Goal: Task Accomplishment & Management: Manage account settings

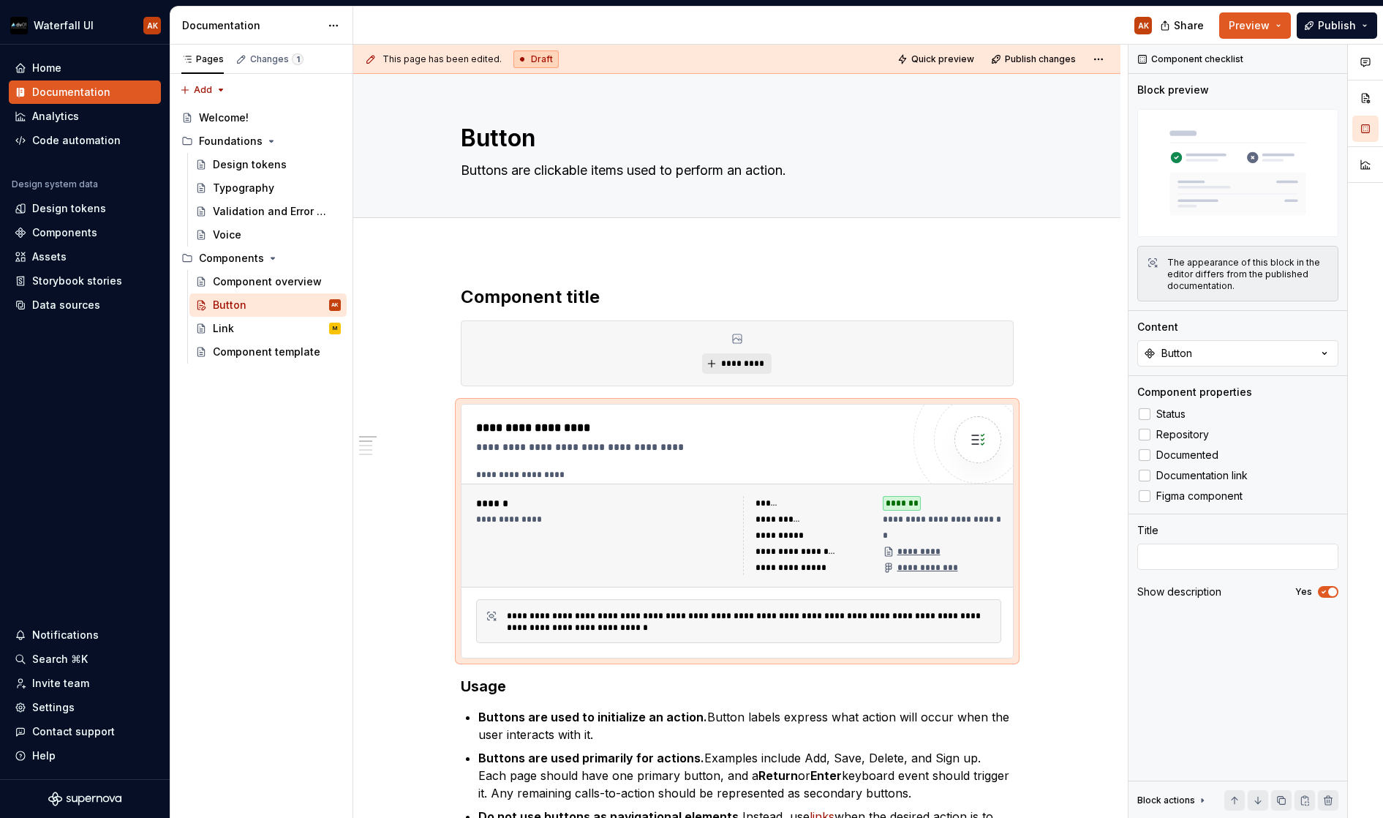
scroll to position [79, 48]
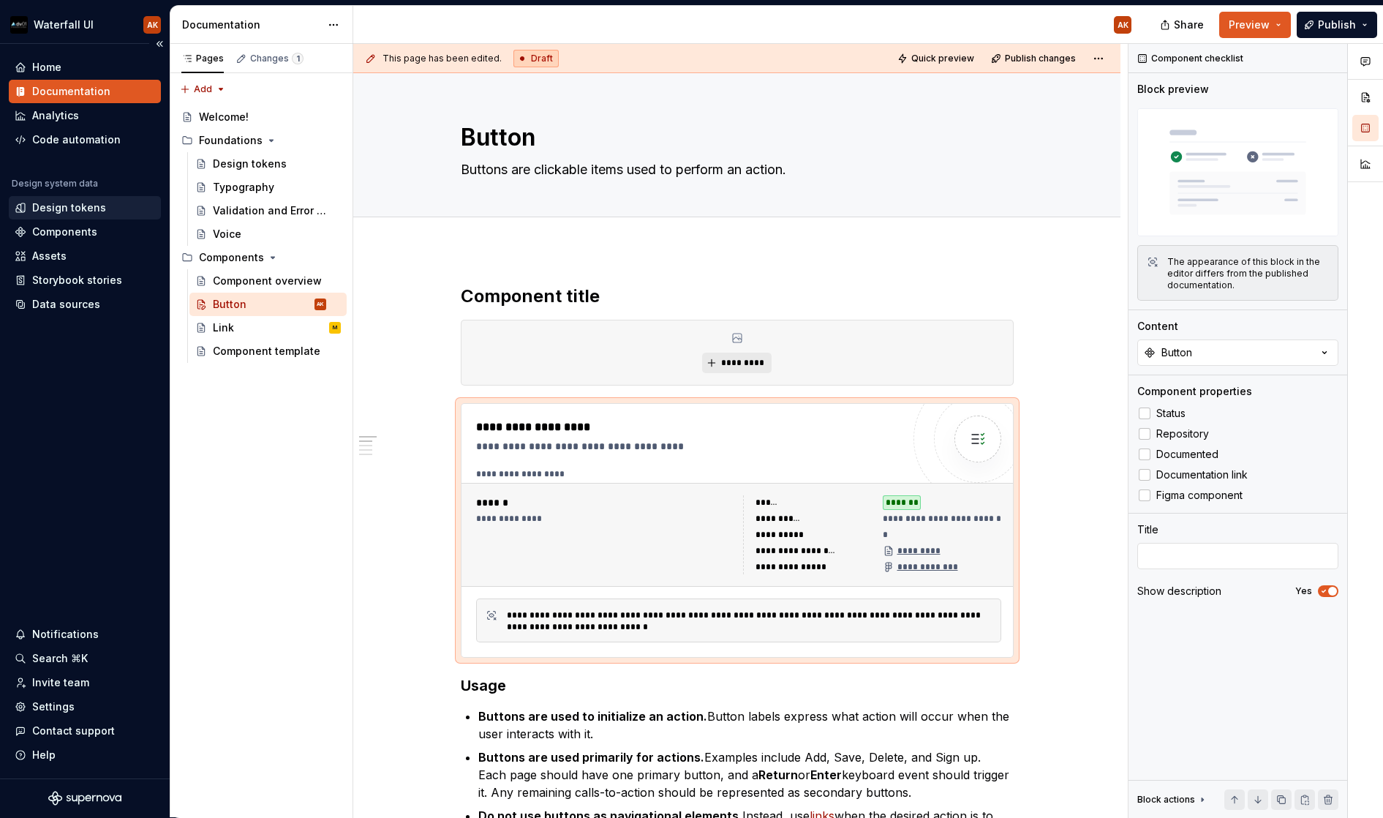
click at [62, 207] on div "Design tokens" at bounding box center [69, 207] width 74 height 15
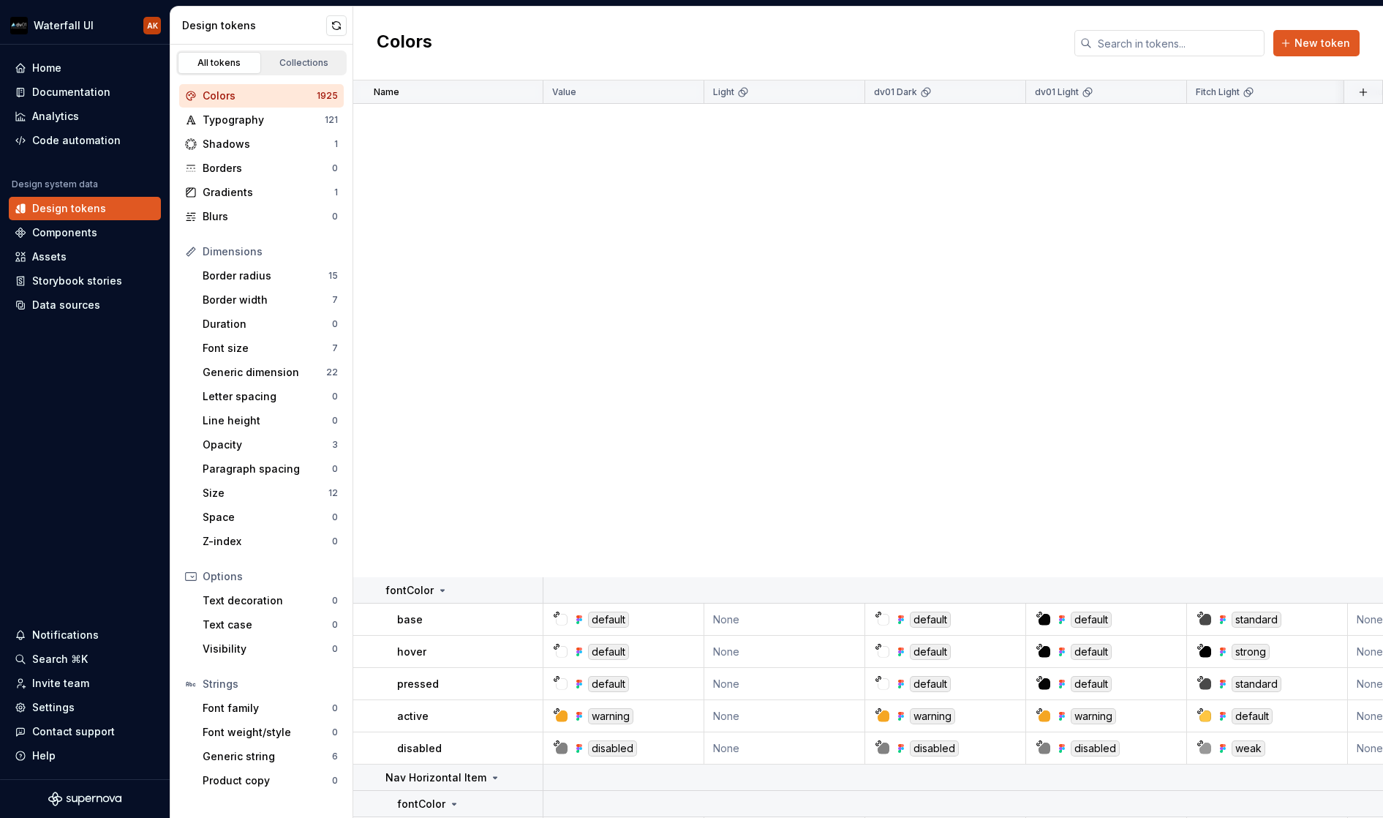
scroll to position [1425, 0]
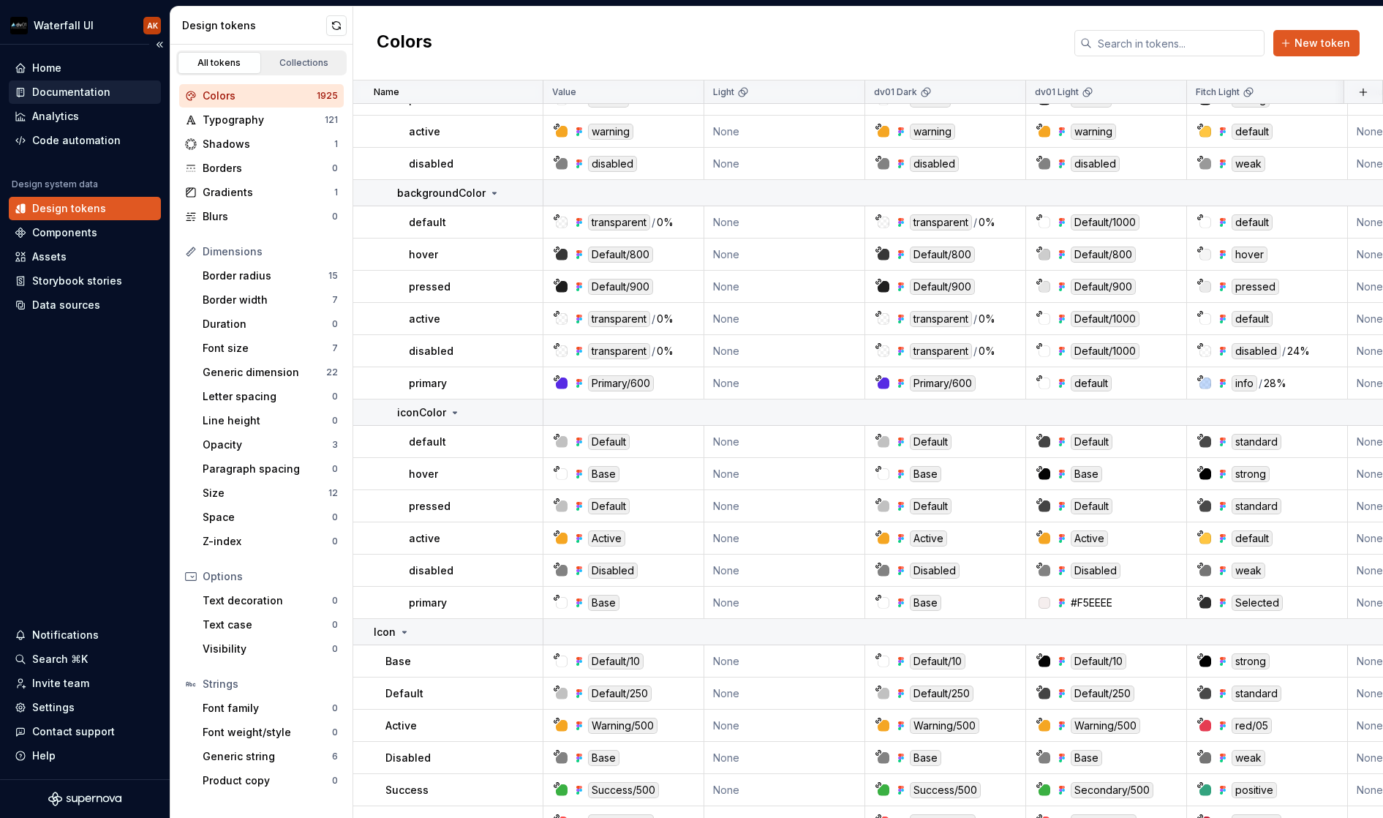
click at [75, 98] on div "Documentation" at bounding box center [71, 92] width 78 height 15
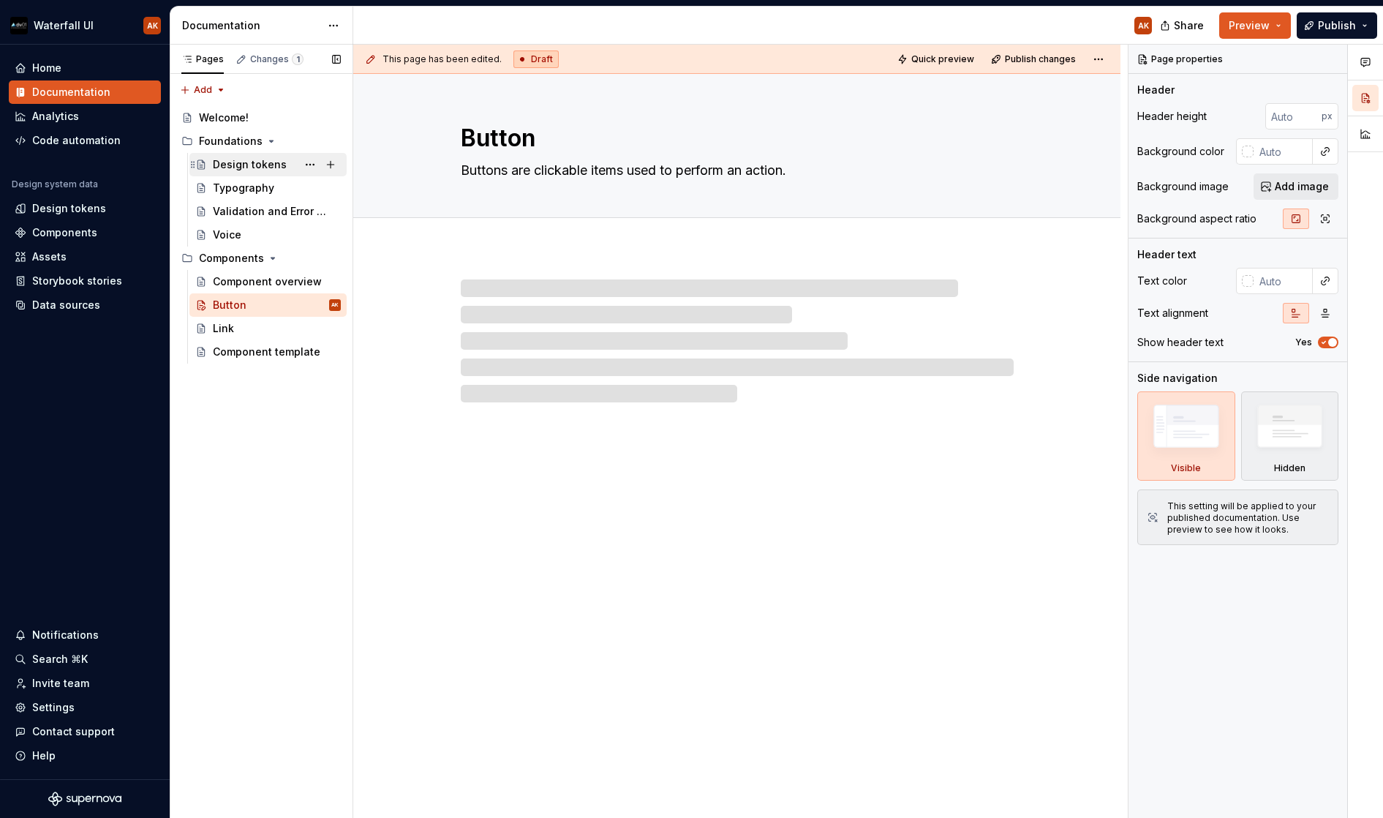
click at [240, 163] on div "Design tokens" at bounding box center [250, 164] width 74 height 15
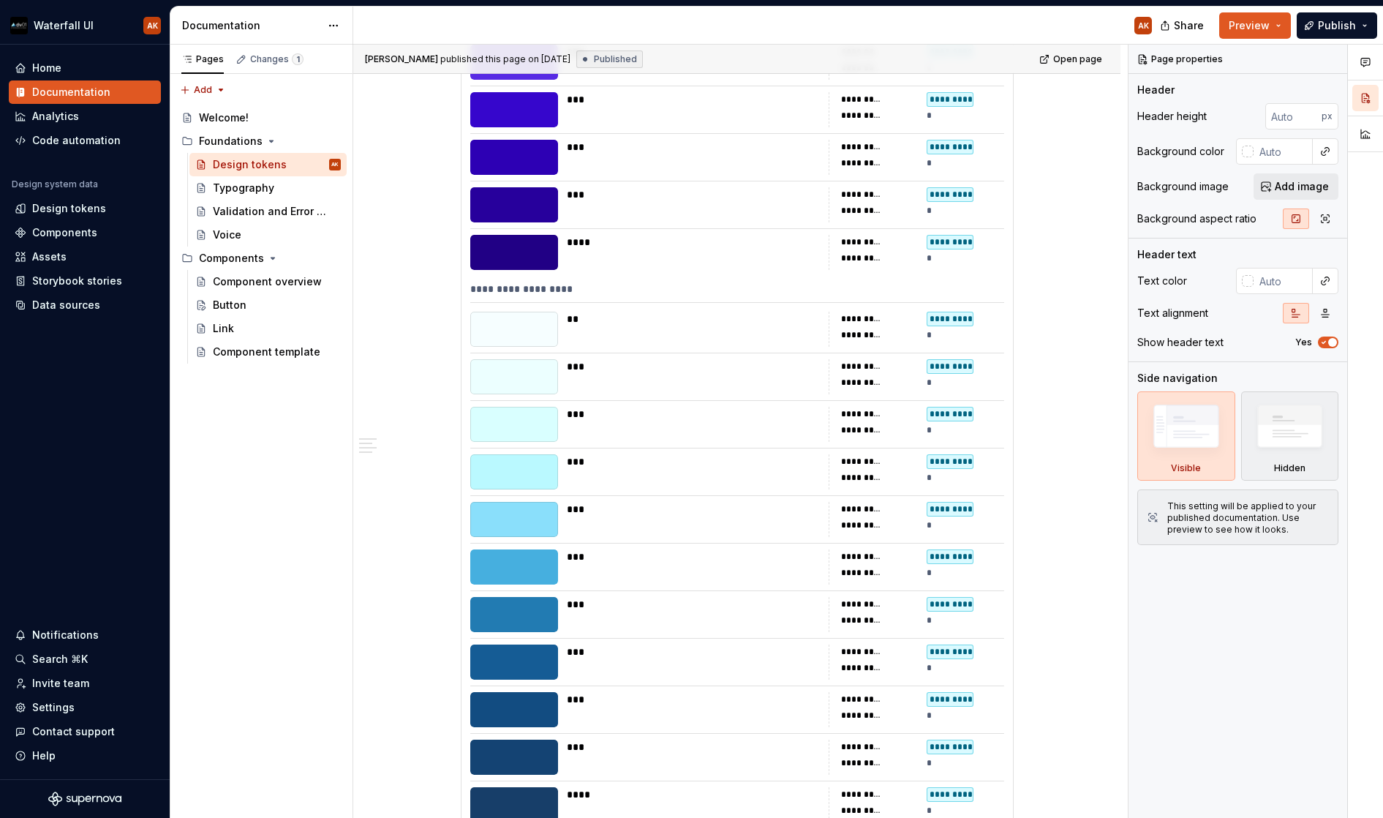
scroll to position [90, 0]
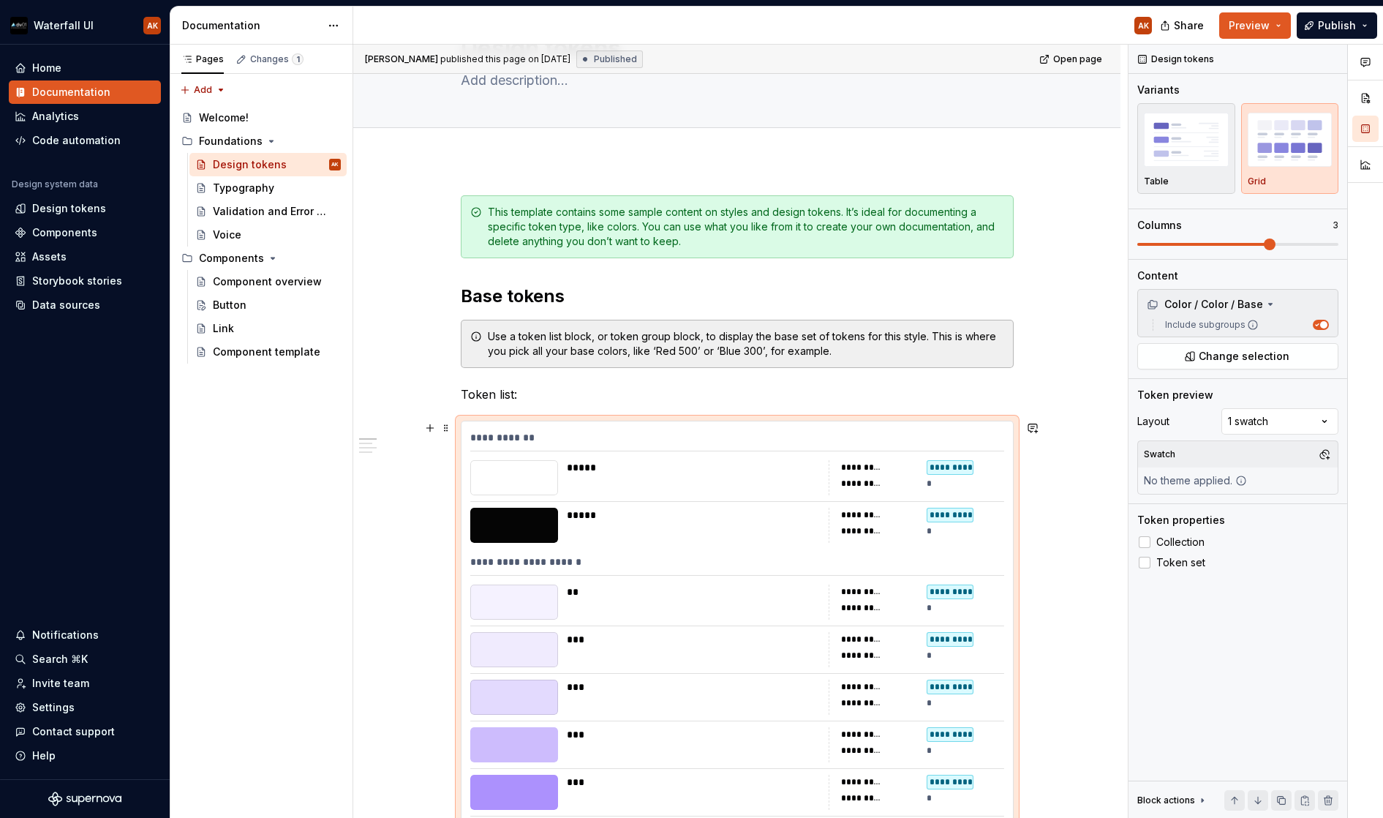
type textarea "*"
click at [1326, 301] on button "button" at bounding box center [1323, 304] width 20 height 20
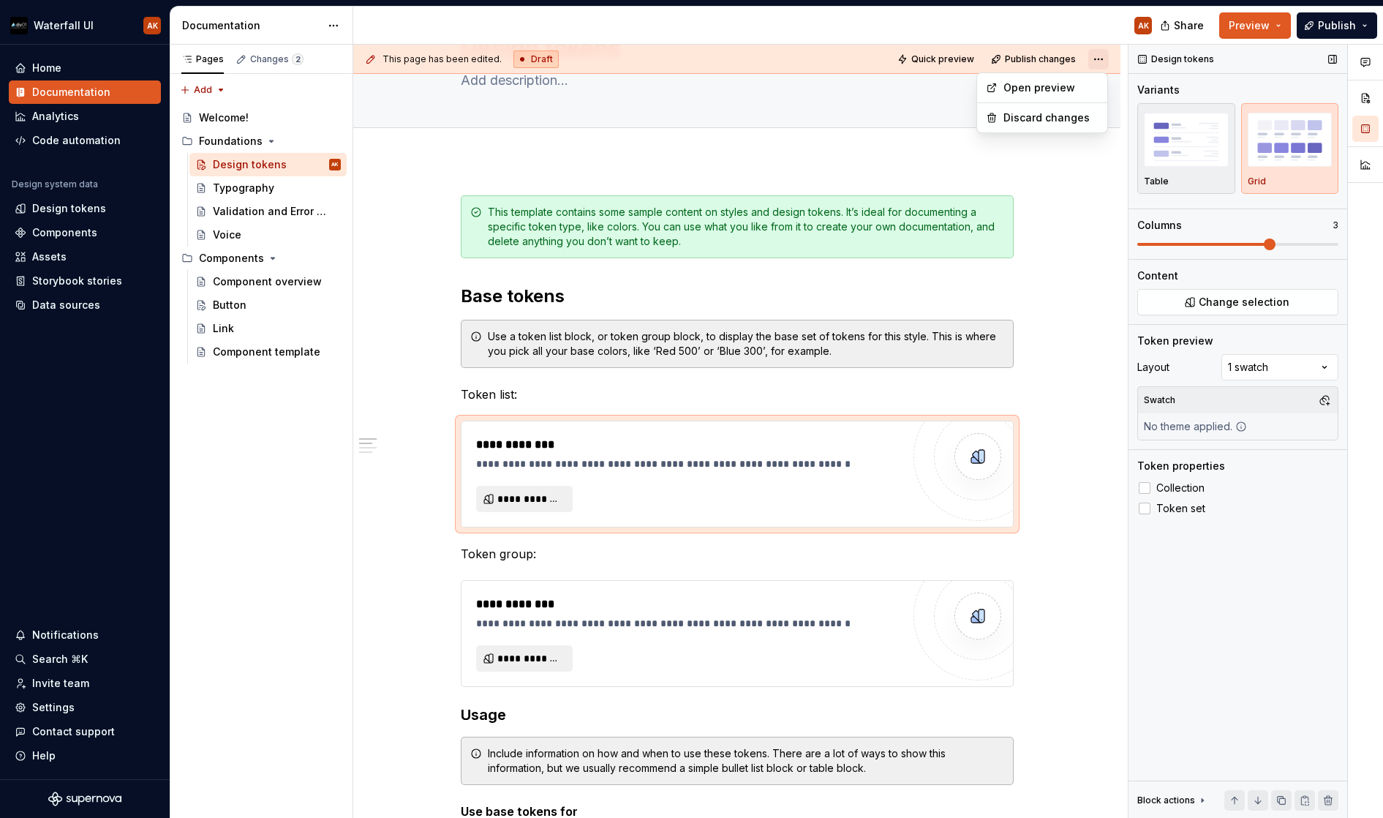
click at [1103, 59] on html "Waterfall UI AK Home Documentation Analytics Code automation Design system data…" at bounding box center [691, 409] width 1383 height 818
click at [1062, 111] on div "Discard changes" at bounding box center [1051, 117] width 95 height 15
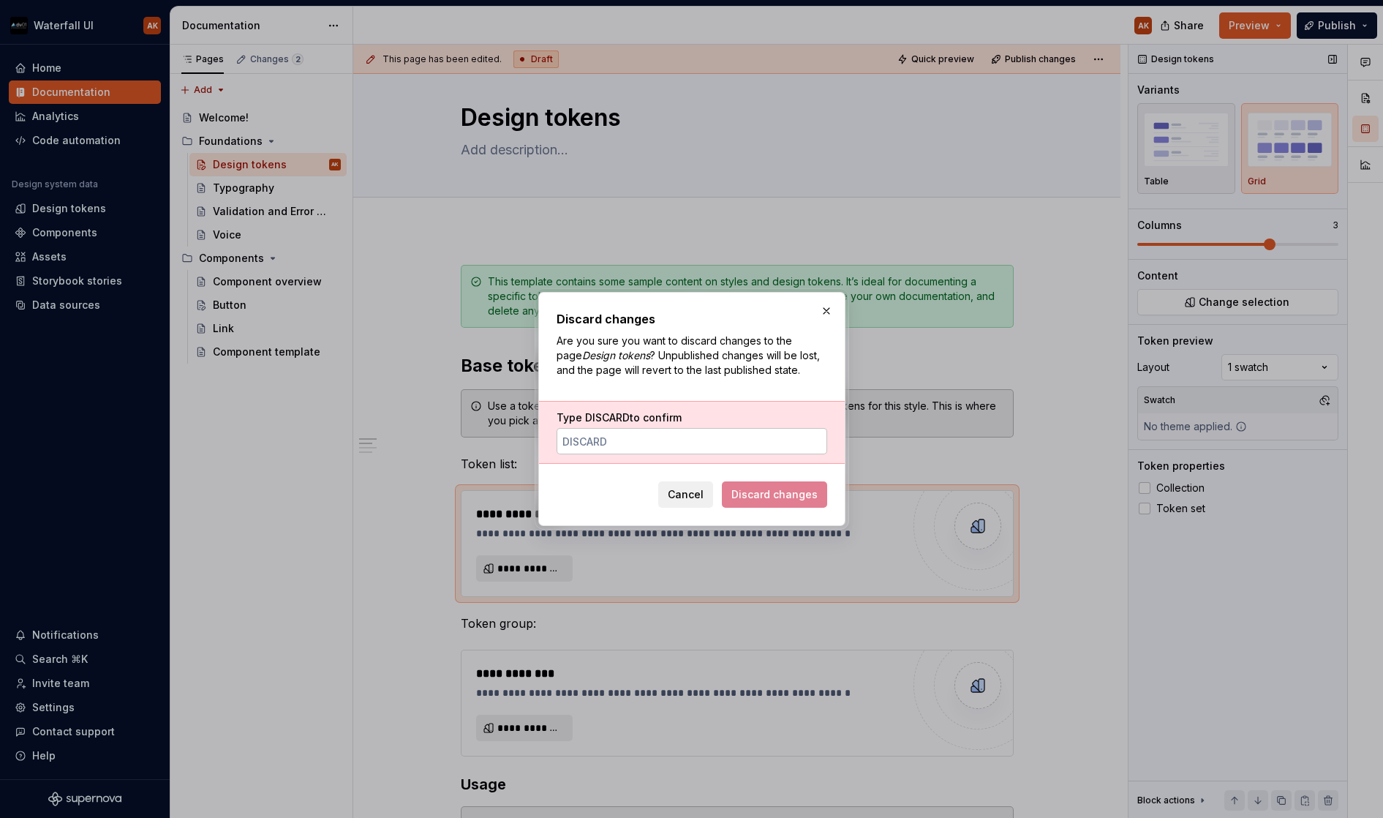
click at [622, 432] on input "Type DISCARD to confirm" at bounding box center [692, 441] width 271 height 26
type input "DISCARD"
click at [804, 501] on span "Discard changes" at bounding box center [775, 494] width 86 height 15
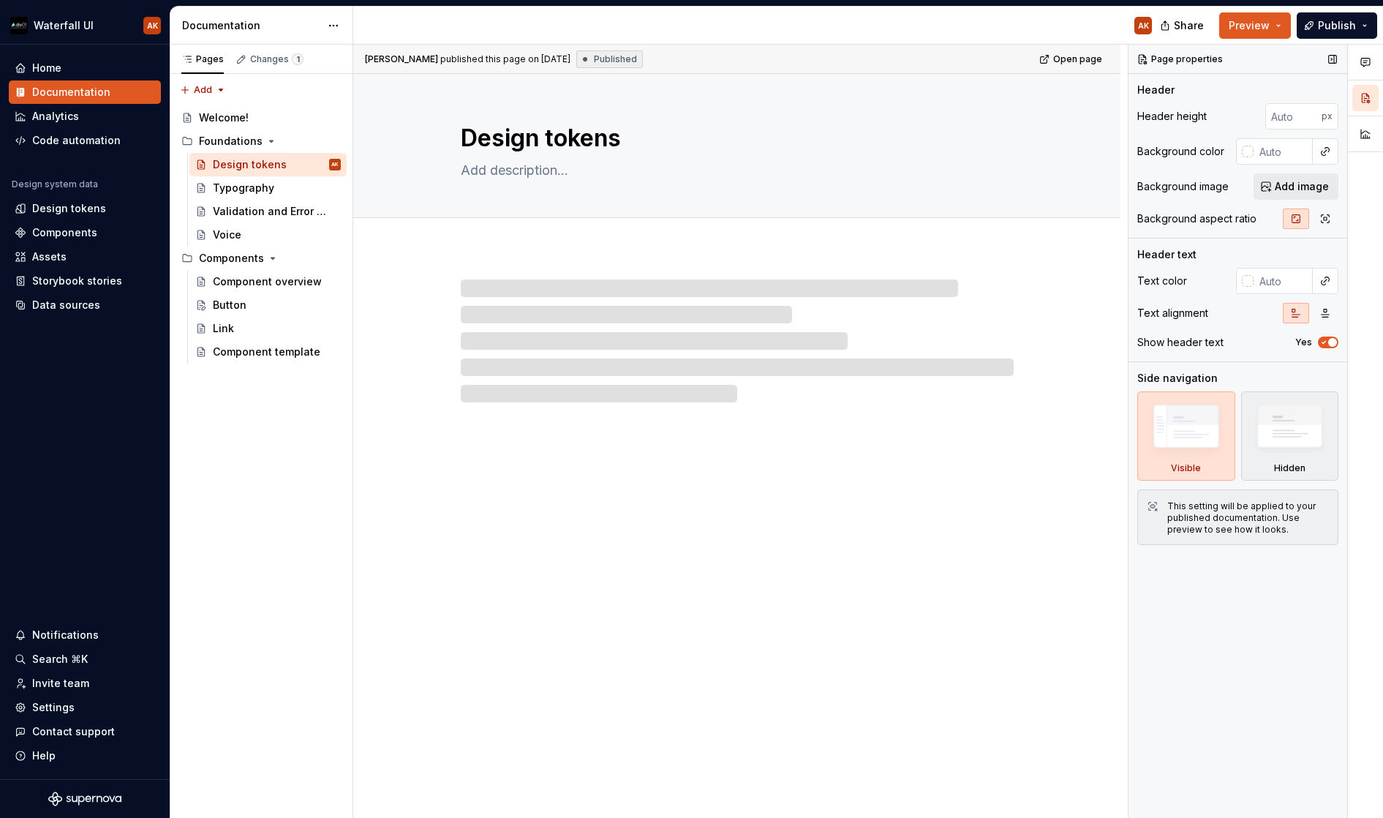
scroll to position [0, 0]
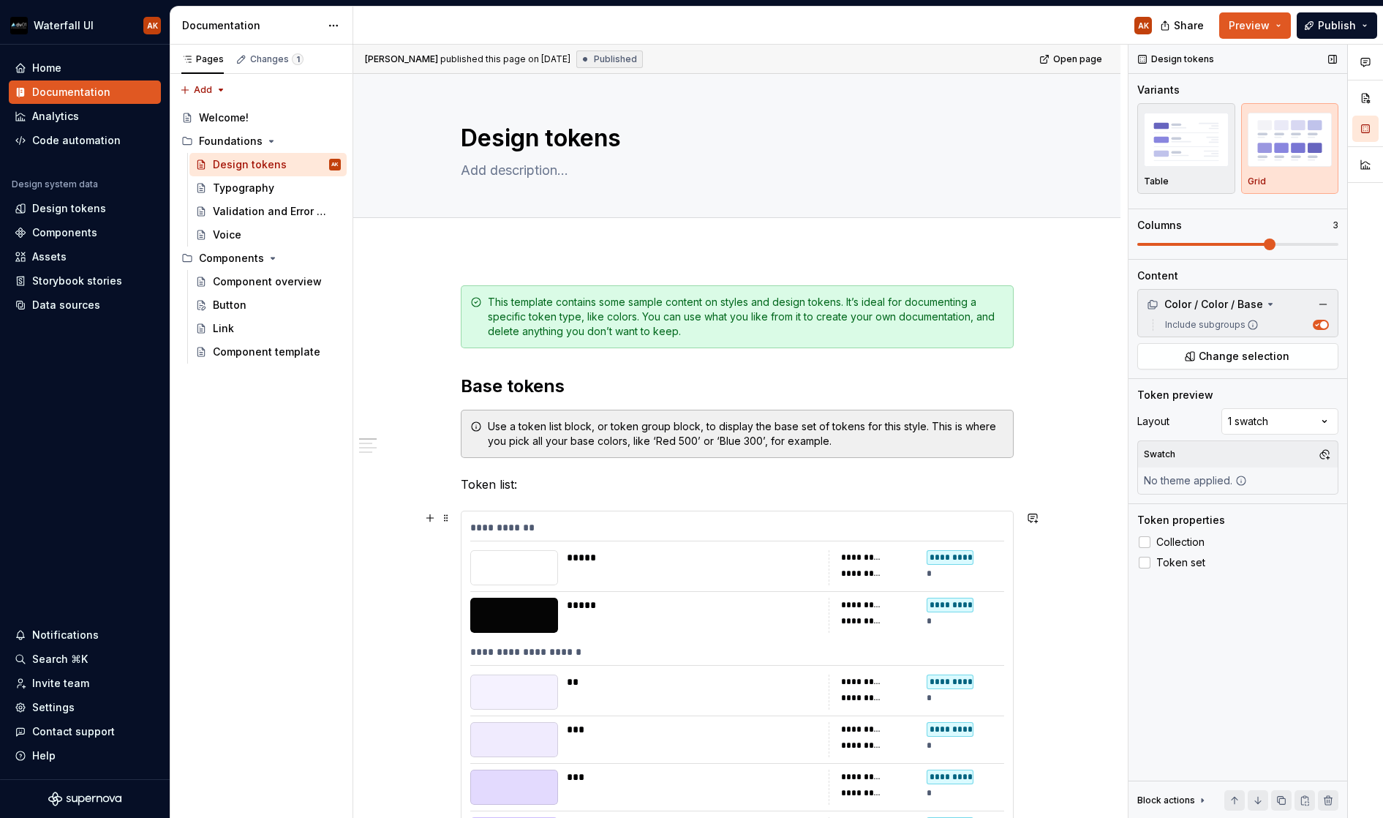
click at [781, 523] on div "**********" at bounding box center [737, 530] width 534 height 21
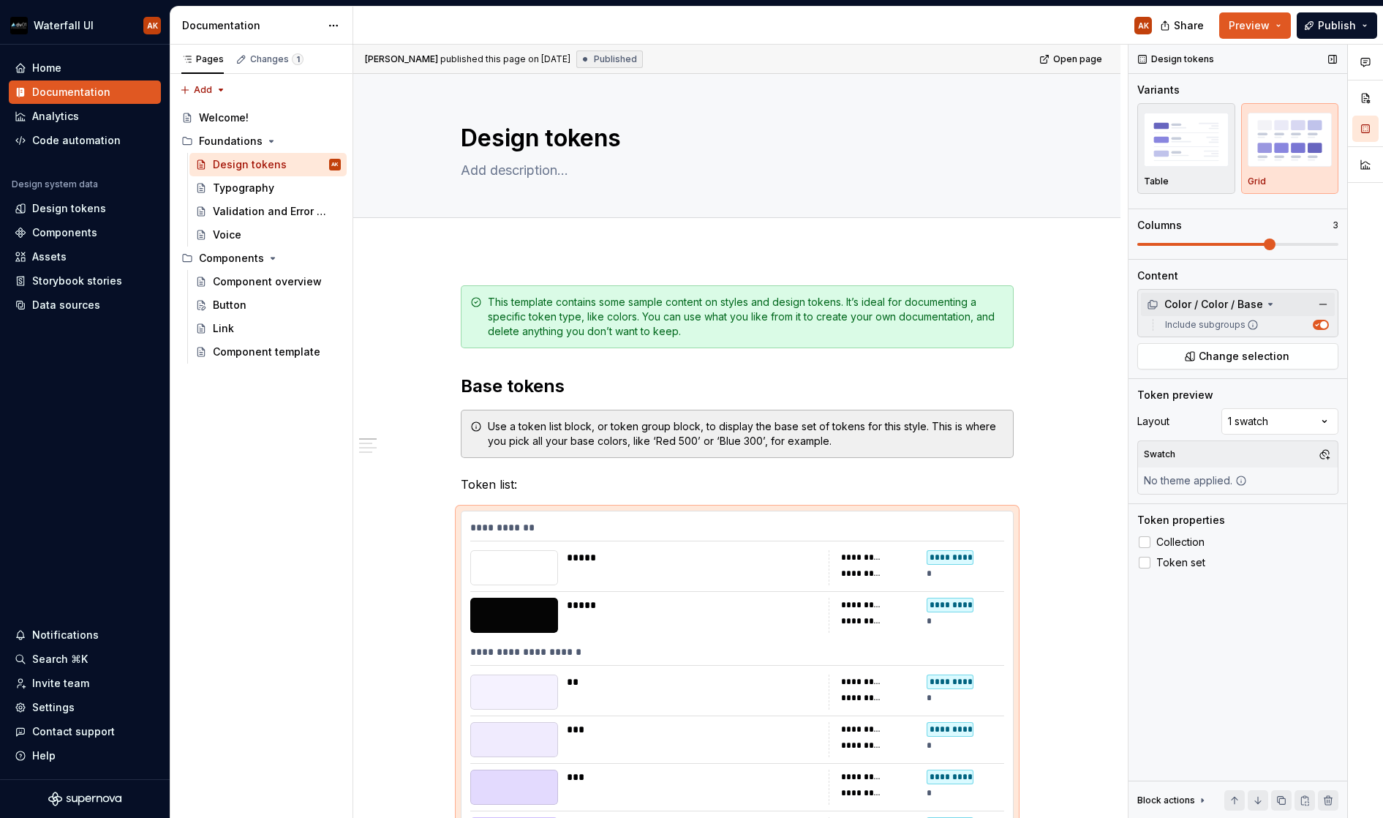
click at [1253, 304] on div "Color / Color / Base" at bounding box center [1205, 304] width 116 height 15
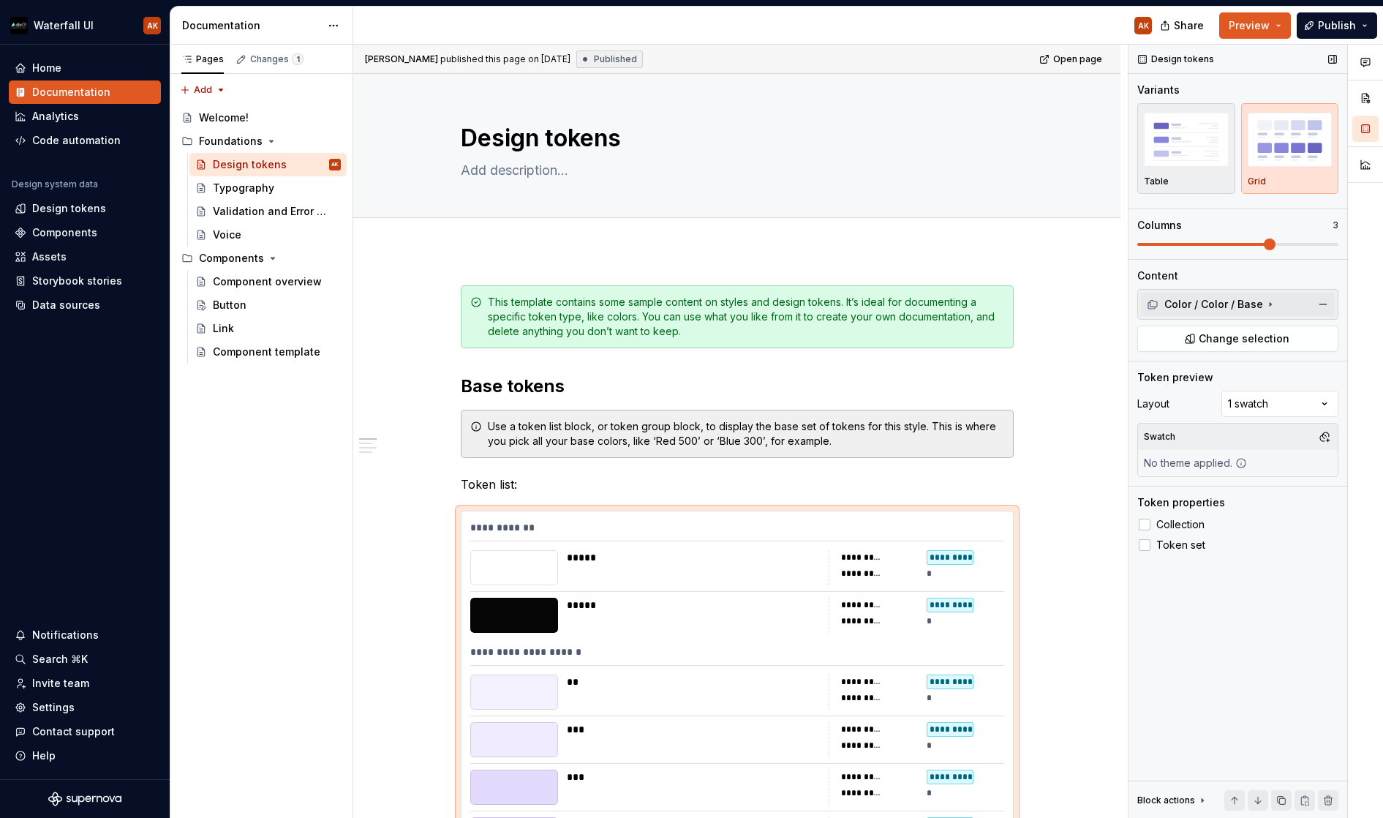
click at [1270, 304] on icon at bounding box center [1270, 305] width 1 height 4
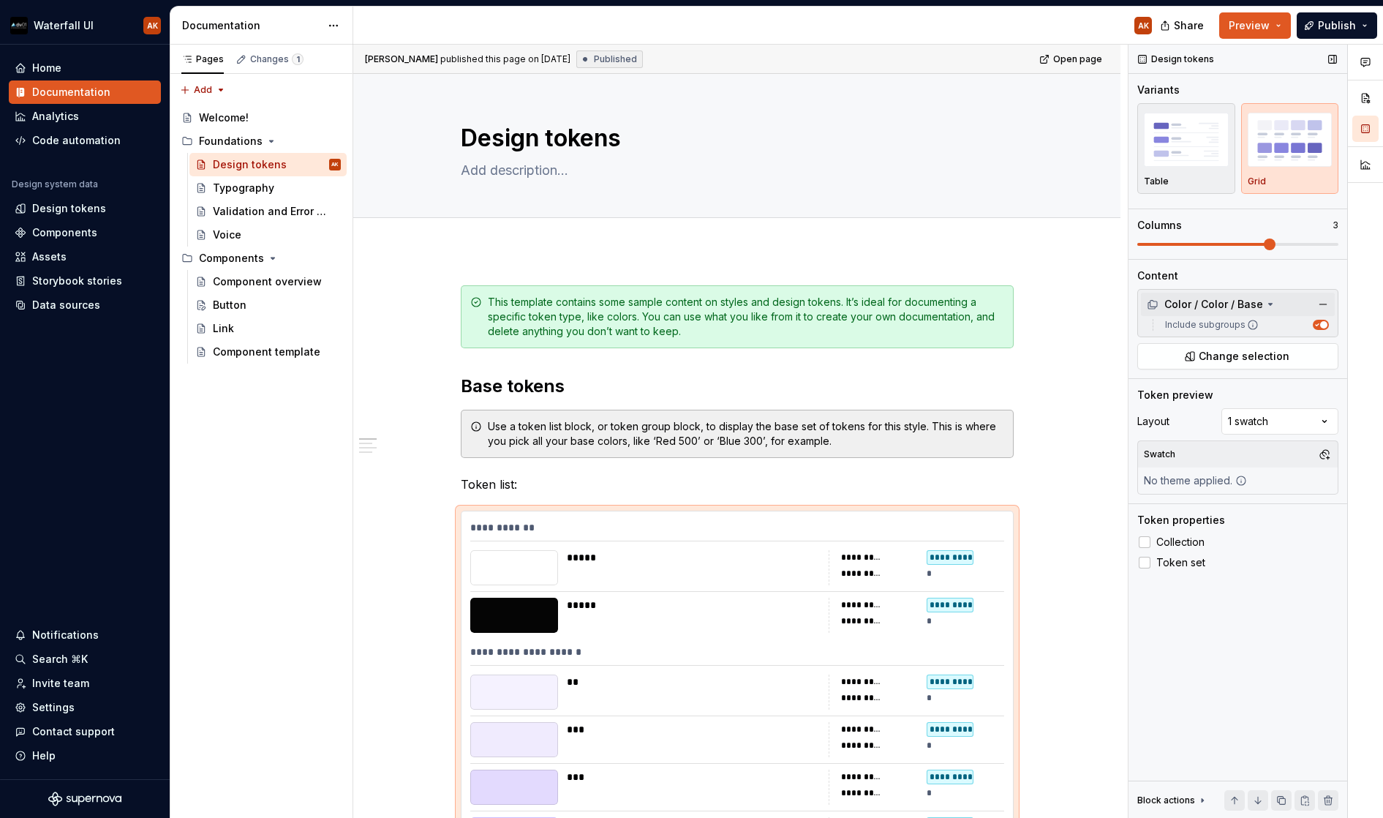
click at [1198, 326] on label "Include subgroups" at bounding box center [1209, 325] width 99 height 12
click at [1313, 326] on button "Include subgroups" at bounding box center [1321, 325] width 16 height 10
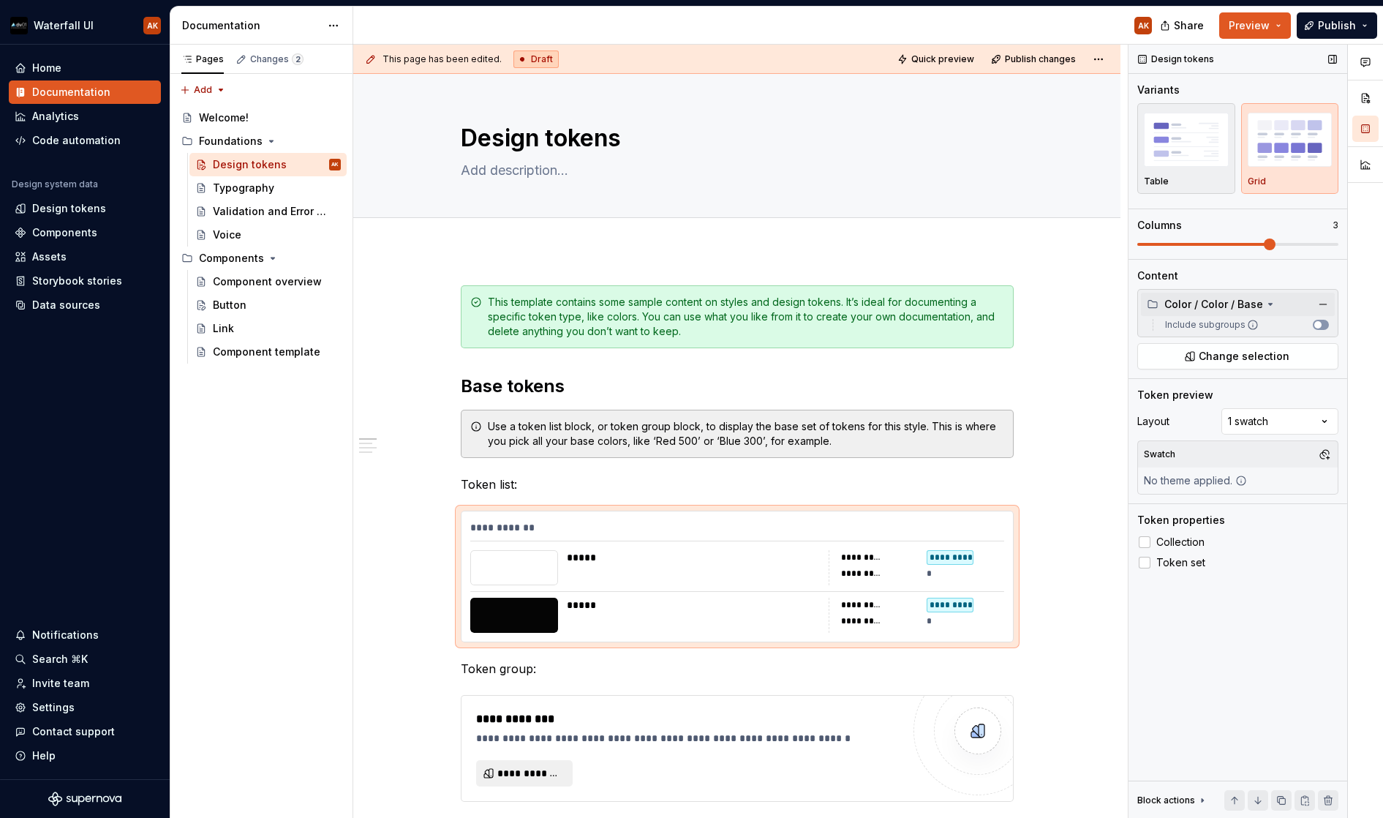
click at [1198, 326] on label "Include subgroups" at bounding box center [1209, 325] width 99 height 12
click at [1313, 326] on button "Include subgroups" at bounding box center [1321, 325] width 16 height 10
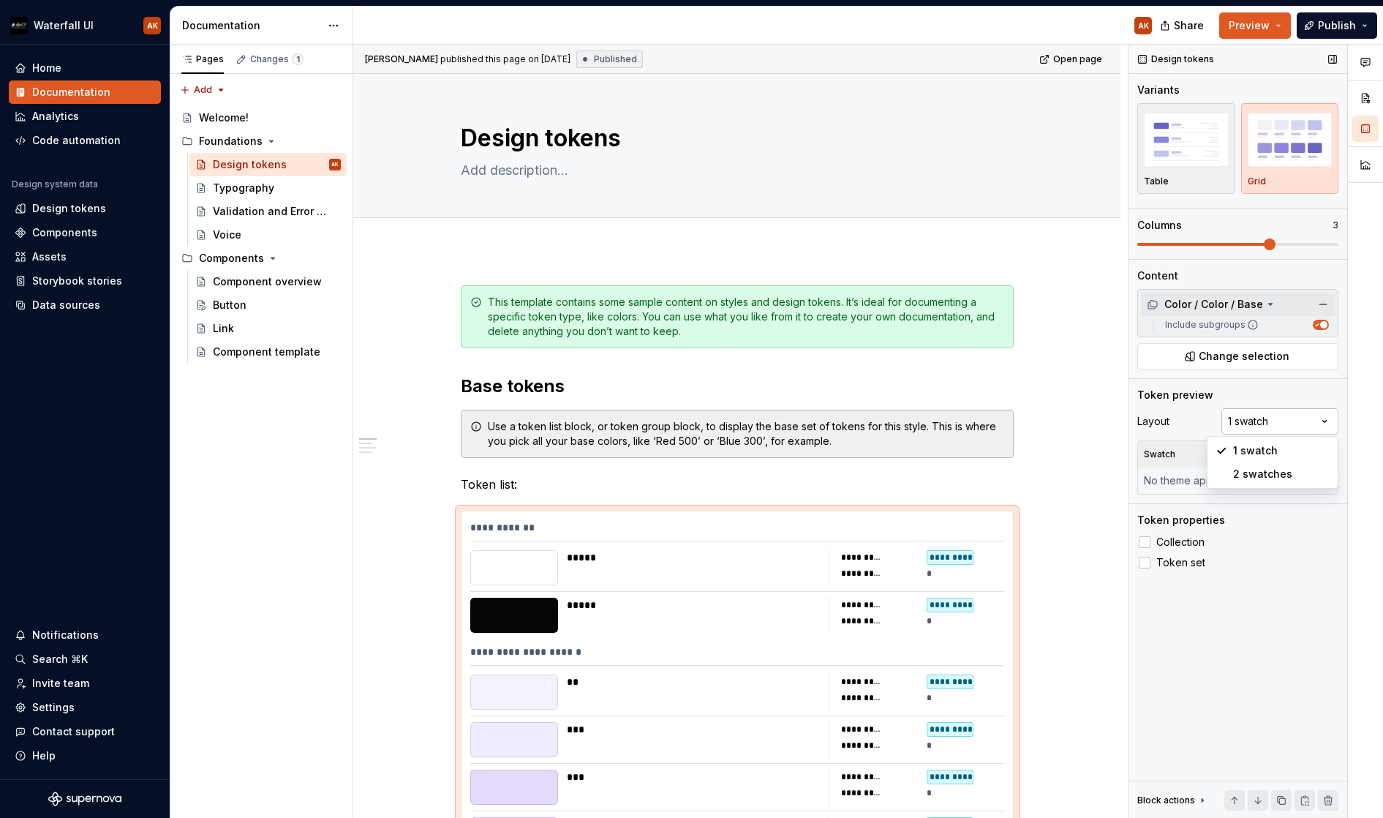
click at [1284, 416] on div "Comments Open comments No comments yet Select ‘Comment’ from the block context …" at bounding box center [1256, 432] width 255 height 774
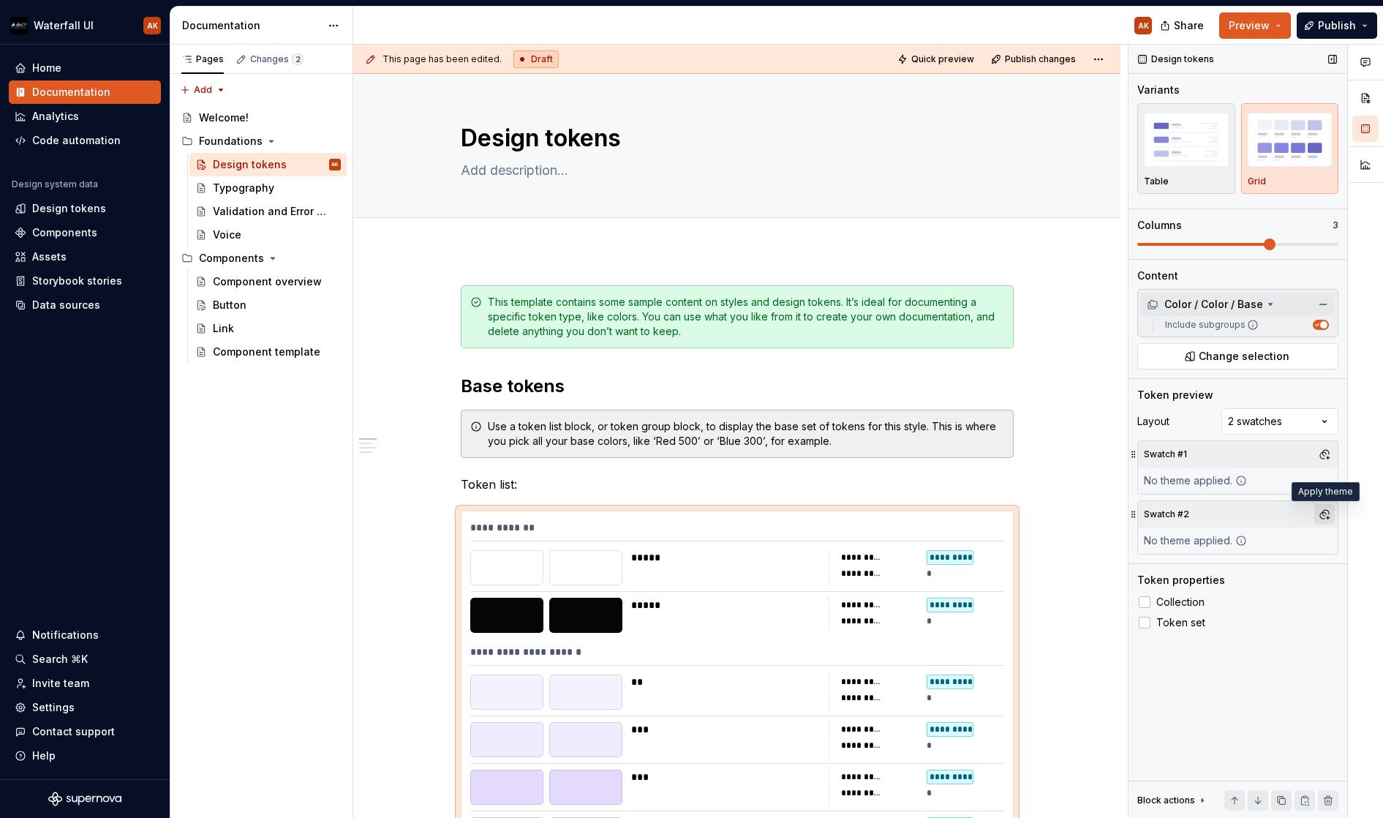
click at [1323, 511] on button "button" at bounding box center [1325, 514] width 20 height 20
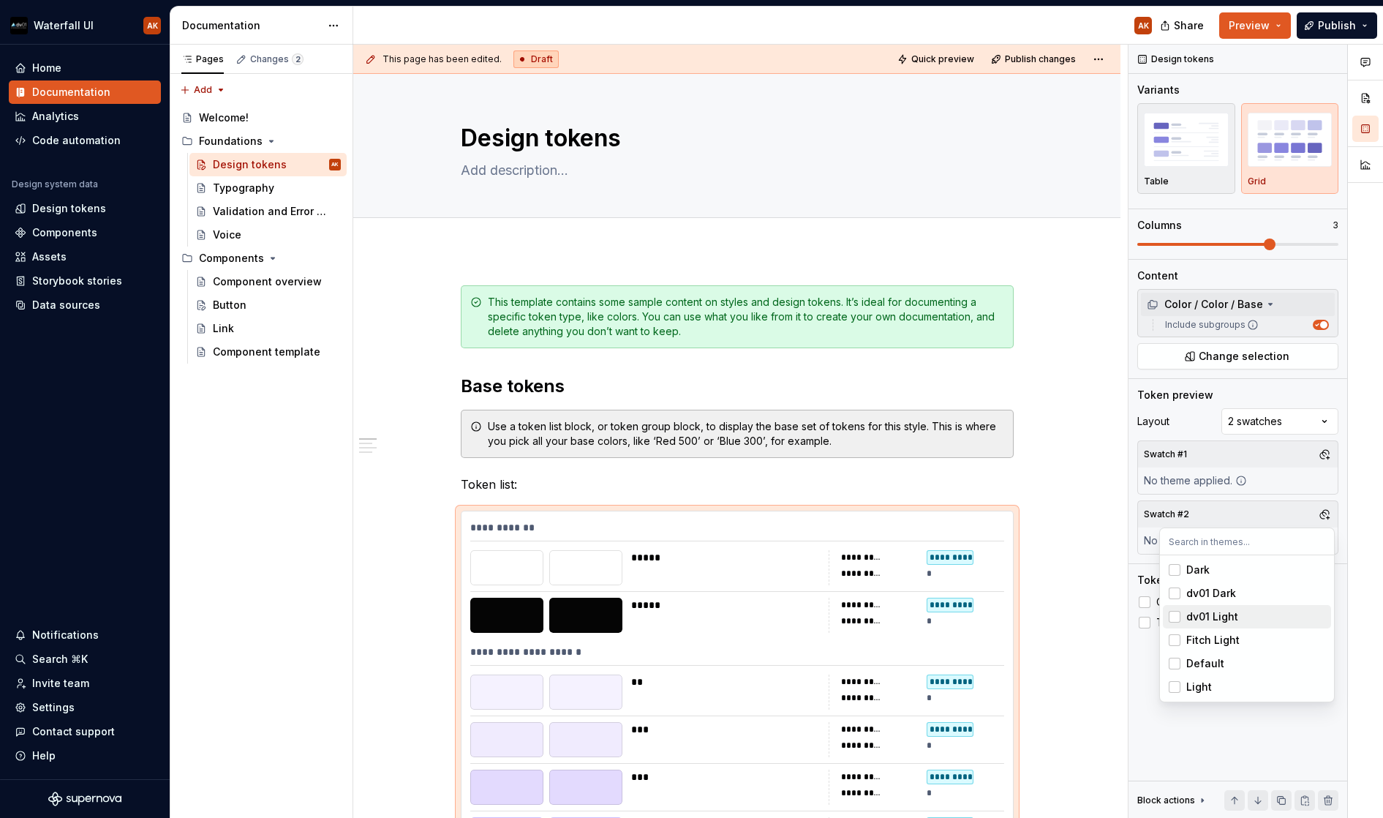
click at [1175, 617] on div "Suggestions" at bounding box center [1175, 617] width 12 height 12
click at [1323, 454] on div "Comments Open comments No comments yet Select ‘Comment’ from the block context …" at bounding box center [1256, 432] width 255 height 774
click at [1323, 454] on button "button" at bounding box center [1325, 454] width 20 height 20
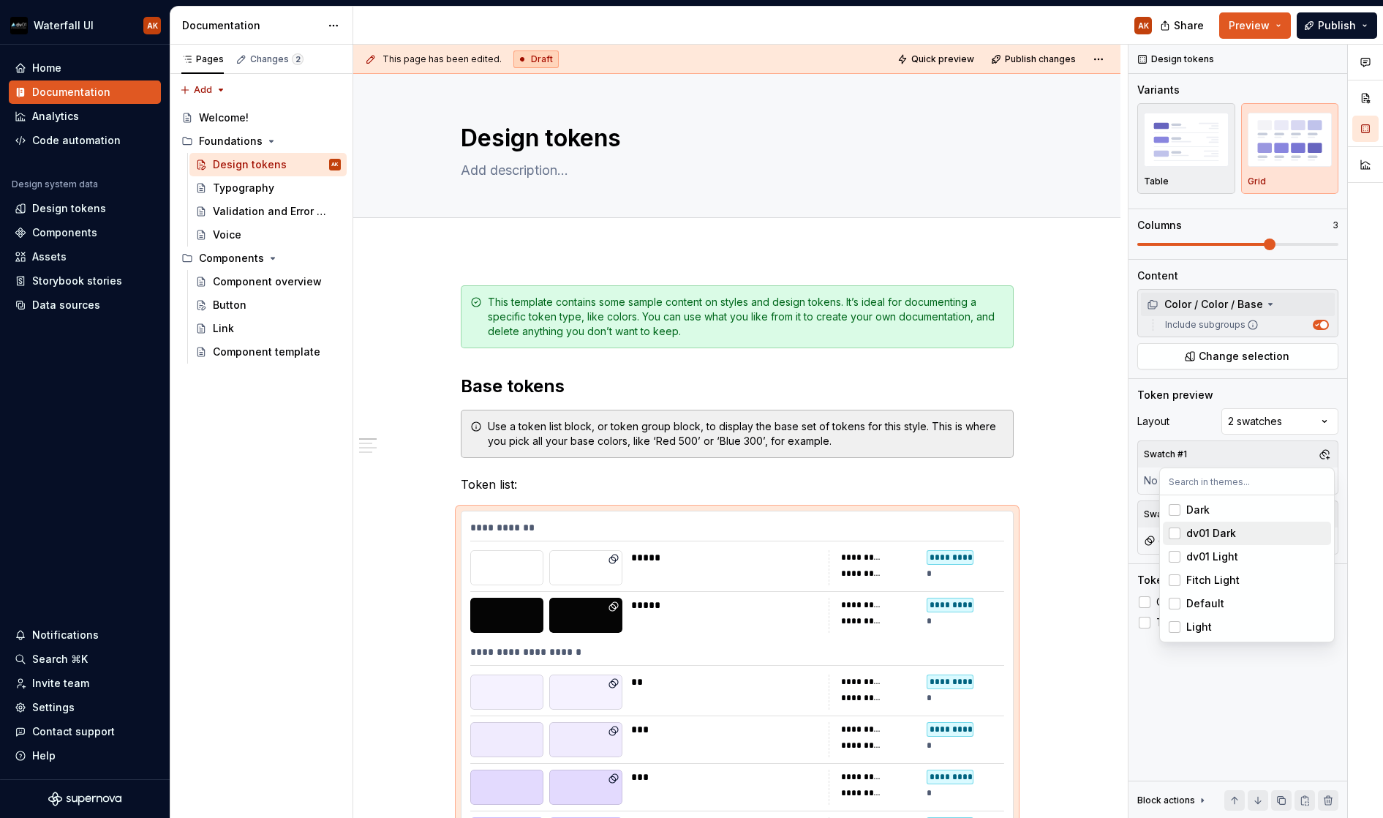
click at [1171, 534] on div "Suggestions" at bounding box center [1175, 533] width 12 height 12
click at [1193, 706] on div "Comments Open comments No comments yet Select ‘Comment’ from the block context …" at bounding box center [1256, 432] width 255 height 774
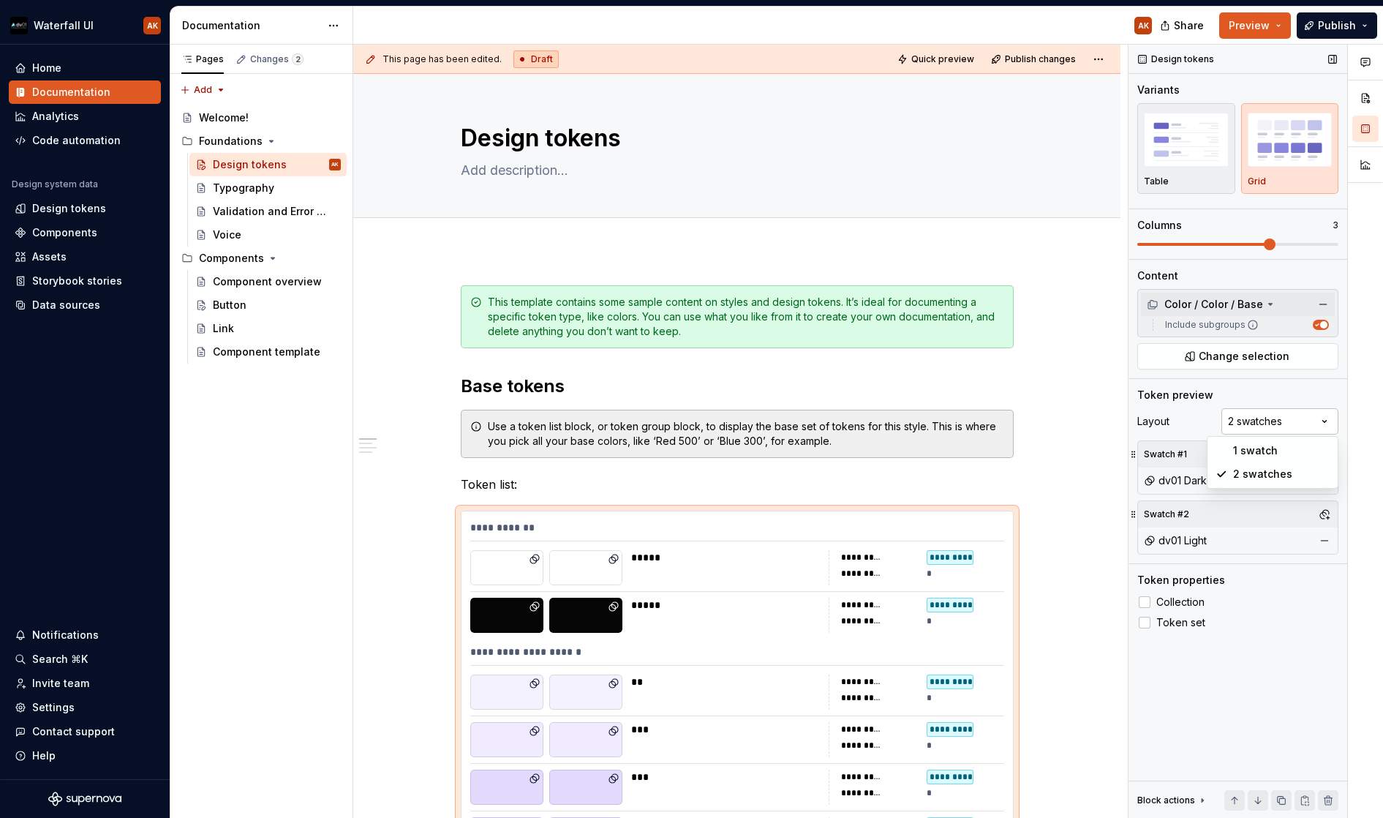
click at [1257, 419] on div "Comments Open comments No comments yet Select ‘Comment’ from the block context …" at bounding box center [1256, 432] width 255 height 774
click at [1173, 420] on div "Comments Open comments No comments yet Select ‘Comment’ from the block context …" at bounding box center [1256, 432] width 255 height 774
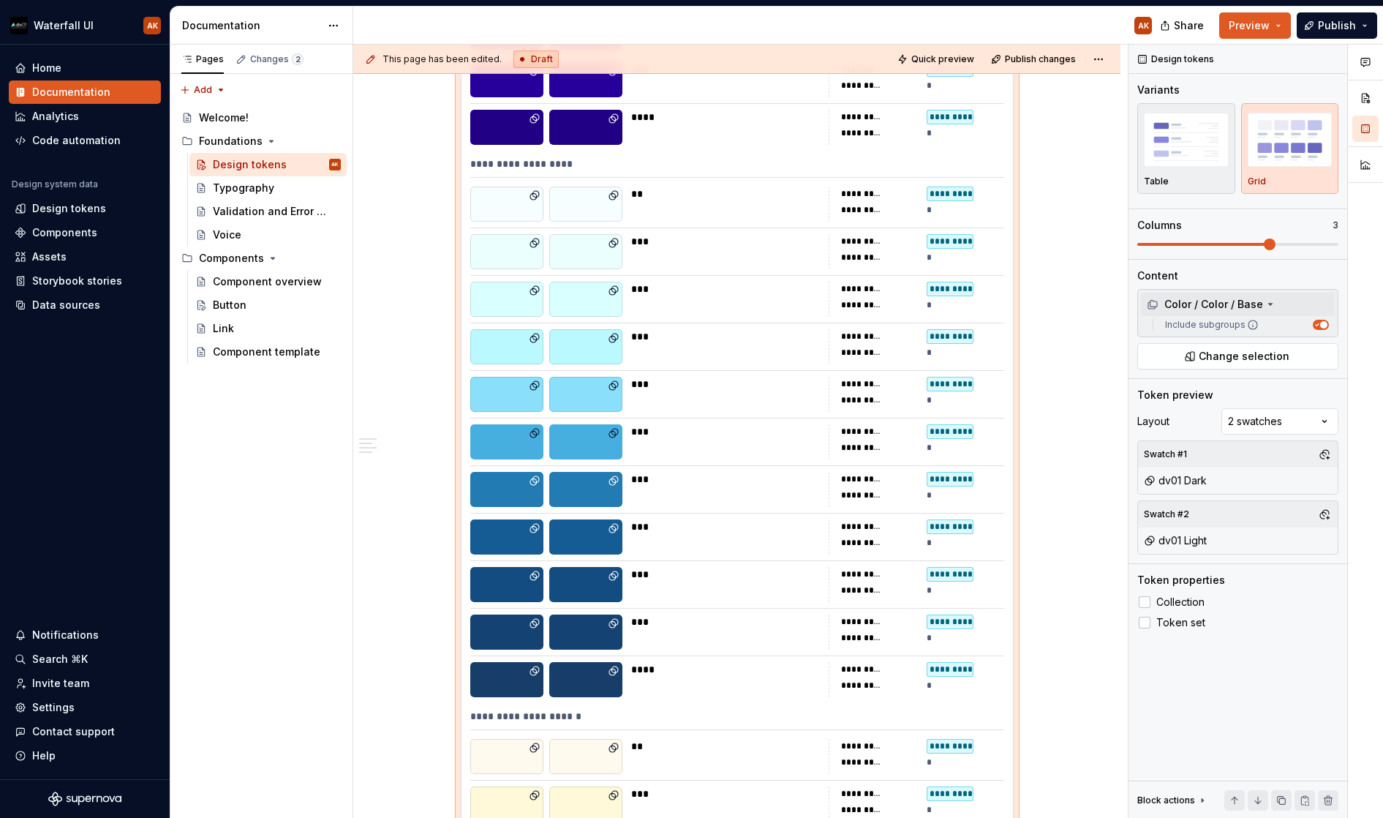
scroll to position [14, 0]
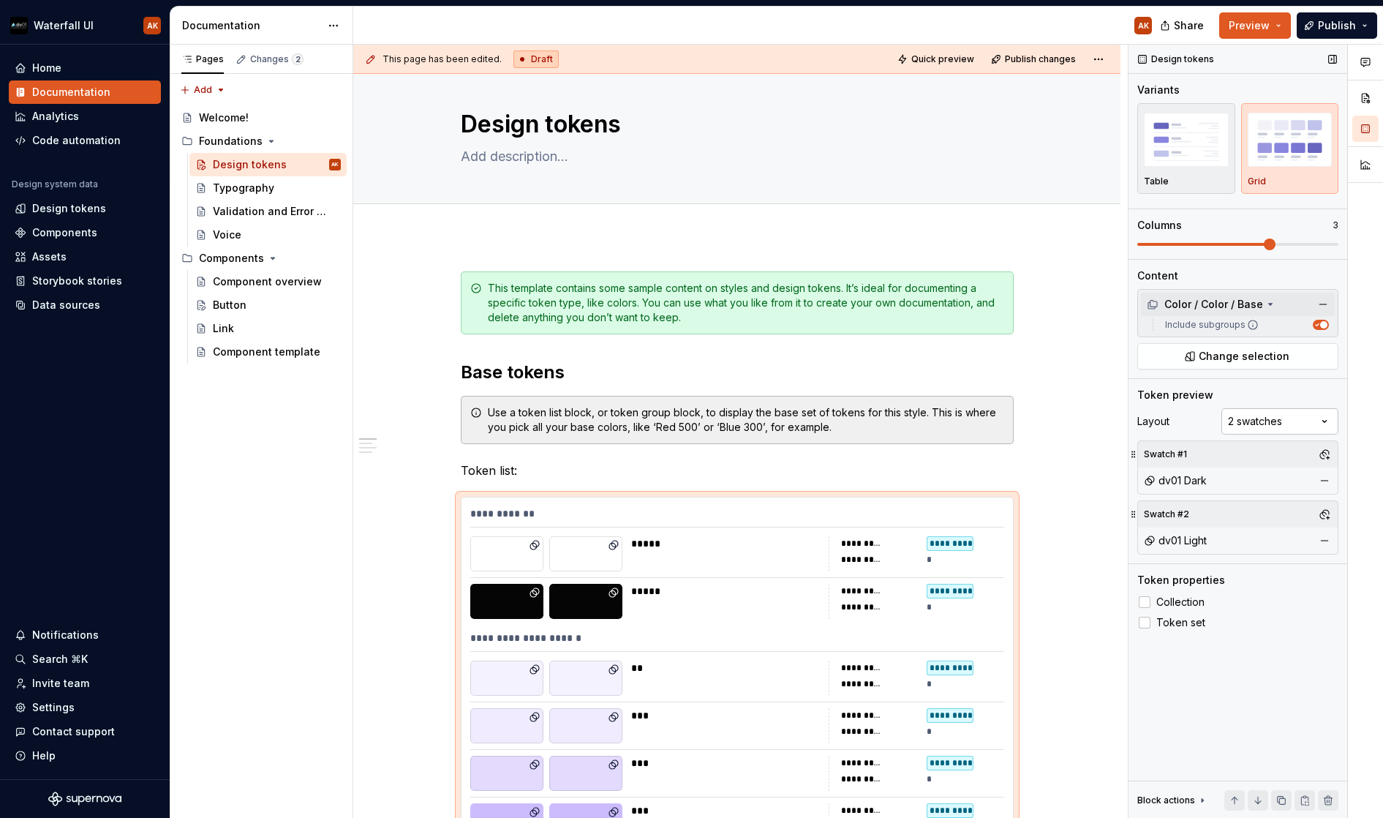
click at [1299, 424] on div "Comments Open comments No comments yet Select ‘Comment’ from the block context …" at bounding box center [1256, 432] width 255 height 774
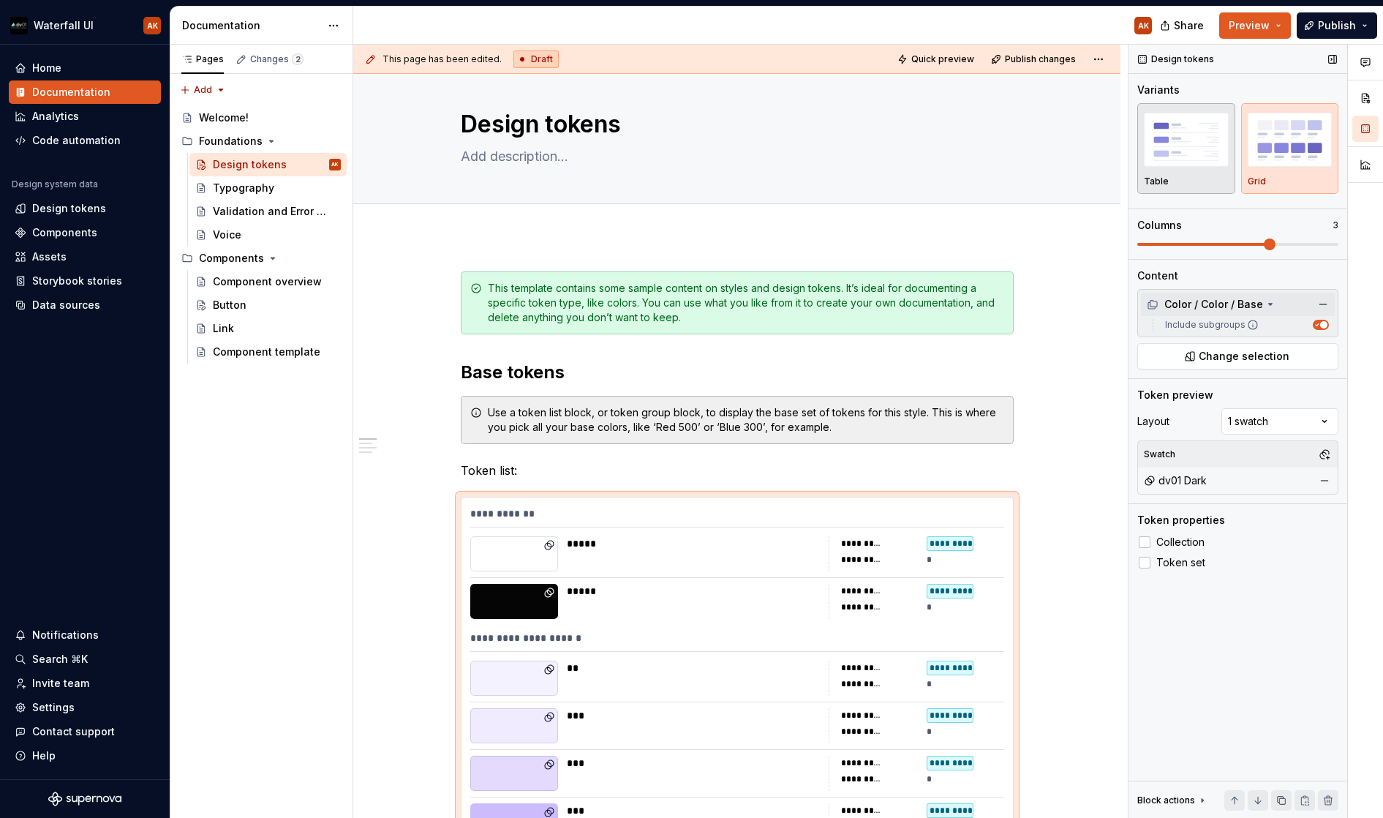
click at [1205, 133] on img "button" at bounding box center [1186, 139] width 85 height 53
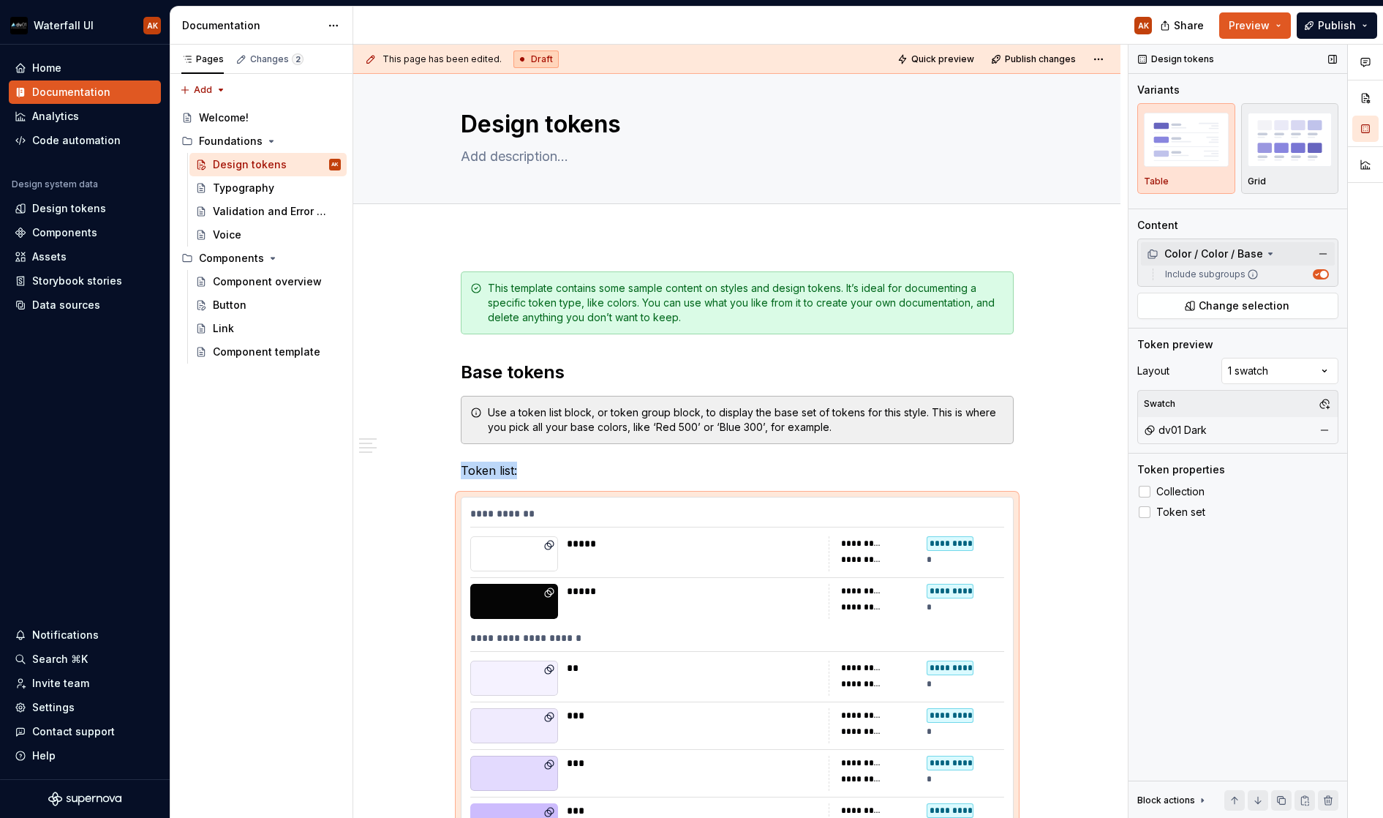
scroll to position [466, 0]
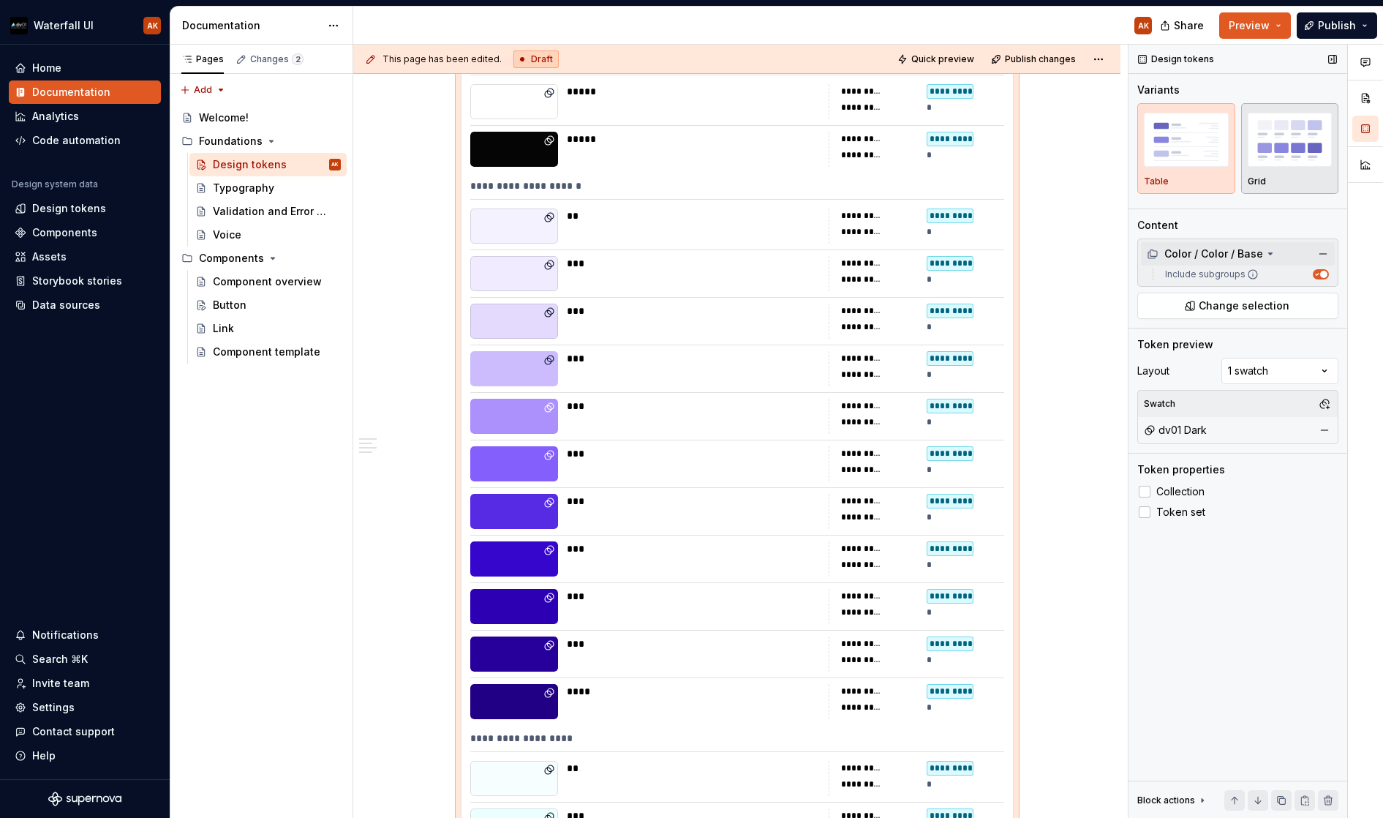
click at [1283, 133] on img "button" at bounding box center [1290, 139] width 85 height 53
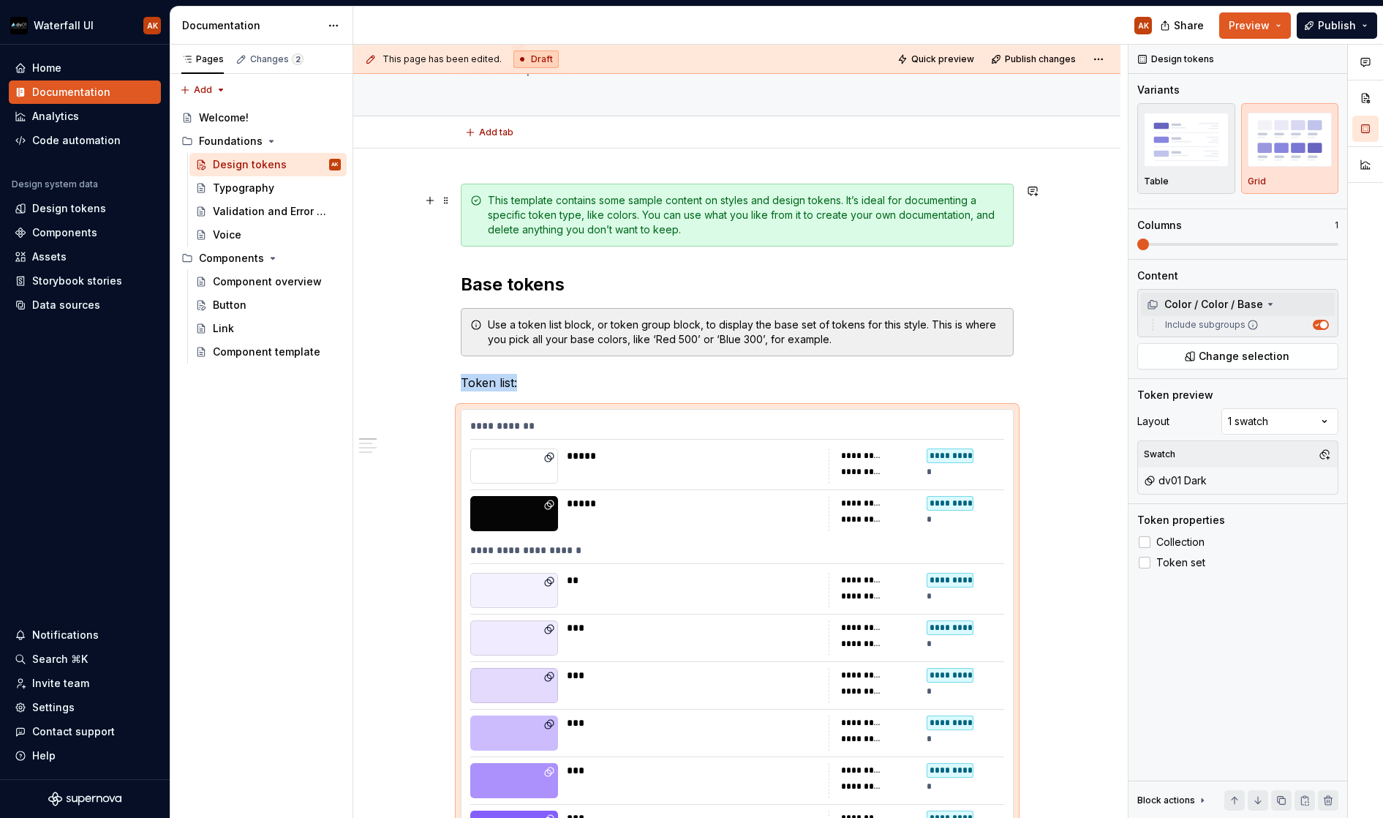
scroll to position [102, 0]
type textarea "*"
click at [485, 377] on p "Token list:" at bounding box center [737, 382] width 553 height 18
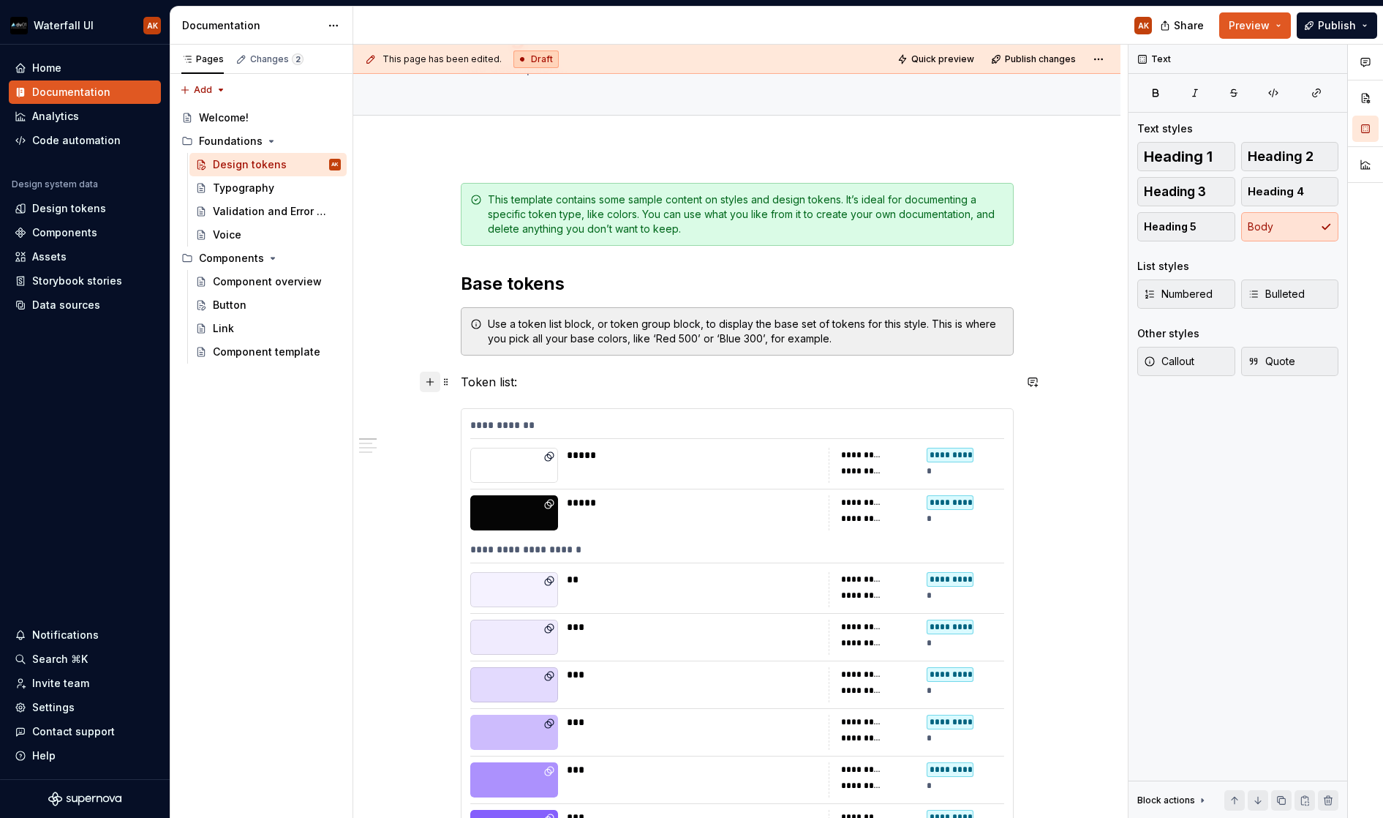
click at [428, 384] on button "button" at bounding box center [430, 382] width 20 height 20
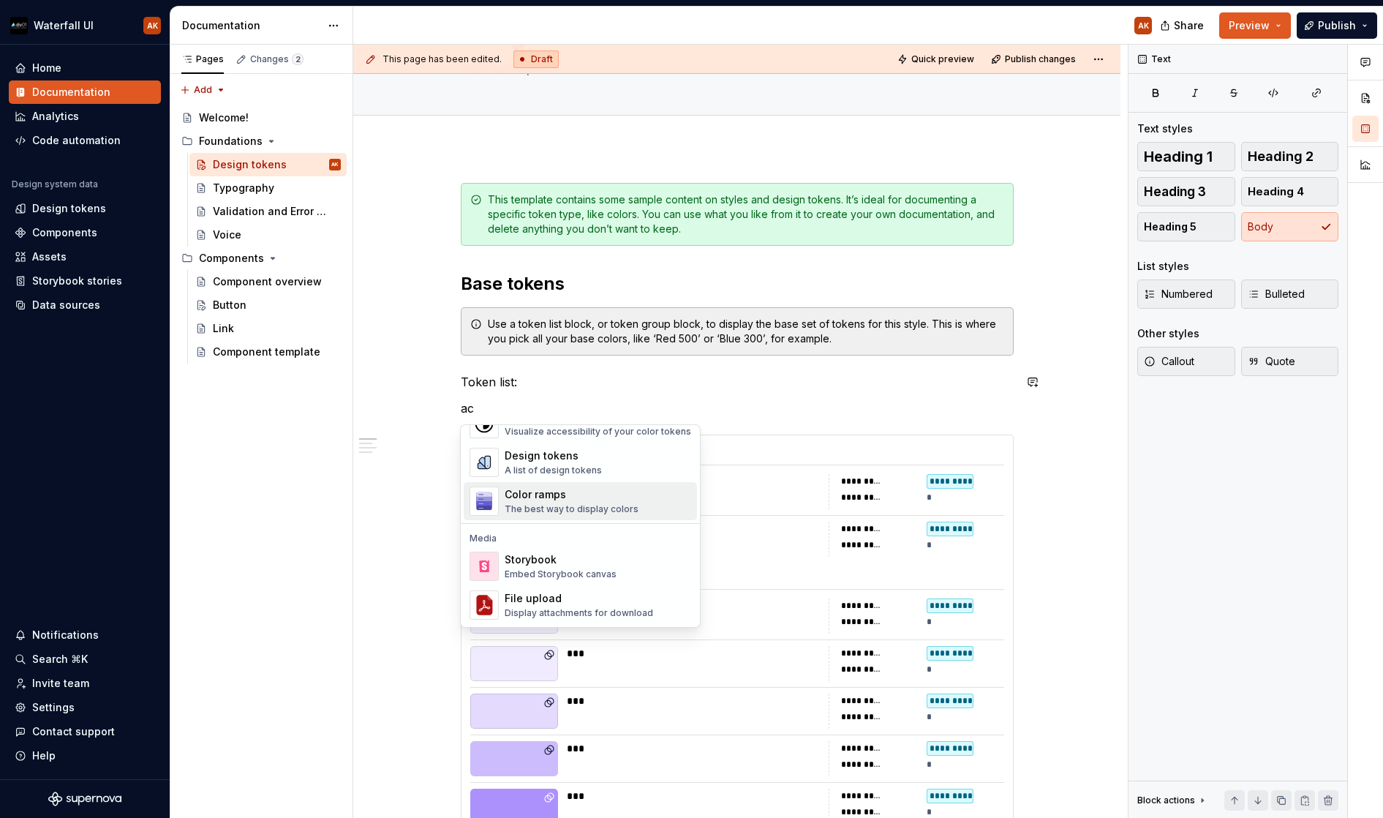
scroll to position [109, 0]
click at [552, 502] on div "Color ramps The best way to display colors" at bounding box center [572, 501] width 134 height 28
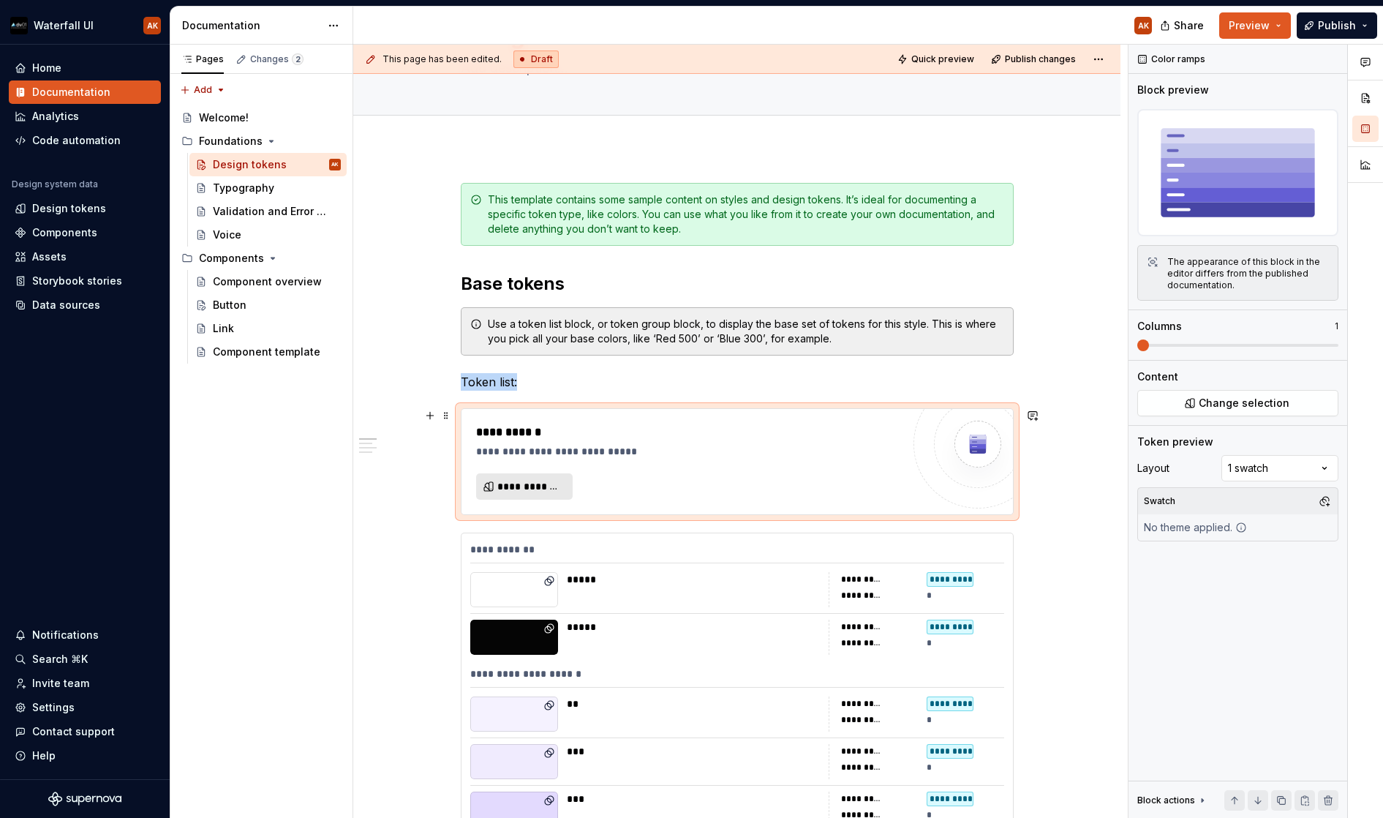
click at [516, 489] on span "**********" at bounding box center [530, 486] width 66 height 15
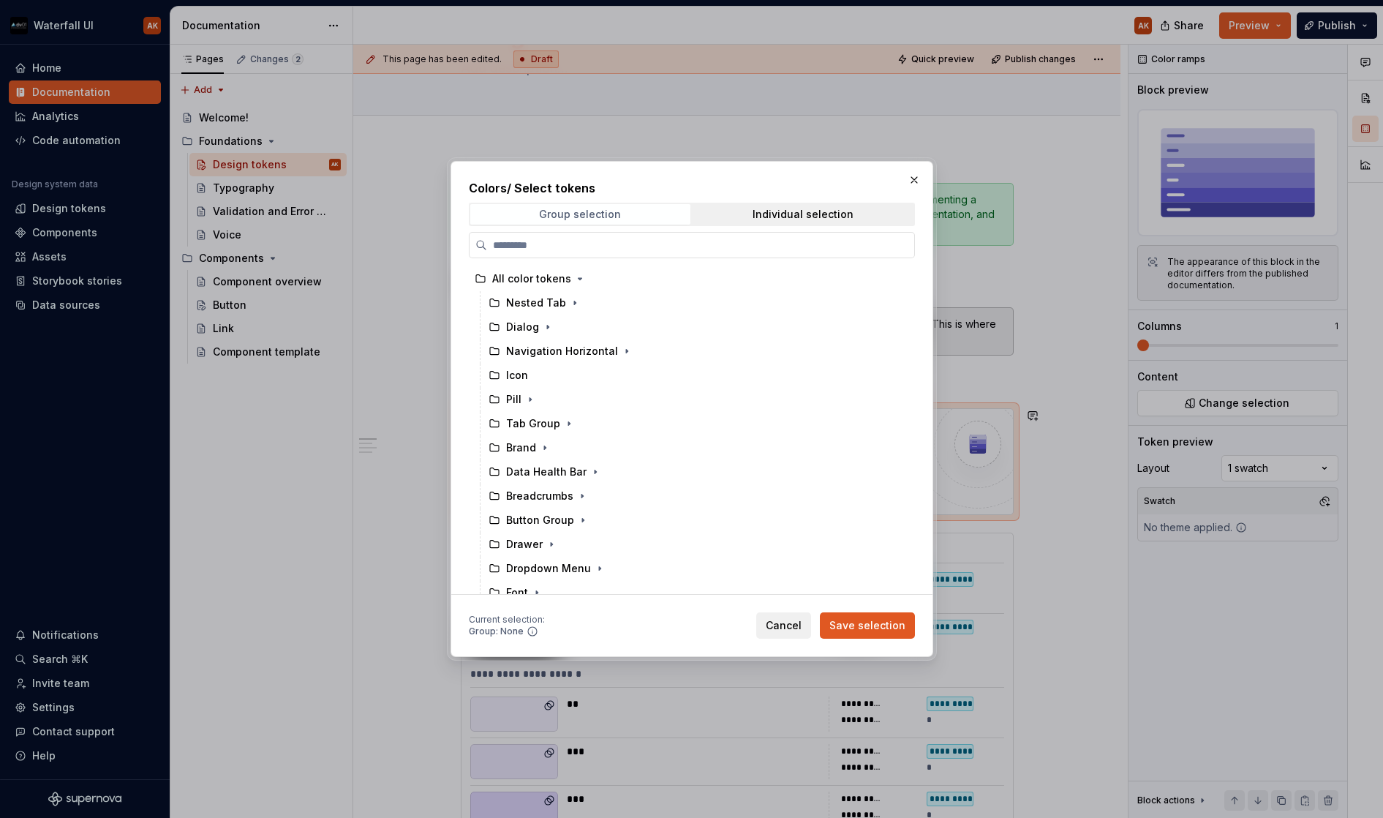
click at [653, 220] on span "Group selection" at bounding box center [580, 214] width 220 height 20
click at [655, 213] on span "Group selection" at bounding box center [580, 214] width 220 height 20
click at [766, 212] on div "Individual selection" at bounding box center [803, 214] width 101 height 12
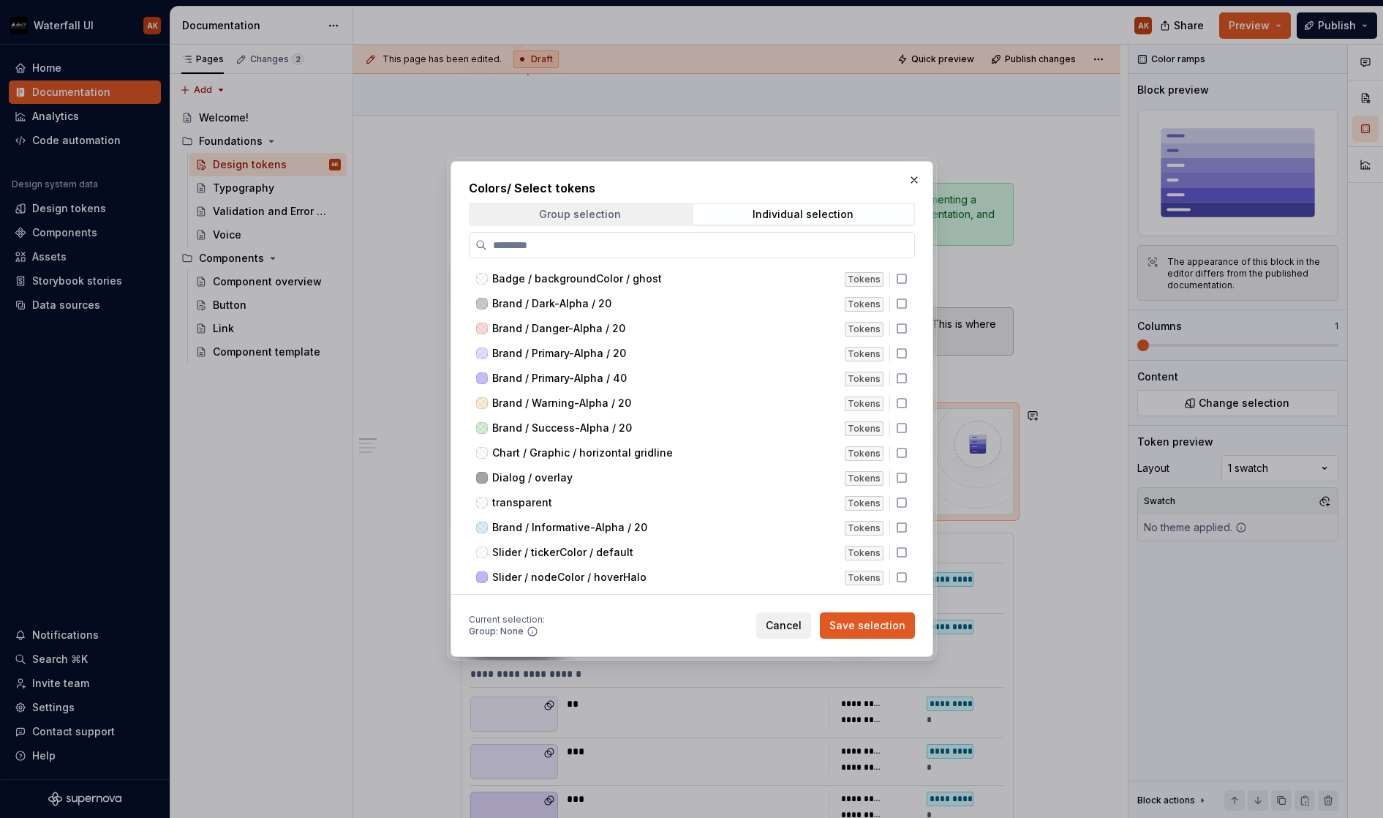
click at [634, 214] on span "Group selection" at bounding box center [580, 214] width 220 height 20
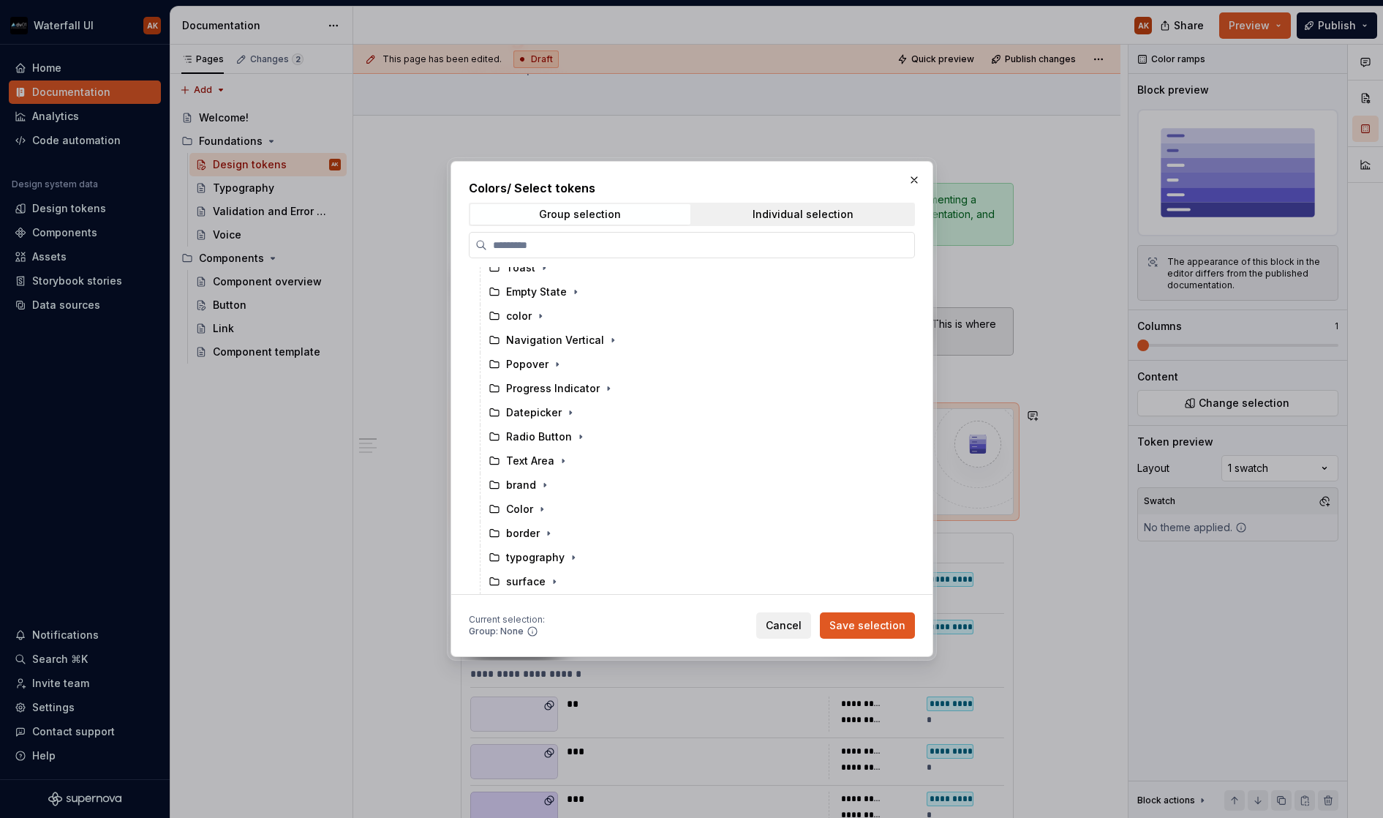
scroll to position [840, 0]
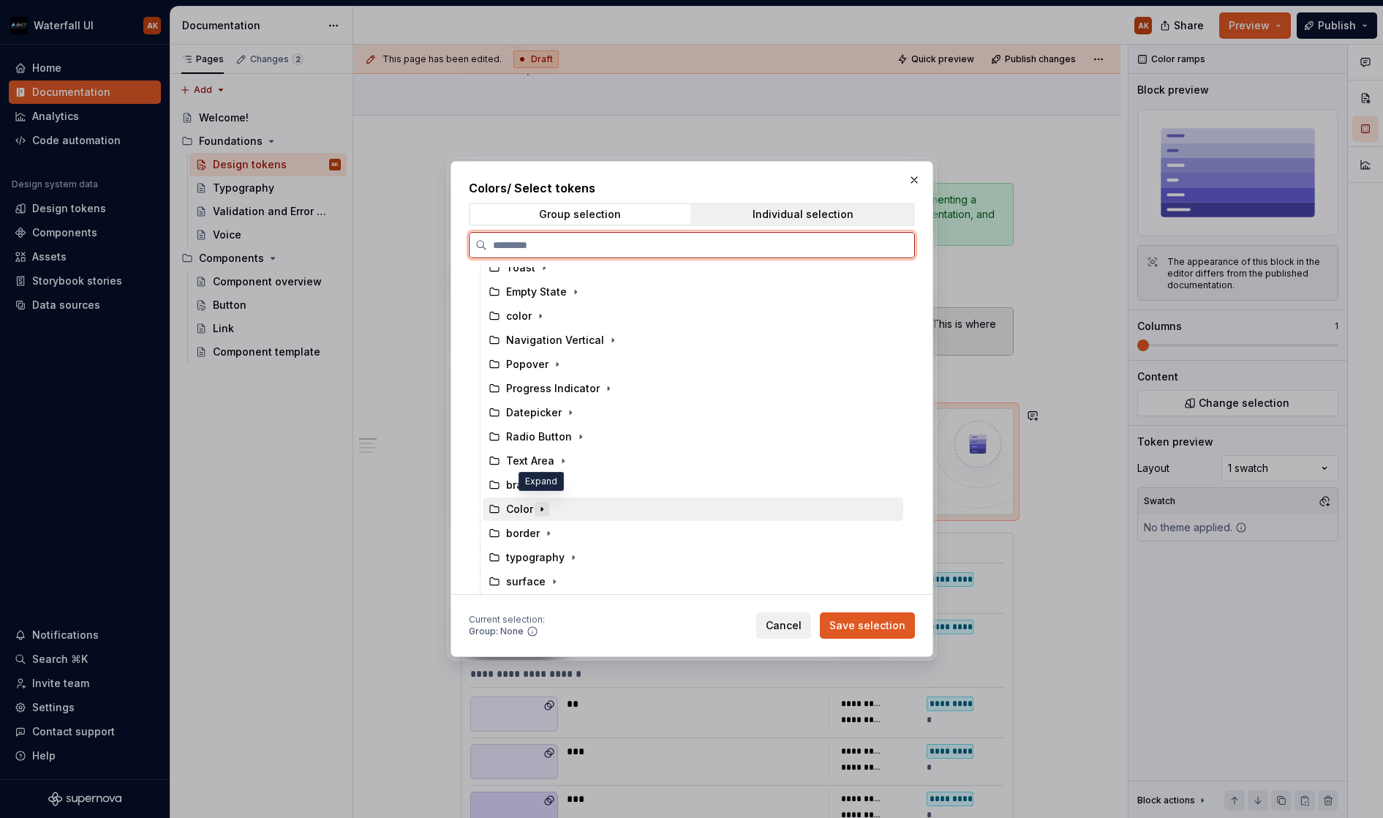
click at [542, 503] on icon "button" at bounding box center [542, 509] width 12 height 12
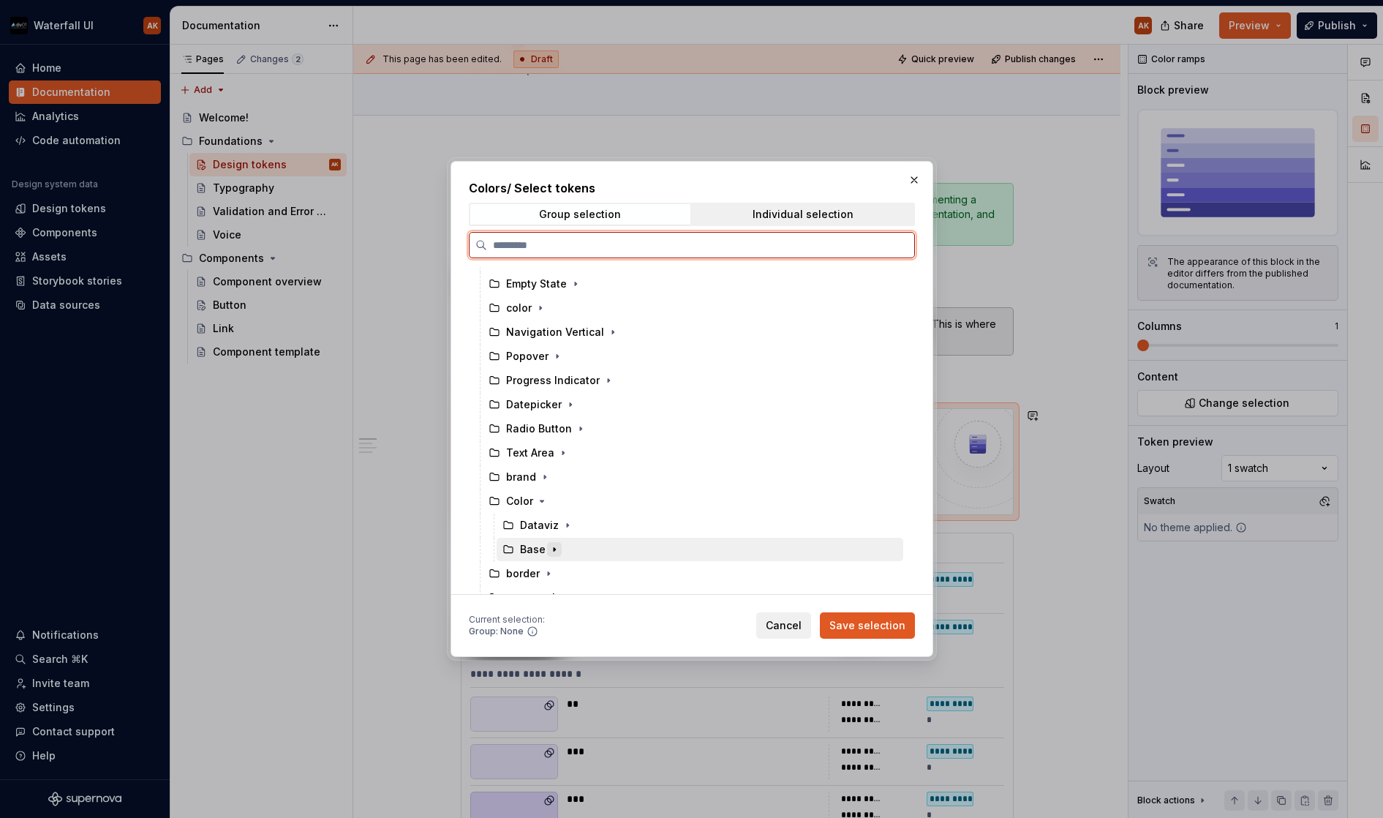
click at [554, 549] on icon "button" at bounding box center [554, 550] width 1 height 4
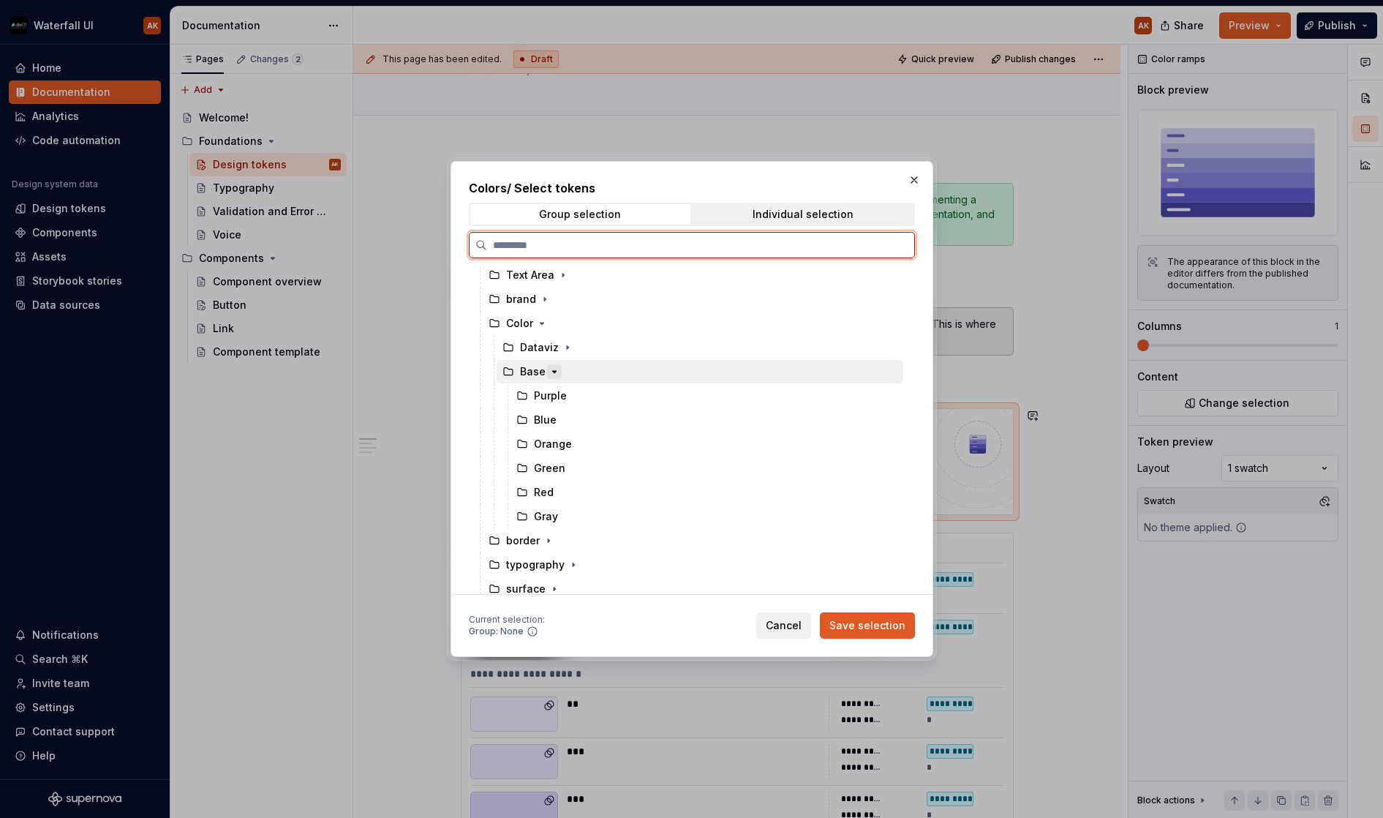
scroll to position [1020, 0]
click at [528, 395] on div "Purple" at bounding box center [541, 393] width 50 height 15
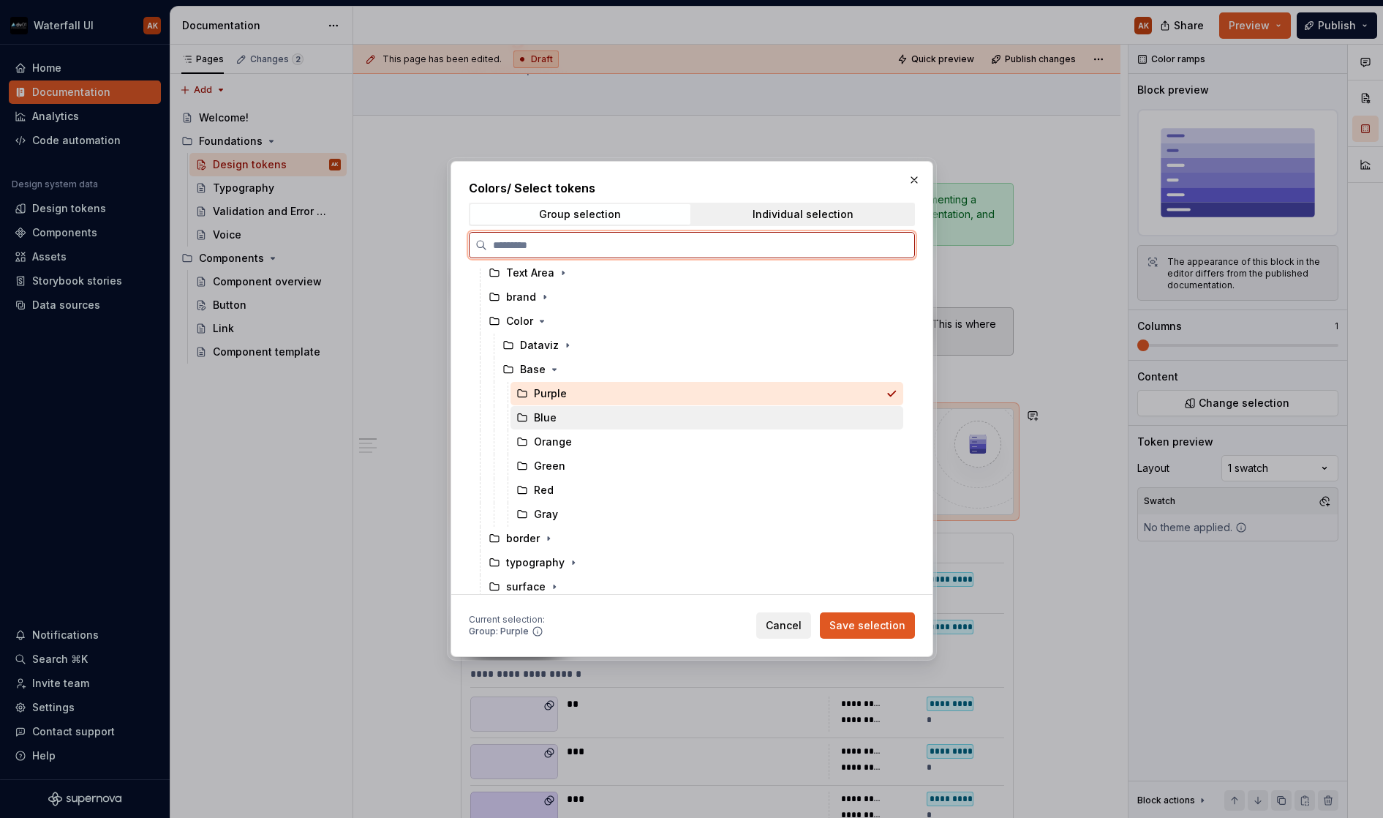
click at [532, 413] on div "Blue" at bounding box center [536, 417] width 40 height 15
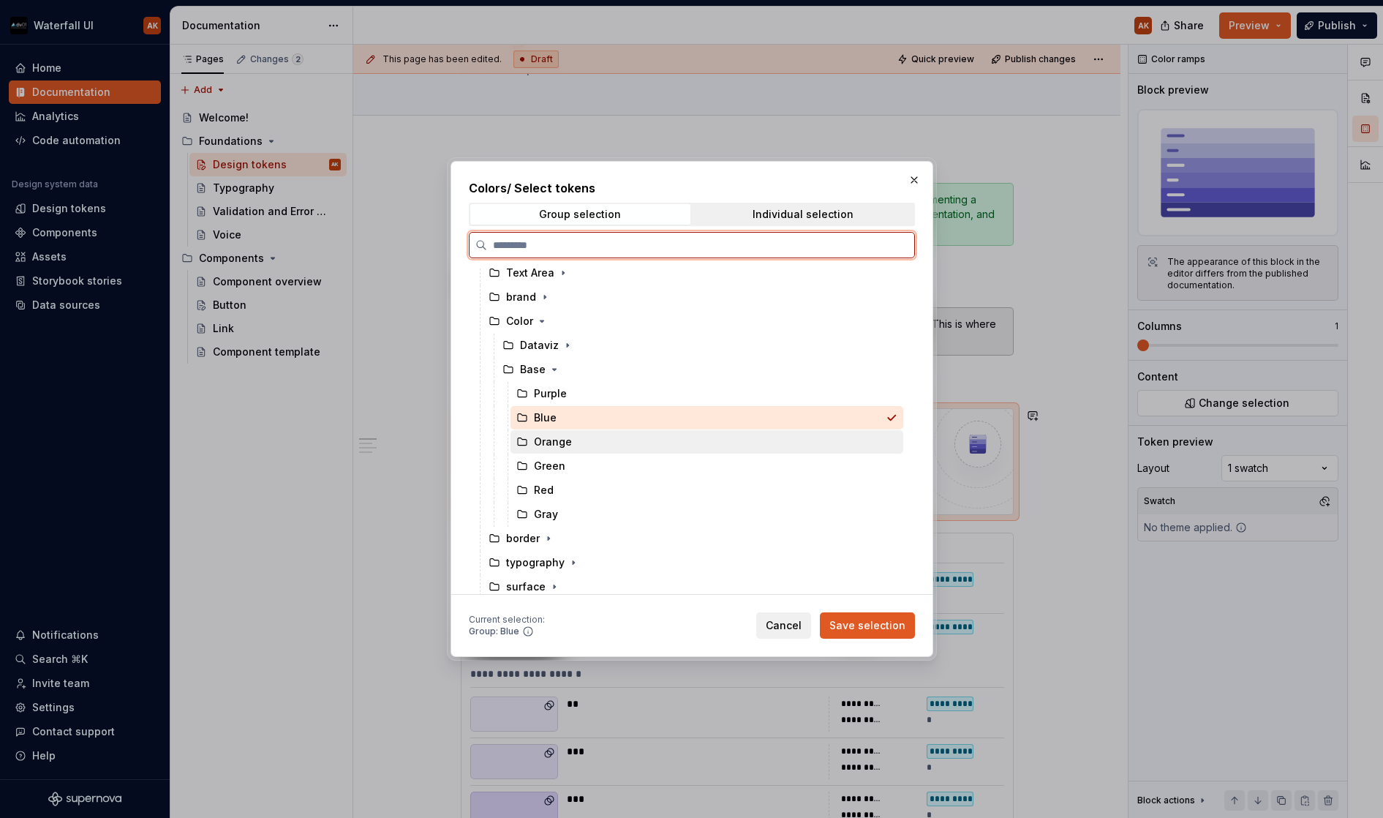
click at [537, 439] on div "Orange" at bounding box center [553, 442] width 38 height 15
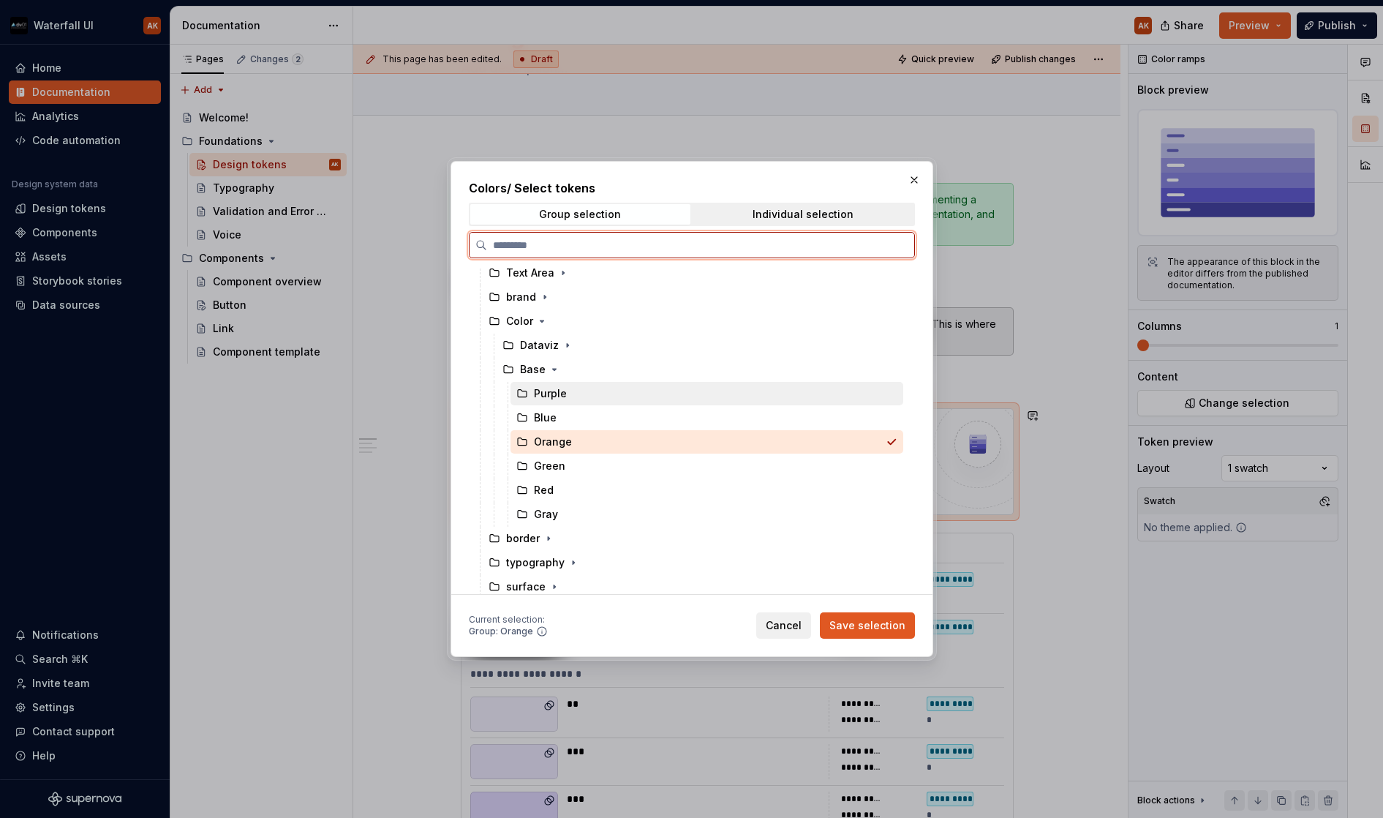
click at [540, 393] on div "Purple" at bounding box center [550, 393] width 33 height 15
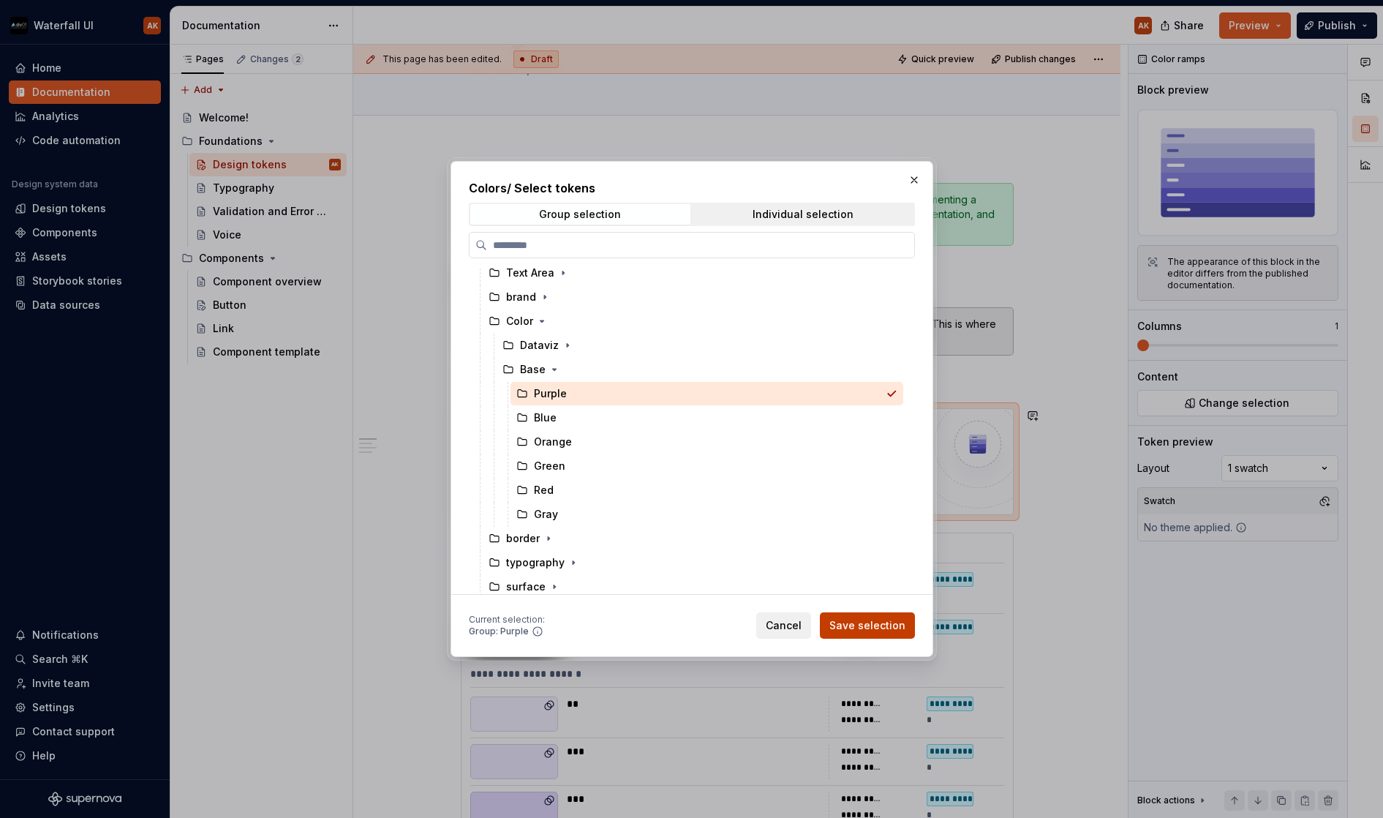
click at [859, 629] on span "Save selection" at bounding box center [868, 625] width 76 height 15
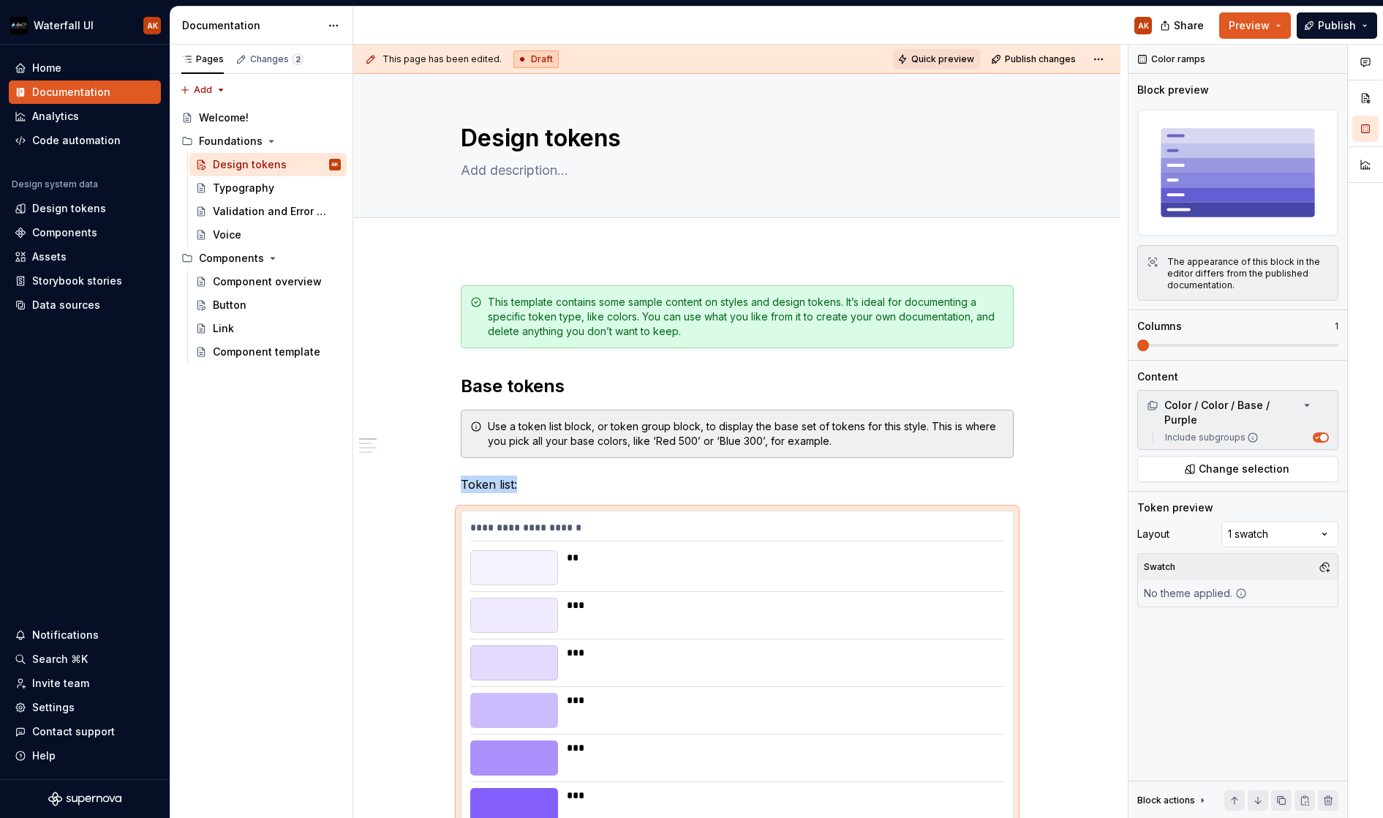
scroll to position [0, 0]
click at [936, 54] on span "Quick preview" at bounding box center [943, 59] width 63 height 12
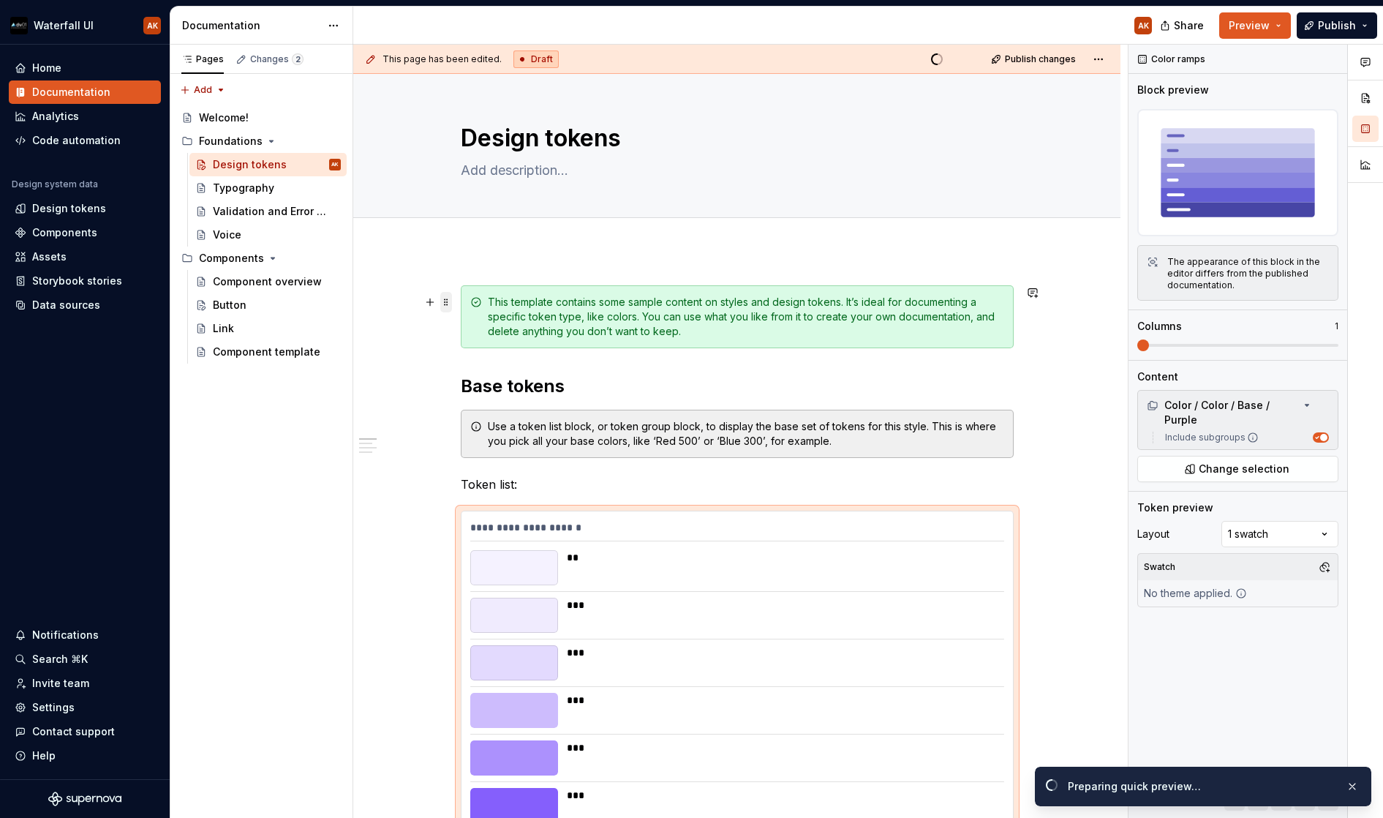
click at [444, 301] on span at bounding box center [446, 302] width 12 height 20
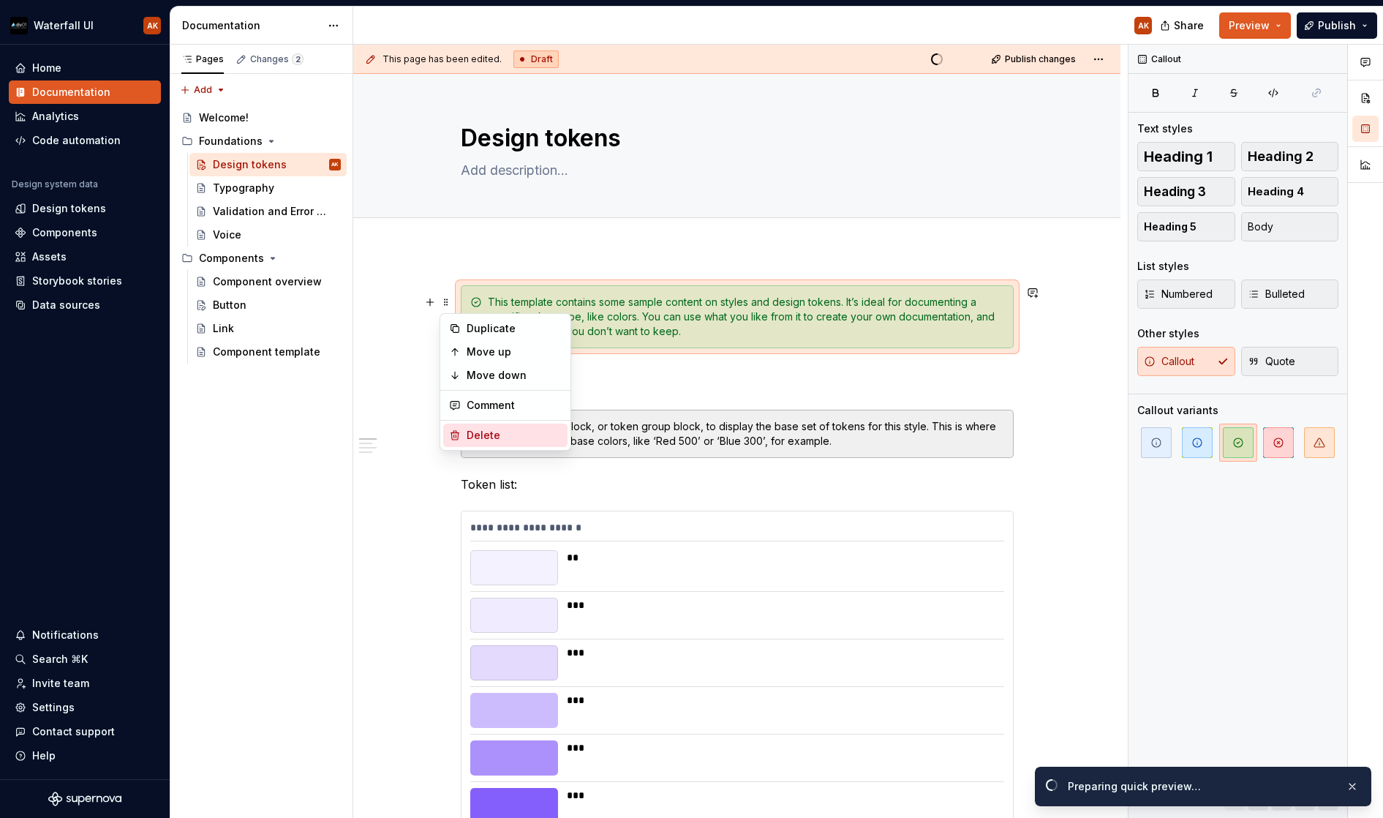
click at [473, 431] on div "Delete" at bounding box center [514, 435] width 95 height 15
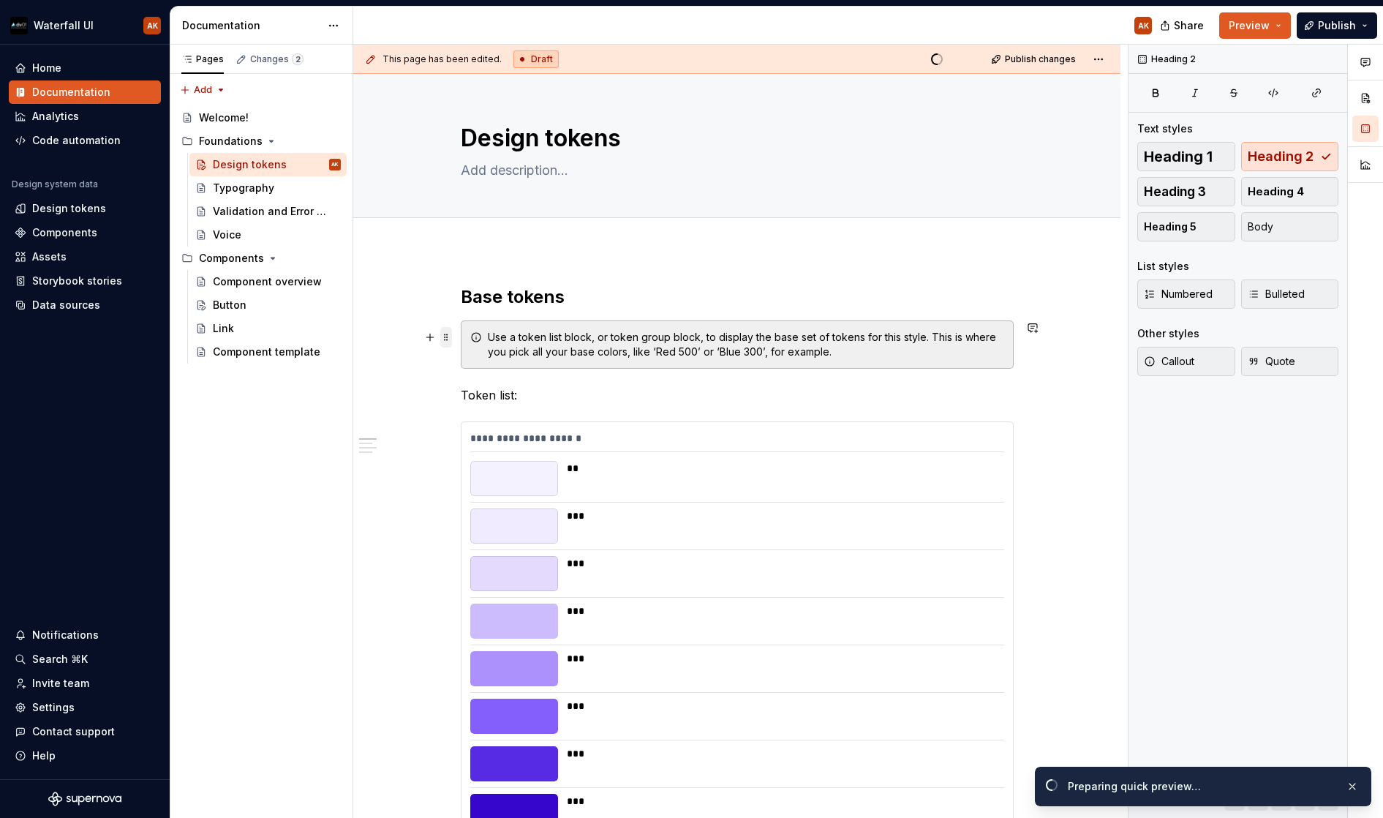
click at [447, 337] on span at bounding box center [446, 337] width 12 height 20
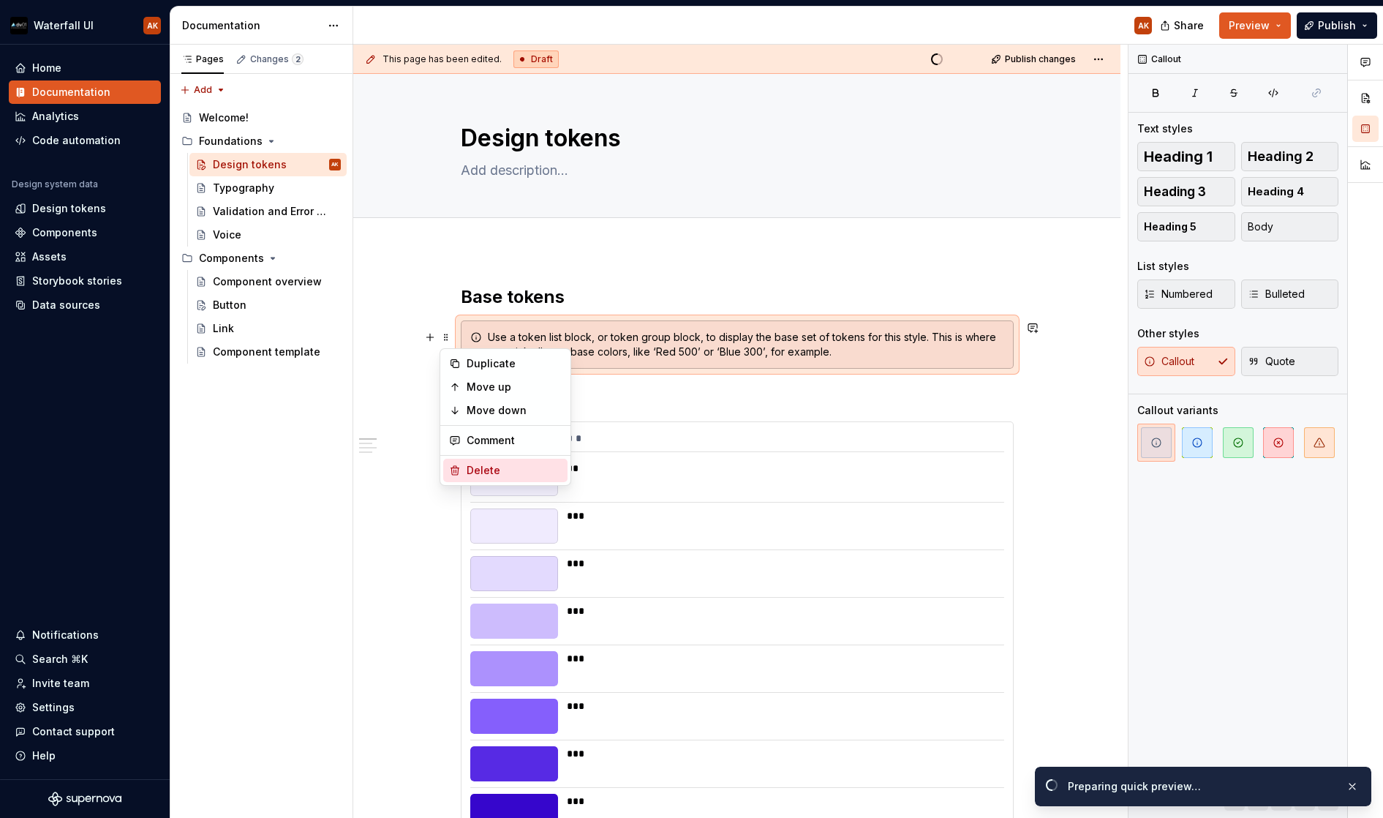
click at [470, 472] on div "Delete" at bounding box center [514, 470] width 95 height 15
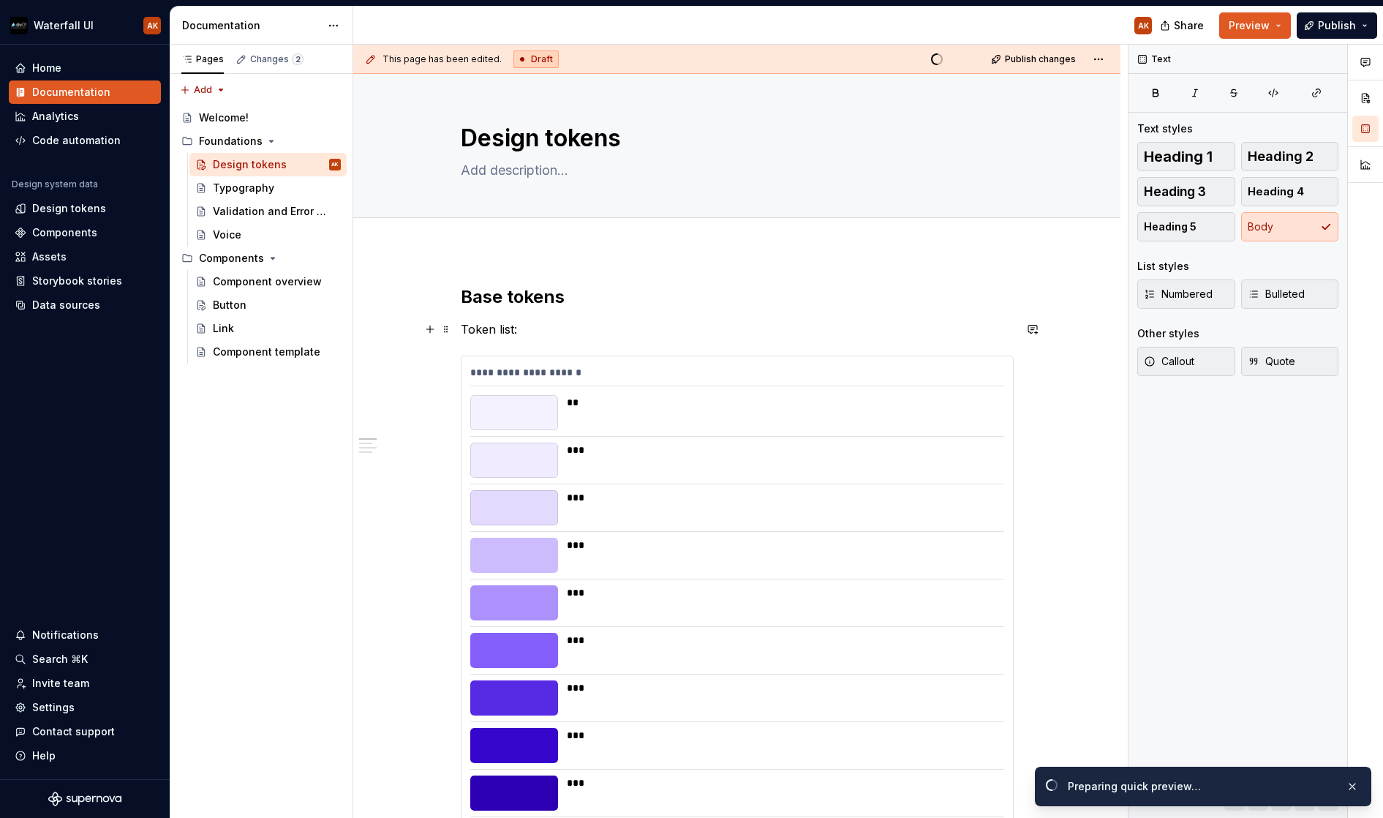
click at [486, 328] on p "Token list:" at bounding box center [737, 329] width 553 height 18
drag, startPoint x: 530, startPoint y: 327, endPoint x: 460, endPoint y: 326, distance: 70.2
click at [461, 326] on p "Token list:" at bounding box center [737, 329] width 553 height 18
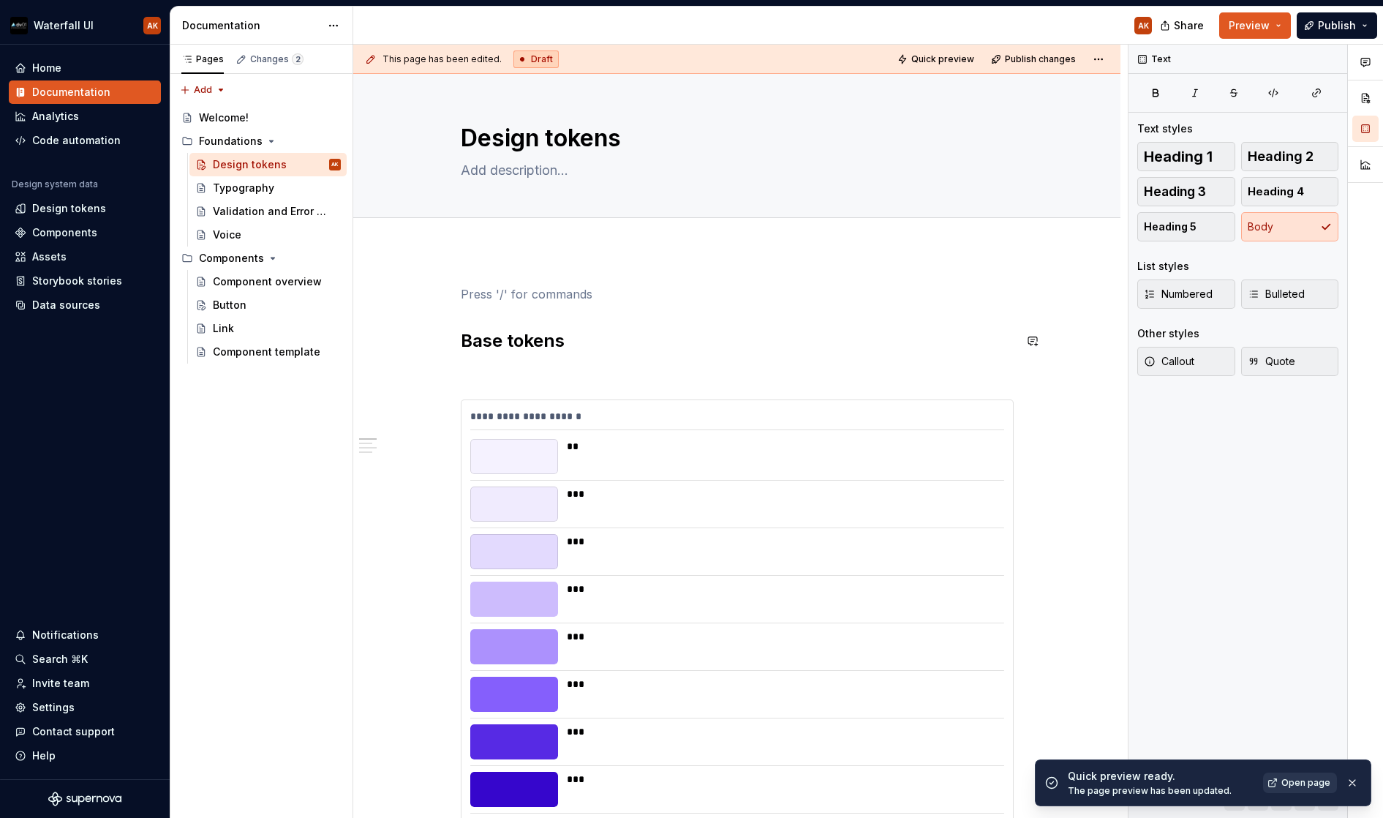
scroll to position [1, 0]
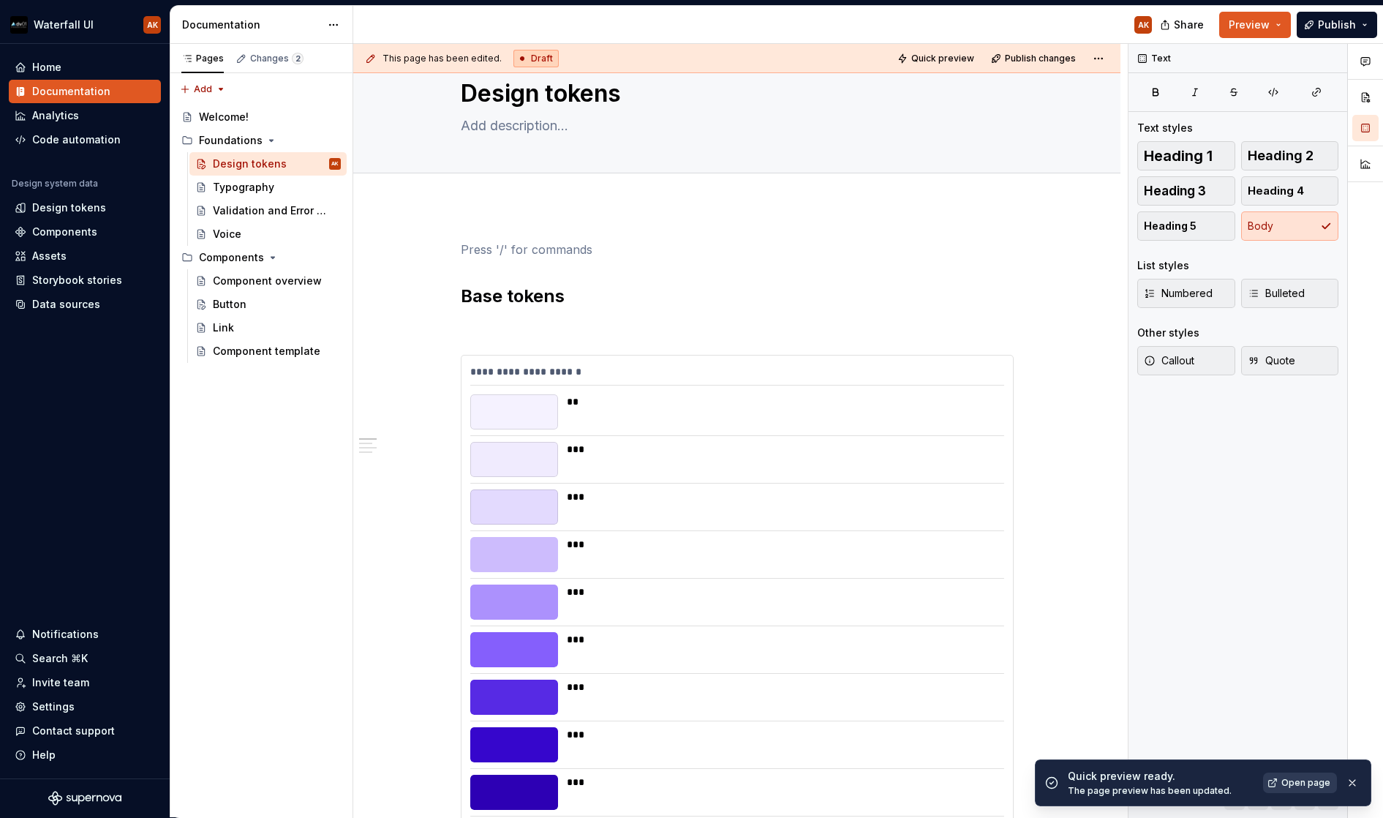
click at [1315, 781] on span "Open page" at bounding box center [1306, 783] width 49 height 12
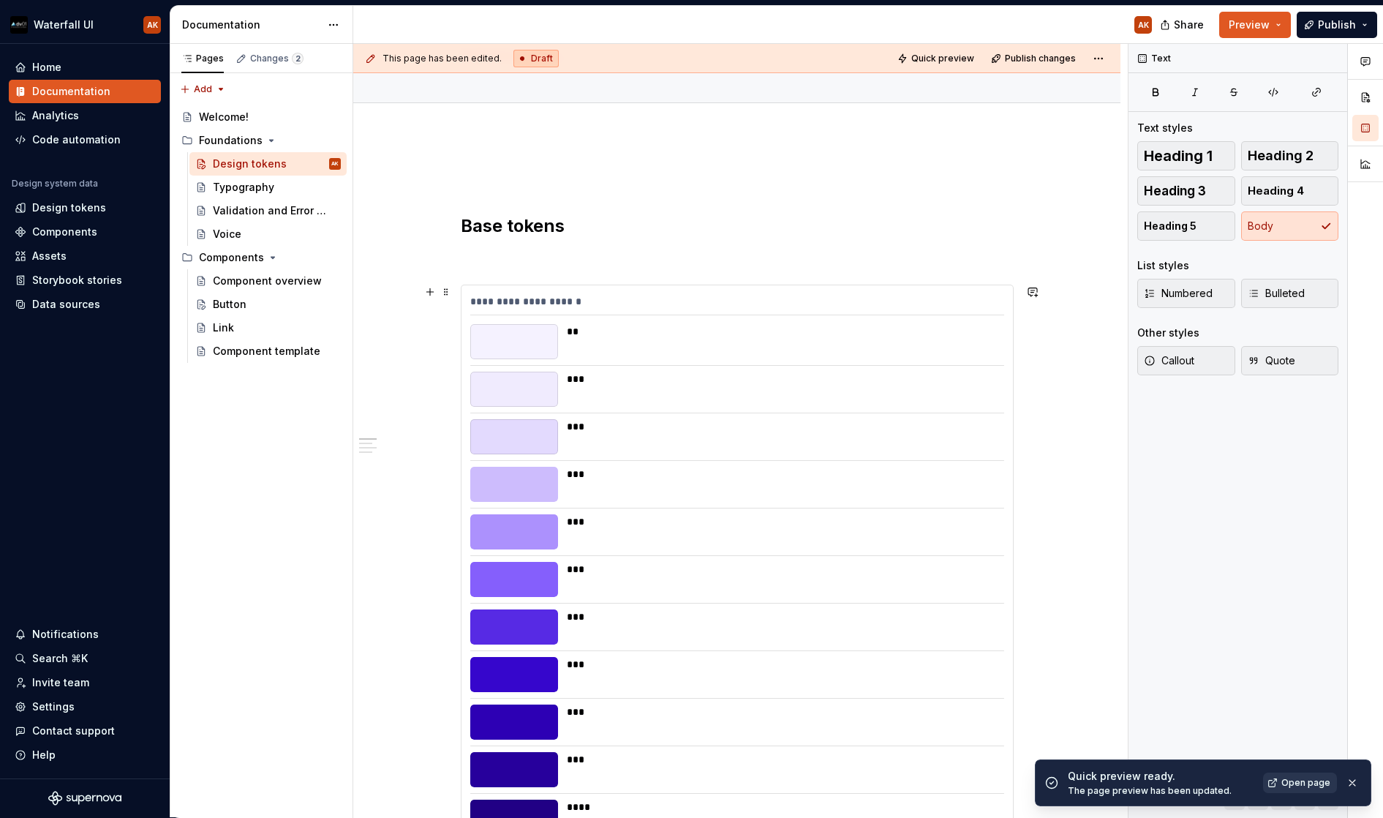
scroll to position [108, 0]
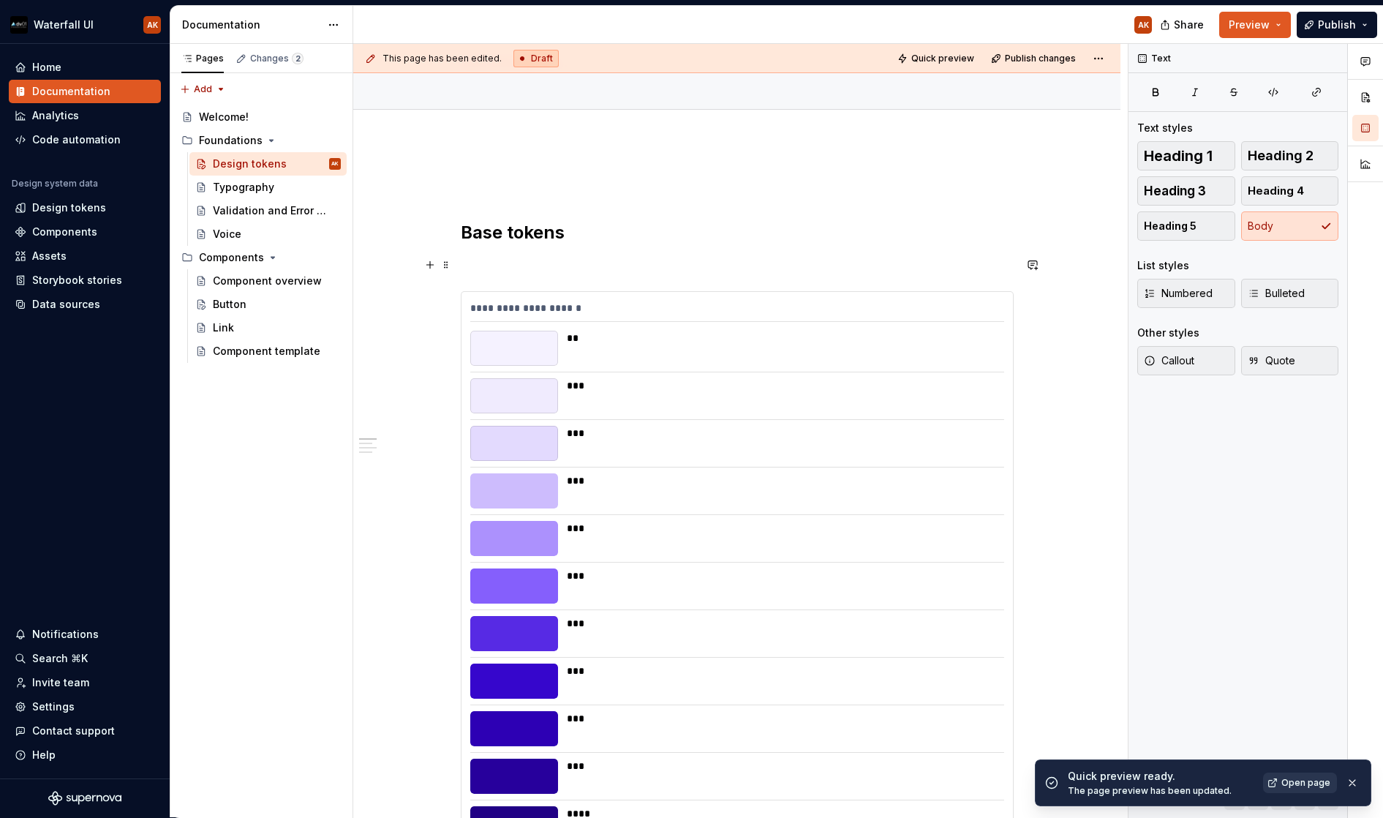
click at [492, 272] on p at bounding box center [737, 265] width 553 height 18
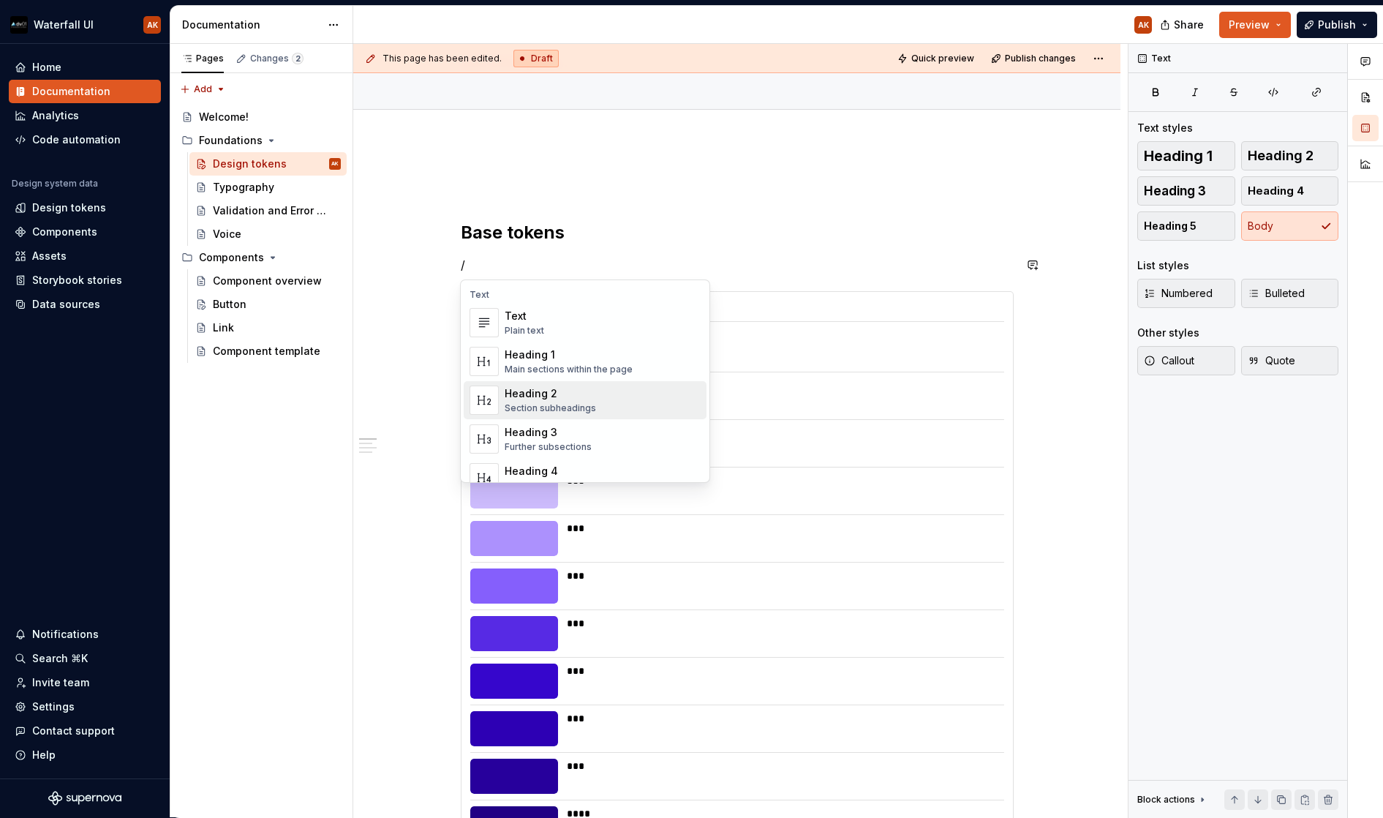
click at [508, 391] on div "Heading 2" at bounding box center [550, 393] width 91 height 15
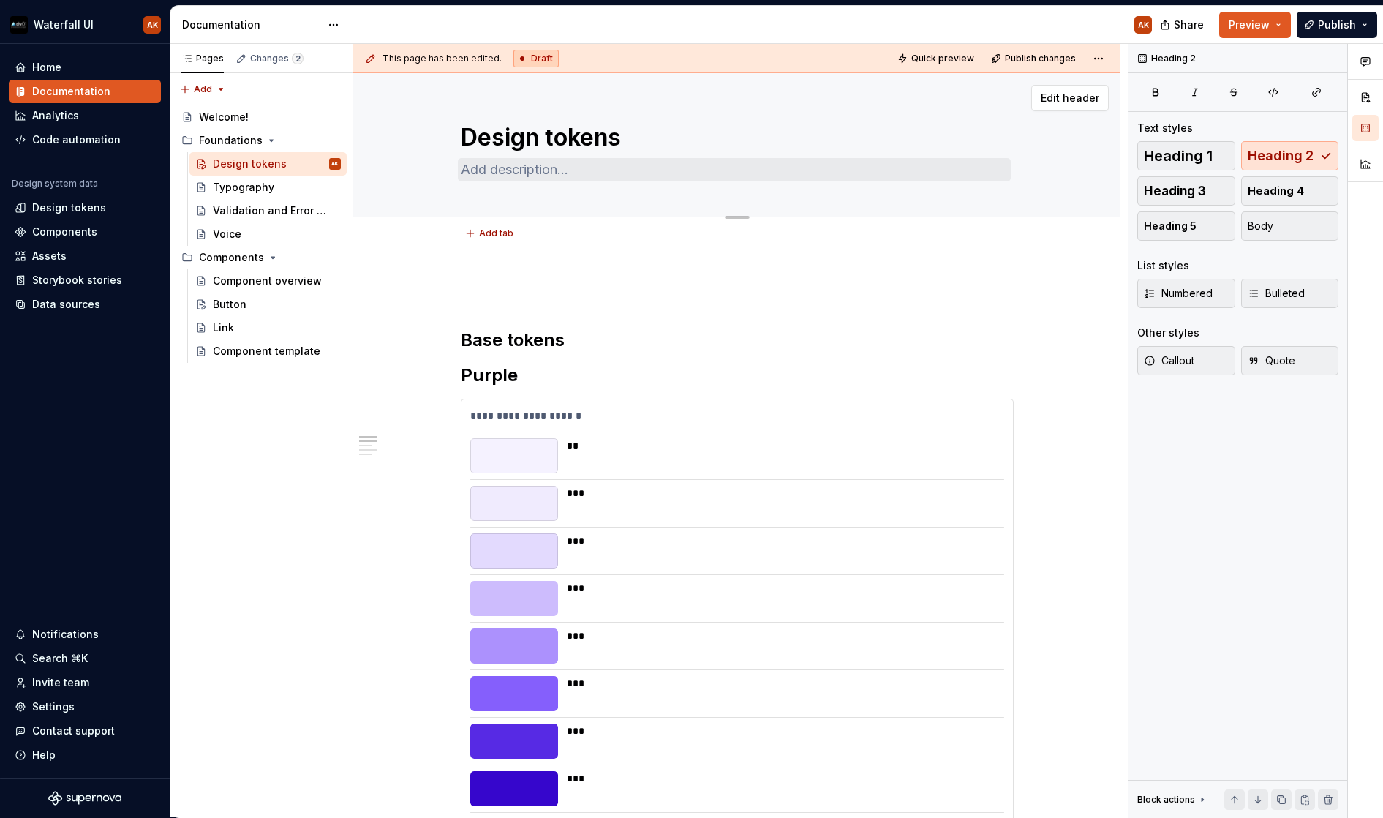
scroll to position [0, 0]
click at [522, 140] on textarea "Design tokens" at bounding box center [734, 137] width 553 height 35
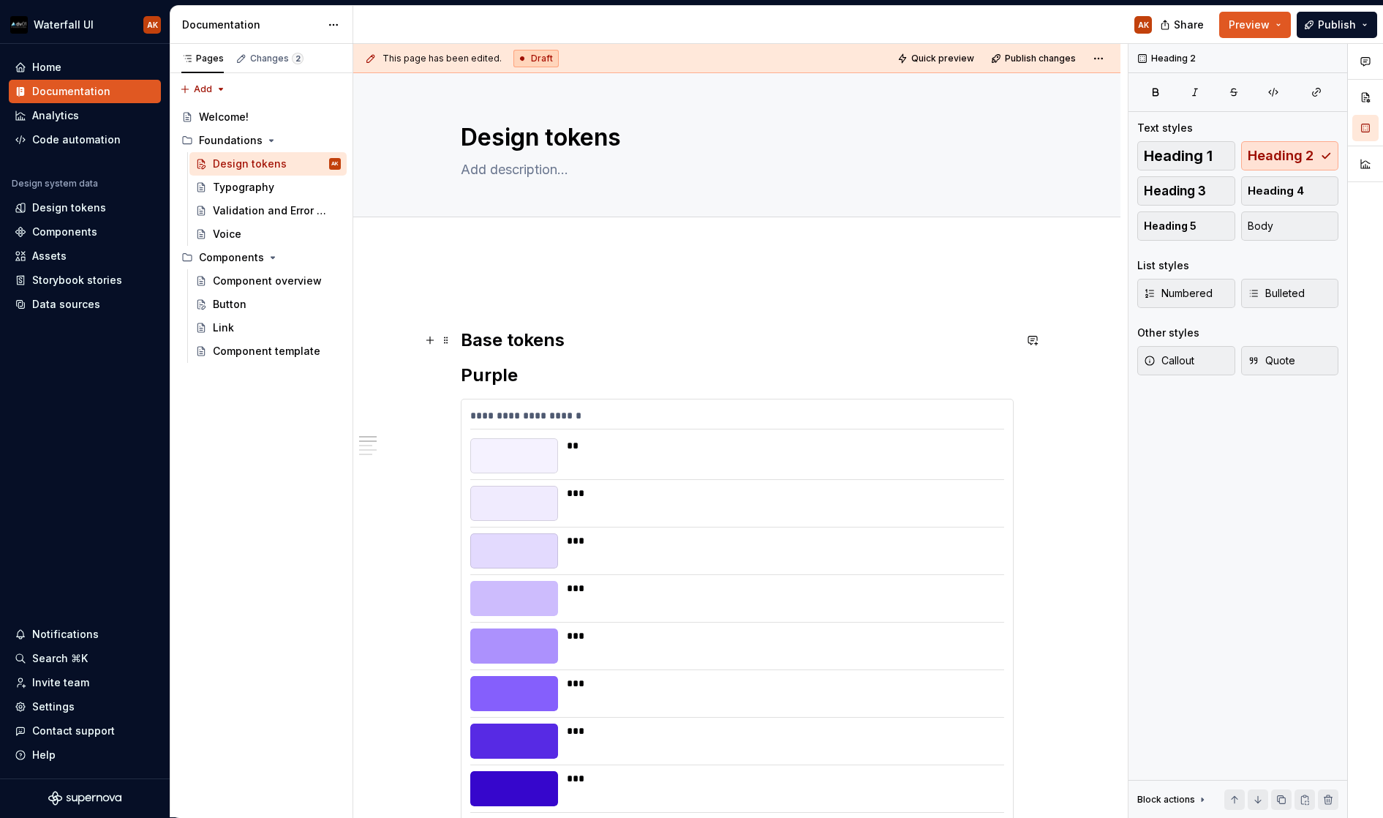
click at [470, 341] on h2 "Base tokens" at bounding box center [737, 339] width 553 height 23
drag, startPoint x: 576, startPoint y: 344, endPoint x: 427, endPoint y: 344, distance: 150.0
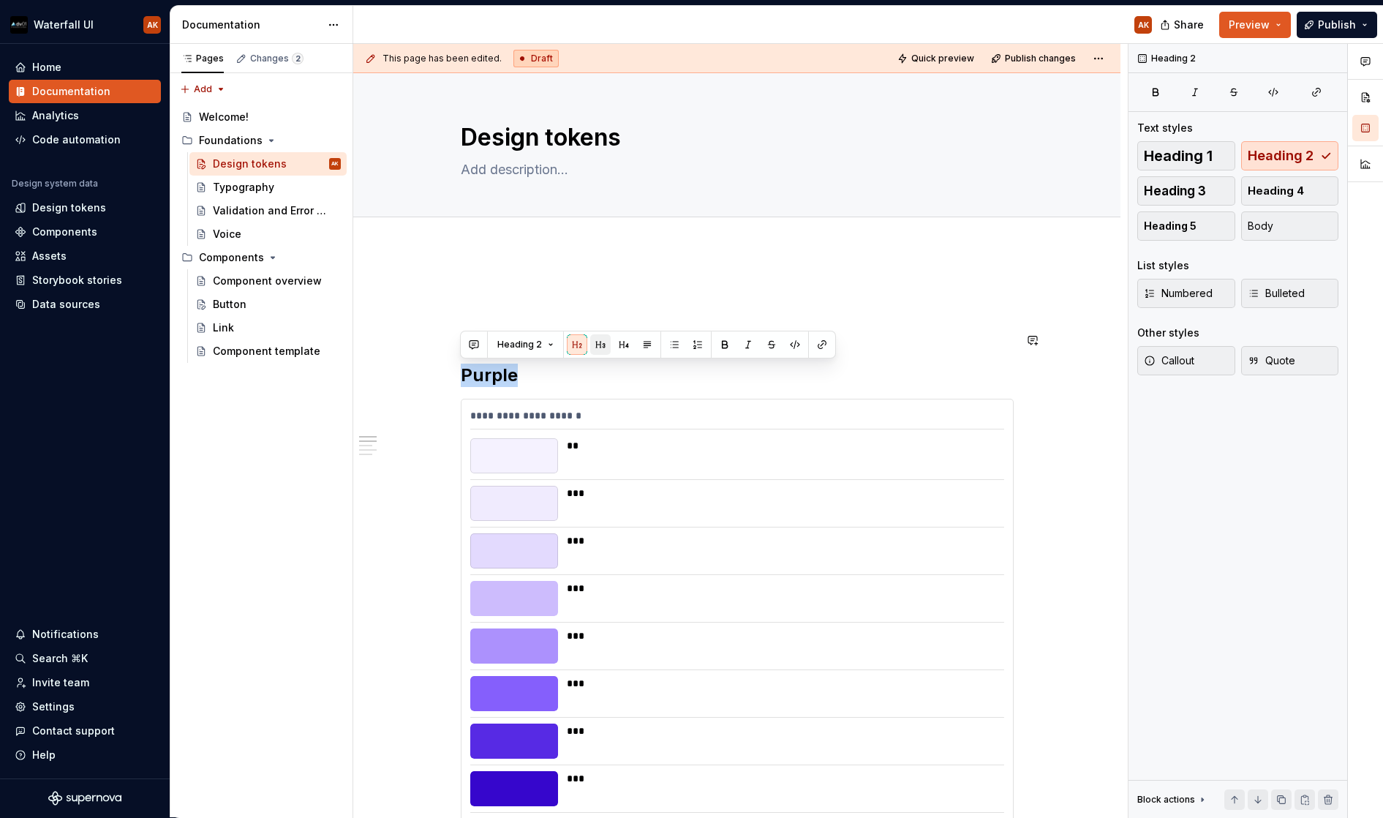
click at [604, 345] on button "button" at bounding box center [600, 344] width 20 height 20
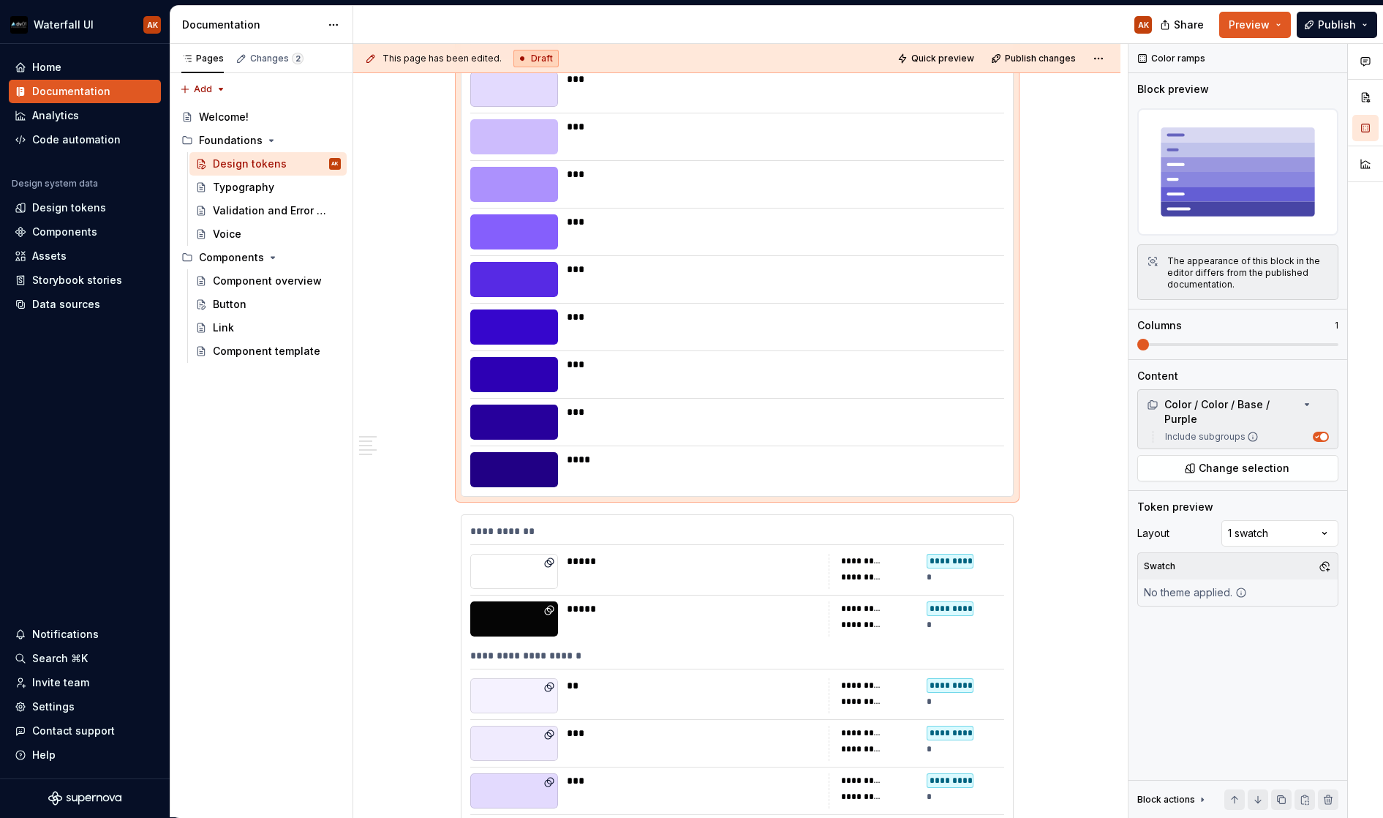
scroll to position [461, 0]
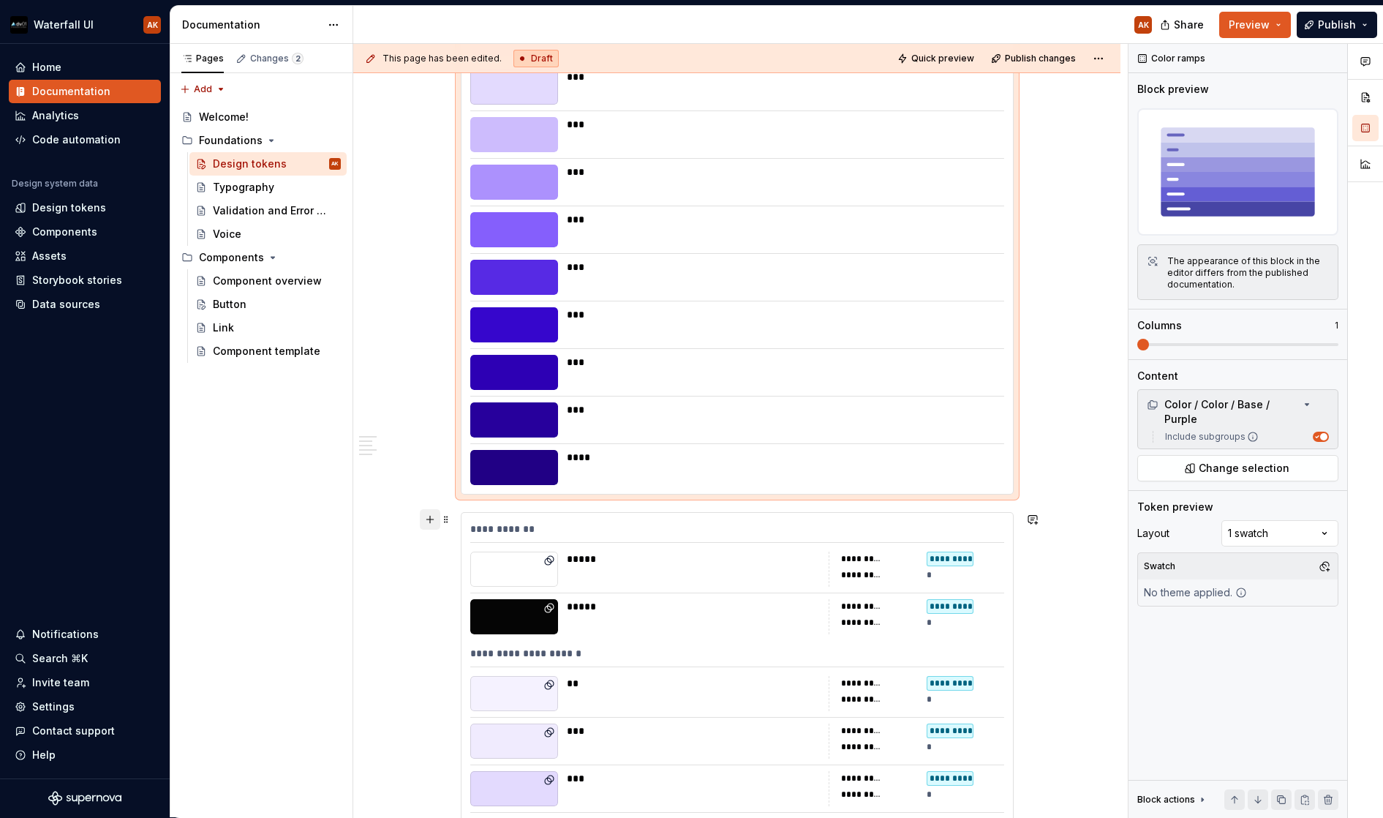
click at [429, 516] on button "button" at bounding box center [430, 519] width 20 height 20
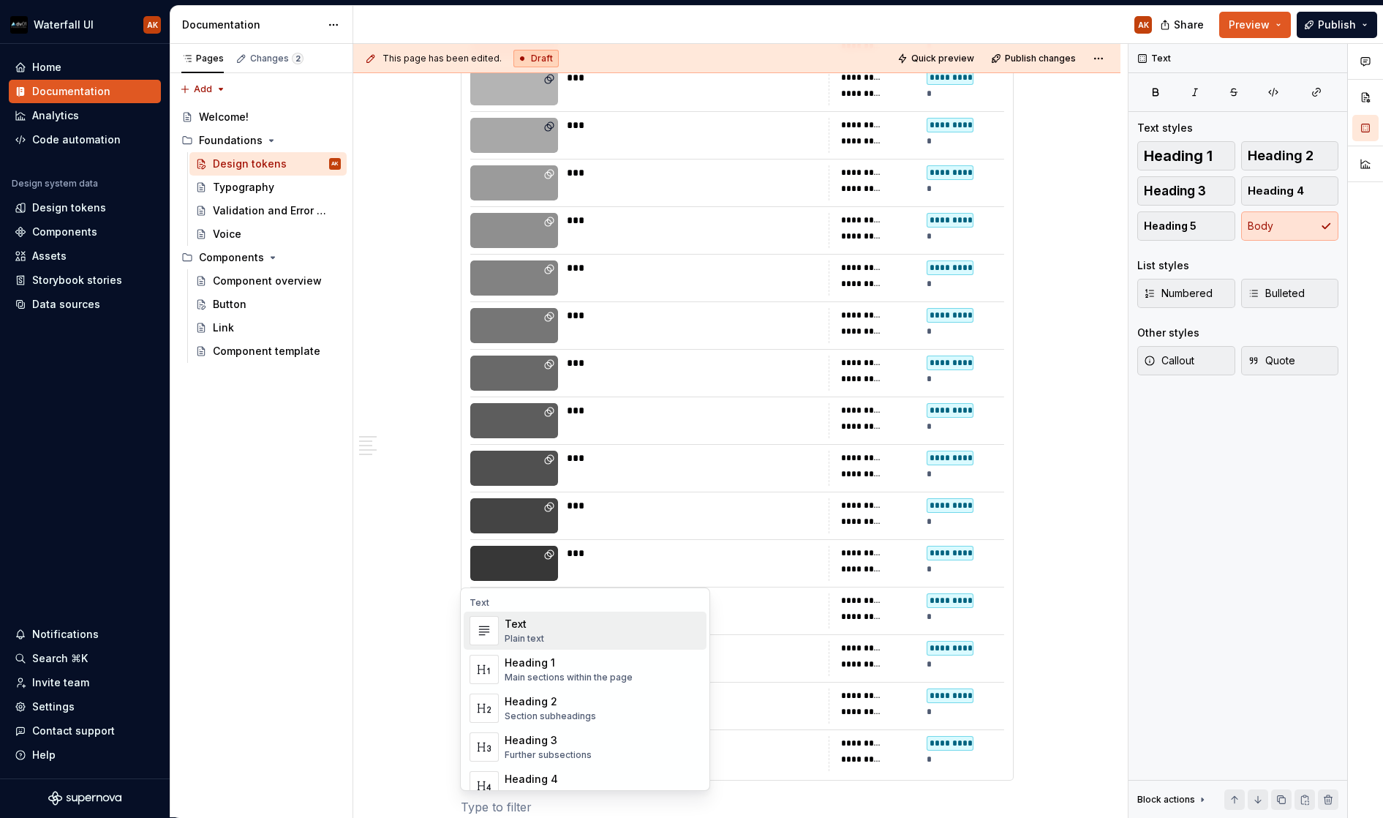
scroll to position [4183, 0]
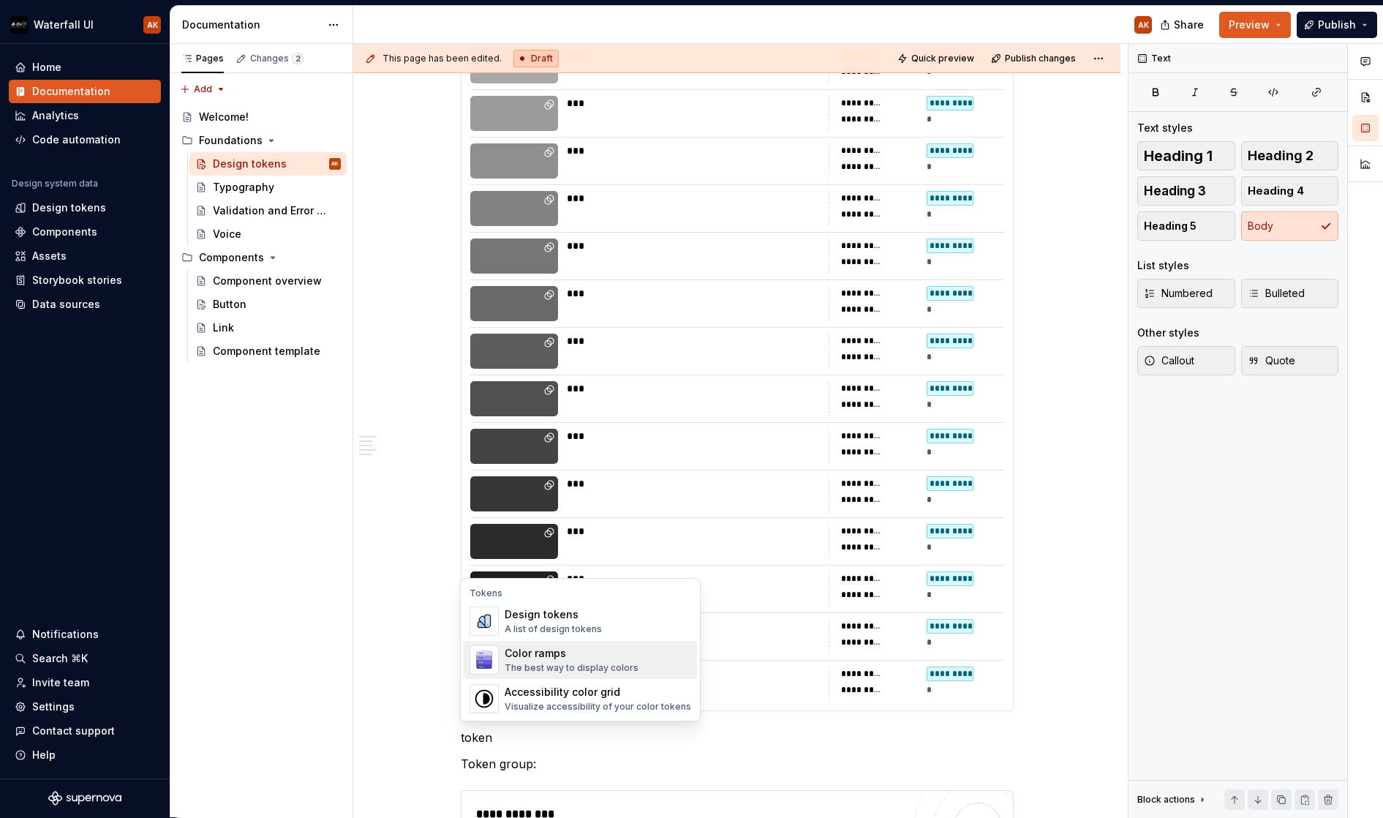
click at [536, 663] on div "The best way to display colors" at bounding box center [572, 668] width 134 height 12
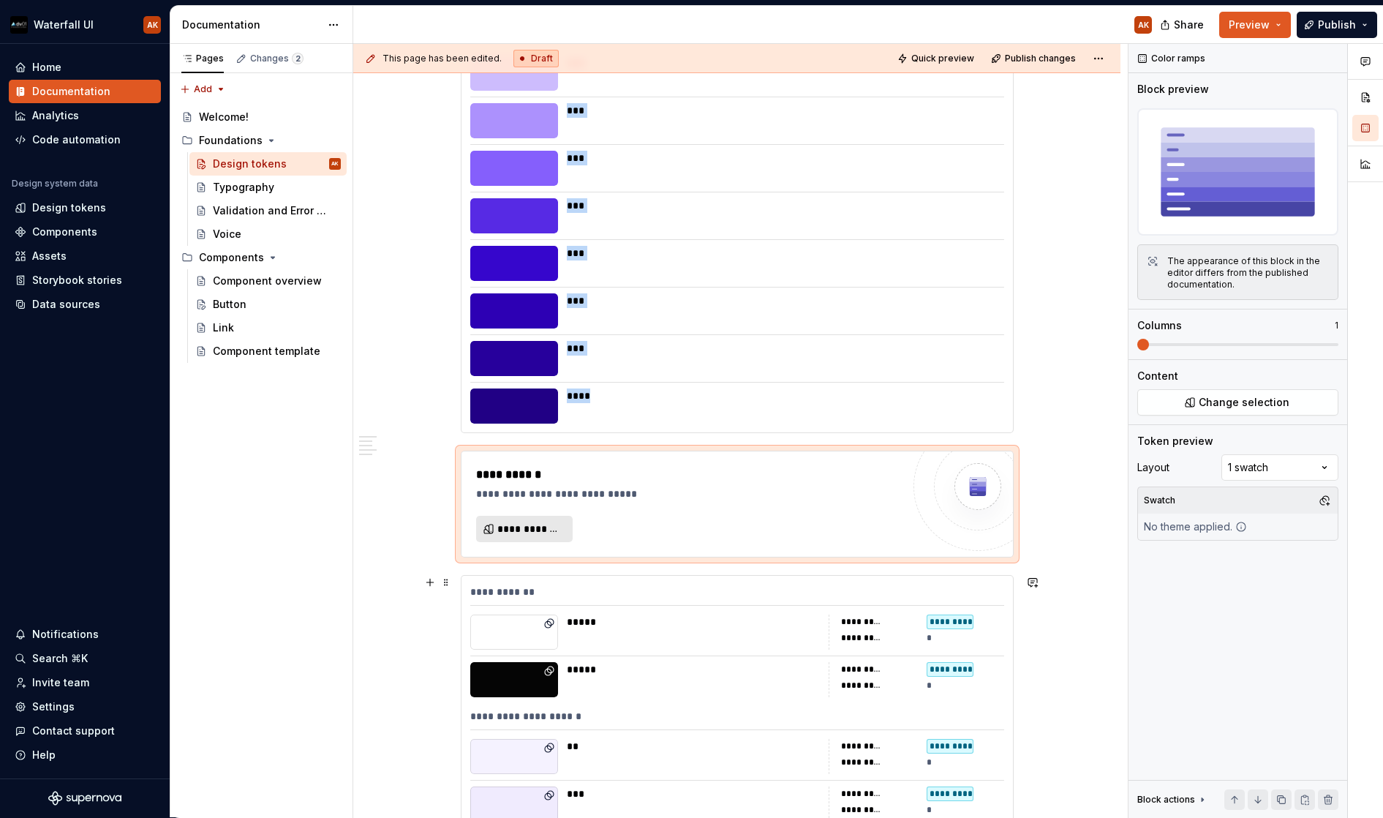
scroll to position [524, 0]
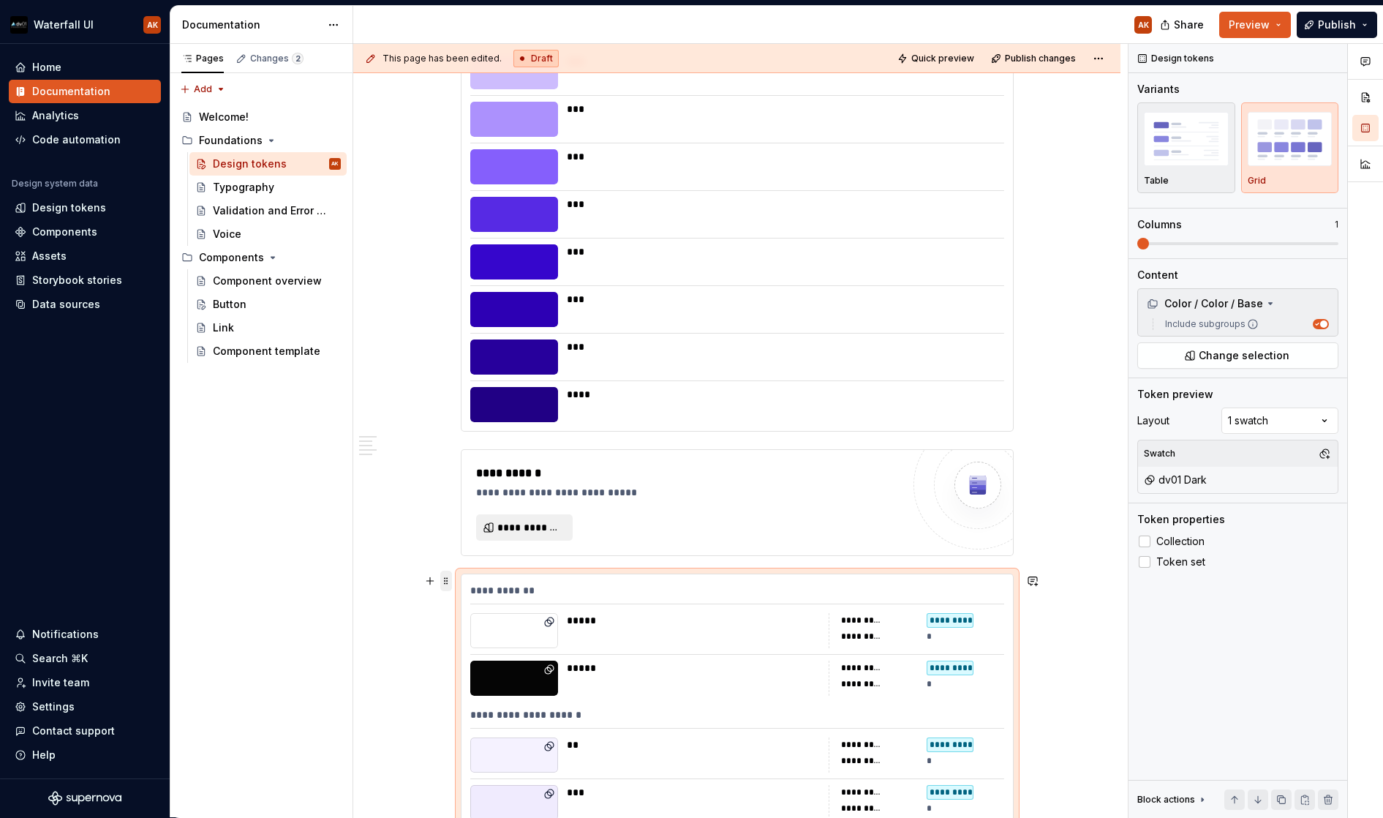
click at [448, 581] on span at bounding box center [446, 581] width 12 height 20
click at [481, 710] on div "Delete" at bounding box center [514, 714] width 95 height 15
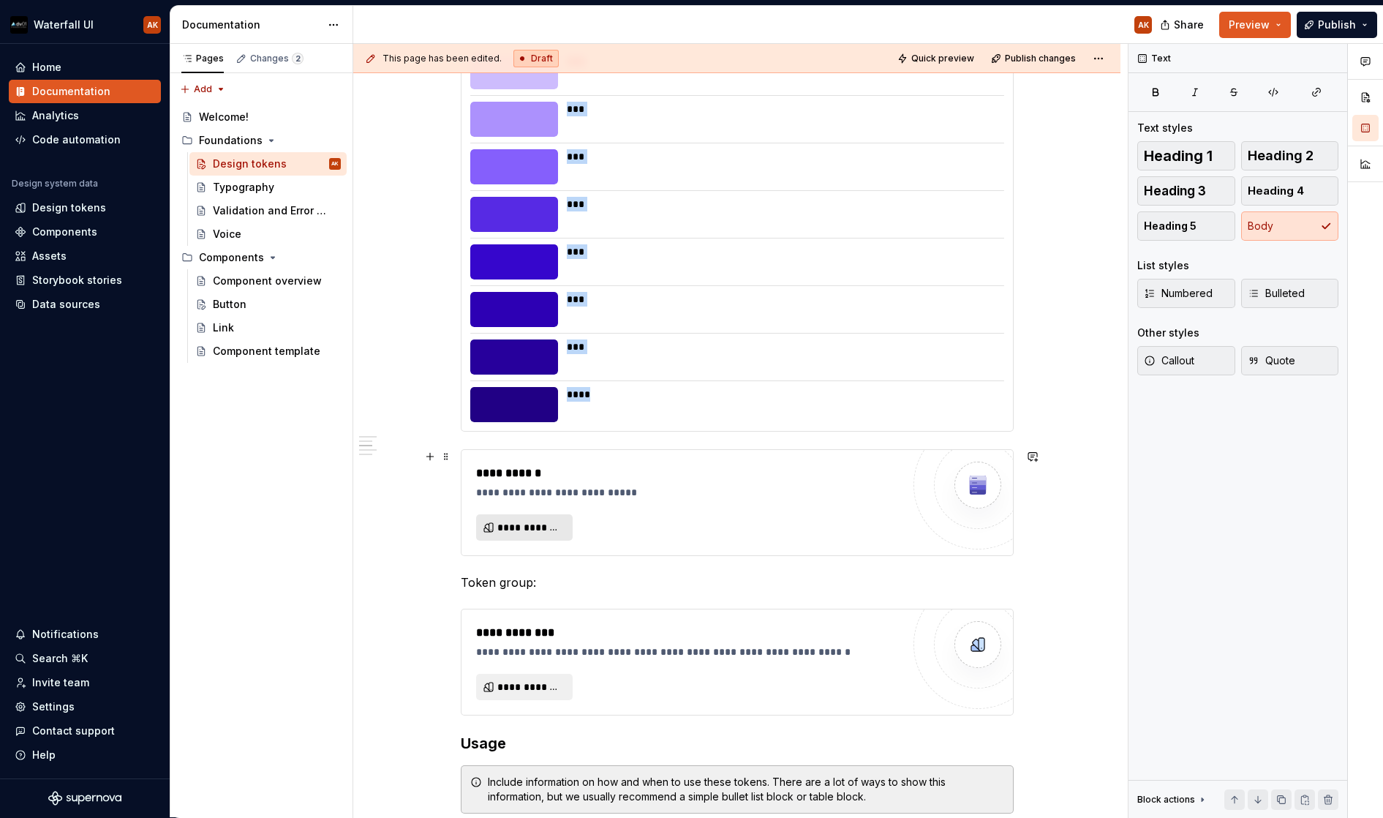
click at [523, 523] on span "**********" at bounding box center [530, 527] width 66 height 15
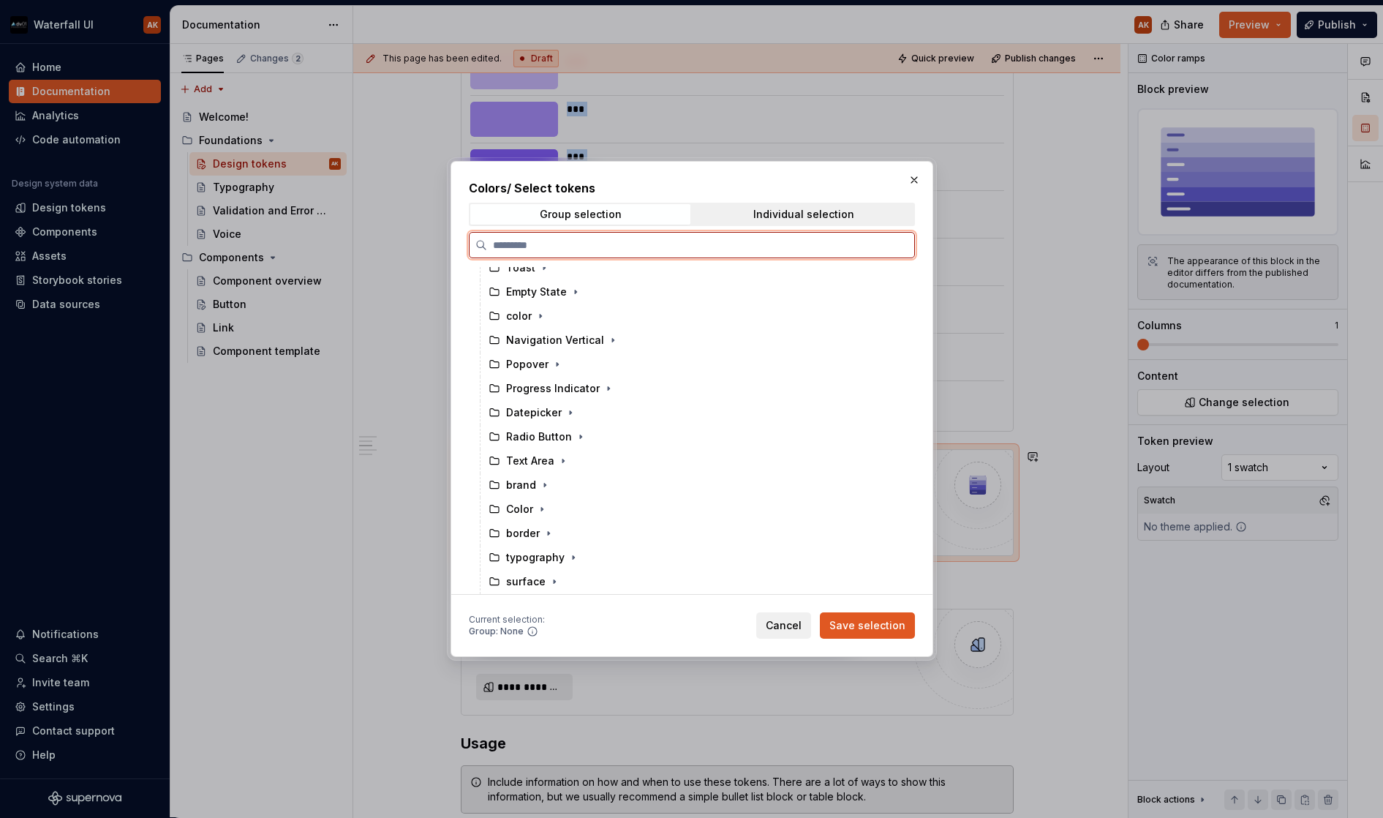
scroll to position [840, 0]
click at [517, 503] on div "Color" at bounding box center [519, 509] width 27 height 15
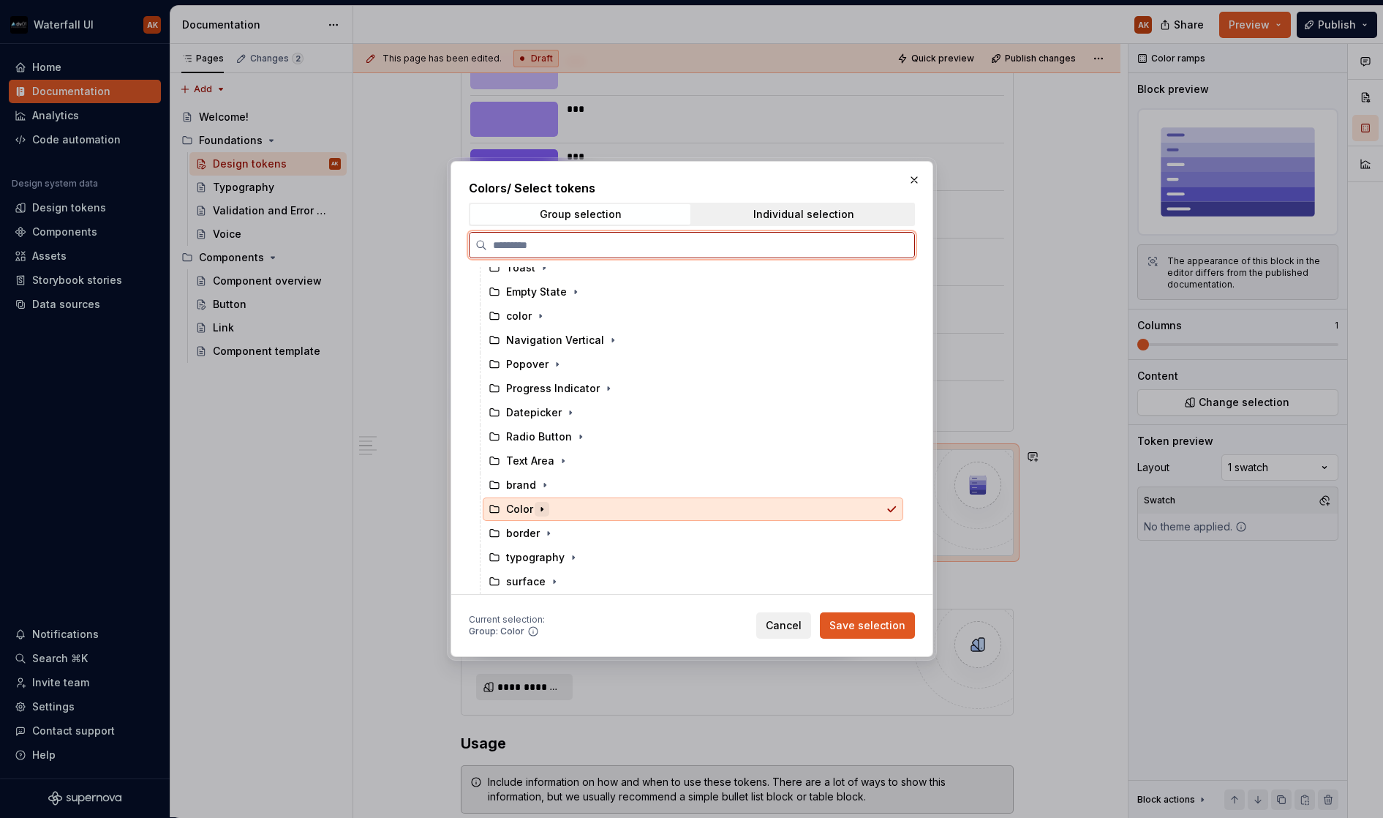
click at [546, 503] on icon "button" at bounding box center [542, 509] width 12 height 12
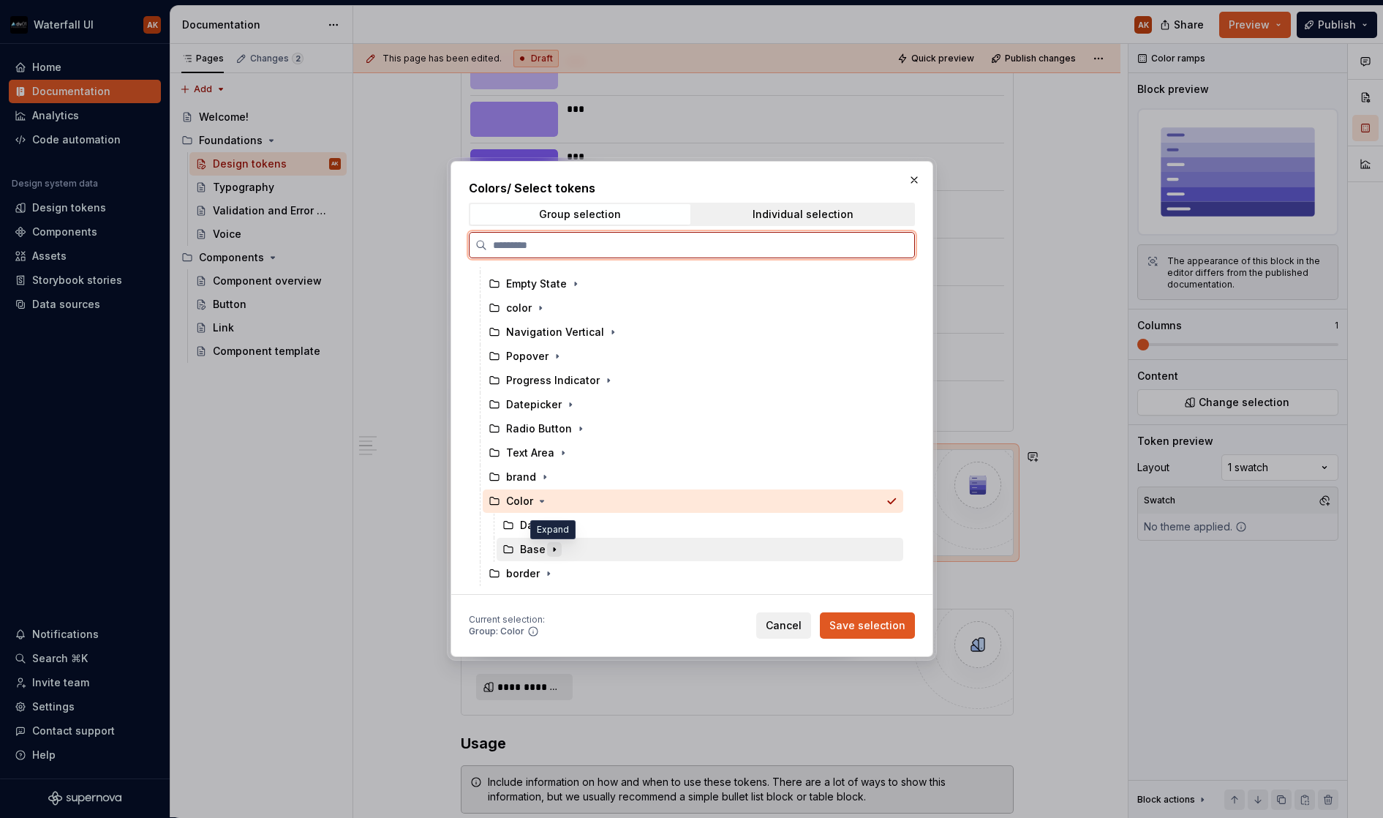
click at [555, 548] on icon "button" at bounding box center [555, 550] width 12 height 12
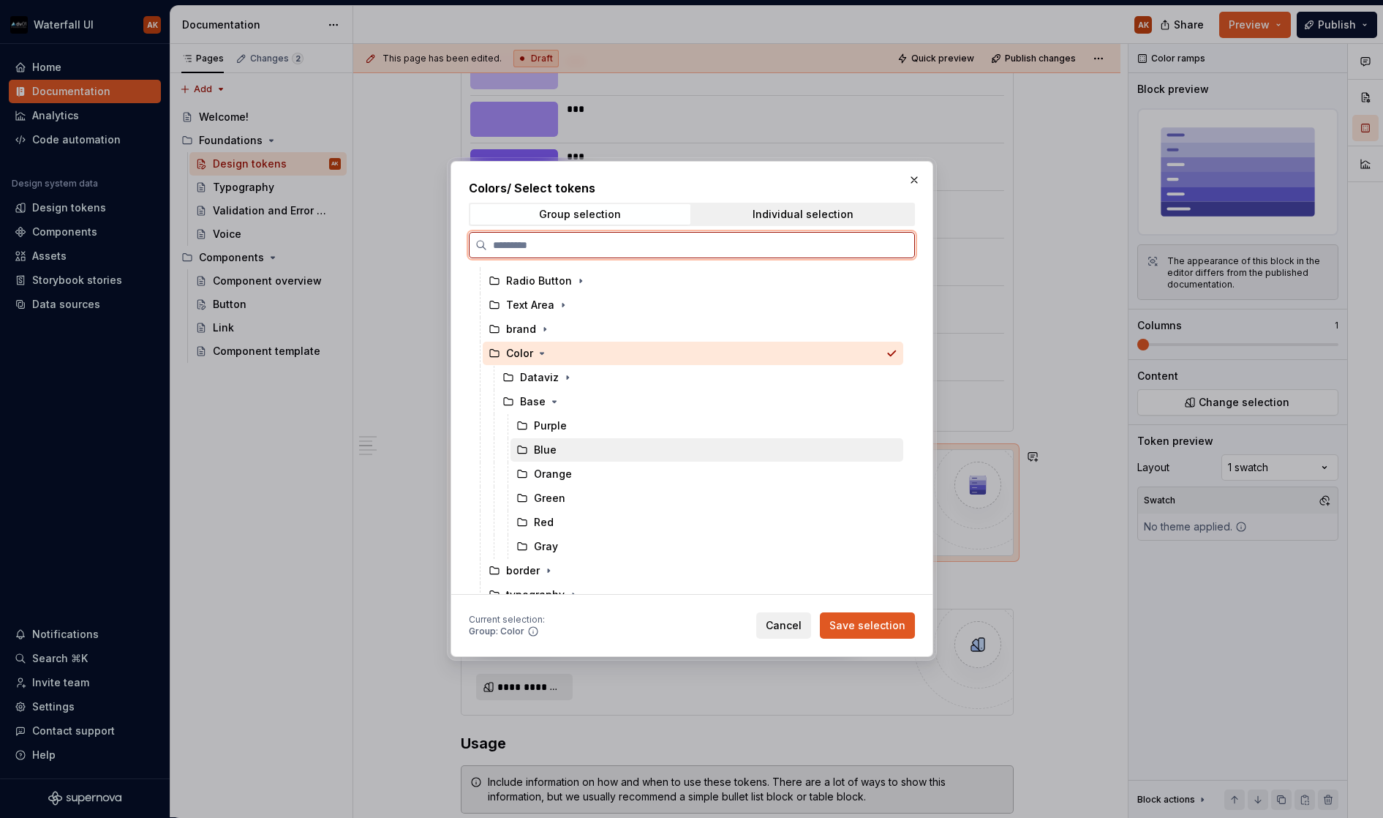
click at [538, 454] on div "Blue" at bounding box center [545, 450] width 23 height 15
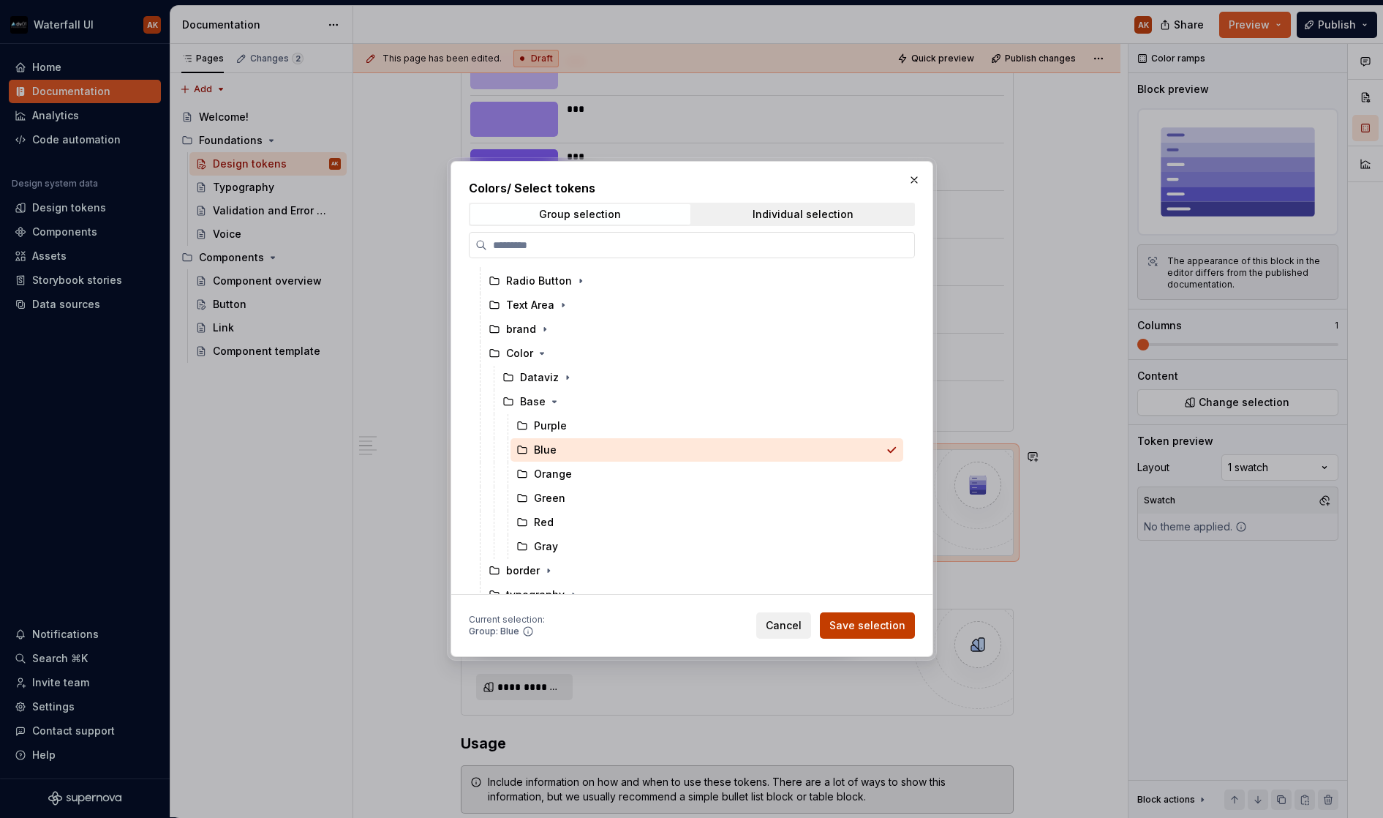
click at [863, 625] on span "Save selection" at bounding box center [868, 625] width 76 height 15
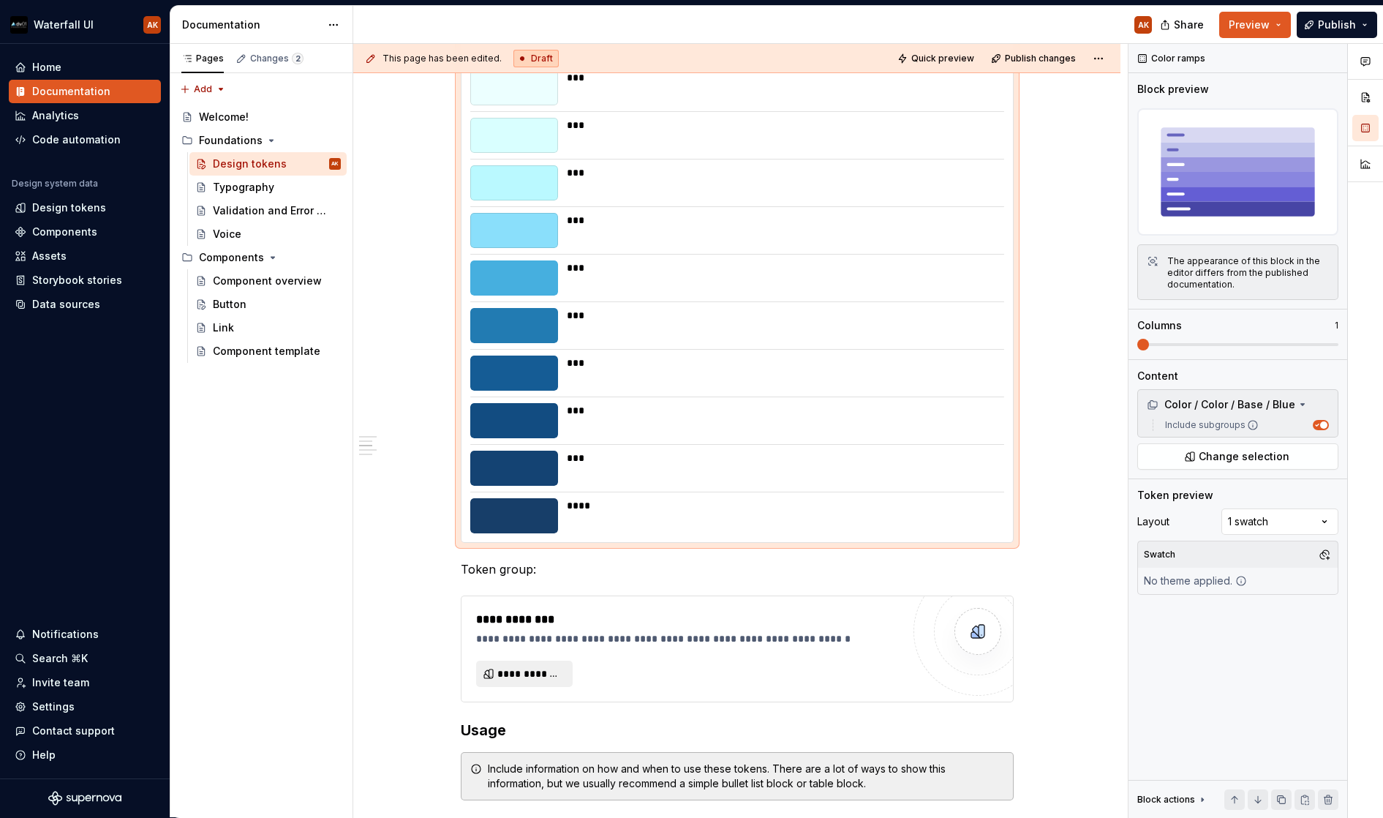
scroll to position [991, 0]
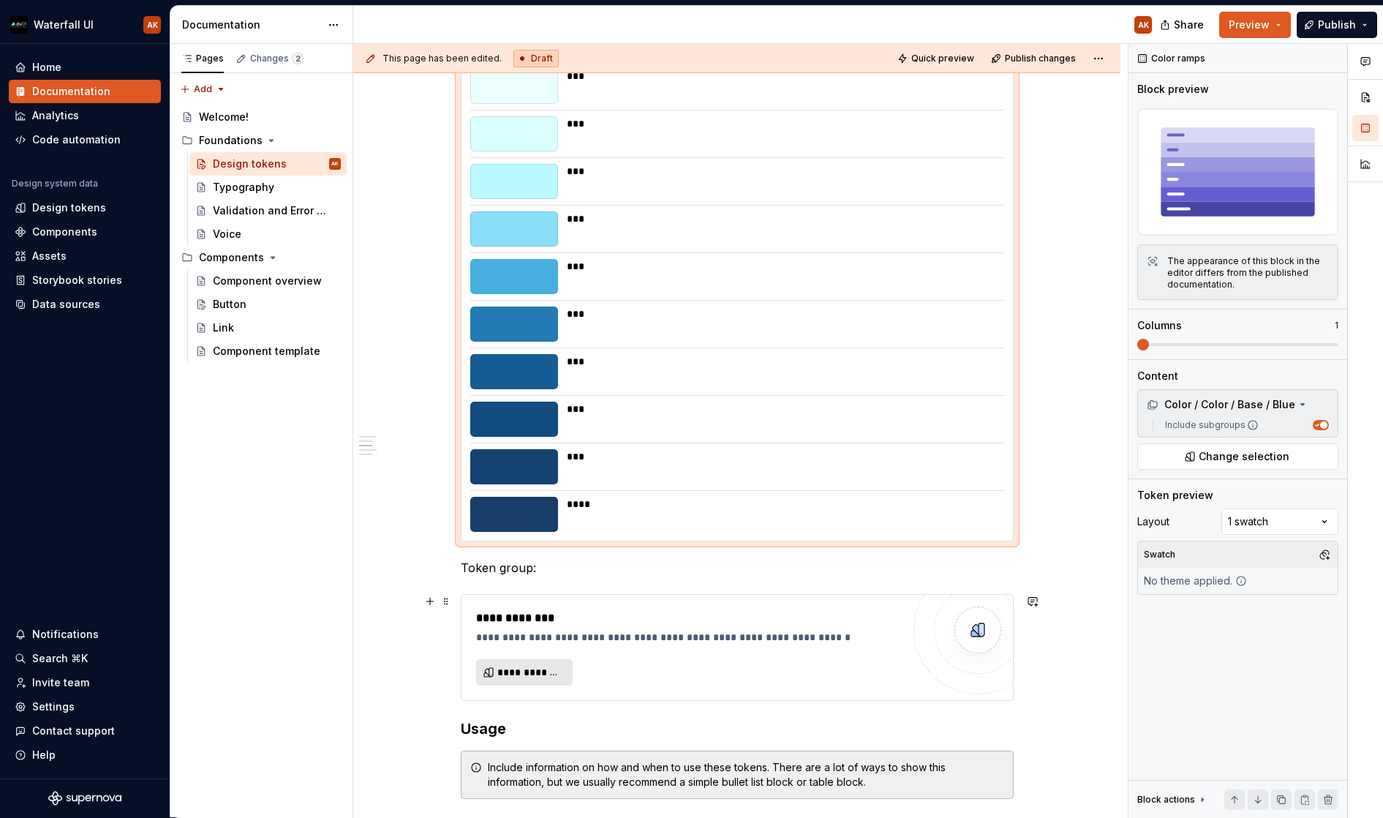
click at [519, 673] on span "**********" at bounding box center [530, 672] width 66 height 15
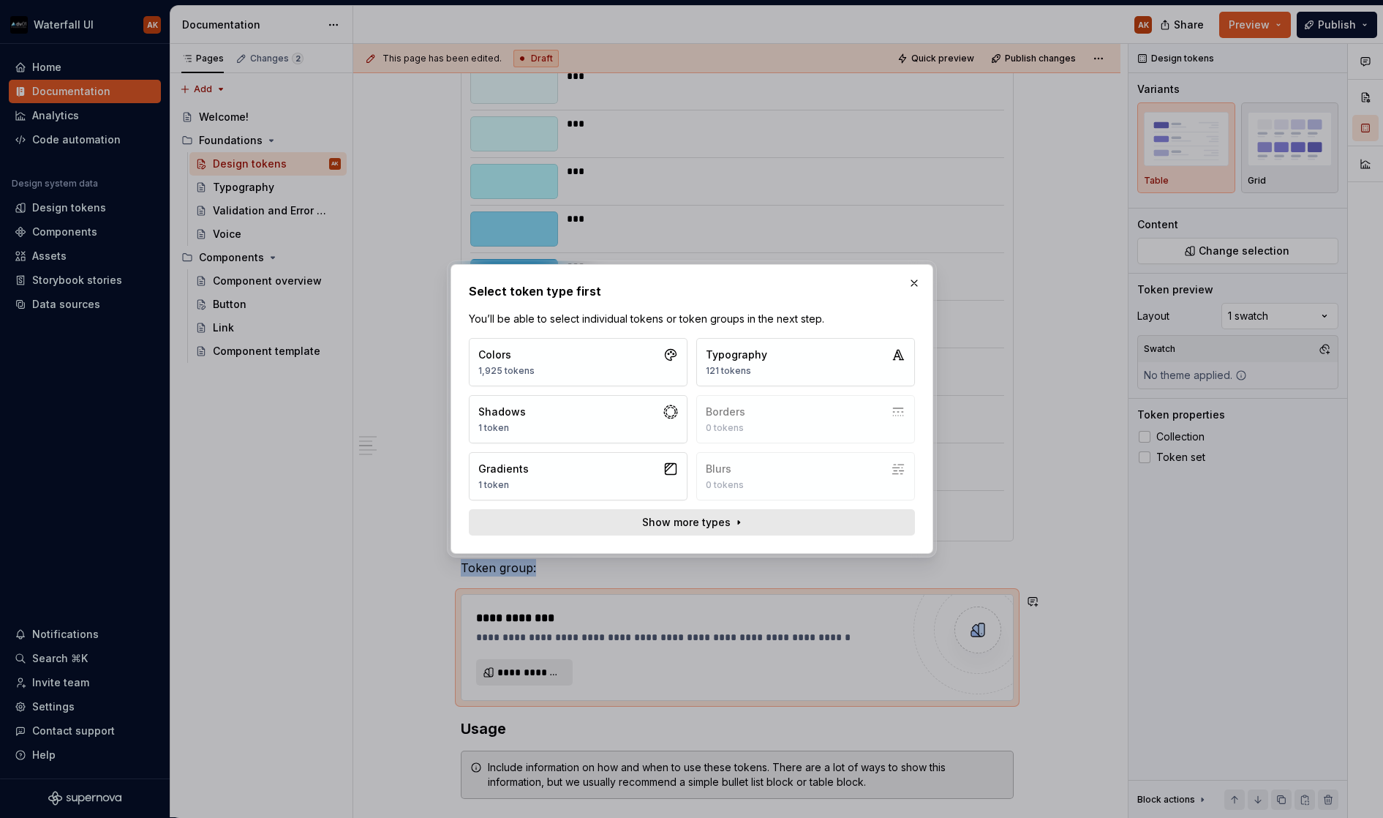
click at [685, 521] on span "Show more types" at bounding box center [686, 522] width 89 height 15
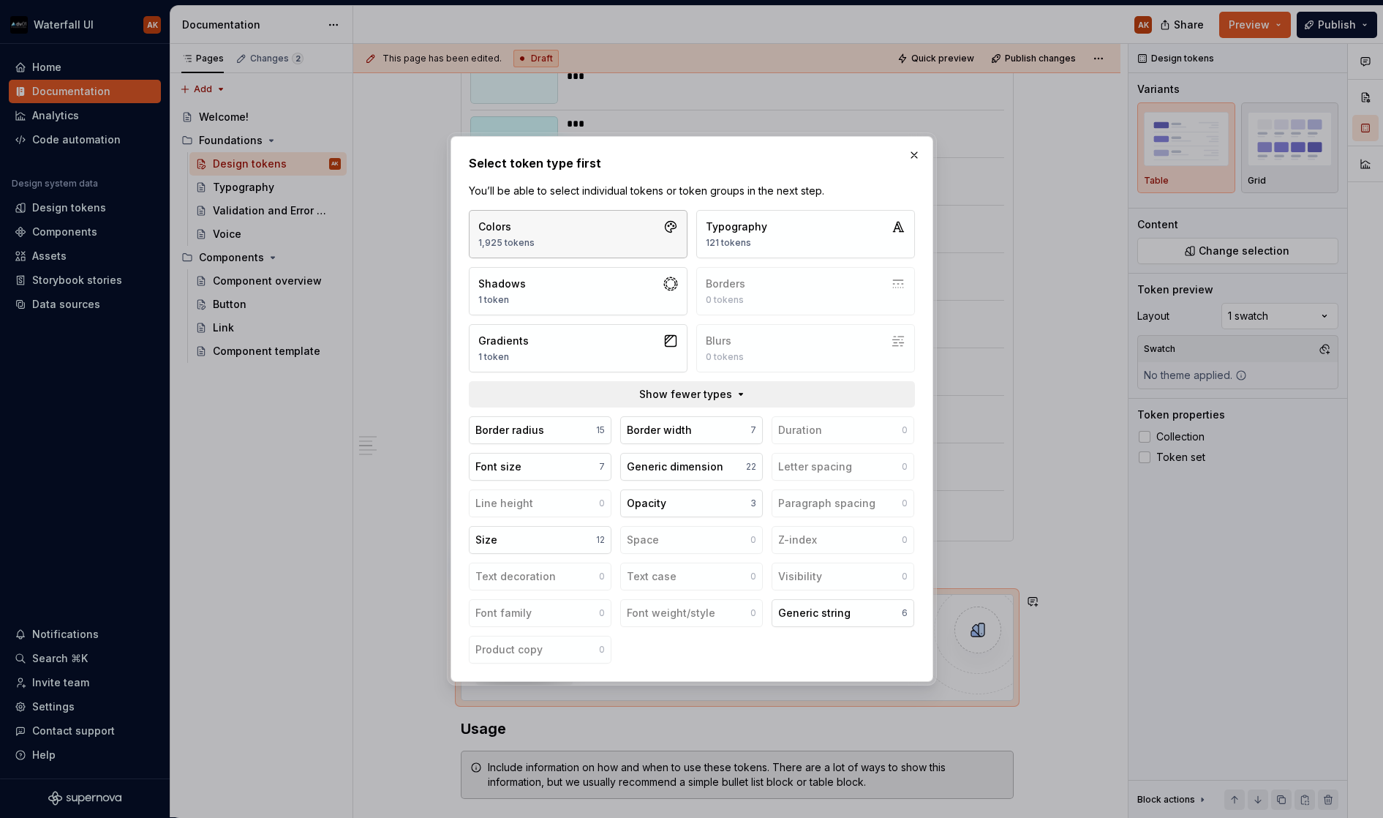
click at [562, 223] on button "Colors 1,925 tokens" at bounding box center [578, 234] width 219 height 48
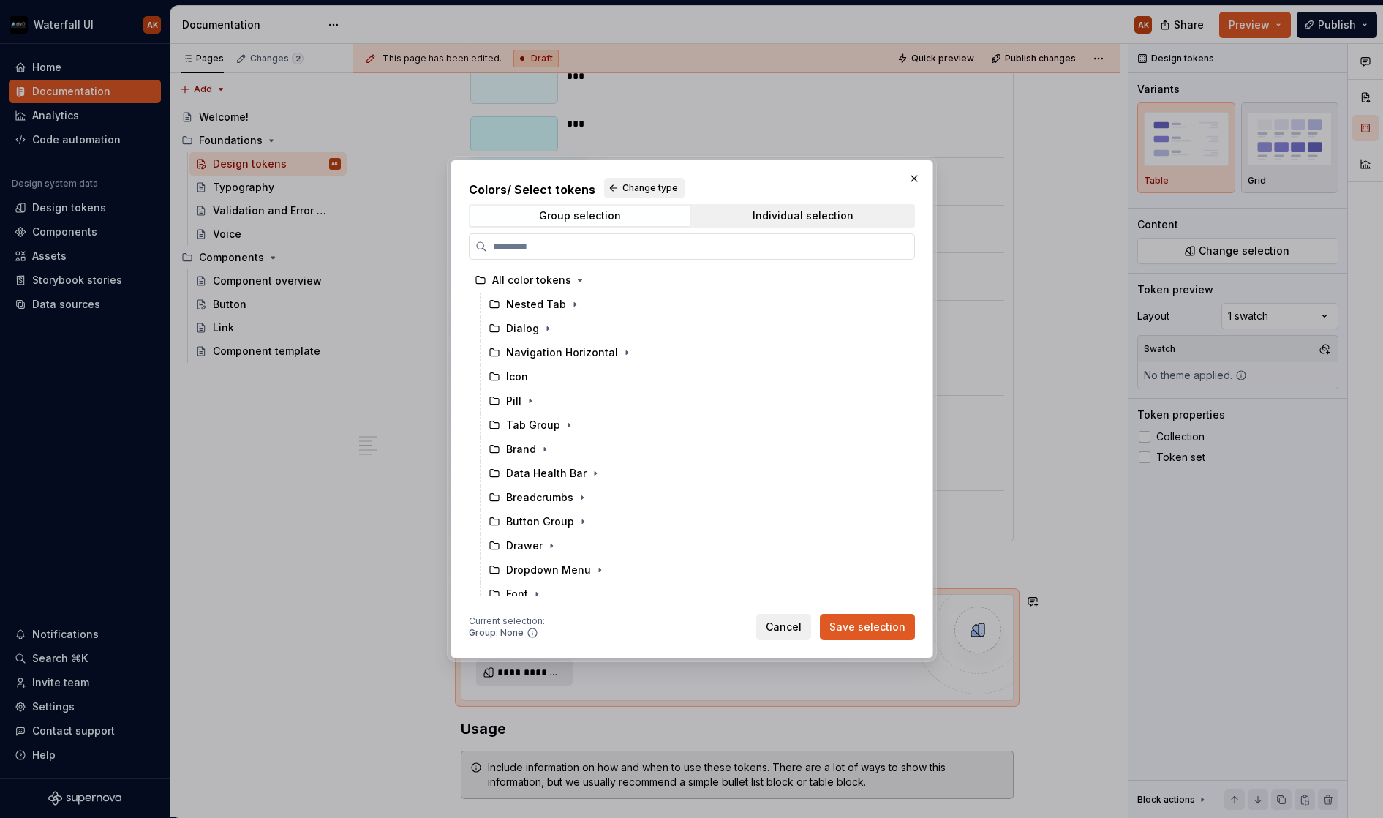
scroll to position [0, 0]
click at [912, 176] on button "button" at bounding box center [914, 178] width 20 height 20
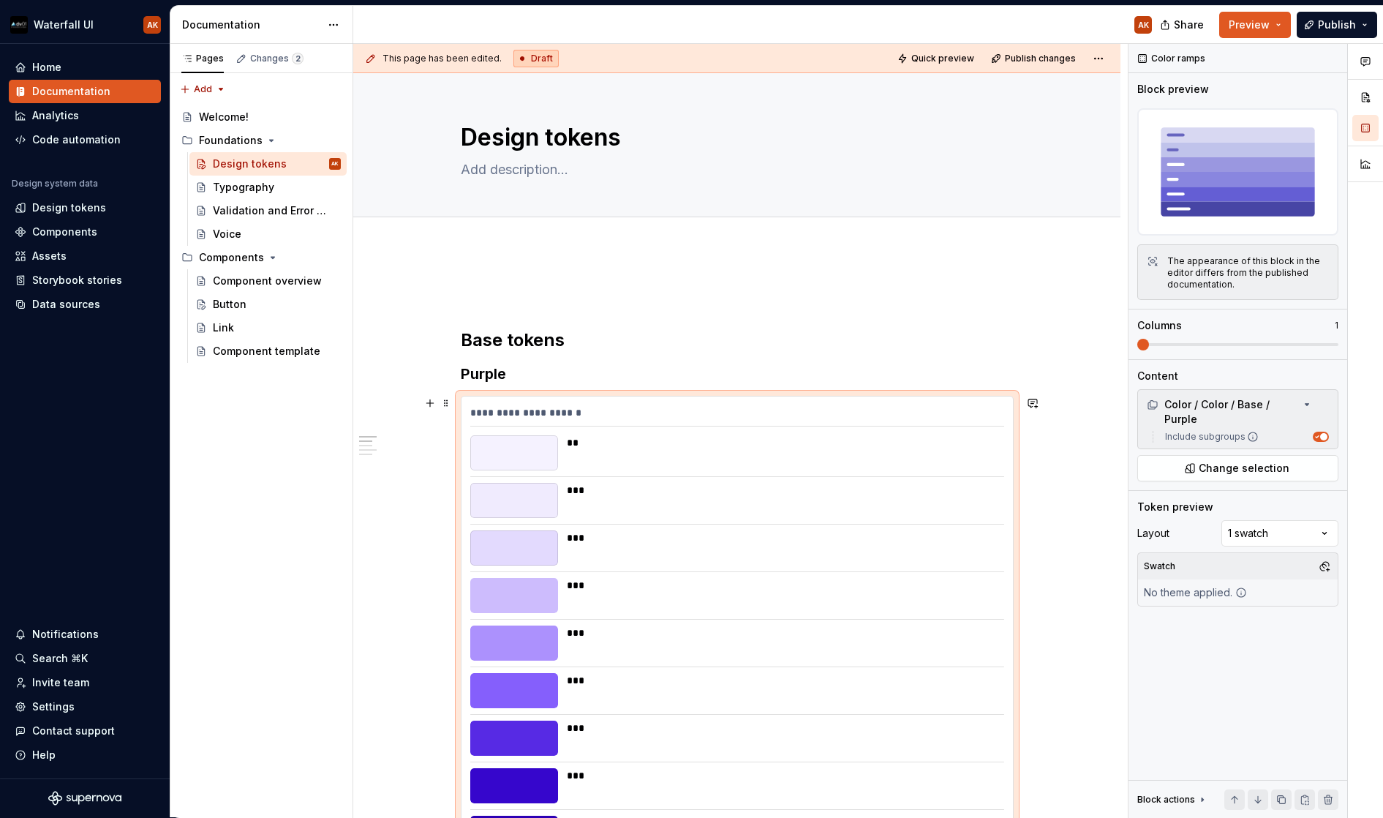
click at [770, 402] on div "**********" at bounding box center [738, 676] width 552 height 558
click at [1187, 344] on span at bounding box center [1238, 344] width 201 height 3
click at [1186, 344] on span at bounding box center [1238, 344] width 201 height 3
click at [1280, 342] on span at bounding box center [1238, 345] width 201 height 12
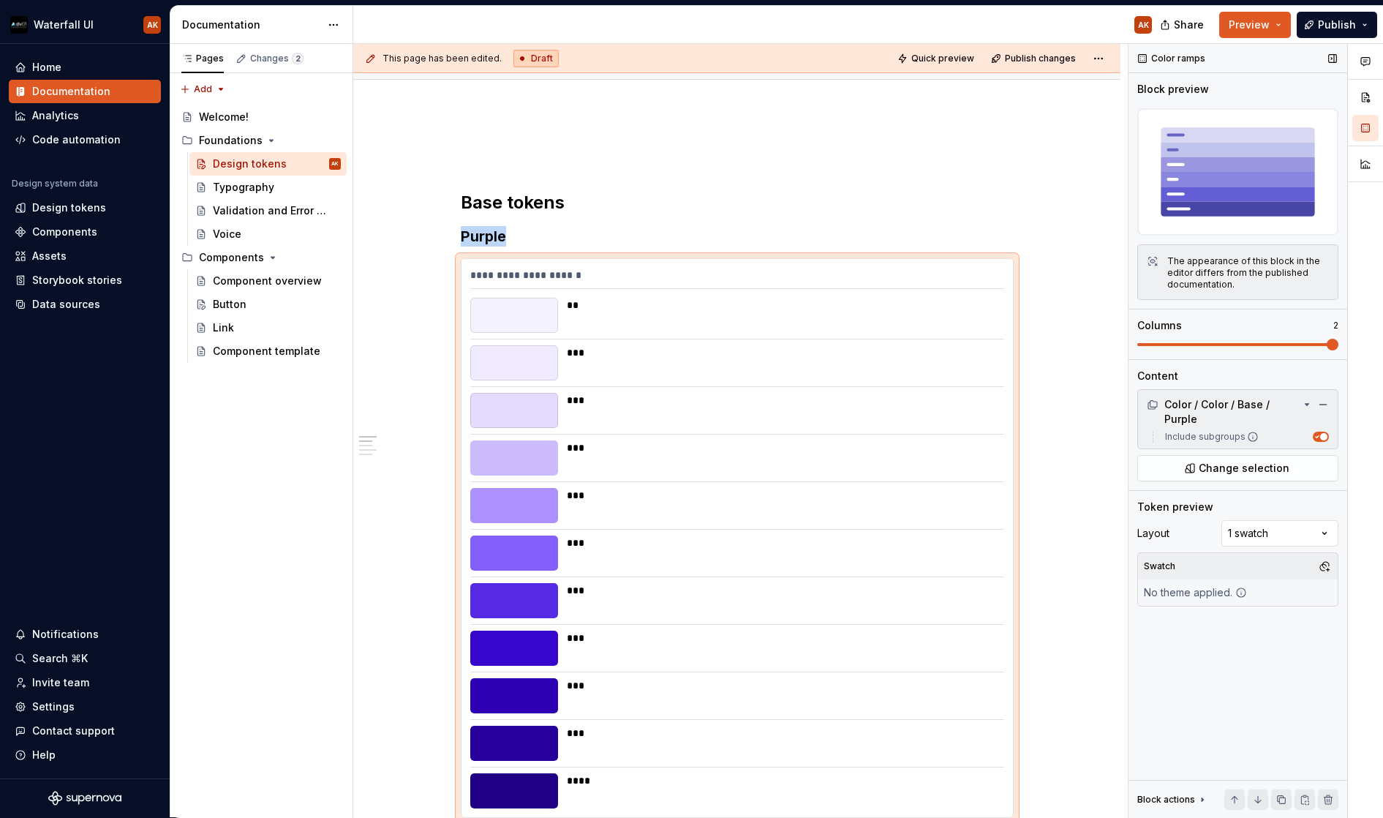
click at [1320, 339] on span at bounding box center [1238, 345] width 201 height 12
click at [1203, 342] on span at bounding box center [1238, 345] width 201 height 12
click at [1296, 345] on span at bounding box center [1238, 345] width 201 height 12
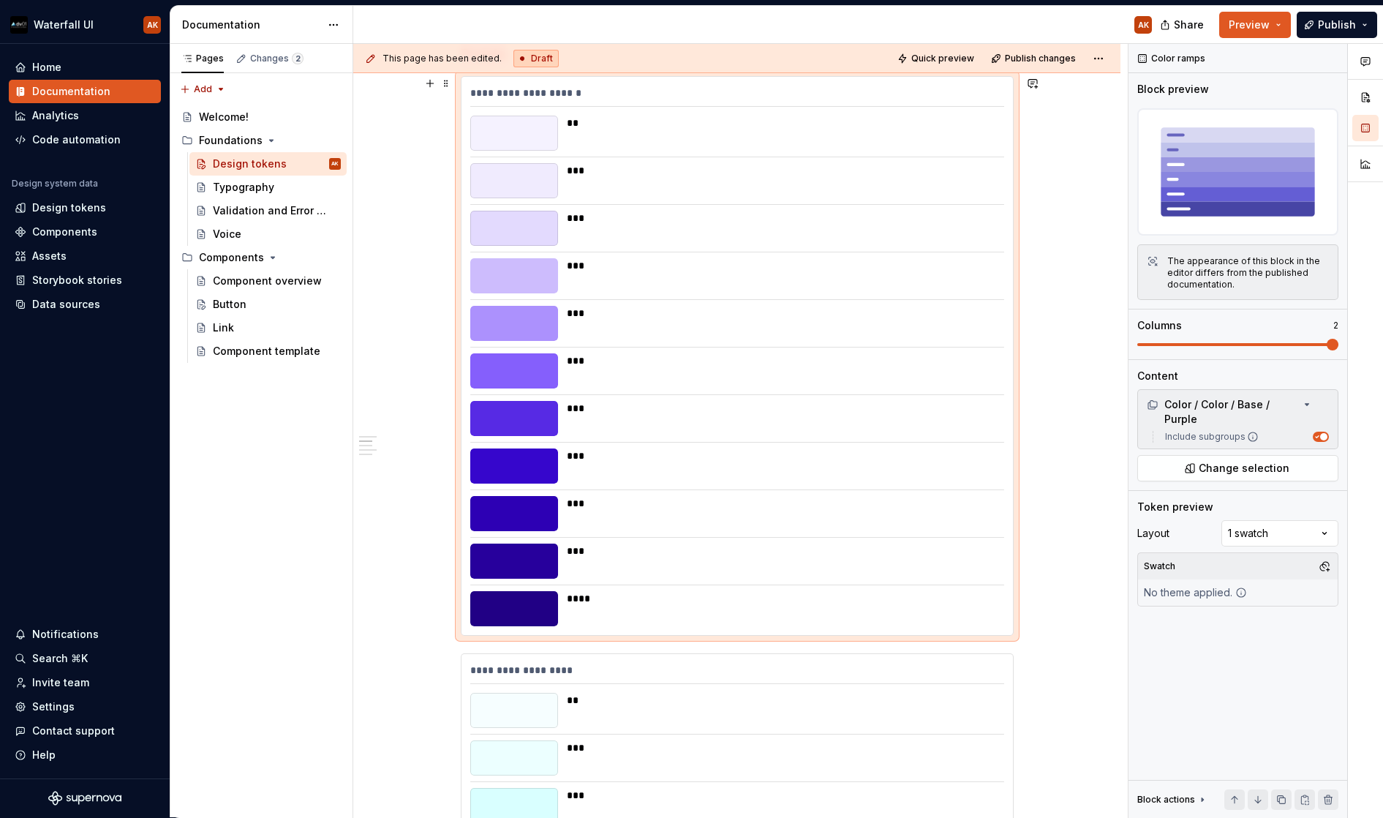
scroll to position [311, 0]
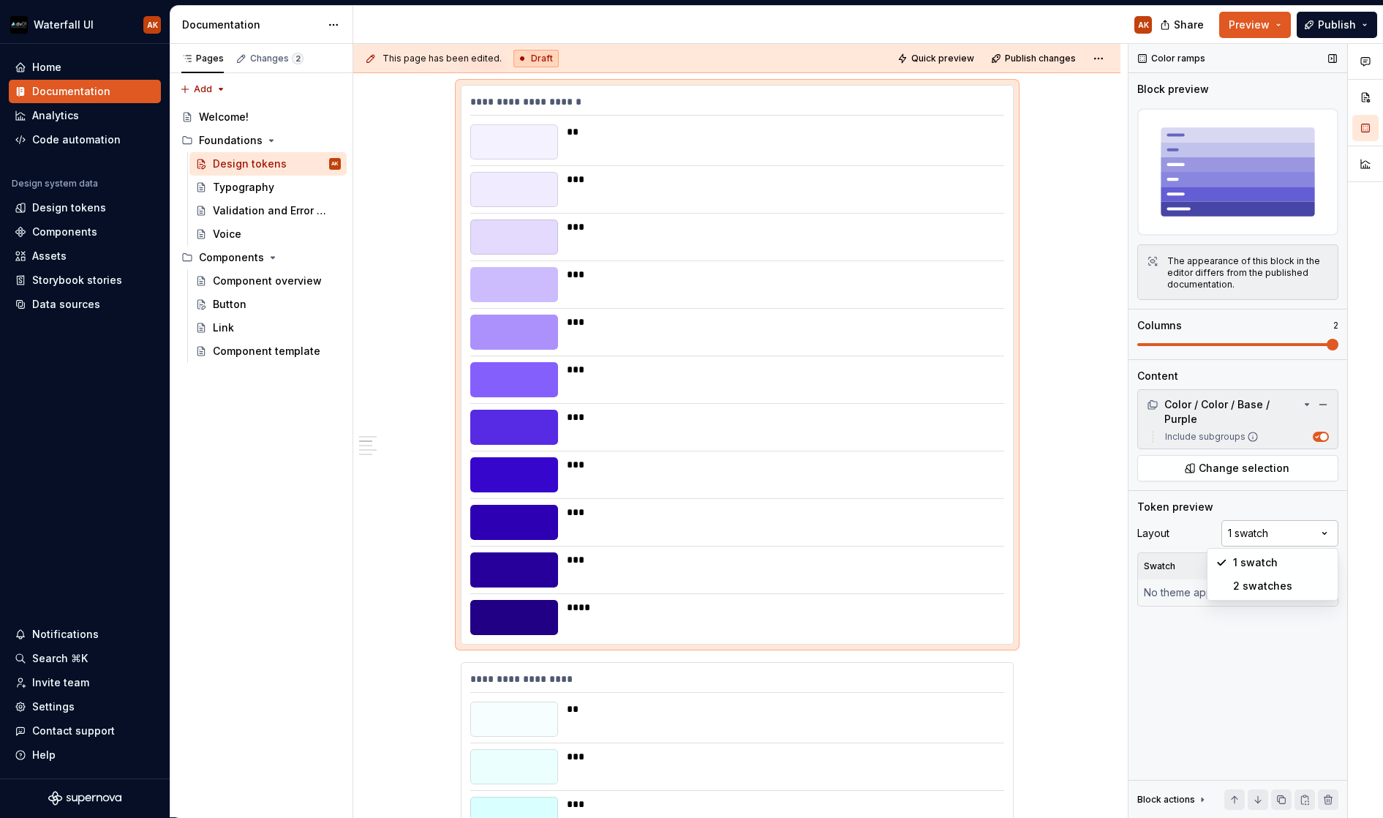
click at [1255, 530] on div "Comments Open comments No comments yet Select ‘Comment’ from the block context …" at bounding box center [1256, 431] width 255 height 774
click at [1188, 528] on div "Comments Open comments No comments yet Select ‘Comment’ from the block context …" at bounding box center [1256, 431] width 255 height 774
drag, startPoint x: 1148, startPoint y: 355, endPoint x: 1149, endPoint y: 347, distance: 7.4
click at [1145, 356] on div "Block preview The appearance of this block in the editor differs from the publi…" at bounding box center [1238, 220] width 201 height 277
click at [1149, 344] on span at bounding box center [1238, 344] width 201 height 3
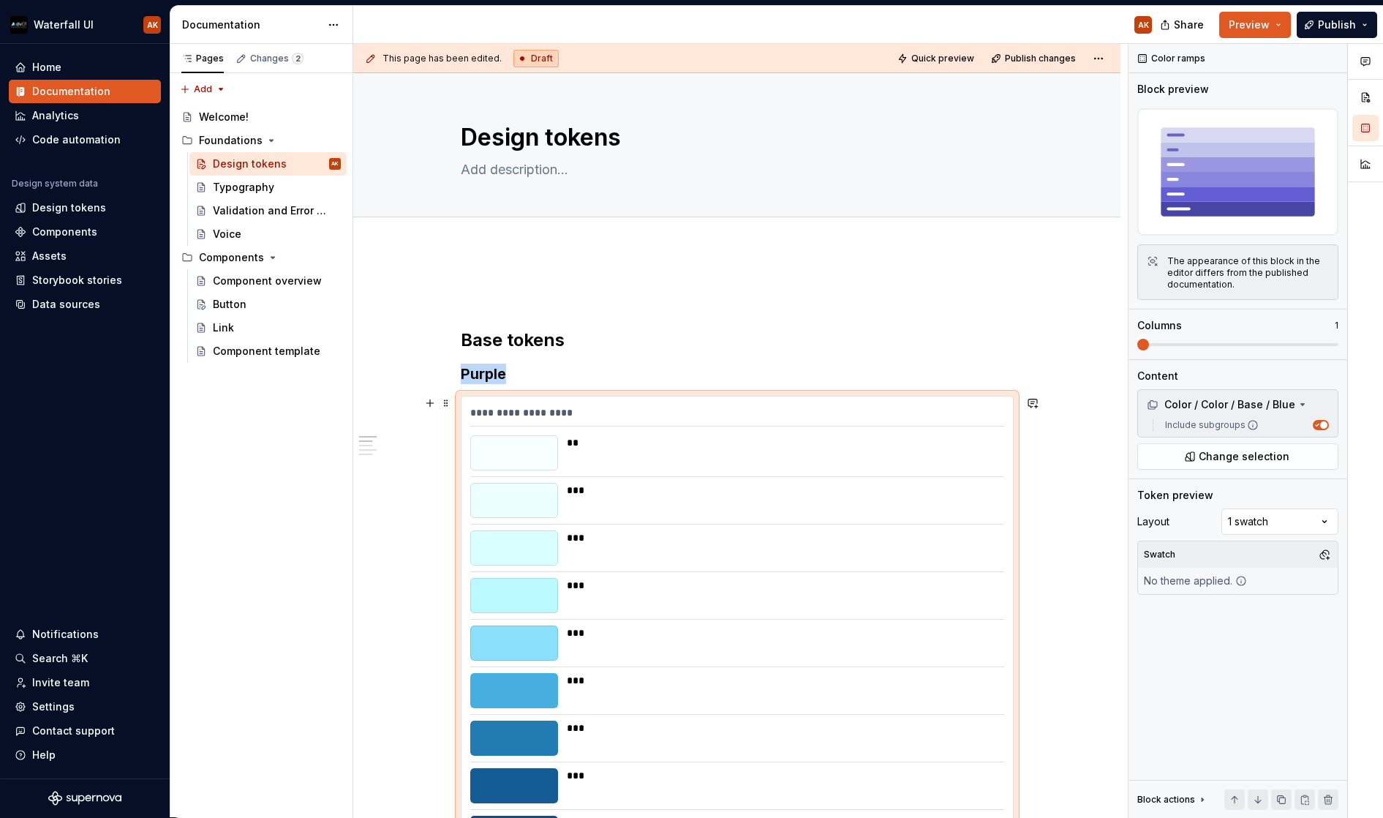
scroll to position [0, 0]
click at [432, 375] on button "button" at bounding box center [430, 374] width 20 height 20
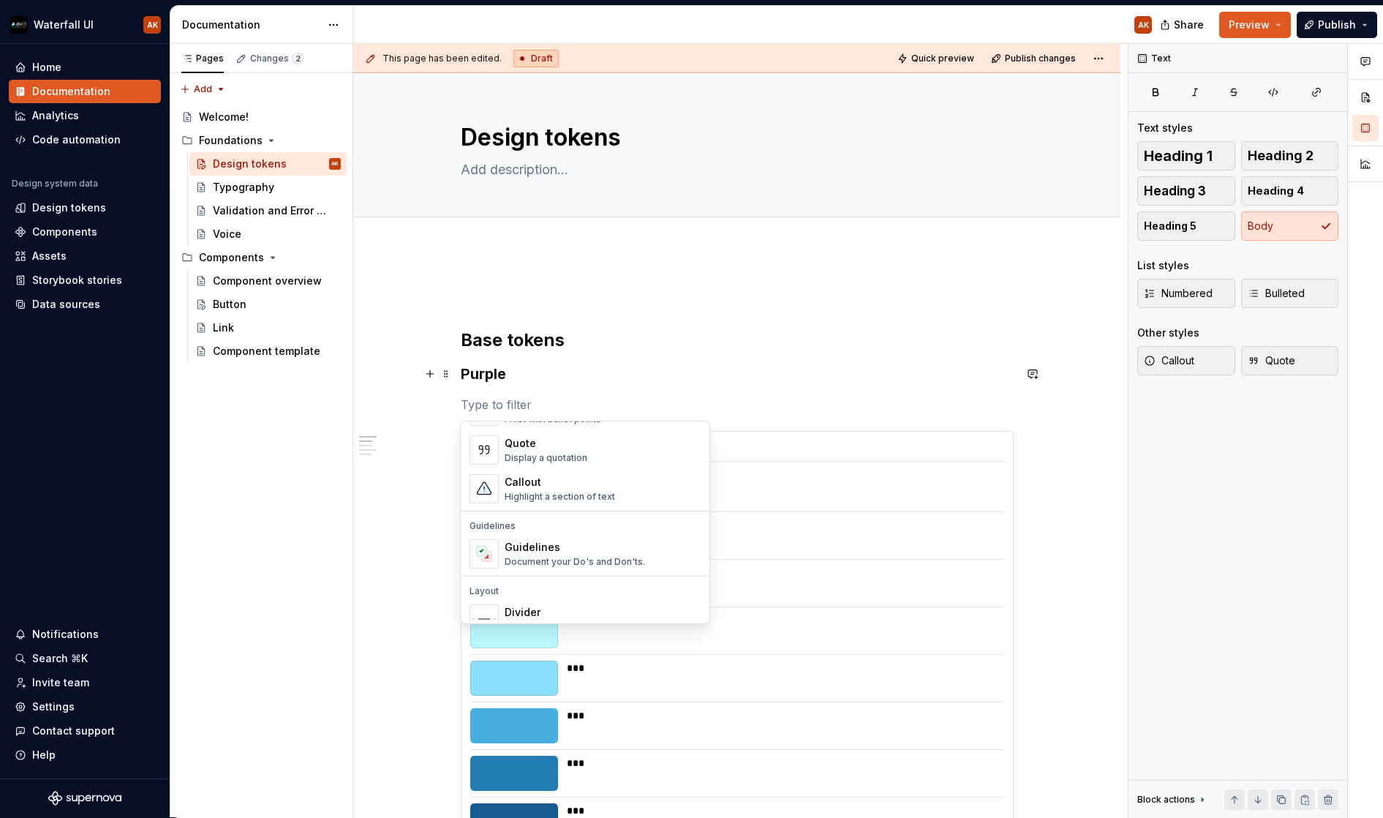
scroll to position [328, 0]
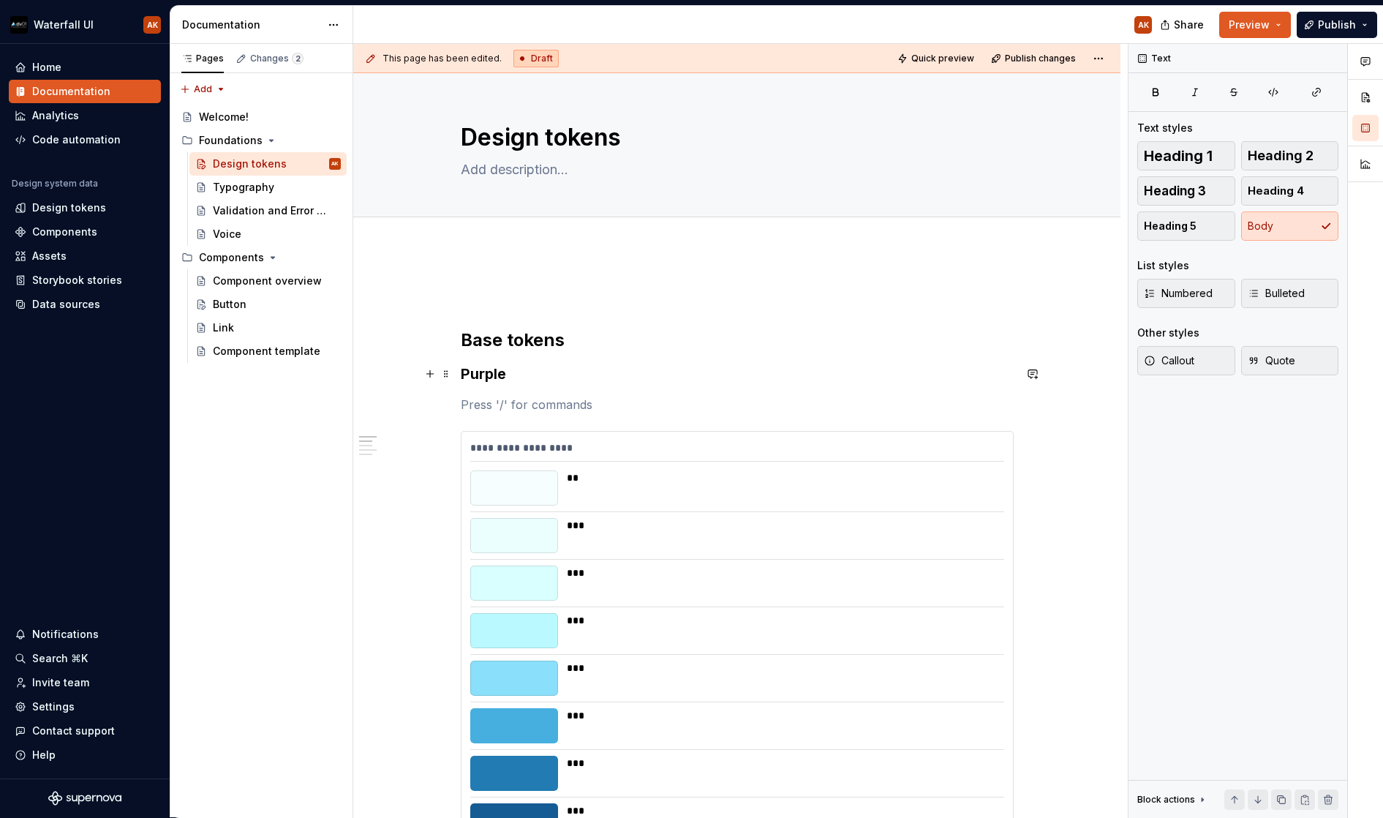
click at [925, 145] on textarea "Design tokens" at bounding box center [734, 137] width 553 height 35
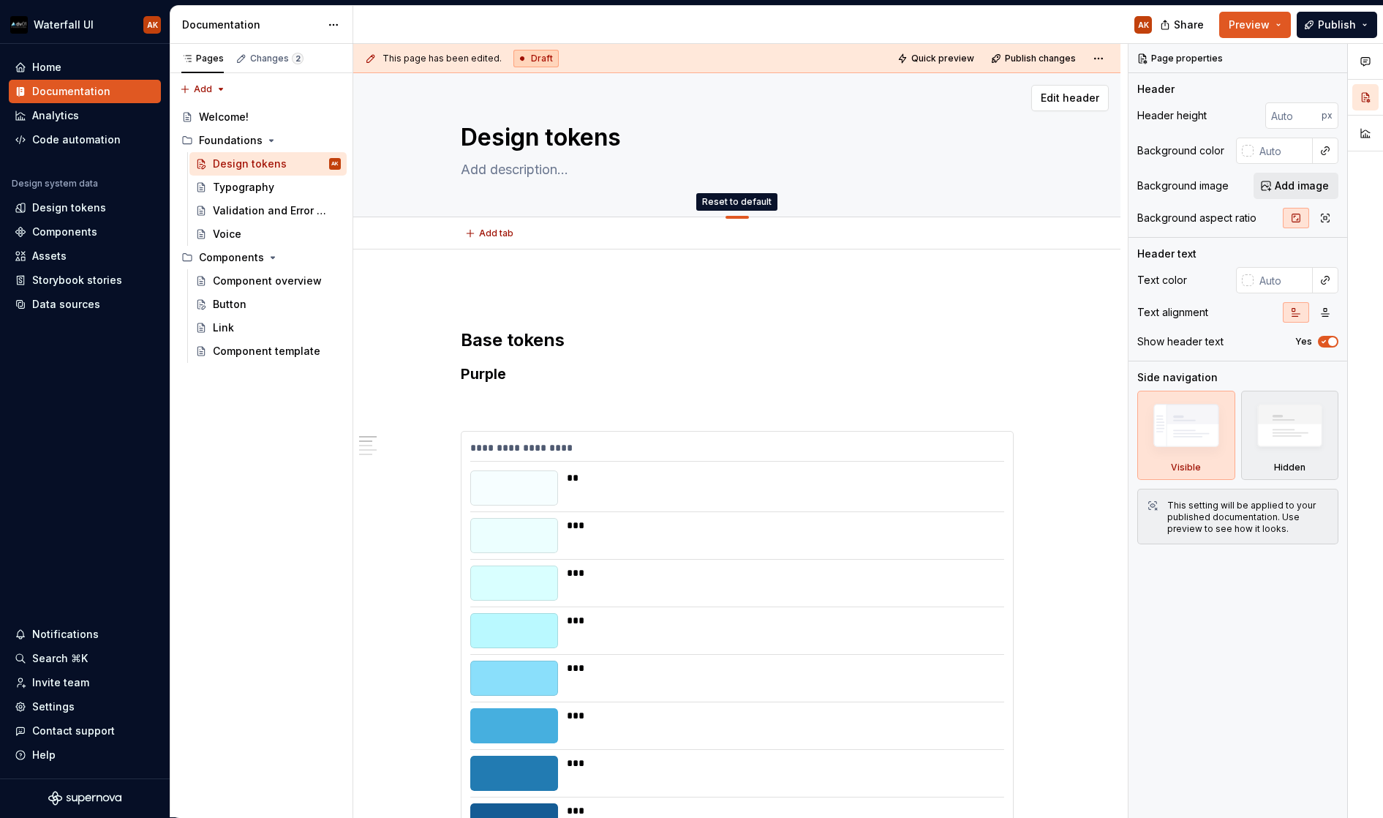
drag, startPoint x: 733, startPoint y: 217, endPoint x: 738, endPoint y: 163, distance: 53.6
click at [1100, 244] on div "Add tab" at bounding box center [736, 233] width 767 height 32
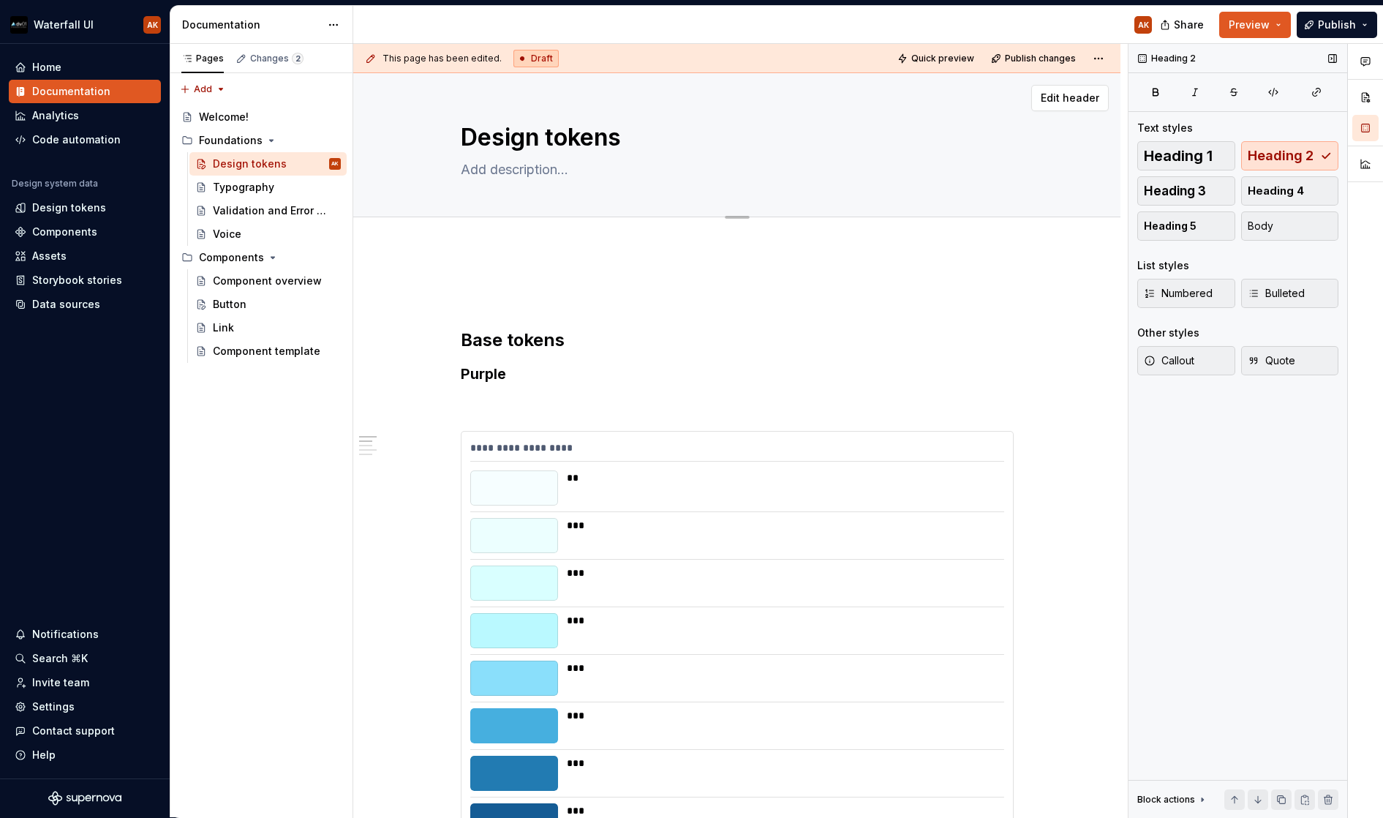
click at [1203, 800] on icon at bounding box center [1203, 800] width 12 height 12
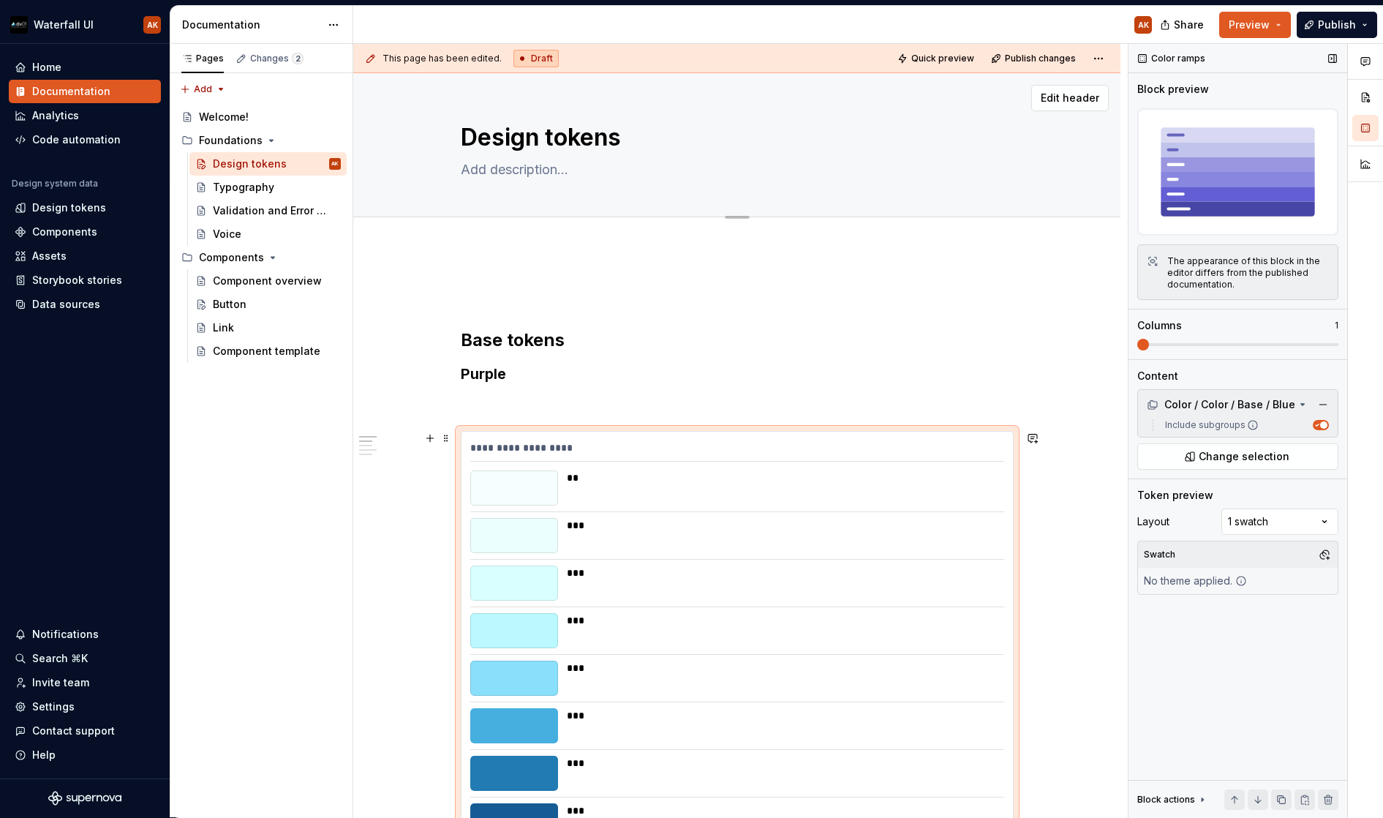
click at [936, 441] on div "**********" at bounding box center [737, 450] width 534 height 21
click at [1256, 803] on button "button" at bounding box center [1258, 799] width 20 height 20
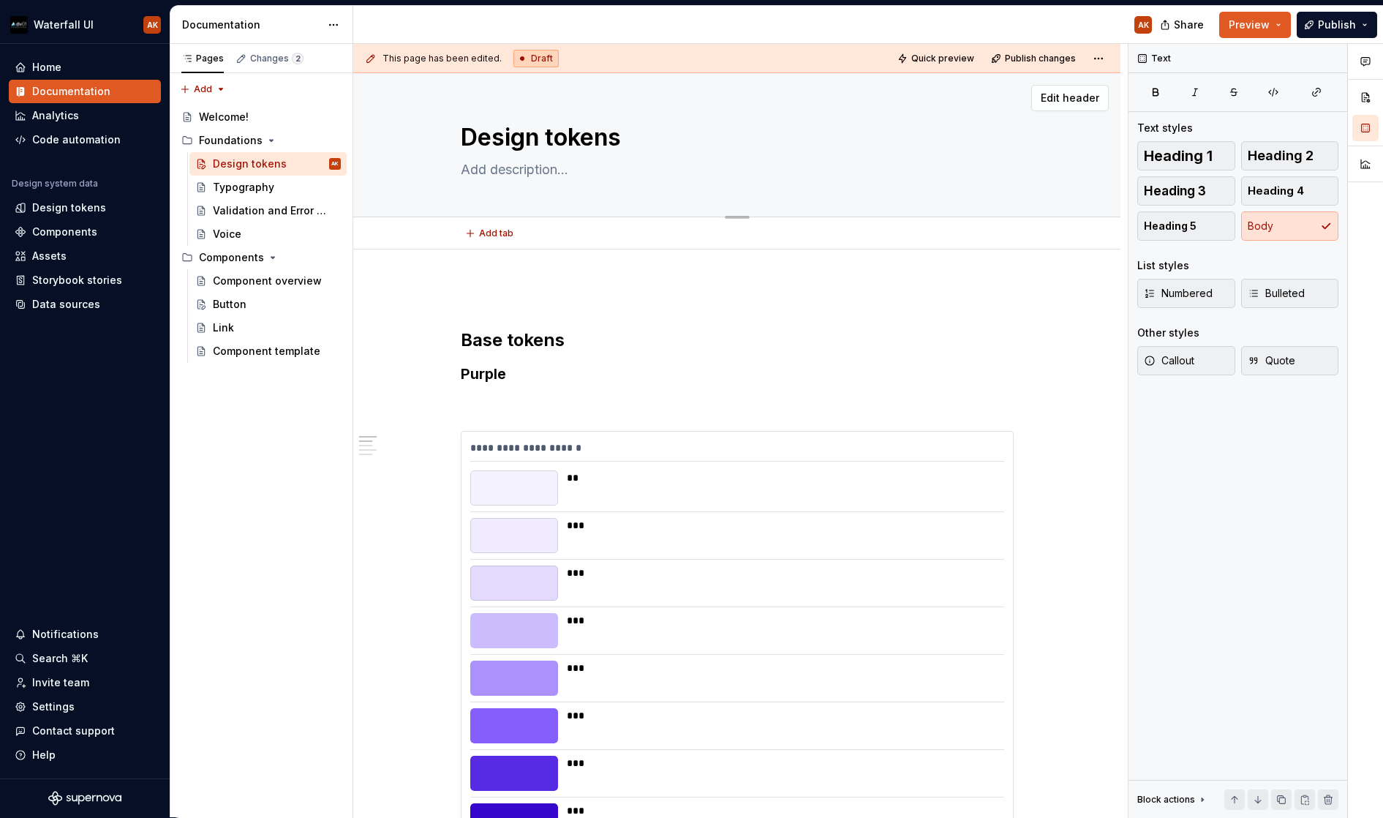
click at [466, 223] on button "Add tab" at bounding box center [490, 233] width 59 height 20
click at [1332, 59] on button "button" at bounding box center [1333, 58] width 20 height 20
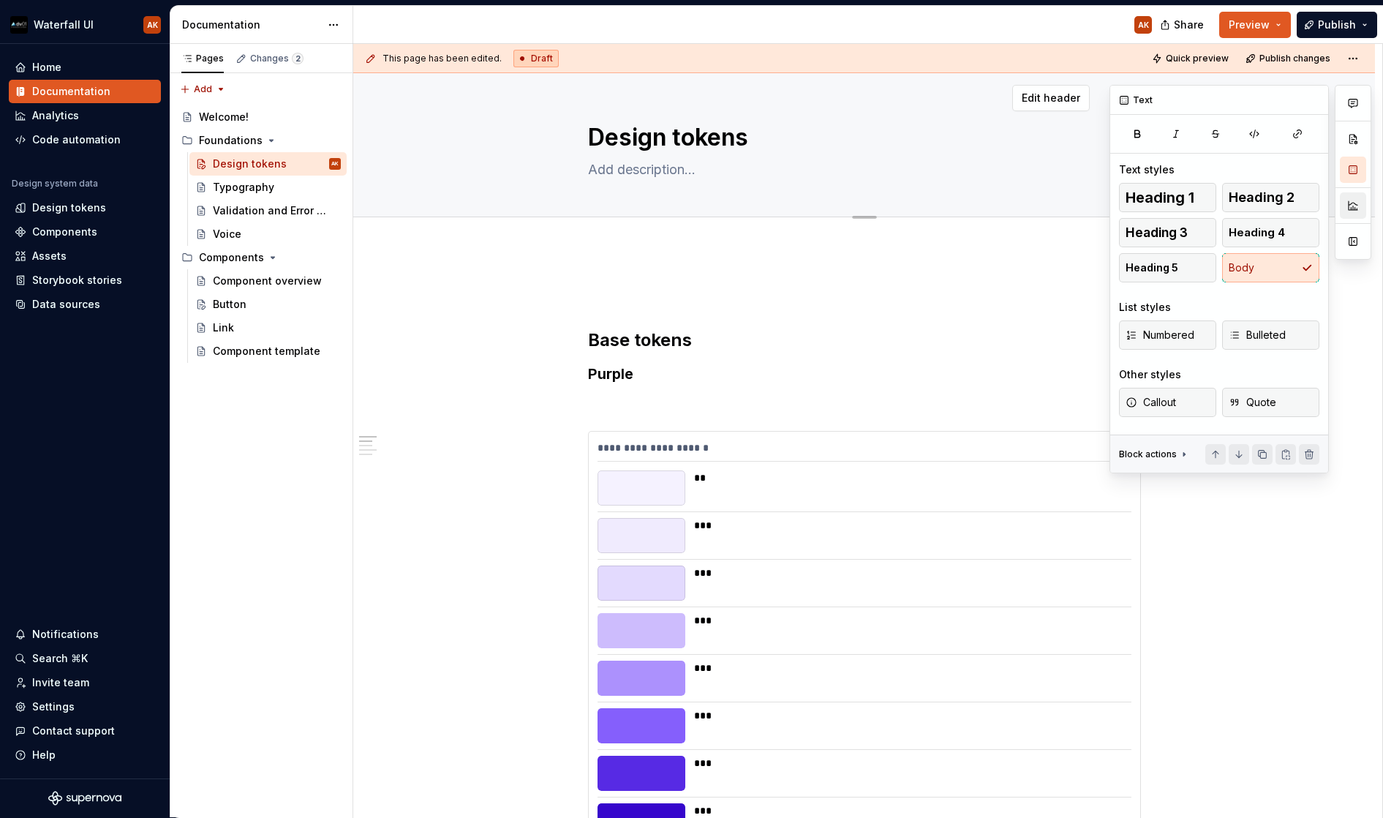
click at [1353, 205] on button "button" at bounding box center [1353, 205] width 26 height 26
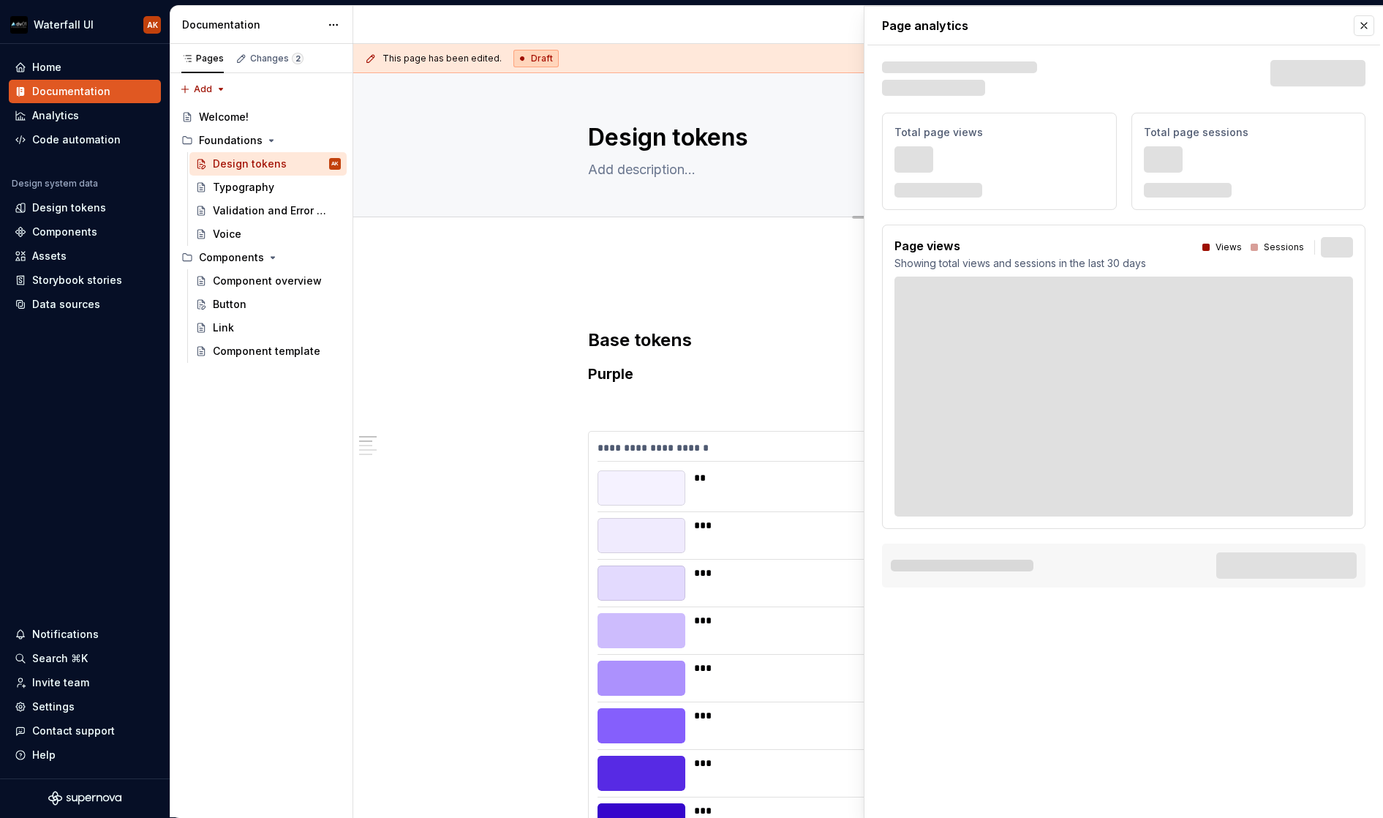
click at [1356, 243] on div "Page views Showing total views and sessions in the last 30 days Views Sessions" at bounding box center [1124, 377] width 484 height 304
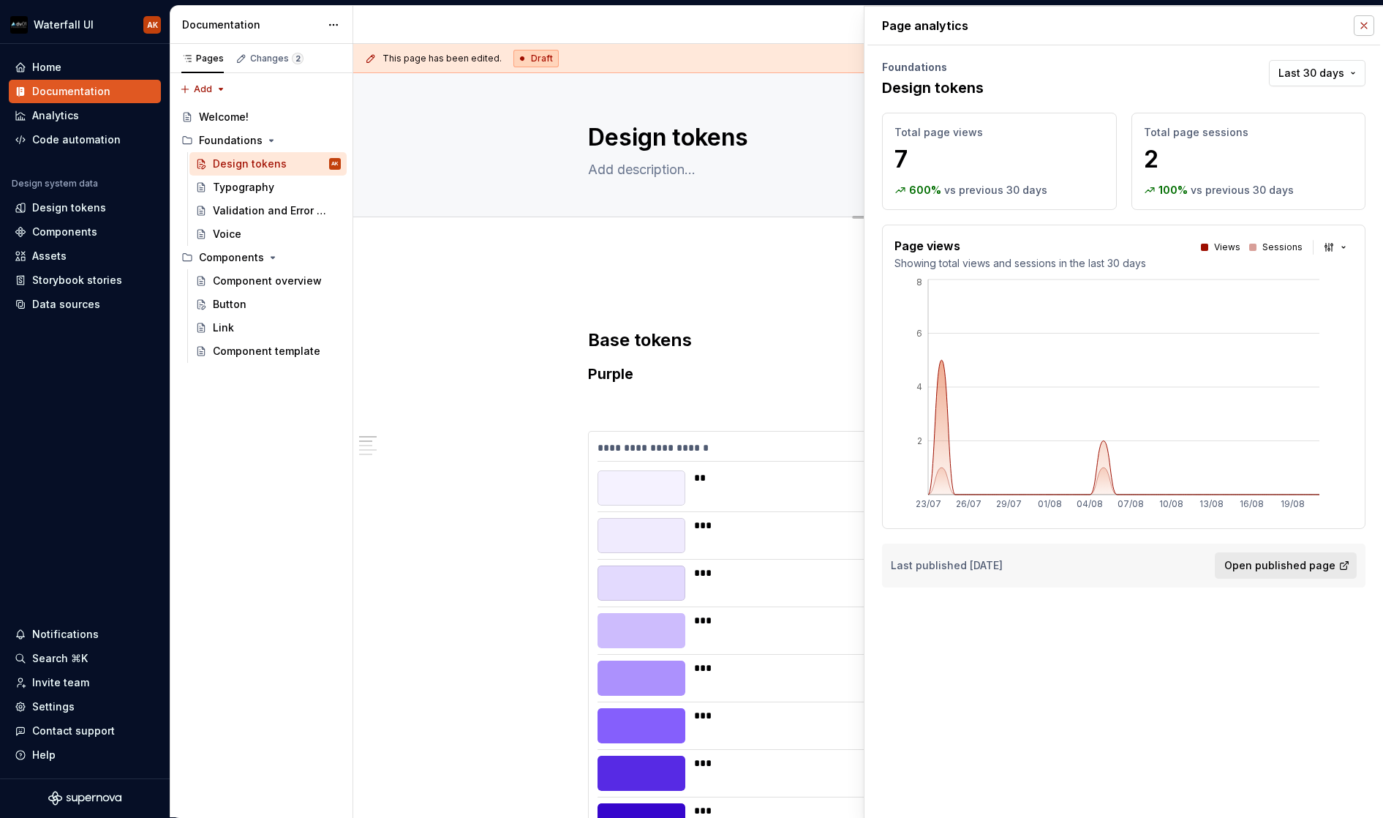
click at [1363, 22] on button "button" at bounding box center [1364, 25] width 20 height 20
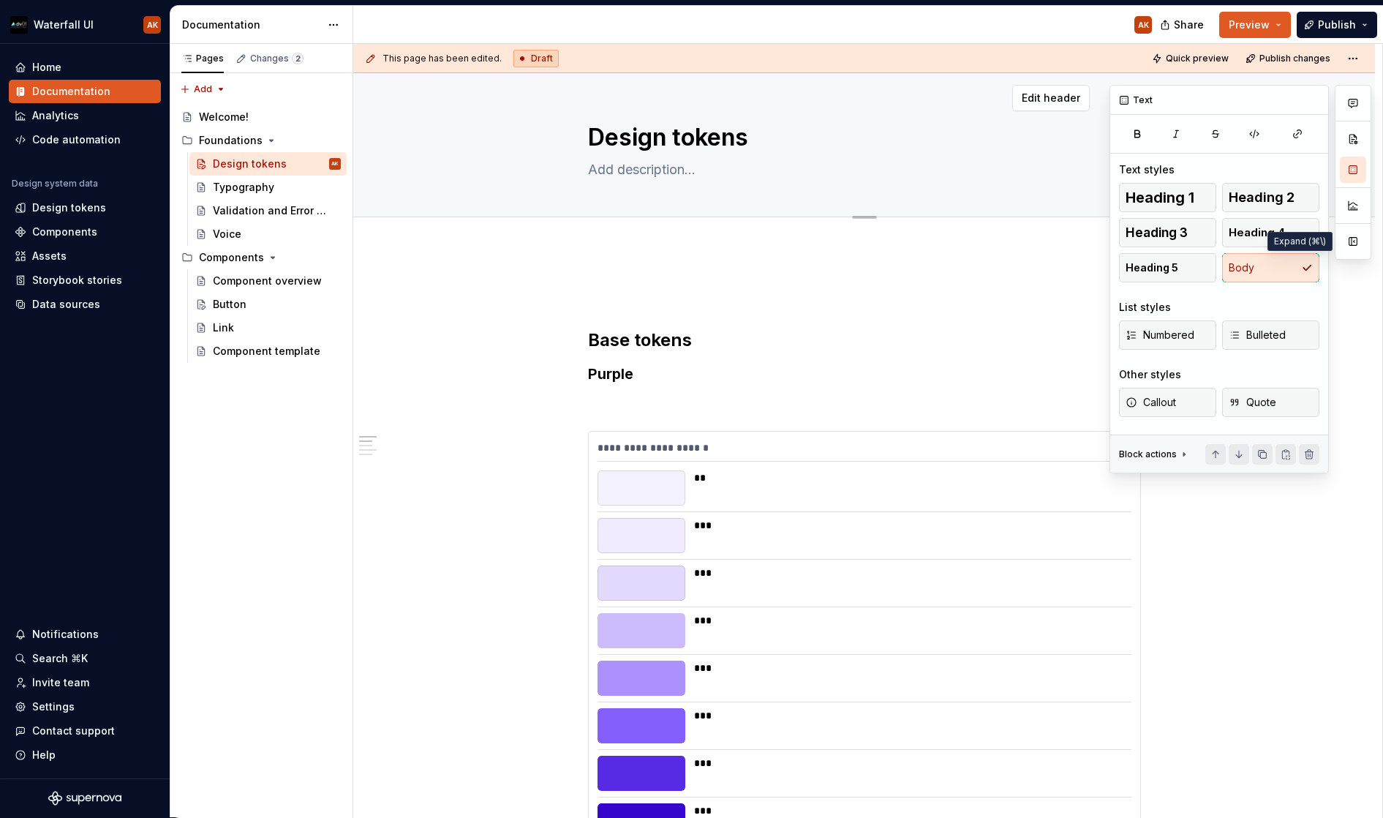
click at [1352, 241] on button "button" at bounding box center [1353, 241] width 26 height 26
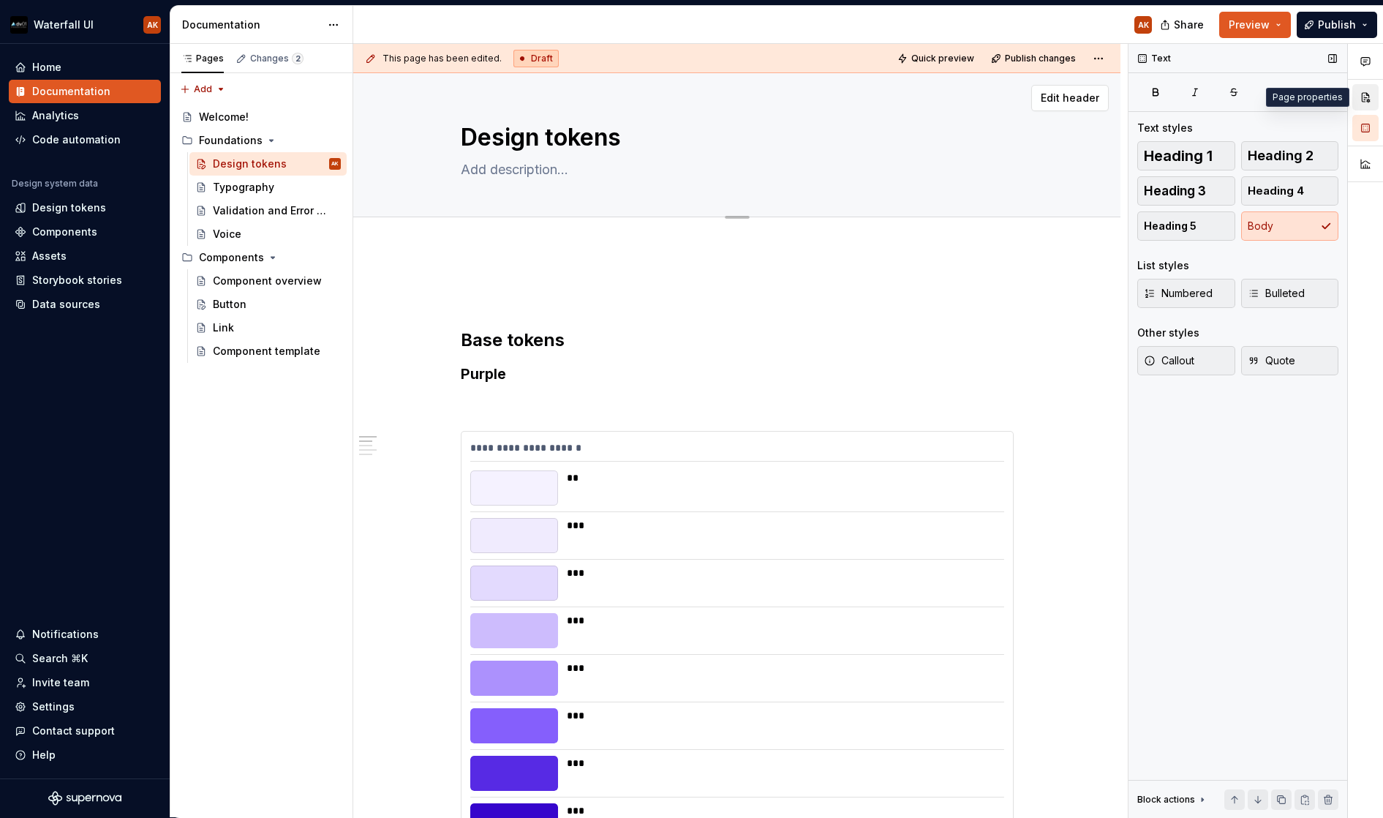
click at [1361, 99] on button "button" at bounding box center [1366, 97] width 26 height 26
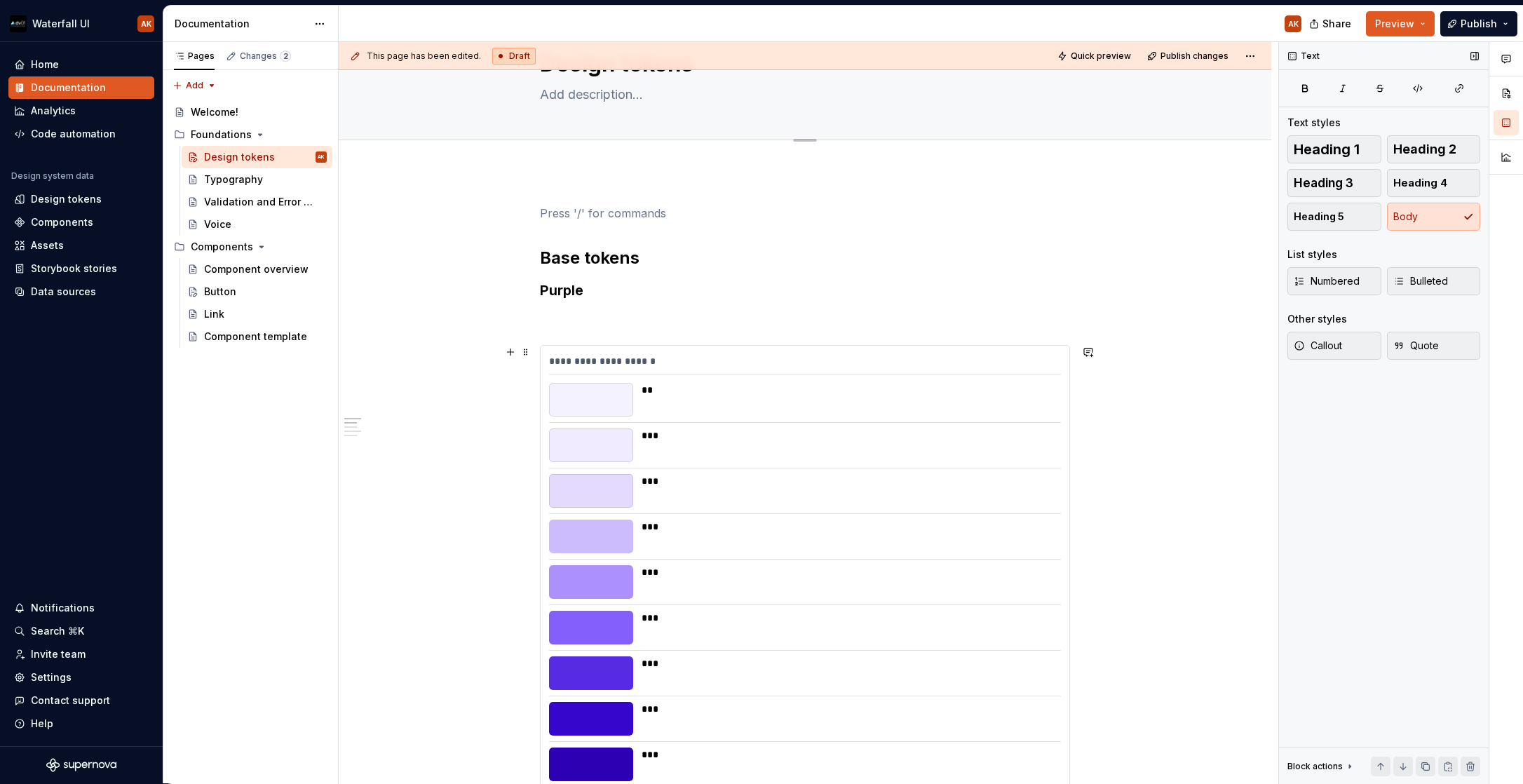
scroll to position [192, 0]
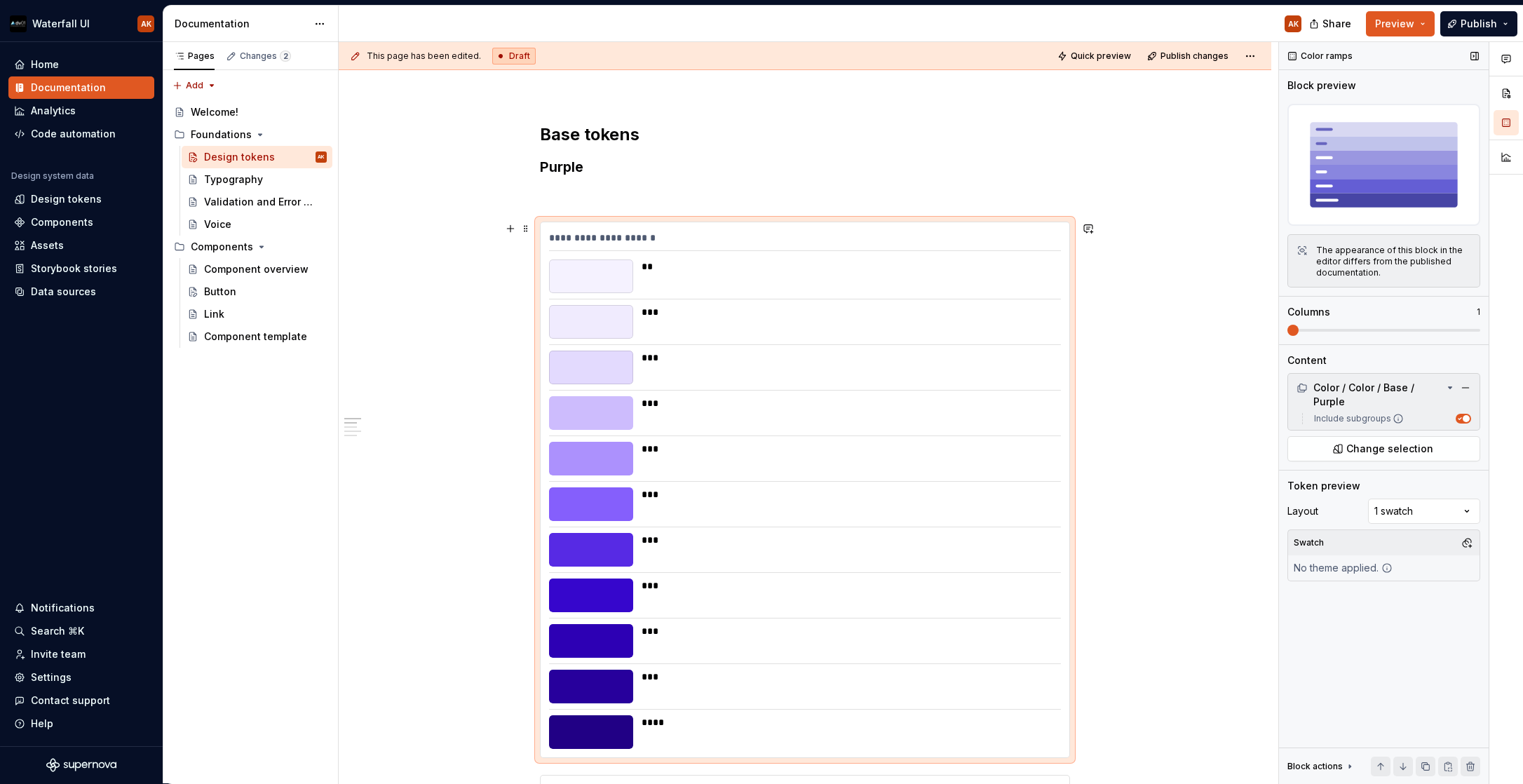
click at [704, 228] on div "**********" at bounding box center [805, 490] width 529 height 535
click at [1326, 328] on span at bounding box center [1383, 331] width 193 height 12
click at [1099, 52] on span "Quick preview" at bounding box center [1100, 57] width 60 height 12
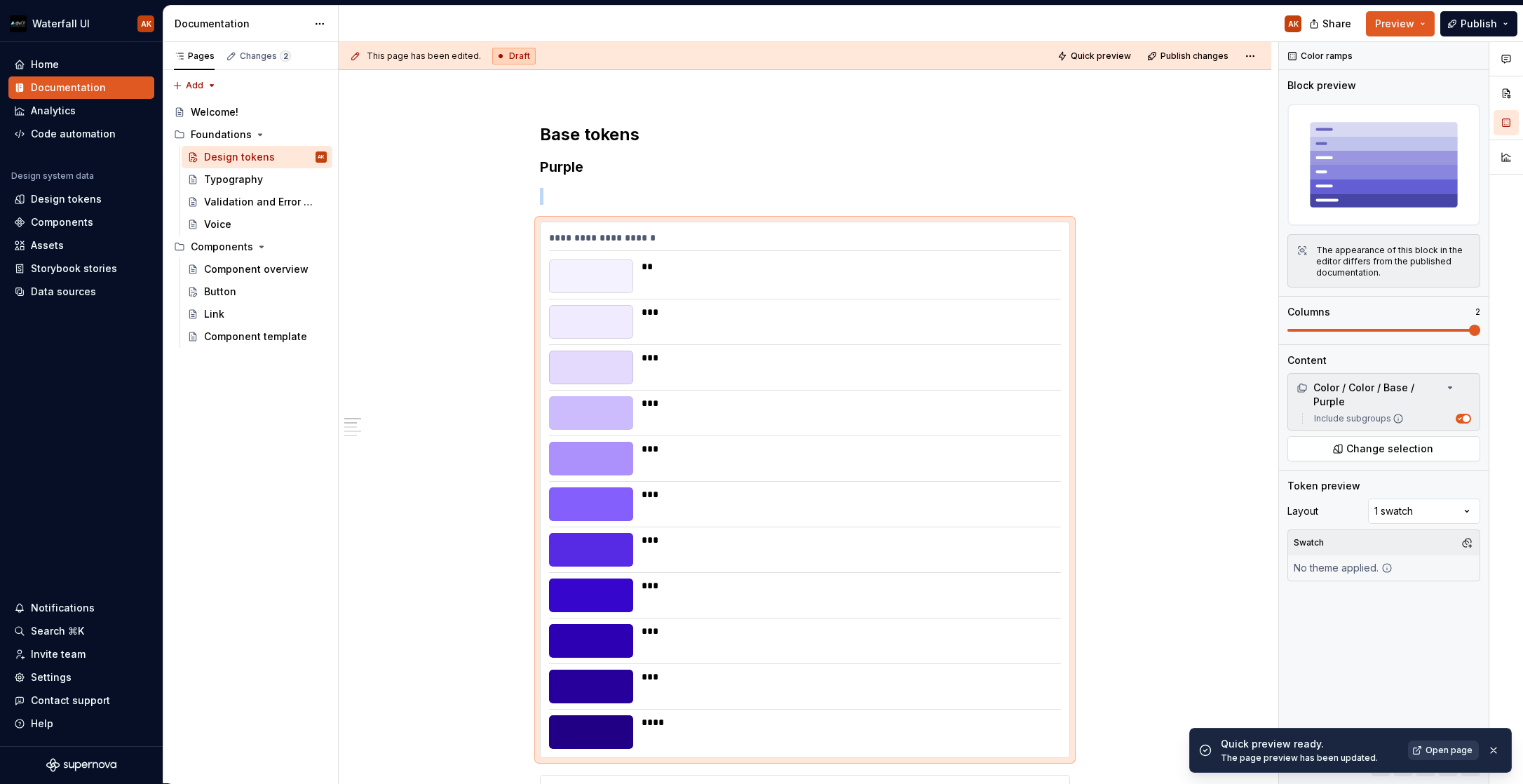
click at [1326, 746] on span "Open page" at bounding box center [1448, 750] width 47 height 12
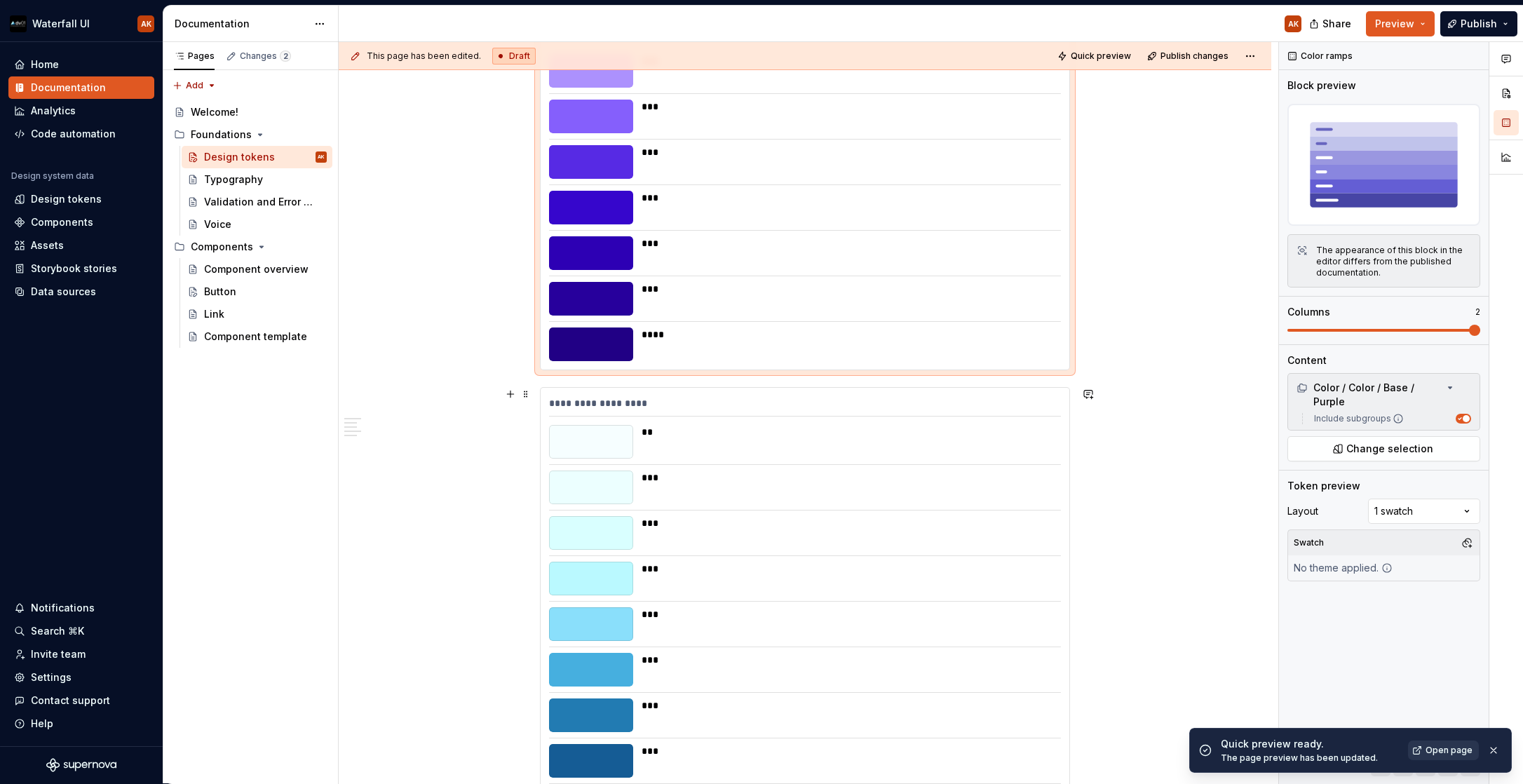
click at [609, 392] on div "**********" at bounding box center [805, 656] width 529 height 535
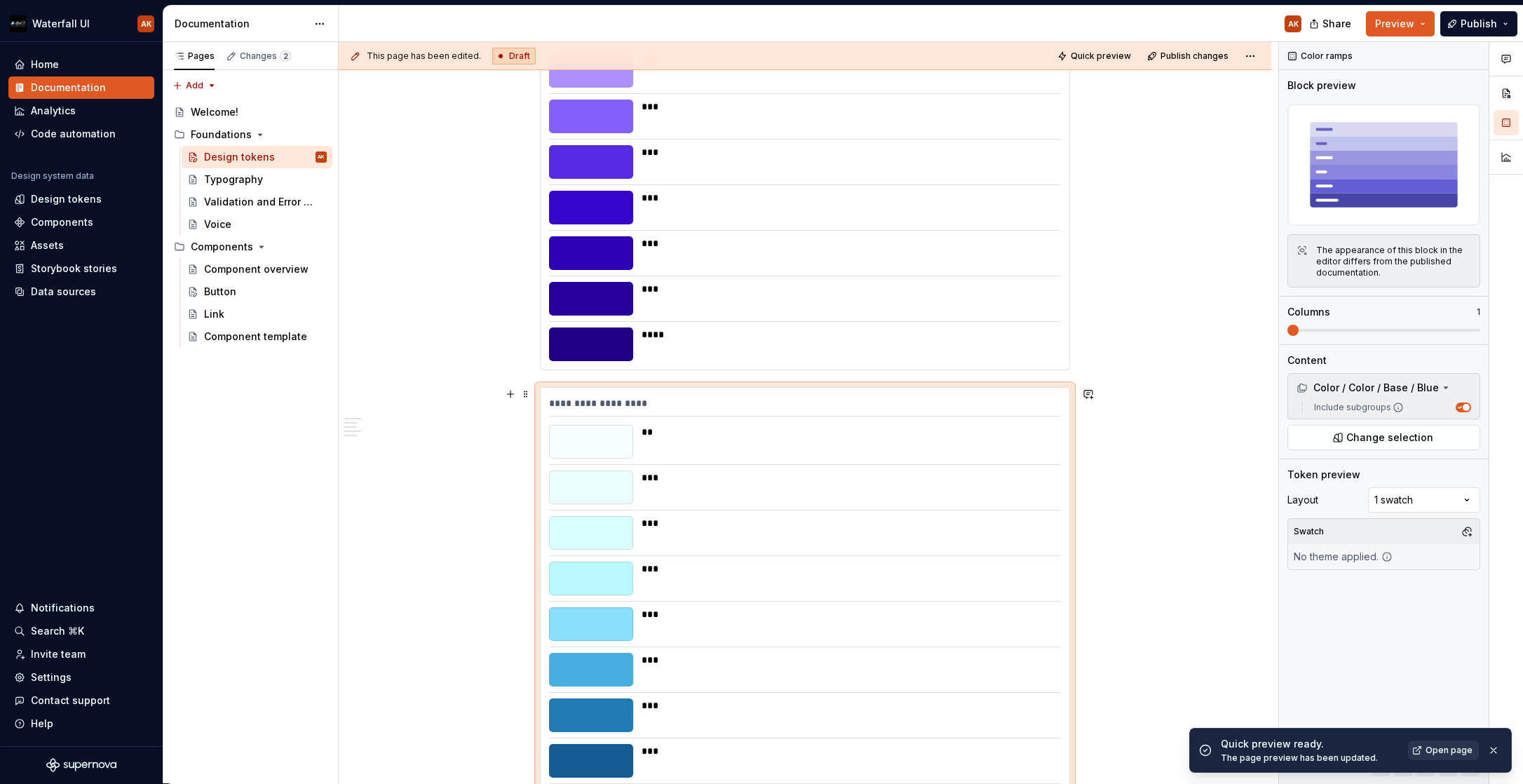
scroll to position [581, 0]
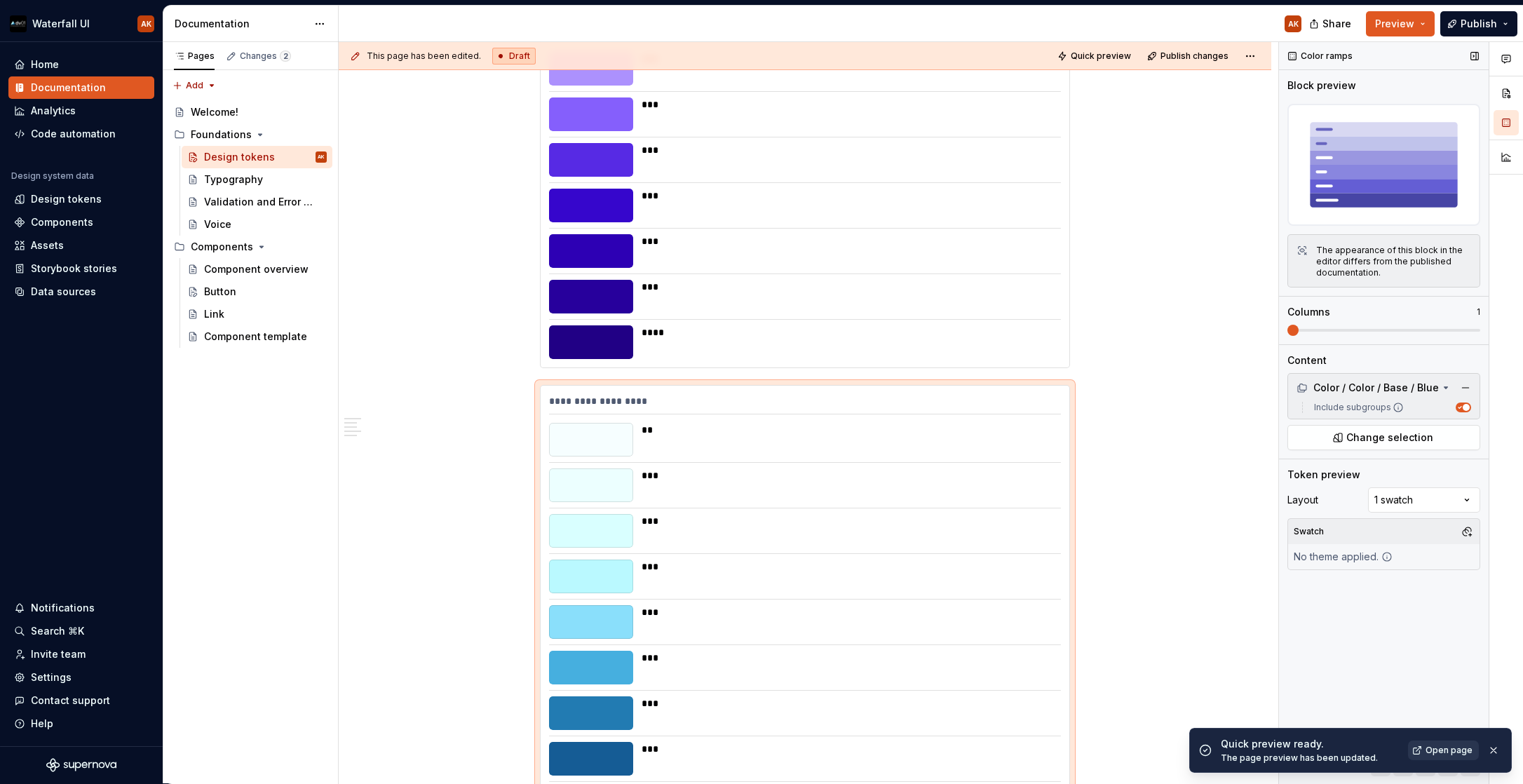
click at [1326, 344] on div at bounding box center [1383, 344] width 210 height 1
click at [1326, 331] on span at bounding box center [1383, 330] width 193 height 3
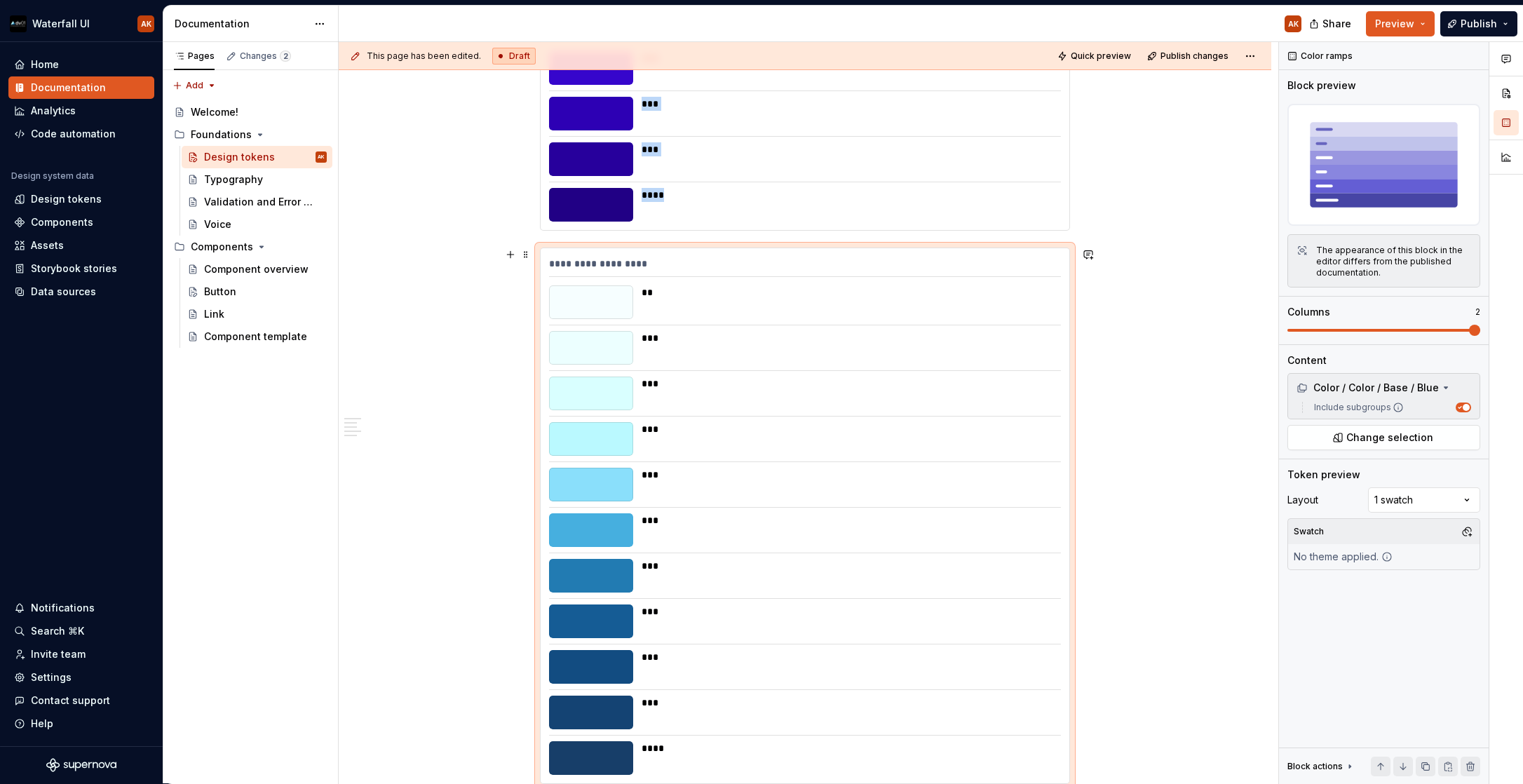
scroll to position [487, 0]
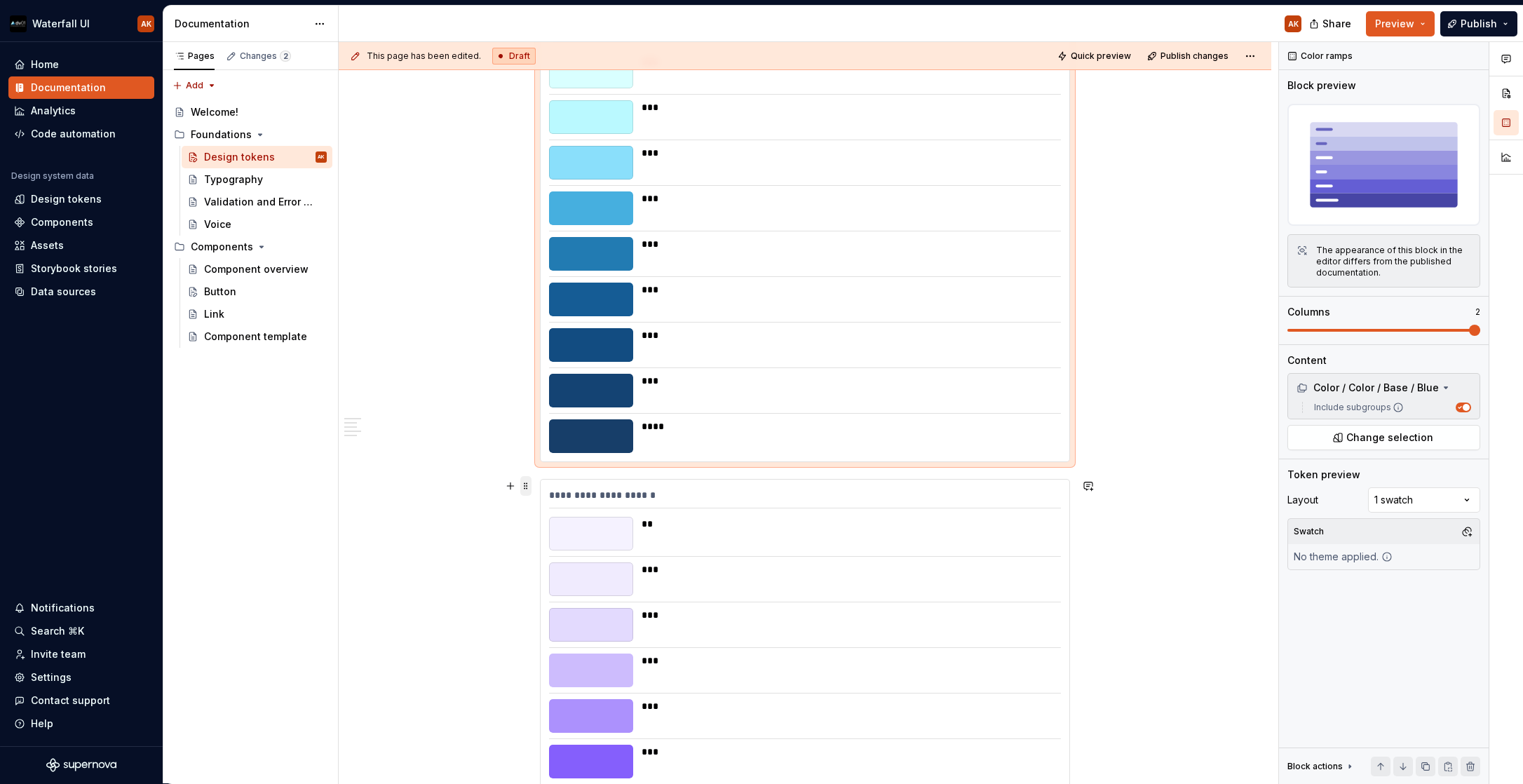
click at [529, 487] on span at bounding box center [526, 486] width 12 height 19
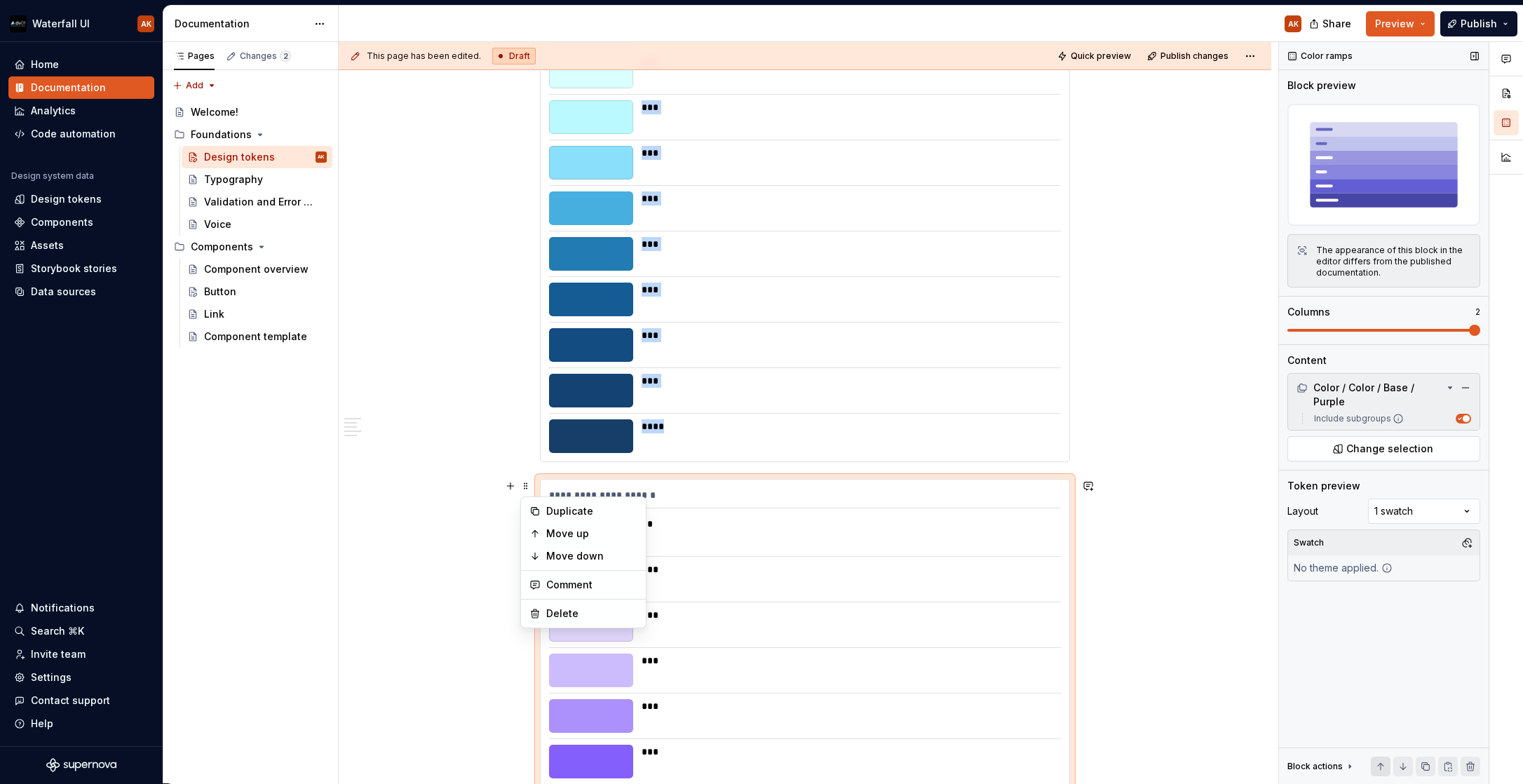
scroll to position [719, 0]
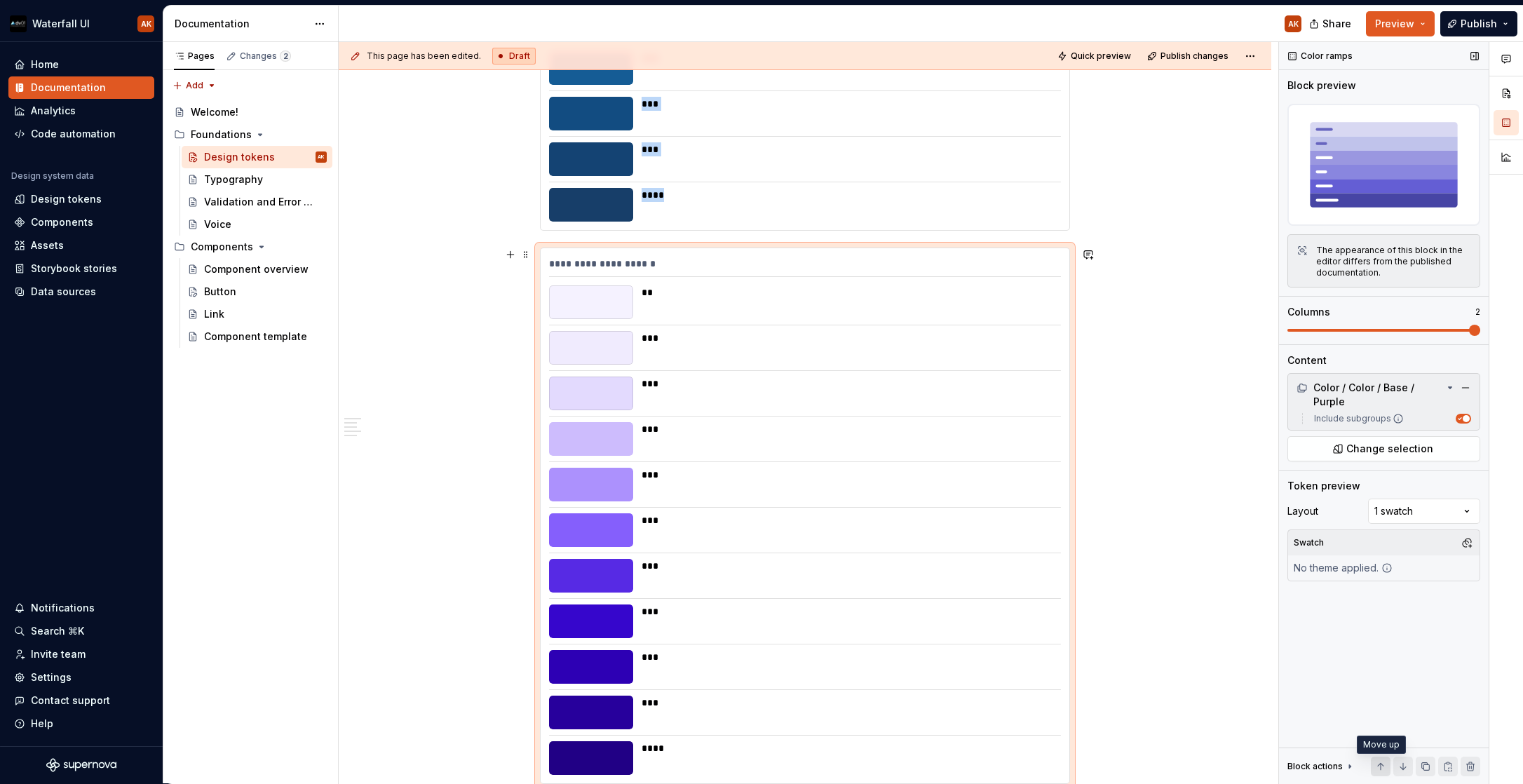
click at [1326, 767] on button "button" at bounding box center [1380, 766] width 19 height 19
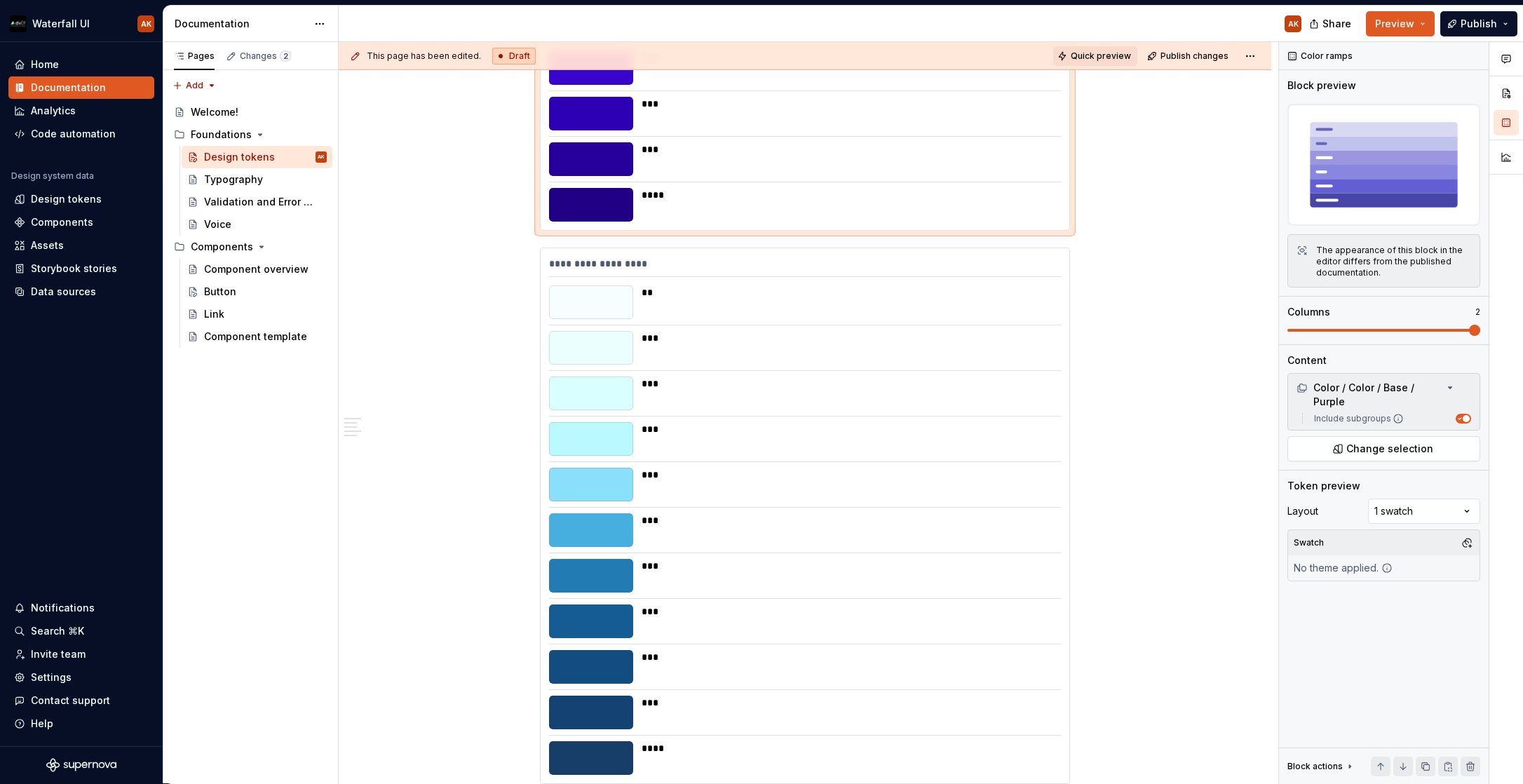
click at [1093, 57] on span "Quick preview" at bounding box center [1100, 57] width 60 height 12
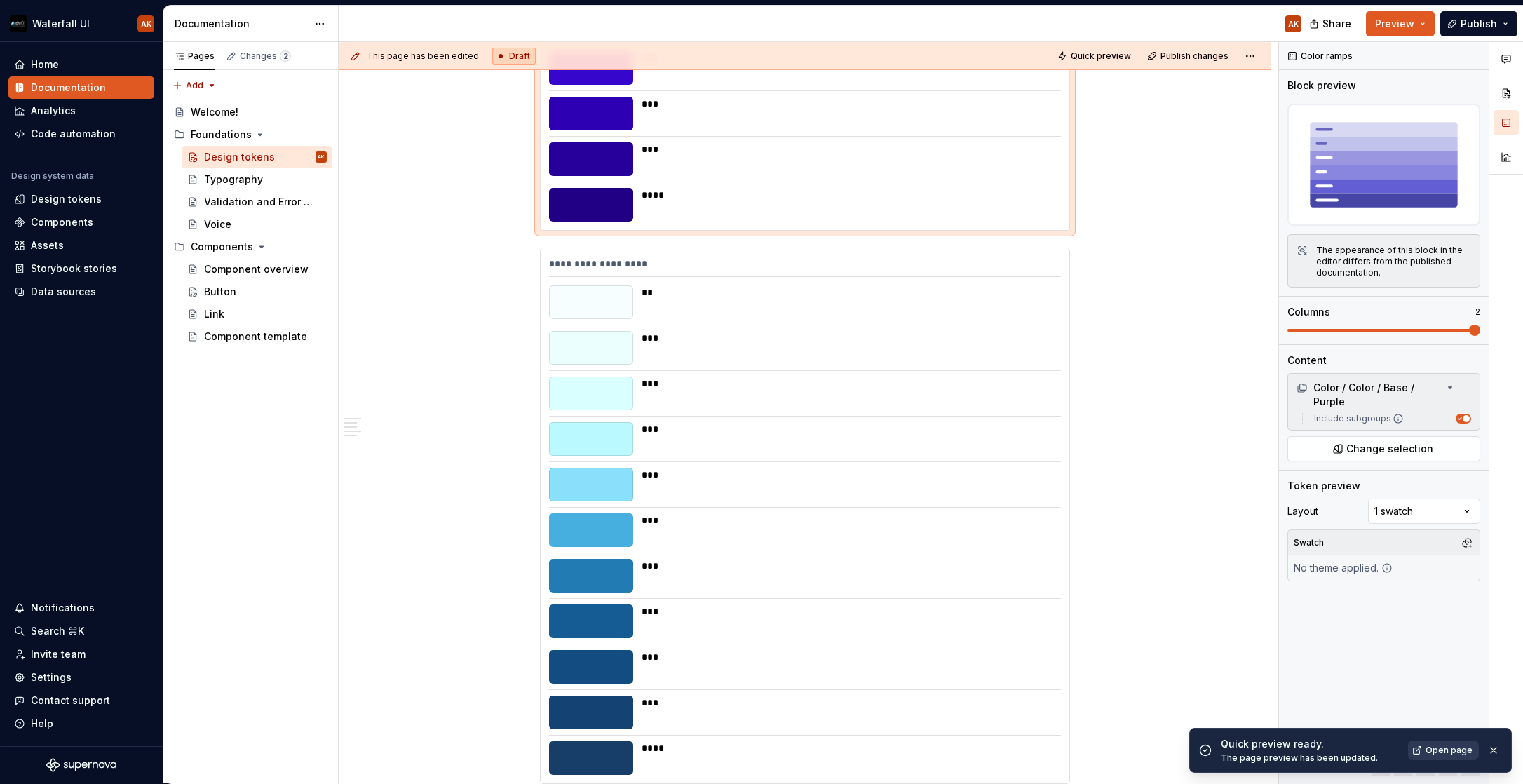
click at [1326, 755] on span "Open page" at bounding box center [1448, 750] width 47 height 12
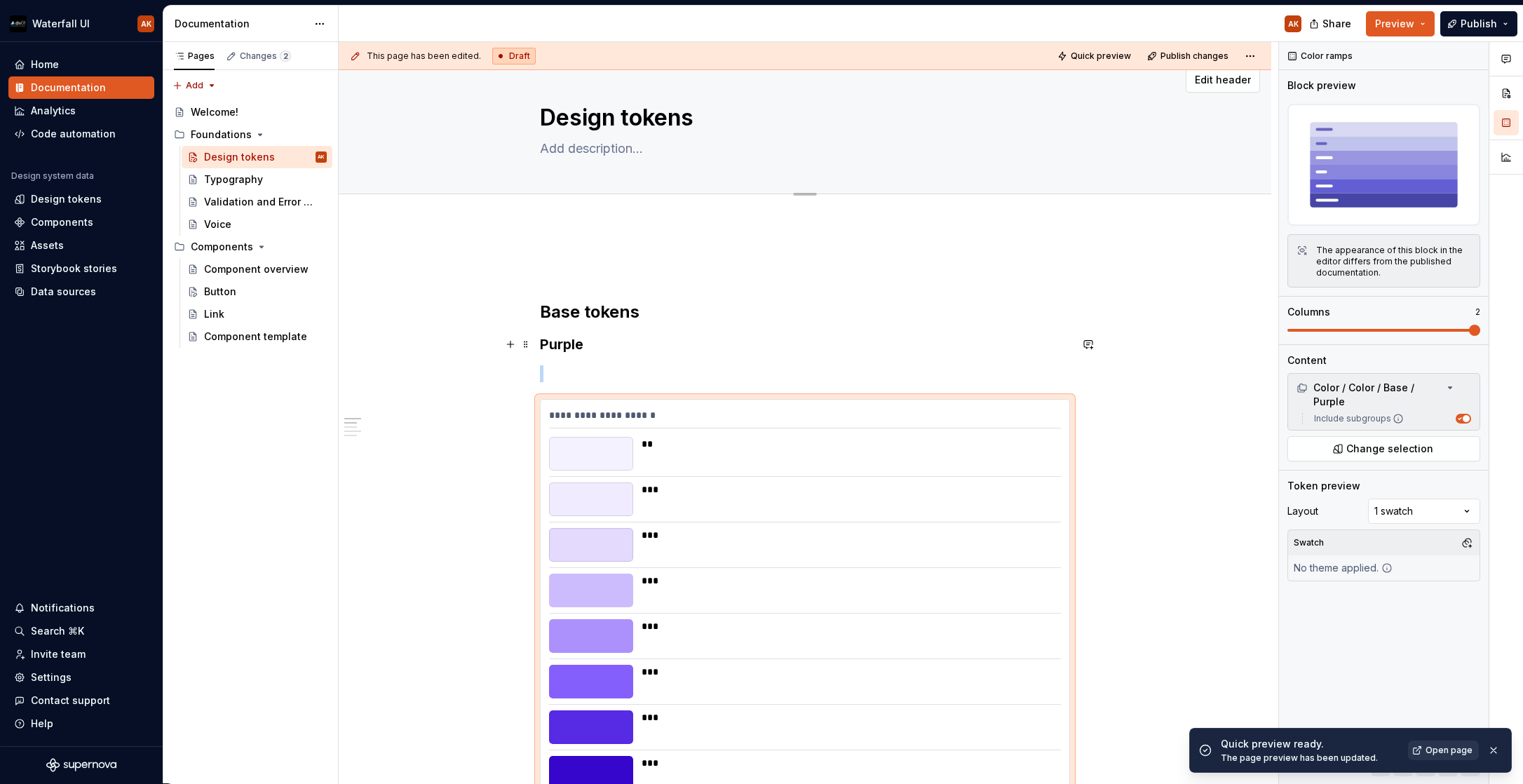
scroll to position [0, 0]
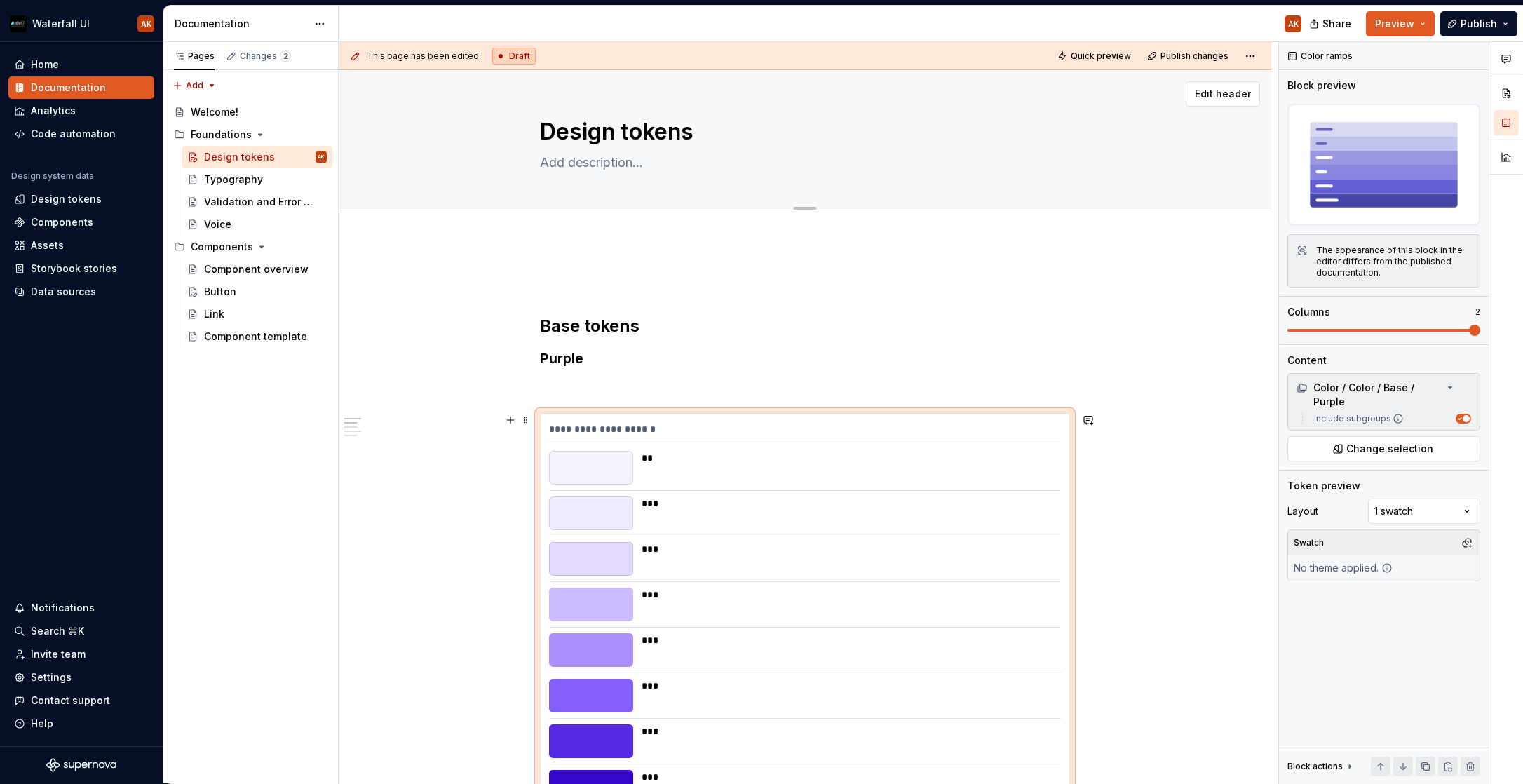
click at [509, 419] on button "button" at bounding box center [510, 420] width 19 height 19
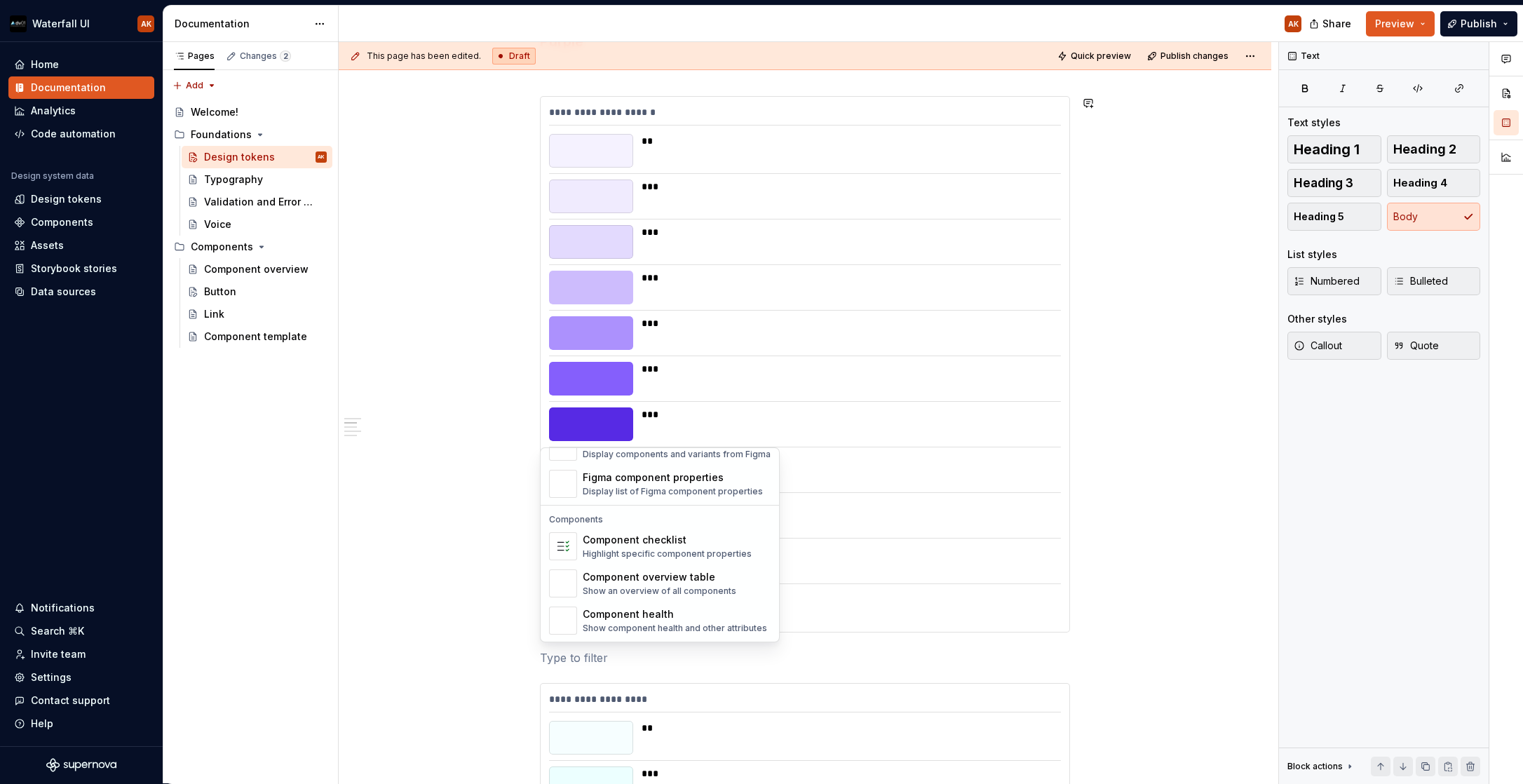
scroll to position [1396, 0]
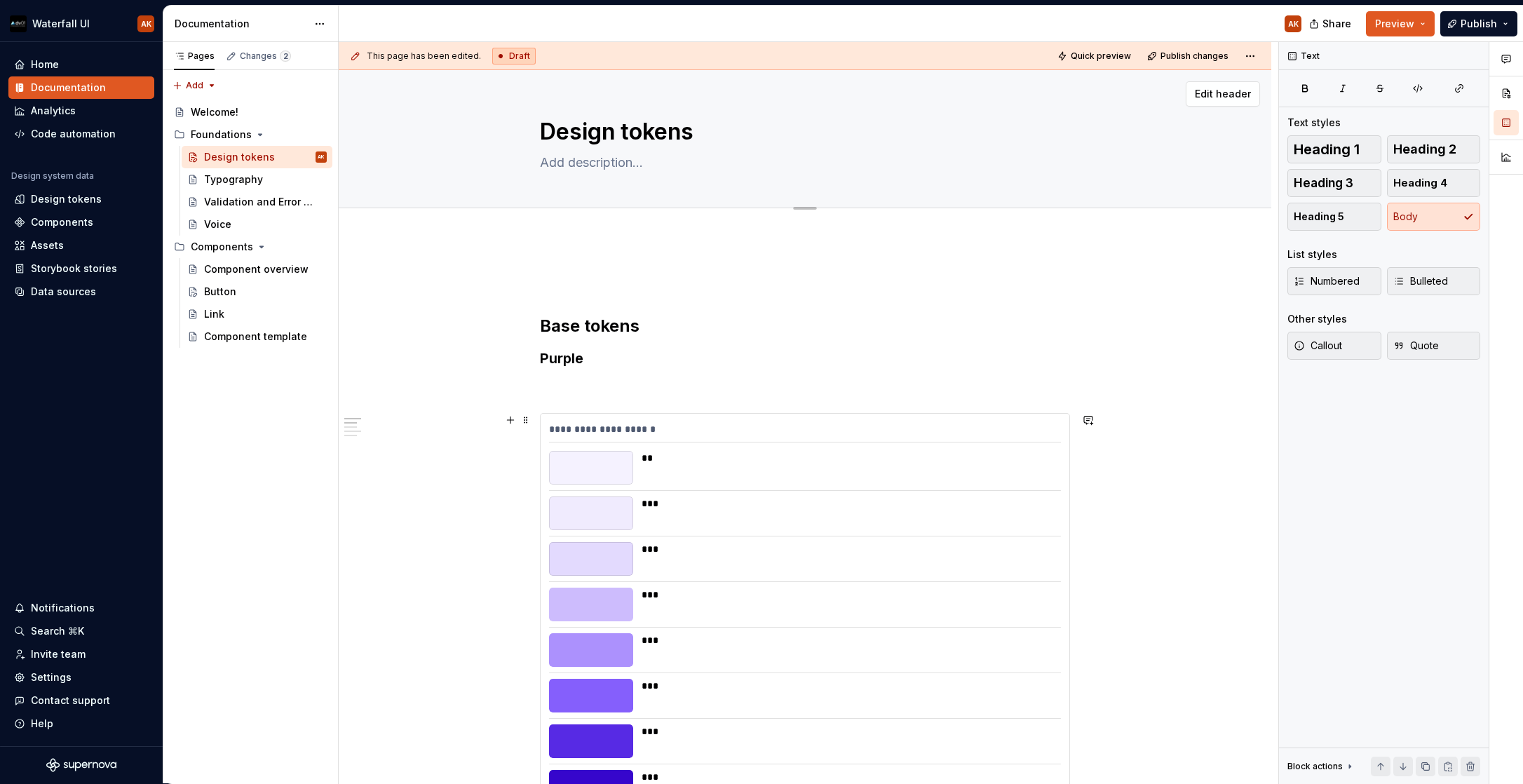
scroll to position [0, 0]
click at [320, 46] on button "button" at bounding box center [322, 56] width 19 height 19
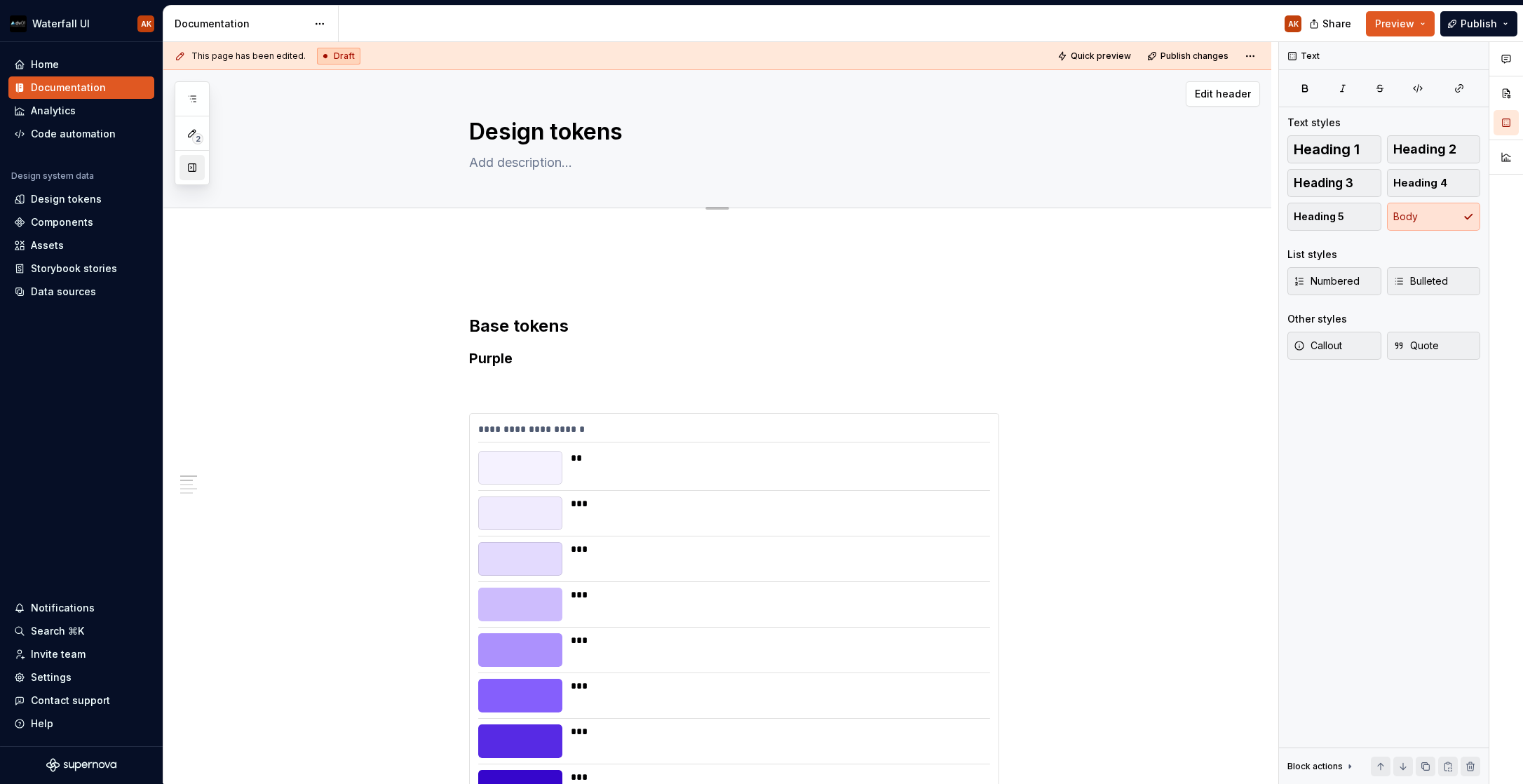
click at [320, 48] on div "Draft" at bounding box center [338, 57] width 43 height 17
click at [324, 48] on div "Draft" at bounding box center [338, 57] width 43 height 17
click at [195, 133] on span "2" at bounding box center [197, 139] width 12 height 12
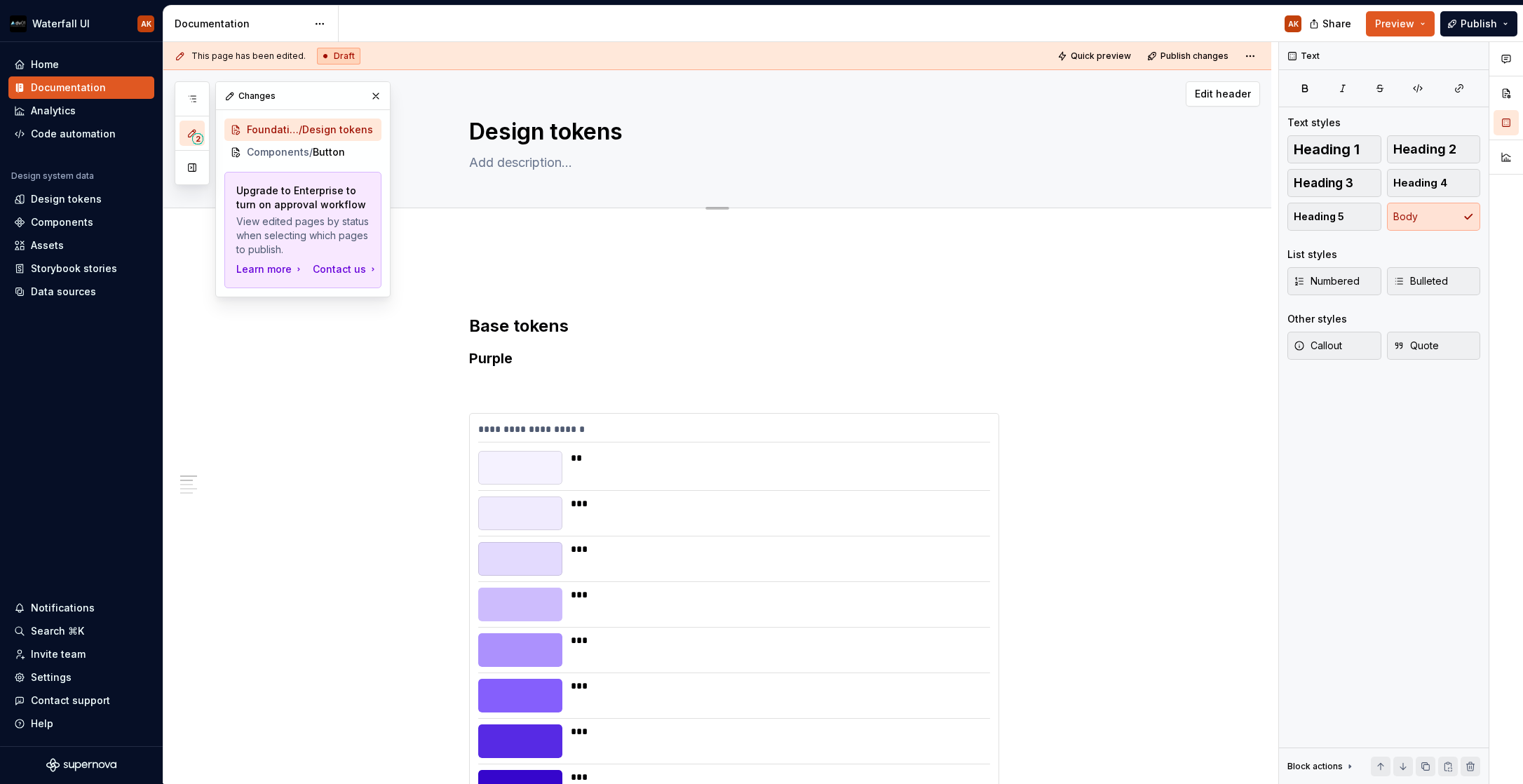
click at [192, 164] on div "2 Pages Add Accessibility guide for tree Page tree. Navigate the tree with the …" at bounding box center [282, 189] width 216 height 216
click at [188, 167] on div "2 Pages Add Accessibility guide for tree Page tree. Navigate the tree with the …" at bounding box center [282, 189] width 216 height 216
drag, startPoint x: 179, startPoint y: 263, endPoint x: 181, endPoint y: 256, distance: 7.3
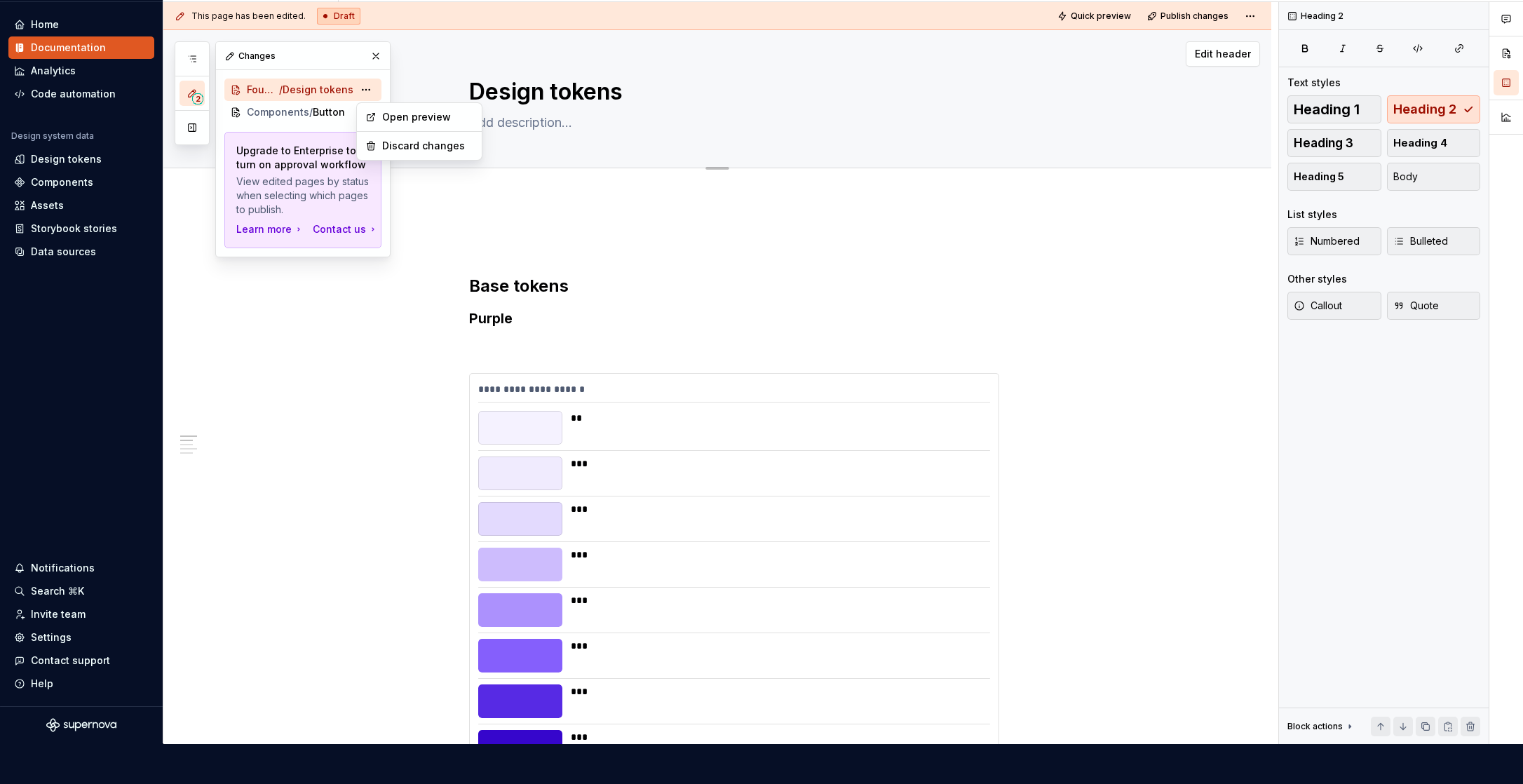
click at [413, 226] on html "Waterfall UI AK Home Documentation Analytics Code automation Design system data…" at bounding box center [761, 352] width 1523 height 784
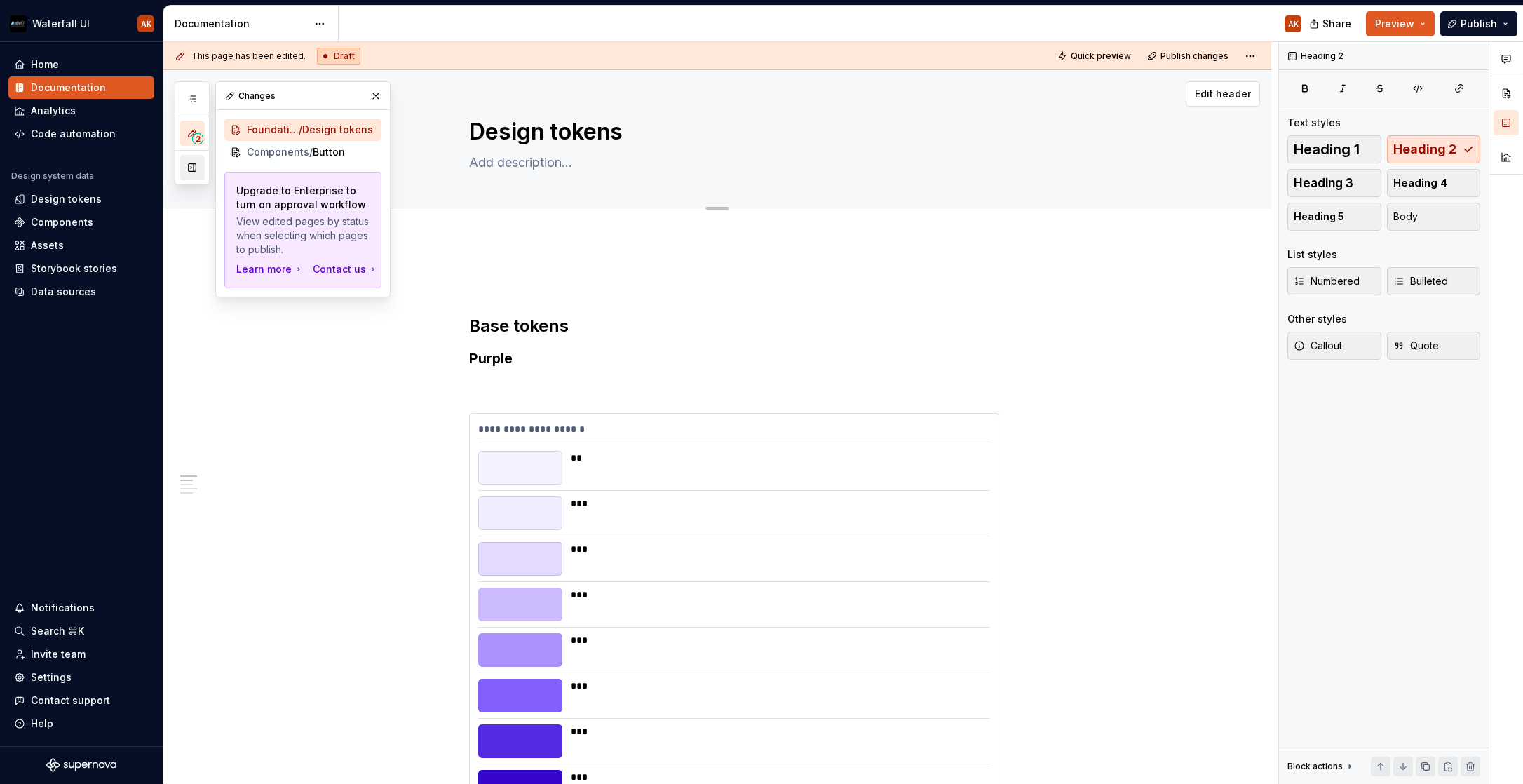
drag, startPoint x: 185, startPoint y: 234, endPoint x: 185, endPoint y: 176, distance: 58.0
click at [182, 223] on div "2 Pages Add Accessibility guide for tree Page tree. Navigate the tree with the …" at bounding box center [282, 189] width 216 height 216
click at [189, 162] on button "button" at bounding box center [192, 168] width 25 height 25
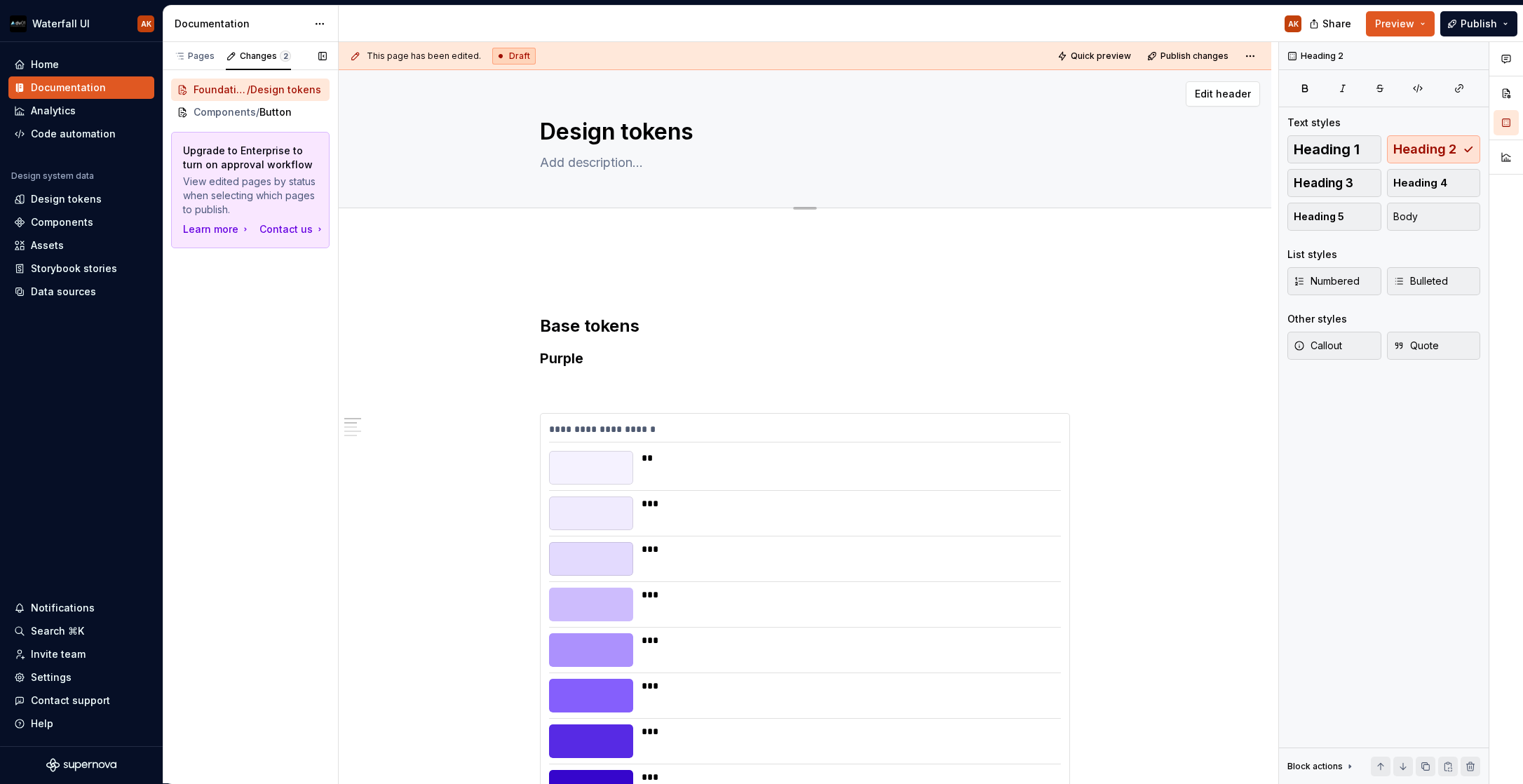
click at [215, 290] on div "Pages Changes 2 Add Accessibility guide for tree Page tree. Navigate the tree w…" at bounding box center [250, 413] width 175 height 742
click at [192, 48] on div "Pages" at bounding box center [195, 56] width 52 height 19
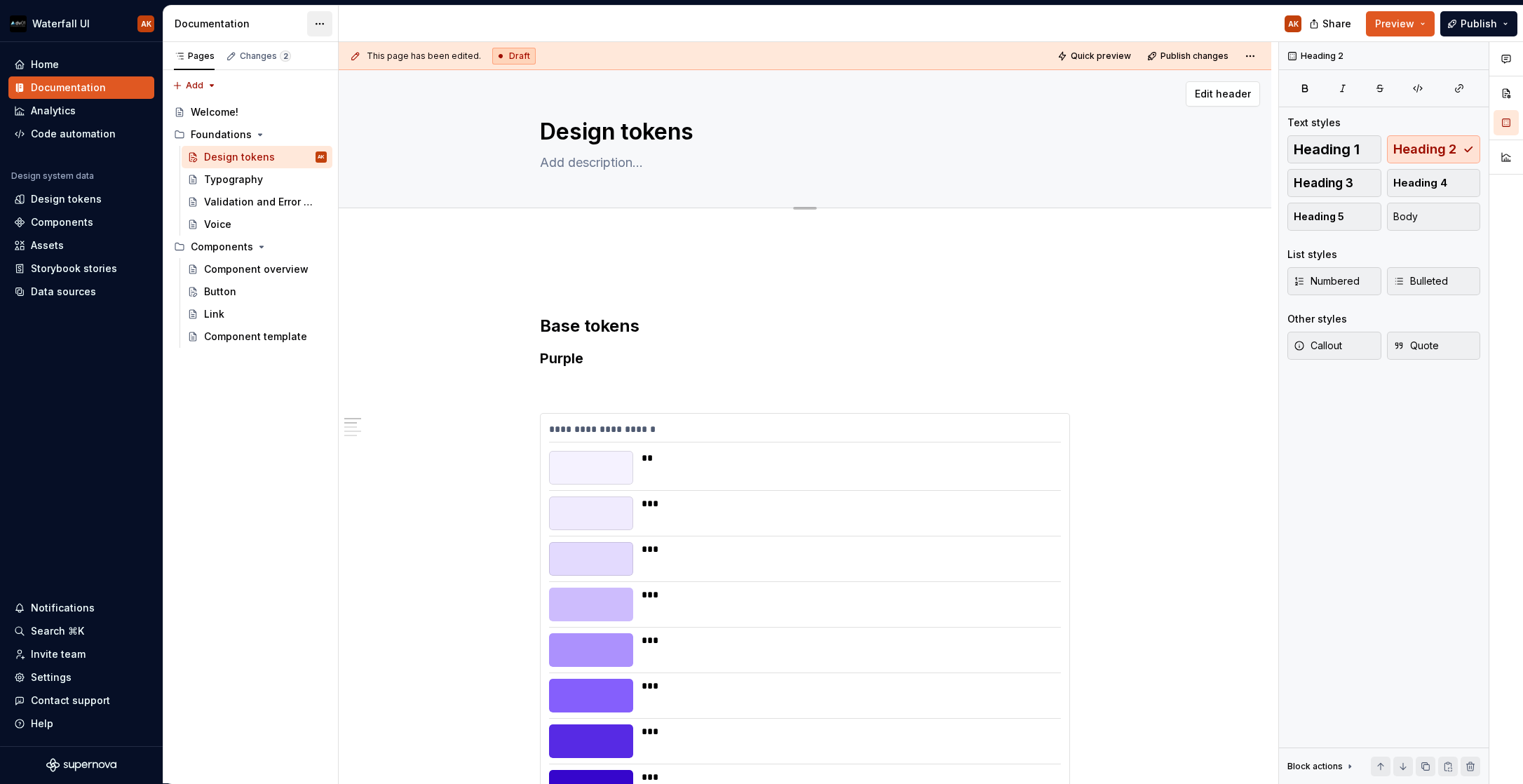
click at [320, 25] on html "Waterfall UI AK Home Documentation Analytics Code automation Design system data…" at bounding box center [761, 392] width 1523 height 784
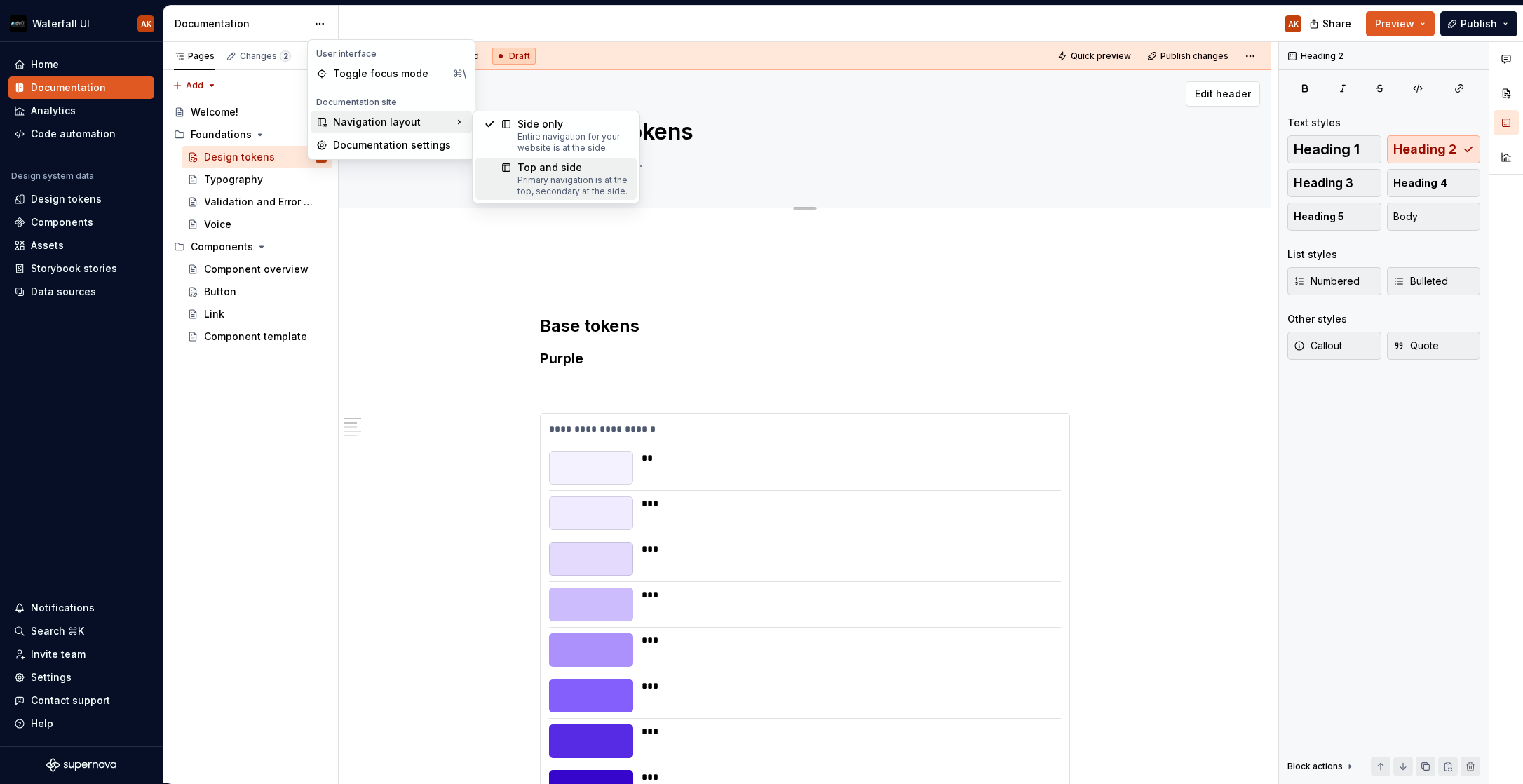
click at [563, 176] on div "Primary navigation is at the top, secondary at the side." at bounding box center [573, 185] width 111 height 22
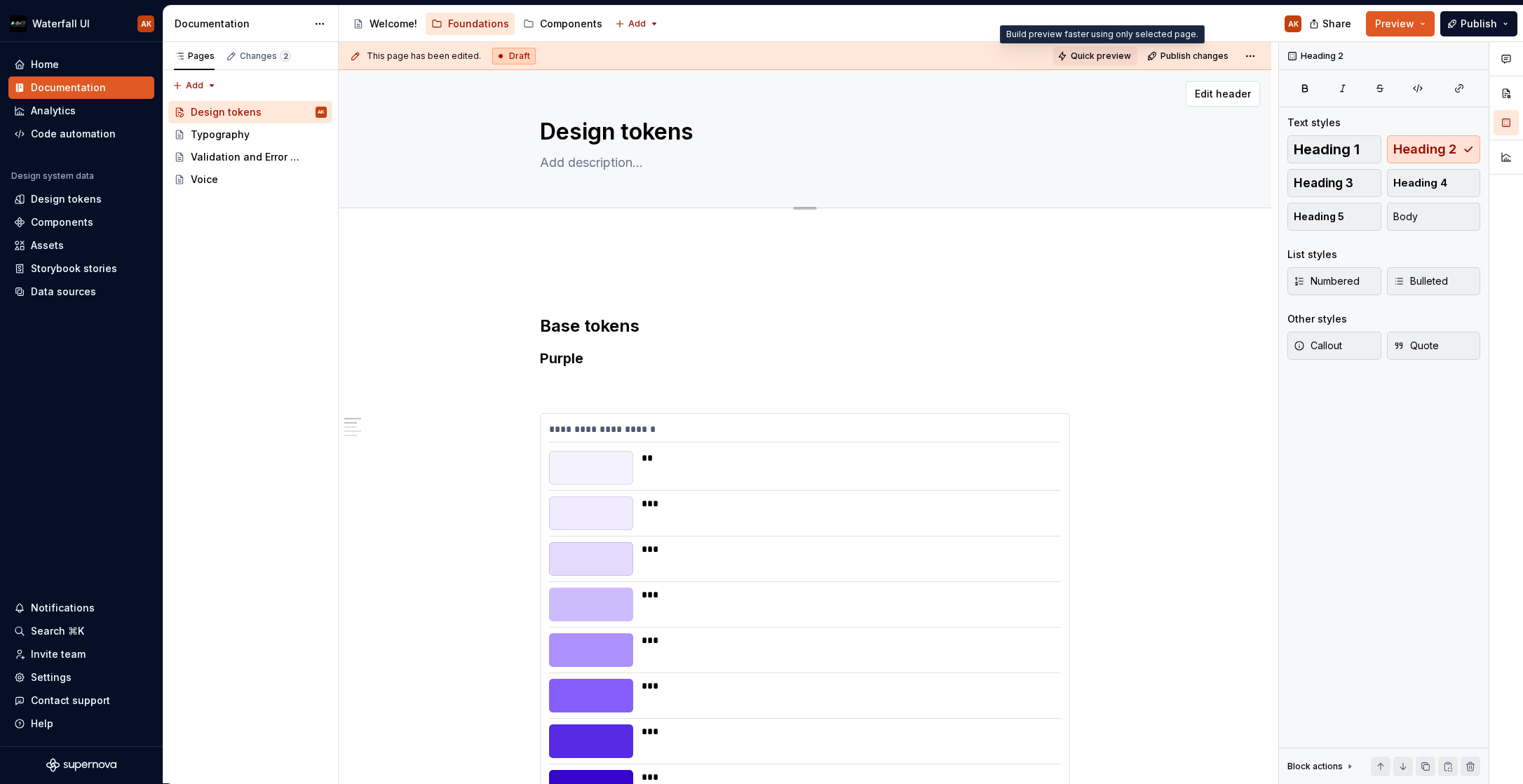
click at [1083, 46] on button "Quick preview" at bounding box center [1096, 56] width 84 height 19
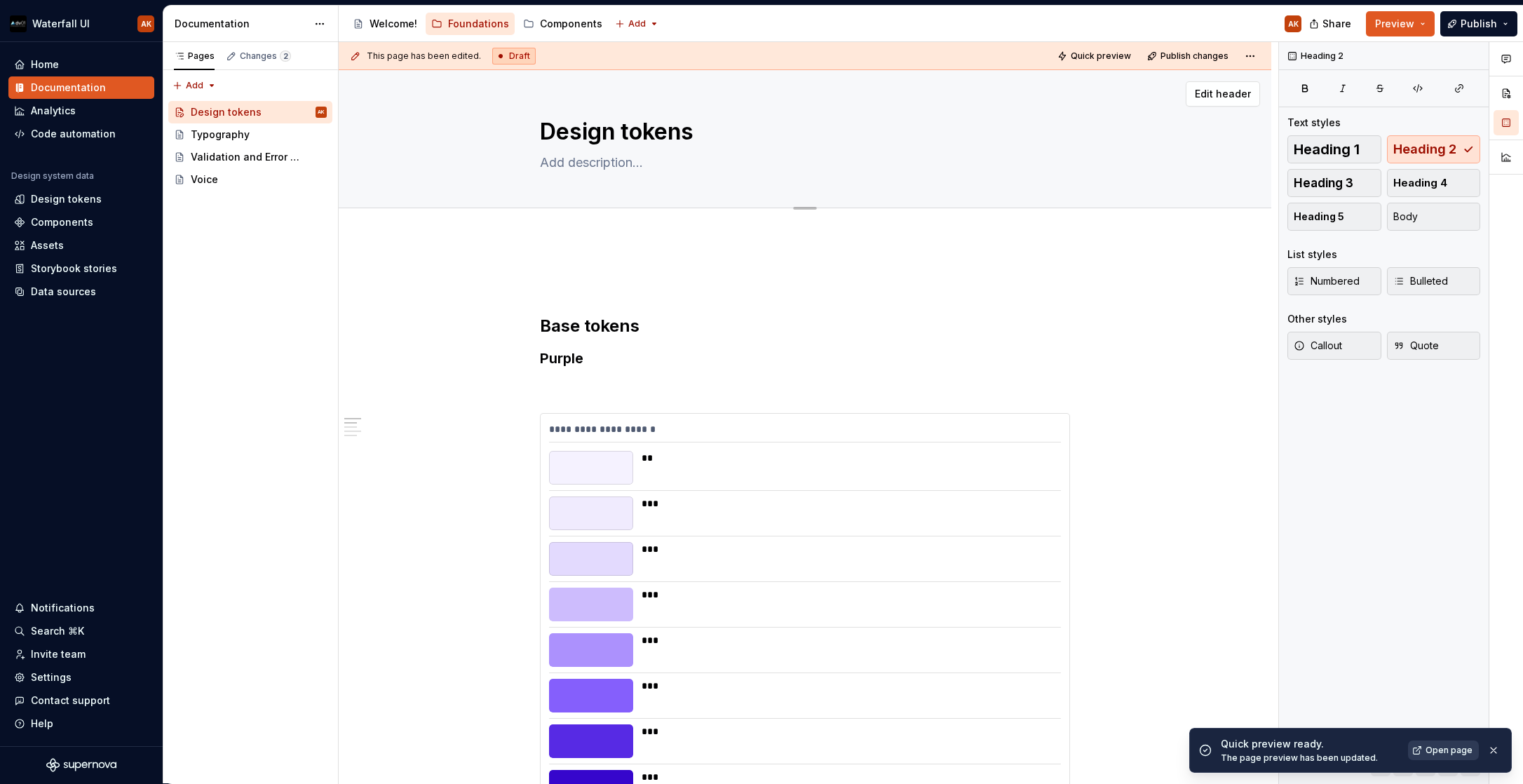
click at [1326, 744] on link "Open page" at bounding box center [1443, 750] width 71 height 19
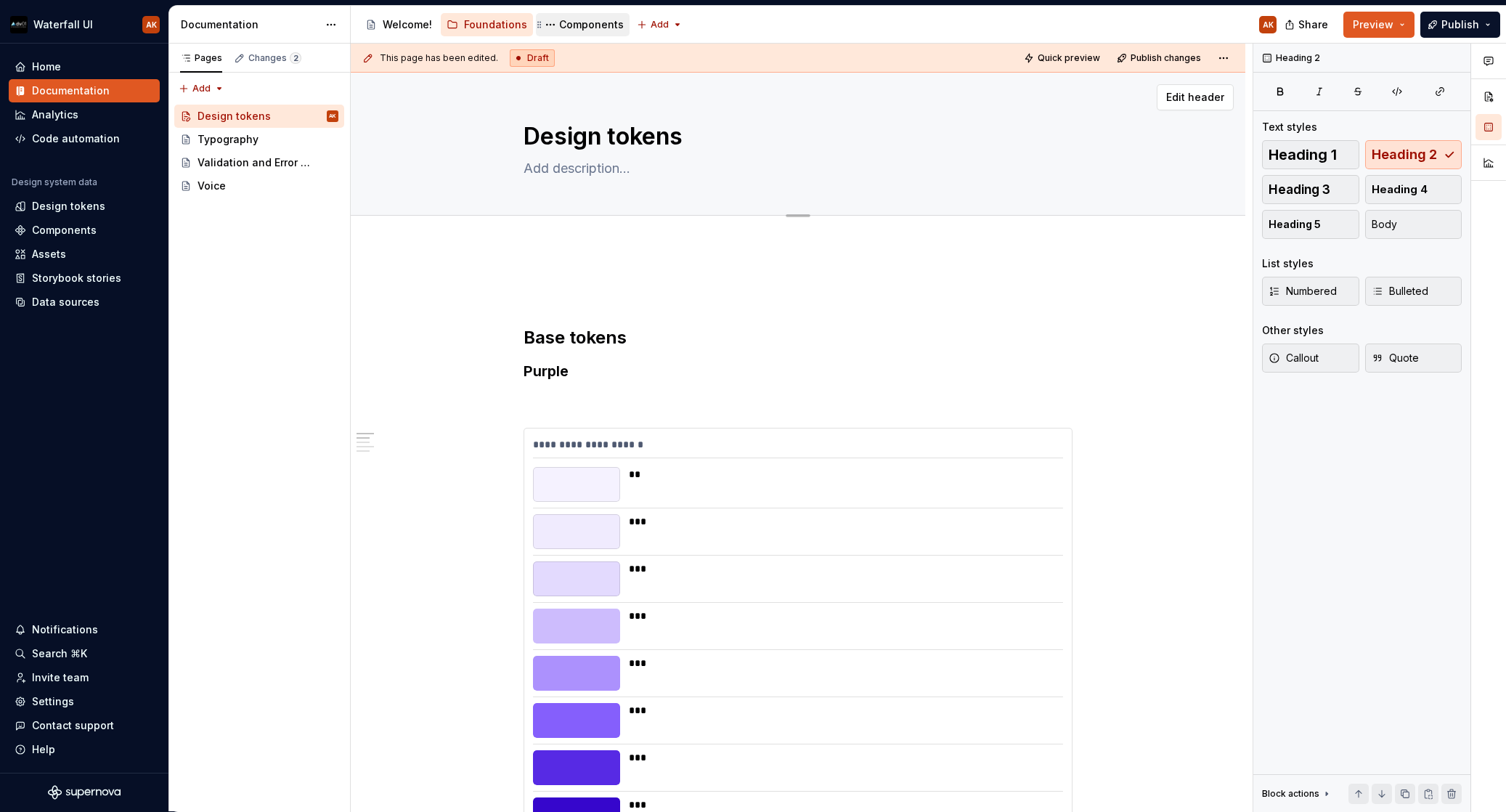
click at [570, 25] on div "Components" at bounding box center [591, 25] width 65 height 15
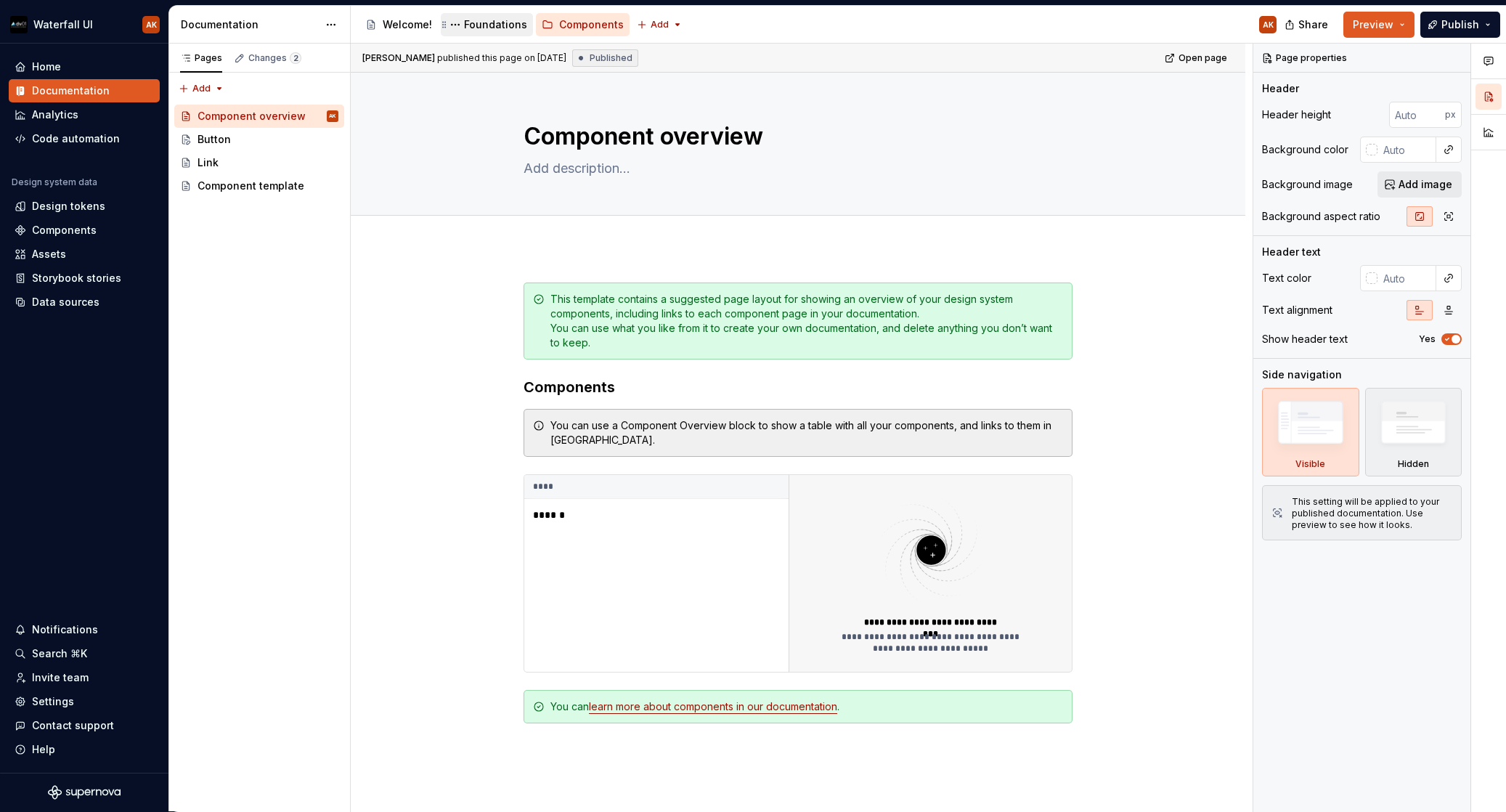
click at [506, 25] on div "Foundations" at bounding box center [495, 25] width 64 height 15
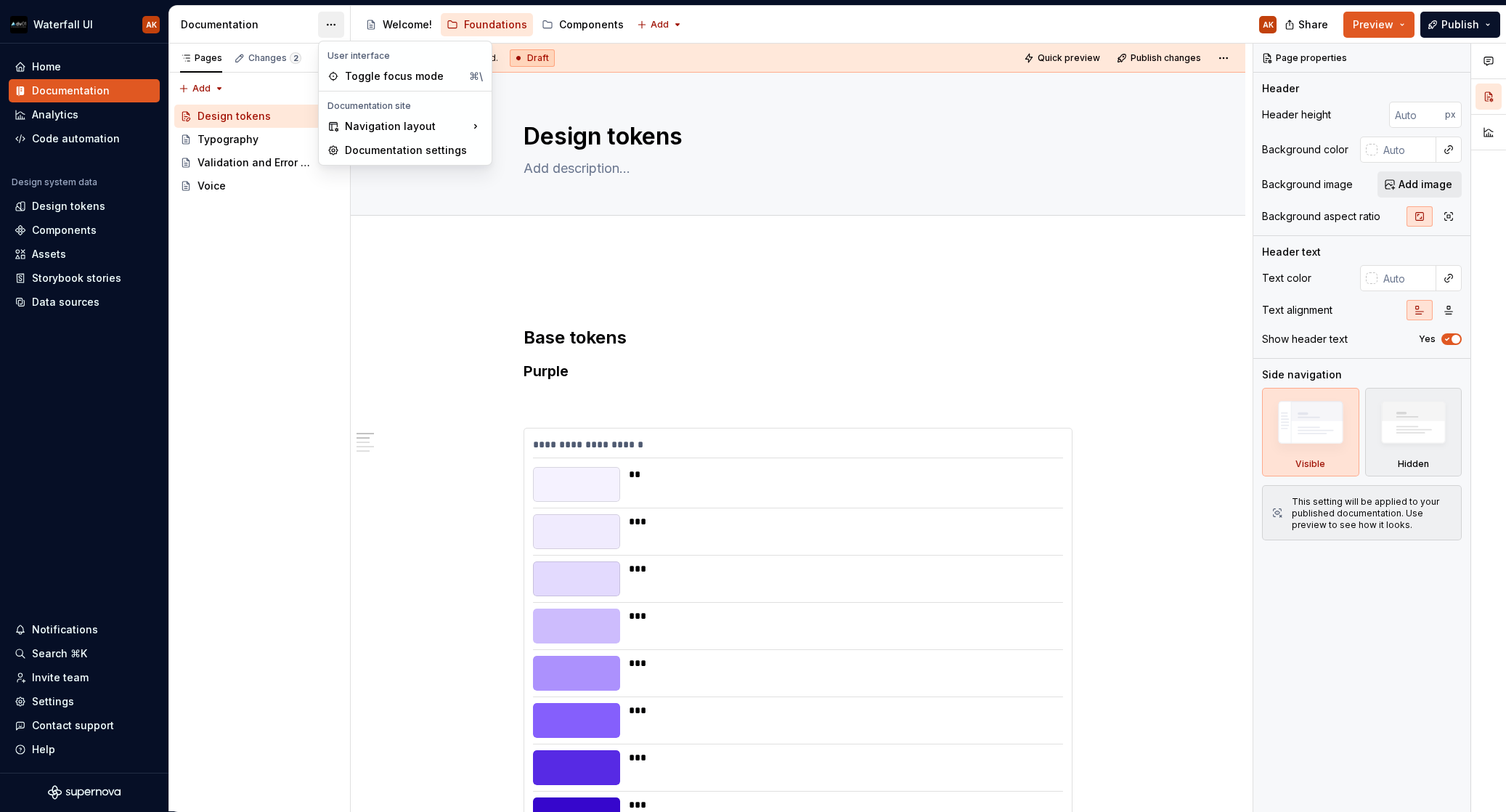
click at [335, 26] on html "Waterfall UI AK Home Documentation Analytics Code automation Design system data…" at bounding box center [753, 406] width 1506 height 812
click at [535, 131] on div at bounding box center [518, 139] width 35 height 38
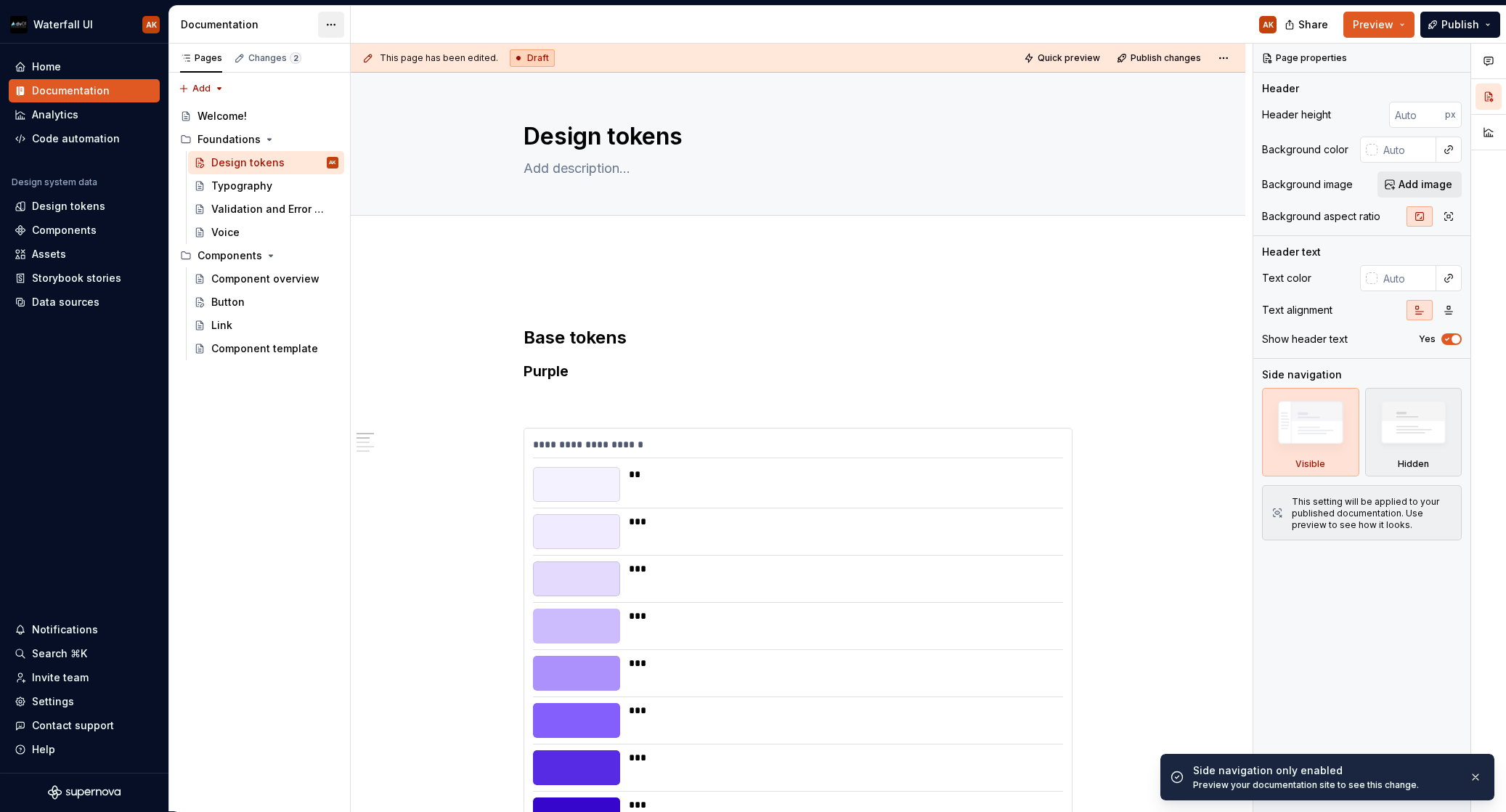
click at [333, 23] on html "Waterfall UI AK Home Documentation Analytics Code automation Design system data…" at bounding box center [753, 406] width 1506 height 812
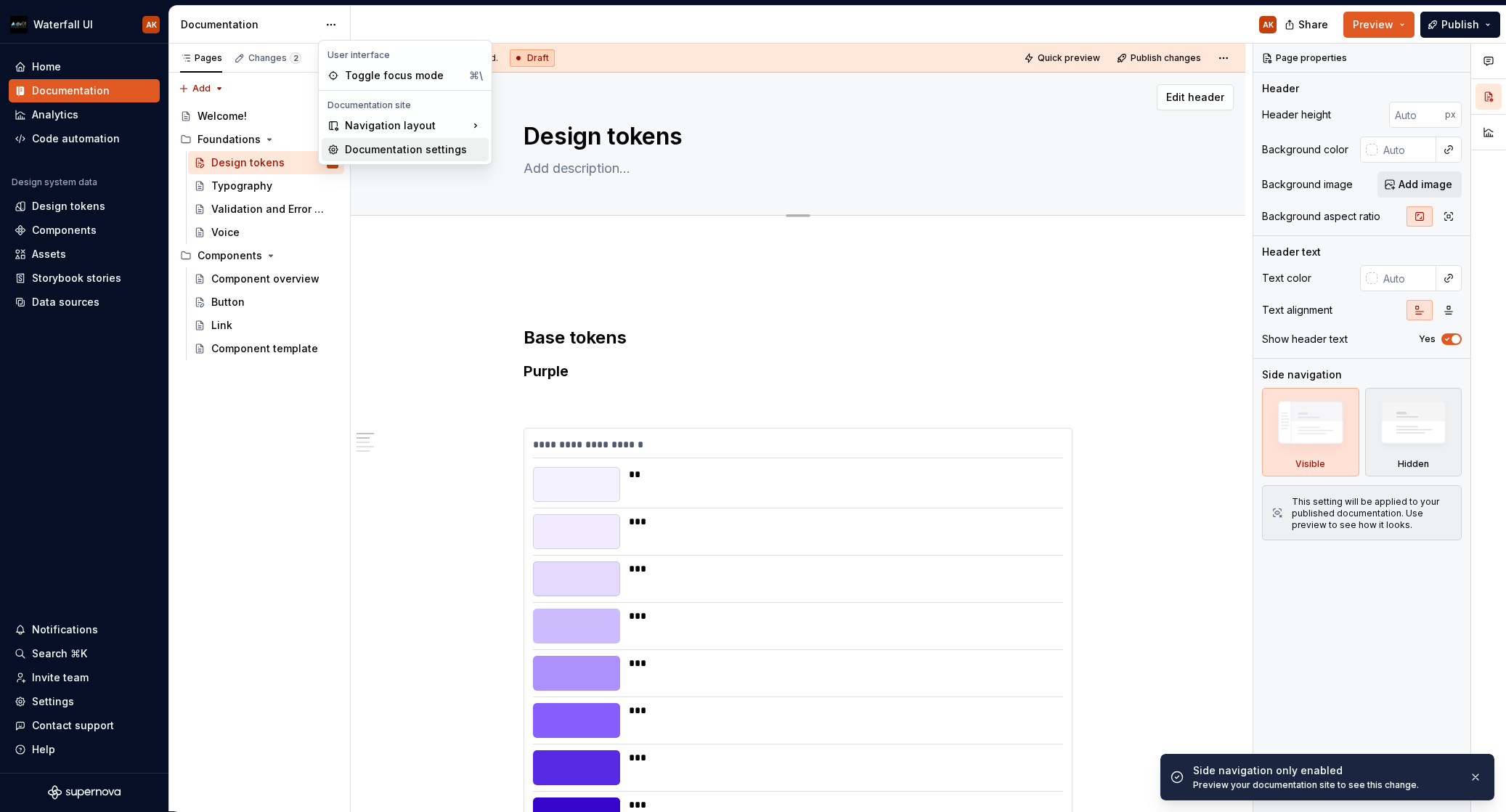
click at [404, 148] on div "Documentation settings" at bounding box center [413, 149] width 138 height 15
type textarea "*"
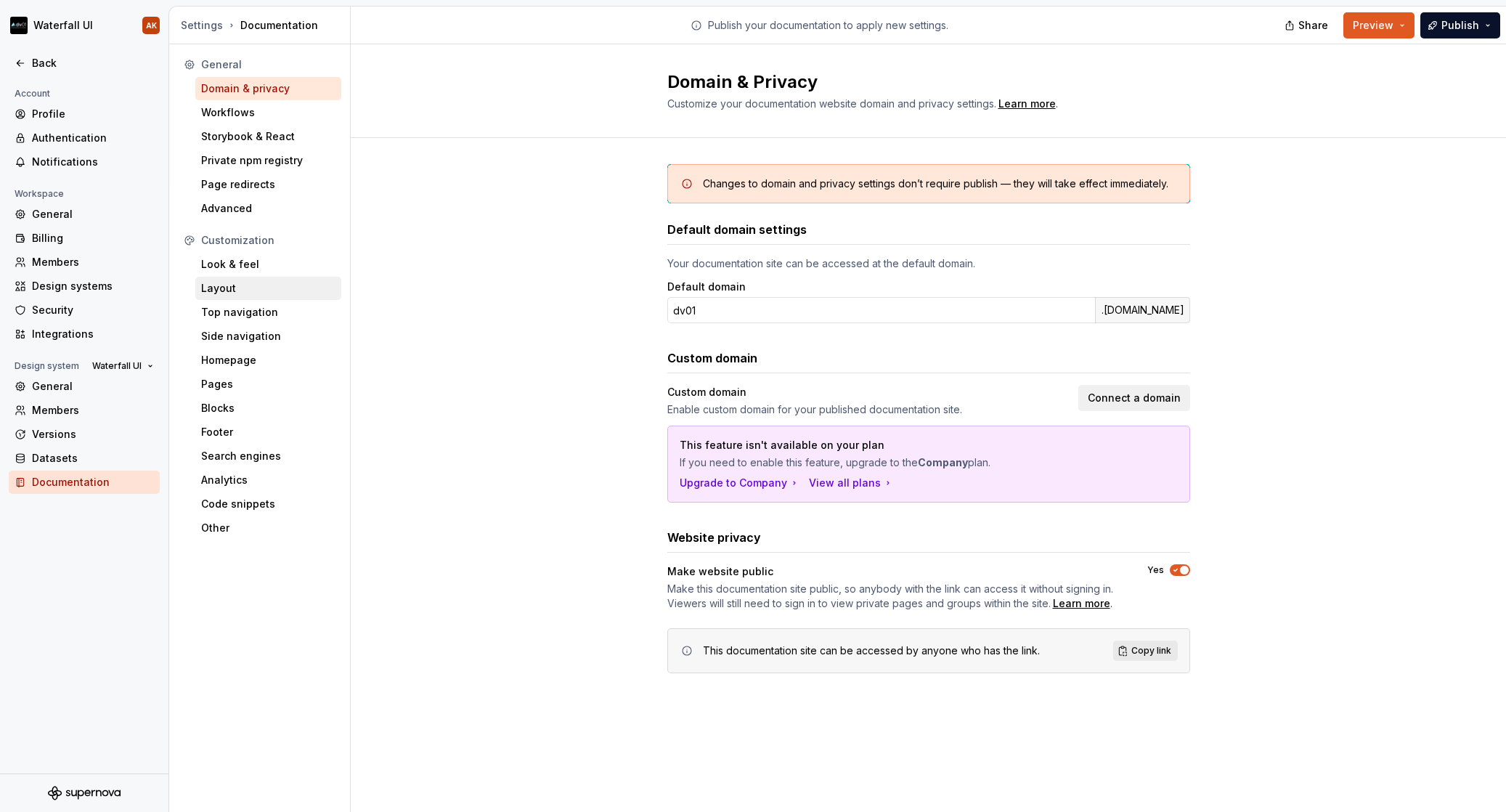
click at [220, 285] on div "Layout" at bounding box center [268, 288] width 134 height 15
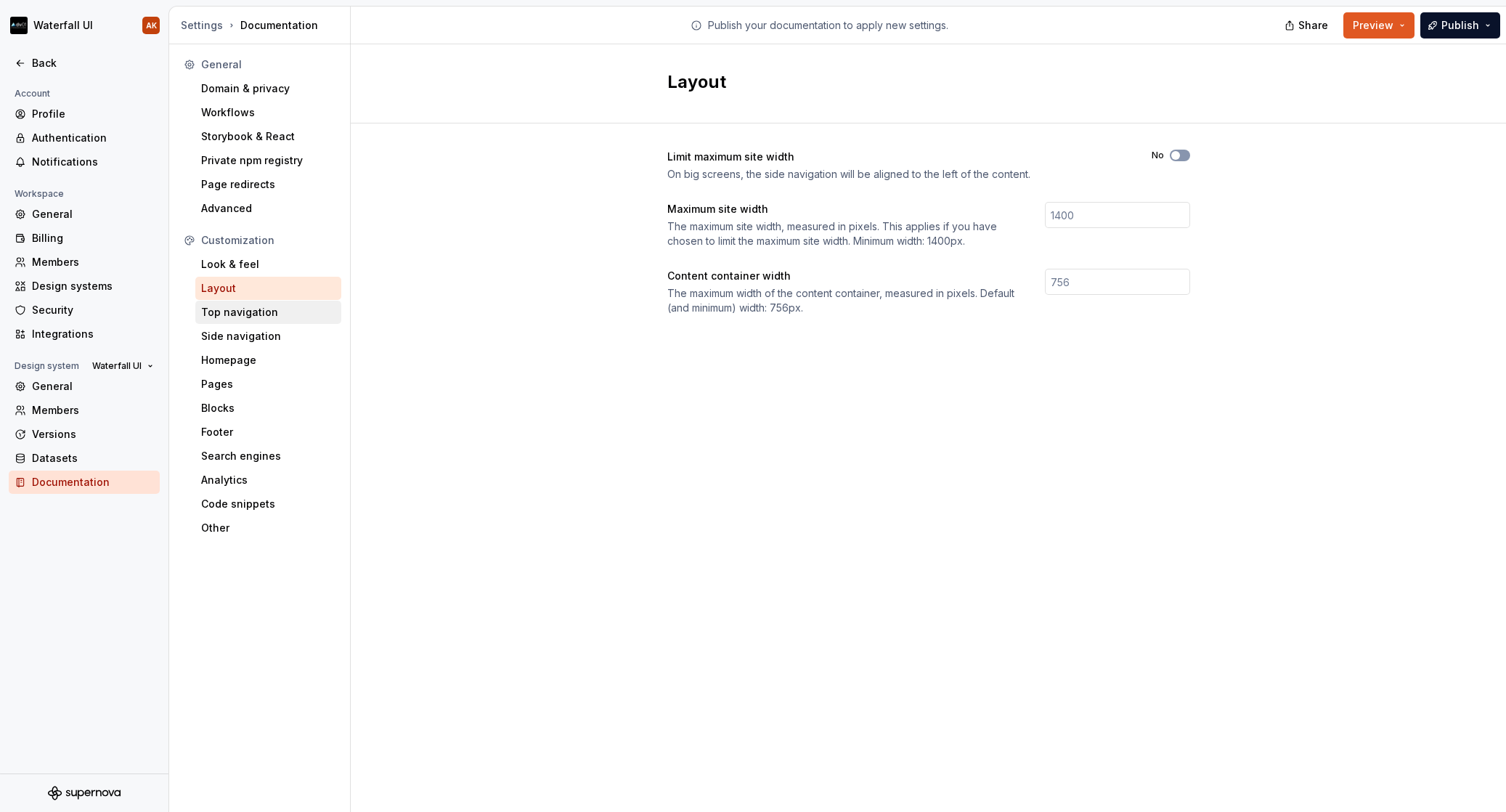
click at [231, 305] on div "Top navigation" at bounding box center [268, 312] width 134 height 15
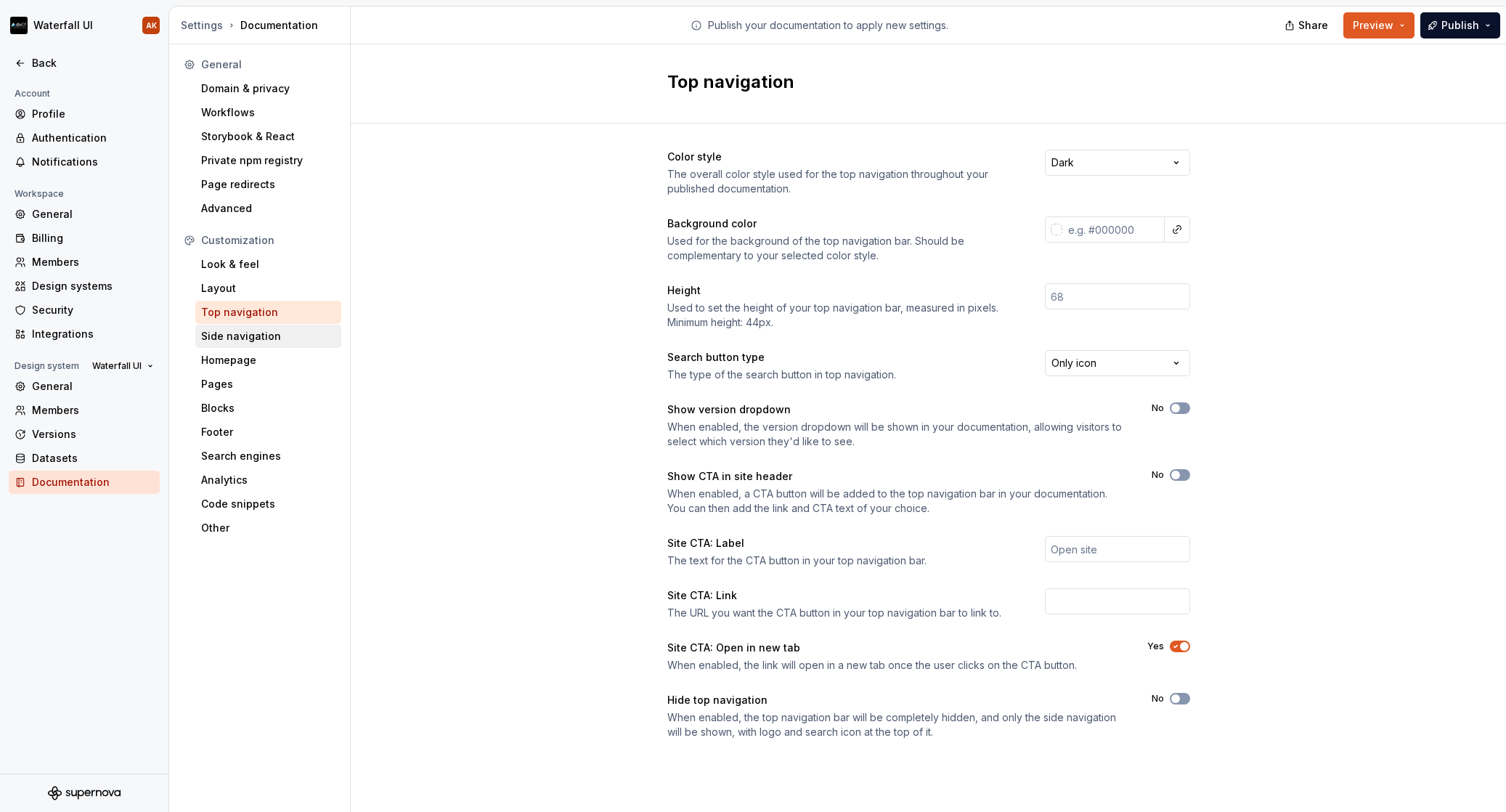
click at [197, 329] on div "Side navigation" at bounding box center [268, 336] width 146 height 23
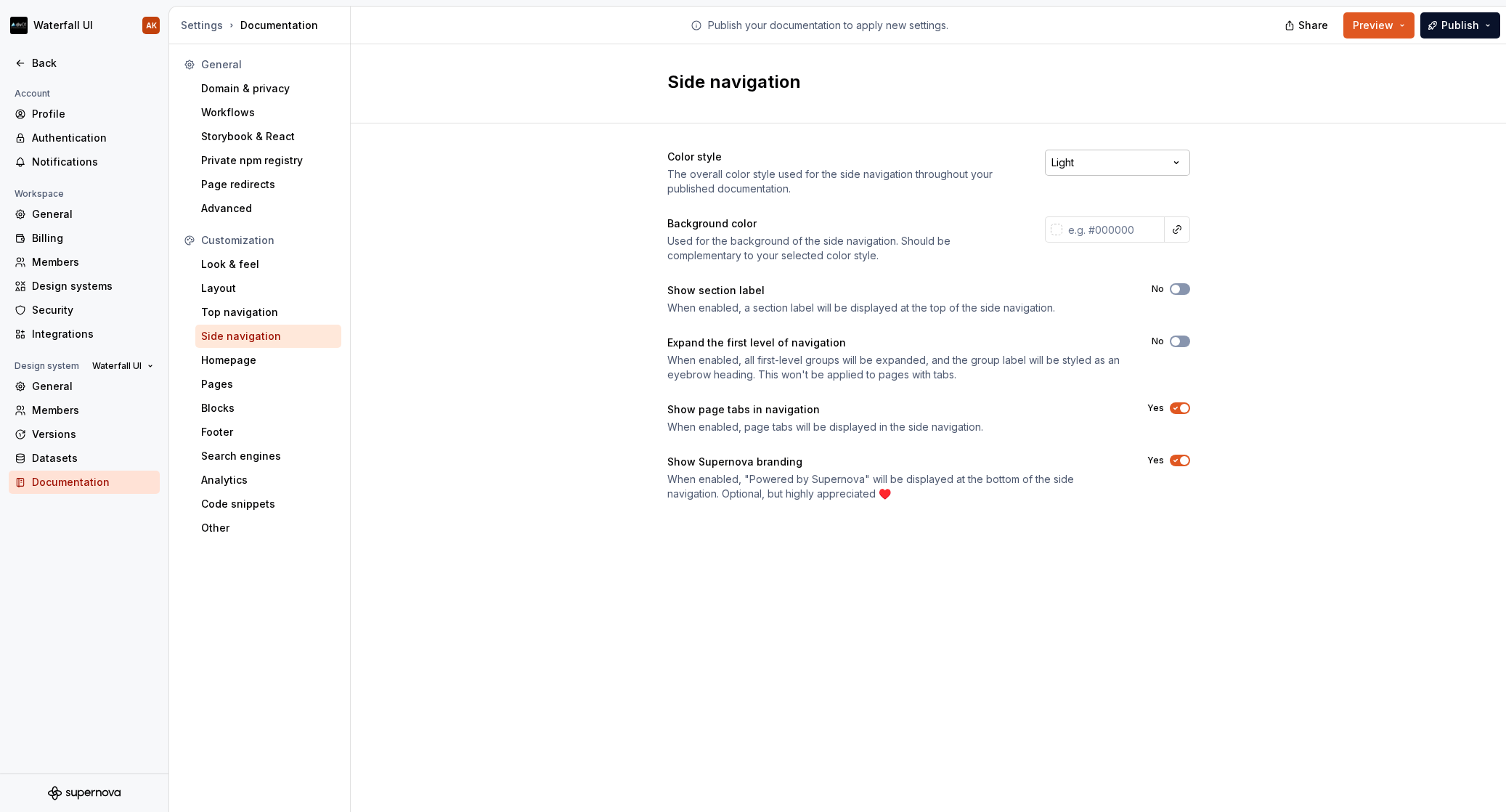
click at [1121, 172] on html "Waterfall UI AK Back Account Profile Authentication Notifications Workspace Gen…" at bounding box center [753, 406] width 1506 height 812
click at [1168, 462] on div "Yes" at bounding box center [1168, 461] width 43 height 12
click at [1176, 462] on icon "button" at bounding box center [1176, 460] width 12 height 9
click at [1186, 340] on button "No" at bounding box center [1180, 341] width 20 height 12
click at [1183, 287] on button "No" at bounding box center [1180, 289] width 20 height 12
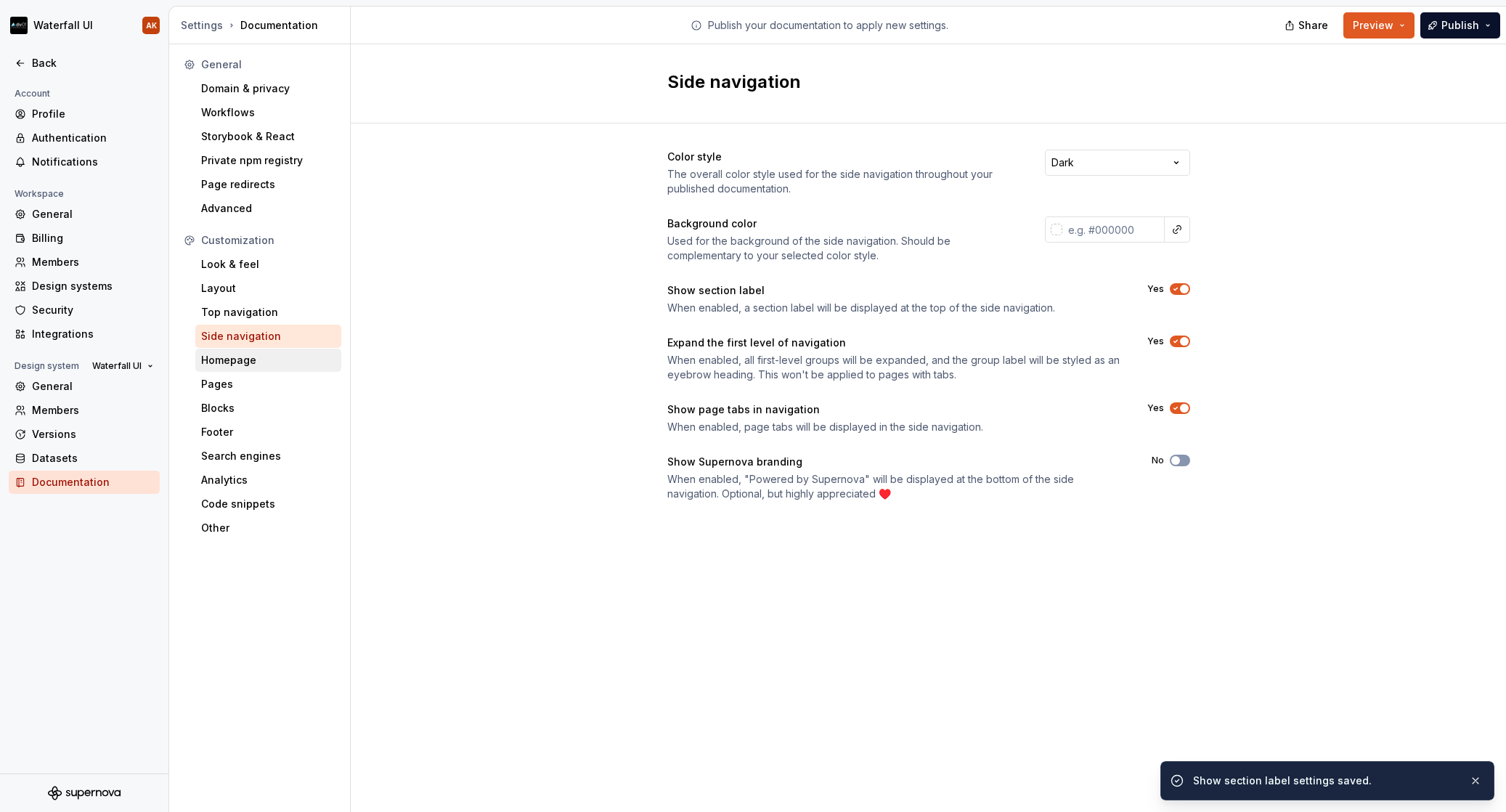
click at [250, 358] on div "Homepage" at bounding box center [268, 360] width 134 height 15
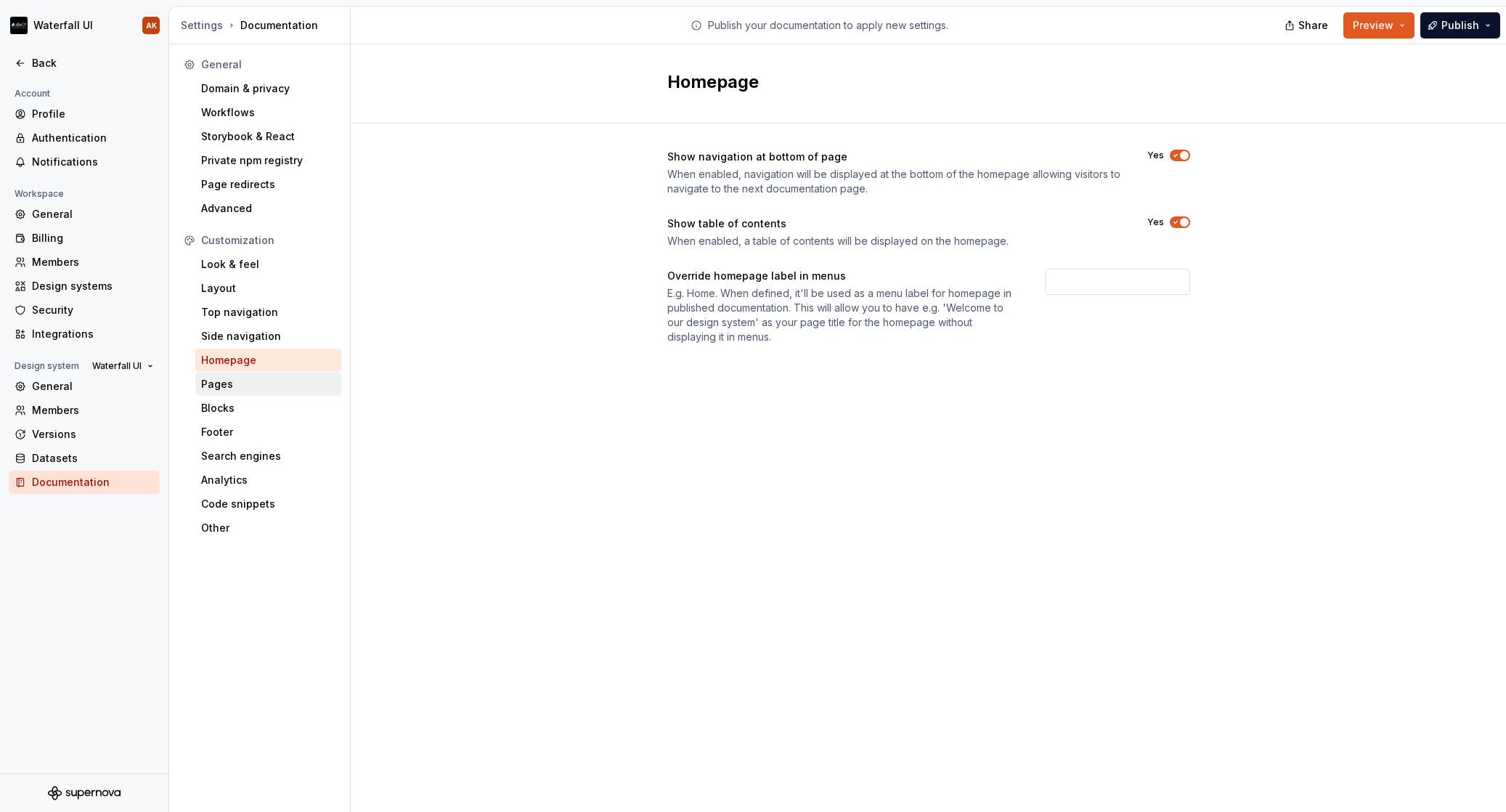
click at [247, 388] on div "Pages" at bounding box center [268, 384] width 134 height 15
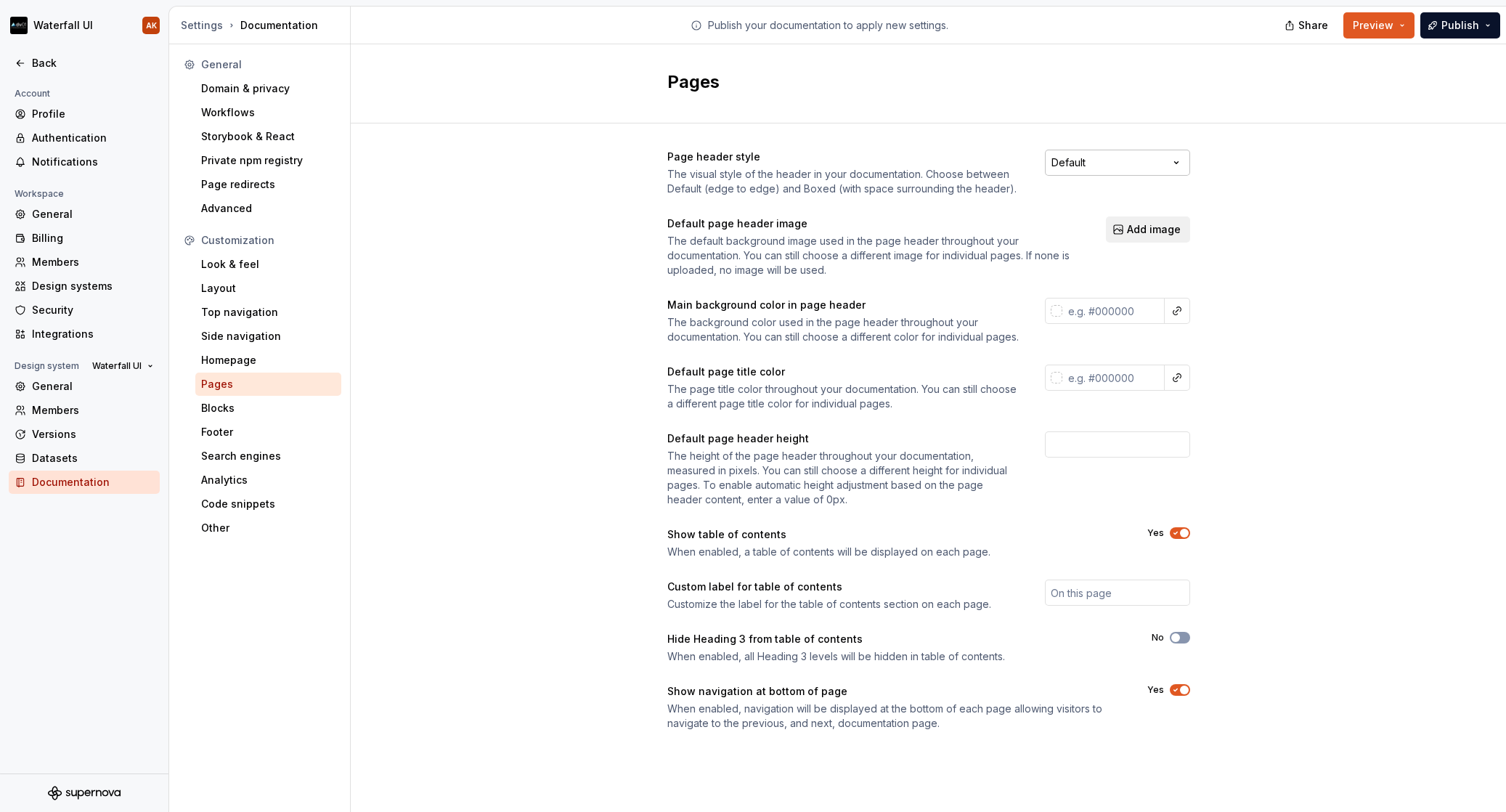
click at [1083, 167] on html "Waterfall UI AK Back Account Profile Authentication Notifications Workspace Gen…" at bounding box center [753, 406] width 1506 height 812
click at [956, 169] on html "Waterfall UI AK Back Account Profile Authentication Notifications Workspace Gen…" at bounding box center [753, 406] width 1506 height 812
click at [247, 407] on div "Blocks" at bounding box center [268, 408] width 134 height 15
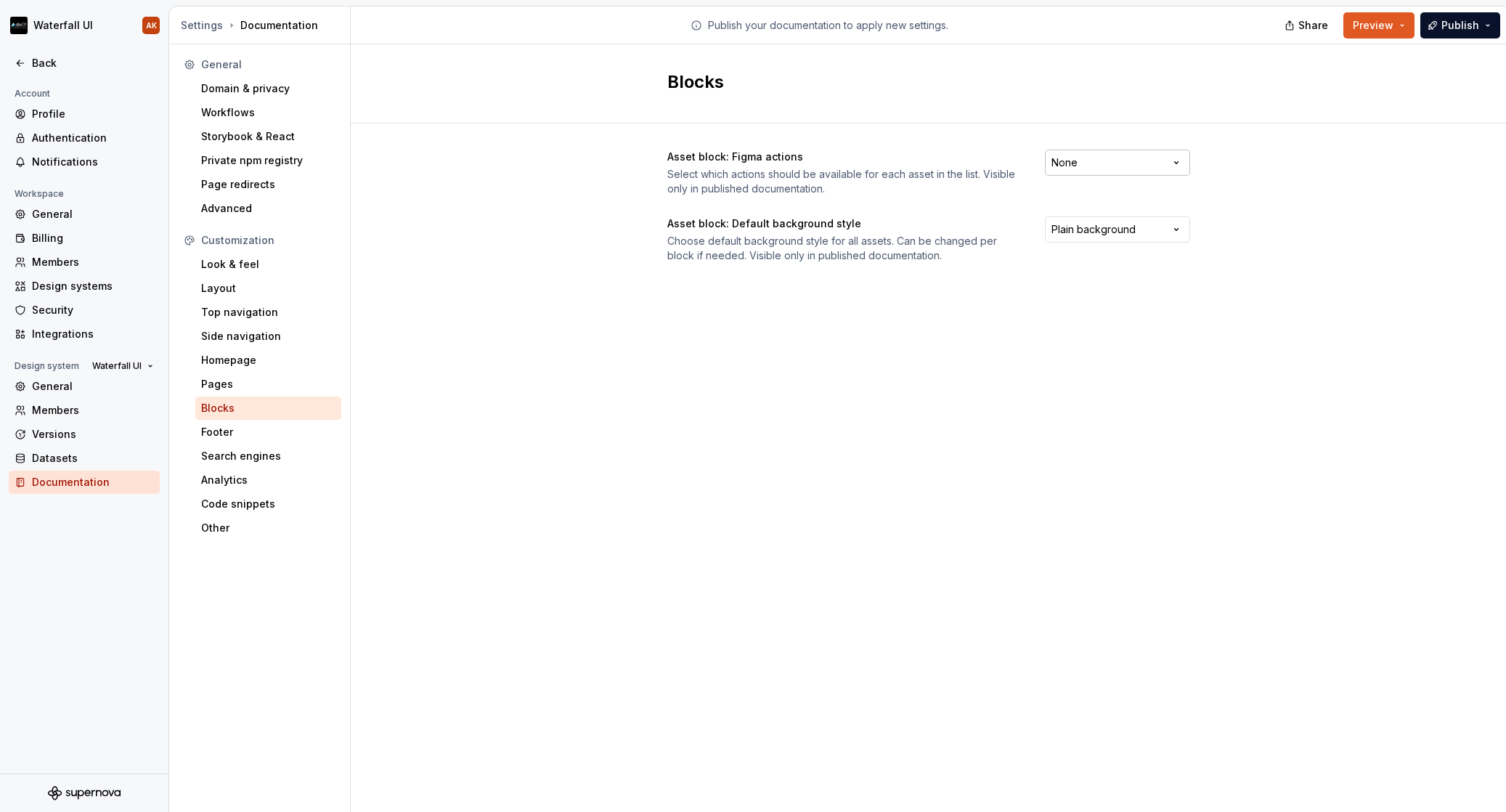
click at [1078, 168] on html "Waterfall UI AK Back Account Profile Authentication Notifications Workspace Gen…" at bounding box center [753, 406] width 1506 height 812
click at [949, 169] on html "Waterfall UI AK Back Account Profile Authentication Notifications Workspace Gen…" at bounding box center [753, 406] width 1506 height 812
click at [1165, 227] on html "Waterfall UI AK Back Account Profile Authentication Notifications Workspace Gen…" at bounding box center [753, 406] width 1506 height 812
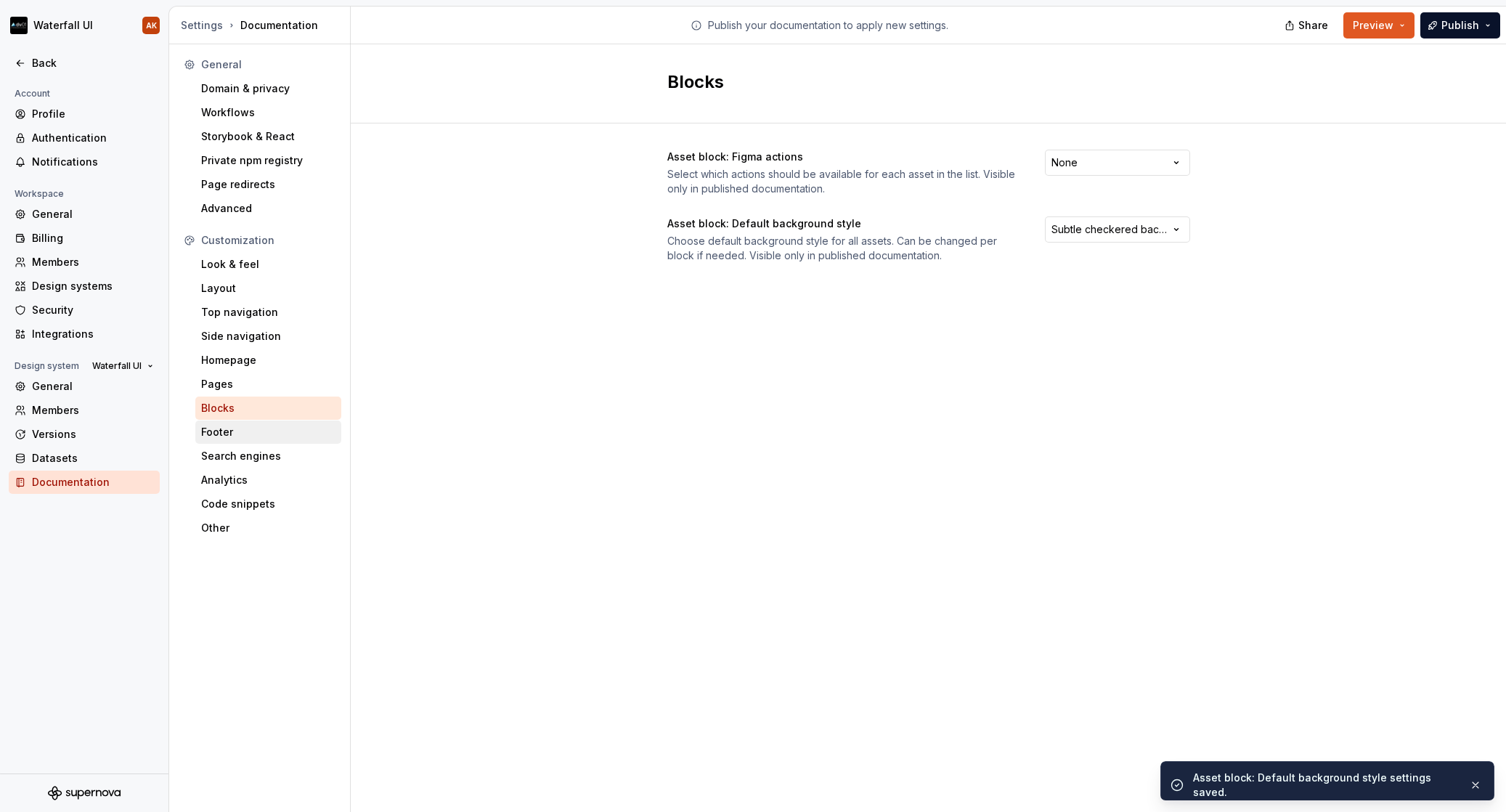
click at [222, 428] on div "Footer" at bounding box center [268, 432] width 134 height 15
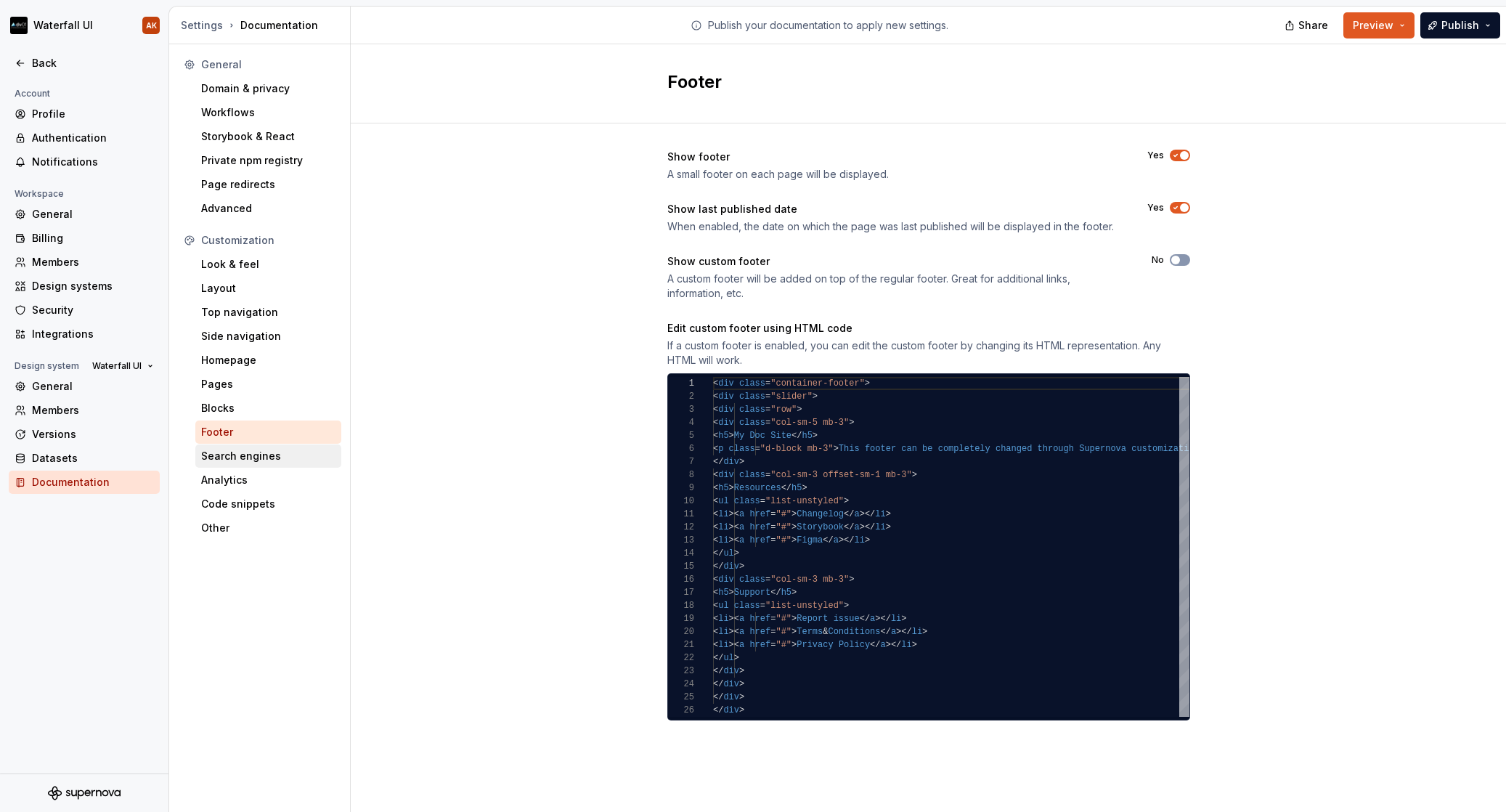
click at [226, 448] on div "Search engines" at bounding box center [268, 456] width 146 height 23
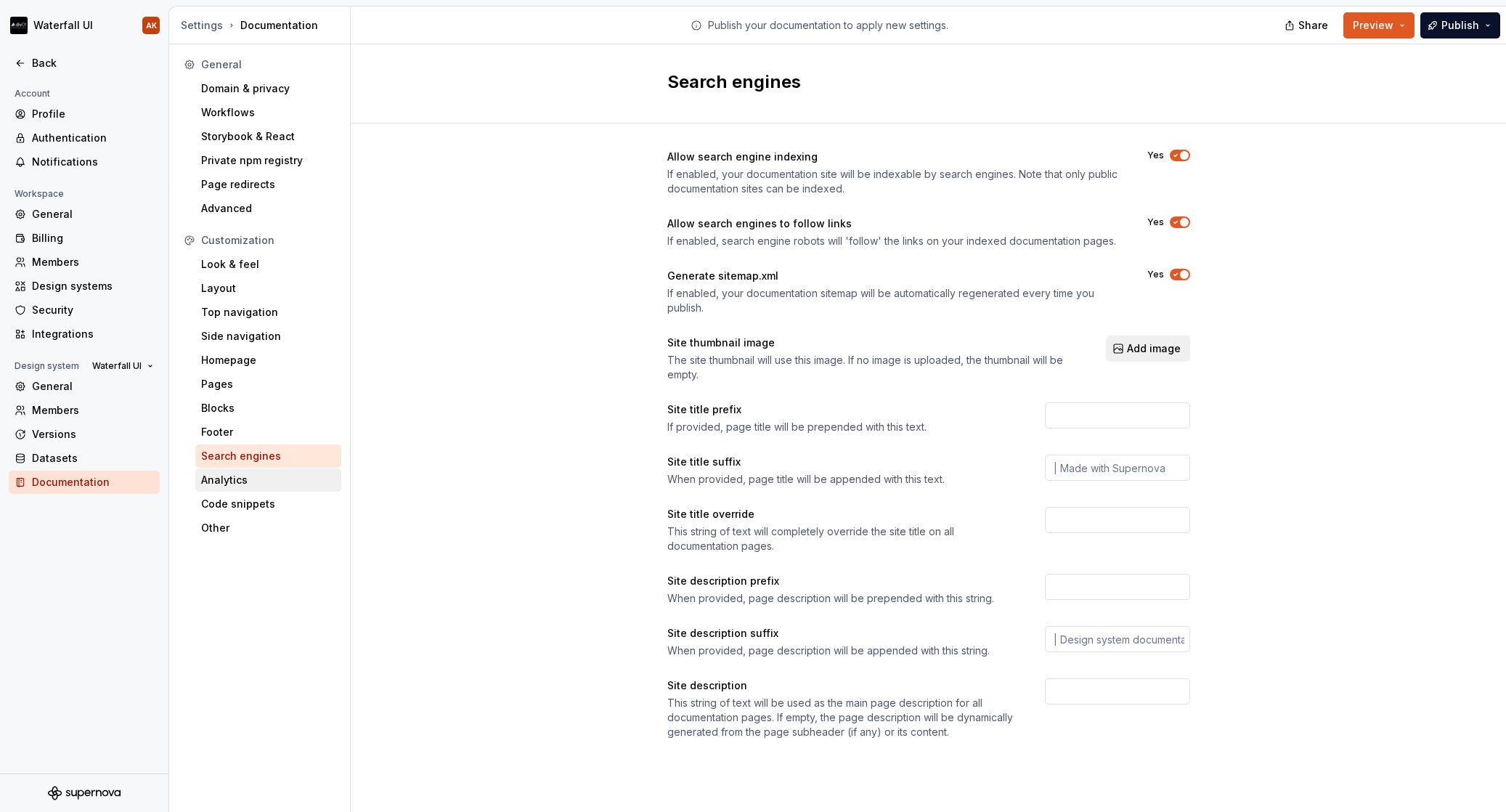
click at [231, 474] on div "Analytics" at bounding box center [268, 479] width 134 height 15
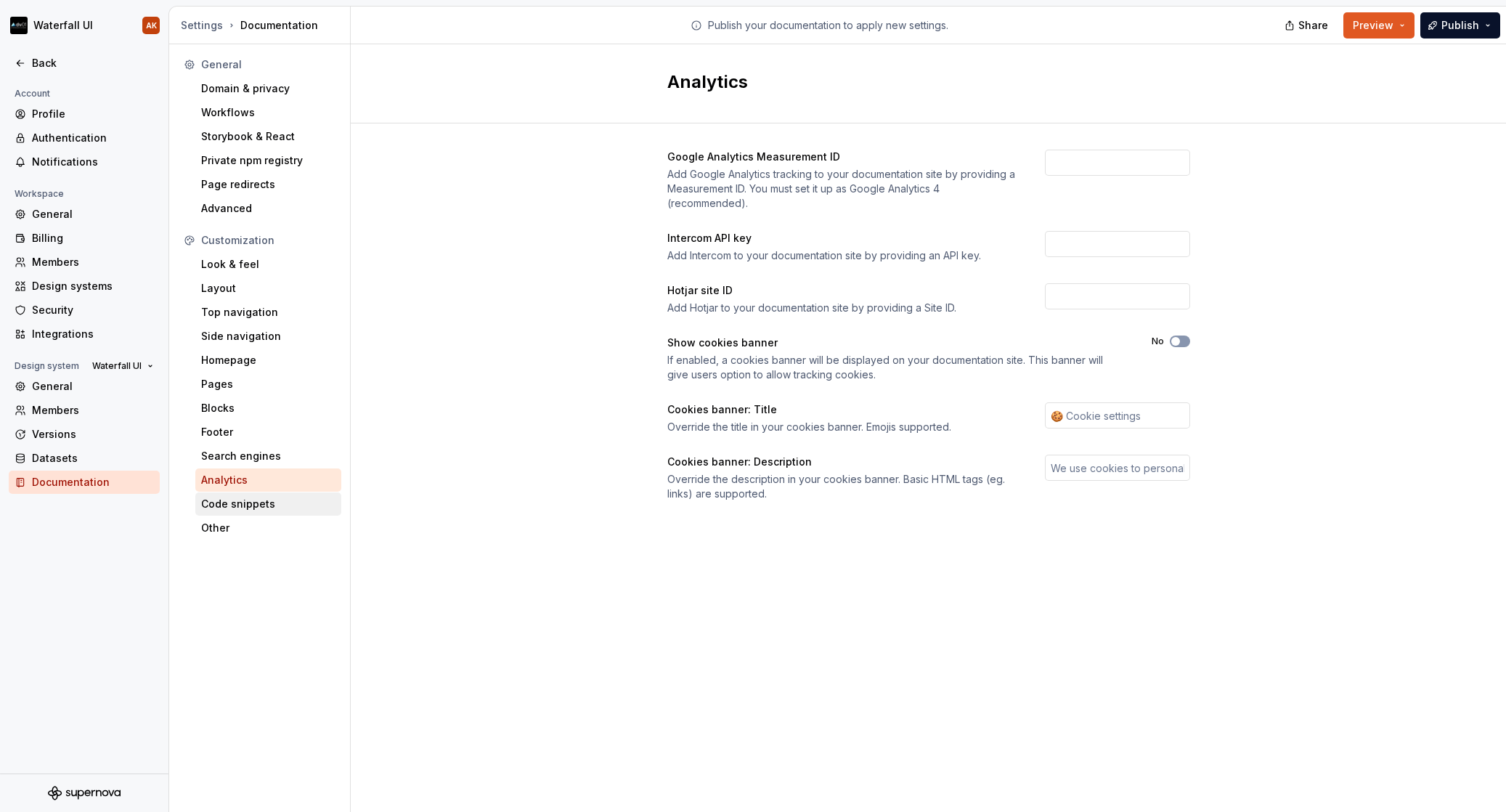
click at [235, 500] on div "Code snippets" at bounding box center [268, 503] width 134 height 15
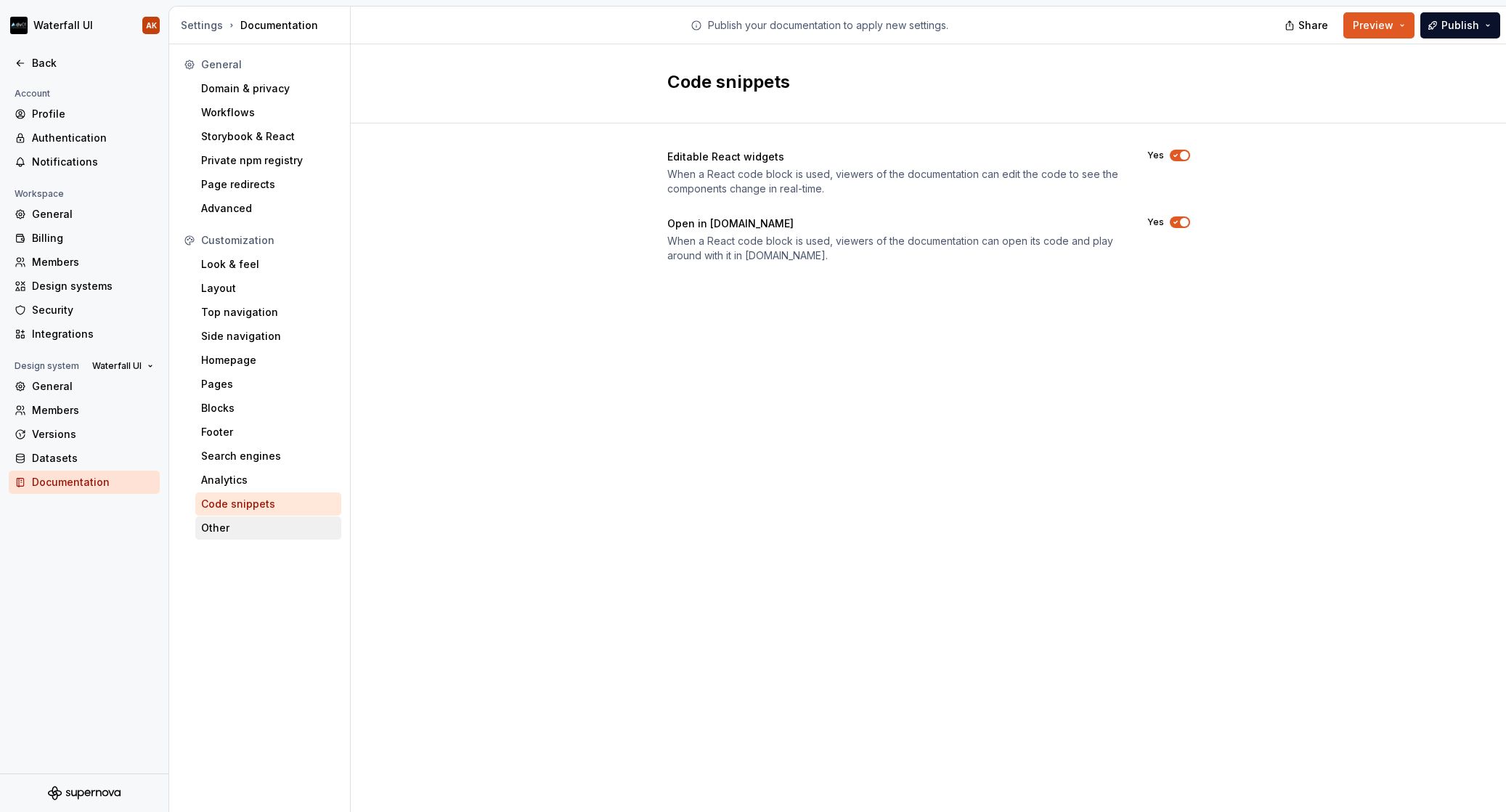
click at [224, 527] on div "Other" at bounding box center [268, 528] width 134 height 15
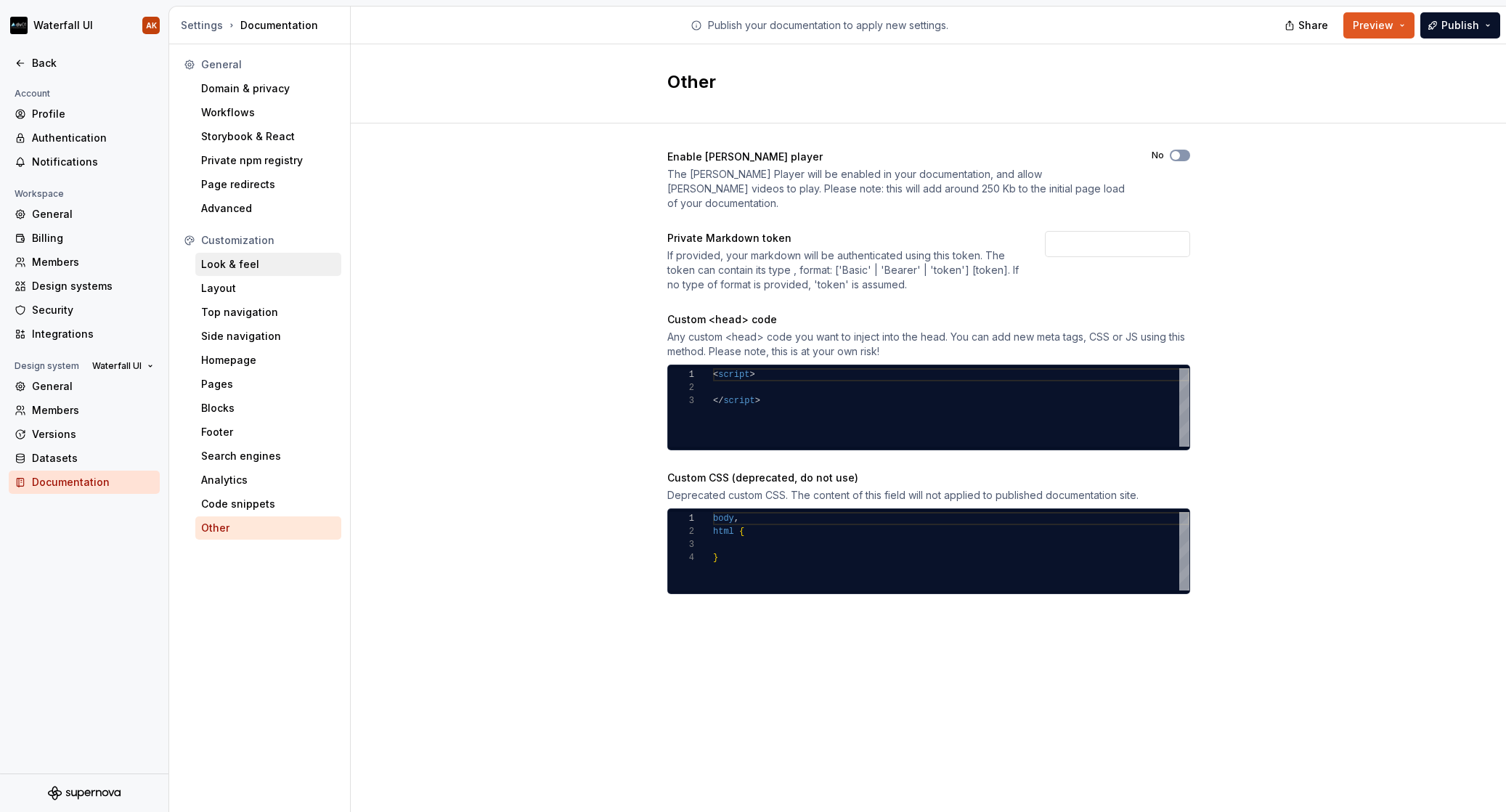
click at [239, 263] on div "Look & feel" at bounding box center [268, 264] width 134 height 15
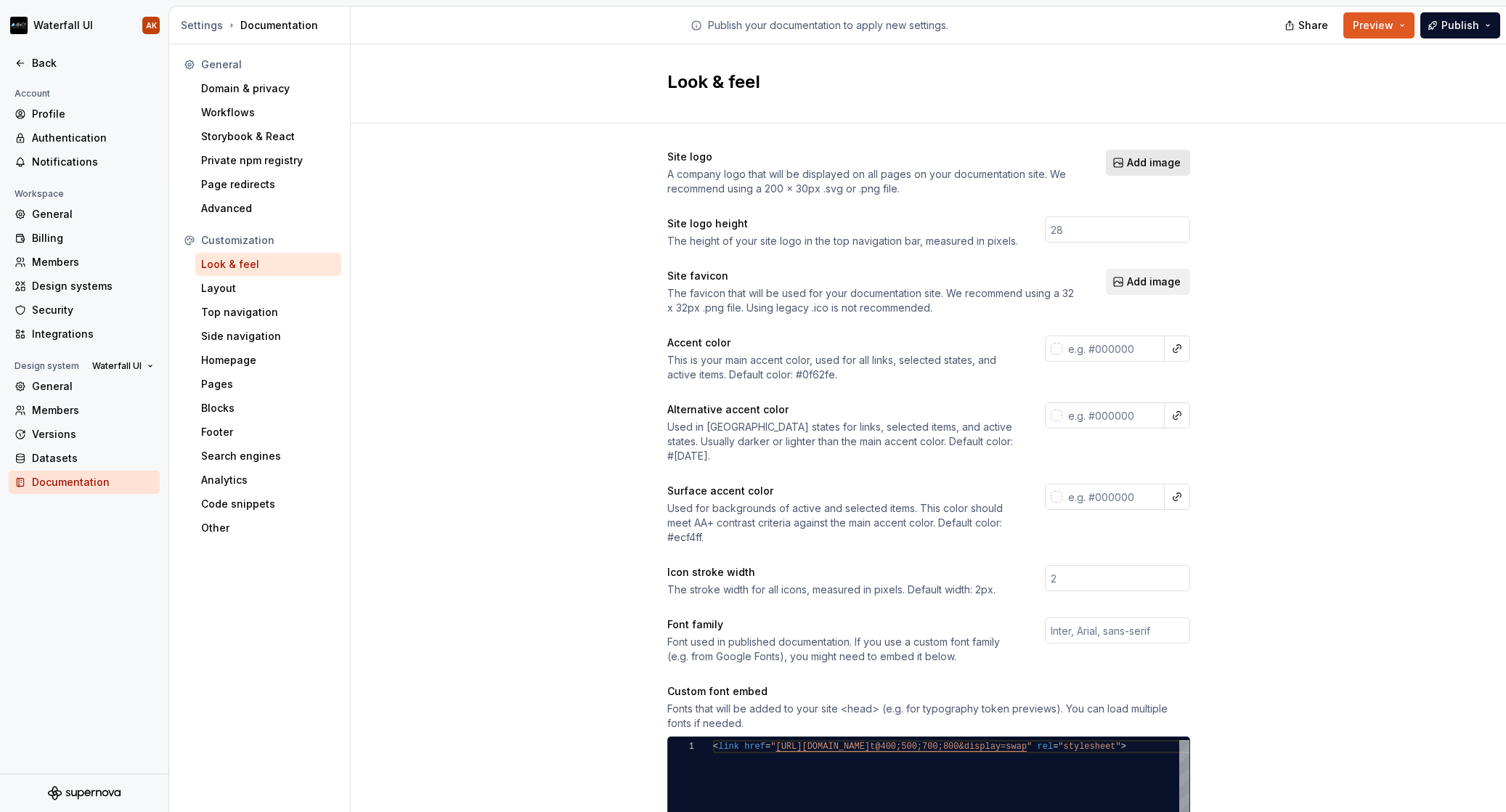
click at [1145, 161] on span "Add image" at bounding box center [1154, 163] width 54 height 15
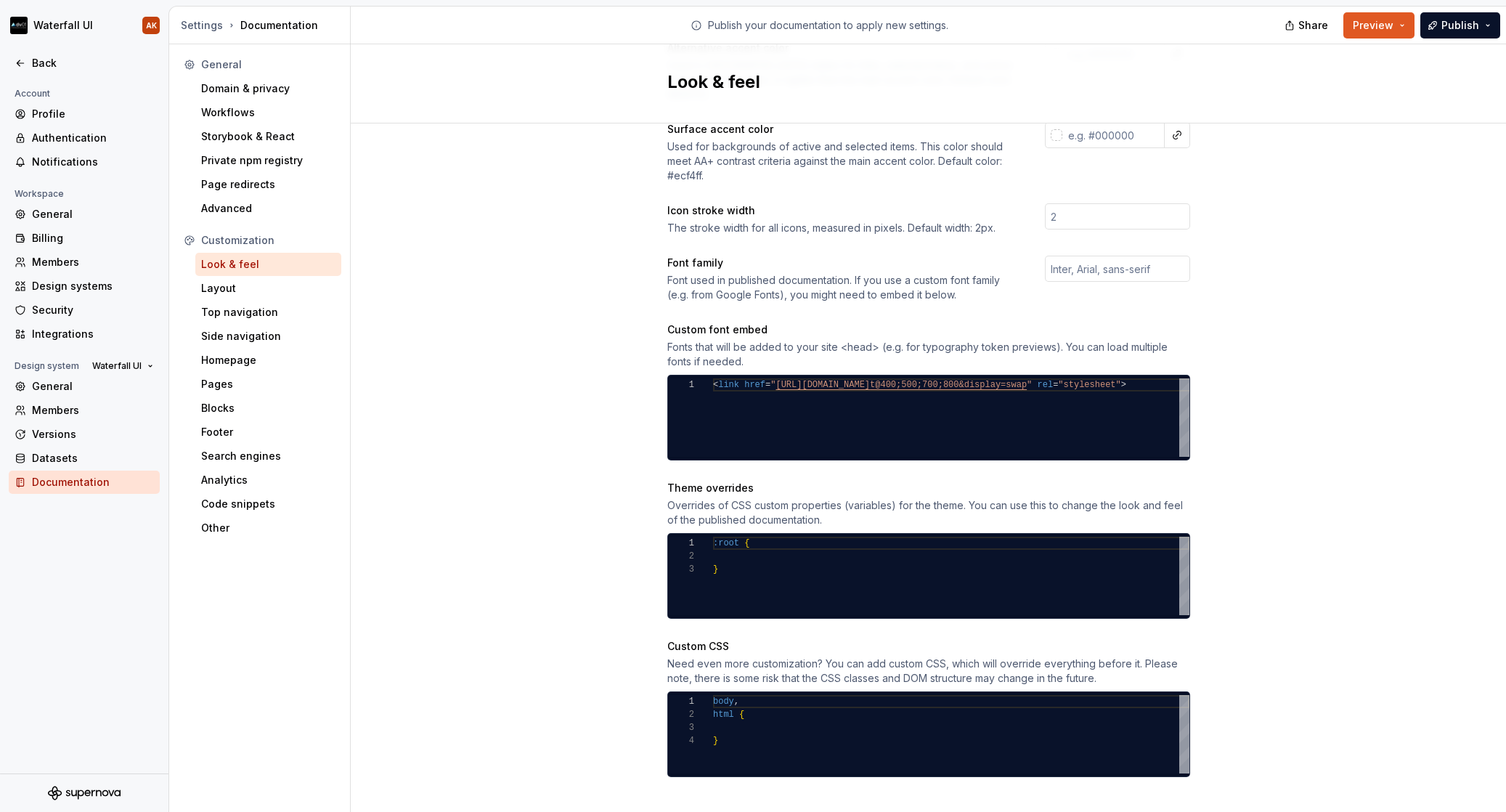
scroll to position [387, 0]
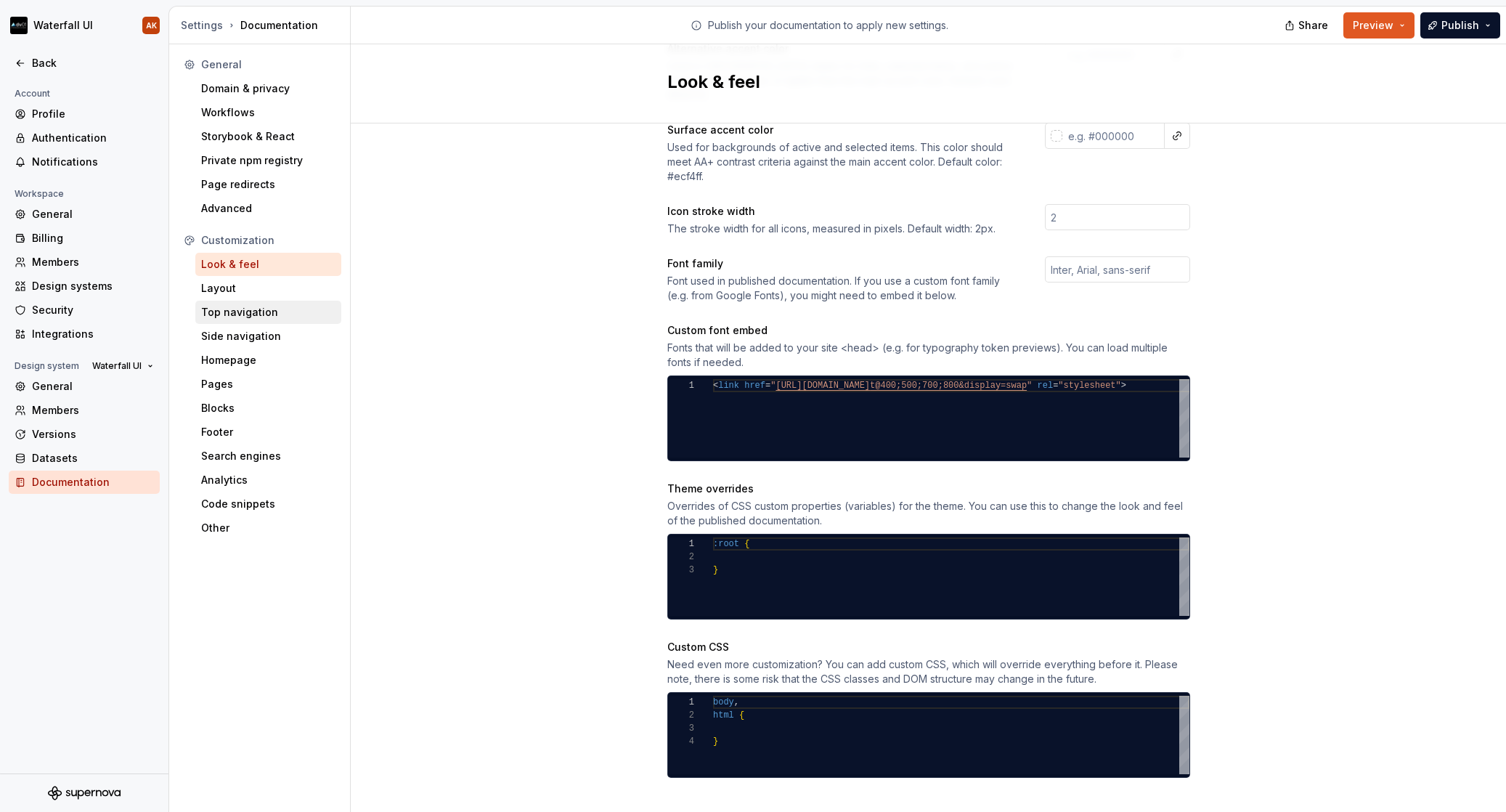
click at [262, 317] on div "Top navigation" at bounding box center [268, 312] width 134 height 15
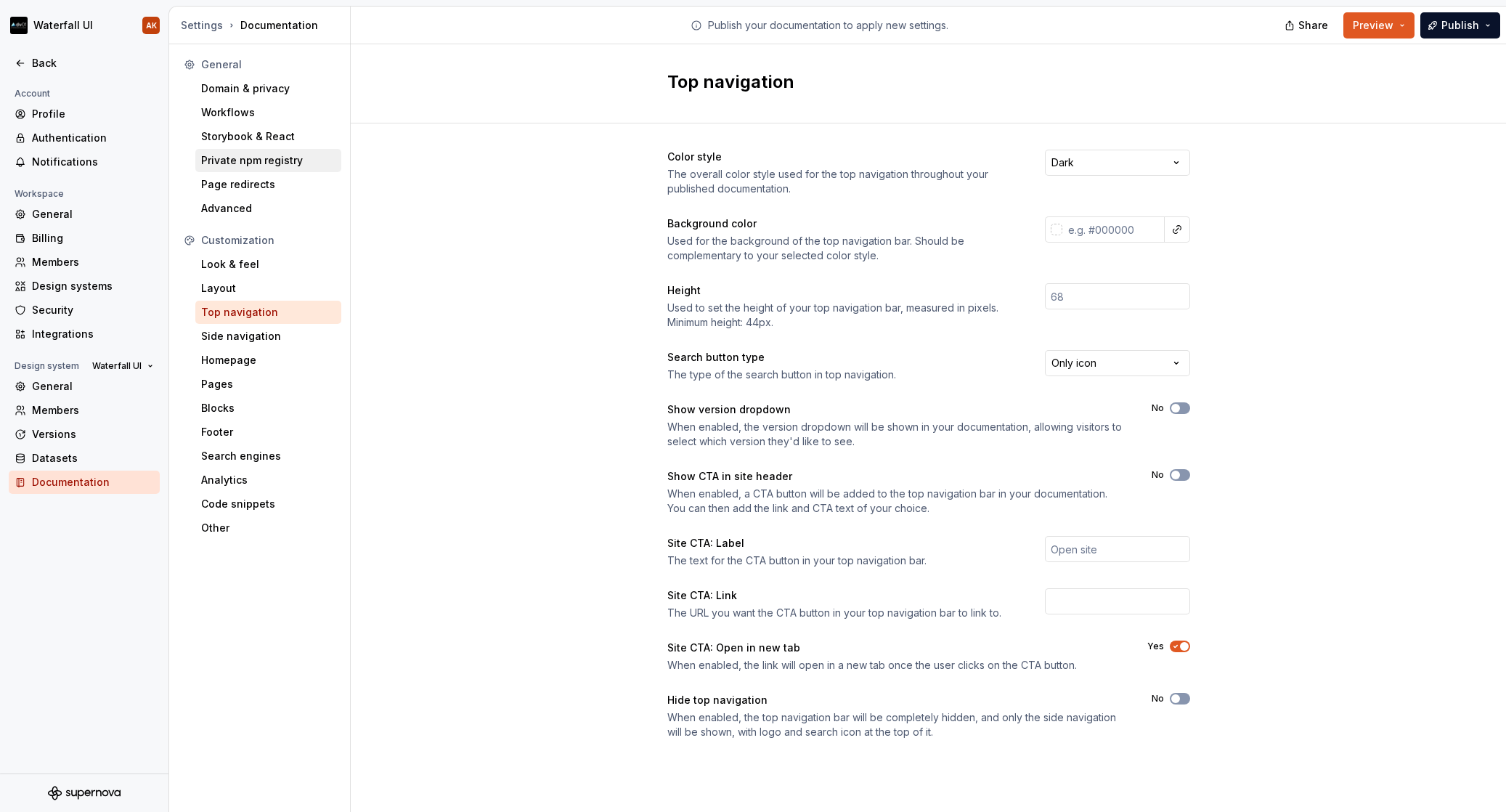
click at [221, 164] on div "Private npm registry" at bounding box center [268, 160] width 134 height 15
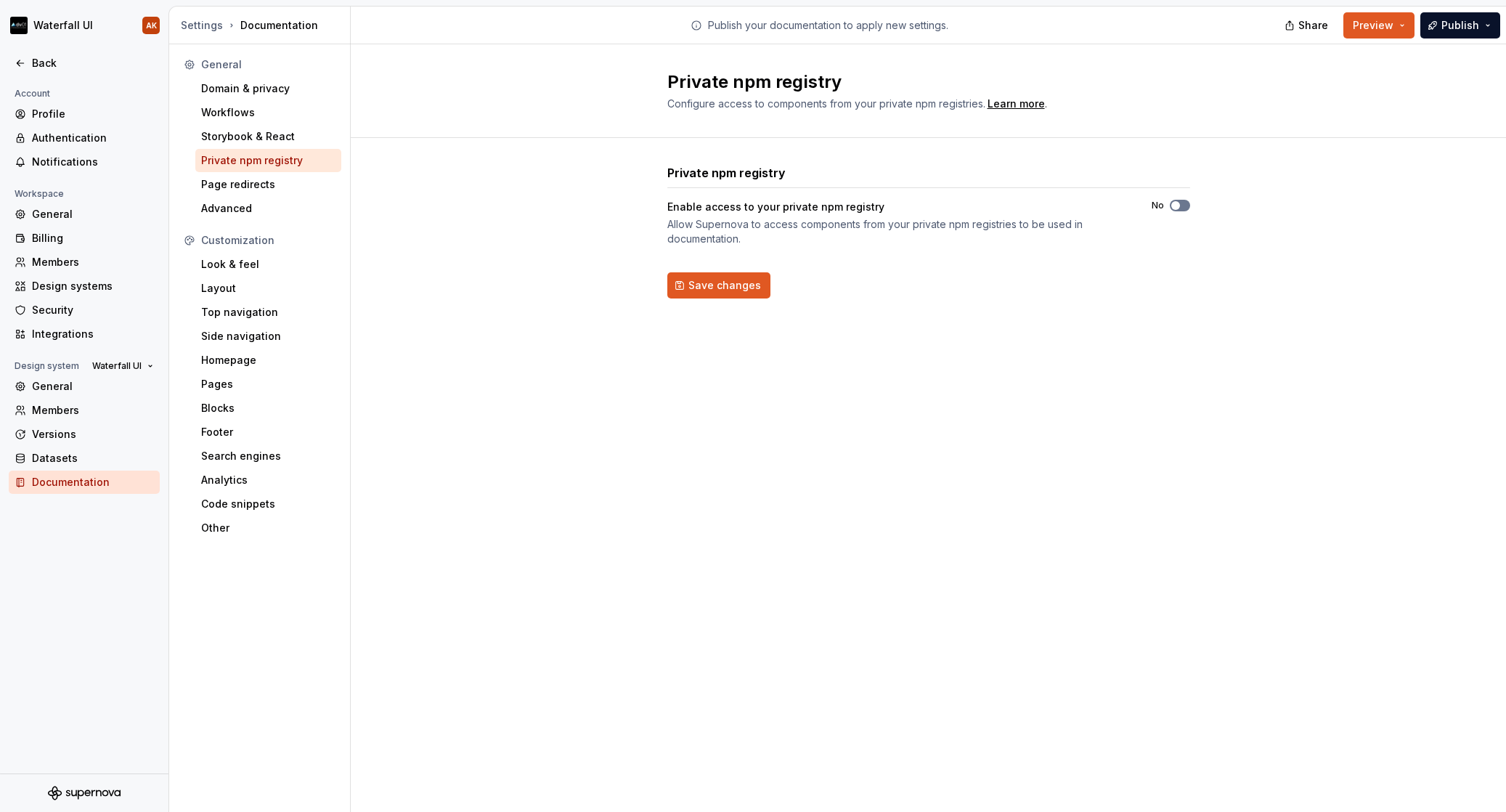
click at [1178, 204] on span "button" at bounding box center [1175, 205] width 9 height 9
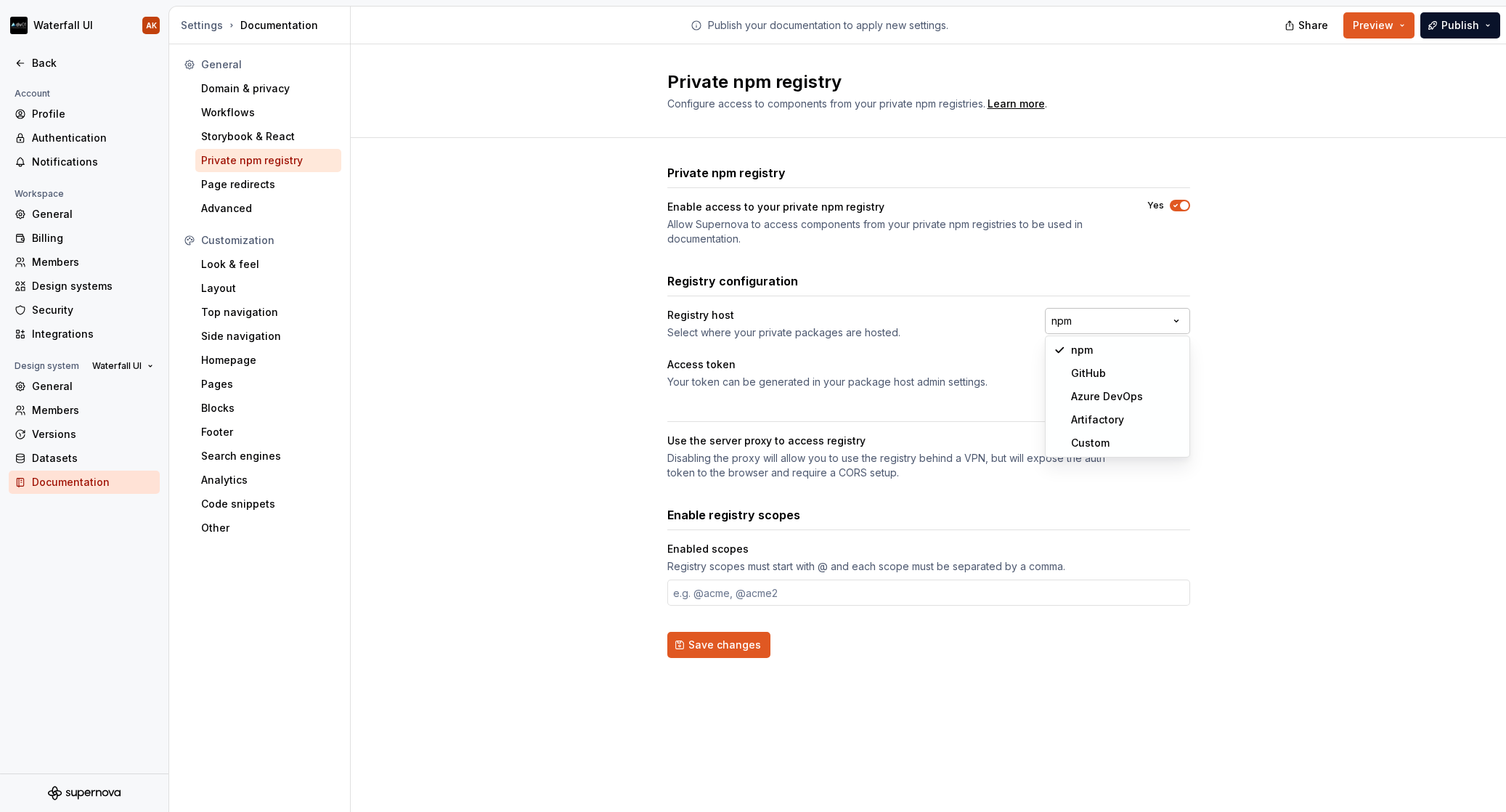
click at [1092, 332] on html "**********" at bounding box center [753, 406] width 1506 height 812
click at [905, 319] on html "**********" at bounding box center [753, 406] width 1506 height 812
click at [1117, 310] on html "**********" at bounding box center [753, 406] width 1506 height 812
select select "******"
click at [705, 591] on input "text" at bounding box center [928, 593] width 523 height 26
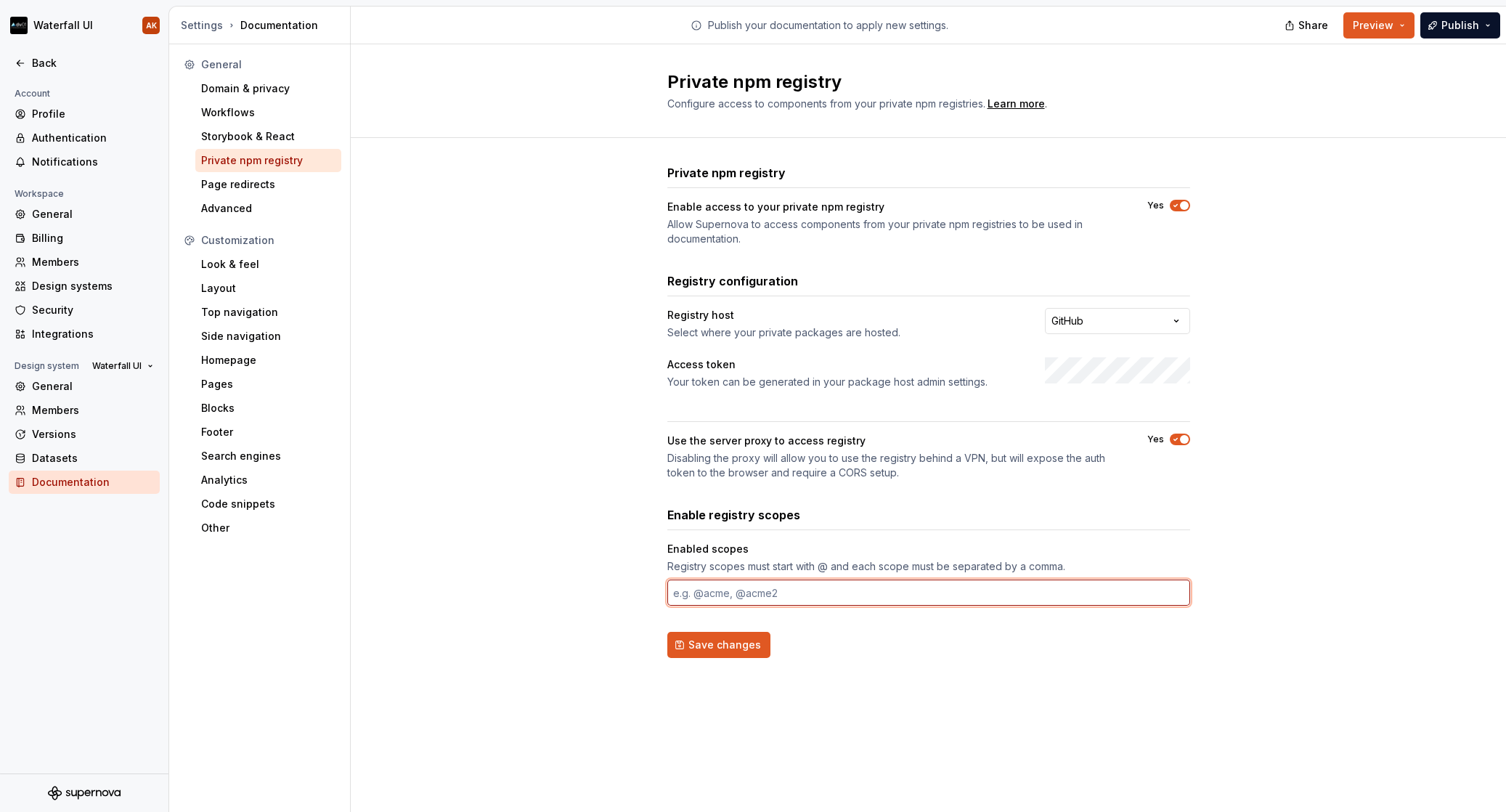
paste input "@dv01-inc"
type input "@dv01-inc"
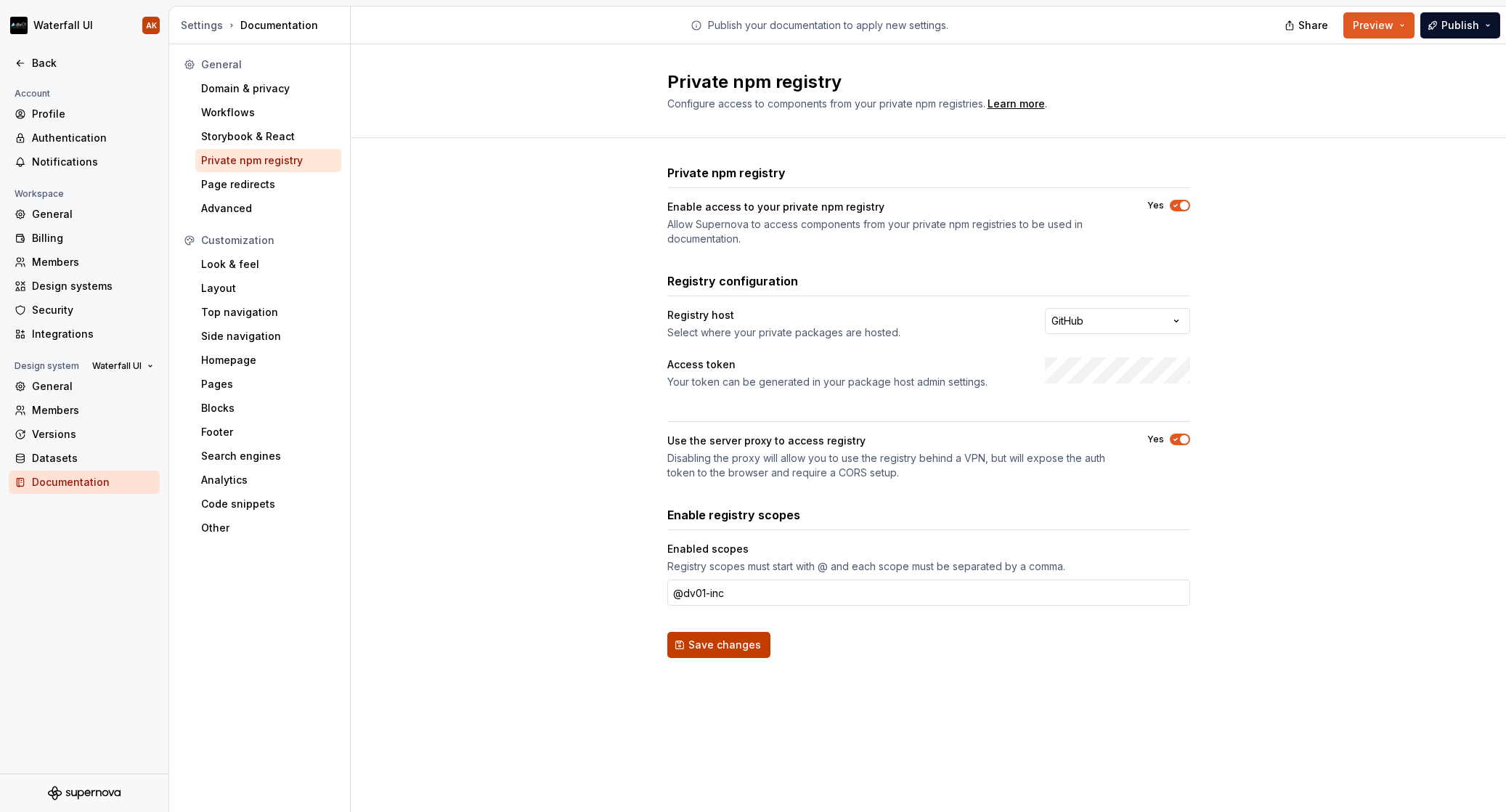
click at [705, 648] on span "Save changes" at bounding box center [725, 644] width 72 height 15
click at [230, 190] on div "Page redirects" at bounding box center [268, 185] width 134 height 15
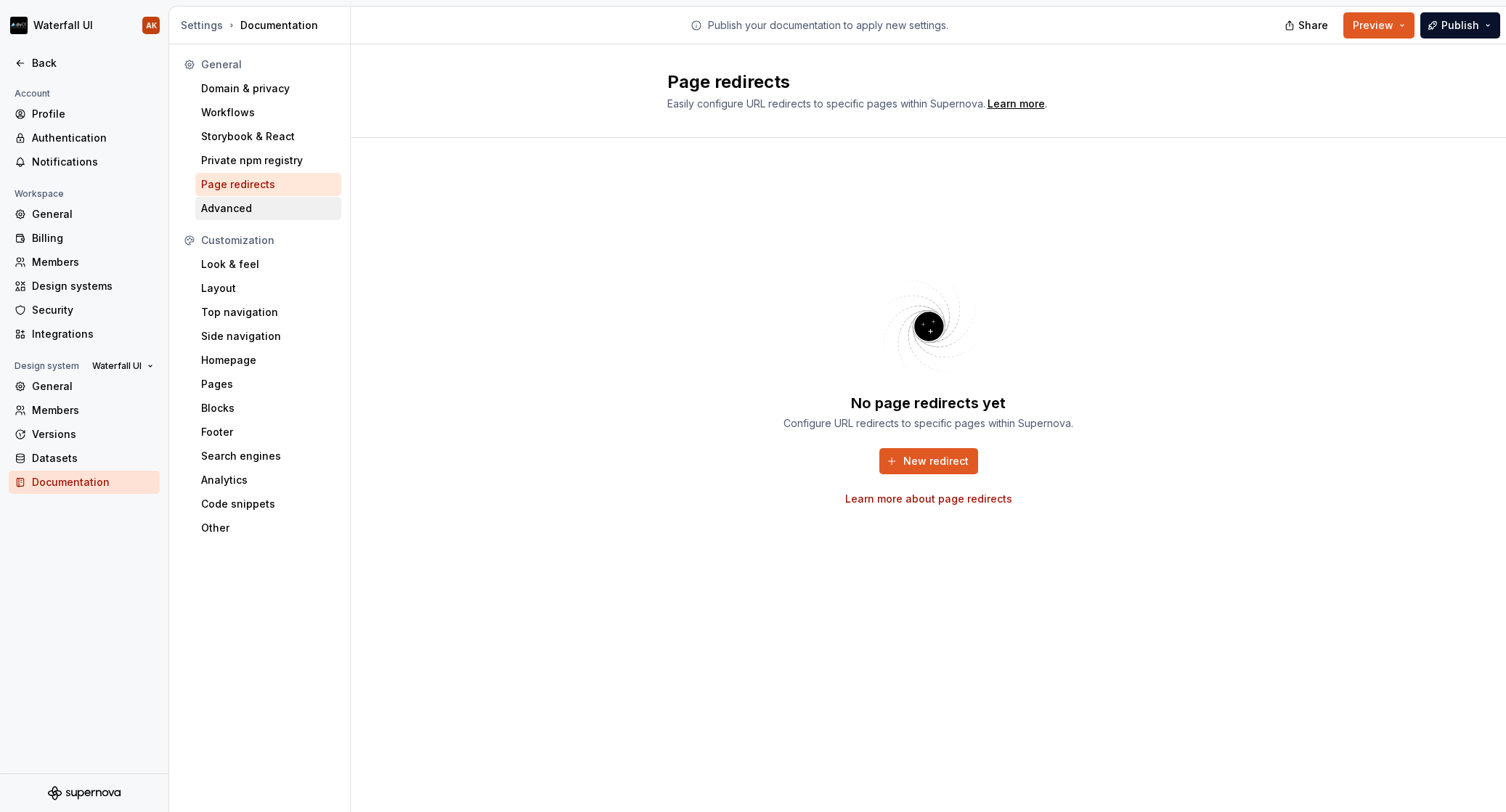
click at [211, 209] on div "Advanced" at bounding box center [268, 208] width 134 height 15
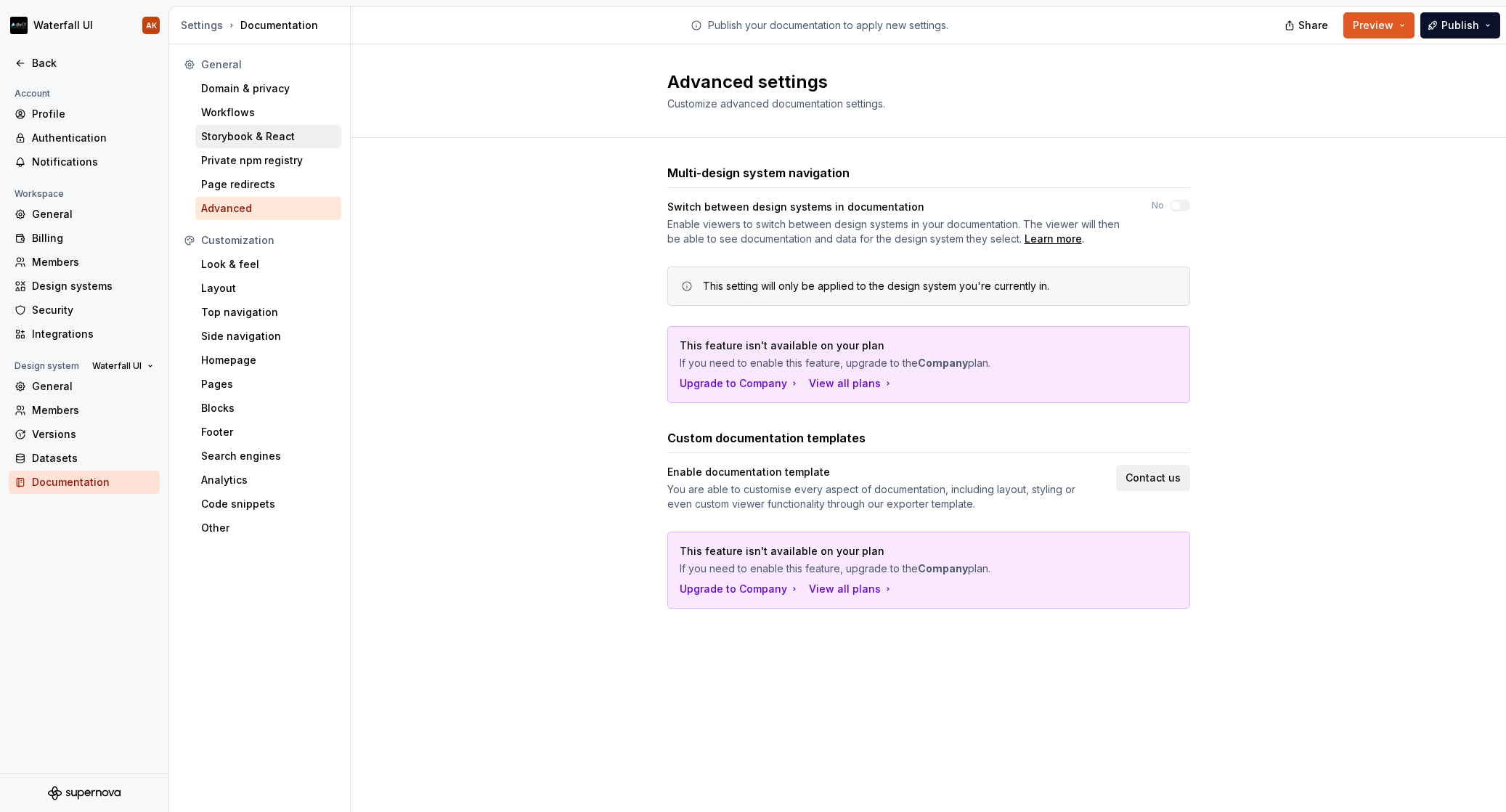
click at [205, 135] on div "Storybook & React" at bounding box center [268, 136] width 134 height 15
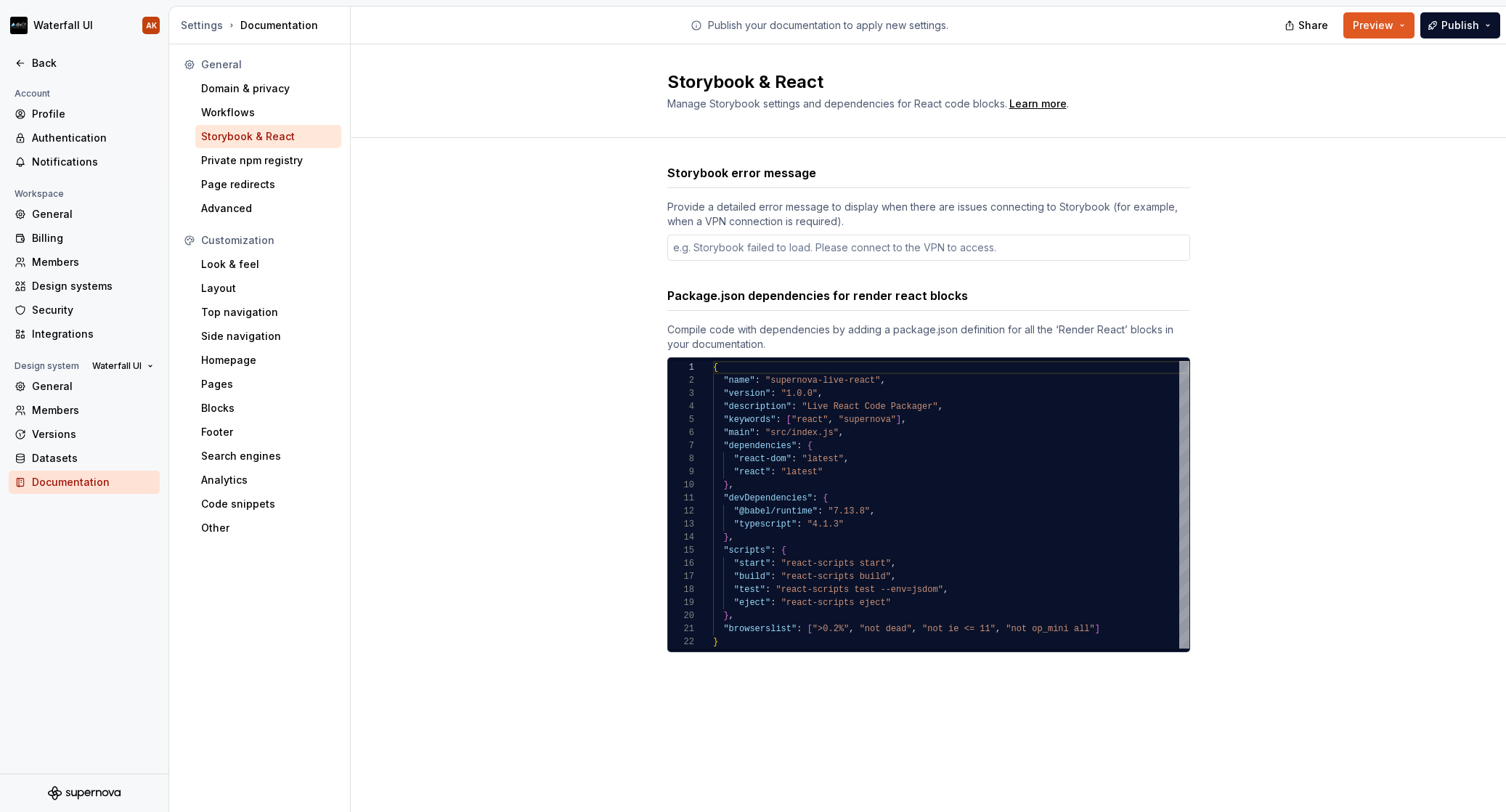
type textarea "*"
type textarea "**********"
click at [856, 472] on div ""react" : "latest"" at bounding box center [951, 472] width 477 height 13
type textarea "*"
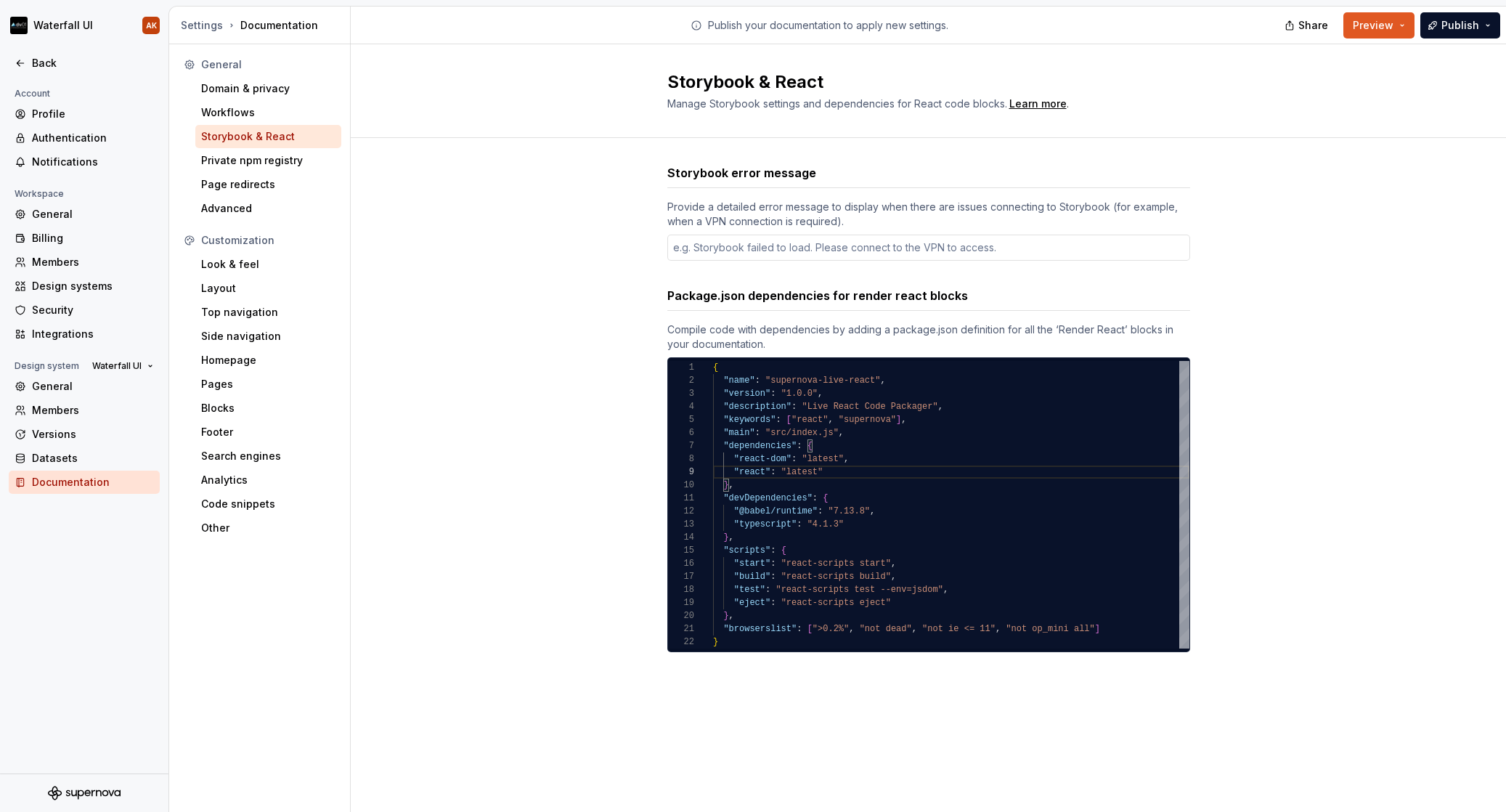
type textarea "**********"
type textarea "*"
type textarea "**********"
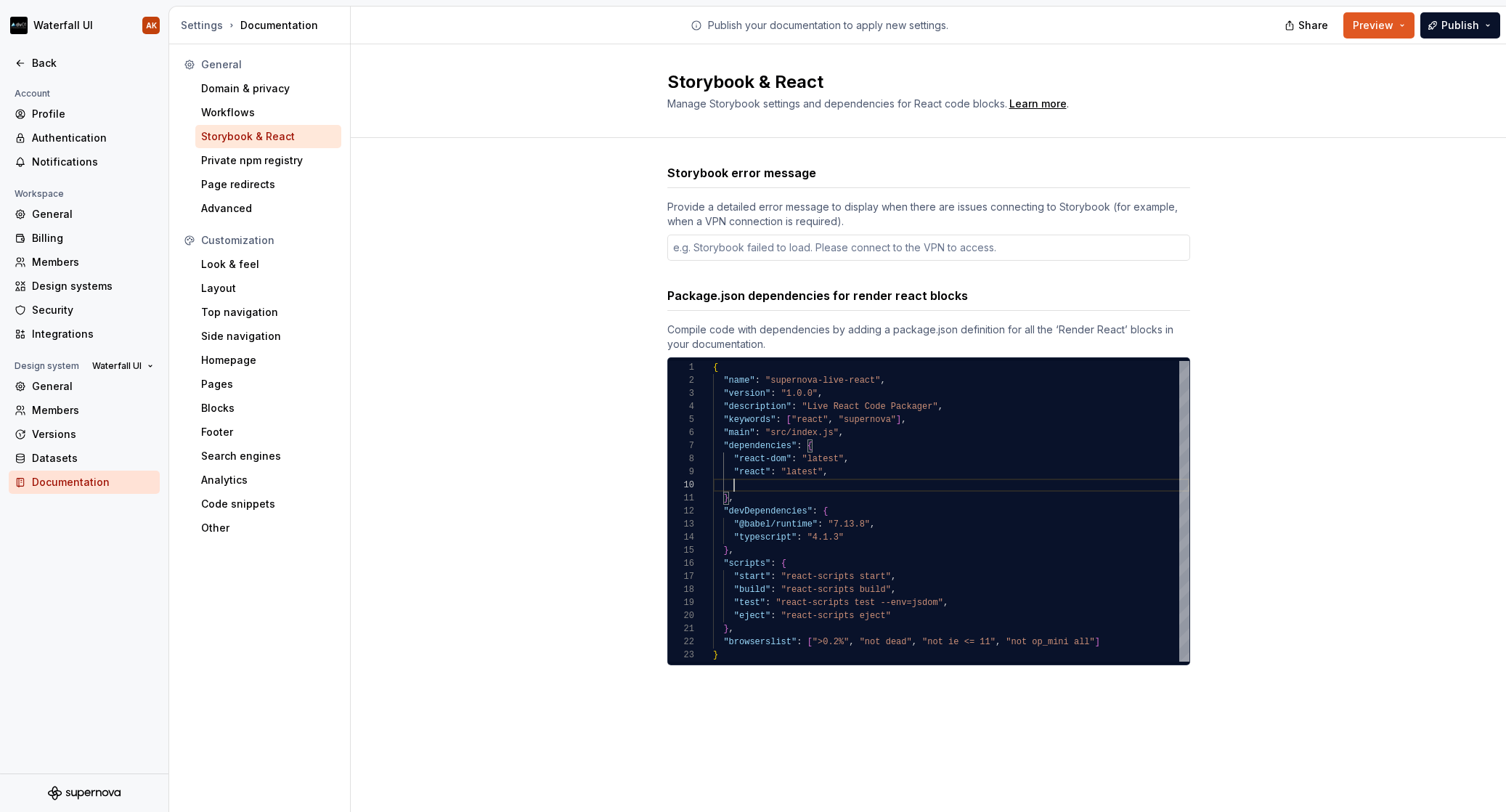
type textarea "*"
type textarea "**********"
type textarea "*"
type textarea "**********"
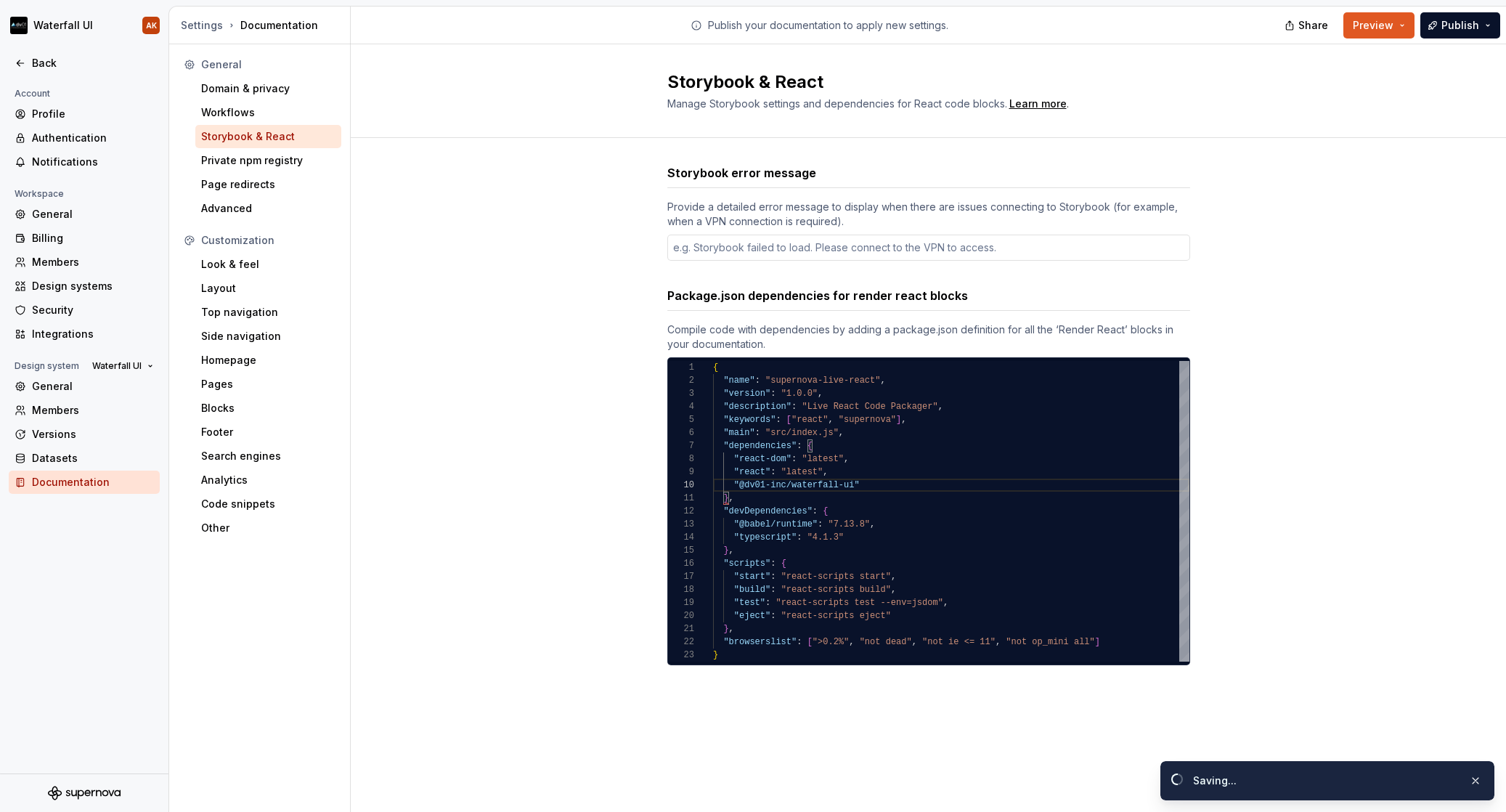
type textarea "*"
type textarea "**********"
type textarea "*"
type textarea "**********"
type textarea "*"
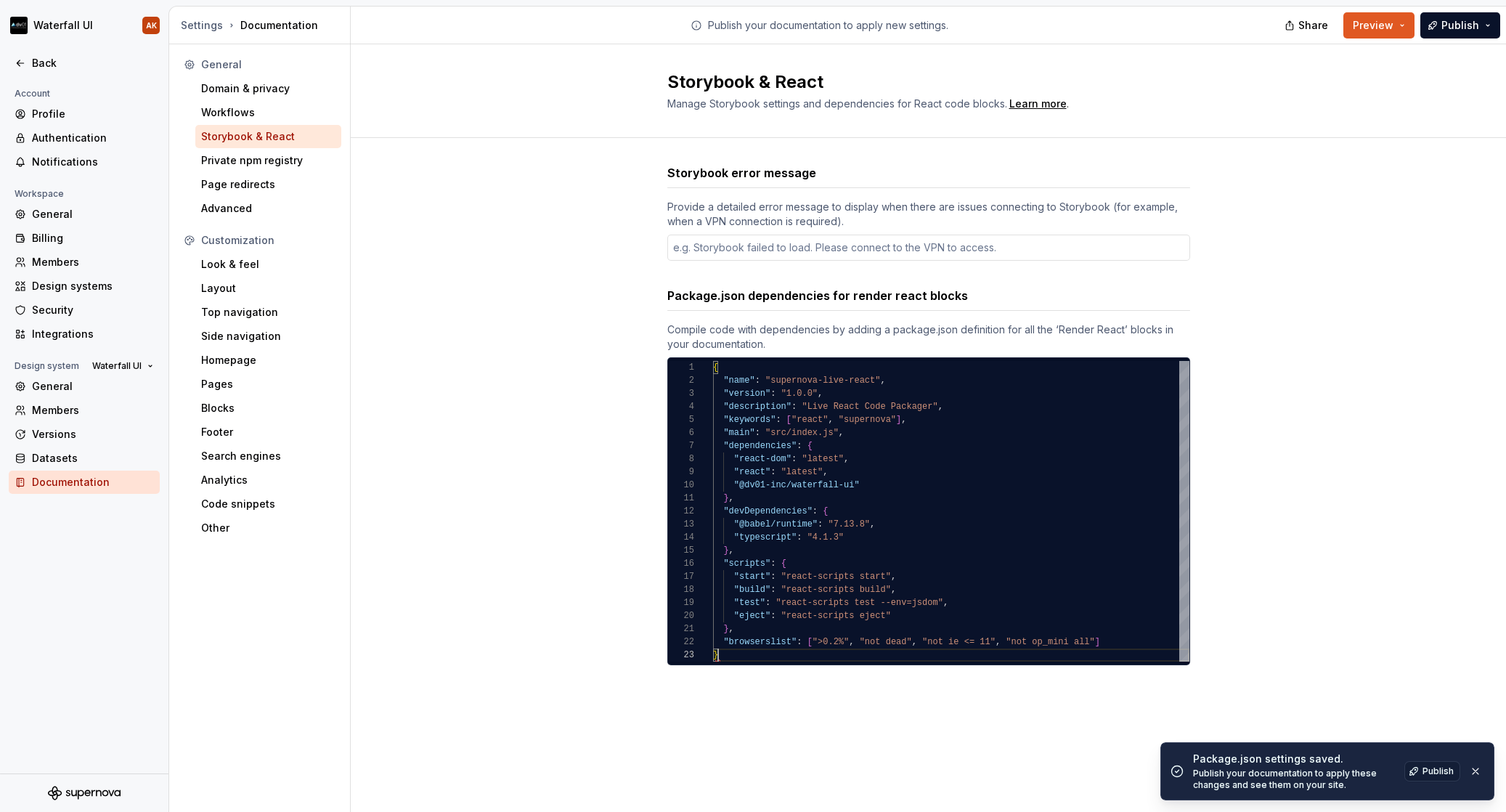
type textarea "**********"
type textarea "*"
type textarea "**********"
click at [889, 481] on div ""@dv01-inc/waterfall-ui"" at bounding box center [951, 484] width 477 height 13
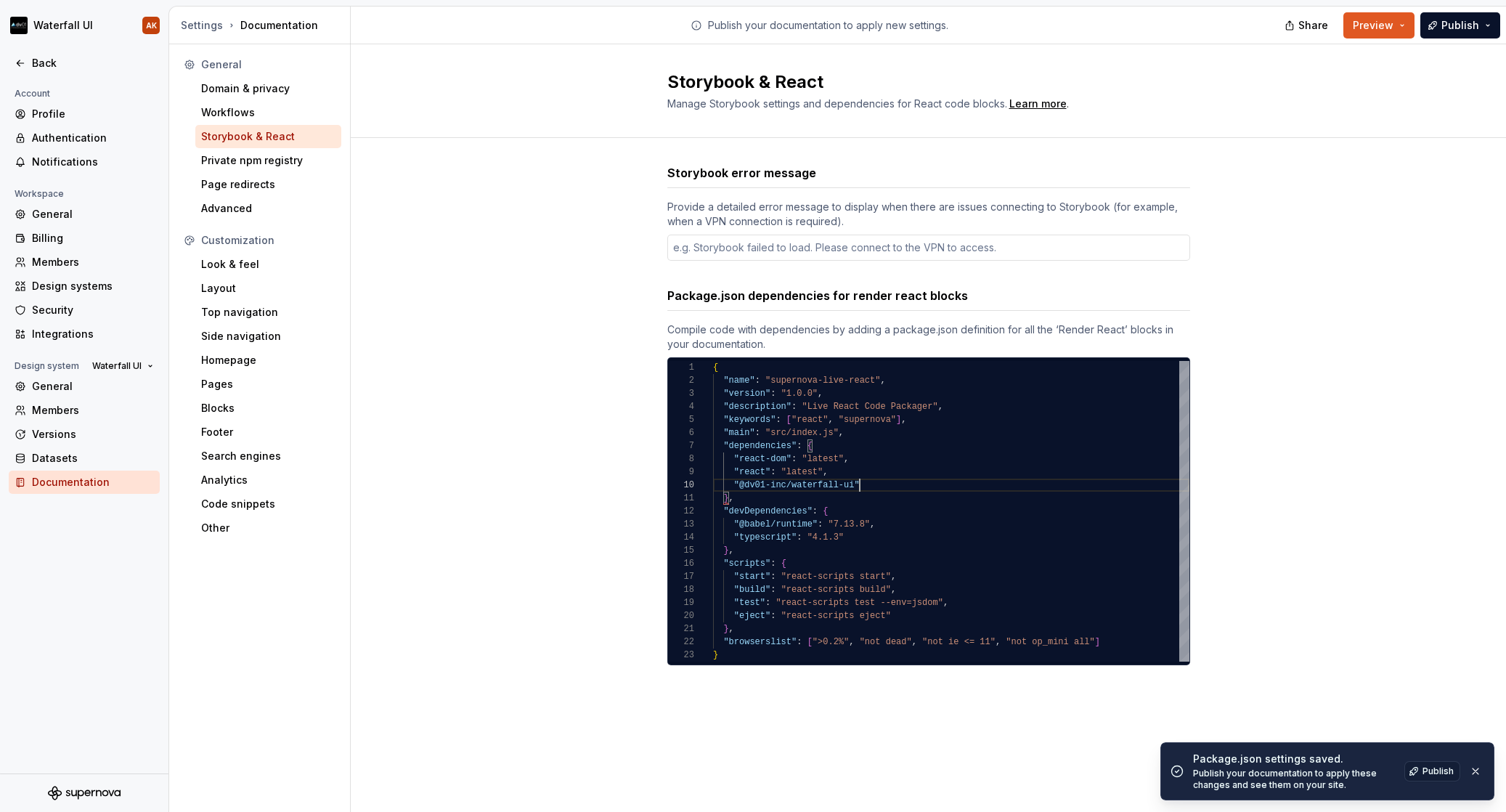
scroll to position [118, 147]
type textarea "*"
type textarea "**********"
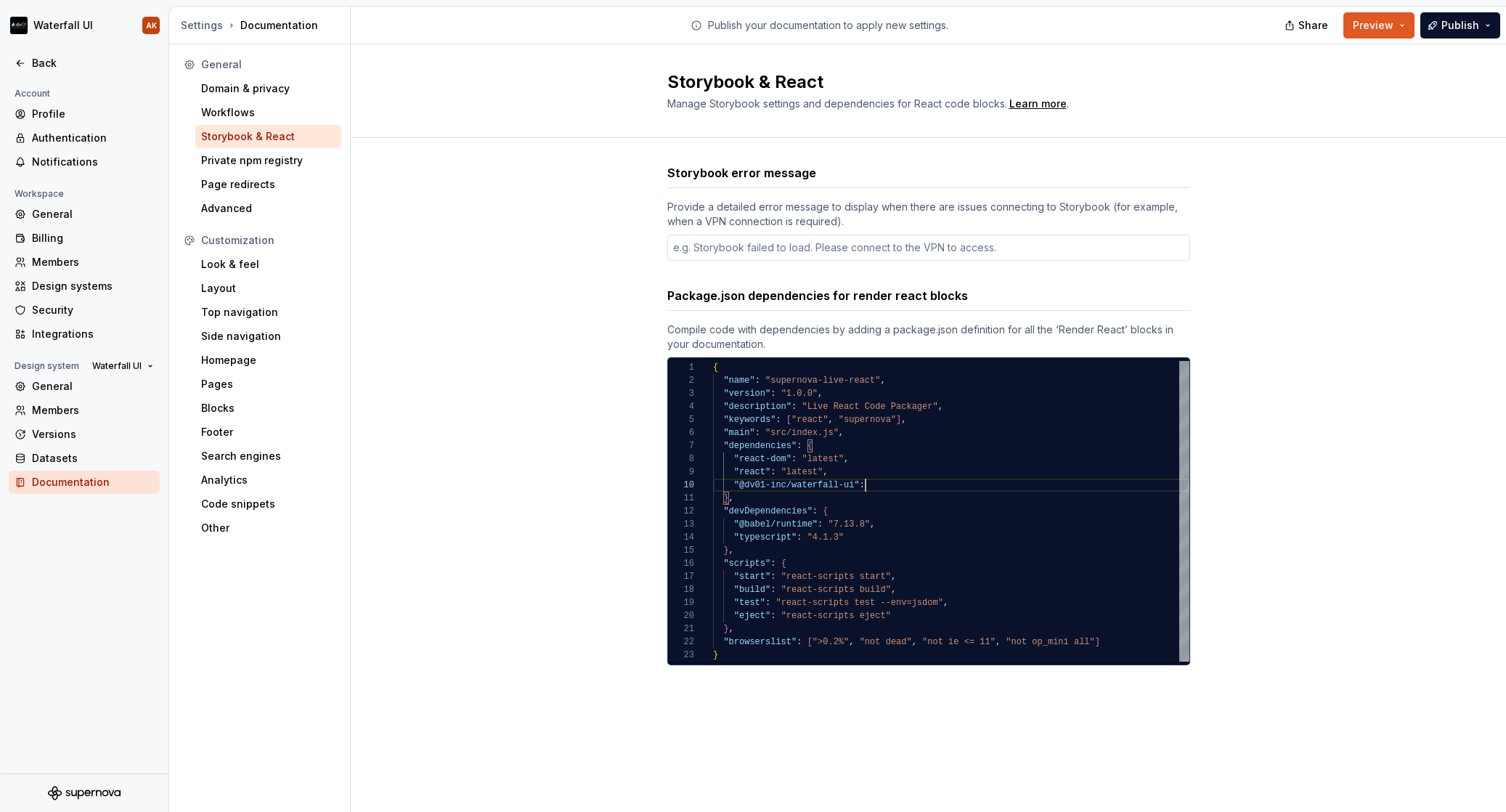
type textarea "*"
type textarea "**********"
type textarea "*"
type textarea "**********"
type textarea "*"
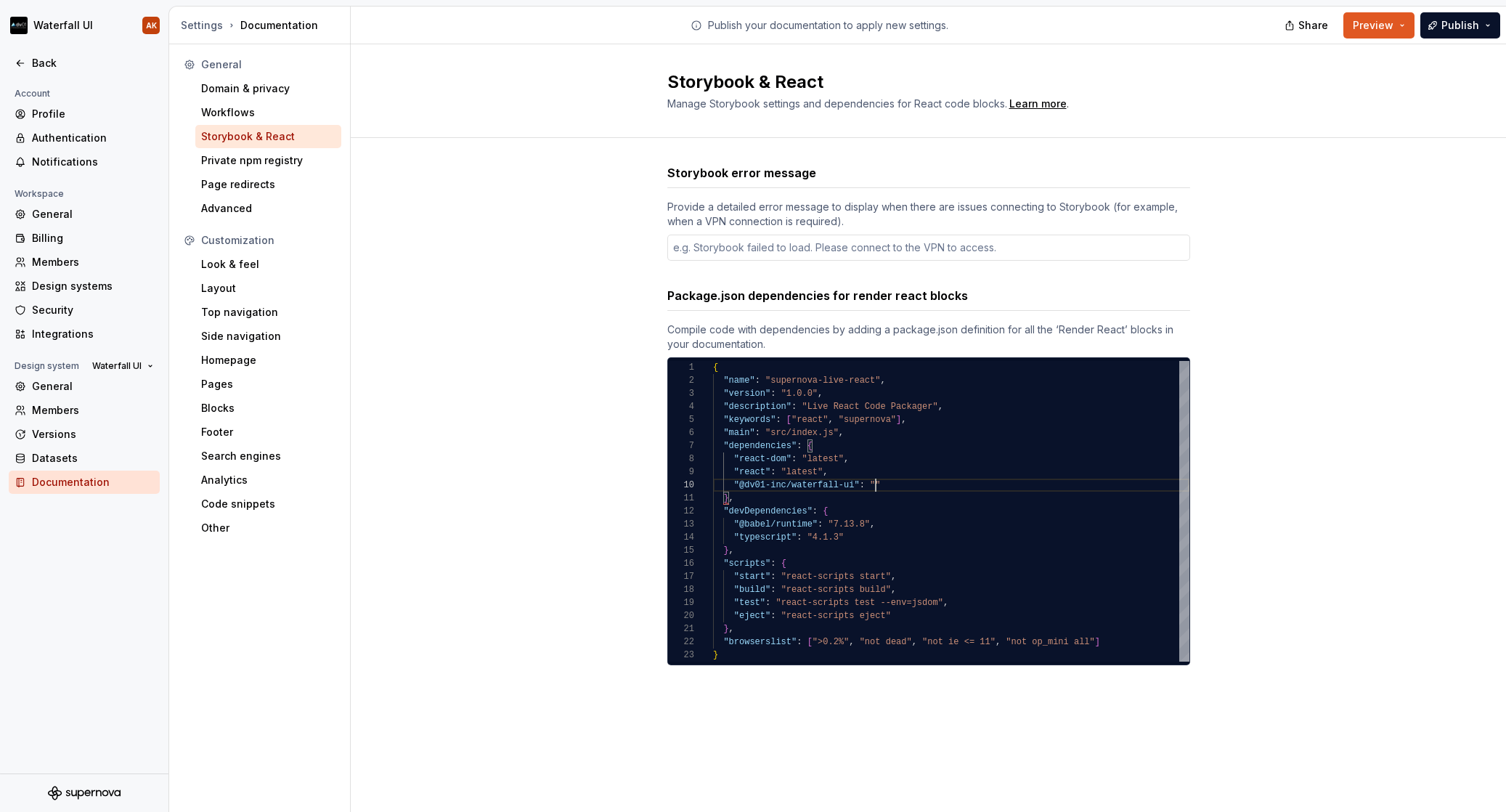
type textarea "**********"
type textarea "*"
type textarea "**********"
type textarea "*"
type textarea "**********"
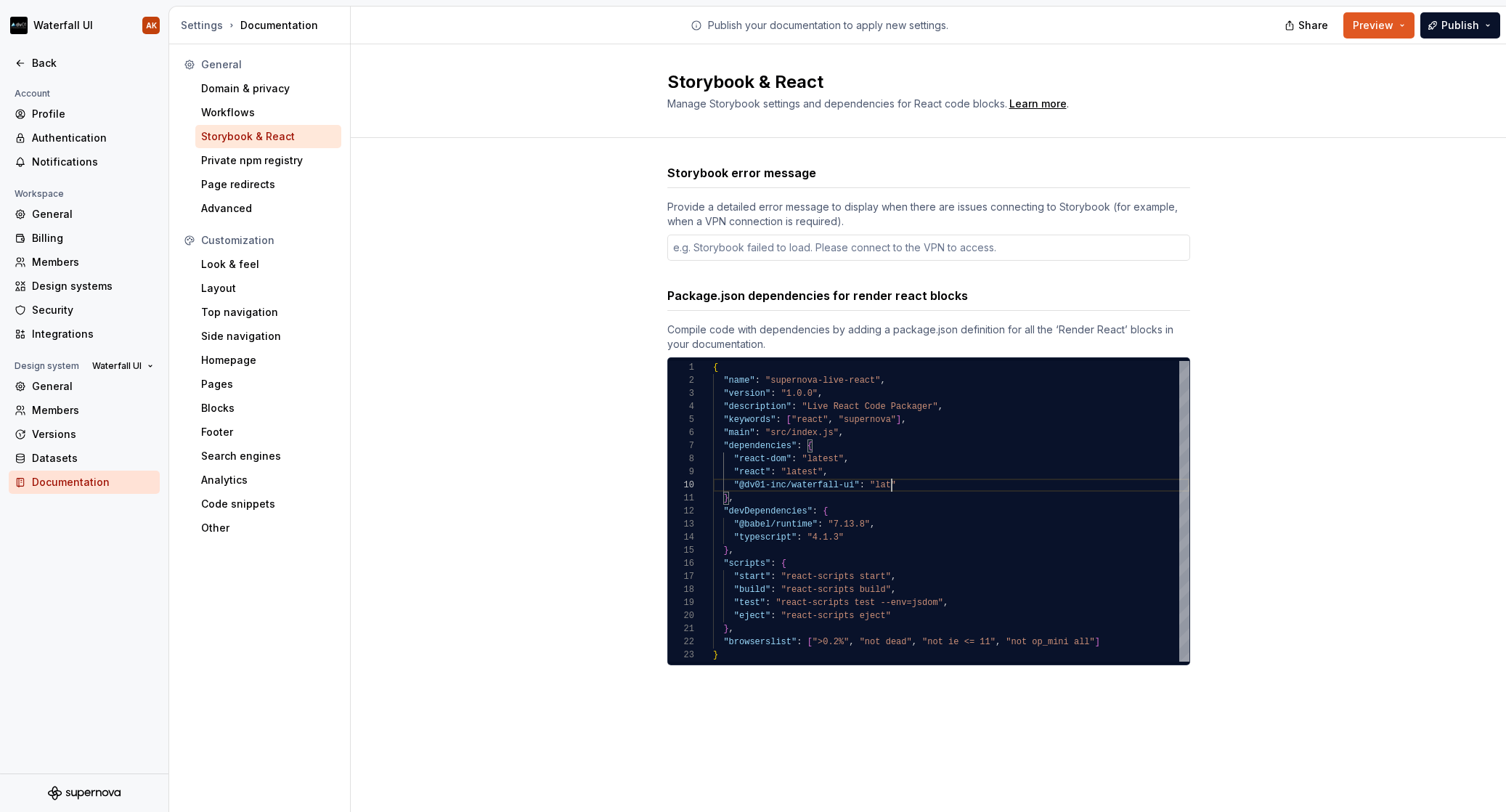
type textarea "*"
type textarea "**********"
type textarea "*"
type textarea "**********"
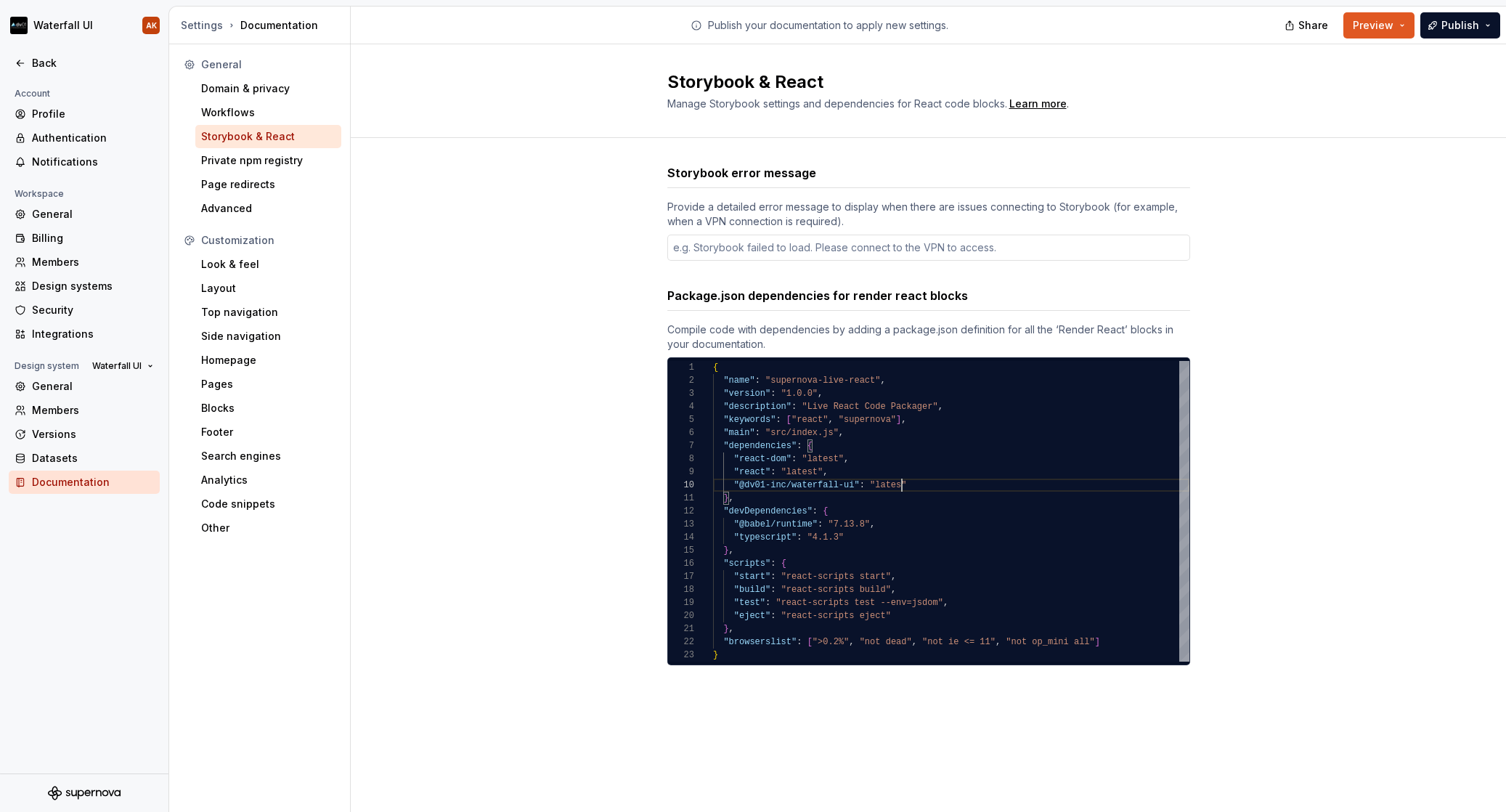
type textarea "*"
type textarea "**********"
click at [880, 471] on div ""react" : "latest" ," at bounding box center [951, 472] width 477 height 13
type textarea "*"
type textarea "**********"
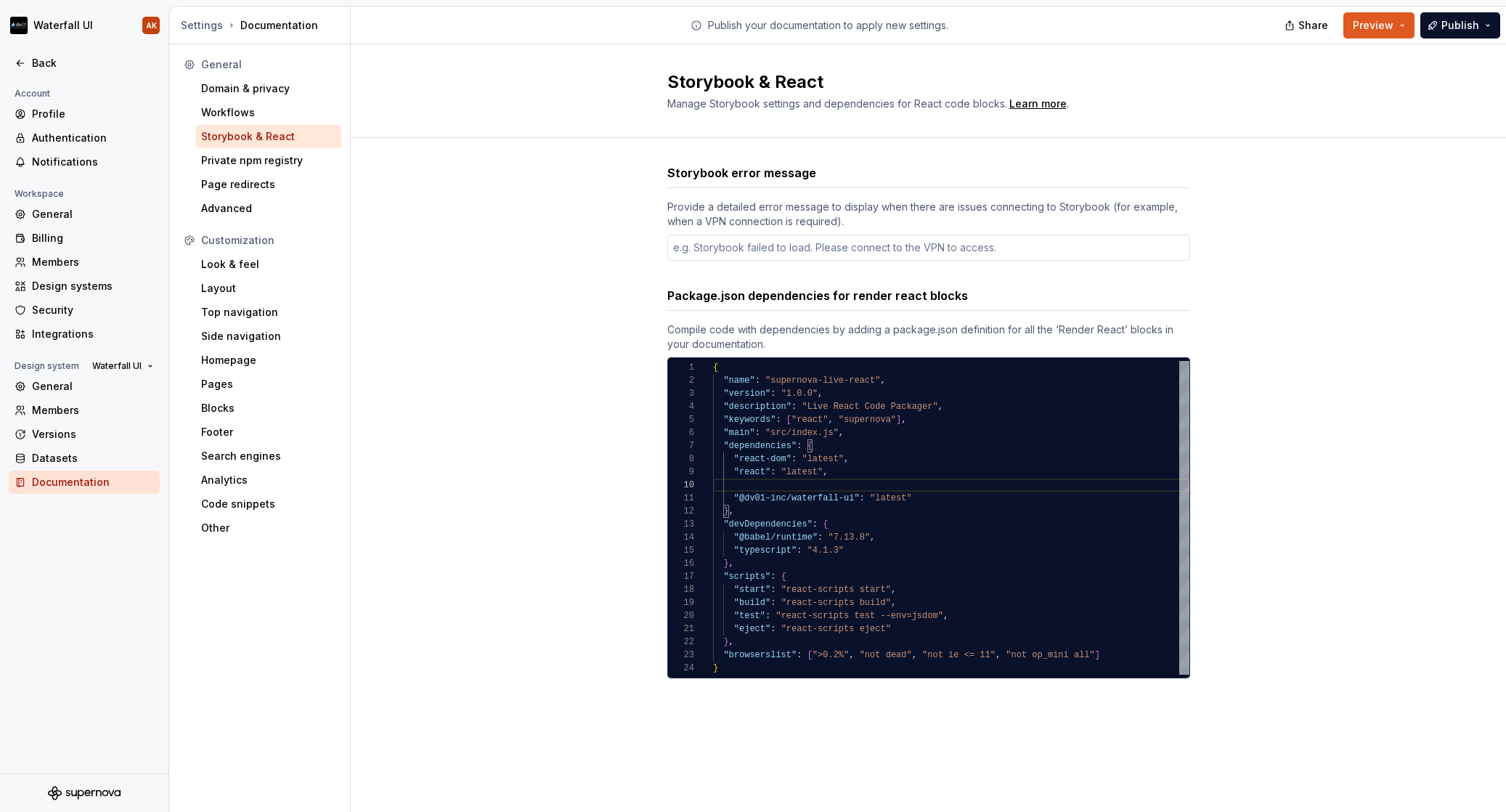
type textarea "*"
type textarea "**********"
type textarea "*"
type textarea "**********"
type textarea "*"
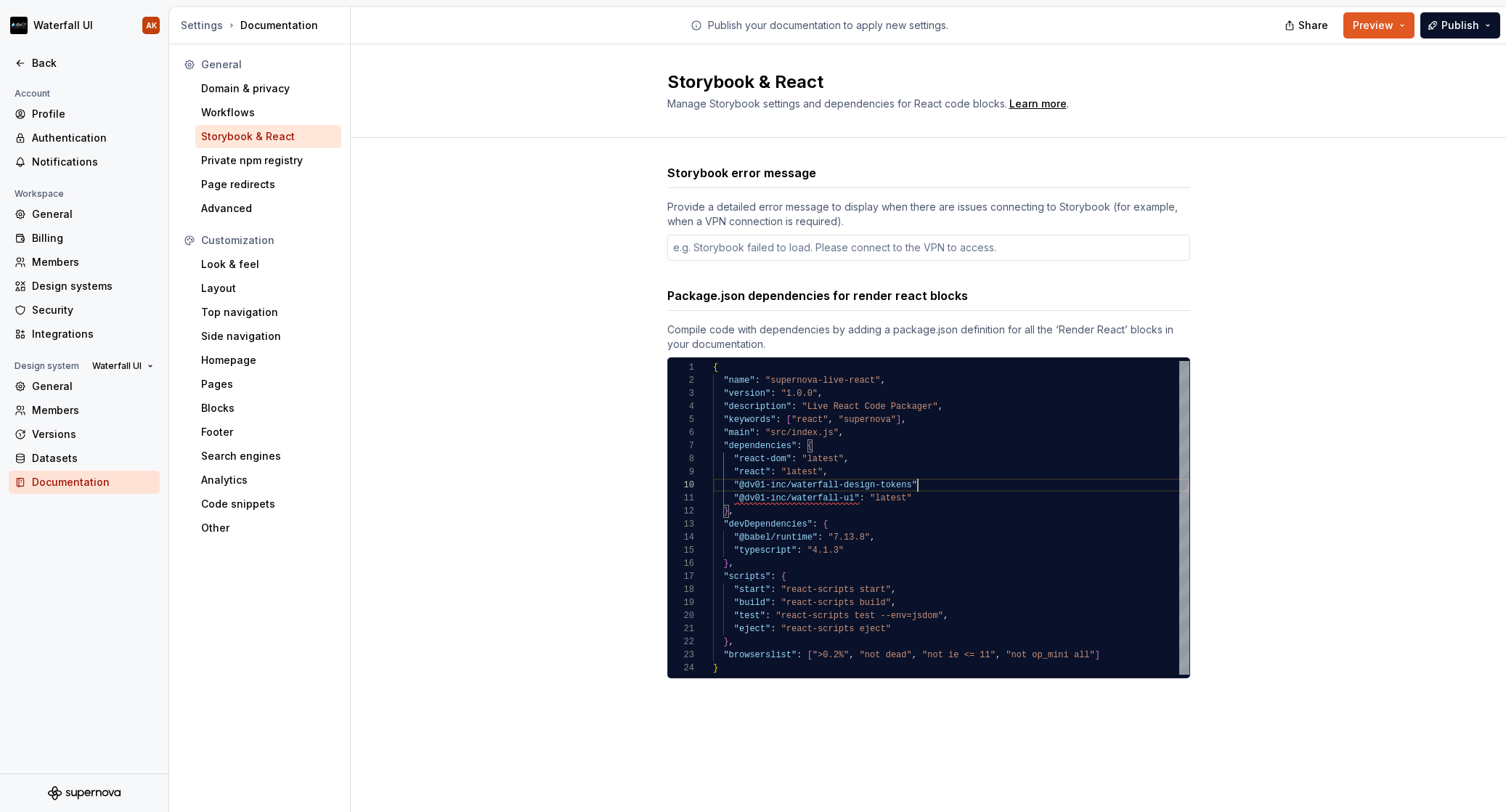
type textarea "**********"
type textarea "*"
type textarea "**********"
type textarea "*"
type textarea "**********"
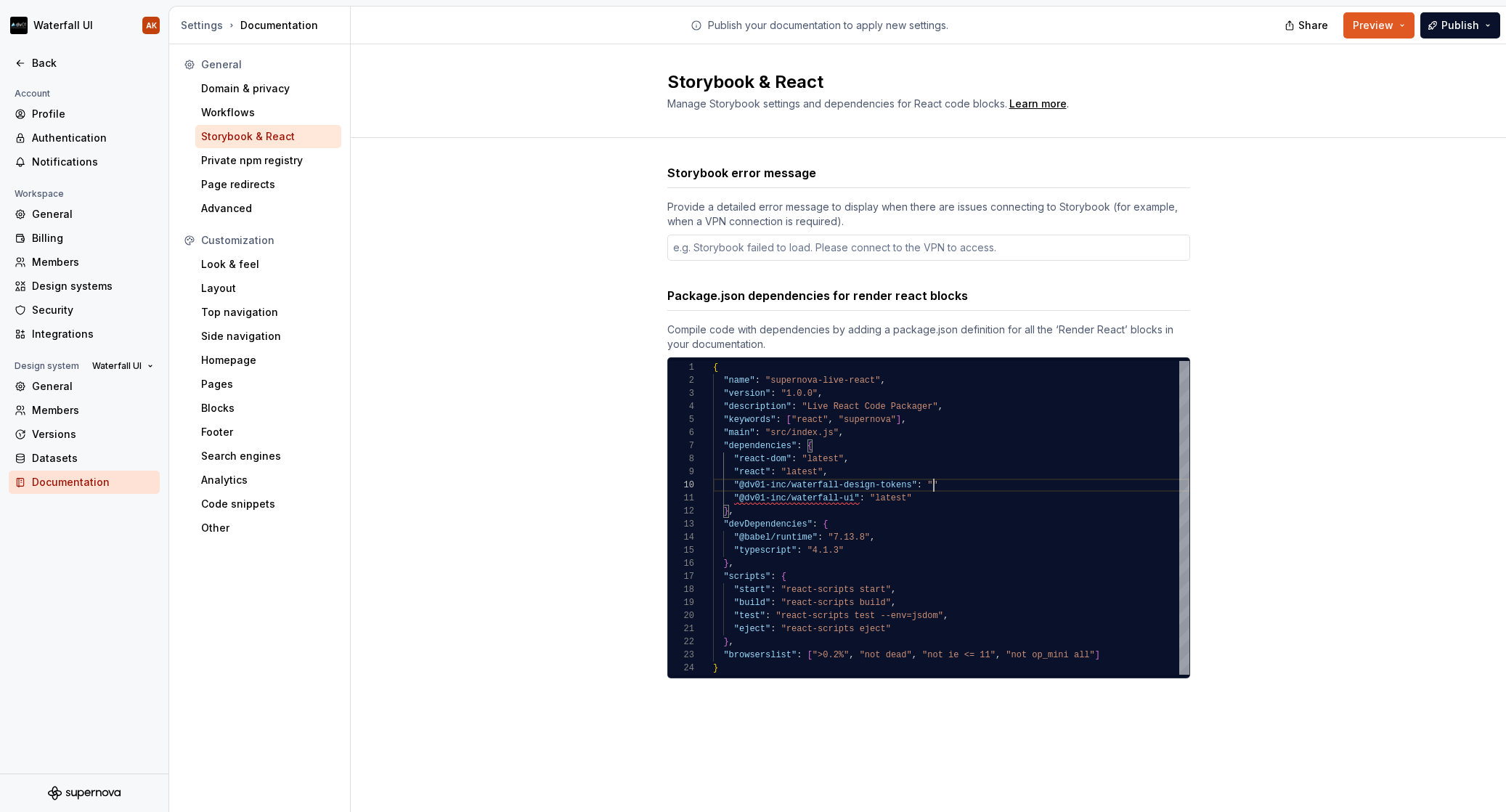
type textarea "*"
type textarea "**********"
type textarea "*"
type textarea "**********"
type textarea "*"
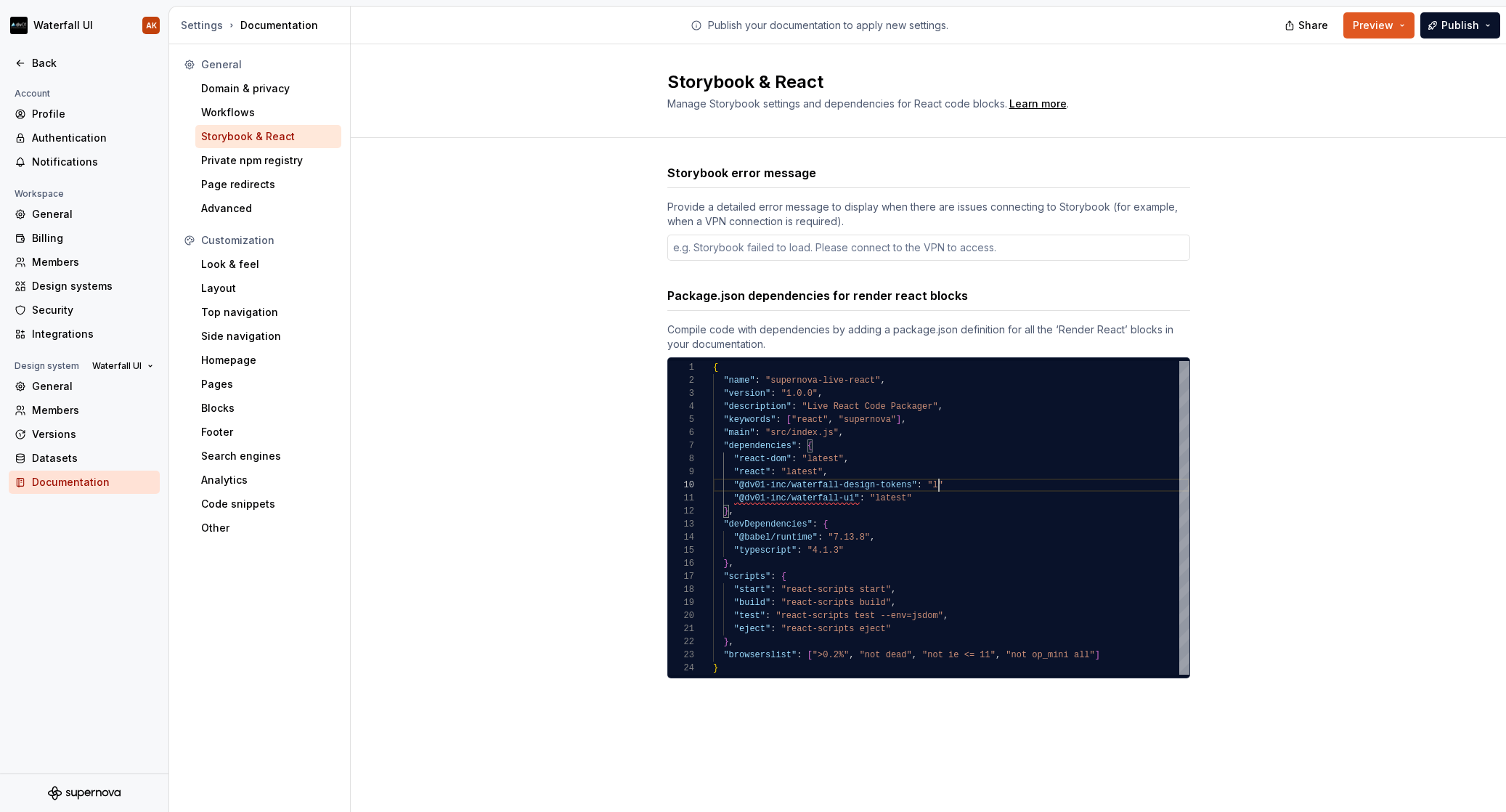
type textarea "**********"
type textarea "*"
type textarea "**********"
type textarea "*"
type textarea "**********"
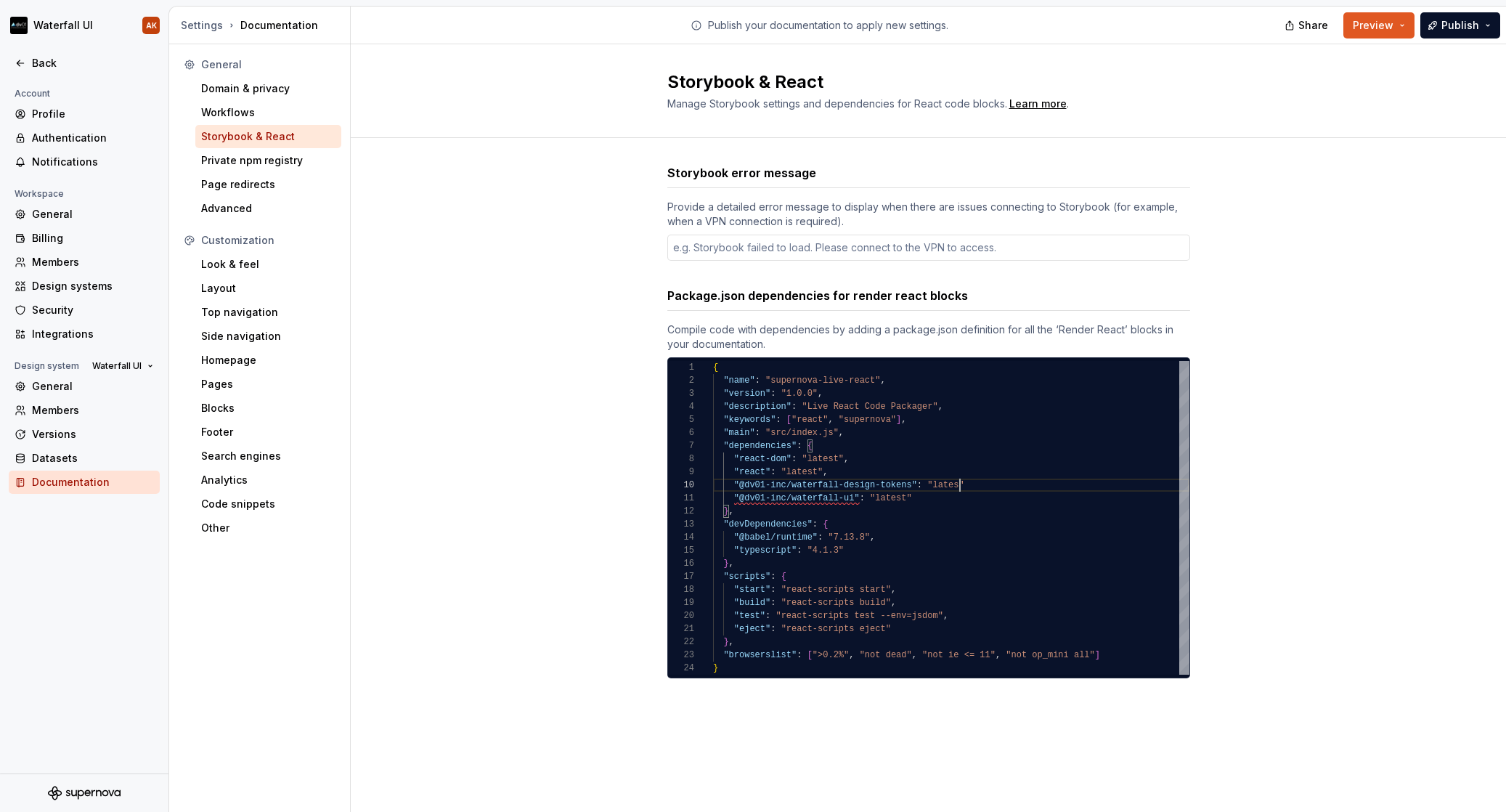
type textarea "*"
type textarea "**********"
type textarea "*"
type textarea "**********"
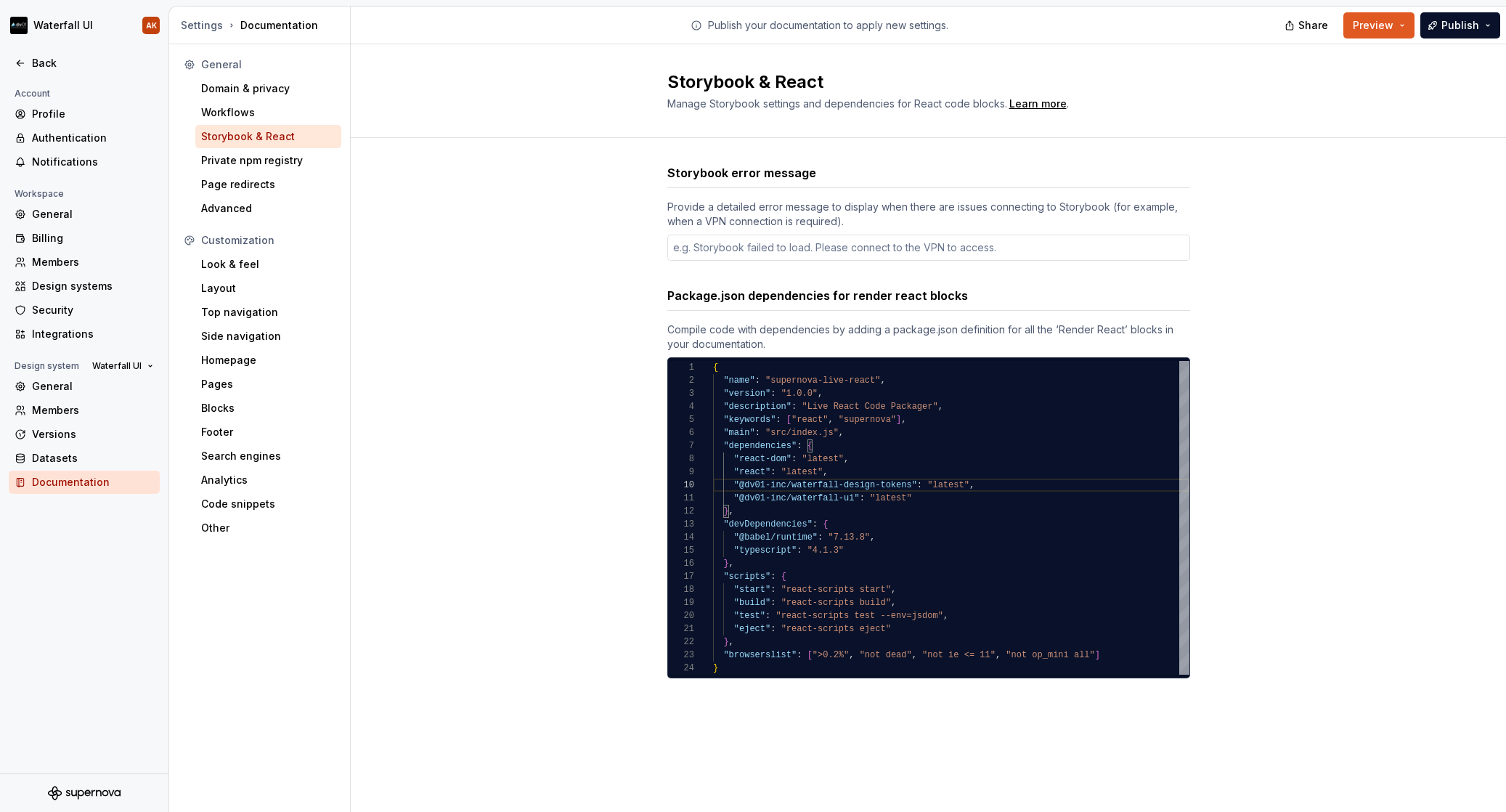
click at [863, 466] on div ""react" : "latest" ," at bounding box center [951, 472] width 477 height 13
type textarea "*"
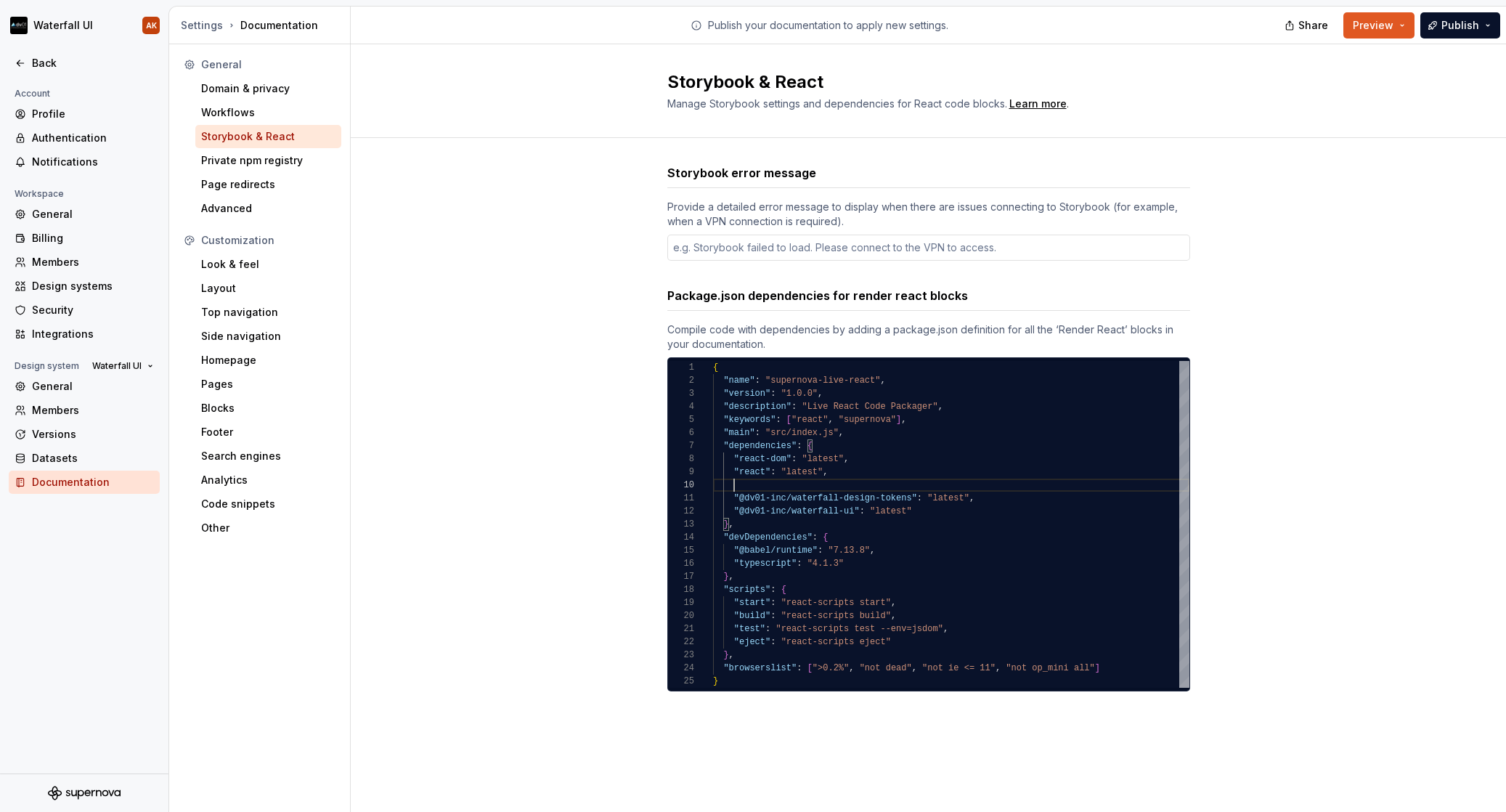
type textarea "**********"
type textarea "*"
type textarea "**********"
type textarea "*"
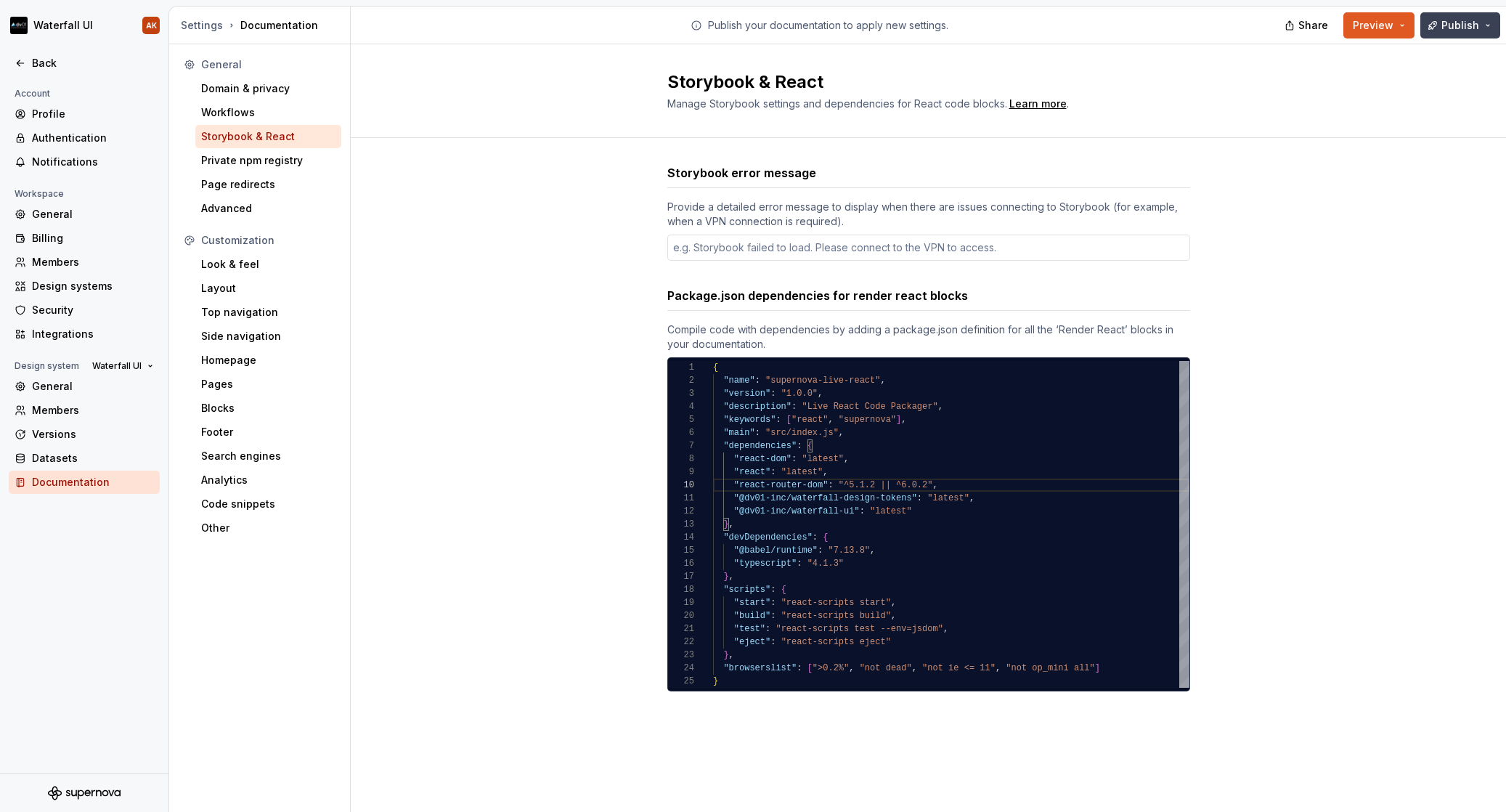
type textarea "**********"
click at [1373, 25] on span "Publish" at bounding box center [1460, 25] width 38 height 15
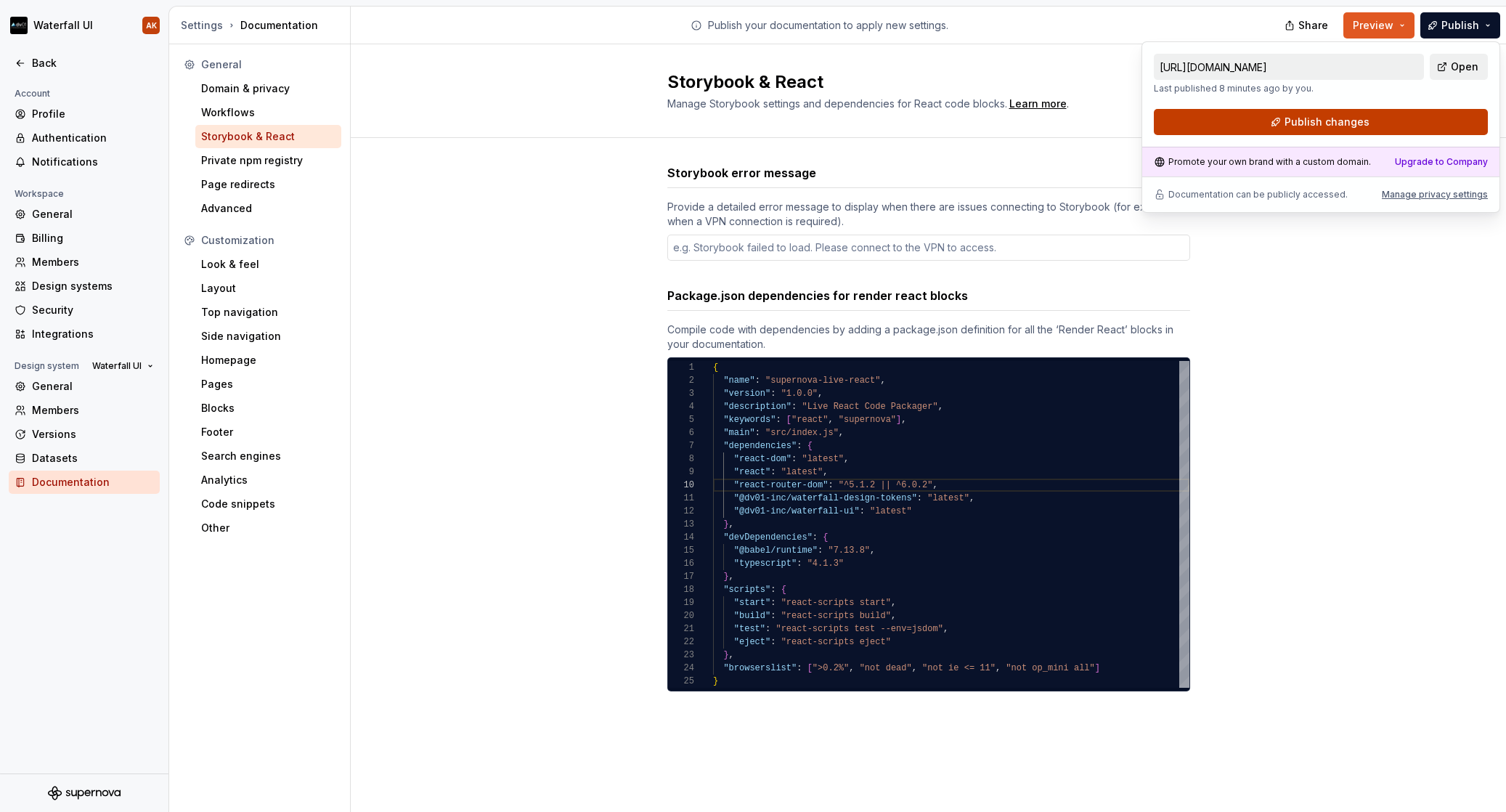
click at [1316, 121] on span "Publish changes" at bounding box center [1327, 122] width 85 height 15
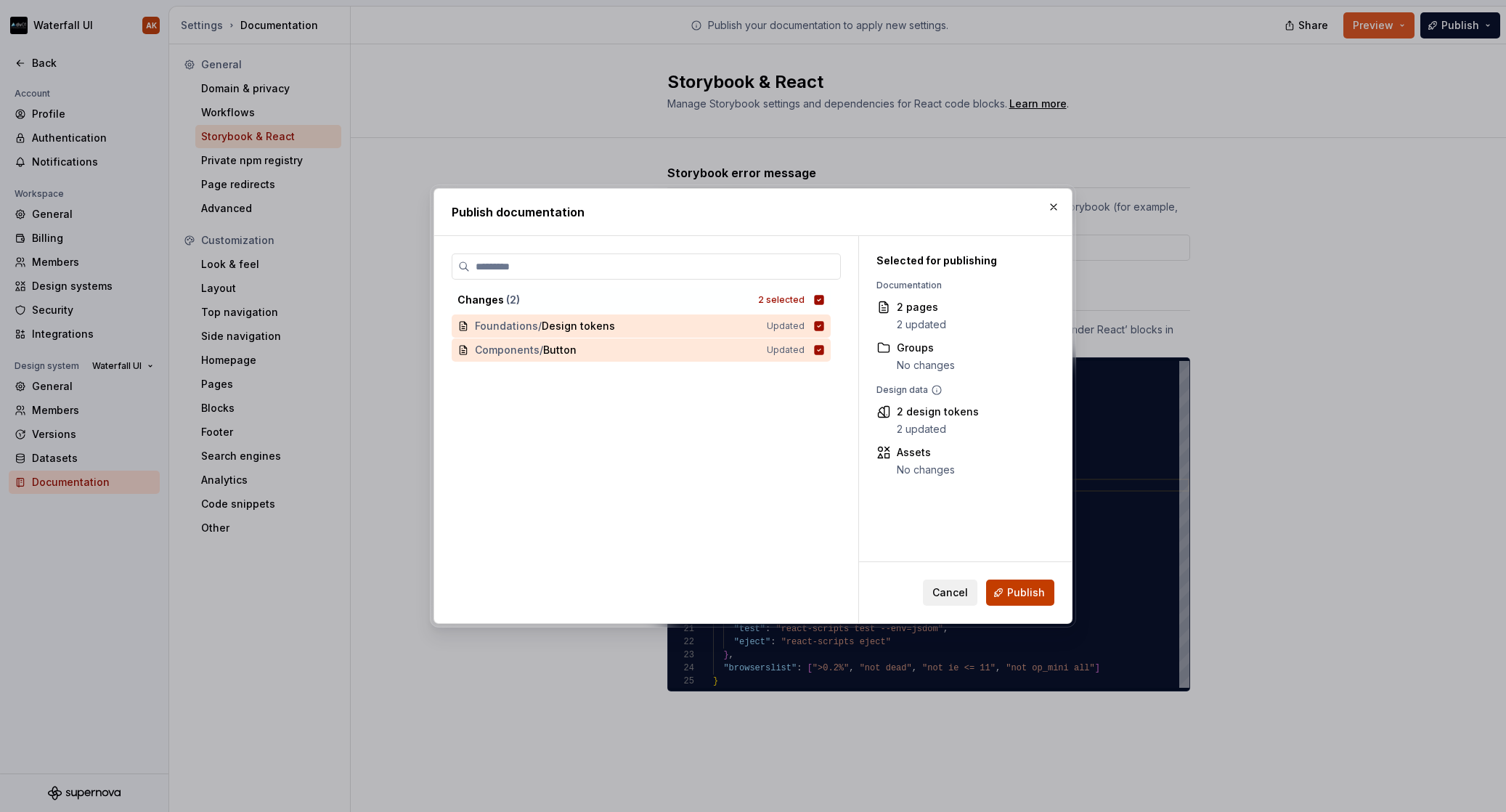
click at [1014, 592] on span "Publish" at bounding box center [1027, 593] width 38 height 15
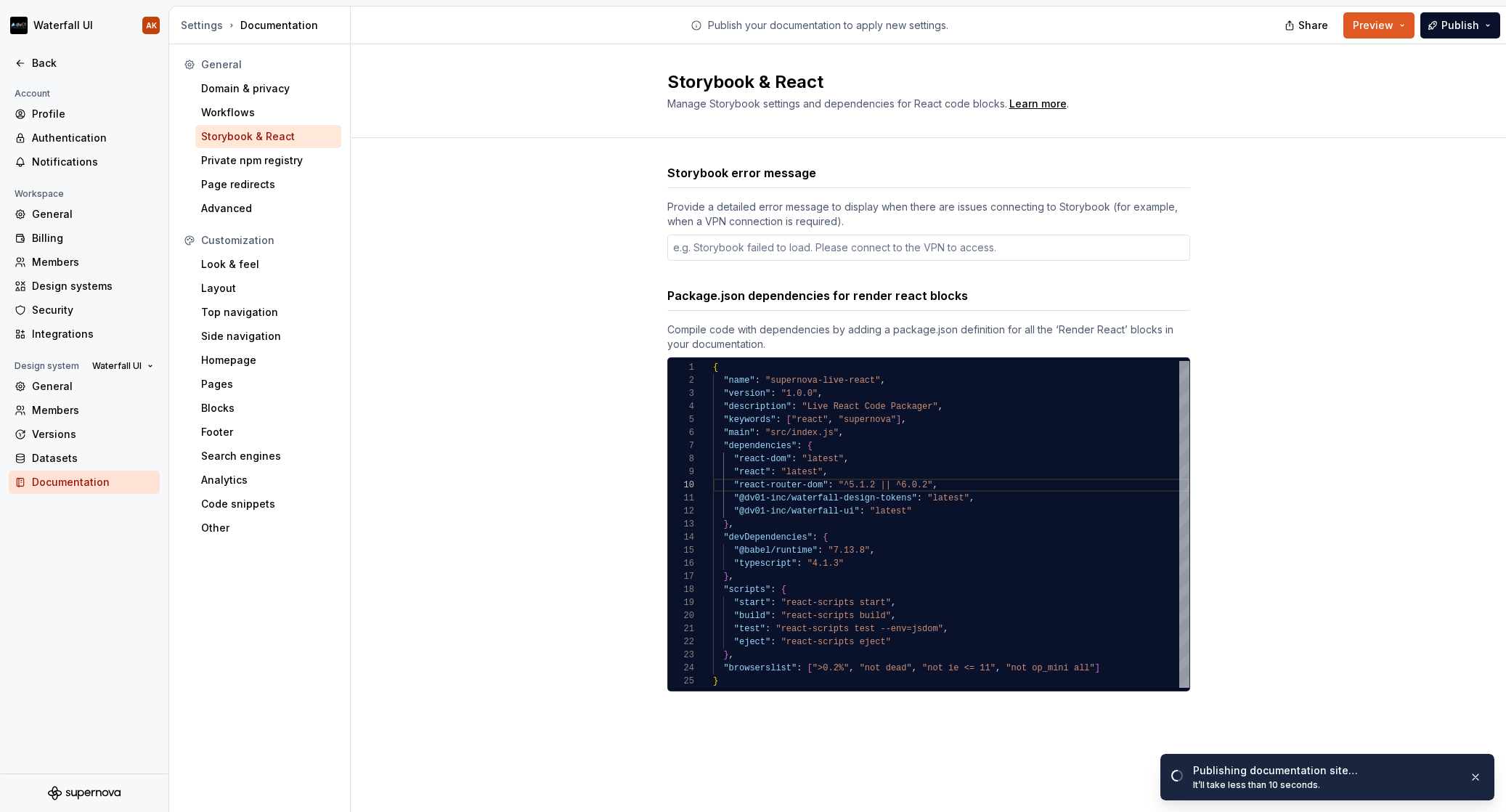
click at [20, 50] on div at bounding box center [84, 48] width 169 height 7
click at [18, 60] on icon at bounding box center [21, 64] width 12 height 12
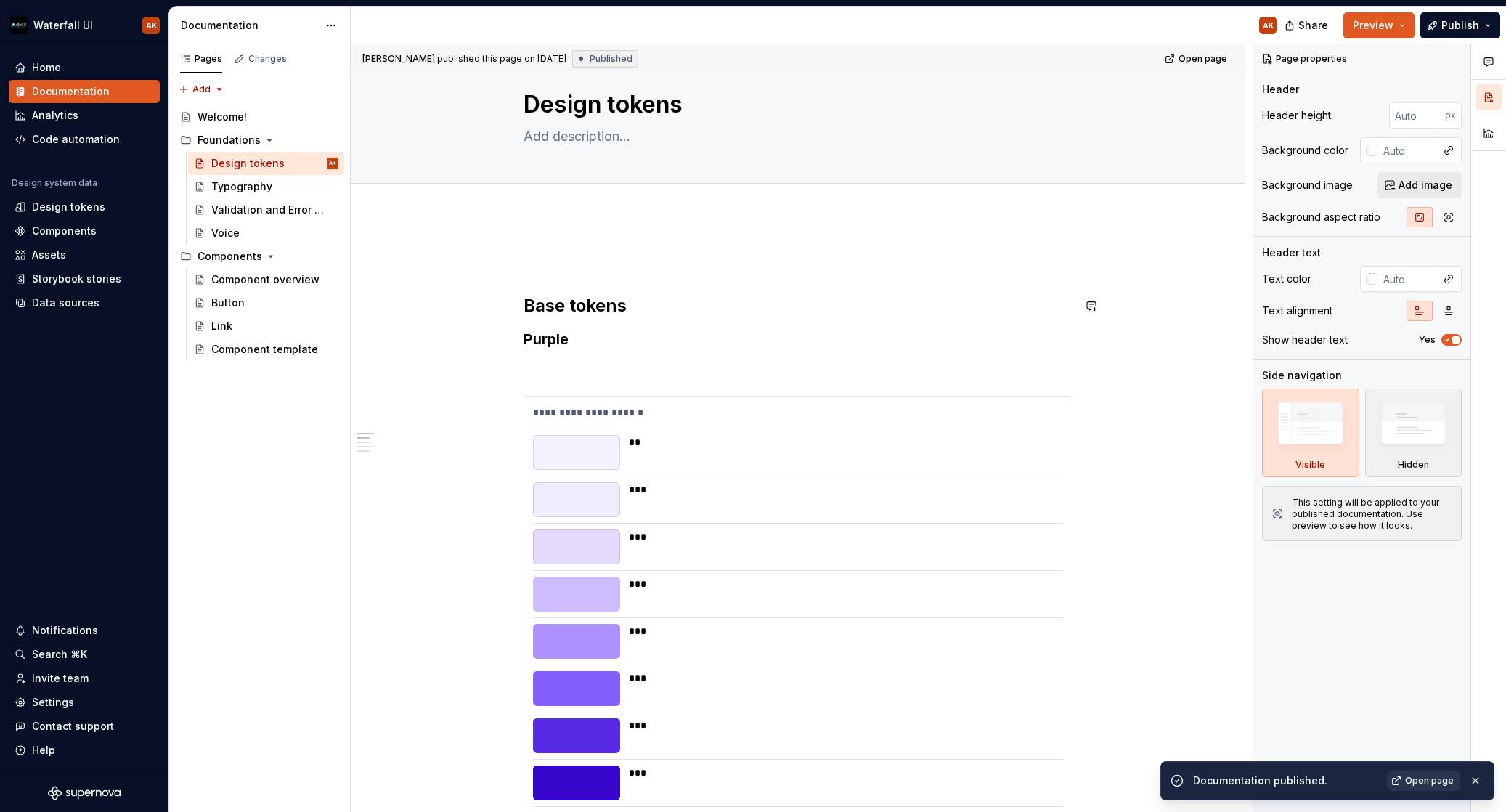
scroll to position [45, 0]
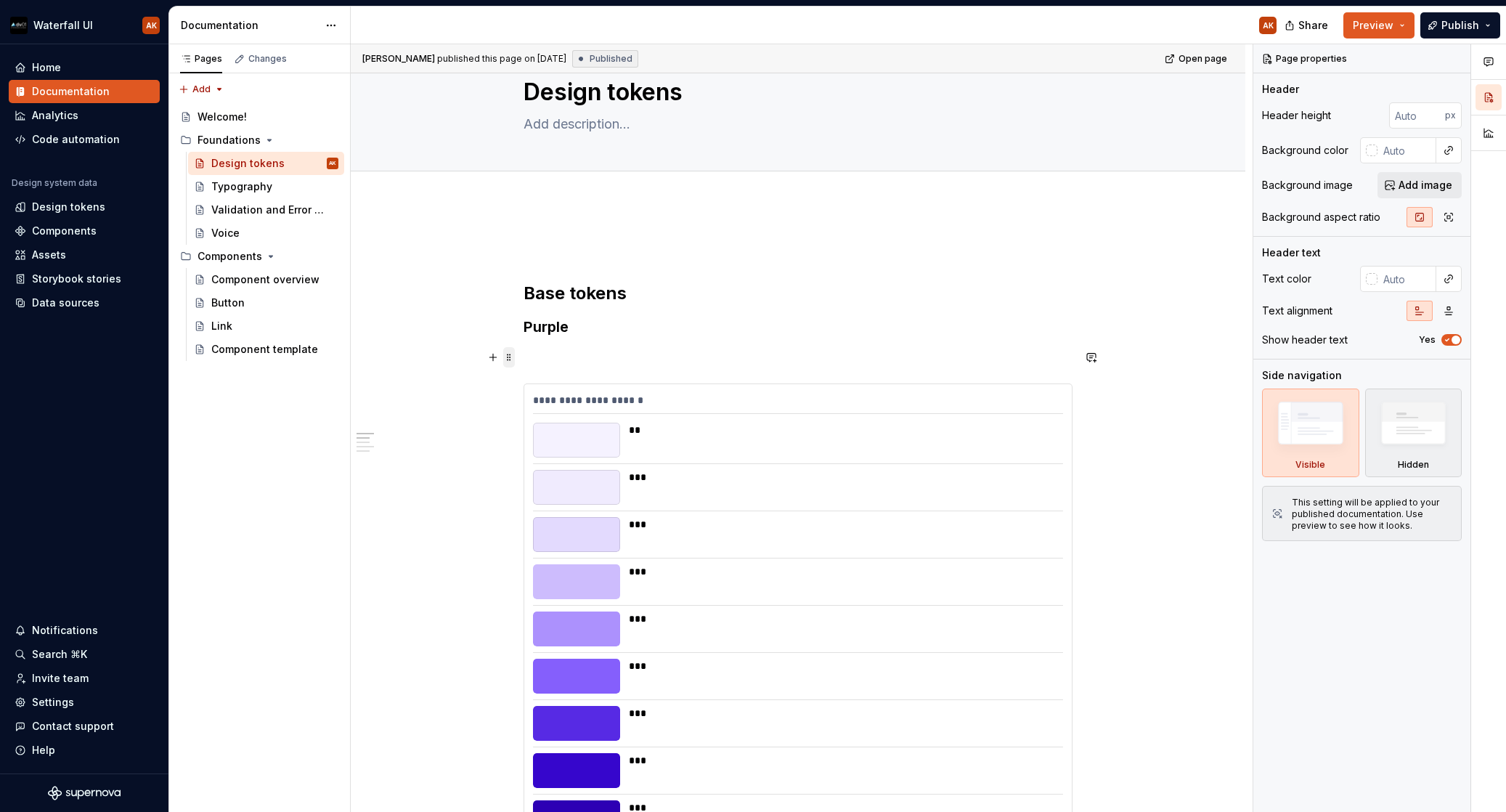
click at [511, 355] on span at bounding box center [509, 357] width 12 height 20
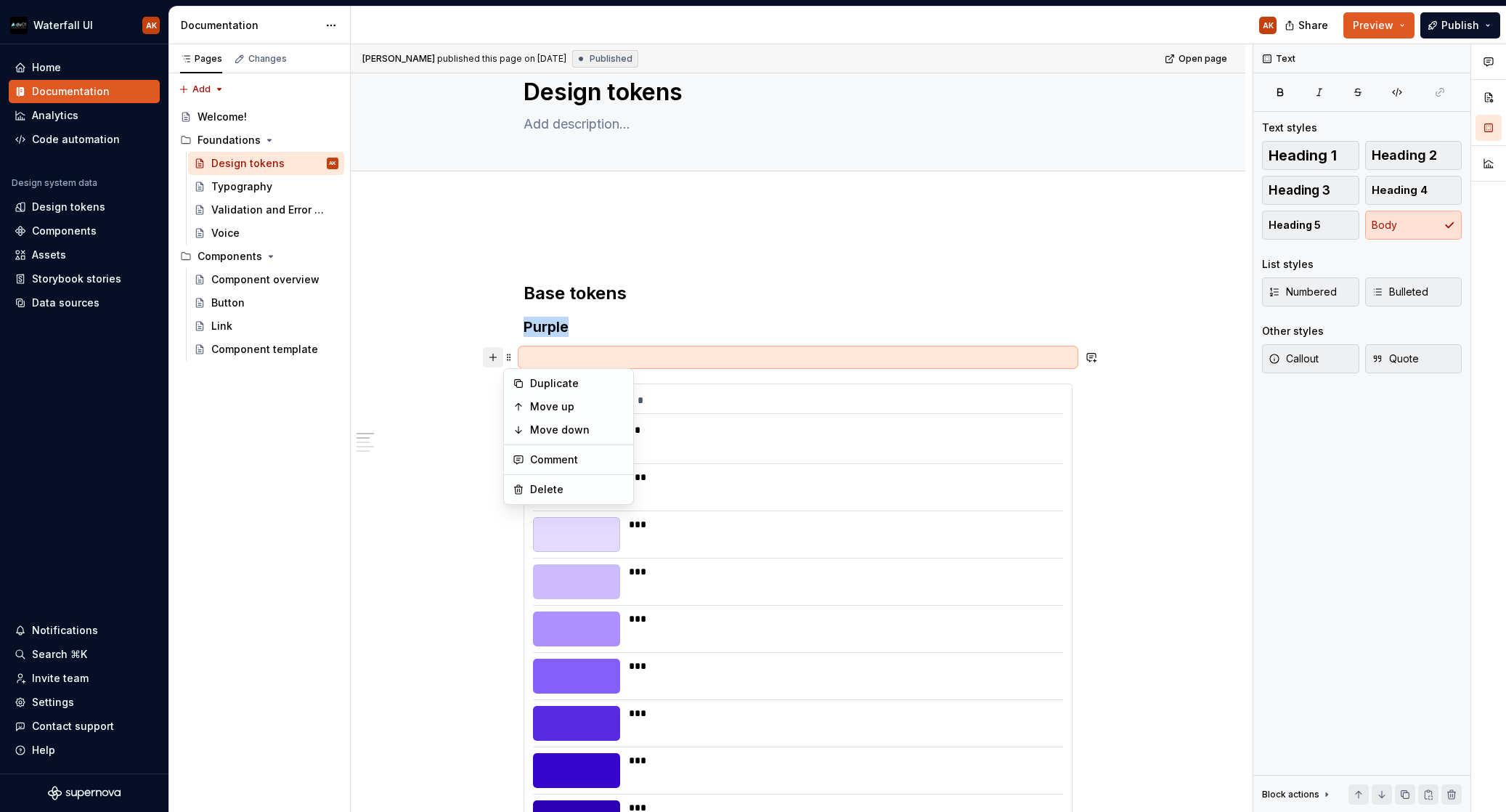
click at [486, 358] on button "button" at bounding box center [492, 357] width 20 height 20
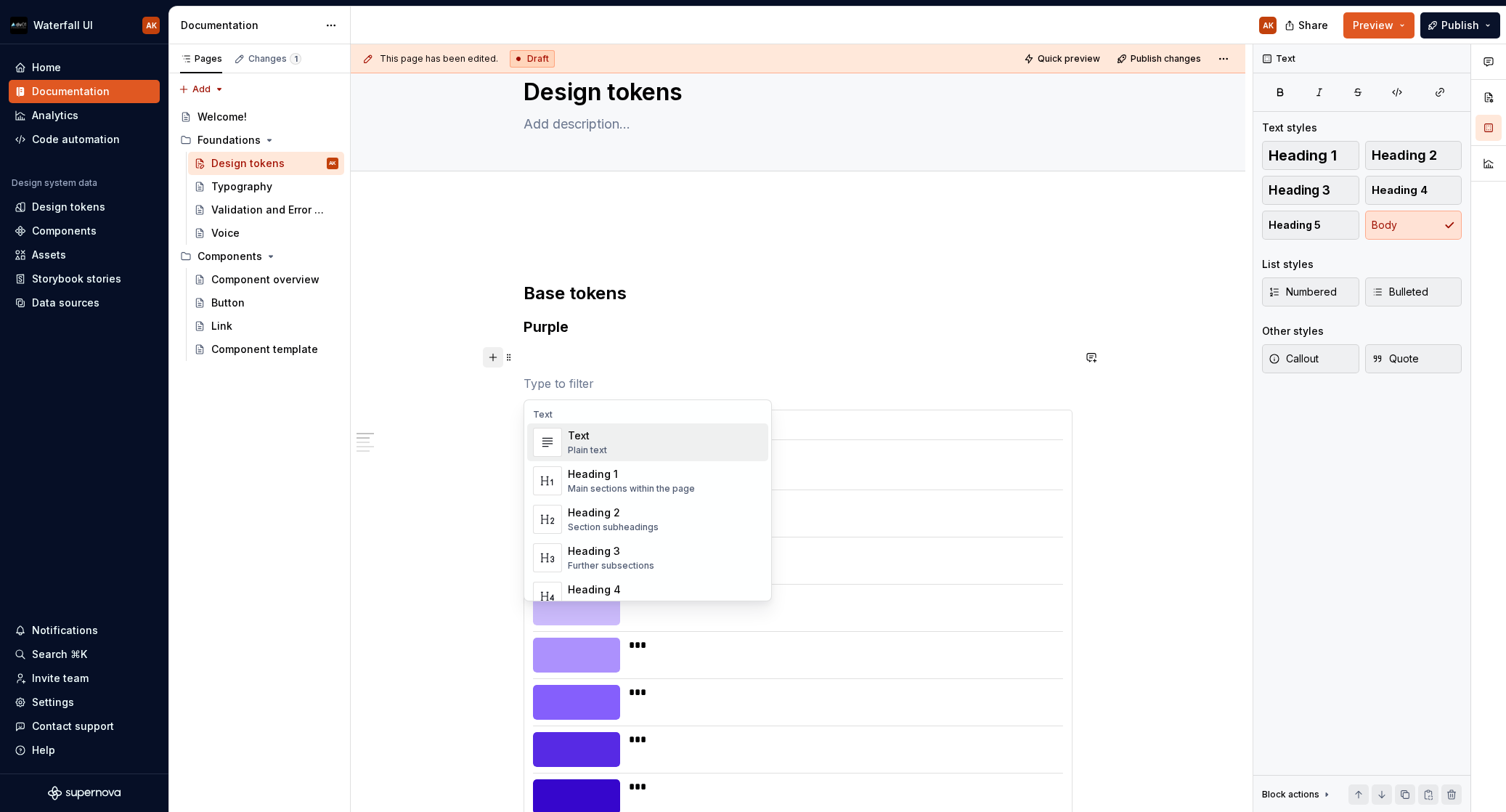
type textarea "*"
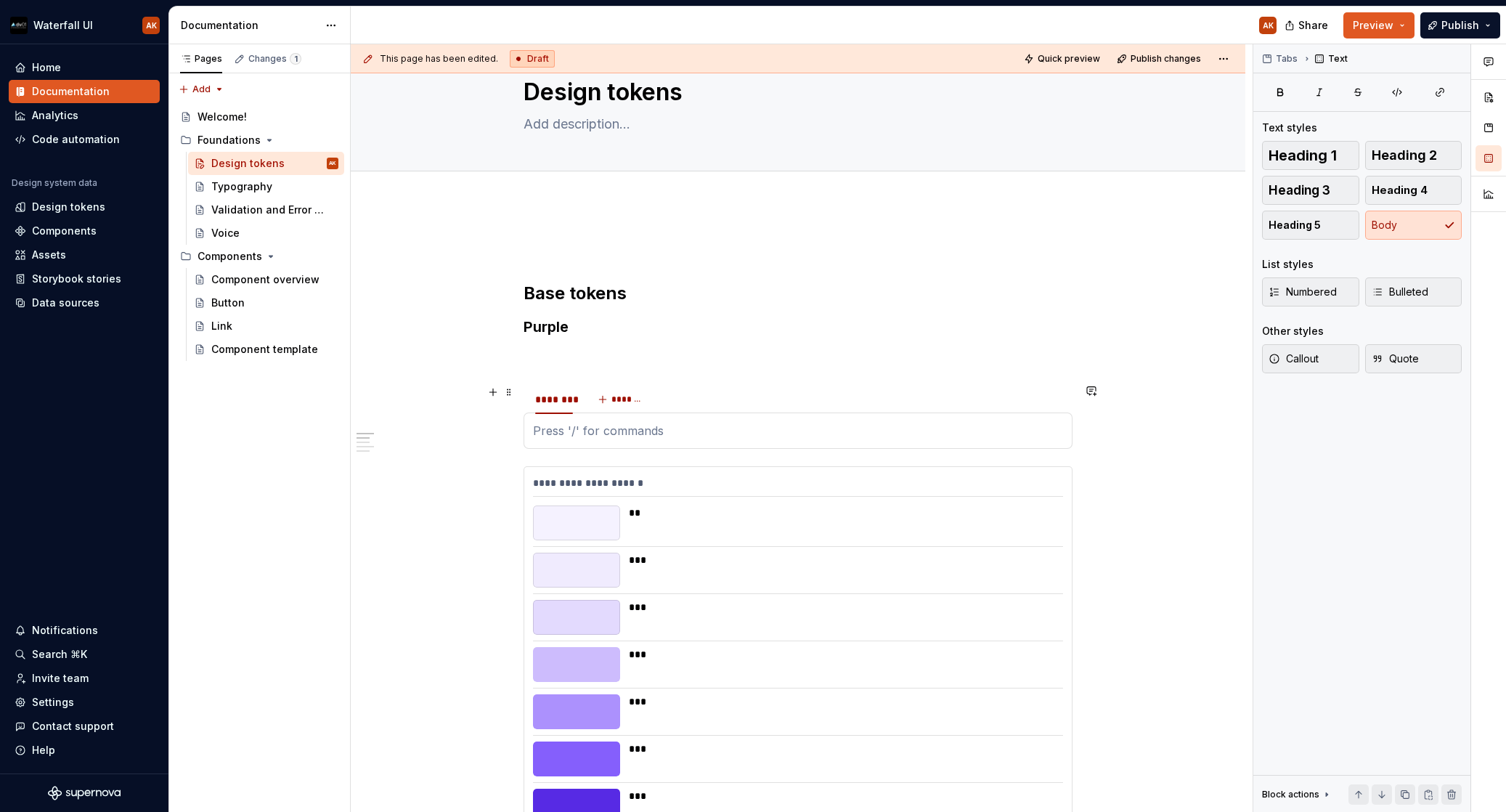
click at [777, 402] on div "******** *******" at bounding box center [797, 399] width 549 height 29
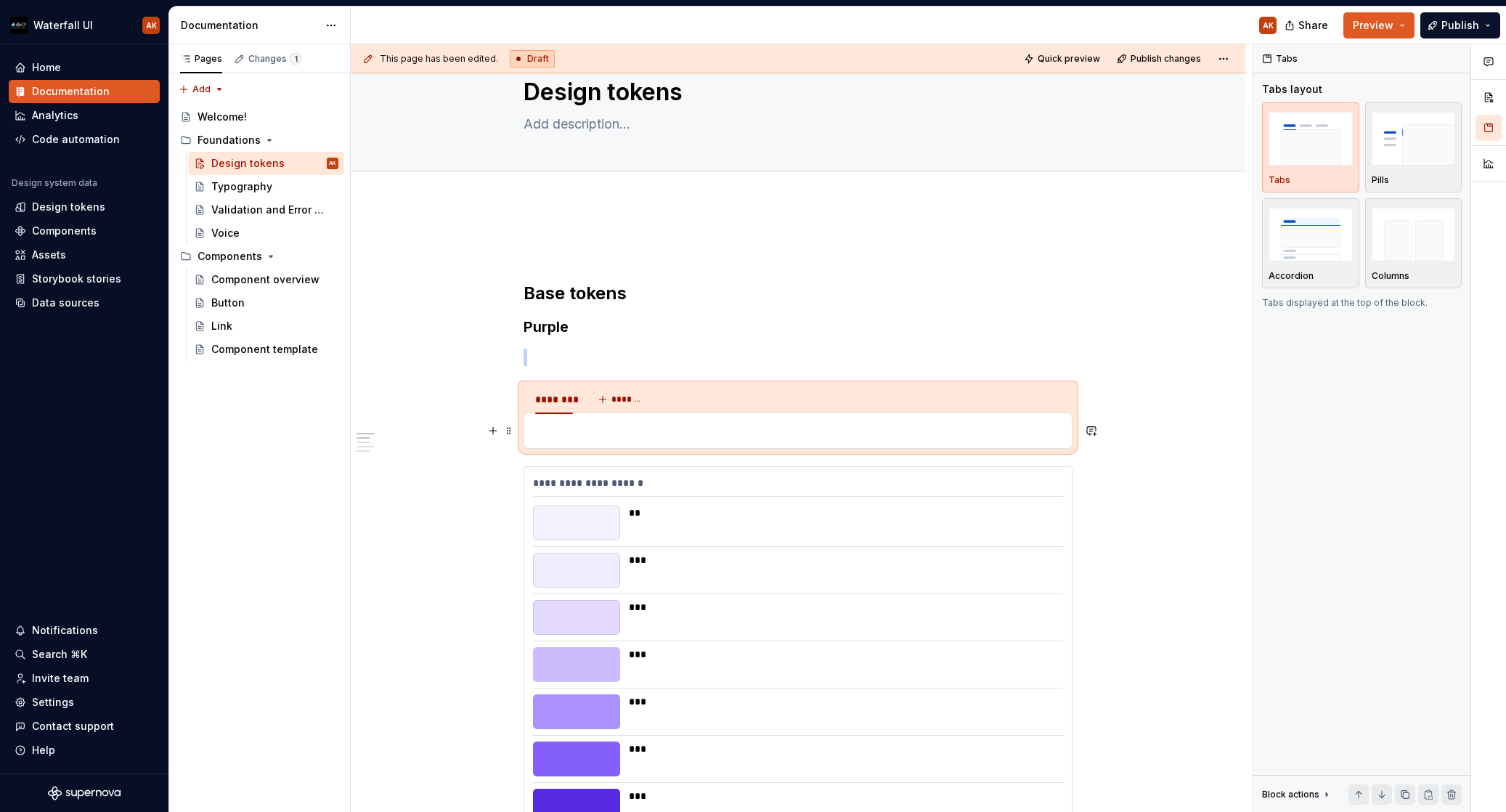
click at [577, 434] on p at bounding box center [798, 431] width 530 height 18
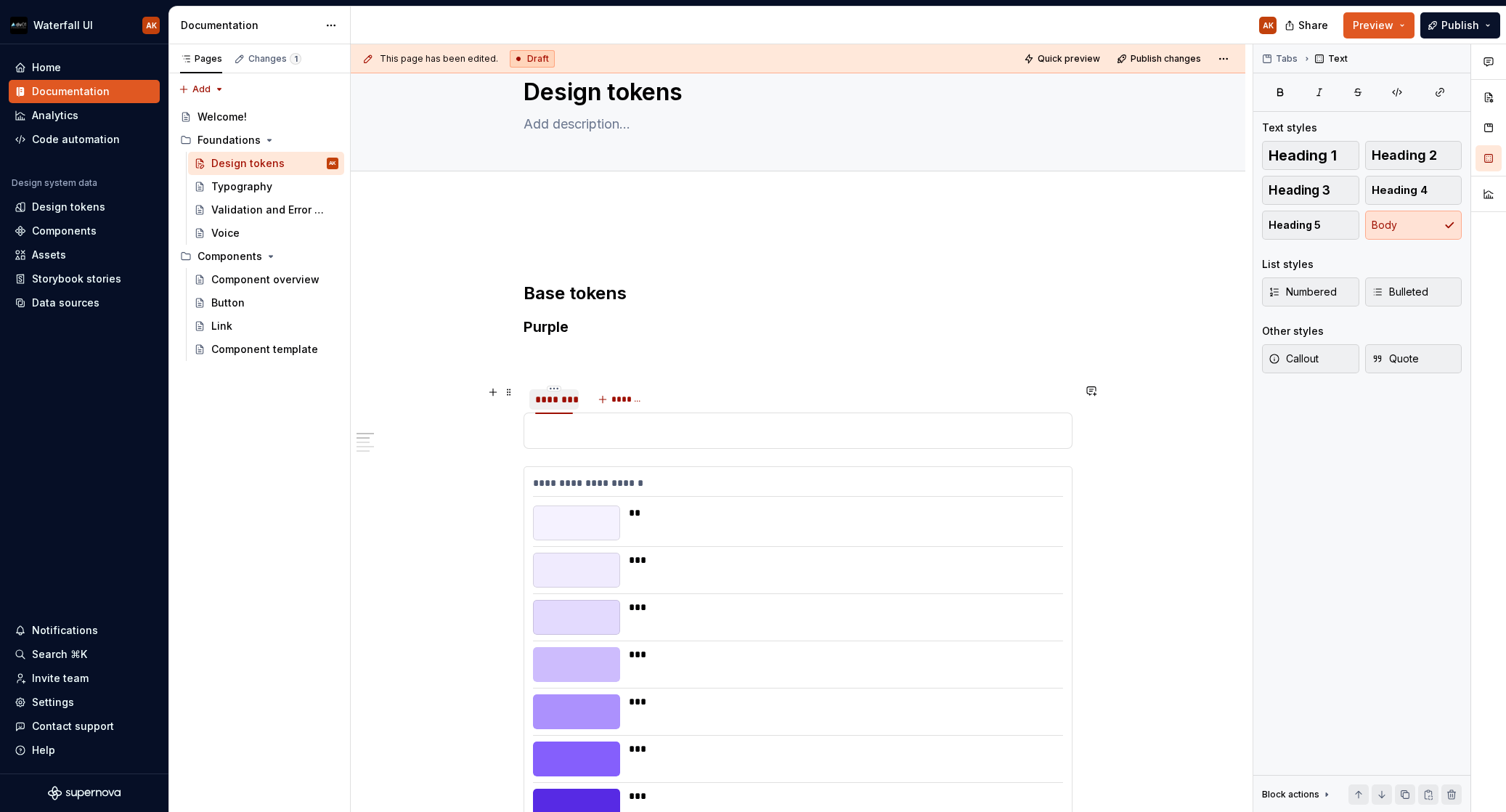
click at [556, 409] on div "********" at bounding box center [554, 399] width 50 height 20
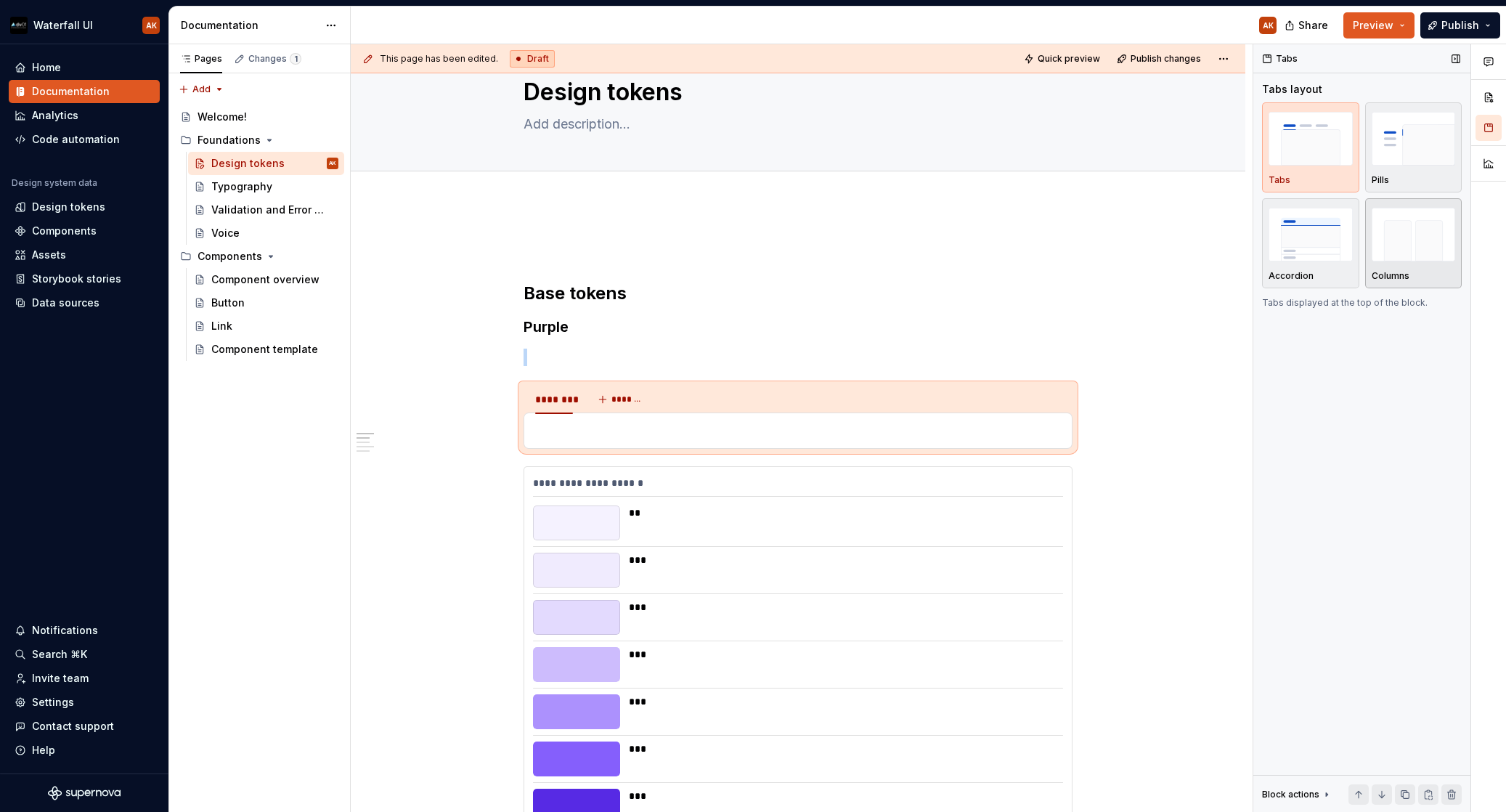
click at [1373, 248] on img "button" at bounding box center [1414, 233] width 84 height 53
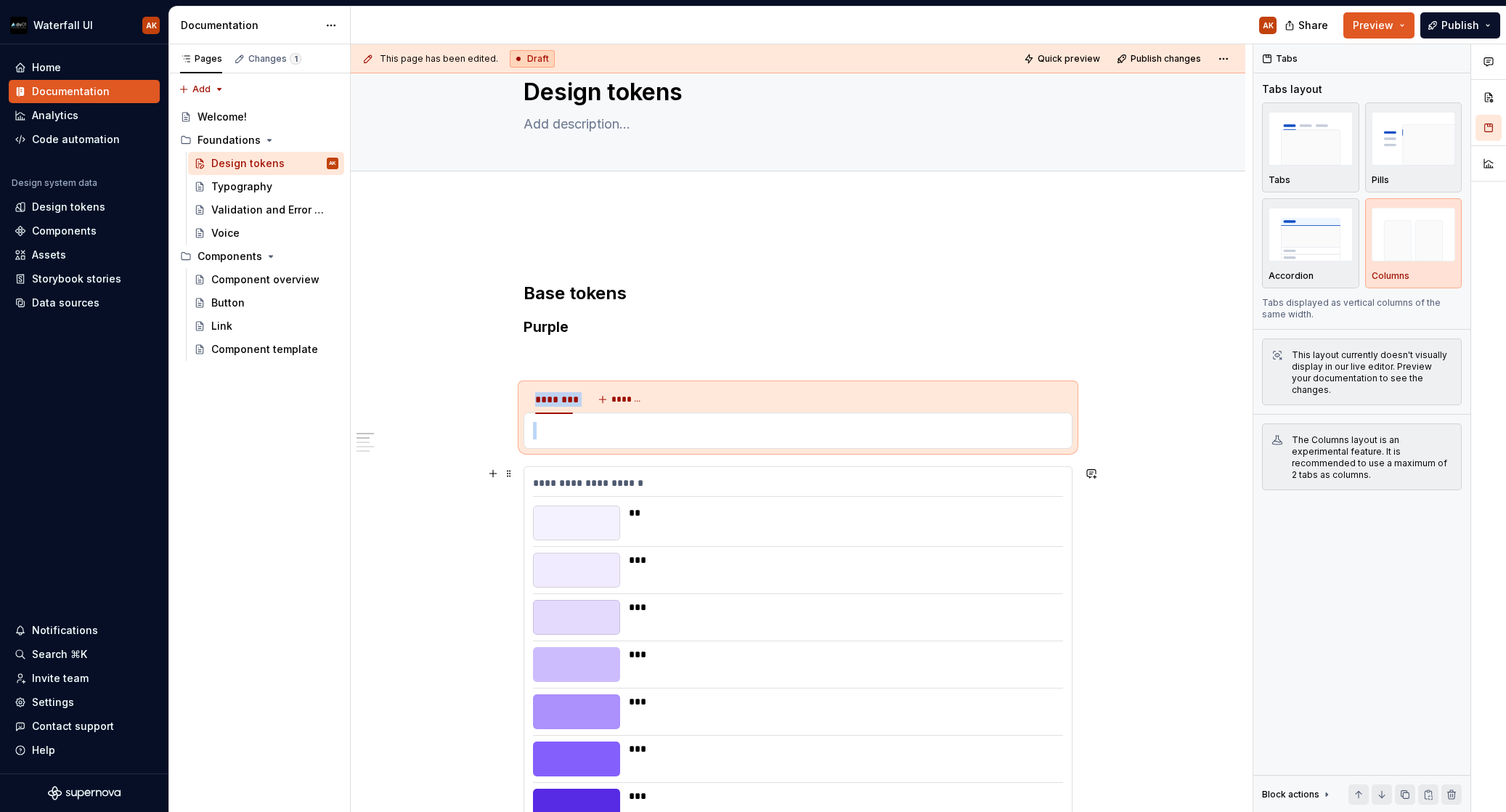
click at [550, 482] on div "**********" at bounding box center [798, 485] width 530 height 21
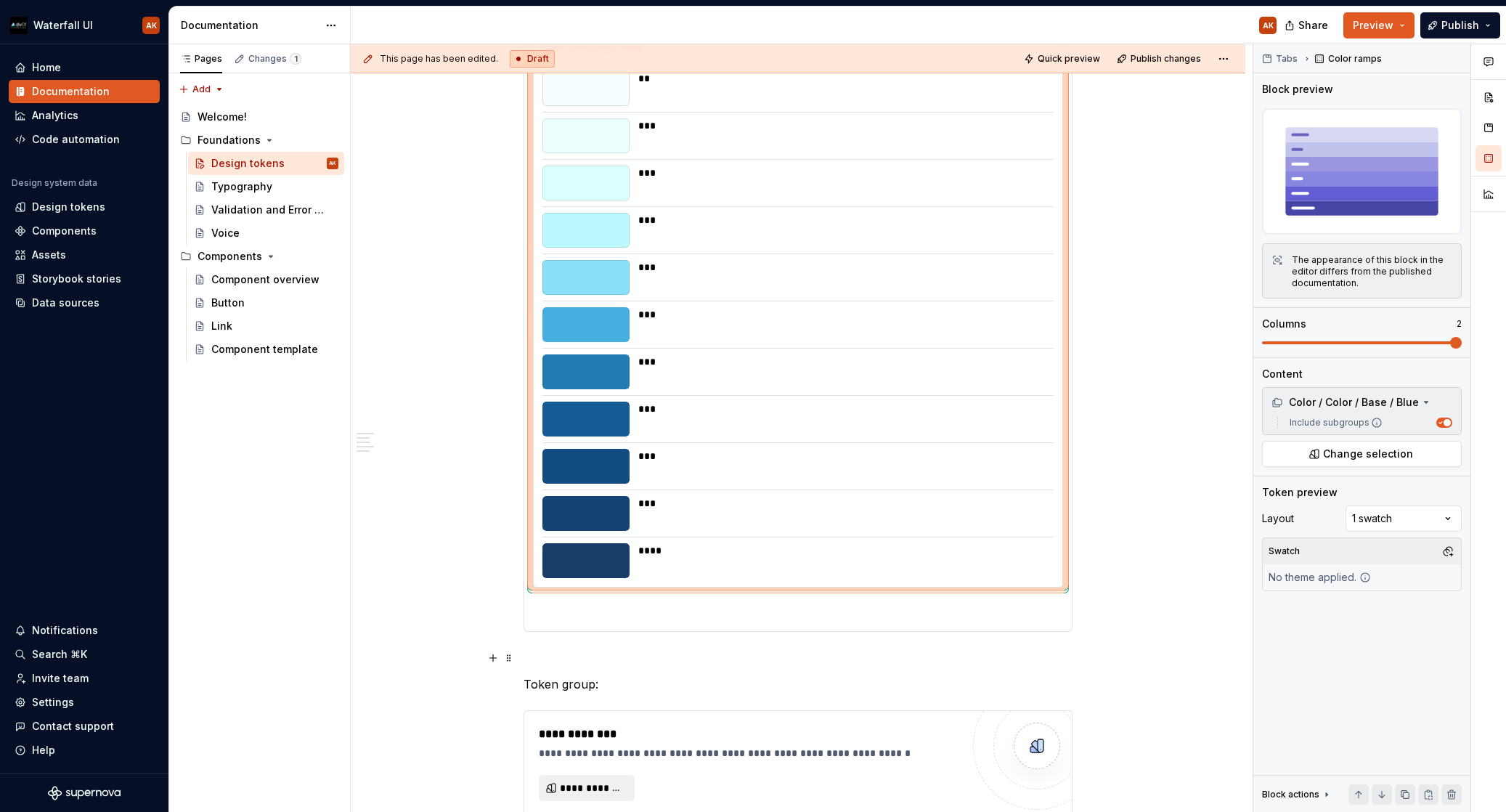
scroll to position [1009, 0]
click at [548, 612] on p at bounding box center [798, 613] width 530 height 18
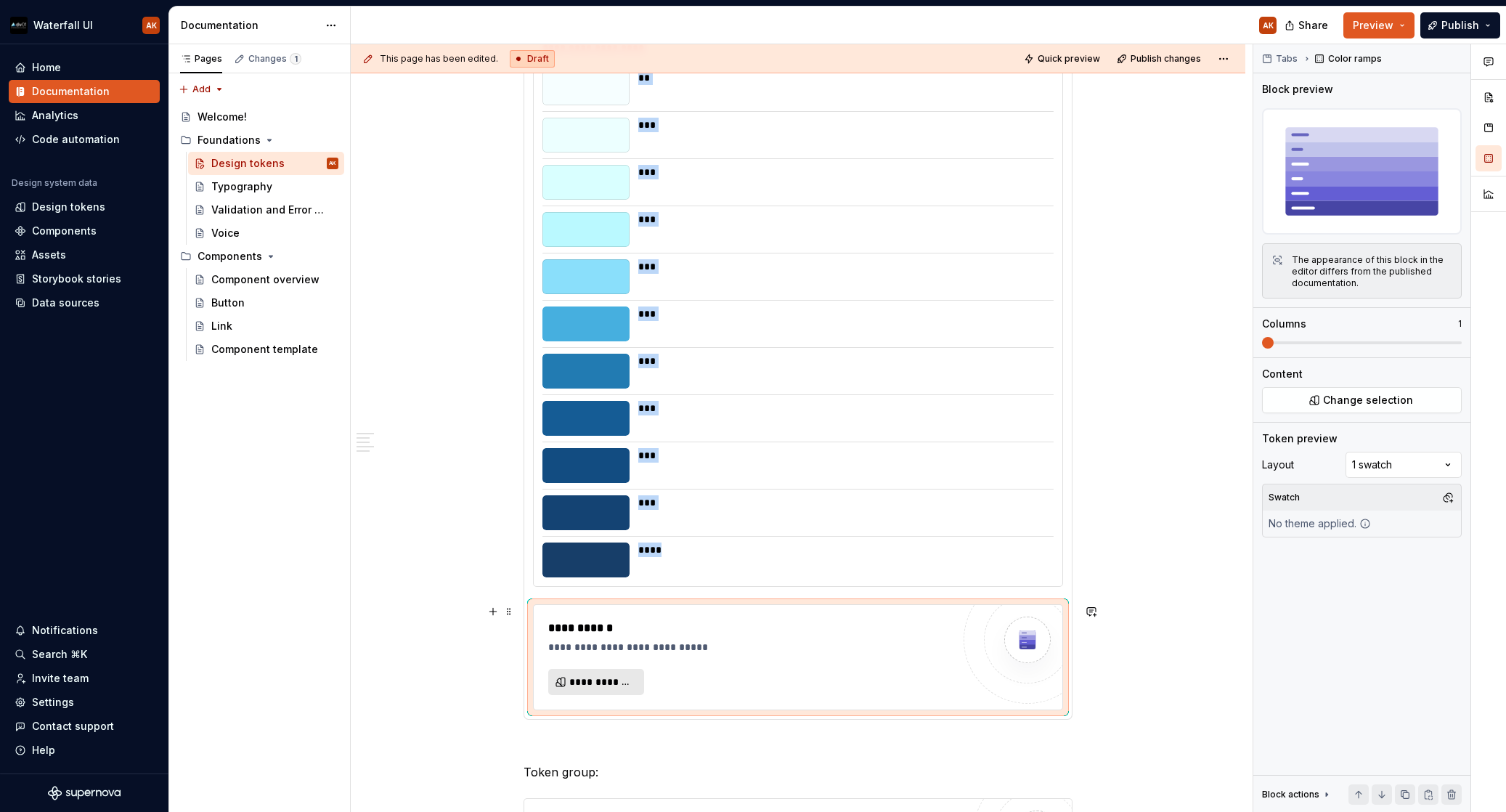
click at [607, 687] on span "**********" at bounding box center [603, 682] width 66 height 15
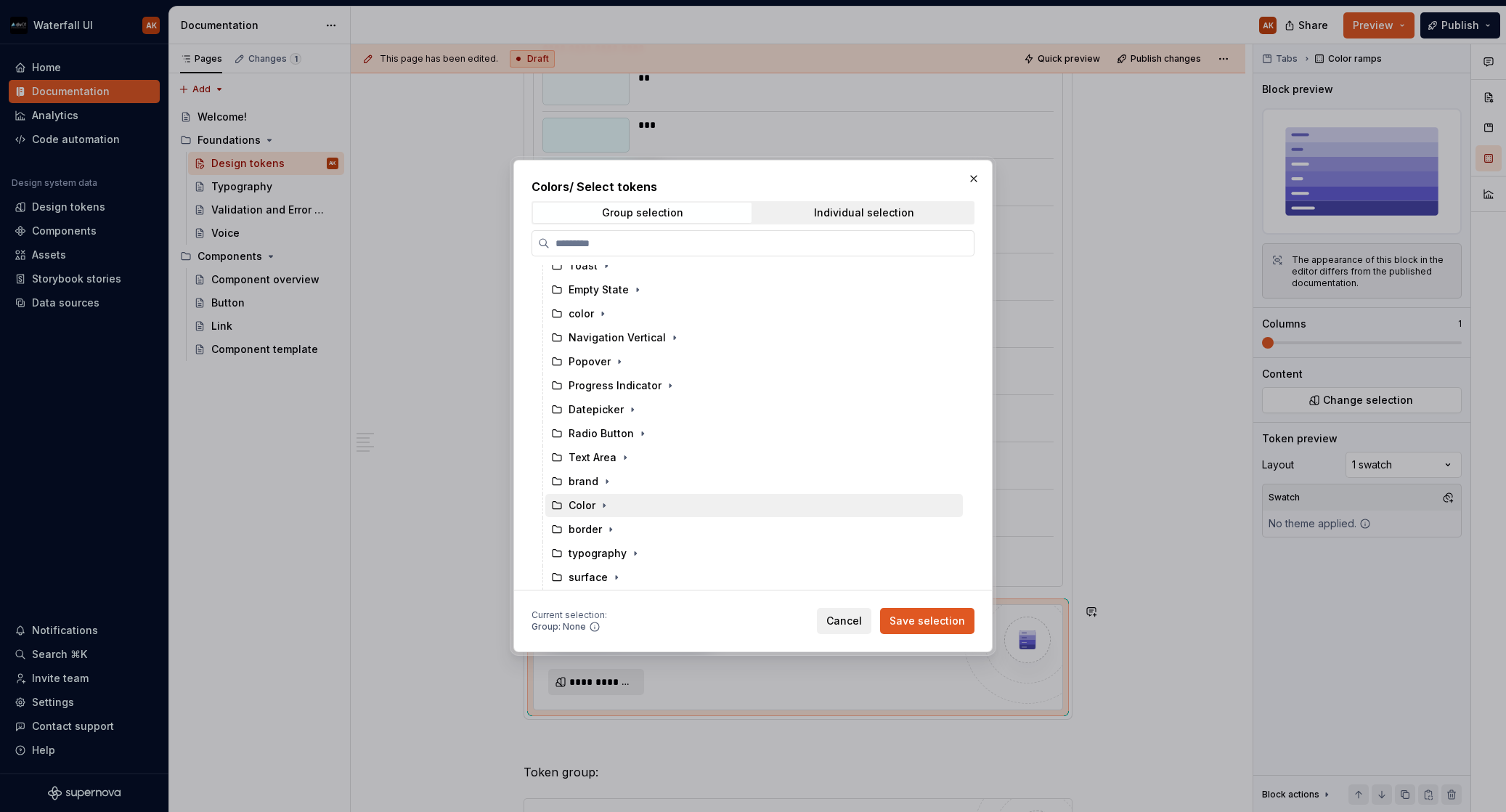
scroll to position [834, 0]
click at [577, 498] on div "Color" at bounding box center [582, 505] width 27 height 15
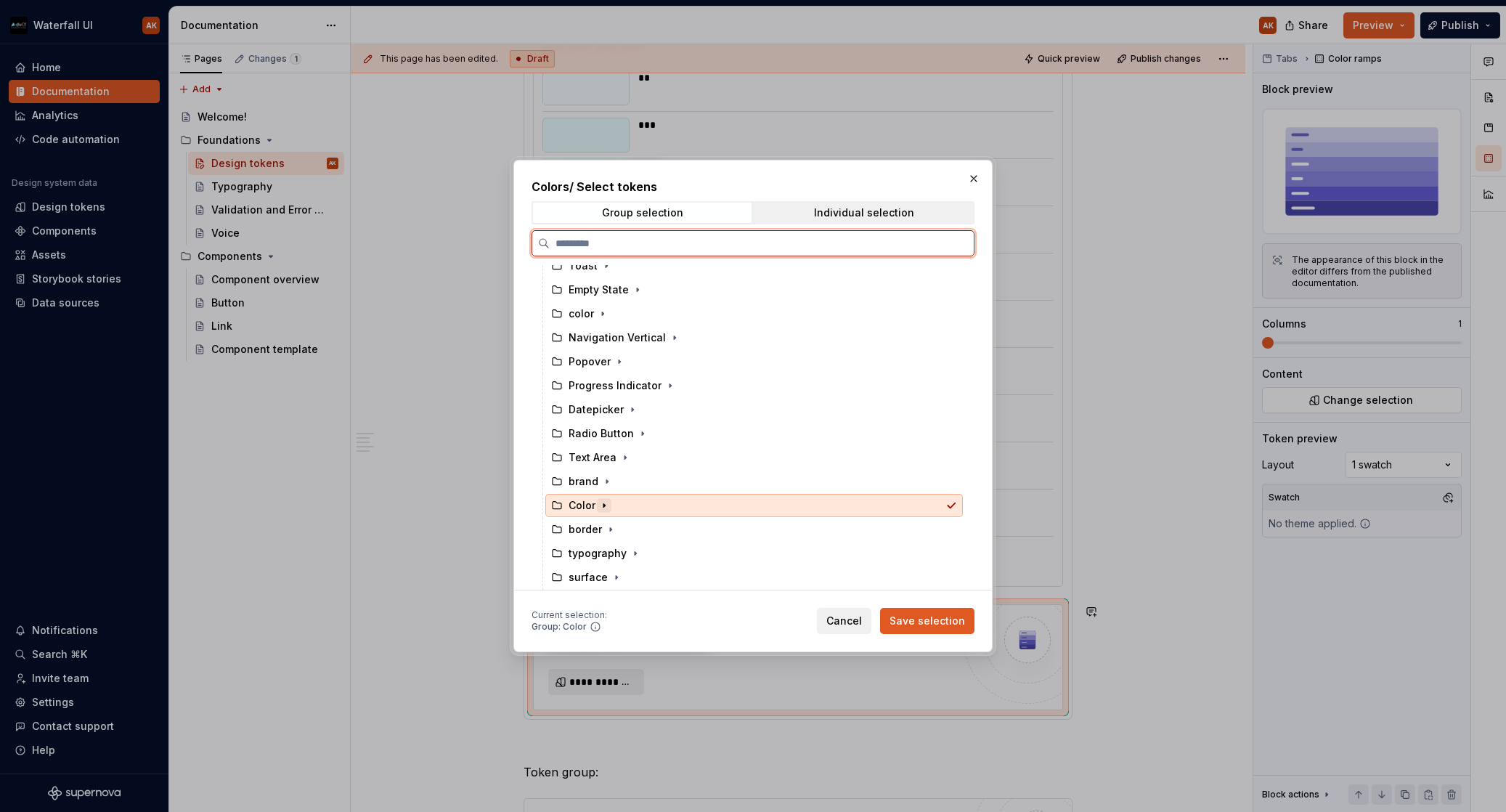
click at [605, 499] on icon "button" at bounding box center [605, 505] width 12 height 12
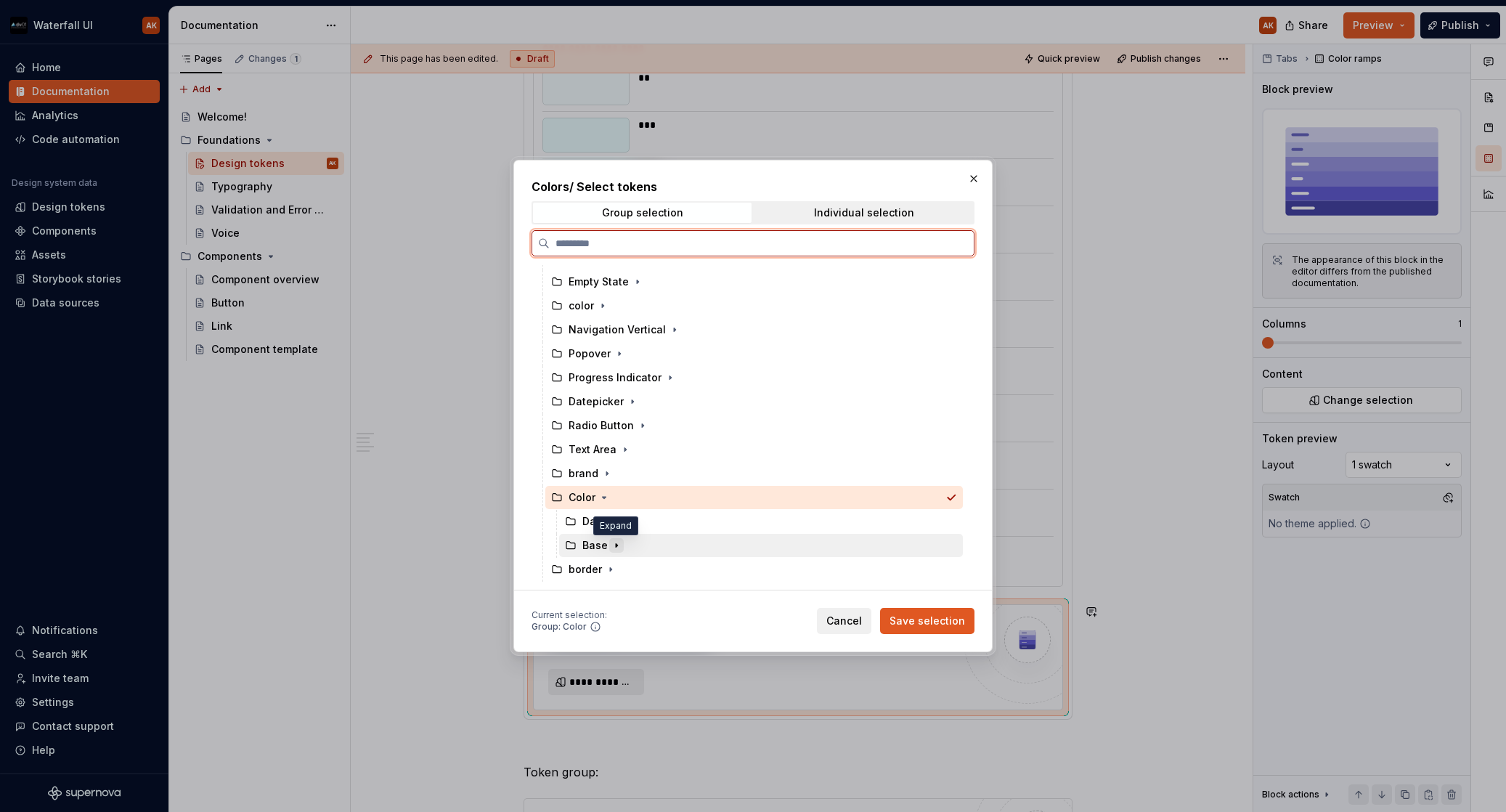
click at [610, 544] on button "button" at bounding box center [616, 545] width 15 height 15
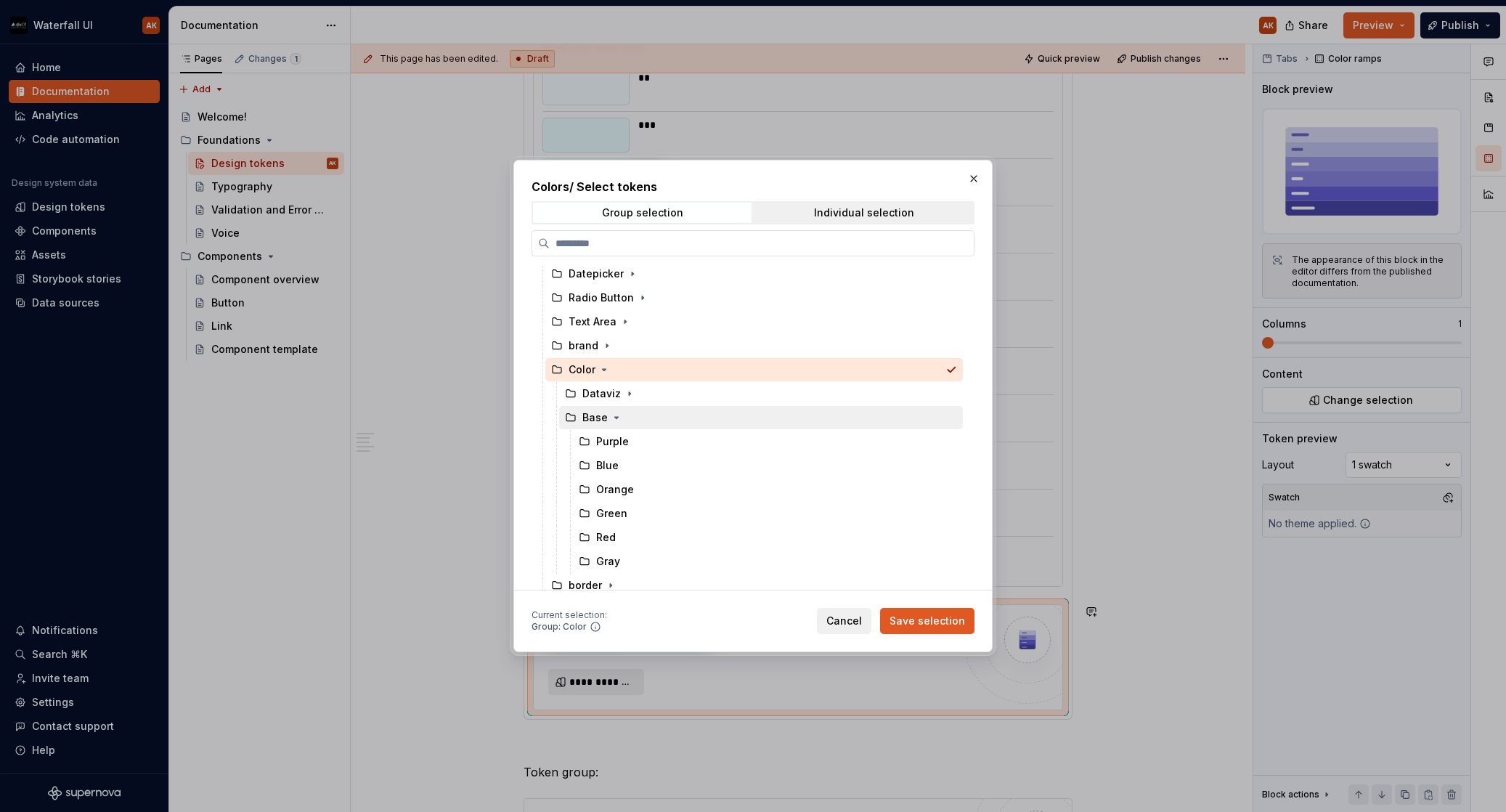
scroll to position [968, 0]
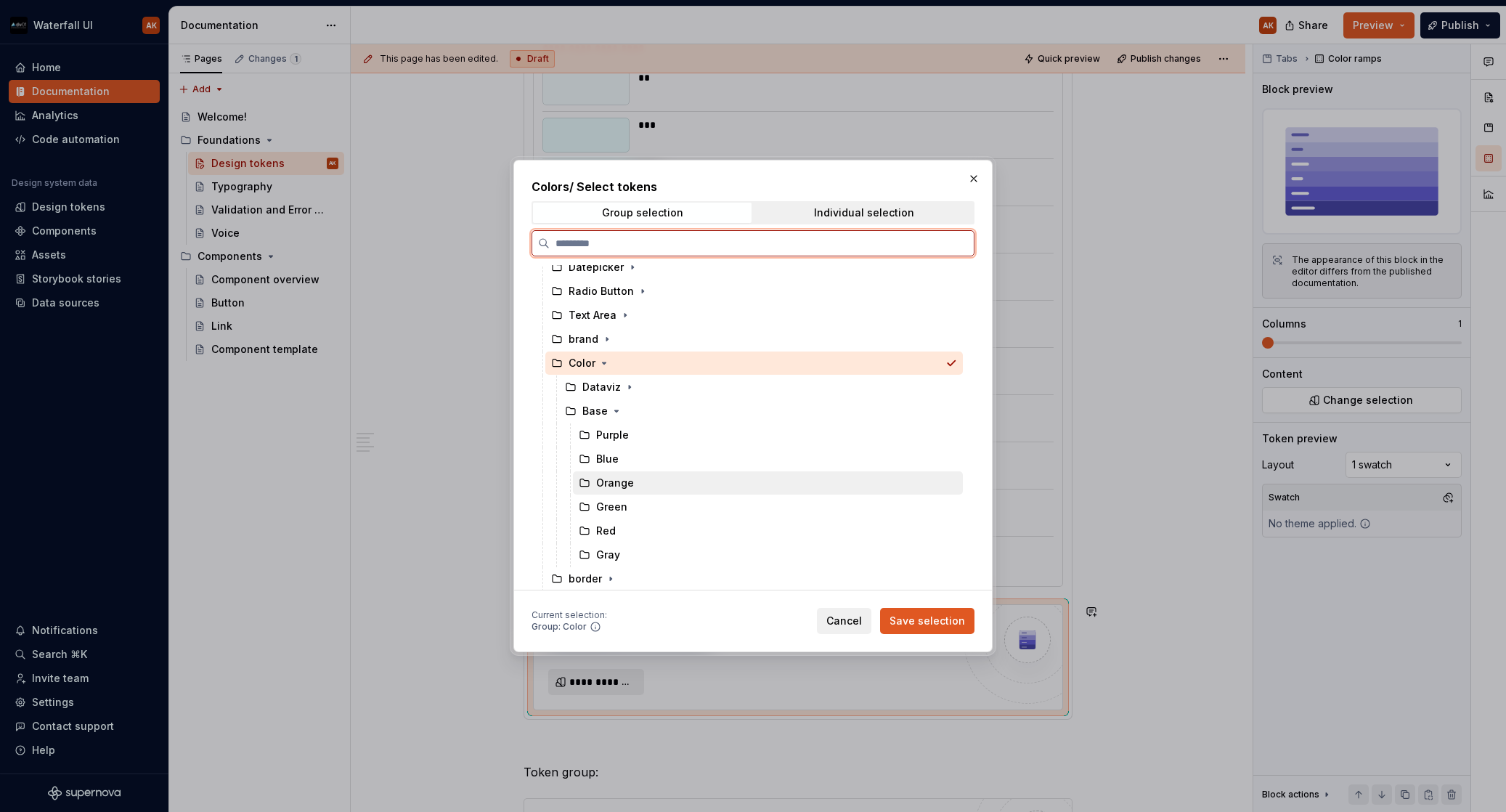
click at [648, 479] on div "Orange" at bounding box center [767, 482] width 390 height 23
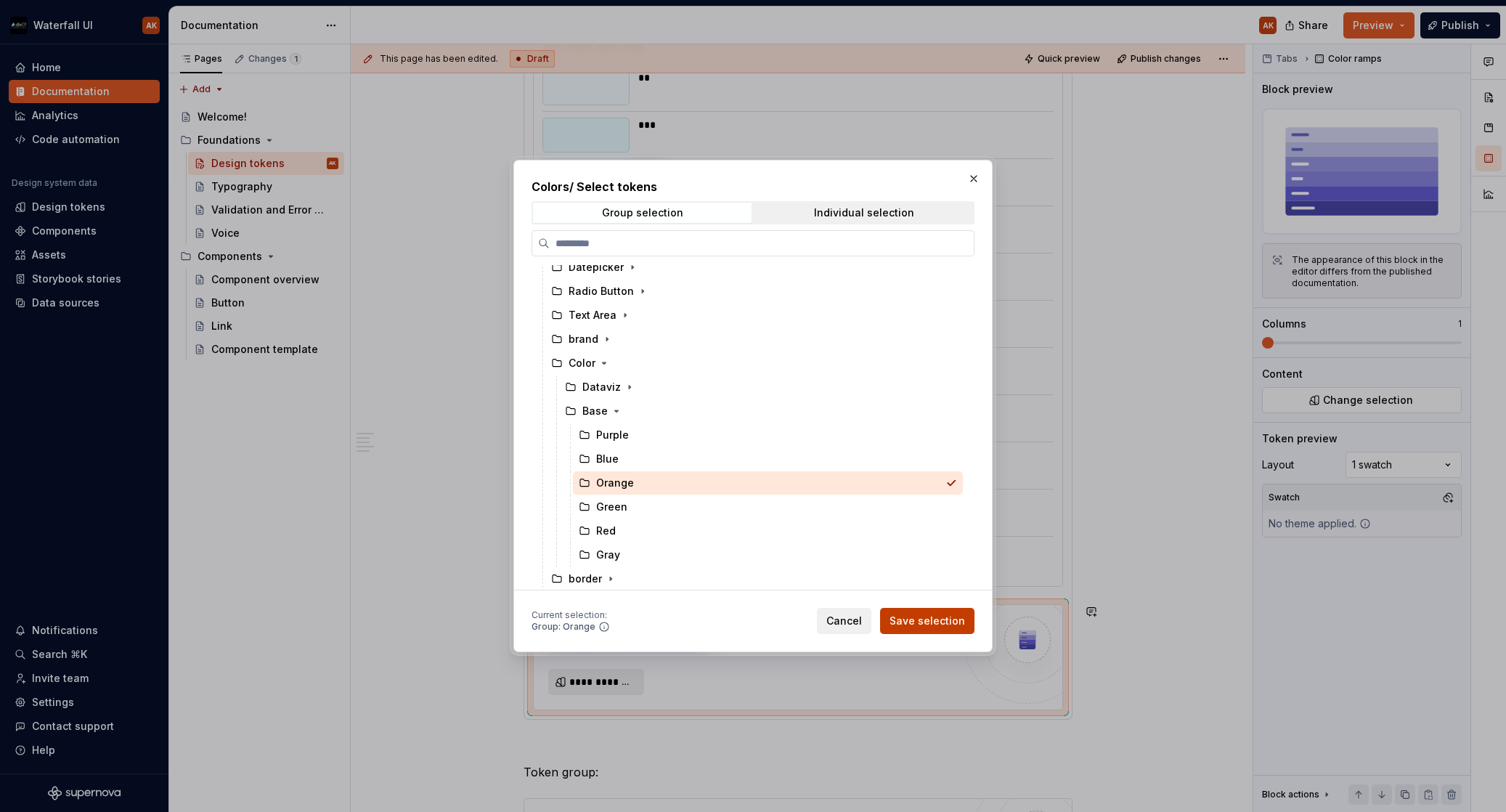
click at [927, 622] on span "Save selection" at bounding box center [927, 620] width 75 height 15
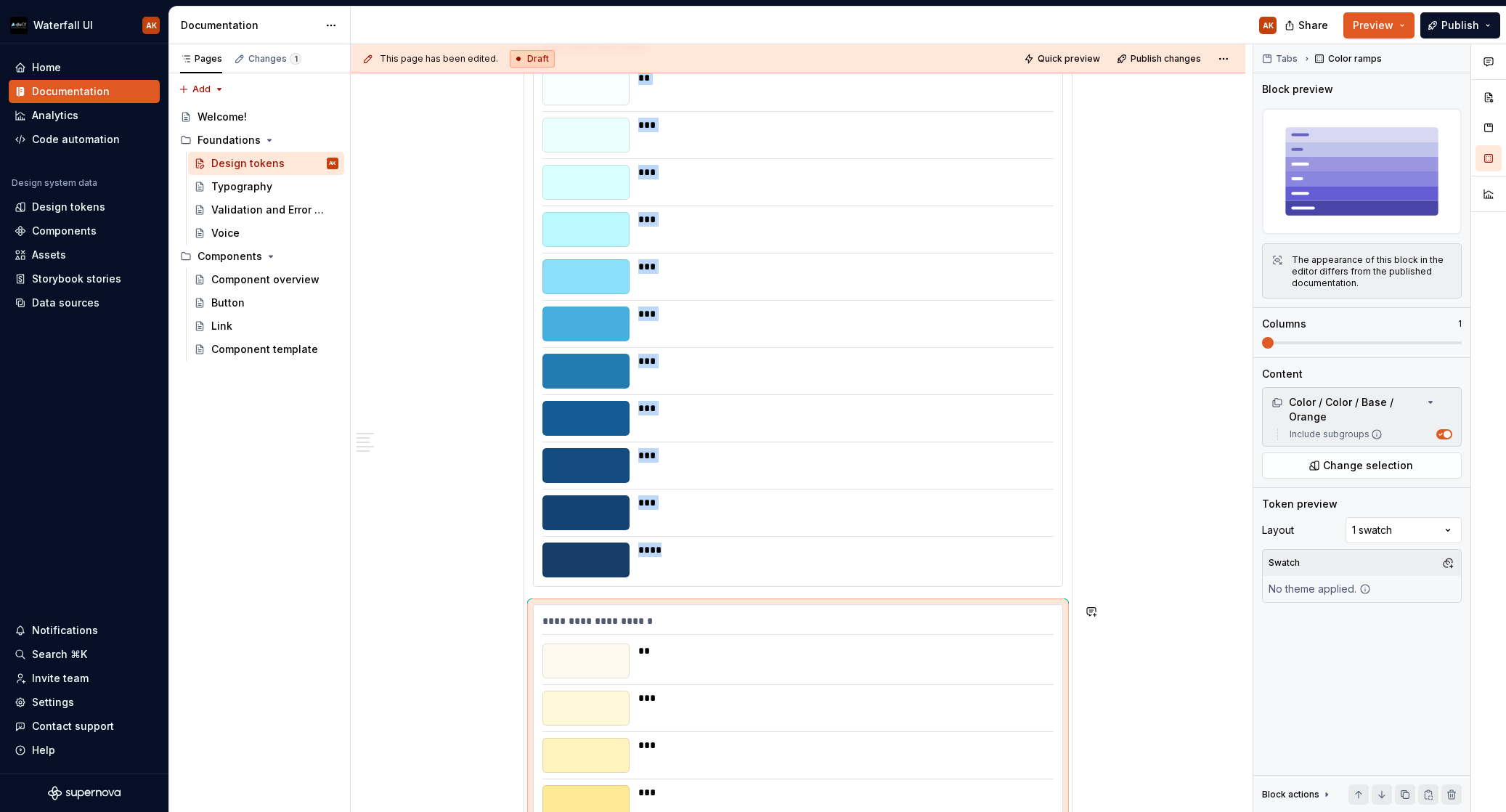
scroll to position [1356, 0]
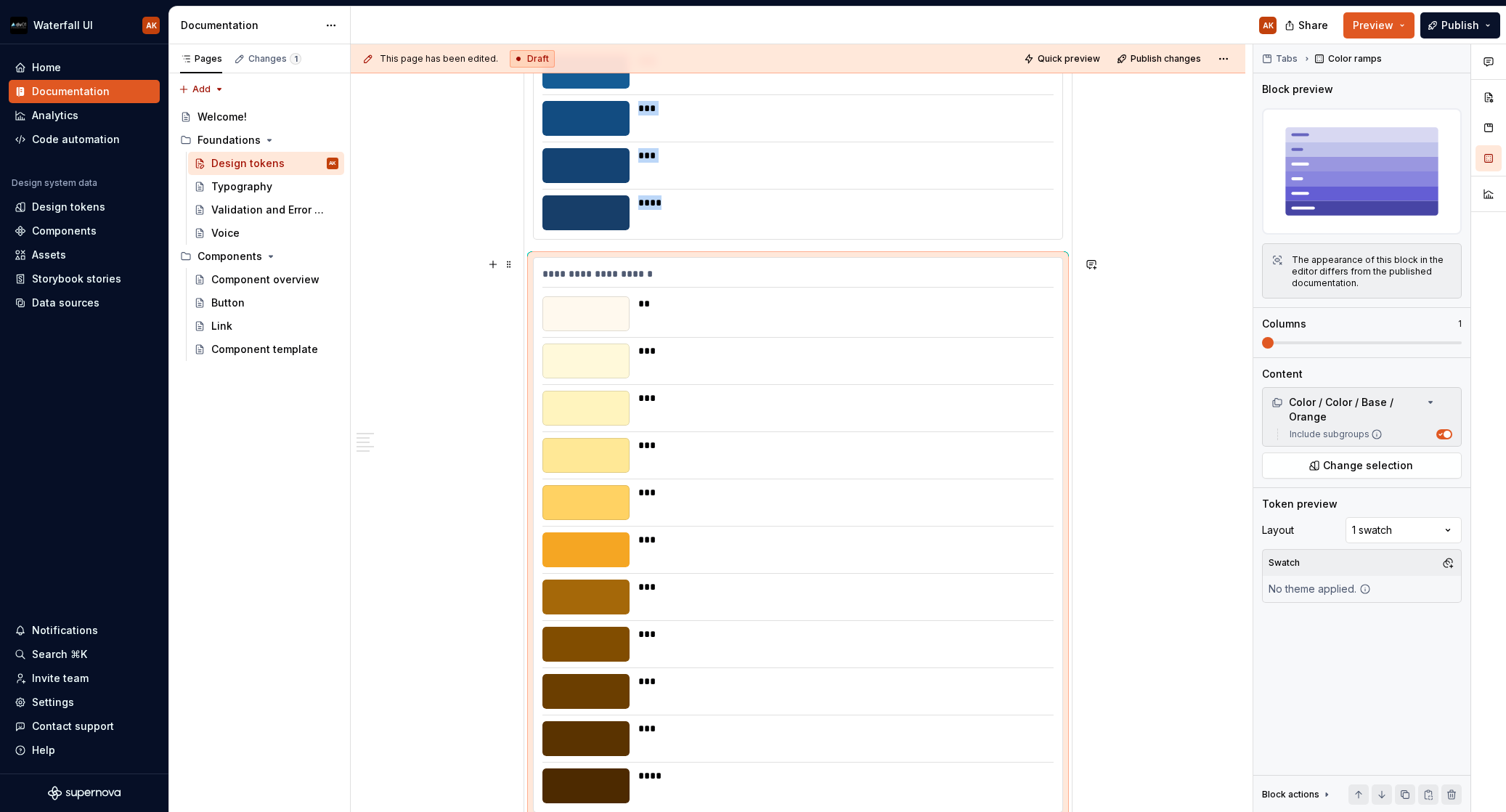
click at [568, 261] on div "**********" at bounding box center [798, 535] width 529 height 554
click at [507, 262] on span at bounding box center [509, 264] width 12 height 20
click at [530, 285] on div "Duplicate" at bounding box center [577, 290] width 94 height 15
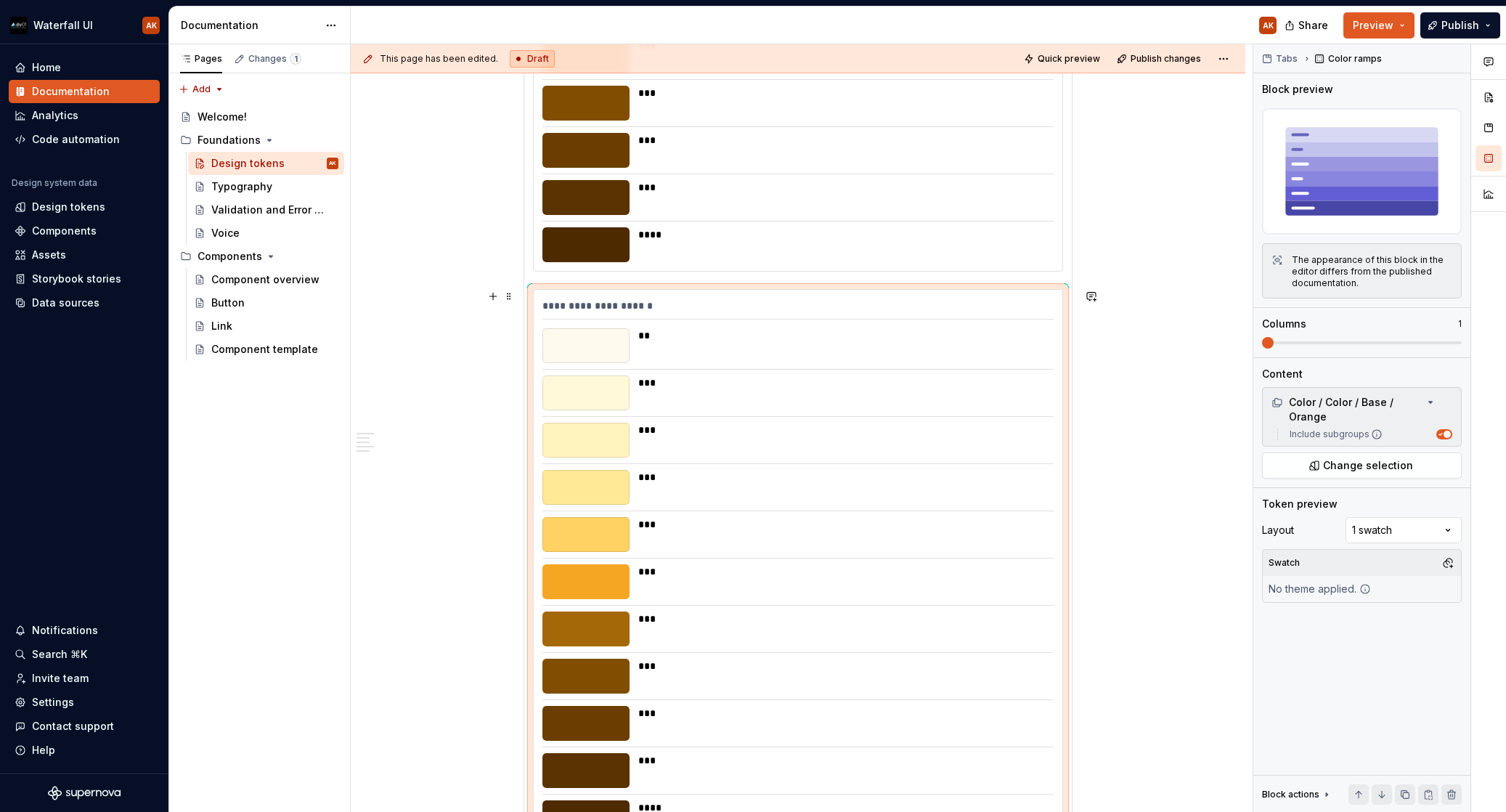
scroll to position [1896, 0]
click at [634, 294] on div "**********" at bounding box center [798, 568] width 529 height 554
click at [1373, 457] on button "Change selection" at bounding box center [1361, 466] width 200 height 26
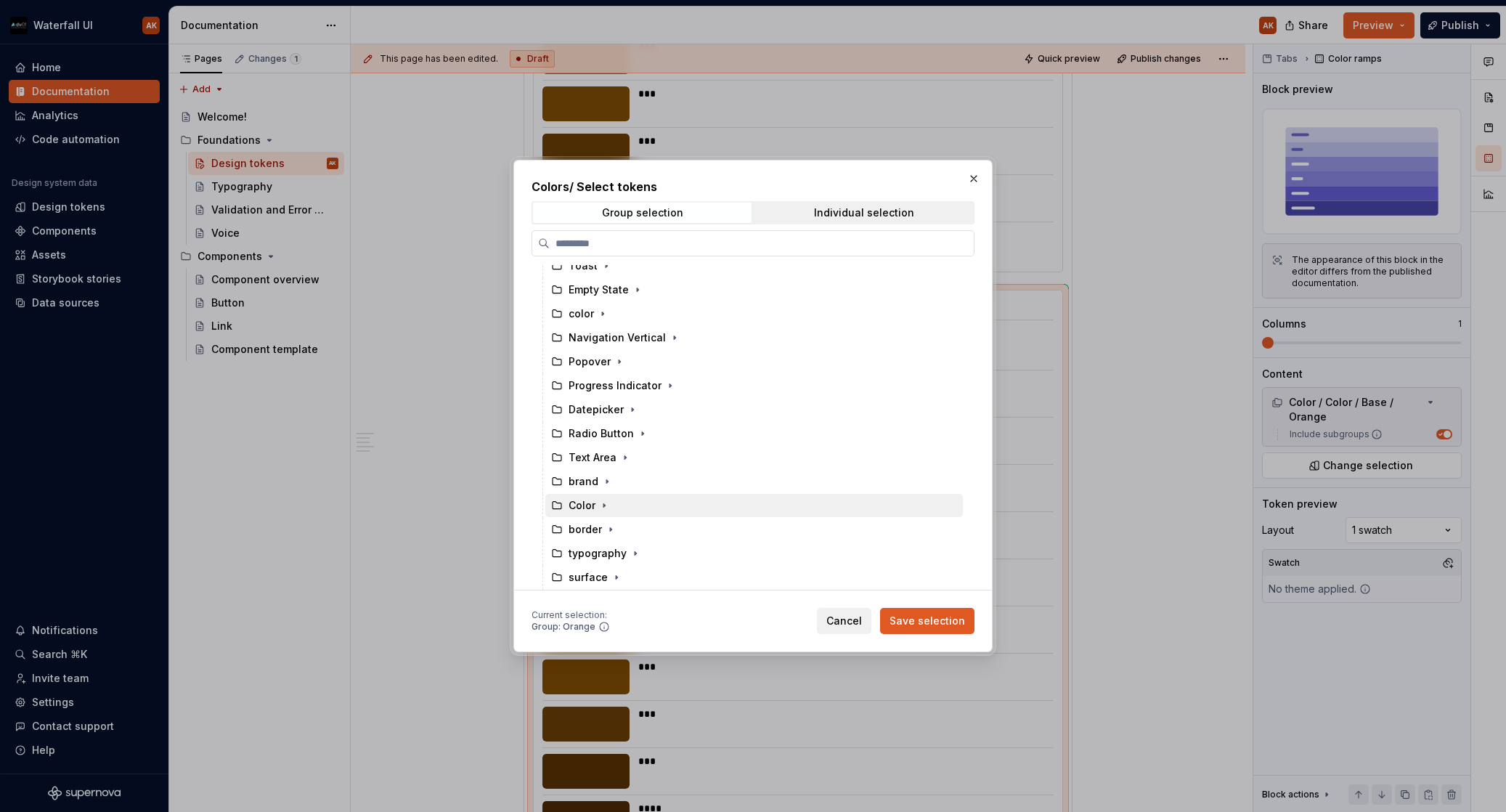
scroll to position [834, 0]
click at [567, 499] on div "Color" at bounding box center [581, 505] width 61 height 15
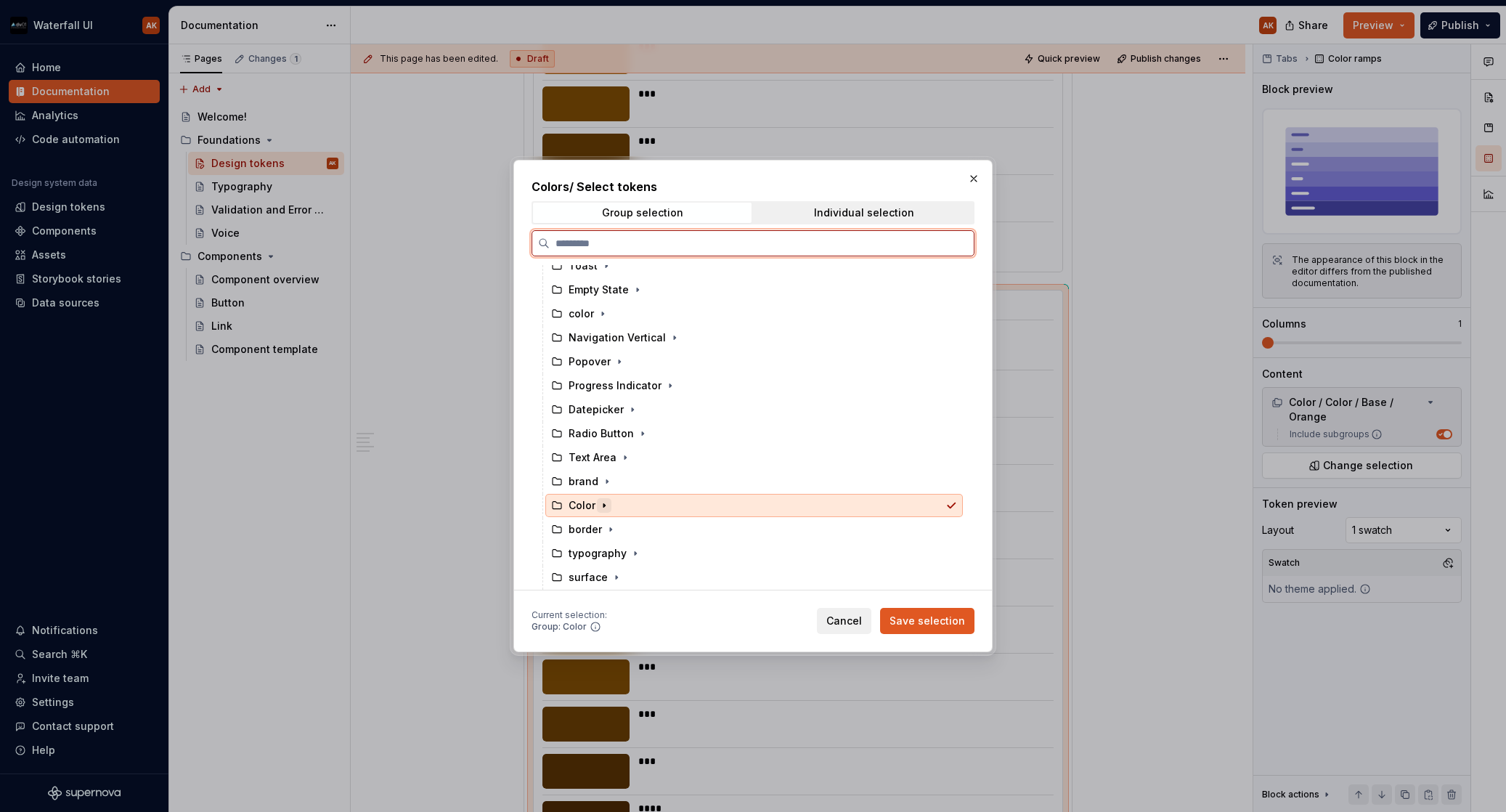
click at [611, 499] on button "button" at bounding box center [604, 505] width 15 height 15
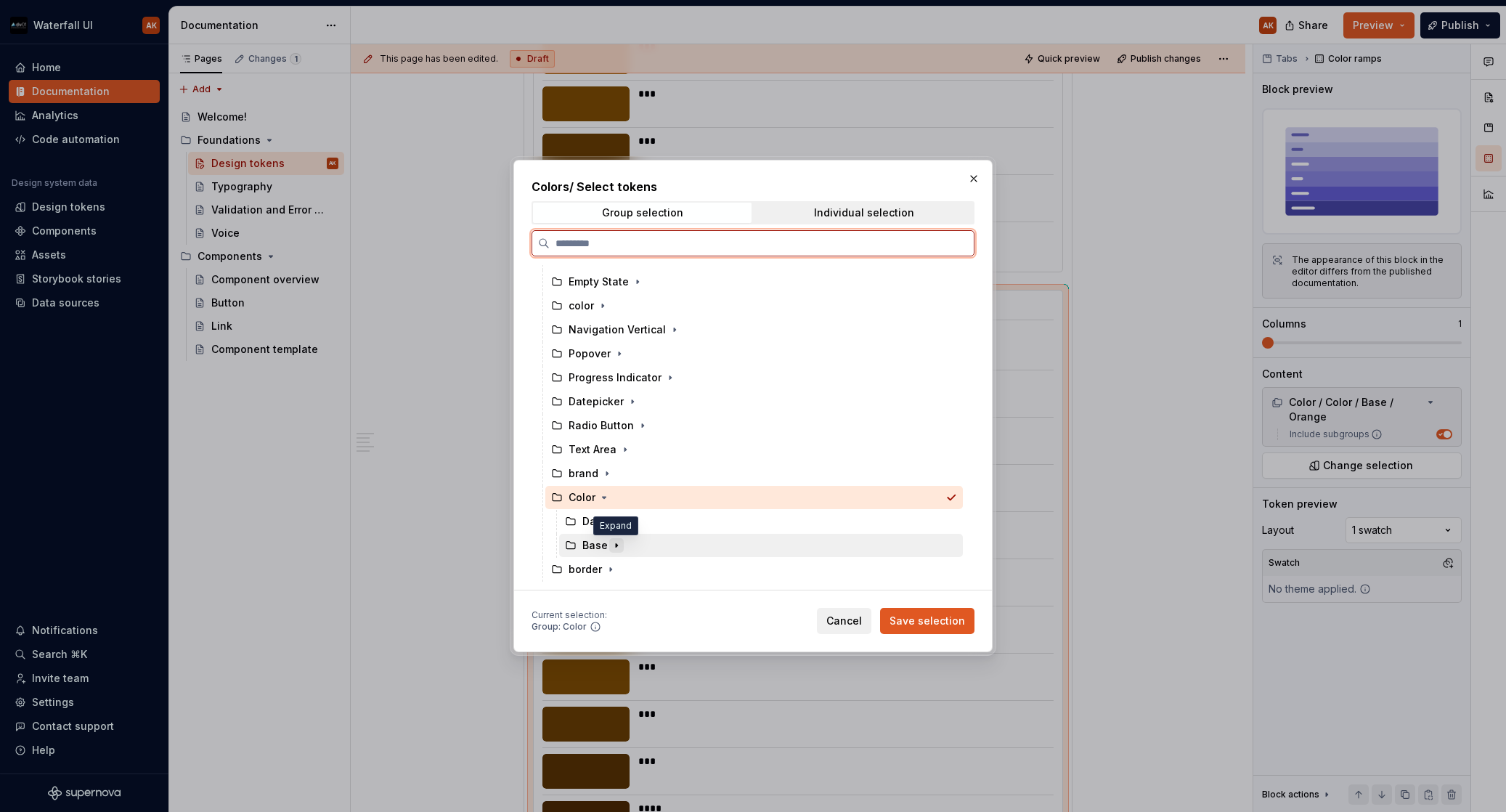
click at [618, 548] on icon "button" at bounding box center [616, 546] width 12 height 12
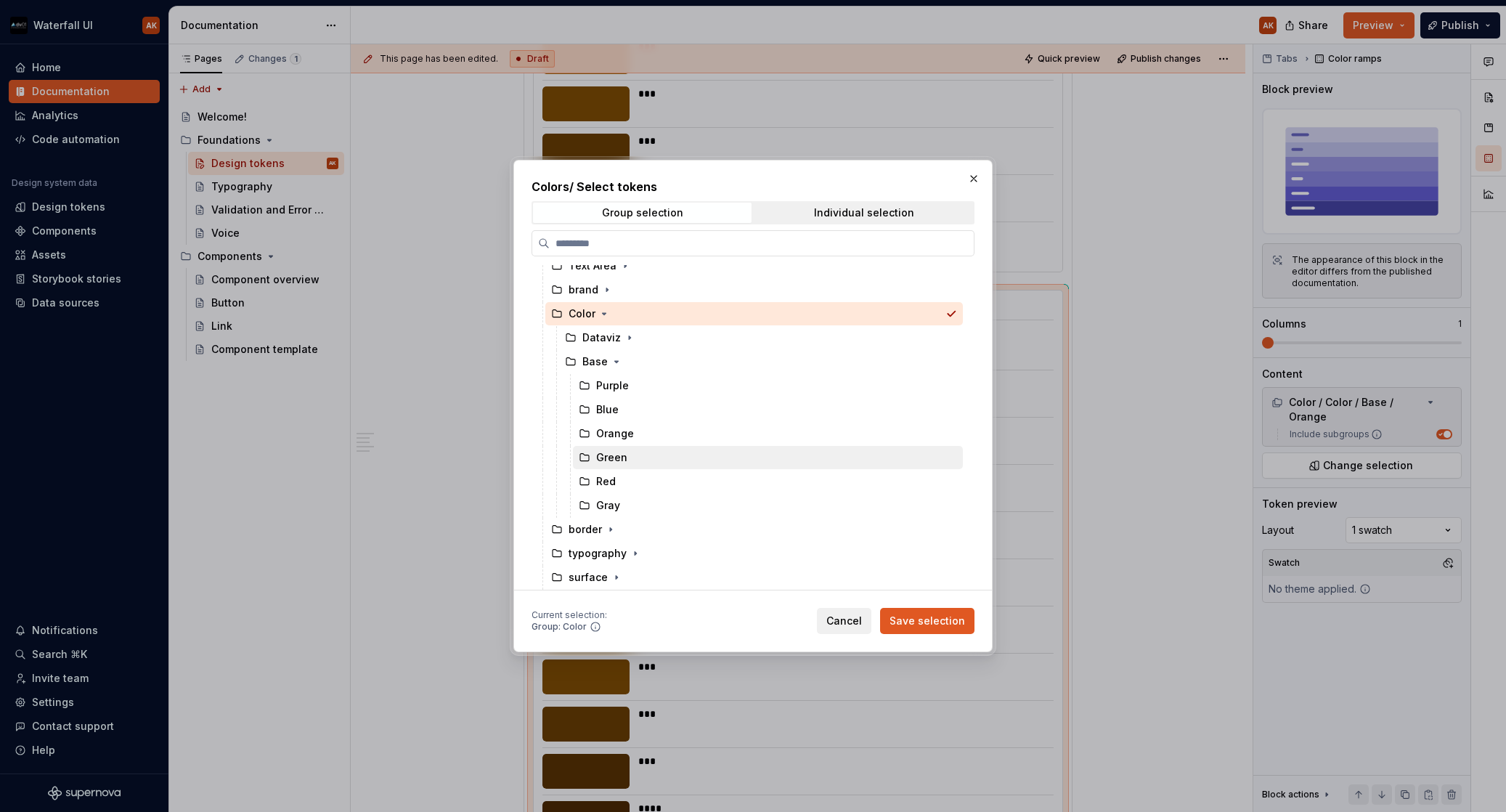
scroll to position [1025, 0]
click at [615, 456] on div "Green" at bounding box center [612, 458] width 31 height 15
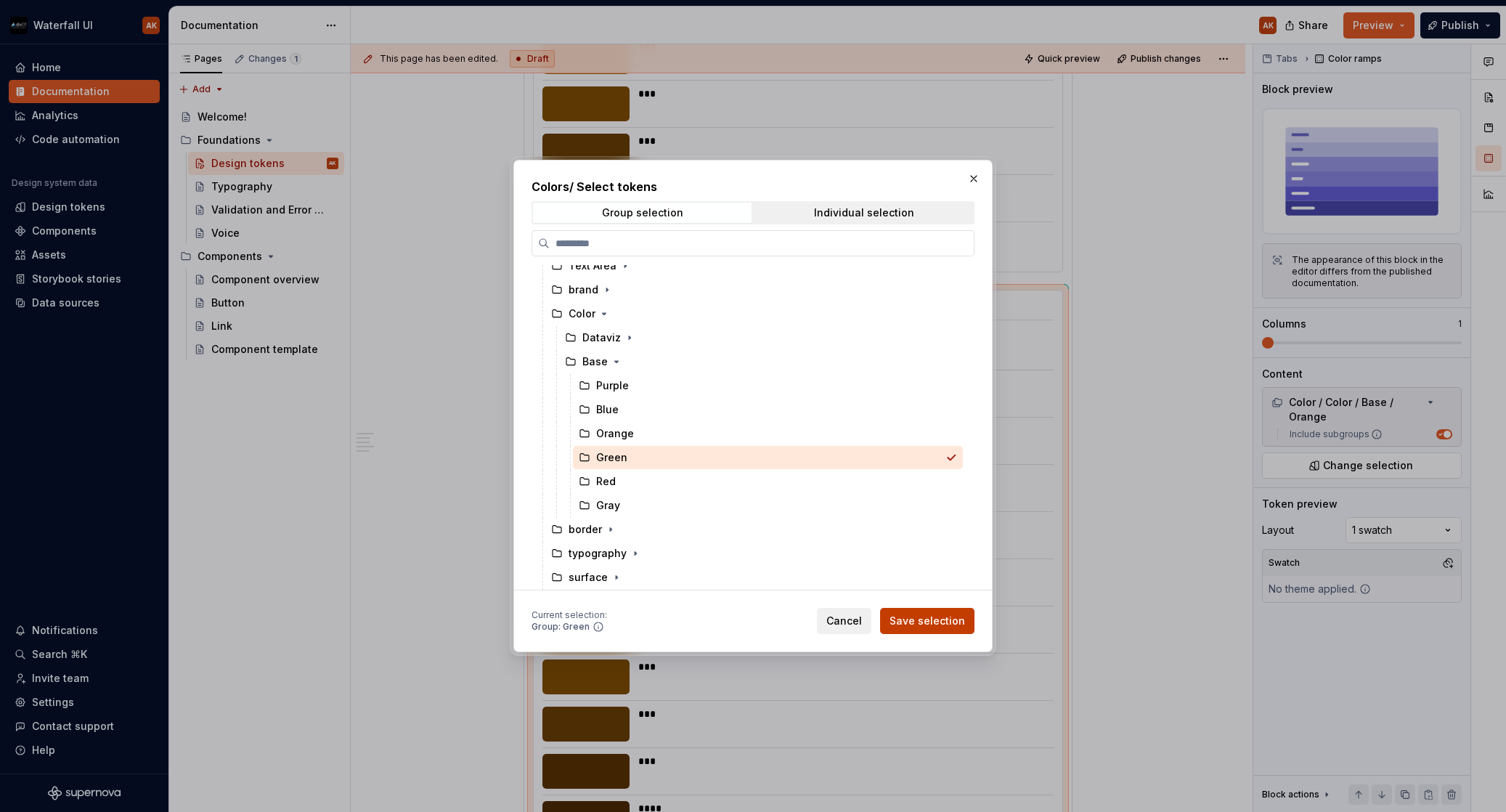
click at [950, 626] on span "Save selection" at bounding box center [927, 620] width 75 height 15
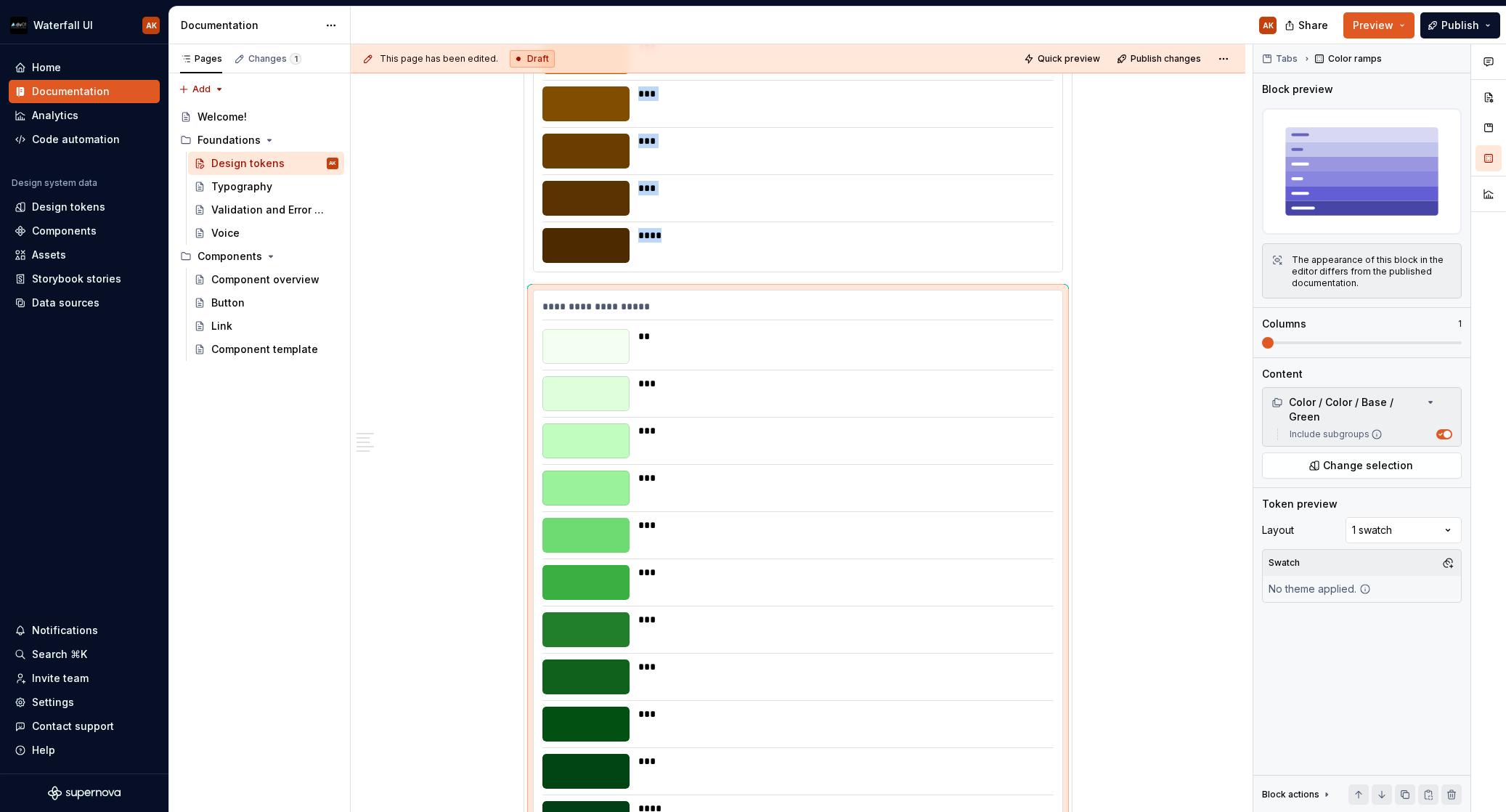
scroll to position [1929, 0]
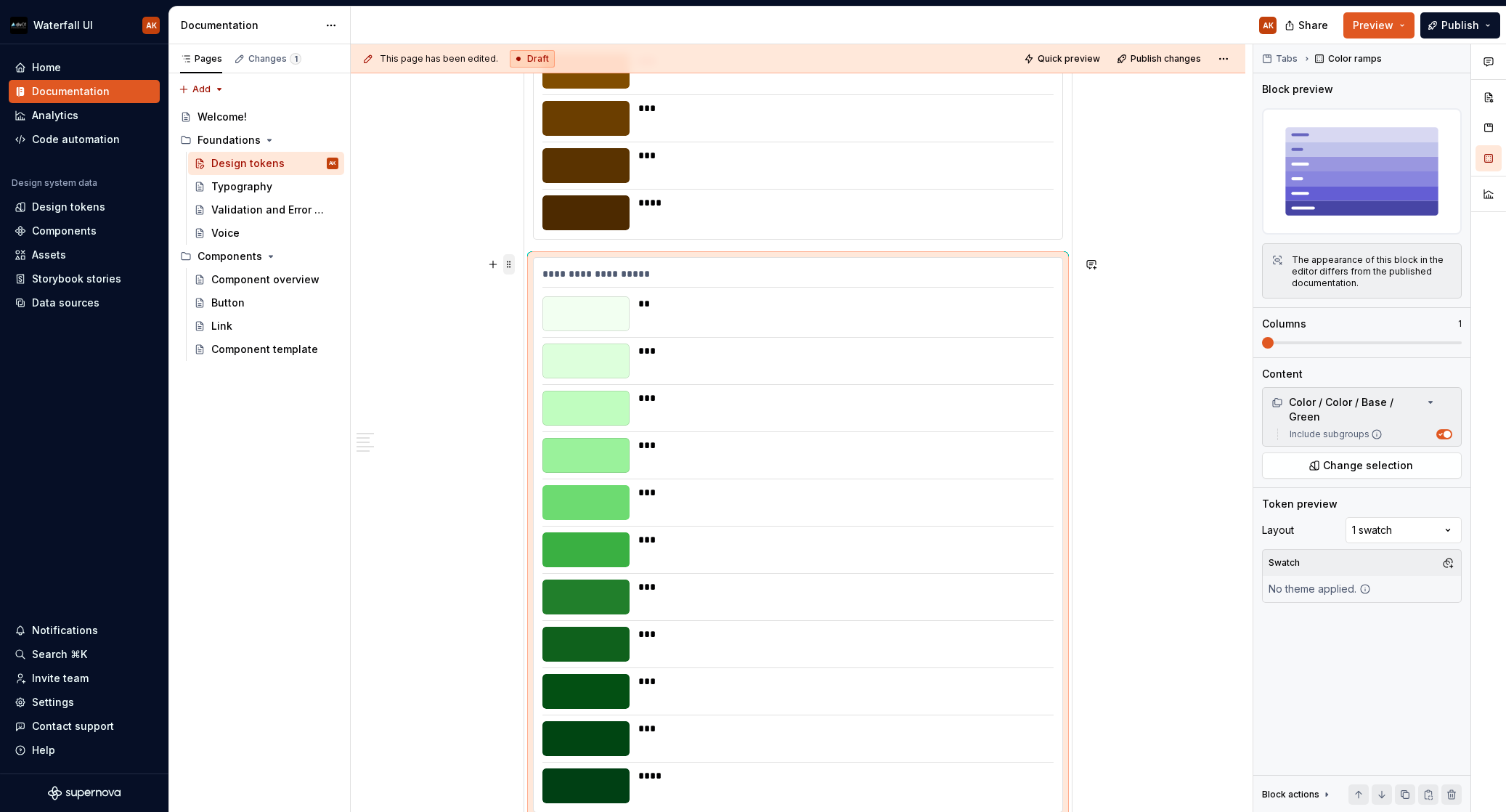
click at [508, 261] on span at bounding box center [509, 264] width 12 height 20
click at [553, 289] on div "Duplicate" at bounding box center [577, 290] width 94 height 15
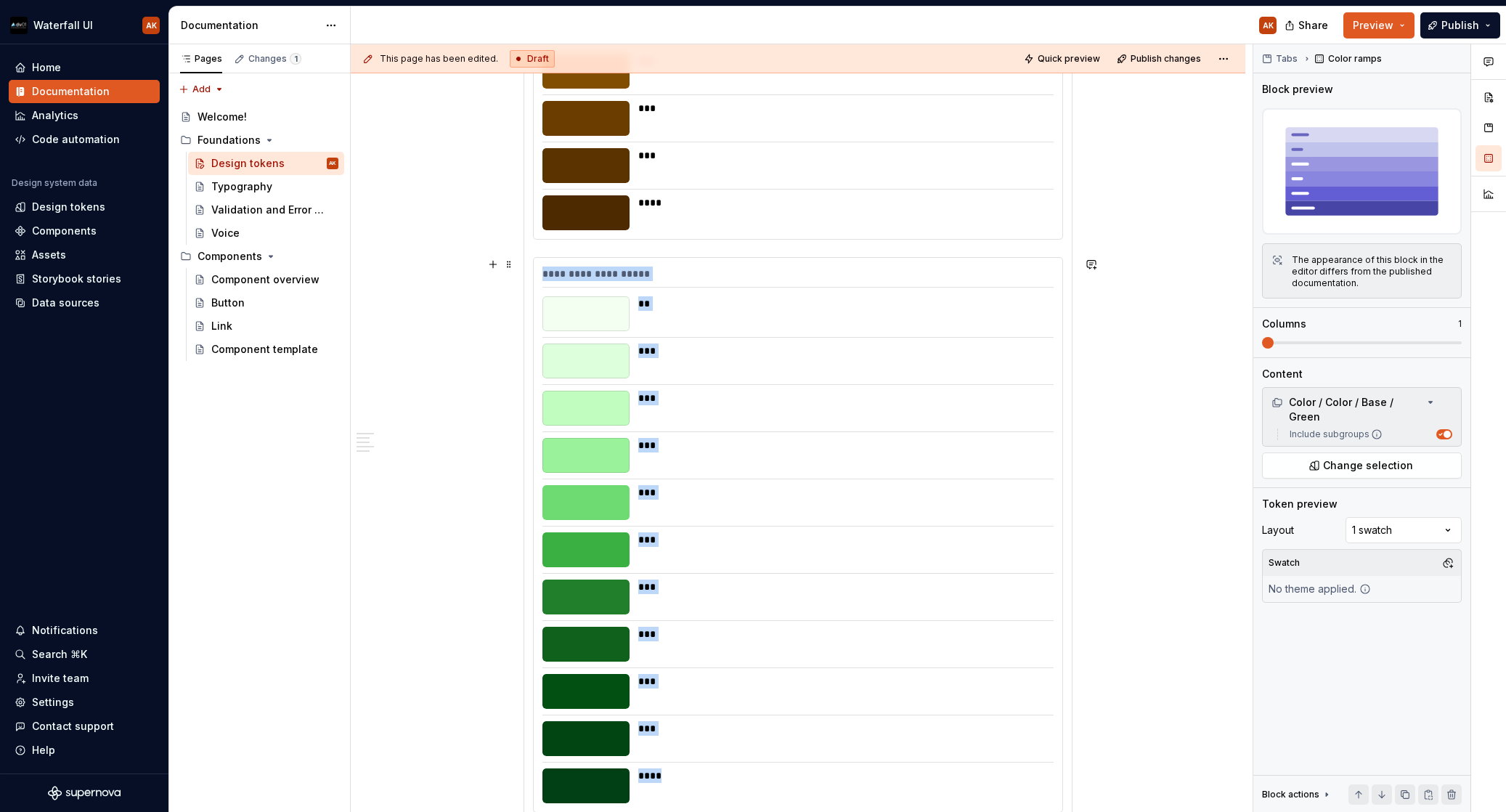
scroll to position [2502, 0]
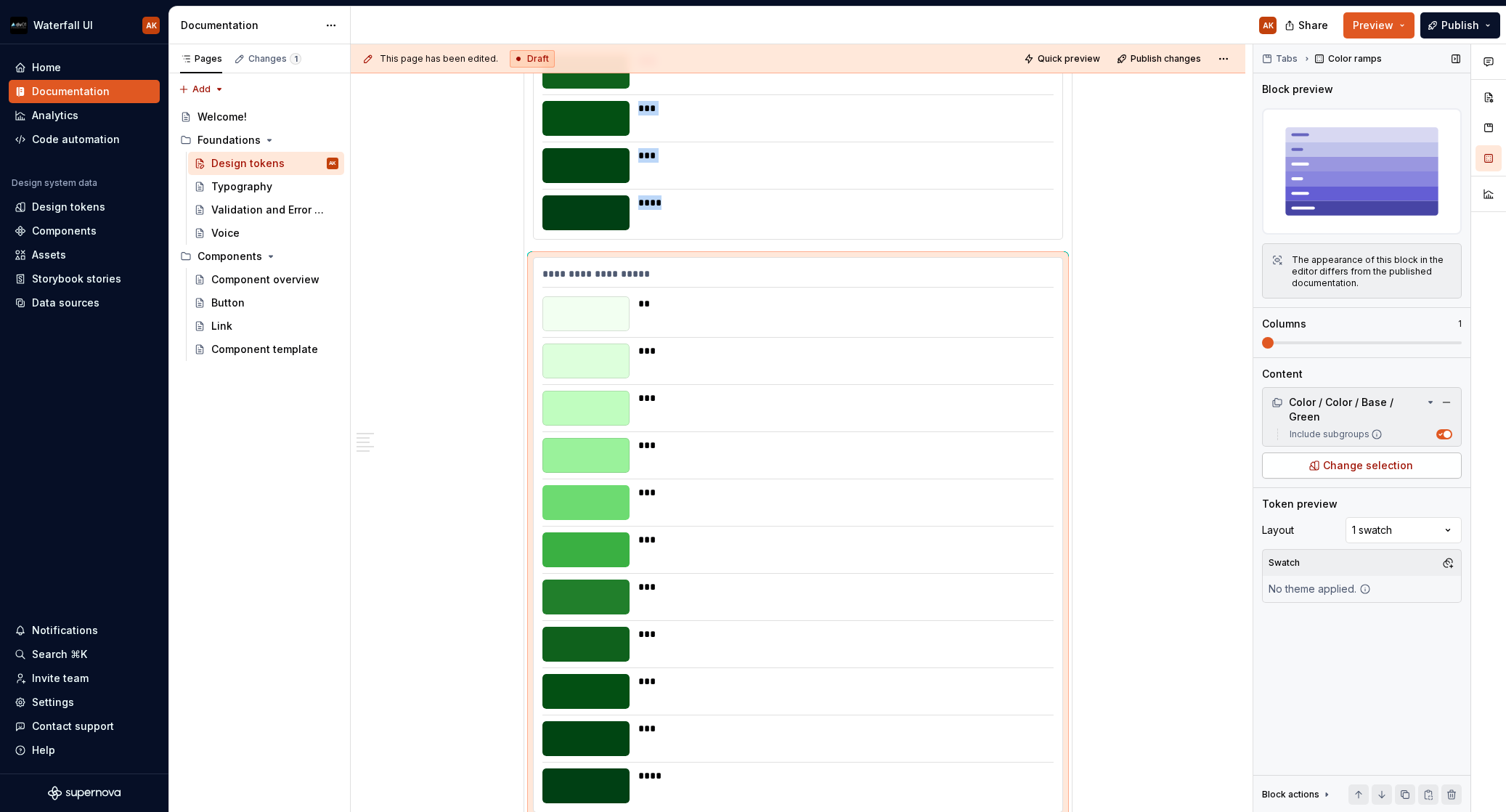
click at [1373, 453] on button "Change selection" at bounding box center [1361, 466] width 200 height 26
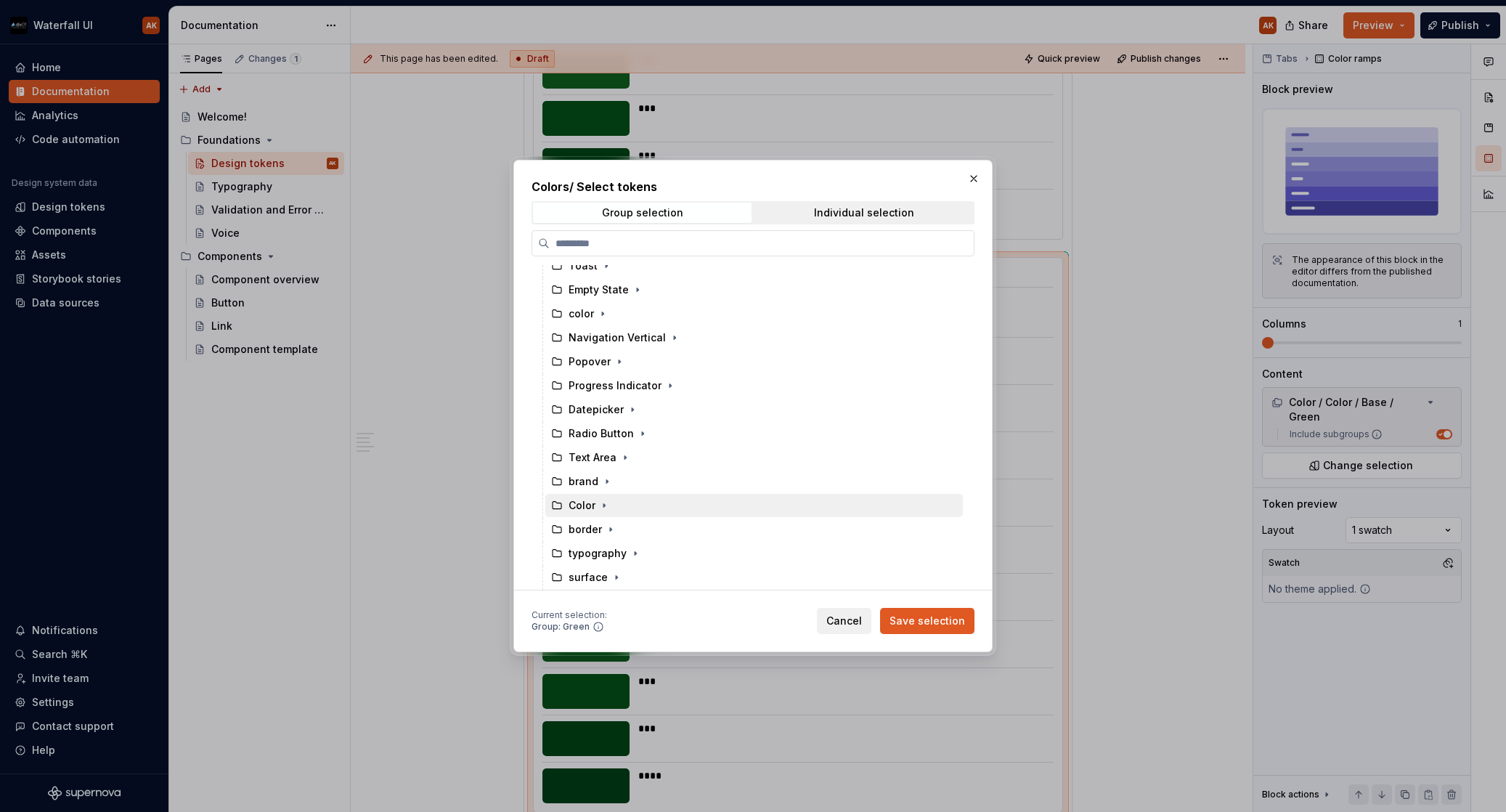
scroll to position [834, 0]
click at [608, 499] on icon "button" at bounding box center [605, 505] width 12 height 12
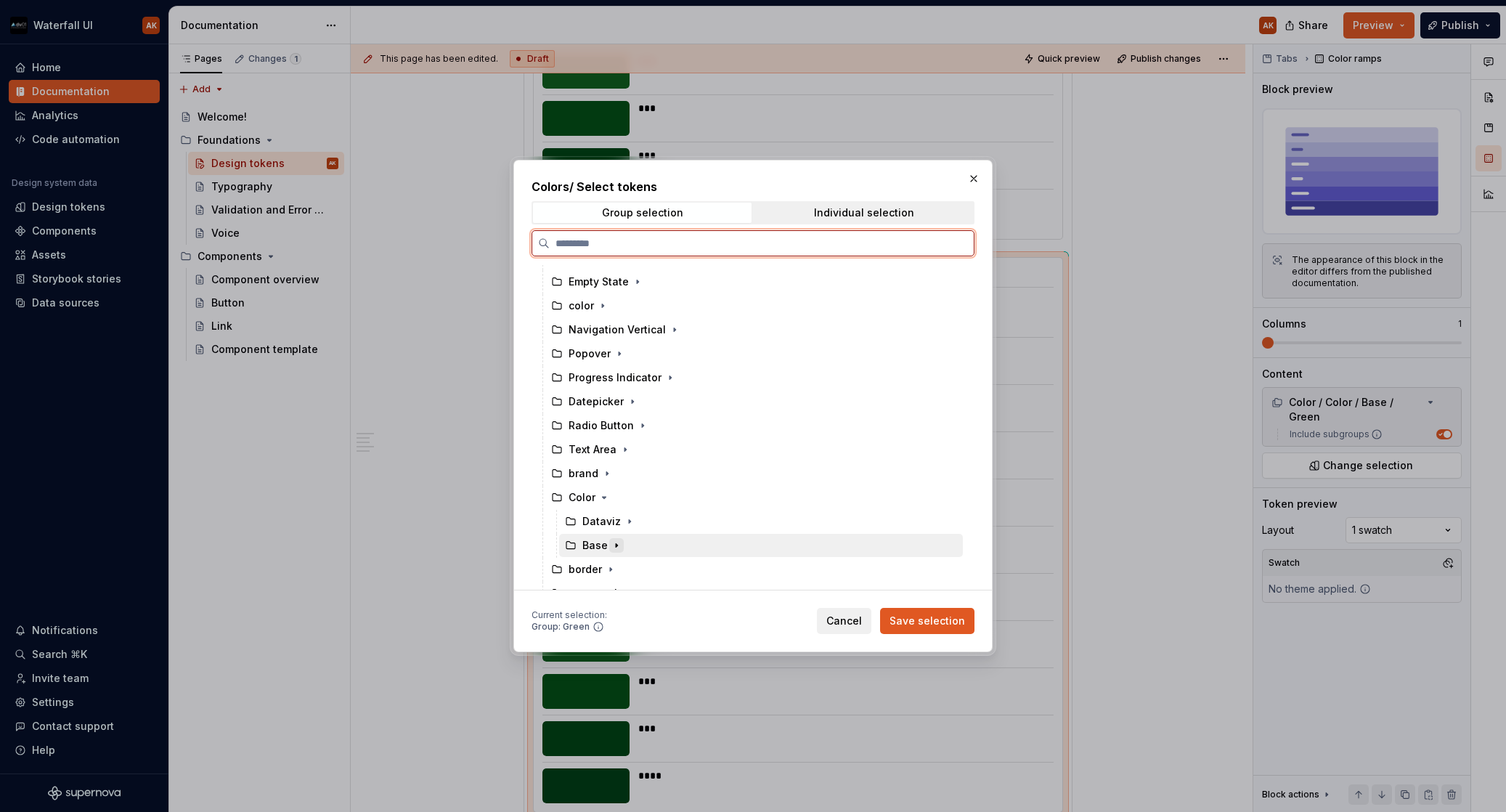
click at [616, 541] on icon "button" at bounding box center [616, 546] width 12 height 12
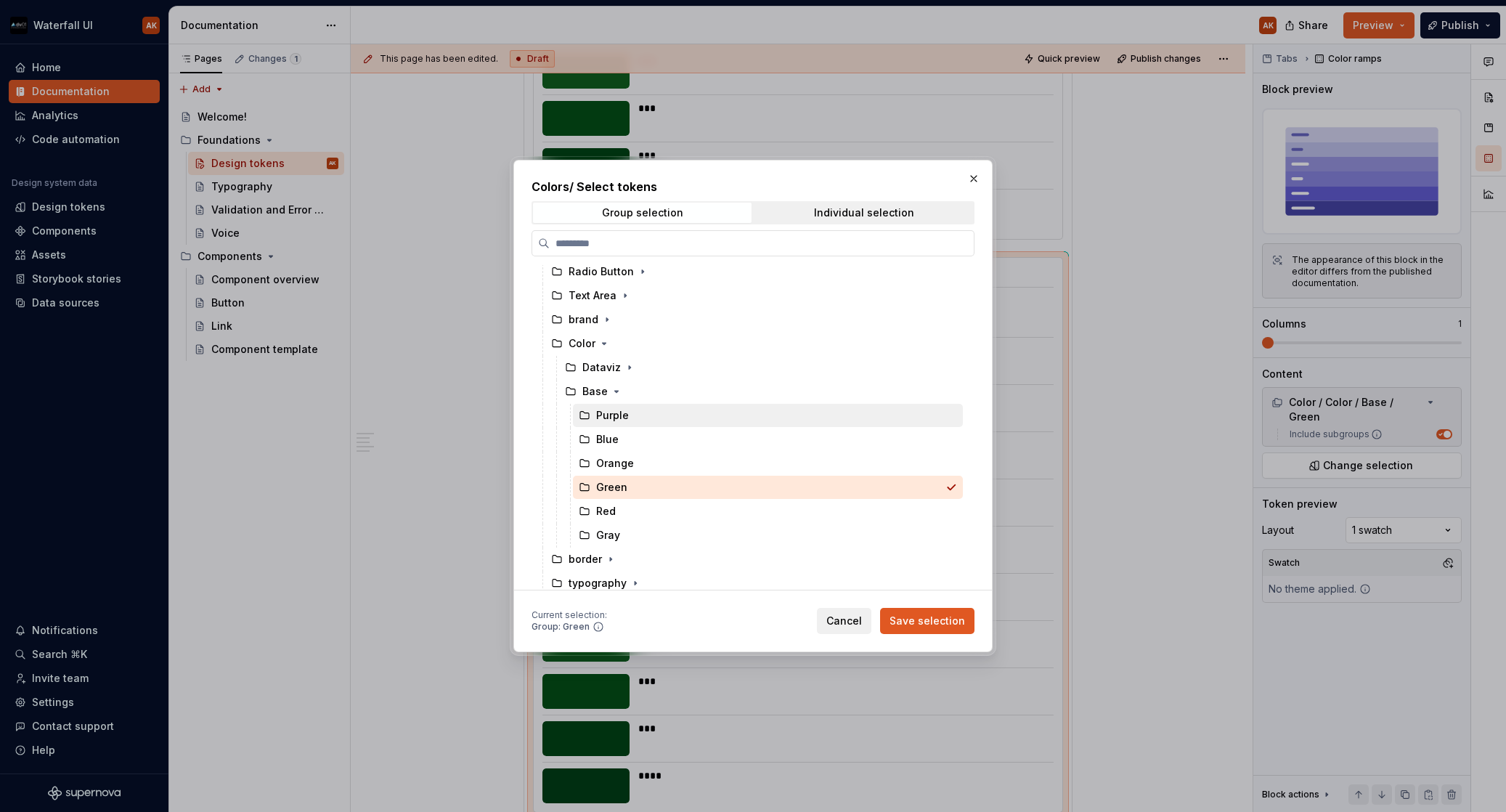
scroll to position [1007, 0]
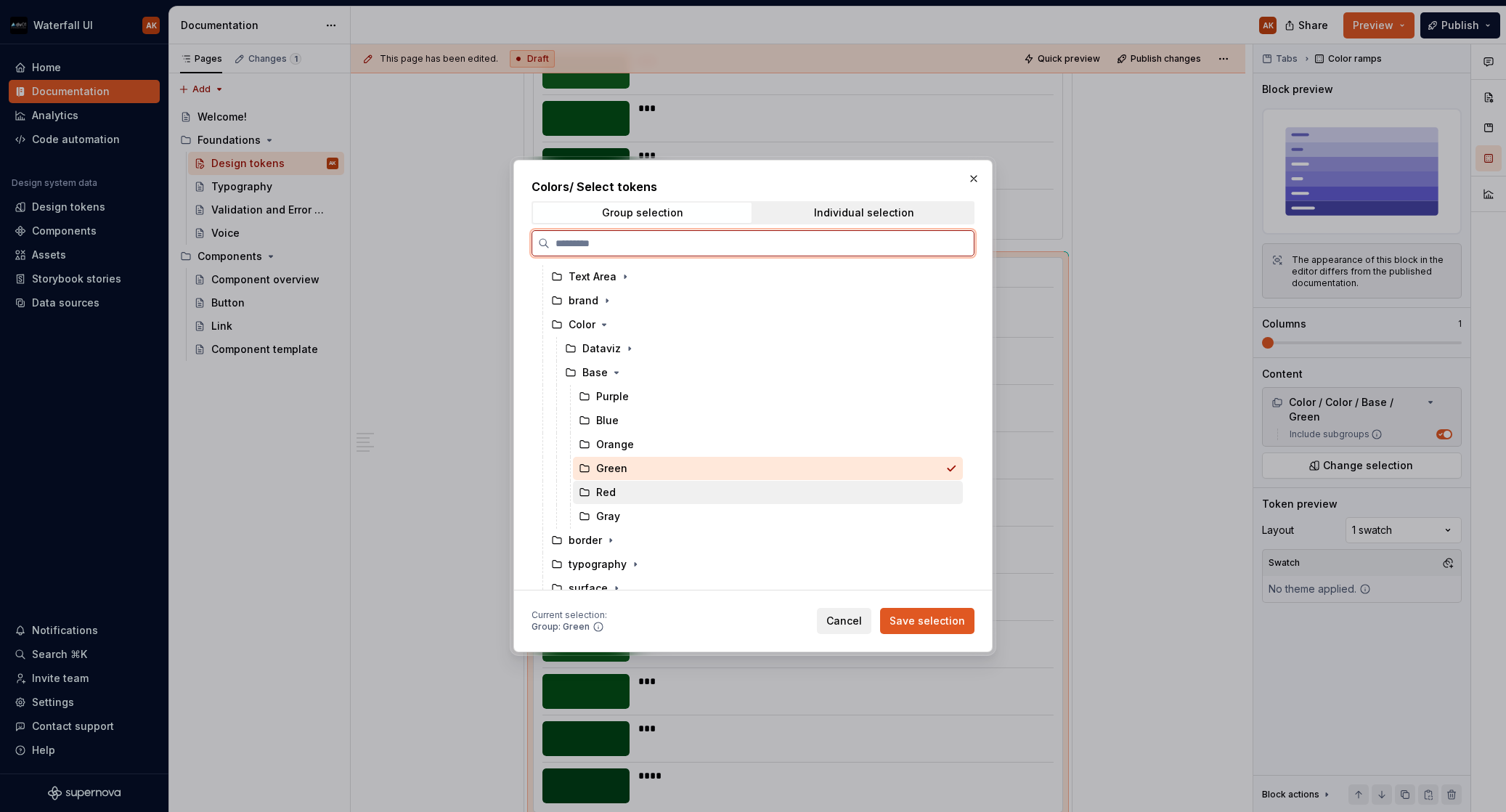
click at [613, 496] on div "Red" at bounding box center [607, 492] width 20 height 15
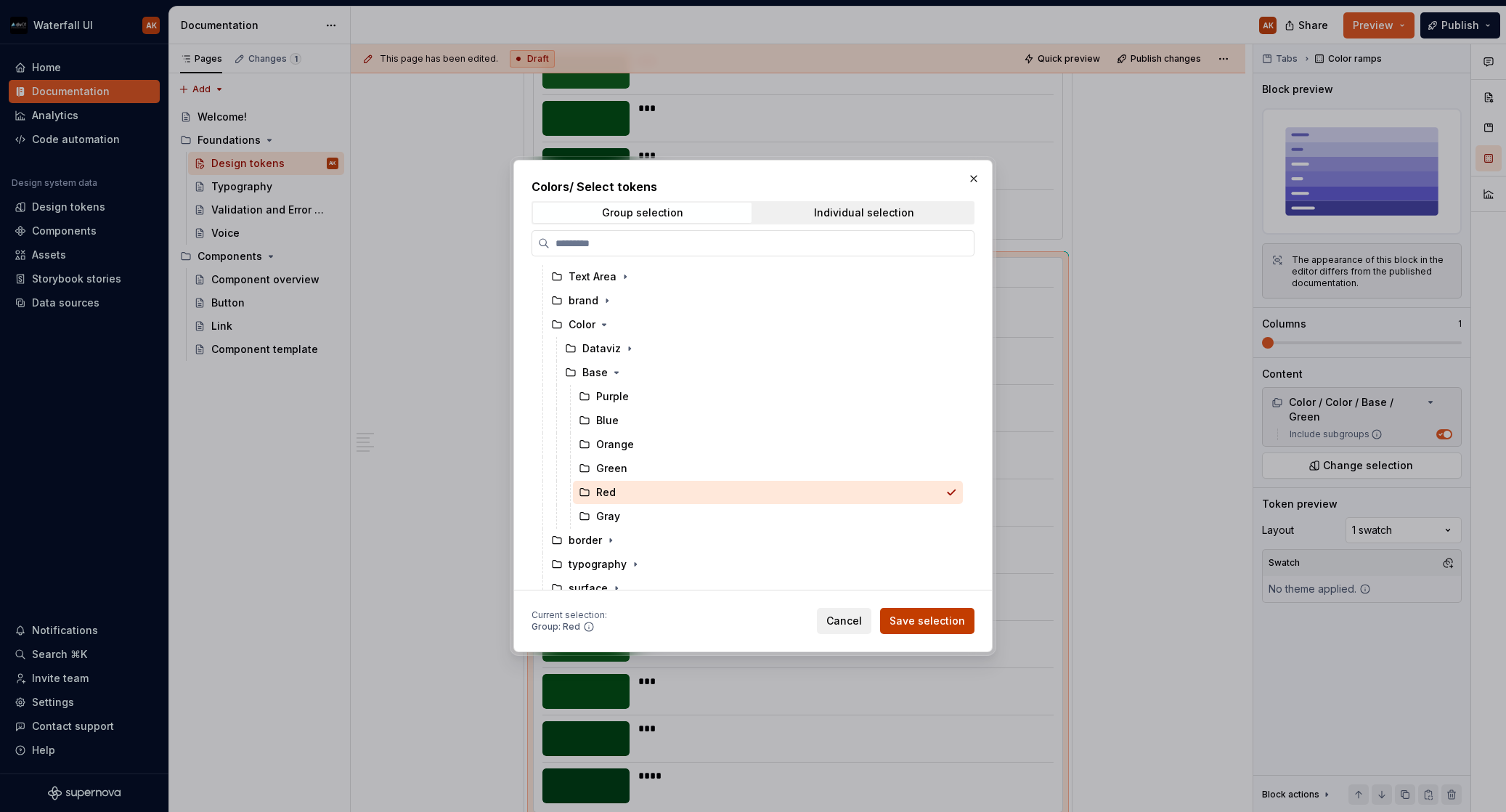
click at [934, 618] on span "Save selection" at bounding box center [927, 620] width 75 height 15
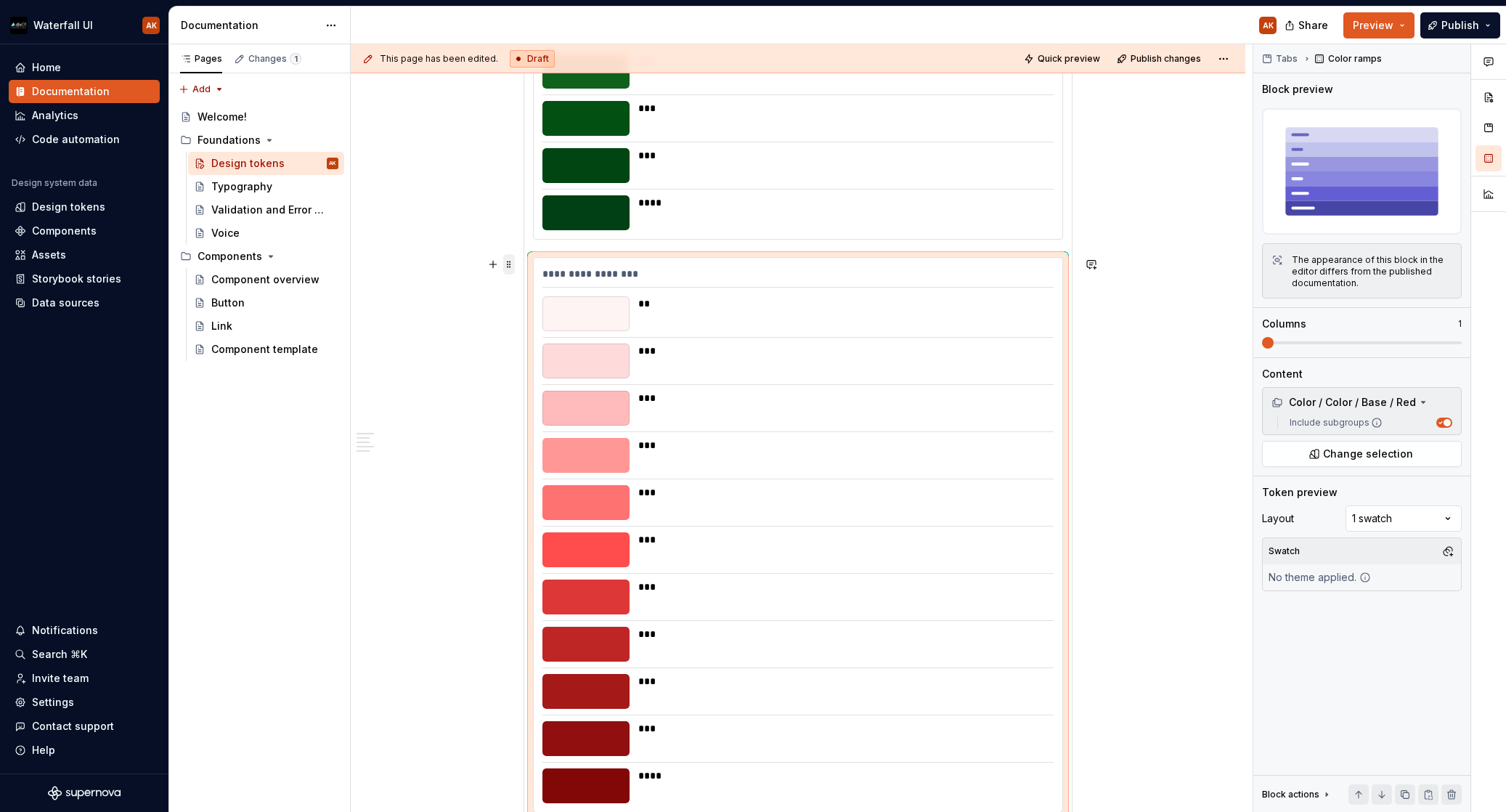
click at [512, 265] on span at bounding box center [509, 264] width 12 height 20
click at [570, 296] on div "Duplicate" at bounding box center [577, 290] width 94 height 15
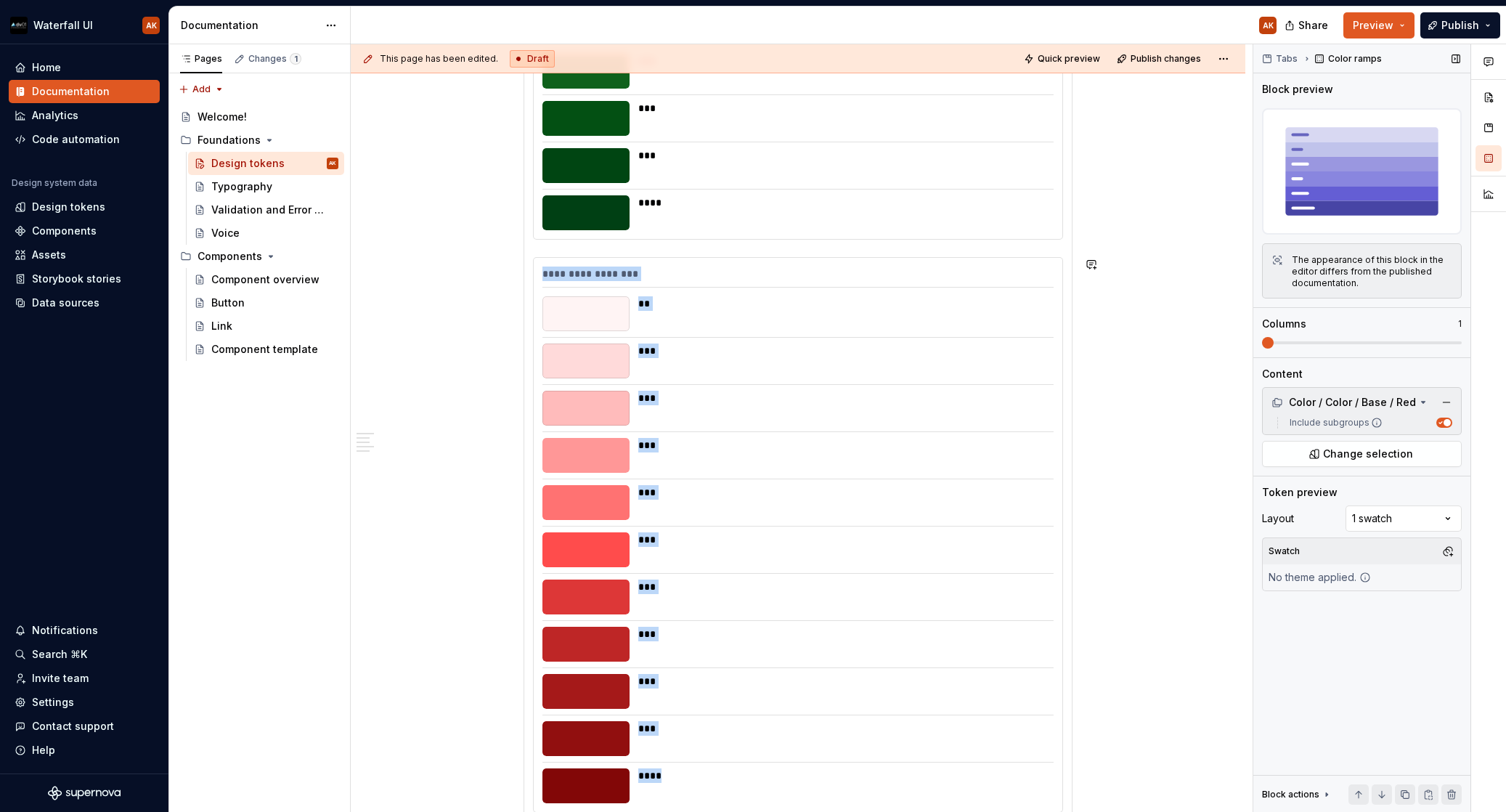
scroll to position [3074, 0]
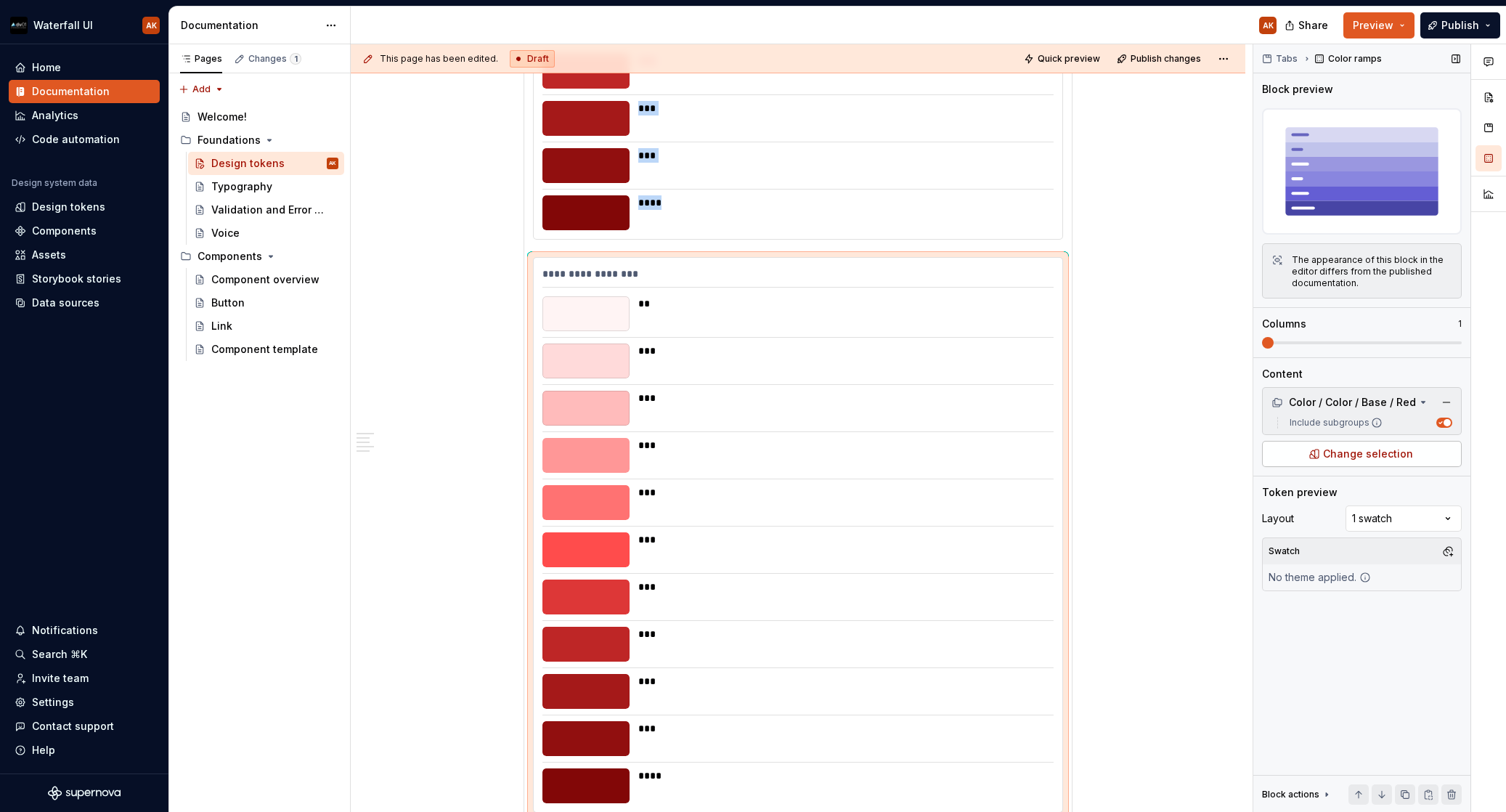
click at [1373, 454] on span "Change selection" at bounding box center [1368, 454] width 90 height 15
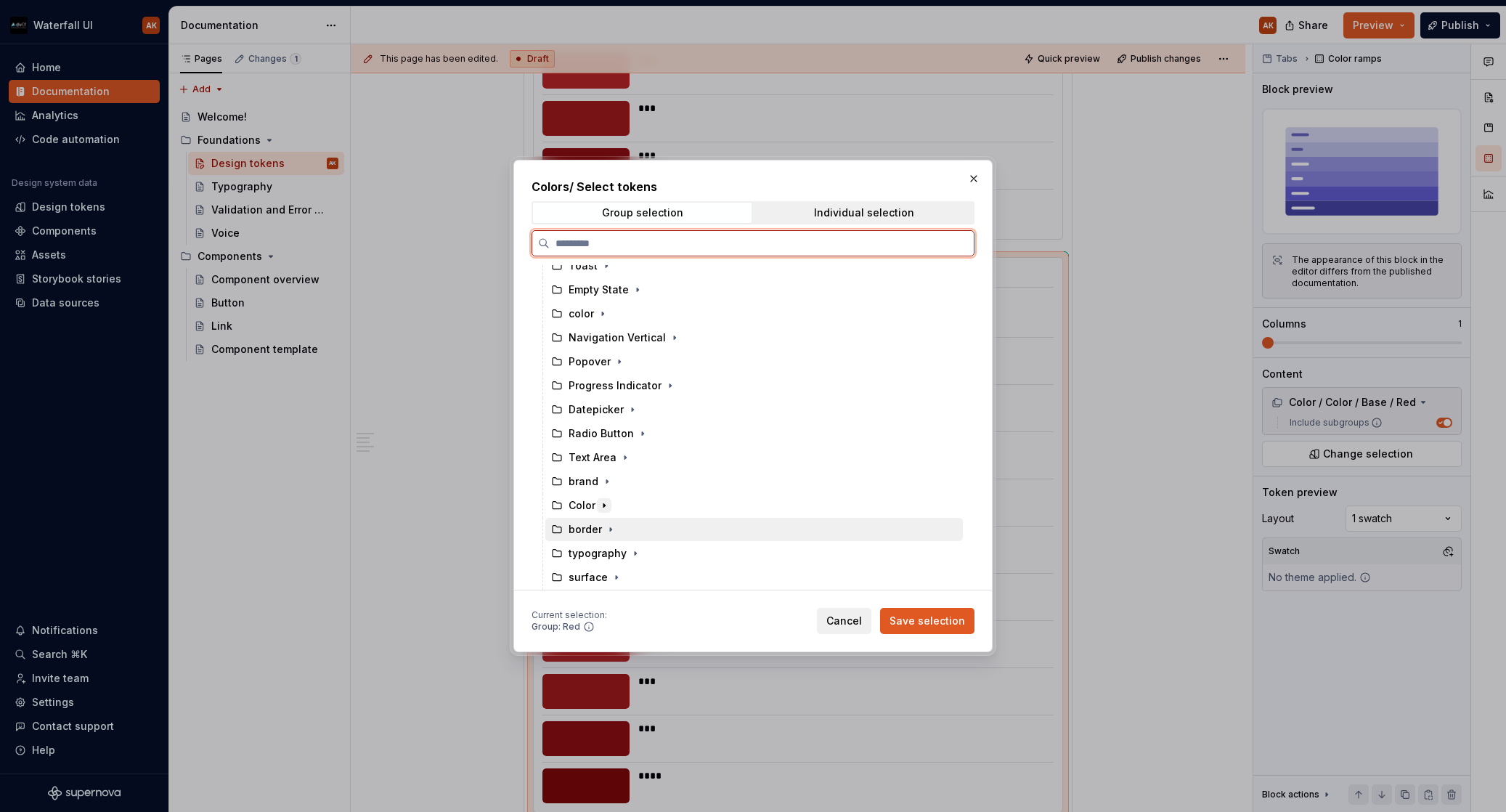
scroll to position [834, 0]
click at [605, 501] on icon "button" at bounding box center [605, 505] width 12 height 12
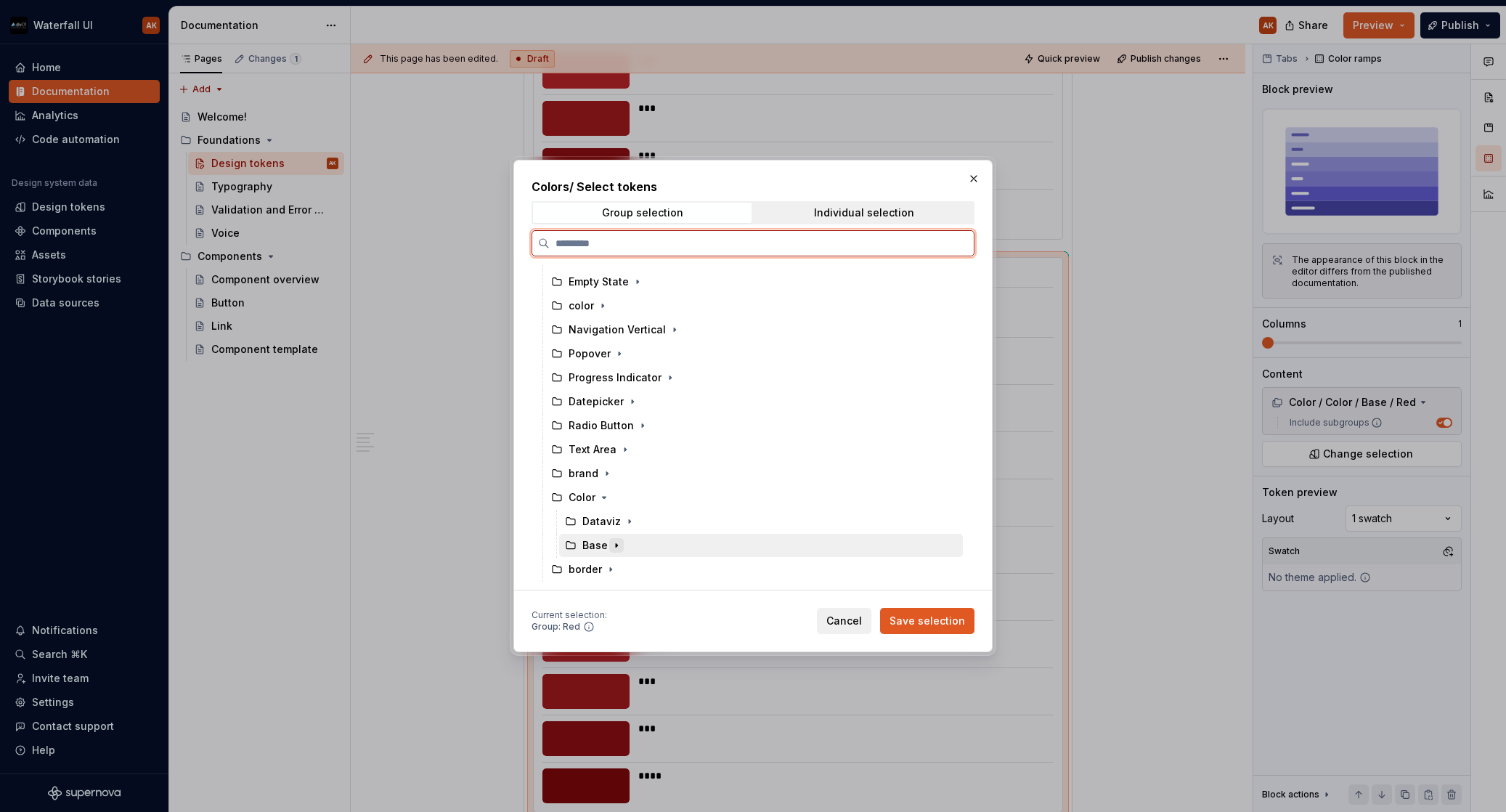
click at [615, 548] on icon "button" at bounding box center [616, 546] width 12 height 12
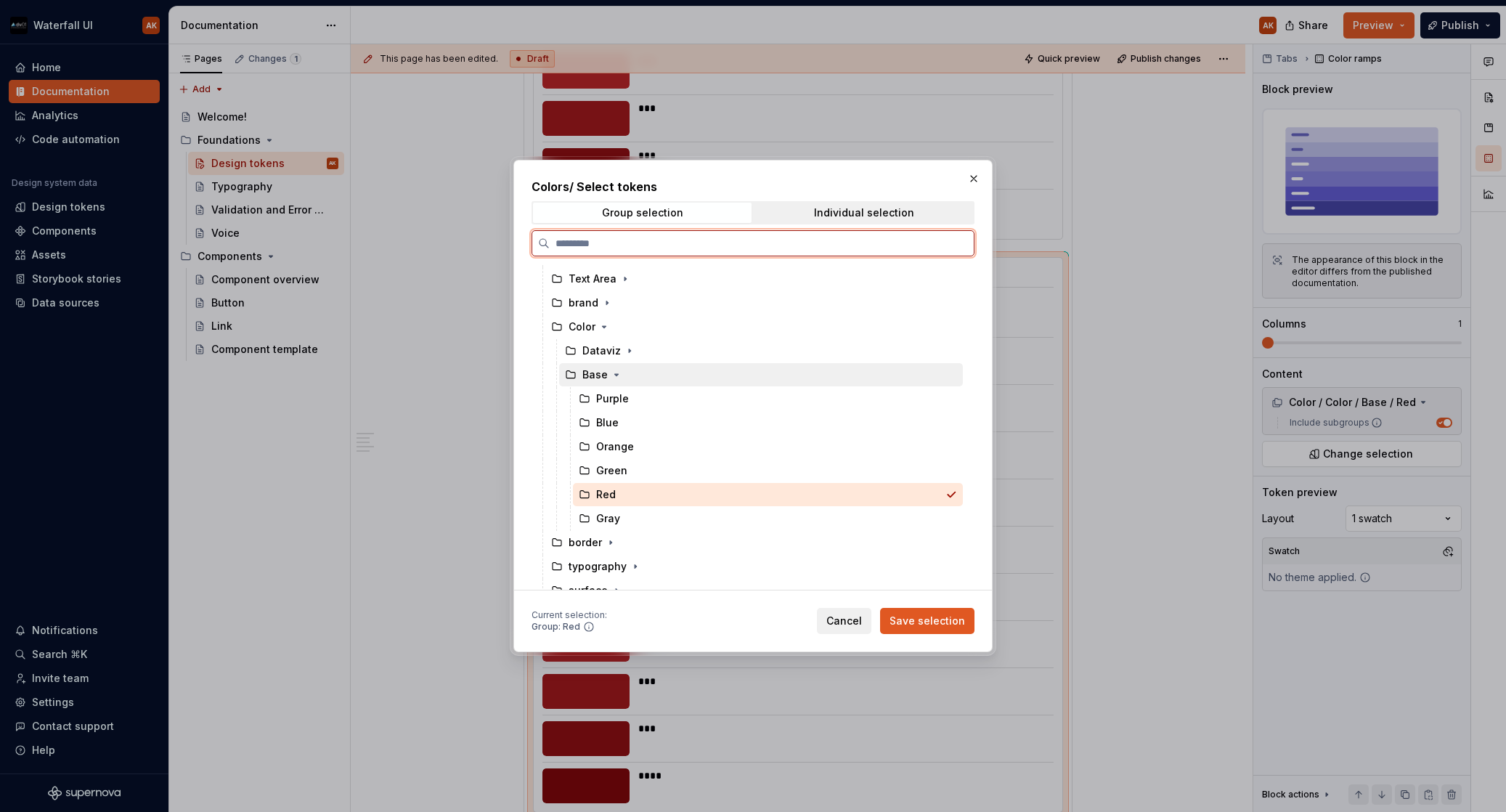
scroll to position [1008, 0]
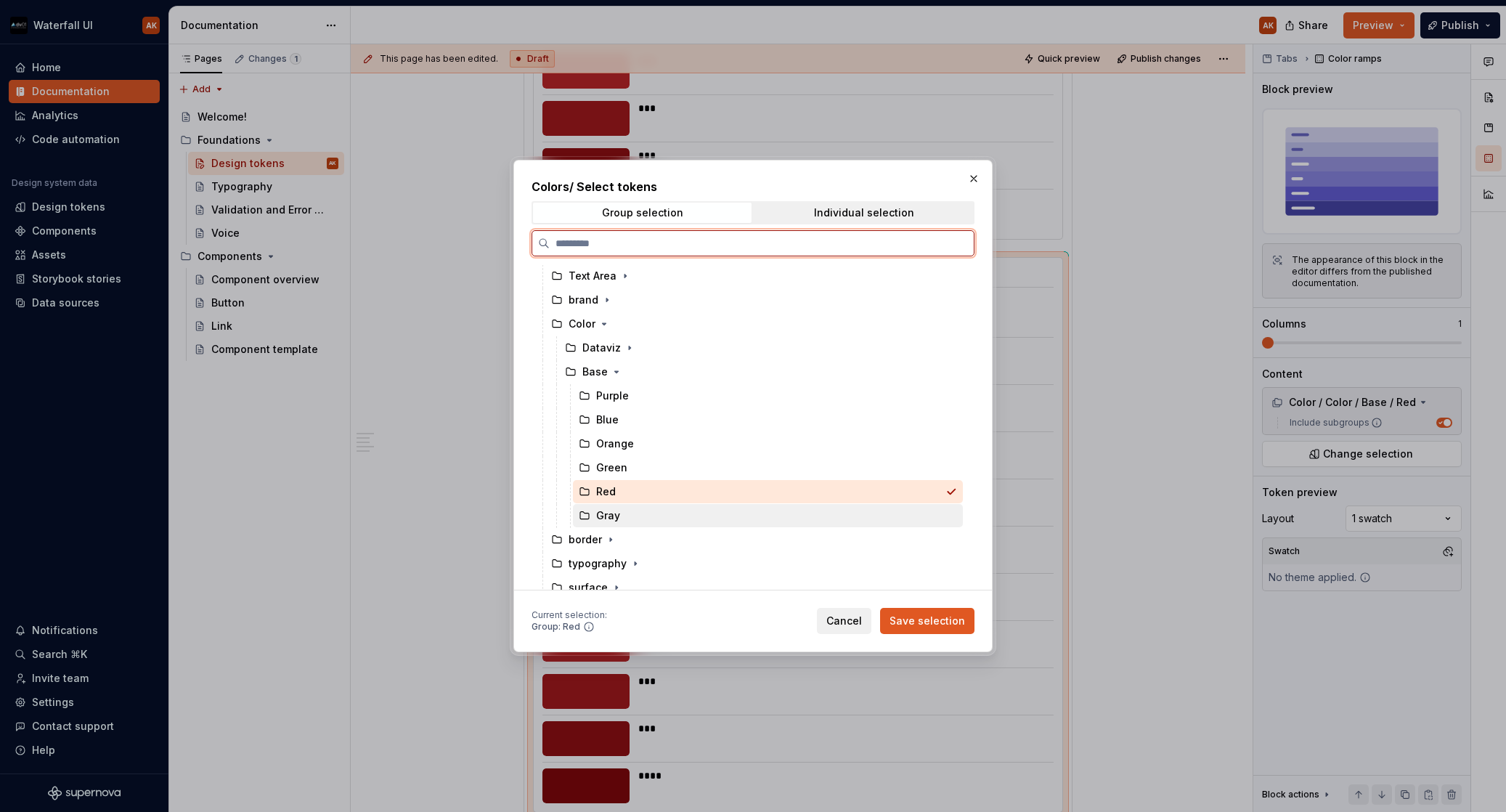
click at [616, 520] on div "Gray" at bounding box center [609, 515] width 24 height 15
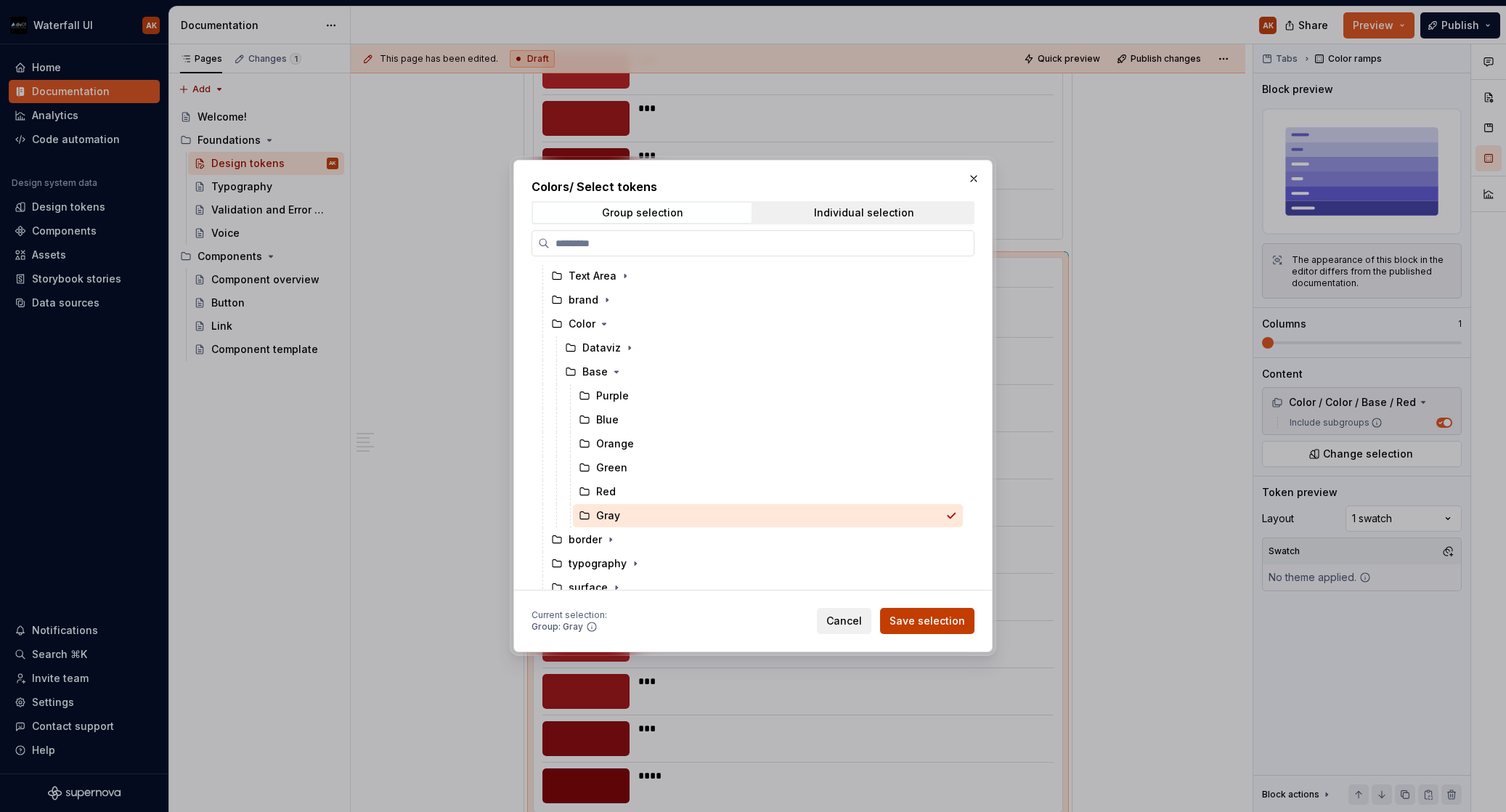
click at [920, 621] on span "Save selection" at bounding box center [927, 620] width 75 height 15
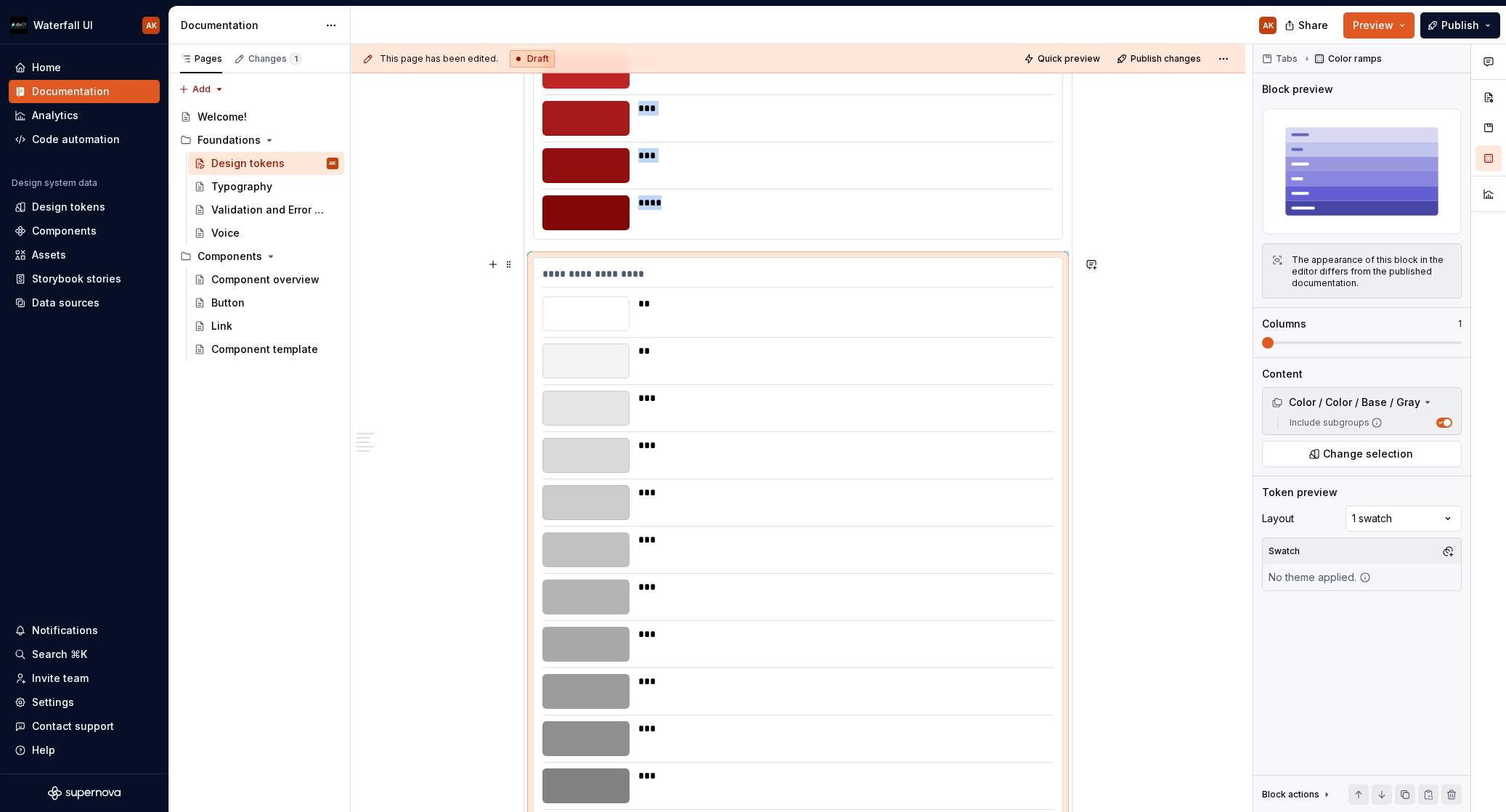
scroll to position [3288, 0]
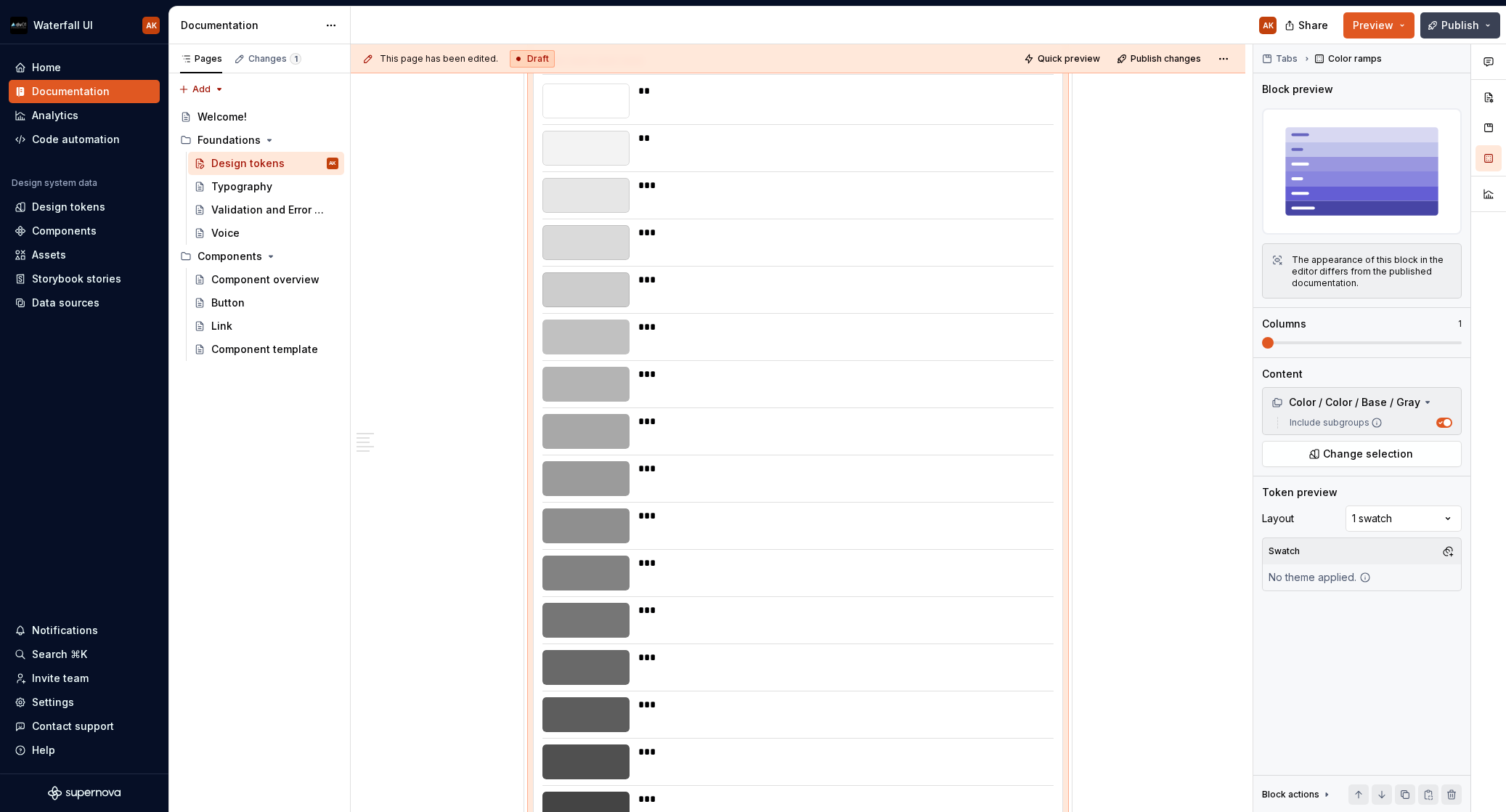
click at [1373, 32] on span "Publish" at bounding box center [1460, 25] width 38 height 15
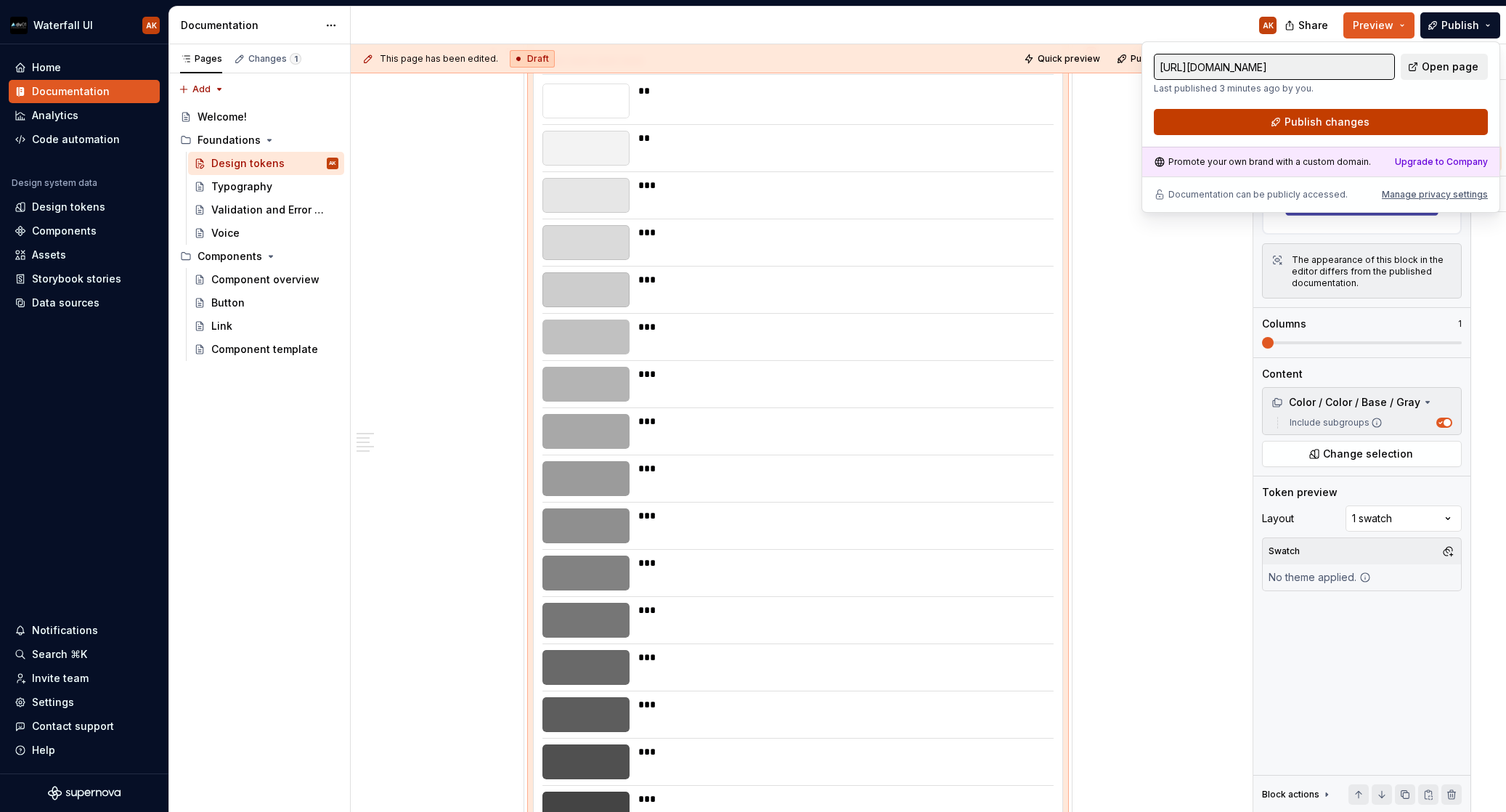
click at [1211, 116] on button "Publish changes" at bounding box center [1320, 122] width 335 height 26
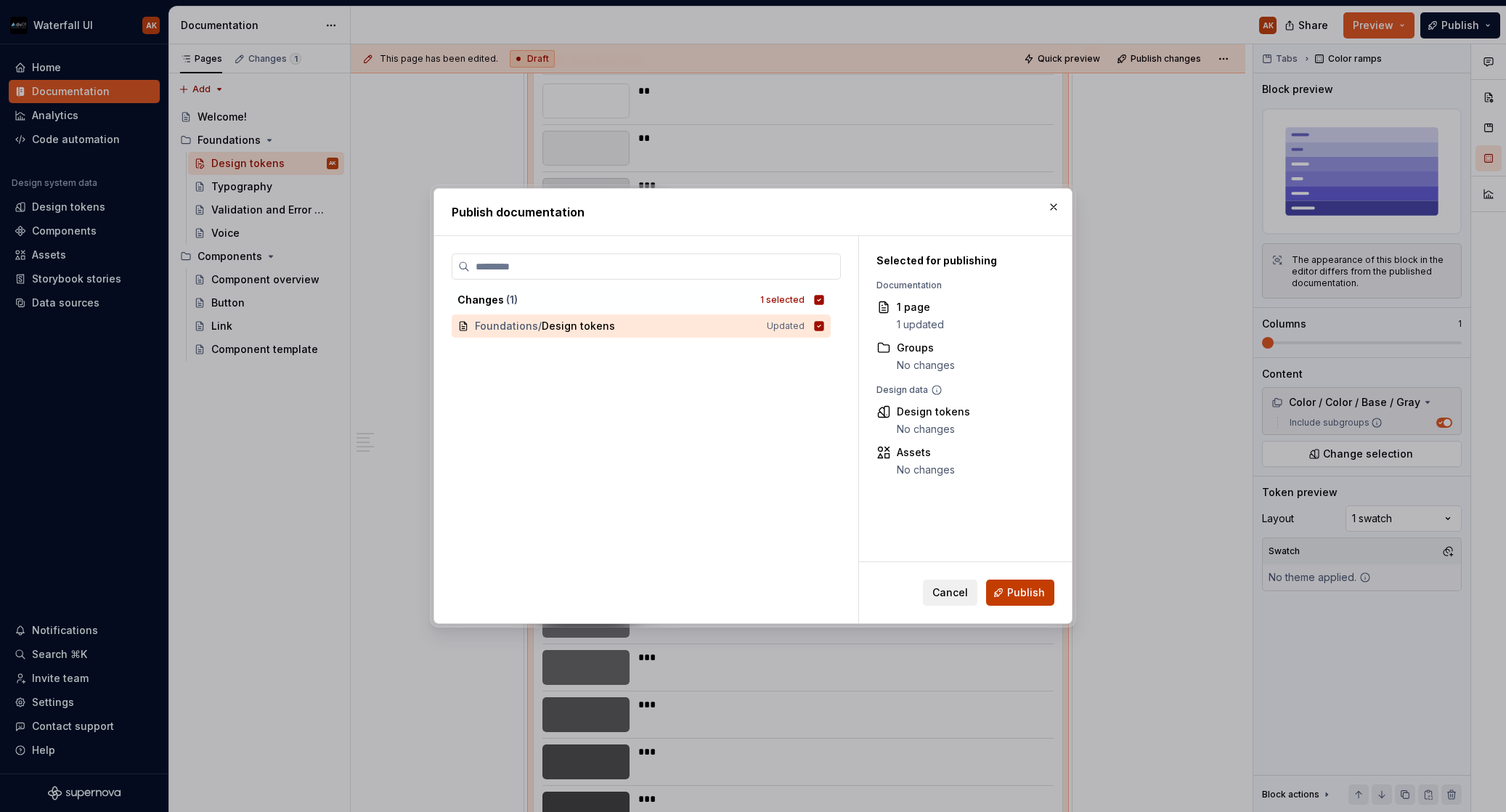
click at [1015, 600] on span "Publish" at bounding box center [1027, 593] width 38 height 15
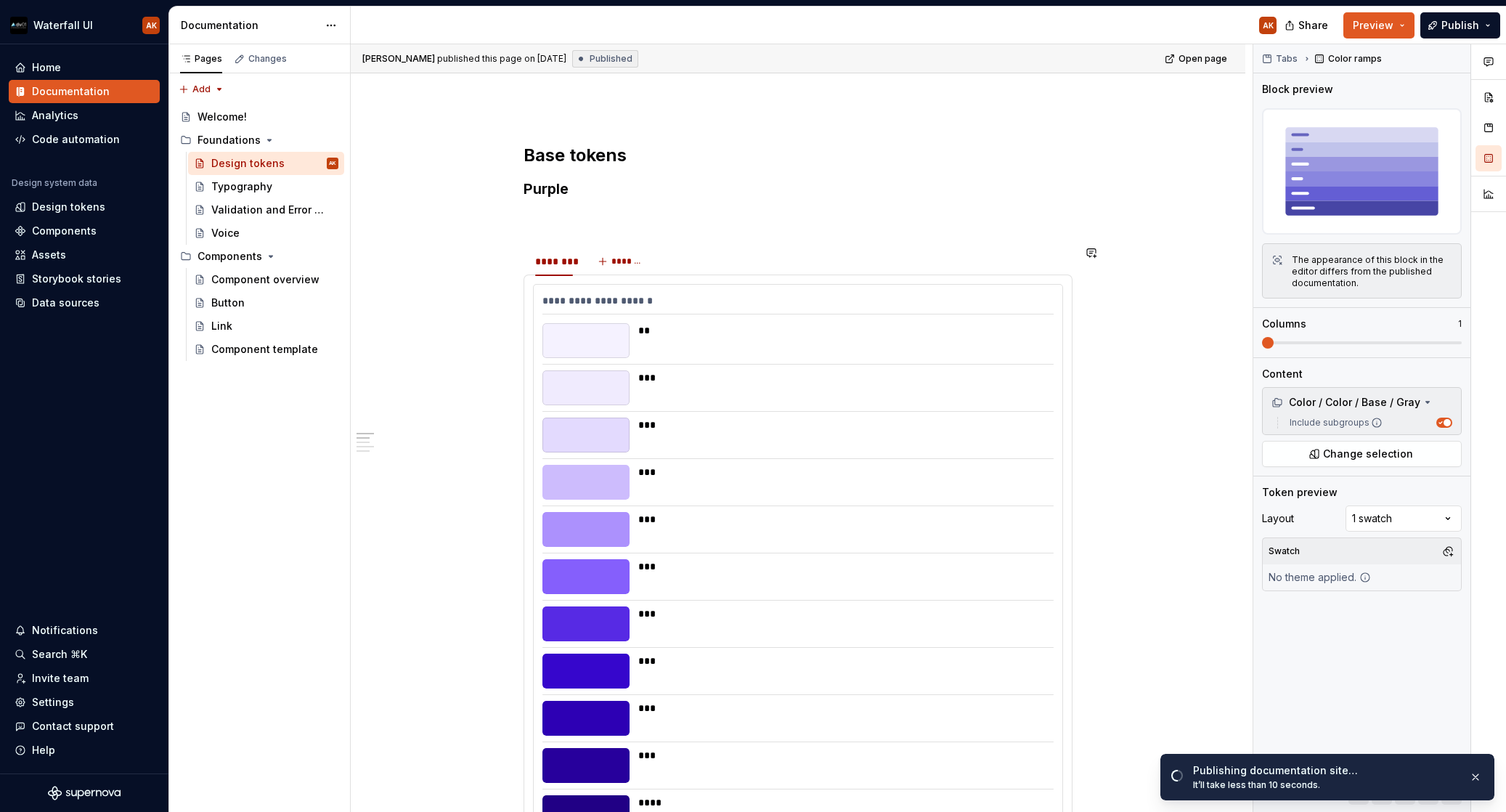
scroll to position [220, 0]
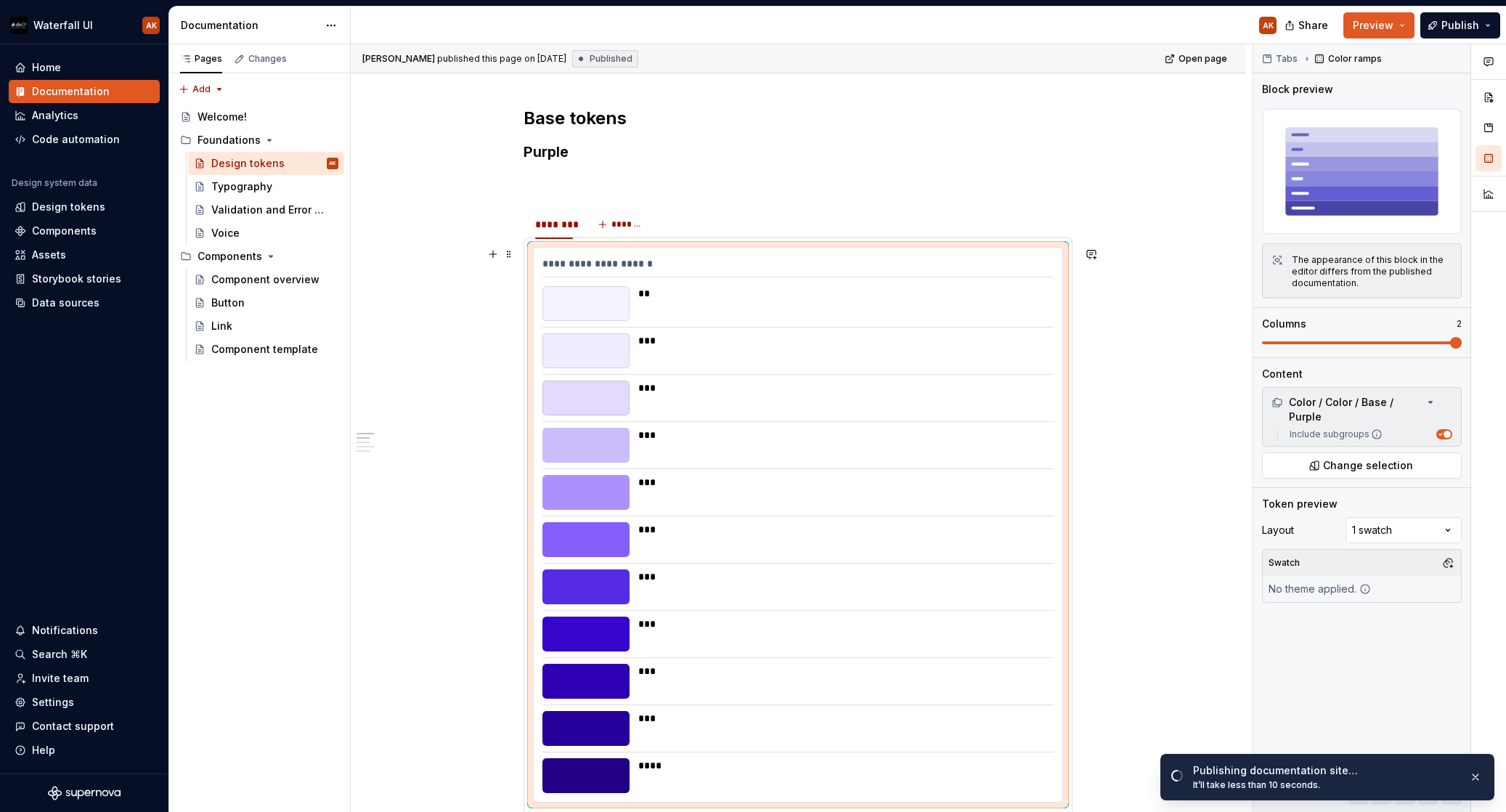
click at [694, 272] on div "**********" at bounding box center [797, 266] width 511 height 21
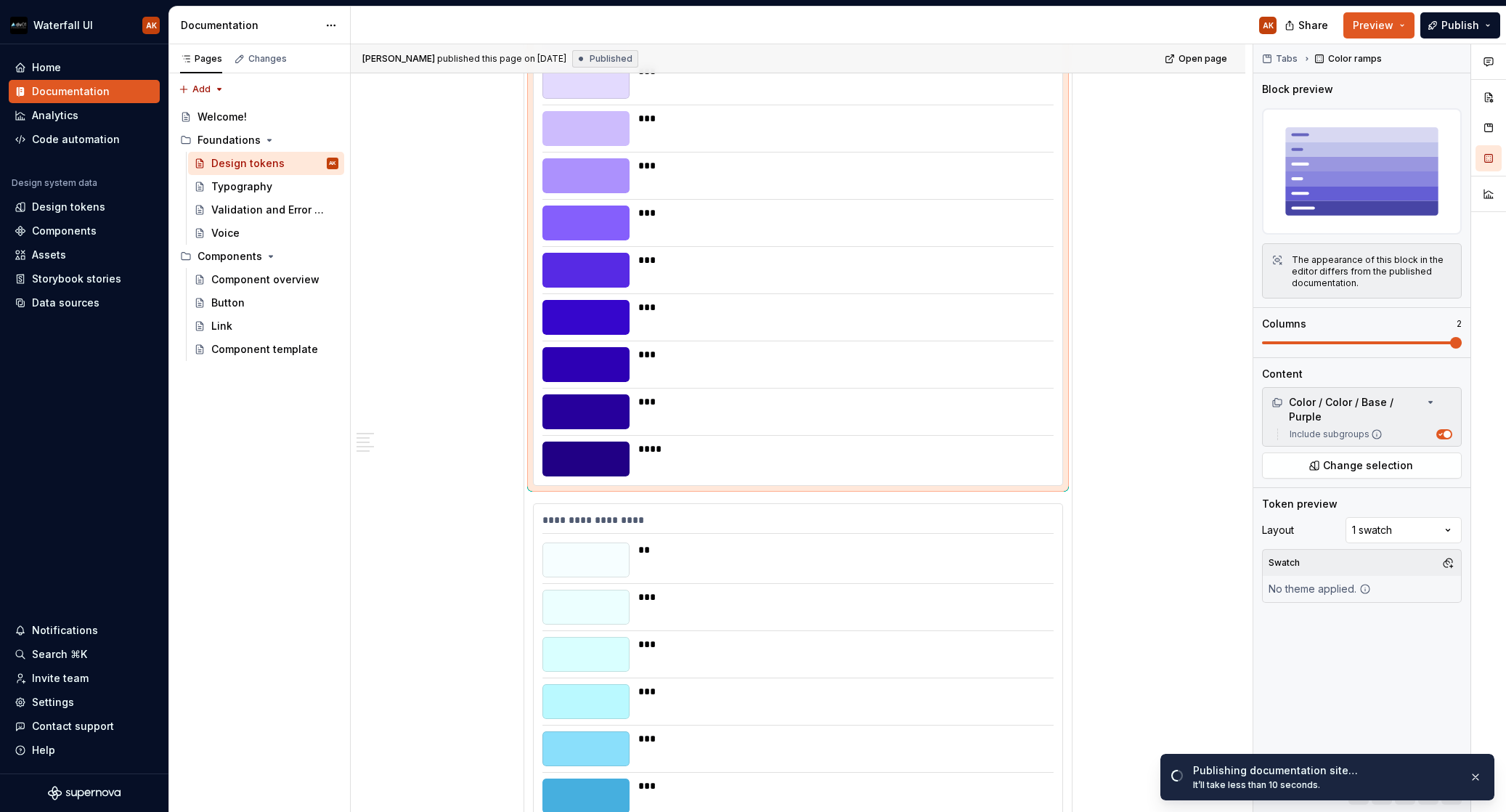
scroll to position [691, 0]
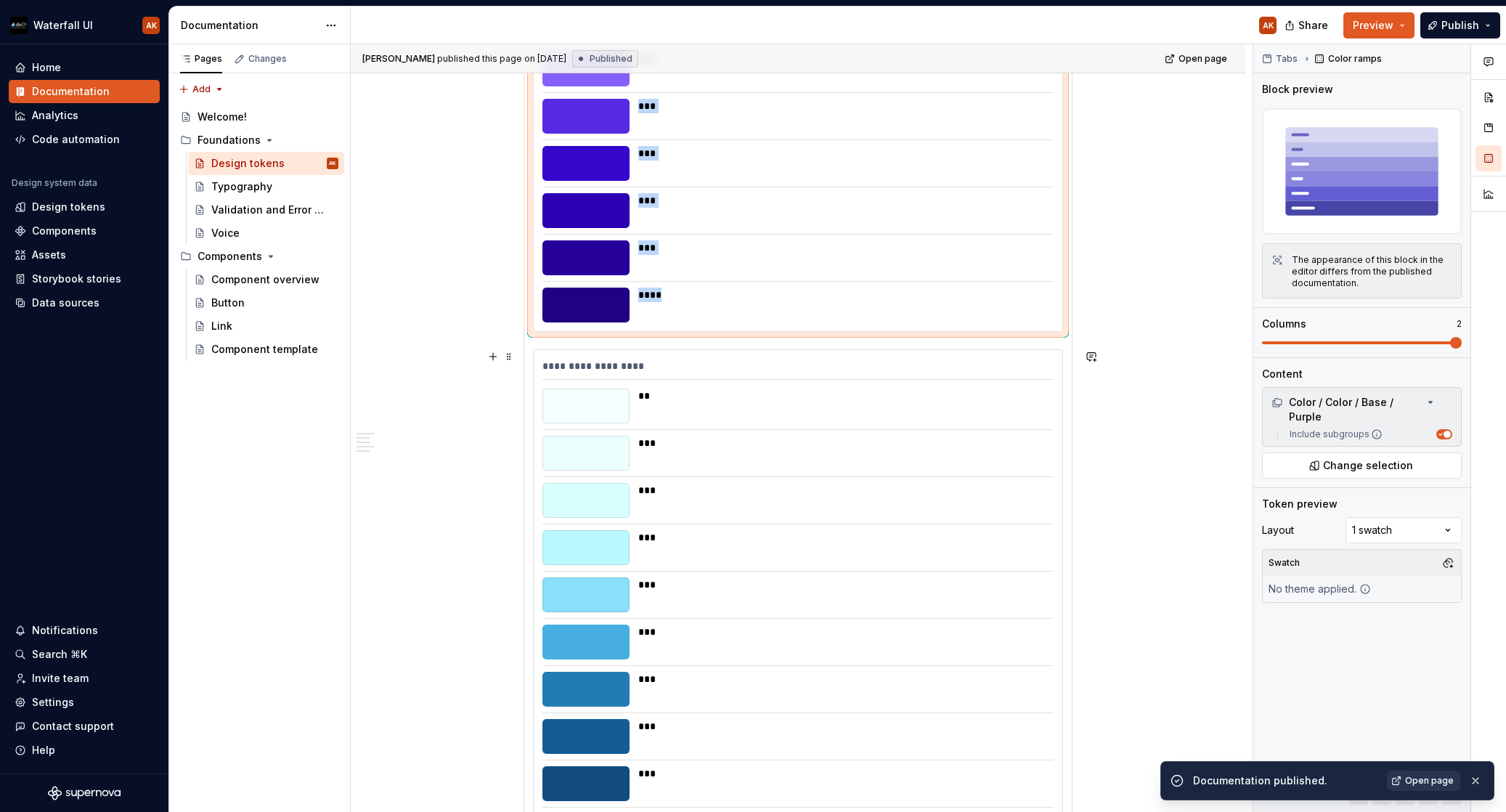
click at [746, 369] on div "**********" at bounding box center [797, 368] width 511 height 21
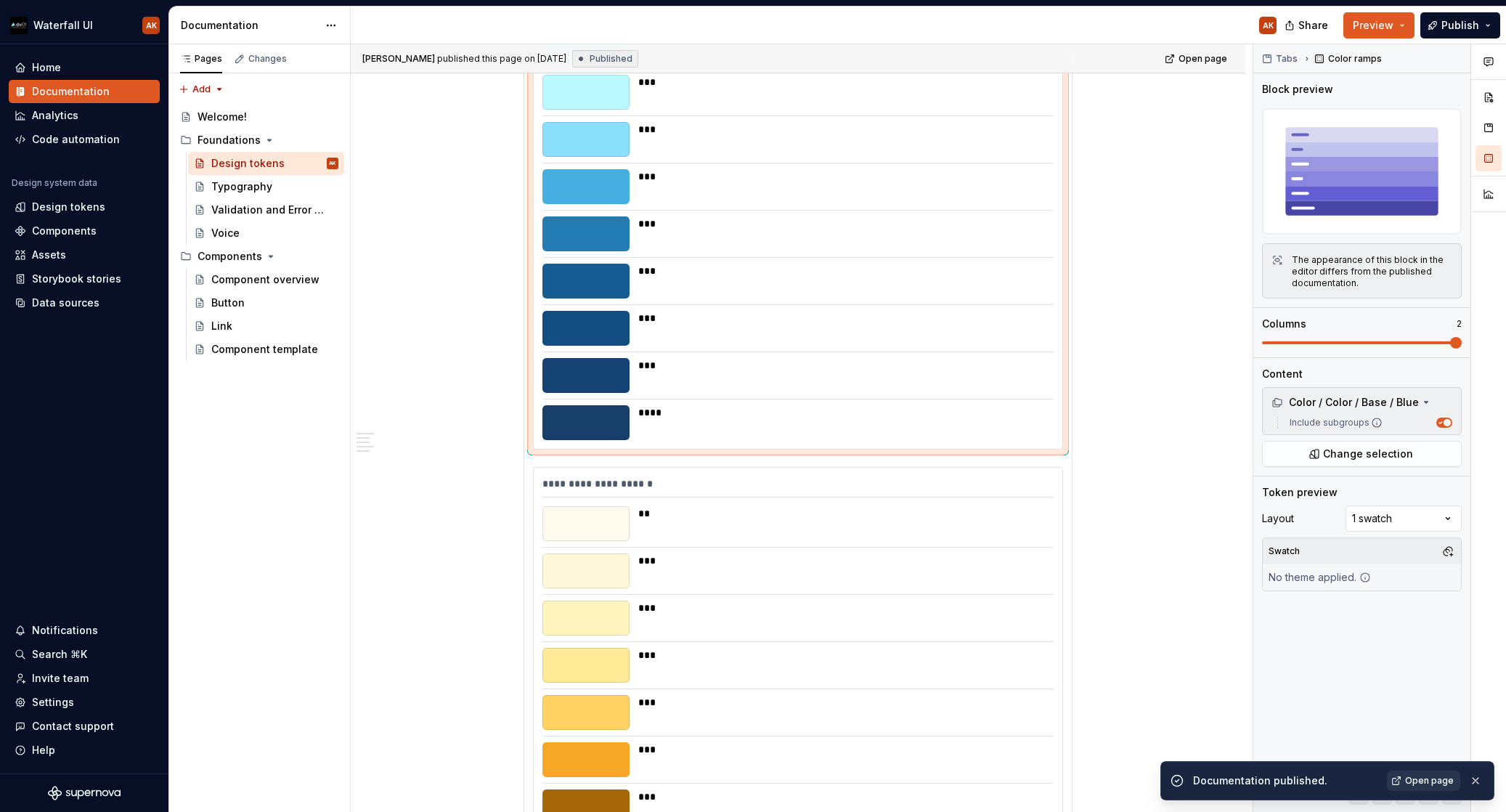
scroll to position [1184, 0]
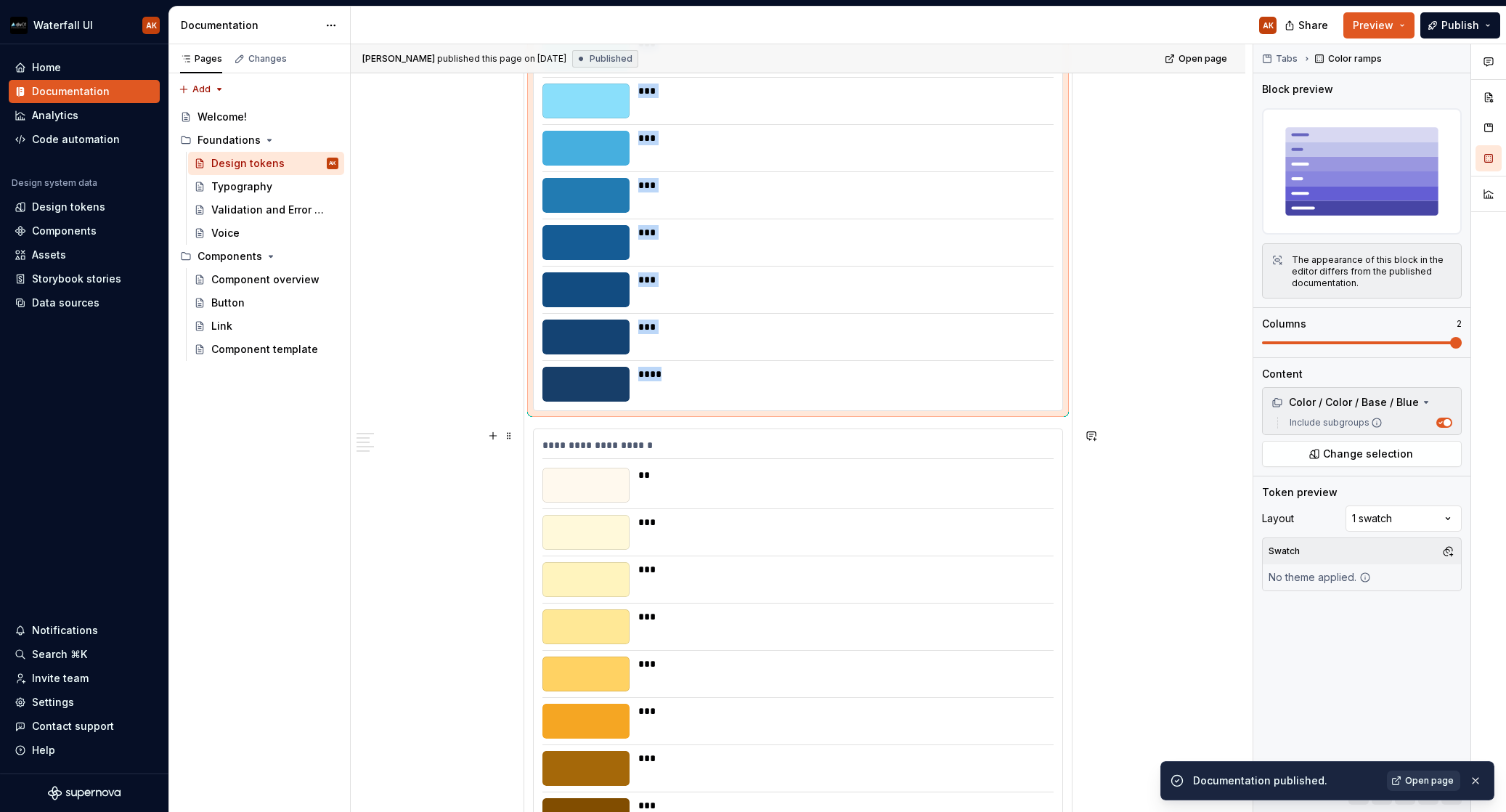
click at [737, 457] on div "**********" at bounding box center [797, 448] width 511 height 21
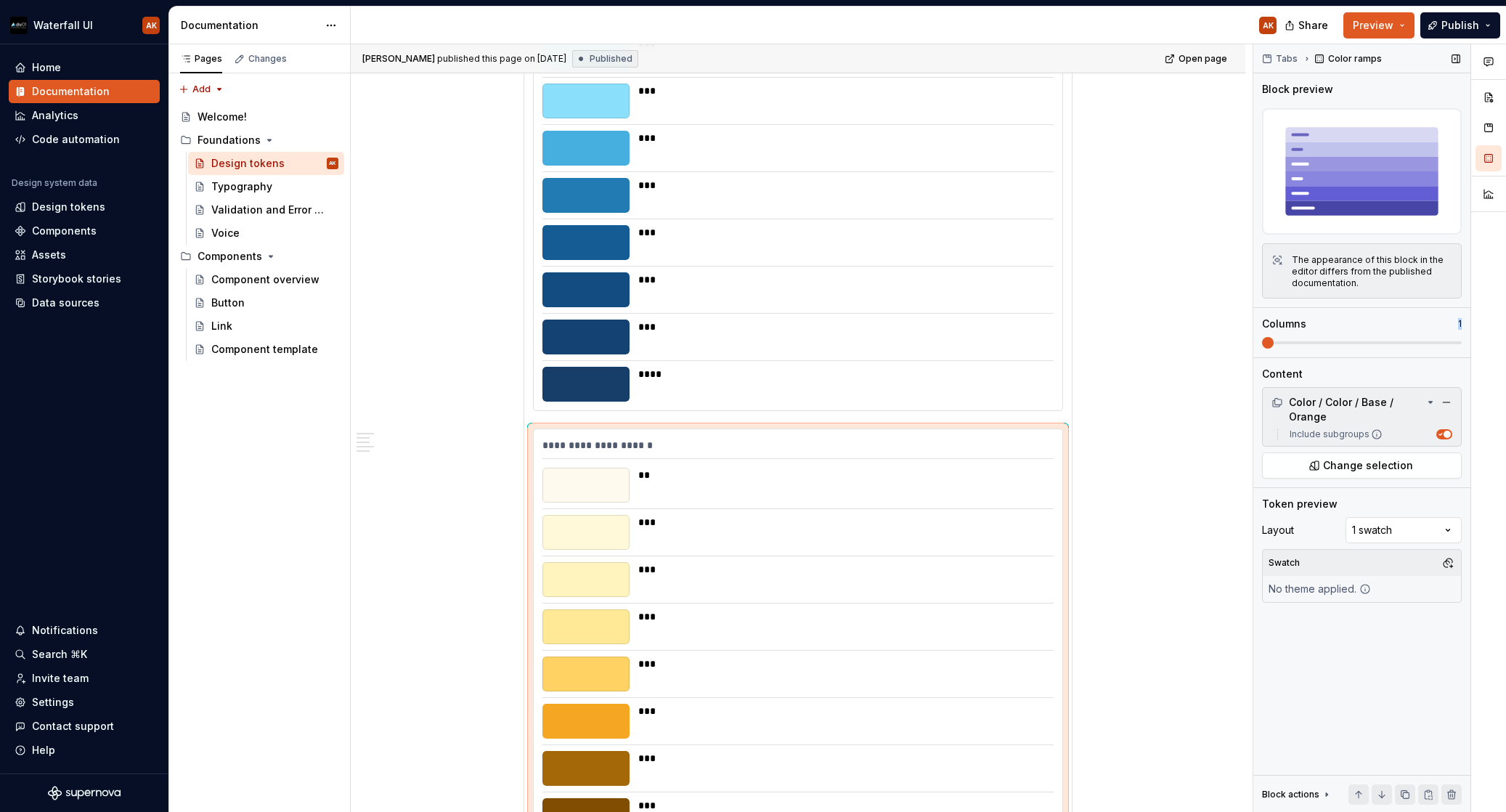
drag, startPoint x: 1459, startPoint y: 328, endPoint x: 1457, endPoint y: 336, distance: 8.2
click at [1373, 330] on div "Columns 1" at bounding box center [1361, 324] width 200 height 15
click at [1373, 344] on span at bounding box center [1361, 342] width 200 height 12
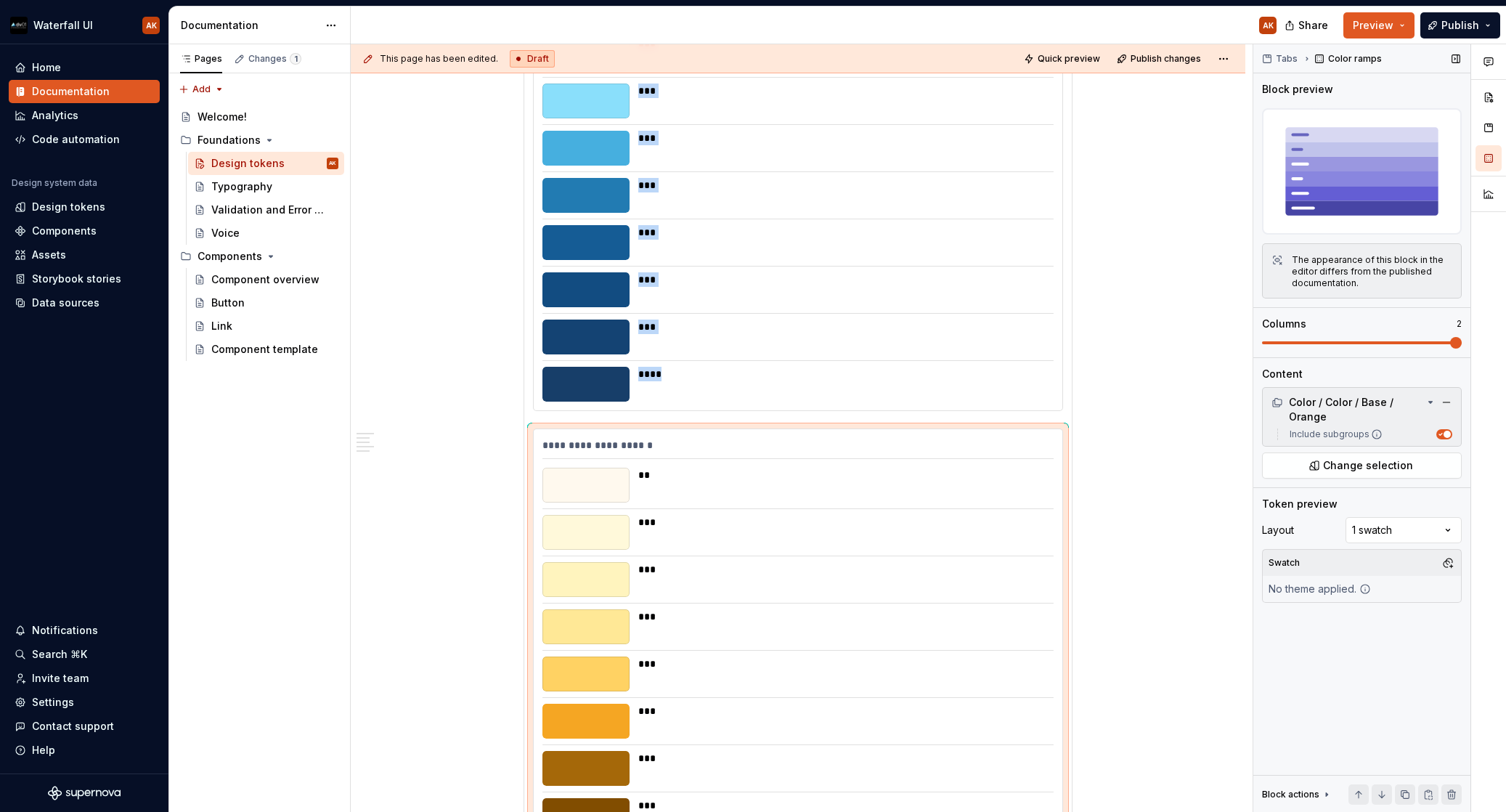
scroll to position [1356, 0]
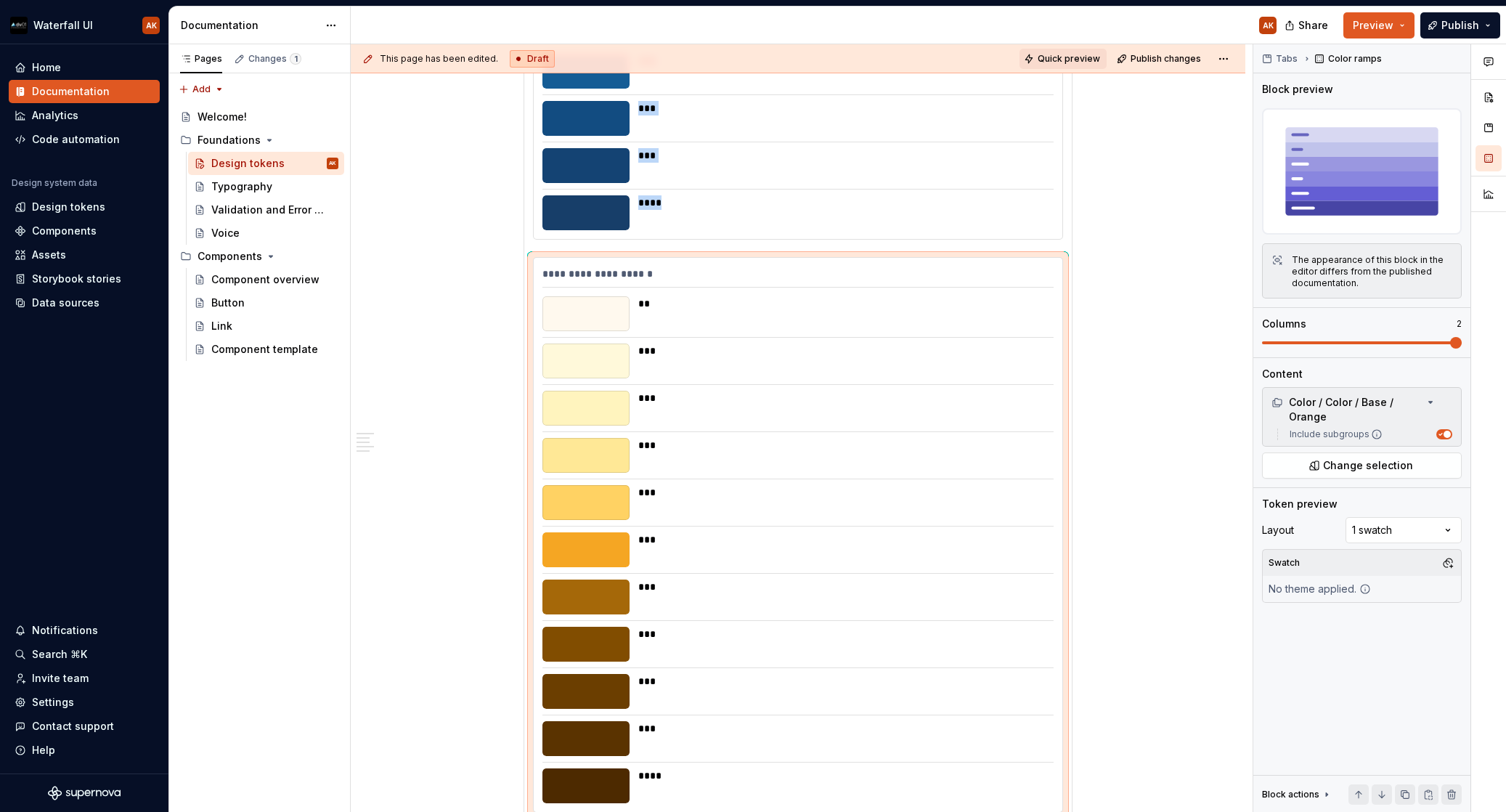
click at [1078, 62] on span "Quick preview" at bounding box center [1068, 59] width 63 height 12
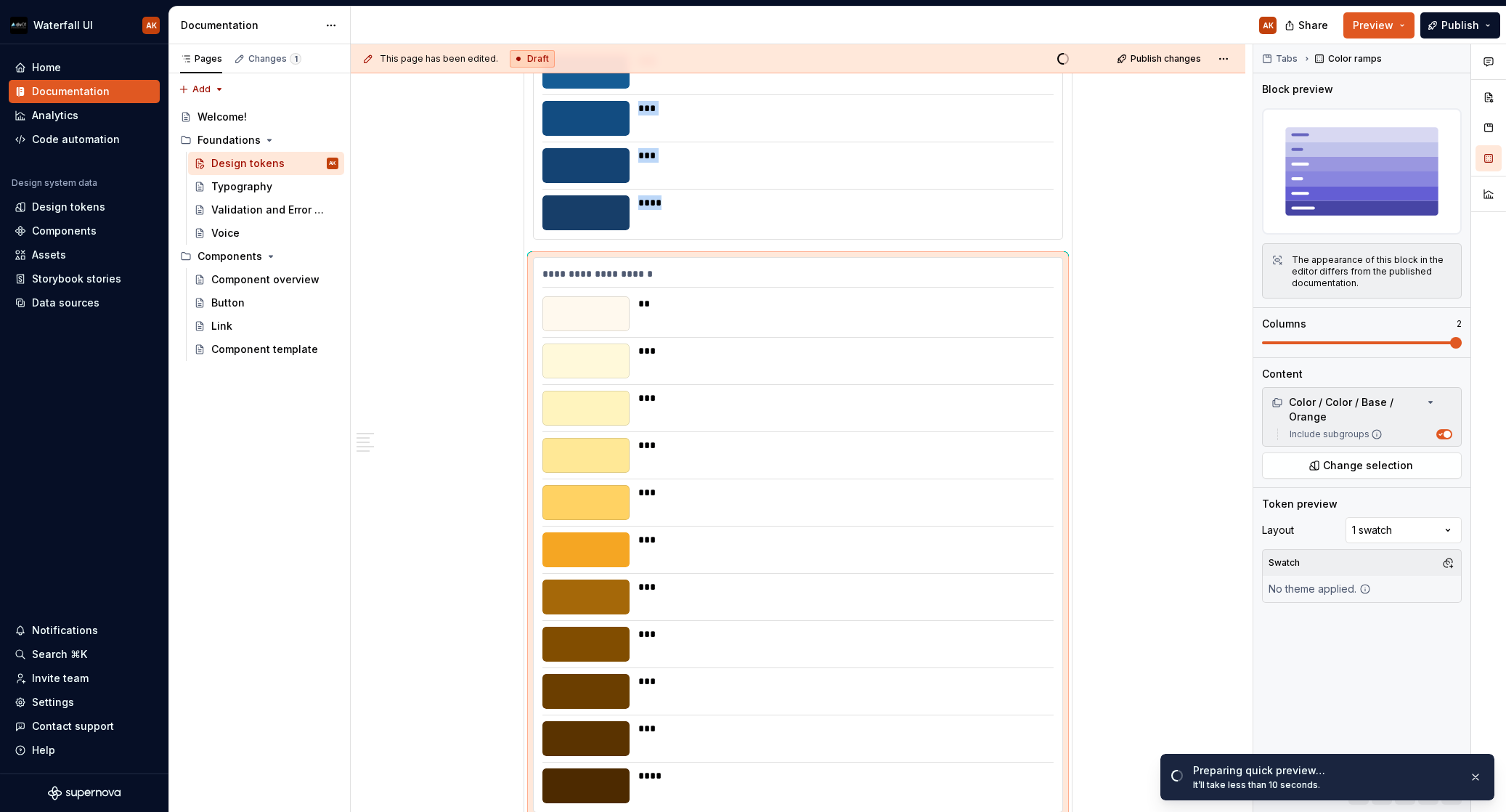
scroll to position [1359, 0]
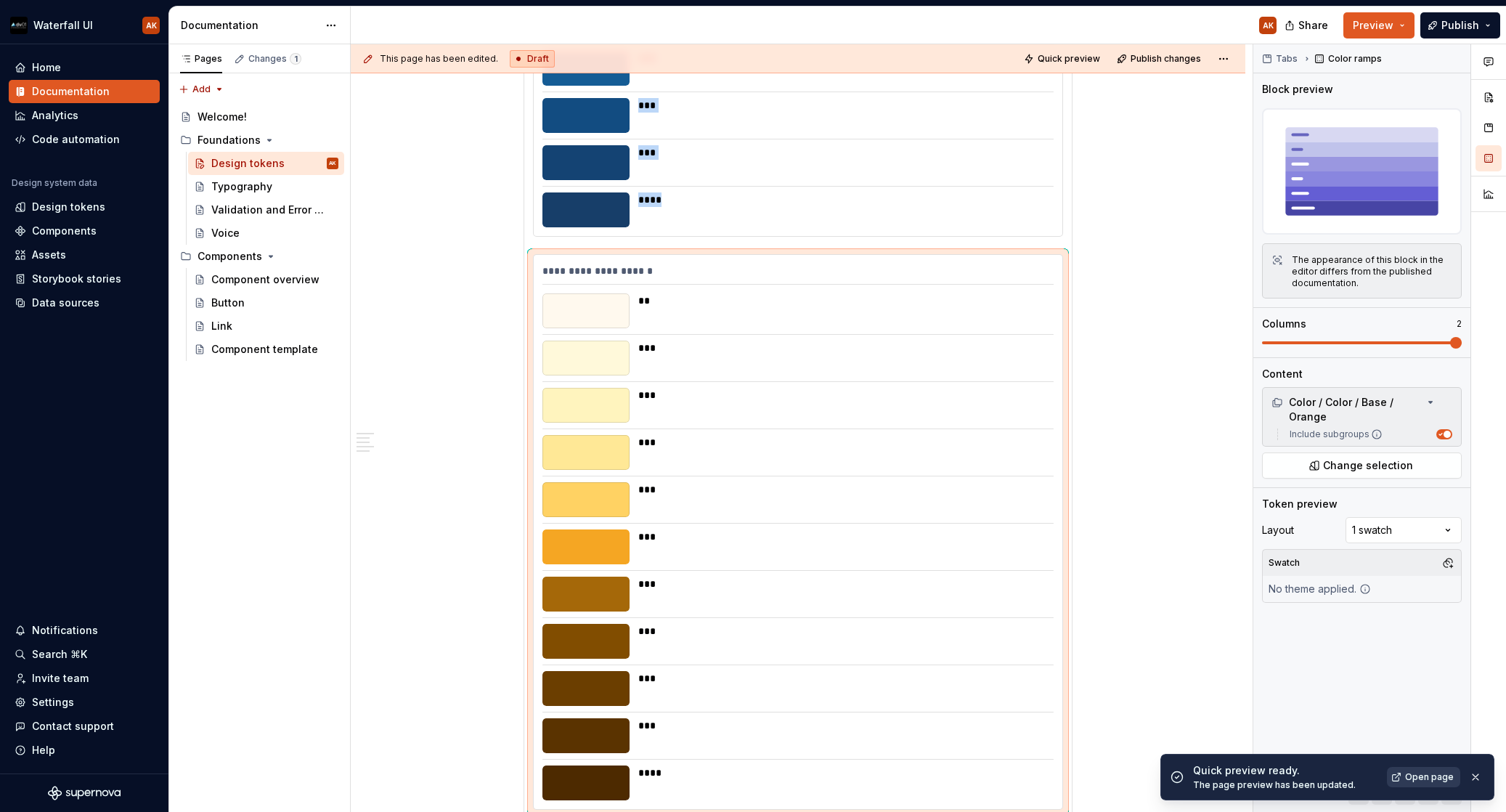
click at [1373, 780] on span "Open page" at bounding box center [1430, 777] width 49 height 12
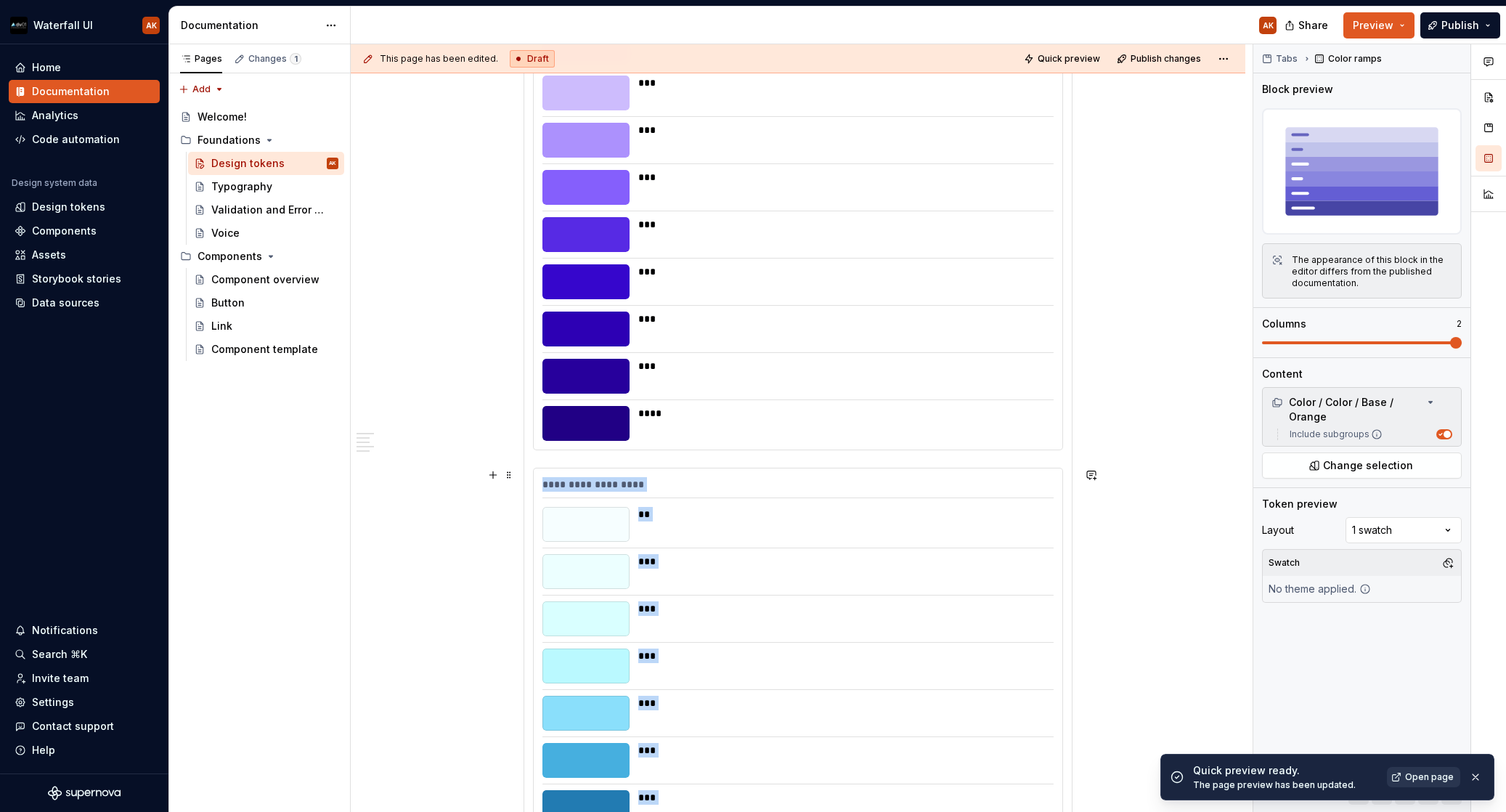
scroll to position [89, 0]
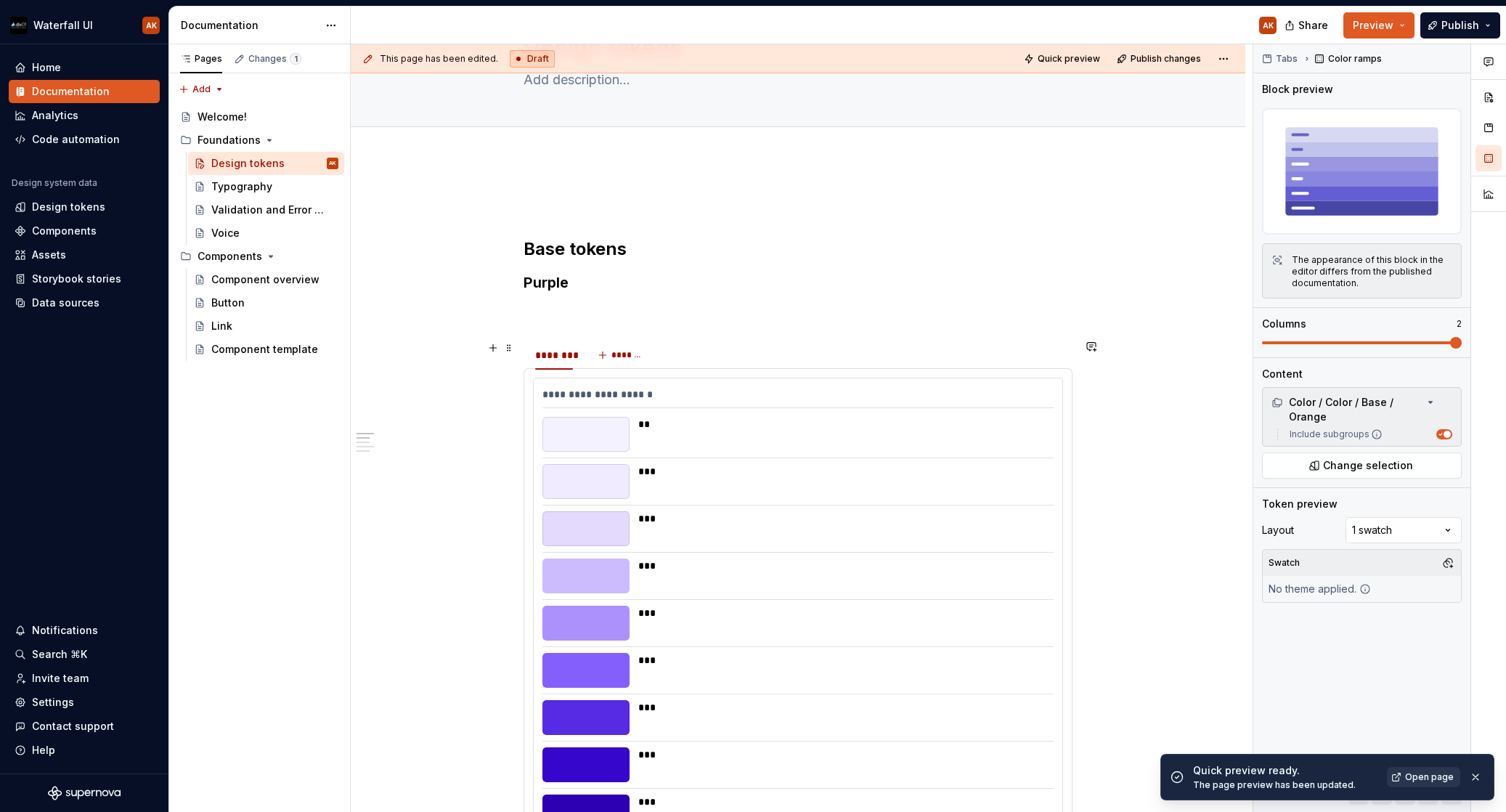
click at [716, 364] on div "******** *******" at bounding box center [797, 354] width 549 height 29
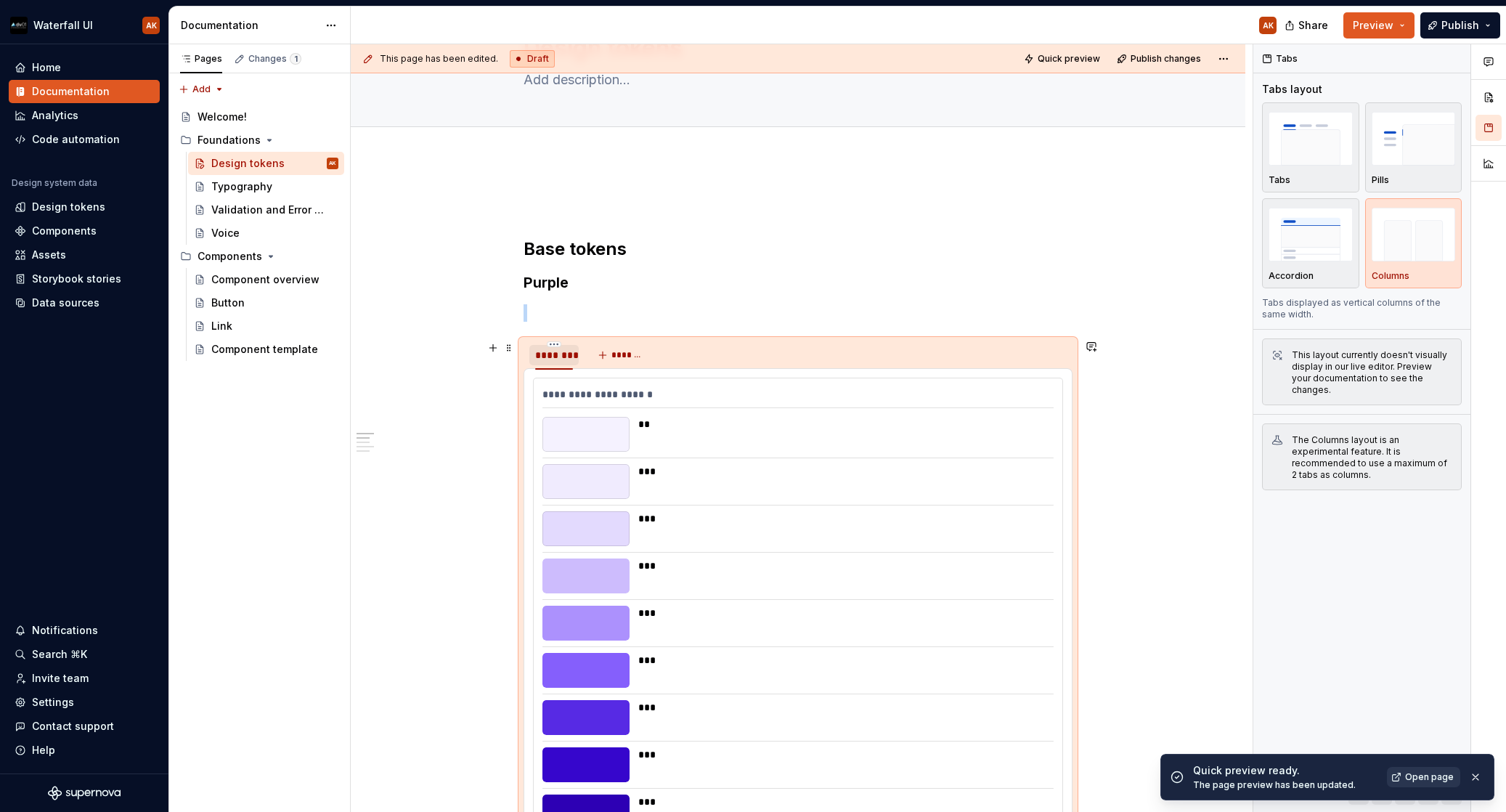
click at [543, 348] on div "********" at bounding box center [554, 354] width 38 height 15
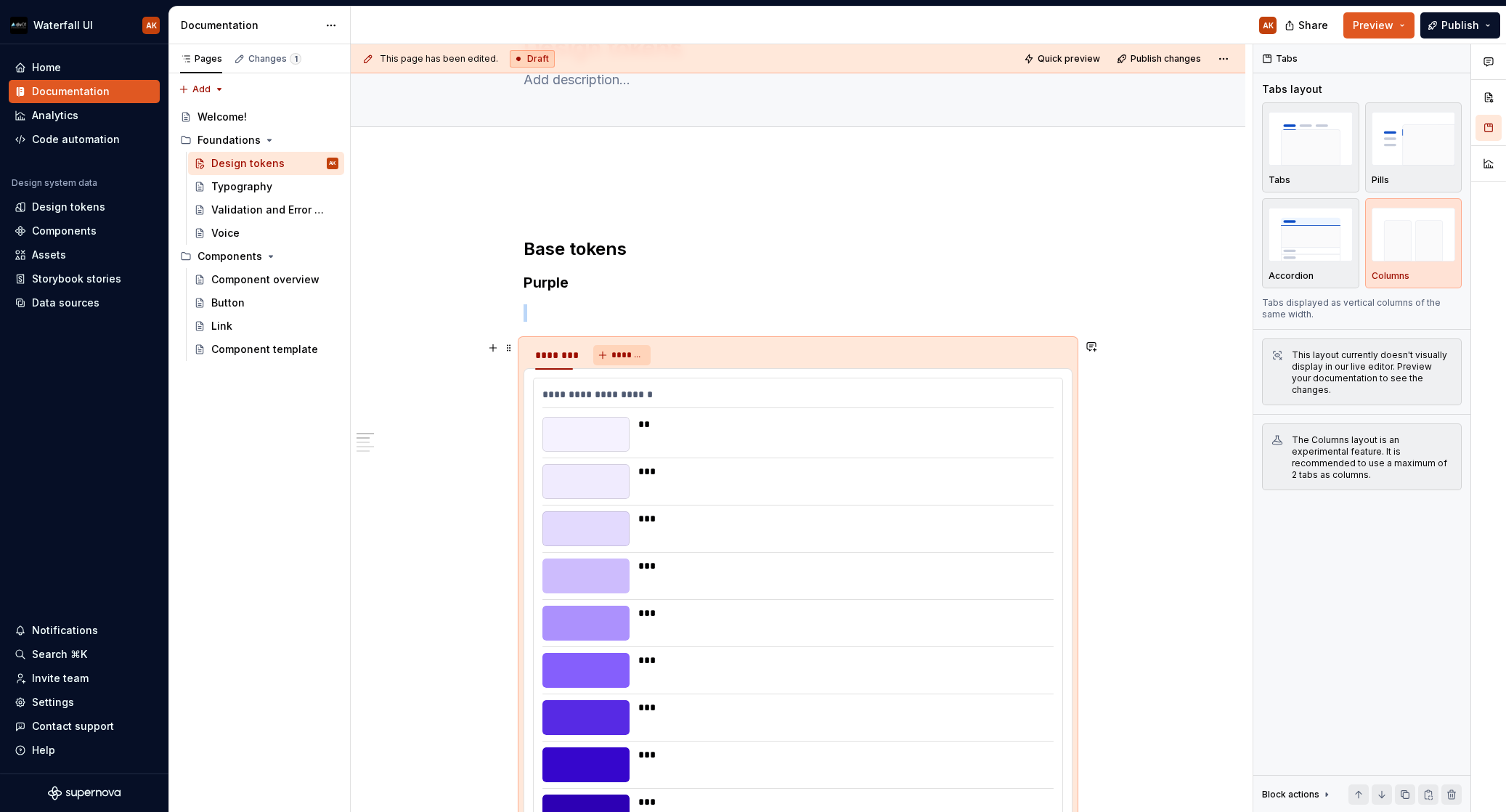
click at [625, 352] on span "*******" at bounding box center [627, 355] width 33 height 12
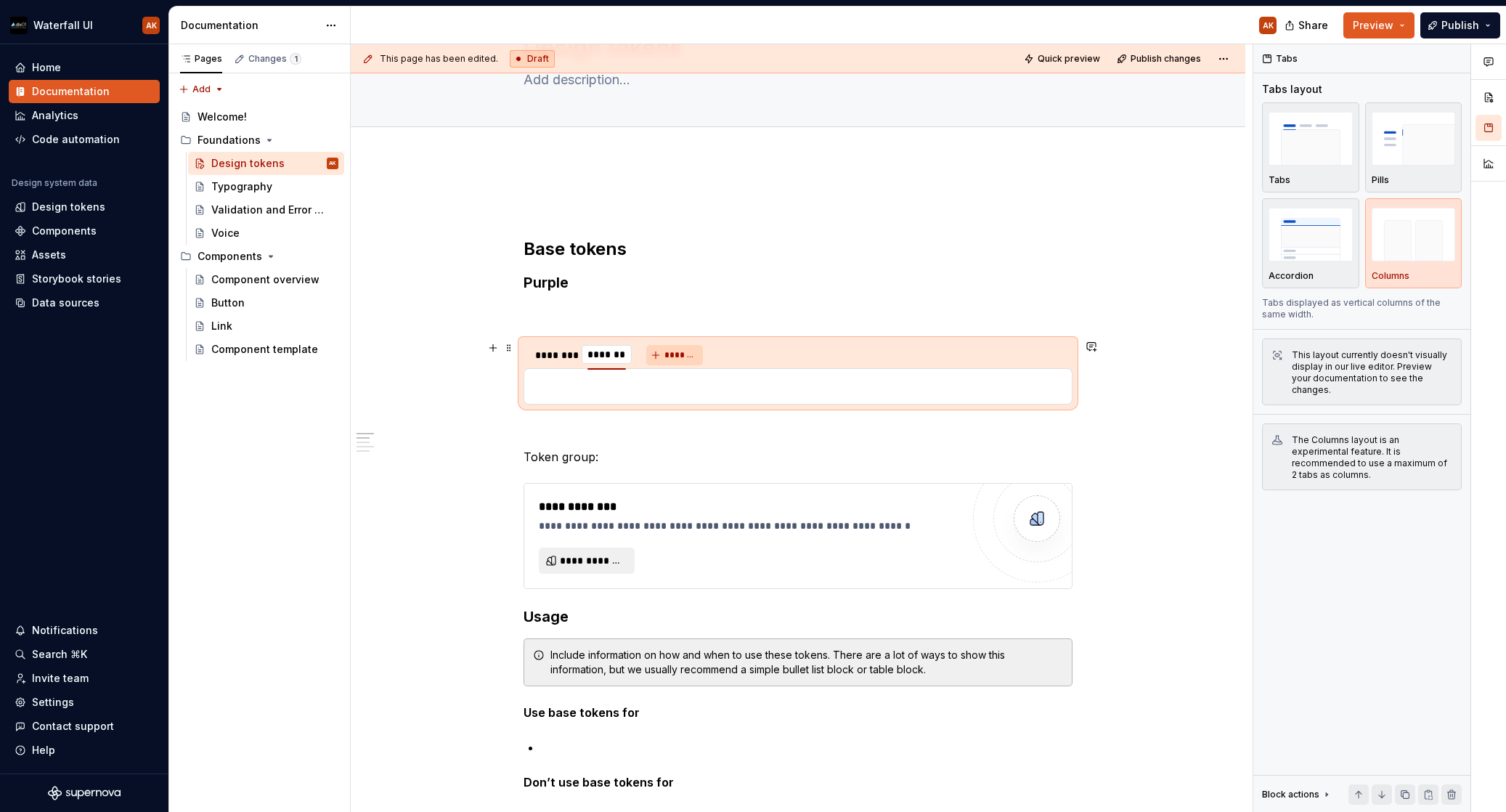
scroll to position [0, 1]
click at [553, 355] on div "********" at bounding box center [554, 354] width 38 height 15
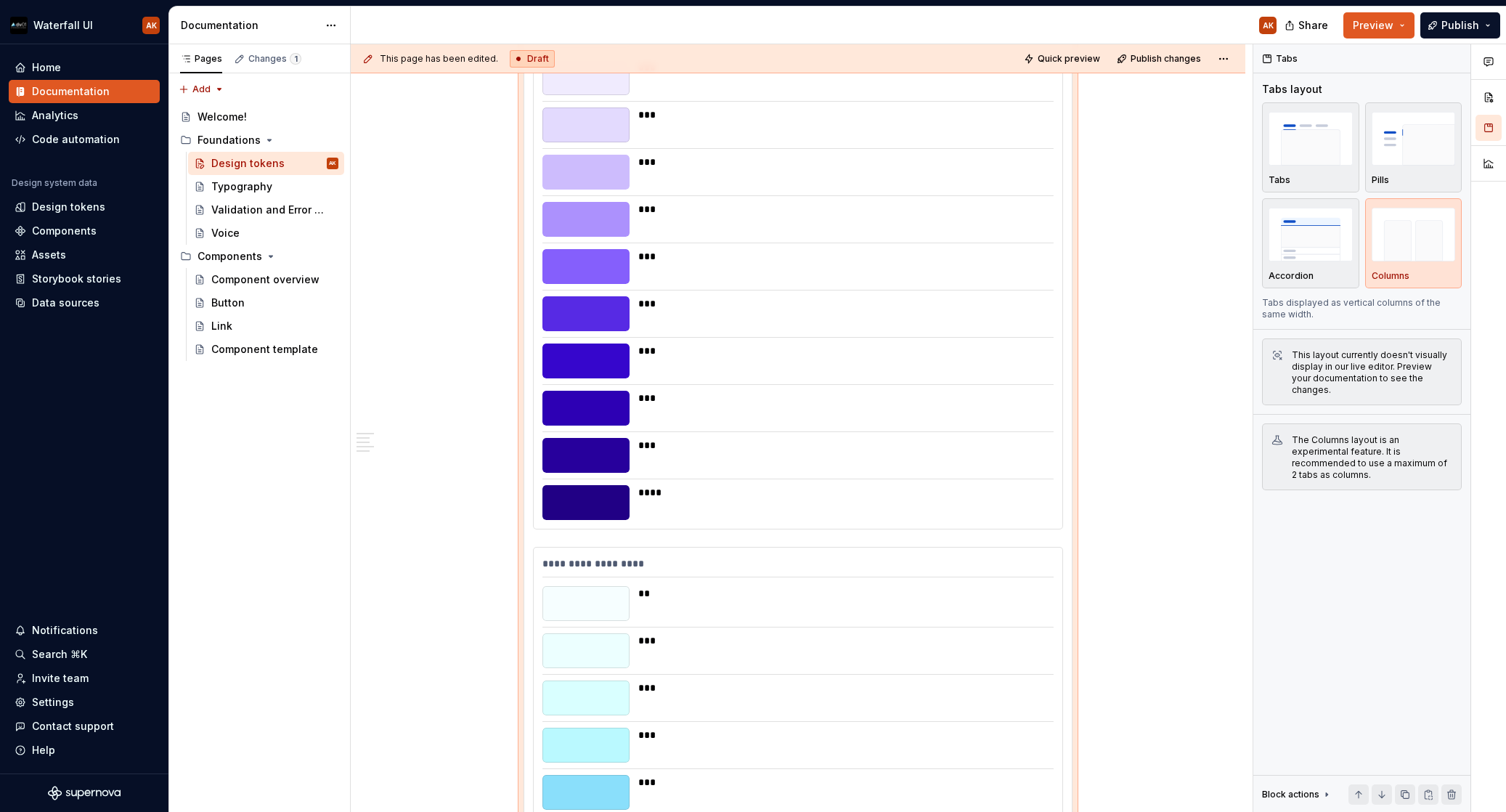
scroll to position [491, 0]
click at [534, 555] on div "**********" at bounding box center [798, 826] width 529 height 554
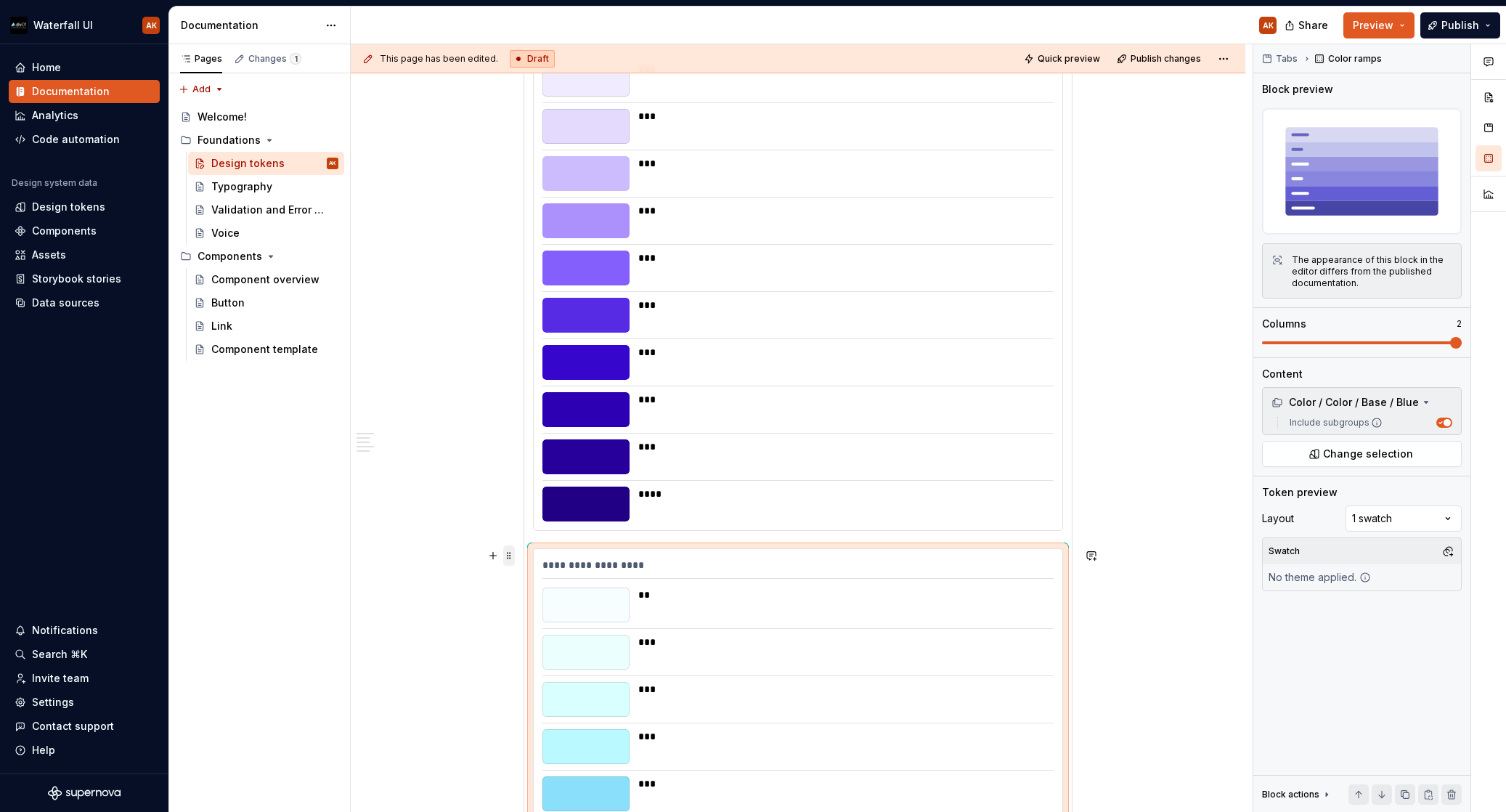
click at [508, 557] on span at bounding box center [509, 555] width 12 height 20
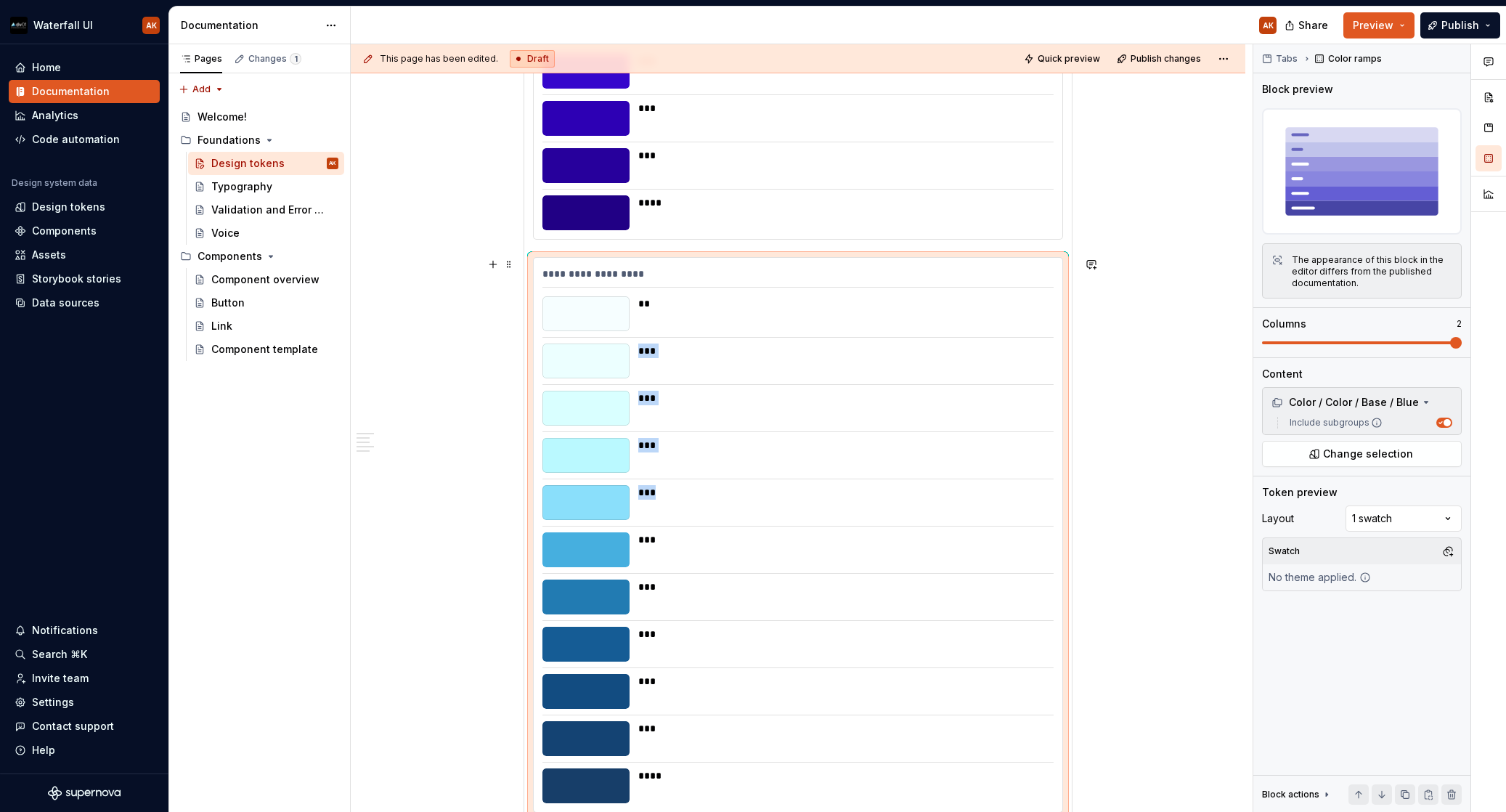
drag, startPoint x: 508, startPoint y: 559, endPoint x: 692, endPoint y: 332, distance: 292.2
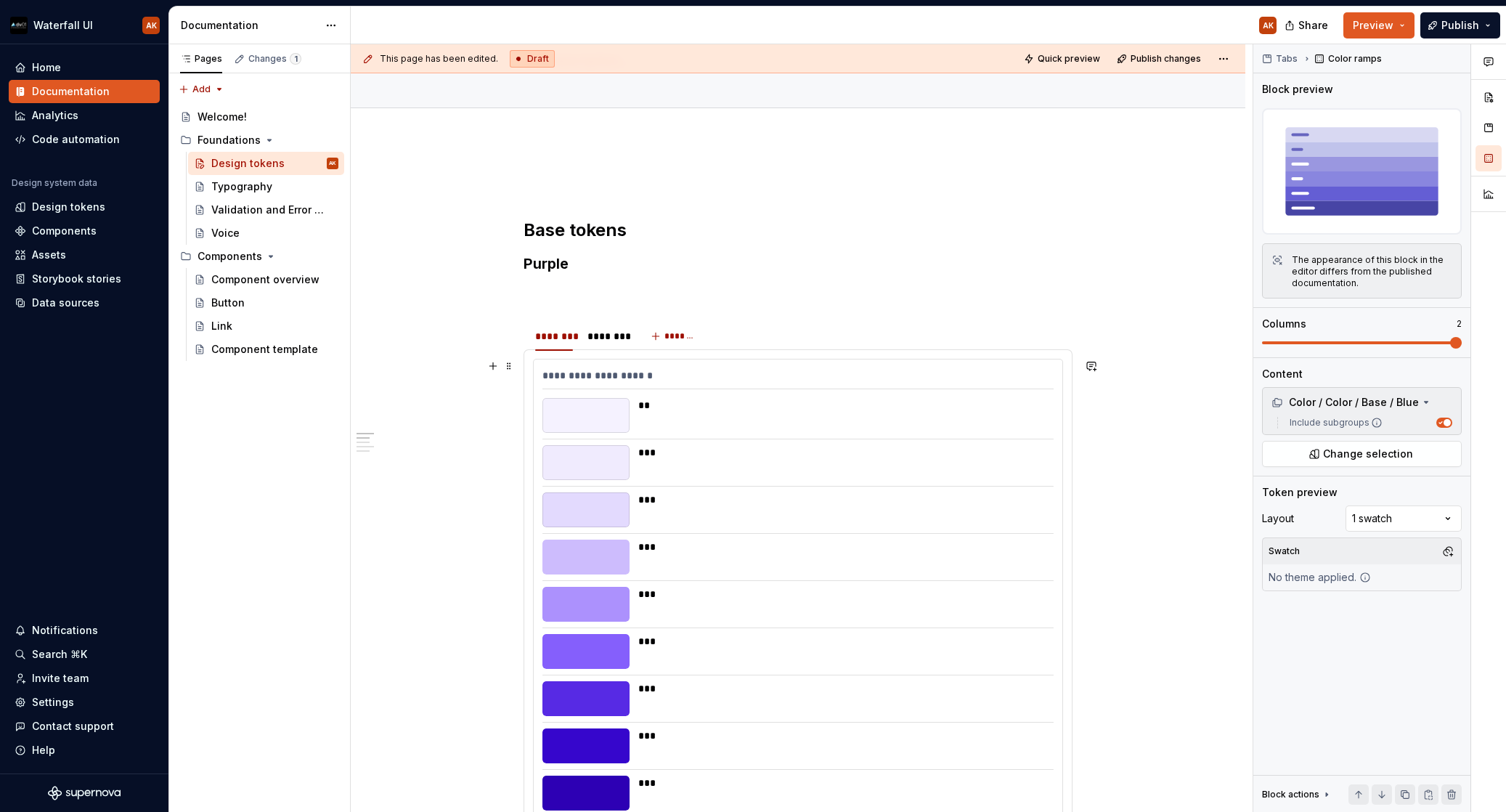
scroll to position [107, 0]
click at [605, 339] on div "********" at bounding box center [607, 338] width 38 height 15
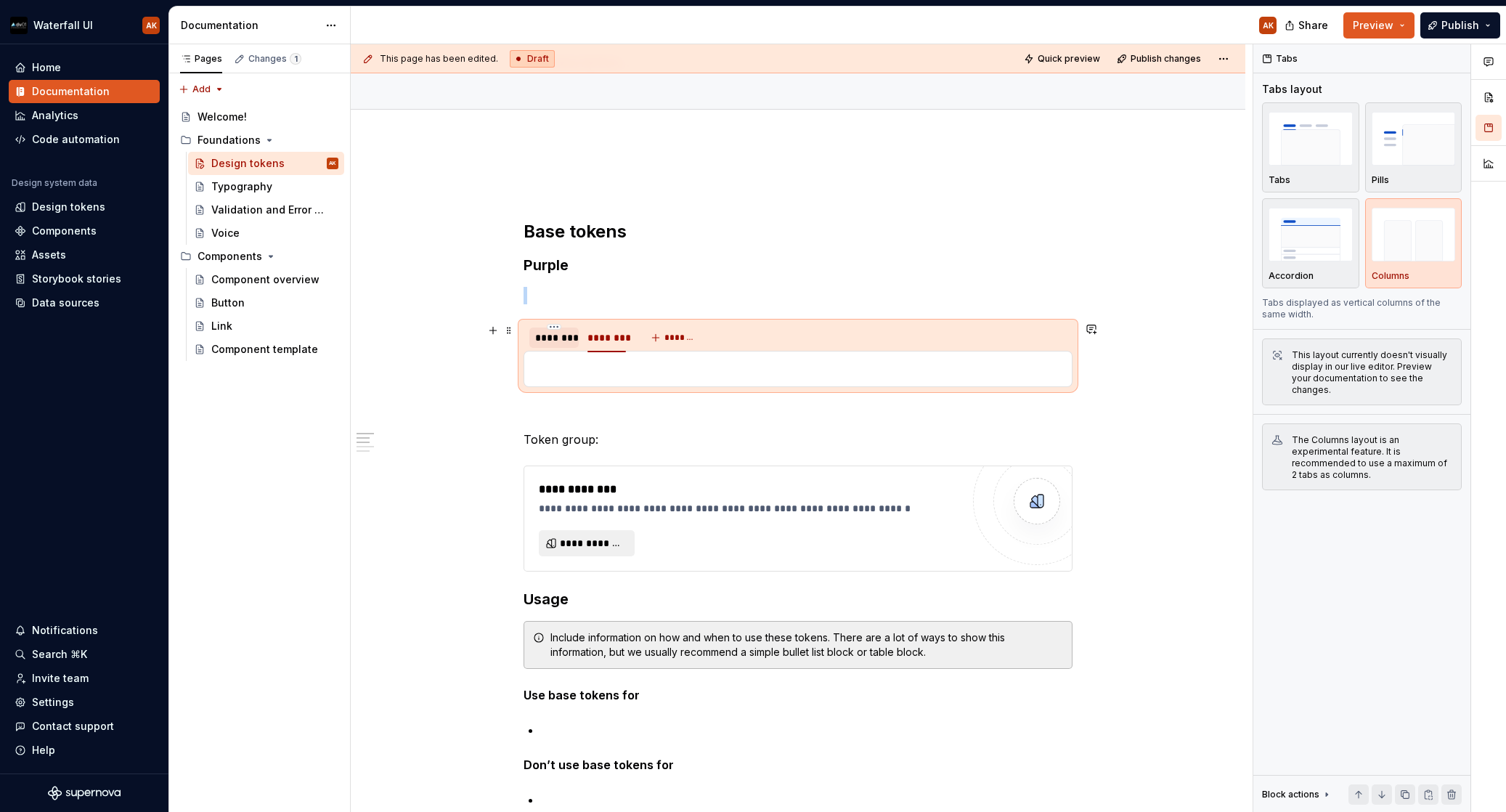
click at [553, 338] on div "********" at bounding box center [554, 338] width 38 height 15
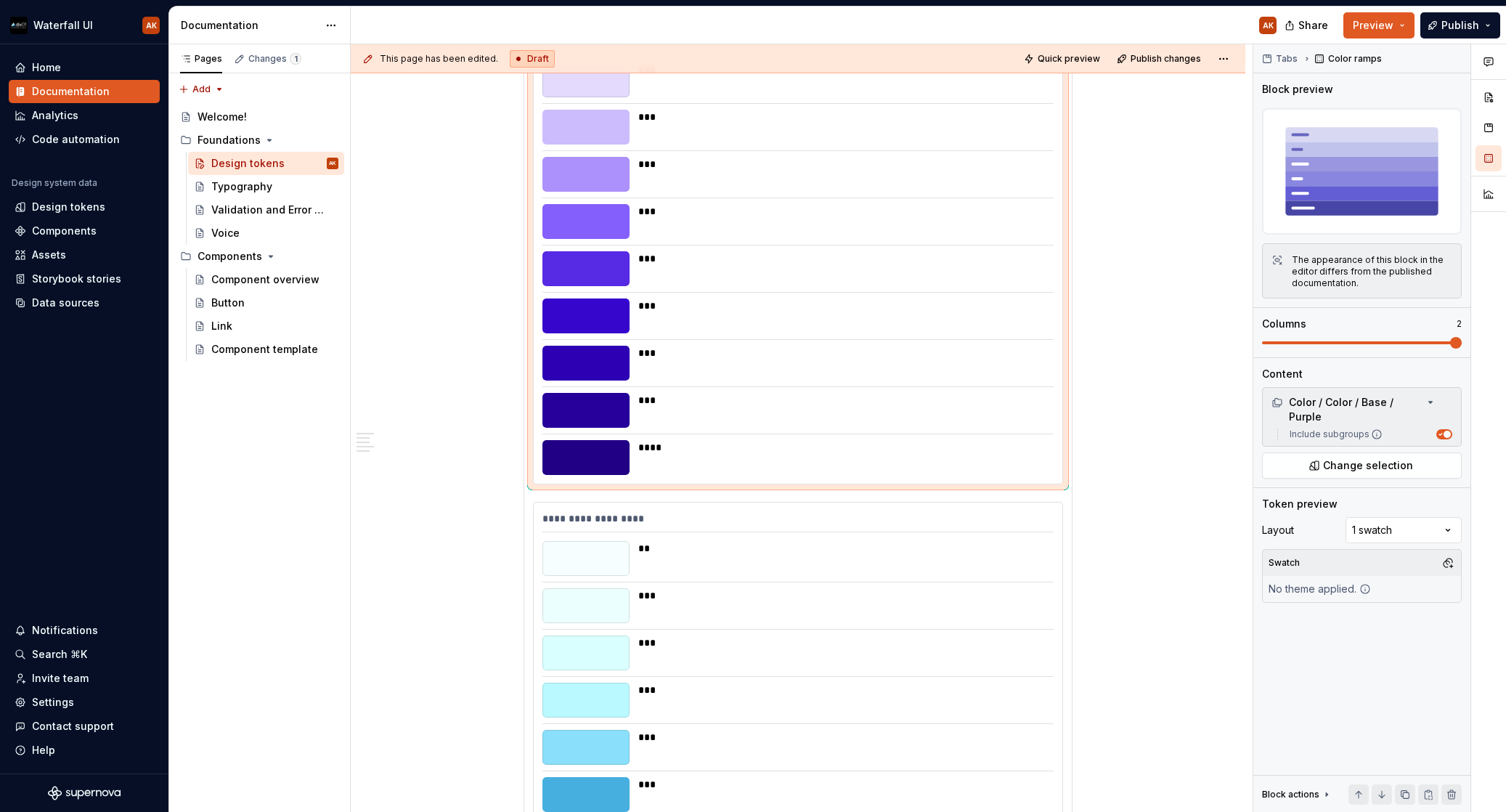
scroll to position [541, 0]
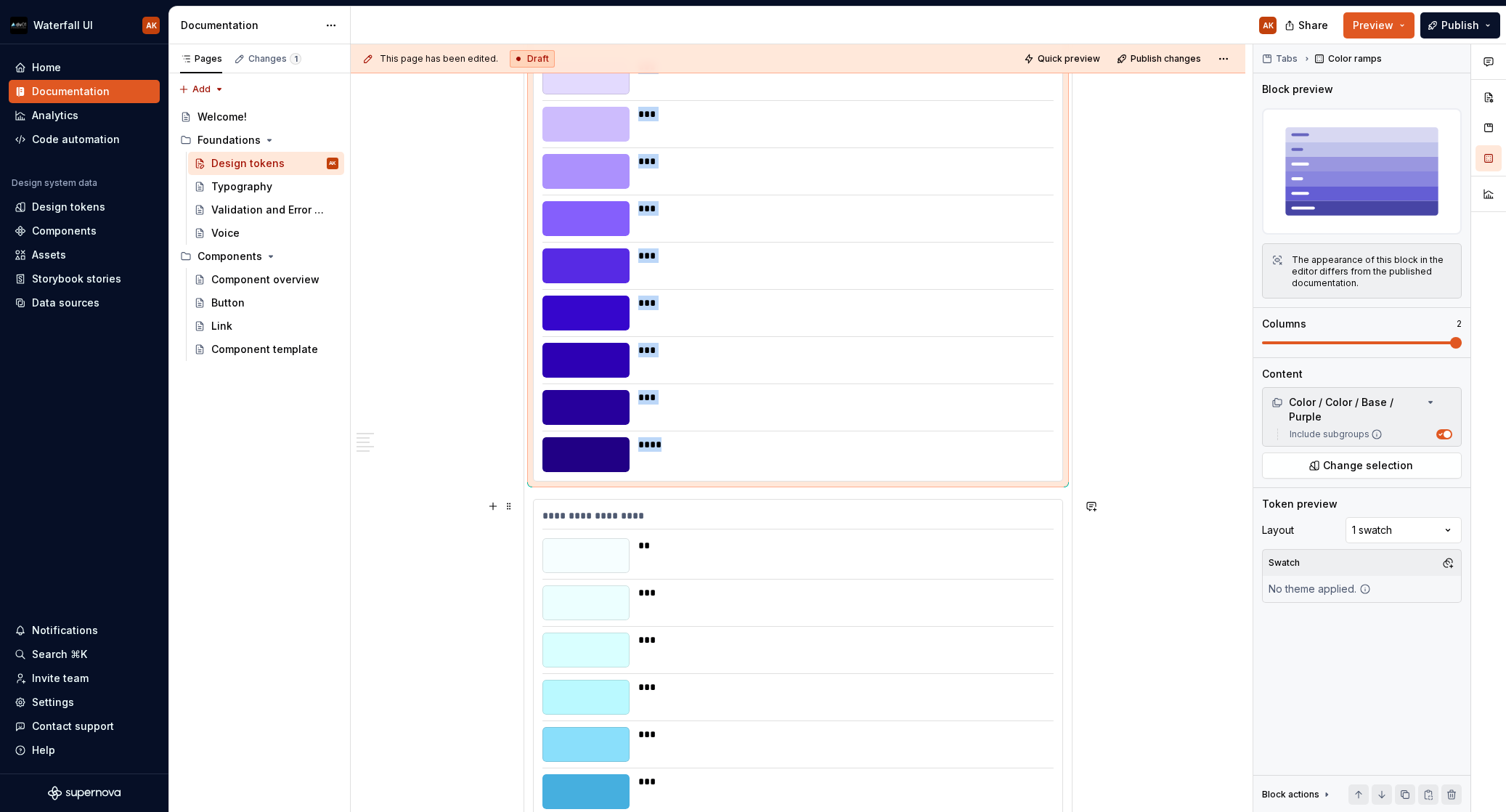
click at [544, 524] on div "**********" at bounding box center [797, 518] width 511 height 21
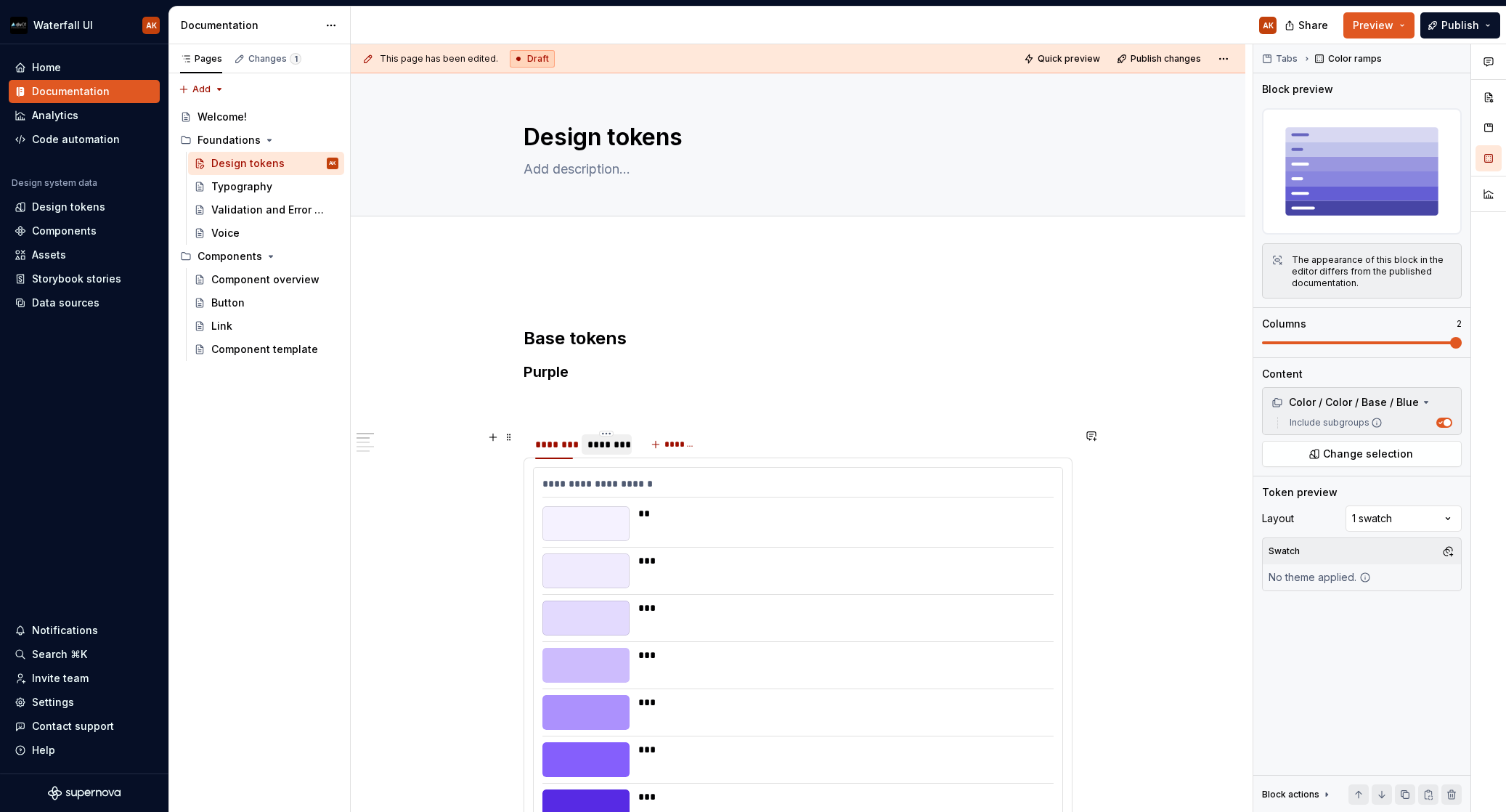
scroll to position [0, 0]
click at [599, 448] on div "********" at bounding box center [607, 444] width 38 height 15
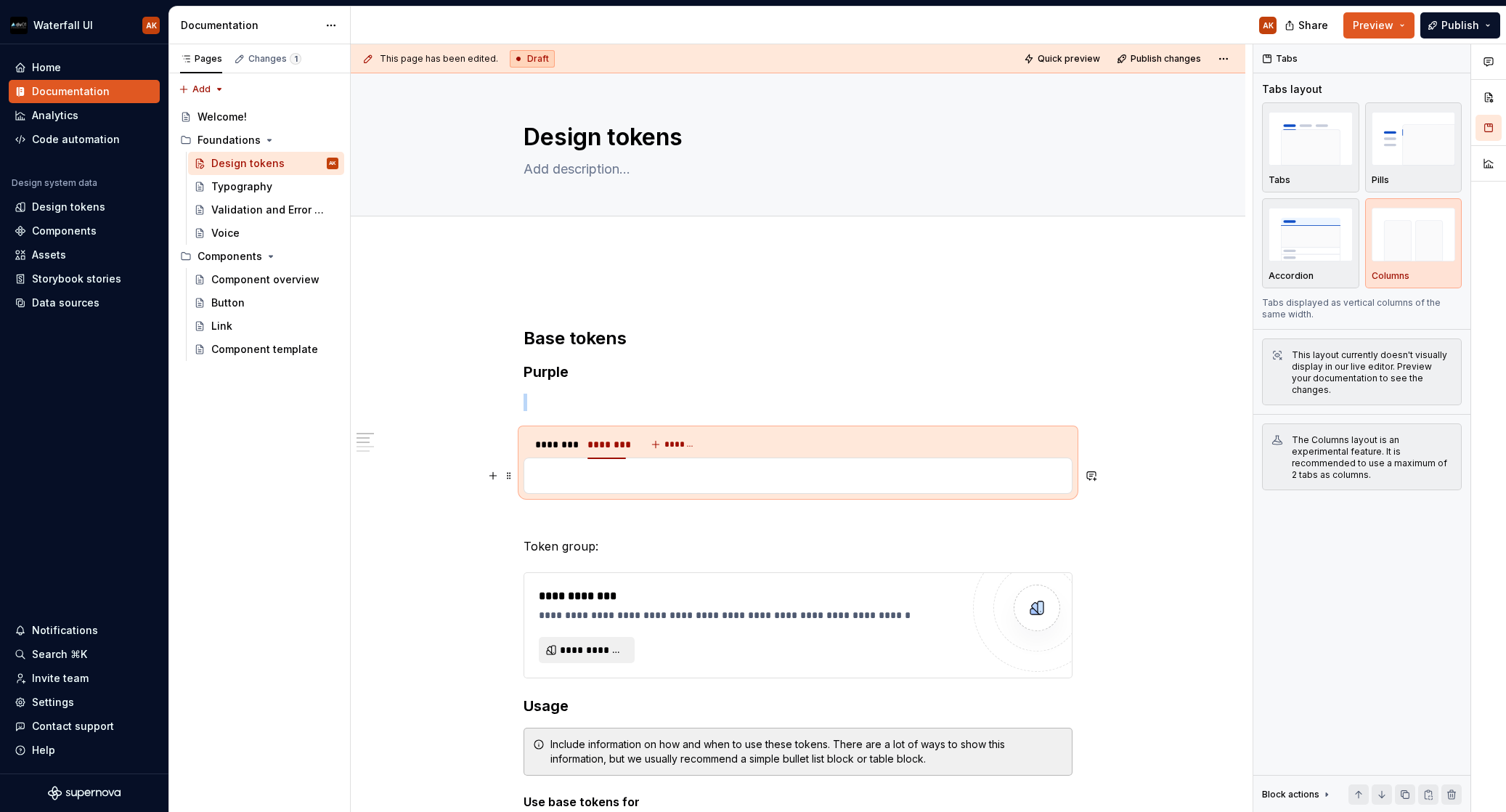
click at [567, 469] on p at bounding box center [798, 475] width 530 height 18
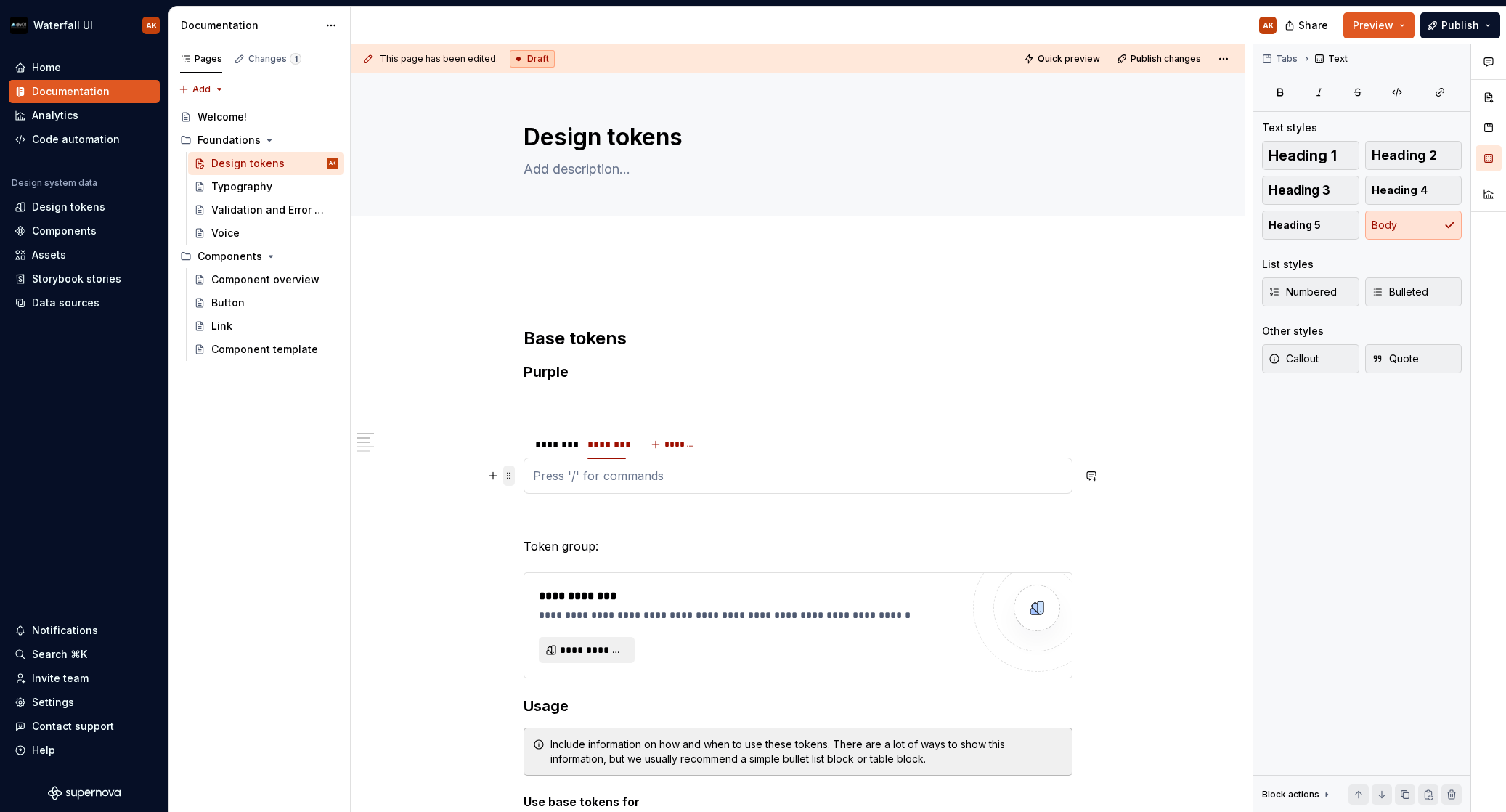
click at [510, 477] on span at bounding box center [509, 475] width 12 height 20
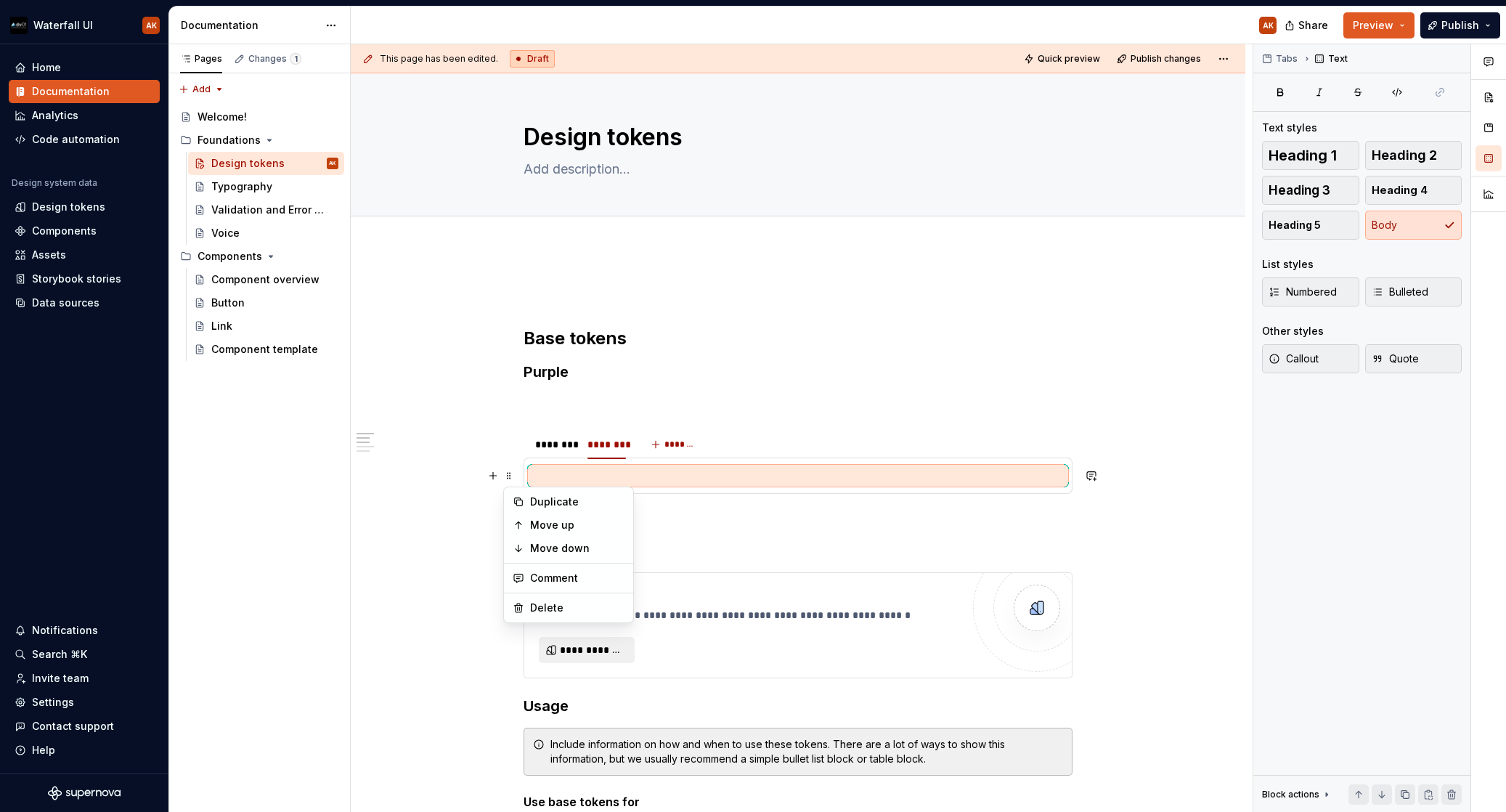
click at [619, 480] on p at bounding box center [798, 475] width 530 height 18
click at [613, 477] on p at bounding box center [798, 475] width 530 height 18
drag, startPoint x: 575, startPoint y: 521, endPoint x: 577, endPoint y: 508, distance: 13.2
click at [575, 521] on p at bounding box center [797, 520] width 549 height 18
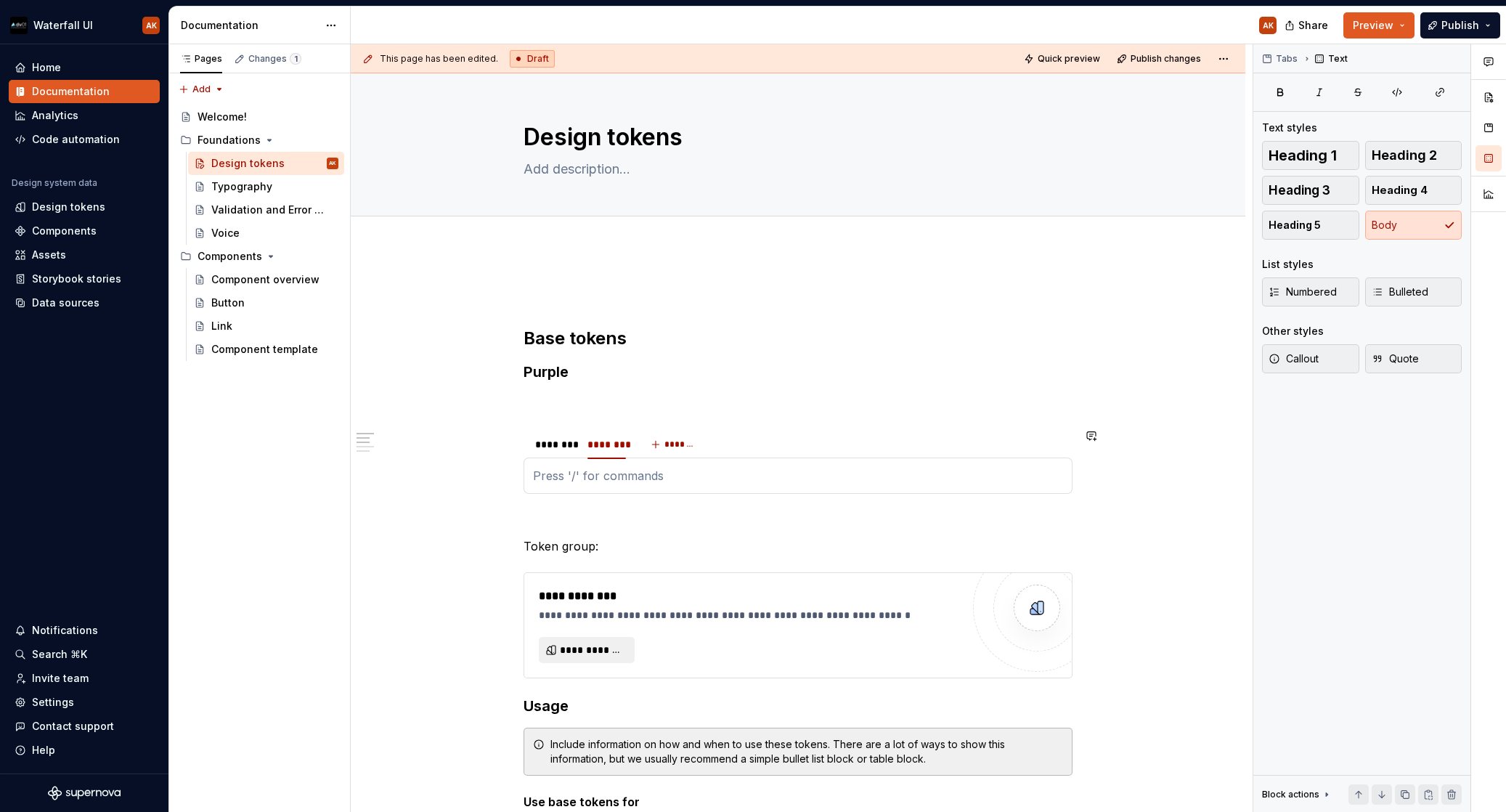
click at [576, 485] on div "**********" at bounding box center [797, 475] width 549 height 37
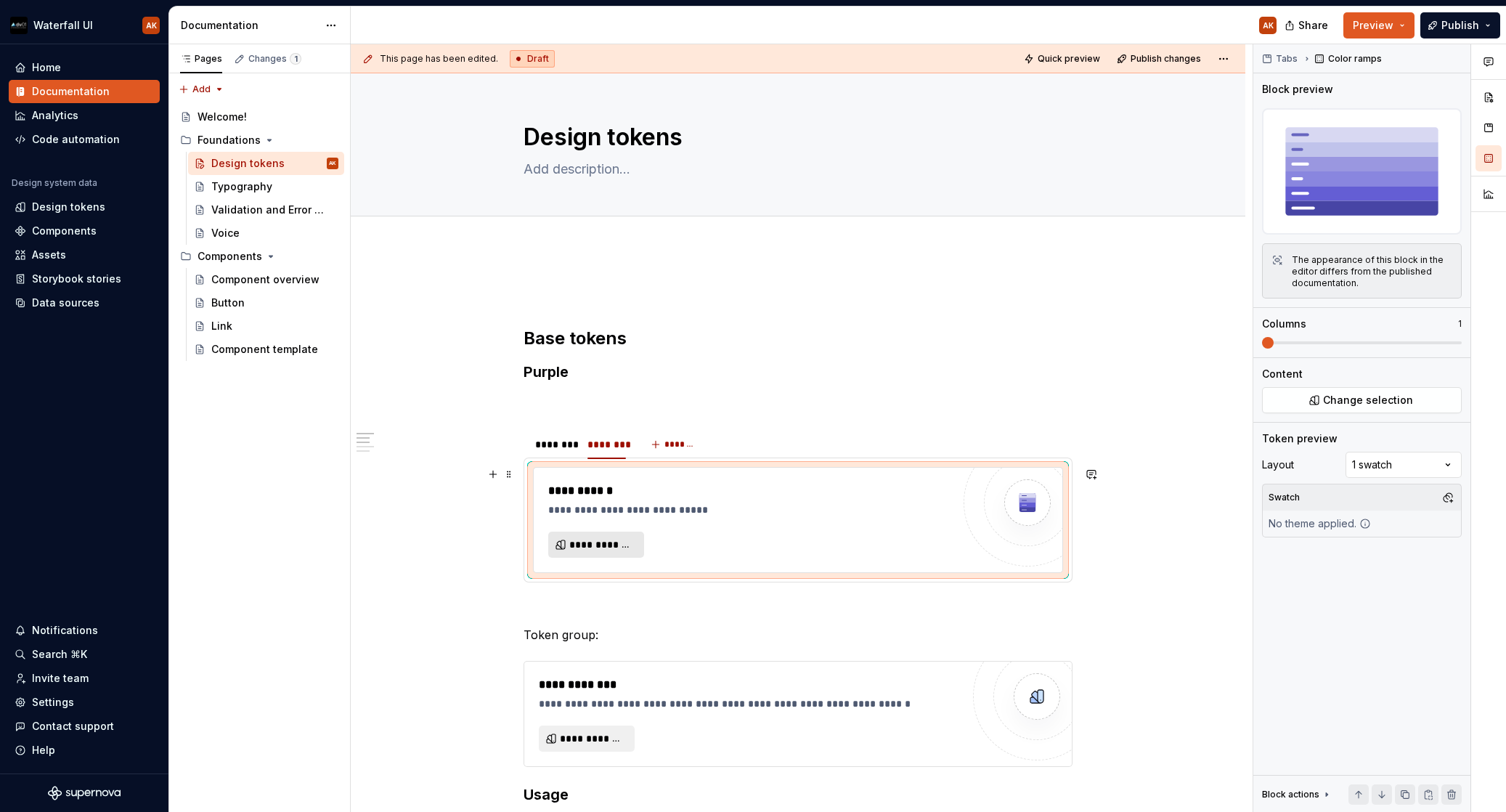
click at [594, 536] on button "**********" at bounding box center [596, 545] width 96 height 26
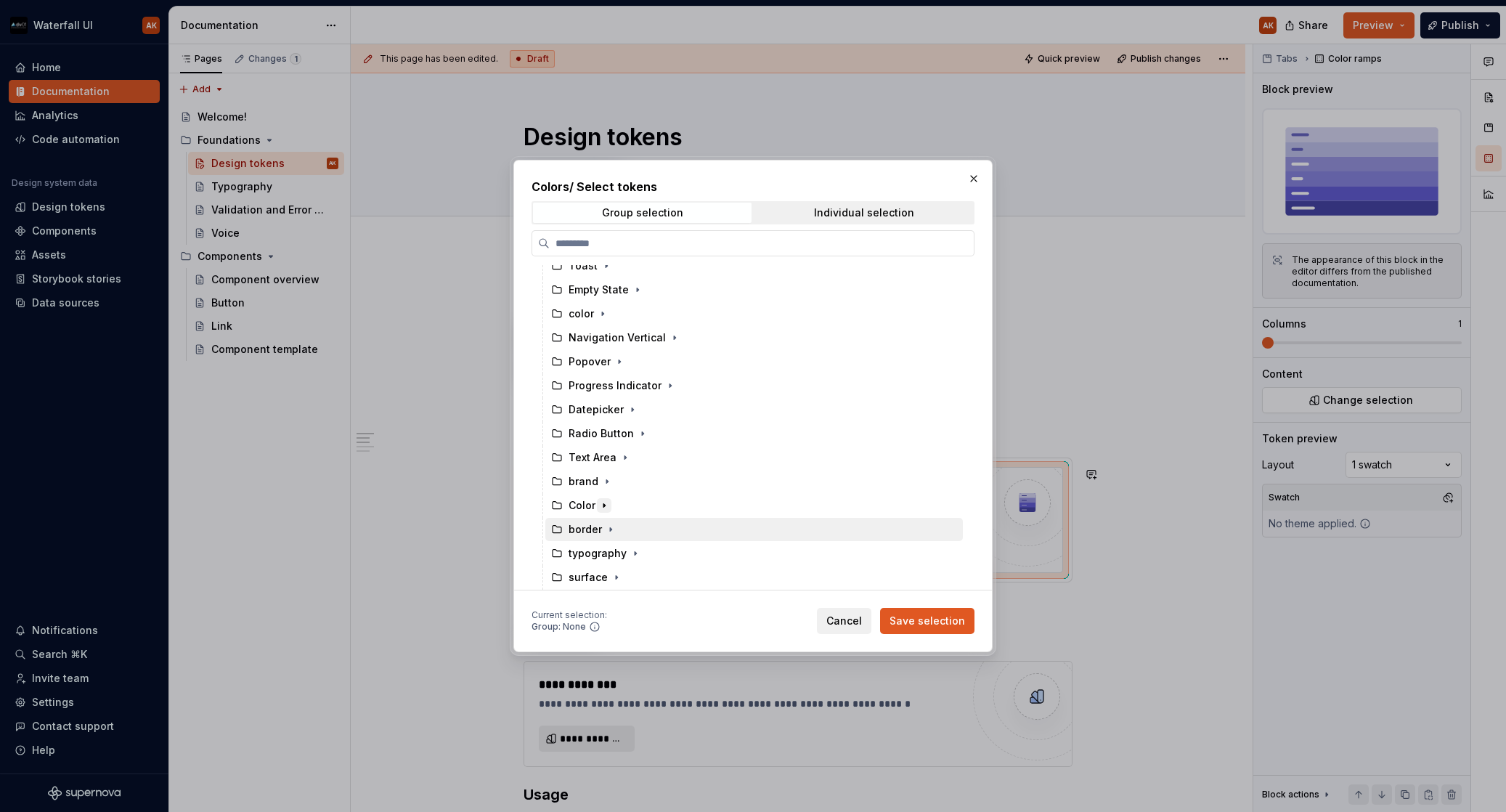
scroll to position [834, 0]
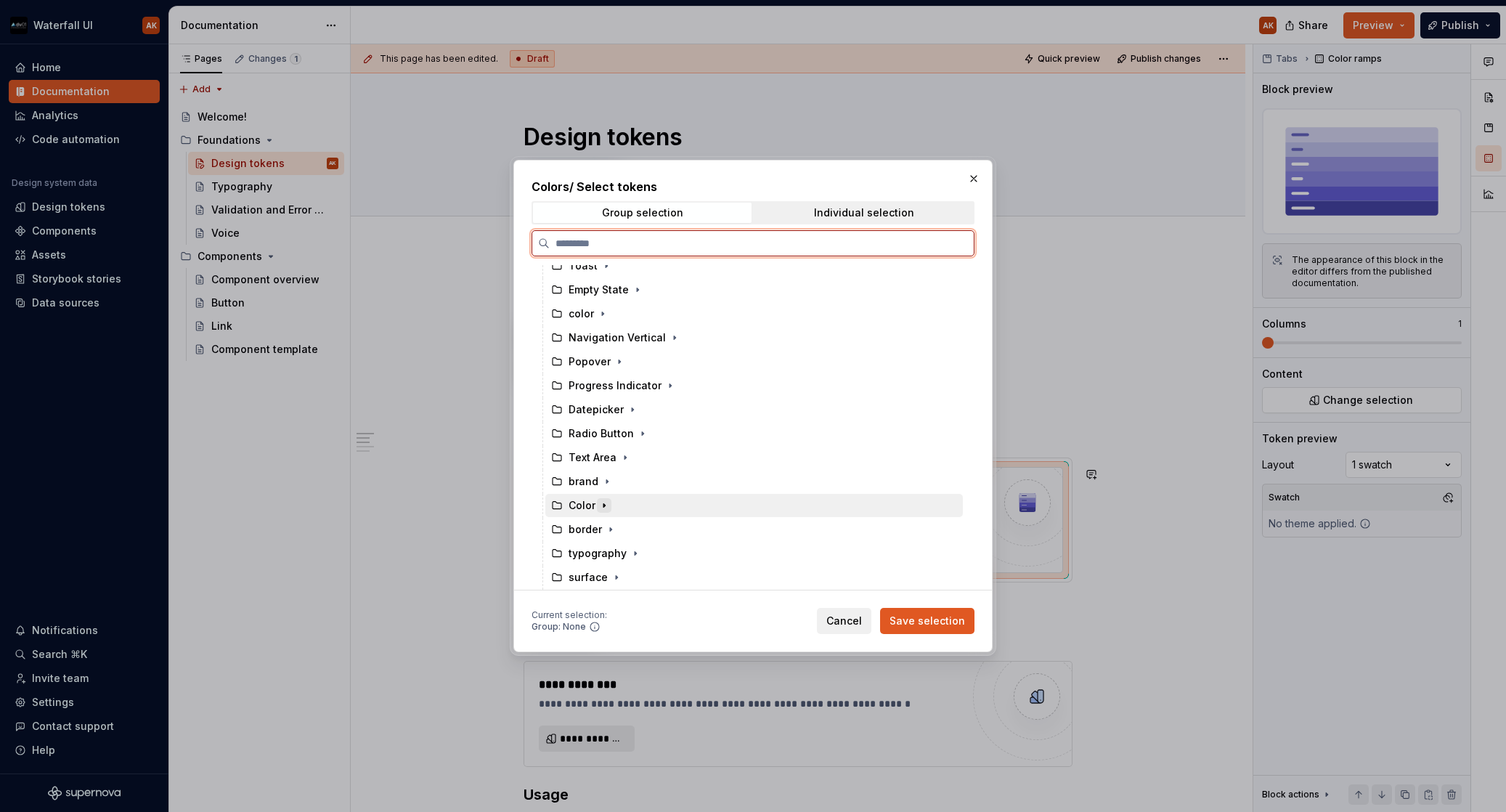
click at [605, 499] on icon "button" at bounding box center [605, 505] width 12 height 12
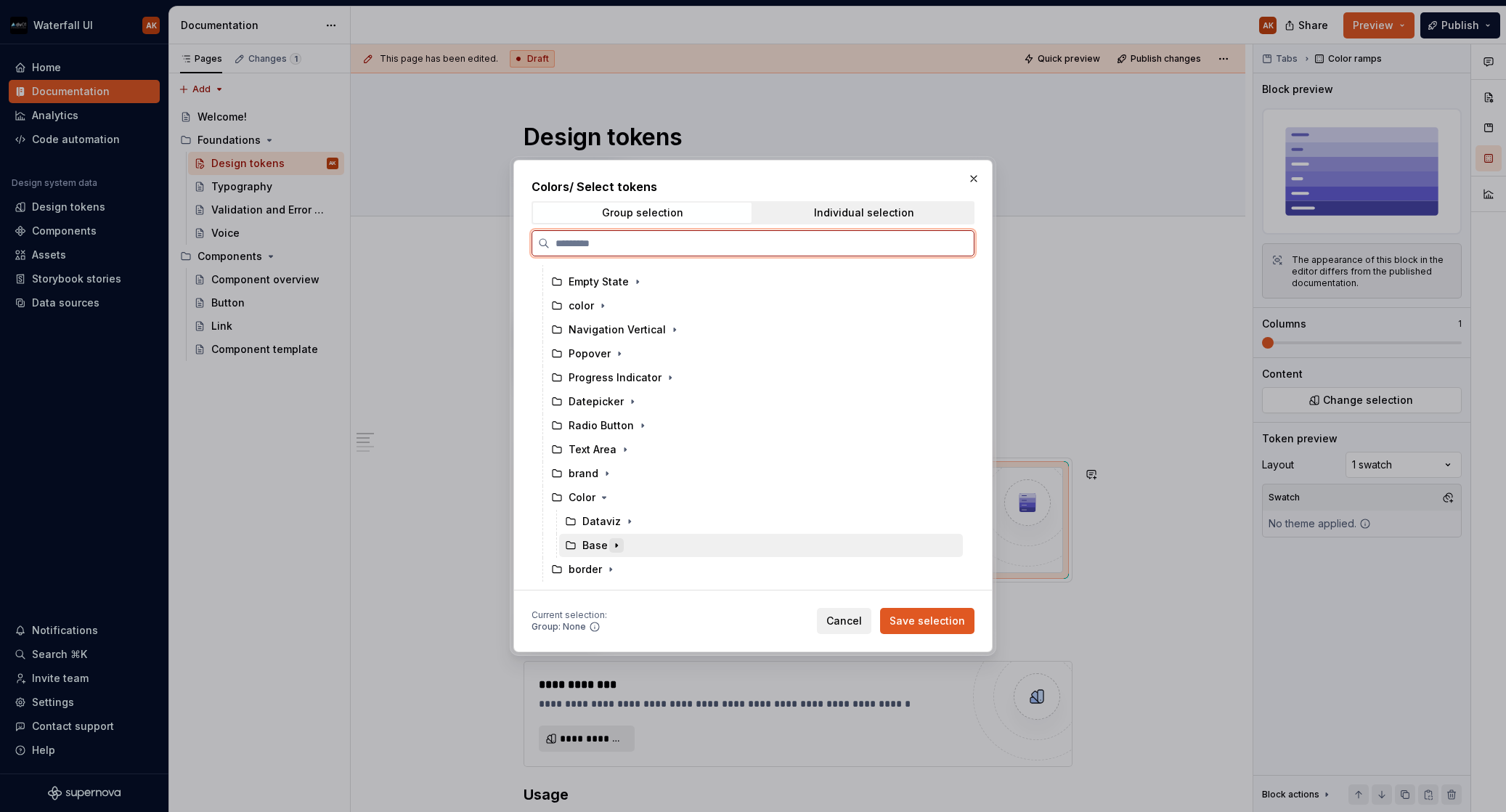
click at [613, 547] on icon "button" at bounding box center [616, 546] width 12 height 12
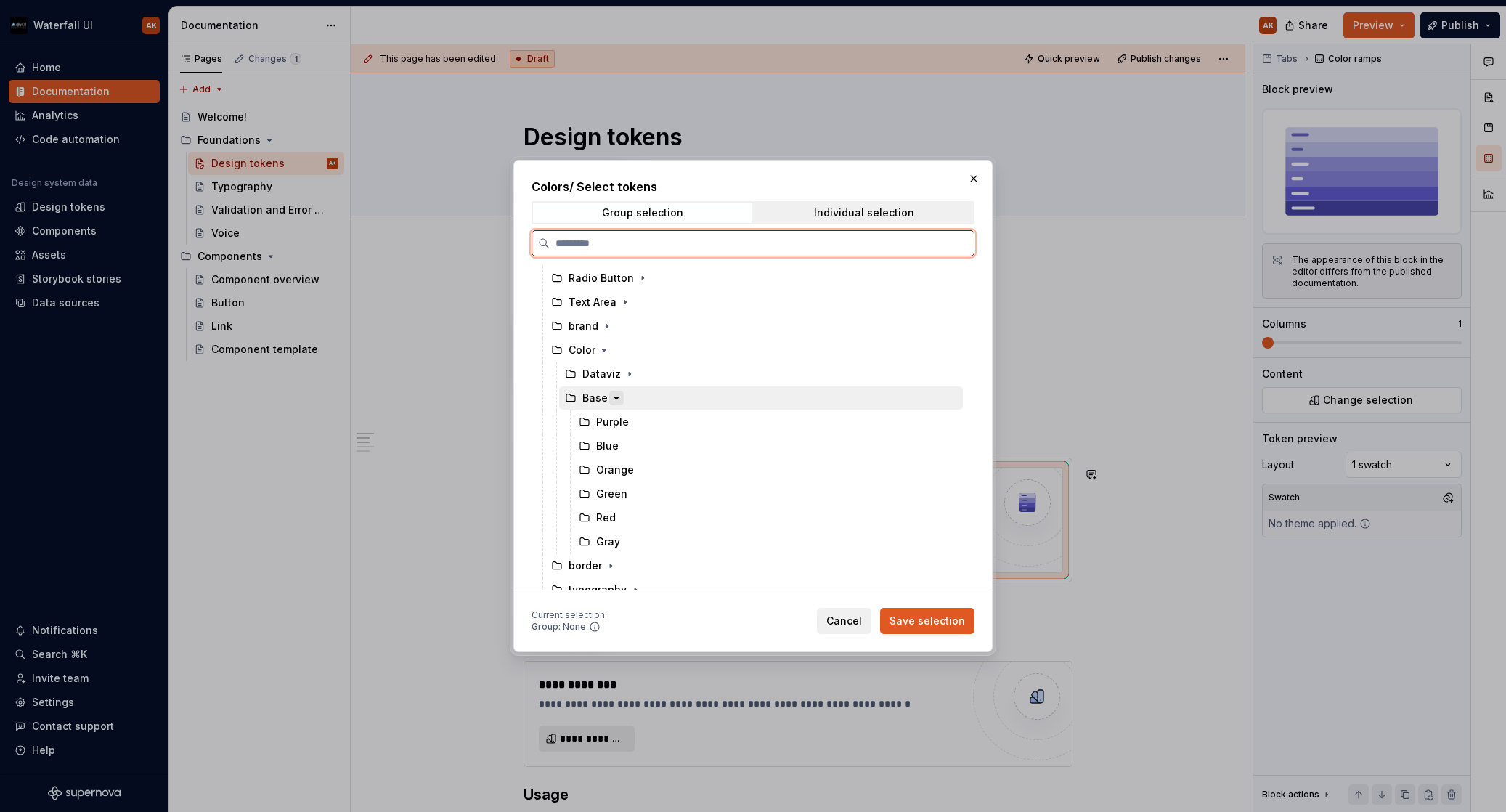
scroll to position [992, 0]
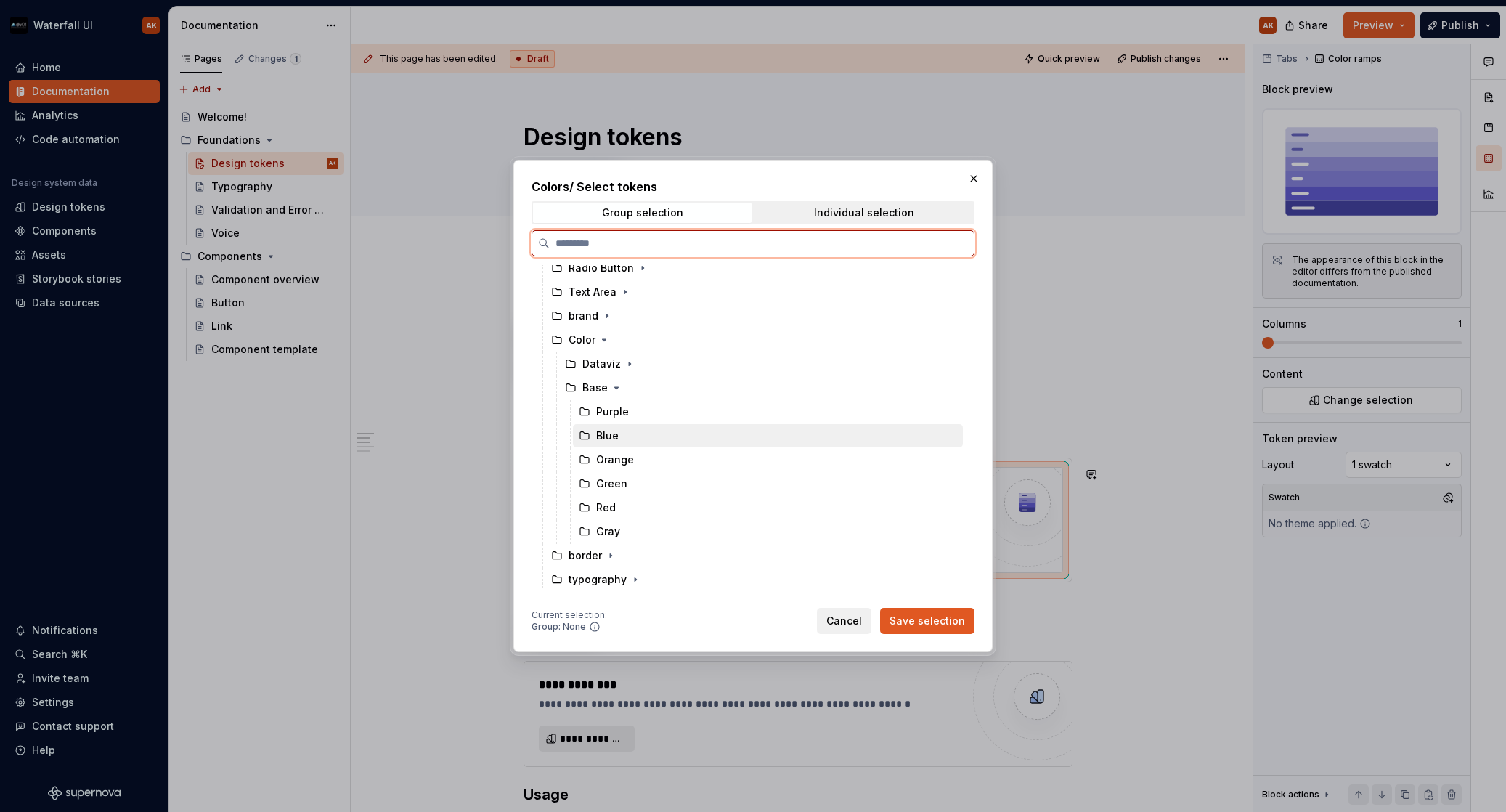
click at [605, 434] on div "Blue" at bounding box center [608, 436] width 23 height 15
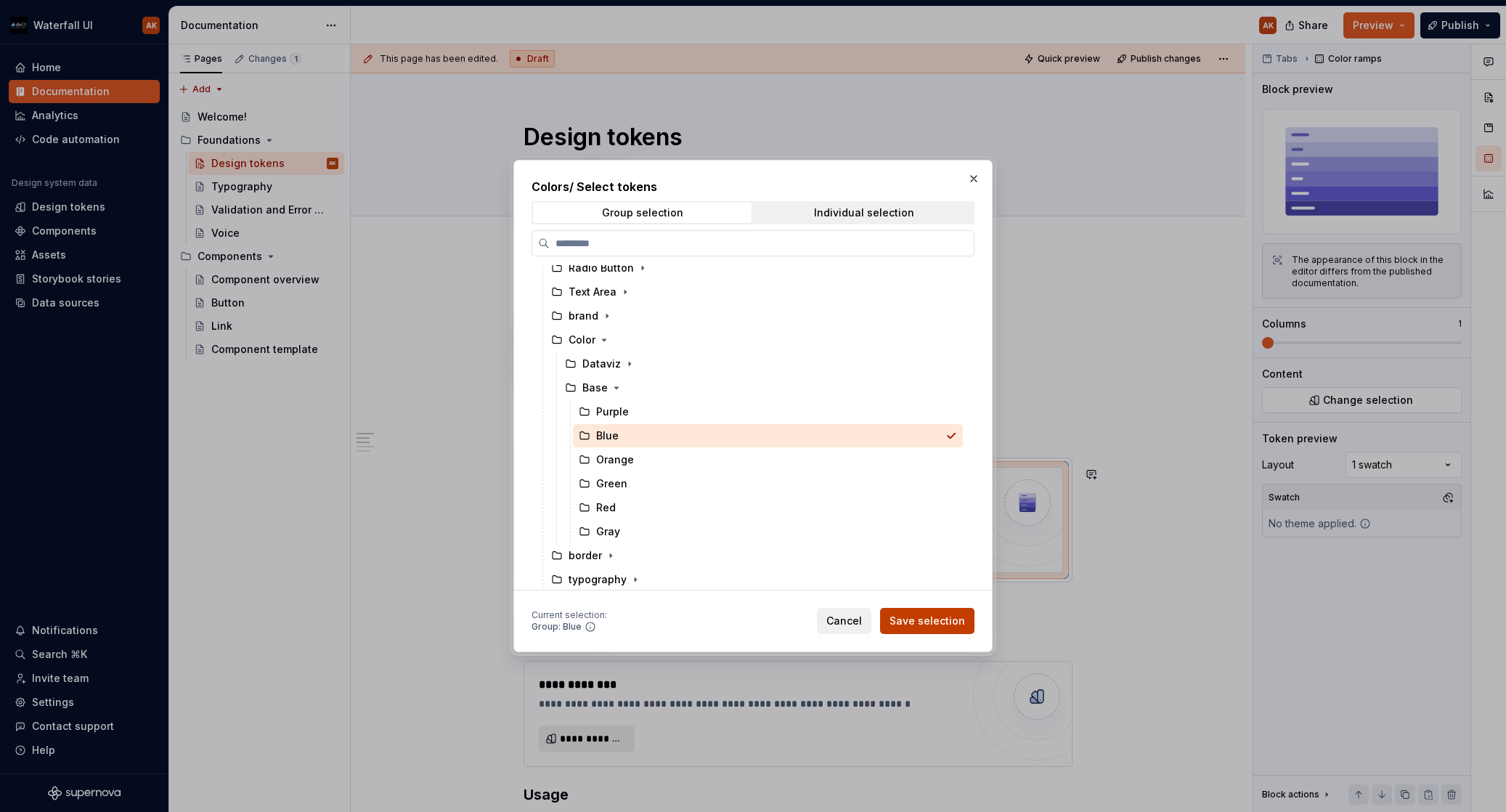
click at [926, 620] on span "Save selection" at bounding box center [927, 620] width 75 height 15
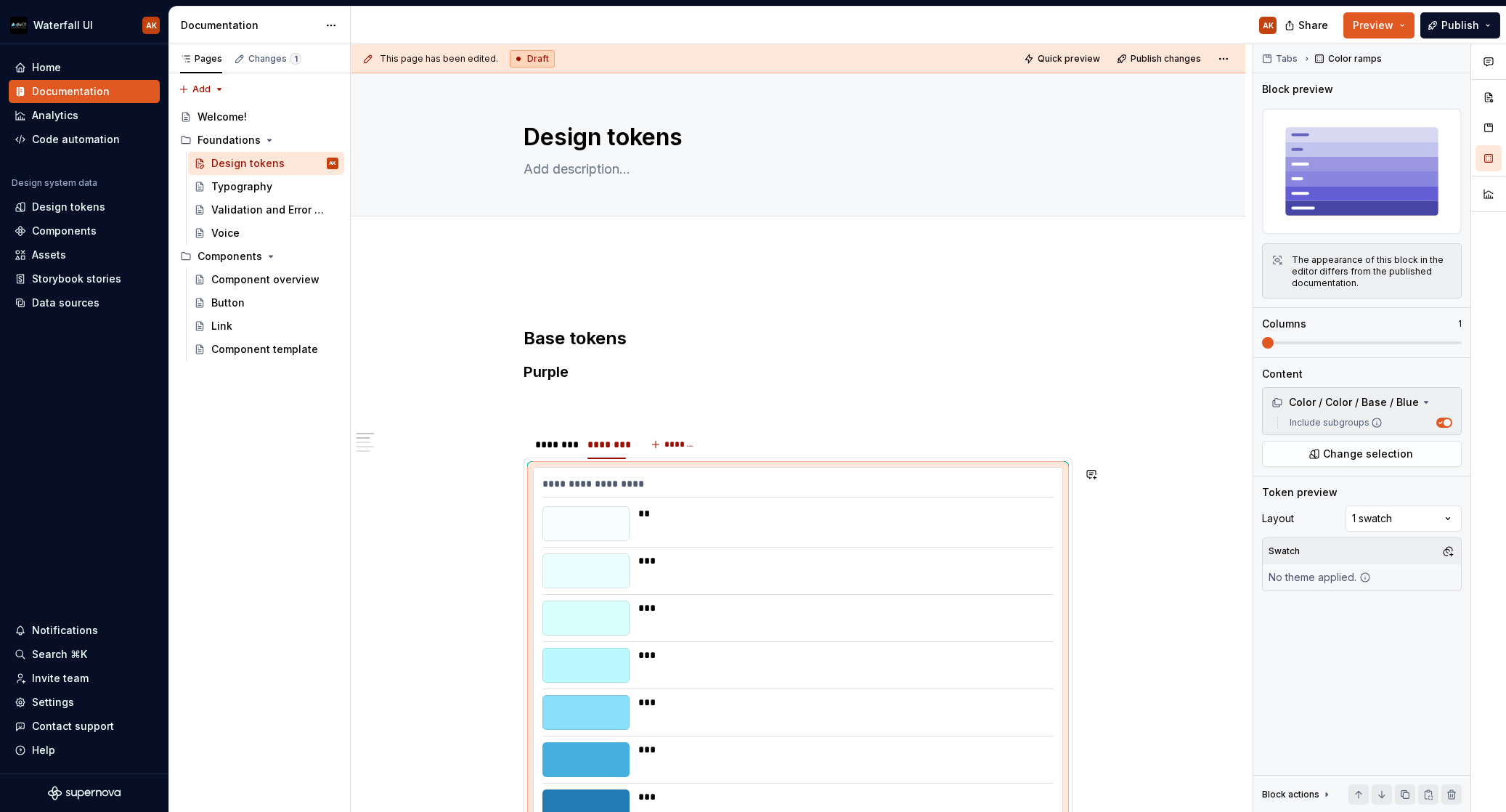
scroll to position [209, 0]
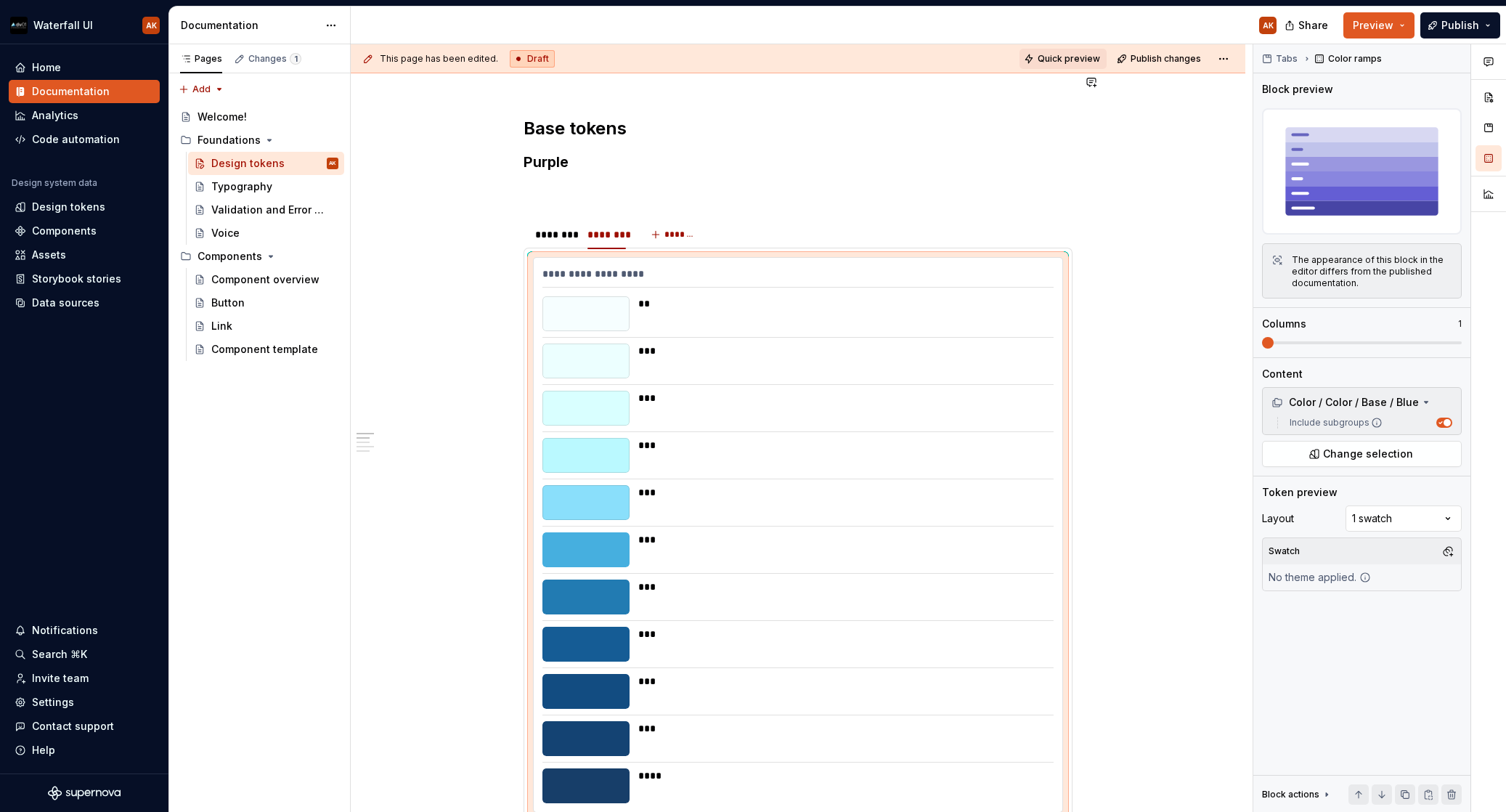
click at [1063, 64] on span "Quick preview" at bounding box center [1068, 59] width 63 height 12
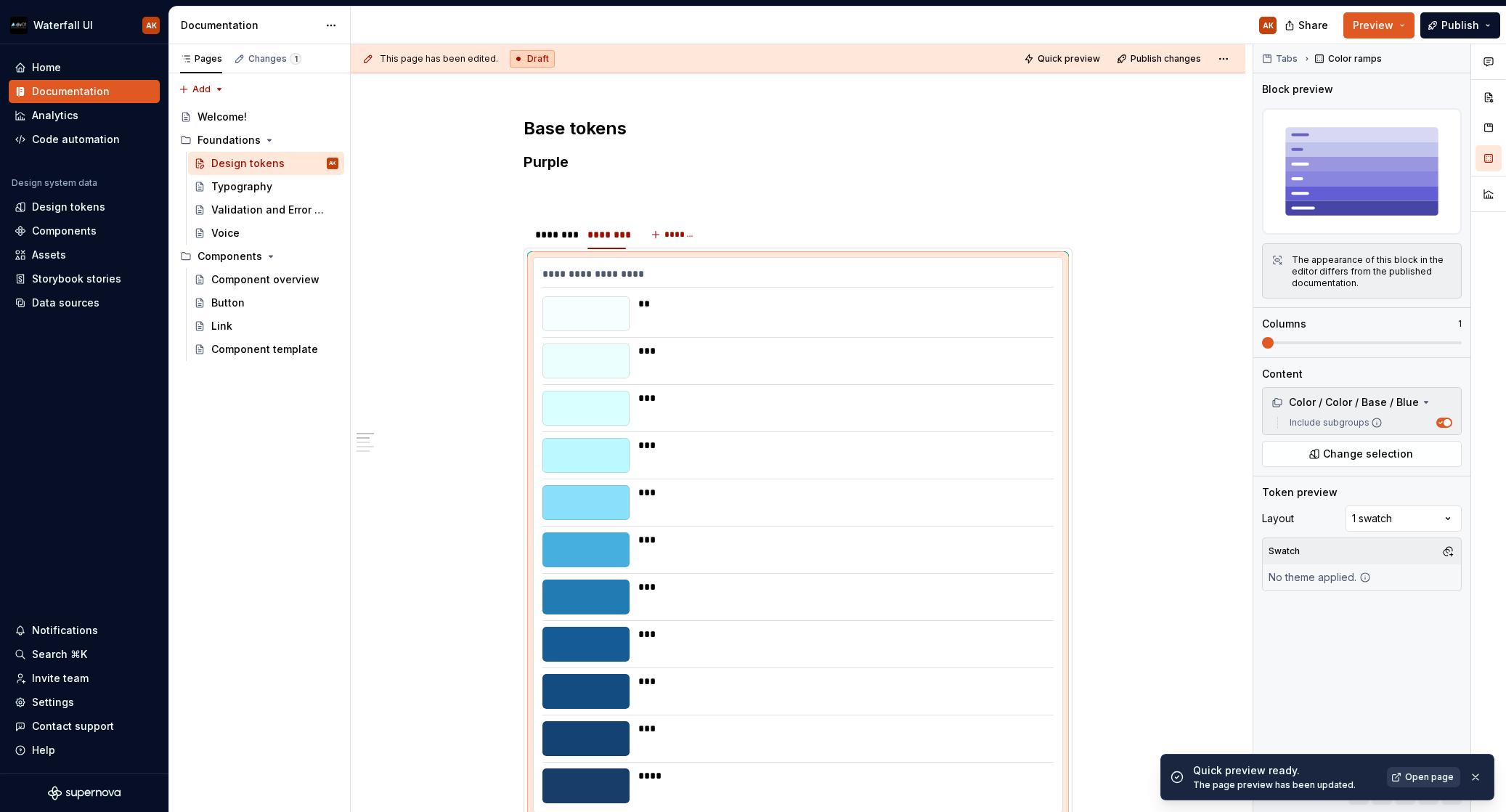
click at [1373, 781] on span "Open page" at bounding box center [1430, 777] width 49 height 12
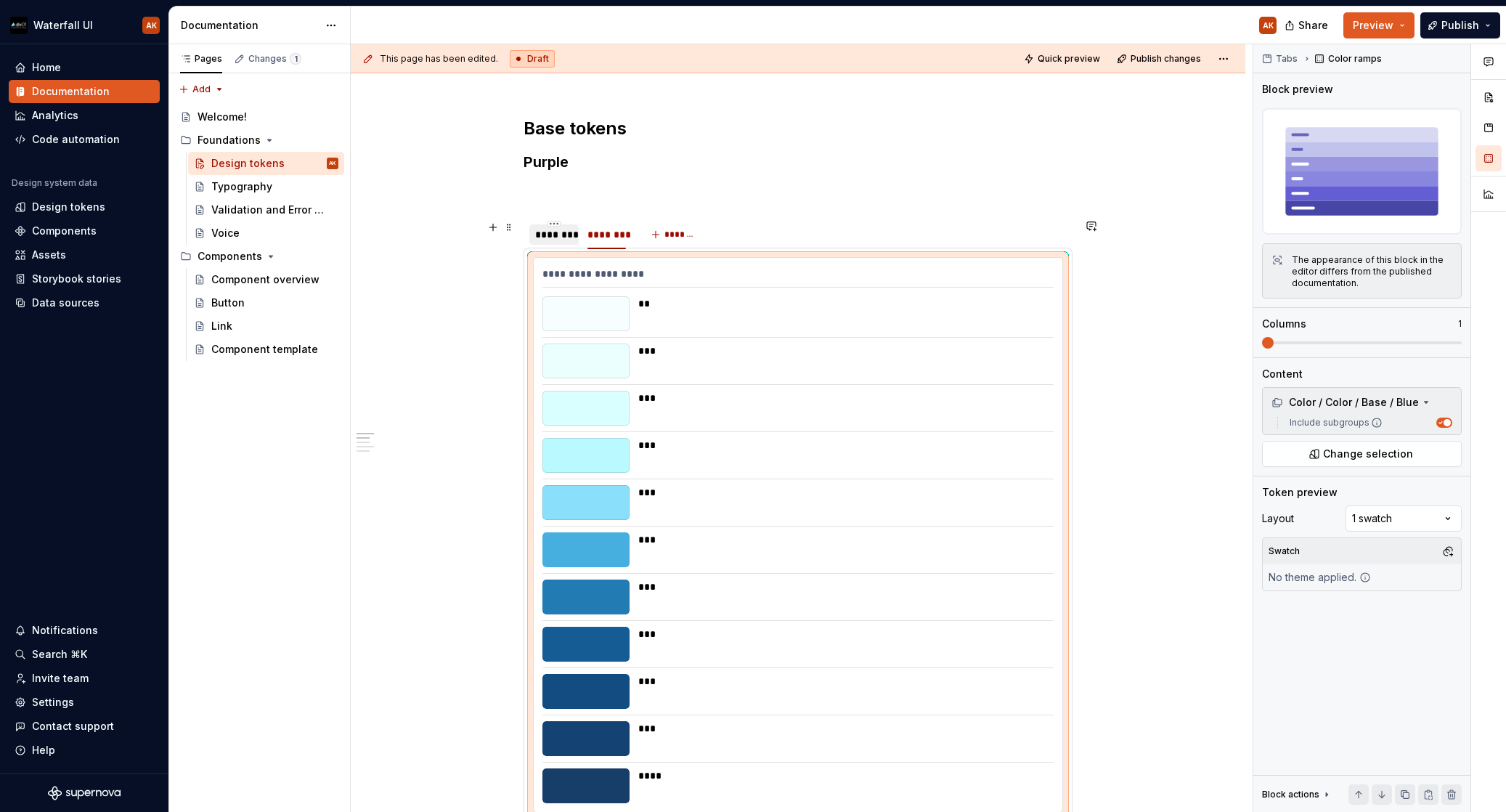
click at [556, 239] on div "********" at bounding box center [554, 234] width 38 height 15
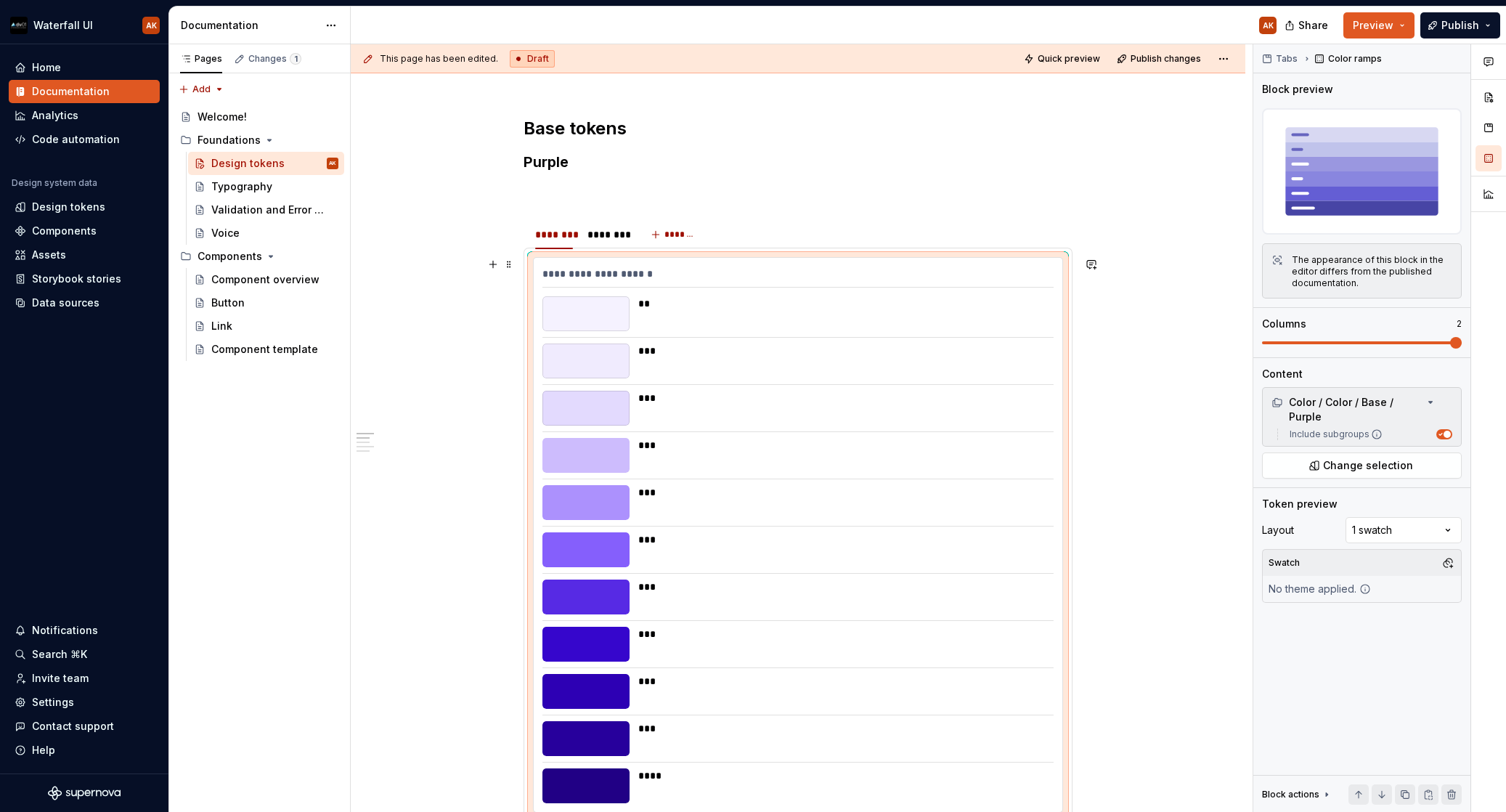
click at [689, 278] on div "**********" at bounding box center [797, 276] width 511 height 21
click at [1284, 347] on span at bounding box center [1361, 342] width 200 height 12
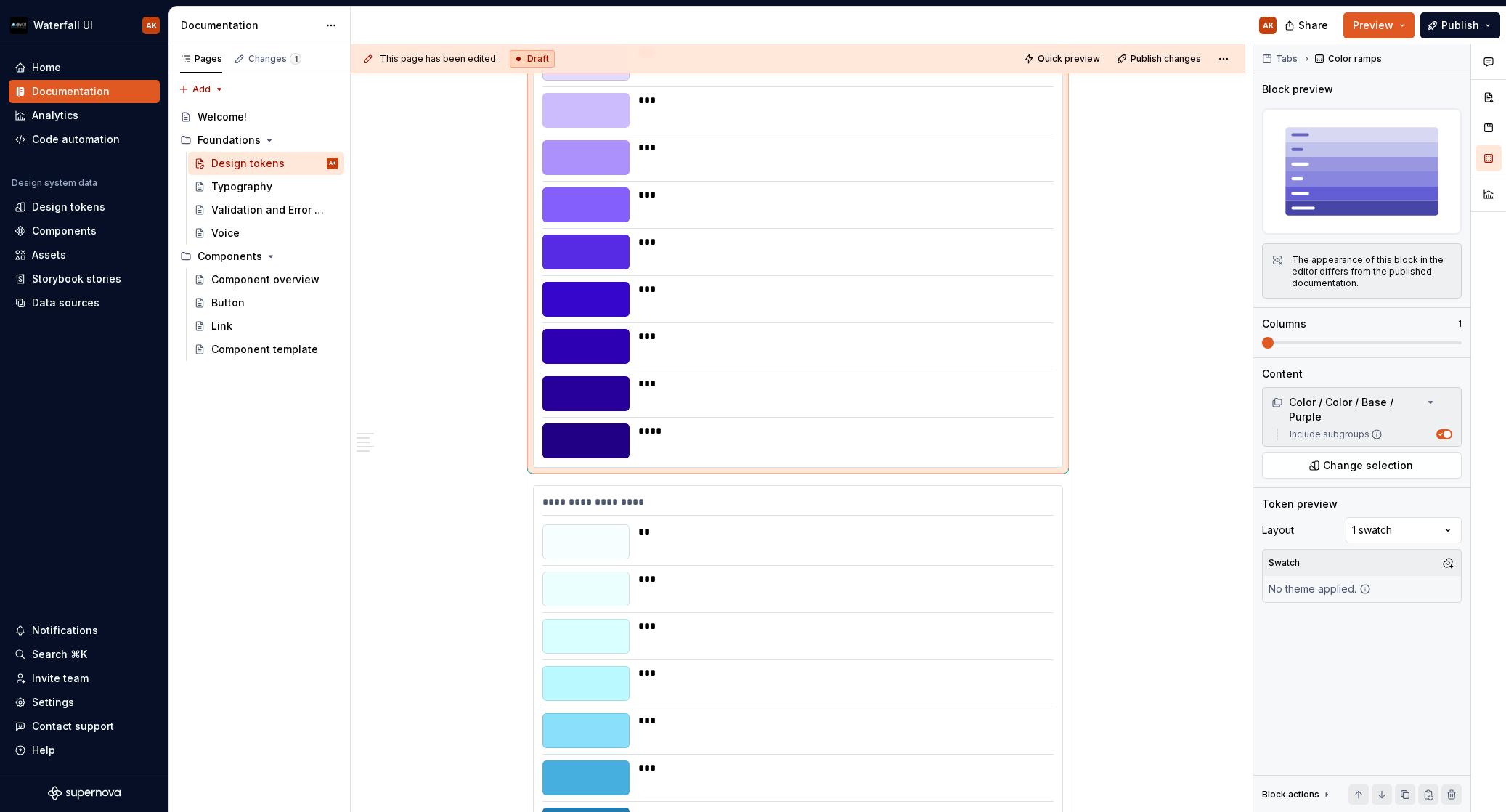
scroll to position [583, 0]
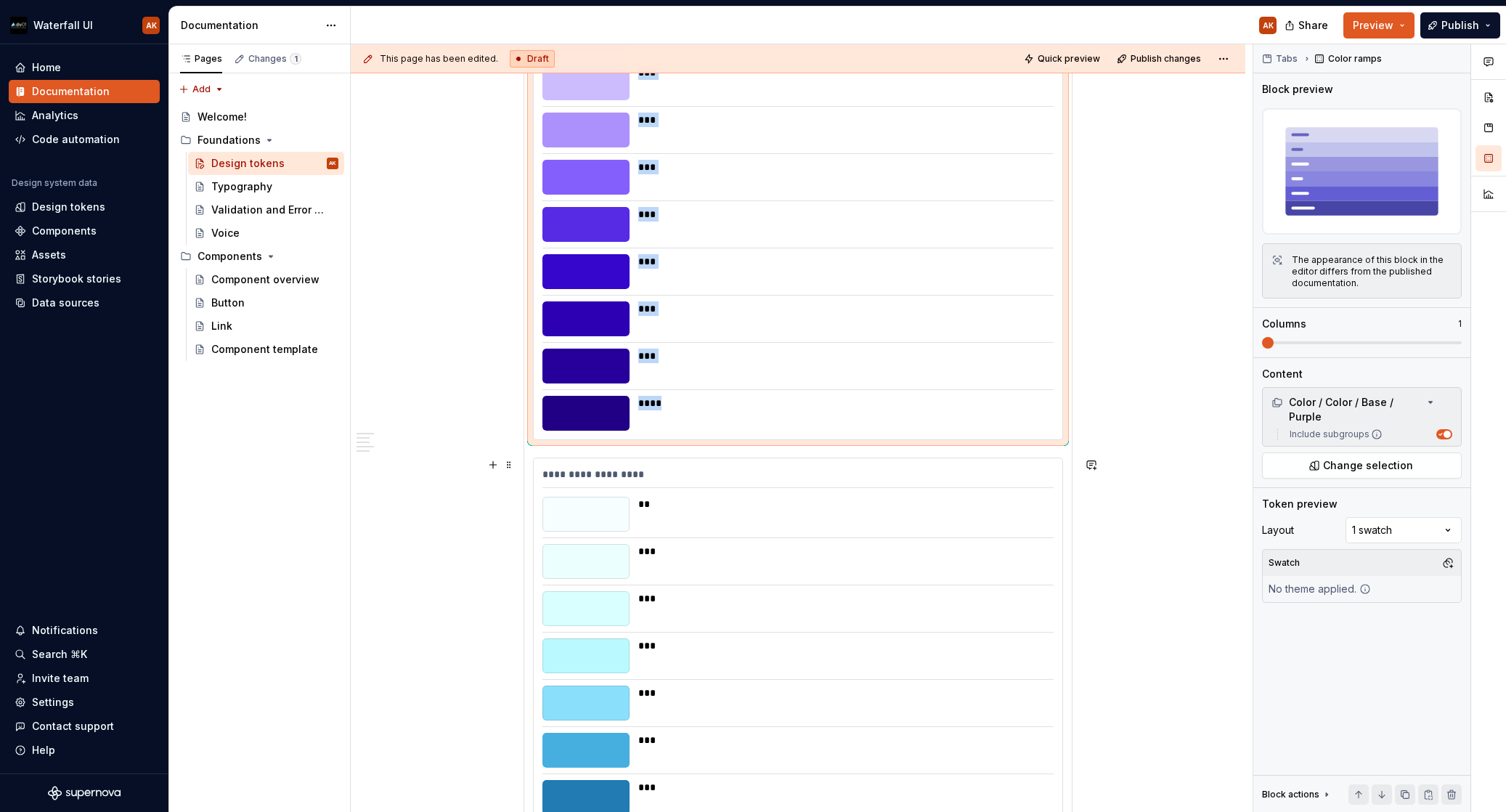
click at [640, 477] on div "**********" at bounding box center [797, 476] width 511 height 21
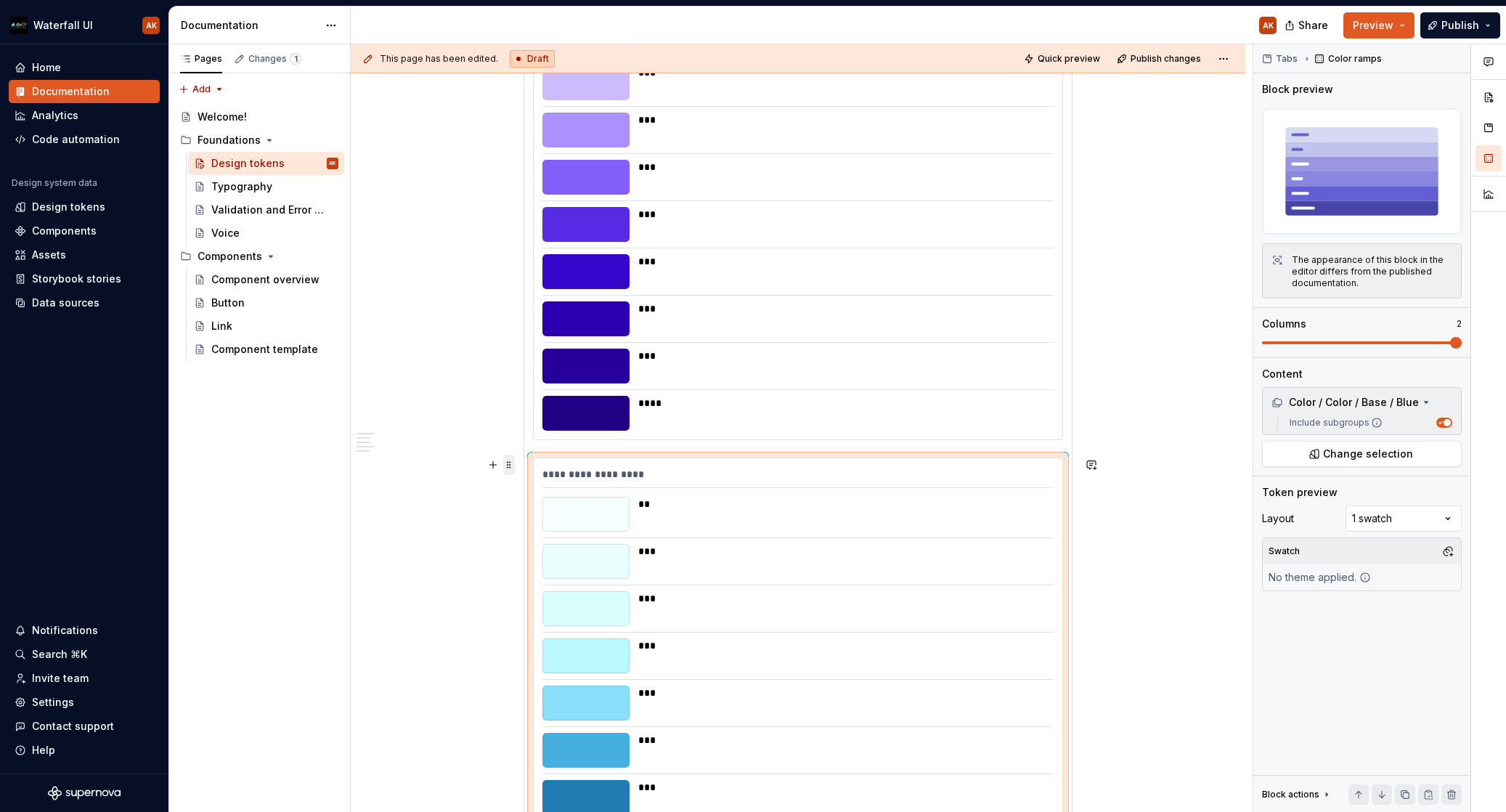
click at [510, 466] on span at bounding box center [509, 465] width 12 height 20
click at [555, 601] on div "Delete" at bounding box center [577, 597] width 94 height 15
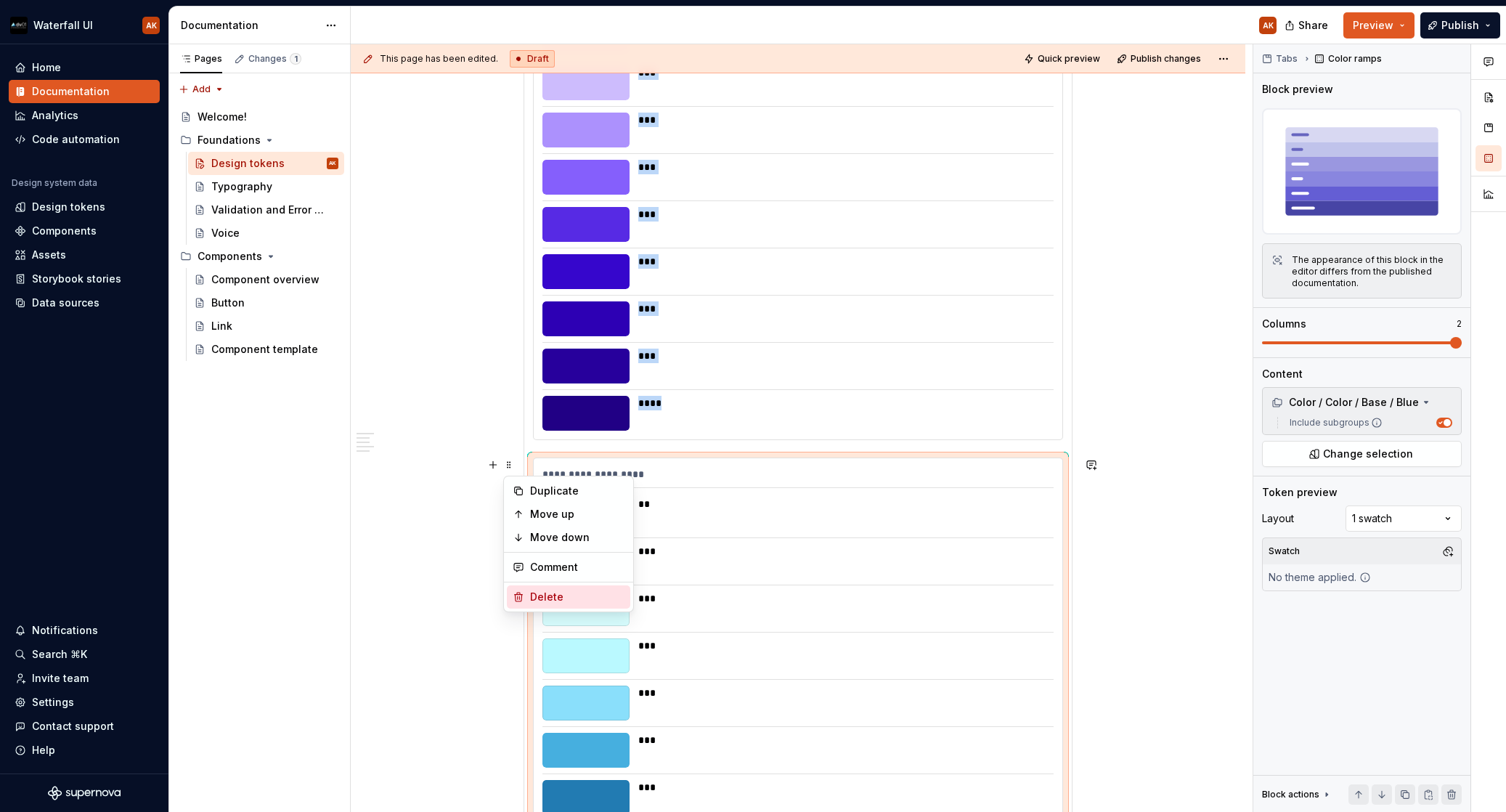
scroll to position [783, 0]
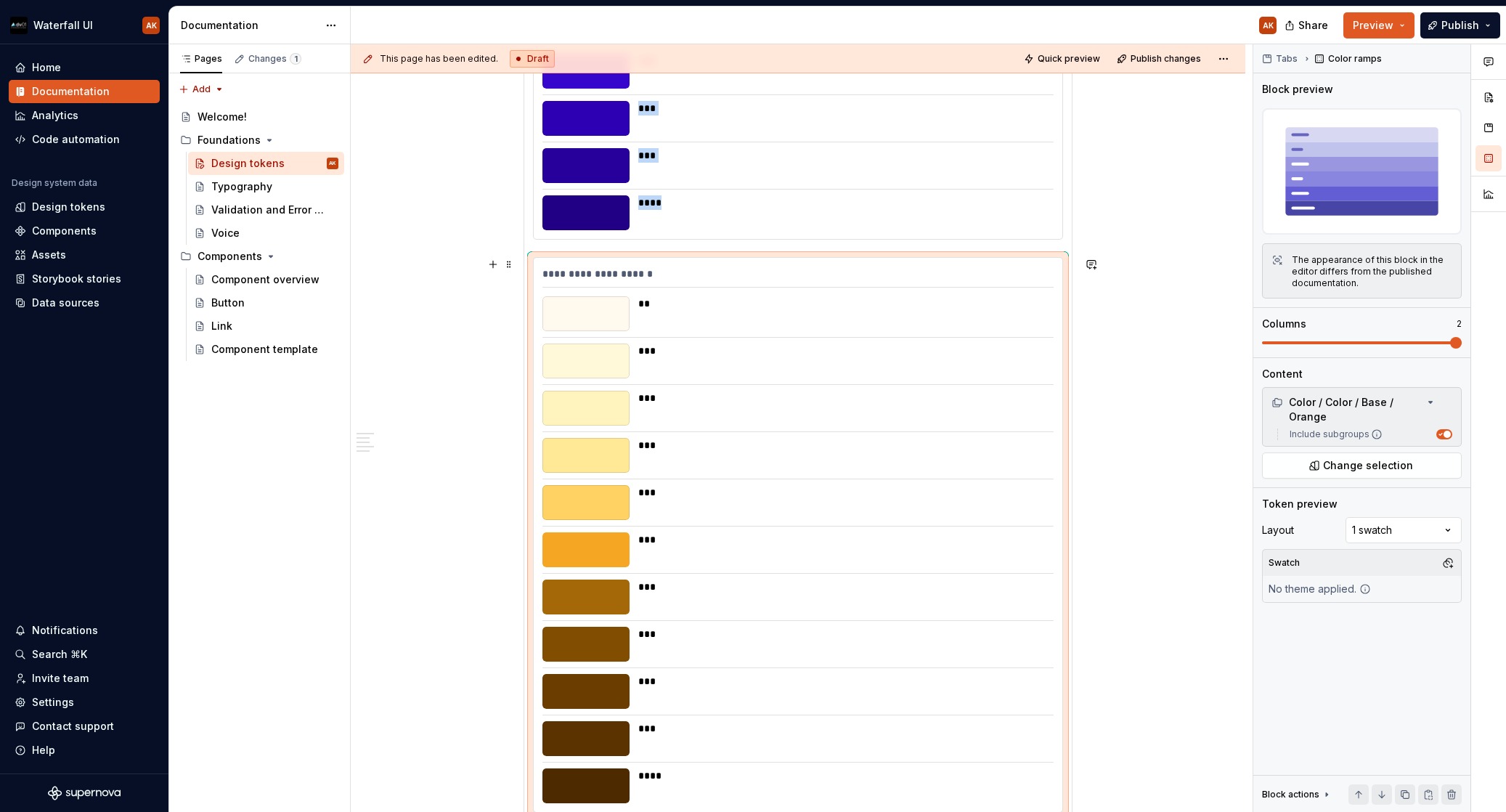
click at [946, 286] on div "**********" at bounding box center [797, 276] width 511 height 21
click at [1278, 347] on span at bounding box center [1361, 342] width 200 height 12
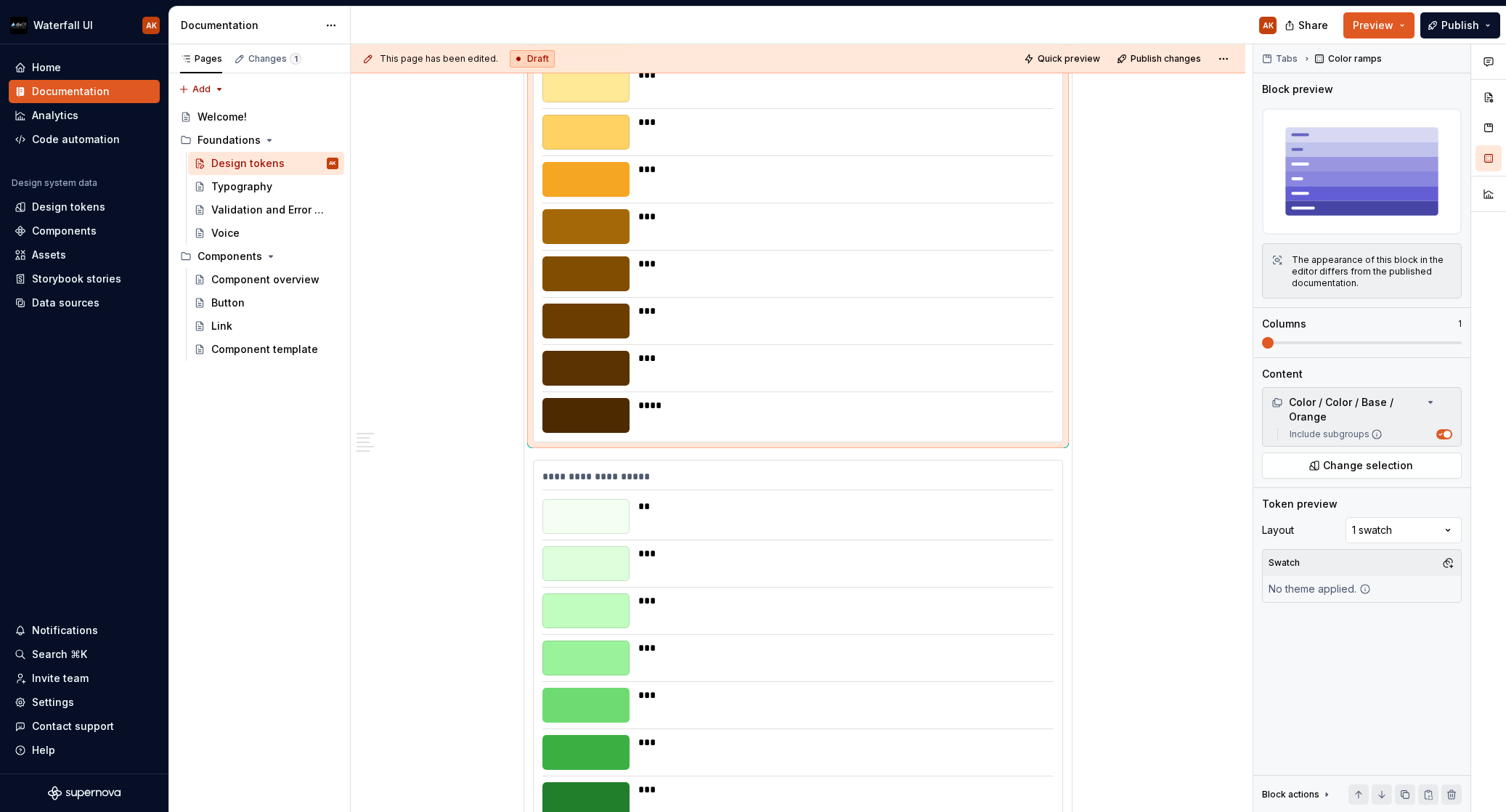
scroll to position [1159, 0]
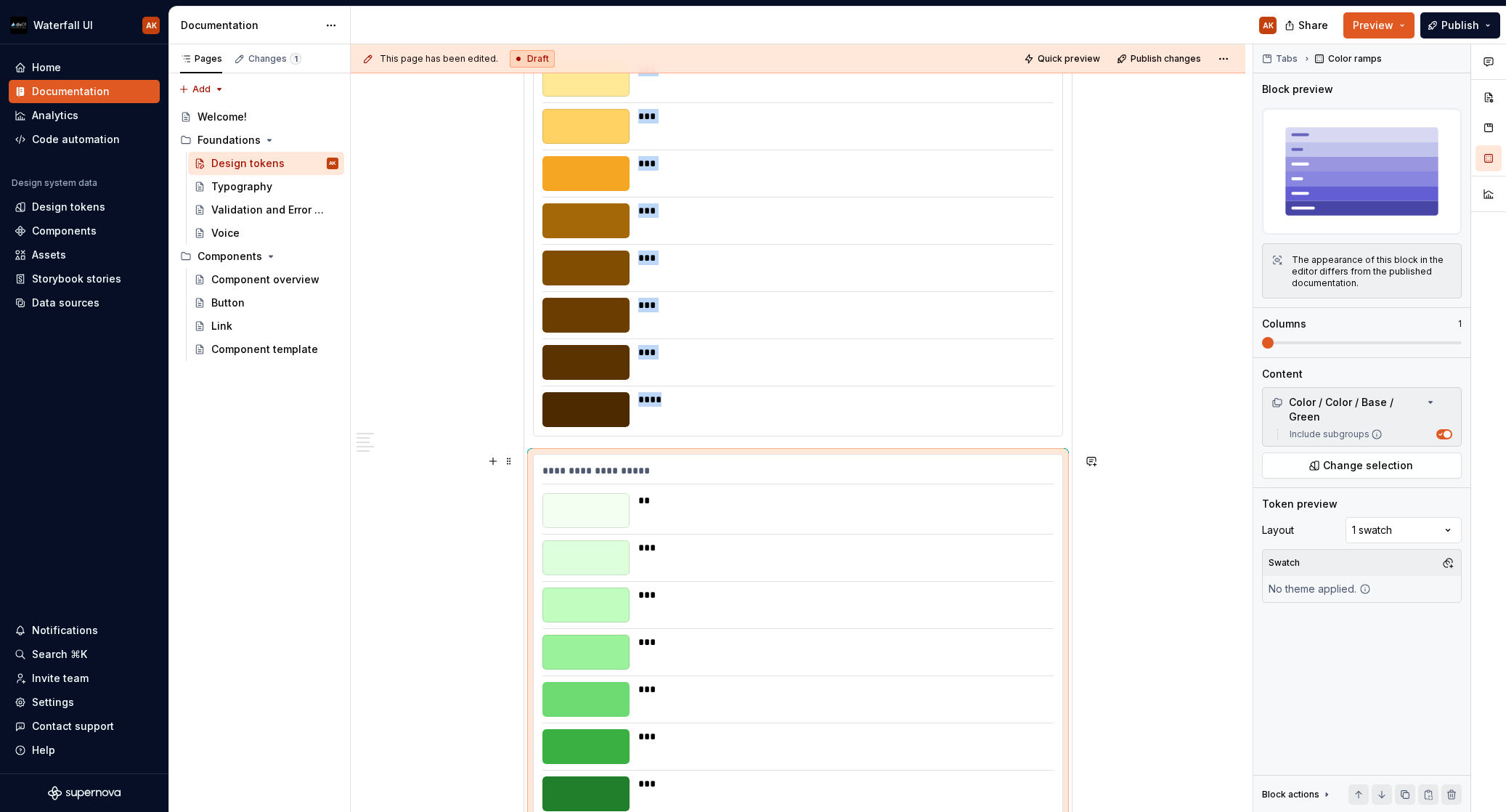
click at [545, 466] on div "**********" at bounding box center [797, 474] width 511 height 21
click at [507, 463] on span at bounding box center [509, 461] width 12 height 20
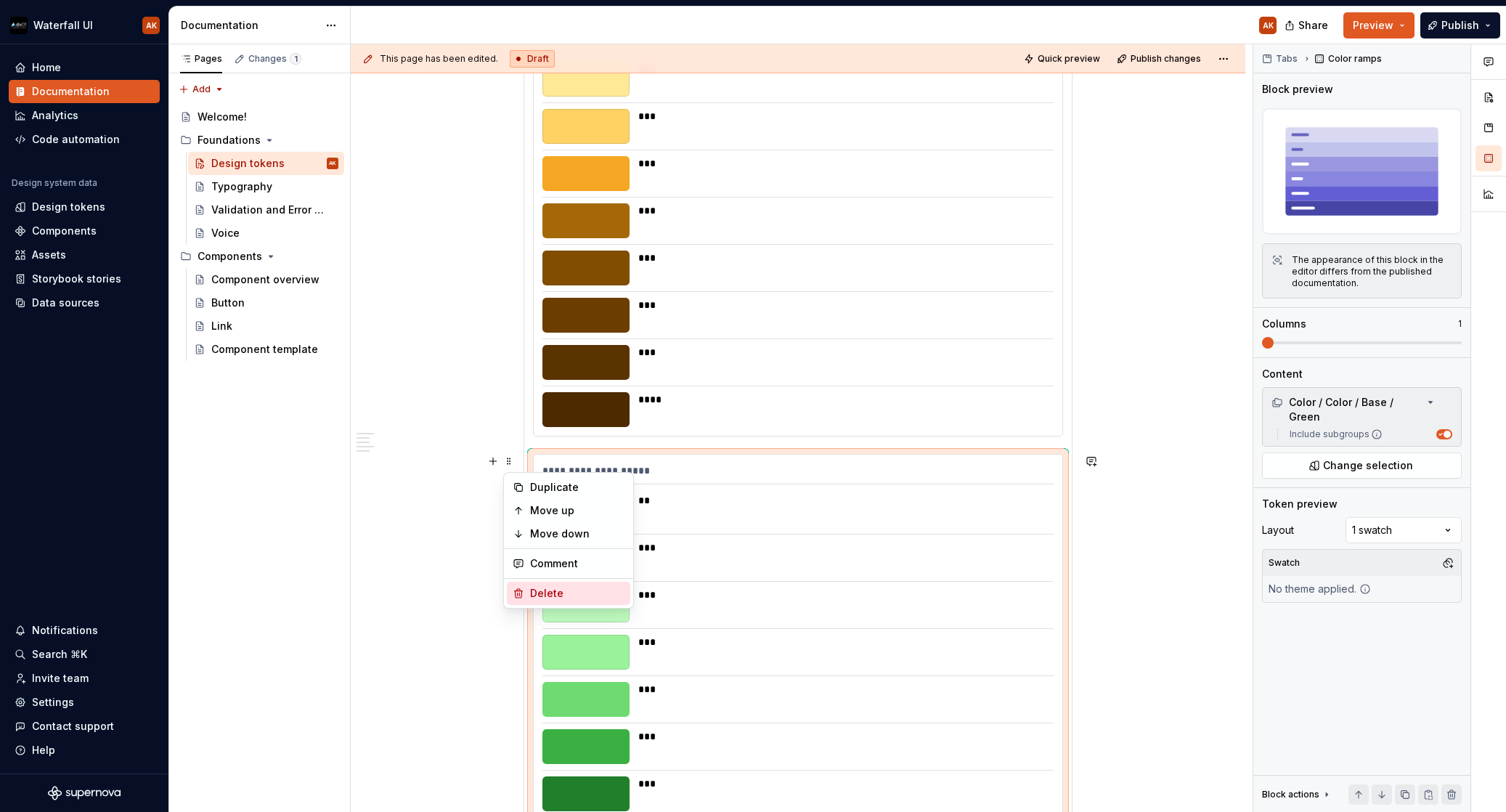
click at [542, 587] on div "Delete" at bounding box center [577, 593] width 94 height 15
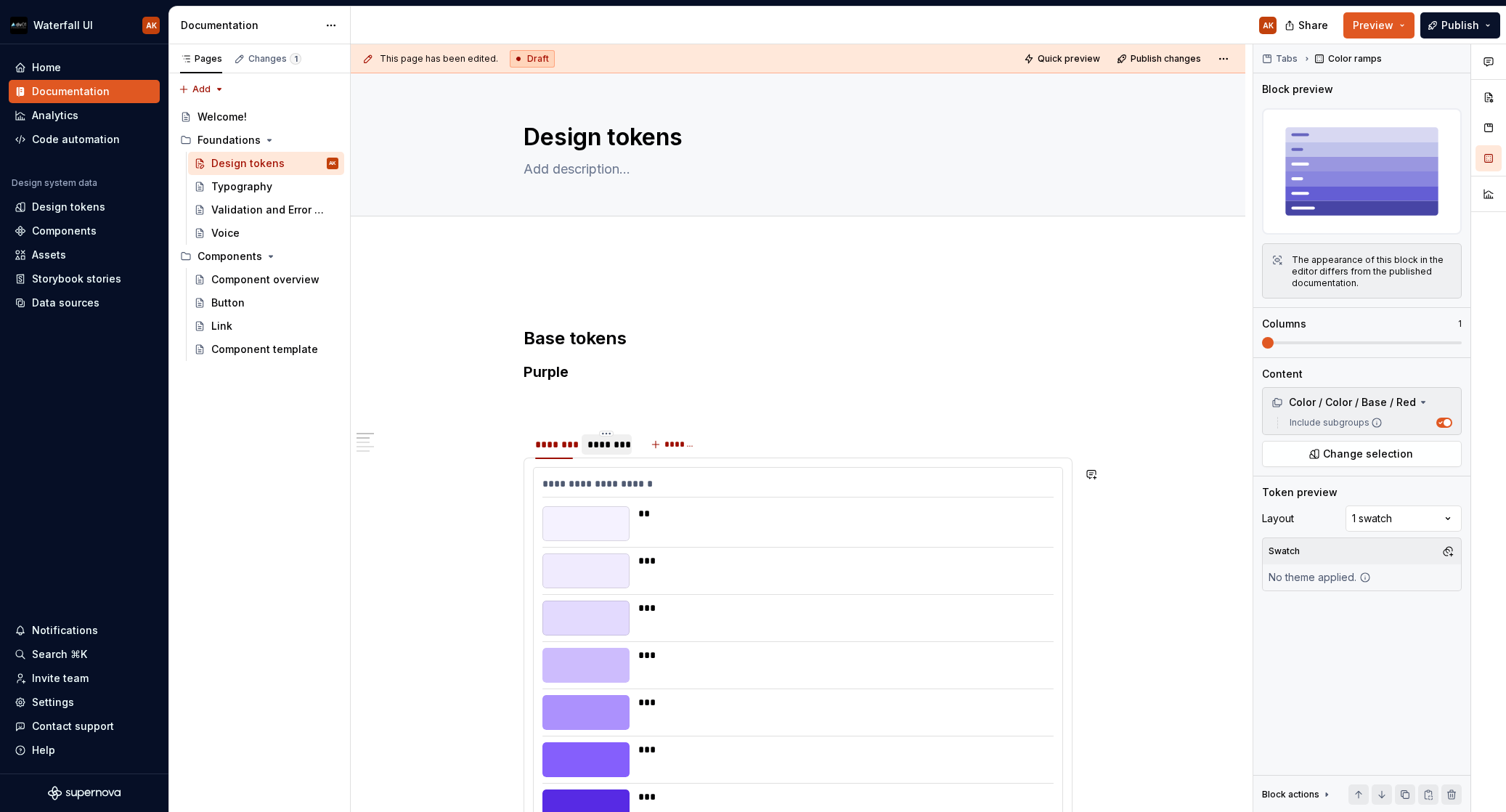
scroll to position [0, 0]
click at [617, 448] on div "********" at bounding box center [607, 444] width 38 height 15
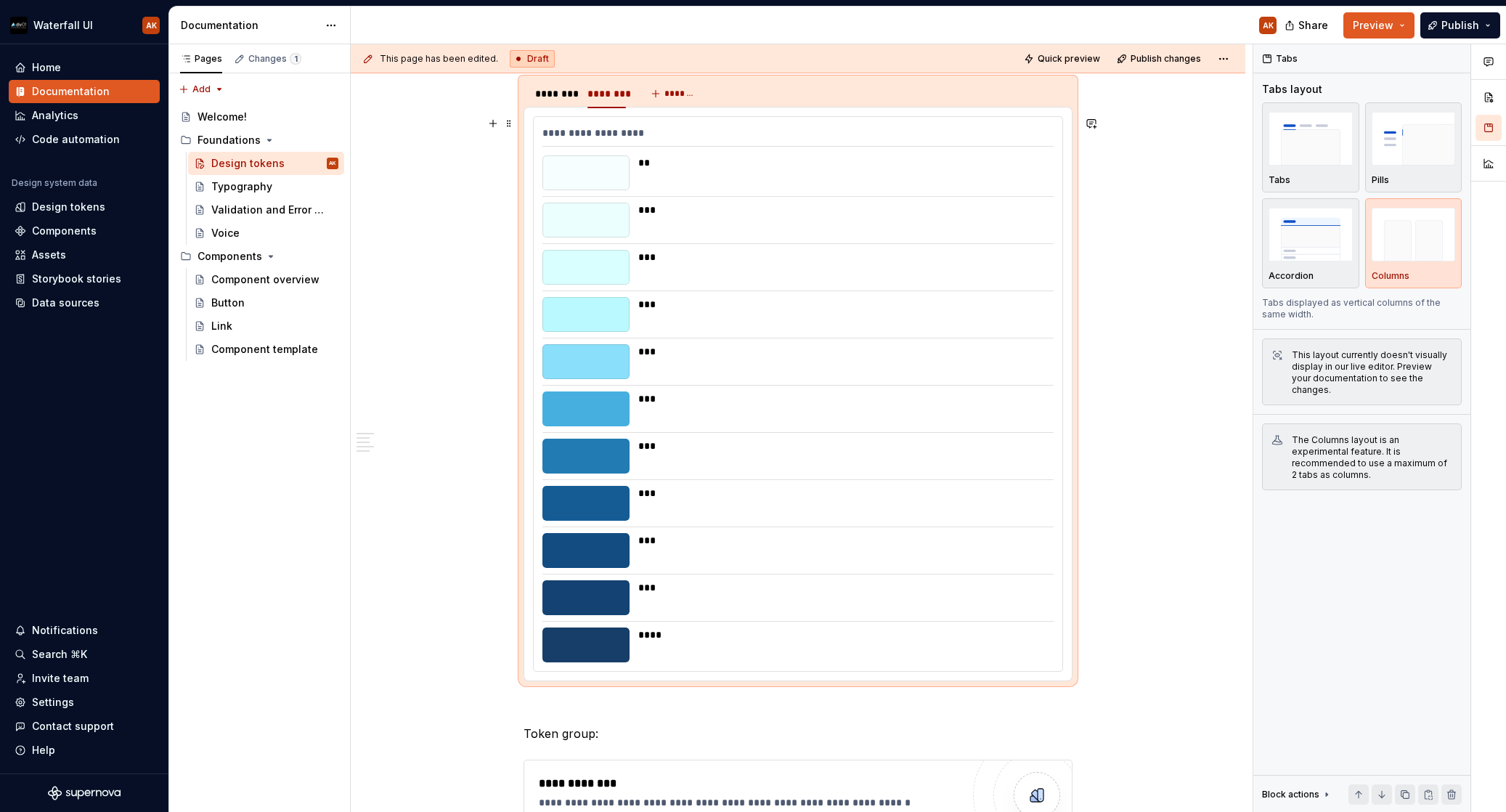
scroll to position [402, 0]
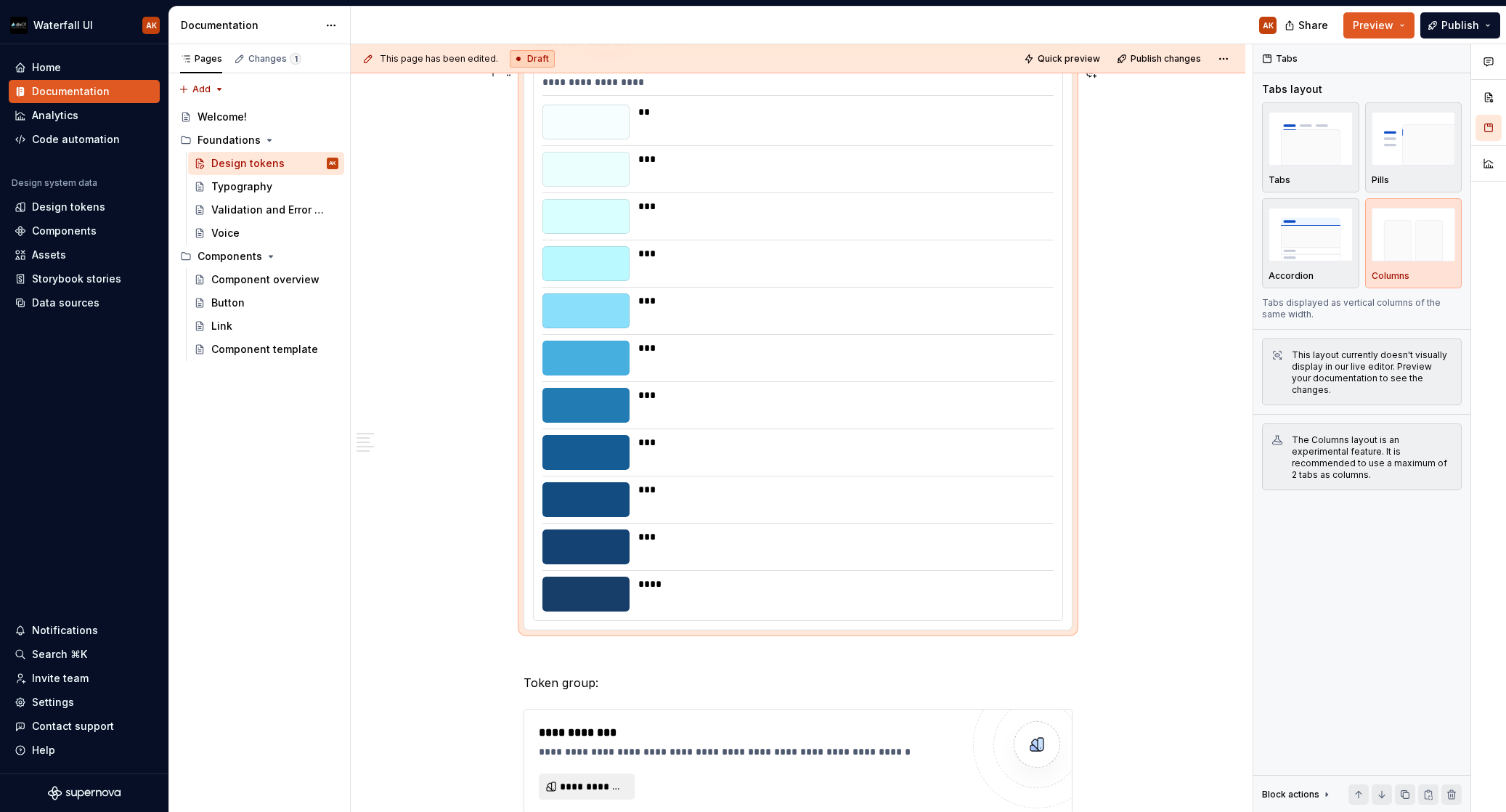
click at [608, 233] on div at bounding box center [586, 215] width 87 height 35
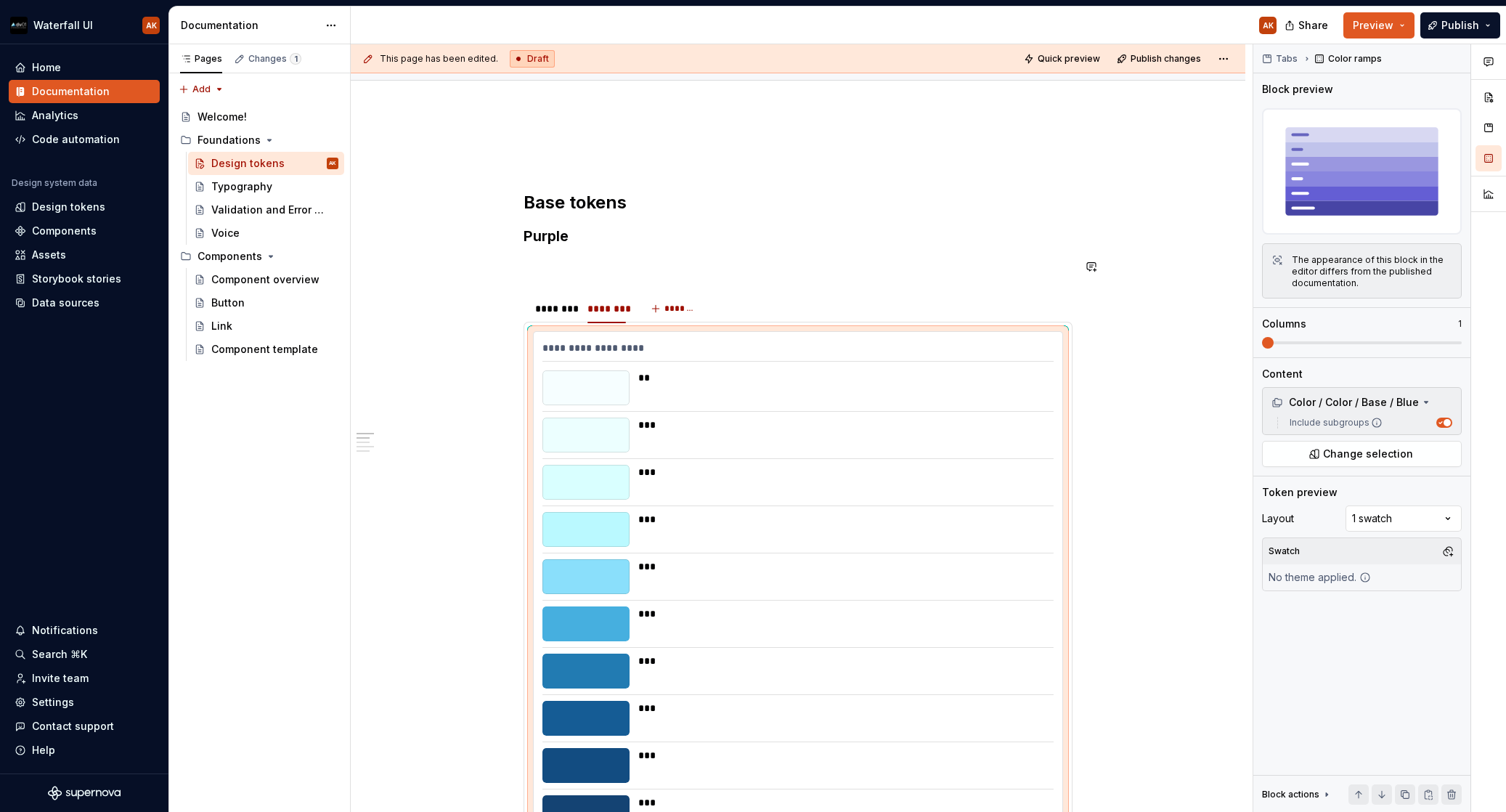
scroll to position [123, 0]
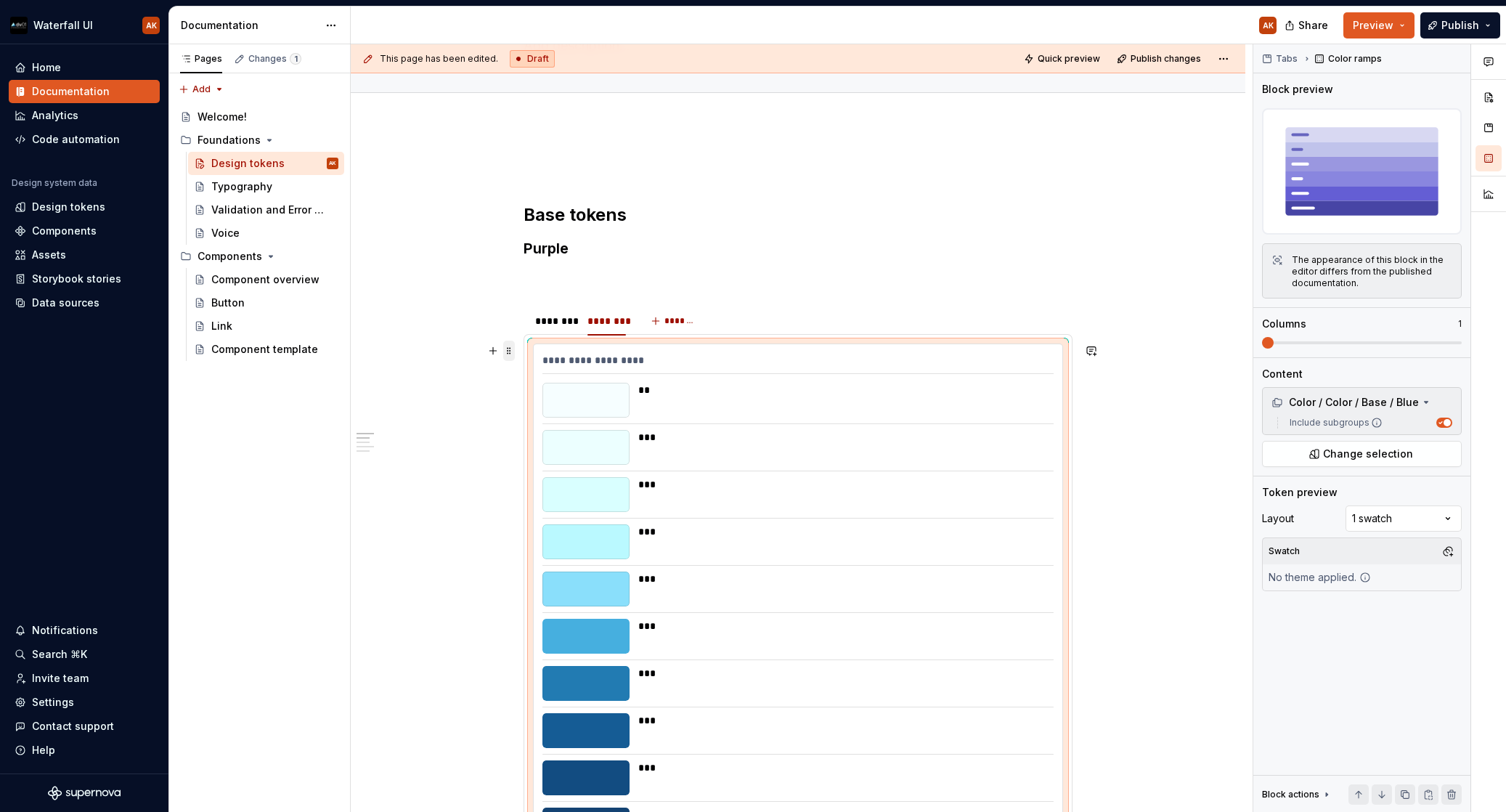
click at [509, 351] on span at bounding box center [509, 350] width 12 height 20
click at [526, 376] on div "Duplicate" at bounding box center [569, 376] width 123 height 23
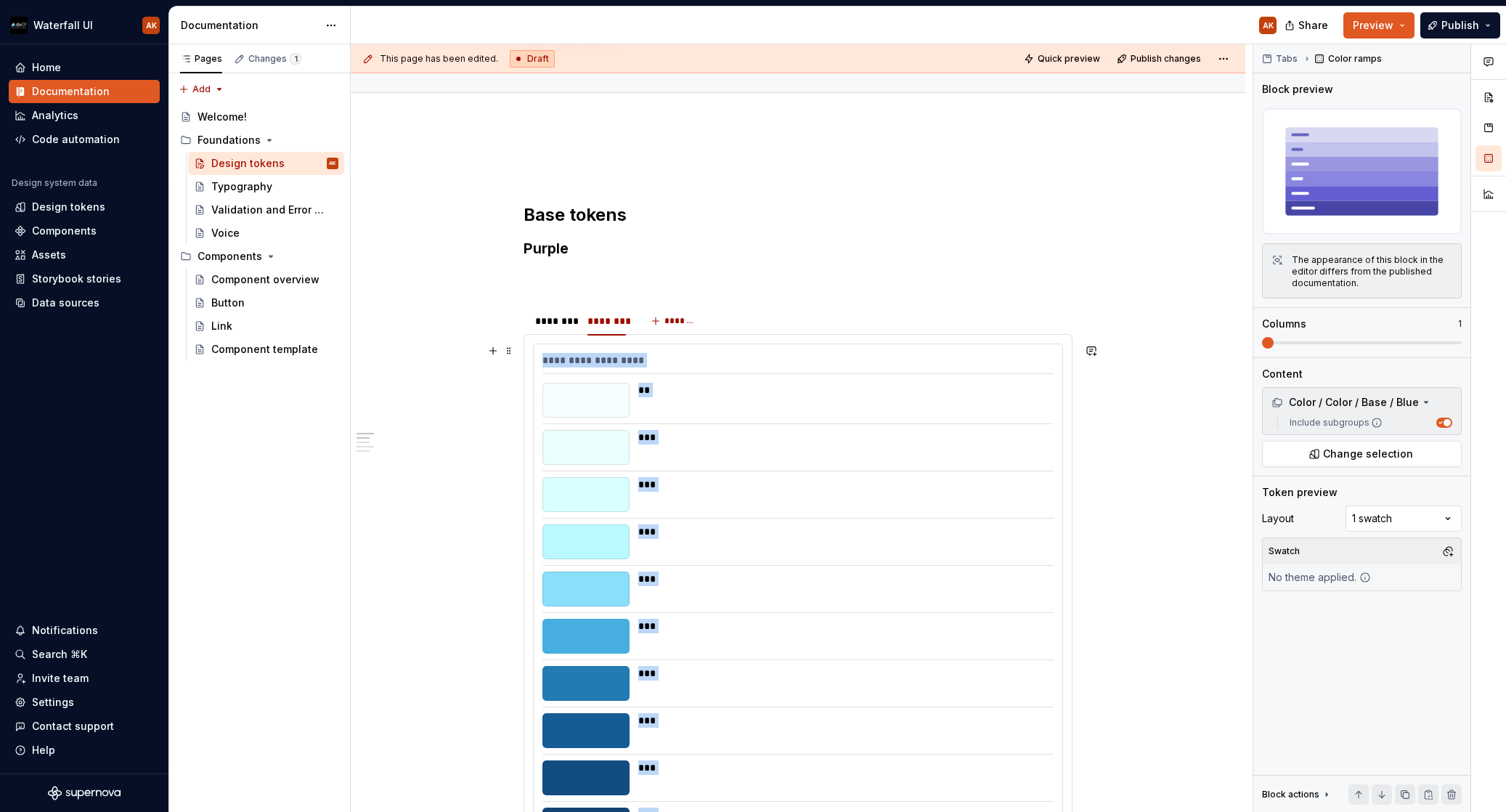
scroll to position [783, 0]
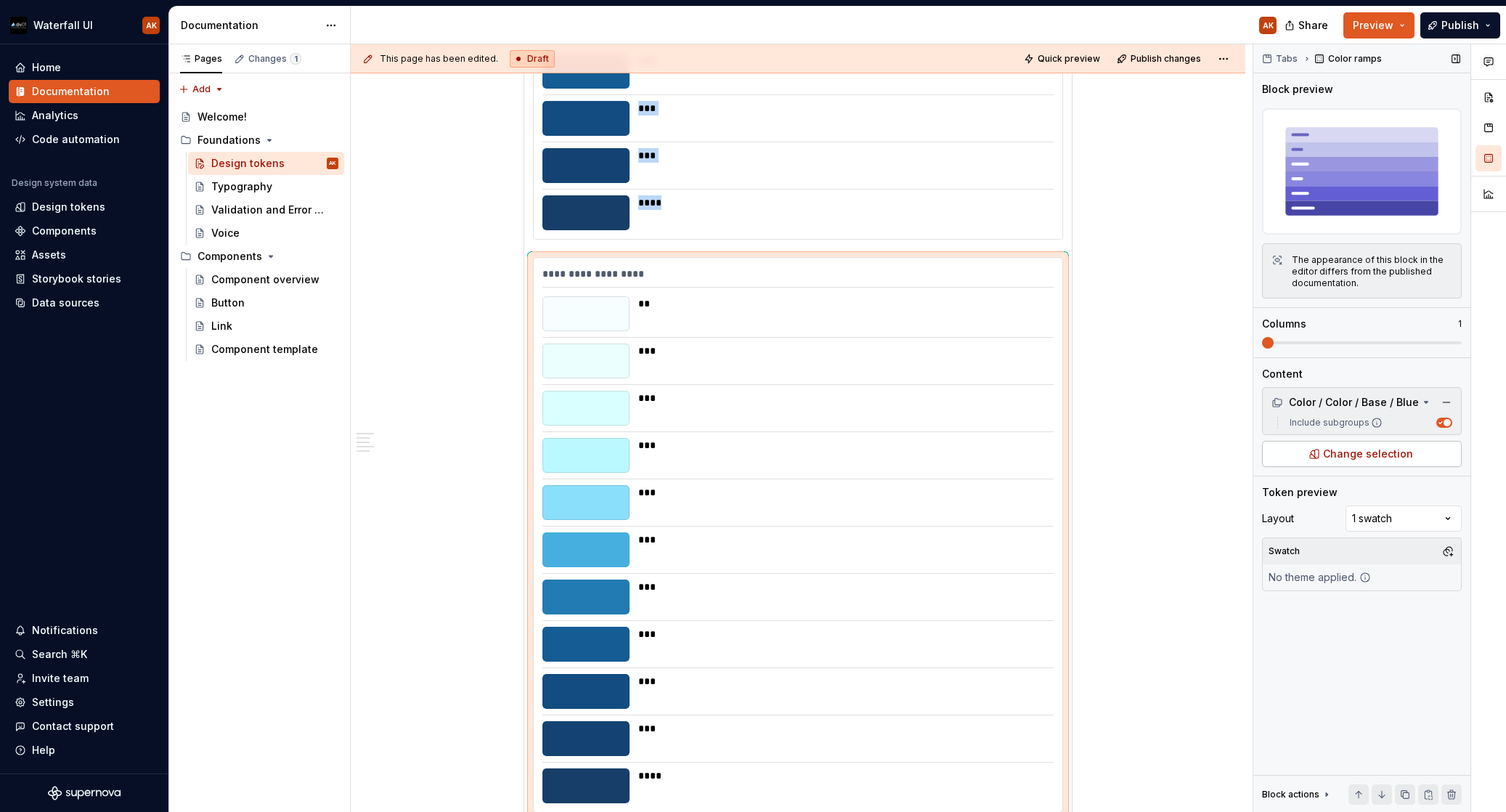
click at [1316, 455] on button "Change selection" at bounding box center [1361, 454] width 200 height 26
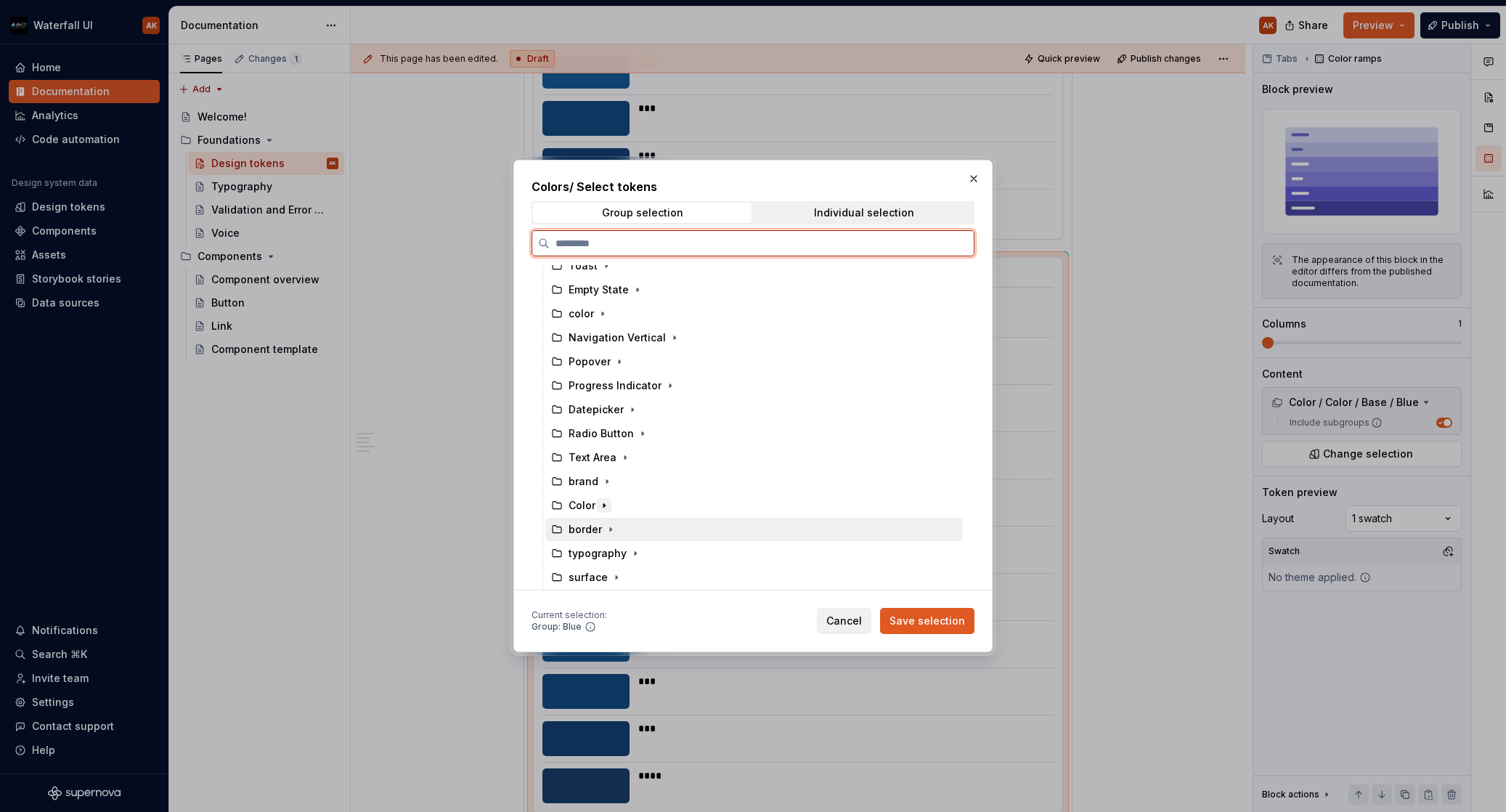
scroll to position [834, 0]
click at [602, 499] on icon "button" at bounding box center [605, 505] width 12 height 12
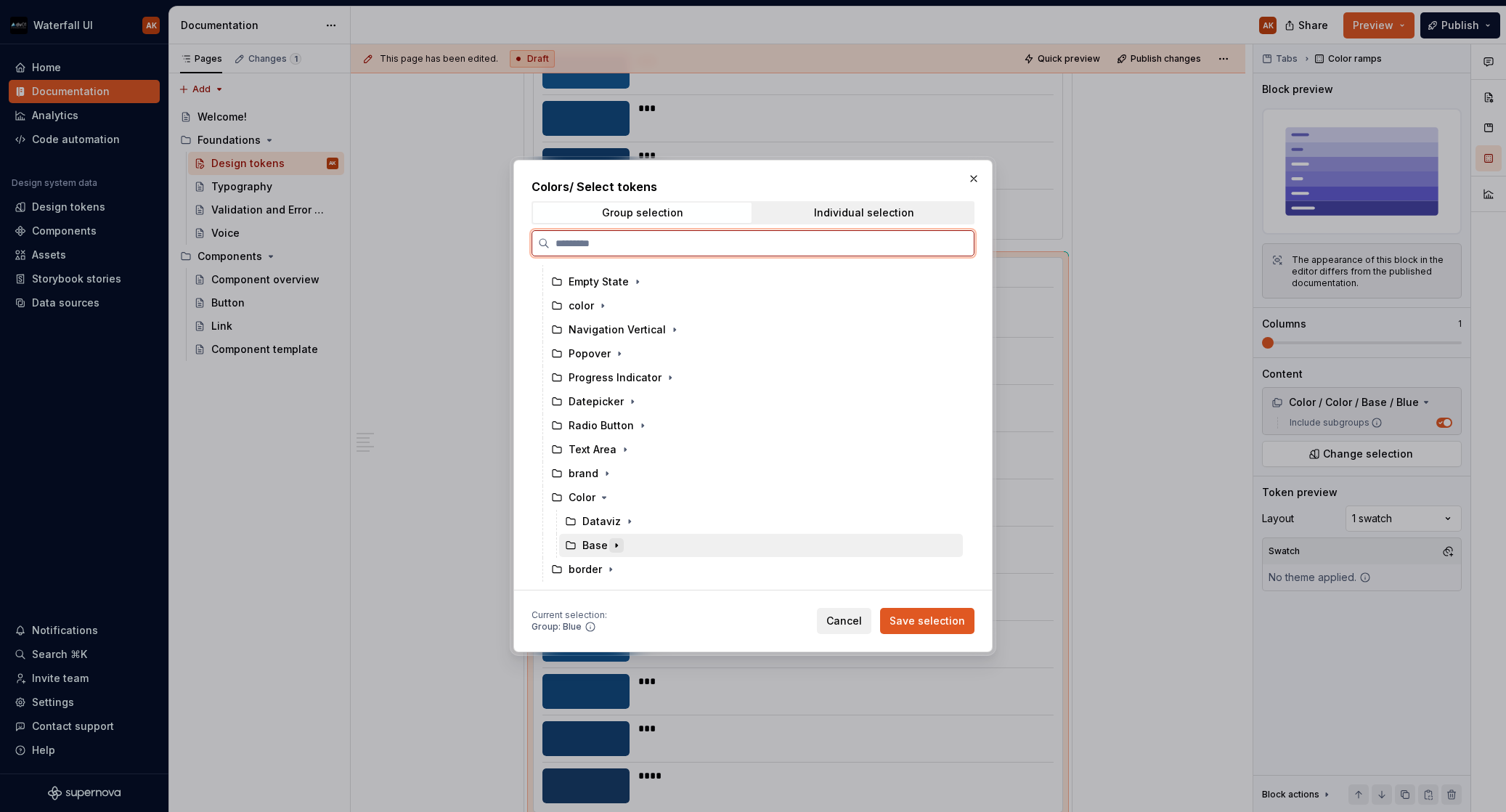
click at [616, 544] on icon "button" at bounding box center [616, 546] width 1 height 4
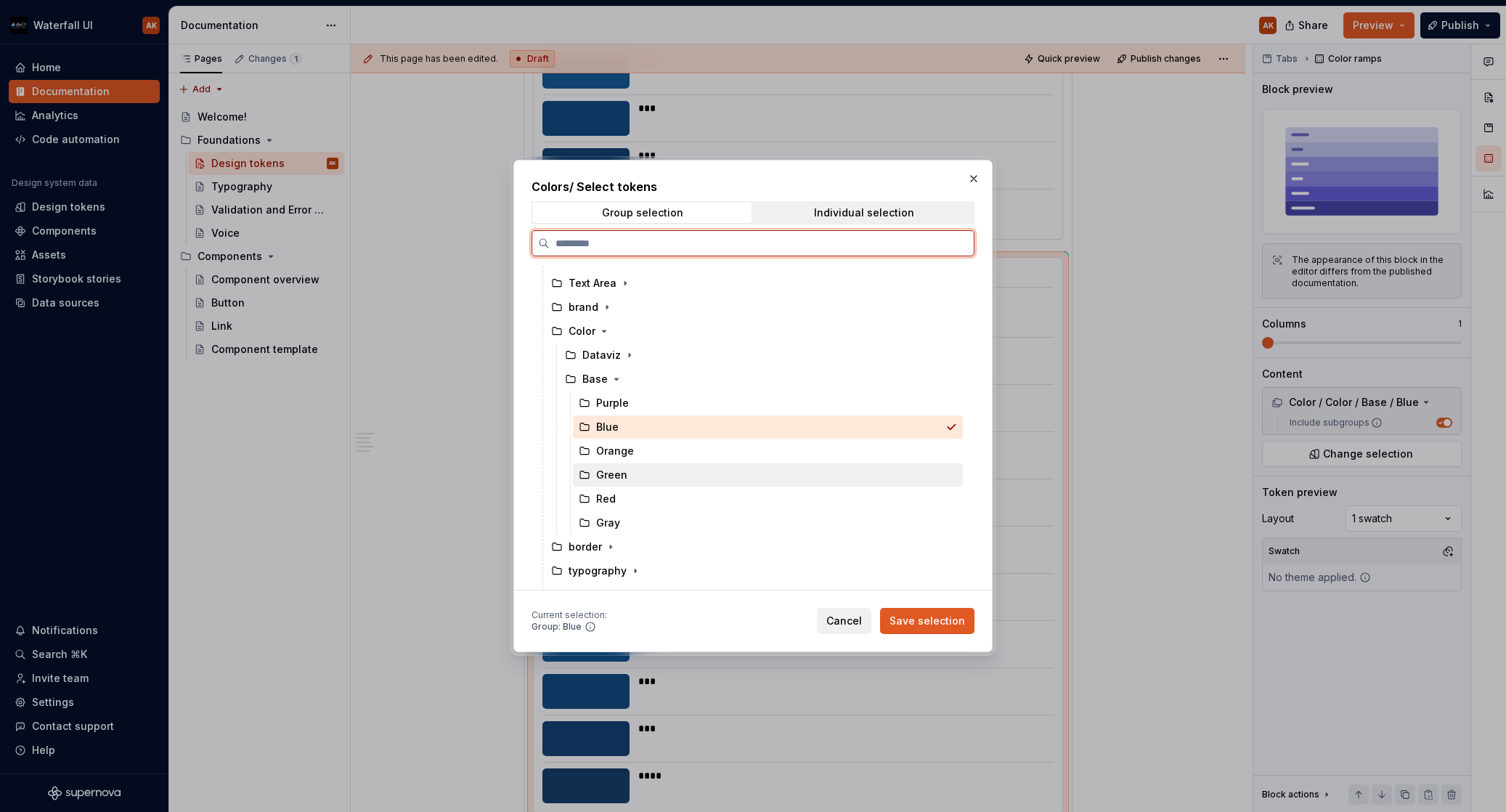
click at [618, 474] on div "Green" at bounding box center [612, 474] width 31 height 15
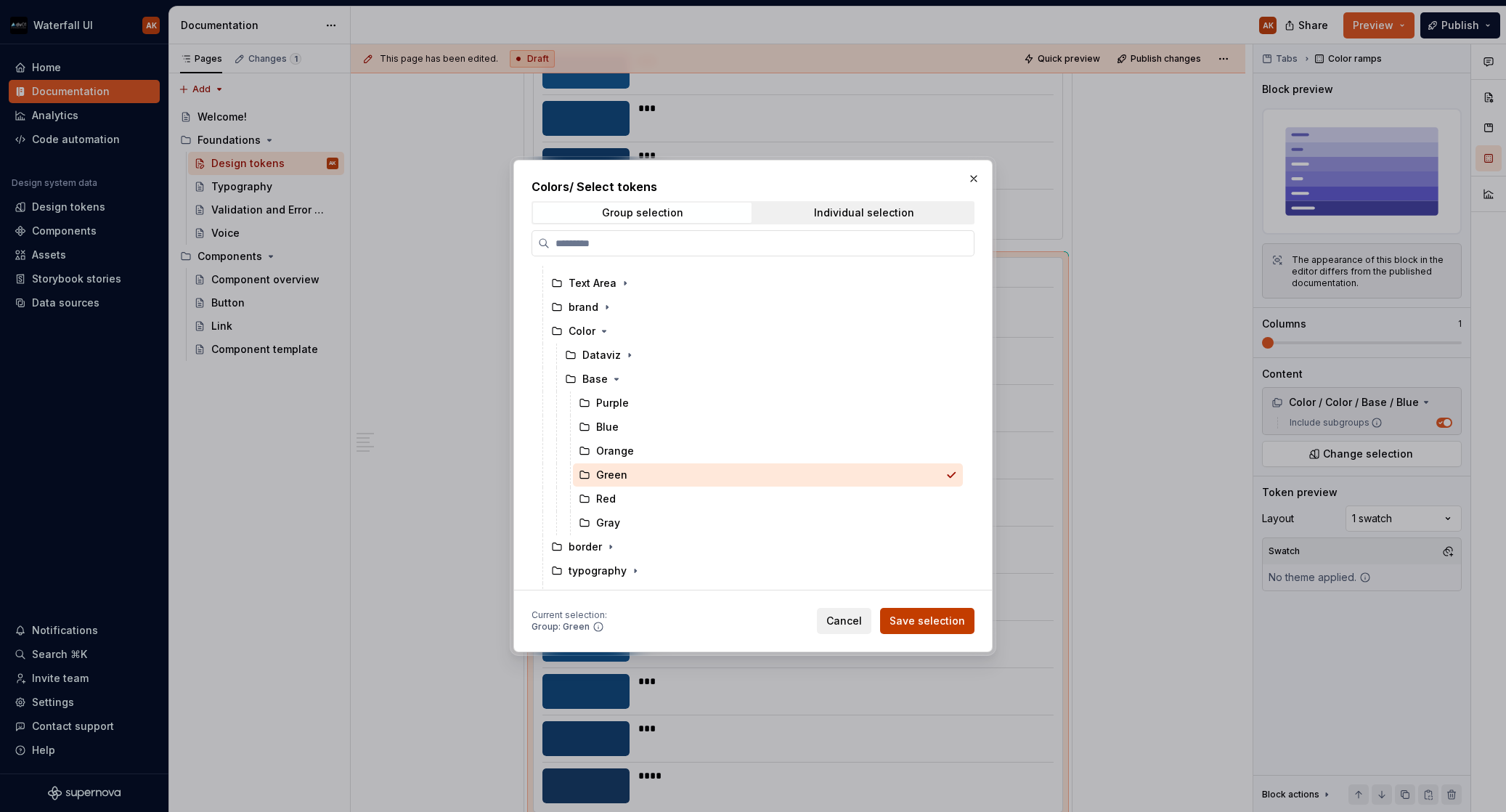
click at [939, 618] on span "Save selection" at bounding box center [927, 620] width 75 height 15
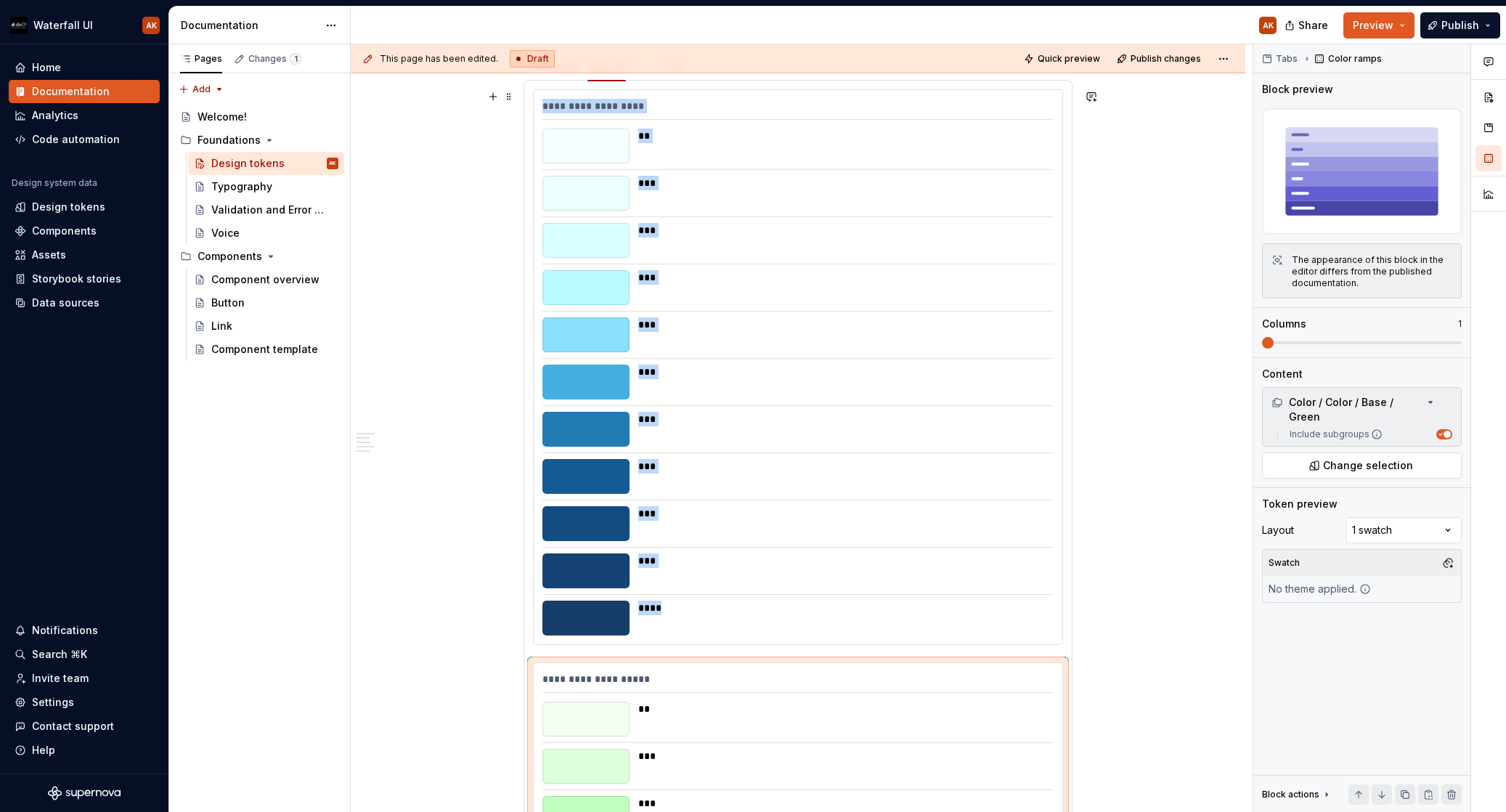
scroll to position [18, 0]
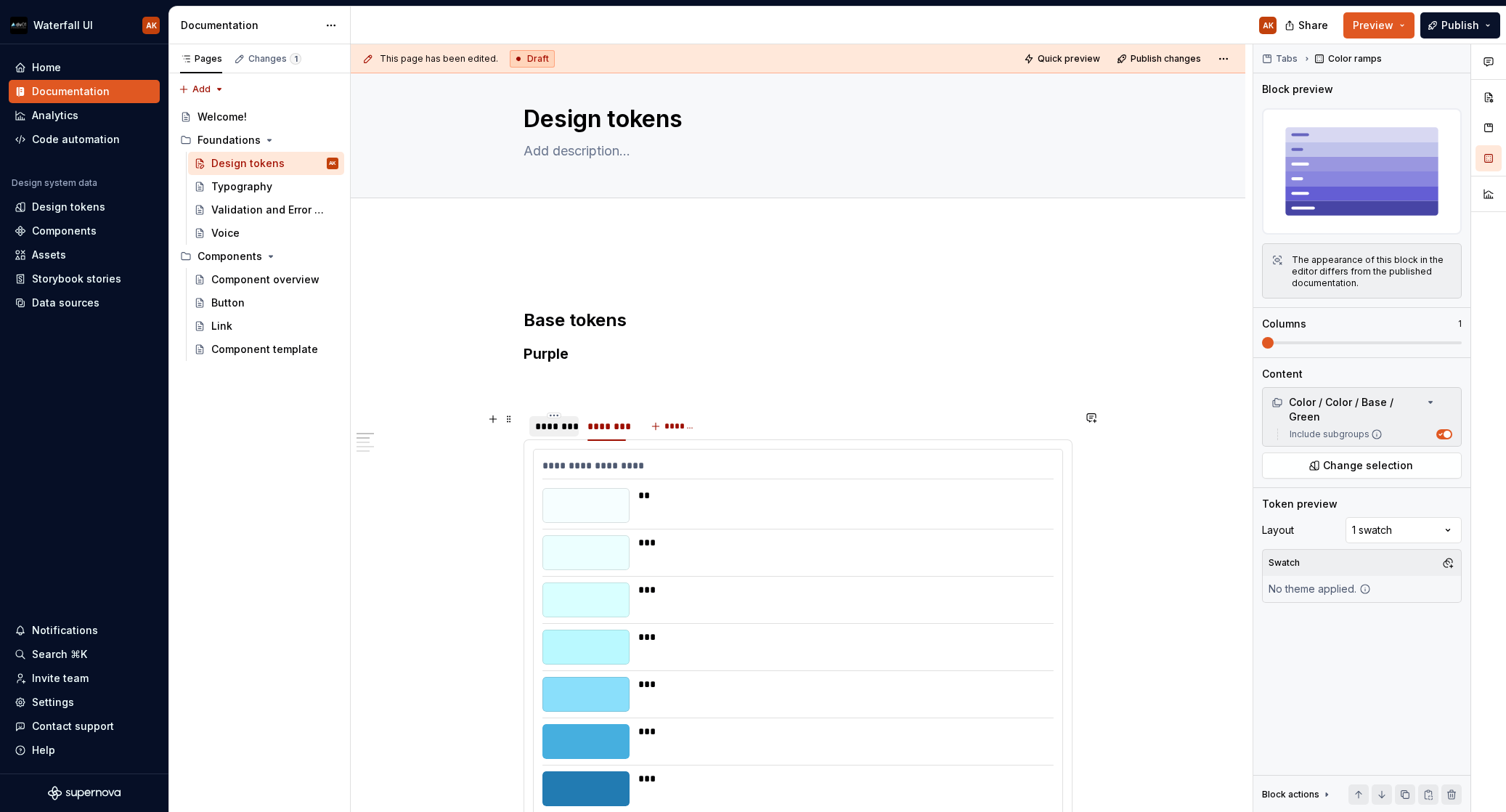
click at [555, 419] on div "********" at bounding box center [554, 426] width 38 height 15
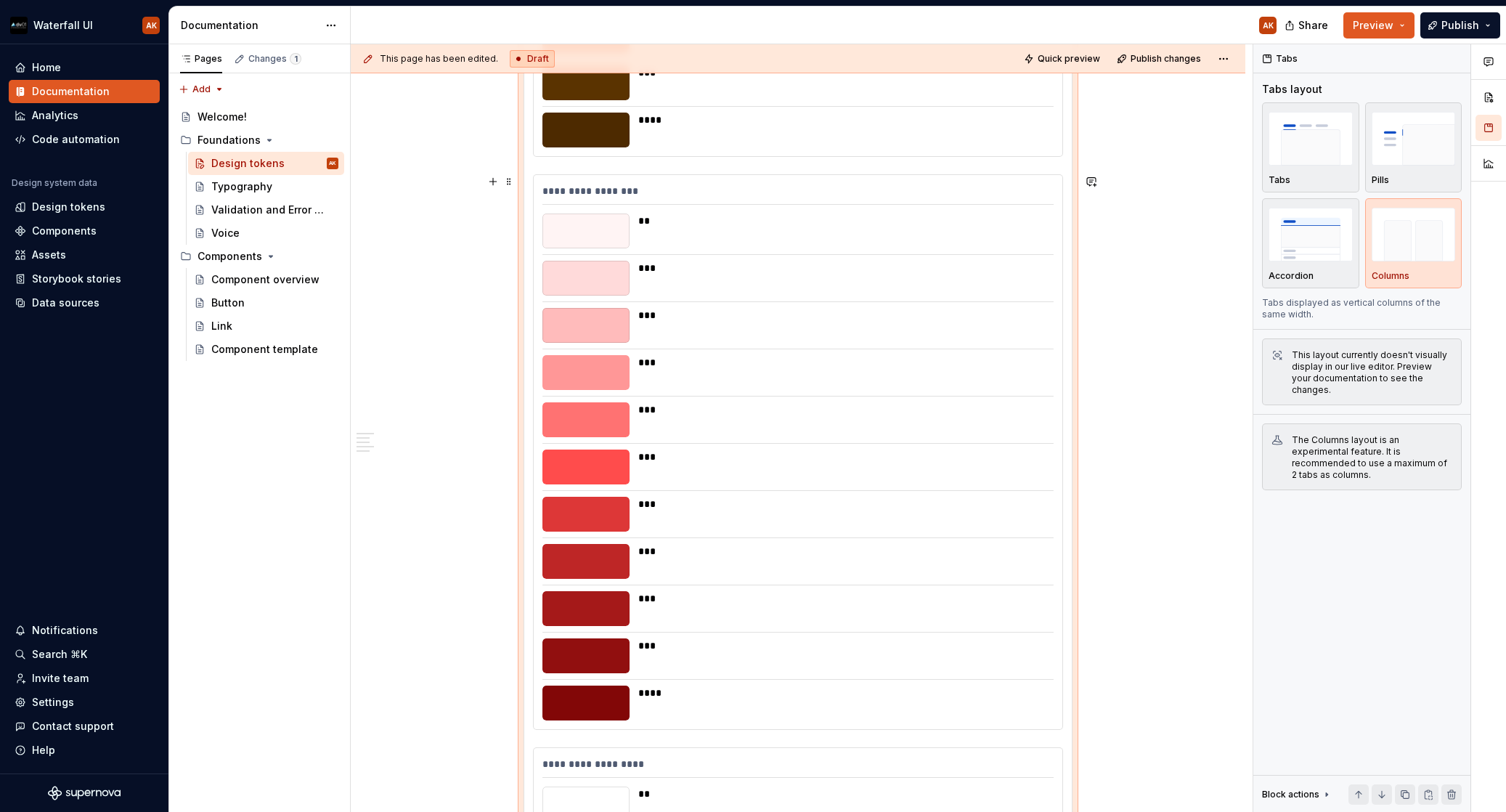
scroll to position [1437, 0]
click at [799, 318] on div "***" at bounding box center [842, 317] width 407 height 15
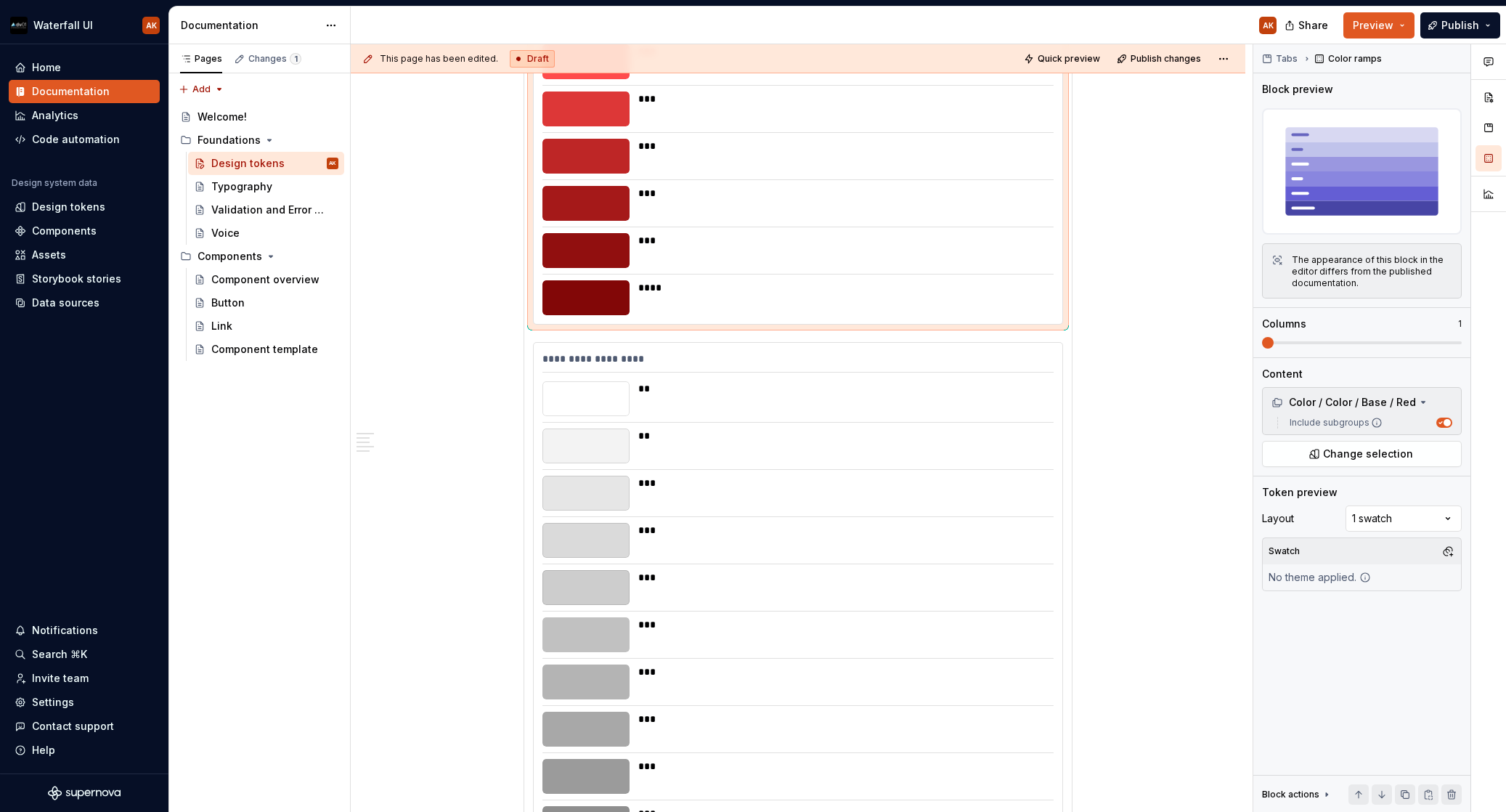
scroll to position [1849, 0]
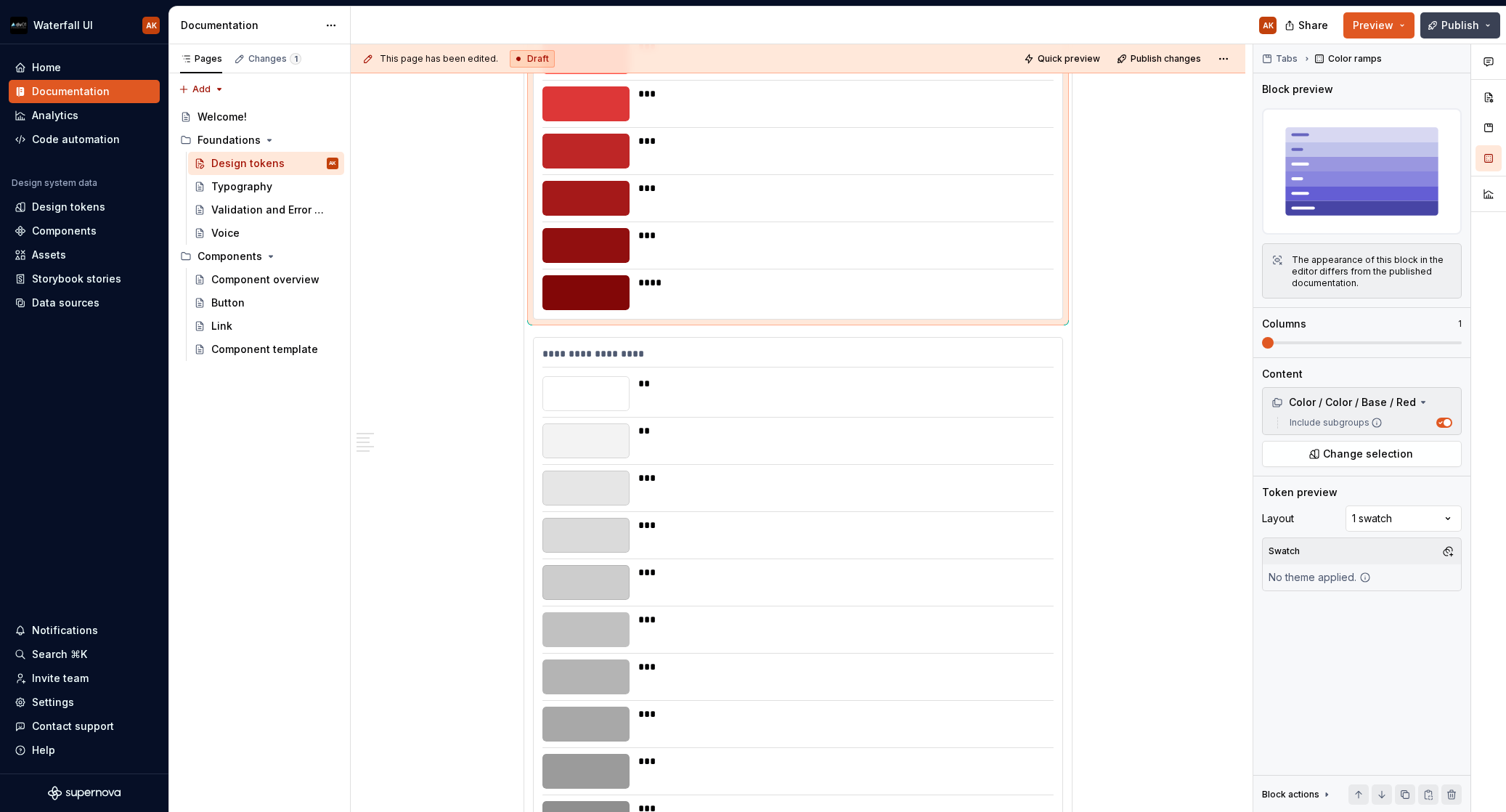
click at [1373, 30] on span "Publish" at bounding box center [1460, 25] width 38 height 15
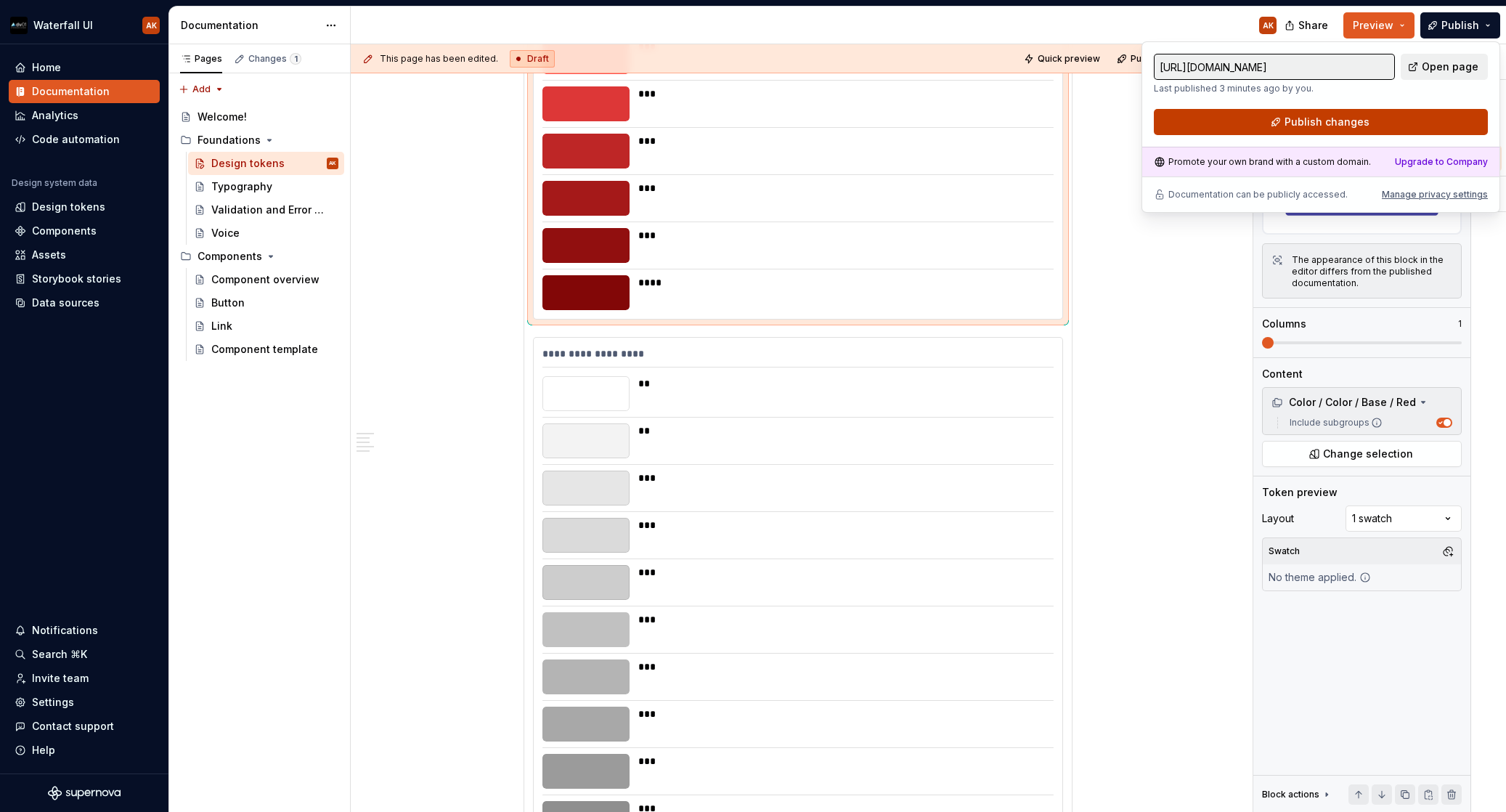
click at [1298, 115] on span "Publish changes" at bounding box center [1327, 122] width 85 height 15
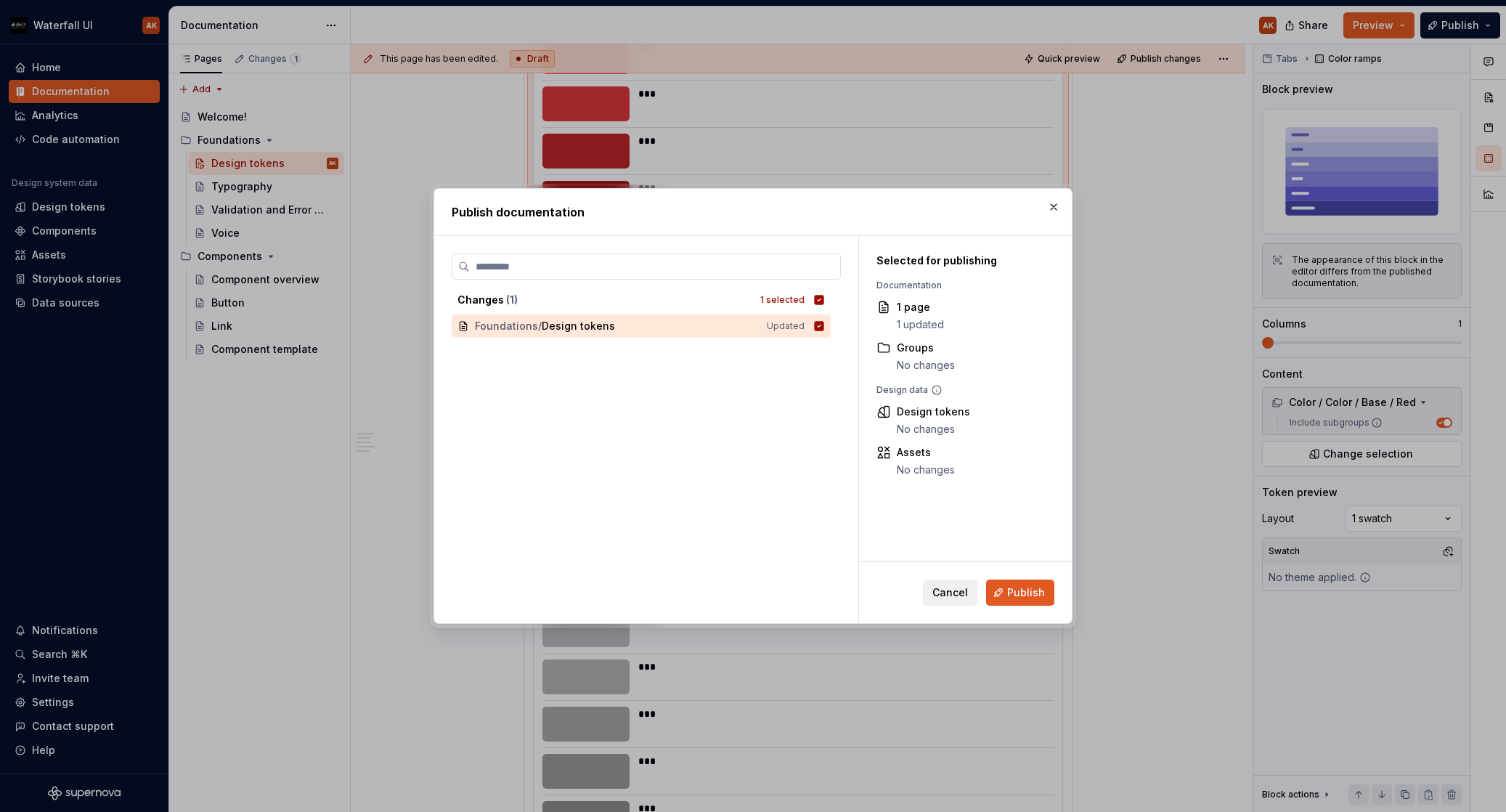
click at [1011, 592] on span "Publish" at bounding box center [1027, 593] width 38 height 15
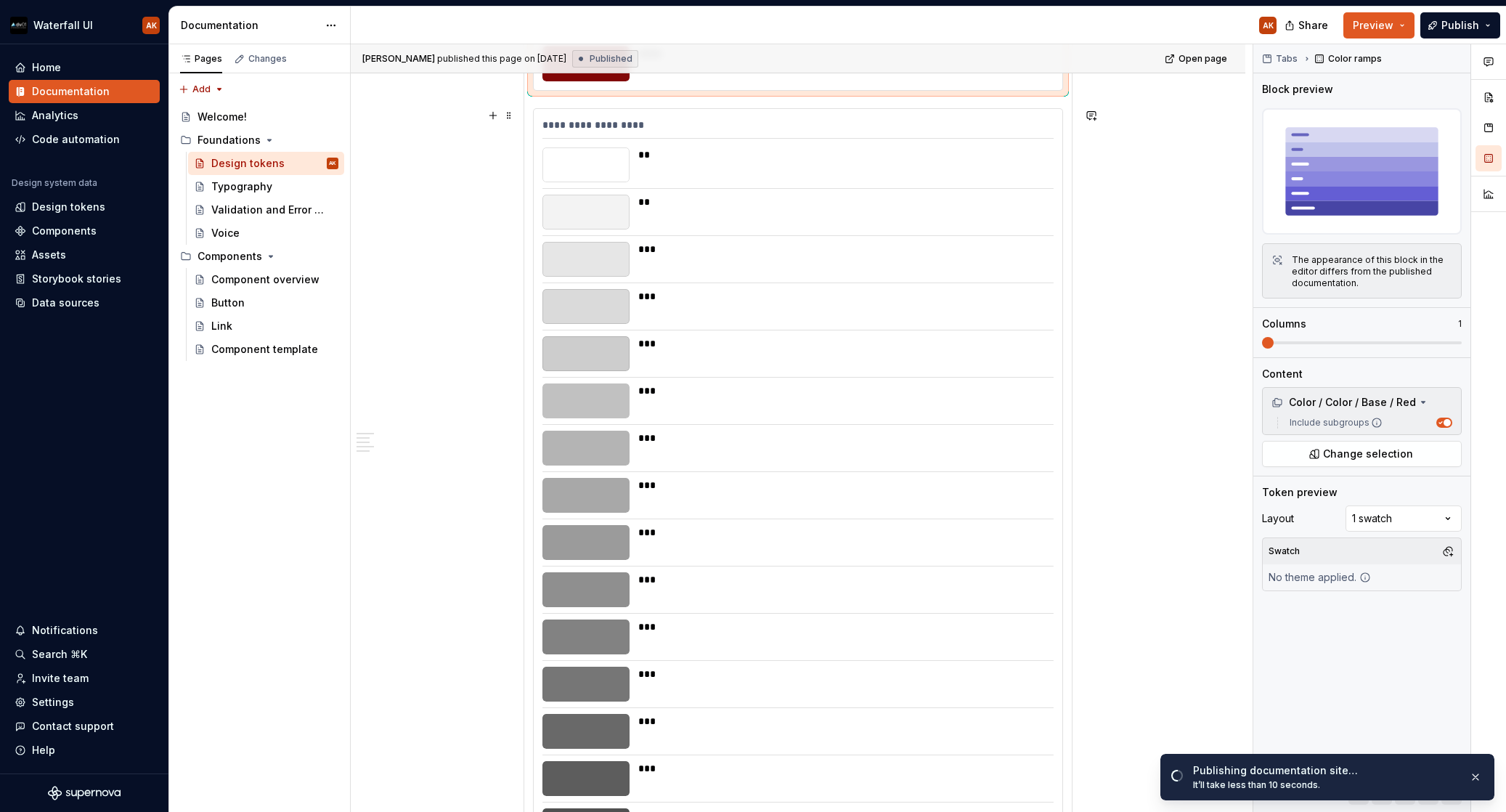
scroll to position [2021, 0]
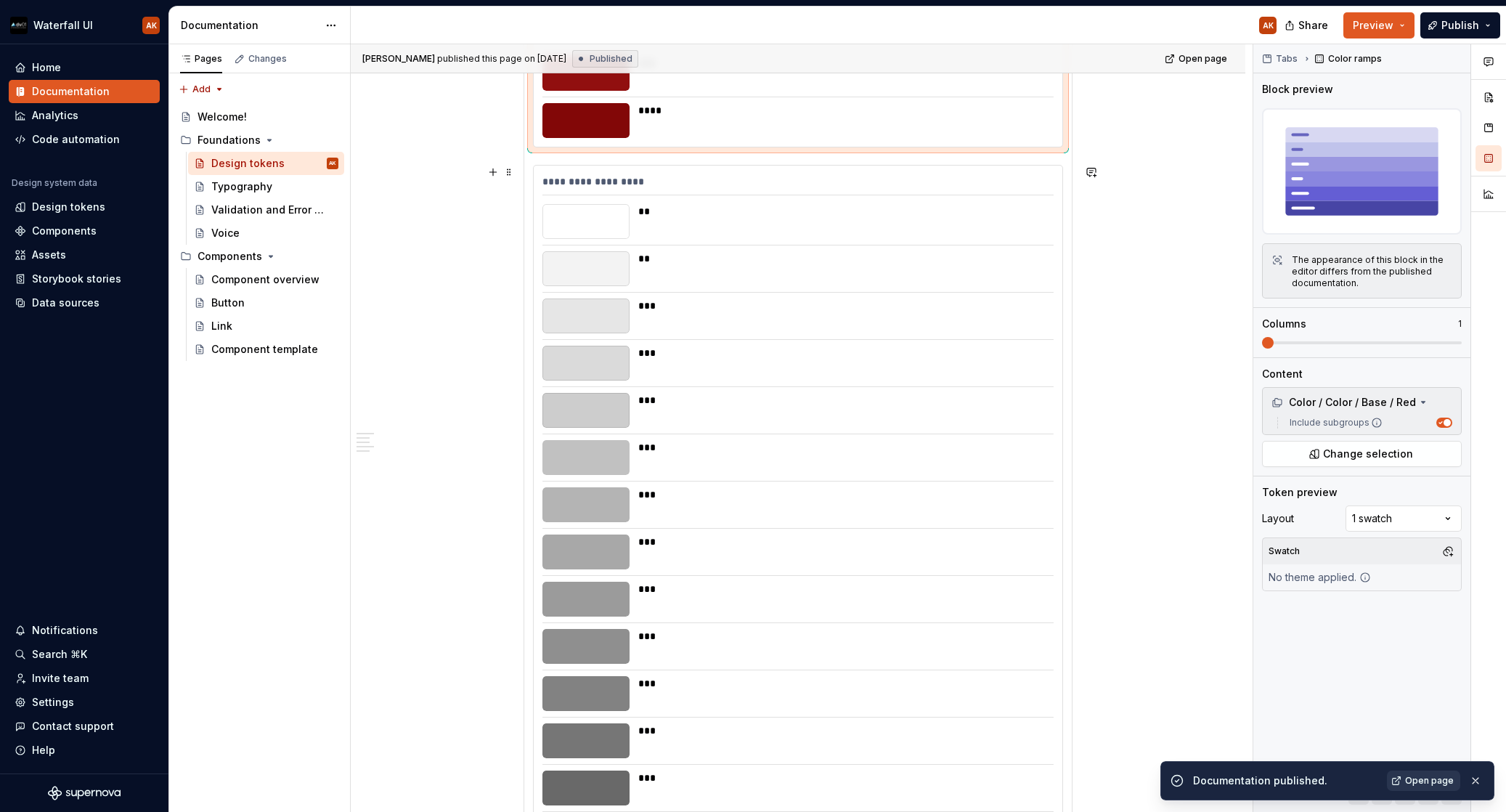
click at [570, 183] on div "**********" at bounding box center [797, 185] width 511 height 21
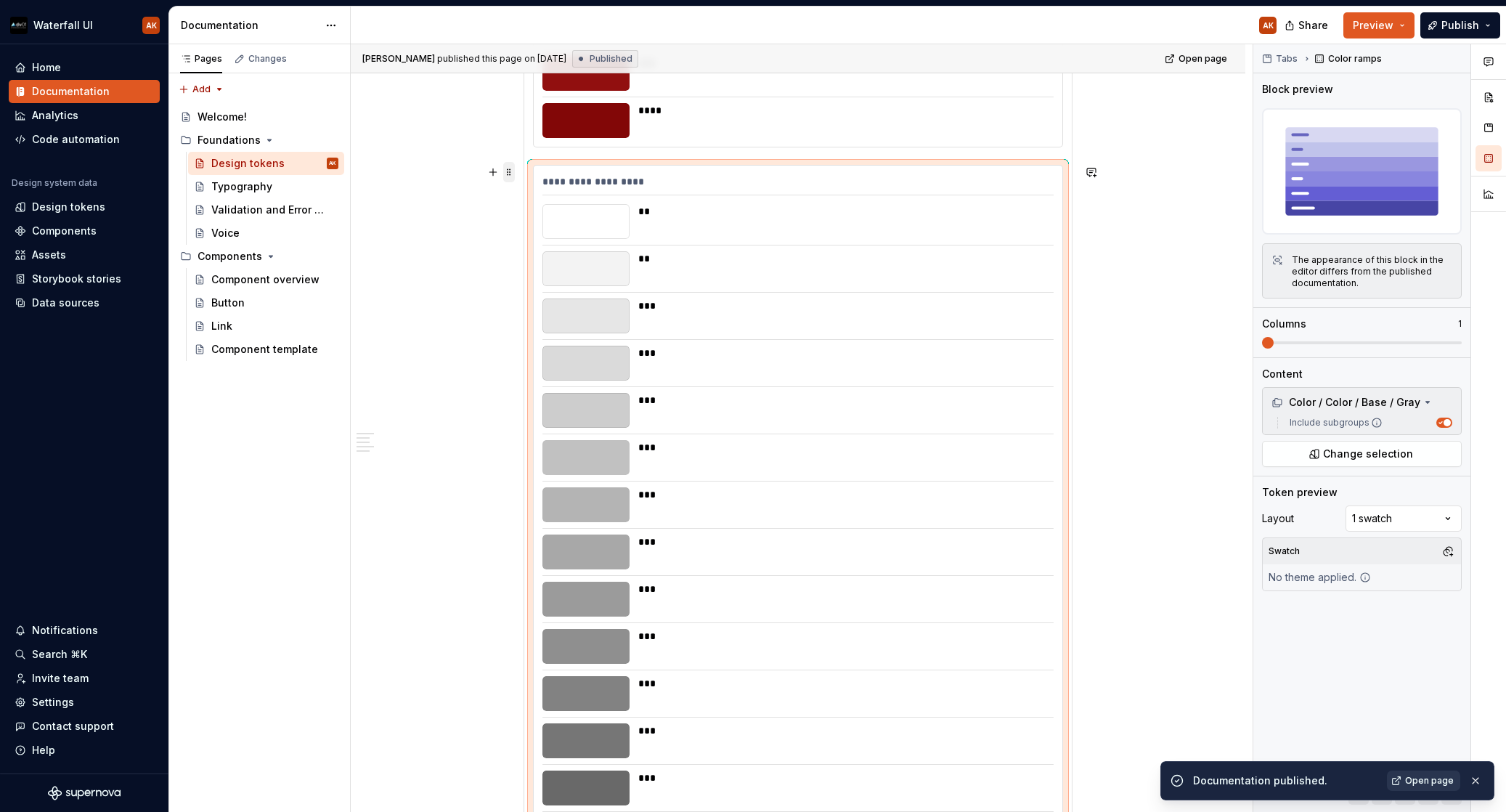
click at [508, 175] on span at bounding box center [509, 172] width 12 height 20
click at [548, 305] on div "Delete" at bounding box center [577, 304] width 94 height 15
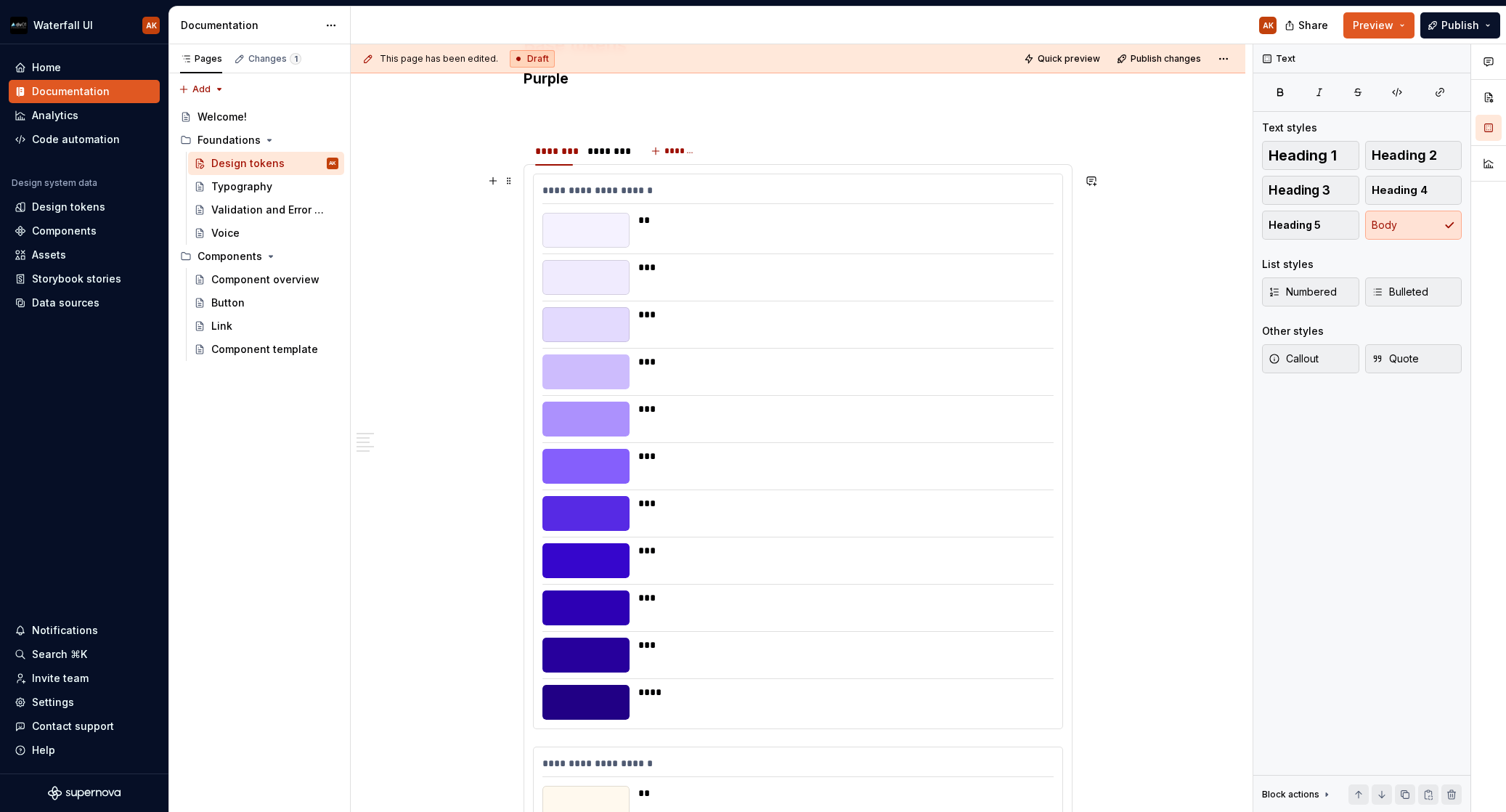
scroll to position [11, 0]
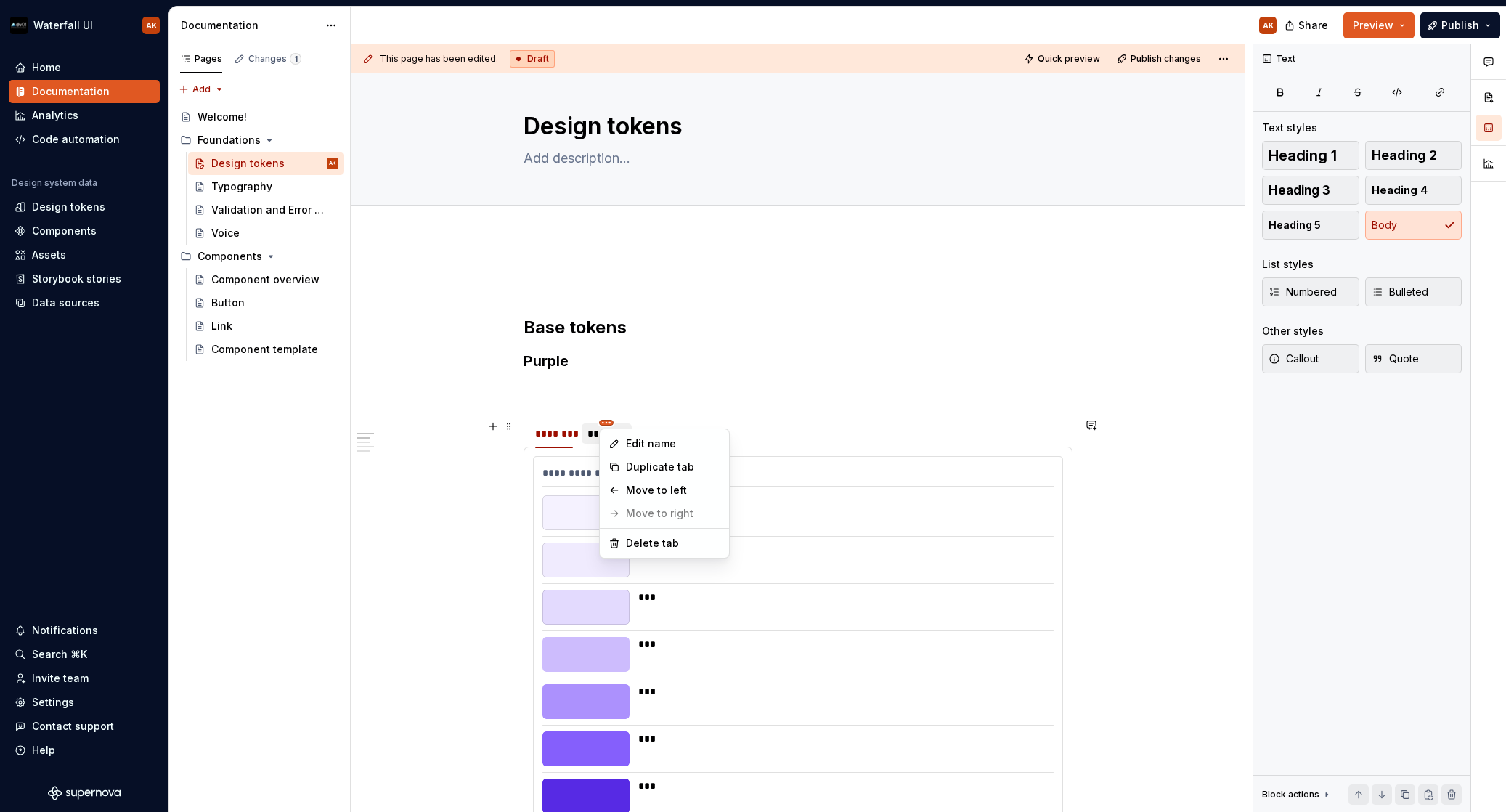
click at [601, 422] on html "Waterfall UI AK Home Documentation Analytics Code automation Design system data…" at bounding box center [753, 406] width 1506 height 812
click at [706, 391] on html "Waterfall UI AK Home Documentation Analytics Code automation Design system data…" at bounding box center [753, 406] width 1506 height 812
click at [606, 424] on html "Waterfall UI AK Home Documentation Analytics Code automation Design system data…" at bounding box center [753, 406] width 1506 height 812
click at [587, 435] on html "Waterfall UI AK Home Documentation Analytics Code automation Design system data…" at bounding box center [753, 406] width 1506 height 812
click at [597, 435] on div "********" at bounding box center [607, 433] width 38 height 15
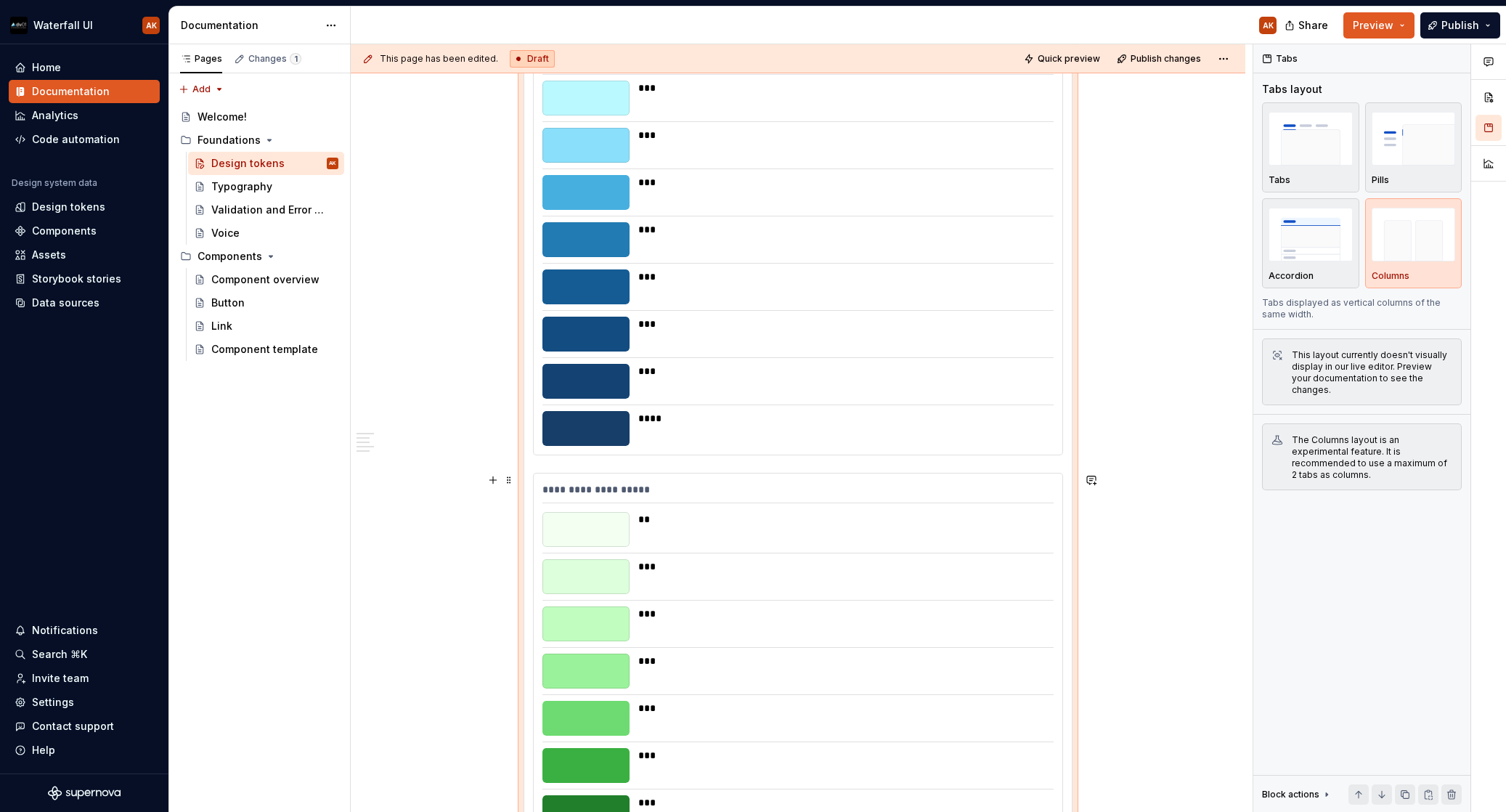
scroll to position [737, 0]
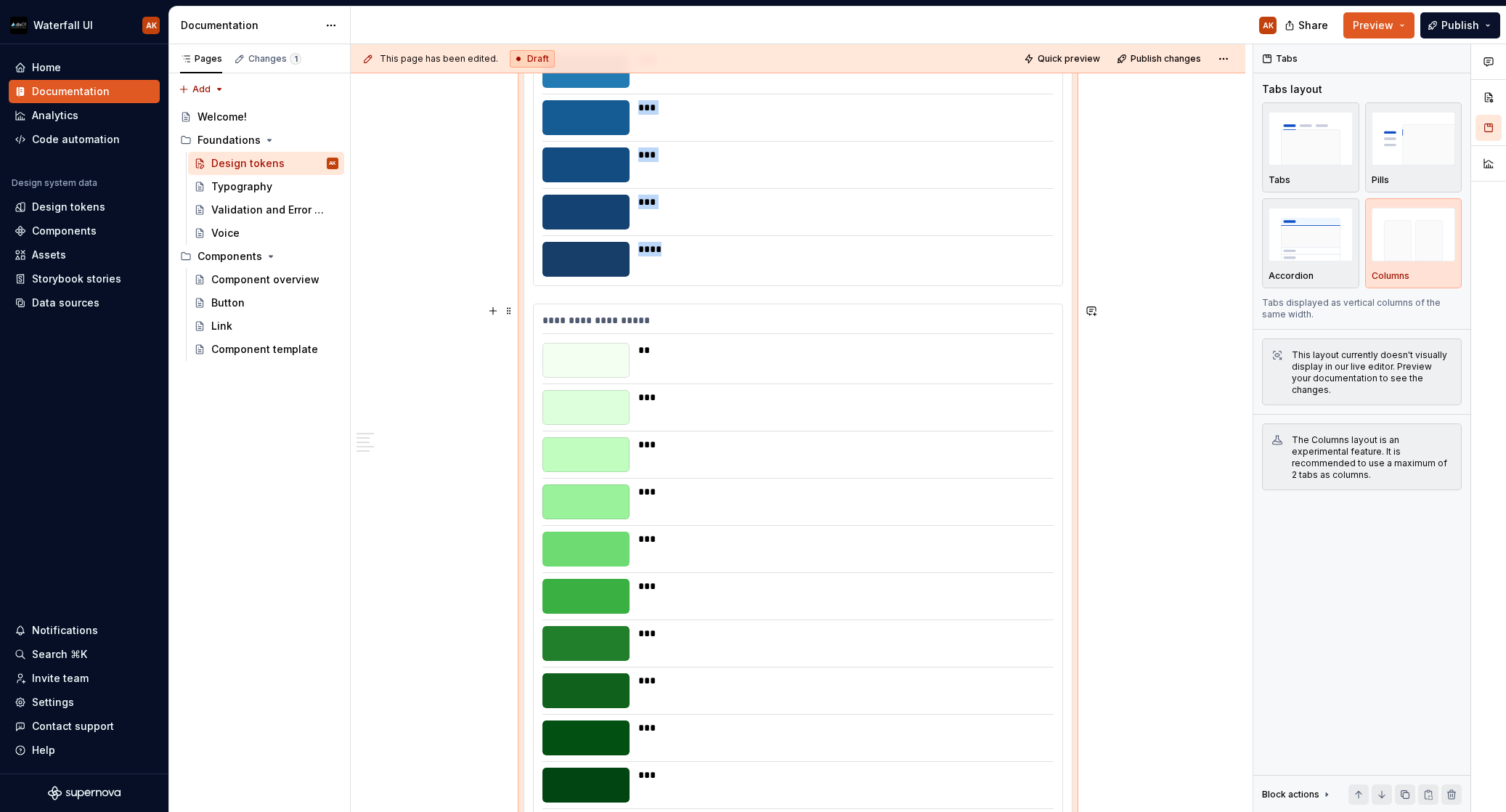
click at [567, 418] on div at bounding box center [586, 407] width 87 height 35
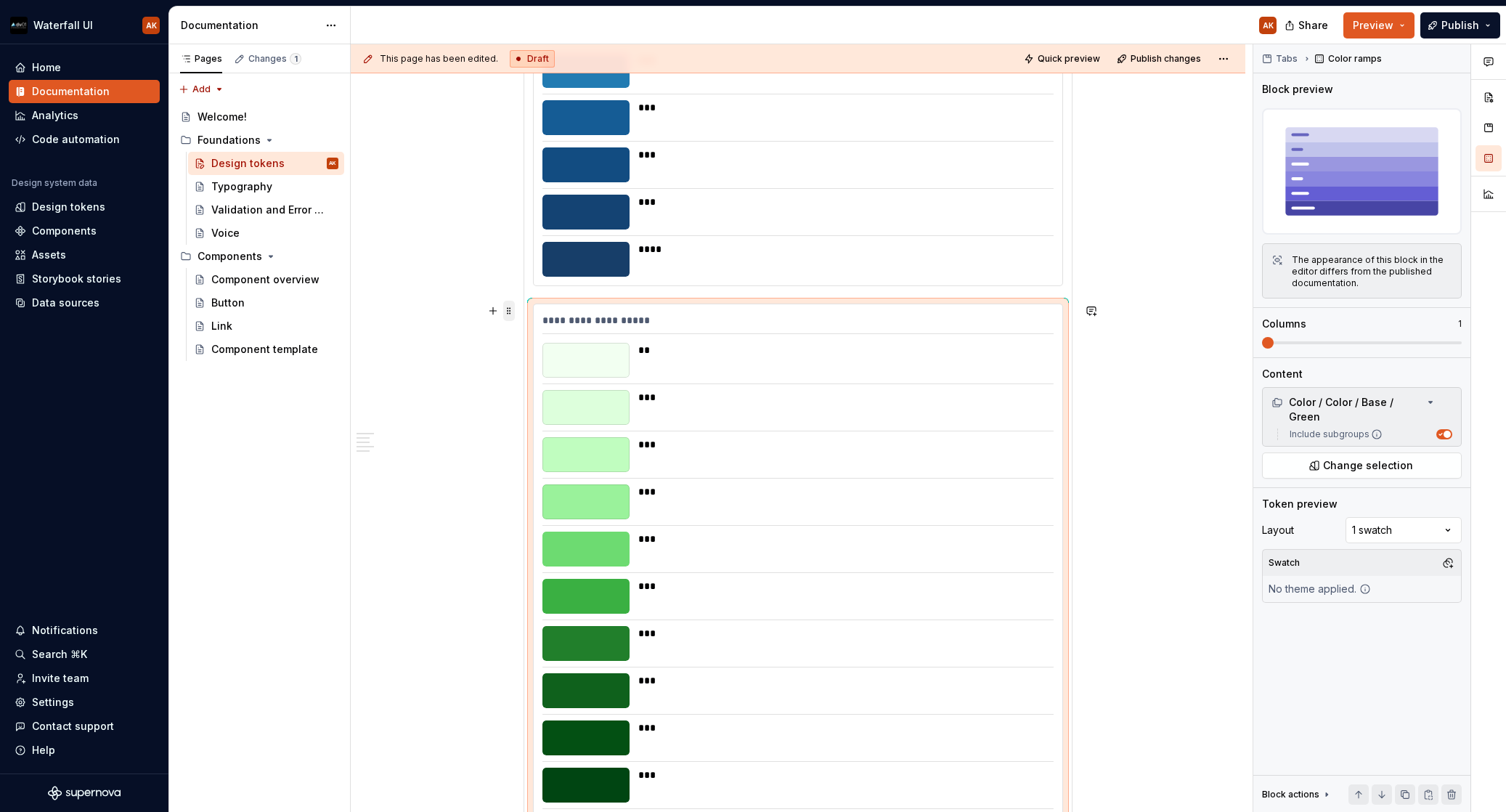
click at [508, 308] on span at bounding box center [509, 311] width 12 height 20
drag, startPoint x: 1353, startPoint y: 697, endPoint x: 1370, endPoint y: 773, distance: 77.9
click at [1353, 703] on div "Tabs Color ramps Block preview The appearance of this block in the editor diffe…" at bounding box center [1362, 429] width 217 height 768
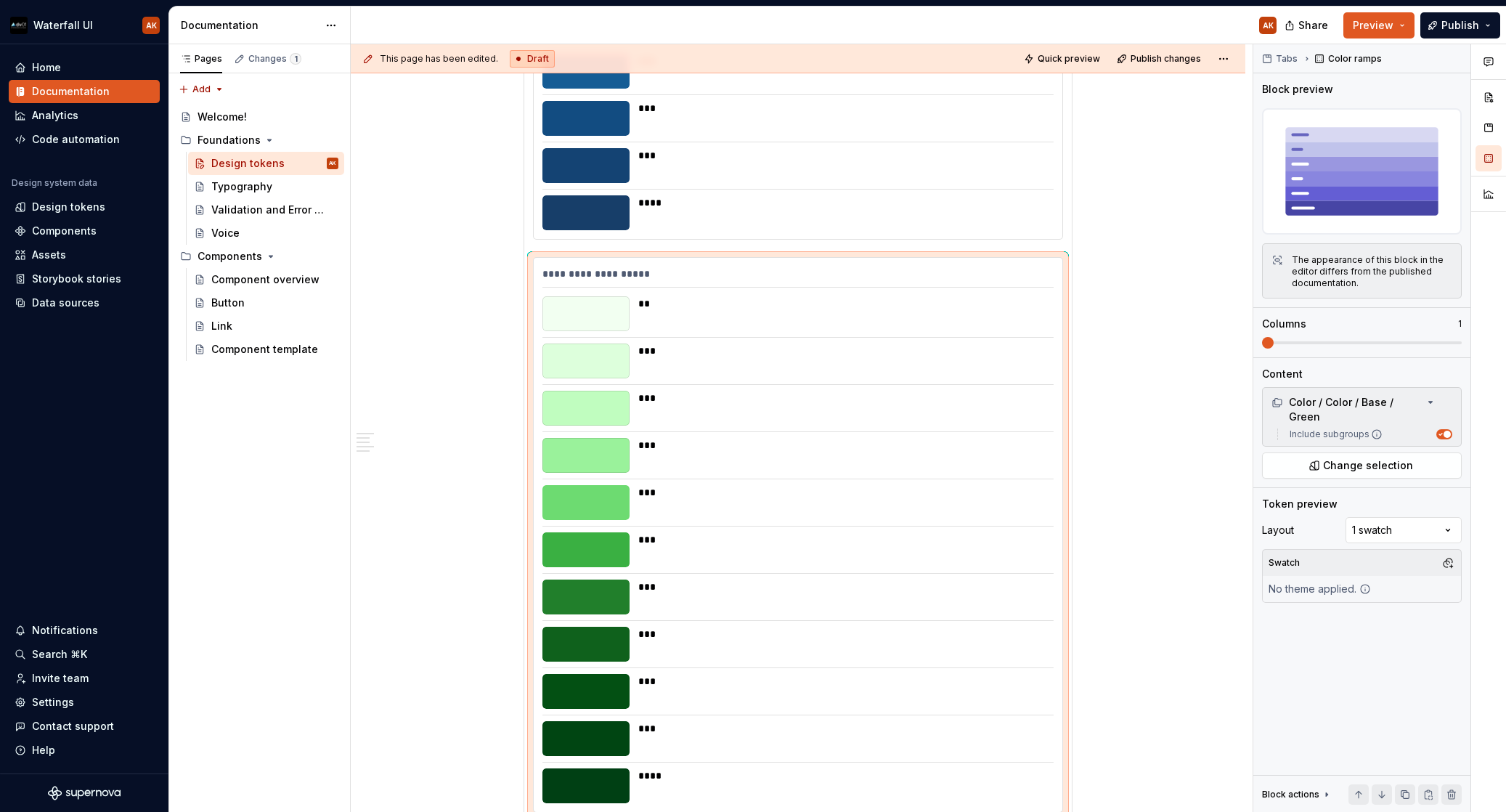
click at [1373, 796] on ul "Saving... Package.json settings saved. Publish your documentation to apply thes…" at bounding box center [1327, 799] width 357 height 23
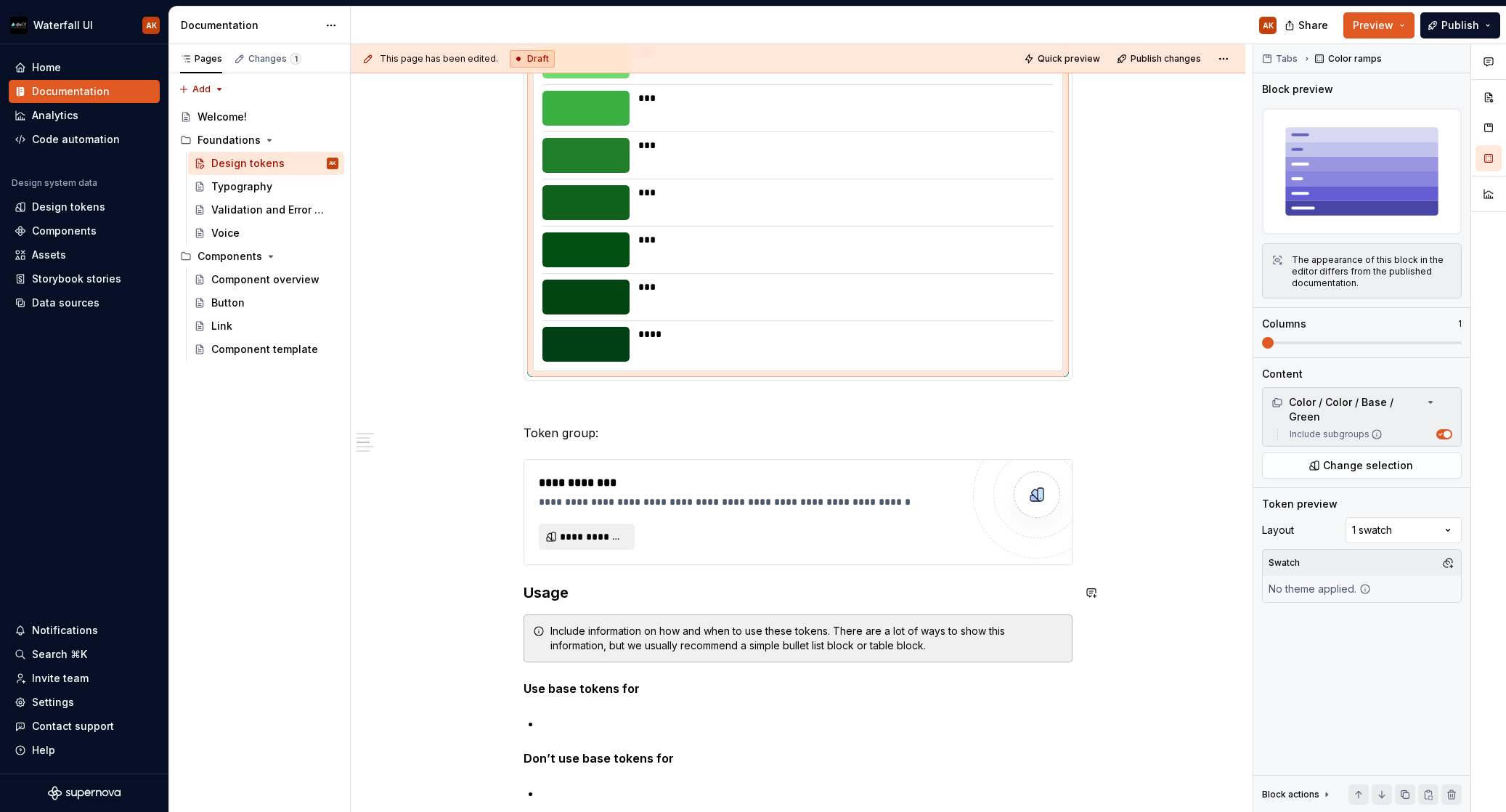
scroll to position [1209, 0]
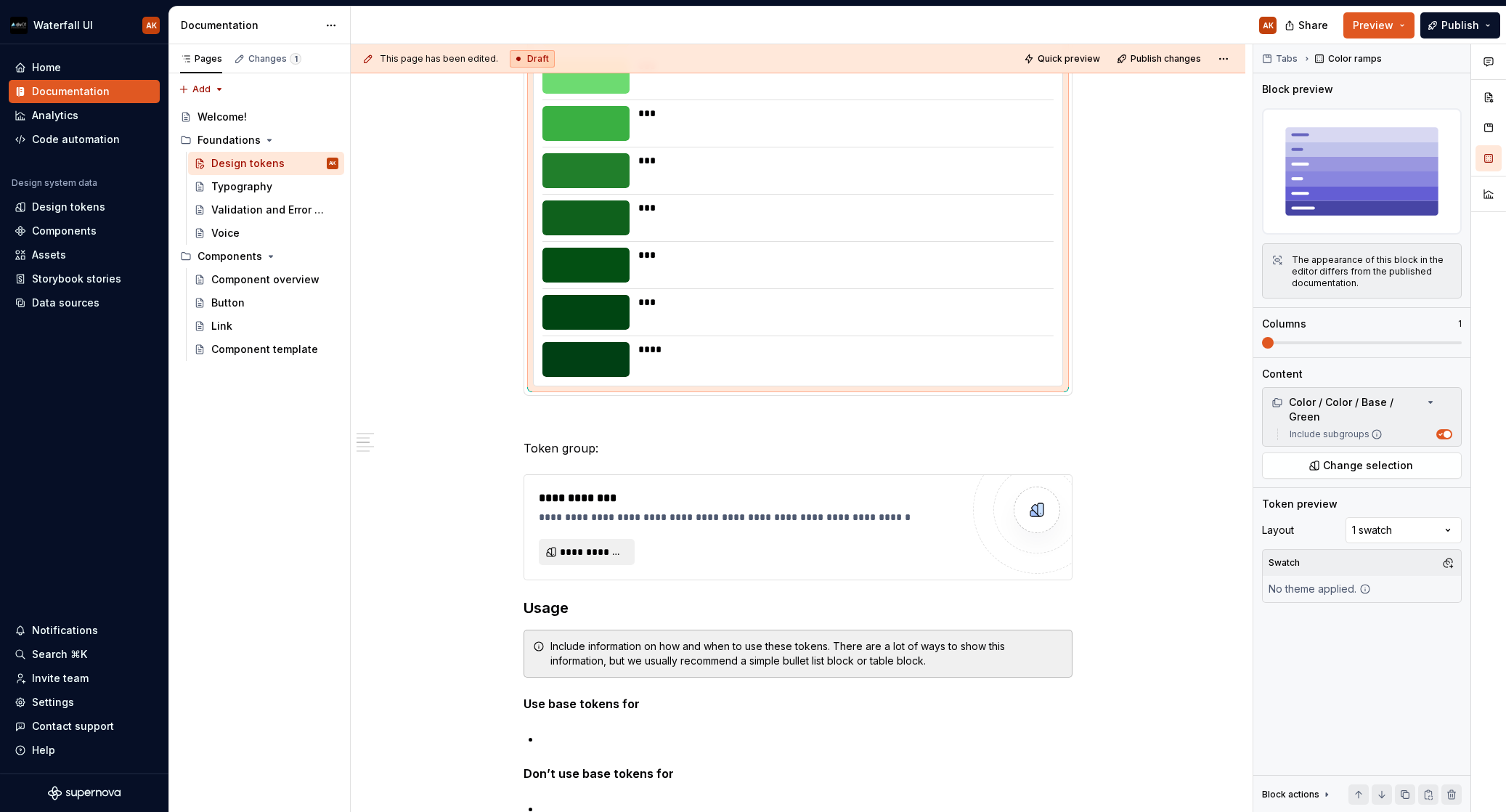
click at [1373, 798] on ul "Saving... Package.json settings saved. Publish your documentation to apply thes…" at bounding box center [1327, 799] width 357 height 23
click at [1325, 794] on ul "Saving... Package.json settings saved. Publish your documentation to apply thes…" at bounding box center [1327, 799] width 357 height 23
click at [1295, 799] on ul "Saving... Package.json settings saved. Publish your documentation to apply thes…" at bounding box center [1327, 799] width 357 height 23
click at [1360, 798] on ul "Saving... Package.json settings saved. Publish your documentation to apply thes…" at bounding box center [1327, 799] width 357 height 23
click at [761, 272] on div "***" at bounding box center [842, 264] width 407 height 35
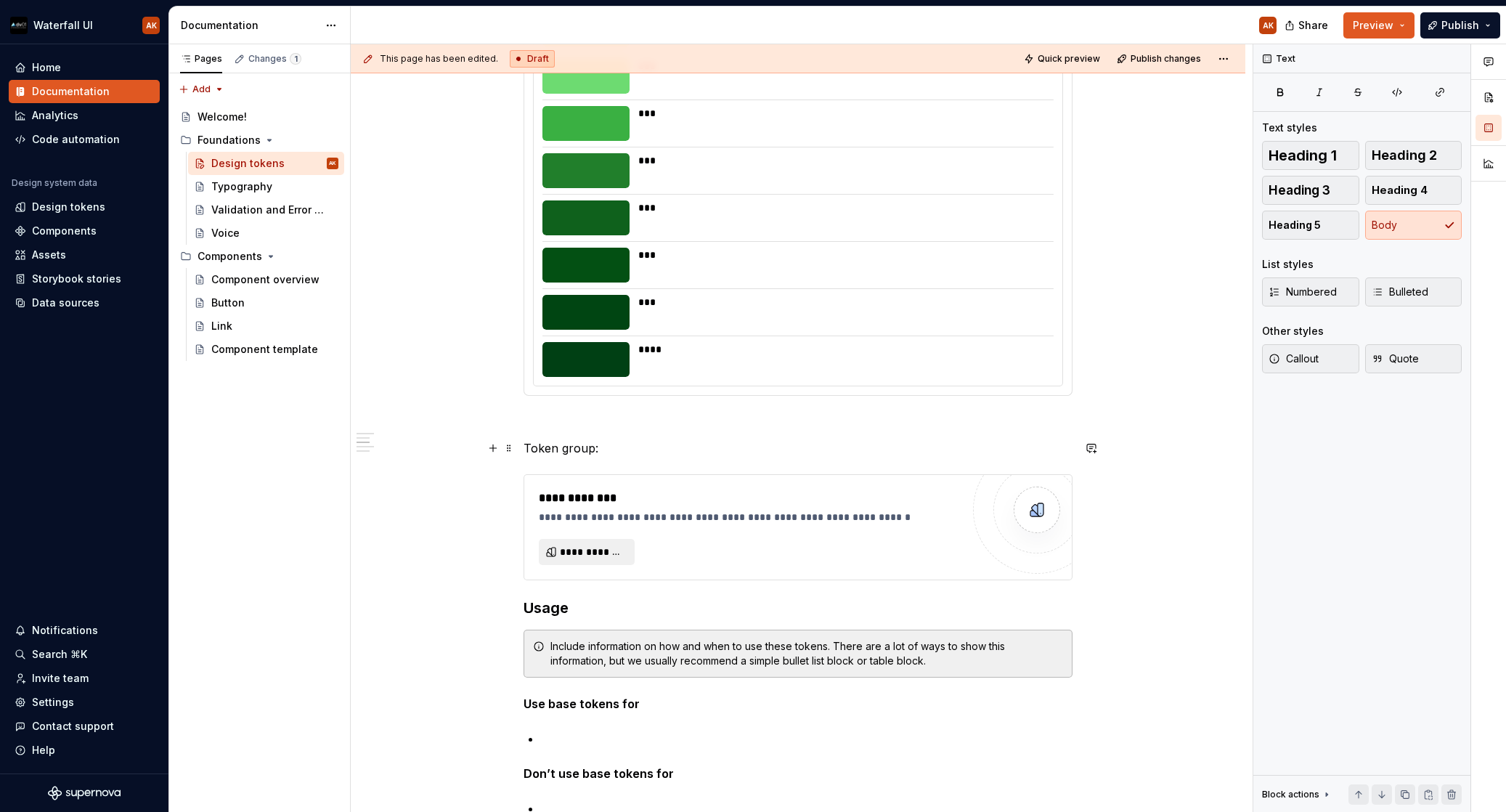
click at [1029, 453] on p "Token group:" at bounding box center [797, 449] width 549 height 18
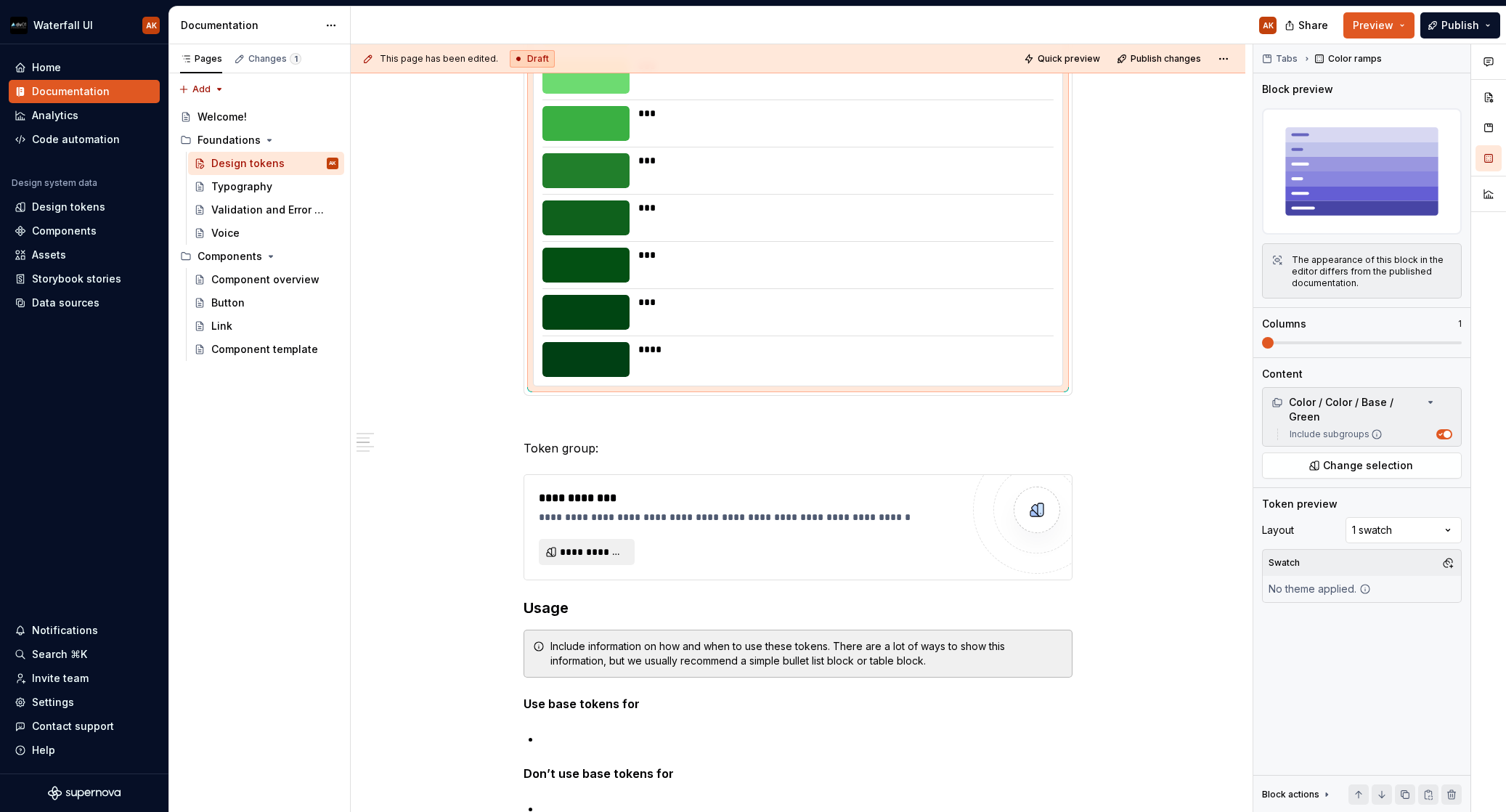
click at [1037, 385] on div "**********" at bounding box center [798, 109] width 530 height 556
click at [1373, 793] on ul "Saving... Package.json settings saved. Publish your documentation to apply thes…" at bounding box center [1327, 799] width 357 height 23
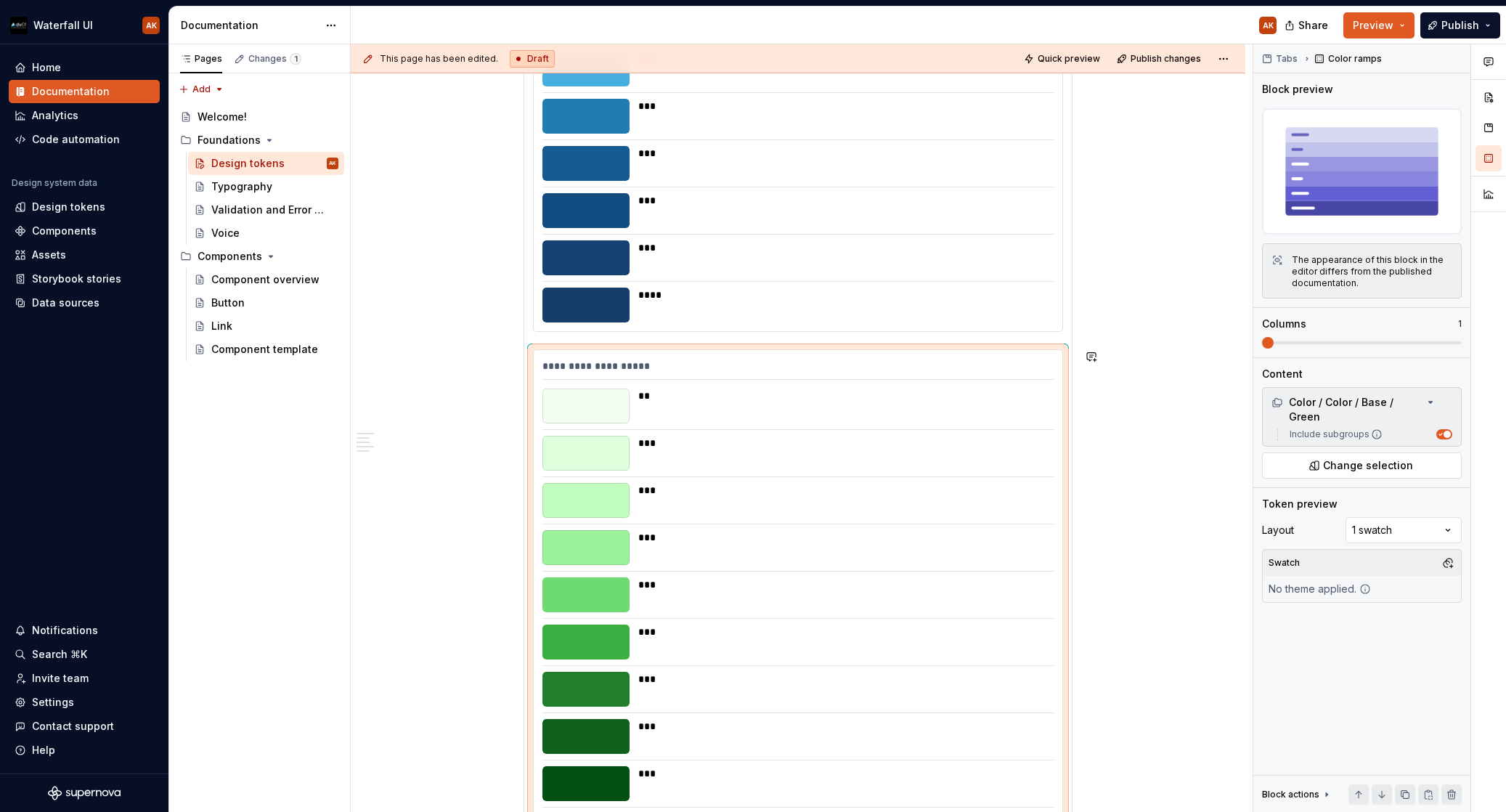
scroll to position [673, 0]
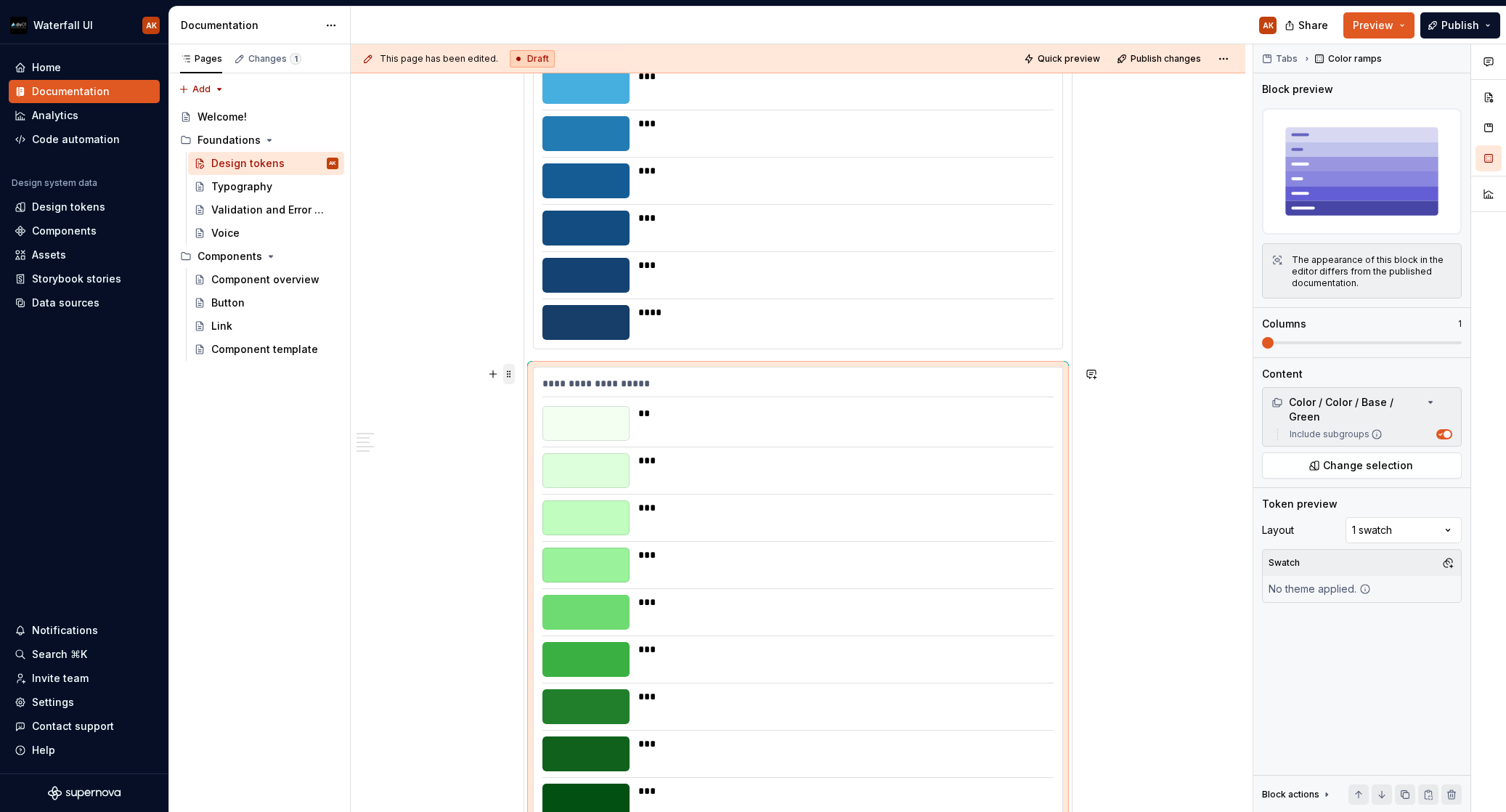
click at [510, 373] on span at bounding box center [509, 374] width 12 height 20
click at [528, 399] on div "Duplicate" at bounding box center [569, 399] width 123 height 23
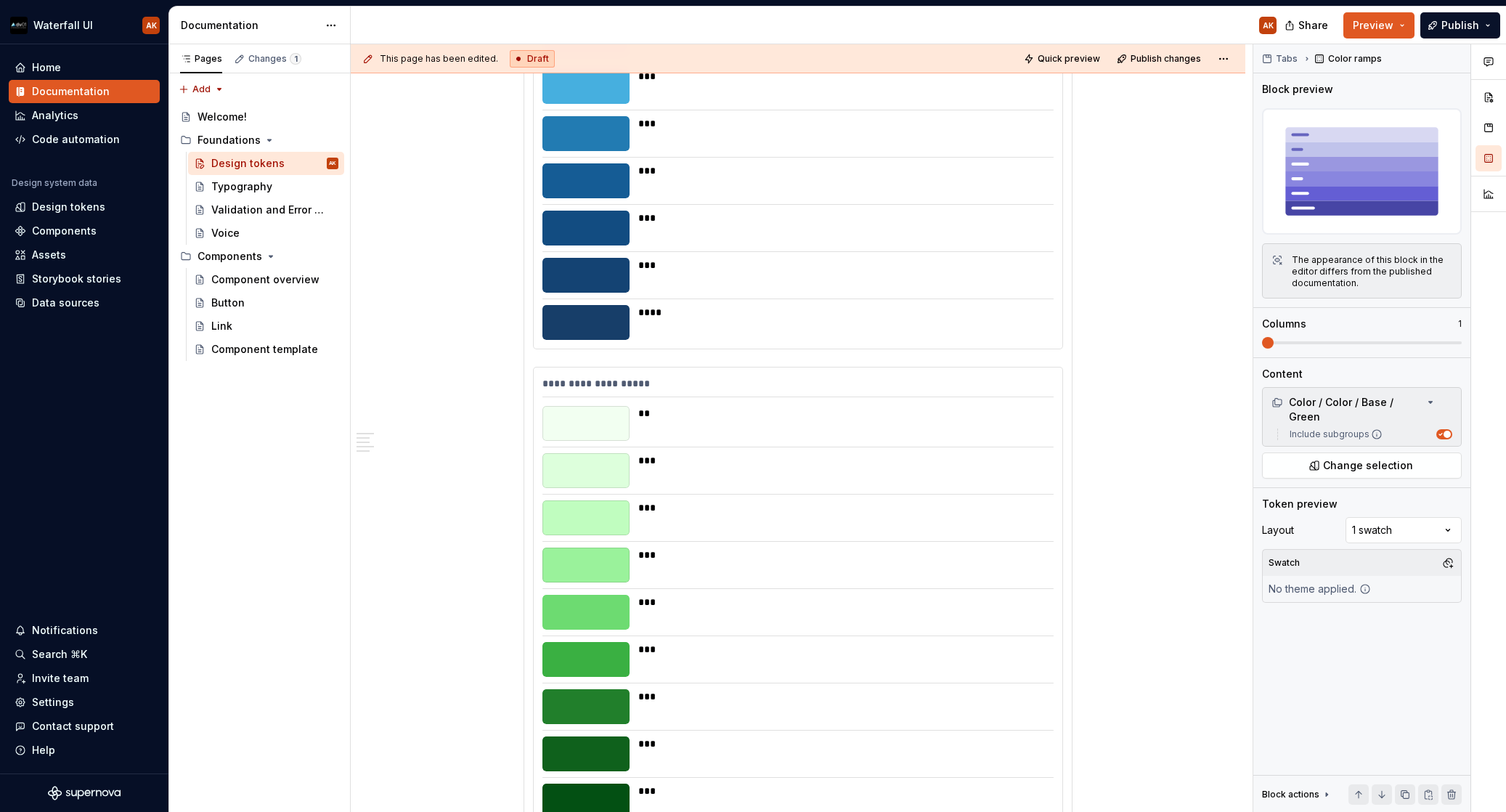
scroll to position [1356, 0]
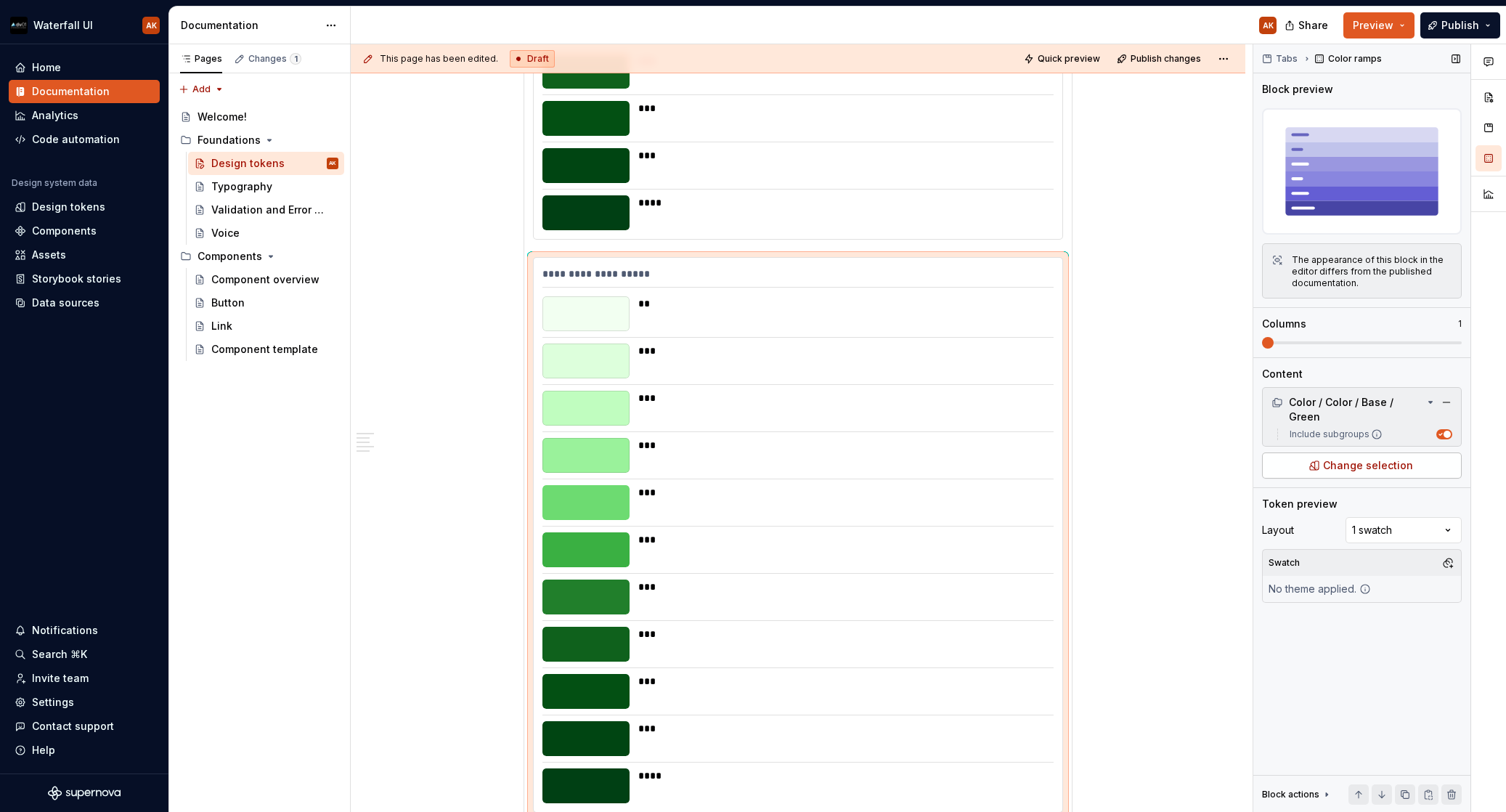
click at [1329, 459] on span "Change selection" at bounding box center [1368, 466] width 90 height 15
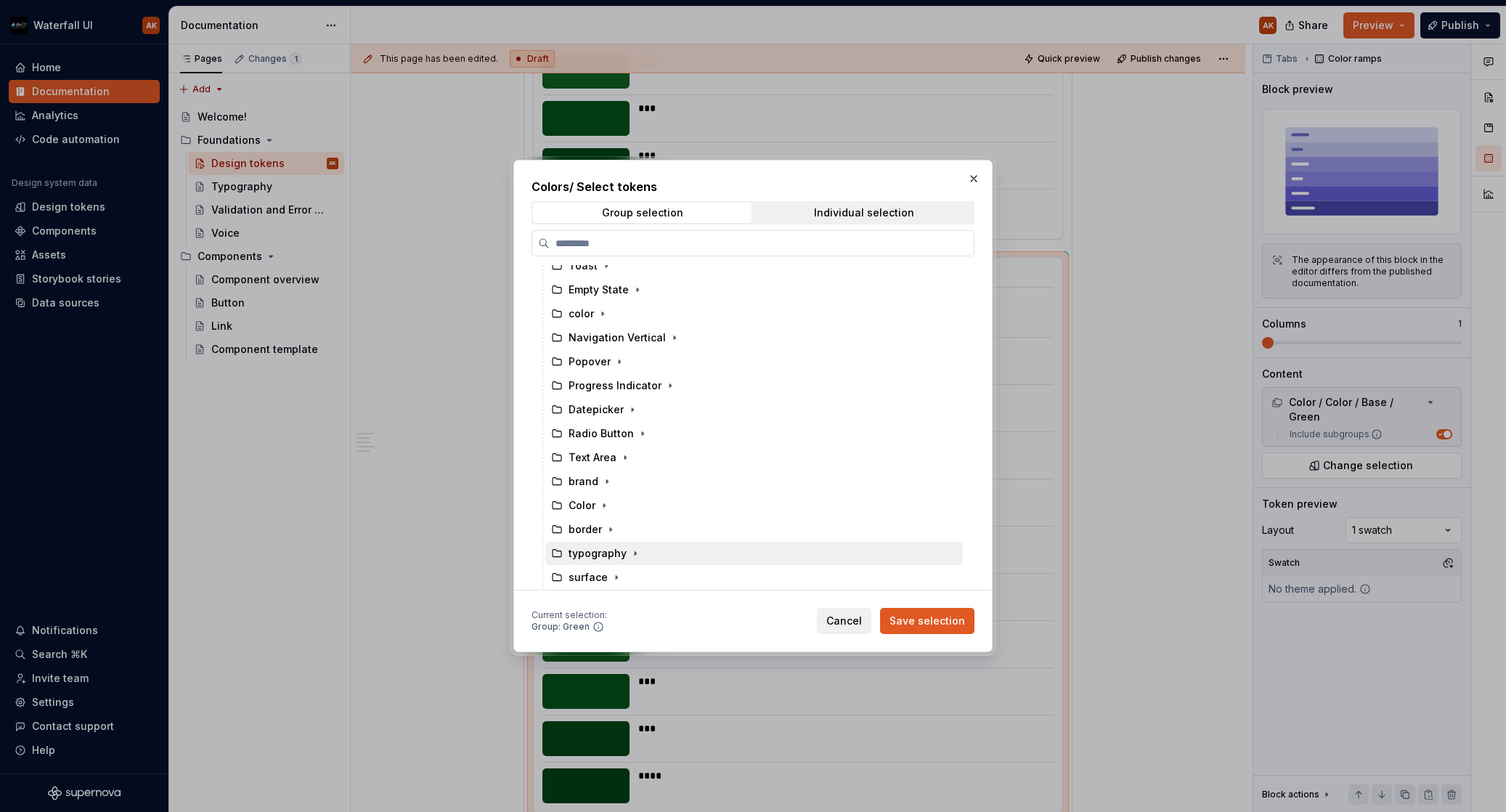
scroll to position [834, 0]
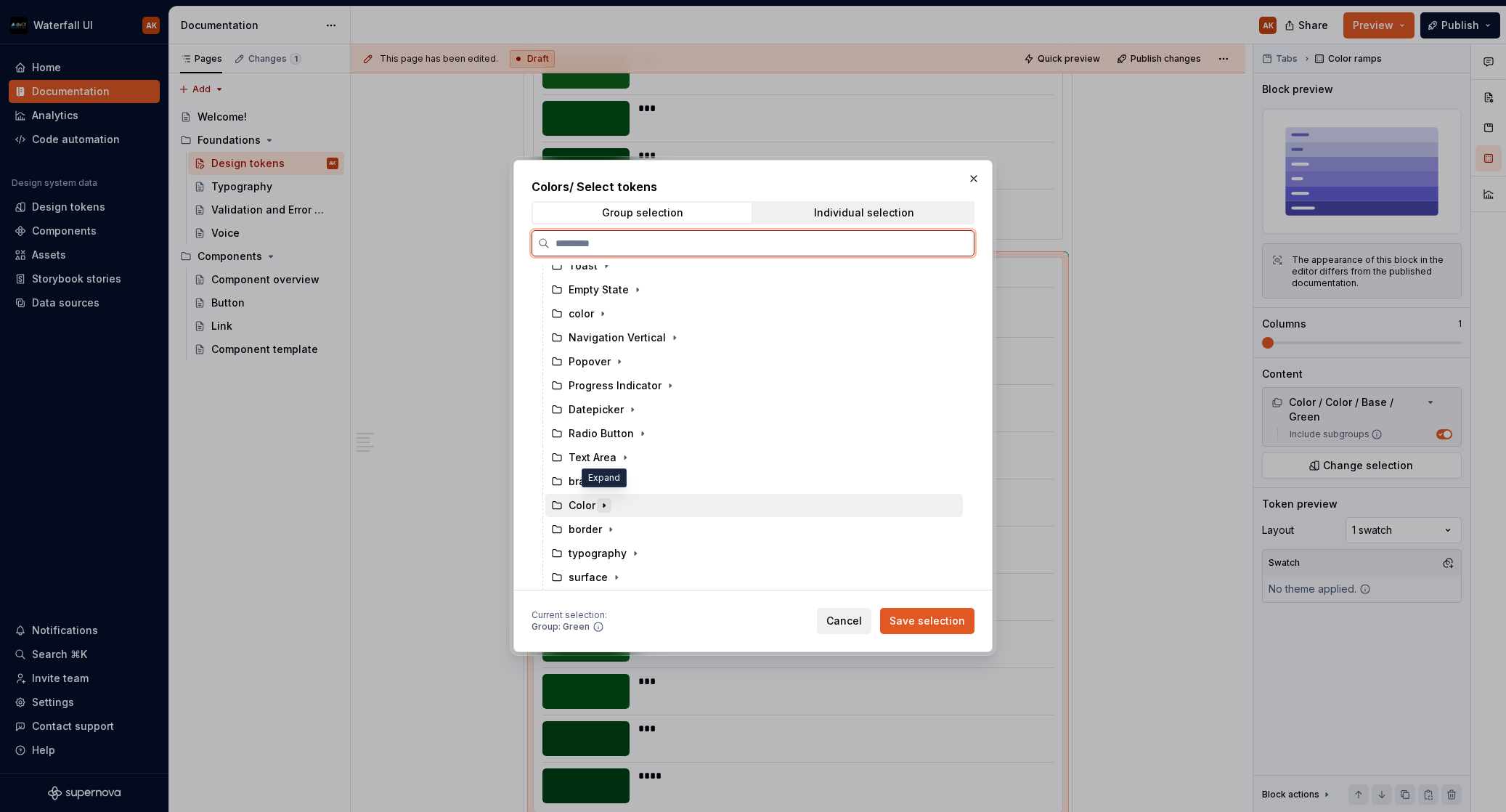
click at [600, 499] on icon "button" at bounding box center [605, 505] width 12 height 12
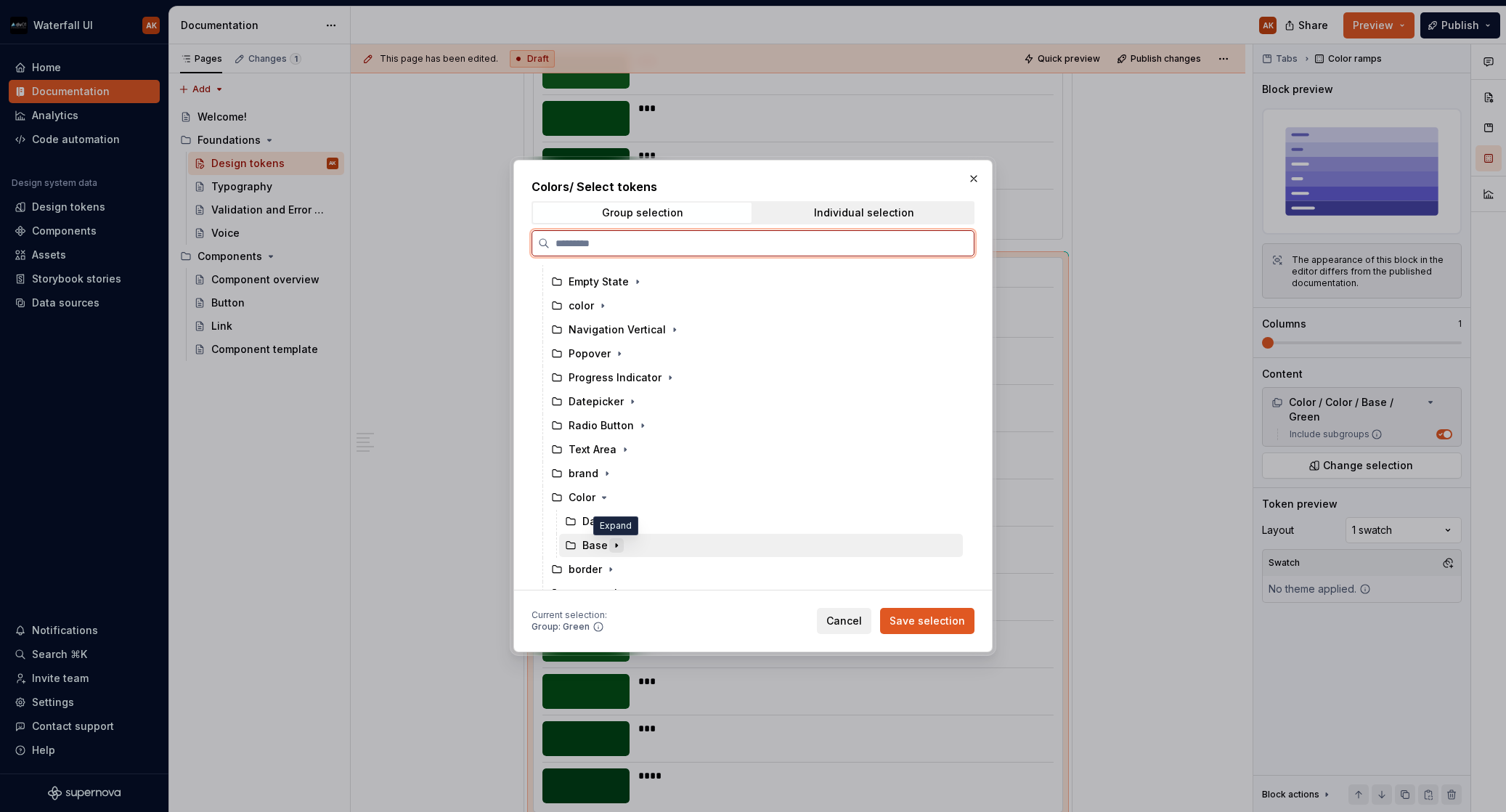
click at [616, 545] on icon "button" at bounding box center [616, 546] width 1 height 4
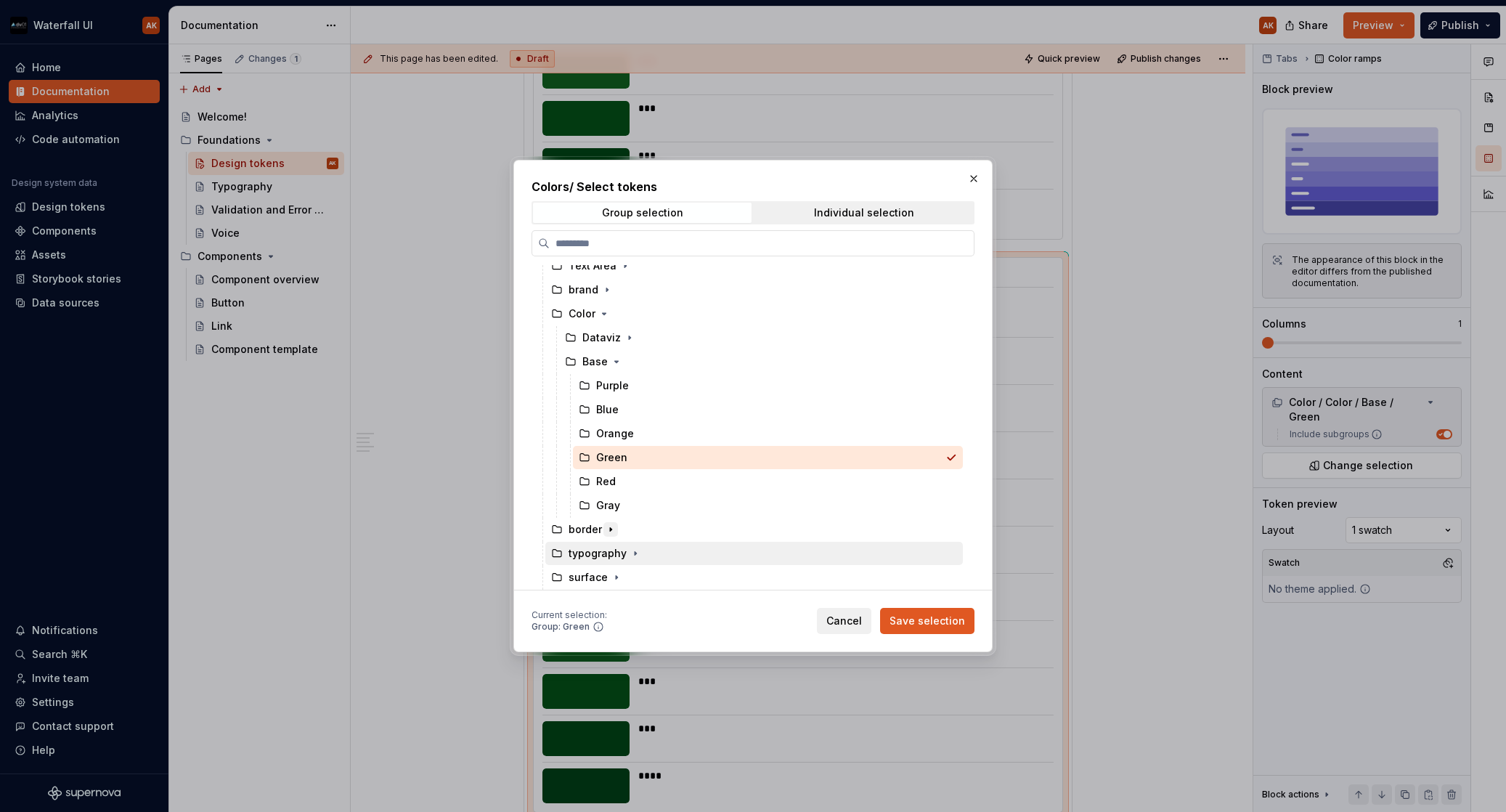
scroll to position [1025, 0]
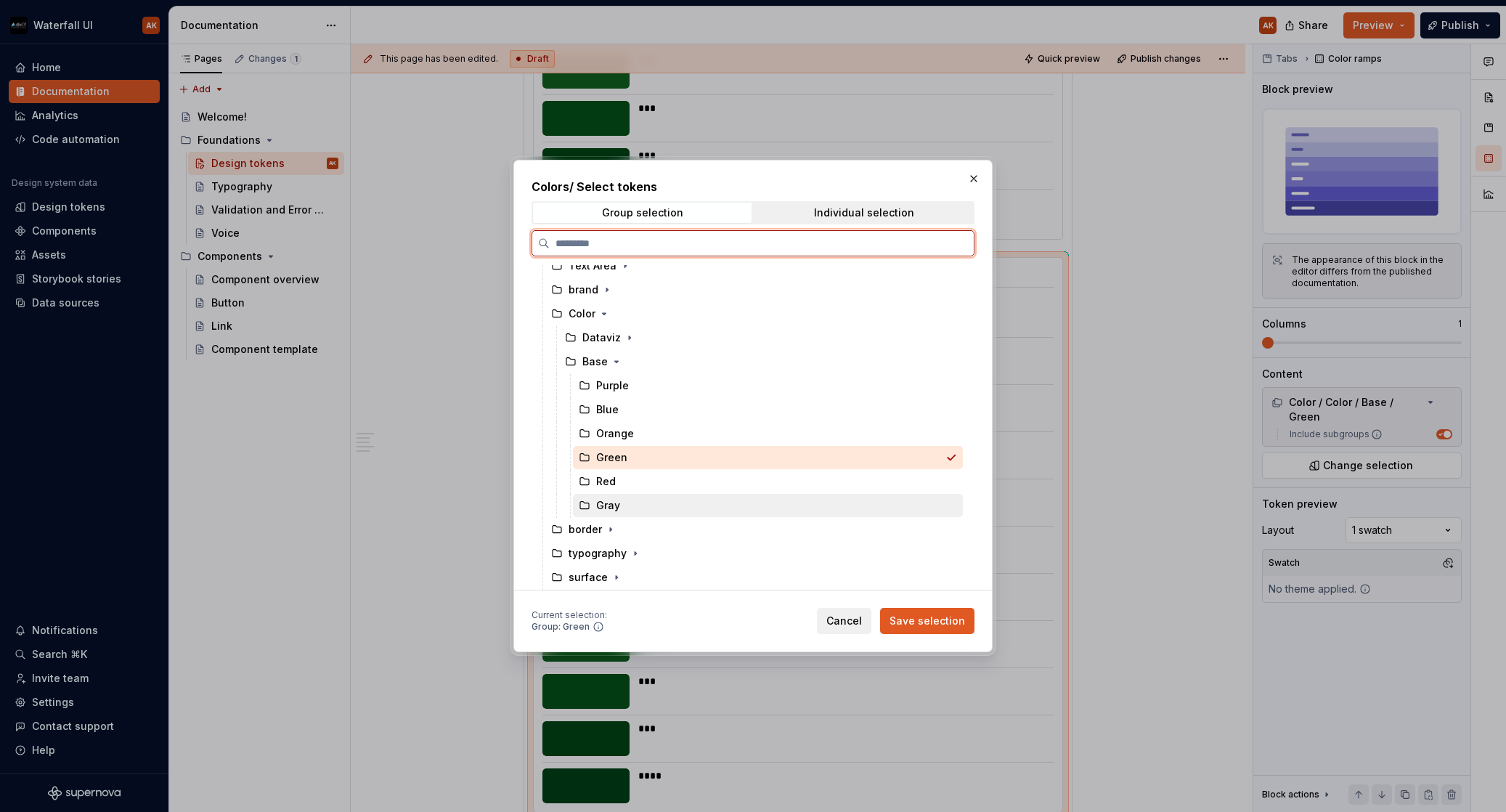
click at [615, 504] on div "Gray" at bounding box center [609, 505] width 24 height 15
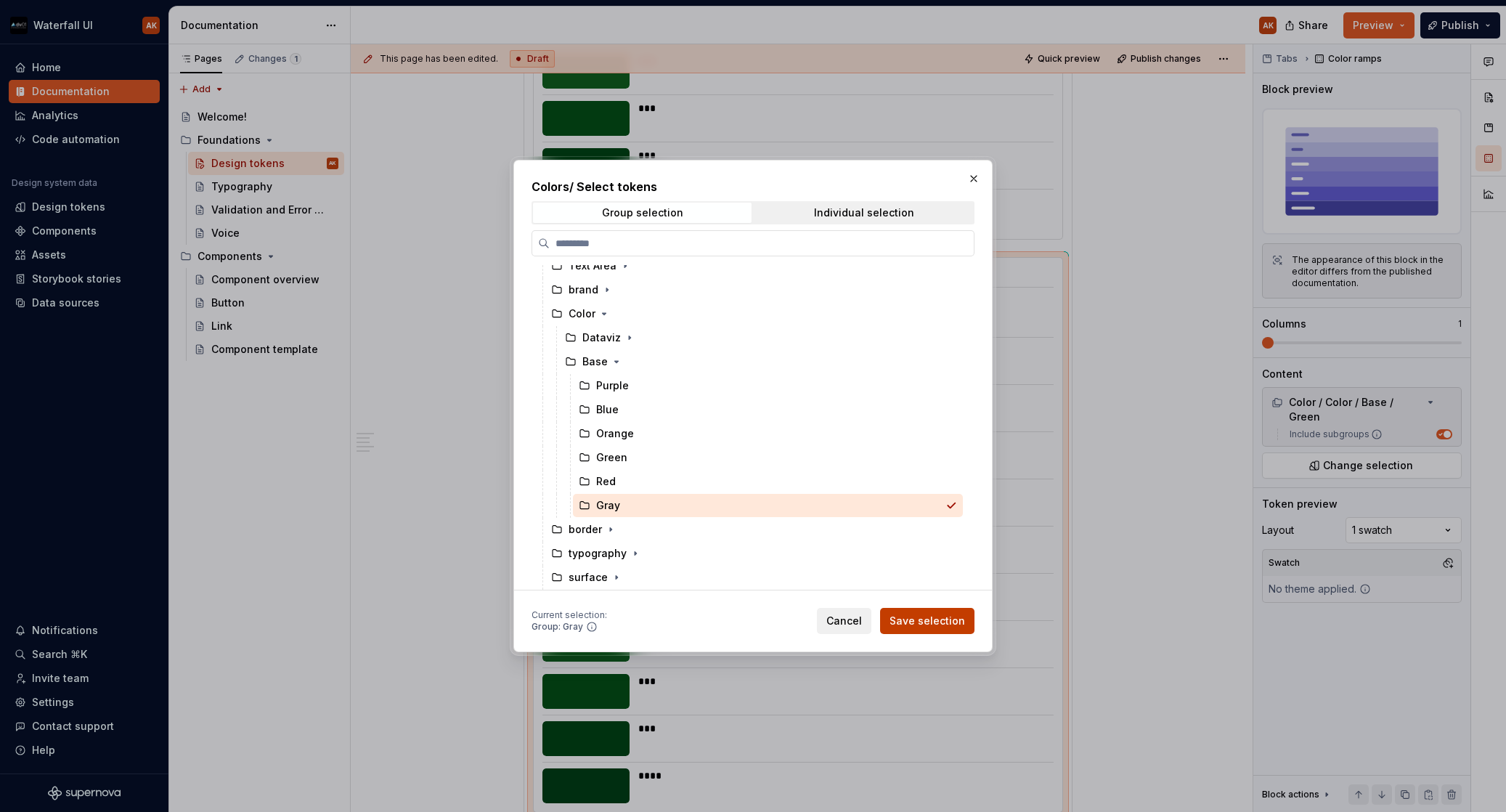
click at [940, 628] on button "Save selection" at bounding box center [927, 620] width 94 height 26
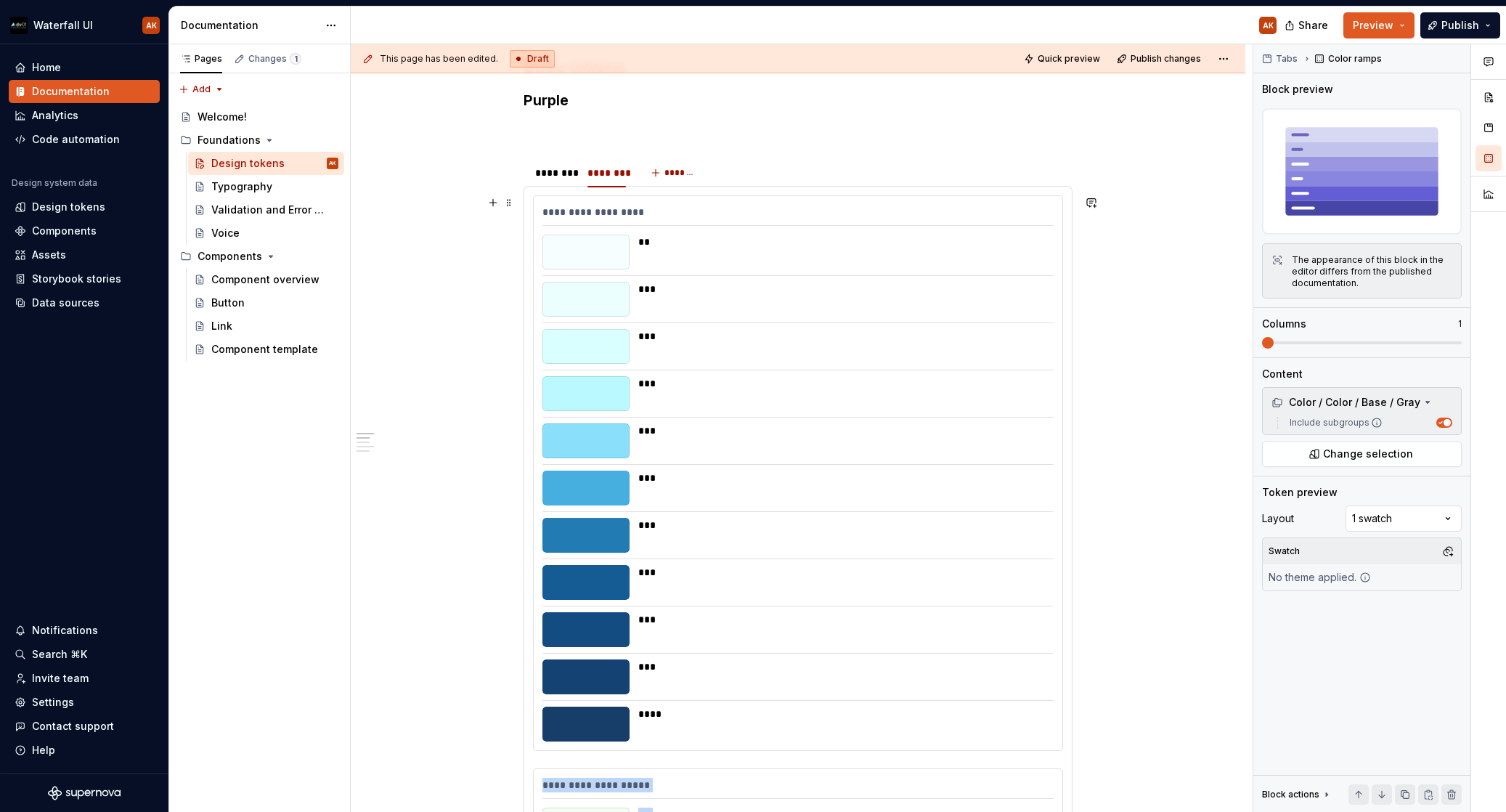
scroll to position [0, 0]
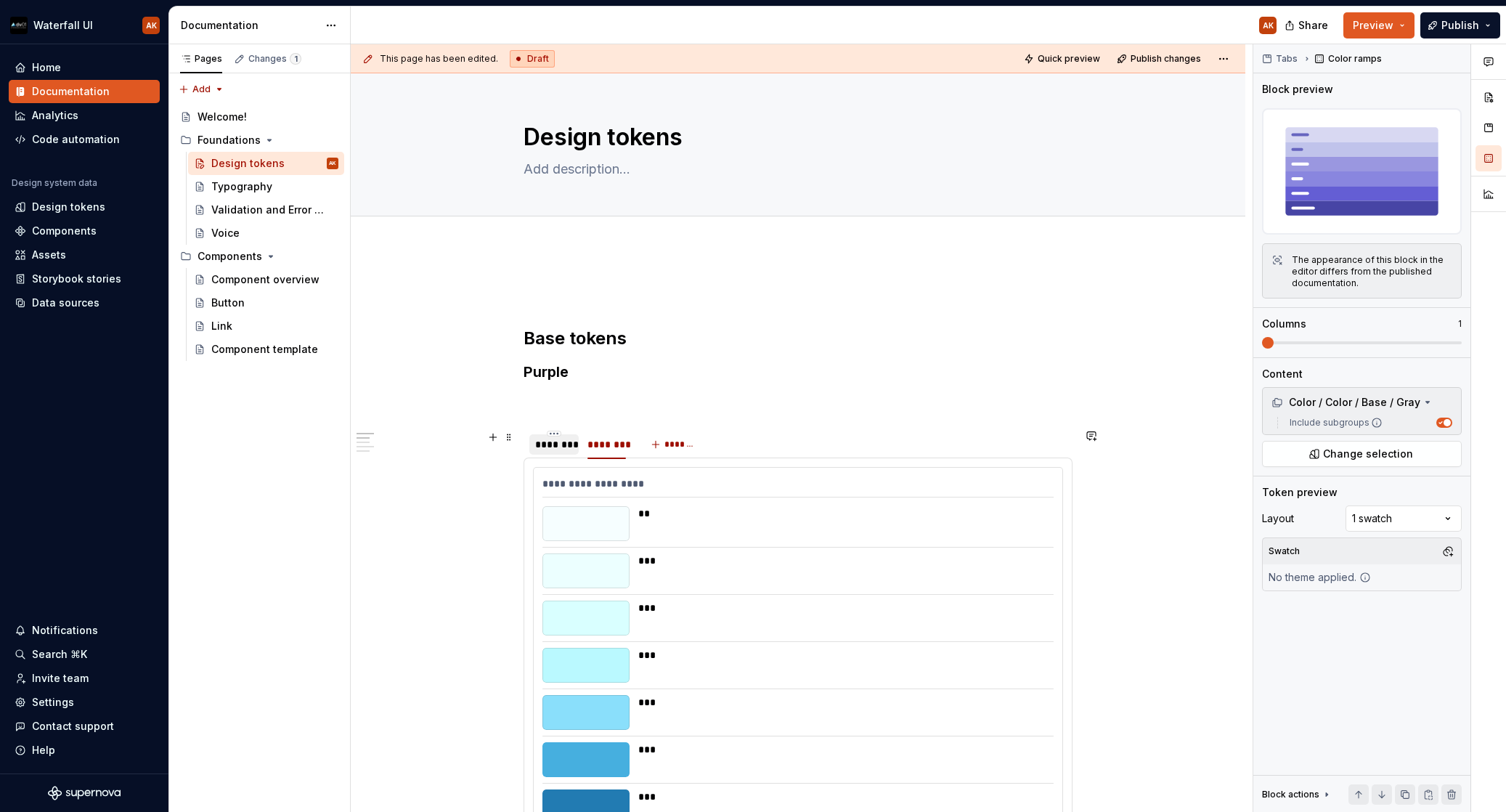
click at [560, 444] on div "********" at bounding box center [554, 444] width 38 height 15
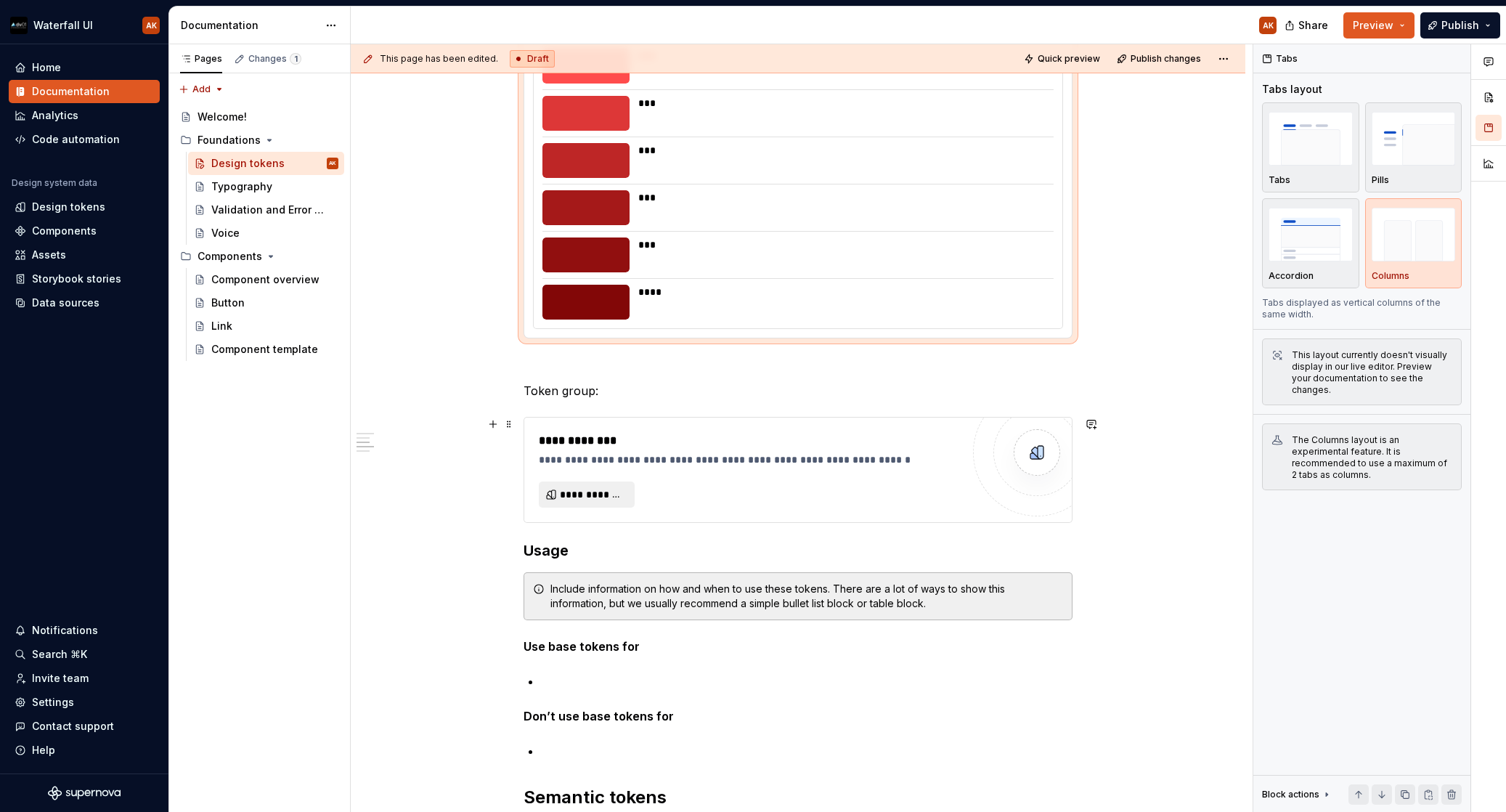
scroll to position [1846, 0]
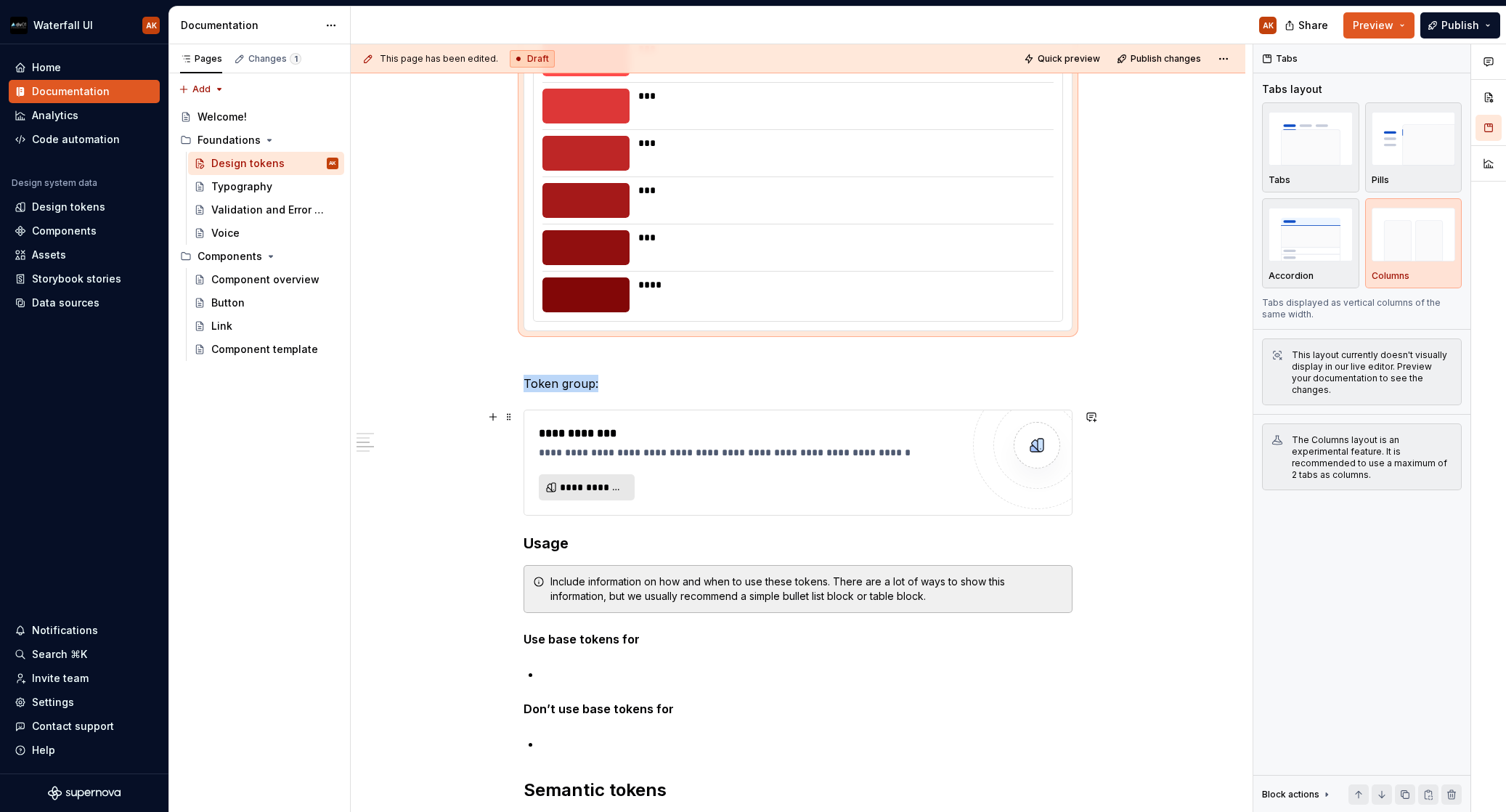
click at [570, 487] on span "**********" at bounding box center [593, 487] width 66 height 15
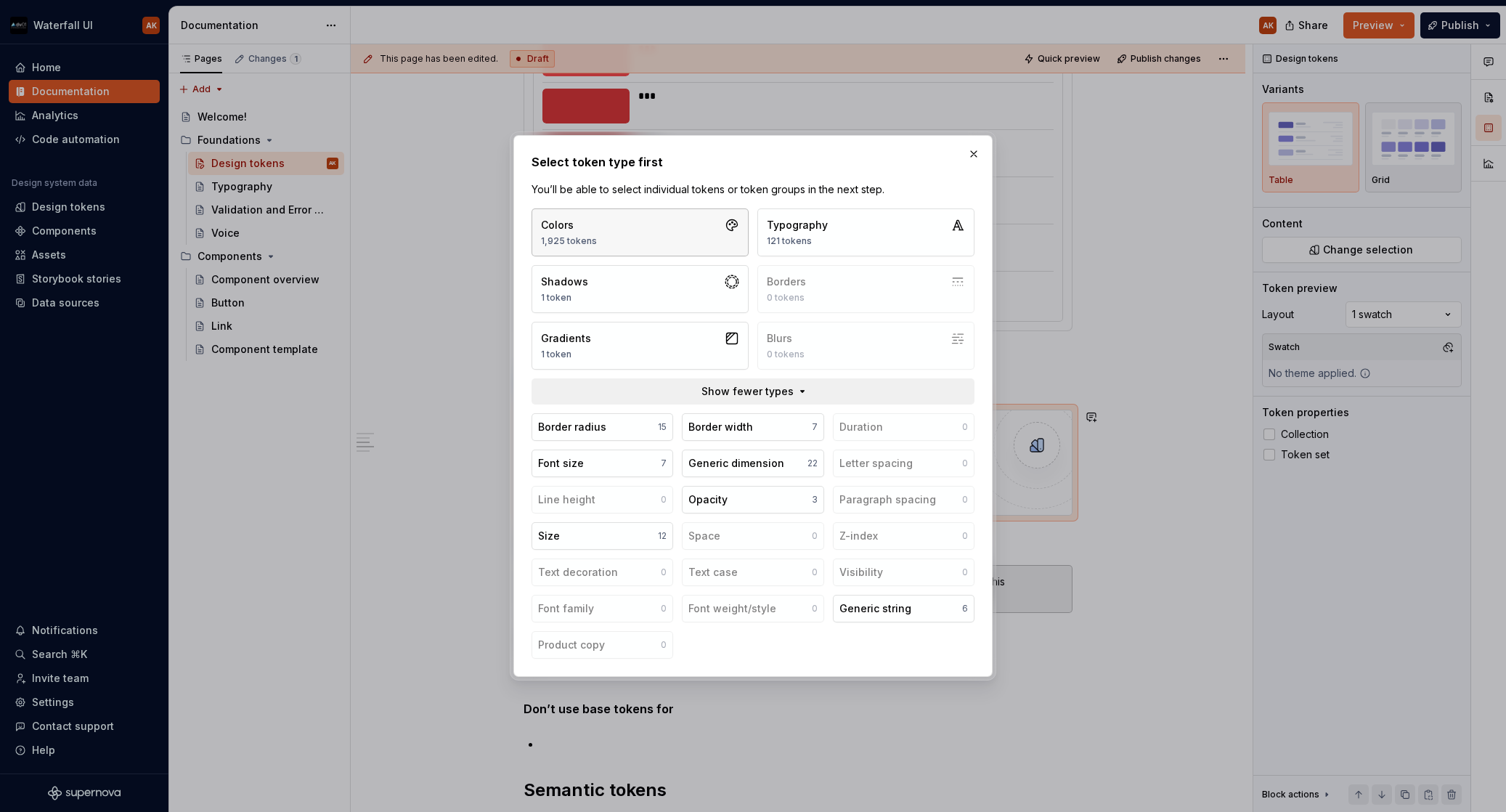
click at [656, 232] on button "Colors 1,925 tokens" at bounding box center [640, 232] width 217 height 48
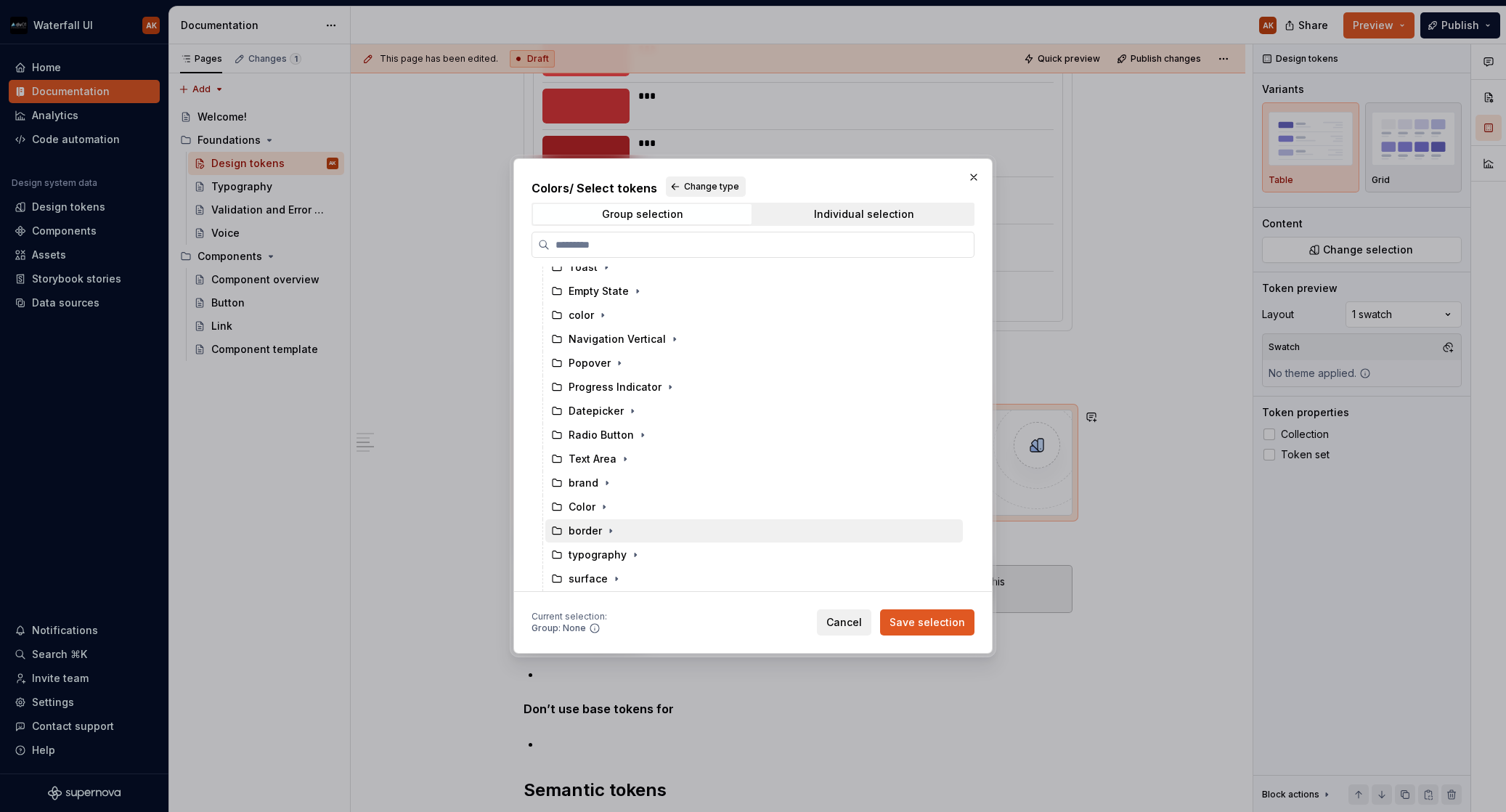
scroll to position [834, 0]
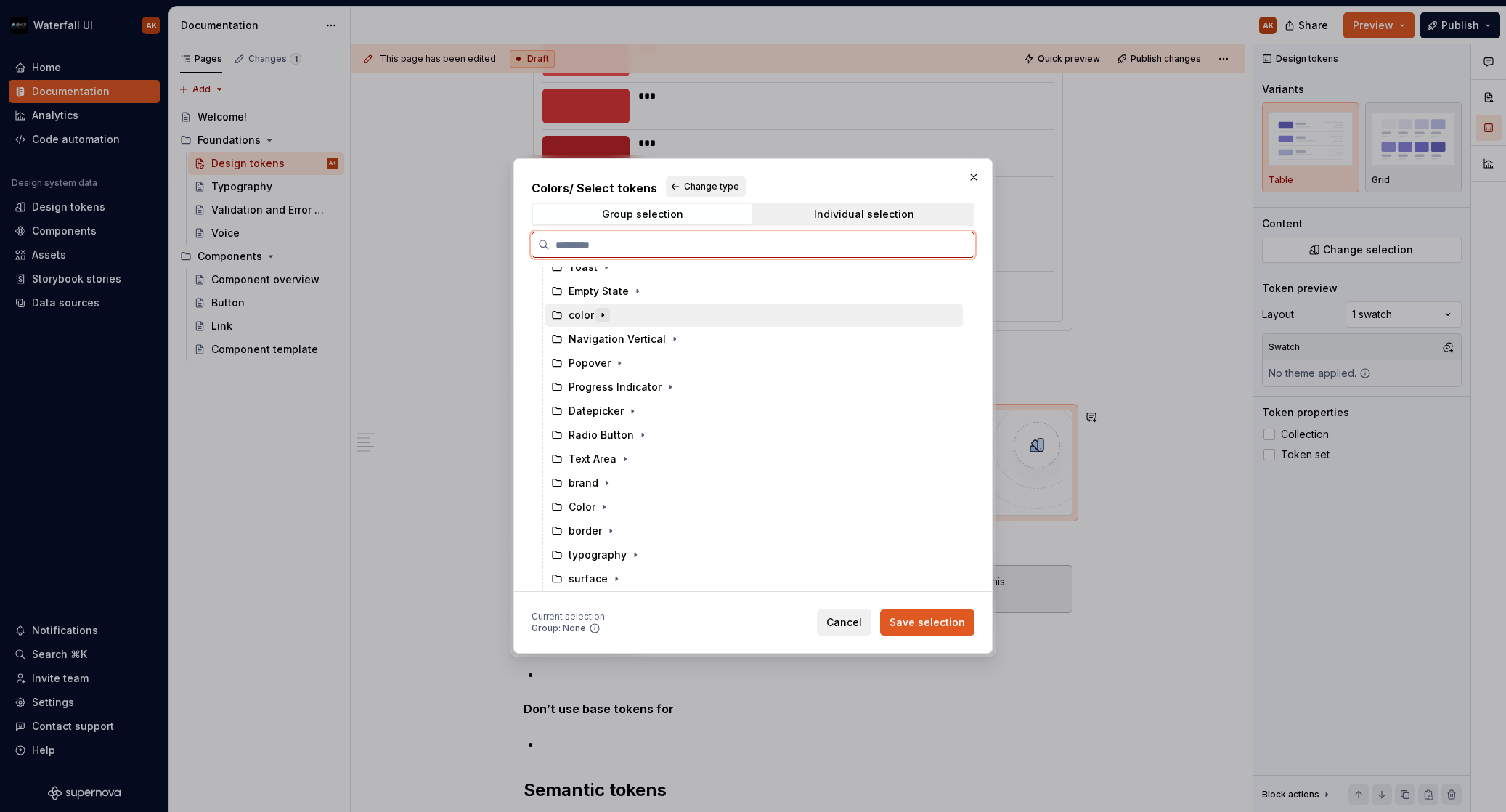
click at [602, 314] on icon "button" at bounding box center [602, 316] width 1 height 4
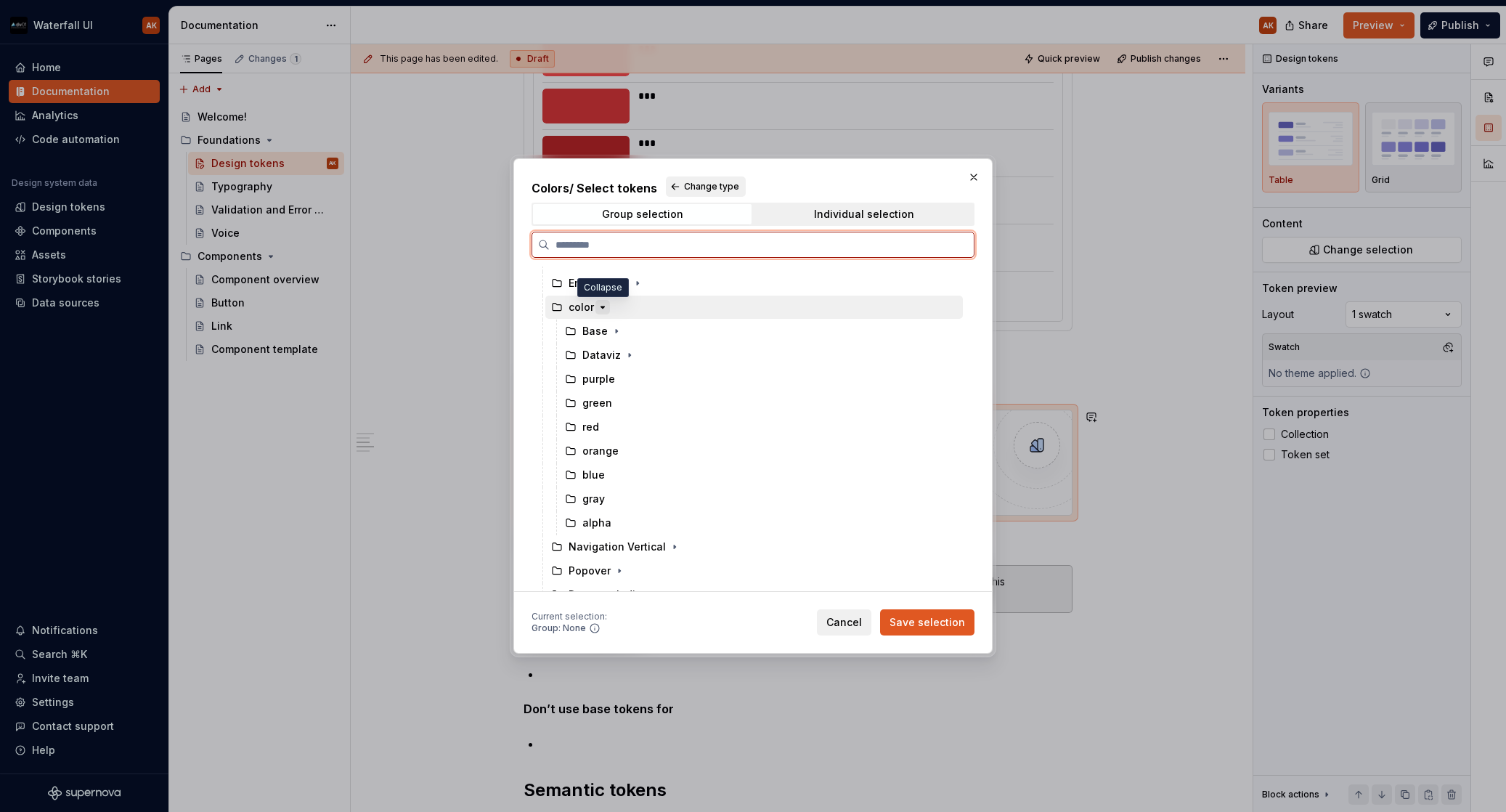
click at [602, 306] on icon "button" at bounding box center [603, 308] width 12 height 12
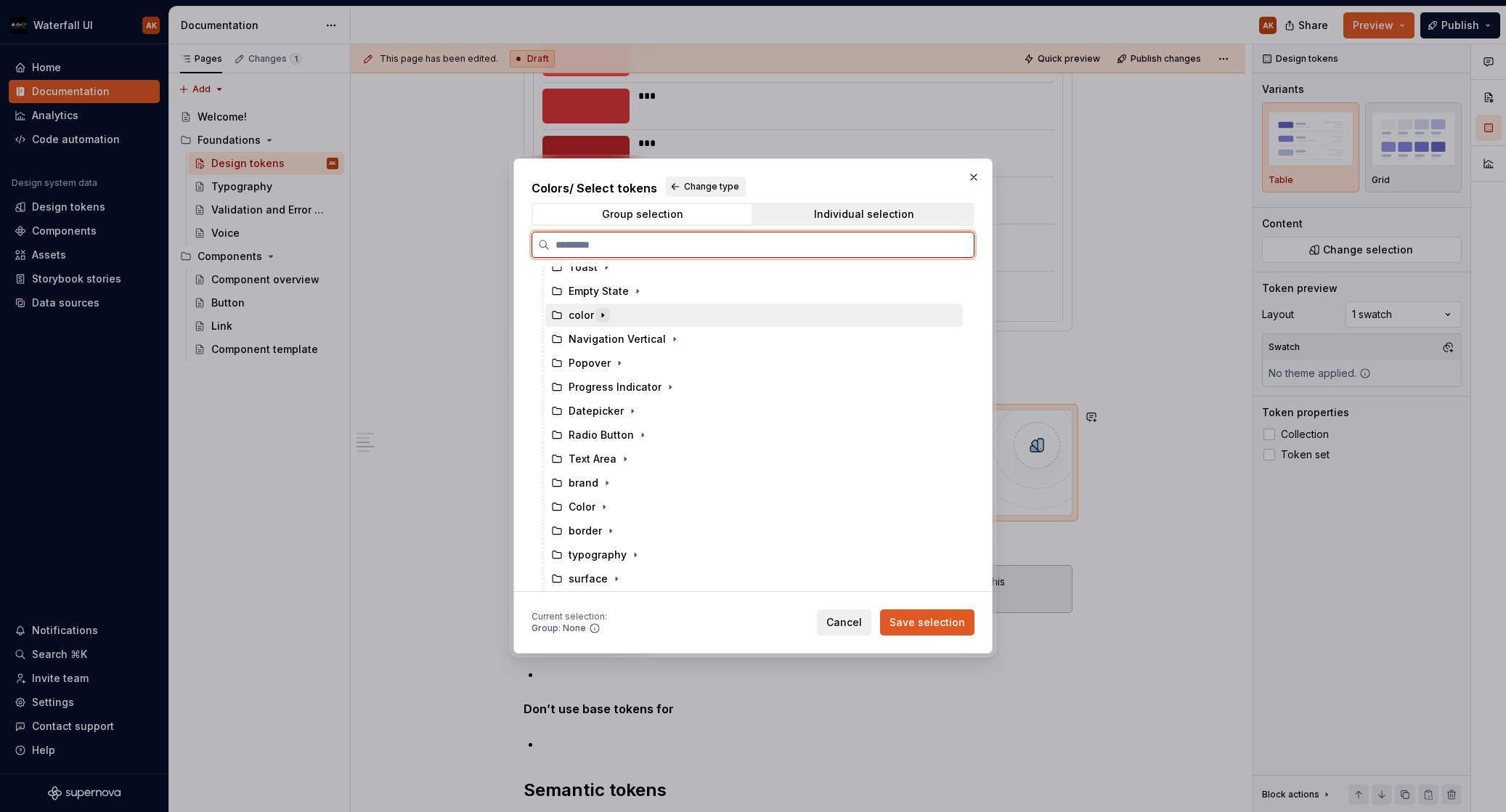
click at [597, 310] on icon "button" at bounding box center [603, 316] width 12 height 12
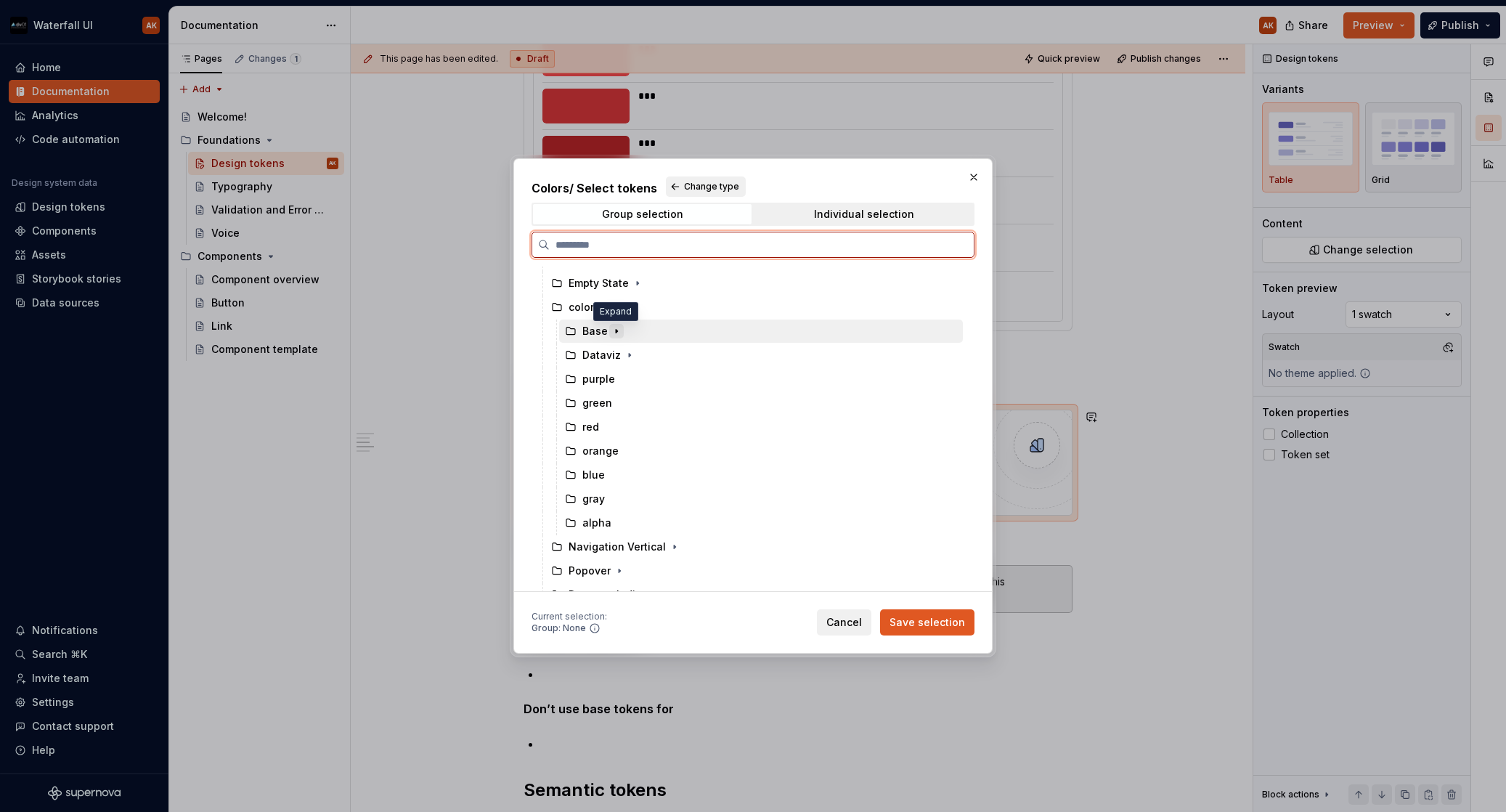
click at [614, 332] on icon "button" at bounding box center [616, 332] width 12 height 12
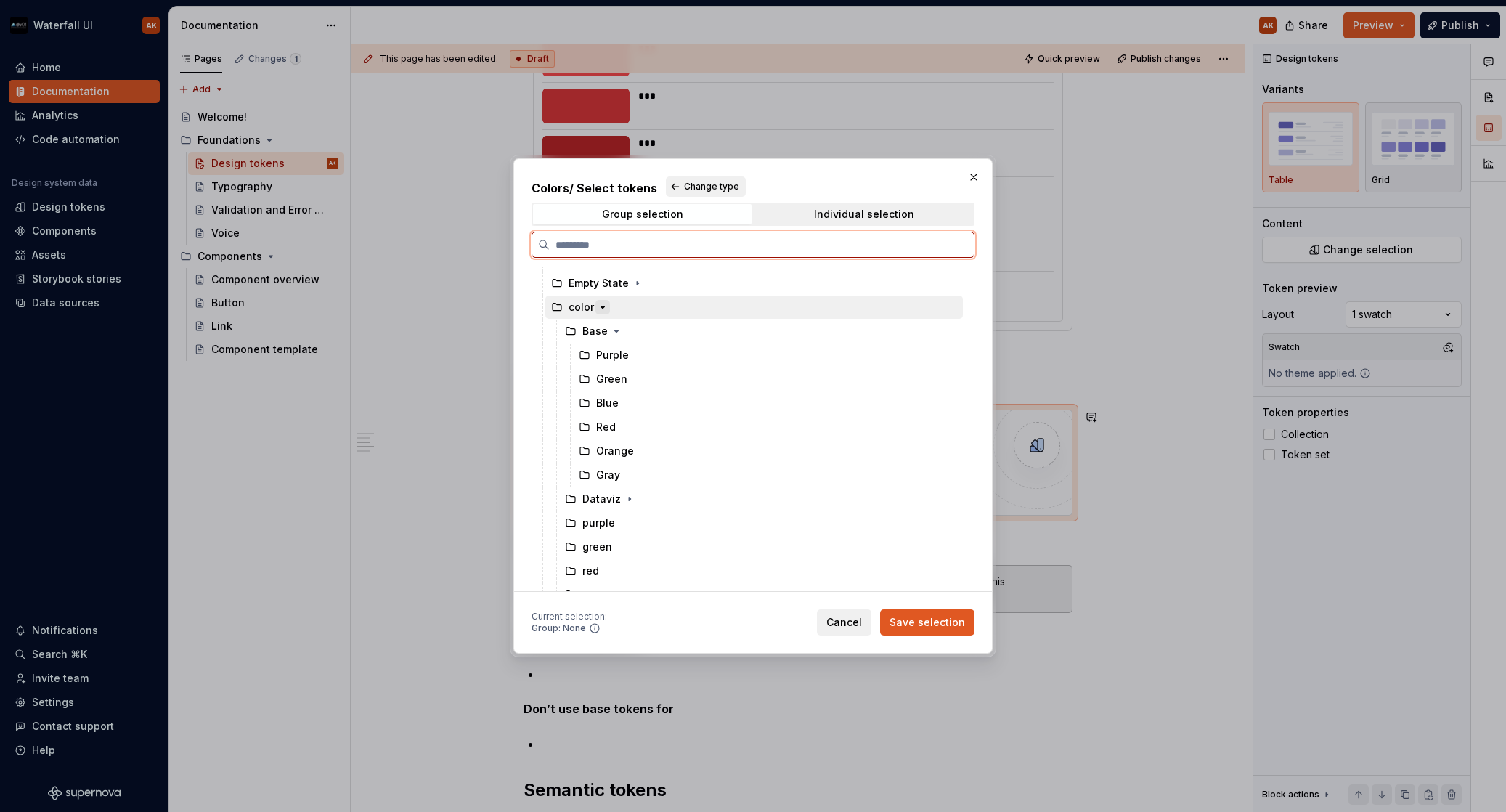
click at [600, 308] on icon "button" at bounding box center [603, 308] width 12 height 12
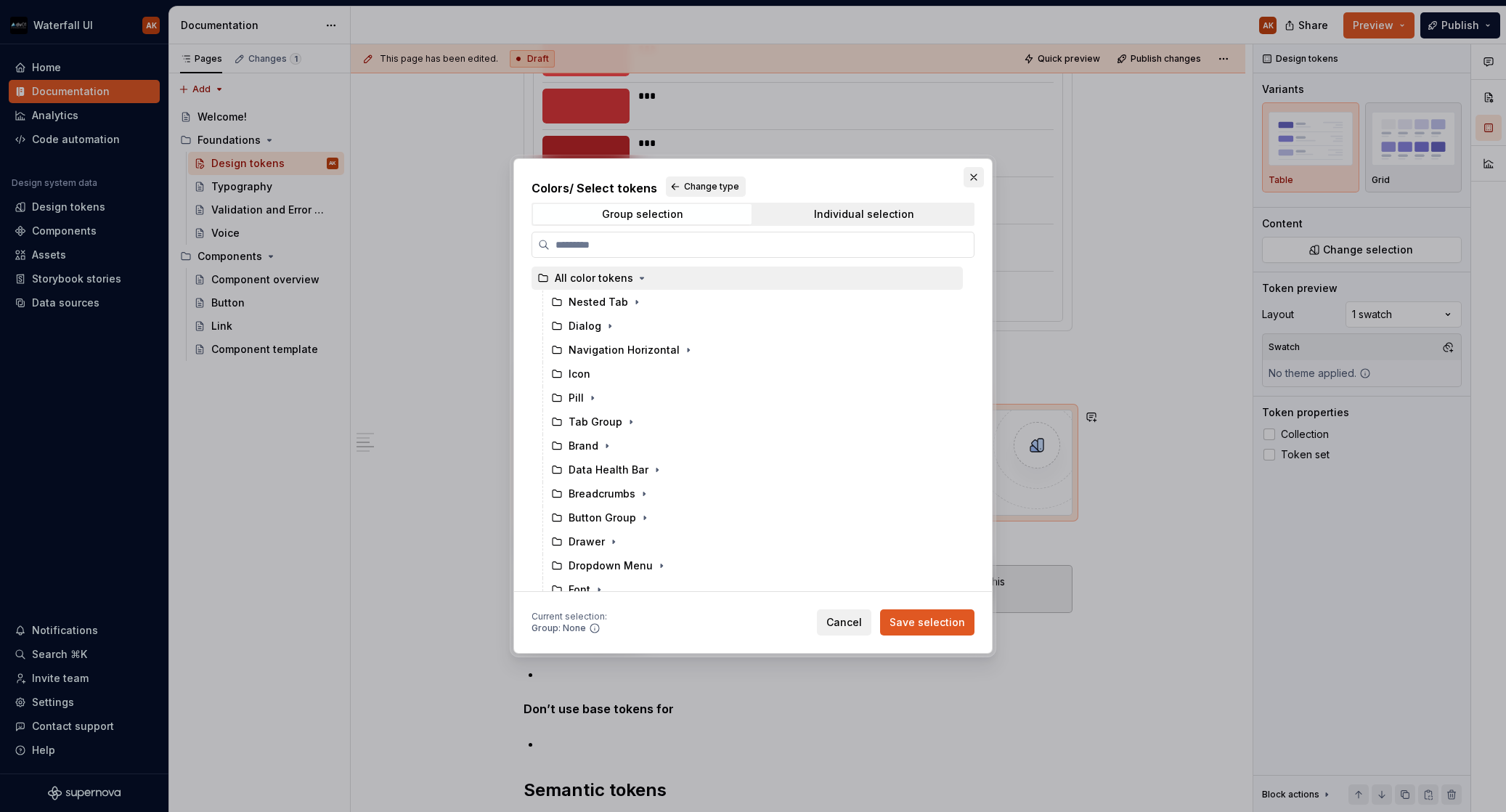
scroll to position [0, 0]
click at [978, 175] on button "button" at bounding box center [974, 177] width 20 height 20
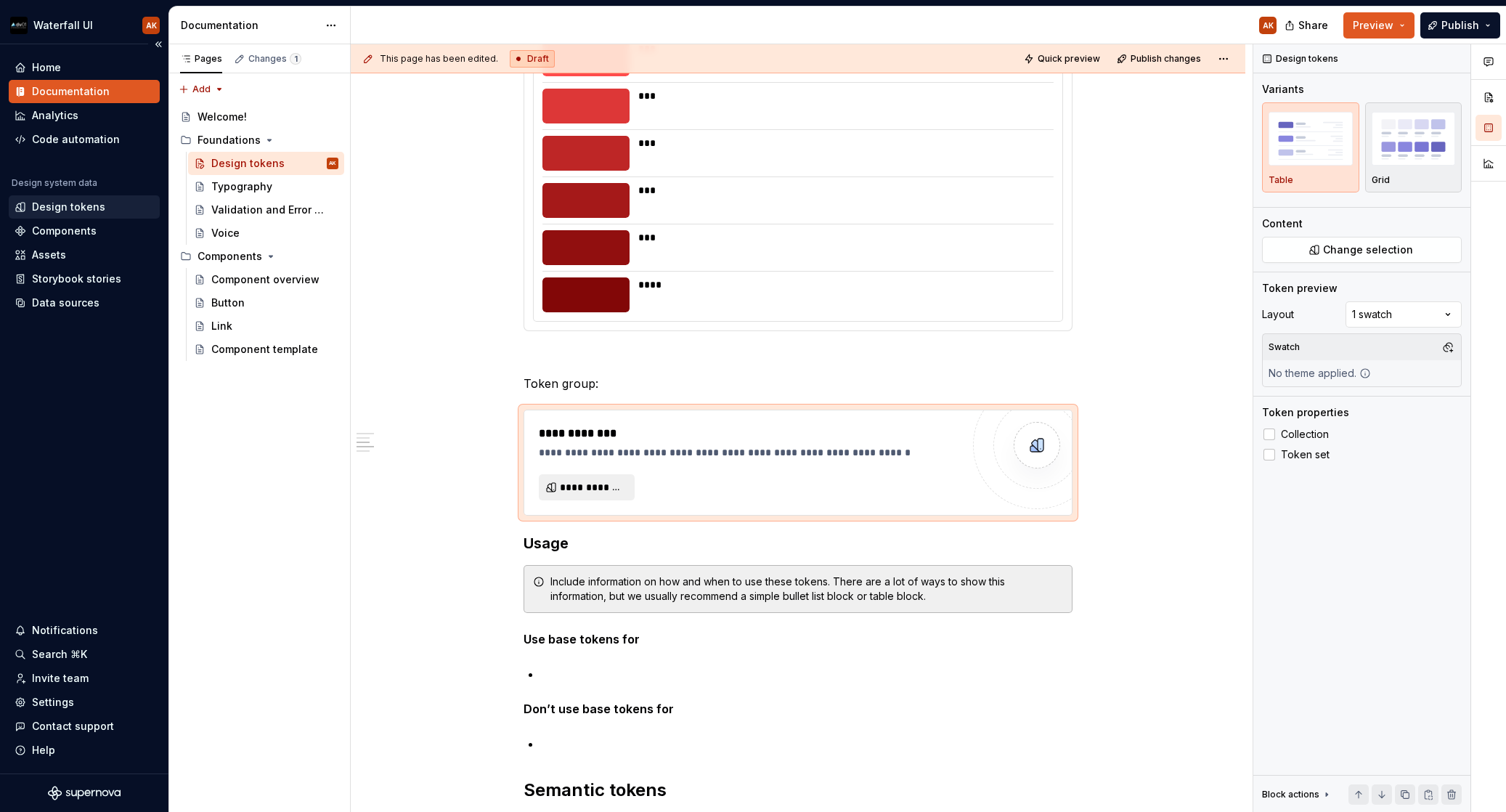
click at [68, 211] on div "Design tokens" at bounding box center [68, 206] width 73 height 15
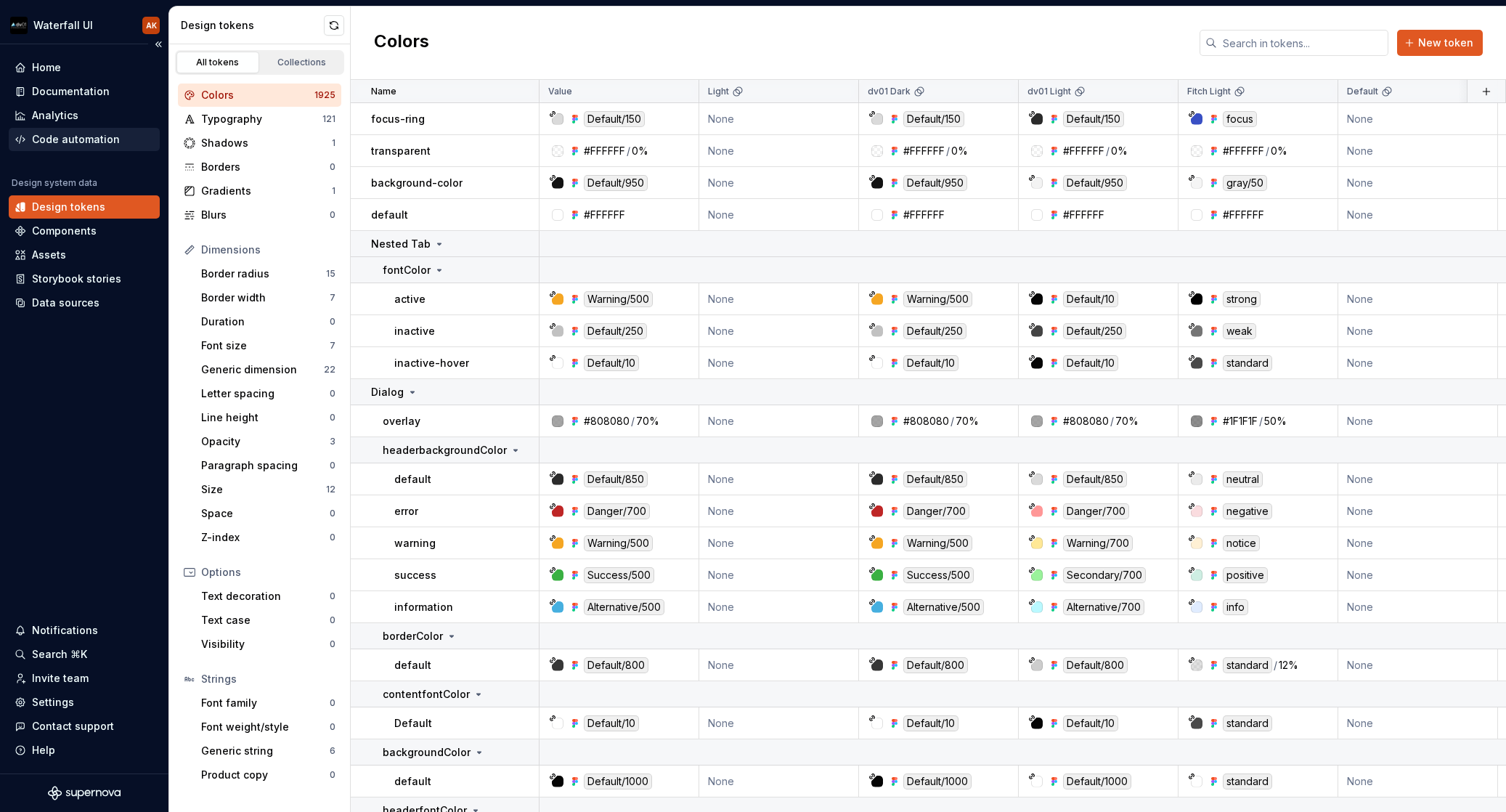
click at [45, 144] on div "Code automation" at bounding box center [75, 139] width 88 height 15
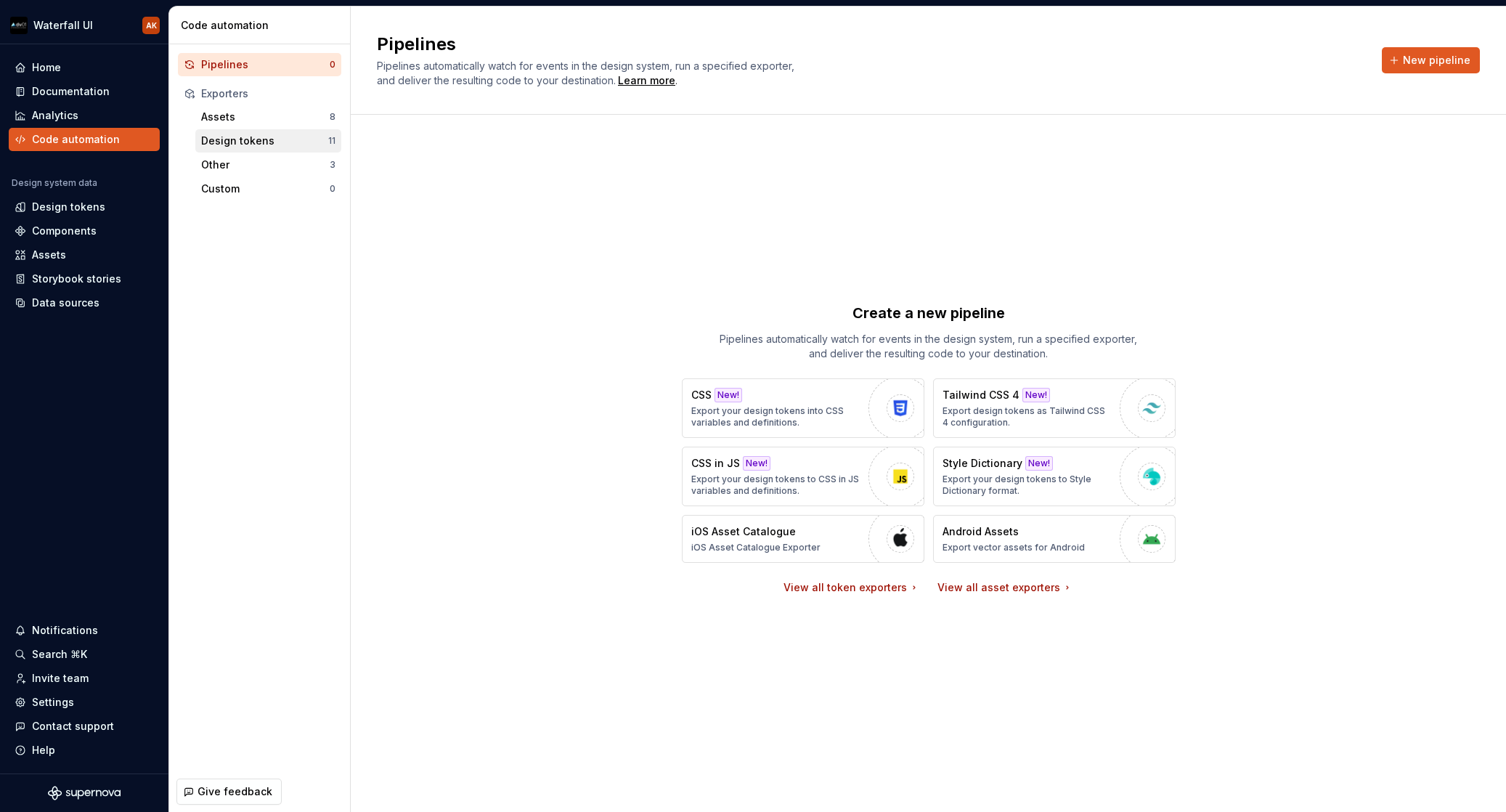
click at [219, 139] on div "Design tokens" at bounding box center [265, 141] width 127 height 15
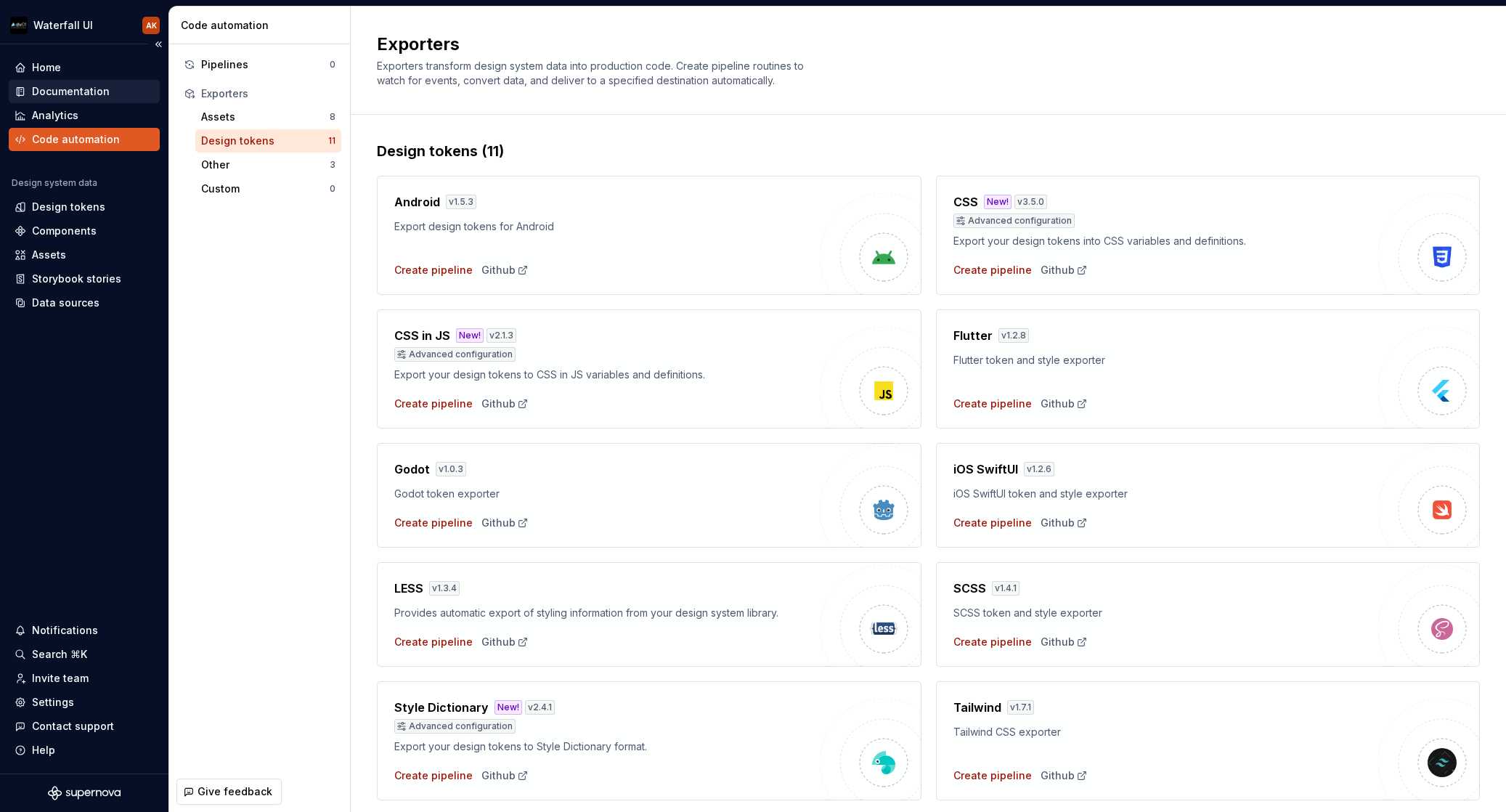
click at [74, 87] on div "Documentation" at bounding box center [70, 91] width 77 height 15
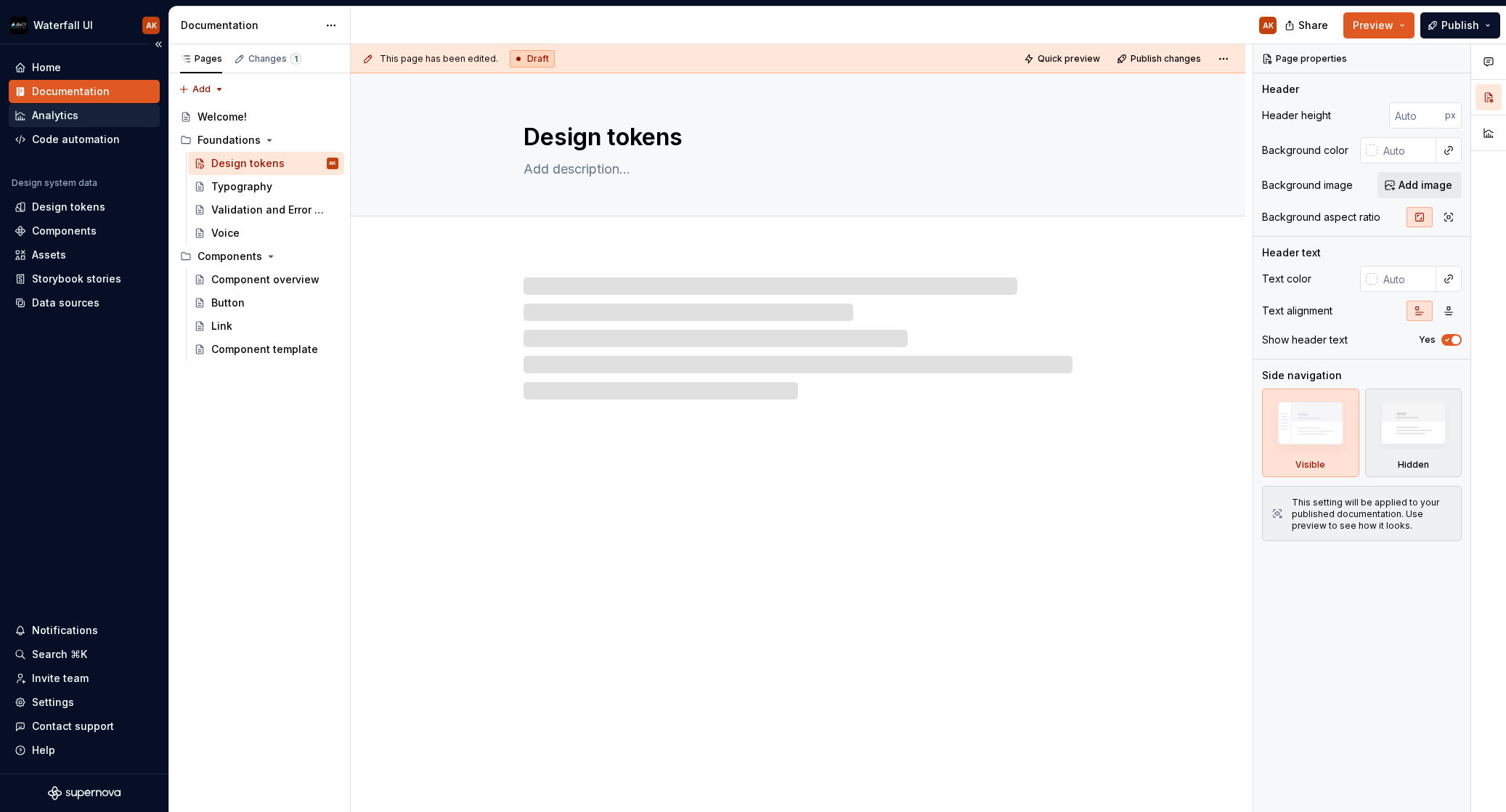
click at [66, 109] on div "Analytics" at bounding box center [55, 115] width 47 height 15
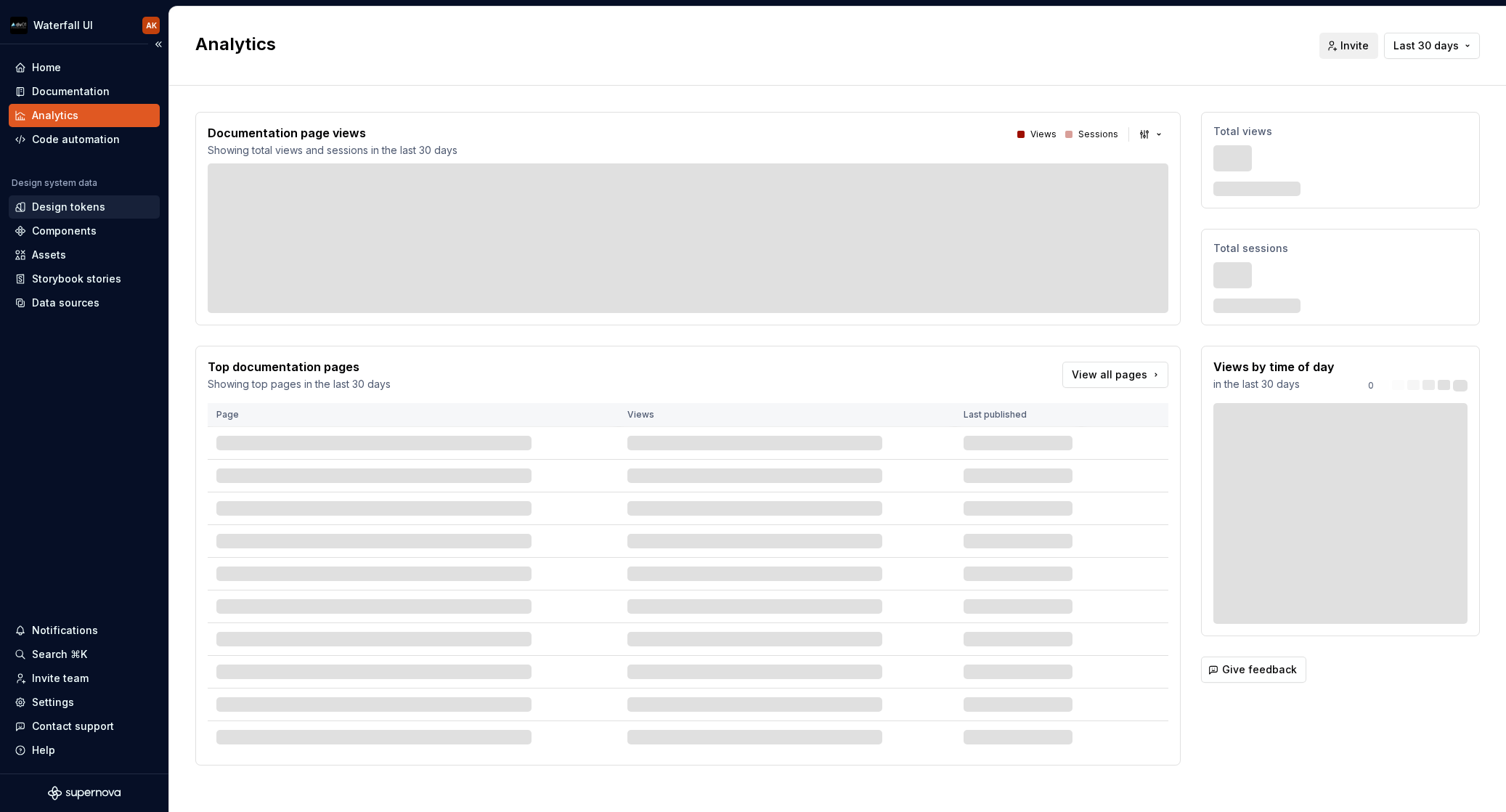
click at [68, 203] on div "Design tokens" at bounding box center [68, 206] width 73 height 15
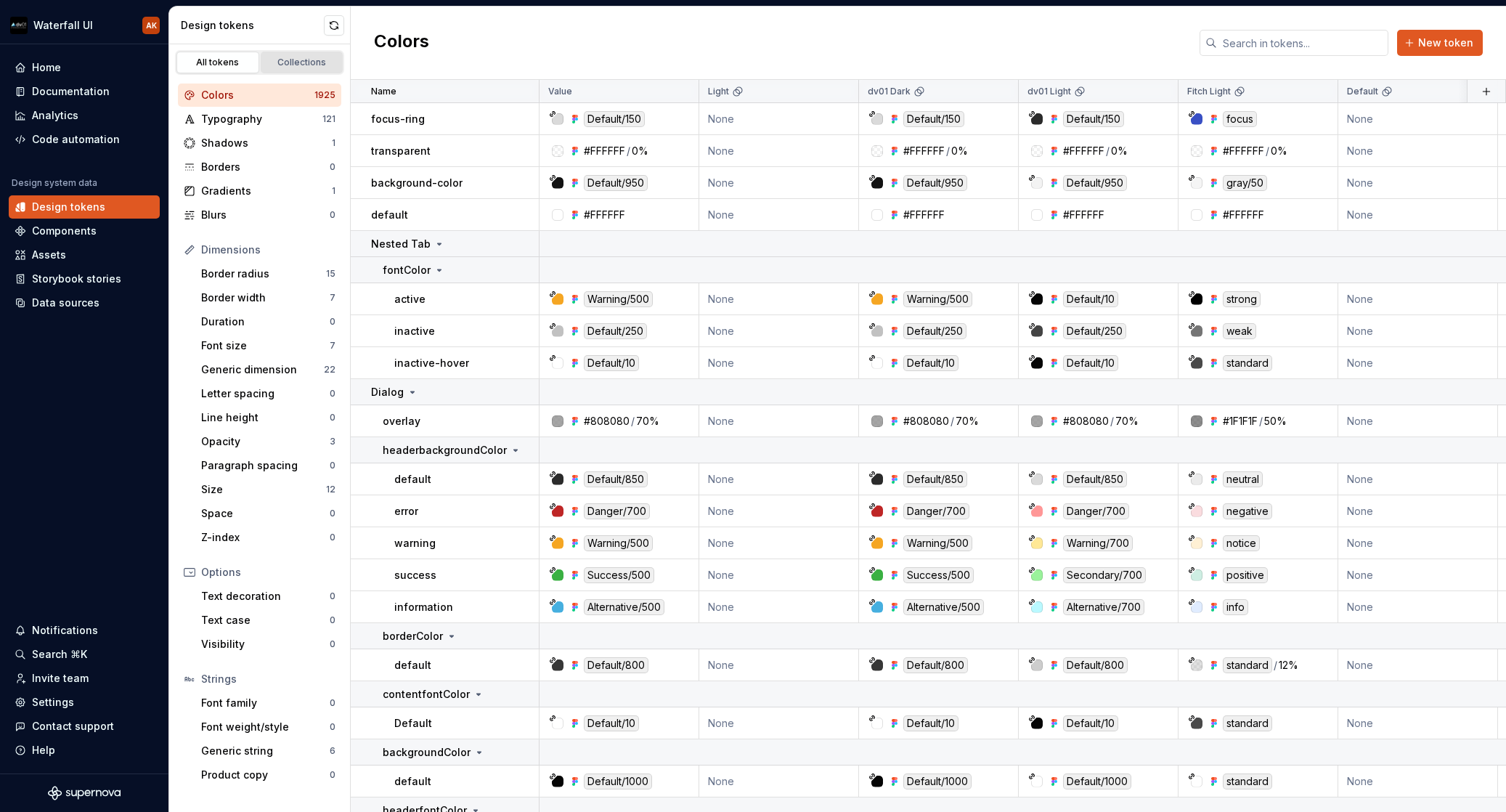
click at [295, 53] on link "Collections" at bounding box center [302, 63] width 82 height 22
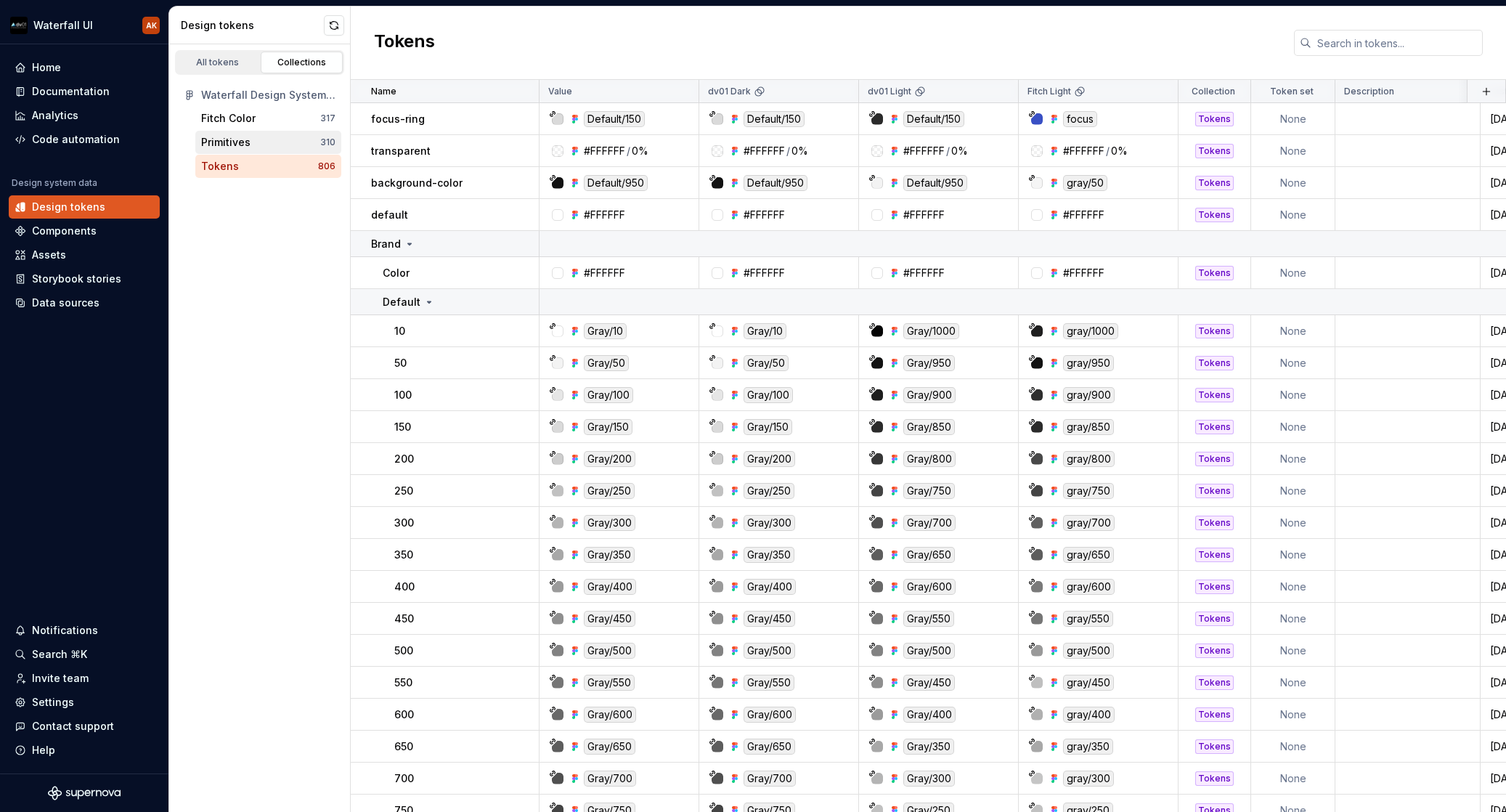
click at [219, 145] on div "Primitives" at bounding box center [226, 142] width 50 height 15
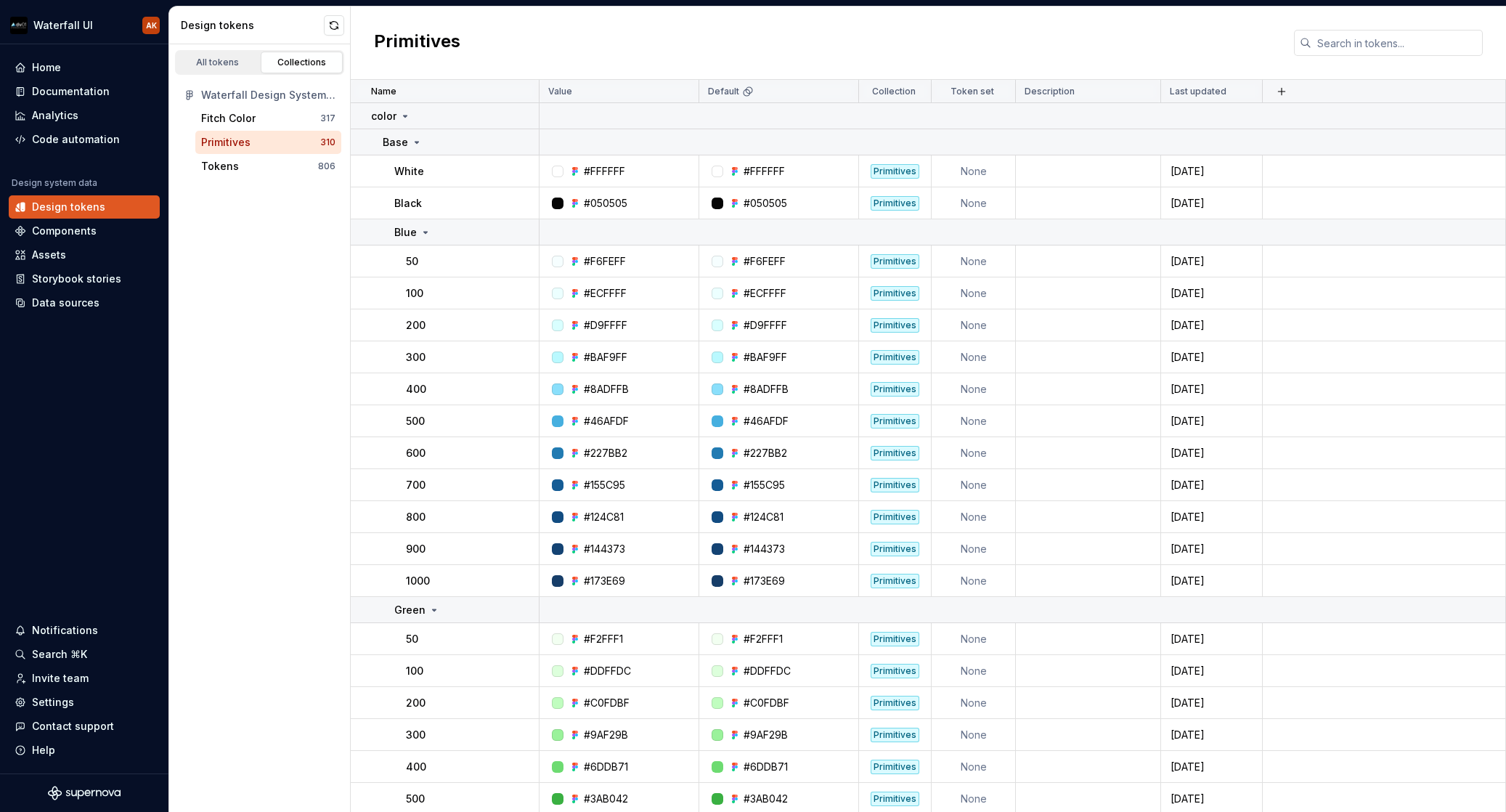
click at [236, 139] on div "Primitives" at bounding box center [226, 142] width 50 height 15
click at [408, 117] on icon at bounding box center [405, 116] width 12 height 12
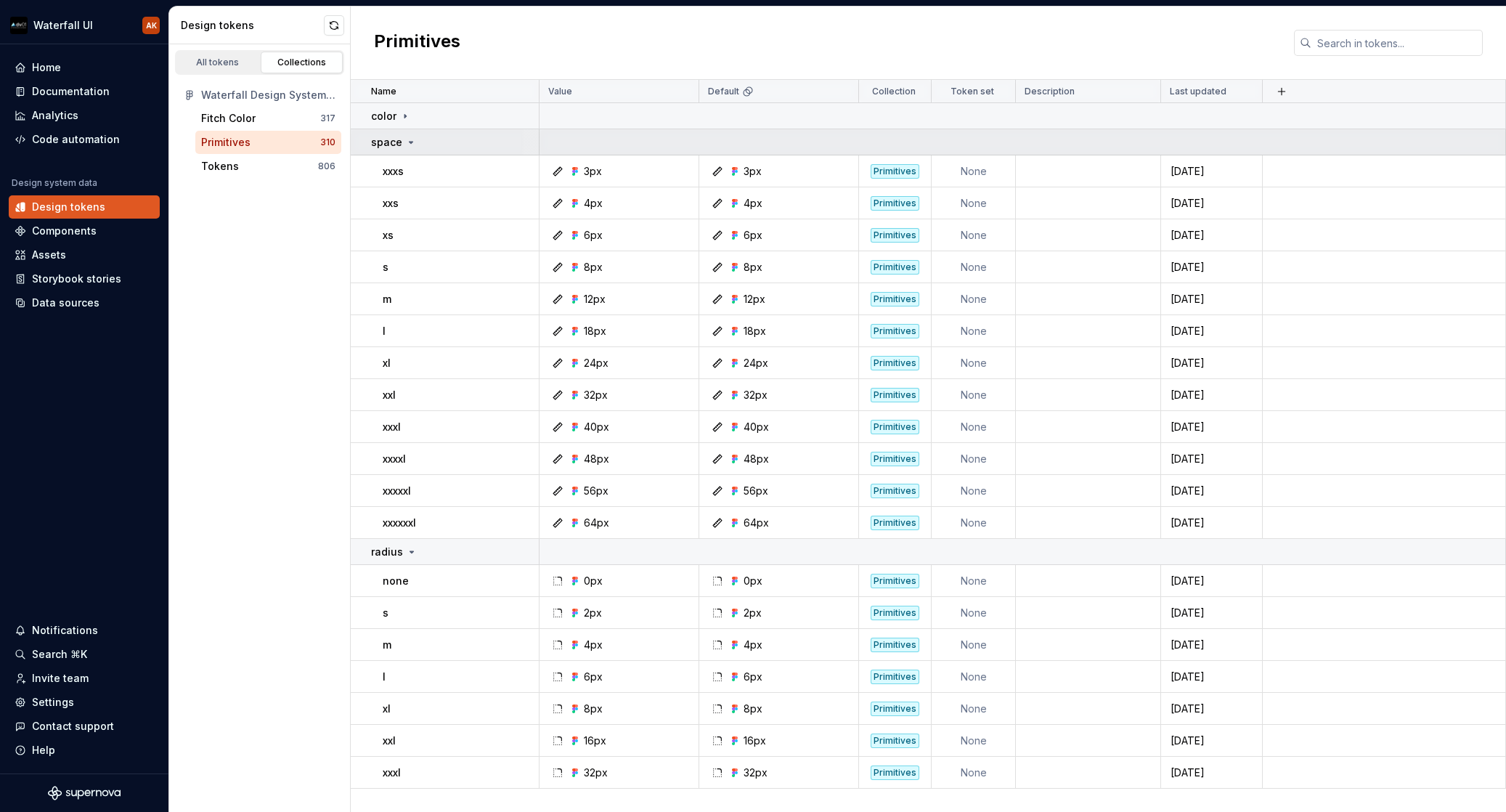
click at [412, 144] on icon at bounding box center [411, 143] width 12 height 12
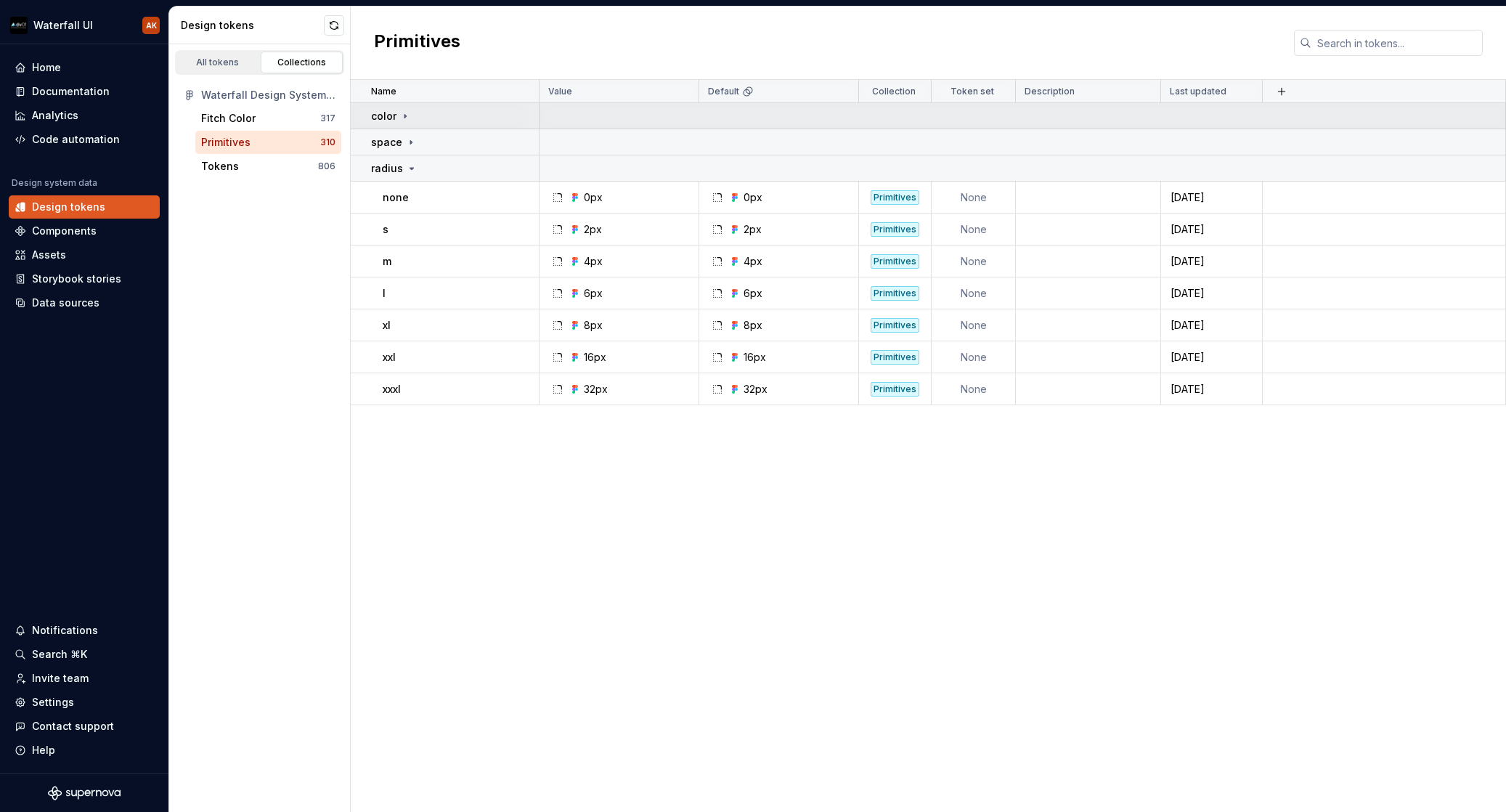
click at [407, 117] on icon at bounding box center [405, 116] width 12 height 12
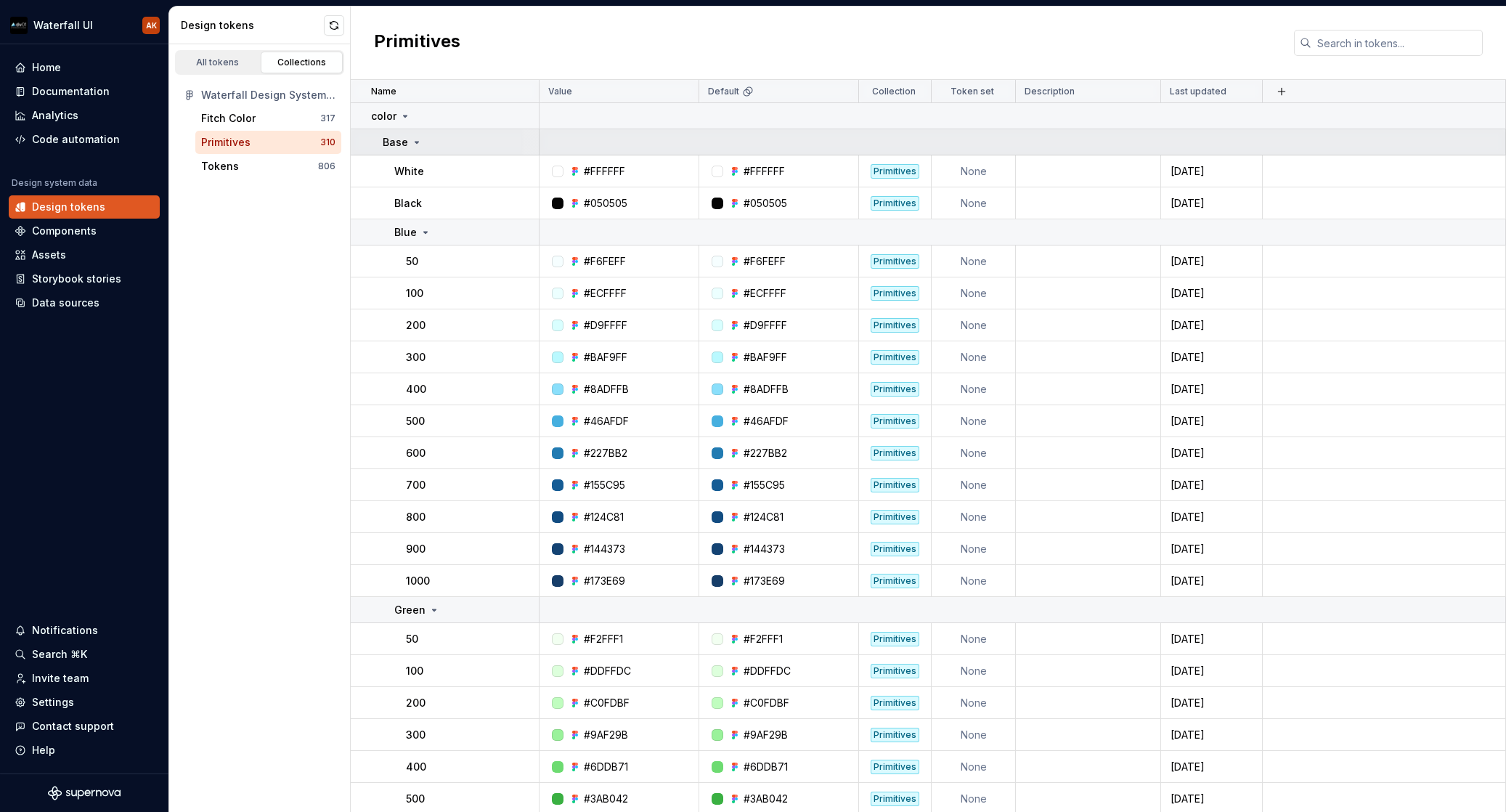
click at [416, 143] on icon at bounding box center [417, 142] width 4 height 1
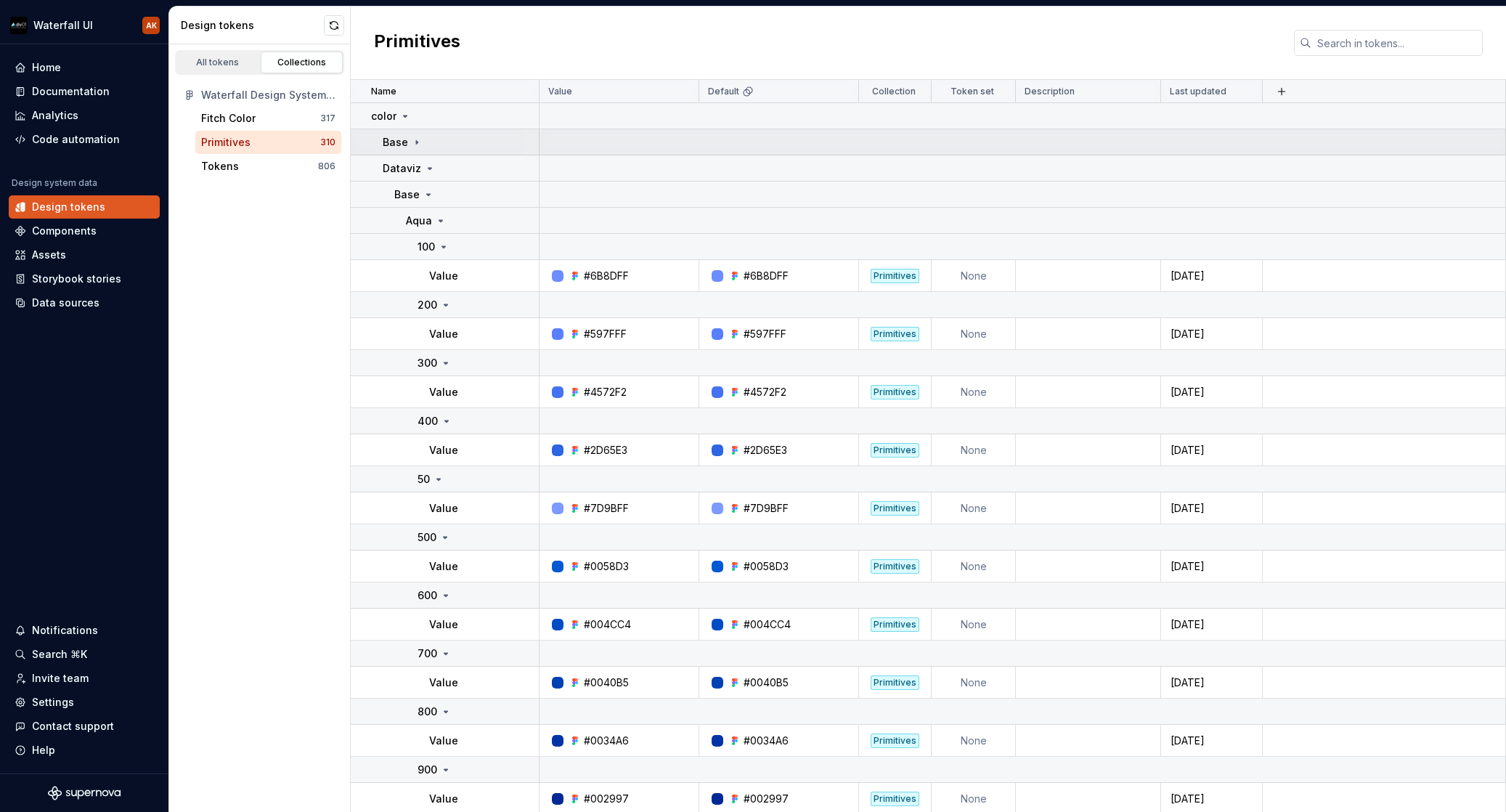
click at [412, 139] on icon at bounding box center [417, 143] width 12 height 12
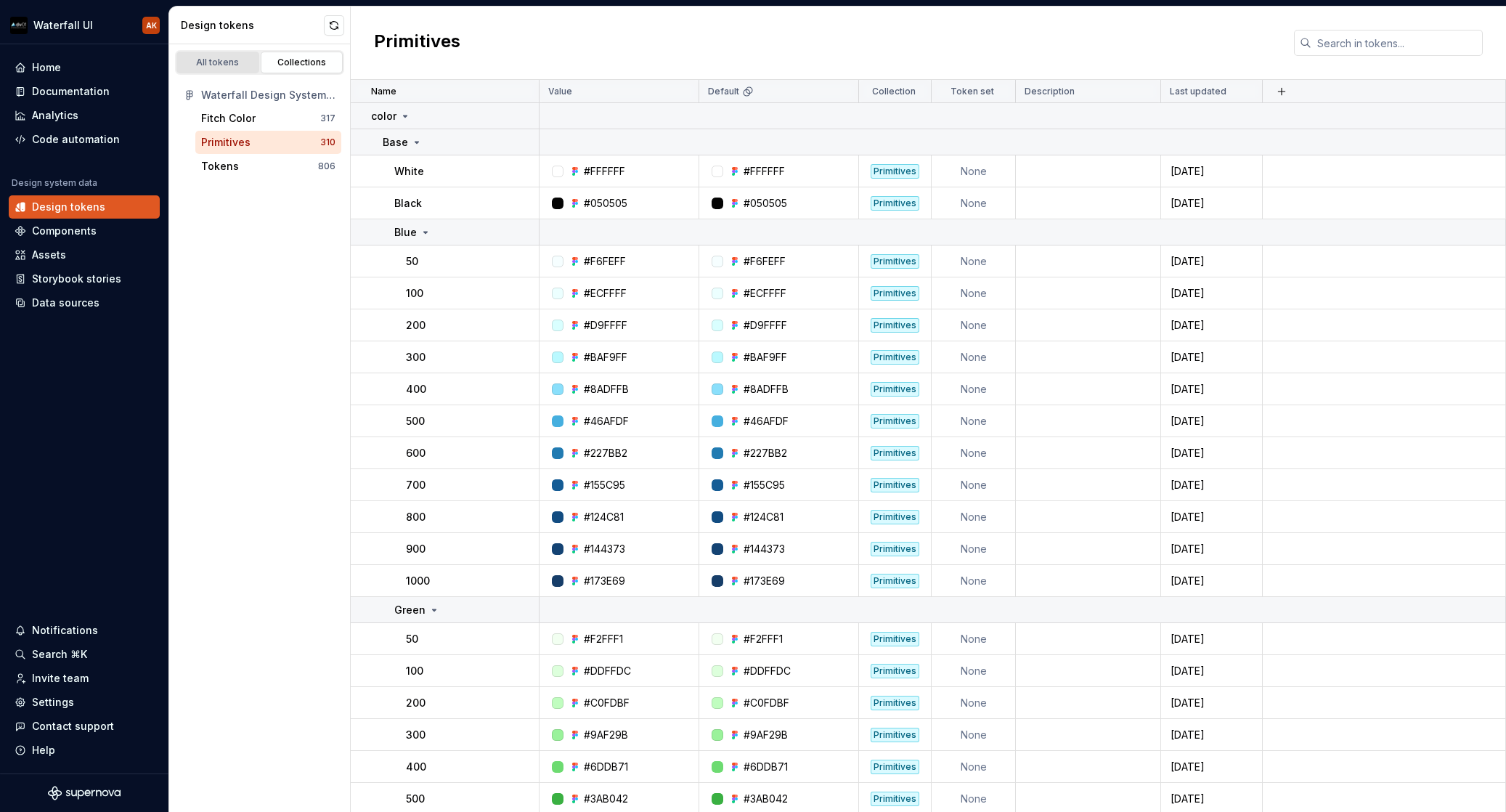
click at [218, 67] on div "All tokens" at bounding box center [217, 63] width 72 height 12
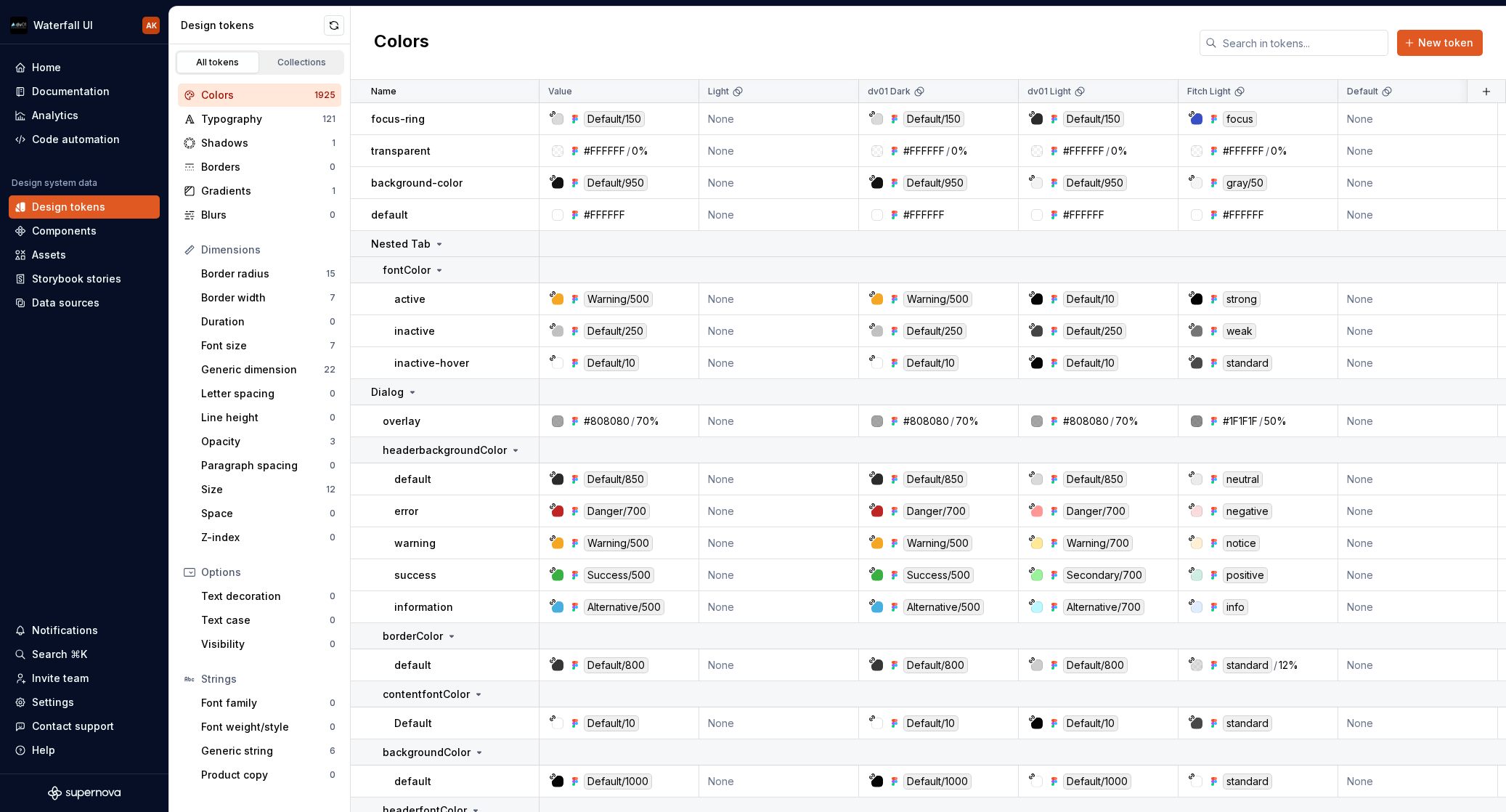
click at [217, 93] on div "Colors" at bounding box center [258, 95] width 113 height 15
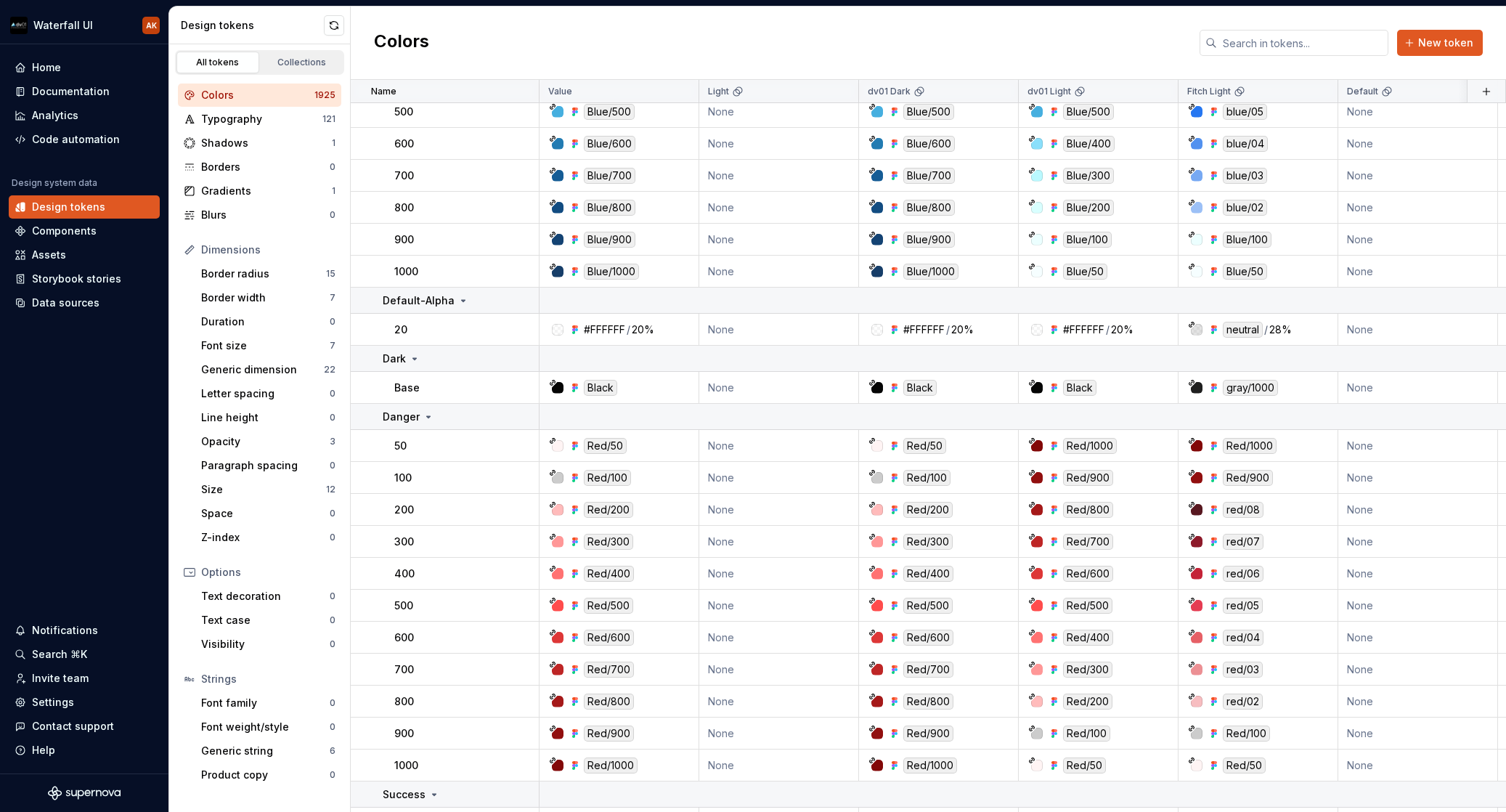
scroll to position [4303, 0]
click at [326, 23] on button "button" at bounding box center [334, 25] width 20 height 20
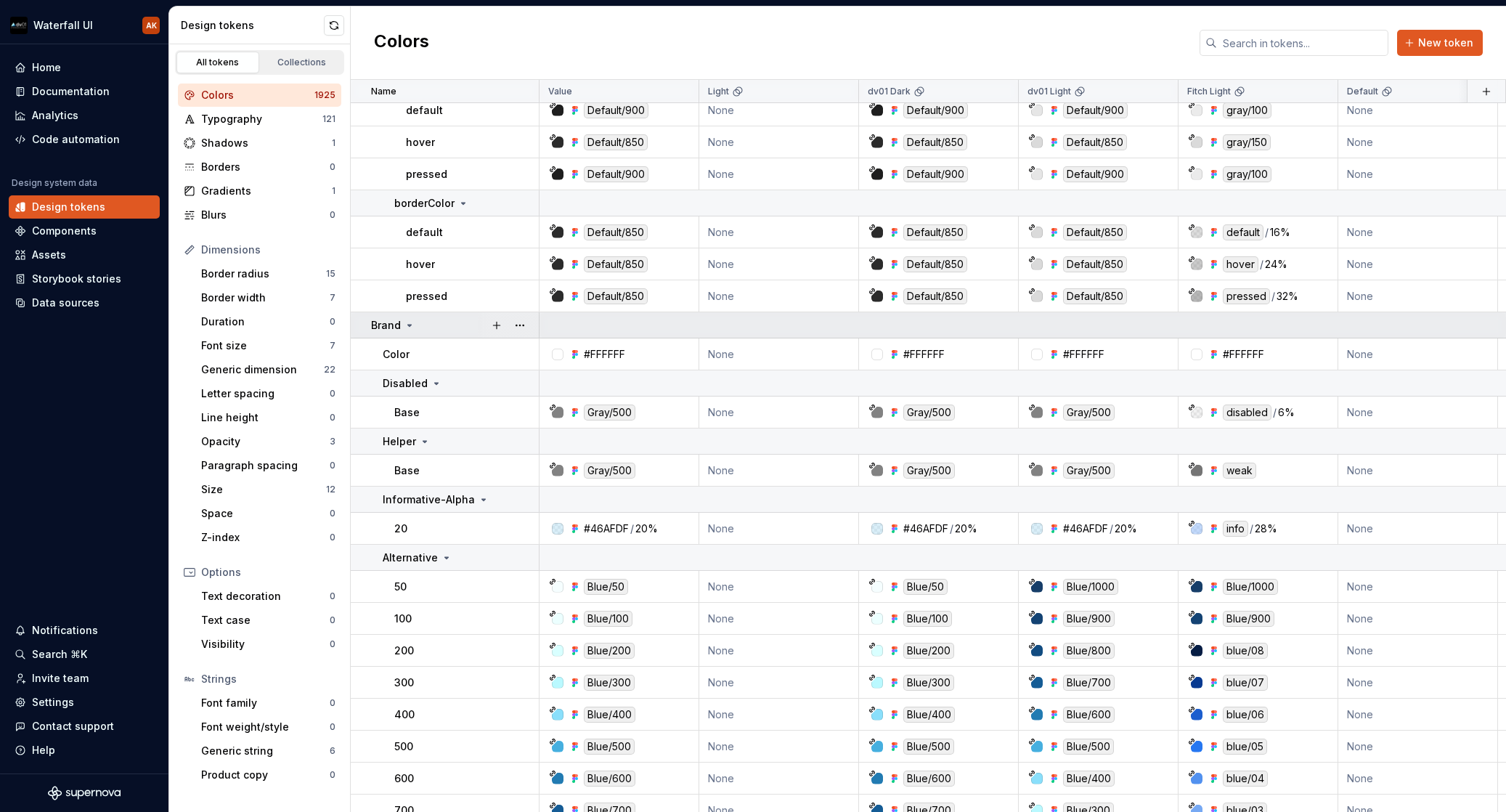
click at [413, 324] on icon at bounding box center [410, 326] width 12 height 12
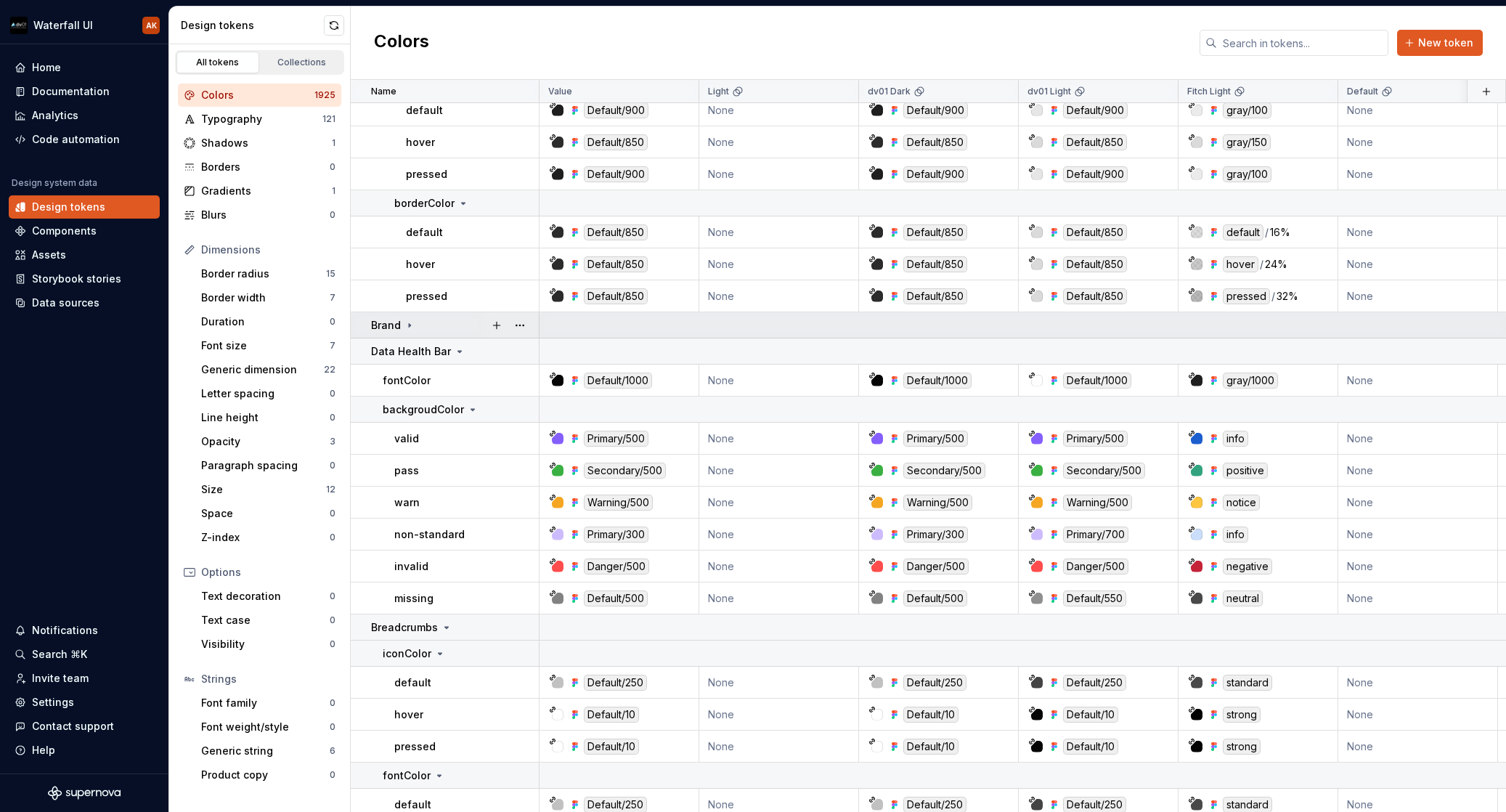
scroll to position [3672, 0]
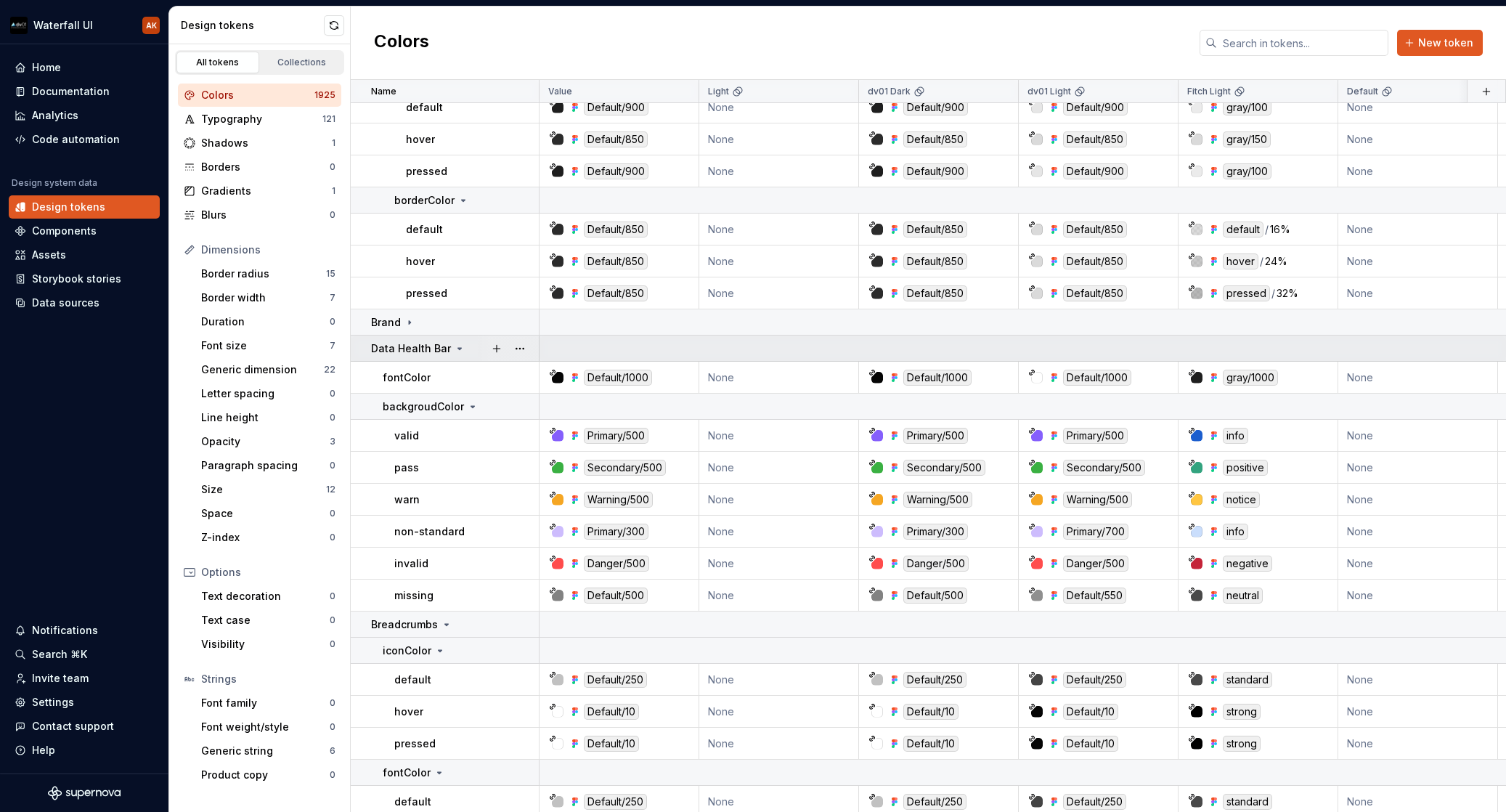
click at [457, 343] on icon at bounding box center [460, 348] width 12 height 12
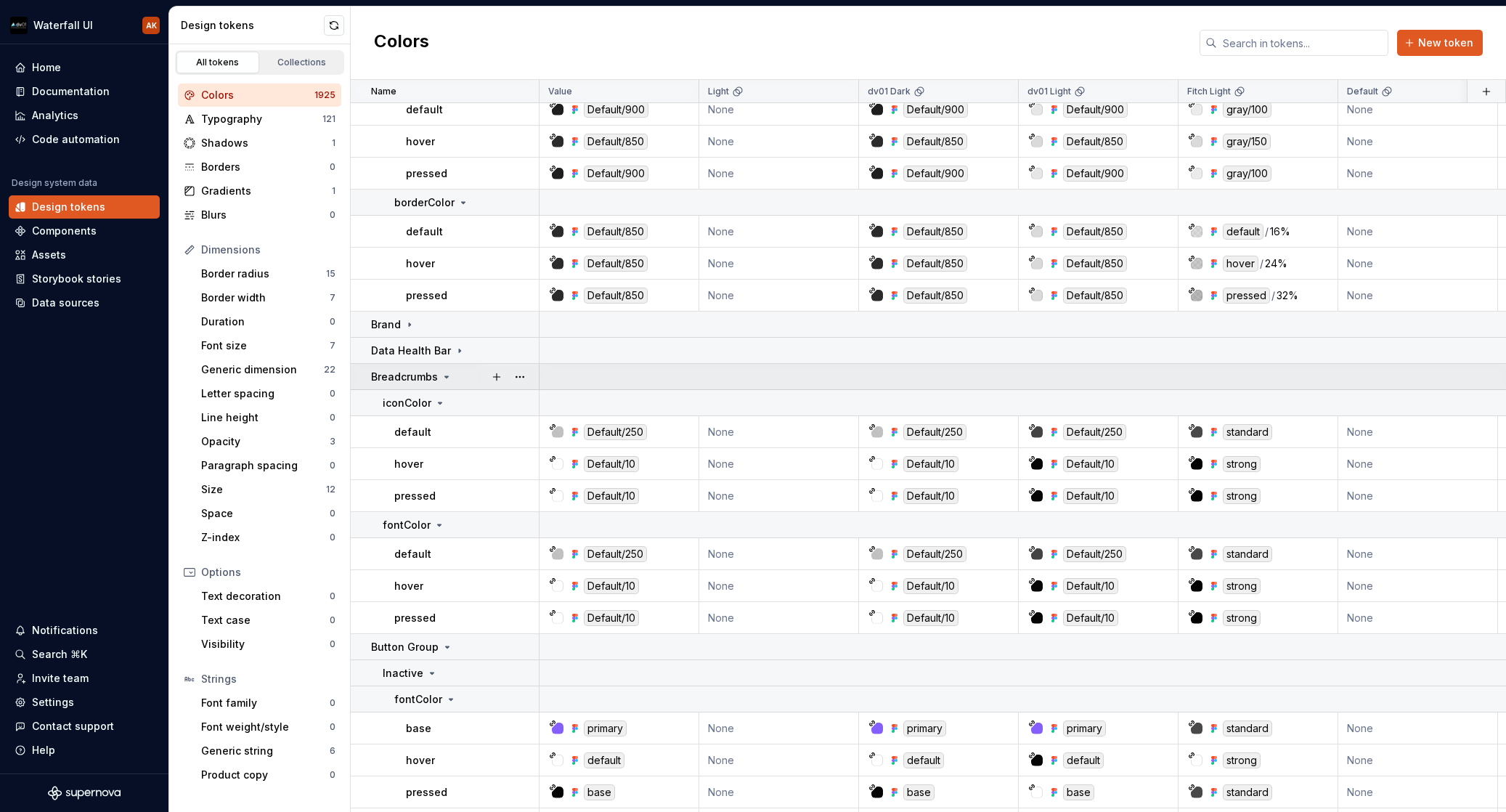
click at [448, 372] on icon at bounding box center [447, 377] width 12 height 12
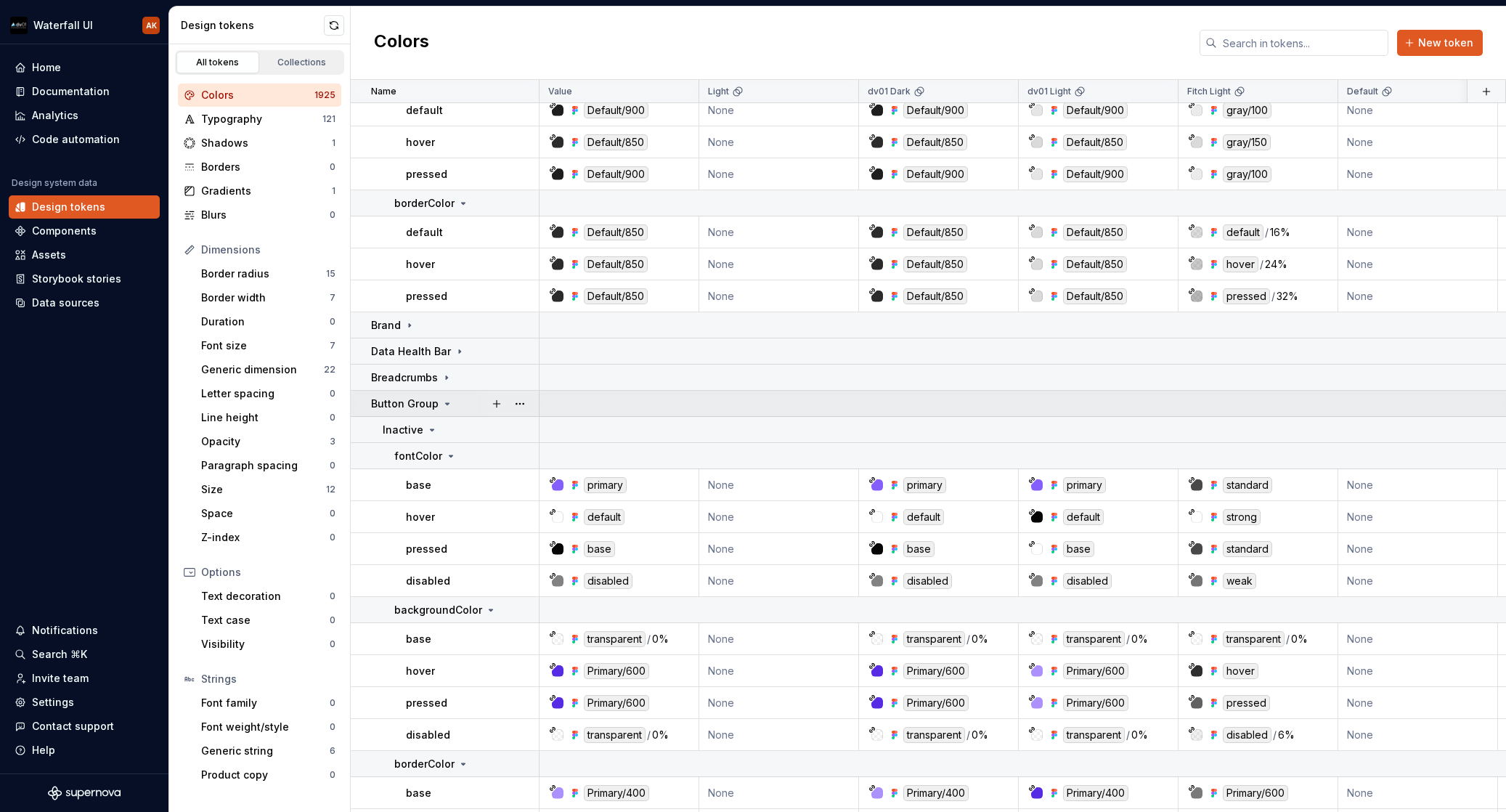
click at [443, 404] on icon at bounding box center [448, 404] width 12 height 12
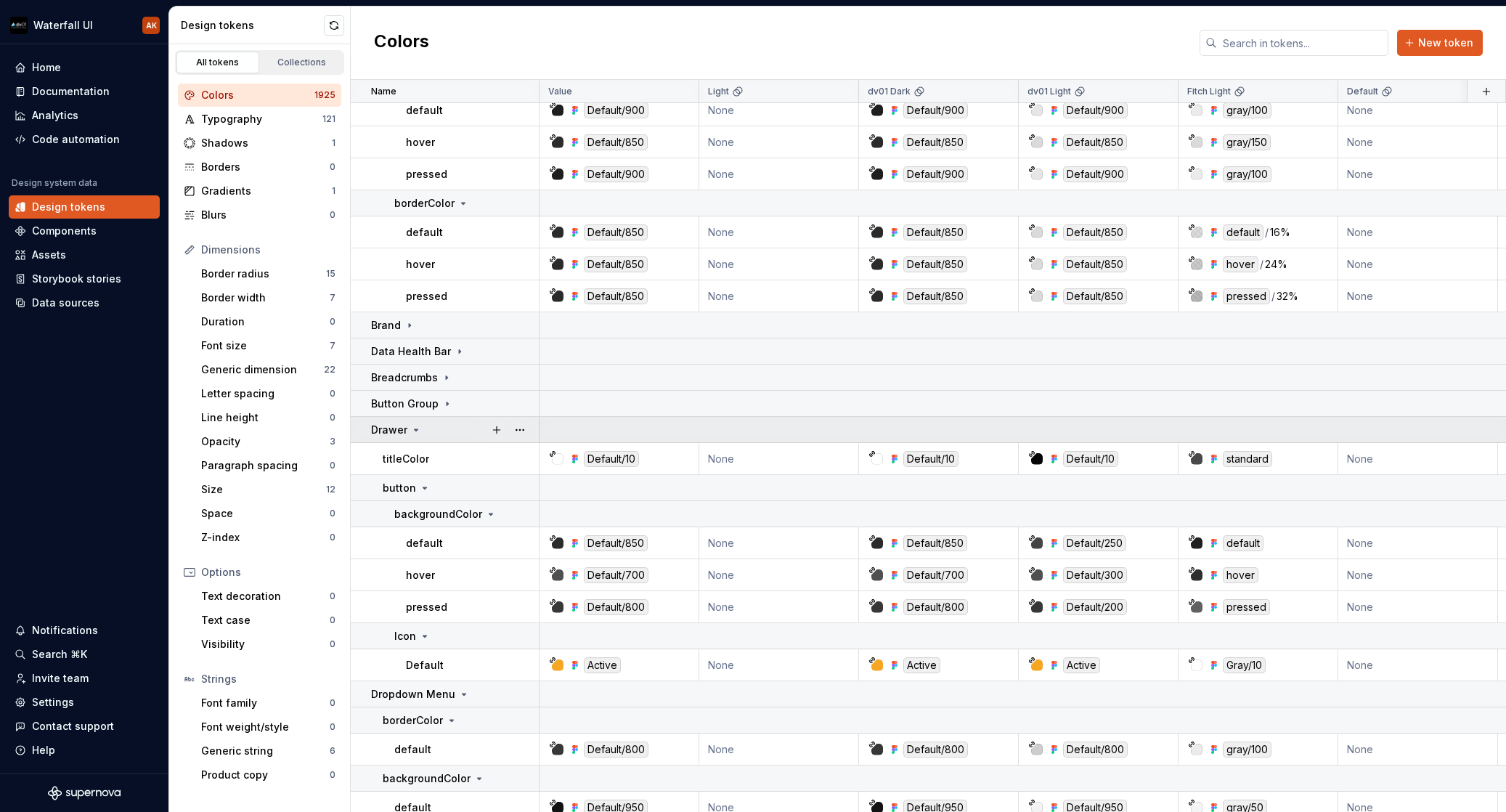
click at [419, 431] on icon at bounding box center [416, 430] width 12 height 12
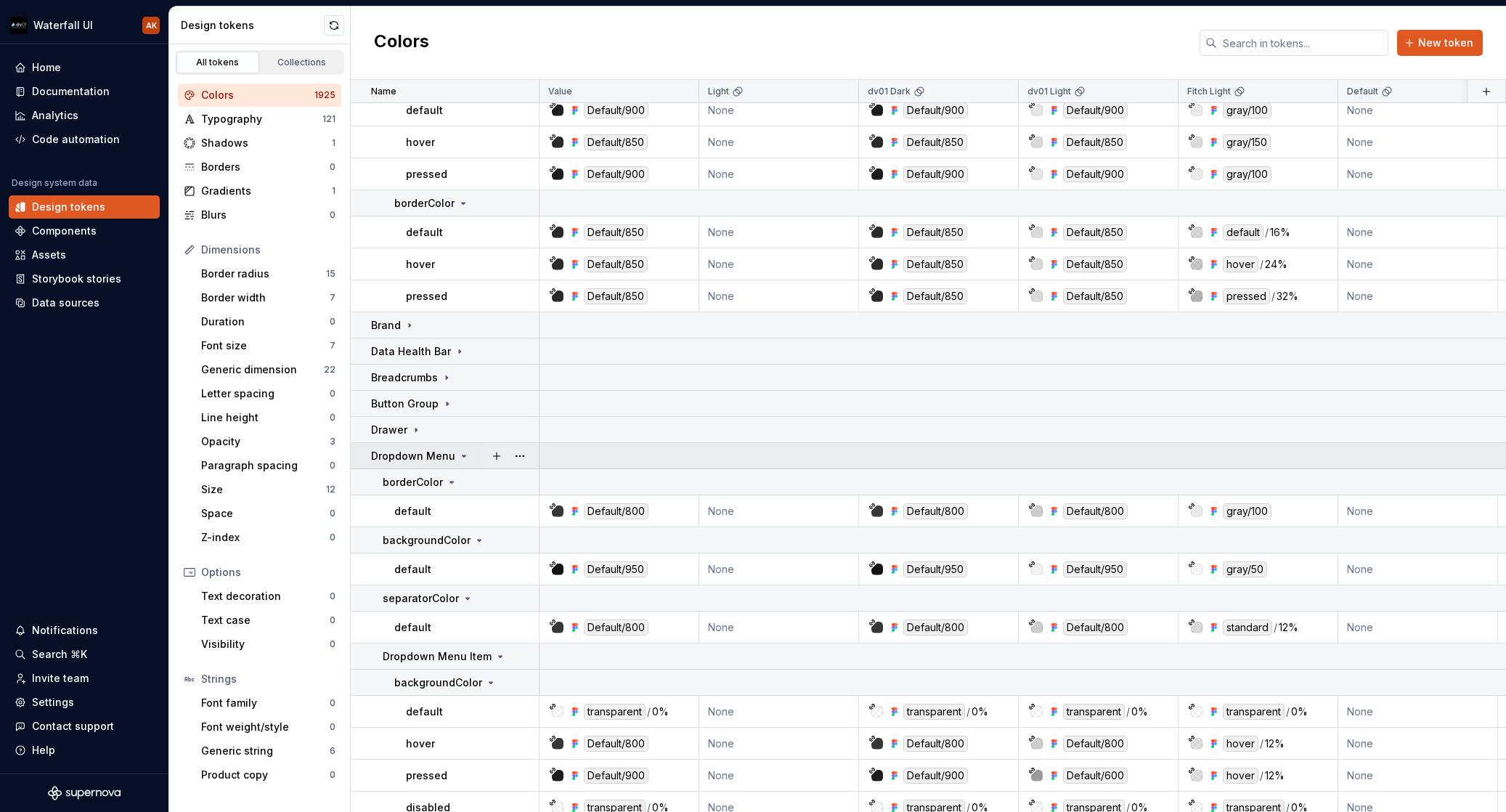
click at [459, 454] on icon at bounding box center [465, 457] width 12 height 12
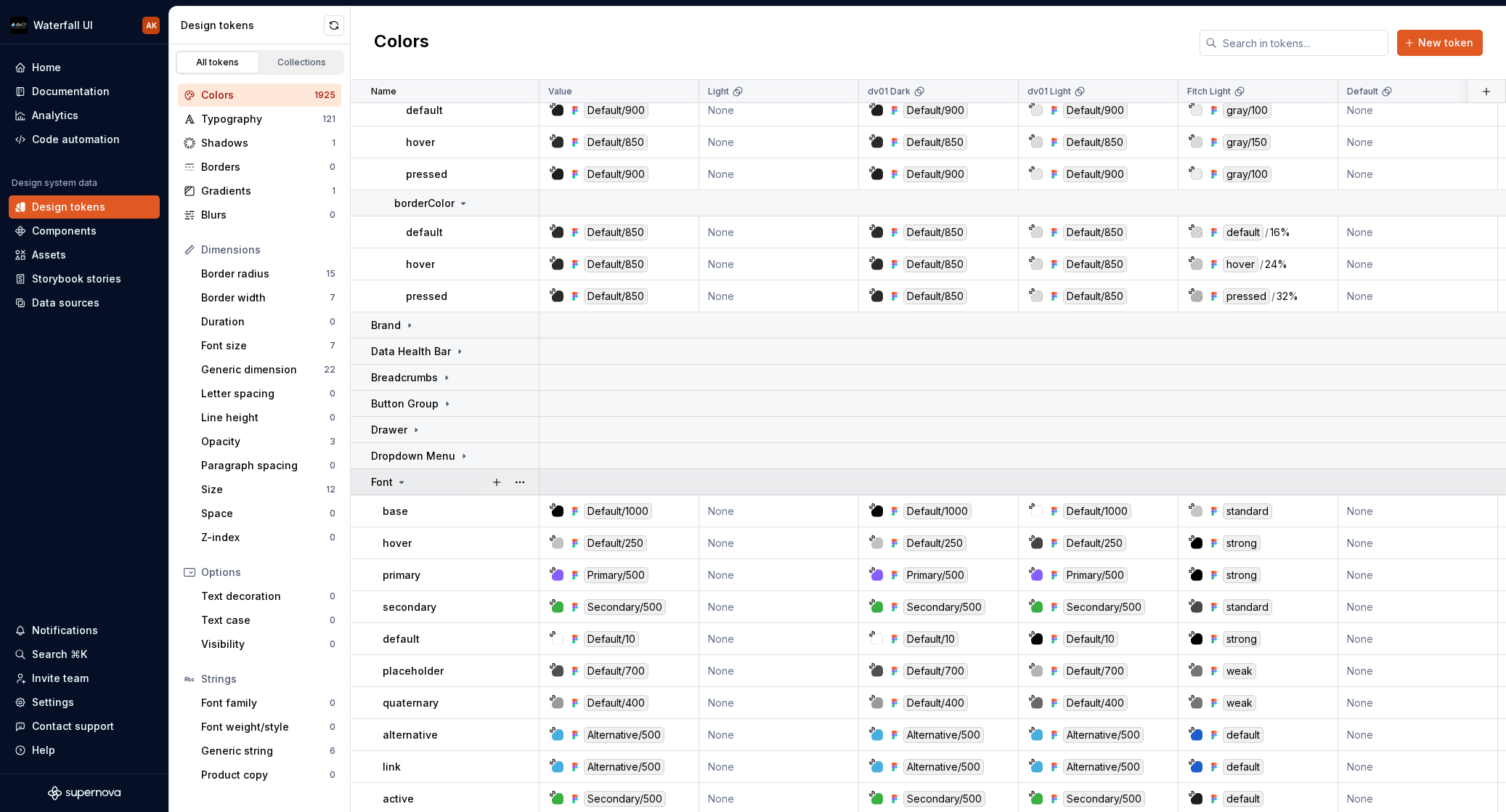
click at [403, 482] on icon at bounding box center [402, 482] width 12 height 12
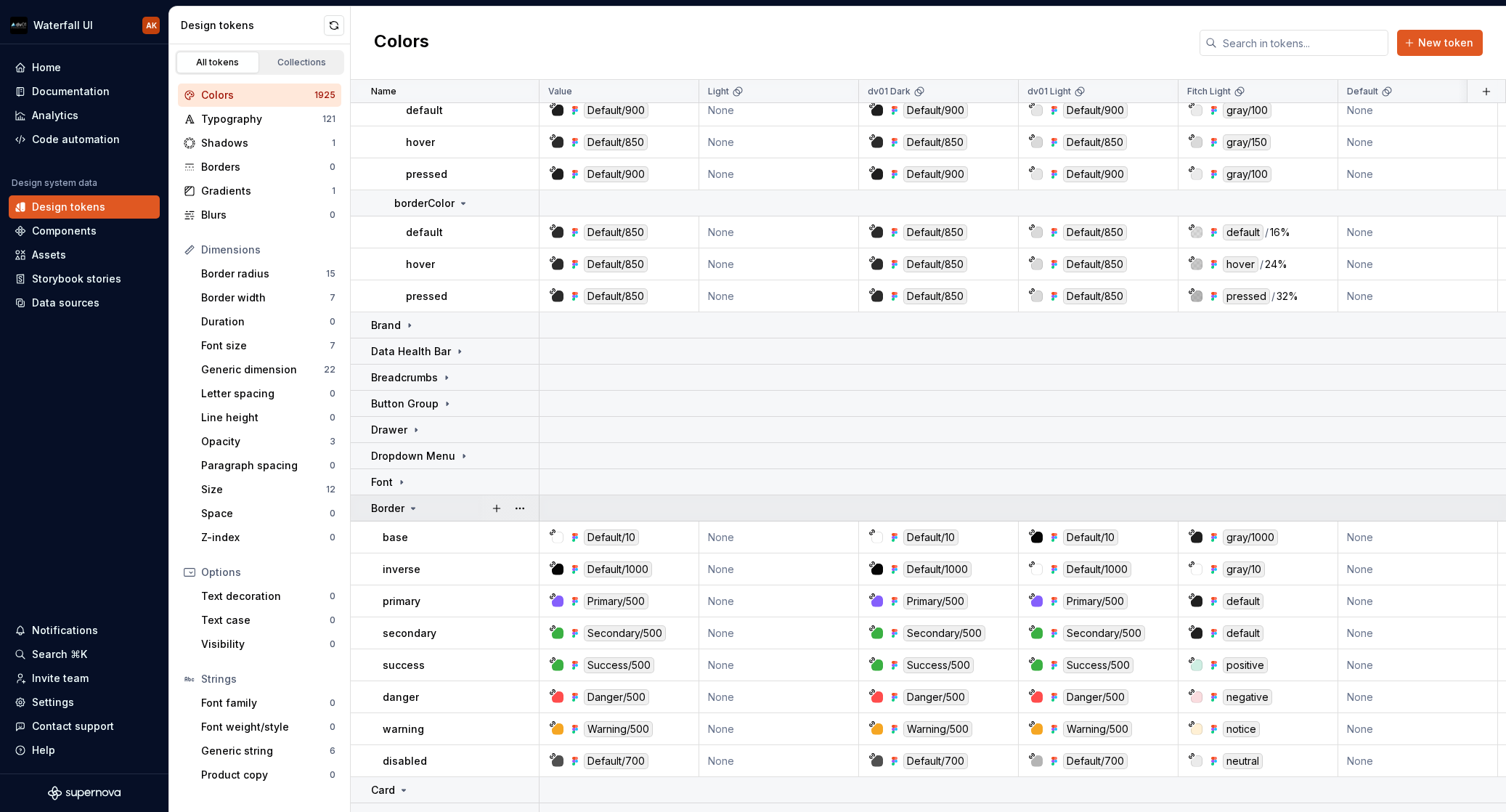
click at [408, 507] on icon at bounding box center [413, 508] width 12 height 12
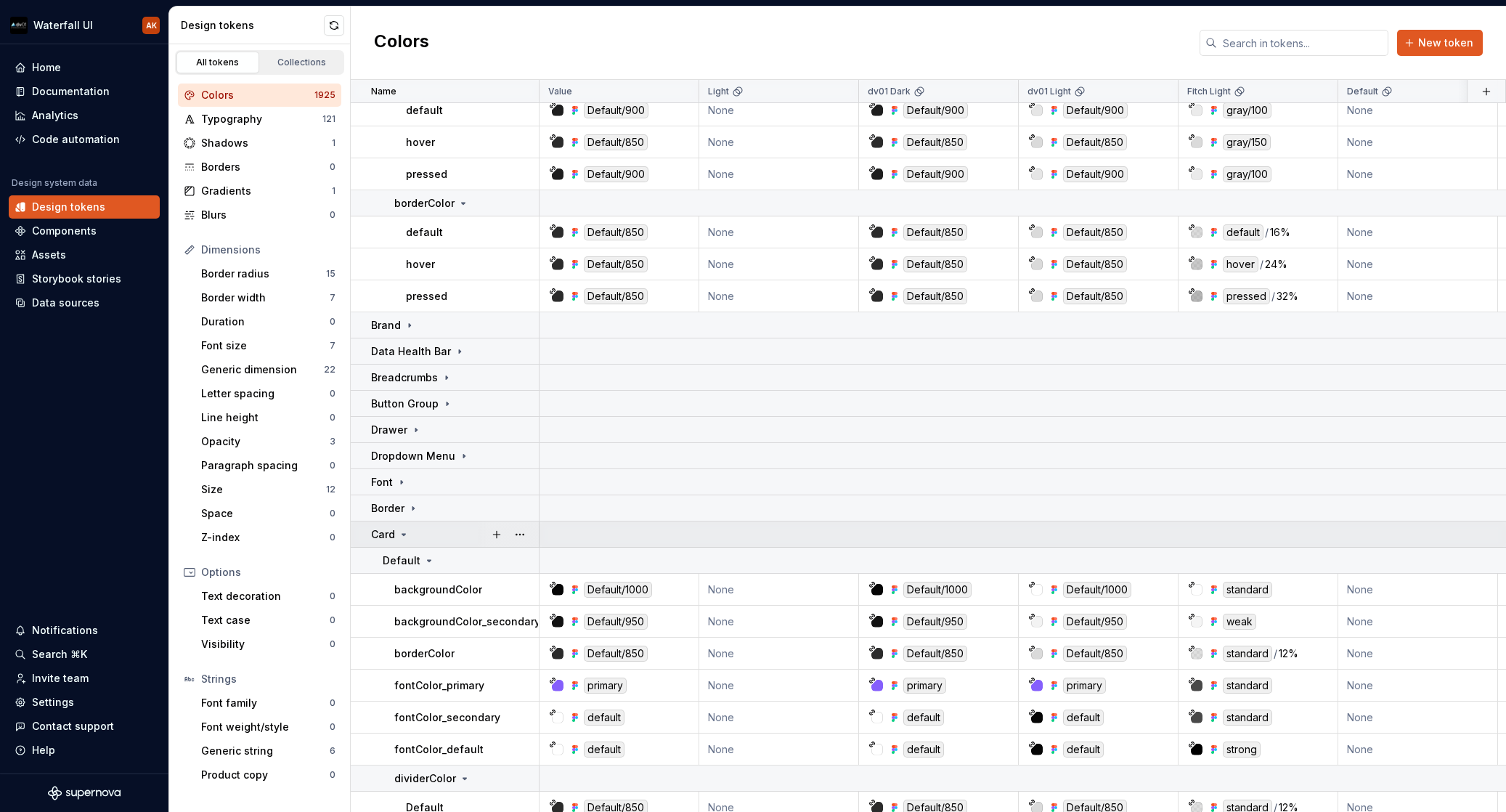
click at [404, 537] on icon at bounding box center [404, 535] width 12 height 12
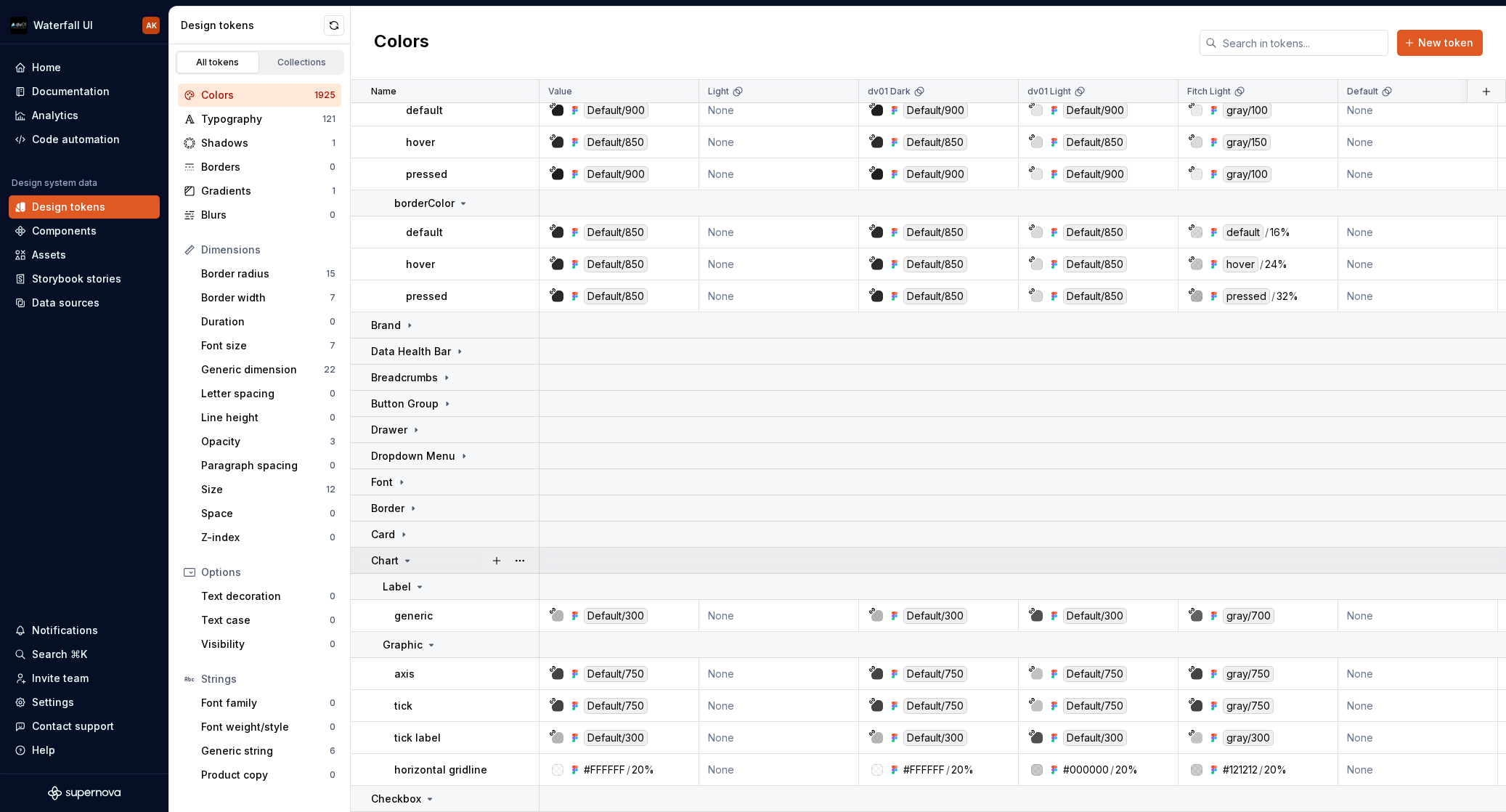
click at [404, 564] on icon at bounding box center [408, 561] width 12 height 12
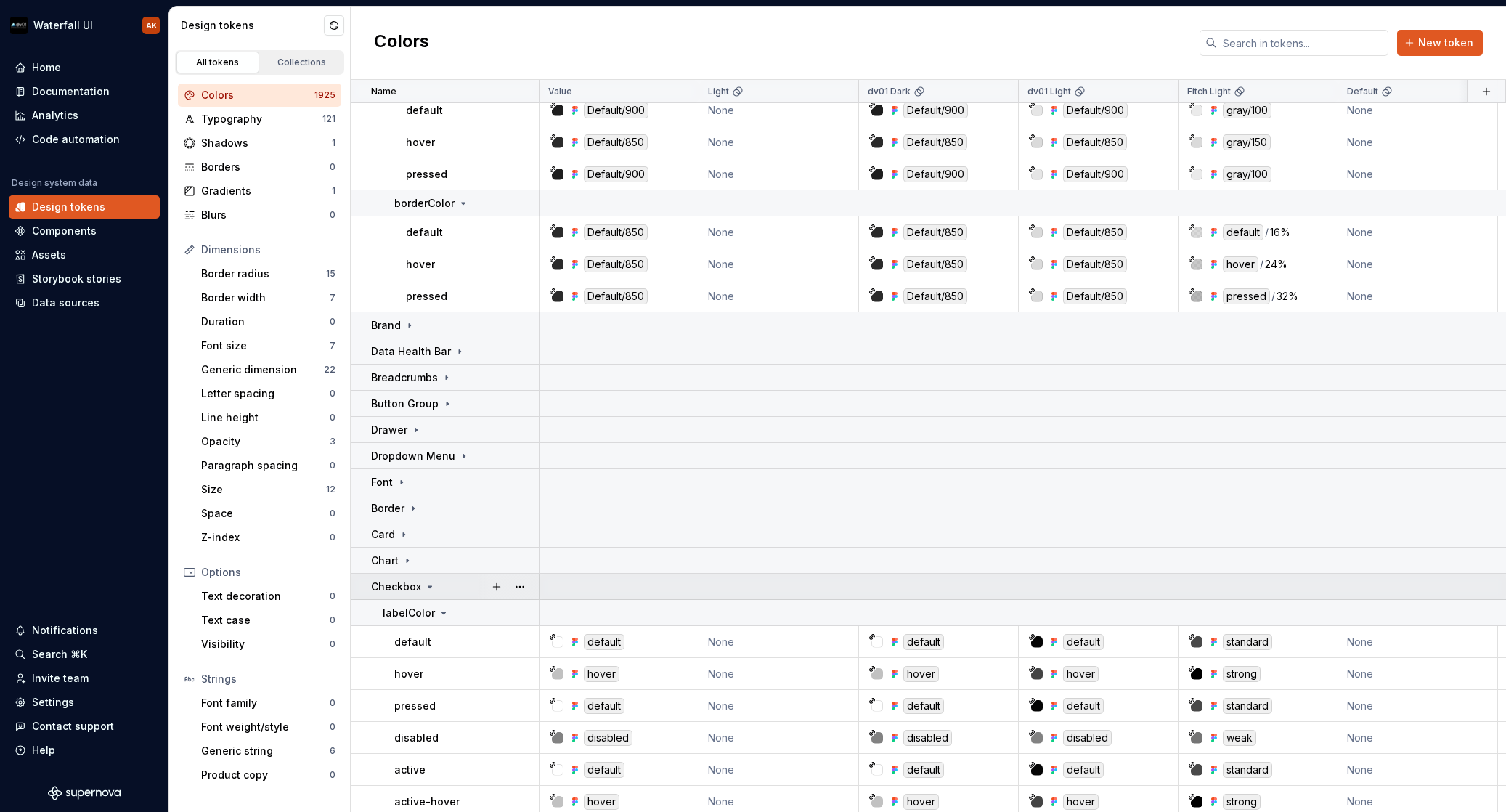
click at [422, 588] on div "Checkbox" at bounding box center [403, 587] width 65 height 15
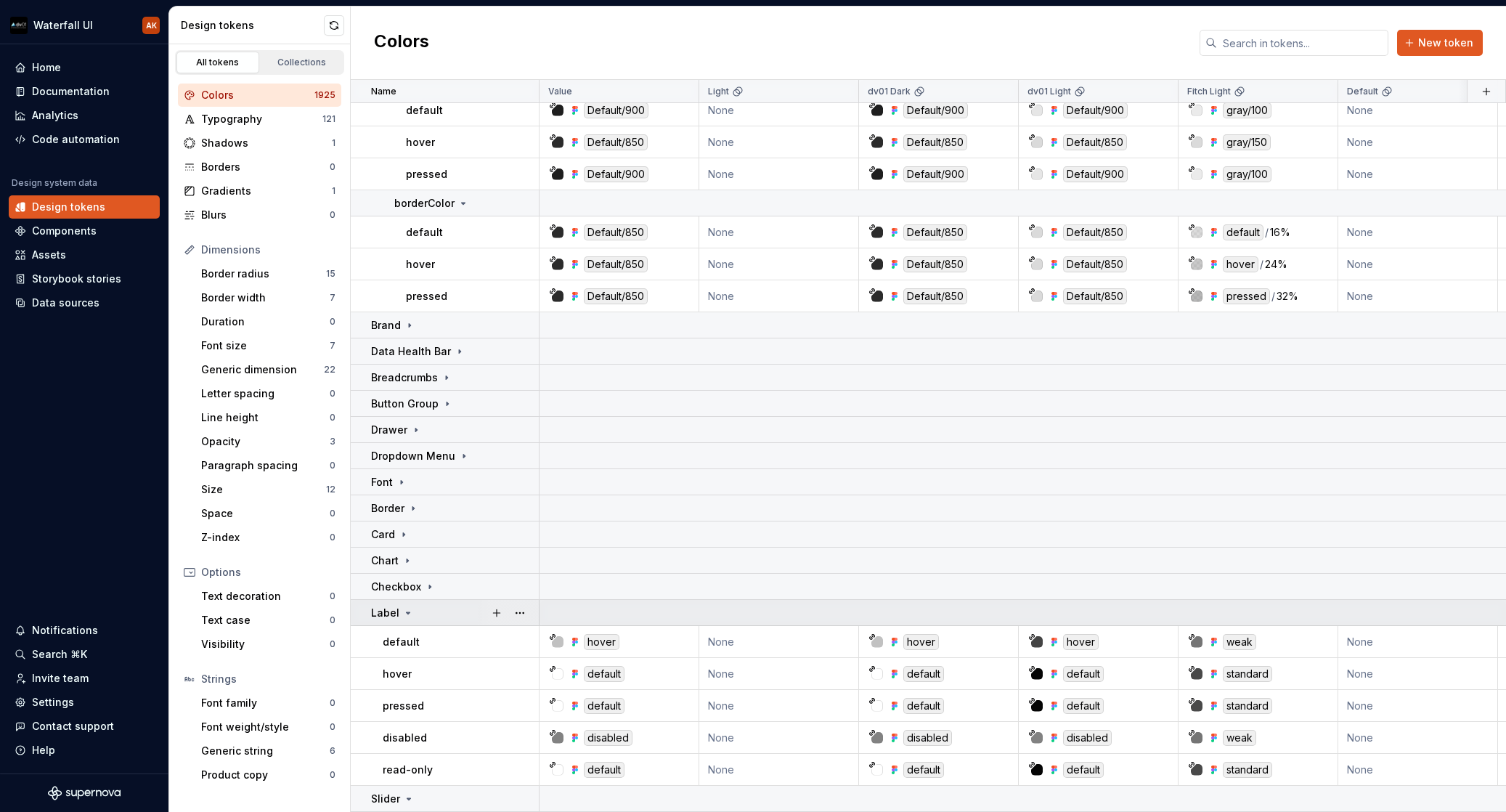
click at [410, 615] on icon at bounding box center [408, 613] width 12 height 12
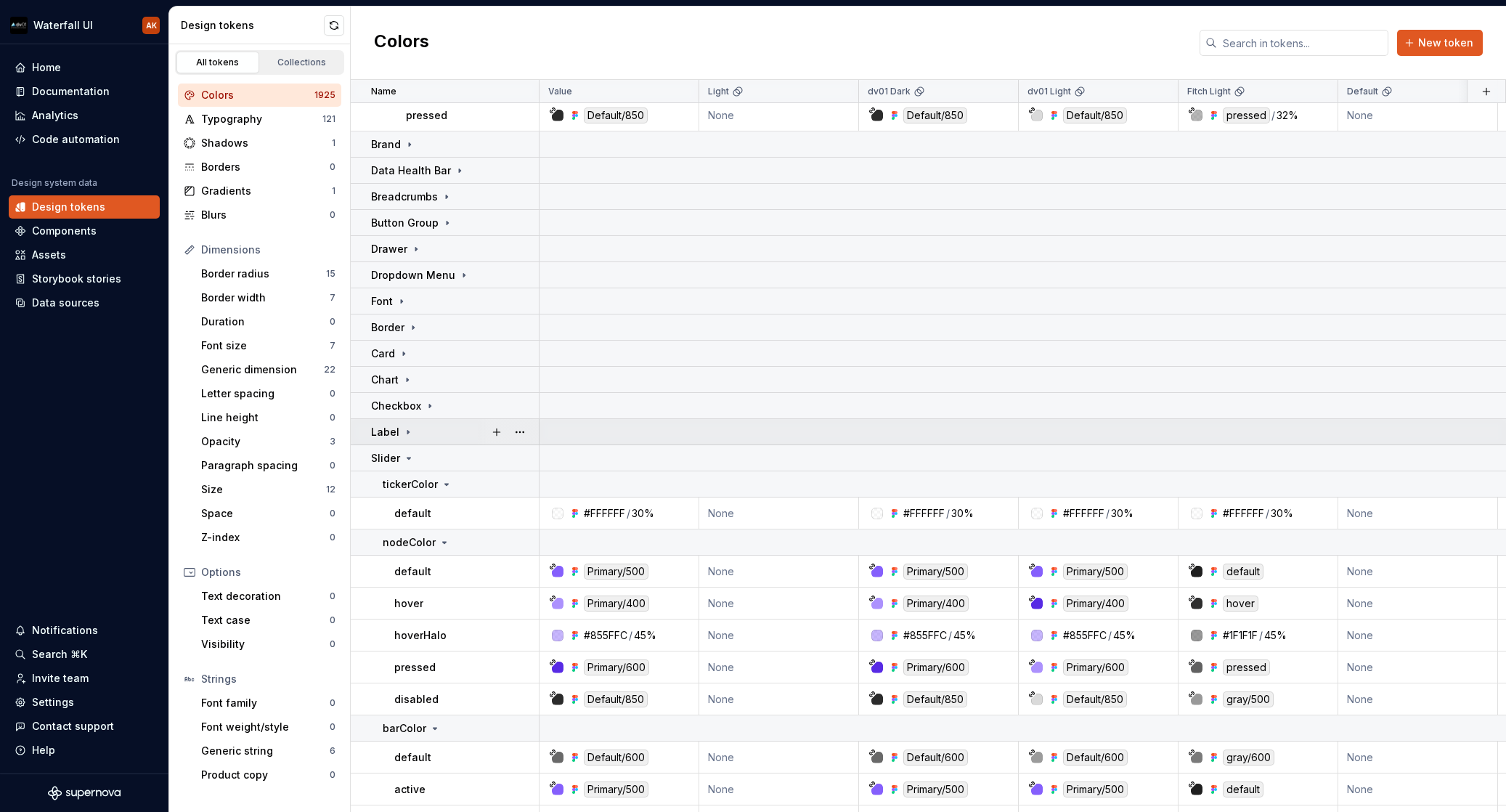
scroll to position [3853, 0]
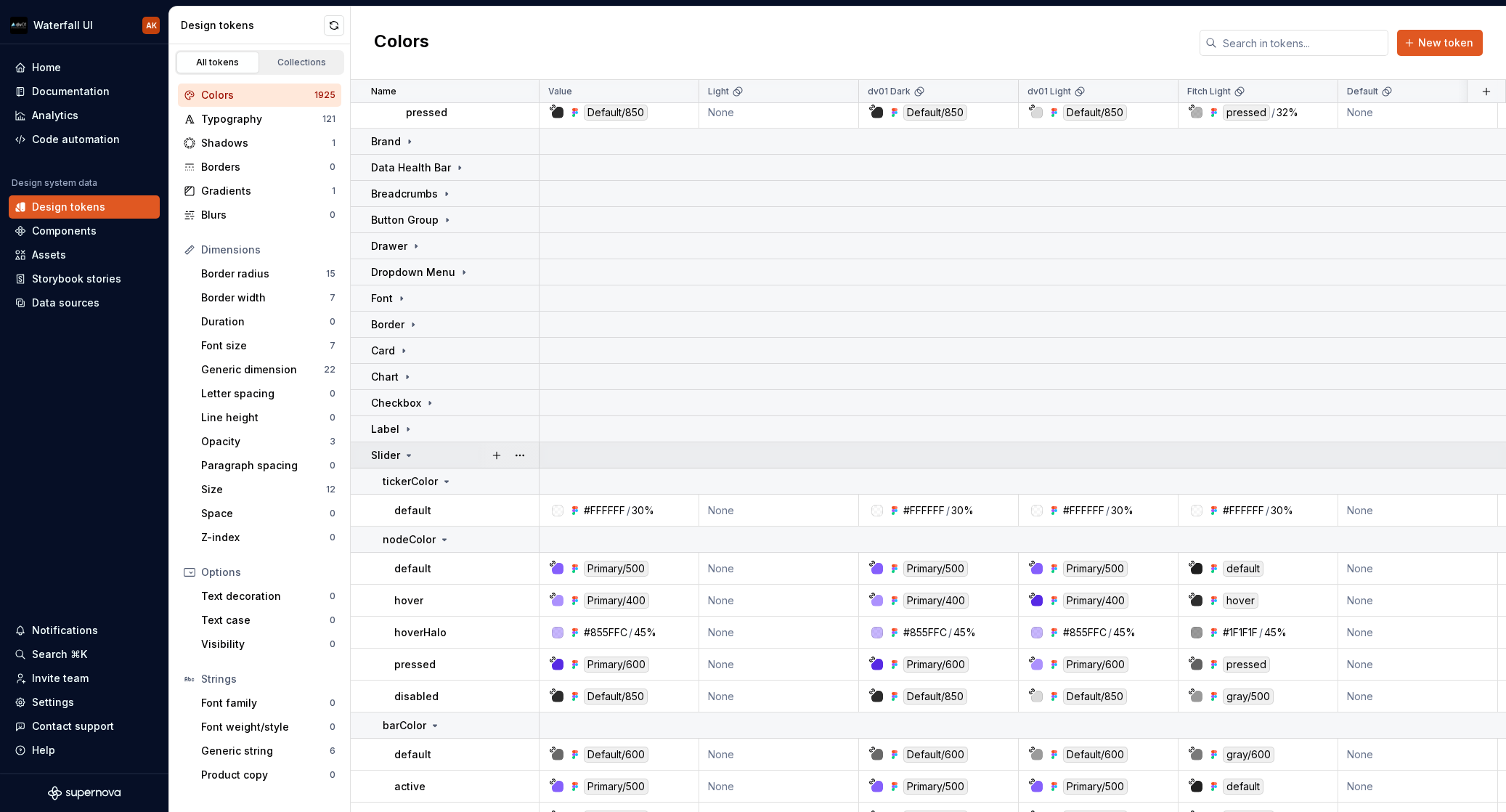
click at [404, 454] on icon at bounding box center [409, 456] width 12 height 12
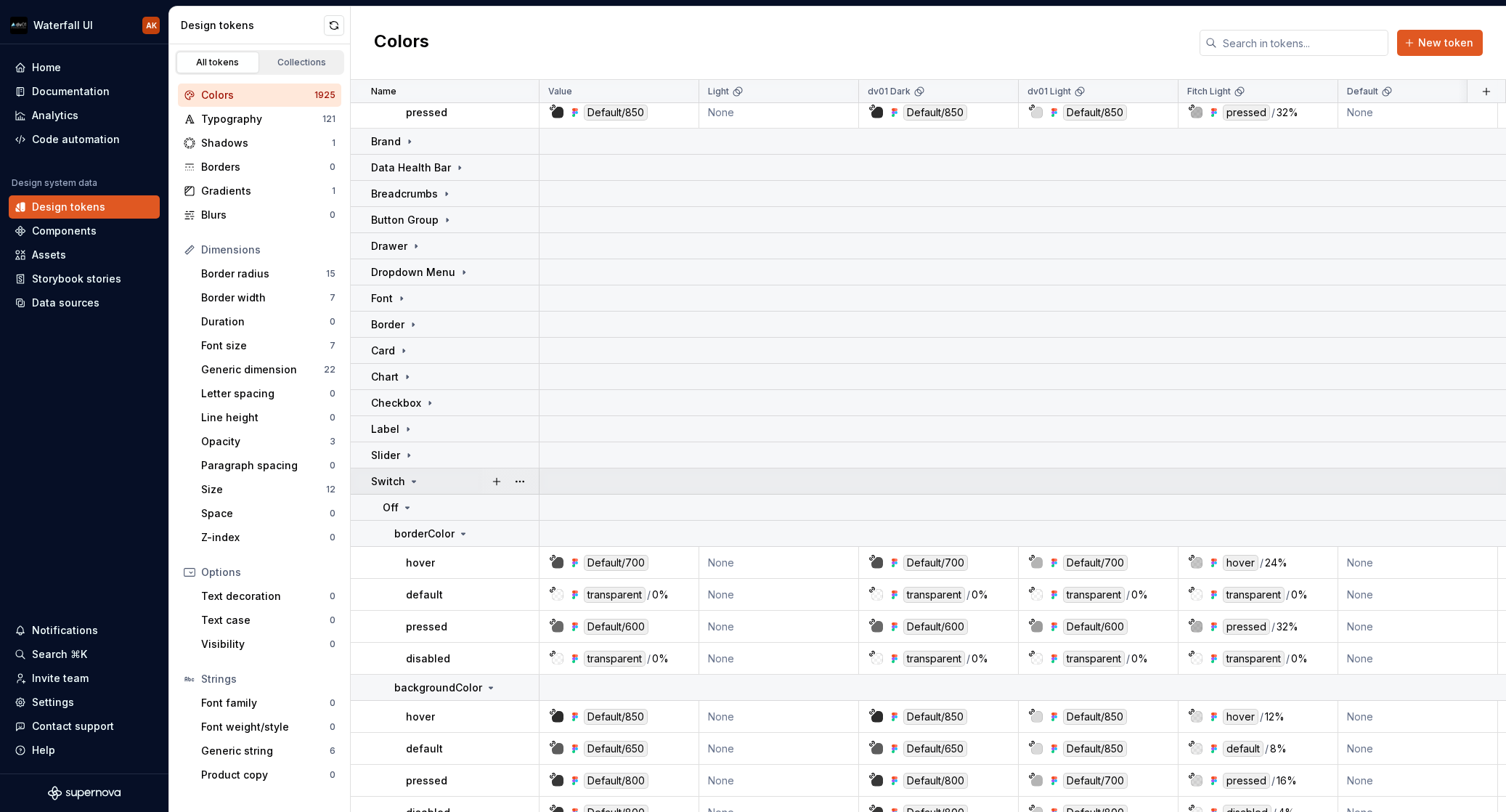
click at [407, 481] on div "Switch" at bounding box center [395, 481] width 49 height 15
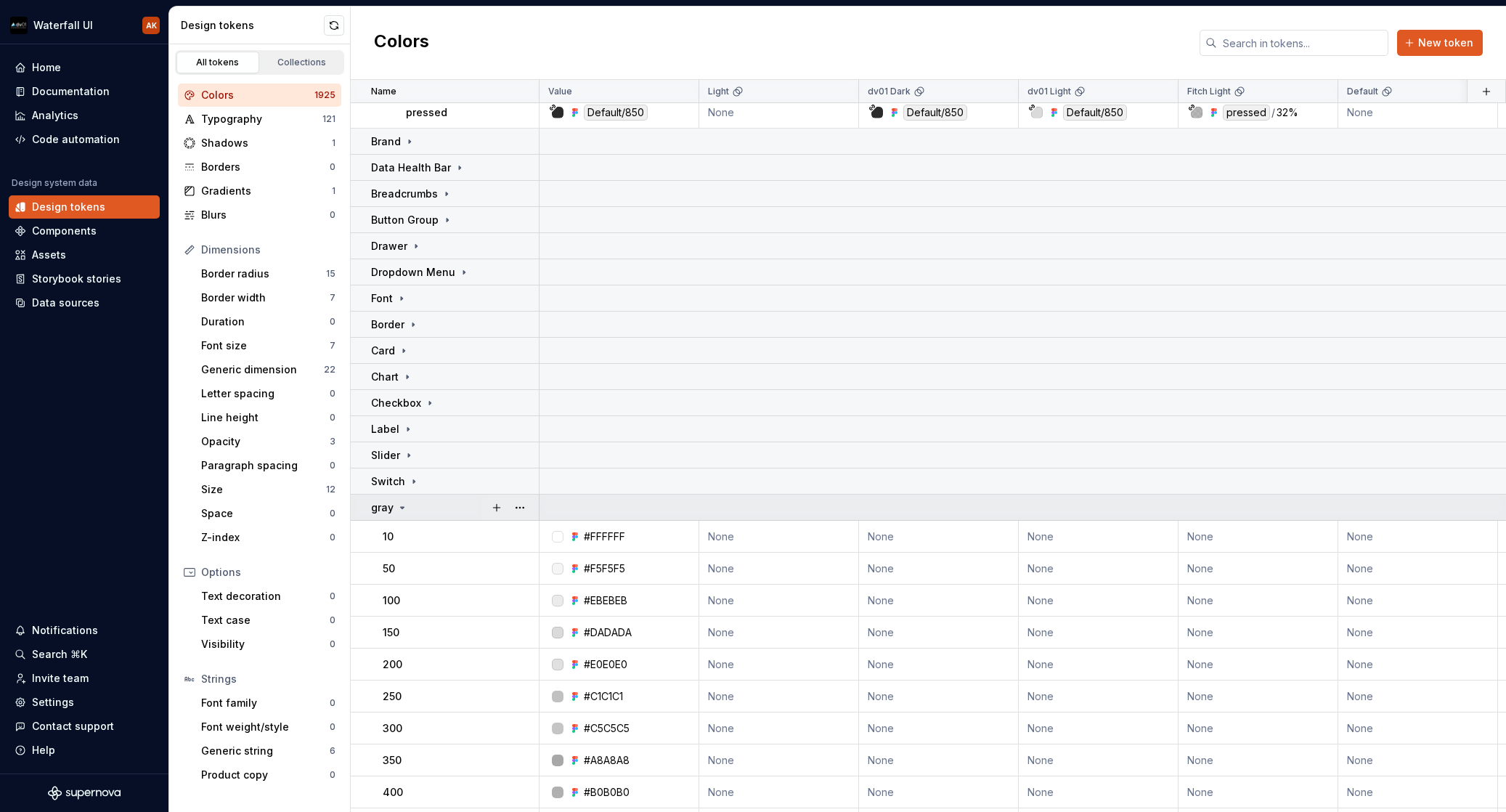
click at [405, 507] on icon at bounding box center [402, 508] width 12 height 12
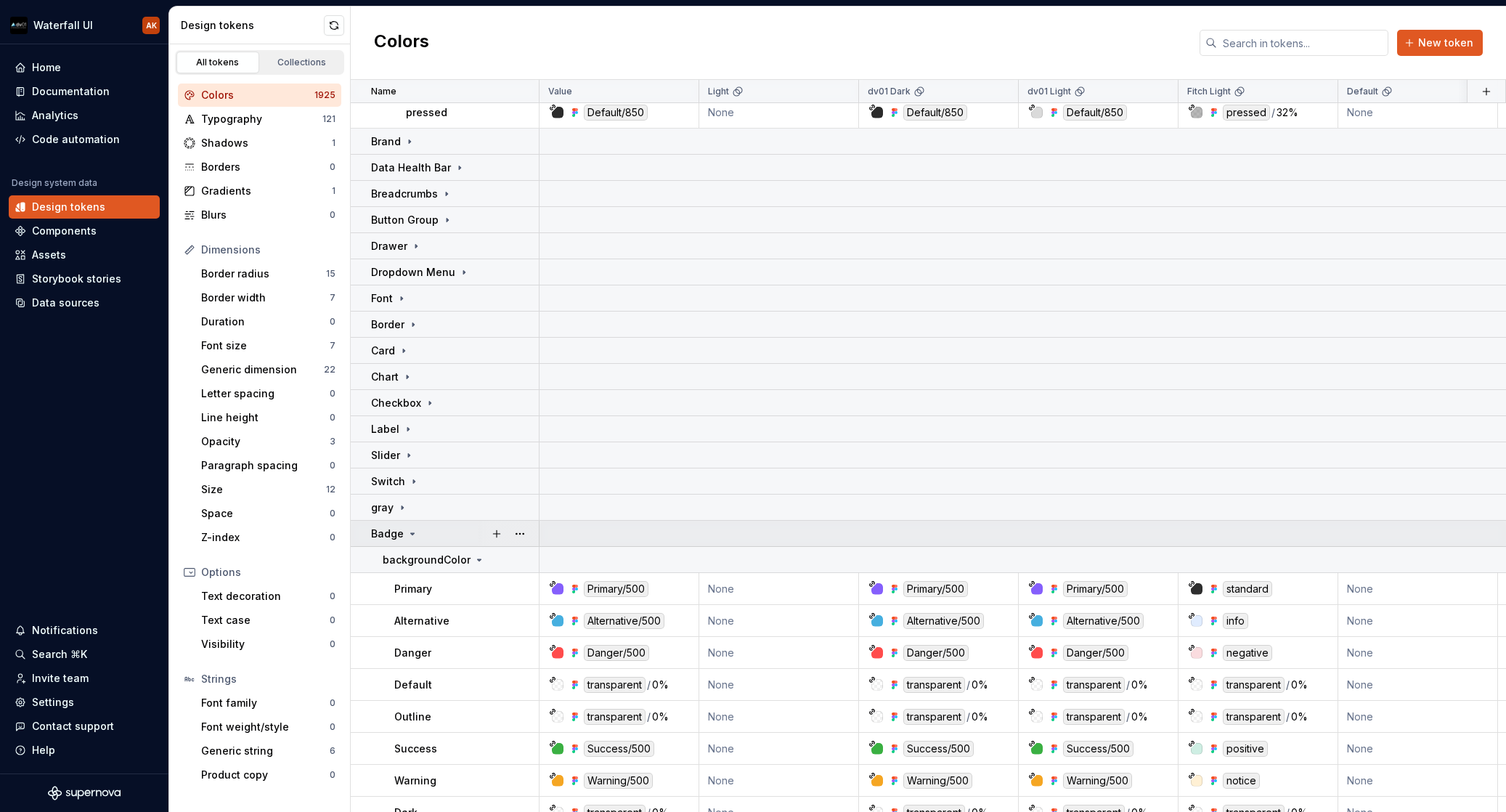
click at [409, 536] on icon at bounding box center [413, 534] width 12 height 12
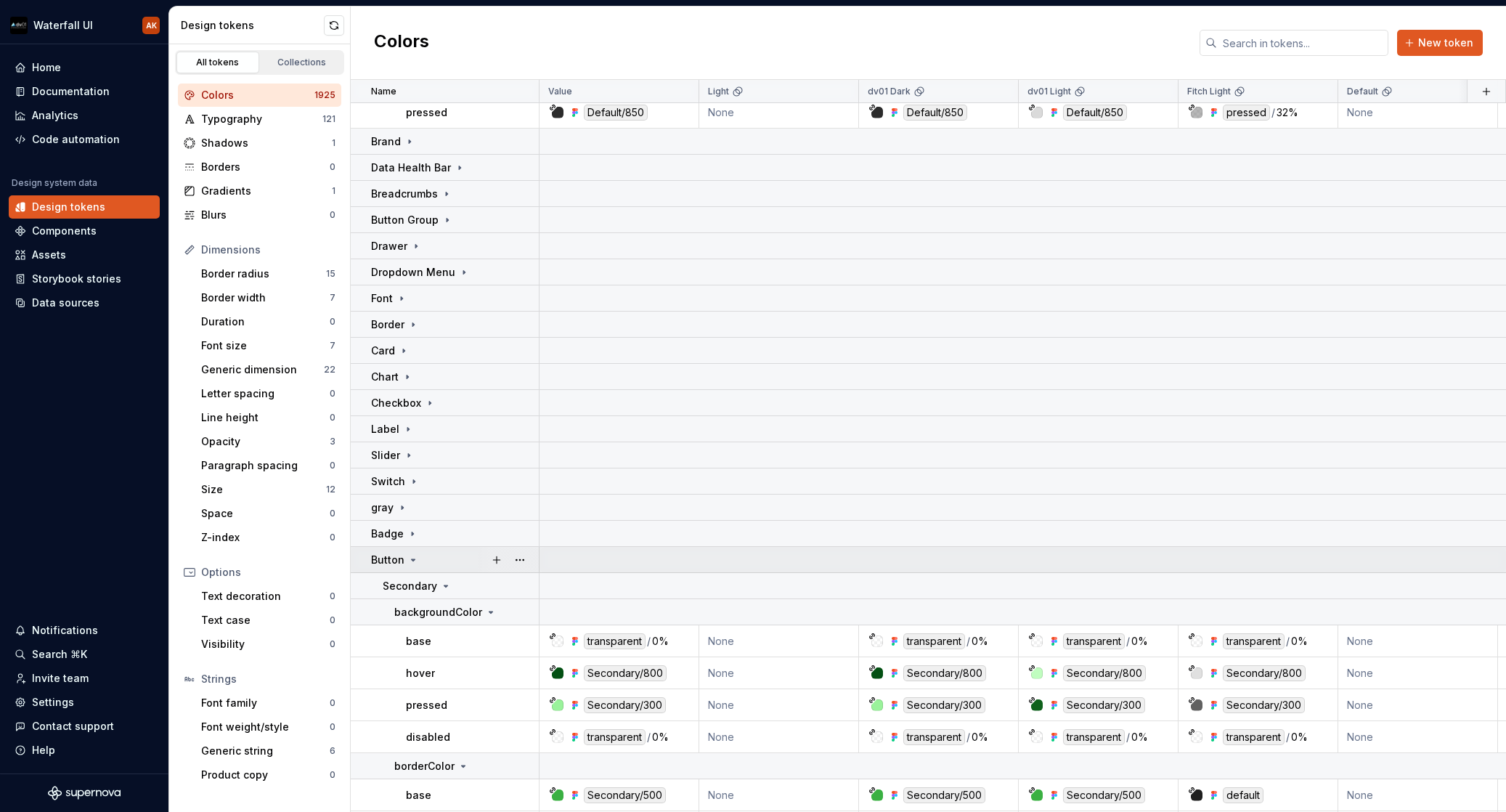
click at [405, 561] on div "Button" at bounding box center [395, 560] width 48 height 15
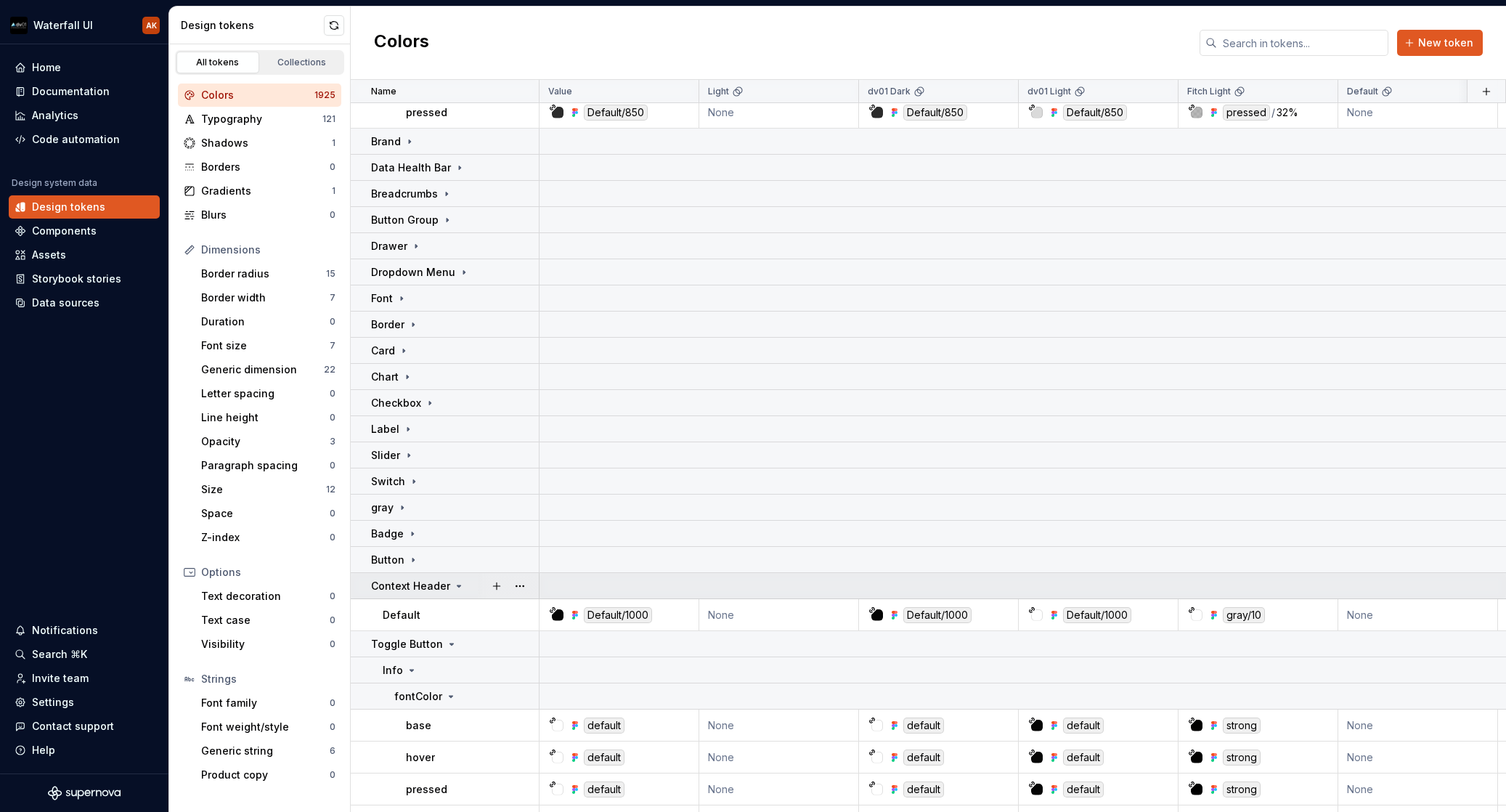
click at [456, 582] on icon at bounding box center [460, 587] width 12 height 12
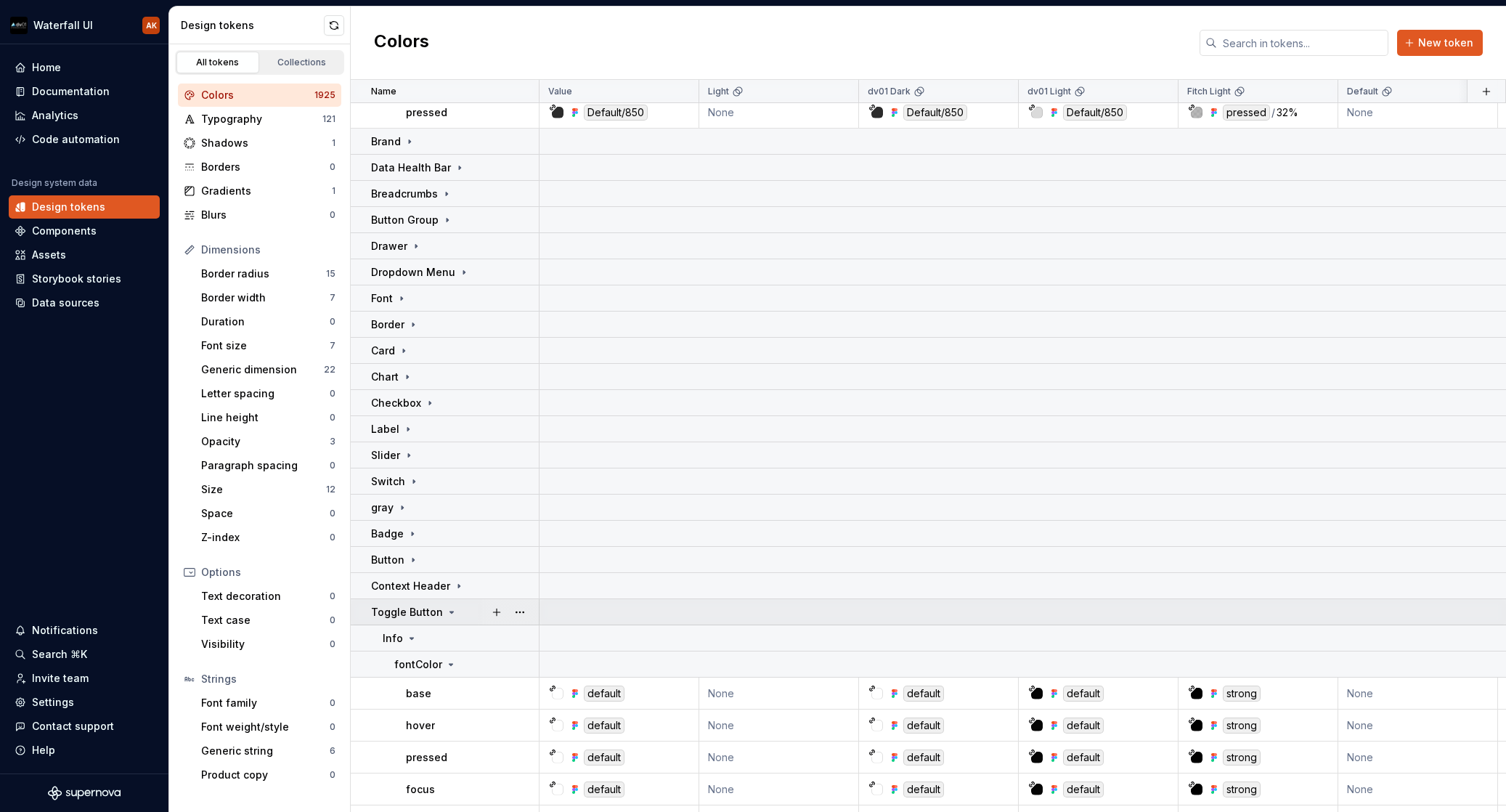
click at [439, 613] on p "Toggle Button" at bounding box center [407, 611] width 71 height 15
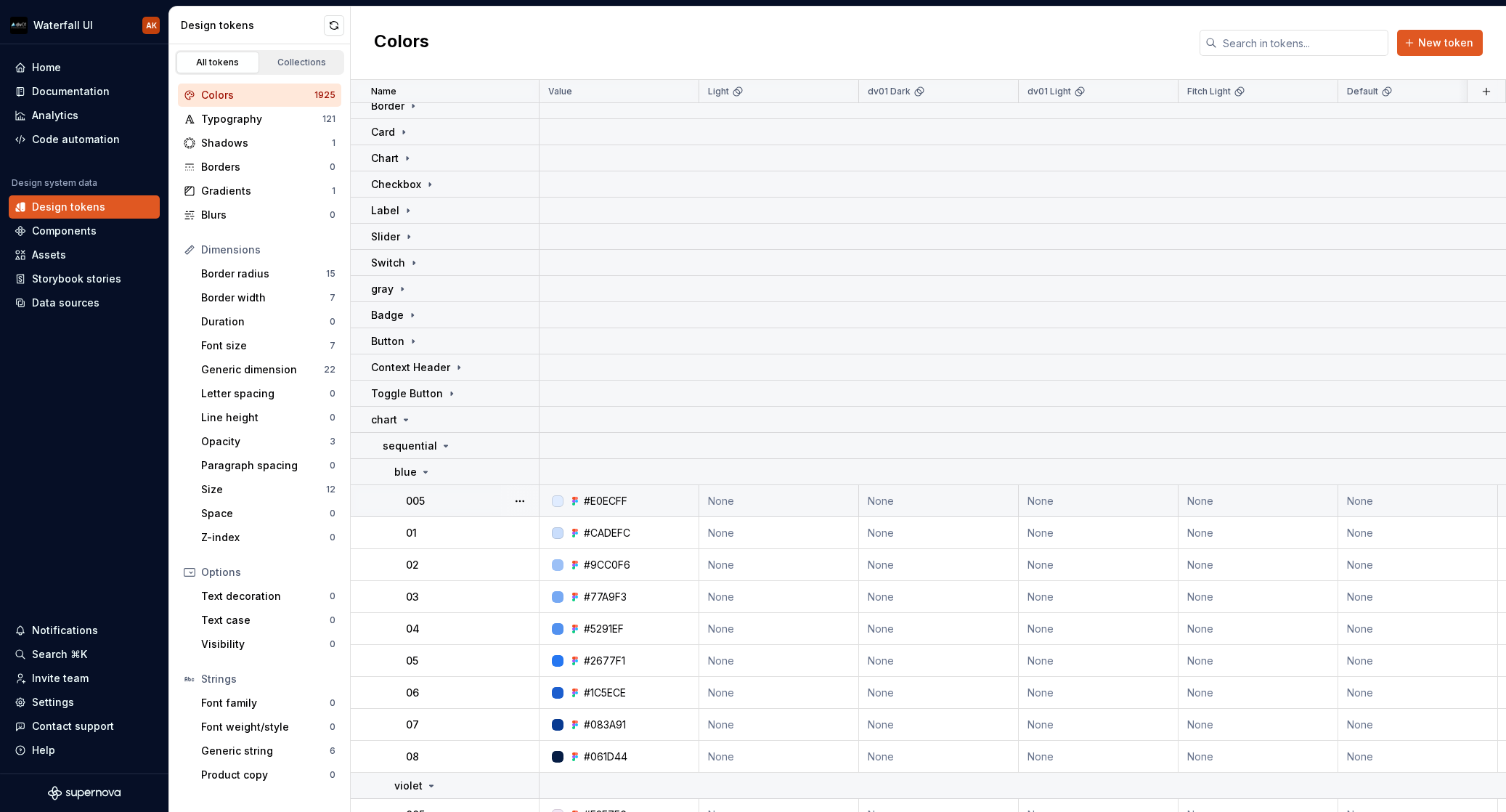
scroll to position [4071, 0]
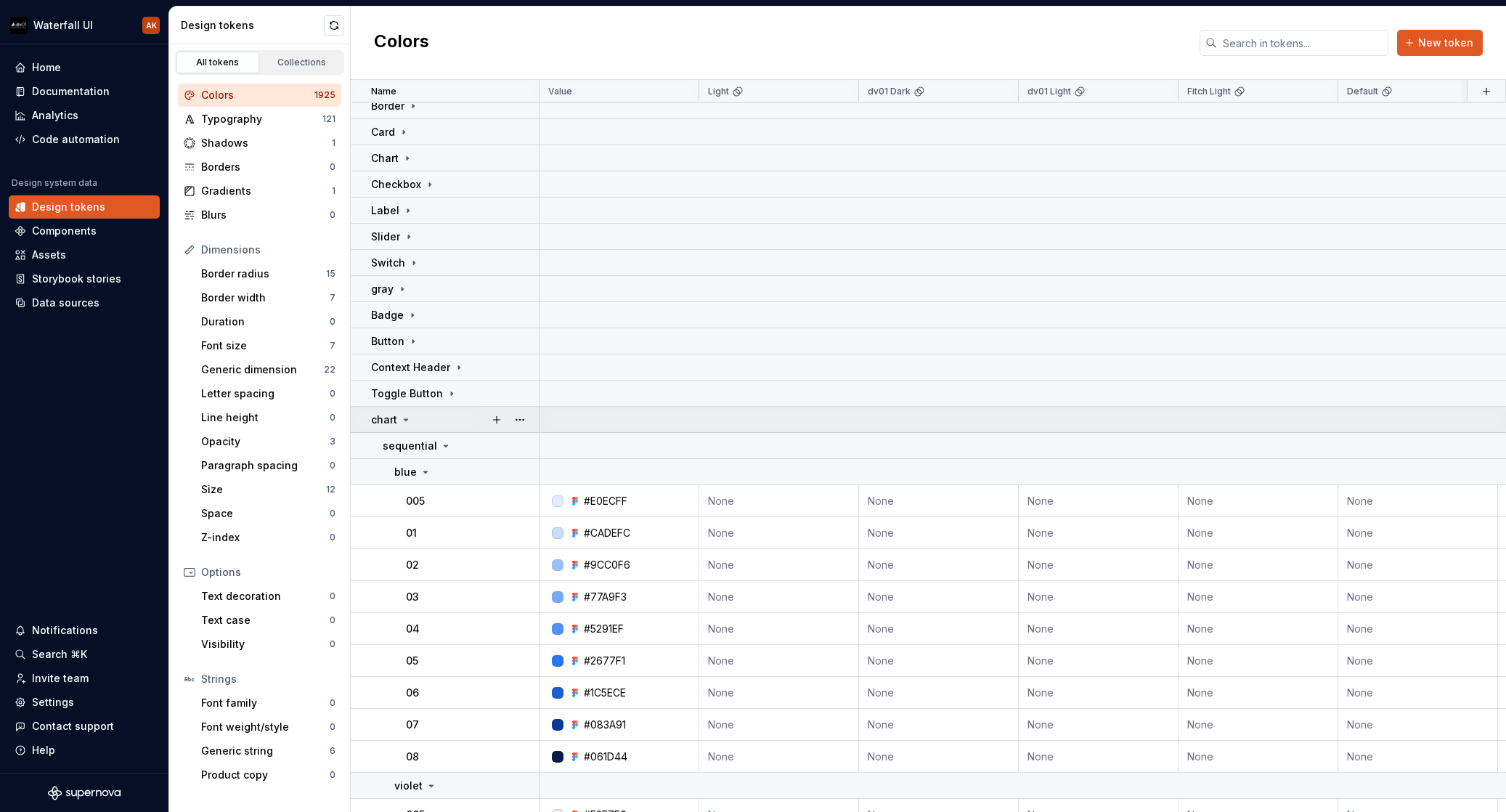
click at [406, 417] on icon at bounding box center [406, 420] width 12 height 12
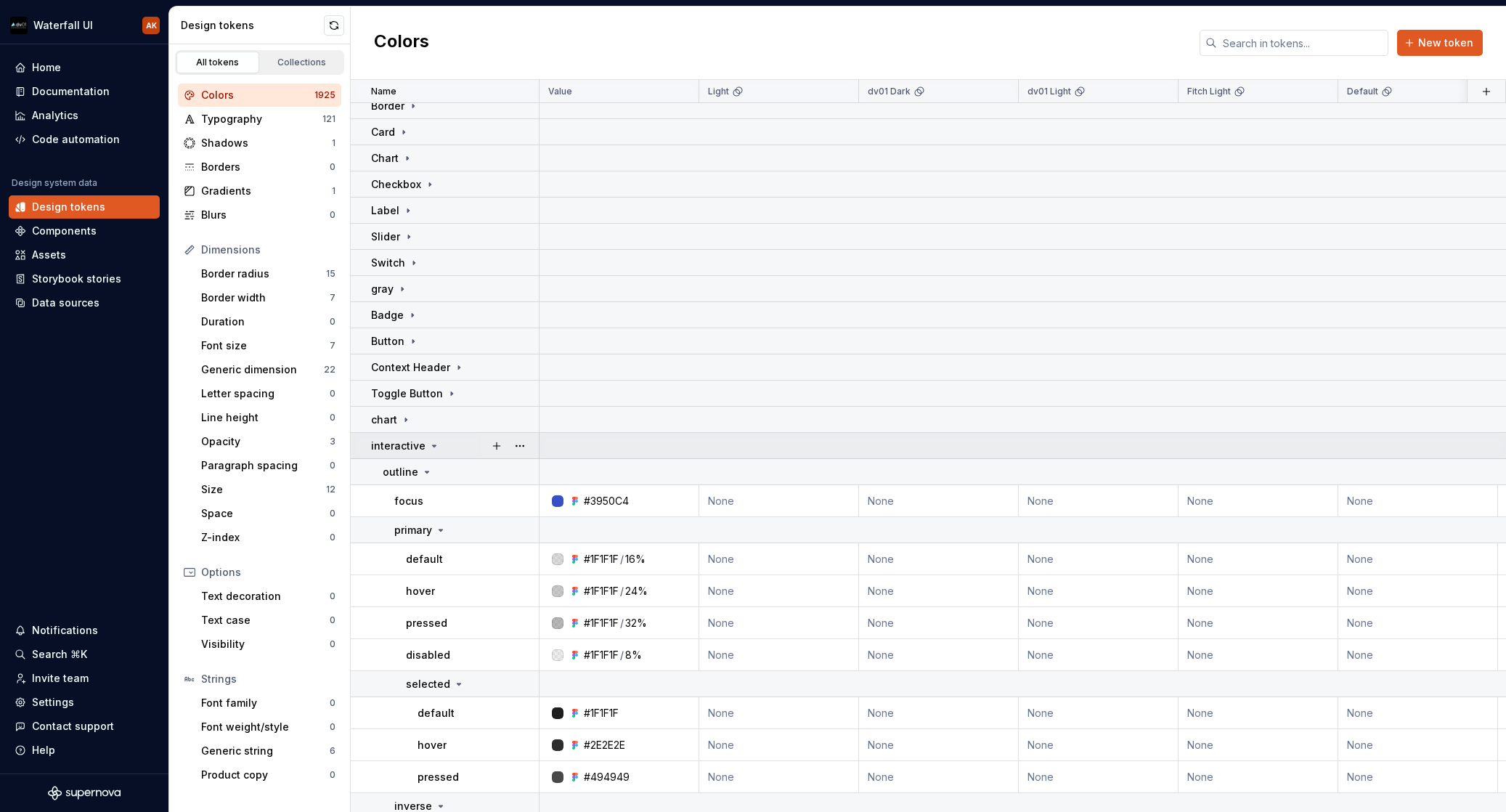
click at [434, 445] on icon at bounding box center [435, 446] width 12 height 12
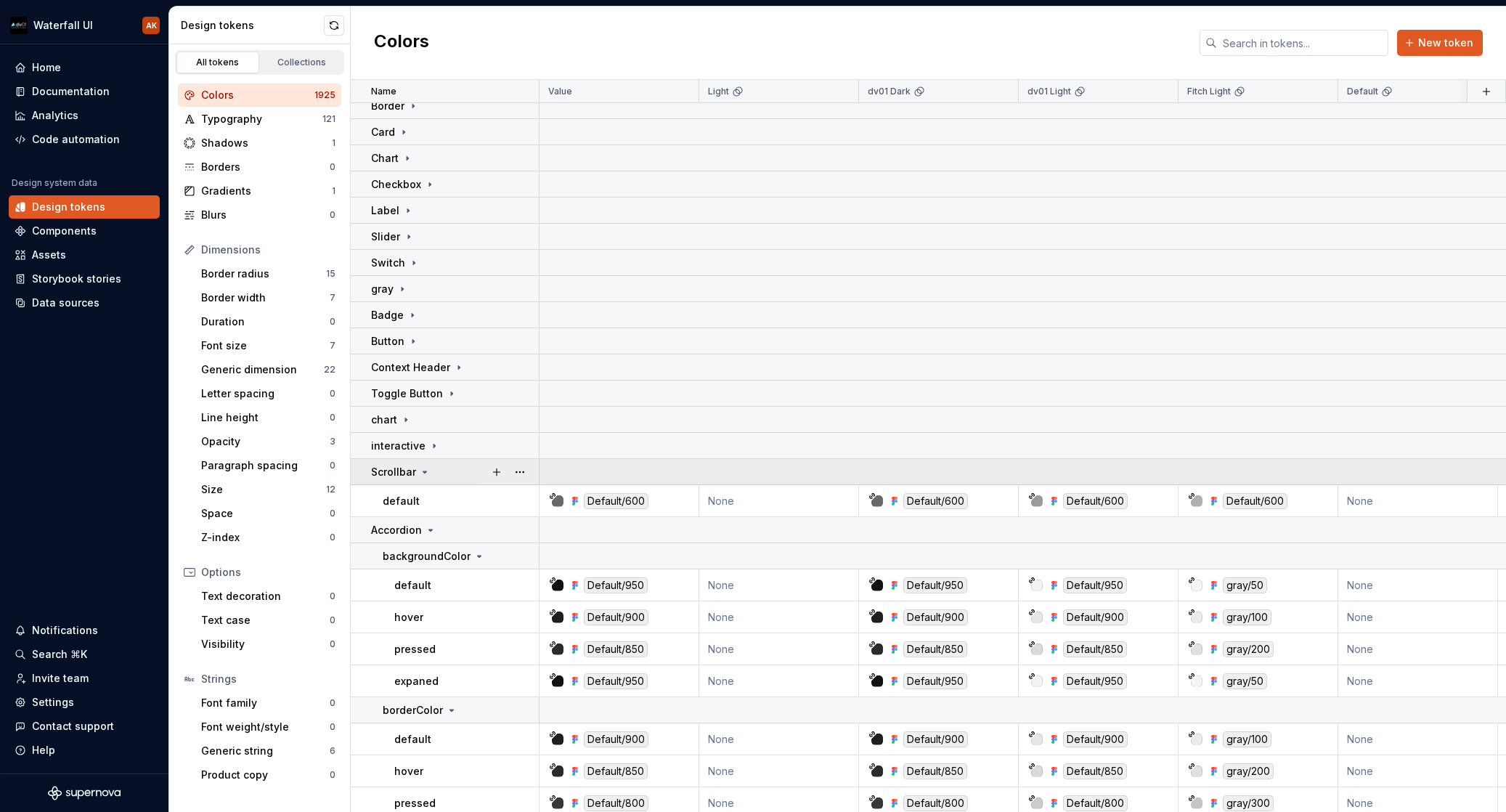
click at [424, 472] on icon at bounding box center [426, 472] width 4 height 1
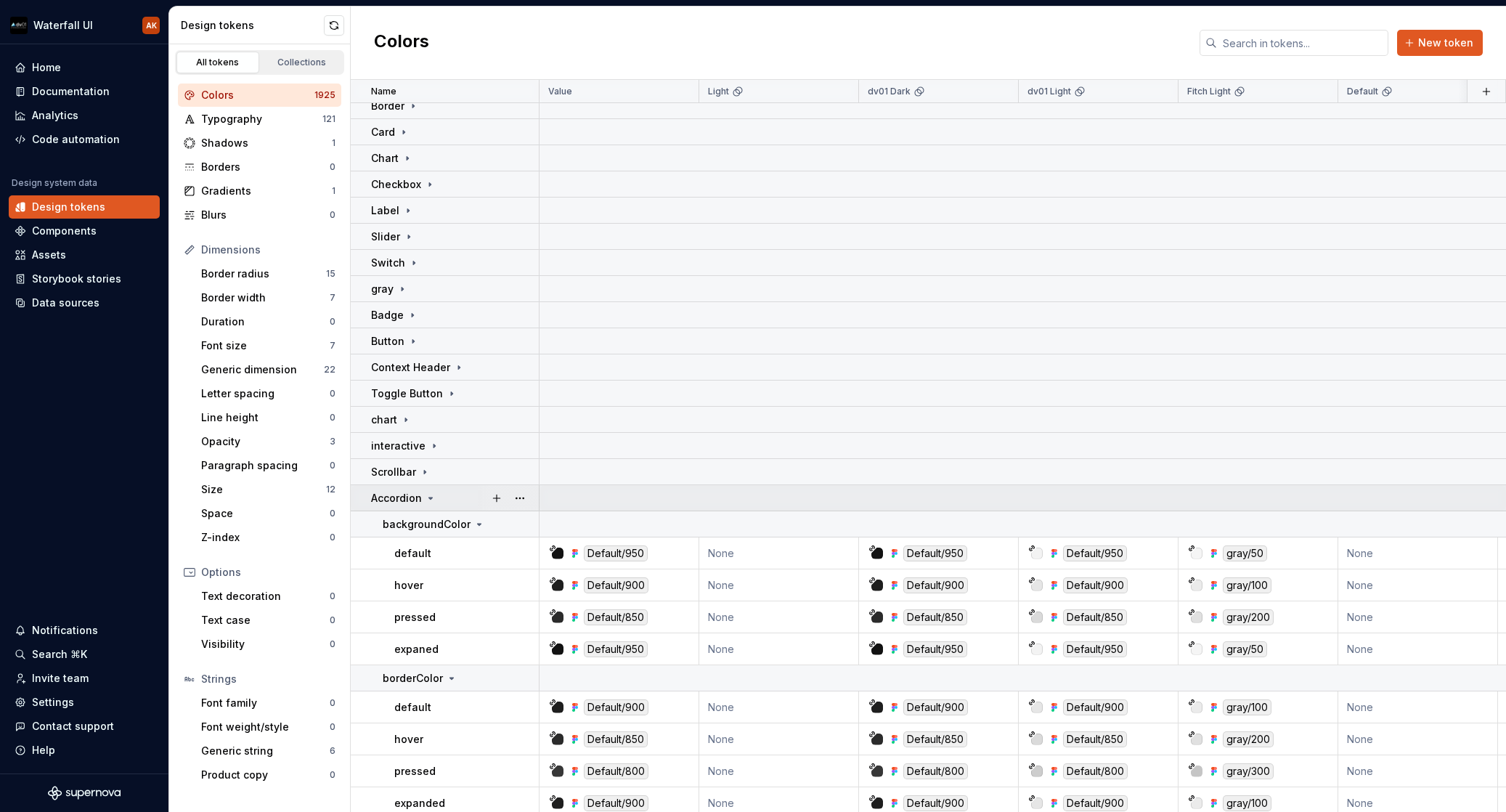
click at [425, 494] on icon at bounding box center [431, 498] width 12 height 12
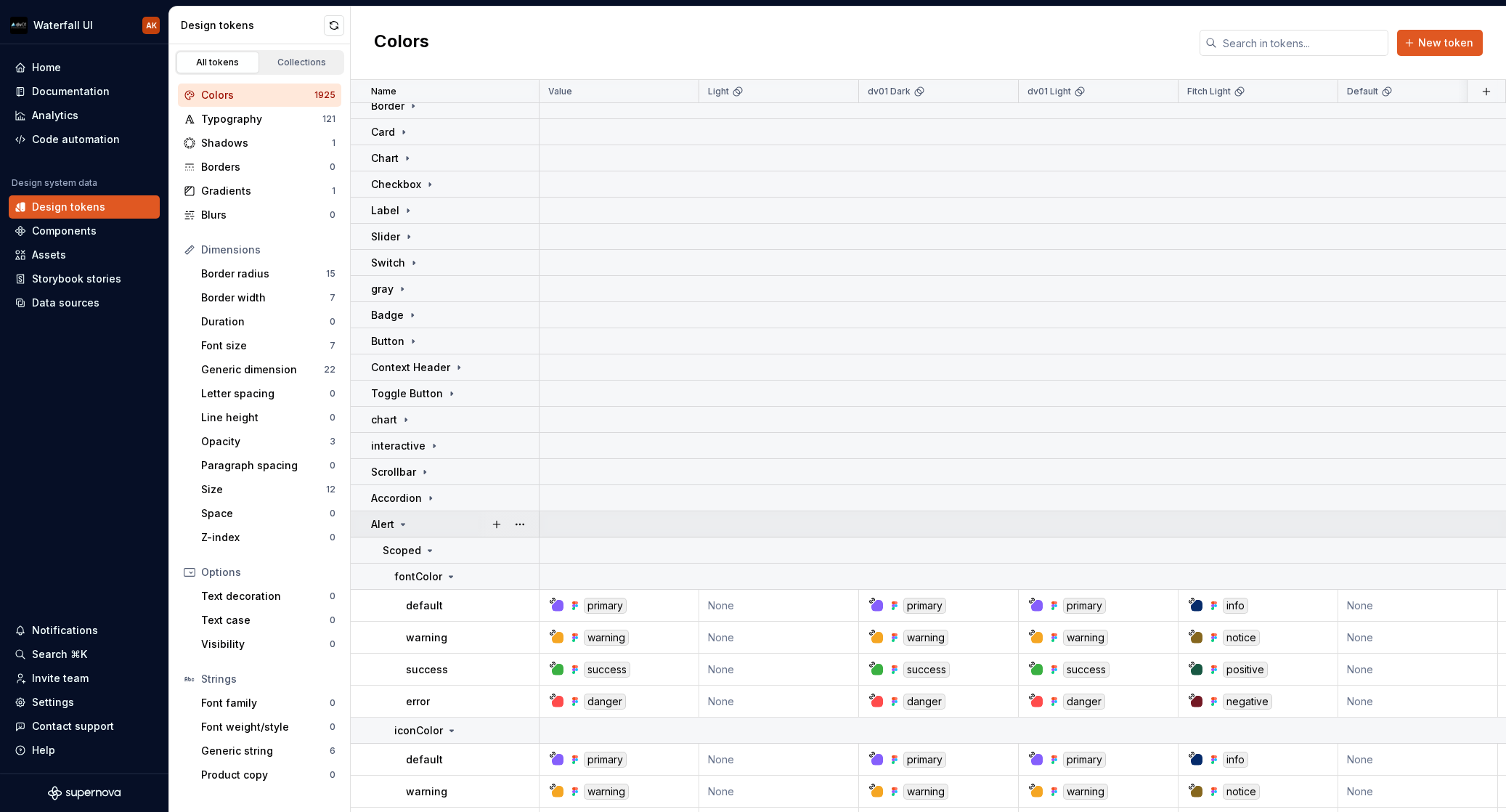
click at [404, 526] on icon at bounding box center [403, 524] width 12 height 12
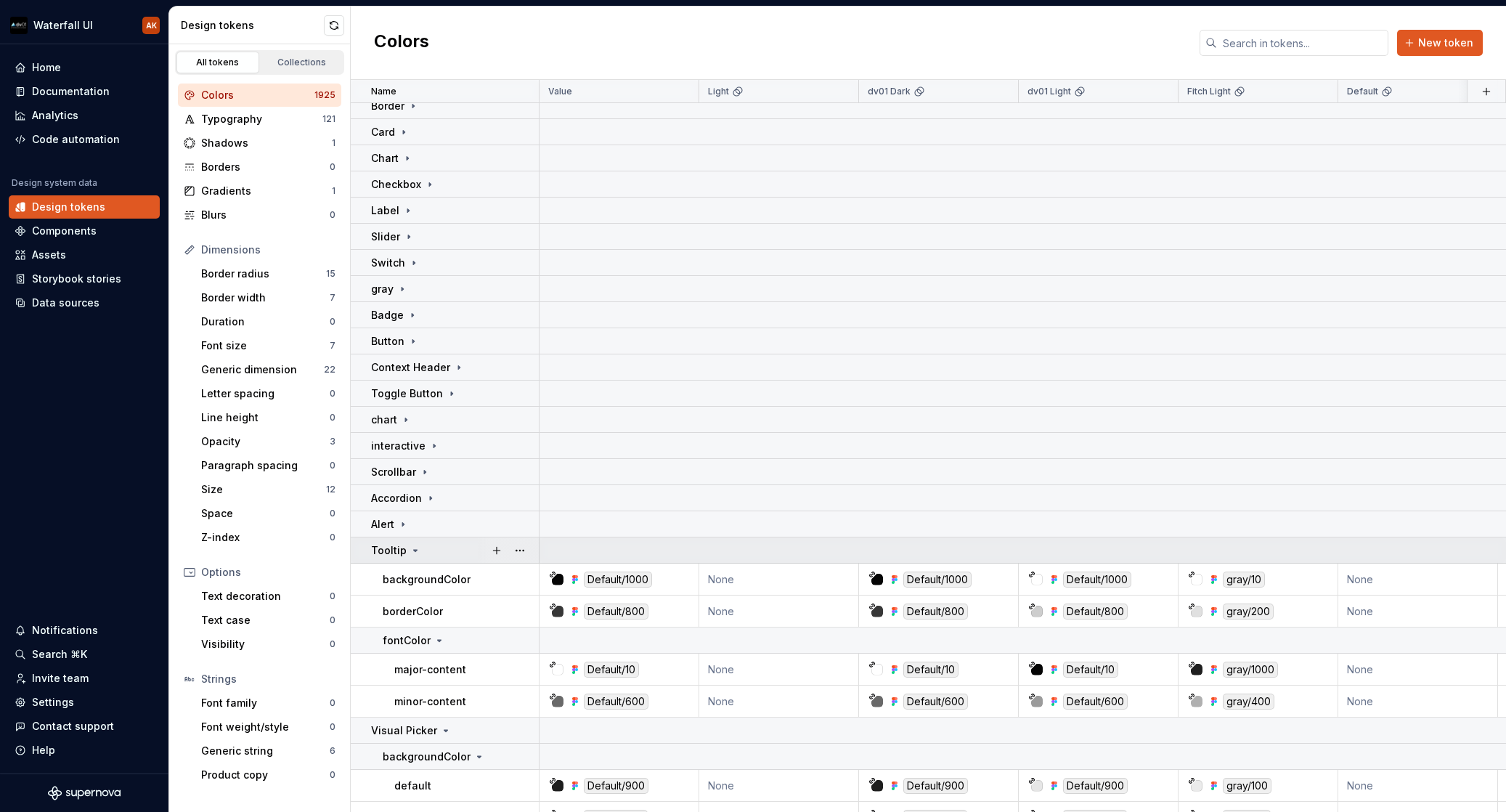
click at [414, 549] on icon at bounding box center [416, 551] width 12 height 12
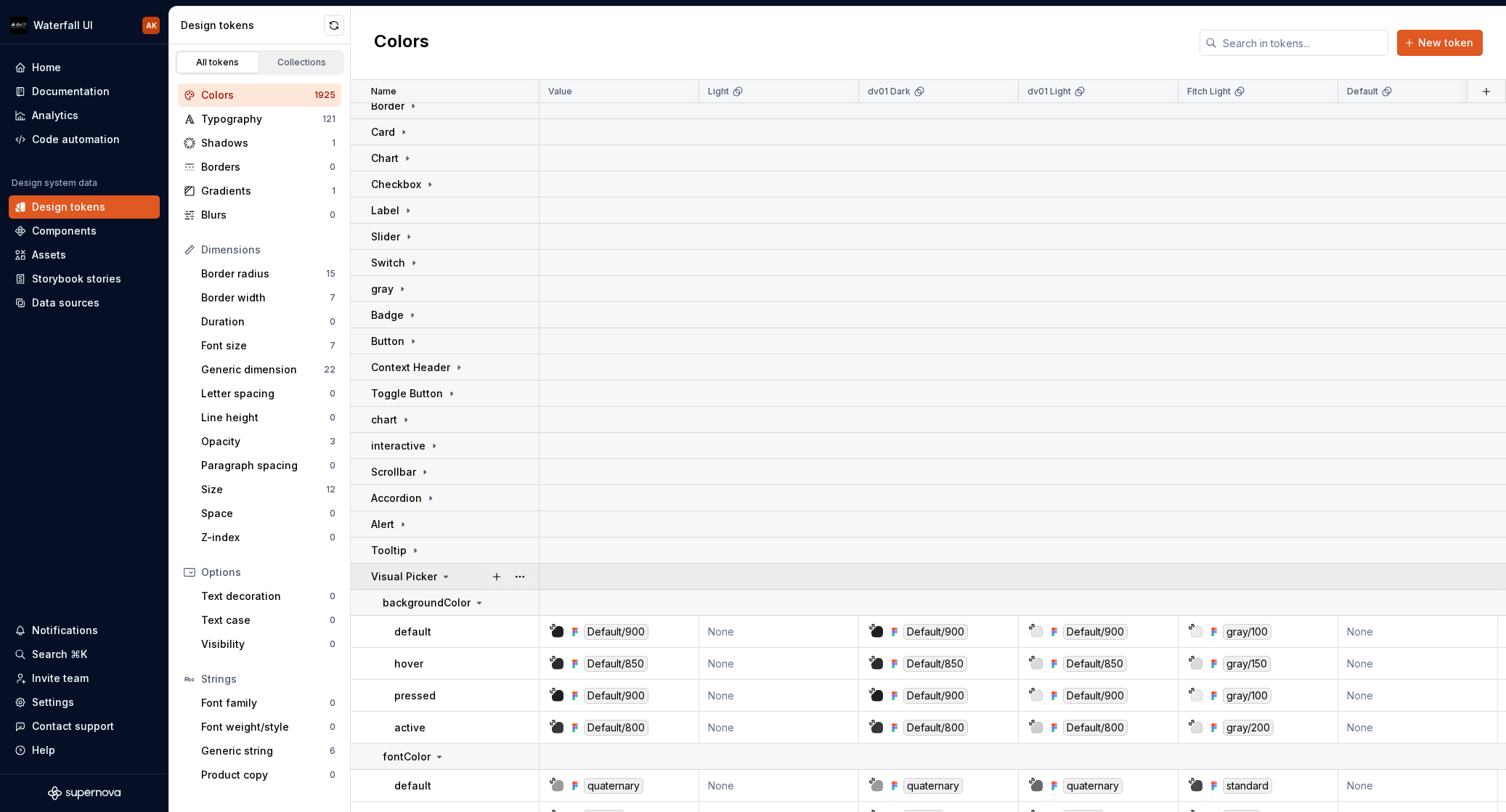
click at [434, 575] on div "Visual Picker" at bounding box center [411, 577] width 80 height 15
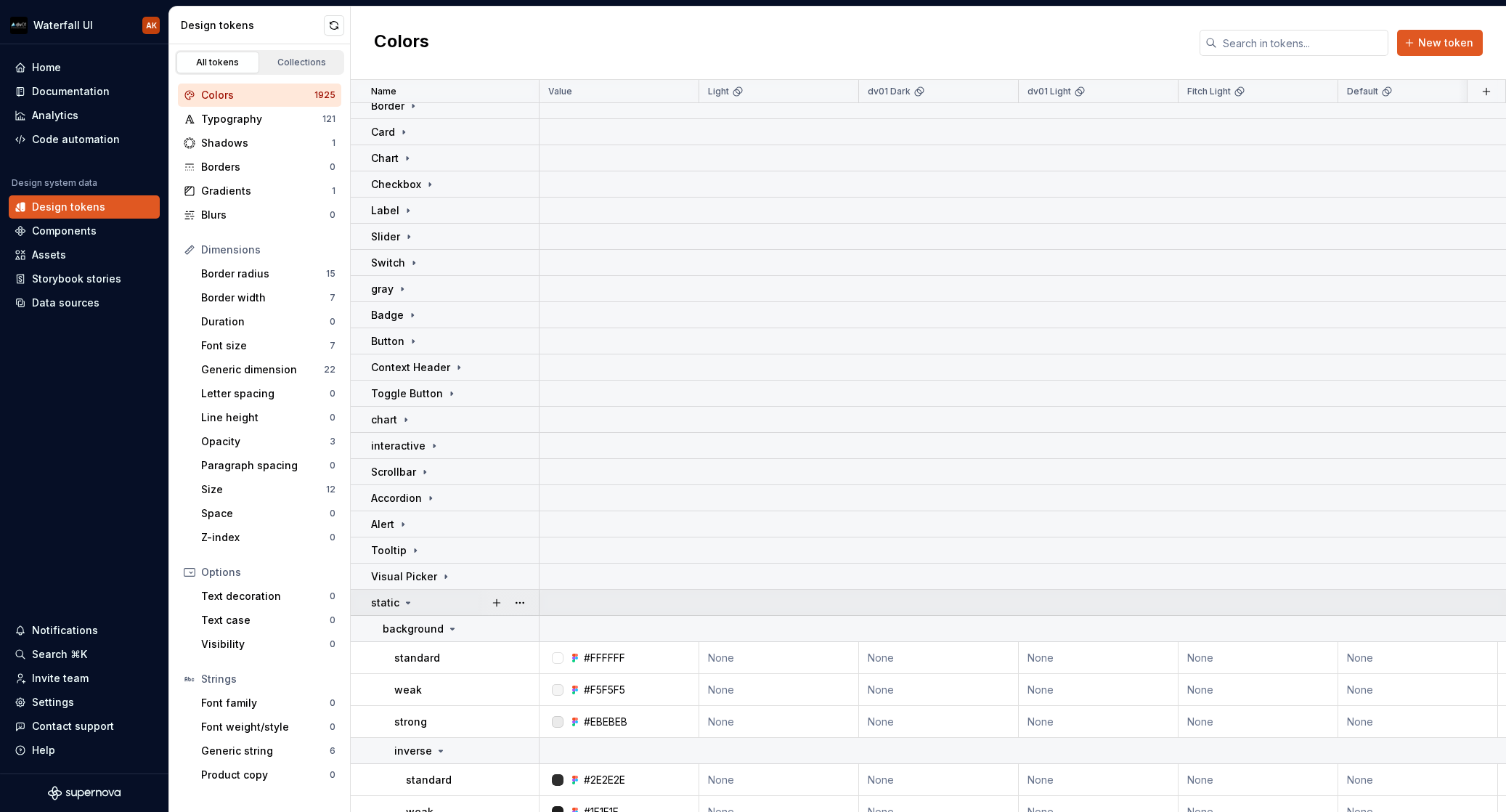
click at [411, 603] on icon at bounding box center [408, 603] width 12 height 12
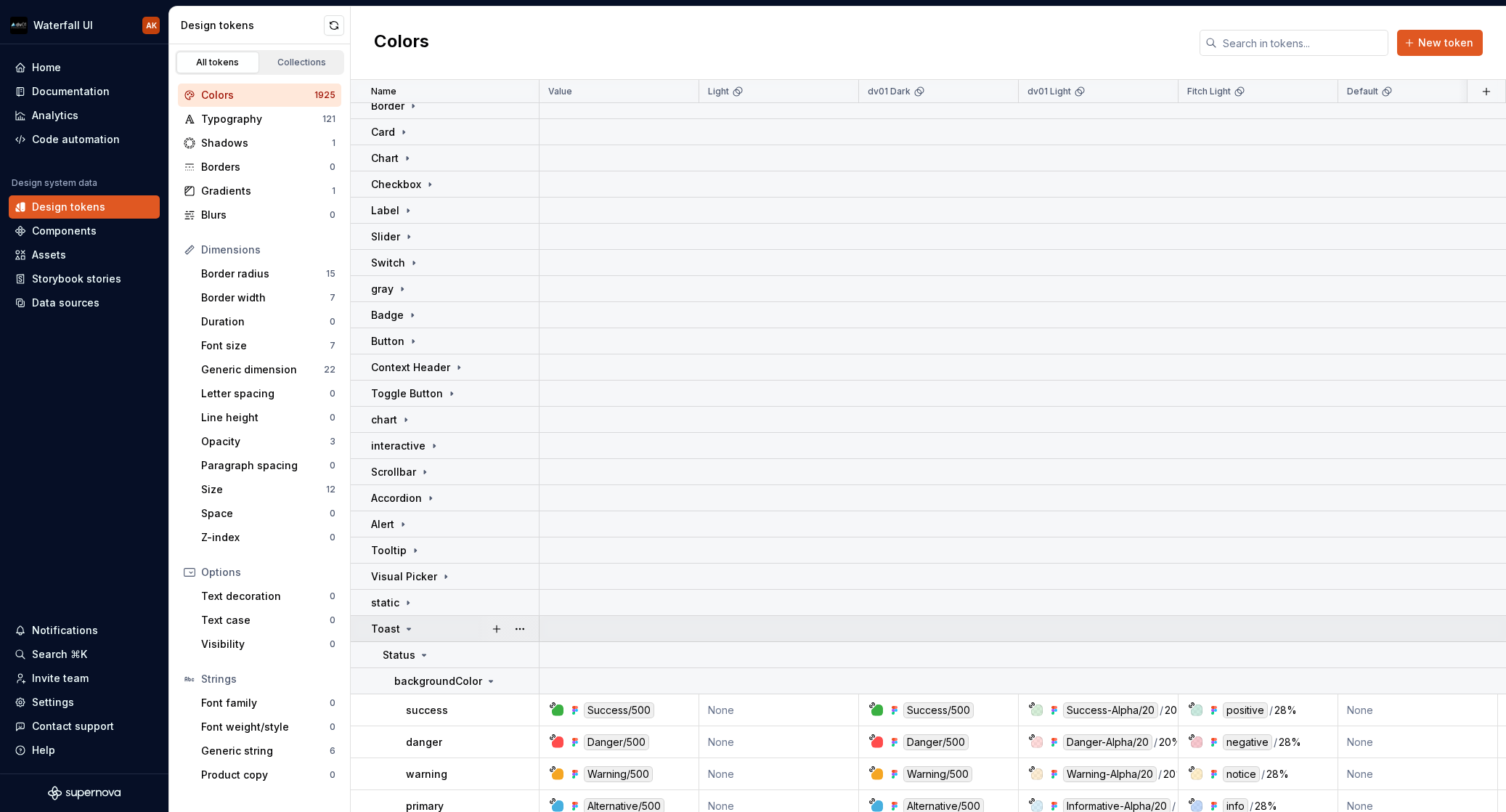
click at [409, 626] on icon at bounding box center [409, 629] width 12 height 12
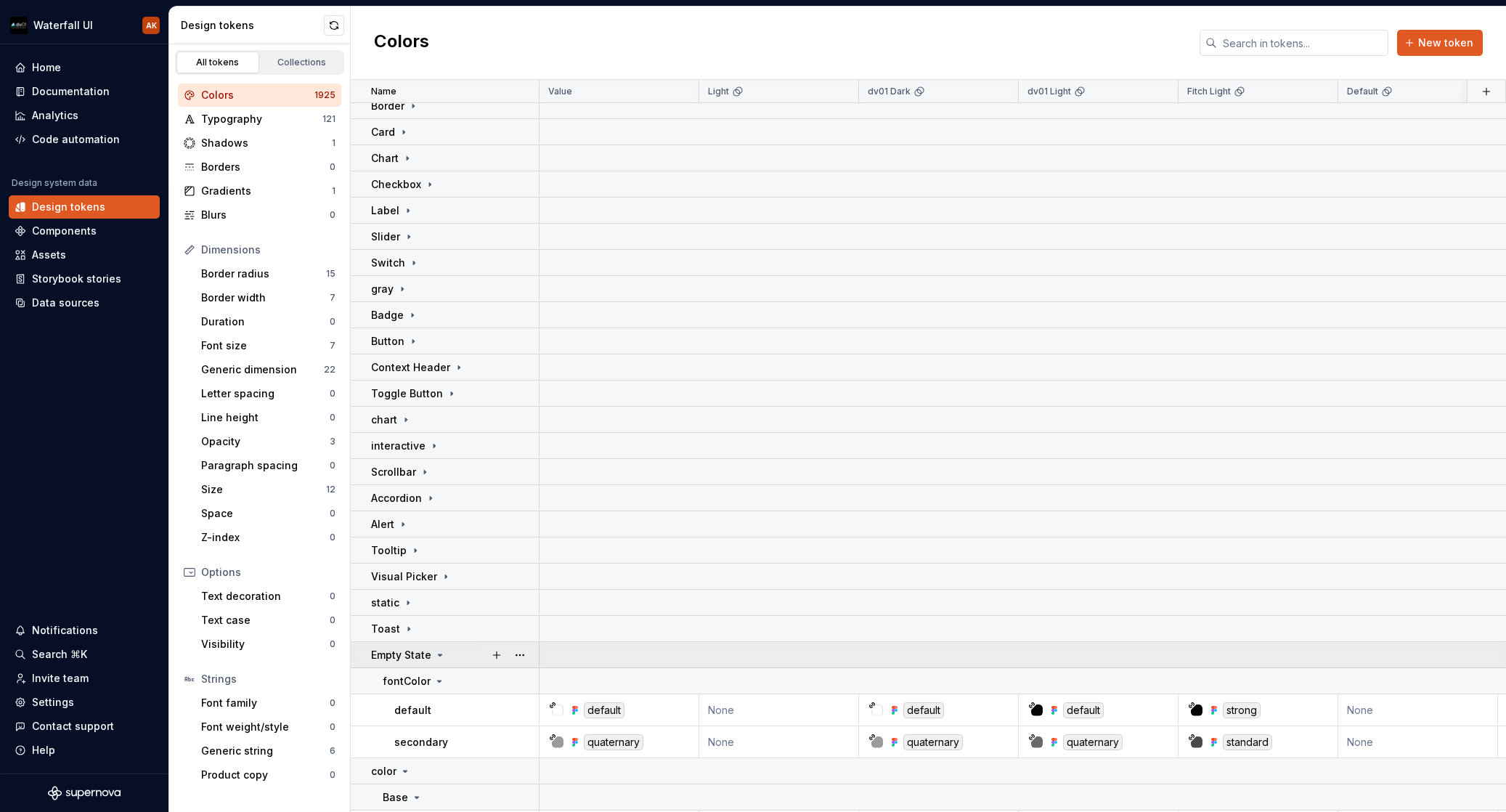
click at [438, 659] on icon at bounding box center [440, 655] width 12 height 12
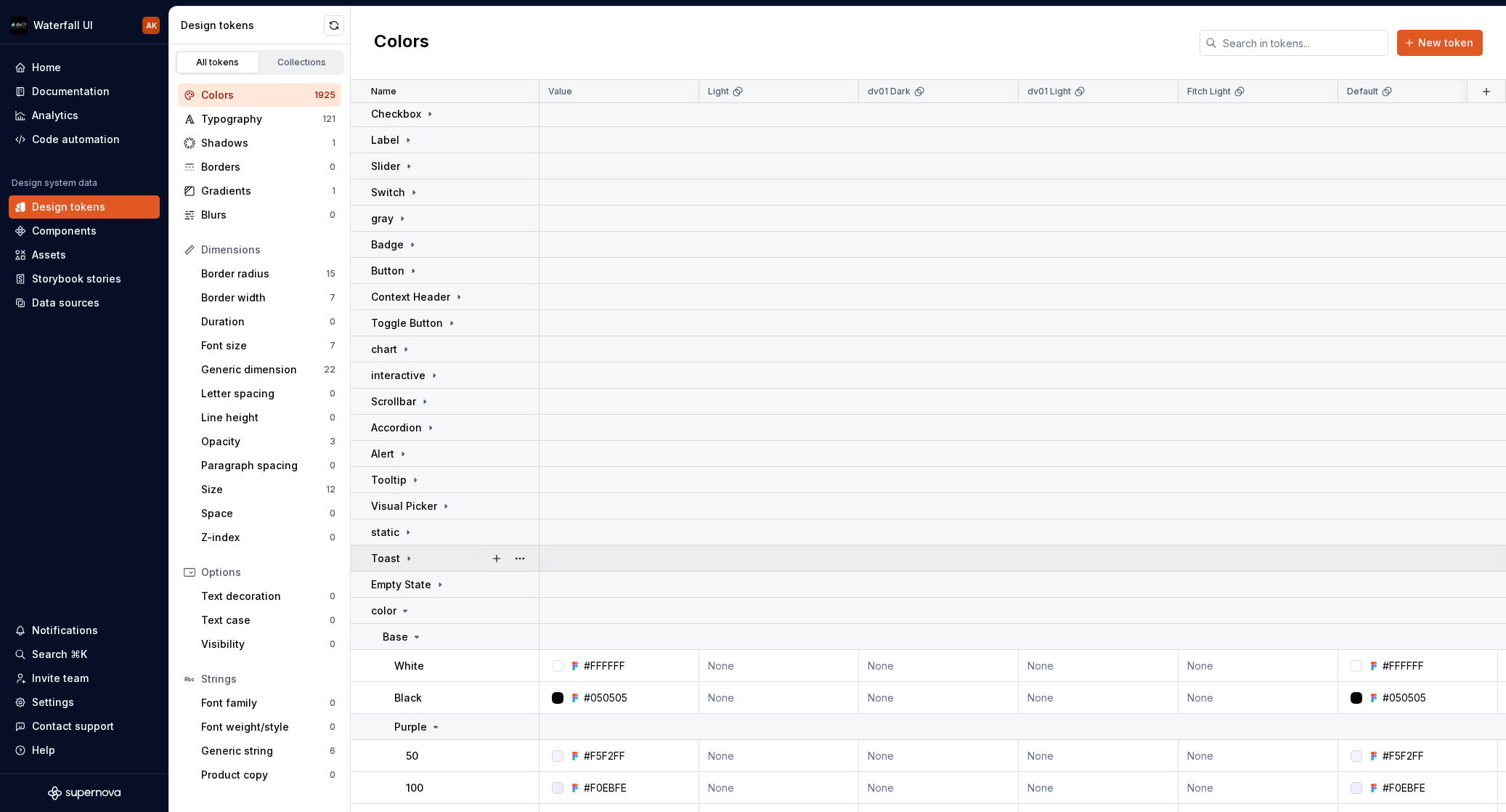
scroll to position [4297, 0]
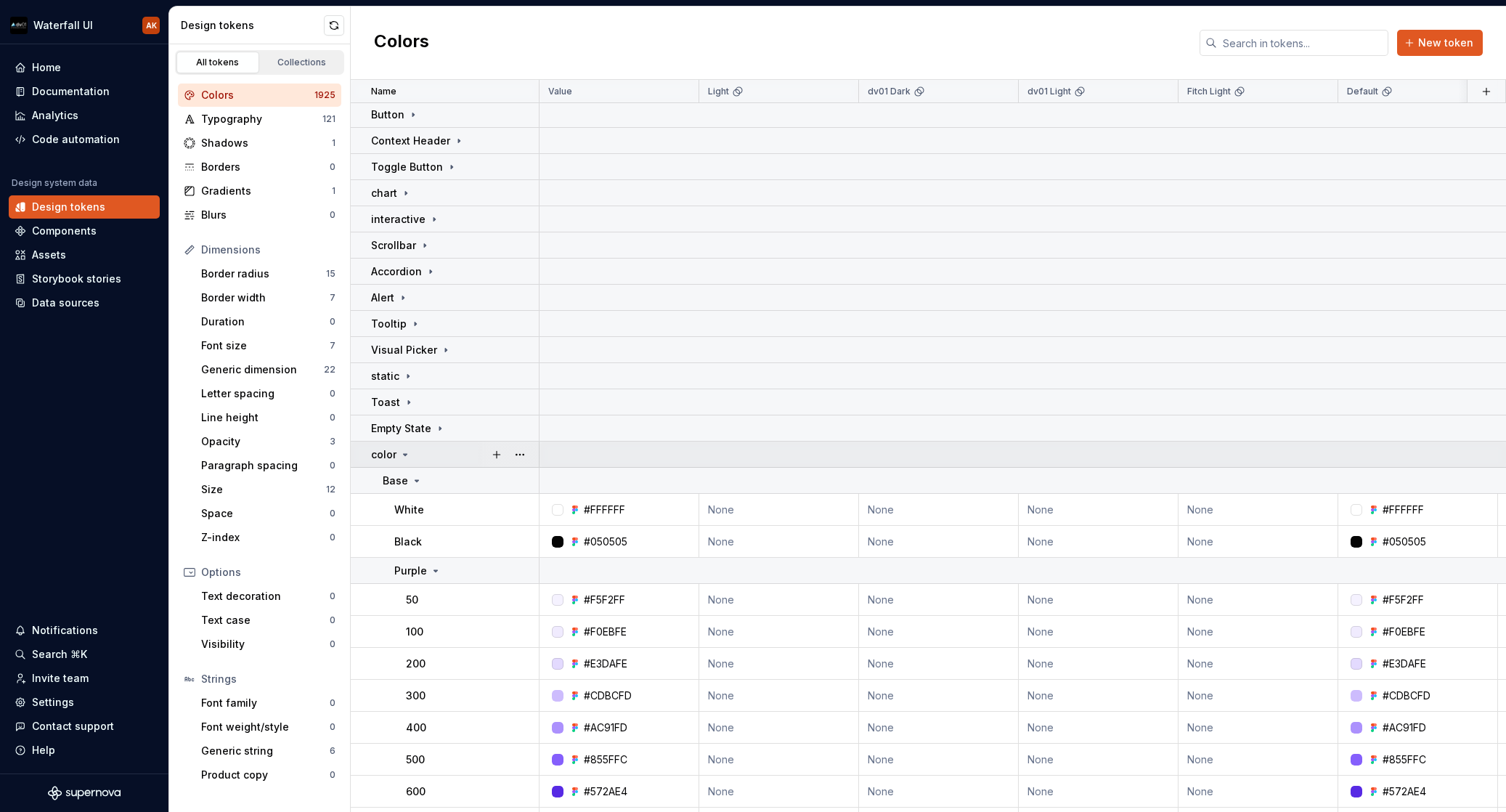
click at [405, 454] on icon at bounding box center [406, 454] width 4 height 1
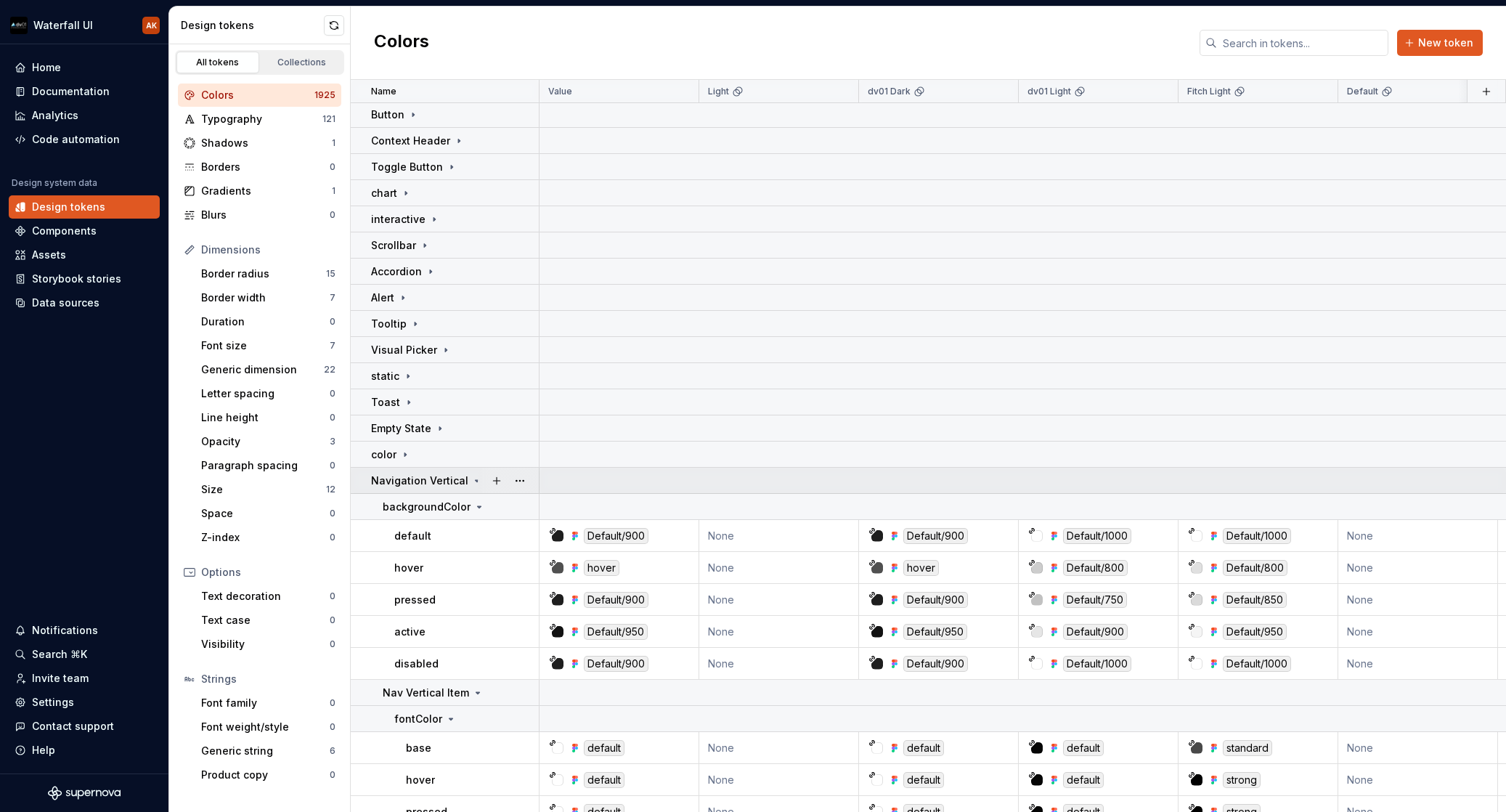
click at [464, 476] on div "Navigation Vertical" at bounding box center [427, 480] width 112 height 15
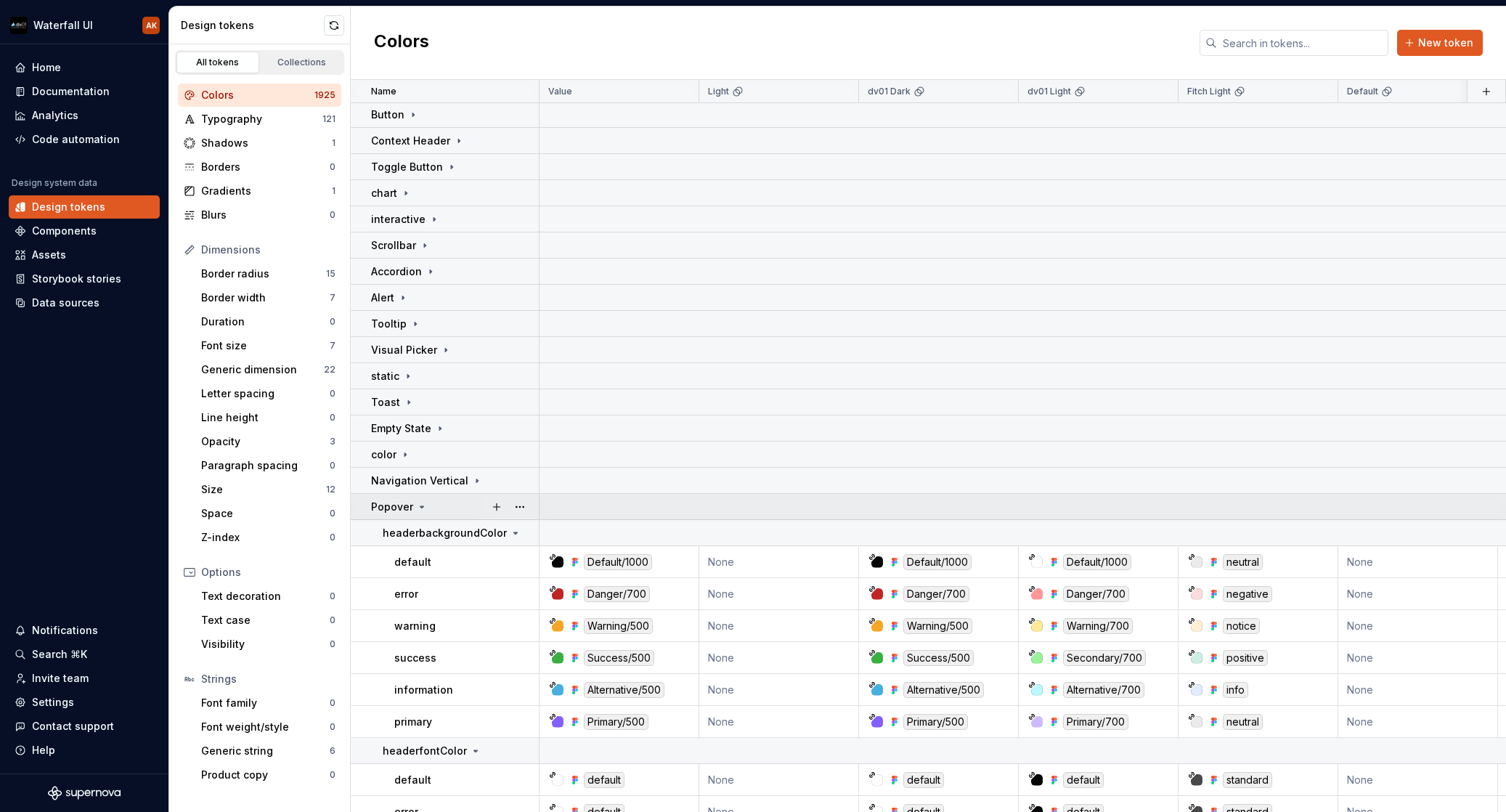
click at [425, 506] on icon at bounding box center [422, 507] width 12 height 12
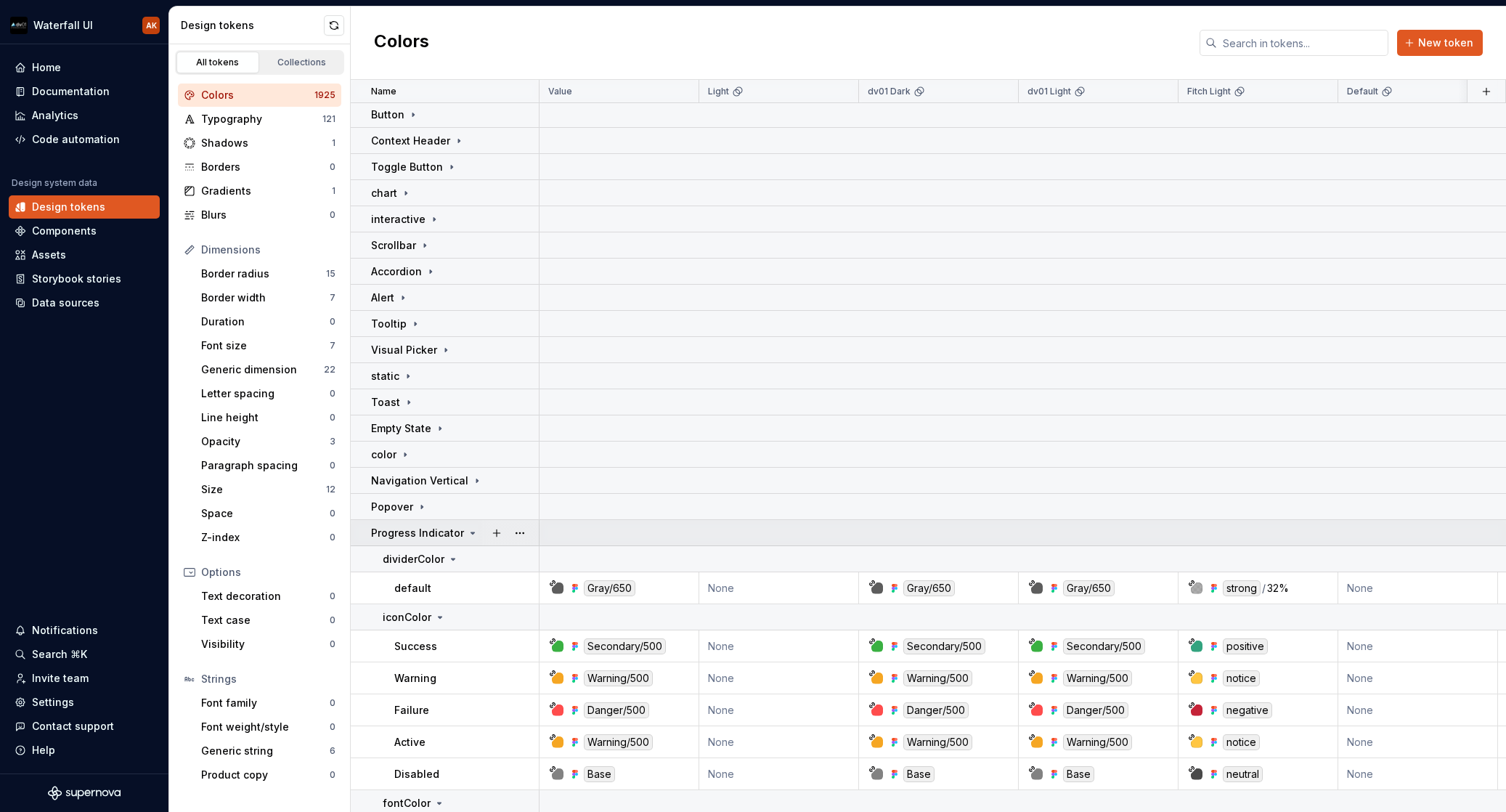
click at [467, 530] on icon at bounding box center [473, 533] width 12 height 12
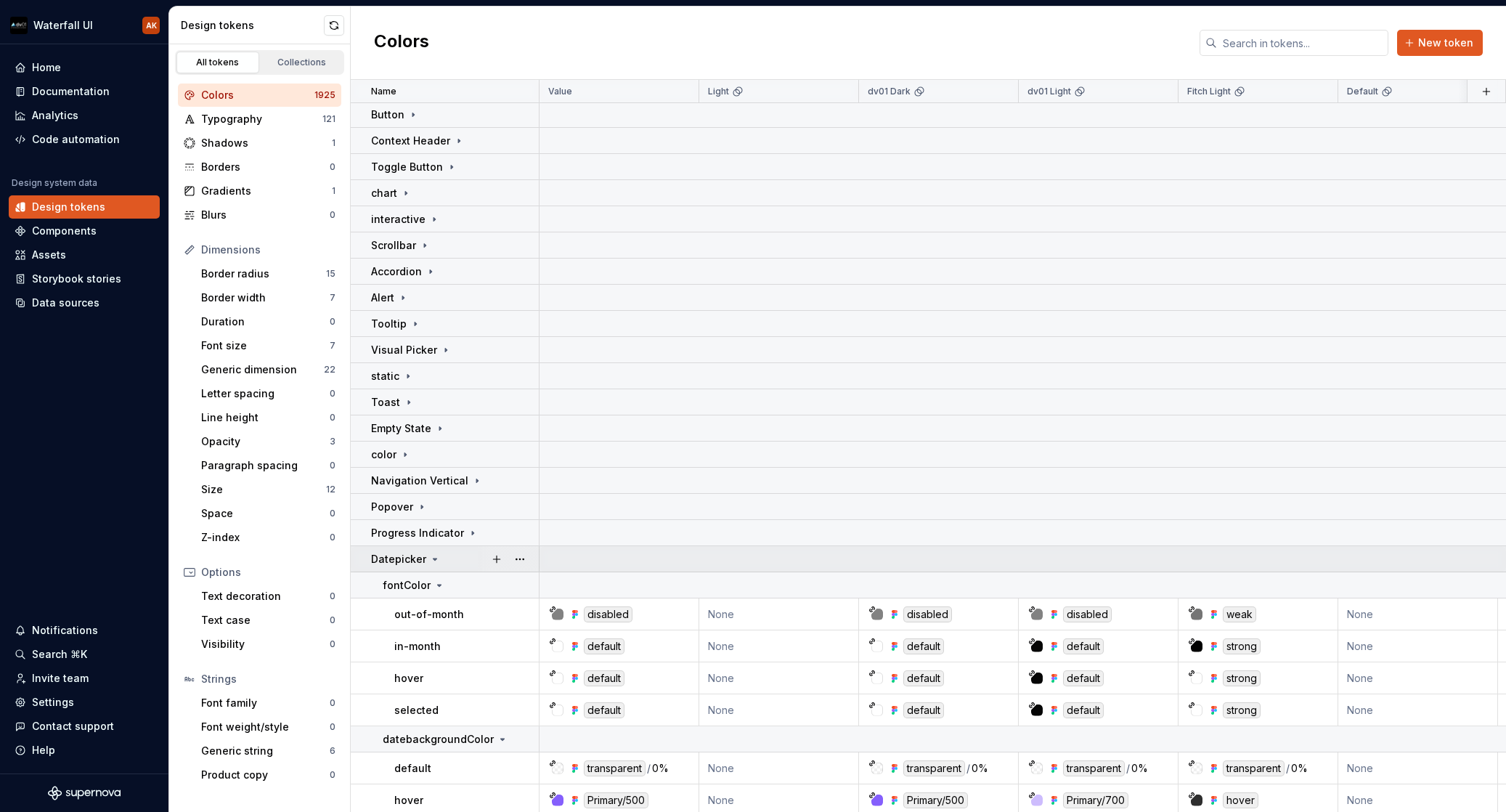
click at [429, 561] on icon at bounding box center [435, 559] width 12 height 12
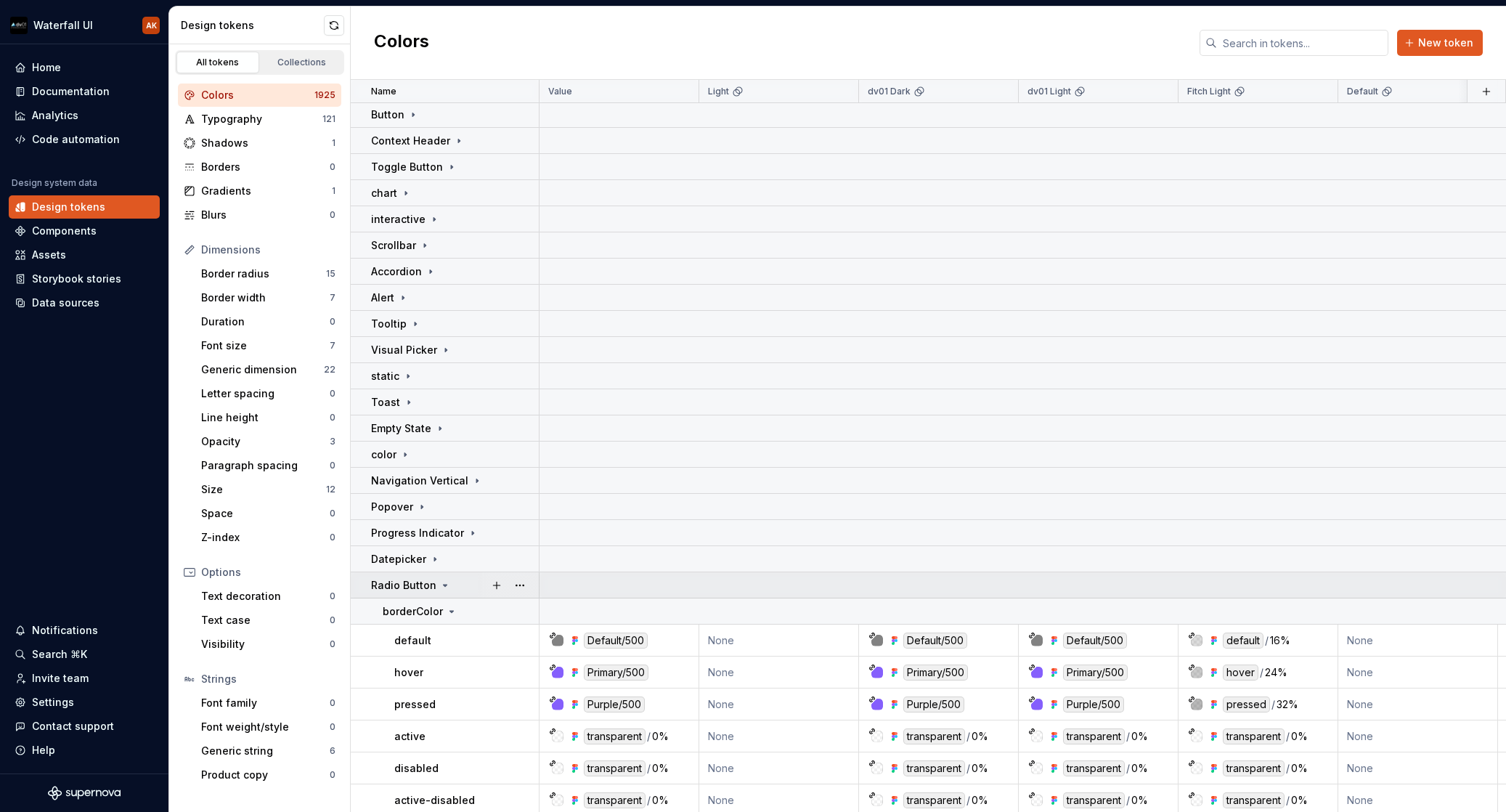
click at [440, 583] on icon at bounding box center [446, 586] width 12 height 12
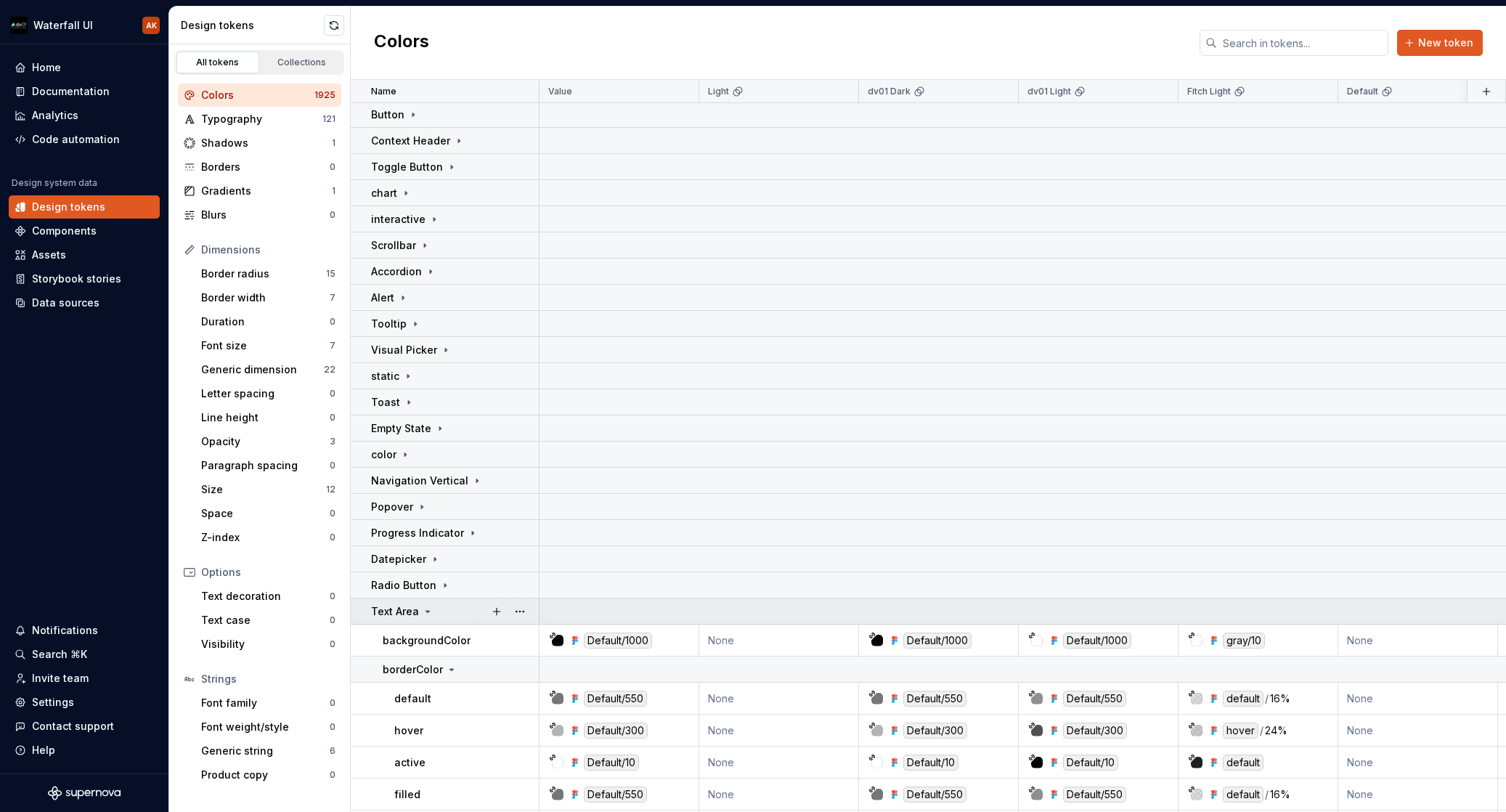
click at [426, 608] on icon at bounding box center [428, 611] width 12 height 12
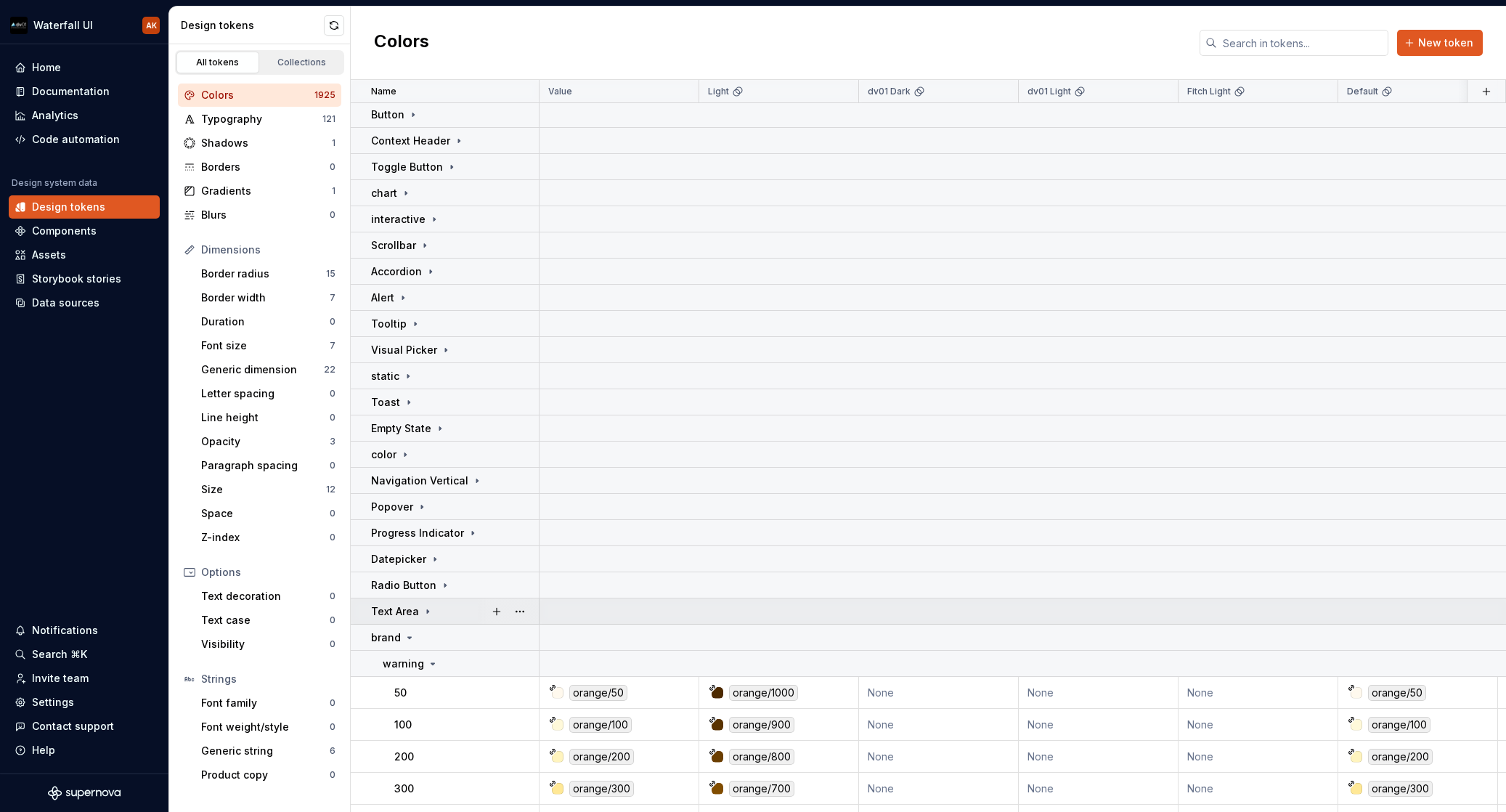
scroll to position [4501, 0]
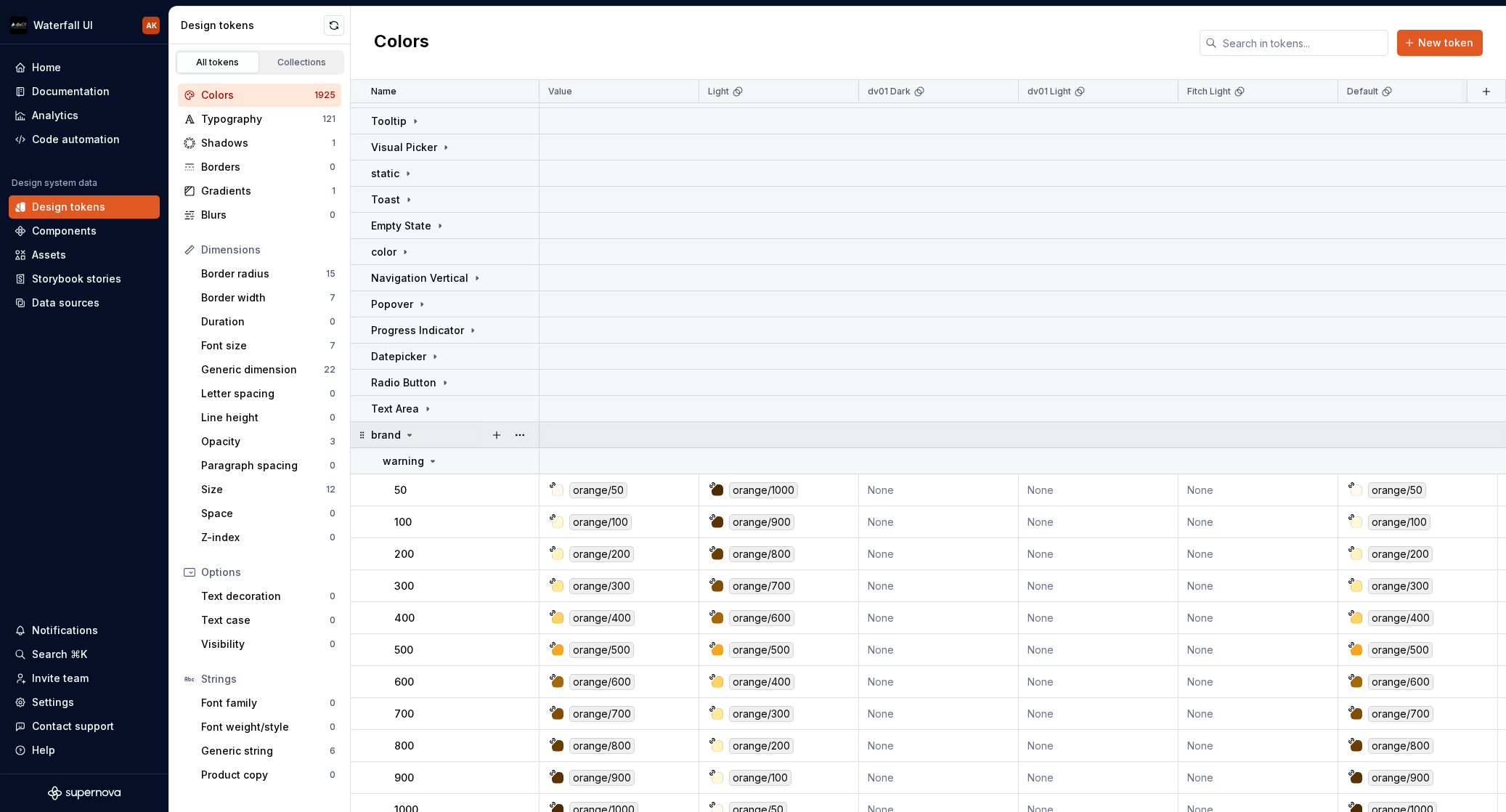
click at [411, 429] on icon at bounding box center [410, 435] width 12 height 12
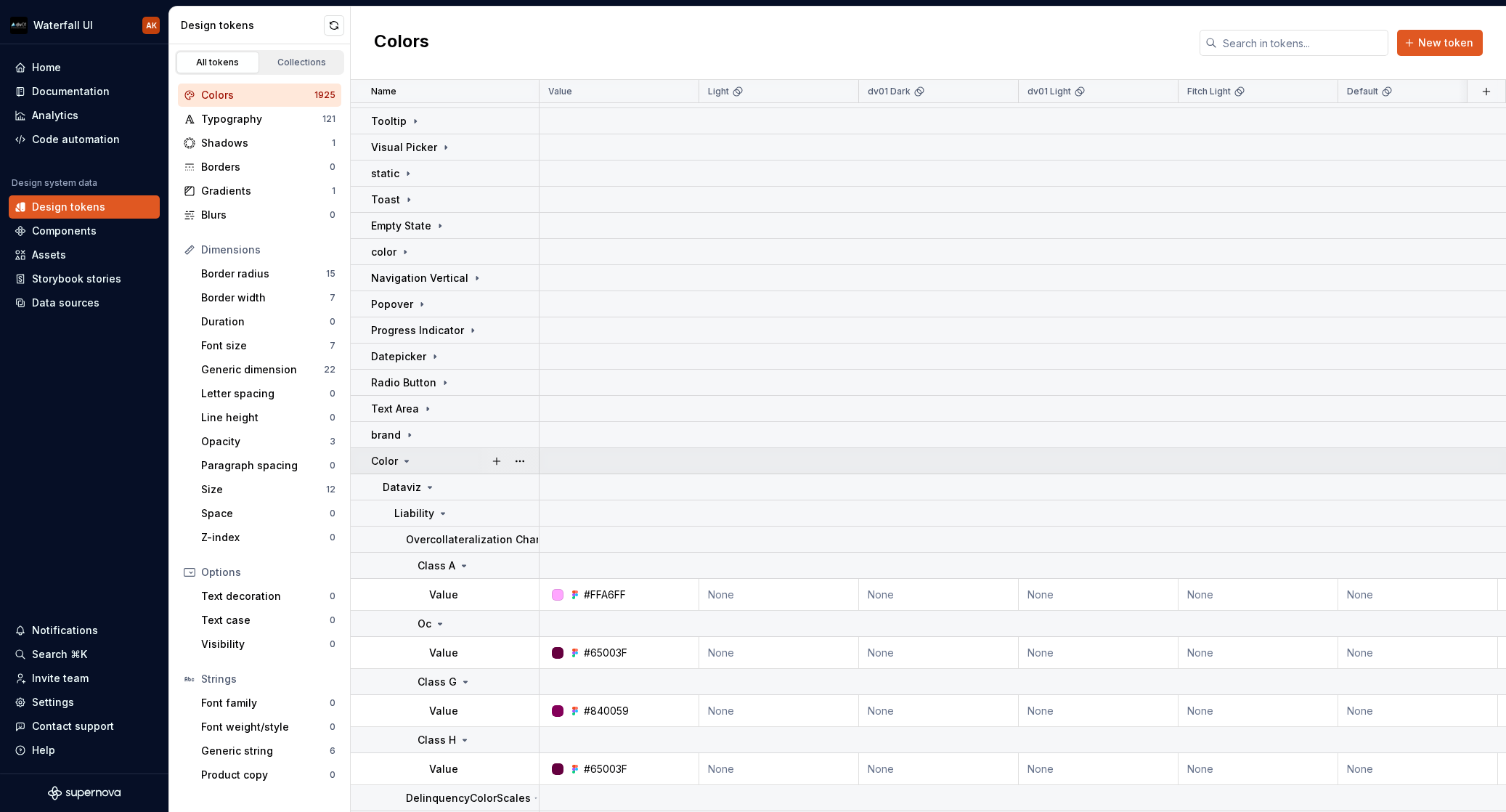
click at [412, 456] on icon at bounding box center [407, 462] width 12 height 12
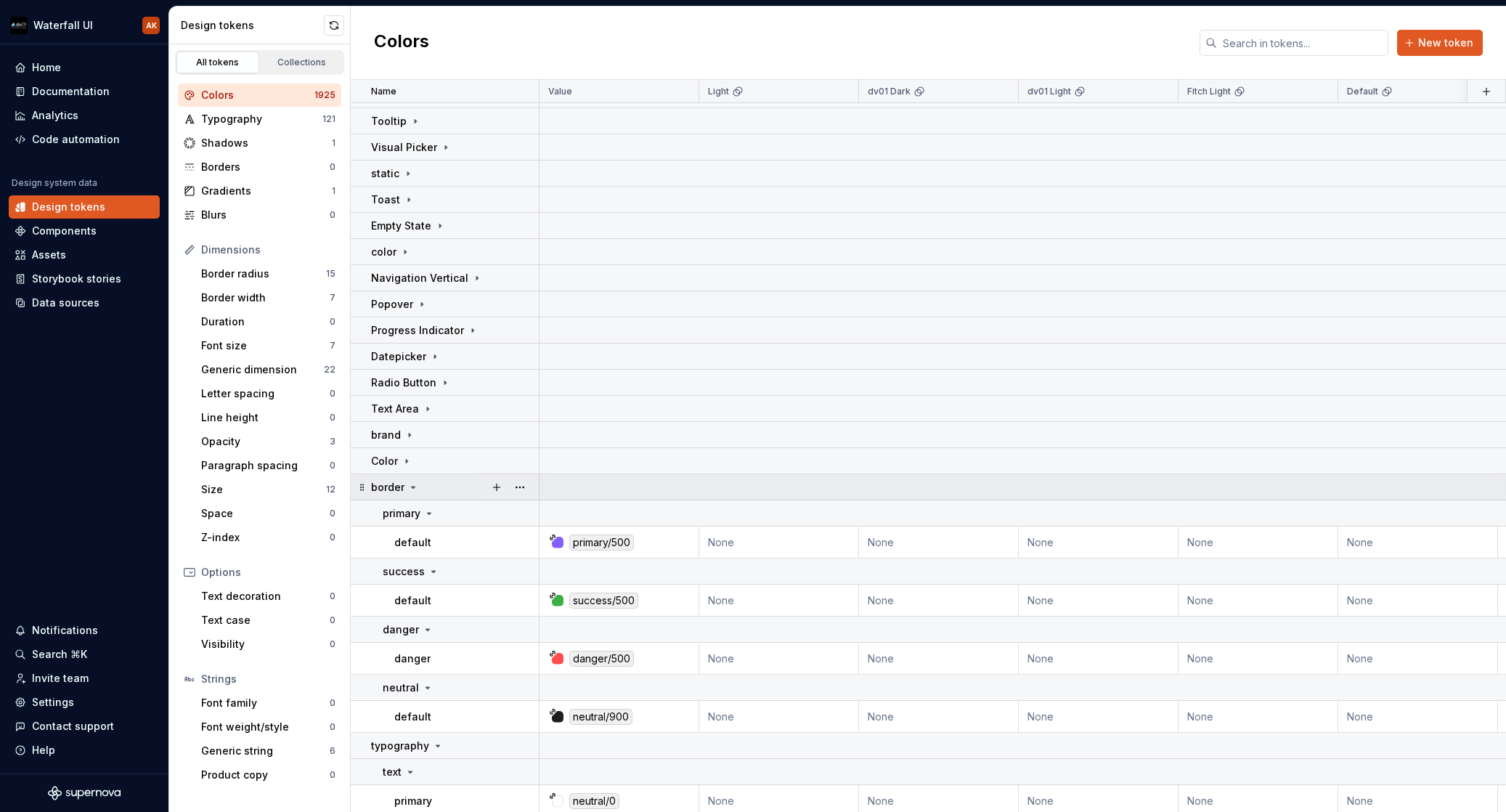
click at [411, 485] on icon at bounding box center [413, 487] width 12 height 12
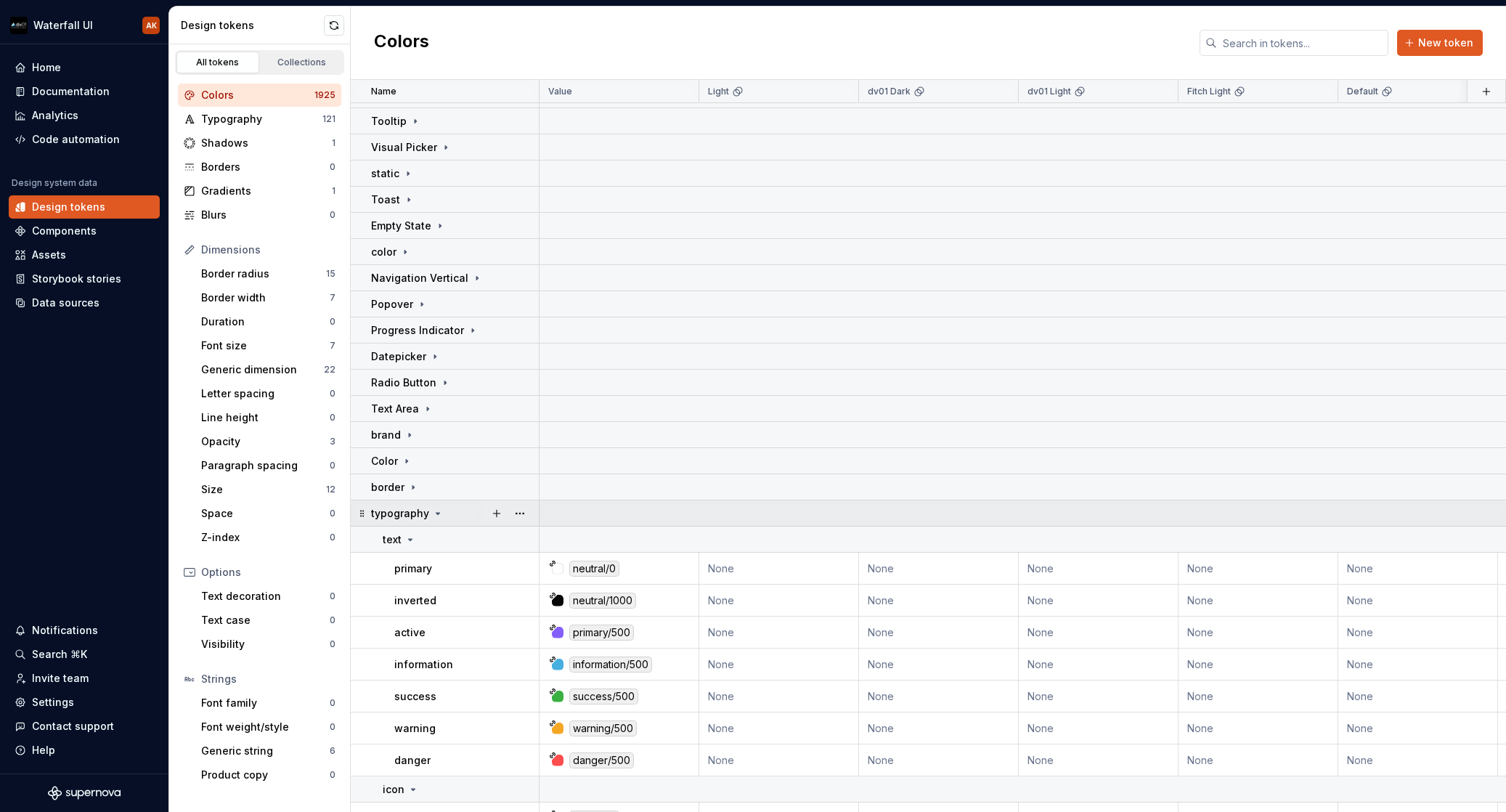
click at [433, 511] on icon at bounding box center [438, 513] width 12 height 12
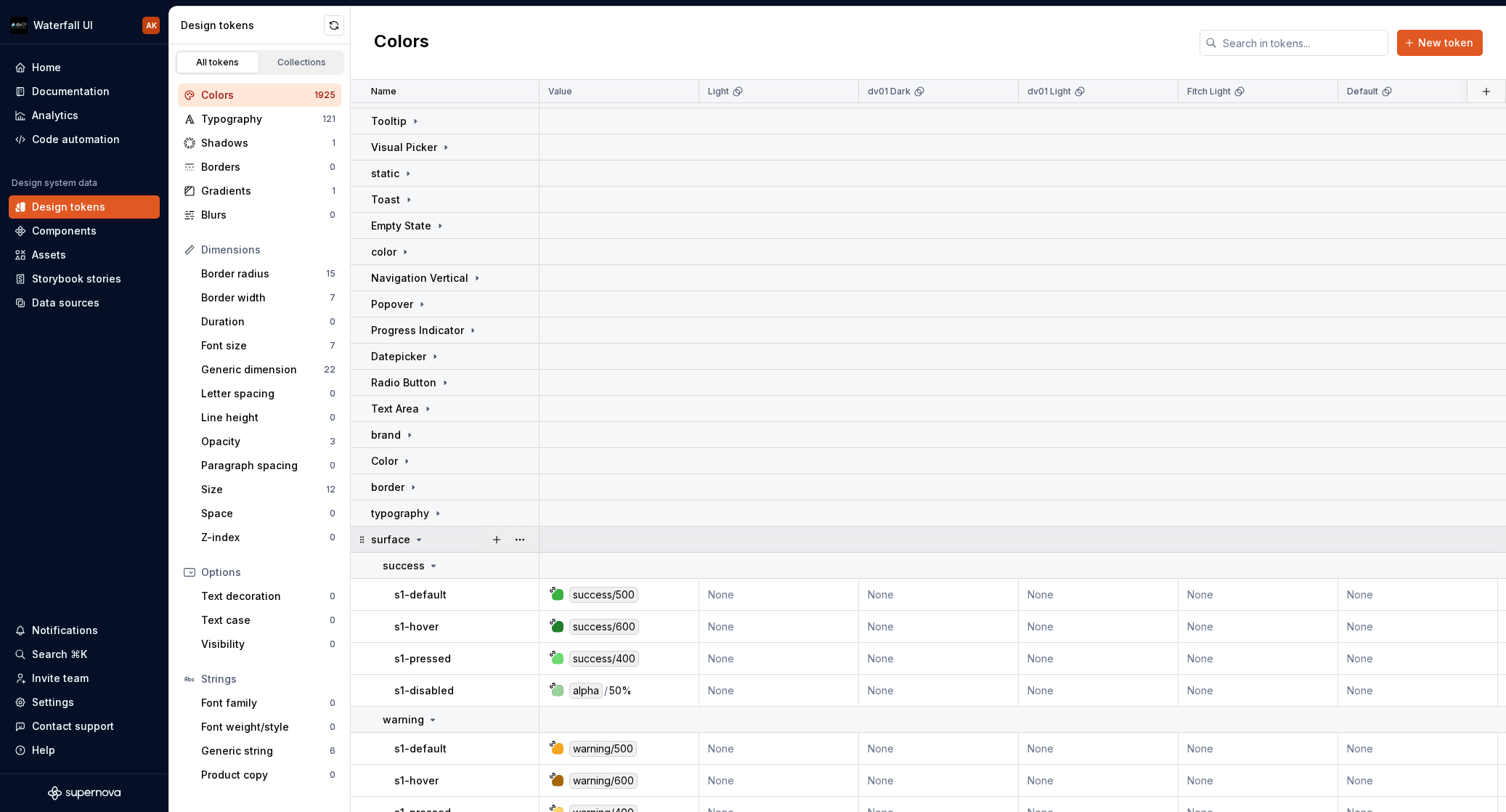
click at [418, 538] on icon at bounding box center [419, 540] width 12 height 12
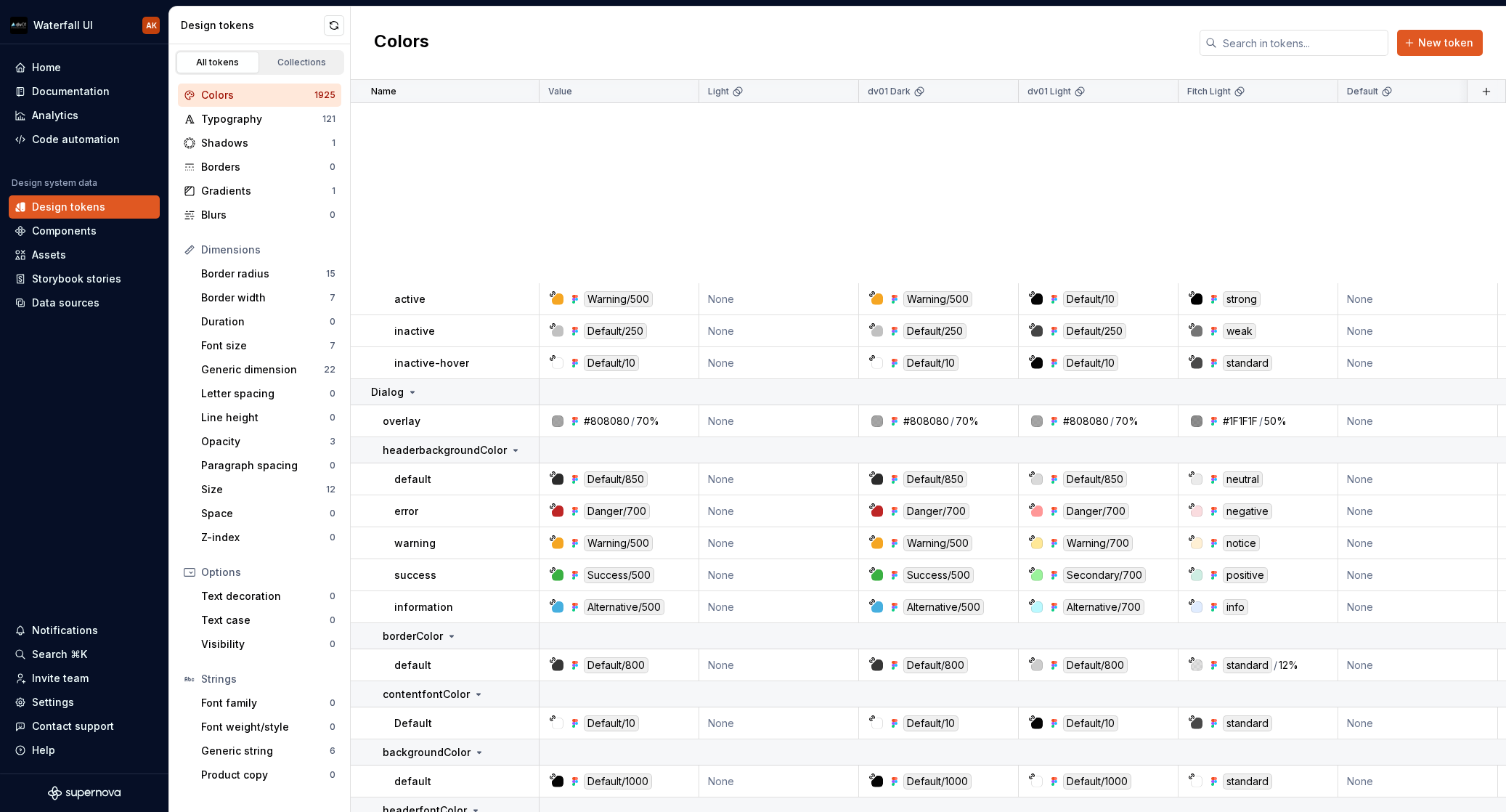
scroll to position [0, 0]
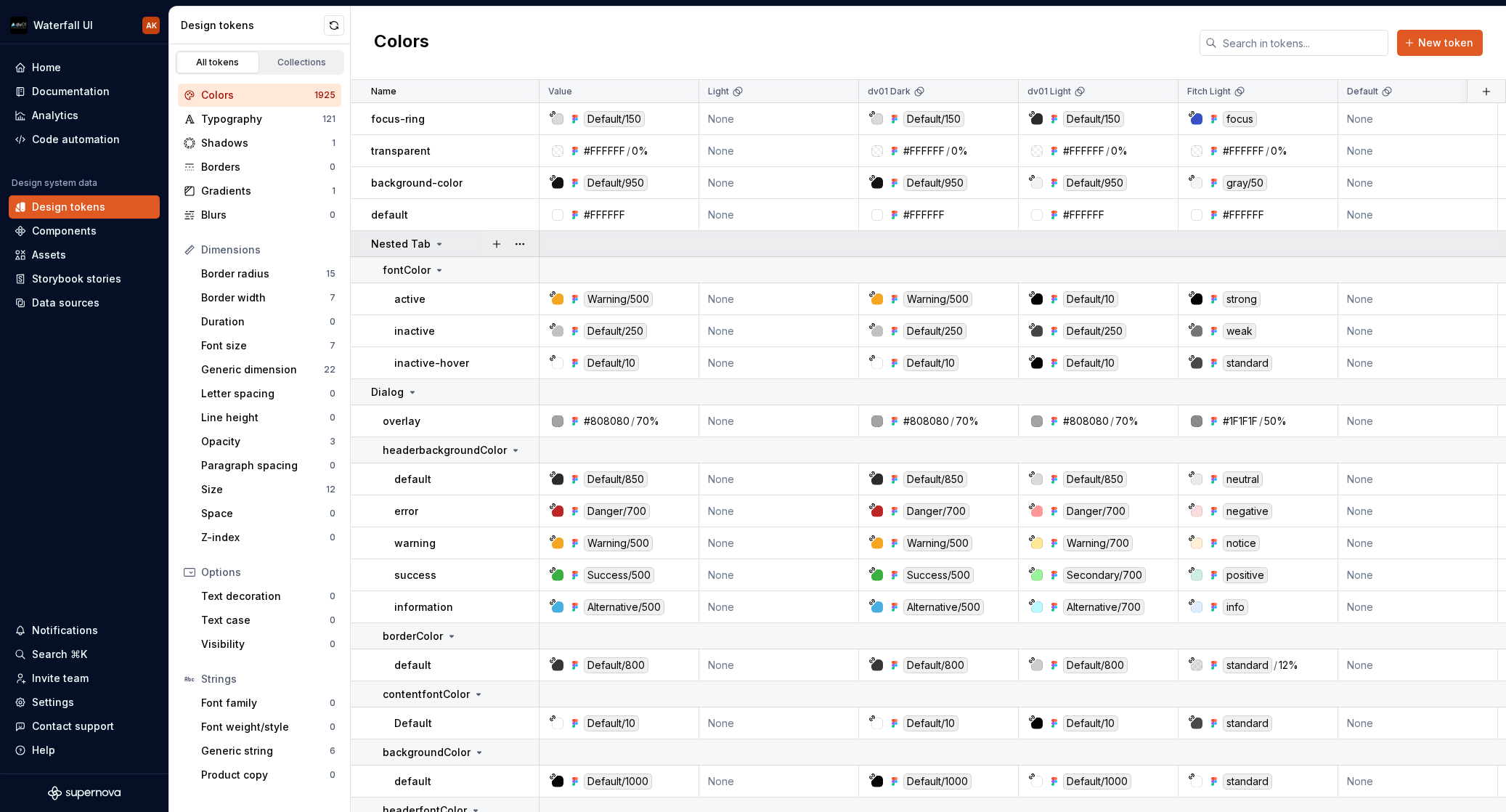
click at [435, 240] on icon at bounding box center [440, 244] width 12 height 12
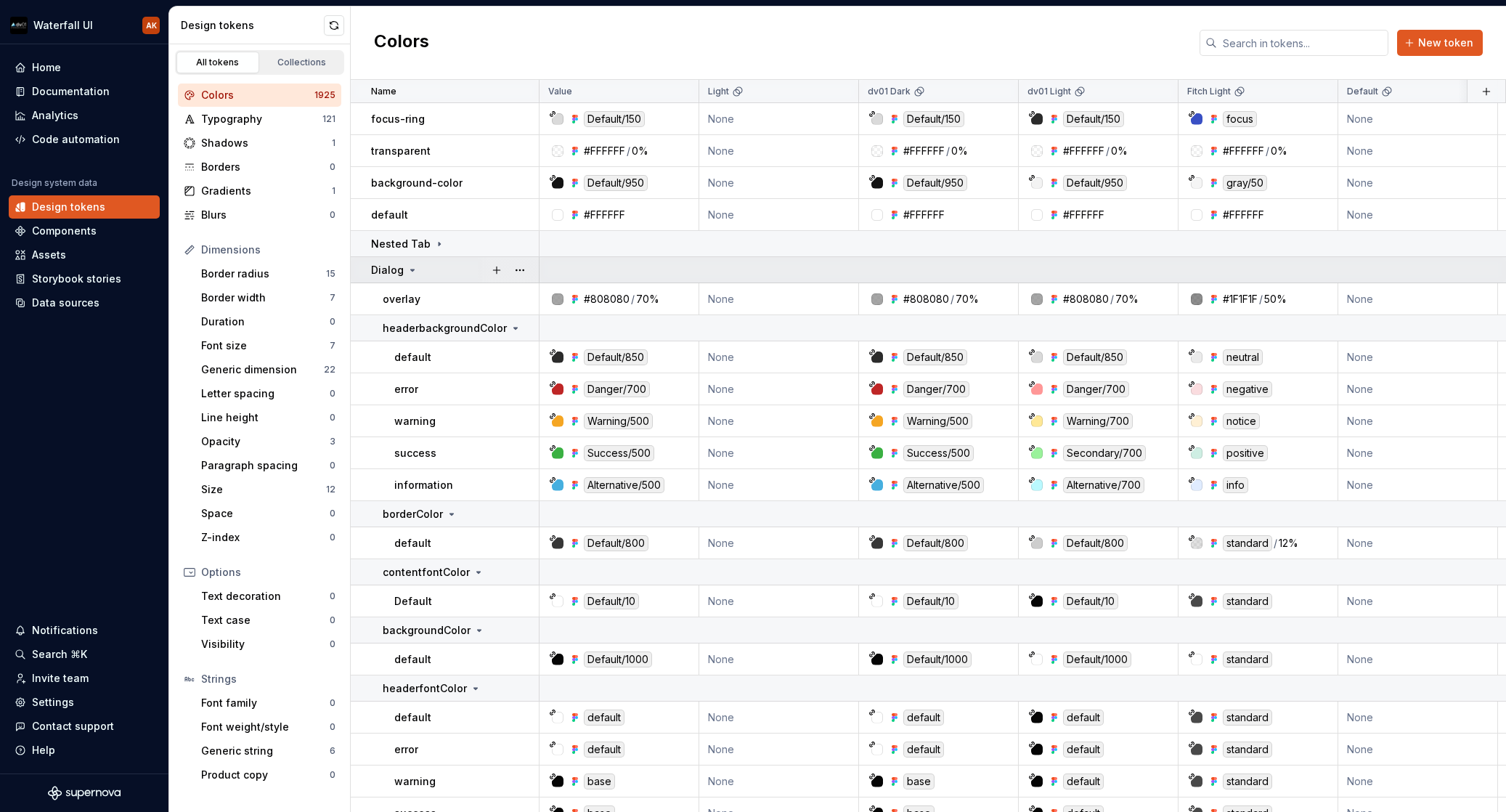
click at [414, 269] on icon at bounding box center [413, 270] width 12 height 12
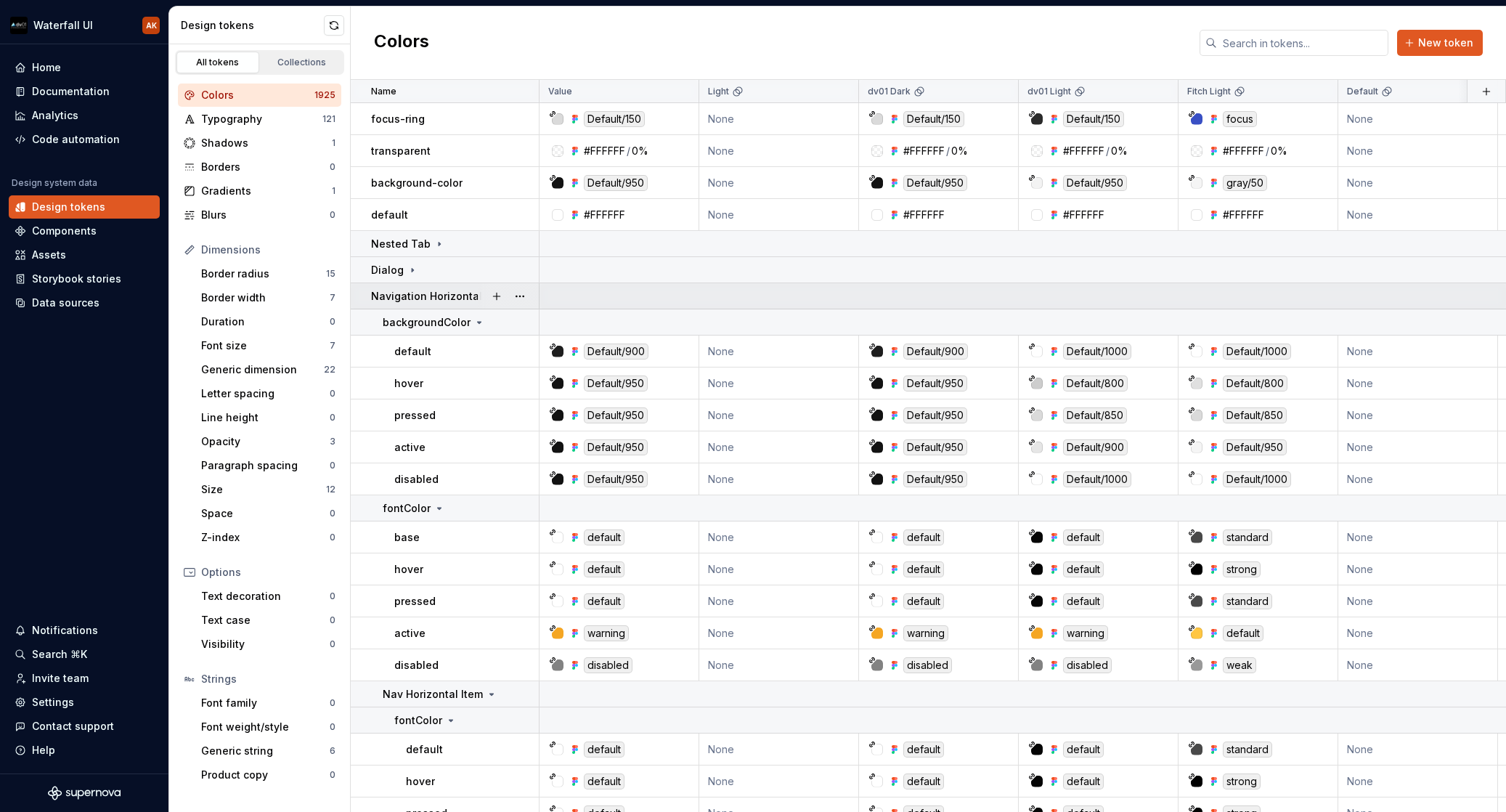
click at [484, 292] on div at bounding box center [507, 296] width 61 height 26
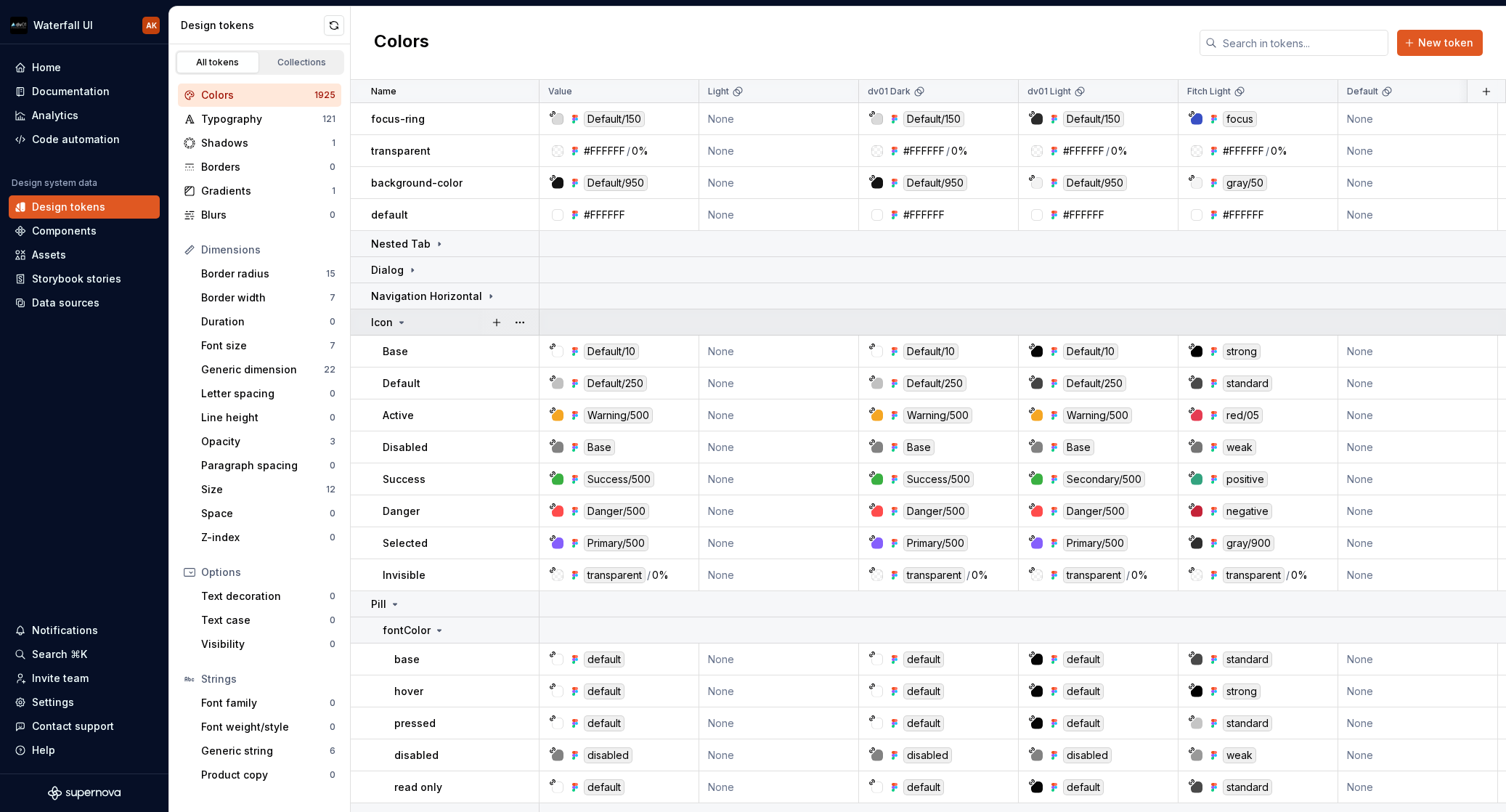
click at [404, 325] on icon at bounding box center [402, 323] width 12 height 12
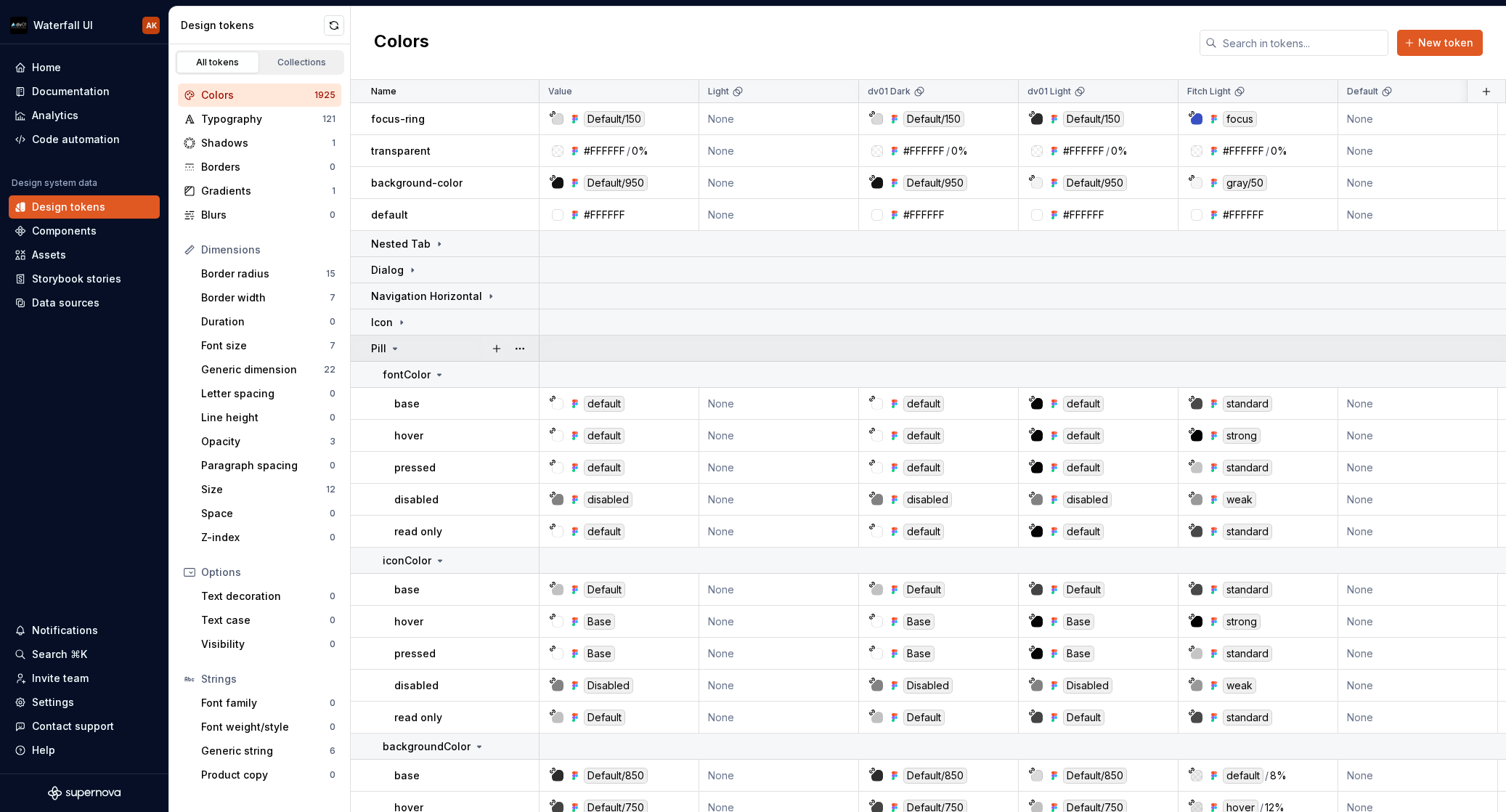
click at [399, 344] on icon at bounding box center [395, 348] width 12 height 12
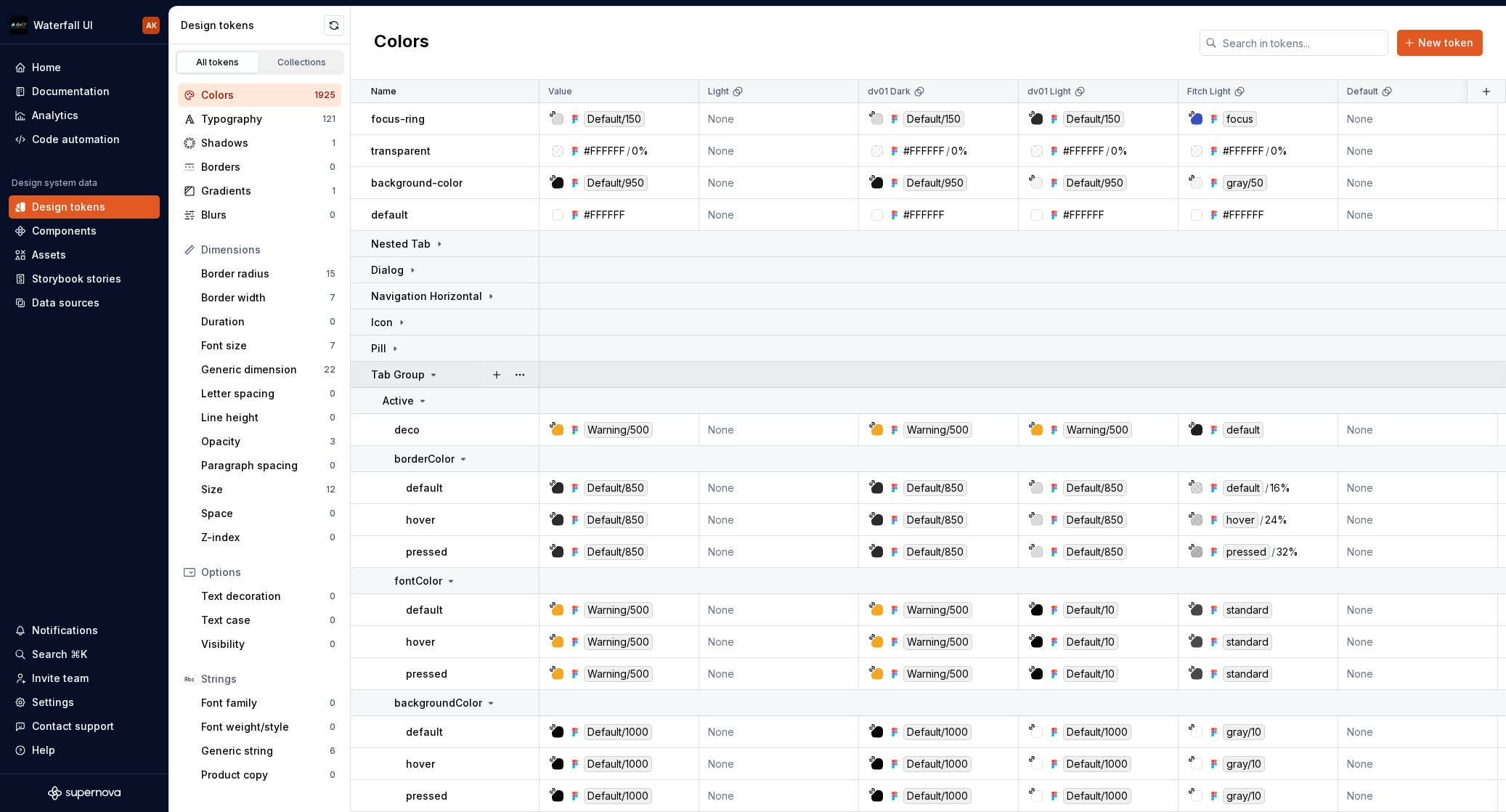
click at [432, 376] on icon at bounding box center [434, 375] width 12 height 12
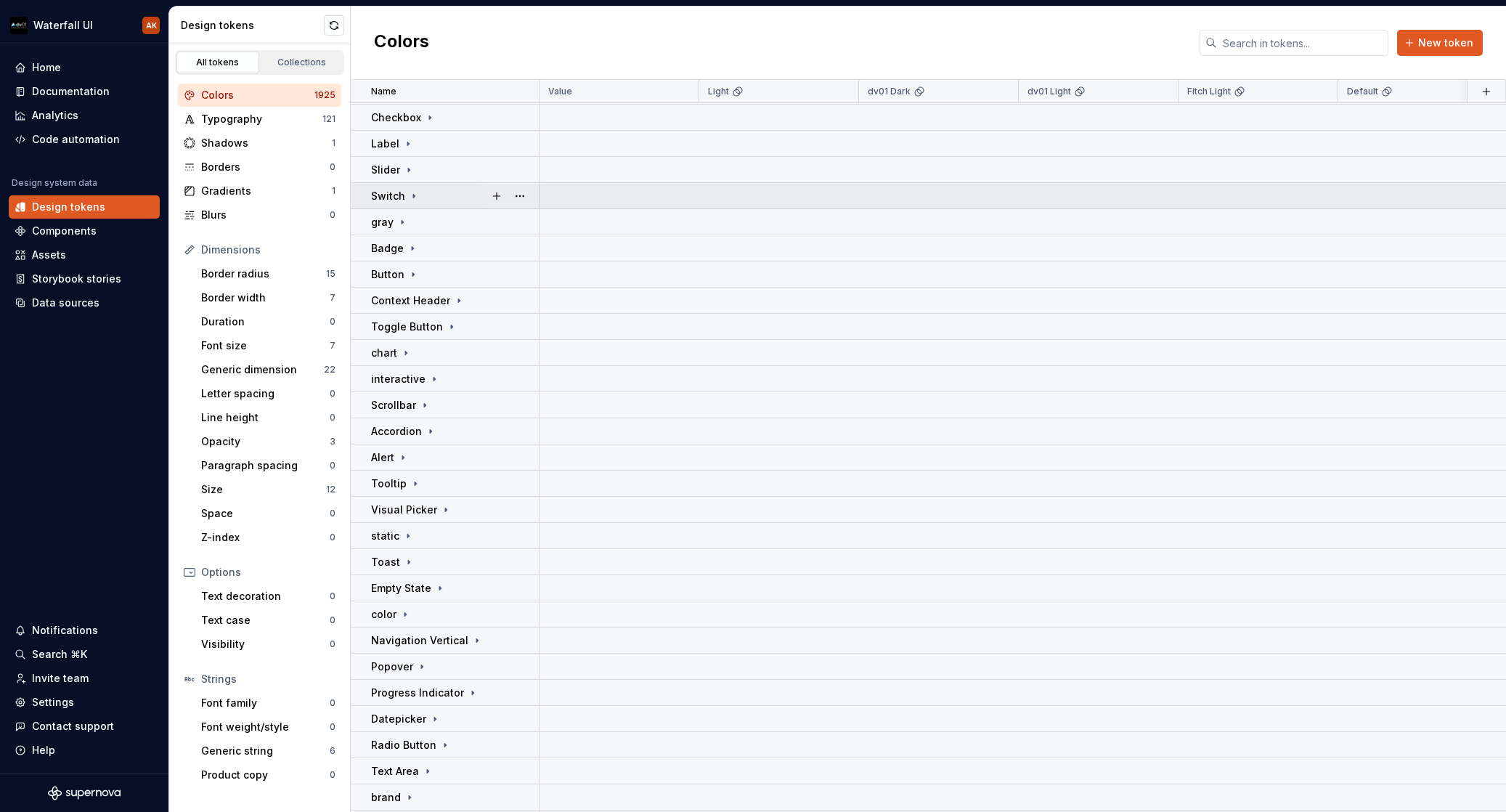
scroll to position [546, 0]
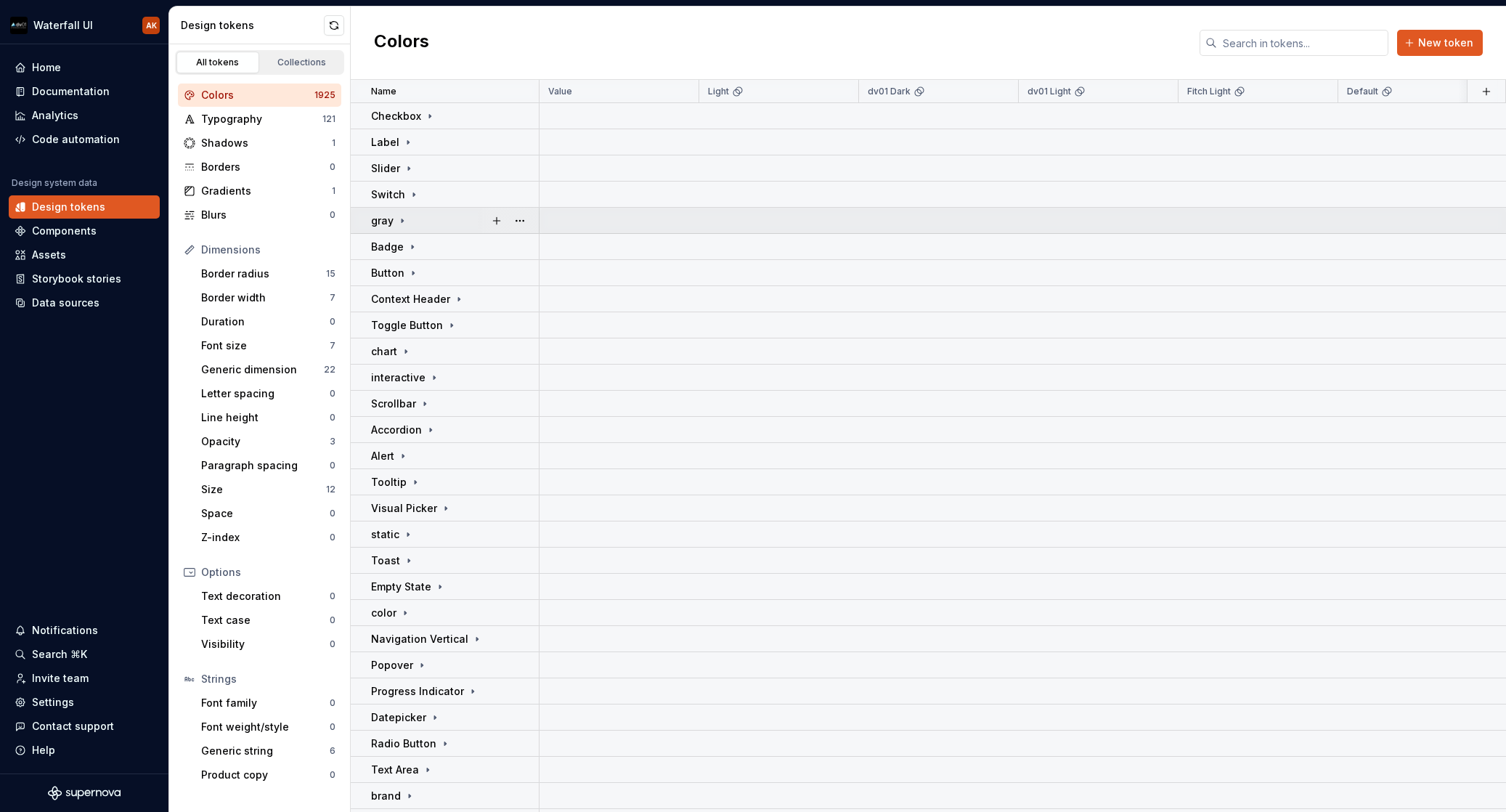
click at [403, 217] on icon at bounding box center [402, 221] width 12 height 12
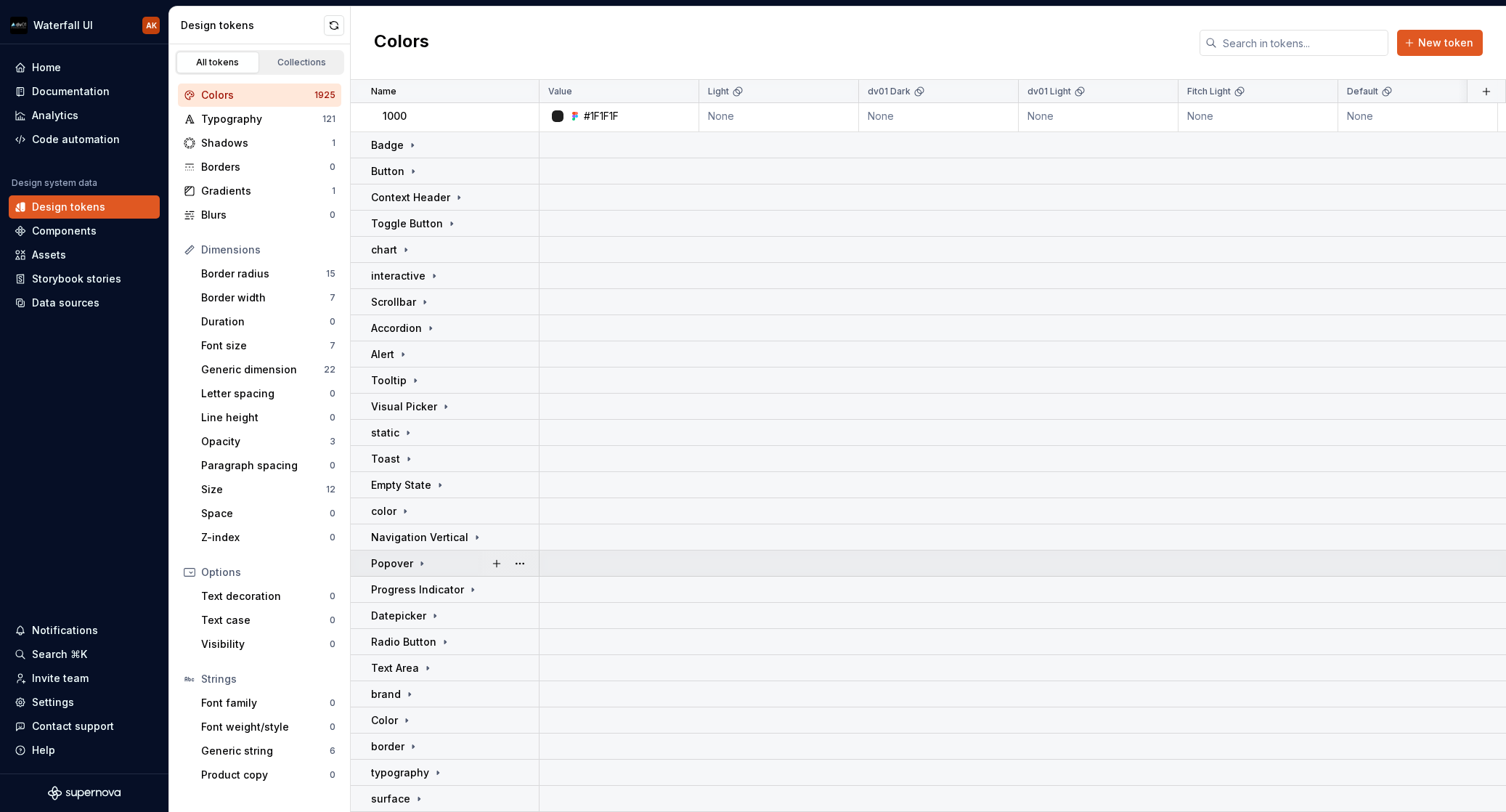
scroll to position [1327, 0]
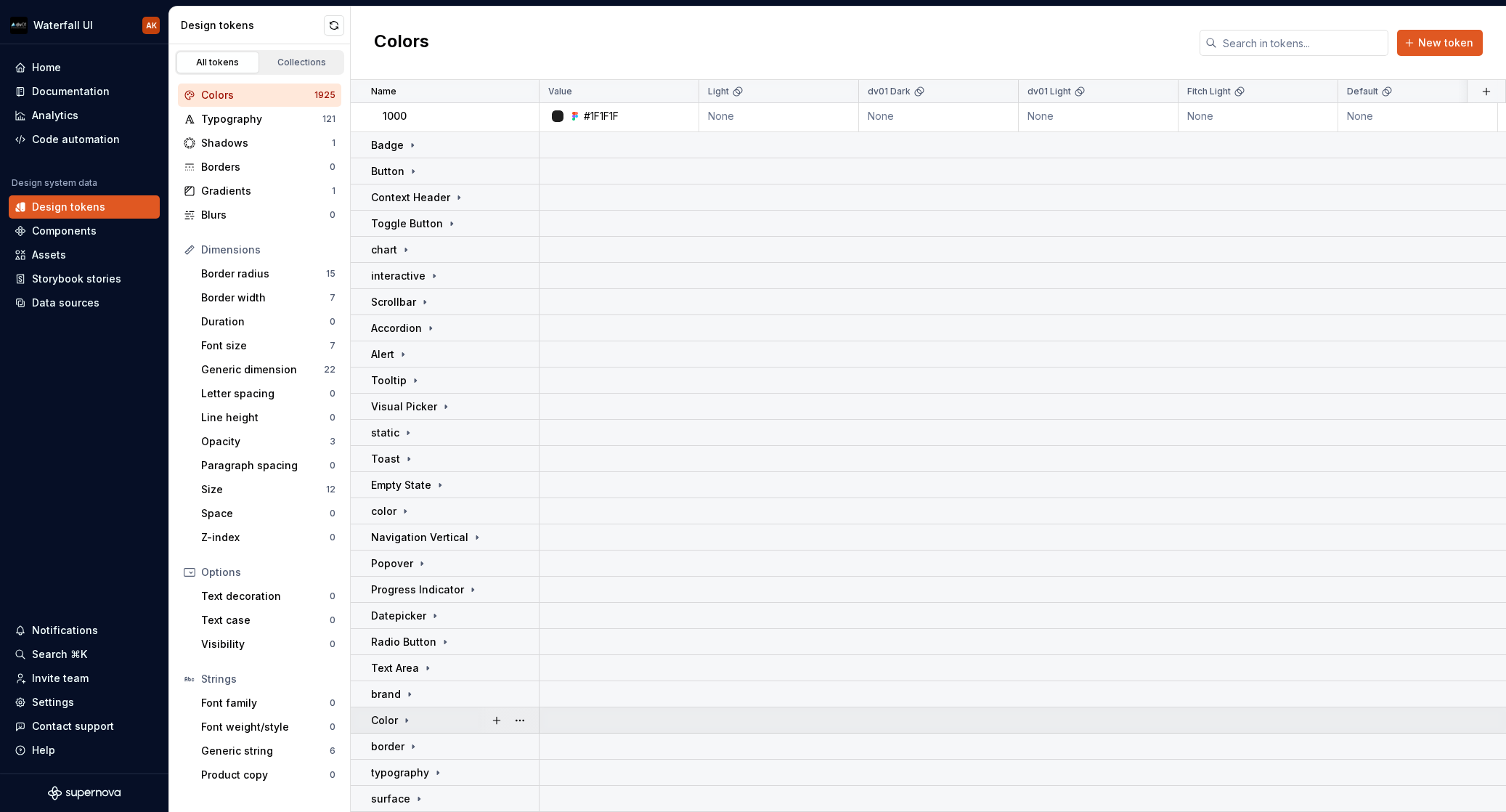
click at [409, 715] on icon at bounding box center [407, 721] width 12 height 12
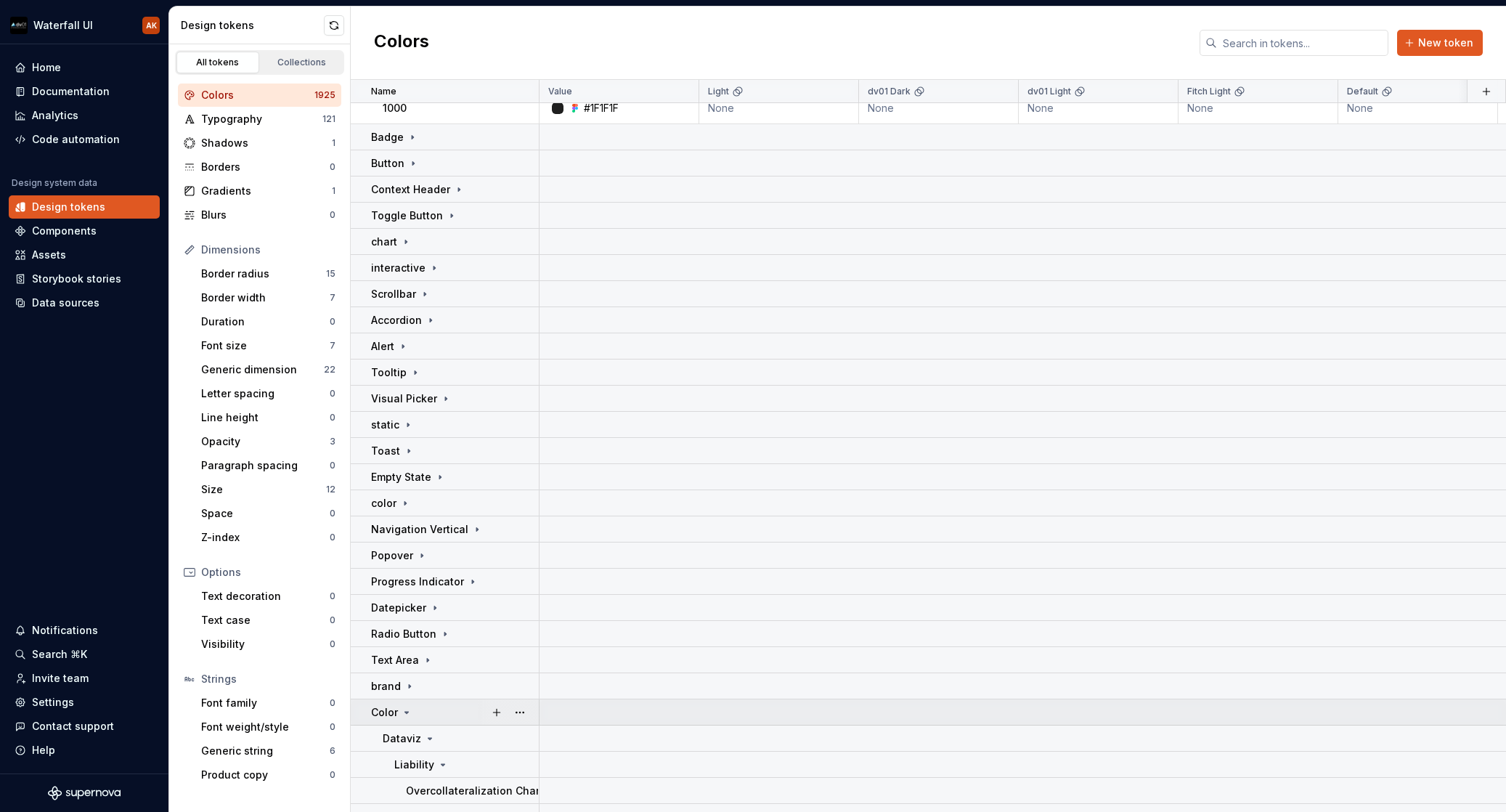
scroll to position [1518, 0]
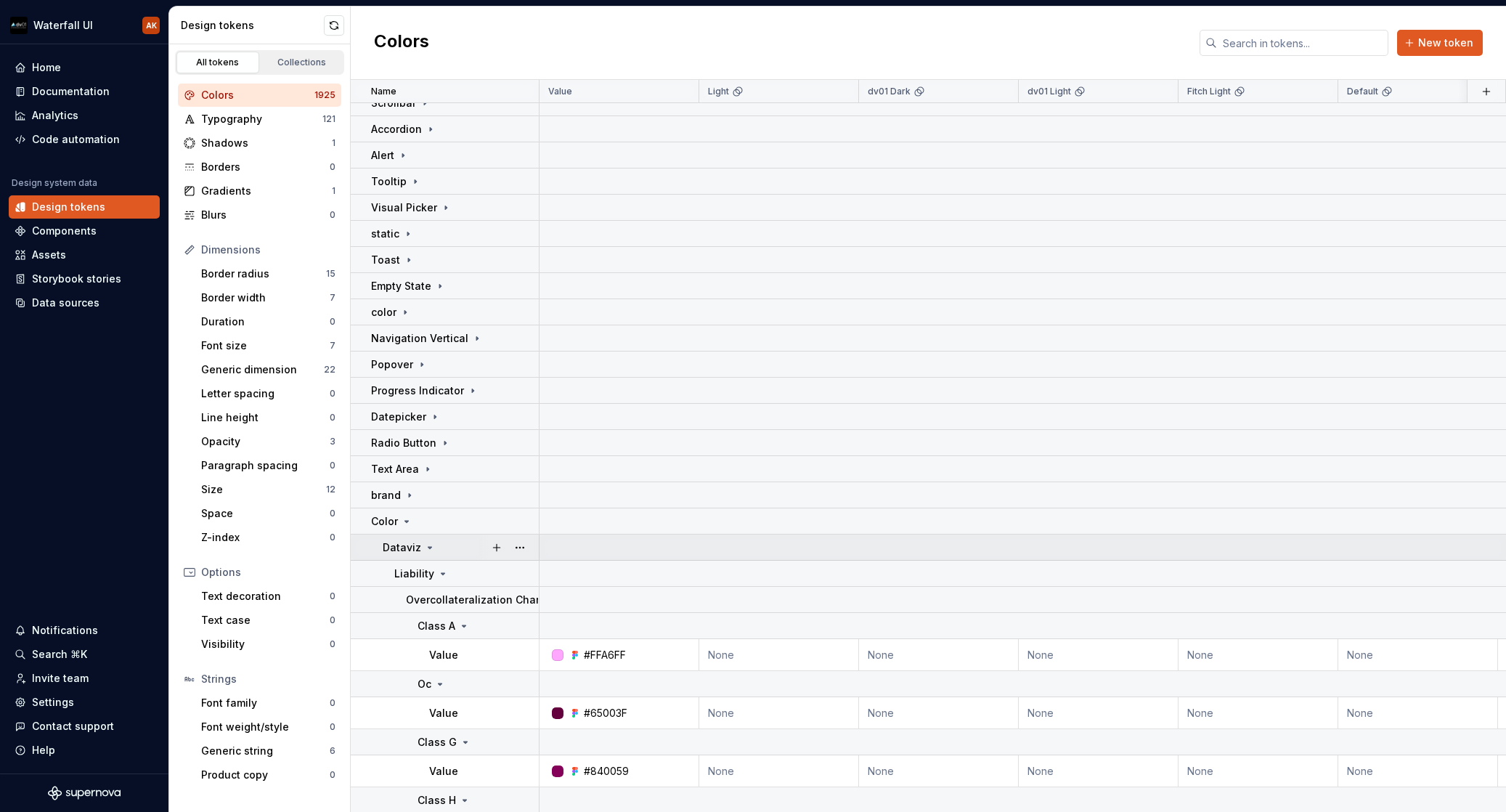
click at [431, 549] on icon at bounding box center [430, 548] width 12 height 12
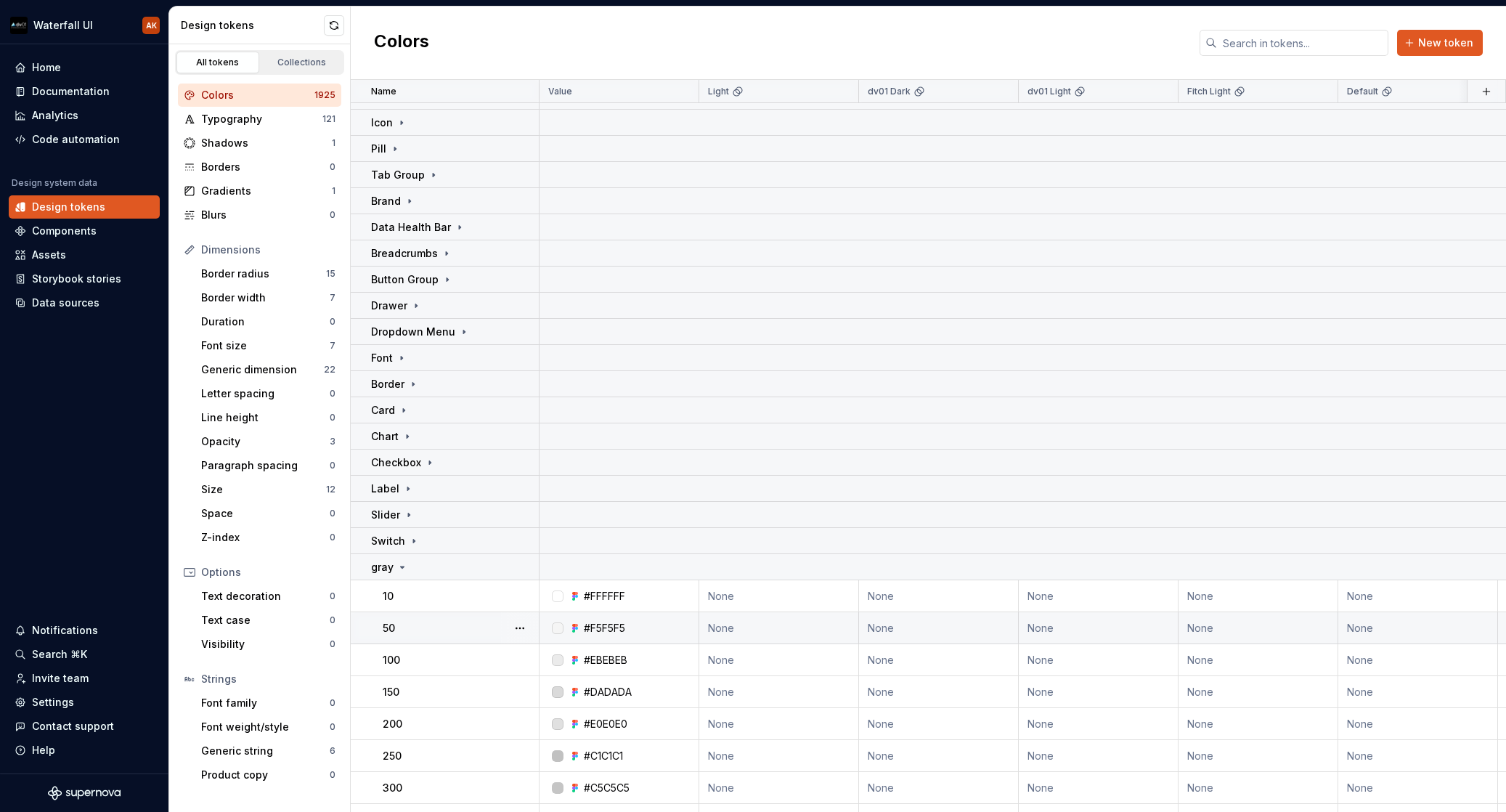
scroll to position [202, 0]
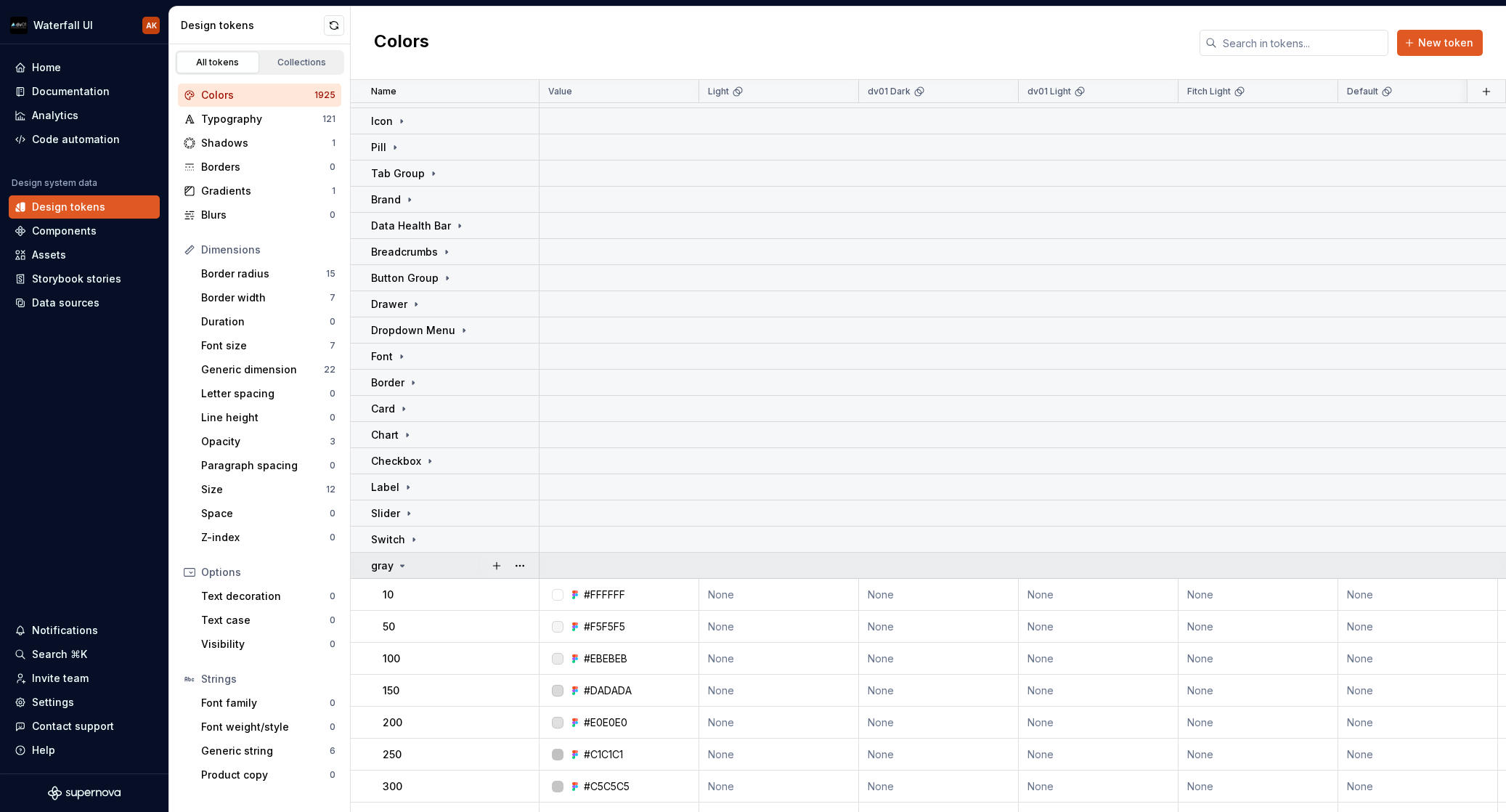
click at [400, 570] on icon at bounding box center [402, 566] width 12 height 12
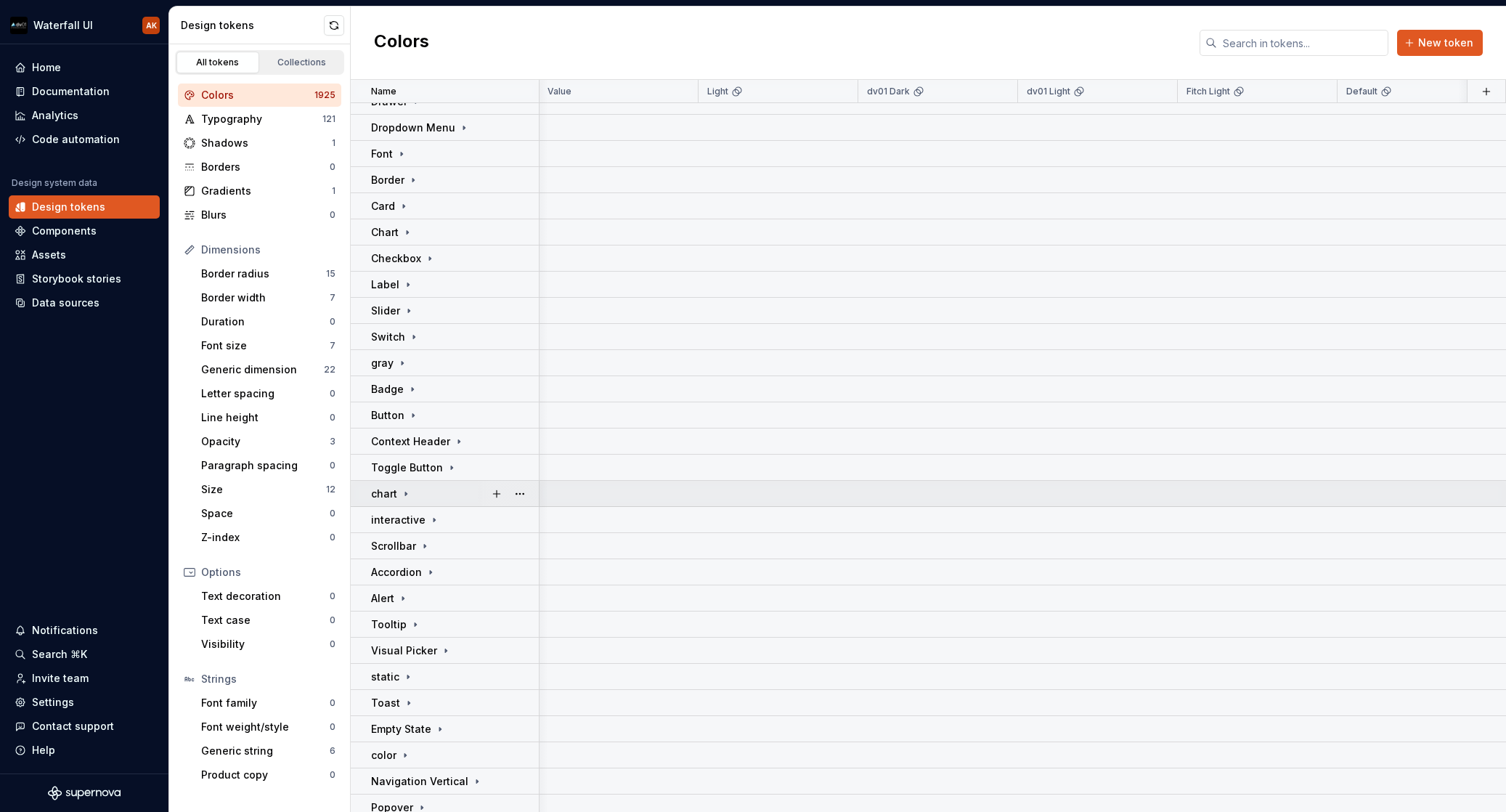
scroll to position [428, 1]
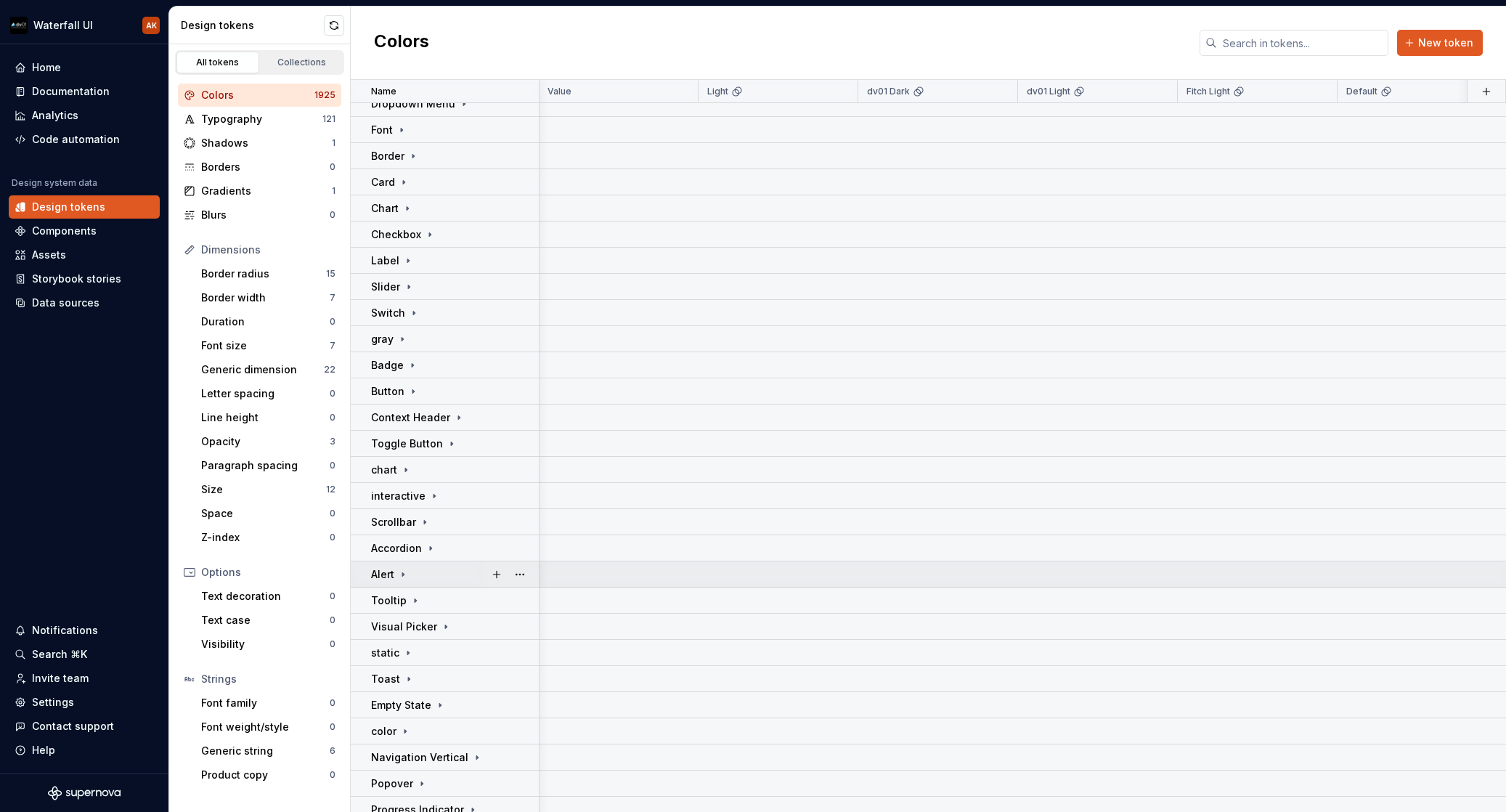
click at [464, 576] on div "Alert" at bounding box center [455, 574] width 167 height 15
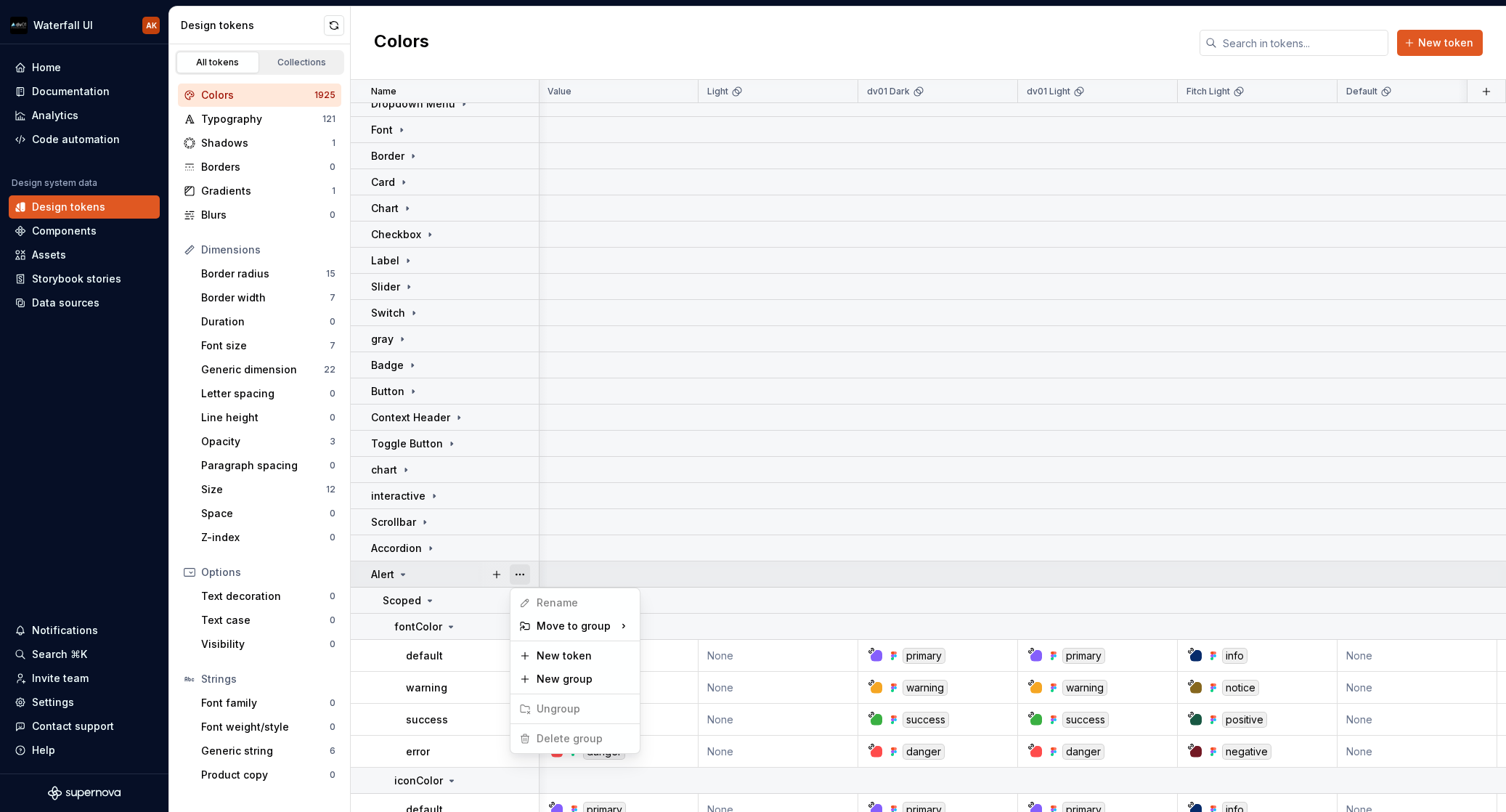
click at [526, 576] on button "button" at bounding box center [520, 574] width 20 height 20
click at [454, 576] on html "Waterfall UI AK Home Documentation Analytics Code automation Design system data…" at bounding box center [753, 406] width 1506 height 812
click at [405, 573] on icon at bounding box center [403, 575] width 12 height 12
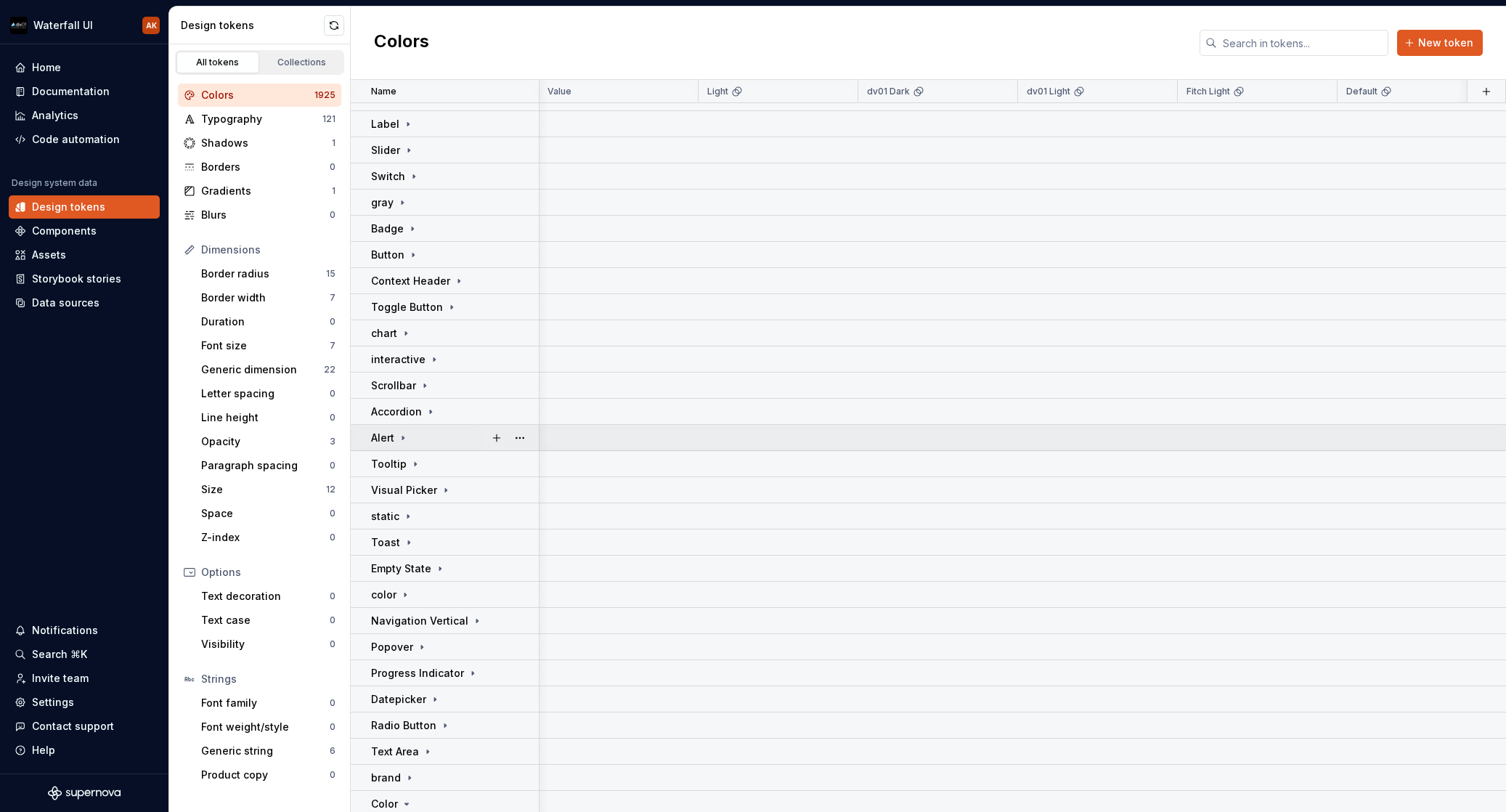
scroll to position [567, 1]
click at [407, 590] on icon at bounding box center [405, 593] width 12 height 12
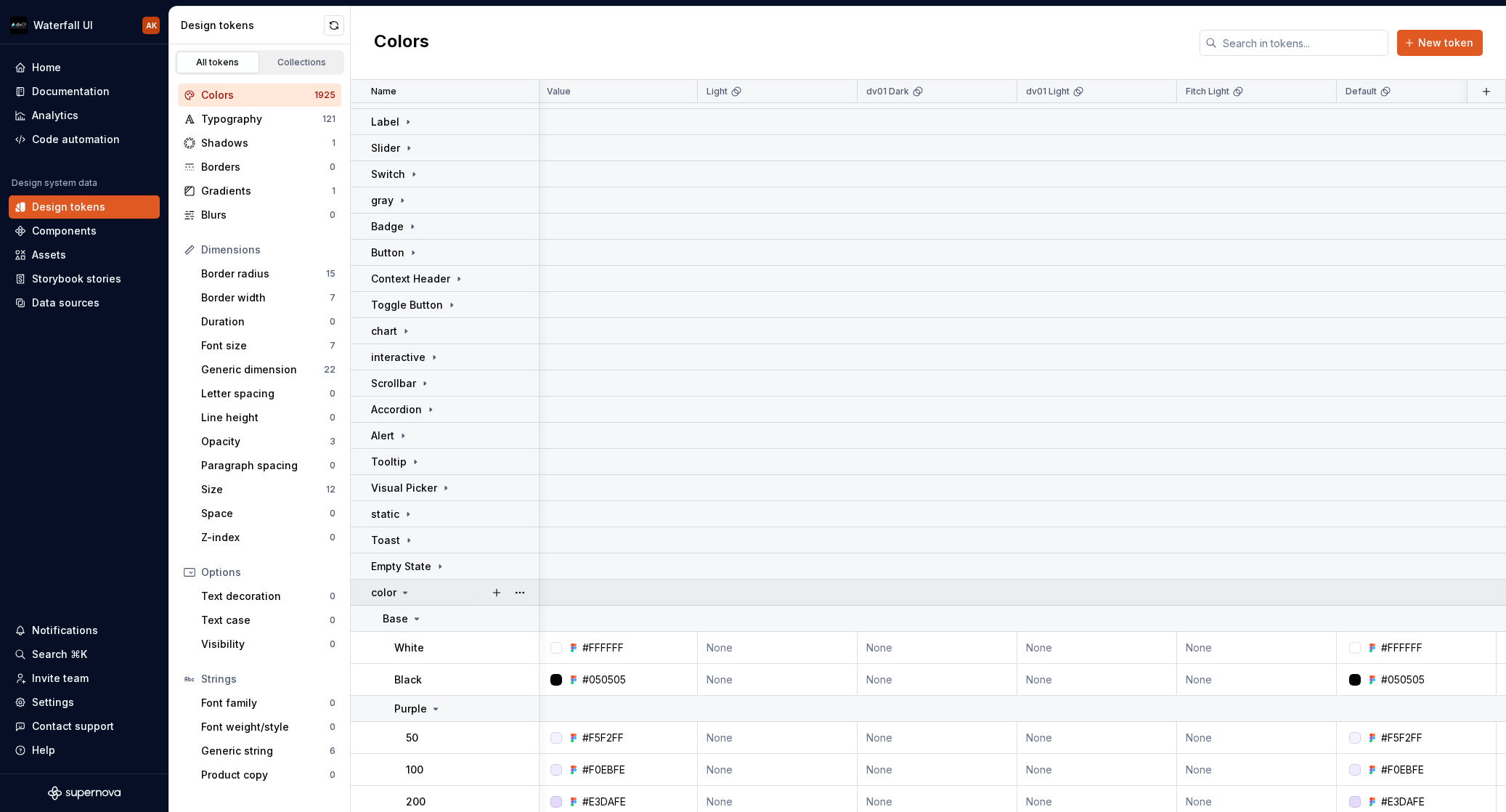
click at [407, 590] on icon at bounding box center [405, 593] width 12 height 12
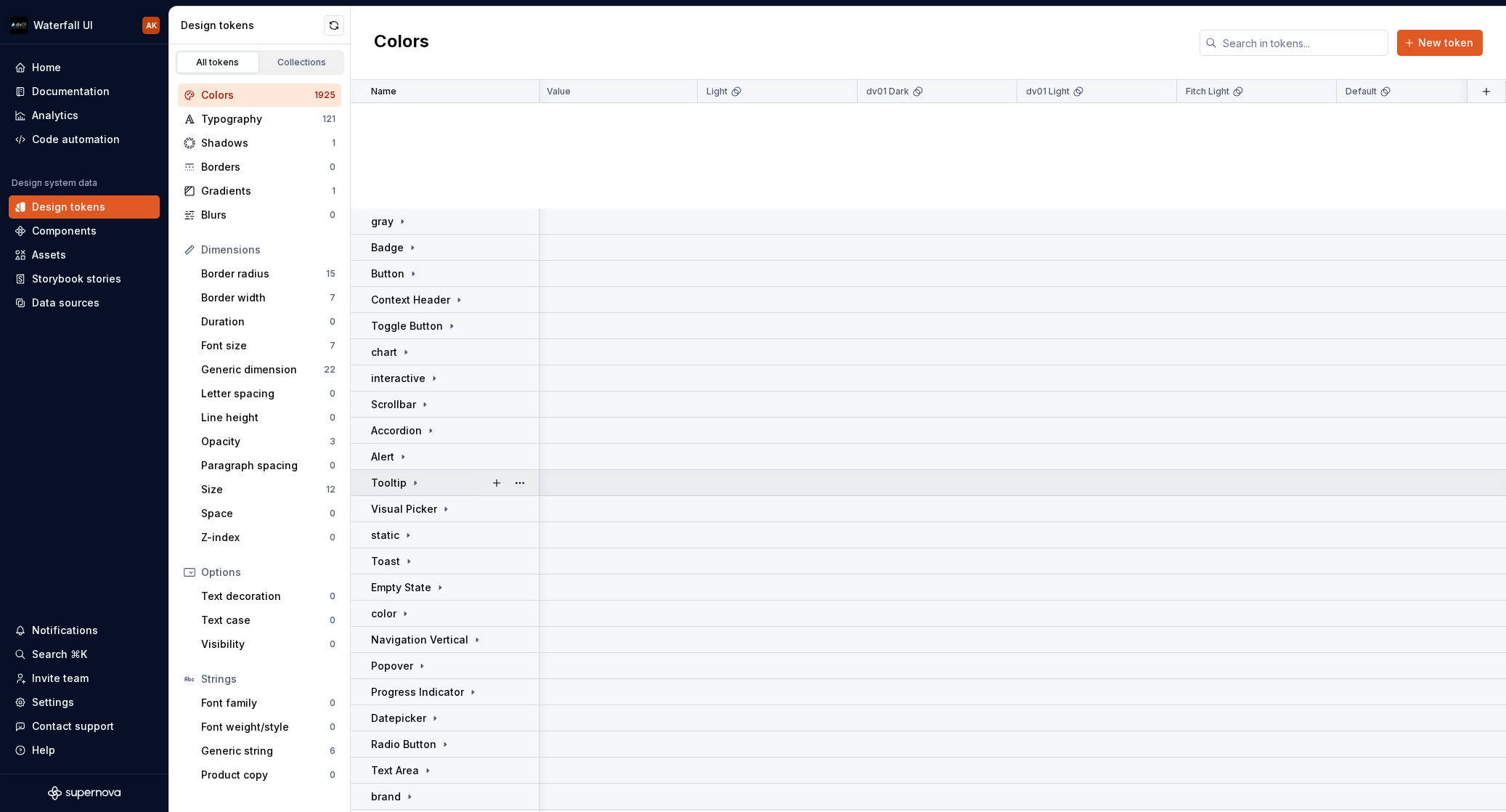
scroll to position [1092, 1]
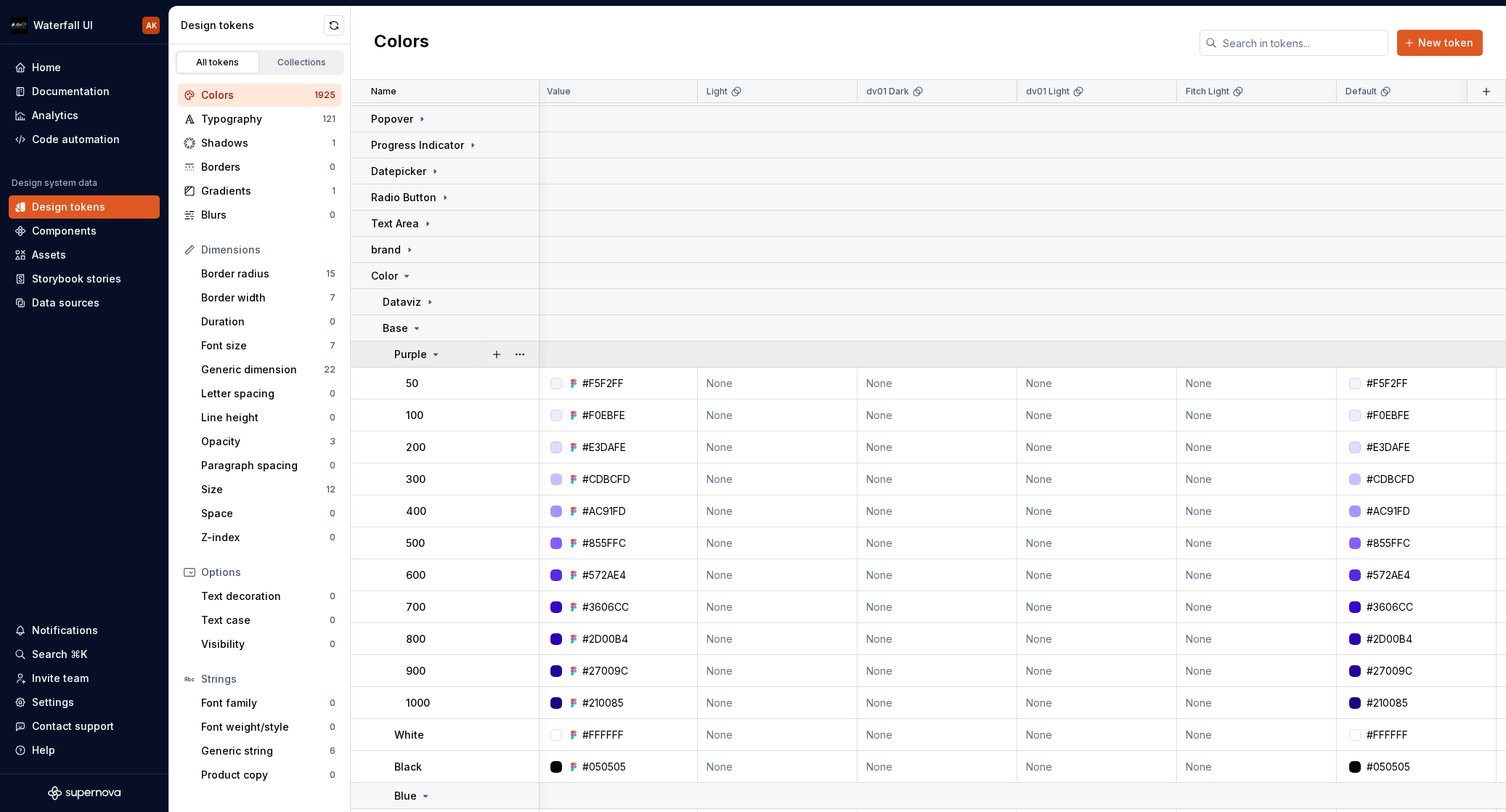
click at [430, 355] on icon at bounding box center [436, 354] width 12 height 12
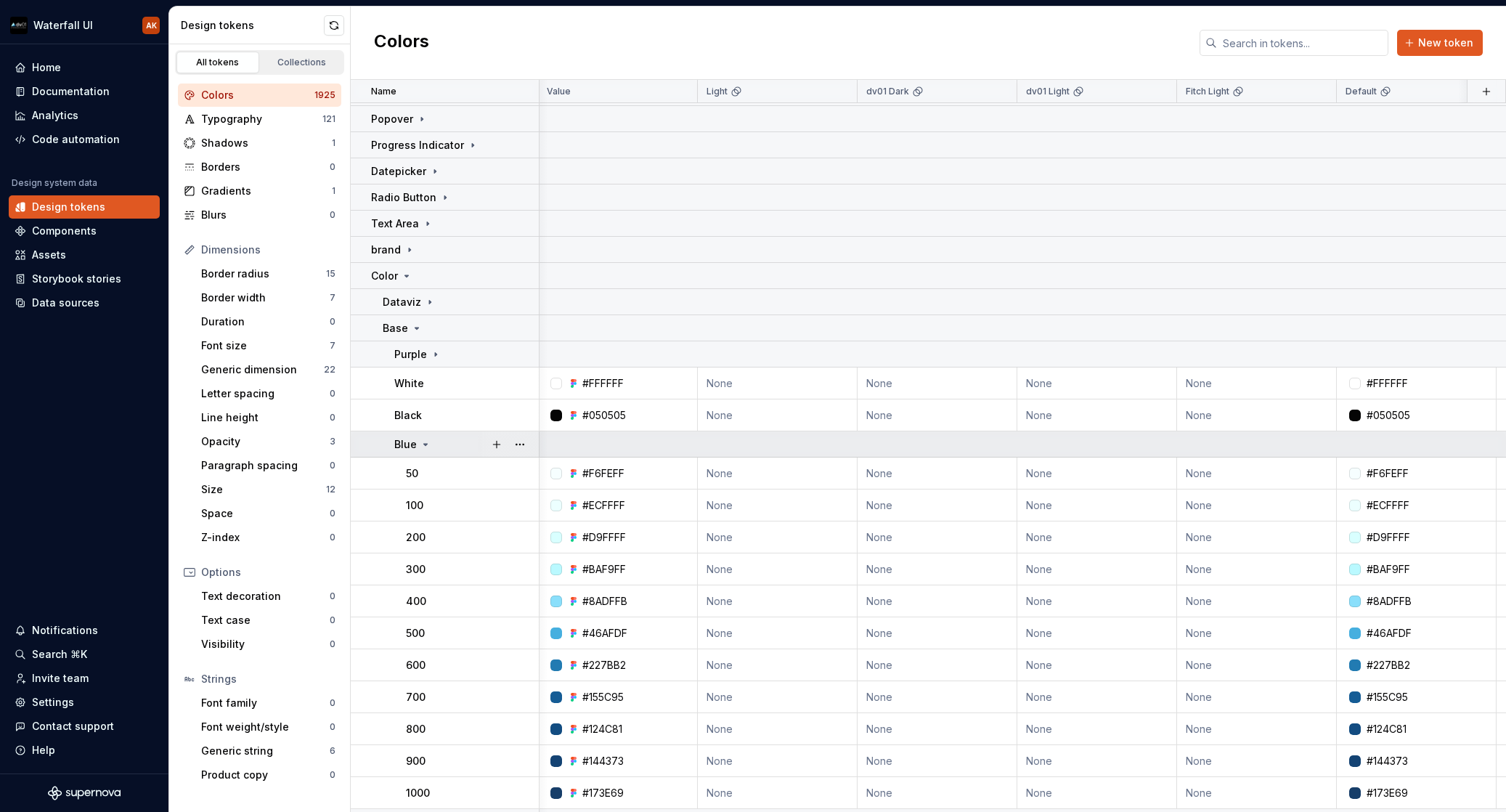
click at [426, 446] on icon at bounding box center [426, 445] width 12 height 12
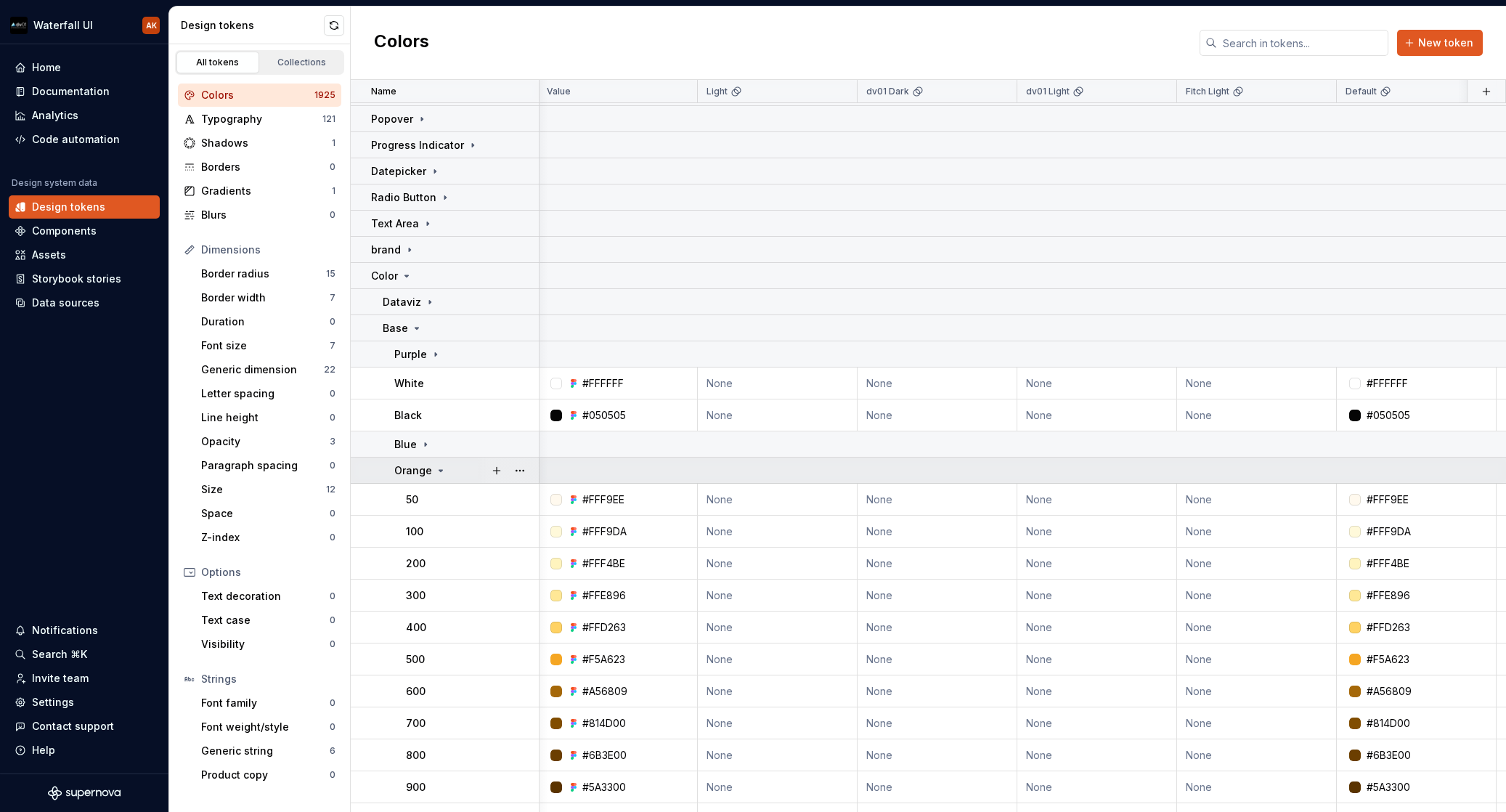
click at [440, 467] on icon at bounding box center [441, 471] width 12 height 12
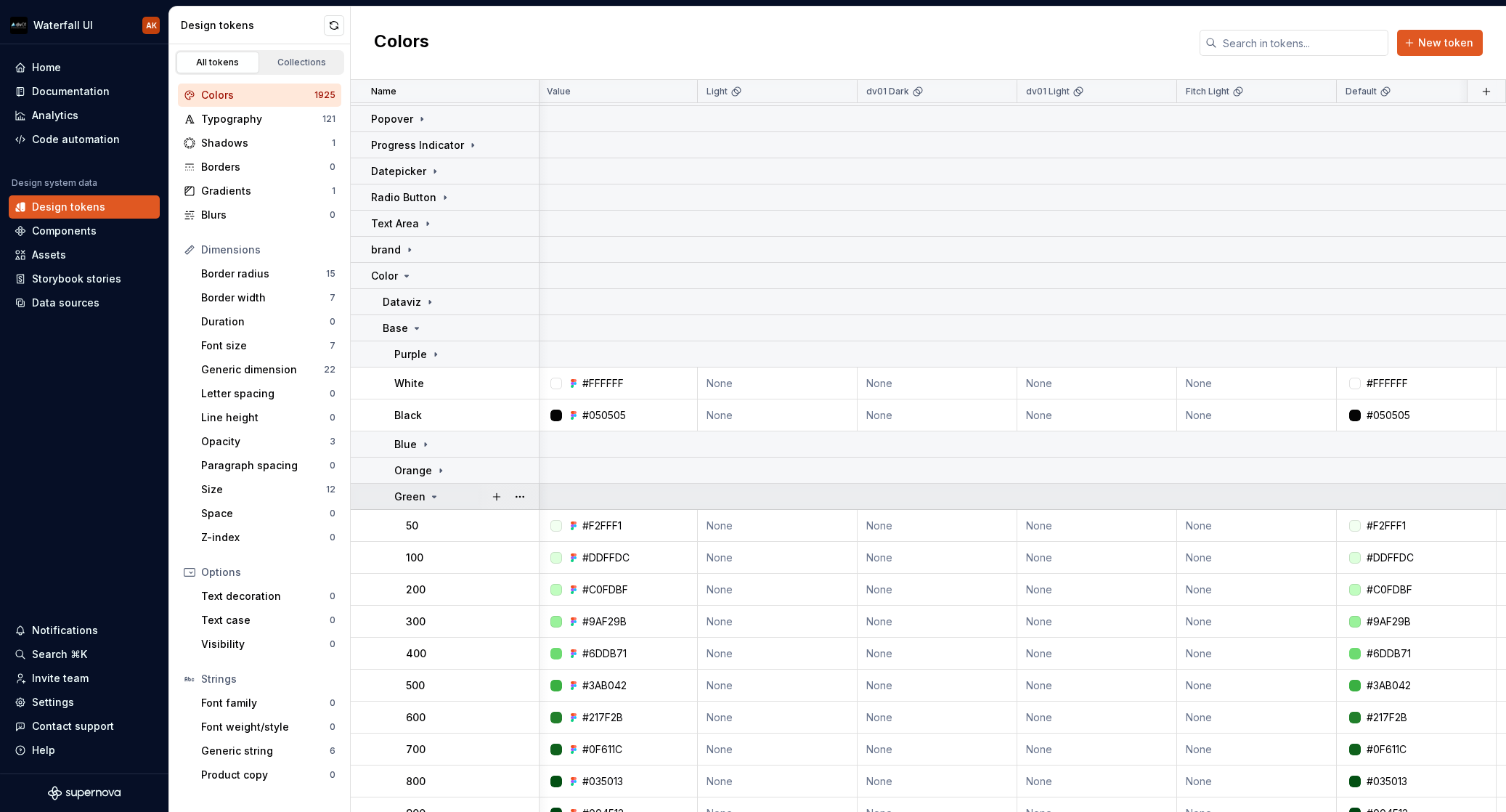
click at [436, 495] on icon at bounding box center [435, 497] width 12 height 12
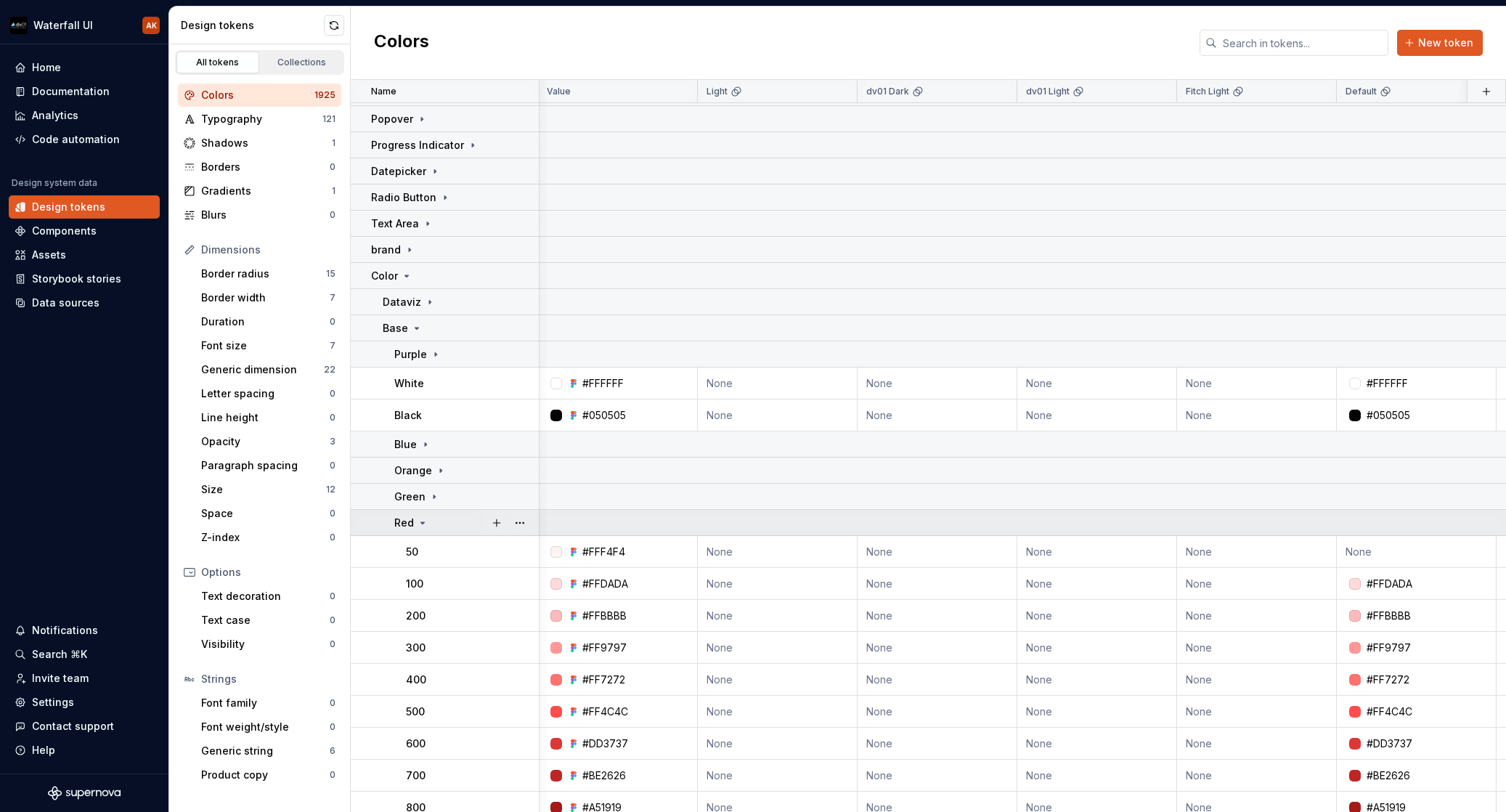
click at [424, 522] on icon at bounding box center [423, 522] width 4 height 1
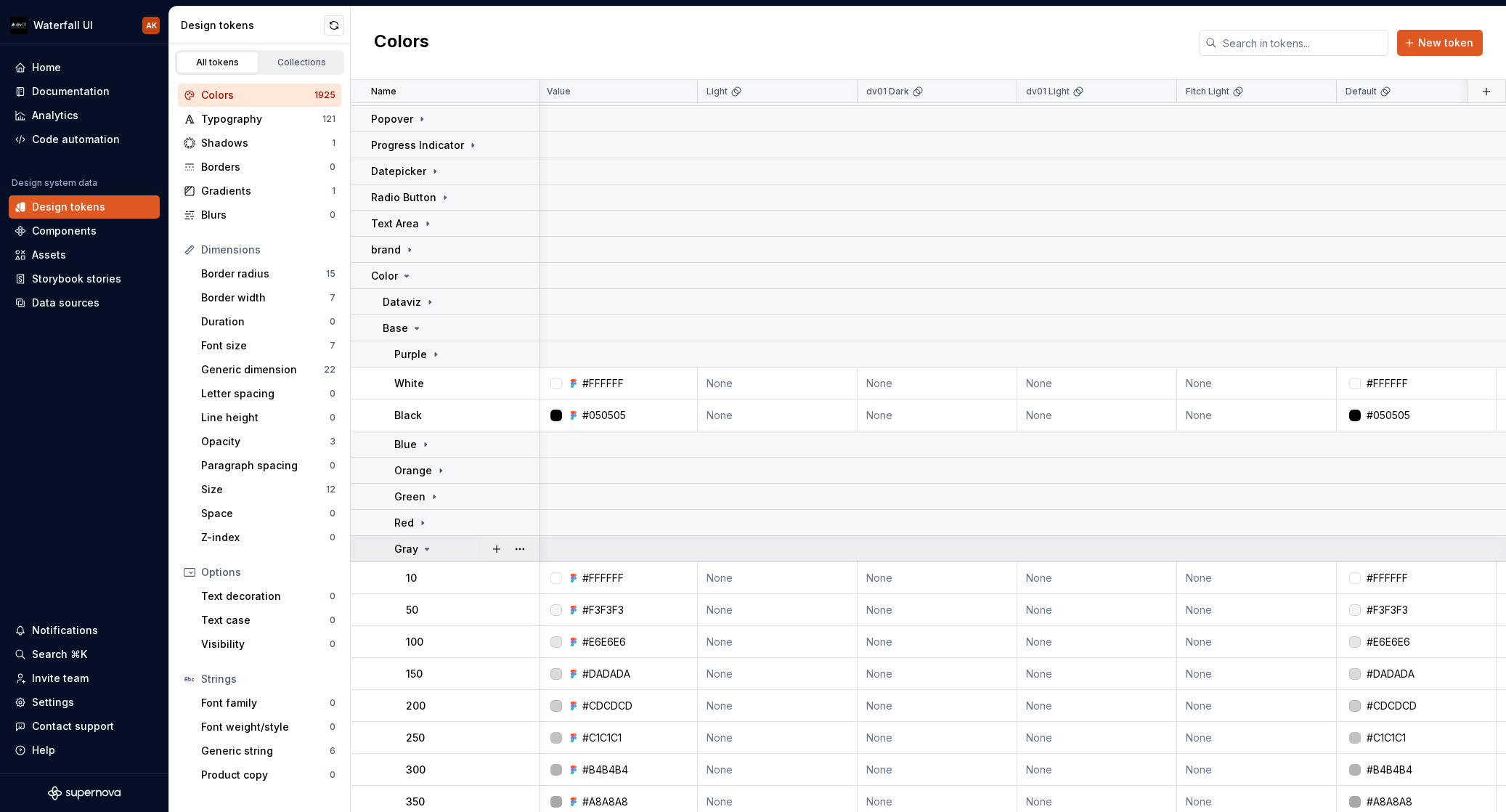
click at [426, 548] on icon at bounding box center [427, 549] width 12 height 12
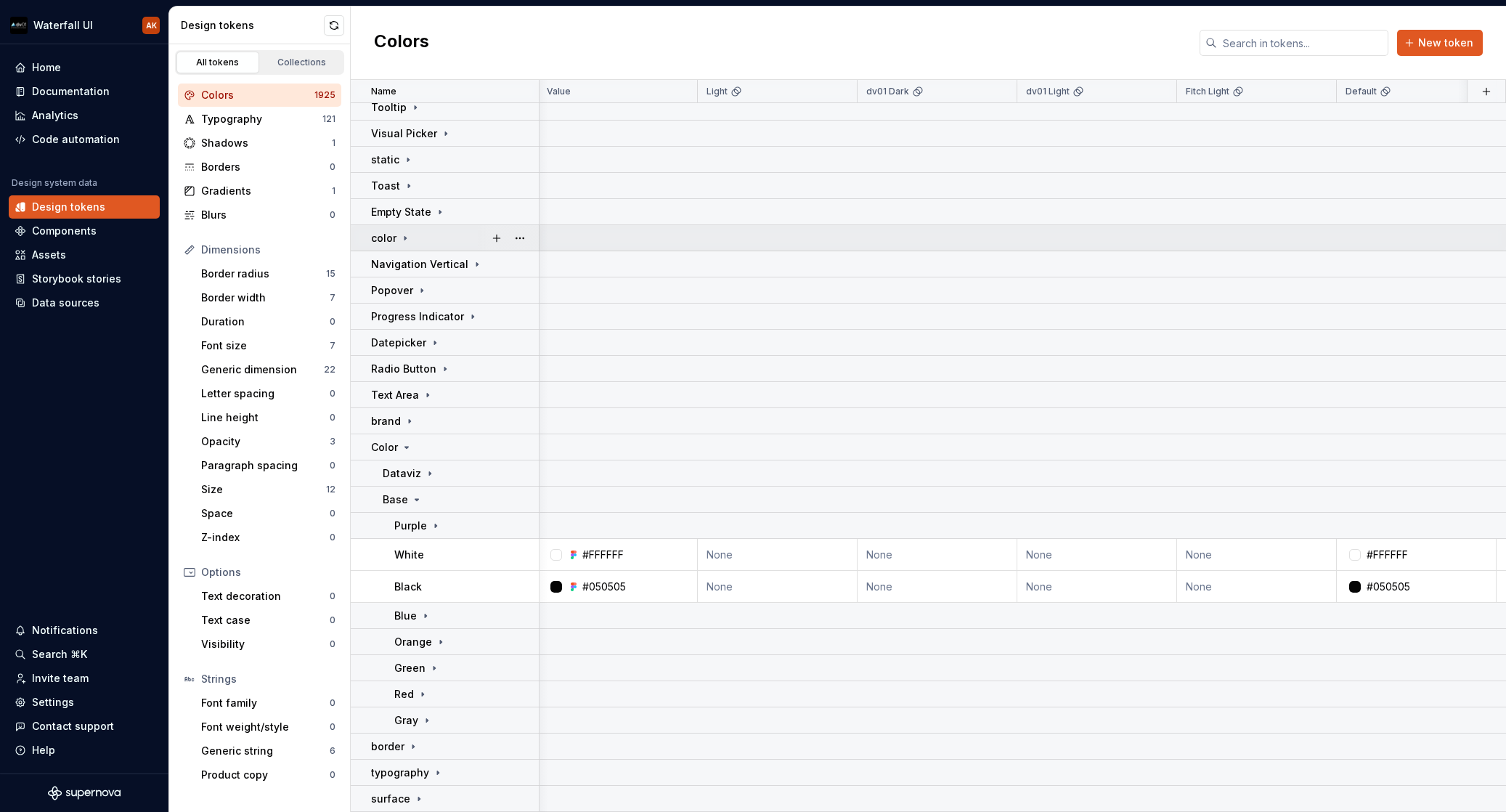
click at [406, 232] on icon at bounding box center [405, 238] width 12 height 12
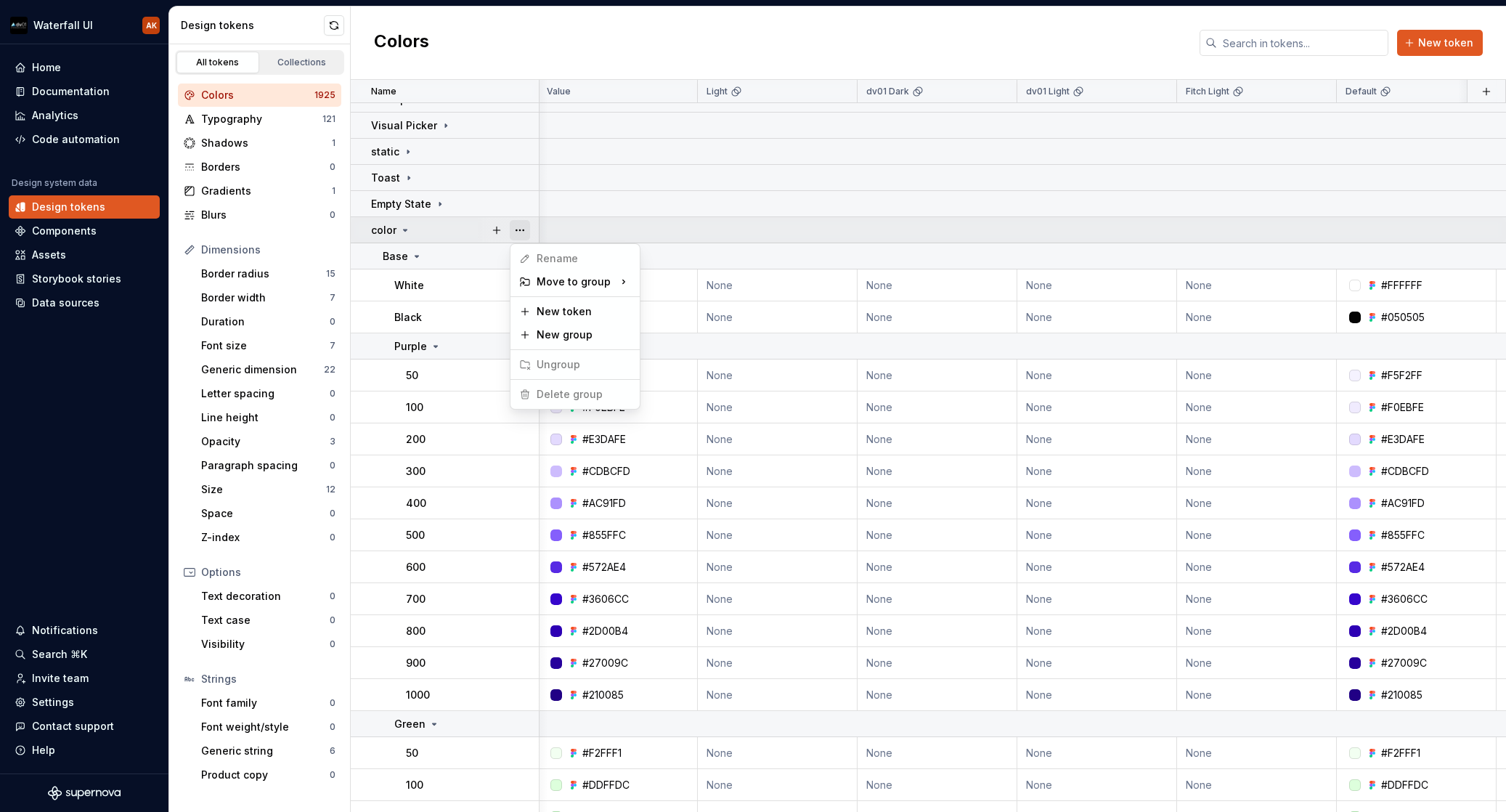
click at [523, 231] on button "button" at bounding box center [520, 230] width 20 height 20
click at [466, 231] on html "Waterfall UI AK Home Documentation Analytics Code automation Design system data…" at bounding box center [753, 406] width 1506 height 812
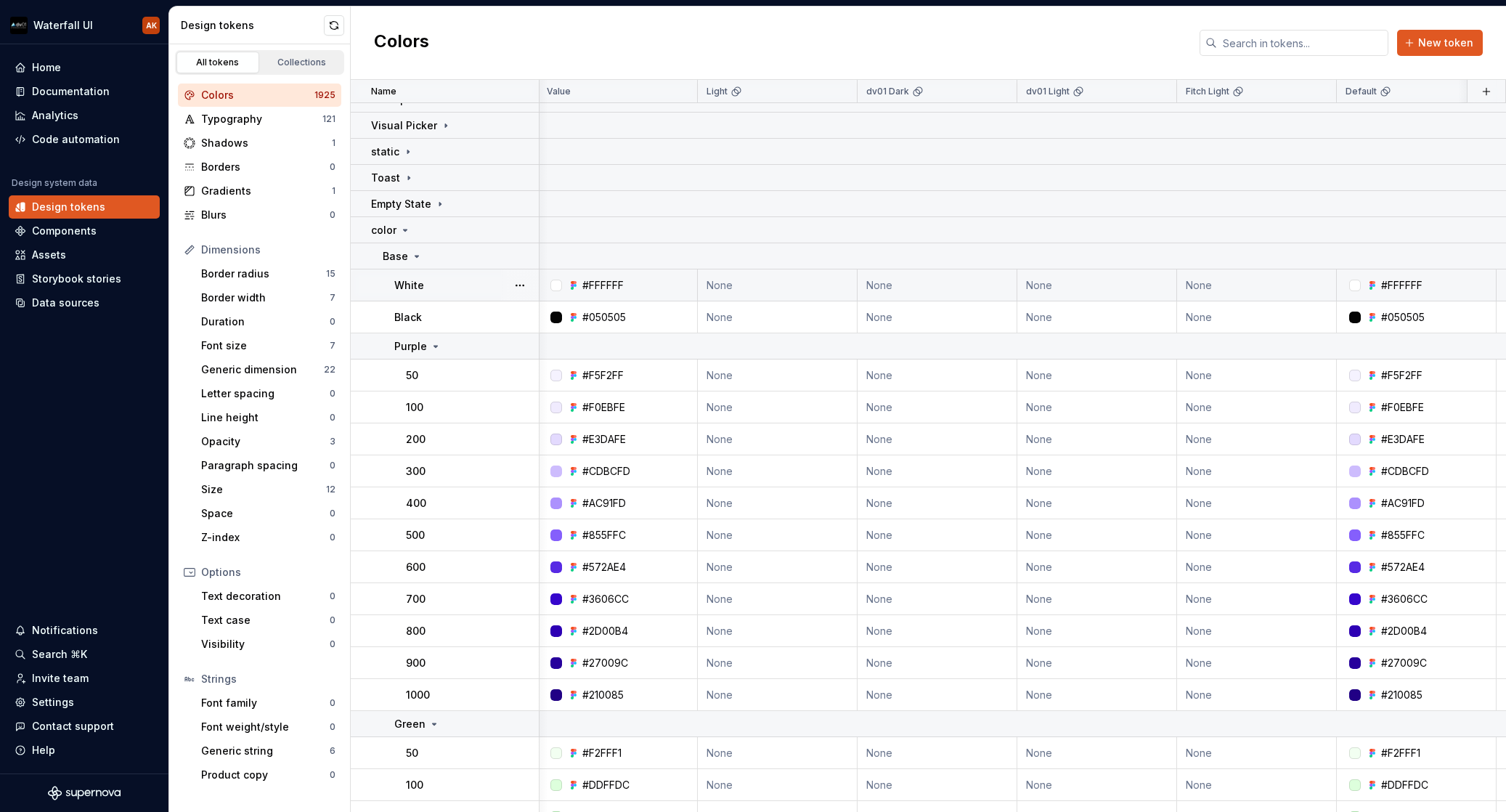
click at [641, 283] on div "#FFFFFF" at bounding box center [622, 285] width 149 height 15
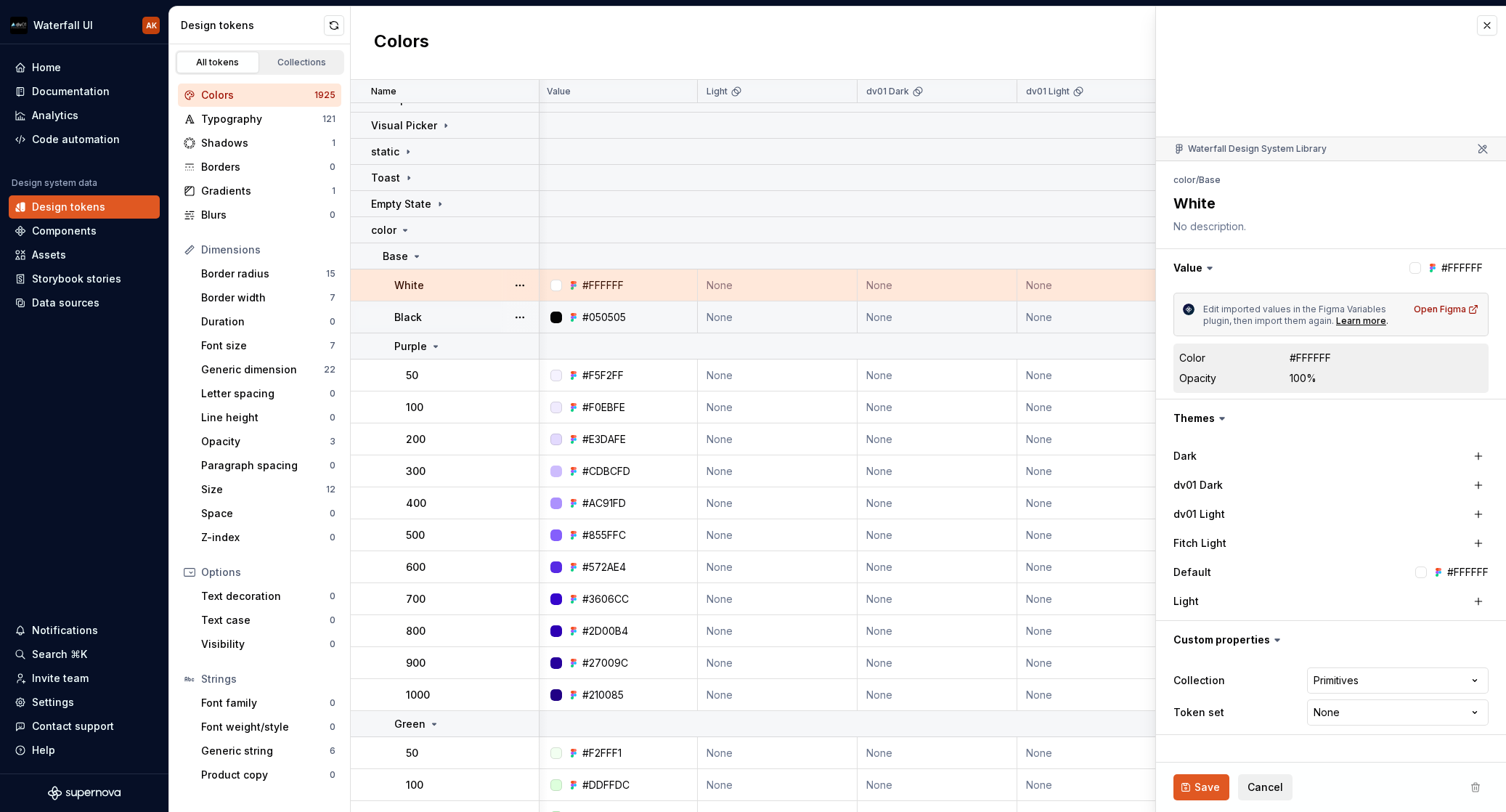
click at [662, 317] on div "#050505" at bounding box center [622, 317] width 149 height 15
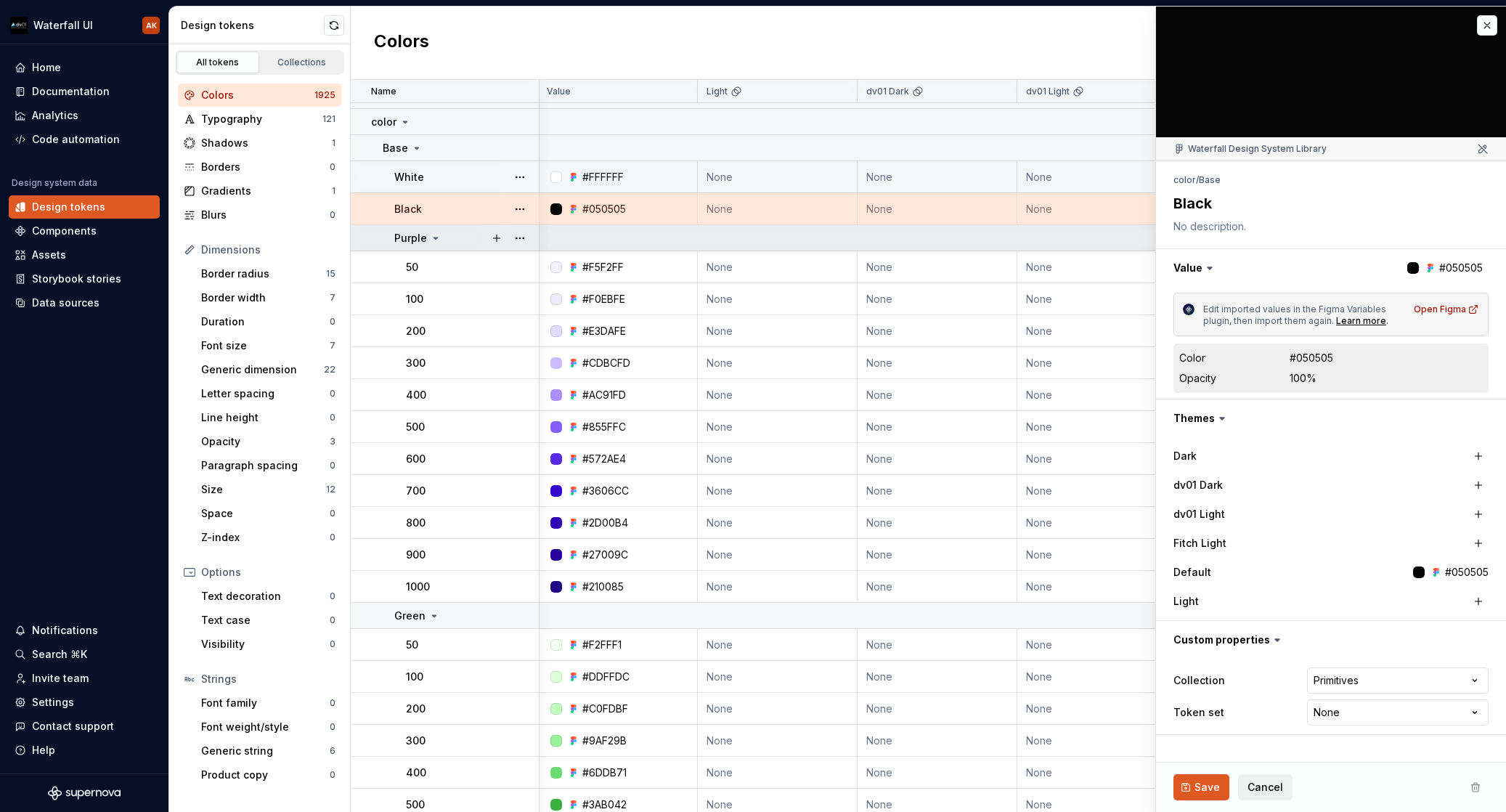
scroll to position [1080, 1]
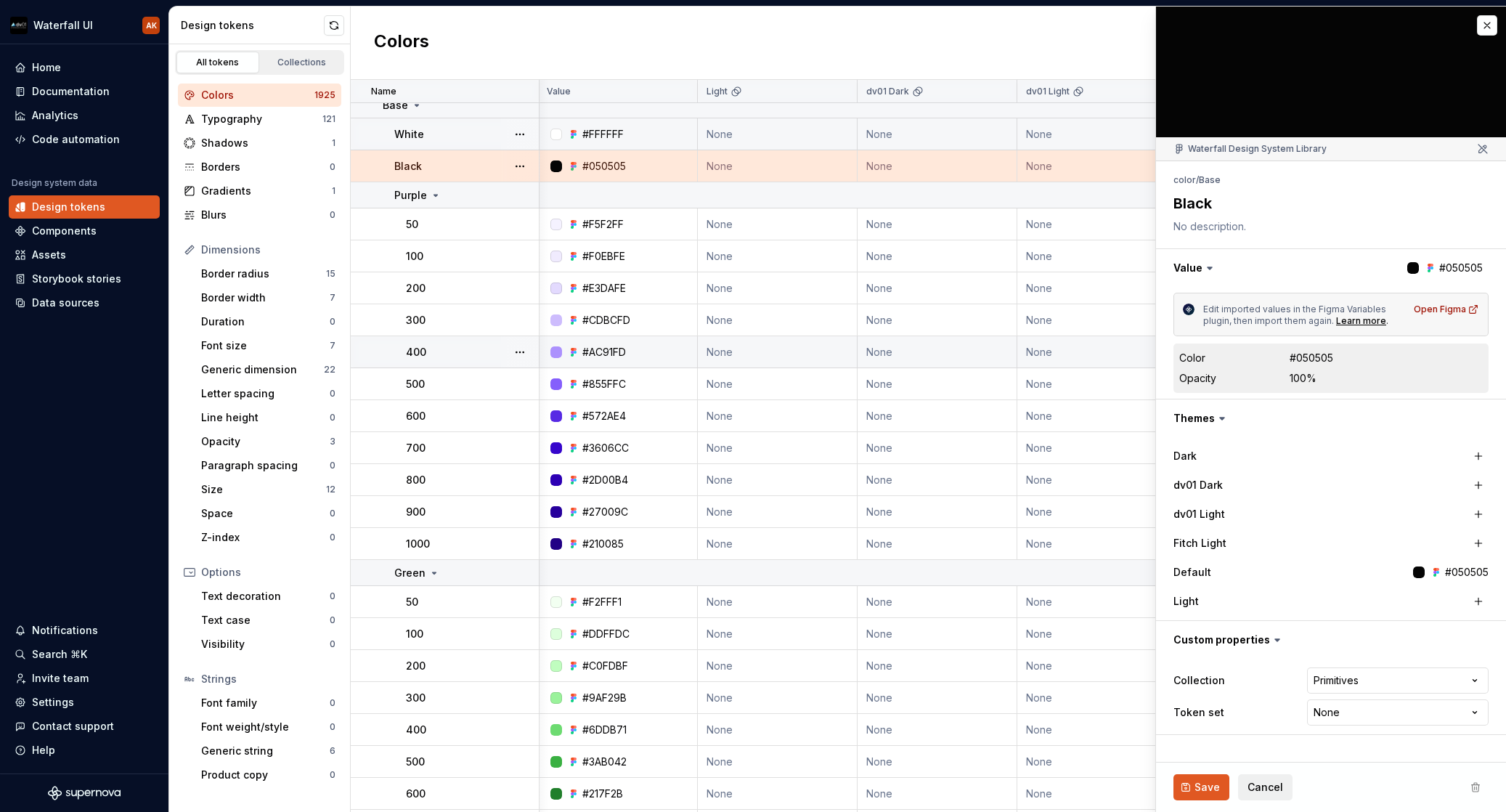
click at [634, 359] on td "#AC91FD" at bounding box center [617, 352] width 160 height 32
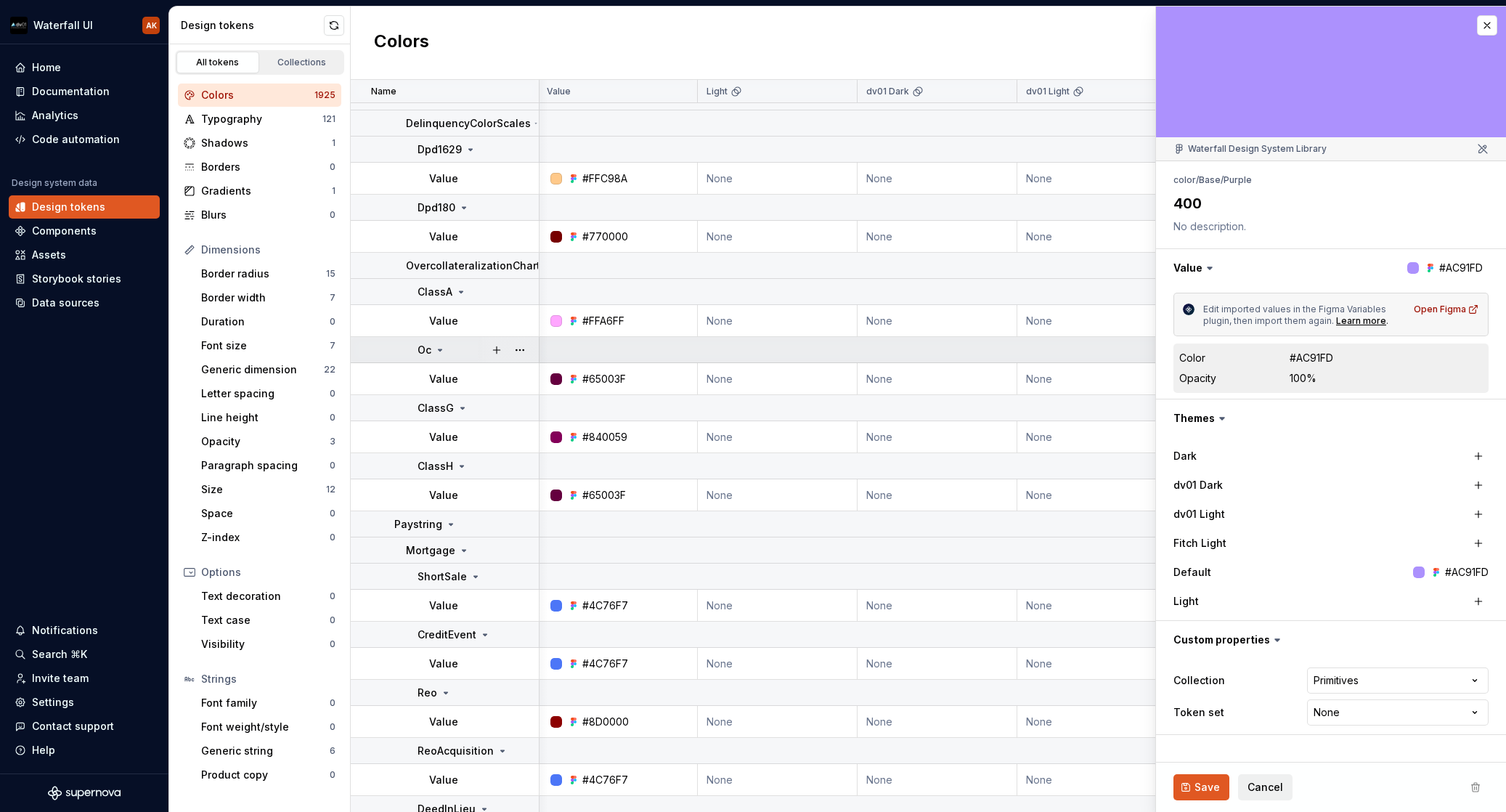
scroll to position [3397, 1]
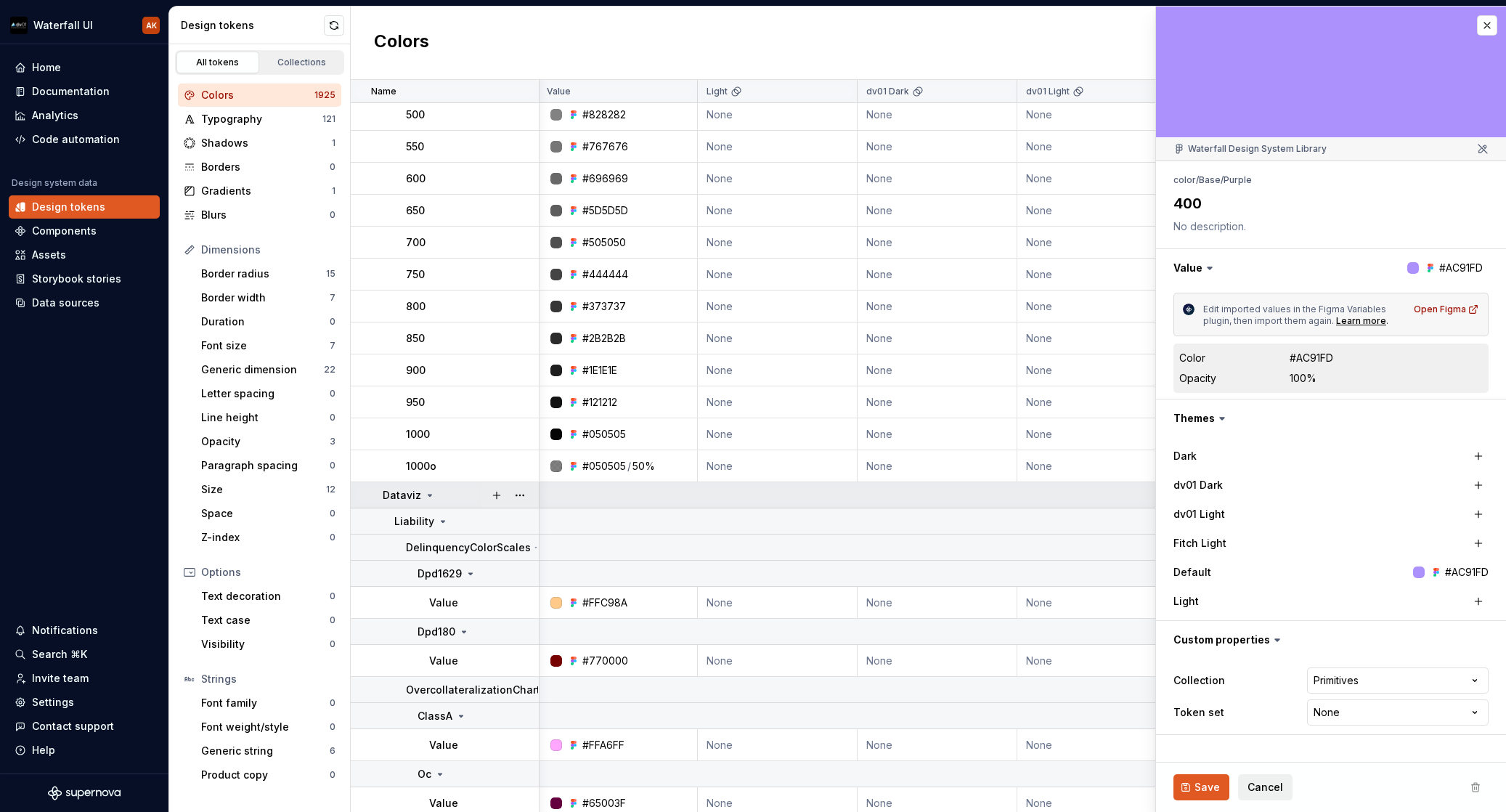
click at [429, 495] on icon at bounding box center [431, 494] width 4 height 1
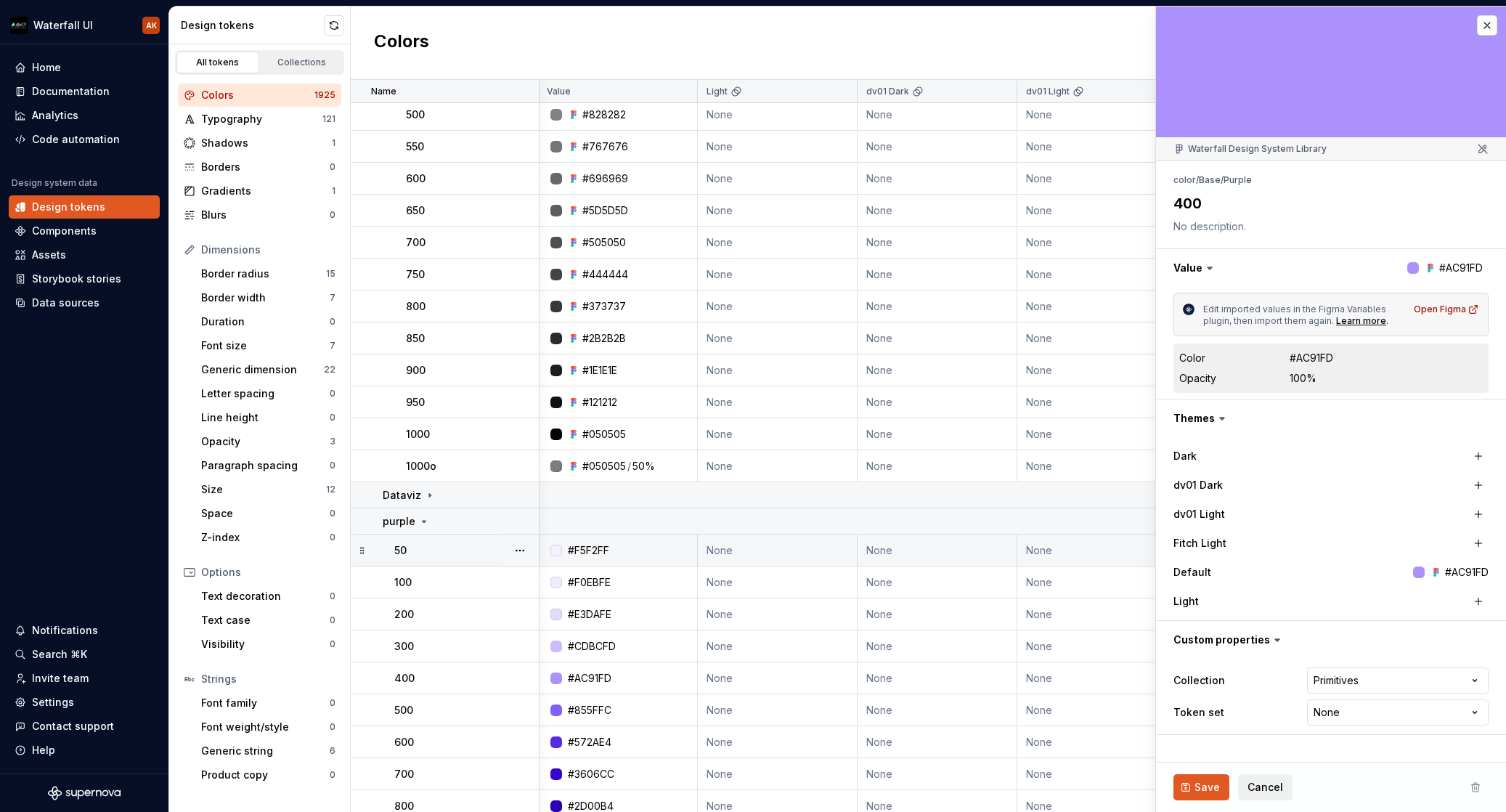
click at [633, 556] on div "#F5F2FF" at bounding box center [622, 550] width 149 height 15
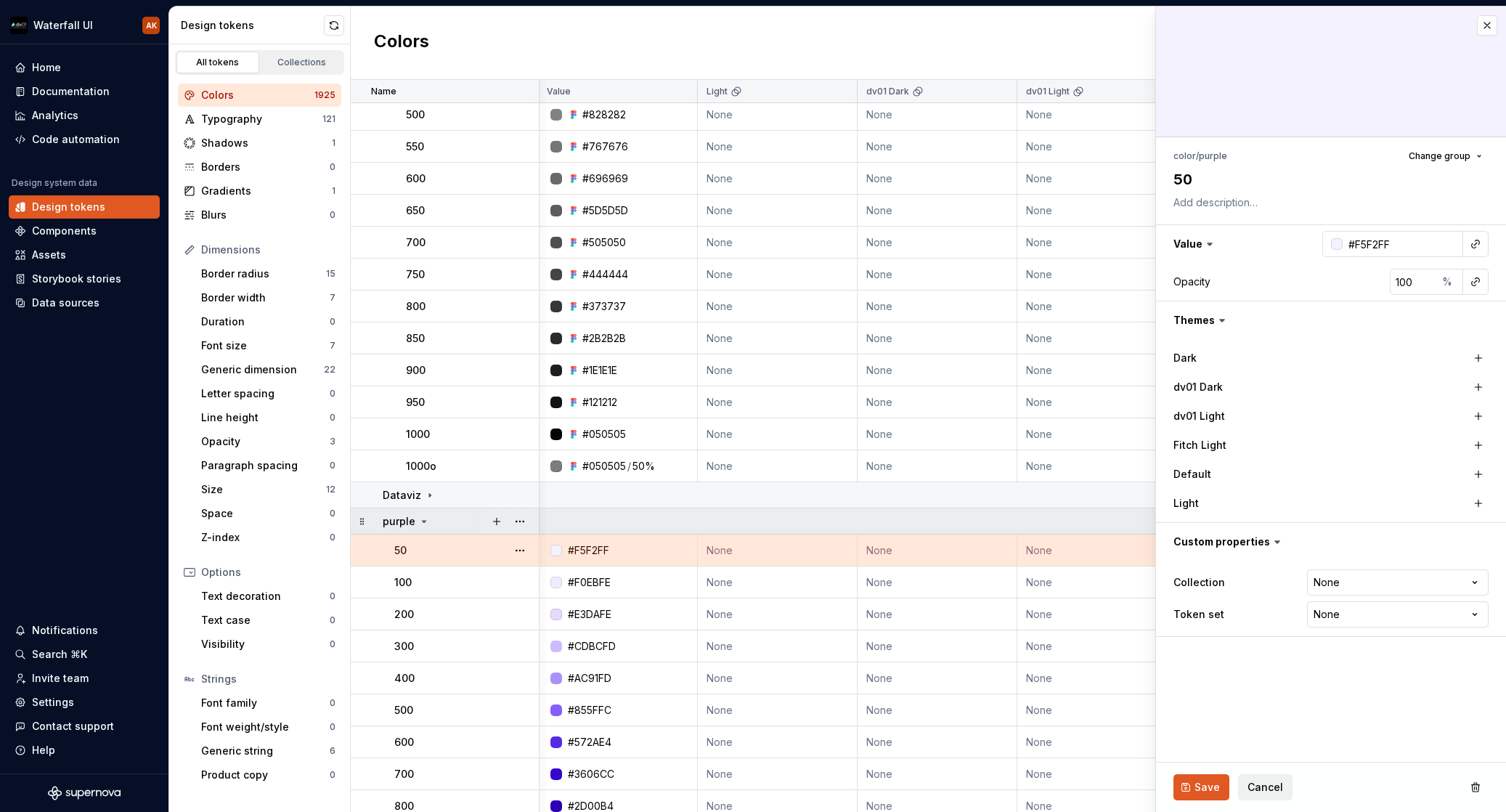
click at [428, 521] on icon at bounding box center [424, 521] width 12 height 12
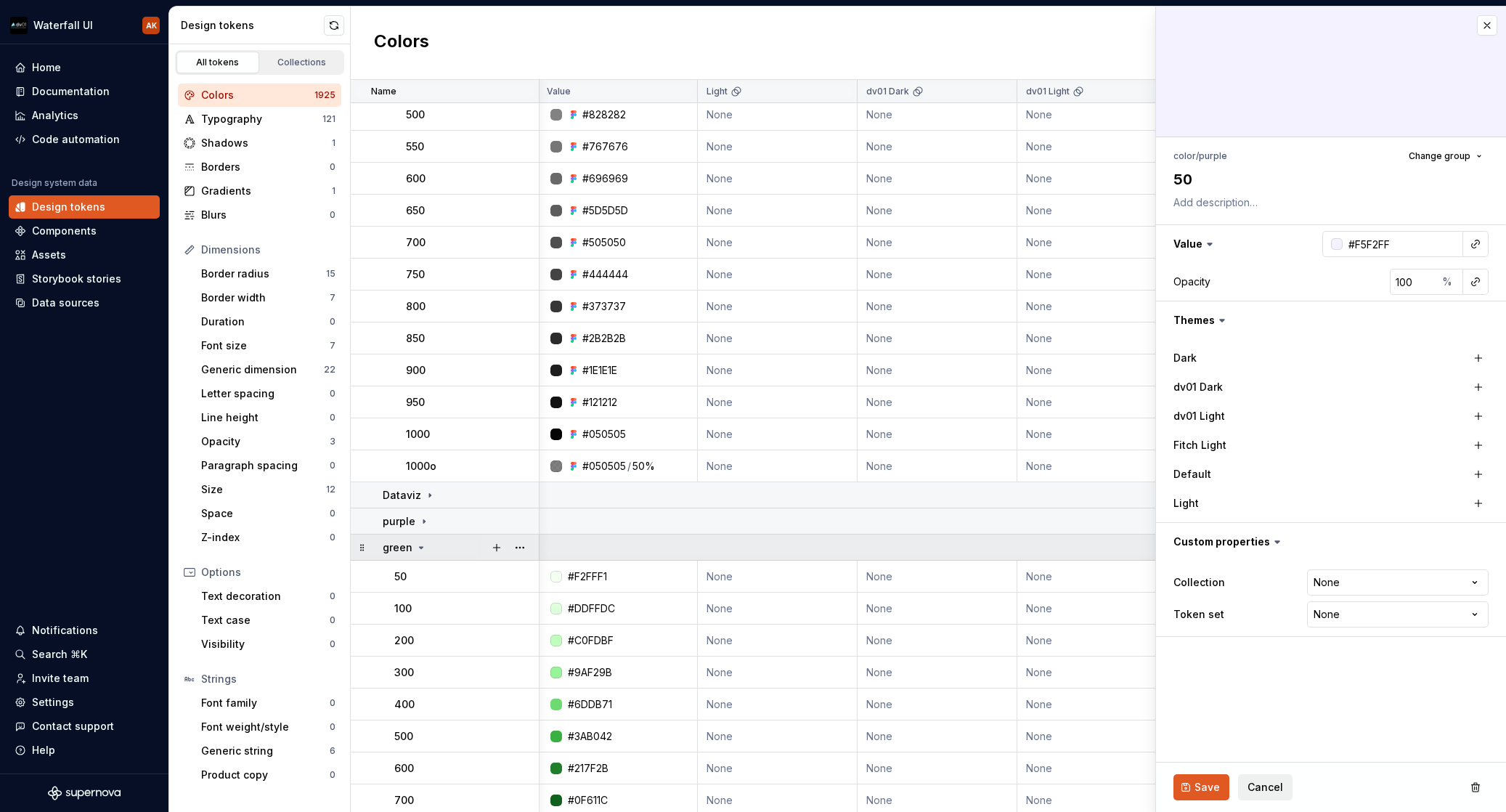
click at [429, 545] on div "green" at bounding box center [461, 547] width 156 height 15
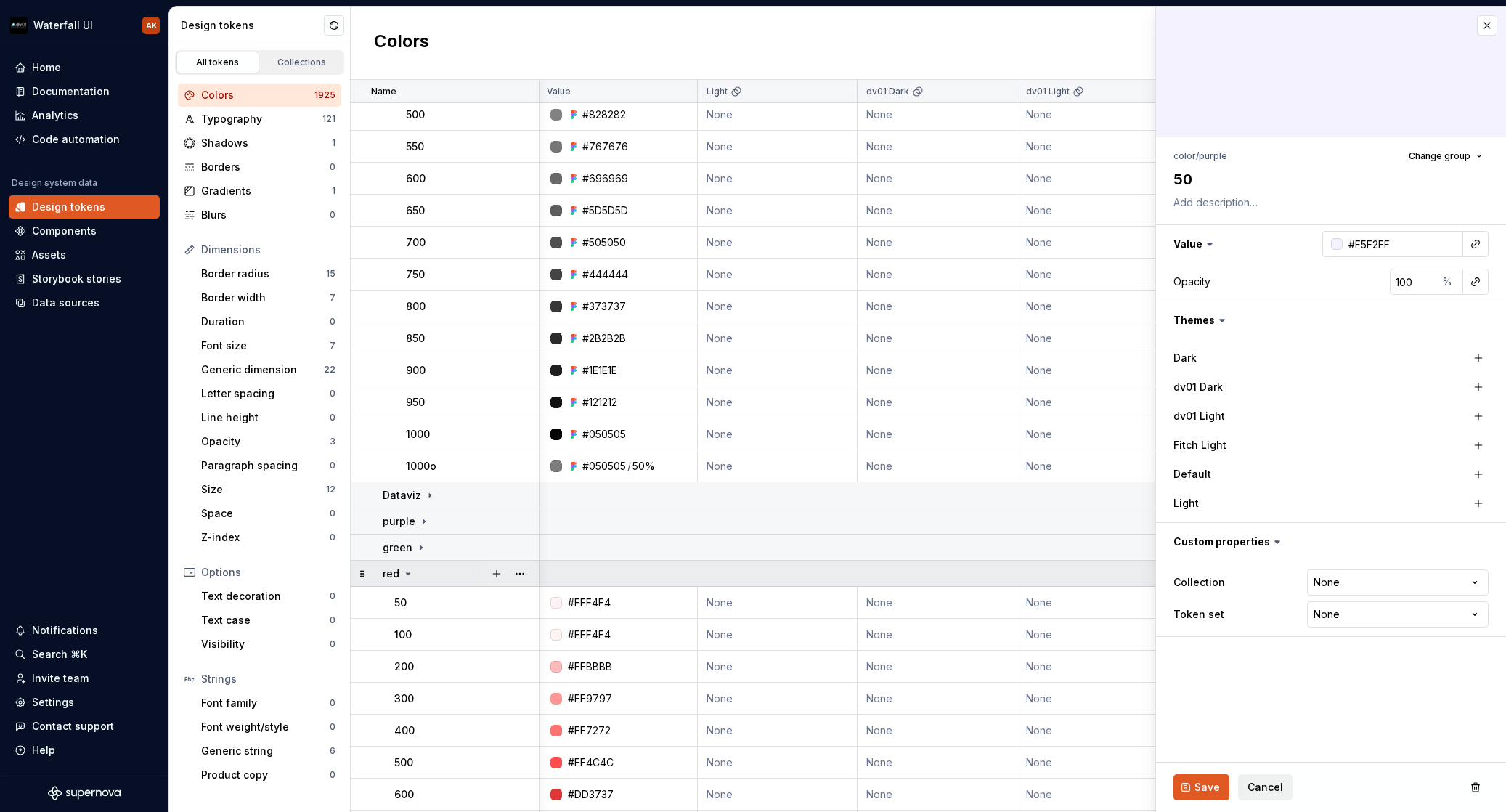
click at [413, 575] on icon at bounding box center [408, 574] width 12 height 12
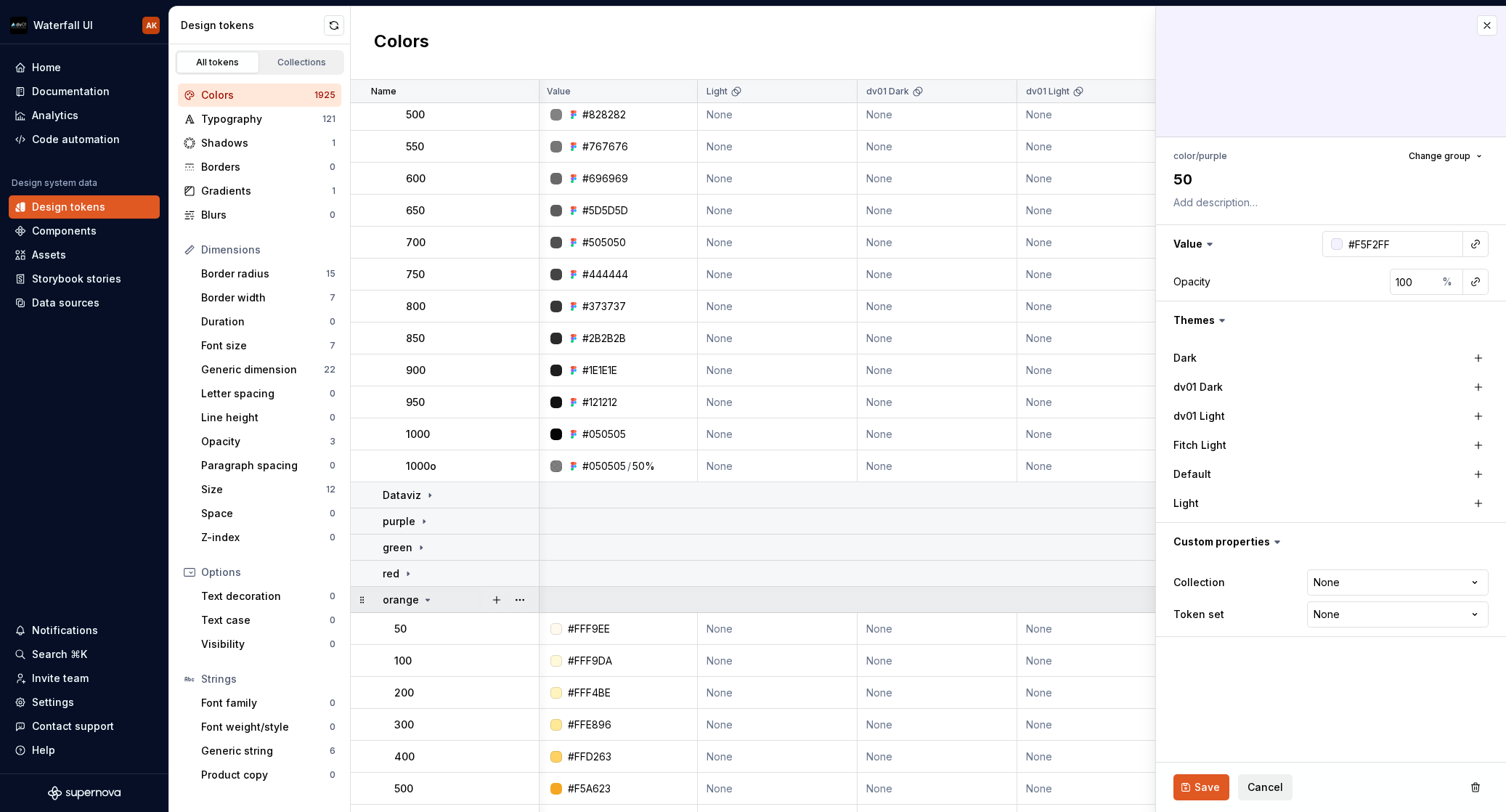
click at [426, 600] on icon at bounding box center [428, 600] width 4 height 1
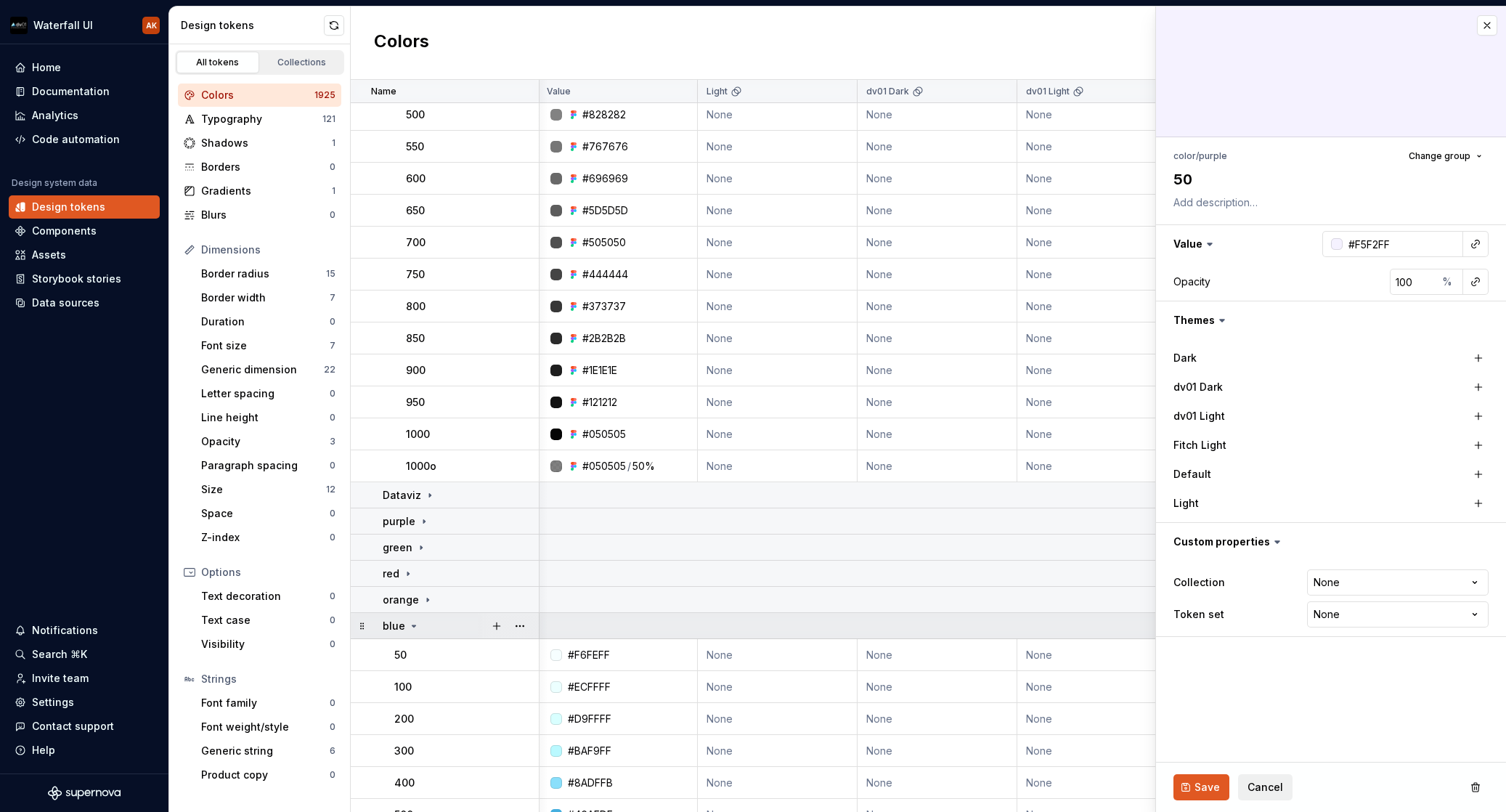
click at [414, 627] on icon at bounding box center [414, 626] width 12 height 12
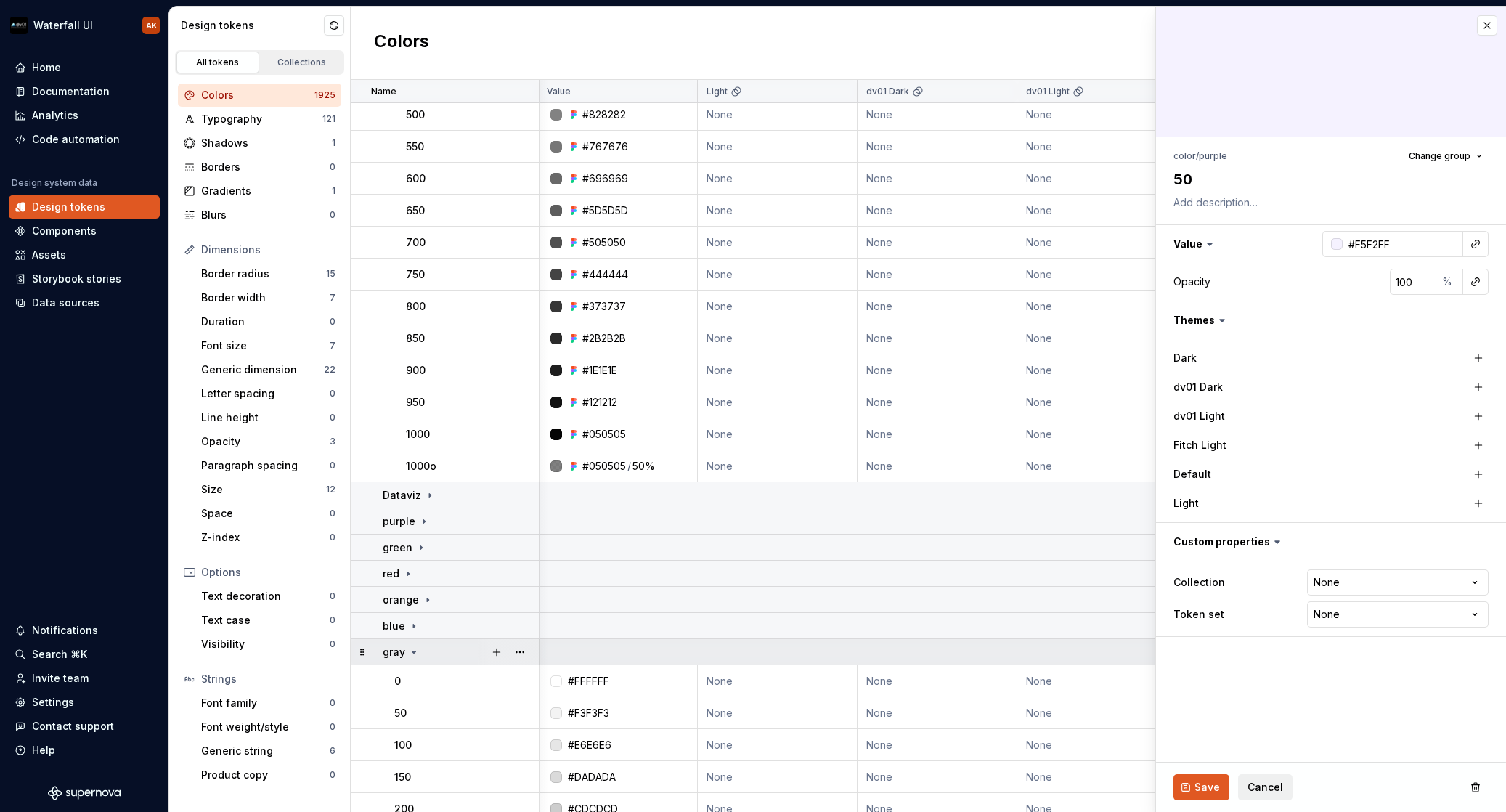
click at [410, 657] on icon at bounding box center [414, 652] width 12 height 12
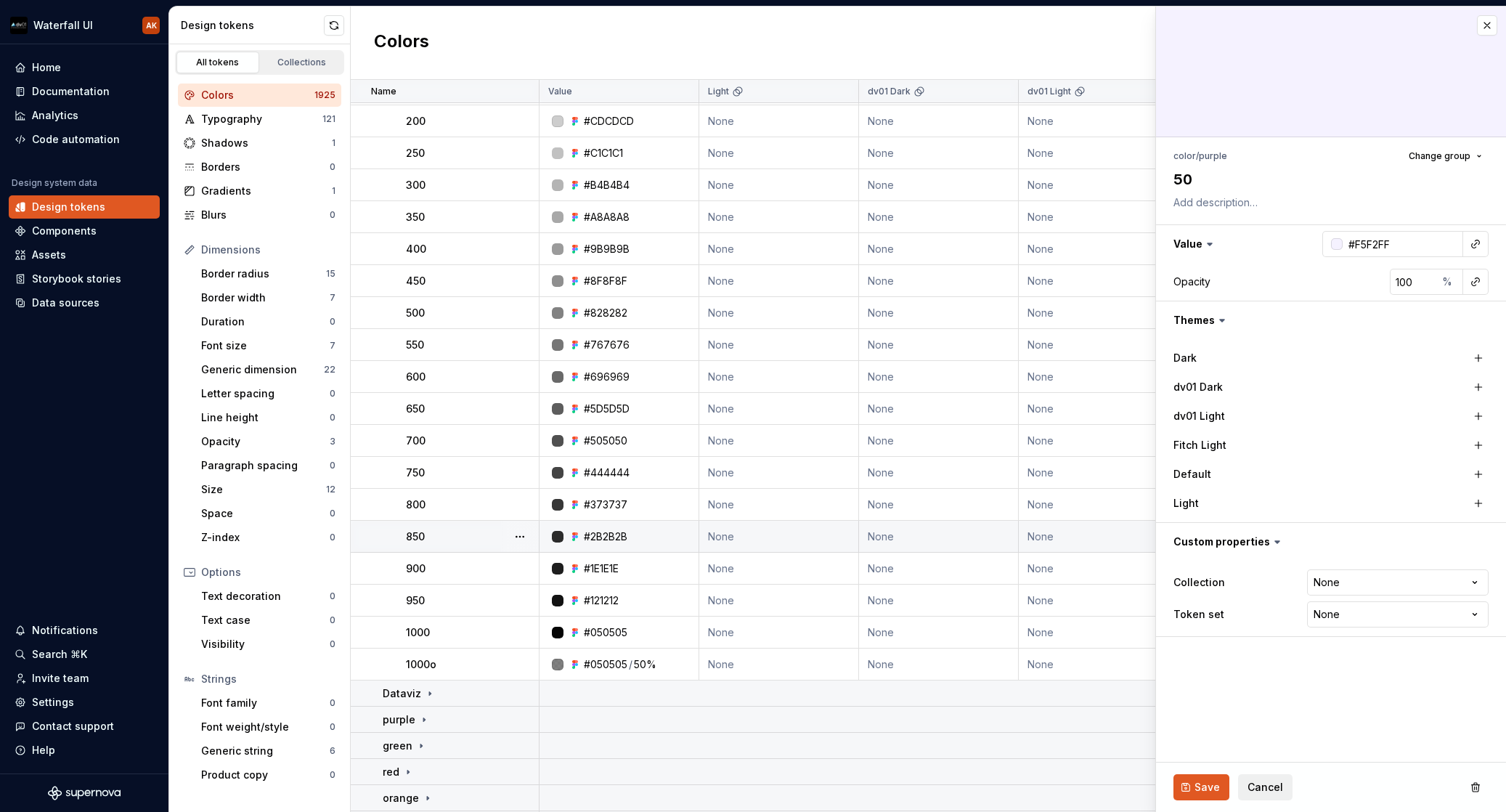
scroll to position [2574, 0]
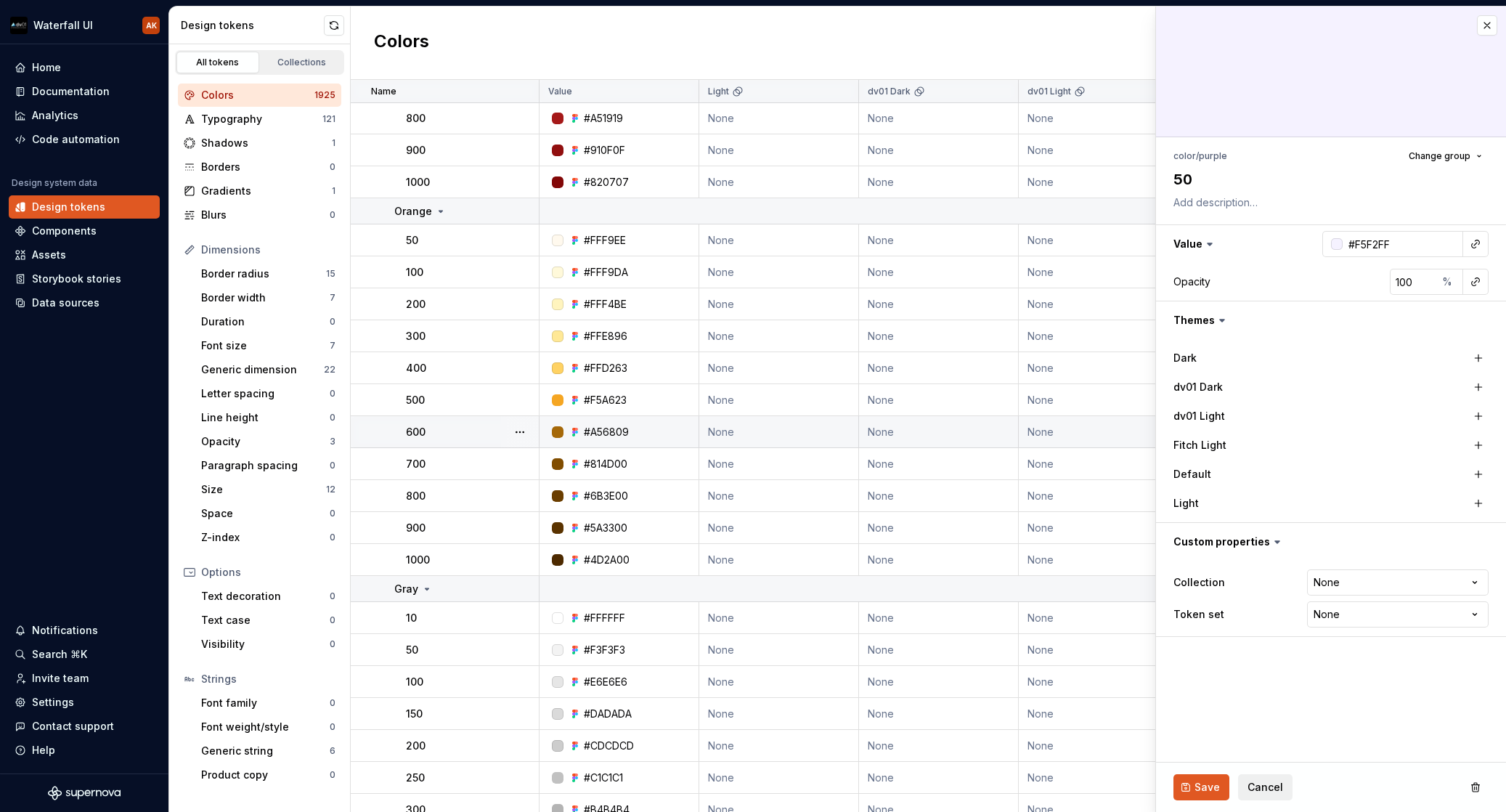
click at [663, 418] on td "#A56809" at bounding box center [619, 432] width 160 height 32
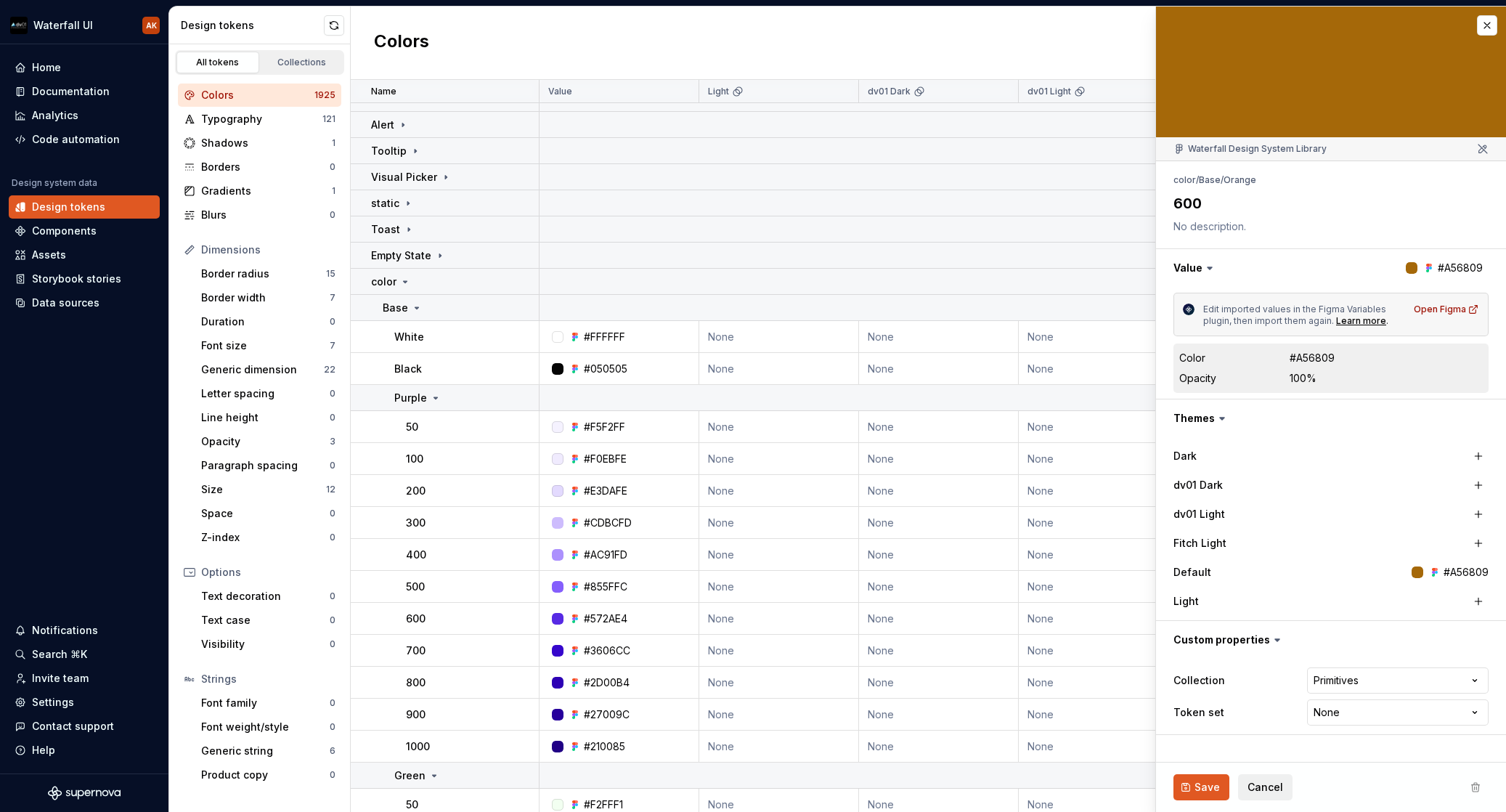
scroll to position [809, 0]
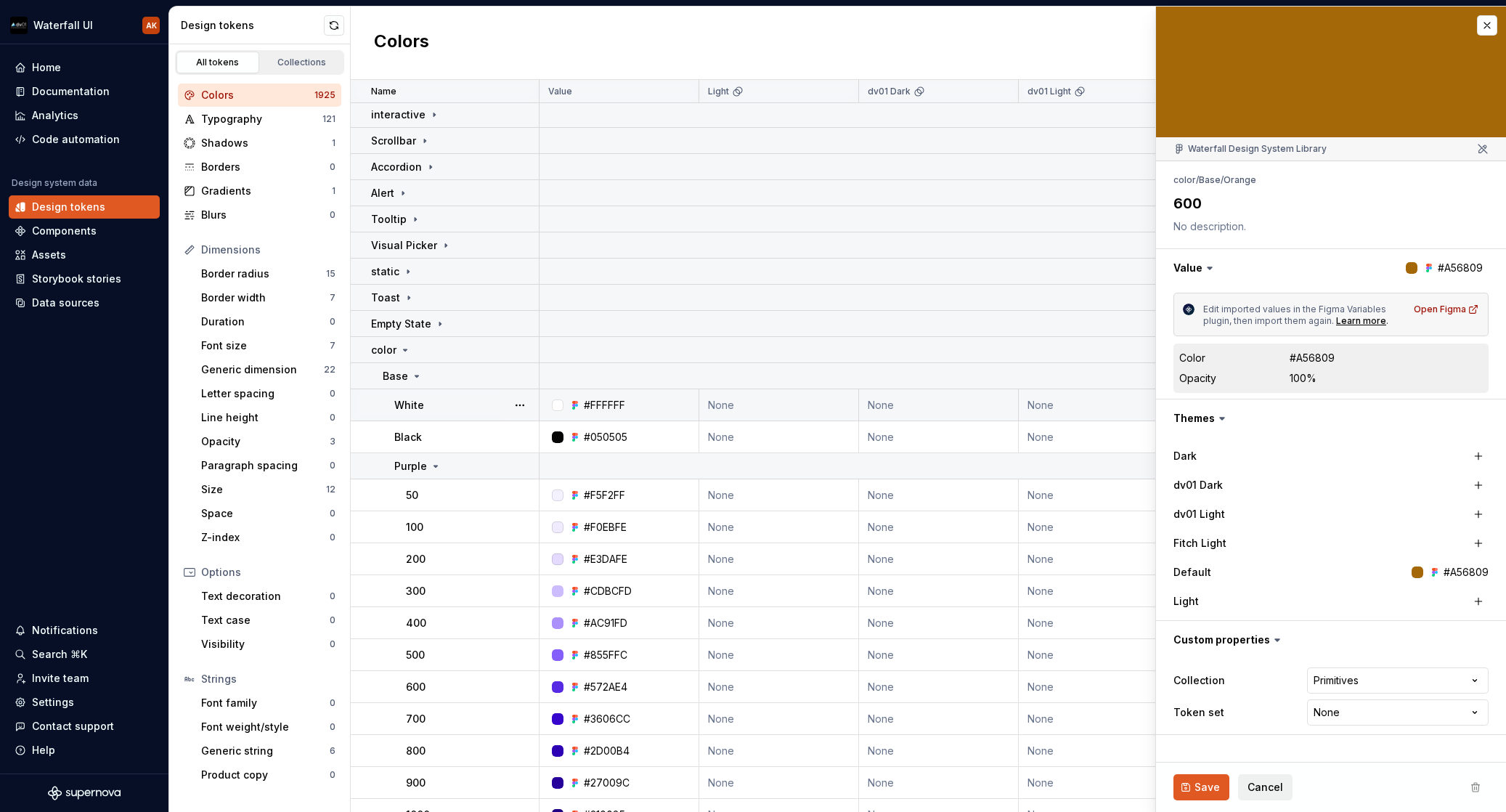
click at [449, 403] on div "White" at bounding box center [466, 405] width 144 height 15
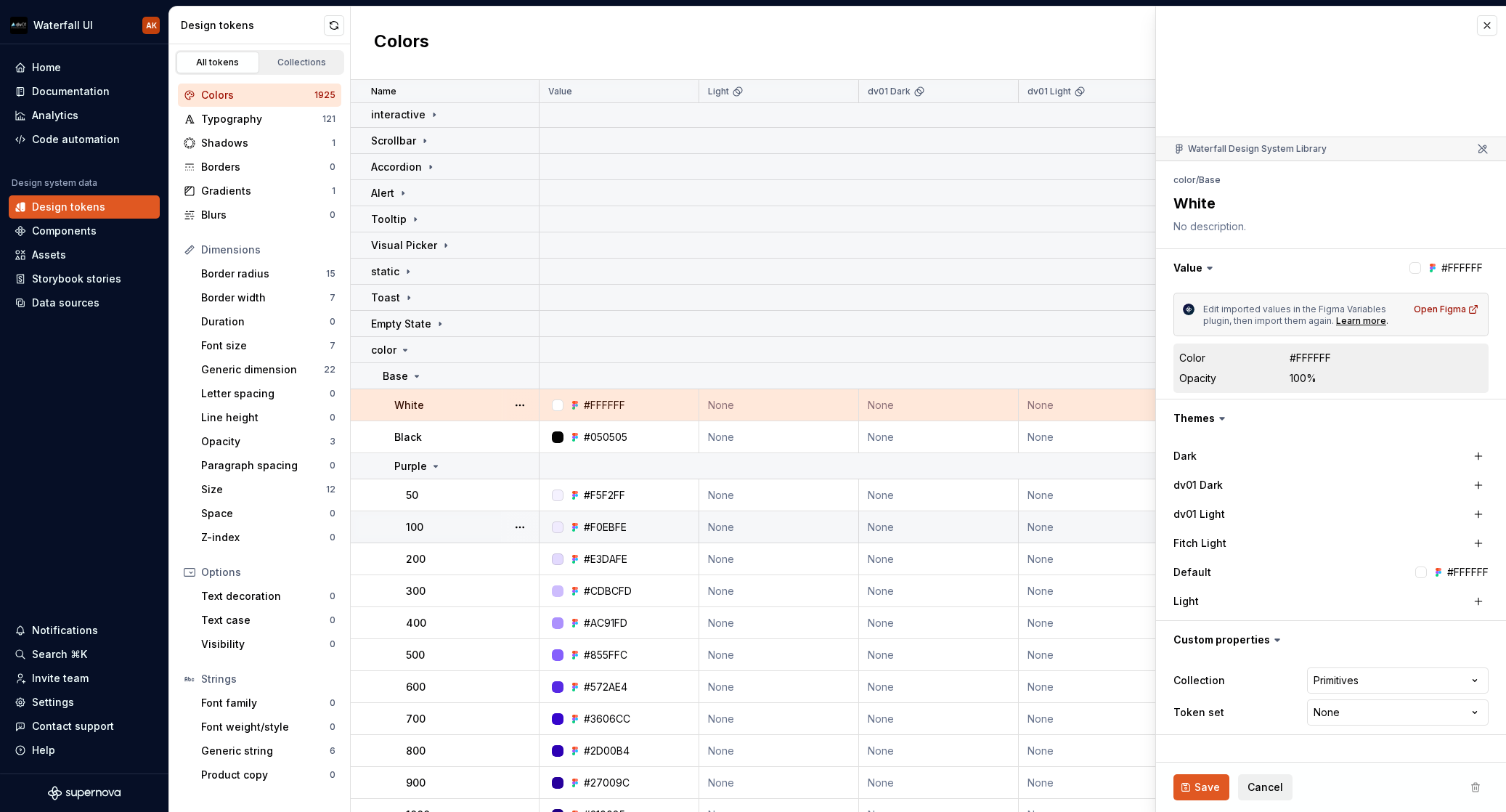
click at [471, 521] on div "100" at bounding box center [472, 527] width 132 height 15
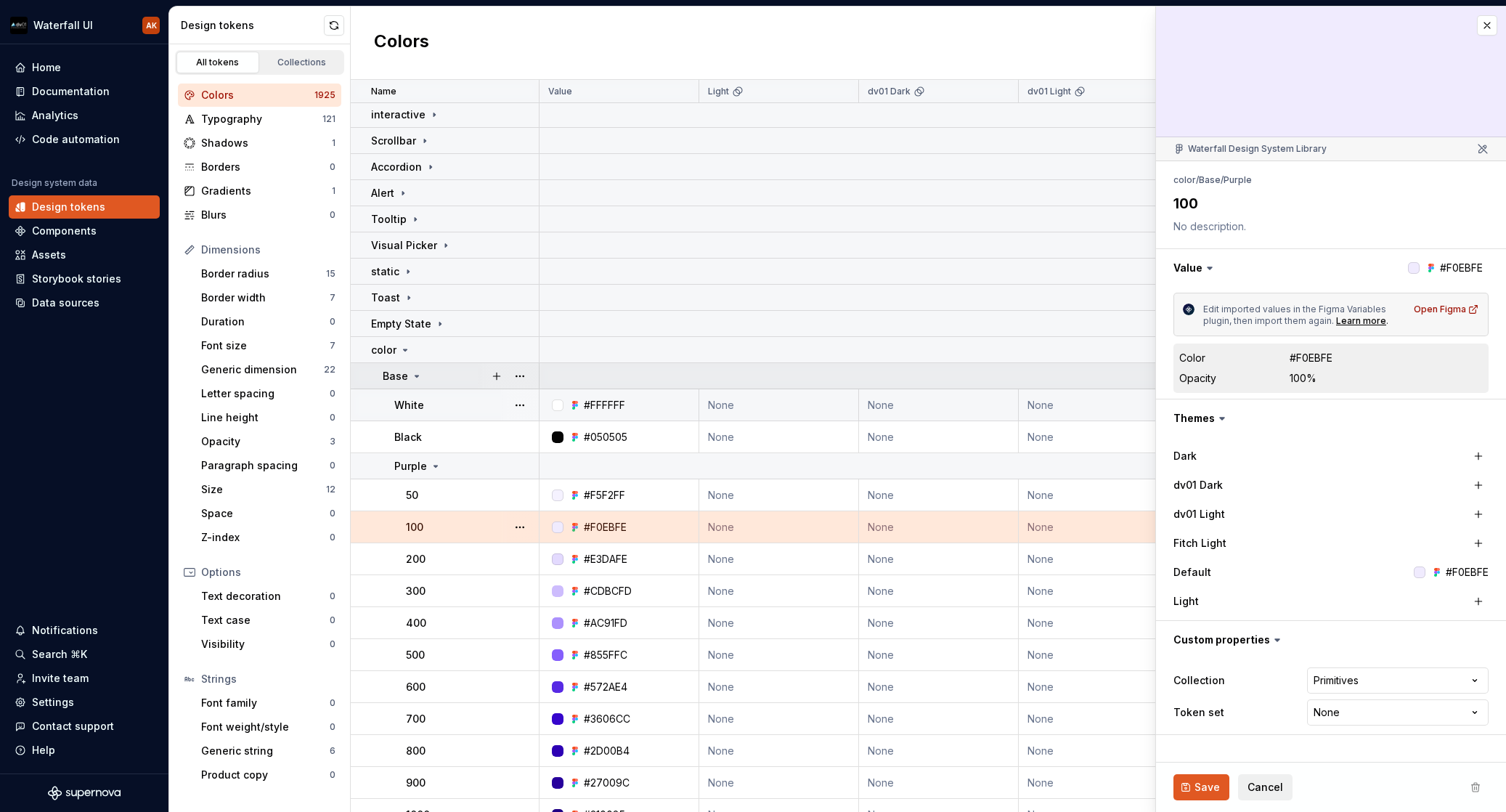
click at [416, 374] on icon at bounding box center [417, 376] width 12 height 12
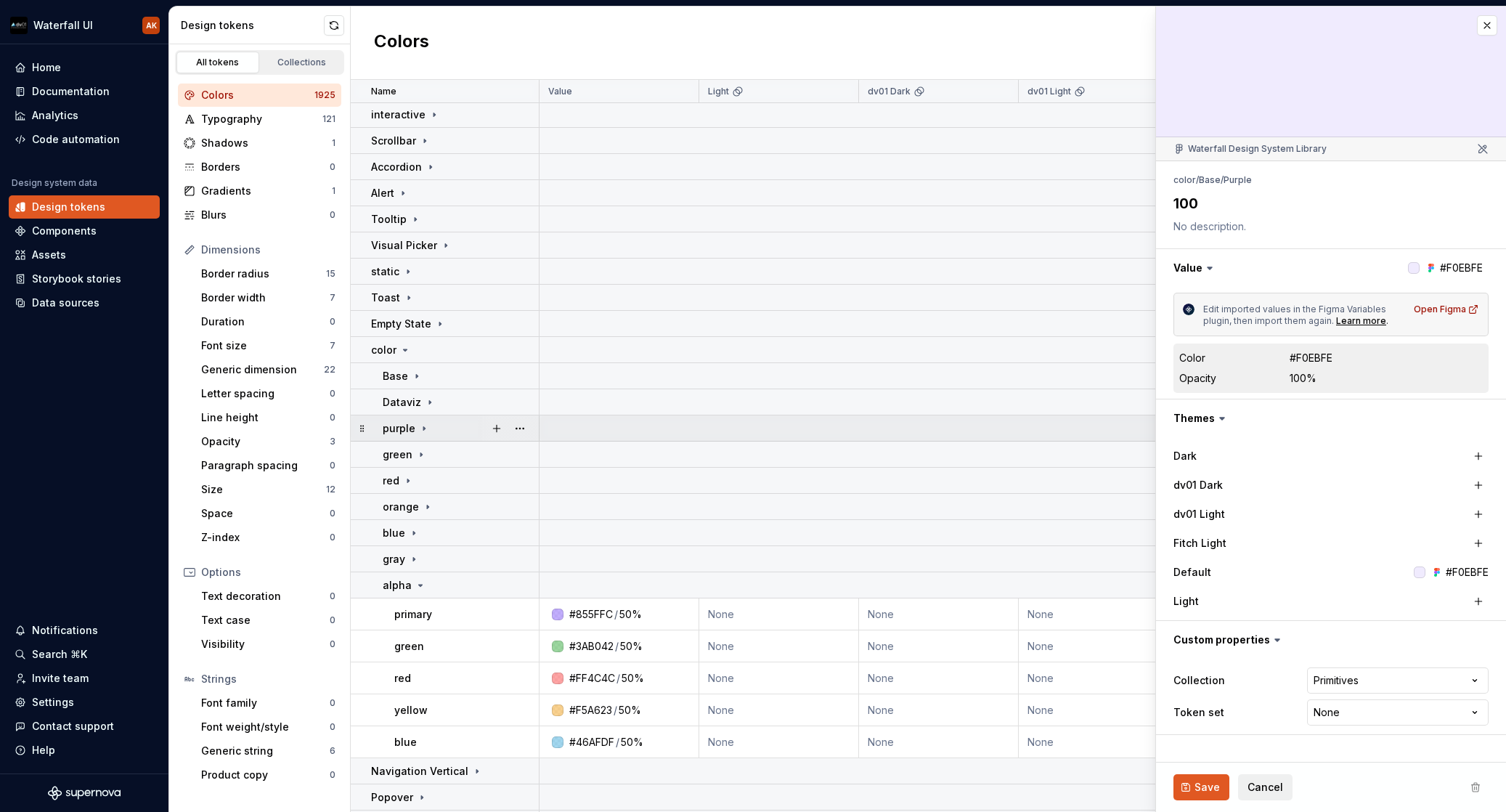
click at [446, 430] on div "purple" at bounding box center [461, 428] width 156 height 15
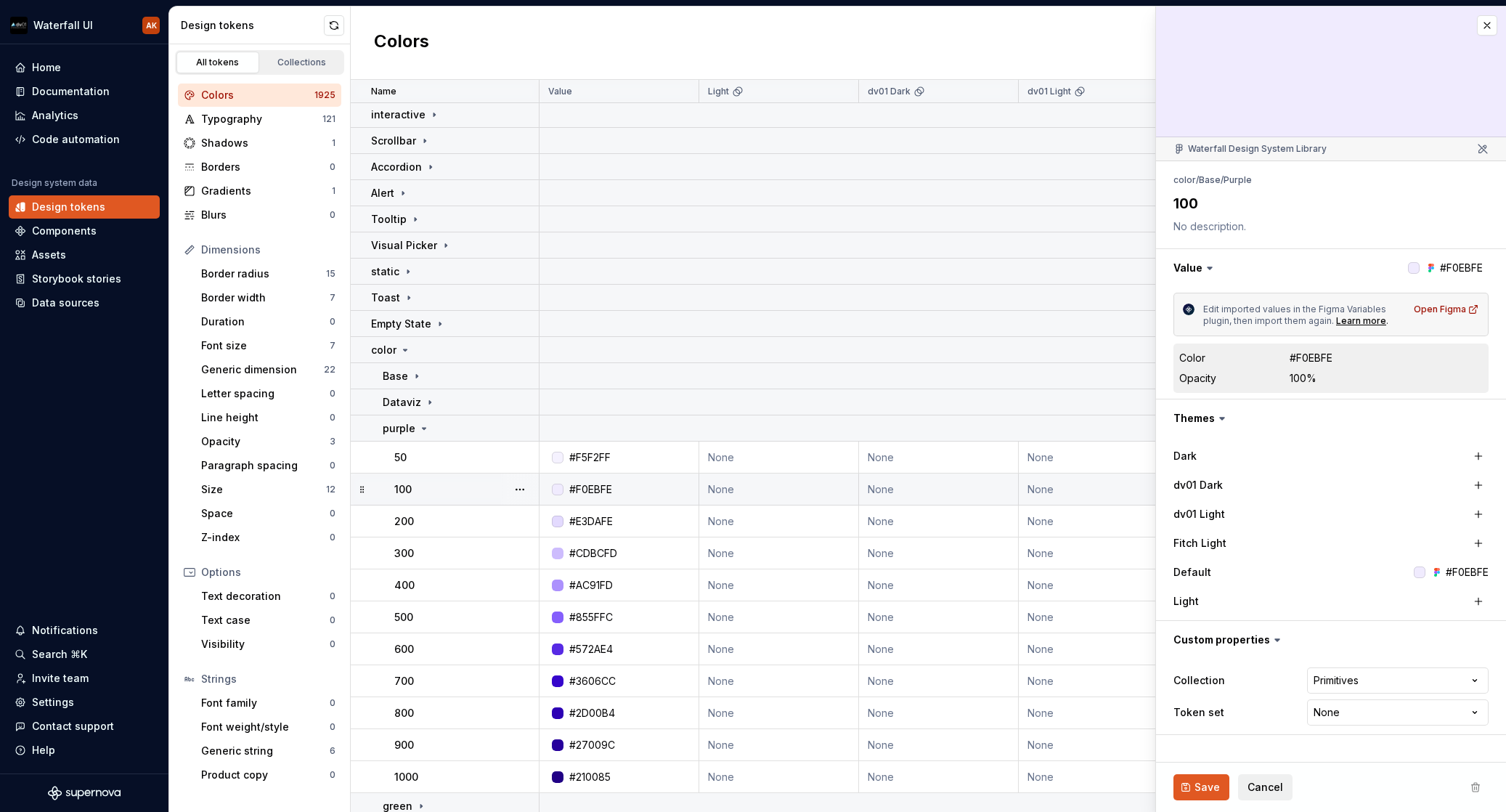
click at [647, 483] on div "#F0EBFE" at bounding box center [623, 489] width 149 height 15
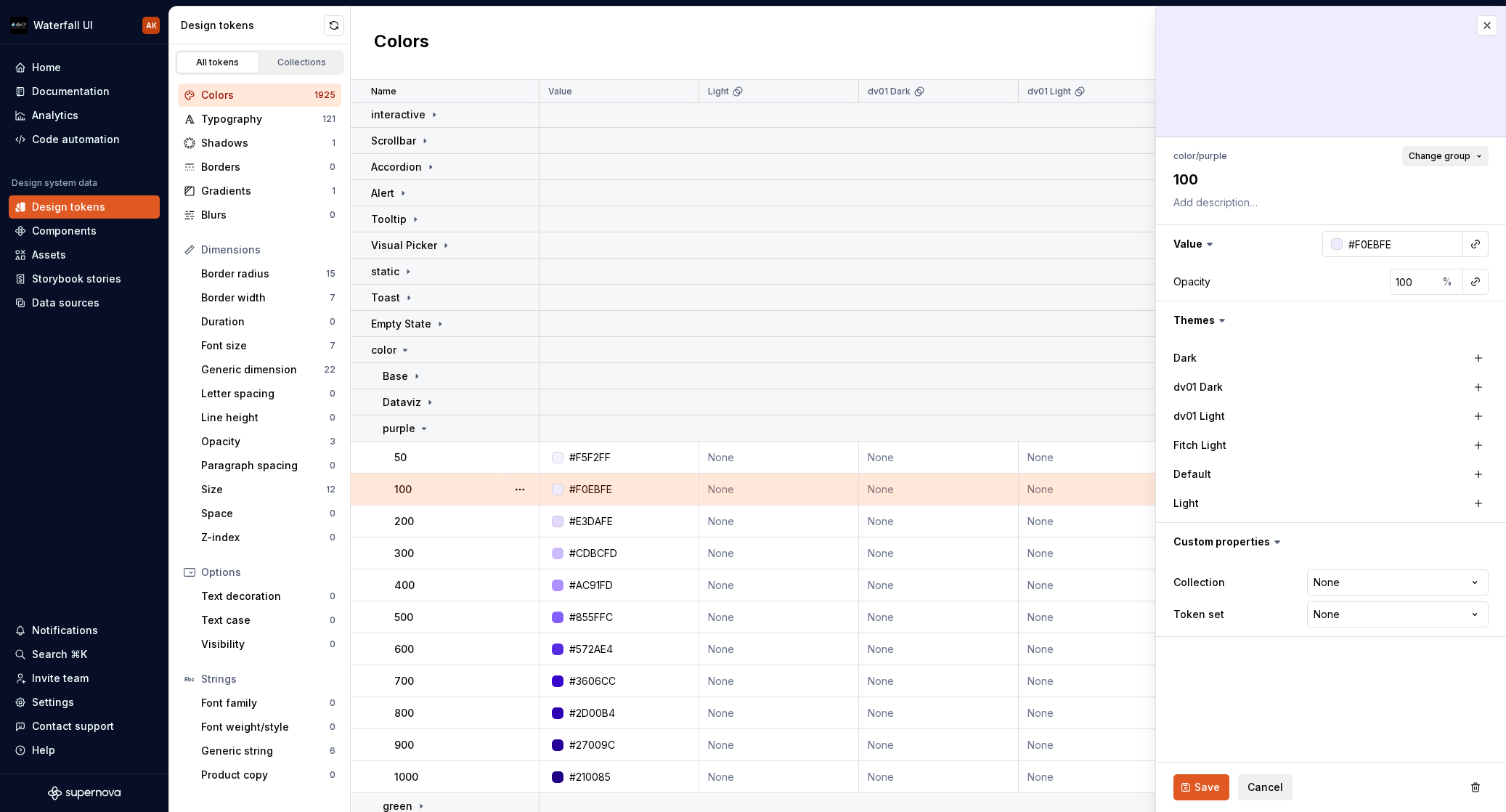
click at [1373, 158] on button "Change group" at bounding box center [1445, 156] width 86 height 20
click at [1357, 152] on div "color / purple Change group" at bounding box center [1331, 156] width 316 height 20
click at [523, 427] on button "button" at bounding box center [520, 428] width 20 height 20
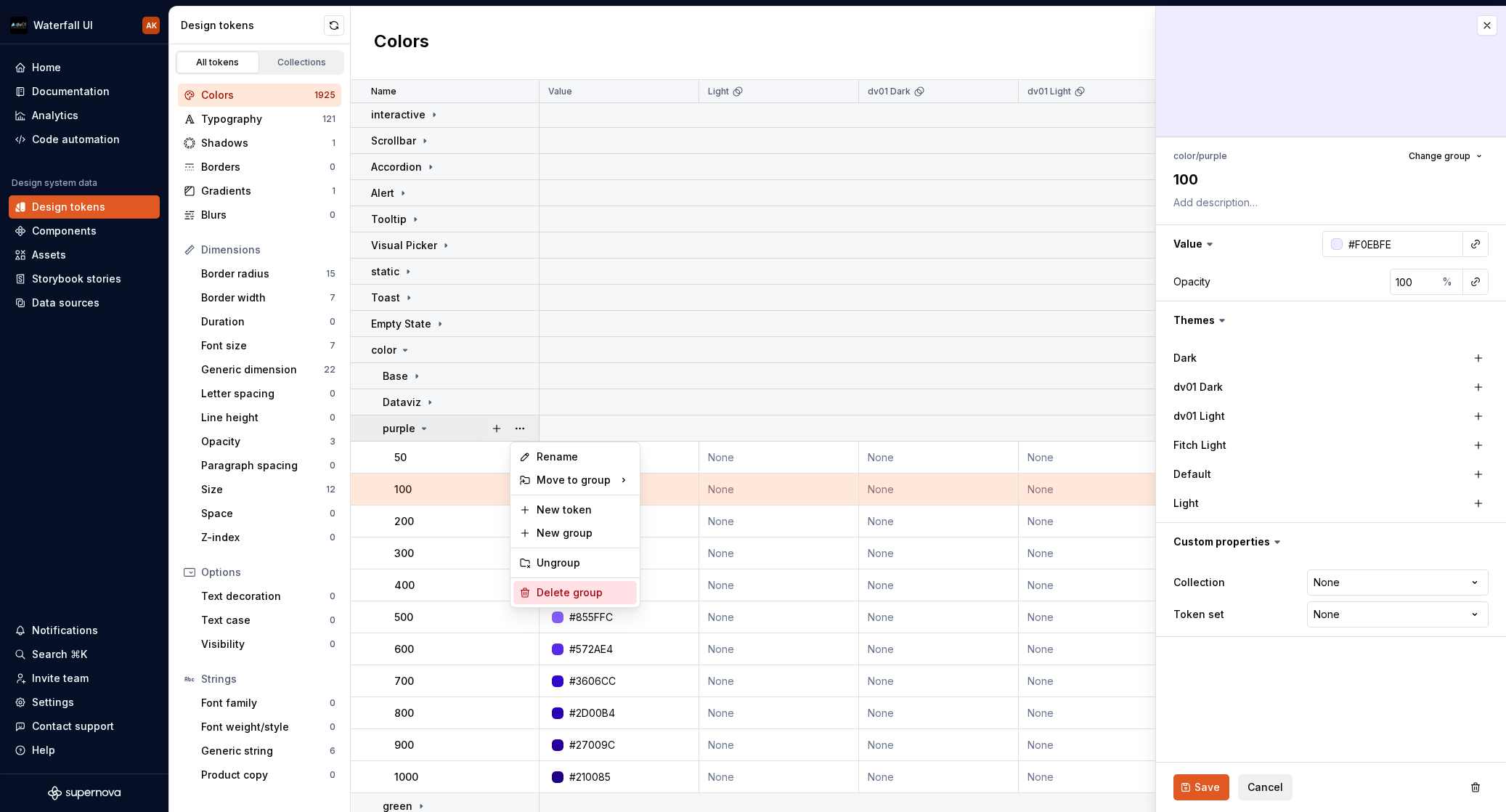
click at [551, 595] on div "Delete group" at bounding box center [584, 593] width 94 height 15
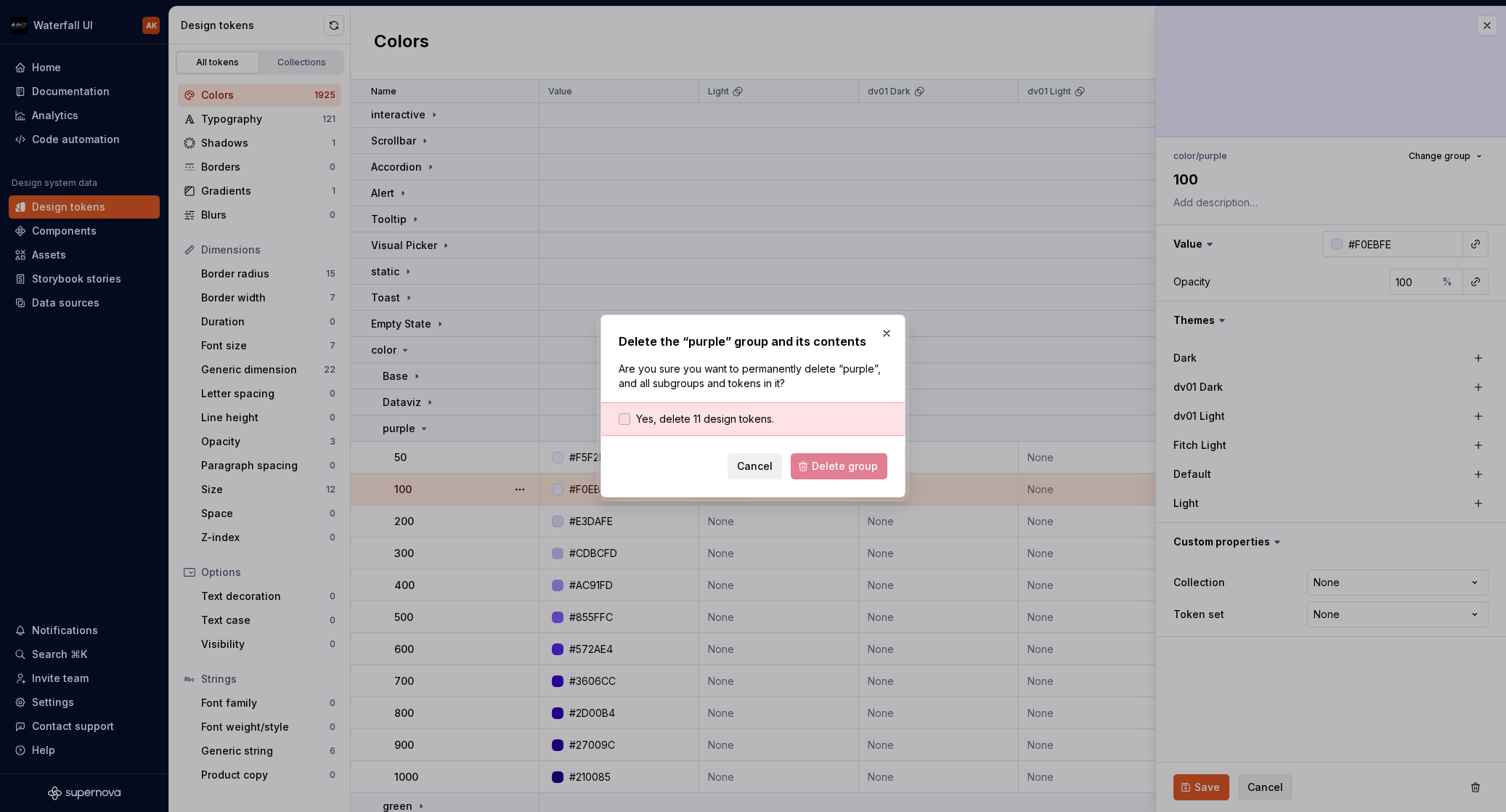
click at [743, 422] on span "Yes, delete 11 design tokens." at bounding box center [705, 419] width 138 height 15
click at [820, 467] on span "Delete group" at bounding box center [845, 466] width 67 height 15
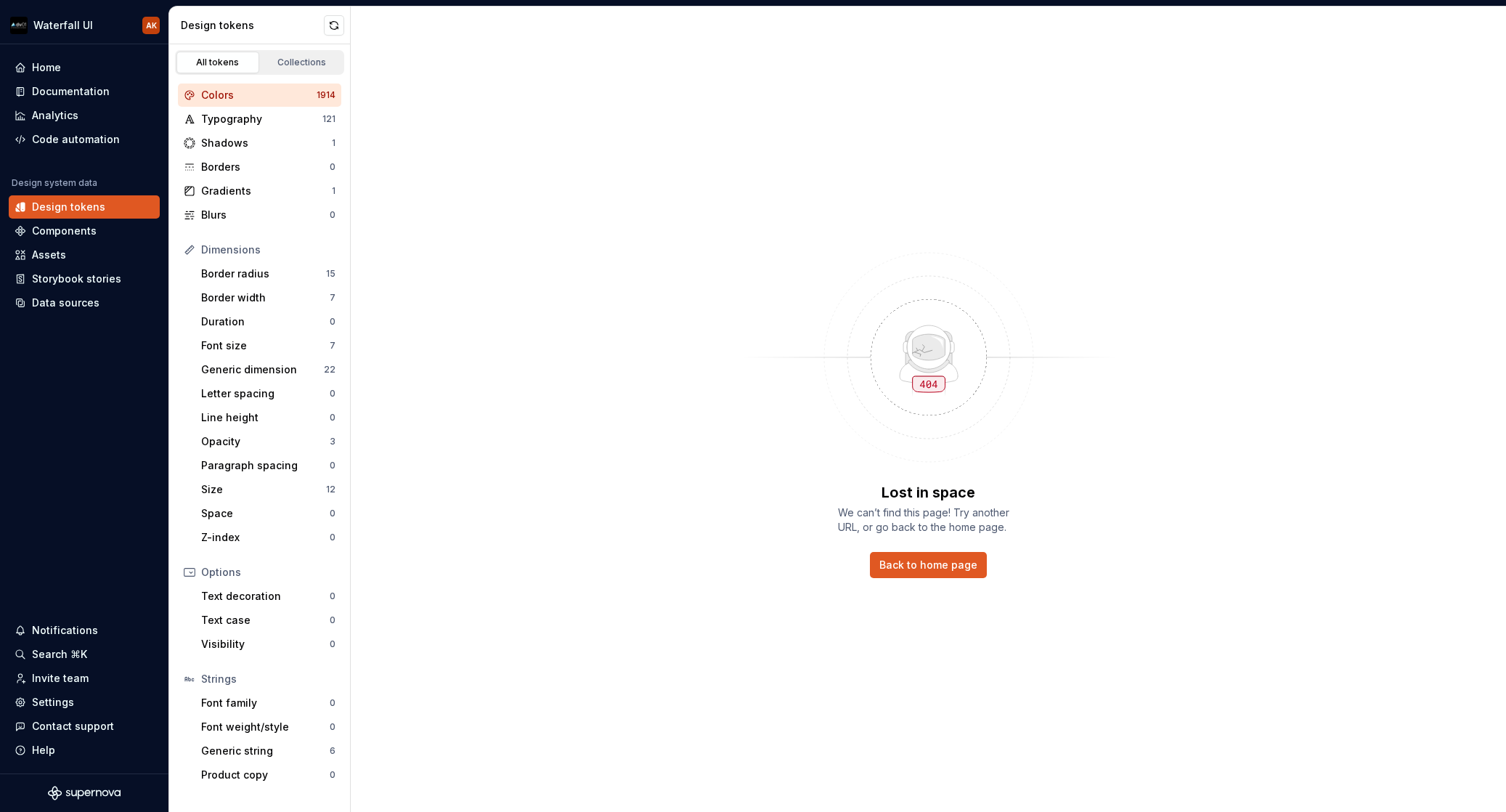
drag, startPoint x: 221, startPoint y: 119, endPoint x: 224, endPoint y: 104, distance: 15.3
click at [221, 118] on div "Typography" at bounding box center [262, 119] width 121 height 15
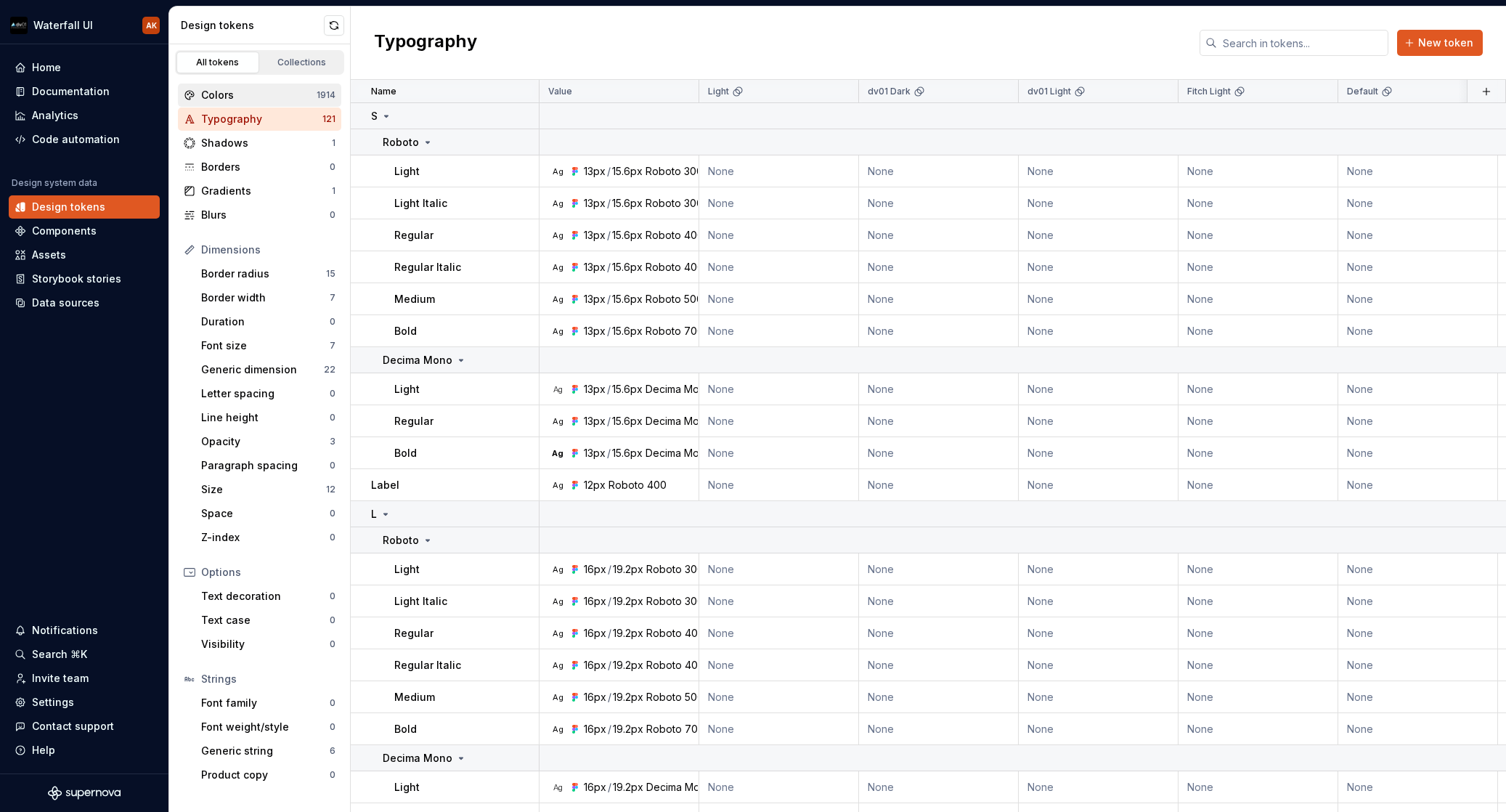
click at [225, 93] on div "Colors" at bounding box center [259, 95] width 115 height 15
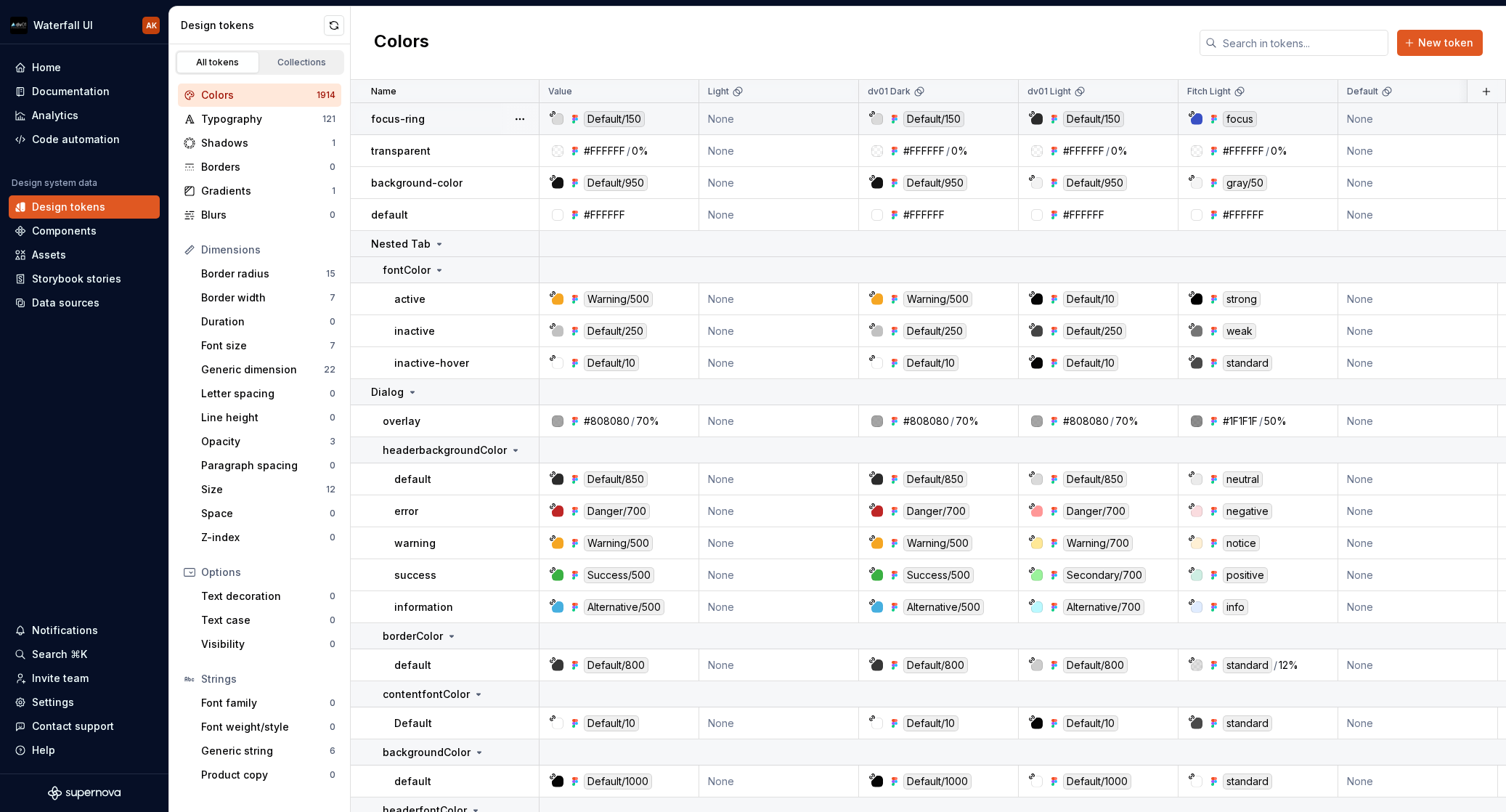
click at [475, 125] on div "focus-ring" at bounding box center [455, 119] width 167 height 15
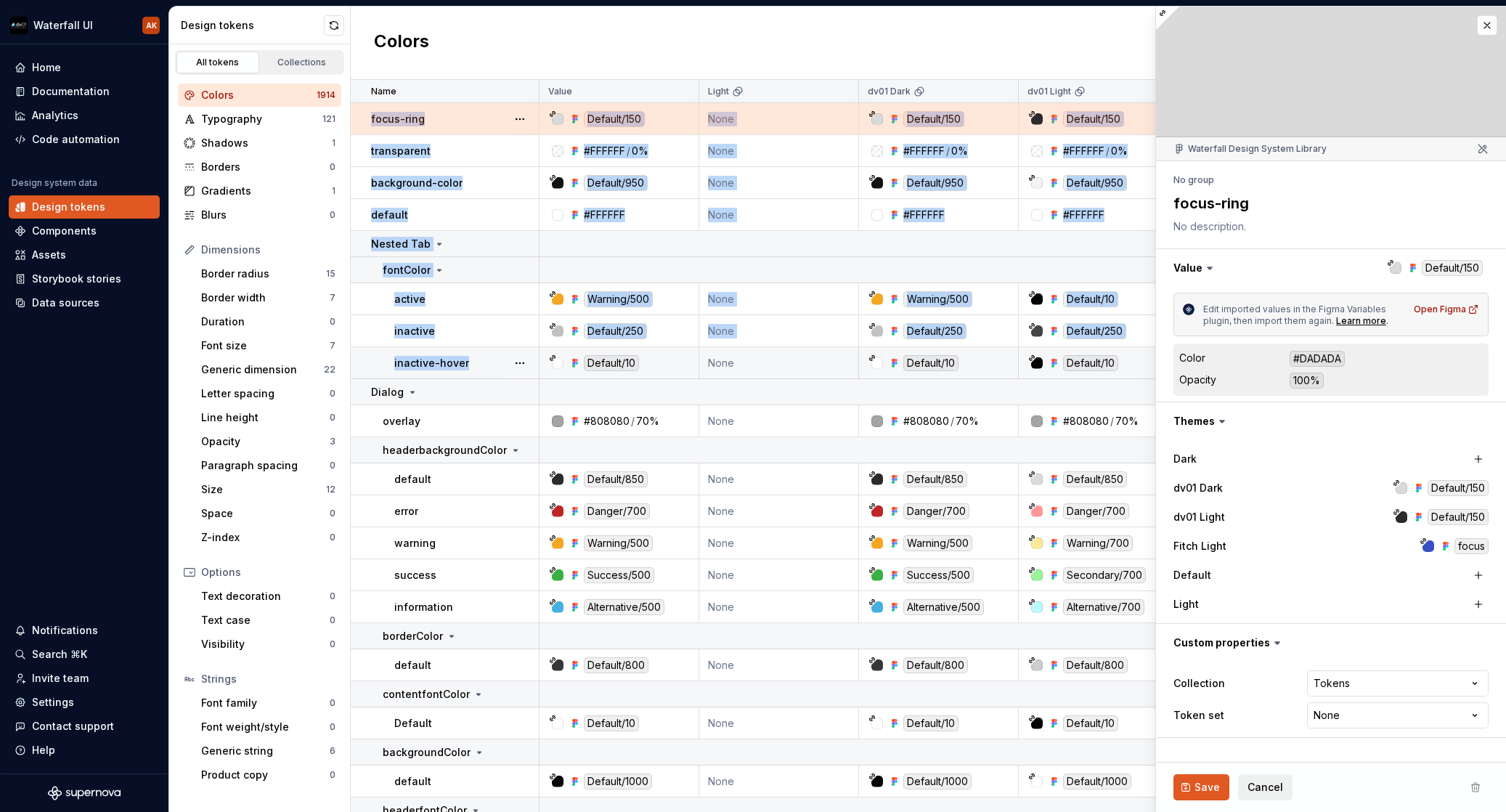
click at [481, 361] on div "inactive-hover" at bounding box center [466, 362] width 144 height 15
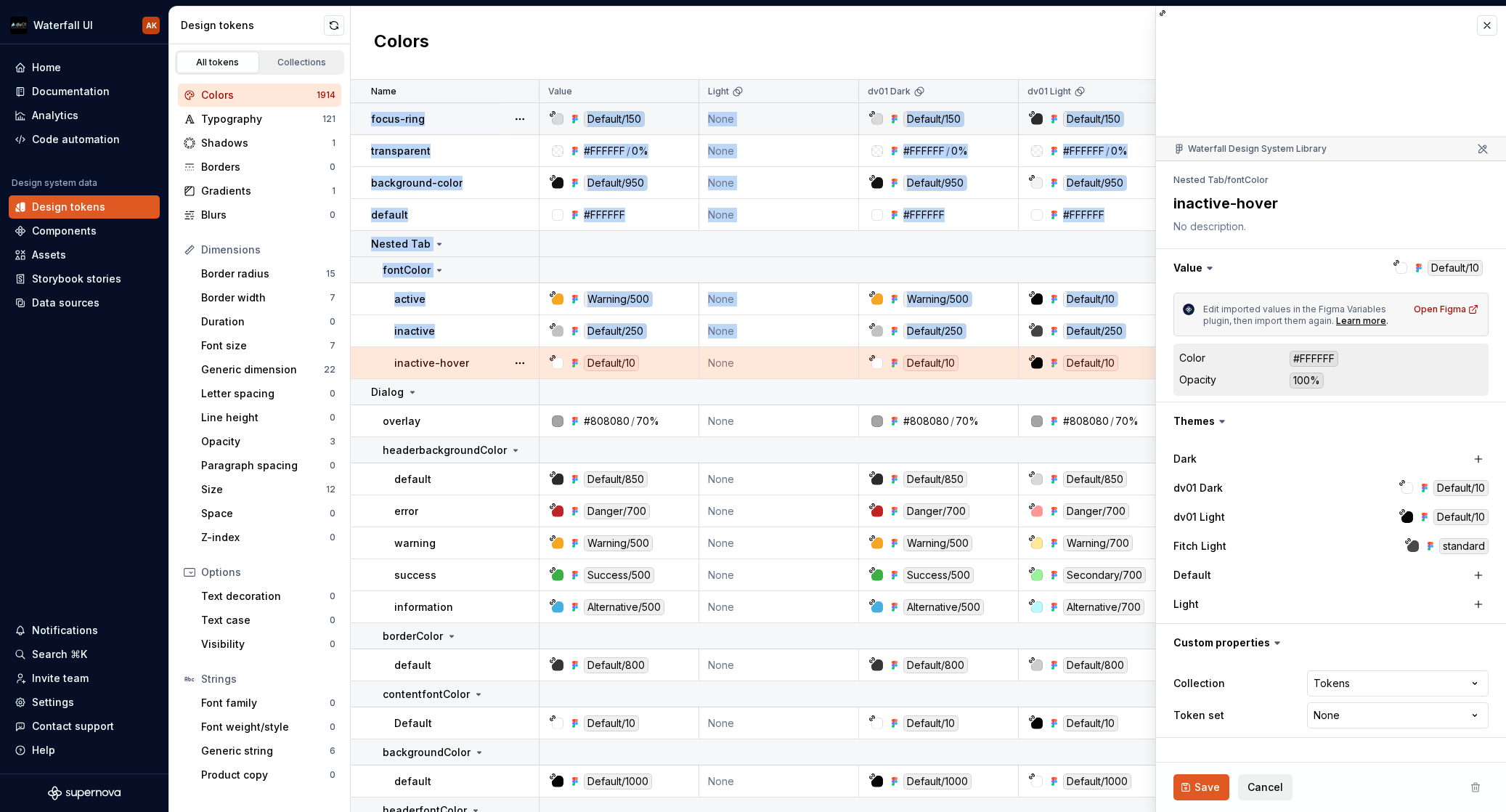
click at [479, 362] on div "inactive-hover" at bounding box center [466, 362] width 144 height 15
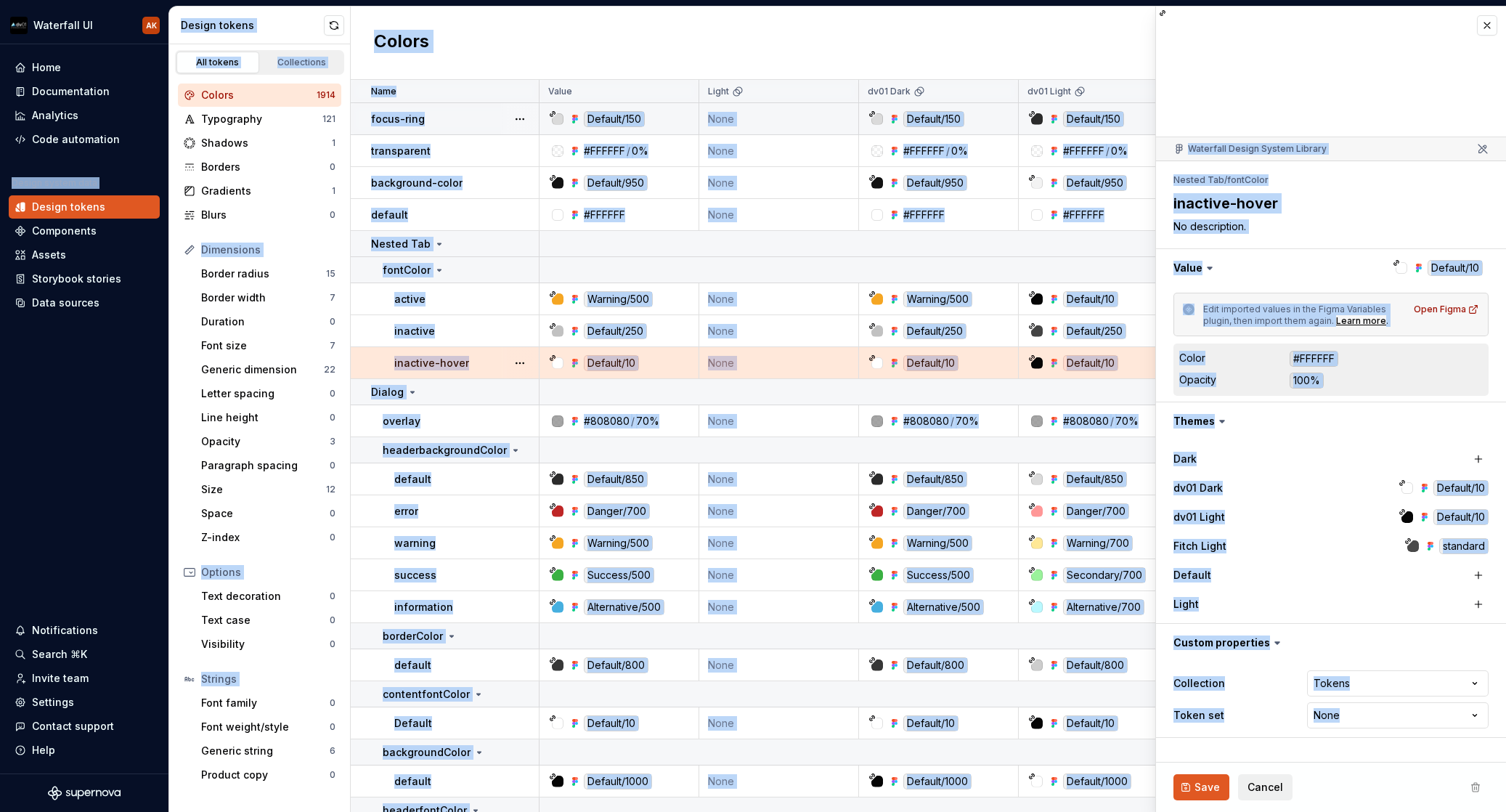
click at [478, 16] on div "Colors New token" at bounding box center [928, 44] width 1156 height 73
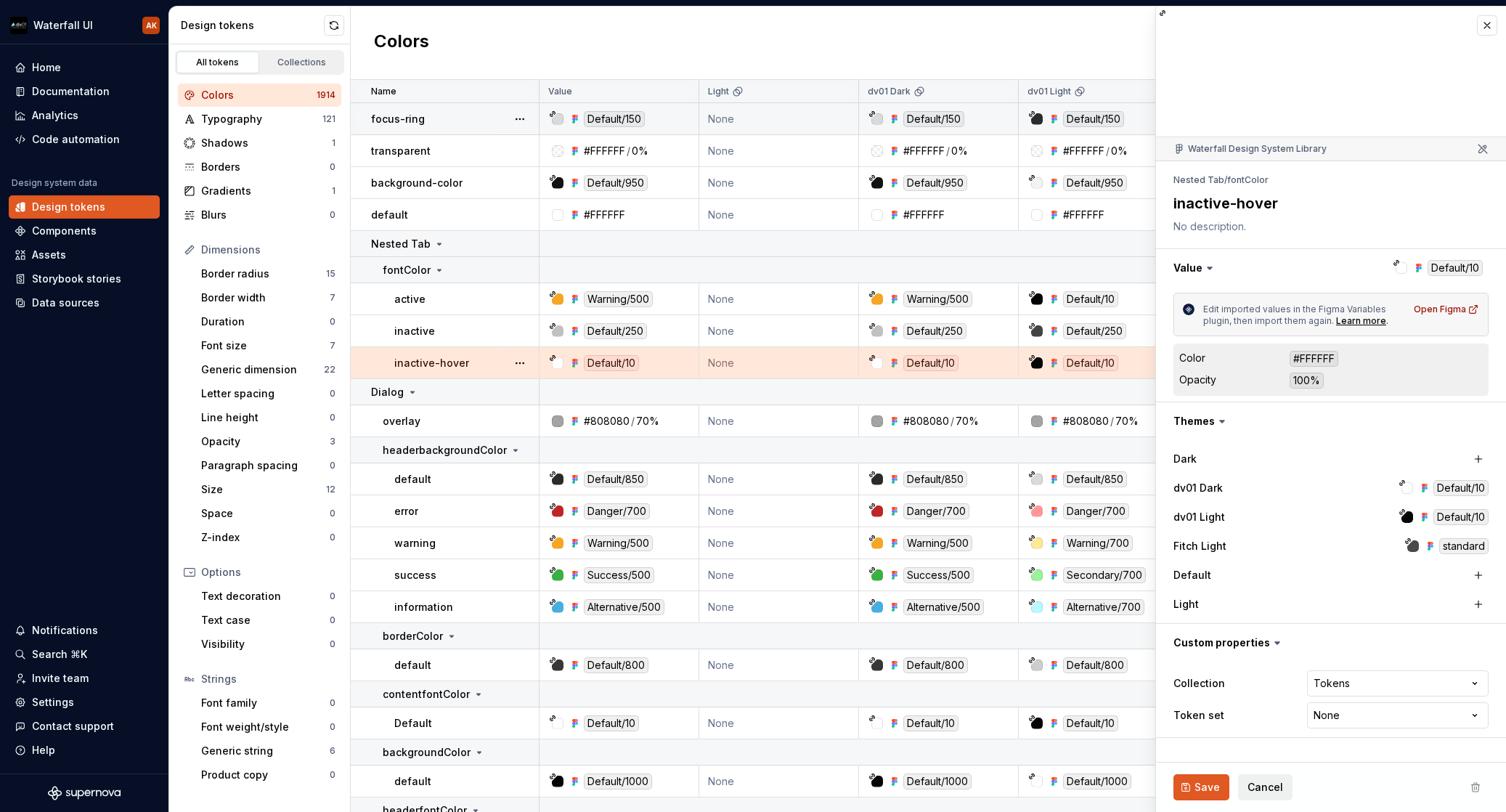
click at [269, 93] on div "Colors" at bounding box center [259, 95] width 115 height 15
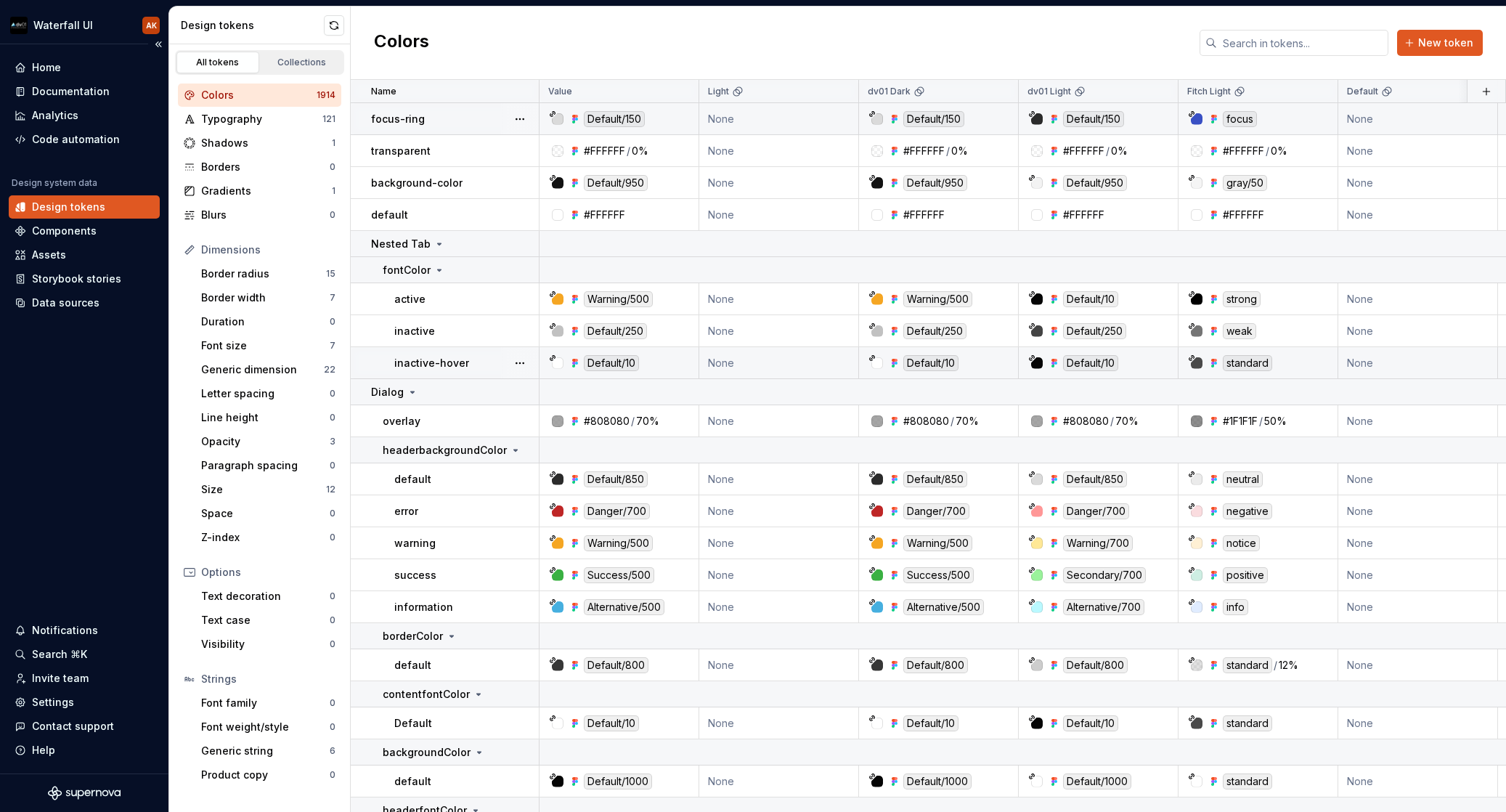
click at [37, 209] on div "Design tokens" at bounding box center [68, 206] width 73 height 15
click at [462, 120] on div "focus-ring" at bounding box center [455, 119] width 167 height 15
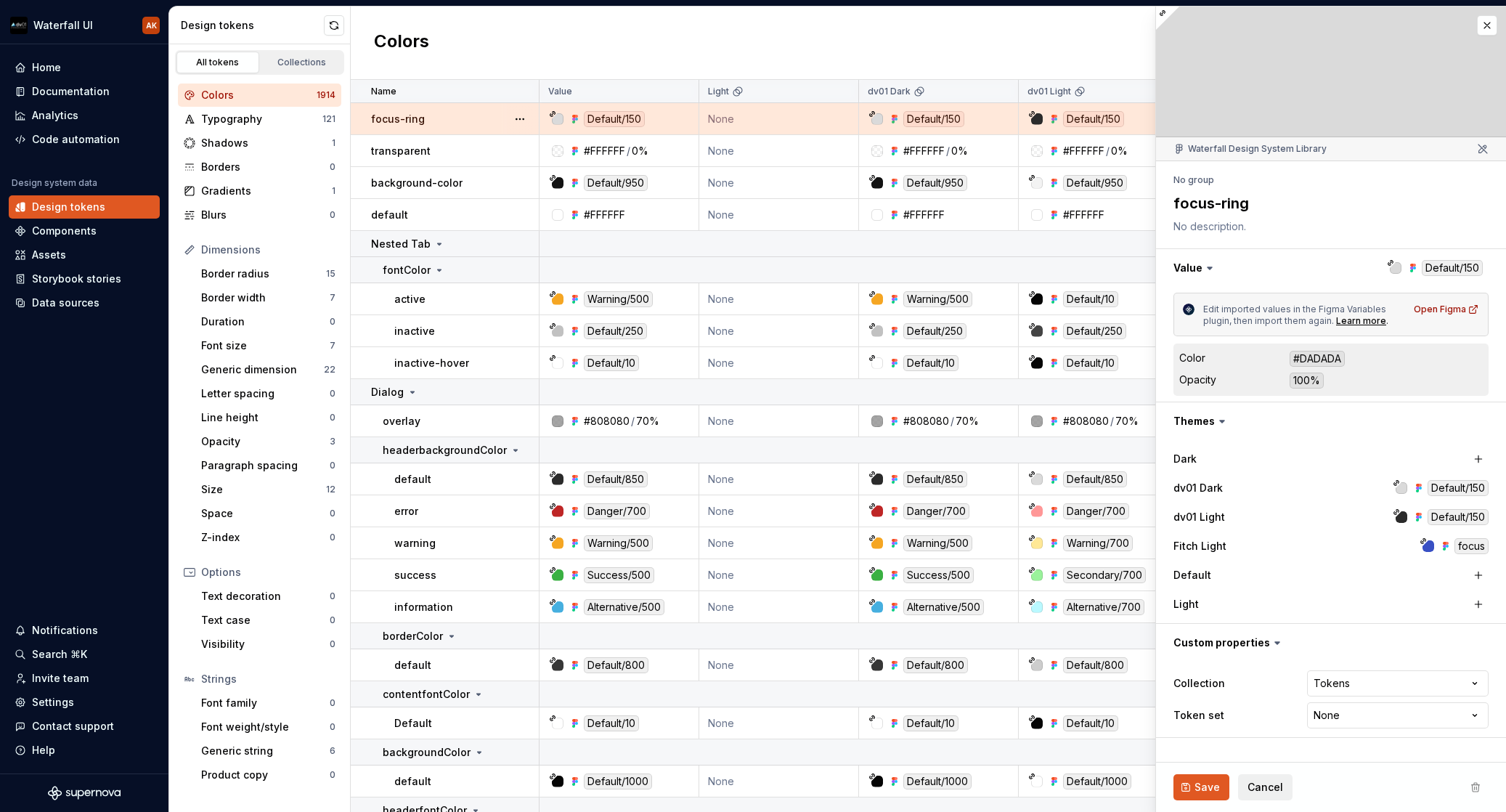
type textarea "*"
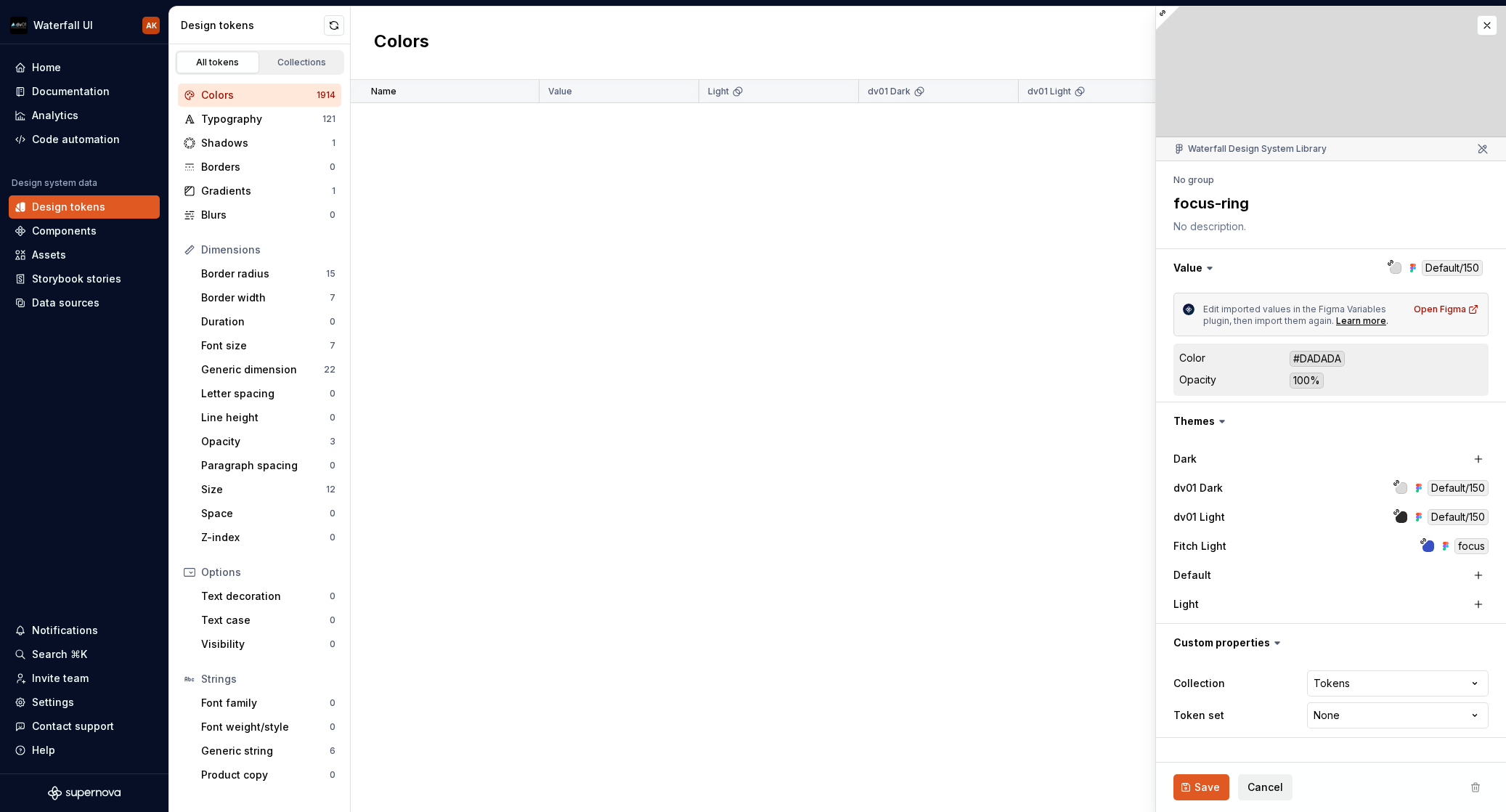
scroll to position [6782, 0]
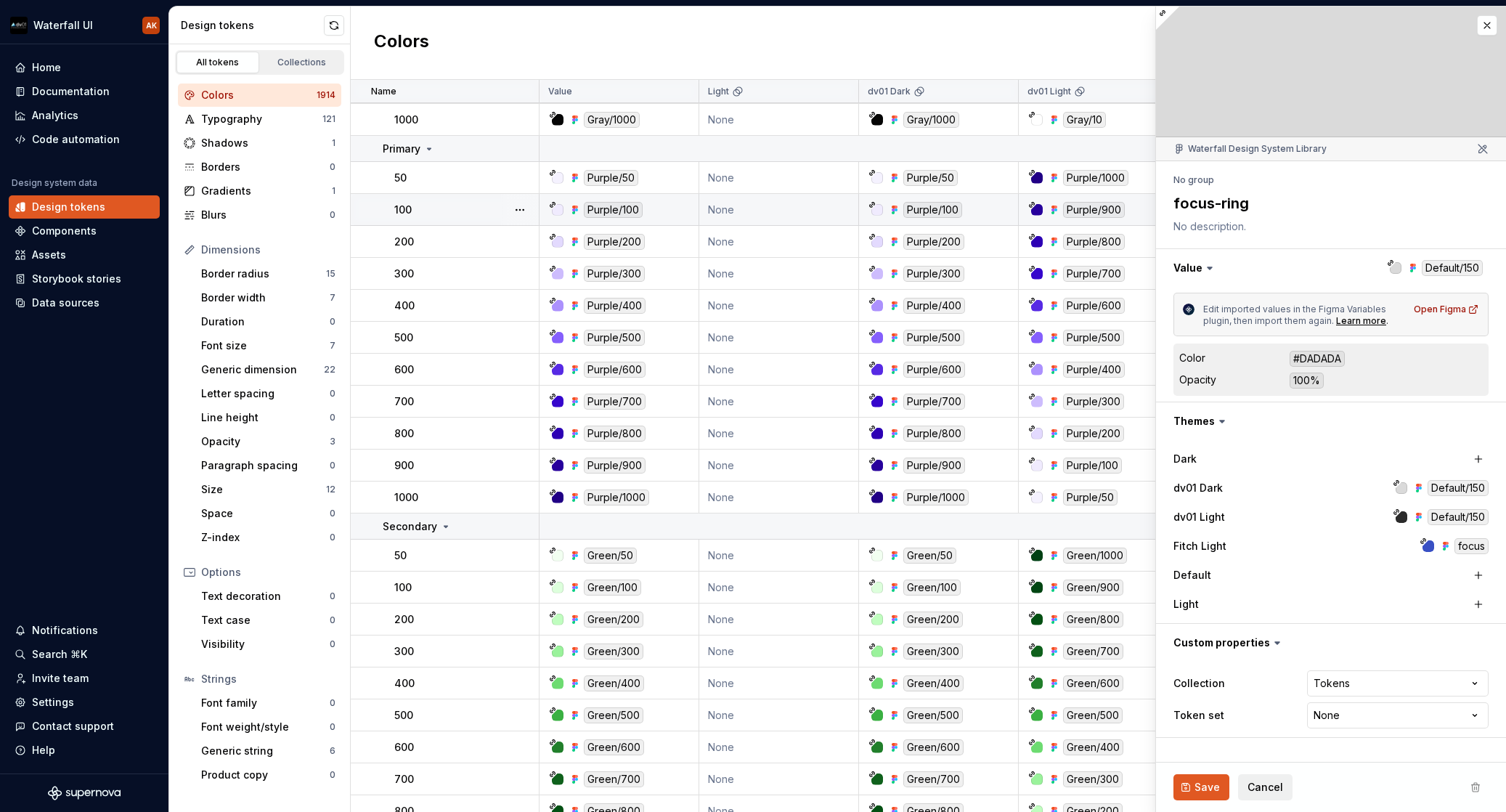
click at [460, 217] on td "100" at bounding box center [445, 209] width 189 height 32
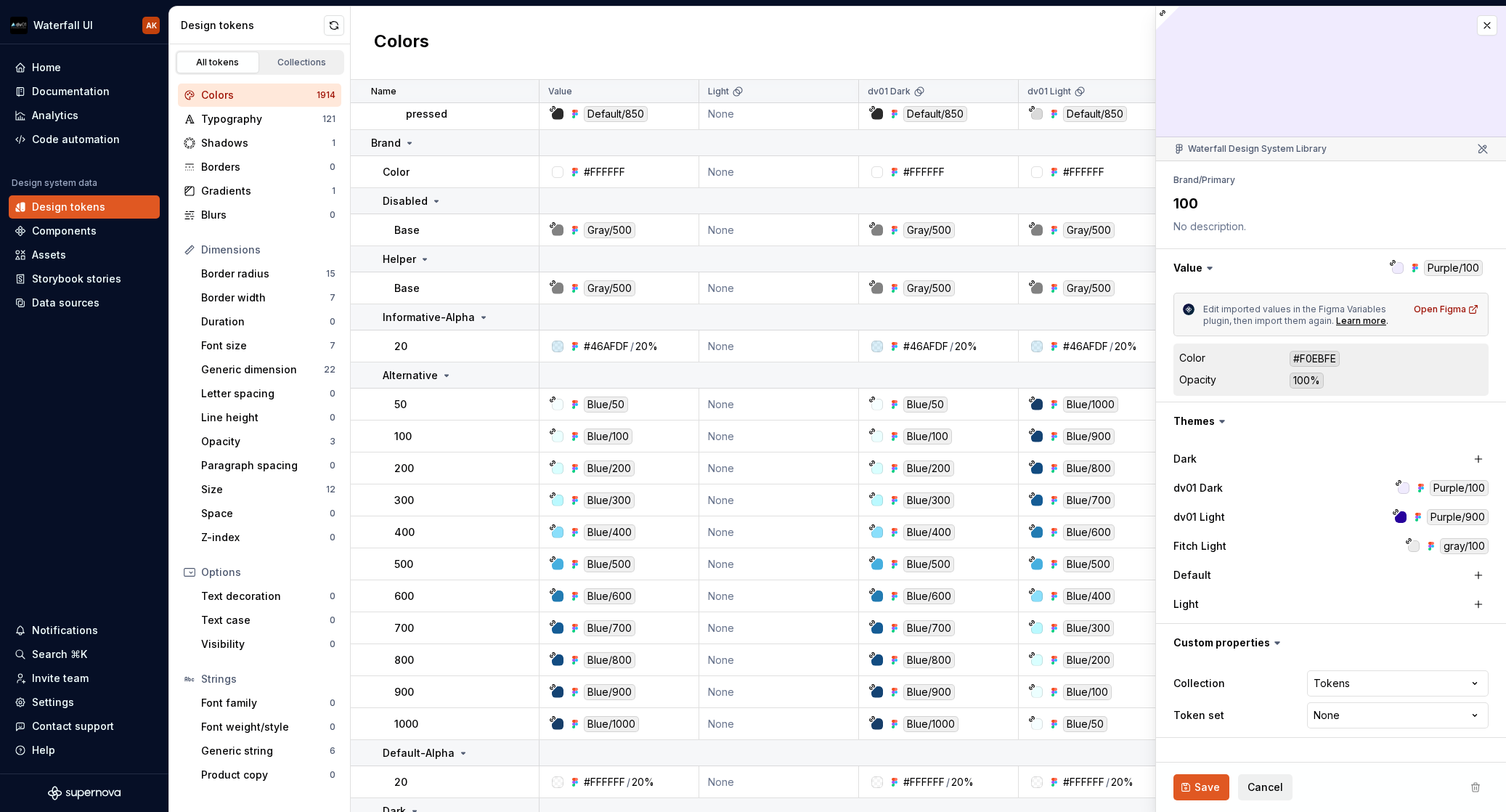
scroll to position [3846, 0]
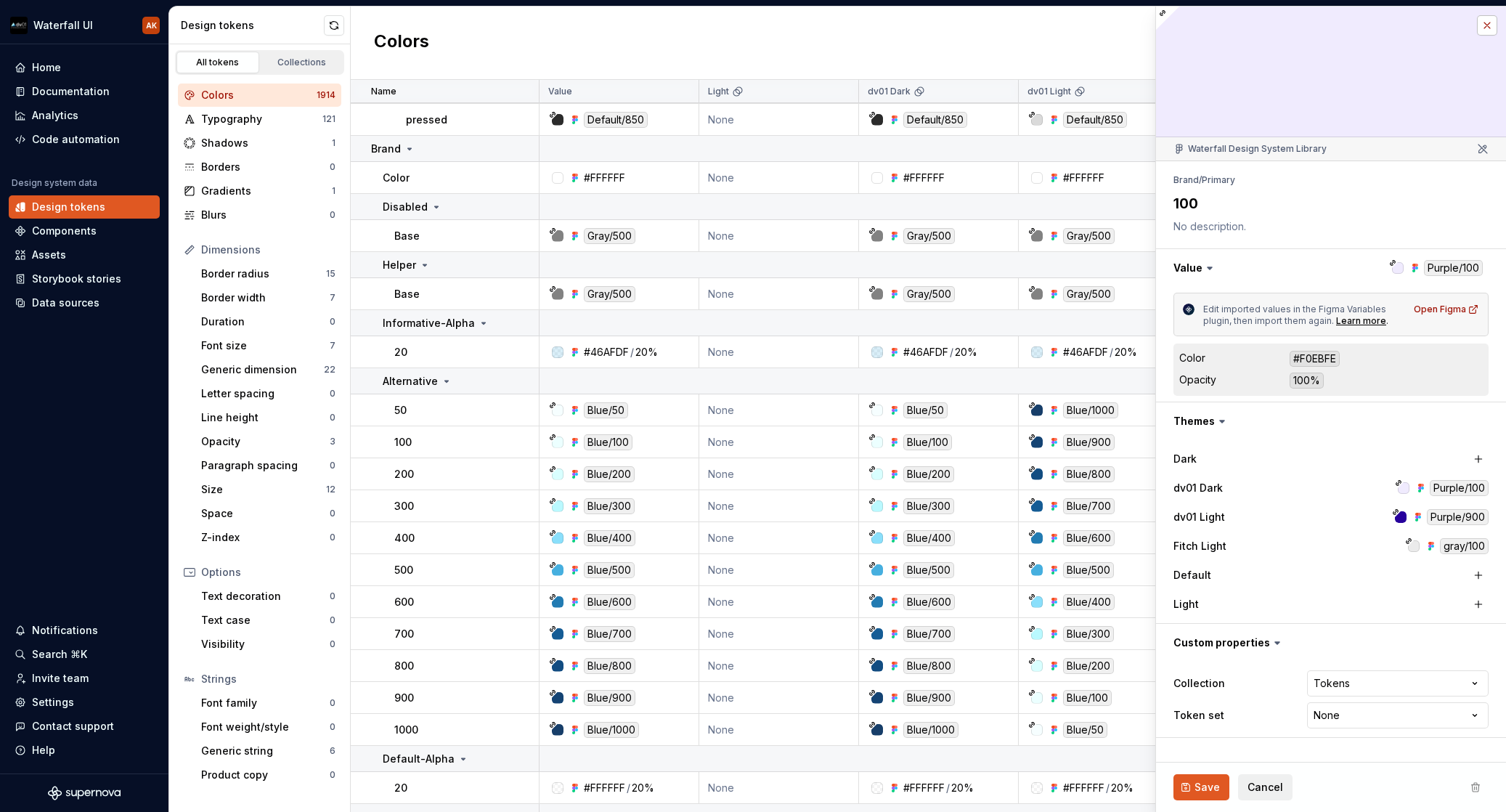
click at [1486, 26] on button "button" at bounding box center [1487, 25] width 20 height 20
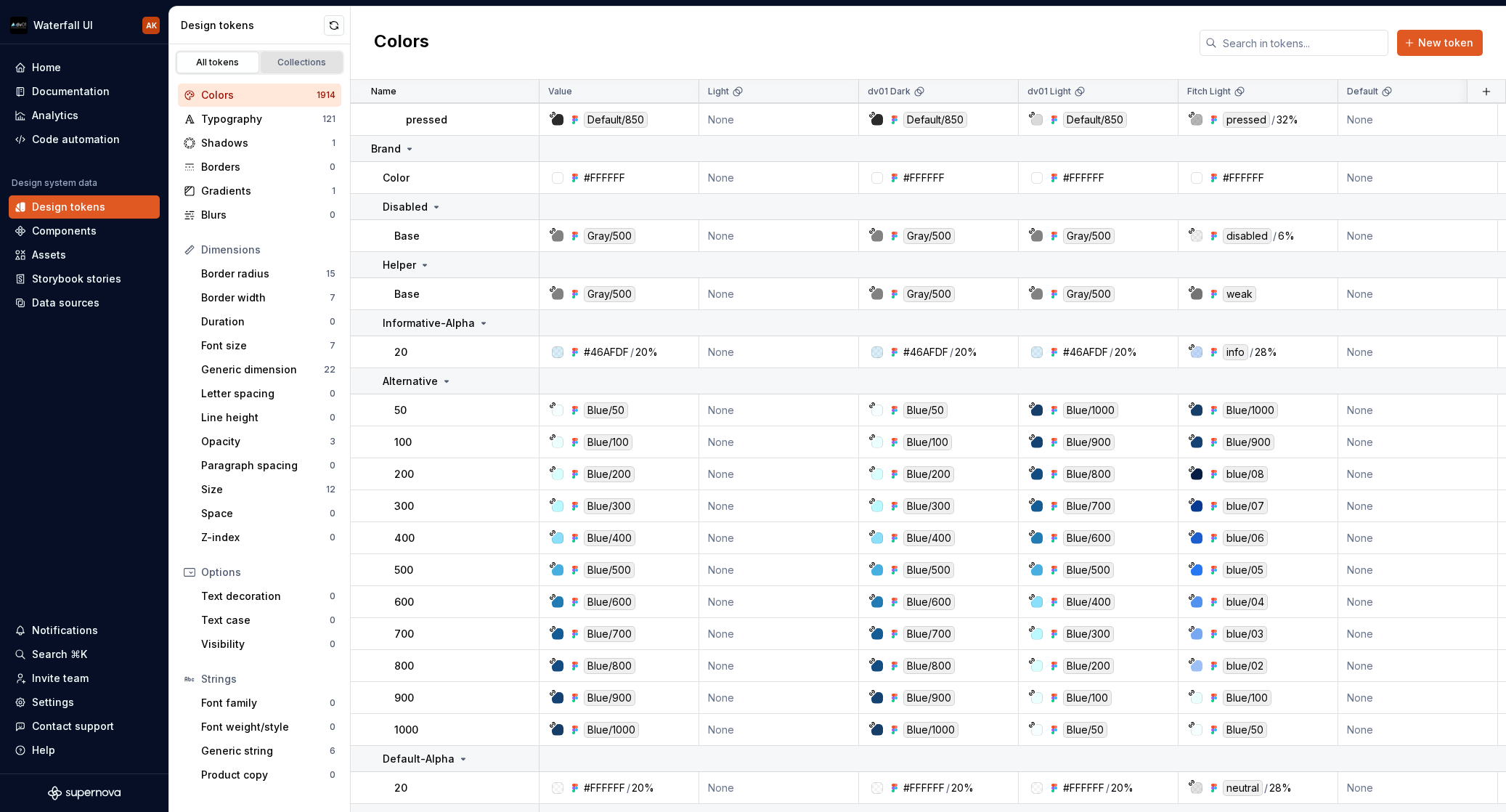
click at [313, 62] on div "Collections" at bounding box center [302, 63] width 72 height 12
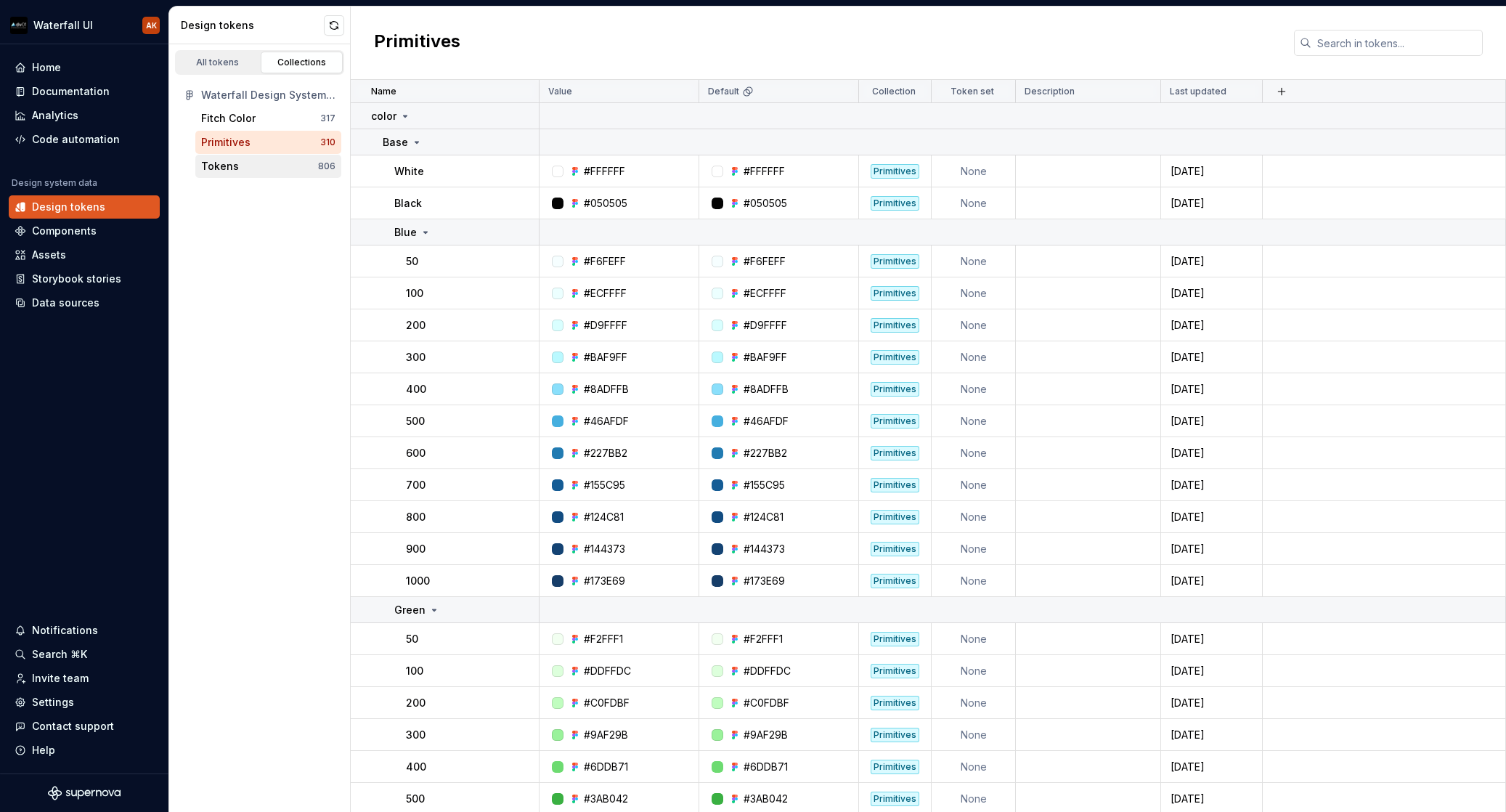
click at [232, 167] on div "Tokens" at bounding box center [220, 166] width 38 height 15
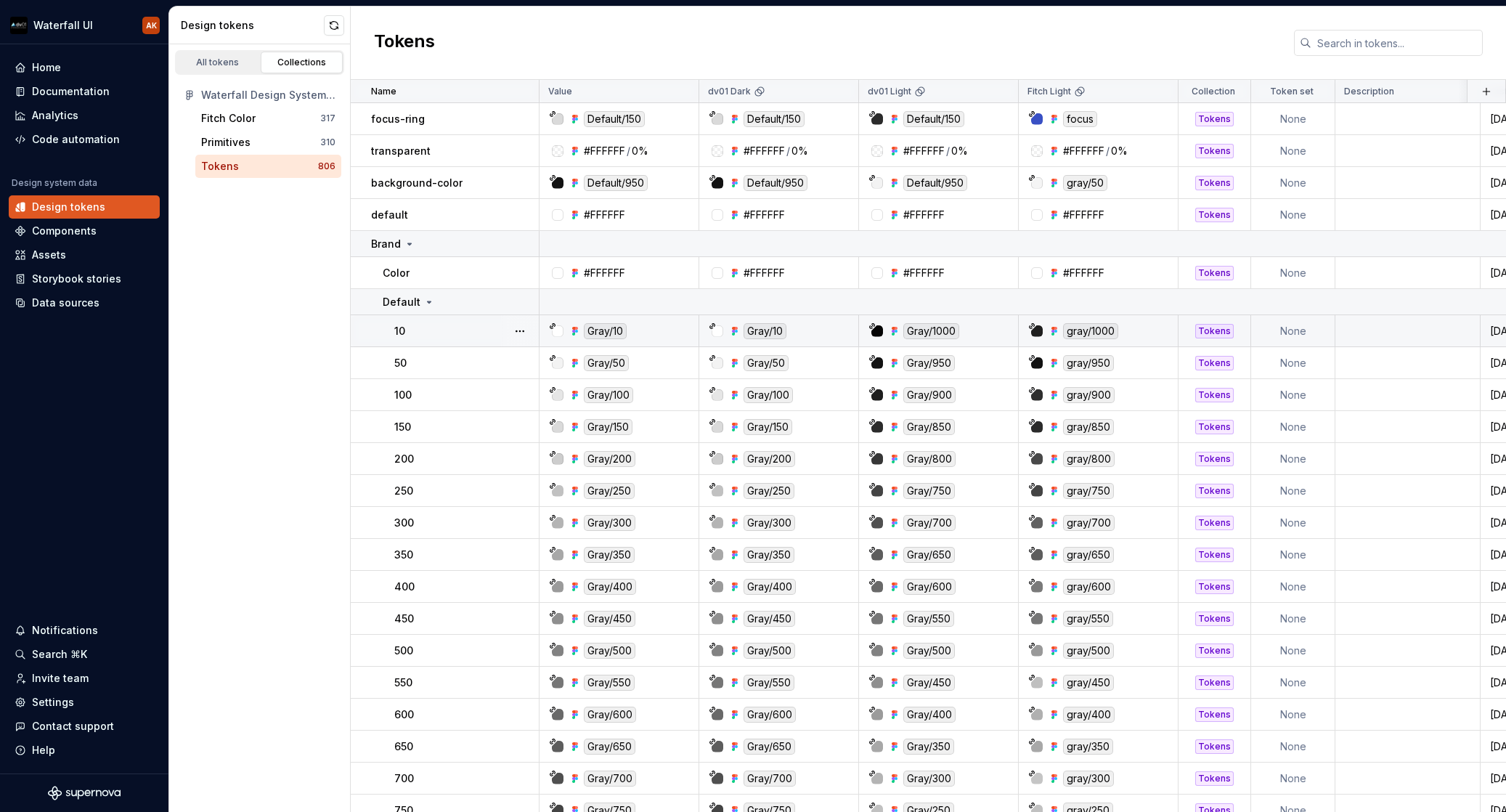
click at [452, 334] on div "10" at bounding box center [466, 331] width 144 height 15
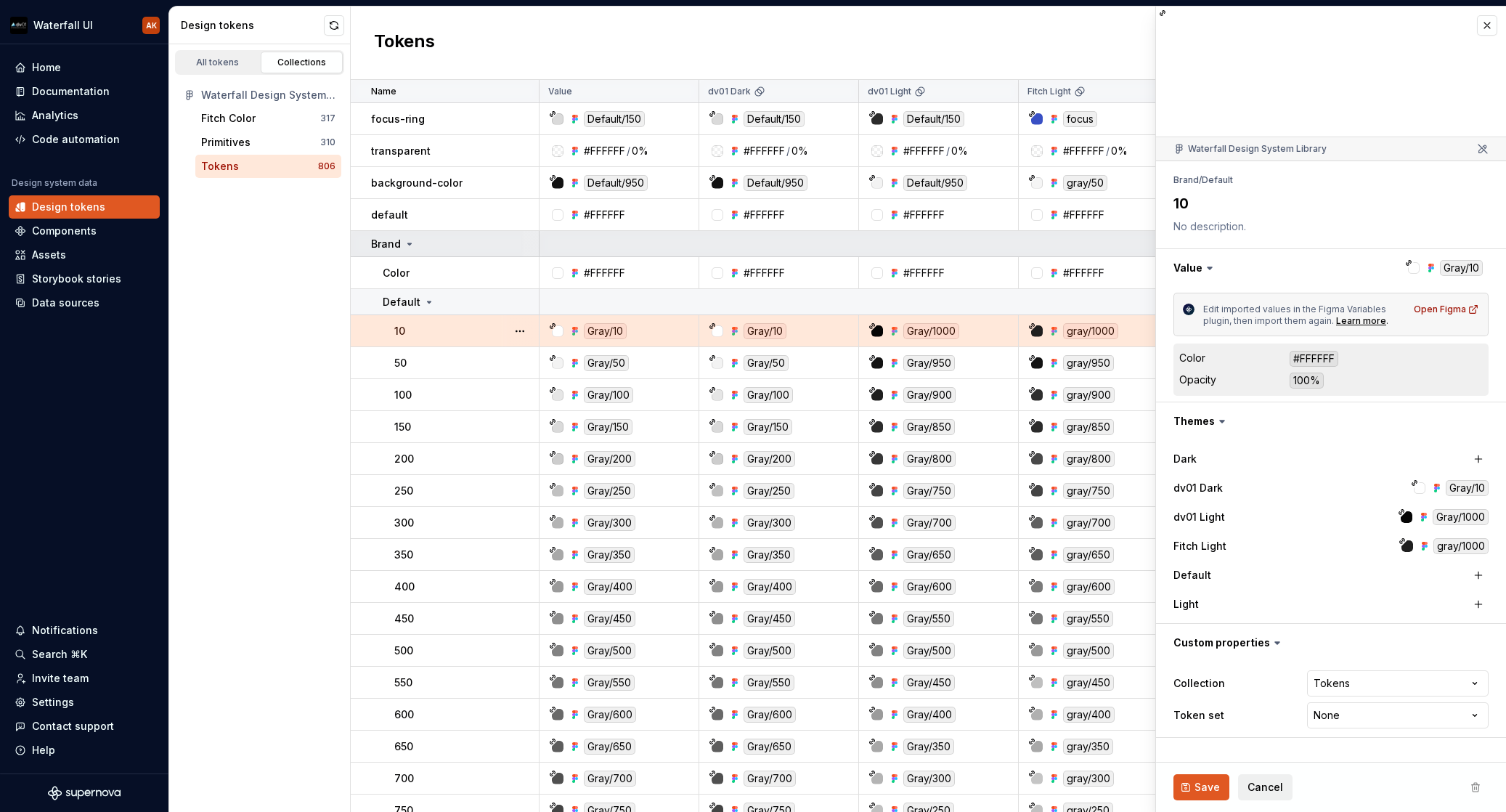
click at [411, 244] on icon at bounding box center [410, 244] width 12 height 12
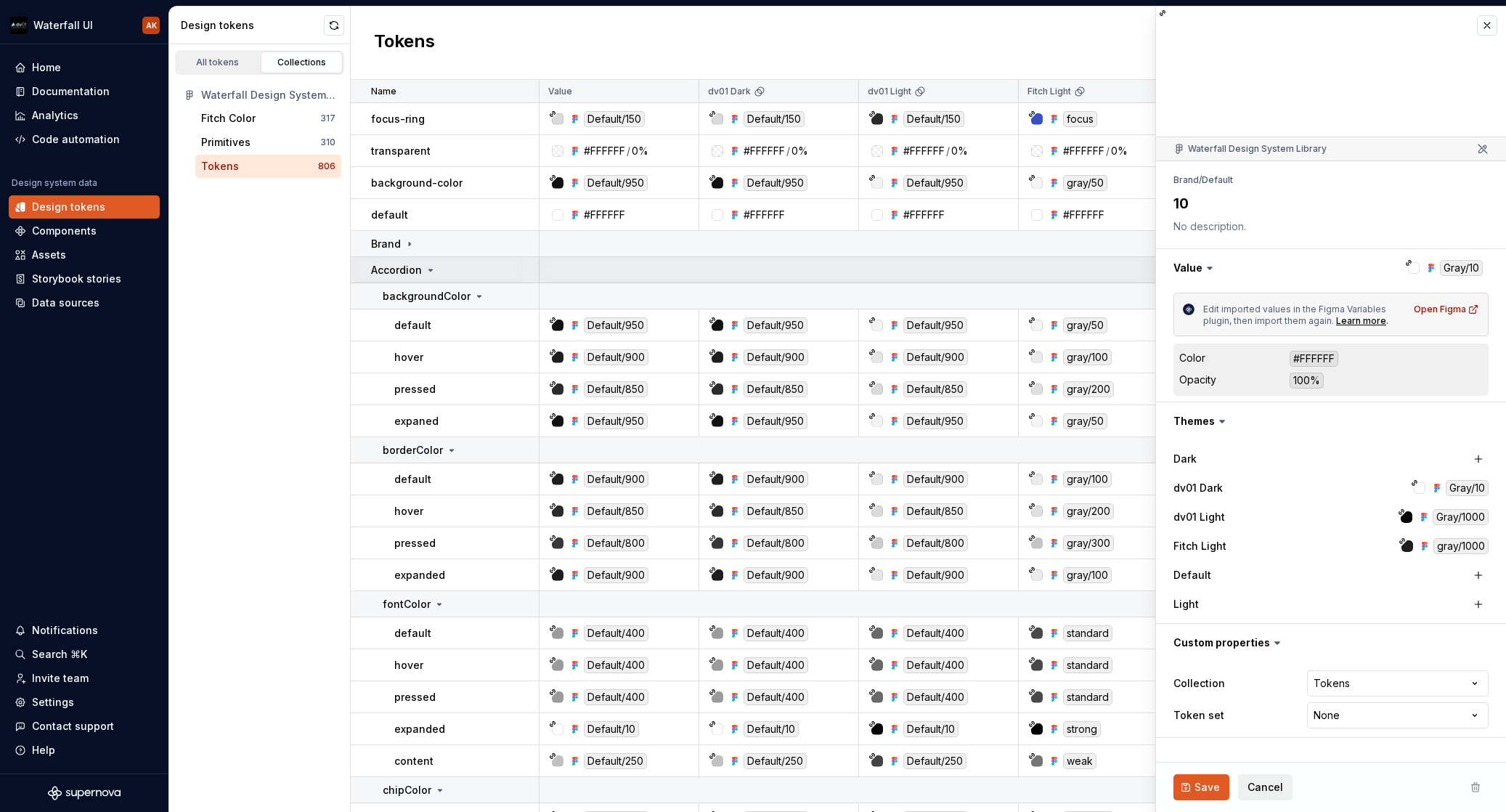
click at [429, 269] on icon at bounding box center [431, 269] width 4 height 1
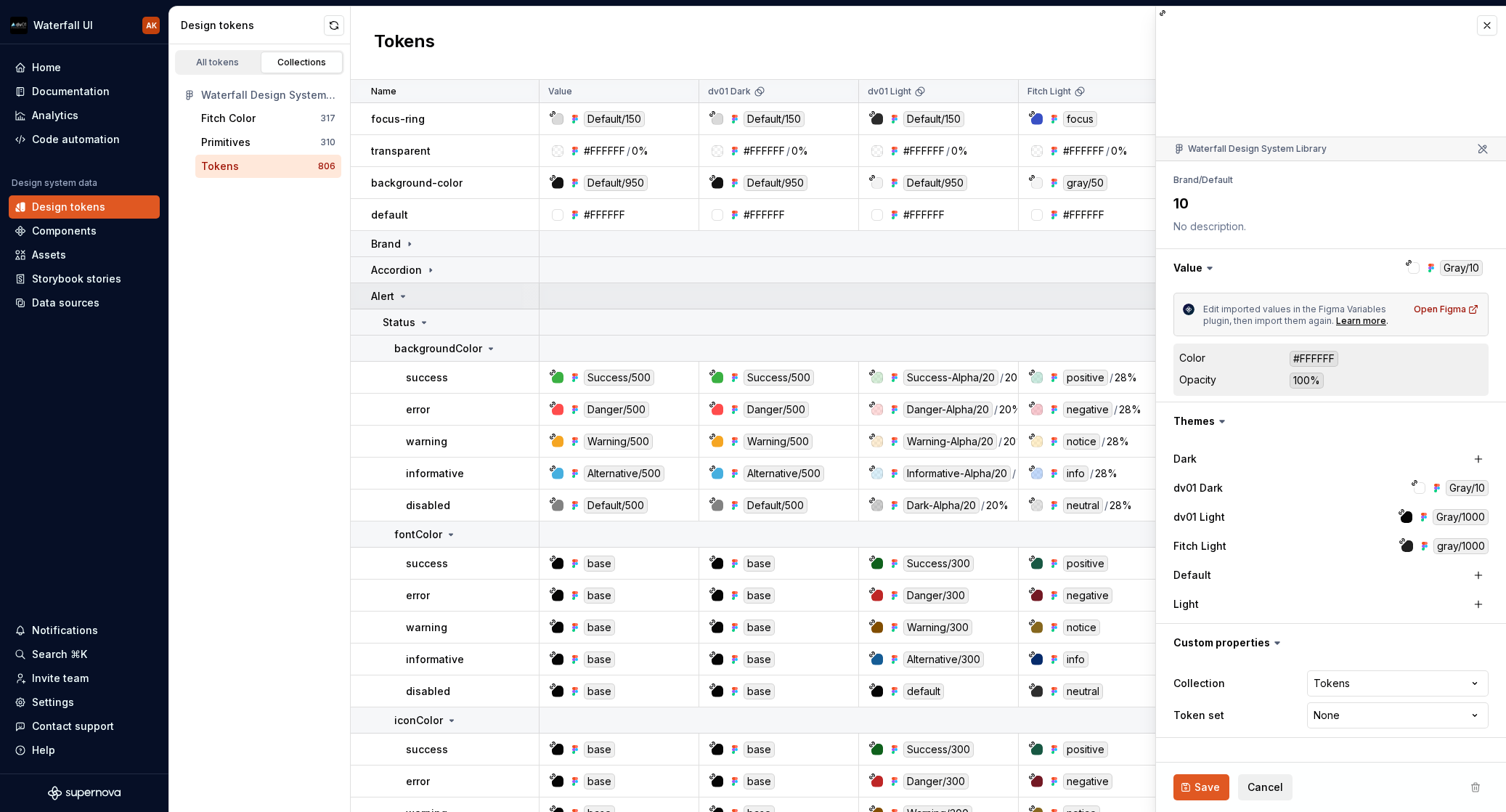
click at [403, 296] on icon at bounding box center [404, 296] width 4 height 1
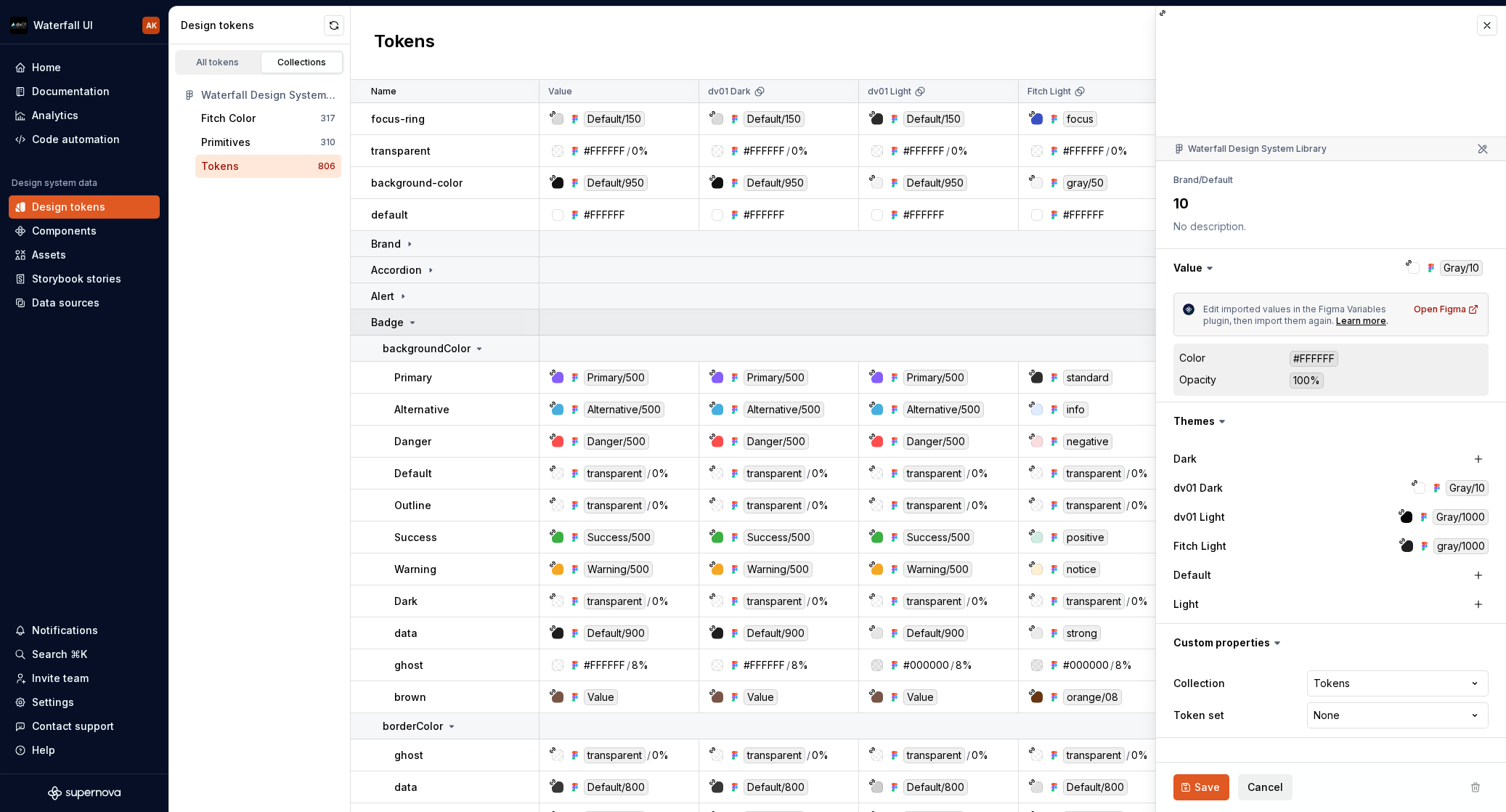
click at [409, 326] on icon at bounding box center [413, 323] width 12 height 12
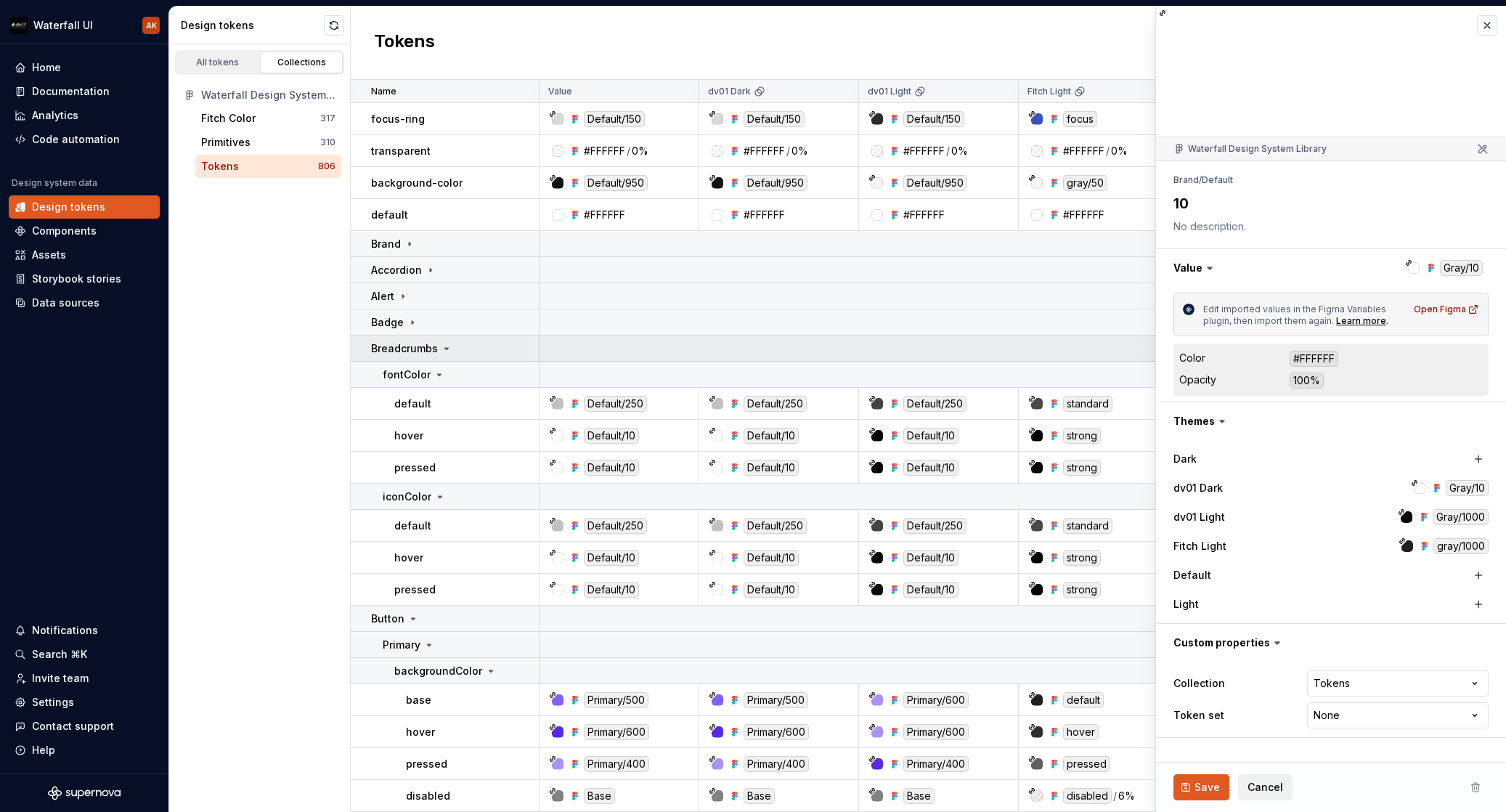
click at [445, 347] on icon at bounding box center [447, 347] width 4 height 1
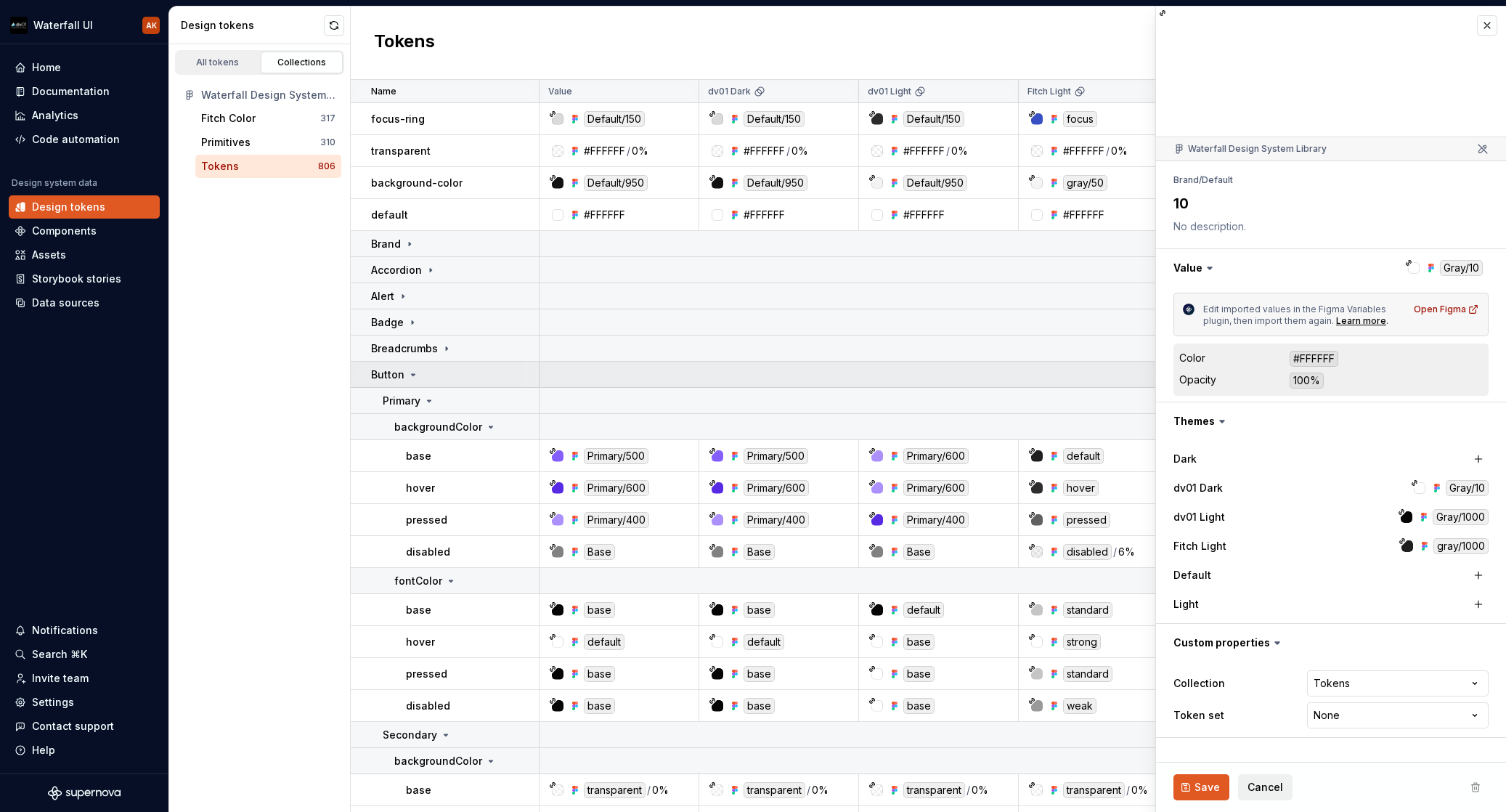
click at [412, 375] on icon at bounding box center [414, 374] width 4 height 1
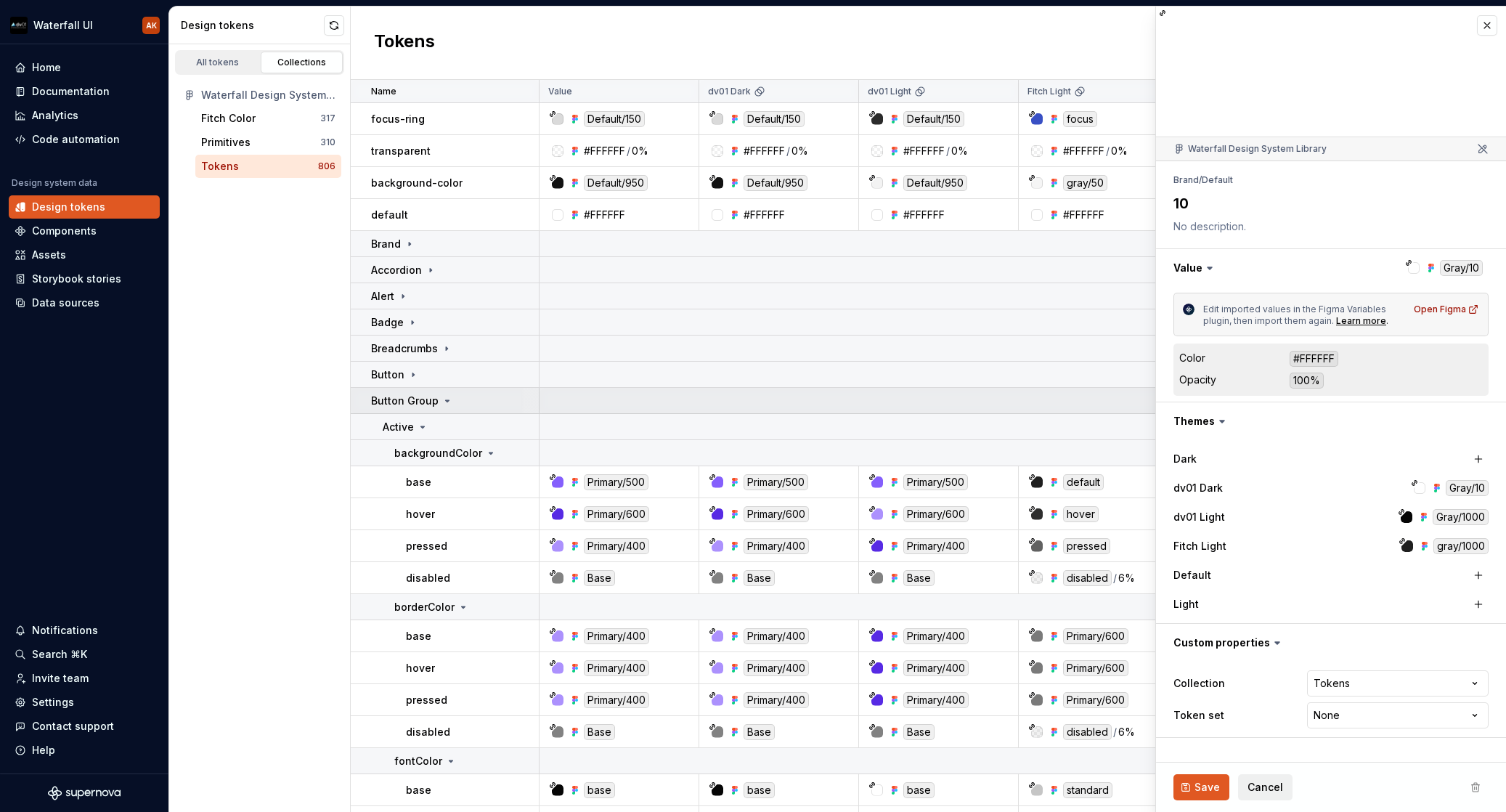
click at [446, 400] on icon at bounding box center [448, 400] width 4 height 1
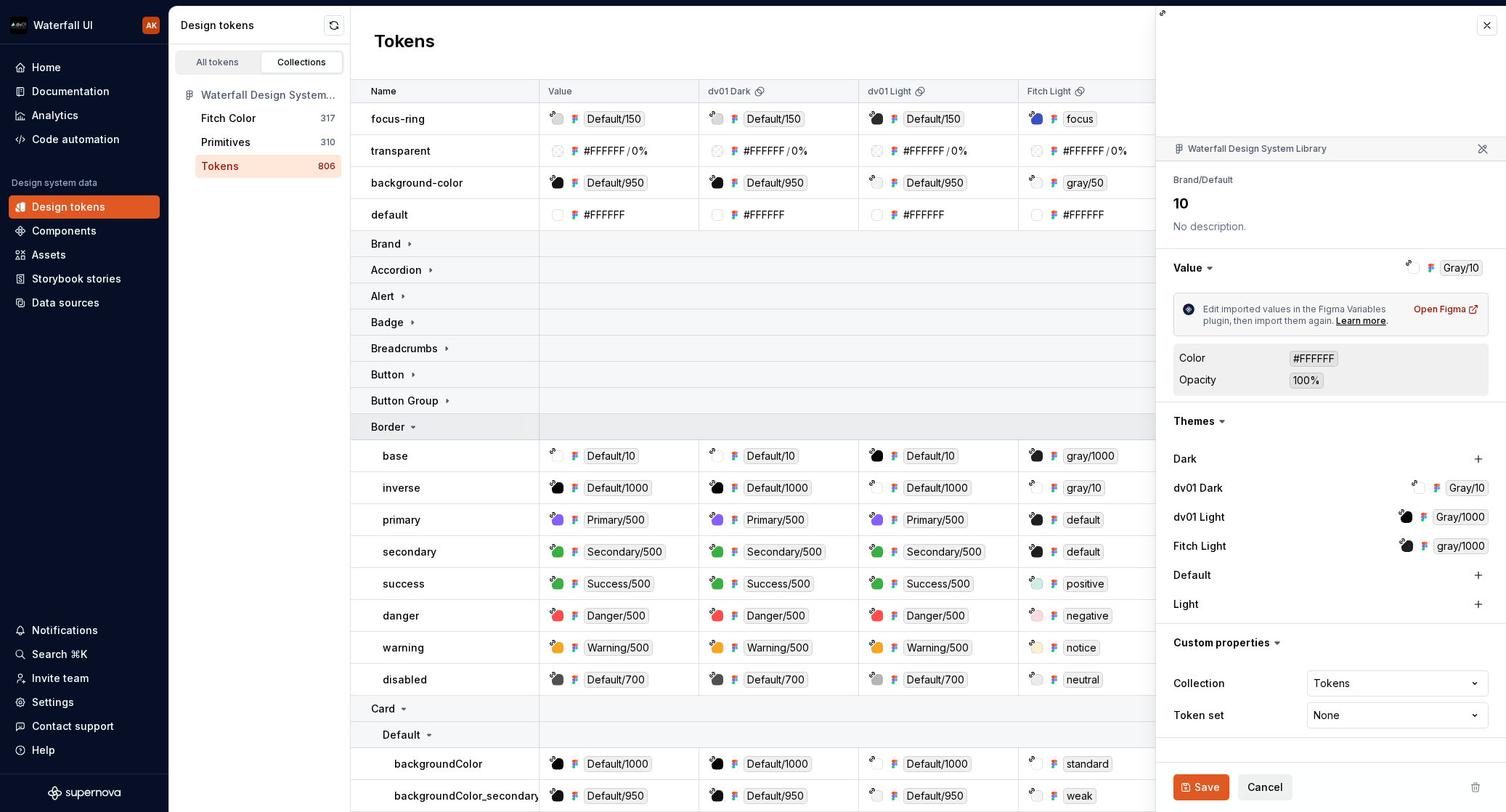
click at [411, 429] on icon at bounding box center [413, 427] width 12 height 12
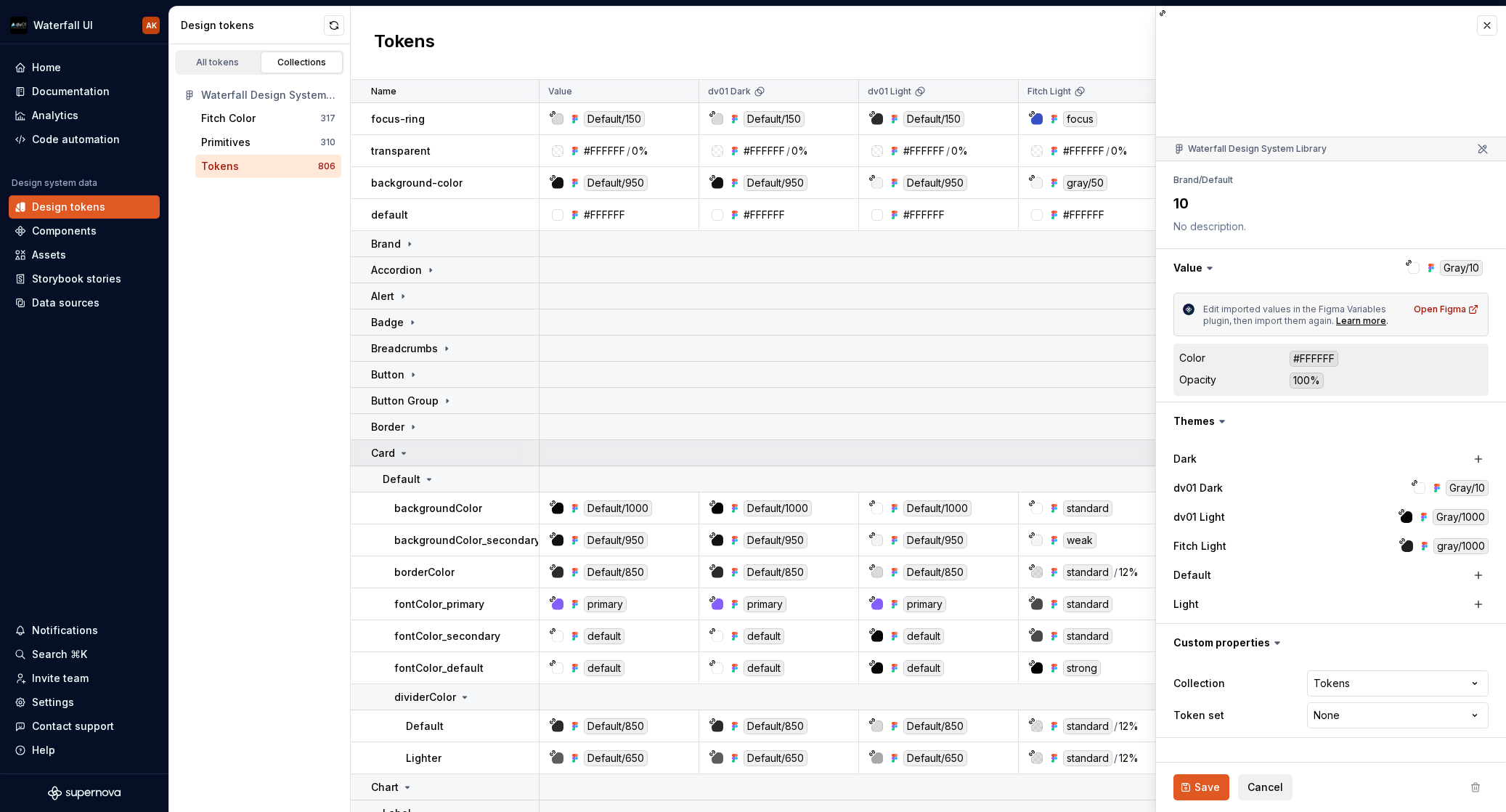
click at [404, 451] on icon at bounding box center [404, 454] width 12 height 12
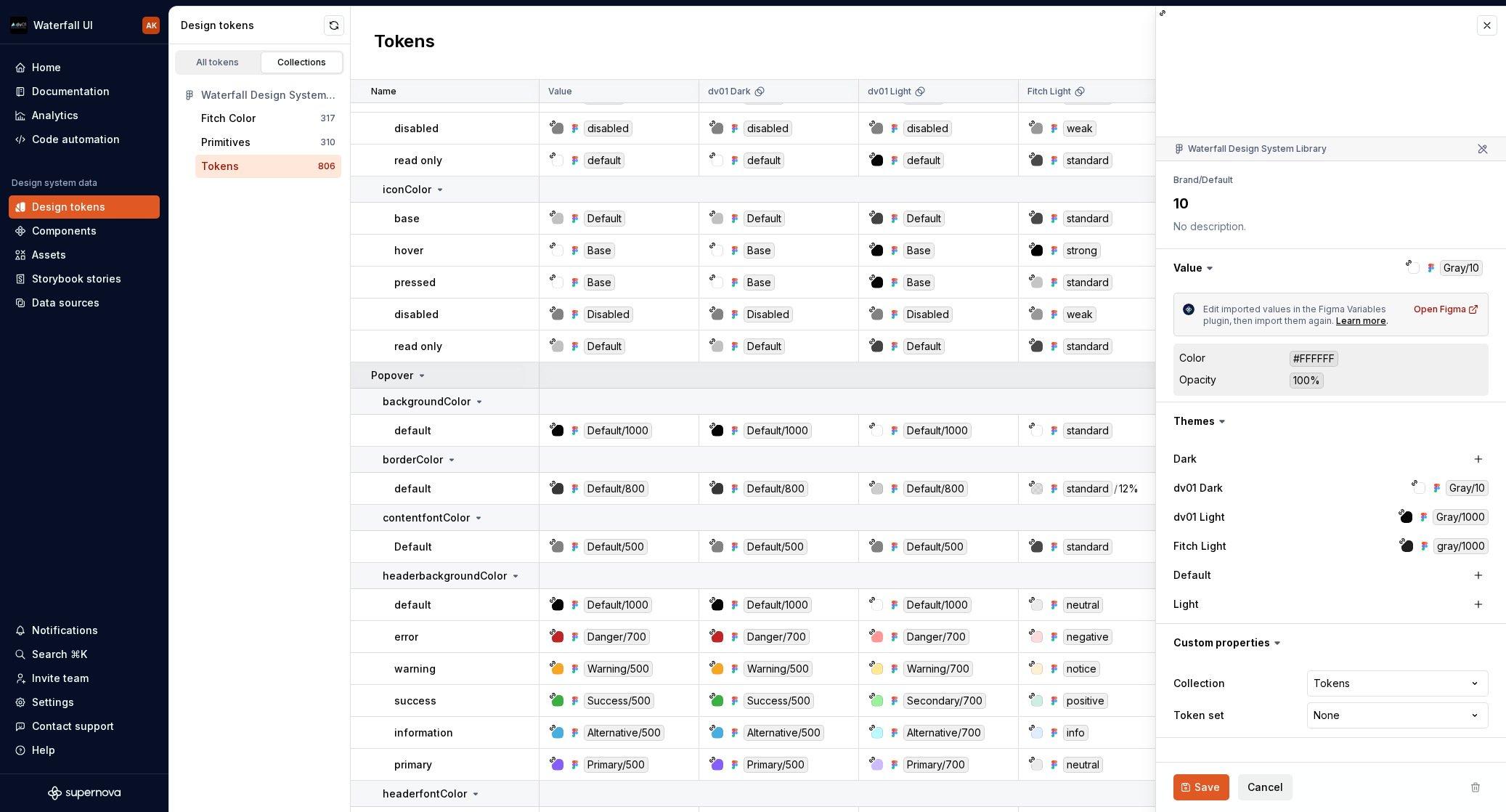
scroll to position [7860, 0]
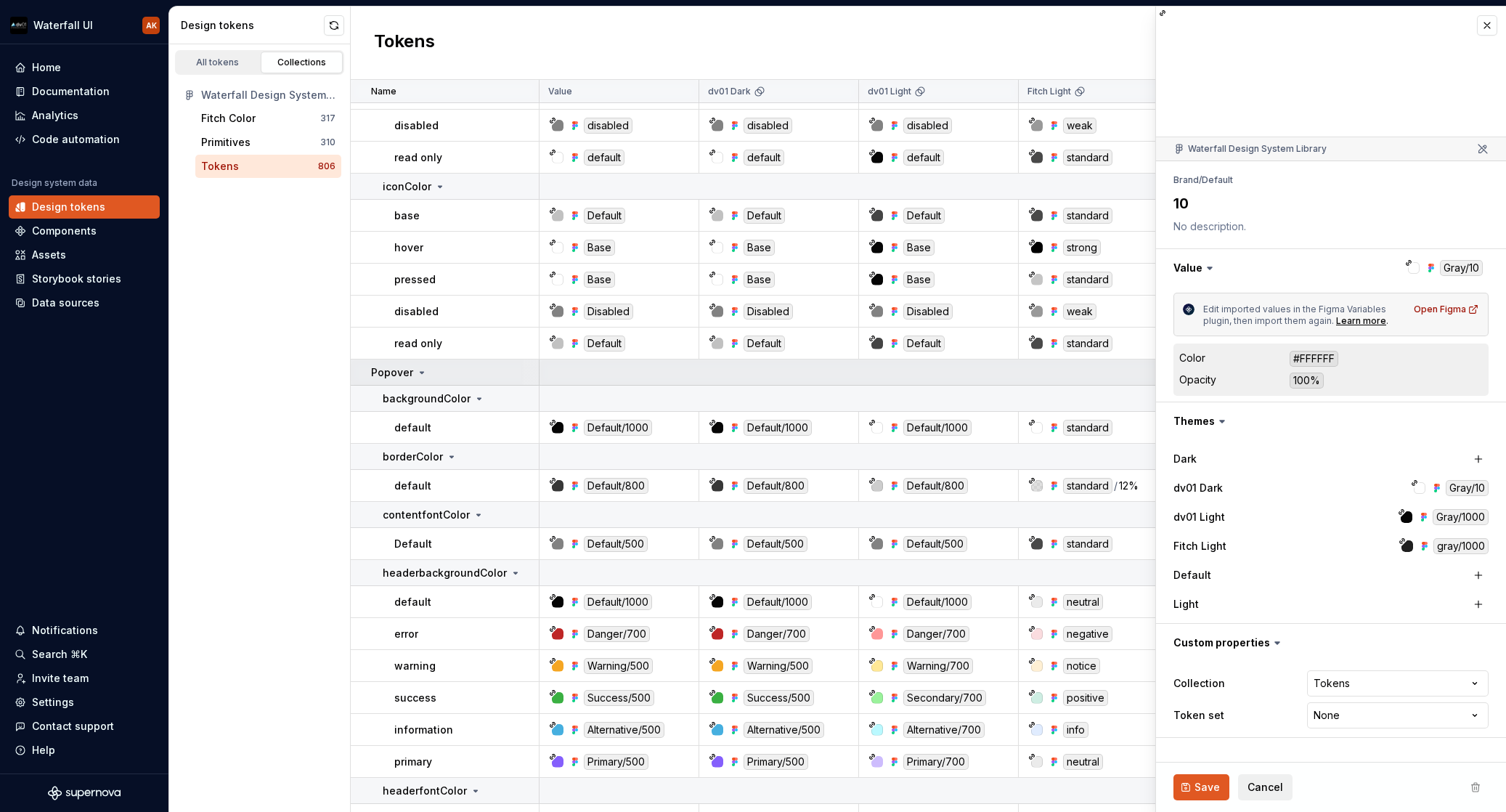
click at [421, 372] on icon at bounding box center [423, 372] width 4 height 1
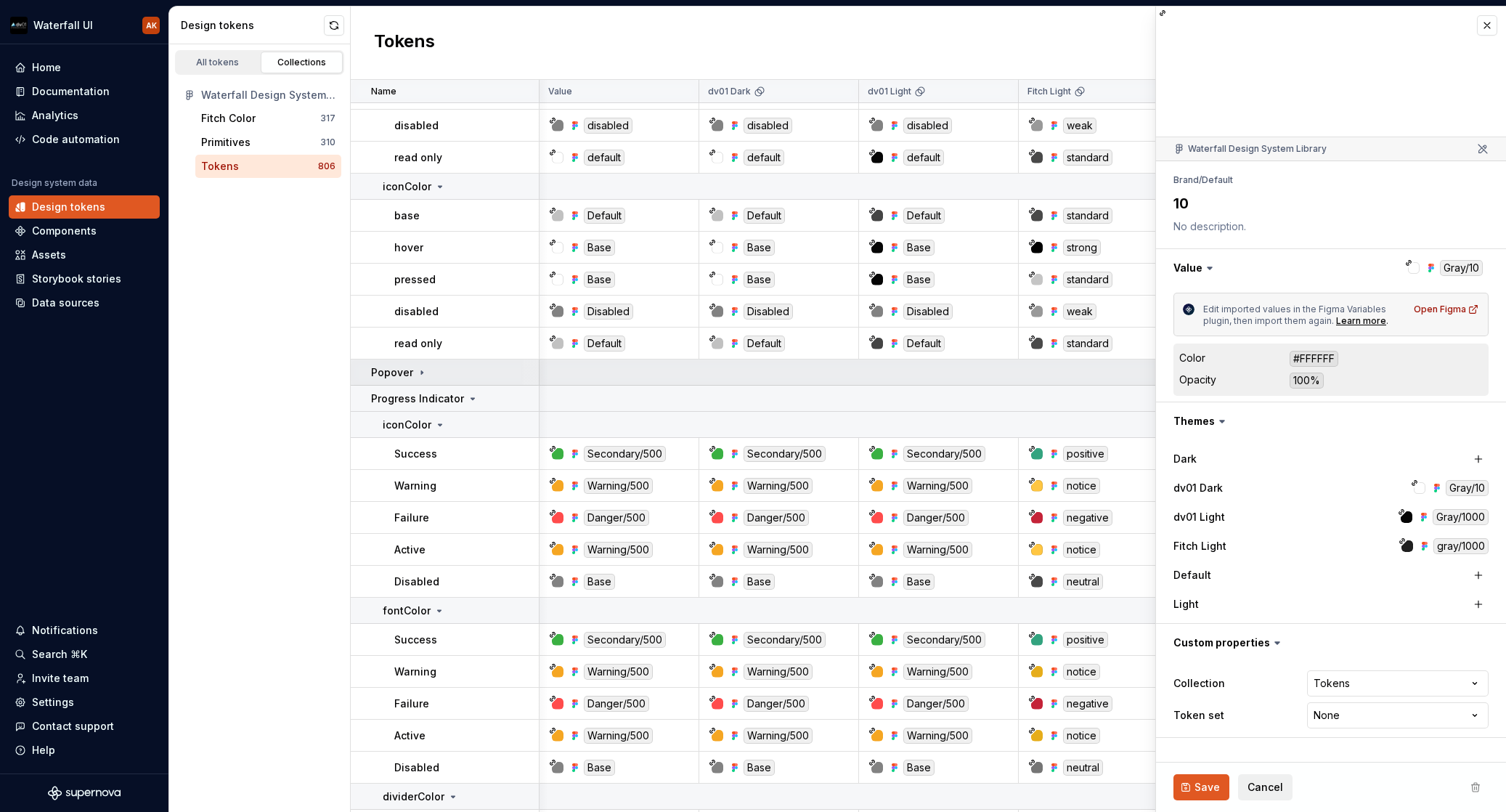
scroll to position [7860, 1]
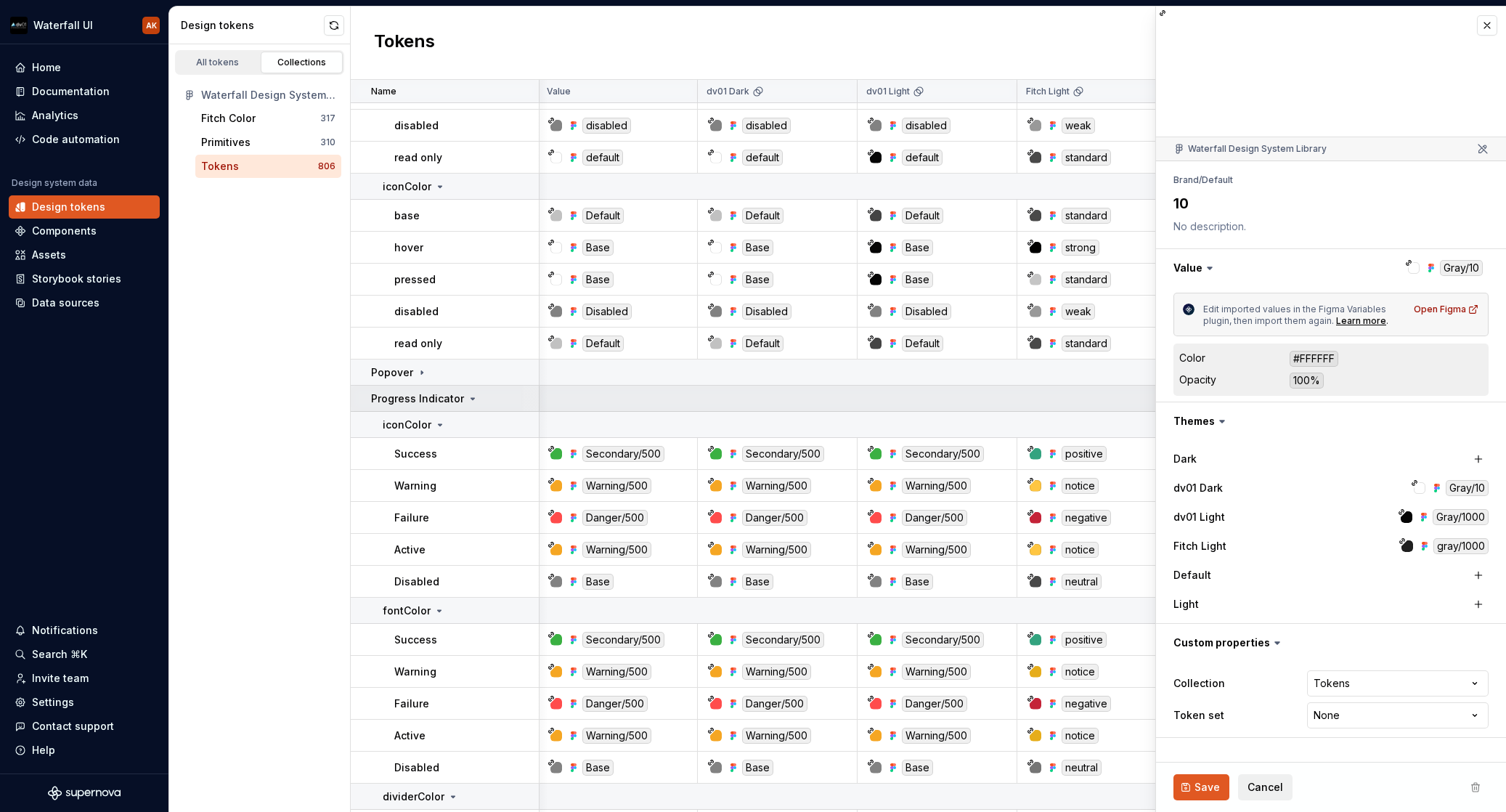
click at [472, 398] on icon at bounding box center [474, 398] width 4 height 1
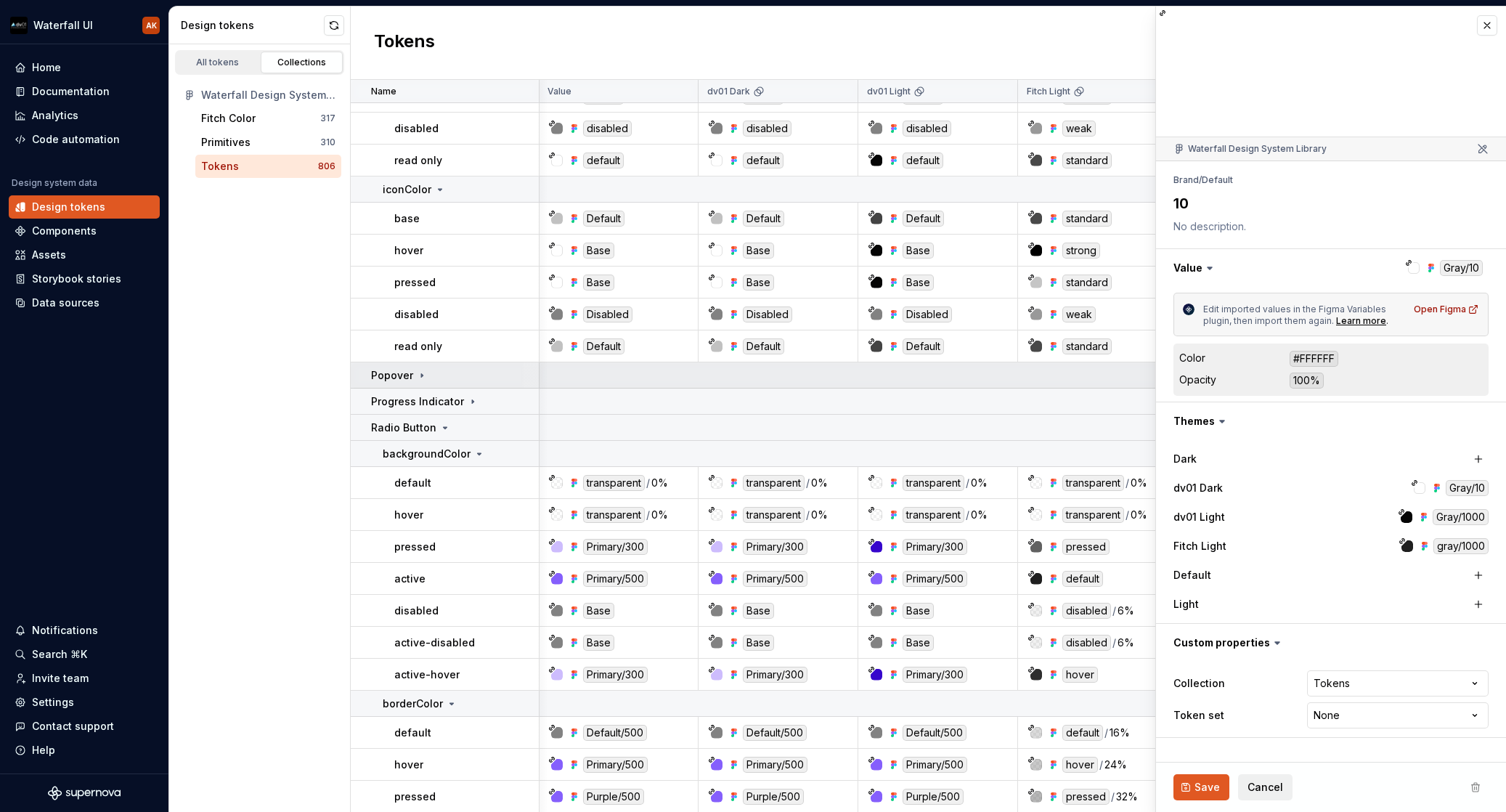
scroll to position [7856, 1]
click at [1483, 25] on button "button" at bounding box center [1487, 25] width 20 height 20
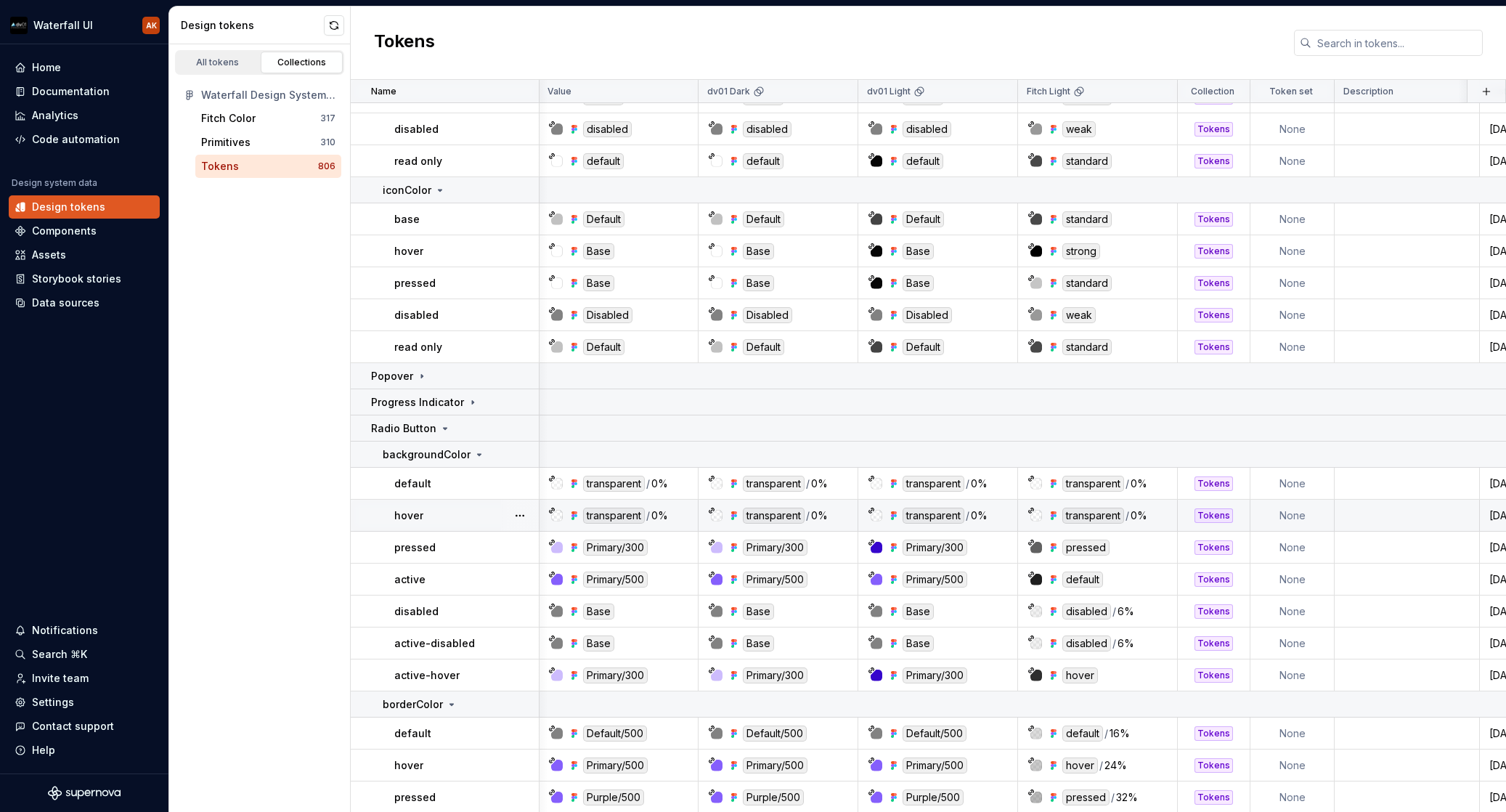
scroll to position [7858, 1]
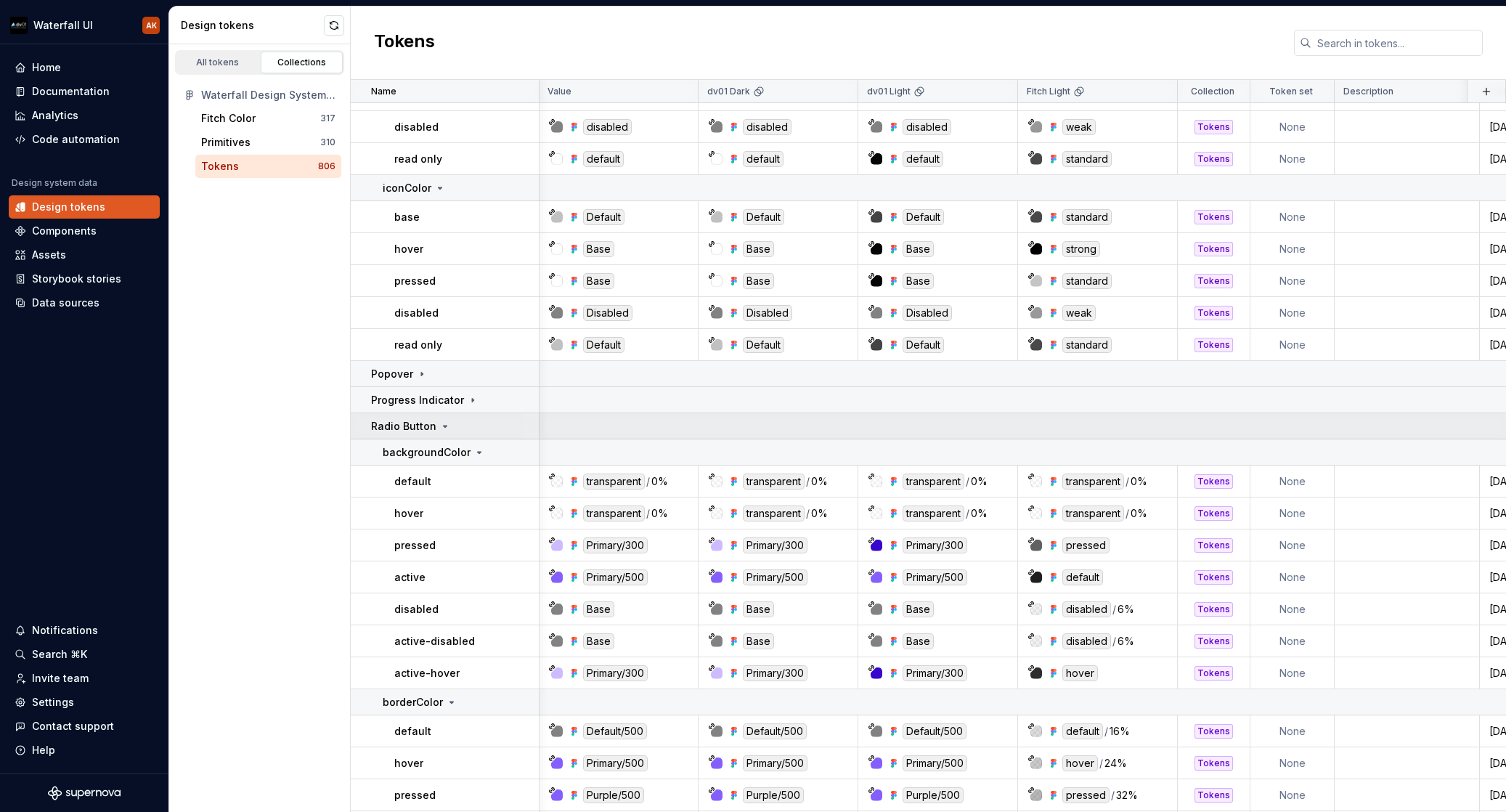
click at [440, 425] on icon at bounding box center [446, 427] width 12 height 12
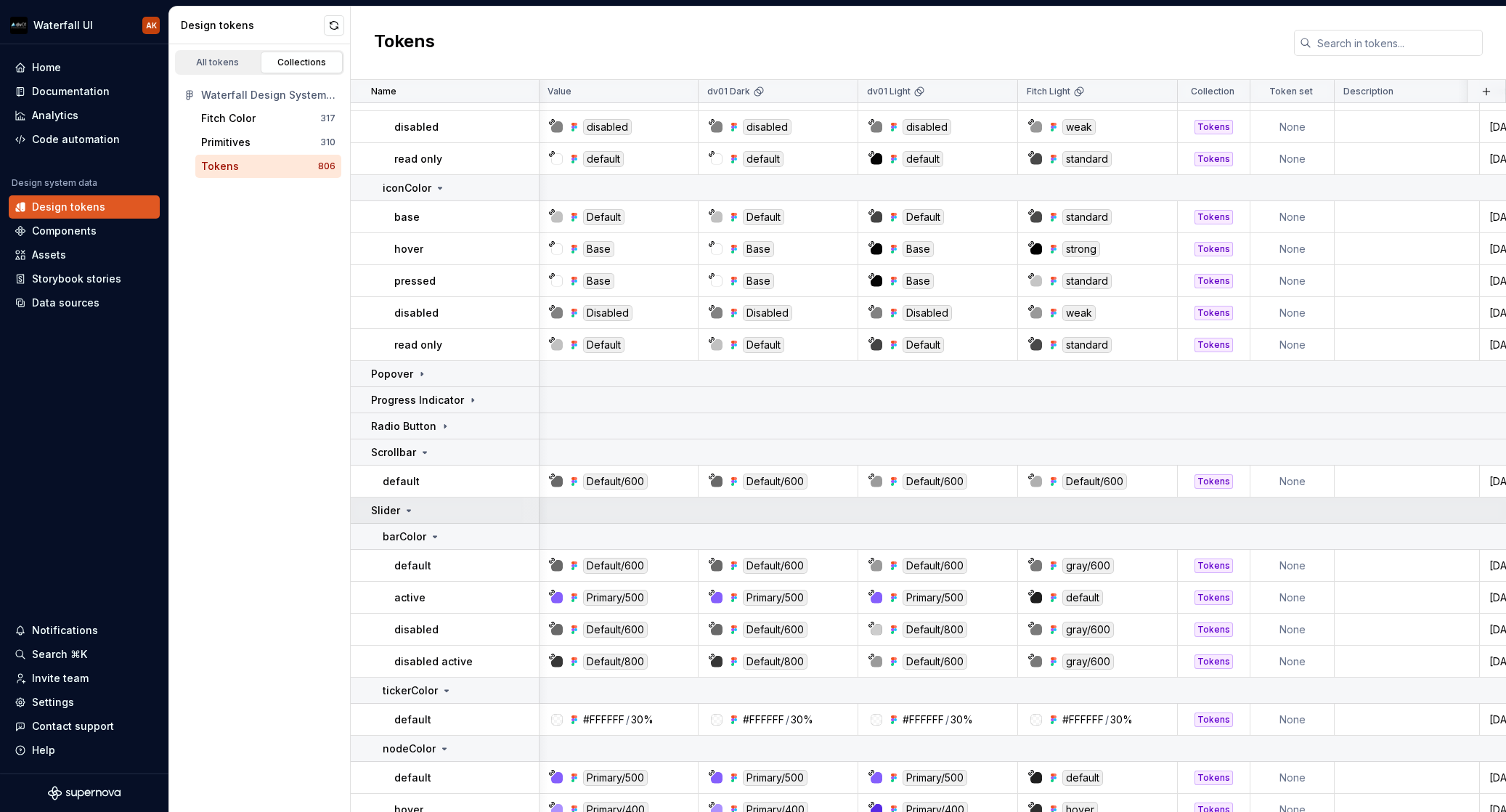
click at [407, 510] on icon at bounding box center [409, 510] width 4 height 1
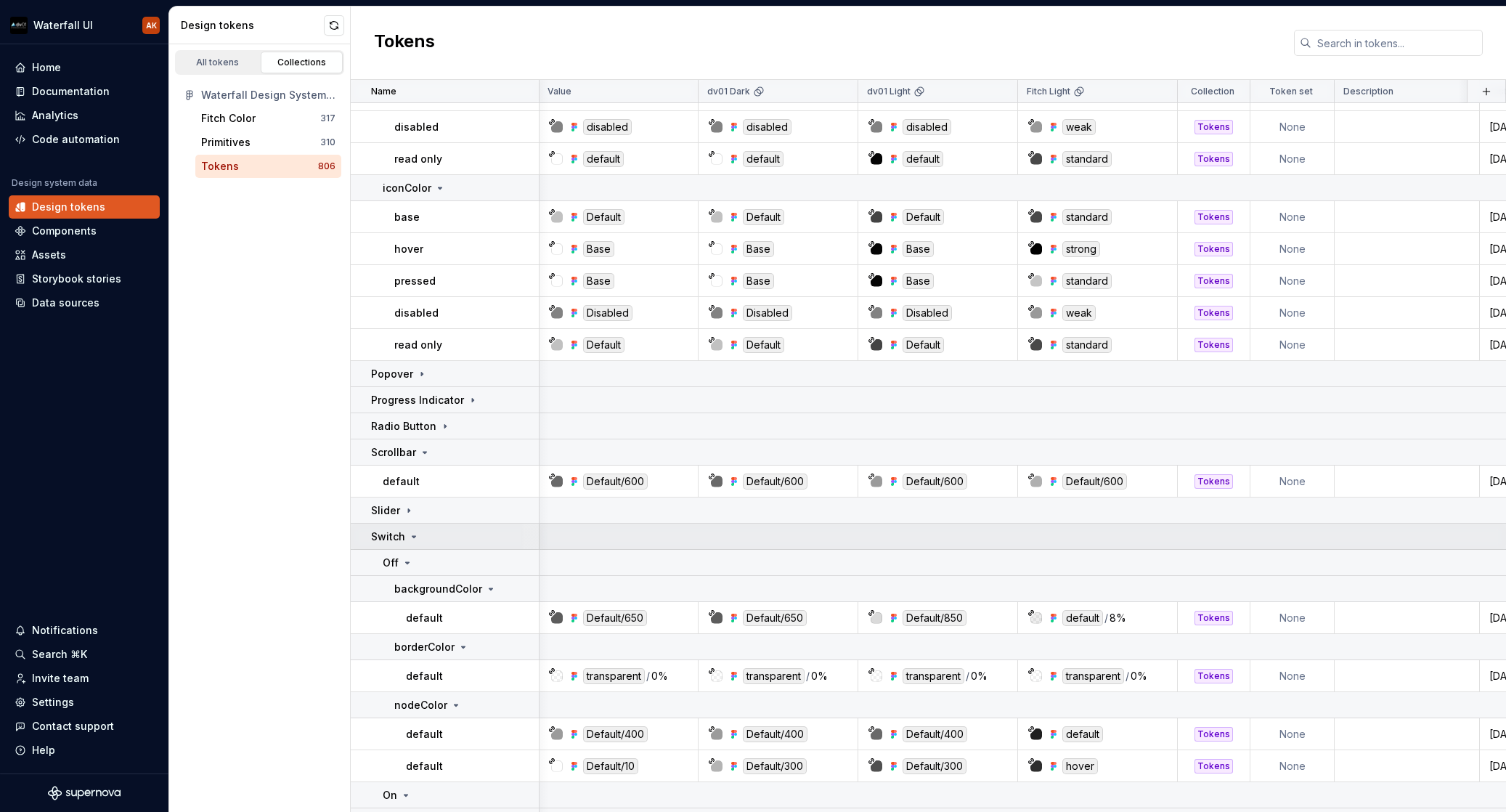
click at [419, 535] on div "Switch" at bounding box center [455, 536] width 167 height 15
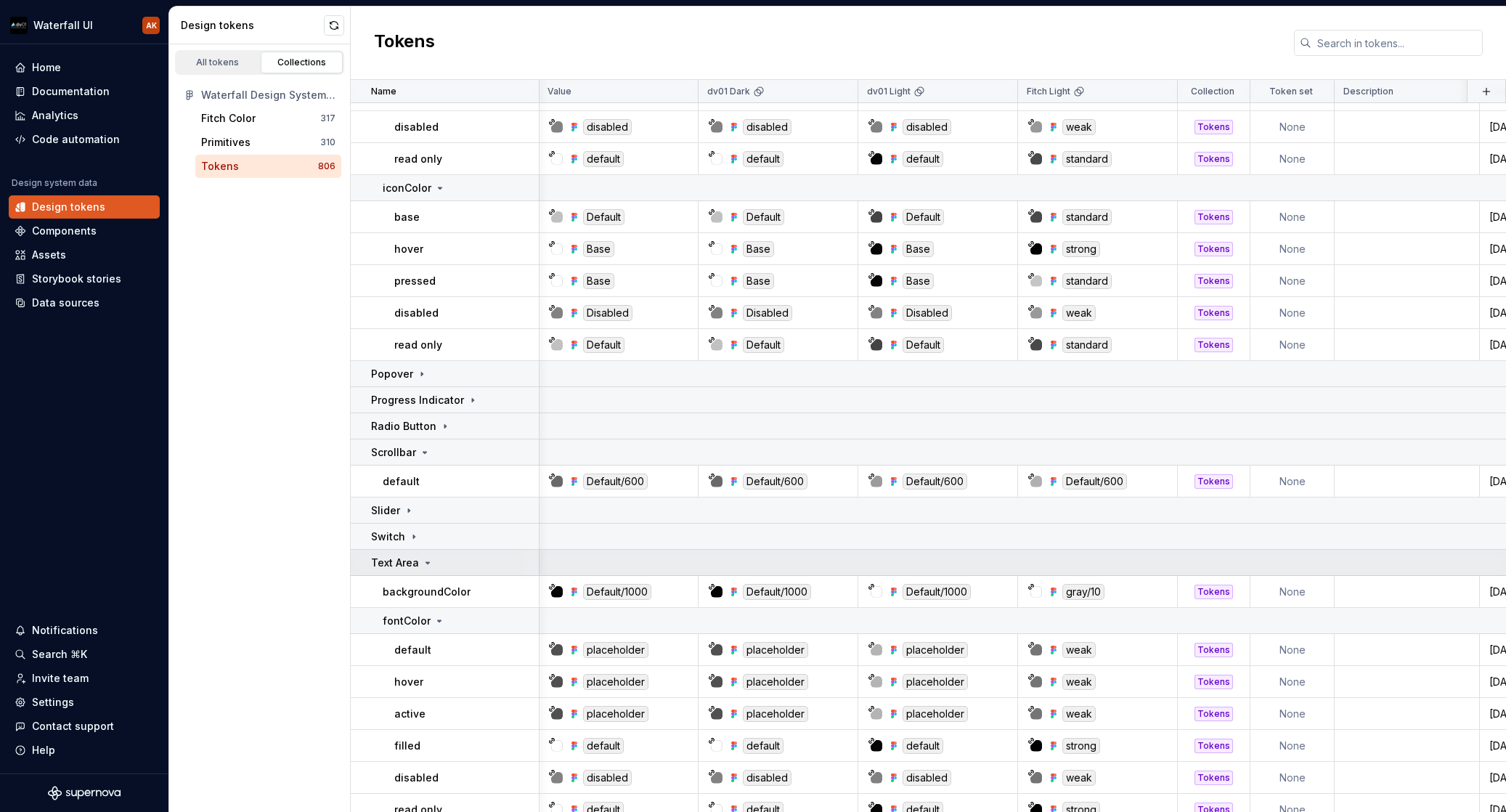
click at [431, 559] on icon at bounding box center [428, 563] width 12 height 12
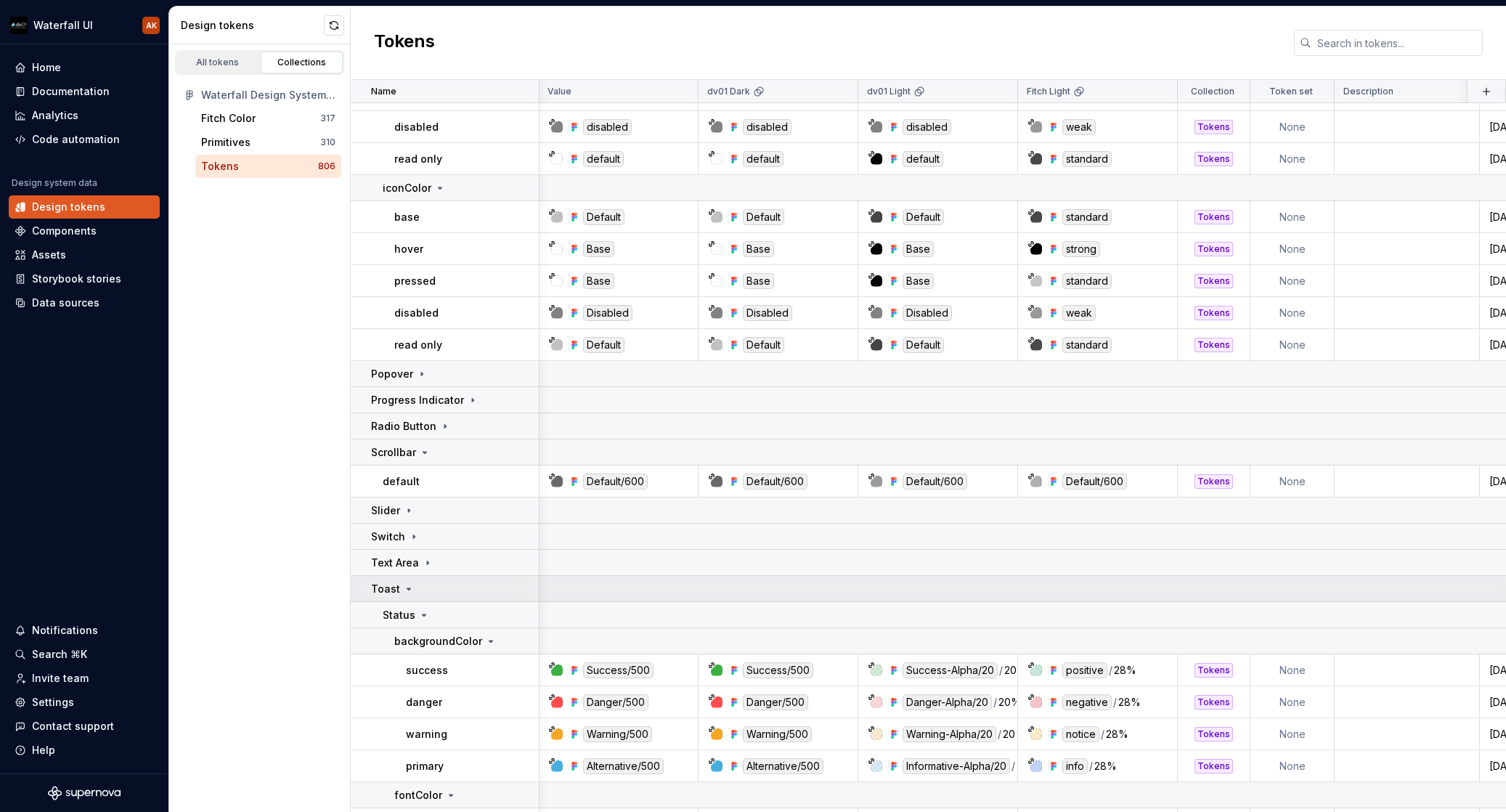
click at [411, 589] on icon at bounding box center [409, 589] width 12 height 12
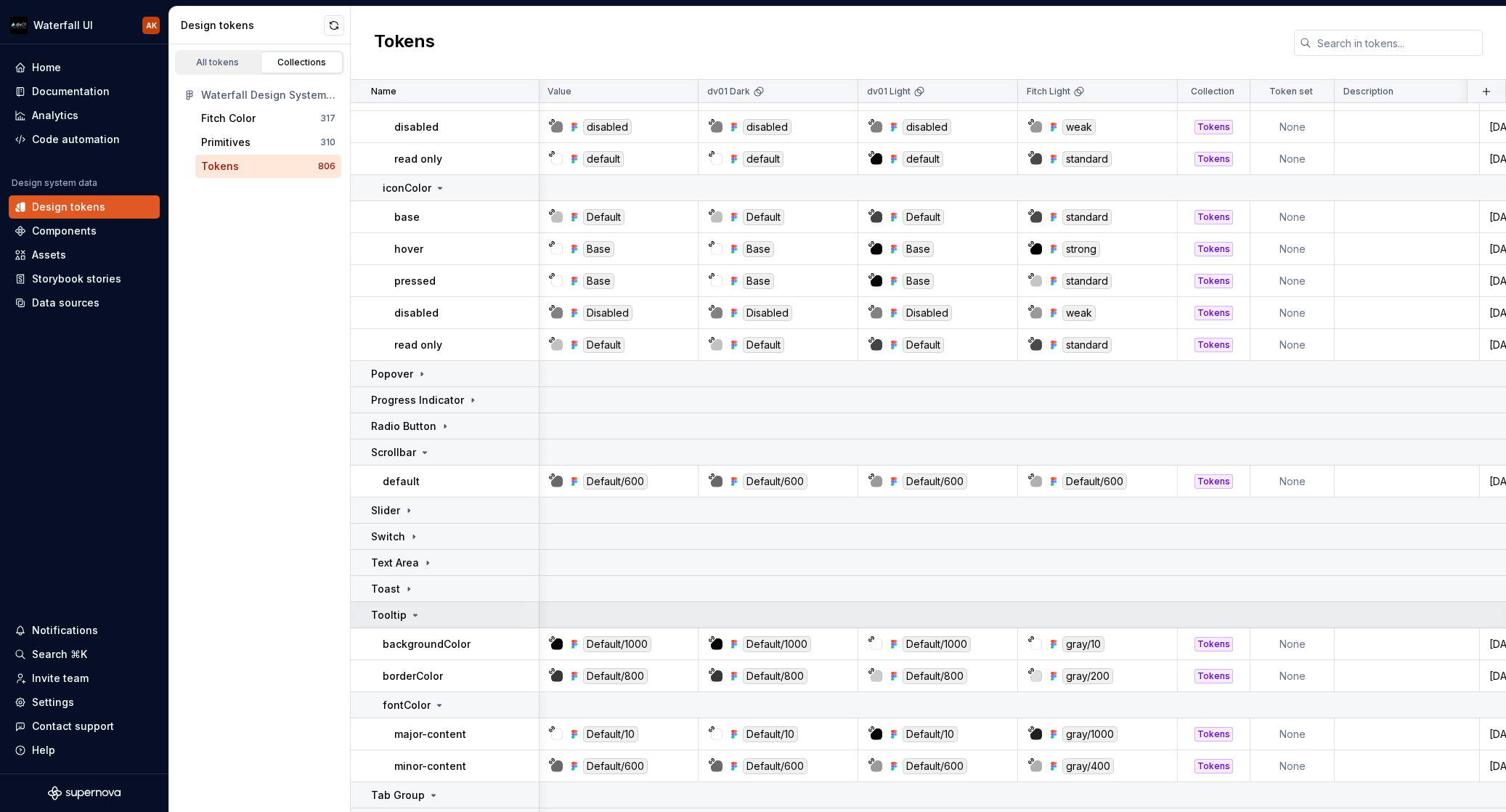
click at [412, 618] on icon at bounding box center [416, 615] width 12 height 12
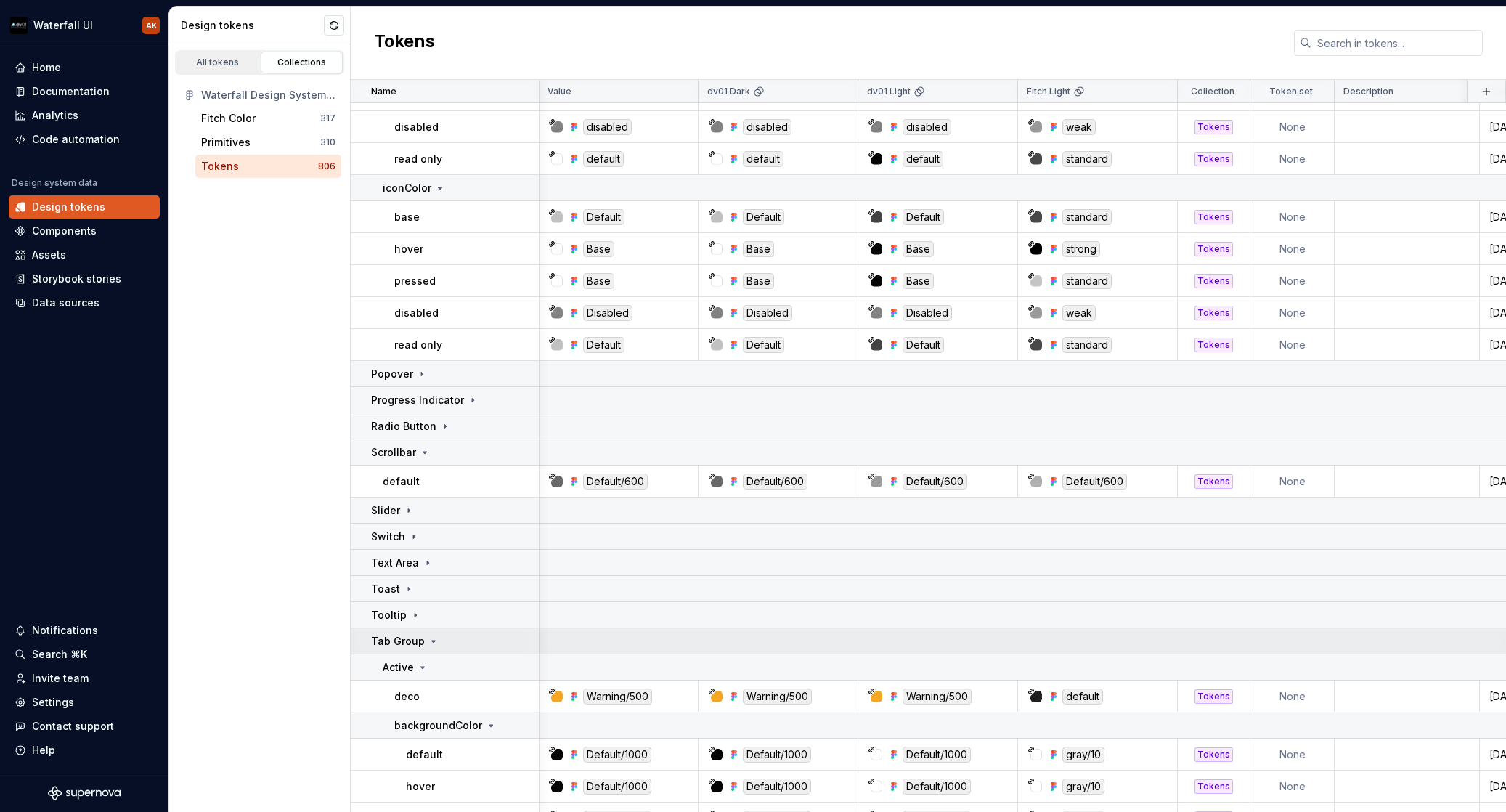
click at [432, 640] on icon at bounding box center [434, 641] width 12 height 12
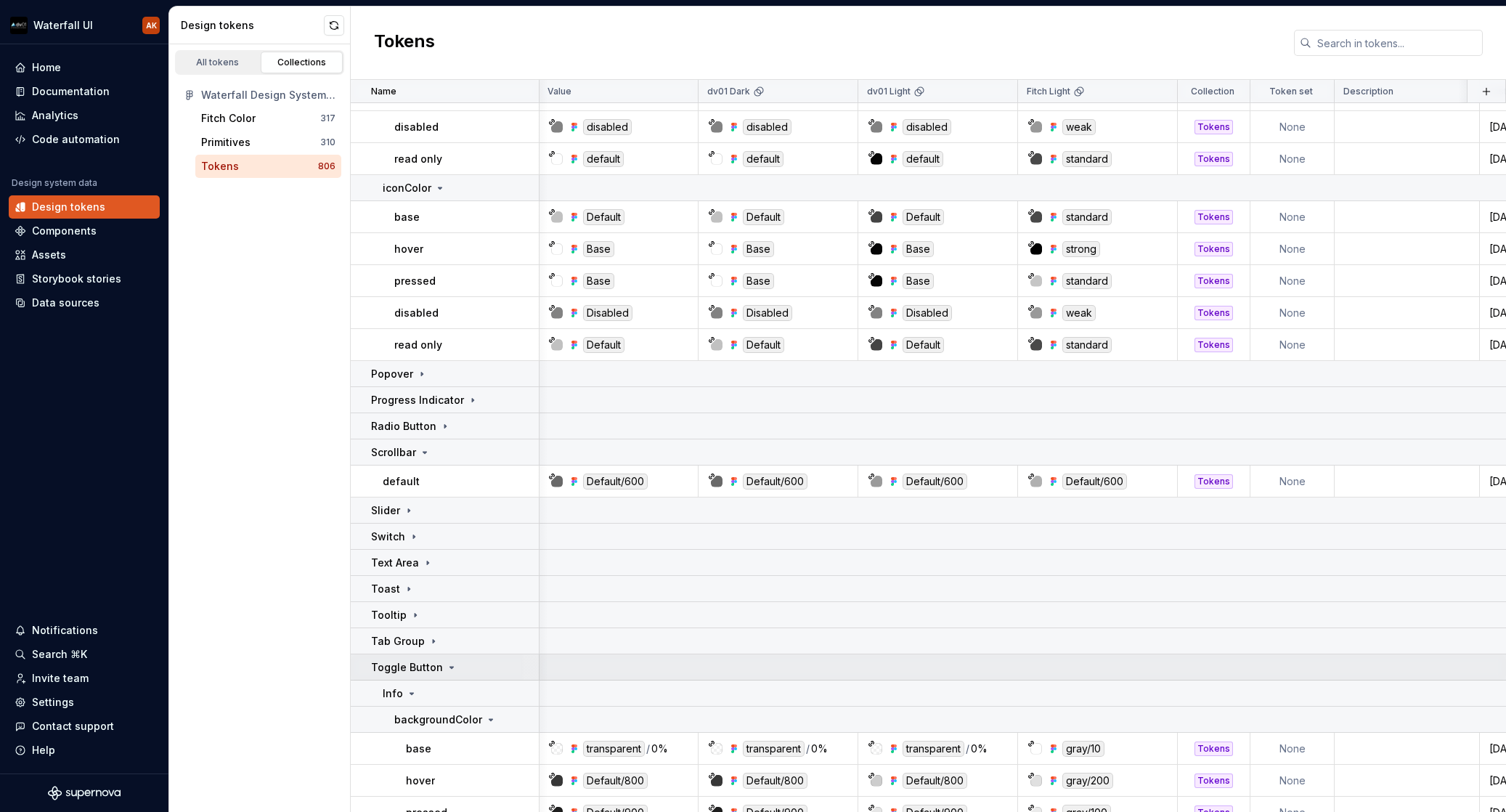
click at [451, 667] on icon at bounding box center [453, 667] width 4 height 1
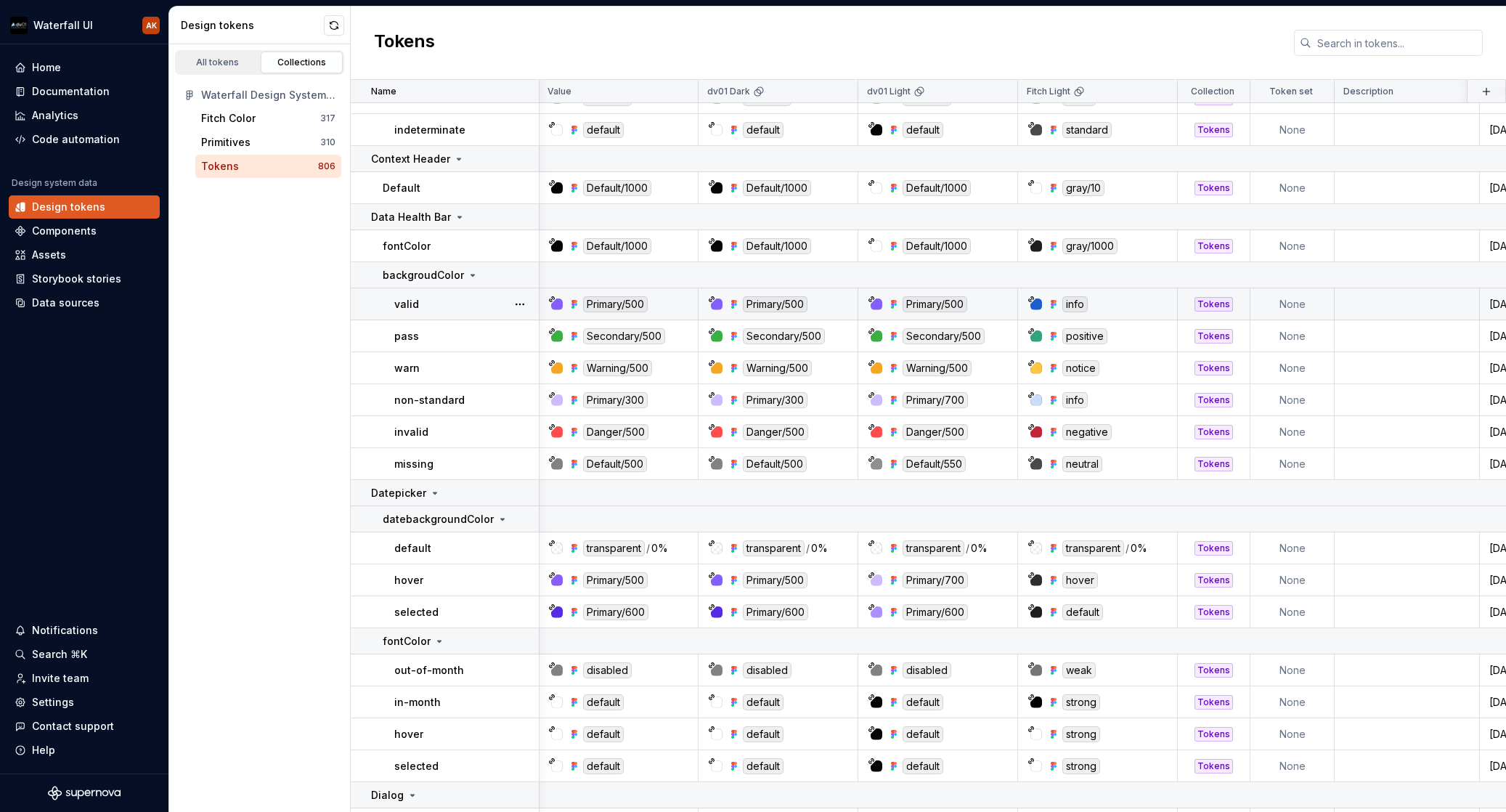
scroll to position [1582, 1]
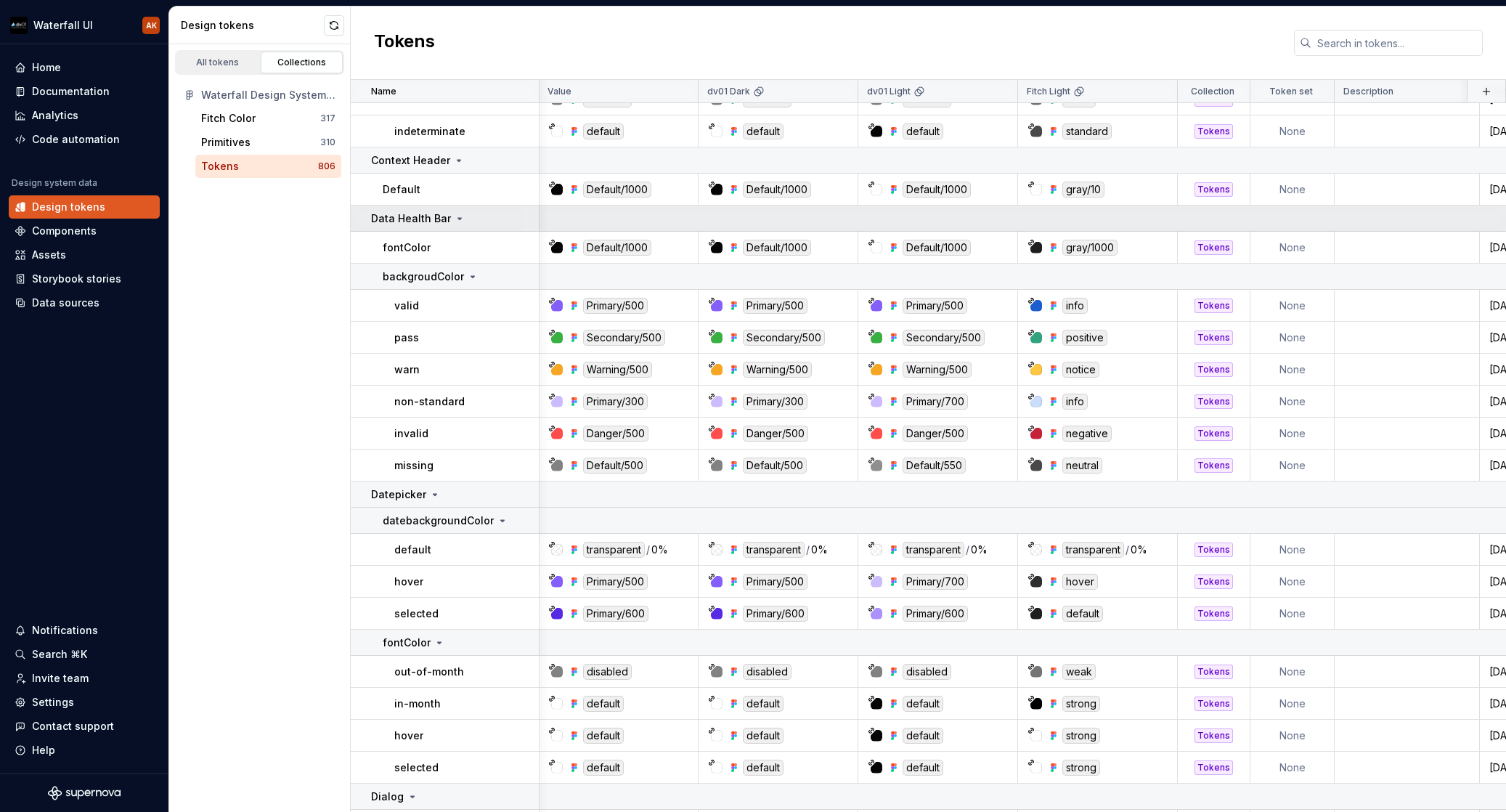
click at [454, 215] on icon at bounding box center [460, 218] width 12 height 12
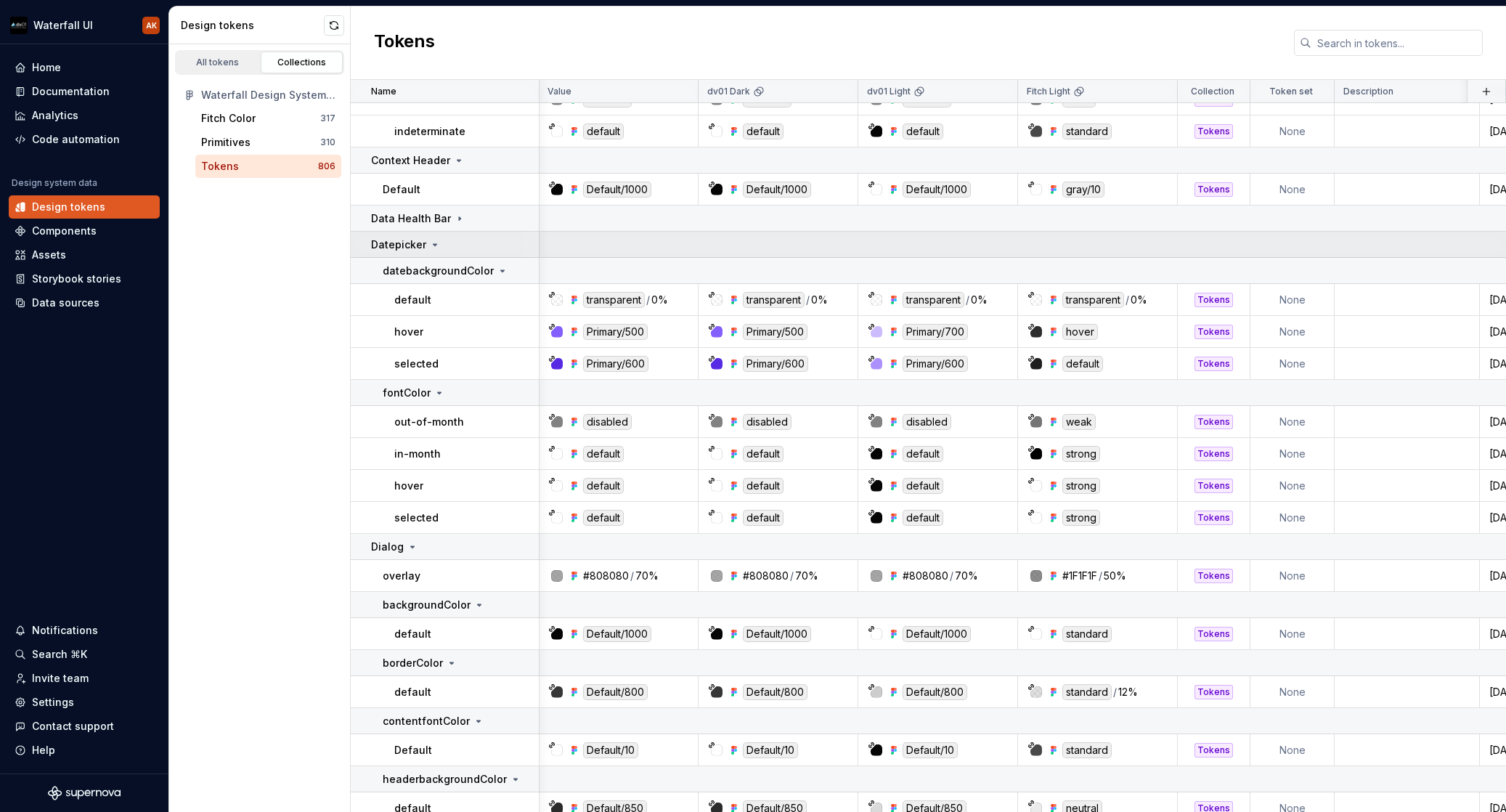
click at [431, 242] on icon at bounding box center [435, 245] width 12 height 12
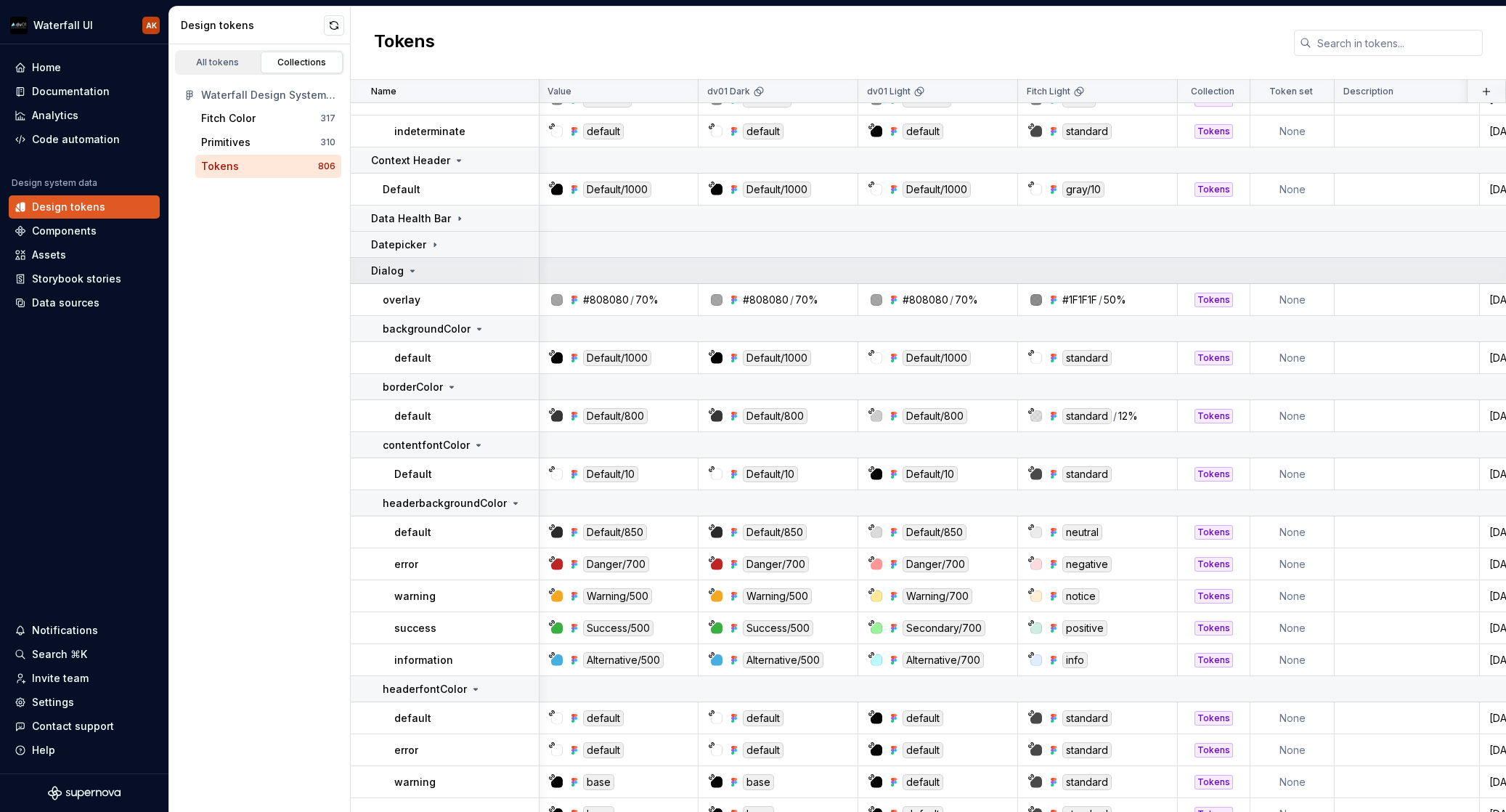
click at [412, 272] on icon at bounding box center [413, 271] width 12 height 12
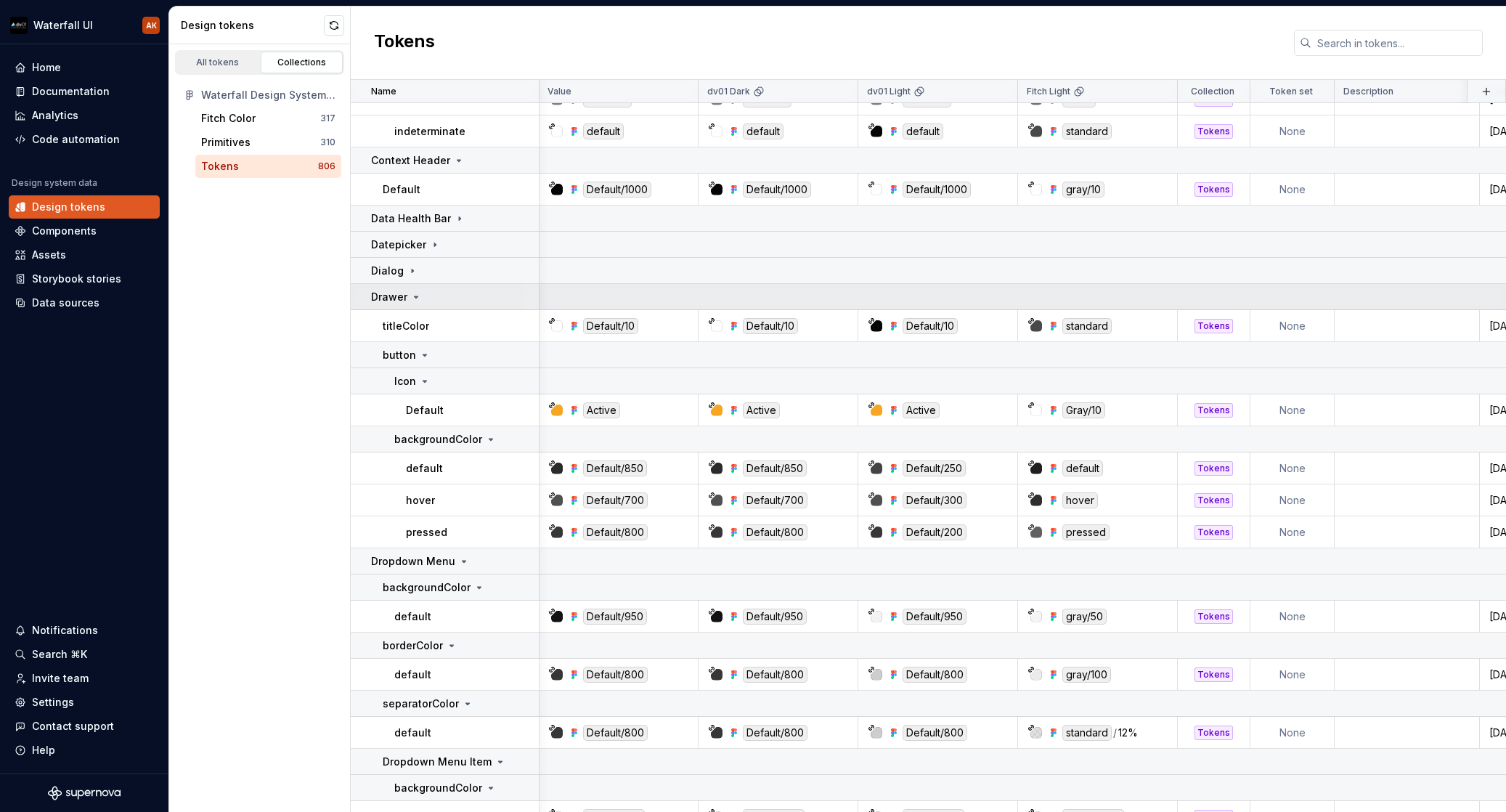
click at [418, 295] on icon at bounding box center [416, 297] width 12 height 12
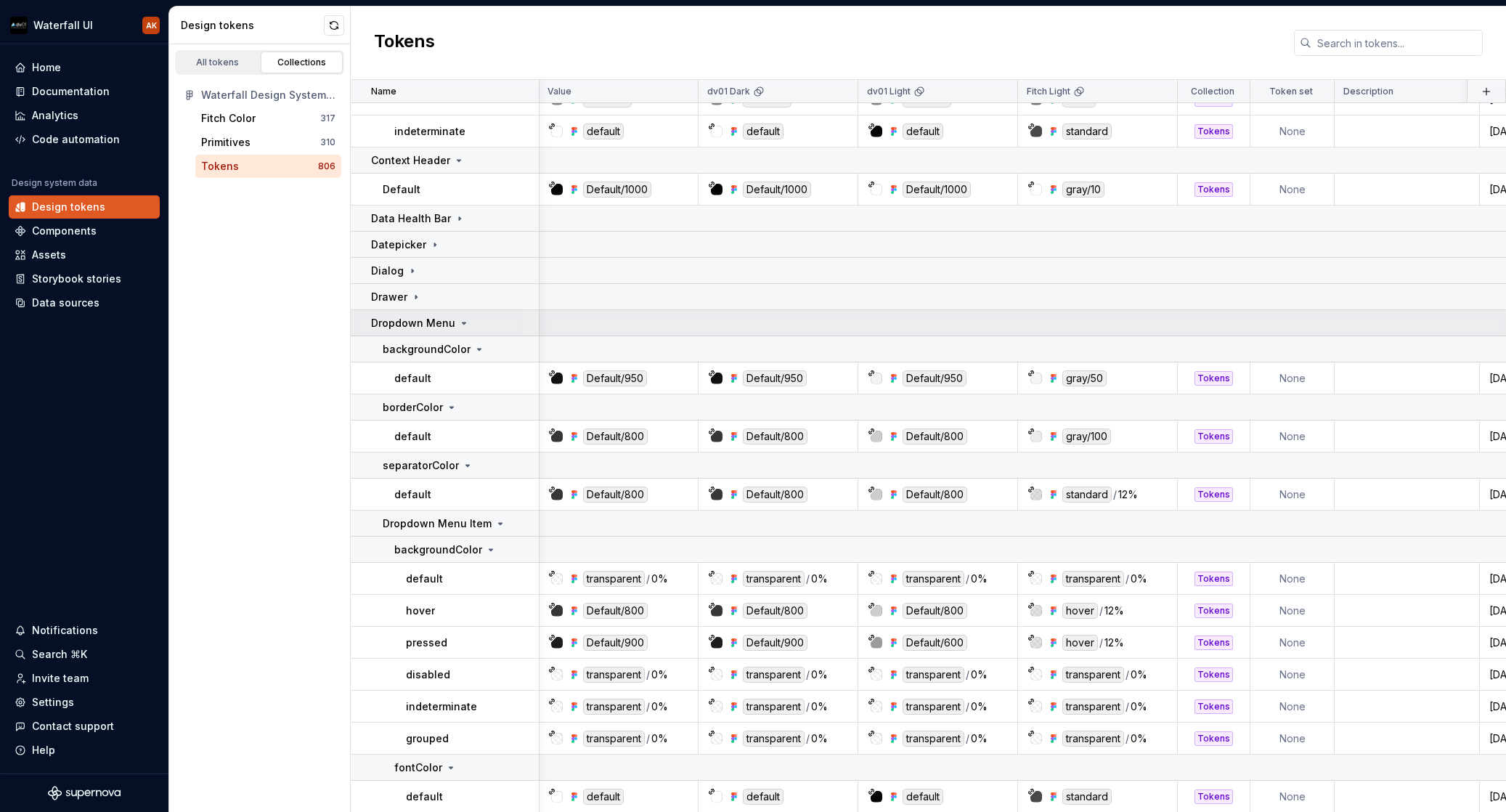
click at [463, 325] on icon at bounding box center [465, 324] width 12 height 12
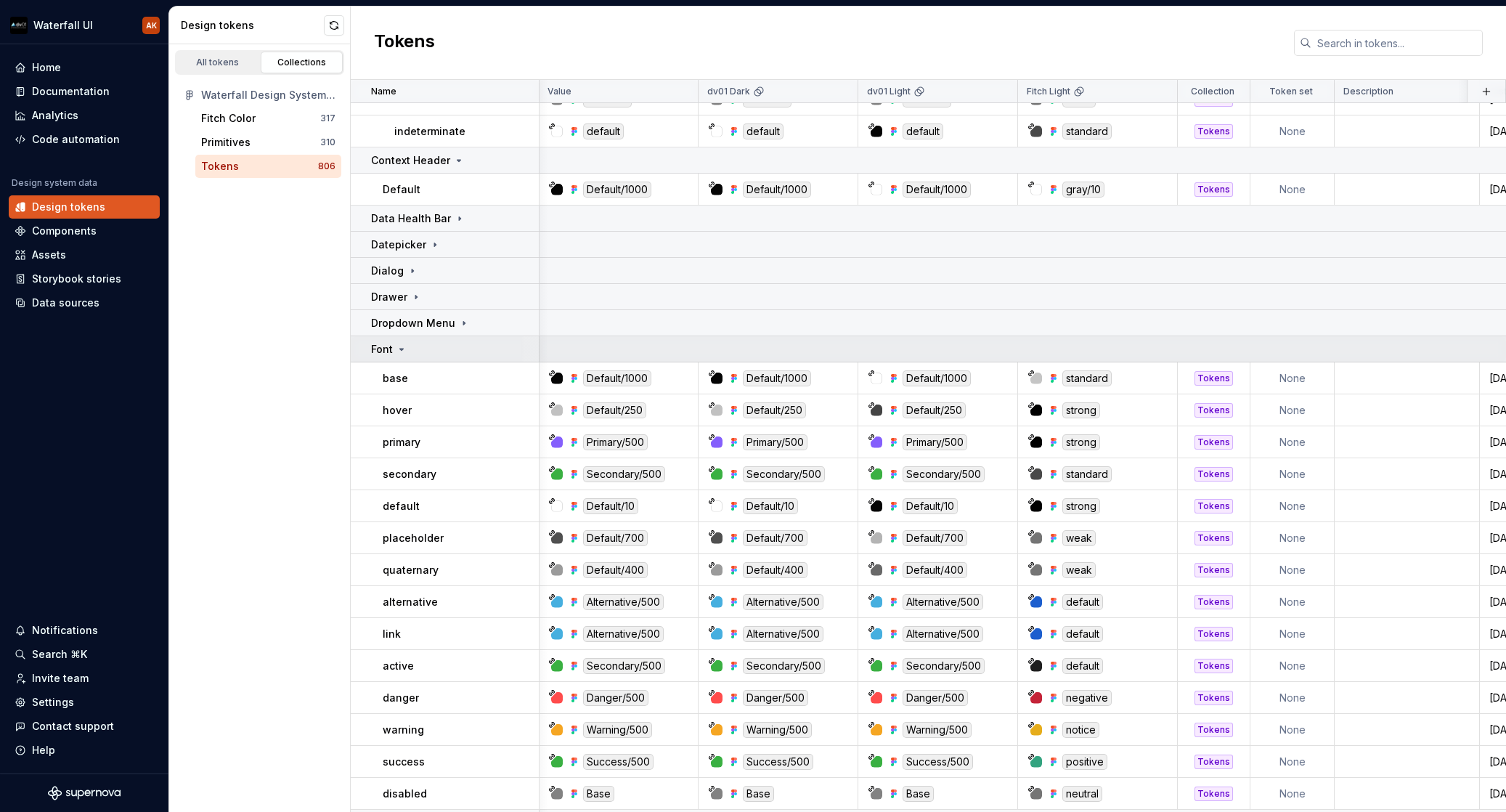
click at [400, 348] on icon at bounding box center [402, 348] width 4 height 1
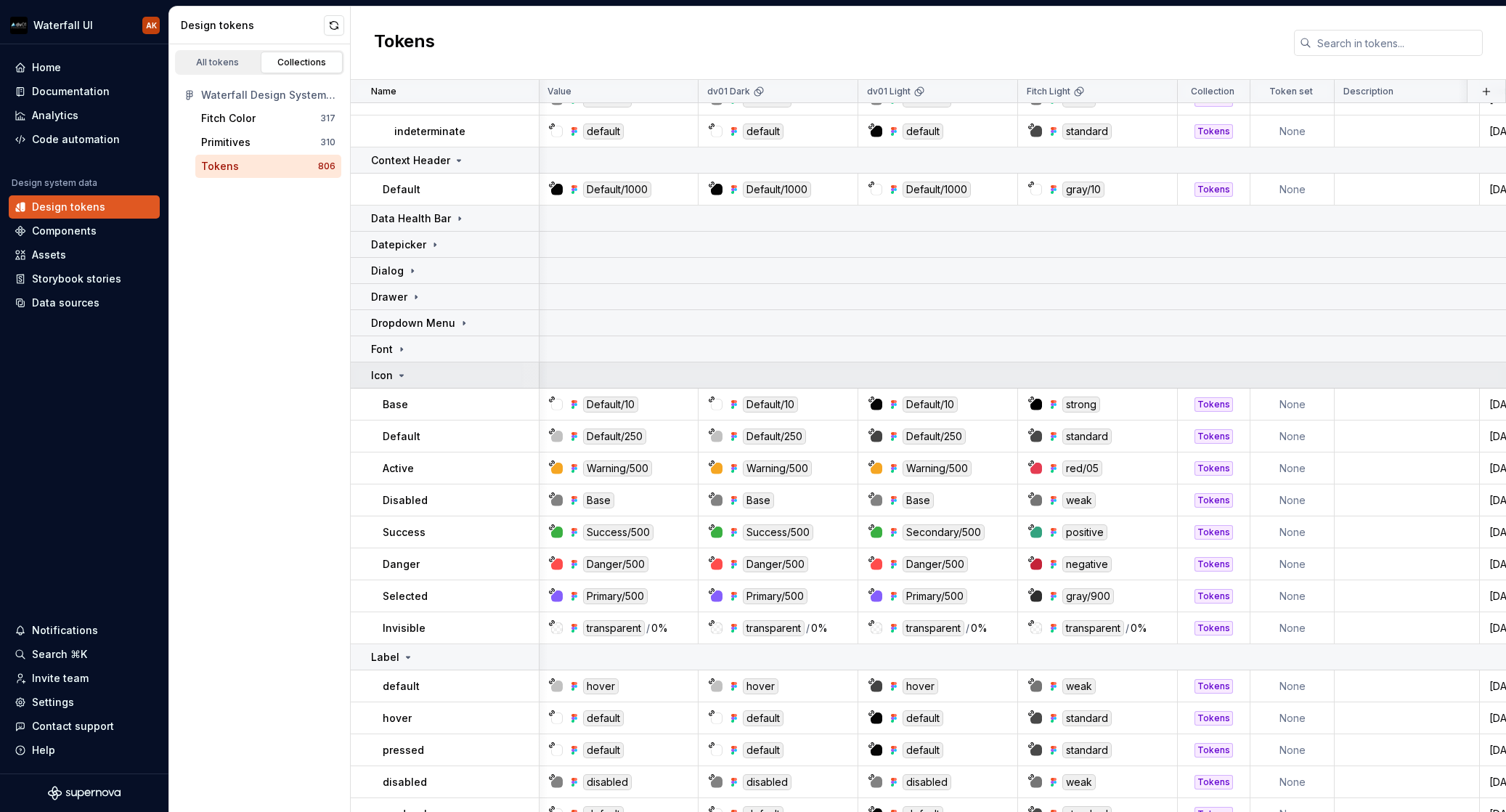
click at [401, 374] on icon at bounding box center [402, 374] width 4 height 1
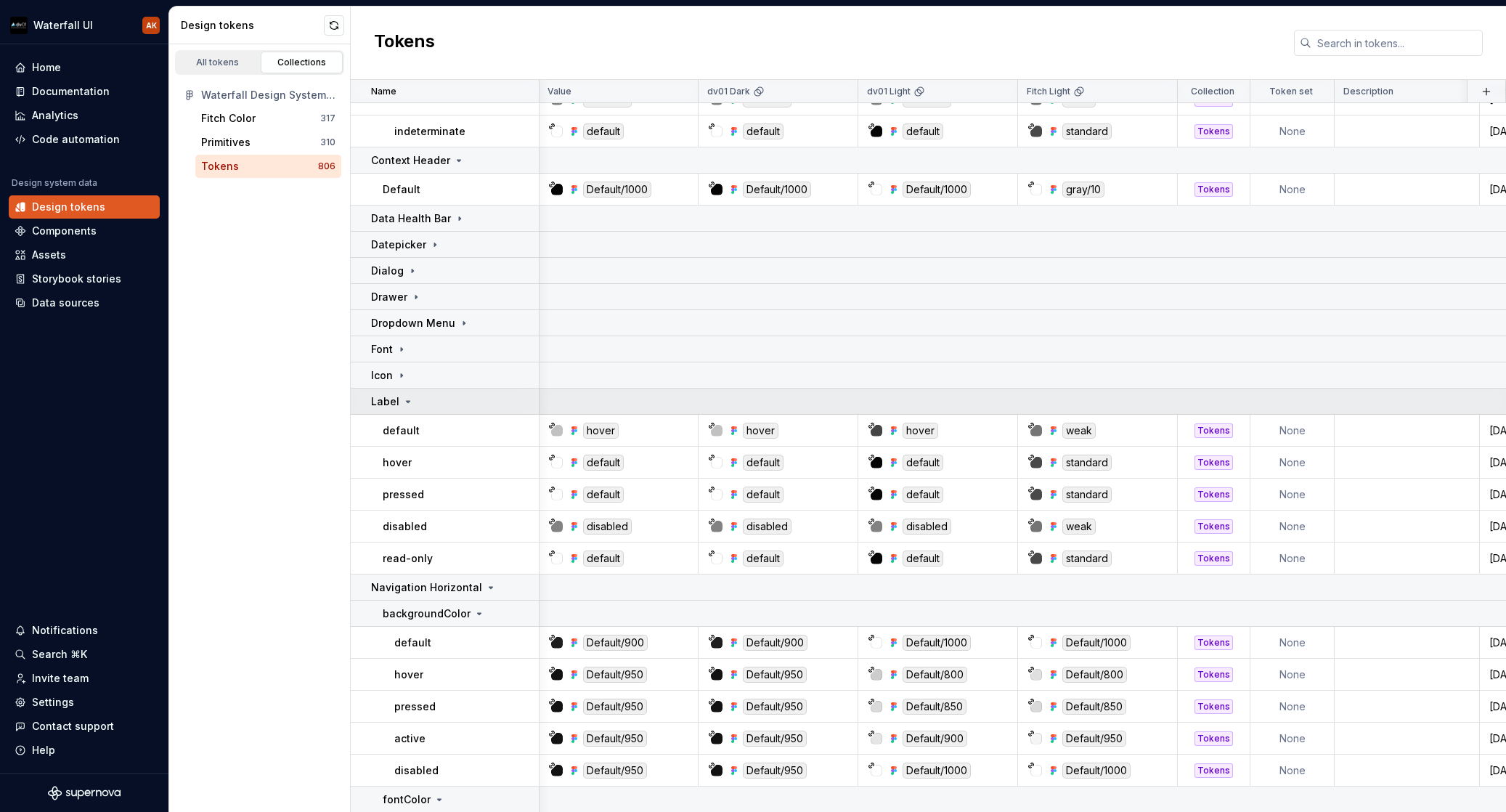
click at [407, 402] on icon at bounding box center [409, 401] width 4 height 1
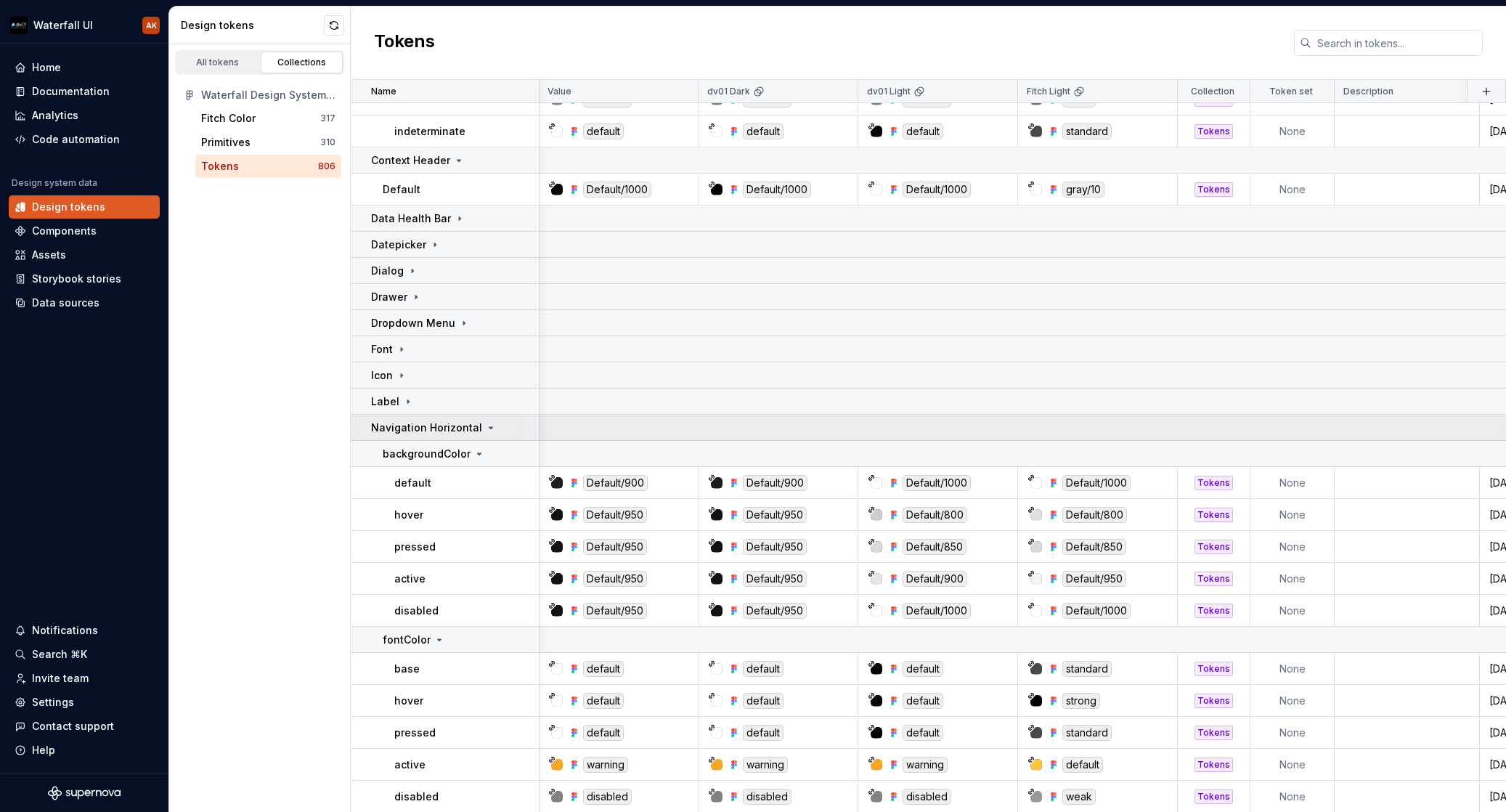
click at [487, 430] on icon at bounding box center [491, 428] width 12 height 12
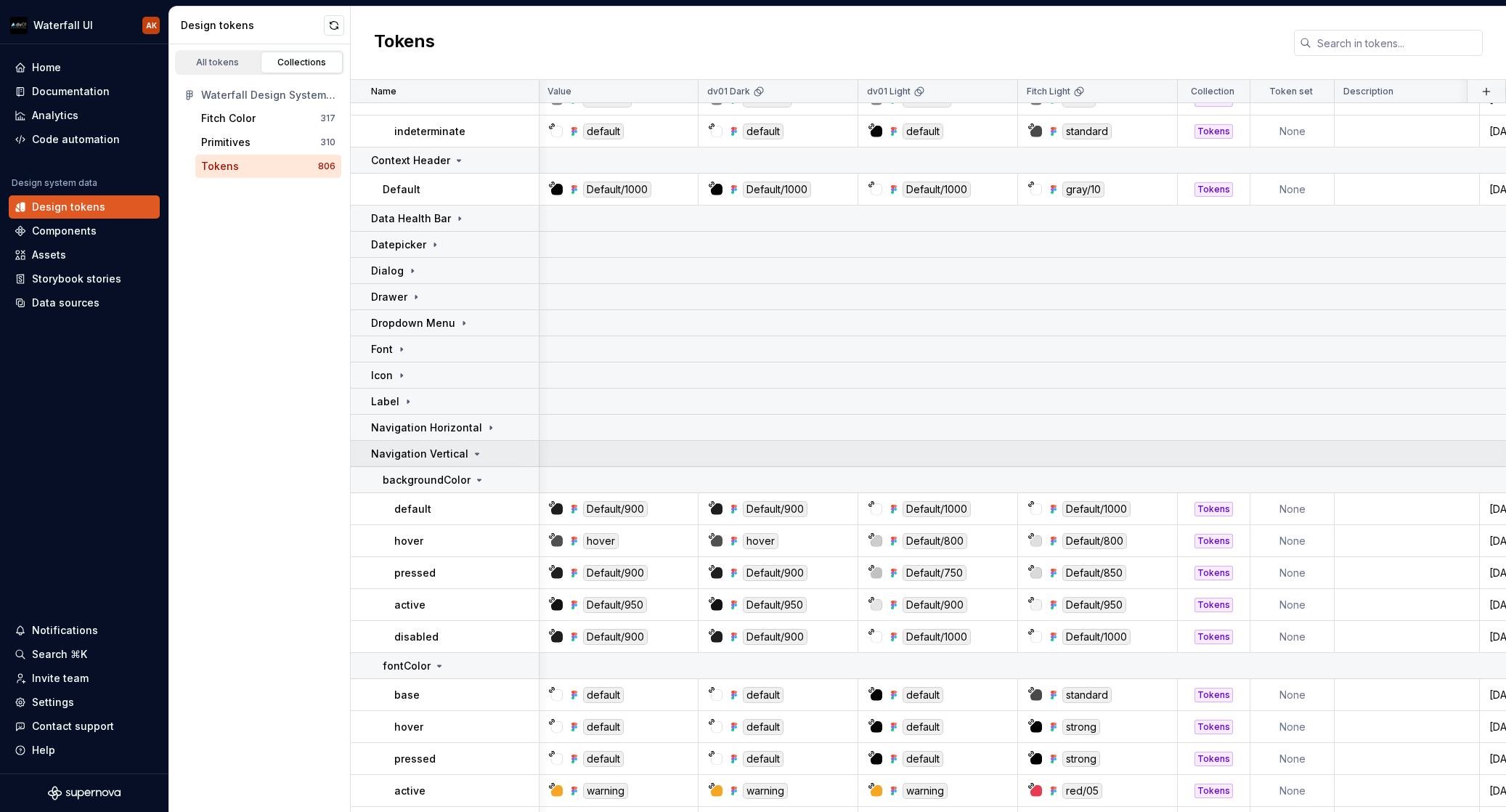
click at [477, 453] on icon at bounding box center [478, 454] width 12 height 12
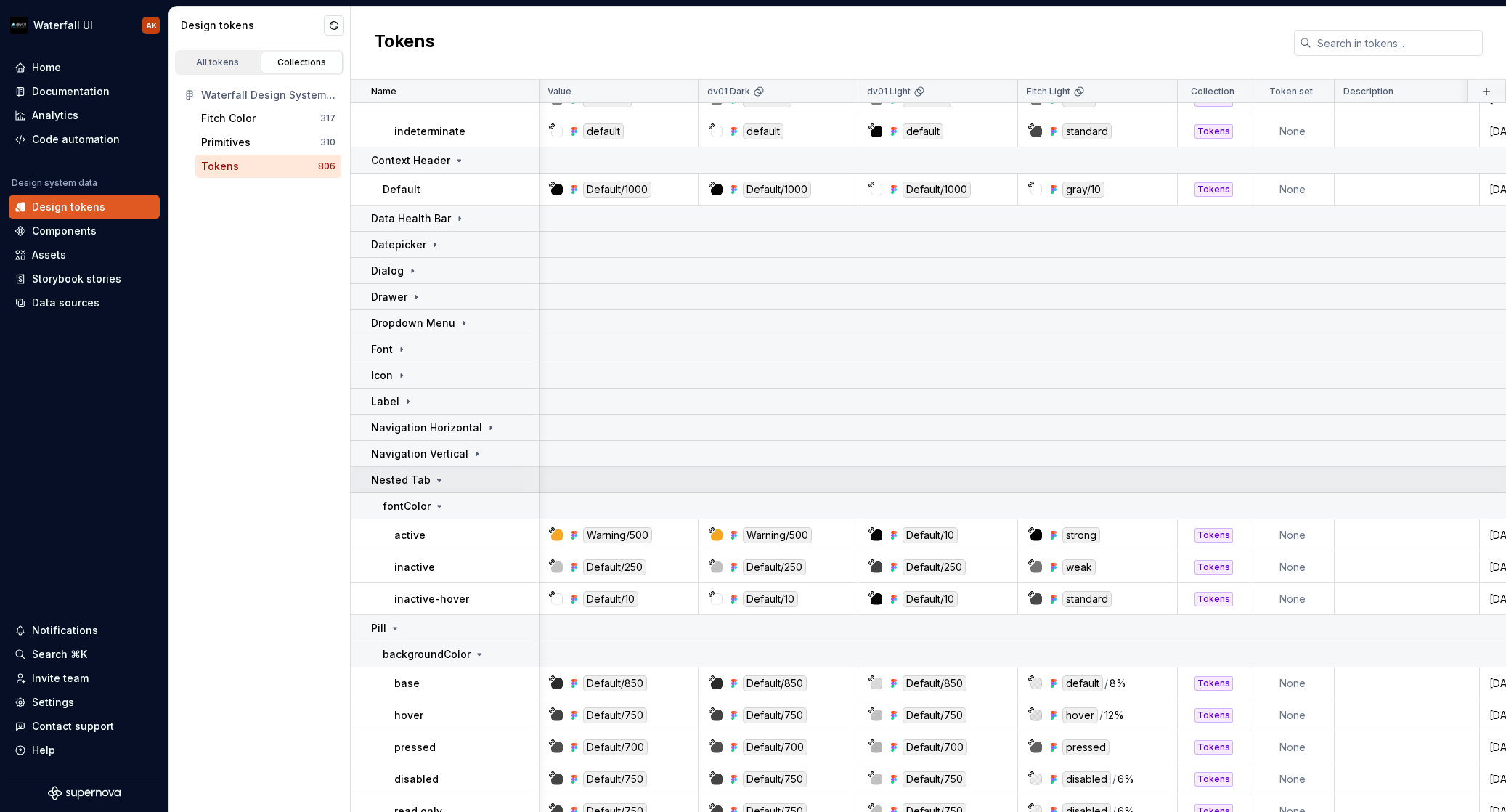
click at [434, 482] on icon at bounding box center [440, 480] width 12 height 12
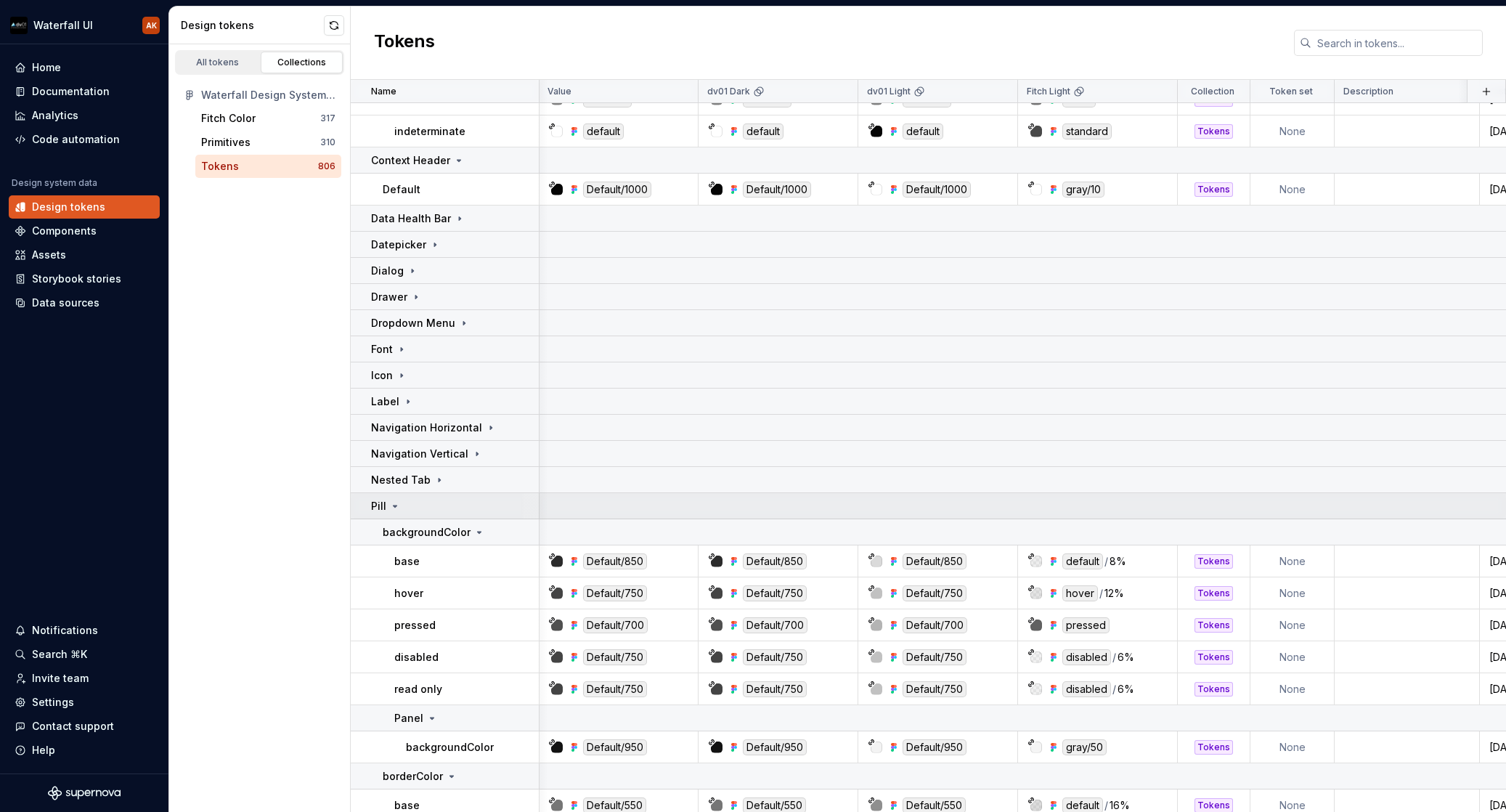
click at [399, 504] on icon at bounding box center [395, 506] width 12 height 12
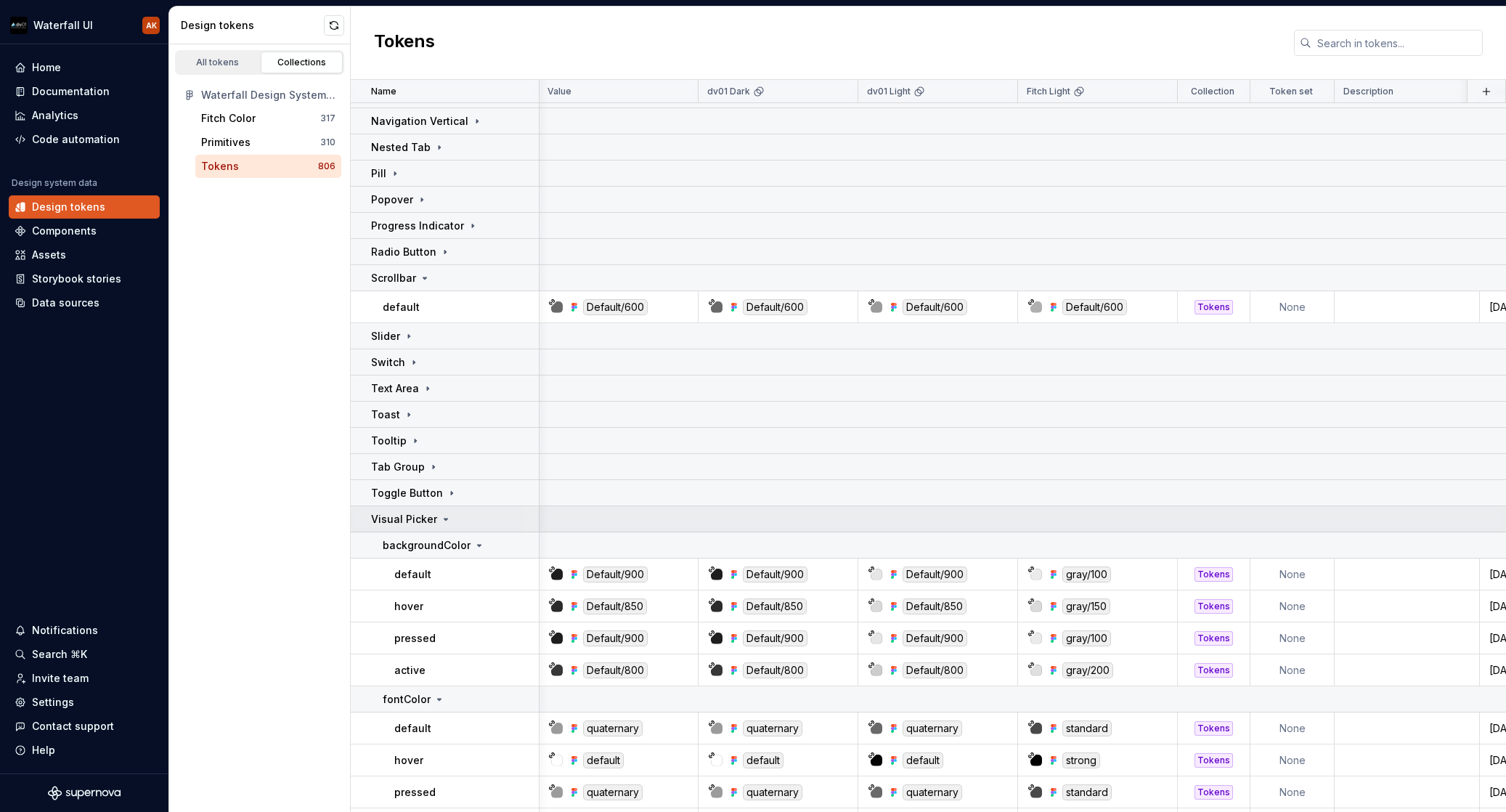
scroll to position [1931, 1]
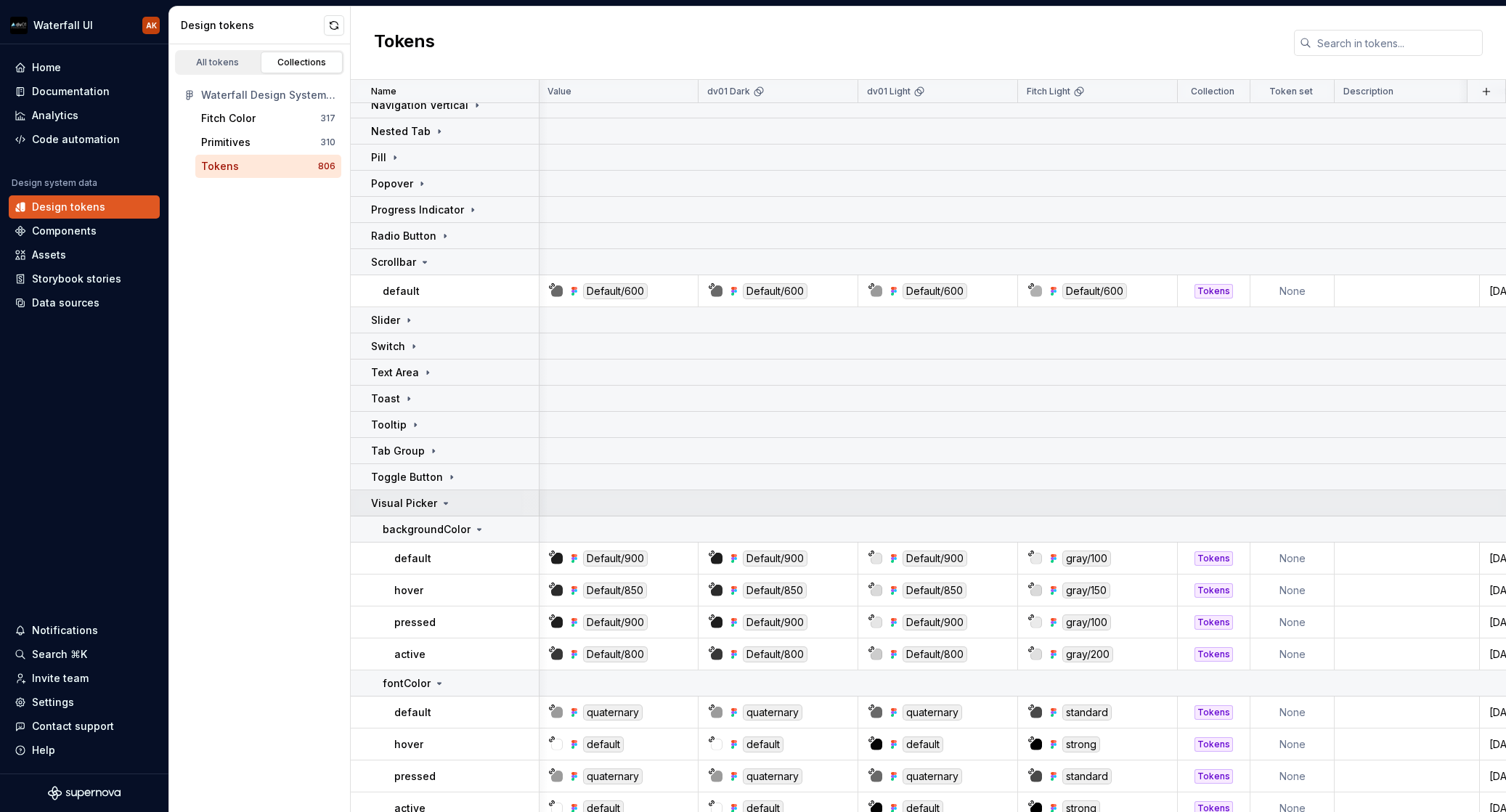
click at [440, 500] on icon at bounding box center [446, 503] width 12 height 12
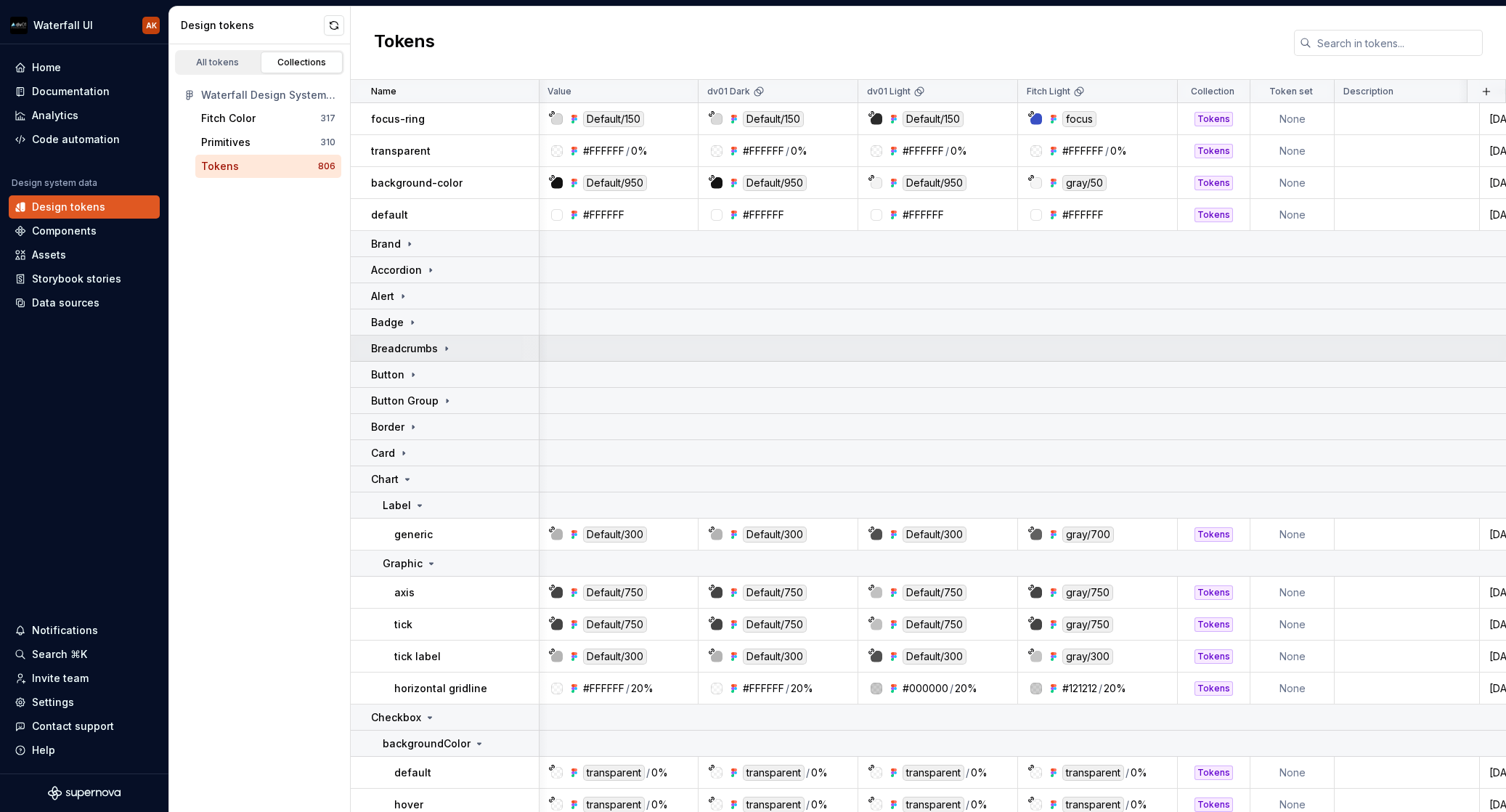
scroll to position [0, 1]
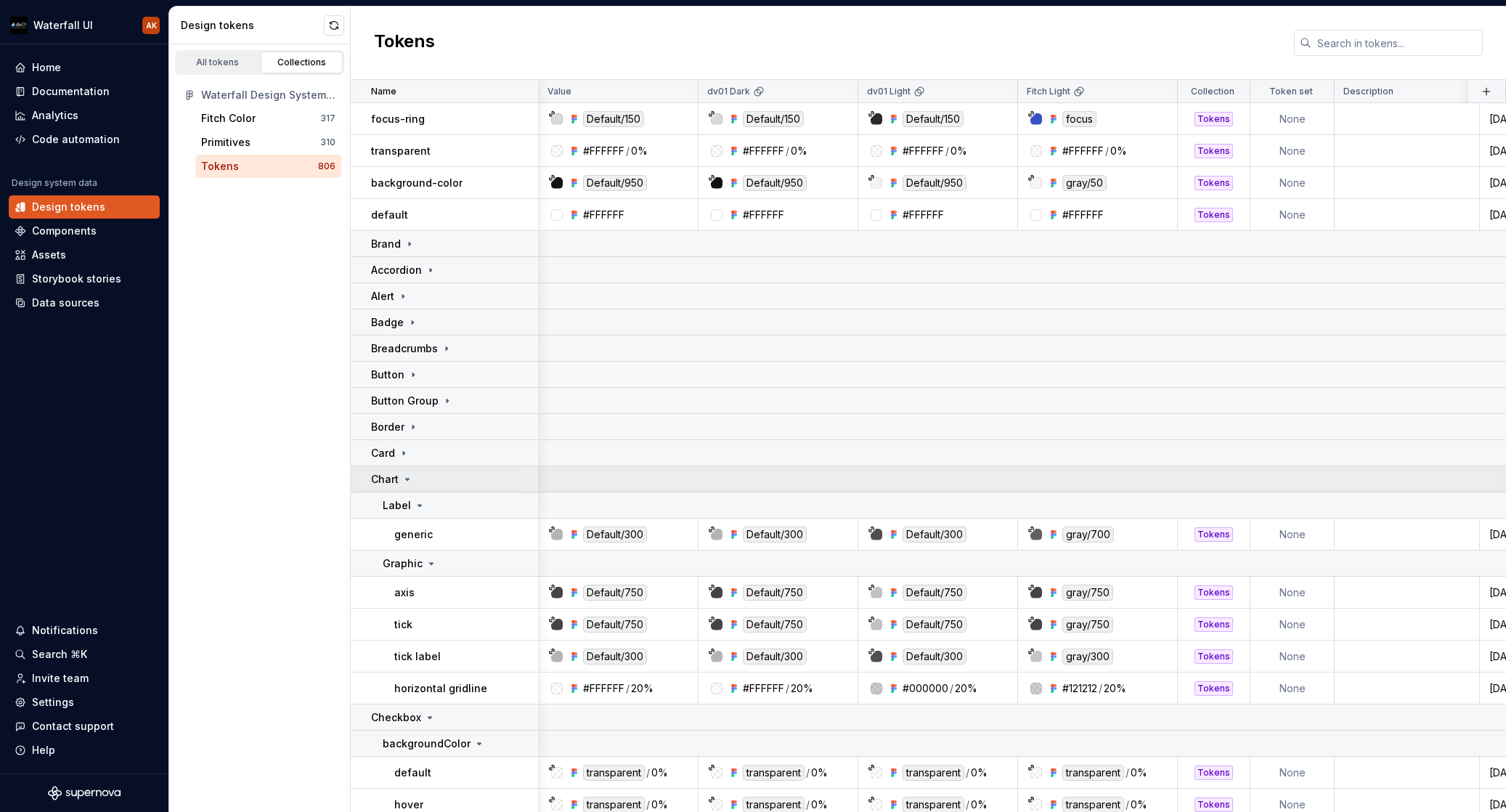
click at [408, 475] on icon at bounding box center [408, 479] width 12 height 12
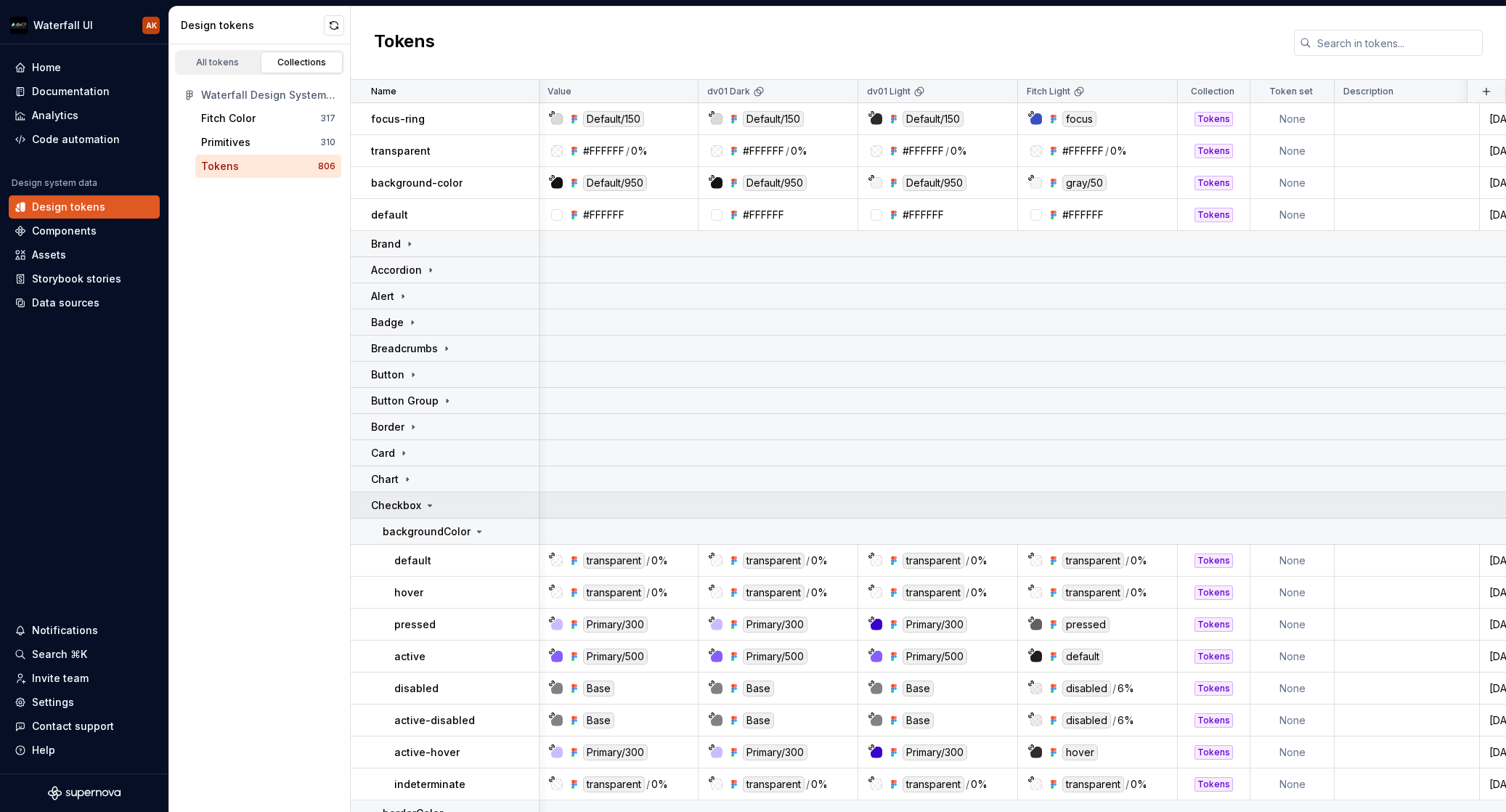
click at [427, 507] on icon at bounding box center [430, 505] width 12 height 12
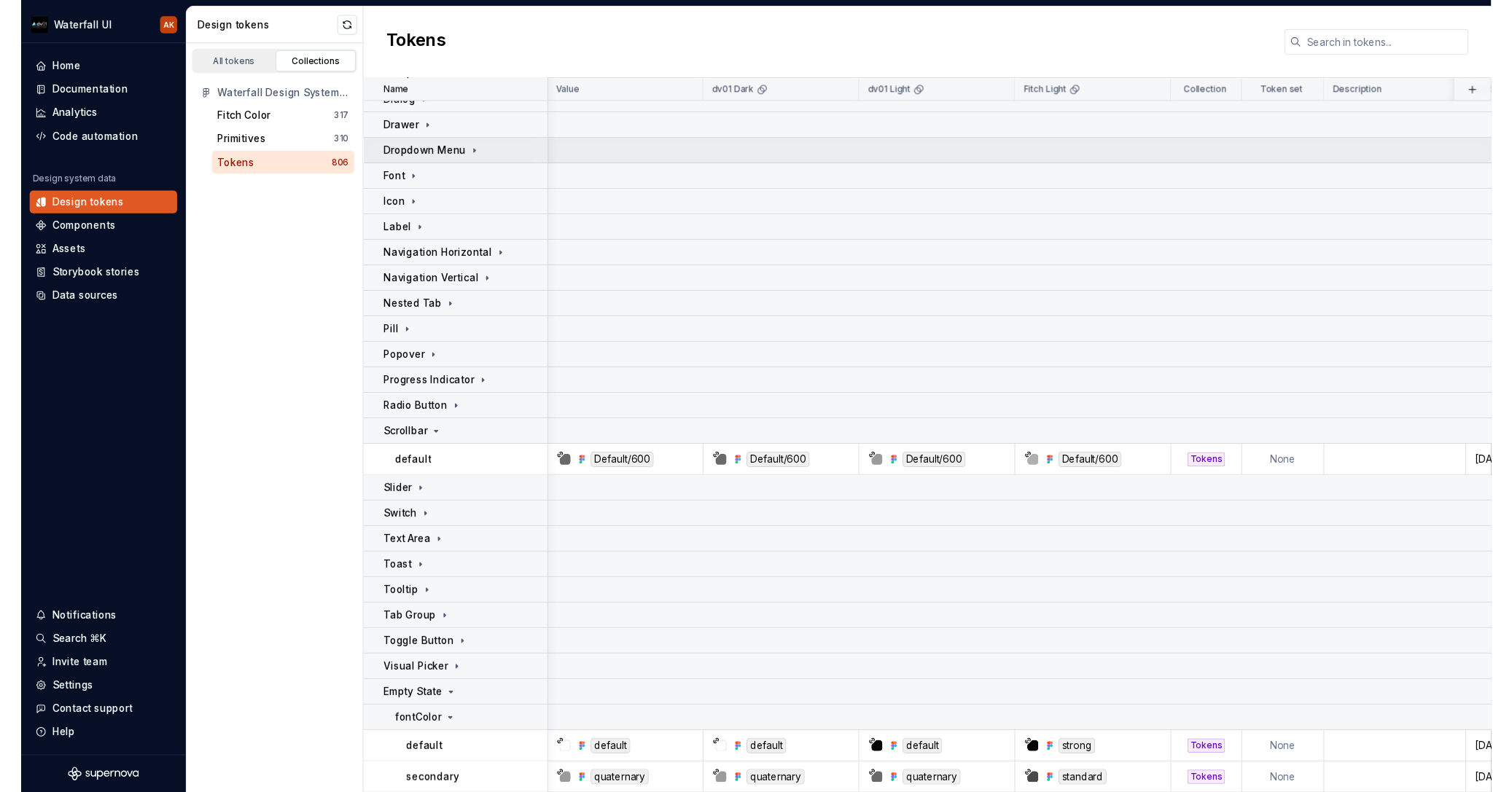
scroll to position [550, 1]
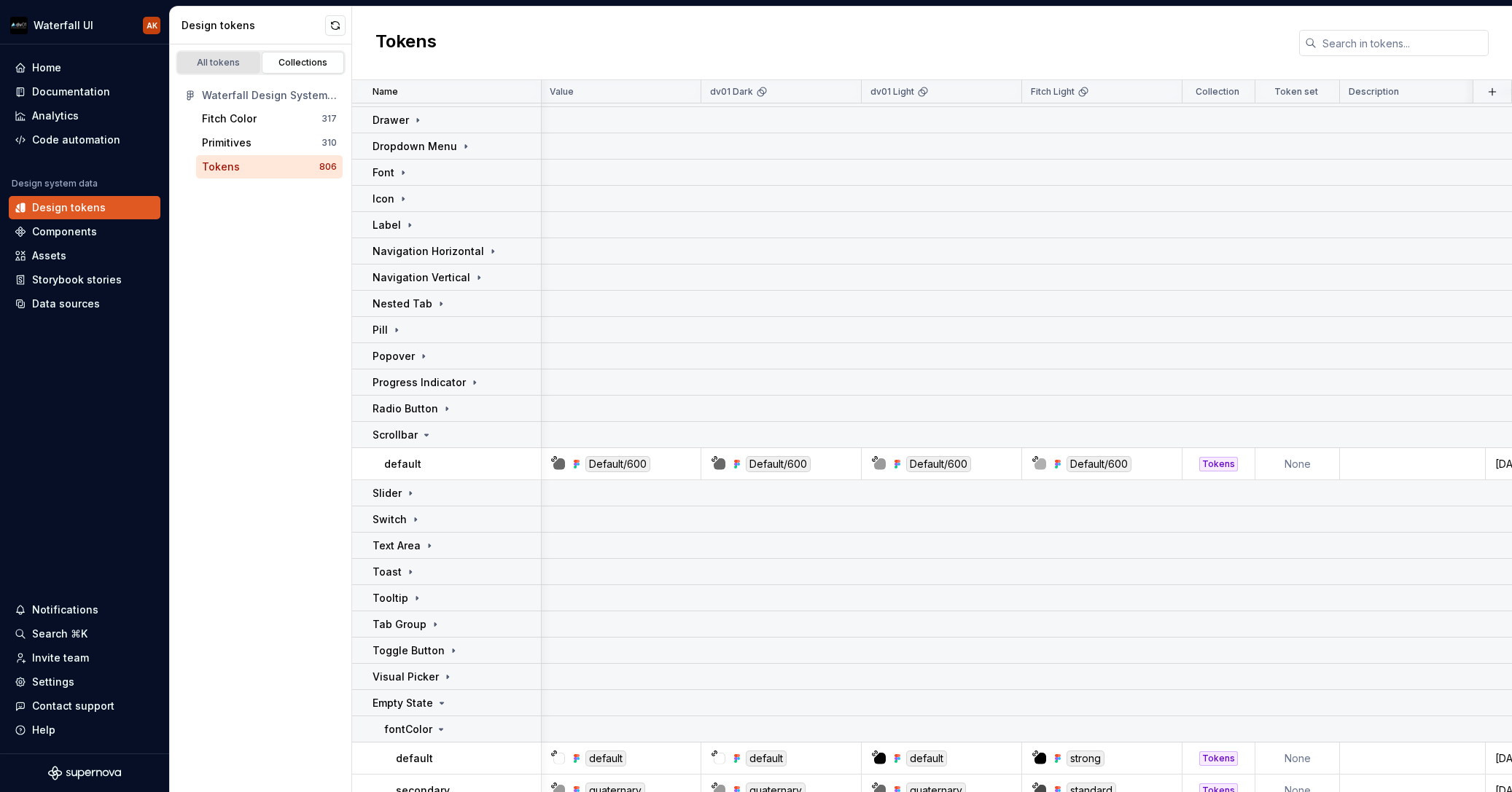
click at [208, 64] on div "All tokens" at bounding box center [218, 63] width 73 height 12
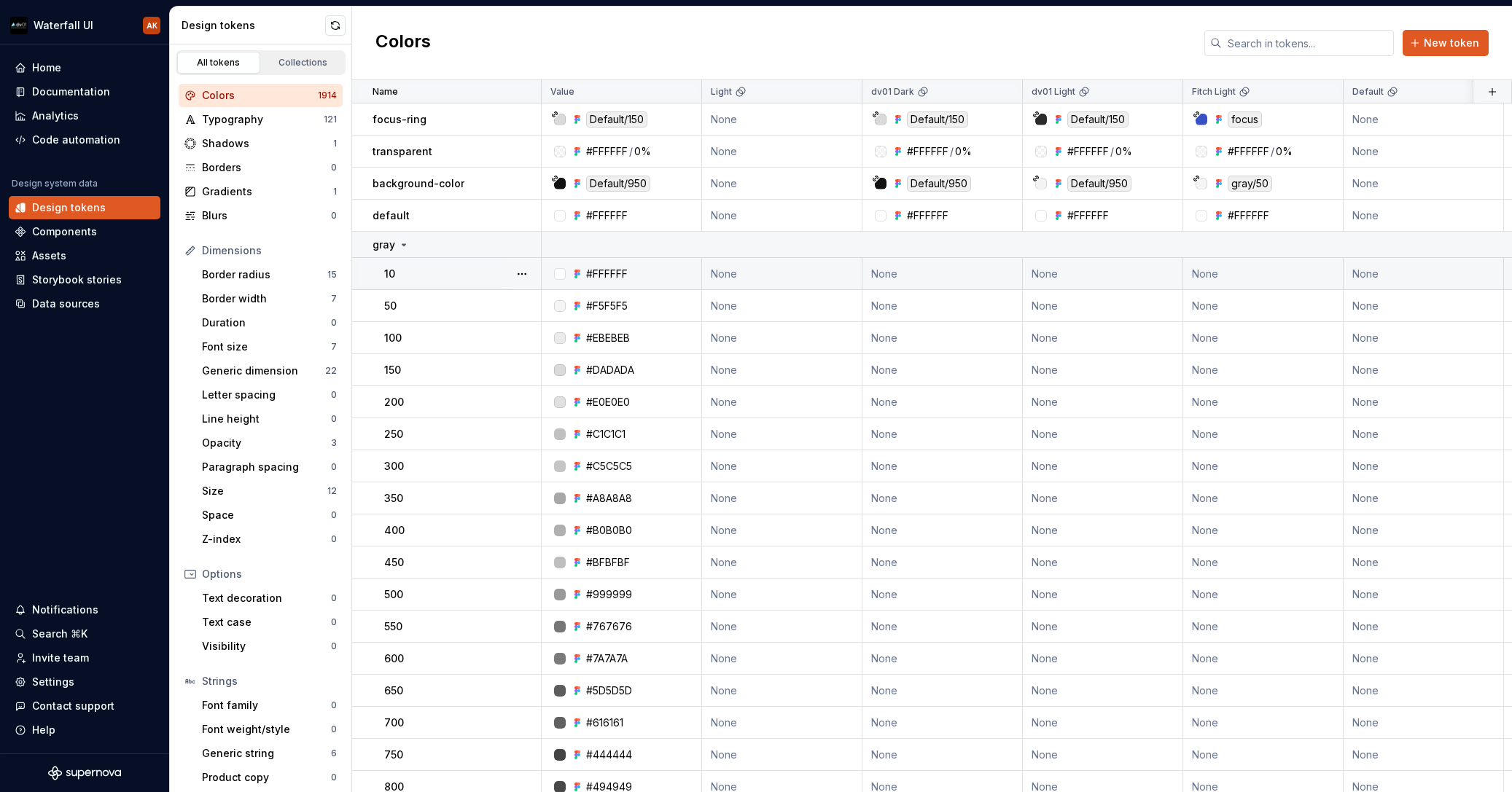
click at [433, 275] on div "10" at bounding box center [462, 274] width 156 height 15
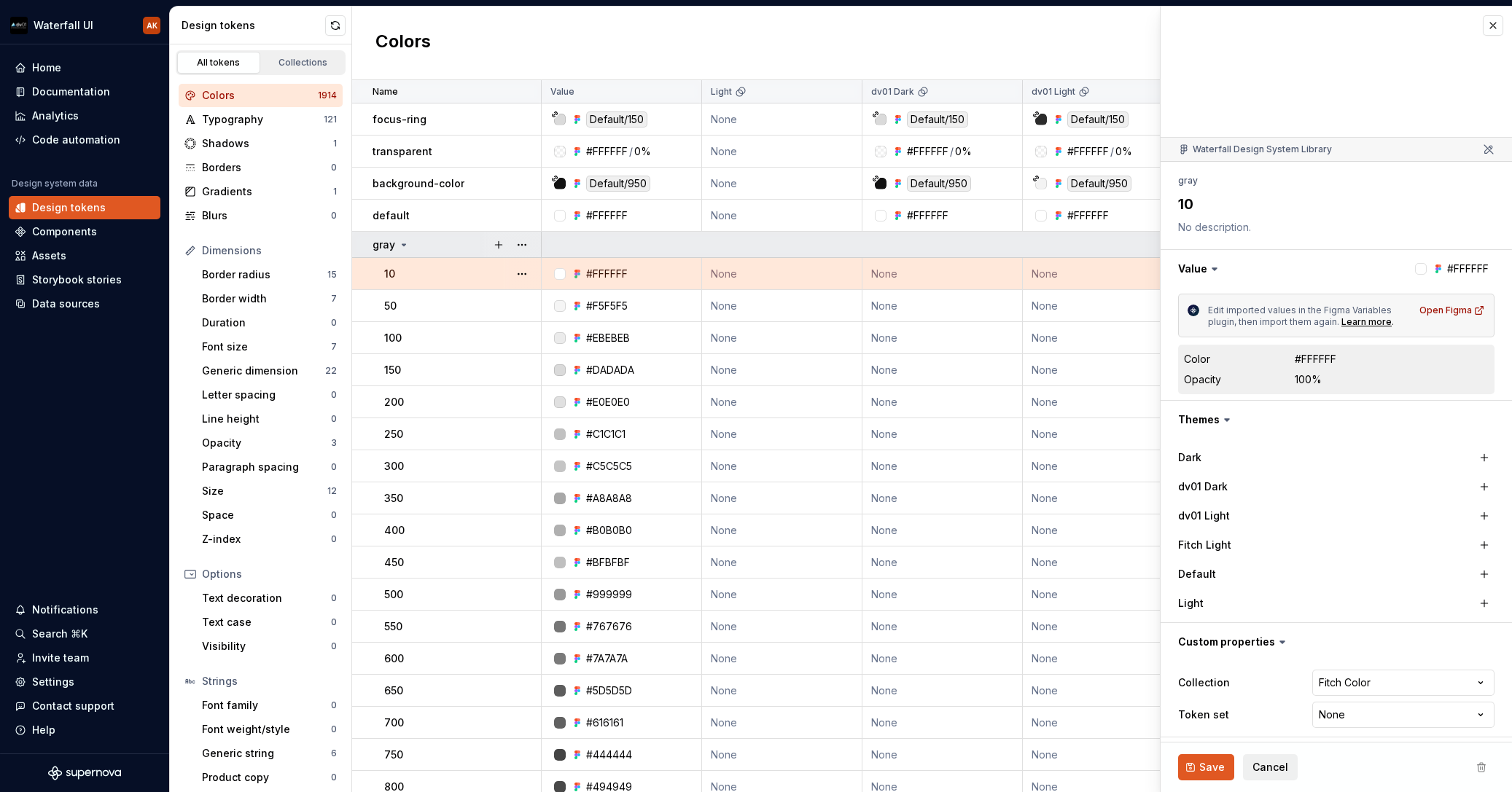
click at [405, 246] on icon at bounding box center [404, 245] width 12 height 12
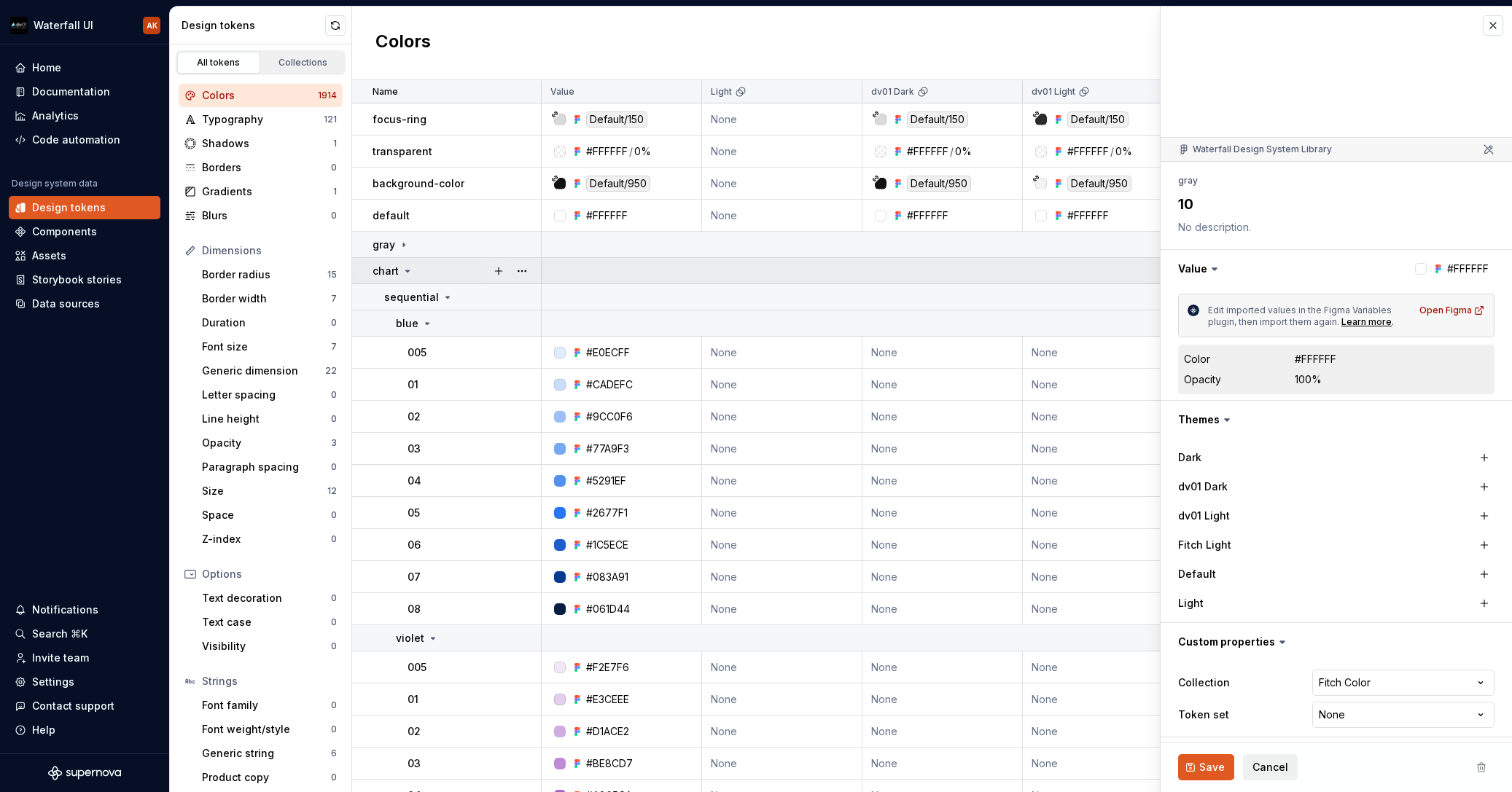
click at [411, 270] on icon at bounding box center [408, 271] width 12 height 12
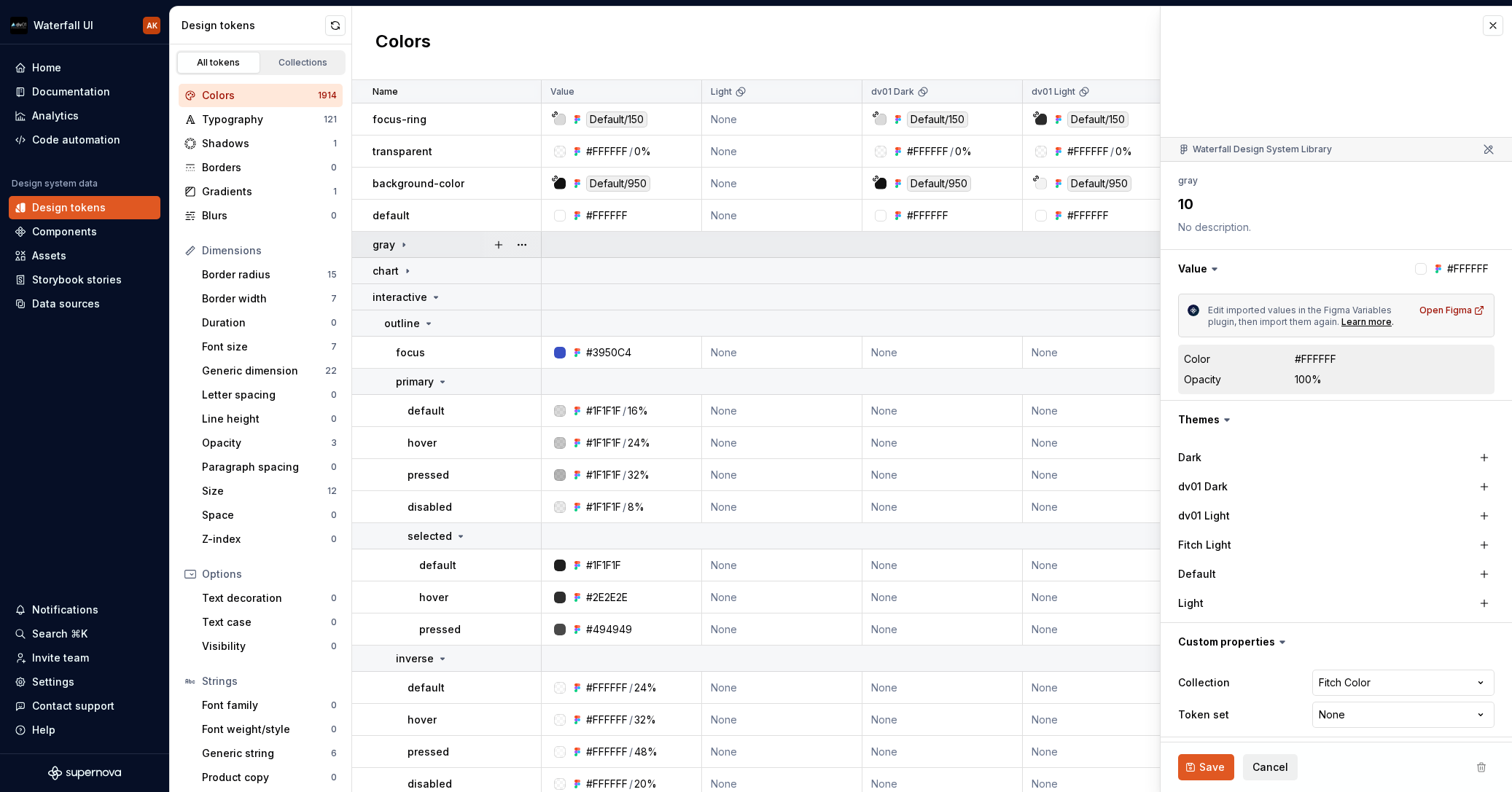
click at [404, 245] on icon at bounding box center [404, 245] width 1 height 4
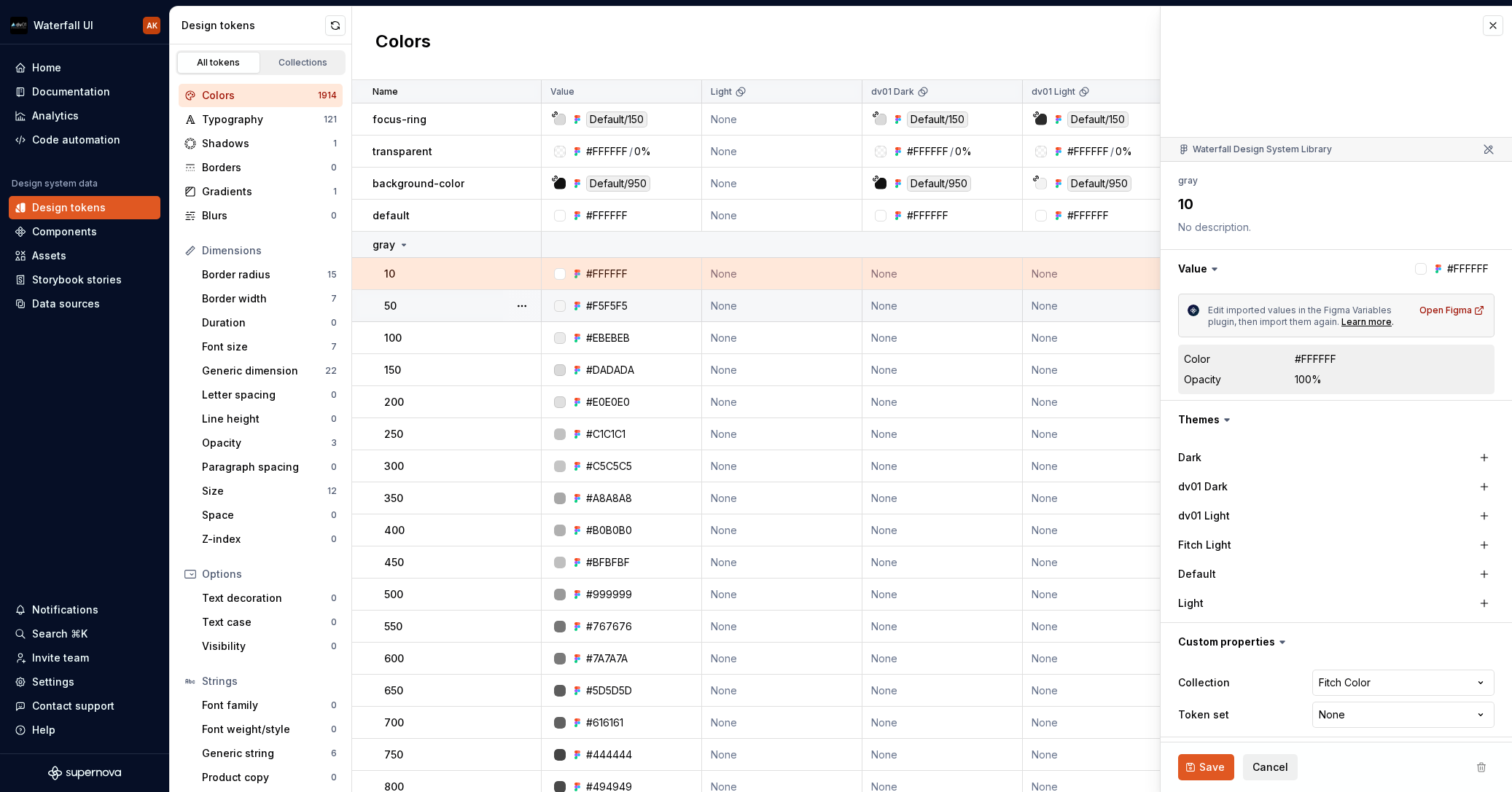
click at [428, 309] on div "50" at bounding box center [462, 306] width 156 height 15
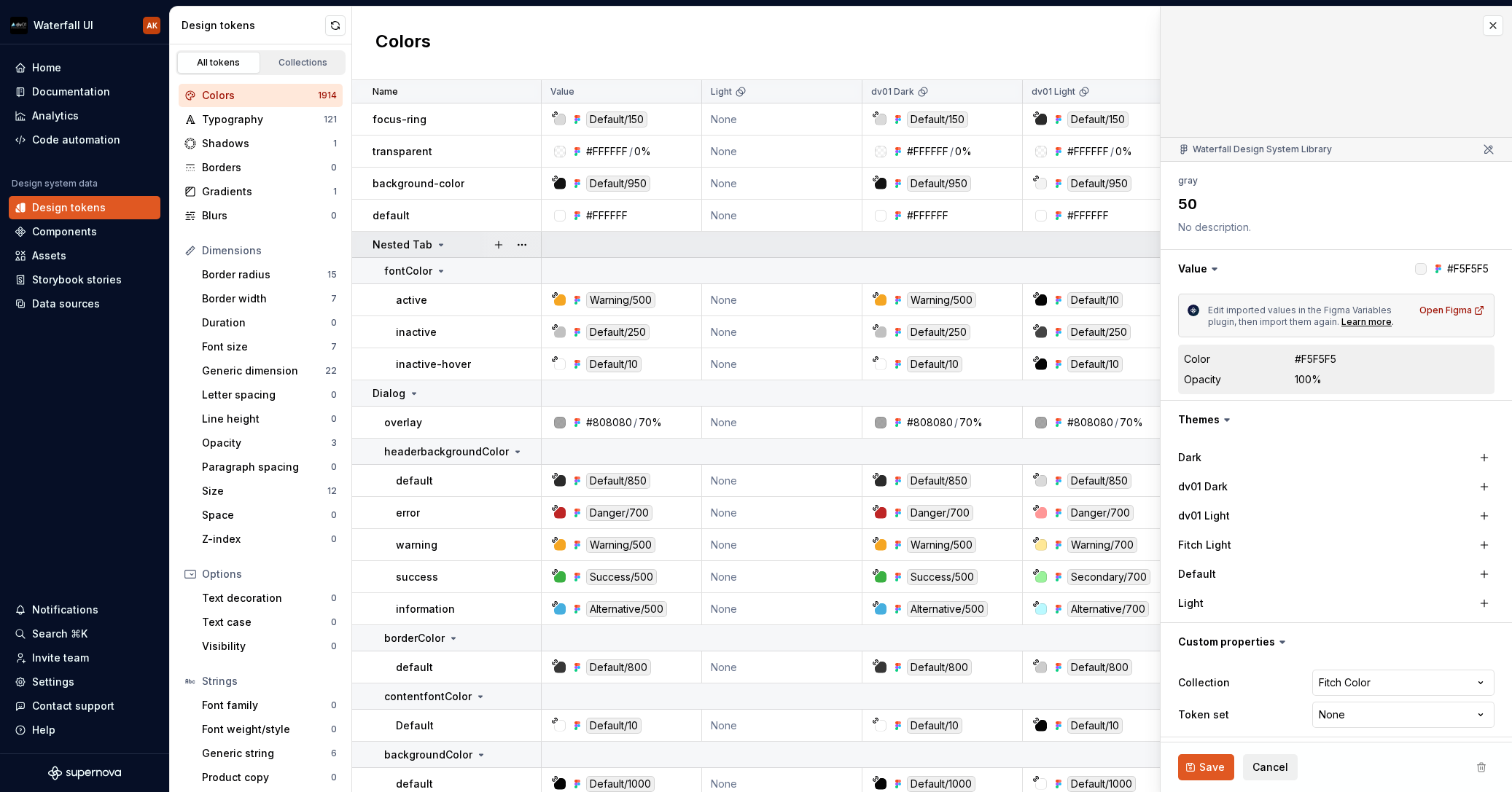
click at [436, 243] on icon at bounding box center [442, 245] width 12 height 12
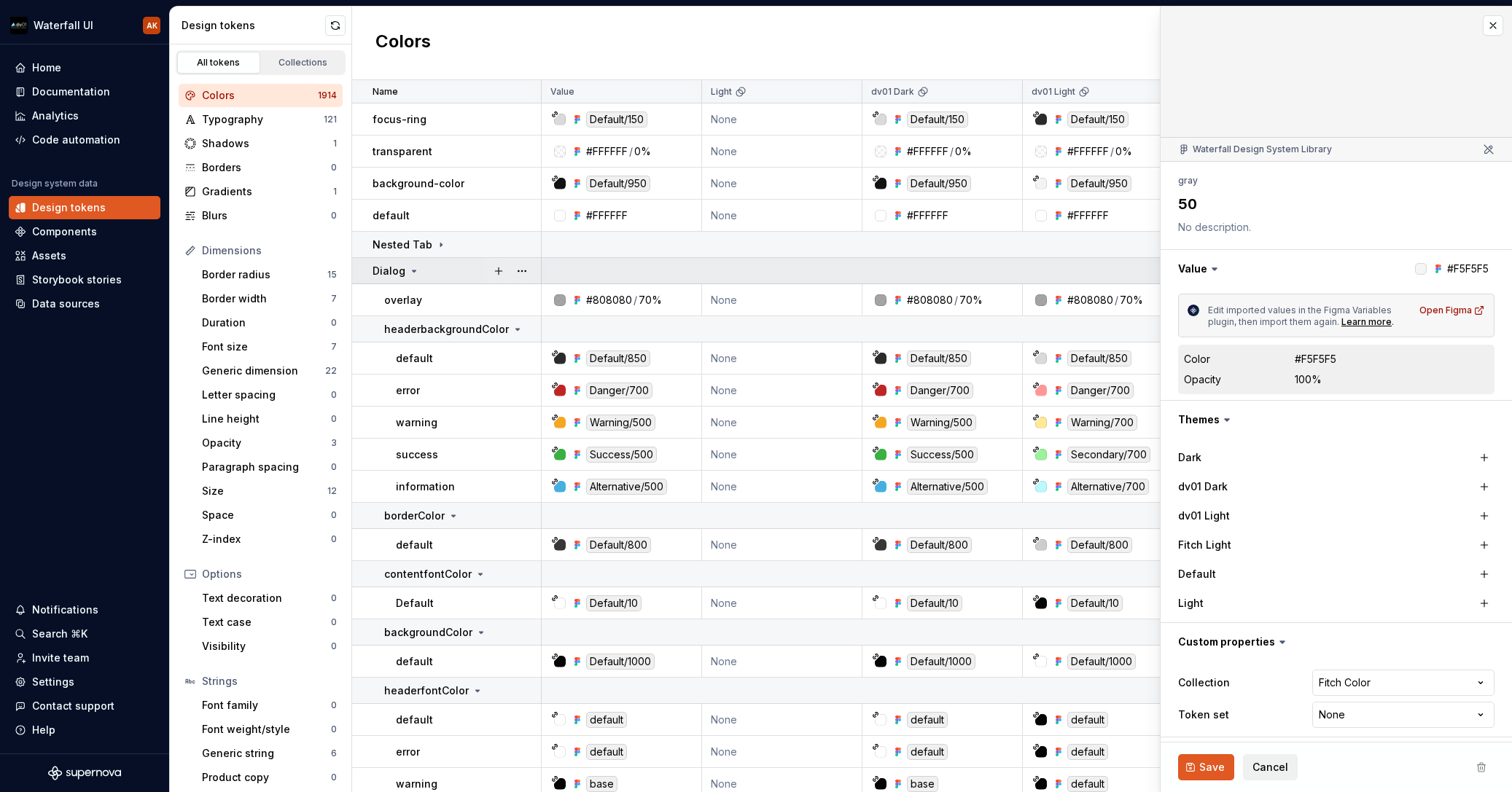
click at [419, 270] on div "Dialog" at bounding box center [456, 271] width 167 height 15
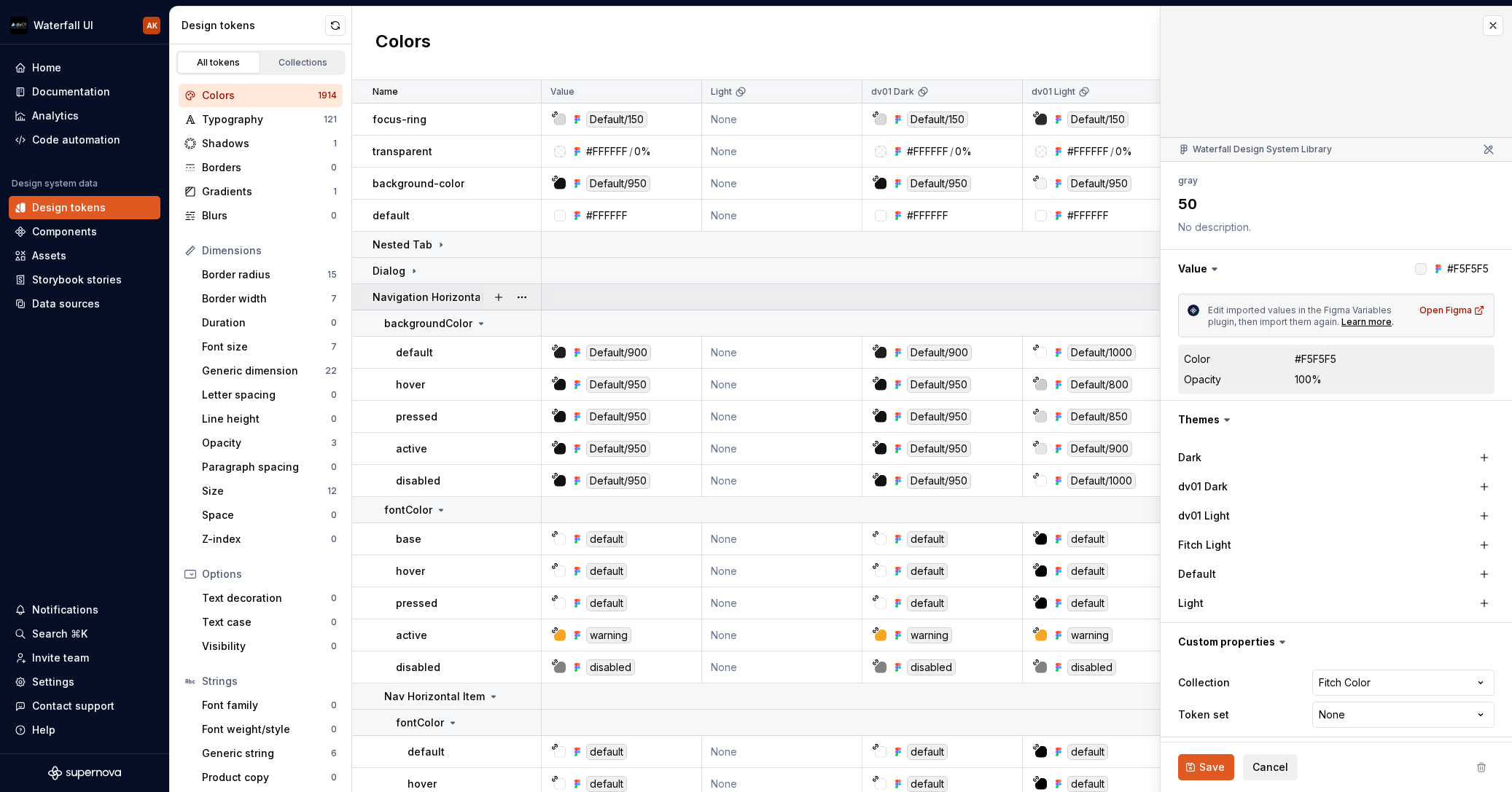
click at [474, 294] on p "Navigation Horizontal" at bounding box center [429, 297] width 112 height 15
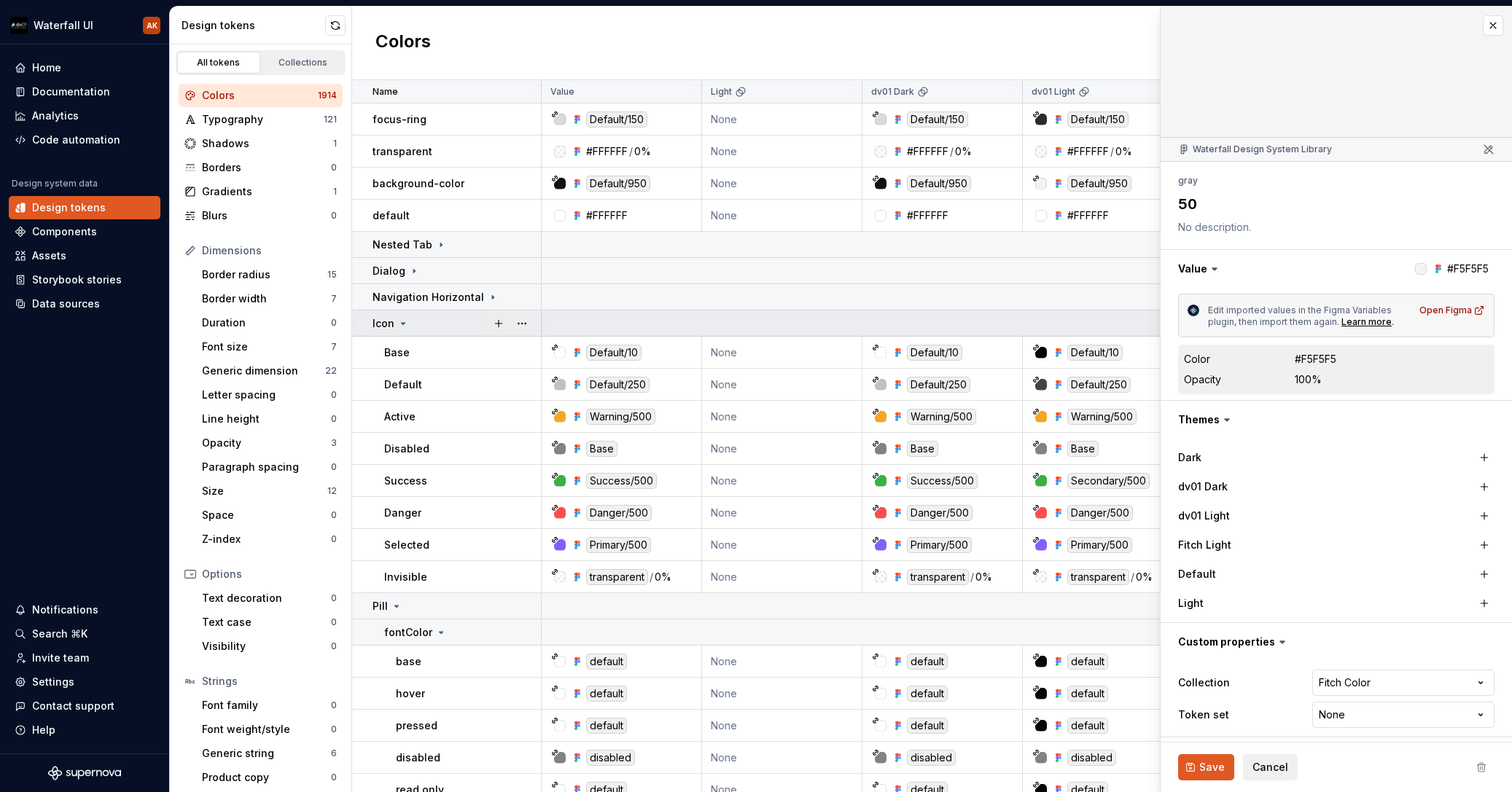
click at [400, 322] on icon at bounding box center [404, 324] width 12 height 12
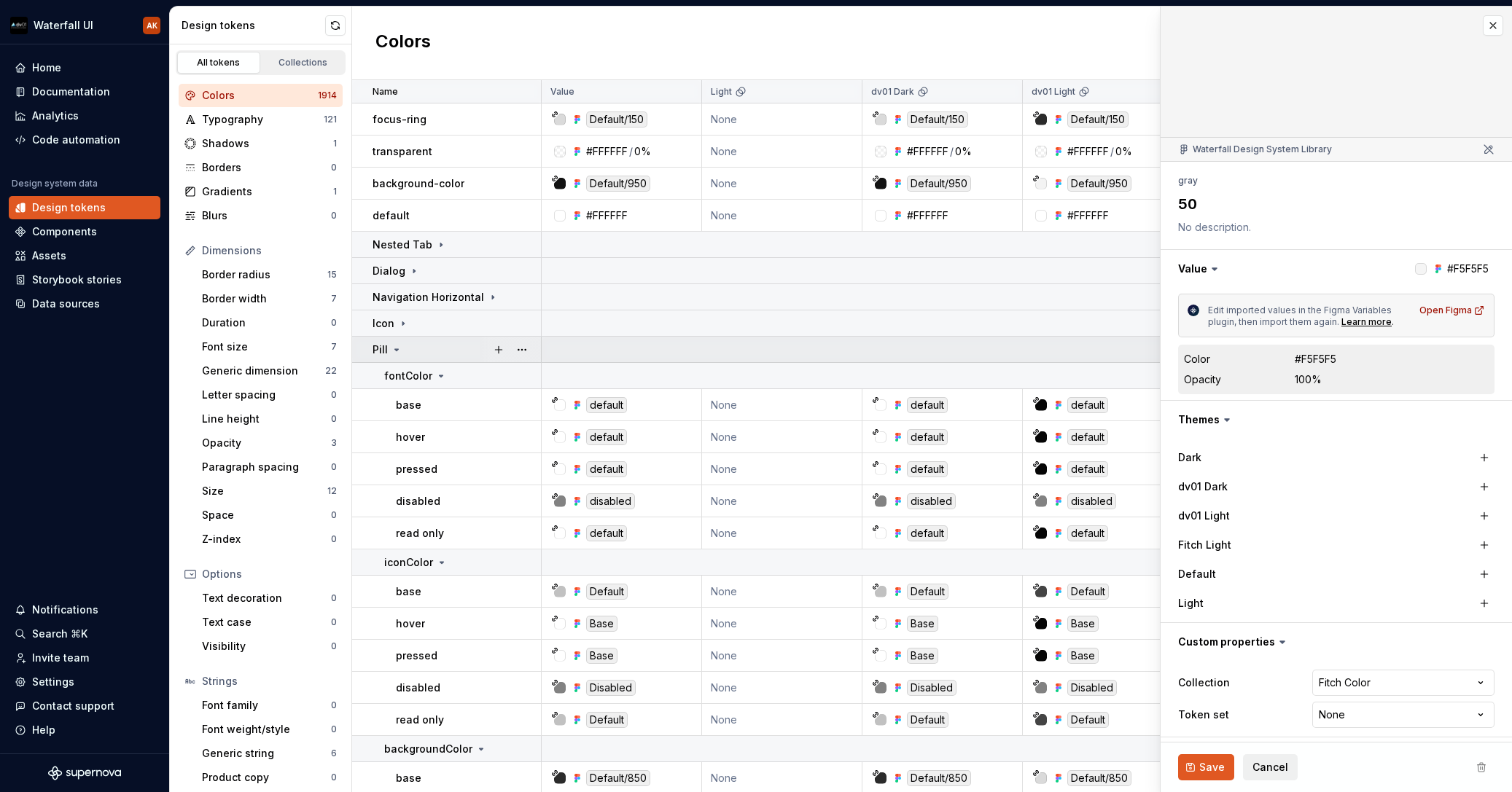
click at [399, 348] on icon at bounding box center [397, 350] width 12 height 12
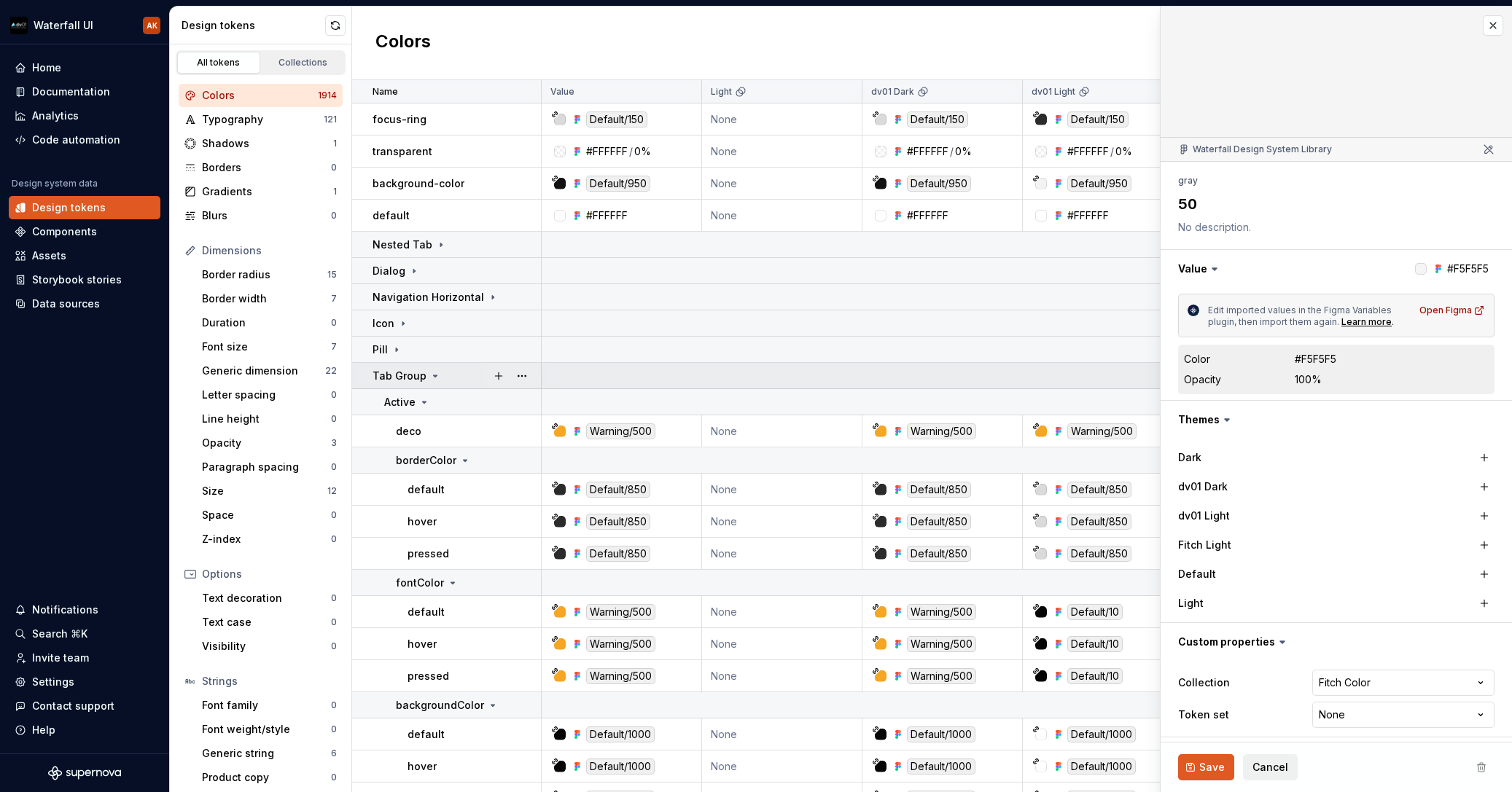
click at [439, 372] on div "Tab Group" at bounding box center [456, 376] width 167 height 15
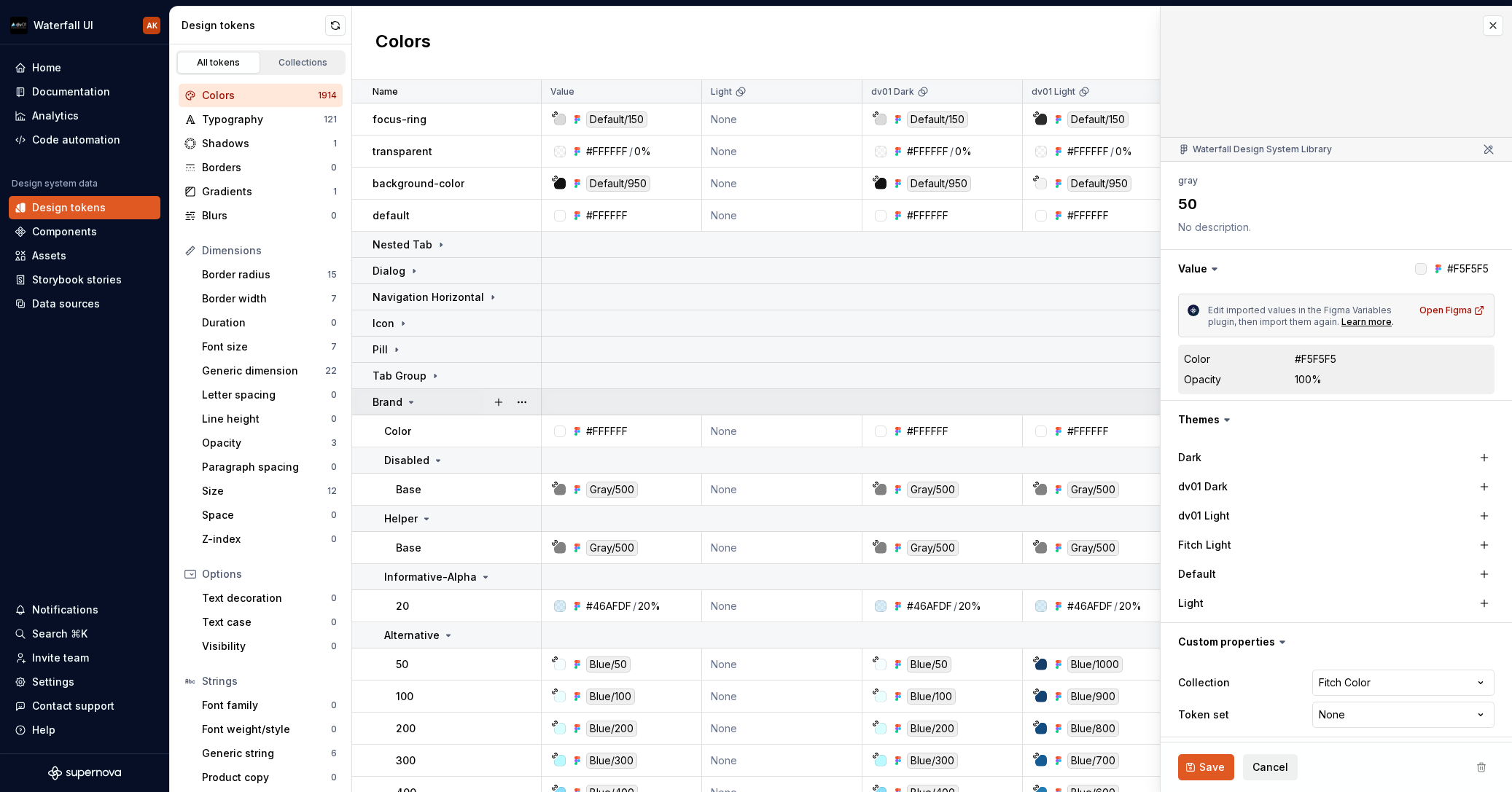
click at [412, 403] on icon at bounding box center [412, 402] width 12 height 12
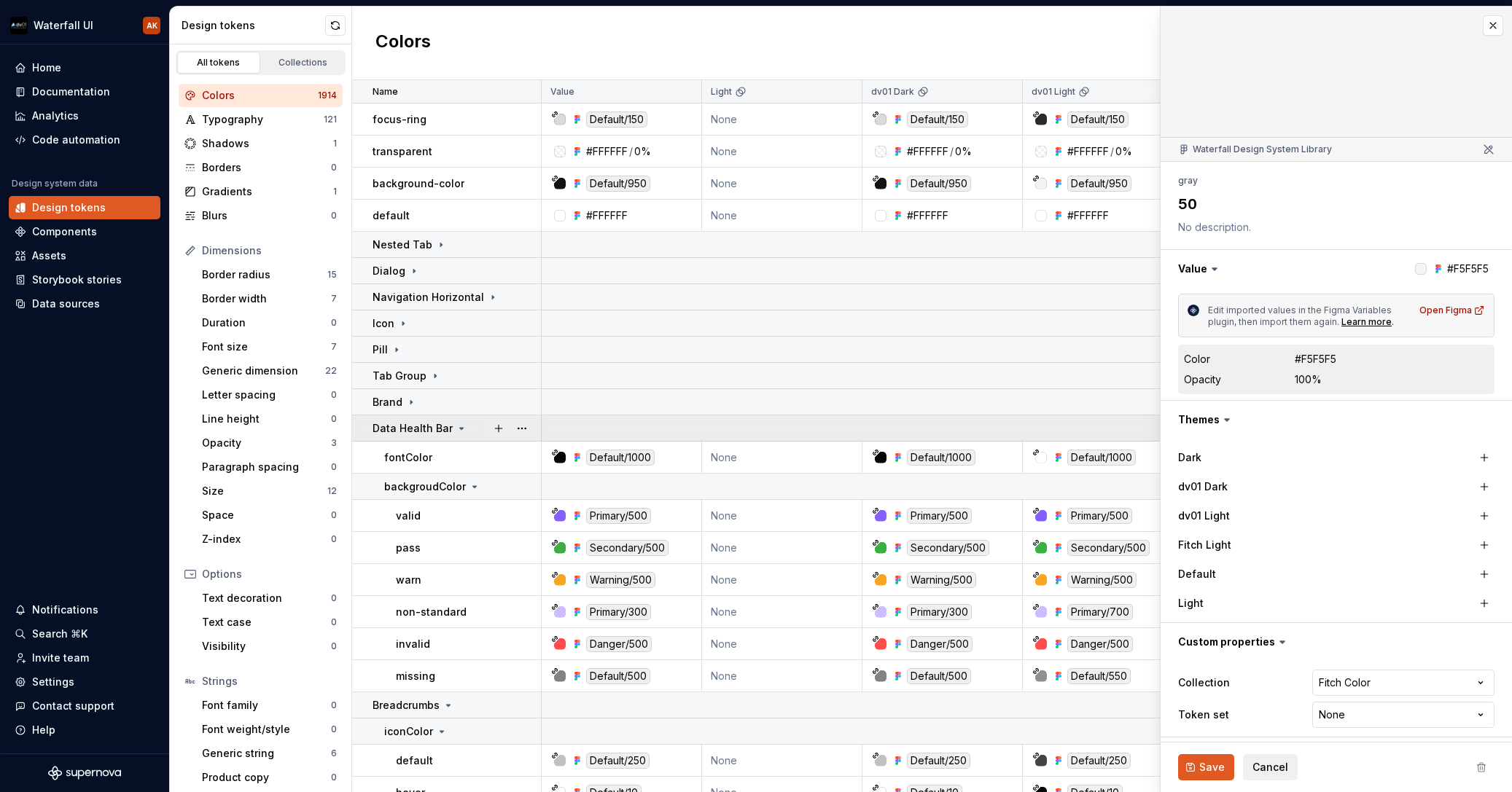
click at [460, 428] on icon at bounding box center [462, 427] width 4 height 1
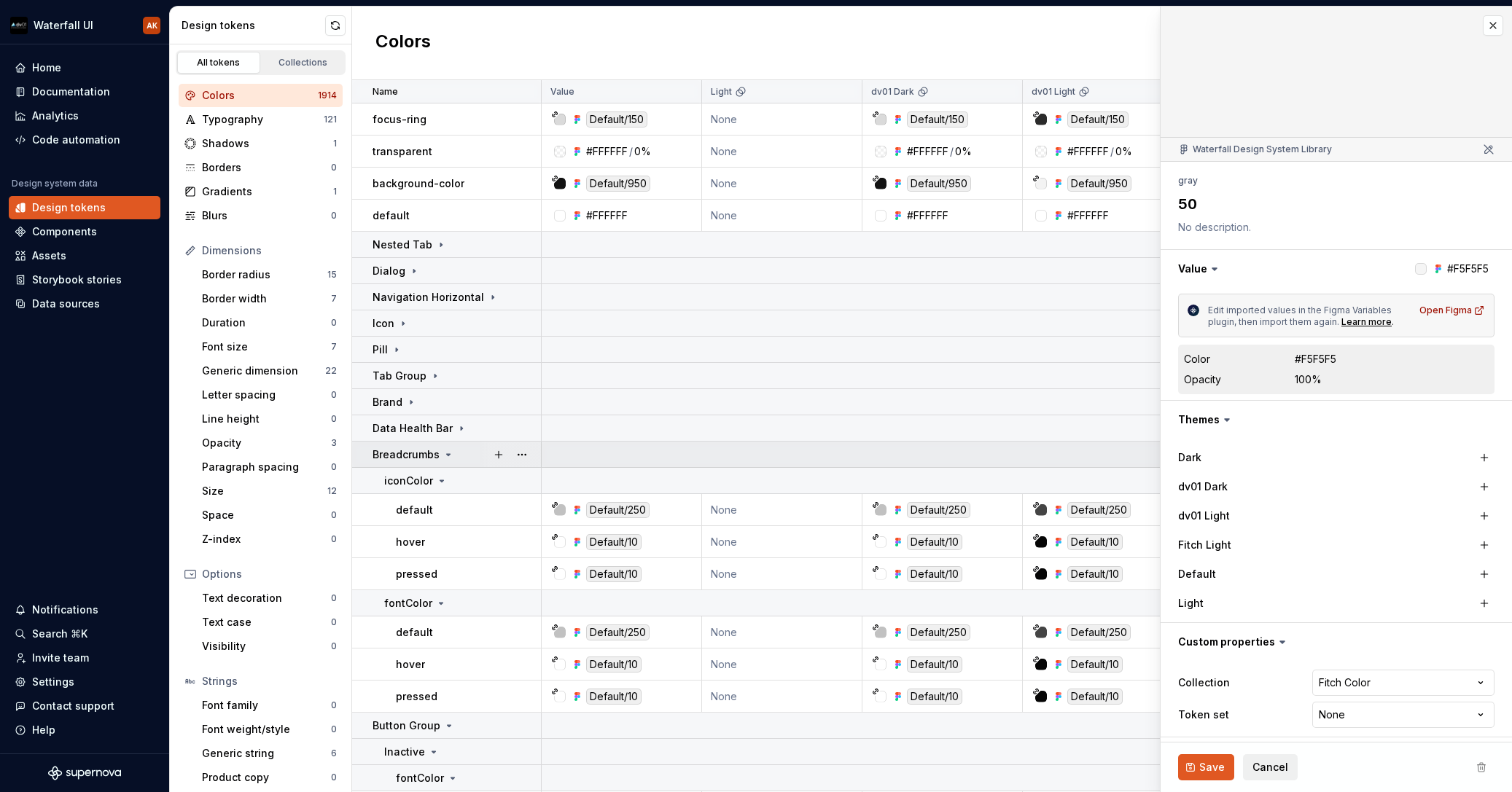
click at [444, 449] on icon at bounding box center [449, 455] width 12 height 12
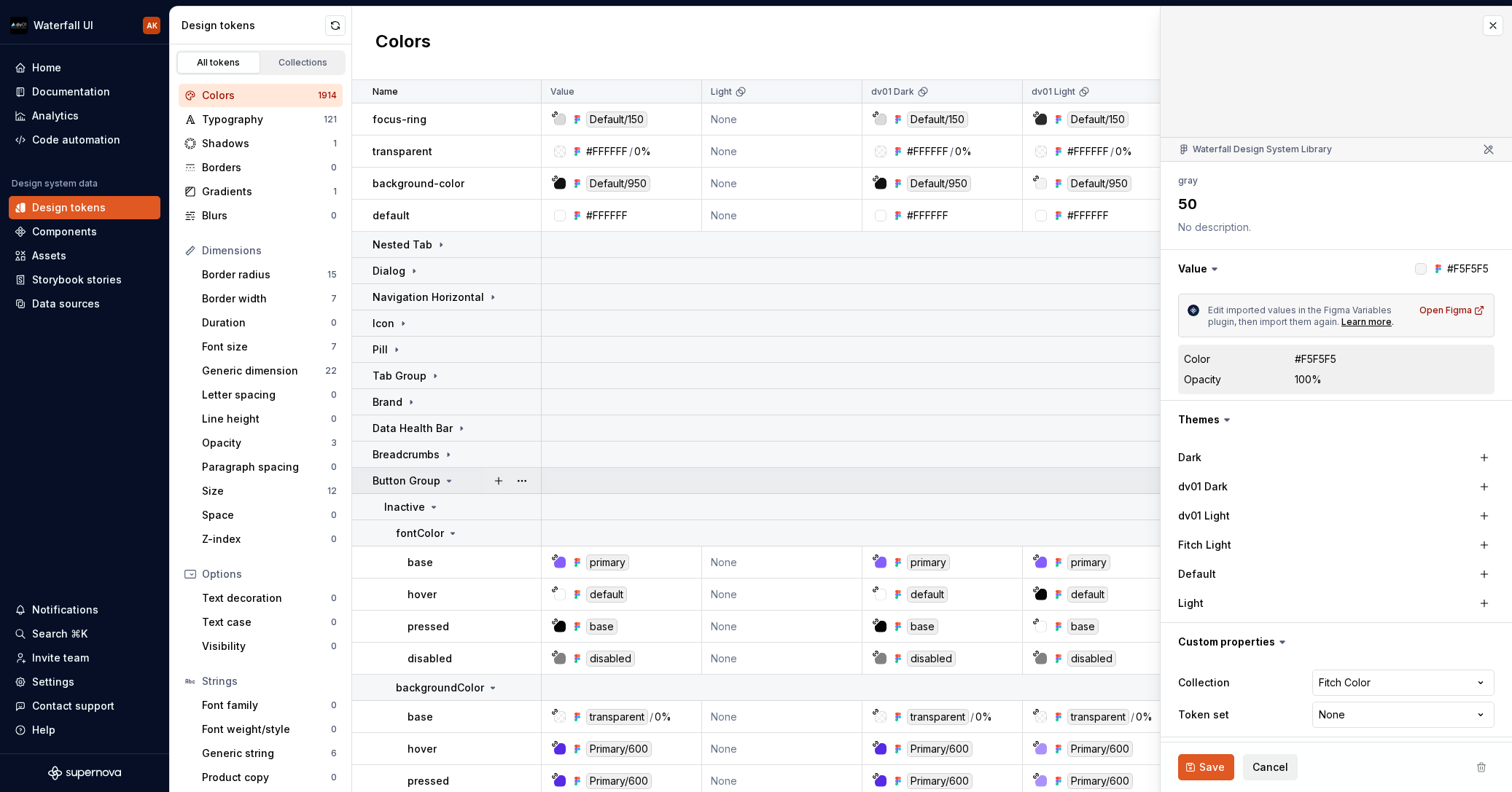
click at [448, 482] on icon at bounding box center [450, 480] width 4 height 1
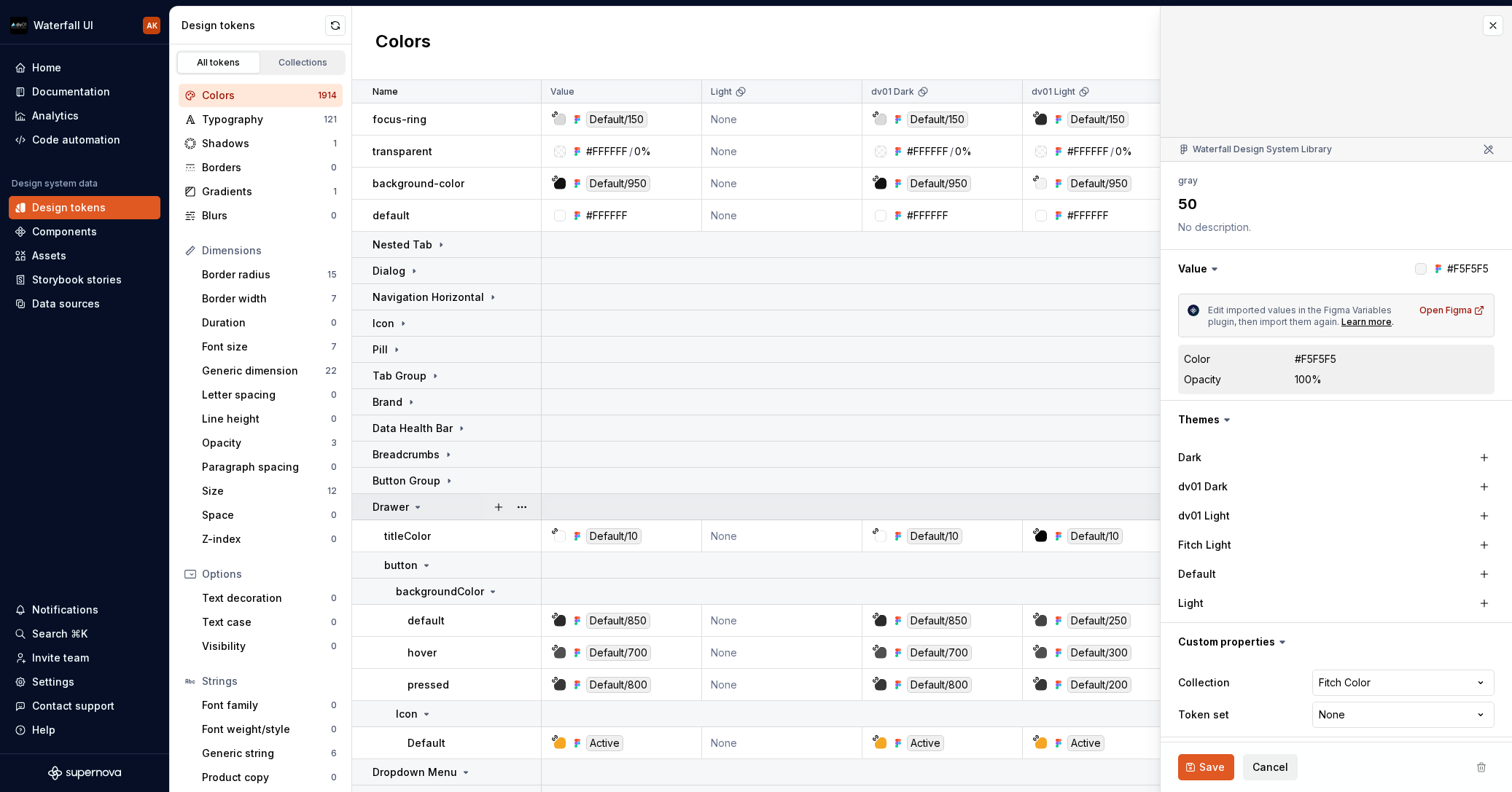
click at [417, 506] on icon at bounding box center [419, 506] width 4 height 1
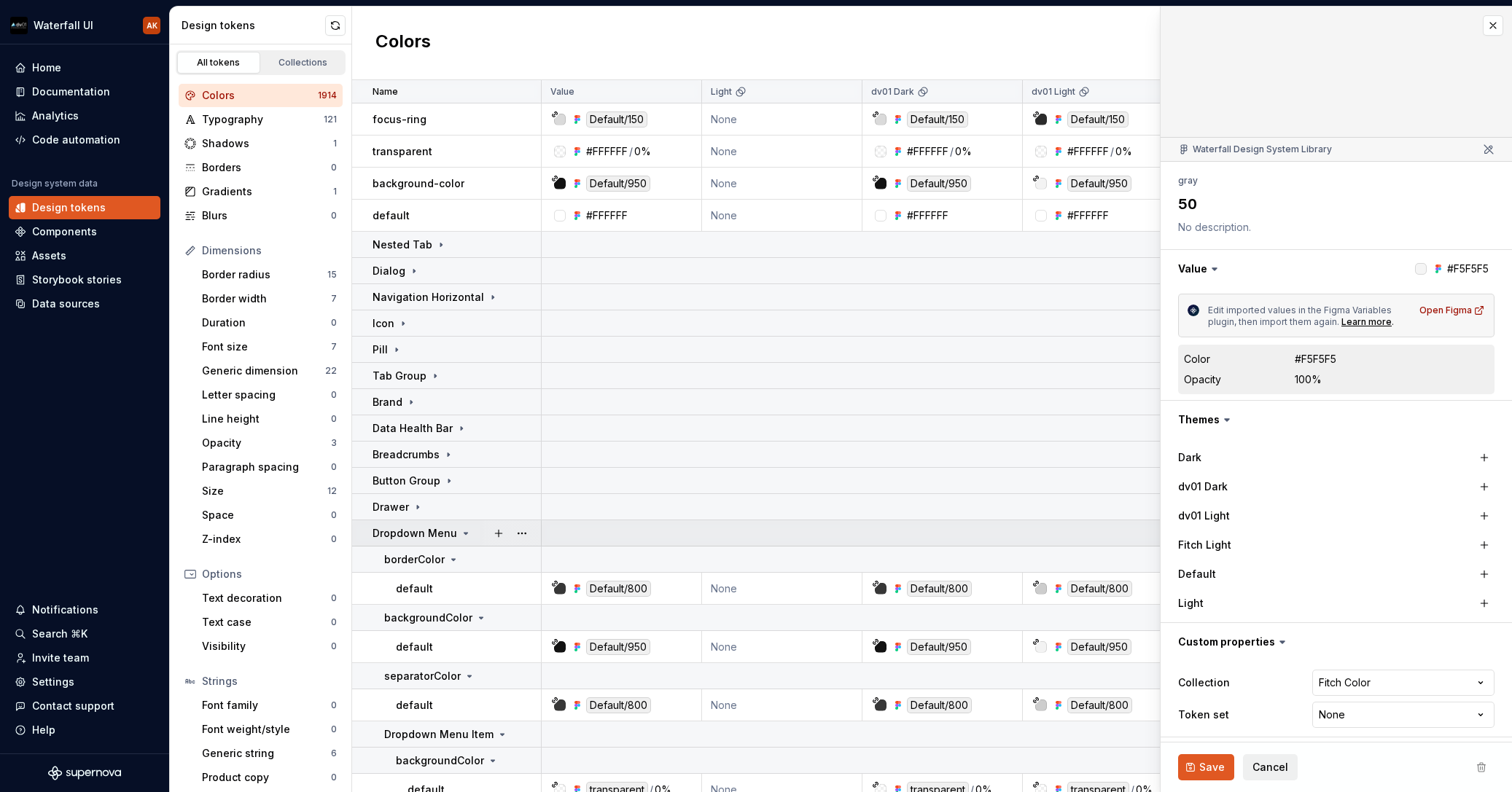
click at [460, 535] on icon at bounding box center [466, 534] width 12 height 12
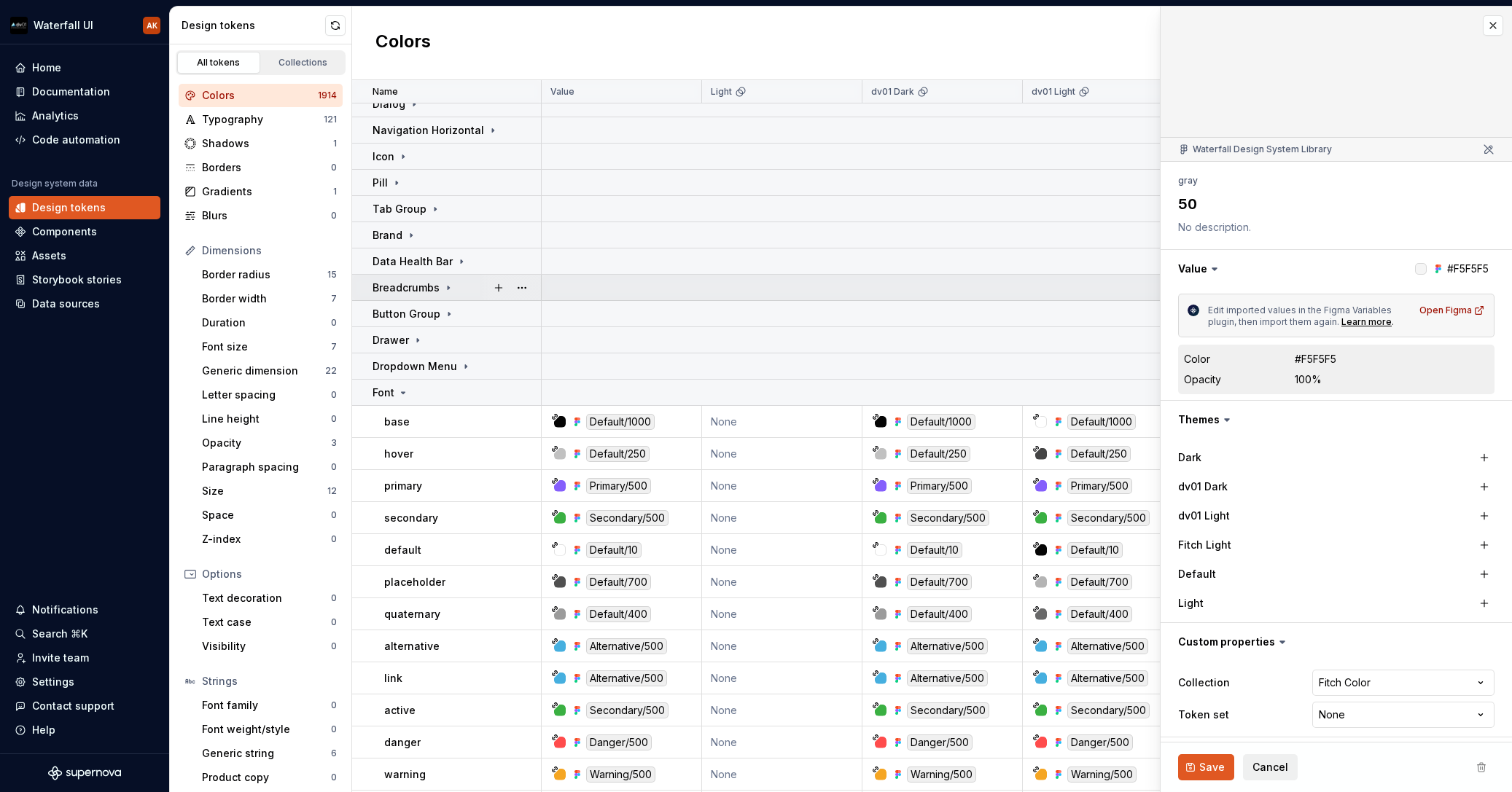
scroll to position [167, 1]
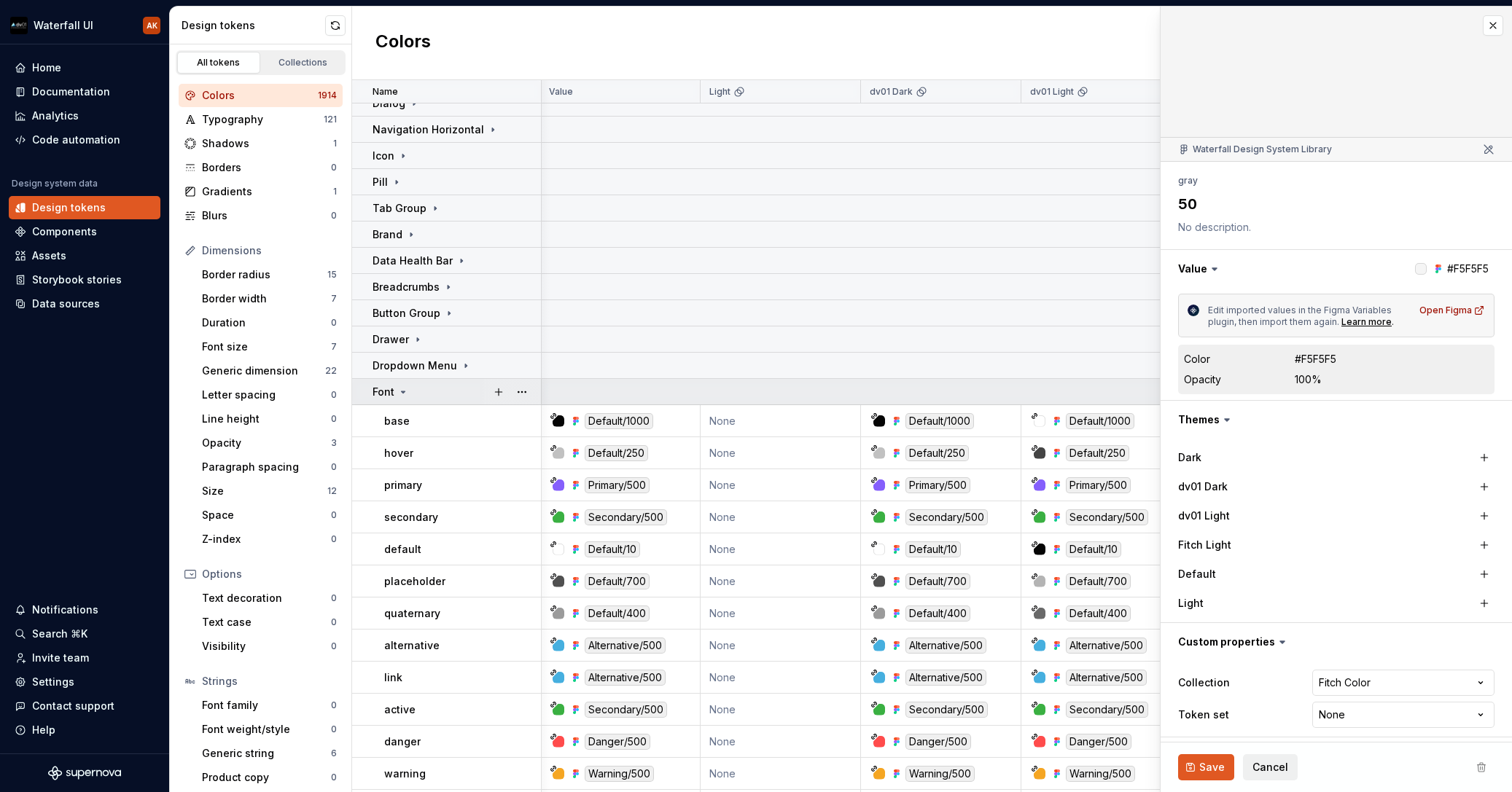
click at [403, 395] on icon at bounding box center [404, 393] width 12 height 12
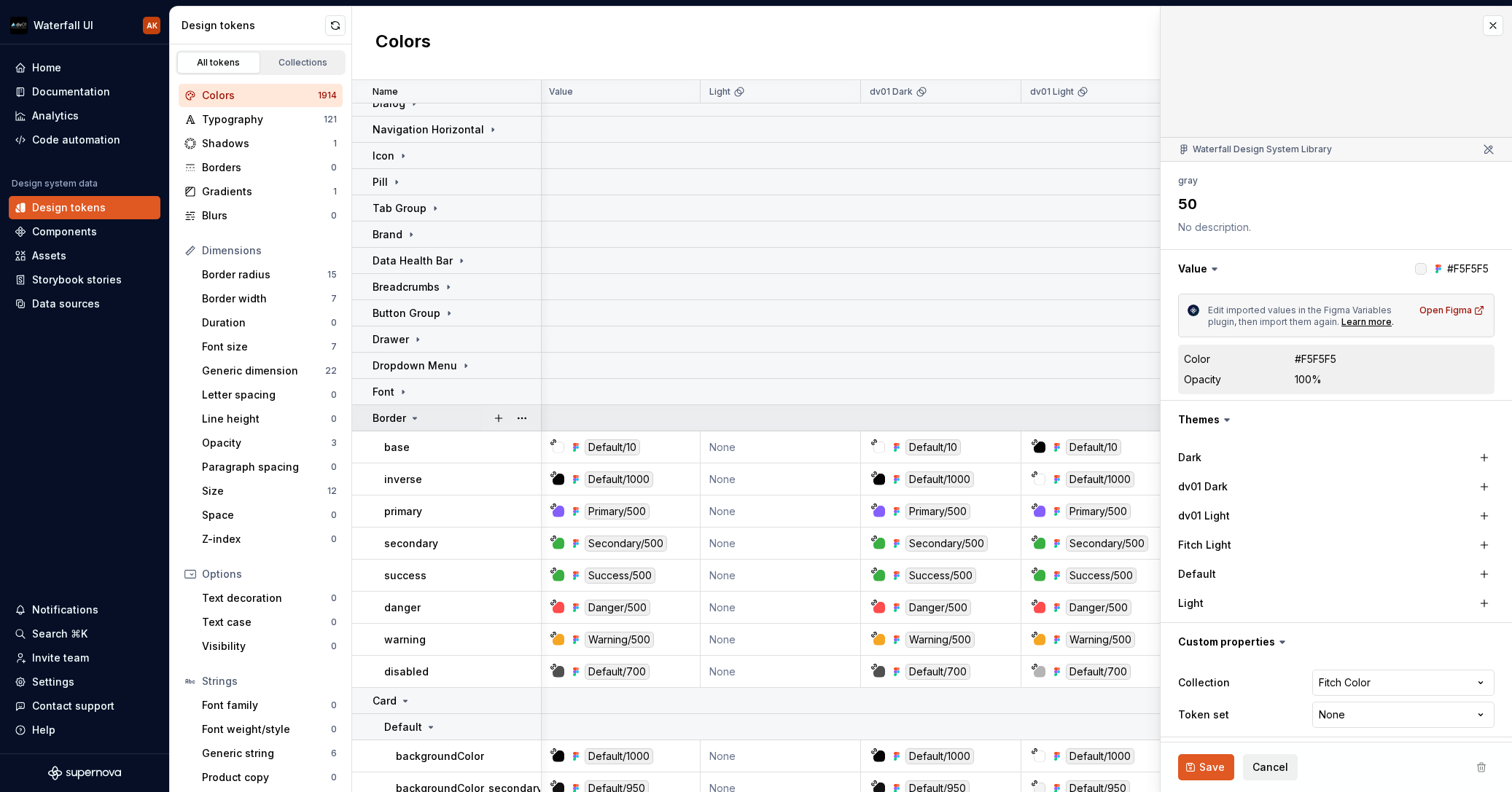
click at [410, 415] on icon at bounding box center [415, 418] width 12 height 12
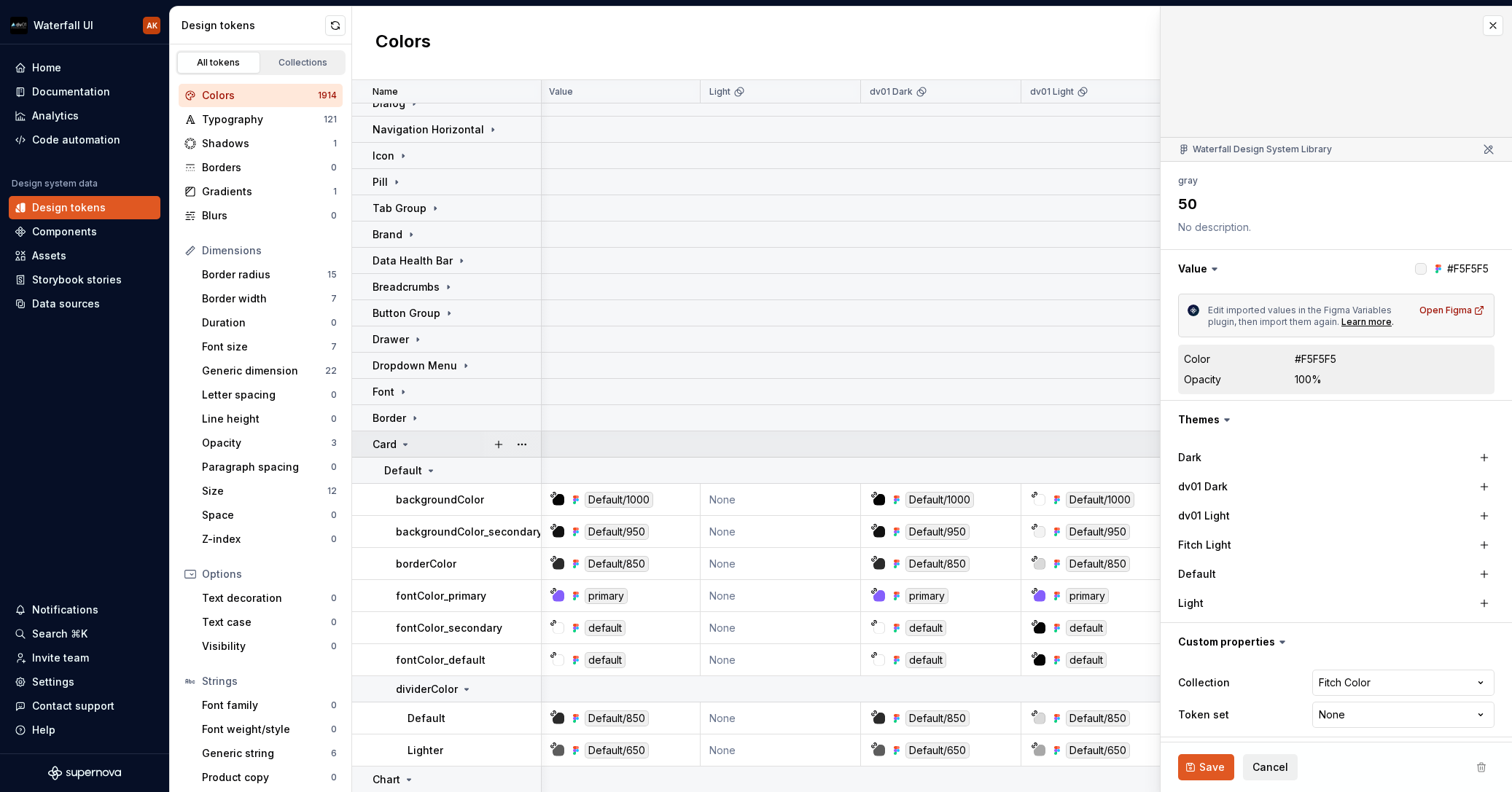
click at [401, 441] on icon at bounding box center [406, 444] width 12 height 12
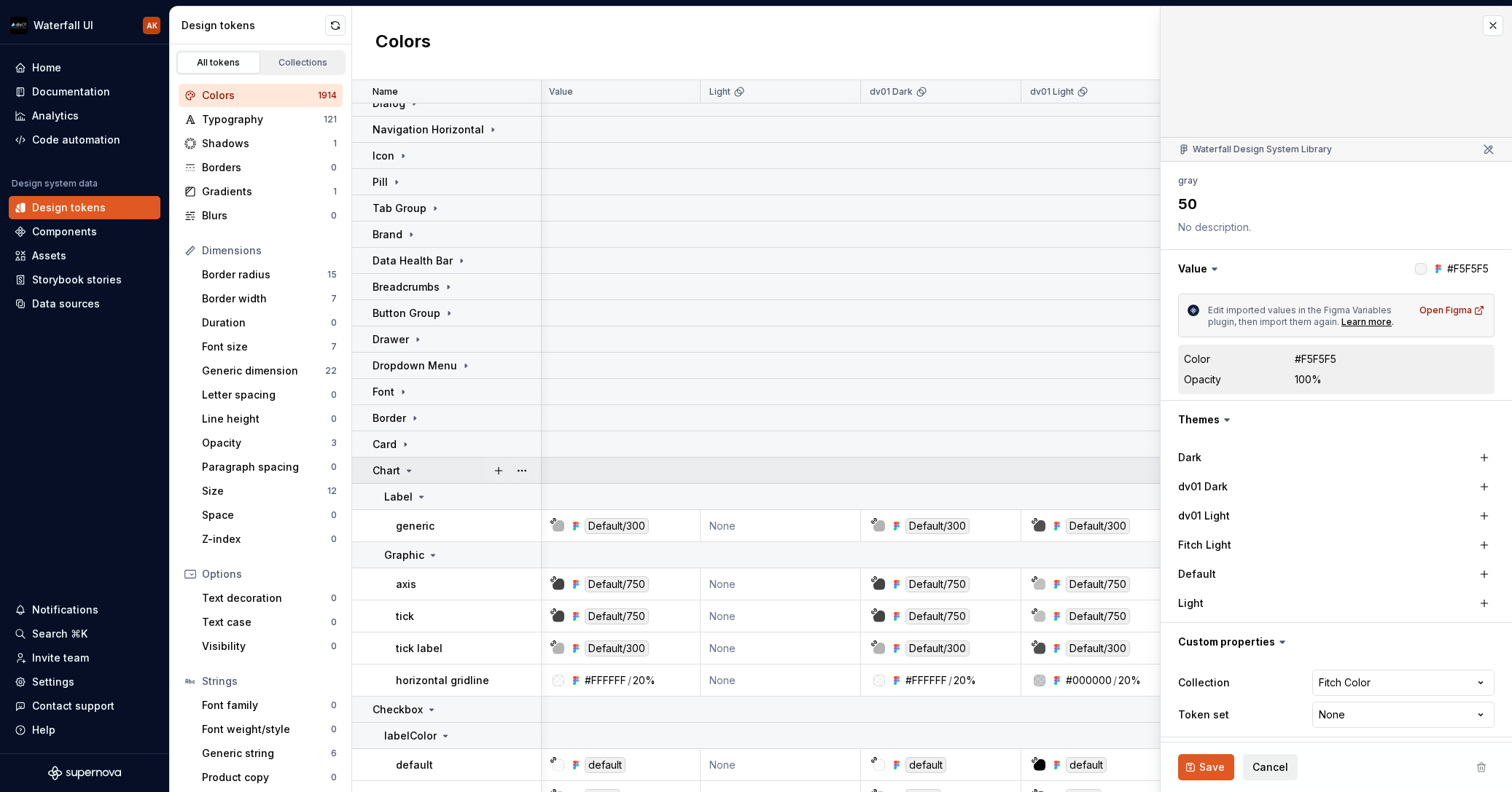
click at [412, 473] on icon at bounding box center [410, 471] width 12 height 12
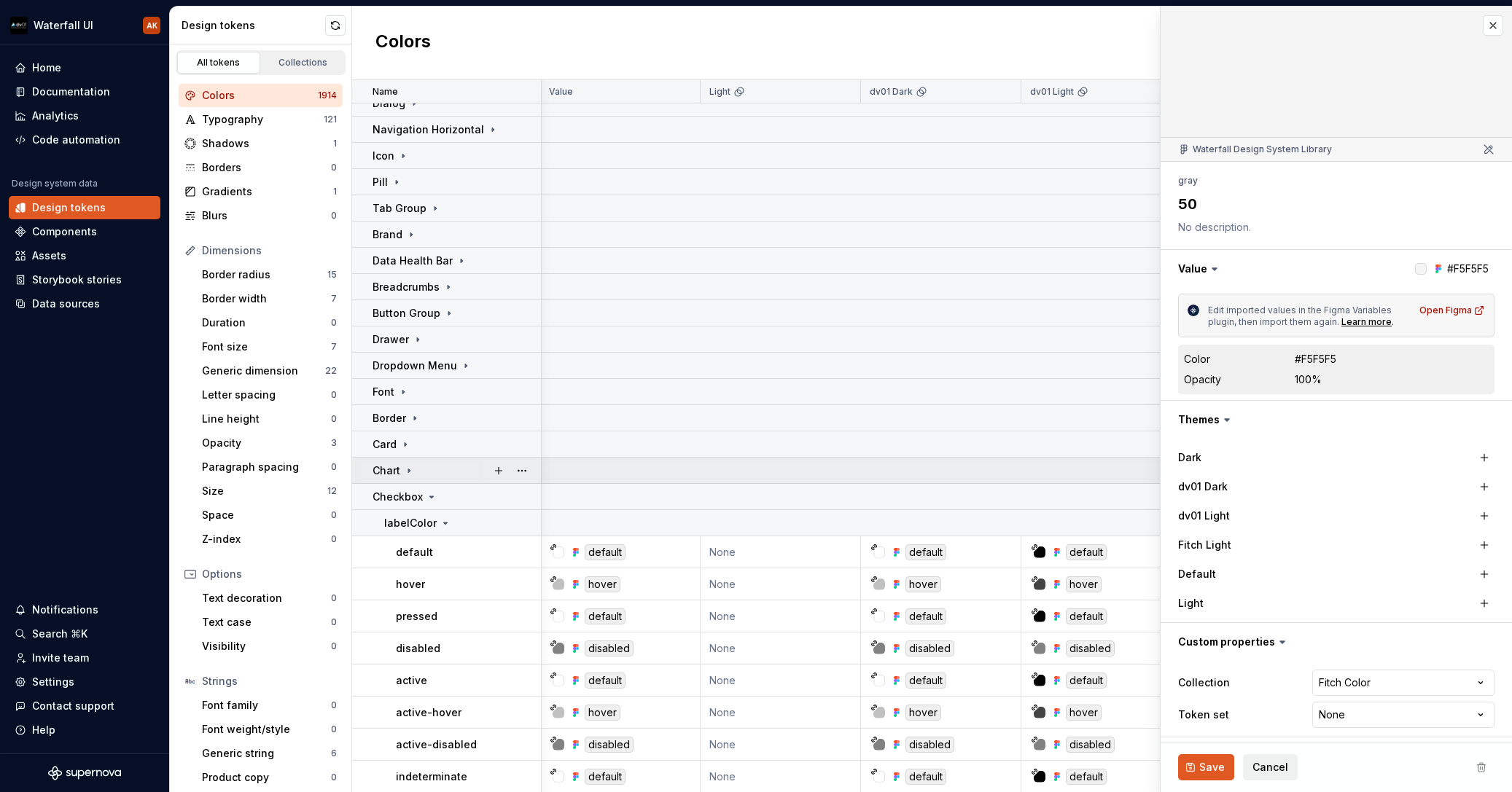
scroll to position [167, 4]
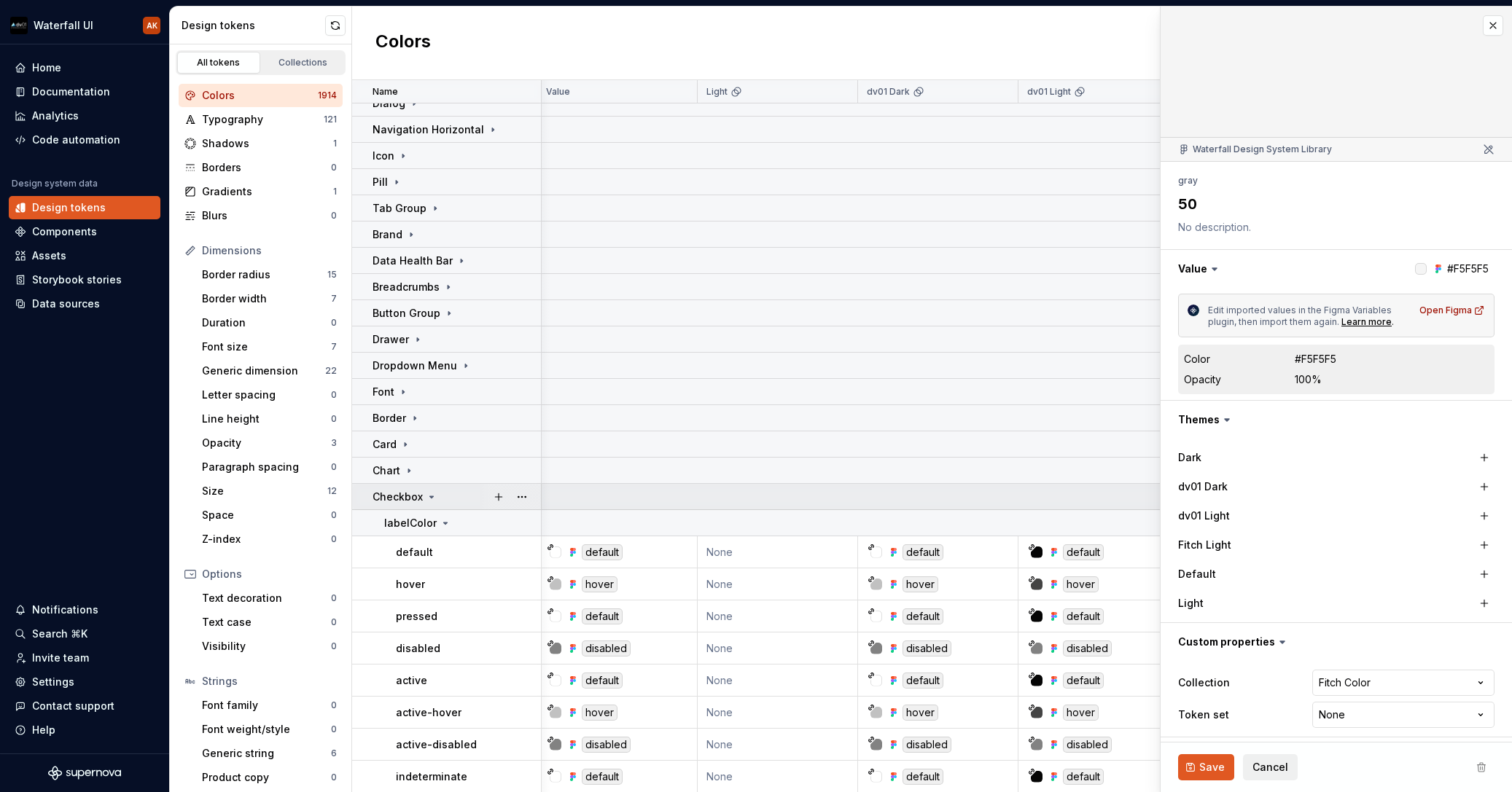
click at [428, 497] on icon at bounding box center [432, 497] width 12 height 12
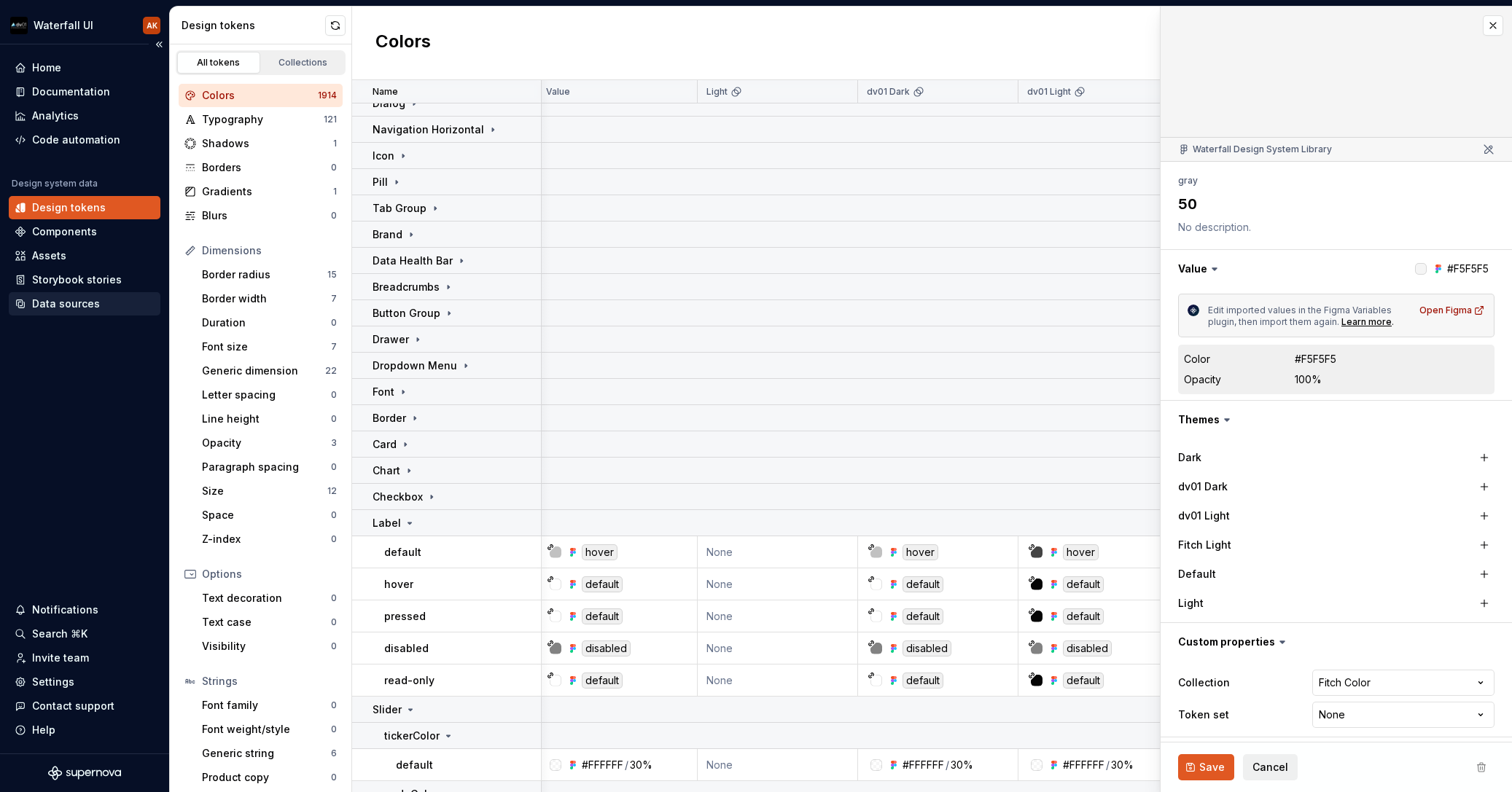
click at [50, 308] on div "Data sources" at bounding box center [66, 304] width 68 height 15
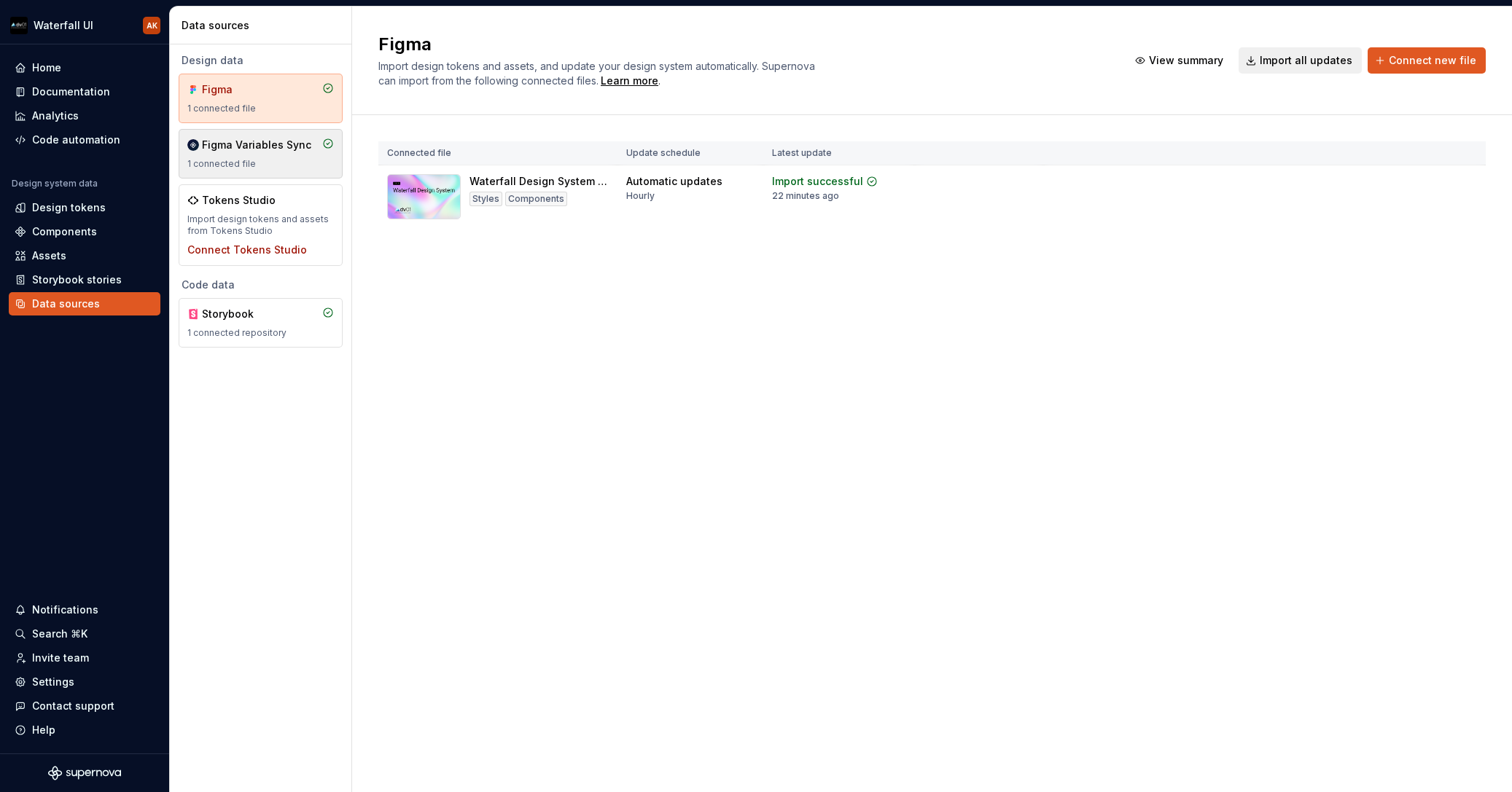
click at [288, 152] on div "Figma Variables Sync 1 connected file" at bounding box center [260, 153] width 147 height 32
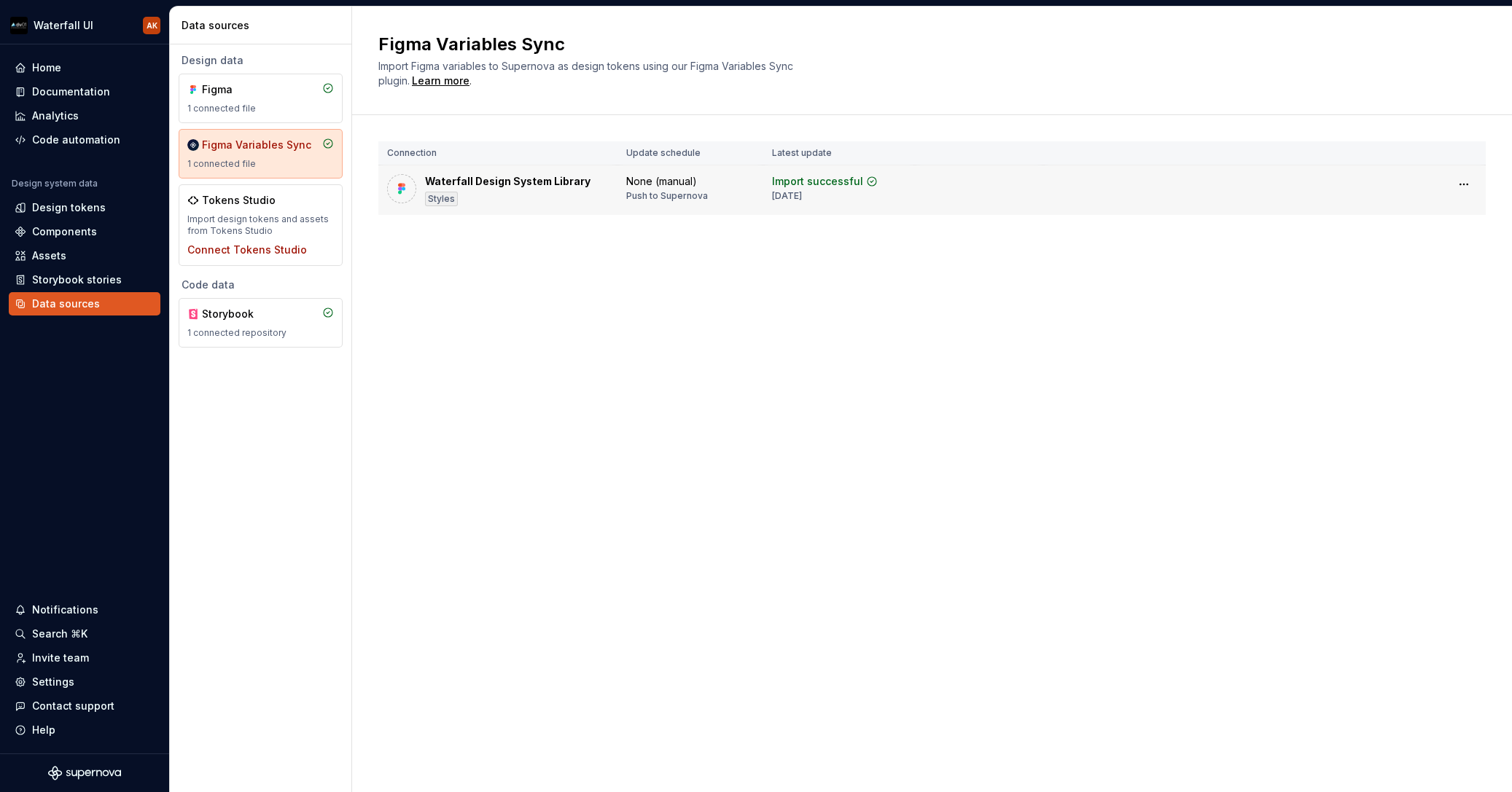
click at [512, 169] on td "Waterfall Design System Library Styles" at bounding box center [498, 190] width 239 height 50
click at [249, 205] on div "Tokens Studio" at bounding box center [239, 200] width 74 height 15
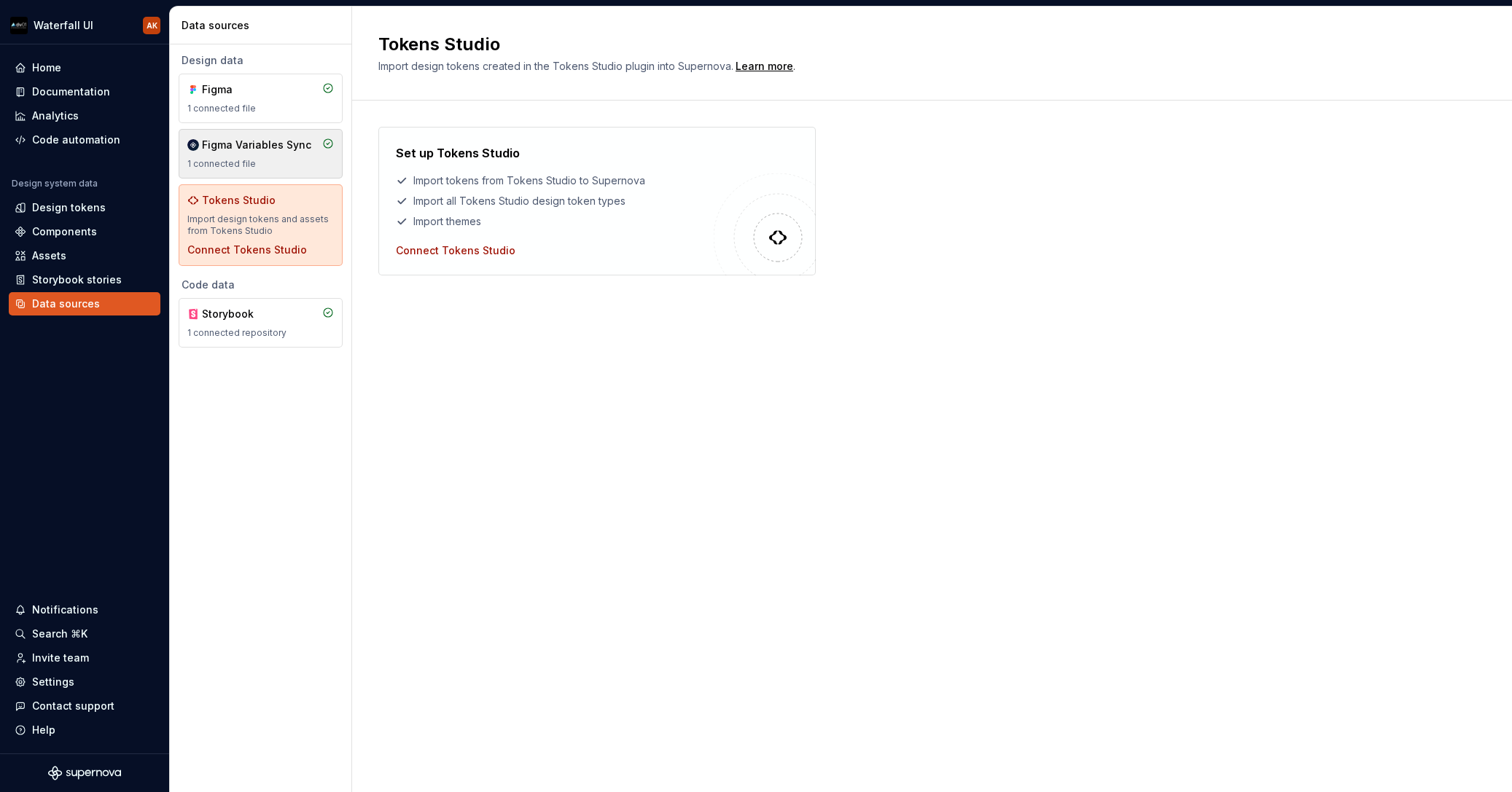
click at [288, 158] on div "1 connected file" at bounding box center [260, 164] width 147 height 12
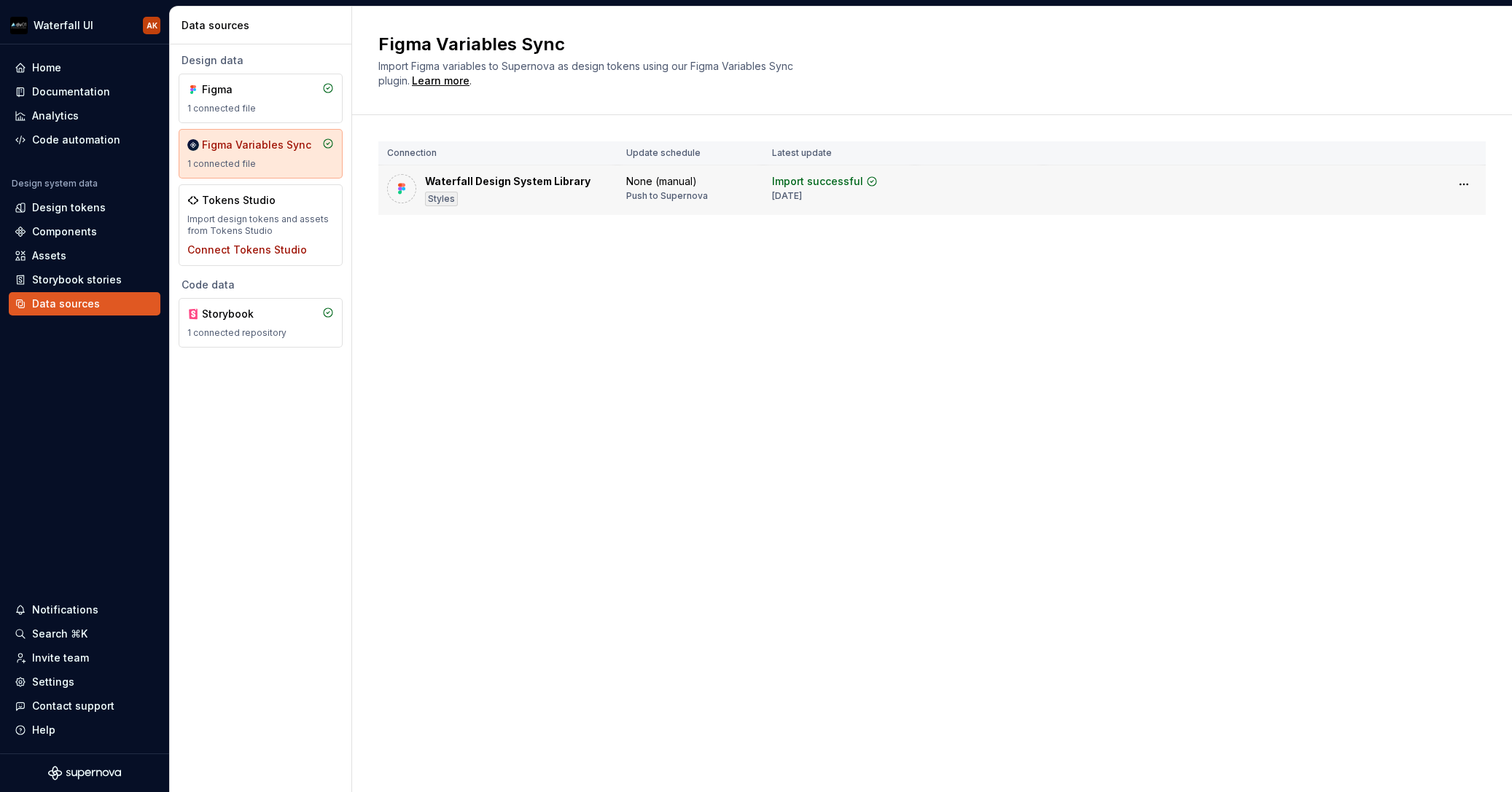
click at [680, 178] on div "None (manual)" at bounding box center [661, 181] width 71 height 15
click at [521, 191] on div "Waterfall Design System Library Styles" at bounding box center [508, 190] width 165 height 32
click at [651, 191] on div "Push to Supernova" at bounding box center [667, 196] width 82 height 12
click at [1463, 190] on html "Waterfall UI AK Home Documentation Analytics Code automation Design system data…" at bounding box center [756, 396] width 1512 height 792
click at [646, 180] on html "Waterfall UI AK Home Documentation Analytics Code automation Design system data…" at bounding box center [756, 396] width 1512 height 792
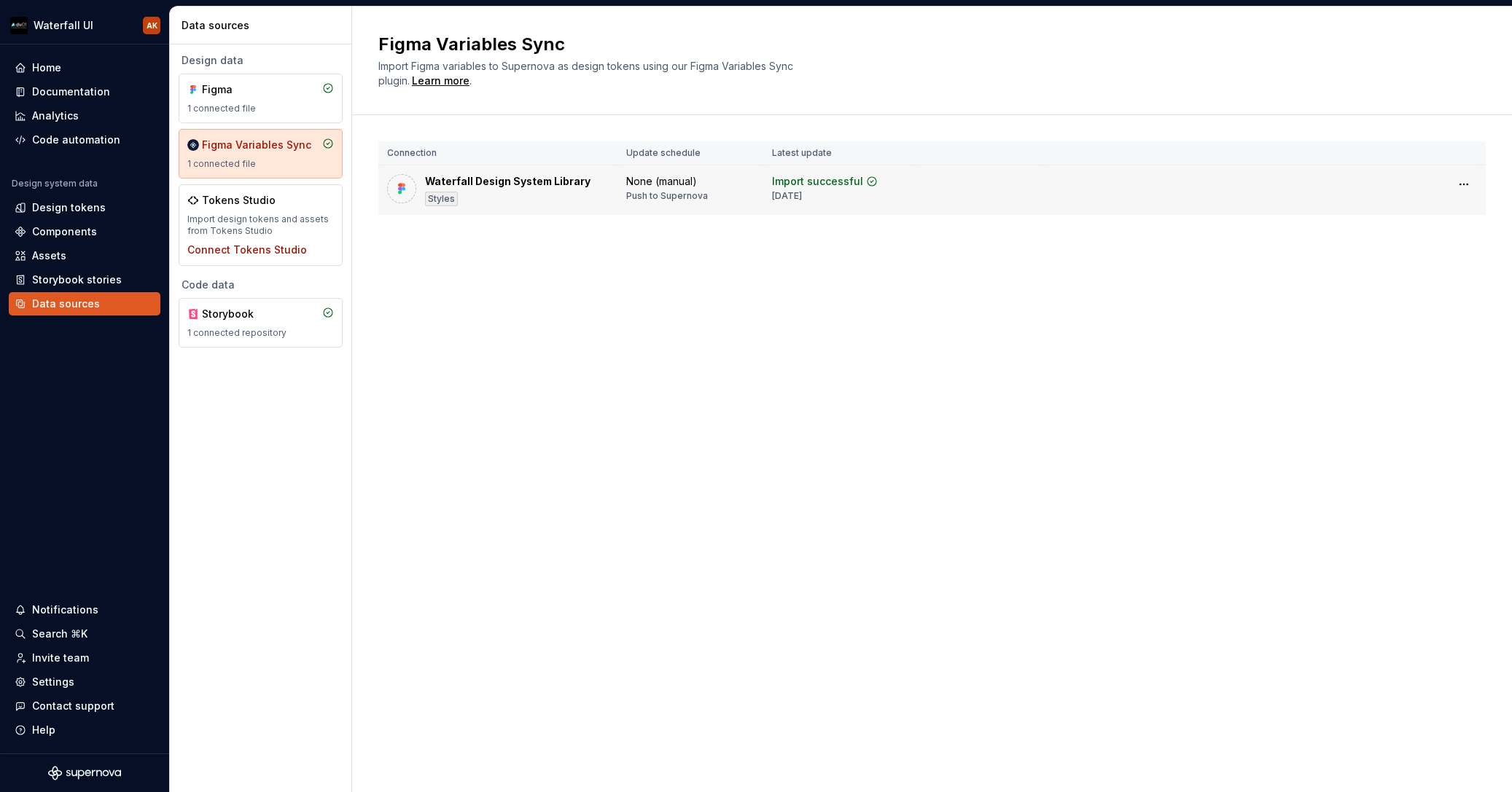
click at [577, 182] on div "Waterfall Design System Library" at bounding box center [508, 181] width 165 height 15
drag, startPoint x: 803, startPoint y: 184, endPoint x: 821, endPoint y: 183, distance: 18.0
click at [802, 184] on div "Import successful" at bounding box center [817, 181] width 91 height 15
click at [1470, 183] on html "Waterfall UI AK Home Documentation Analytics Code automation Design system data…" at bounding box center [756, 396] width 1512 height 792
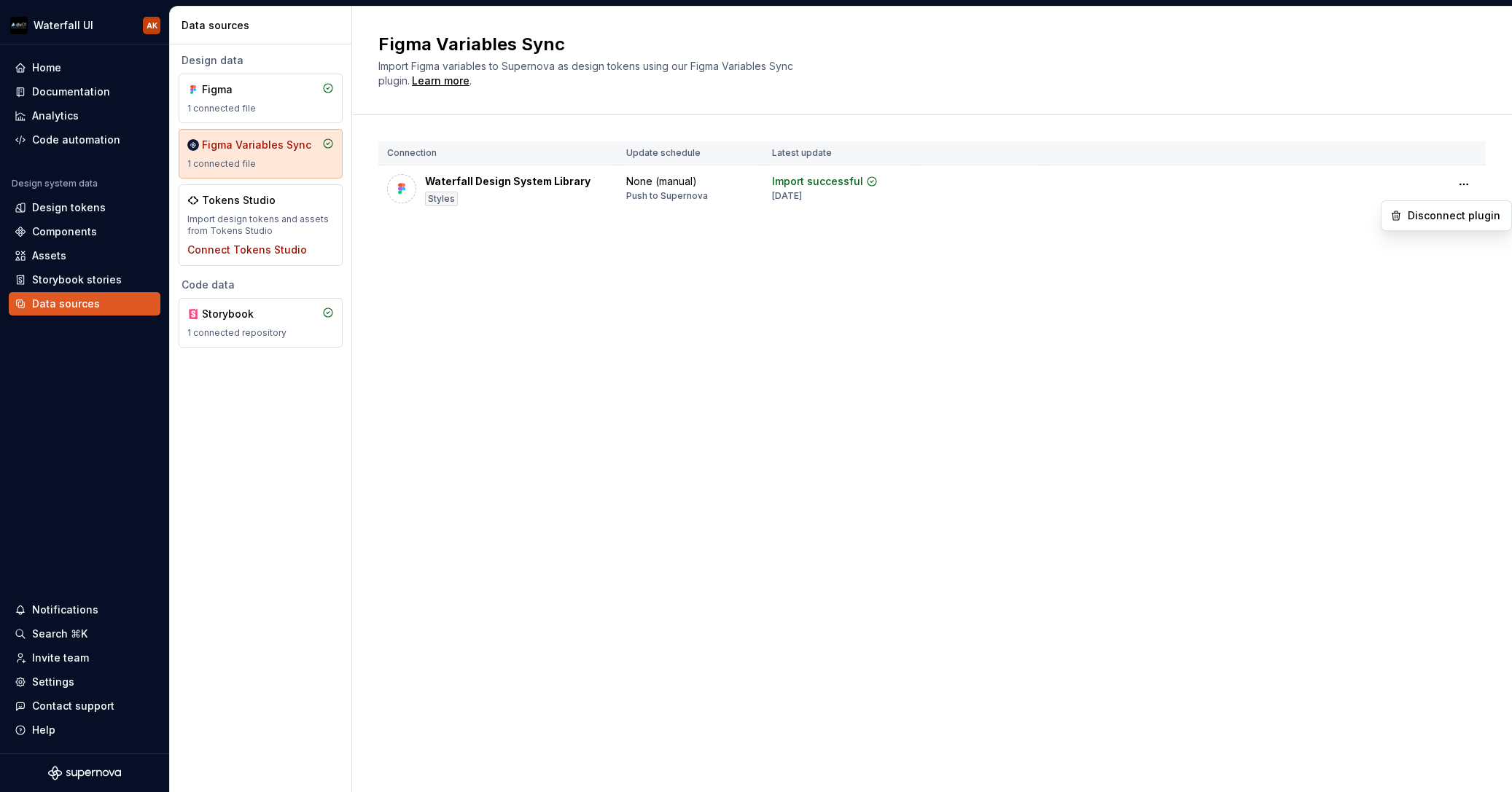
click at [393, 200] on html "Waterfall UI AK Home Documentation Analytics Code automation Design system data…" at bounding box center [756, 396] width 1512 height 792
click at [270, 102] on div "Figma 1 connected file" at bounding box center [260, 99] width 147 height 32
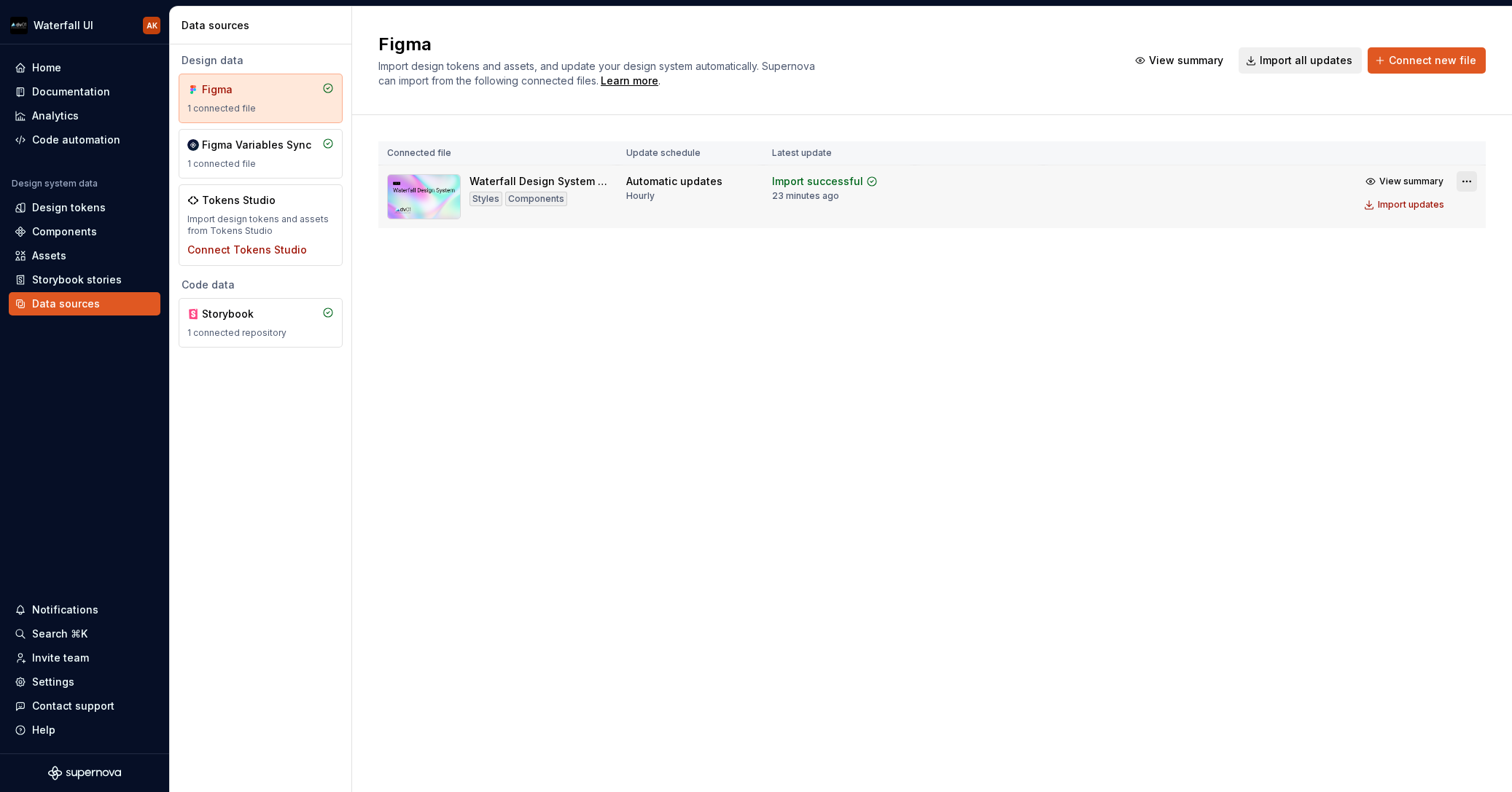
click at [1468, 179] on html "Waterfall UI AK Home Documentation Analytics Code automation Design system data…" at bounding box center [756, 396] width 1512 height 792
click at [1228, 267] on html "Waterfall UI AK Home Documentation Analytics Code automation Design system data…" at bounding box center [756, 396] width 1512 height 792
click at [308, 149] on div "Figma Variables Sync" at bounding box center [260, 144] width 147 height 15
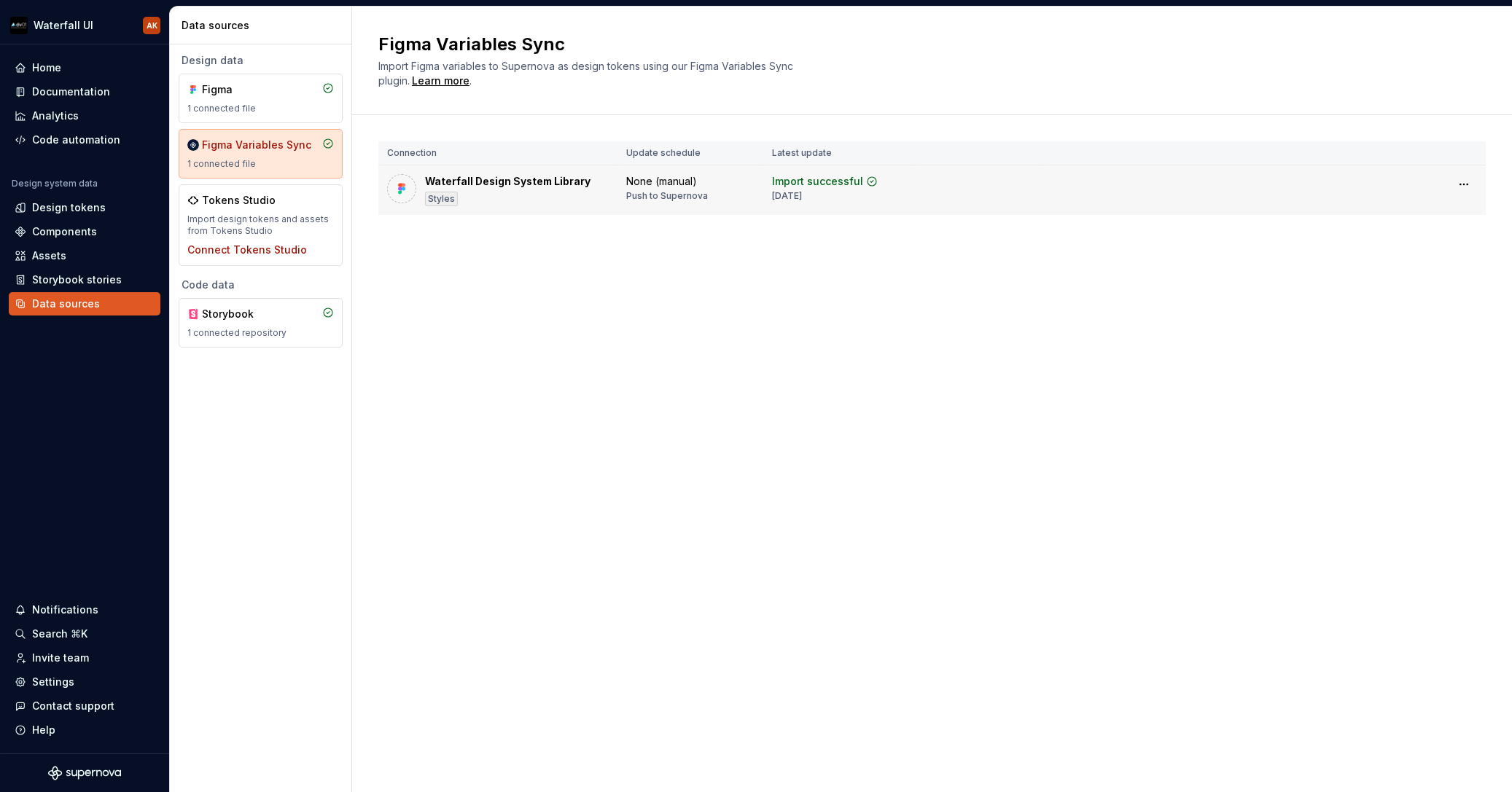
drag, startPoint x: 448, startPoint y: 207, endPoint x: 408, endPoint y: 194, distance: 42.1
click at [448, 207] on td "Waterfall Design System Library Styles" at bounding box center [498, 190] width 239 height 50
drag, startPoint x: 398, startPoint y: 192, endPoint x: 428, endPoint y: 193, distance: 30.0
click at [398, 192] on img at bounding box center [402, 188] width 15 height 15
drag, startPoint x: 788, startPoint y: 197, endPoint x: 1054, endPoint y: 180, distance: 266.5
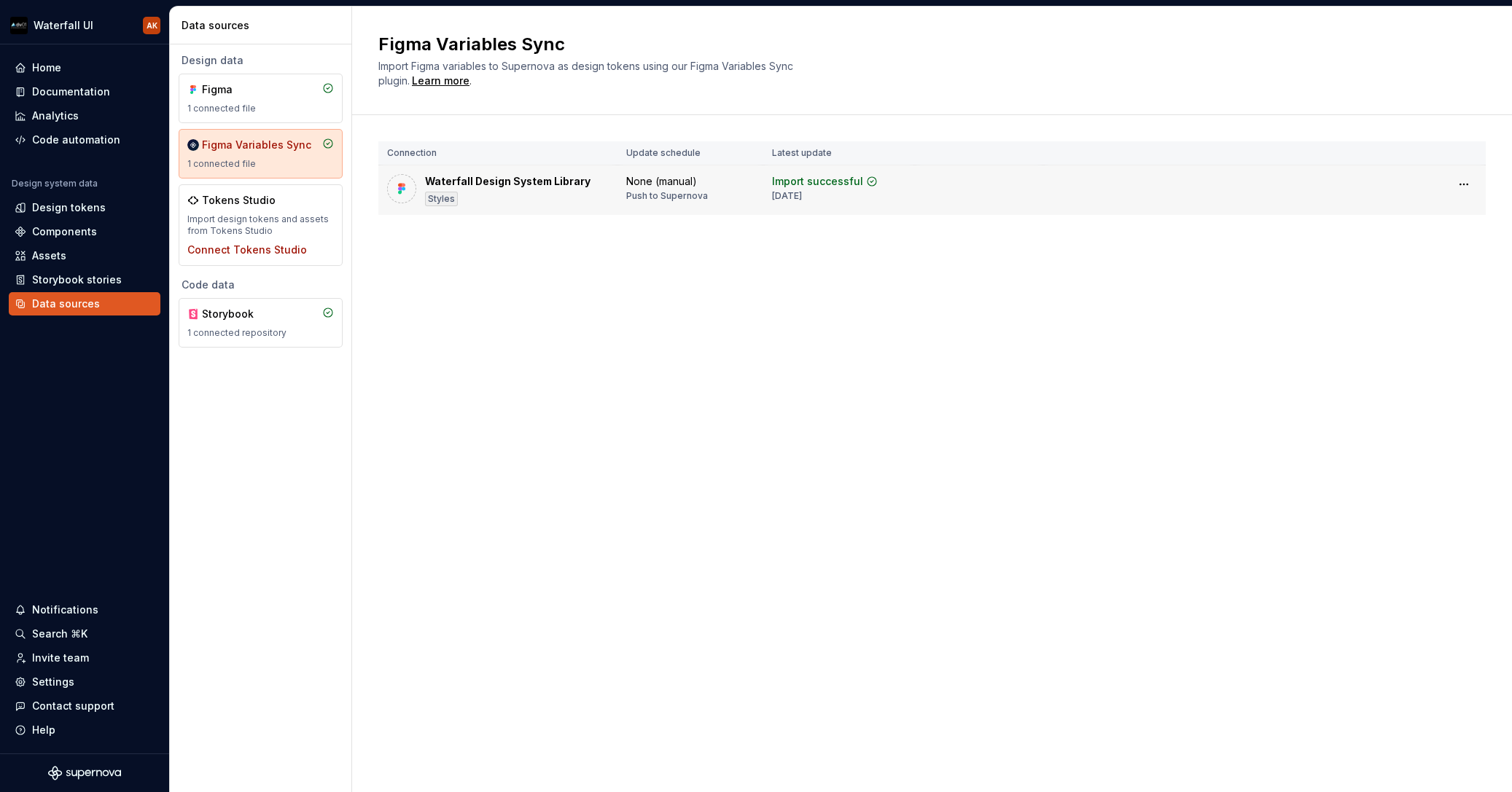
click at [800, 196] on div "[DATE]" at bounding box center [787, 196] width 30 height 12
click at [1457, 186] on html "Waterfall UI AK Home Documentation Analytics Code automation Design system data…" at bounding box center [756, 396] width 1512 height 792
click at [1077, 256] on html "Waterfall UI AK Home Documentation Analytics Code automation Design system data…" at bounding box center [756, 396] width 1512 height 792
click at [72, 207] on div "Design tokens" at bounding box center [69, 207] width 74 height 15
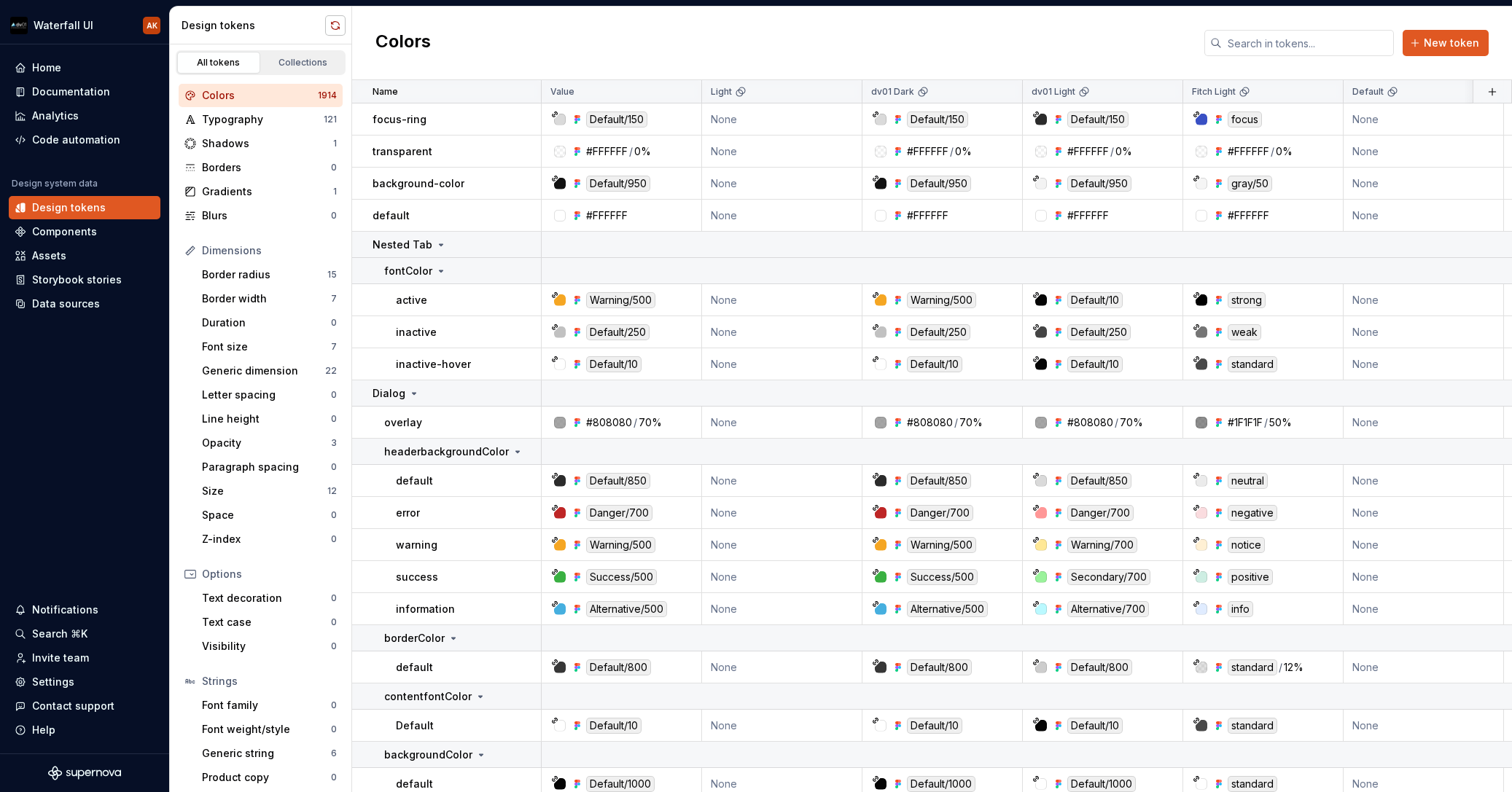
click at [328, 30] on button "button" at bounding box center [335, 25] width 20 height 20
click at [300, 62] on div "Collections" at bounding box center [303, 63] width 73 height 12
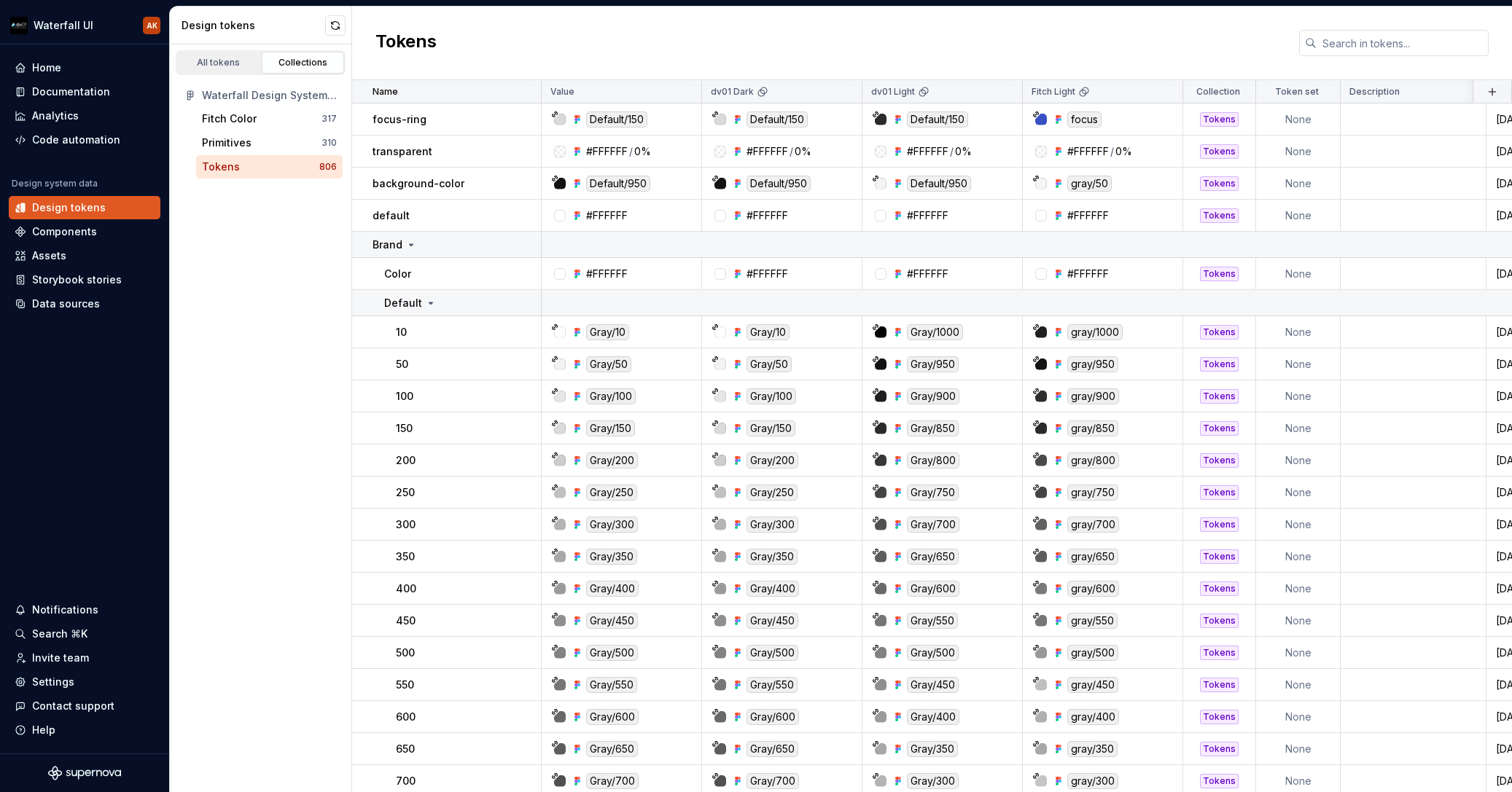
click at [236, 175] on div "Tokens 806" at bounding box center [269, 166] width 147 height 23
click at [235, 169] on div "Tokens" at bounding box center [221, 166] width 38 height 15
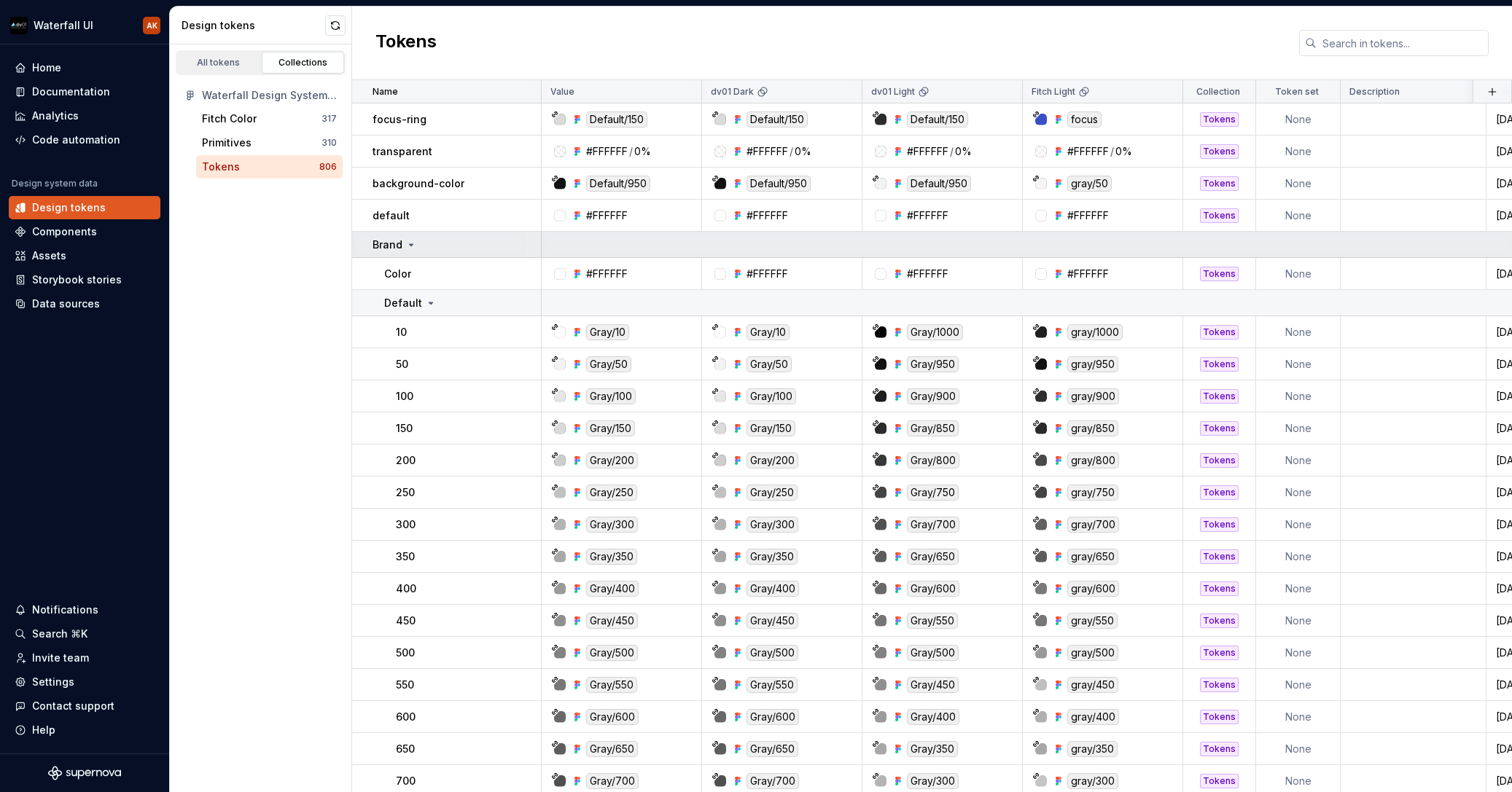
click at [406, 242] on icon at bounding box center [412, 245] width 12 height 12
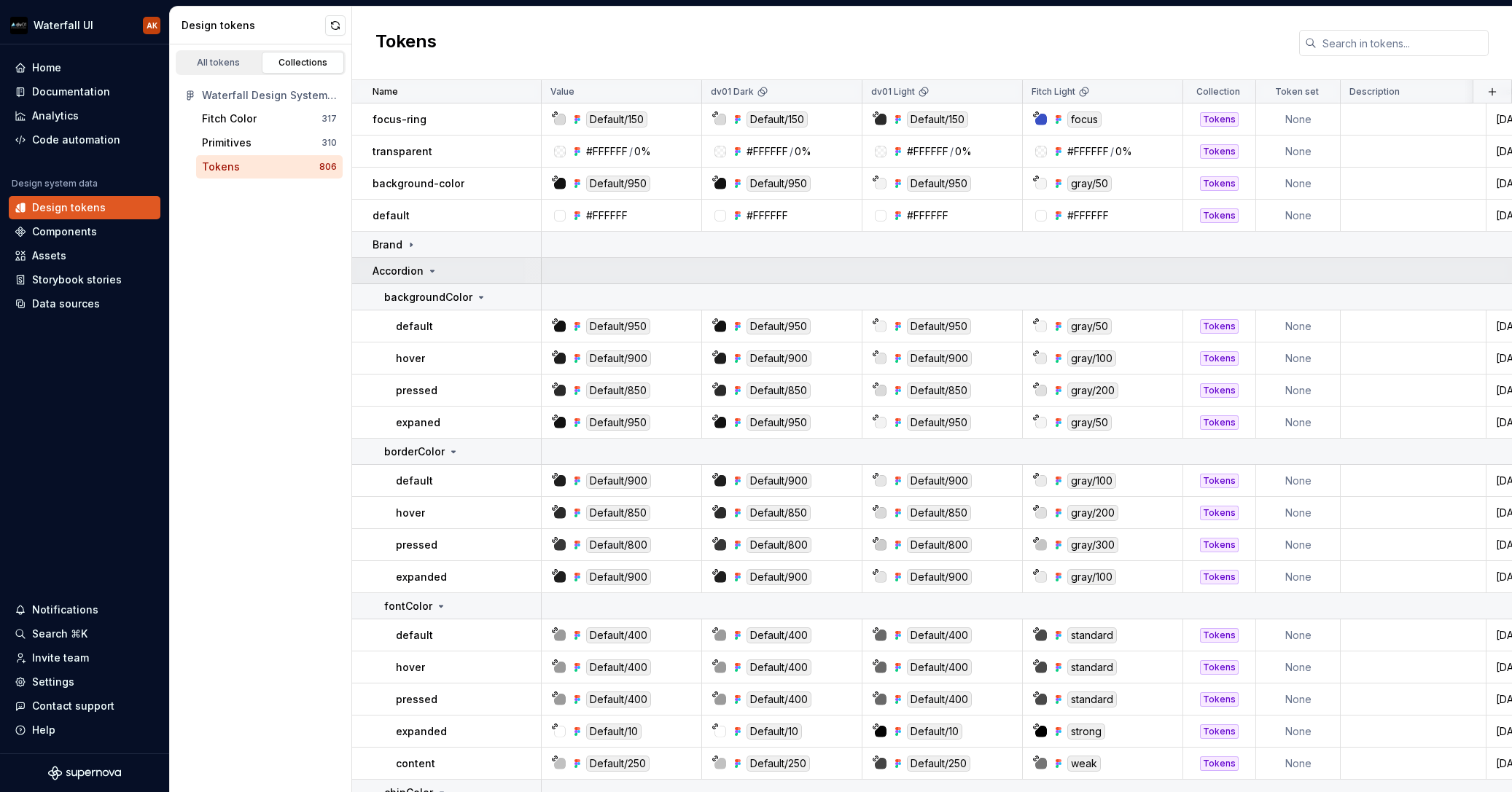
click at [432, 267] on icon at bounding box center [433, 271] width 12 height 12
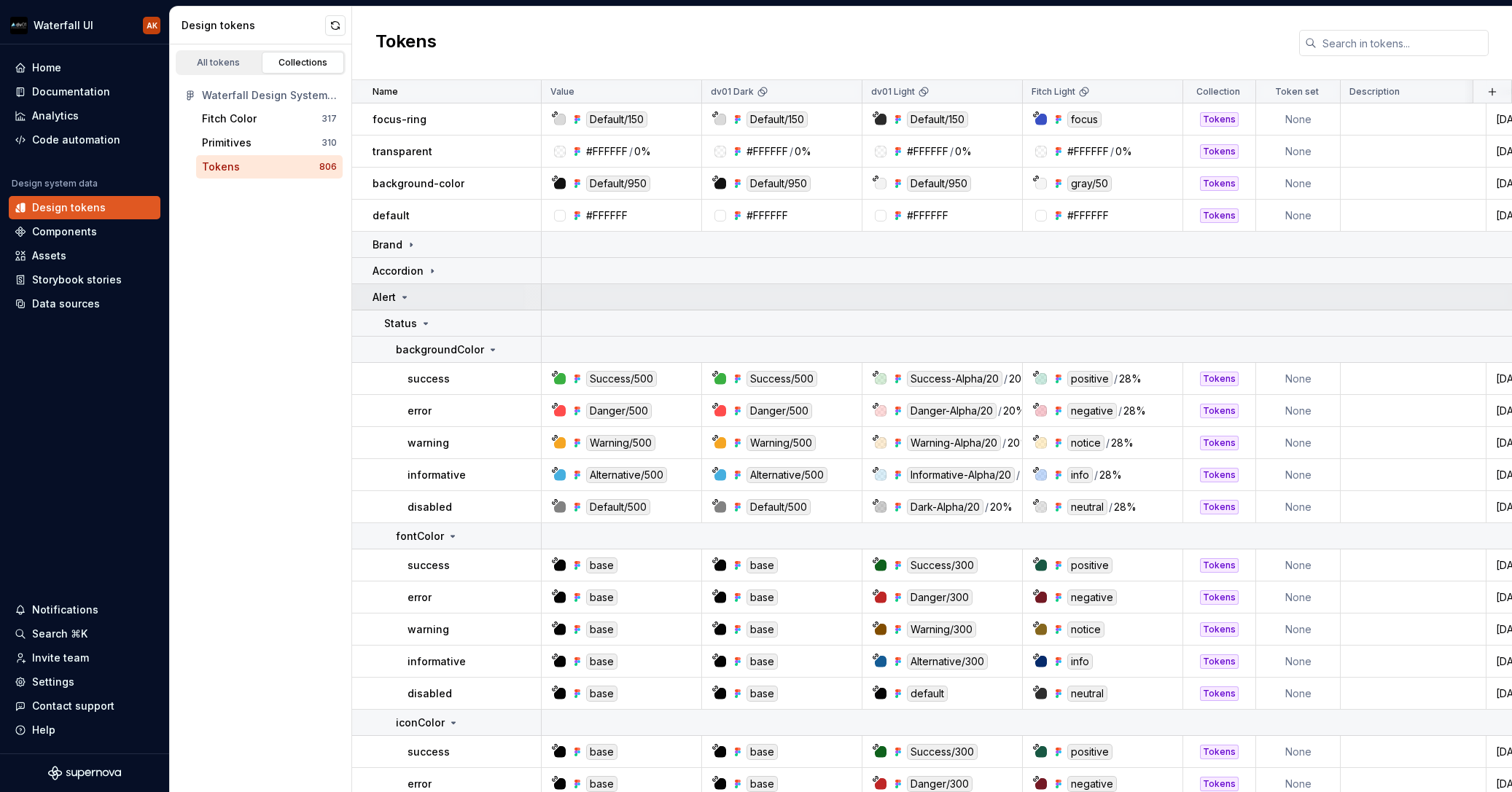
click at [406, 300] on icon at bounding box center [405, 298] width 12 height 12
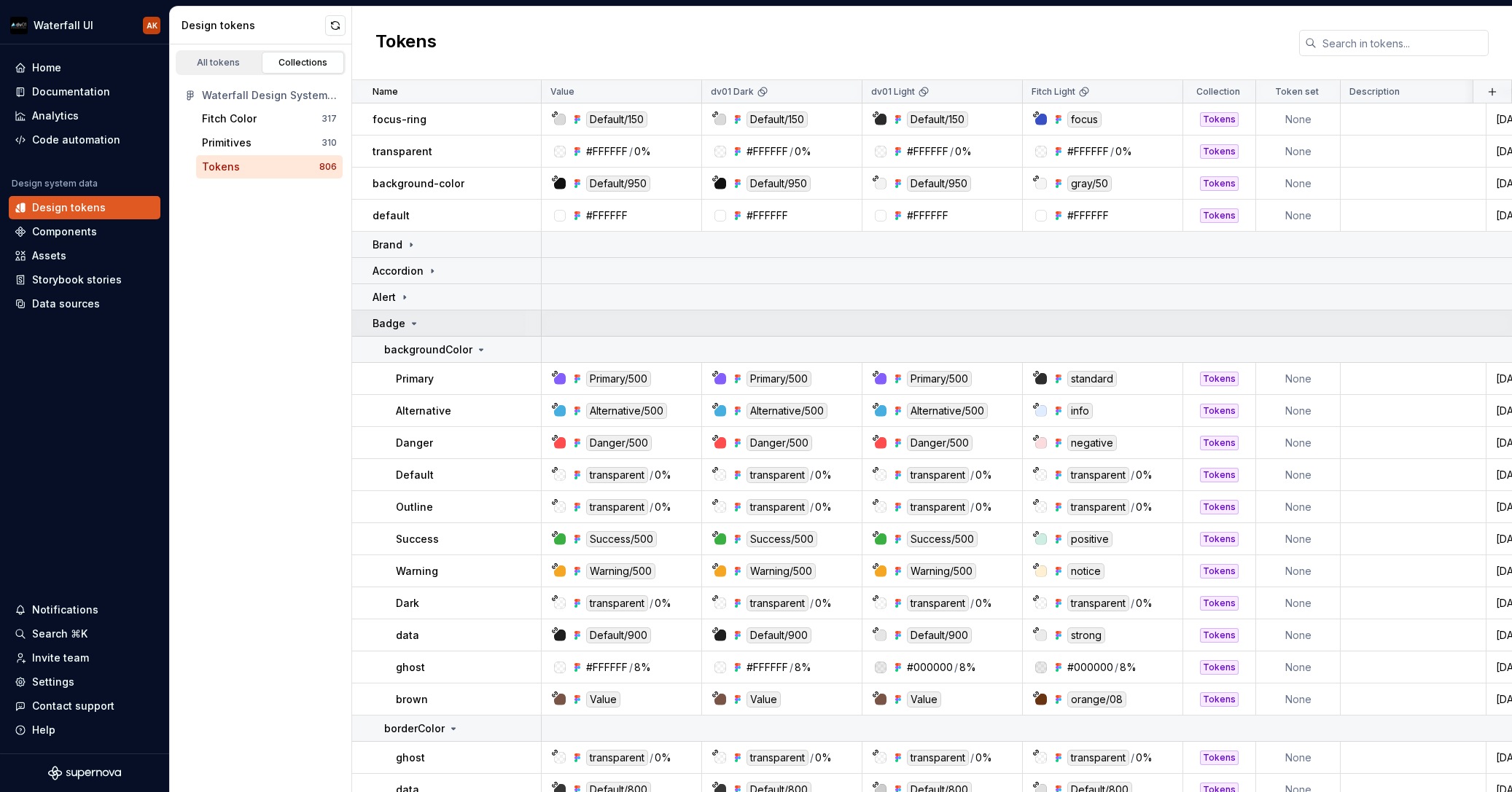
click at [411, 324] on icon at bounding box center [415, 324] width 12 height 12
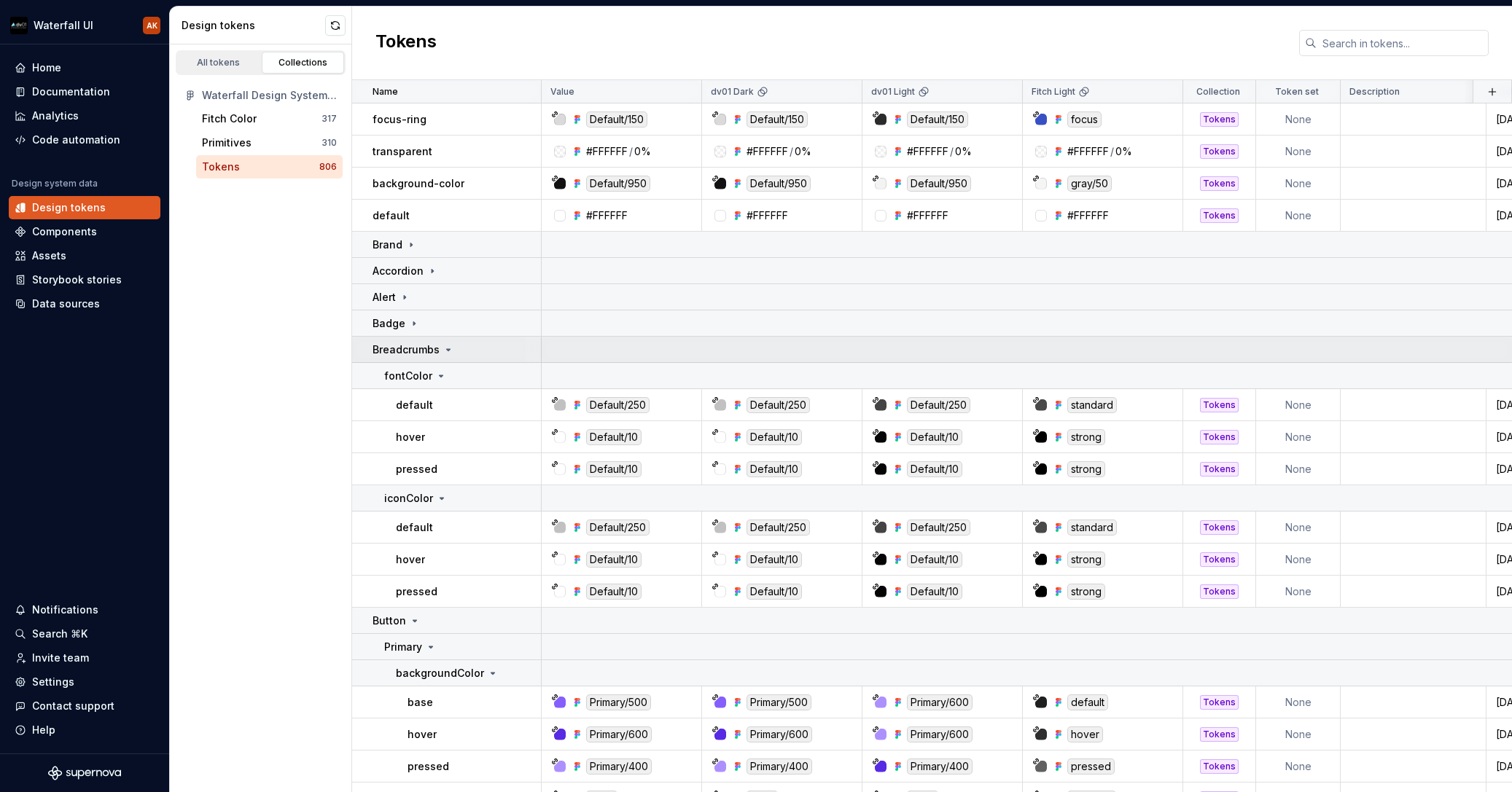
click at [447, 349] on icon at bounding box center [449, 350] width 12 height 12
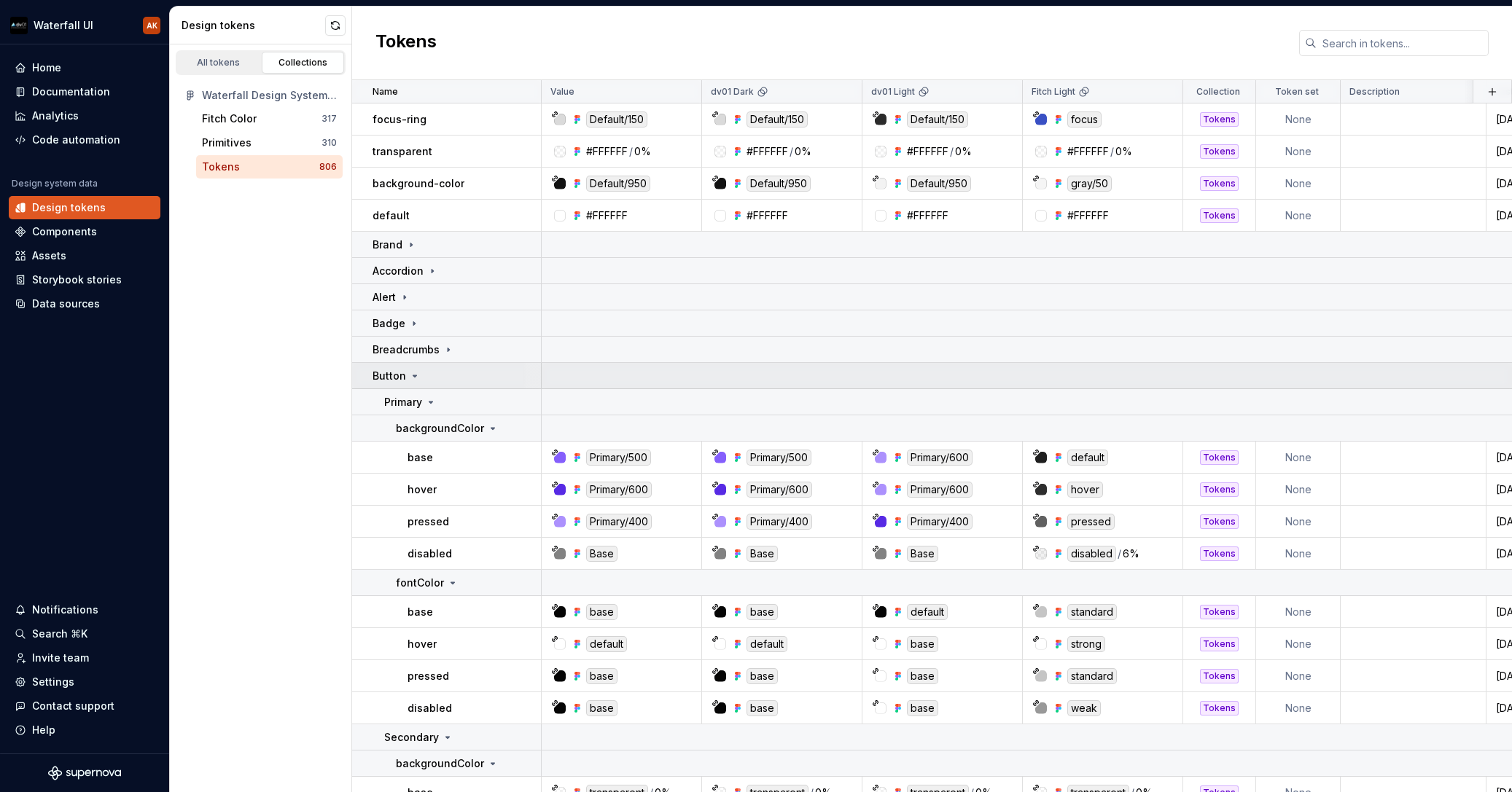
click at [409, 383] on div "Button" at bounding box center [397, 376] width 48 height 15
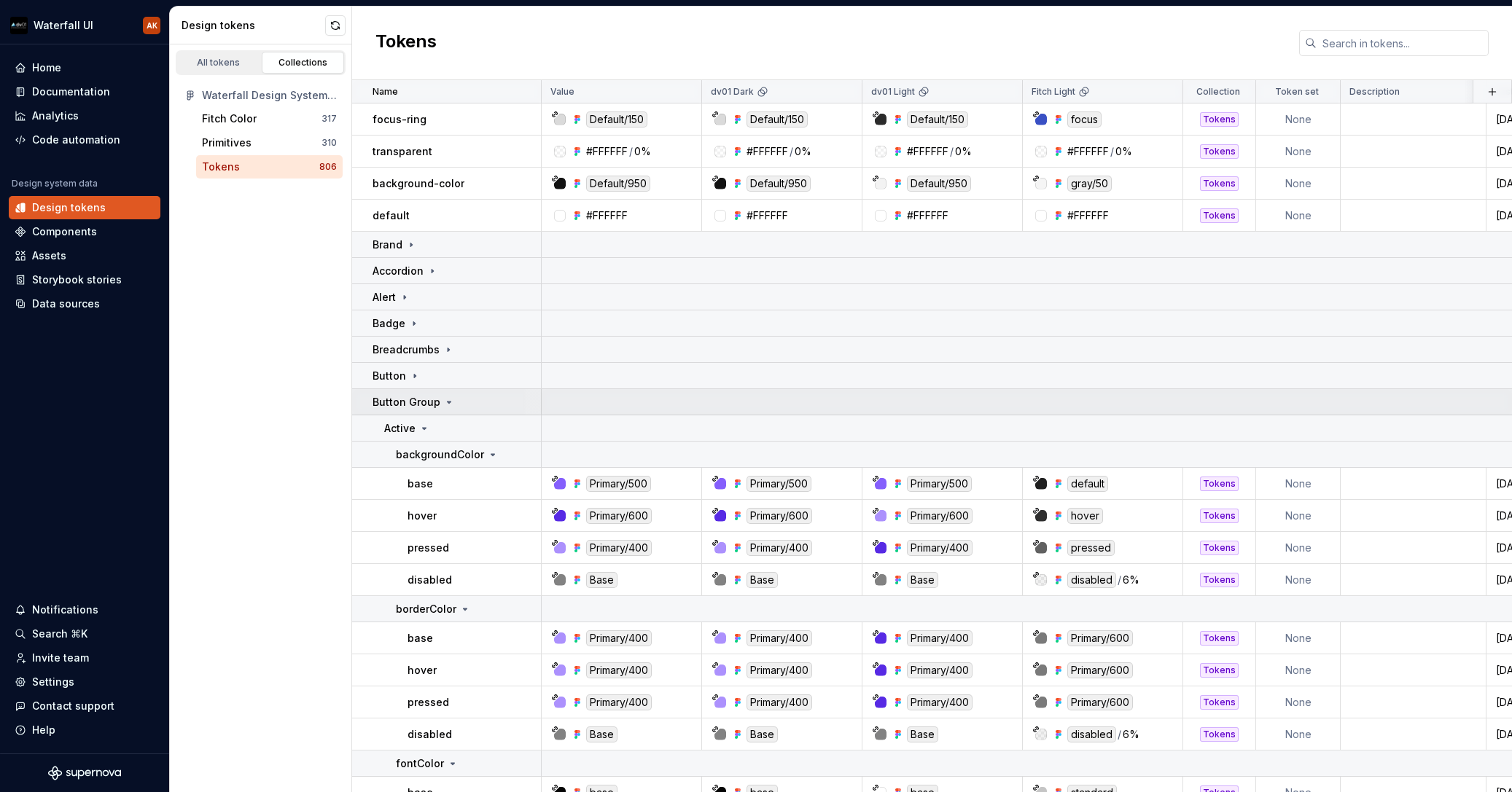
click at [438, 400] on div "Button Group" at bounding box center [414, 402] width 83 height 15
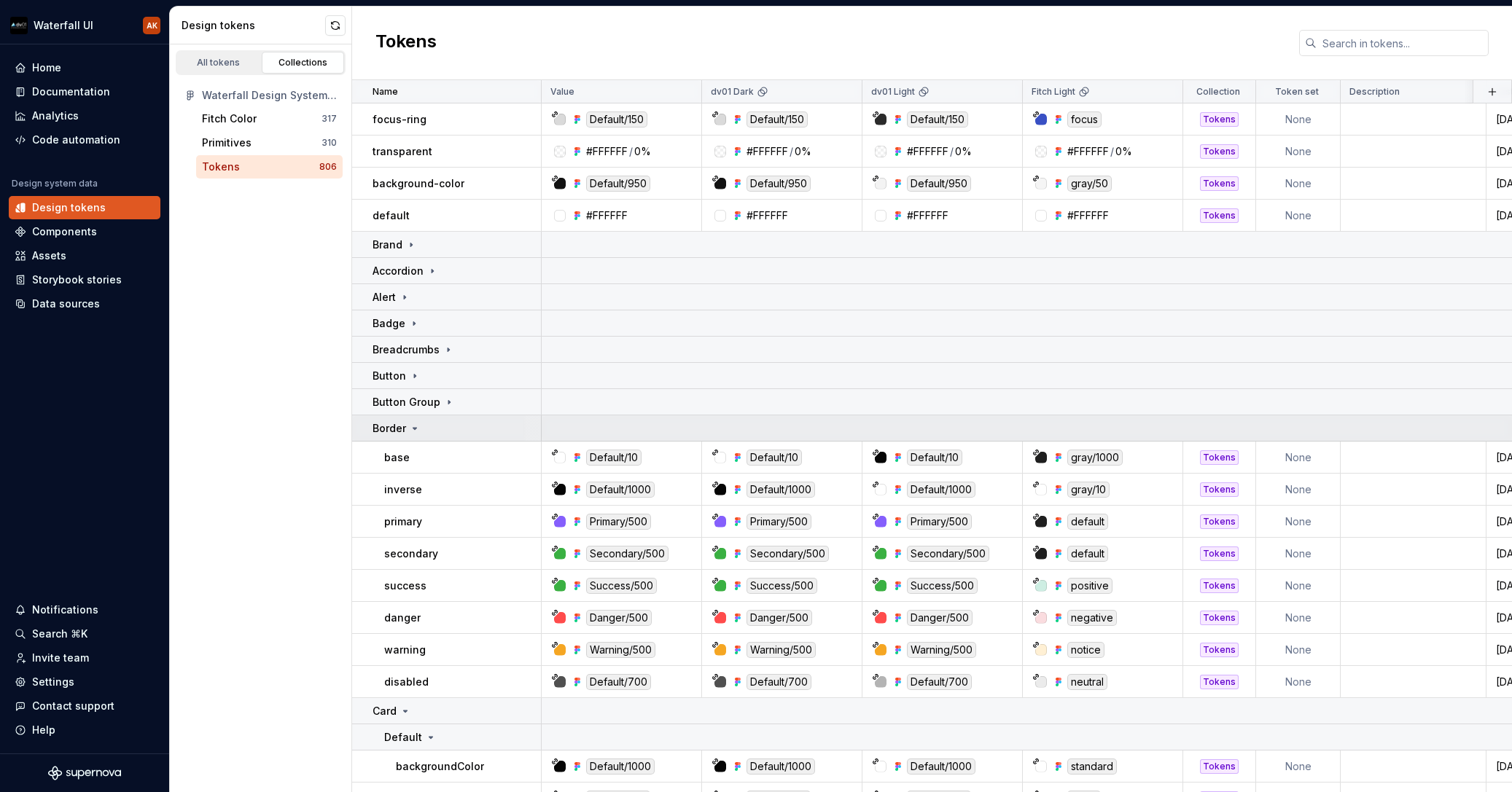
click at [413, 430] on icon at bounding box center [415, 428] width 12 height 12
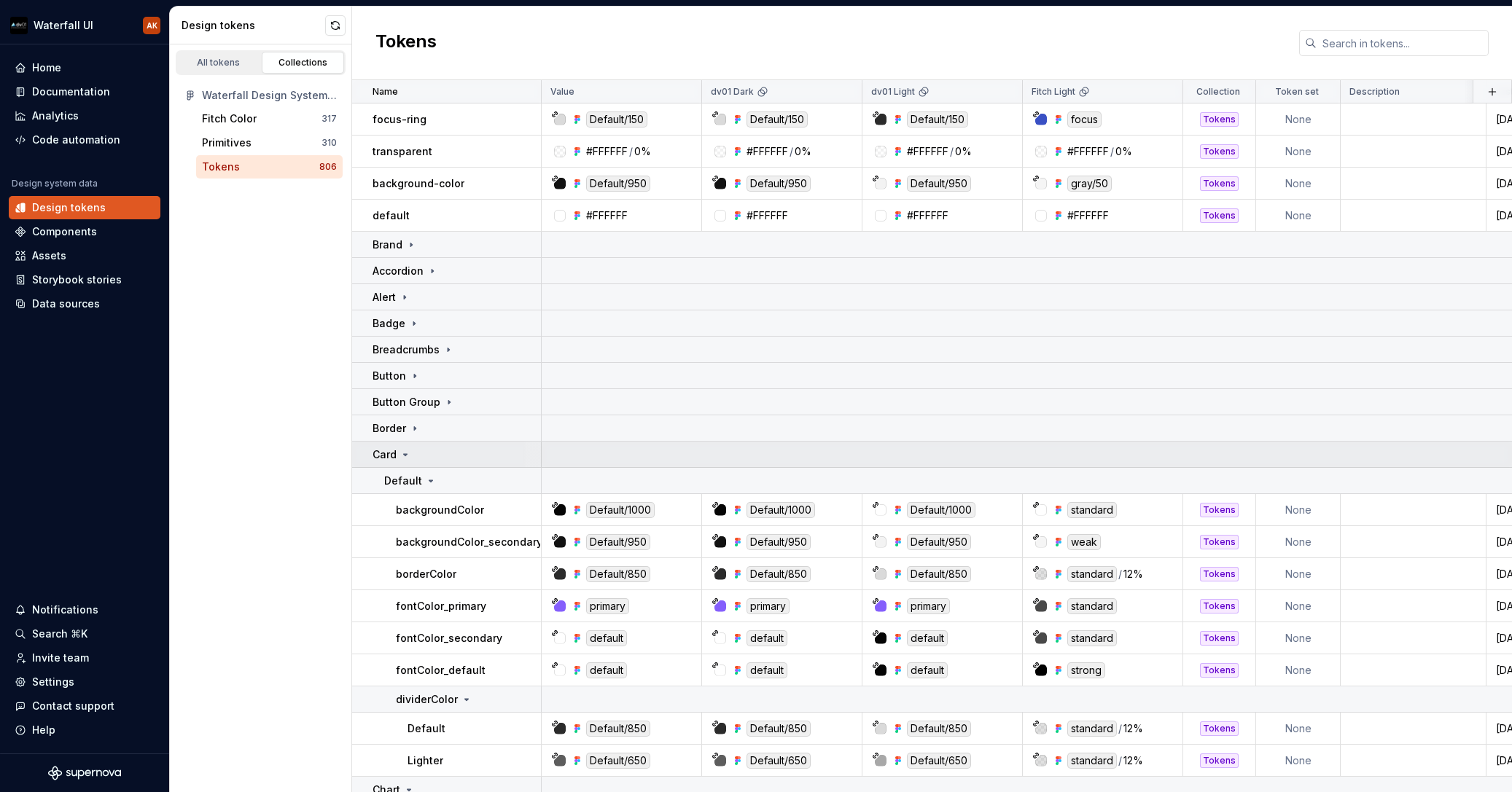
click at [405, 457] on icon at bounding box center [406, 455] width 12 height 12
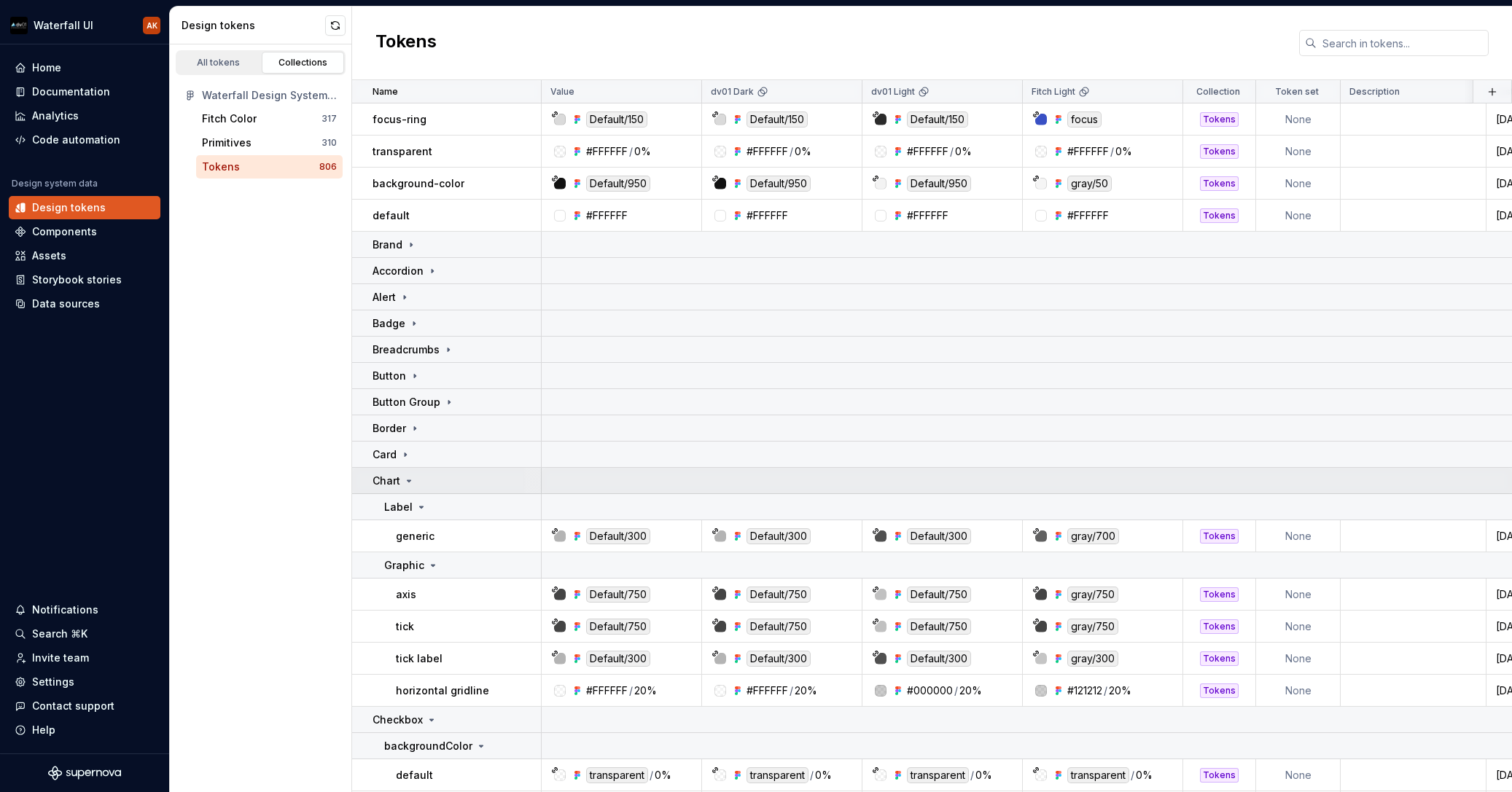
click at [410, 480] on icon at bounding box center [410, 480] width 4 height 1
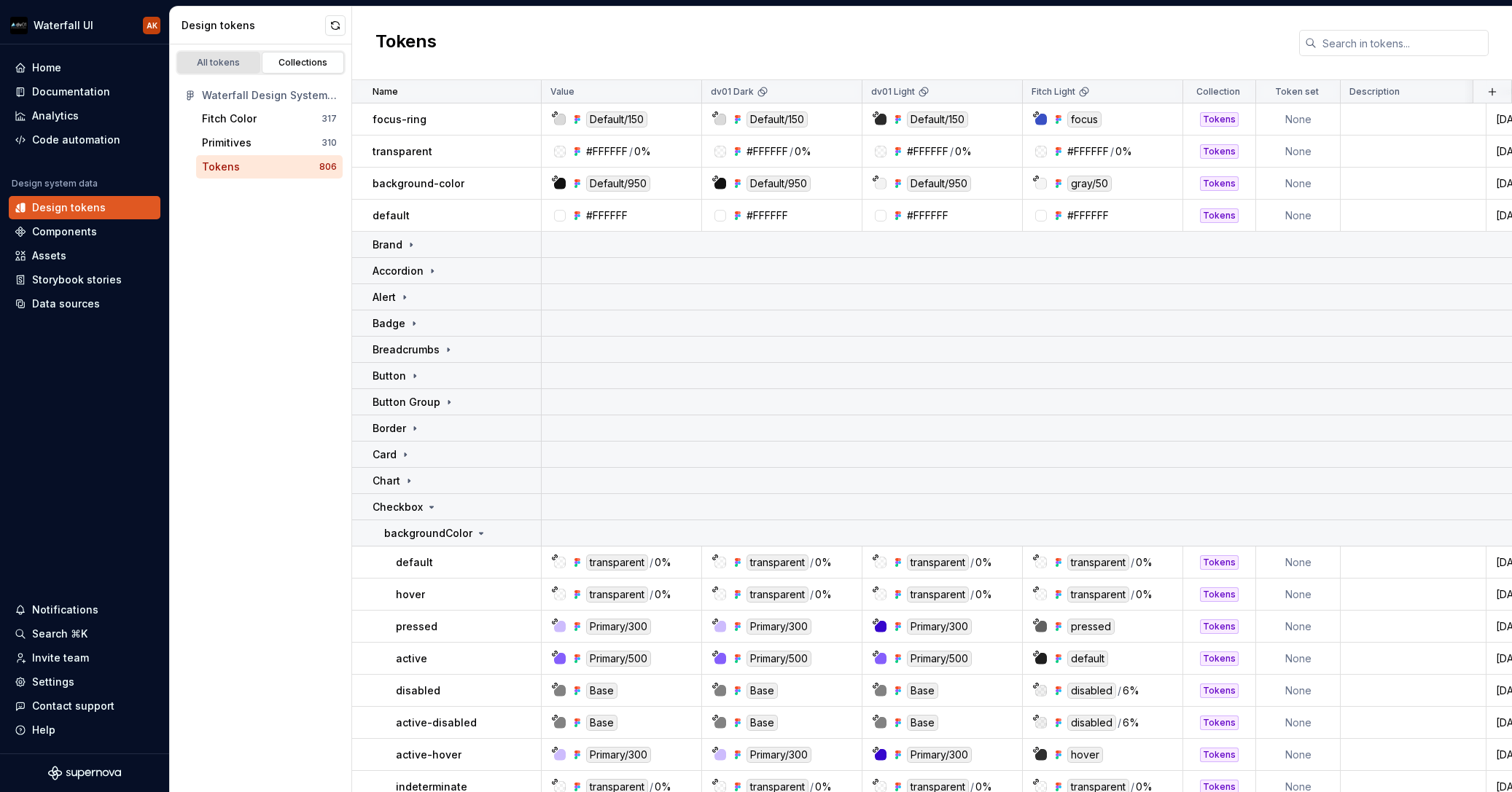
click at [232, 60] on div "All tokens" at bounding box center [218, 63] width 73 height 12
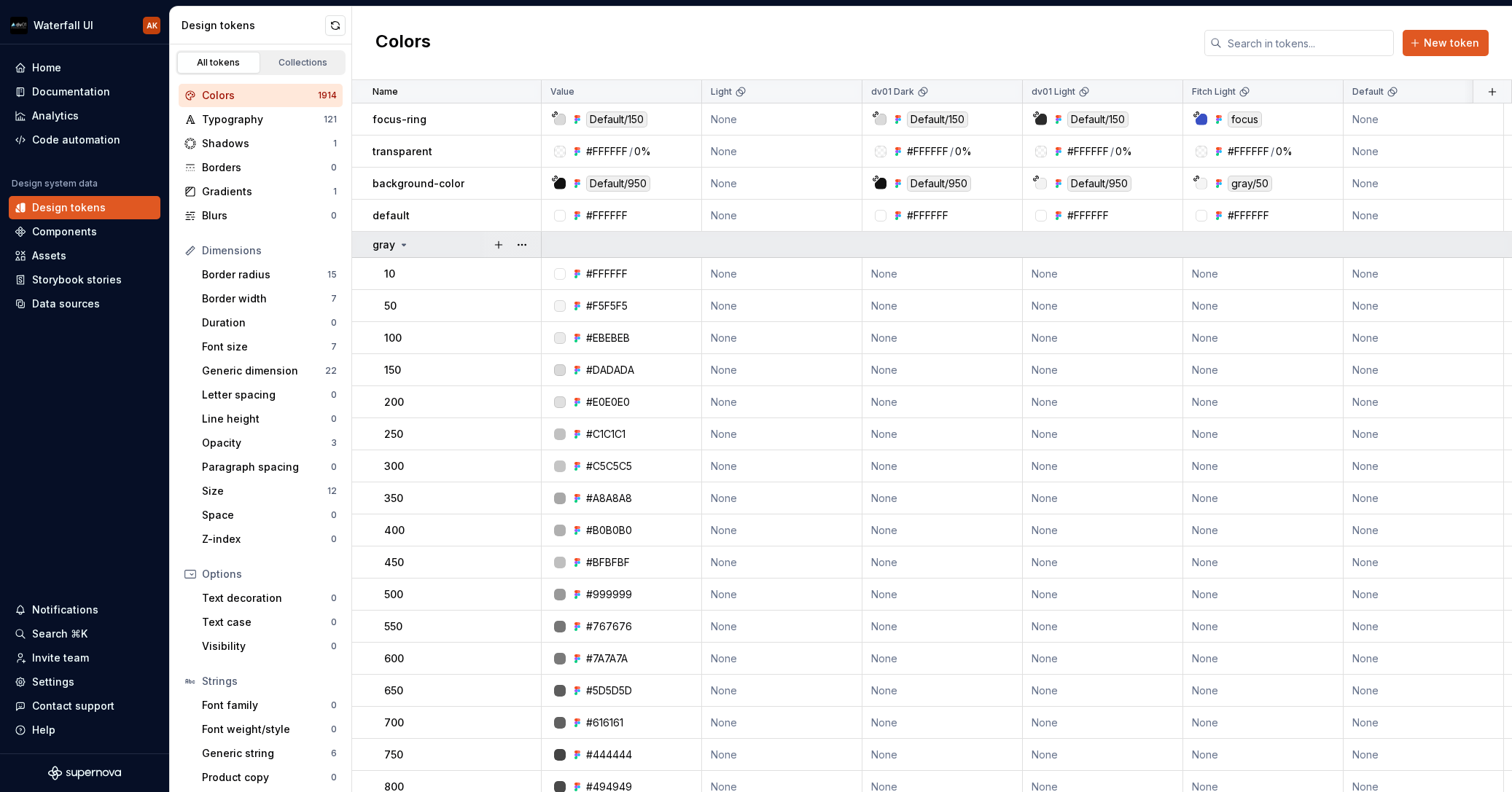
click at [405, 243] on icon at bounding box center [404, 245] width 12 height 12
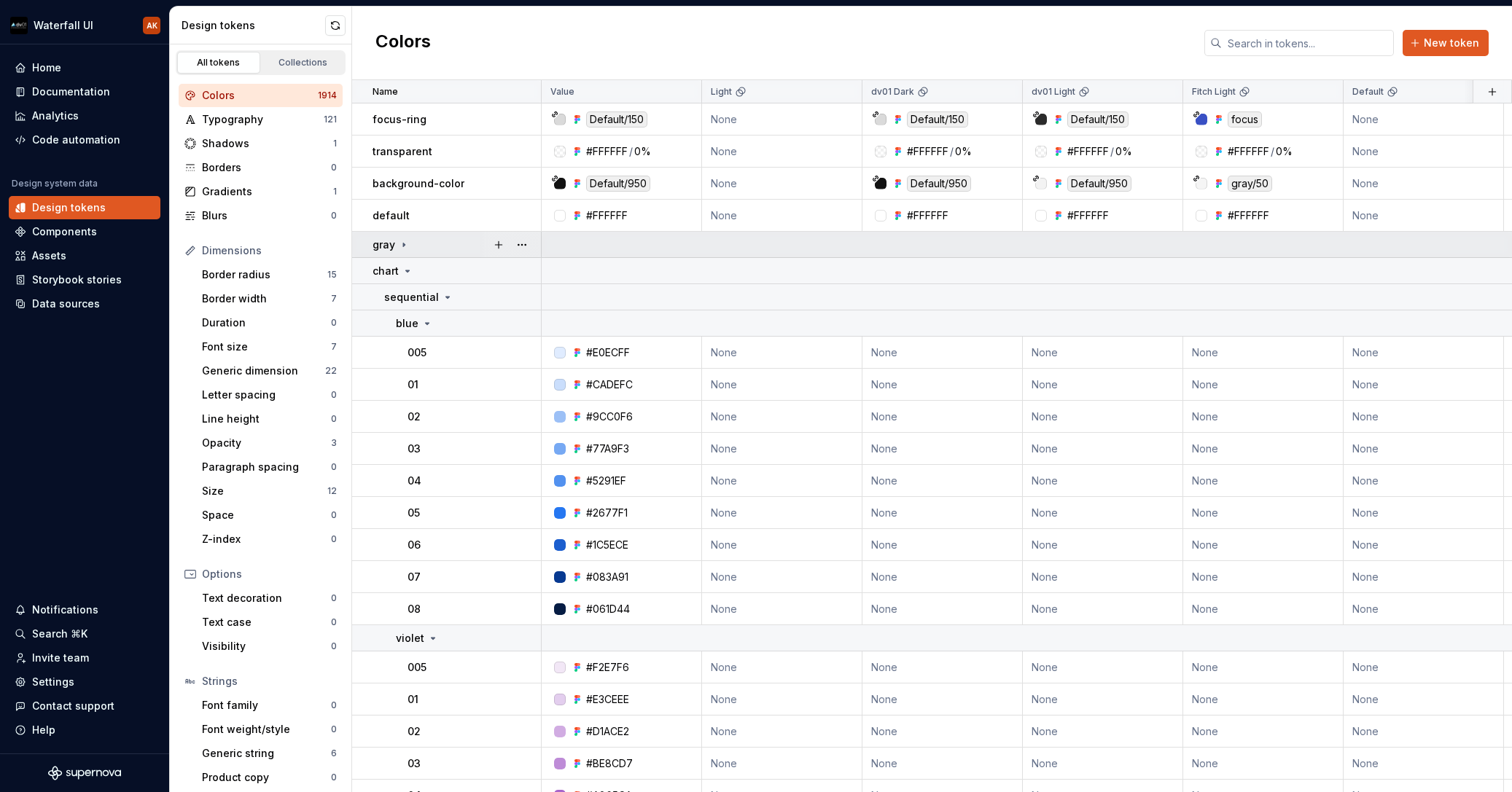
click at [404, 243] on icon at bounding box center [404, 245] width 1 height 4
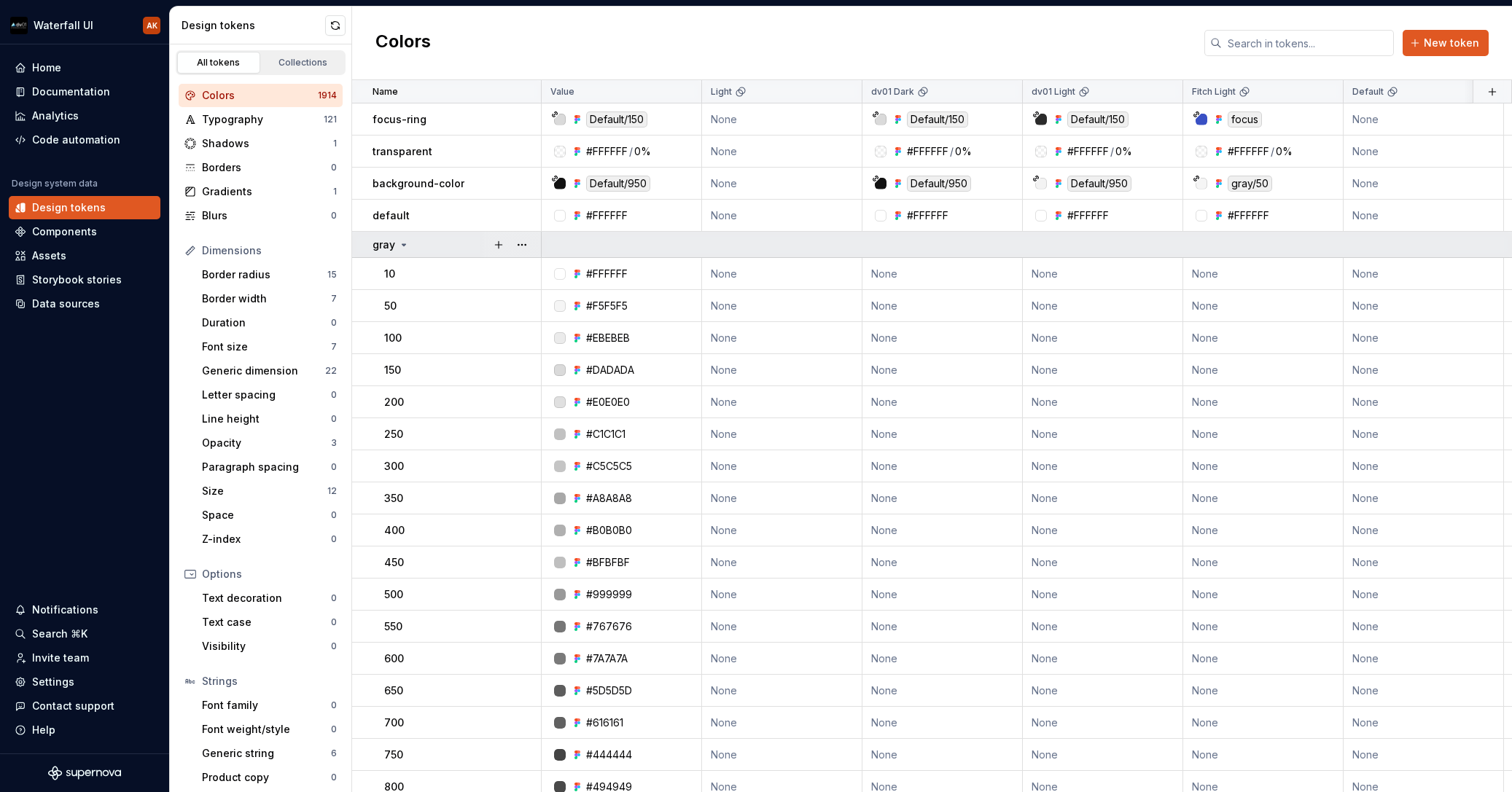
click at [404, 243] on icon at bounding box center [404, 245] width 12 height 12
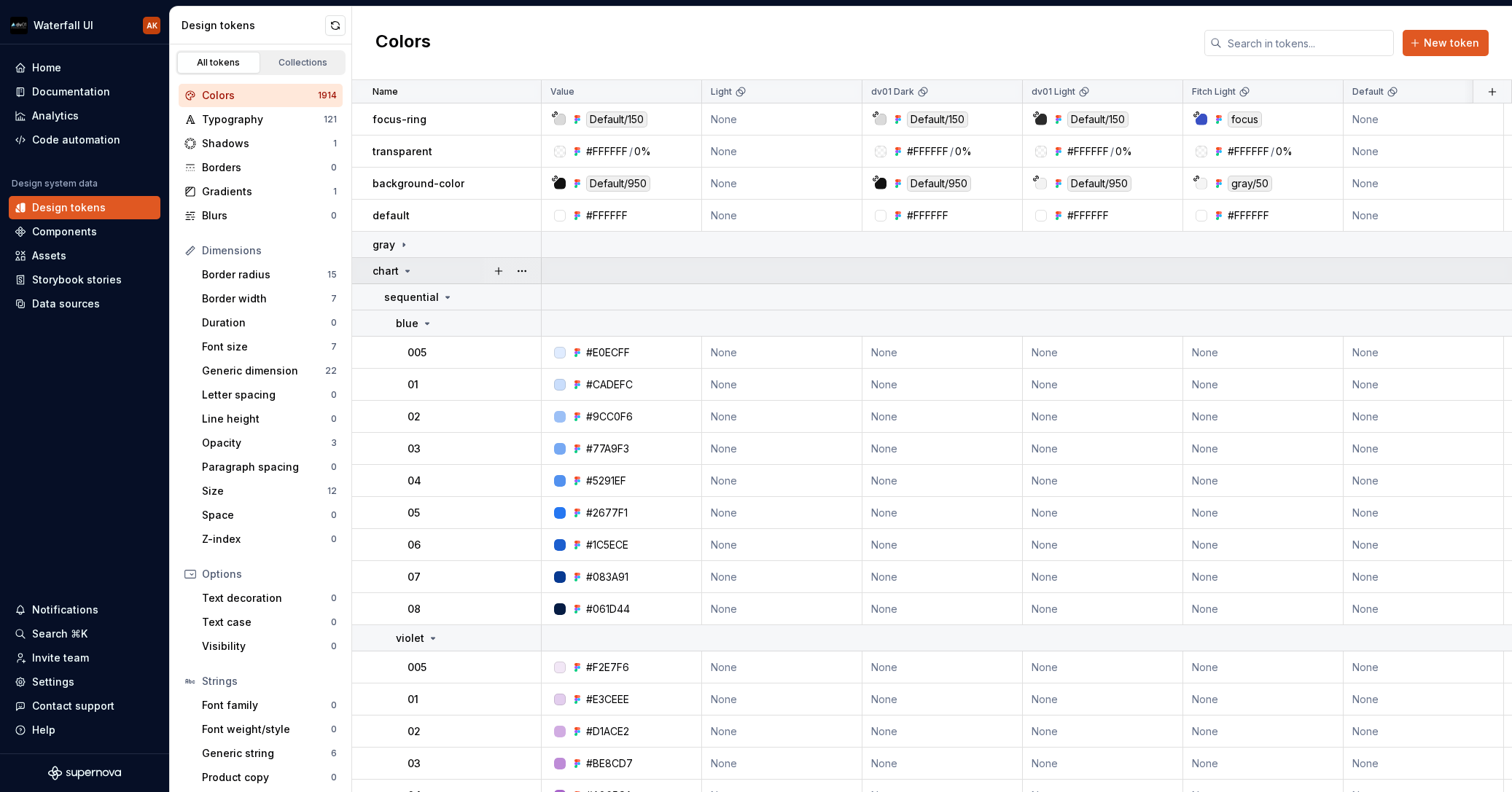
click at [405, 277] on div "chart" at bounding box center [393, 271] width 41 height 15
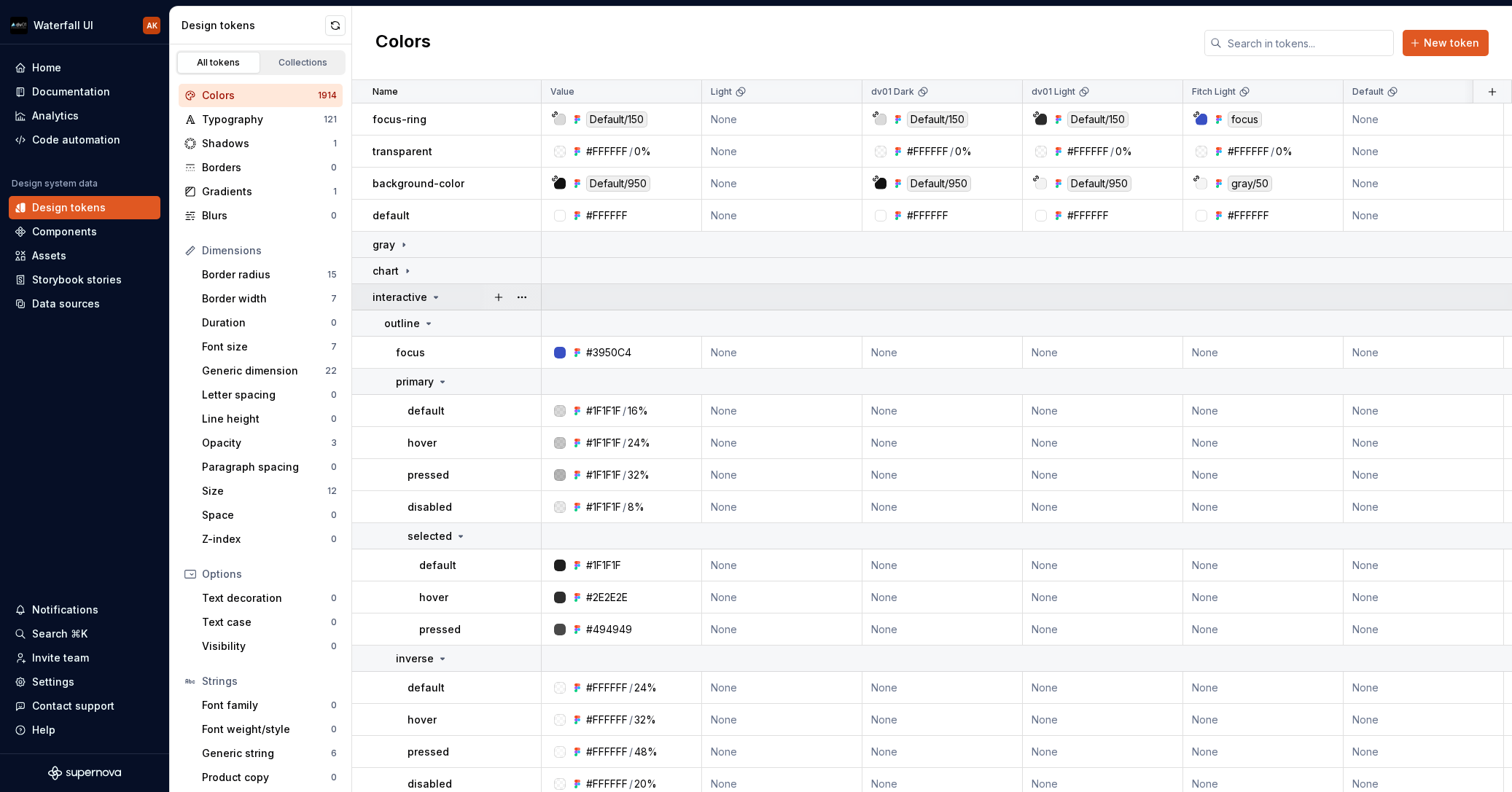
click at [435, 297] on icon at bounding box center [437, 297] width 4 height 1
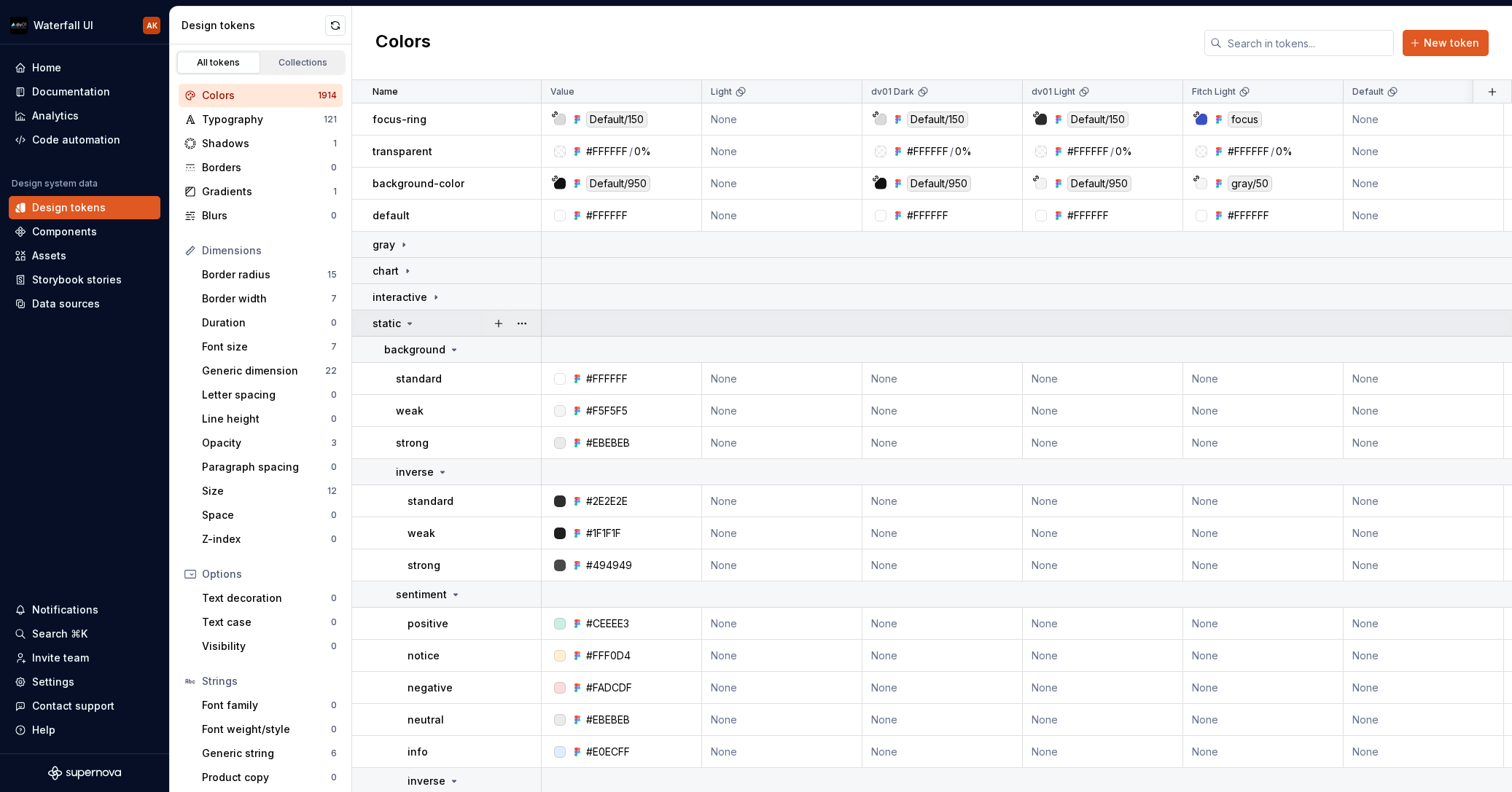
click at [409, 326] on icon at bounding box center [410, 324] width 12 height 12
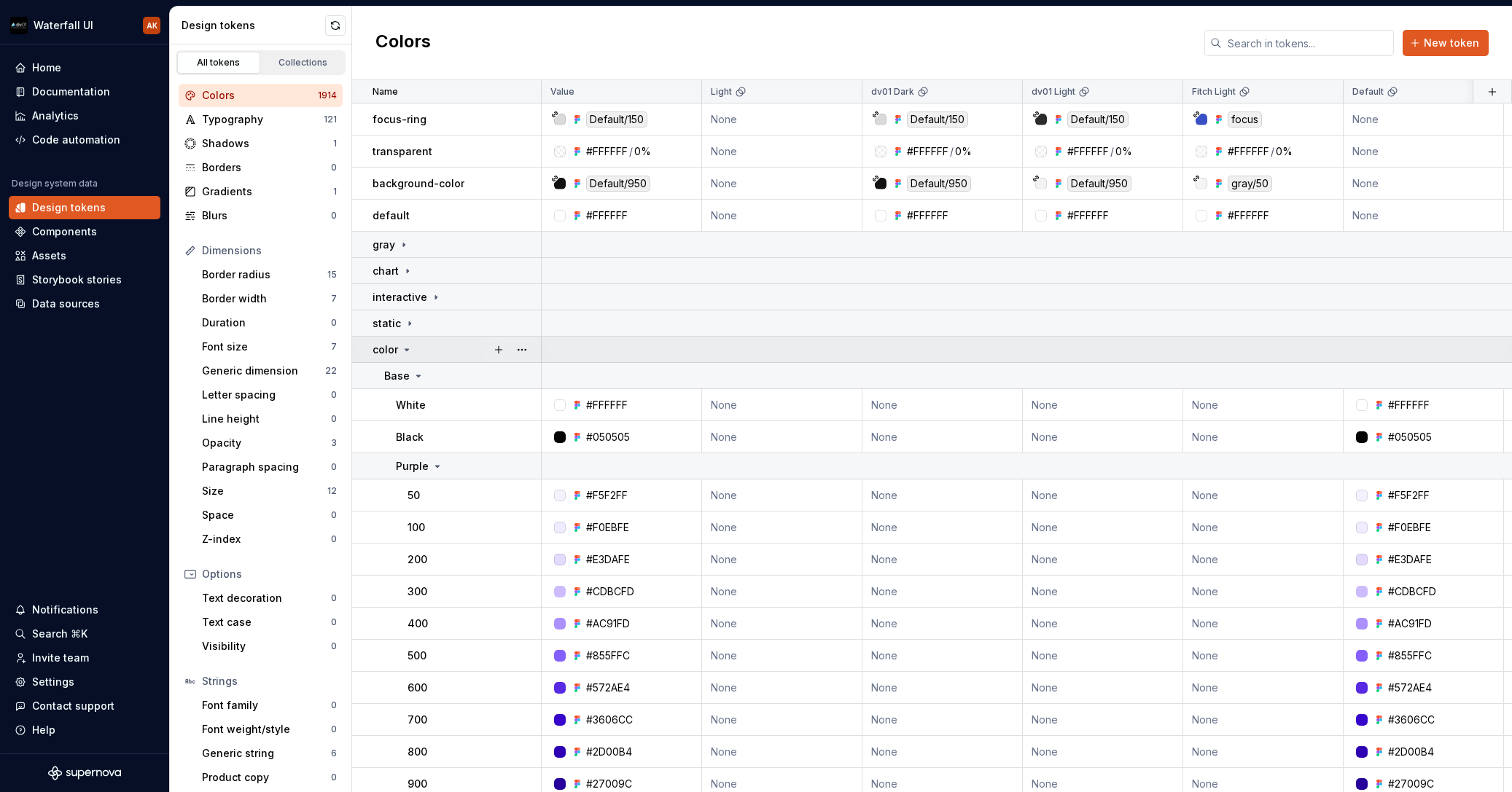
click at [407, 350] on icon at bounding box center [408, 349] width 4 height 1
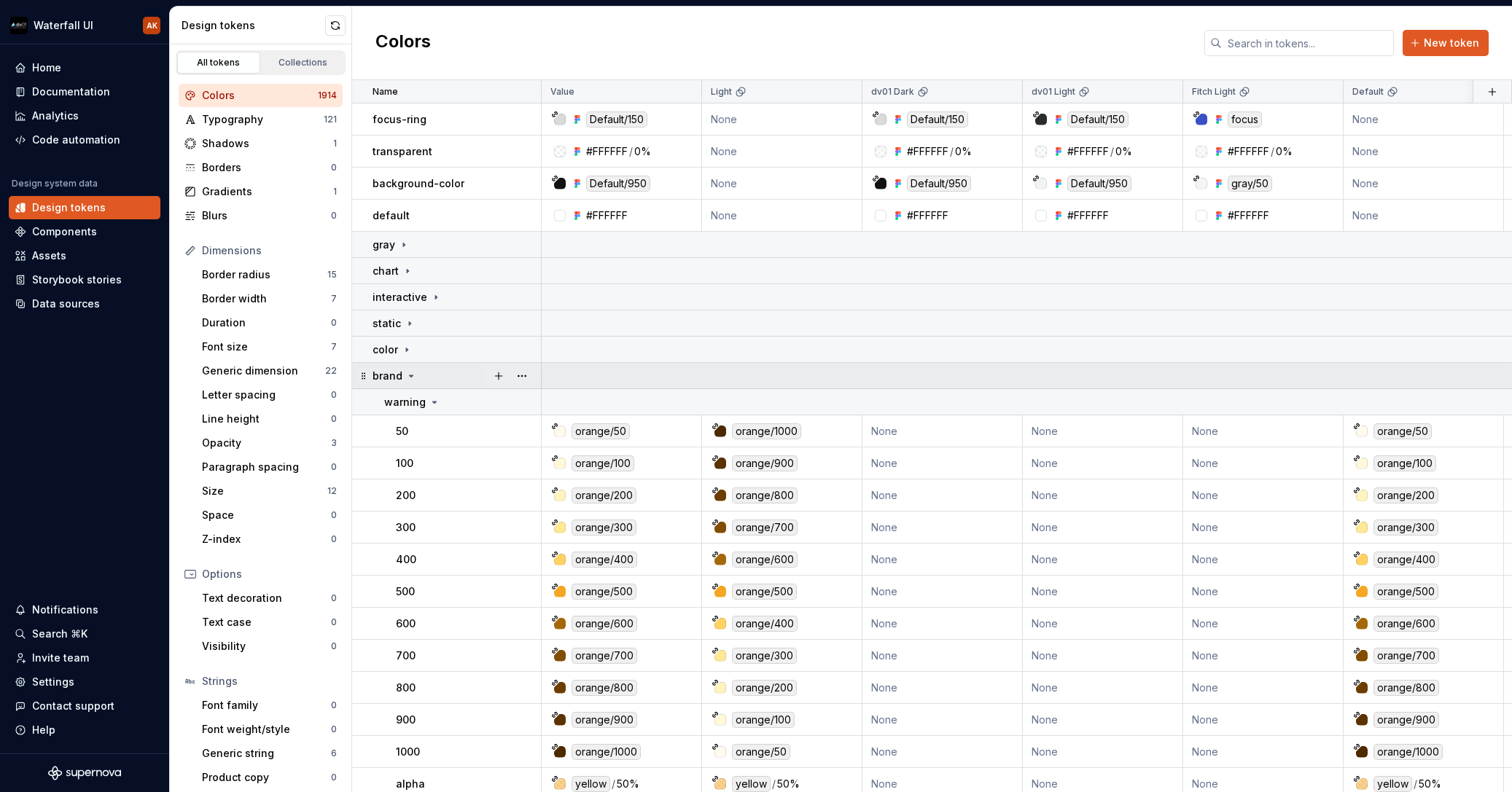
click at [411, 378] on icon at bounding box center [412, 377] width 12 height 12
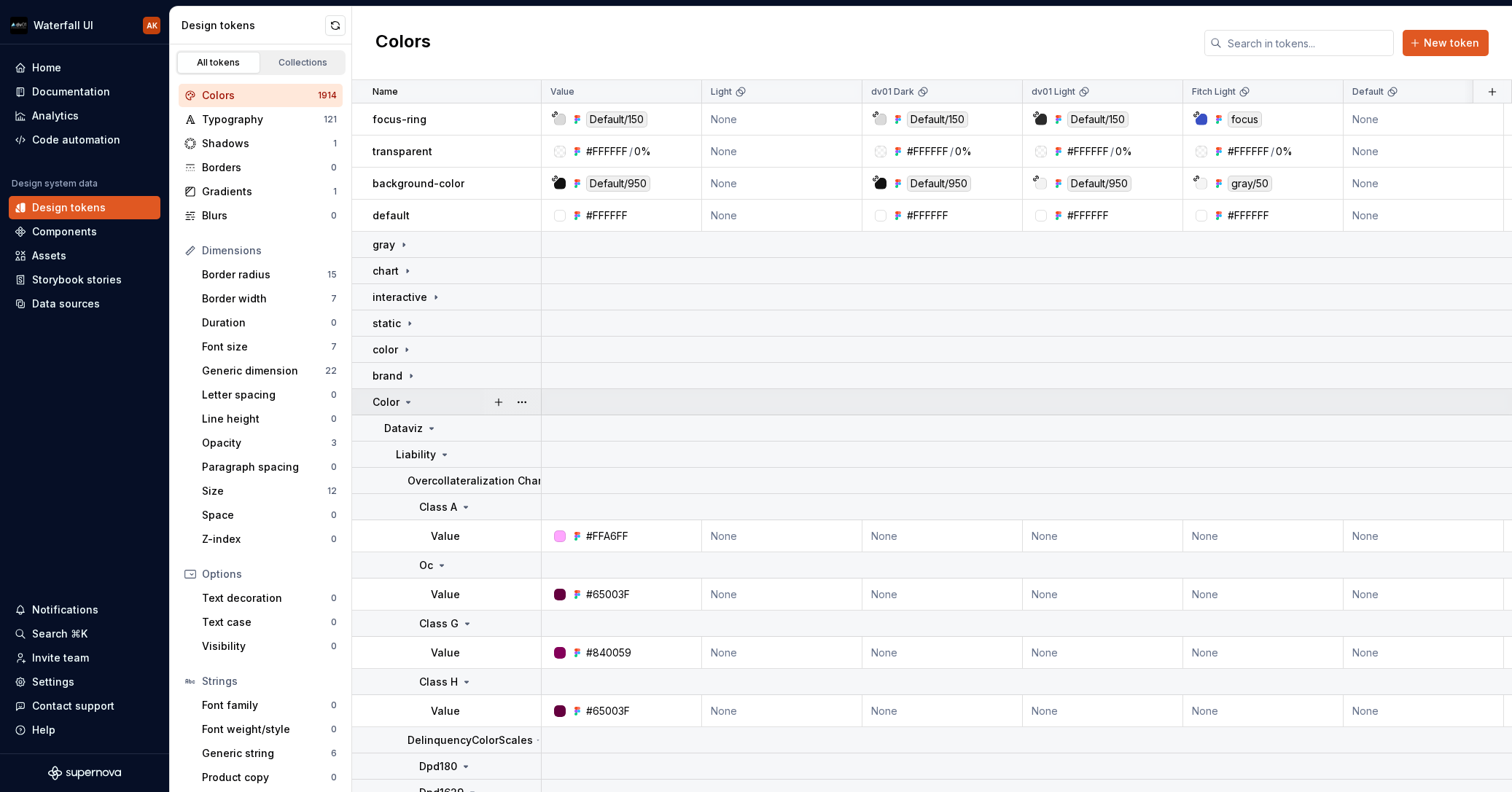
click at [410, 400] on icon at bounding box center [409, 402] width 12 height 12
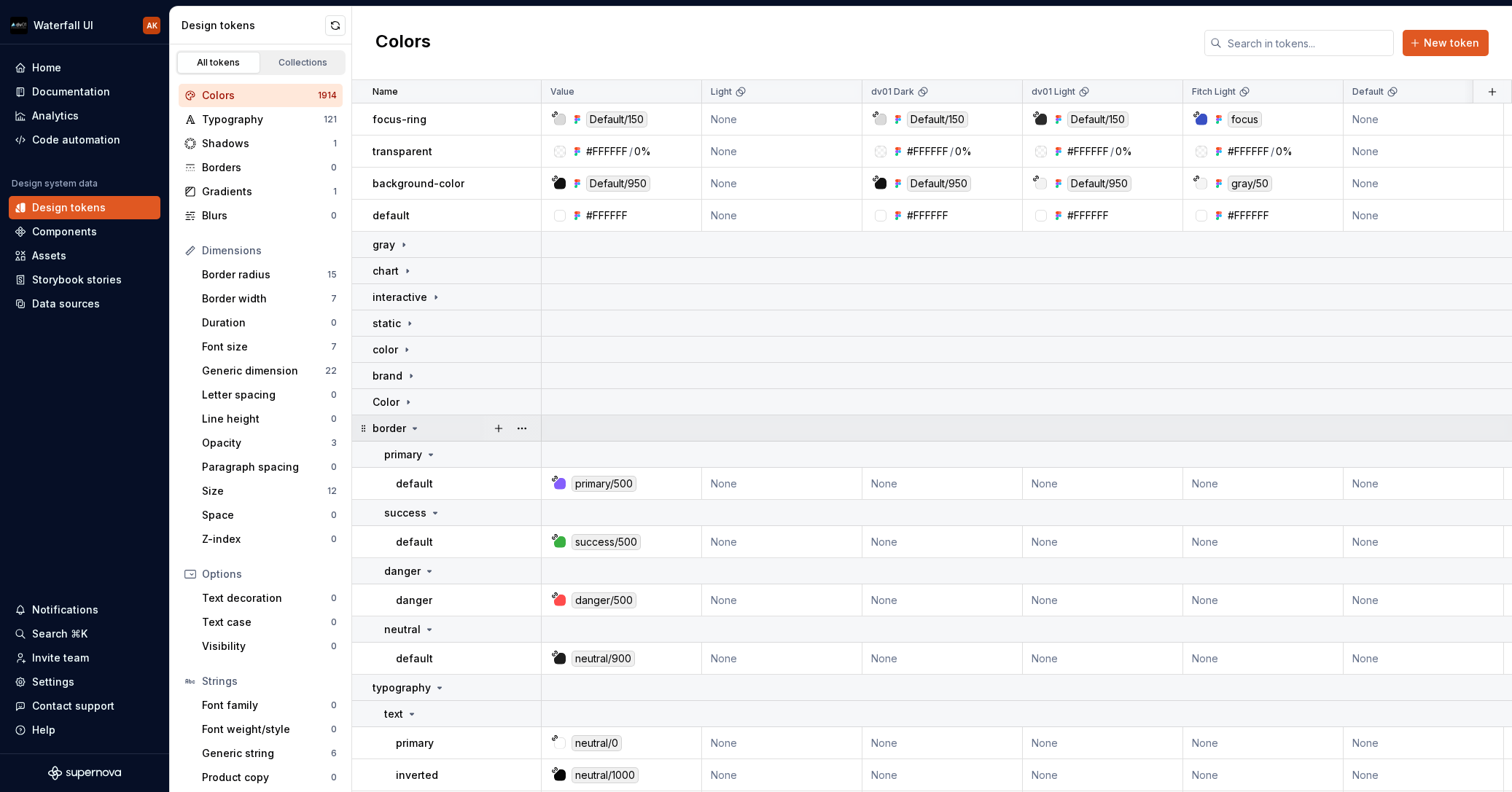
click at [412, 429] on icon at bounding box center [415, 428] width 12 height 12
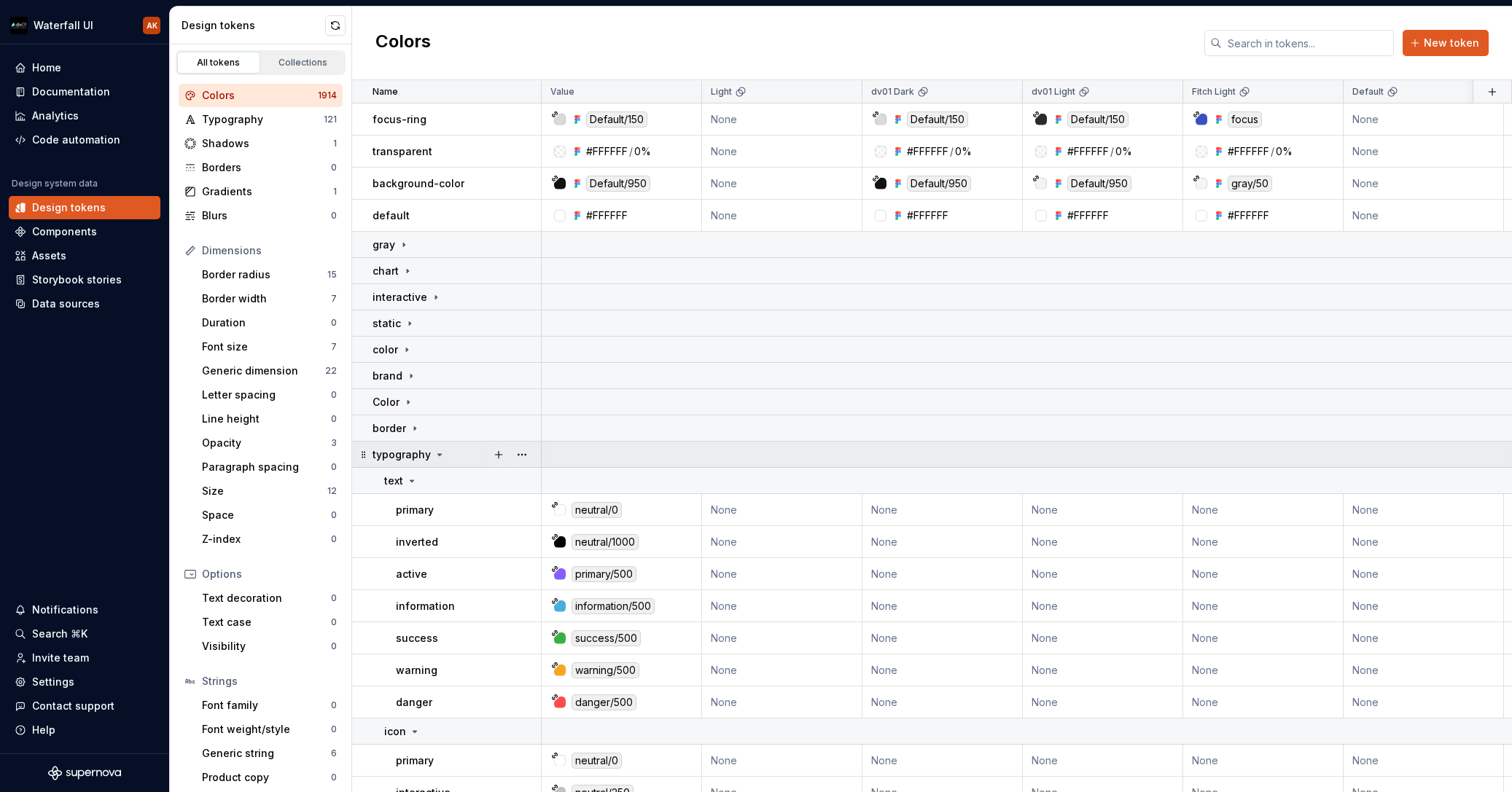
click at [436, 456] on icon at bounding box center [440, 455] width 12 height 12
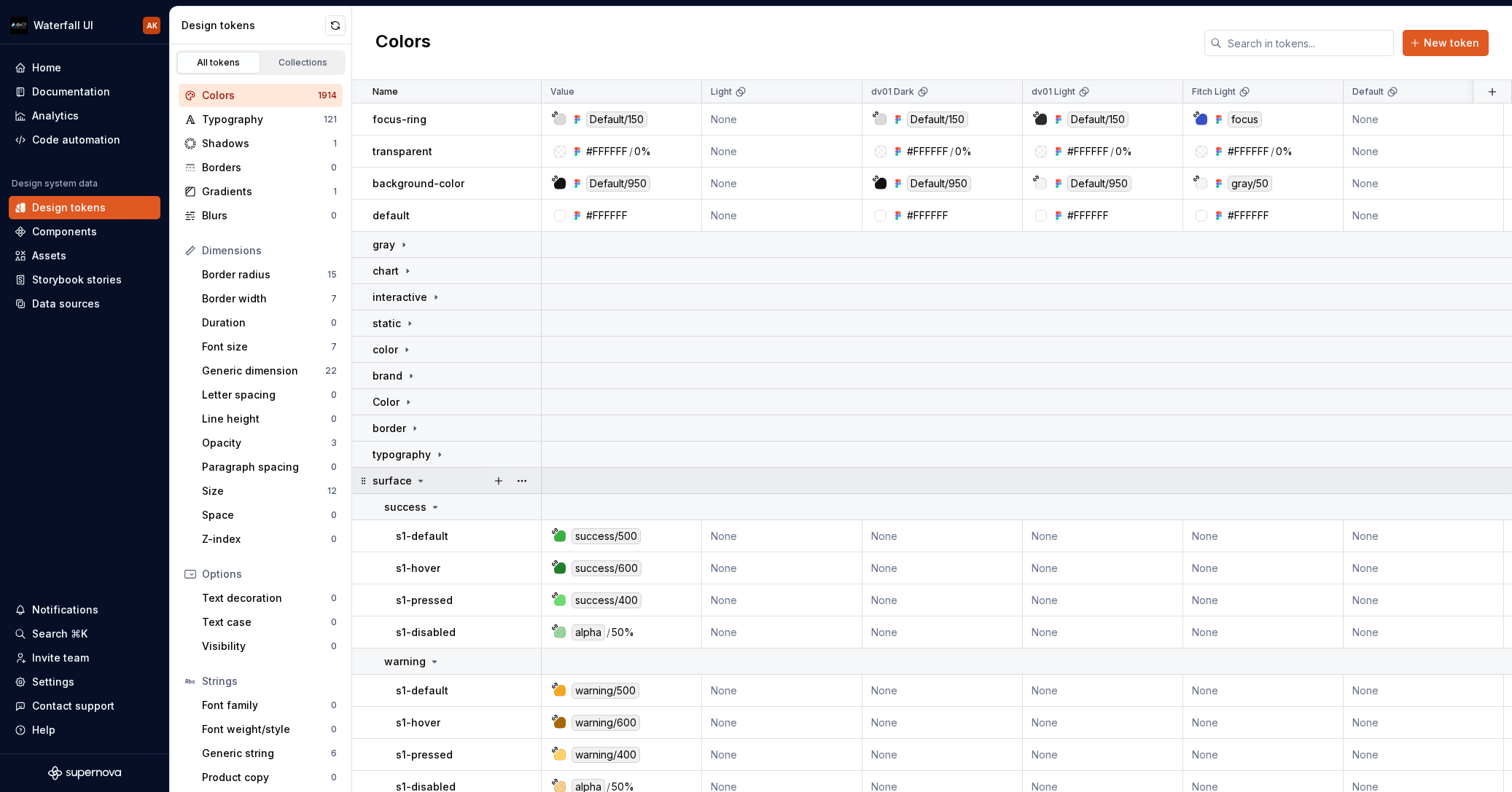
click at [416, 484] on icon at bounding box center [421, 481] width 12 height 12
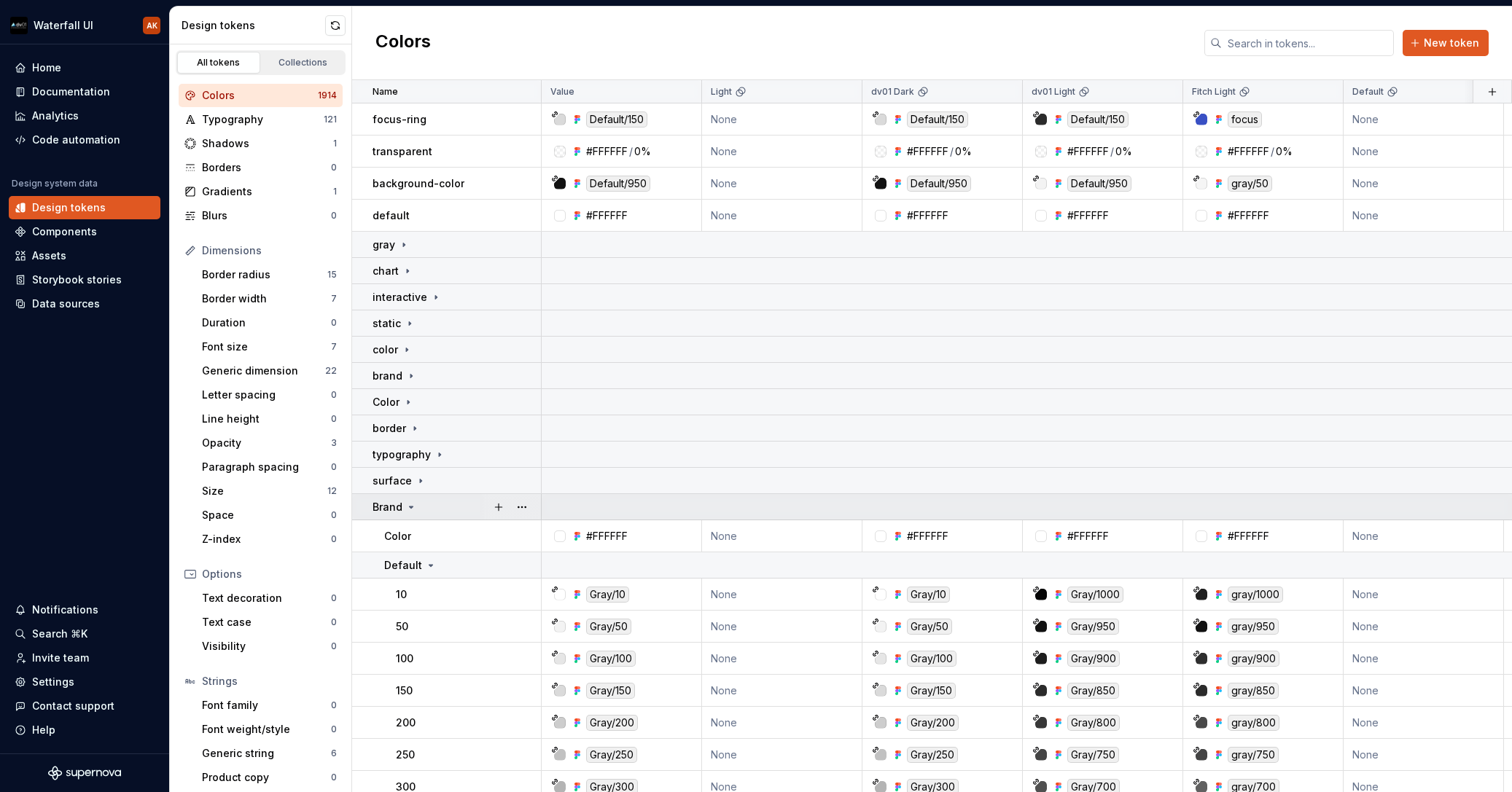
click at [415, 506] on icon at bounding box center [412, 507] width 12 height 12
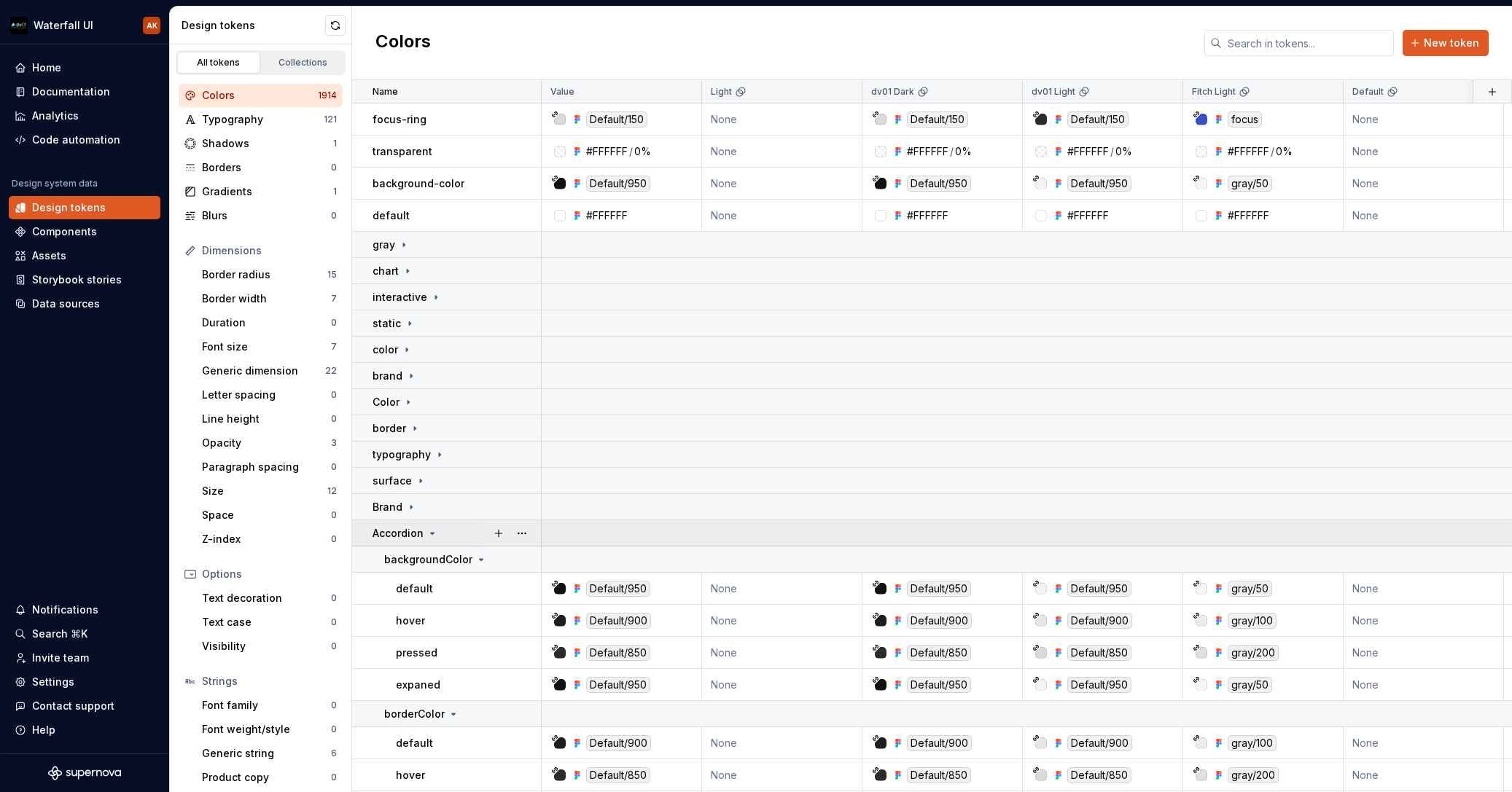
click at [436, 534] on icon at bounding box center [433, 534] width 12 height 12
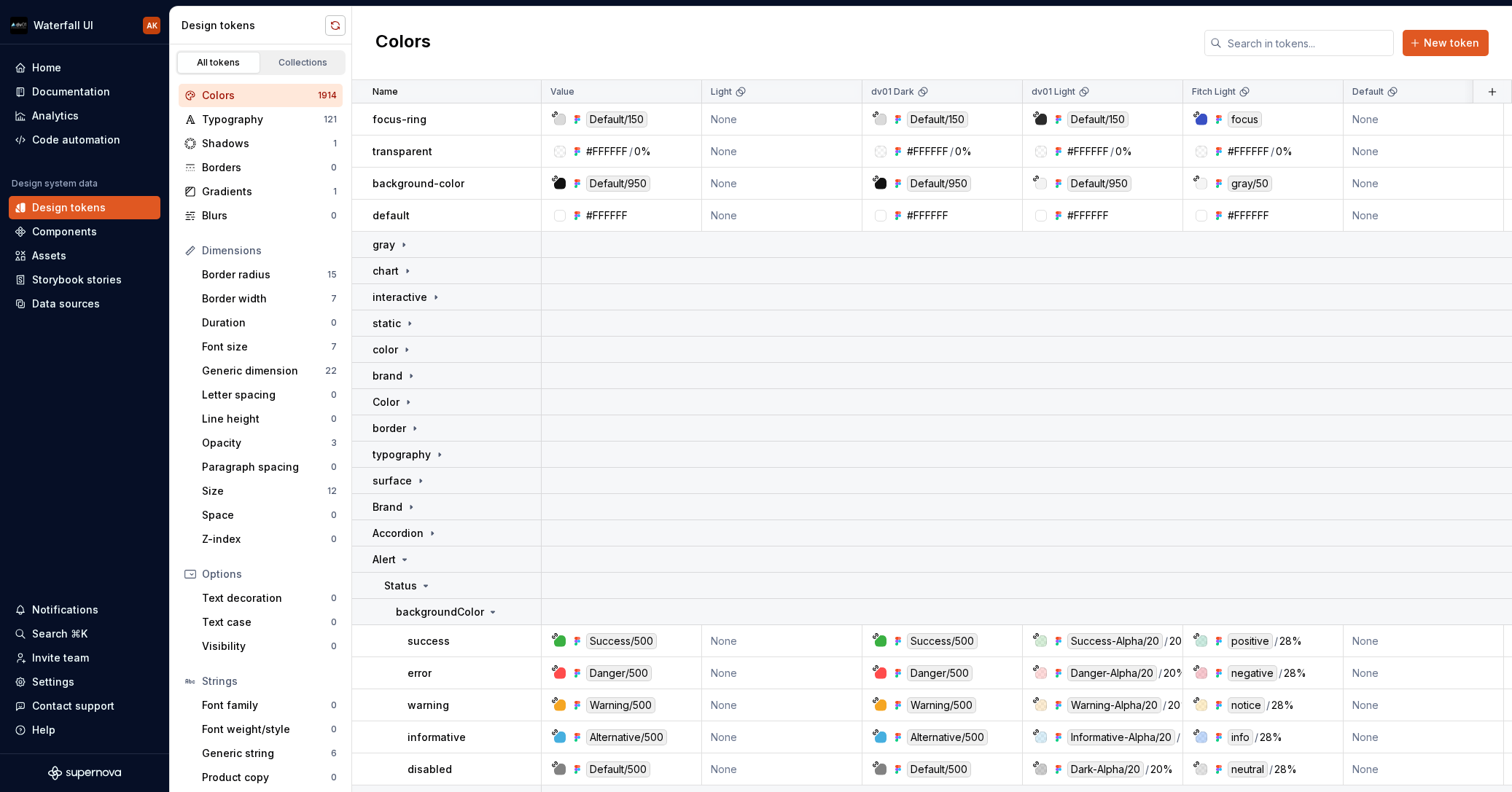
click at [343, 23] on button "button" at bounding box center [335, 25] width 20 height 20
click at [443, 121] on div "focus-ring" at bounding box center [456, 120] width 167 height 15
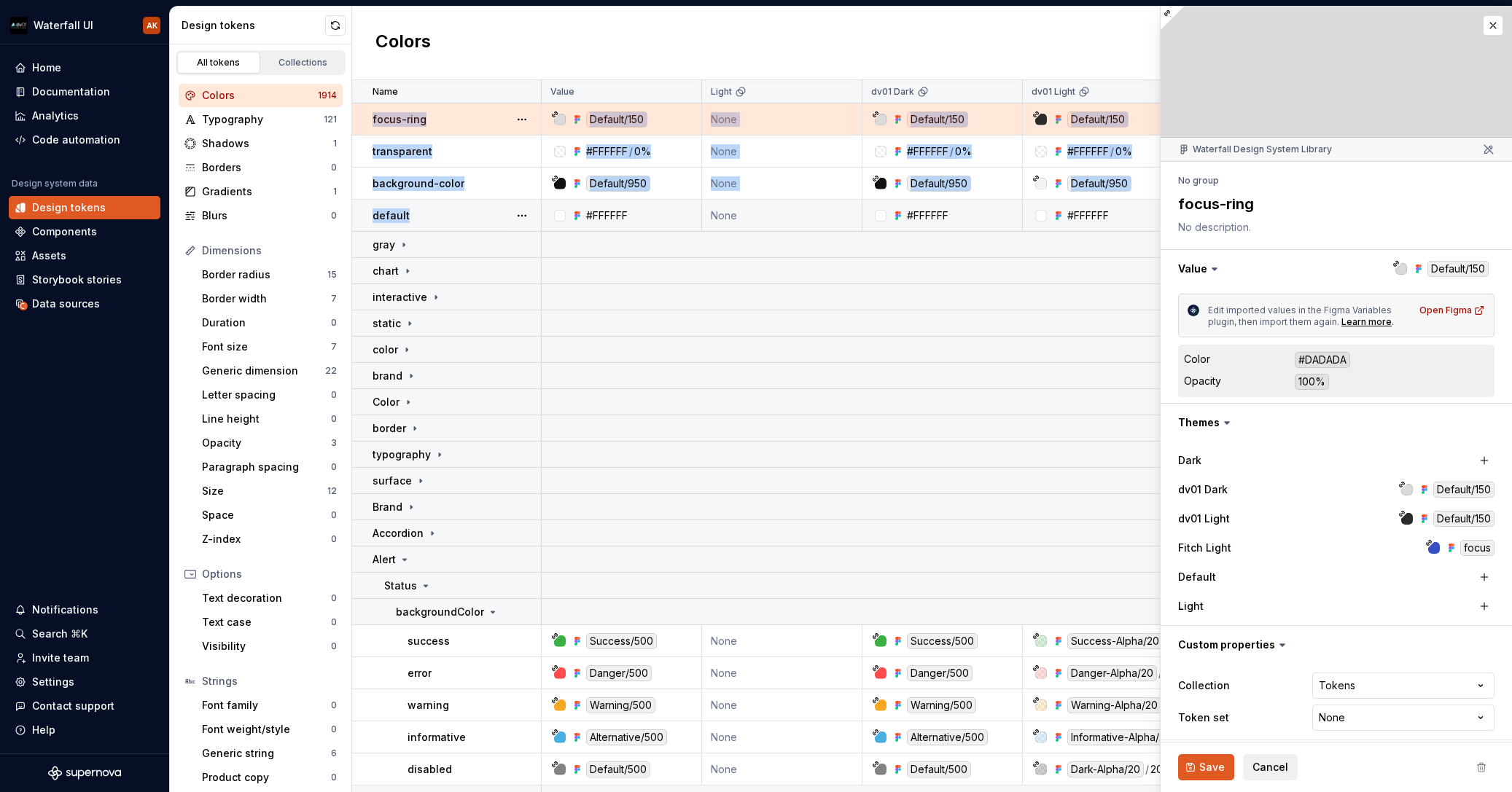
click at [451, 210] on div "default" at bounding box center [456, 215] width 167 height 15
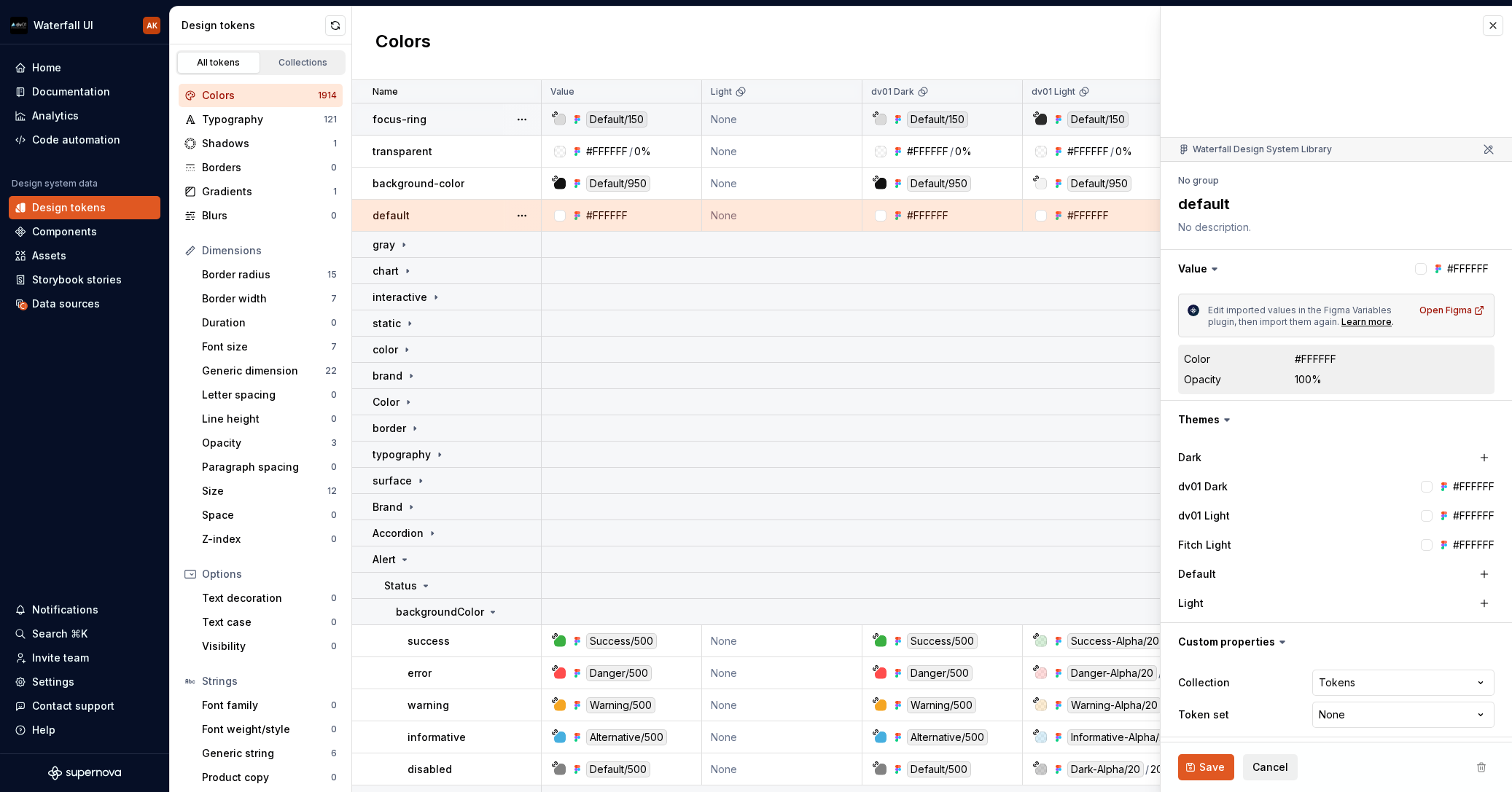
click at [450, 218] on div "default" at bounding box center [456, 215] width 167 height 15
click at [454, 324] on div "static" at bounding box center [456, 324] width 167 height 15
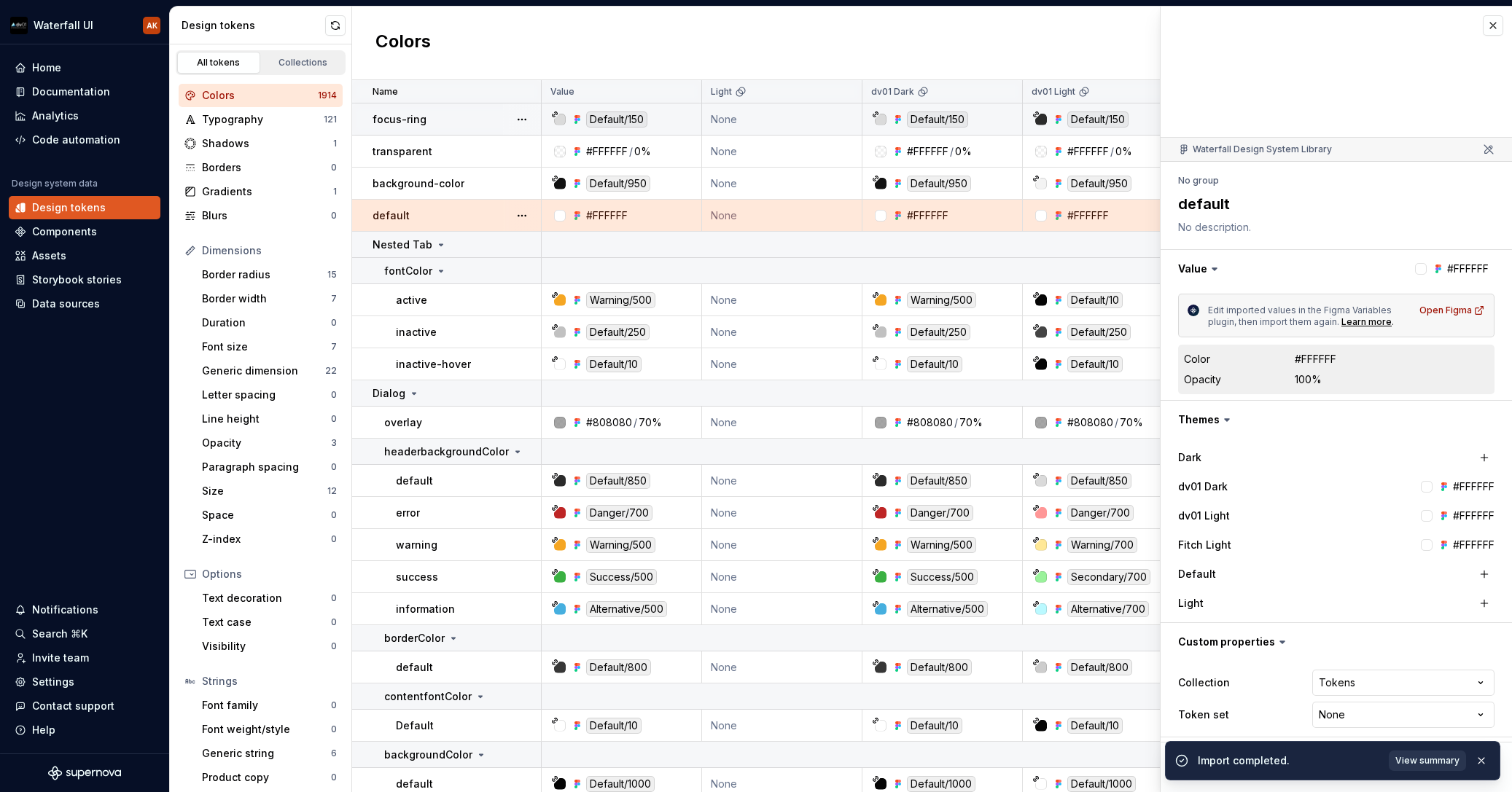
click at [489, 43] on div "Colors New token" at bounding box center [932, 44] width 1160 height 74
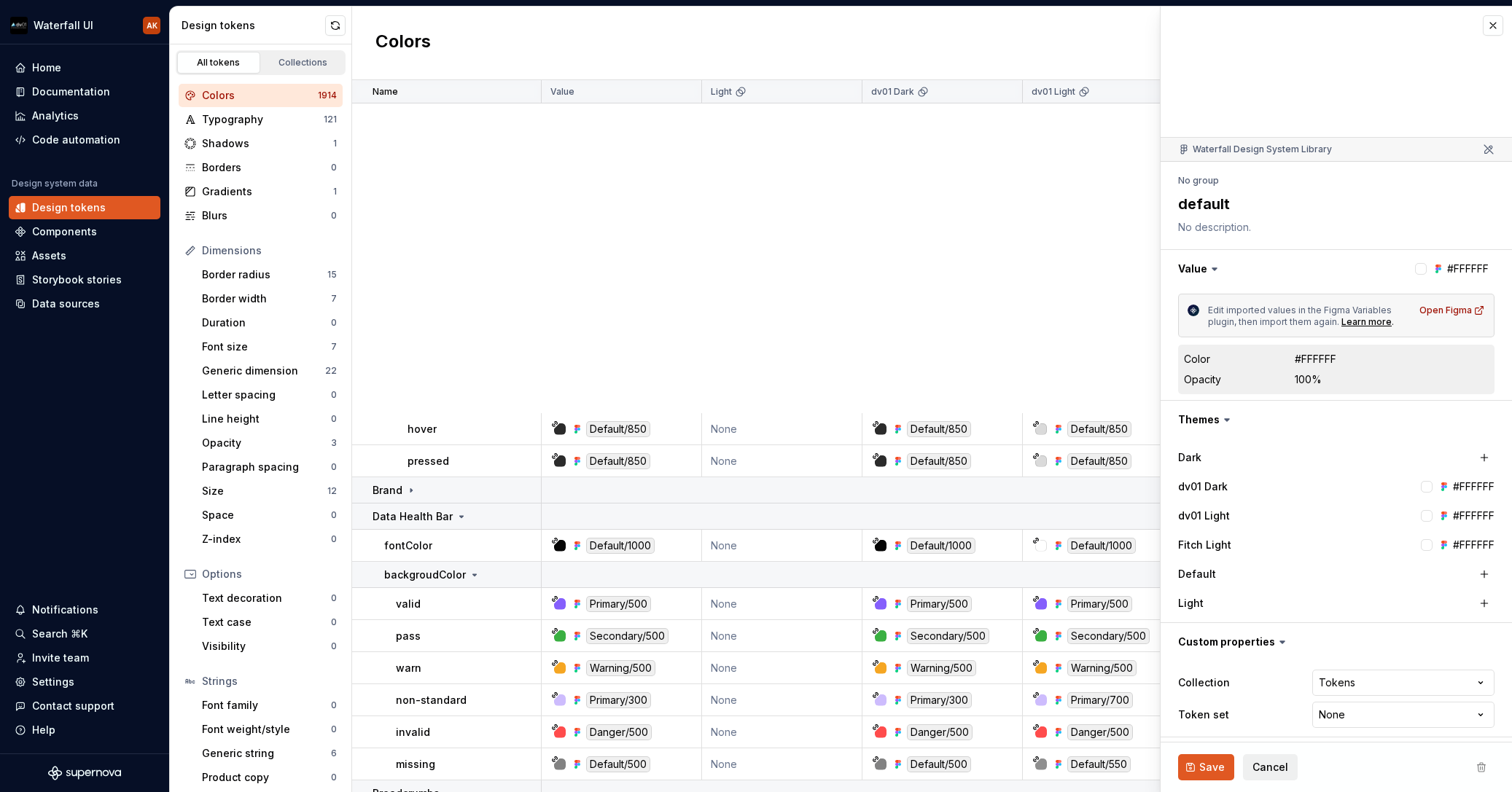
scroll to position [4551, 0]
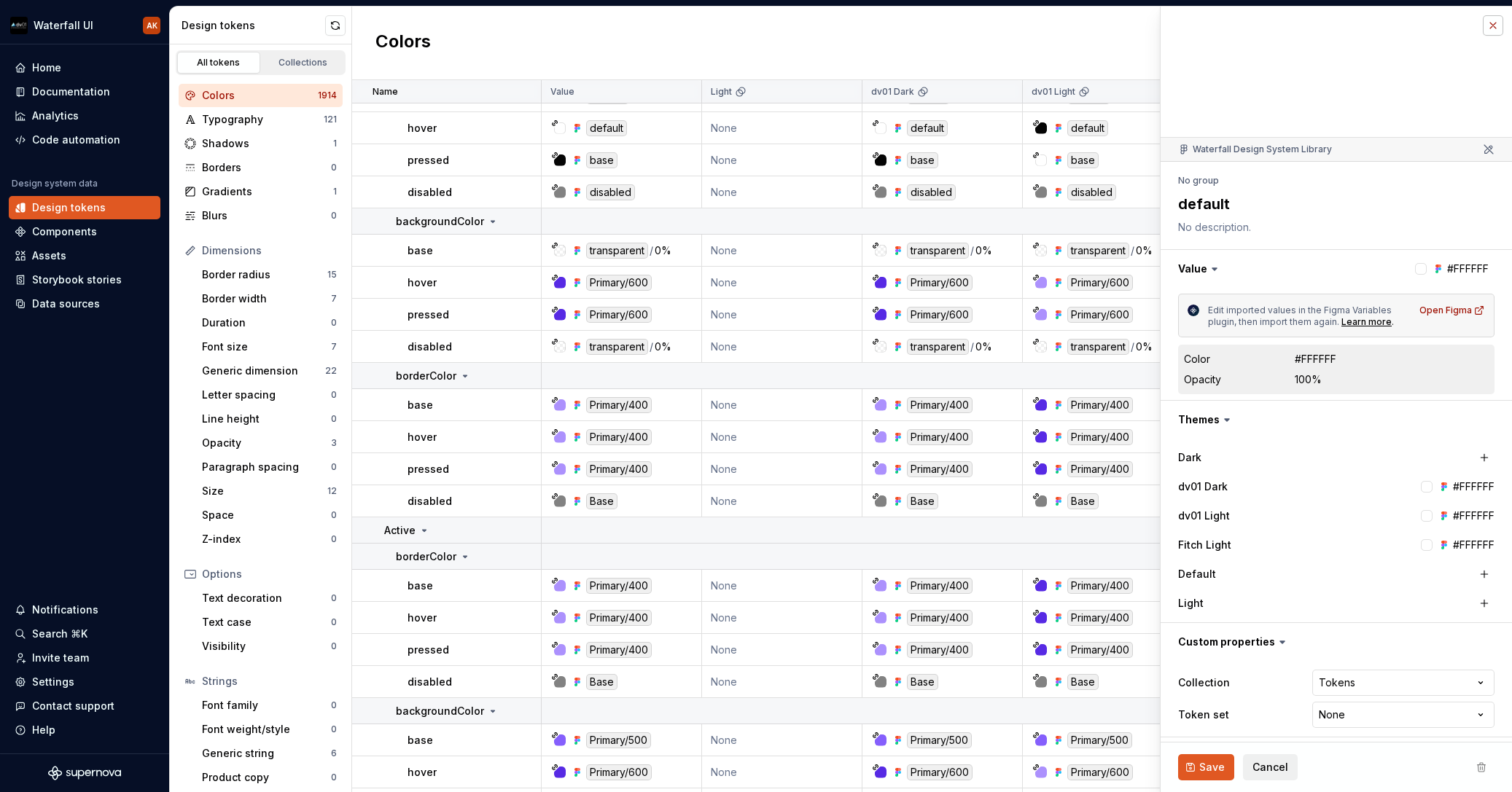
click at [1487, 27] on button "button" at bounding box center [1493, 25] width 20 height 20
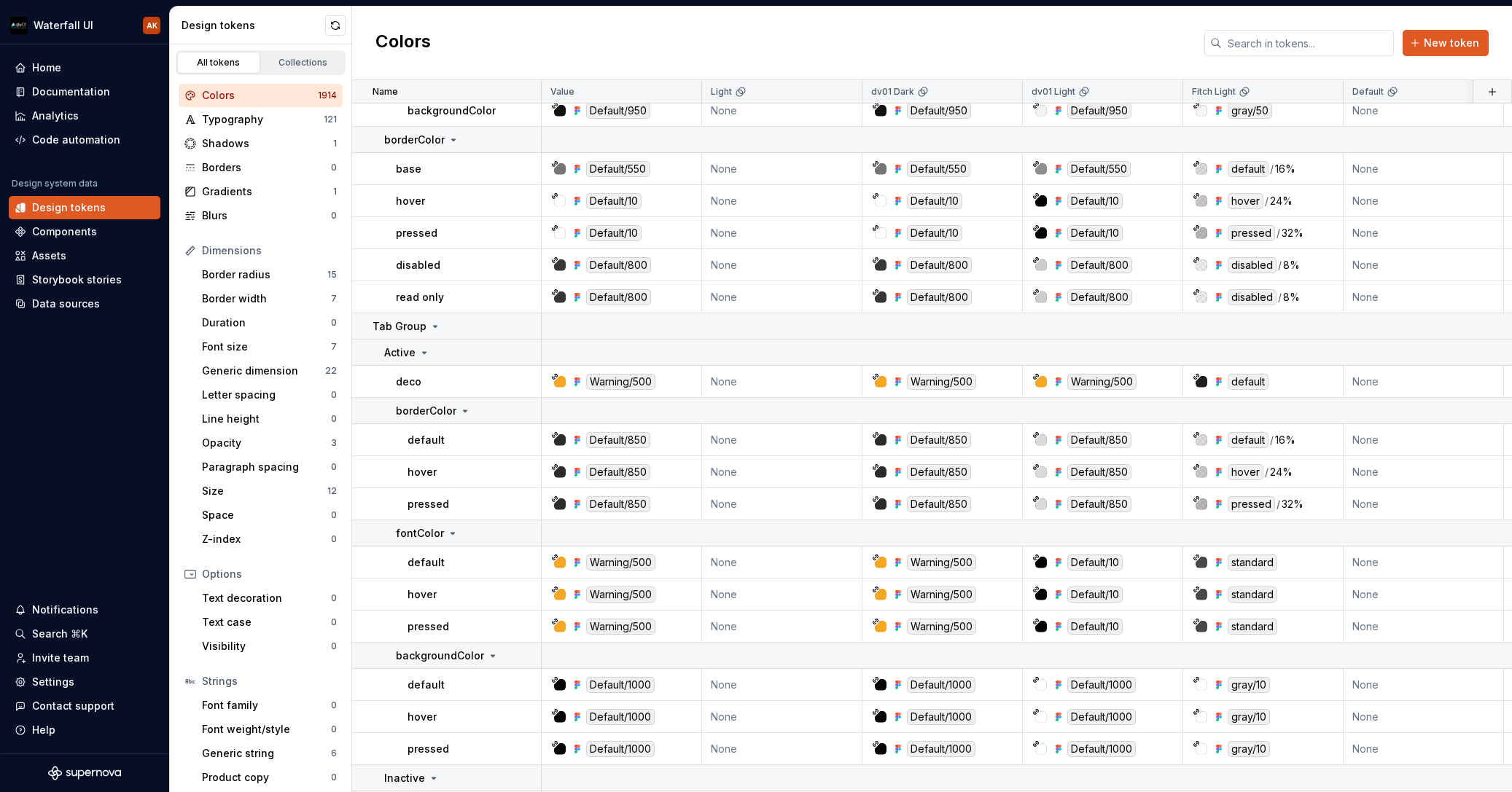
click at [232, 96] on div "Colors" at bounding box center [260, 96] width 116 height 15
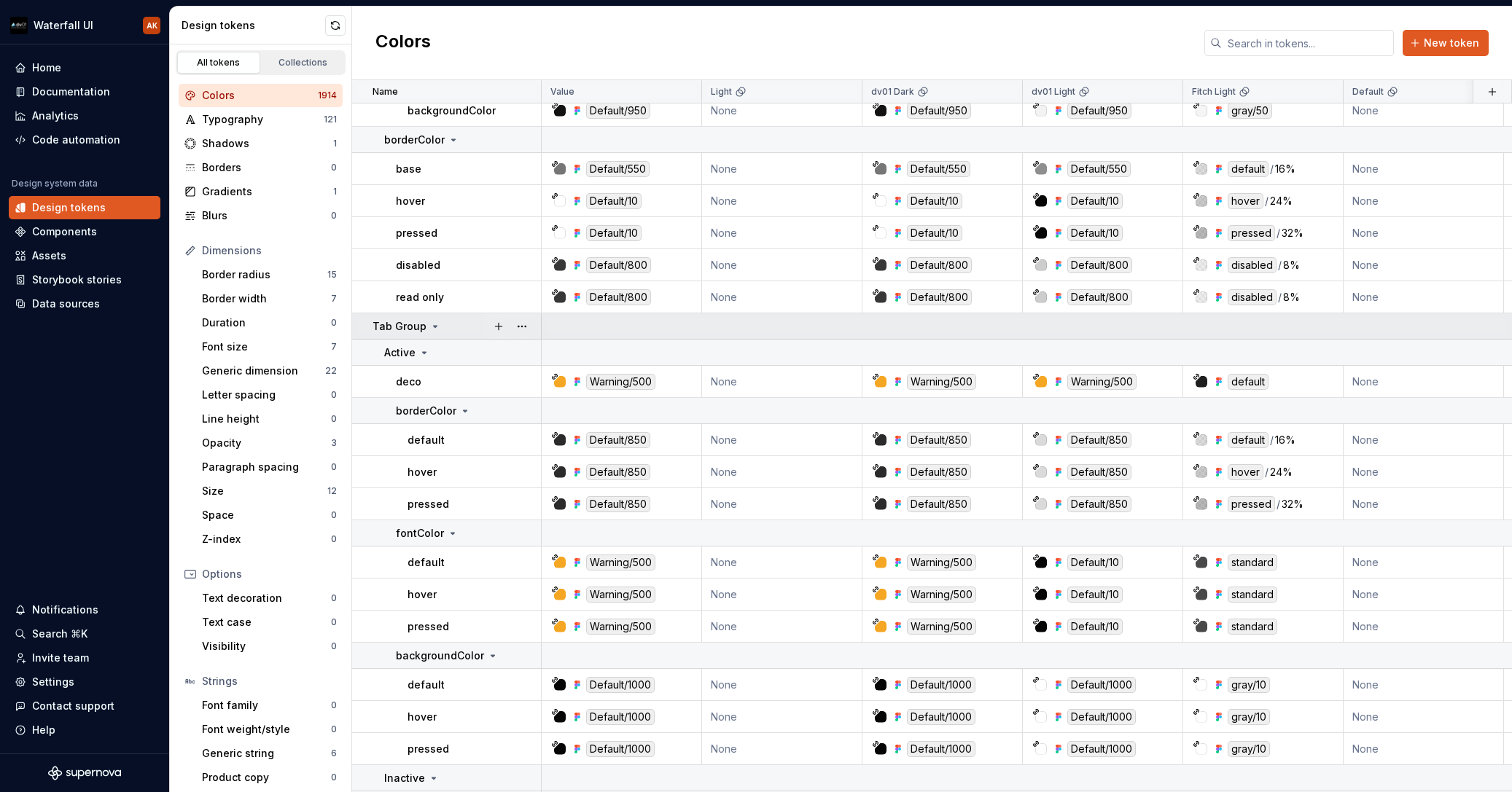
click at [434, 328] on icon at bounding box center [436, 327] width 12 height 12
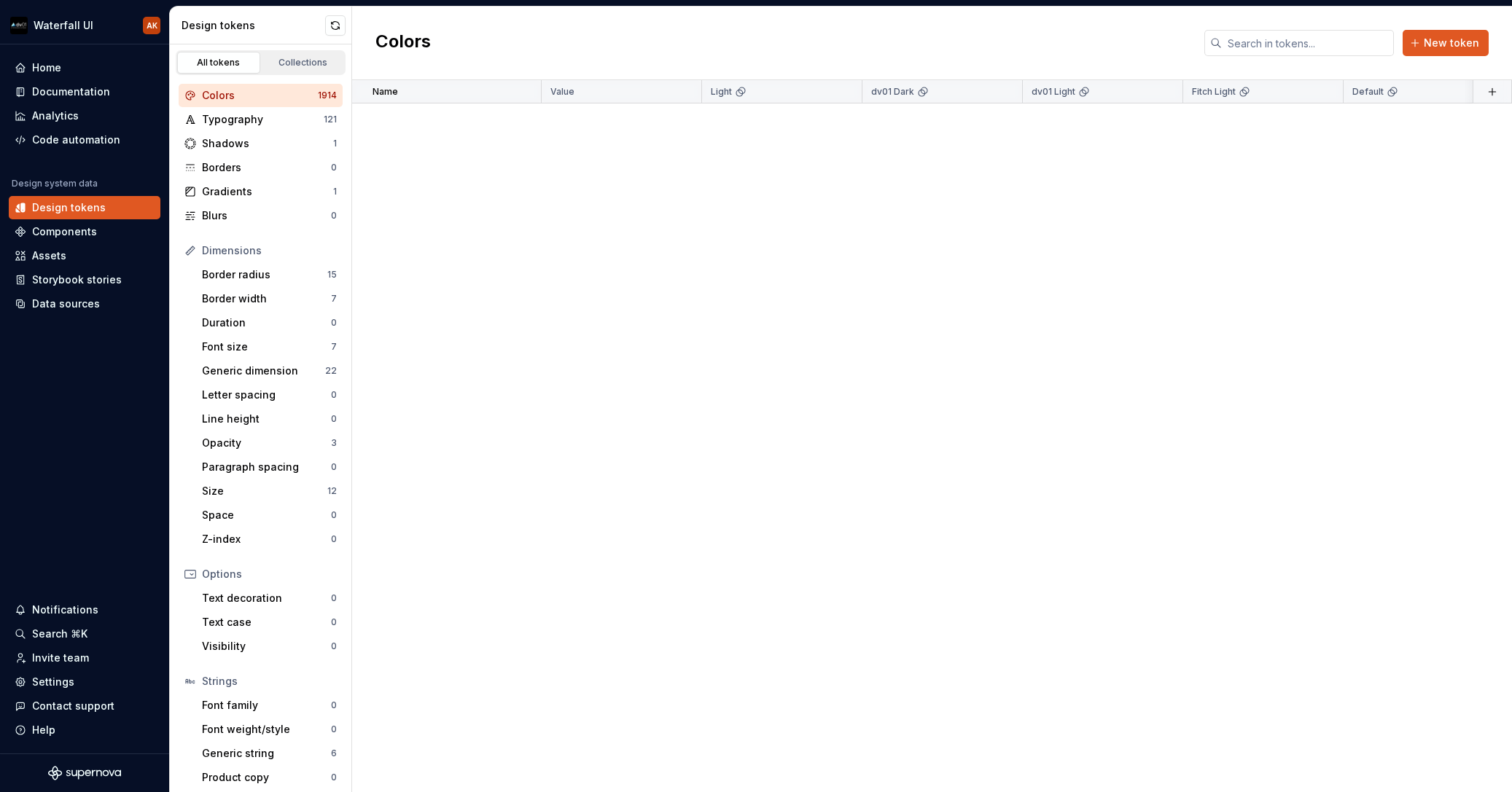
scroll to position [28842, 0]
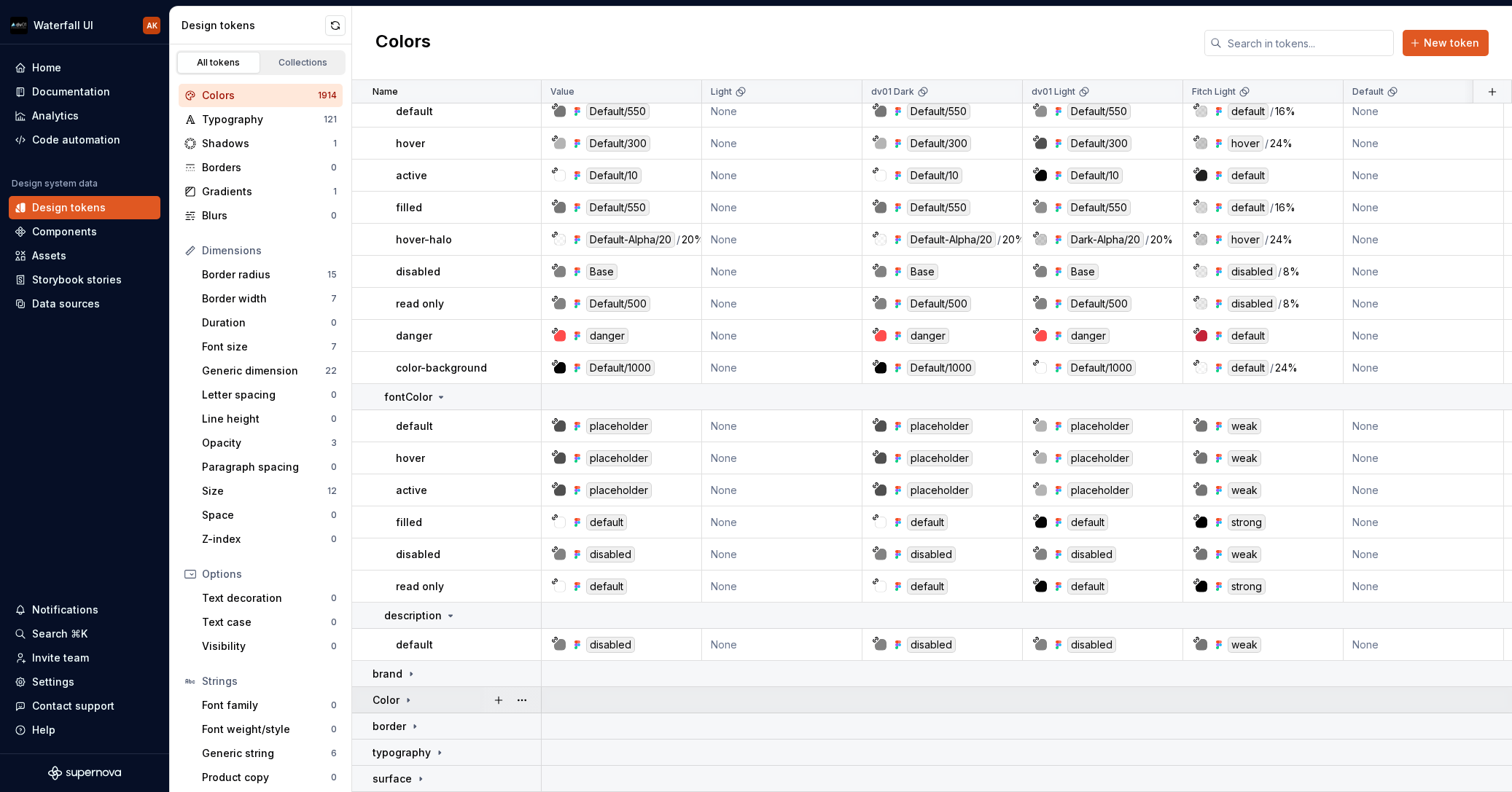
click at [408, 698] on icon at bounding box center [408, 700] width 1 height 4
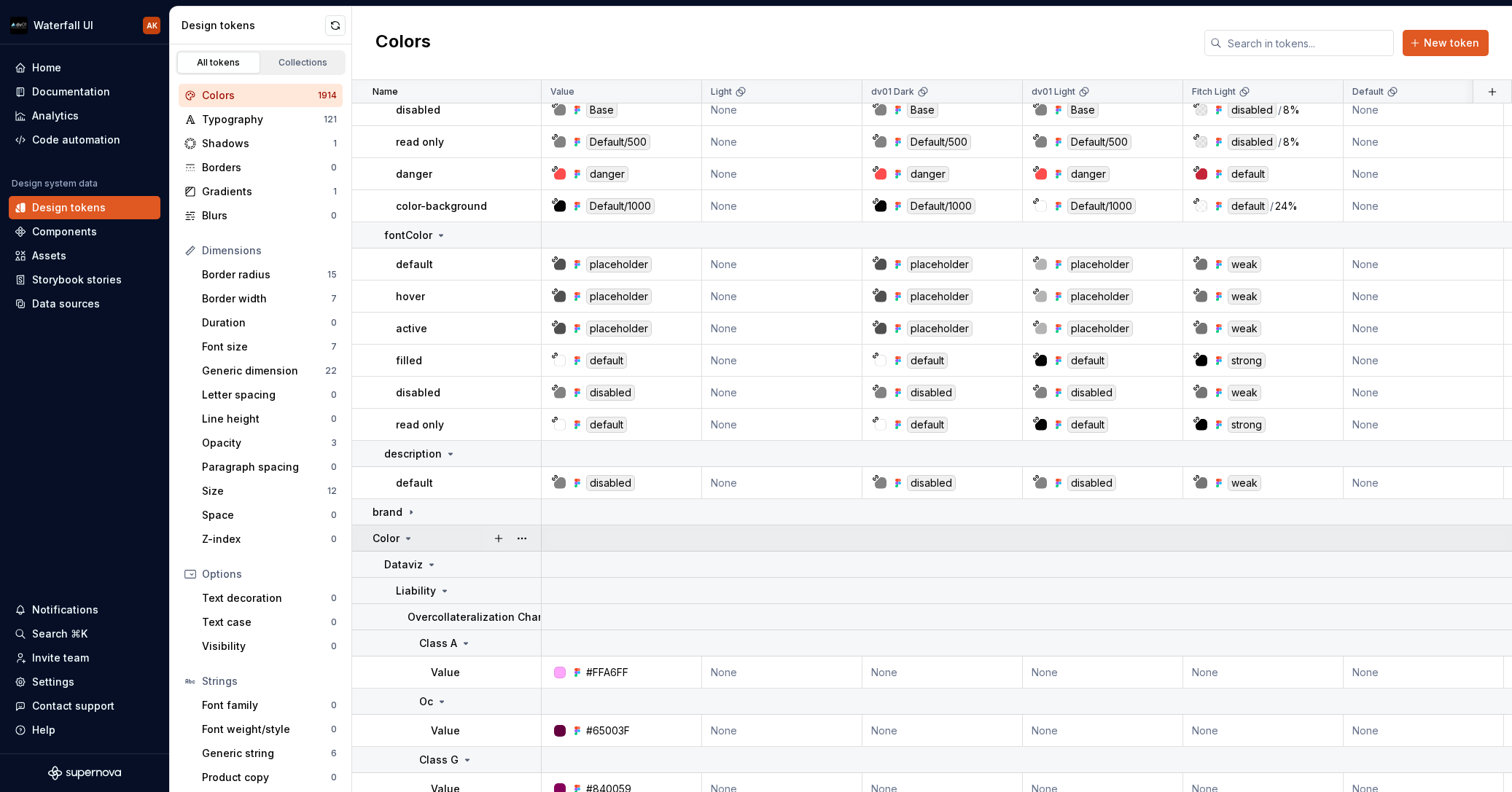
scroll to position [29001, 0]
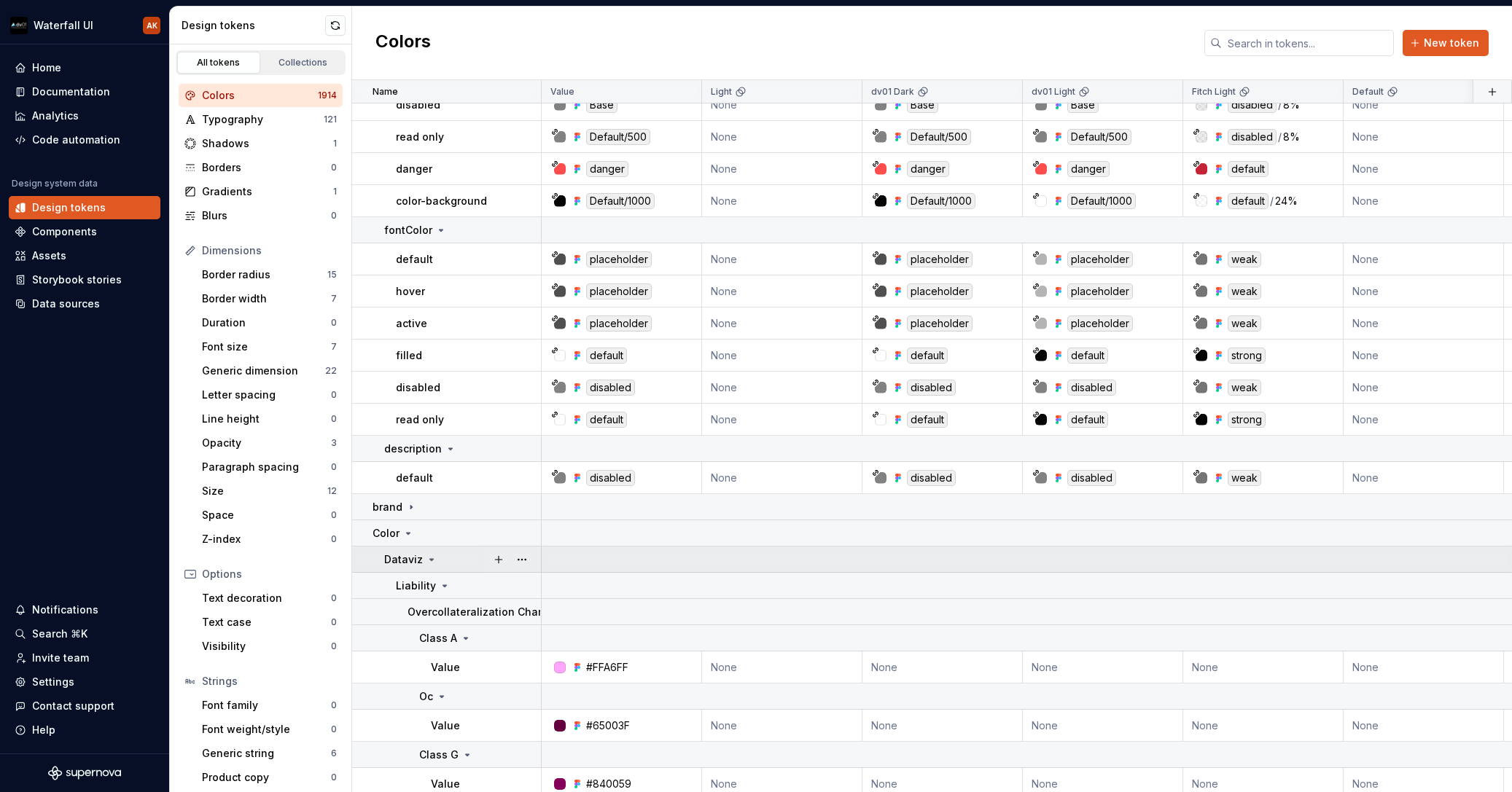
click at [428, 556] on icon at bounding box center [432, 560] width 12 height 12
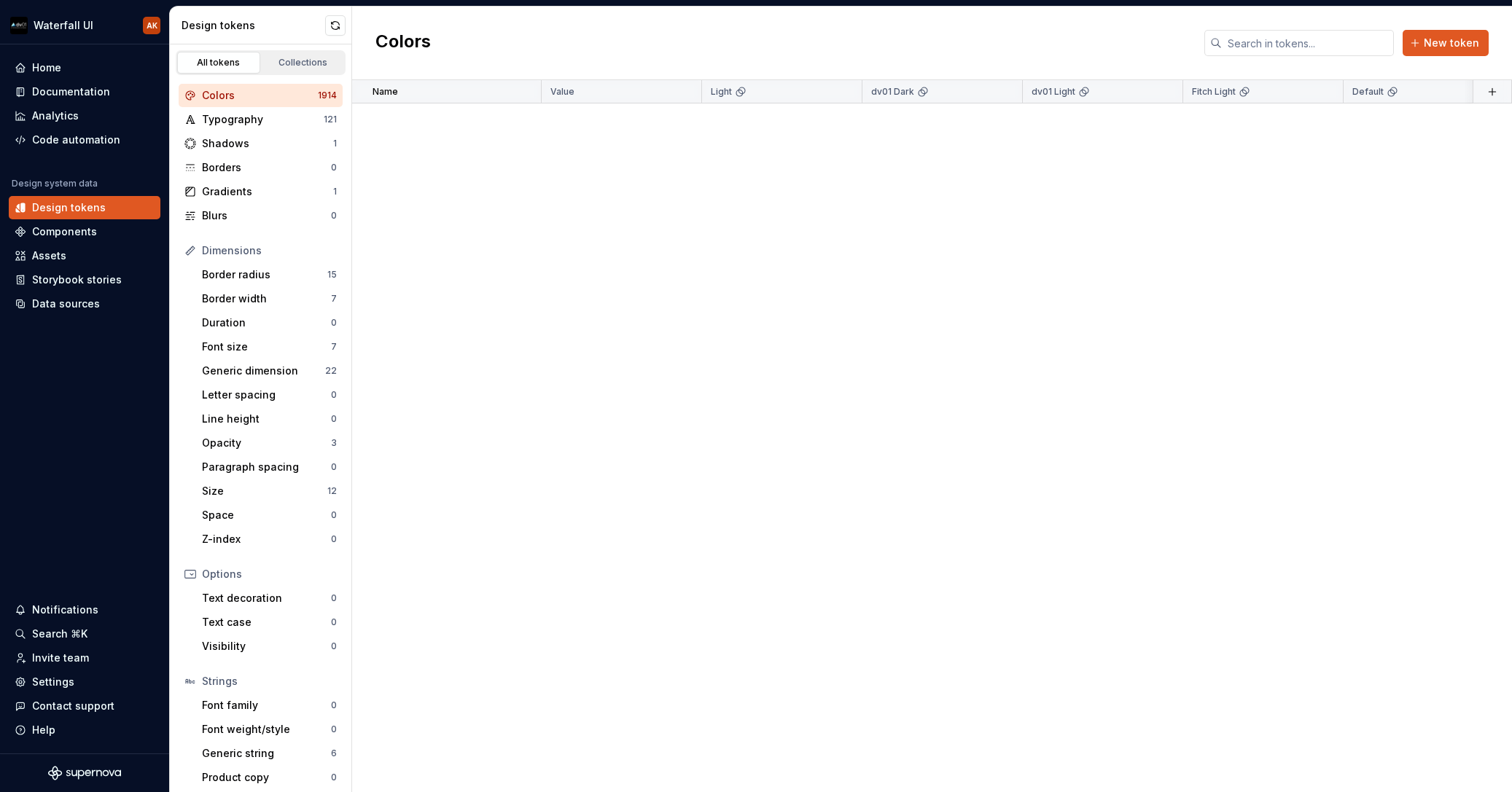
scroll to position [0, 0]
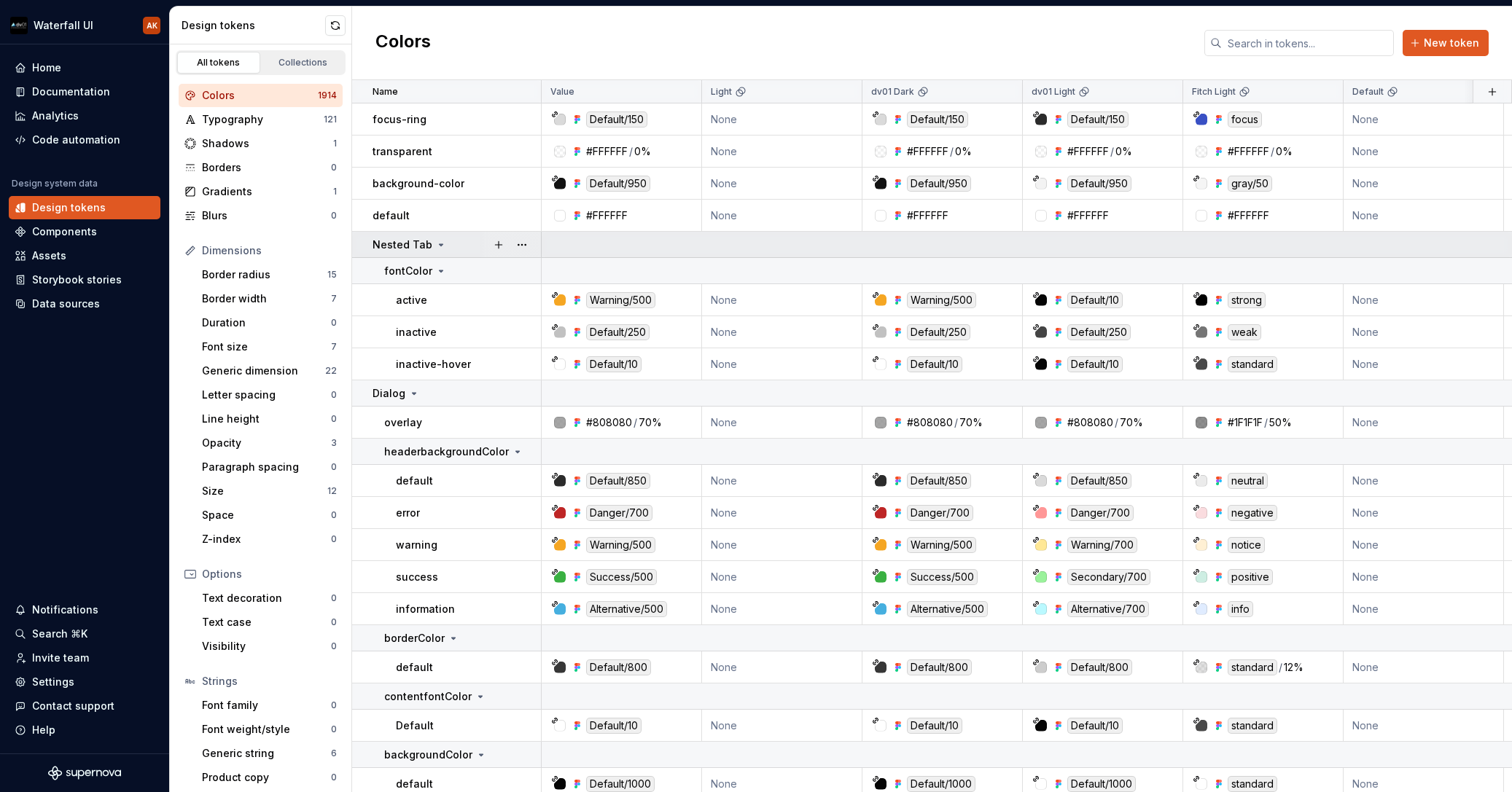
click at [440, 243] on icon at bounding box center [442, 245] width 12 height 12
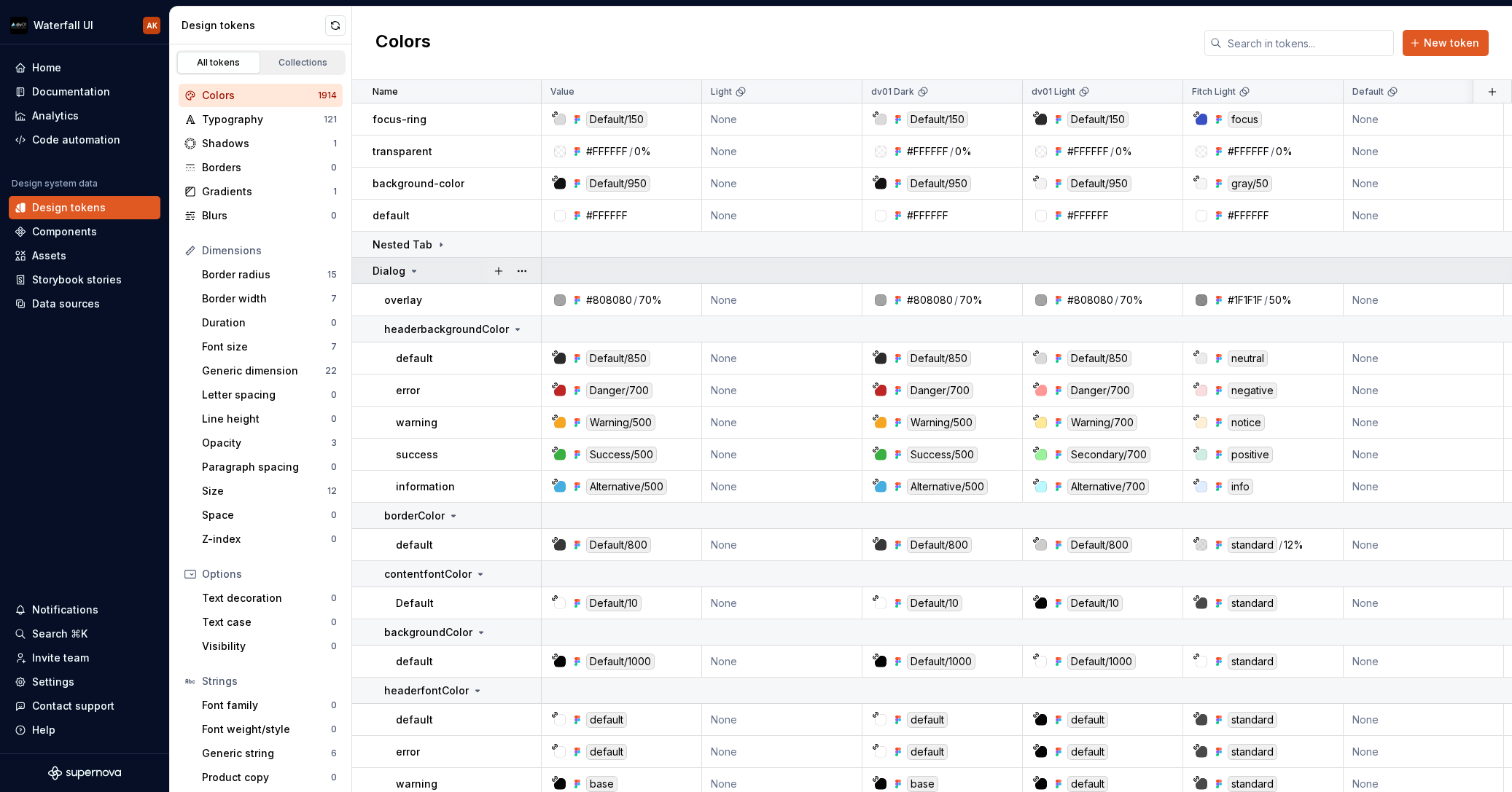
click at [421, 272] on div "Dialog" at bounding box center [456, 271] width 167 height 15
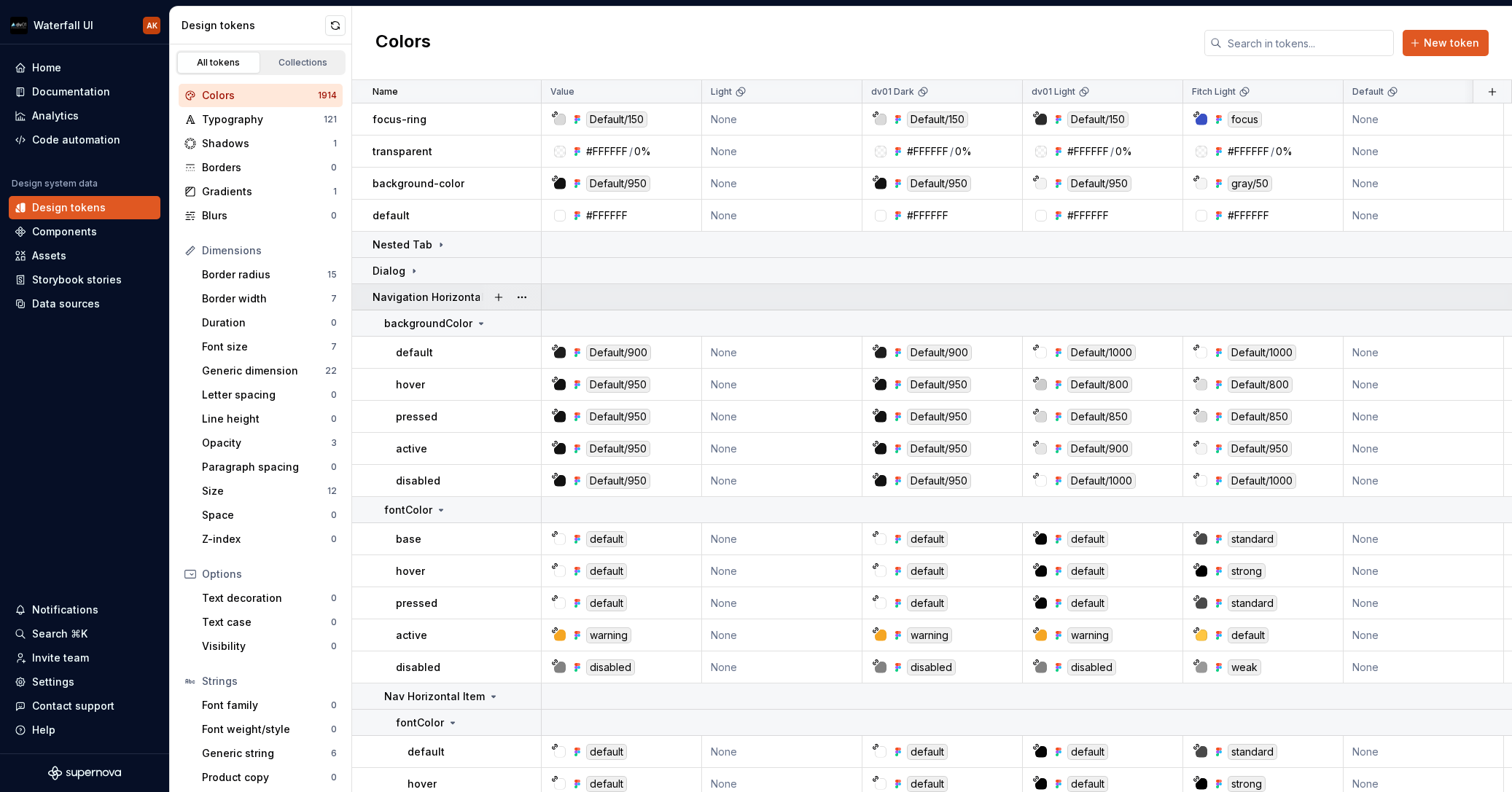
click at [483, 297] on div at bounding box center [509, 297] width 61 height 26
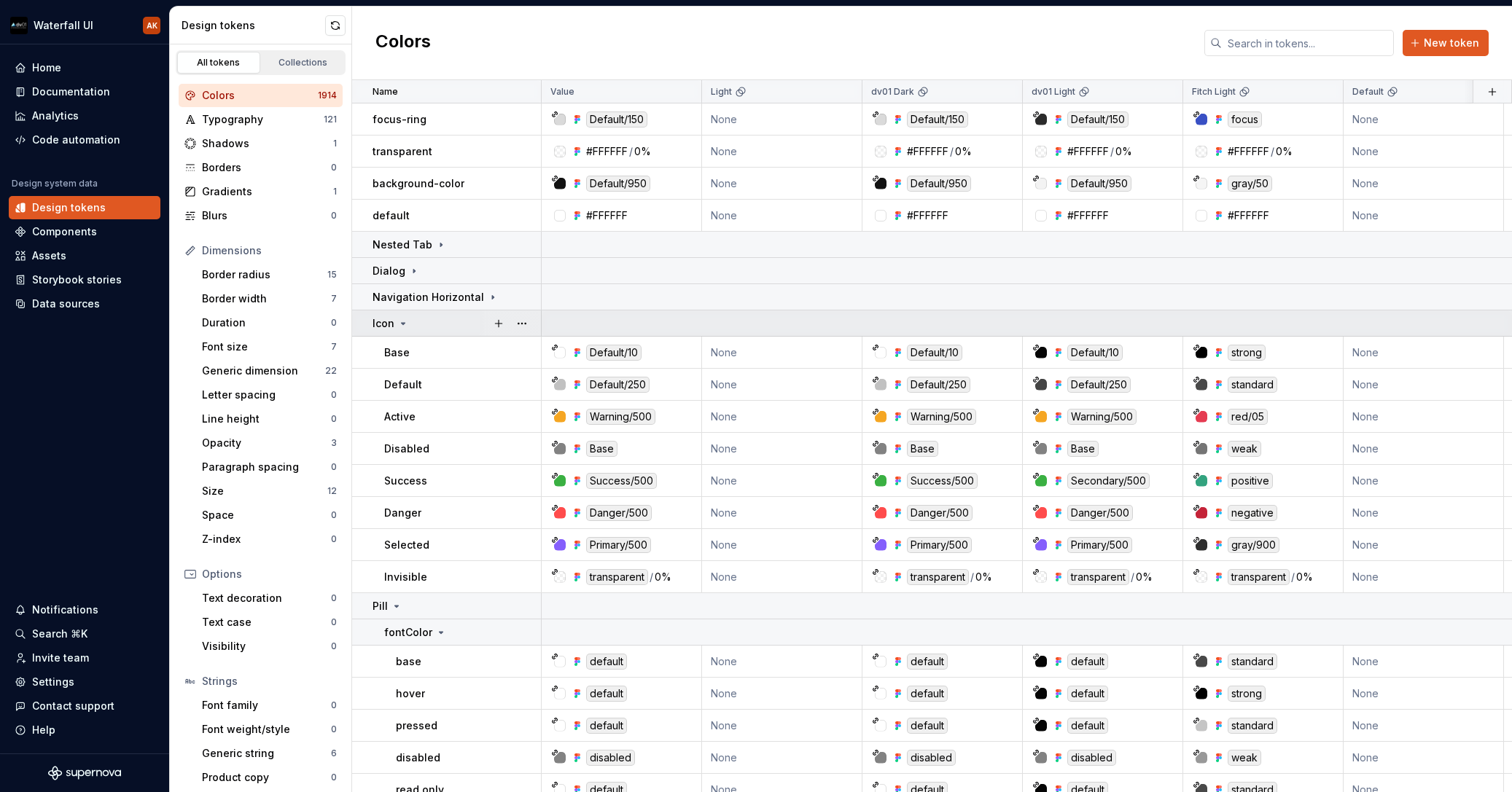
click at [404, 323] on icon at bounding box center [404, 323] width 4 height 1
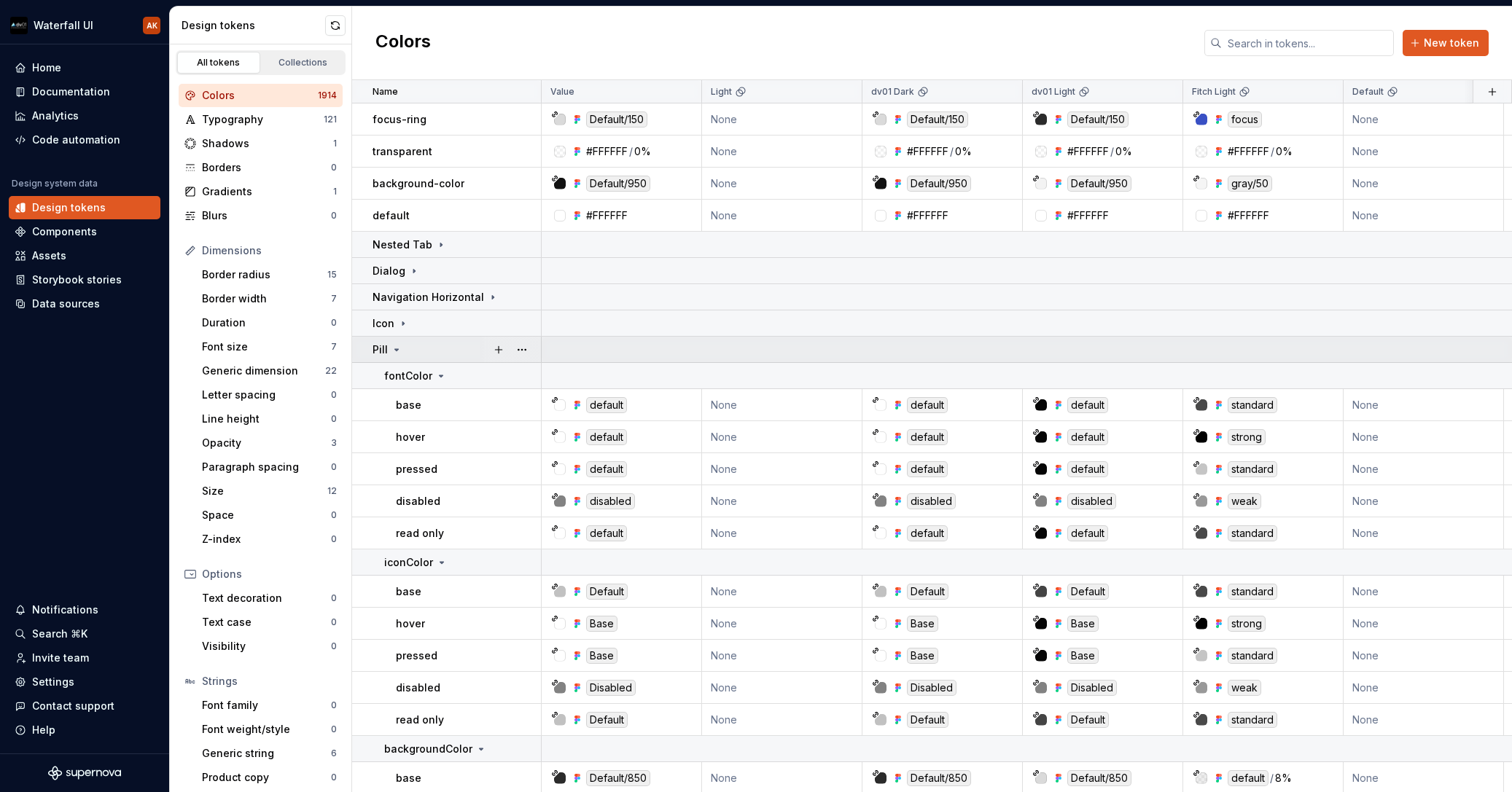
click at [399, 349] on icon at bounding box center [397, 350] width 12 height 12
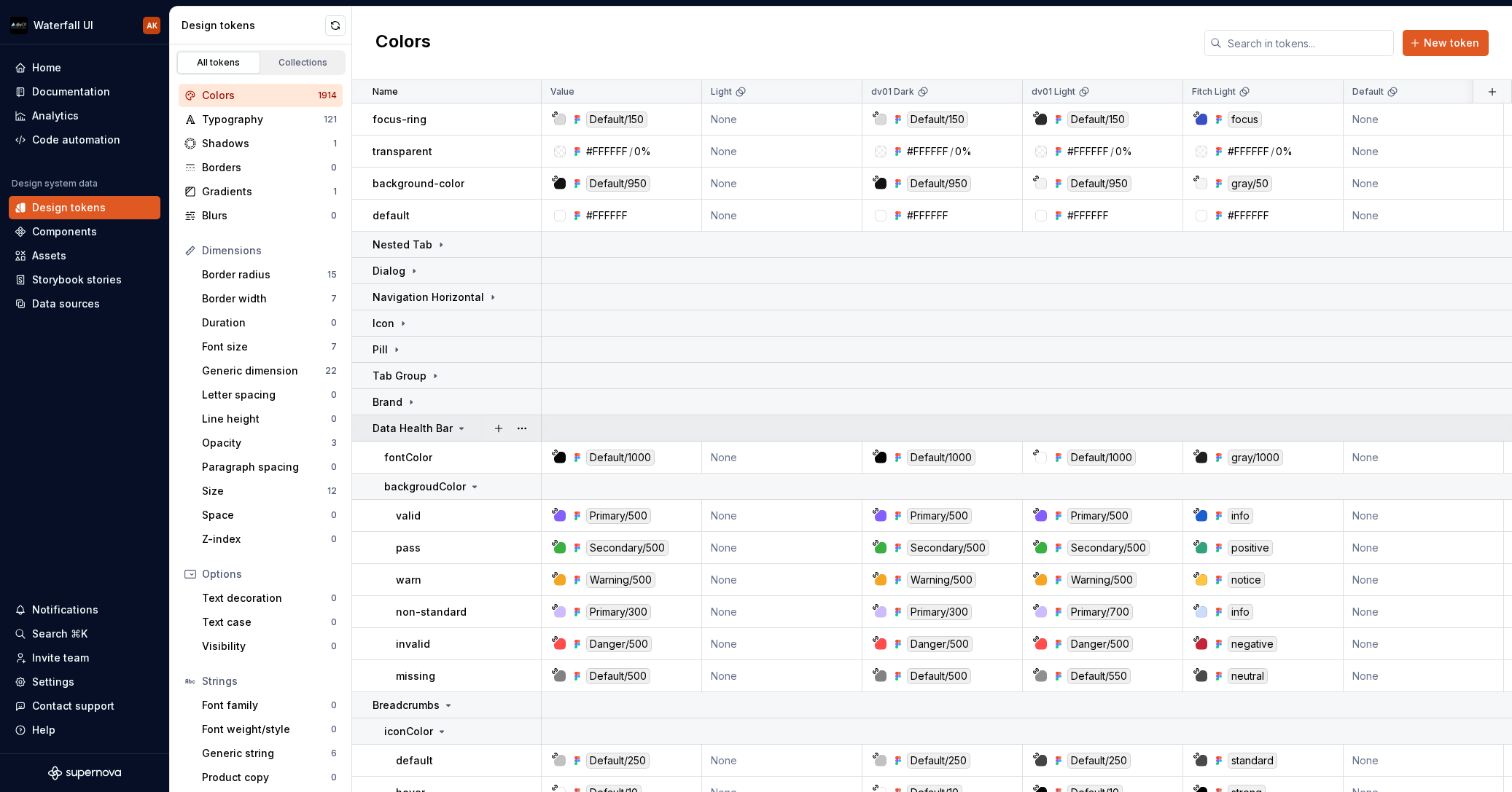
click at [455, 429] on icon at bounding box center [461, 428] width 12 height 12
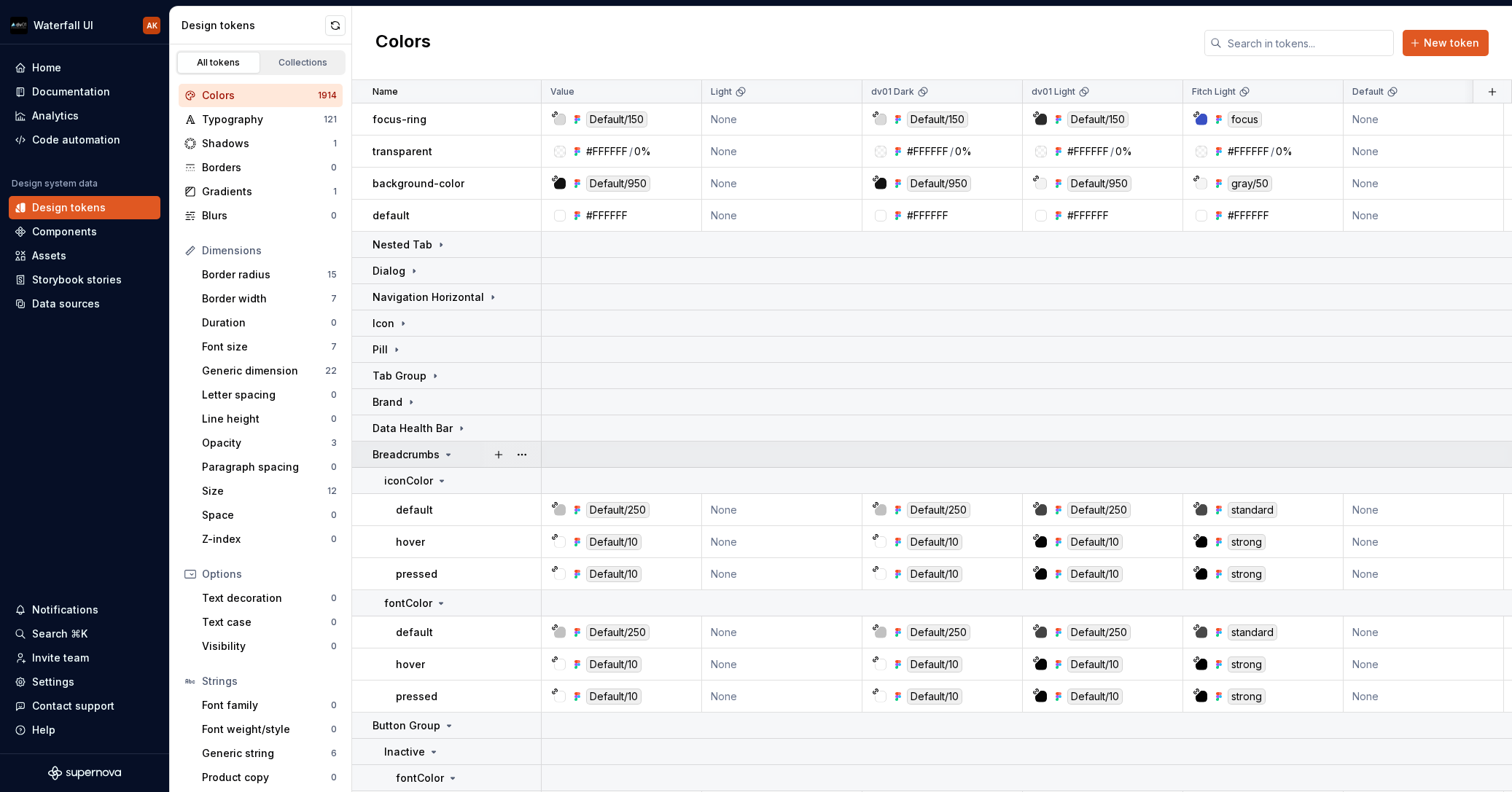
click at [445, 459] on icon at bounding box center [449, 455] width 12 height 12
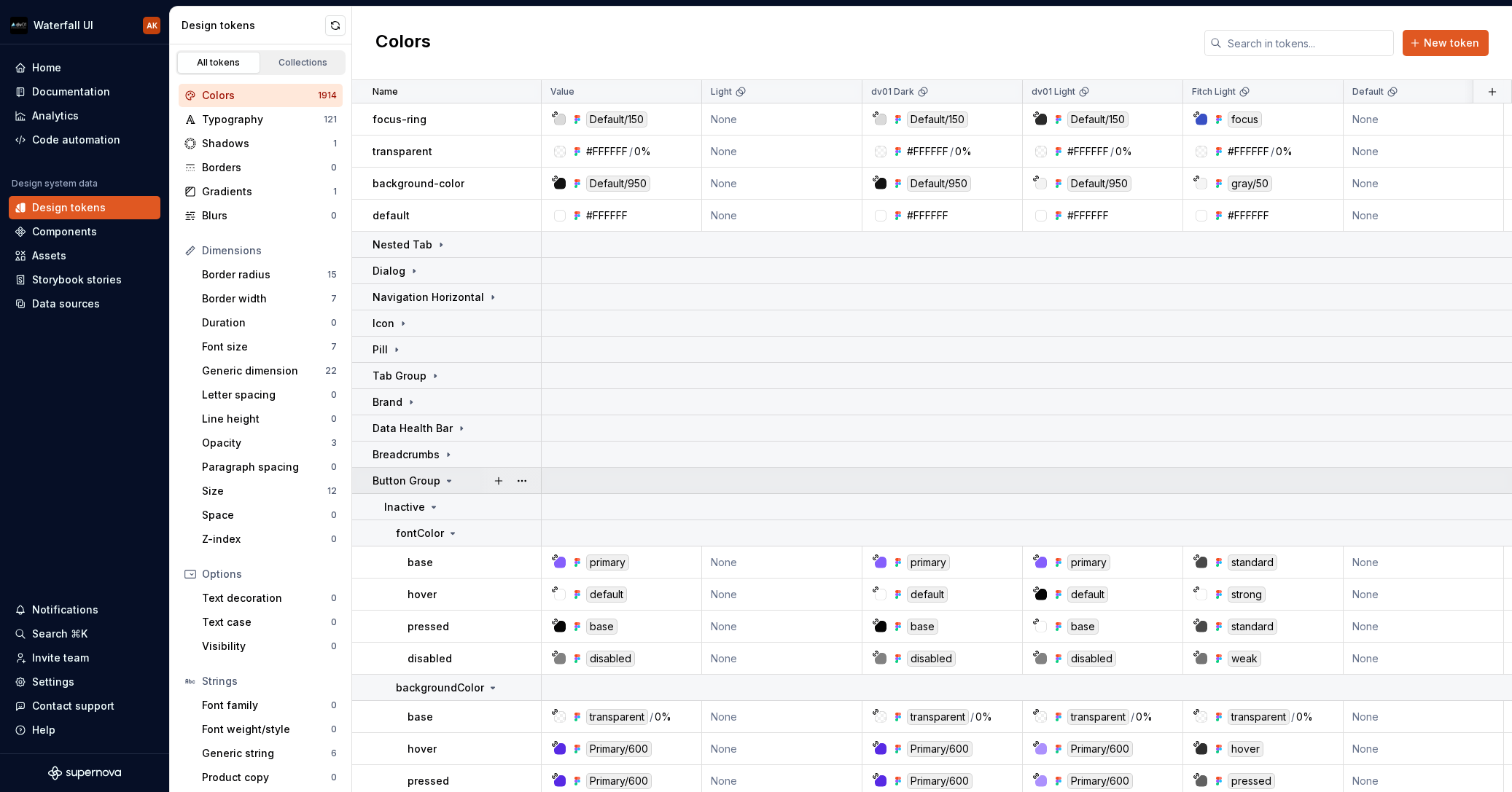
click at [444, 479] on icon at bounding box center [450, 481] width 12 height 12
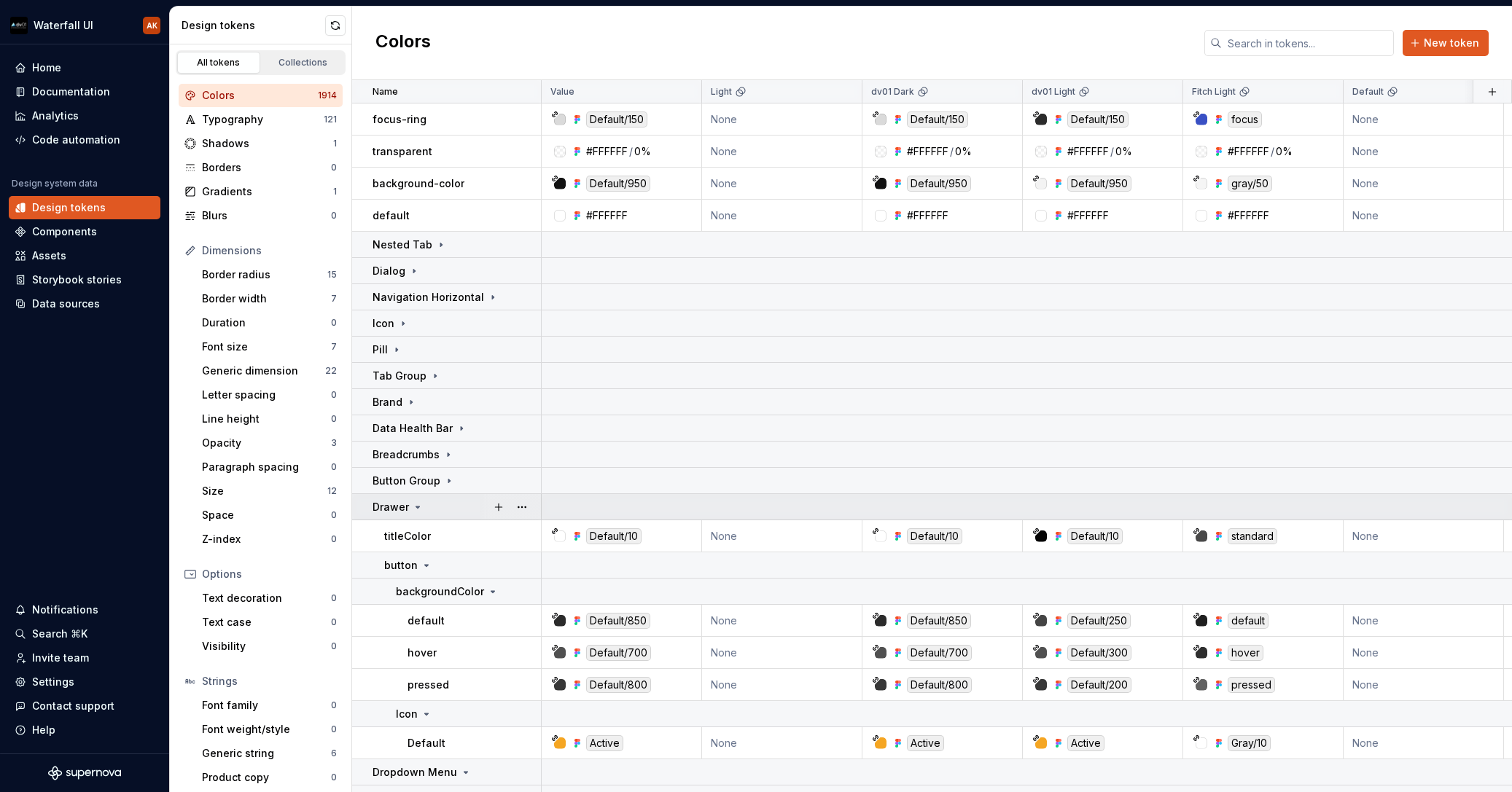
click at [415, 506] on icon at bounding box center [418, 507] width 12 height 12
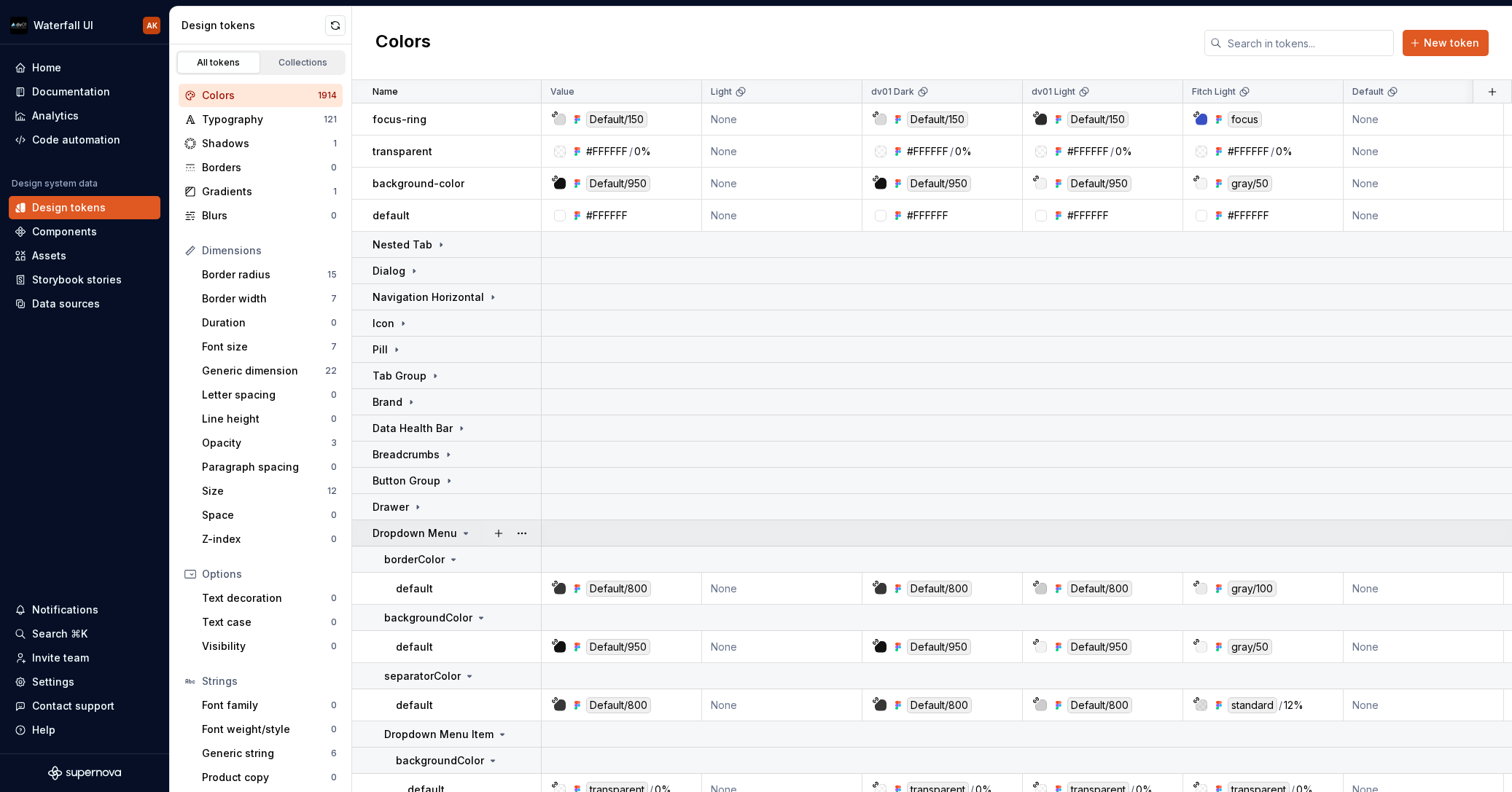
click at [463, 531] on icon at bounding box center [466, 534] width 12 height 12
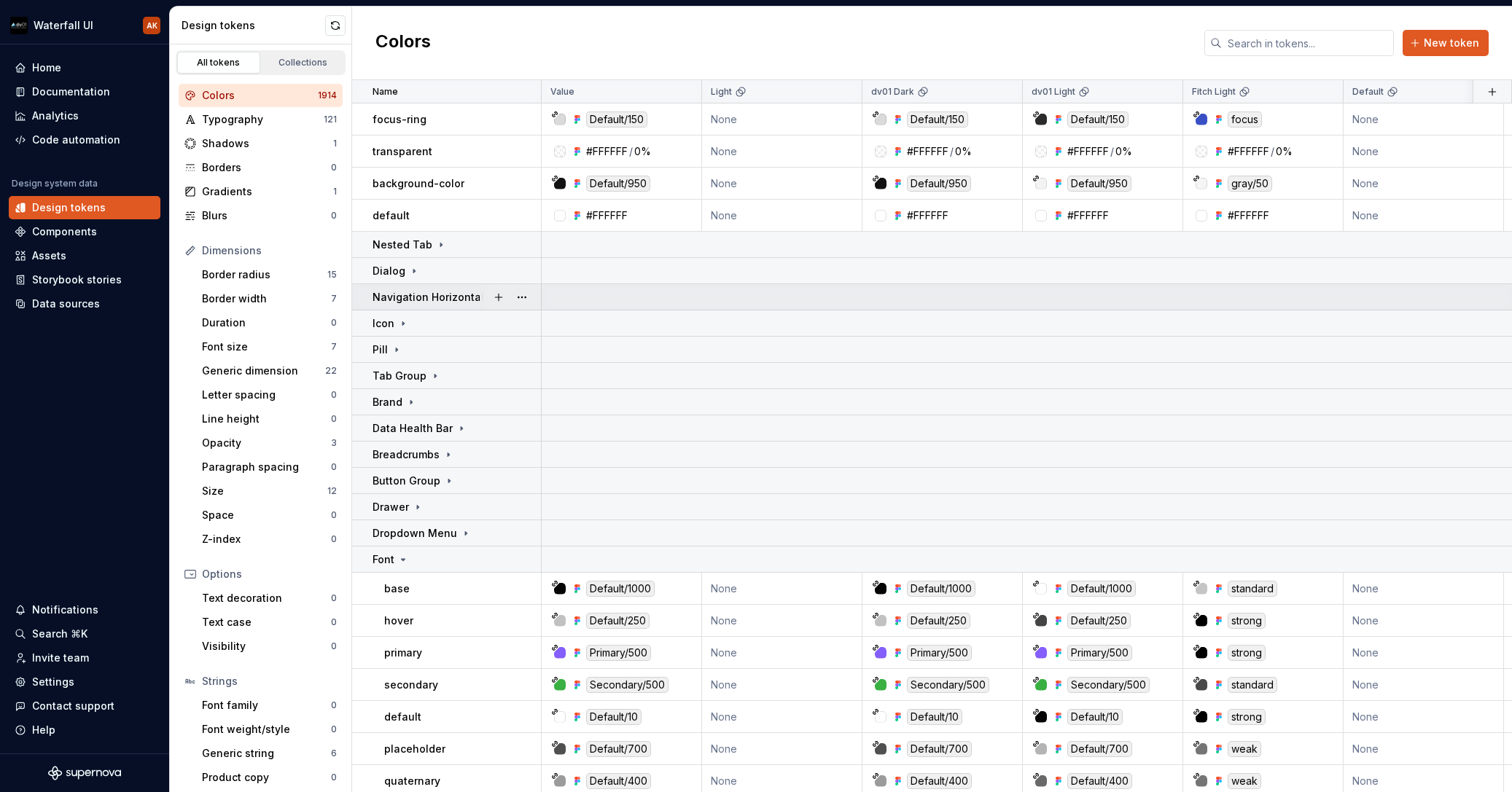
scroll to position [246, 0]
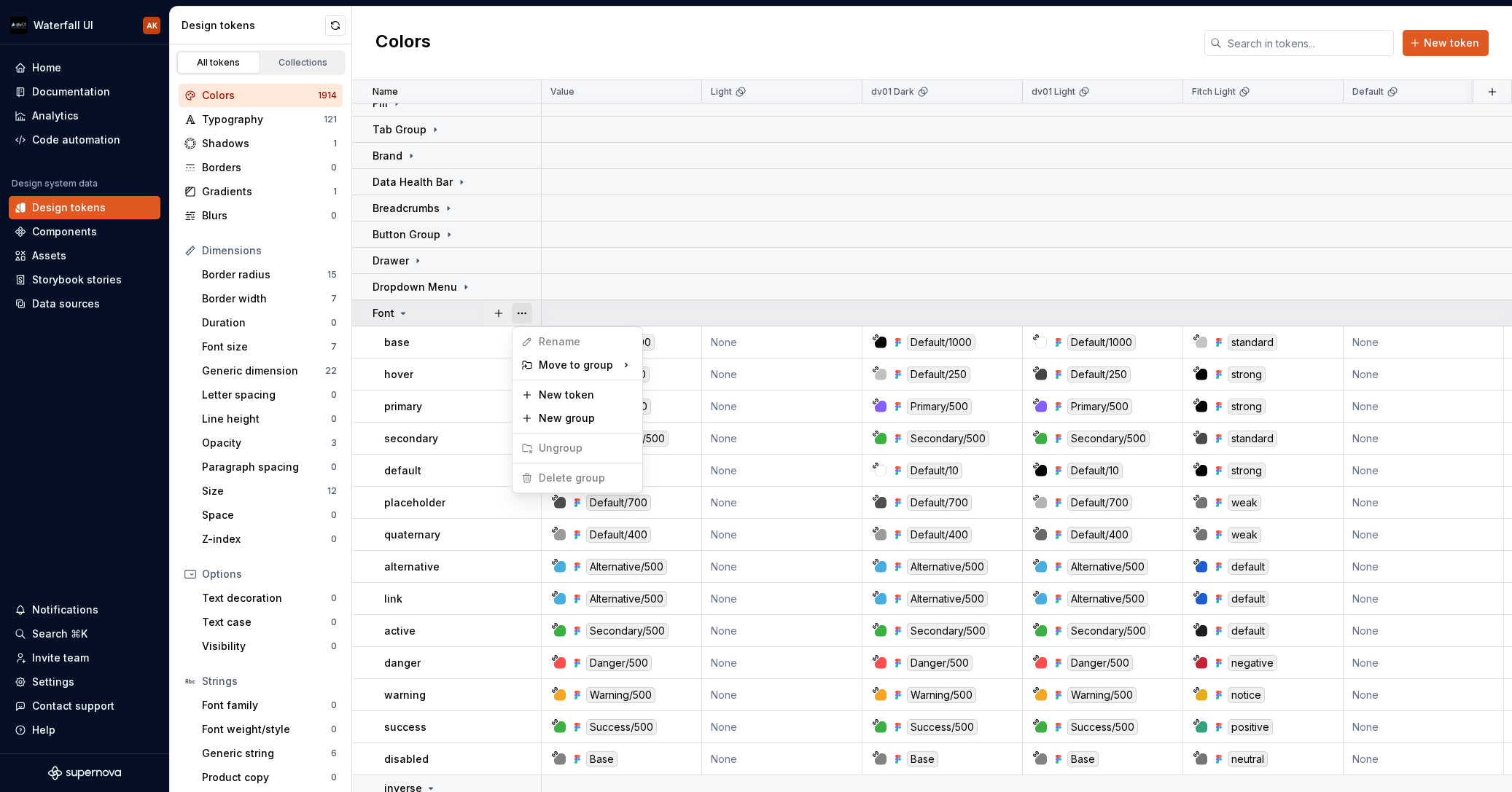
click at [525, 316] on button "button" at bounding box center [522, 313] width 20 height 20
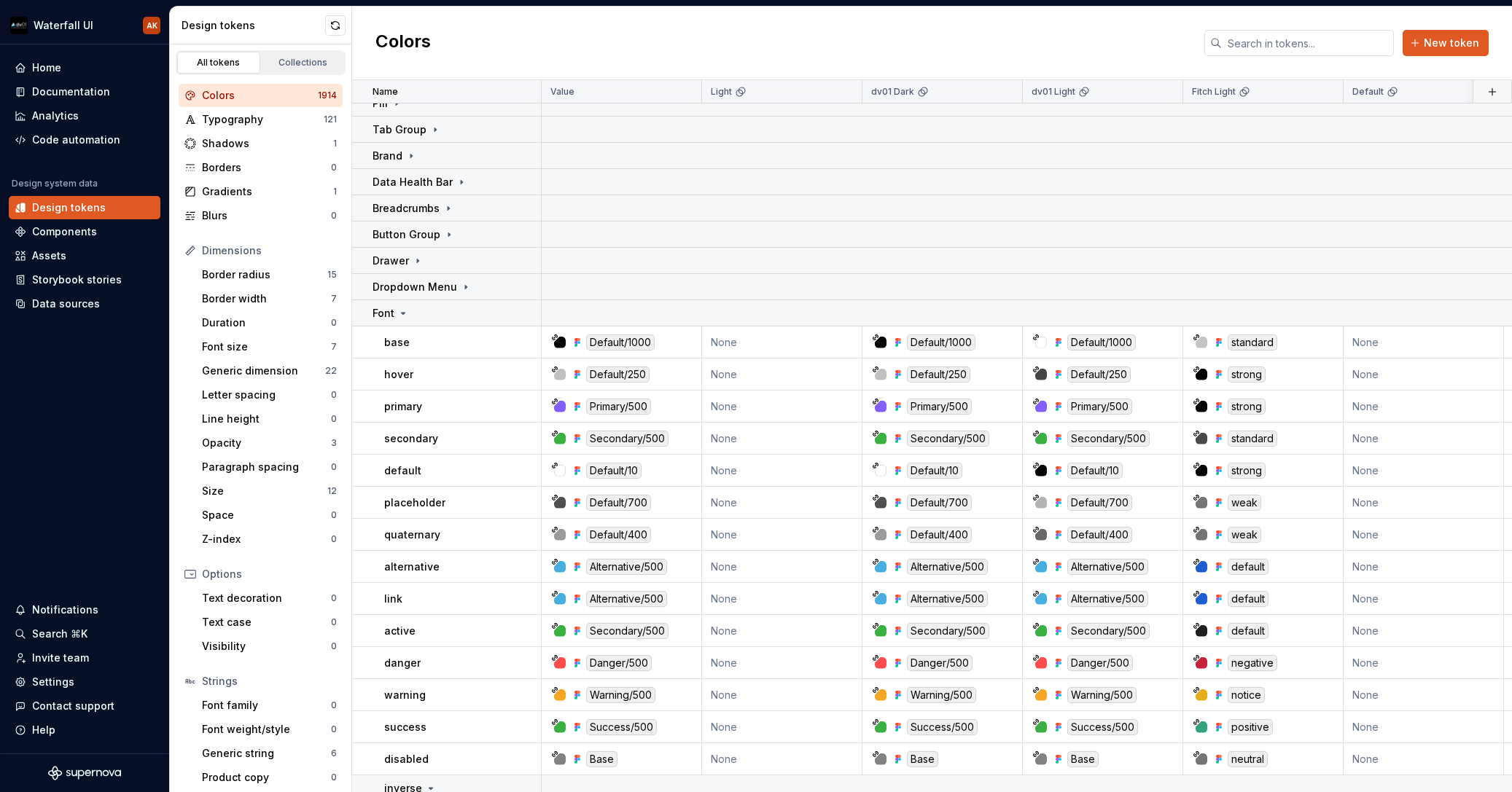
click at [463, 154] on html "Waterfall UI AK Home Documentation Analytics Code automation Design system data…" at bounding box center [756, 396] width 1512 height 792
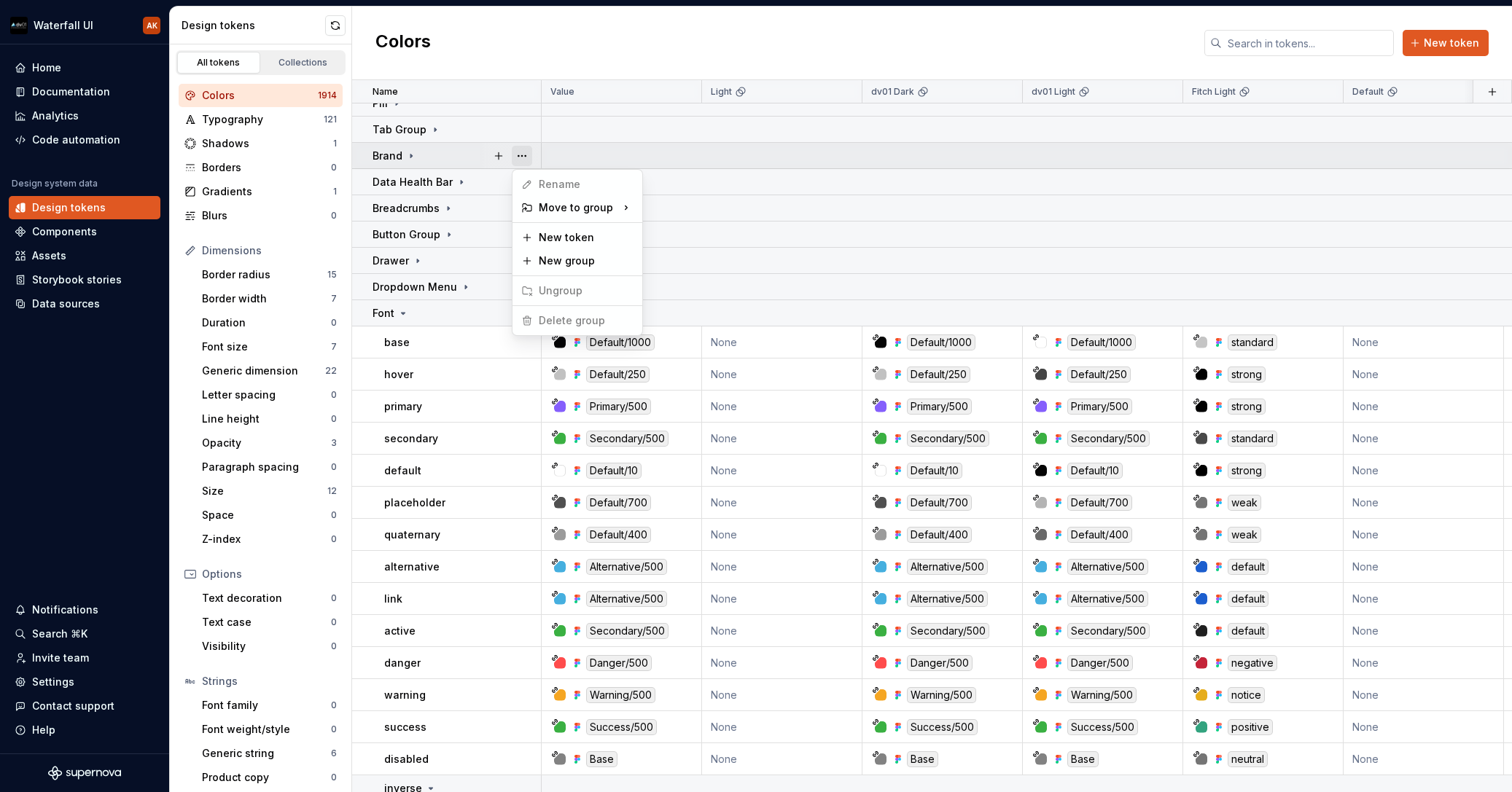
click at [520, 158] on button "button" at bounding box center [522, 155] width 20 height 20
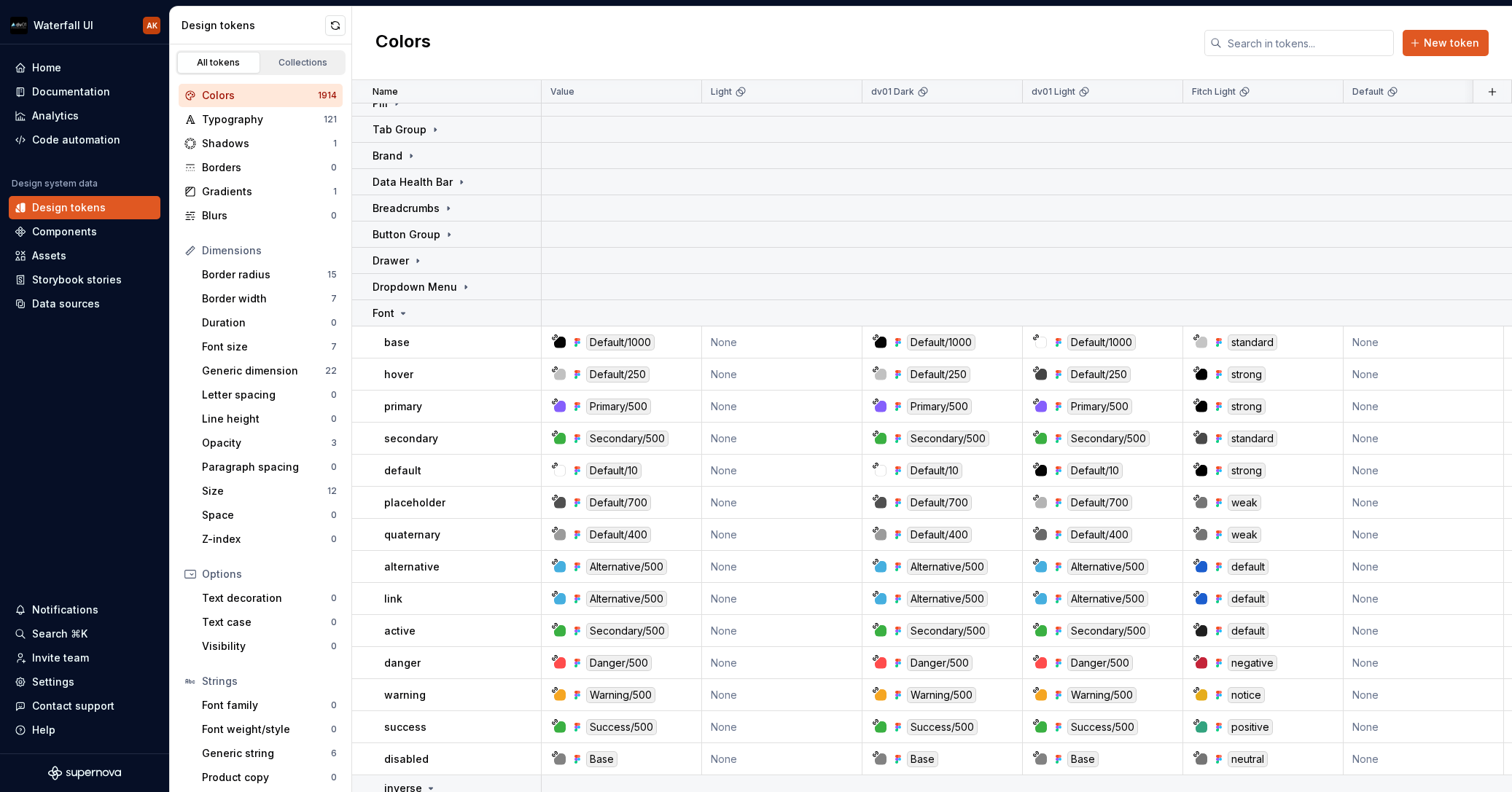
click at [426, 267] on html "Waterfall UI AK Home Documentation Analytics Code automation Design system data…" at bounding box center [756, 396] width 1512 height 792
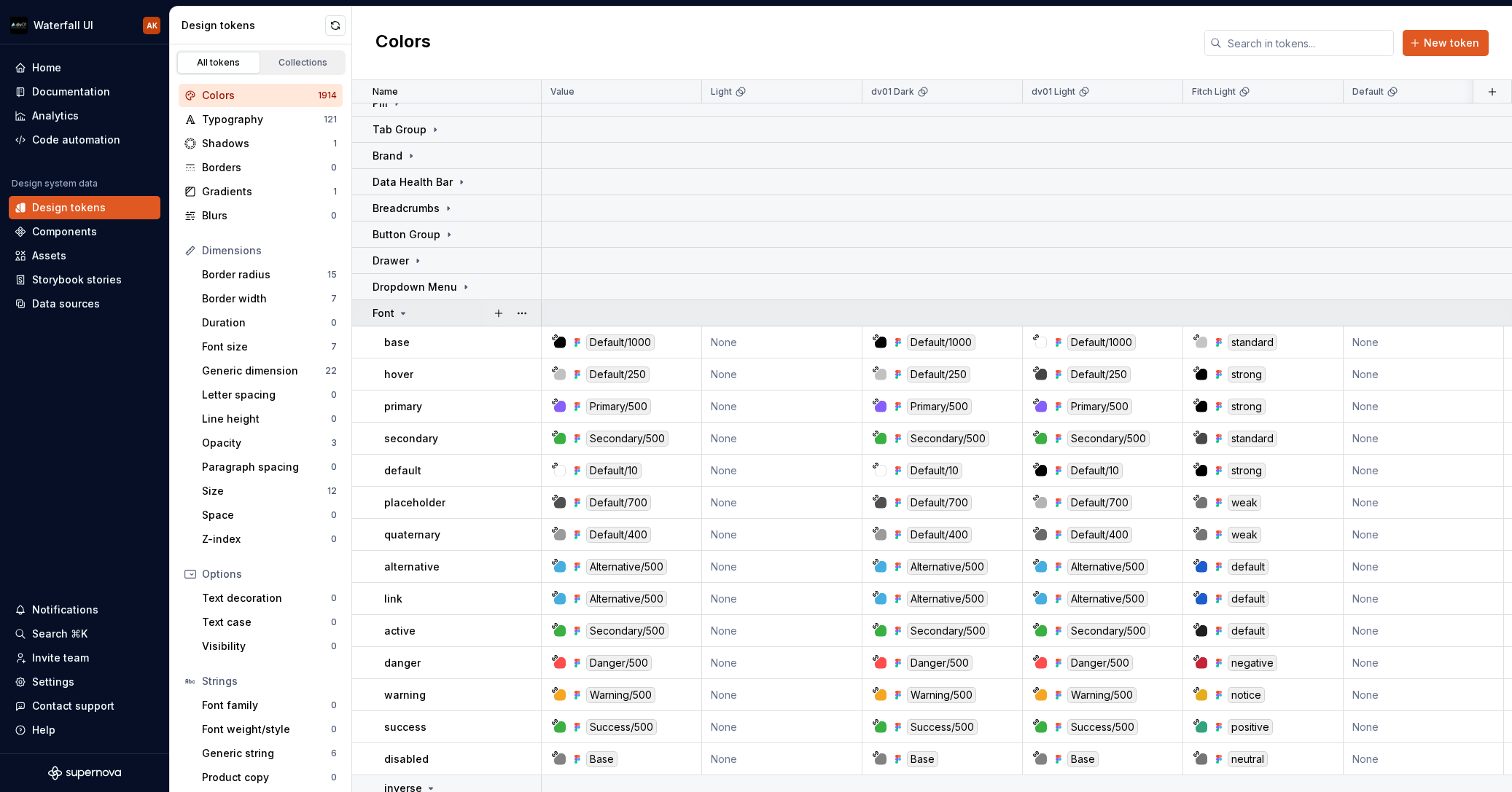
click at [399, 314] on icon at bounding box center [404, 314] width 12 height 12
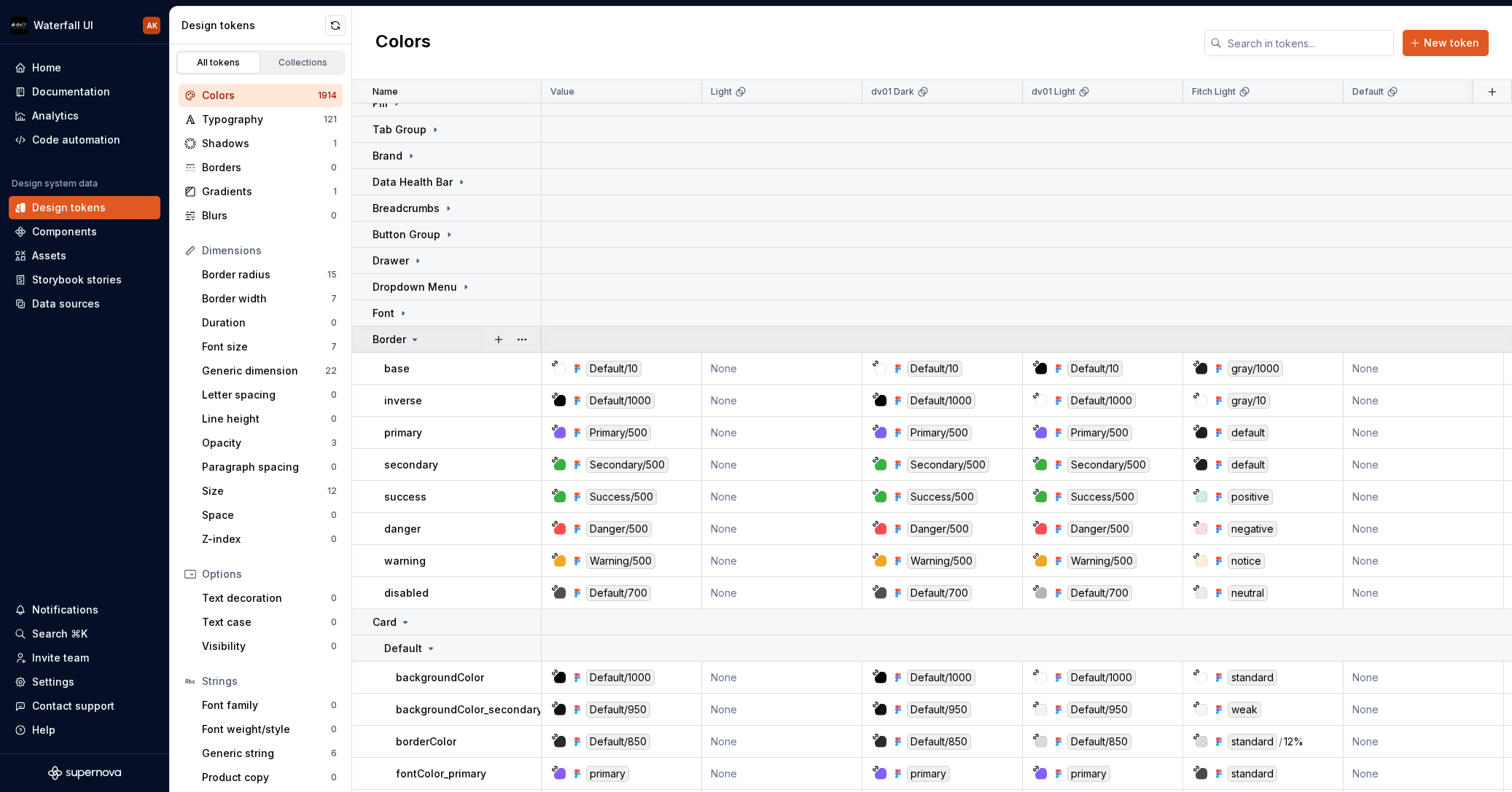
click at [413, 342] on icon at bounding box center [415, 340] width 12 height 12
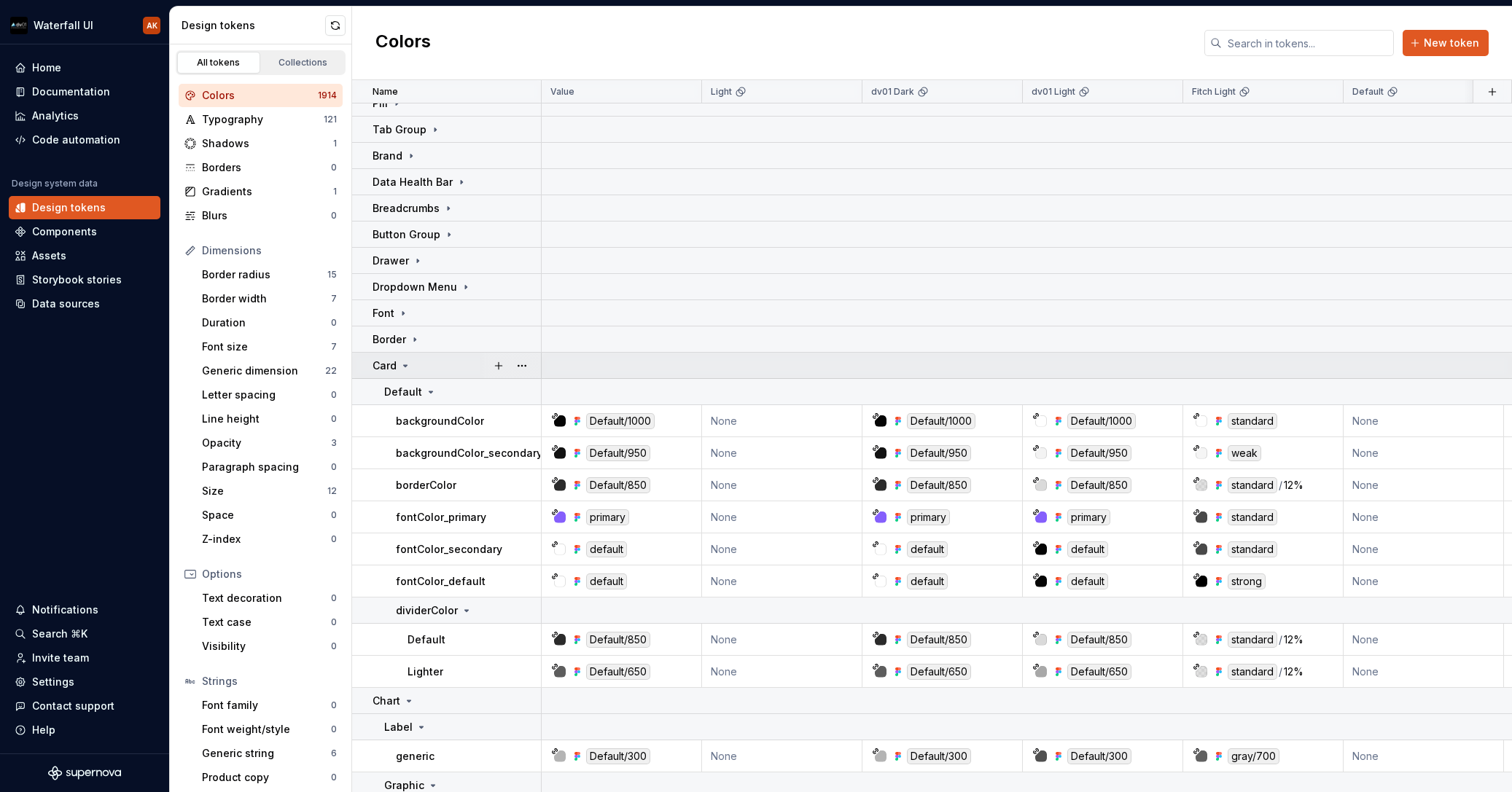
click at [406, 366] on icon at bounding box center [406, 366] width 4 height 1
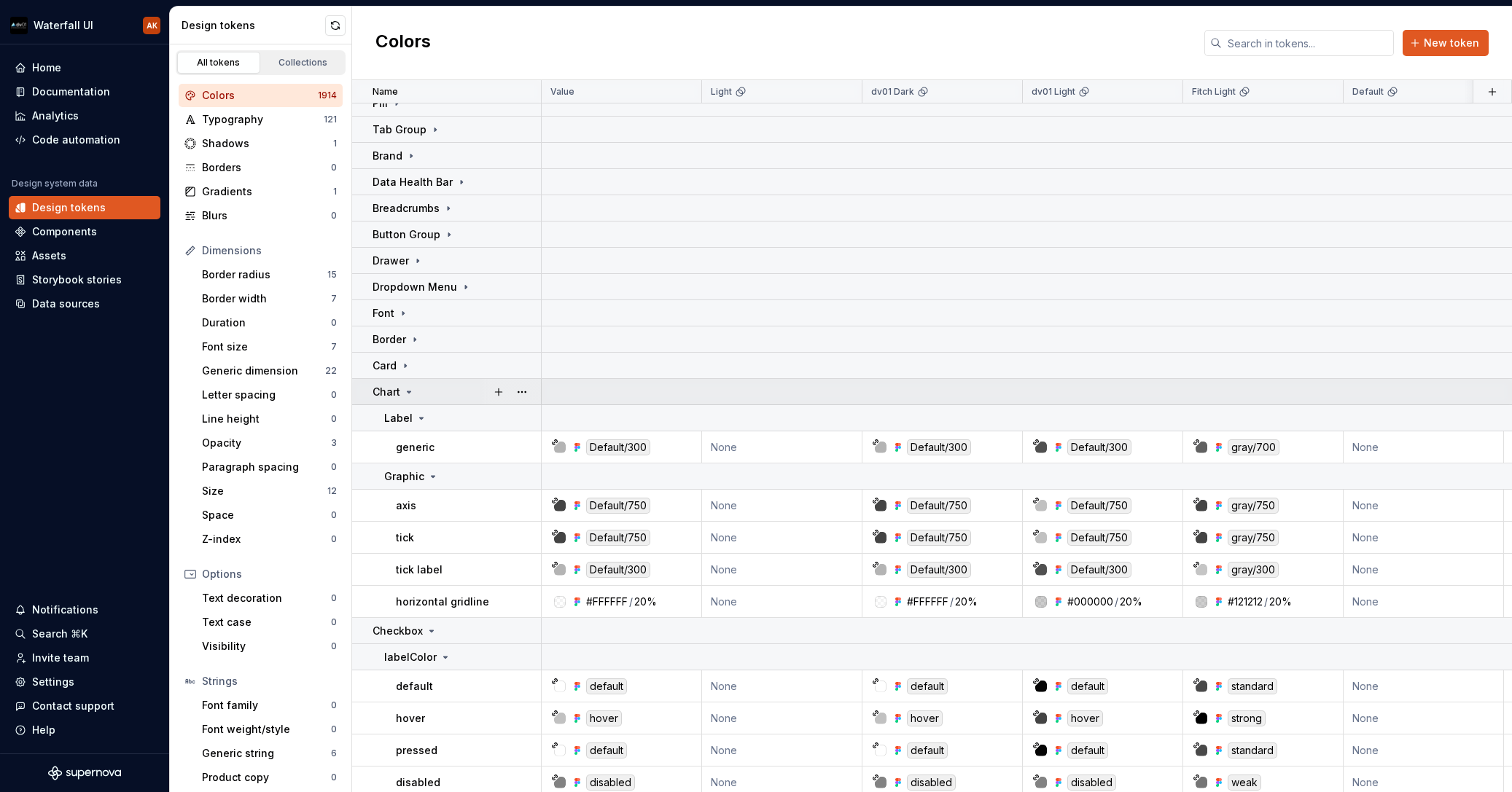
click at [409, 396] on icon at bounding box center [410, 393] width 12 height 12
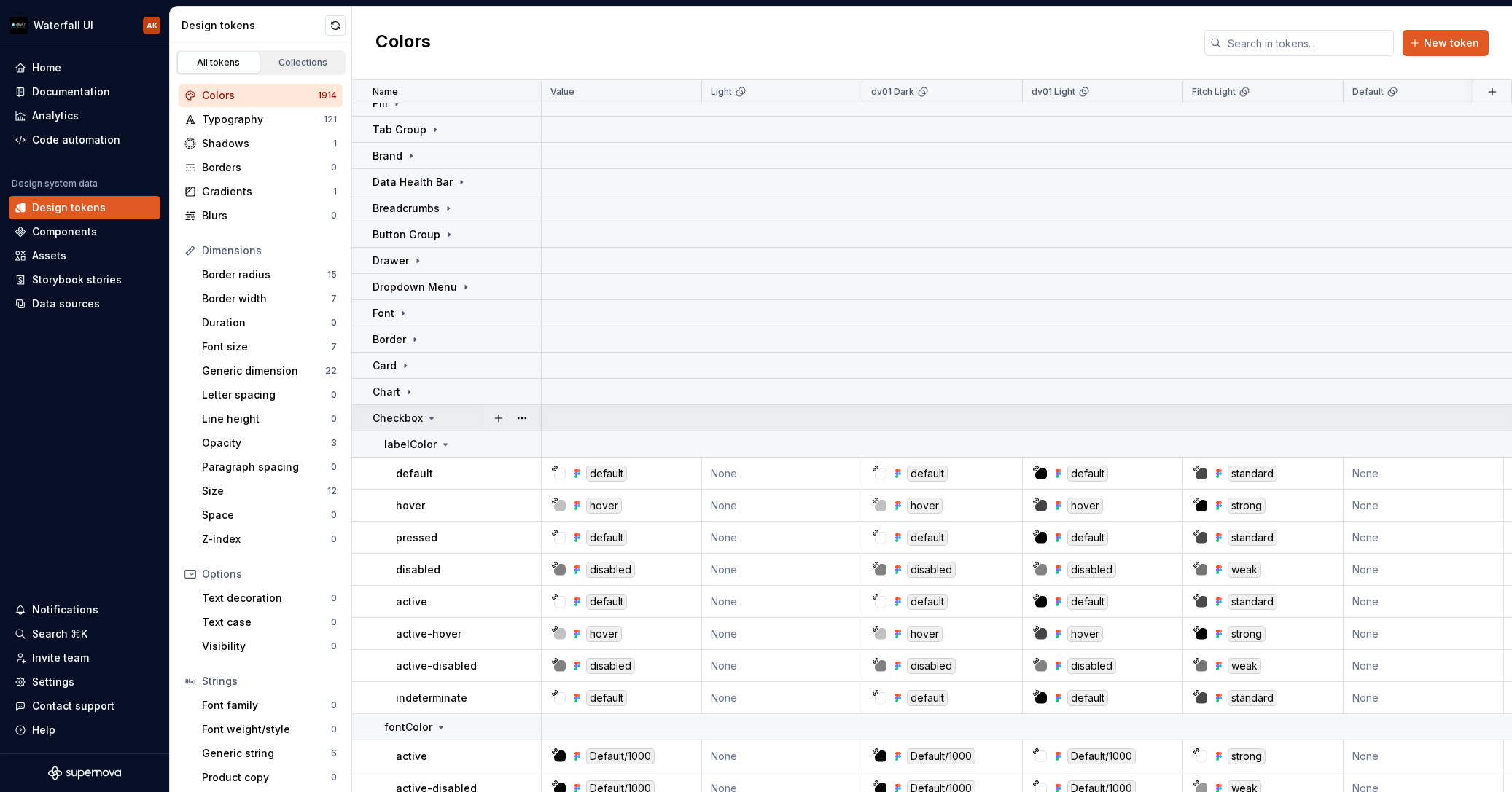
click at [428, 419] on icon at bounding box center [432, 418] width 12 height 12
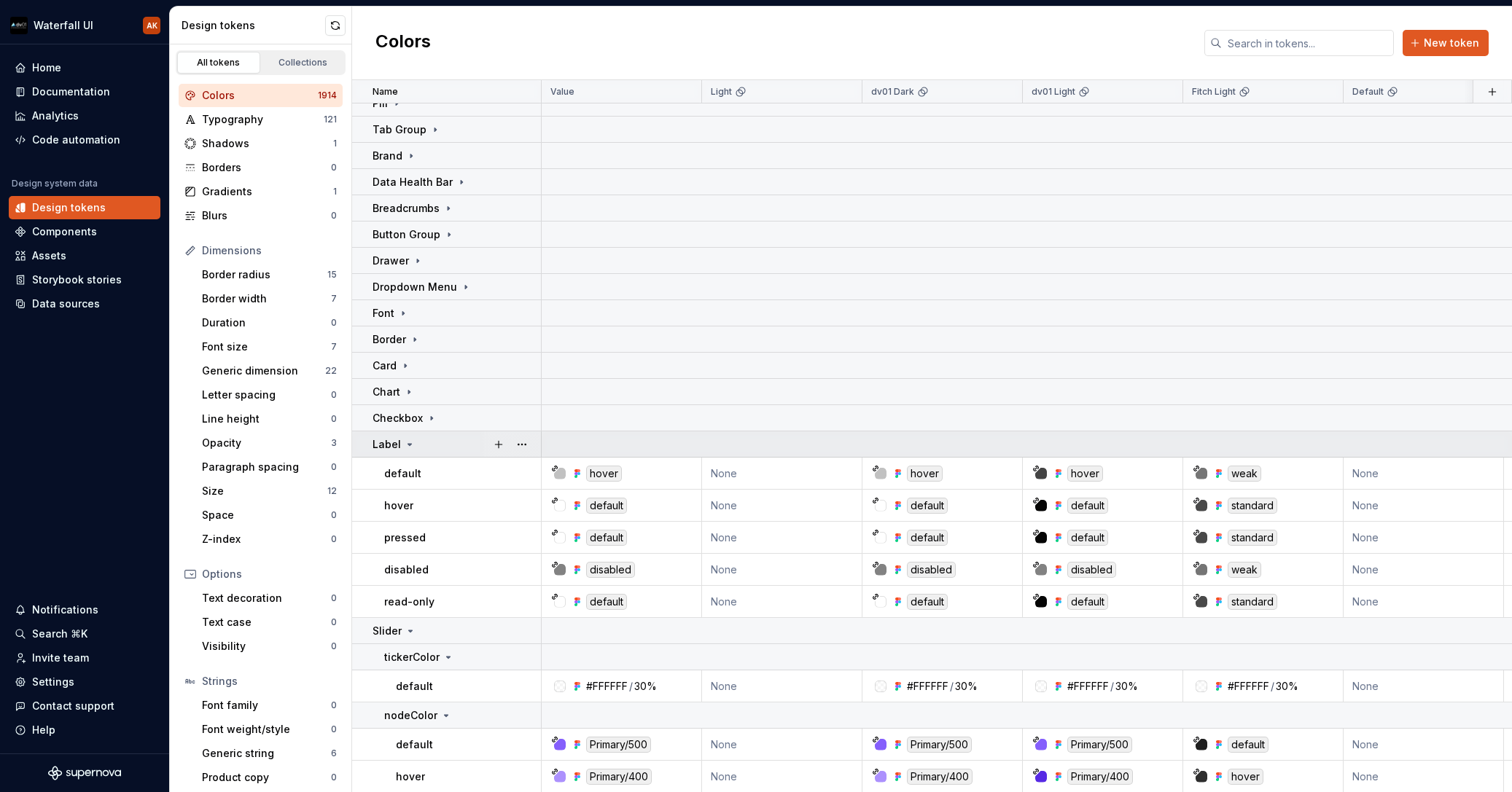
click at [409, 444] on icon at bounding box center [411, 444] width 4 height 1
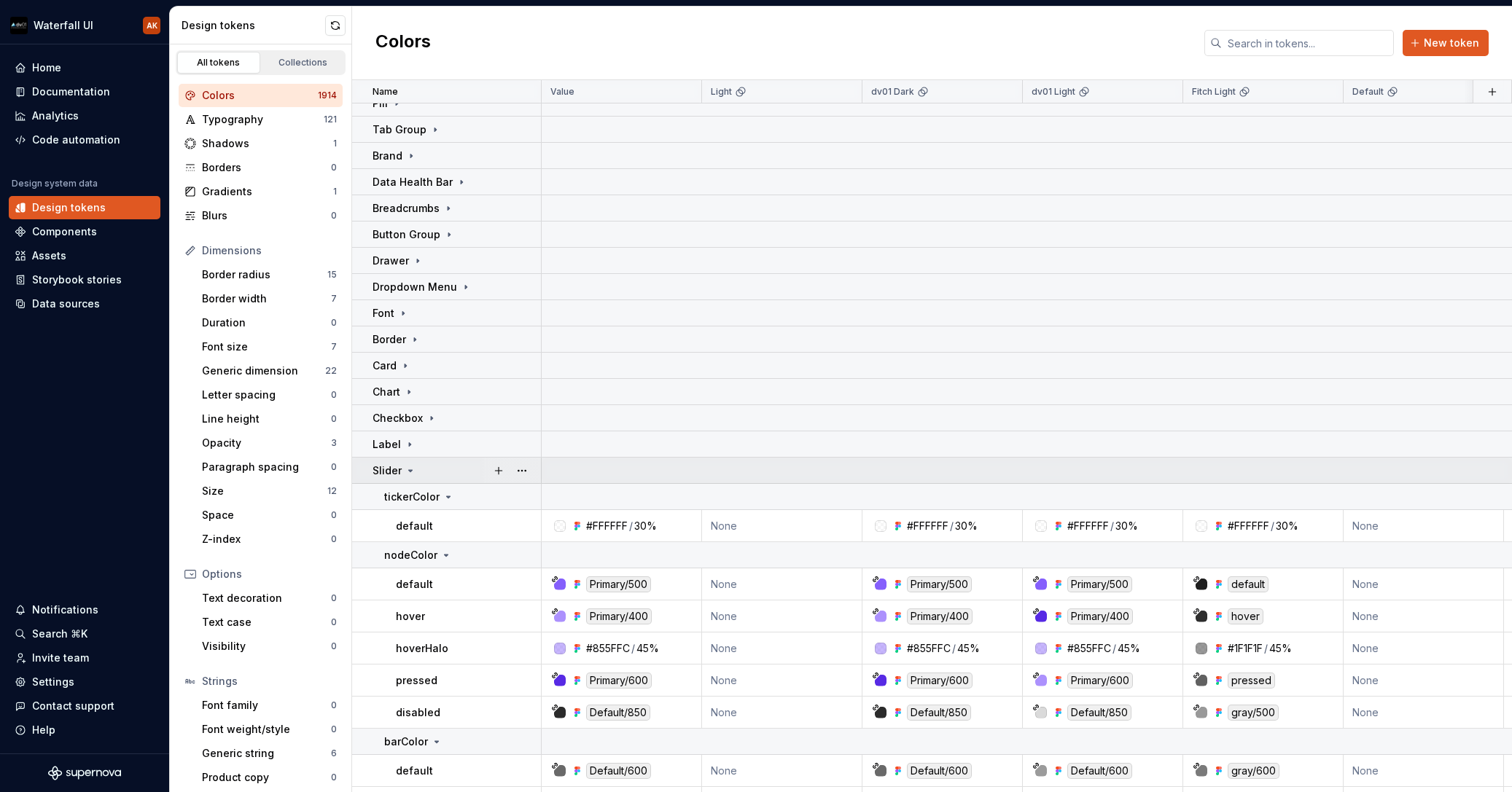
click at [409, 463] on div "Slider" at bounding box center [395, 470] width 44 height 15
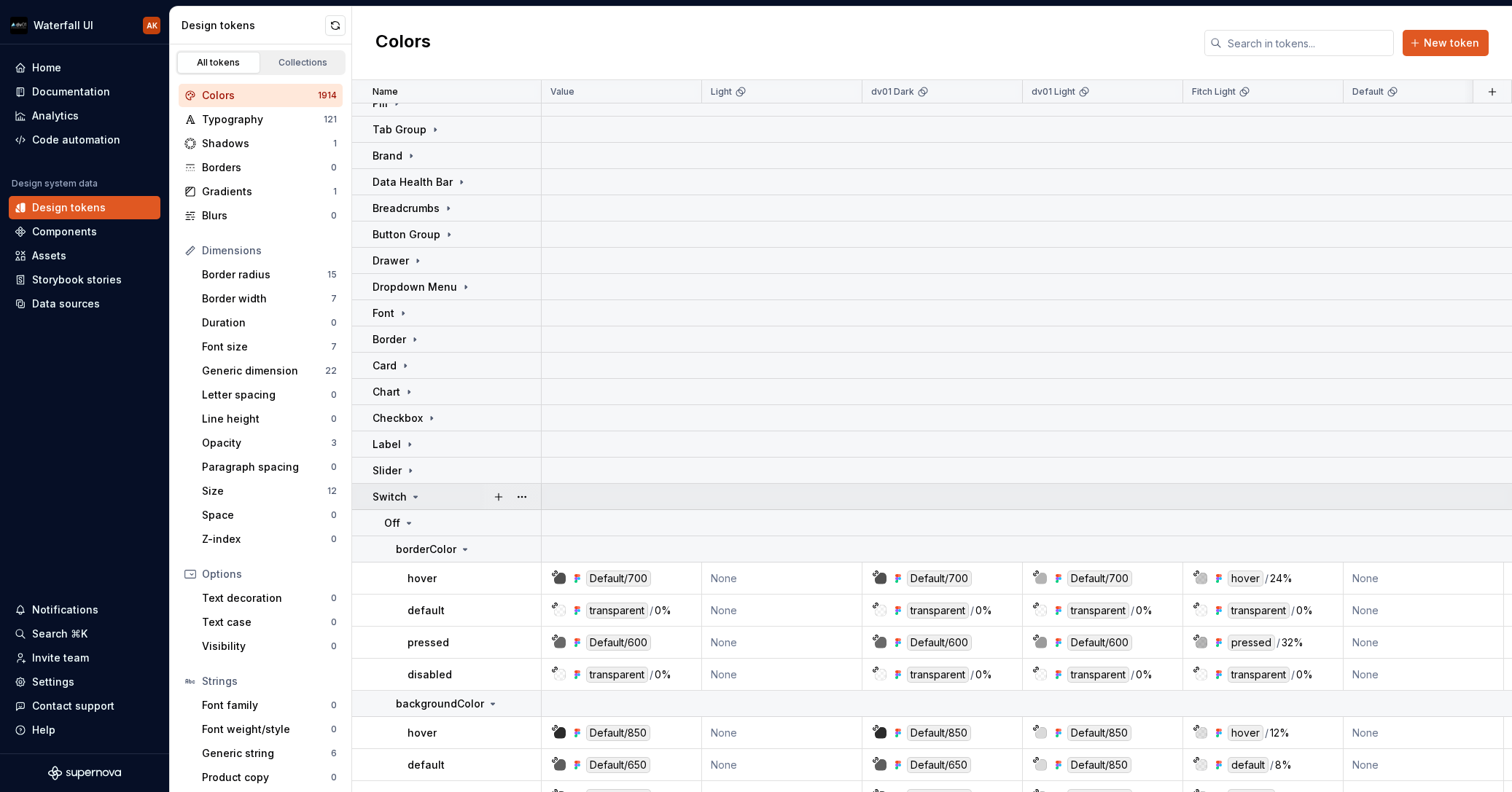
click at [419, 497] on icon at bounding box center [416, 497] width 12 height 12
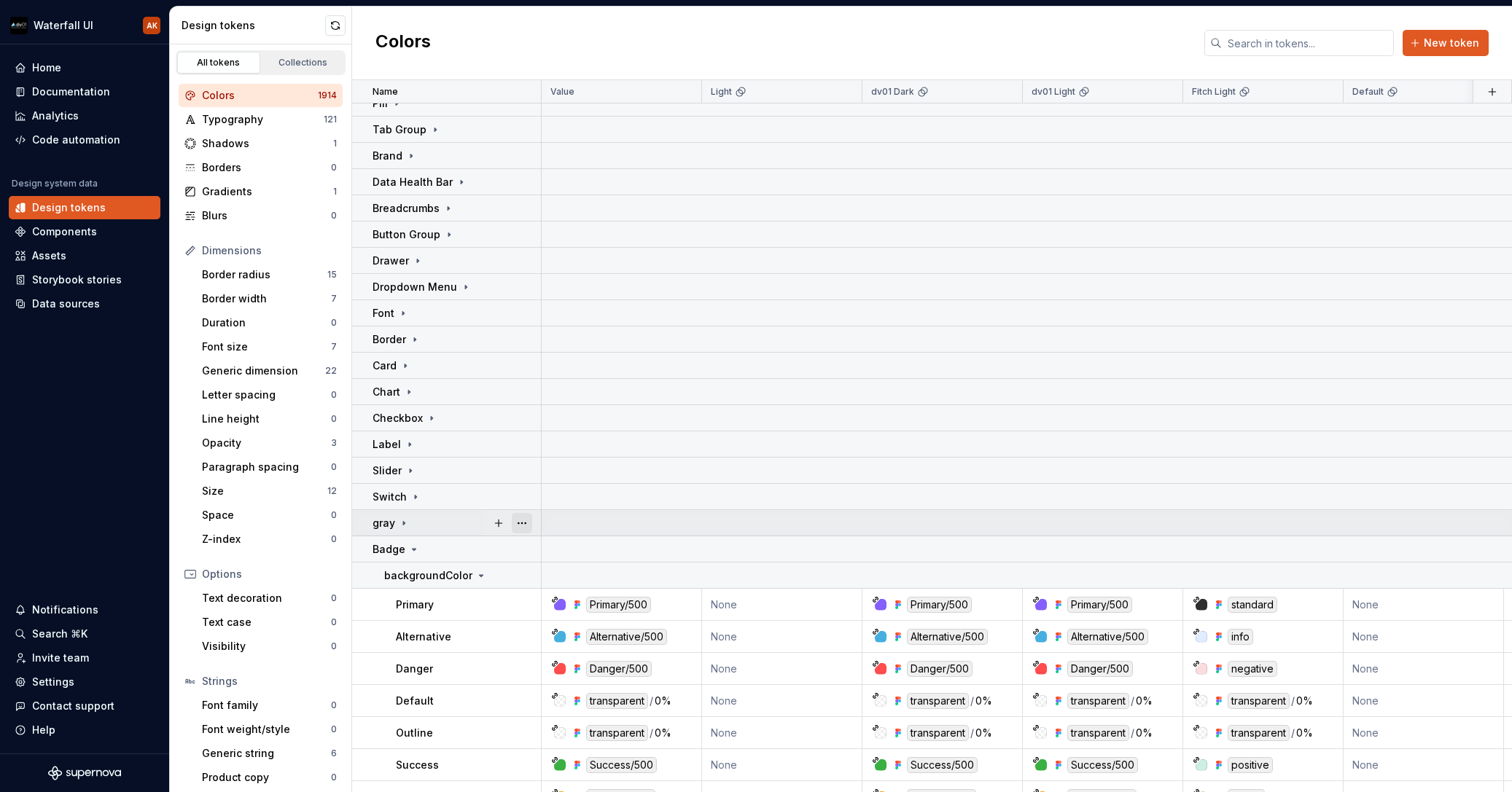
click at [527, 529] on button "button" at bounding box center [522, 523] width 20 height 20
click at [406, 520] on html "Waterfall UI AK Home Documentation Analytics Code automation Design system data…" at bounding box center [756, 396] width 1512 height 792
click at [406, 520] on icon at bounding box center [404, 523] width 12 height 12
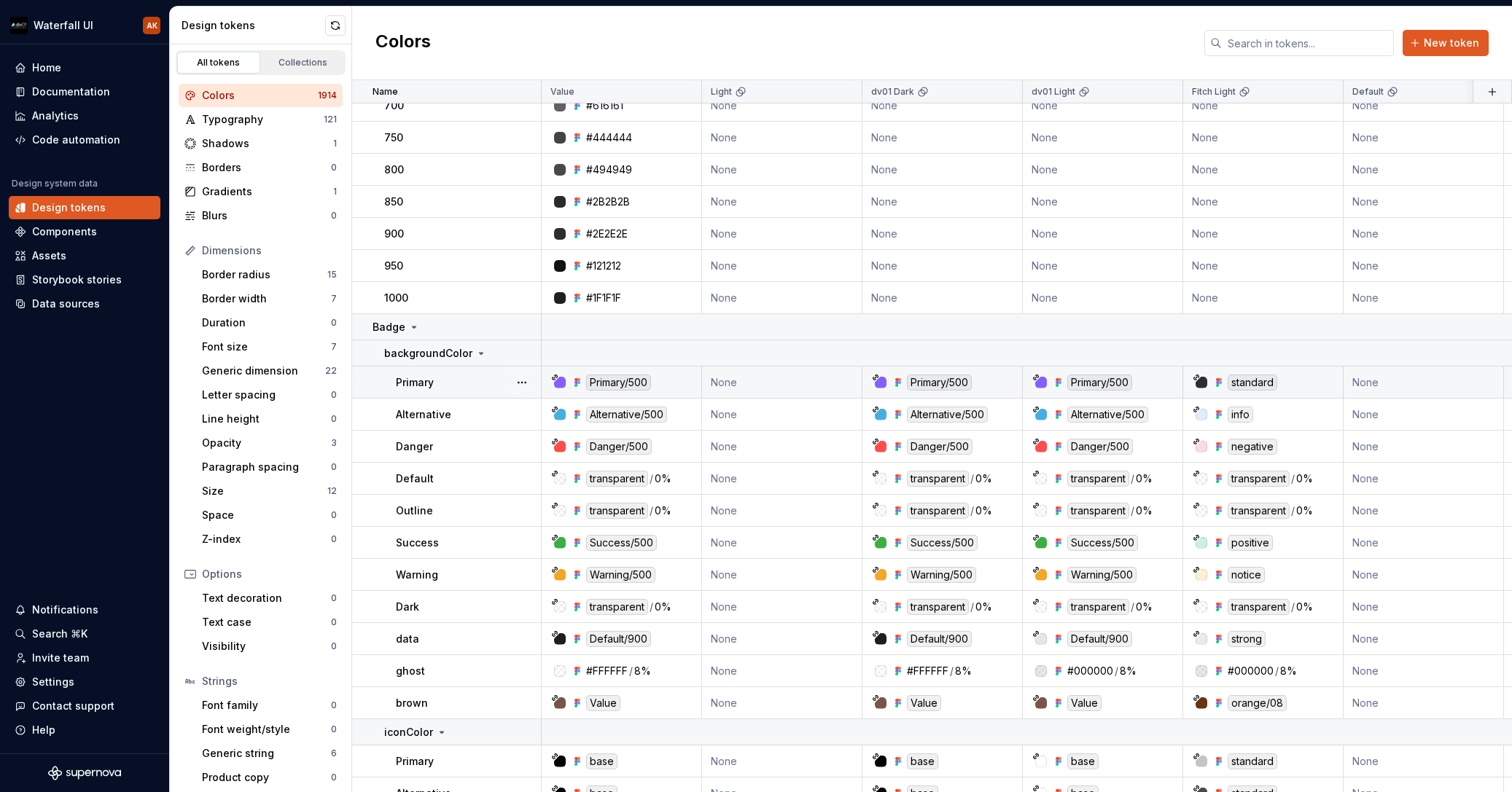
scroll to position [1142, 0]
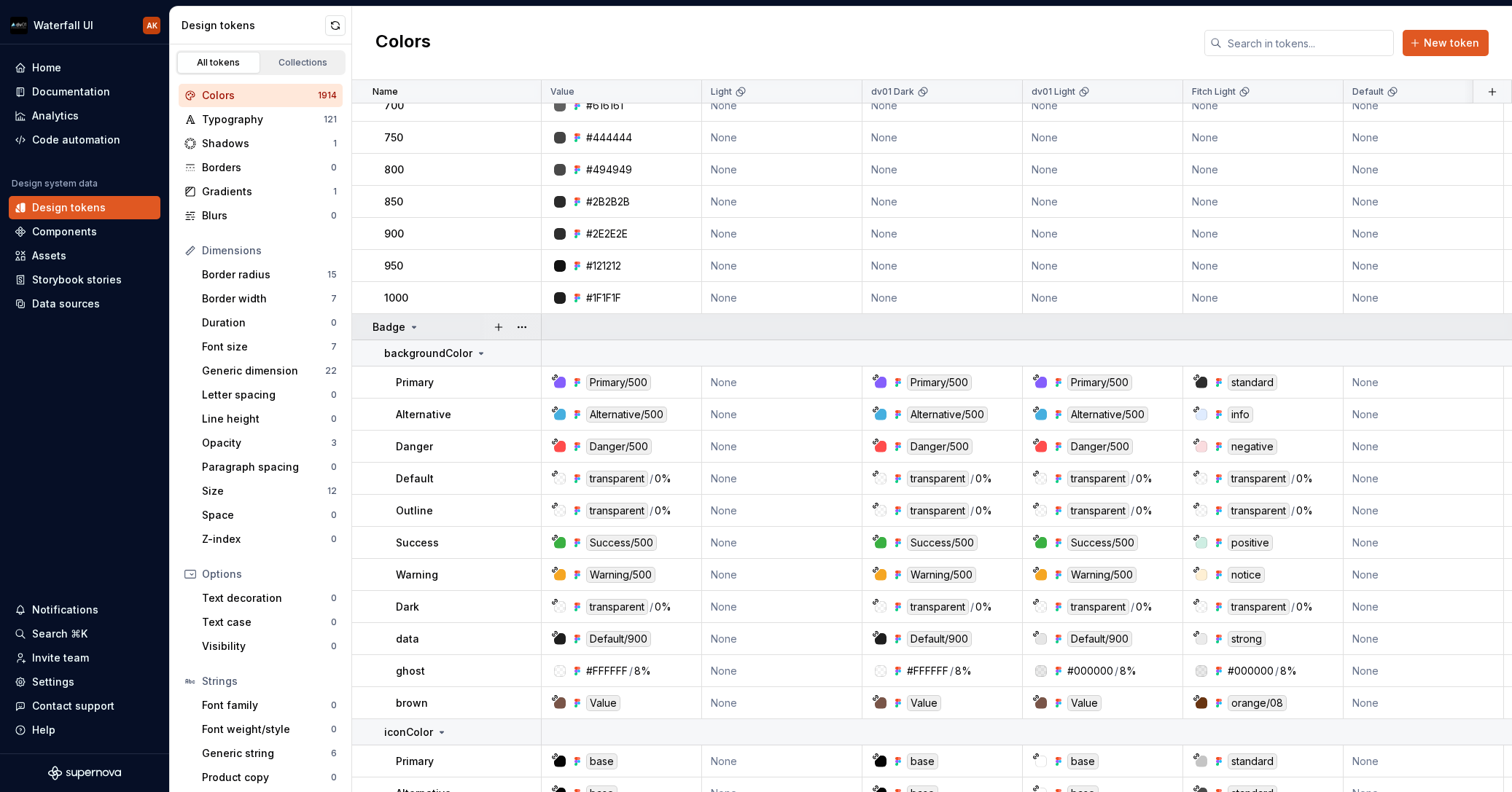
click at [416, 325] on icon at bounding box center [415, 328] width 12 height 12
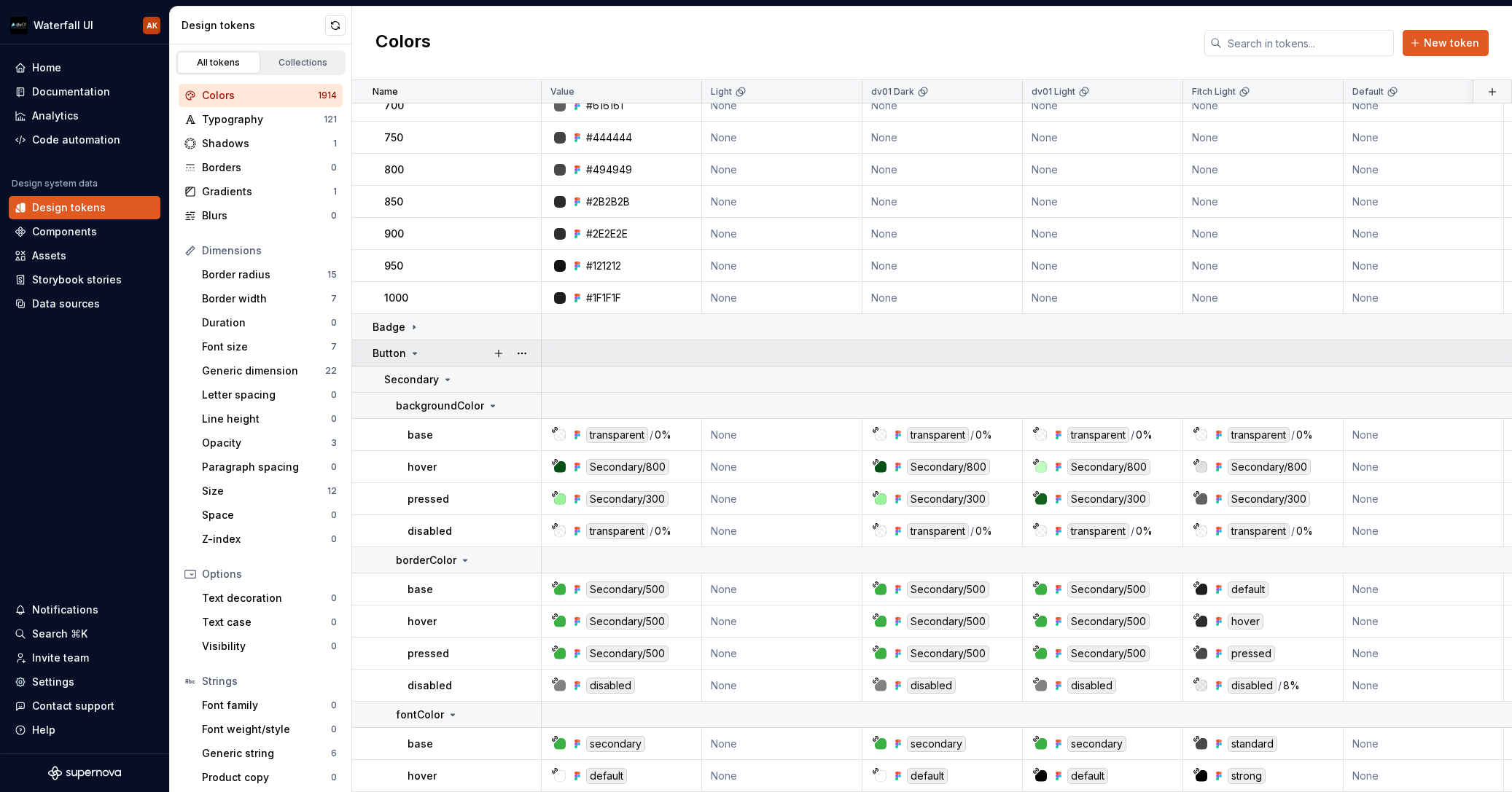
click at [414, 355] on icon at bounding box center [416, 353] width 4 height 1
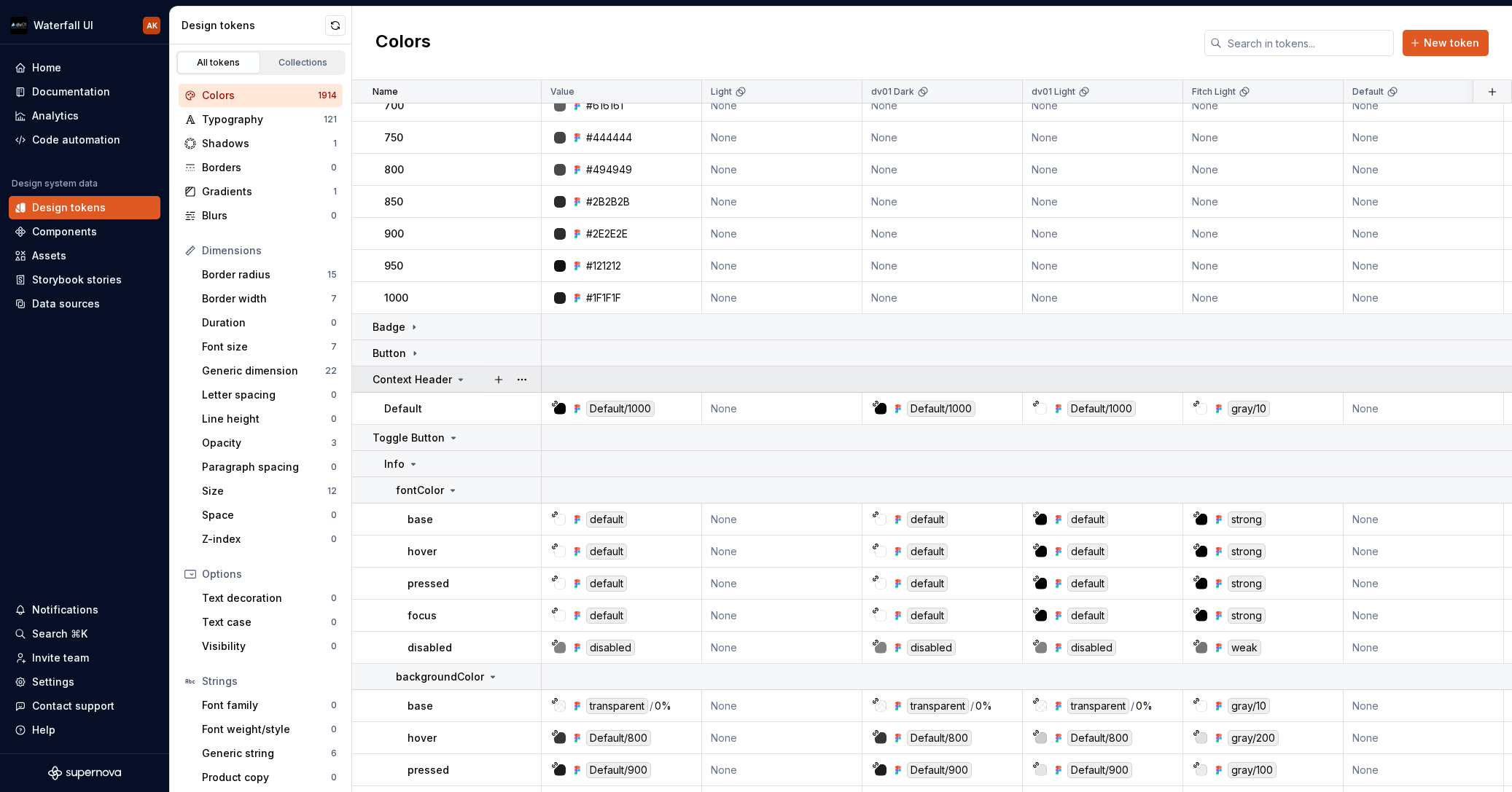
click at [455, 375] on icon at bounding box center [461, 380] width 12 height 12
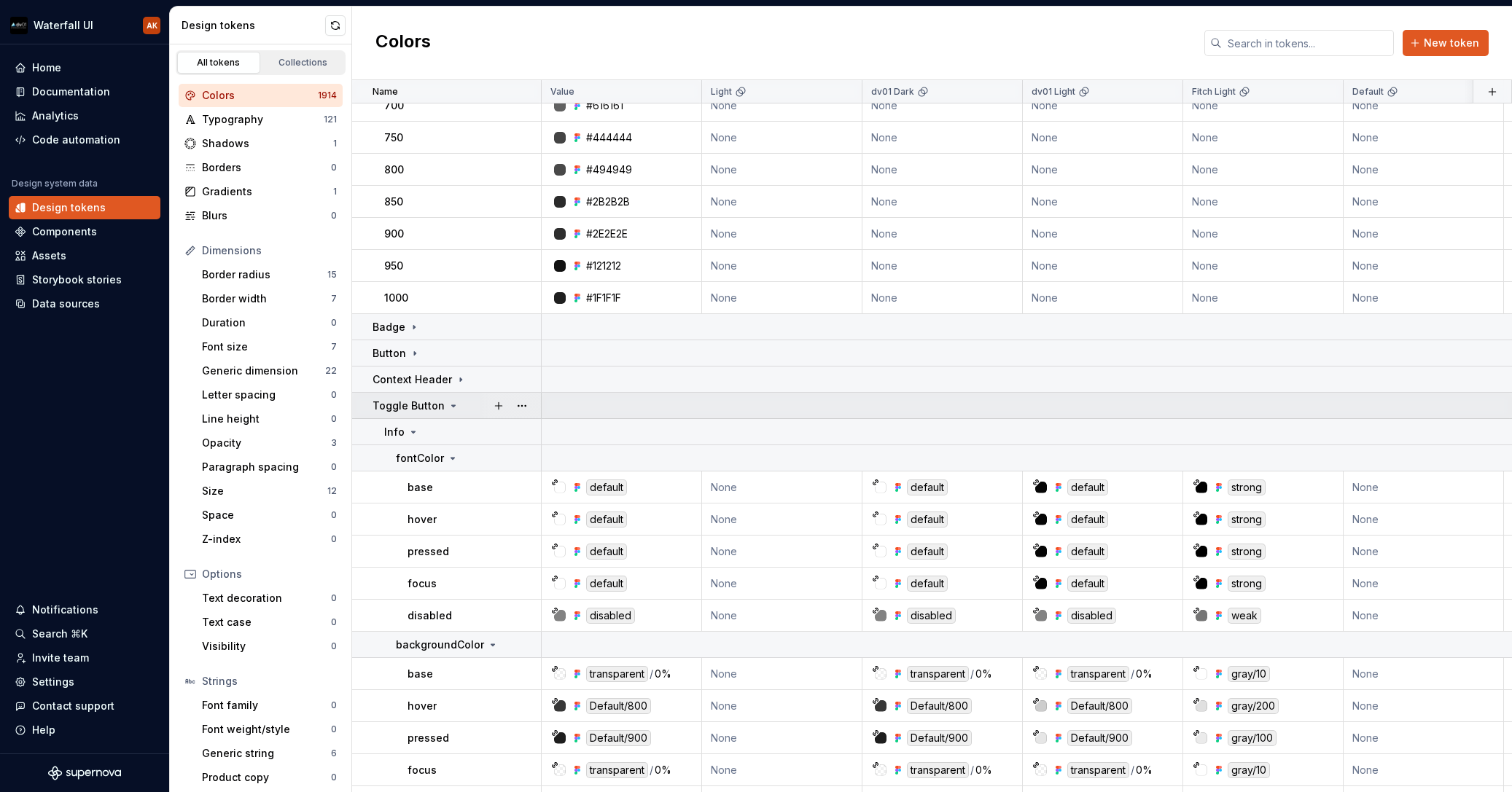
click at [448, 404] on icon at bounding box center [454, 406] width 12 height 12
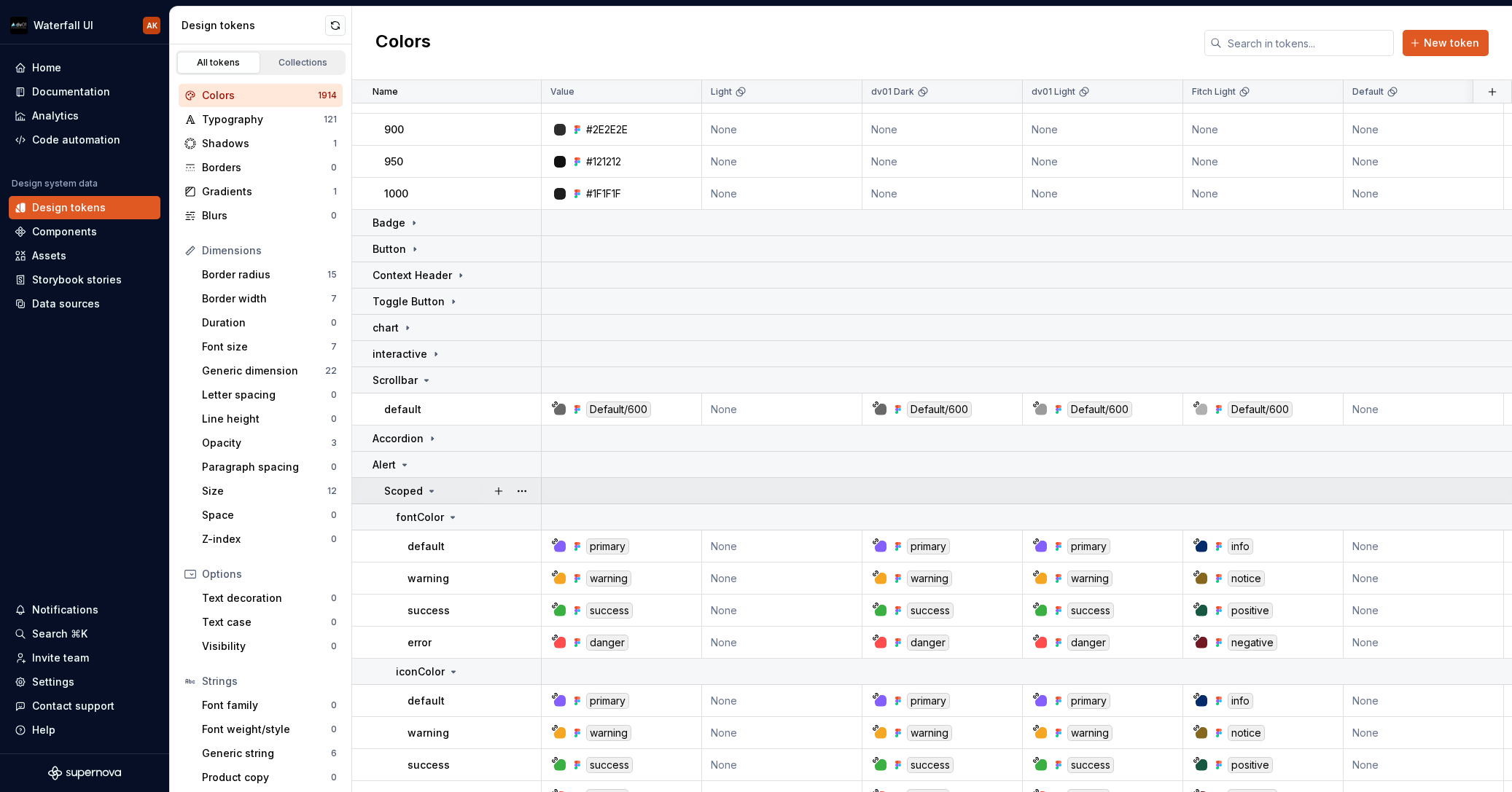
scroll to position [1251, 0]
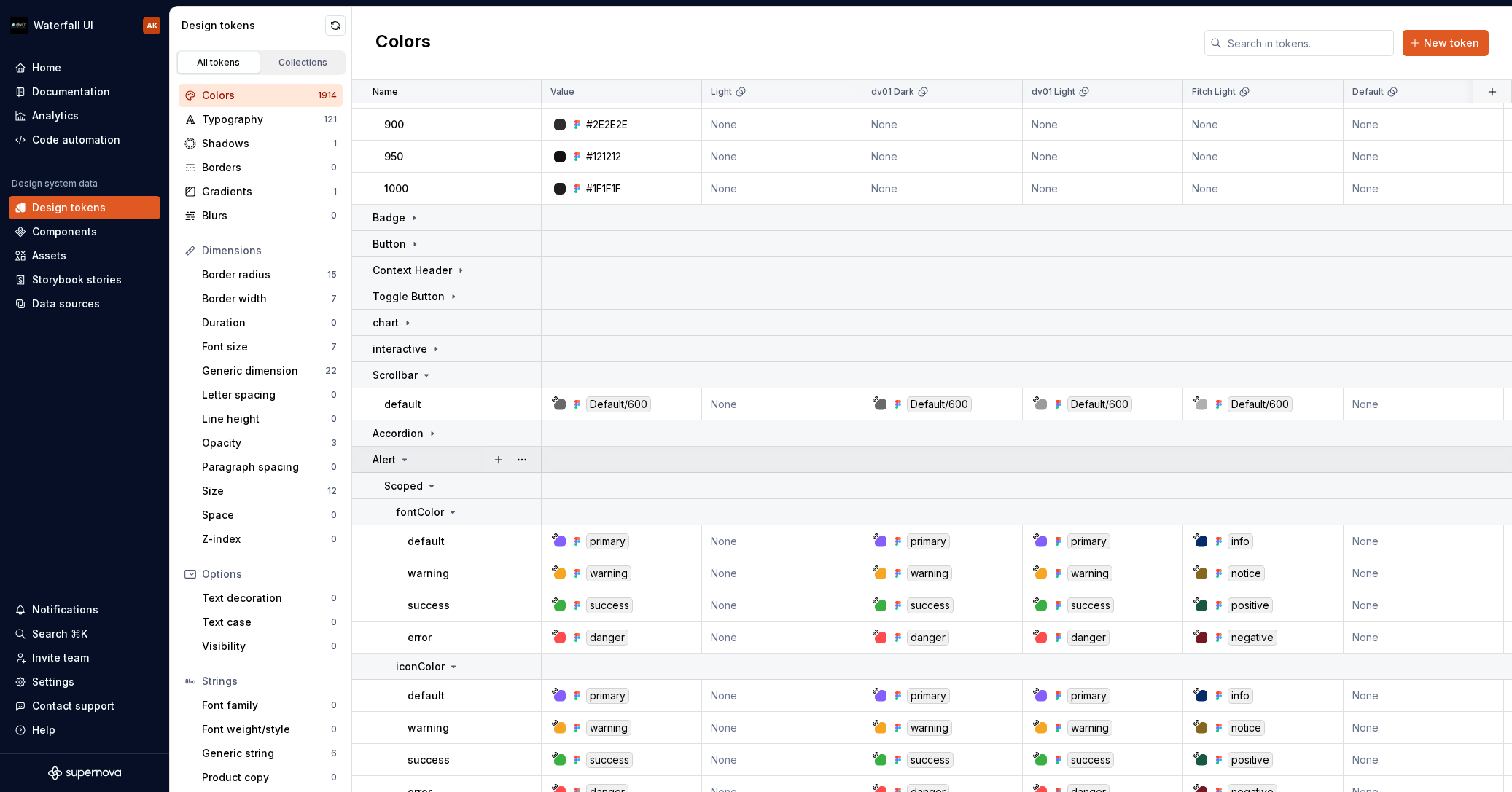
click at [406, 454] on icon at bounding box center [405, 460] width 12 height 12
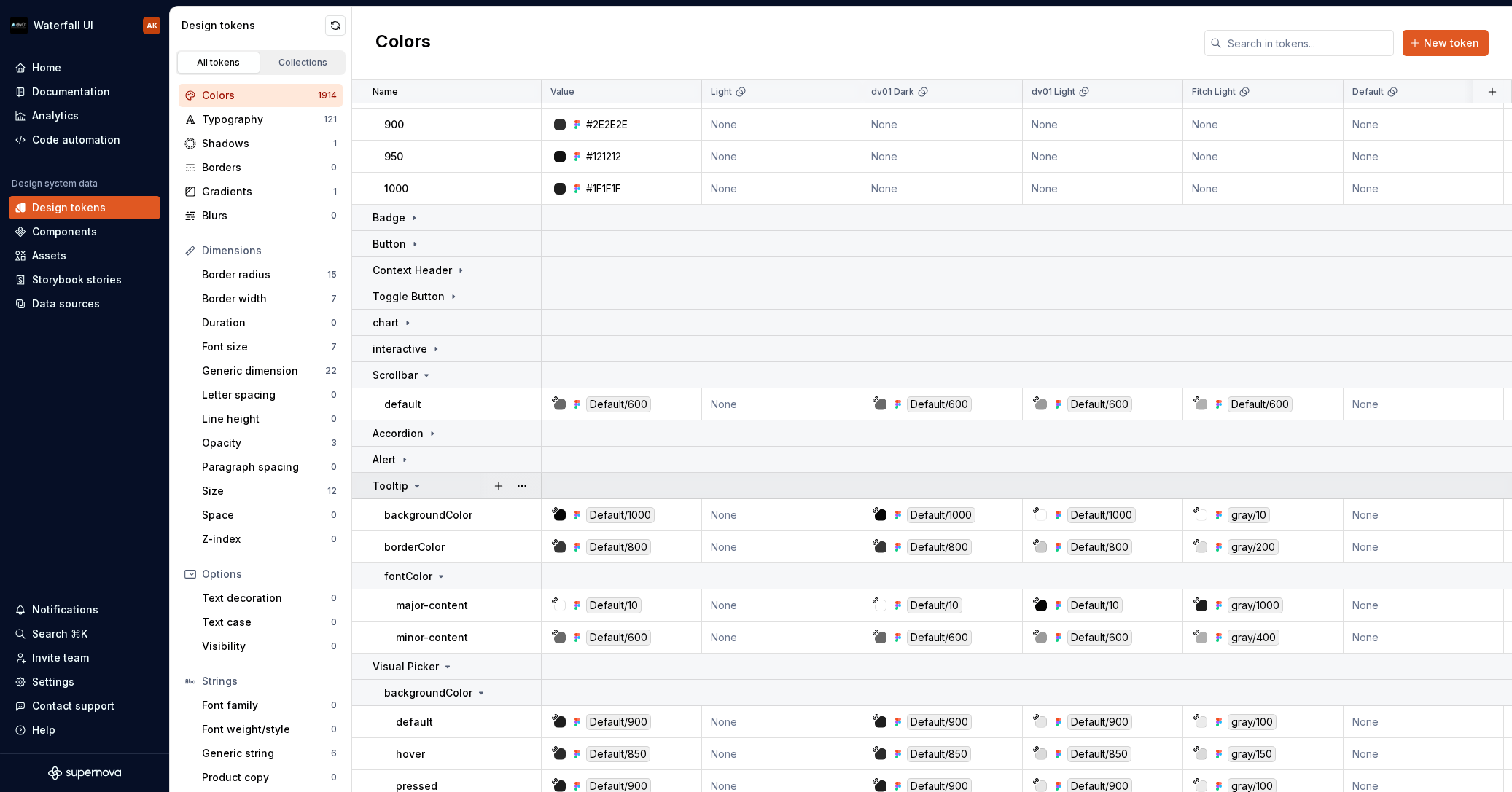
click at [412, 488] on icon at bounding box center [418, 486] width 12 height 12
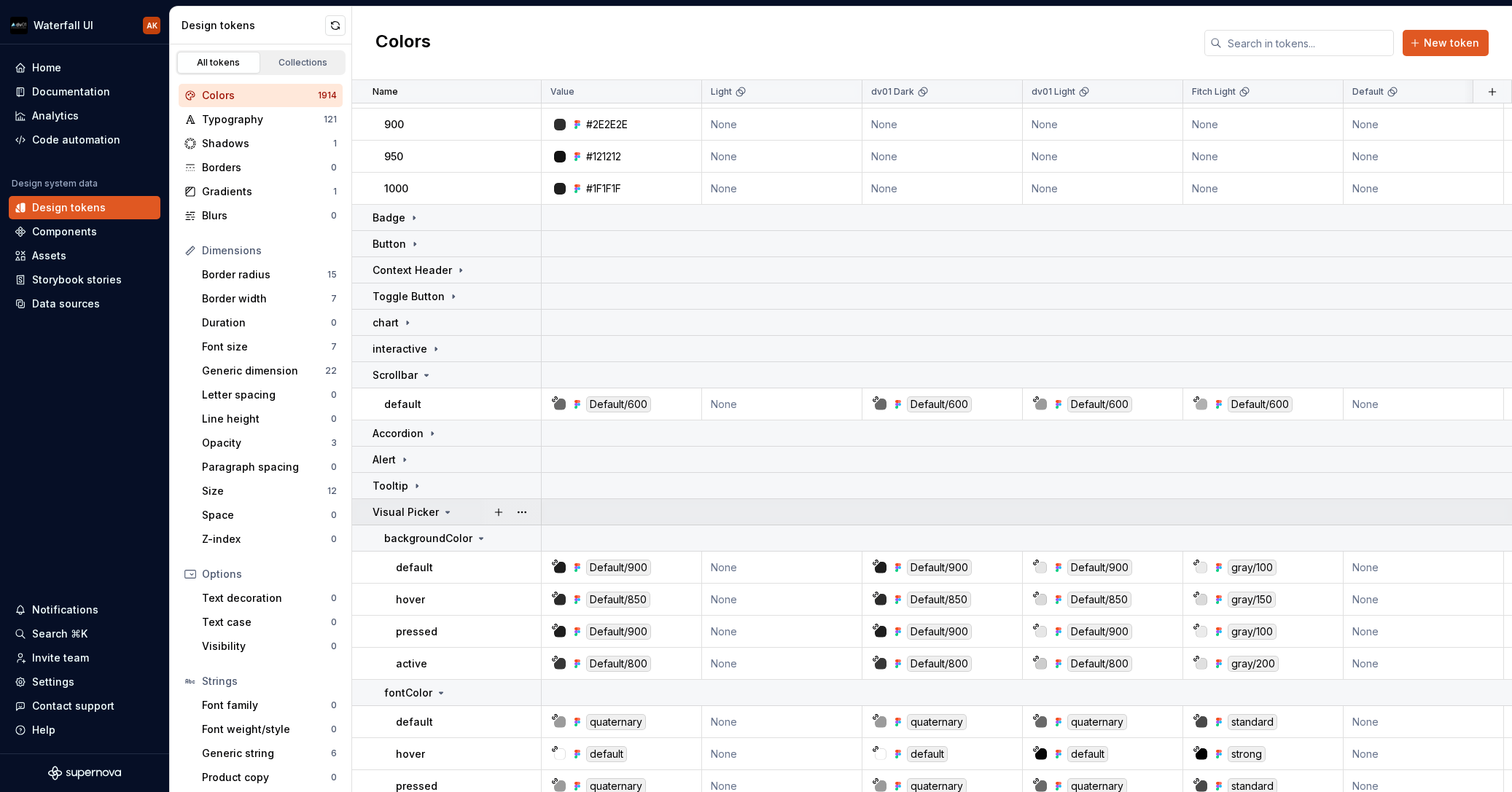
click at [431, 509] on p "Visual Picker" at bounding box center [406, 512] width 67 height 15
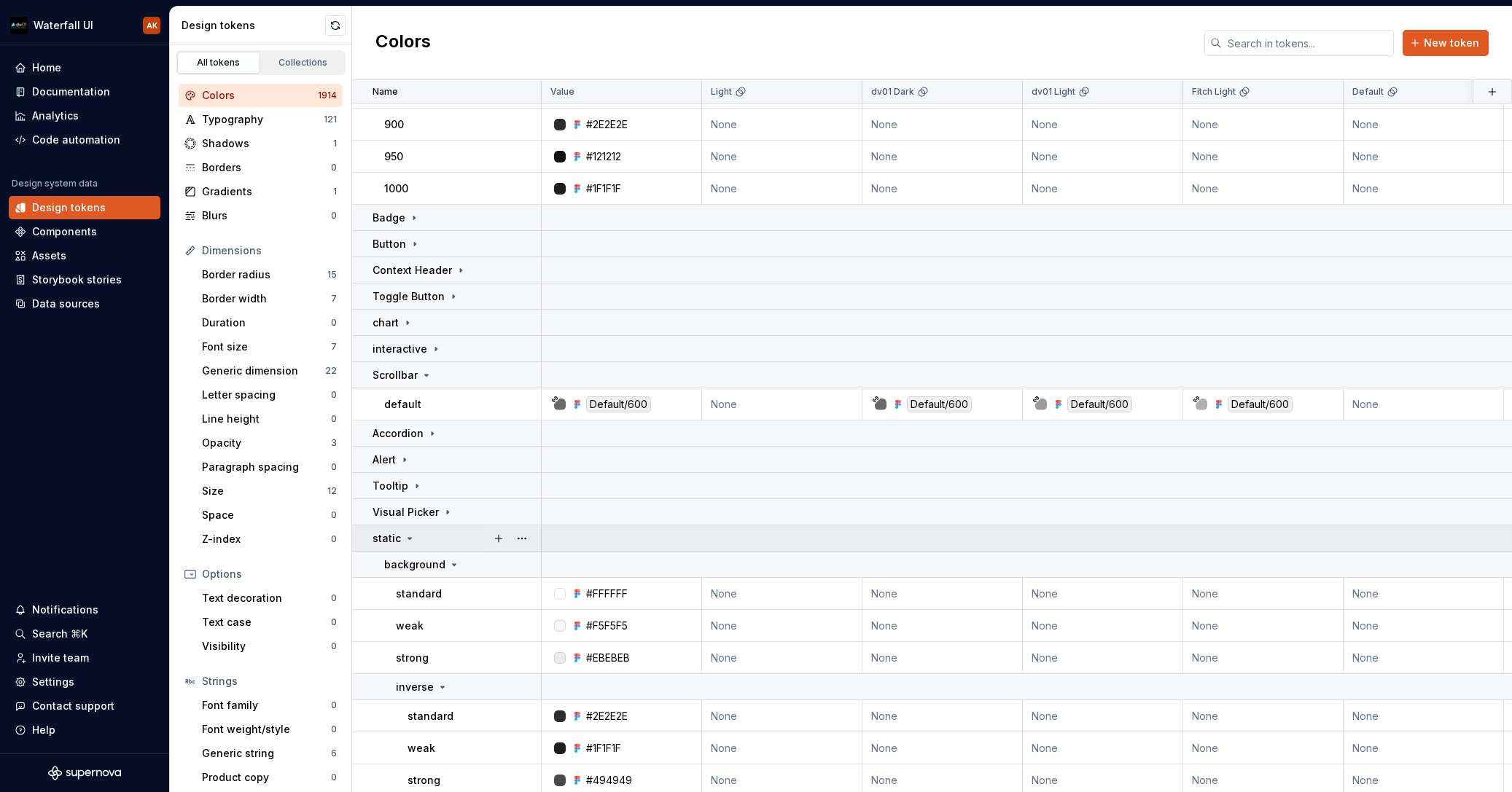
click at [412, 542] on icon at bounding box center [410, 539] width 12 height 12
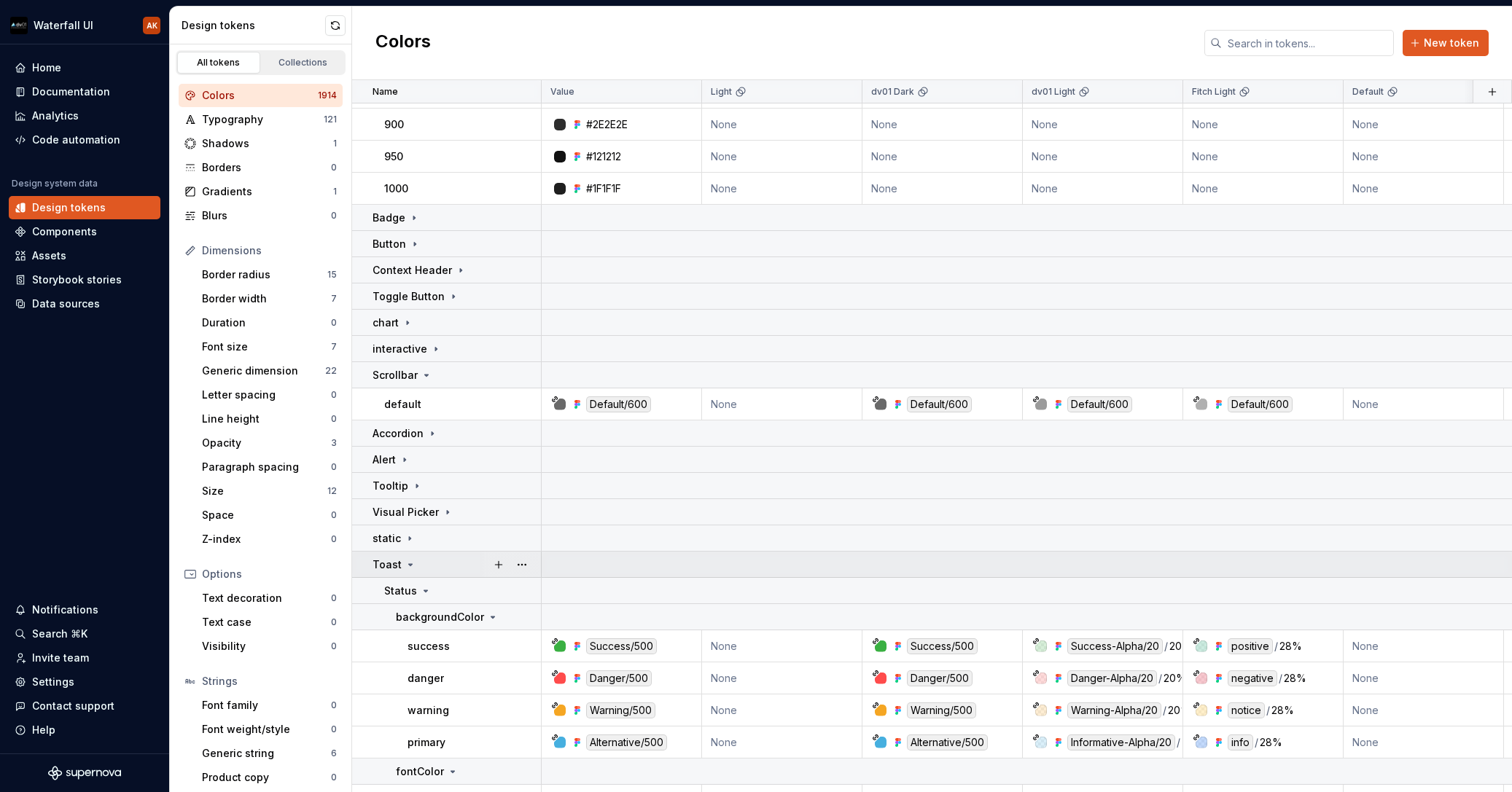
click at [410, 564] on icon at bounding box center [411, 564] width 4 height 1
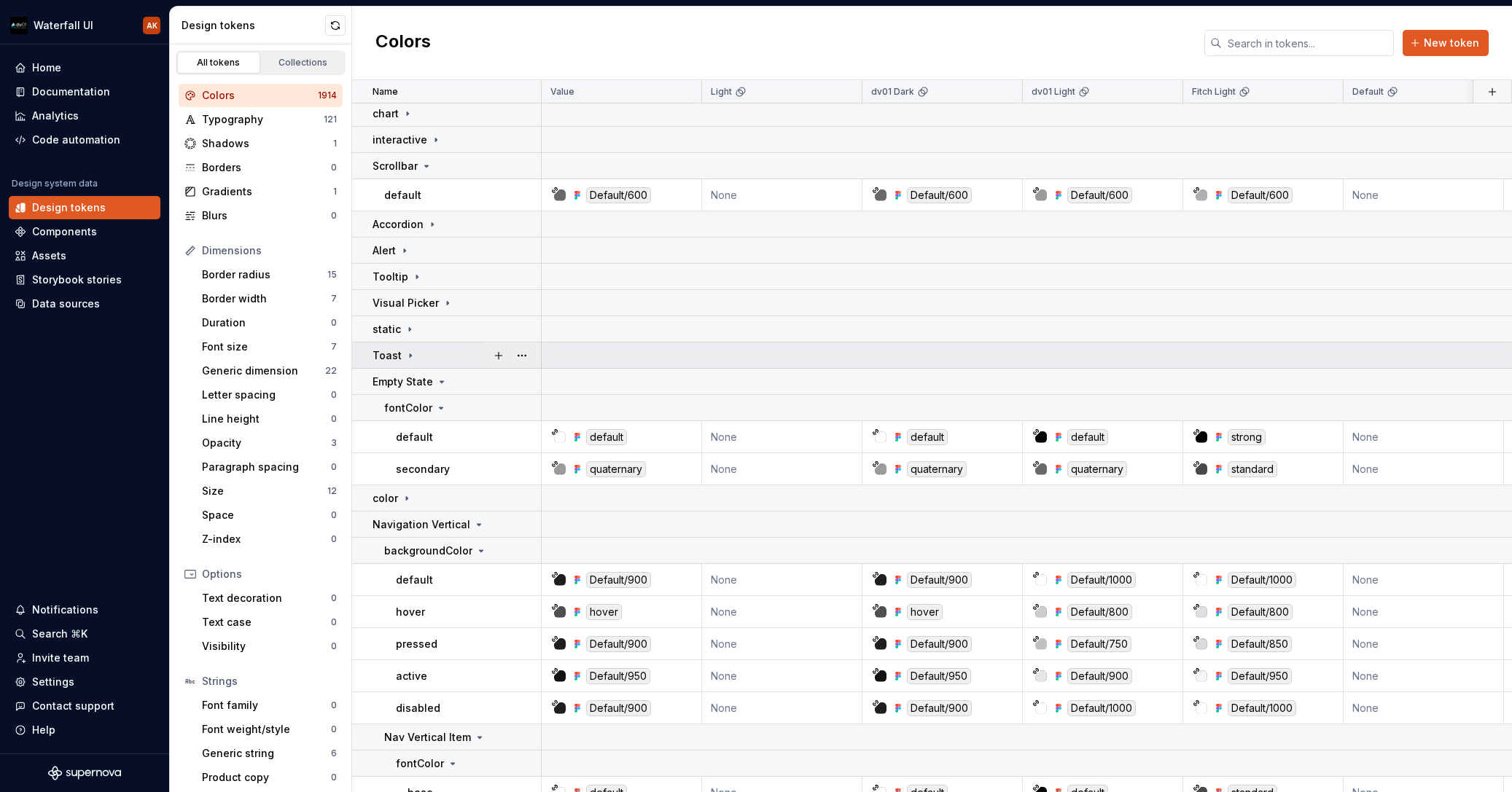
scroll to position [1462, 0]
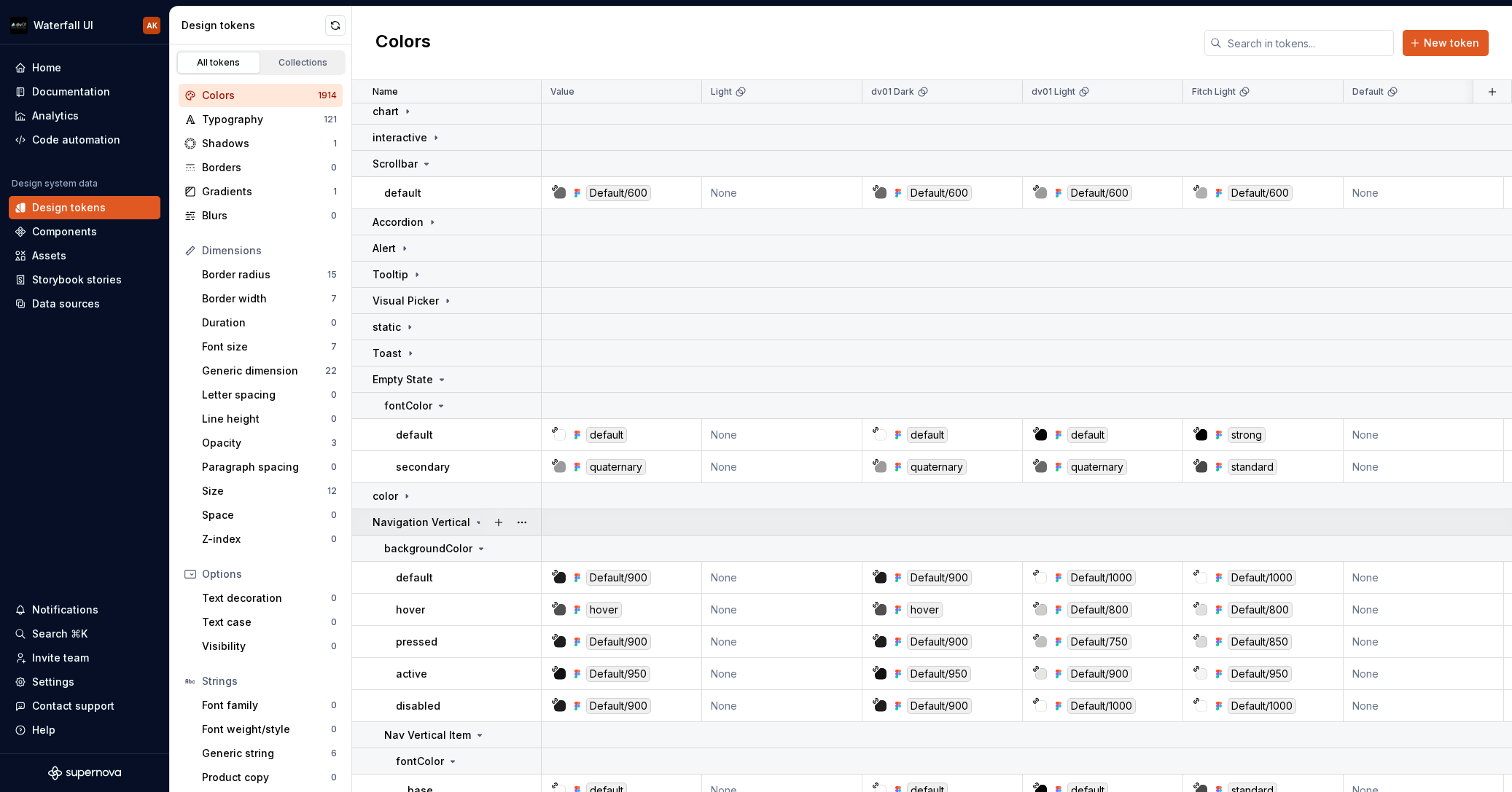
click at [467, 523] on div "Navigation Vertical" at bounding box center [429, 522] width 113 height 15
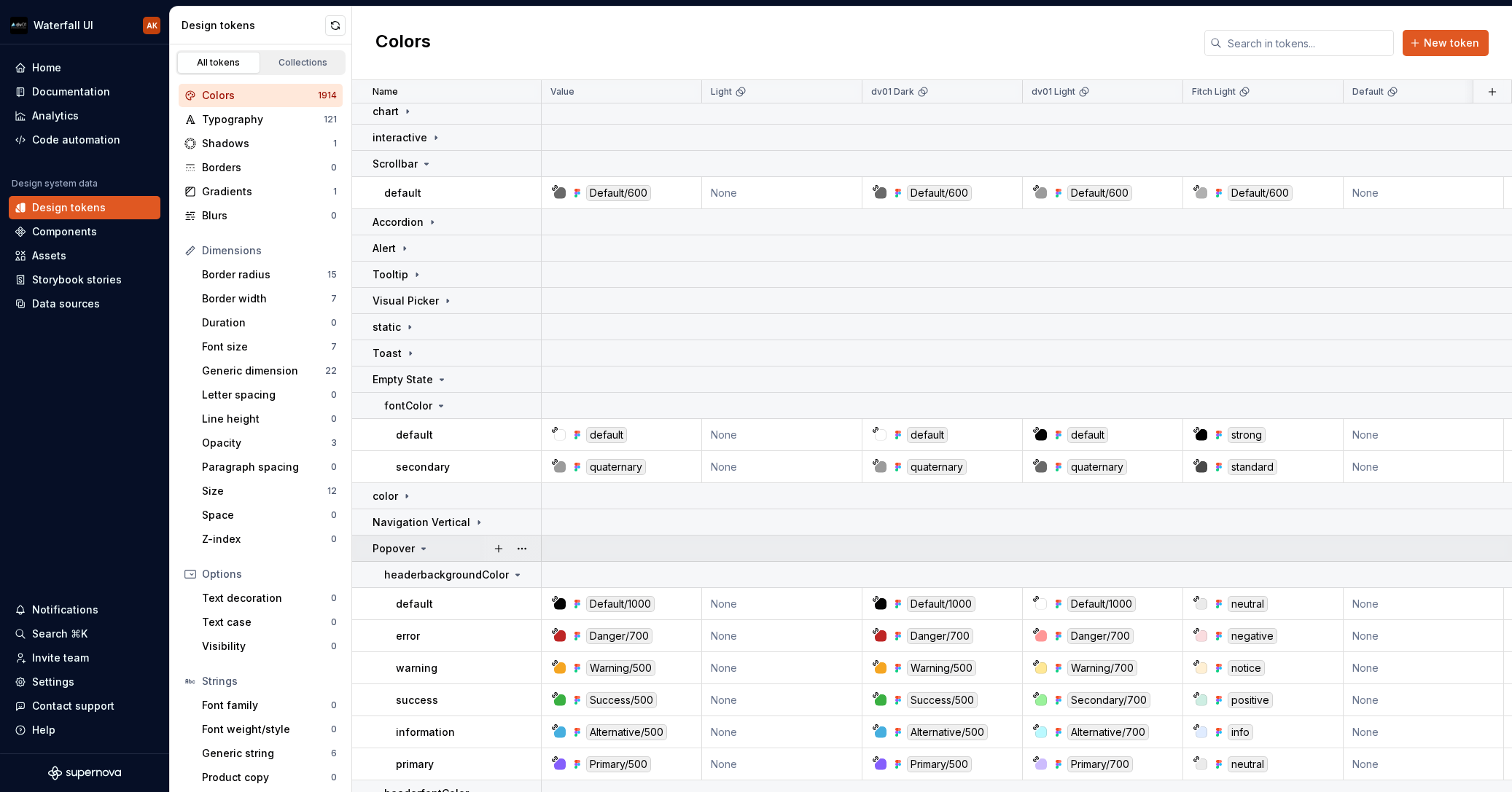
click at [418, 543] on icon at bounding box center [424, 549] width 12 height 12
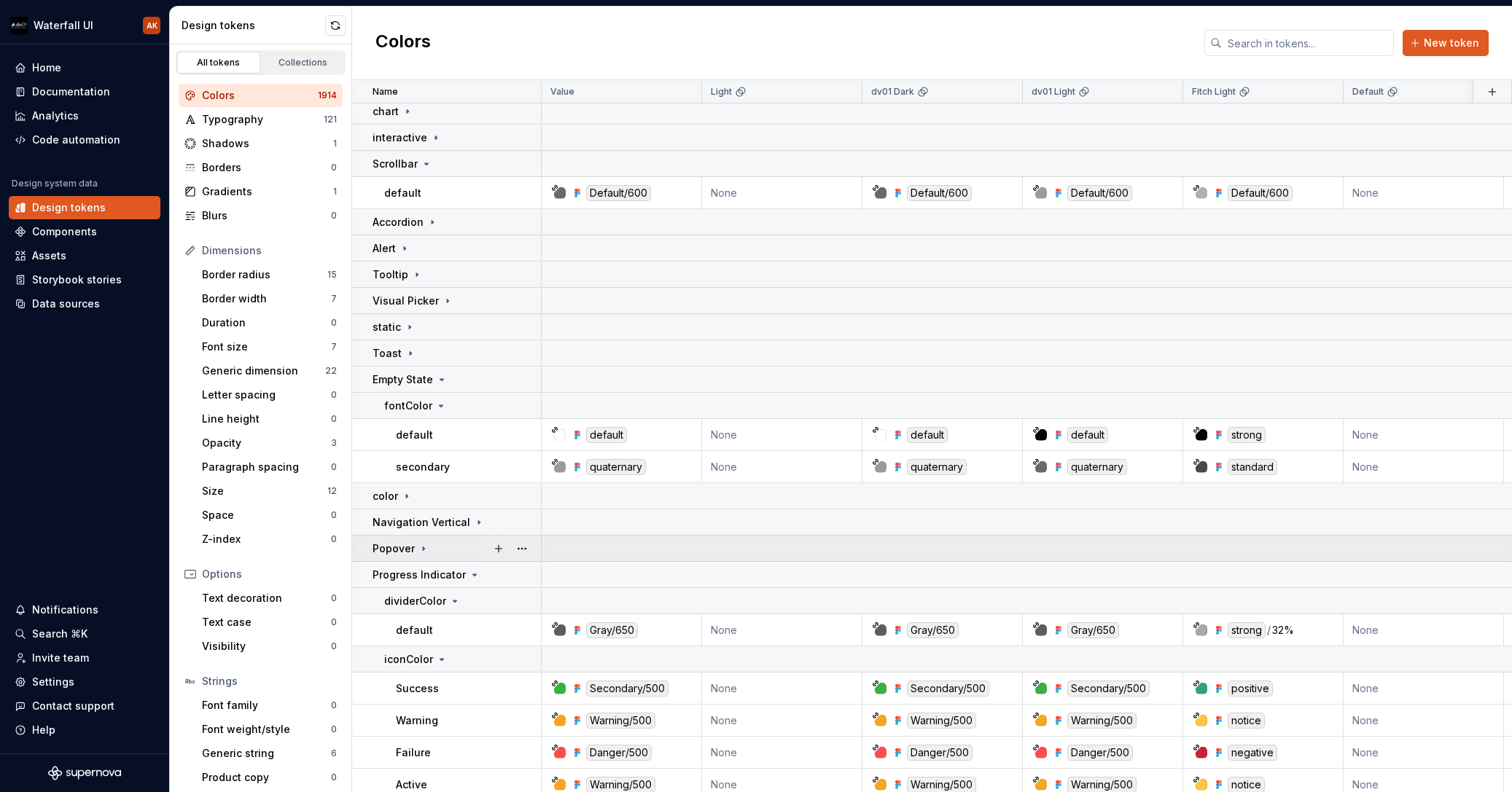
scroll to position [1581, 0]
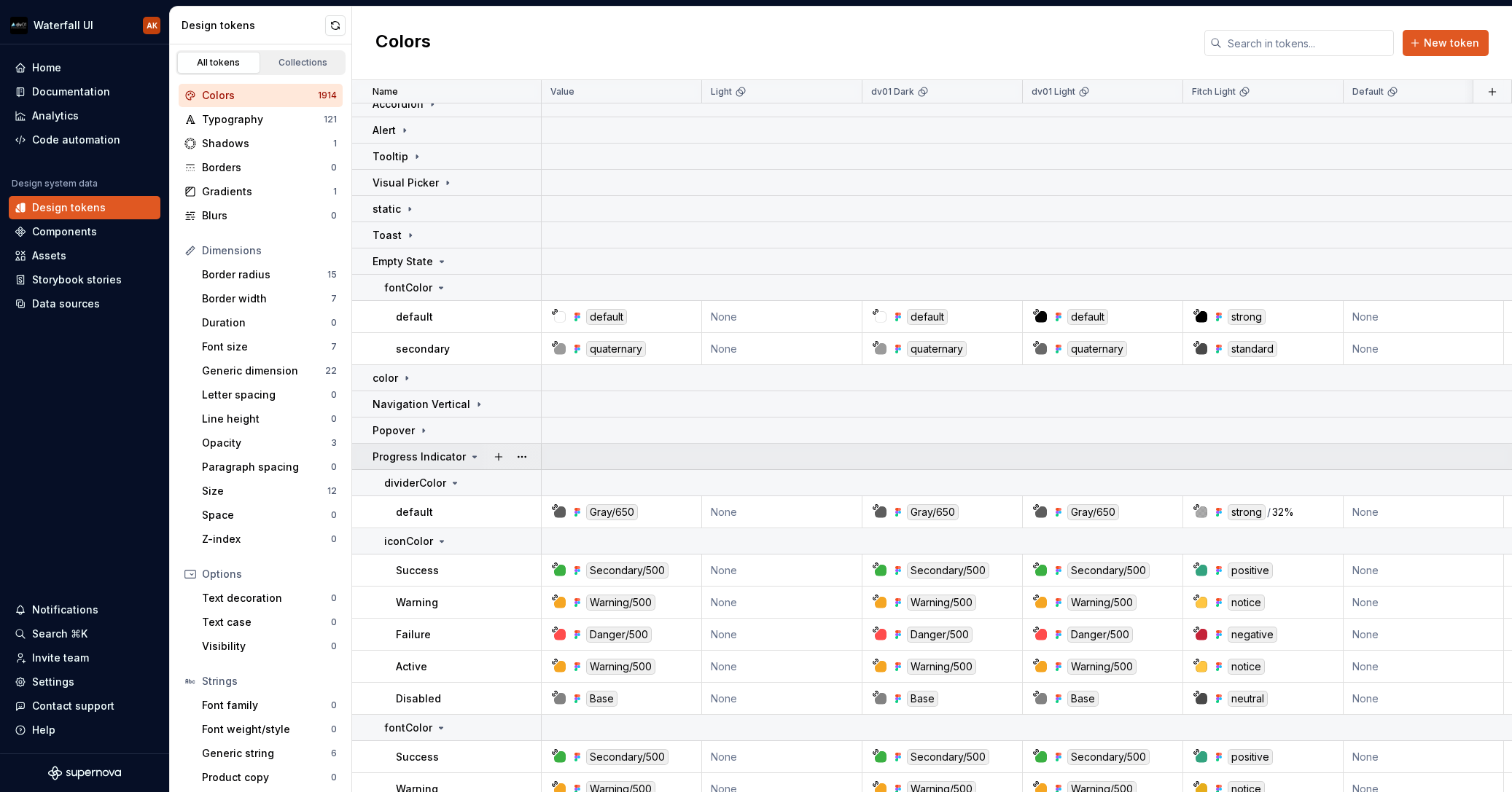
click at [468, 454] on icon at bounding box center [474, 457] width 12 height 12
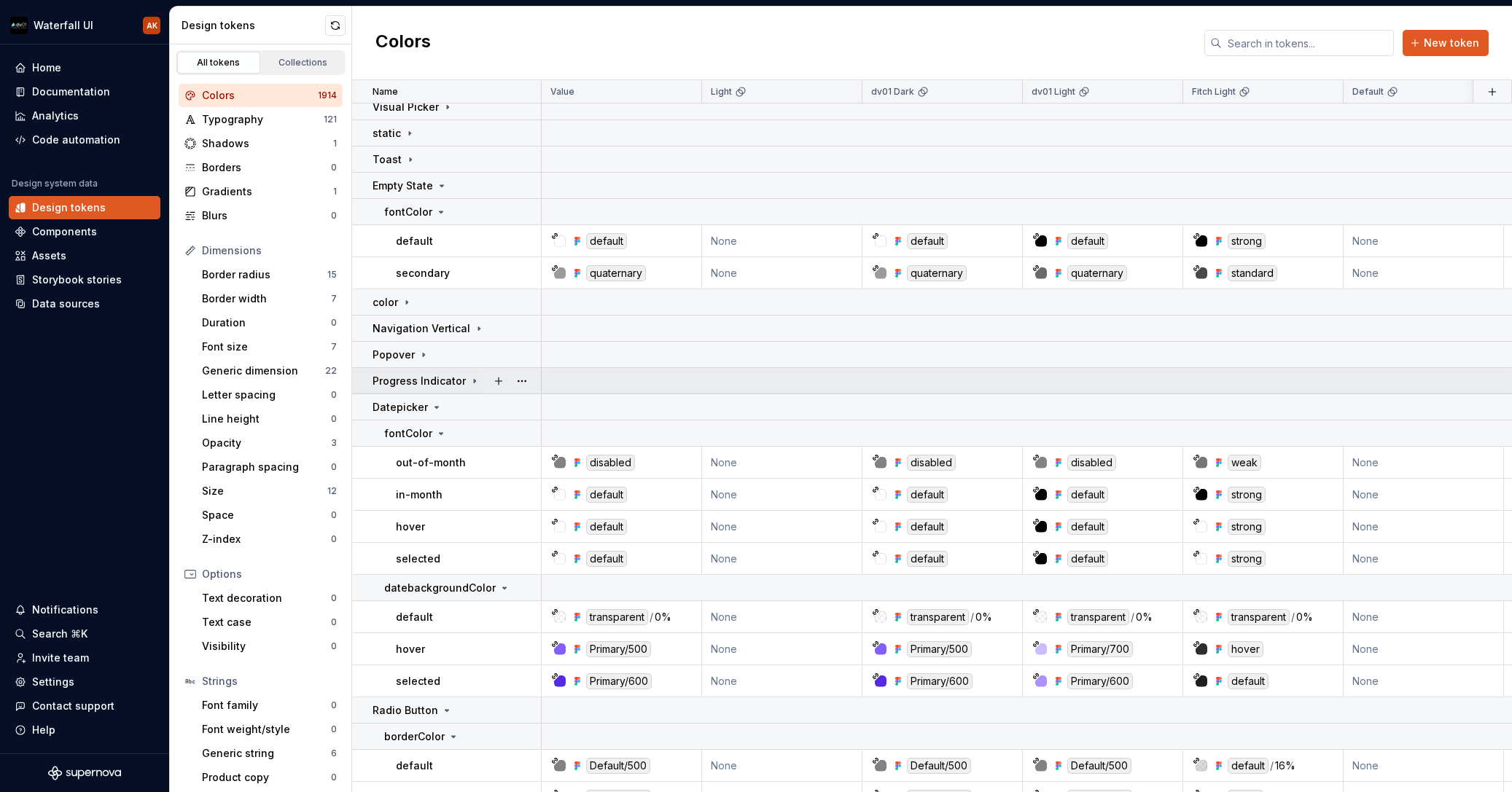
scroll to position [1666, 0]
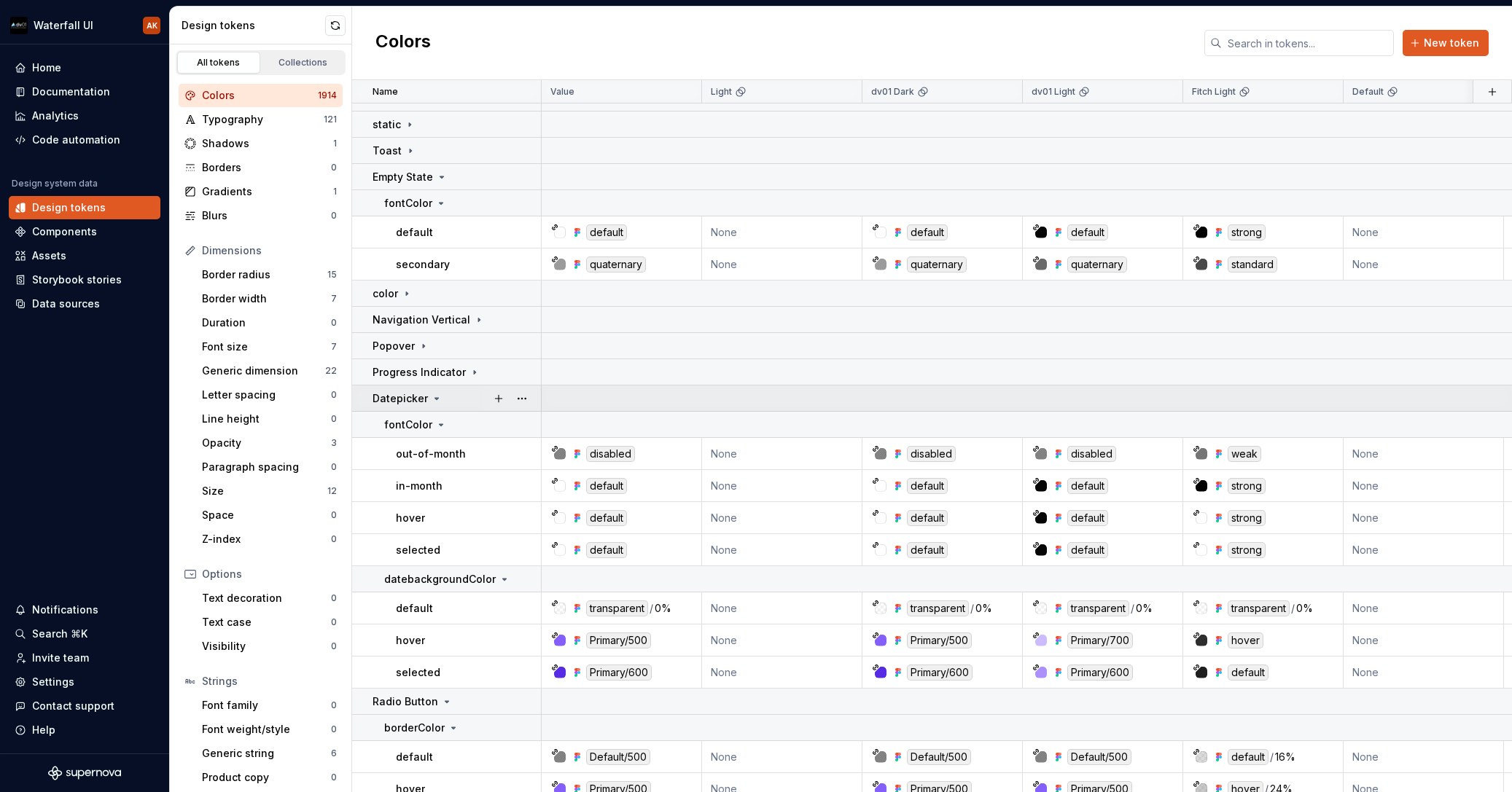
click at [435, 395] on icon at bounding box center [437, 398] width 12 height 12
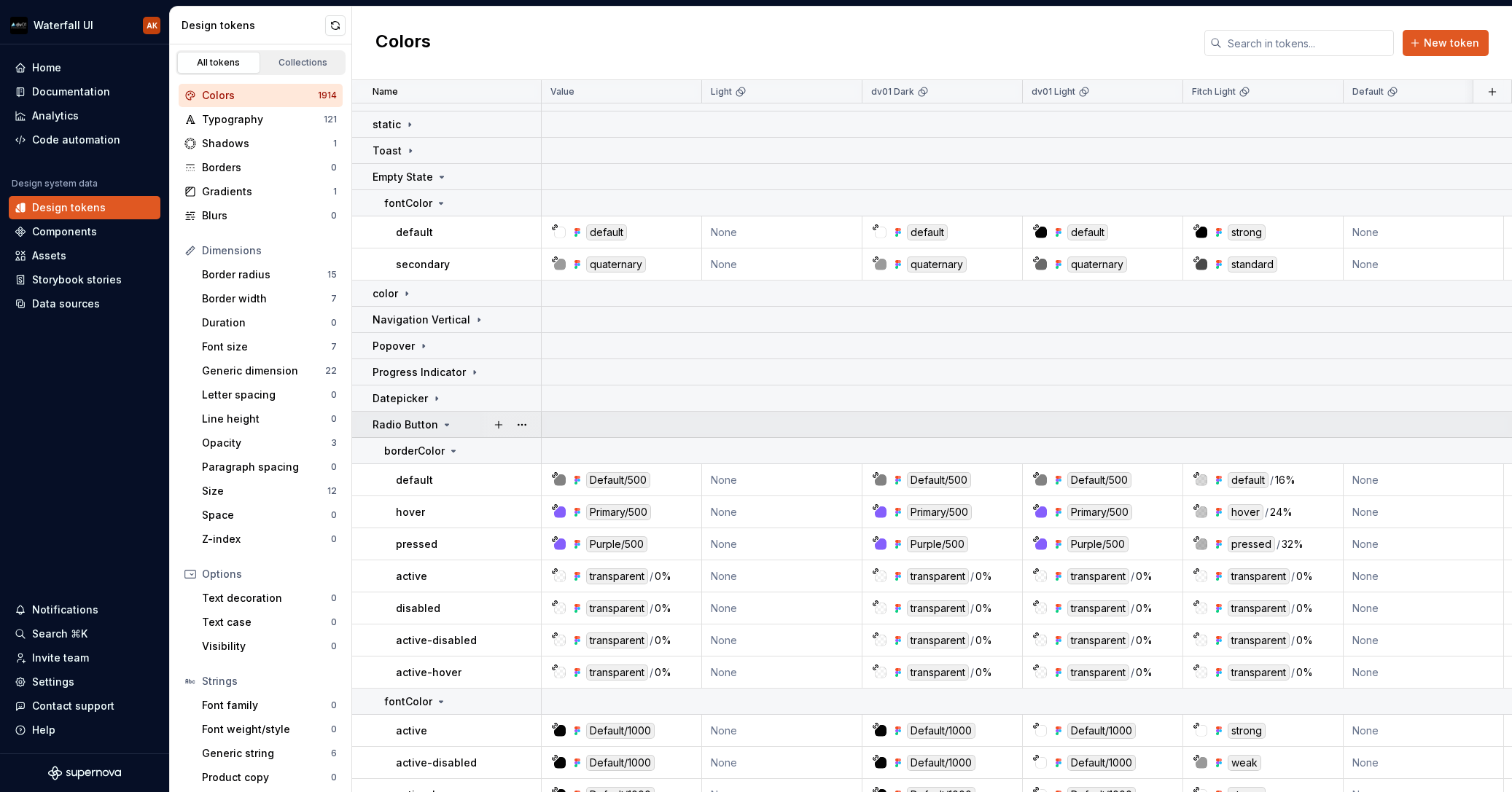
click at [436, 427] on div "Radio Button" at bounding box center [413, 424] width 80 height 15
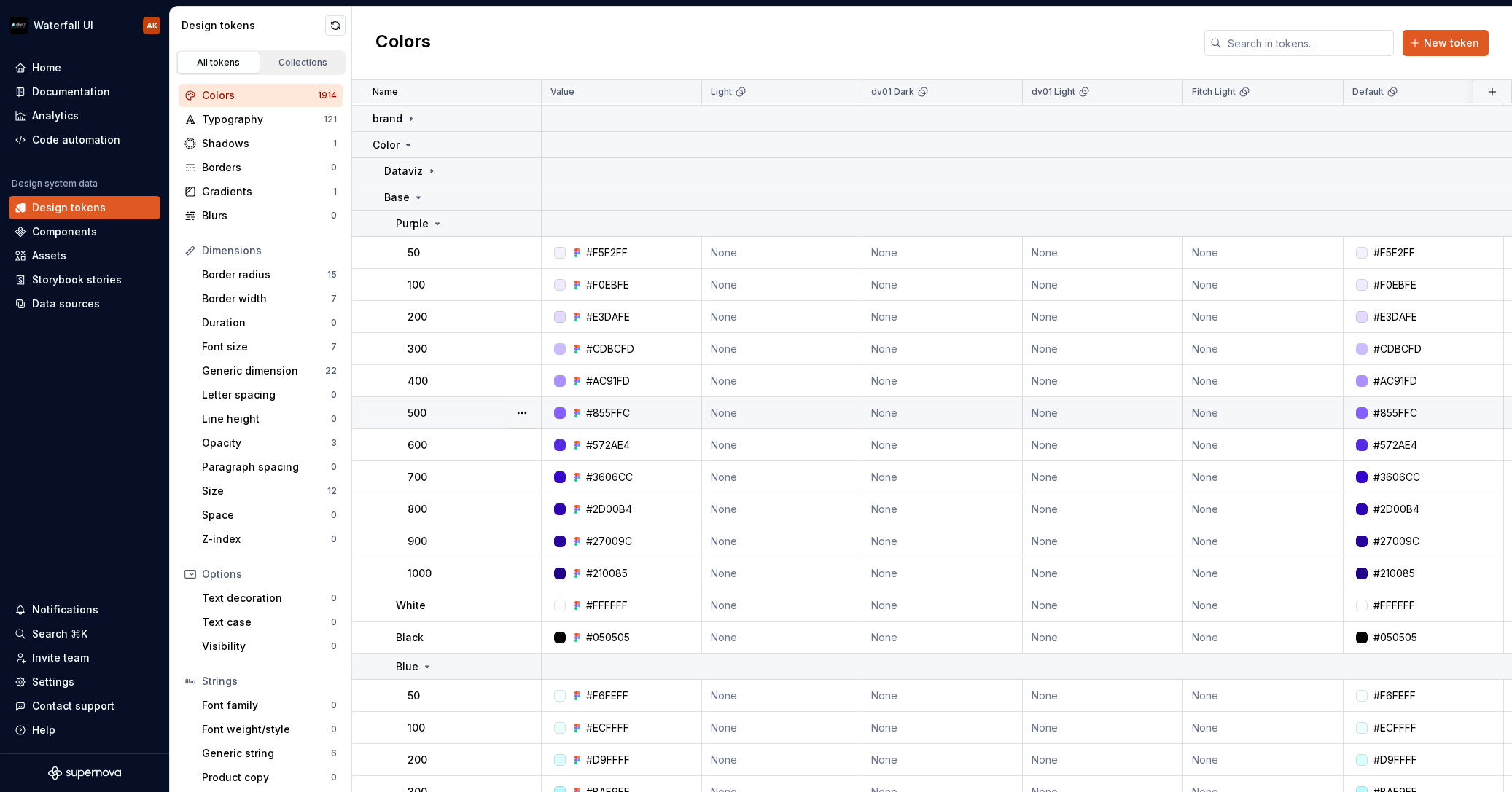
scroll to position [2468, 0]
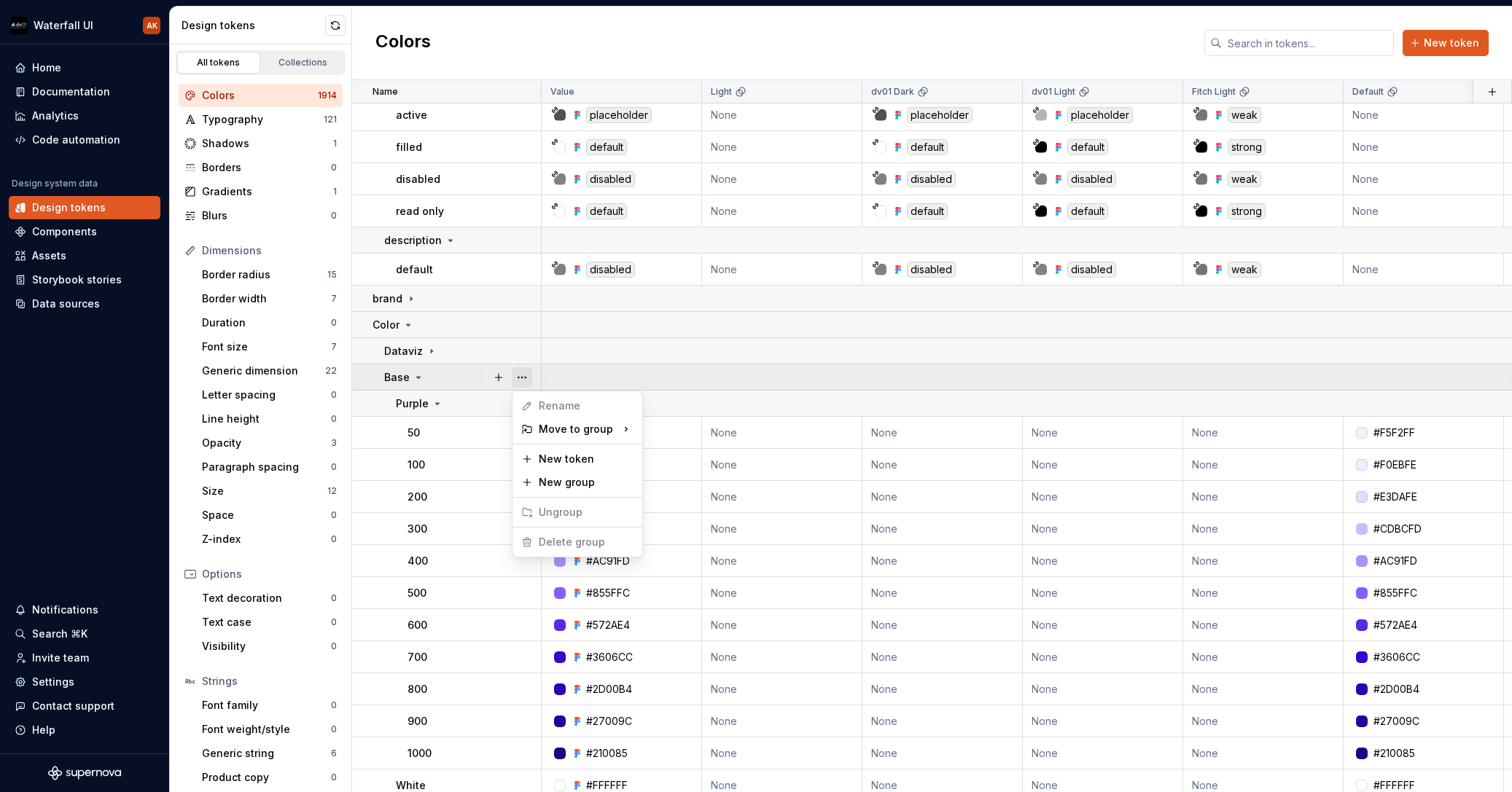
click at [519, 378] on button "button" at bounding box center [522, 378] width 20 height 20
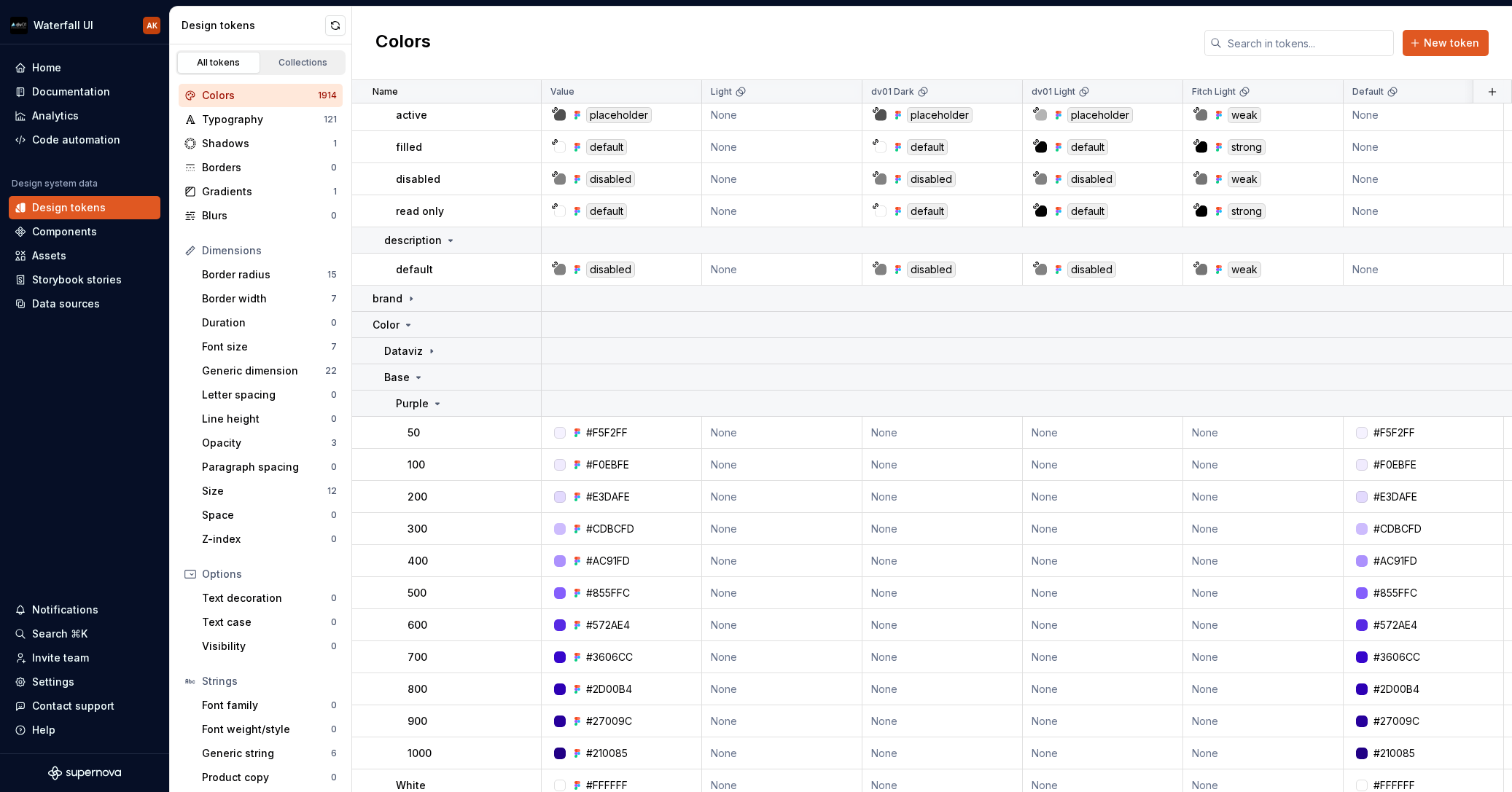
click at [418, 377] on html "Waterfall UI AK Home Documentation Analytics Code automation Design system data…" at bounding box center [756, 396] width 1512 height 792
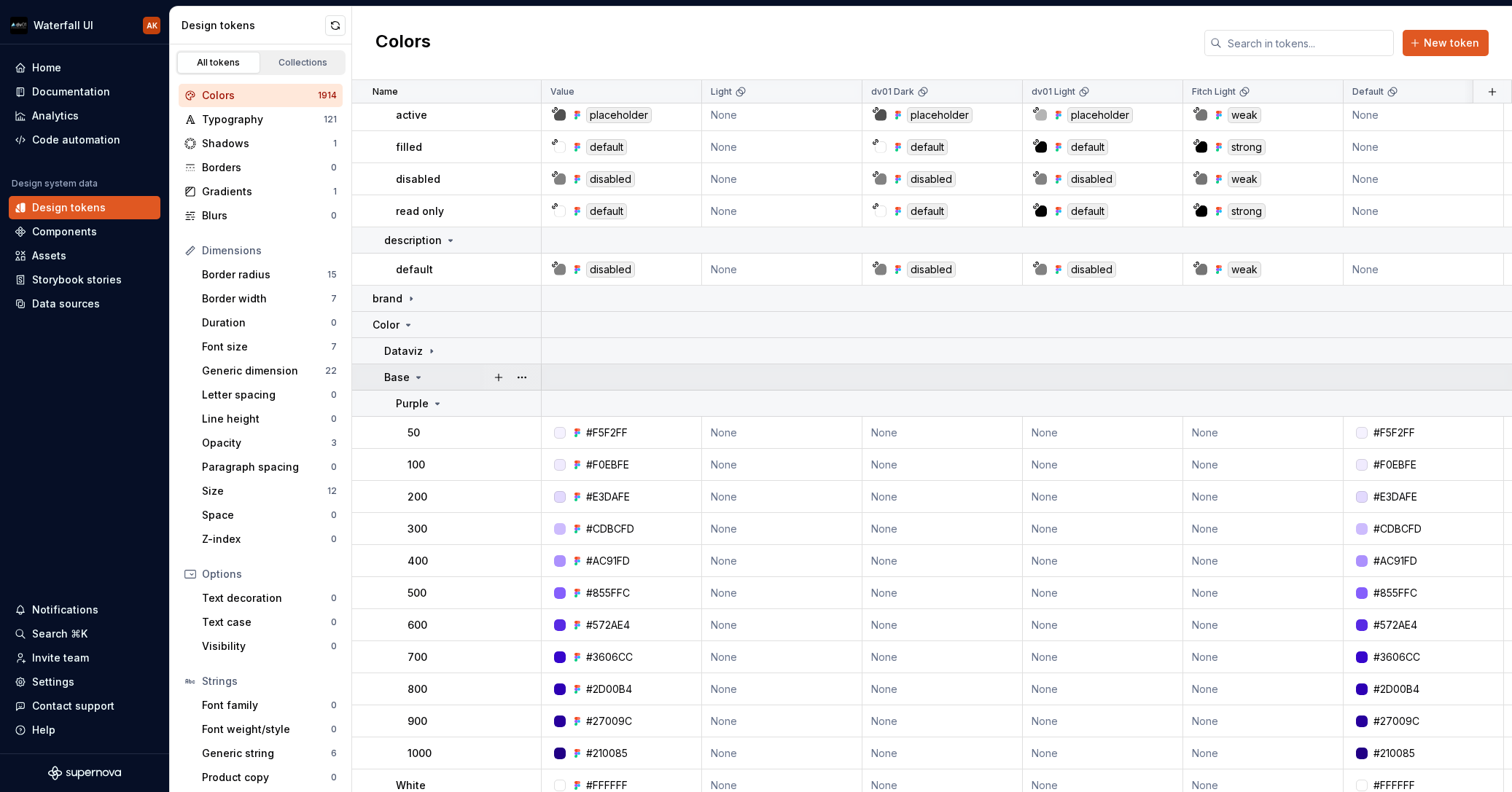
click at [417, 377] on icon at bounding box center [419, 377] width 4 height 1
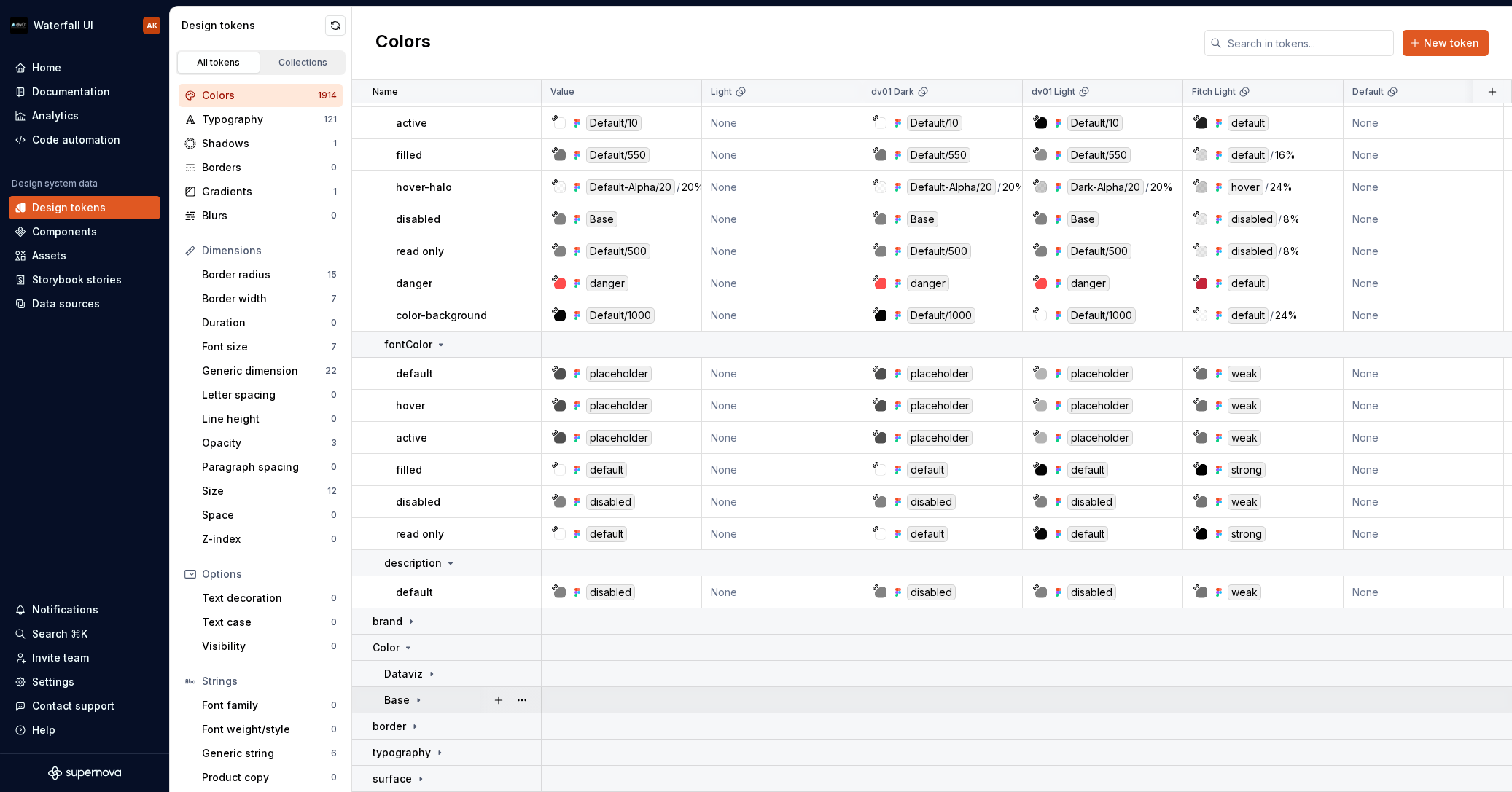
scroll to position [2153, 0]
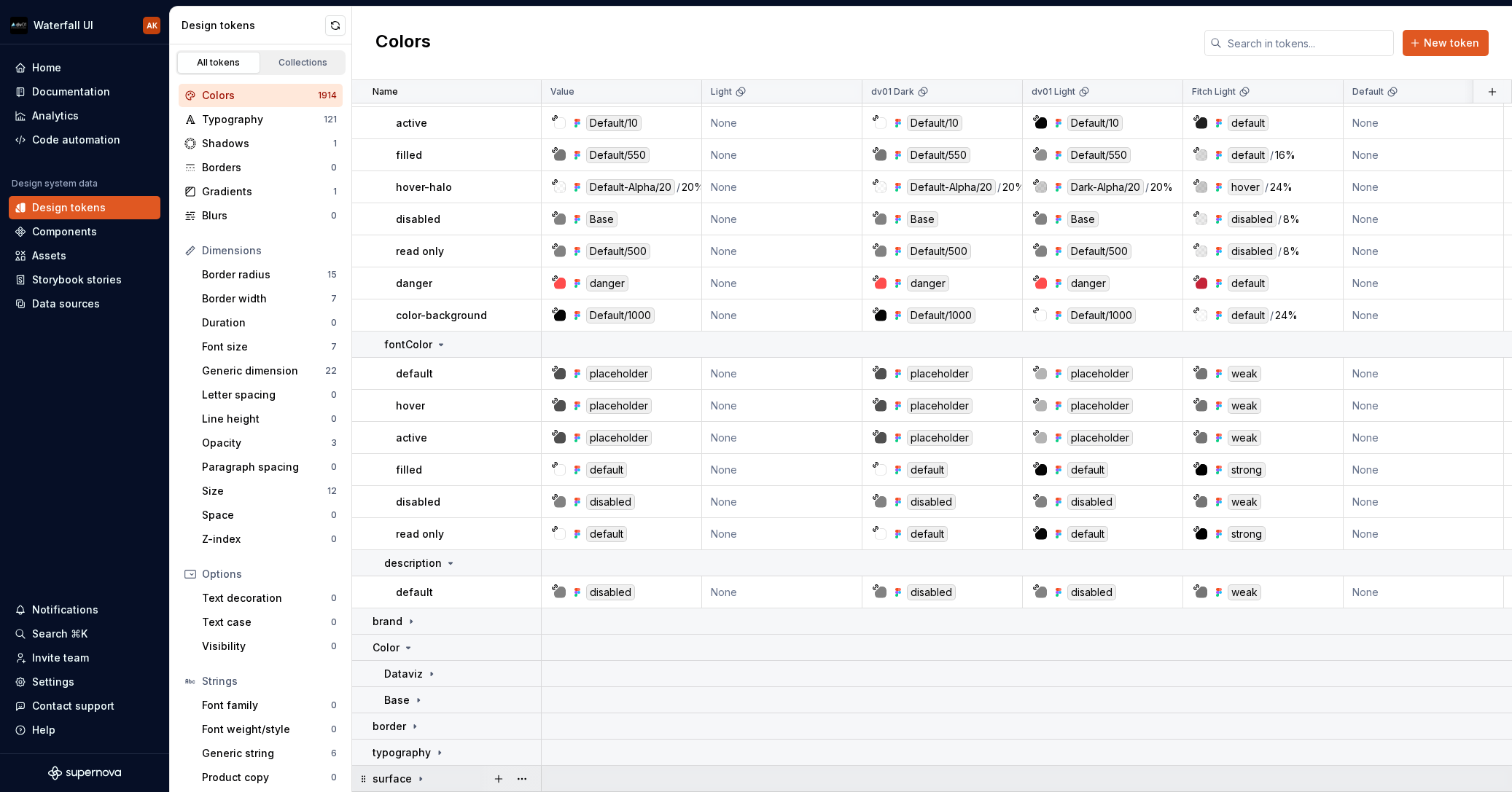
click at [421, 773] on icon at bounding box center [421, 779] width 12 height 12
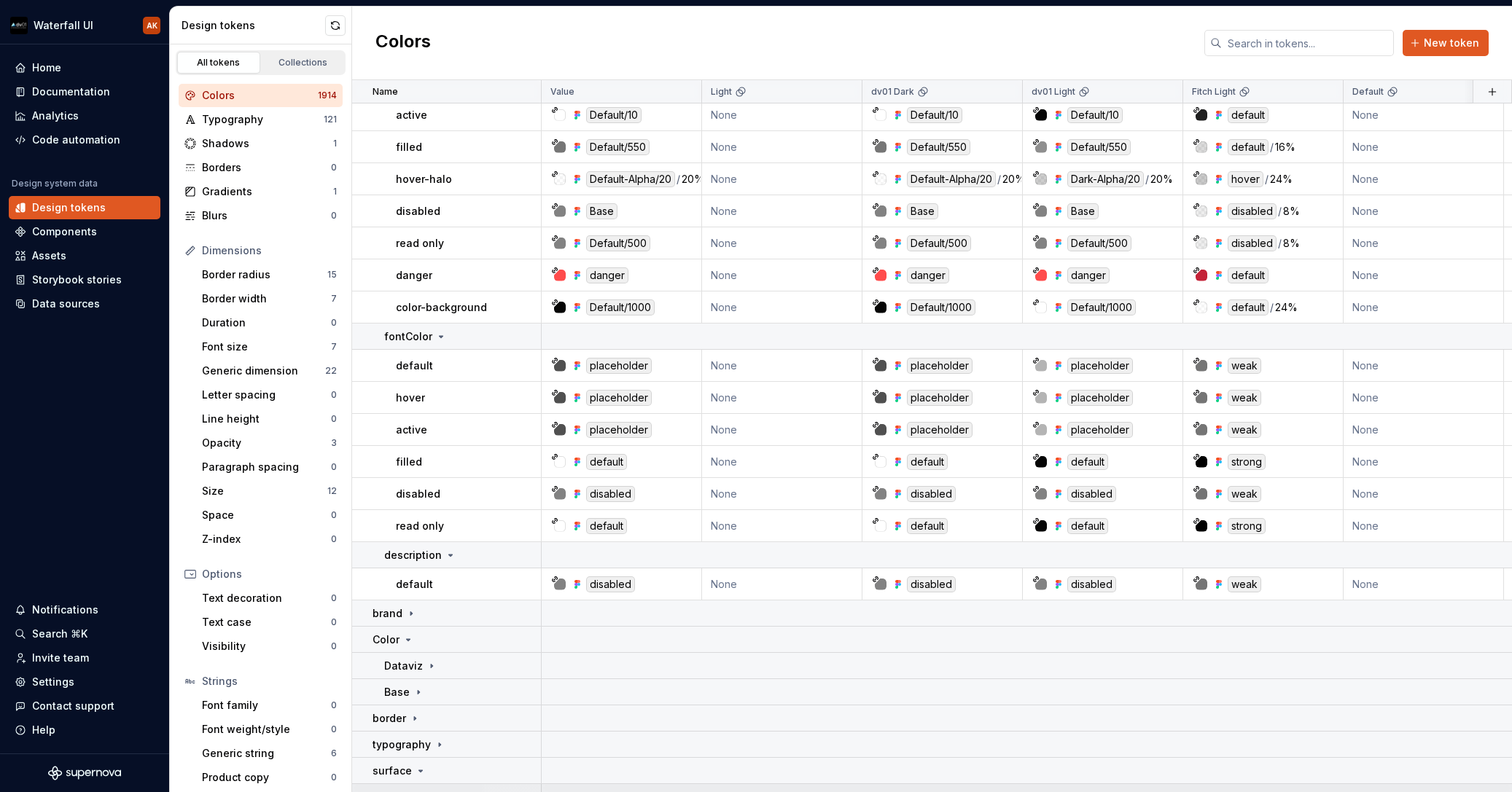
scroll to position [2306, 0]
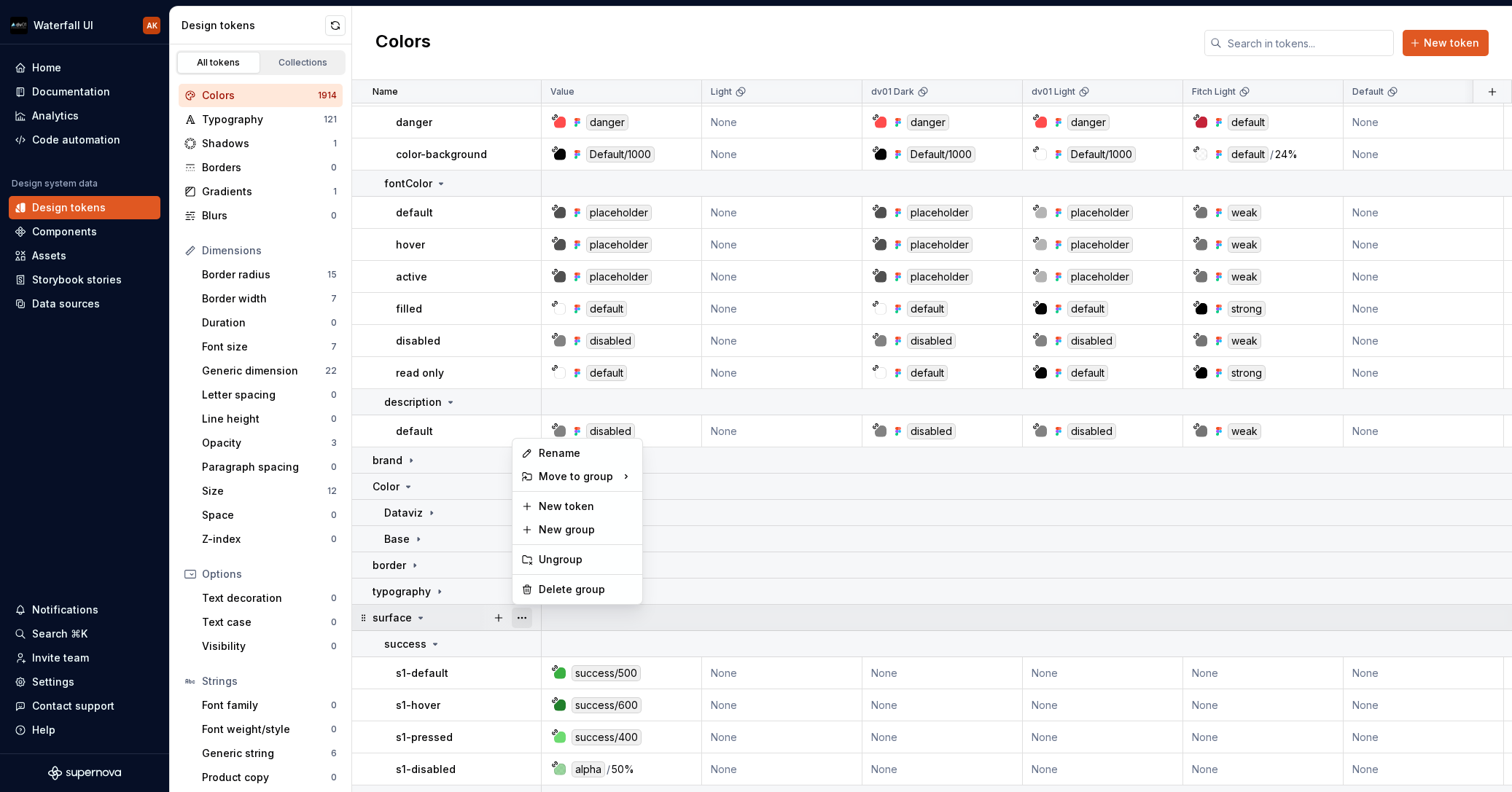
click at [523, 617] on button "button" at bounding box center [522, 618] width 20 height 20
click at [548, 590] on div "Delete group" at bounding box center [586, 590] width 95 height 15
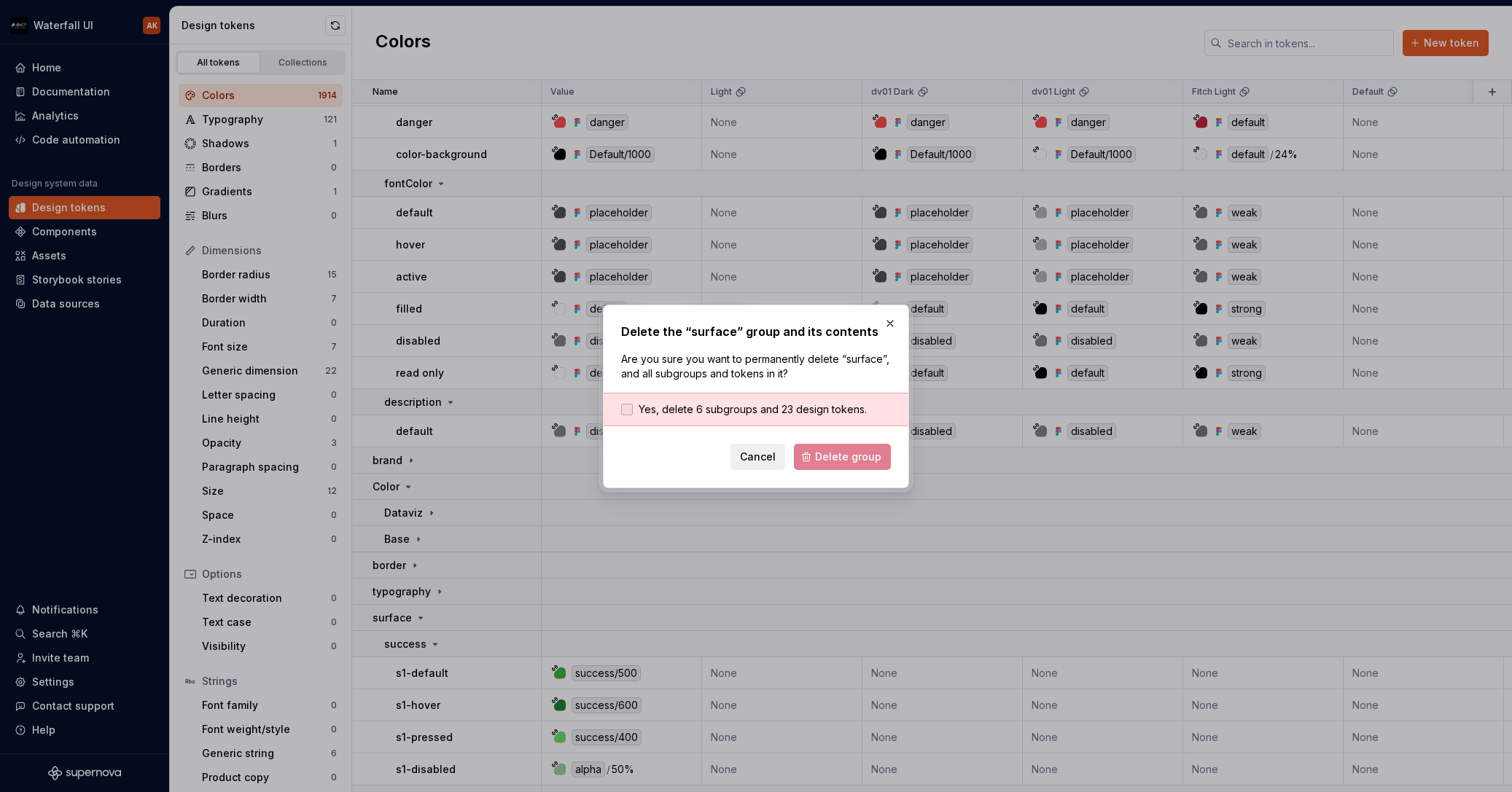
click at [746, 413] on span "Yes, delete 6 subgroups and 23 design tokens." at bounding box center [753, 409] width 228 height 15
click at [830, 459] on span "Delete group" at bounding box center [848, 456] width 67 height 15
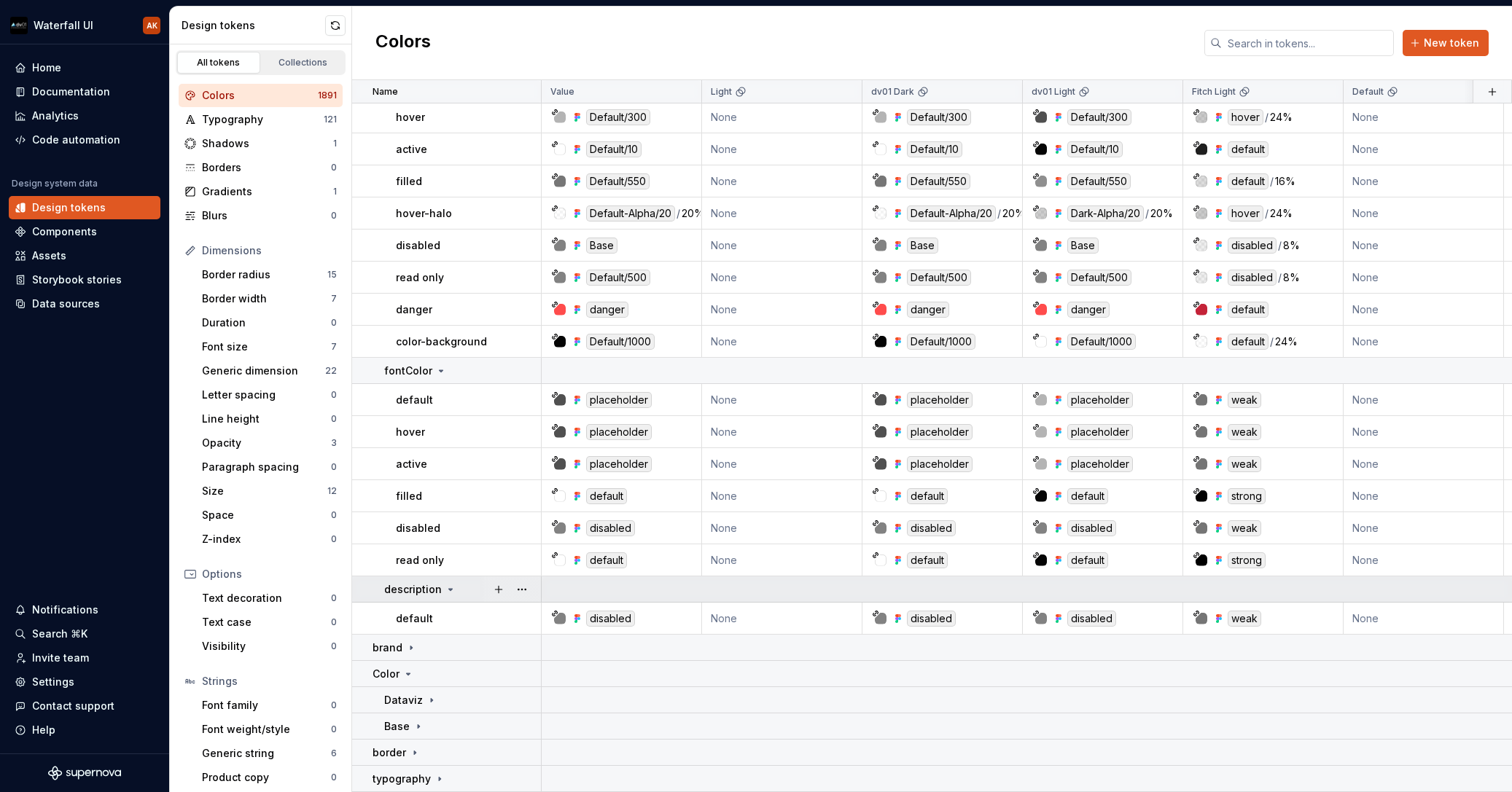
scroll to position [2127, 0]
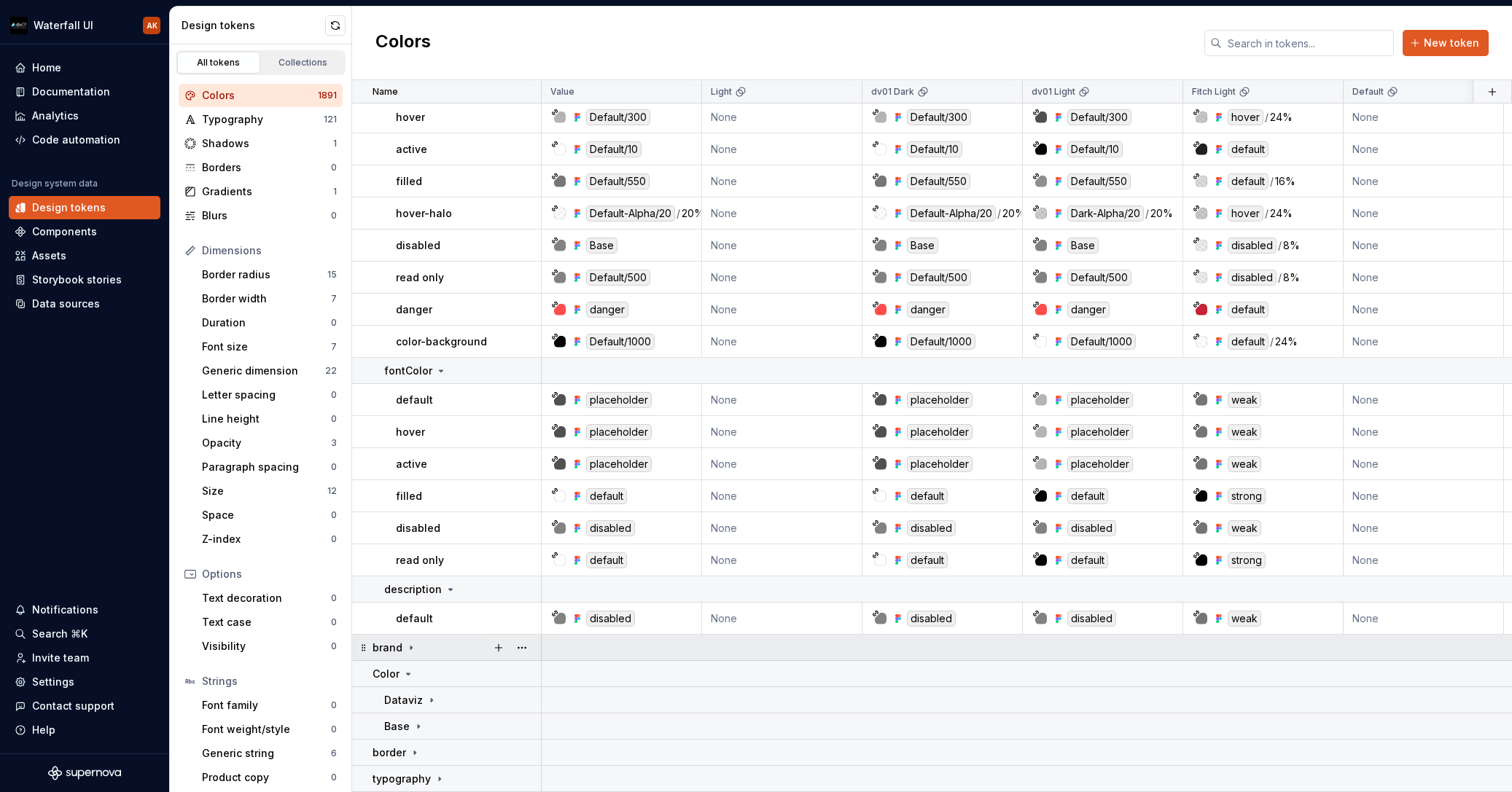
click at [534, 640] on div at bounding box center [509, 648] width 61 height 26
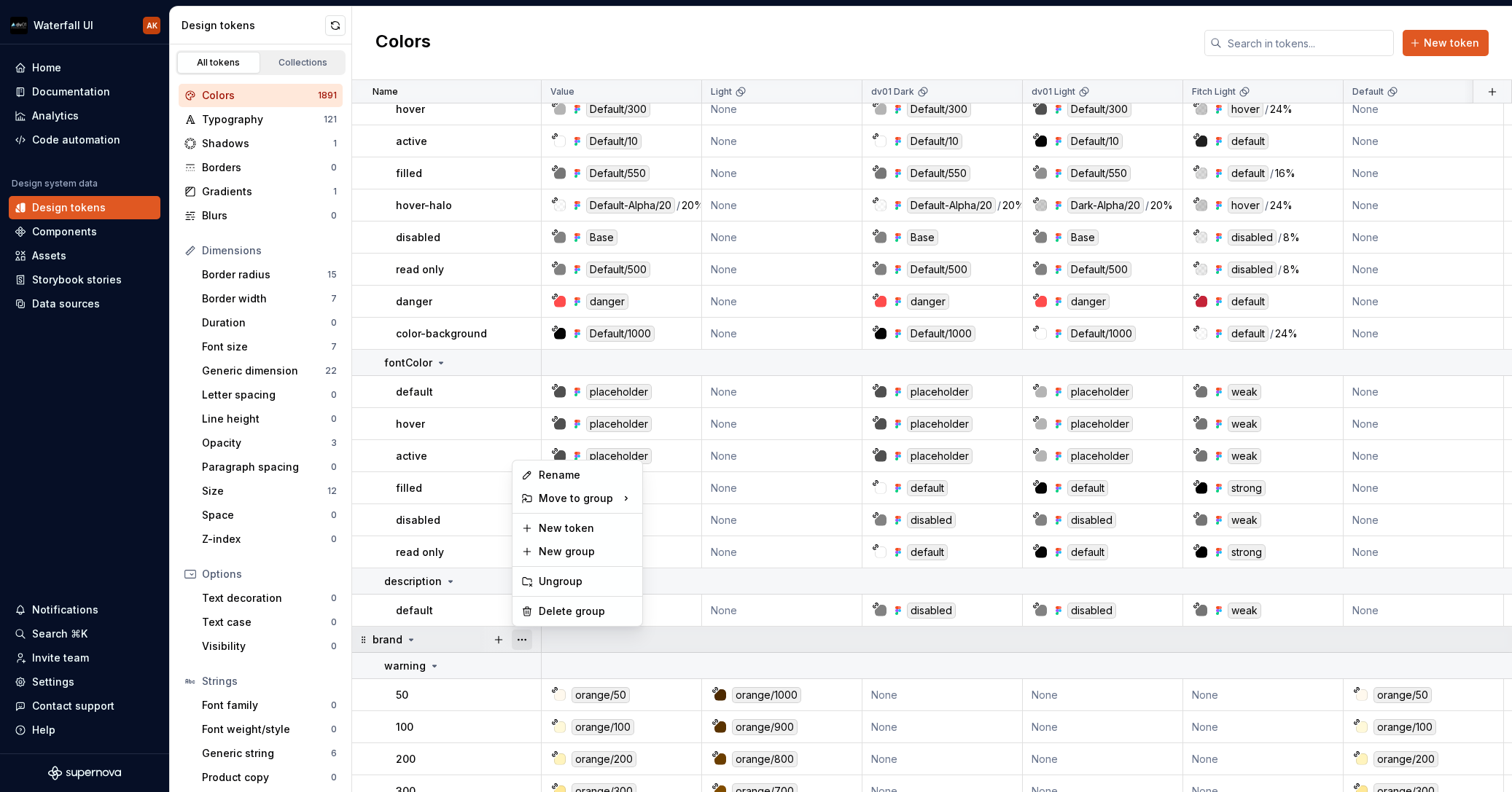
click at [527, 641] on button "button" at bounding box center [522, 640] width 20 height 20
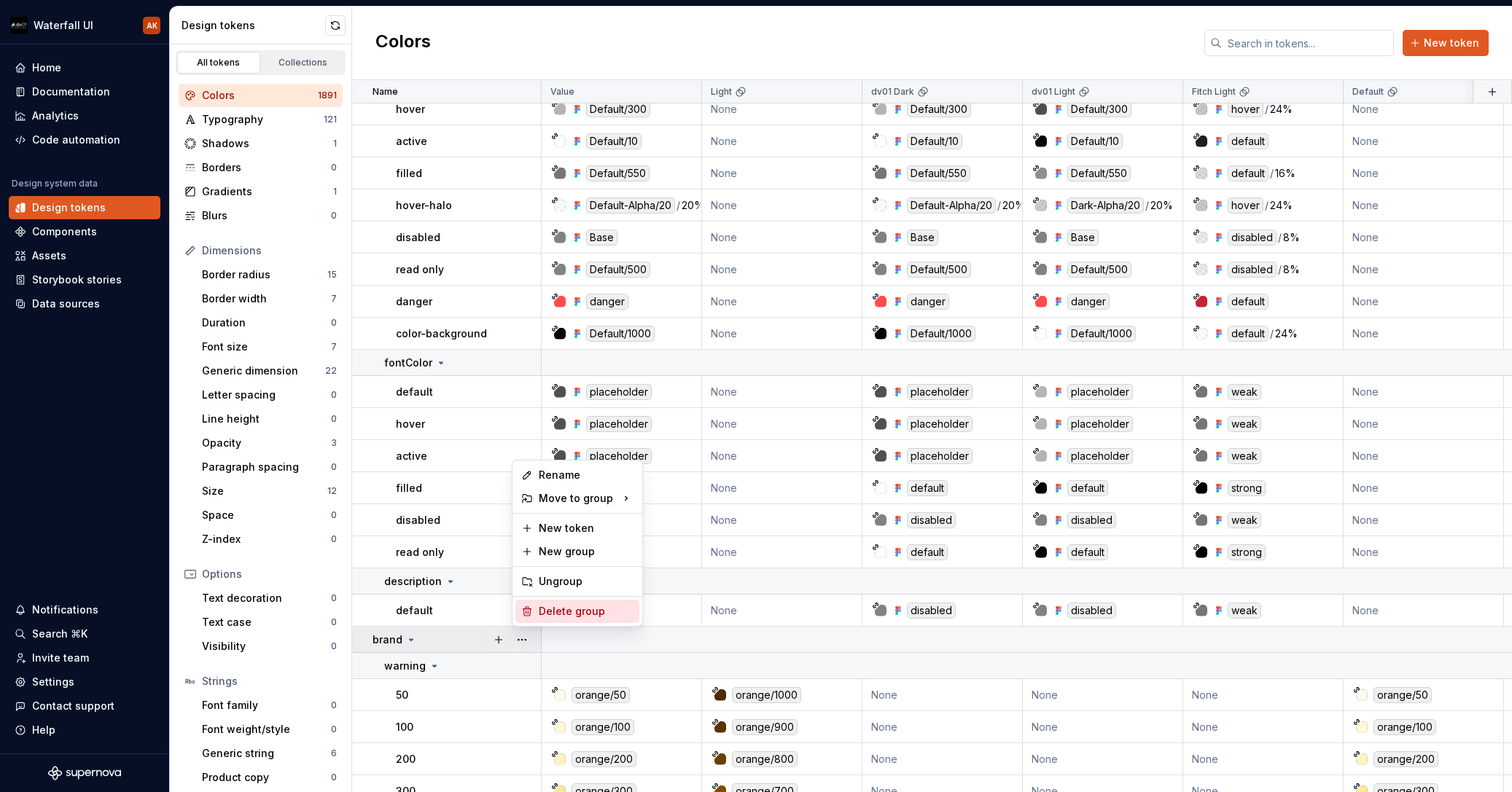
click at [536, 612] on div "Delete group" at bounding box center [577, 611] width 124 height 23
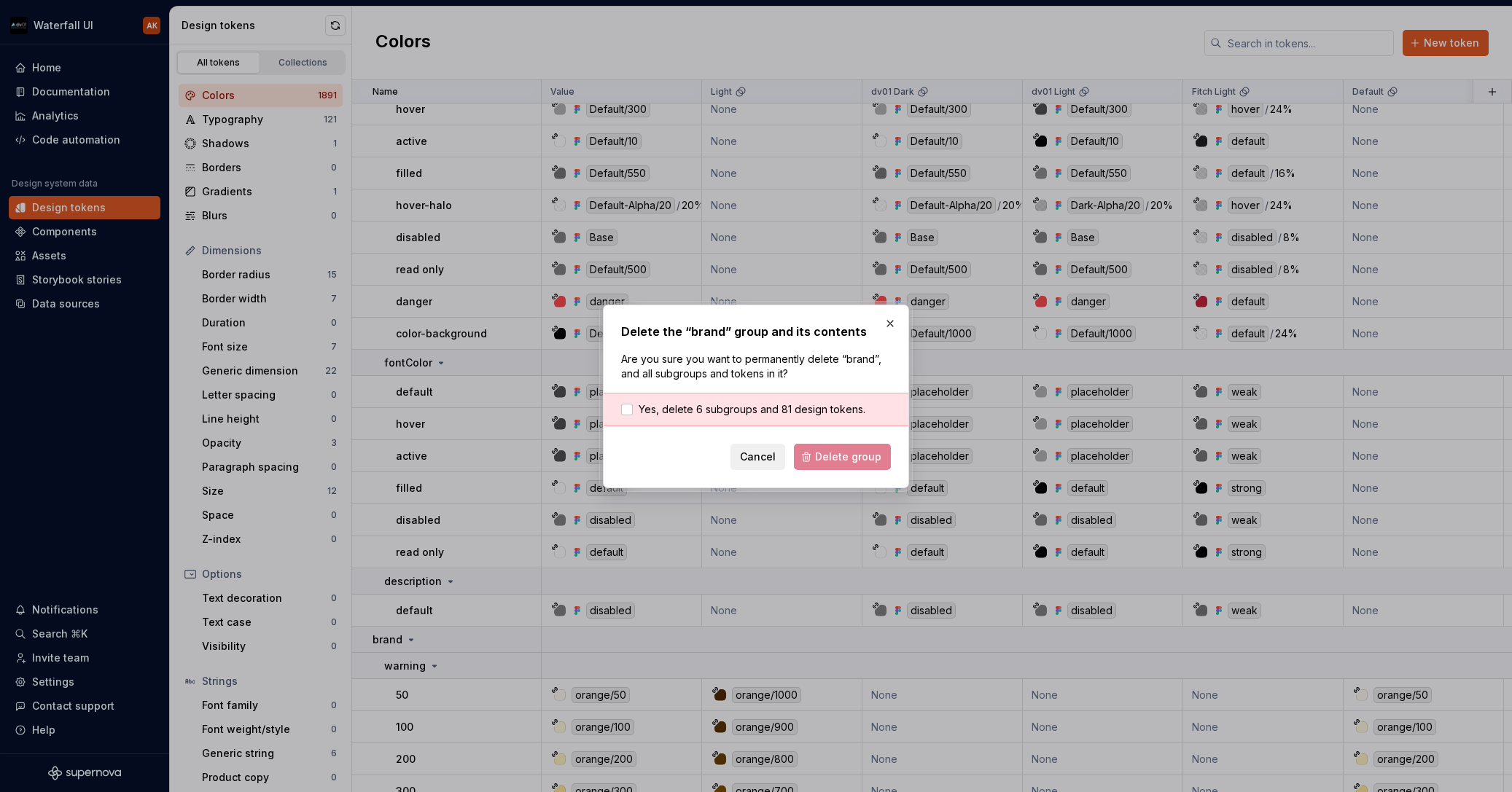
click at [811, 418] on div "Yes, delete 6 subgroups and 81 design tokens." at bounding box center [756, 409] width 305 height 34
click at [805, 398] on div "Yes, delete 6 subgroups and 81 design tokens." at bounding box center [756, 409] width 305 height 34
click at [722, 413] on span "Yes, delete 6 subgroups and 81 design tokens." at bounding box center [753, 409] width 227 height 15
click at [833, 455] on span "Delete group" at bounding box center [848, 456] width 67 height 15
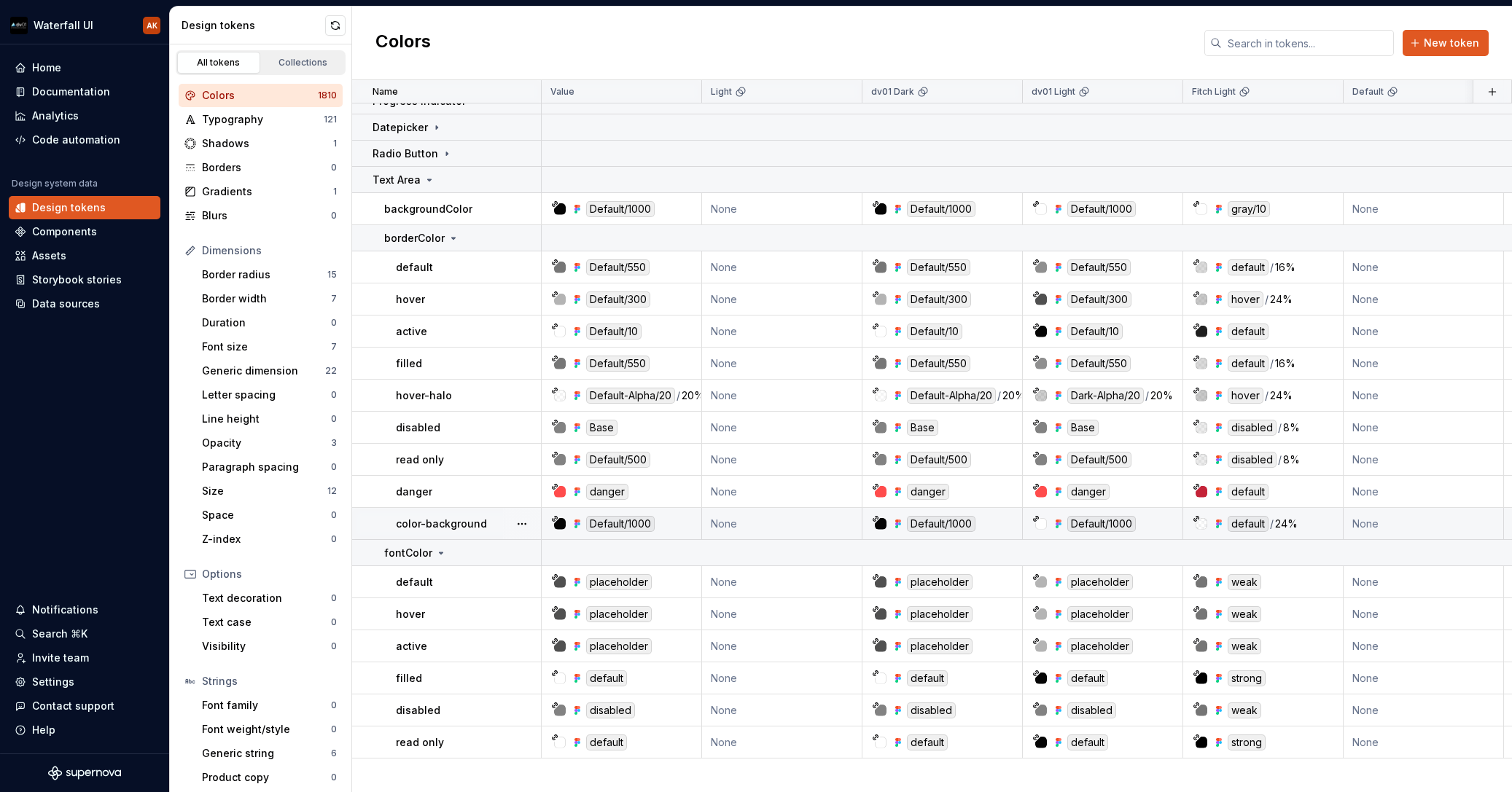
scroll to position [1352, 0]
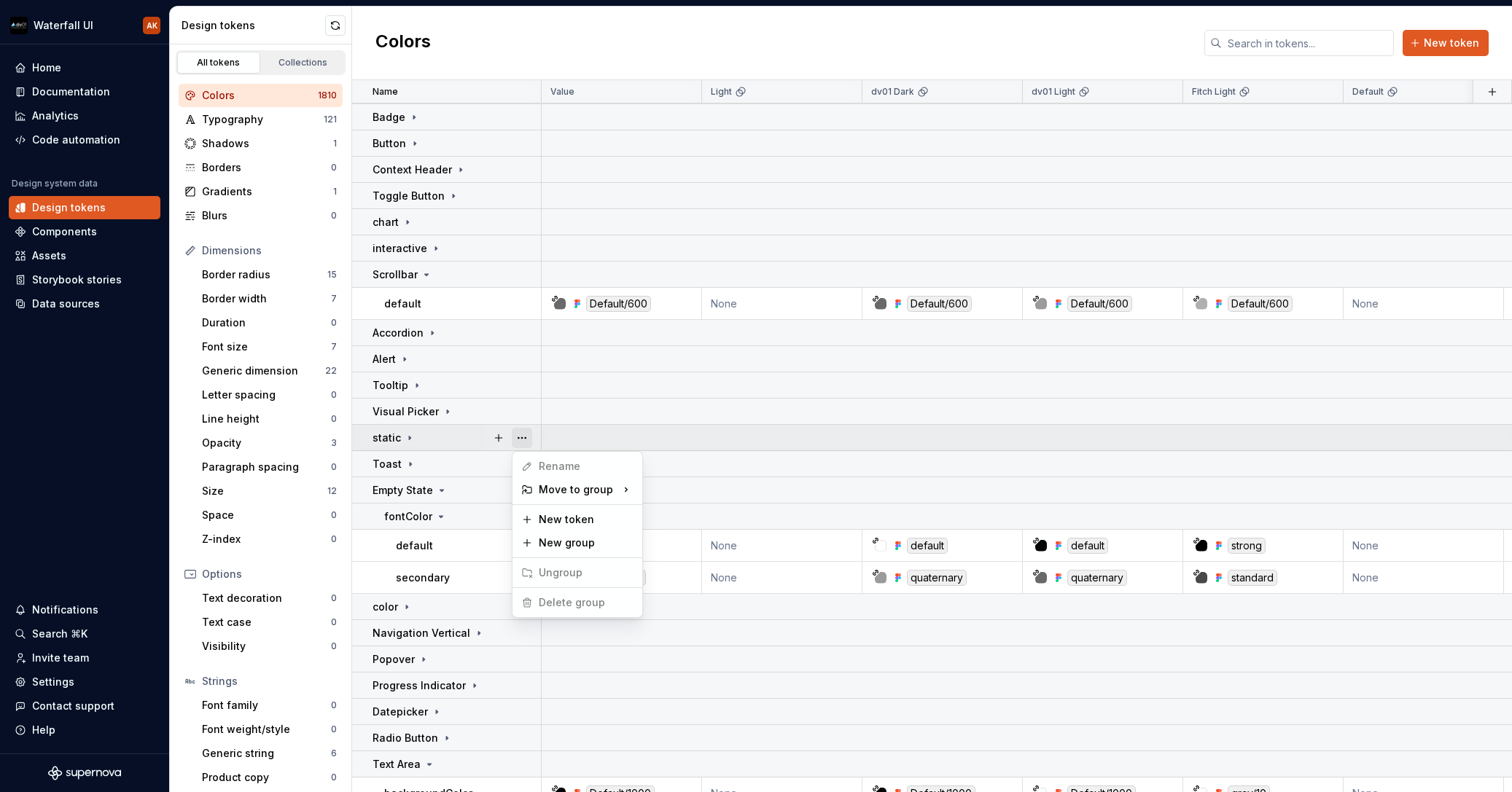
click at [528, 438] on button "button" at bounding box center [522, 437] width 20 height 20
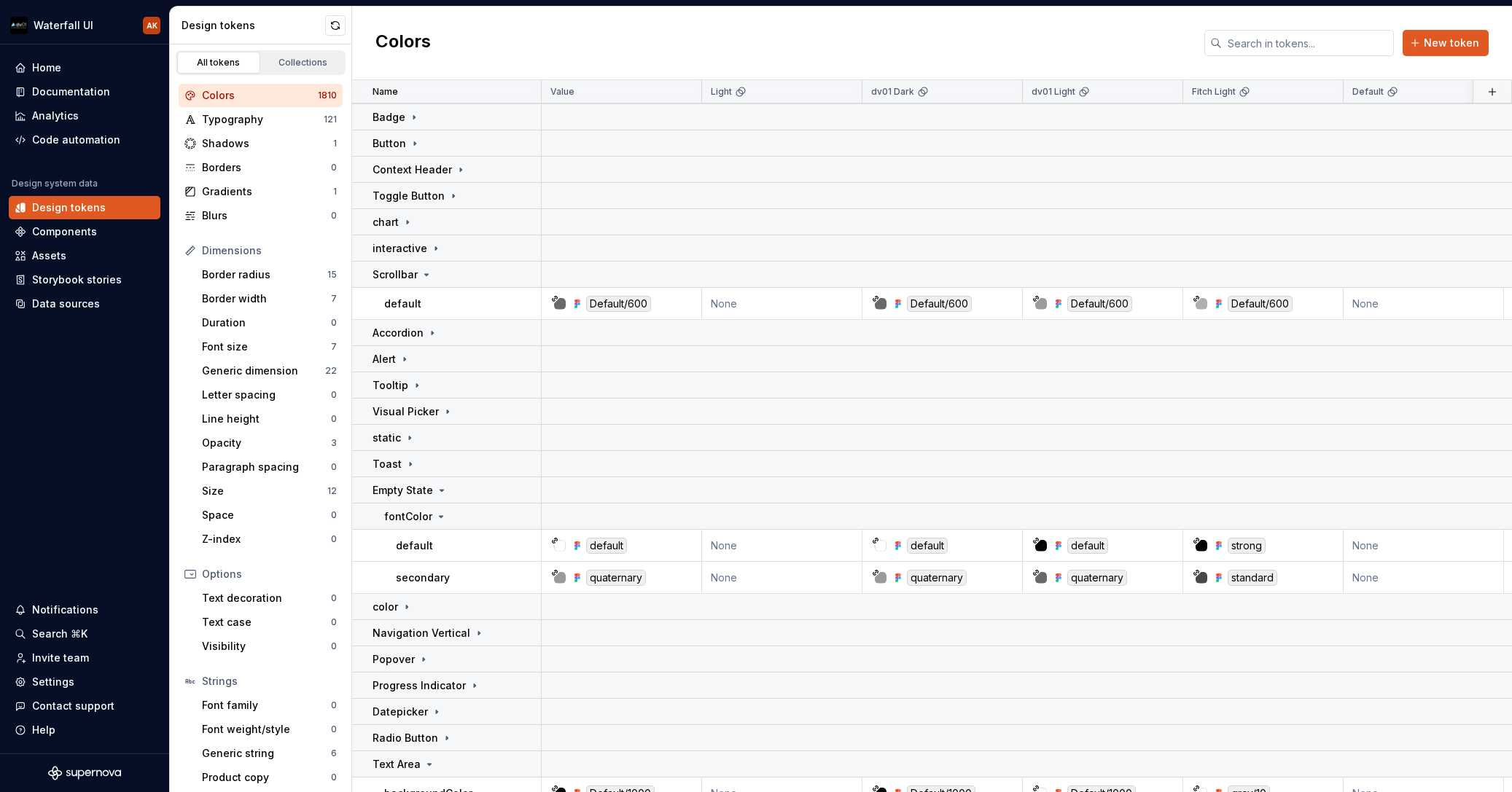
click at [515, 405] on html "Waterfall UI AK Home Documentation Analytics Code automation Design system data…" at bounding box center [756, 396] width 1512 height 792
click at [525, 411] on button "button" at bounding box center [522, 411] width 20 height 20
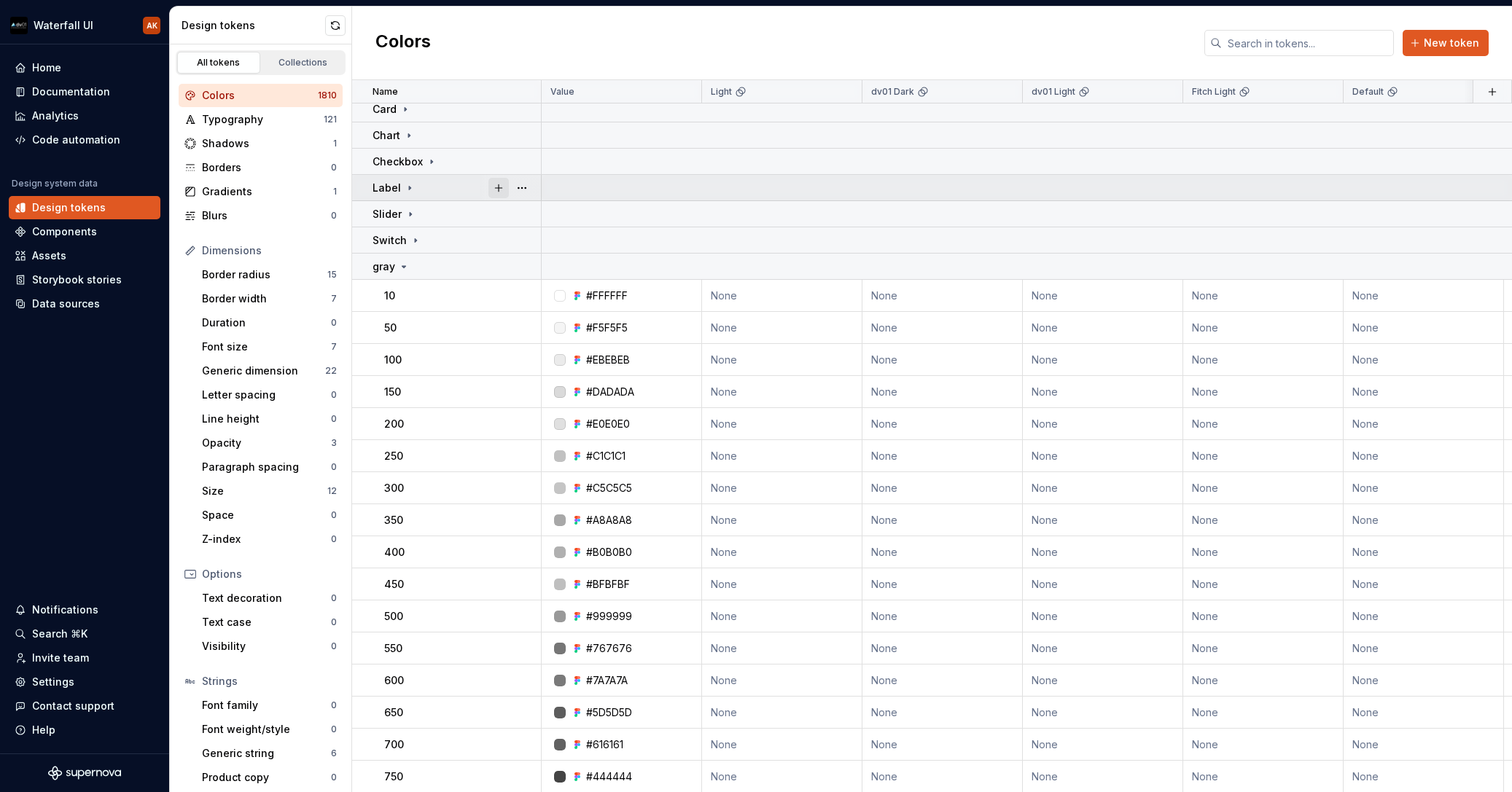
scroll to position [267, 0]
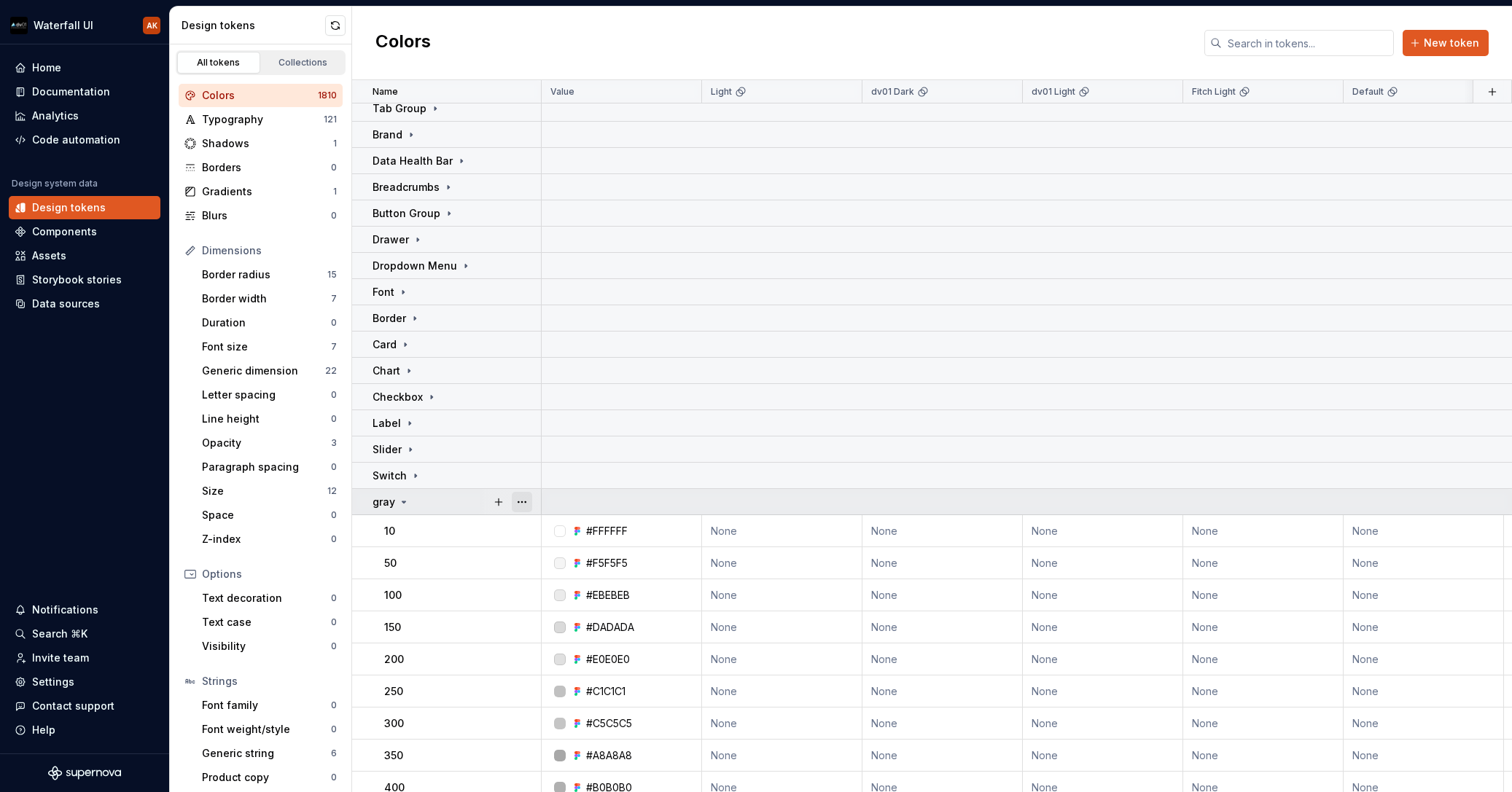
click at [528, 499] on button "button" at bounding box center [522, 502] width 20 height 20
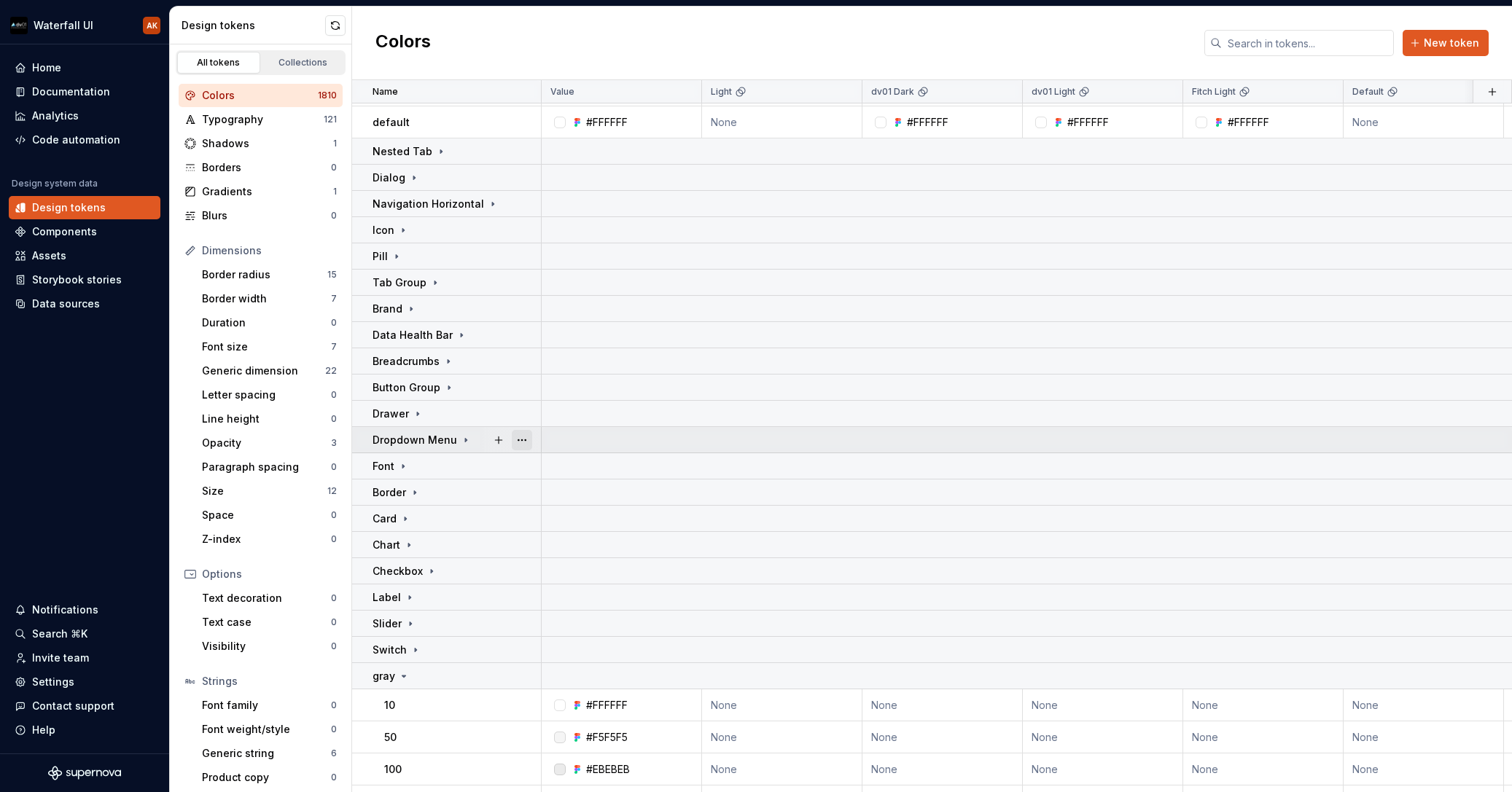
scroll to position [91, 0]
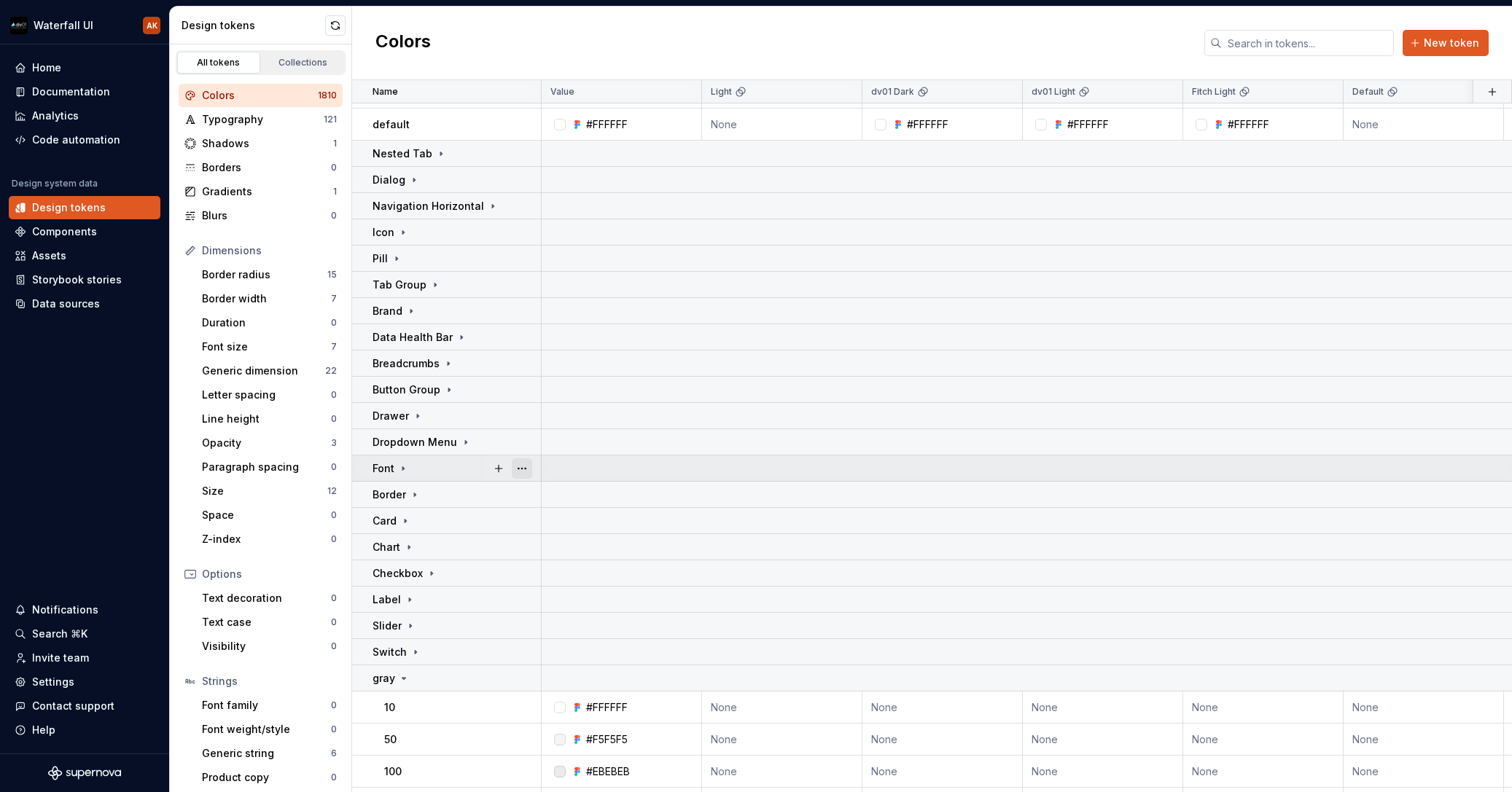
click at [531, 468] on button "button" at bounding box center [522, 468] width 20 height 20
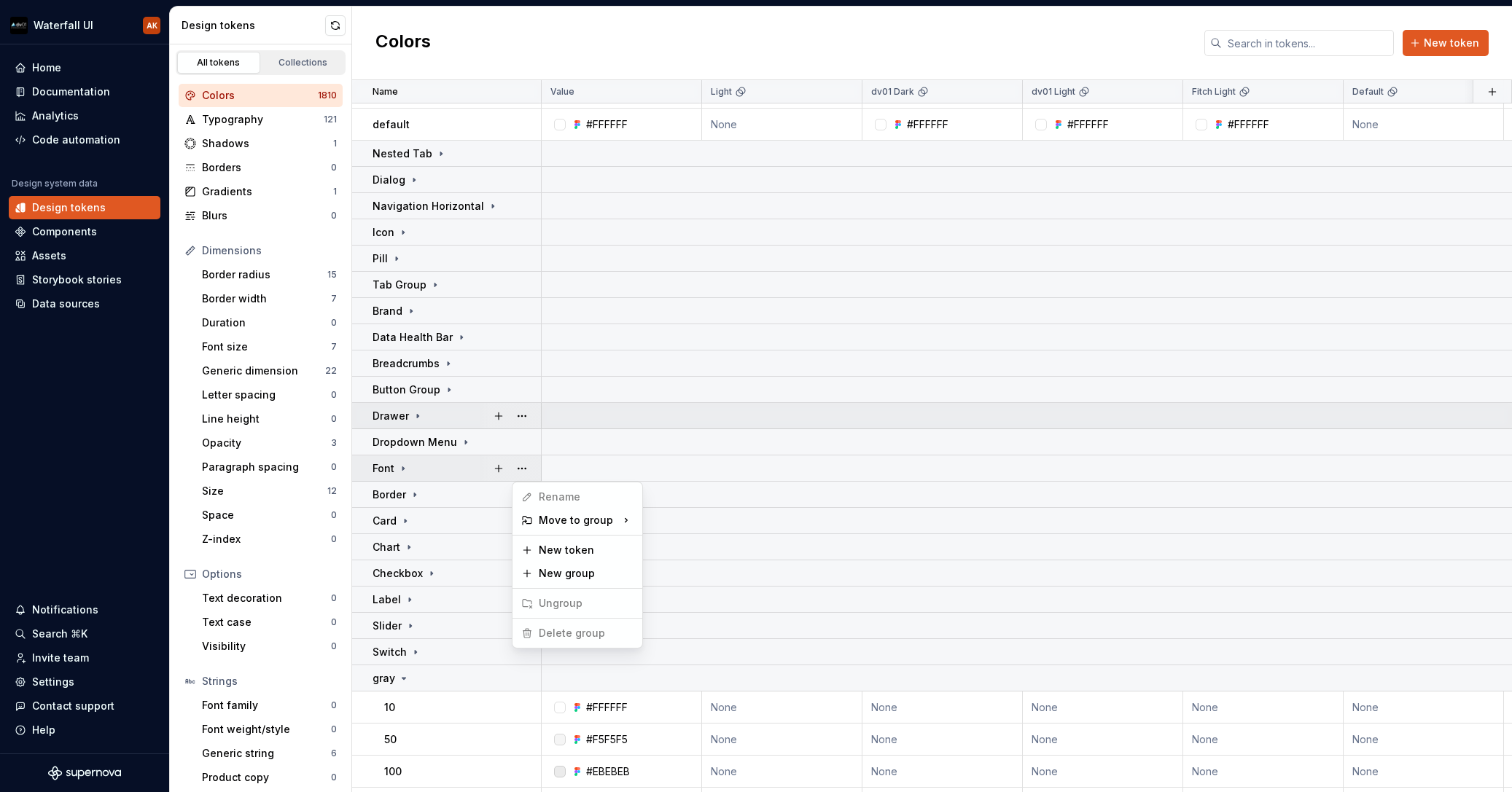
click at [525, 427] on html "Waterfall UI AK Home Documentation Analytics Code automation Design system data…" at bounding box center [756, 396] width 1512 height 792
click at [525, 416] on div at bounding box center [509, 416] width 61 height 26
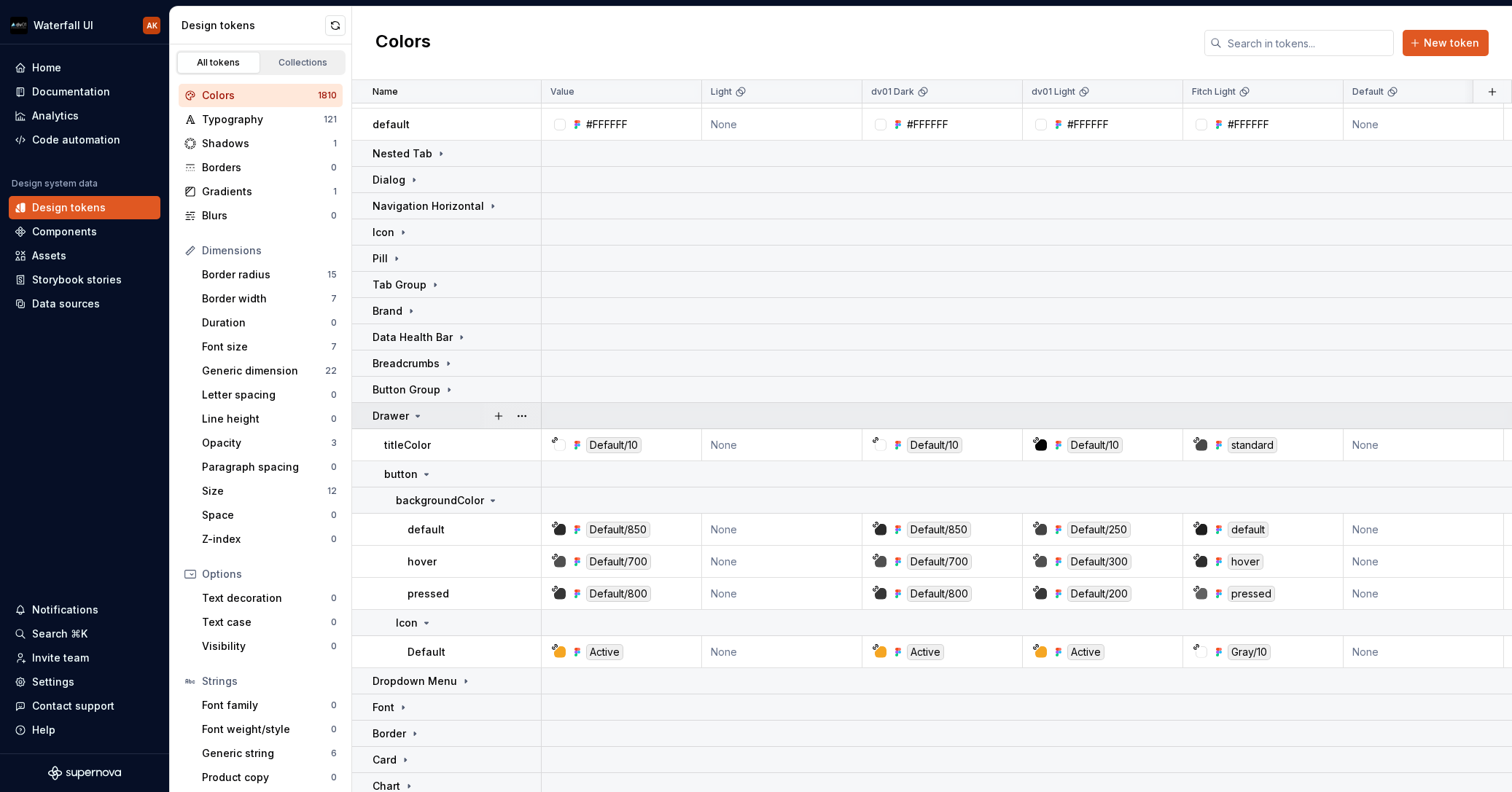
click at [525, 416] on div at bounding box center [509, 416] width 61 height 26
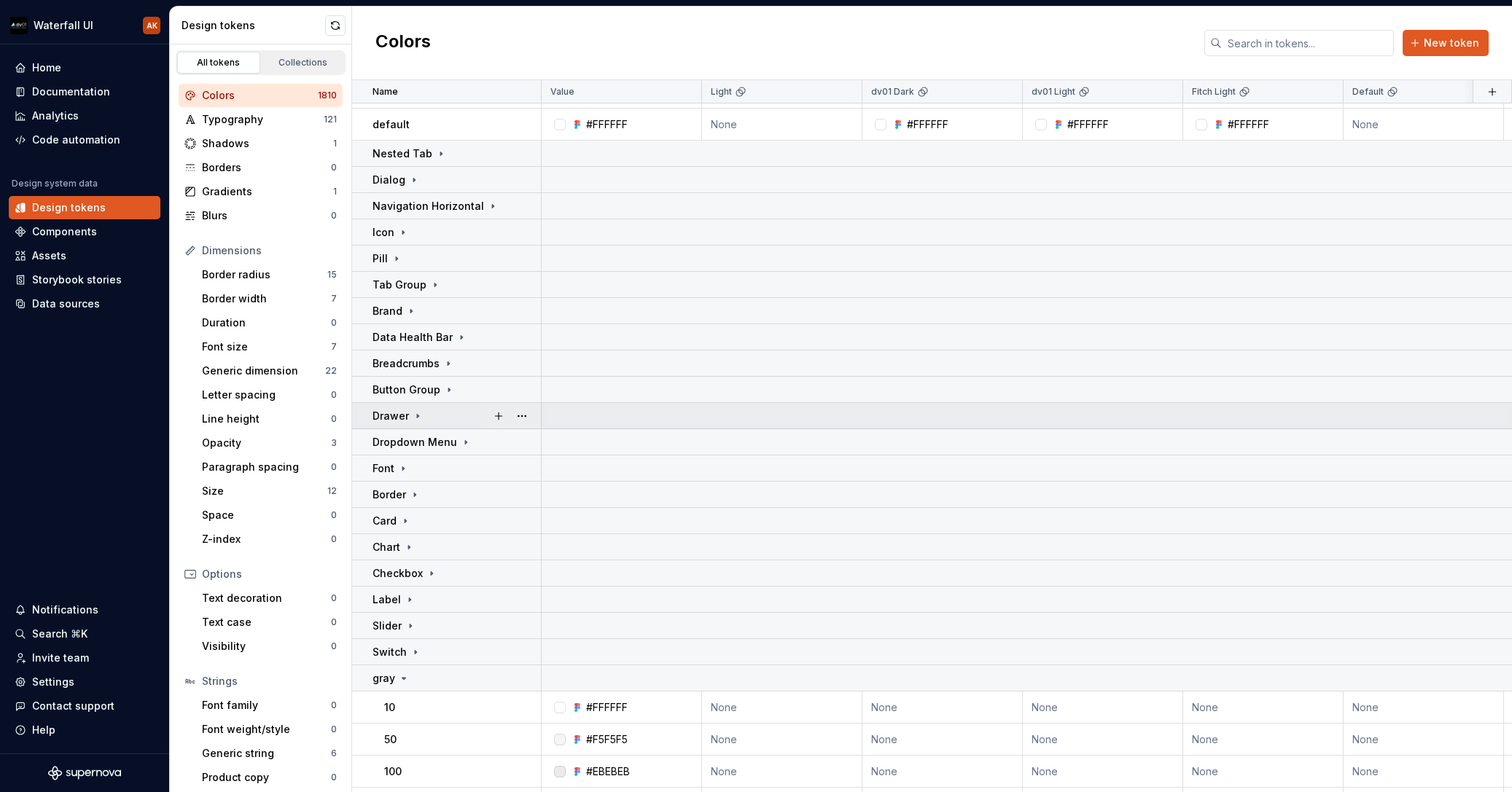
click at [539, 416] on div at bounding box center [509, 416] width 61 height 26
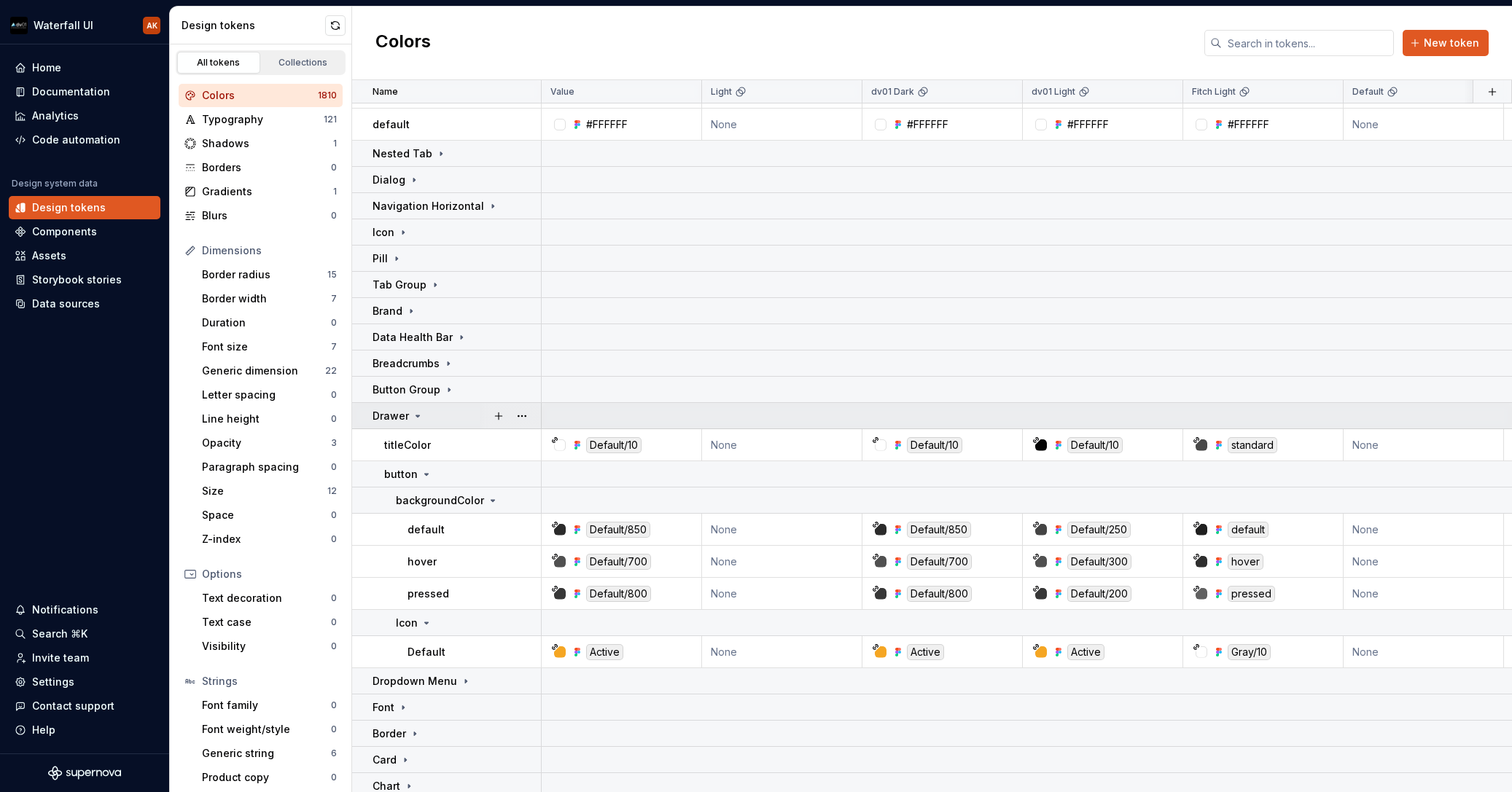
click at [526, 416] on div at bounding box center [509, 416] width 61 height 26
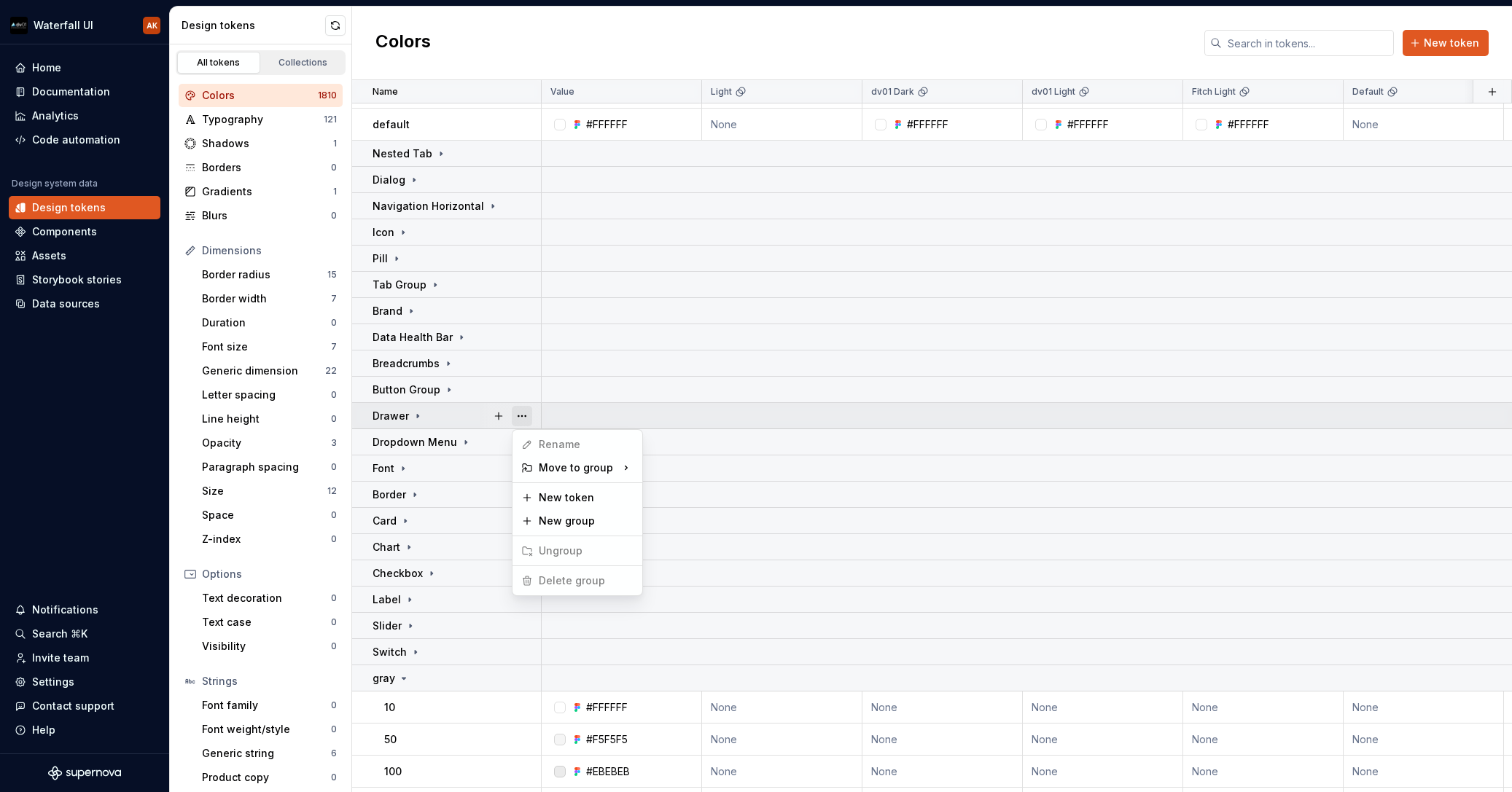
click at [521, 419] on button "button" at bounding box center [522, 415] width 20 height 20
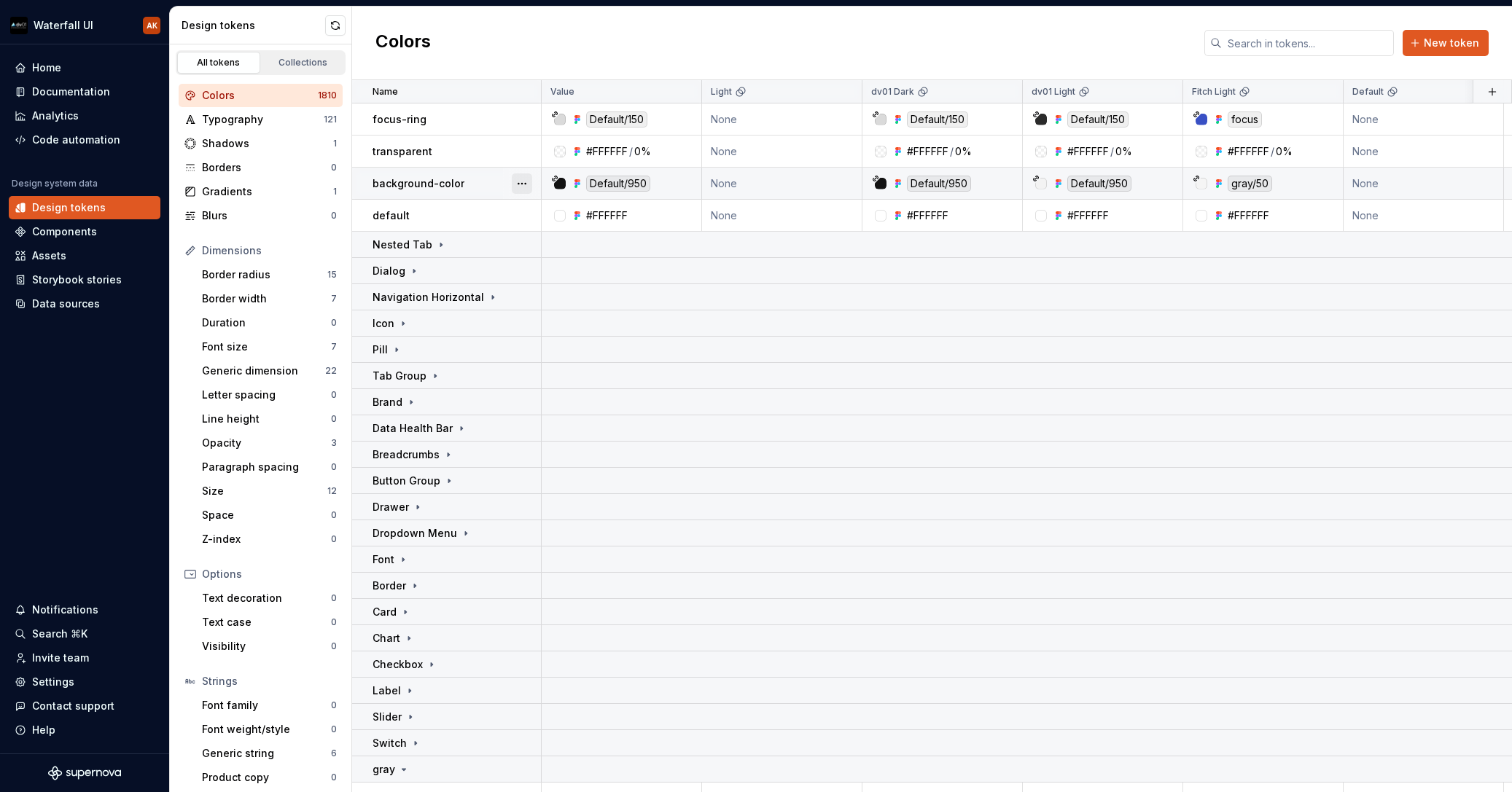
scroll to position [0, 0]
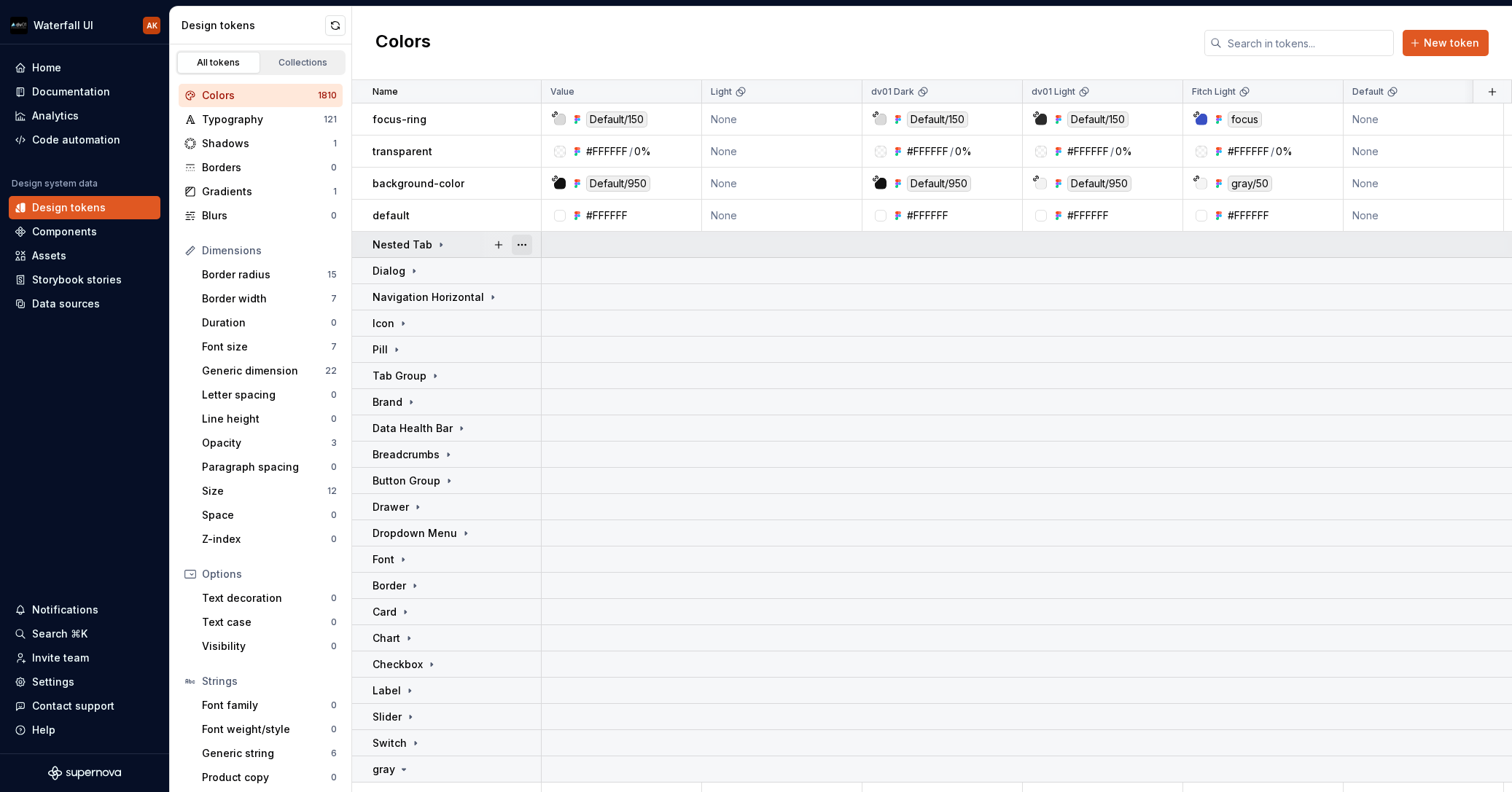
click at [520, 250] on button "button" at bounding box center [522, 245] width 20 height 20
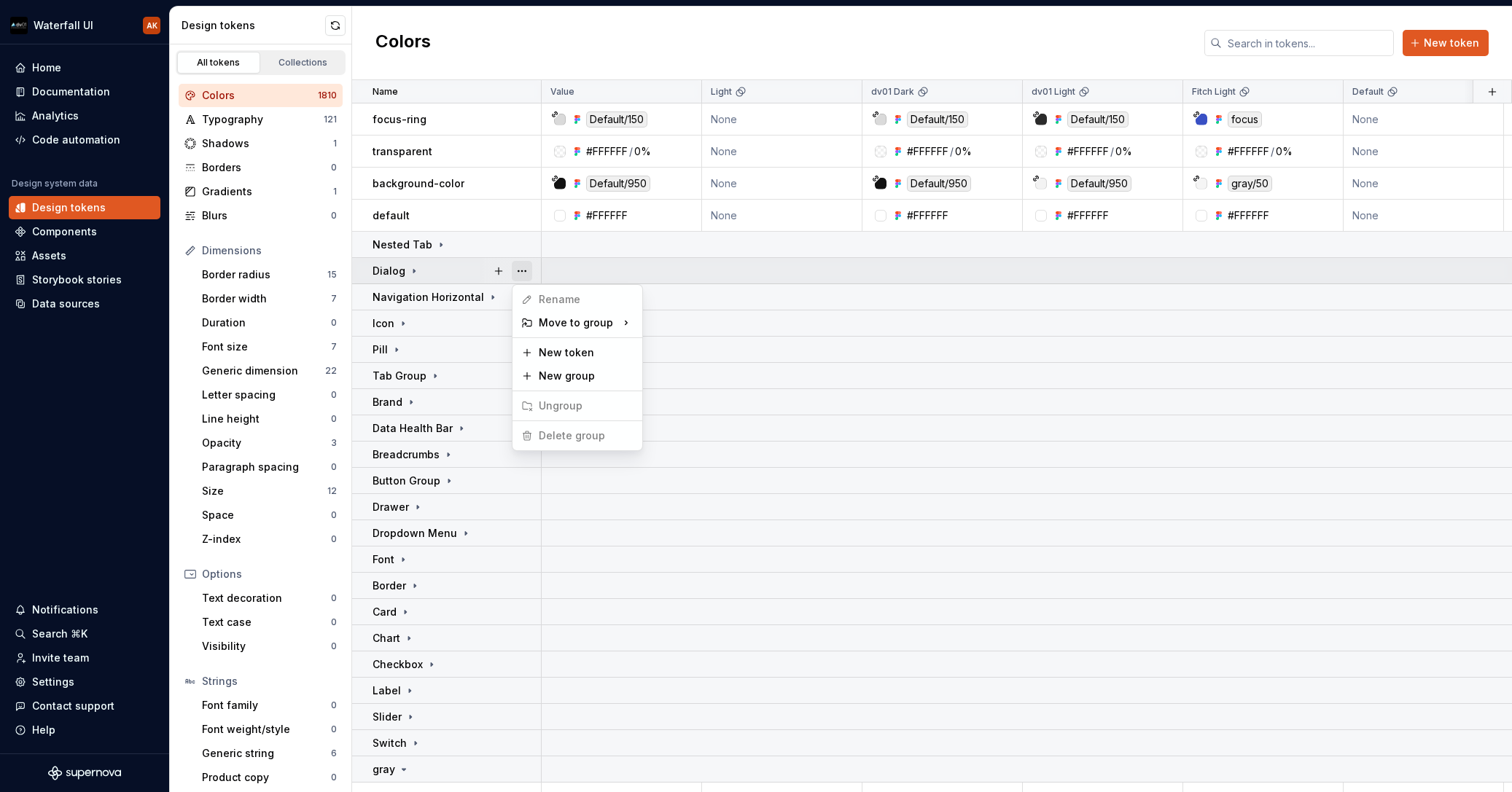
click at [520, 273] on button "button" at bounding box center [522, 271] width 20 height 20
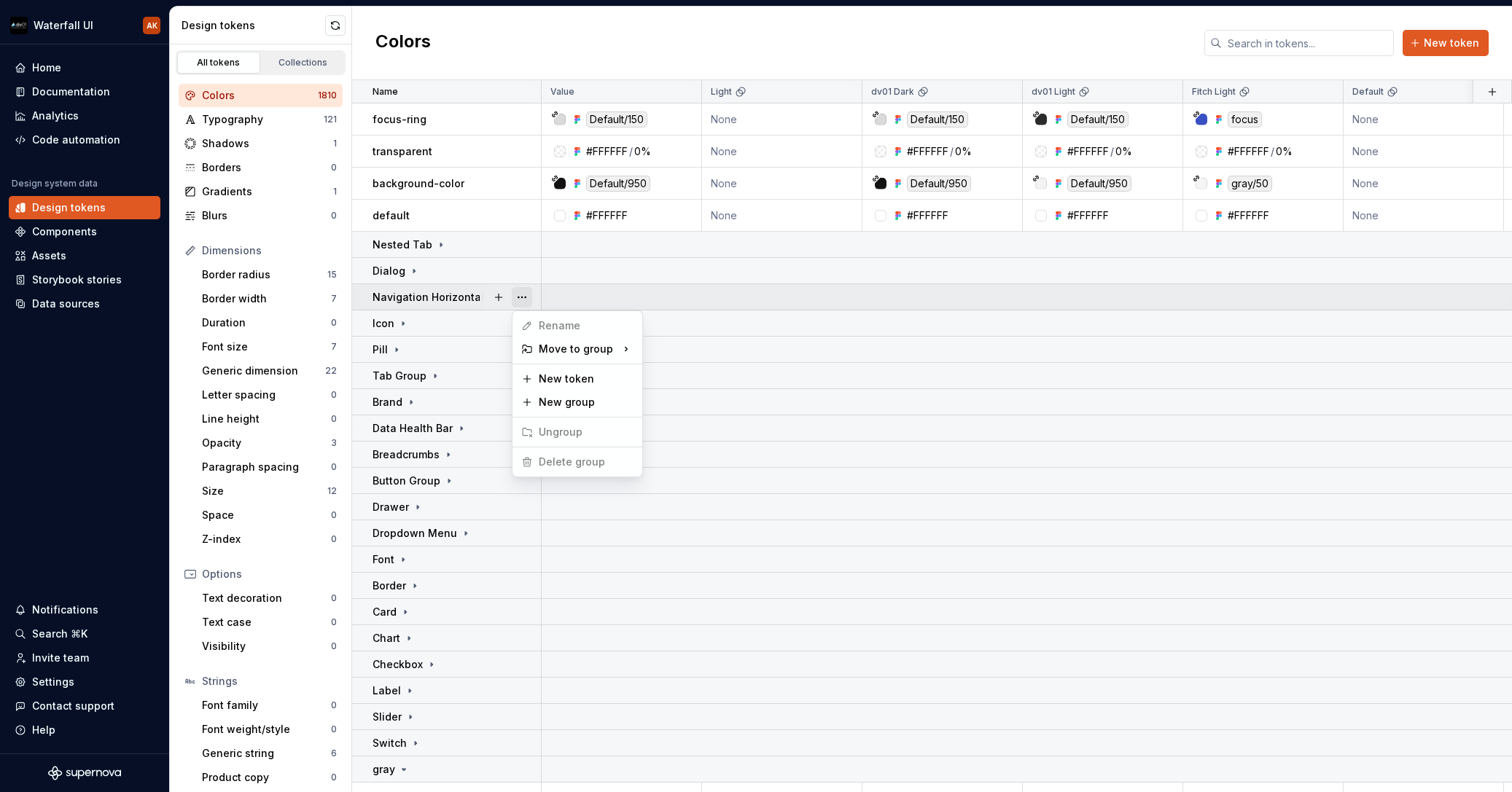
click at [522, 295] on button "button" at bounding box center [522, 297] width 20 height 20
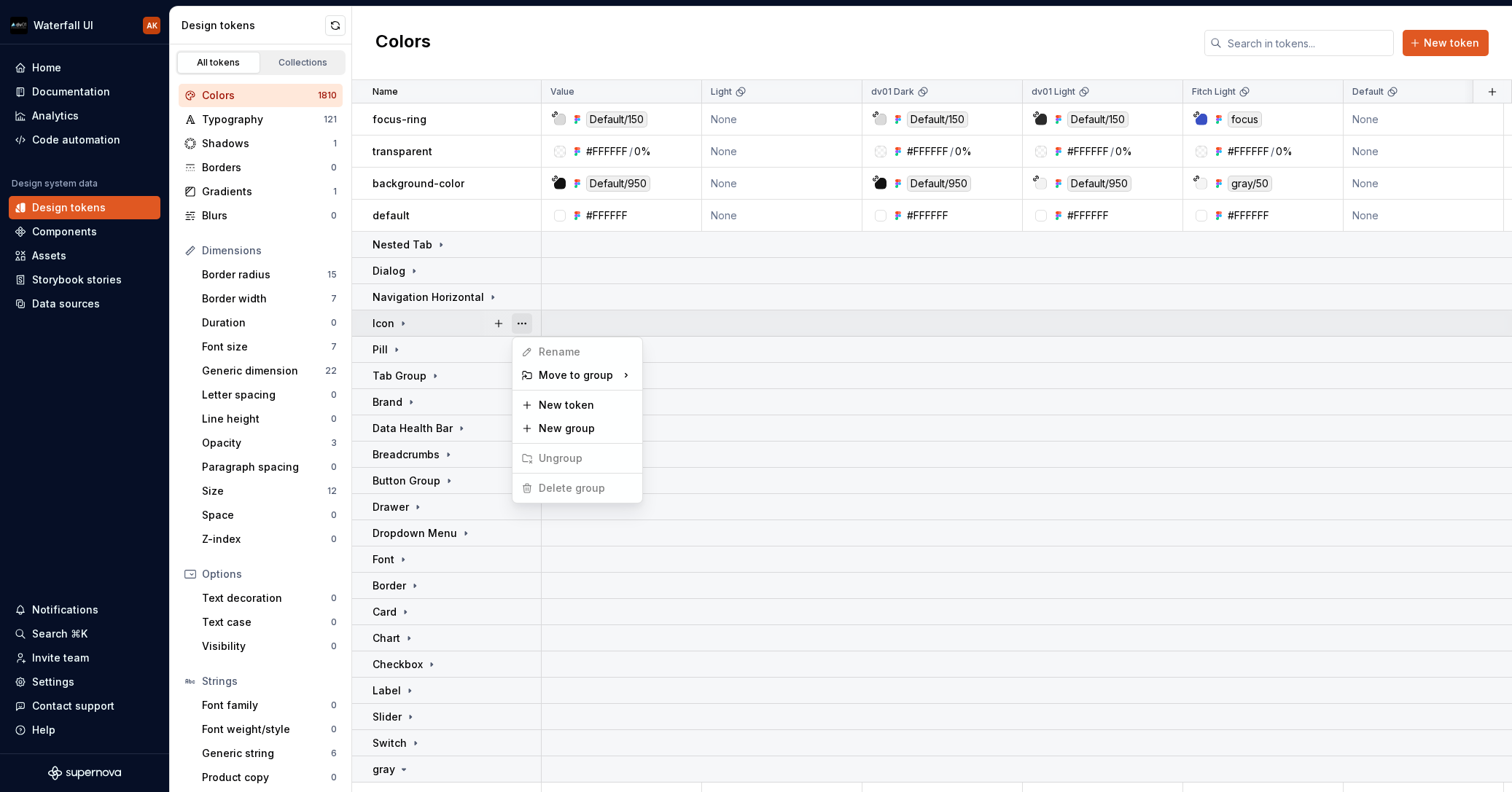
click at [522, 326] on button "button" at bounding box center [522, 324] width 20 height 20
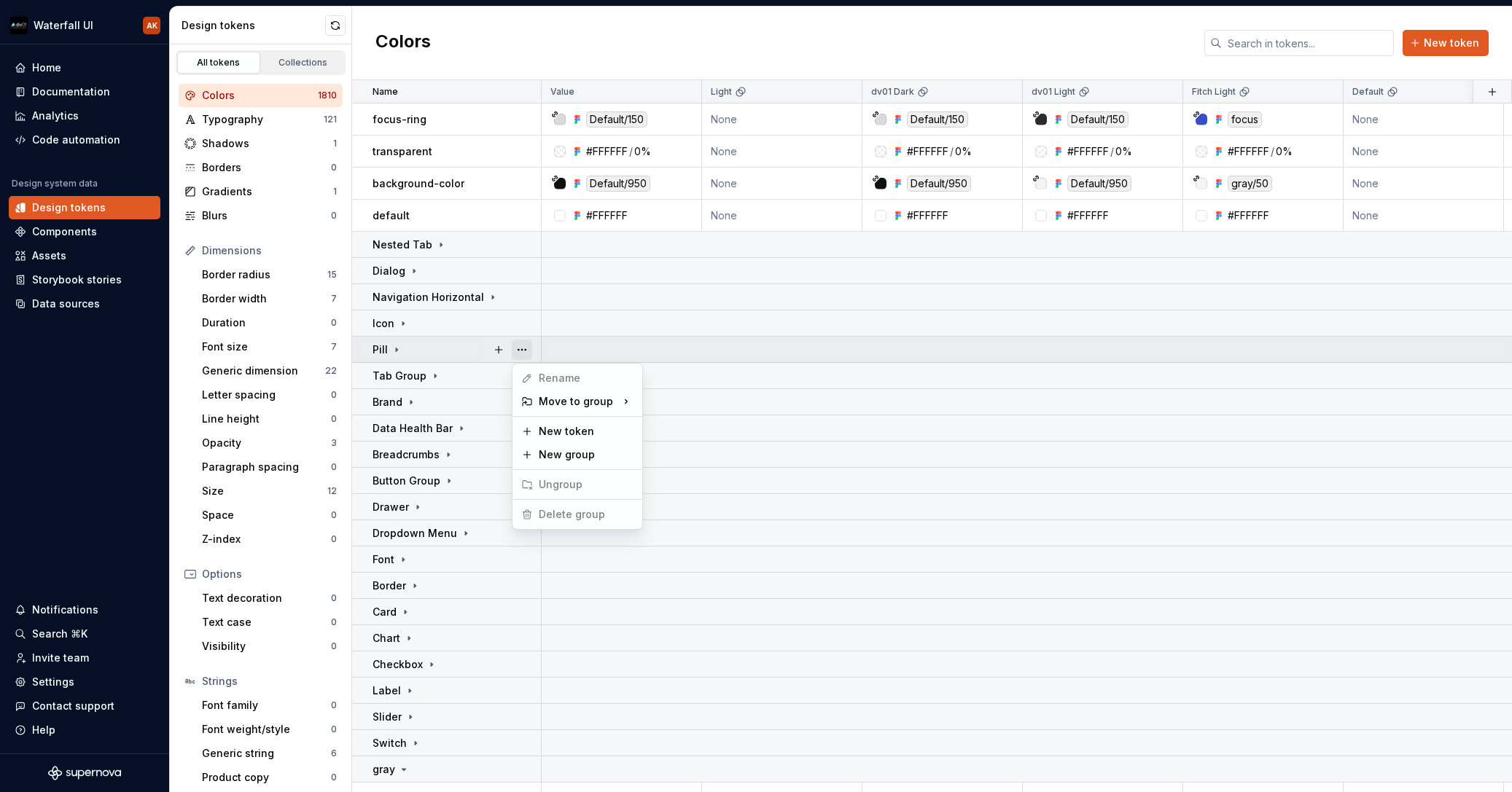
click at [521, 353] on button "button" at bounding box center [522, 350] width 20 height 20
click at [520, 353] on button "button" at bounding box center [522, 350] width 20 height 20
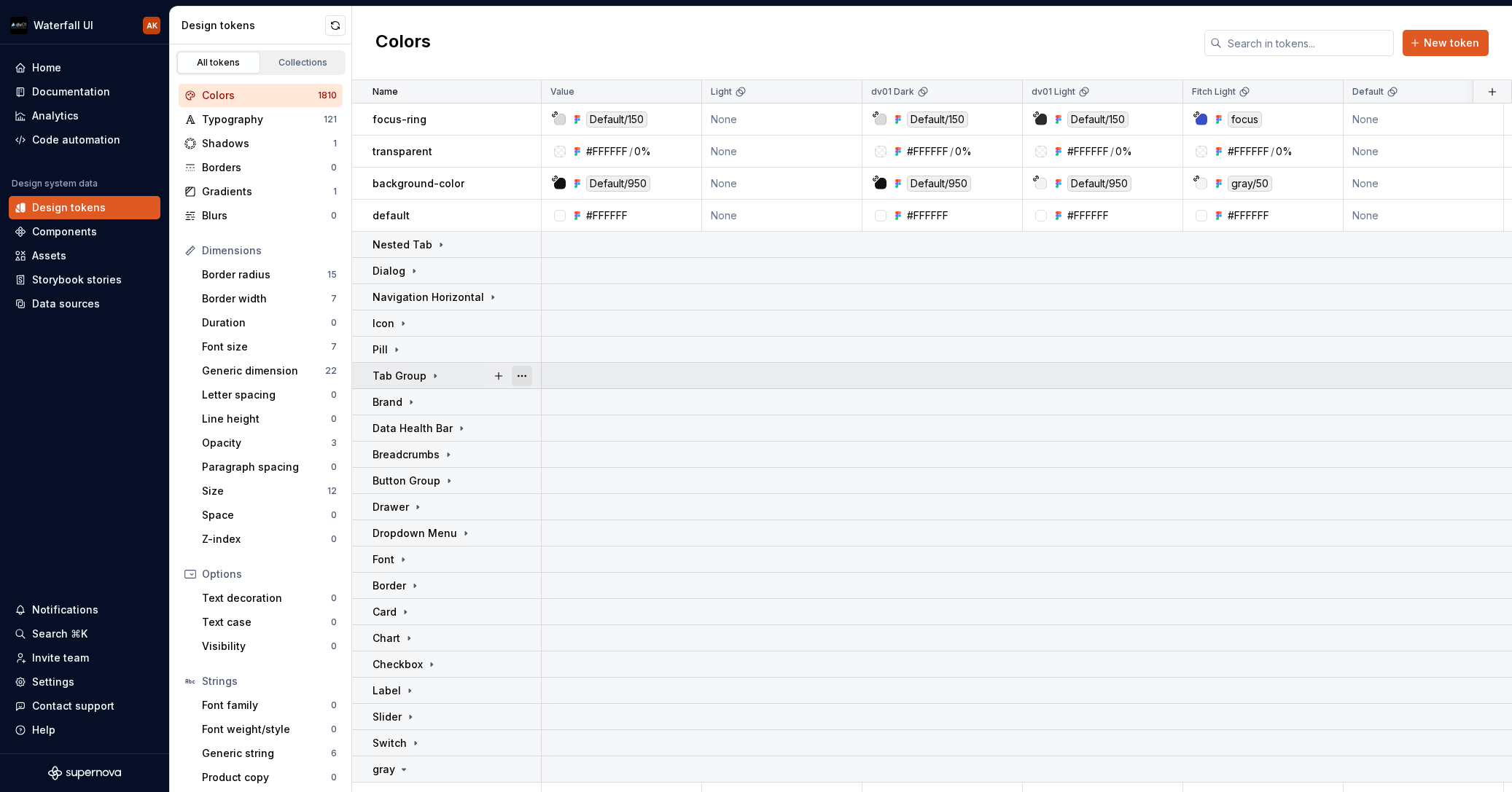
click at [525, 377] on button "button" at bounding box center [522, 376] width 20 height 20
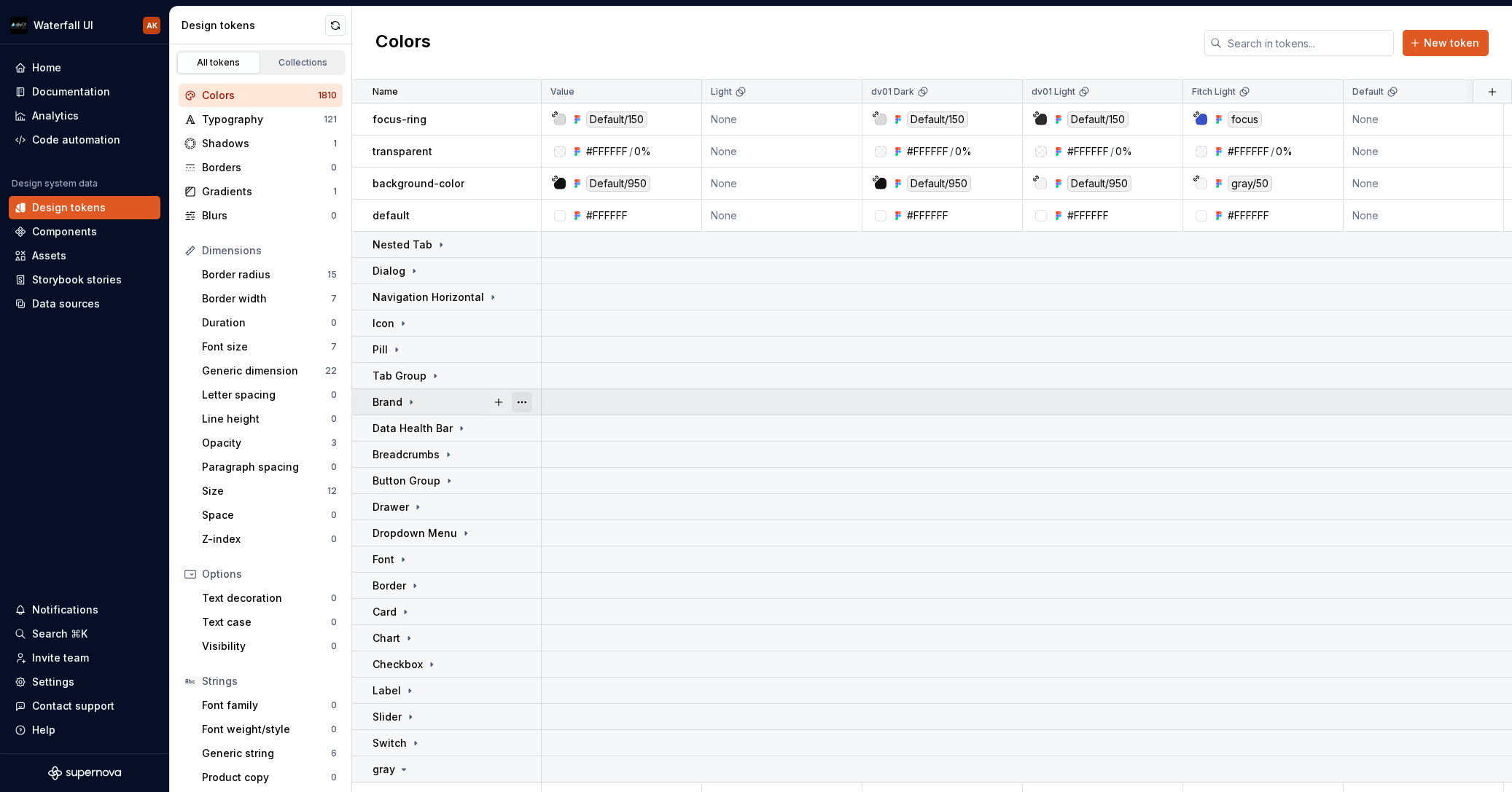
click at [525, 398] on button "button" at bounding box center [522, 402] width 20 height 20
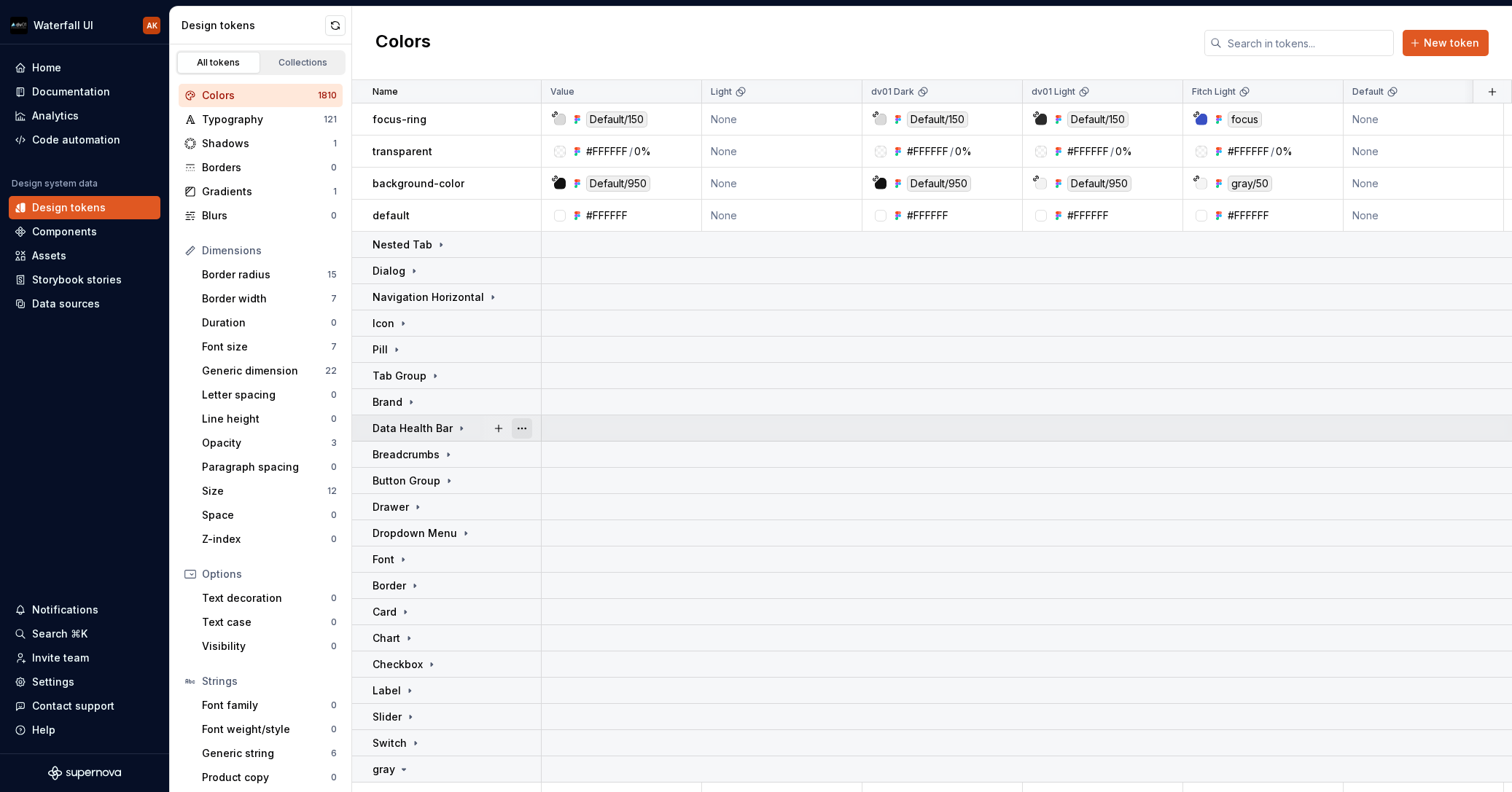
click at [526, 433] on button "button" at bounding box center [522, 428] width 20 height 20
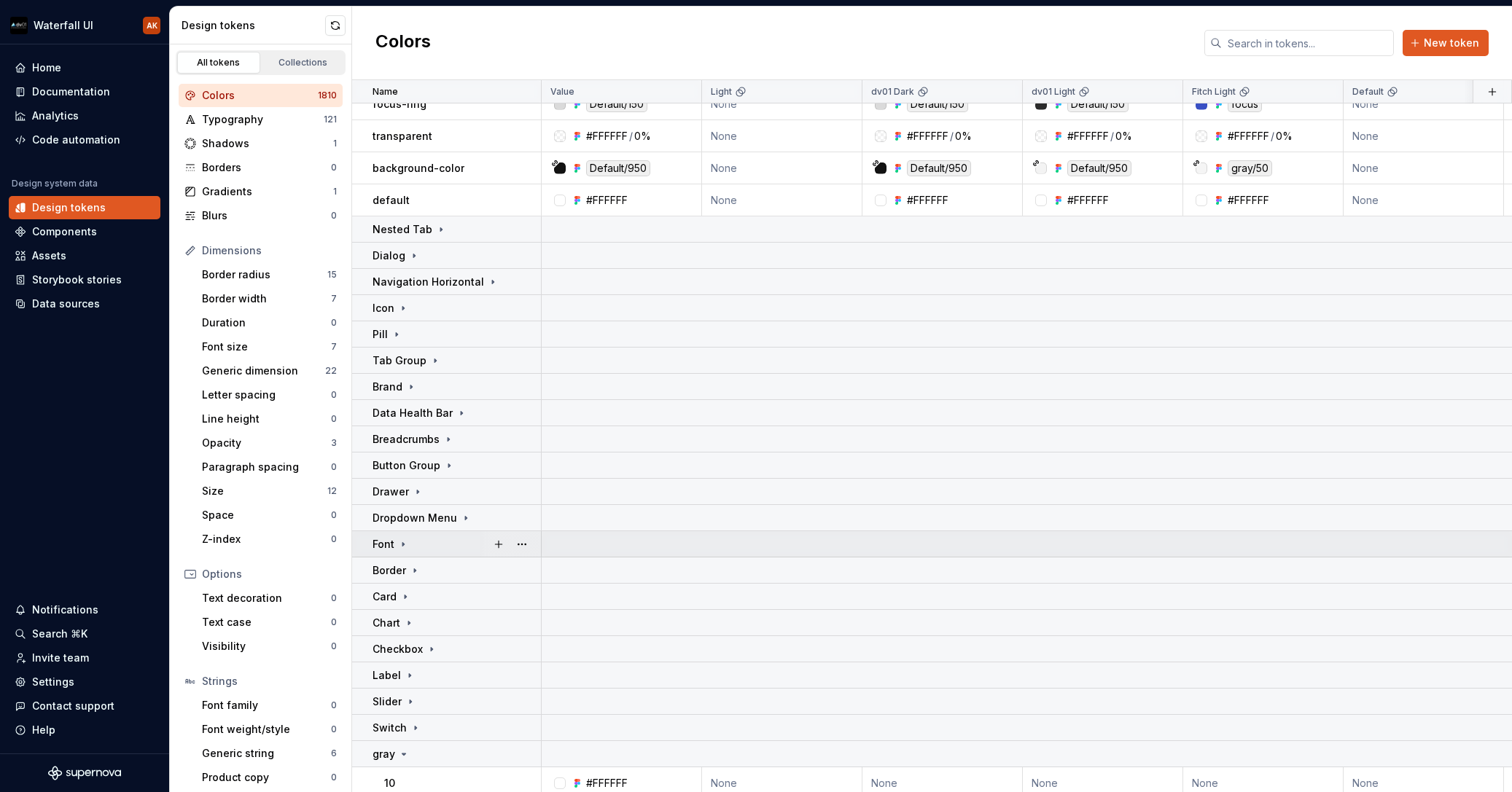
scroll to position [127, 0]
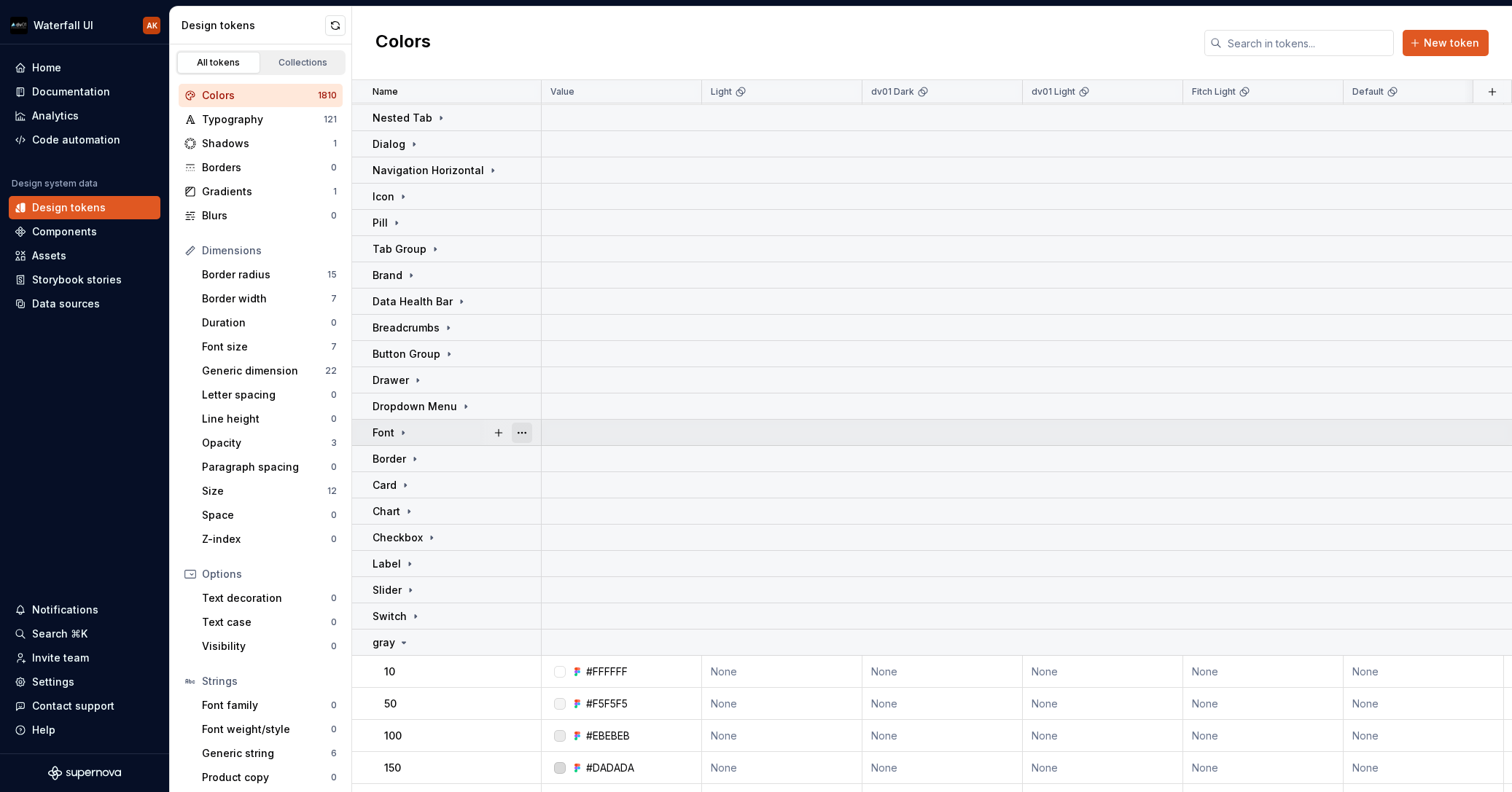
click at [518, 436] on button "button" at bounding box center [522, 432] width 20 height 20
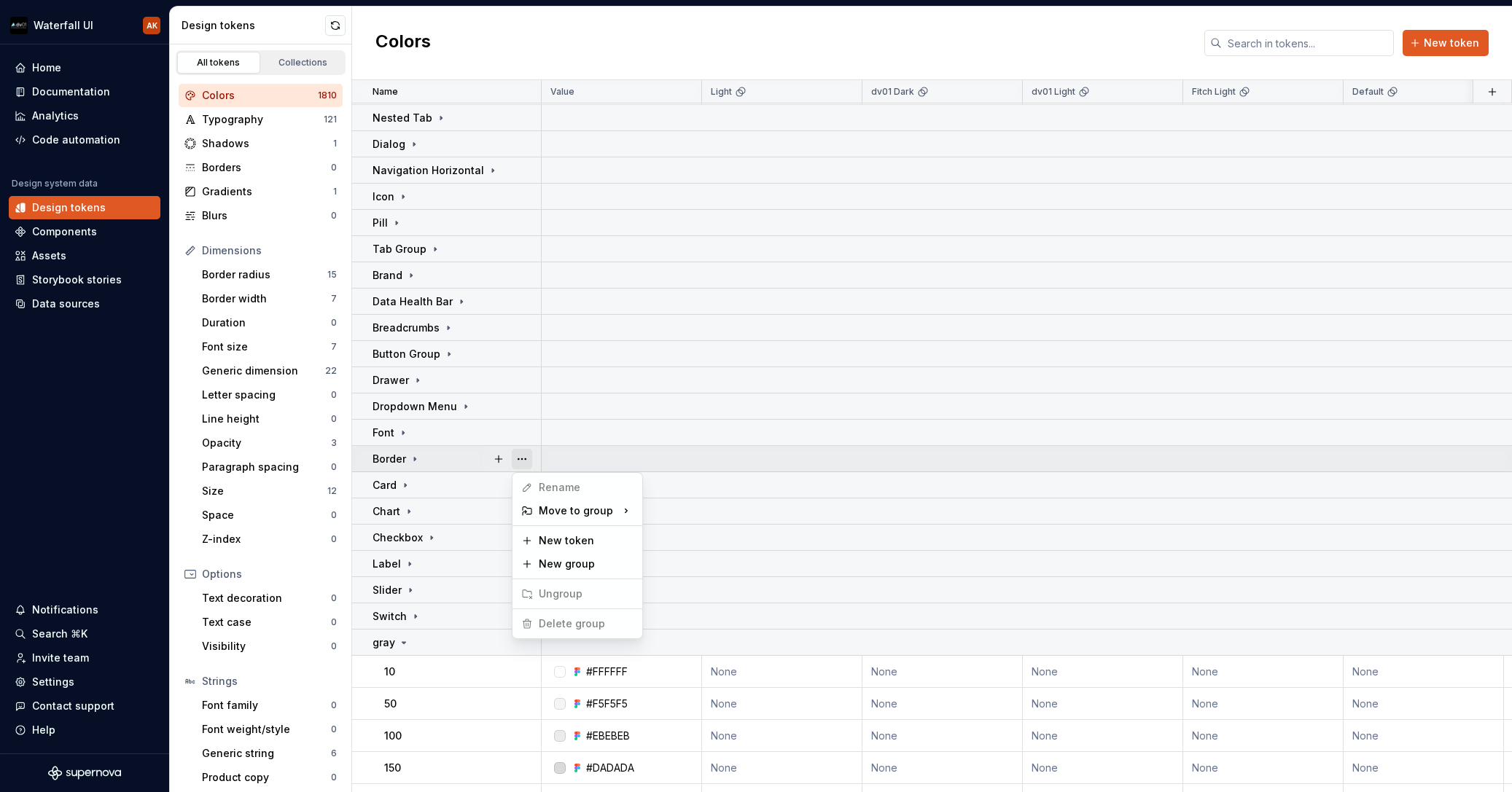
click at [519, 457] on button "button" at bounding box center [522, 459] width 20 height 20
click at [517, 459] on button "button" at bounding box center [522, 459] width 20 height 20
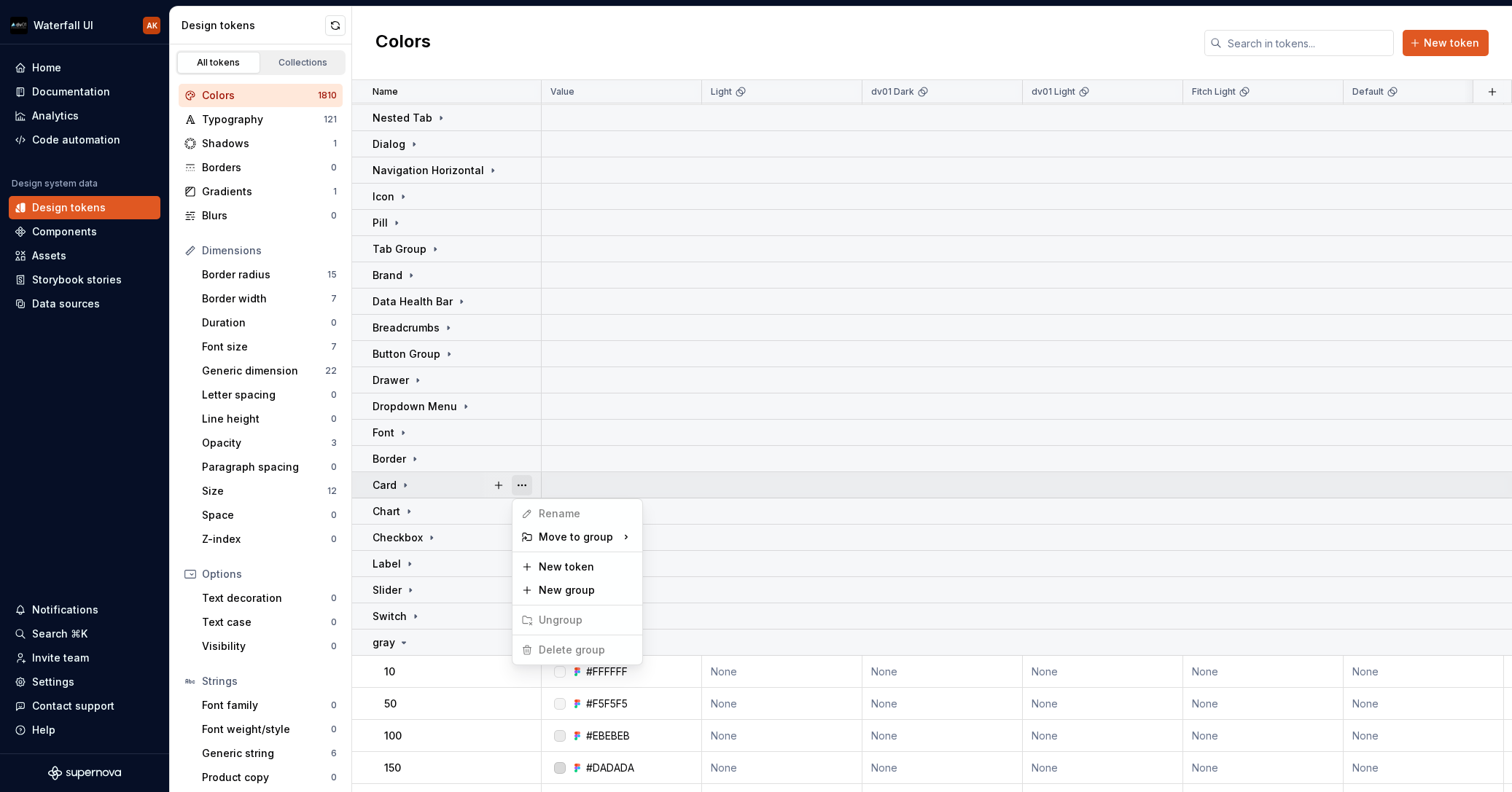
click at [520, 482] on button "button" at bounding box center [522, 485] width 20 height 20
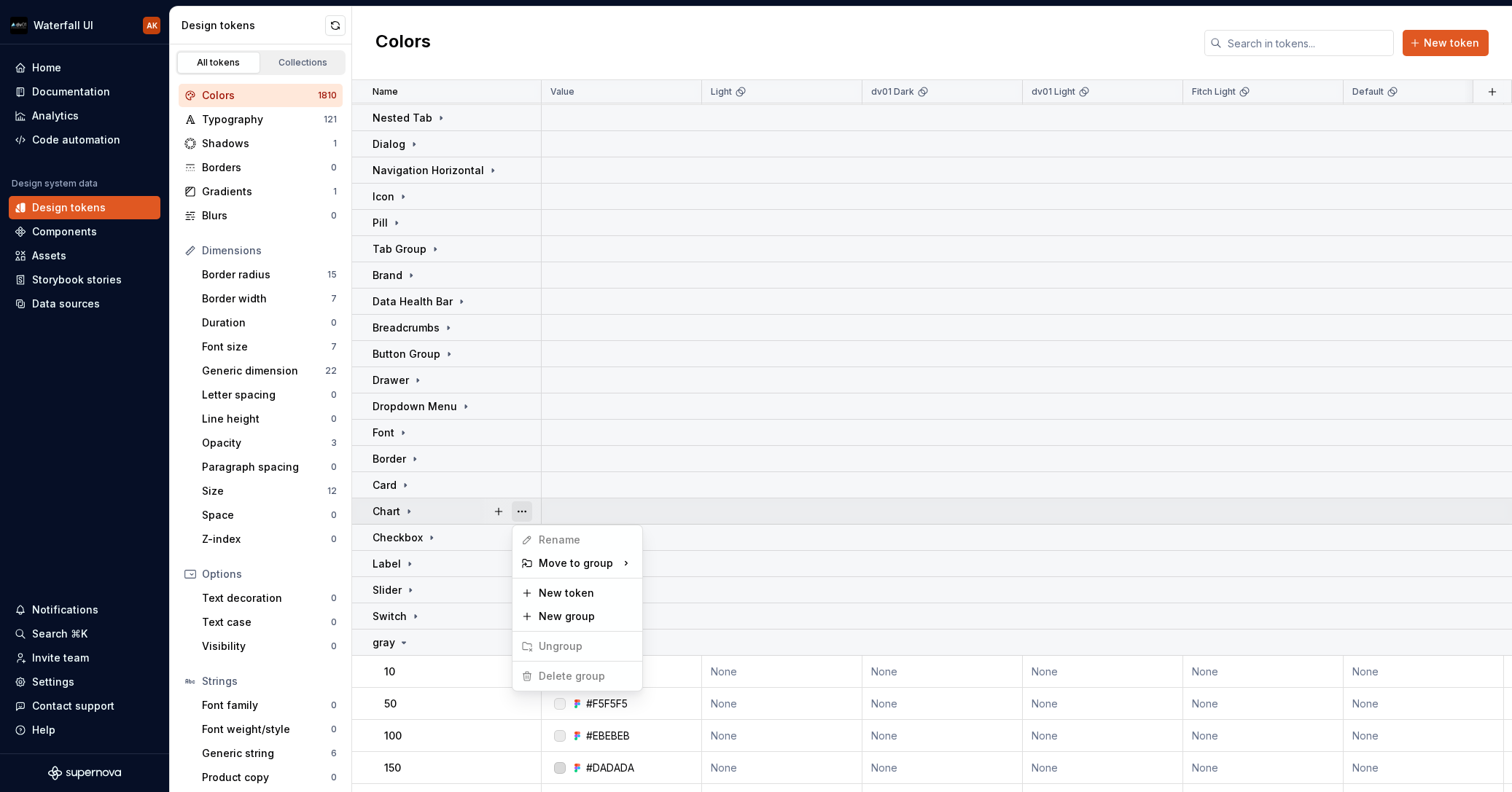
click at [521, 516] on button "button" at bounding box center [522, 511] width 20 height 20
click at [524, 516] on button "button" at bounding box center [522, 511] width 20 height 20
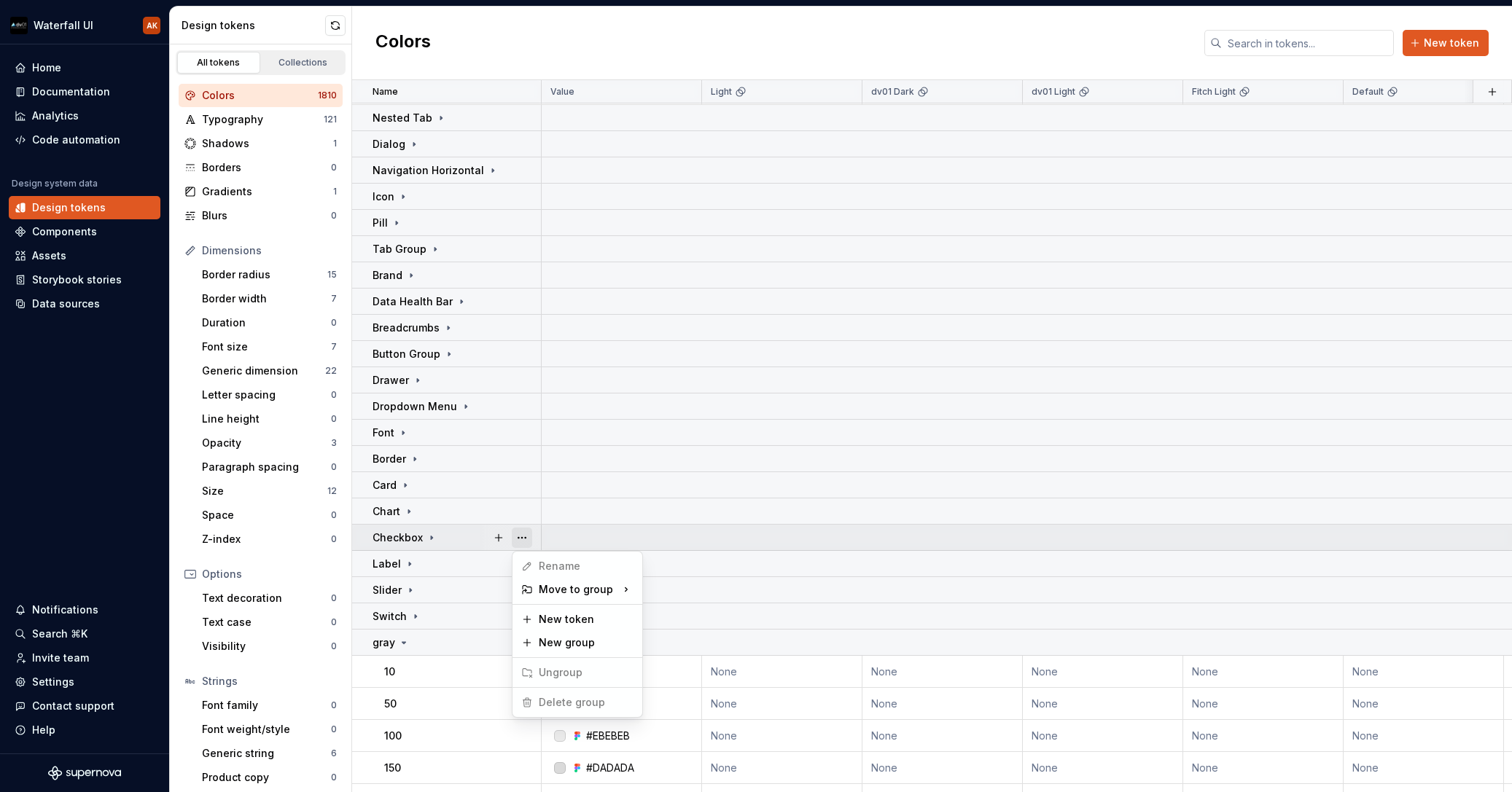
click at [525, 544] on button "button" at bounding box center [522, 538] width 20 height 20
click at [525, 543] on button "button" at bounding box center [522, 538] width 20 height 20
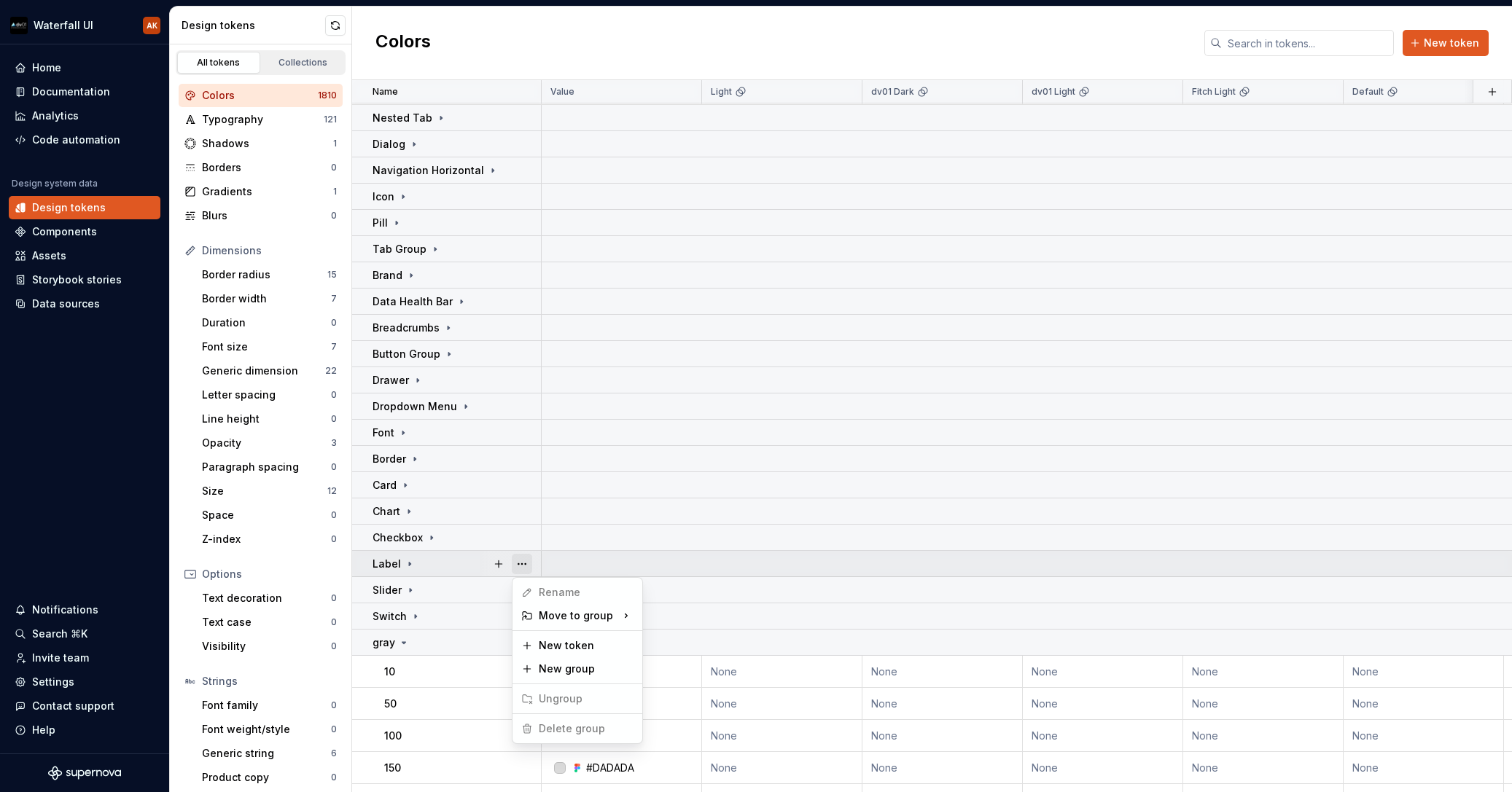
click at [526, 570] on button "button" at bounding box center [522, 564] width 20 height 20
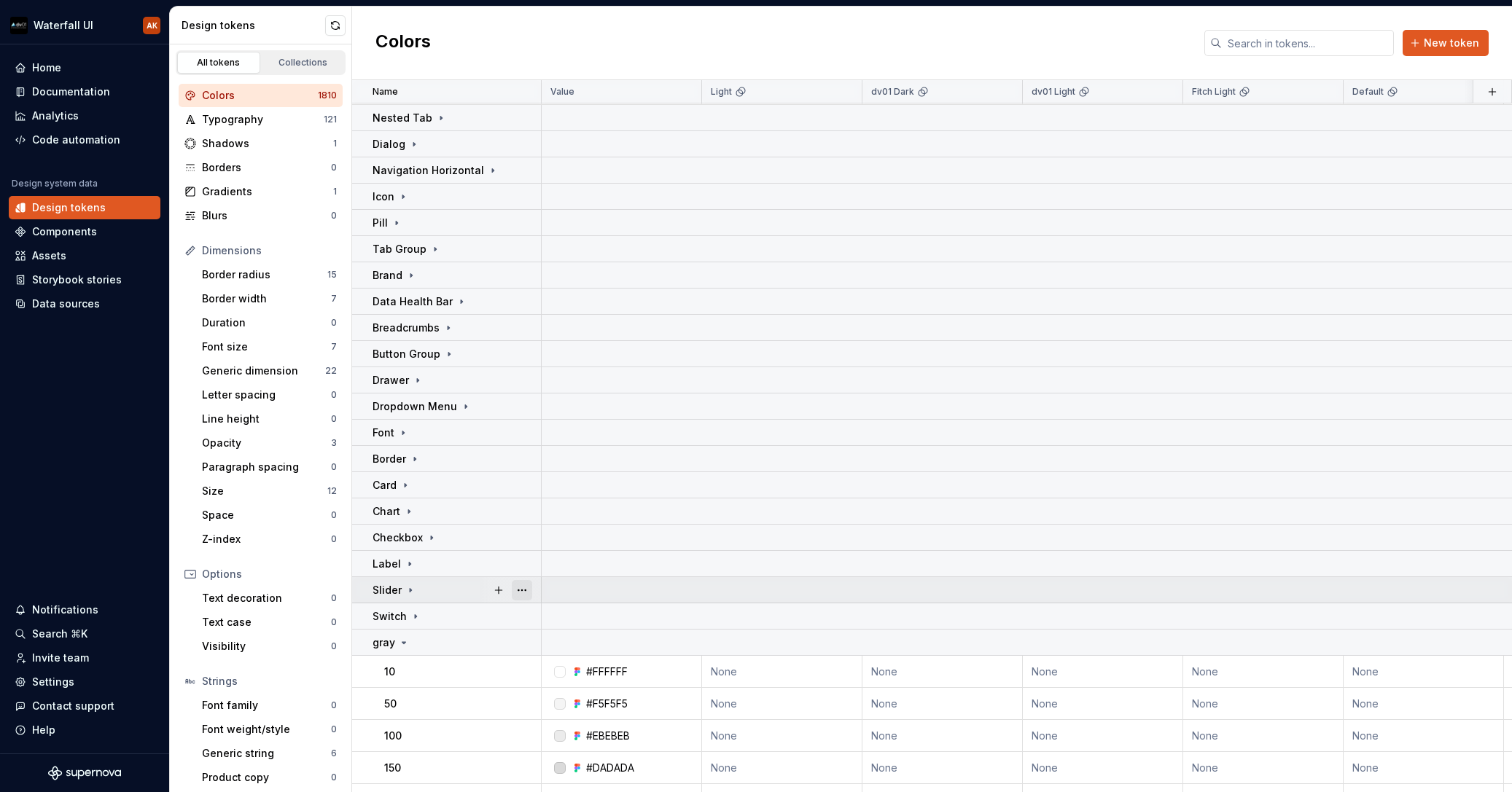
click at [528, 588] on button "button" at bounding box center [522, 590] width 20 height 20
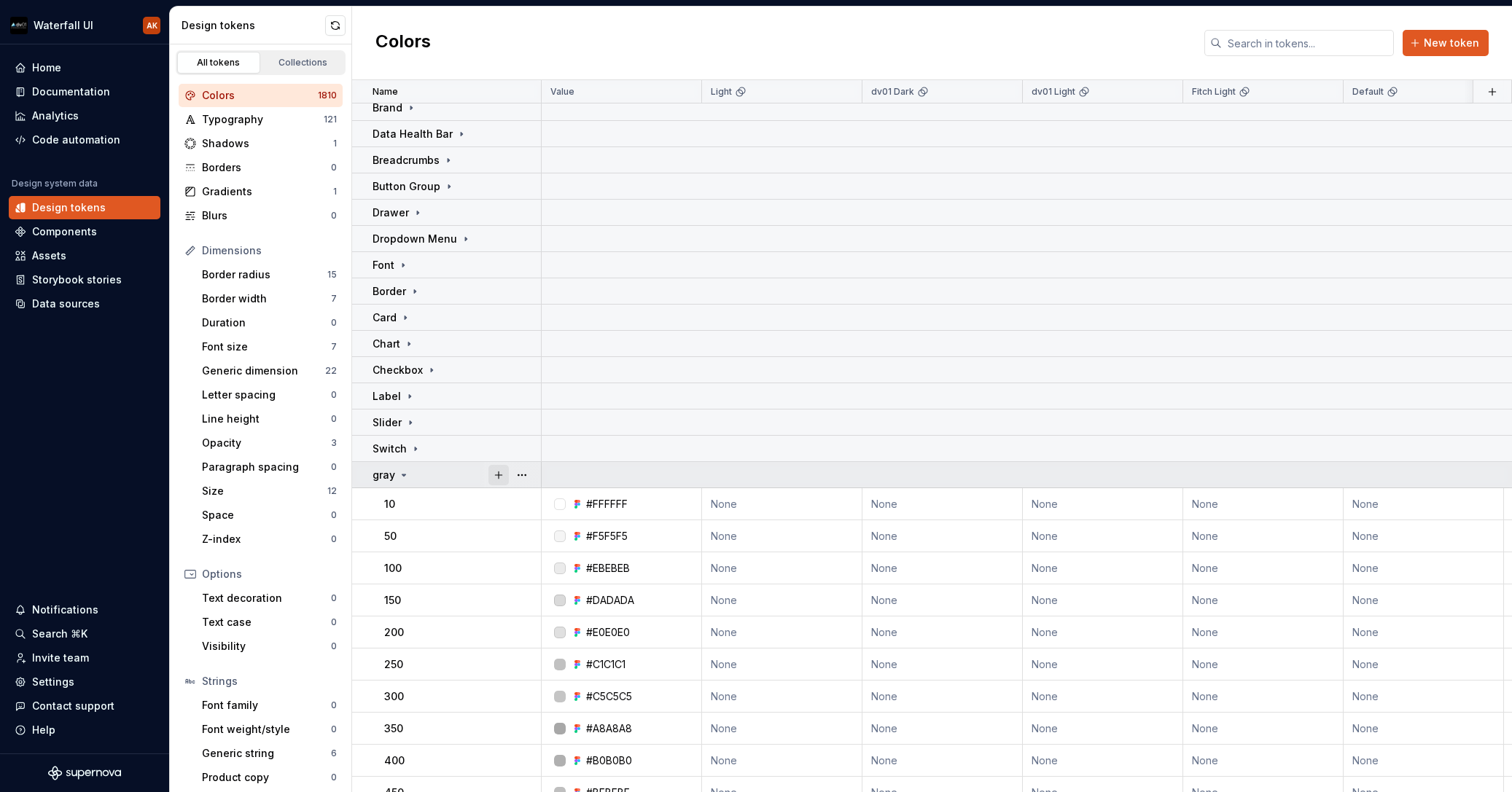
scroll to position [295, 0]
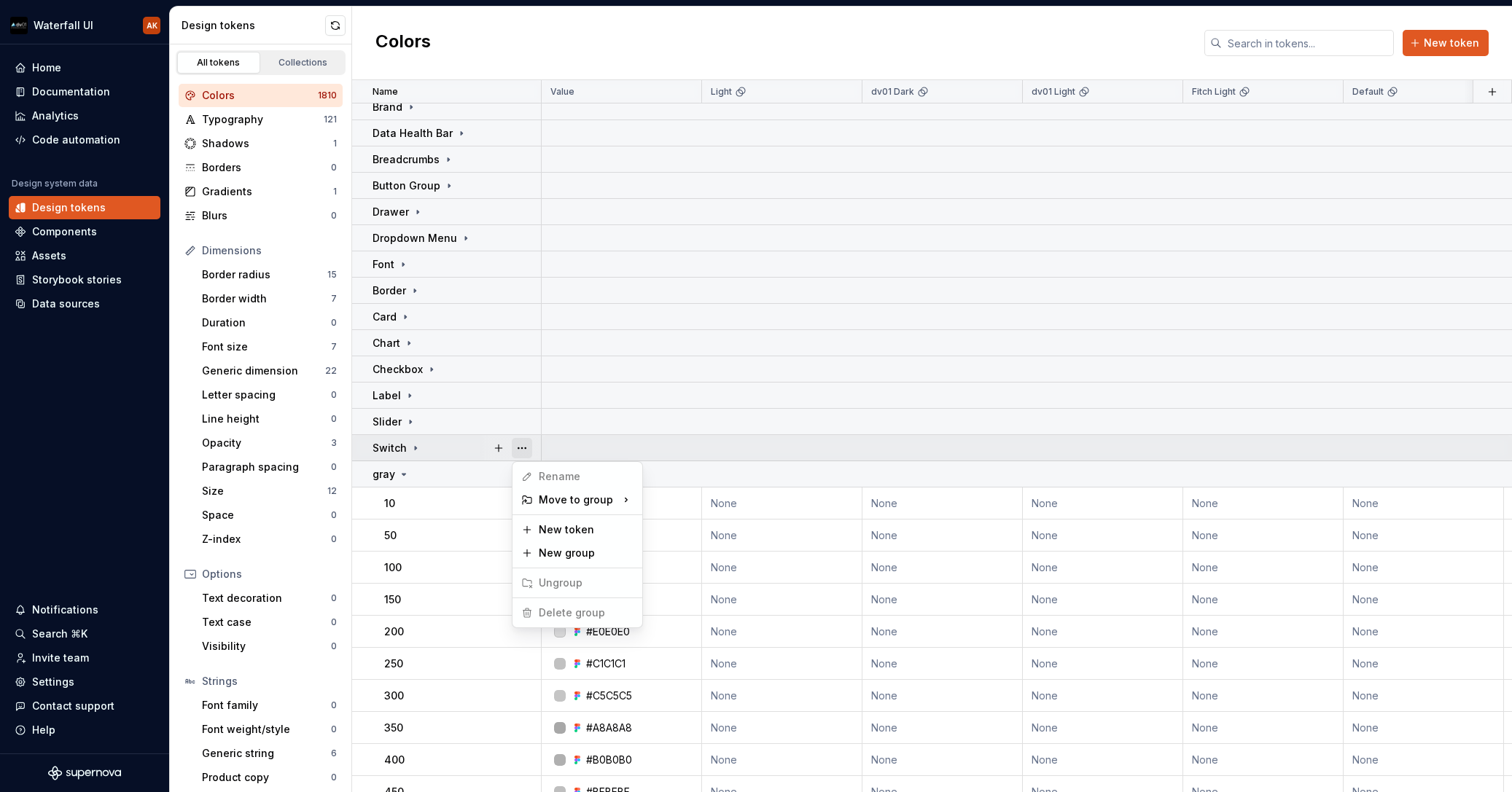
click at [523, 451] on button "button" at bounding box center [522, 448] width 20 height 20
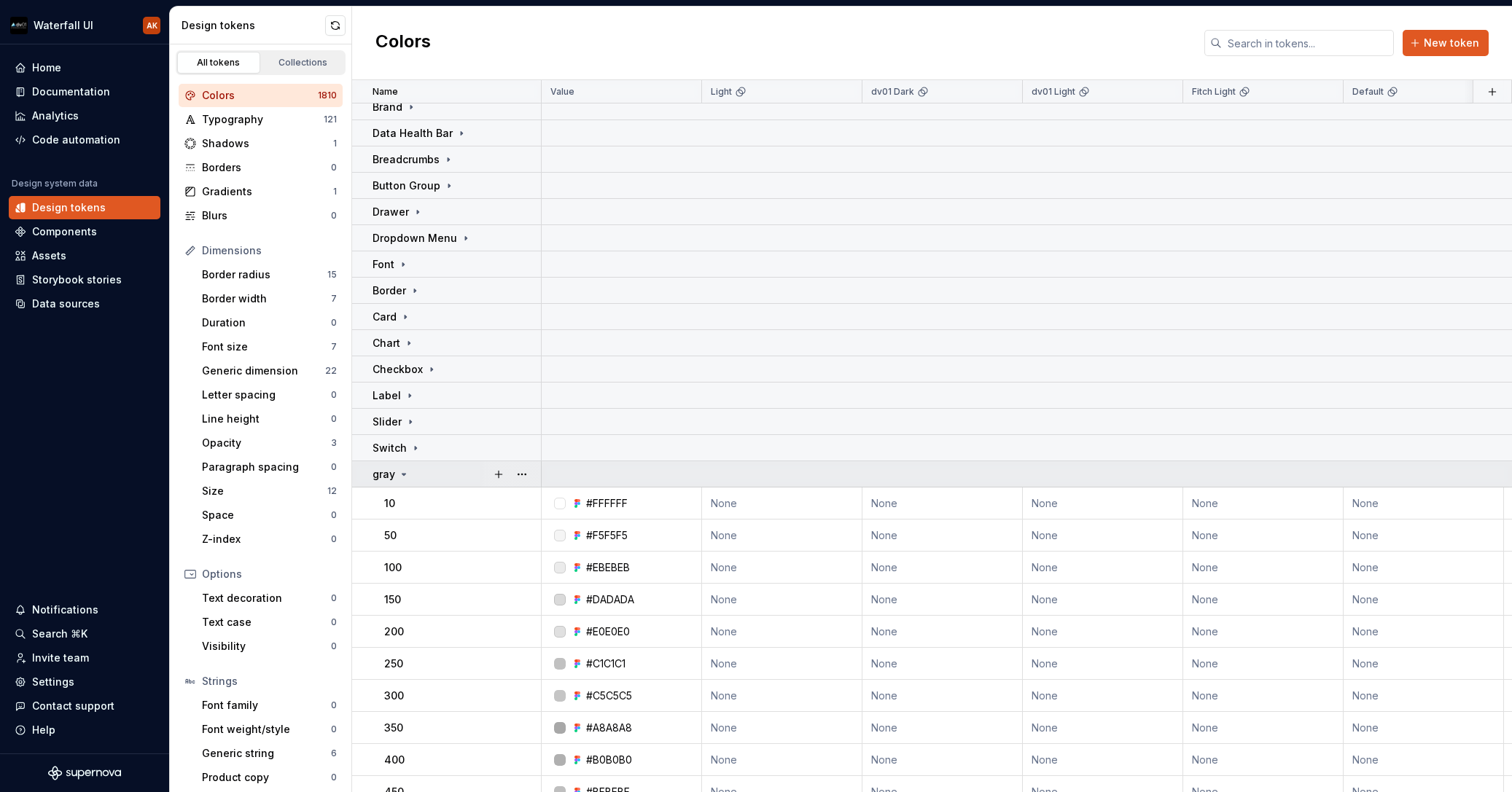
click at [403, 472] on icon at bounding box center [404, 474] width 12 height 12
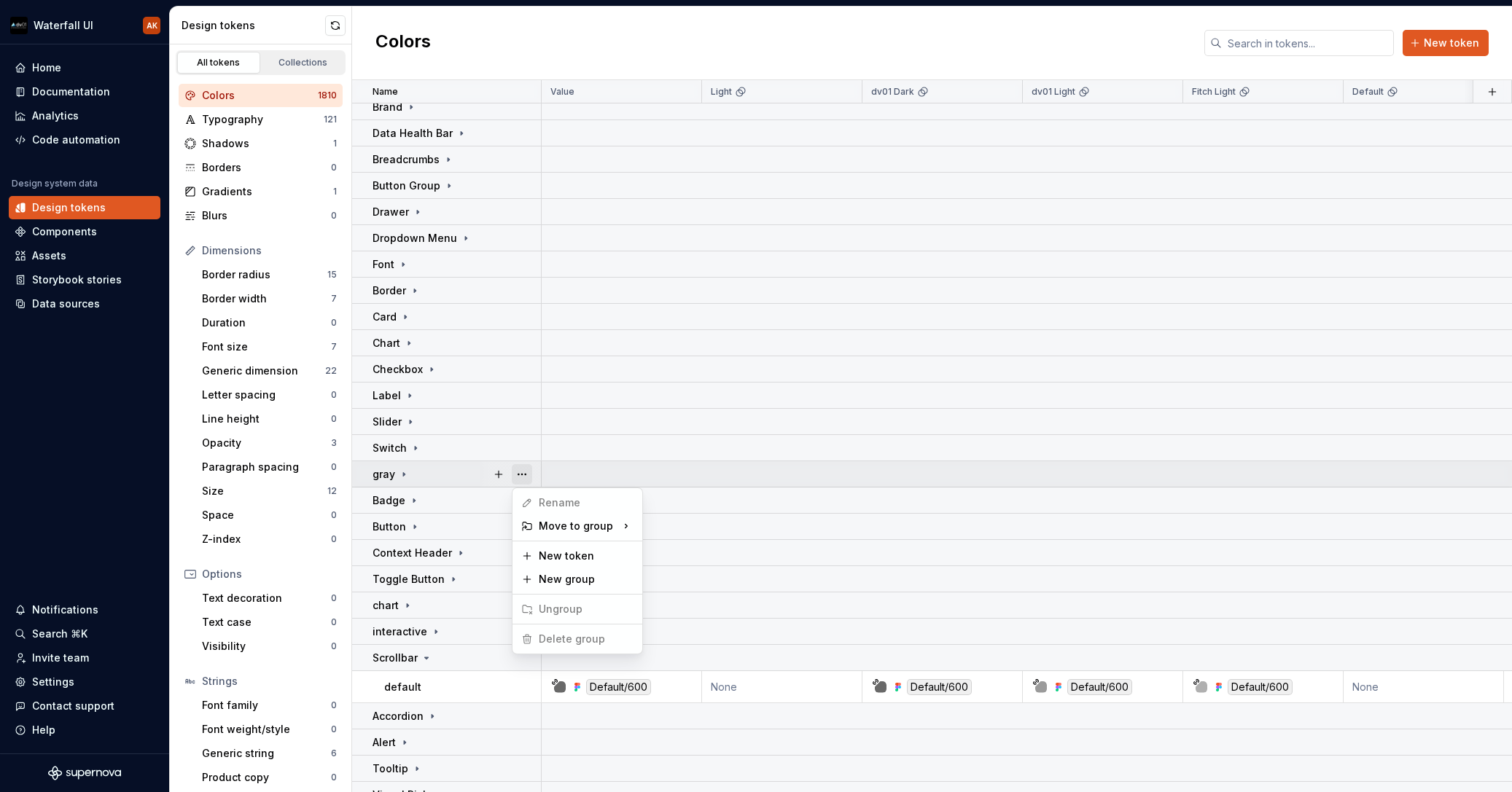
click at [519, 474] on button "button" at bounding box center [522, 474] width 20 height 20
click at [402, 474] on html "Waterfall UI AK Home Documentation Analytics Code automation Design system data…" at bounding box center [756, 396] width 1512 height 792
click at [404, 474] on icon at bounding box center [404, 474] width 1 height 4
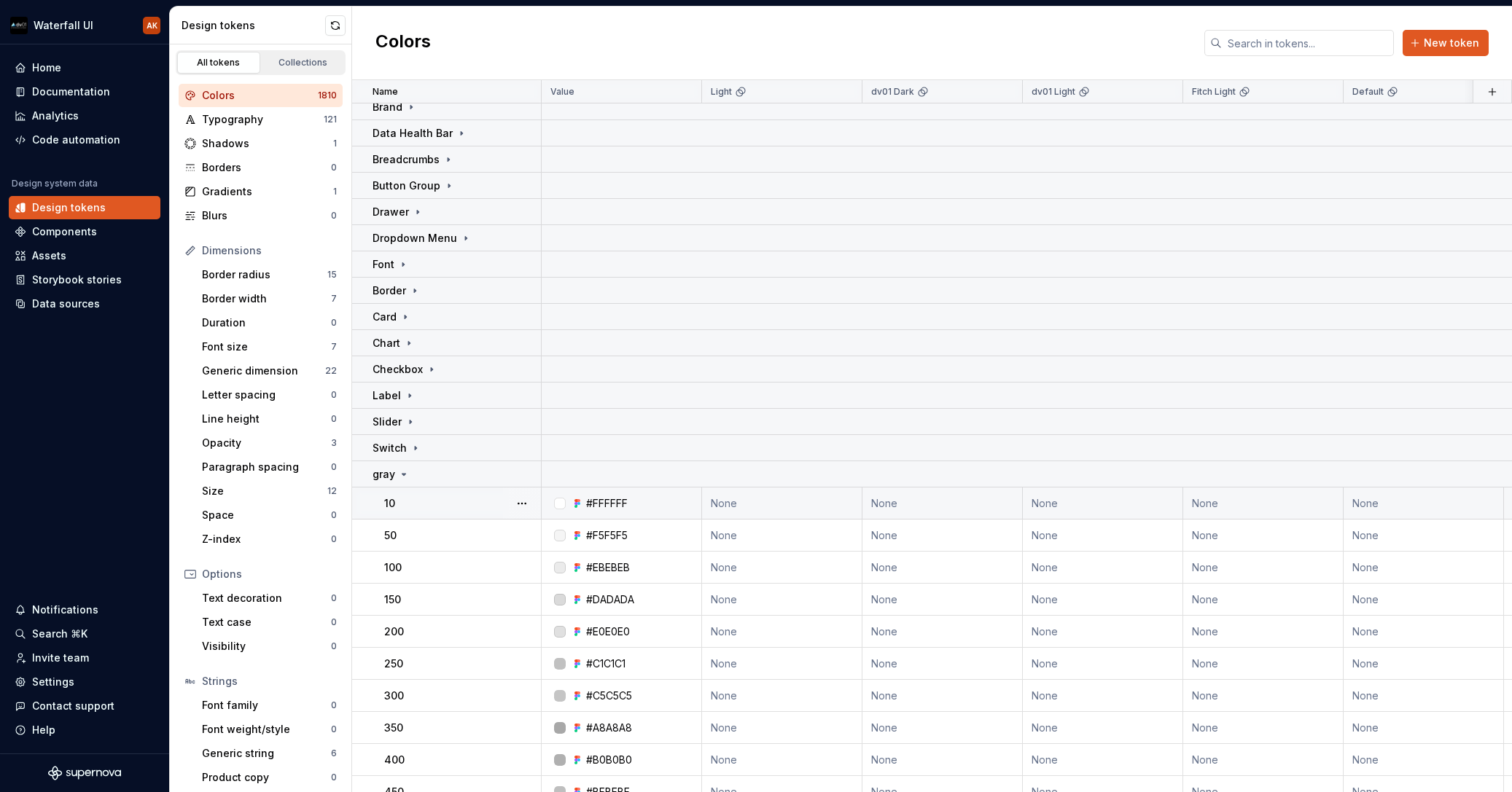
click at [463, 501] on div "10" at bounding box center [462, 503] width 156 height 15
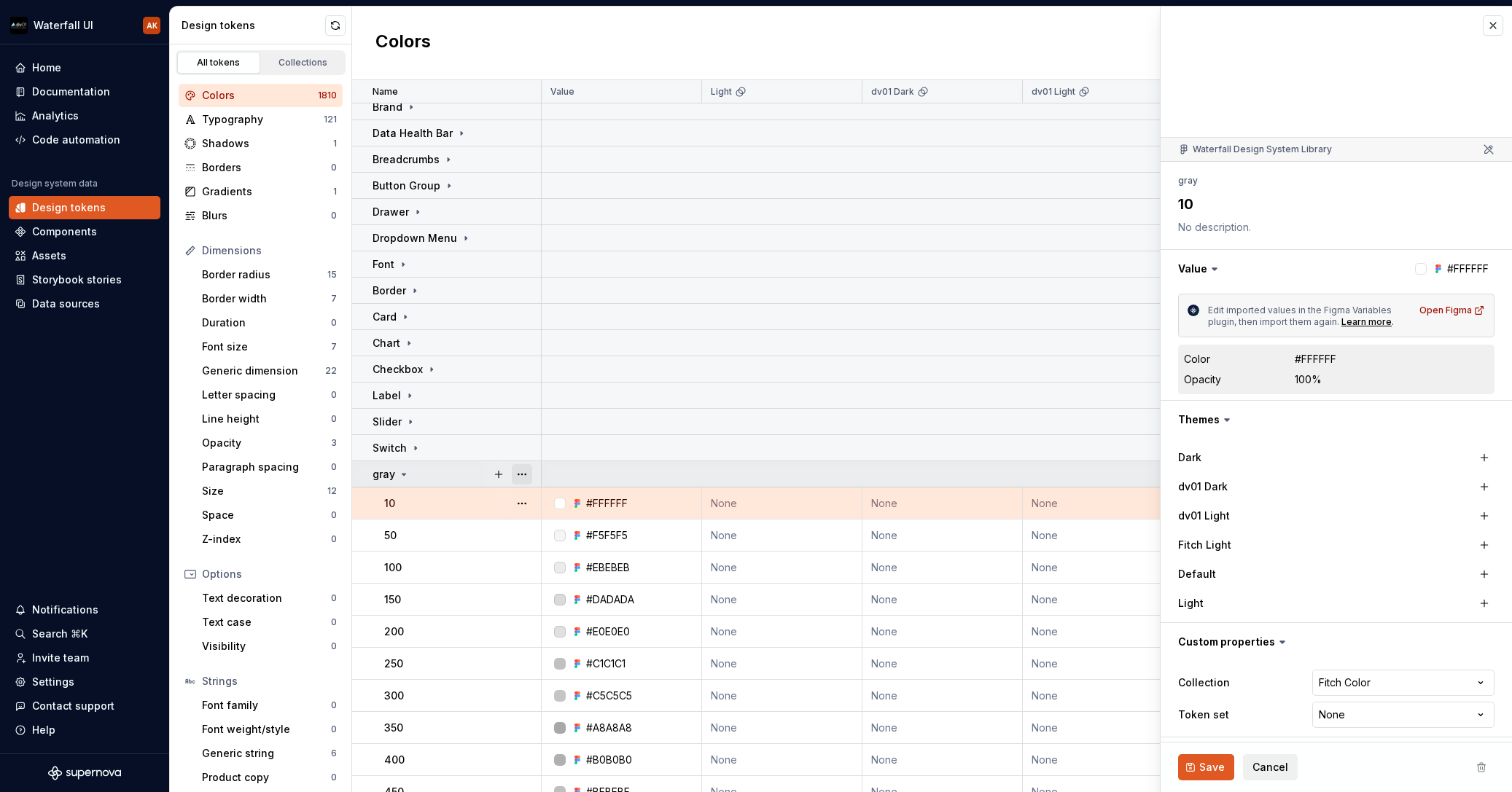
click at [524, 472] on button "button" at bounding box center [522, 474] width 20 height 20
click at [452, 510] on html "Waterfall UI AK Home Documentation Analytics Code automation Design system data…" at bounding box center [756, 396] width 1512 height 792
click at [522, 506] on button "button" at bounding box center [522, 503] width 20 height 20
click at [433, 504] on html "Waterfall UI AK Home Documentation Analytics Code automation Design system data…" at bounding box center [756, 396] width 1512 height 792
click at [404, 475] on icon at bounding box center [405, 474] width 4 height 1
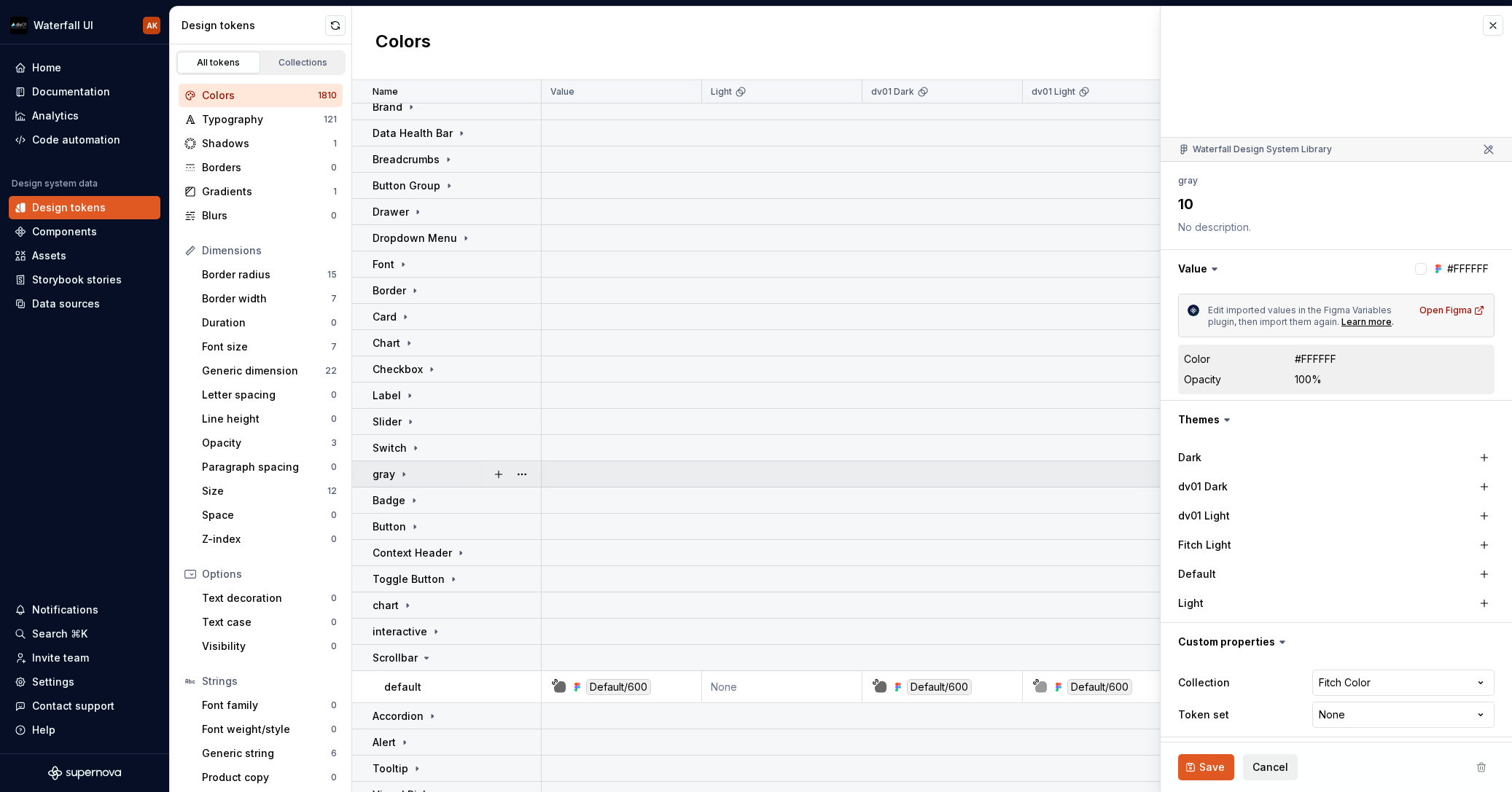
type textarea "*"
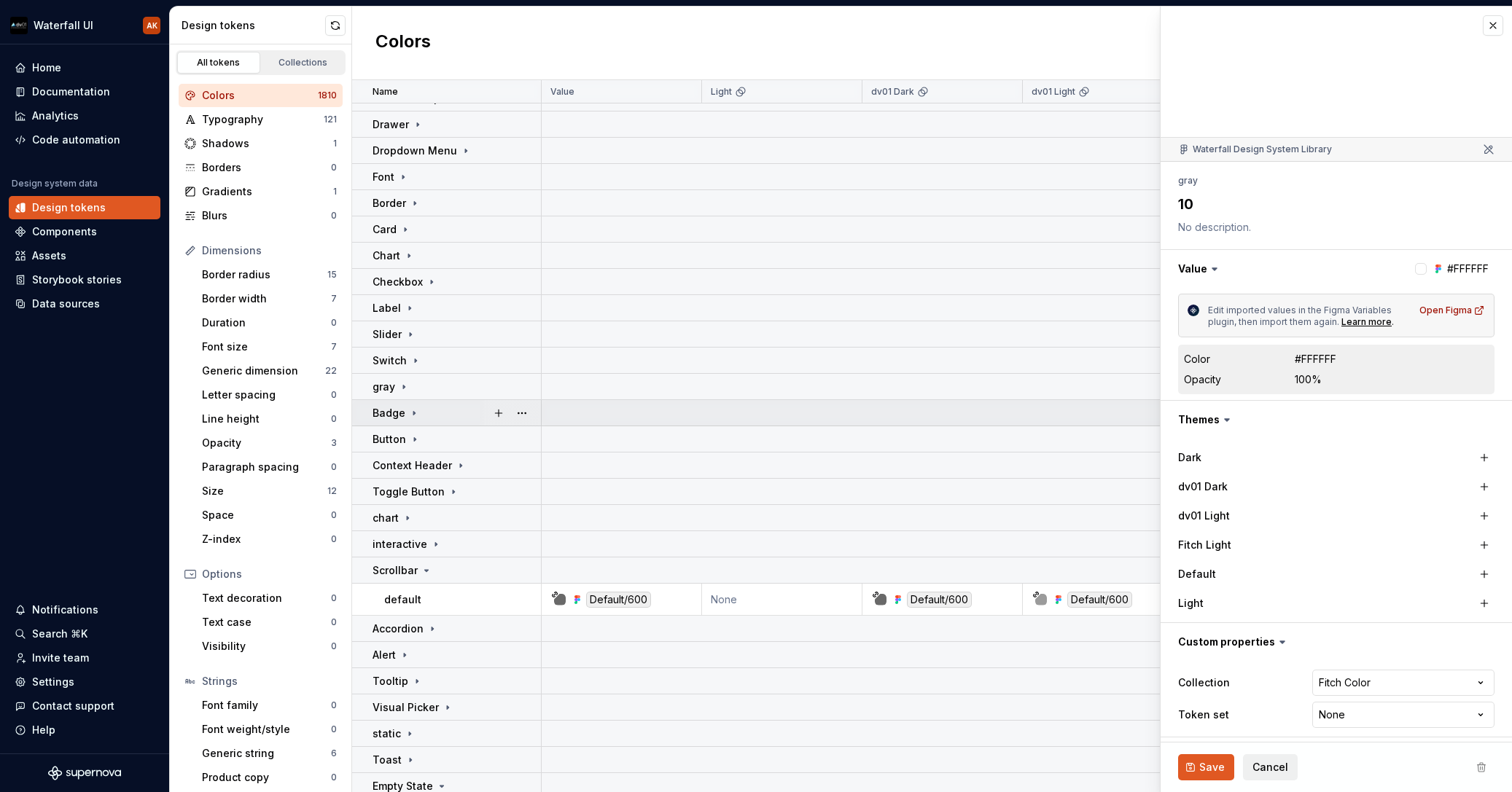
scroll to position [397, 0]
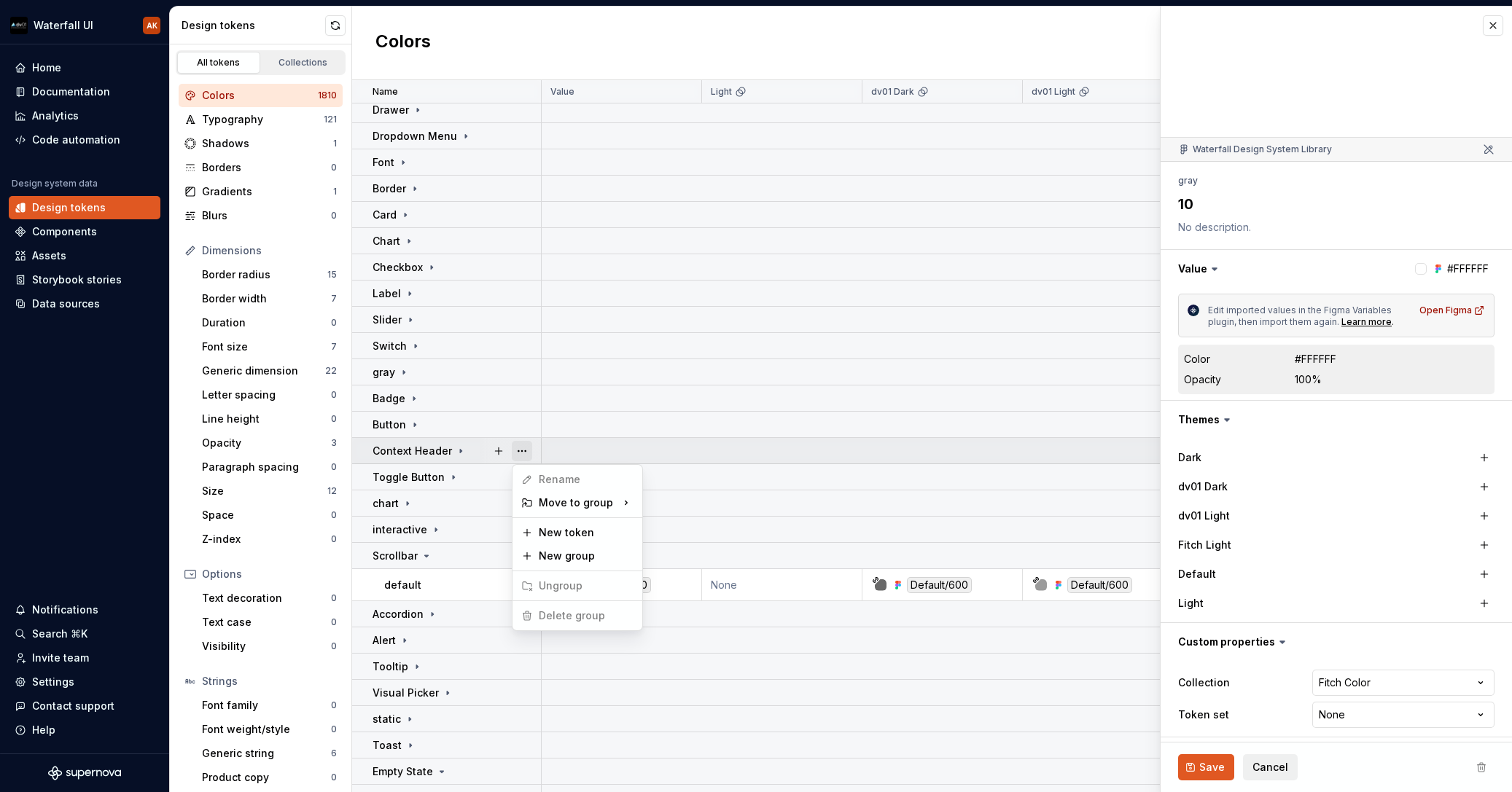
click at [525, 453] on button "button" at bounding box center [522, 451] width 20 height 20
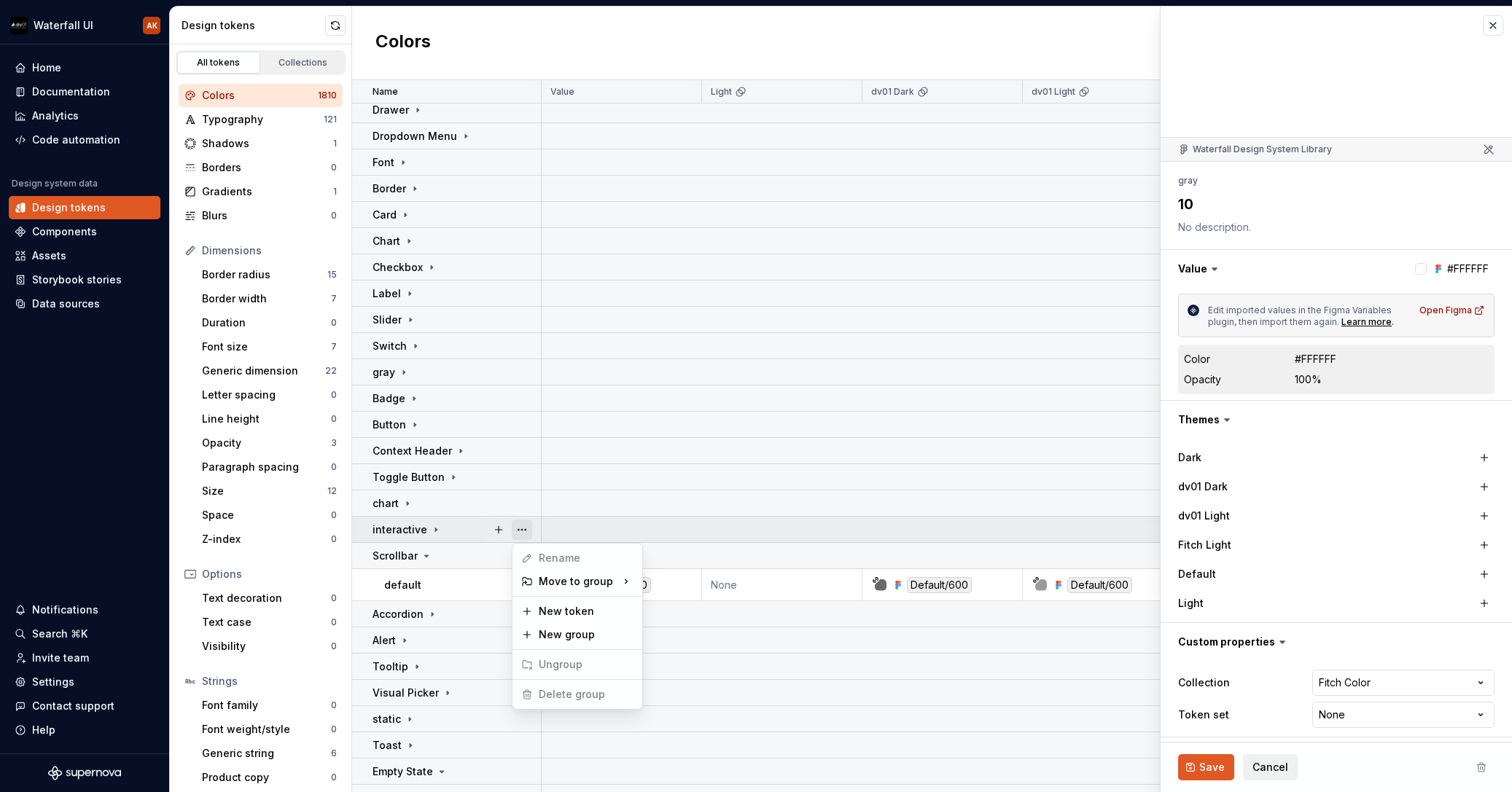
click at [525, 526] on button "button" at bounding box center [522, 530] width 20 height 20
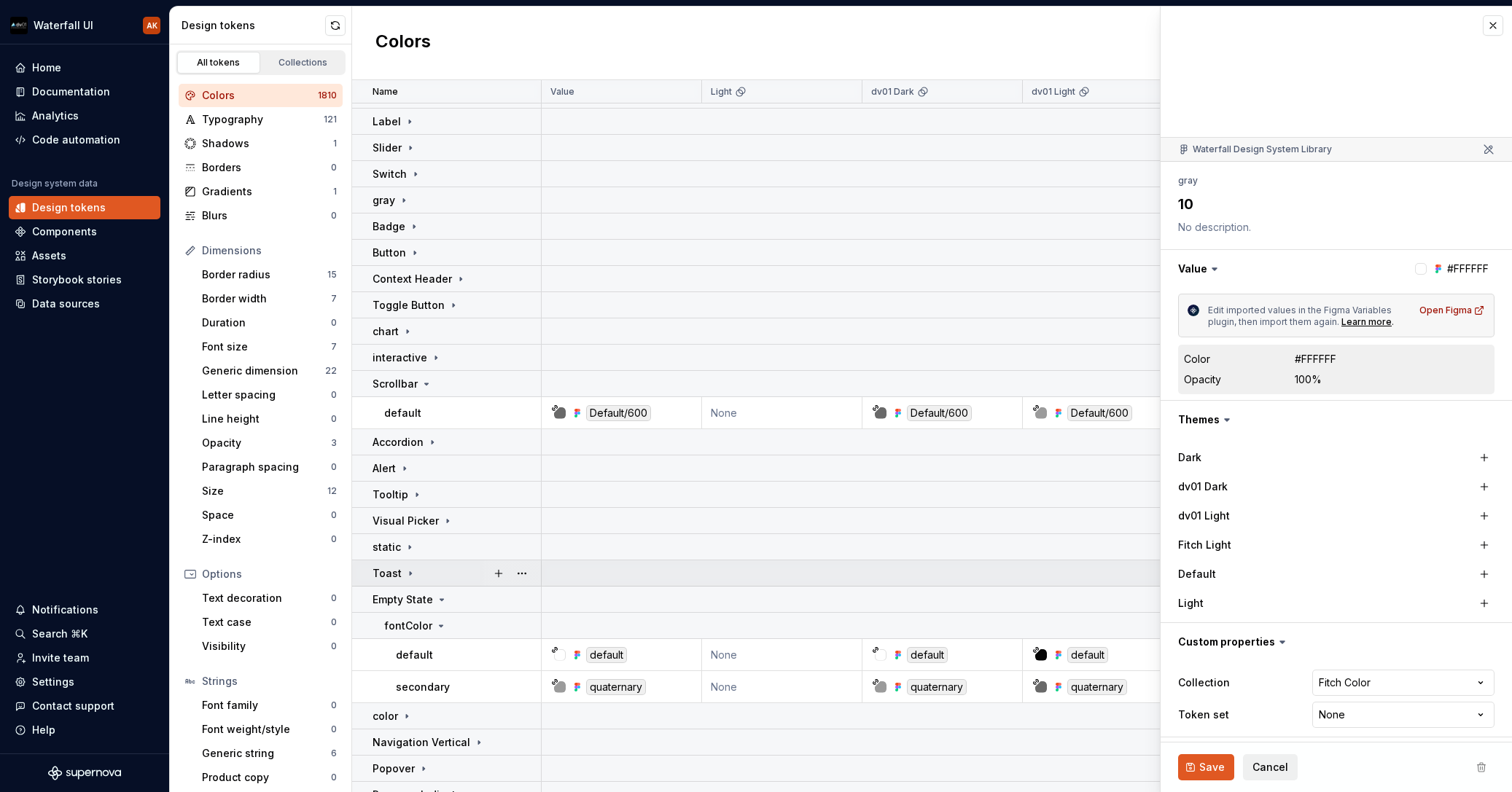
scroll to position [571, 0]
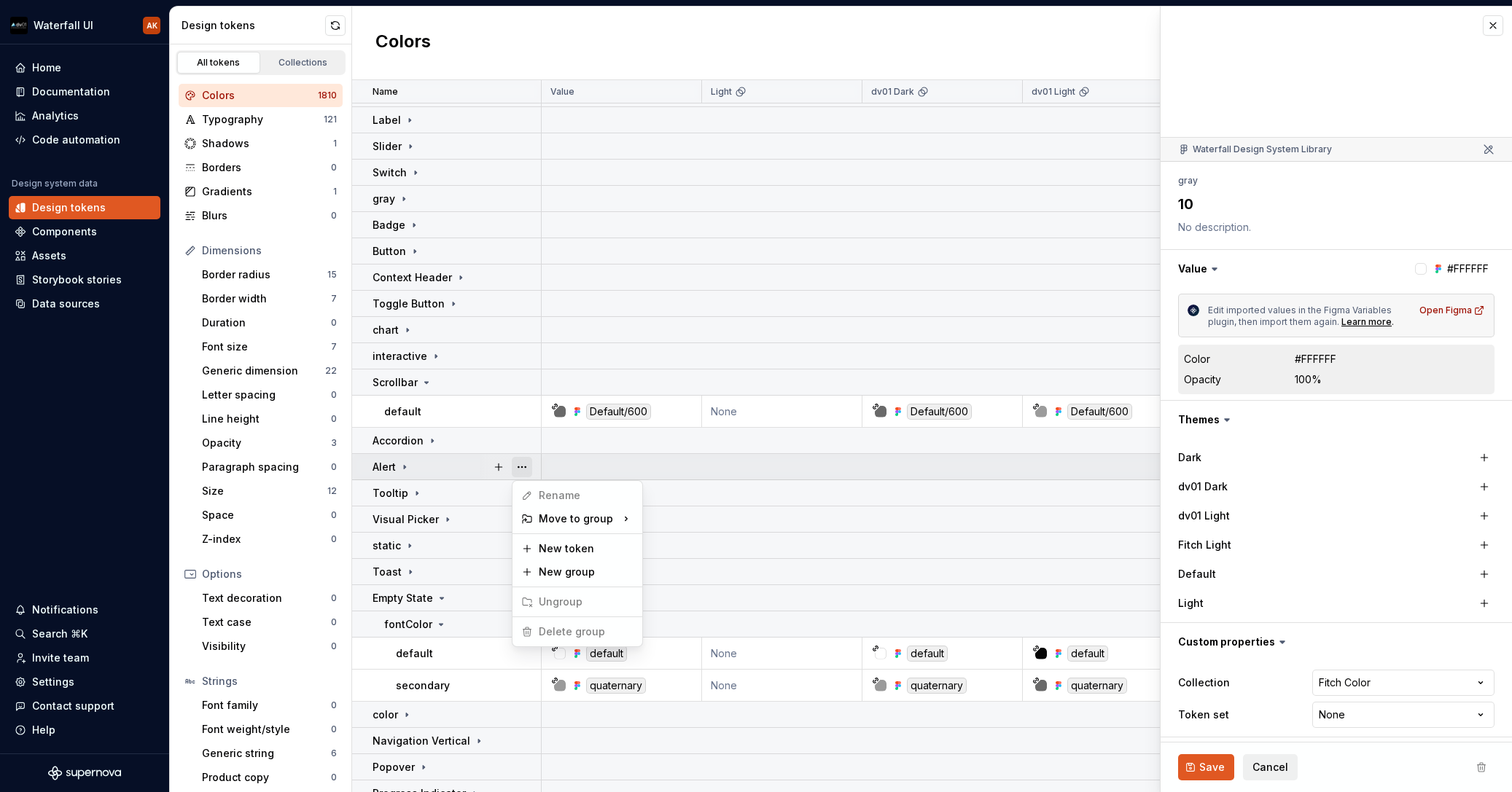
click at [521, 470] on button "button" at bounding box center [522, 467] width 20 height 20
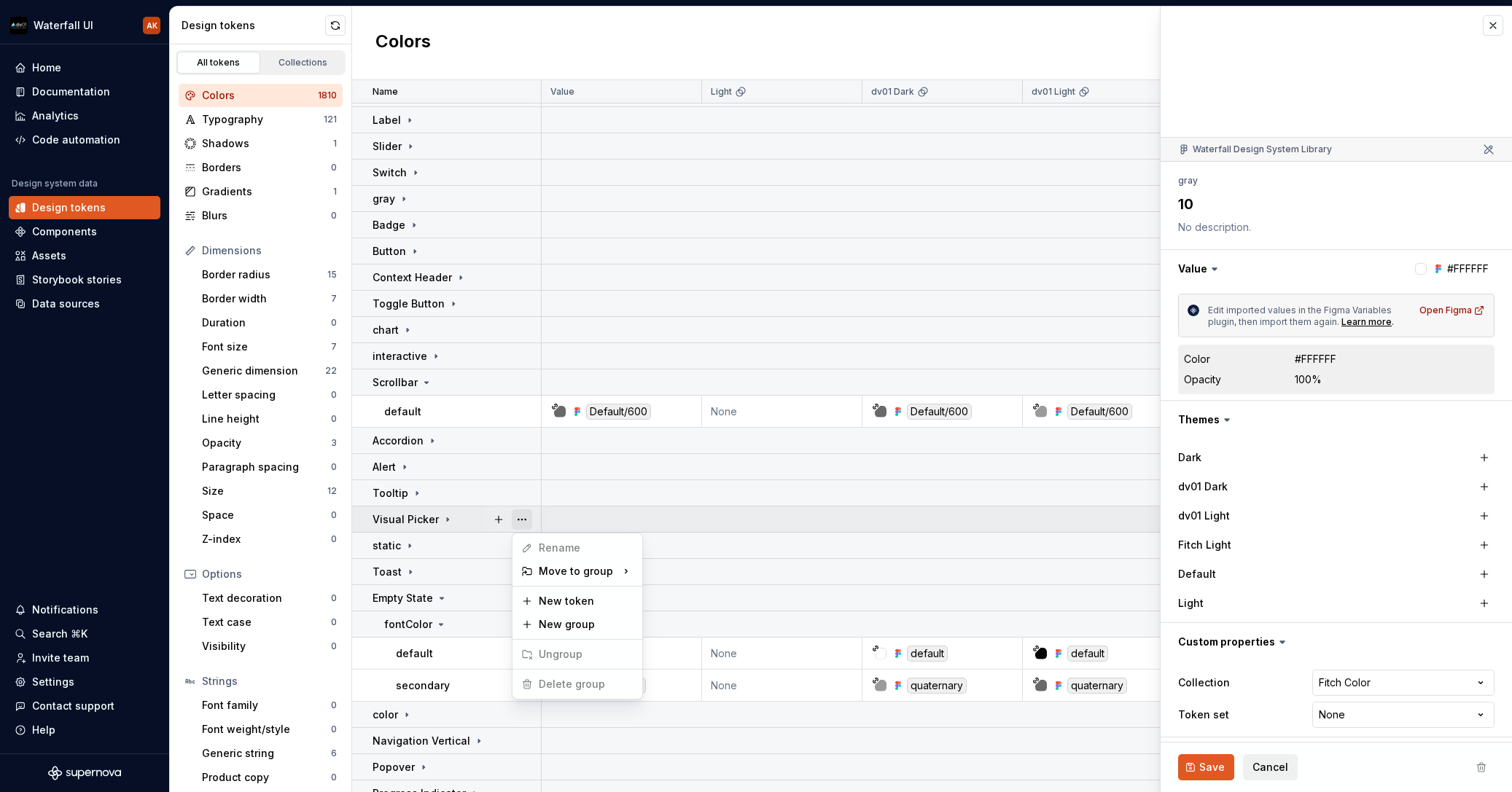
click at [522, 520] on button "button" at bounding box center [522, 519] width 20 height 20
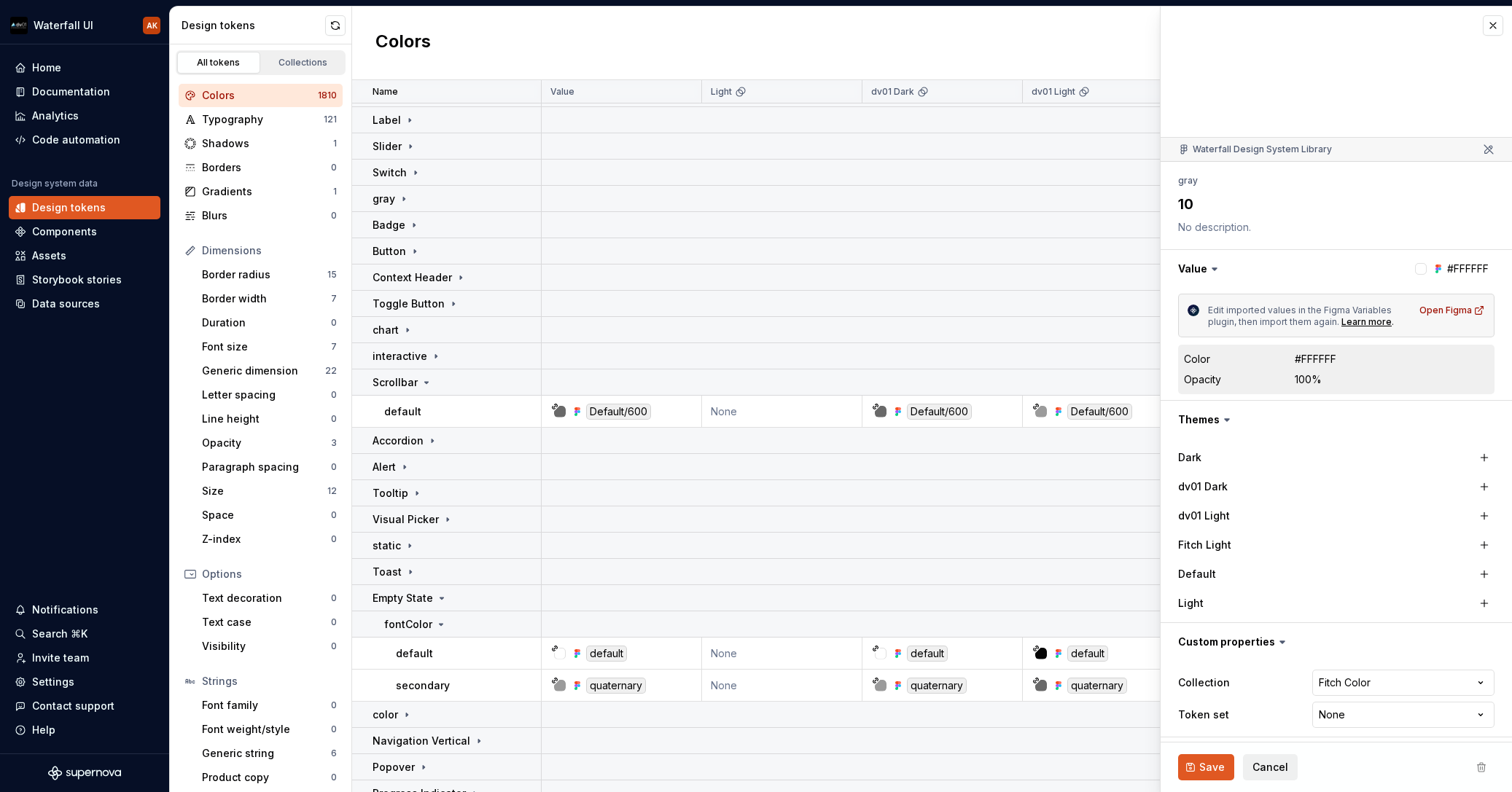
click at [454, 543] on html "Waterfall UI AK Home Documentation Analytics Code automation Design system data…" at bounding box center [756, 396] width 1512 height 792
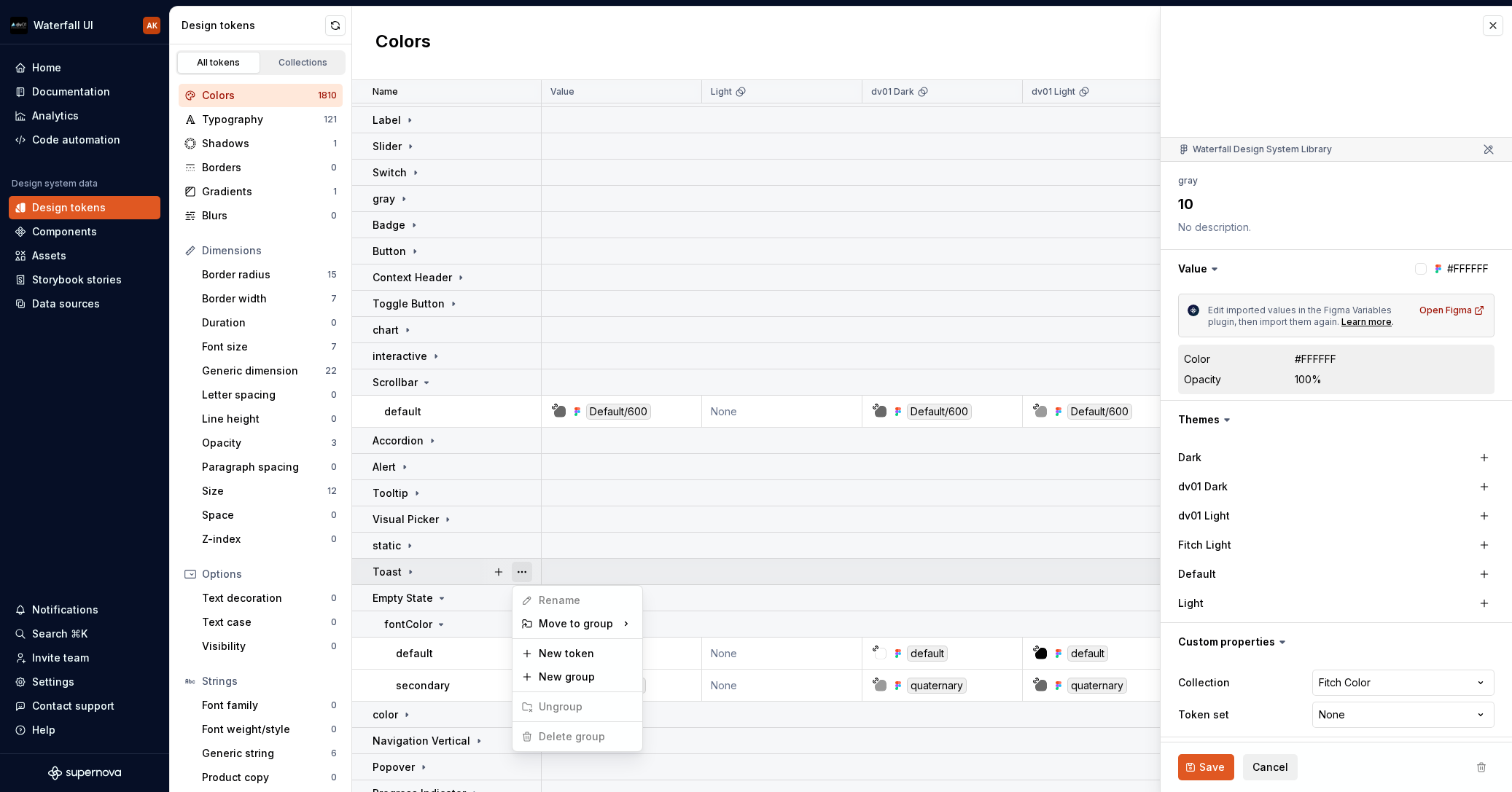
click at [527, 569] on button "button" at bounding box center [522, 572] width 20 height 20
click at [62, 365] on html "Waterfall UI AK Home Documentation Analytics Code automation Design system data…" at bounding box center [756, 396] width 1512 height 792
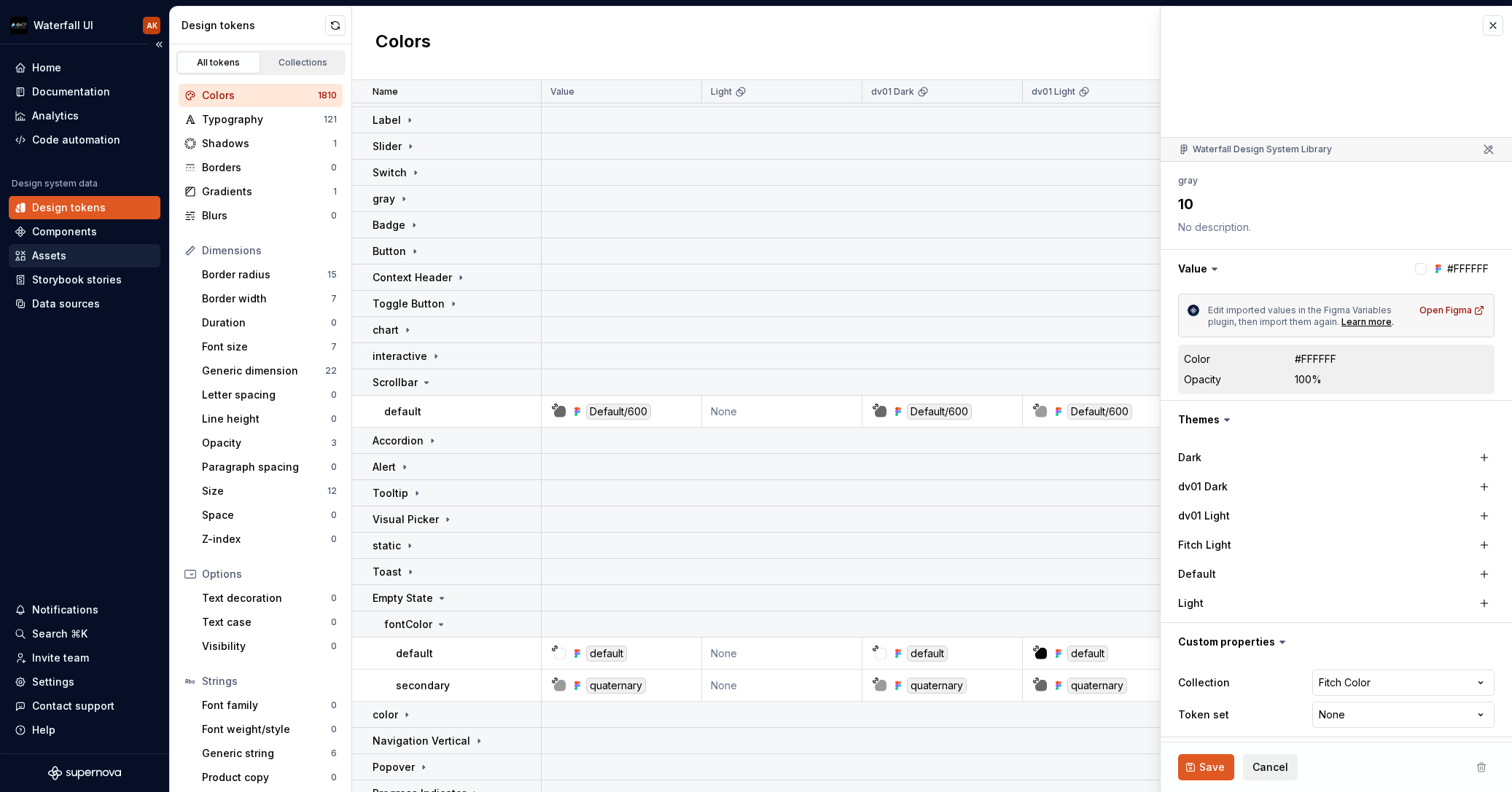
click at [66, 259] on div "Assets" at bounding box center [85, 255] width 140 height 15
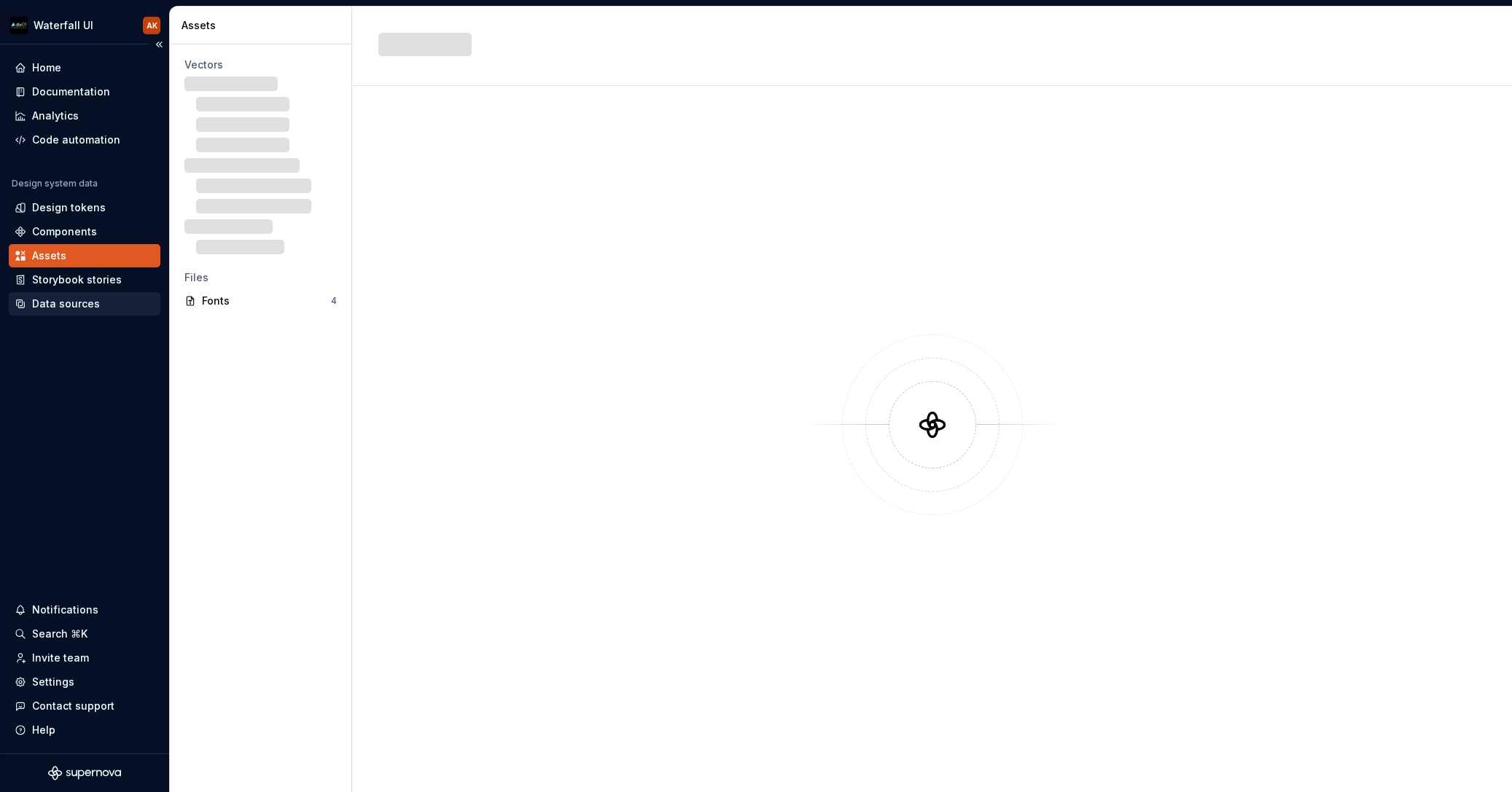
click at [66, 300] on div "Data sources" at bounding box center [66, 304] width 68 height 15
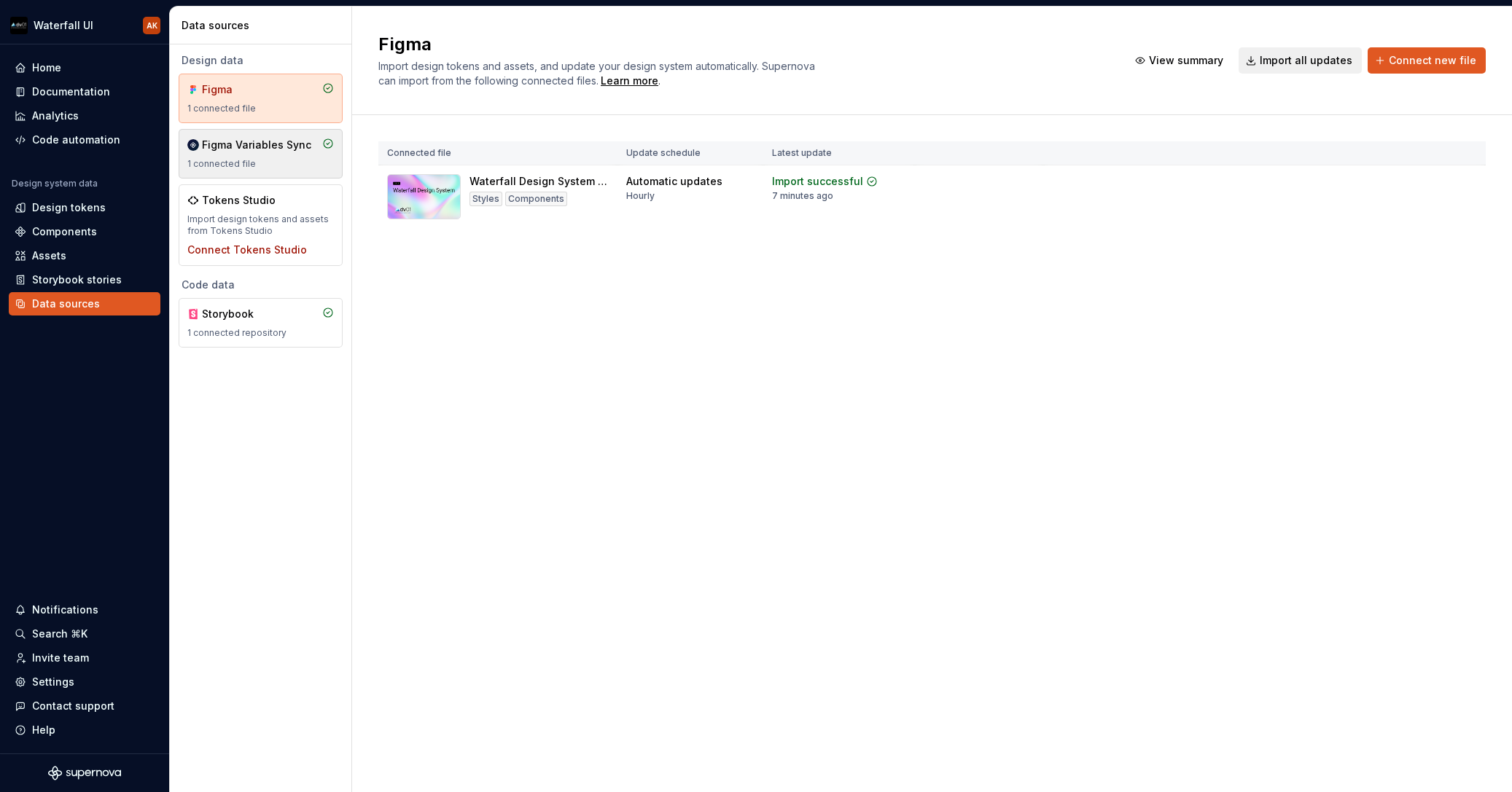
click at [248, 135] on div "Figma Variables Sync 1 connected file" at bounding box center [260, 153] width 164 height 50
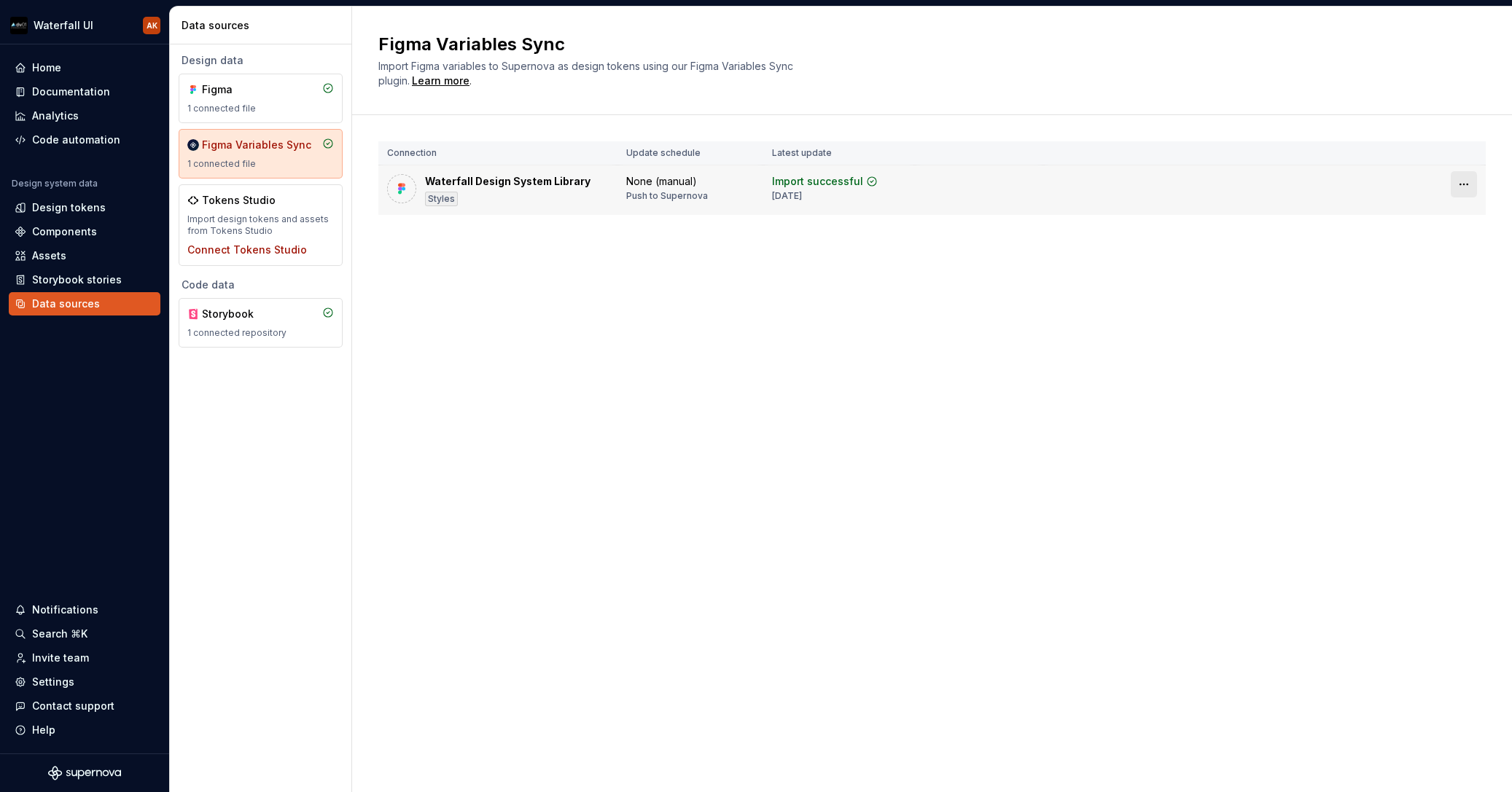
click at [1468, 183] on html "Waterfall UI AK Home Documentation Analytics Code automation Design system data…" at bounding box center [756, 396] width 1512 height 792
click at [1452, 218] on div "Disconnect plugin" at bounding box center [1455, 215] width 95 height 15
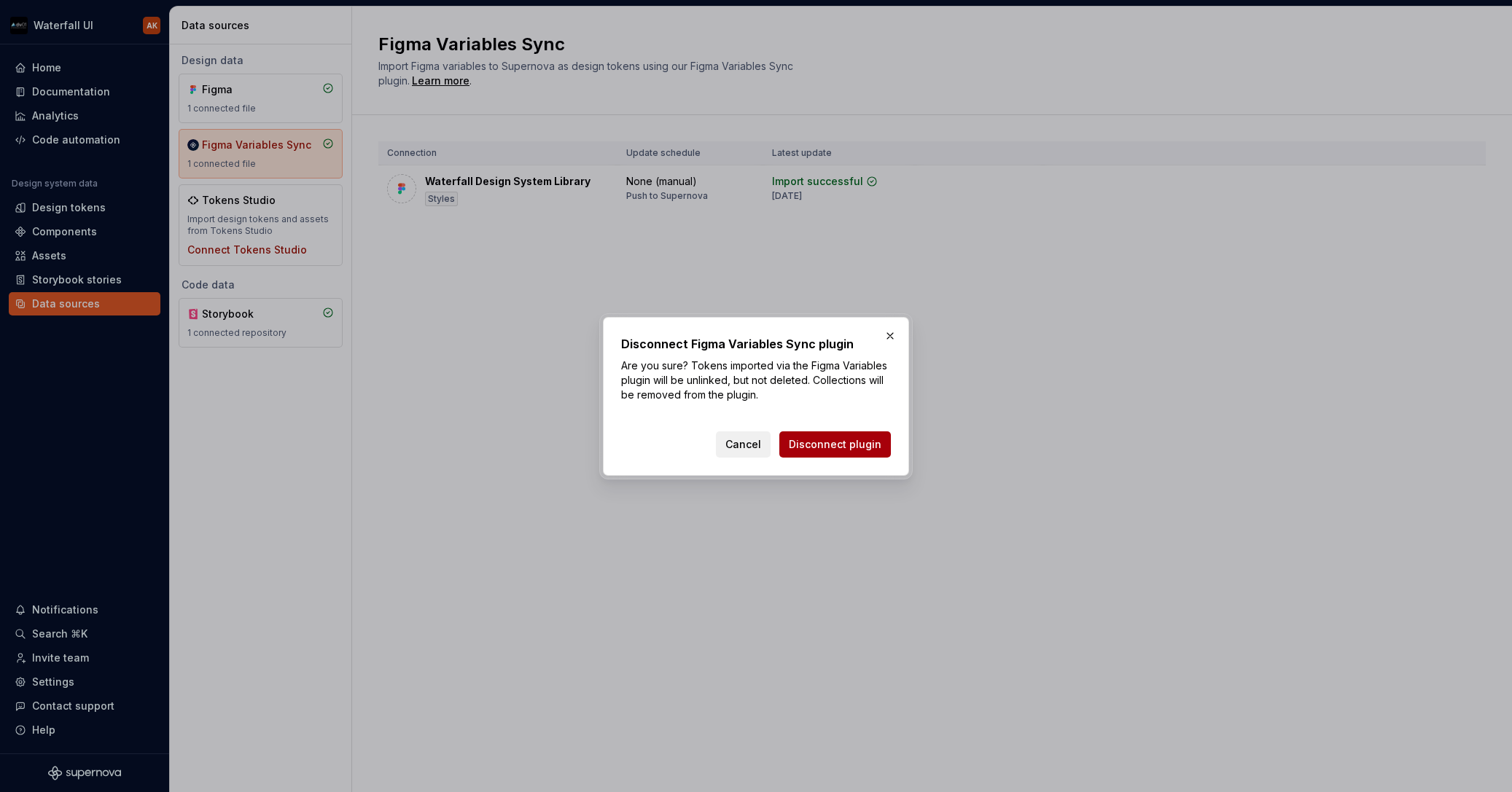
click at [822, 444] on span "Disconnect plugin" at bounding box center [835, 444] width 93 height 15
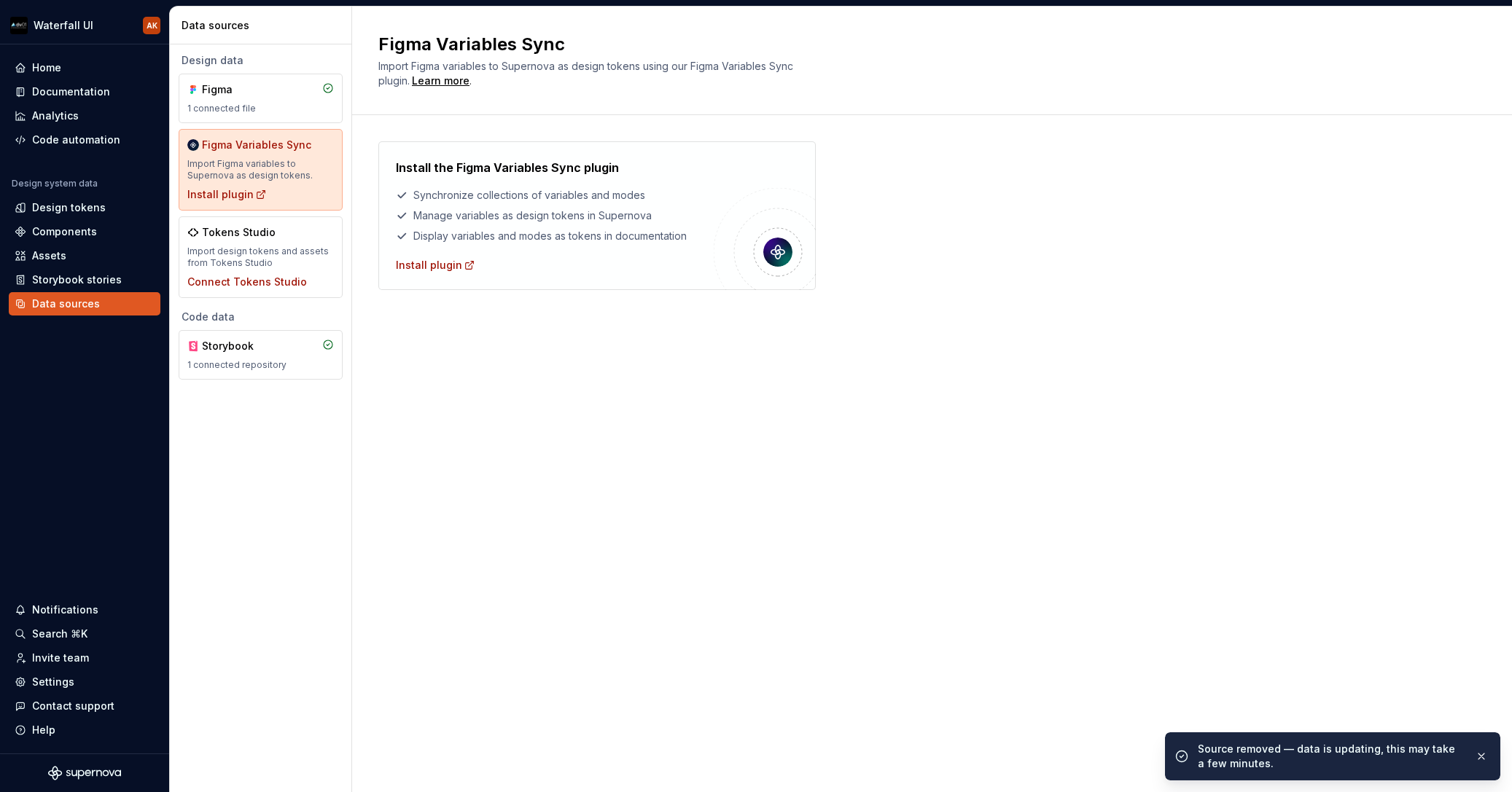
click at [76, 206] on div "Design tokens" at bounding box center [69, 207] width 74 height 15
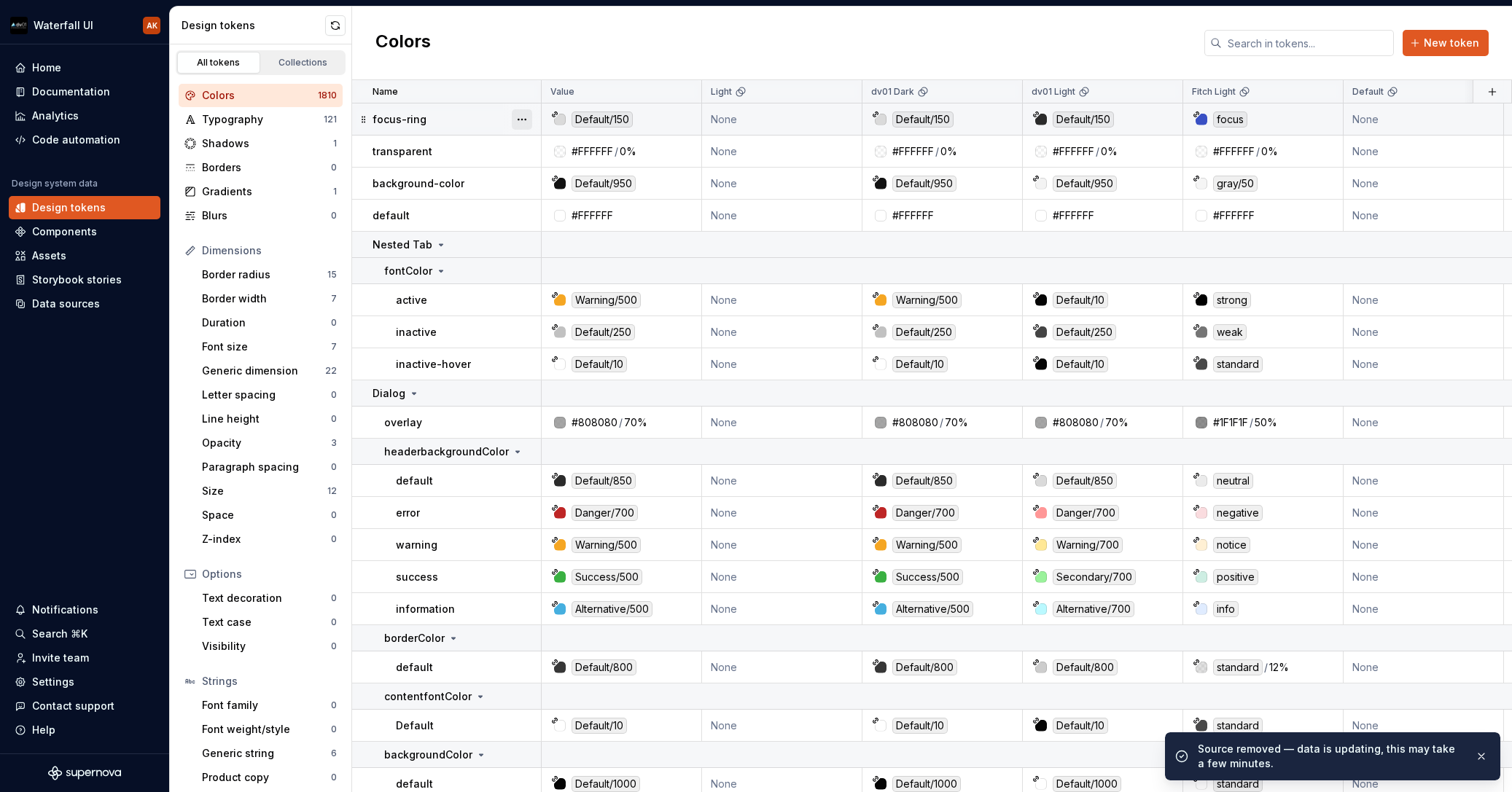
click at [522, 119] on button "button" at bounding box center [522, 120] width 20 height 20
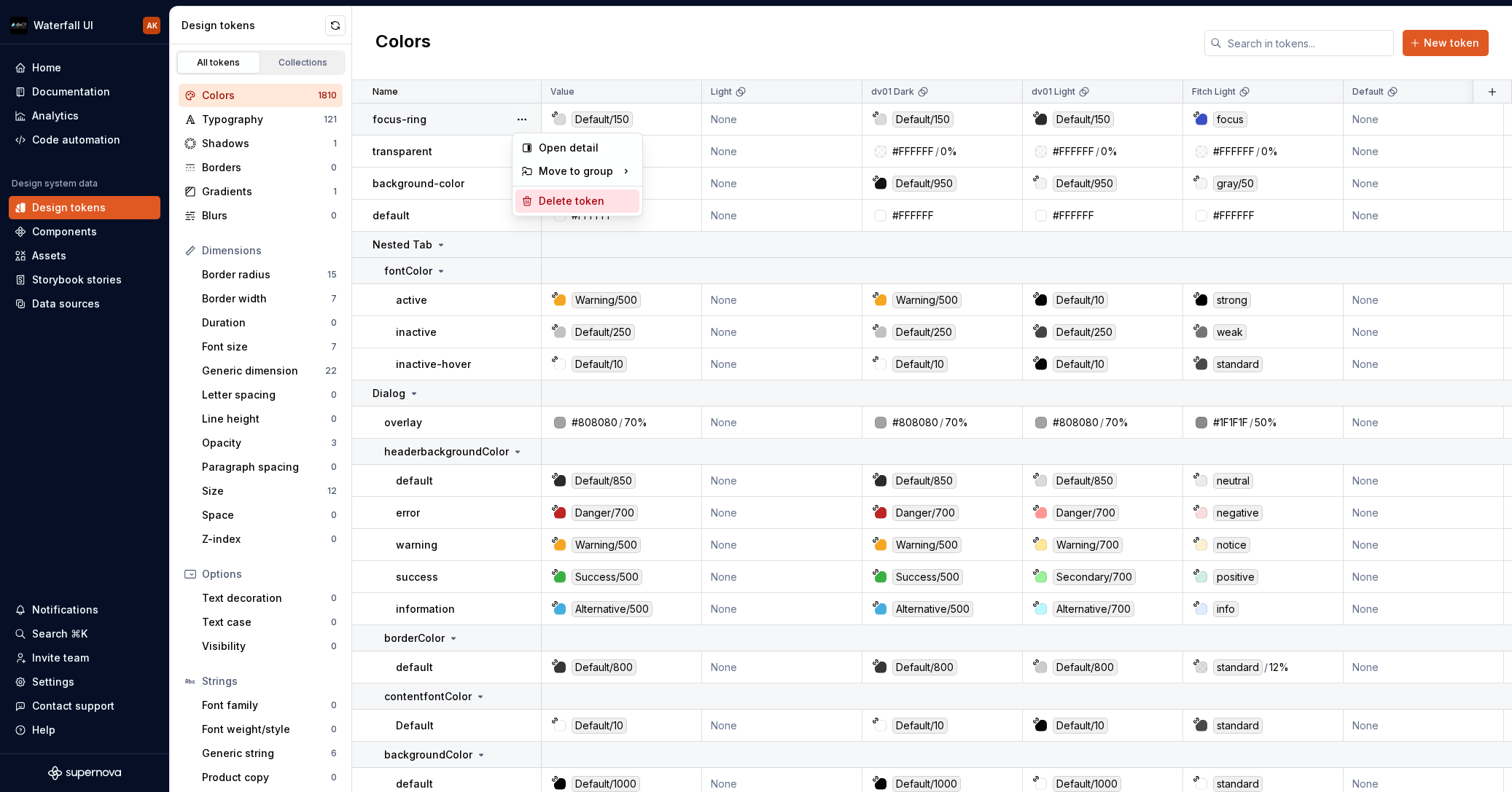
click at [540, 199] on div "Delete token" at bounding box center [586, 201] width 95 height 15
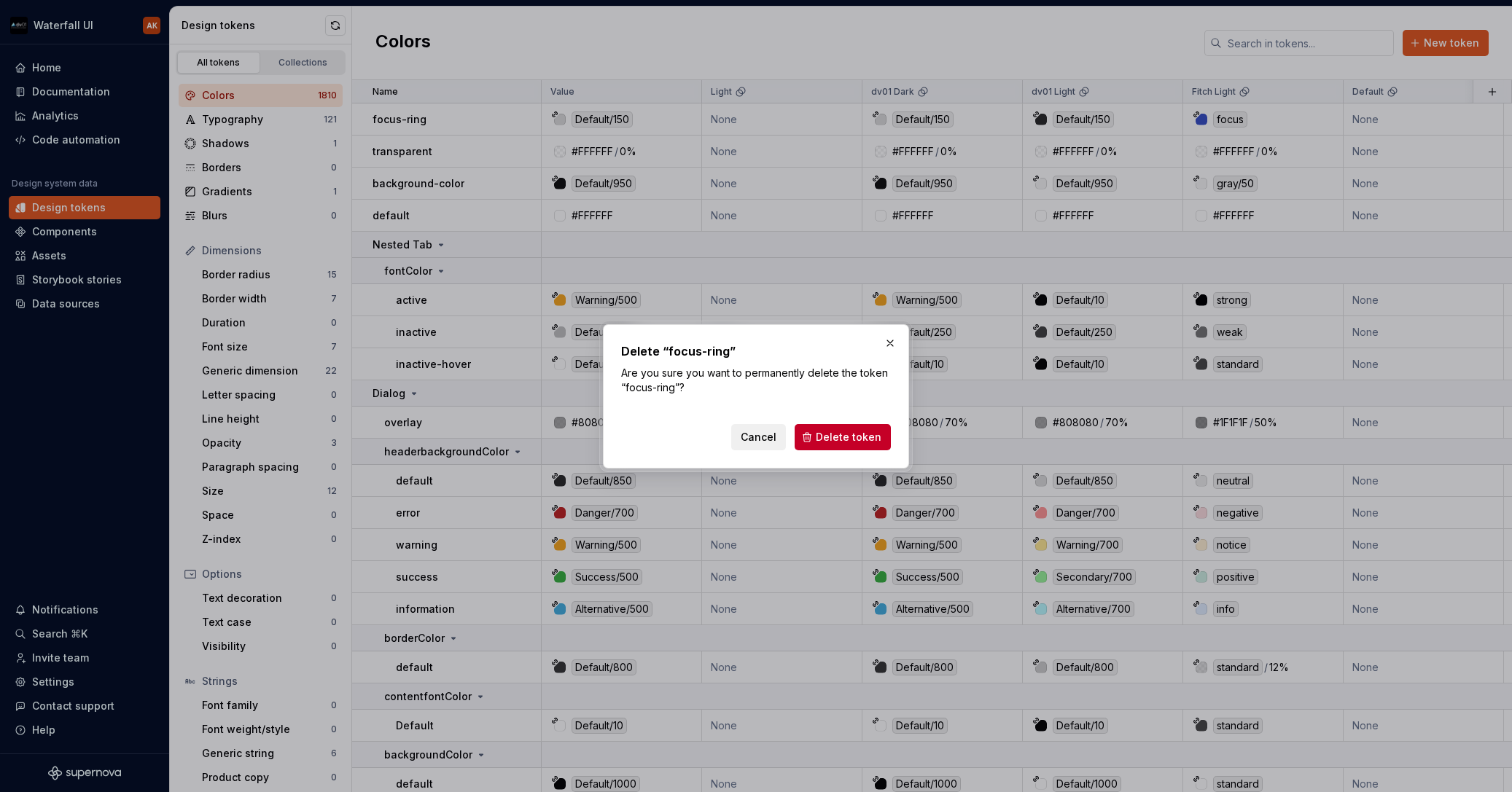
drag, startPoint x: 840, startPoint y: 435, endPoint x: 820, endPoint y: 415, distance: 28.3
click at [838, 434] on span "Delete token" at bounding box center [849, 437] width 66 height 15
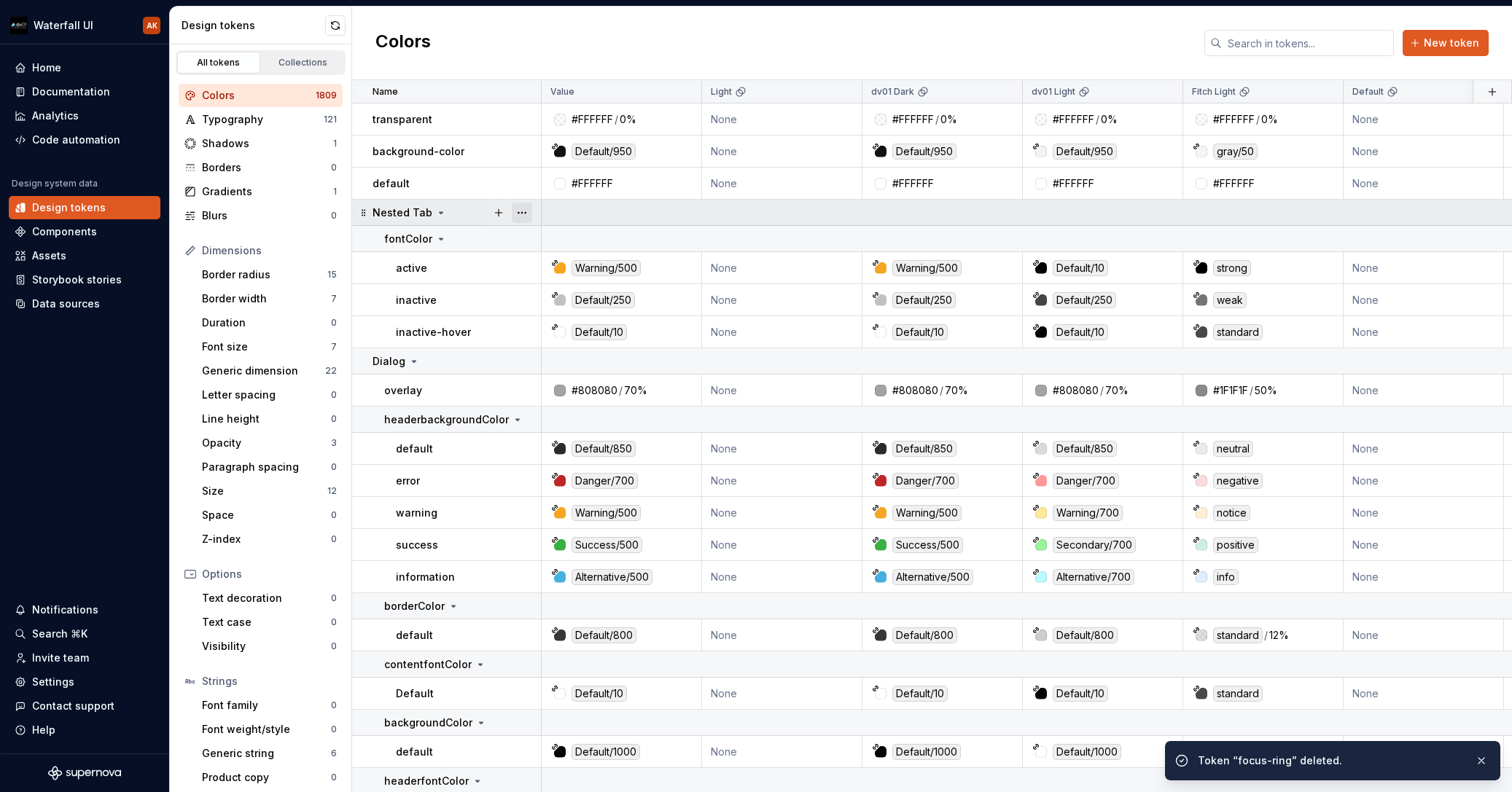
click at [522, 210] on button "button" at bounding box center [522, 212] width 20 height 20
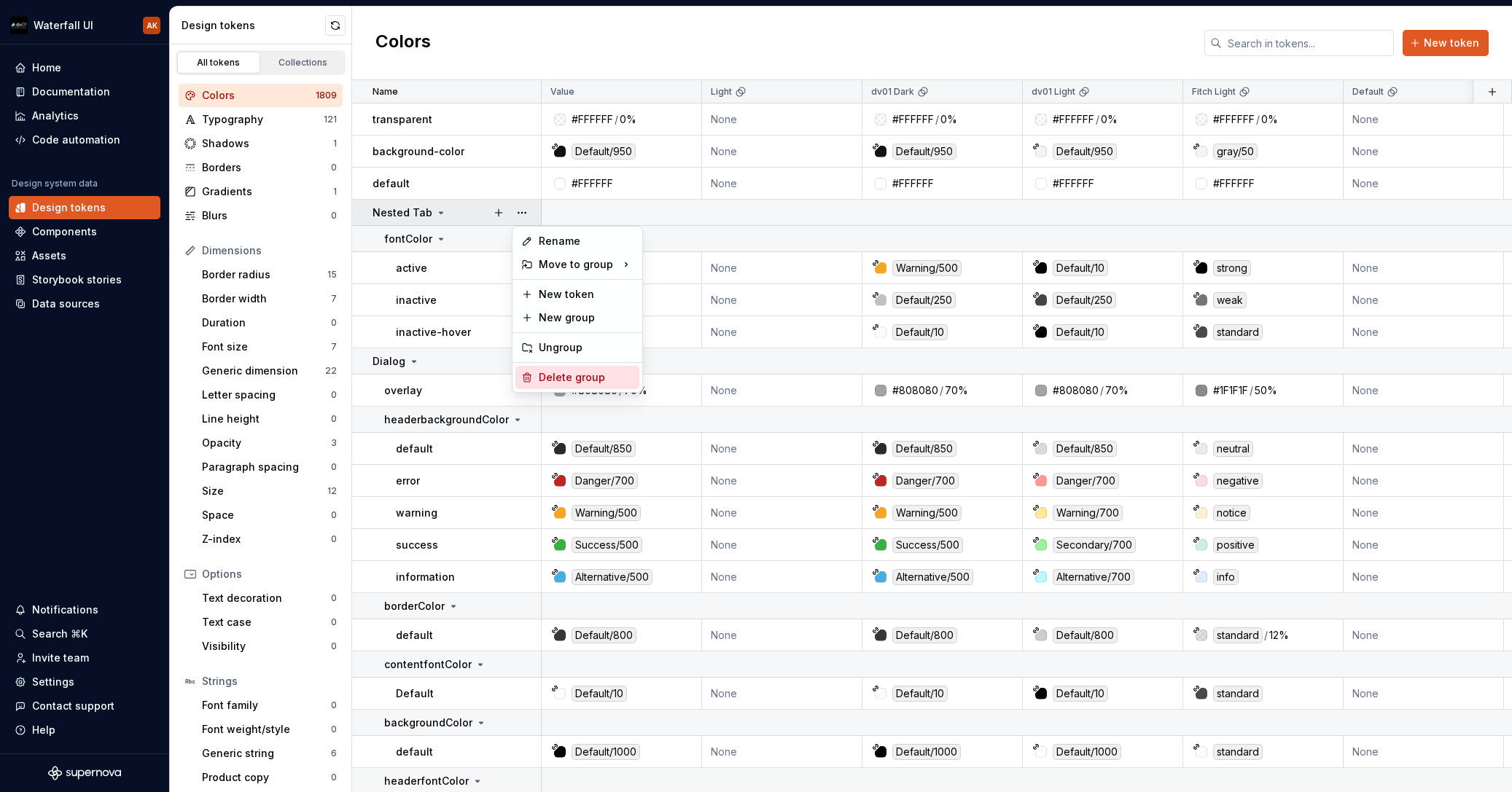
click at [571, 385] on div "Delete group" at bounding box center [586, 378] width 95 height 15
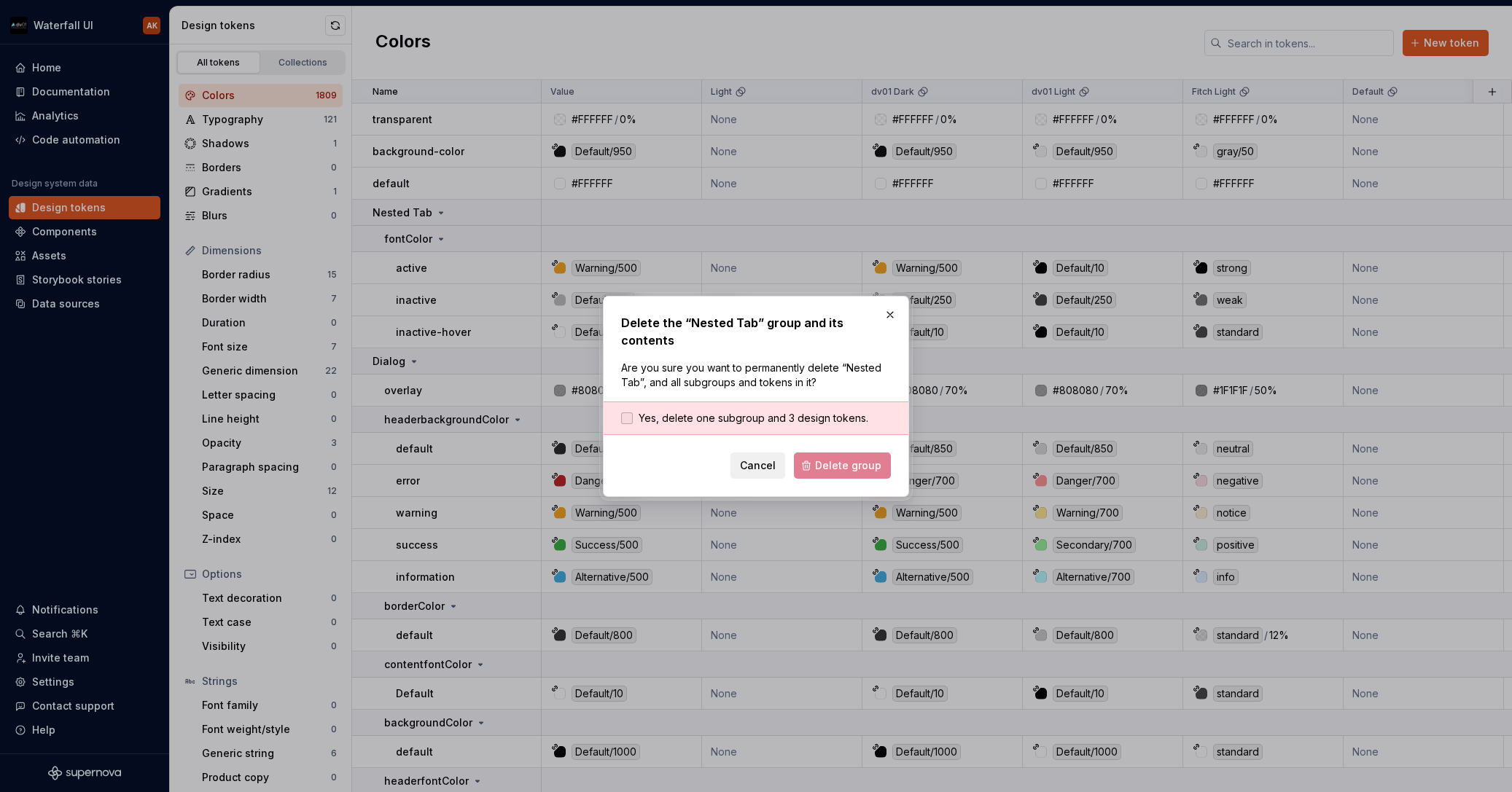
click at [756, 411] on span "Yes, delete one subgroup and 3 design tokens." at bounding box center [754, 418] width 229 height 15
click at [825, 458] on span "Delete group" at bounding box center [848, 465] width 67 height 15
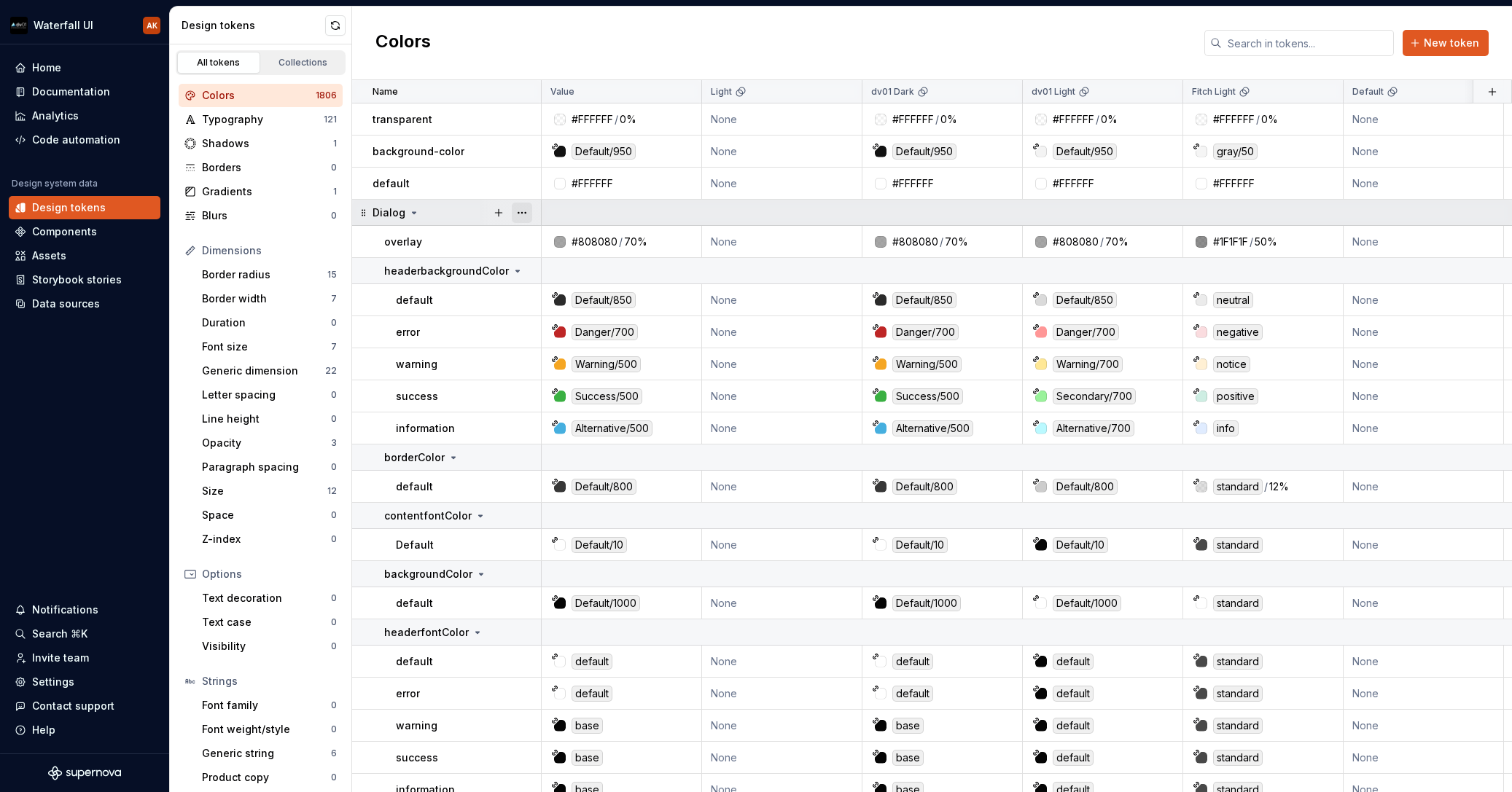
click at [523, 213] on button "button" at bounding box center [522, 212] width 20 height 20
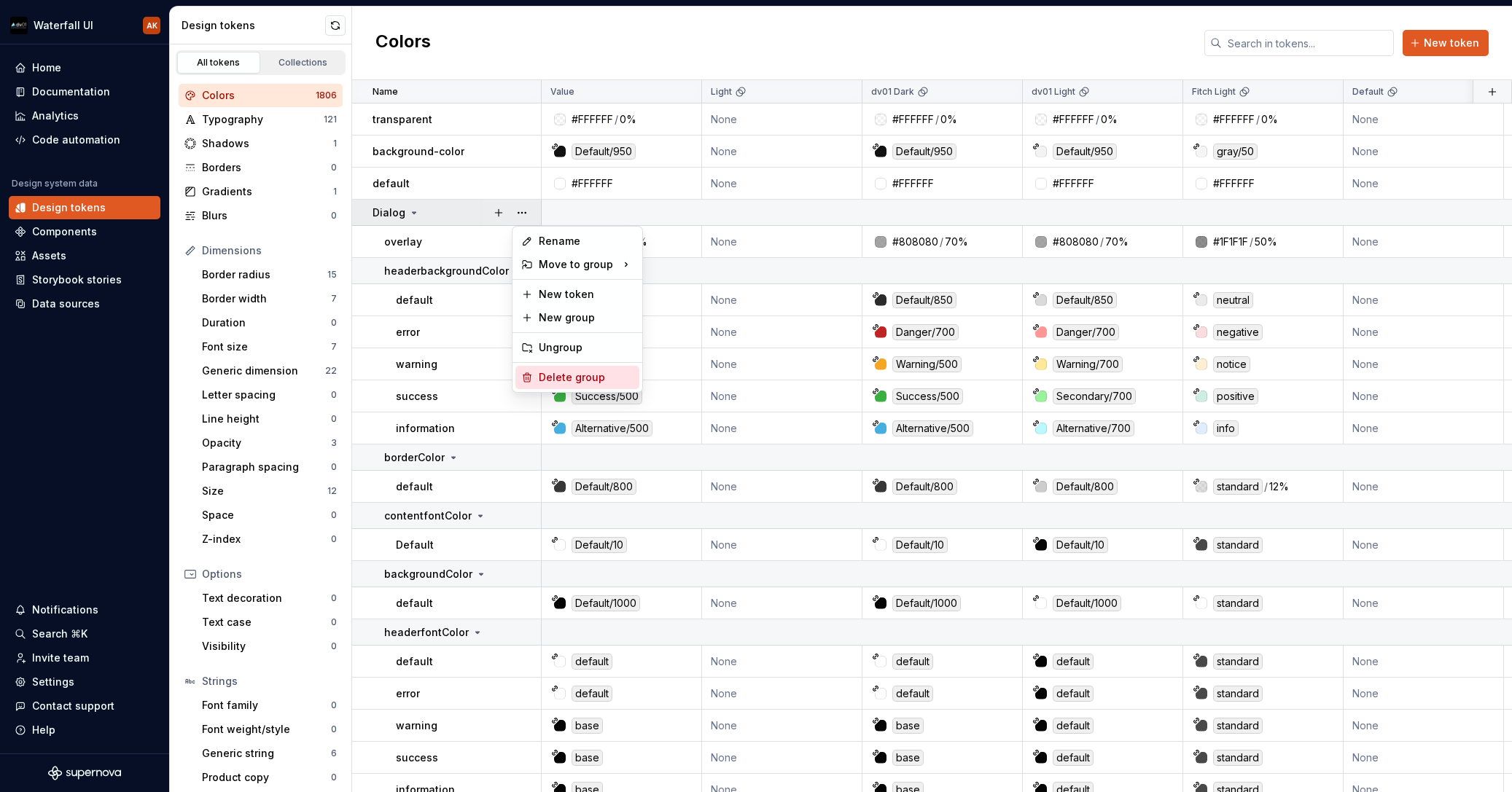
click at [582, 382] on div "Delete group" at bounding box center [586, 378] width 95 height 15
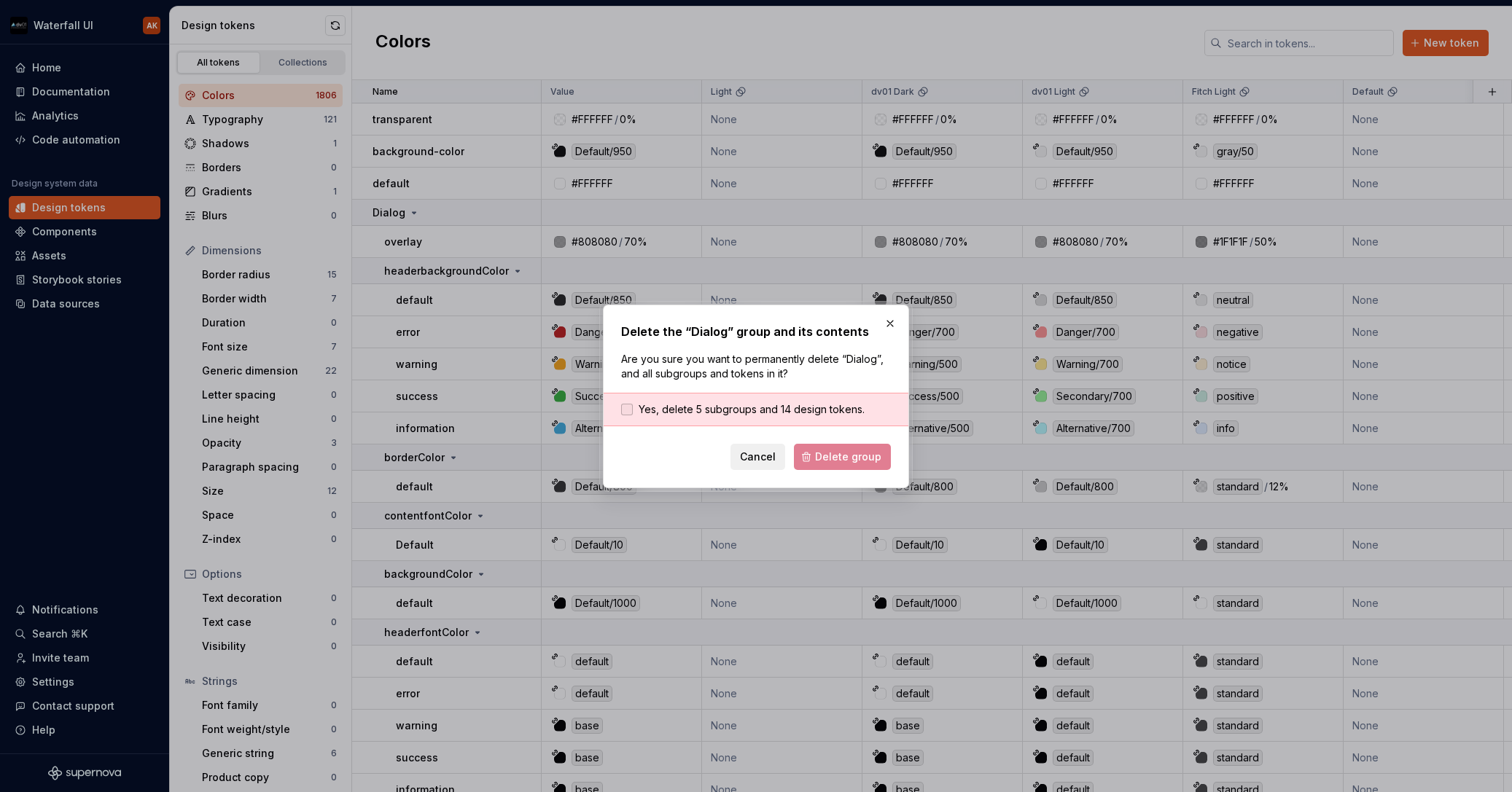
click at [773, 403] on span "Yes, delete 5 subgroups and 14 design tokens." at bounding box center [752, 409] width 226 height 15
click at [826, 453] on span "Delete group" at bounding box center [848, 456] width 67 height 15
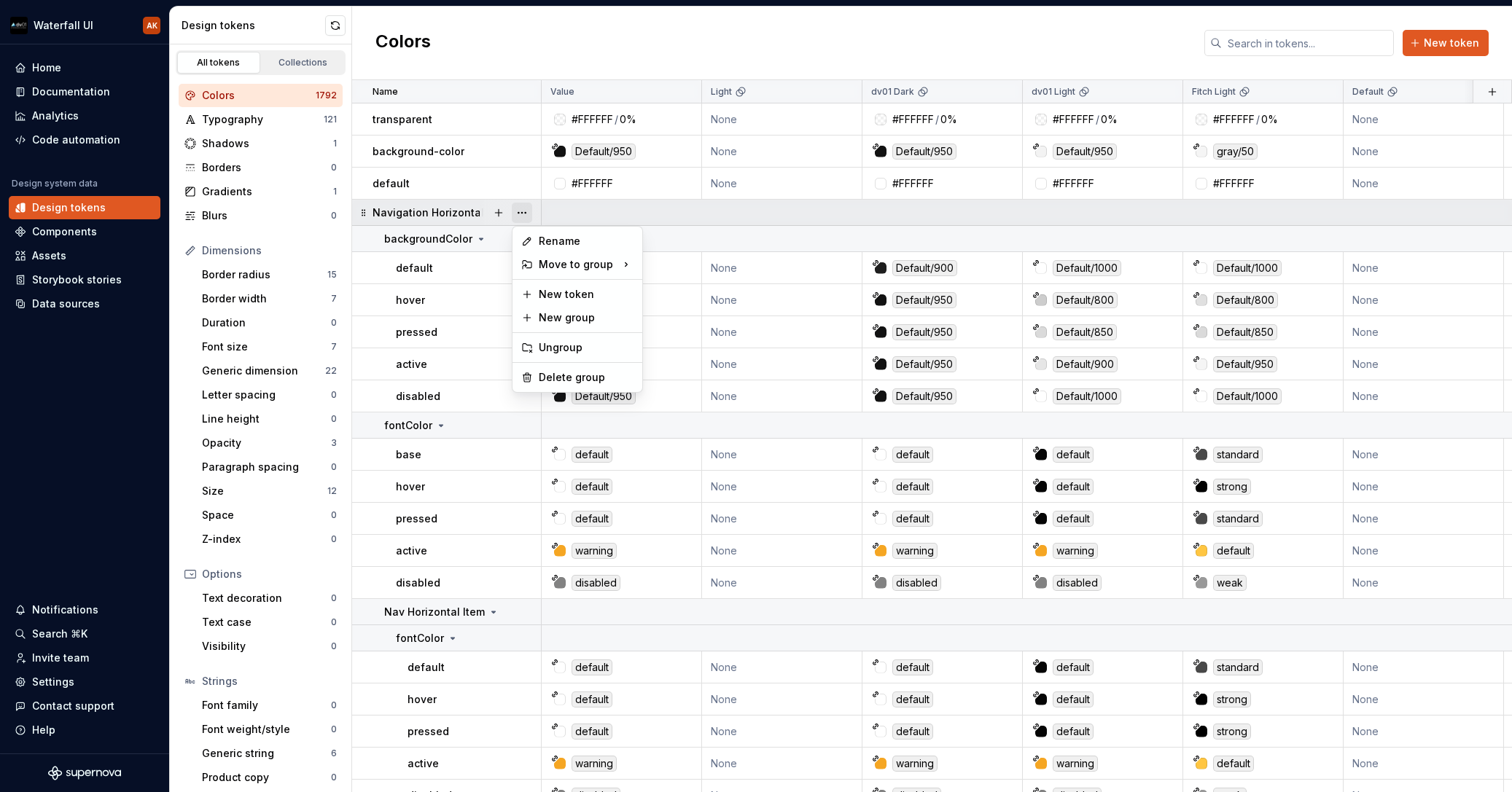
click at [523, 210] on button "button" at bounding box center [522, 212] width 20 height 20
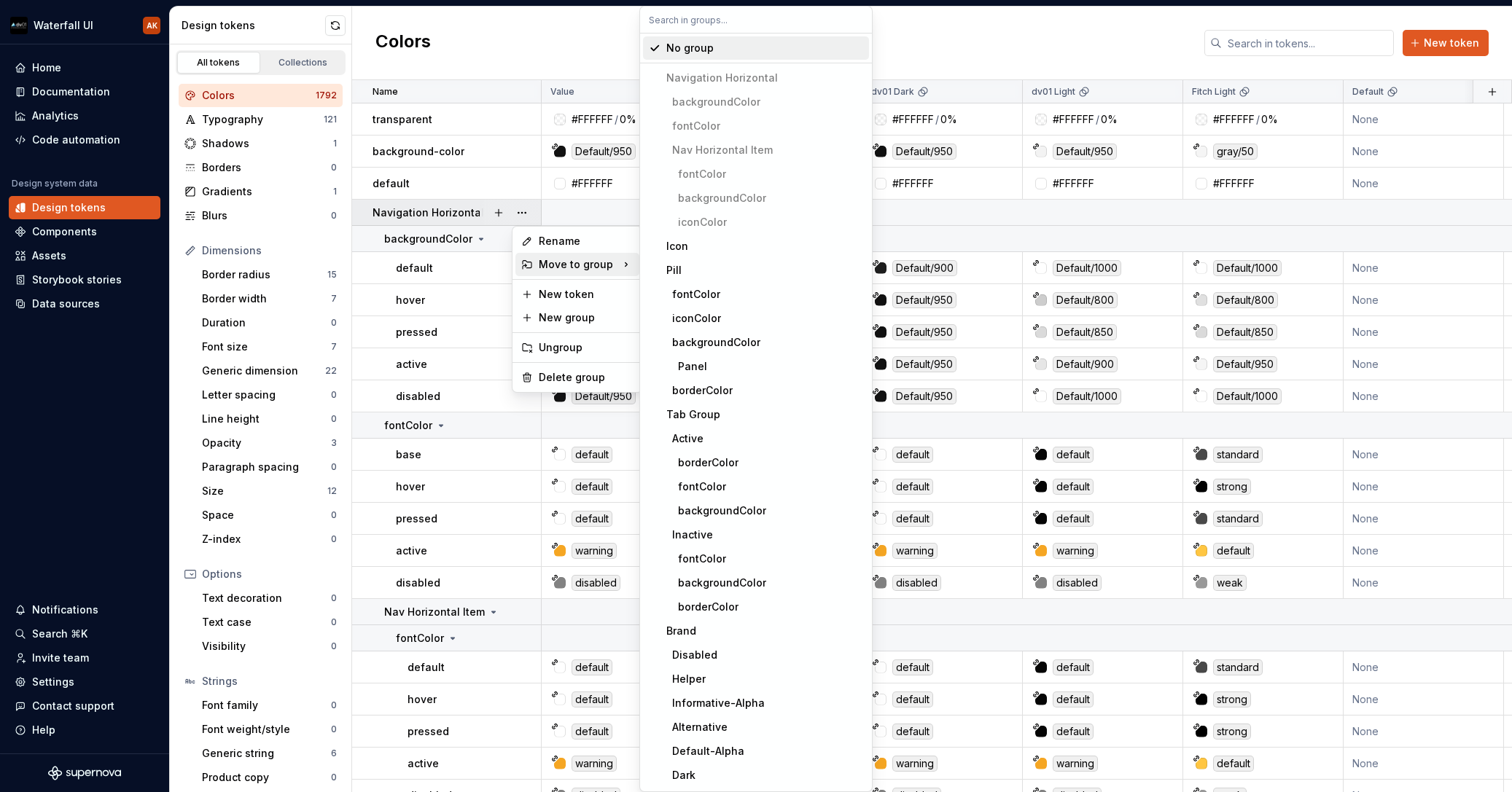
click at [580, 262] on div "Move to group" at bounding box center [577, 264] width 124 height 23
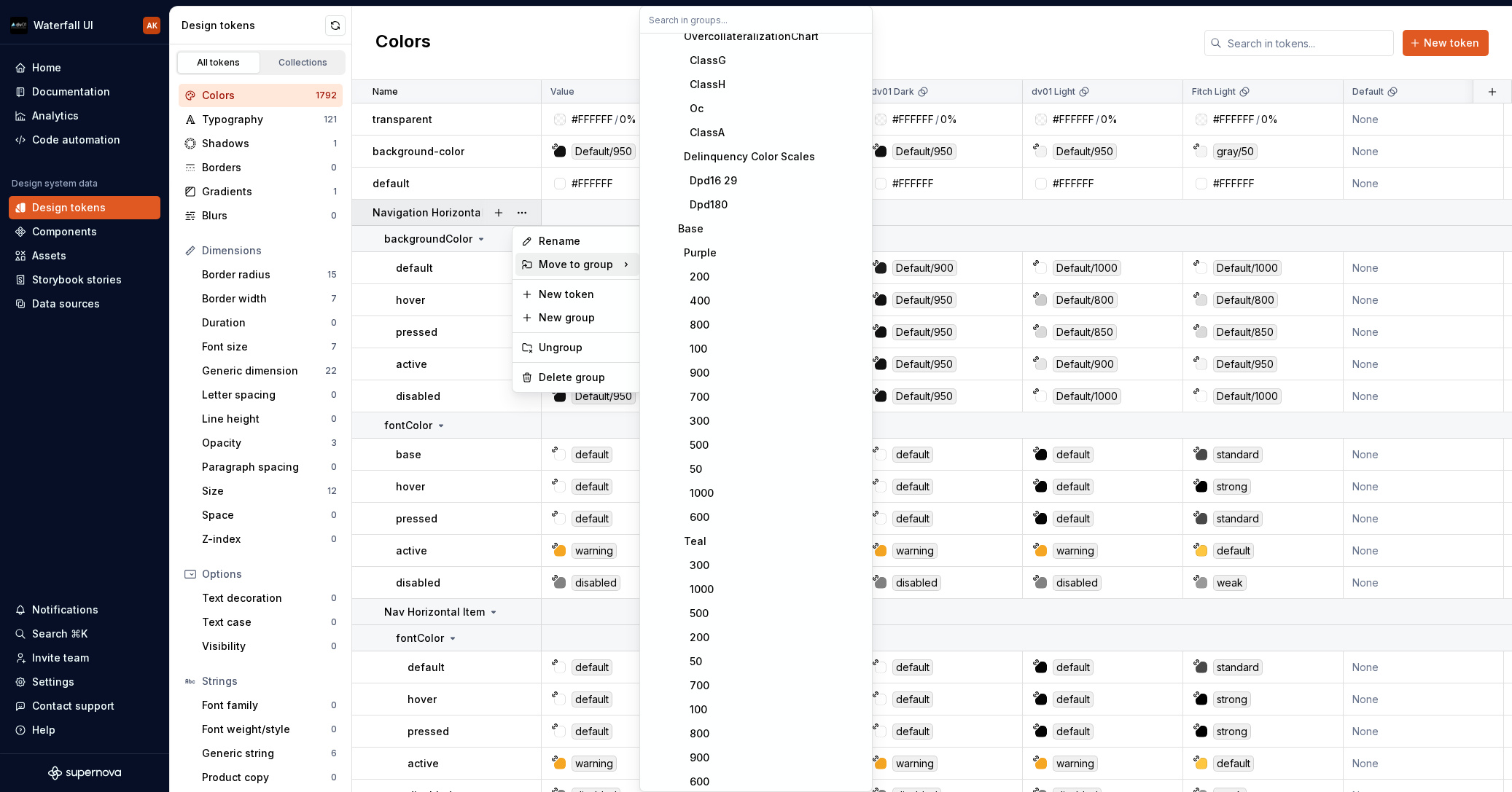
scroll to position [20424, 0]
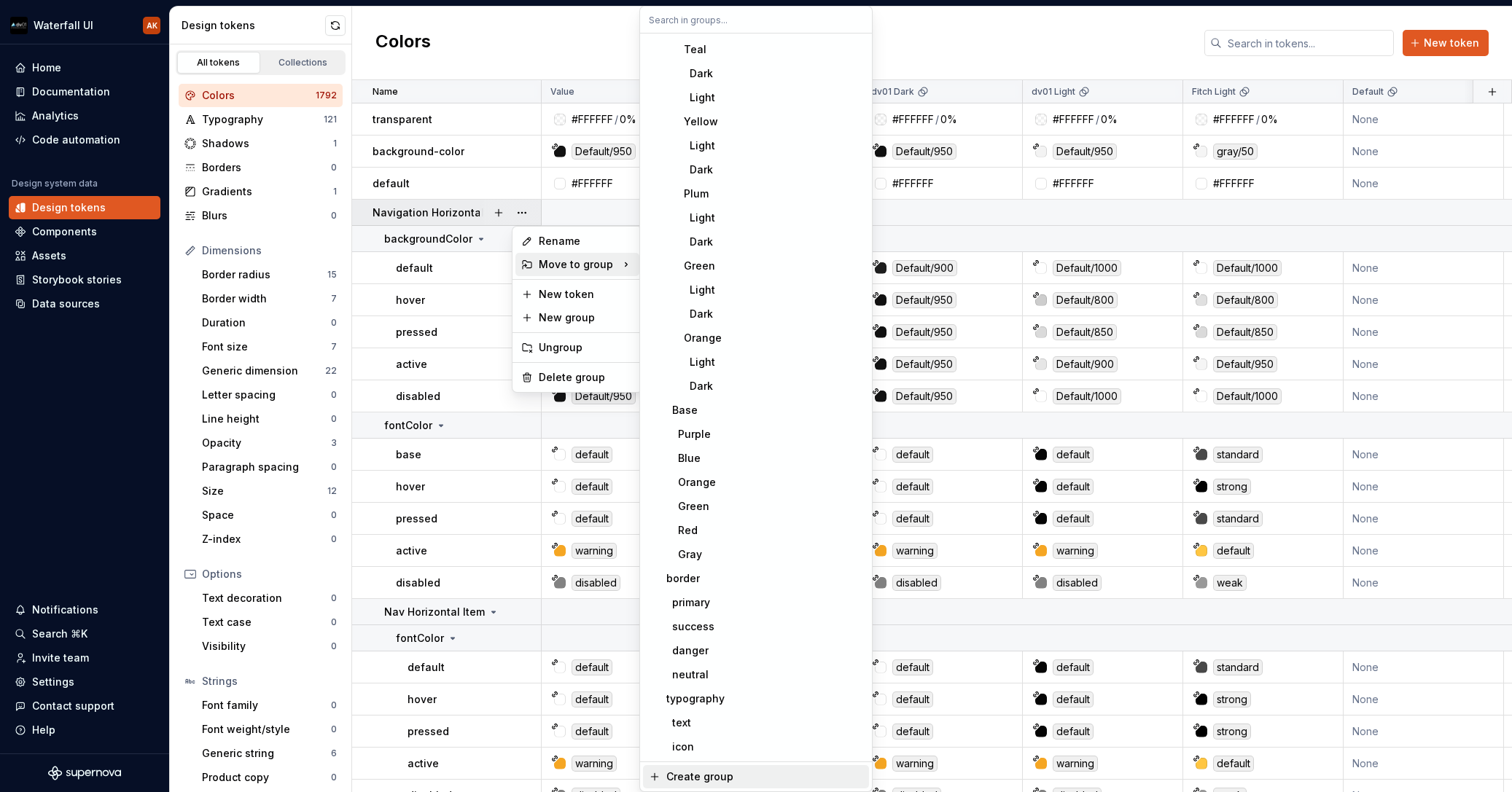
click at [692, 777] on div "Create group" at bounding box center [700, 777] width 67 height 15
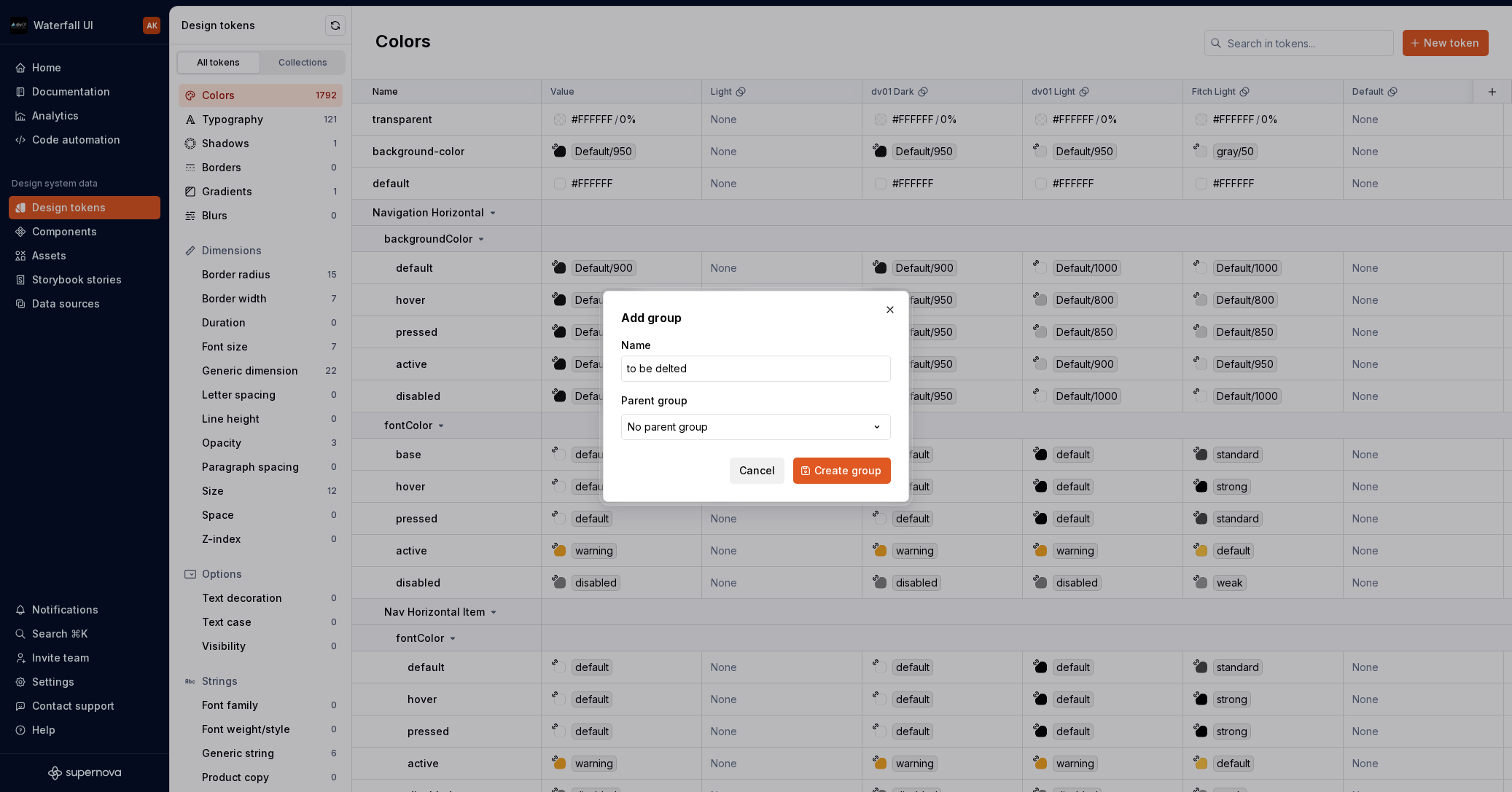
type input "to be deleted"
drag, startPoint x: 692, startPoint y: 778, endPoint x: 827, endPoint y: 465, distance: 340.9
click at [827, 465] on span "Create group" at bounding box center [847, 470] width 67 height 15
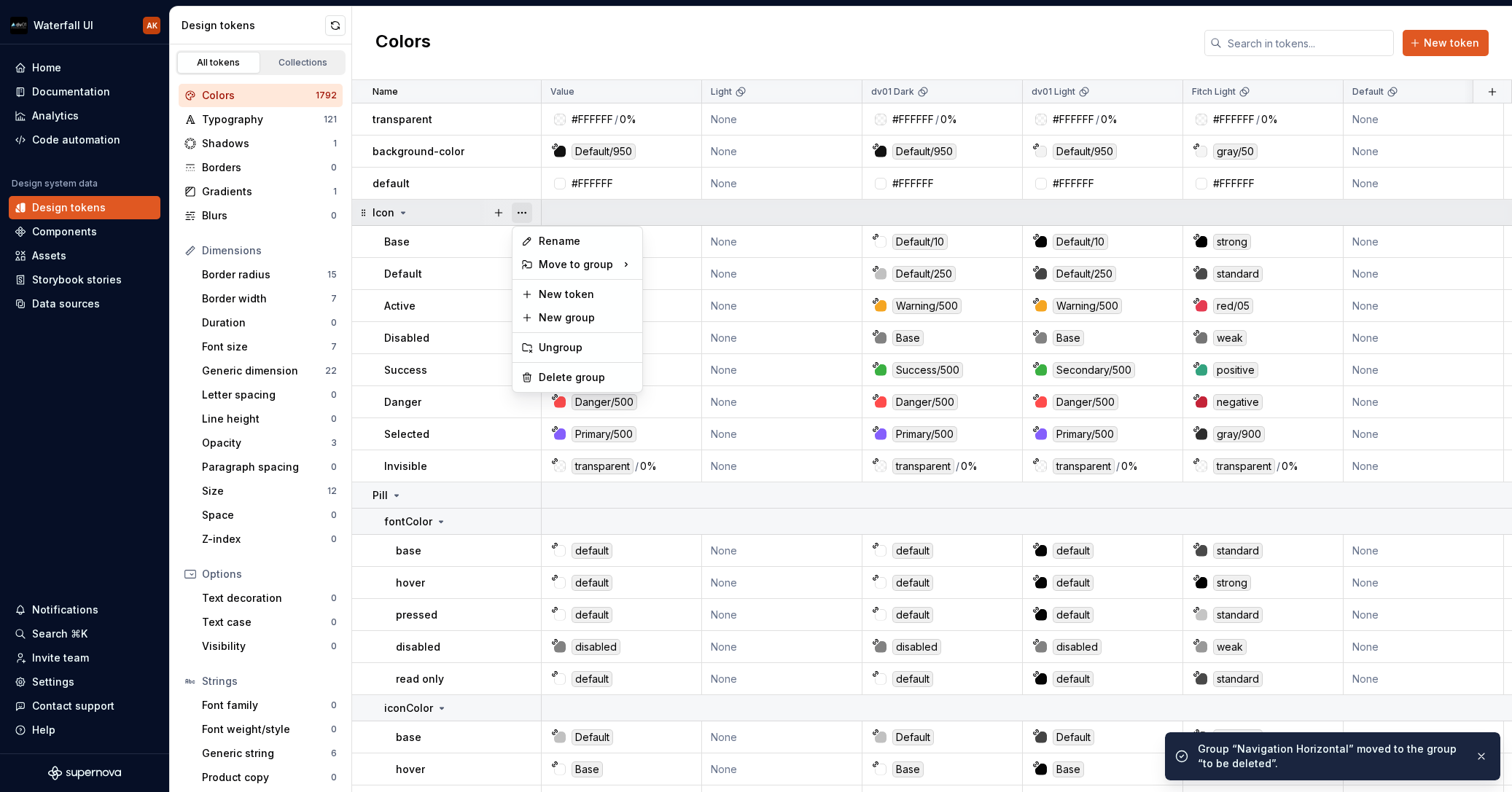
click at [525, 210] on button "button" at bounding box center [522, 212] width 20 height 20
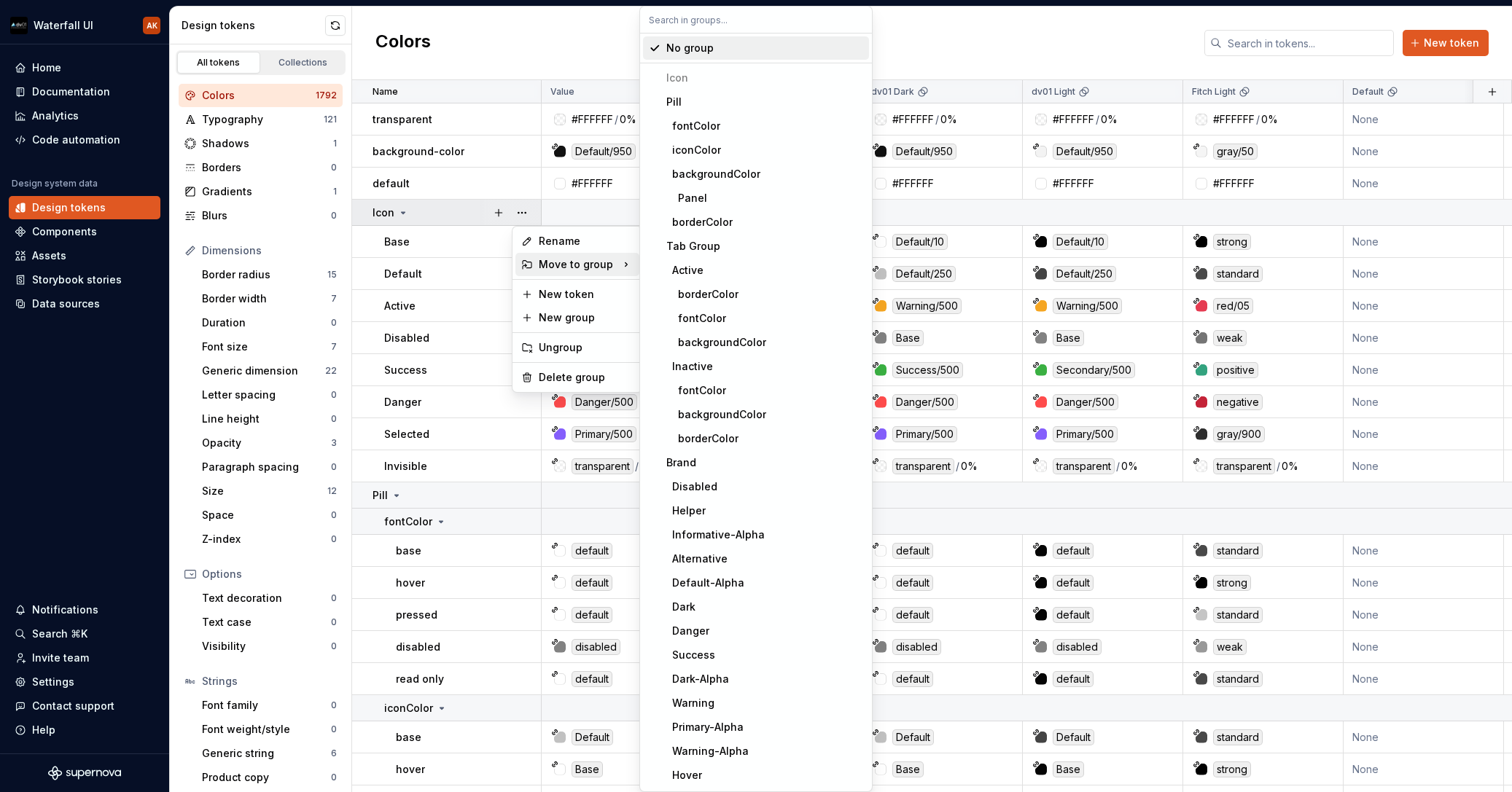
click at [694, 24] on input "text" at bounding box center [756, 20] width 232 height 26
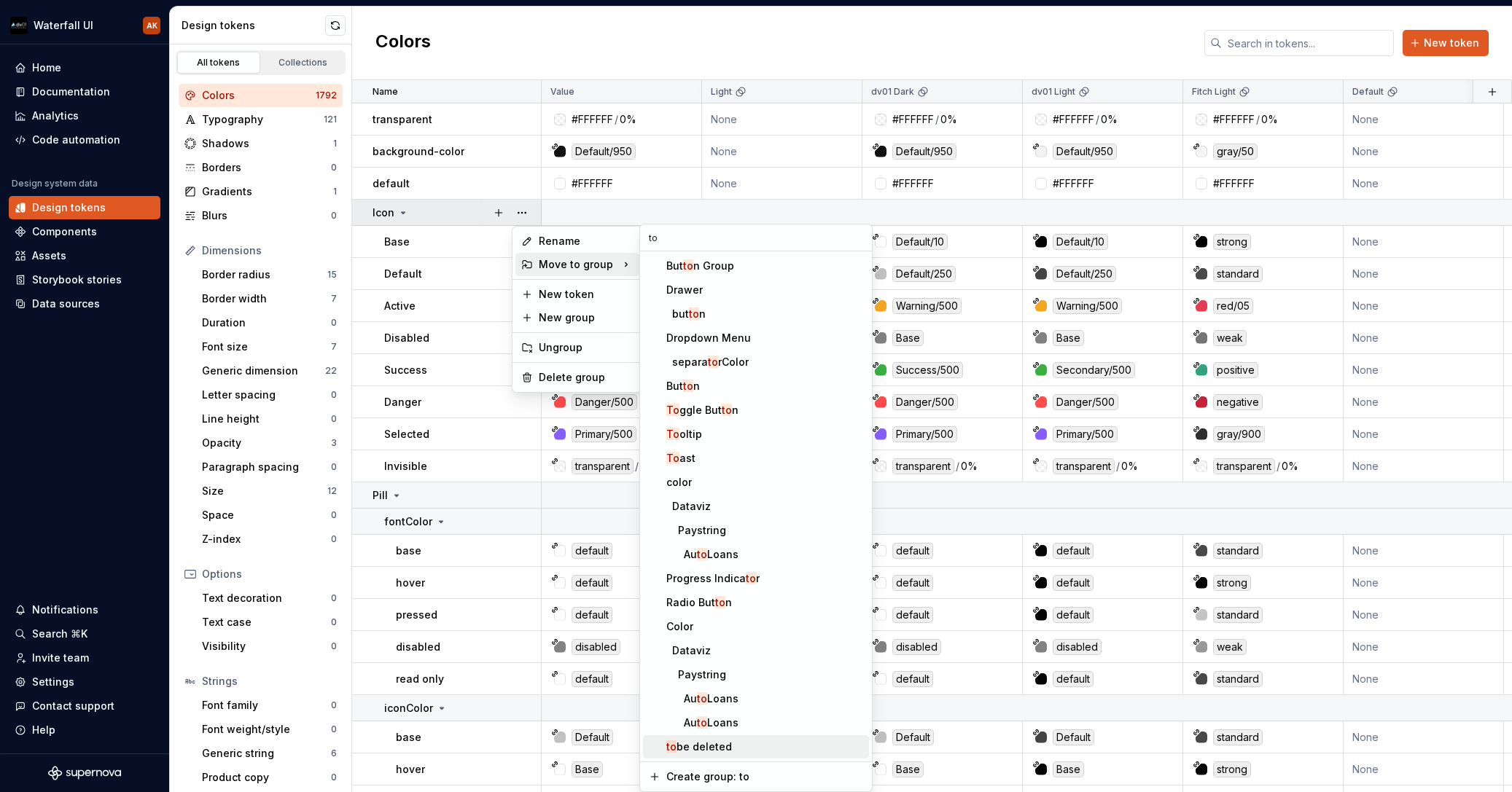
type input "to"
click at [674, 747] on mark "to" at bounding box center [672, 746] width 10 height 12
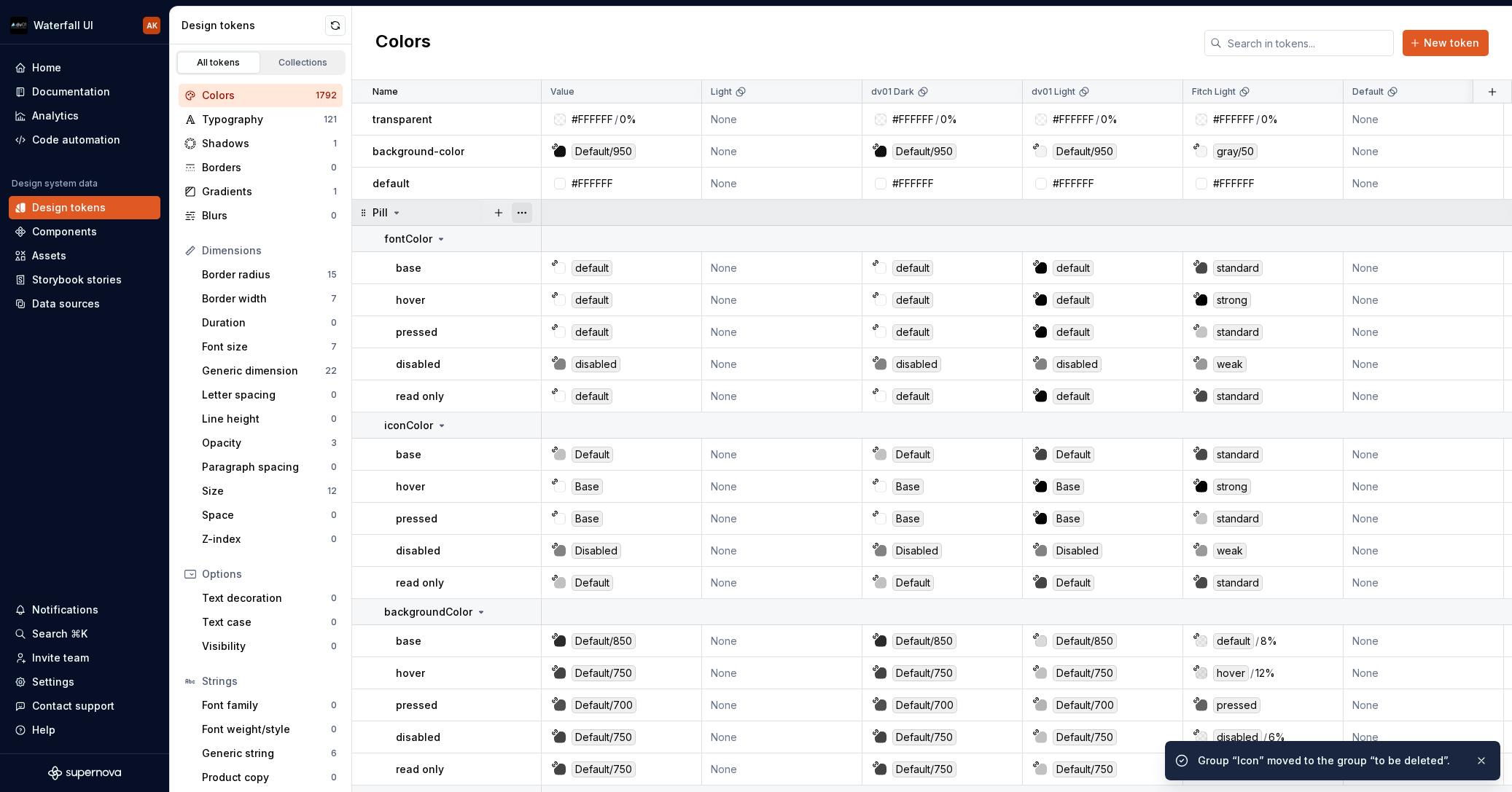
click at [526, 215] on button "button" at bounding box center [522, 212] width 20 height 20
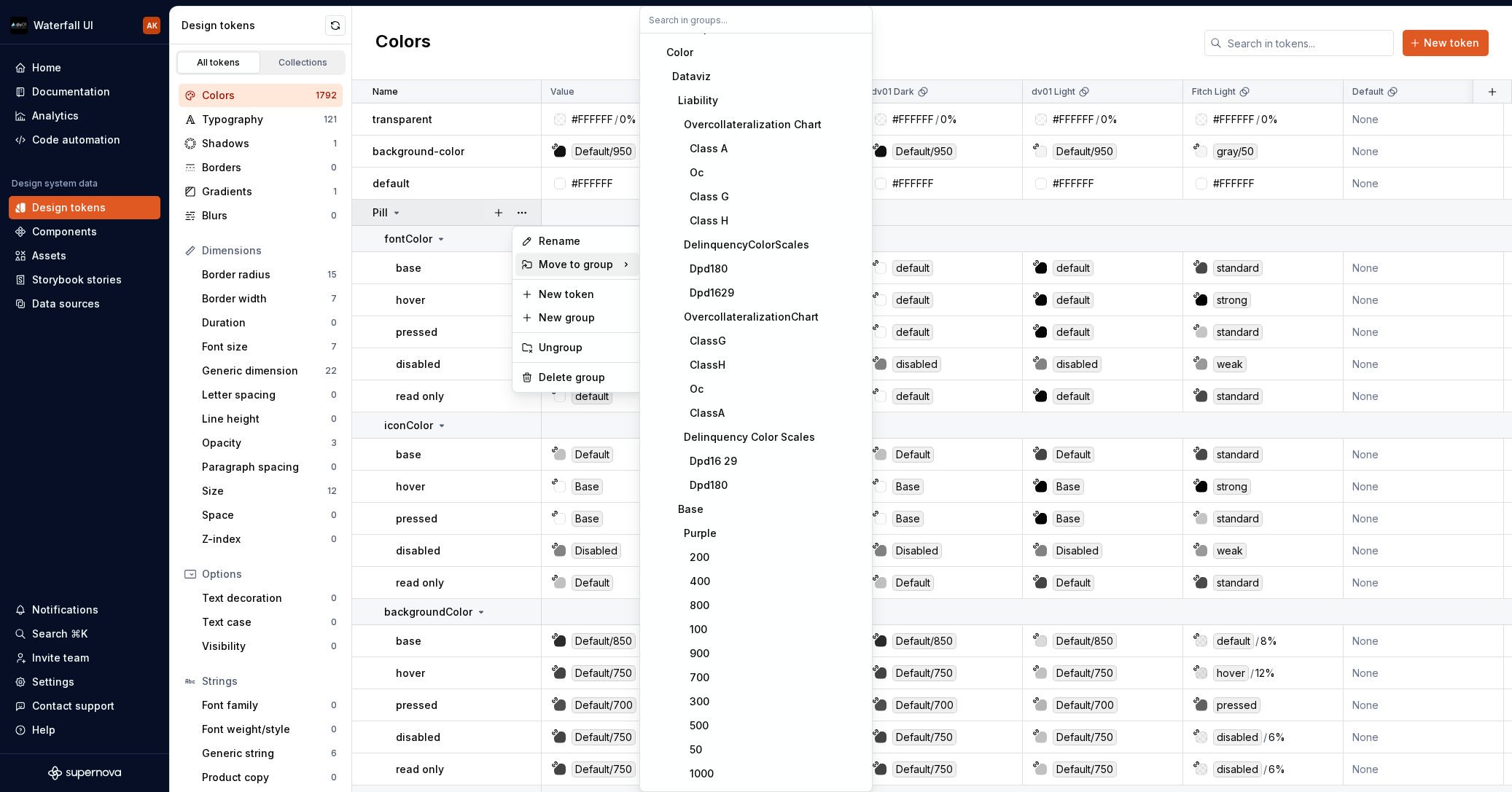
scroll to position [20448, 0]
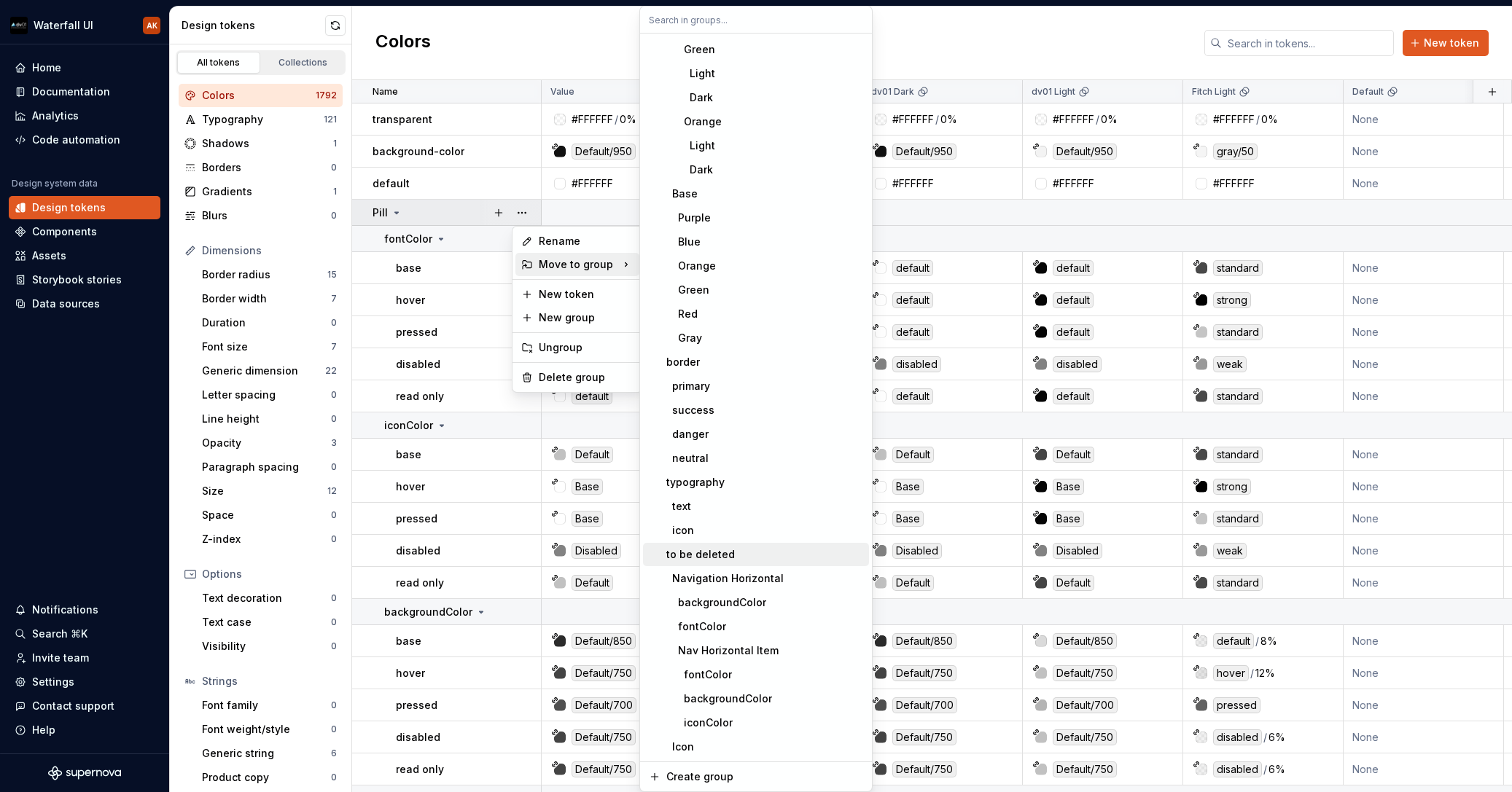
click at [703, 553] on div "to be deleted" at bounding box center [701, 554] width 69 height 15
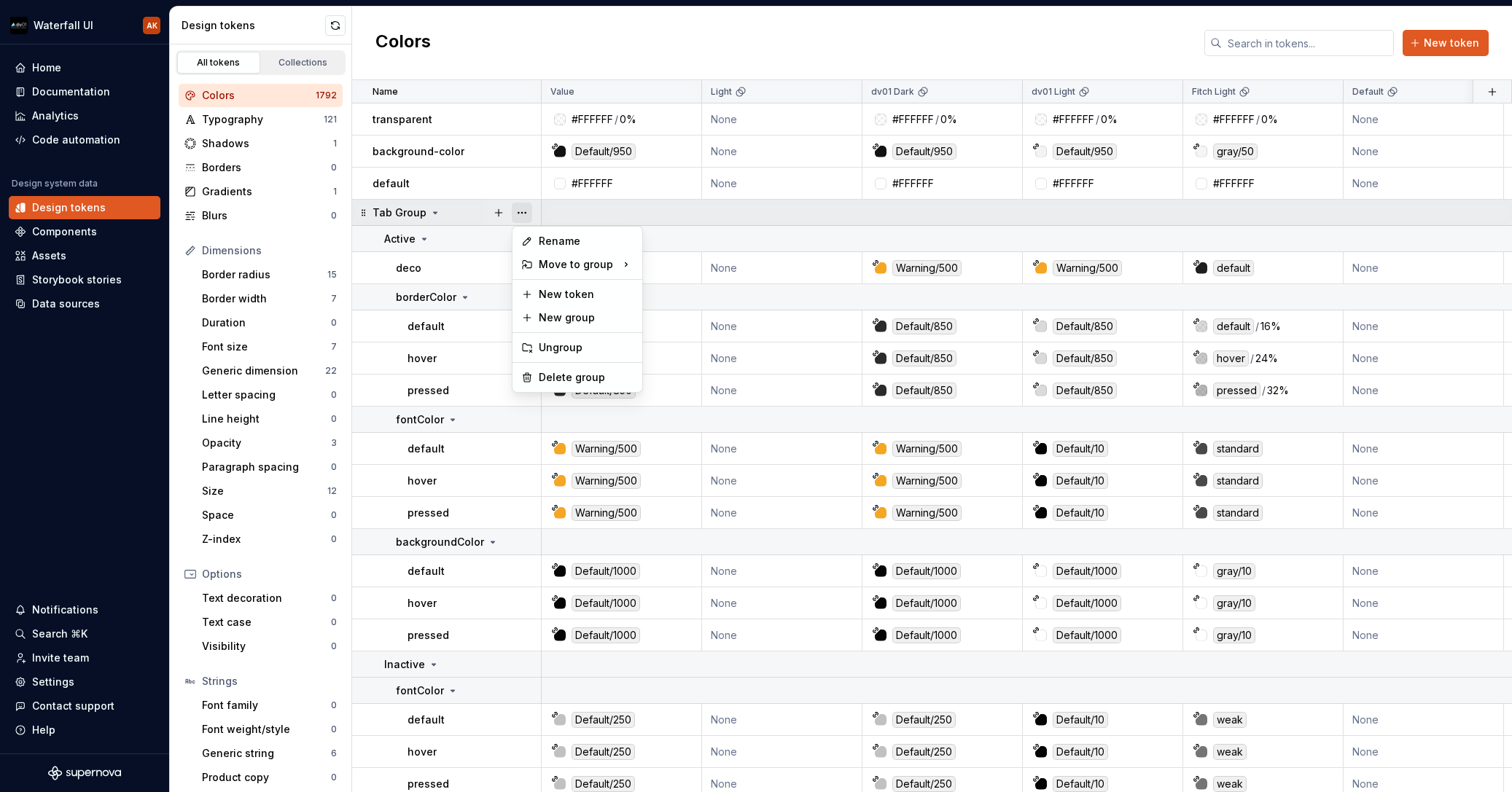
click at [523, 212] on button "button" at bounding box center [522, 212] width 20 height 20
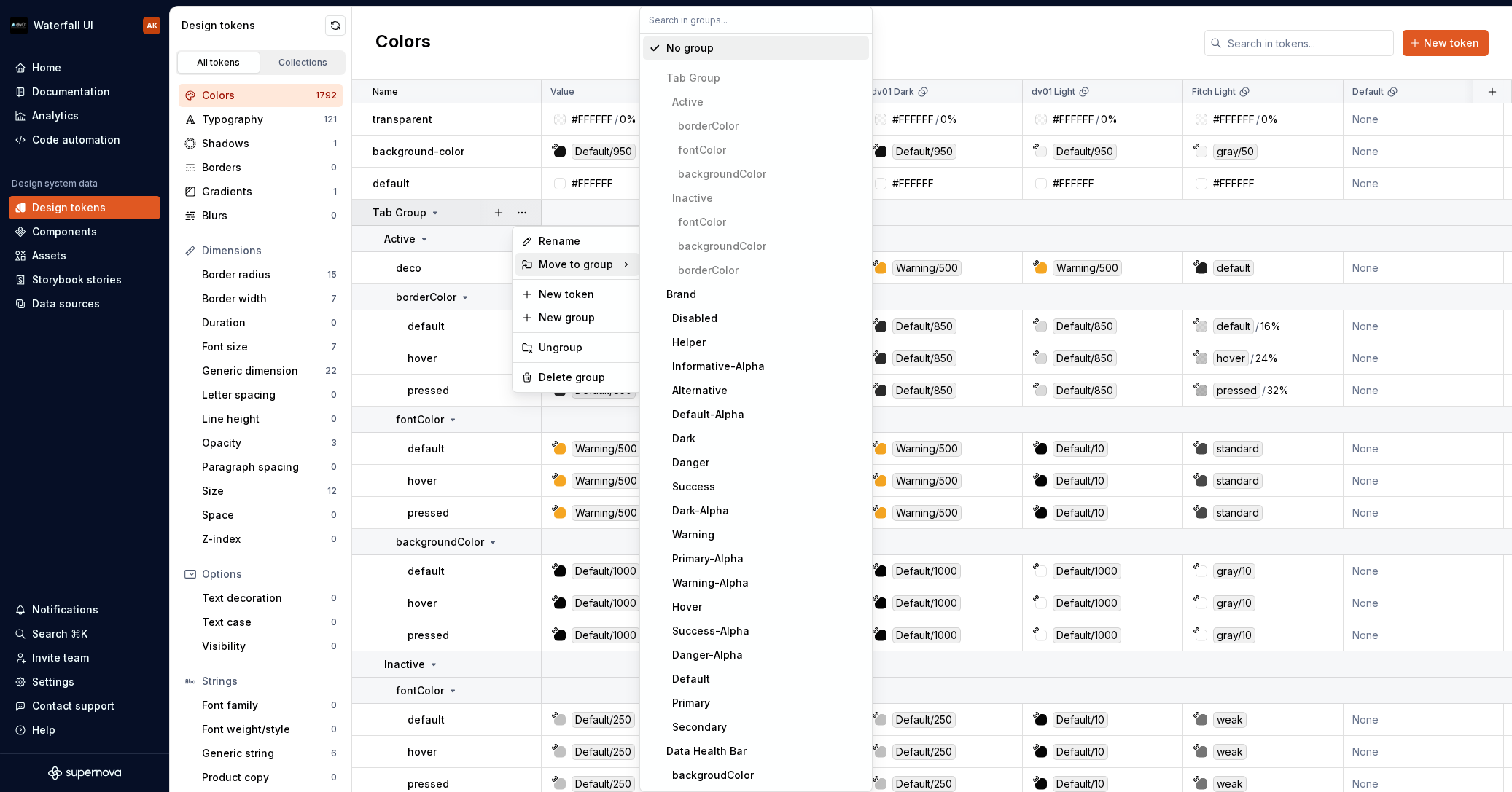
click at [691, 23] on input "text" at bounding box center [756, 20] width 232 height 26
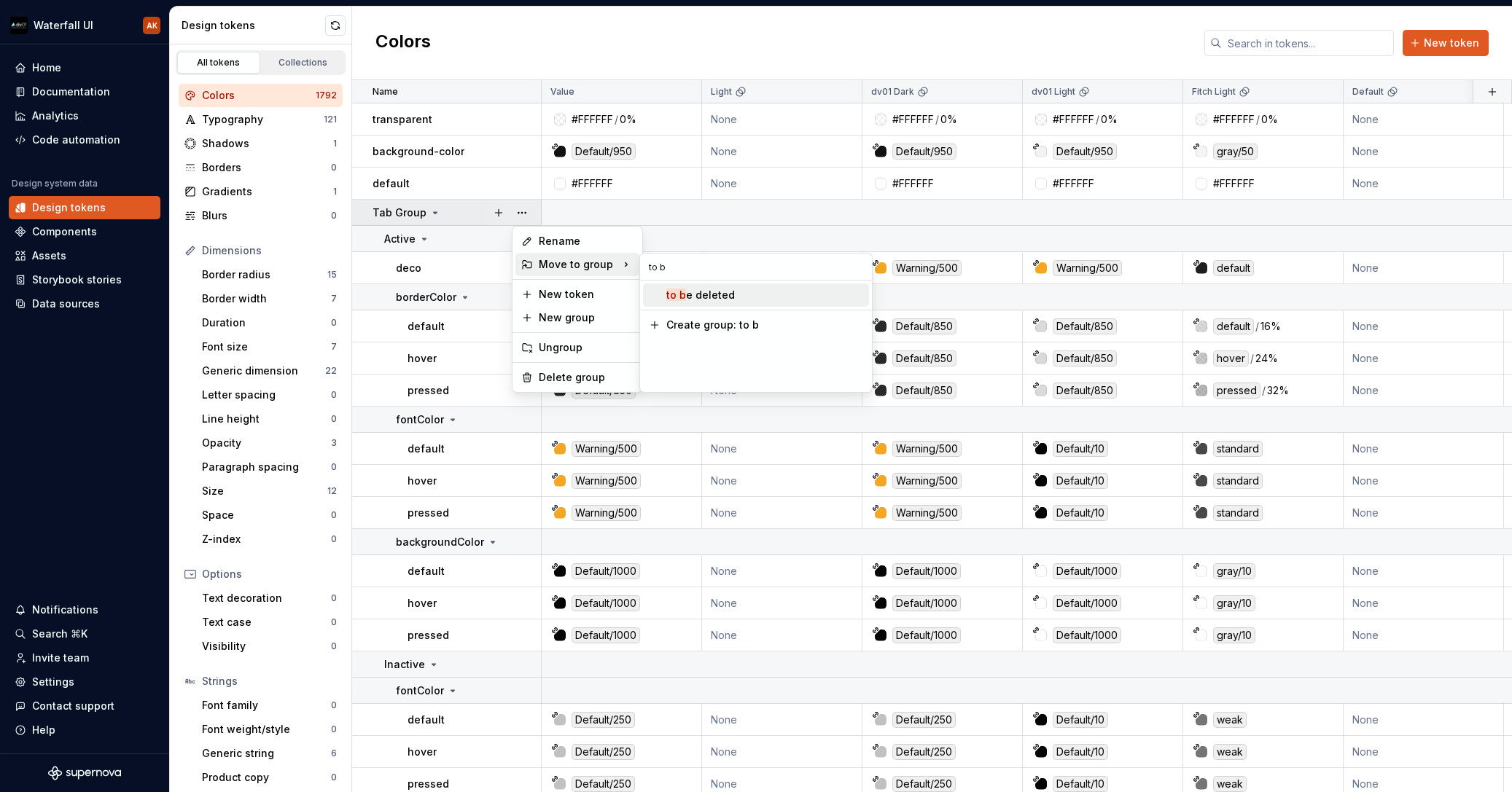
type input "to b"
click at [702, 293] on div "to b e deleted" at bounding box center [701, 295] width 69 height 15
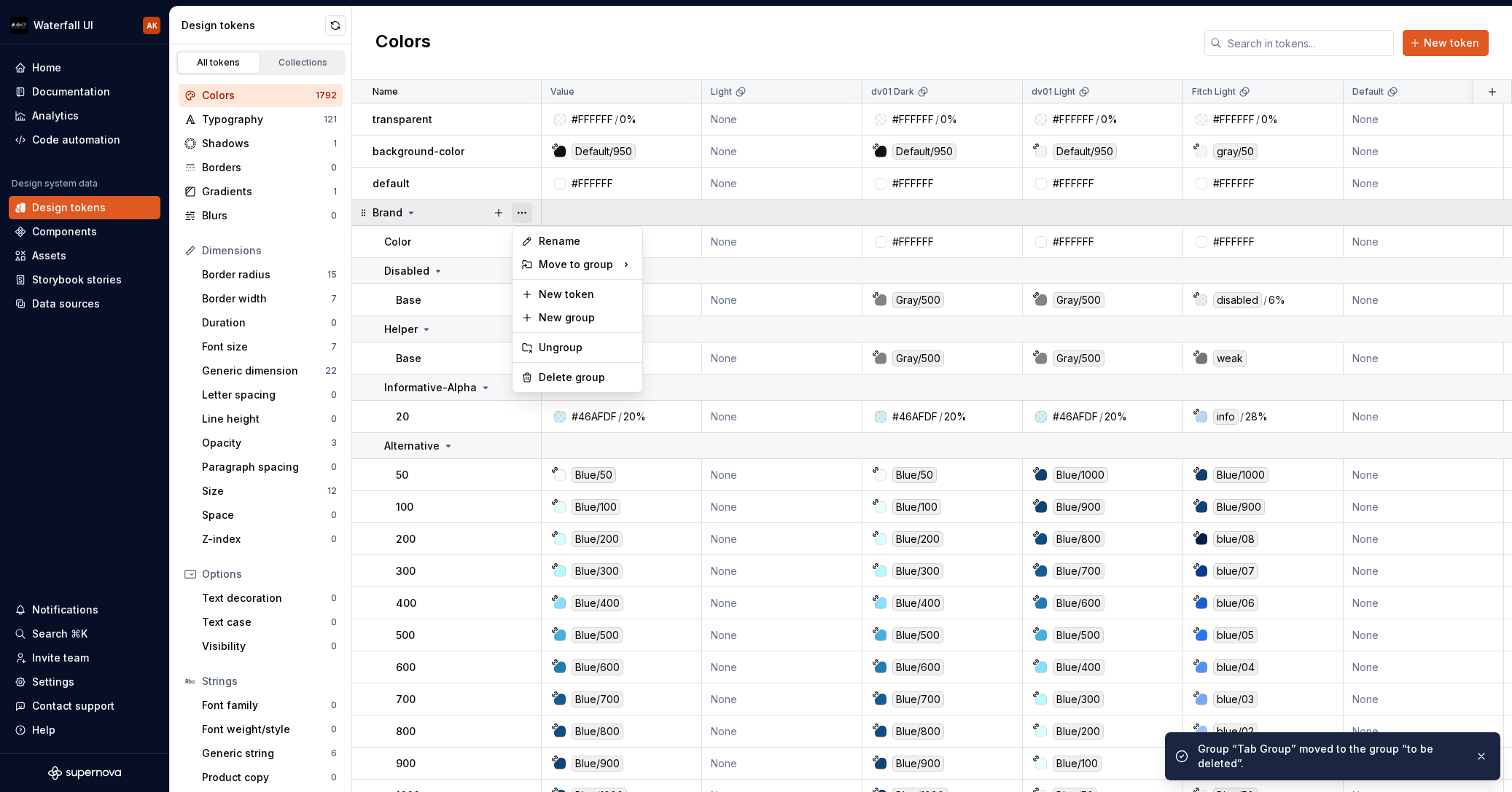
click at [528, 212] on button "button" at bounding box center [522, 212] width 20 height 20
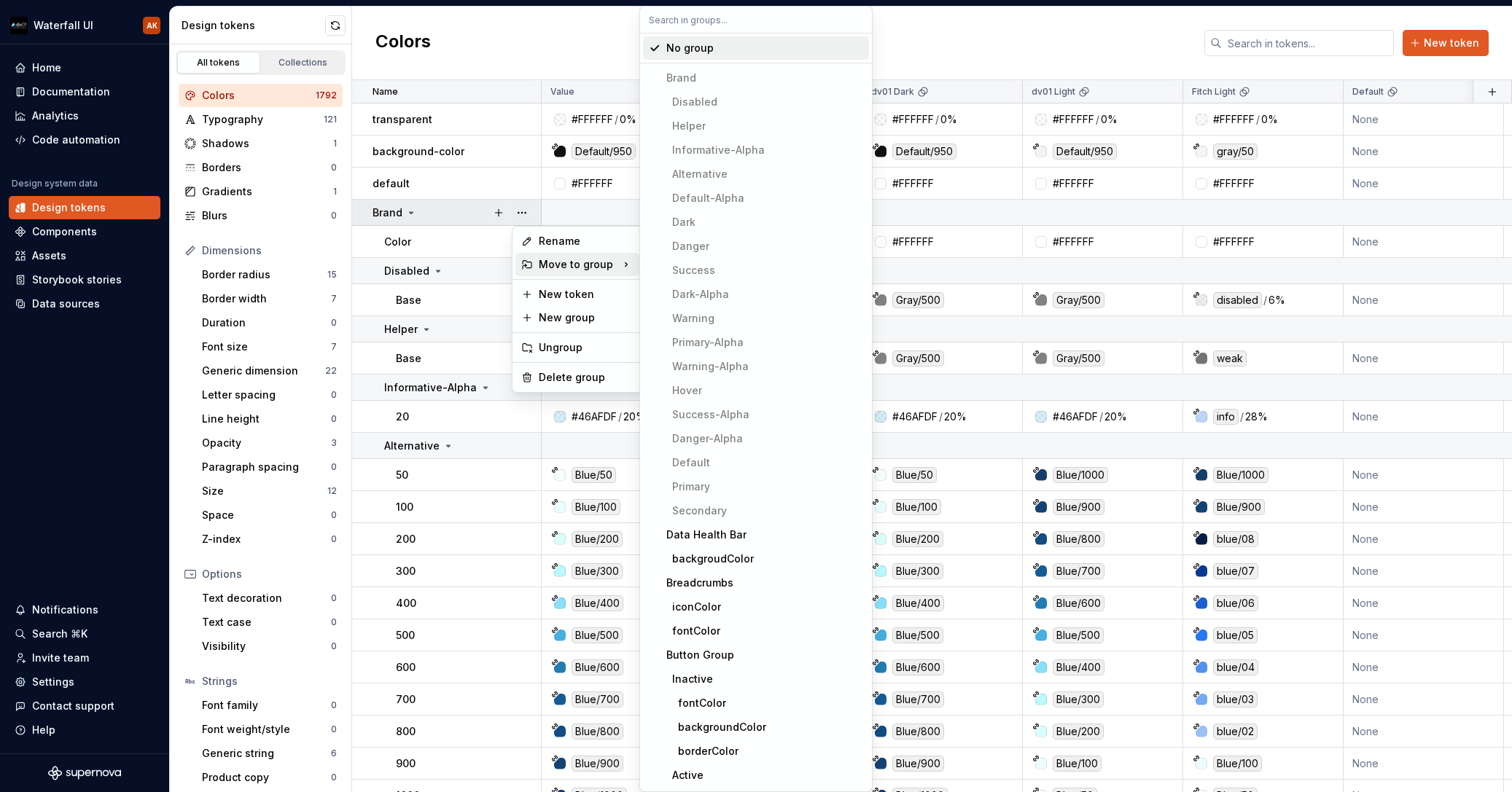
click at [730, 24] on input "text" at bounding box center [756, 20] width 232 height 26
paste input "to b"
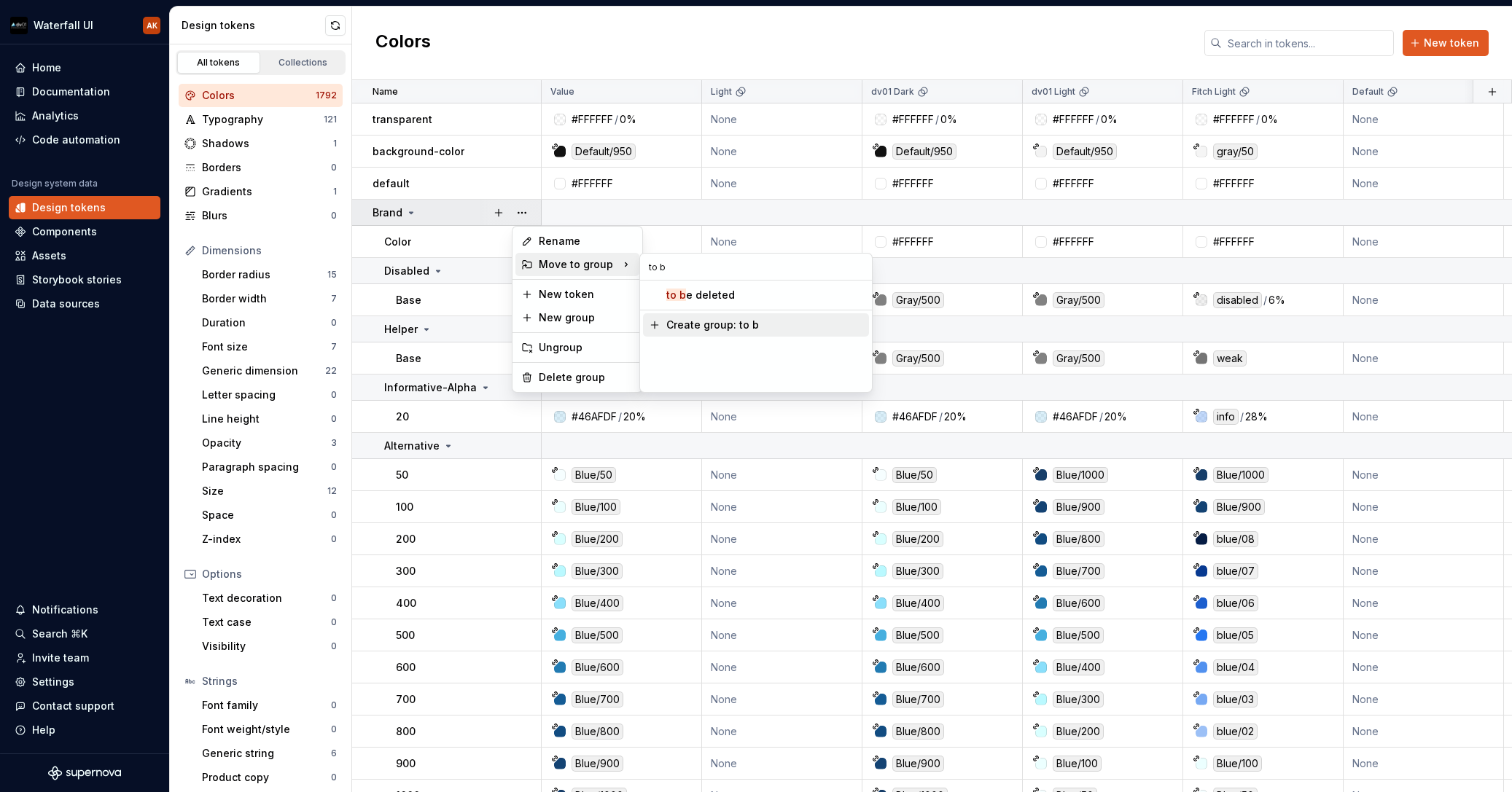
type input "to b"
click at [709, 300] on div "to b e deleted" at bounding box center [701, 295] width 69 height 15
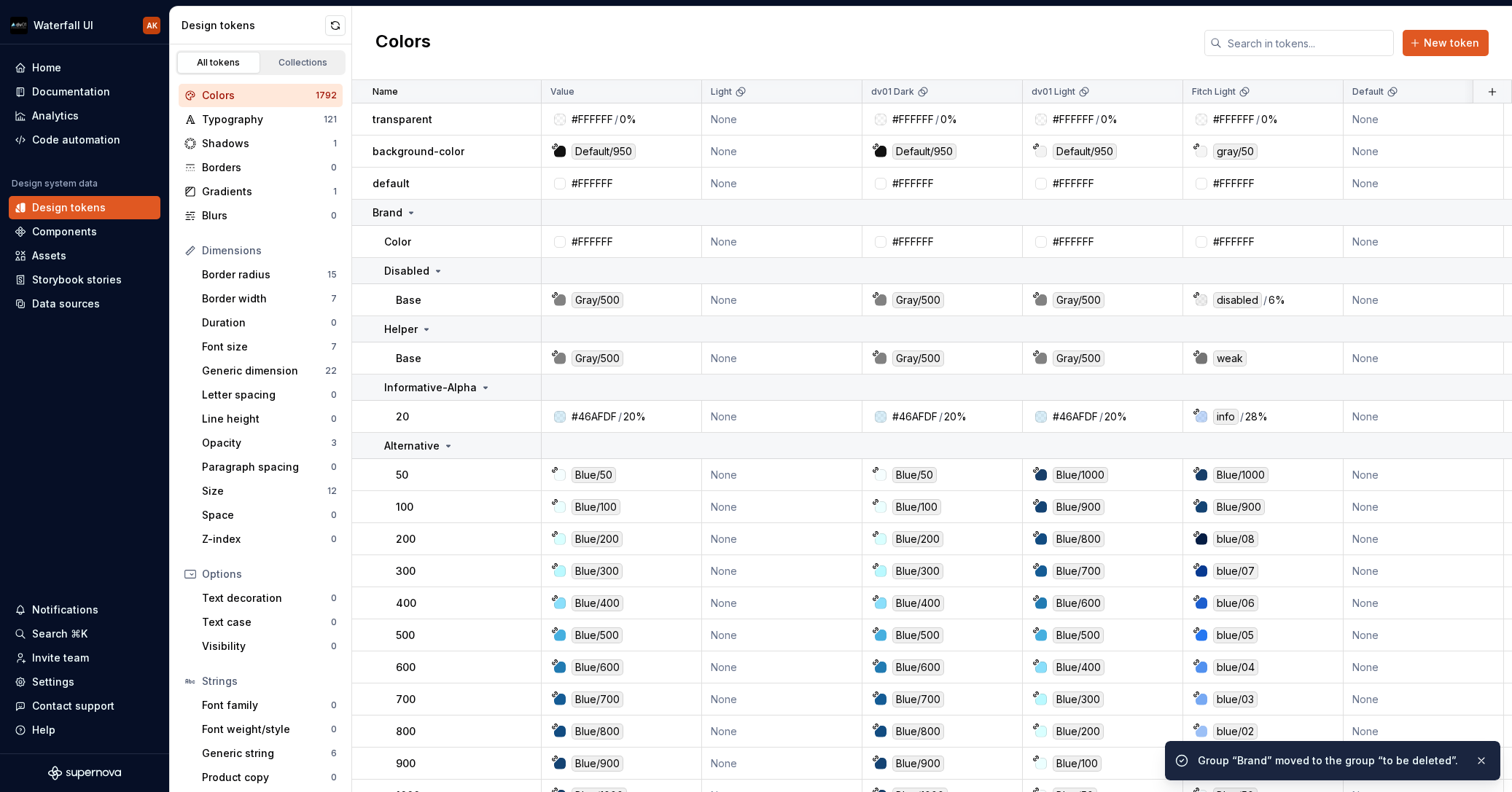
click at [527, 213] on button "button" at bounding box center [522, 212] width 20 height 20
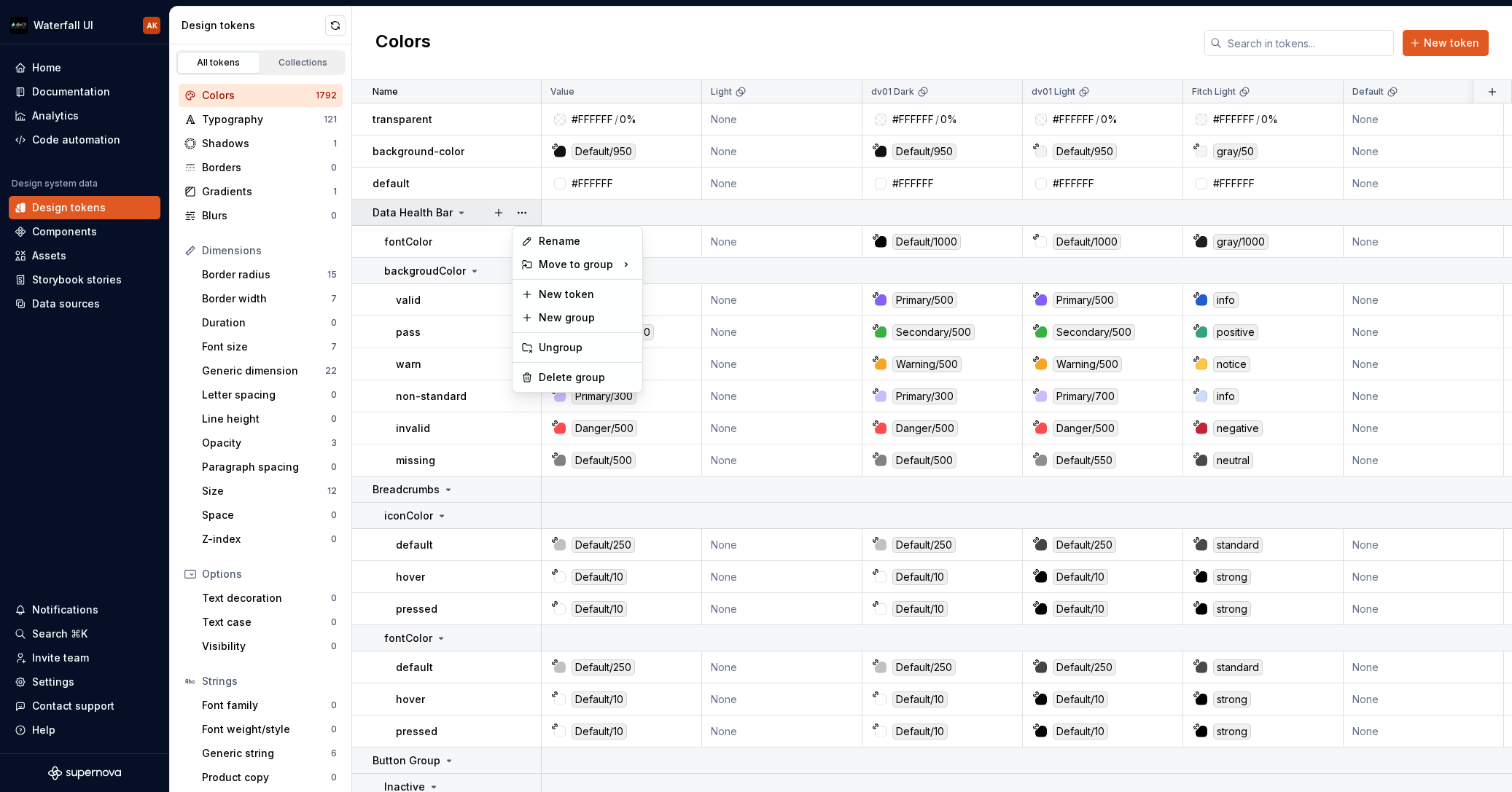
click at [527, 213] on button "button" at bounding box center [522, 212] width 20 height 20
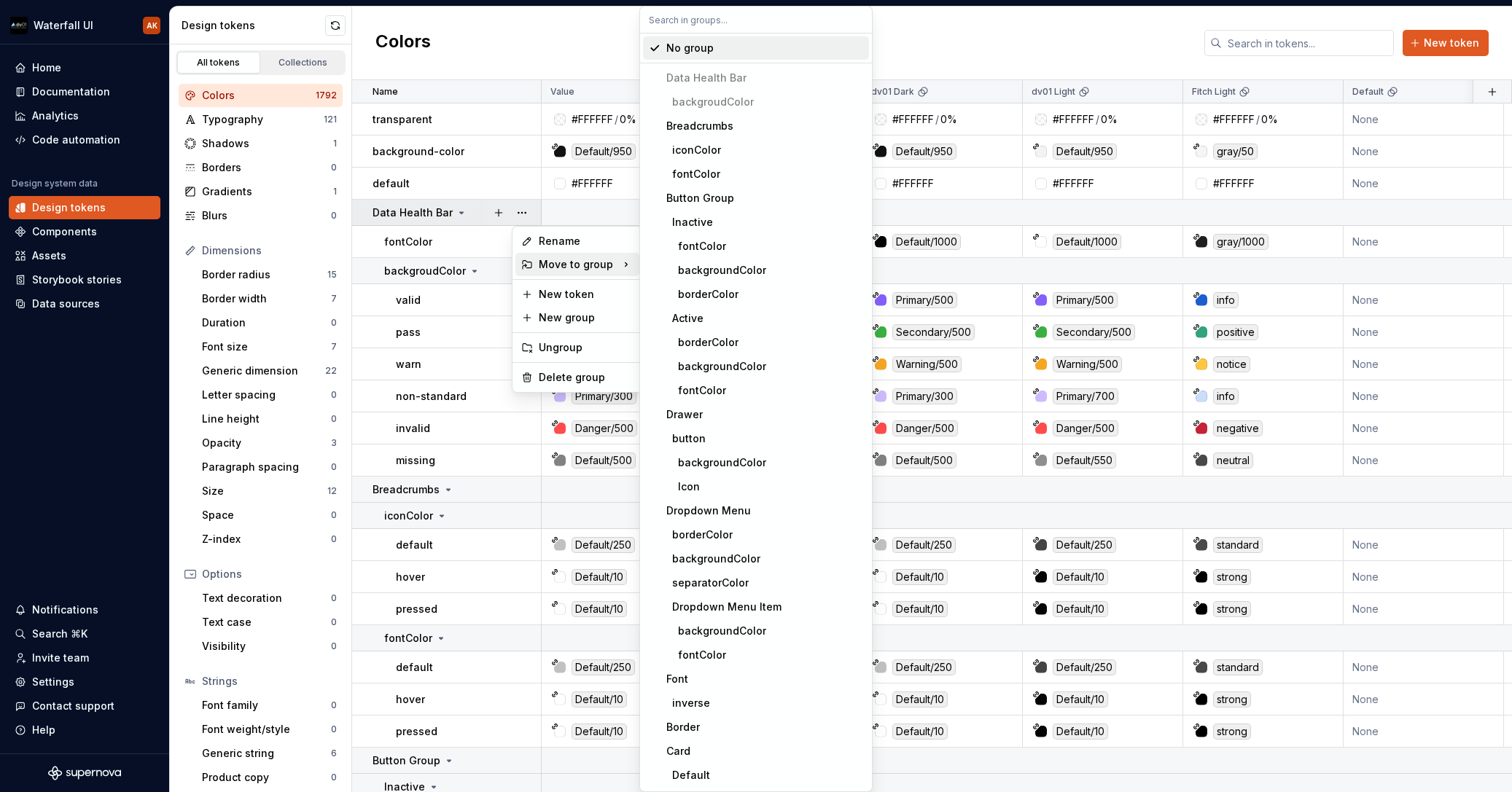
click at [607, 265] on div "Move to group" at bounding box center [577, 264] width 124 height 23
click at [700, 27] on input "text" at bounding box center [756, 20] width 232 height 26
paste input "to b"
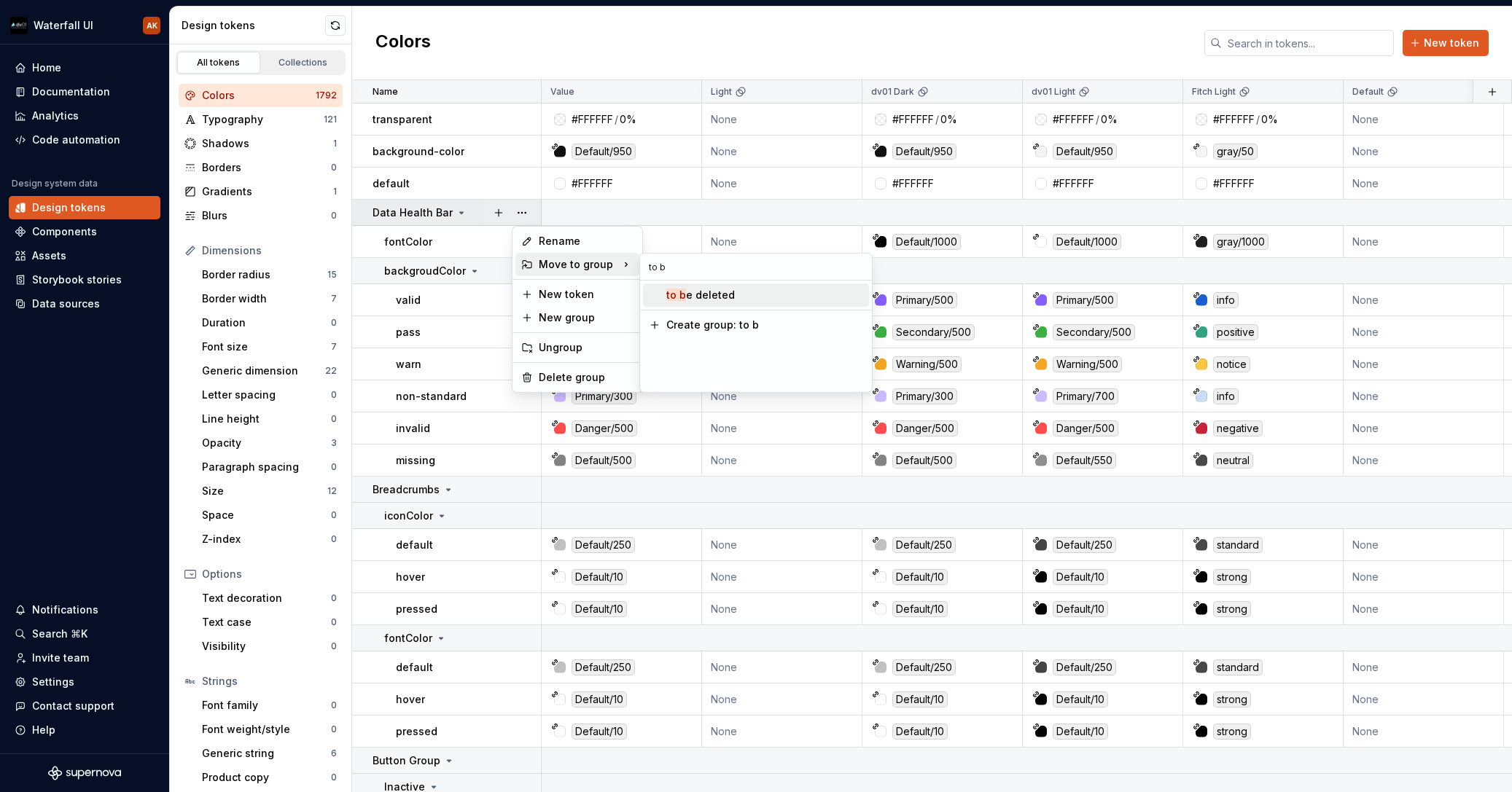
type input "to b"
click at [682, 298] on mark "to b" at bounding box center [677, 295] width 20 height 12
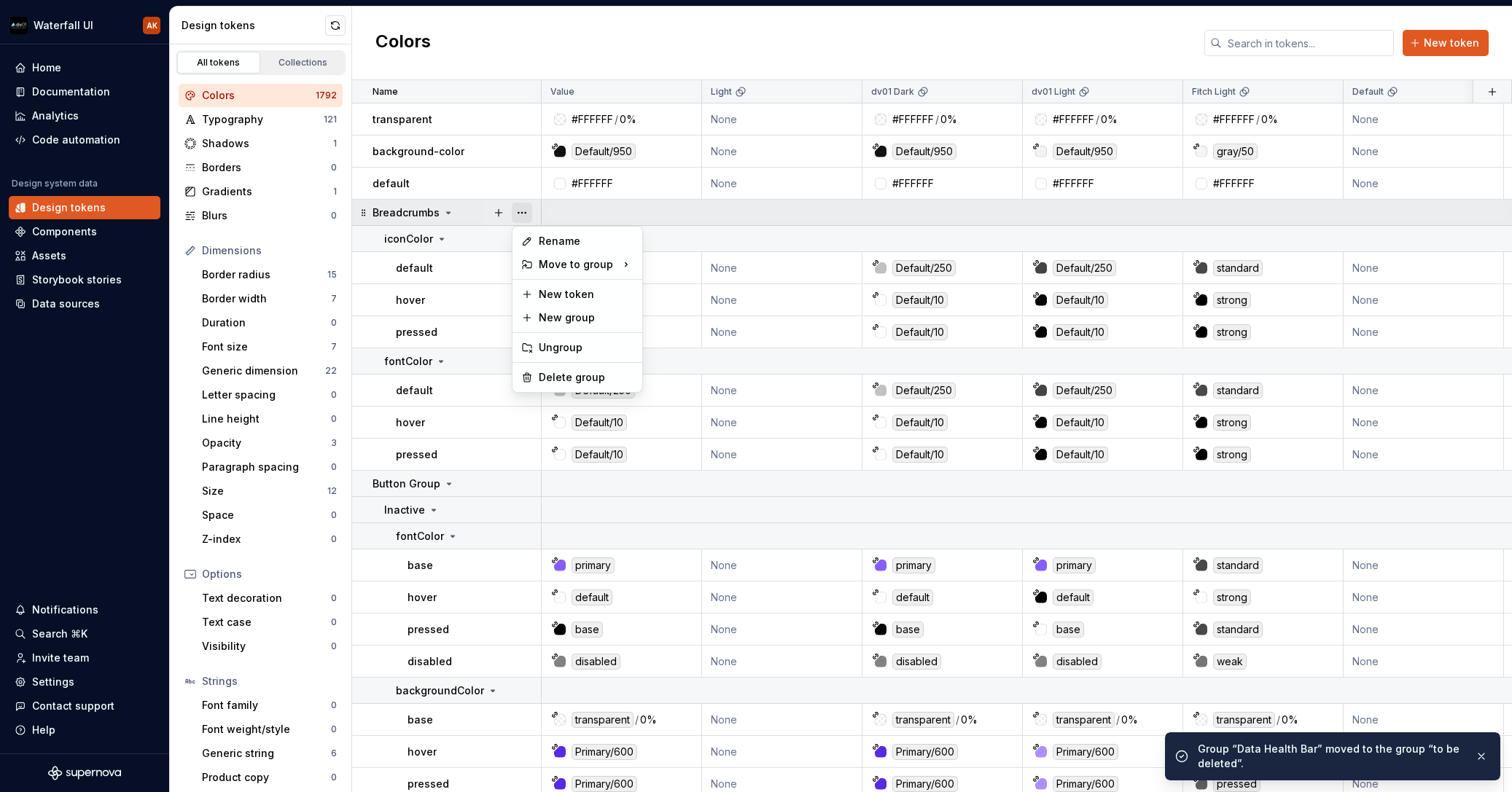
click at [525, 211] on button "button" at bounding box center [522, 212] width 20 height 20
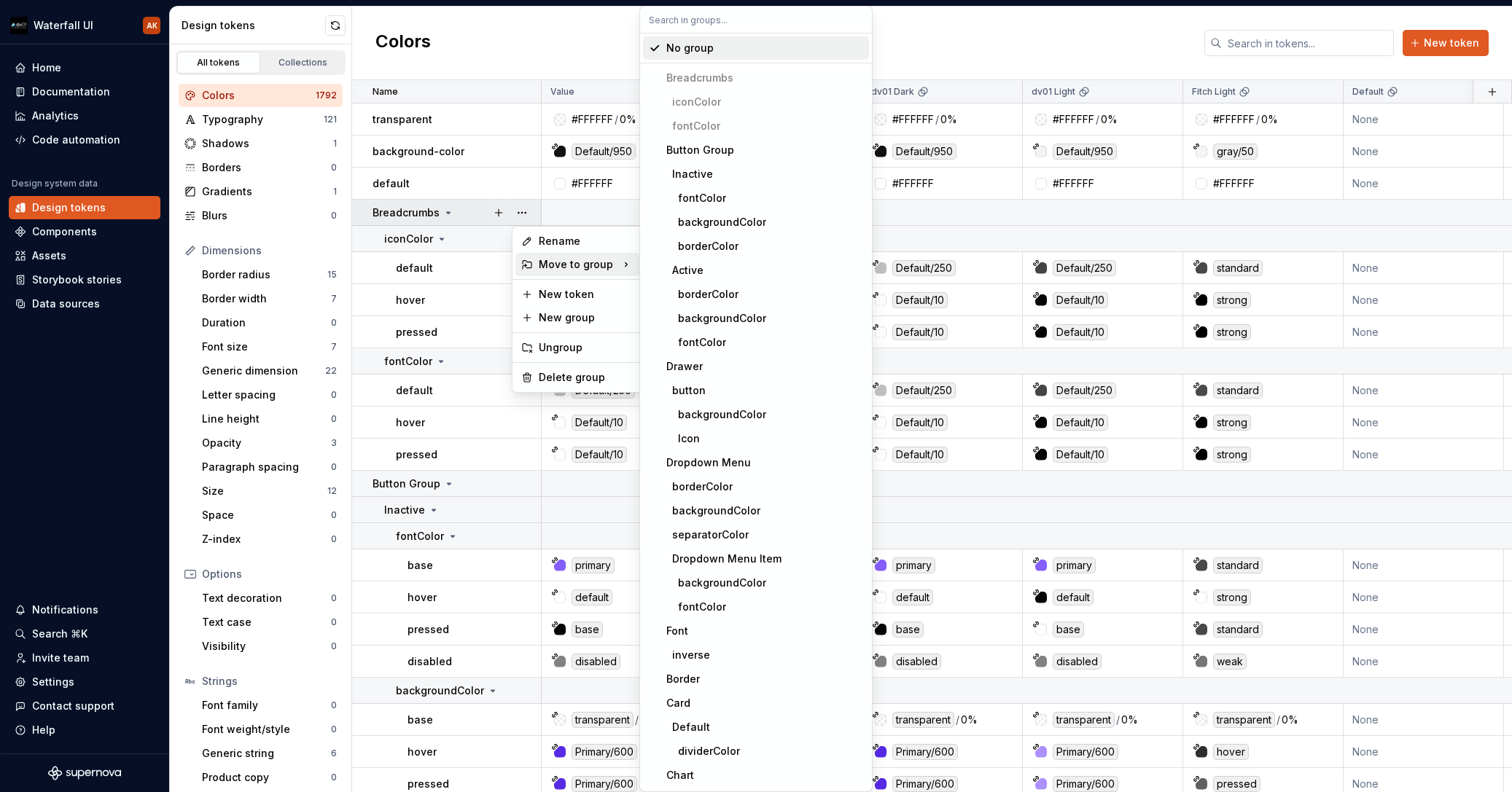
click at [586, 267] on div "Move to group" at bounding box center [577, 264] width 124 height 23
click at [690, 26] on input "text" at bounding box center [756, 20] width 232 height 26
paste input "to b"
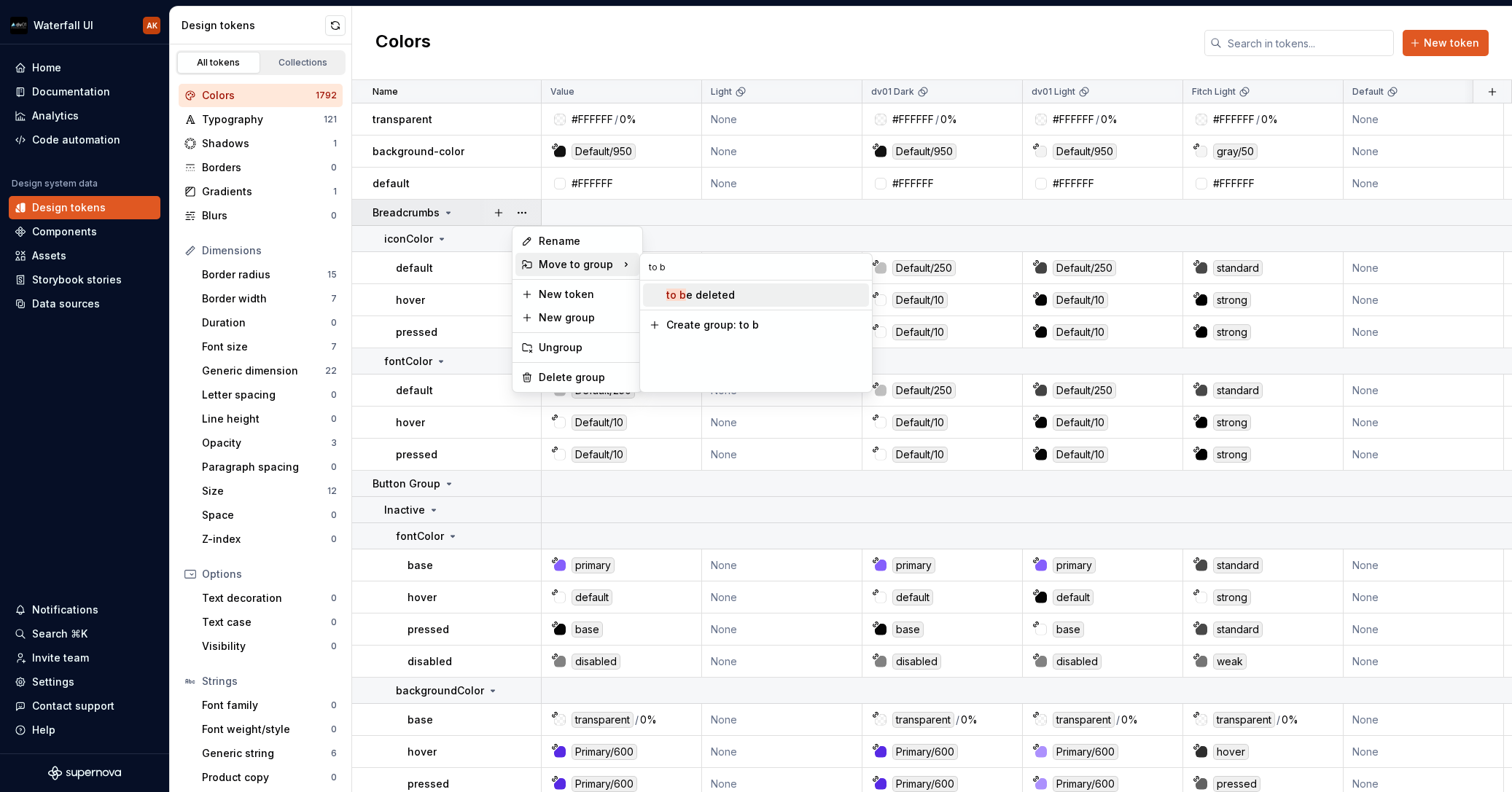
type input "to b"
click at [696, 298] on div "to b e deleted" at bounding box center [701, 295] width 69 height 15
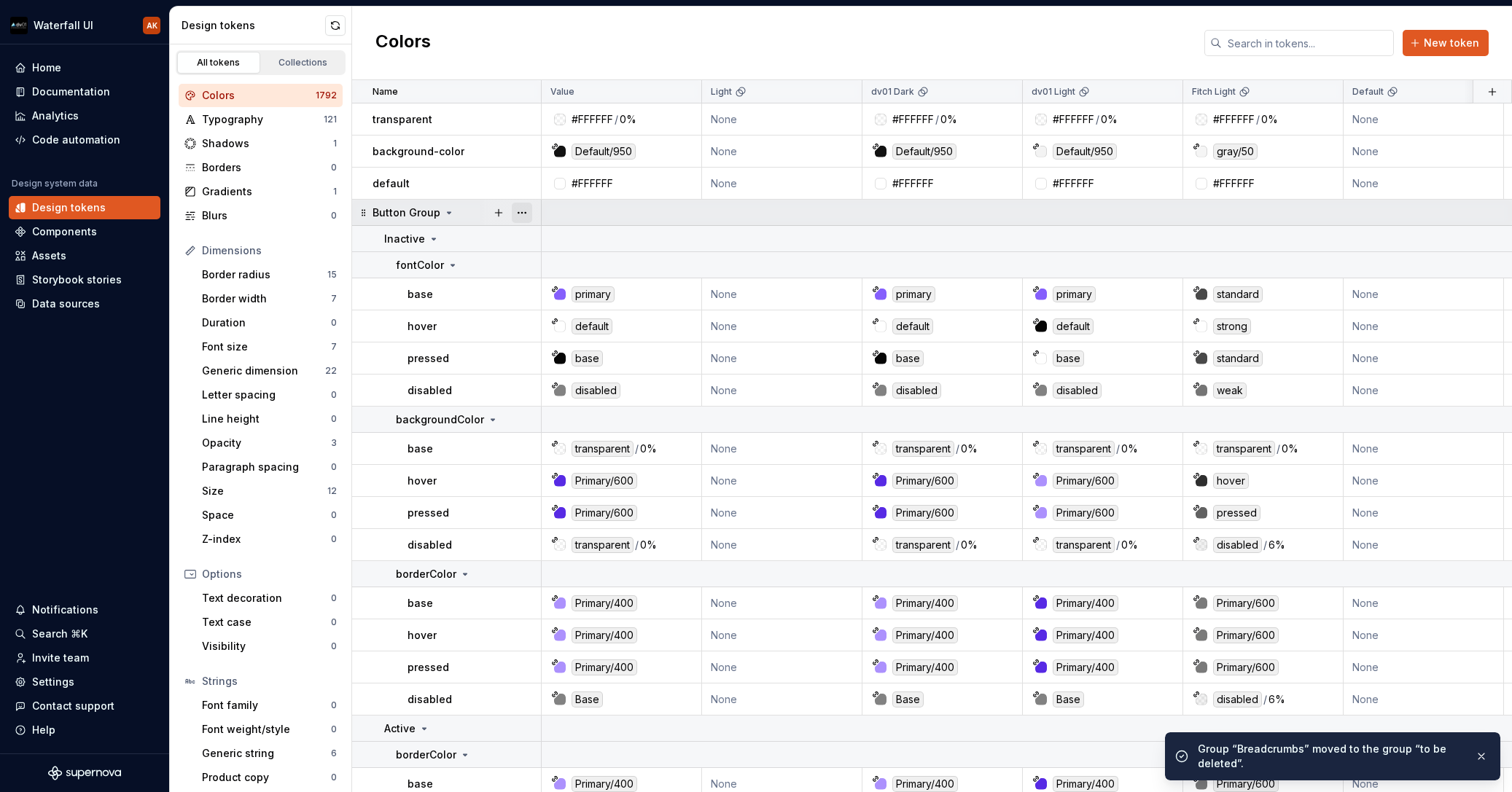
click at [528, 213] on button "button" at bounding box center [522, 212] width 20 height 20
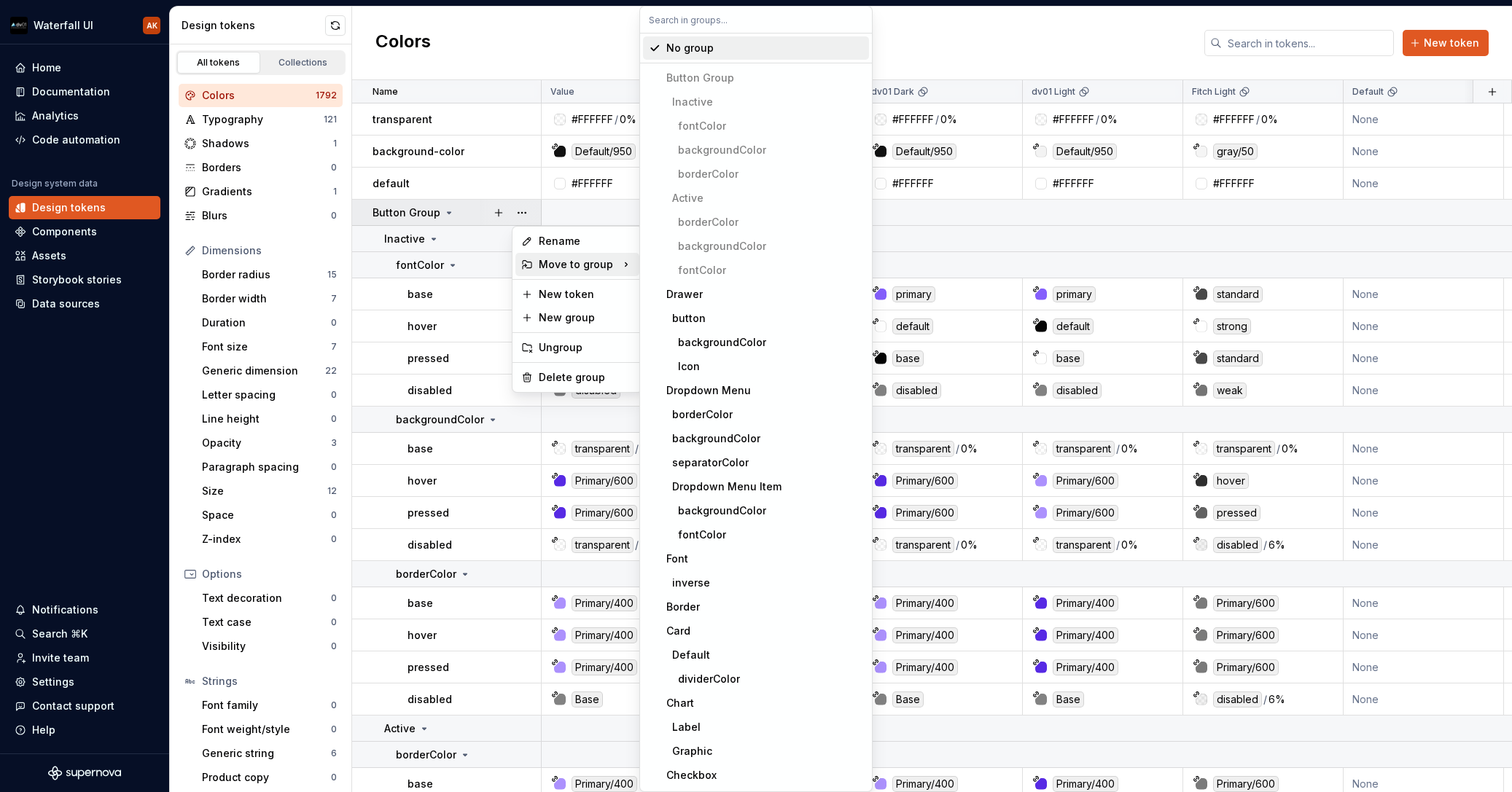
click at [690, 26] on input "text" at bounding box center [756, 20] width 232 height 26
paste input "to b"
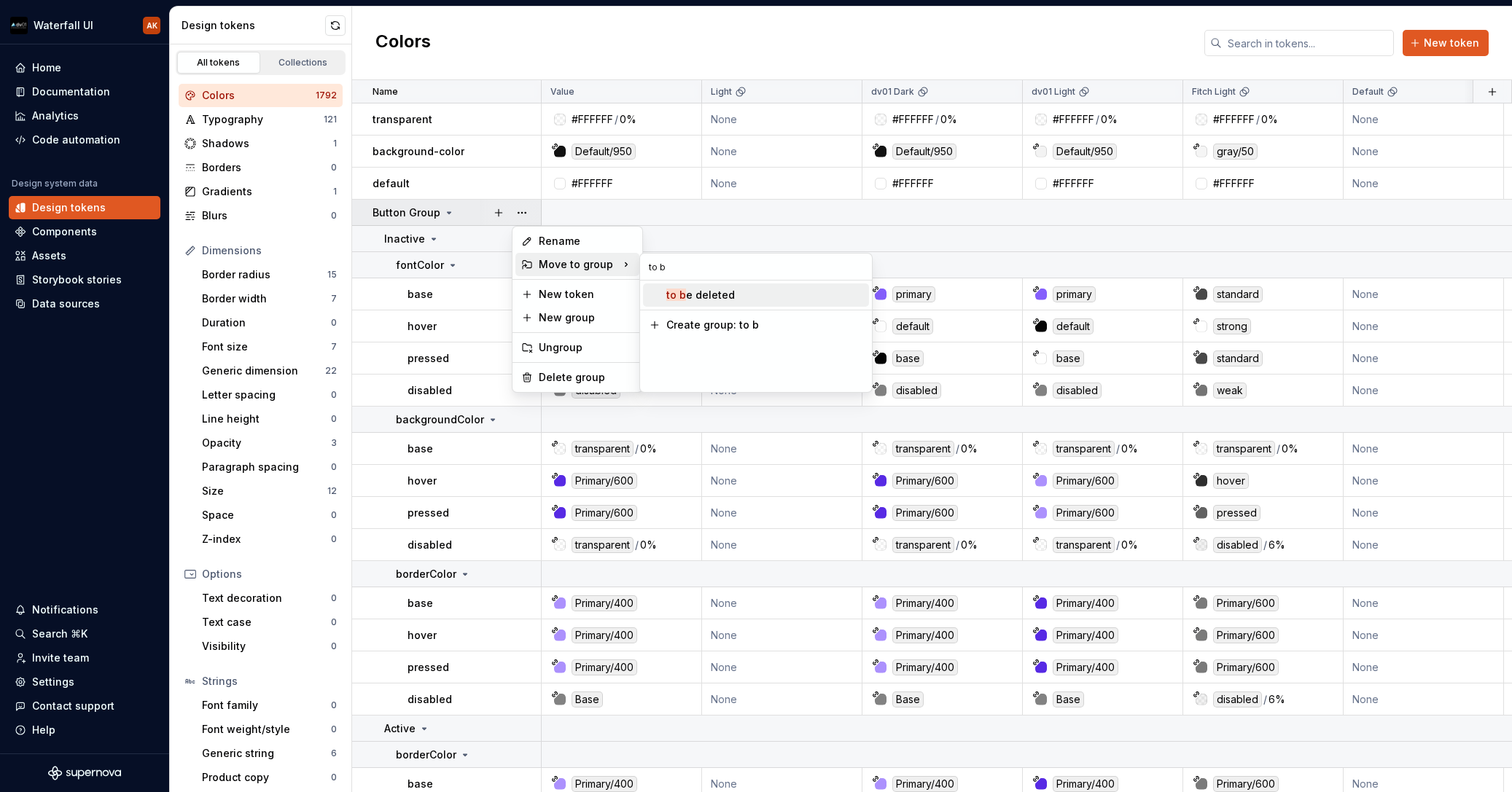
type input "to b"
click at [711, 300] on div "to b e deleted" at bounding box center [701, 295] width 69 height 15
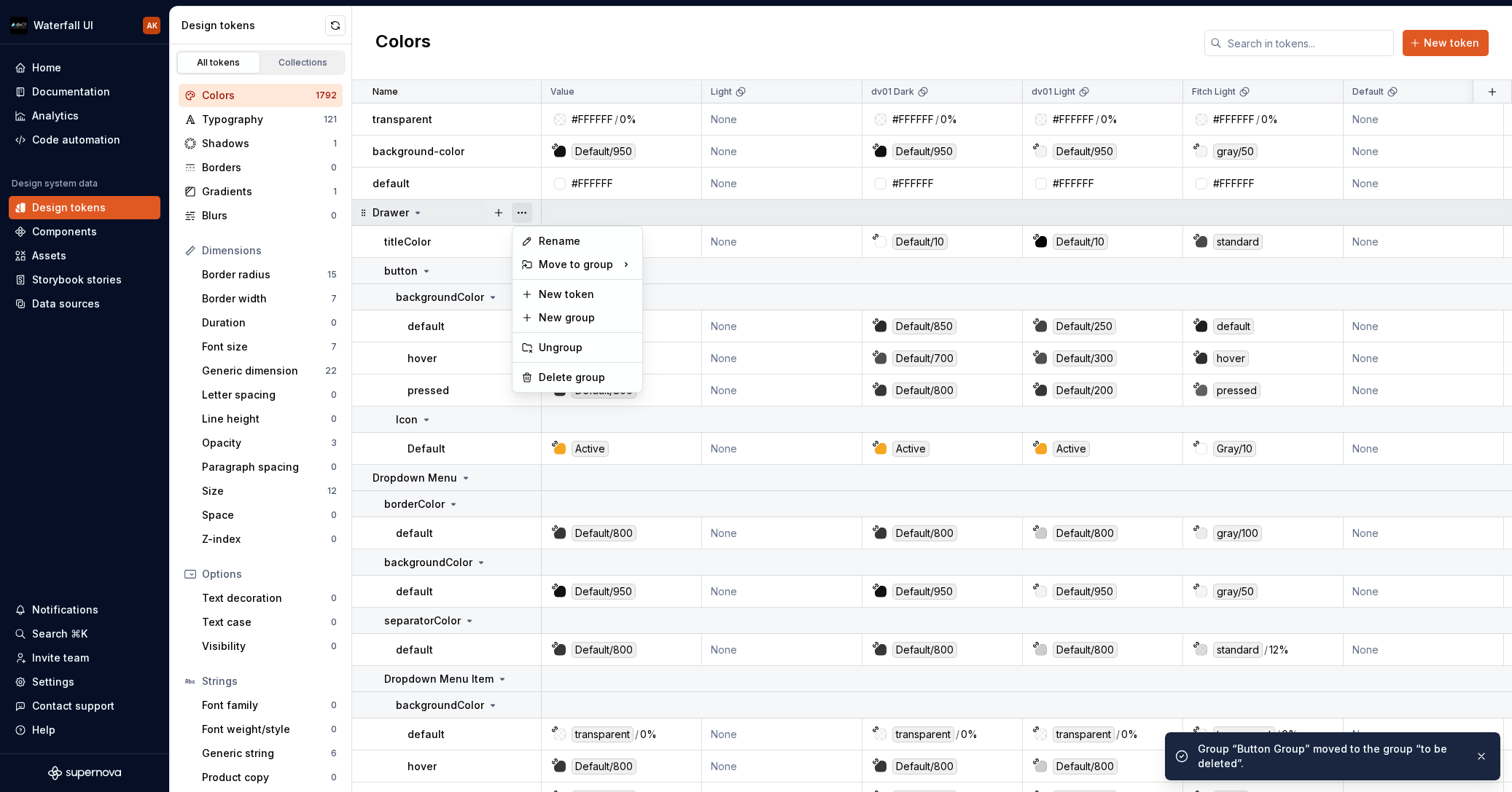
click at [523, 211] on button "button" at bounding box center [522, 212] width 20 height 20
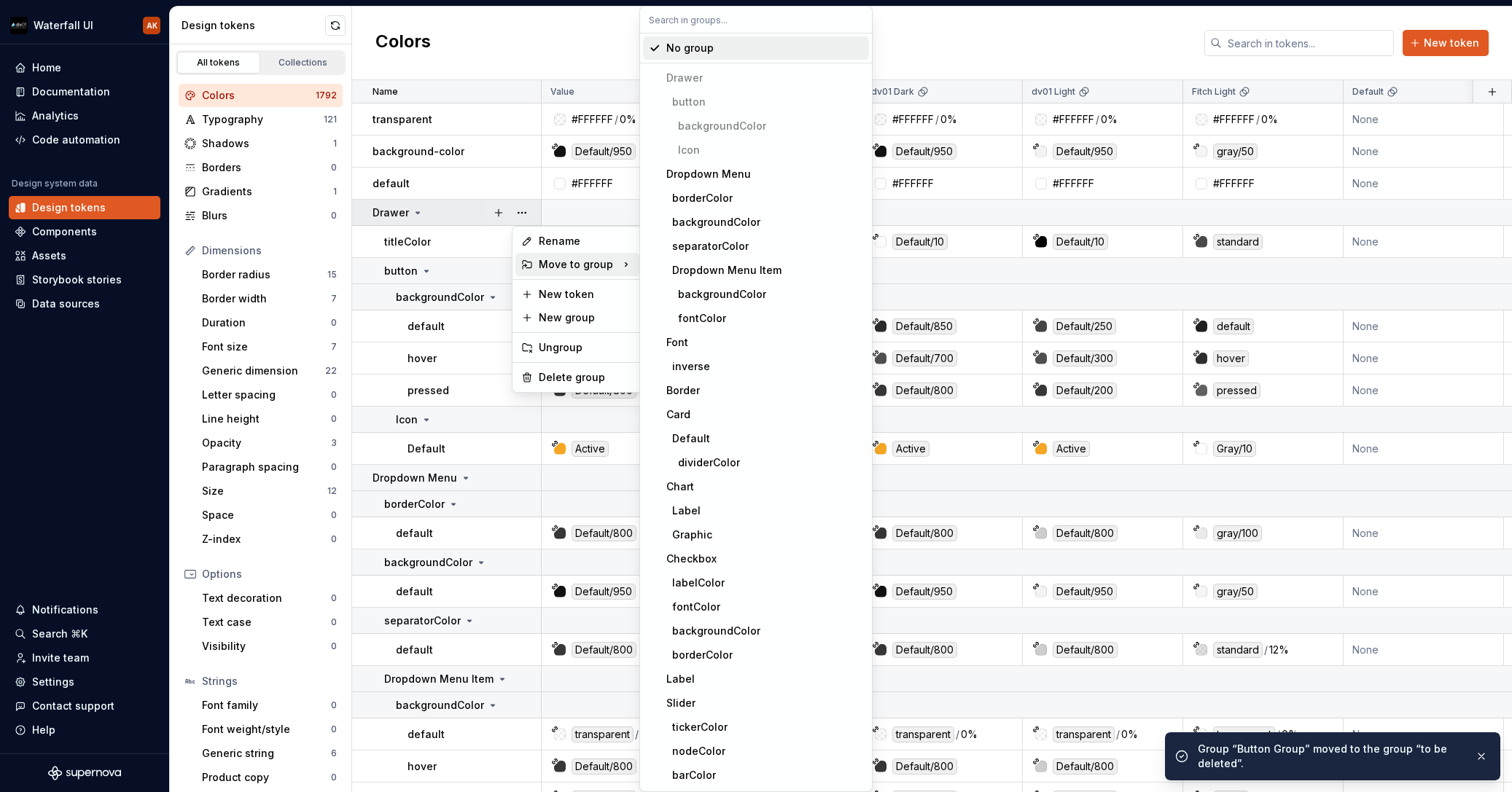
click at [596, 260] on div "Move to group" at bounding box center [577, 264] width 124 height 23
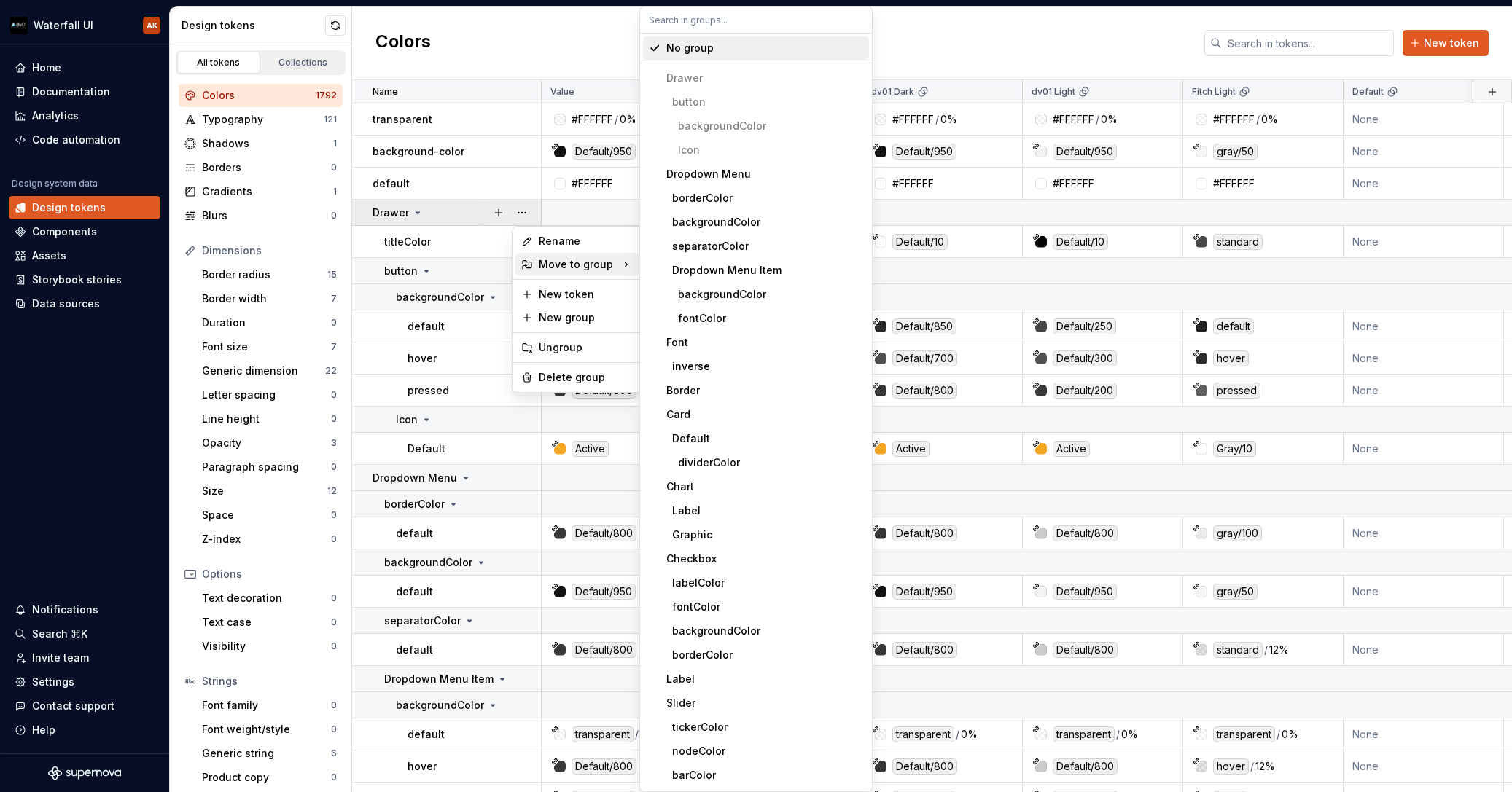
click at [678, 29] on input "text" at bounding box center [756, 20] width 232 height 26
paste input "to b"
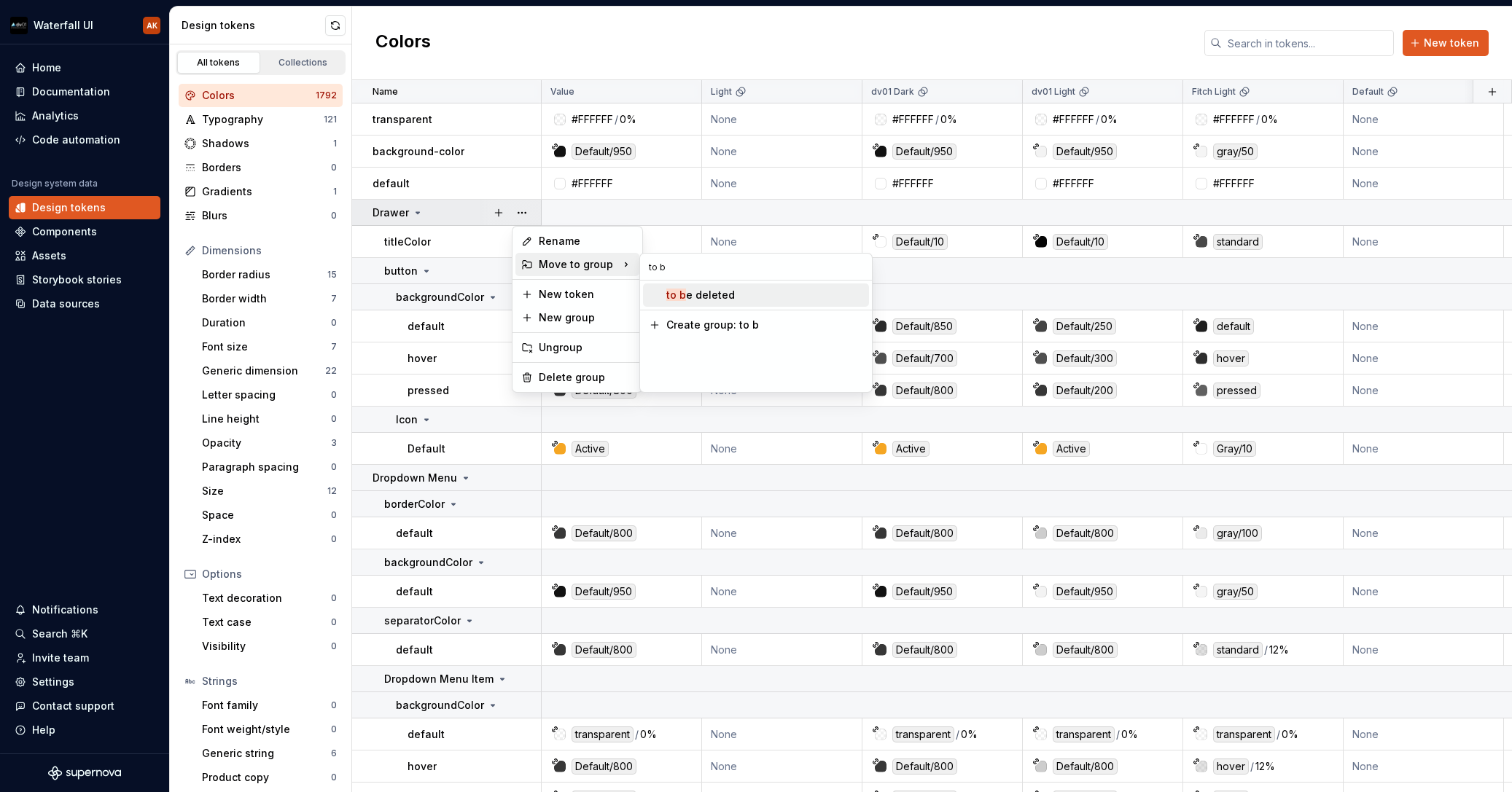
type input "to b"
click at [704, 295] on div "to b e deleted" at bounding box center [701, 295] width 69 height 15
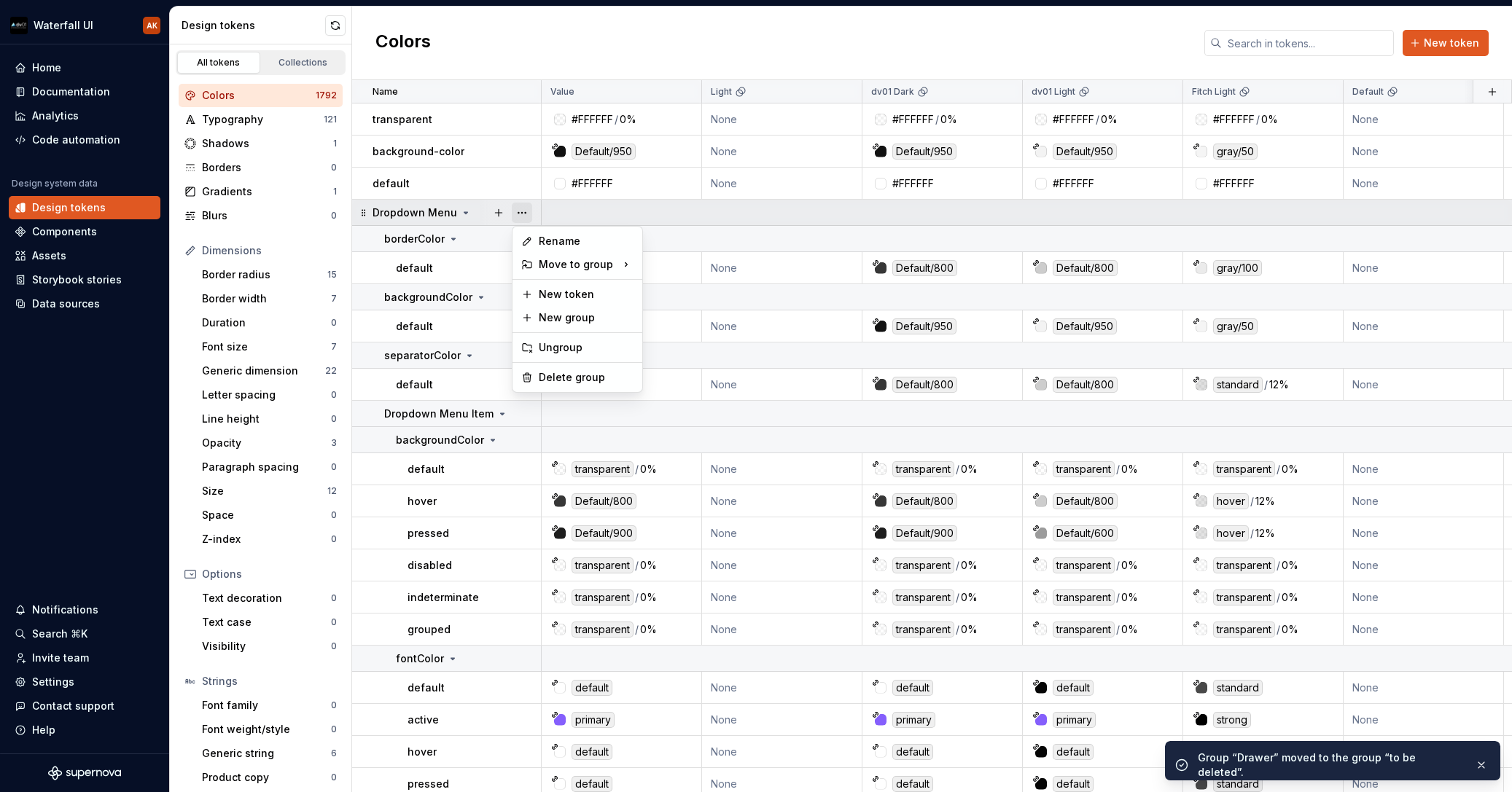
click at [529, 215] on button "button" at bounding box center [522, 212] width 20 height 20
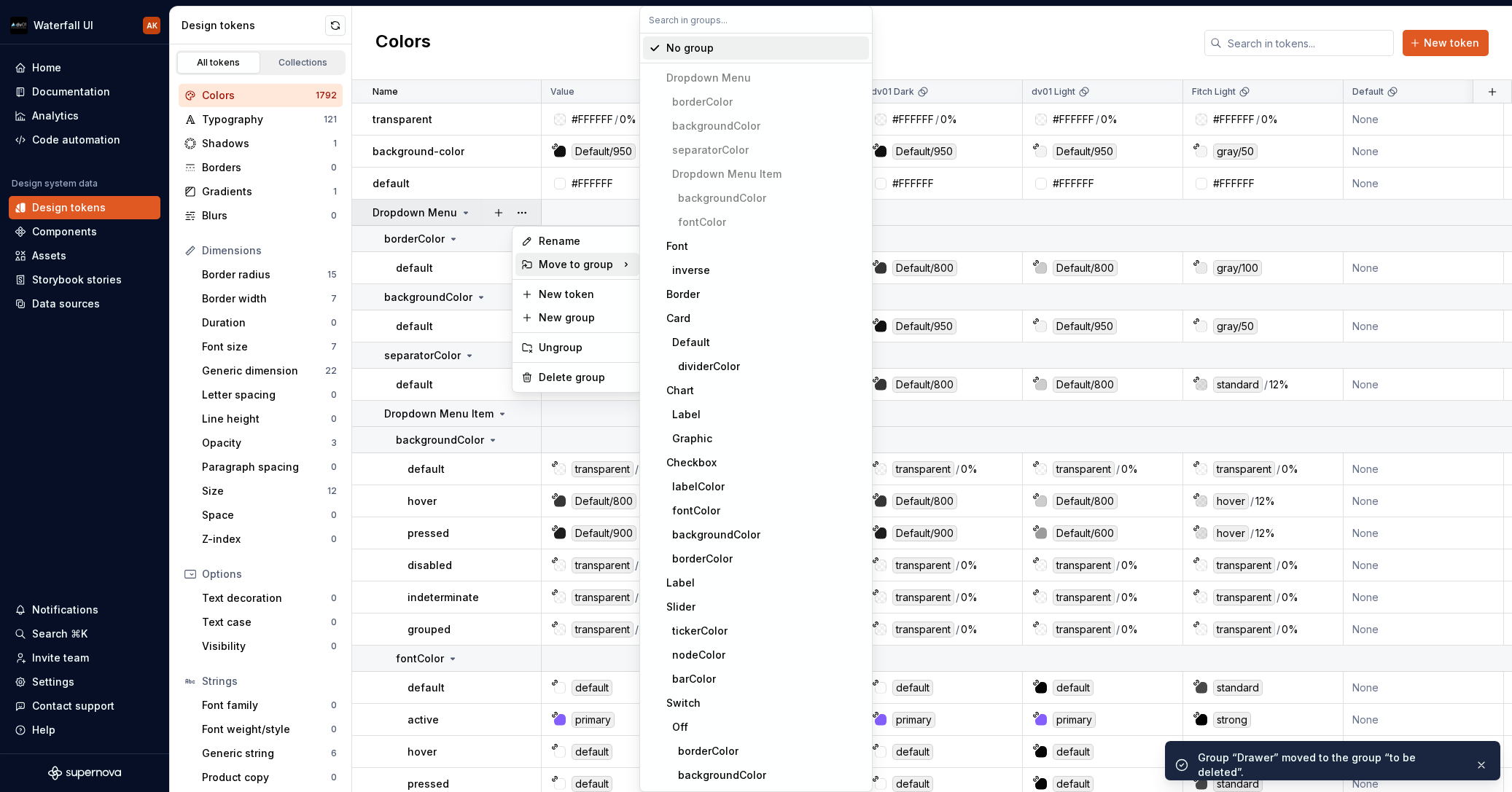
click at [596, 262] on div "Move to group" at bounding box center [577, 264] width 124 height 23
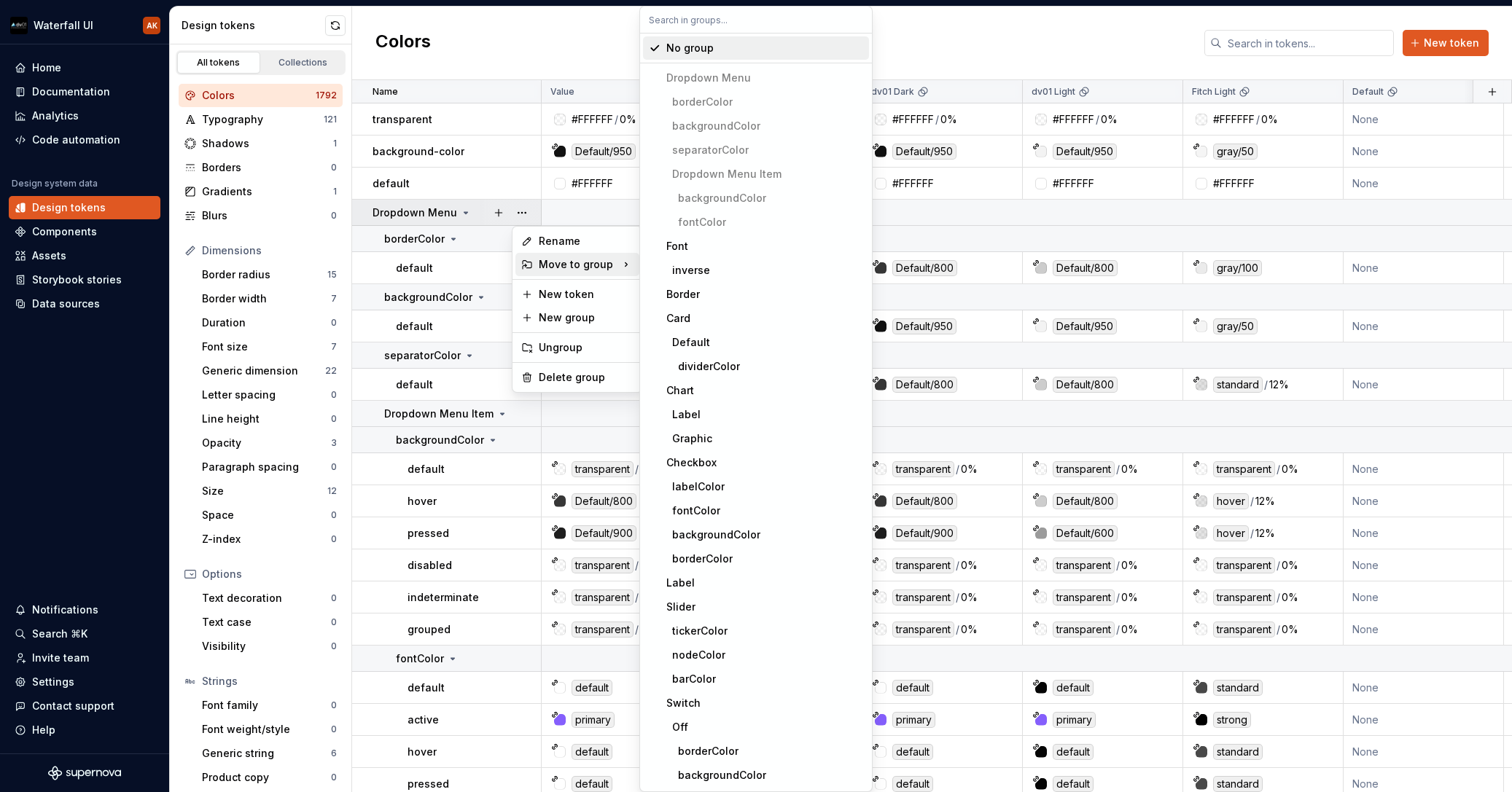
click at [664, 23] on input "text" at bounding box center [756, 20] width 232 height 26
paste input "to b"
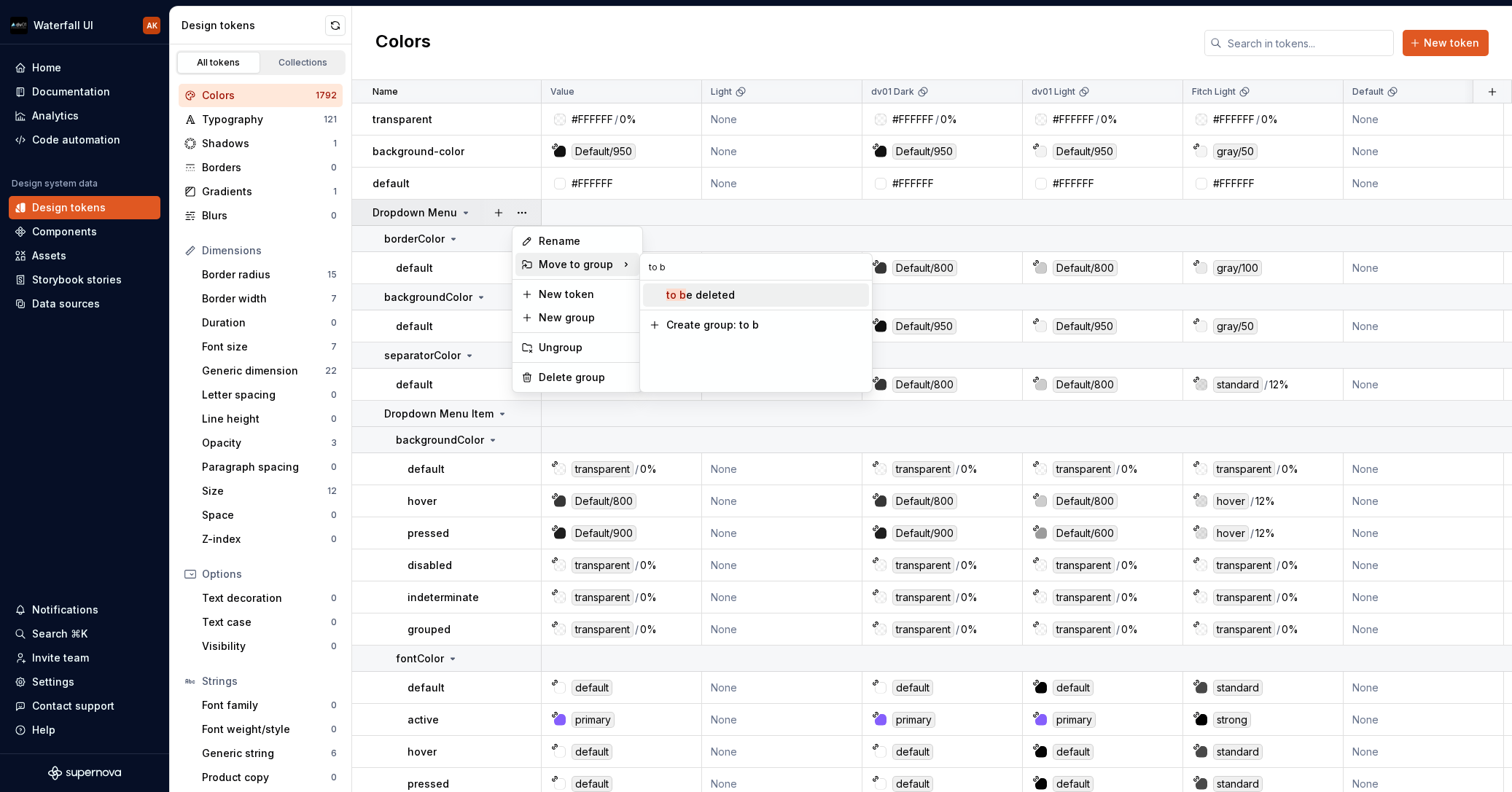
type input "to b"
click at [690, 295] on div "to b e deleted" at bounding box center [701, 295] width 69 height 15
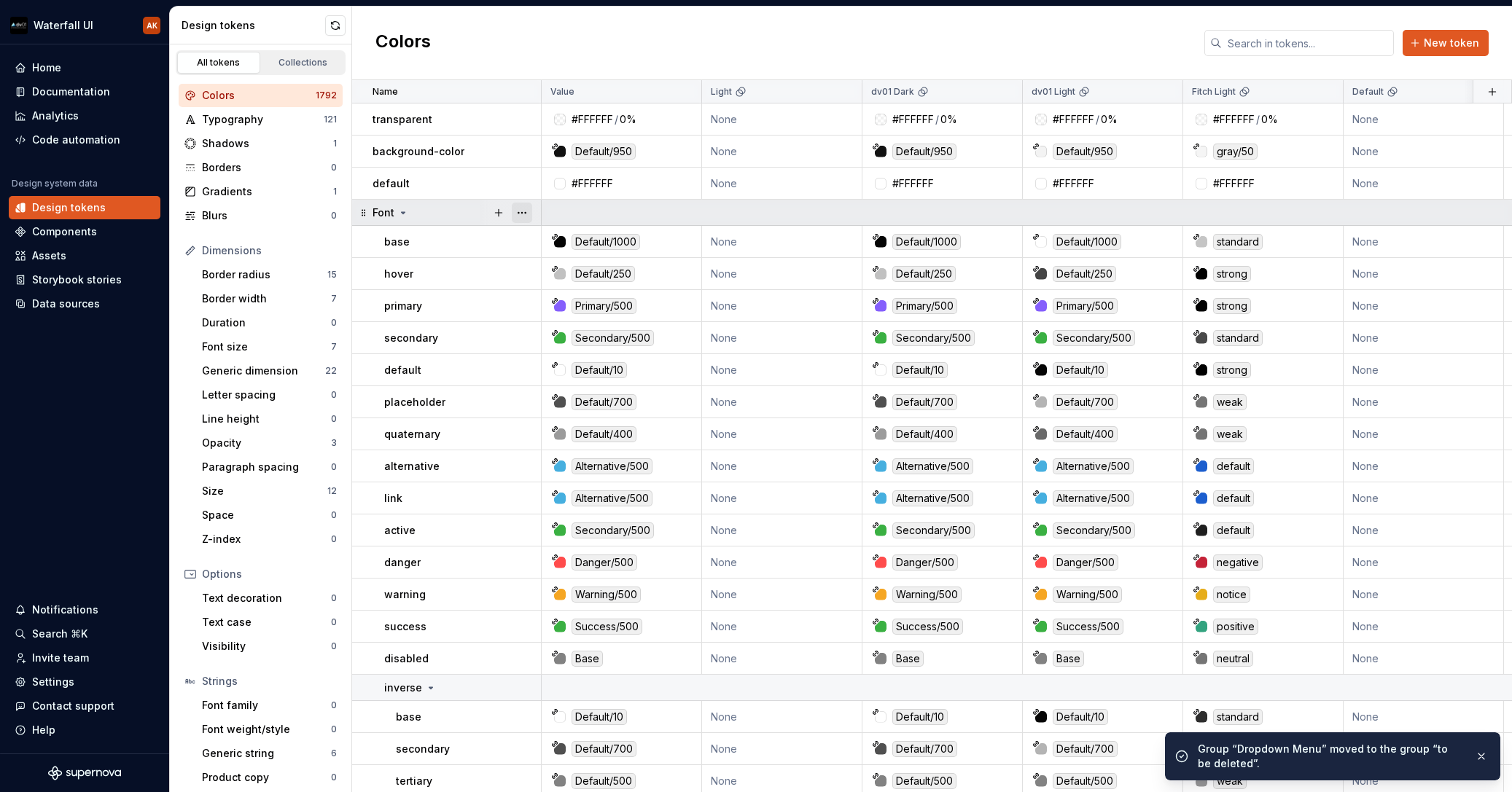
click at [530, 211] on button "button" at bounding box center [522, 212] width 20 height 20
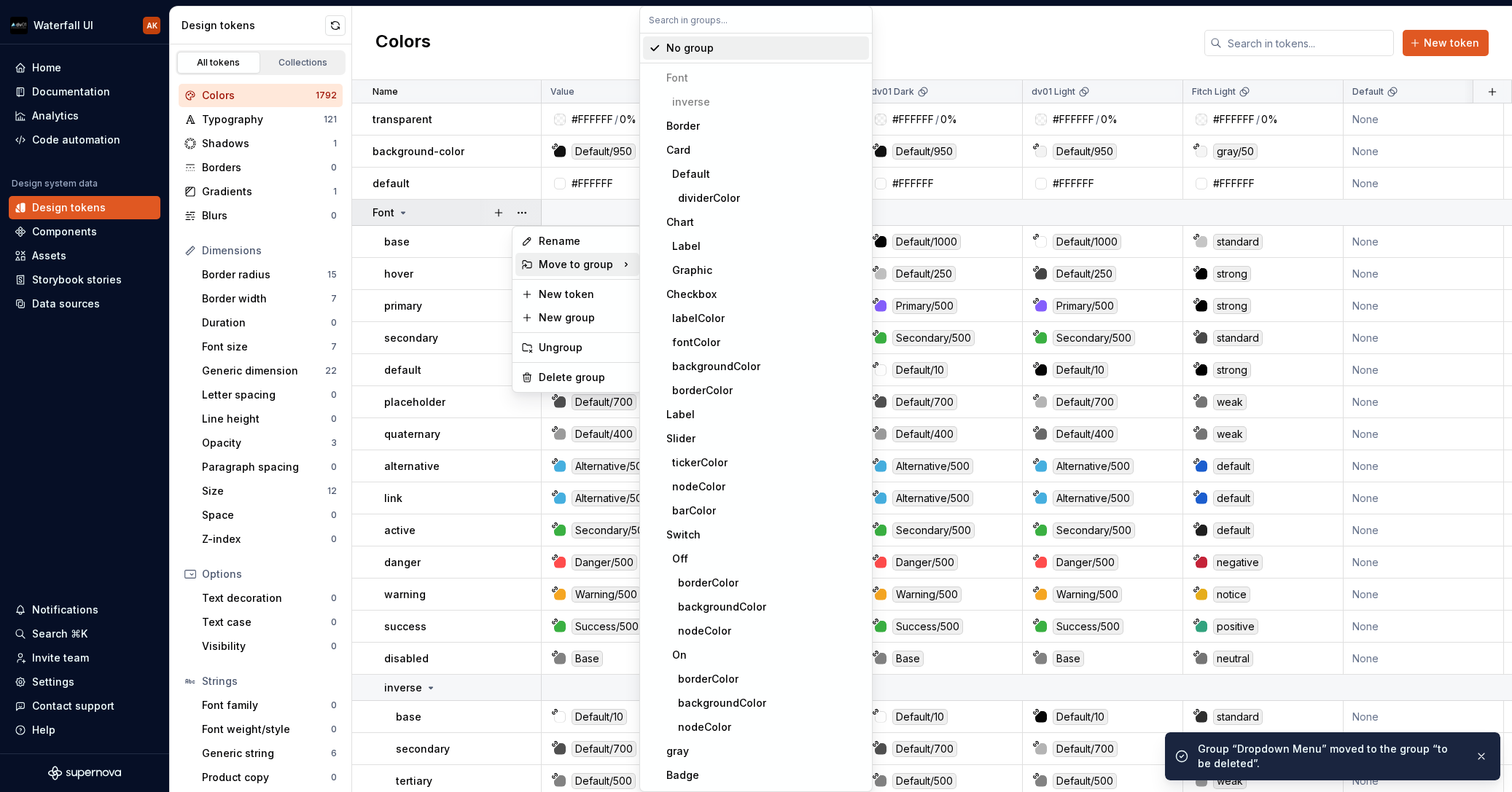
click at [592, 257] on div "Move to group" at bounding box center [577, 264] width 124 height 23
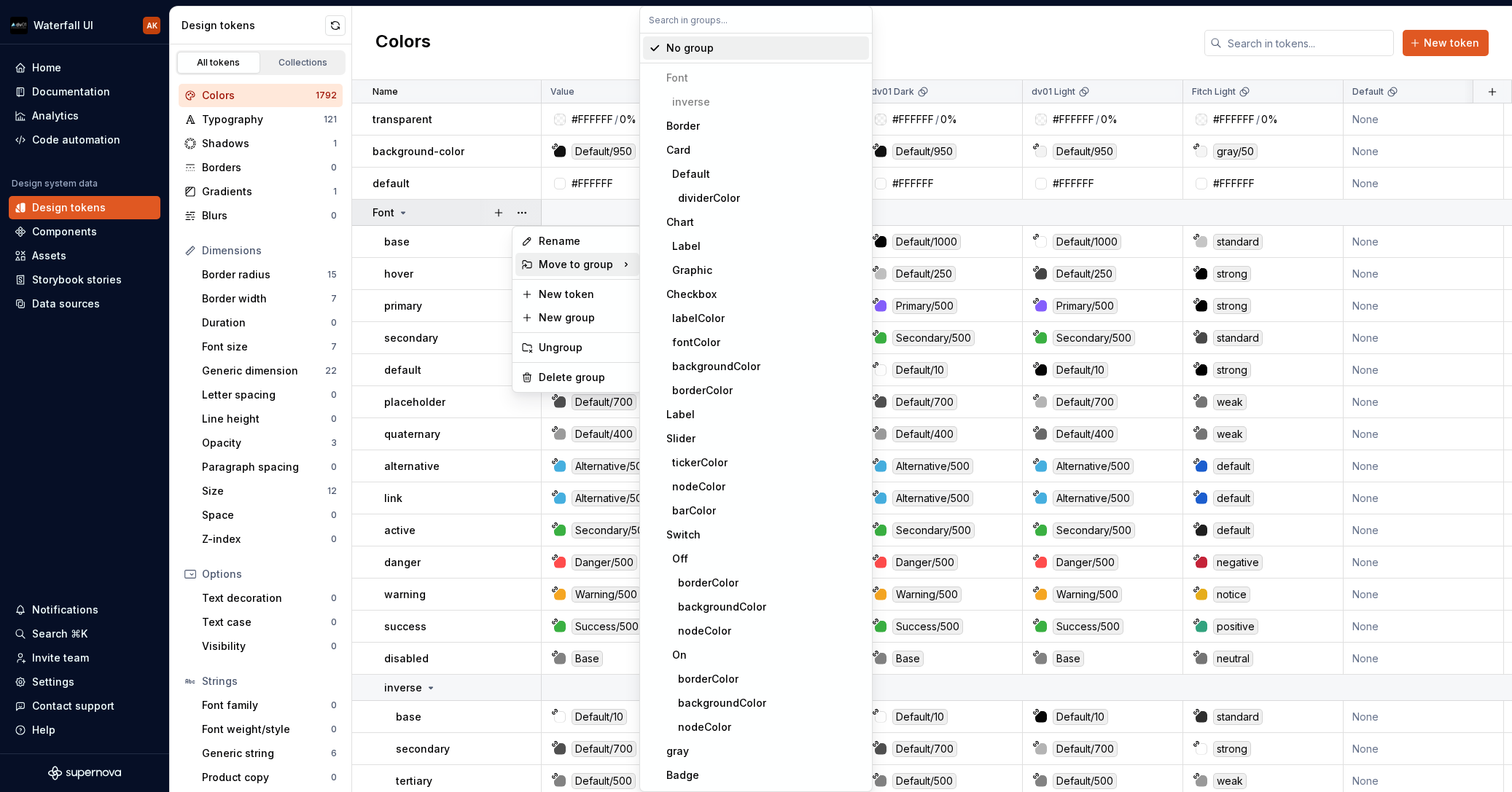
click at [732, 20] on input "text" at bounding box center [756, 20] width 232 height 26
paste input "to b"
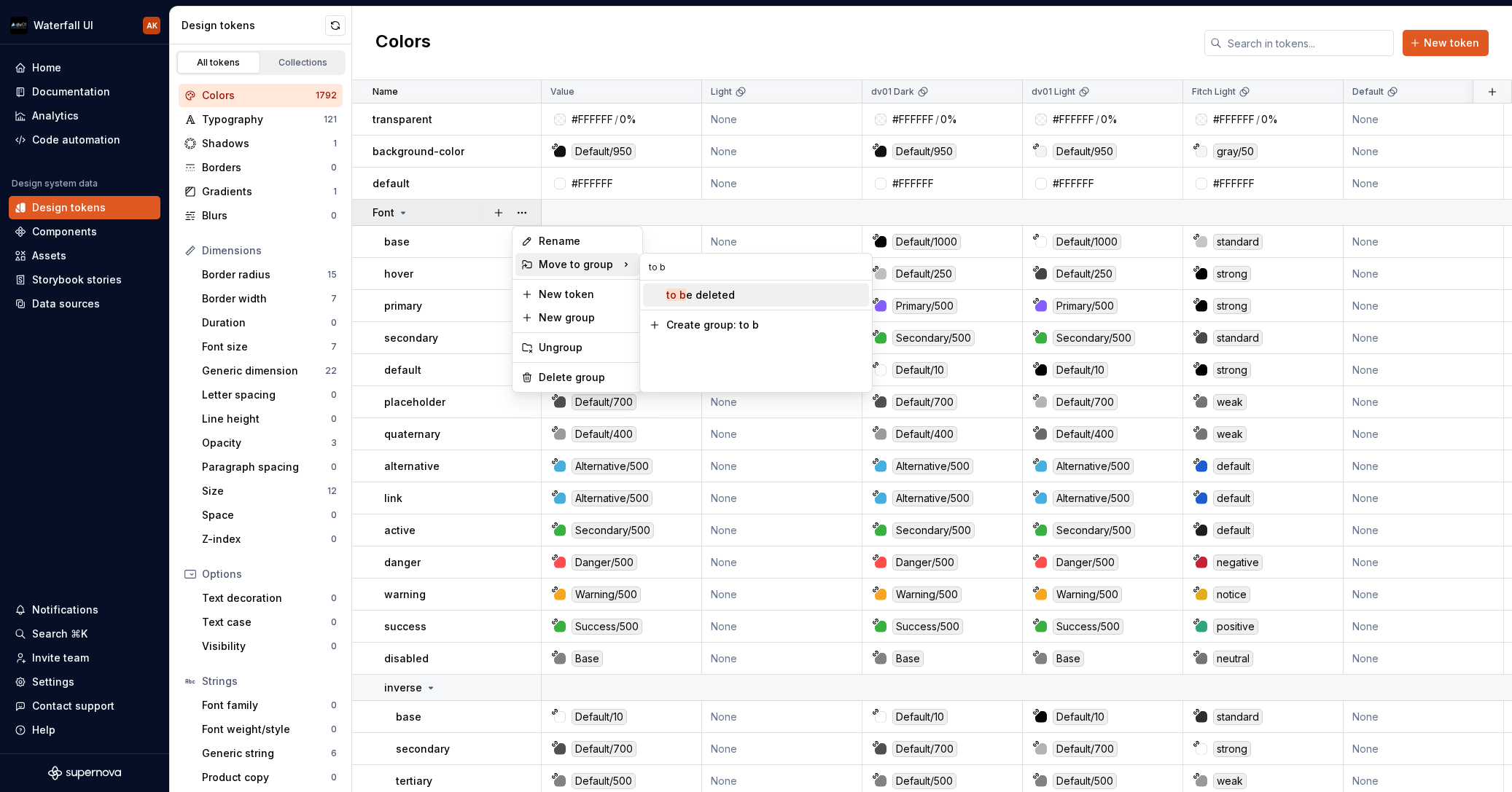
type input "to b"
click at [753, 296] on div "to b e deleted" at bounding box center [765, 295] width 197 height 15
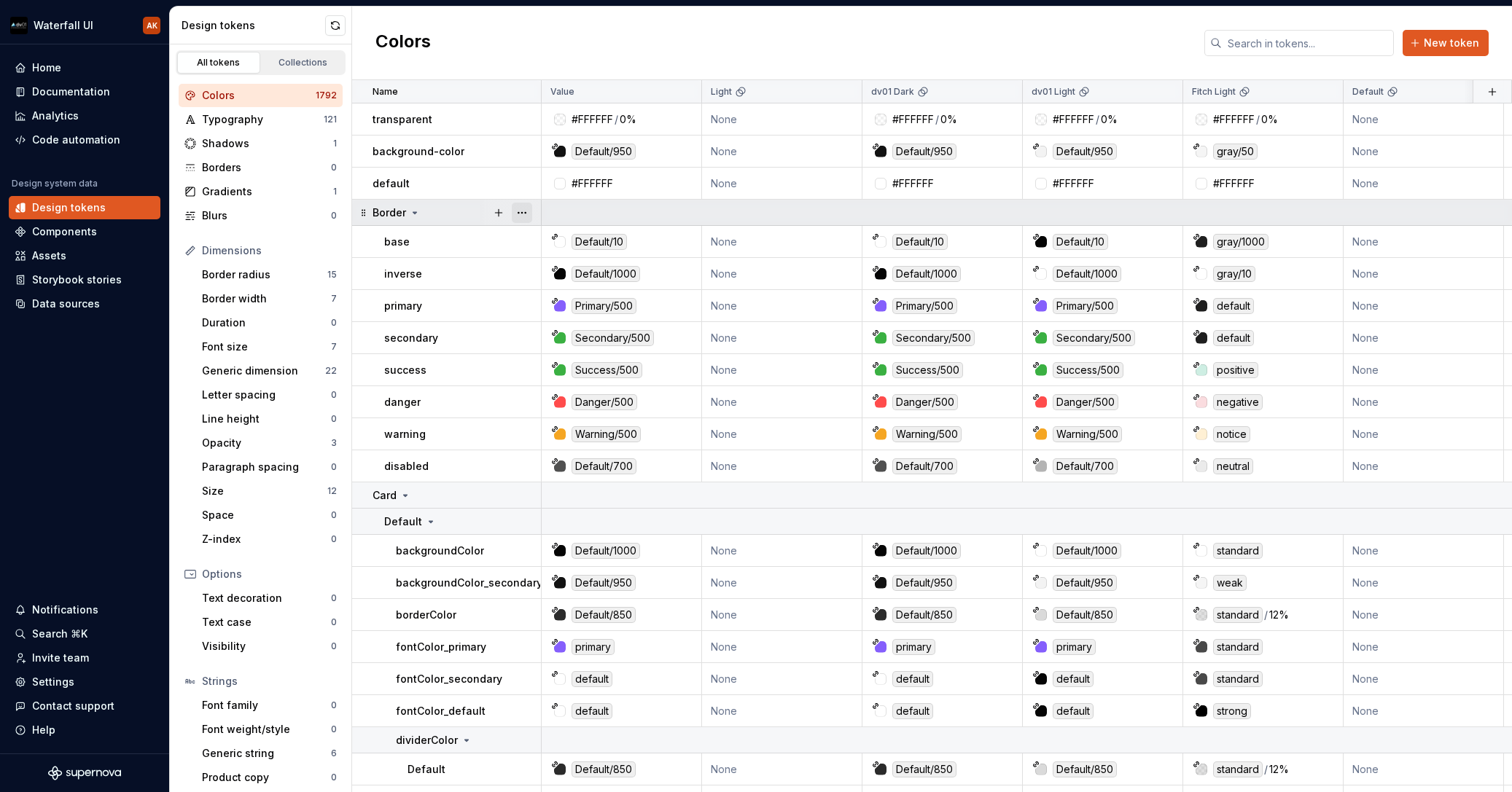
click at [524, 212] on button "button" at bounding box center [522, 212] width 20 height 20
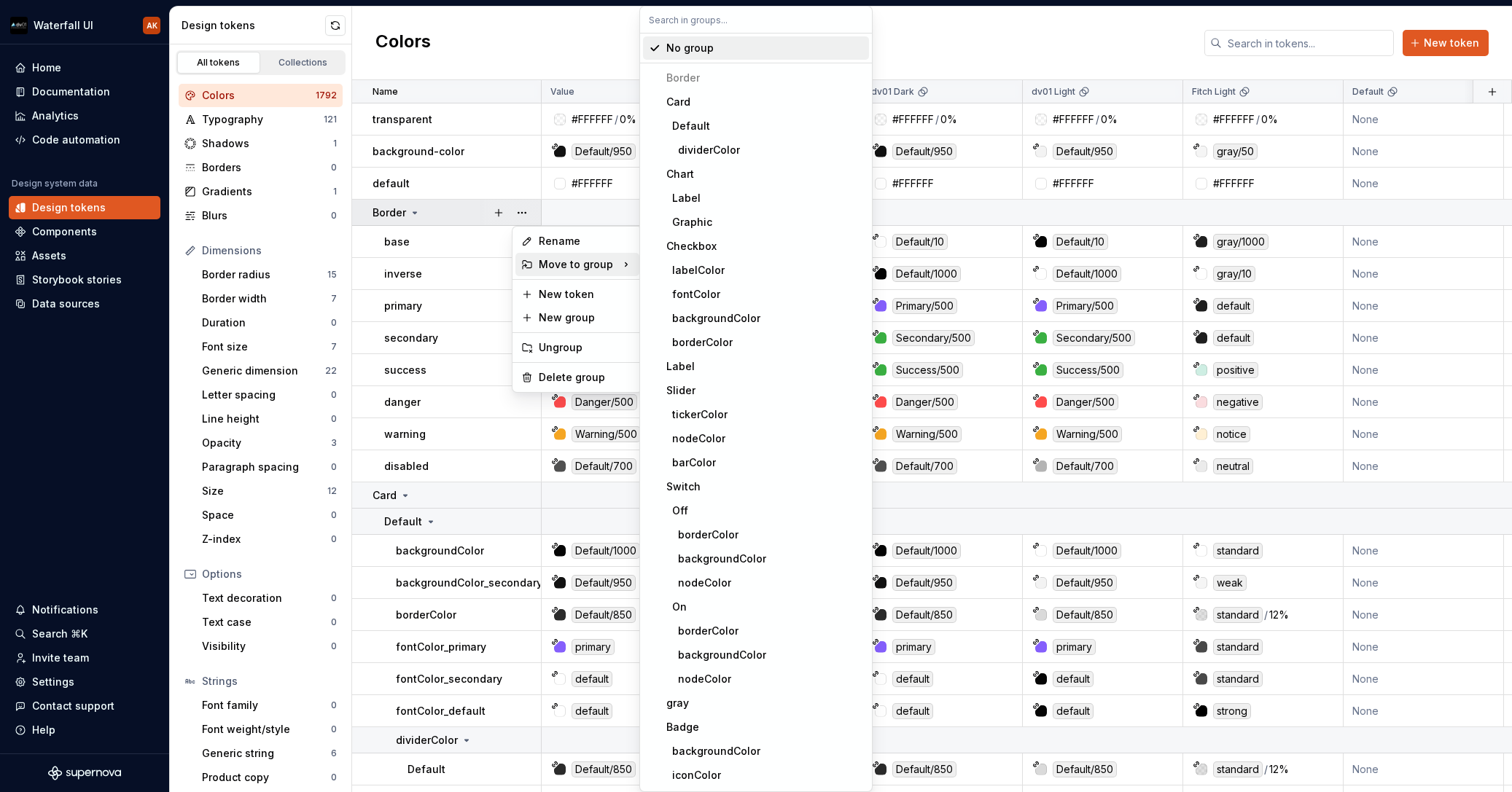
click at [599, 262] on div "Move to group" at bounding box center [577, 264] width 124 height 23
click at [690, 19] on input "text" at bounding box center [756, 20] width 232 height 26
paste input "to b"
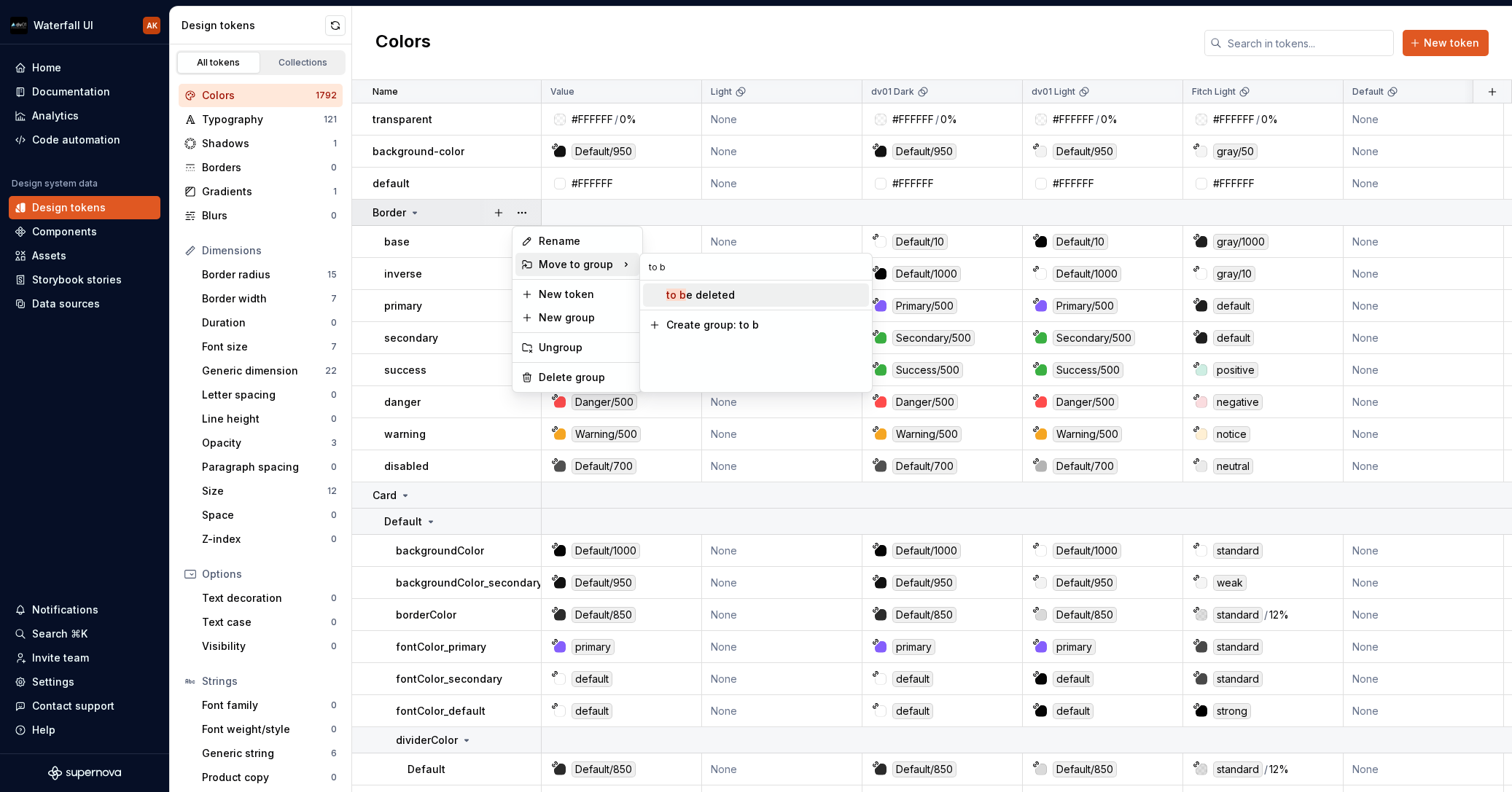
type input "to b"
click at [689, 299] on div "to b e deleted" at bounding box center [701, 295] width 69 height 15
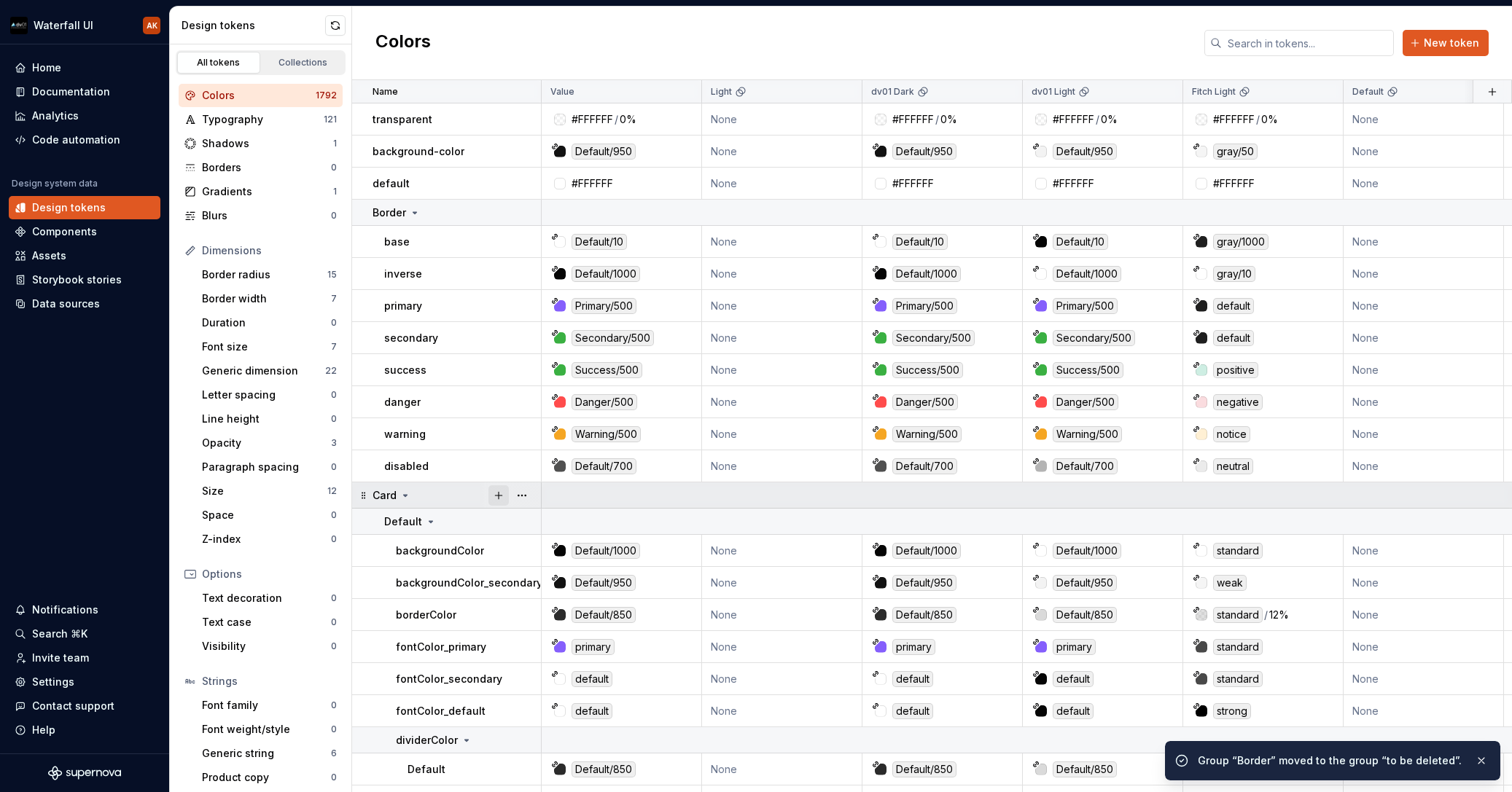
click at [525, 212] on button "button" at bounding box center [522, 212] width 20 height 20
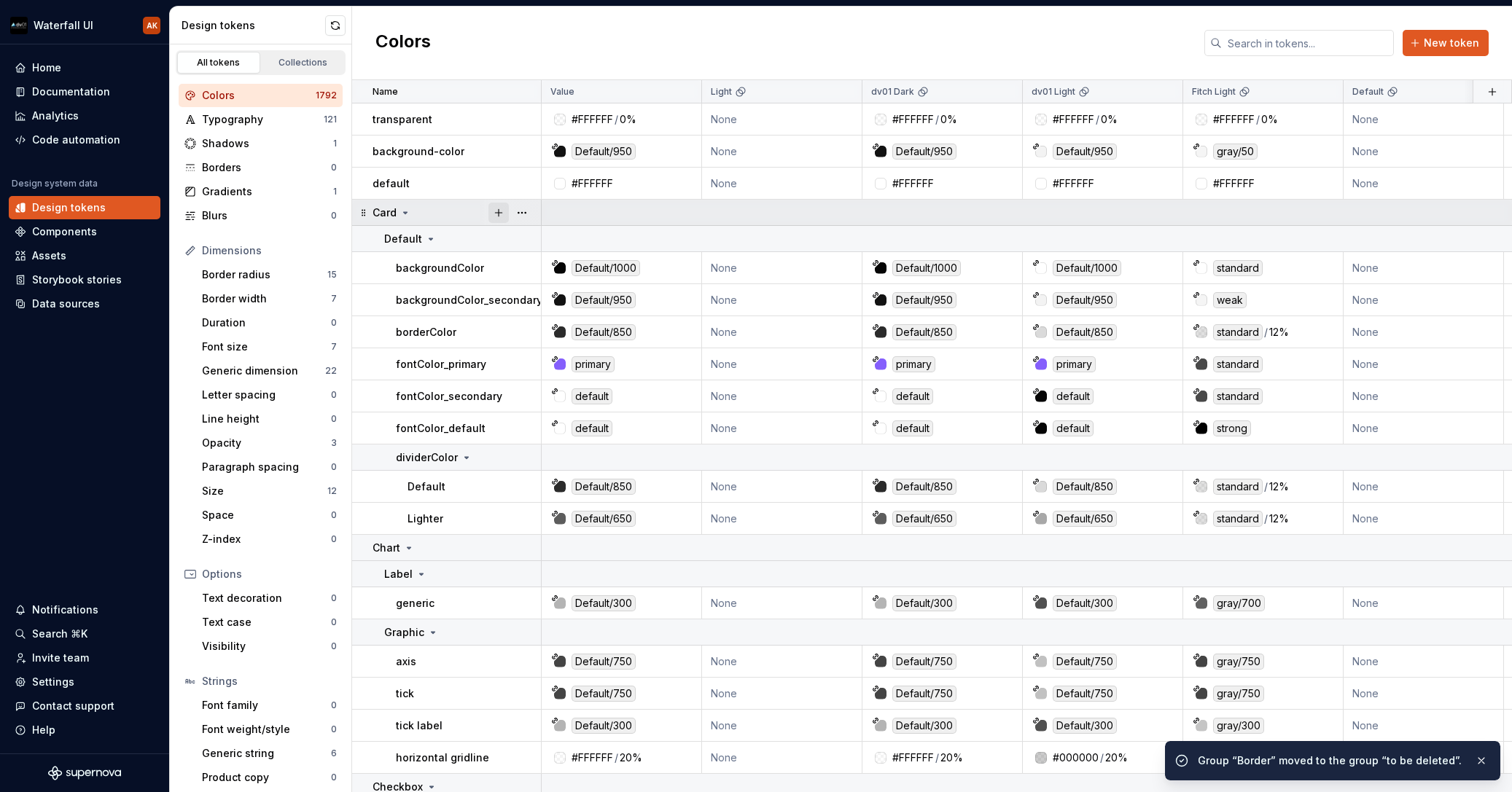
click at [525, 212] on button "button" at bounding box center [522, 212] width 20 height 20
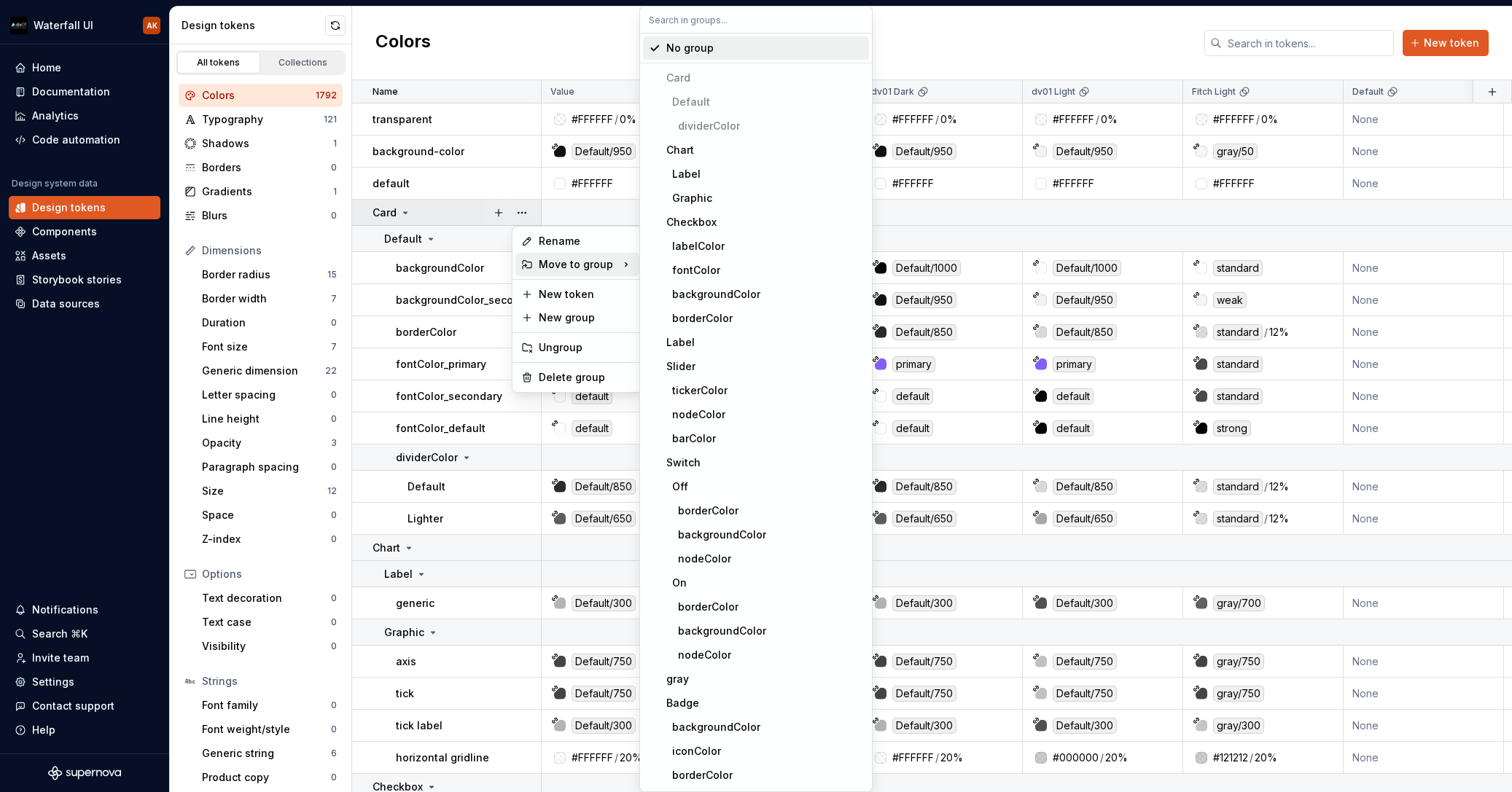
click at [598, 260] on div "Move to group" at bounding box center [577, 264] width 124 height 23
click at [696, 14] on input "text" at bounding box center [756, 20] width 232 height 26
paste input "to b"
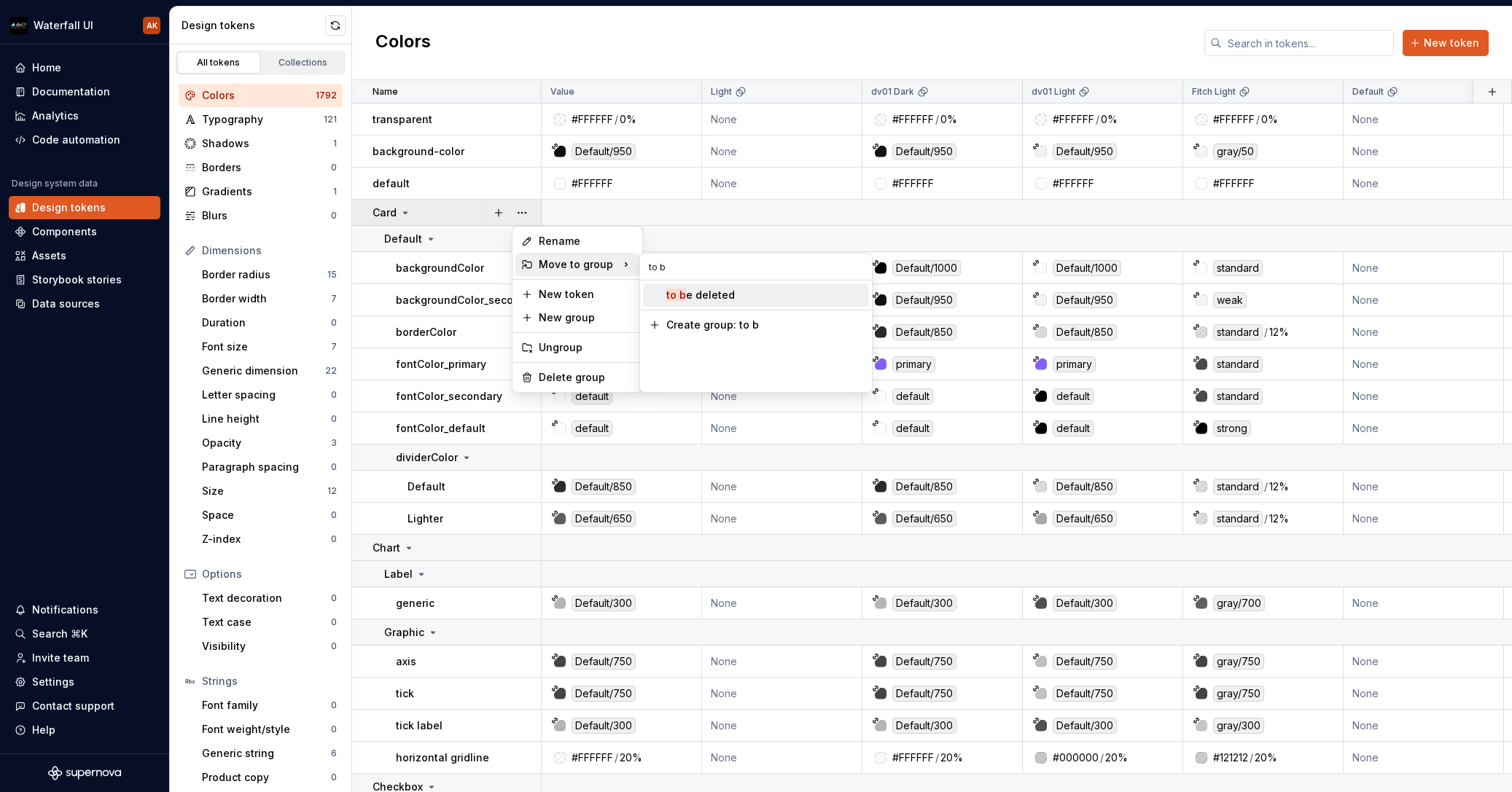
type input "to b"
click at [686, 297] on div "to b e deleted" at bounding box center [701, 295] width 69 height 15
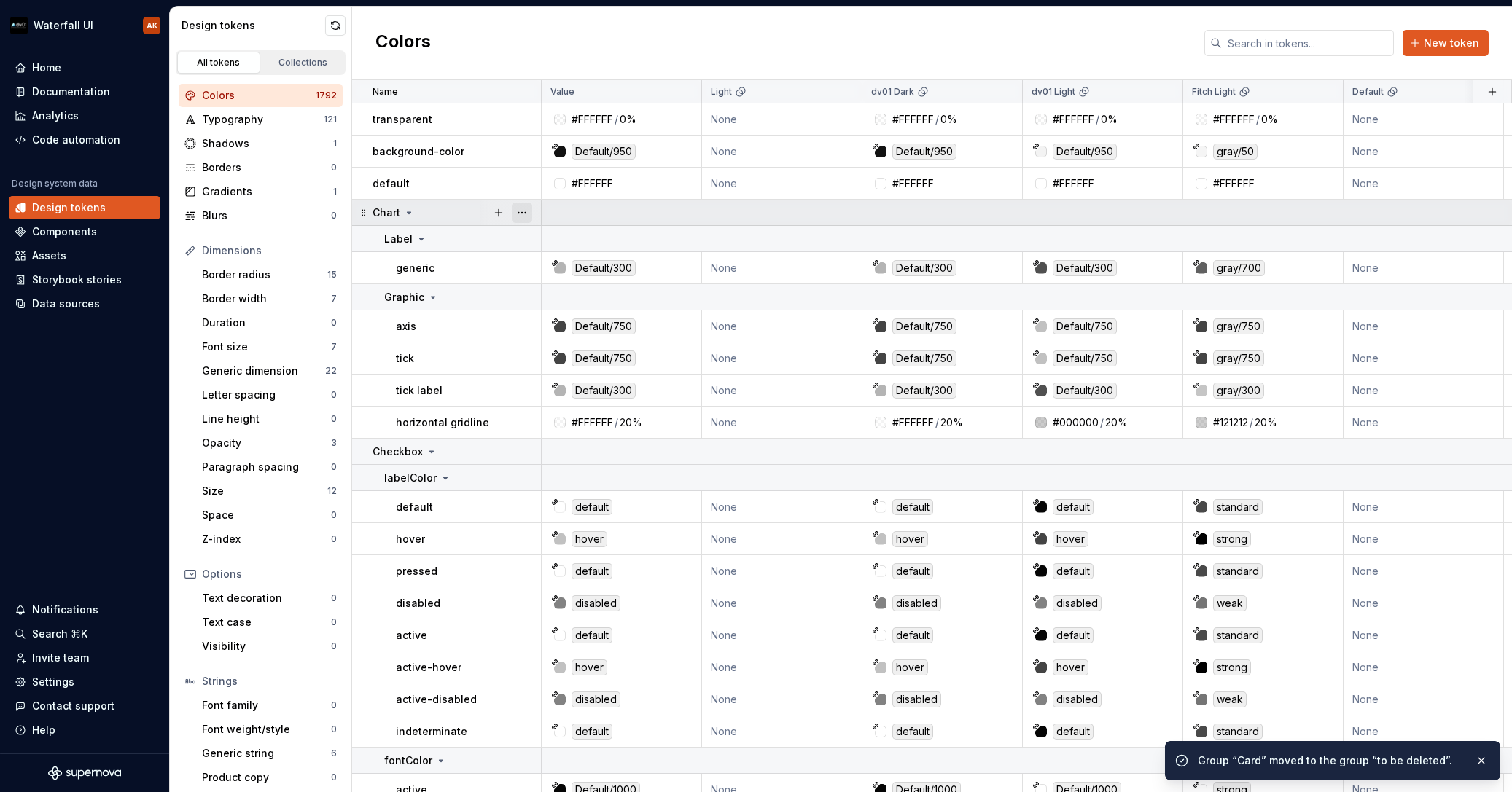
click at [524, 210] on button "button" at bounding box center [522, 212] width 20 height 20
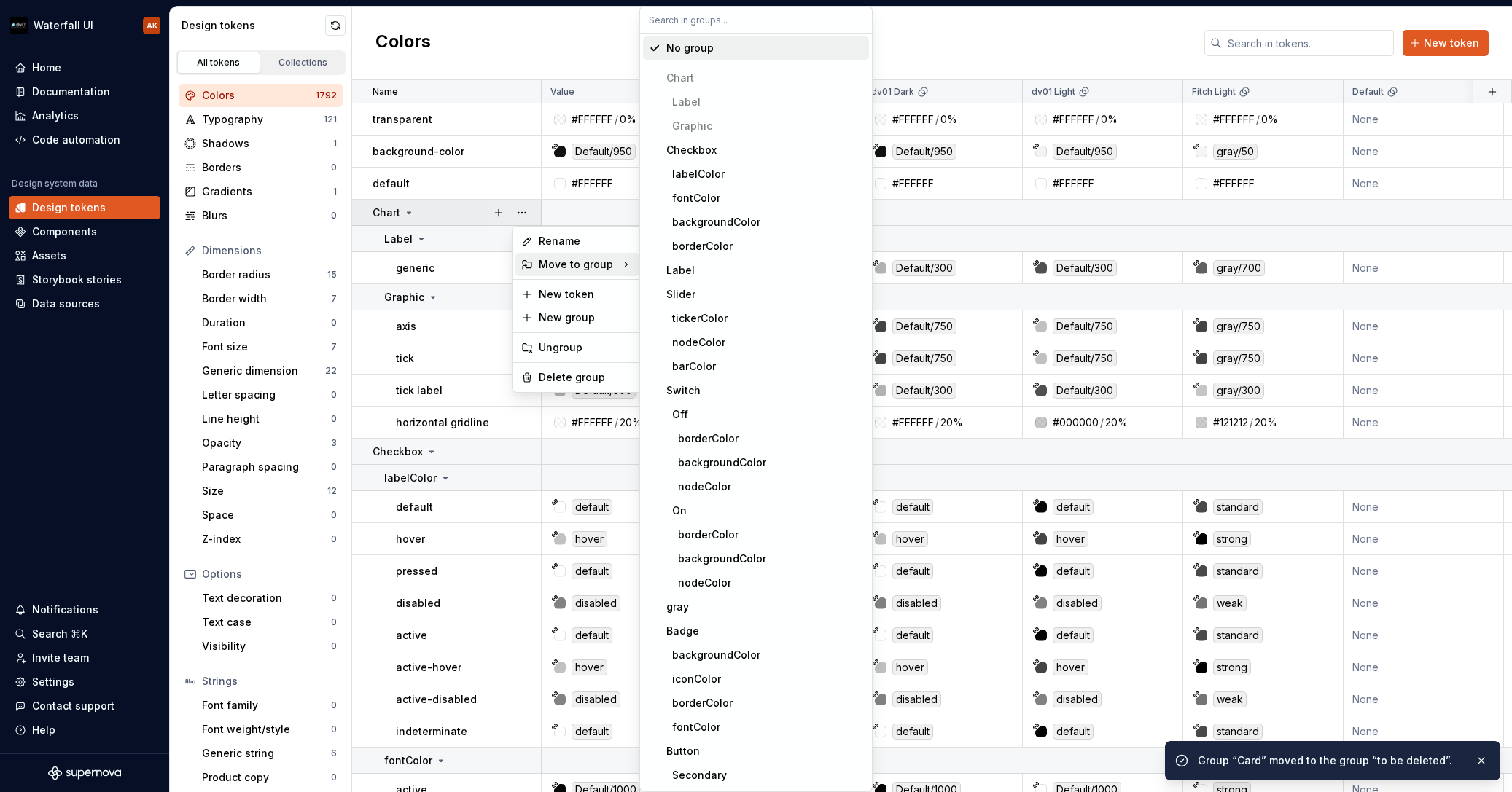
click at [574, 271] on div "Move to group" at bounding box center [577, 264] width 124 height 23
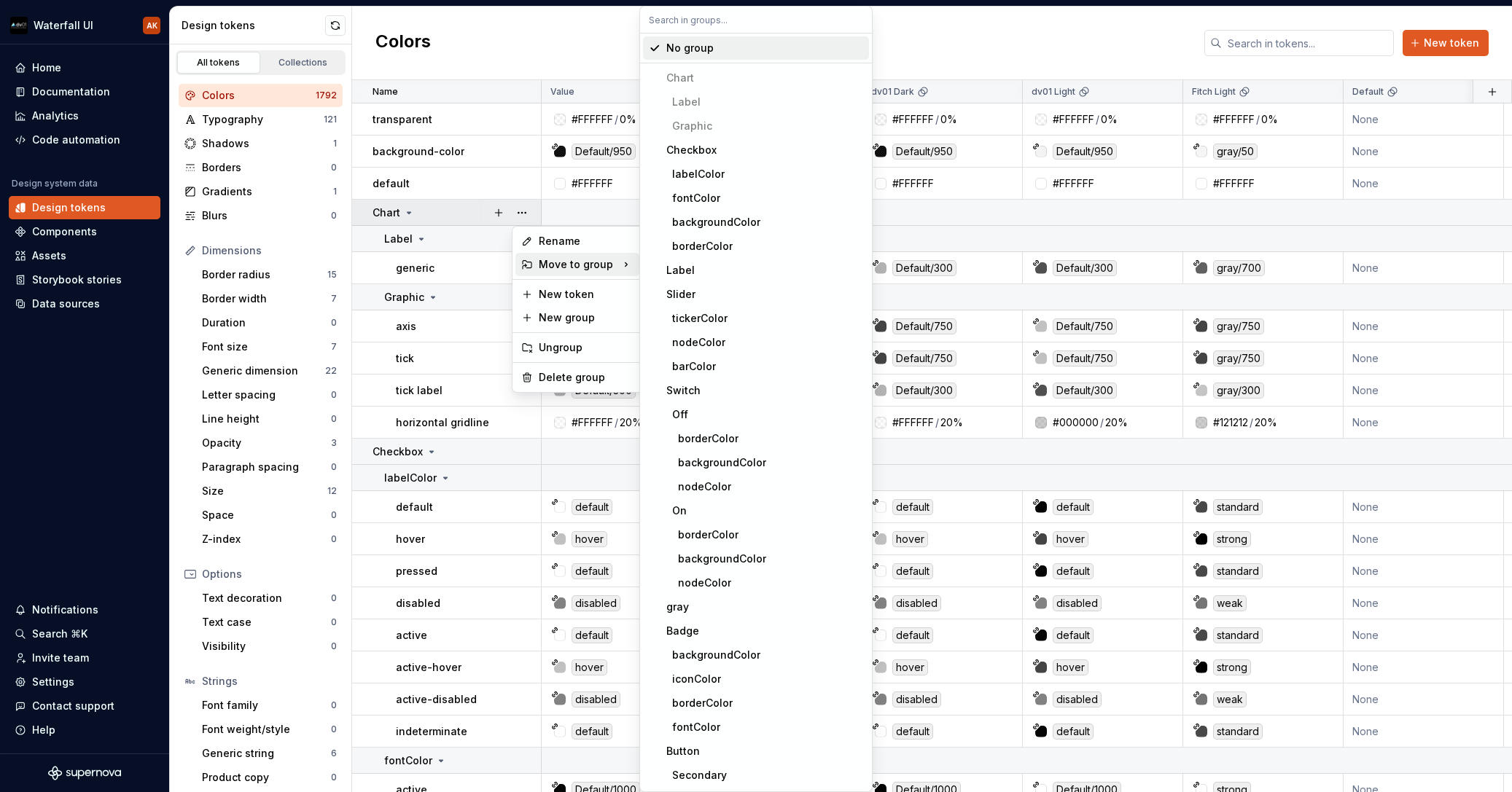
click at [717, 20] on input "text" at bounding box center [756, 20] width 232 height 26
paste input "to b"
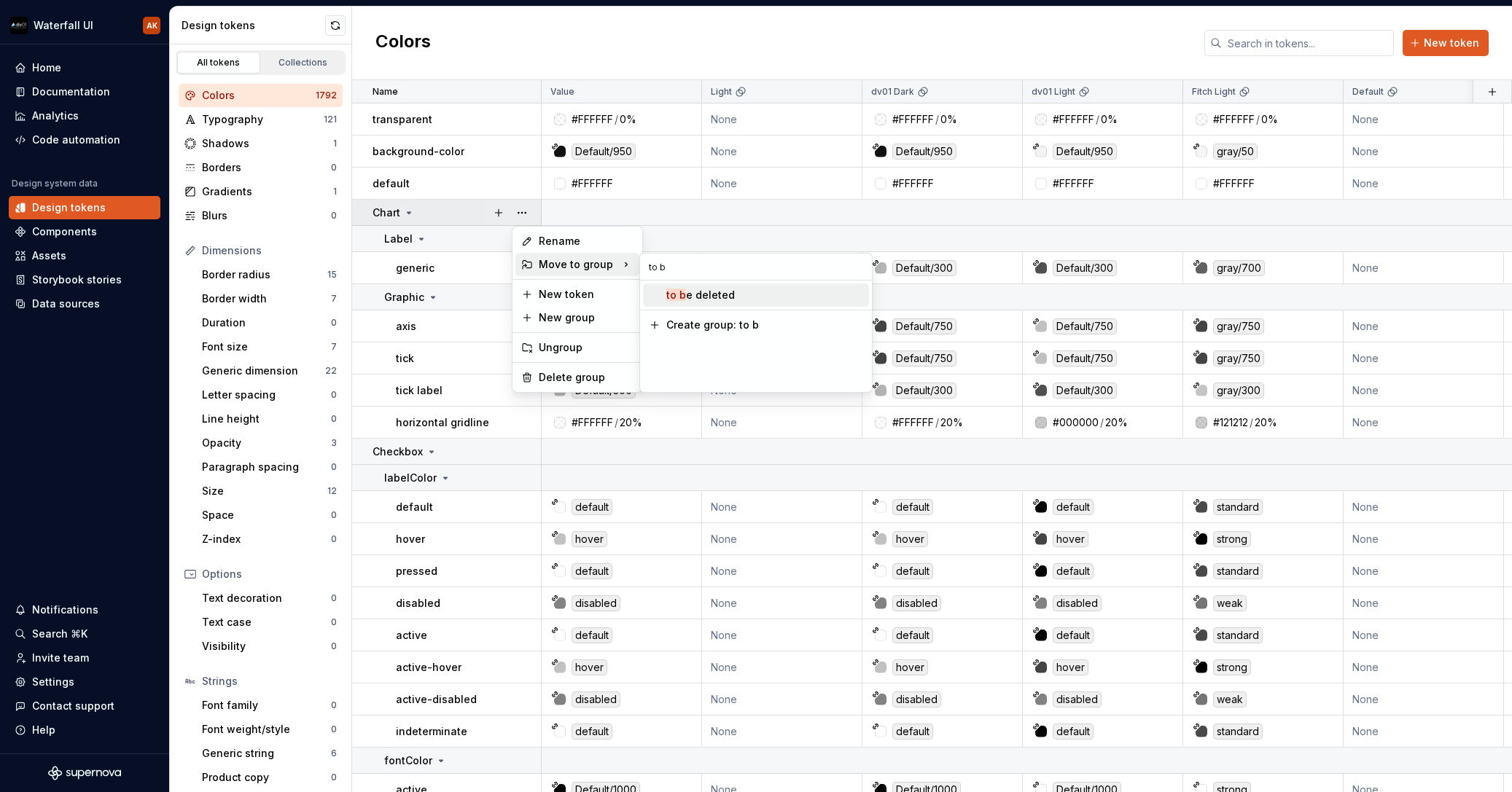
type input "to b"
click at [708, 291] on div "to b e deleted" at bounding box center [701, 295] width 69 height 15
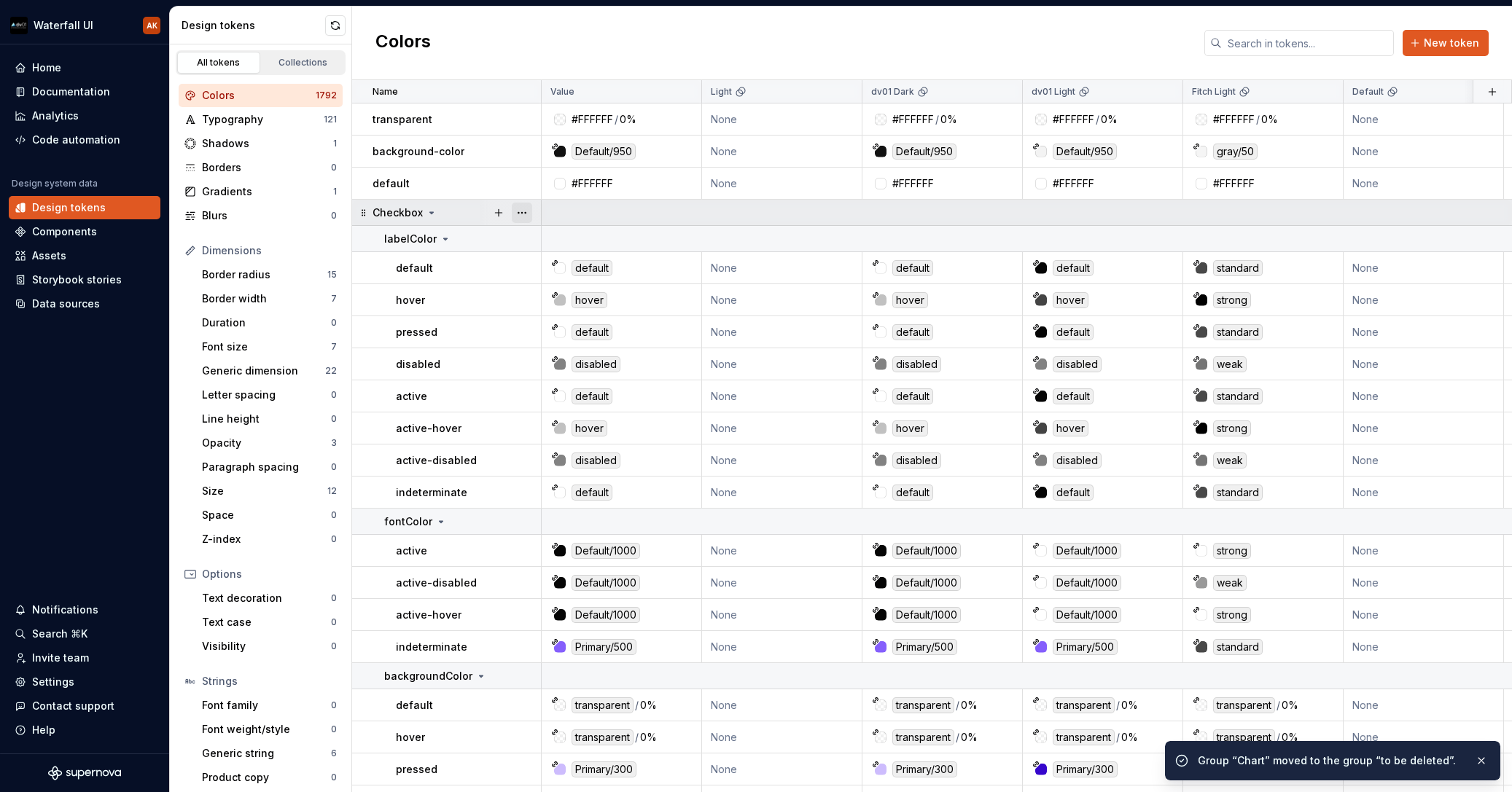
click at [526, 210] on button "button" at bounding box center [522, 212] width 20 height 20
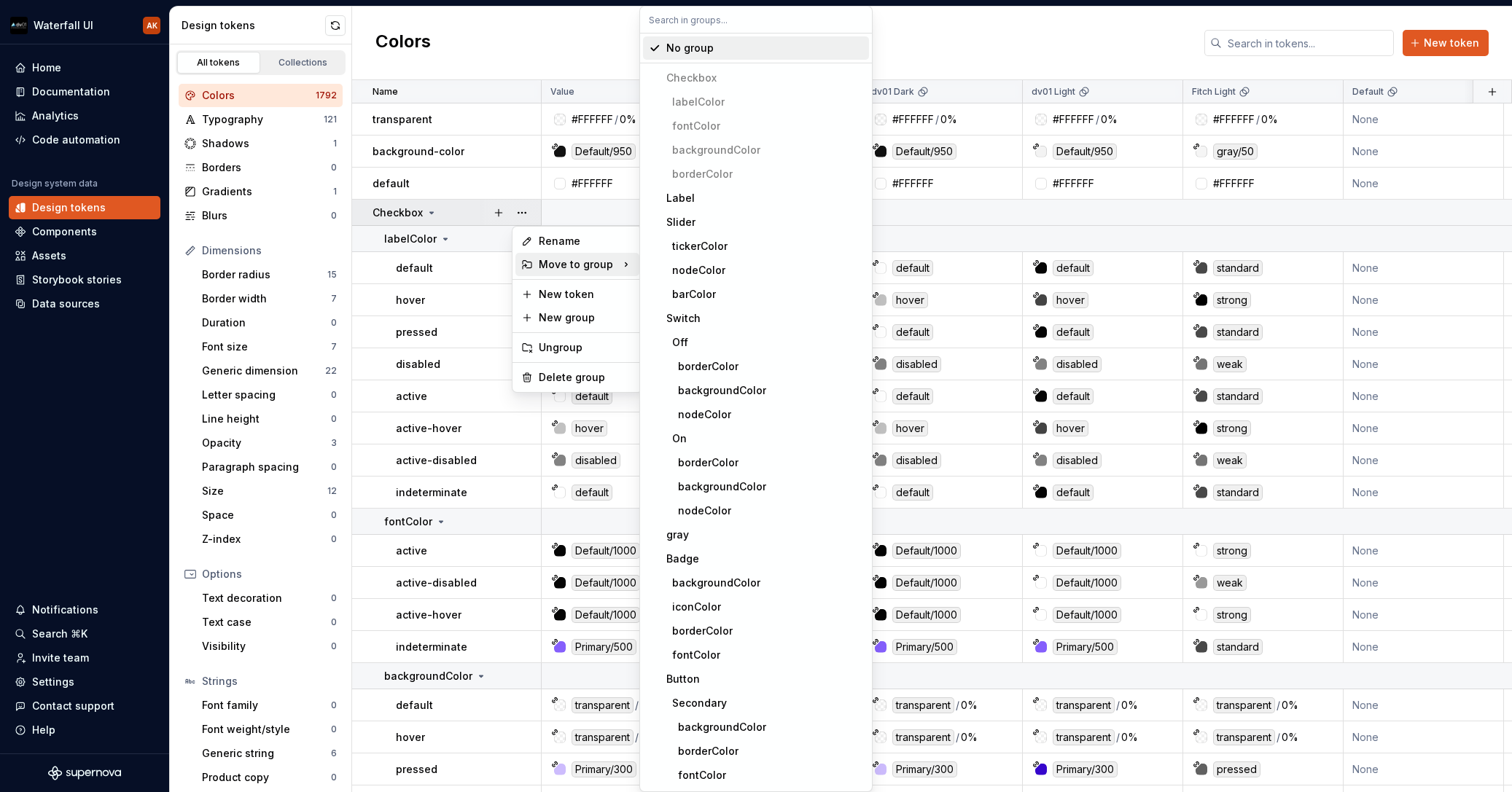
click at [585, 254] on div "Move to group" at bounding box center [577, 264] width 124 height 23
click at [694, 8] on input "text" at bounding box center [756, 20] width 232 height 26
paste input "to b"
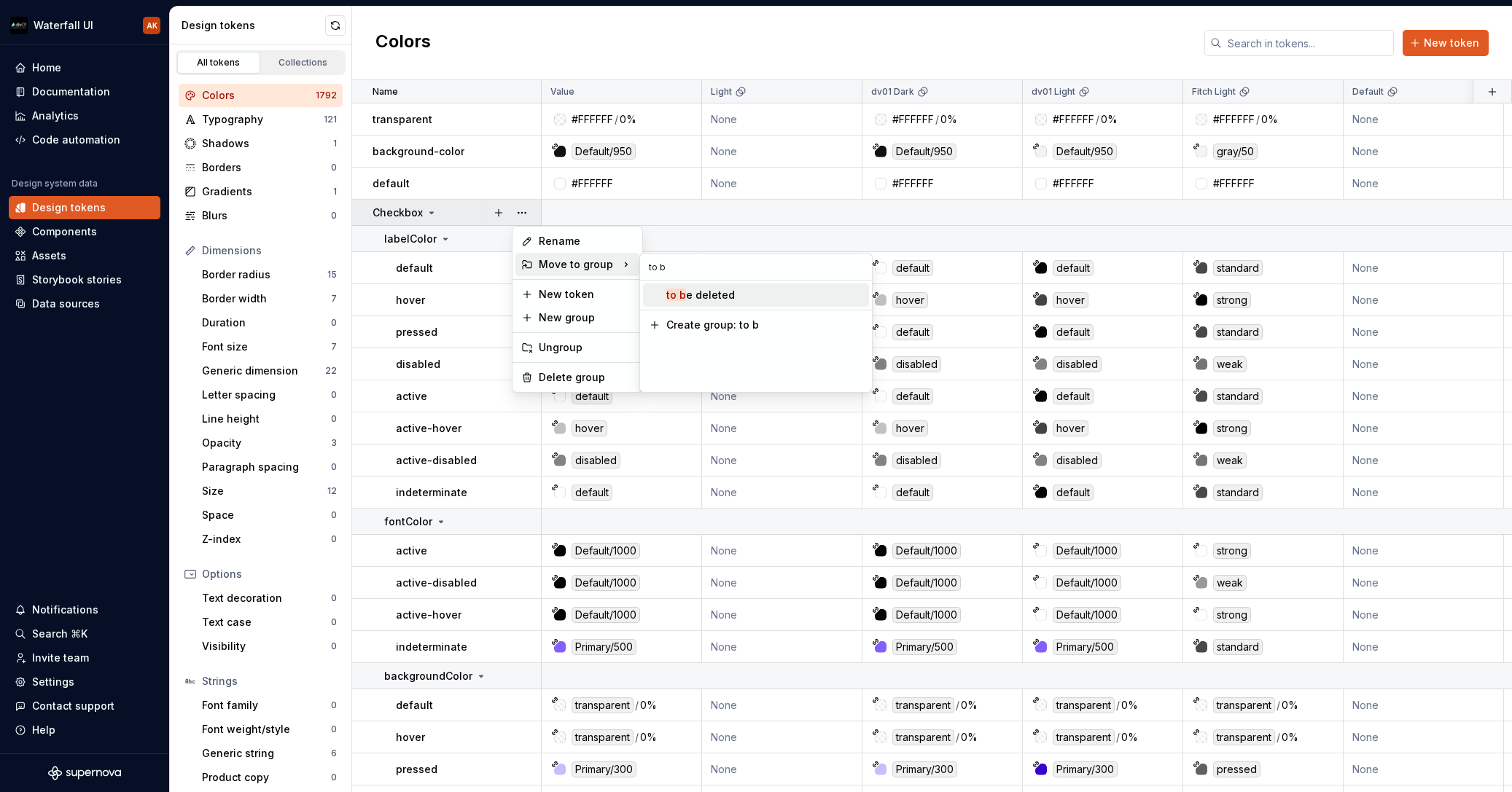
type input "to b"
click at [693, 293] on div "to b e deleted" at bounding box center [701, 295] width 69 height 15
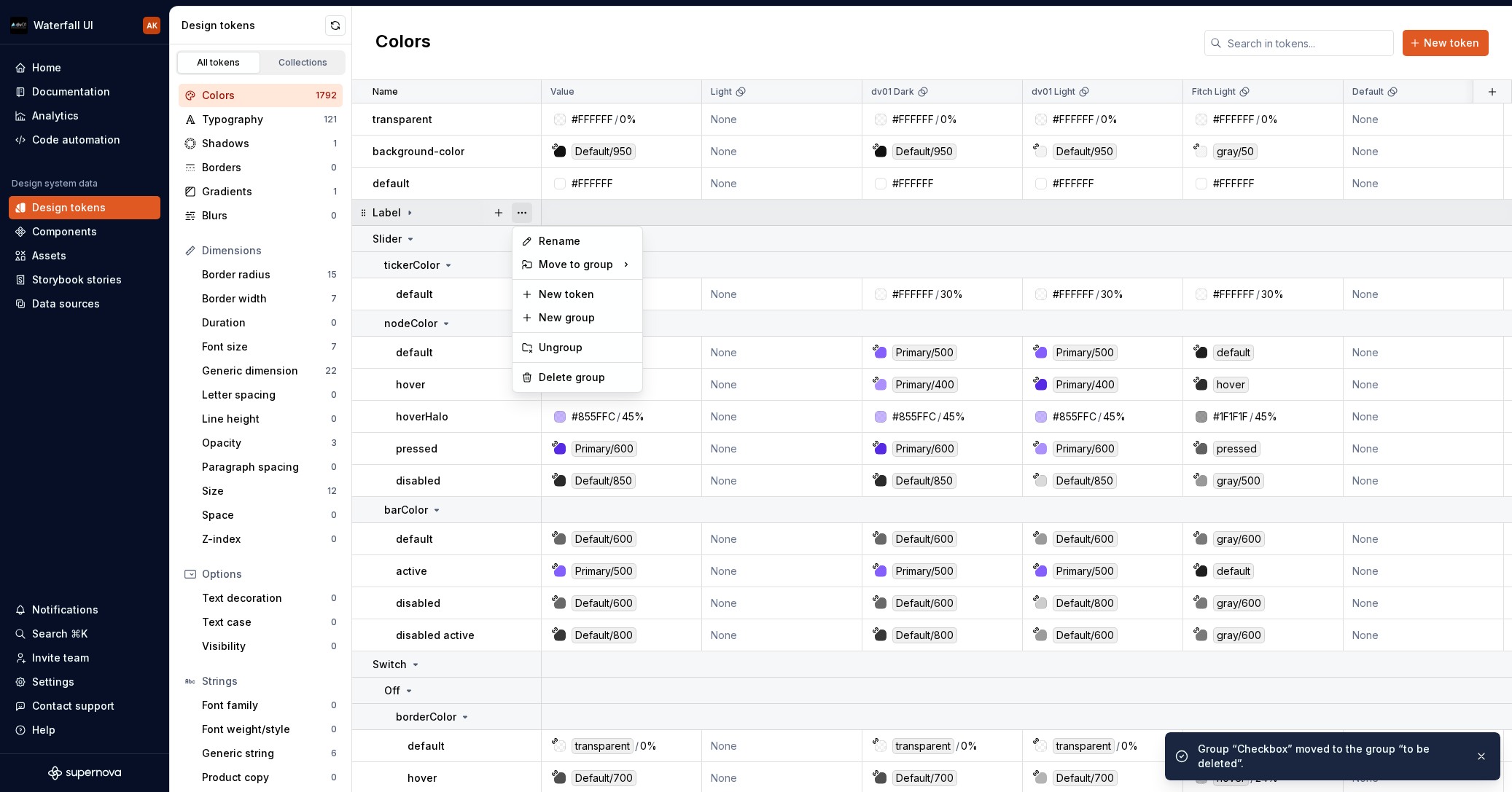
click at [525, 212] on button "button" at bounding box center [522, 212] width 20 height 20
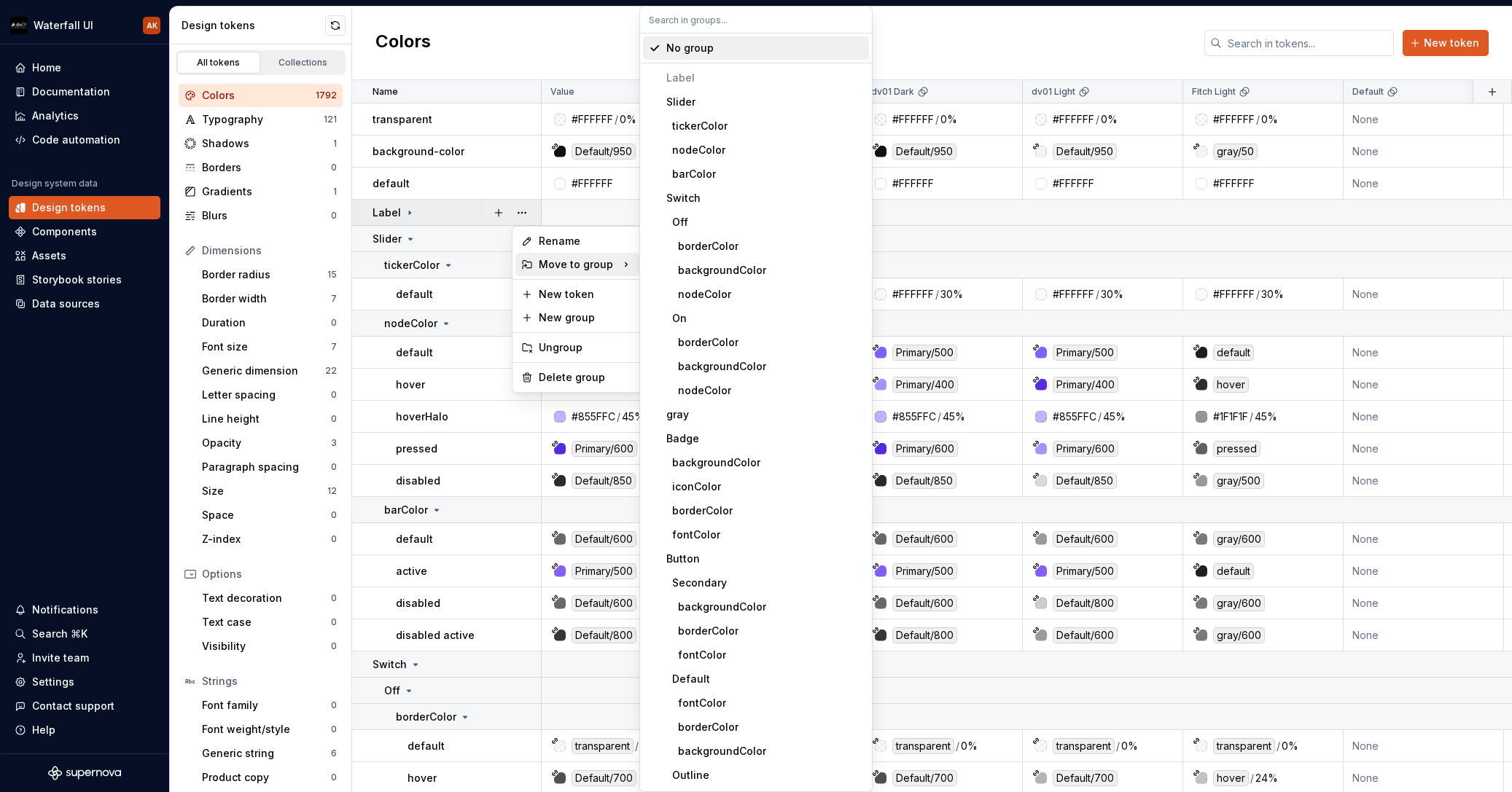
click at [603, 260] on div "Move to group" at bounding box center [577, 264] width 124 height 23
click at [674, 23] on input "text" at bounding box center [756, 20] width 232 height 26
paste input "to b"
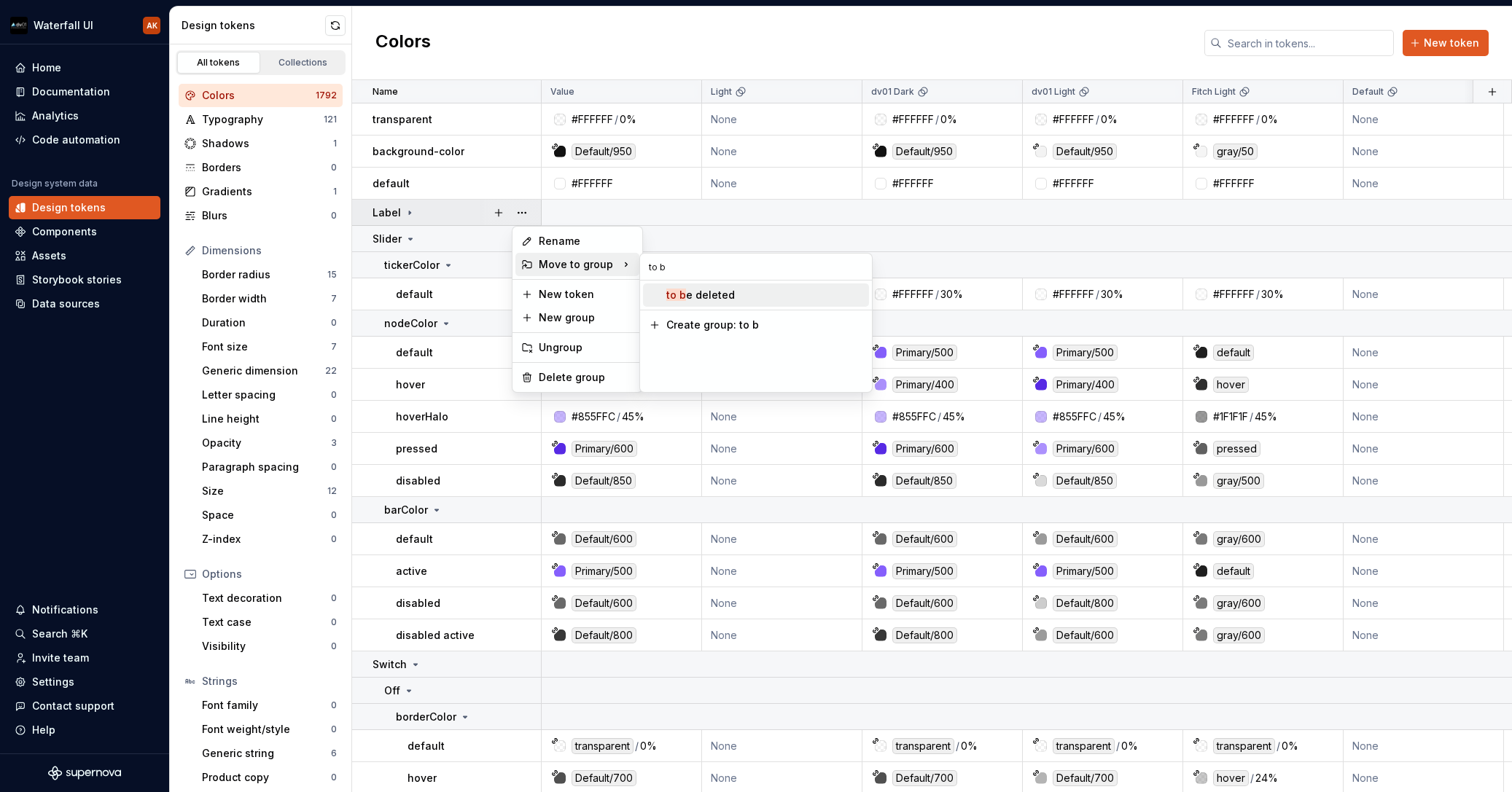
type input "to b"
click at [680, 296] on mark "to b" at bounding box center [677, 295] width 20 height 12
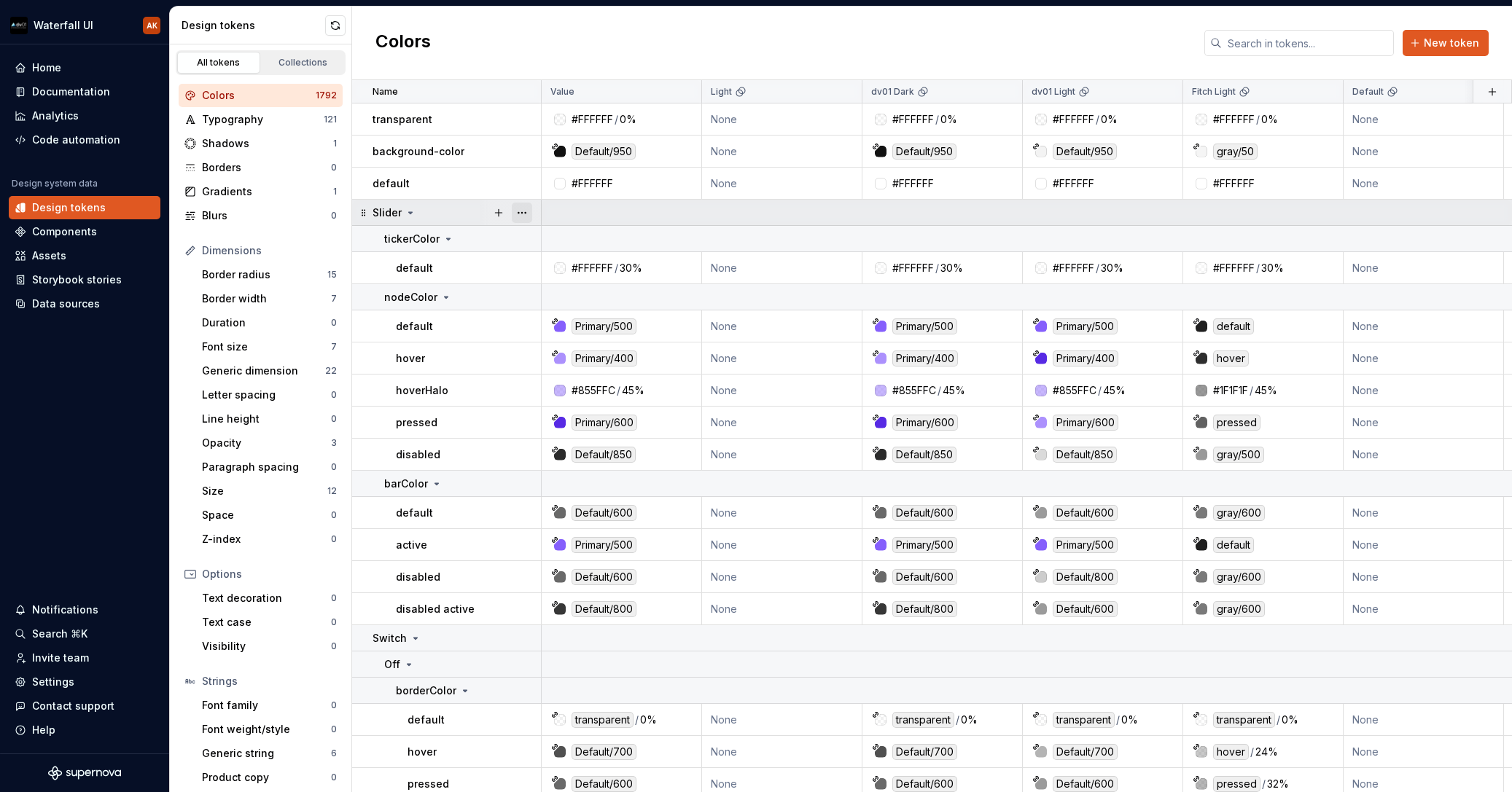
click at [519, 215] on button "button" at bounding box center [522, 212] width 20 height 20
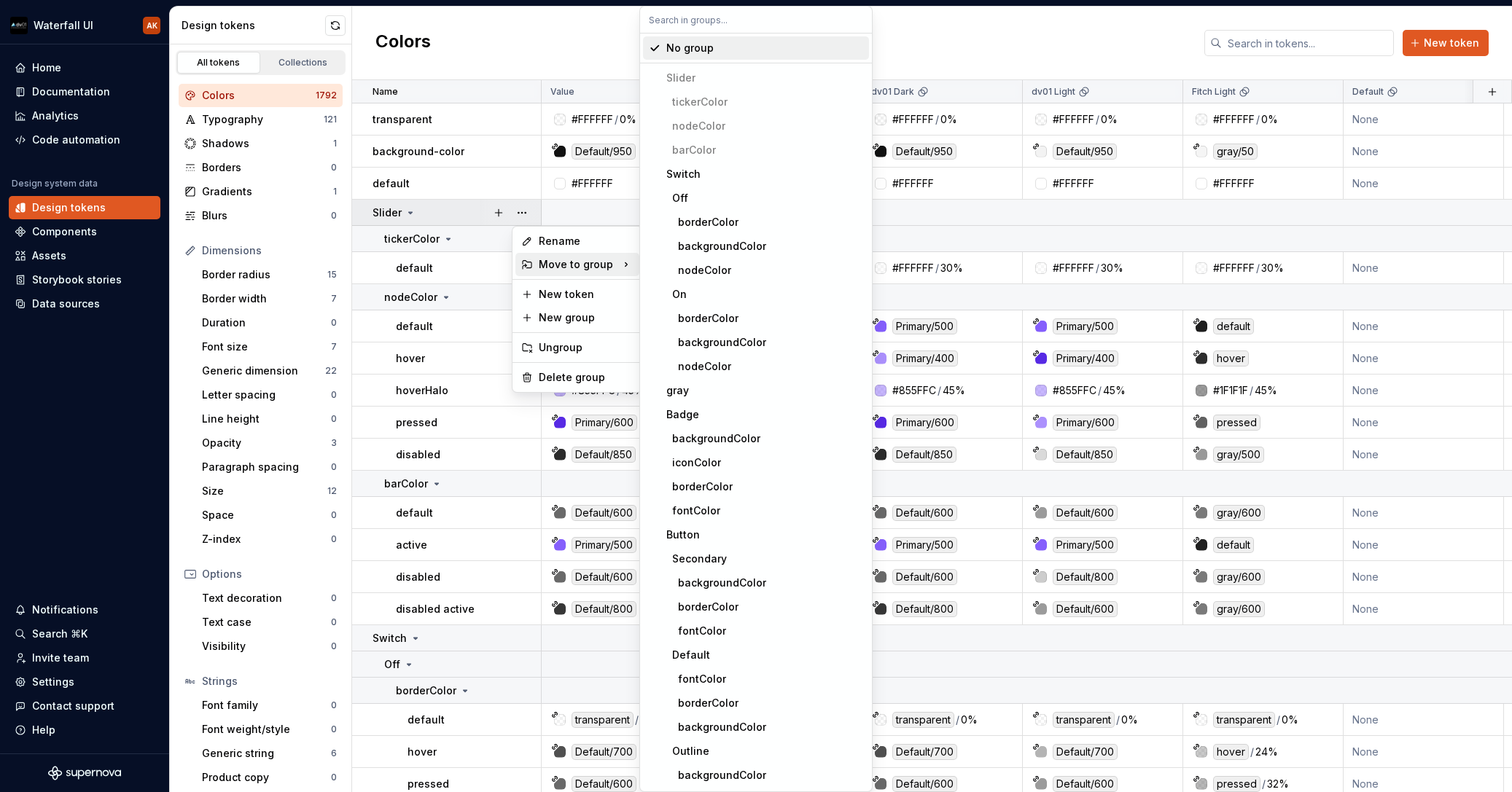
click at [577, 259] on div "Move to group" at bounding box center [577, 264] width 124 height 23
click at [706, 23] on input "text" at bounding box center [756, 20] width 232 height 26
paste input "to b"
type input "to b"
click at [613, 267] on div "Move to group" at bounding box center [577, 264] width 124 height 23
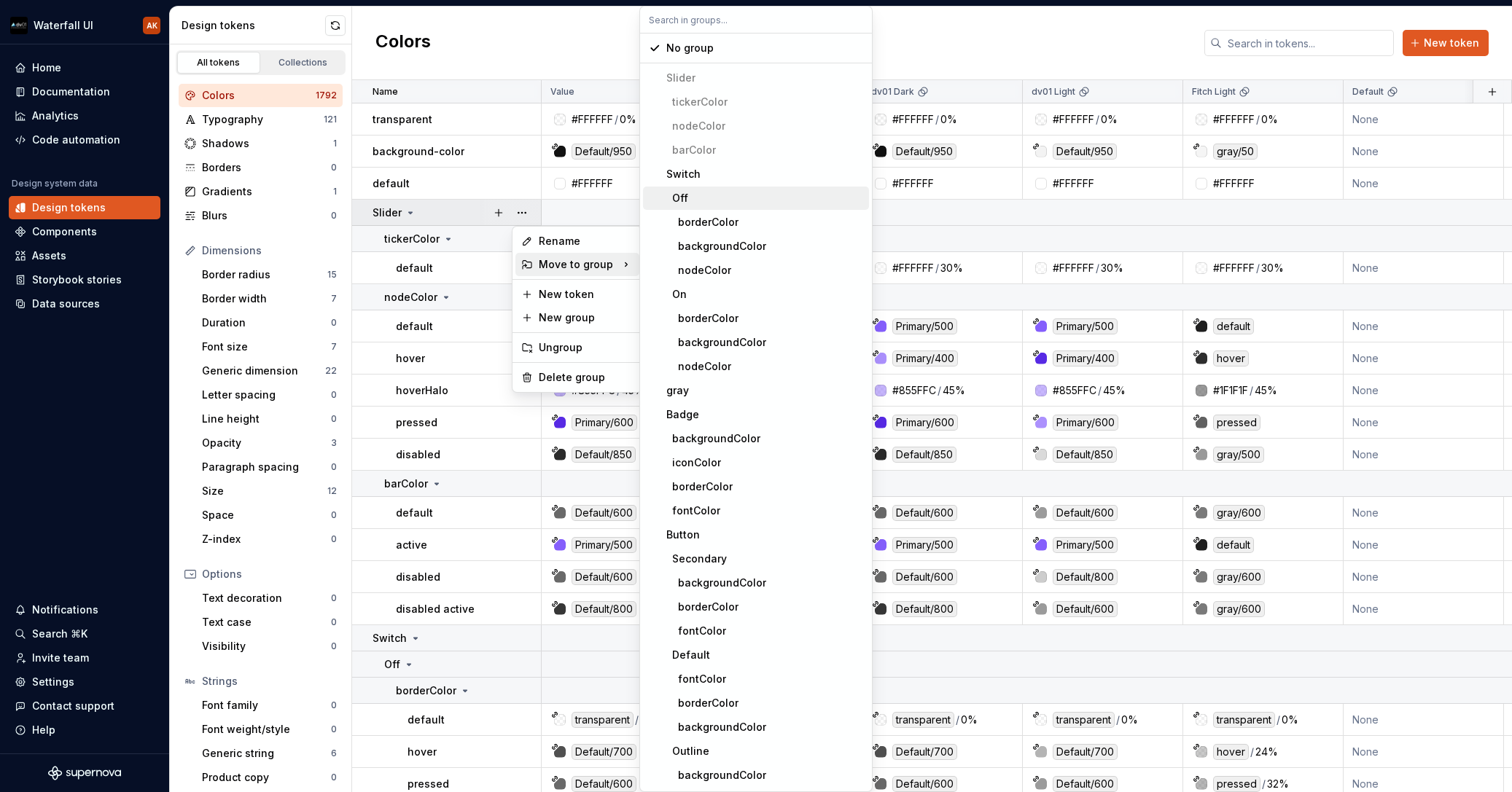
click at [732, 24] on input "text" at bounding box center [756, 20] width 232 height 26
paste input "to b"
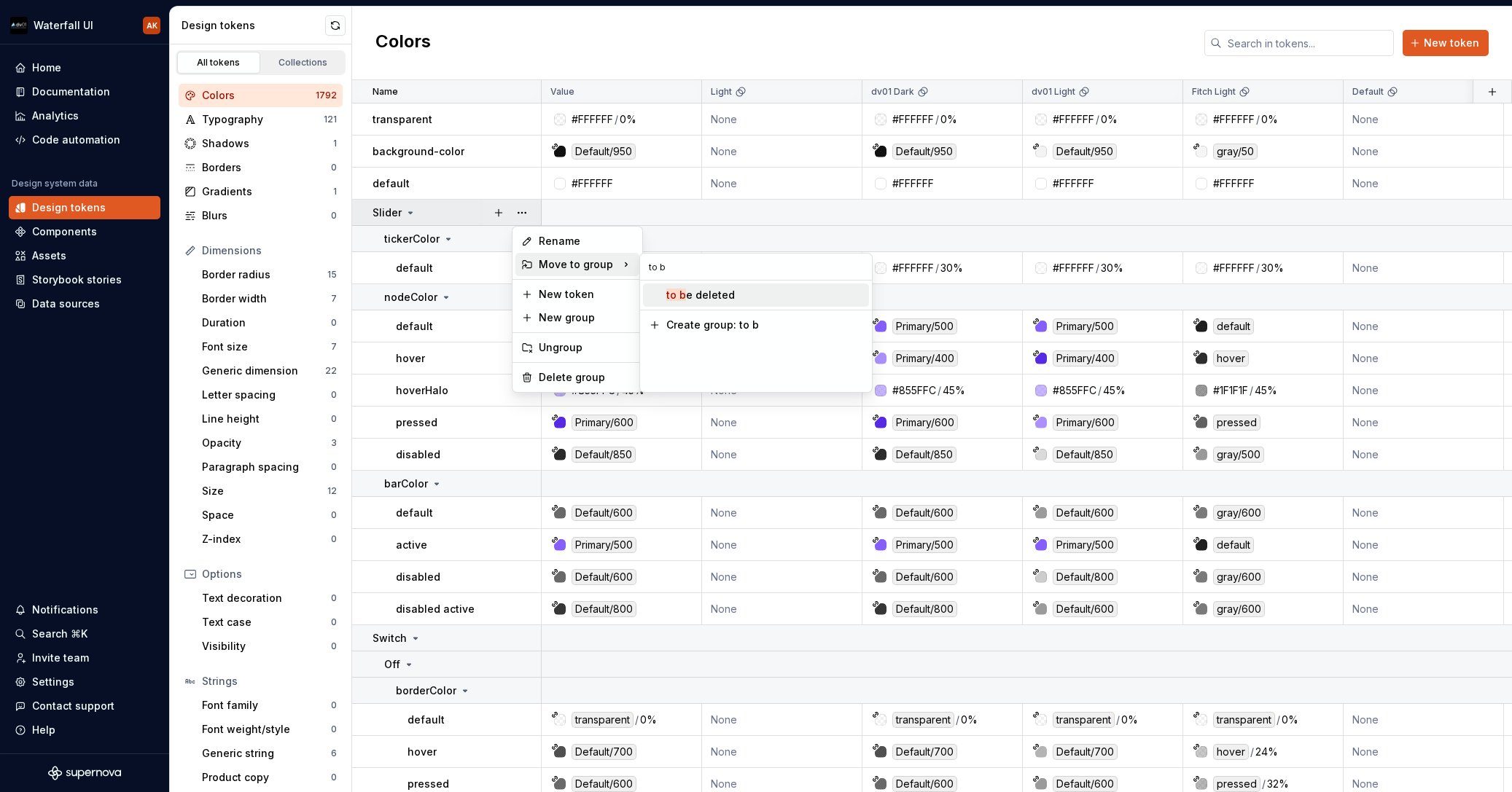
type input "to b"
click at [718, 297] on div "to b e deleted" at bounding box center [701, 295] width 69 height 15
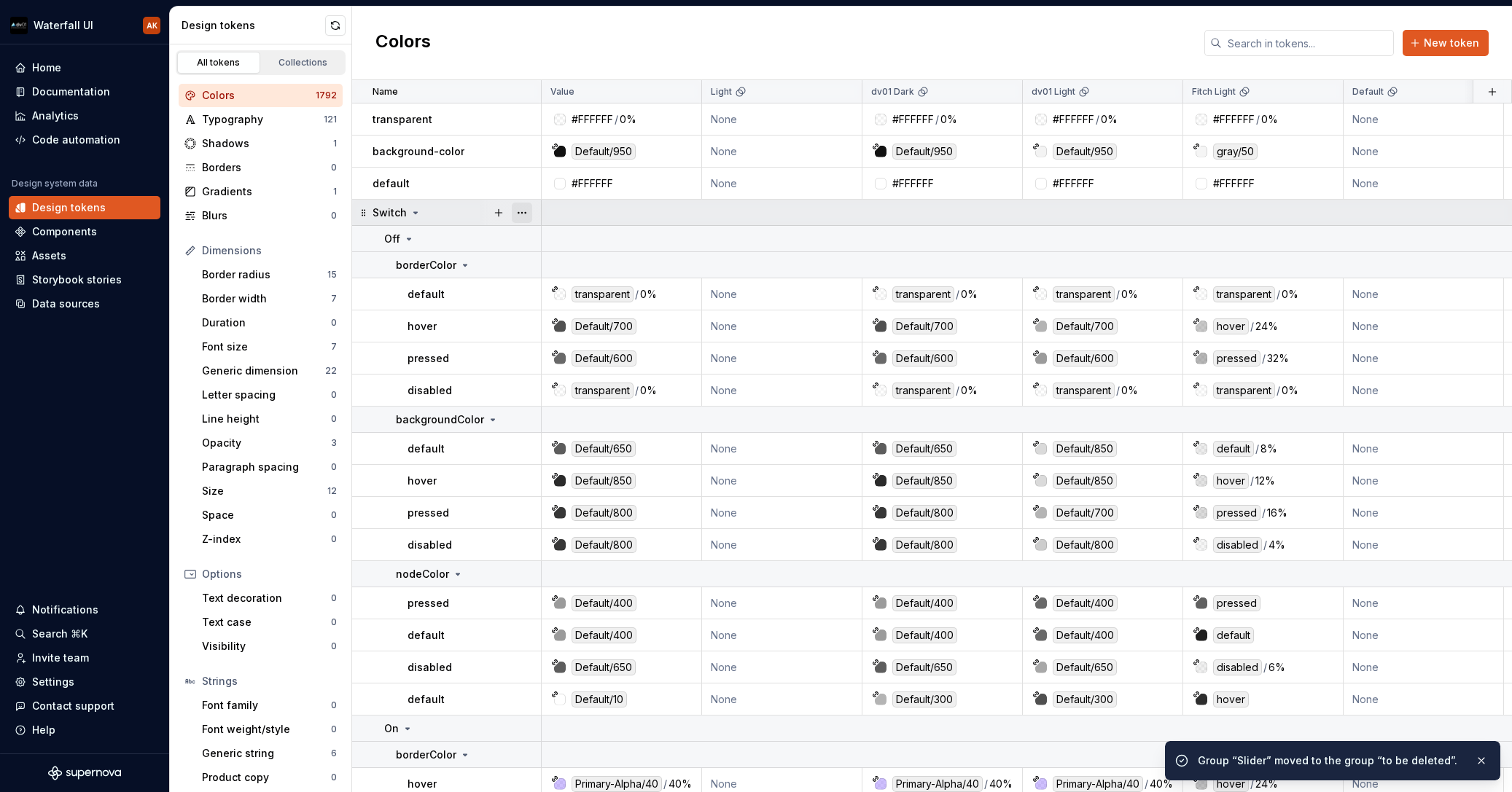
click at [530, 212] on button "button" at bounding box center [522, 212] width 20 height 20
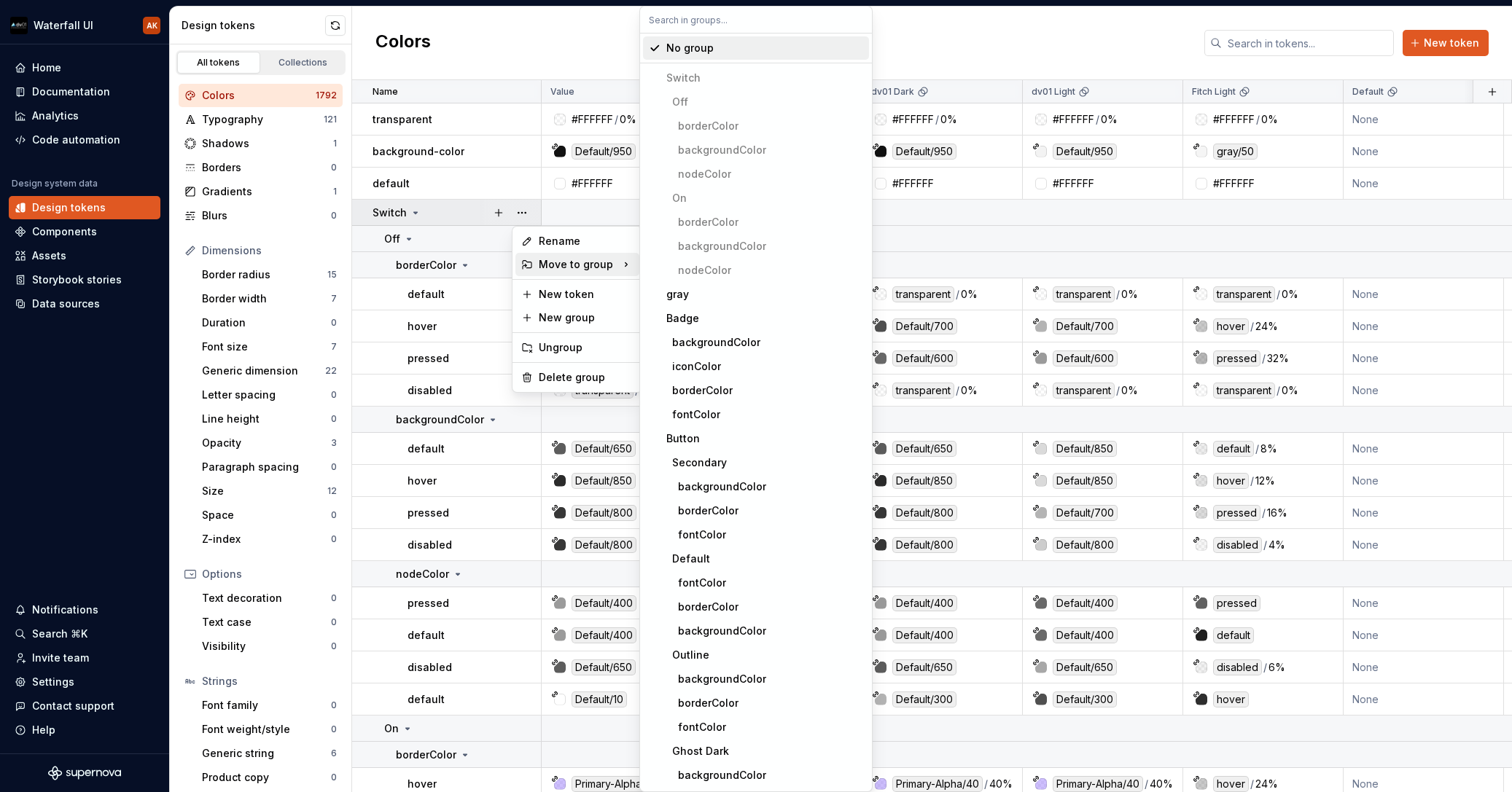
click at [601, 263] on div "Move to group" at bounding box center [577, 264] width 124 height 23
click at [664, 18] on input "text" at bounding box center [756, 20] width 232 height 26
paste input "to b"
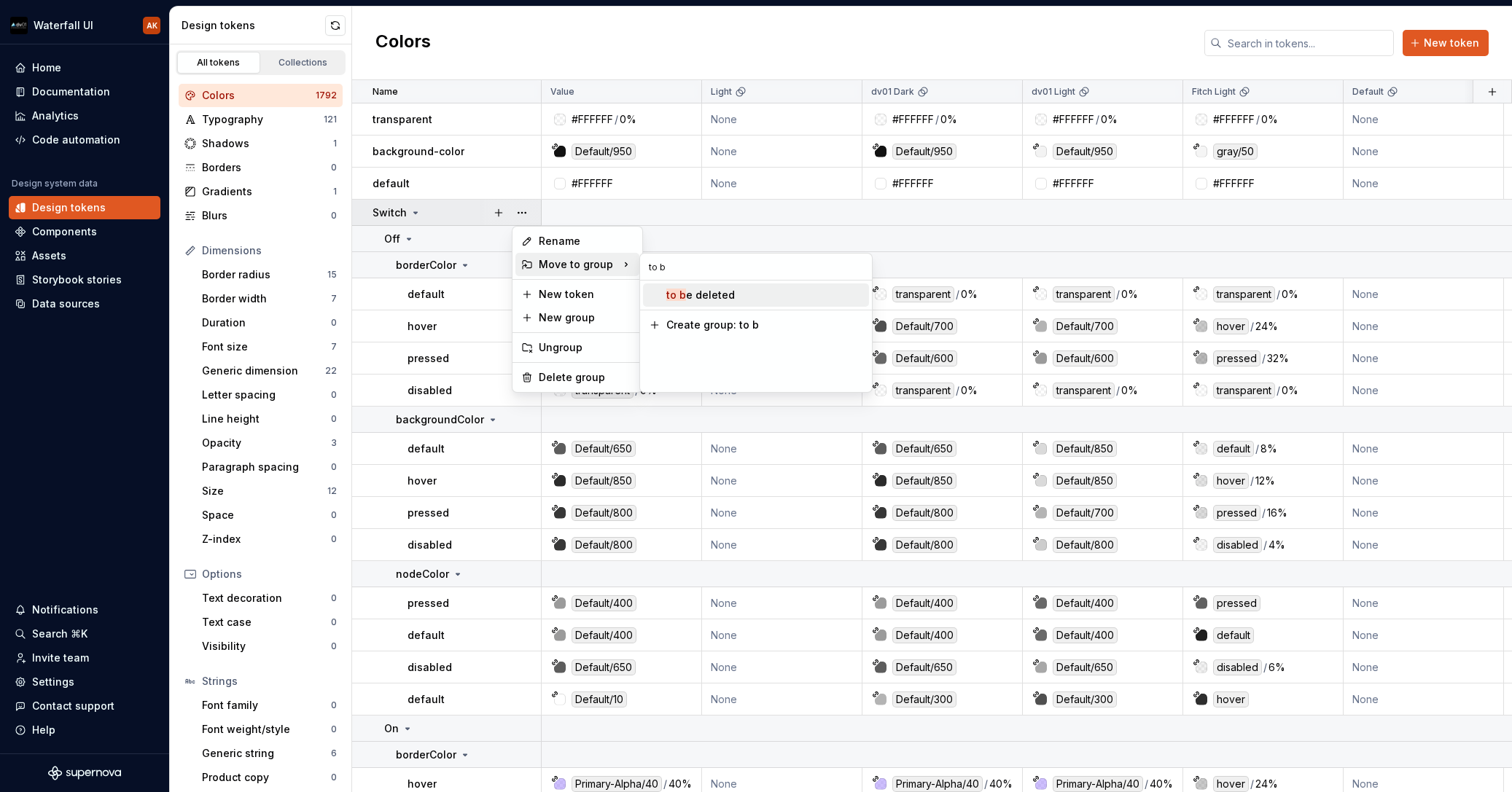
type input "to b"
click at [683, 296] on mark "to b" at bounding box center [677, 295] width 20 height 12
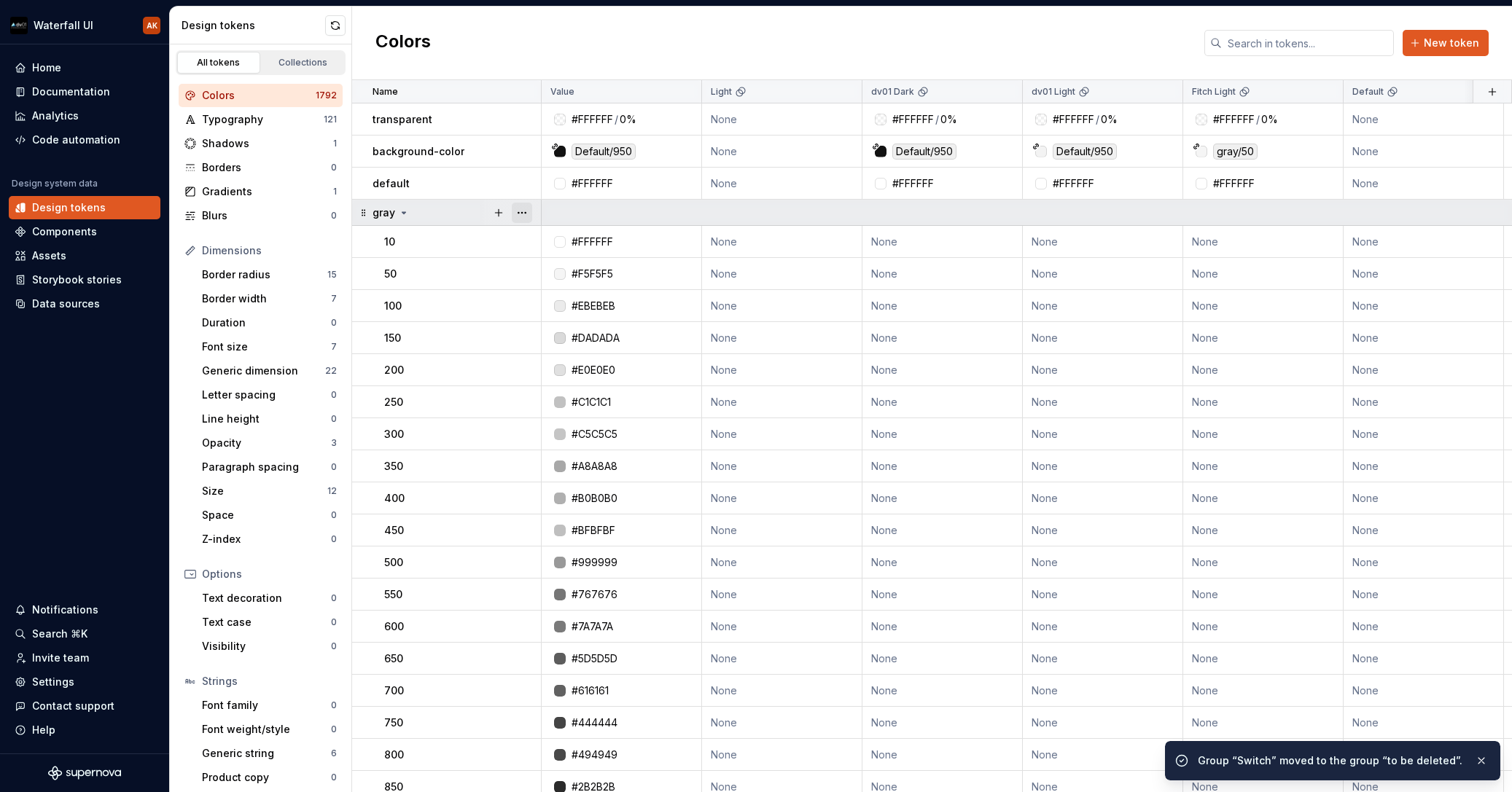
click at [523, 213] on button "button" at bounding box center [522, 212] width 20 height 20
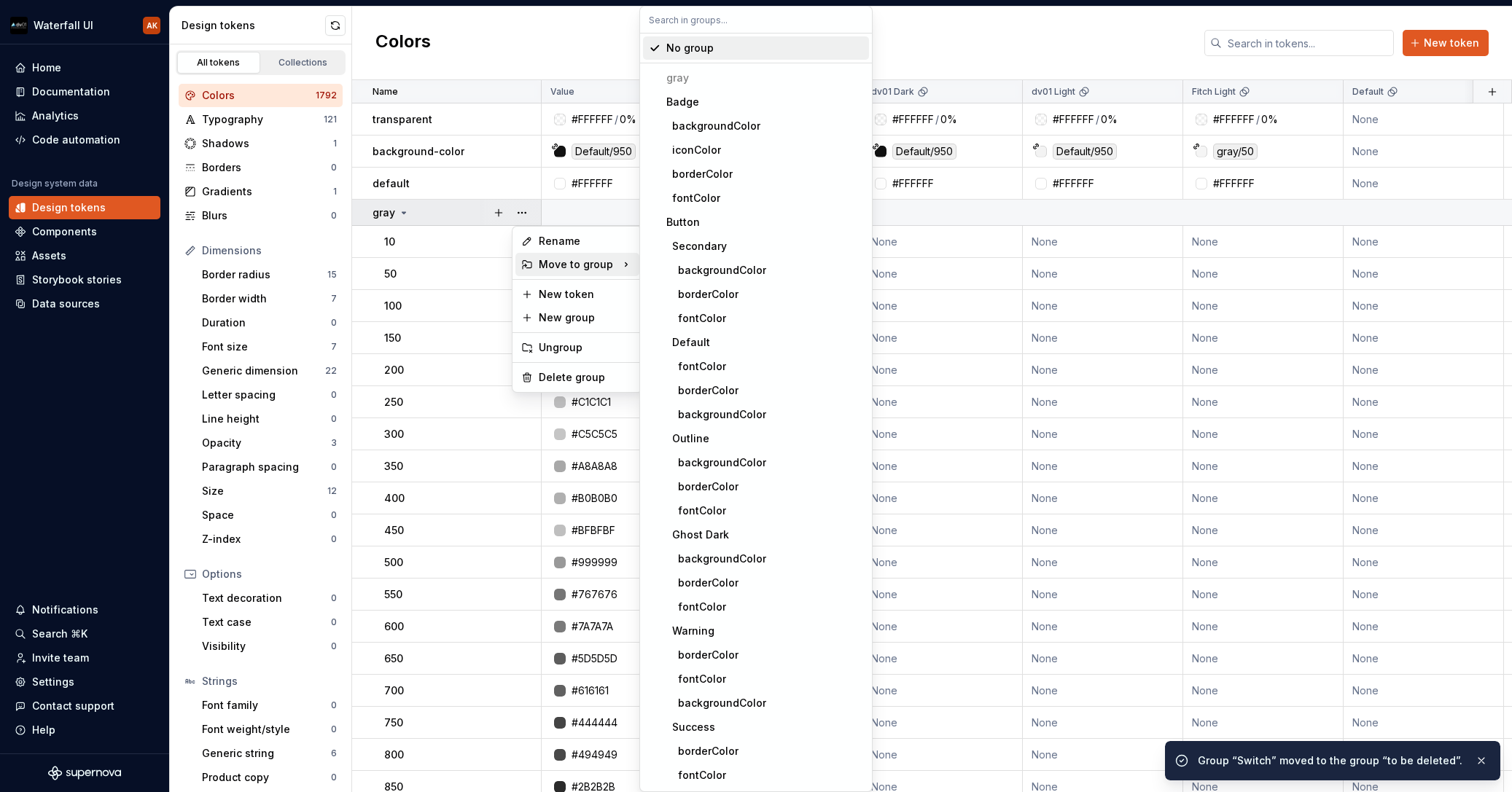
click at [574, 260] on div "Move to group" at bounding box center [577, 264] width 124 height 23
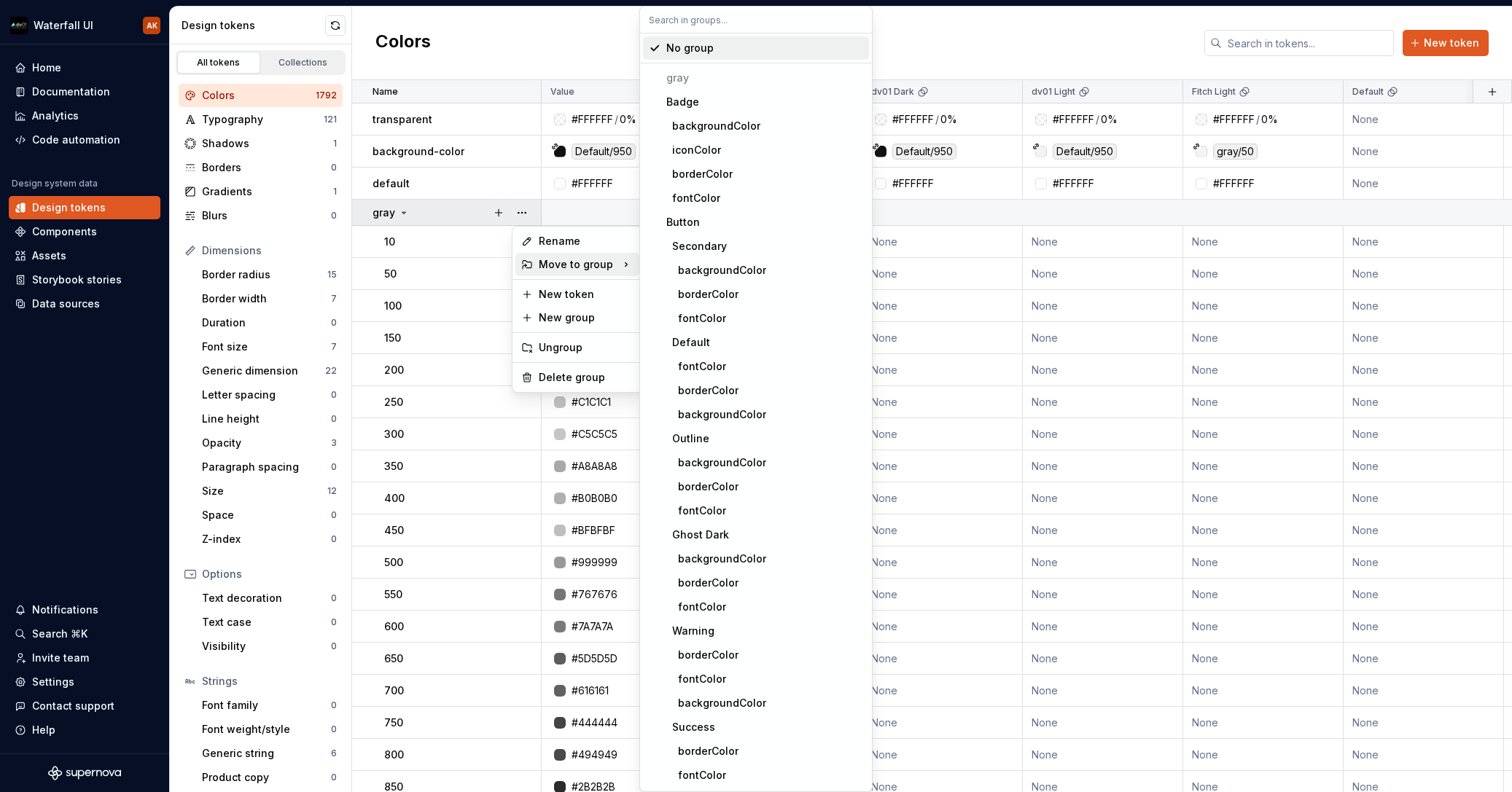
click at [677, 26] on input "text" at bounding box center [756, 20] width 232 height 26
paste input "to b"
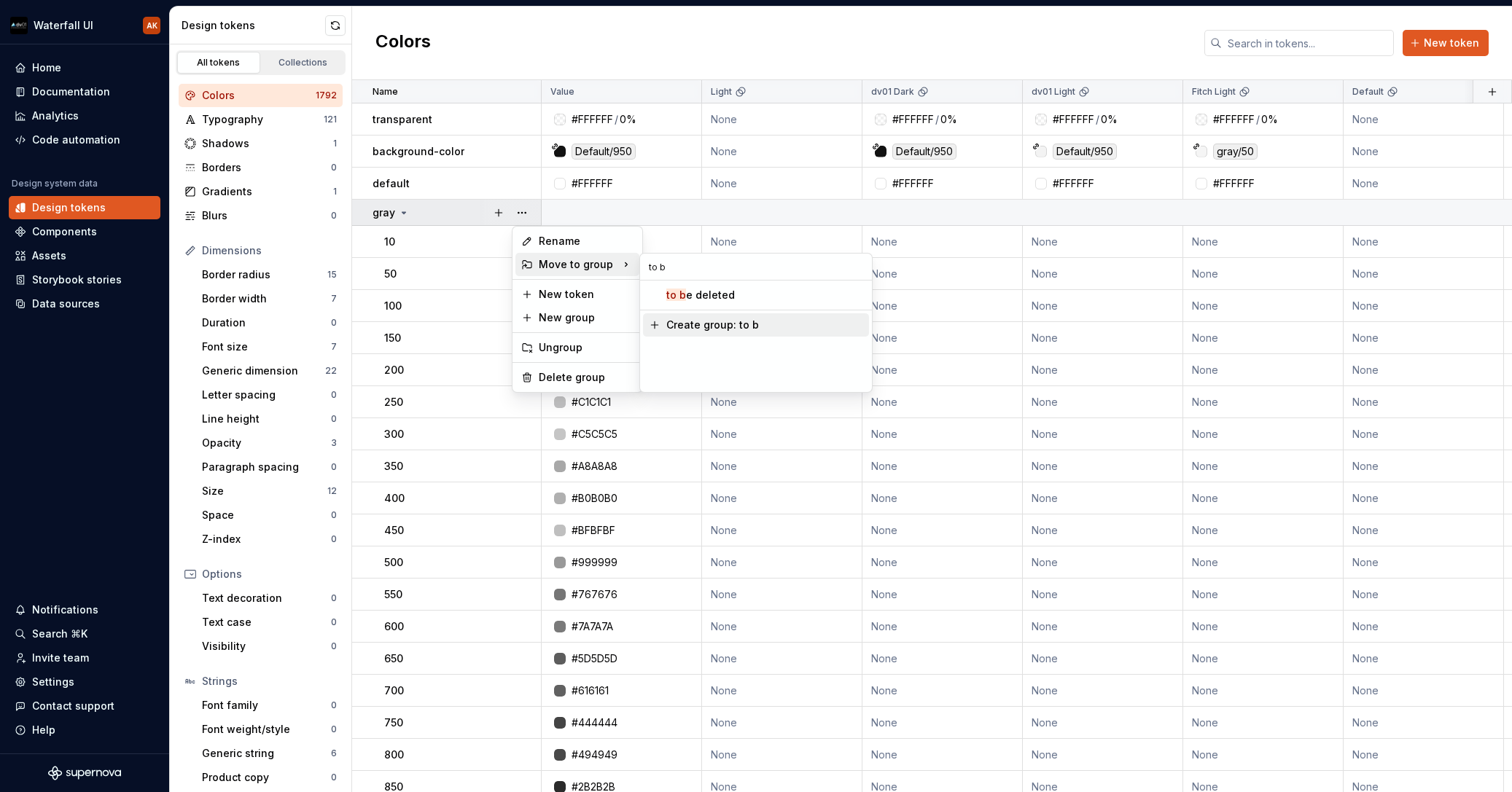
type input "to b"
click at [682, 295] on mark "to b" at bounding box center [677, 295] width 20 height 12
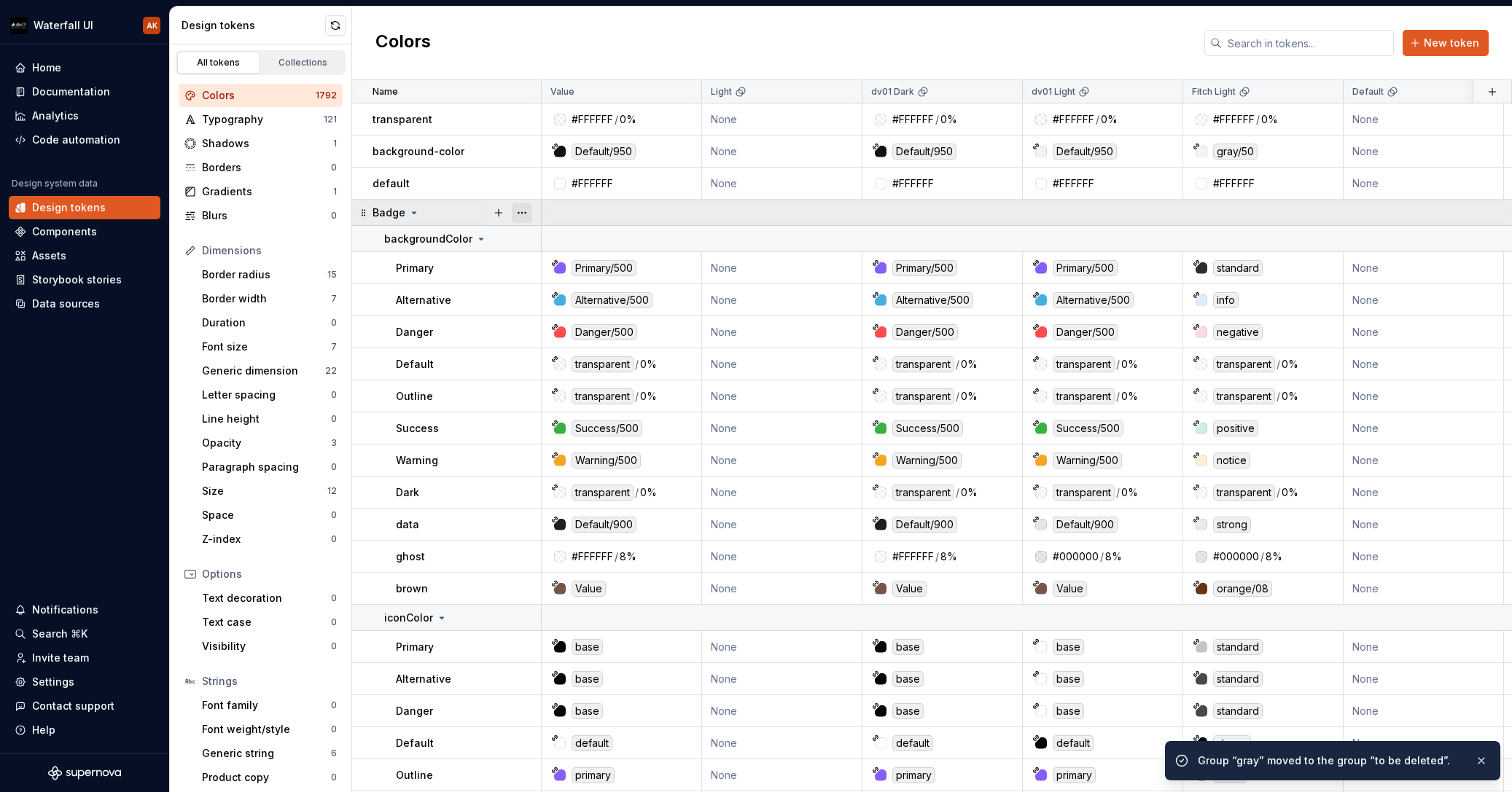
click at [525, 215] on button "button" at bounding box center [522, 212] width 20 height 20
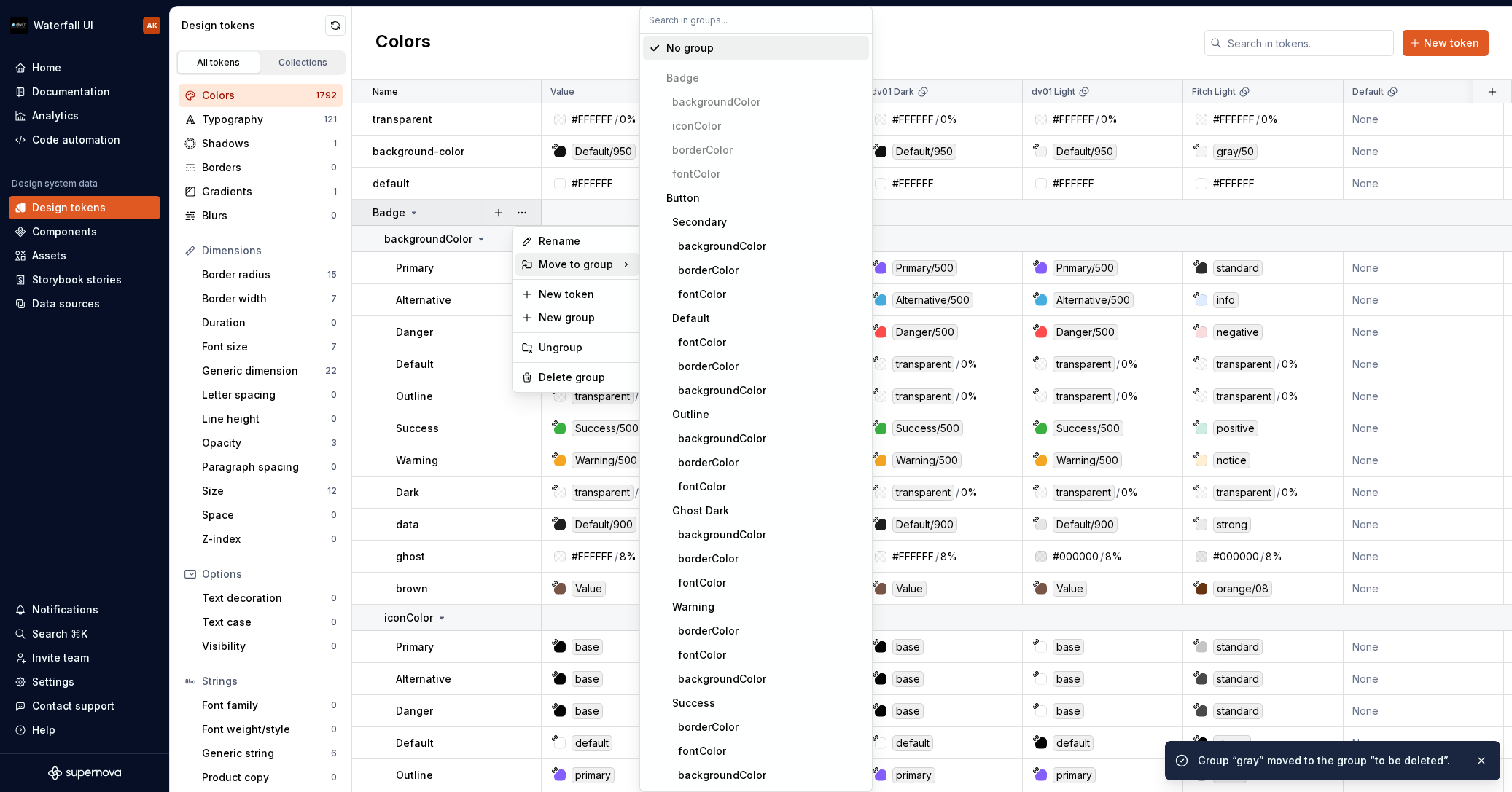
click at [598, 263] on div "Move to group" at bounding box center [577, 264] width 124 height 23
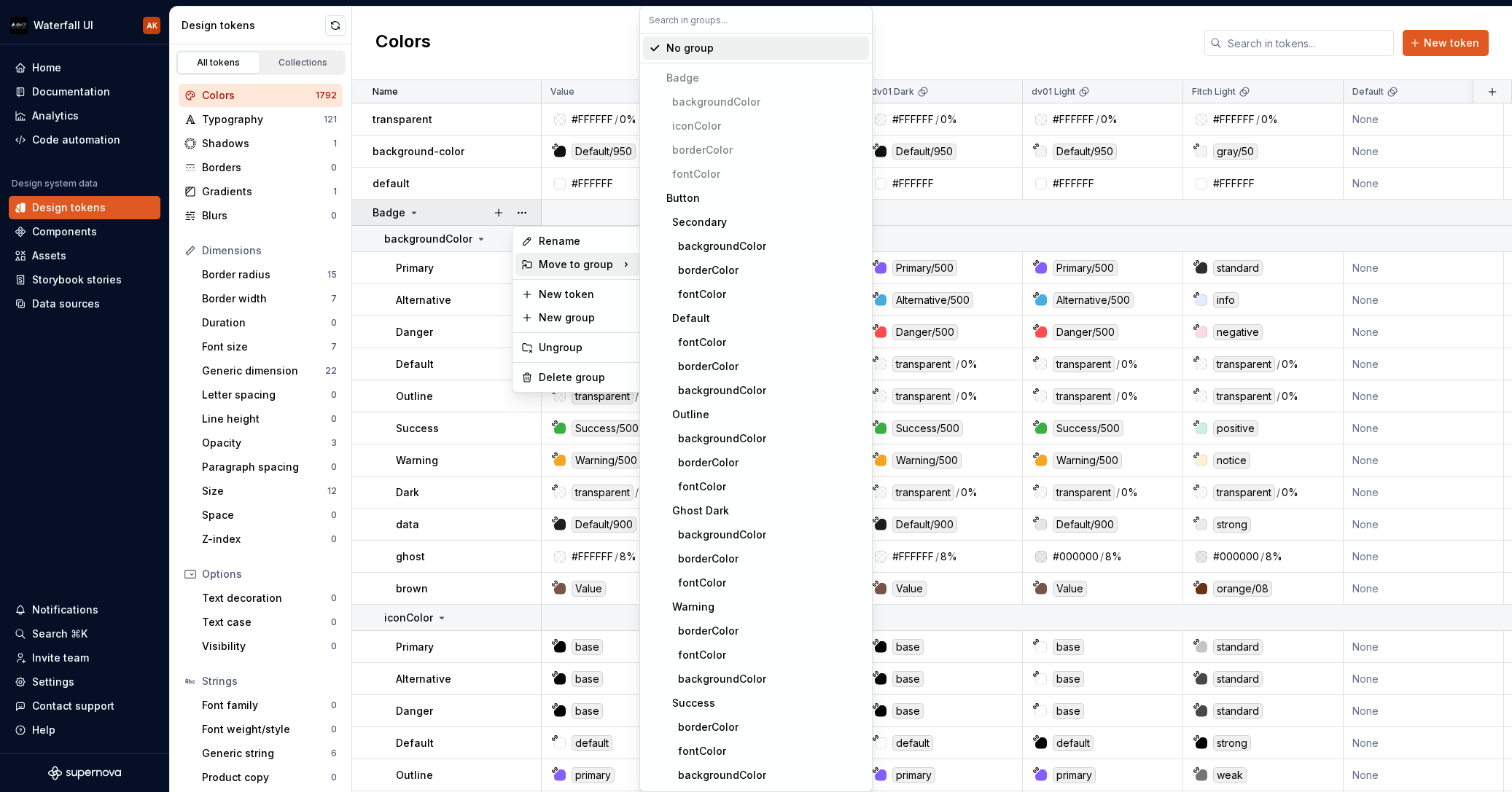
click at [686, 26] on input "text" at bounding box center [756, 20] width 232 height 26
paste input "to b"
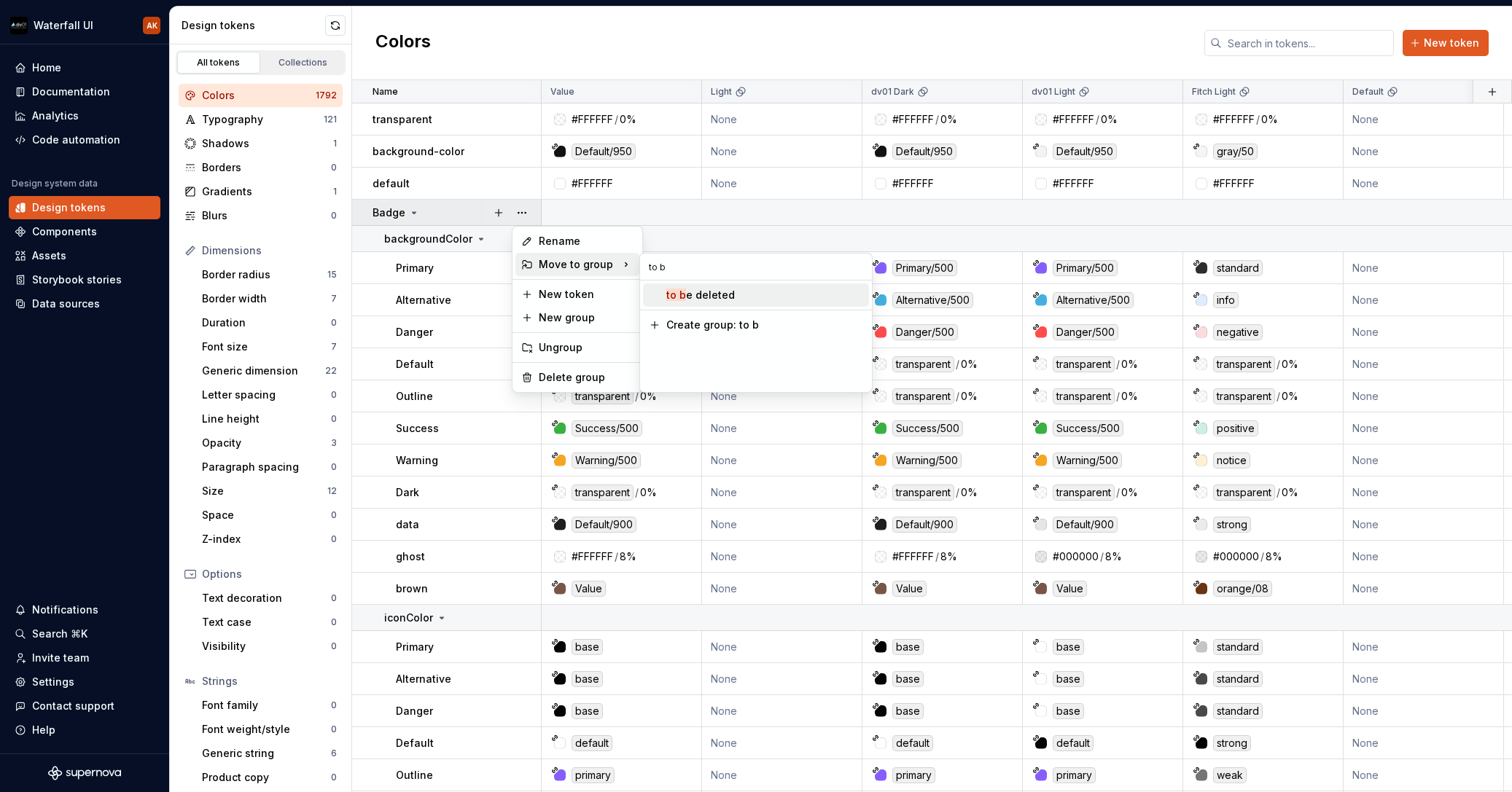
type input "to b"
click at [687, 290] on div "to b e deleted" at bounding box center [701, 295] width 69 height 15
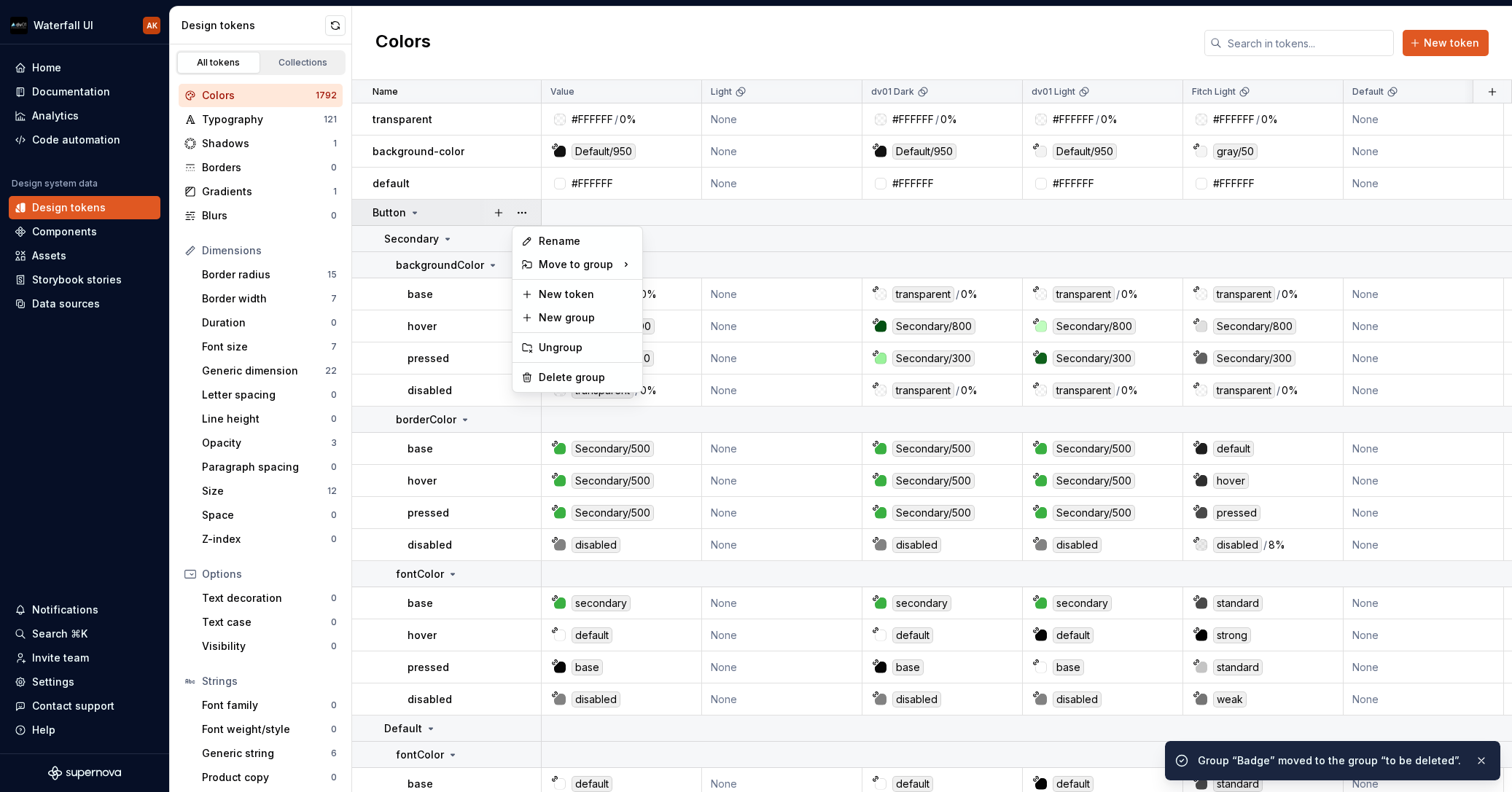
click at [522, 216] on button "button" at bounding box center [522, 212] width 20 height 20
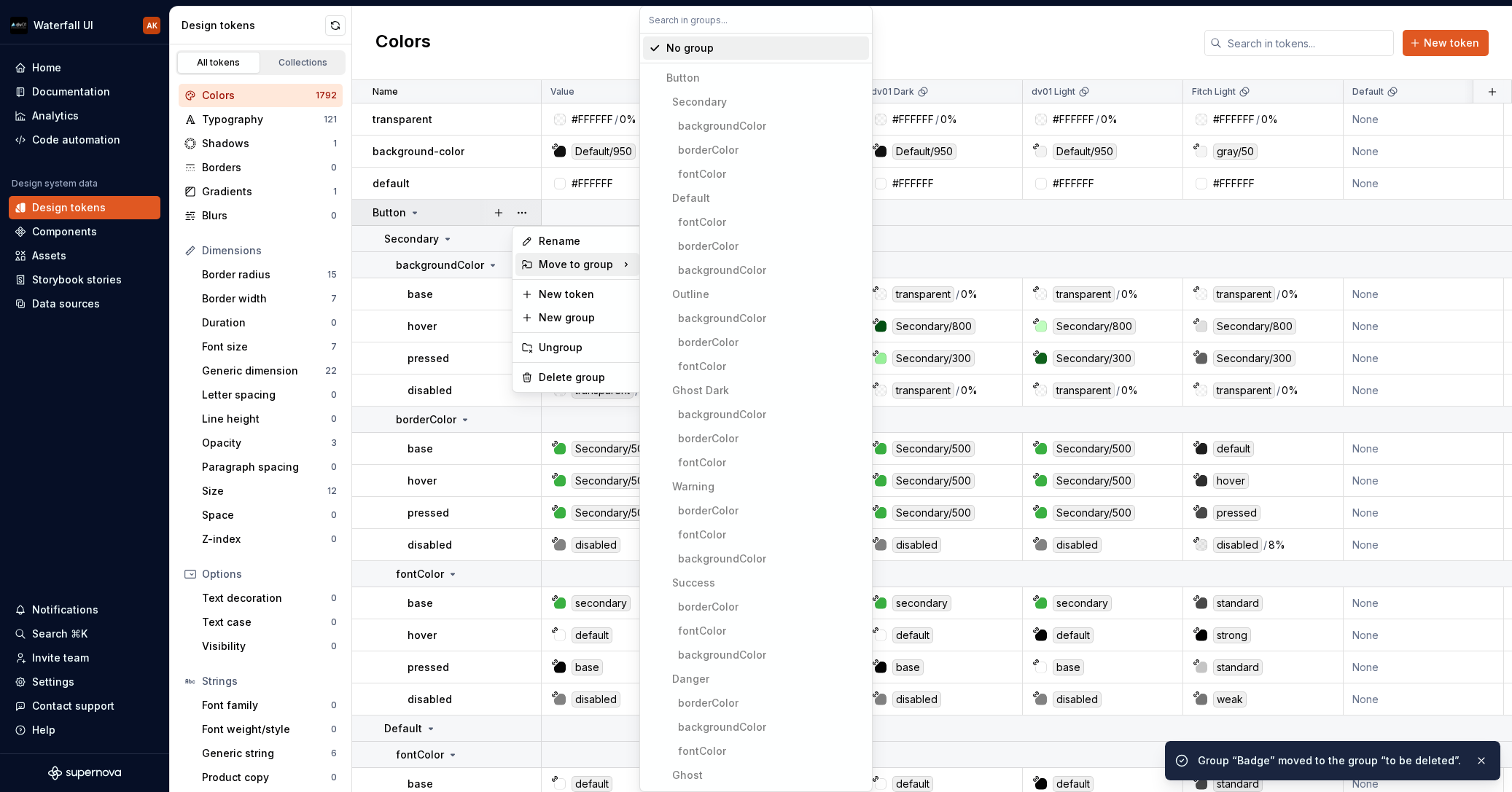
click at [585, 265] on div "Move to group" at bounding box center [577, 264] width 124 height 23
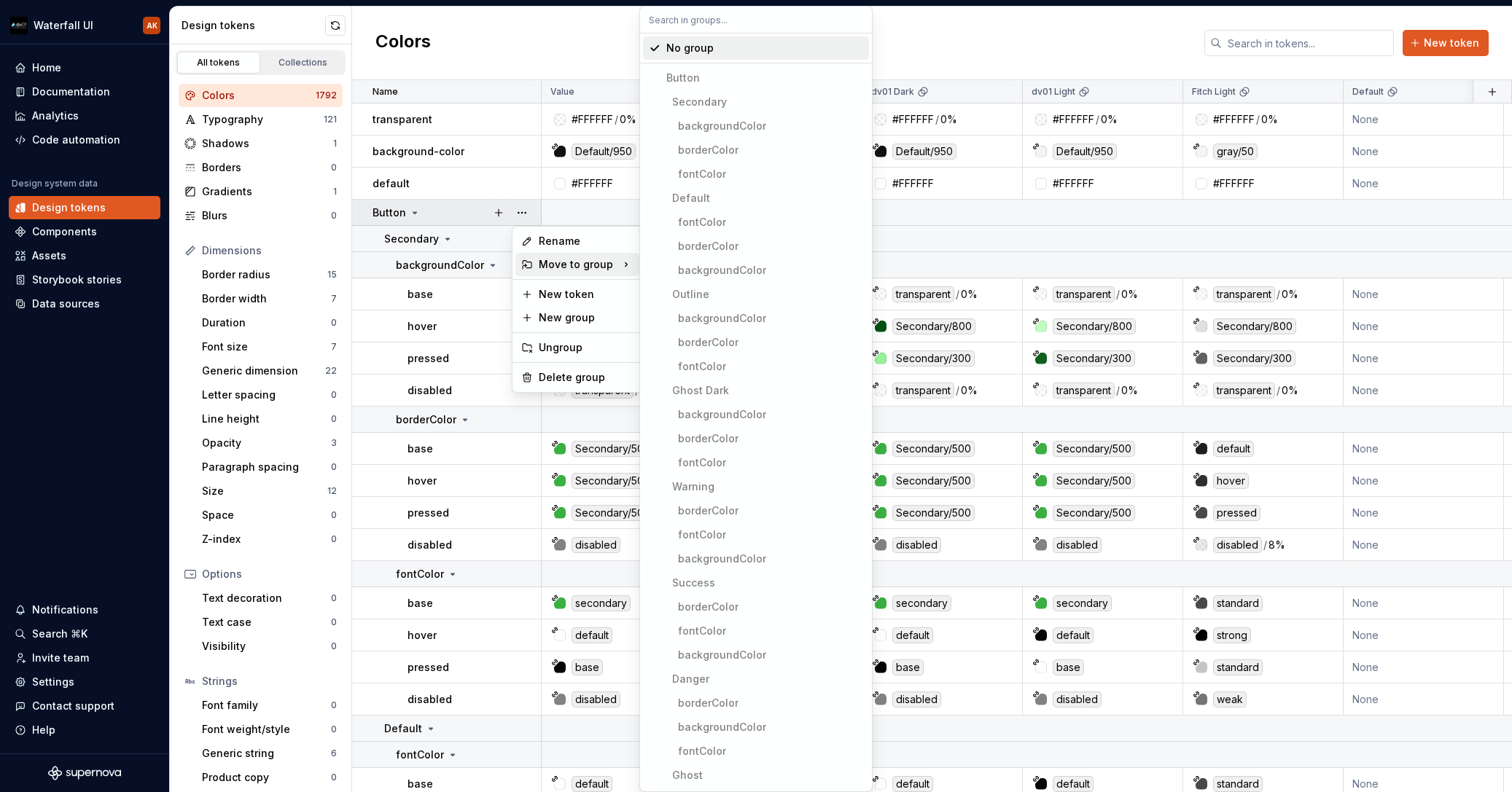
click at [689, 30] on input "text" at bounding box center [756, 20] width 232 height 26
paste input "to b"
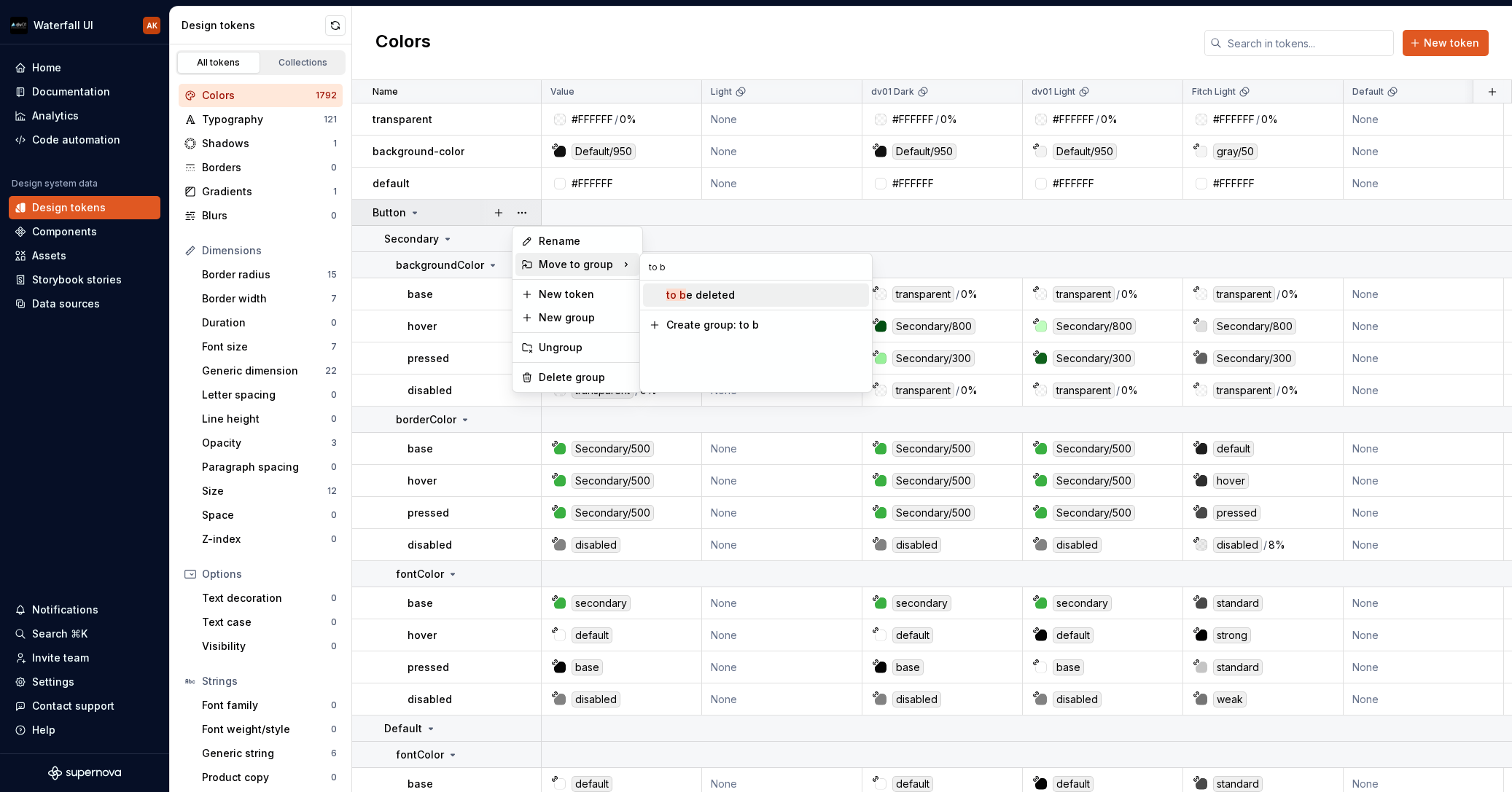
type input "to b"
click at [686, 299] on div "to b e deleted" at bounding box center [701, 295] width 69 height 15
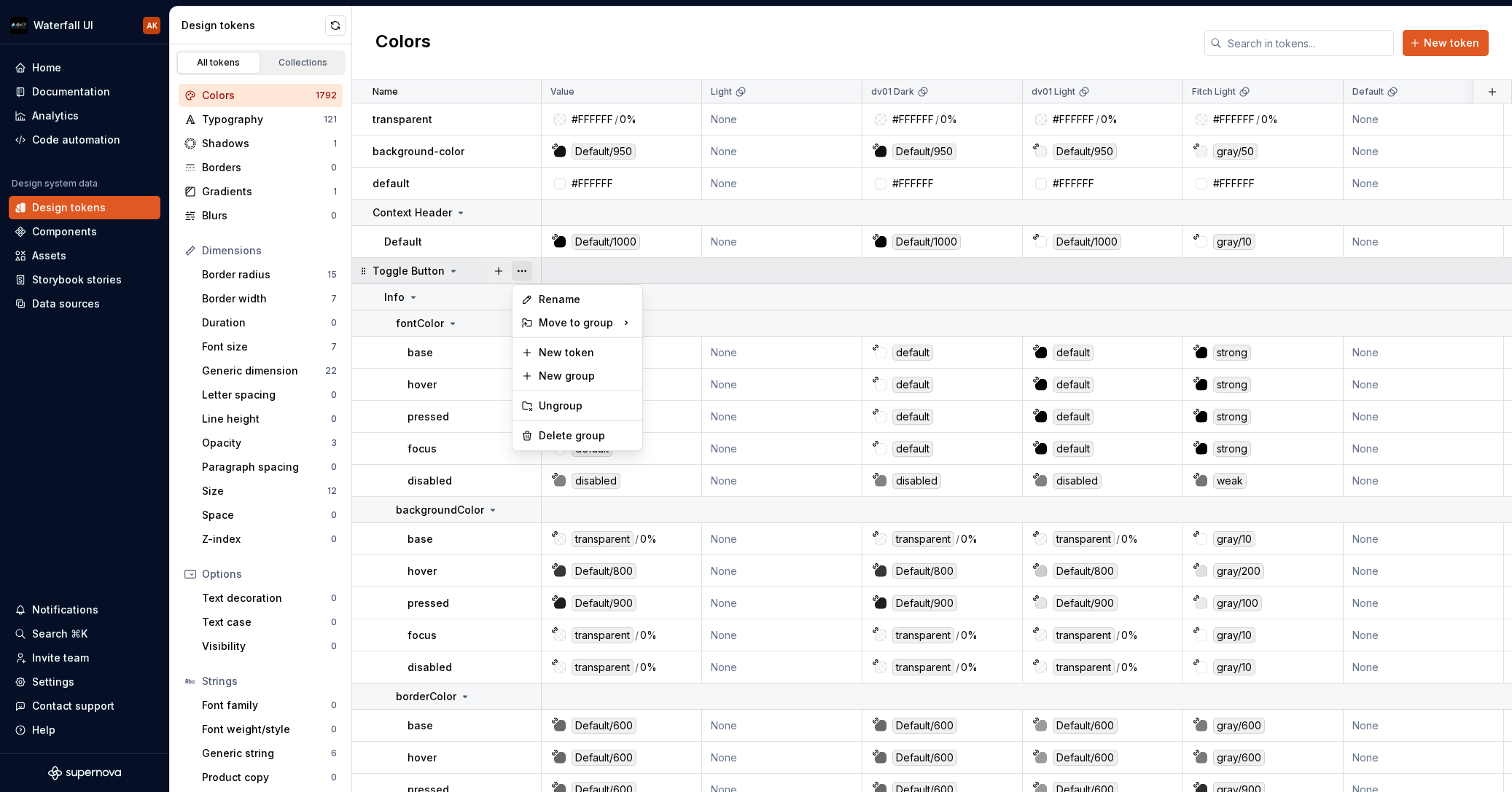
click at [523, 276] on button "button" at bounding box center [522, 271] width 20 height 20
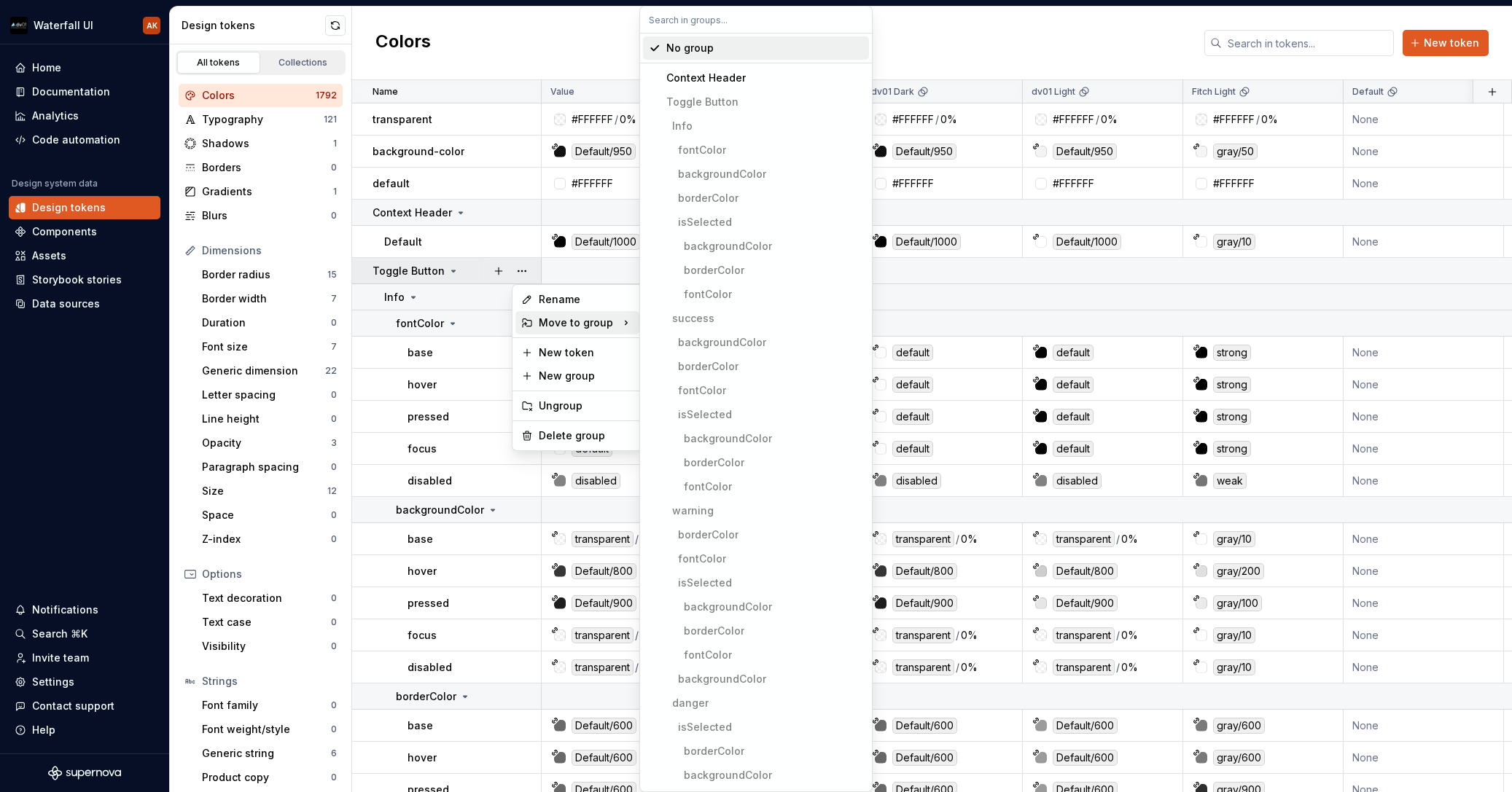
click at [601, 329] on div "Move to group" at bounding box center [577, 322] width 124 height 23
click at [691, 25] on input "text" at bounding box center [756, 20] width 232 height 26
paste input "to b"
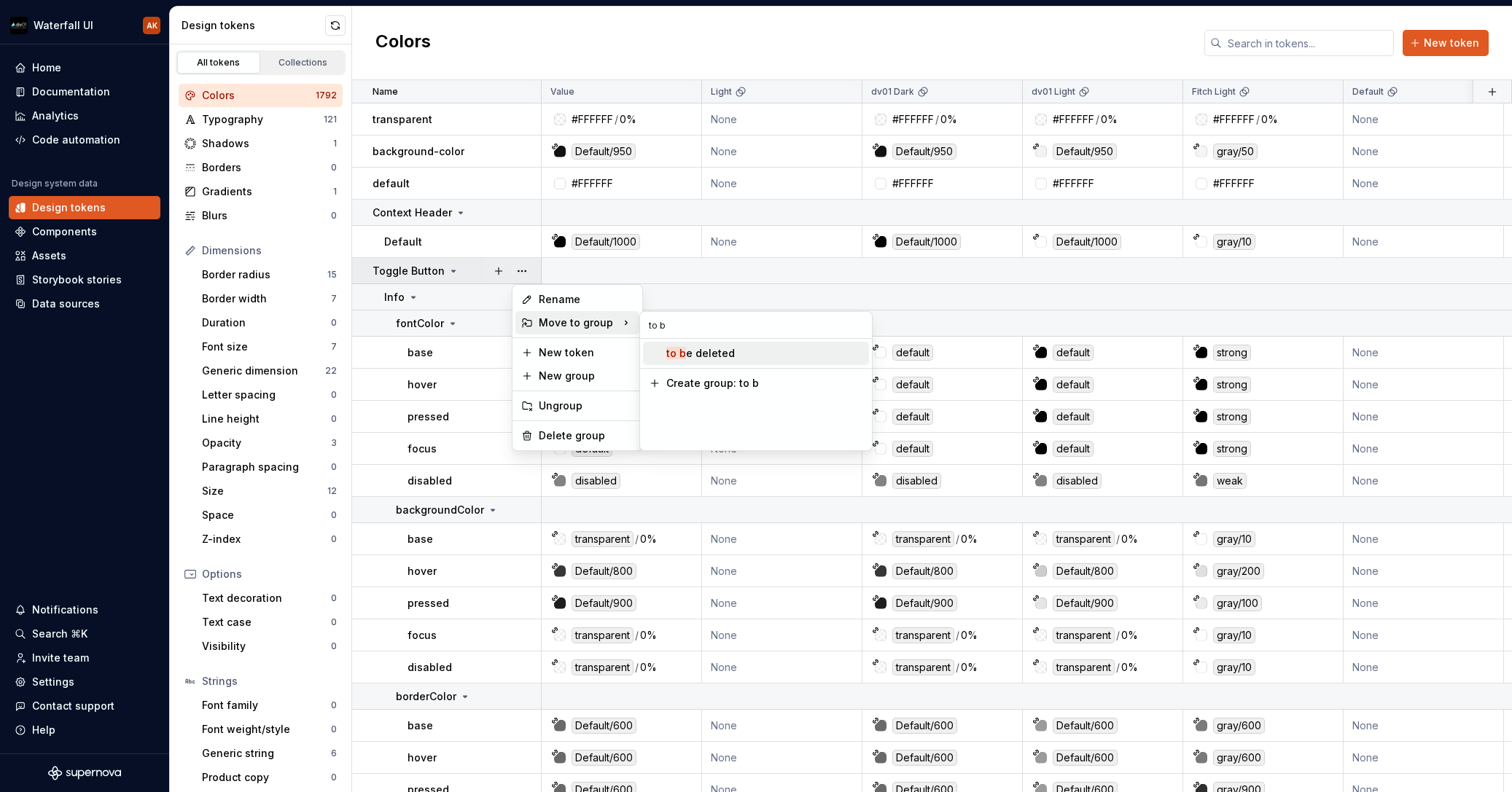
type input "to b"
click at [701, 349] on div "to b e deleted" at bounding box center [701, 353] width 69 height 15
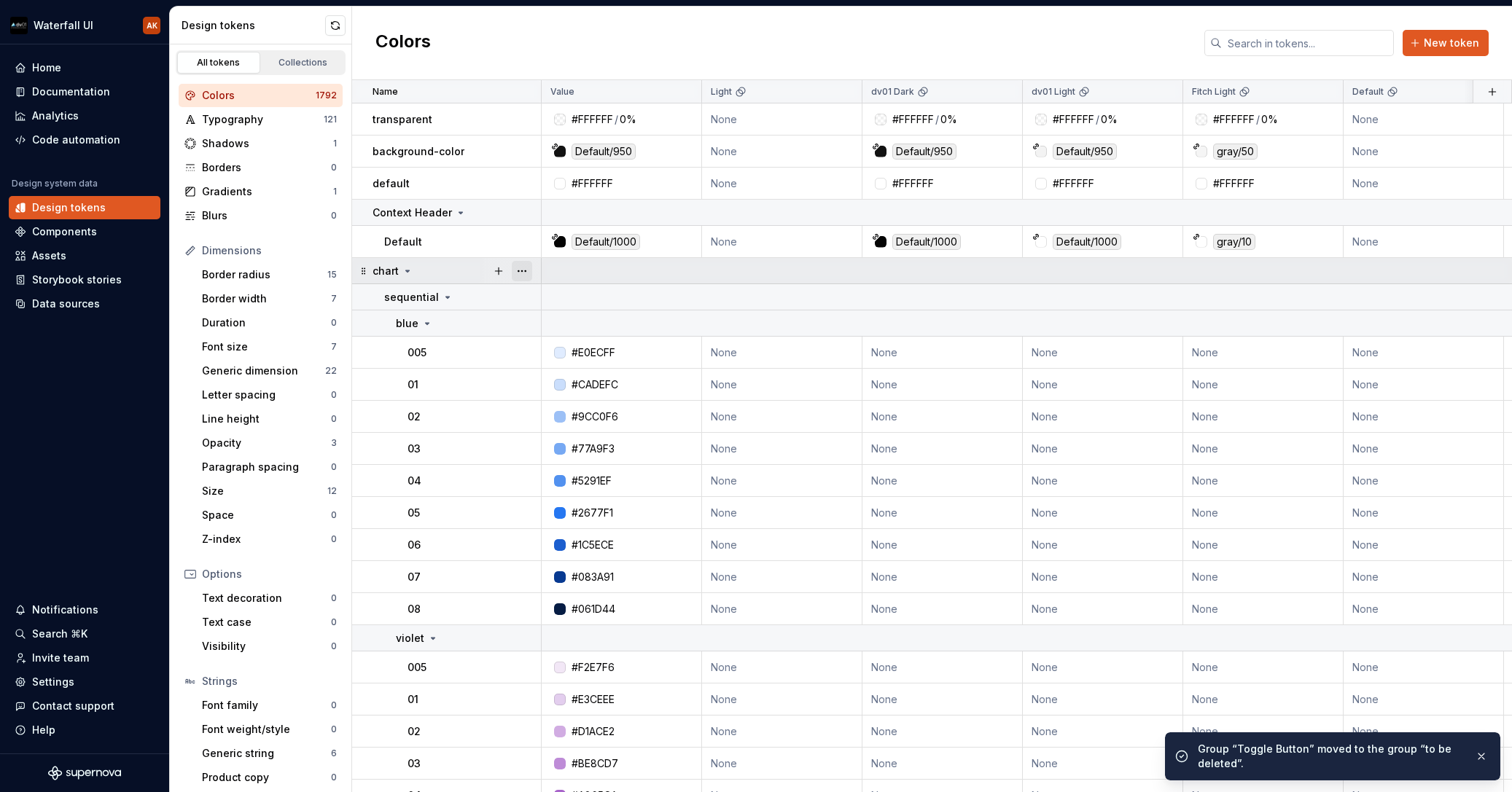
click at [525, 273] on button "button" at bounding box center [522, 271] width 20 height 20
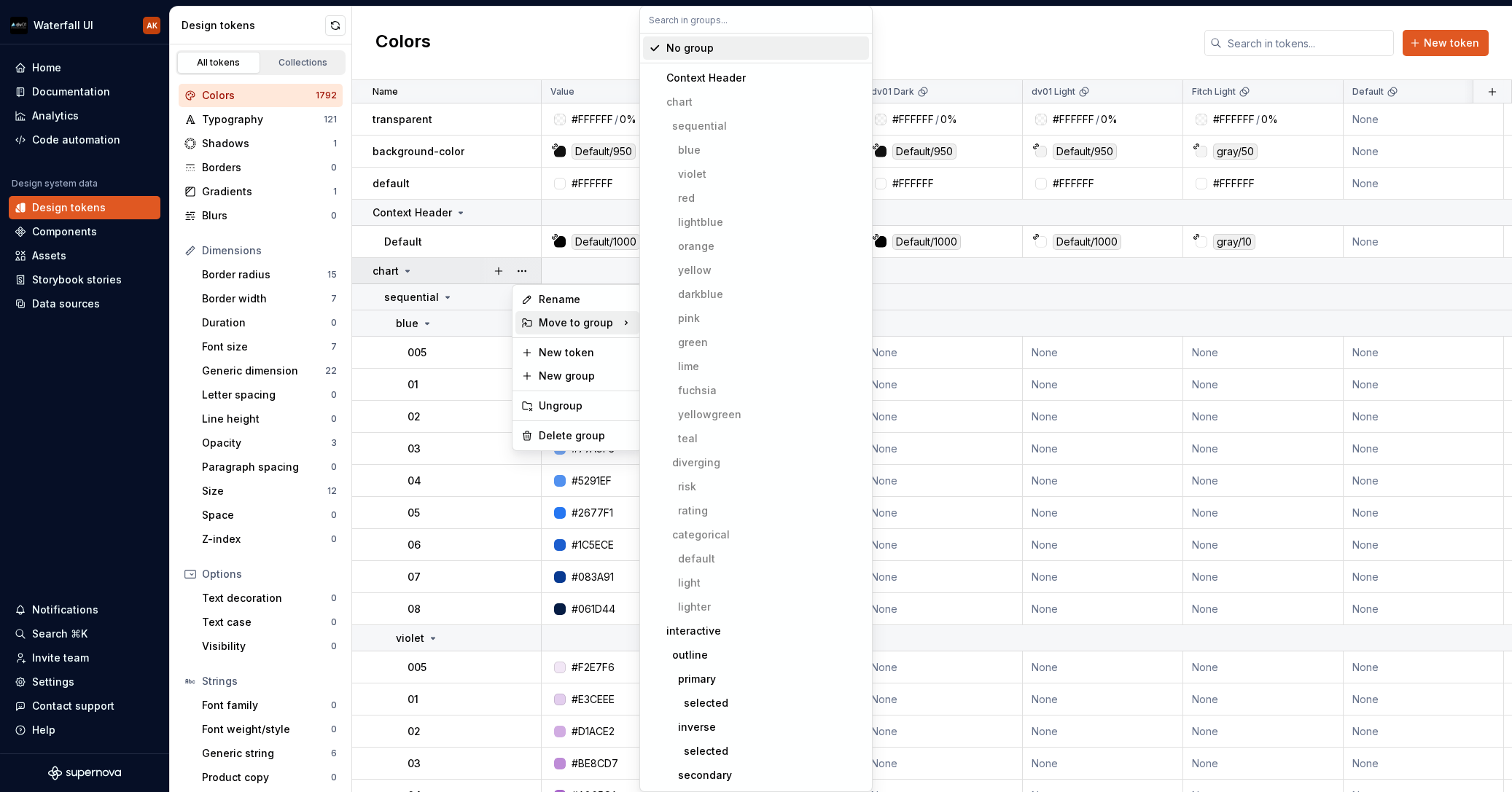
click at [586, 330] on div "Move to group" at bounding box center [577, 322] width 124 height 23
click at [706, 23] on input "text" at bounding box center [756, 20] width 232 height 26
paste input "to b"
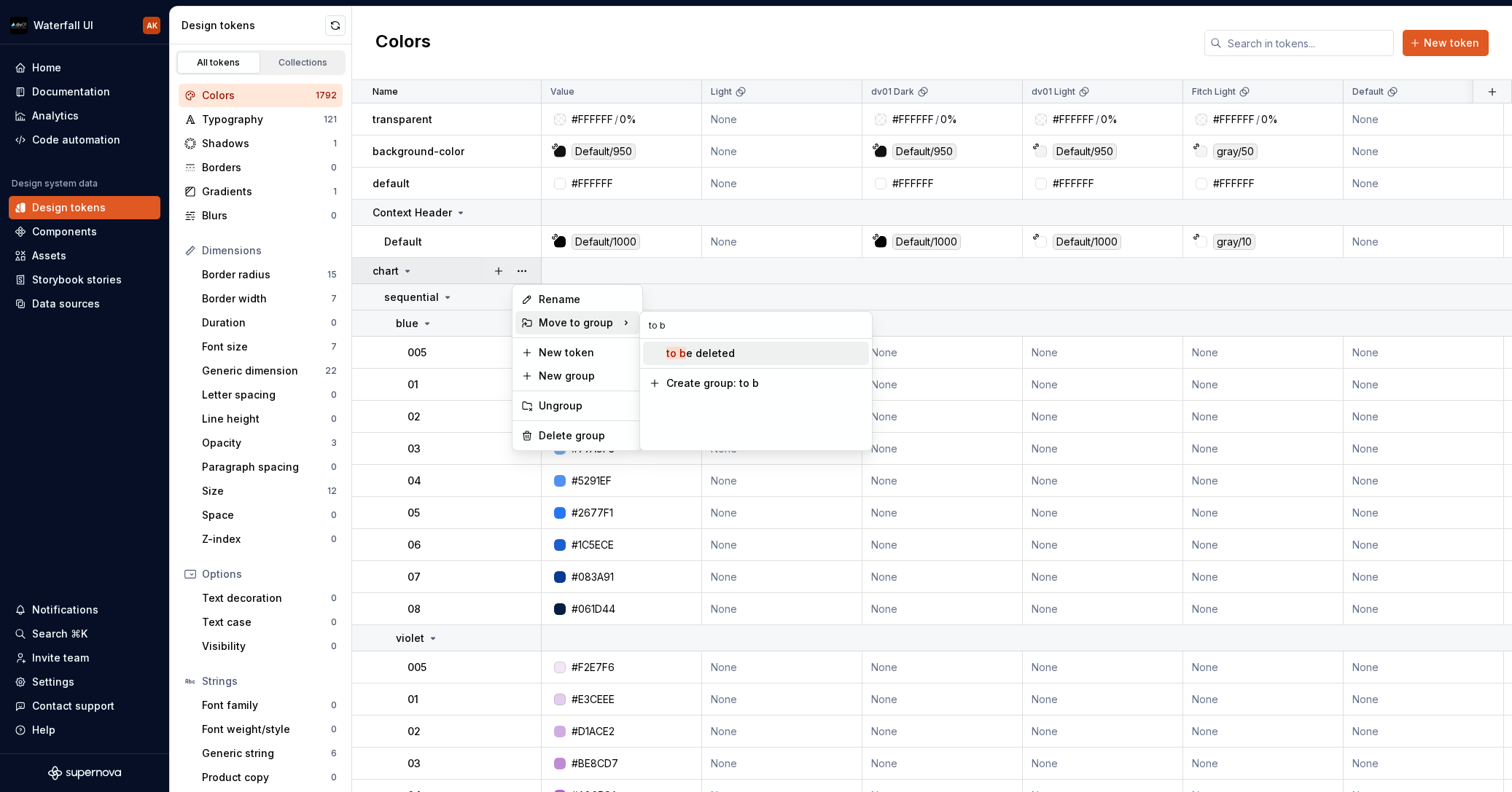
type input "to b"
click at [680, 357] on mark "to b" at bounding box center [677, 353] width 20 height 12
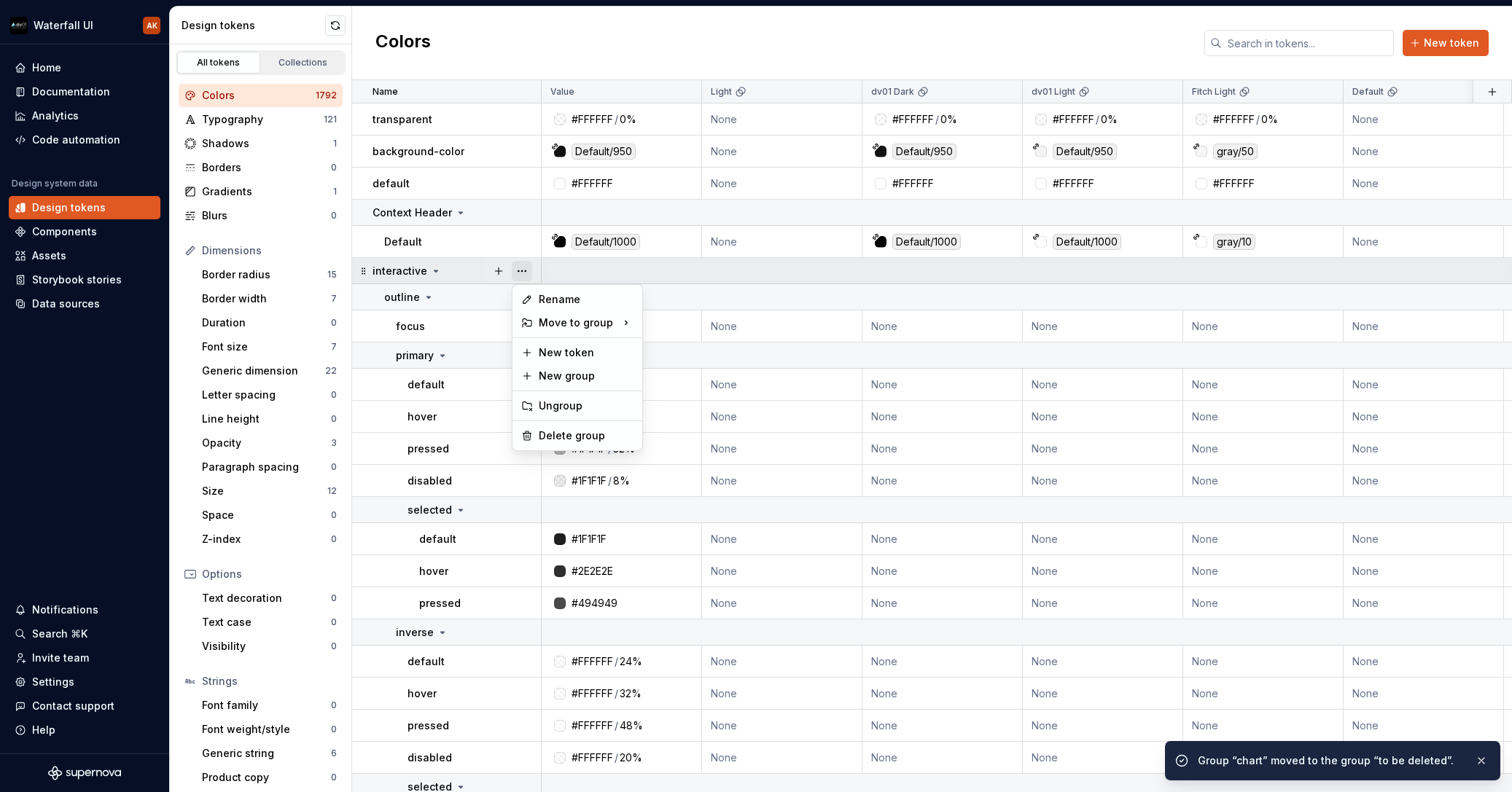
click at [527, 273] on button "button" at bounding box center [522, 271] width 20 height 20
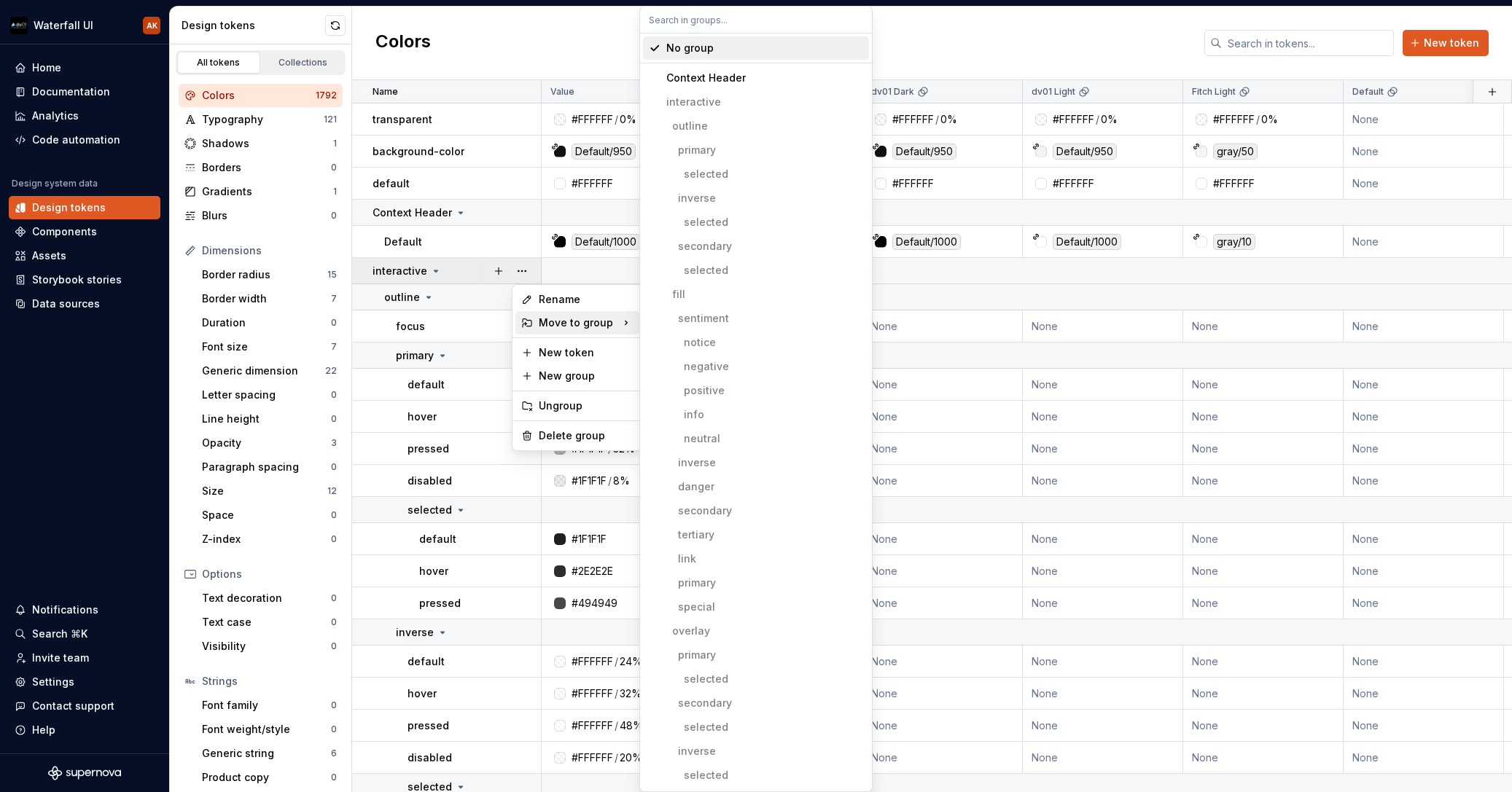
click at [607, 320] on div "Move to group" at bounding box center [577, 322] width 124 height 23
click at [678, 20] on input "text" at bounding box center [756, 20] width 232 height 26
paste input "to b"
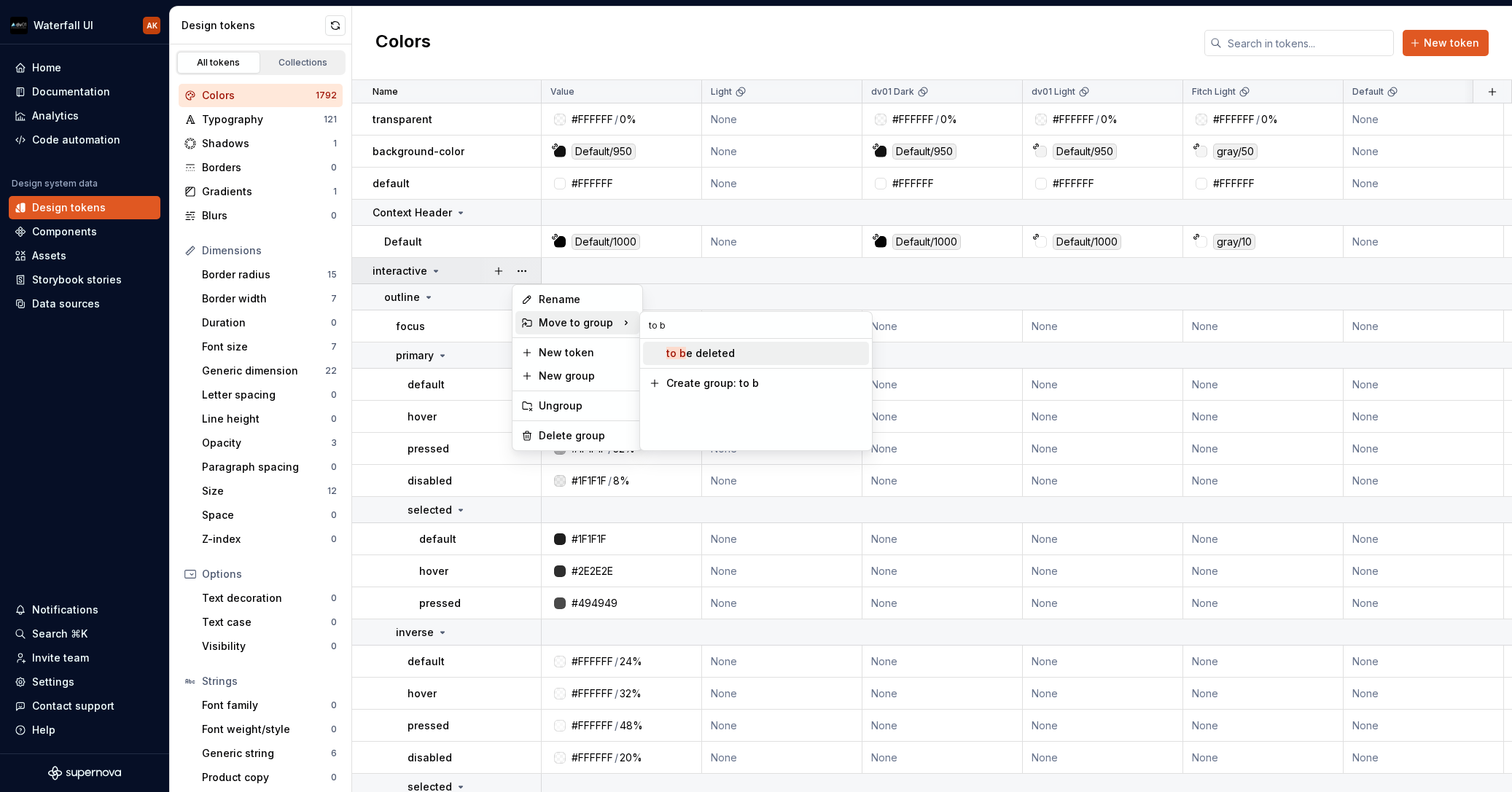
type input "to b"
click at [681, 356] on mark "to b" at bounding box center [677, 353] width 20 height 12
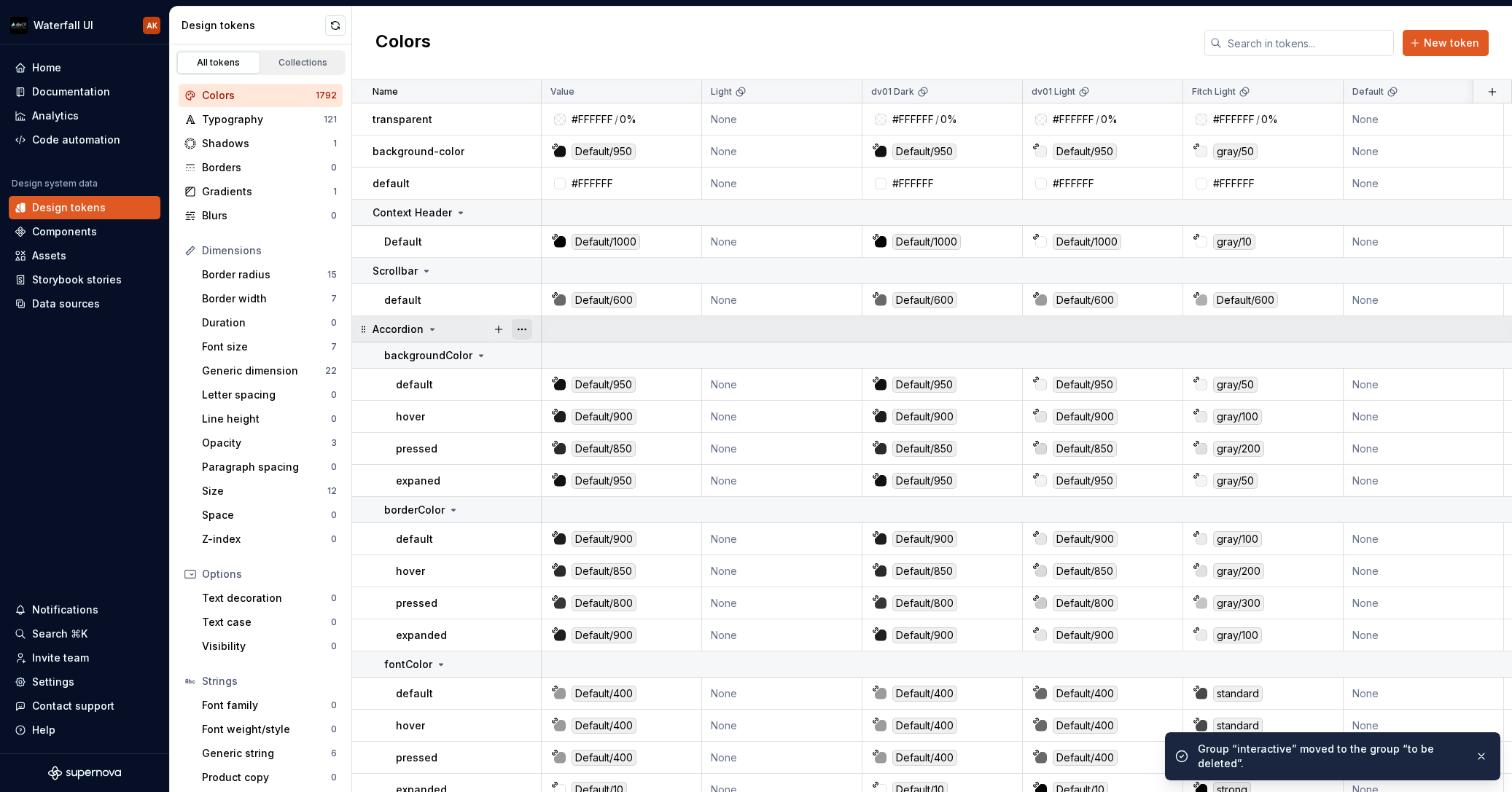
click at [528, 330] on button "button" at bounding box center [522, 329] width 20 height 20
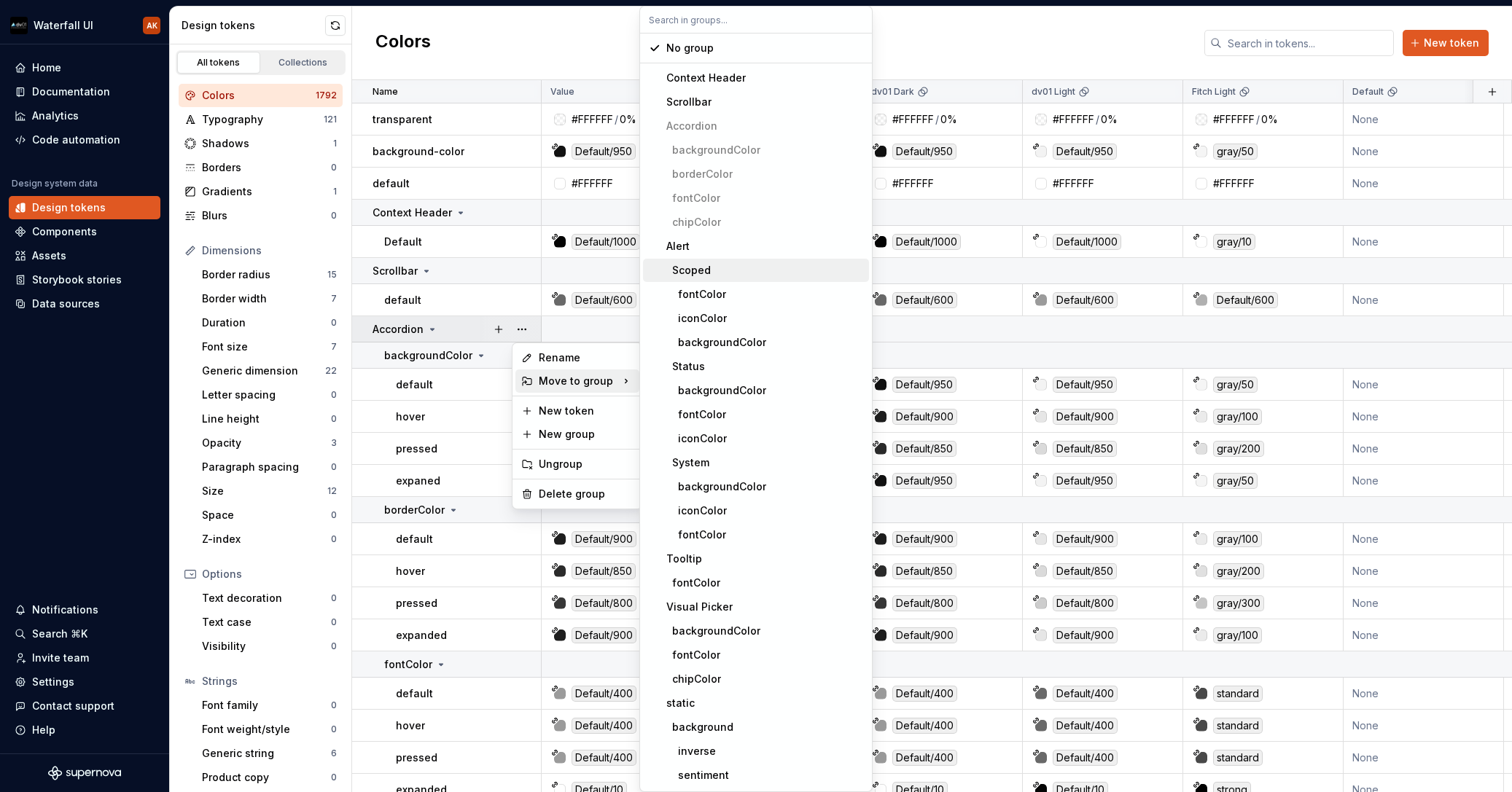
click at [683, 13] on input "text" at bounding box center [756, 20] width 232 height 26
paste input "to b"
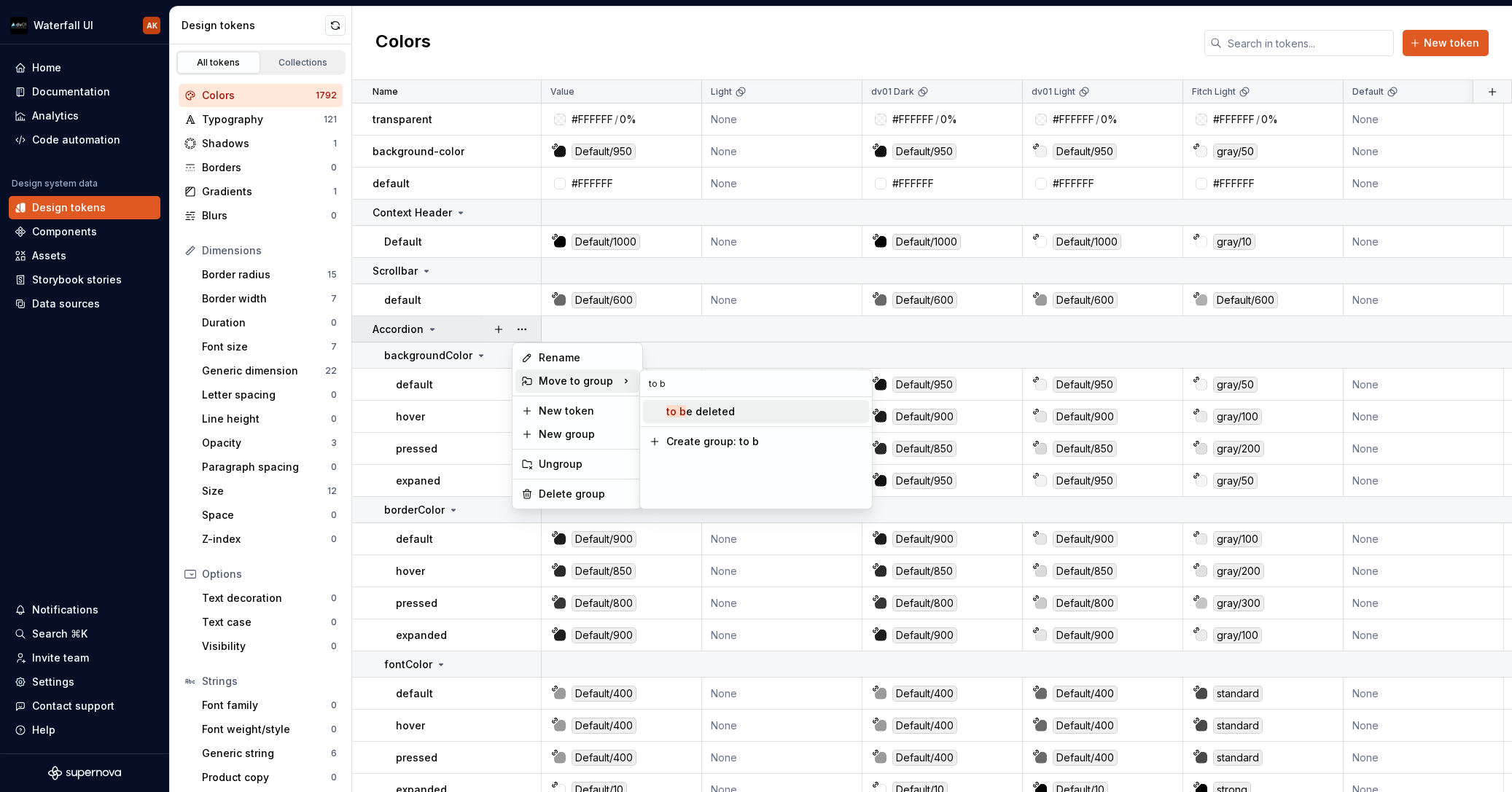
type input "to b"
click at [670, 416] on mark "to b" at bounding box center [677, 411] width 20 height 12
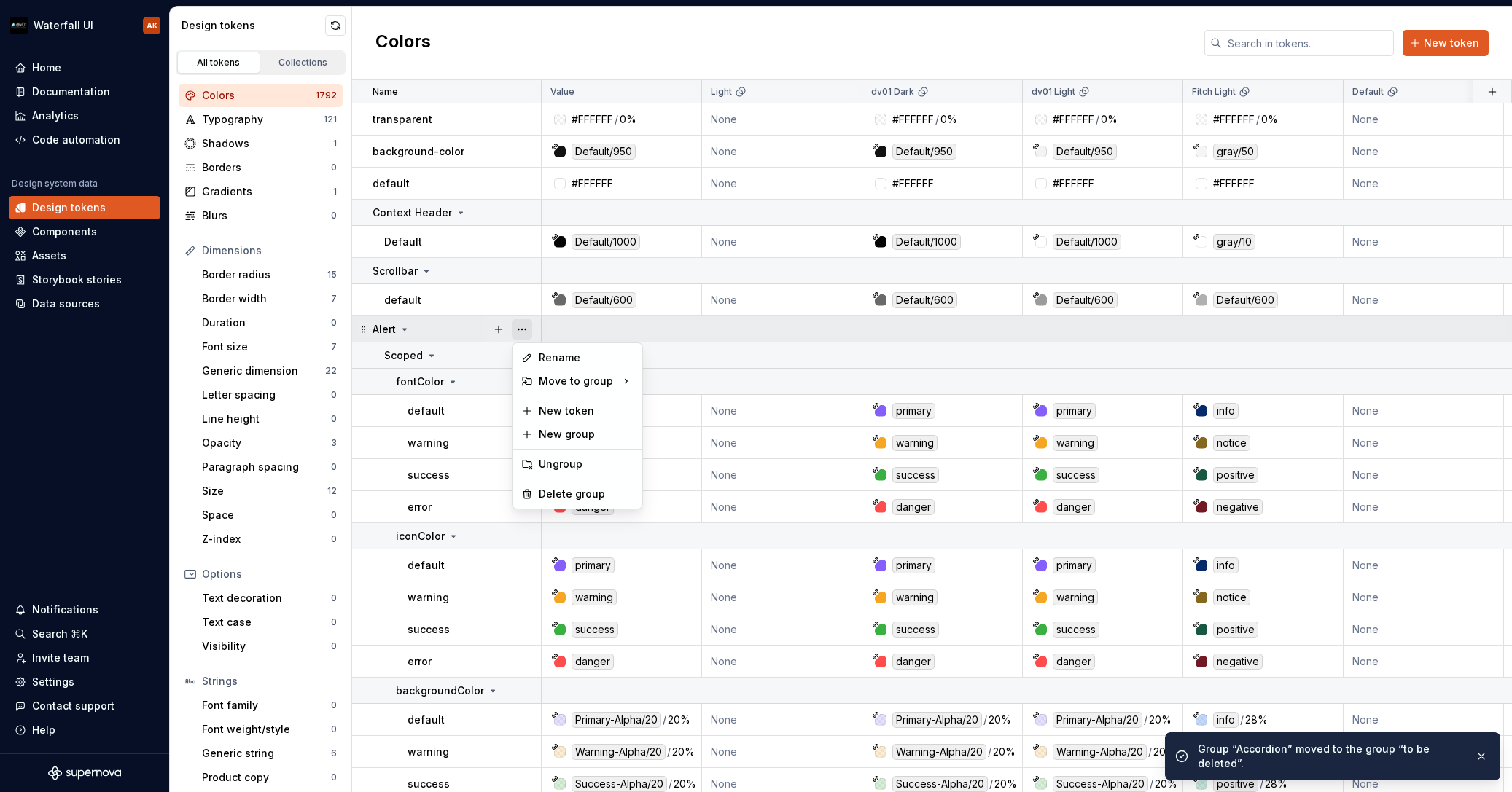
click at [523, 330] on button "button" at bounding box center [522, 329] width 20 height 20
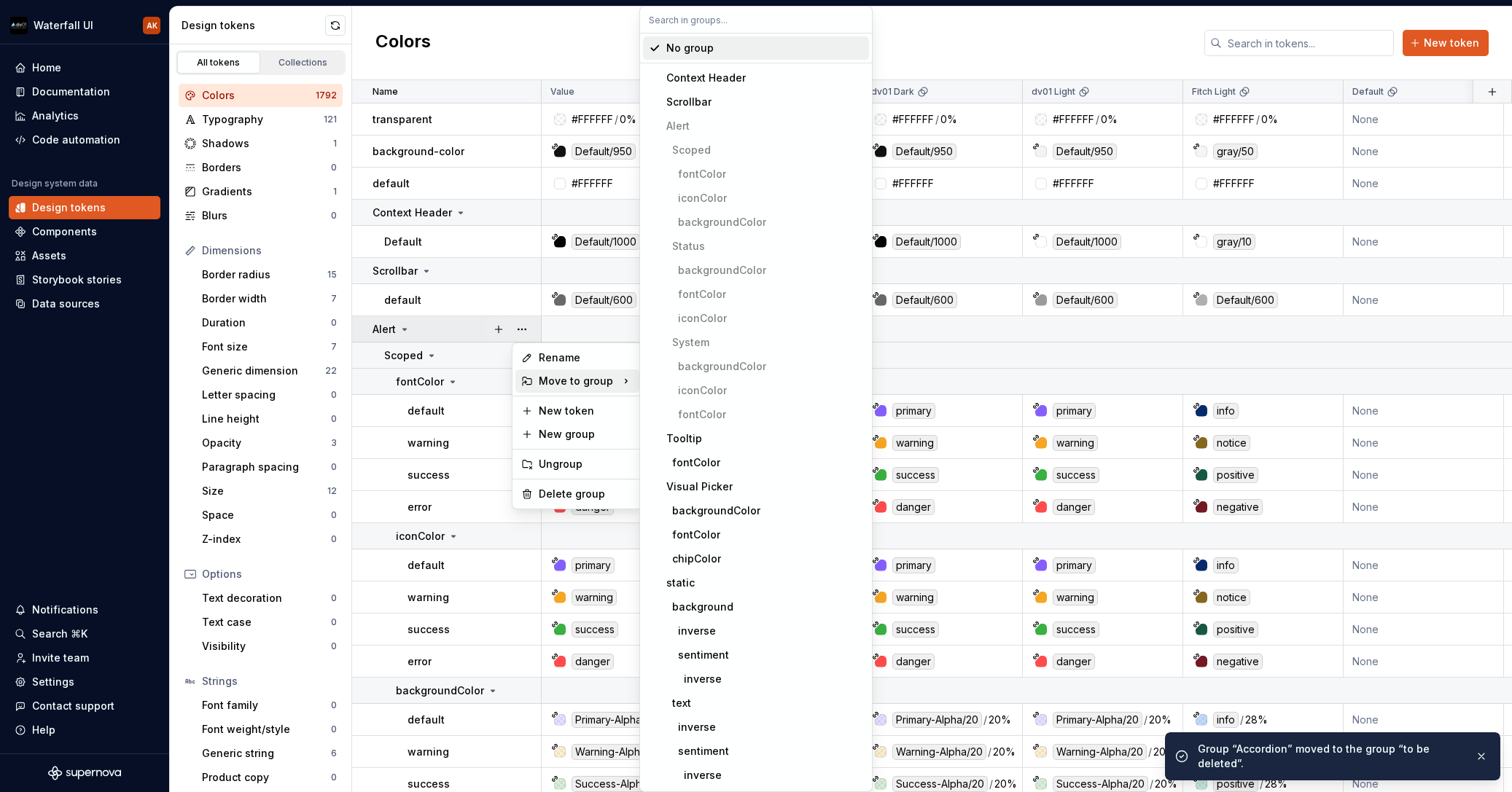
click at [602, 383] on div "Move to group" at bounding box center [577, 381] width 124 height 23
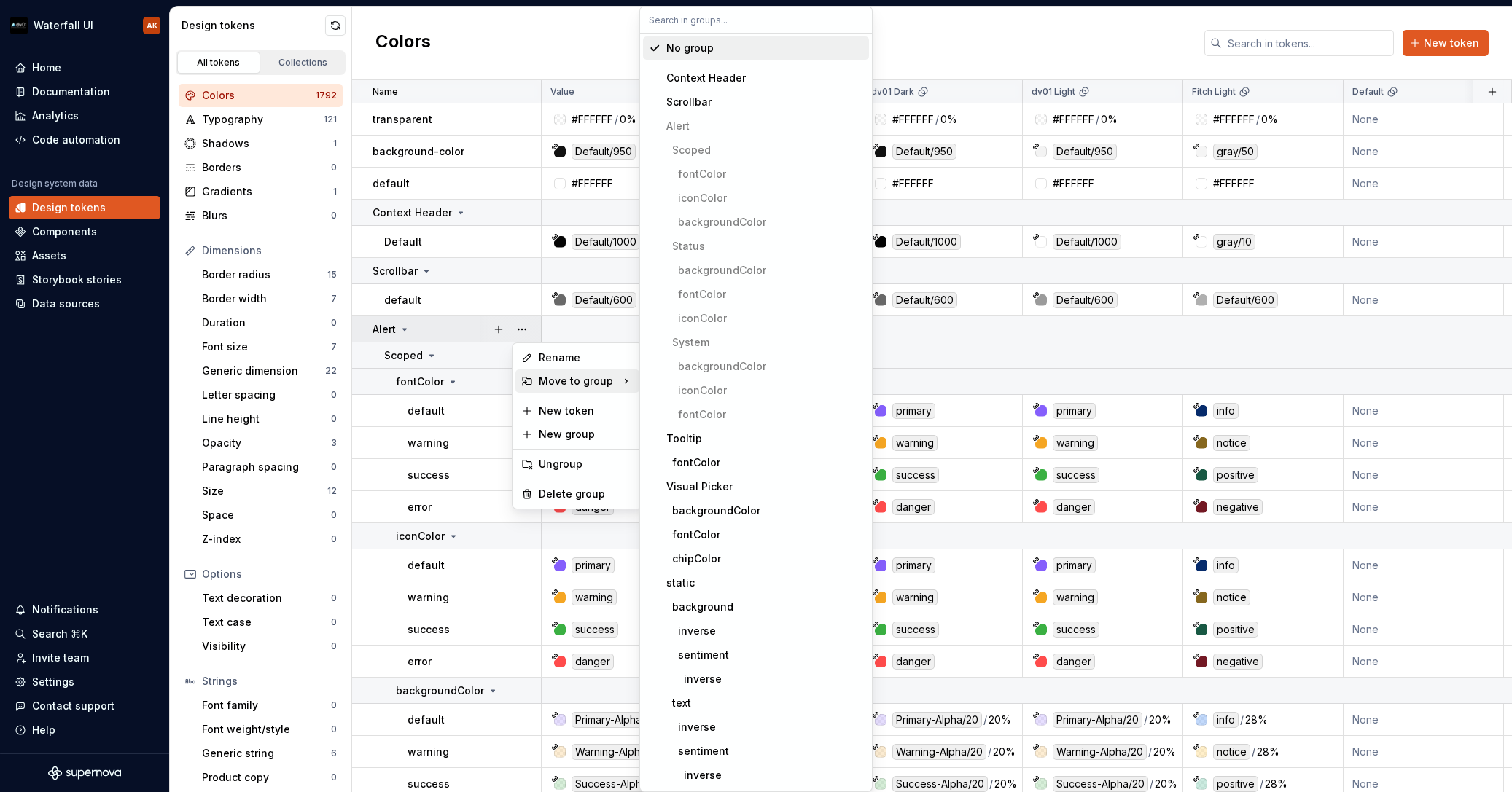
click at [678, 20] on input "text" at bounding box center [756, 20] width 232 height 26
paste input "to b"
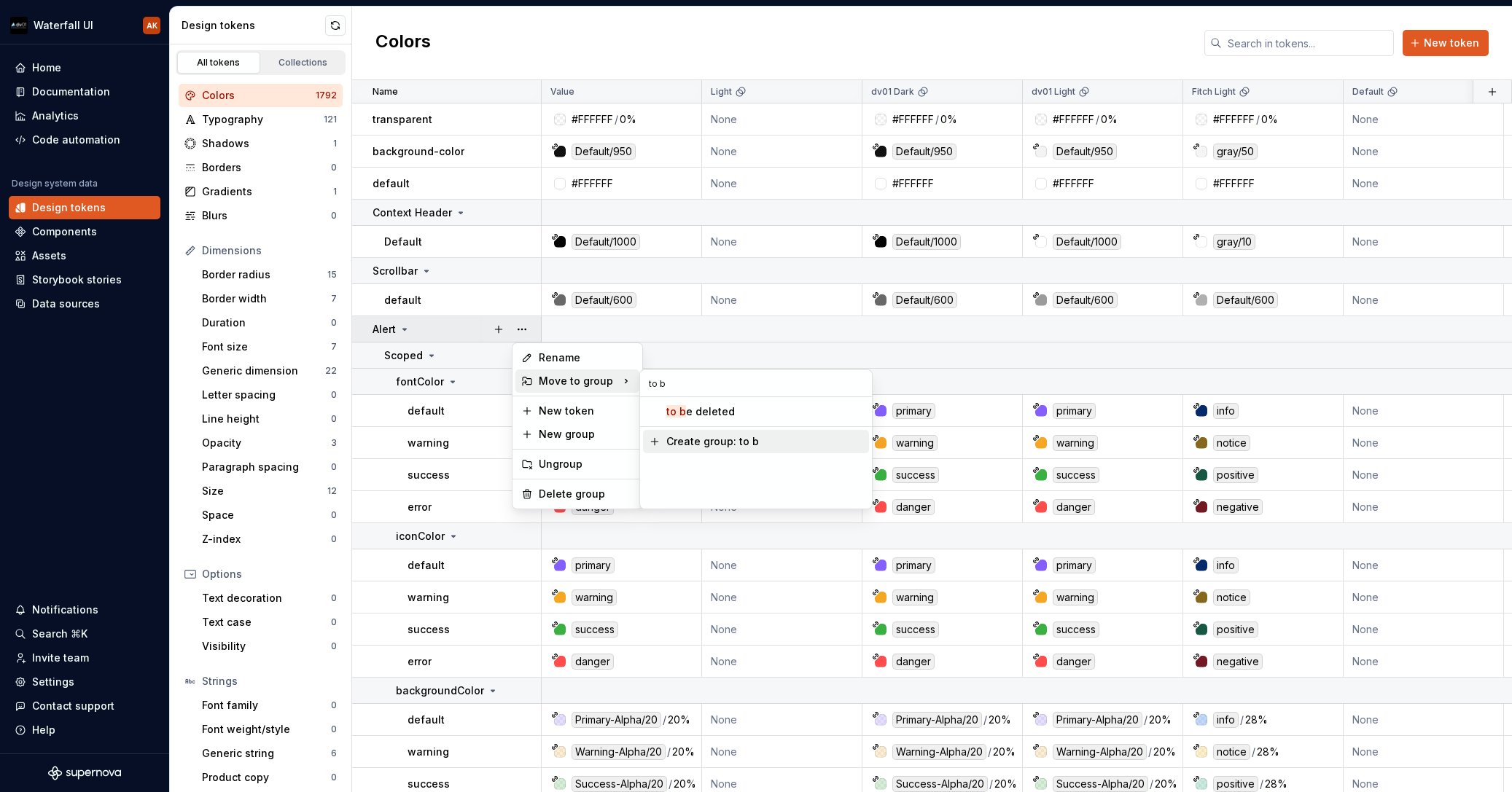
type input "to b"
click at [678, 410] on mark "to b" at bounding box center [677, 411] width 20 height 12
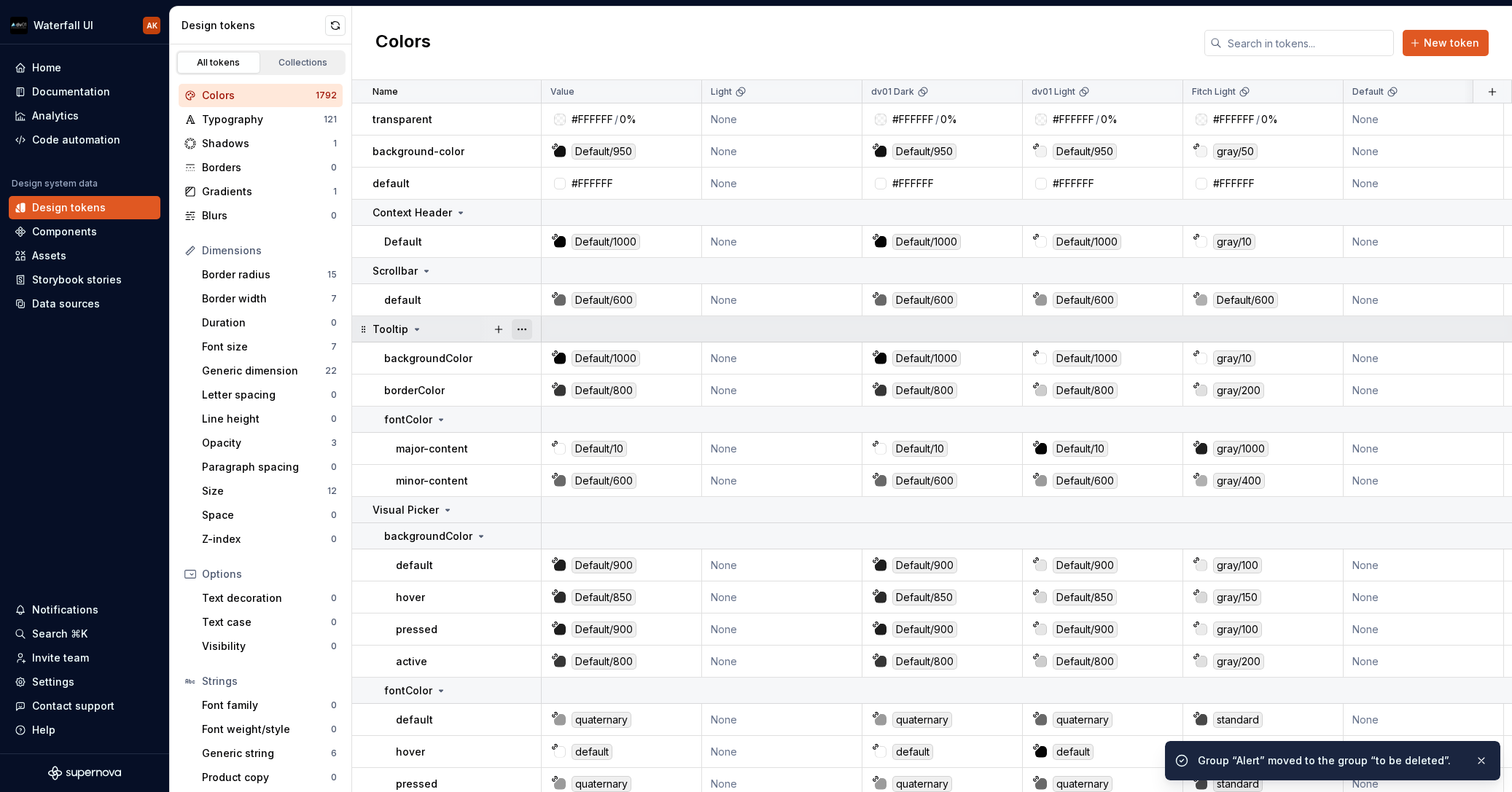
click at [523, 329] on button "button" at bounding box center [522, 329] width 20 height 20
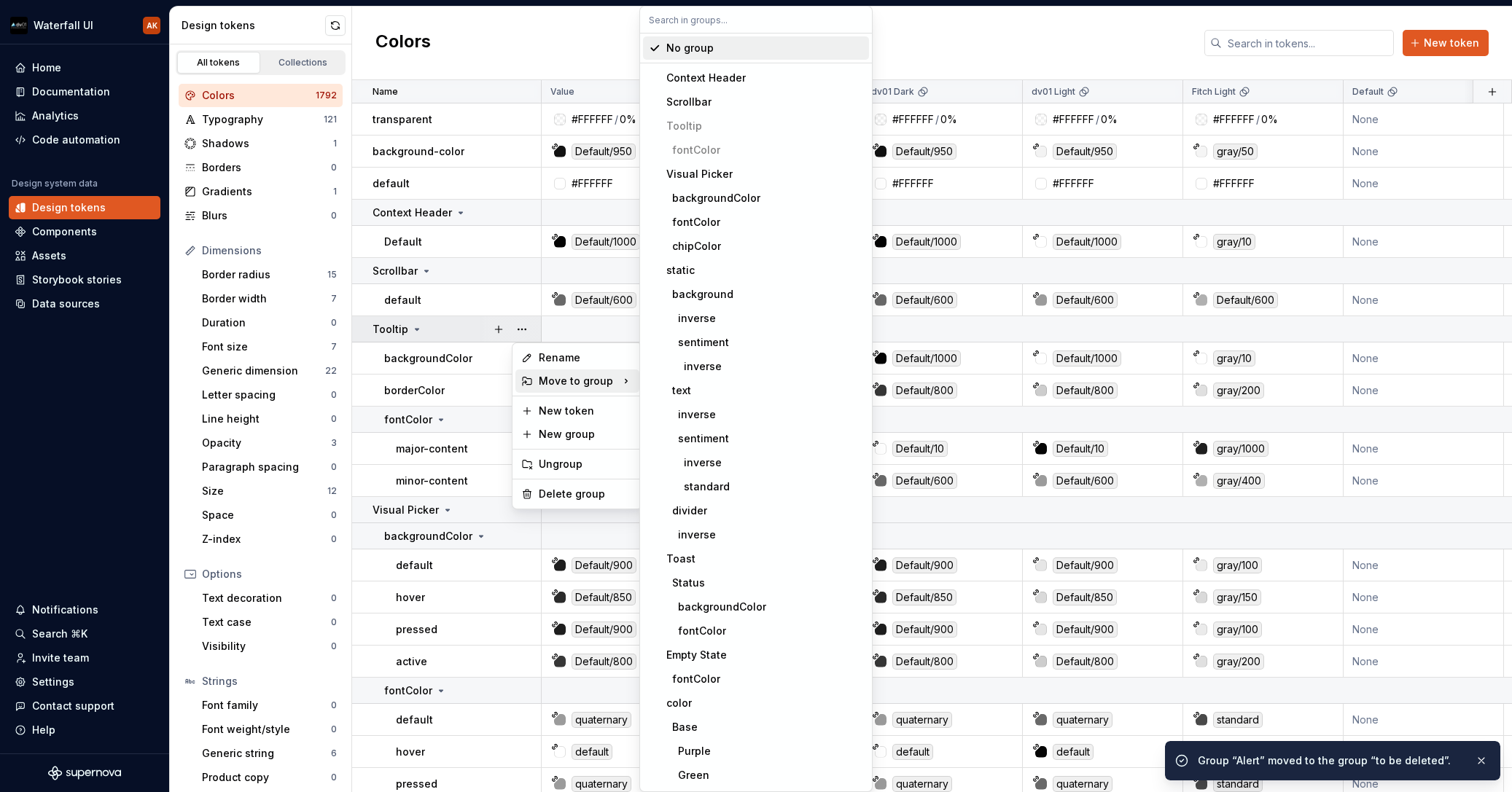
click at [628, 381] on icon at bounding box center [626, 381] width 15 height 15
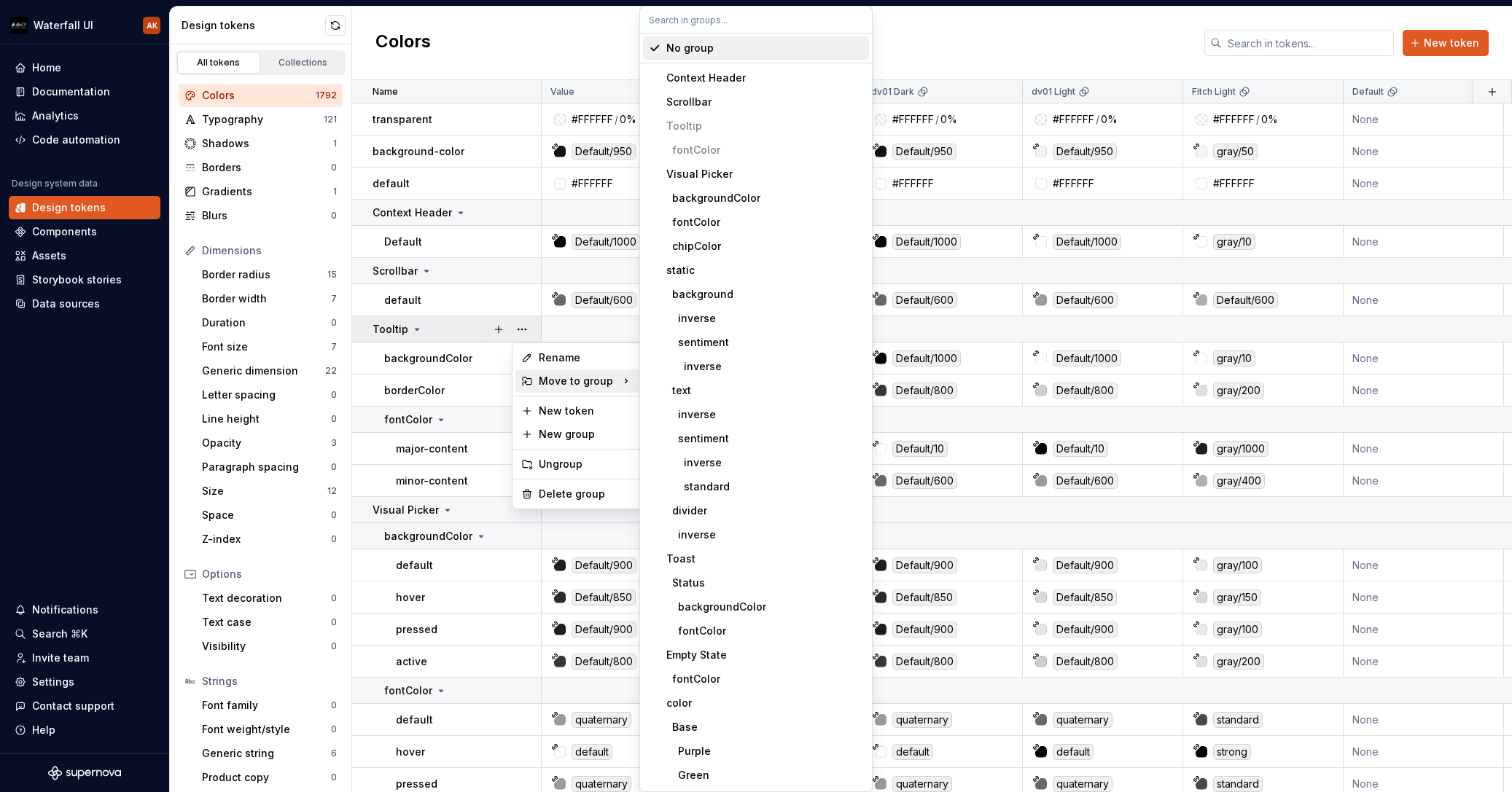
click at [712, 22] on input "text" at bounding box center [756, 20] width 232 height 26
paste input "to b"
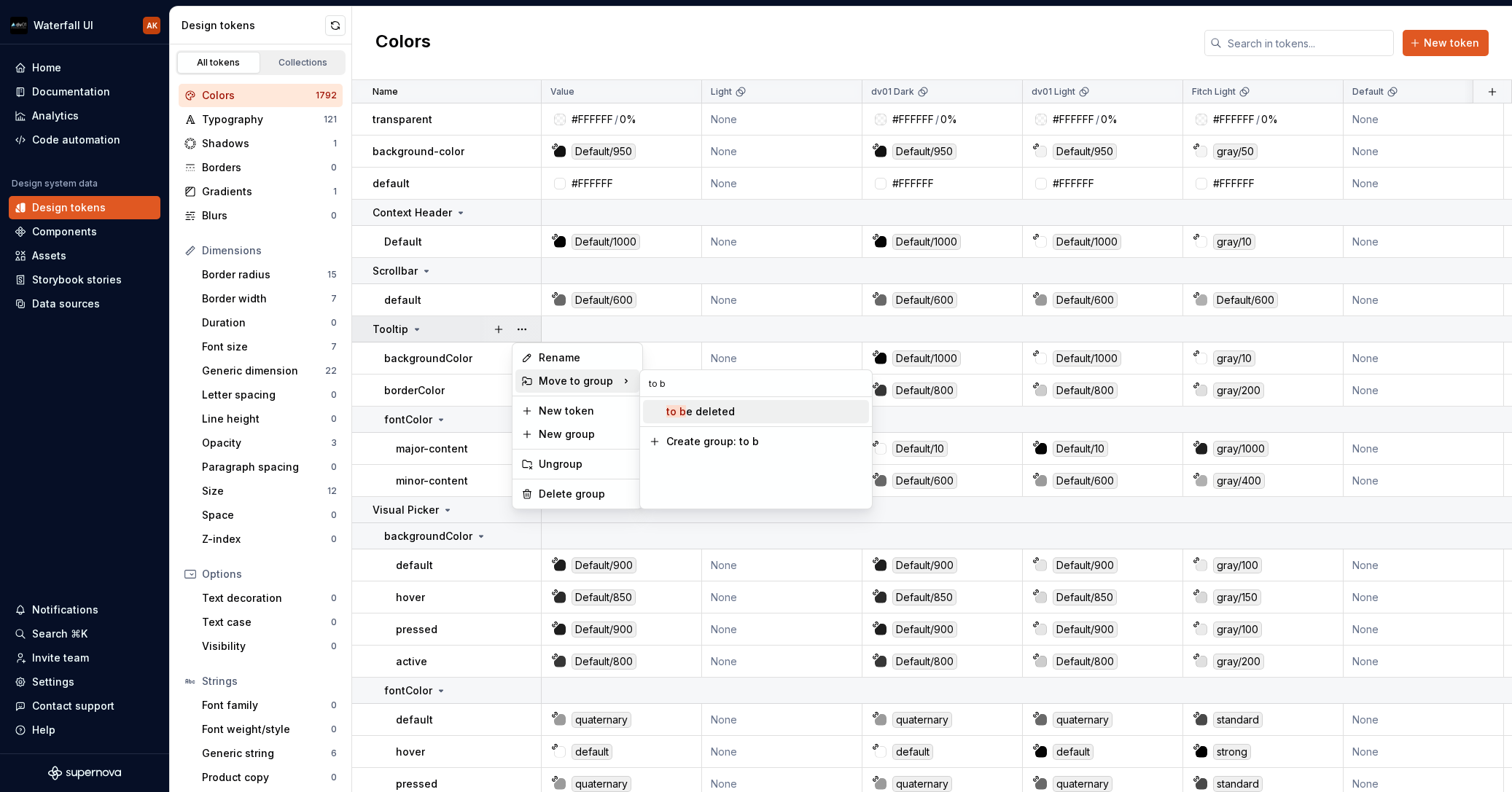
type input "to b"
click at [694, 411] on div "to b e deleted" at bounding box center [701, 411] width 69 height 15
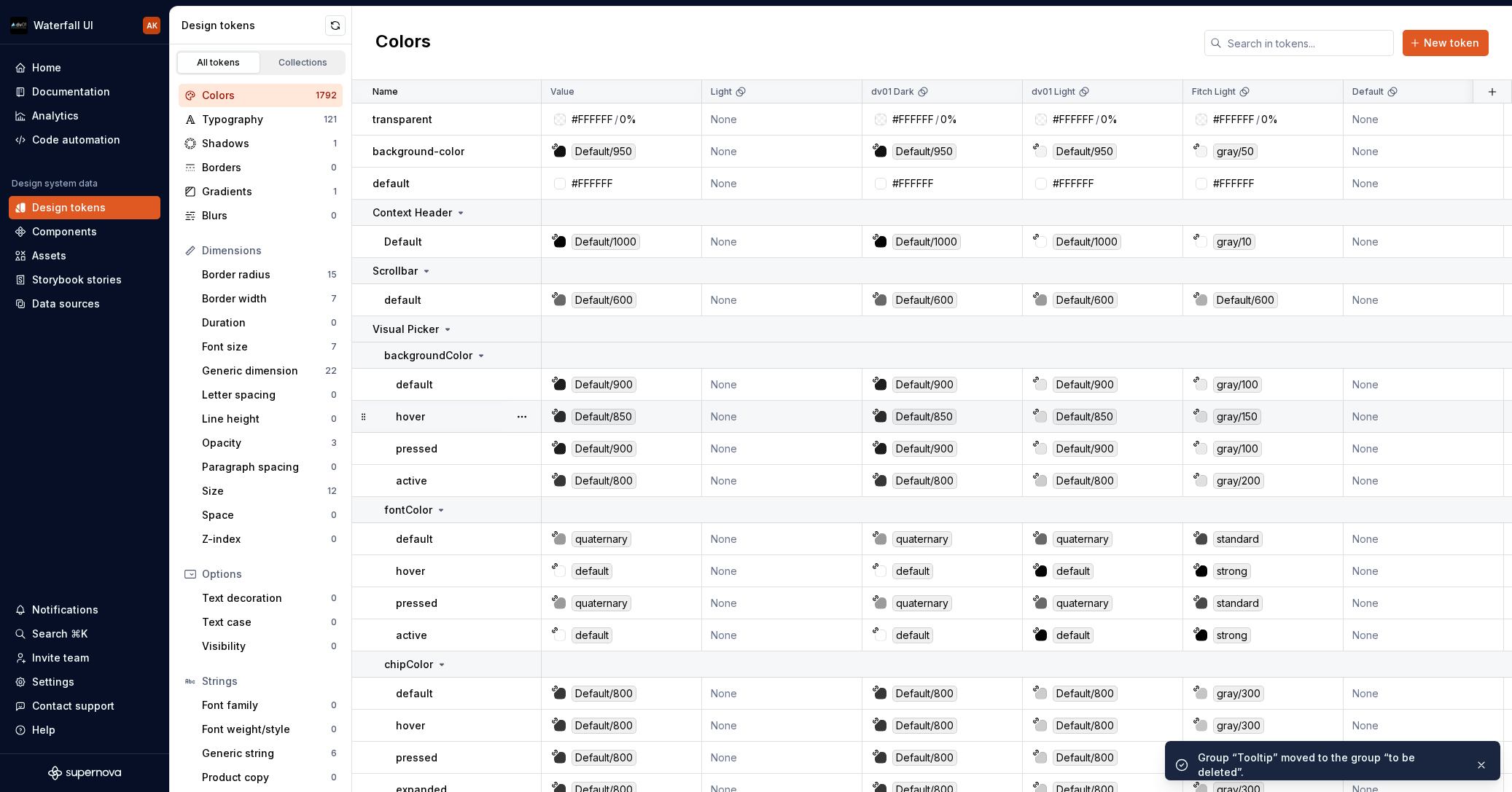
scroll to position [1, 4]
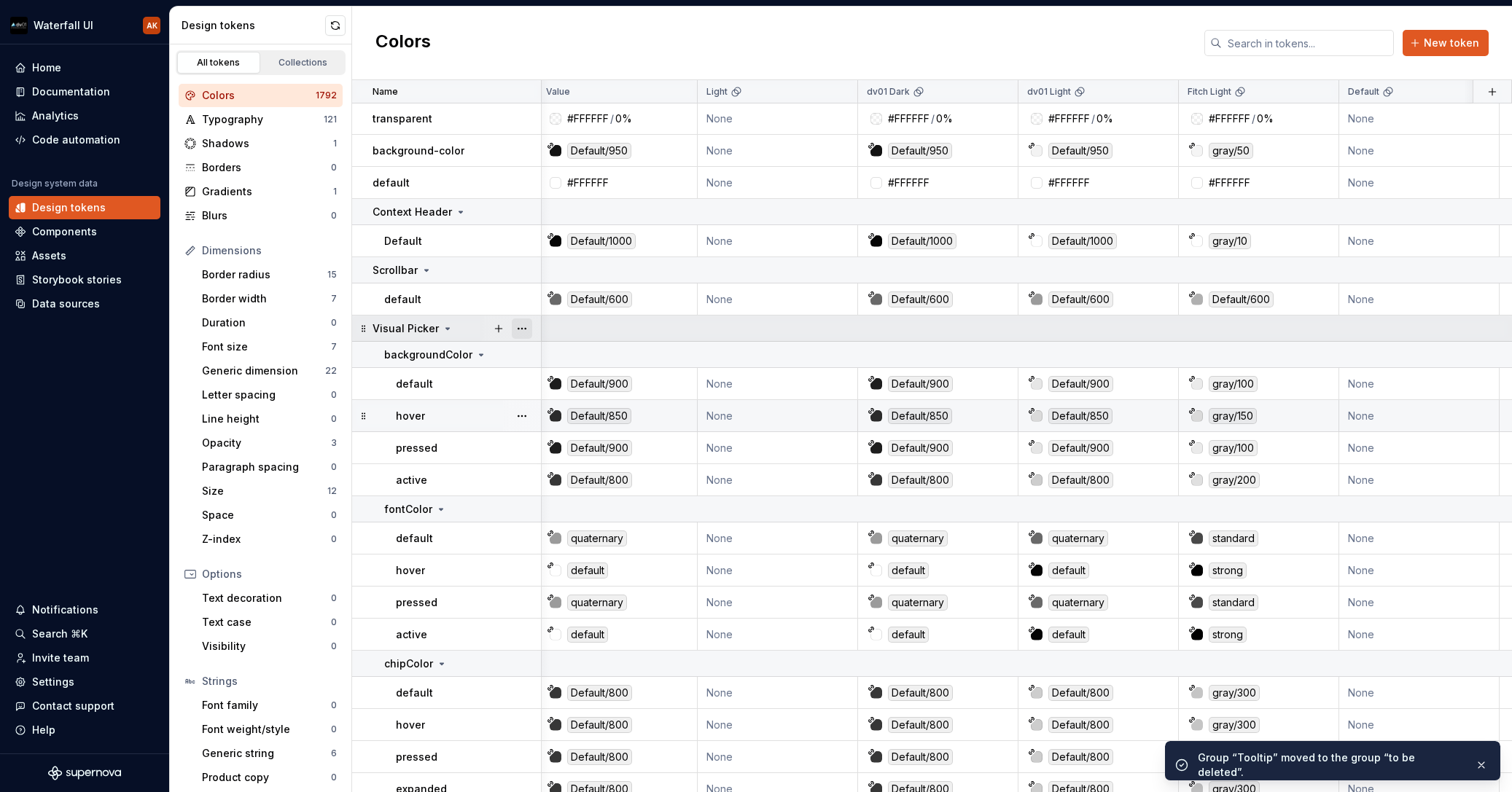
click at [522, 328] on button "button" at bounding box center [522, 329] width 20 height 20
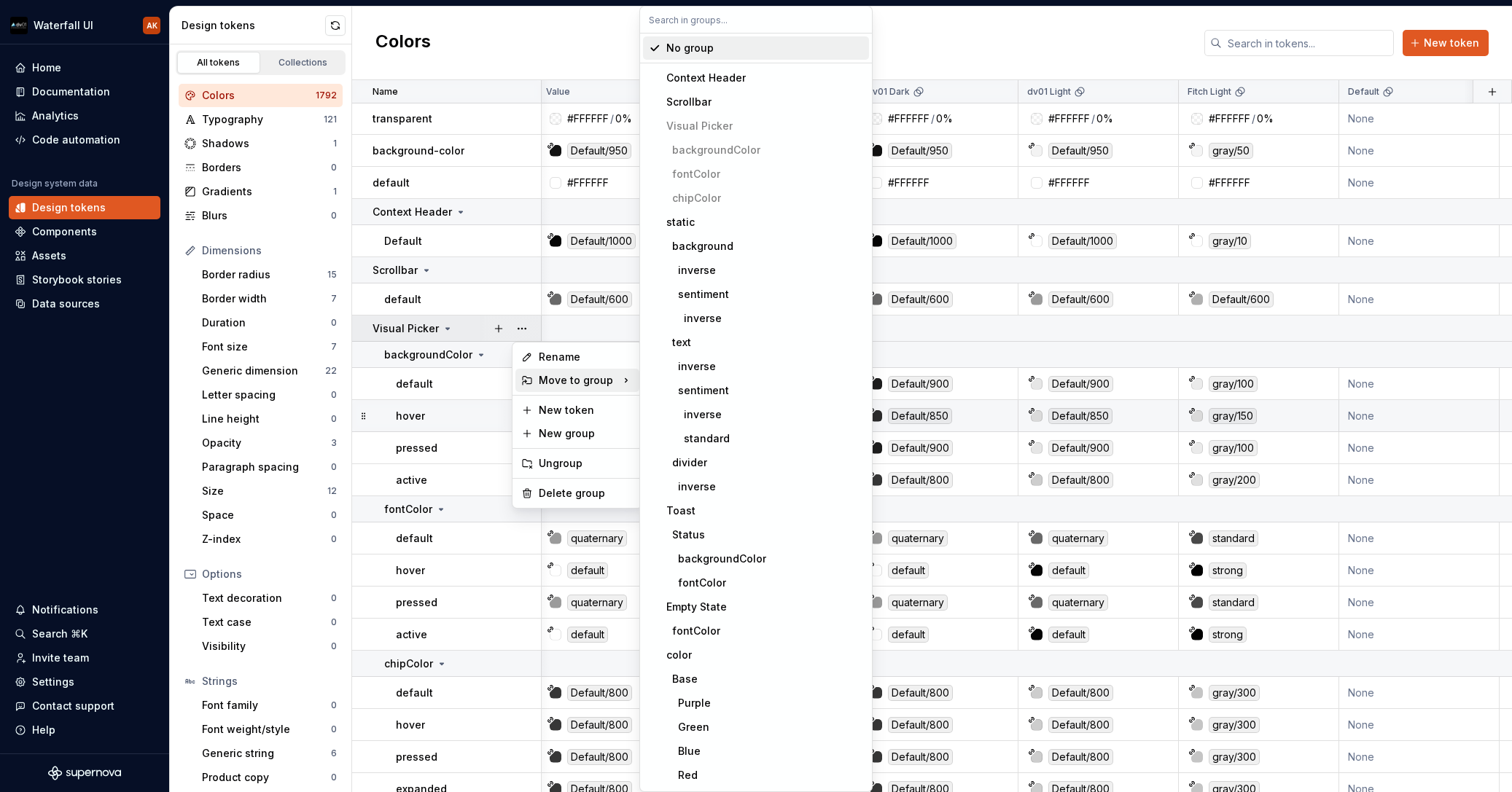
click at [568, 382] on div "Move to group" at bounding box center [577, 380] width 124 height 23
click at [681, 23] on input "text" at bounding box center [756, 20] width 232 height 26
paste input "to b"
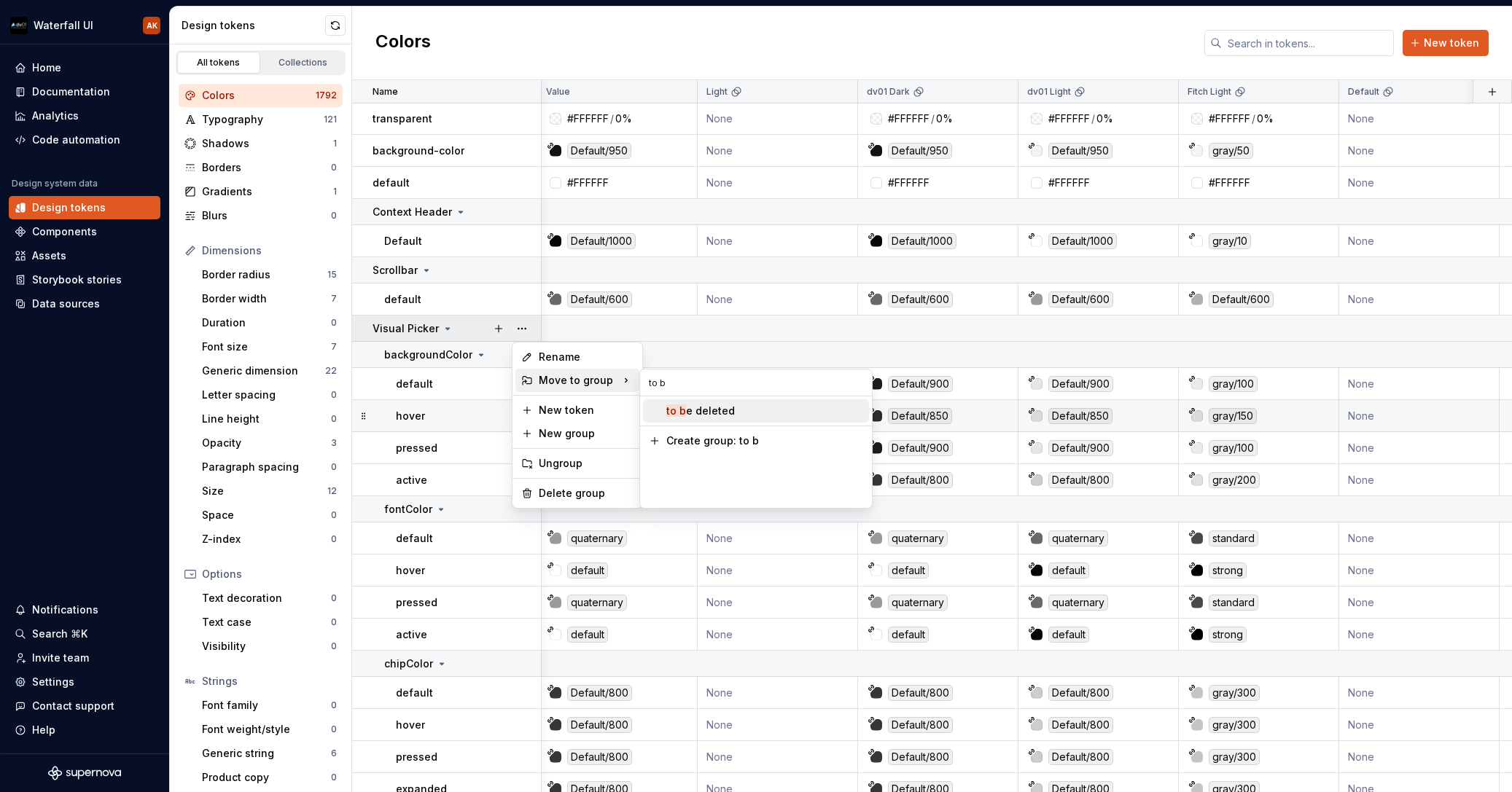
type input "to b"
click at [692, 410] on div "to b e deleted" at bounding box center [701, 410] width 69 height 15
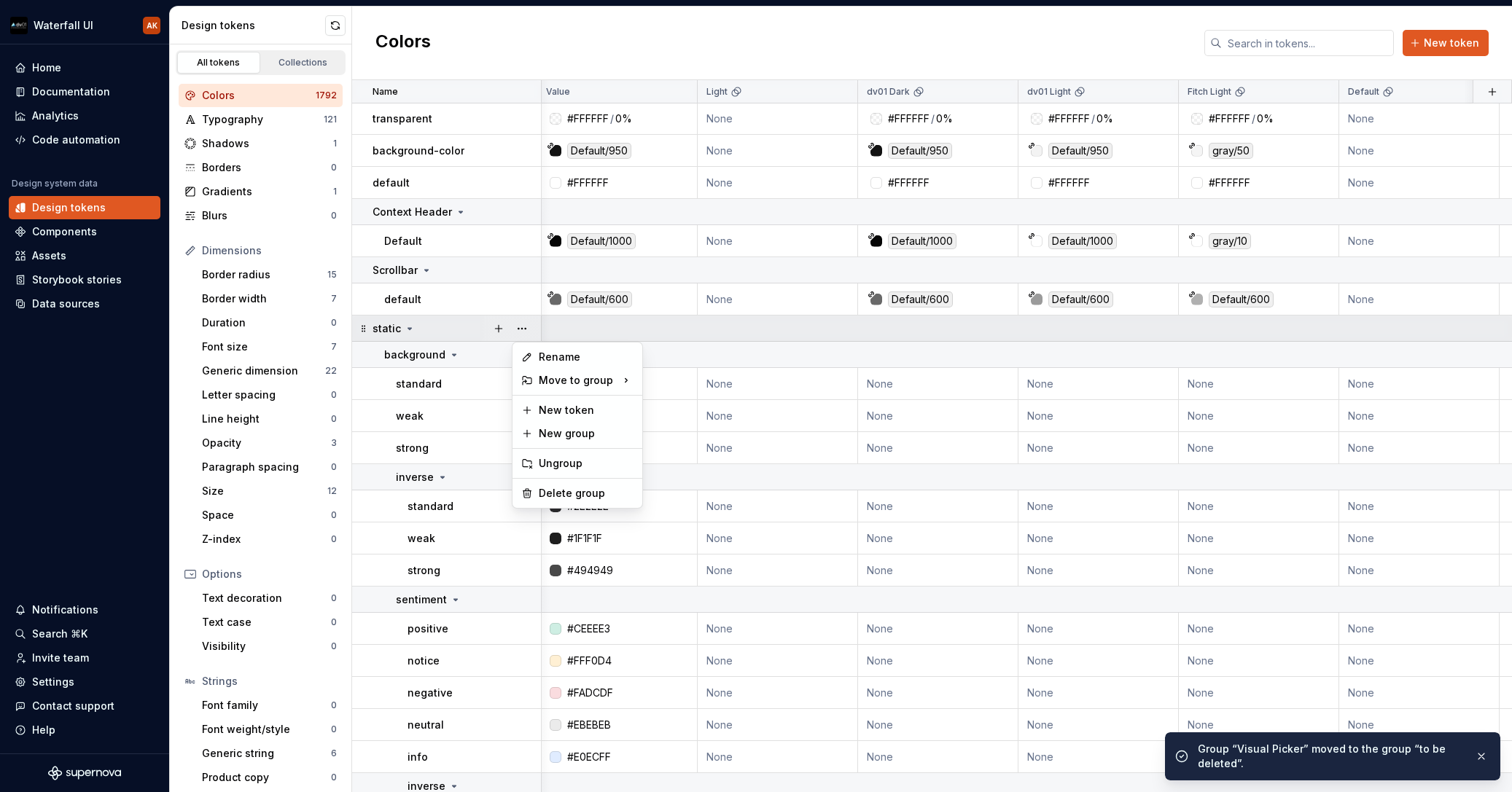
click at [529, 327] on button "button" at bounding box center [522, 329] width 20 height 20
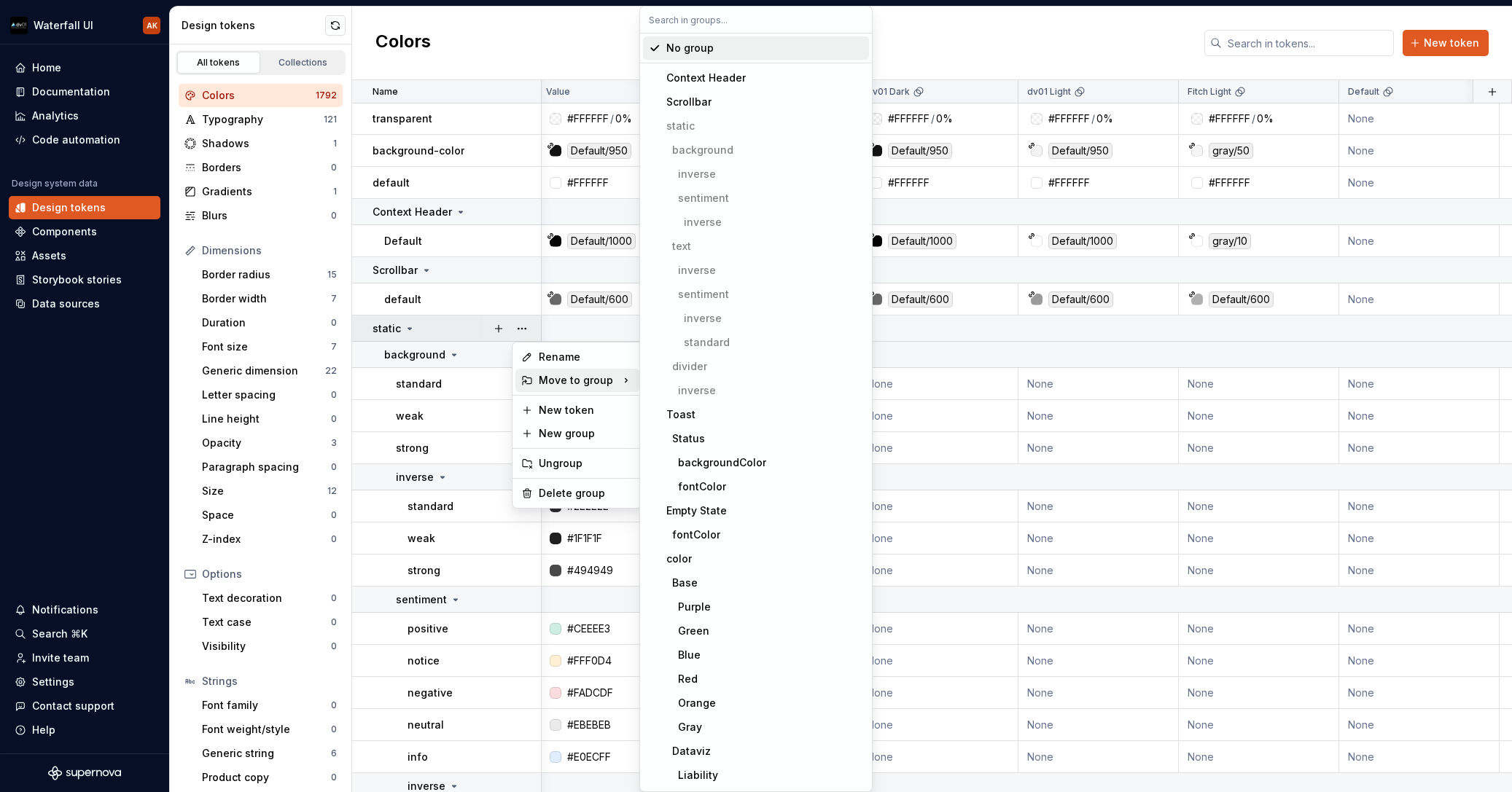
drag, startPoint x: 576, startPoint y: 371, endPoint x: 706, endPoint y: 98, distance: 302.4
click at [576, 371] on div "Move to group" at bounding box center [577, 380] width 124 height 23
click at [672, 20] on input "text" at bounding box center [756, 20] width 232 height 26
paste input "to b"
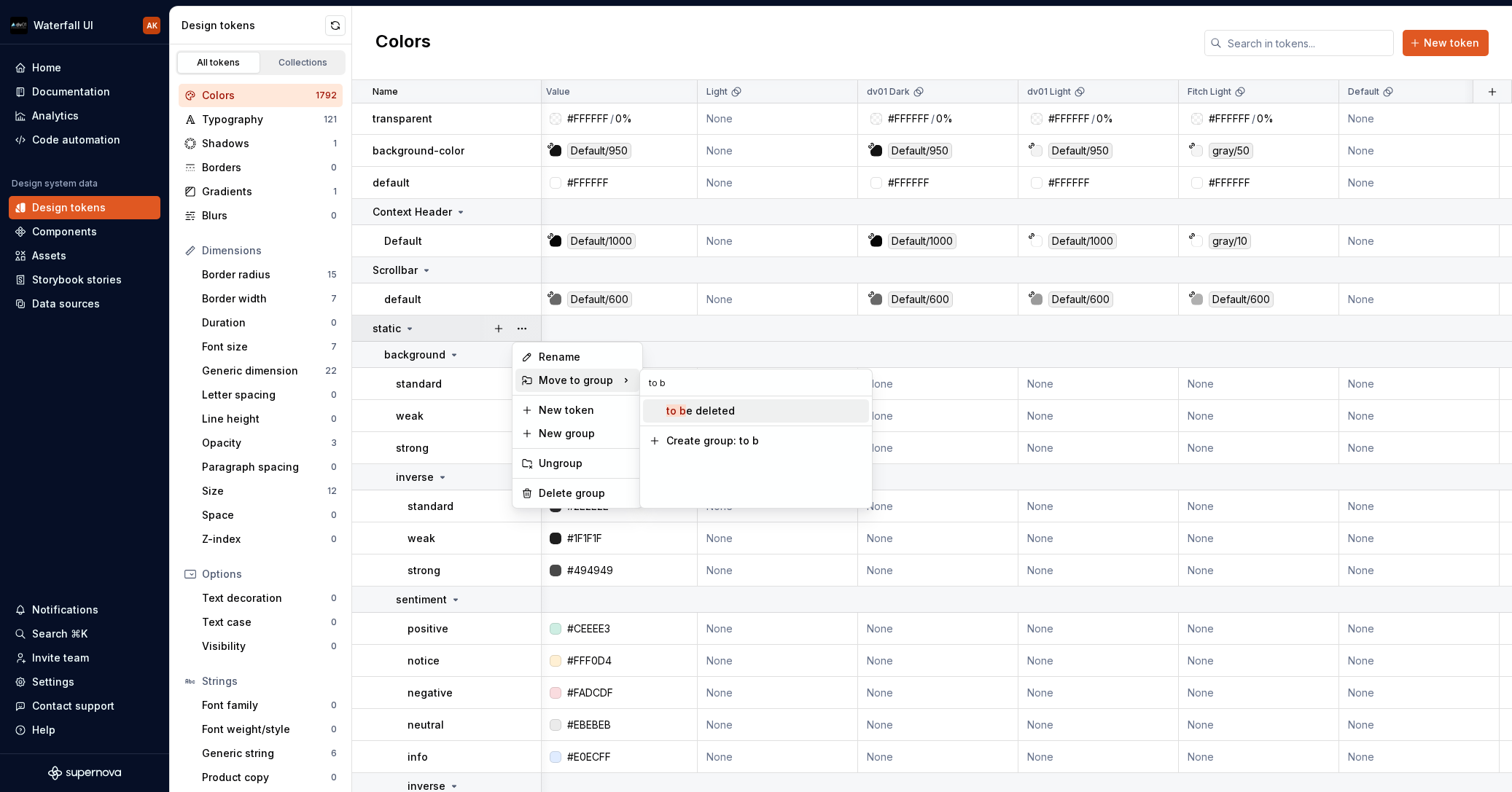
type input "to b"
click at [688, 411] on div "to b e deleted" at bounding box center [701, 410] width 69 height 15
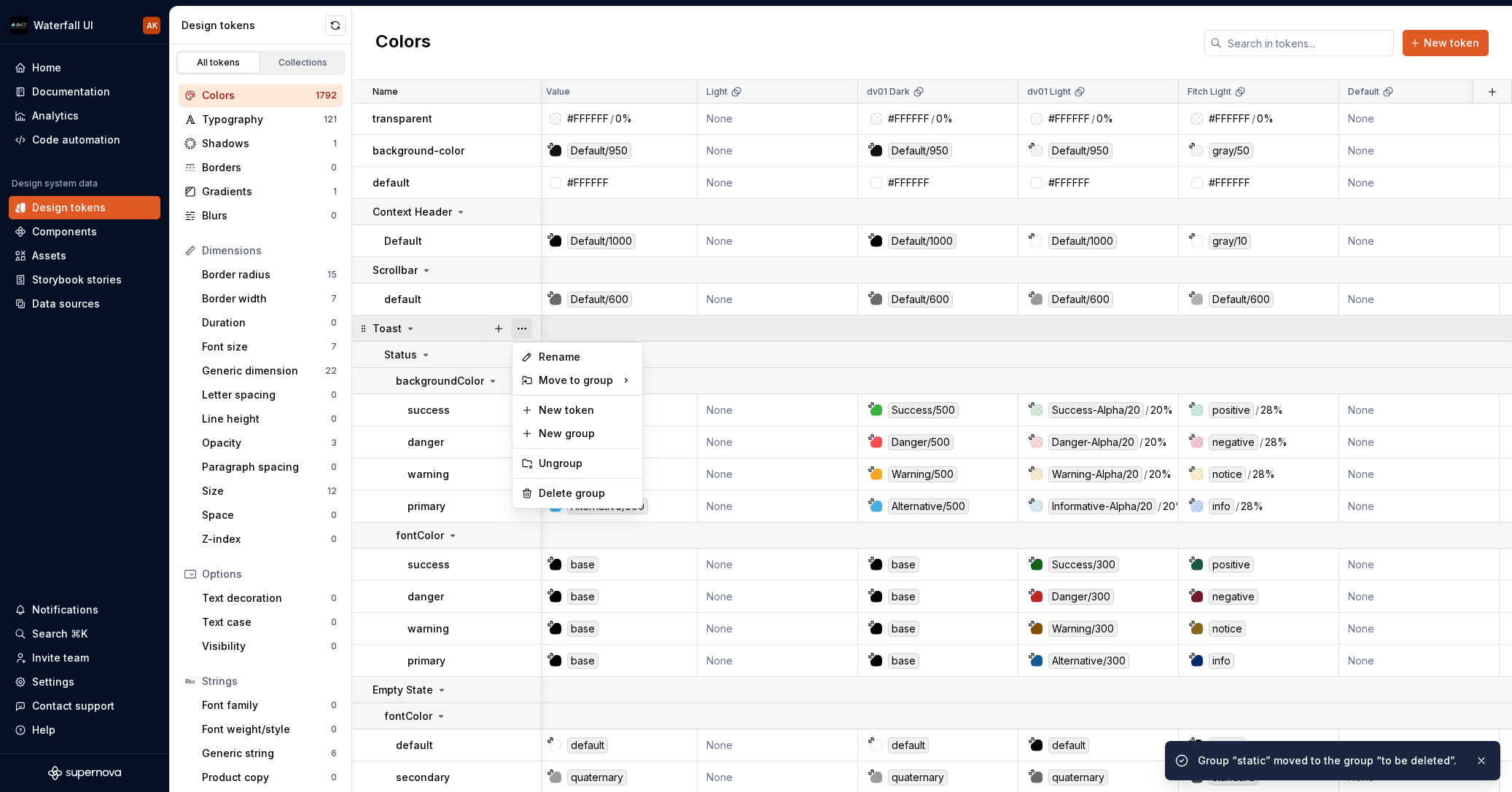
click at [524, 330] on button "button" at bounding box center [522, 329] width 20 height 20
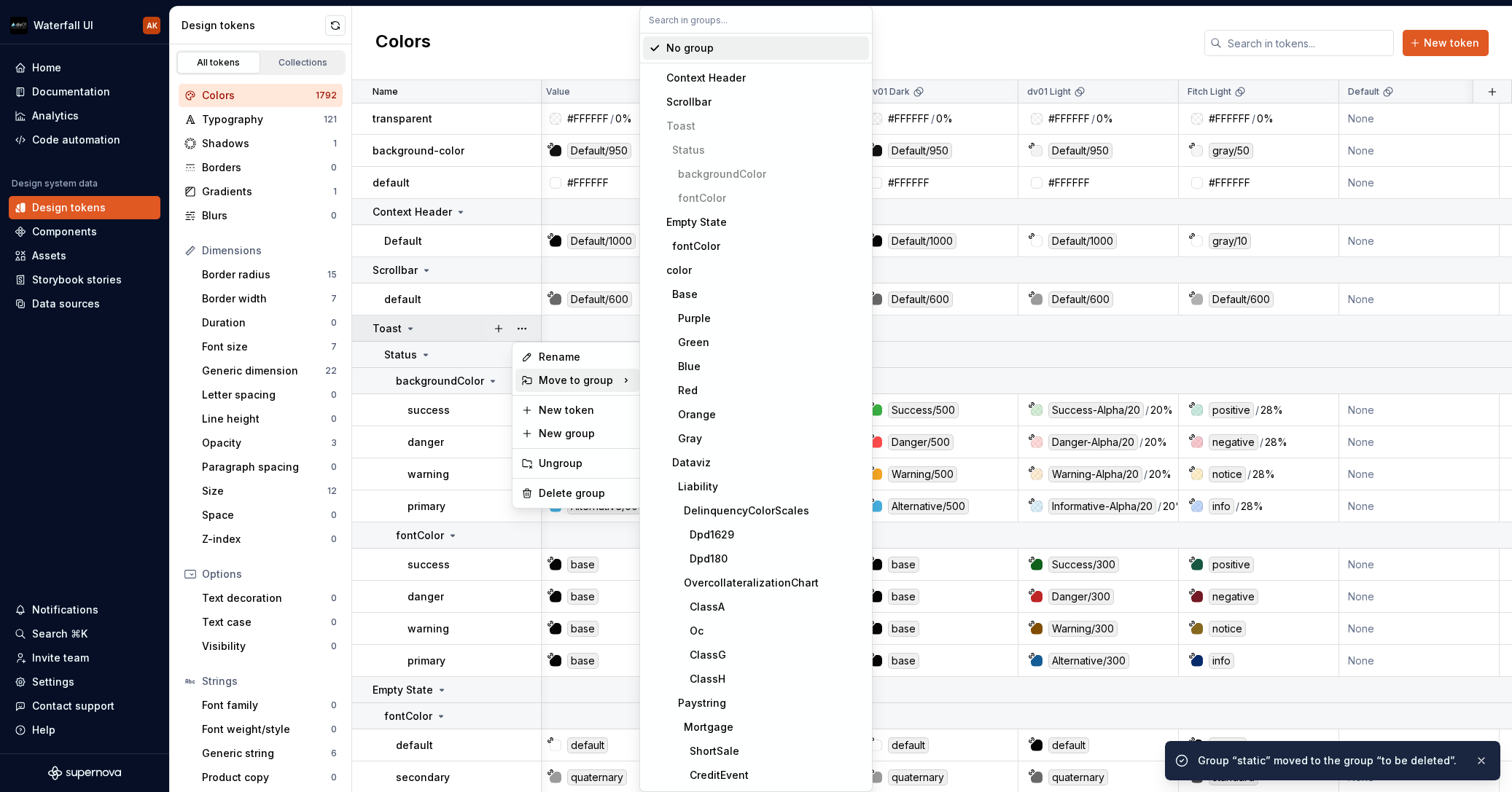
click at [591, 379] on div "Move to group" at bounding box center [577, 380] width 124 height 23
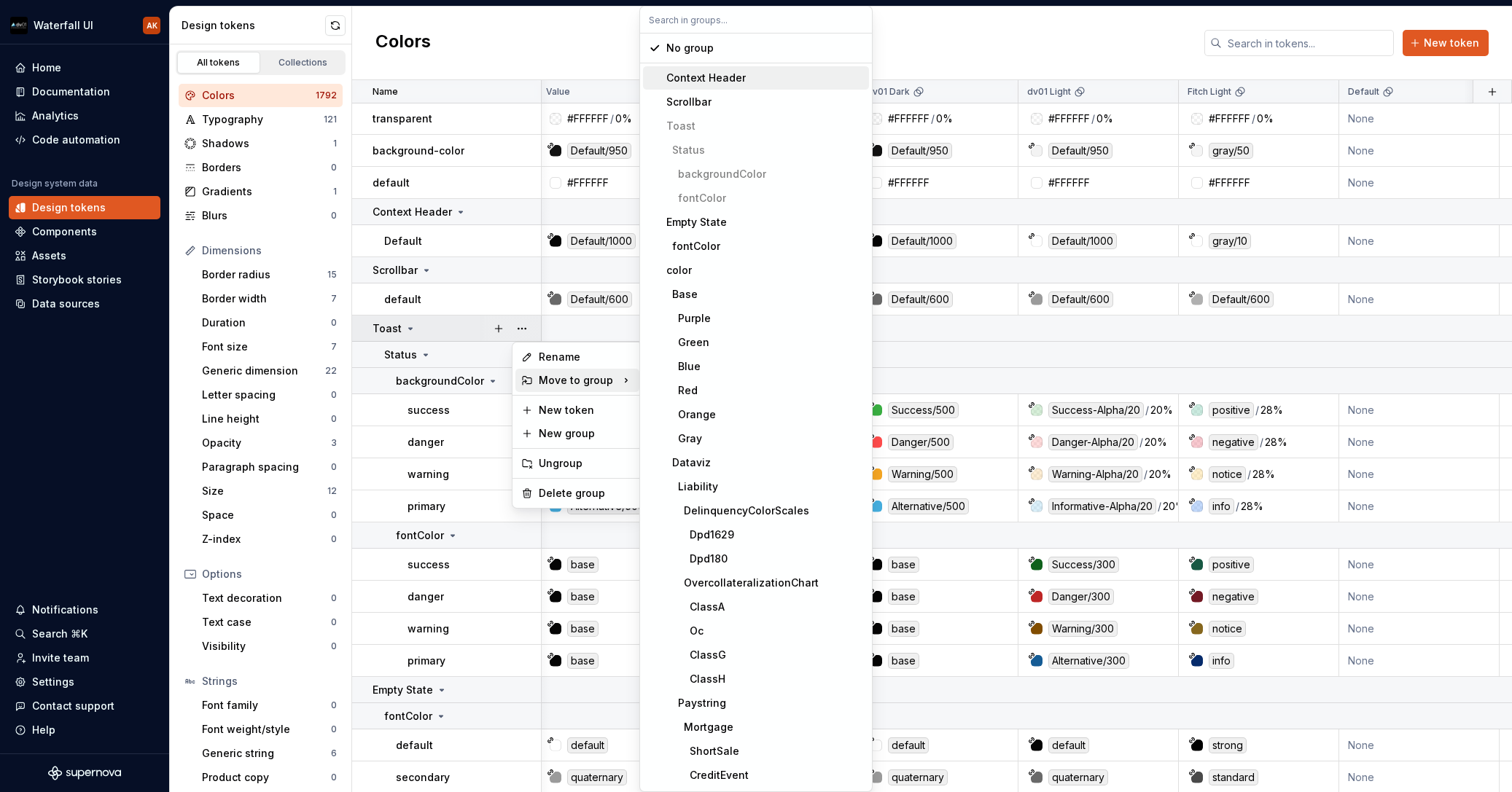
click at [692, 21] on input "text" at bounding box center [756, 20] width 232 height 26
paste input "to b"
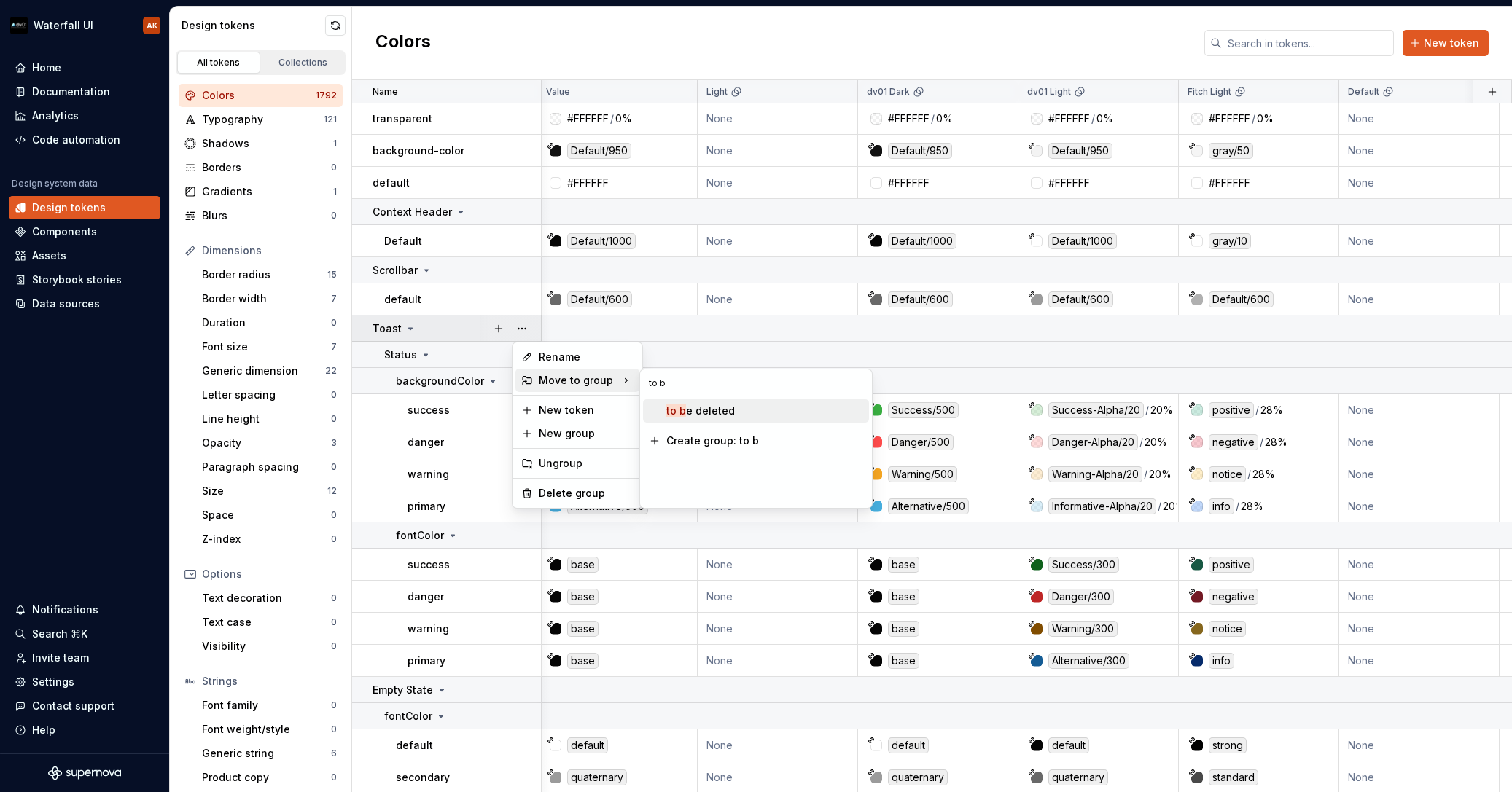
type input "to b"
click at [727, 411] on div "to b e deleted" at bounding box center [701, 410] width 69 height 15
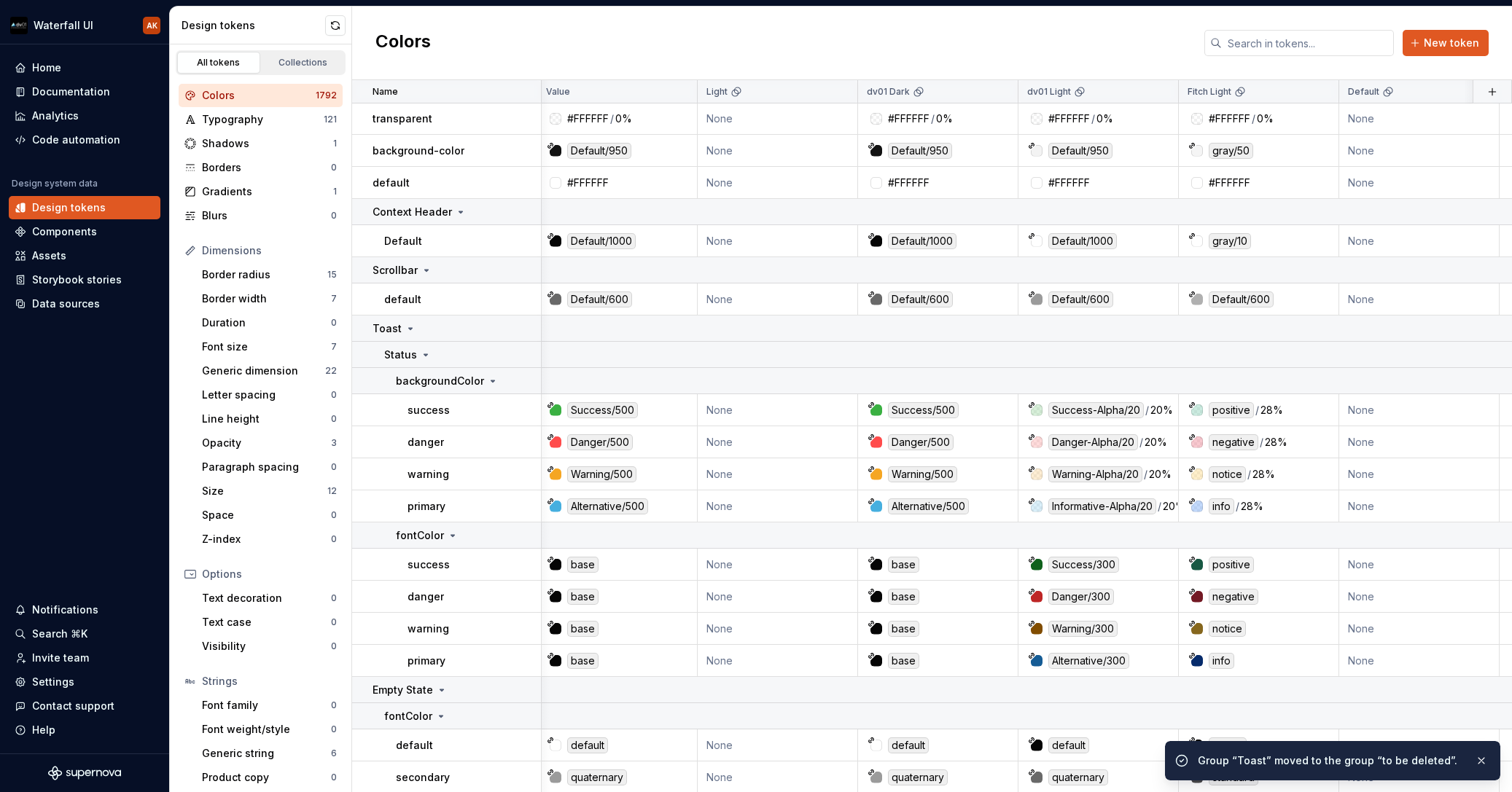
click at [526, 791] on div at bounding box center [509, 807] width 61 height 26
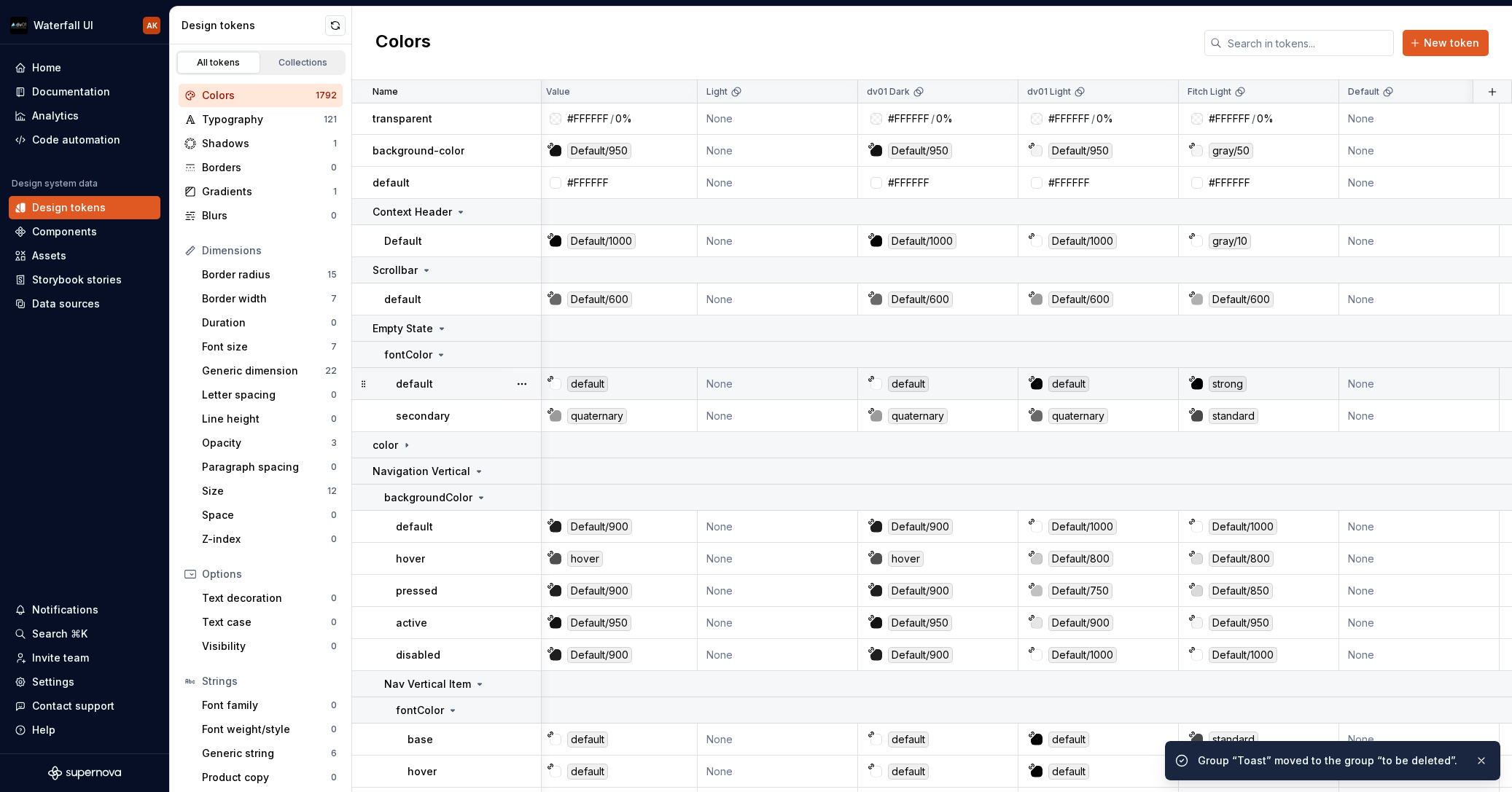
scroll to position [4, 4]
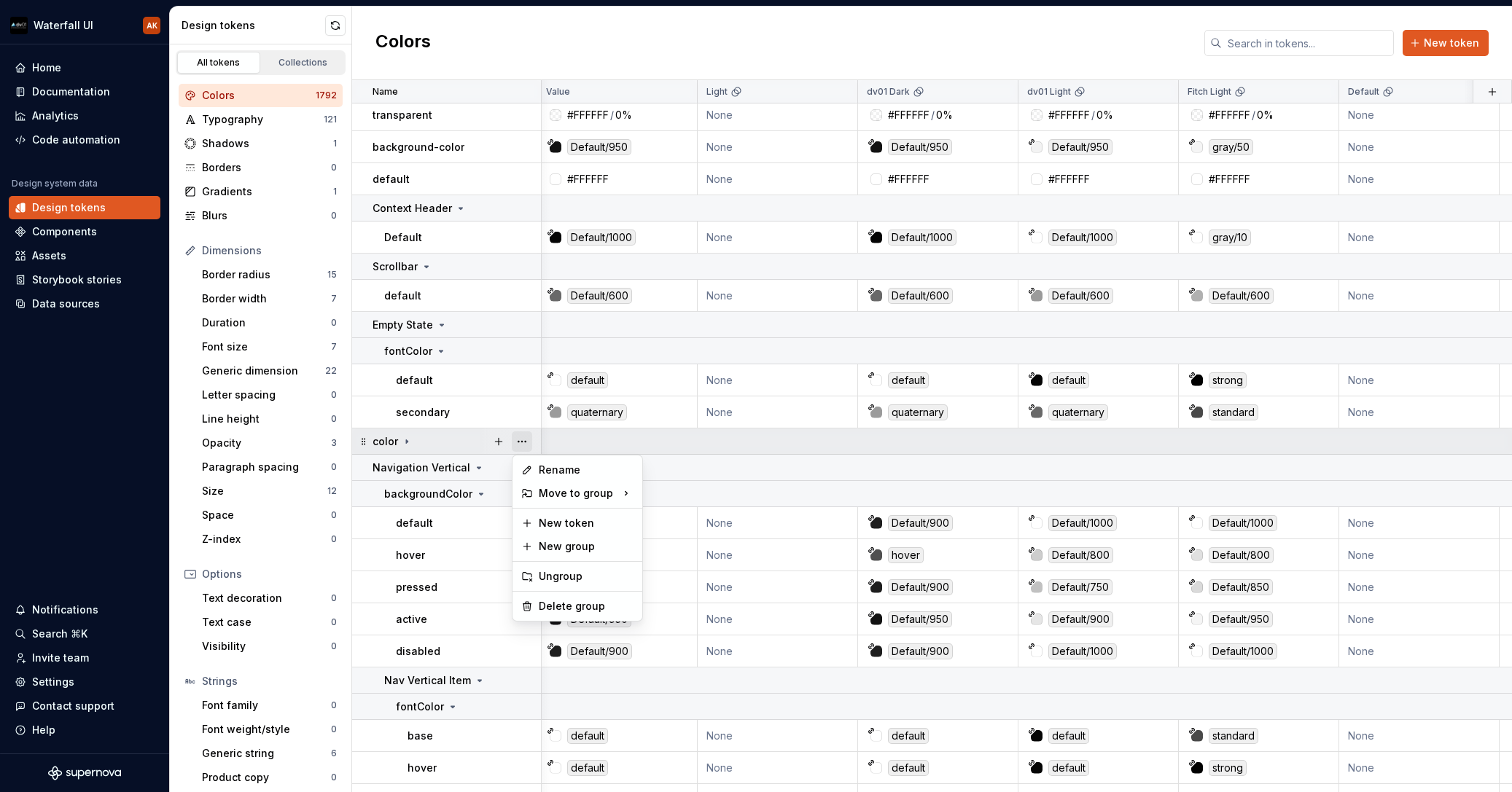
click at [517, 441] on button "button" at bounding box center [522, 441] width 20 height 20
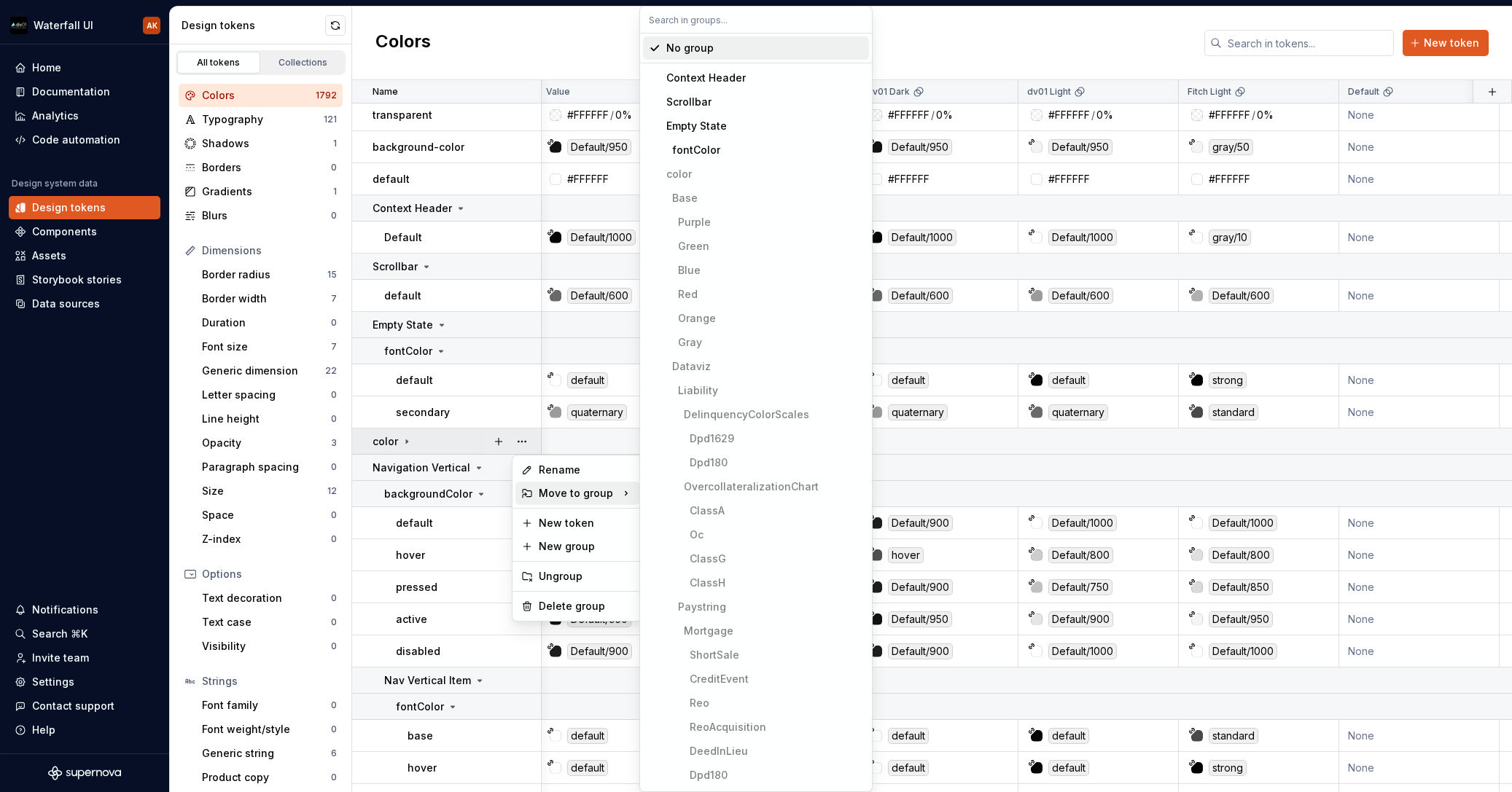
click at [555, 492] on div "Move to group" at bounding box center [577, 493] width 124 height 23
click at [678, 21] on input "text" at bounding box center [756, 20] width 232 height 26
paste input "to b"
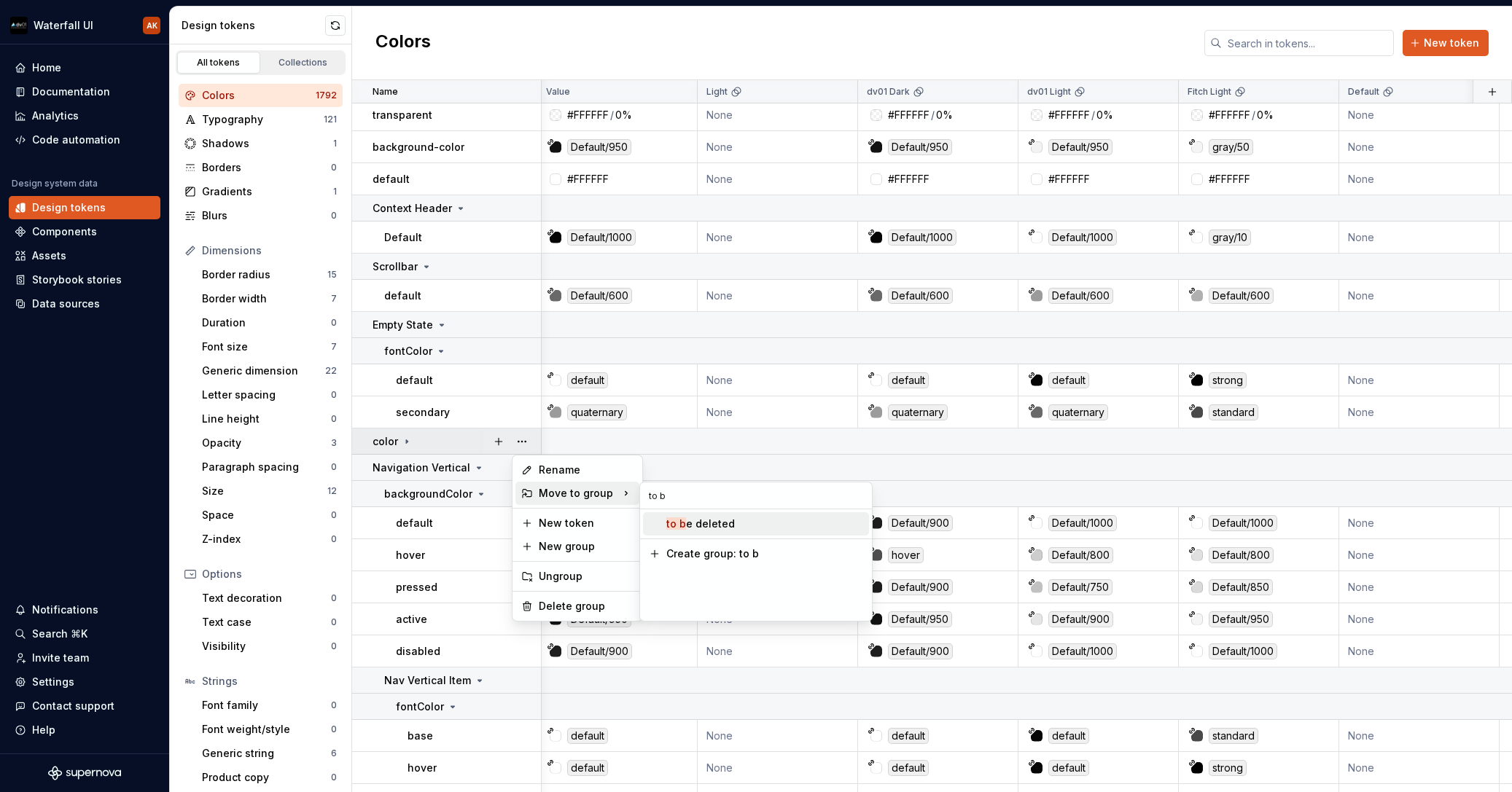
type input "to b"
click at [680, 527] on mark "to b" at bounding box center [677, 523] width 20 height 12
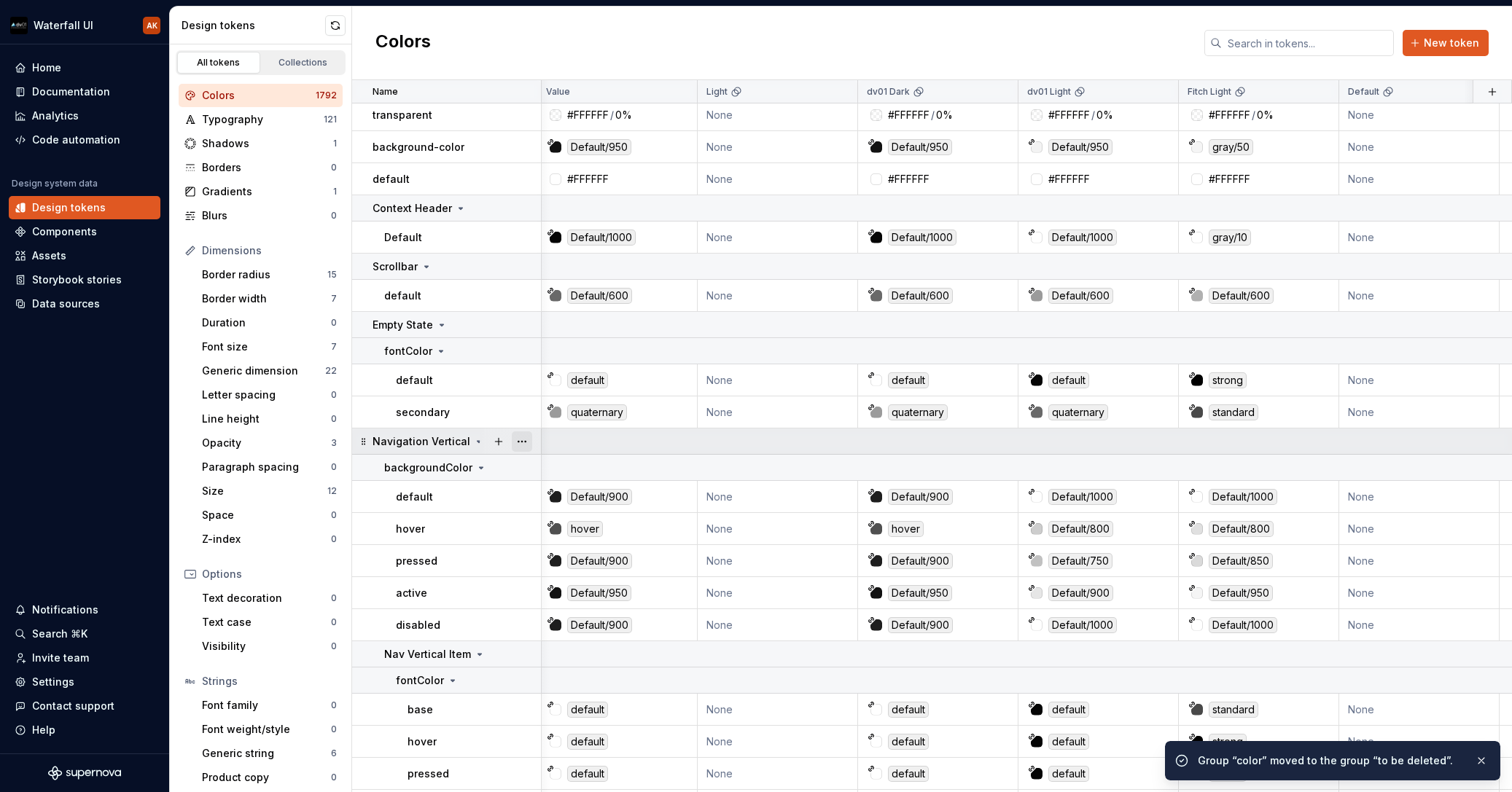
click at [522, 443] on button "button" at bounding box center [522, 441] width 20 height 20
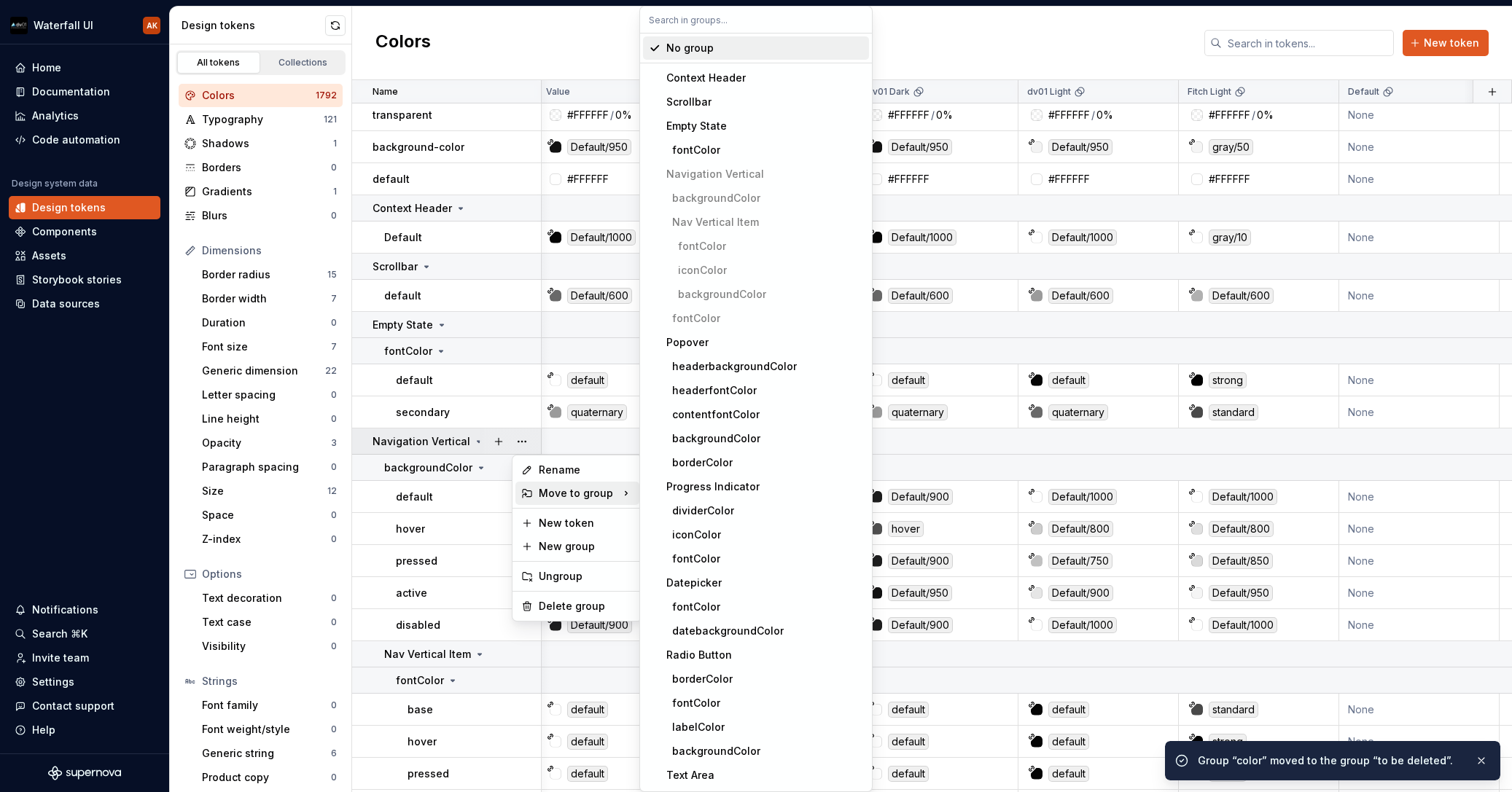
click at [596, 490] on div "Move to group" at bounding box center [577, 493] width 124 height 23
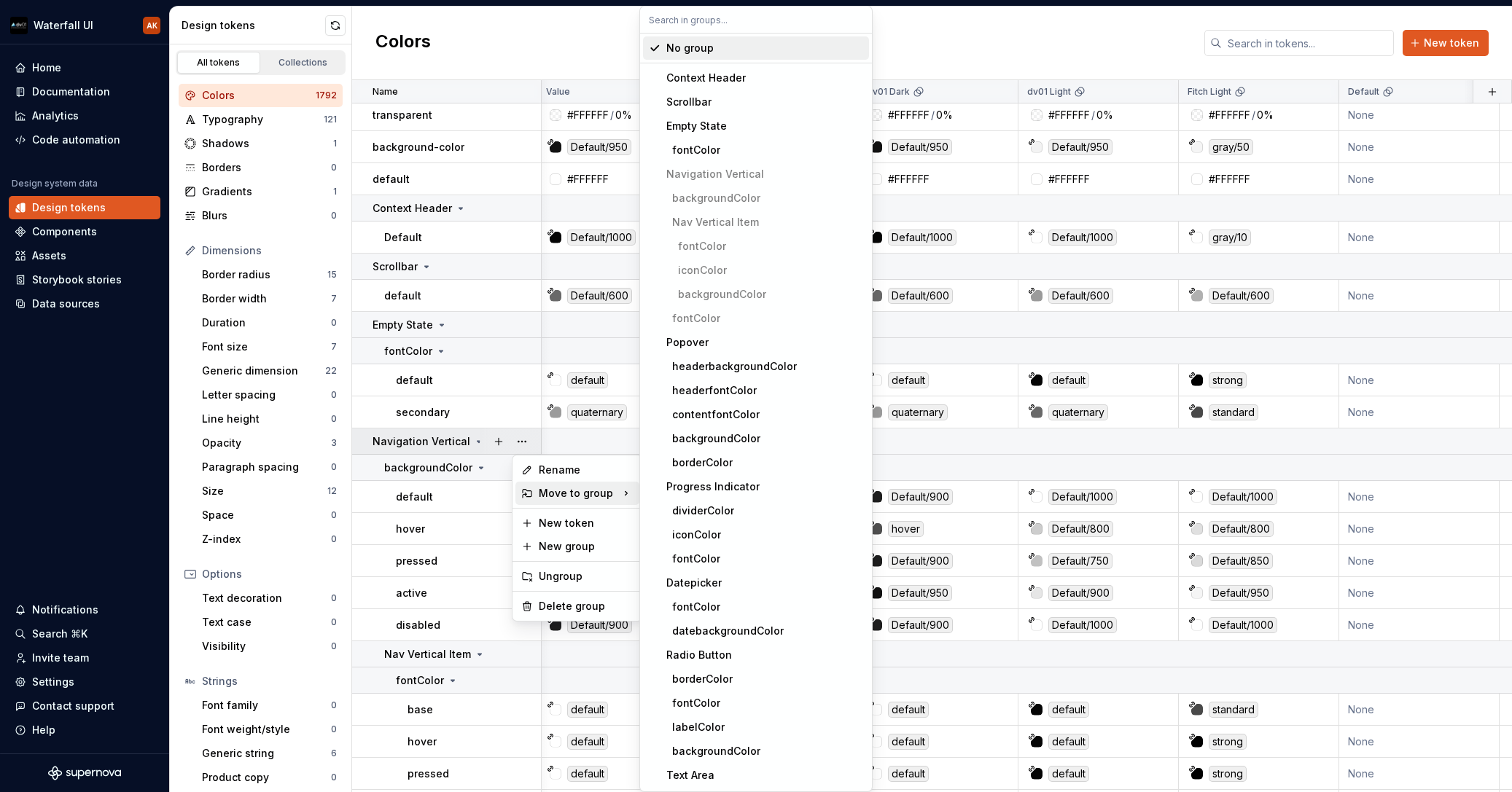
click at [678, 23] on input "text" at bounding box center [756, 20] width 232 height 26
click at [700, 25] on input "text" at bounding box center [756, 20] width 232 height 26
paste input "to b"
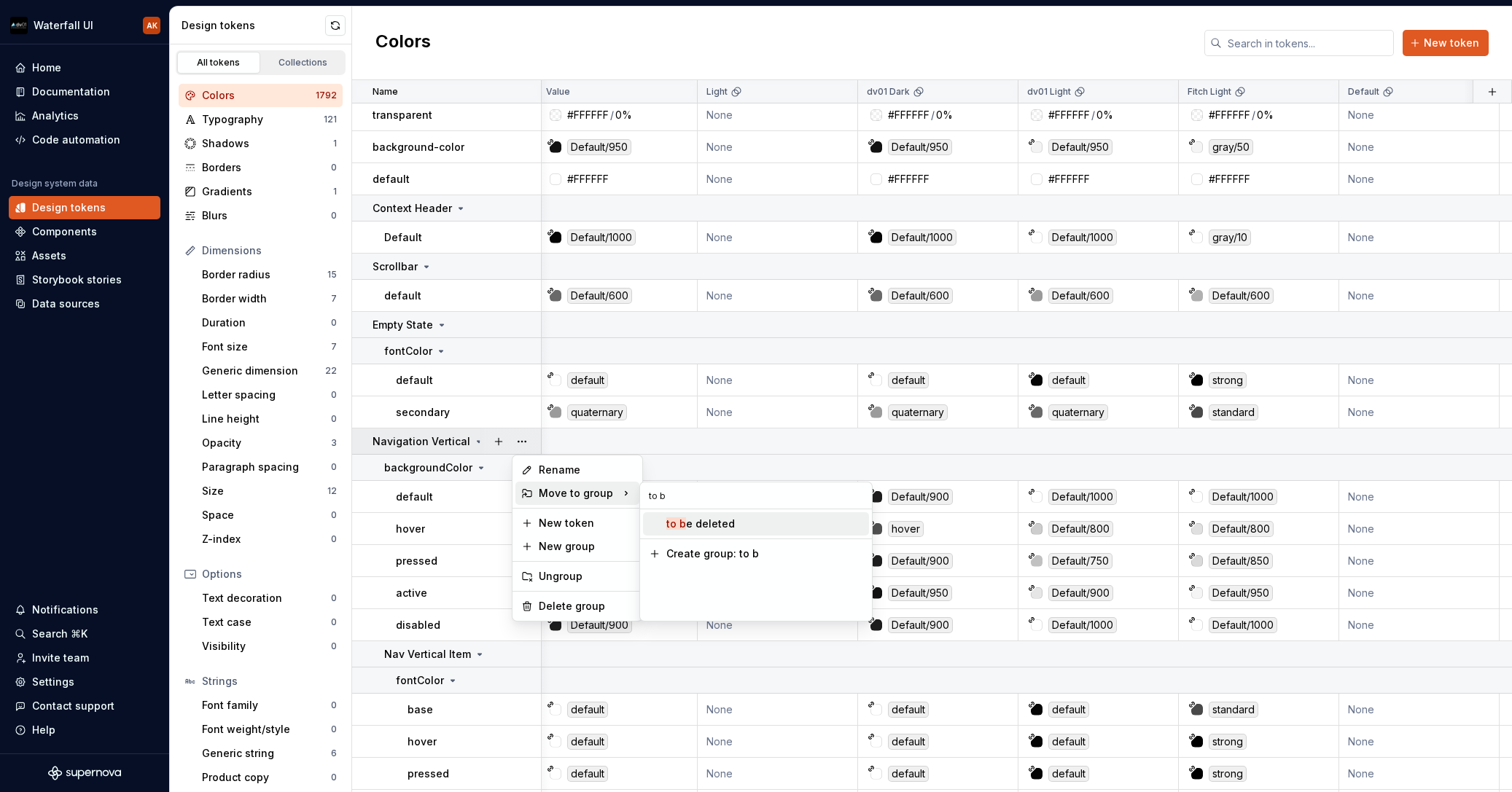
type input "to b"
click at [683, 532] on span "to b e deleted" at bounding box center [756, 523] width 226 height 23
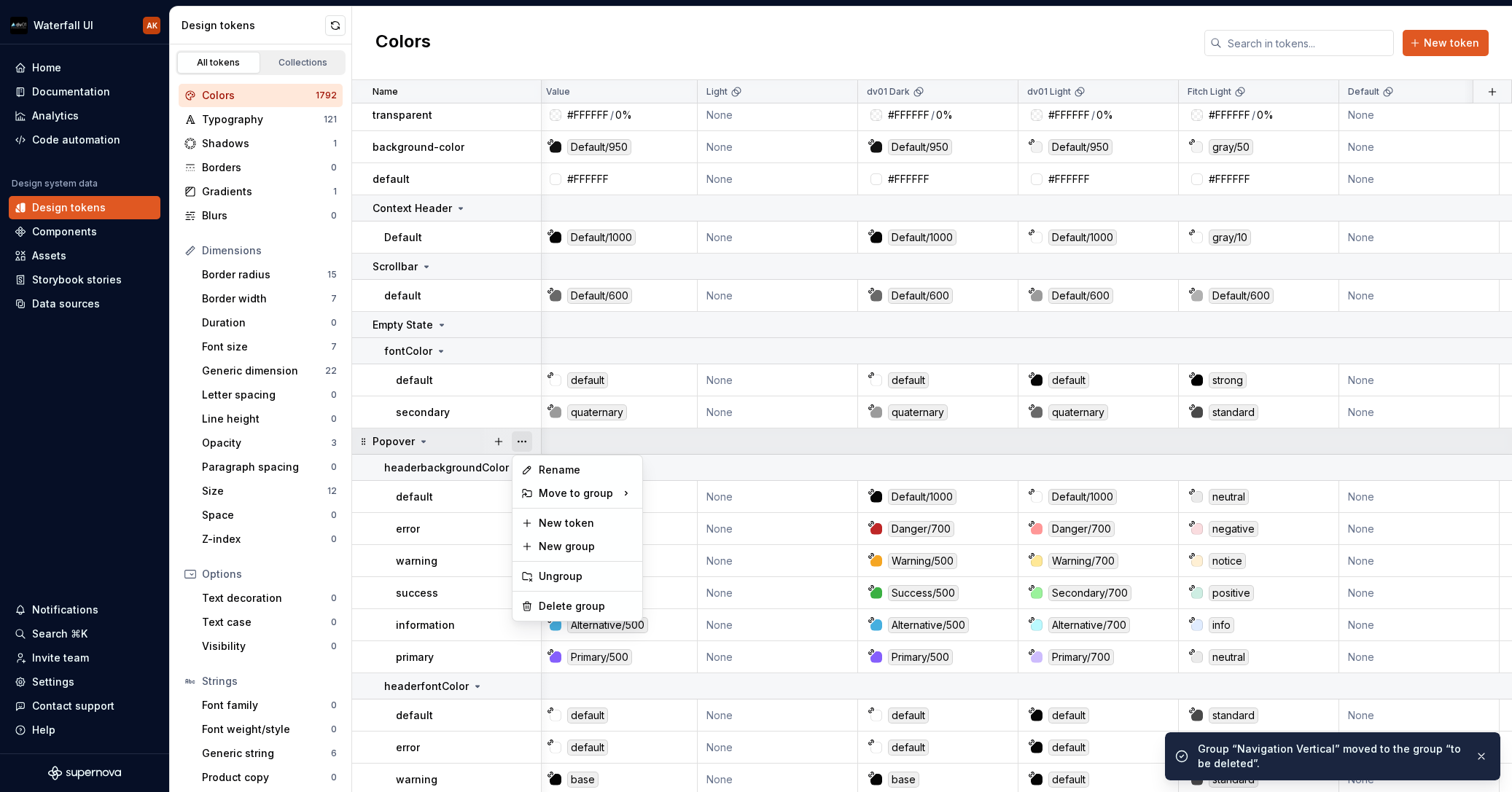
click at [522, 442] on button "button" at bounding box center [522, 441] width 20 height 20
click at [590, 492] on div "Move to group" at bounding box center [577, 493] width 124 height 23
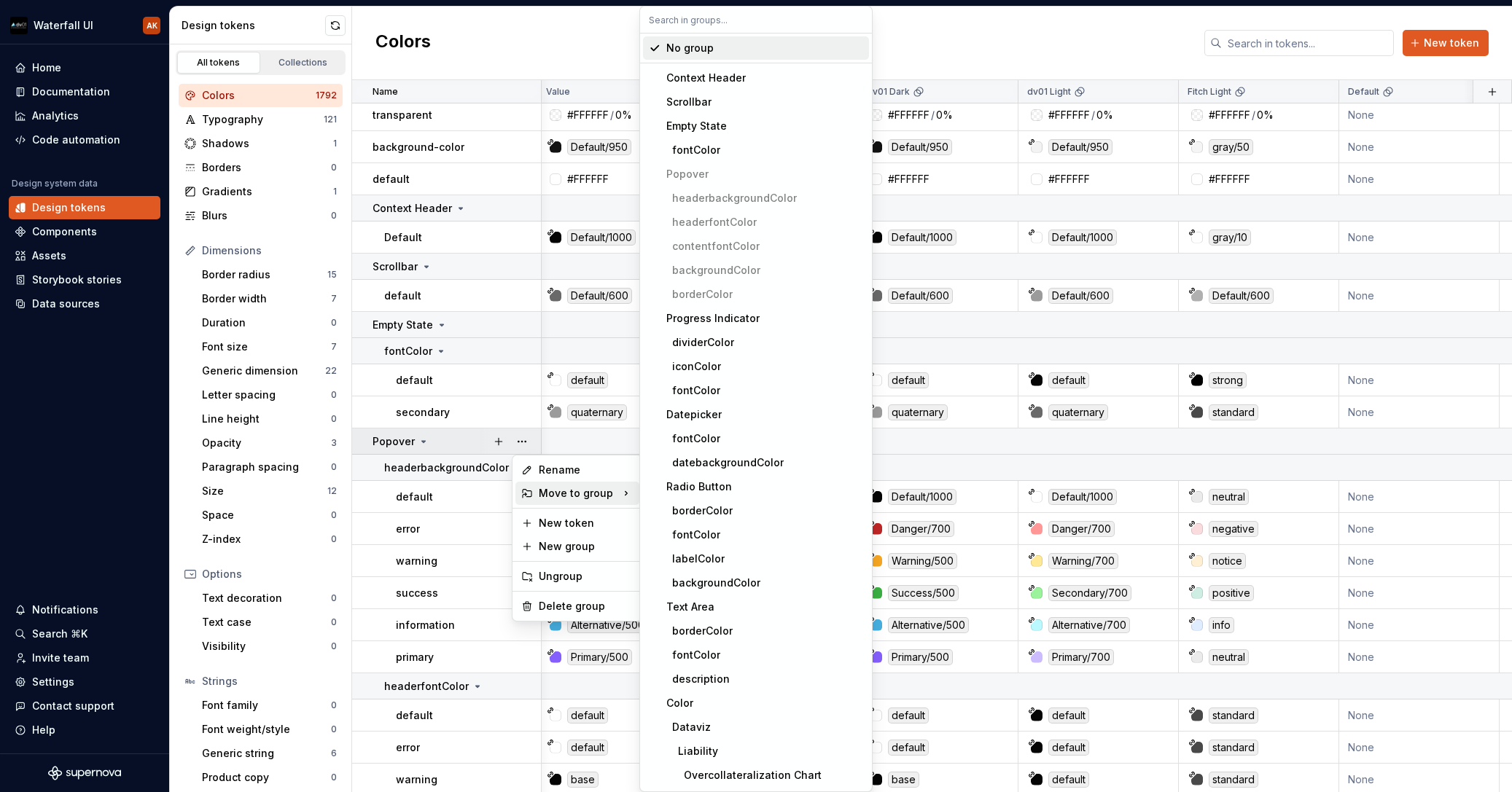
click at [707, 26] on input "text" at bounding box center [756, 20] width 232 height 26
paste input "to b"
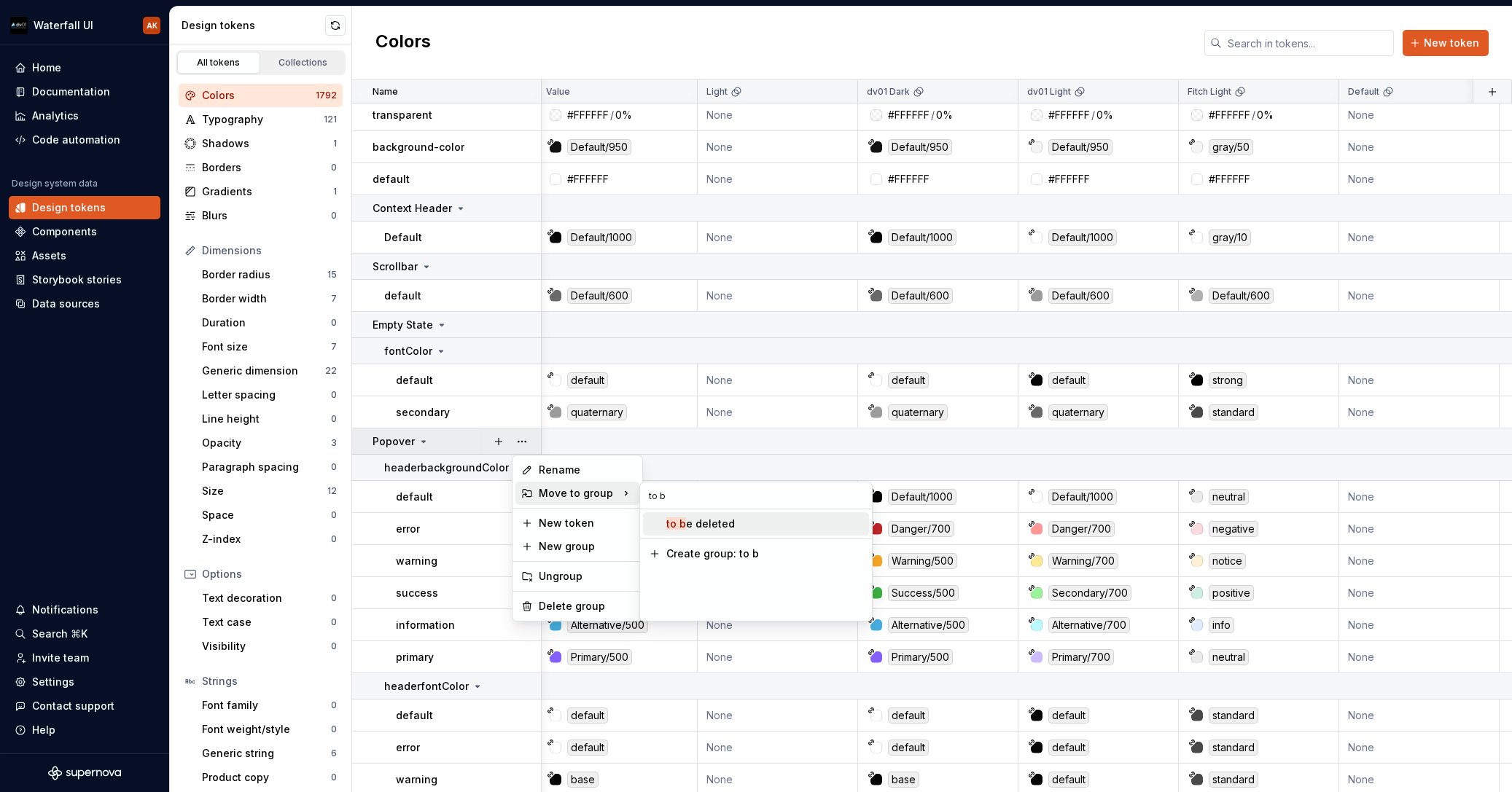
type input "to b"
click at [704, 528] on div "to b e deleted" at bounding box center [701, 524] width 69 height 15
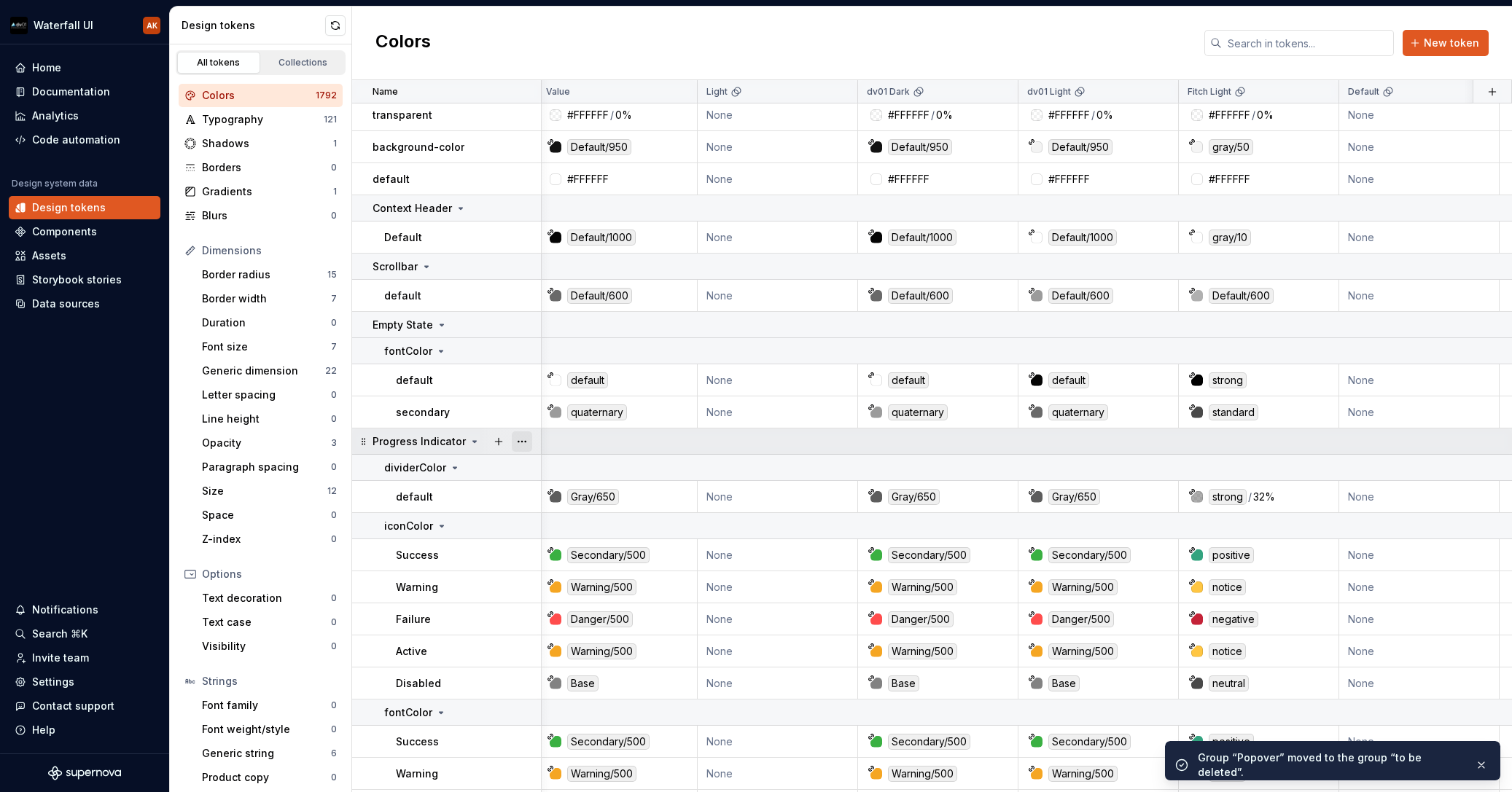
click at [522, 437] on button "button" at bounding box center [522, 441] width 20 height 20
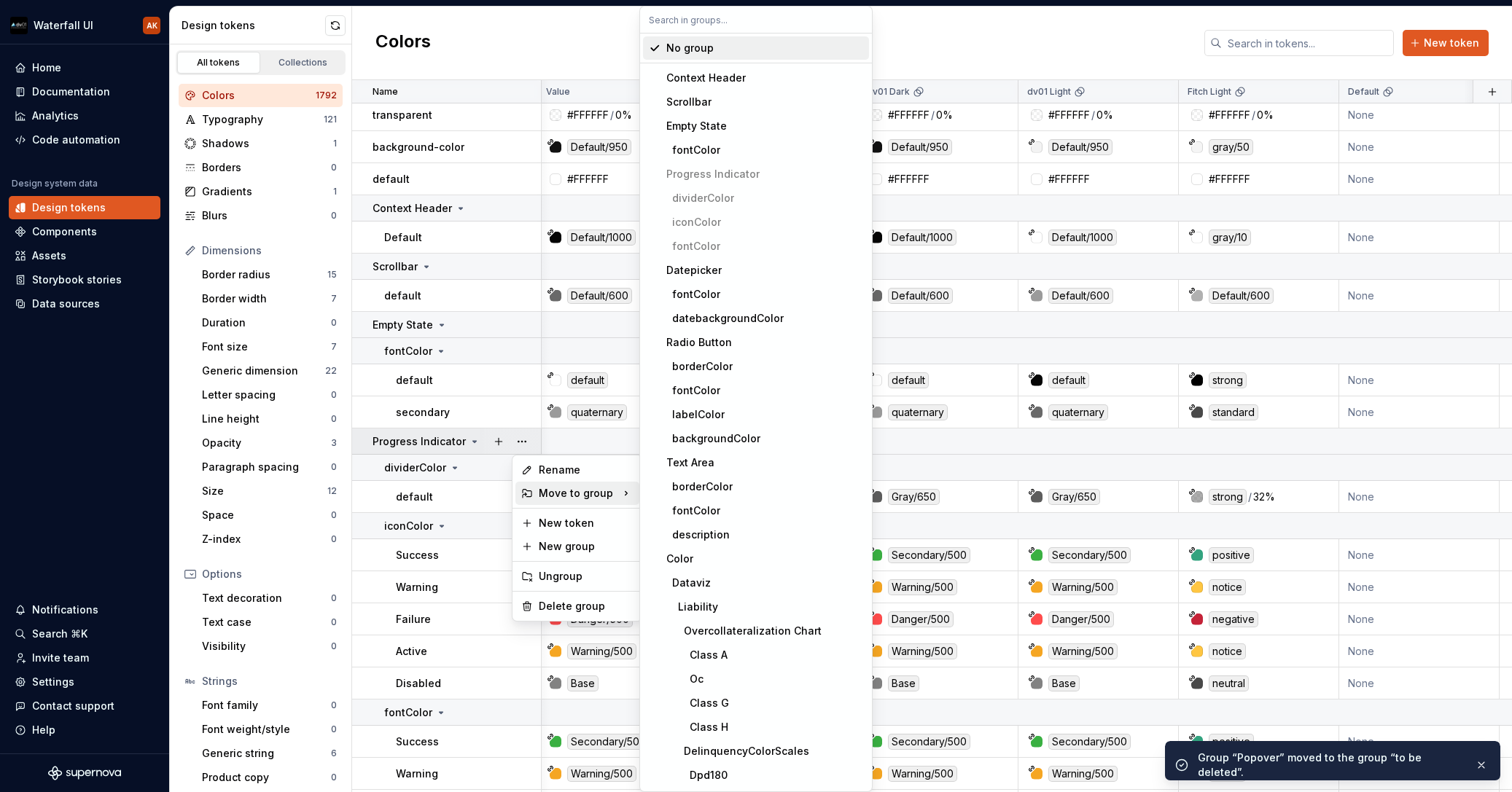
click at [584, 487] on div "Move to group" at bounding box center [577, 493] width 124 height 23
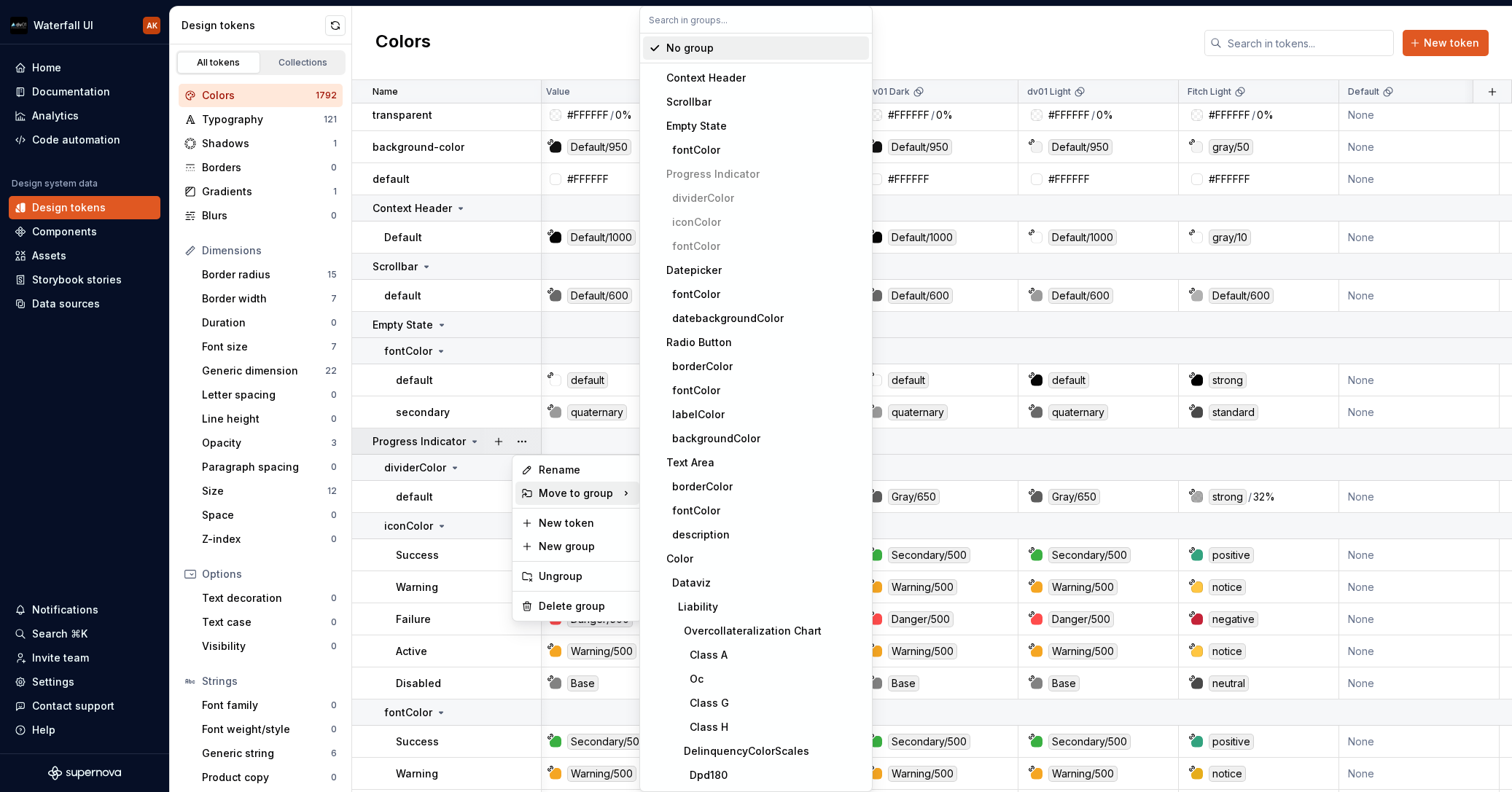
click at [689, 26] on input "text" at bounding box center [756, 20] width 232 height 26
paste input "to b"
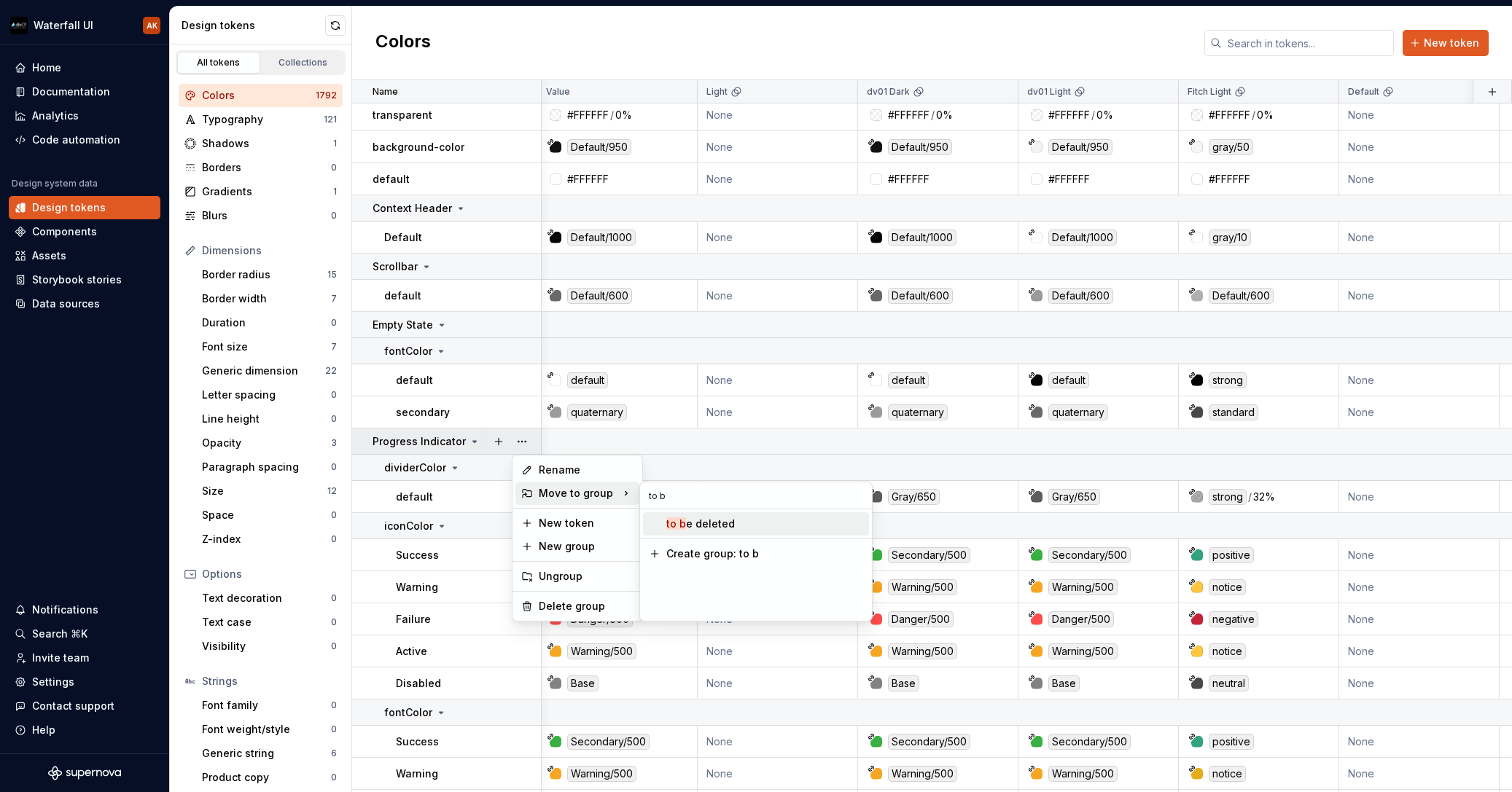
type input "to b"
click at [694, 525] on div "to b e deleted" at bounding box center [701, 524] width 69 height 15
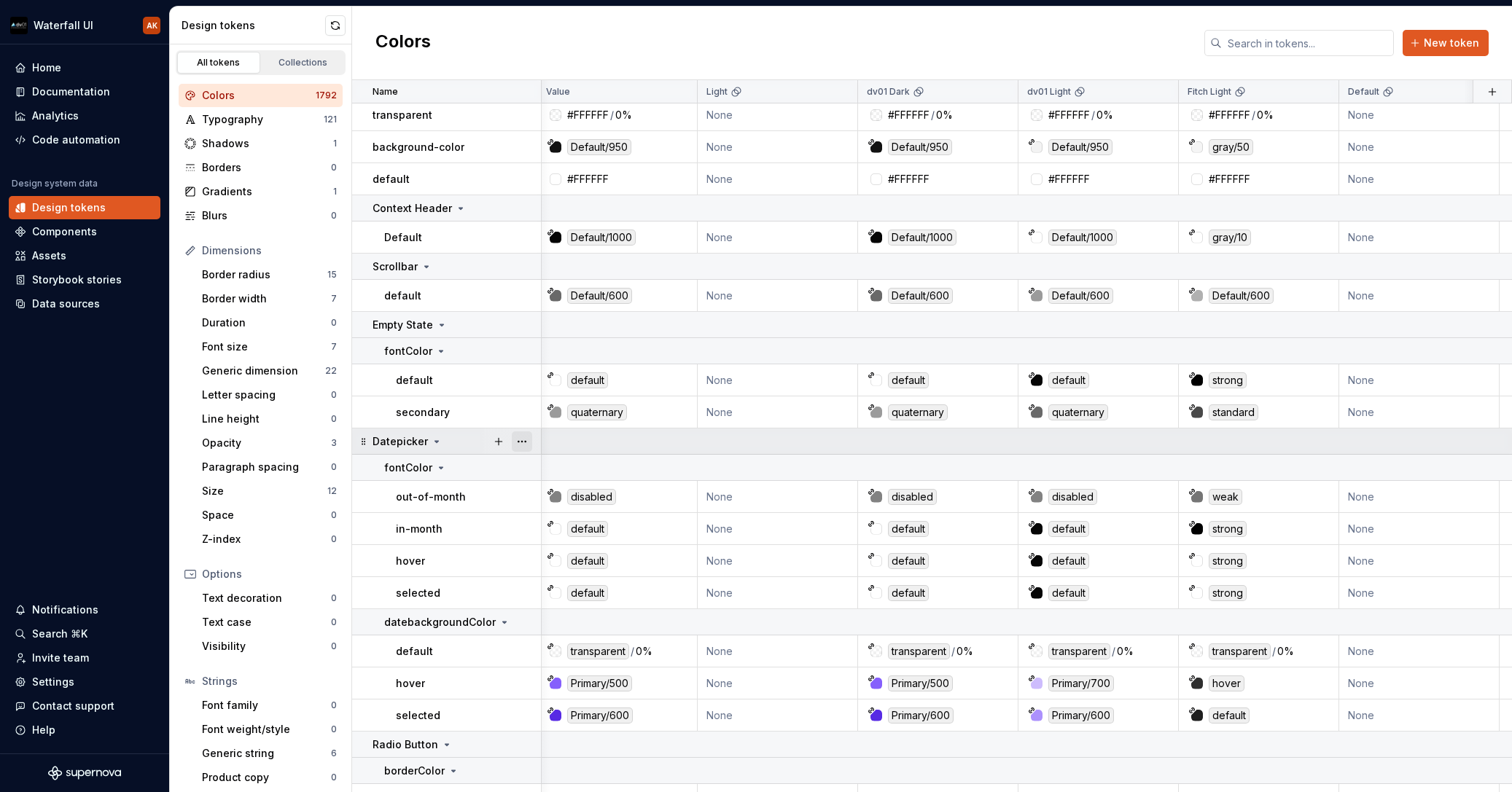
click at [520, 444] on button "button" at bounding box center [522, 441] width 20 height 20
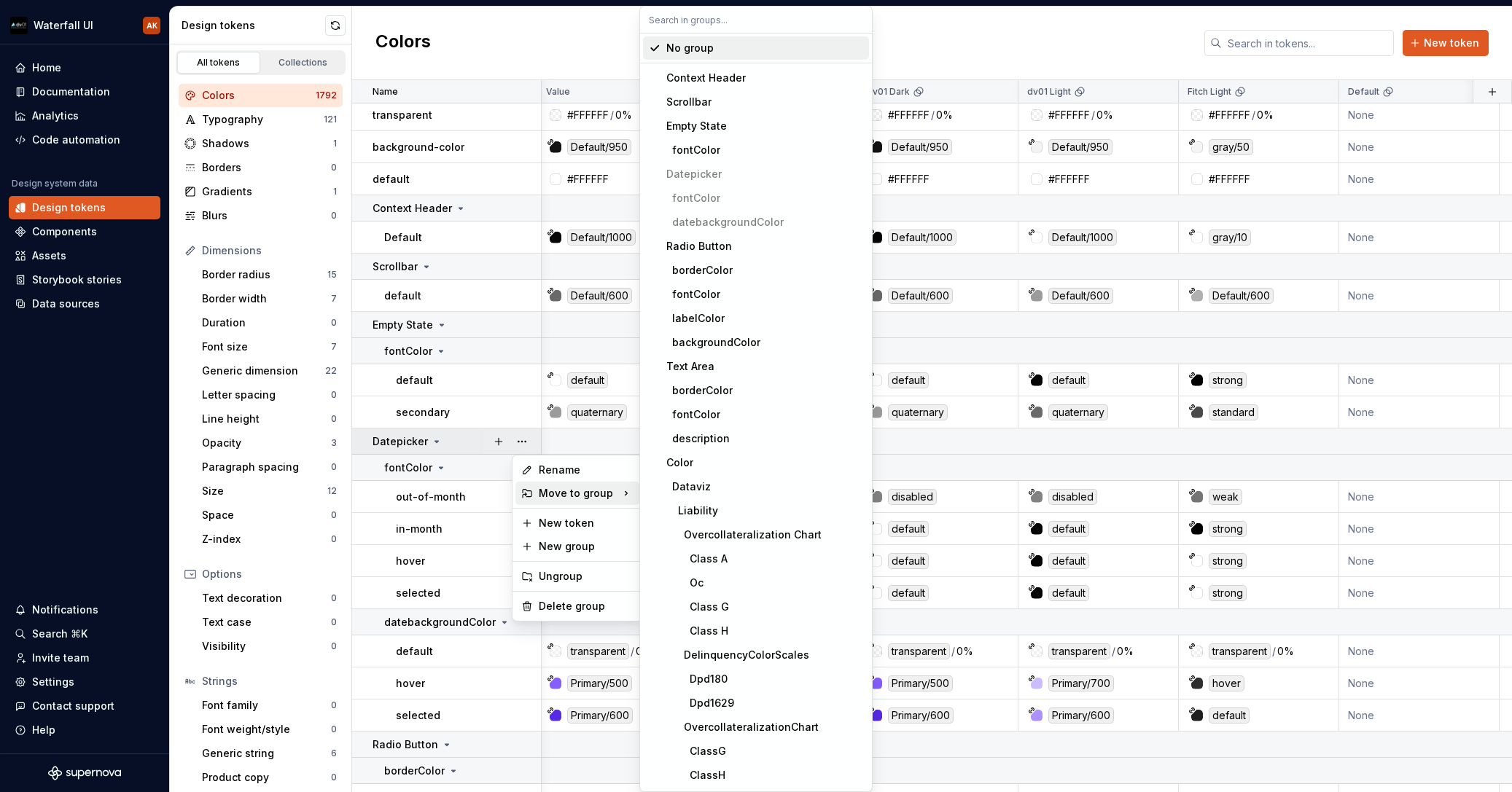
click at [580, 494] on div "Move to group" at bounding box center [577, 493] width 124 height 23
click at [681, 21] on input "text" at bounding box center [756, 20] width 232 height 26
paste input "to b"
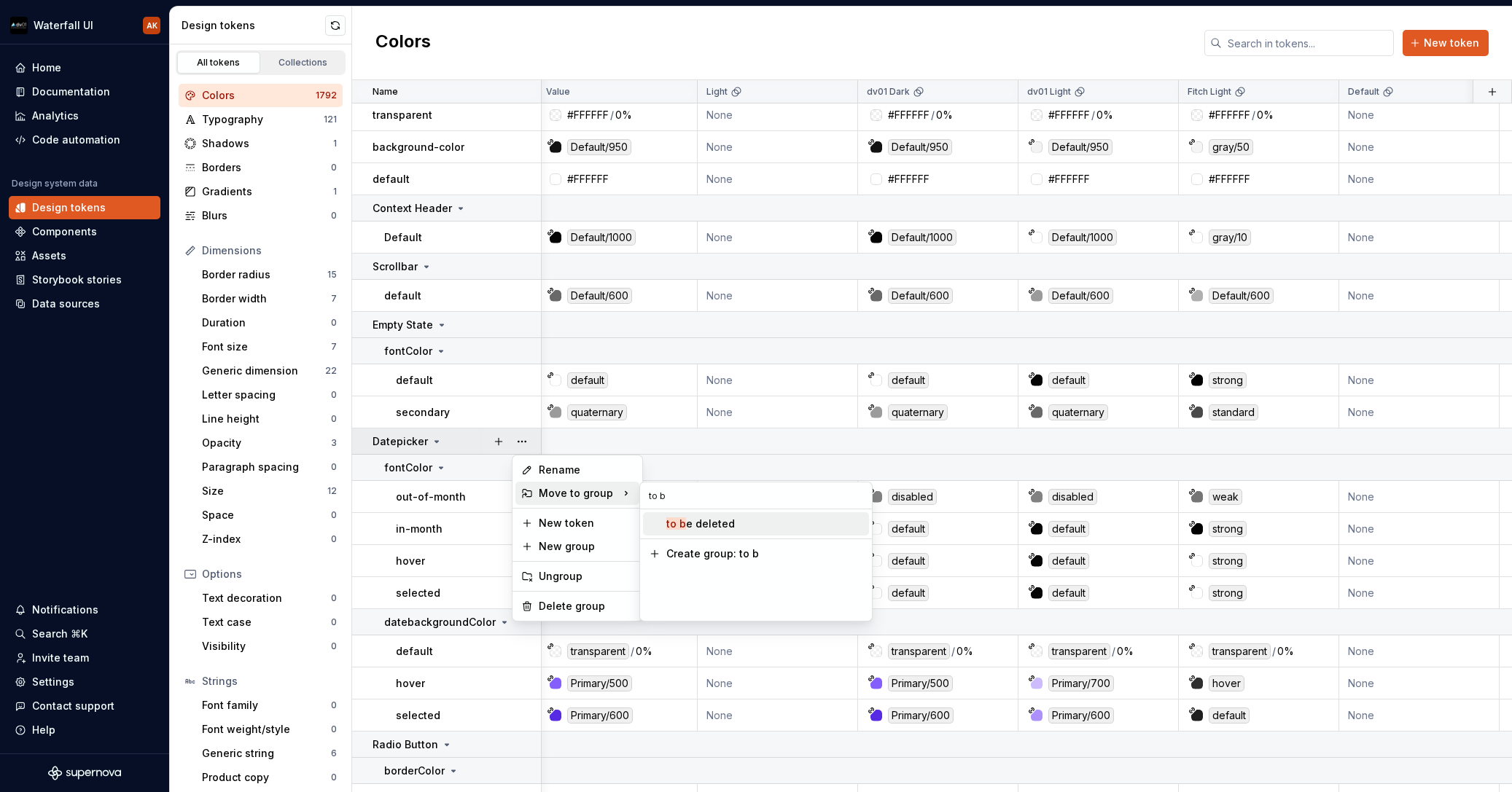
type input "to b"
click at [720, 529] on div "to b e deleted" at bounding box center [701, 524] width 69 height 15
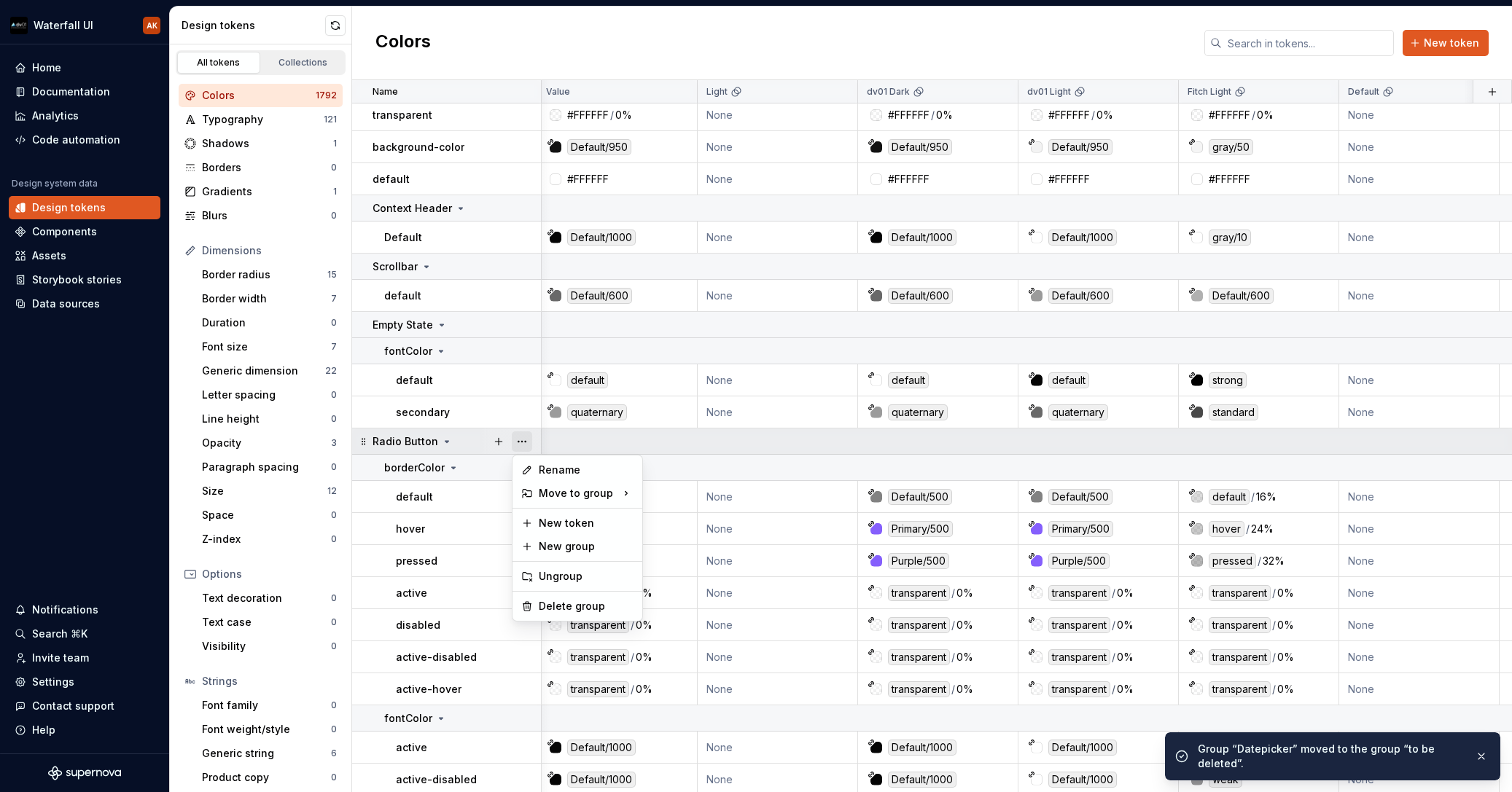
click at [523, 441] on button "button" at bounding box center [522, 441] width 20 height 20
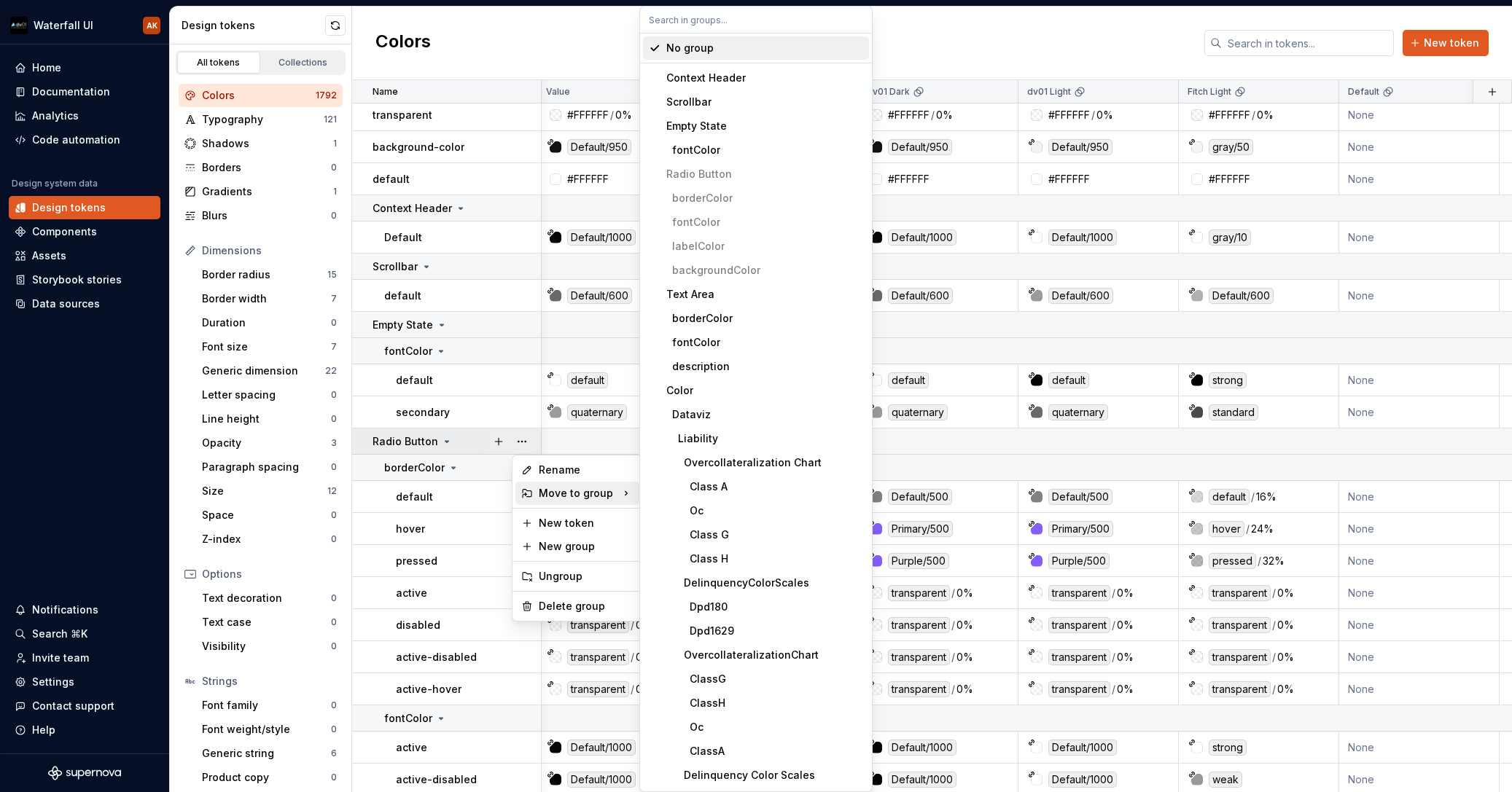
click at [561, 497] on div "Move to group" at bounding box center [577, 493] width 124 height 23
click at [686, 20] on input "text" at bounding box center [756, 20] width 232 height 26
paste input "to b"
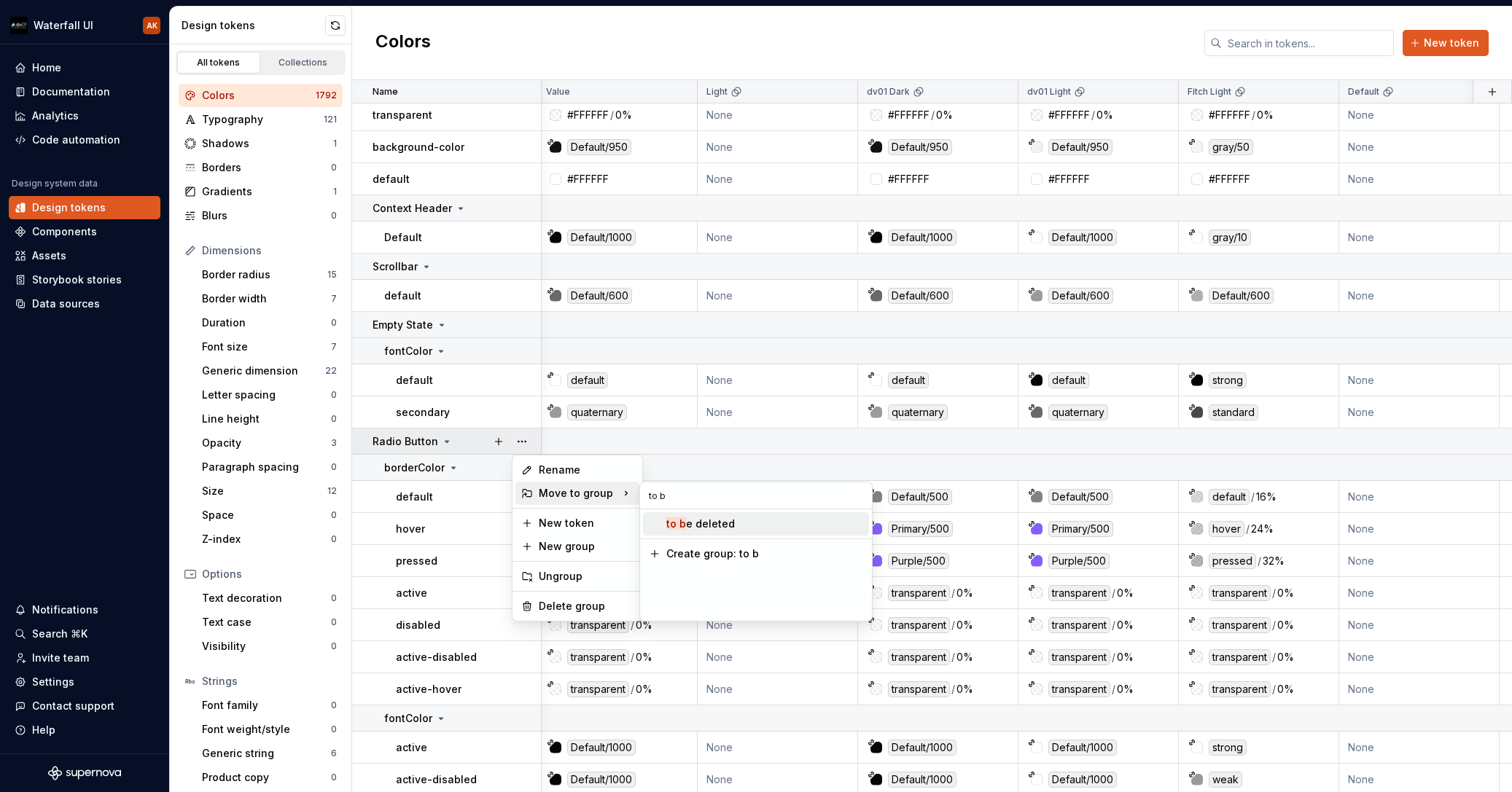
type input "to b"
click at [685, 528] on div "to b e deleted" at bounding box center [701, 524] width 69 height 15
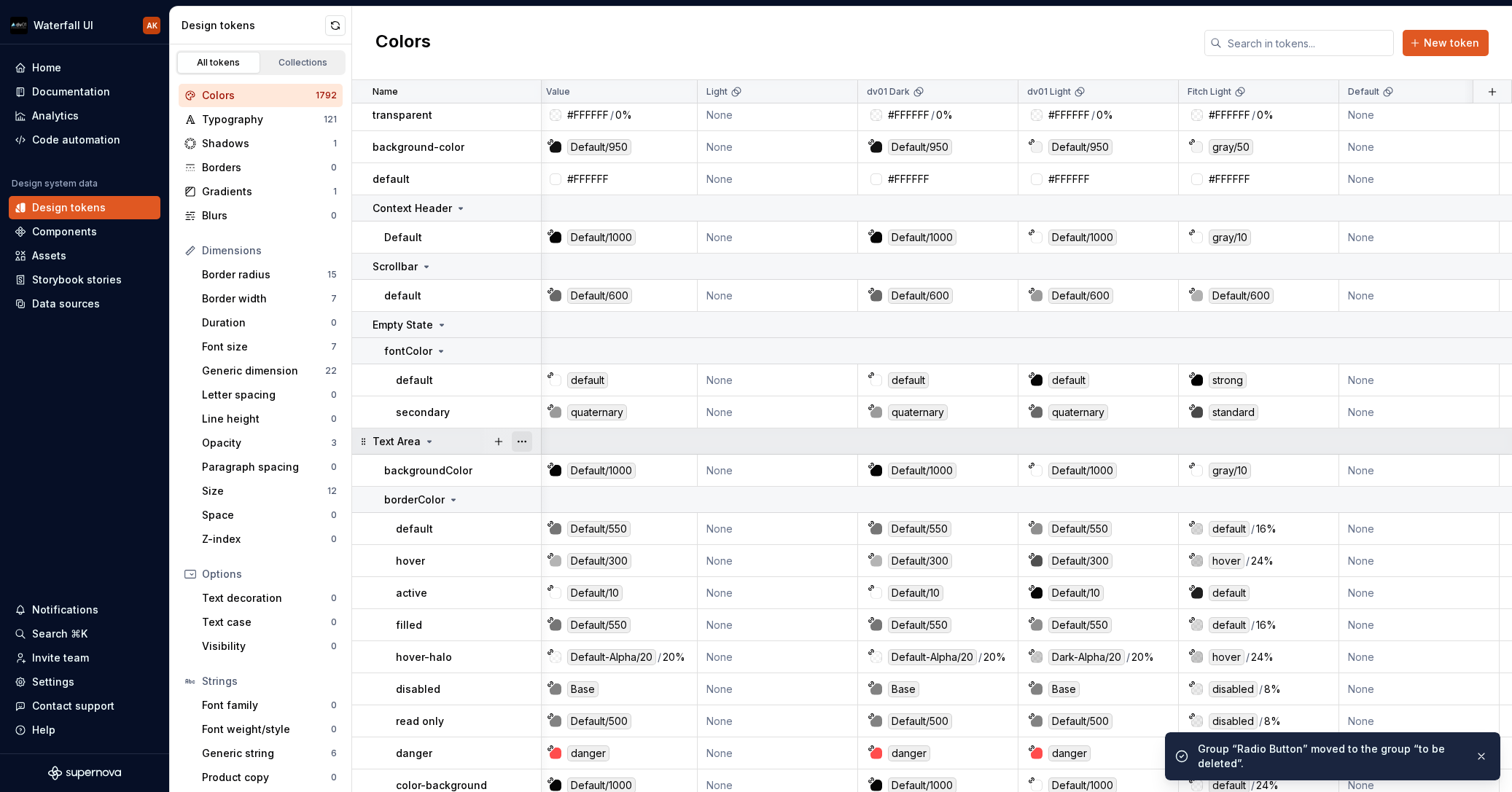
click at [523, 440] on button "button" at bounding box center [522, 441] width 20 height 20
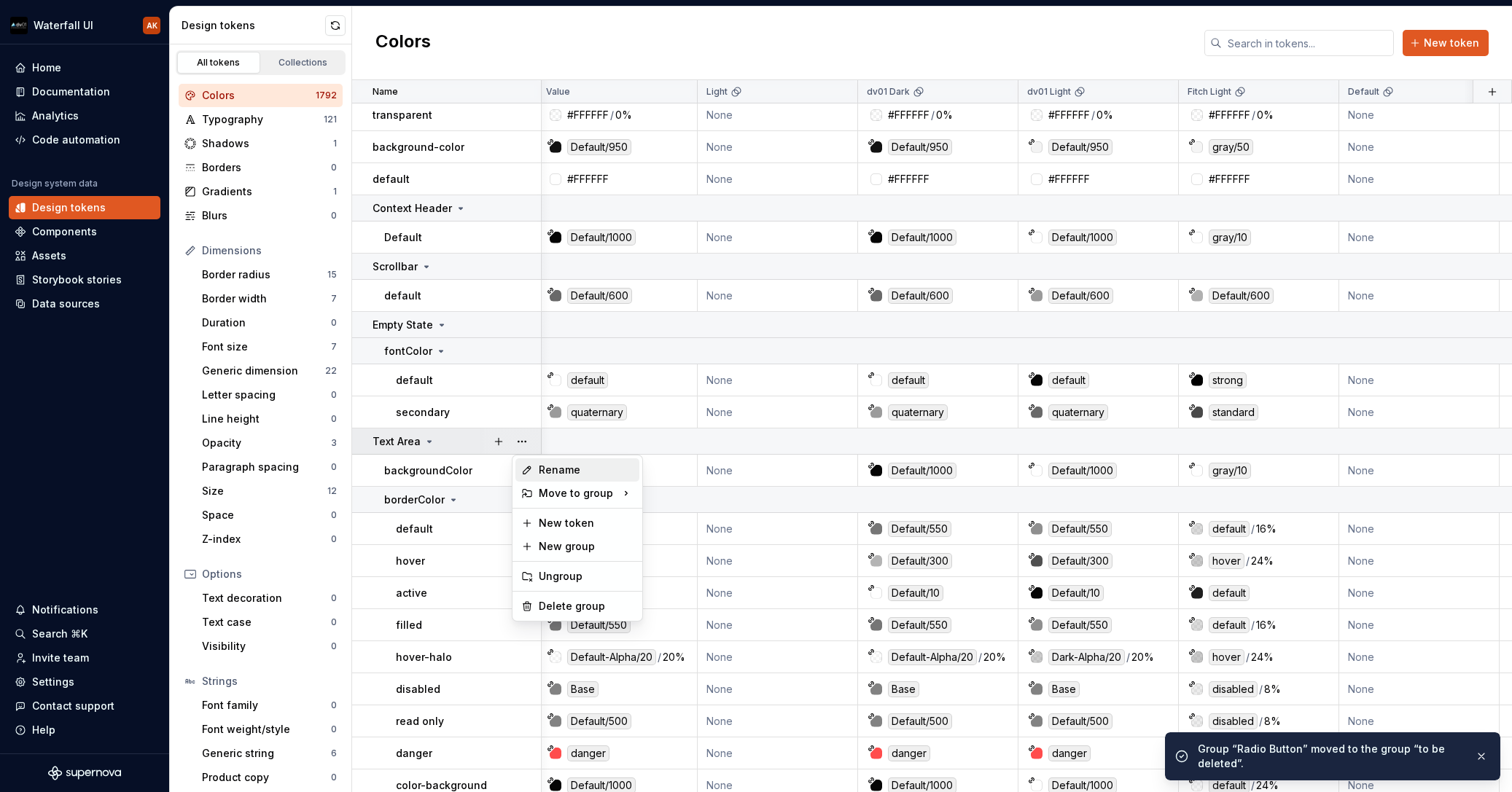
click at [574, 481] on div "Rename" at bounding box center [577, 469] width 124 height 23
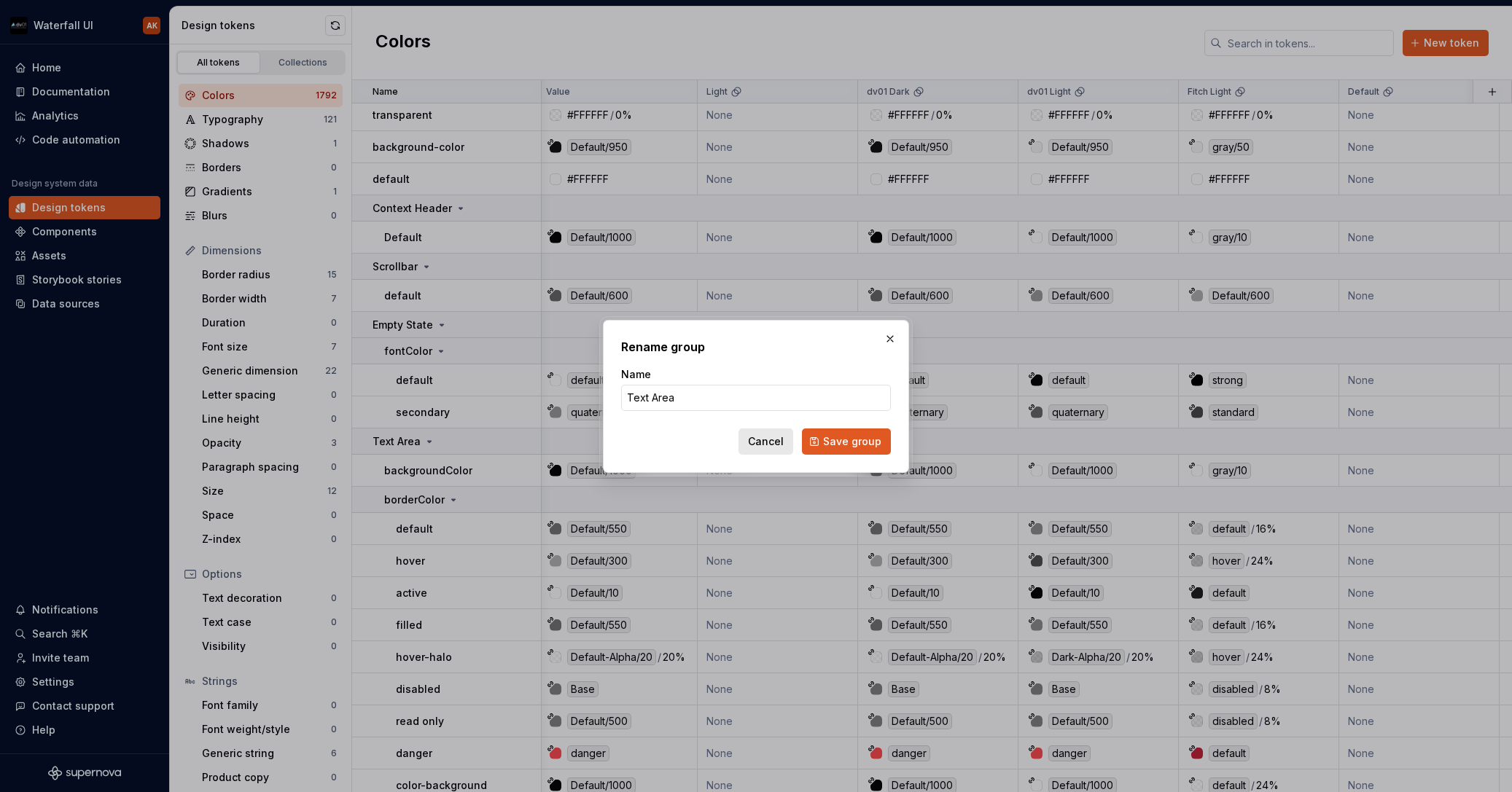
click at [778, 431] on button "Cancel" at bounding box center [765, 441] width 55 height 26
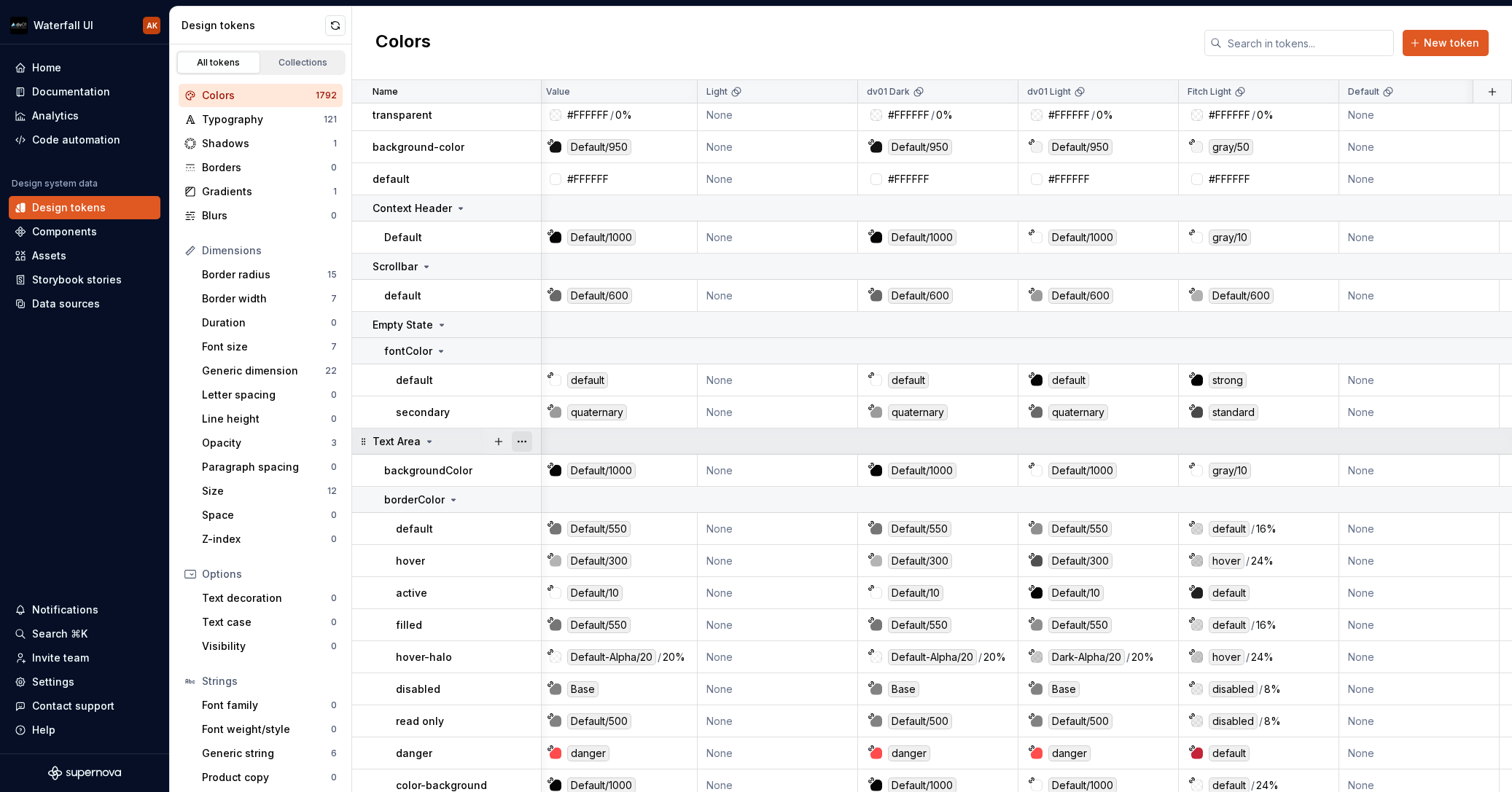
click at [518, 443] on button "button" at bounding box center [522, 441] width 20 height 20
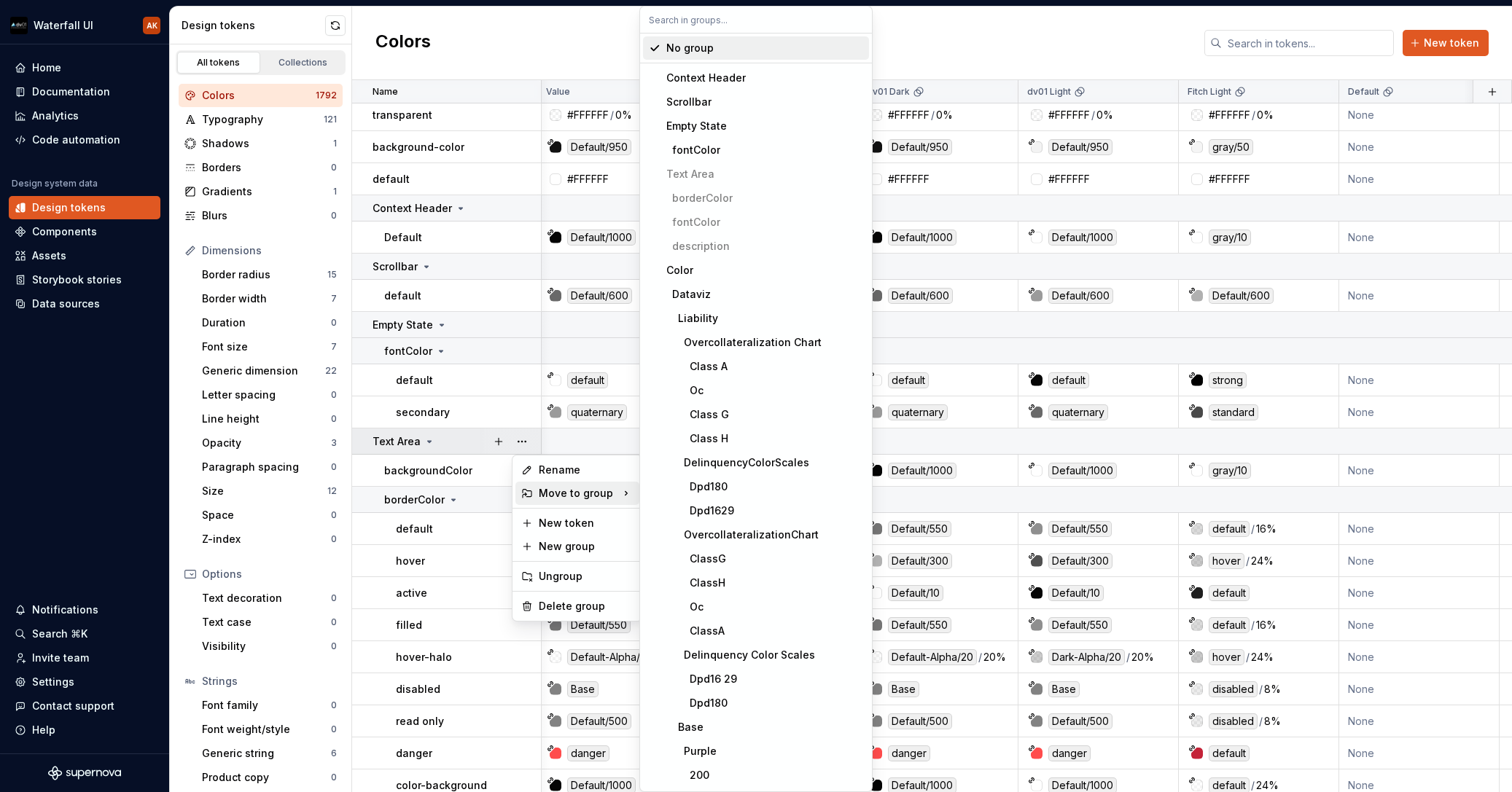
click at [584, 490] on div "Move to group" at bounding box center [577, 493] width 124 height 23
click at [672, 23] on input "text" at bounding box center [756, 20] width 232 height 26
paste input "to b"
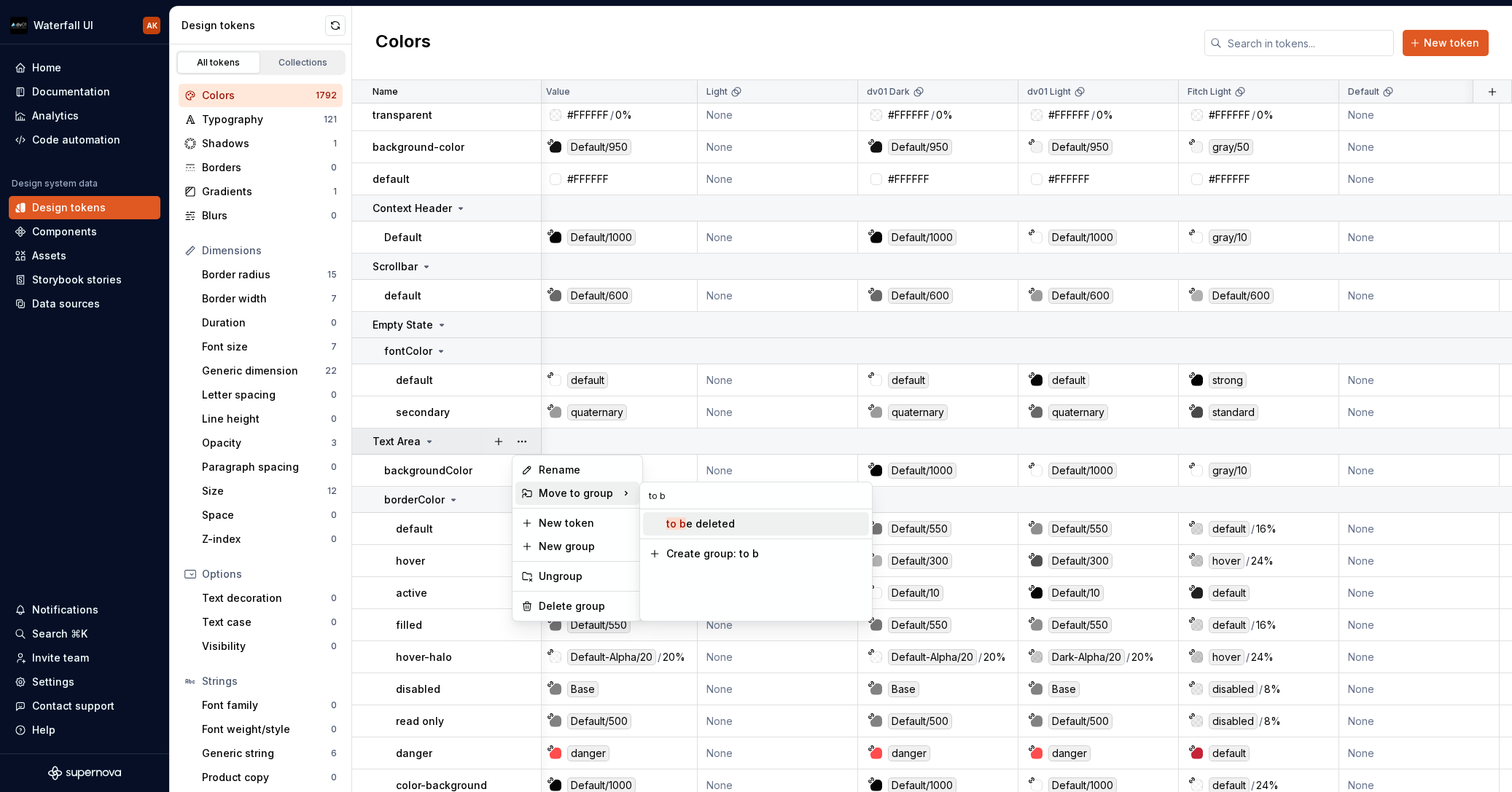
type input "to b"
click at [690, 533] on span "to b e deleted" at bounding box center [756, 523] width 226 height 23
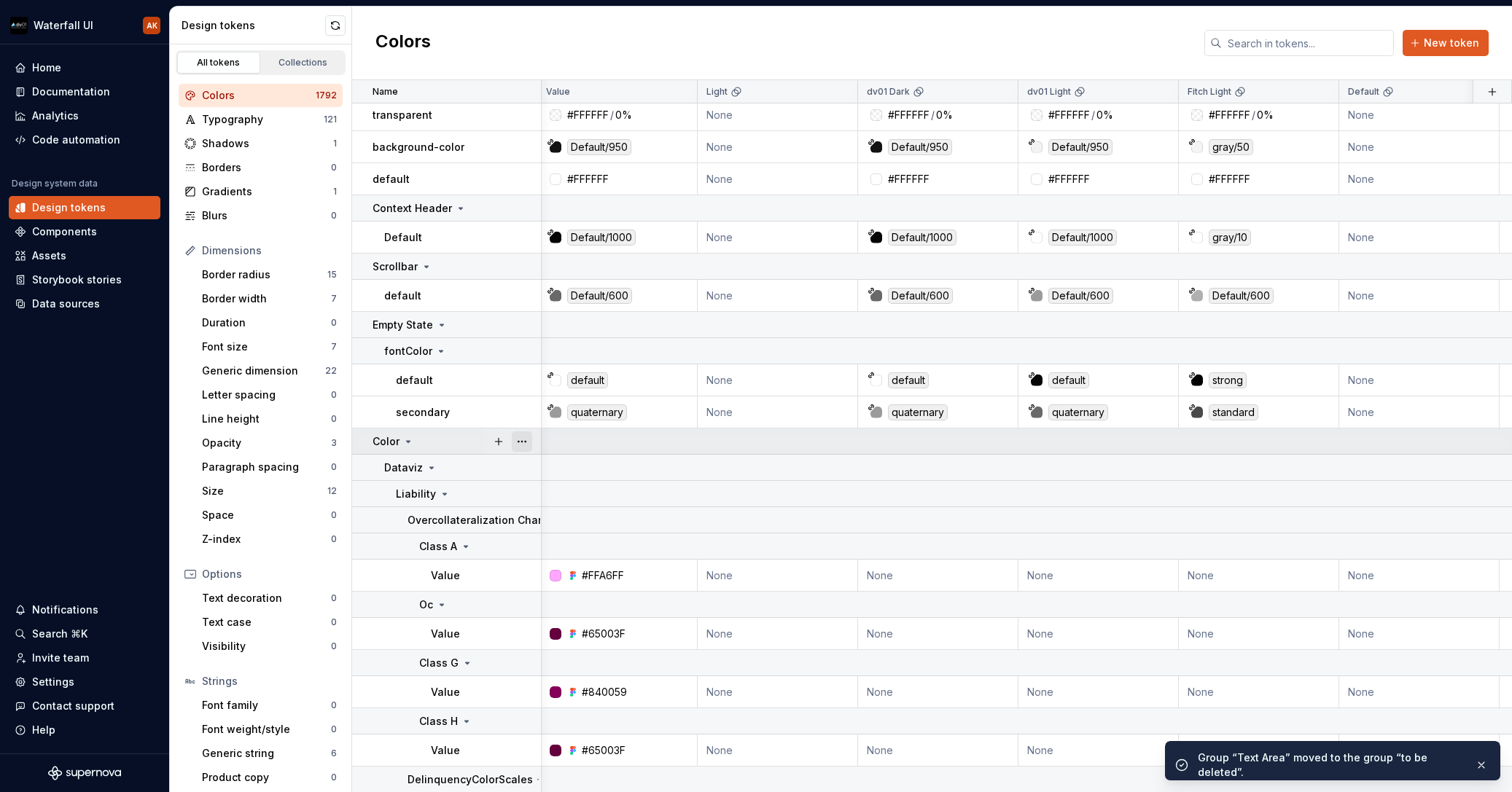
click at [527, 443] on button "button" at bounding box center [522, 441] width 20 height 20
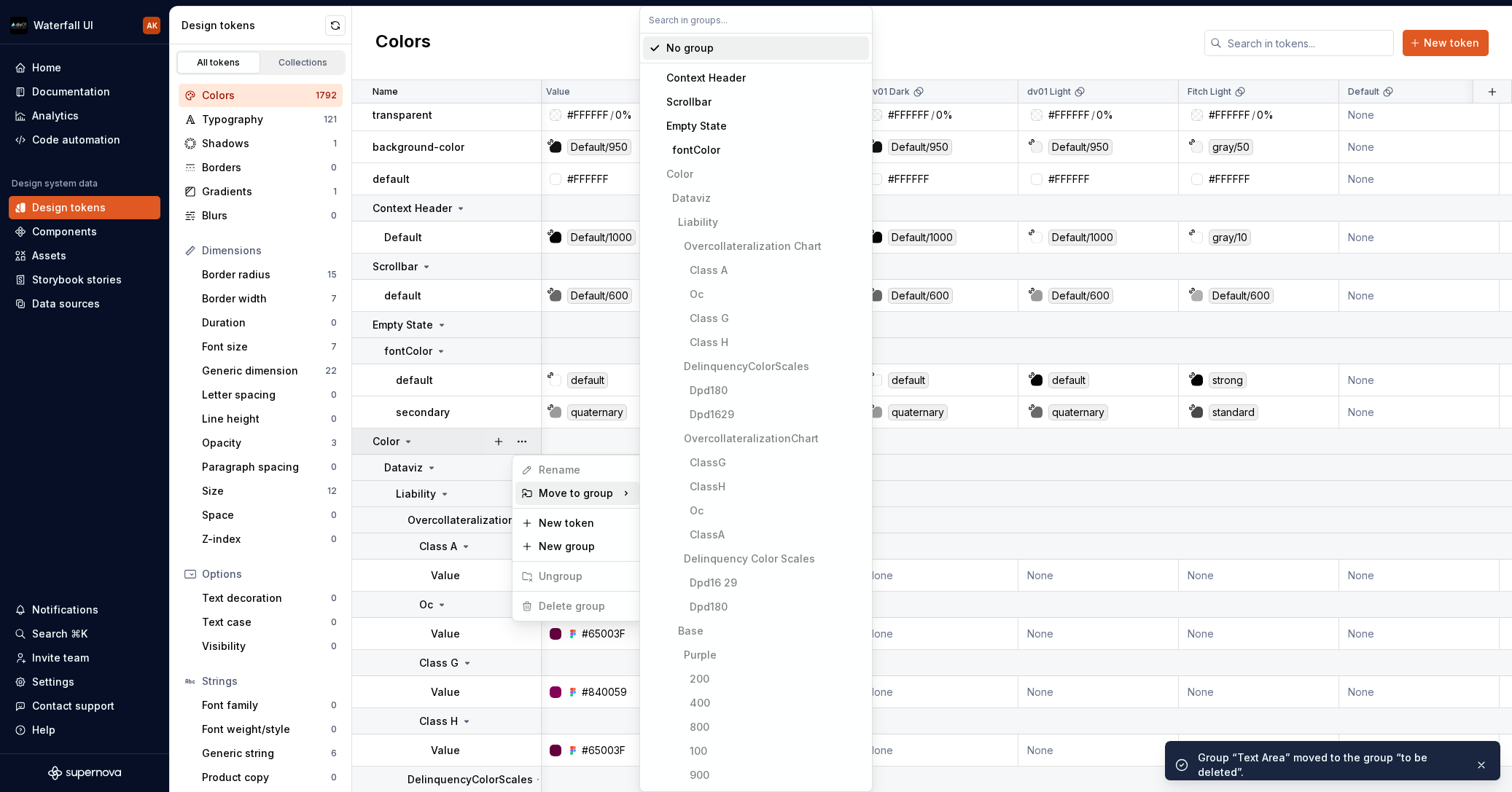
click at [585, 491] on div "Move to group" at bounding box center [577, 493] width 124 height 23
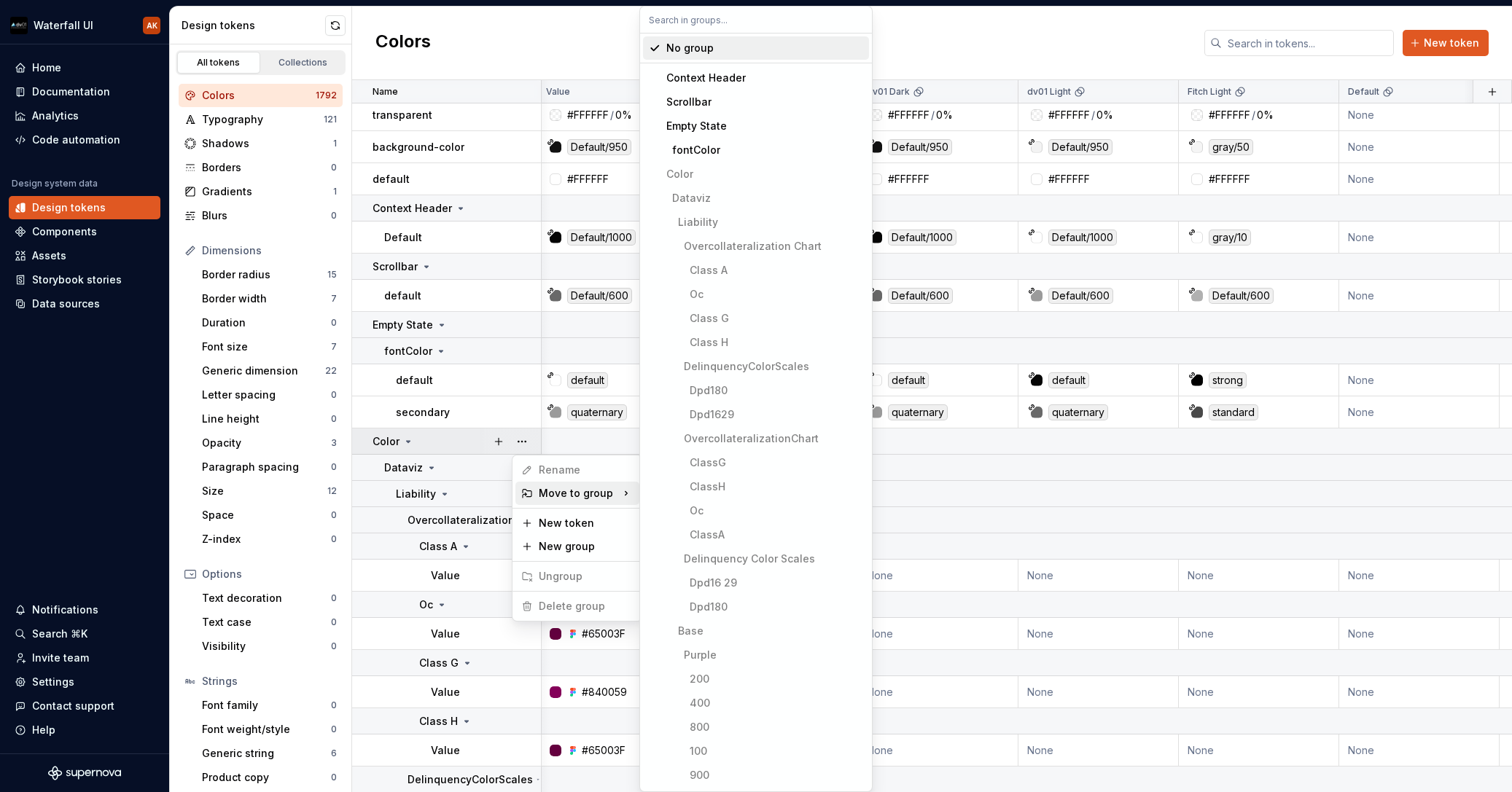
click at [692, 20] on input "text" at bounding box center [756, 20] width 232 height 26
paste input "to b"
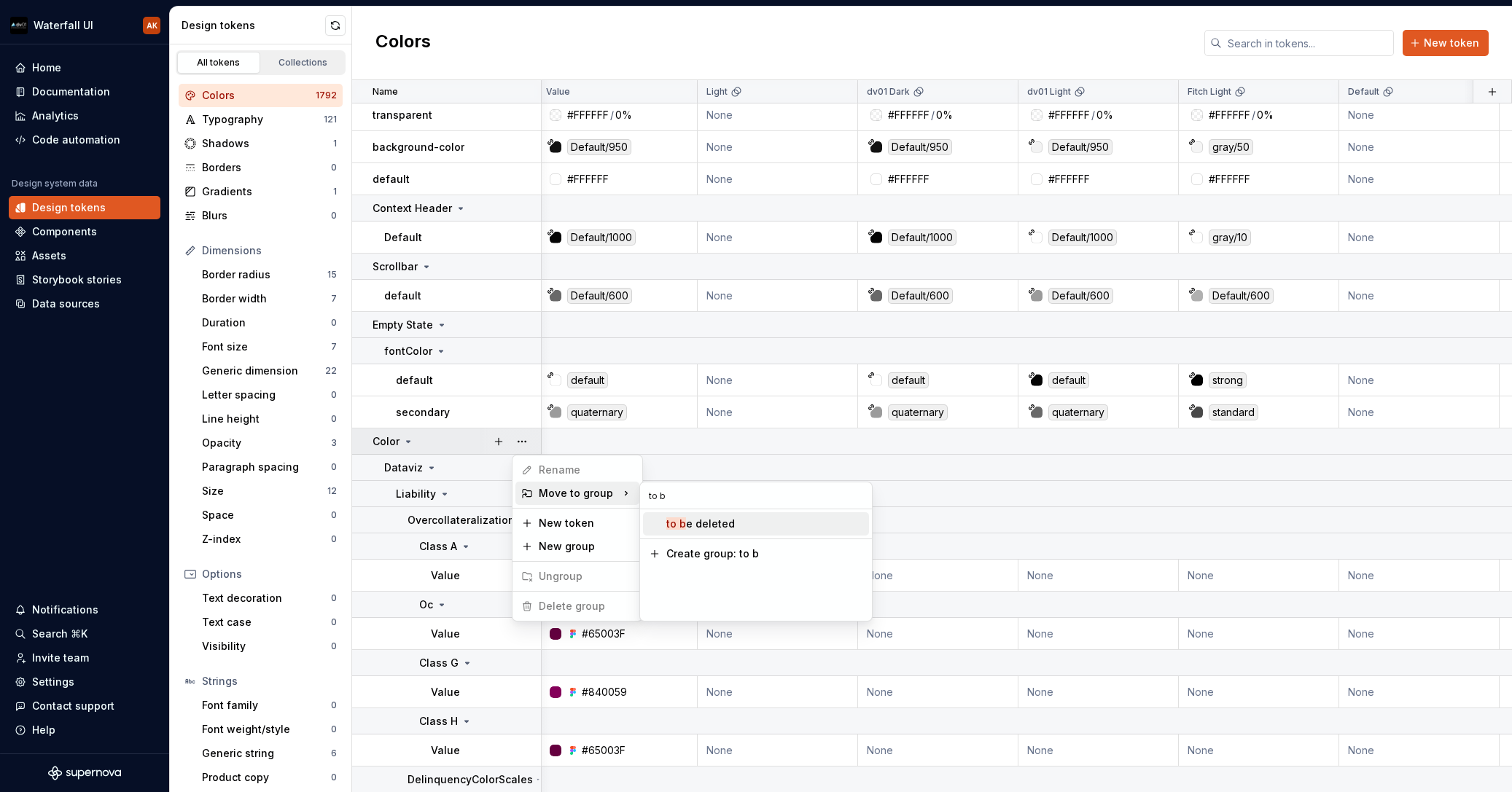
type input "to b"
click at [681, 523] on mark "to b" at bounding box center [677, 523] width 20 height 12
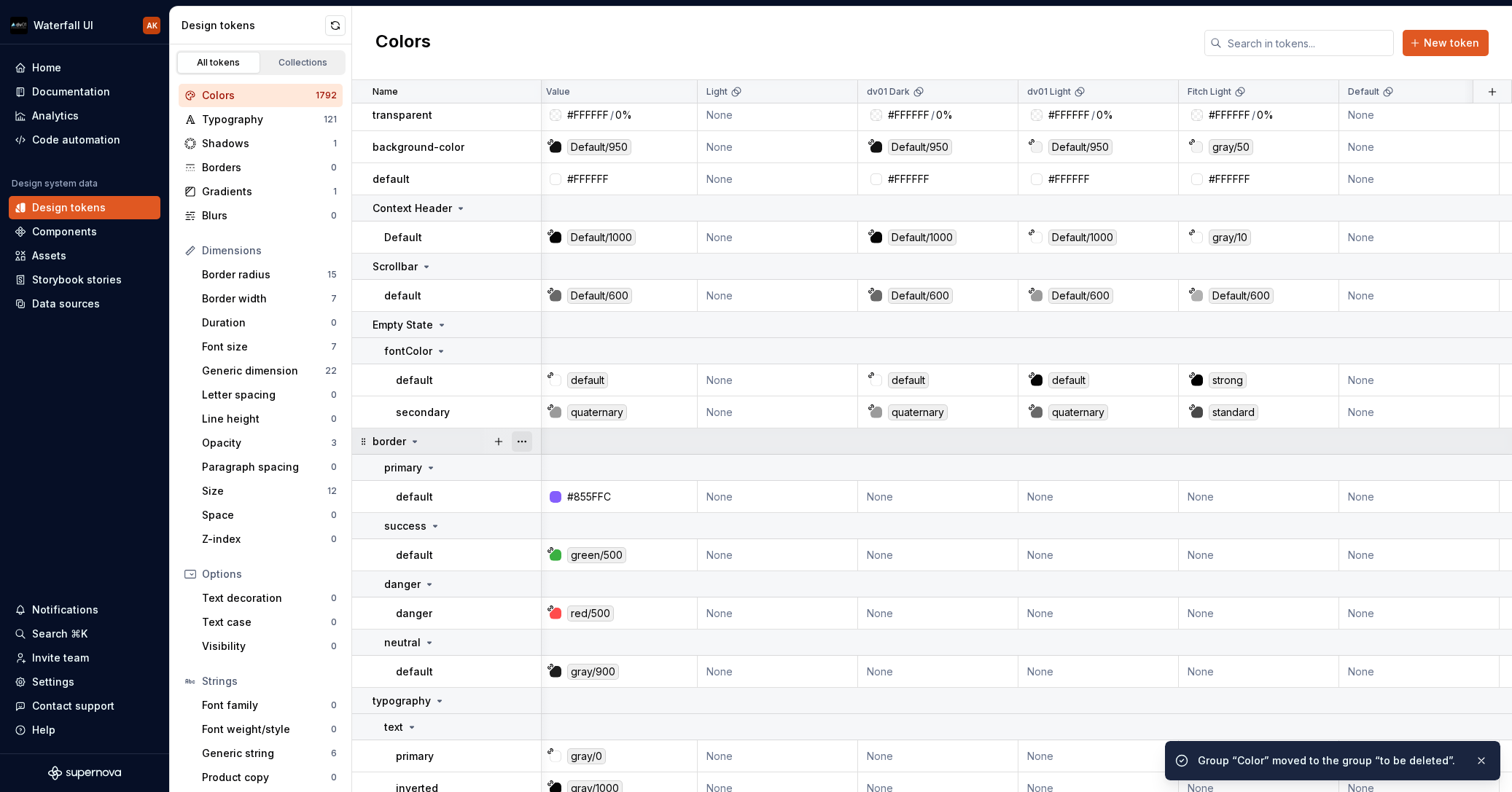
click at [523, 441] on button "button" at bounding box center [522, 441] width 20 height 20
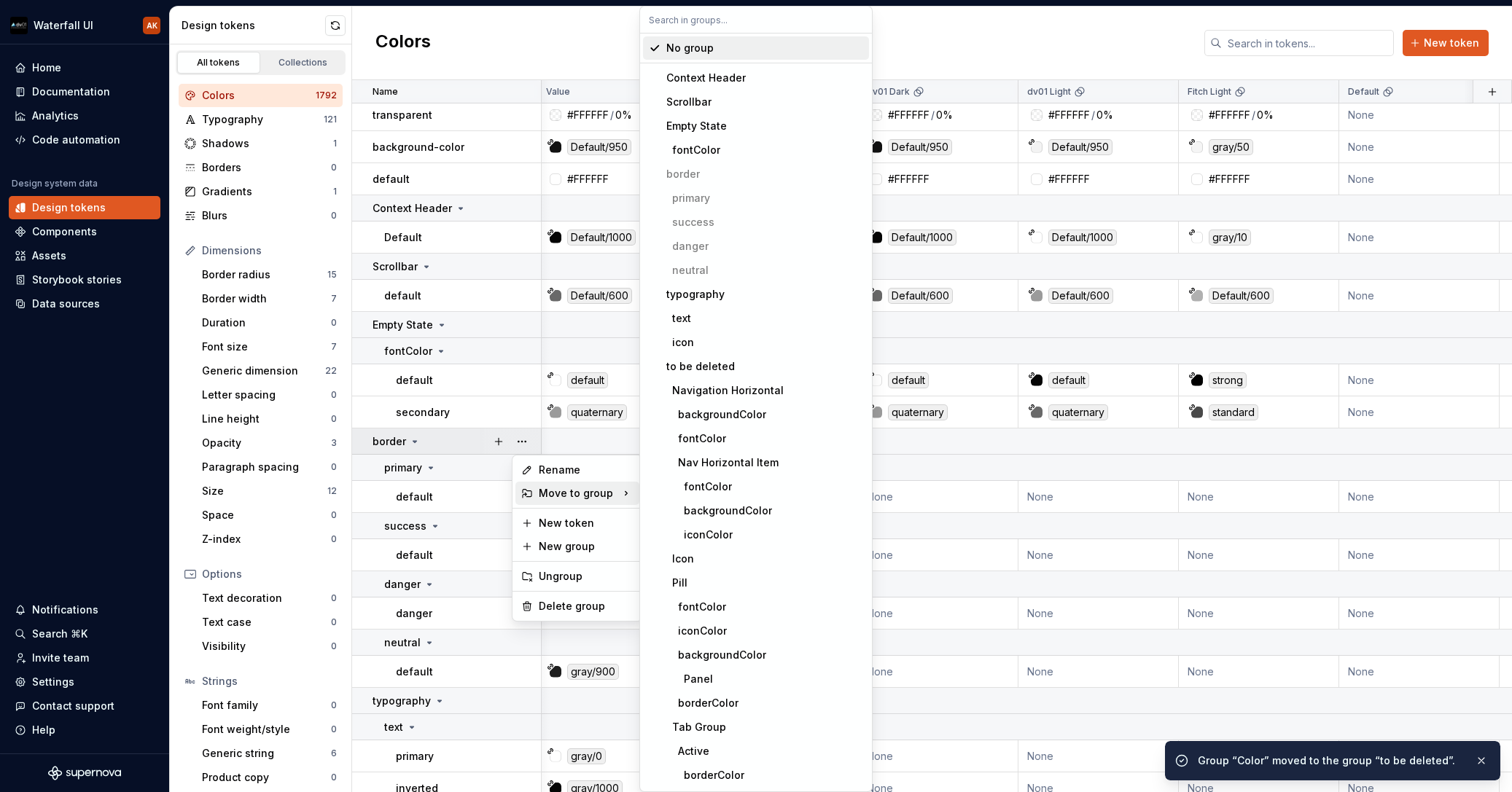
click at [578, 493] on div "Move to group" at bounding box center [577, 493] width 124 height 23
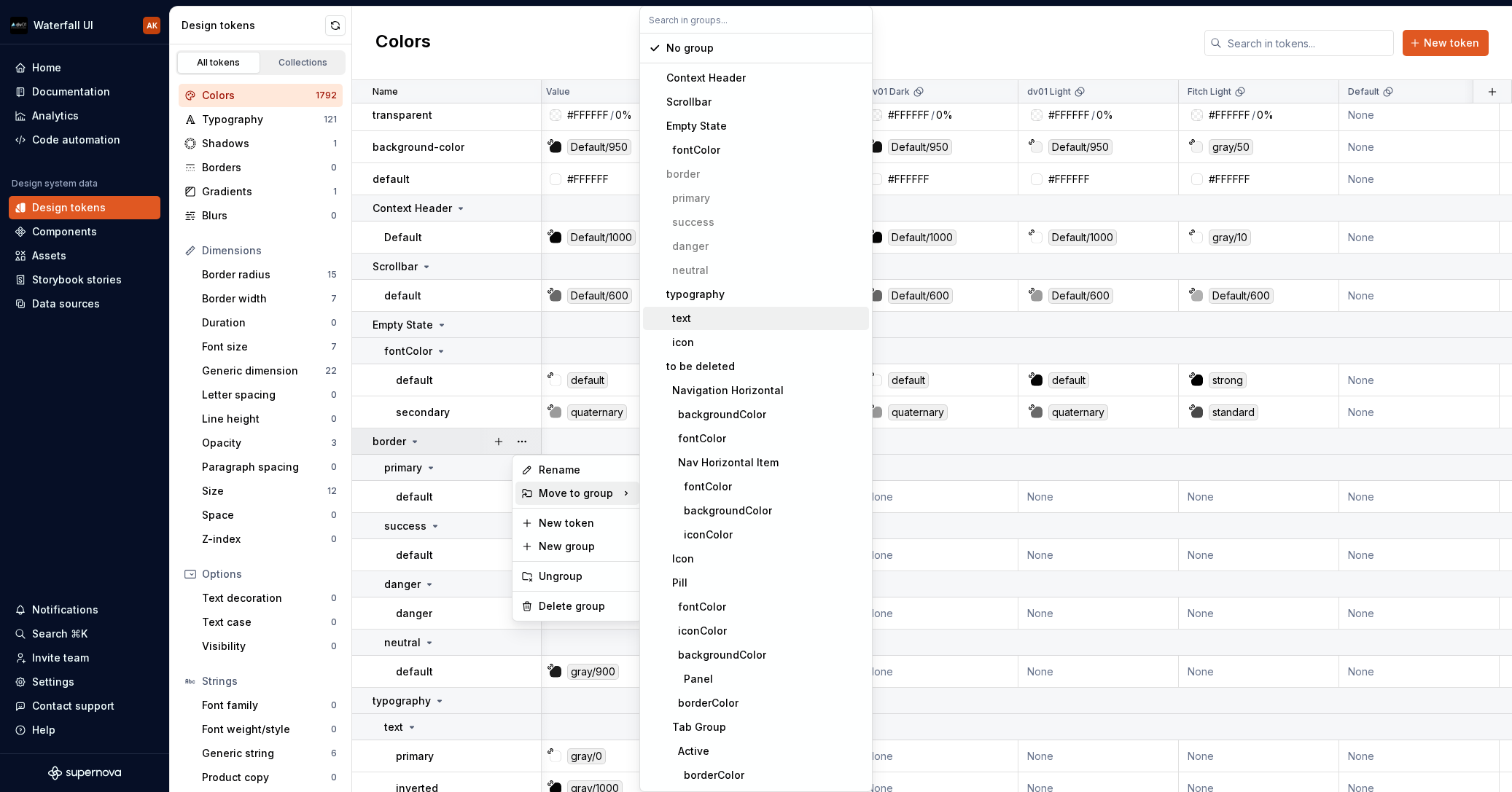
click at [681, 16] on input "text" at bounding box center [756, 20] width 232 height 26
paste input "to b"
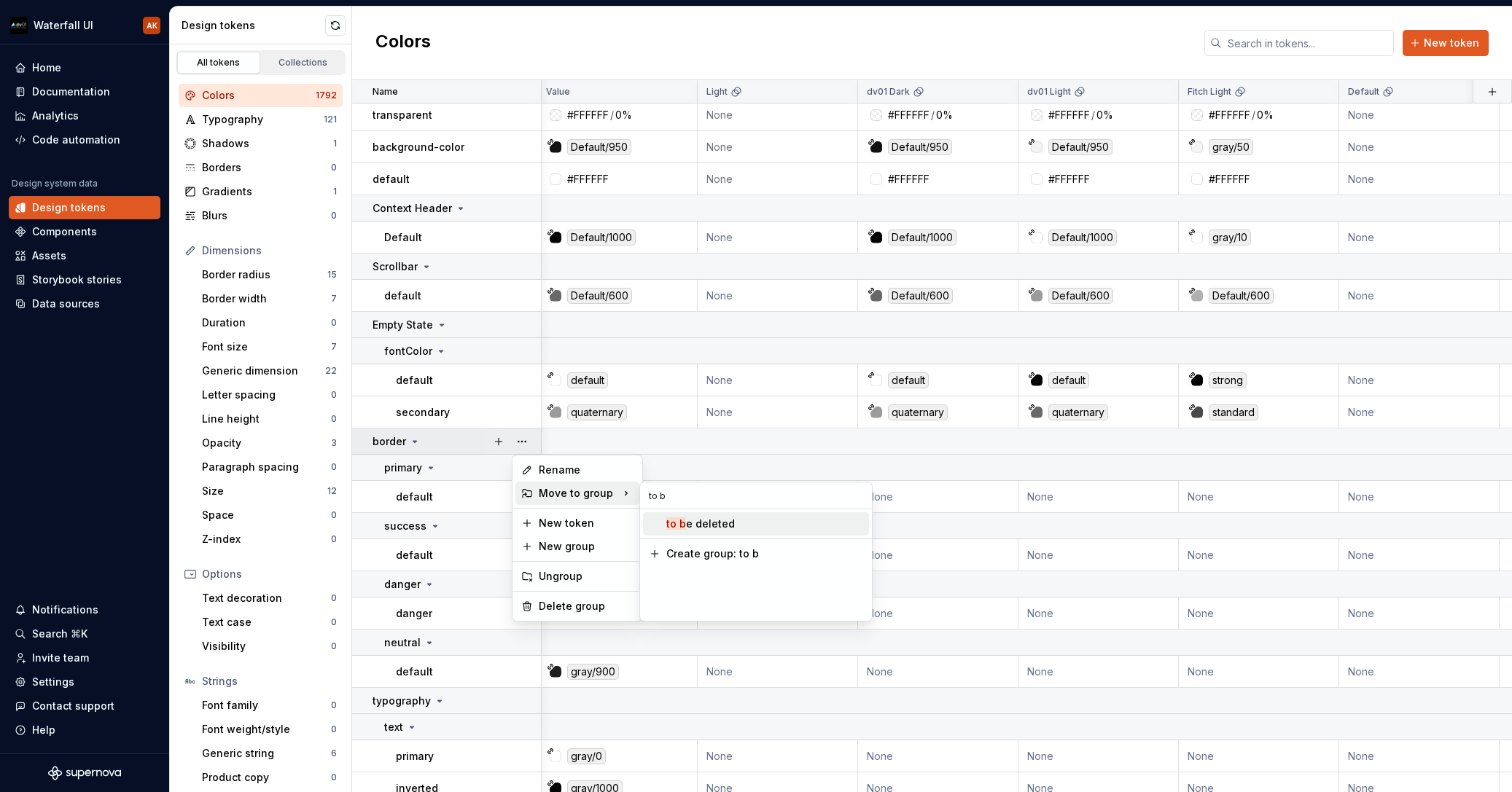
type input "to b"
click at [666, 525] on span "to b e deleted" at bounding box center [756, 523] width 226 height 23
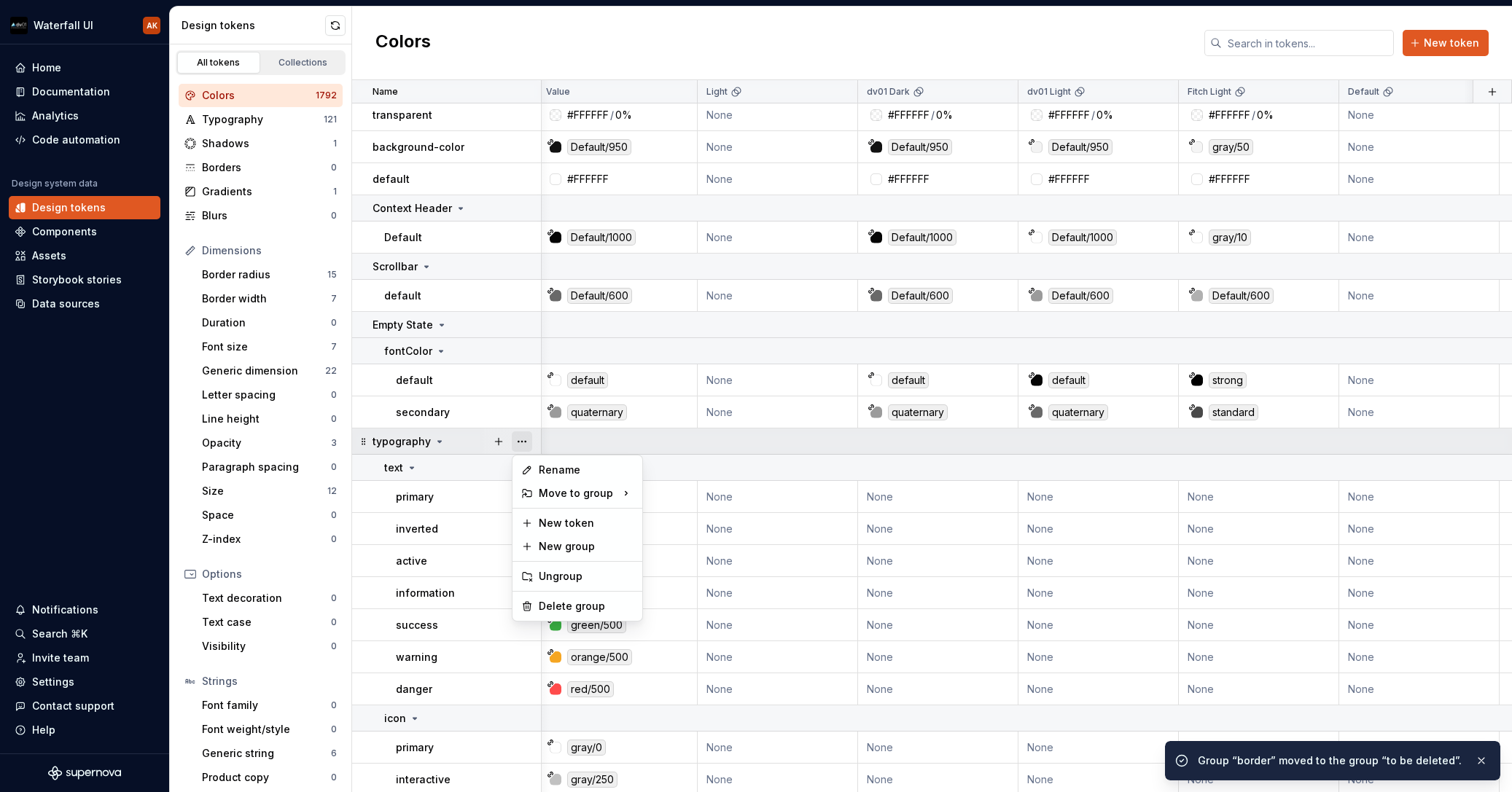
click at [522, 441] on button "button" at bounding box center [522, 441] width 20 height 20
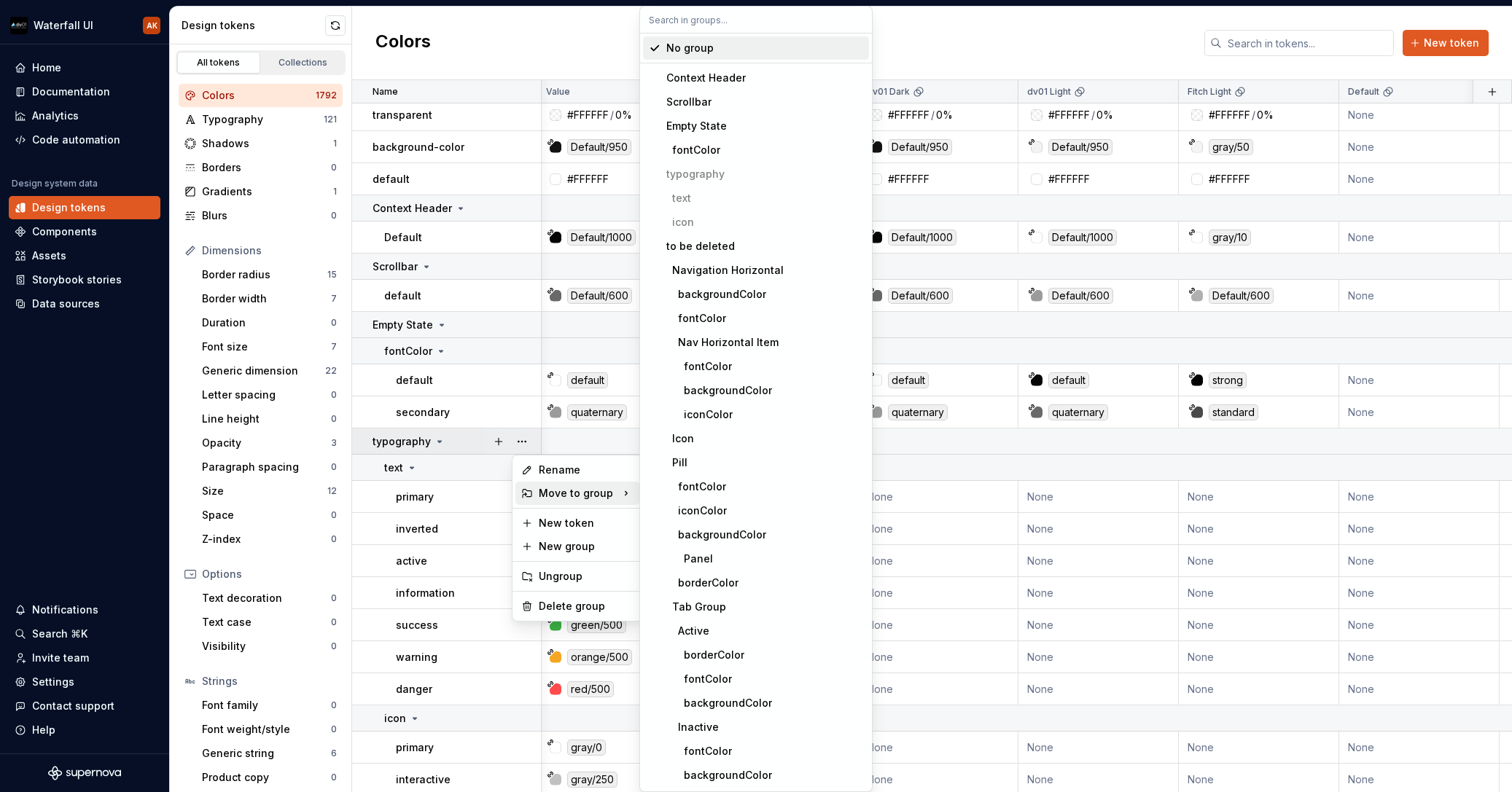
click at [572, 493] on div "Move to group" at bounding box center [577, 493] width 124 height 23
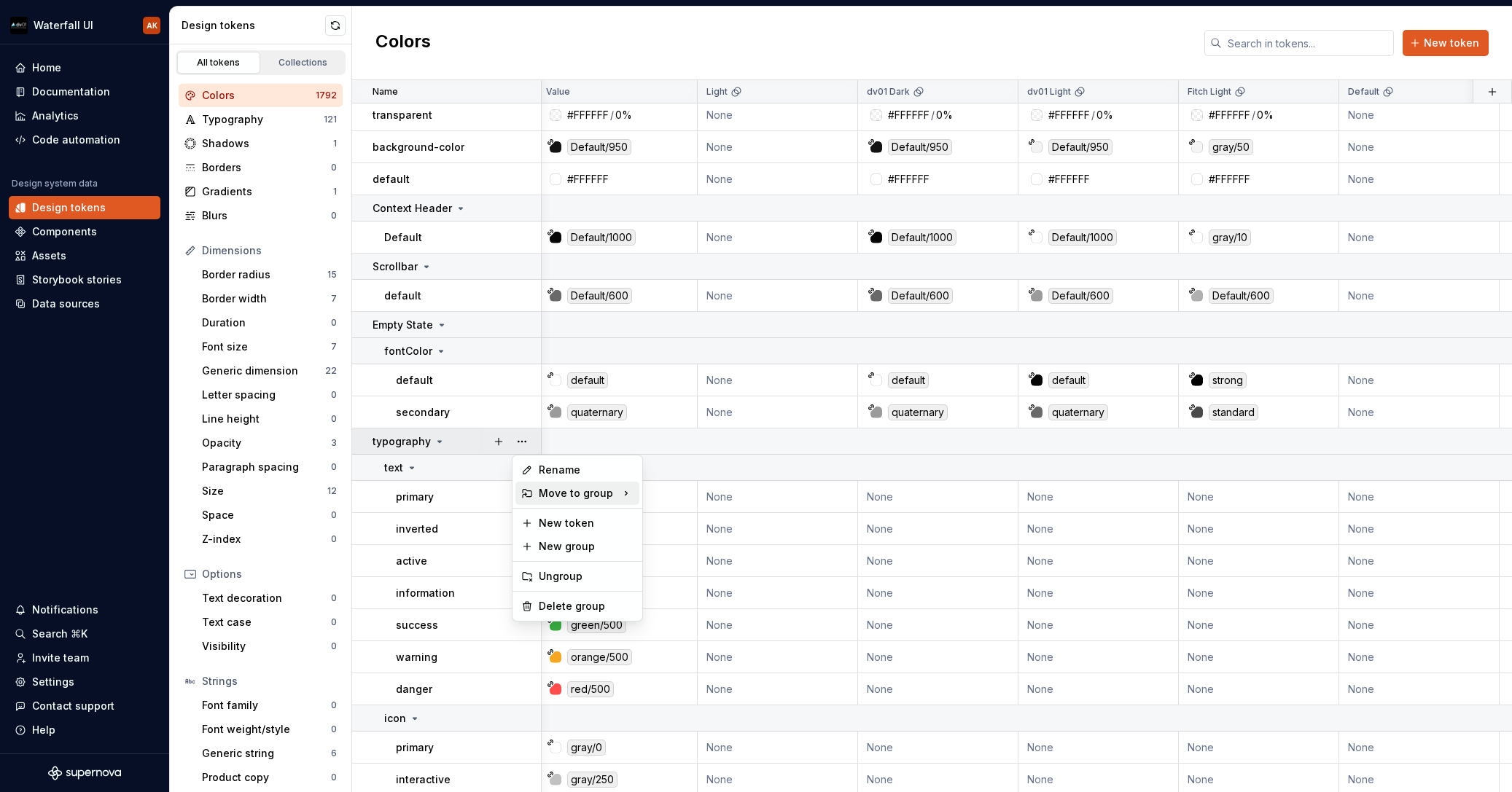
click at [629, 493] on icon at bounding box center [626, 493] width 15 height 15
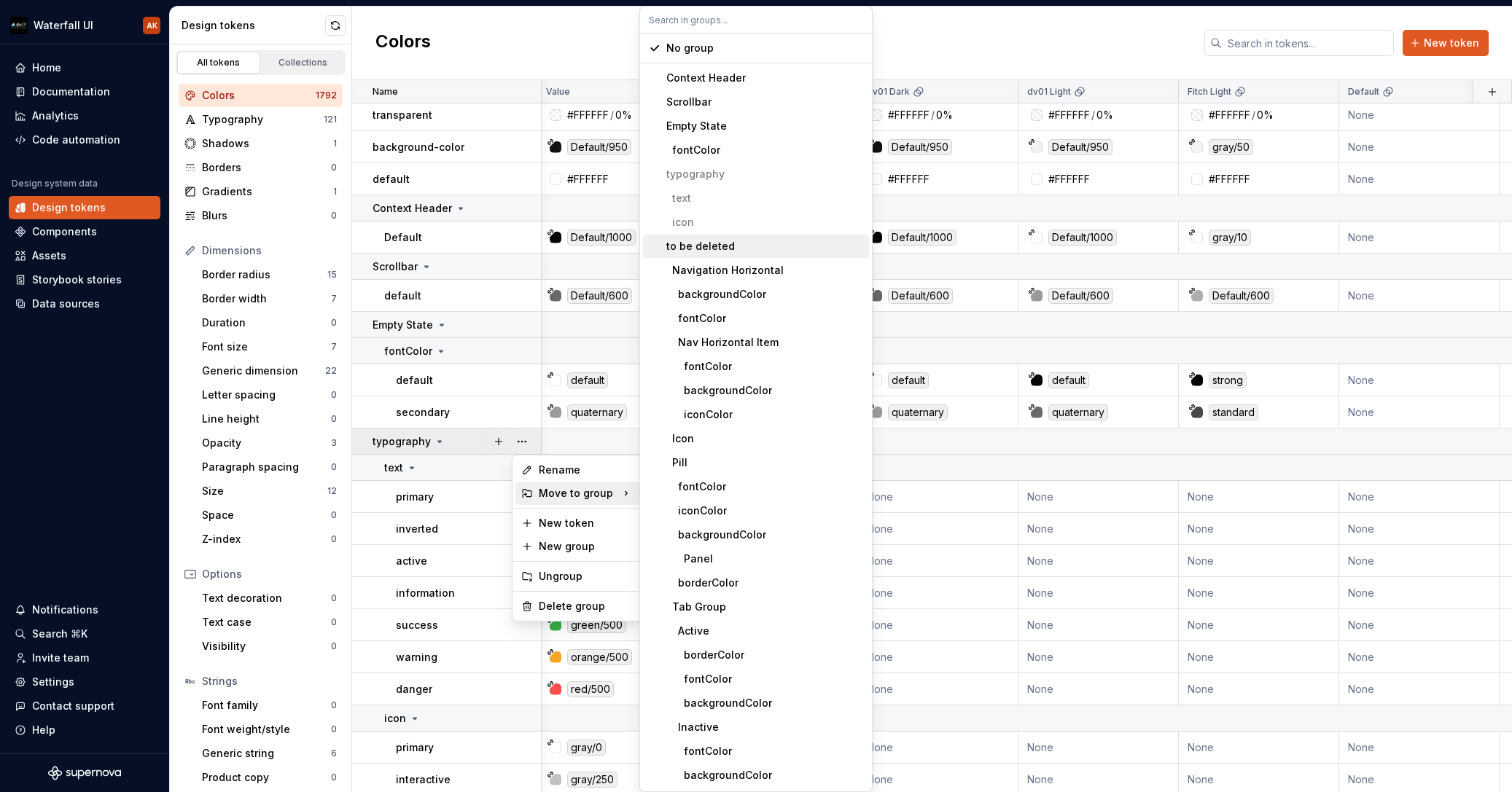
click at [688, 244] on div "to be deleted" at bounding box center [701, 246] width 69 height 15
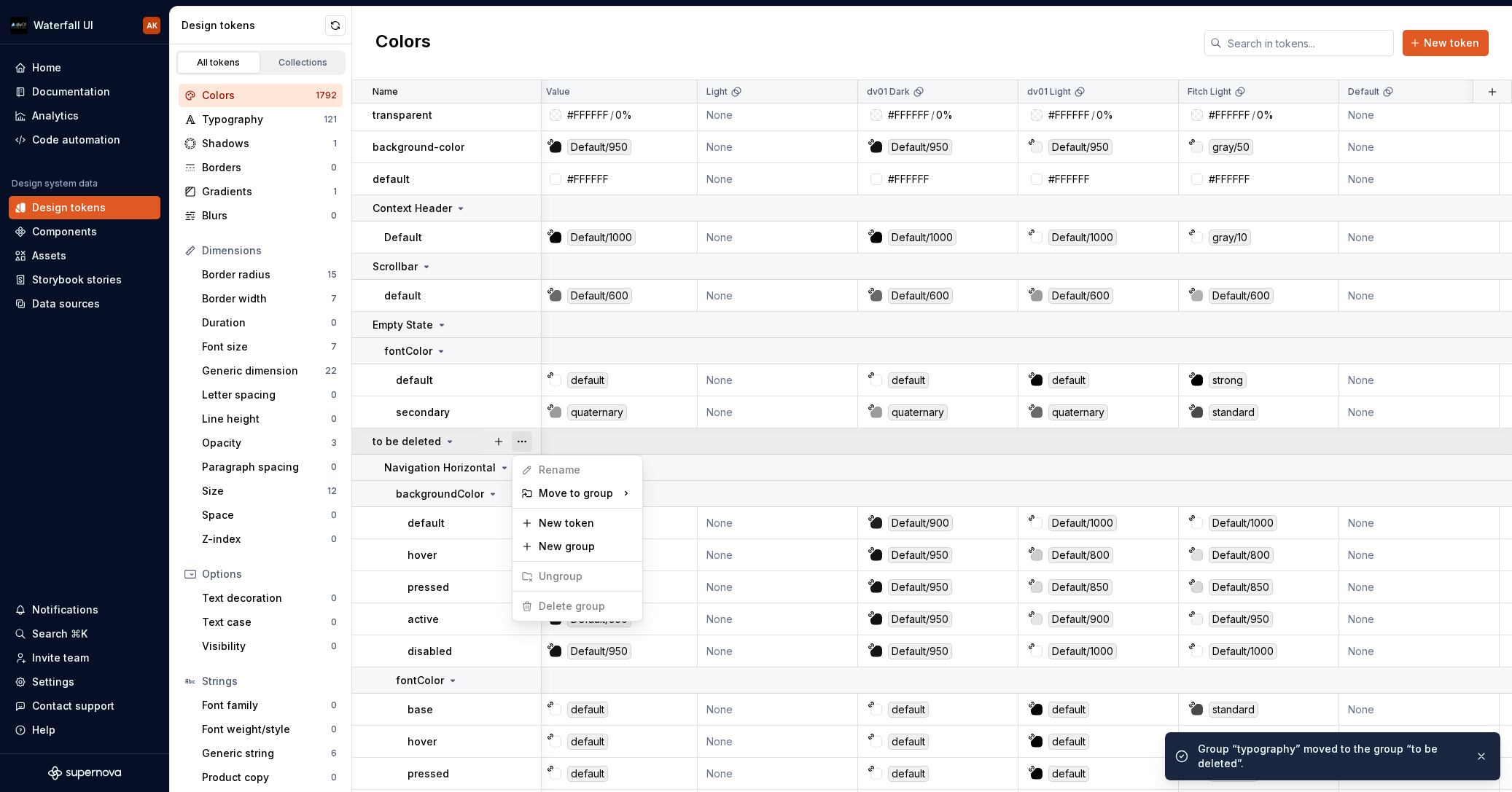
click at [520, 440] on button "button" at bounding box center [522, 441] width 20 height 20
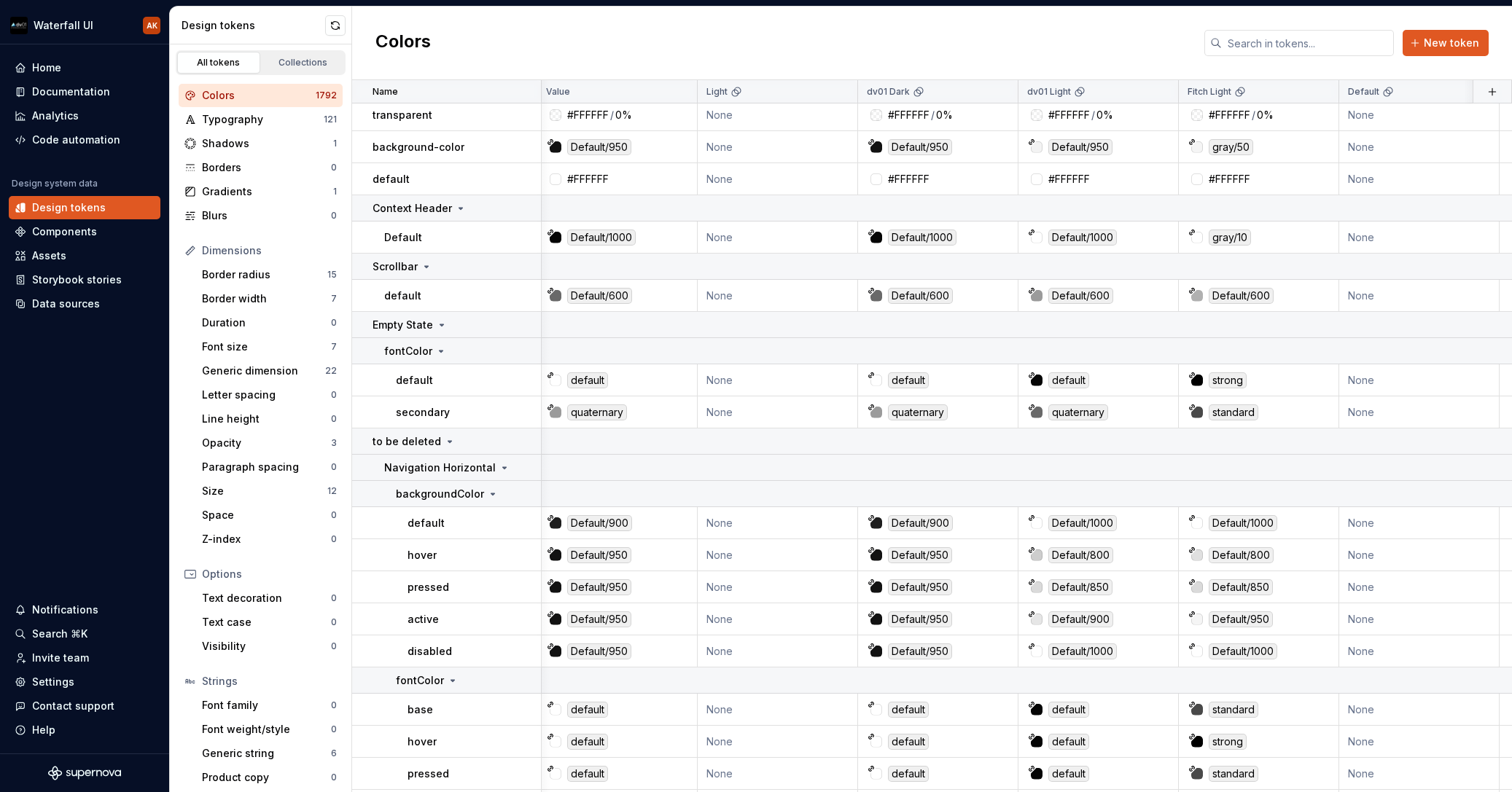
click at [444, 467] on html "Waterfall UI AK Home Documentation Analytics Code automation Design system data…" at bounding box center [756, 396] width 1512 height 792
click at [523, 465] on button "button" at bounding box center [522, 467] width 20 height 20
click at [577, 634] on div "Delete group" at bounding box center [586, 633] width 95 height 15
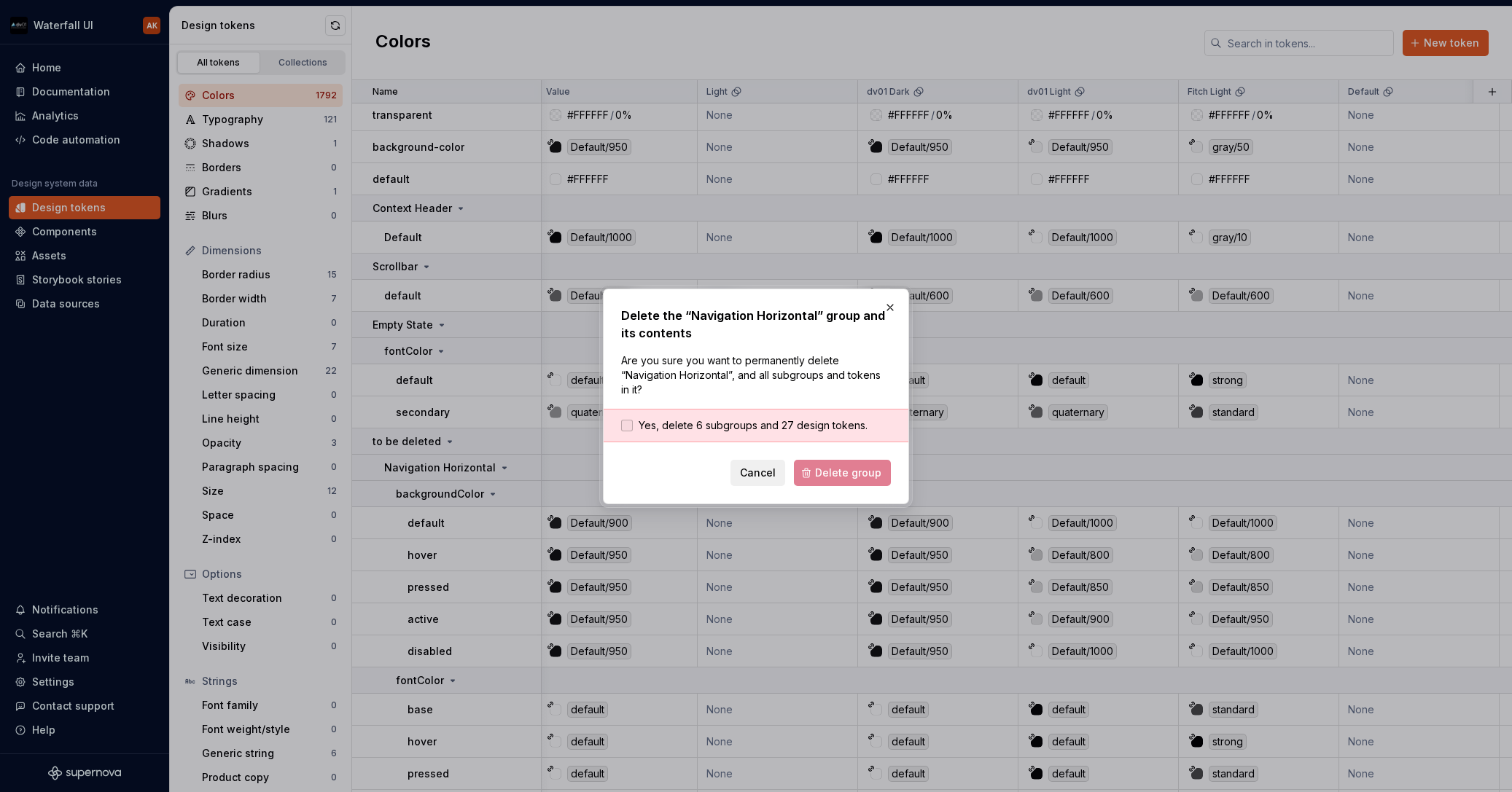
click at [686, 418] on span "Yes, delete 6 subgroups and 27 design tokens." at bounding box center [754, 425] width 229 height 15
click at [819, 471] on button "Delete group" at bounding box center [842, 473] width 97 height 26
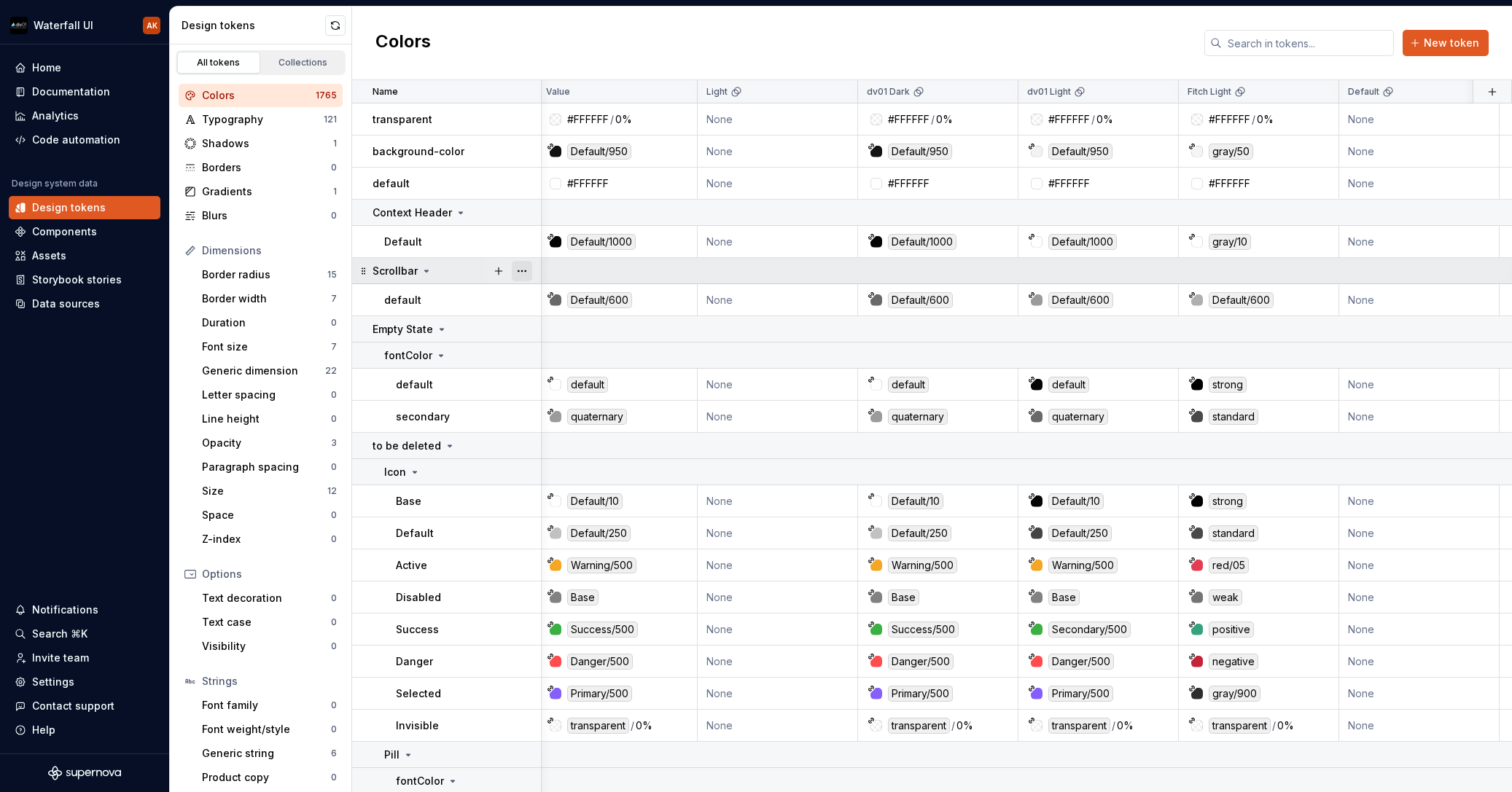
scroll to position [0, 4]
click at [522, 266] on button "button" at bounding box center [522, 271] width 20 height 20
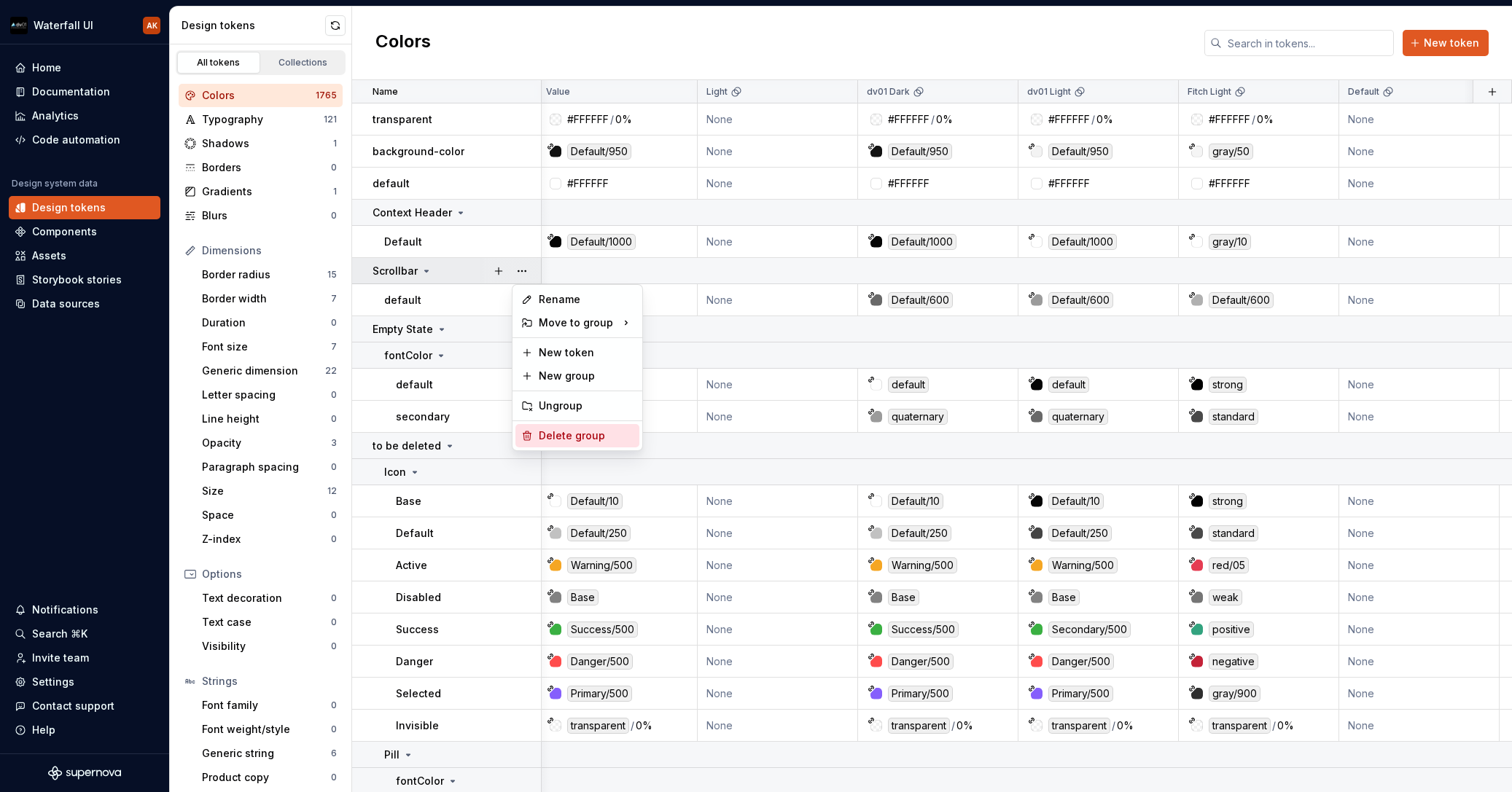
click at [577, 438] on div "Delete group" at bounding box center [586, 435] width 95 height 15
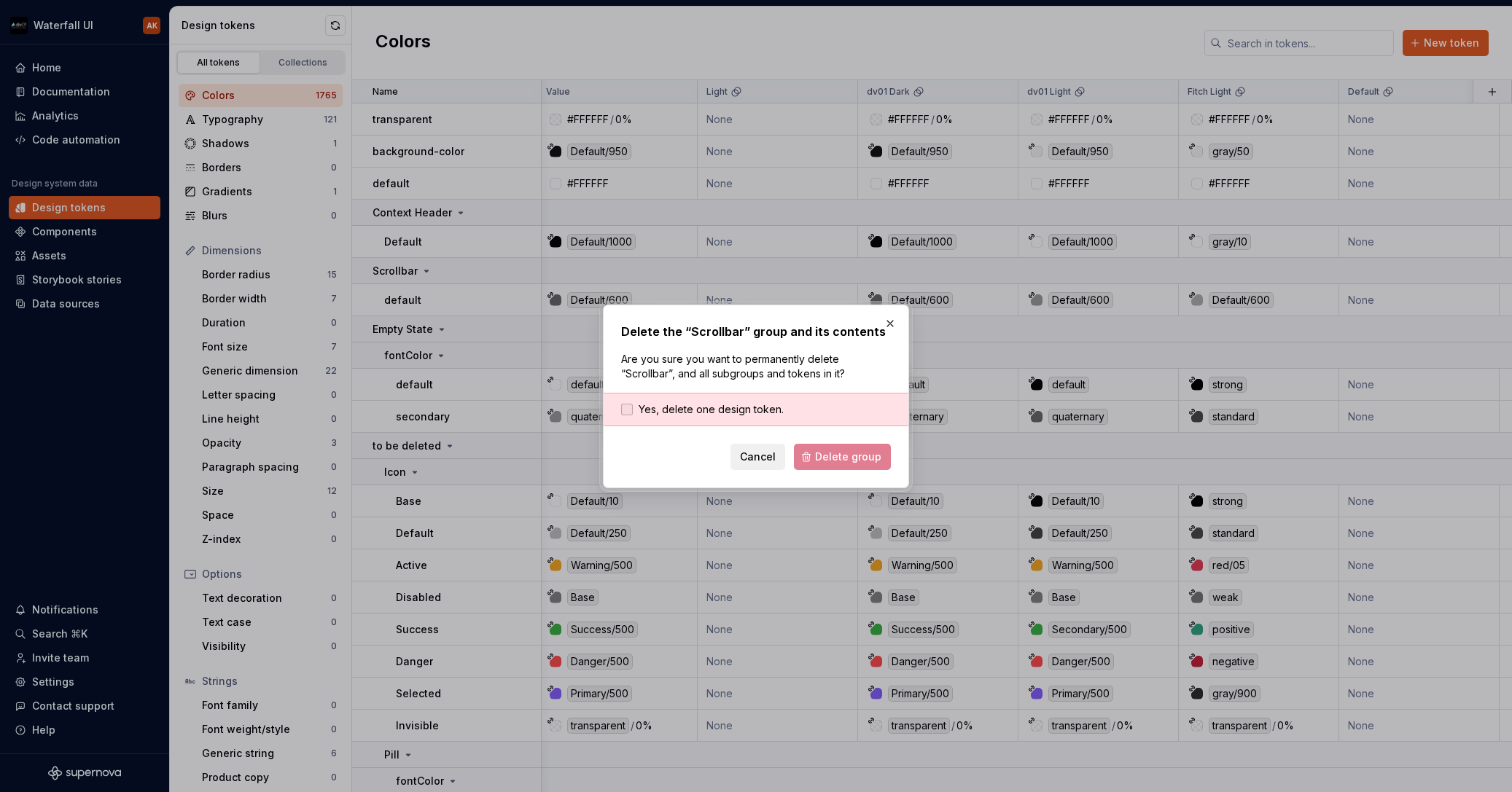
click at [732, 410] on span "Yes, delete one design token." at bounding box center [712, 409] width 146 height 15
click at [838, 456] on span "Delete group" at bounding box center [848, 456] width 67 height 15
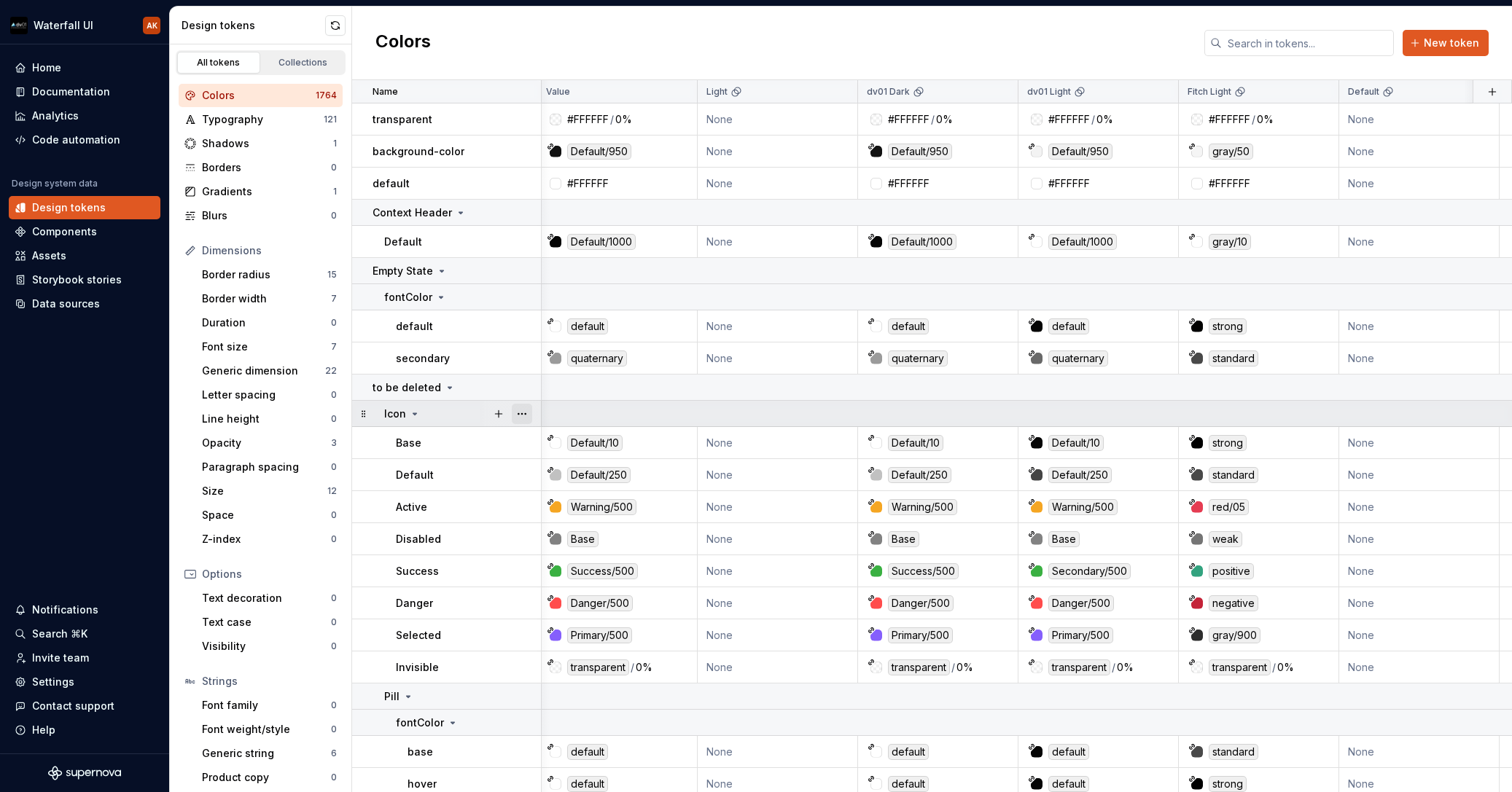
click at [521, 411] on button "button" at bounding box center [522, 413] width 20 height 20
click at [414, 411] on html "Waterfall UI AK Home Documentation Analytics Code automation Design system data…" at bounding box center [756, 396] width 1512 height 792
drag, startPoint x: 412, startPoint y: 411, endPoint x: 486, endPoint y: 424, distance: 75.1
click at [412, 411] on icon at bounding box center [415, 414] width 12 height 12
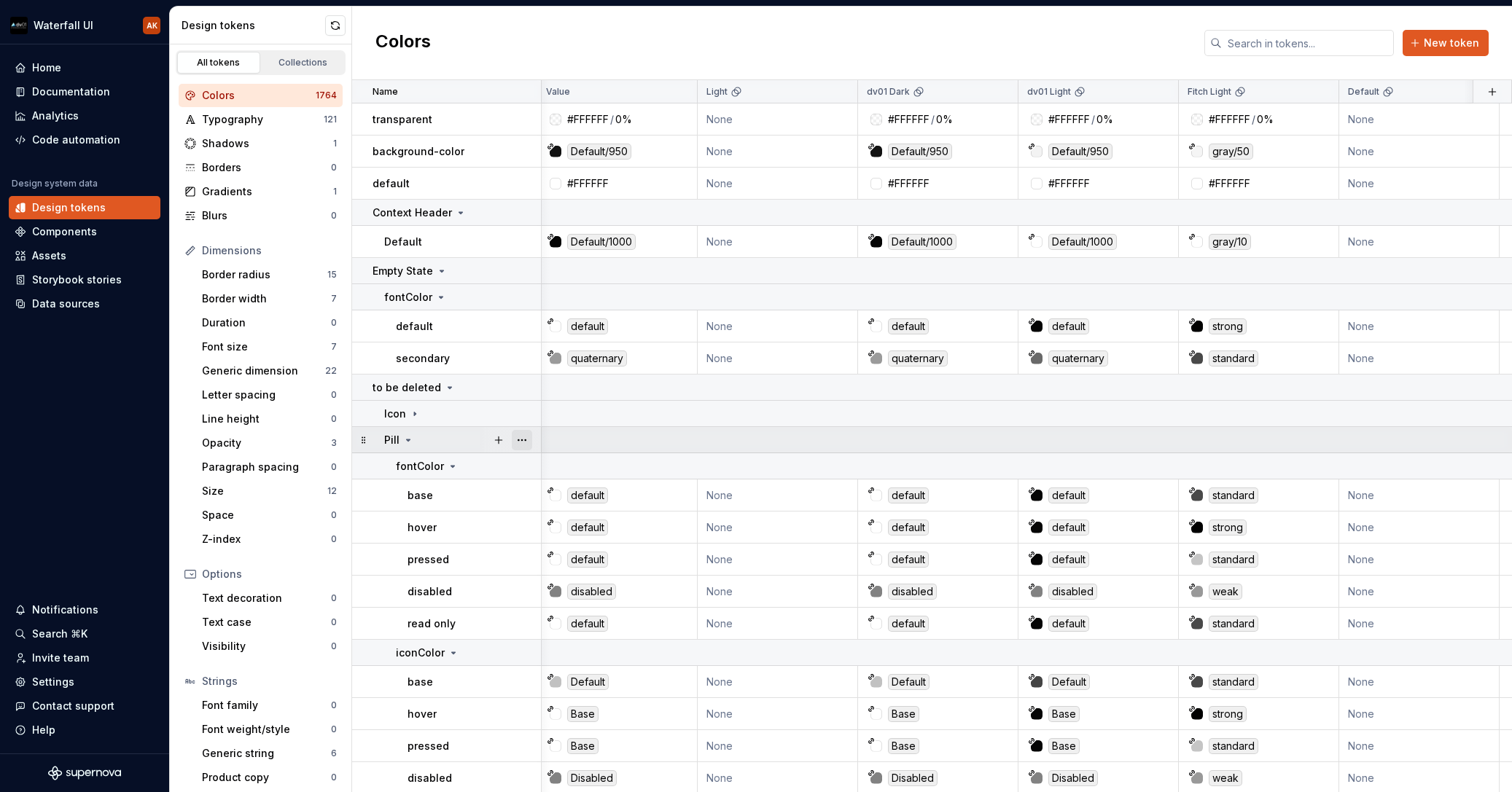
click at [525, 439] on button "button" at bounding box center [522, 440] width 20 height 20
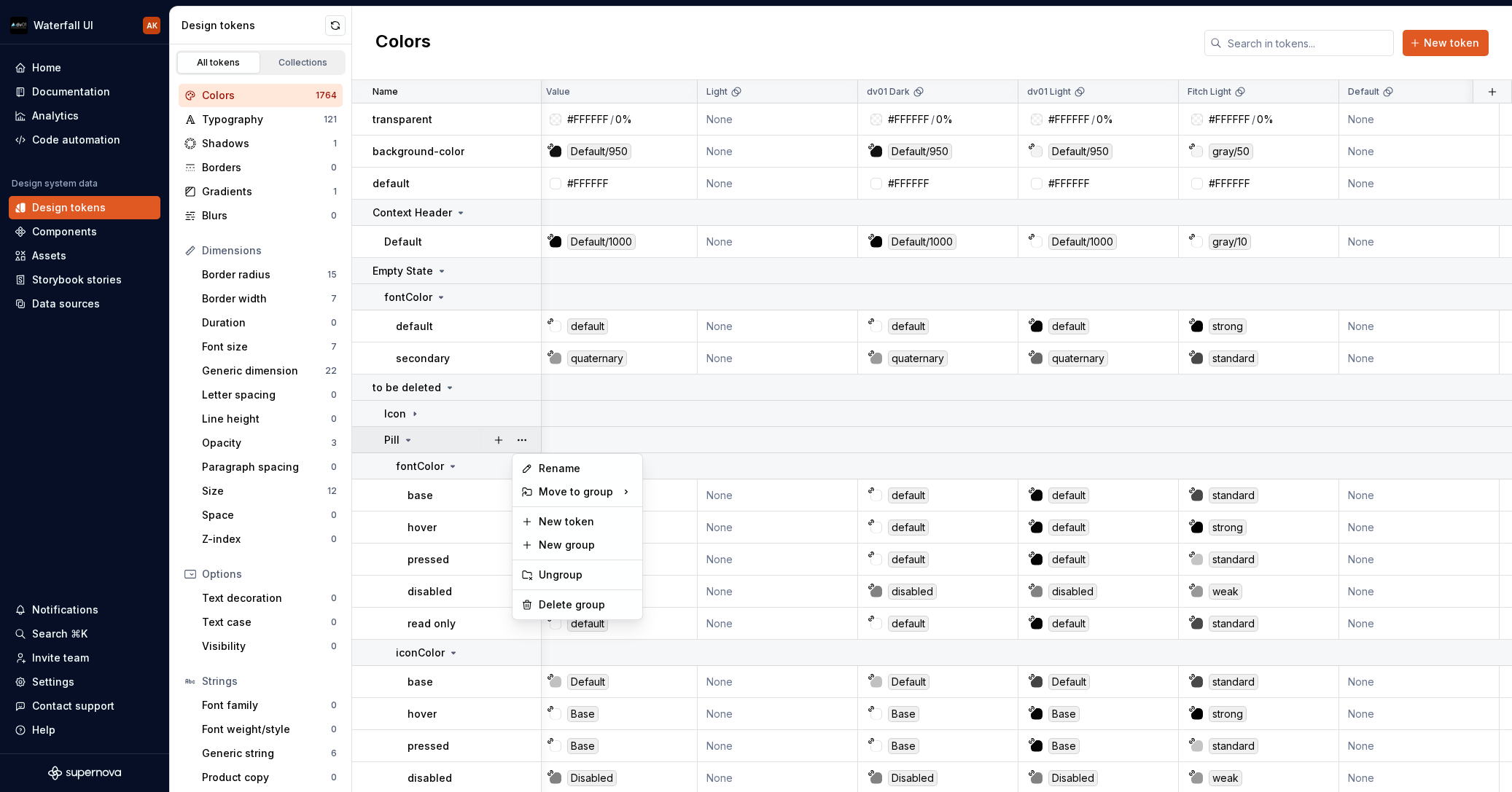
click at [408, 441] on html "Waterfall UI AK Home Documentation Analytics Code automation Design system data…" at bounding box center [756, 396] width 1512 height 792
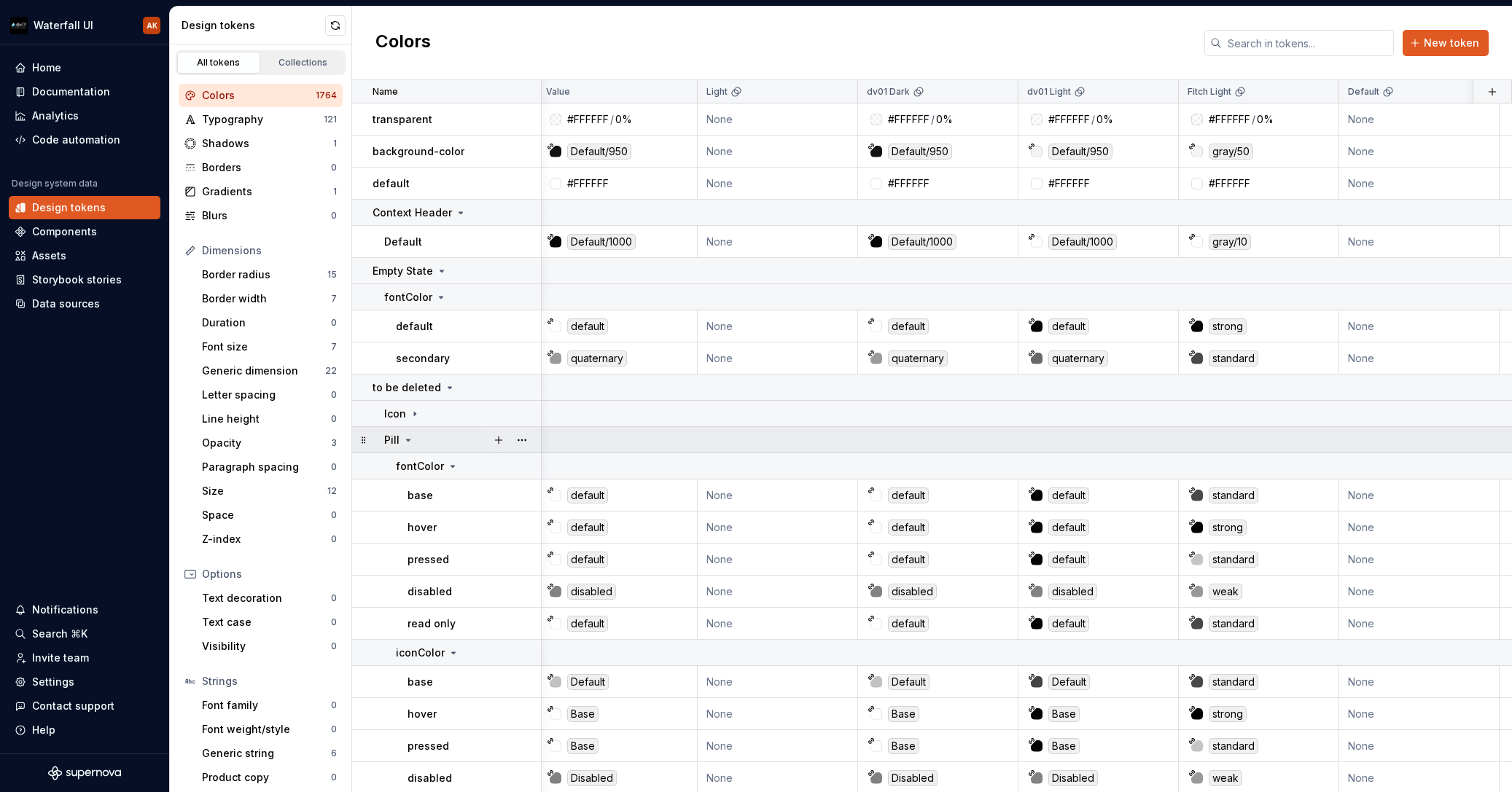
click at [408, 438] on icon at bounding box center [409, 440] width 12 height 12
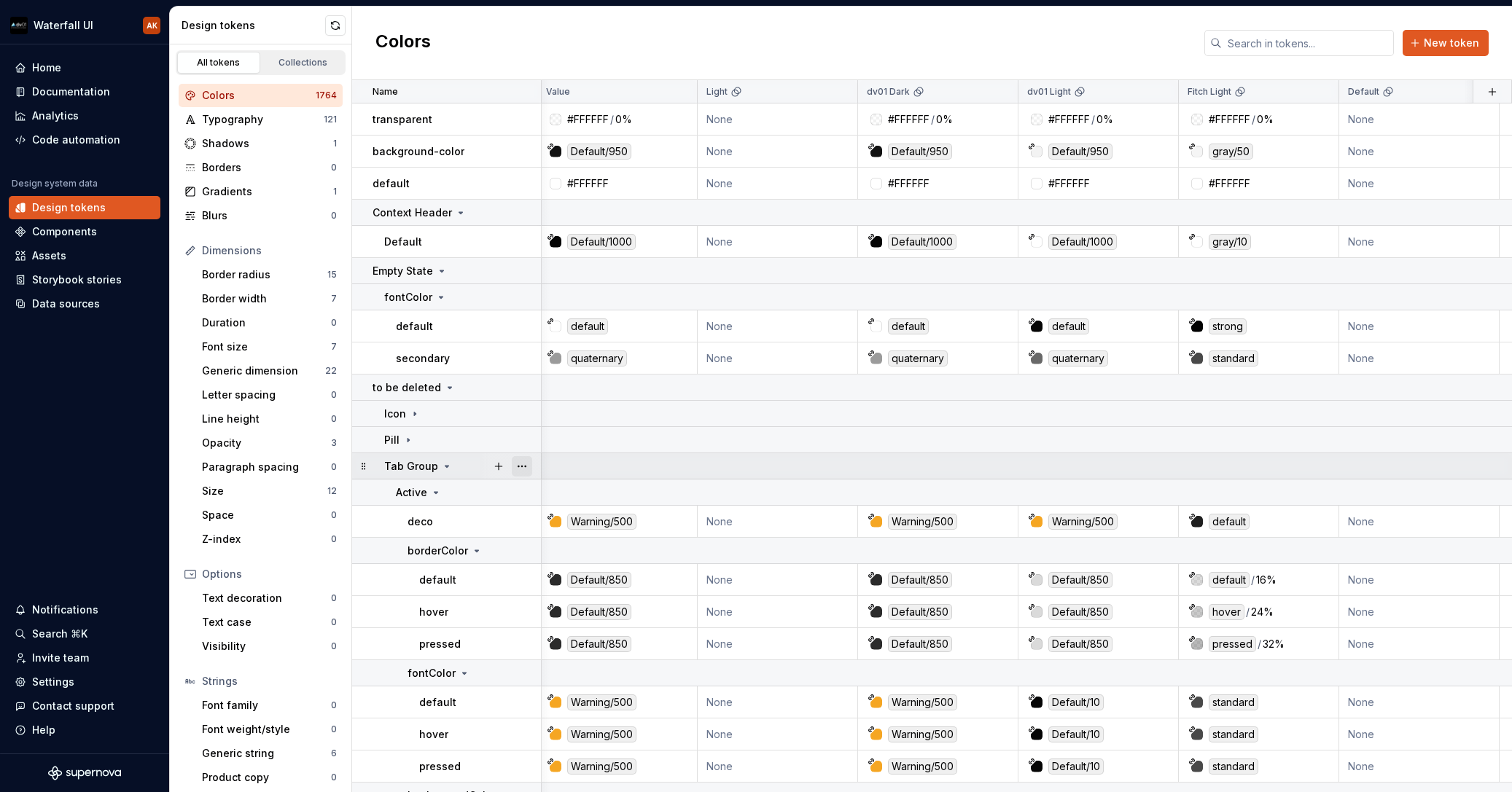
click at [525, 463] on button "button" at bounding box center [522, 466] width 20 height 20
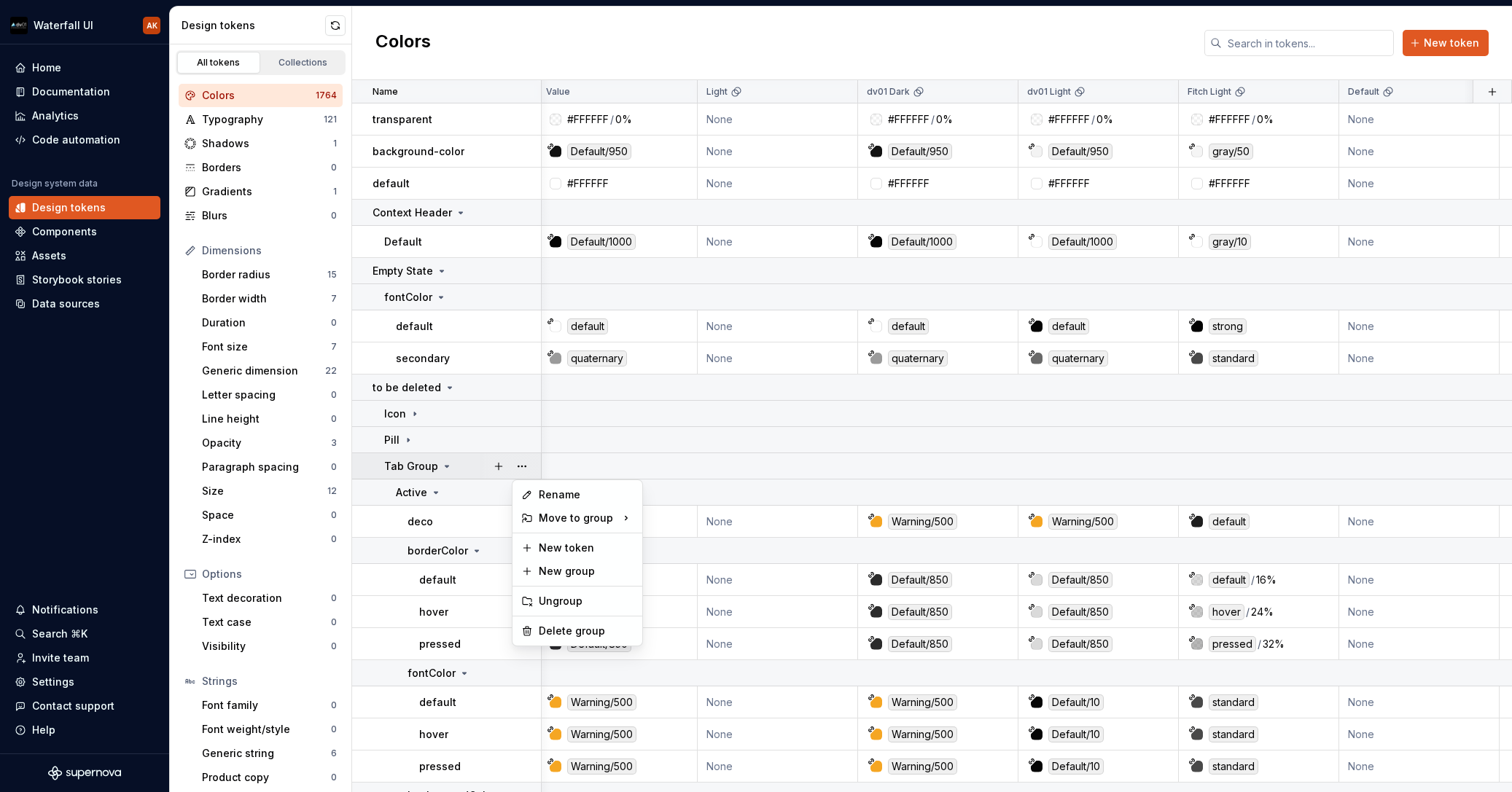
click at [455, 465] on html "Waterfall UI AK Home Documentation Analytics Code automation Design system data…" at bounding box center [756, 396] width 1512 height 792
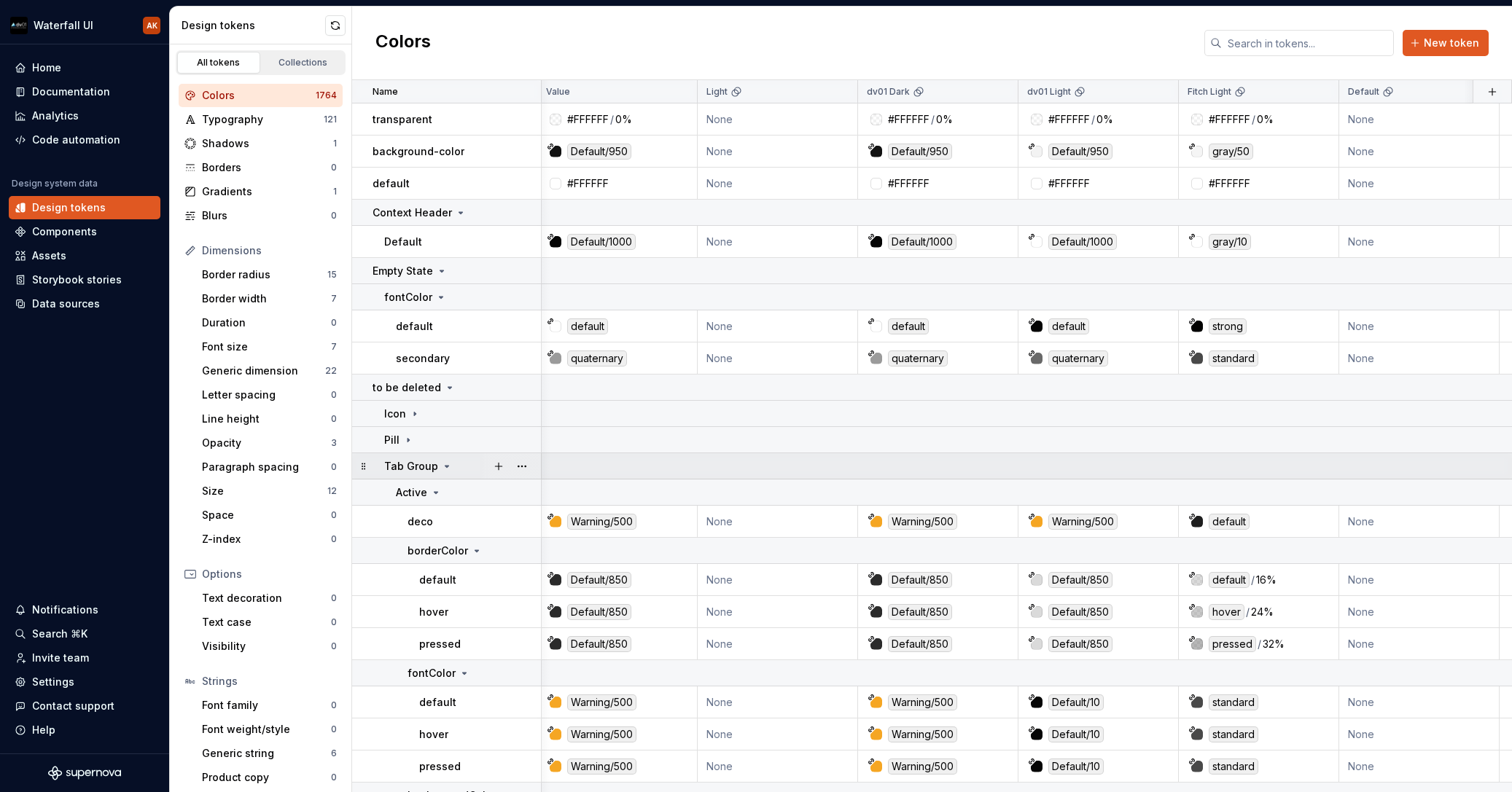
click at [447, 465] on icon at bounding box center [448, 466] width 12 height 12
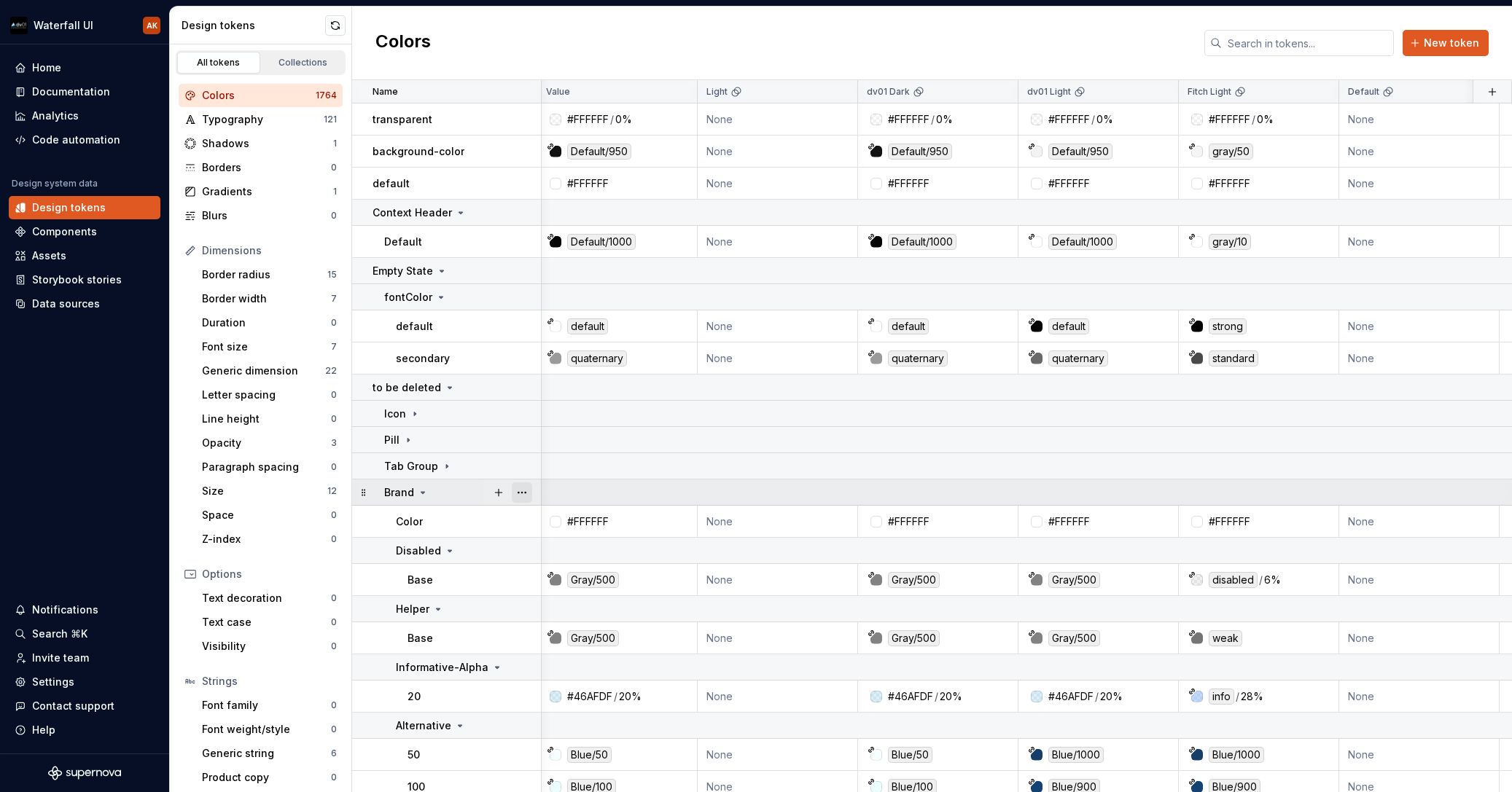
click at [523, 492] on button "button" at bounding box center [522, 492] width 20 height 20
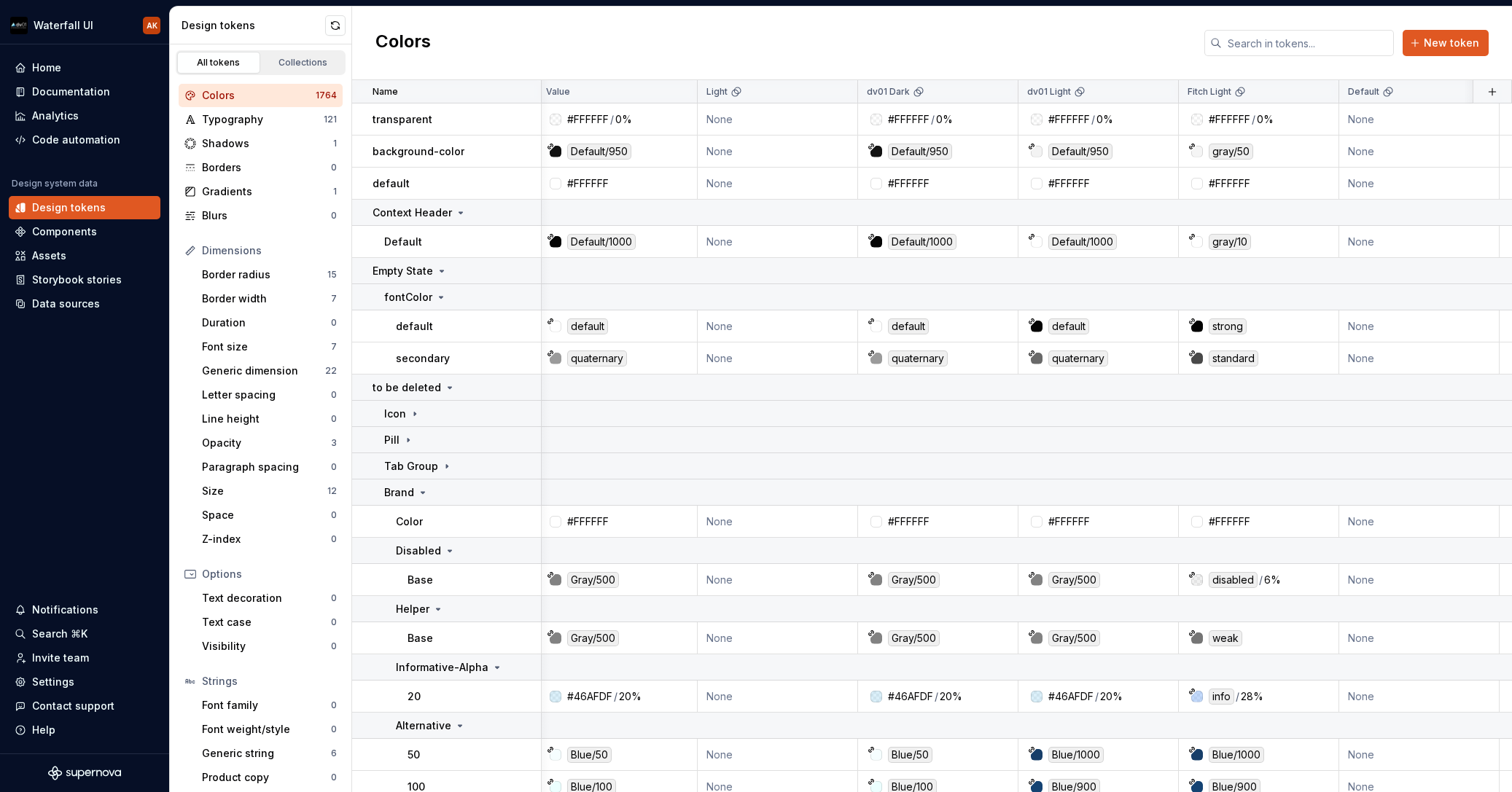
click at [417, 496] on html "Waterfall UI AK Home Documentation Analytics Code automation Design system data…" at bounding box center [756, 396] width 1512 height 792
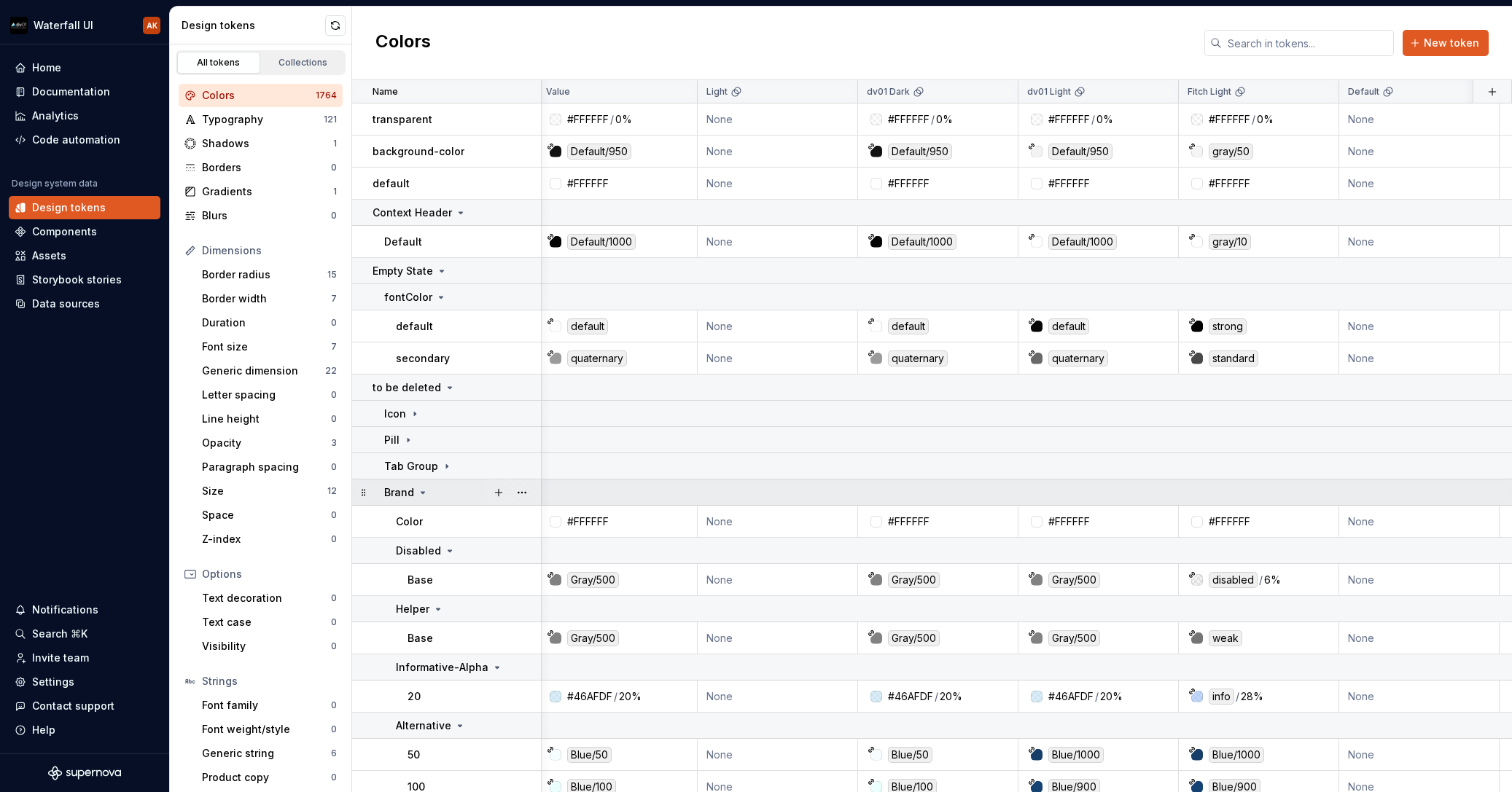
click at [421, 493] on icon at bounding box center [423, 493] width 12 height 12
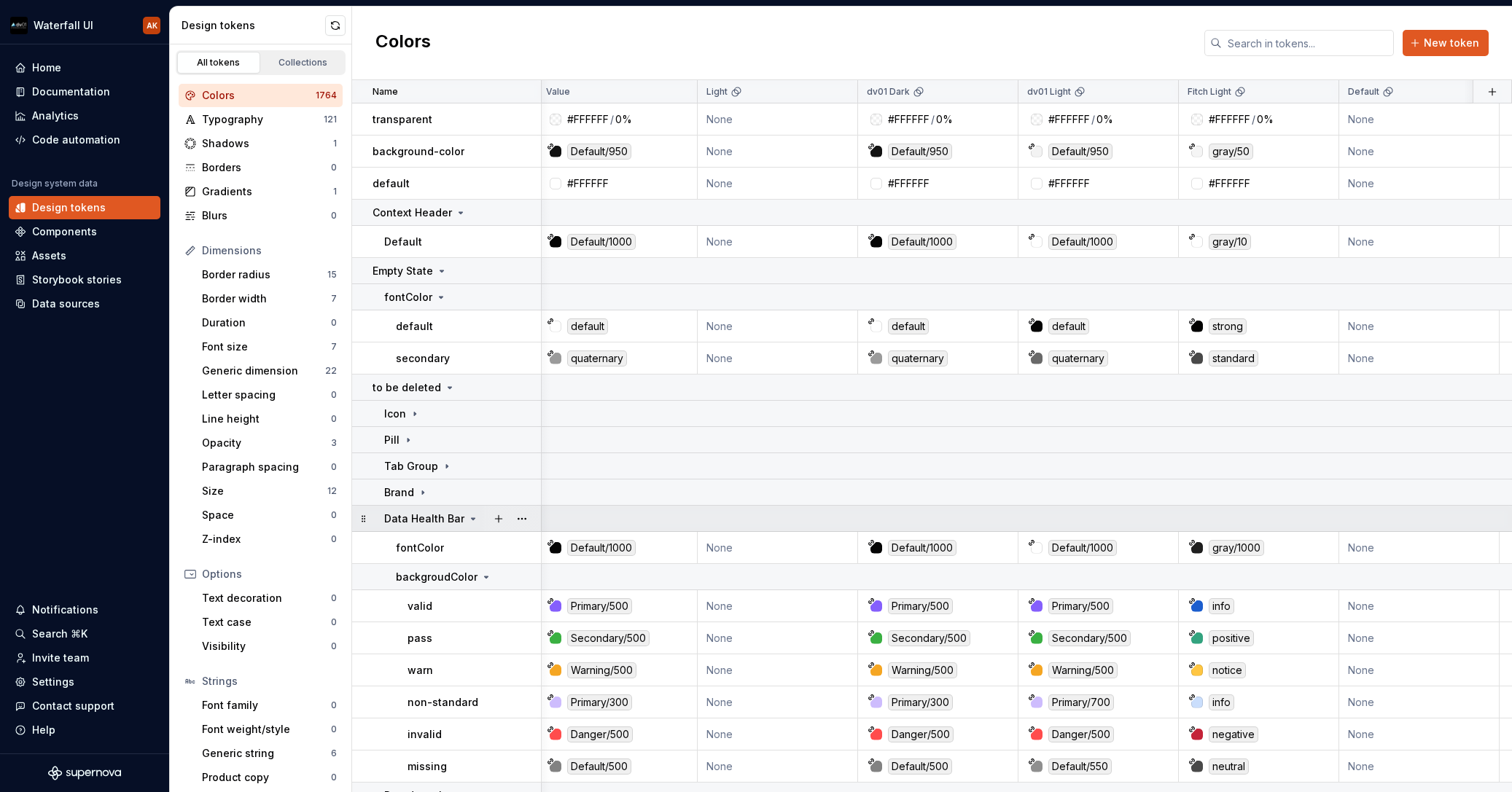
click at [532, 519] on div at bounding box center [509, 519] width 61 height 26
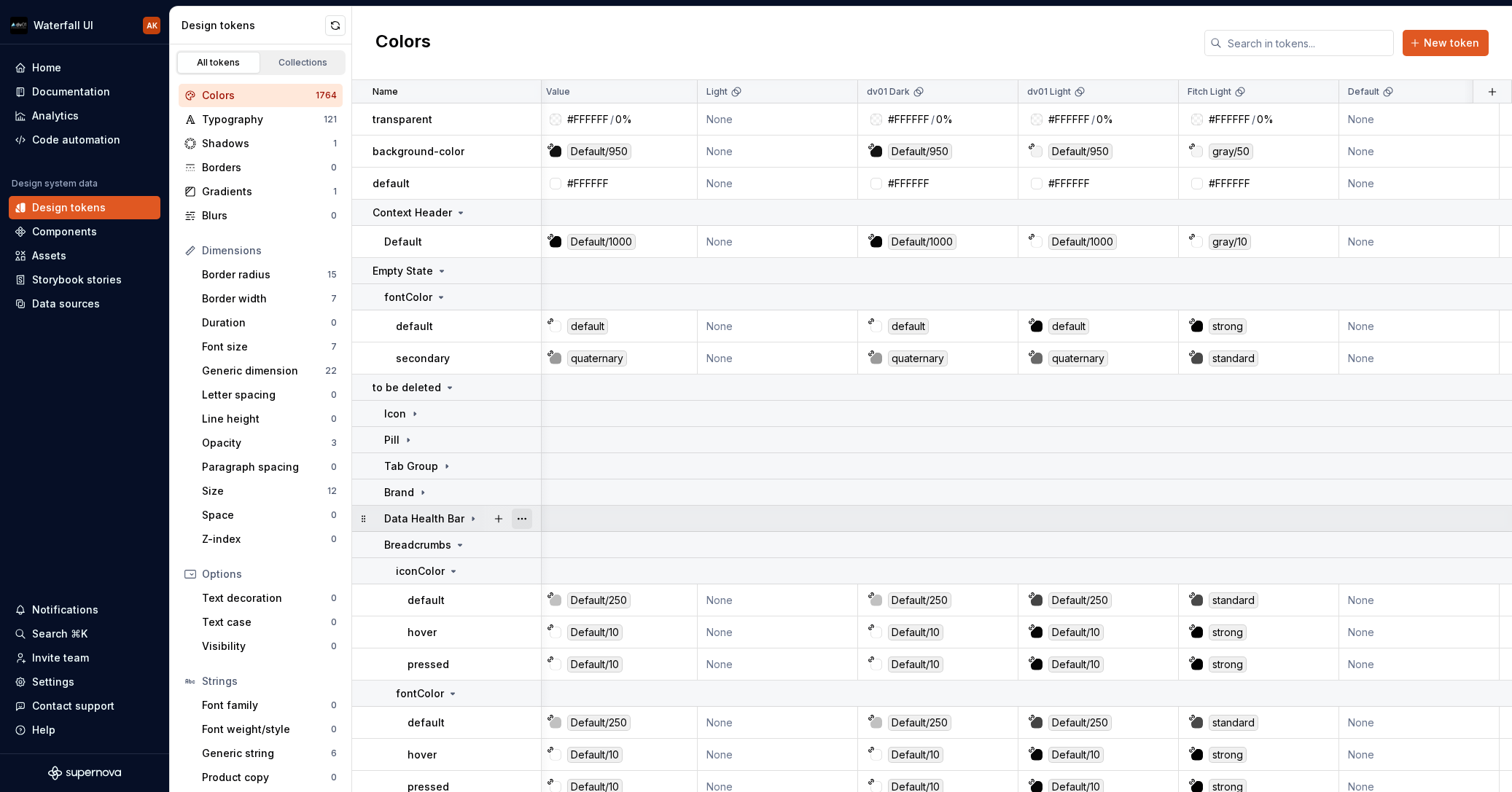
click at [530, 520] on button "button" at bounding box center [522, 519] width 20 height 20
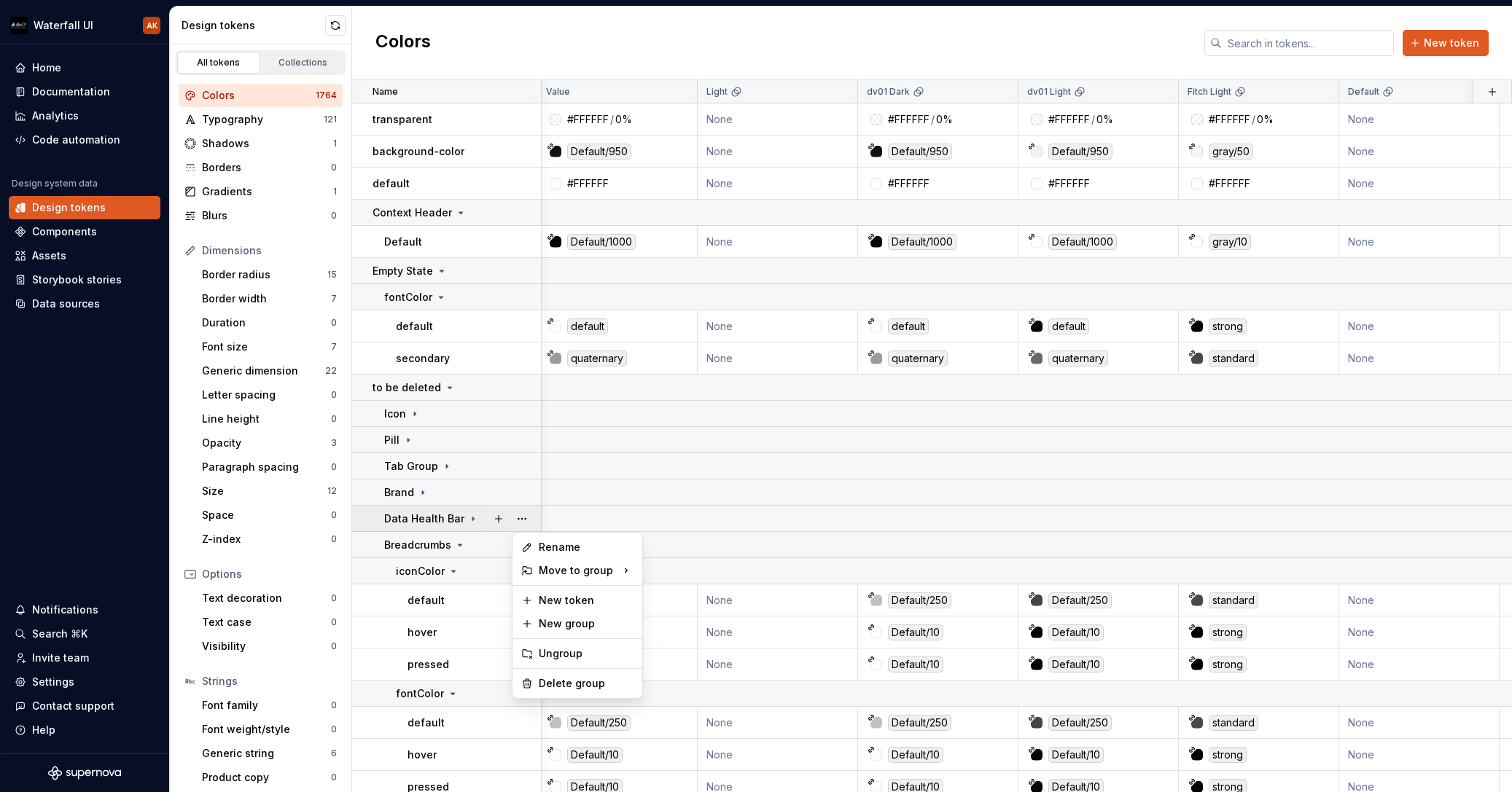
click at [471, 539] on html "Waterfall UI AK Home Documentation Analytics Code automation Design system data…" at bounding box center [756, 396] width 1512 height 792
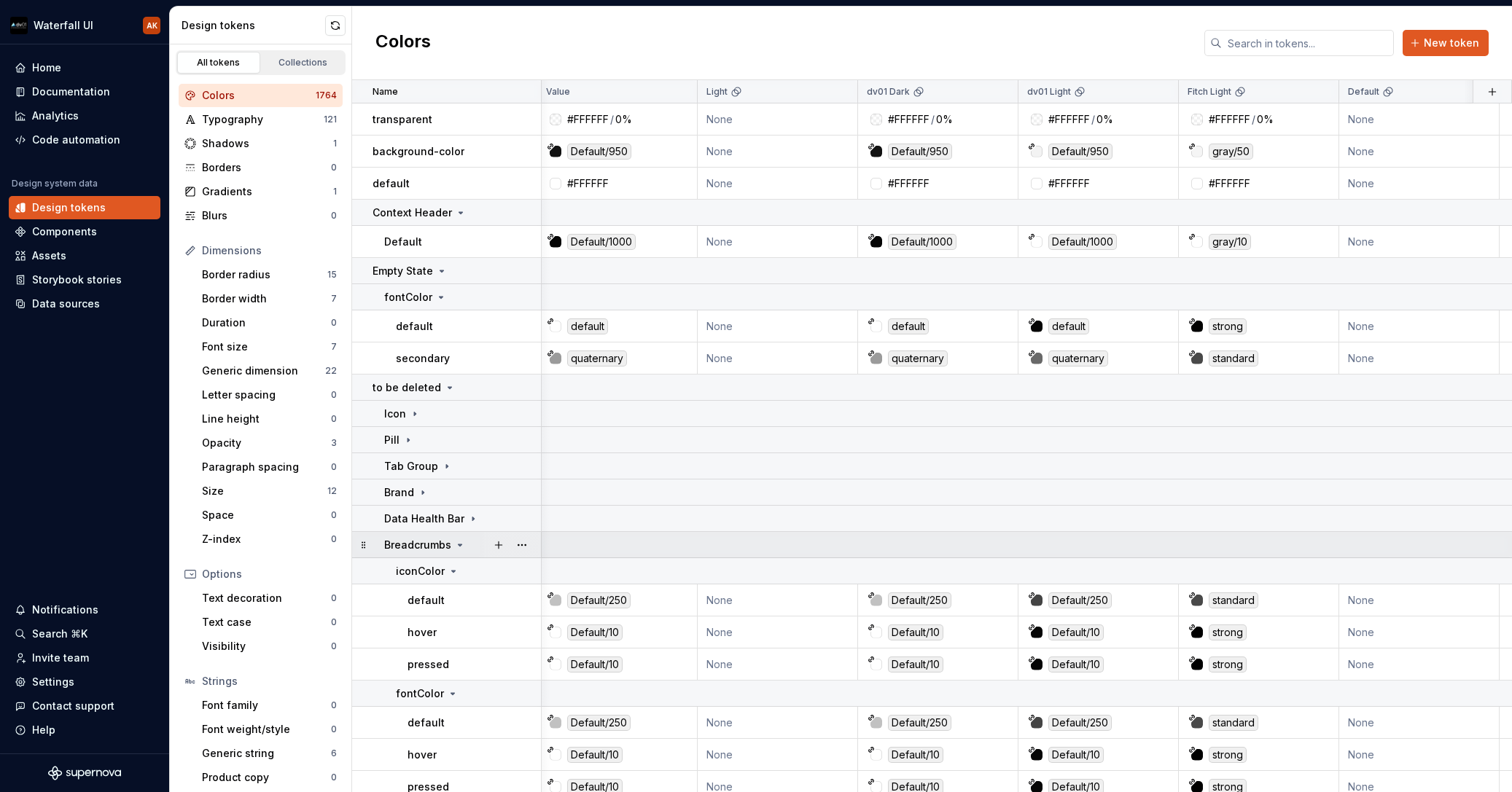
click at [457, 548] on icon at bounding box center [460, 545] width 12 height 12
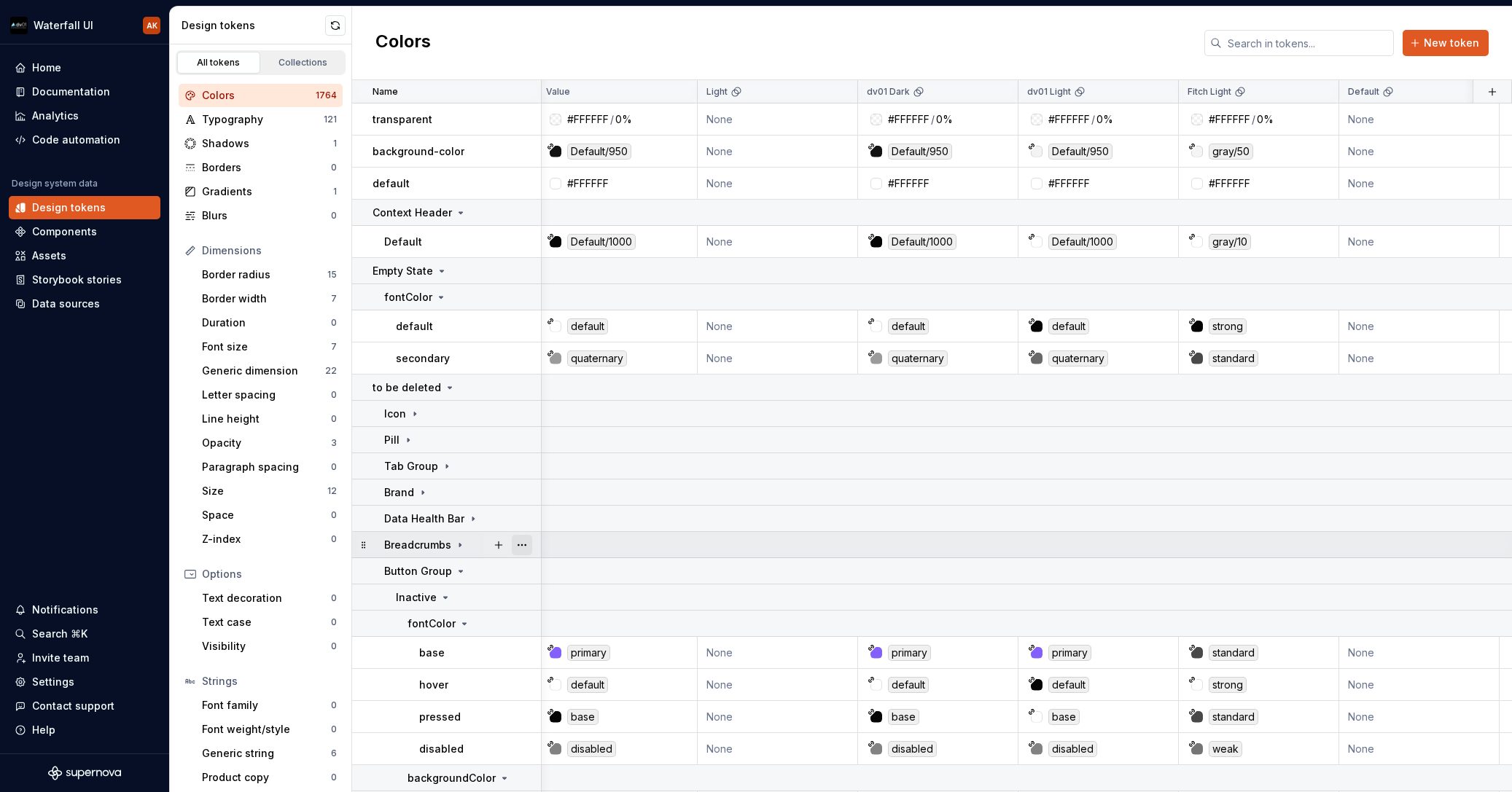
click at [523, 547] on button "button" at bounding box center [522, 545] width 20 height 20
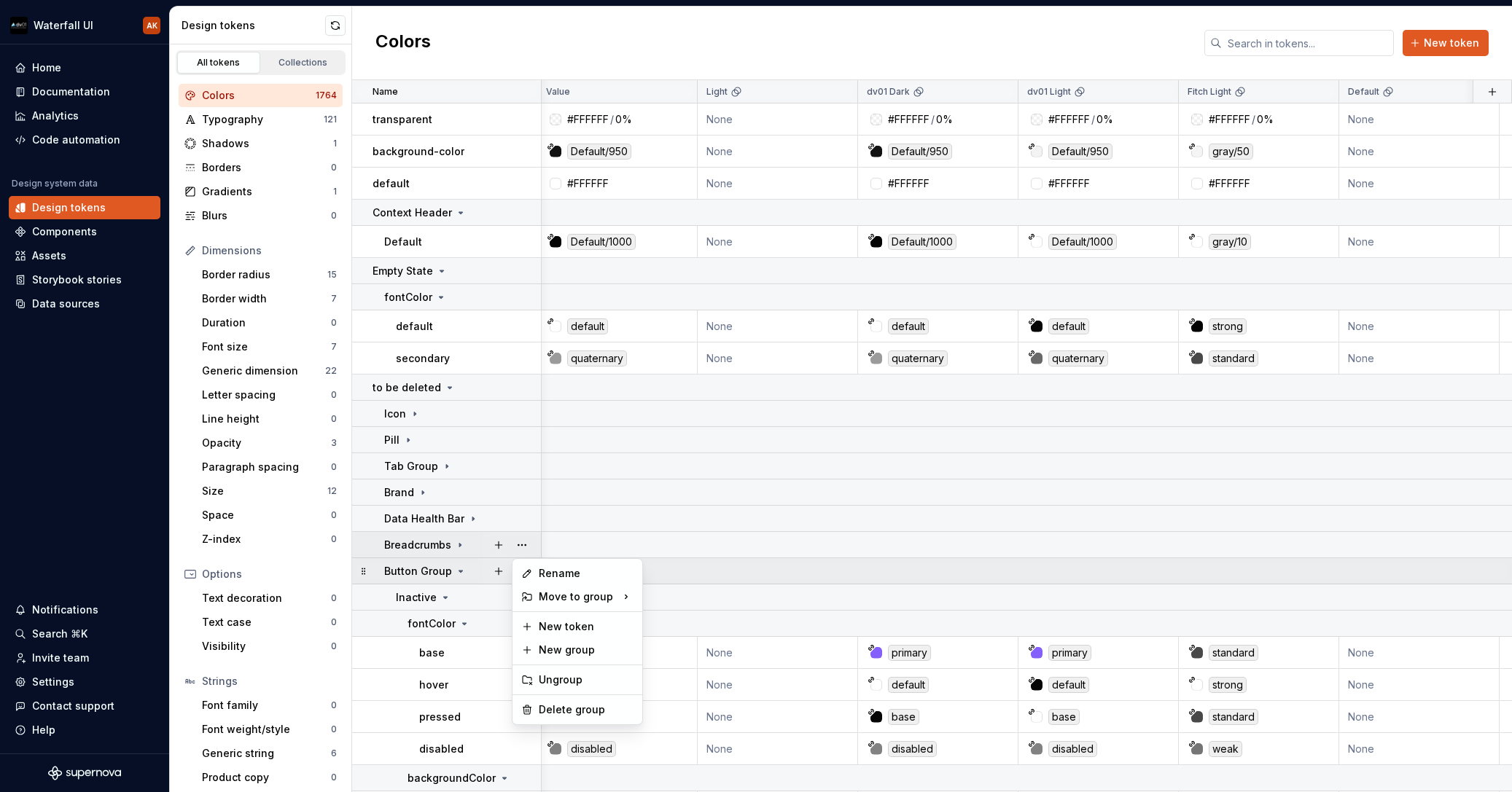
click at [461, 572] on html "Waterfall UI AK Home Documentation Analytics Code automation Design system data…" at bounding box center [756, 396] width 1512 height 792
click at [457, 573] on icon at bounding box center [461, 572] width 12 height 12
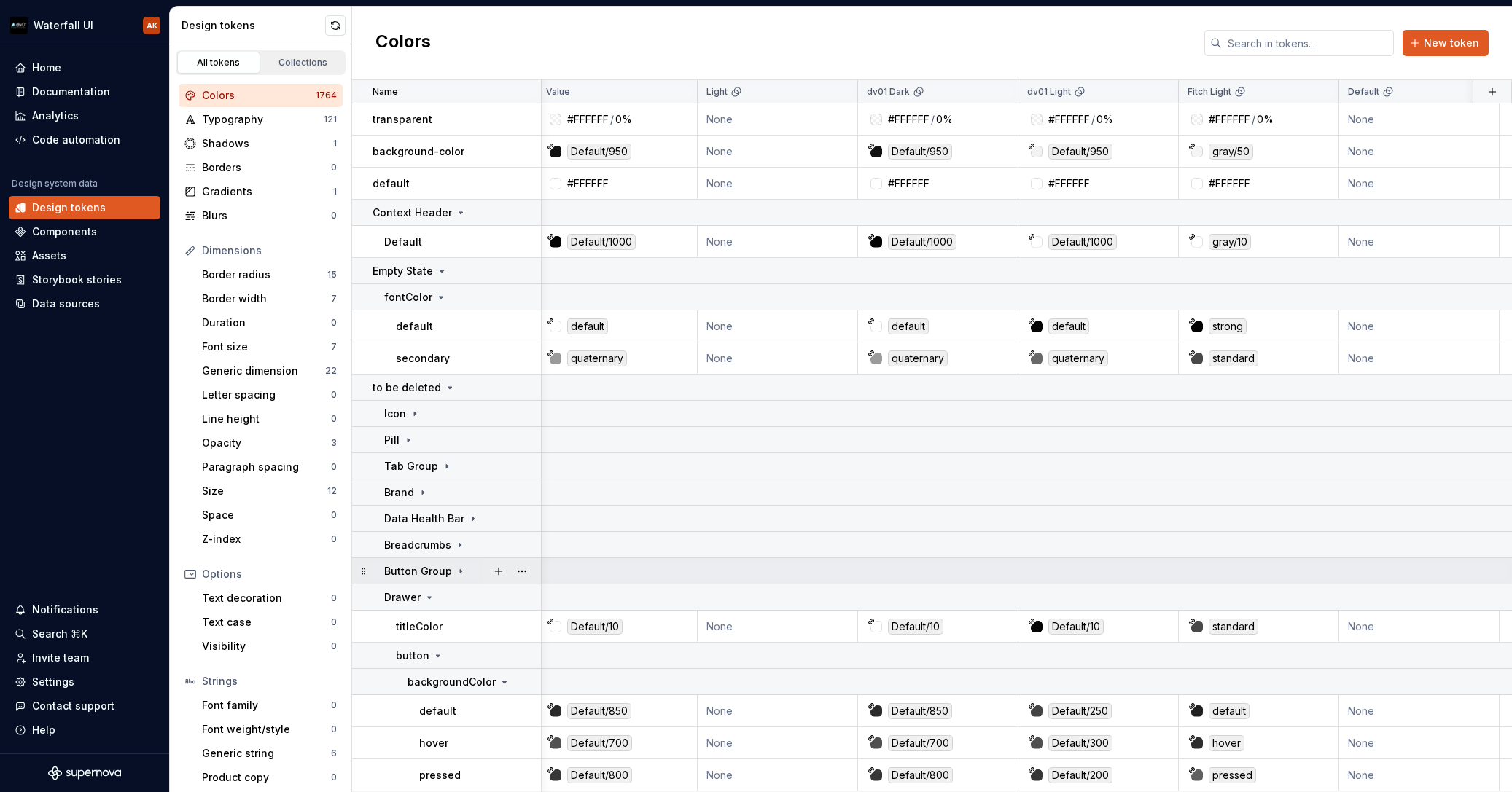
click at [517, 571] on div at bounding box center [509, 571] width 61 height 26
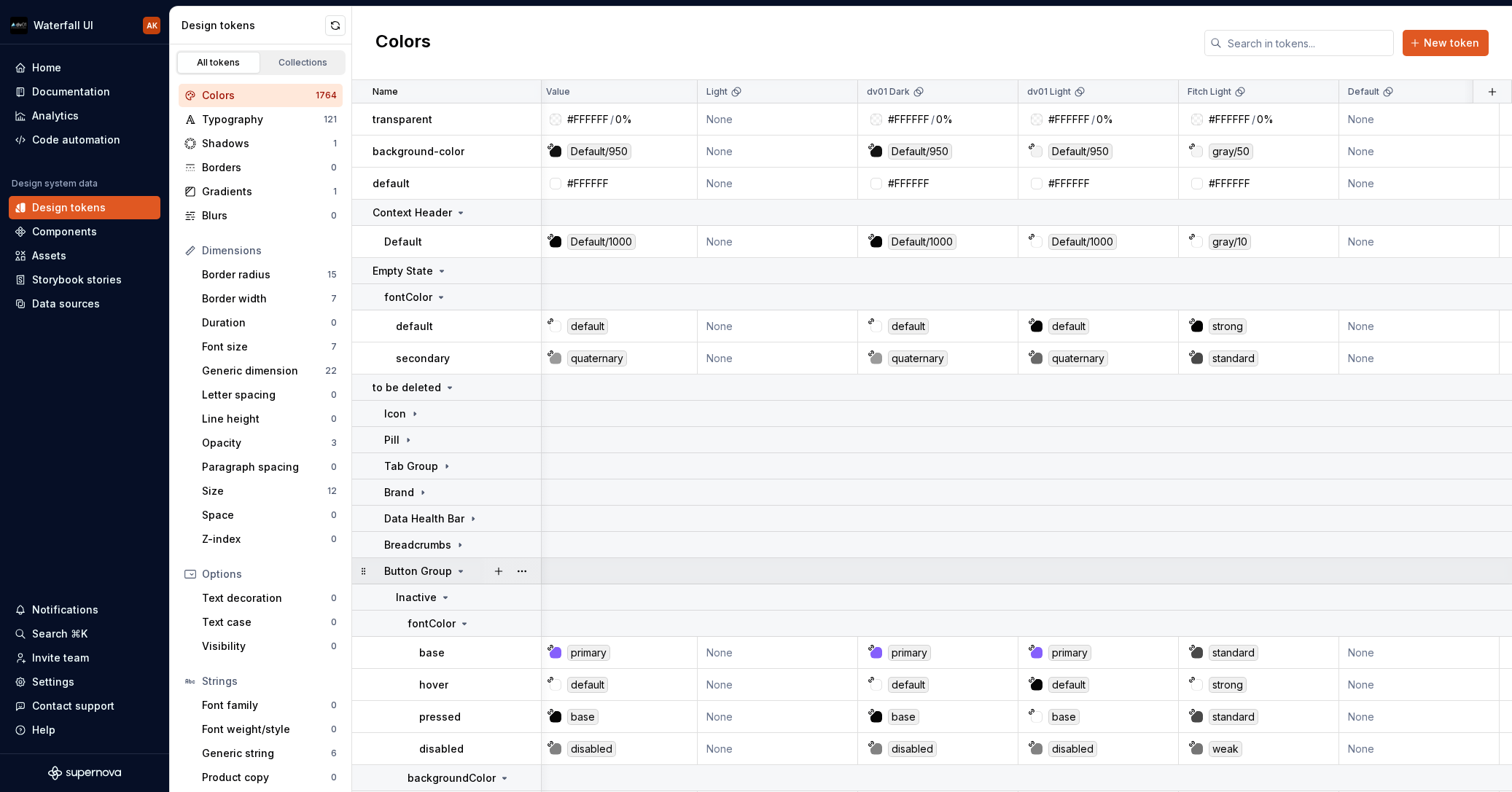
click at [523, 572] on div at bounding box center [509, 571] width 61 height 26
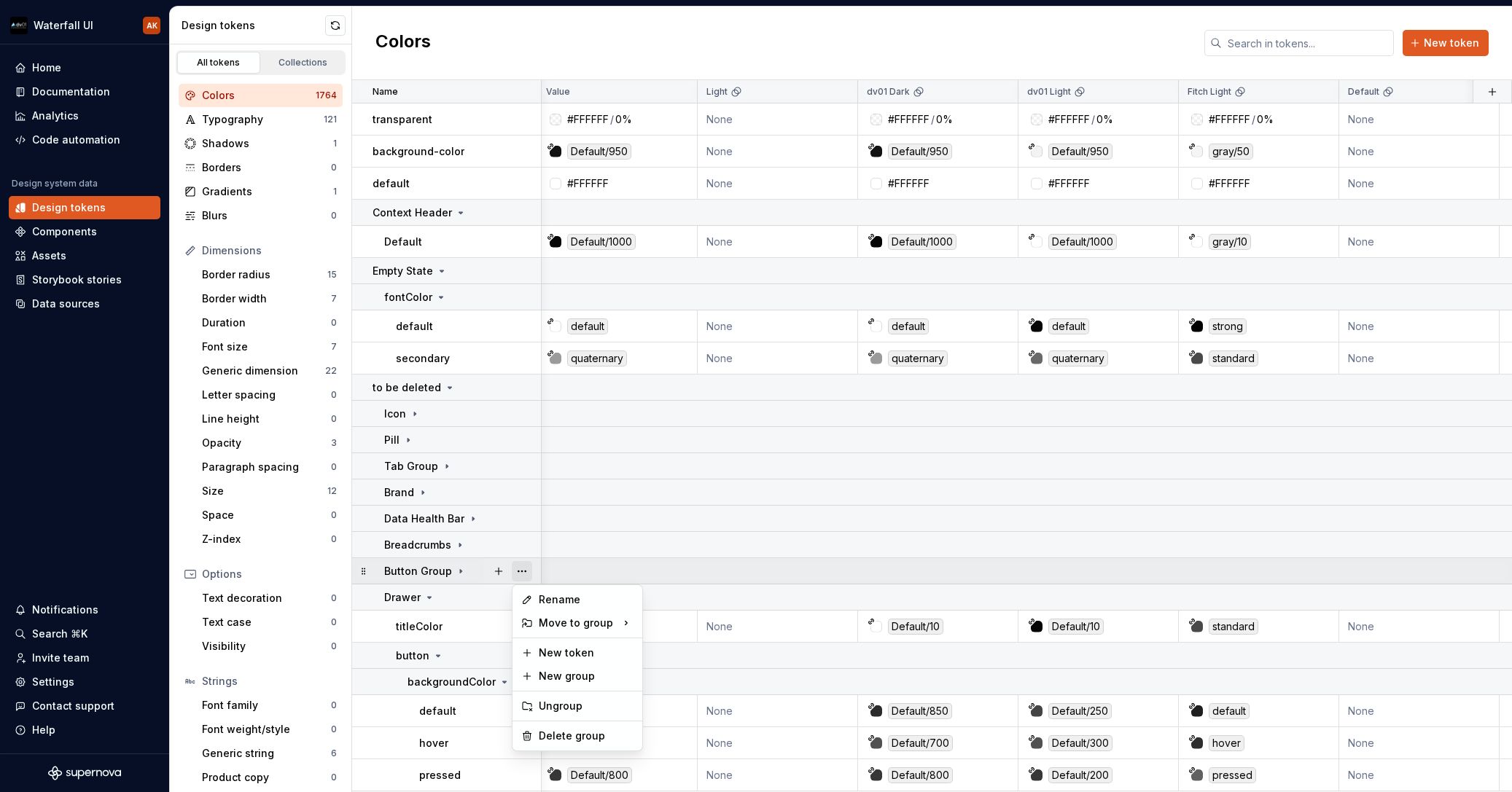
click at [524, 572] on button "button" at bounding box center [522, 571] width 20 height 20
click at [457, 602] on html "Waterfall UI AK Home Documentation Analytics Code automation Design system data…" at bounding box center [756, 396] width 1512 height 792
click at [524, 602] on button "button" at bounding box center [522, 598] width 20 height 20
click at [433, 597] on html "Waterfall UI AK Home Documentation Analytics Code automation Design system data…" at bounding box center [756, 396] width 1512 height 792
click at [428, 597] on icon at bounding box center [430, 597] width 4 height 1
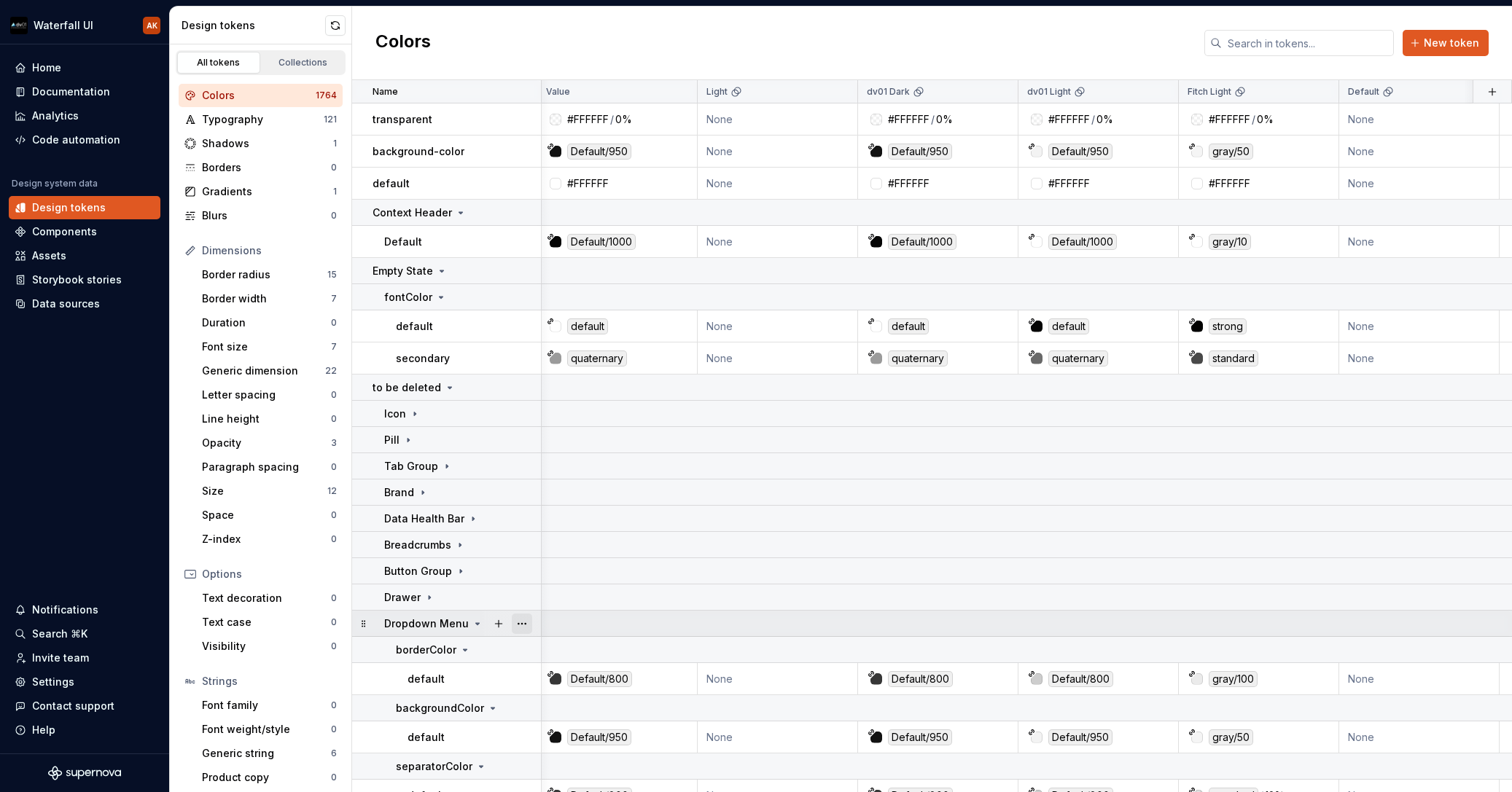
click at [525, 623] on button "button" at bounding box center [522, 624] width 20 height 20
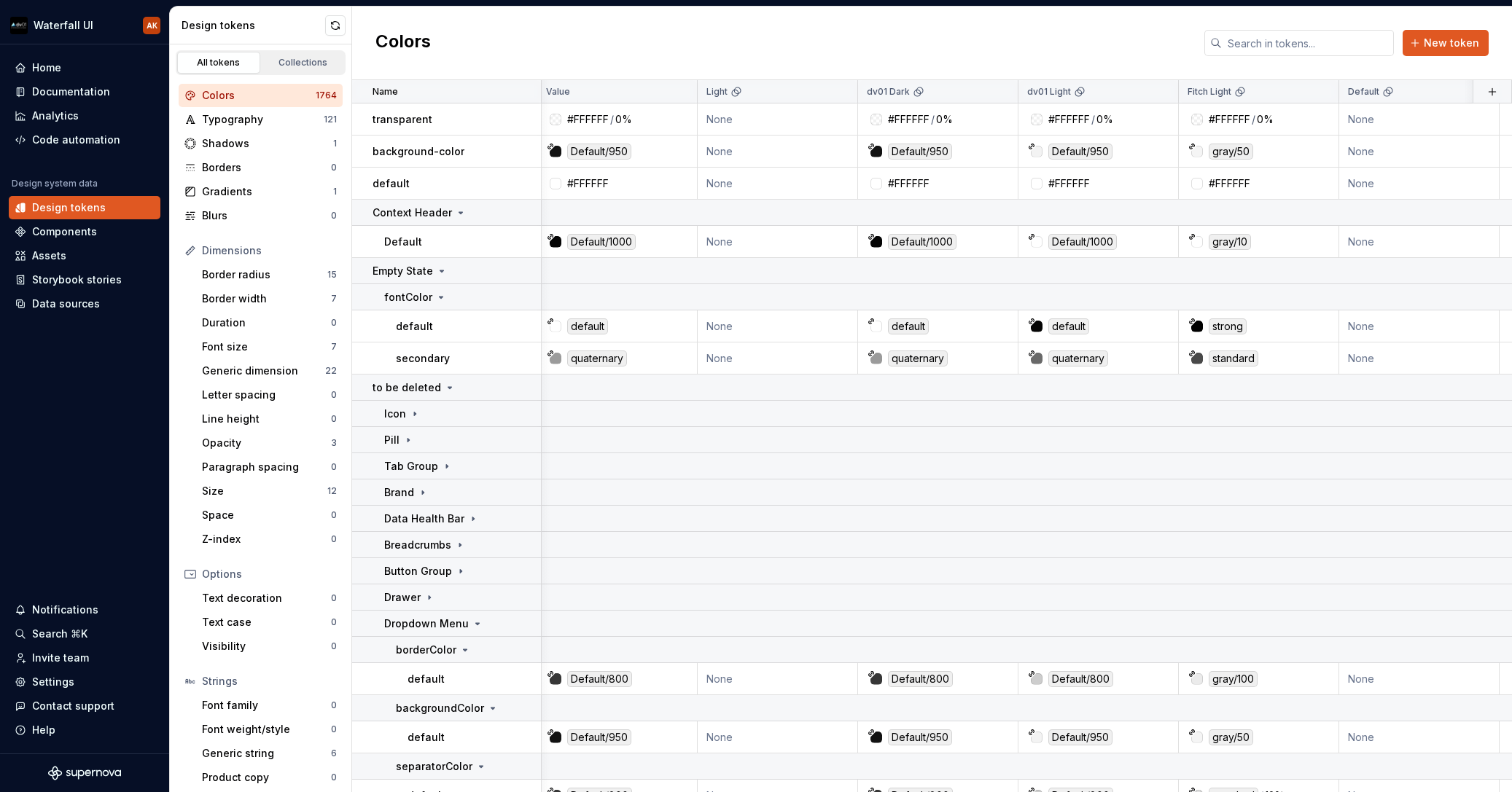
click at [469, 623] on html "Waterfall UI AK Home Documentation Analytics Code automation Design system data…" at bounding box center [756, 396] width 1512 height 792
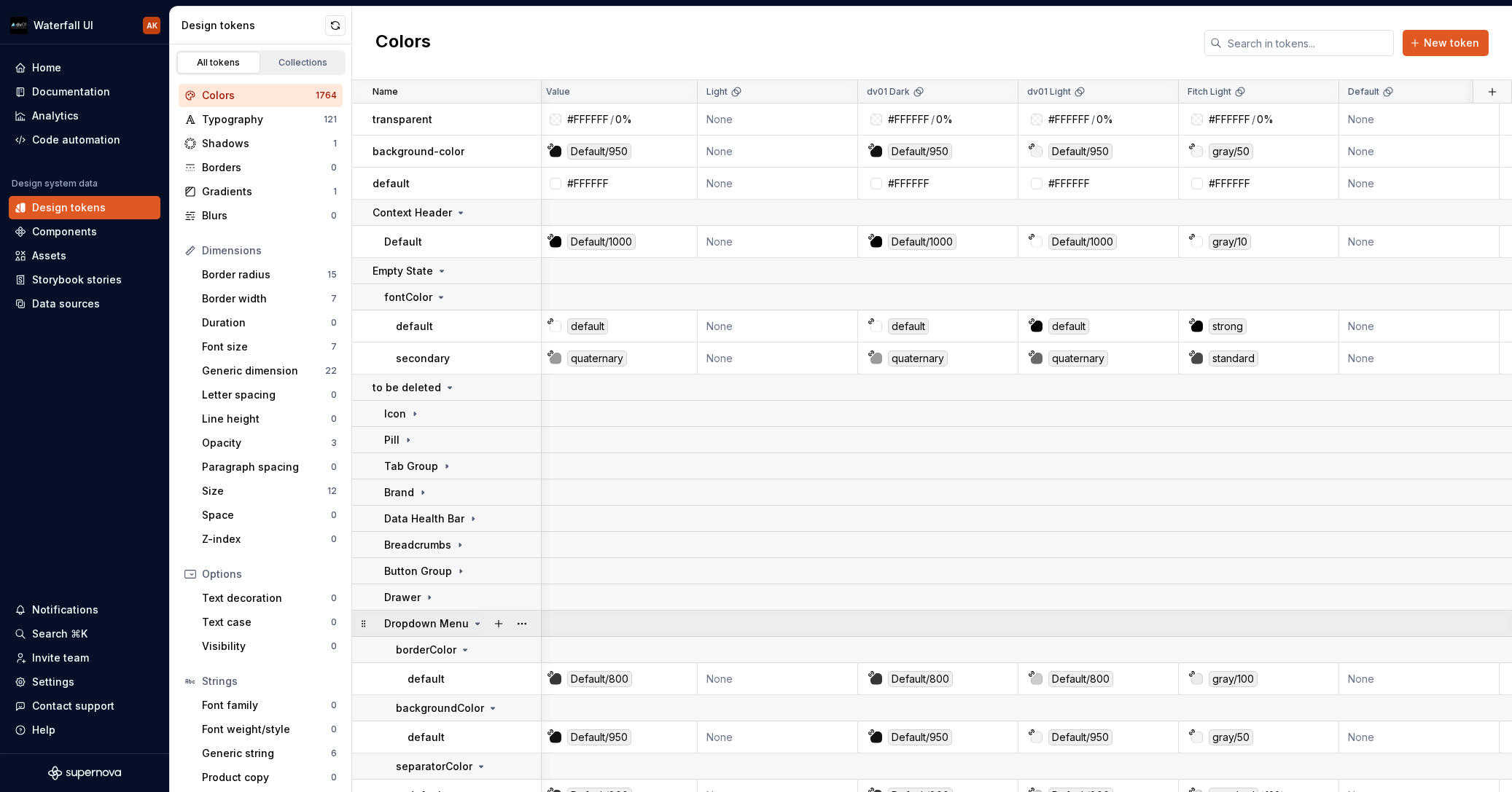
click at [473, 623] on icon at bounding box center [477, 624] width 12 height 12
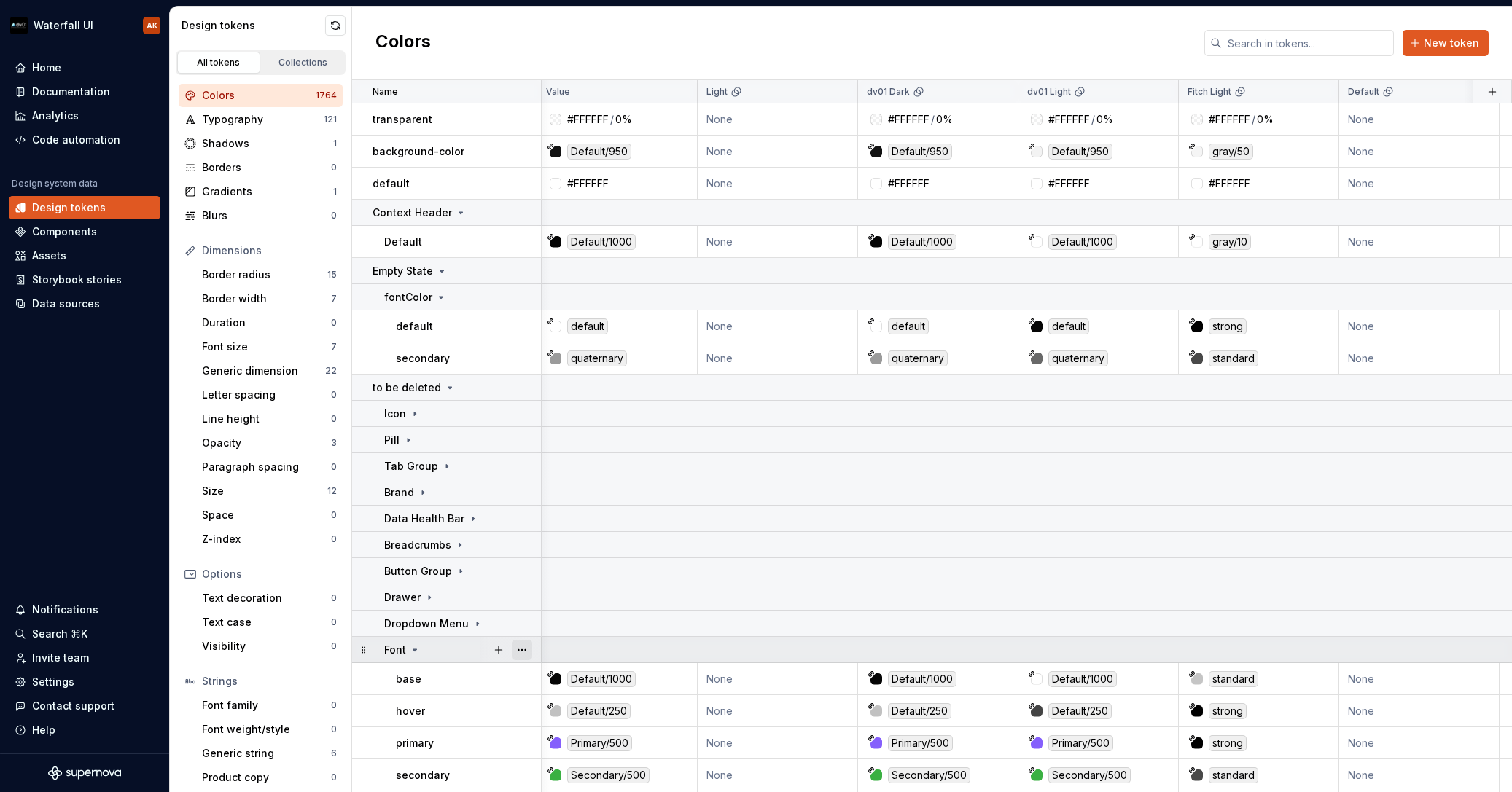
click at [528, 653] on button "button" at bounding box center [522, 650] width 20 height 20
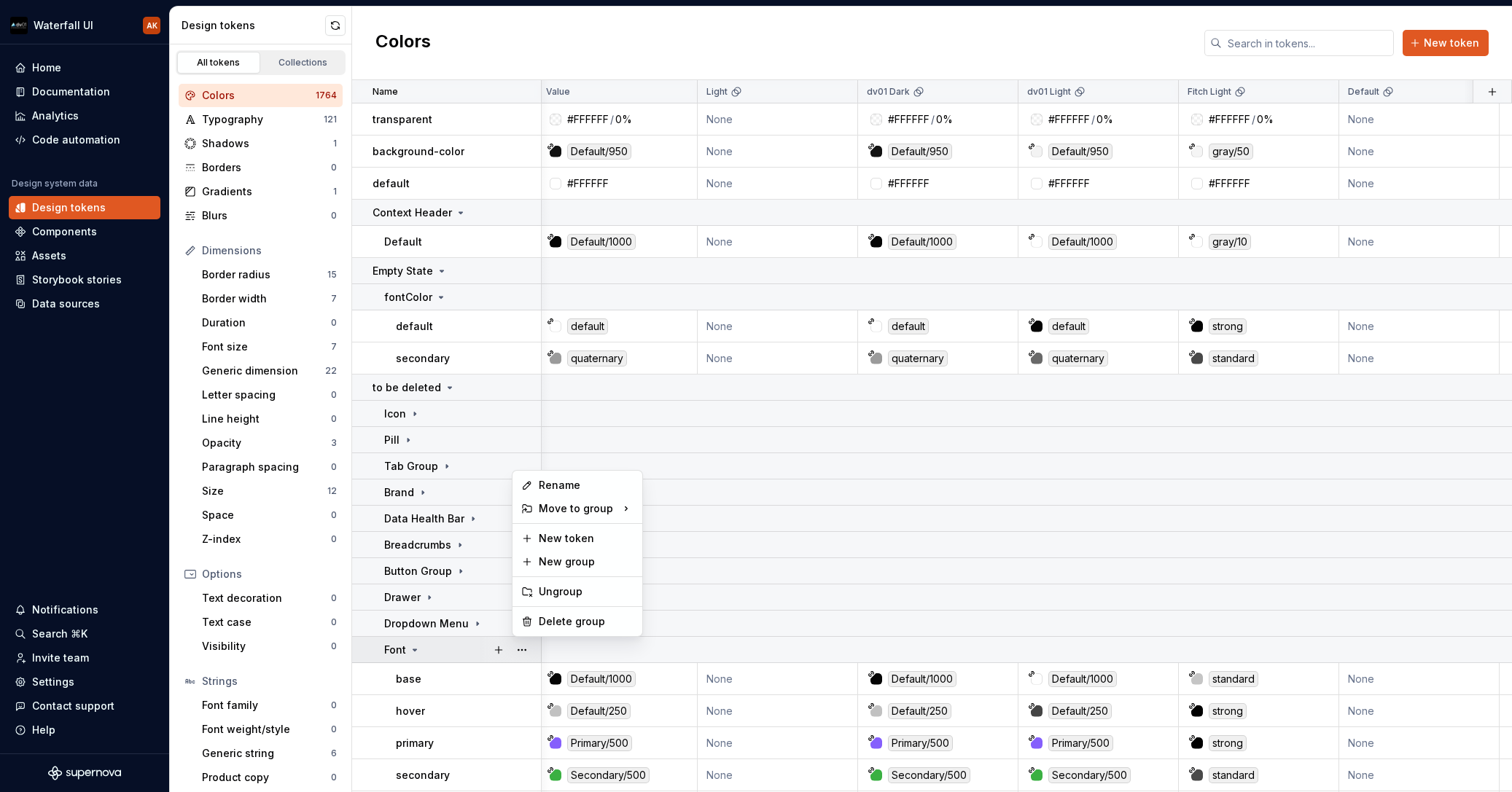
click at [413, 648] on html "Waterfall UI AK Home Documentation Analytics Code automation Design system data…" at bounding box center [756, 396] width 1512 height 792
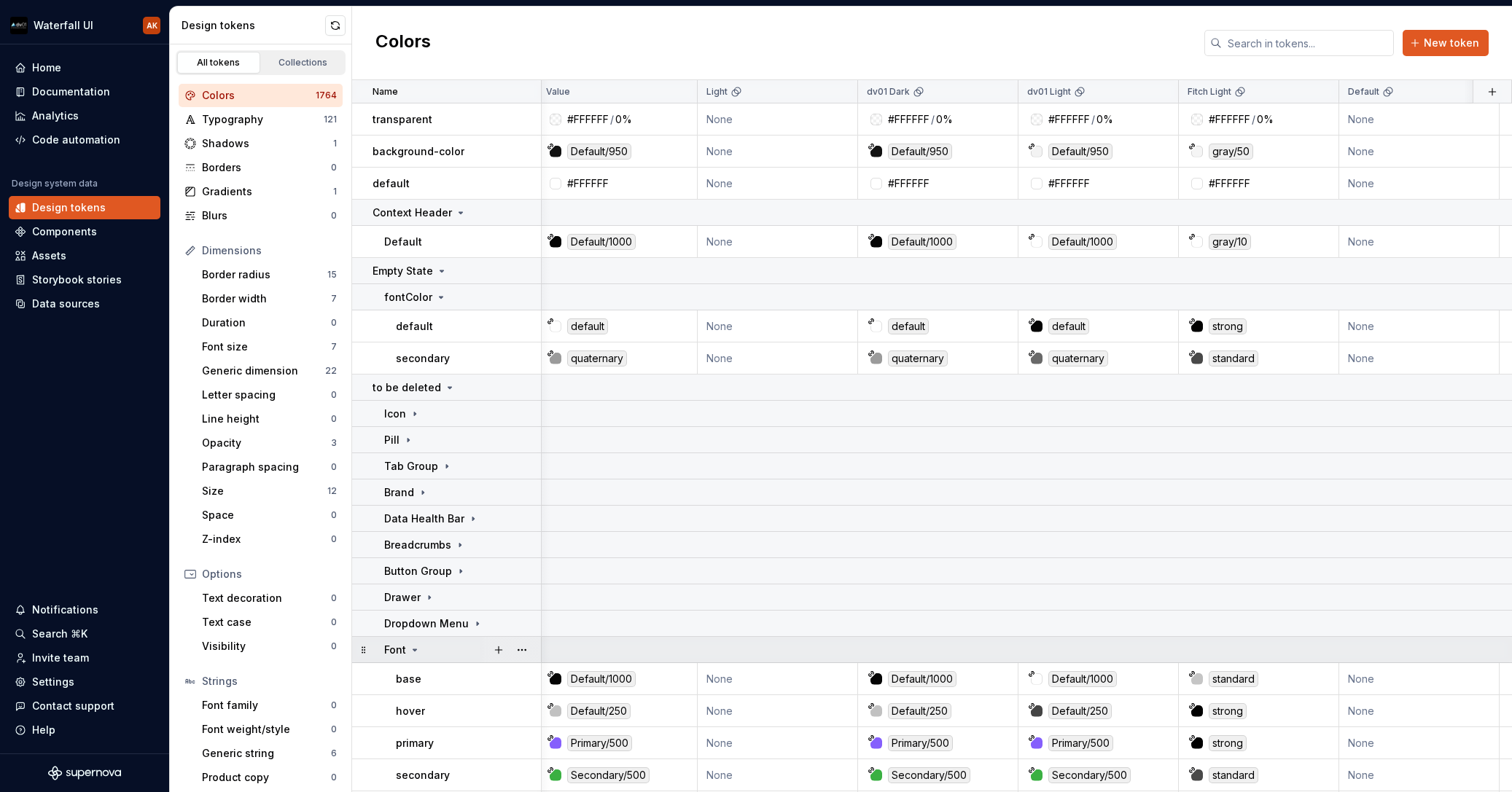
click at [415, 651] on icon at bounding box center [416, 650] width 4 height 1
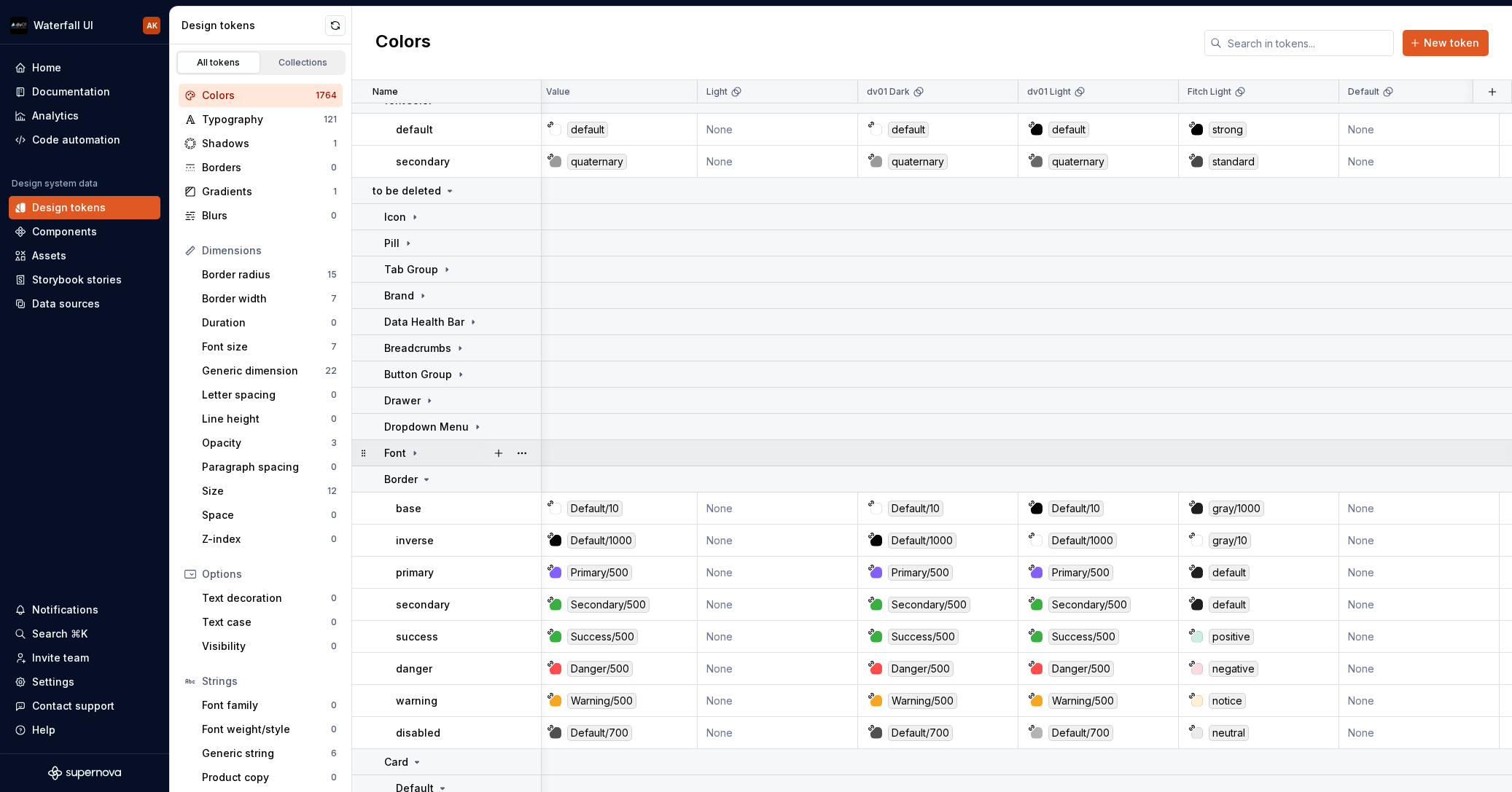
scroll to position [197, 4]
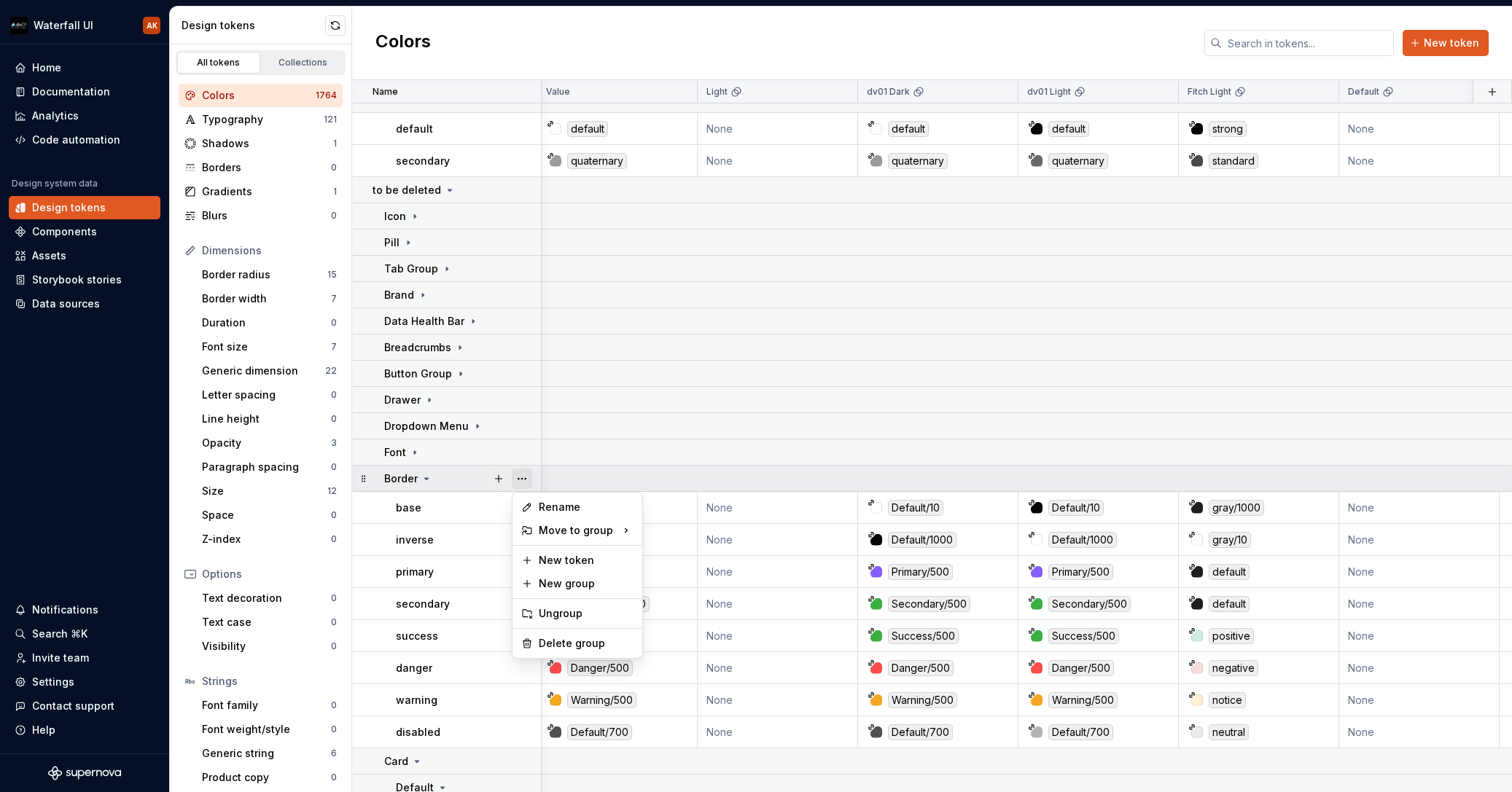
click at [523, 479] on button "button" at bounding box center [522, 478] width 20 height 20
click at [445, 479] on html "Waterfall UI AK Home Documentation Analytics Code automation Design system data…" at bounding box center [756, 396] width 1512 height 792
click at [429, 479] on icon at bounding box center [427, 479] width 12 height 12
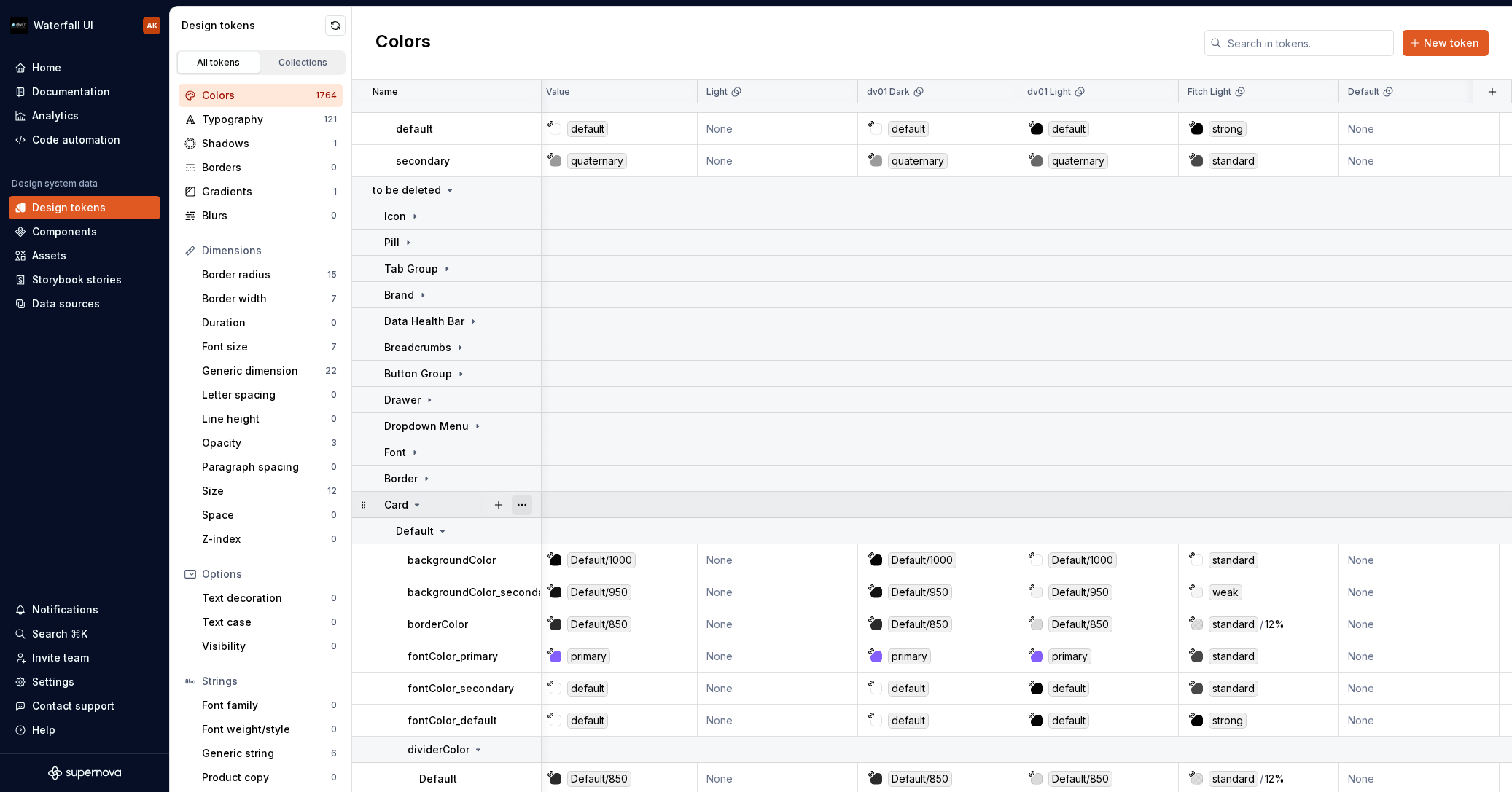
click at [520, 504] on button "button" at bounding box center [522, 505] width 20 height 20
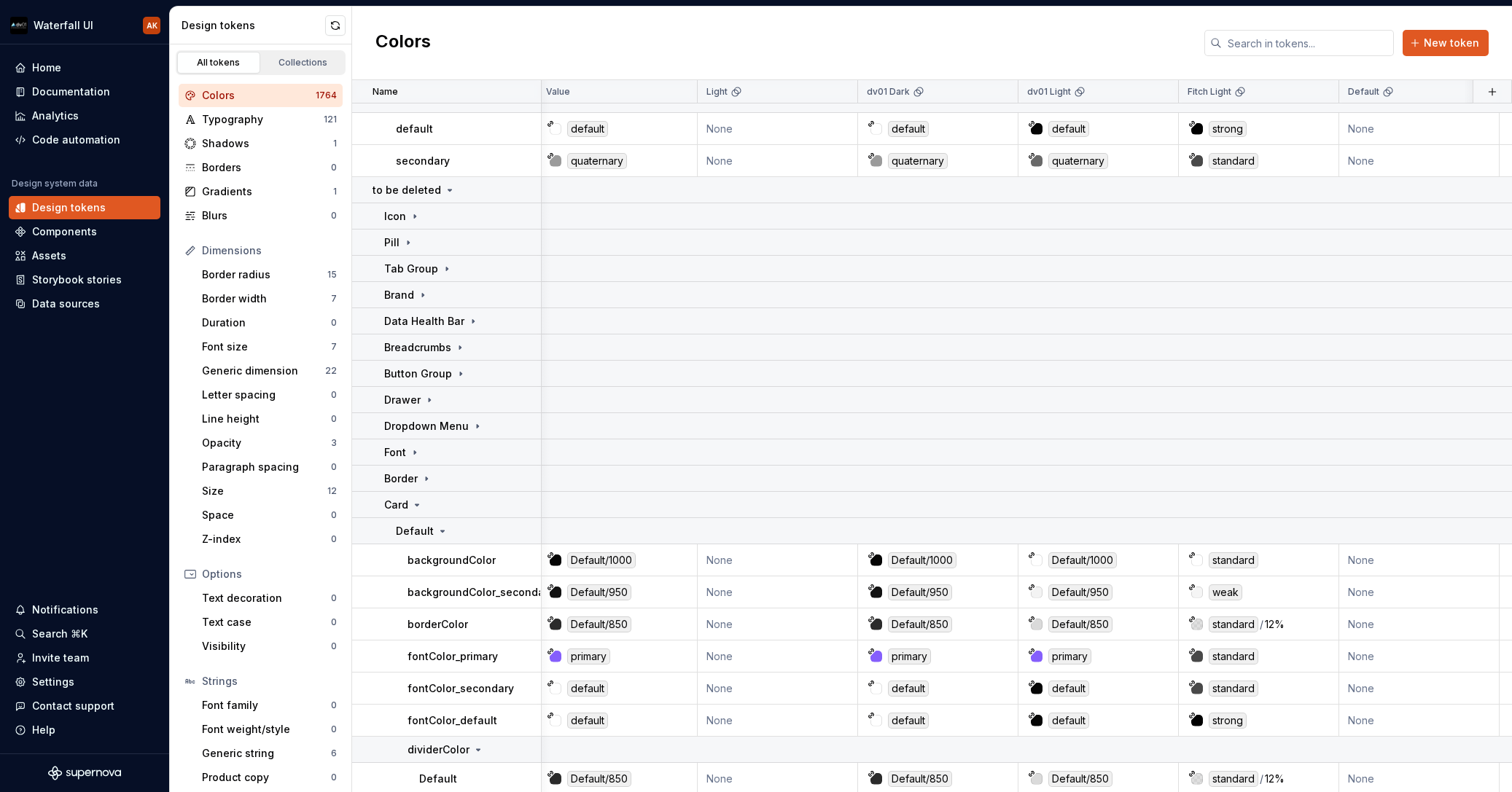
click at [442, 505] on html "Waterfall UI AK Home Documentation Analytics Code automation Design system data…" at bounding box center [756, 396] width 1512 height 792
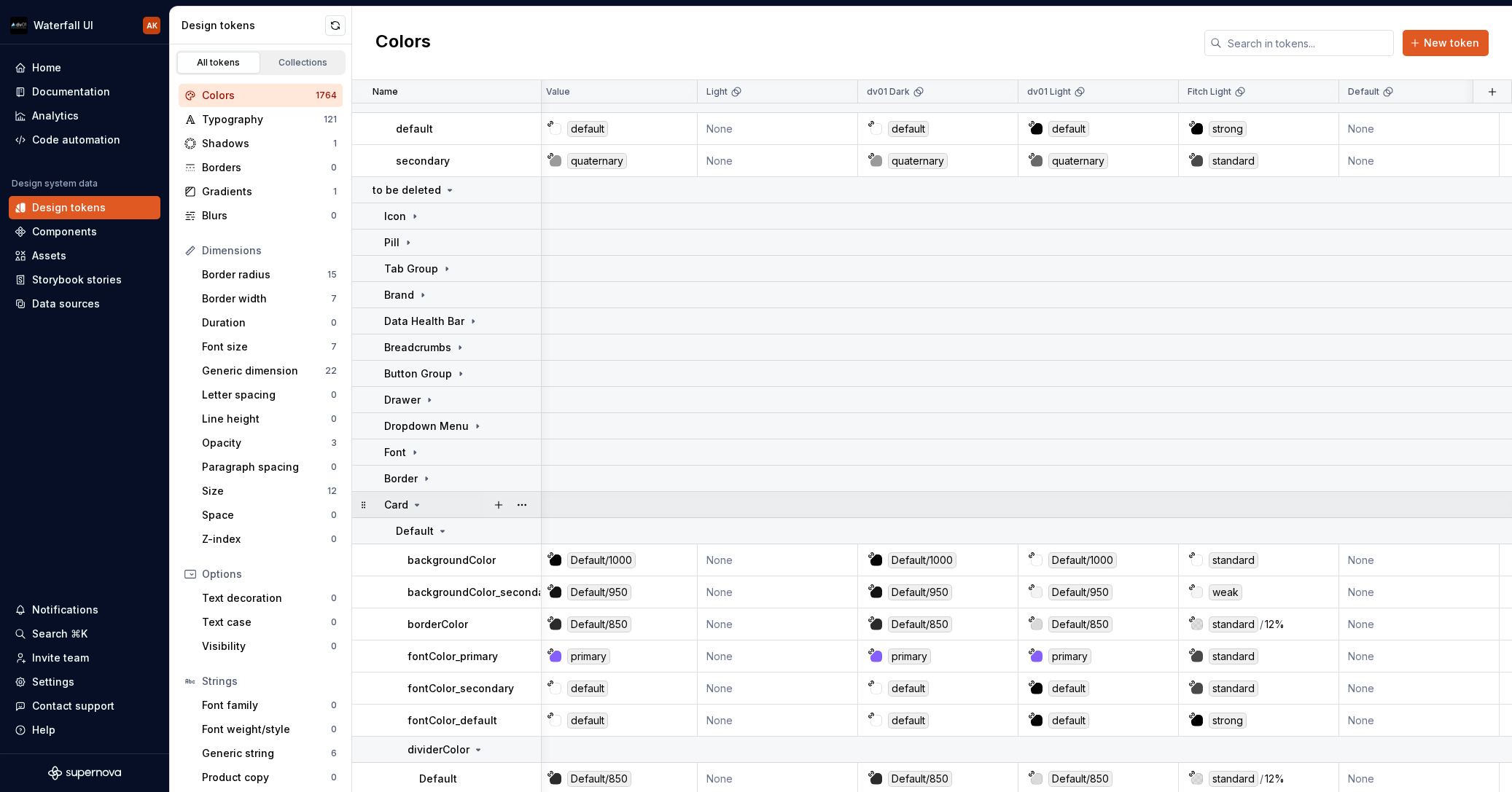
click at [419, 505] on icon at bounding box center [418, 505] width 12 height 12
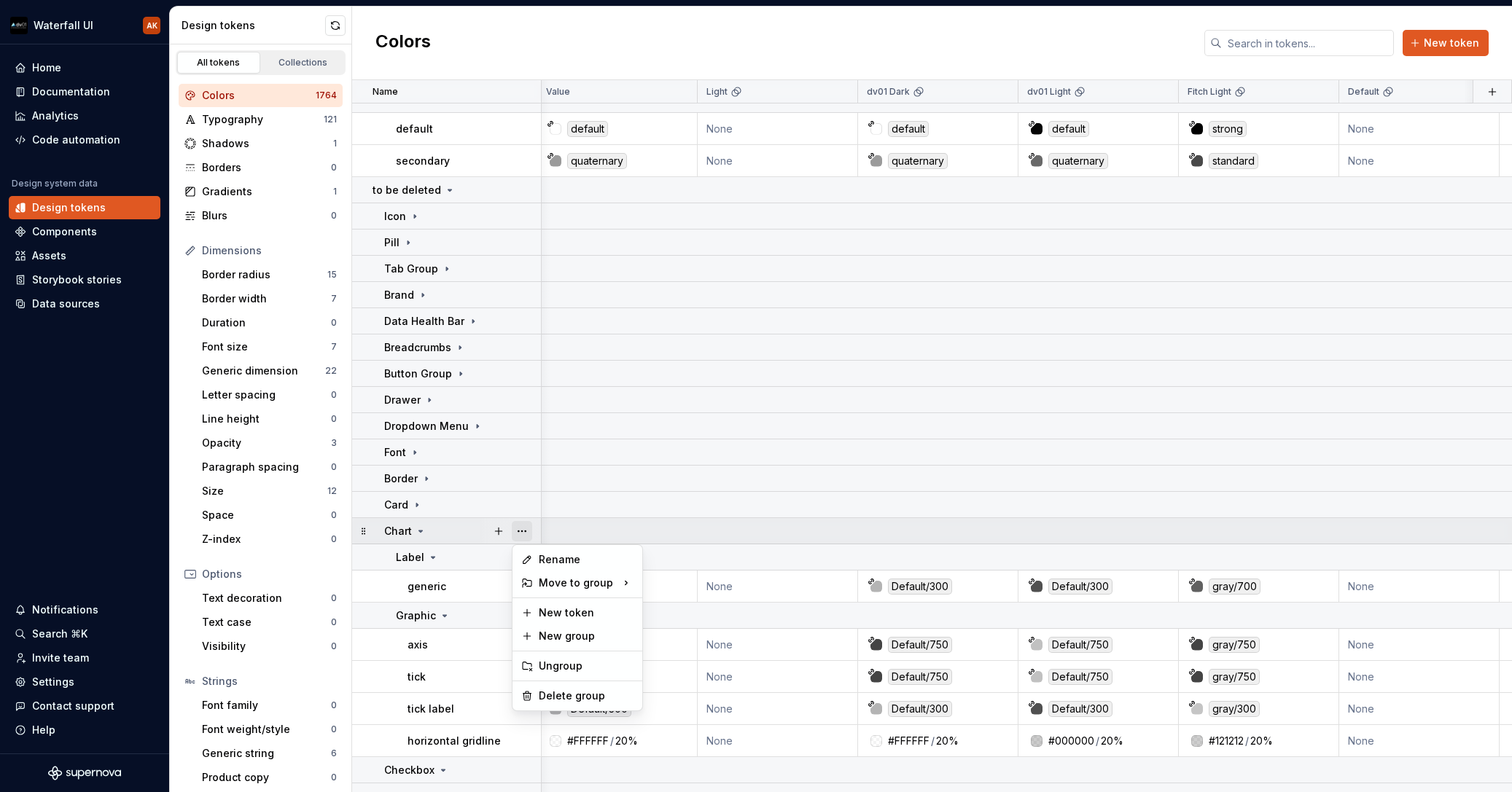
click at [524, 532] on button "button" at bounding box center [522, 531] width 20 height 20
click at [451, 533] on html "Waterfall UI AK Home Documentation Analytics Code automation Design system data…" at bounding box center [756, 396] width 1512 height 792
click at [422, 531] on icon at bounding box center [422, 531] width 4 height 1
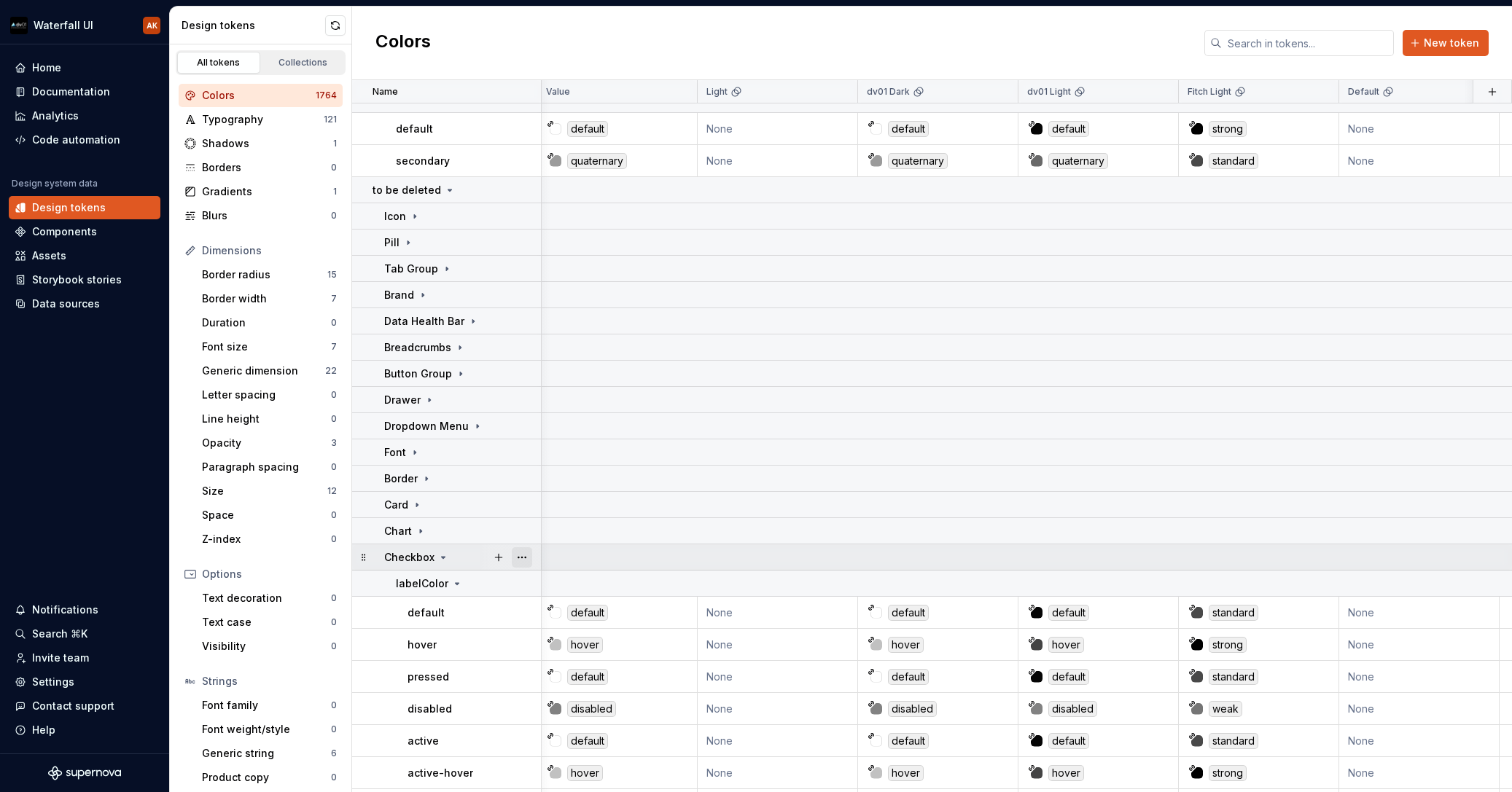
click at [528, 557] on button "button" at bounding box center [522, 557] width 20 height 20
click at [449, 557] on html "Waterfall UI AK Home Documentation Analytics Code automation Design system data…" at bounding box center [756, 396] width 1512 height 792
click at [442, 557] on icon at bounding box center [444, 557] width 4 height 1
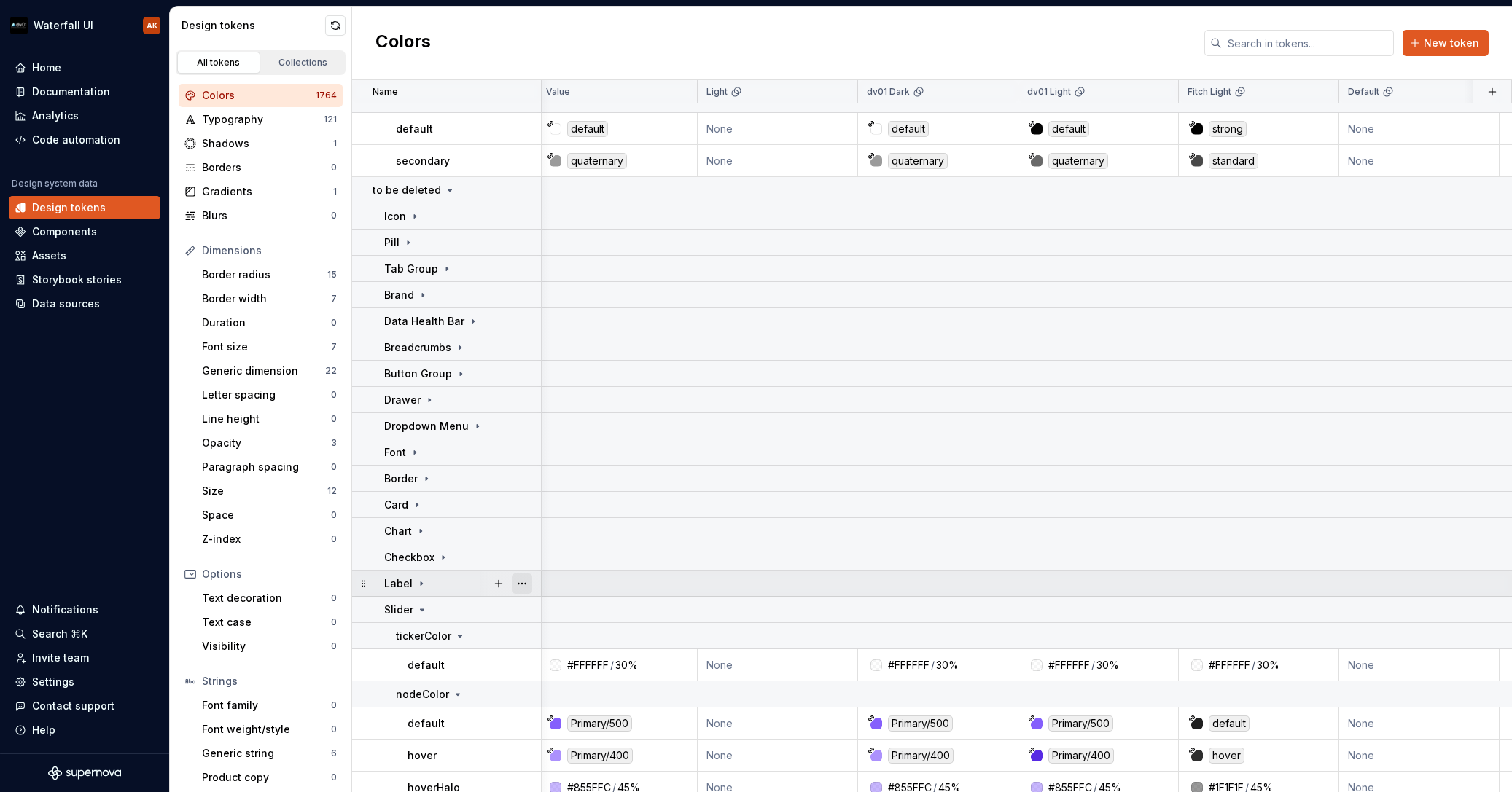
click at [520, 586] on button "button" at bounding box center [522, 584] width 20 height 20
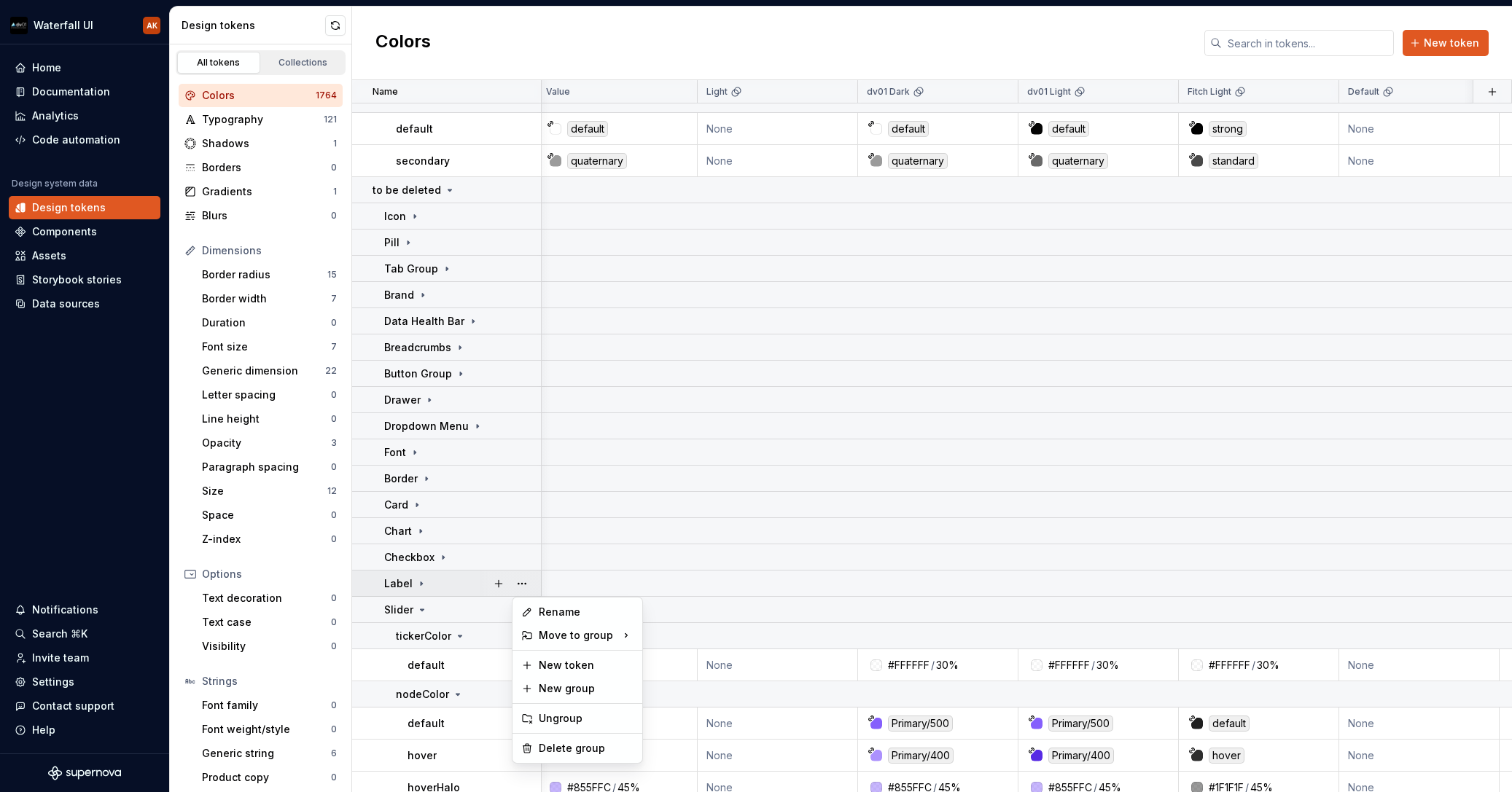
click at [445, 583] on html "Waterfall UI AK Home Documentation Analytics Code automation Design system data…" at bounding box center [756, 396] width 1512 height 792
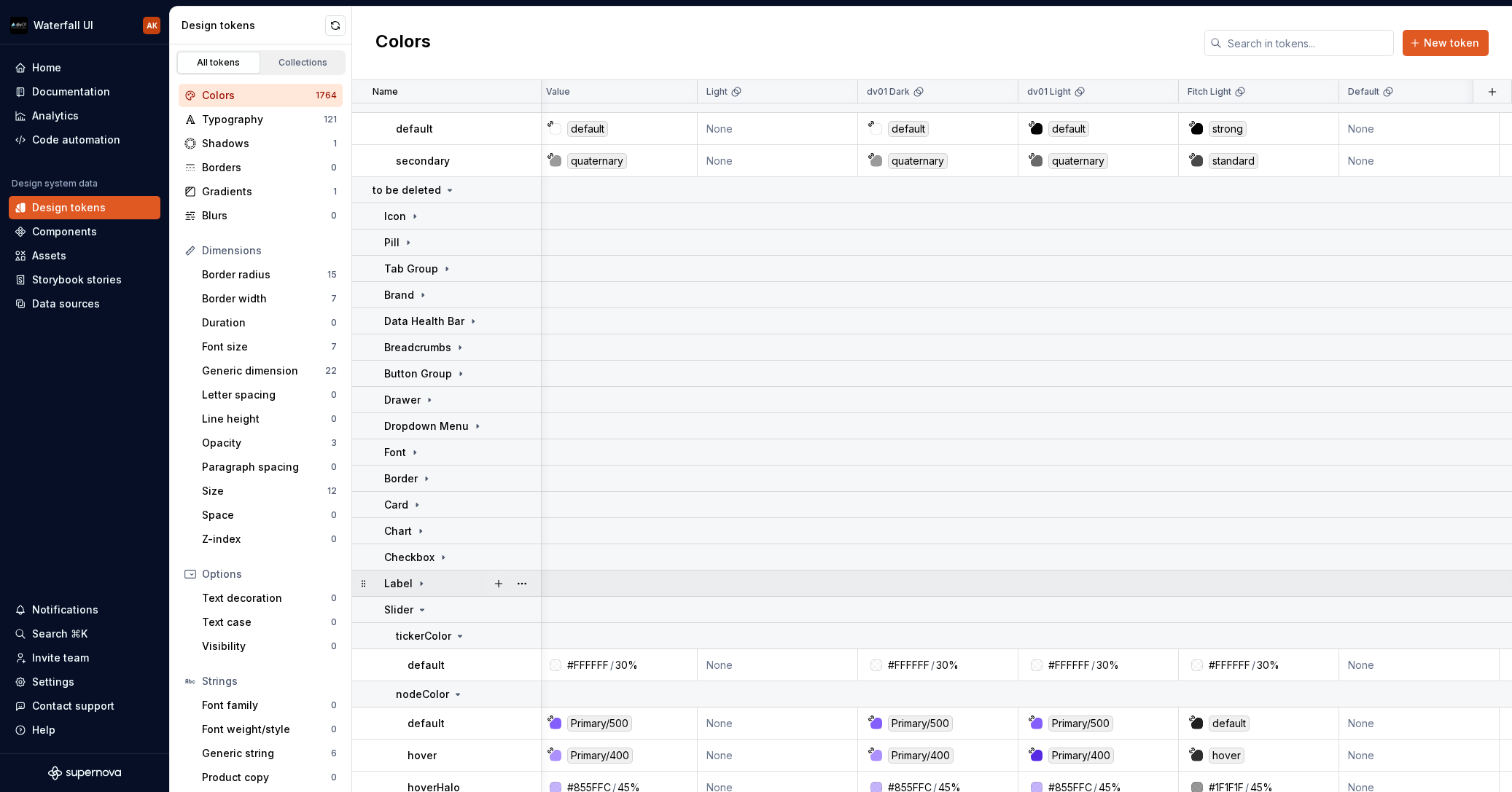
click at [423, 583] on icon at bounding box center [422, 584] width 12 height 12
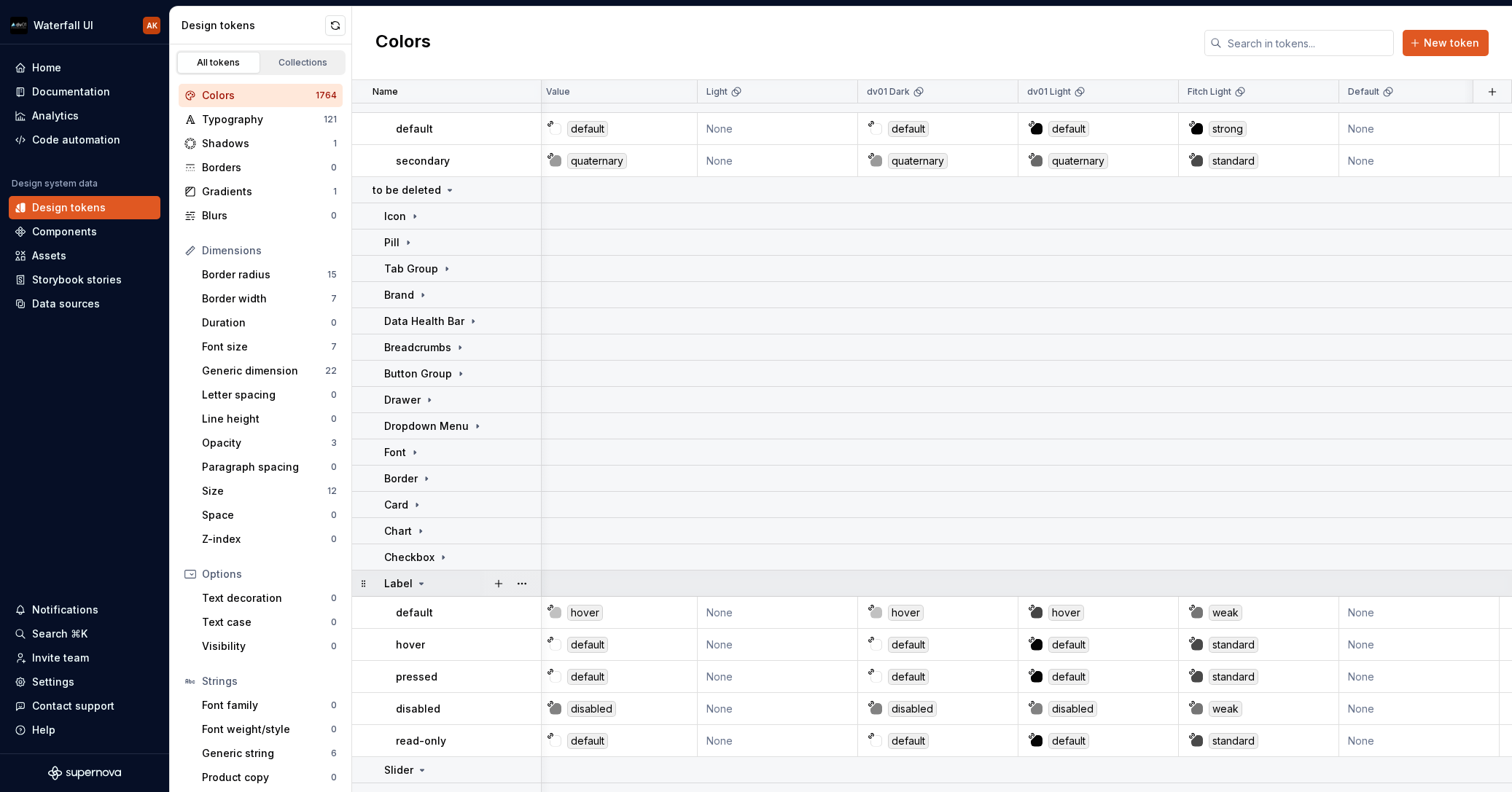
click at [423, 583] on icon at bounding box center [422, 584] width 12 height 12
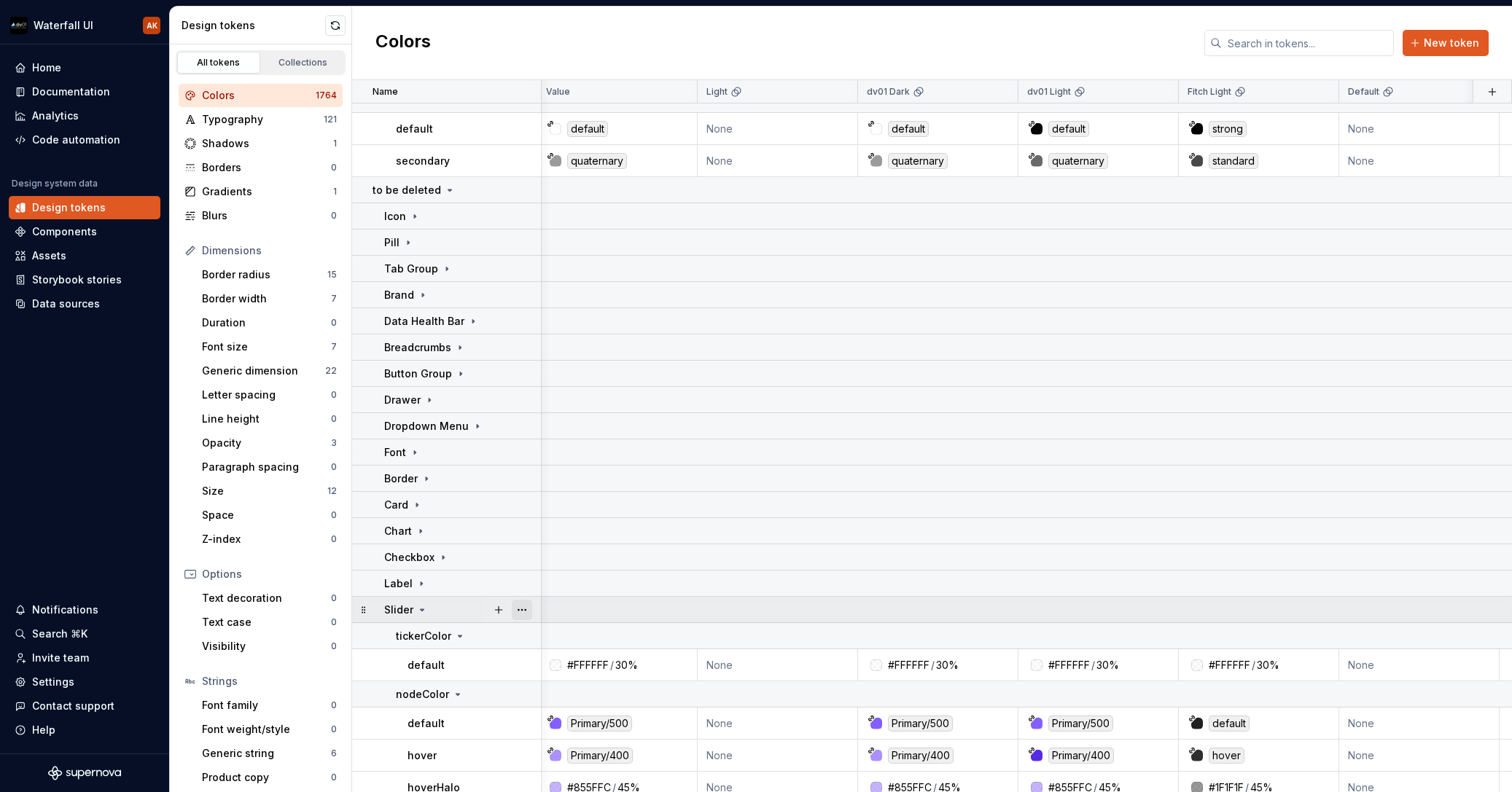
click at [520, 612] on button "button" at bounding box center [522, 610] width 20 height 20
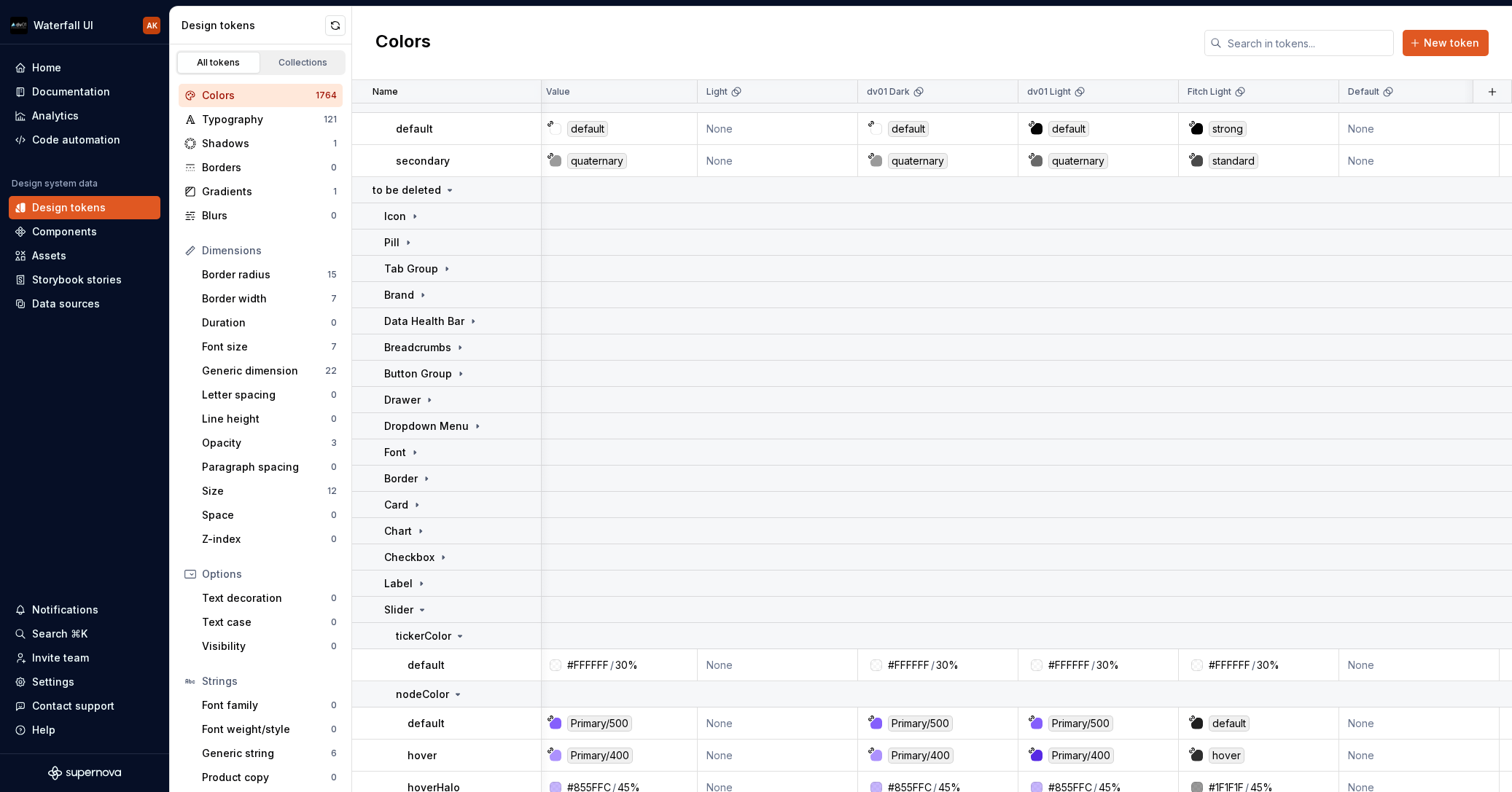
click at [455, 613] on html "Waterfall UI AK Home Documentation Analytics Code automation Design system data…" at bounding box center [756, 396] width 1512 height 792
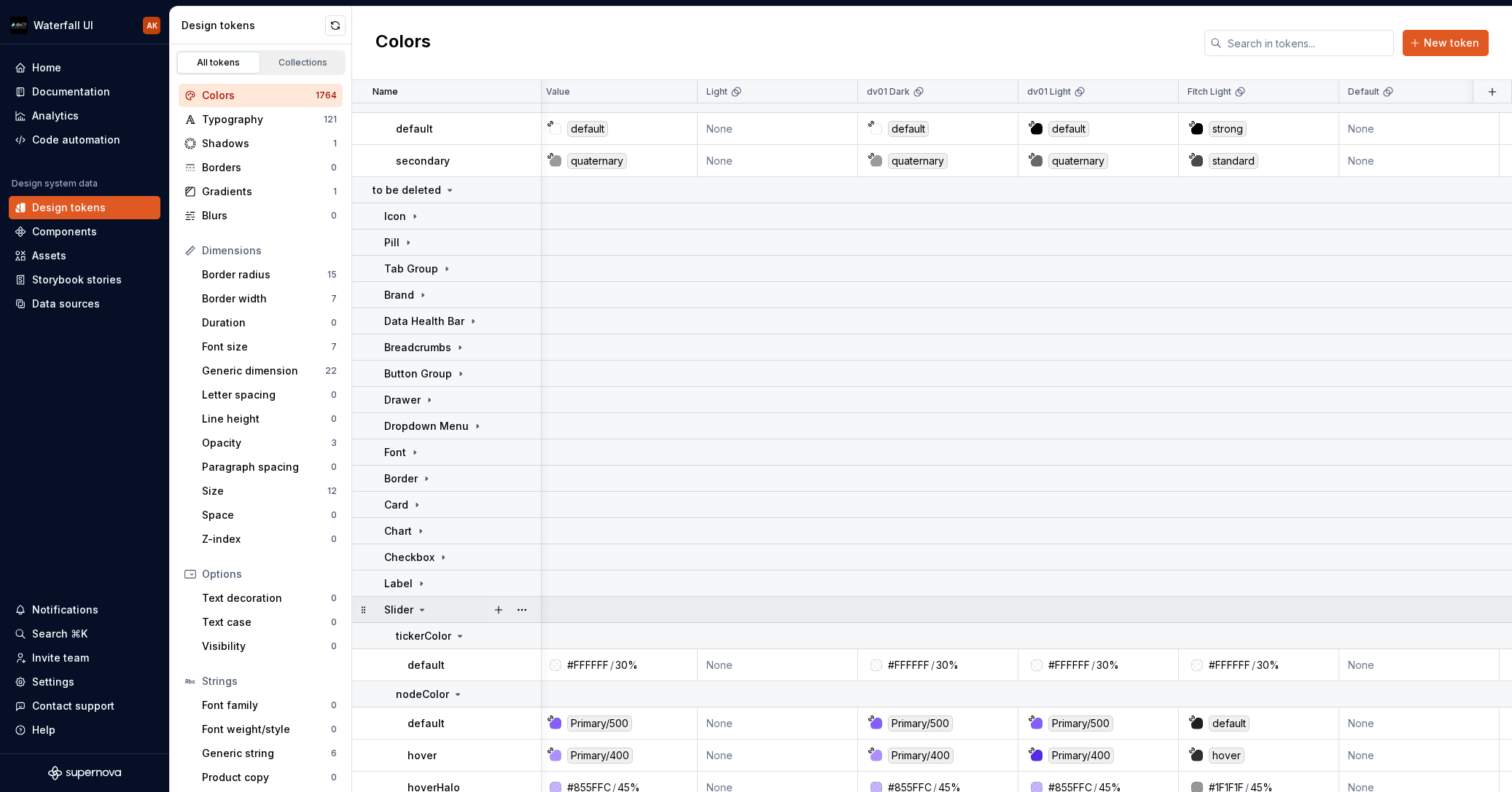
click at [420, 612] on icon at bounding box center [423, 610] width 12 height 12
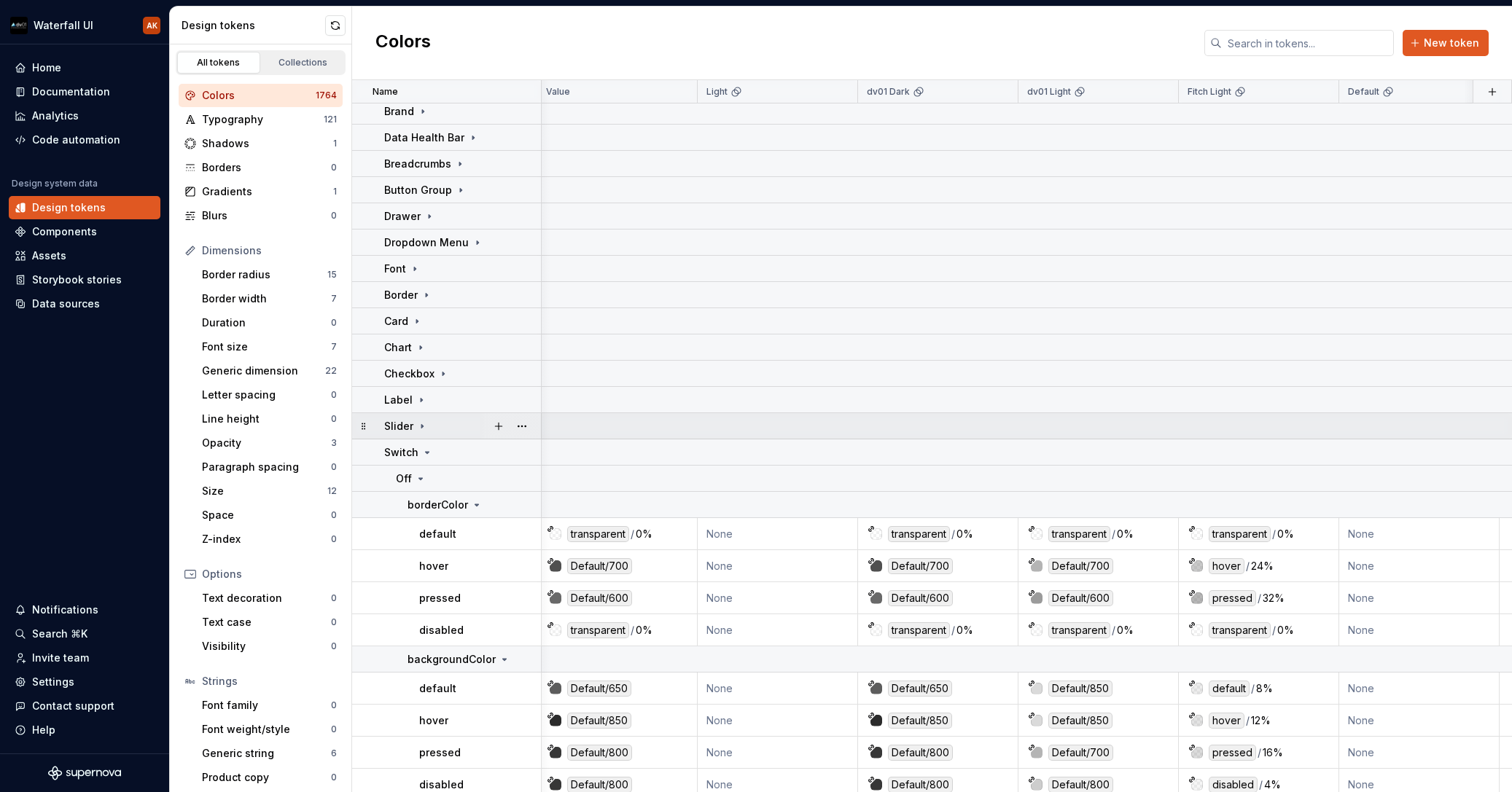
scroll to position [382, 4]
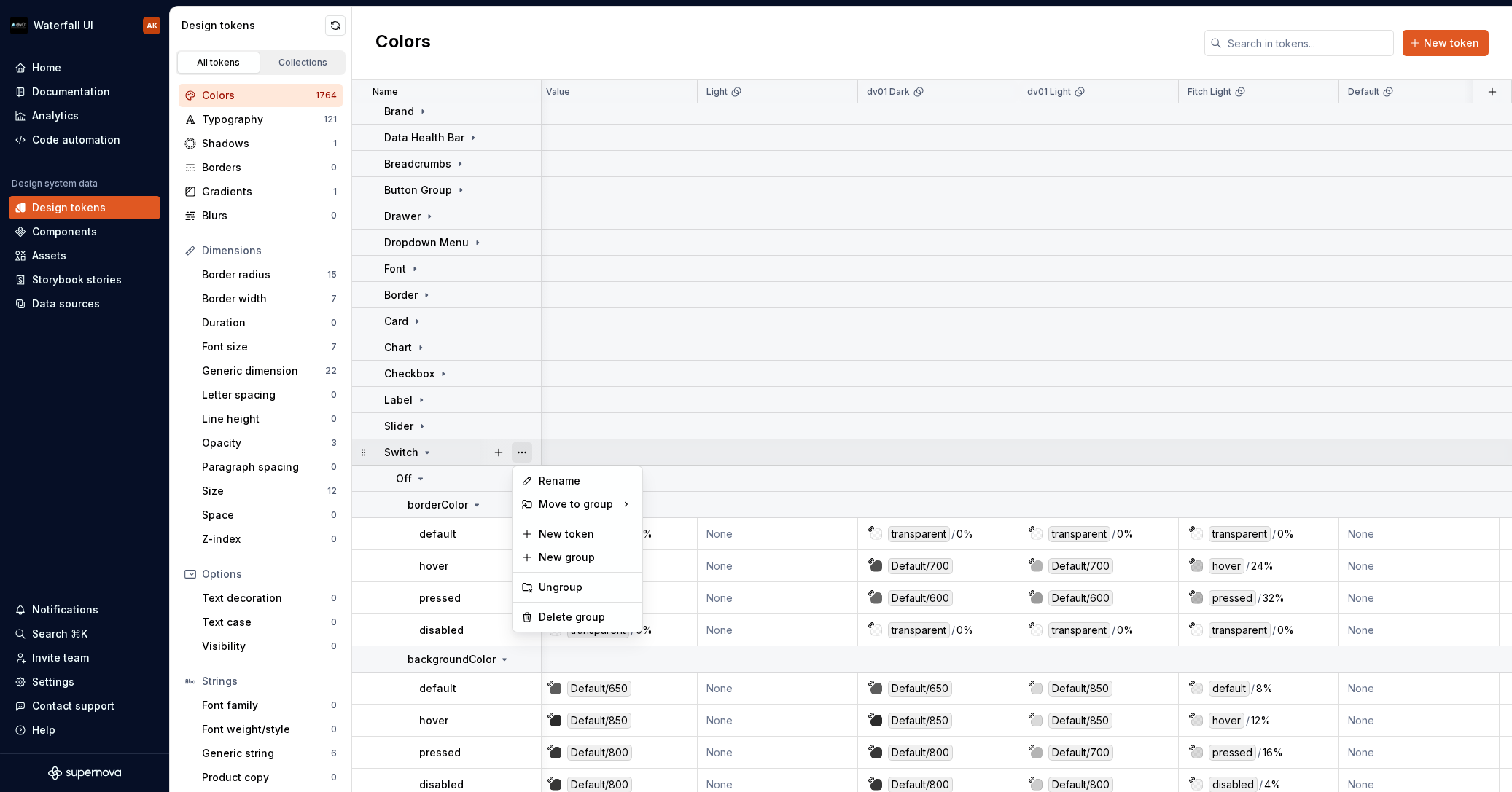
click at [527, 455] on button "button" at bounding box center [522, 452] width 20 height 20
drag, startPoint x: 459, startPoint y: 456, endPoint x: 430, endPoint y: 451, distance: 29.4
click at [459, 456] on html "Waterfall UI AK Home Documentation Analytics Code automation Design system data…" at bounding box center [756, 396] width 1512 height 792
click at [426, 449] on icon at bounding box center [428, 452] width 12 height 12
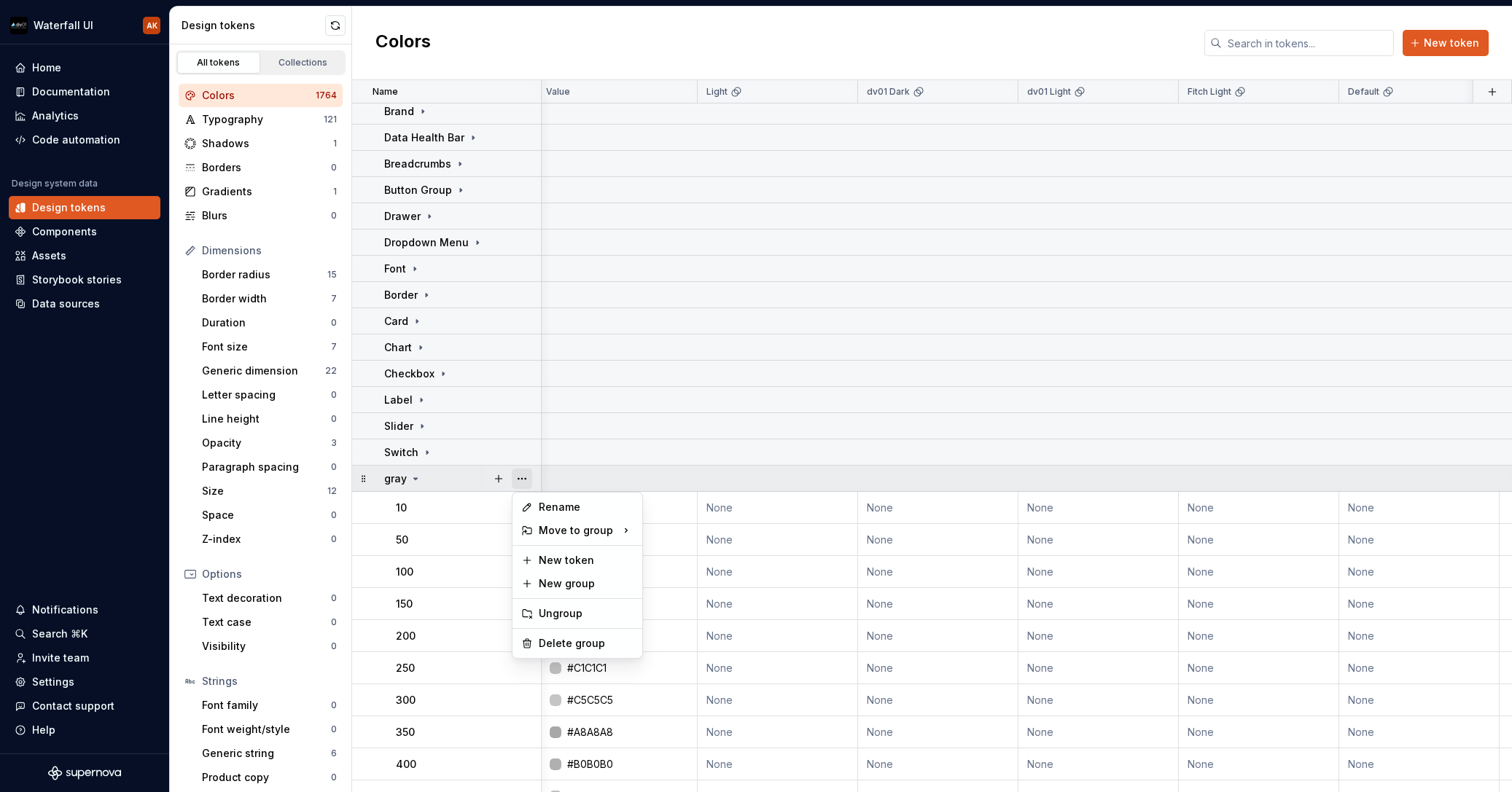
click at [529, 479] on button "button" at bounding box center [522, 478] width 20 height 20
drag, startPoint x: 445, startPoint y: 477, endPoint x: 427, endPoint y: 476, distance: 18.0
click at [445, 477] on html "Waterfall UI AK Home Documentation Analytics Code automation Design system data…" at bounding box center [756, 396] width 1512 height 792
click at [417, 476] on icon at bounding box center [416, 479] width 12 height 12
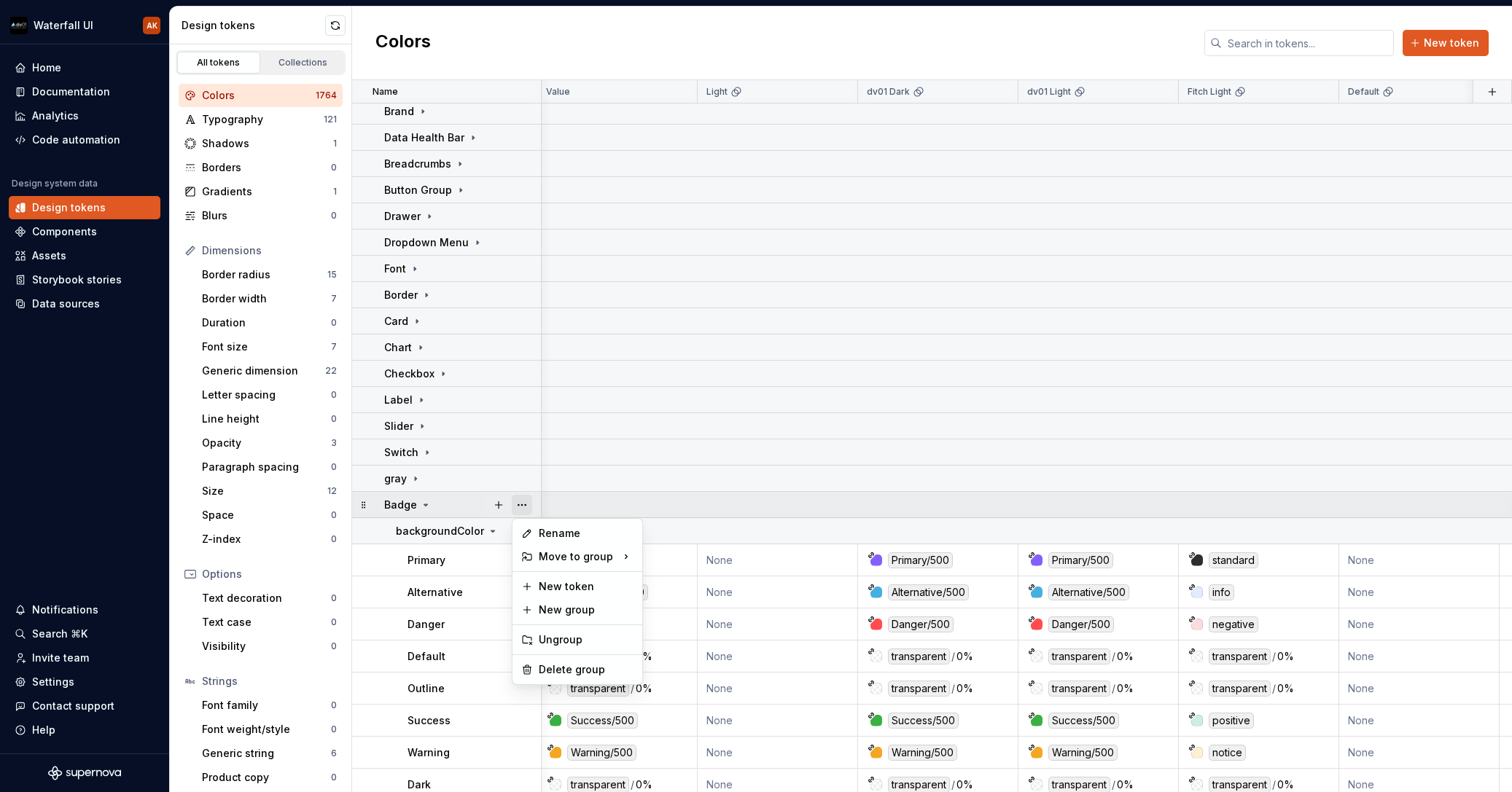
click at [515, 504] on button "button" at bounding box center [522, 505] width 20 height 20
drag, startPoint x: 445, startPoint y: 506, endPoint x: 435, endPoint y: 506, distance: 10.0
click at [443, 506] on html "Waterfall UI AK Home Documentation Analytics Code automation Design system data…" at bounding box center [756, 396] width 1512 height 792
click at [427, 506] on icon at bounding box center [426, 505] width 12 height 12
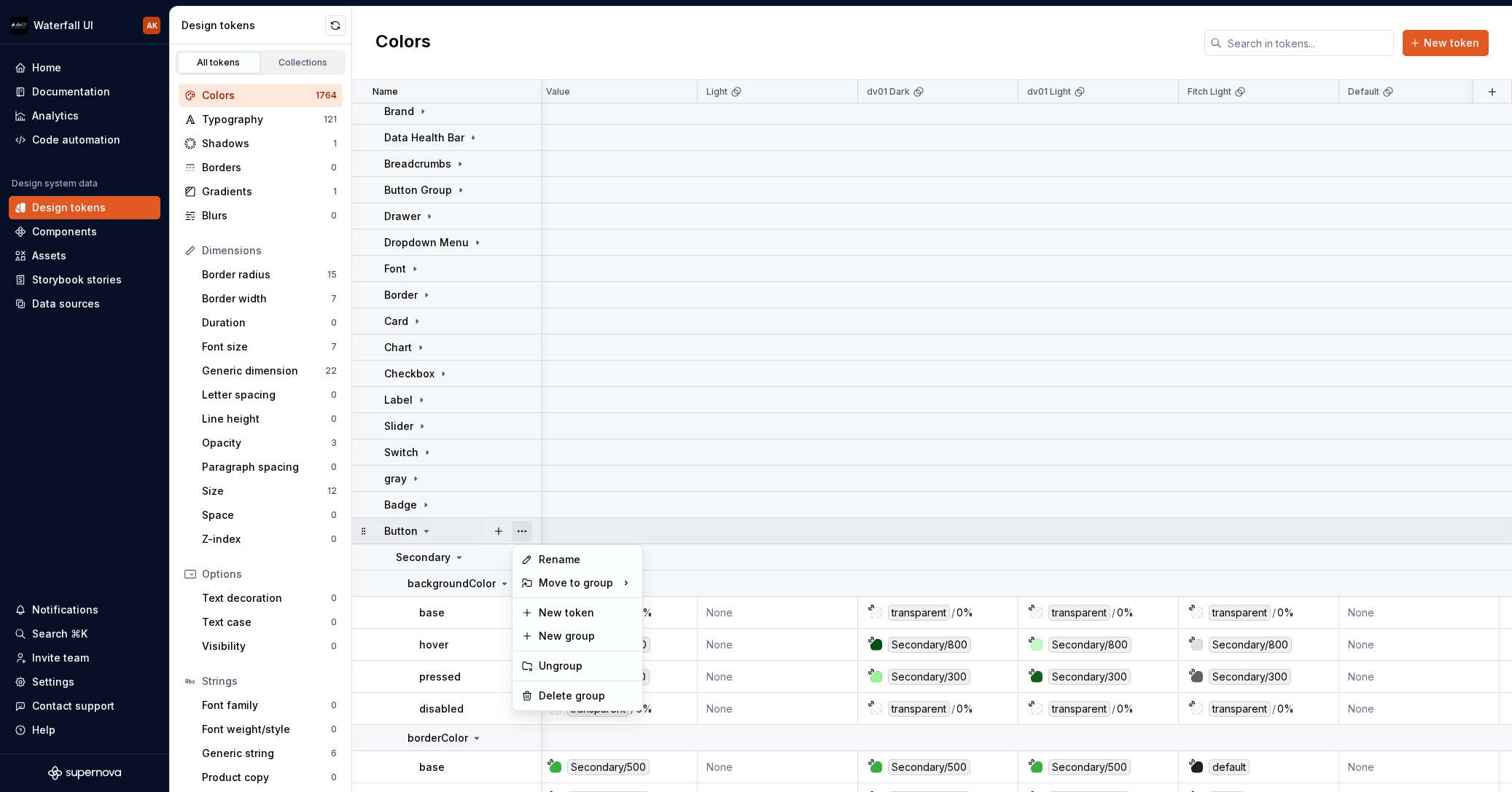
click at [525, 530] on button "button" at bounding box center [522, 531] width 20 height 20
click at [447, 530] on html "Waterfall UI AK Home Documentation Analytics Code automation Design system data…" at bounding box center [756, 396] width 1512 height 792
click at [428, 530] on icon at bounding box center [427, 531] width 12 height 12
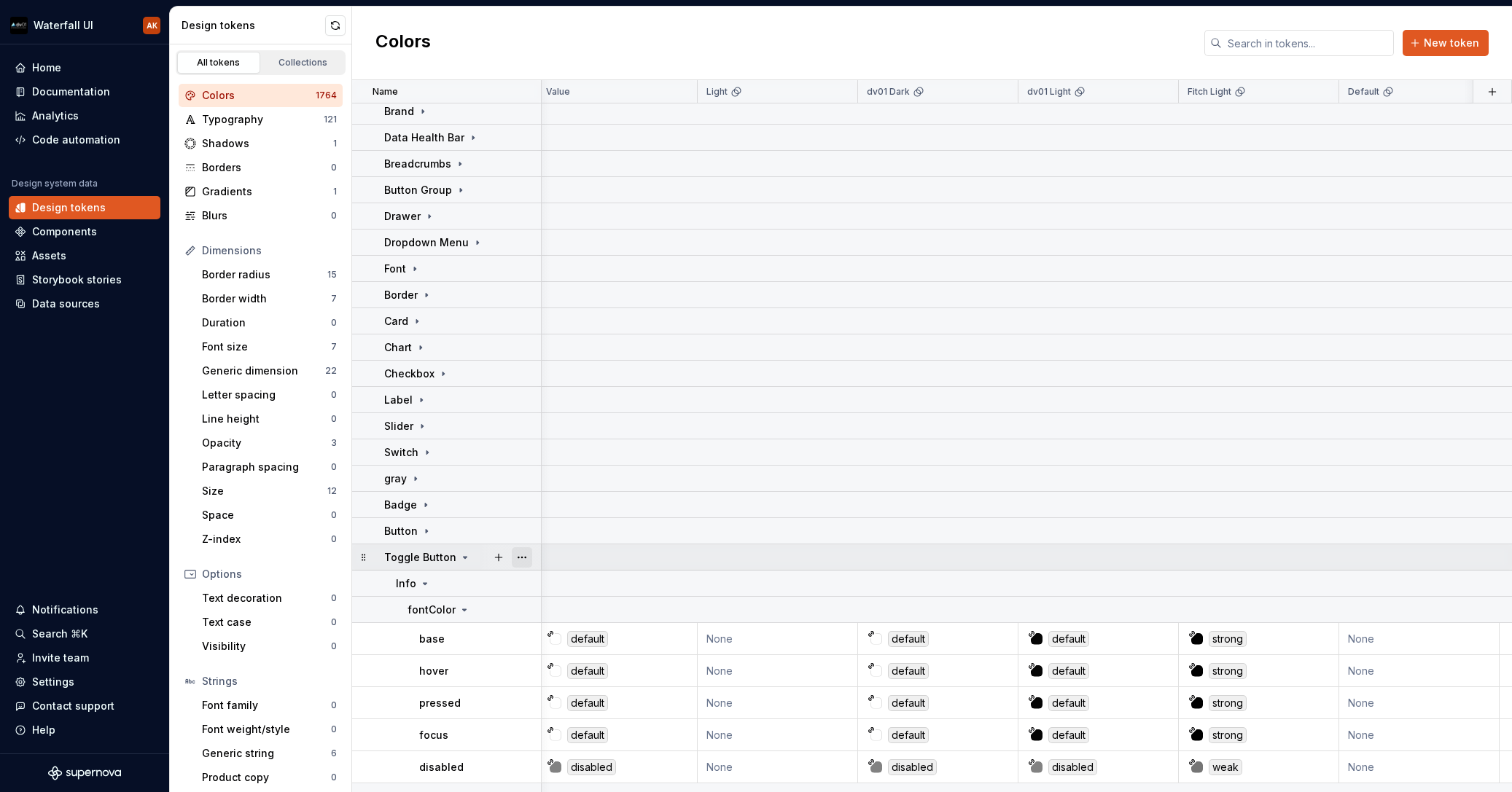
click at [524, 558] on button "button" at bounding box center [522, 557] width 20 height 20
click at [454, 557] on html "Waterfall UI AK Home Documentation Analytics Code automation Design system data…" at bounding box center [756, 396] width 1512 height 792
click at [463, 557] on icon at bounding box center [465, 557] width 4 height 1
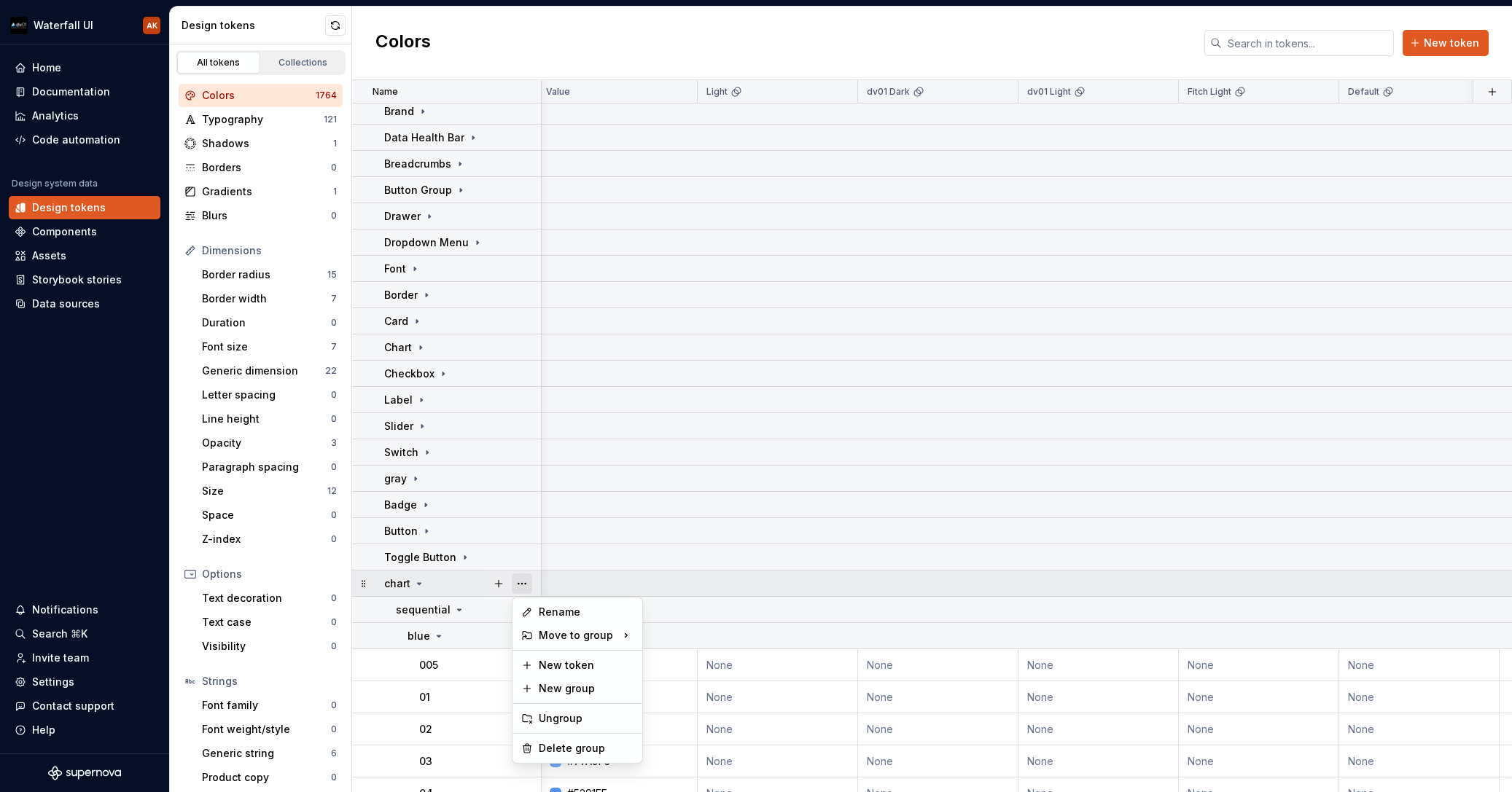
click at [529, 587] on button "button" at bounding box center [522, 584] width 20 height 20
click at [428, 583] on html "Waterfall UI AK Home Documentation Analytics Code automation Design system data…" at bounding box center [756, 396] width 1512 height 792
click at [421, 583] on icon at bounding box center [420, 584] width 12 height 12
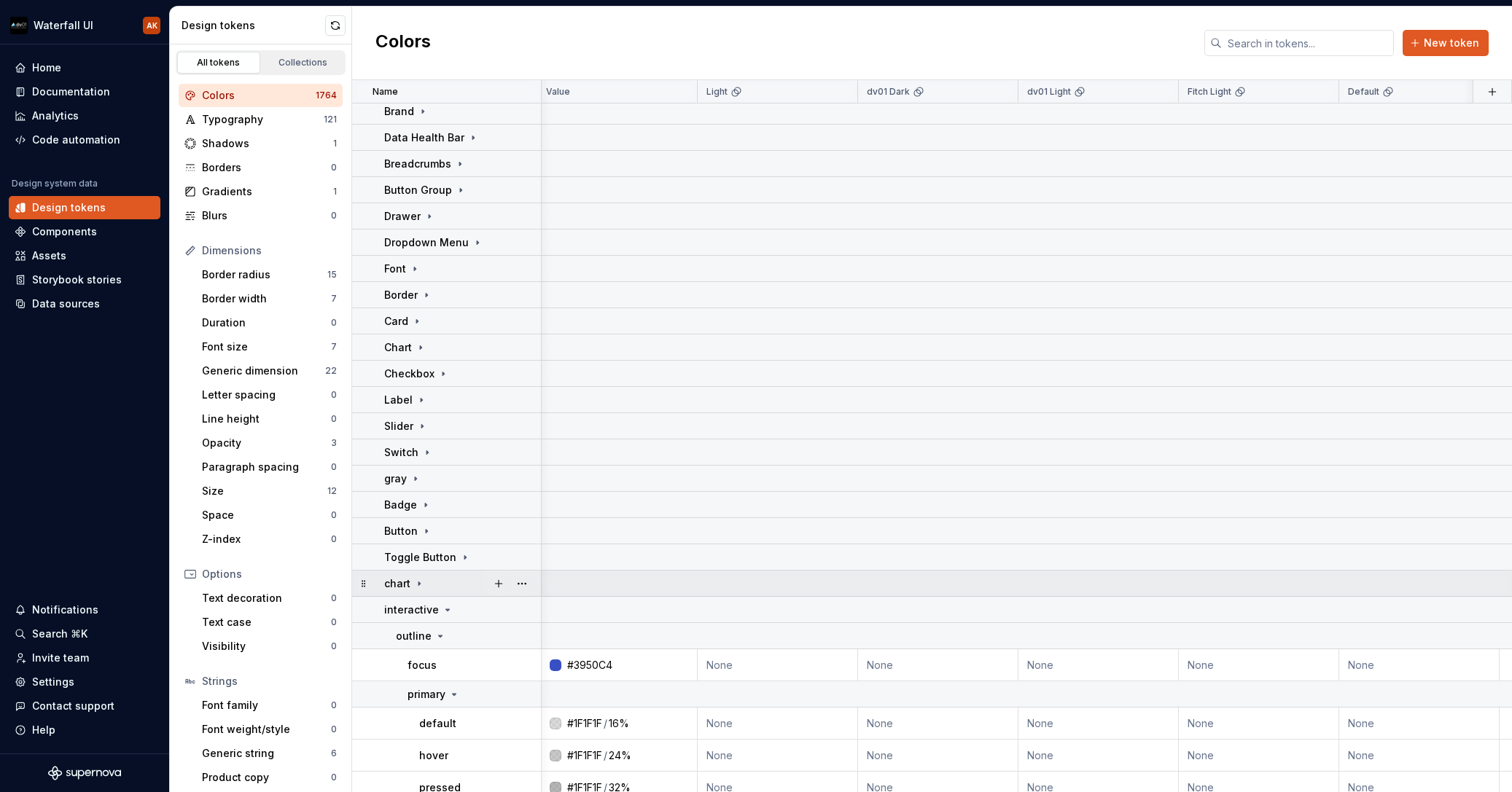
scroll to position [600, 4]
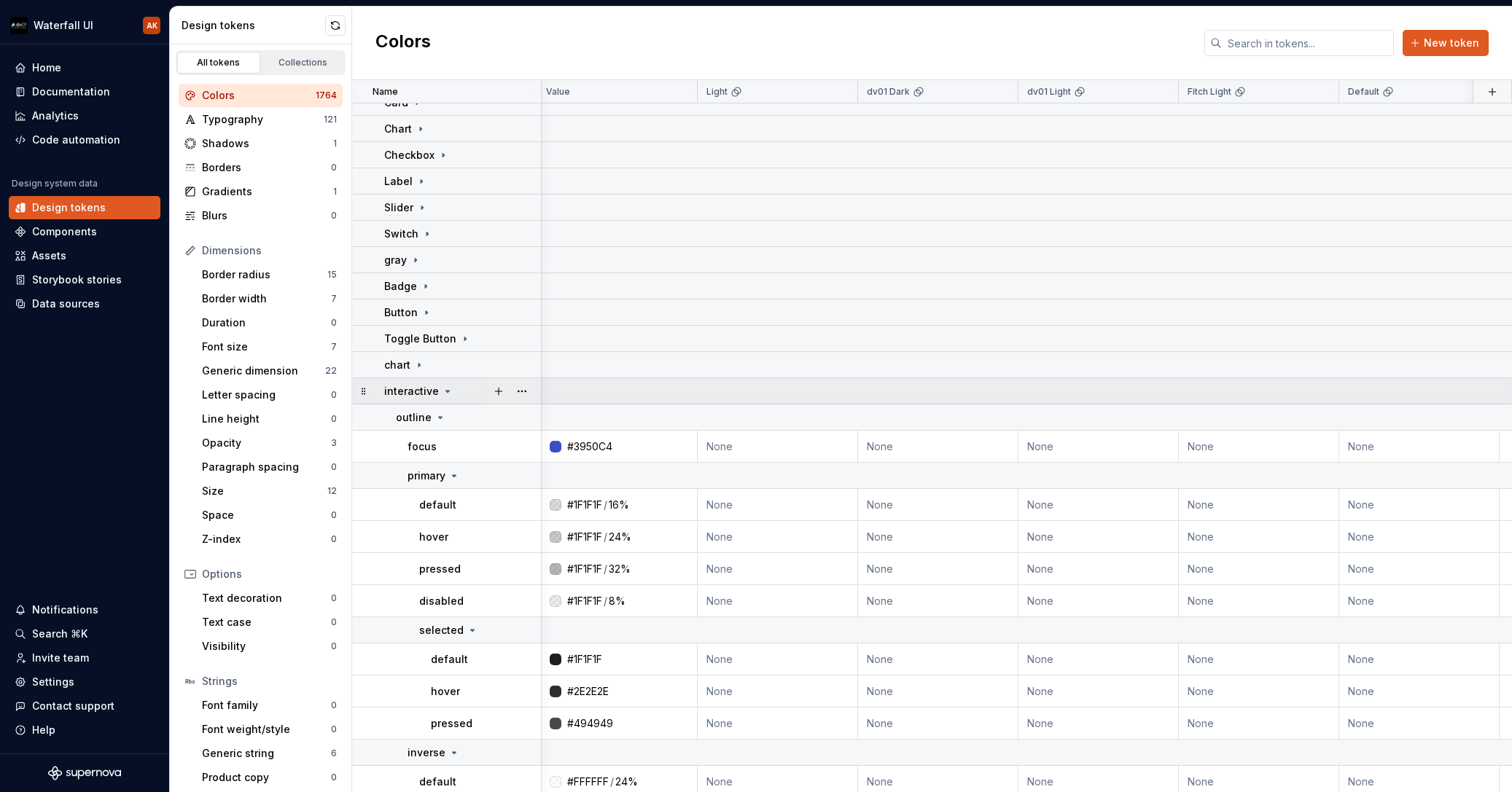
click at [447, 393] on icon at bounding box center [448, 392] width 12 height 12
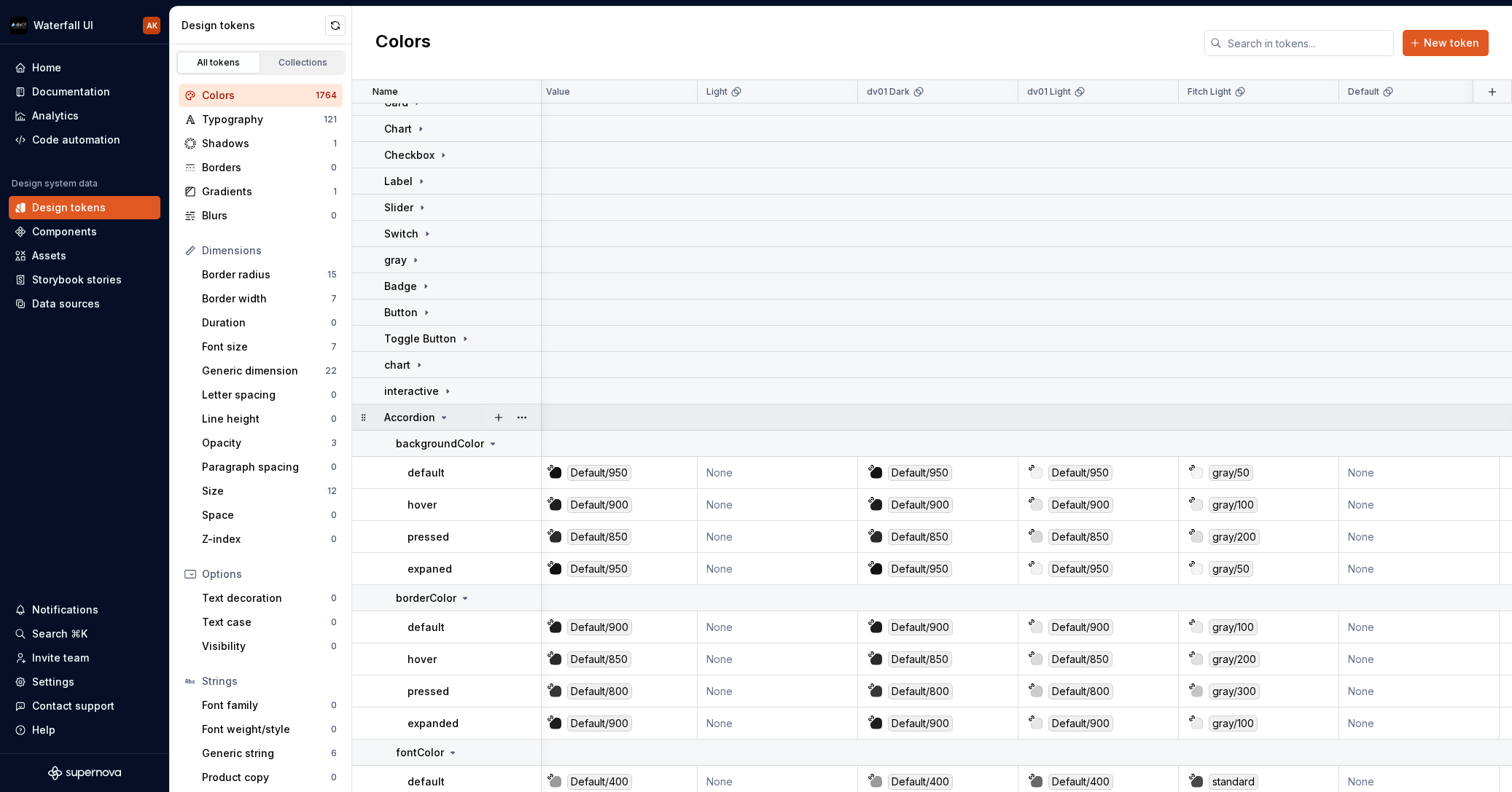
click at [443, 417] on icon at bounding box center [445, 416] width 4 height 1
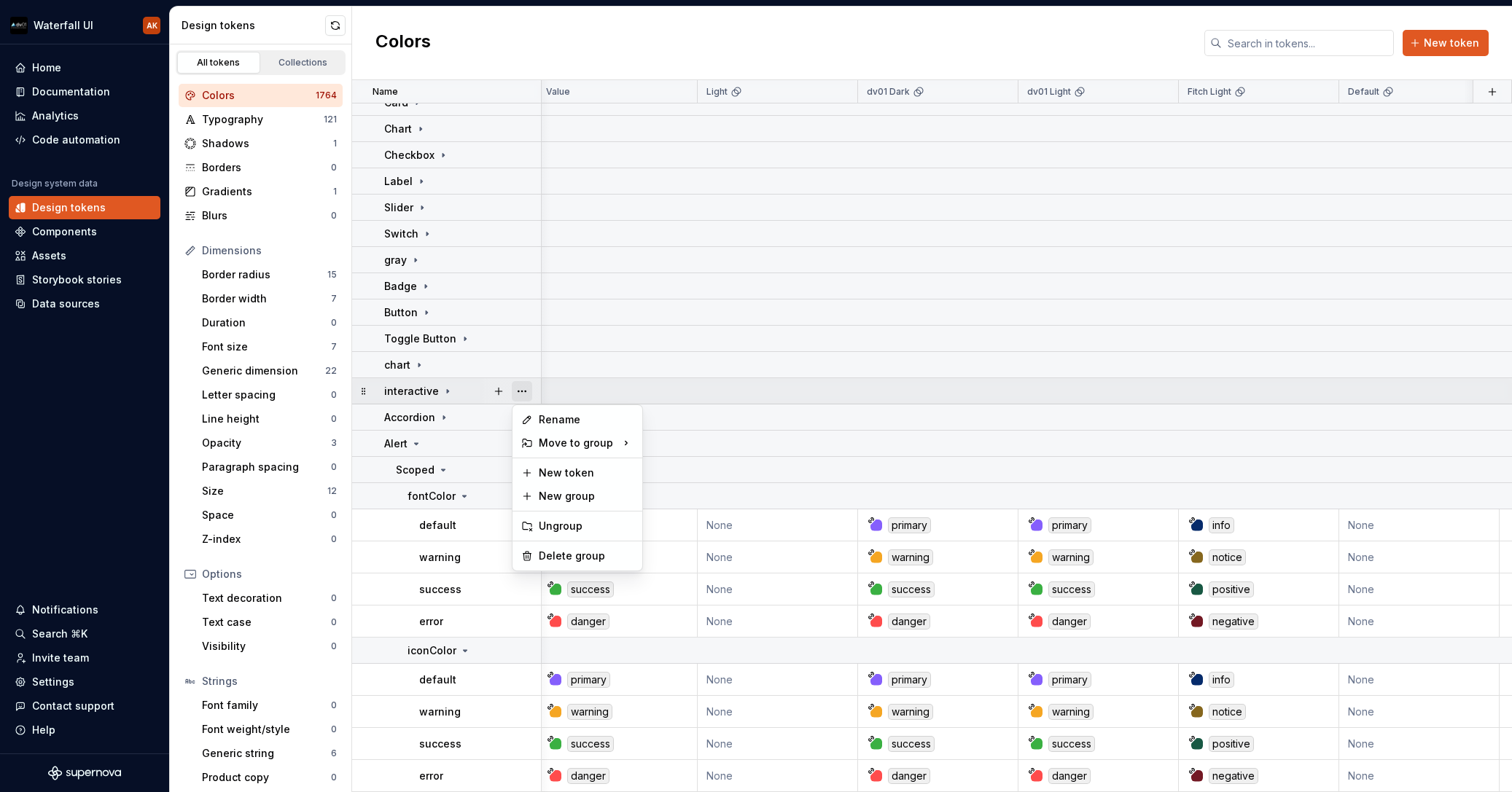
click at [524, 393] on button "button" at bounding box center [522, 392] width 20 height 20
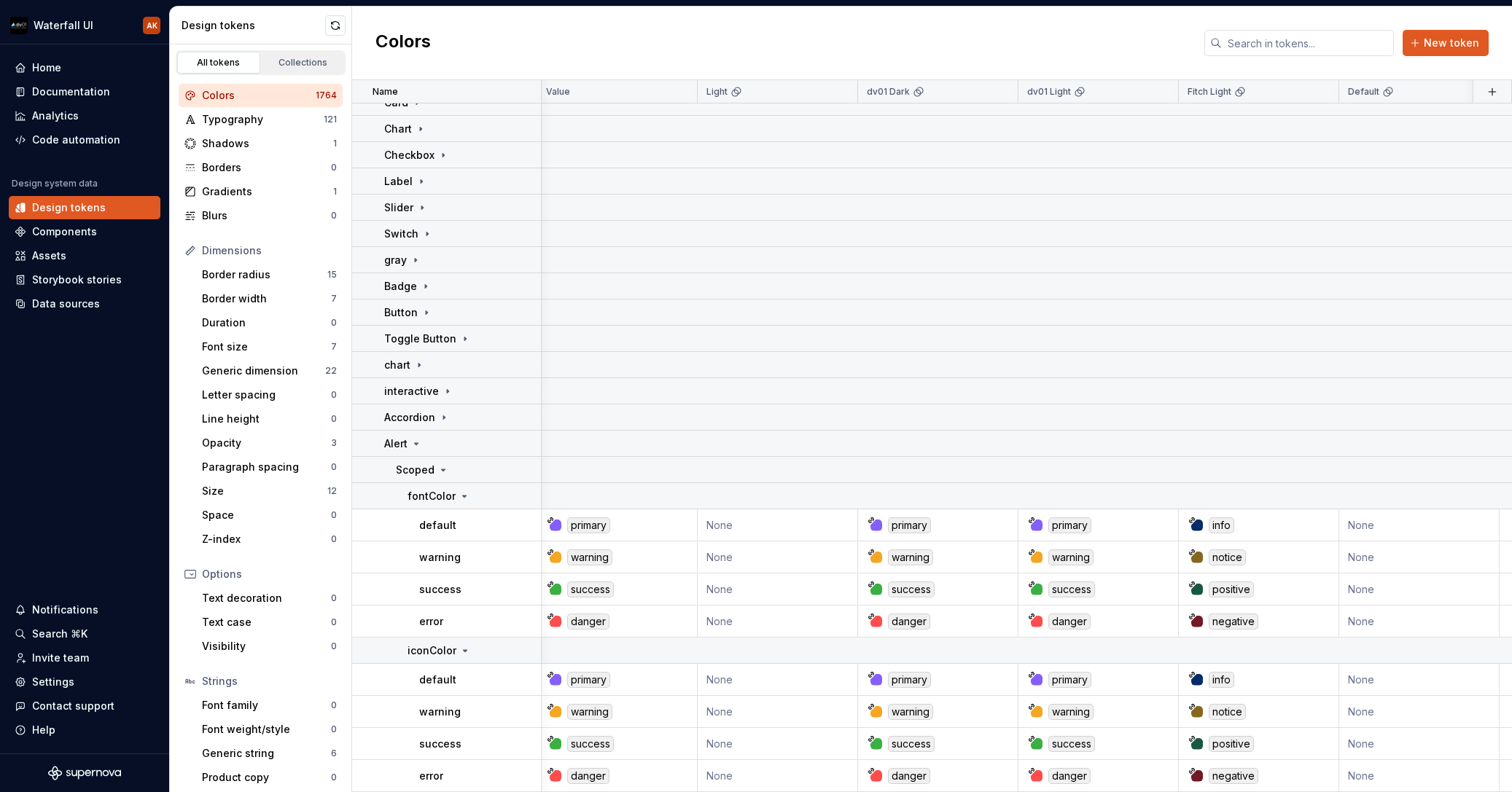
click at [469, 418] on html "Waterfall UI AK Home Documentation Analytics Code automation Design system data…" at bounding box center [756, 396] width 1512 height 792
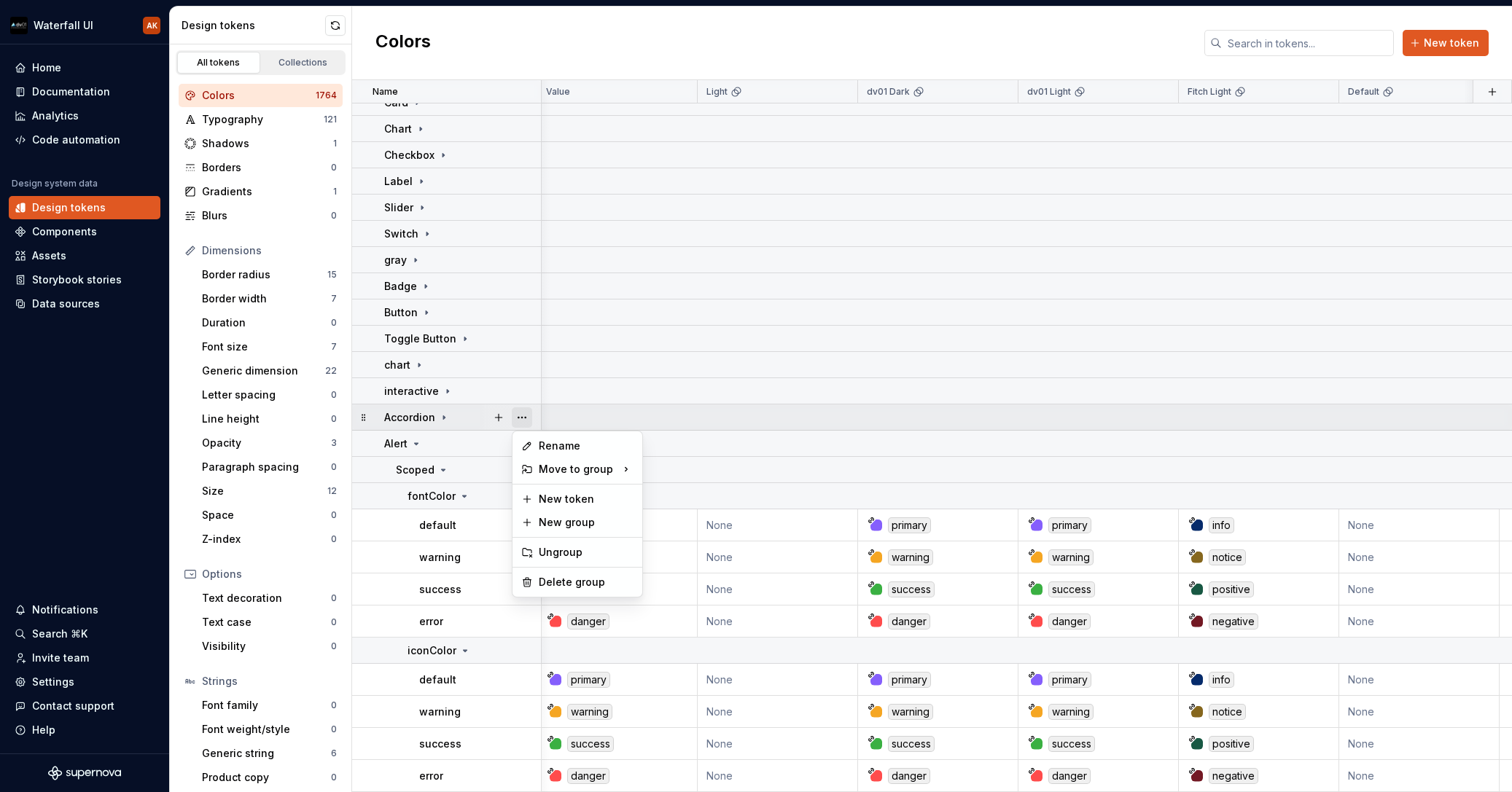
click at [523, 418] on button "button" at bounding box center [522, 417] width 20 height 20
click at [461, 443] on html "Waterfall UI AK Home Documentation Analytics Code automation Design system data…" at bounding box center [756, 396] width 1512 height 792
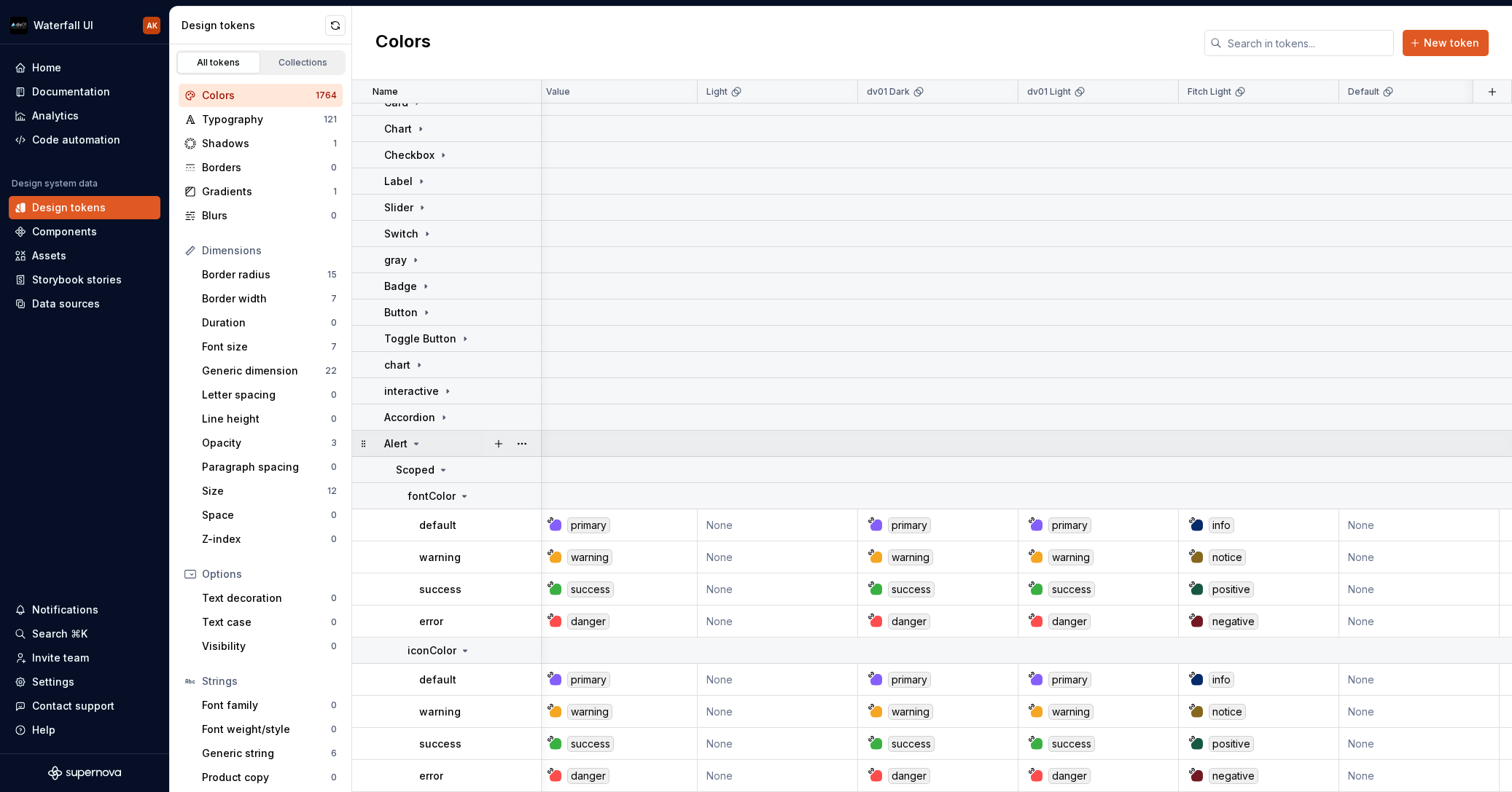
click at [471, 442] on div "Alert" at bounding box center [462, 443] width 156 height 15
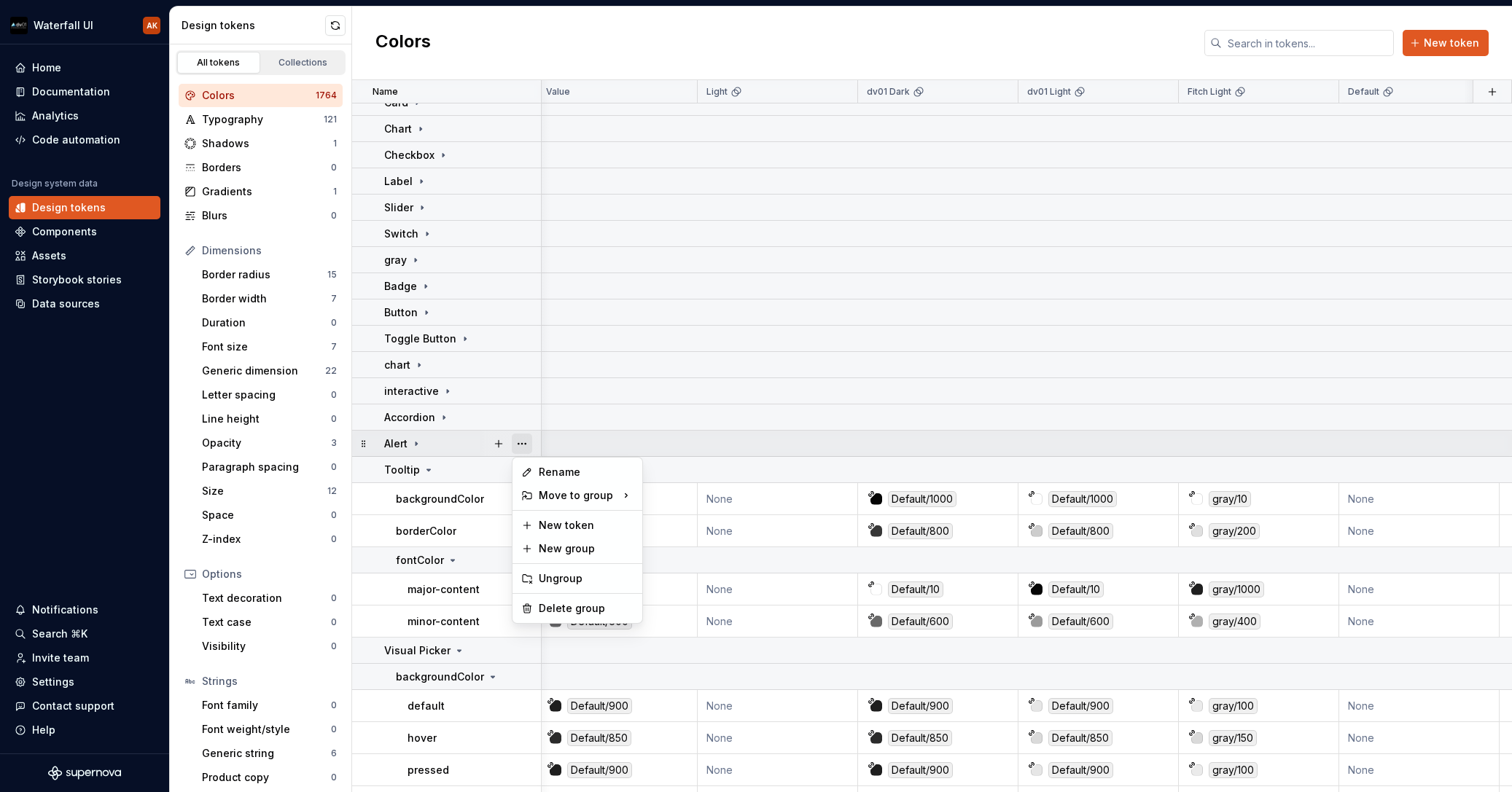
click at [522, 444] on button "button" at bounding box center [522, 443] width 20 height 20
drag, startPoint x: 450, startPoint y: 471, endPoint x: 463, endPoint y: 472, distance: 13.0
click at [450, 471] on html "Waterfall UI AK Home Documentation Analytics Code automation Design system data…" at bounding box center [756, 396] width 1512 height 792
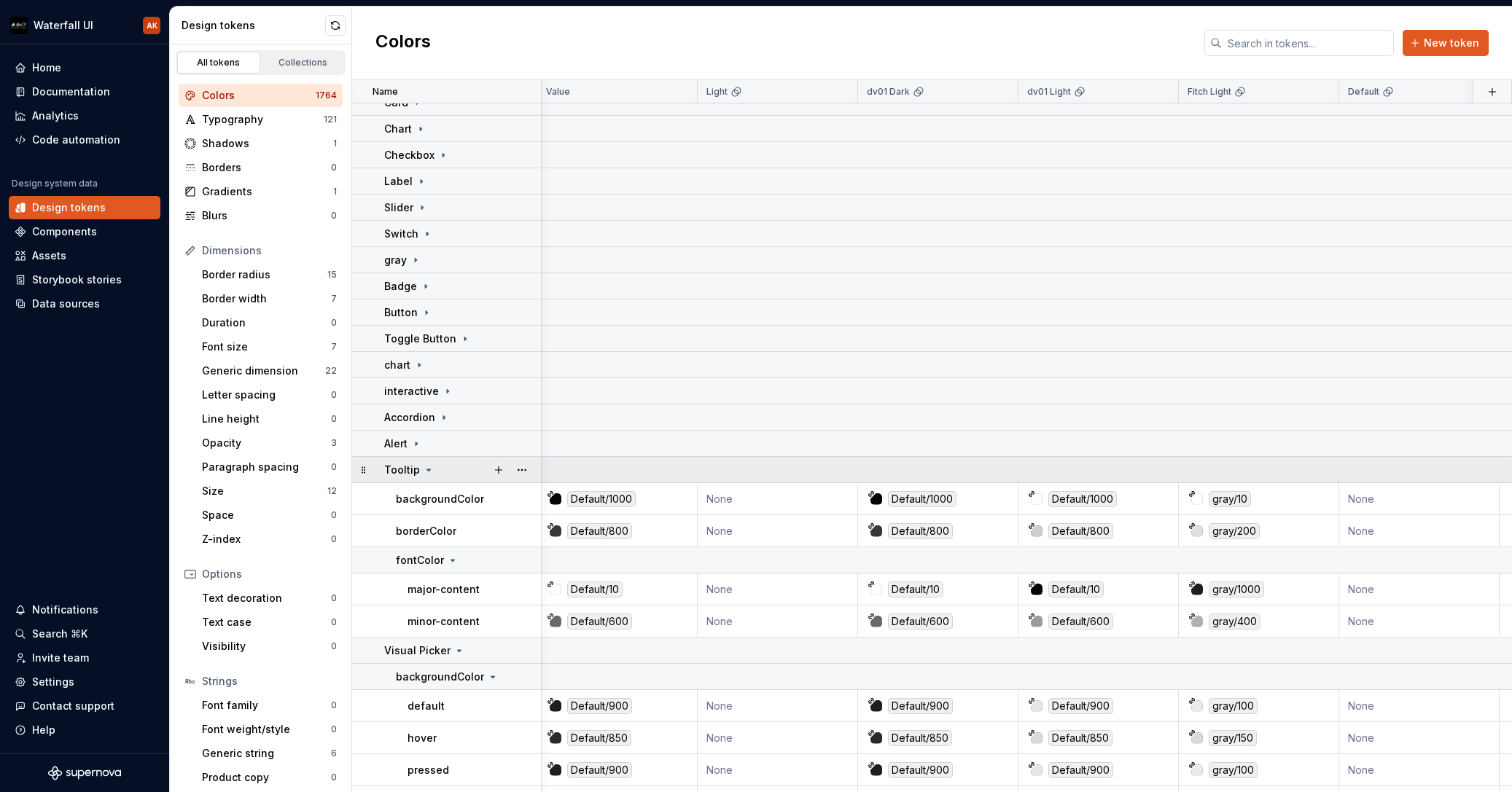
click at [470, 472] on div "Tooltip" at bounding box center [462, 470] width 156 height 15
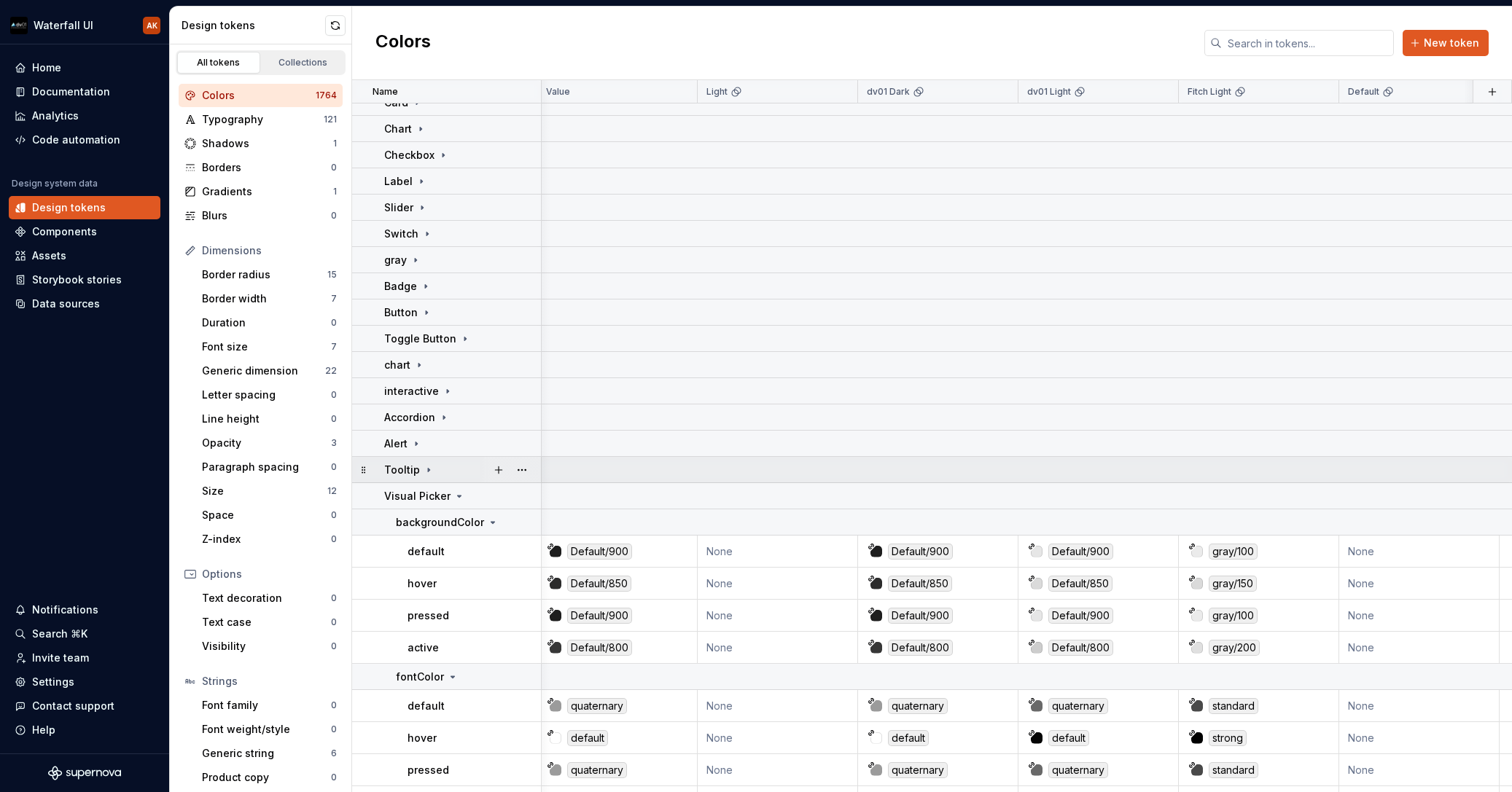
click at [525, 470] on div at bounding box center [509, 470] width 61 height 26
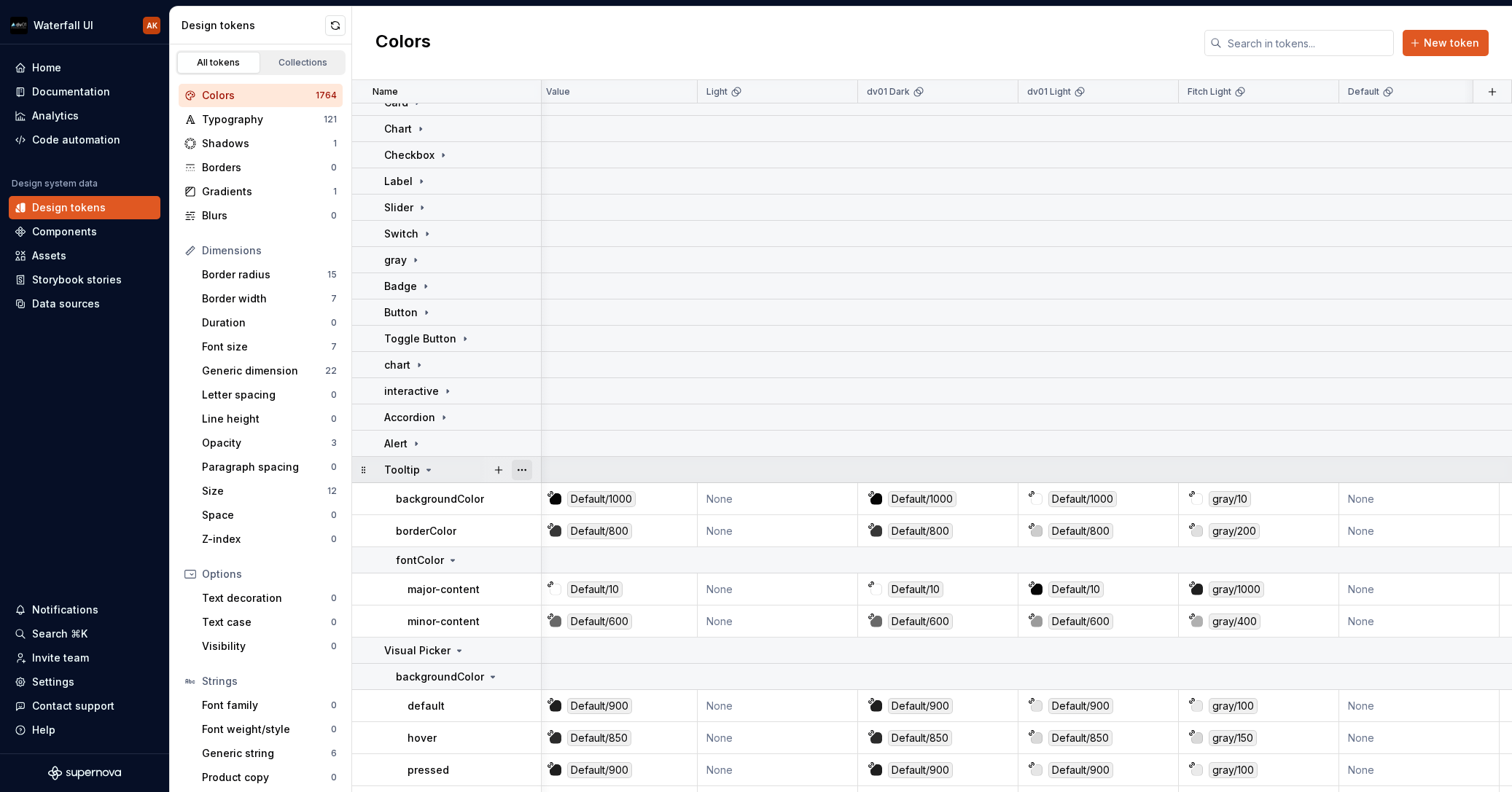
click at [525, 468] on button "button" at bounding box center [522, 470] width 20 height 20
click at [456, 467] on html "Waterfall UI AK Home Documentation Analytics Code automation Design system data…" at bounding box center [756, 396] width 1512 height 792
click at [462, 471] on div "Tooltip" at bounding box center [462, 470] width 156 height 15
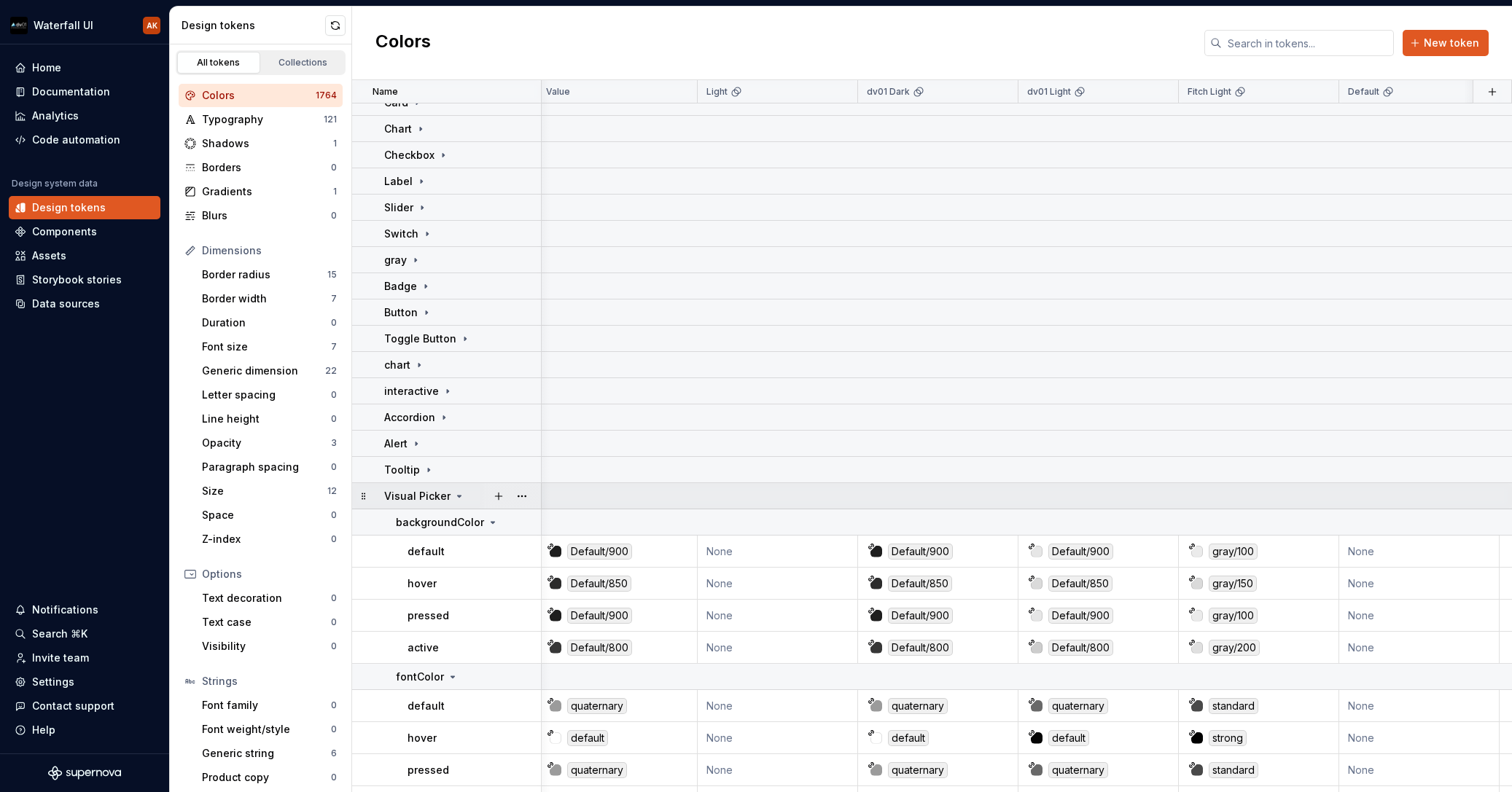
click at [473, 498] on div "Visual Picker" at bounding box center [462, 496] width 156 height 15
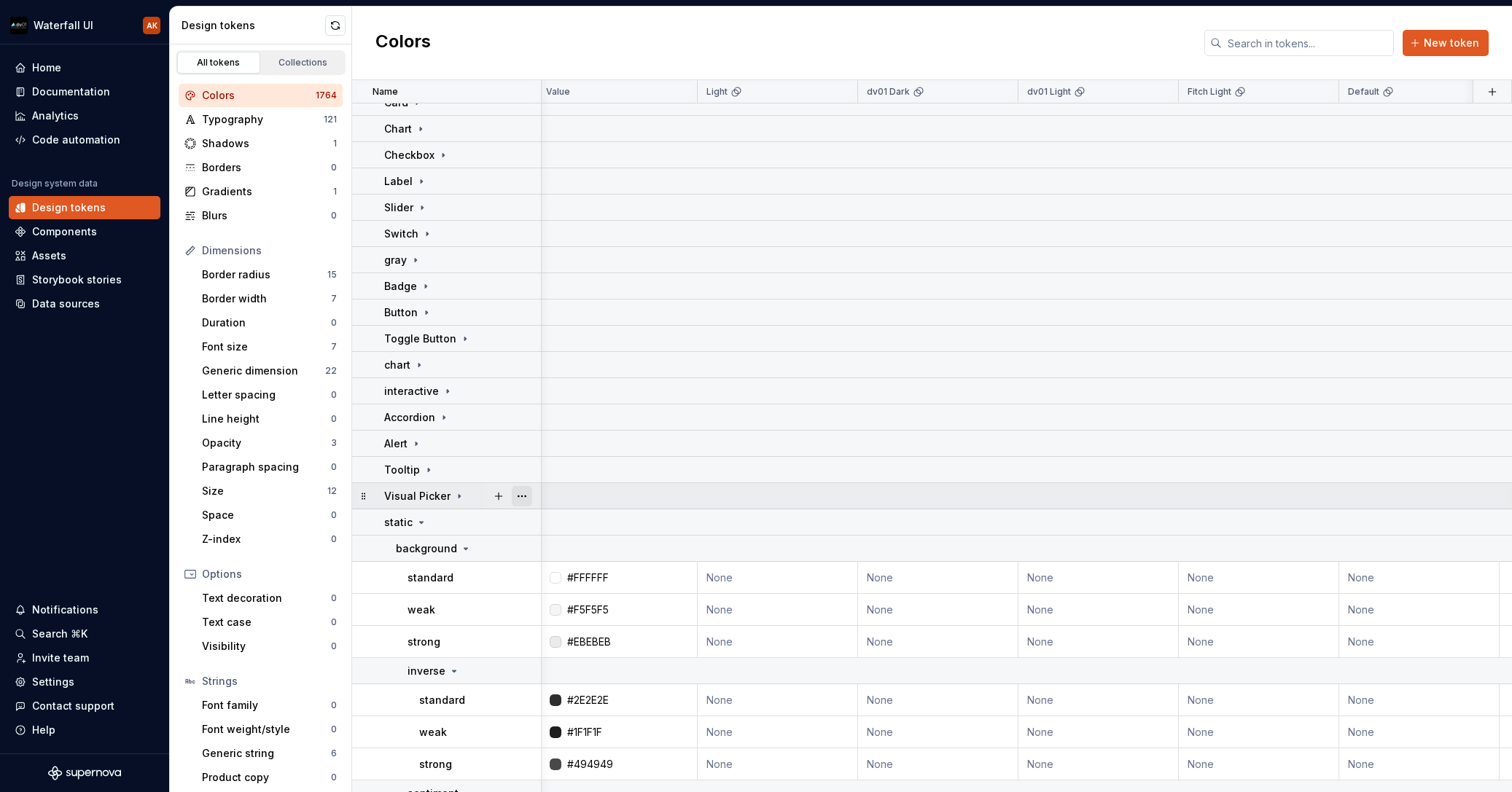
click at [518, 498] on button "button" at bounding box center [522, 496] width 20 height 20
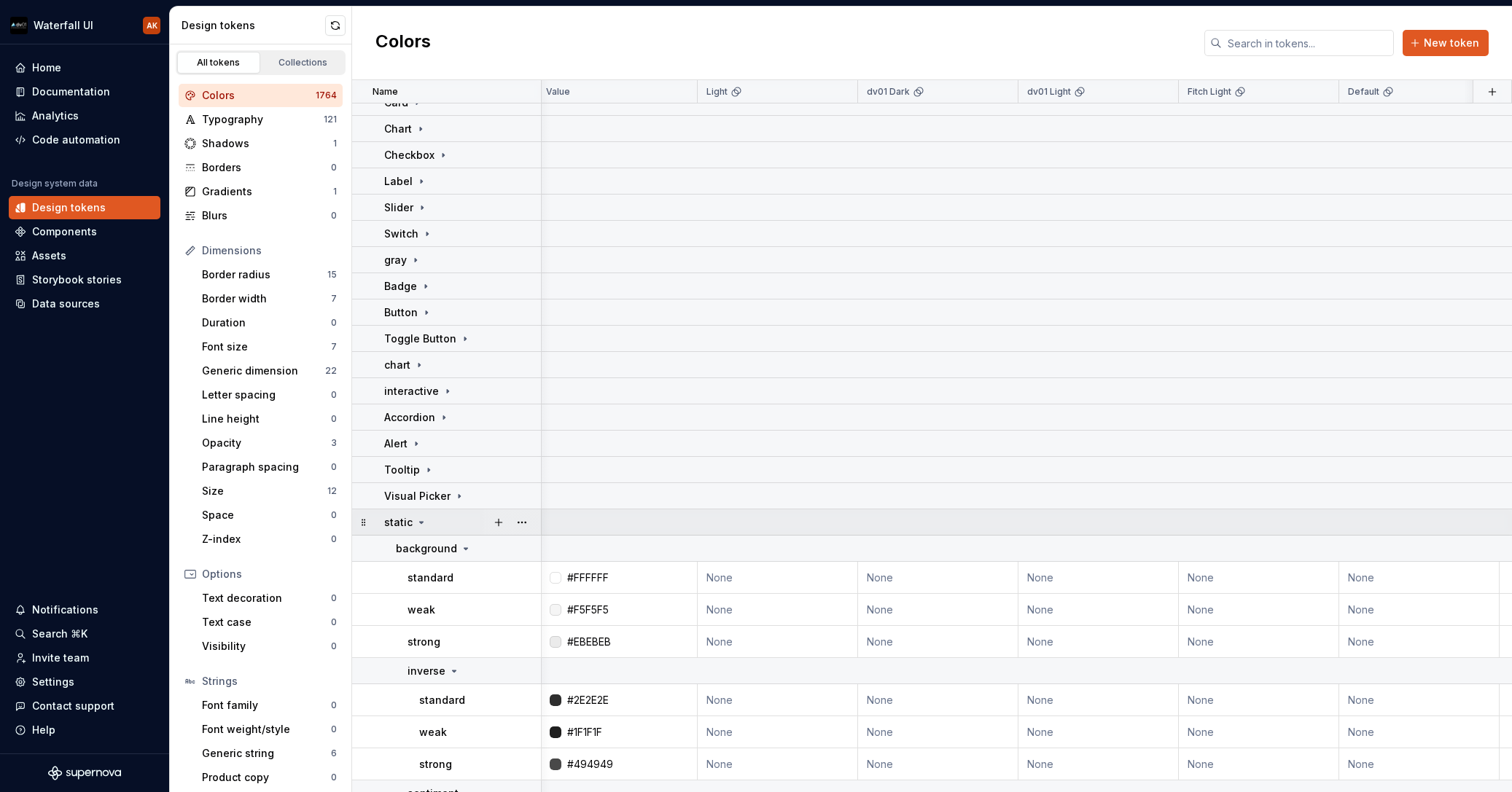
click at [454, 524] on html "Waterfall UI AK Home Documentation Analytics Code automation Design system data…" at bounding box center [756, 396] width 1512 height 792
click at [455, 524] on div "static" at bounding box center [462, 522] width 156 height 15
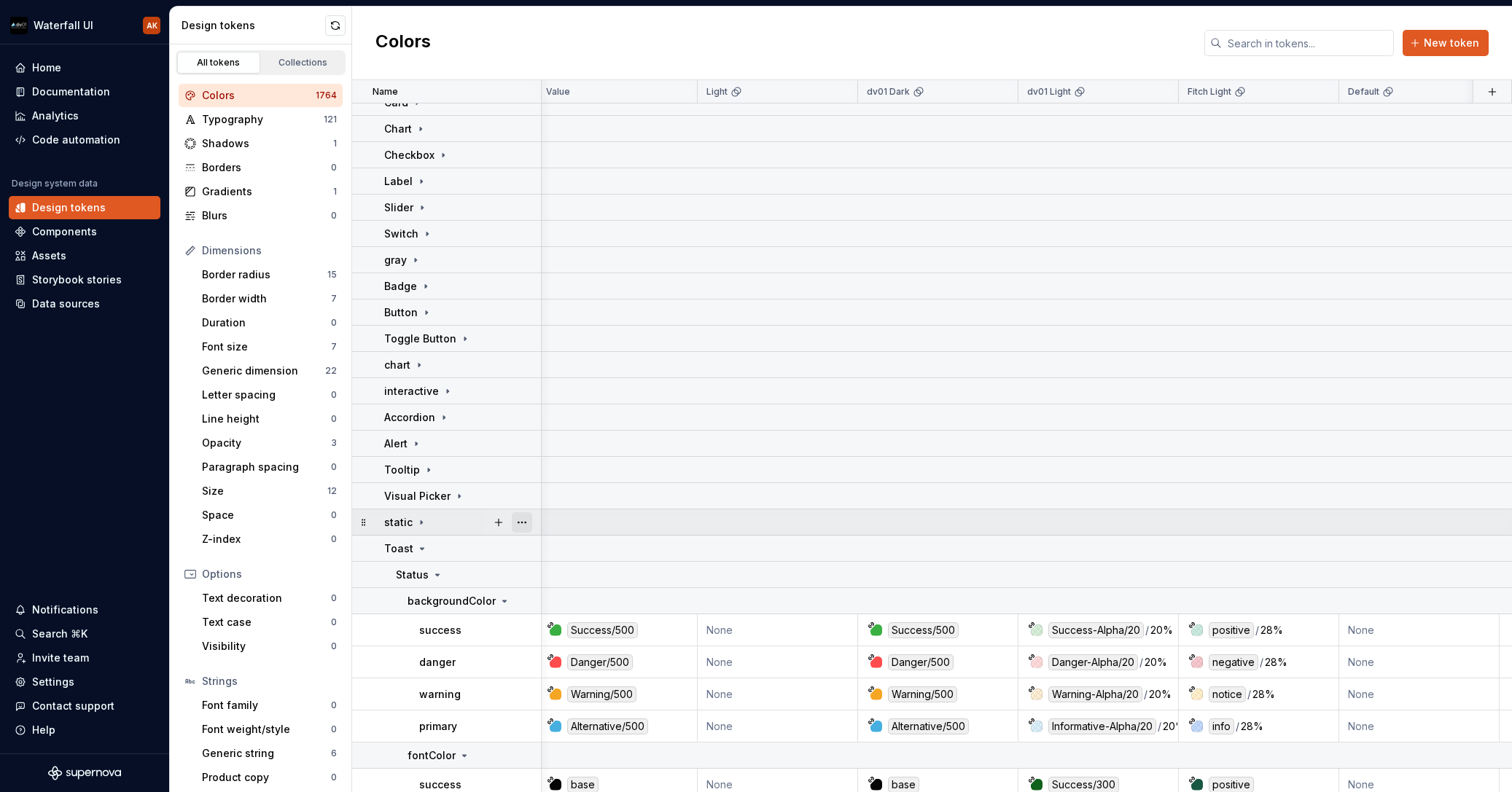
click at [529, 520] on button "button" at bounding box center [522, 522] width 20 height 20
click at [449, 555] on html "Waterfall UI AK Home Documentation Analytics Code automation Design system data…" at bounding box center [756, 396] width 1512 height 792
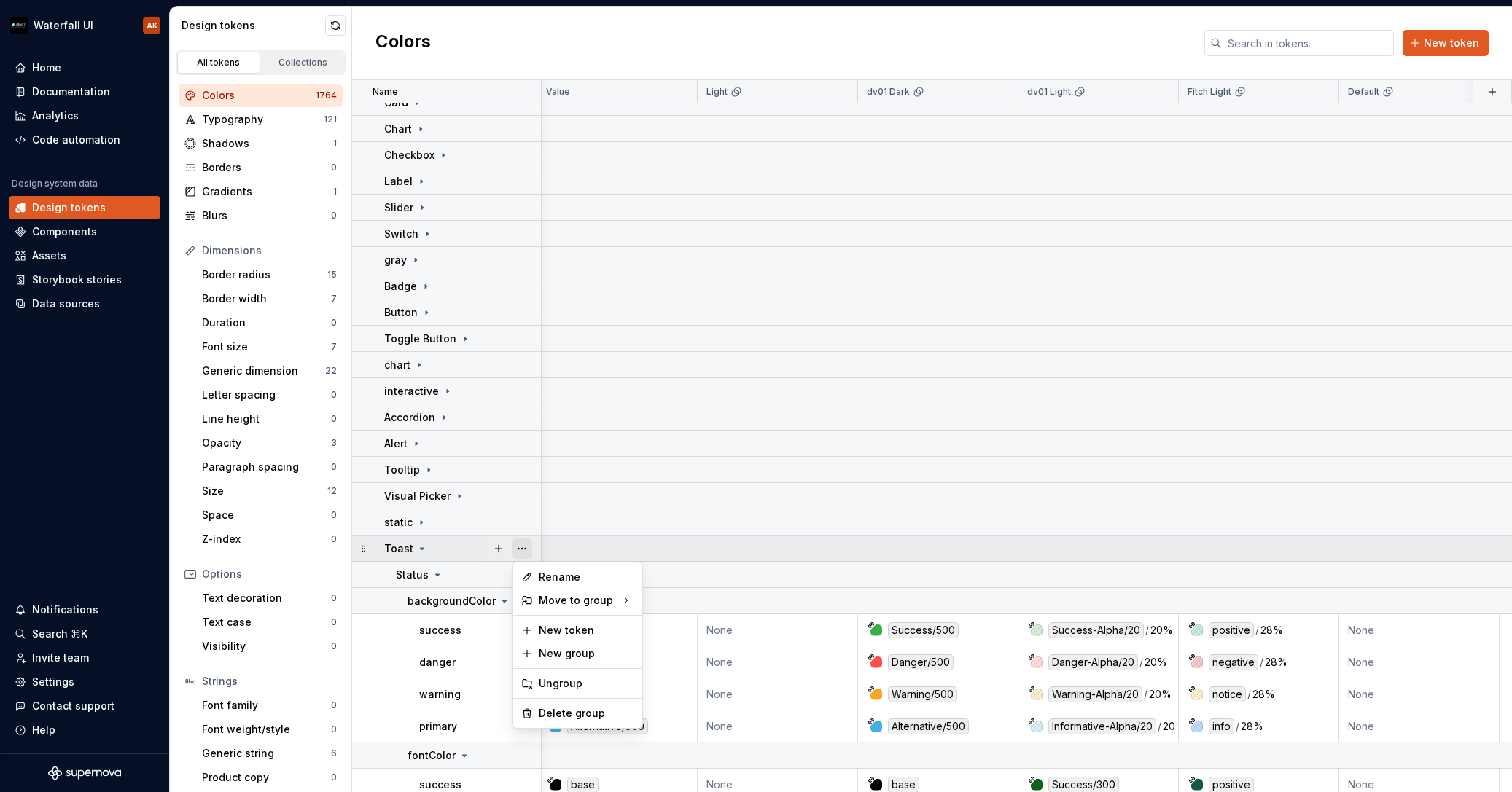
click at [517, 550] on button "button" at bounding box center [522, 549] width 20 height 20
click at [434, 558] on html "Waterfall UI AK Home Documentation Analytics Code automation Design system data…" at bounding box center [756, 396] width 1512 height 792
click at [423, 548] on icon at bounding box center [423, 549] width 12 height 12
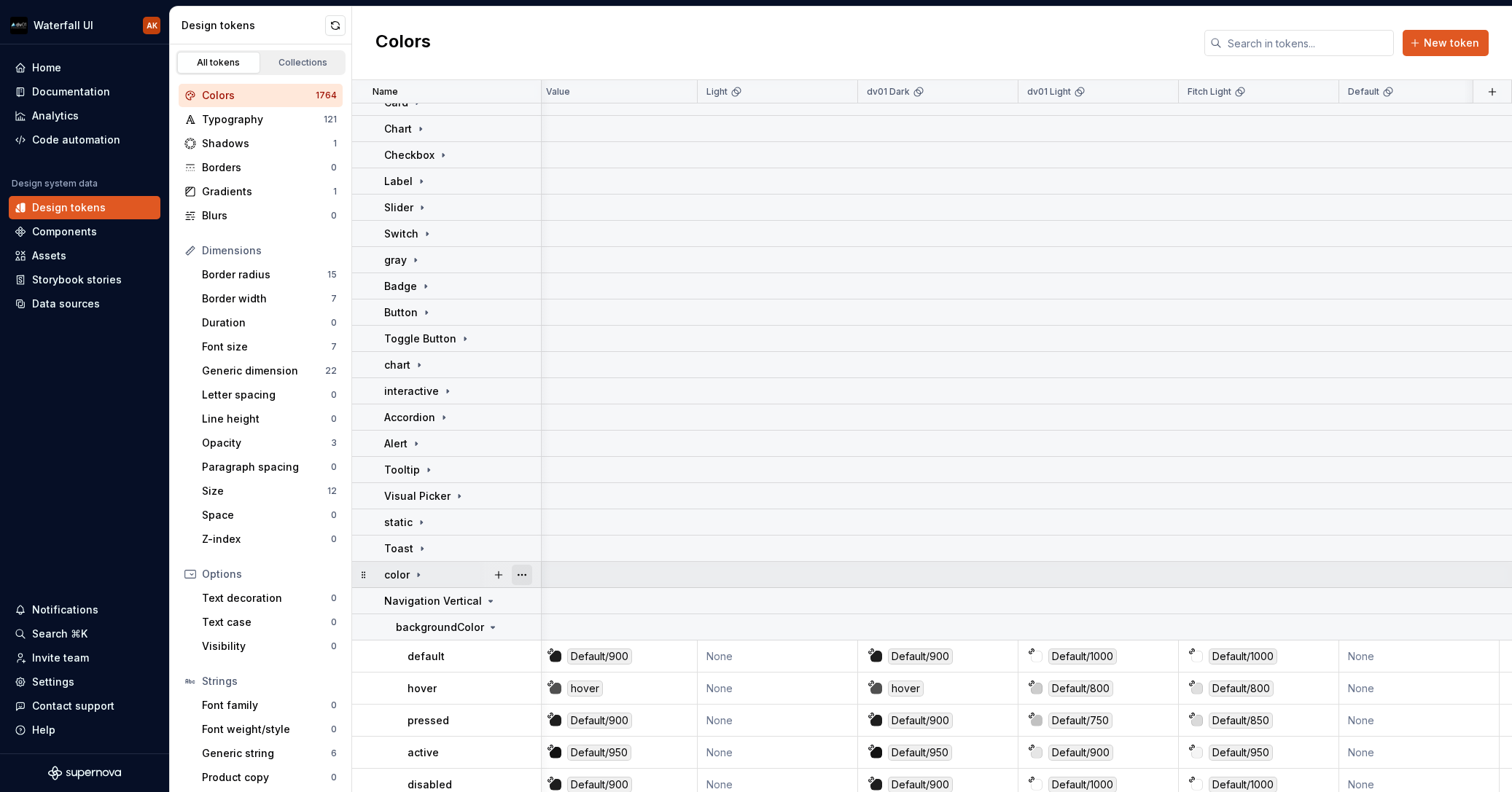
click at [517, 577] on button "button" at bounding box center [522, 575] width 20 height 20
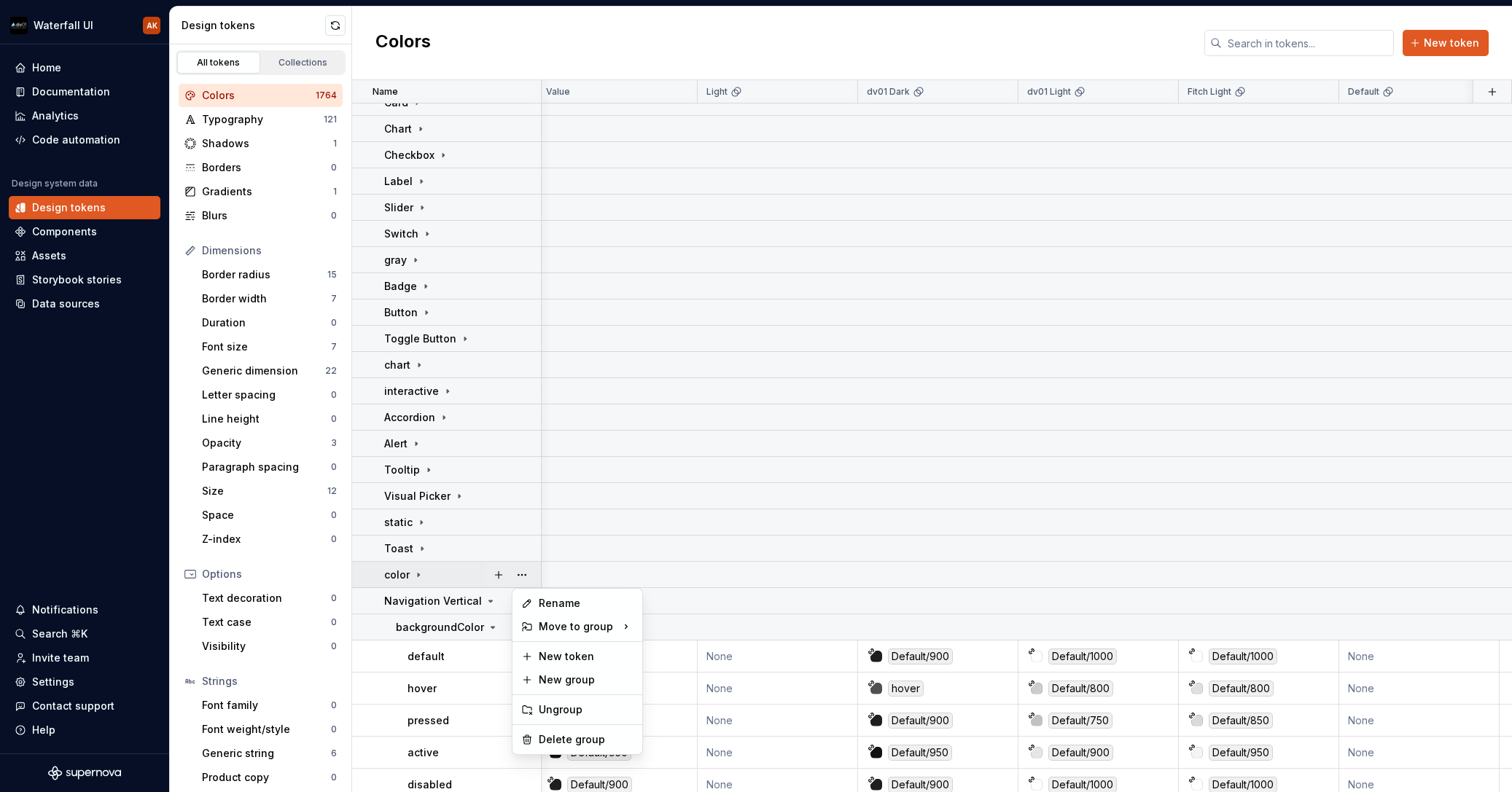
click at [428, 577] on html "Waterfall UI AK Home Documentation Analytics Code automation Design system data…" at bounding box center [756, 396] width 1512 height 792
click at [517, 602] on button "button" at bounding box center [522, 601] width 20 height 20
click at [457, 572] on html "Waterfall UI AK Home Documentation Analytics Code automation Design system data…" at bounding box center [756, 396] width 1512 height 792
click at [485, 600] on div at bounding box center [509, 601] width 61 height 26
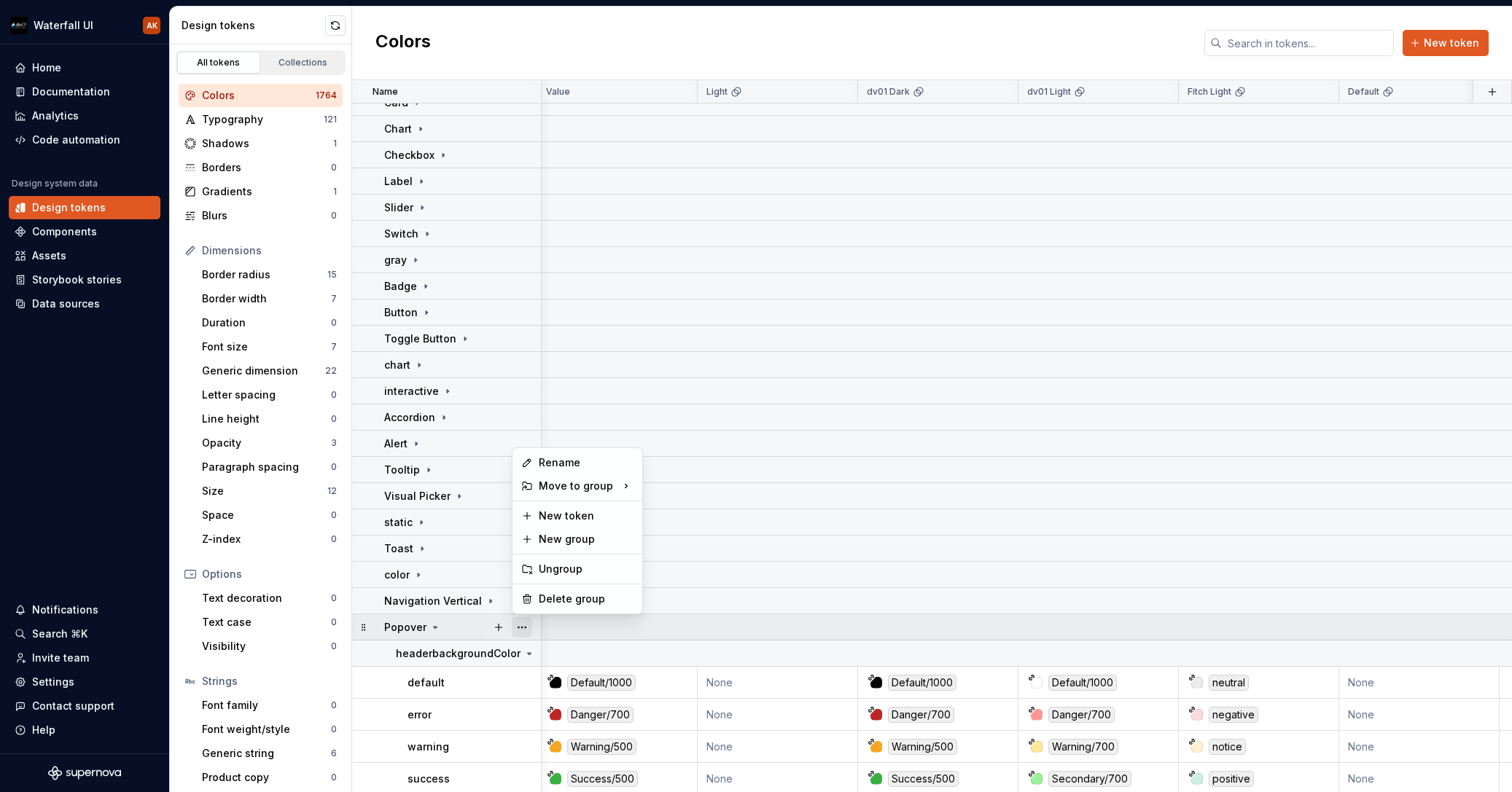
click at [520, 629] on button "button" at bounding box center [522, 628] width 20 height 20
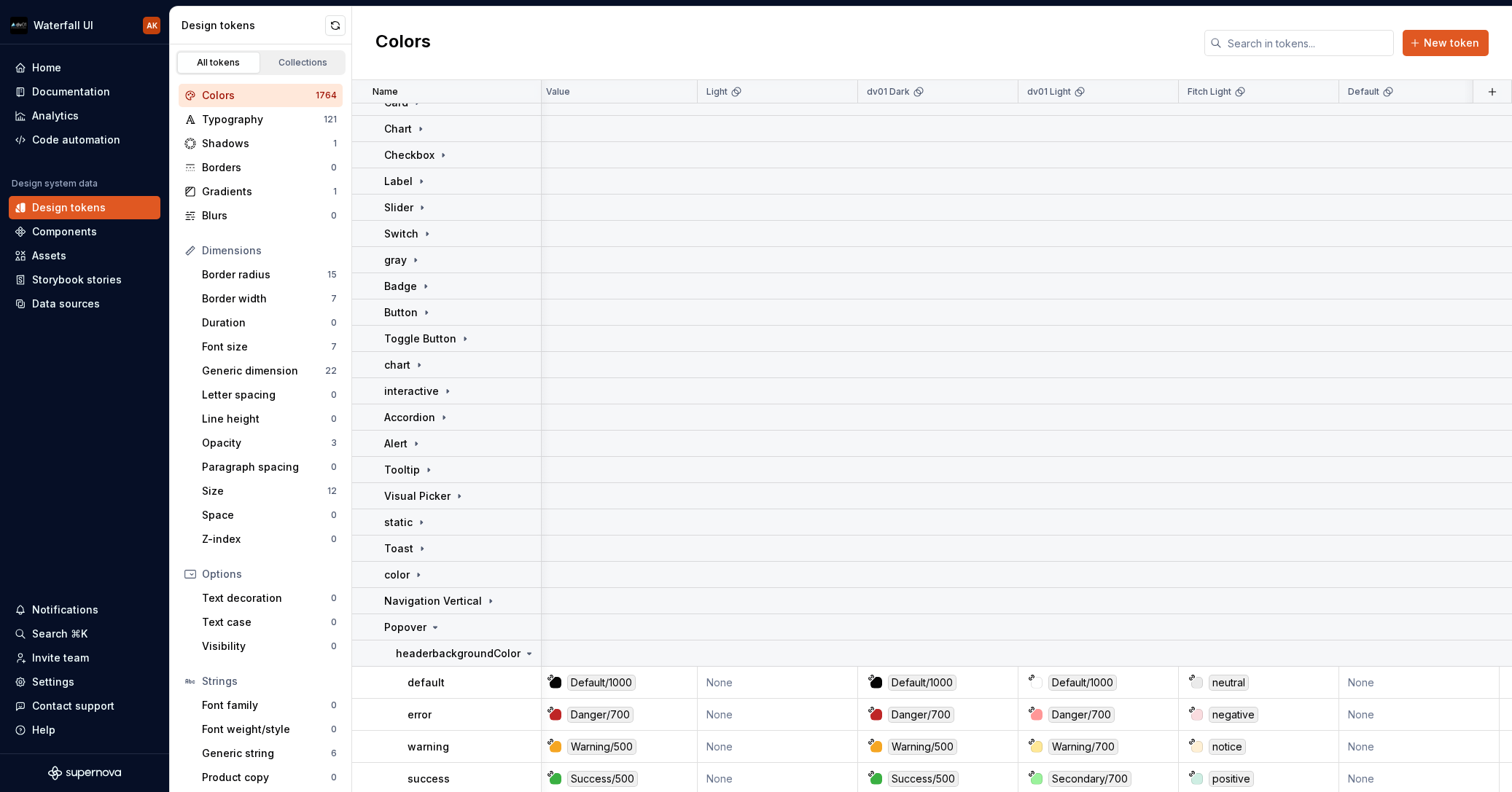
click at [434, 630] on html "Waterfall UI AK Home Documentation Analytics Code automation Design system data…" at bounding box center [756, 396] width 1512 height 792
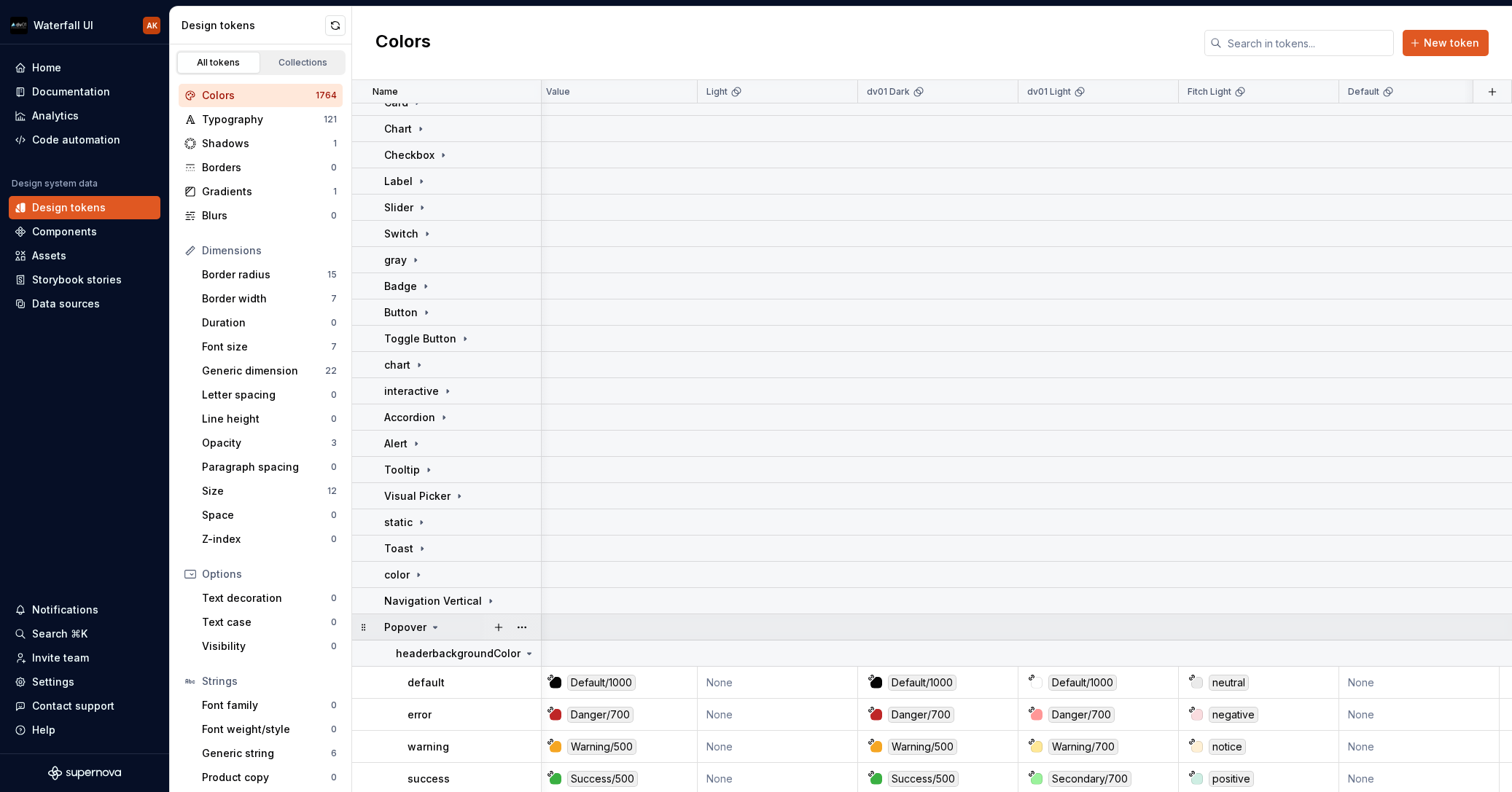
click at [434, 628] on icon at bounding box center [436, 627] width 4 height 1
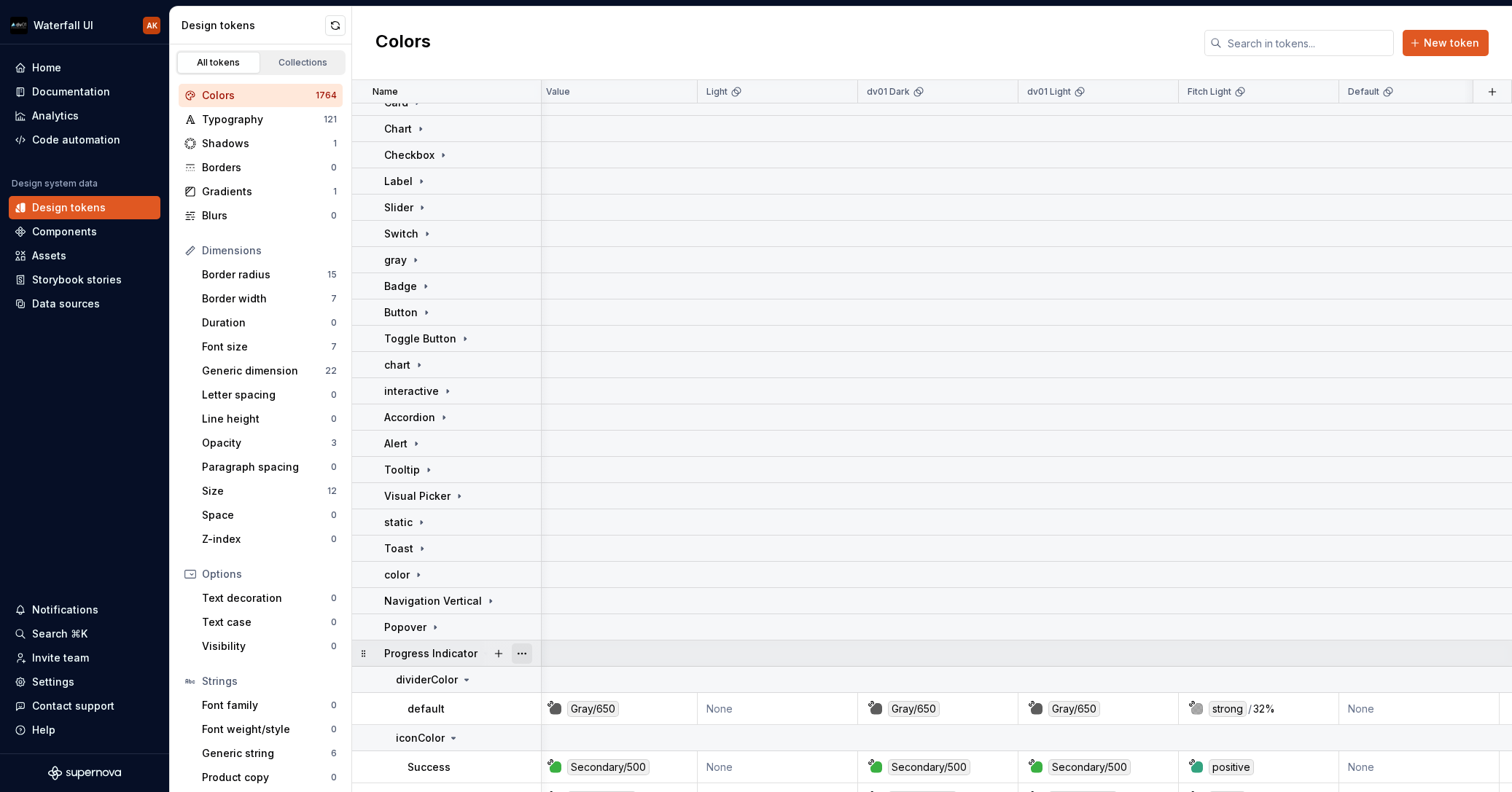
click at [519, 652] on button "button" at bounding box center [522, 654] width 20 height 20
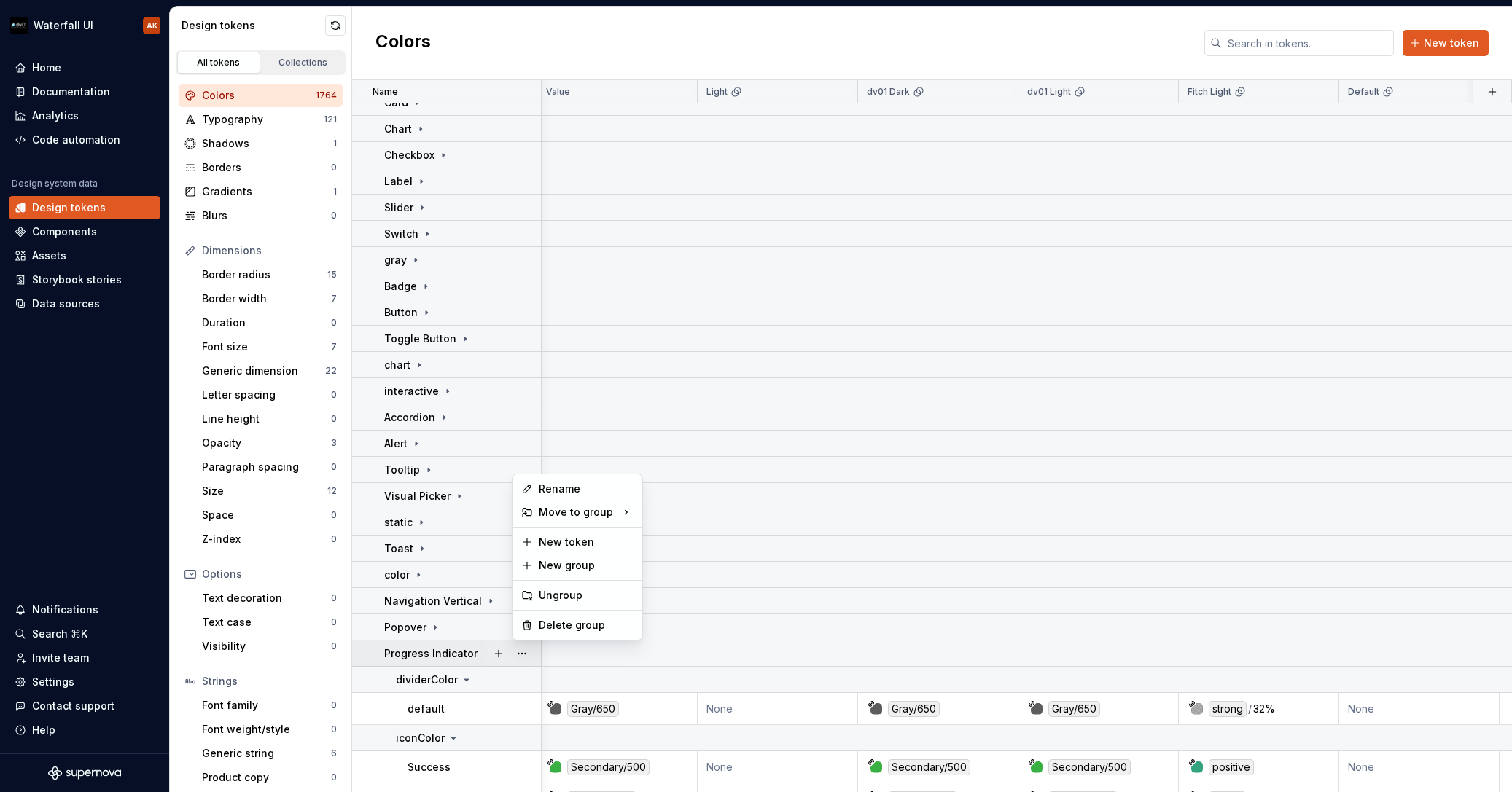
click at [460, 655] on html "Waterfall UI AK Home Documentation Analytics Code automation Design system data…" at bounding box center [756, 396] width 1512 height 792
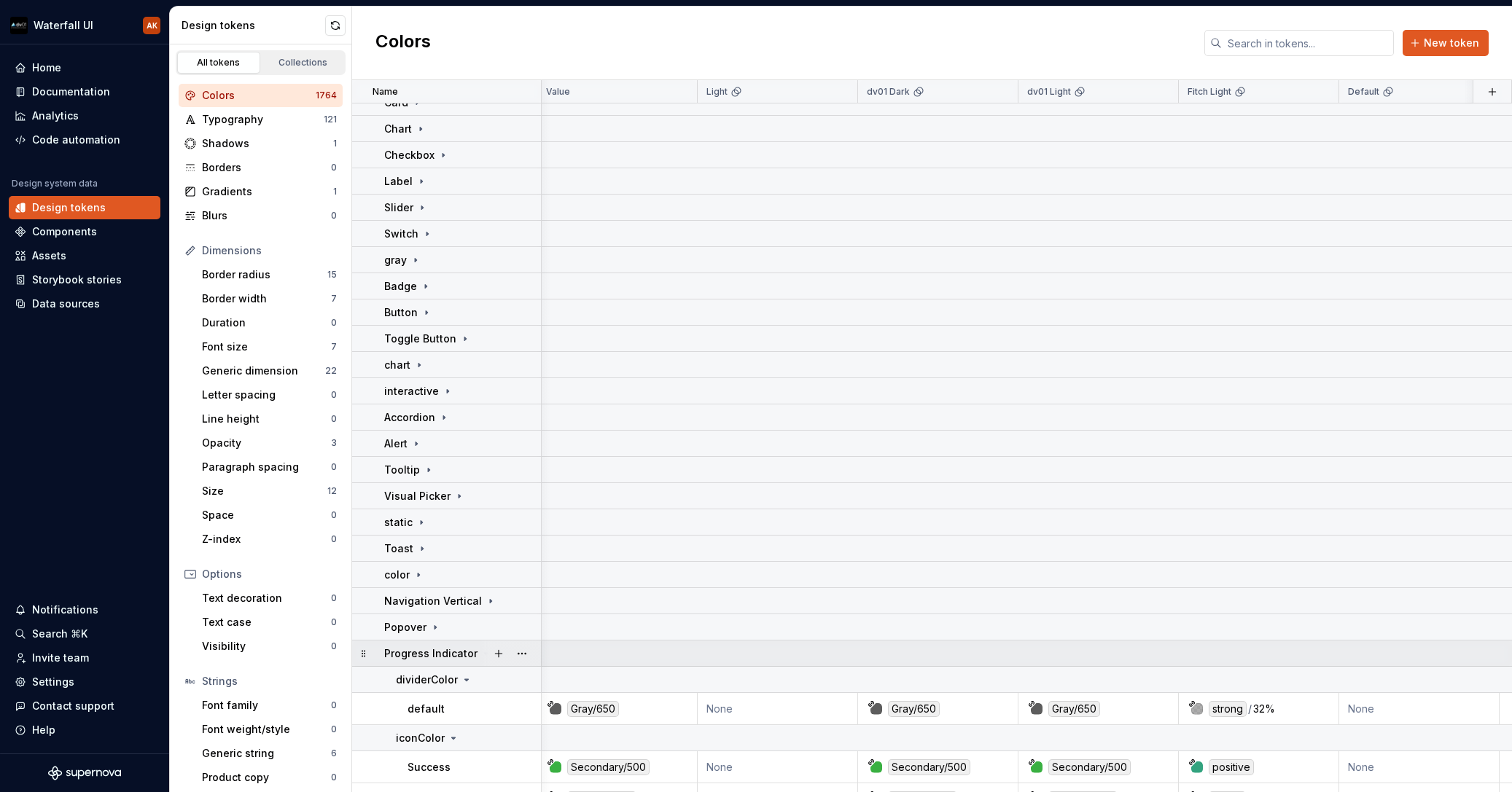
click at [481, 655] on div at bounding box center [509, 654] width 61 height 26
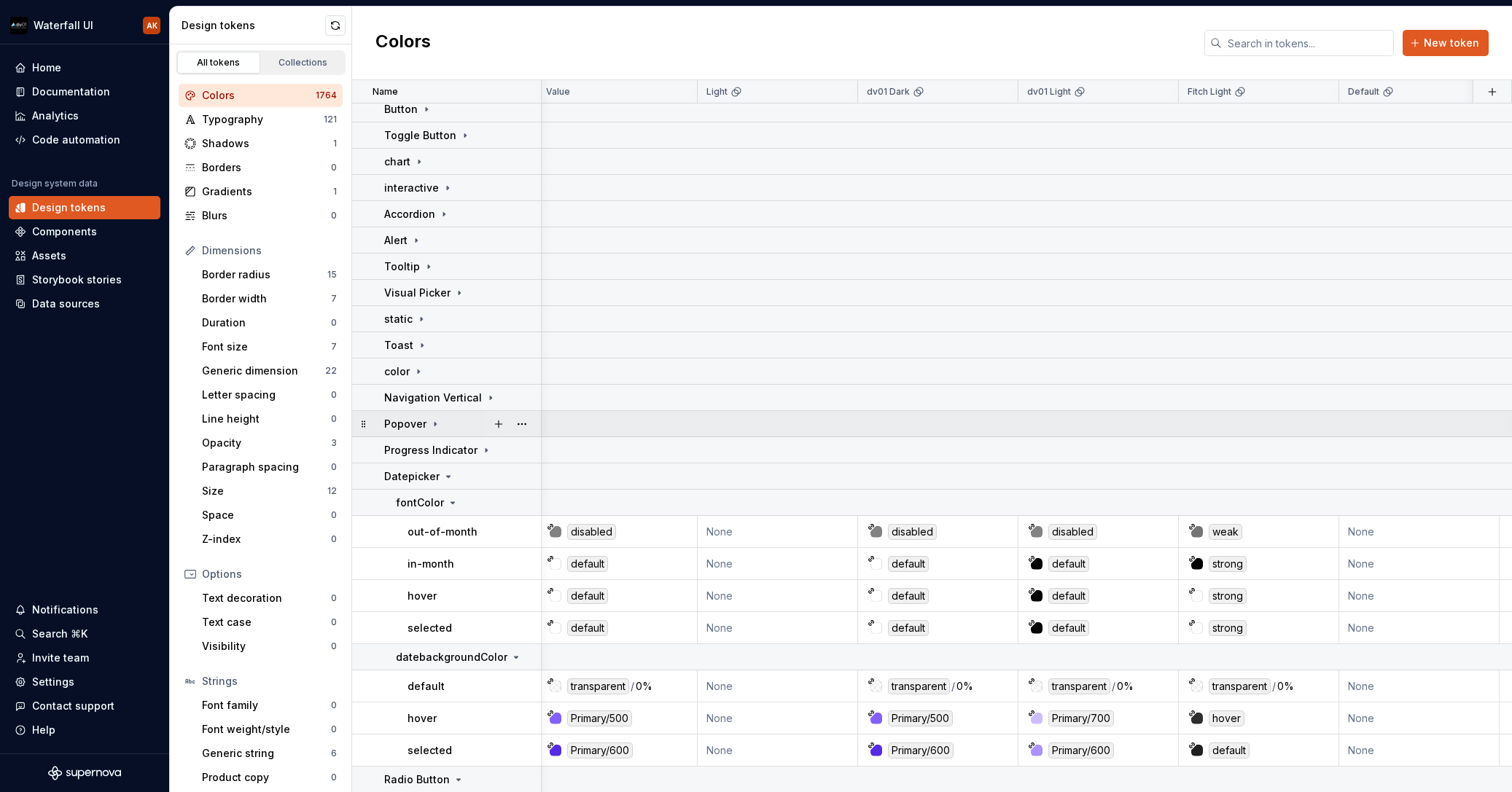
scroll to position [803, 4]
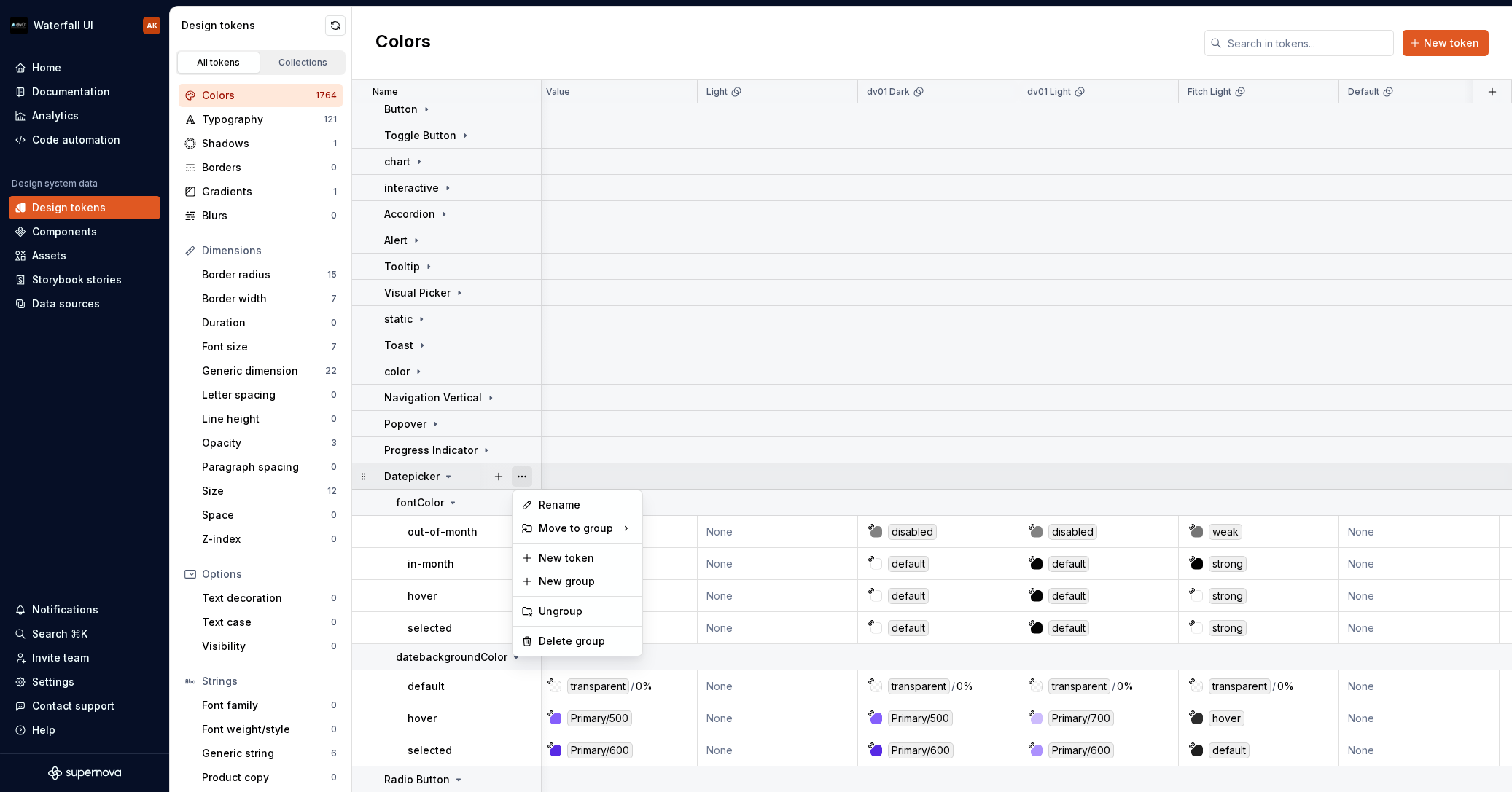
click at [524, 476] on button "button" at bounding box center [522, 476] width 20 height 20
click at [453, 476] on html "Waterfall UI AK Home Documentation Analytics Code automation Design system data…" at bounding box center [756, 396] width 1512 height 792
click at [443, 476] on icon at bounding box center [449, 477] width 12 height 12
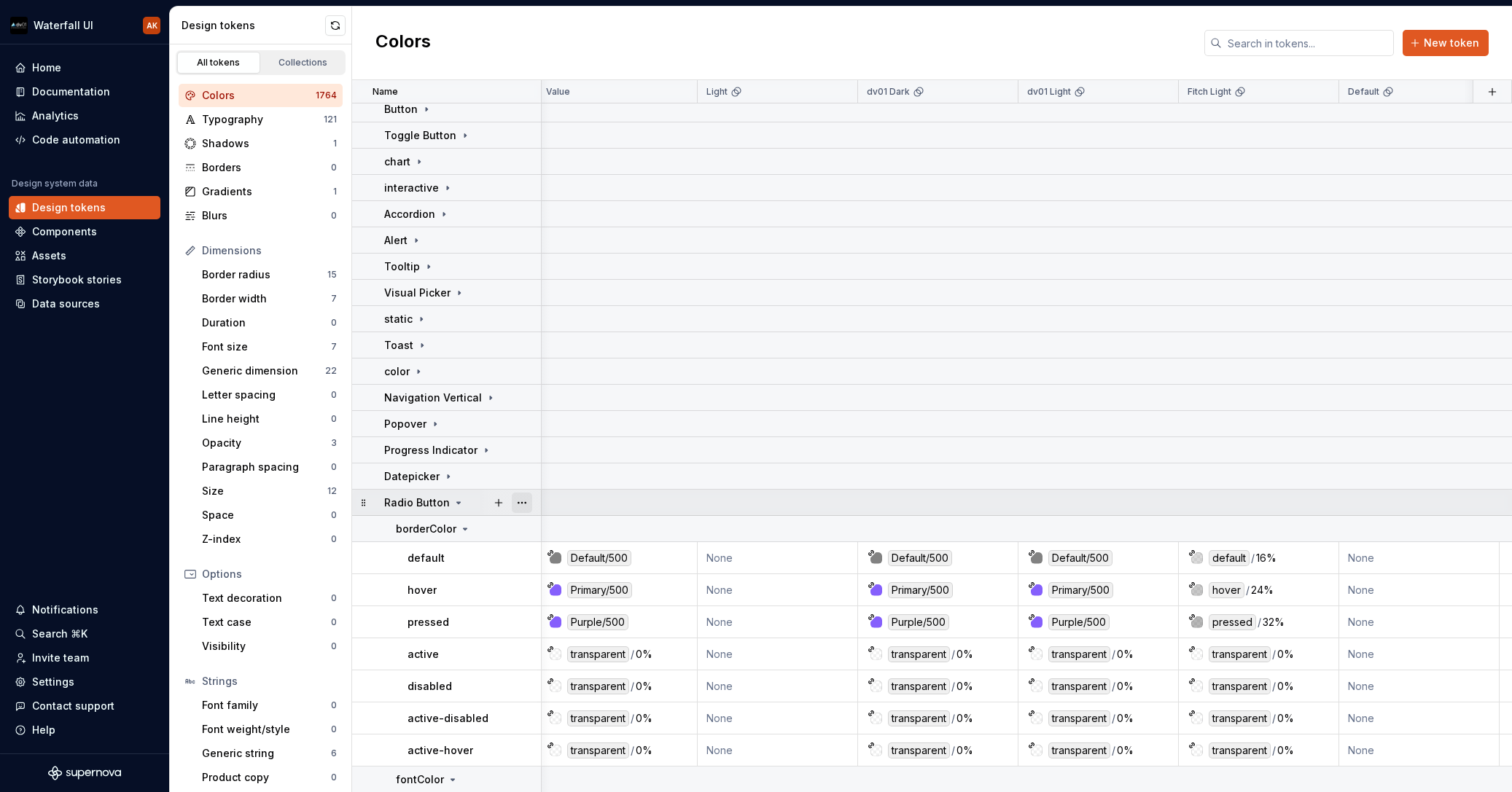
click at [522, 501] on button "button" at bounding box center [522, 503] width 20 height 20
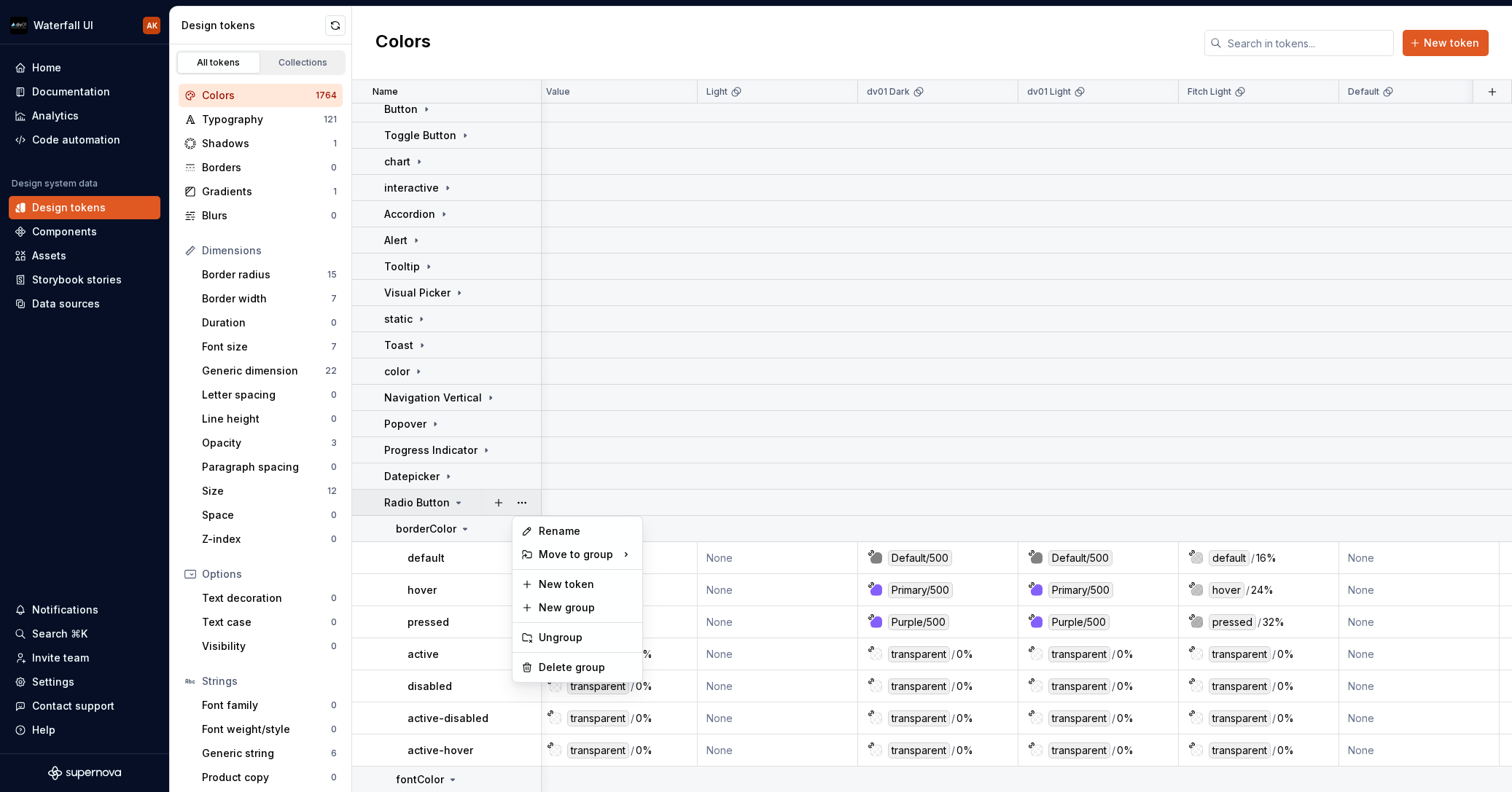
click at [453, 503] on html "Waterfall UI AK Home Documentation Analytics Code automation Design system data…" at bounding box center [756, 396] width 1512 height 792
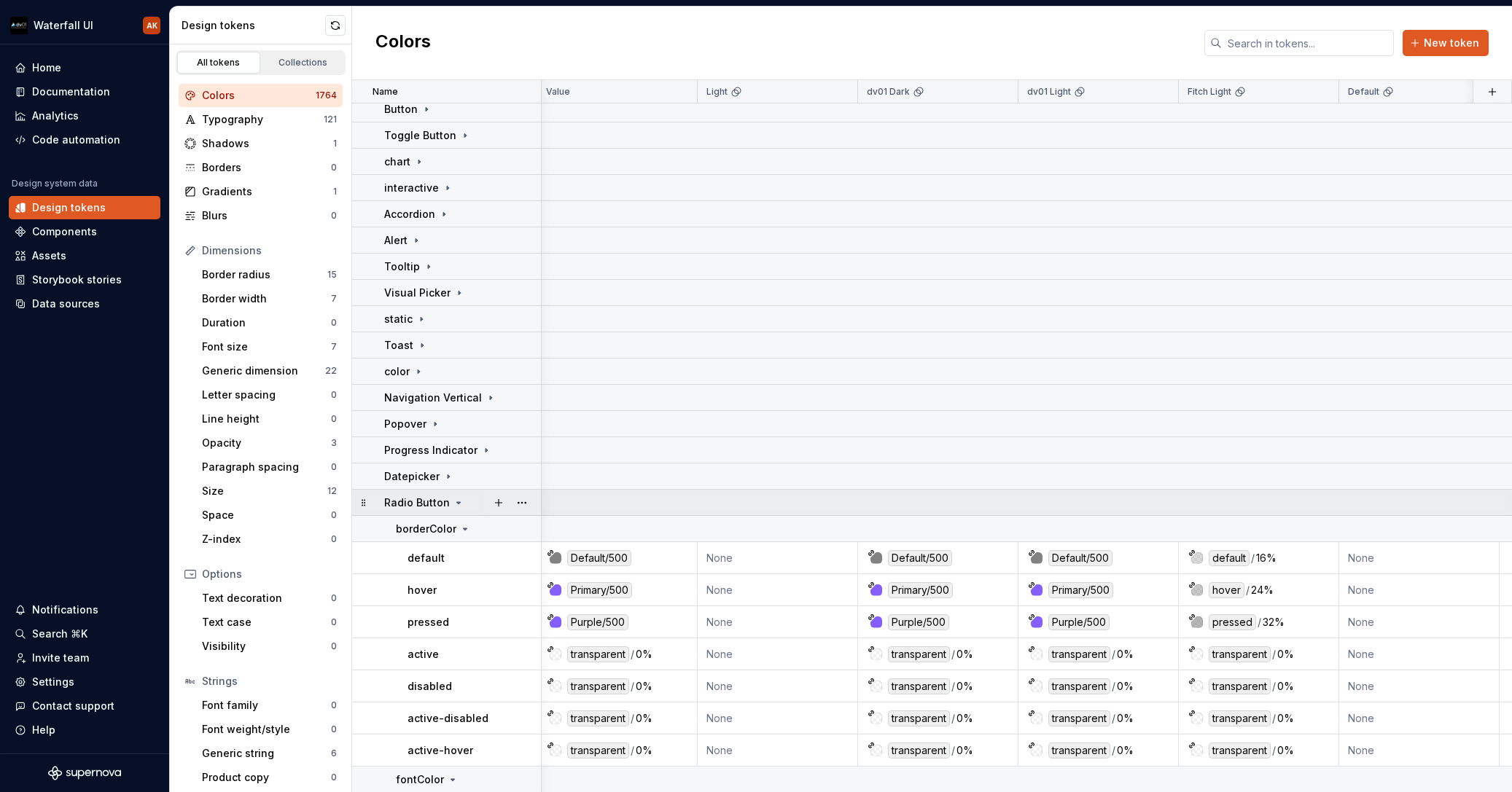
click at [453, 502] on icon at bounding box center [458, 503] width 12 height 12
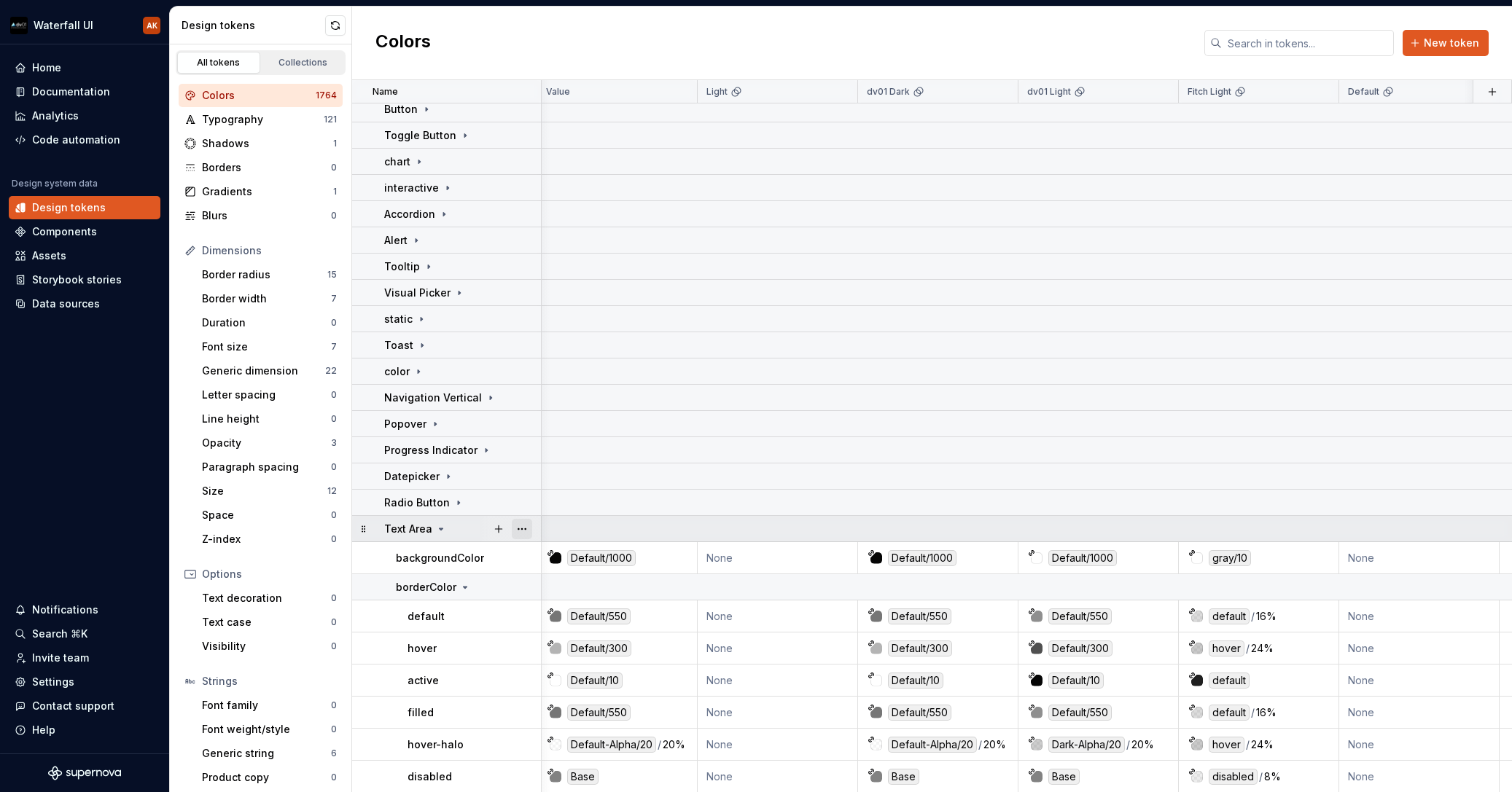
click at [525, 526] on button "button" at bounding box center [522, 529] width 20 height 20
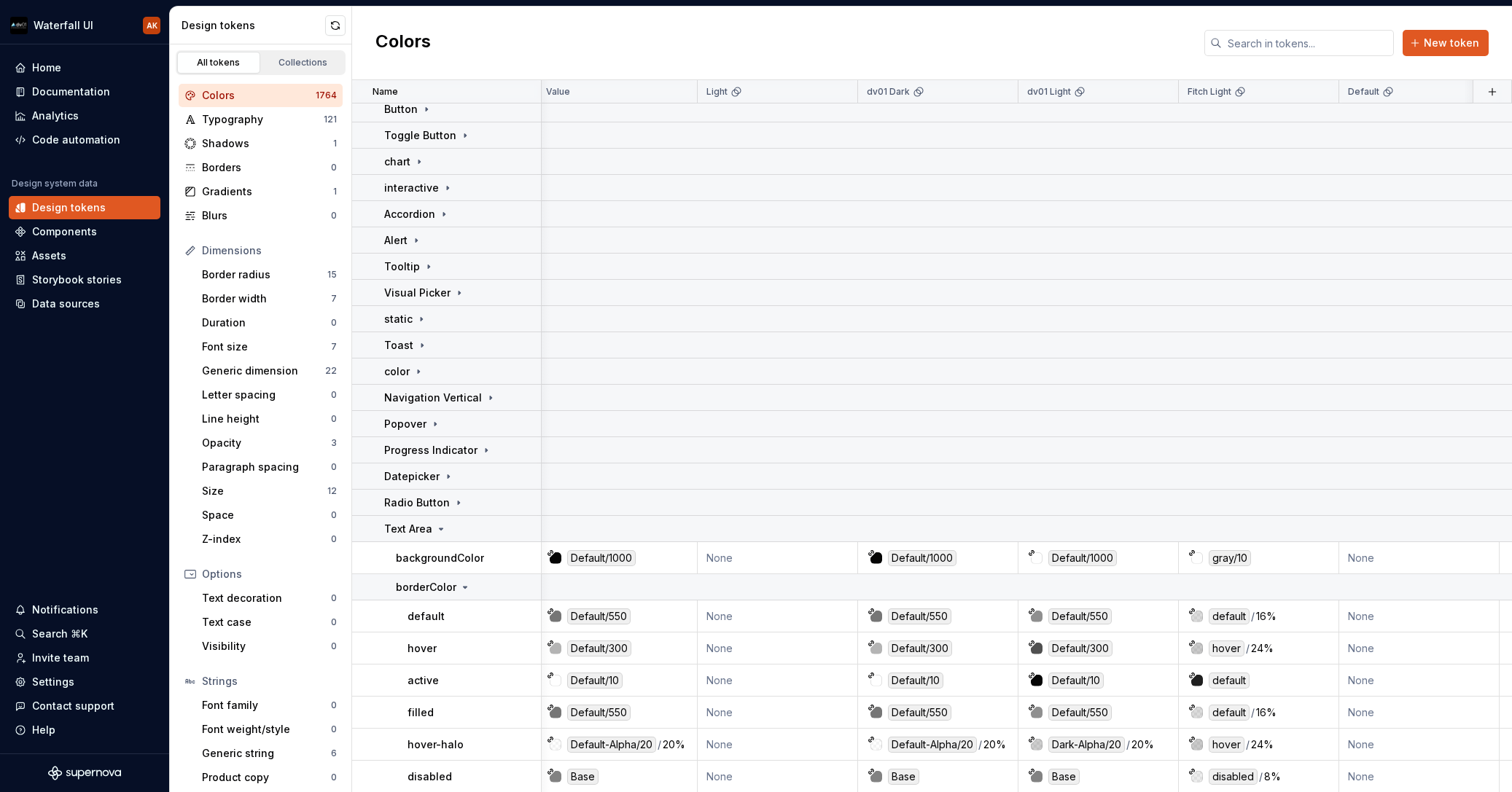
click at [446, 528] on html "Waterfall UI AK Home Documentation Analytics Code automation Design system data…" at bounding box center [756, 396] width 1512 height 792
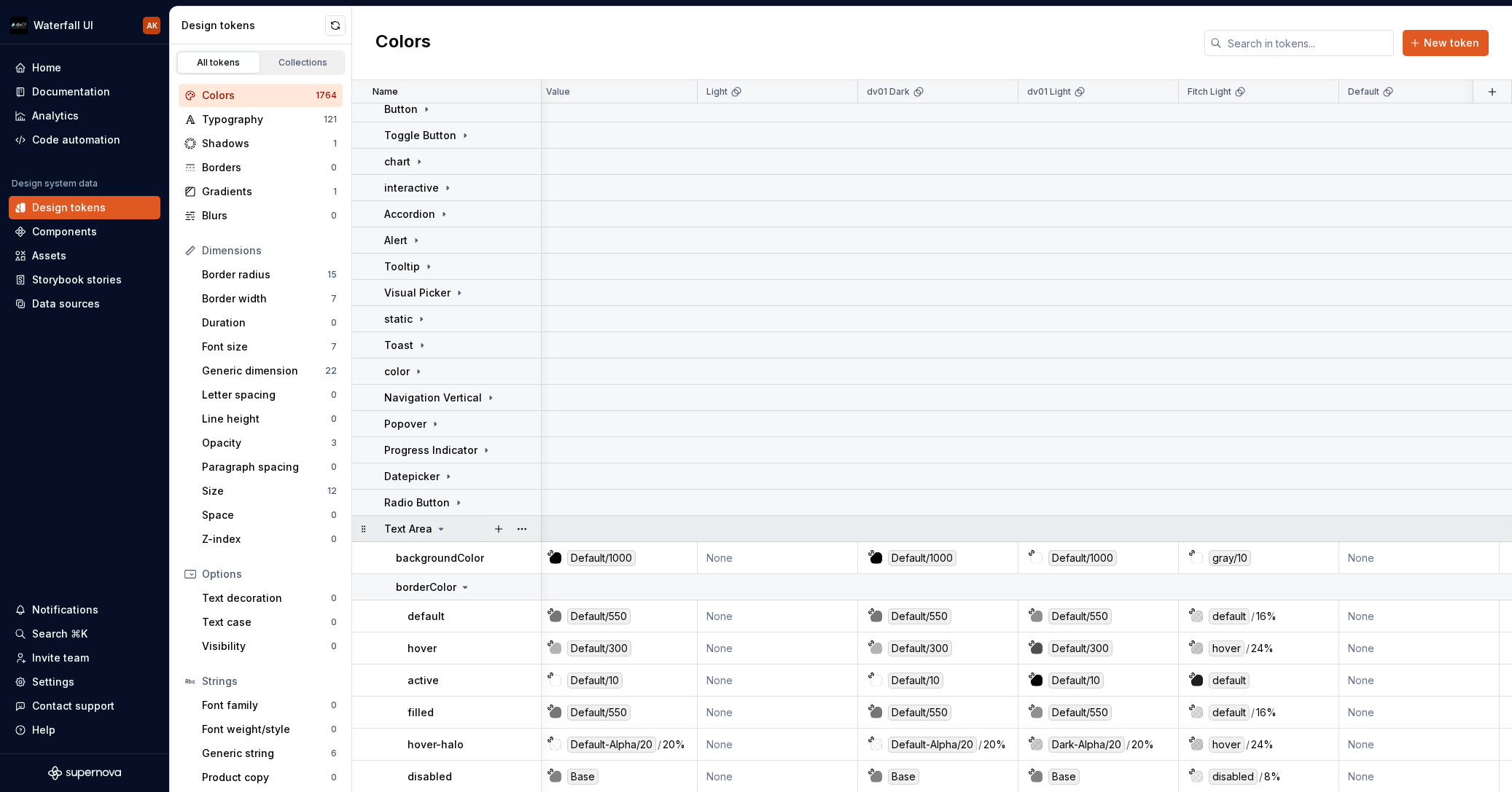
click at [440, 528] on icon at bounding box center [442, 528] width 4 height 1
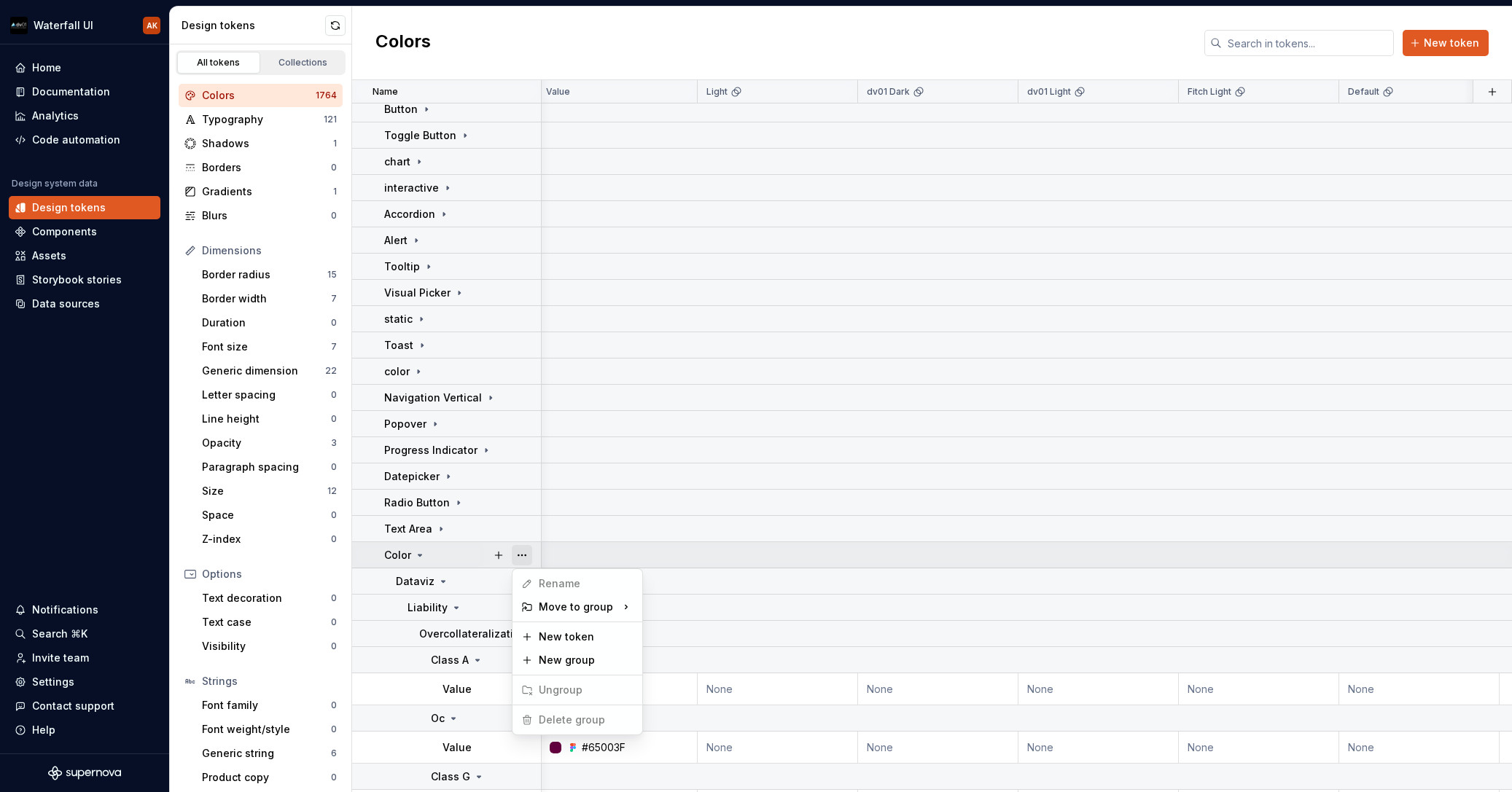
click at [525, 555] on button "button" at bounding box center [522, 555] width 20 height 20
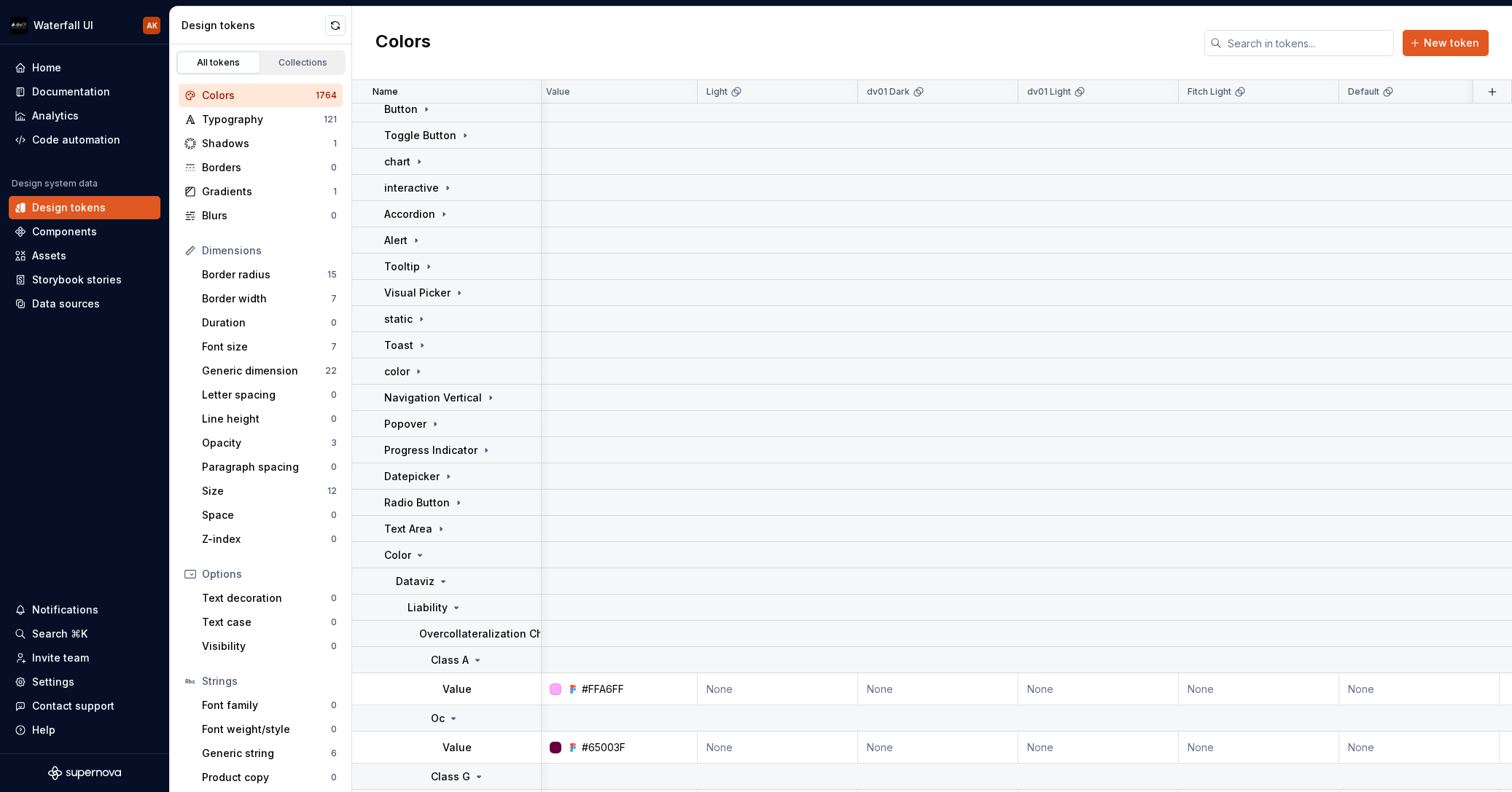
click at [450, 558] on html "Waterfall UI AK Home Documentation Analytics Code automation Design system data…" at bounding box center [756, 396] width 1512 height 792
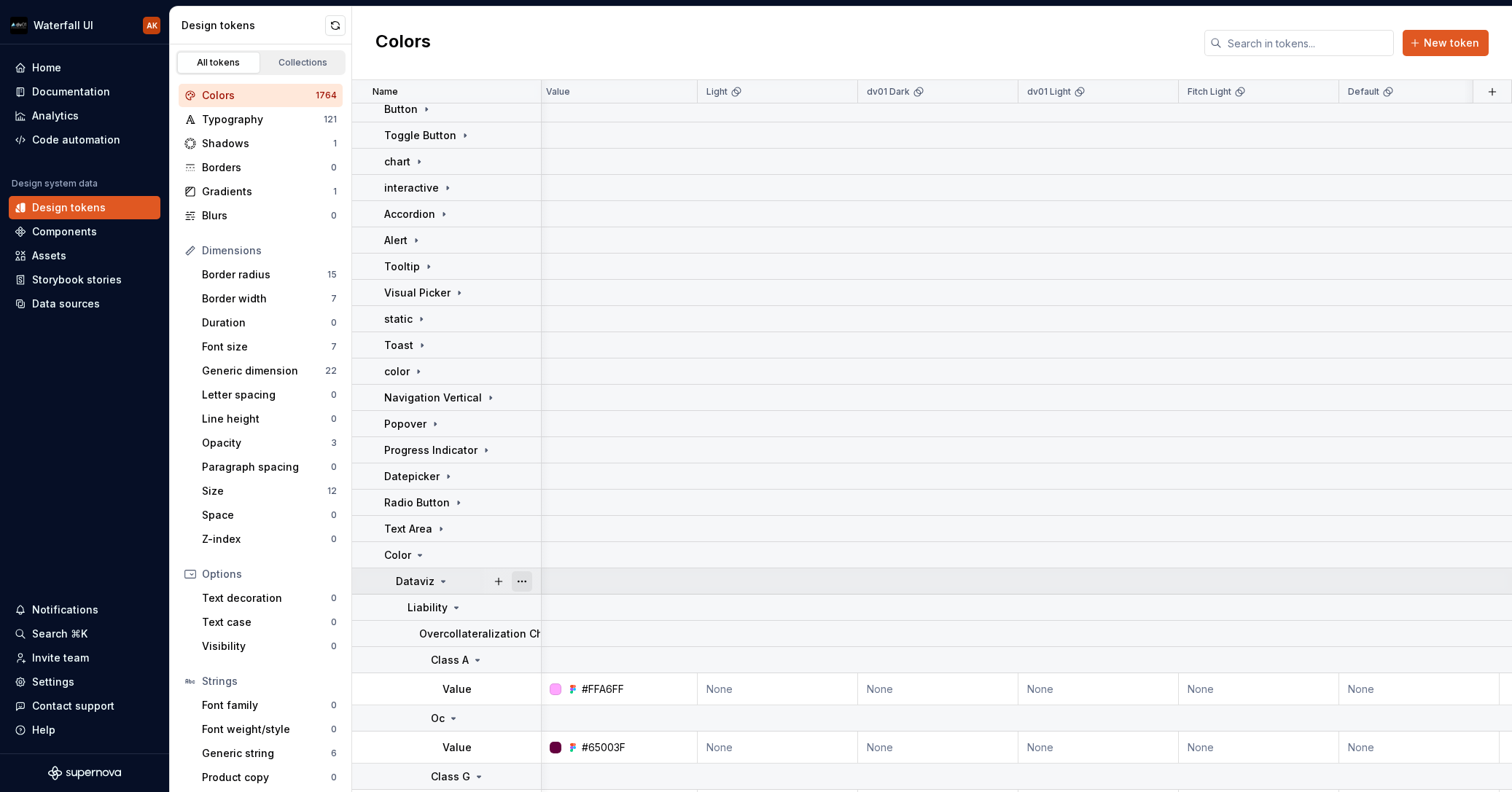
click at [525, 582] on button "button" at bounding box center [522, 582] width 20 height 20
drag, startPoint x: 462, startPoint y: 581, endPoint x: 452, endPoint y: 582, distance: 10.0
click at [457, 582] on html "Waterfall UI AK Home Documentation Analytics Code automation Design system data…" at bounding box center [756, 396] width 1512 height 792
click at [446, 583] on icon at bounding box center [444, 582] width 12 height 12
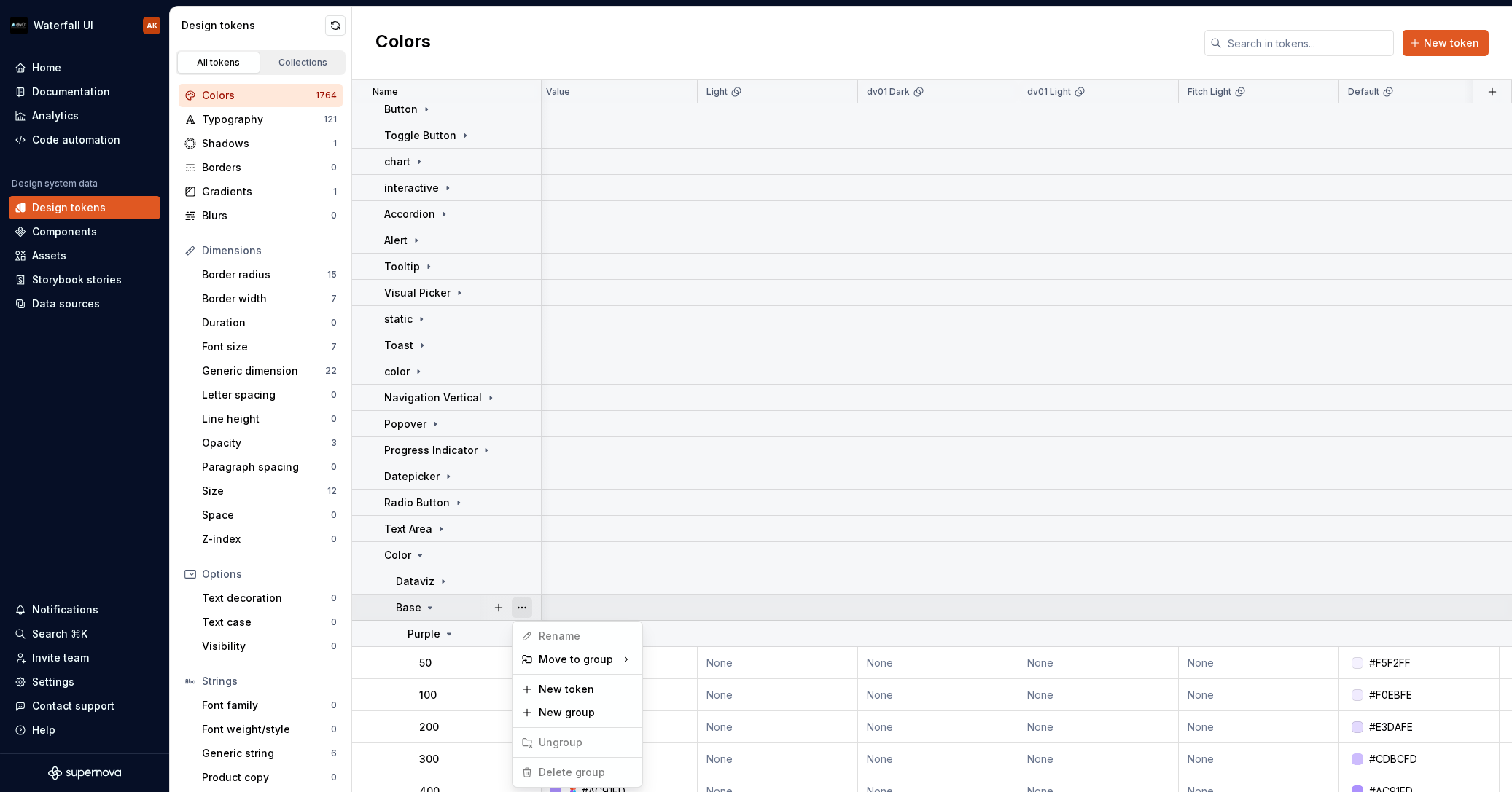
click at [528, 607] on button "button" at bounding box center [522, 608] width 20 height 20
click at [446, 607] on html "Waterfall UI AK Home Documentation Analytics Code automation Design system data…" at bounding box center [756, 396] width 1512 height 792
click at [434, 607] on icon at bounding box center [431, 608] width 12 height 12
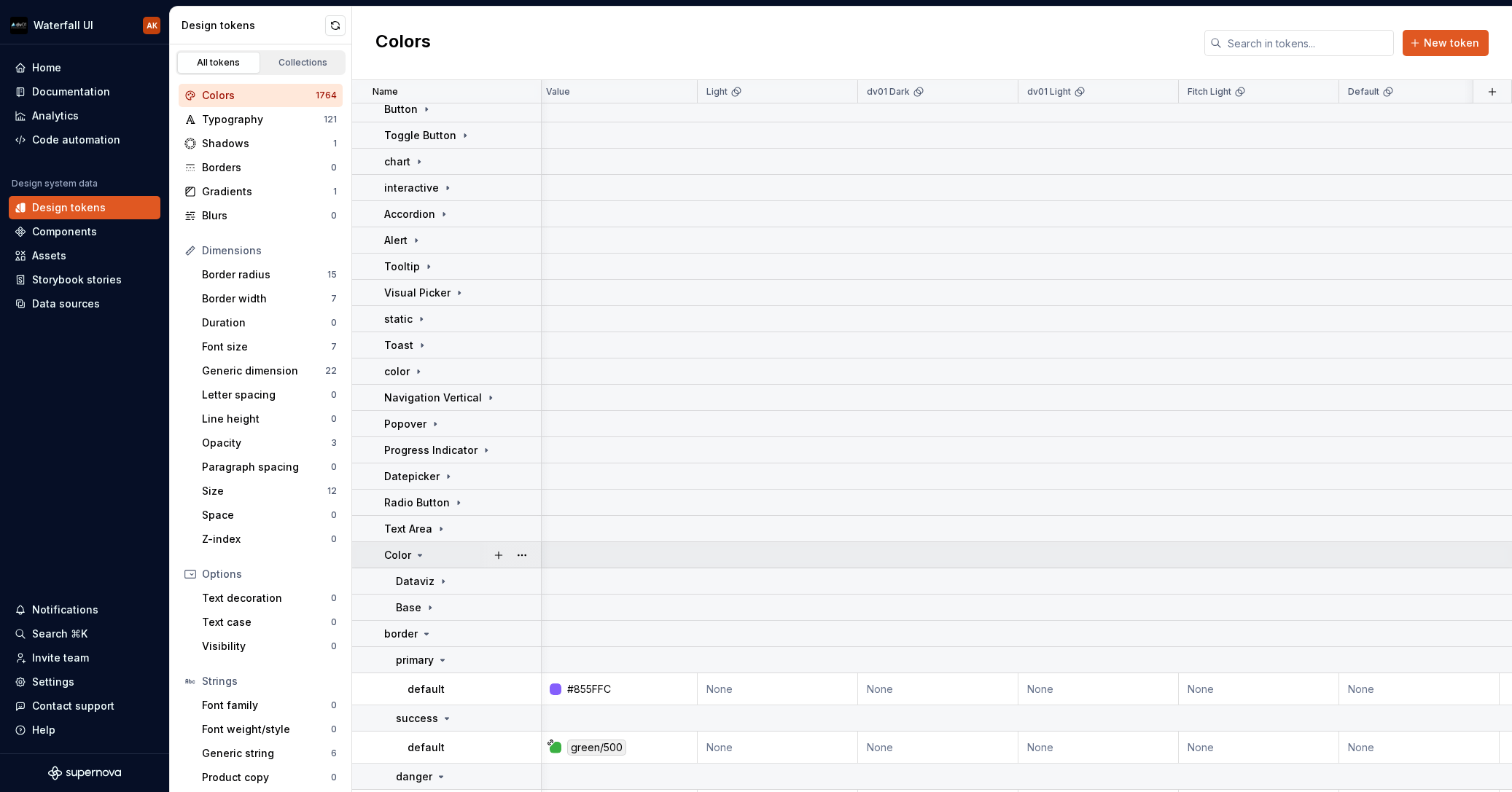
click at [422, 555] on icon at bounding box center [421, 555] width 4 height 1
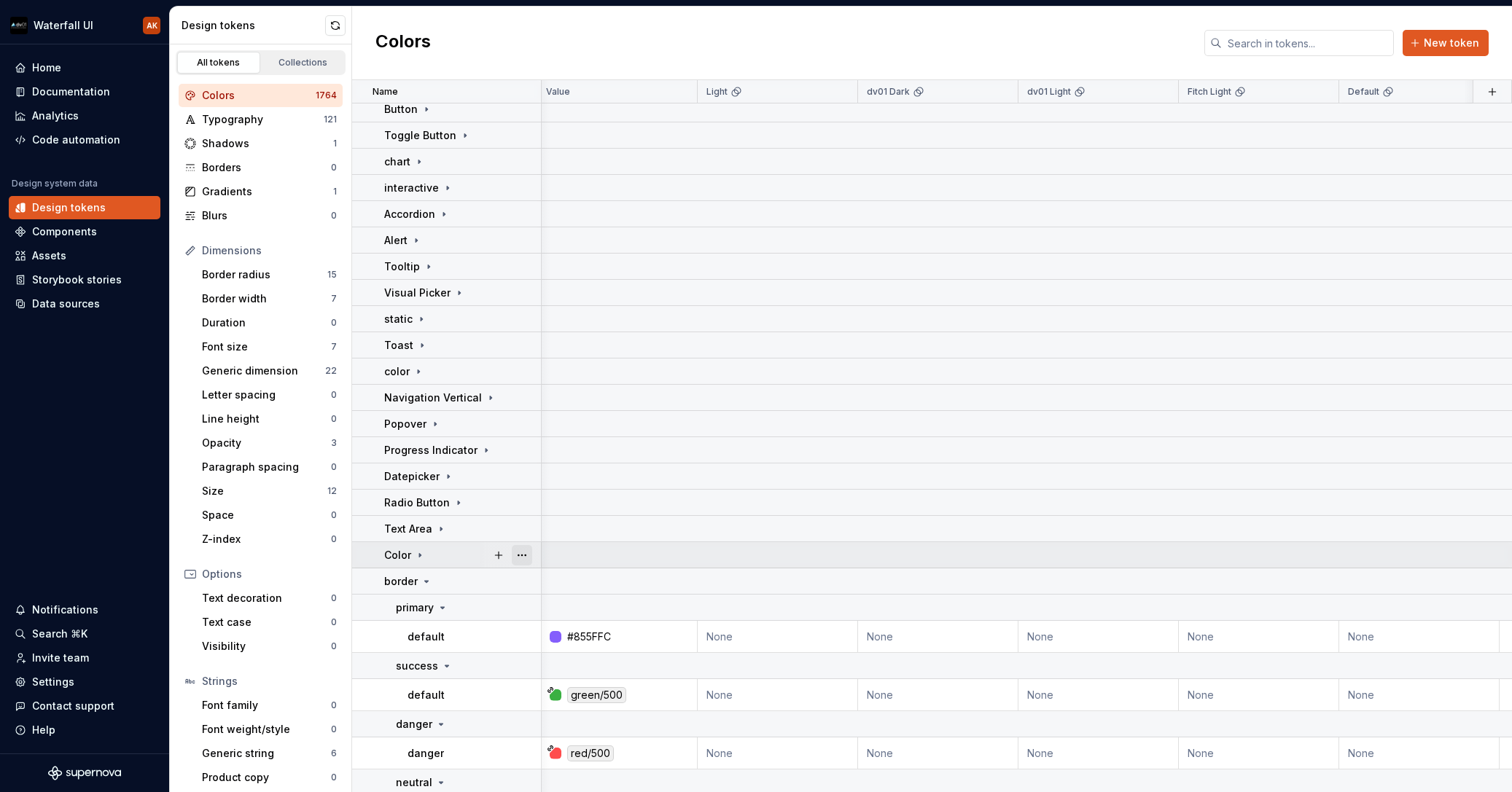
click at [525, 556] on button "button" at bounding box center [522, 555] width 20 height 20
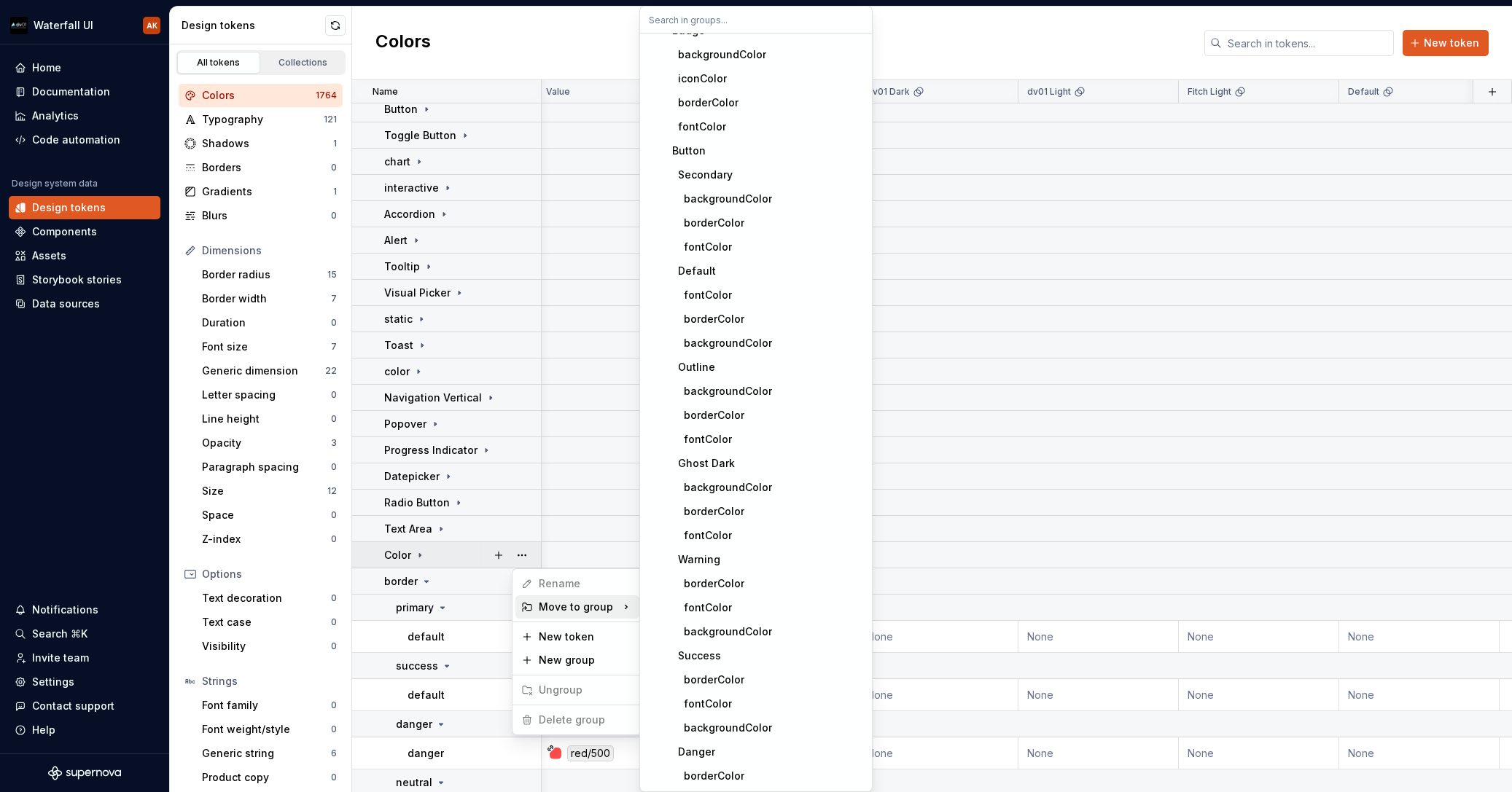
scroll to position [0, 0]
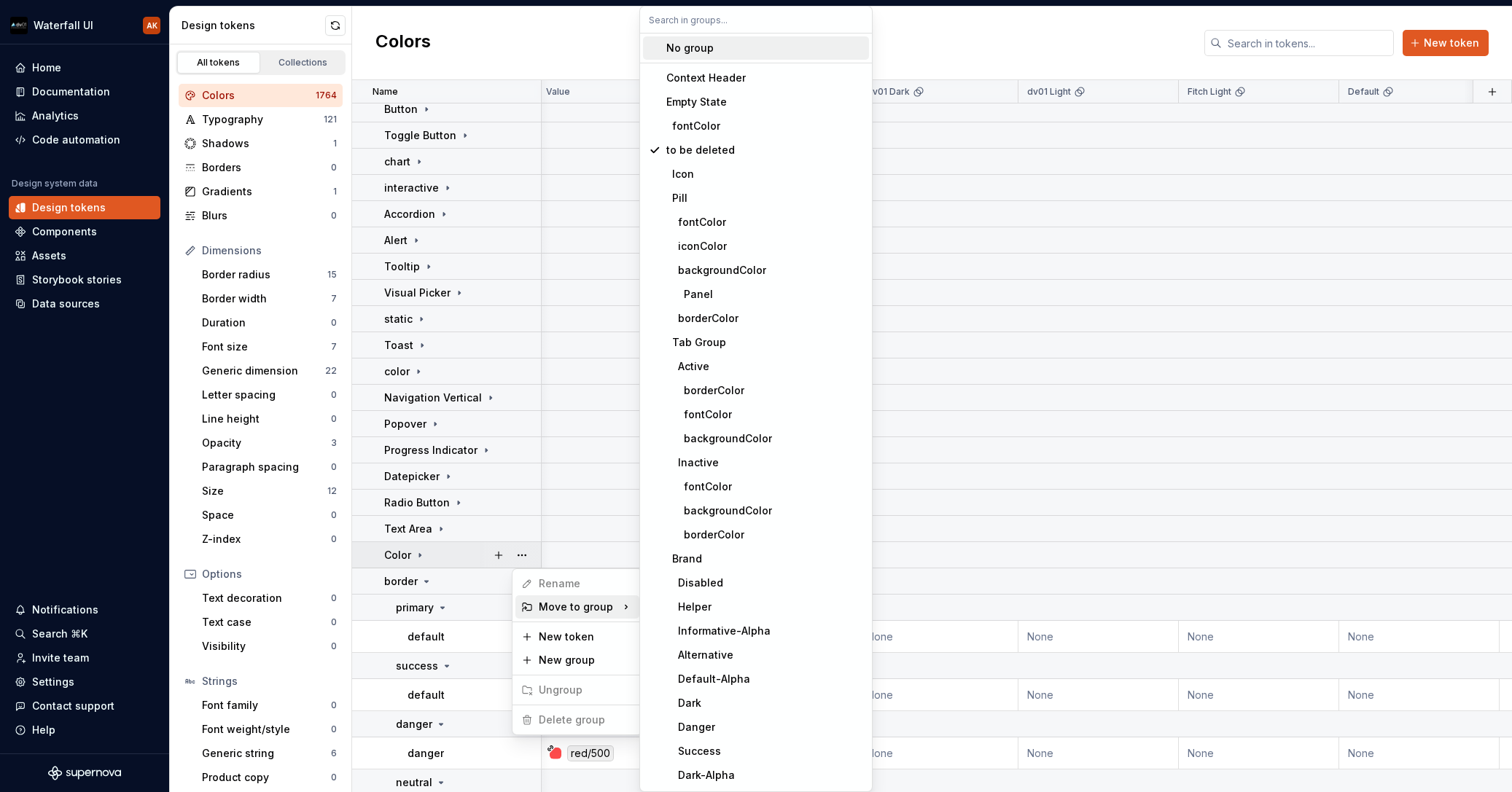
click at [673, 45] on div "No group" at bounding box center [691, 48] width 48 height 15
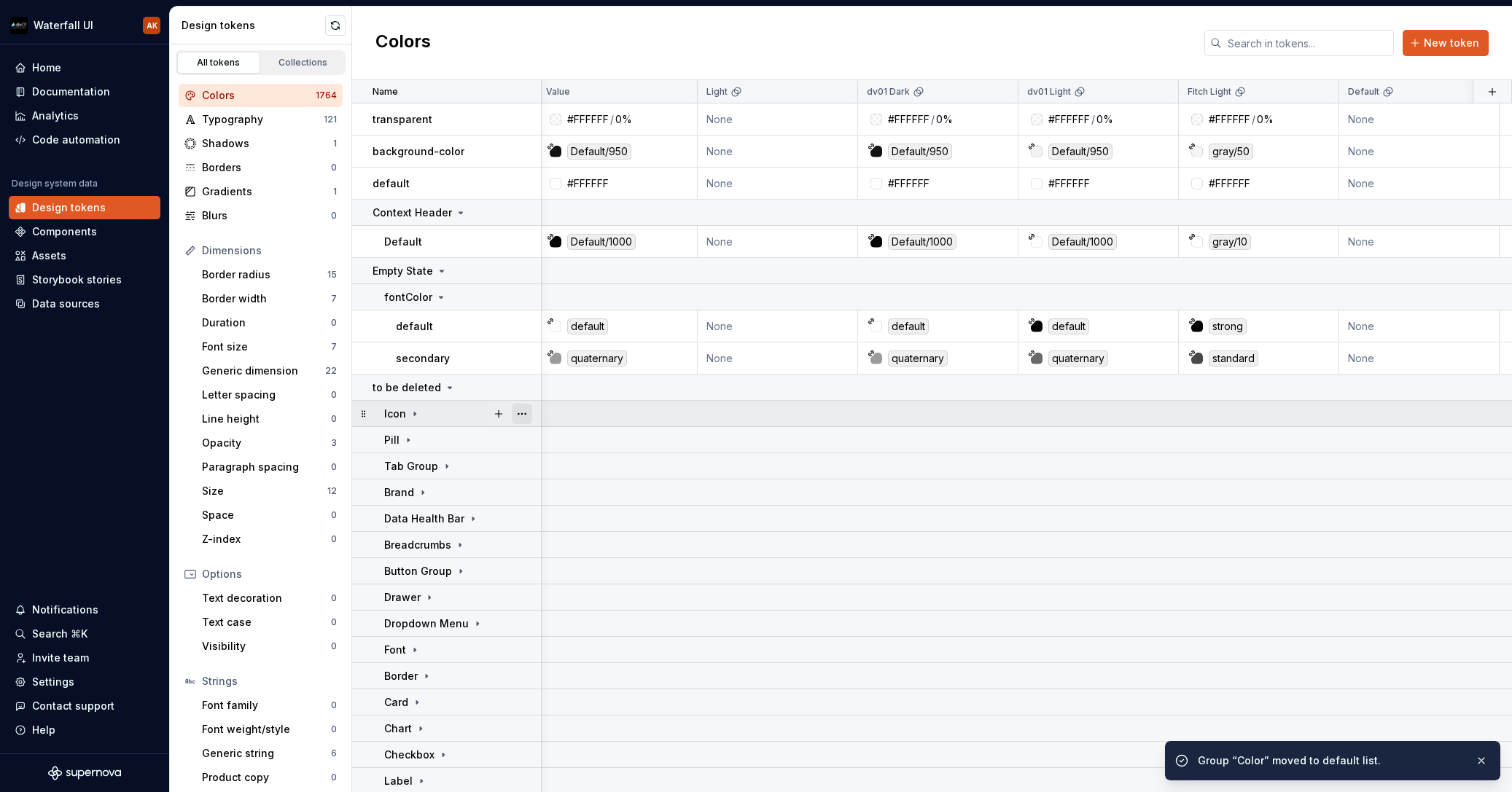
scroll to position [0, 4]
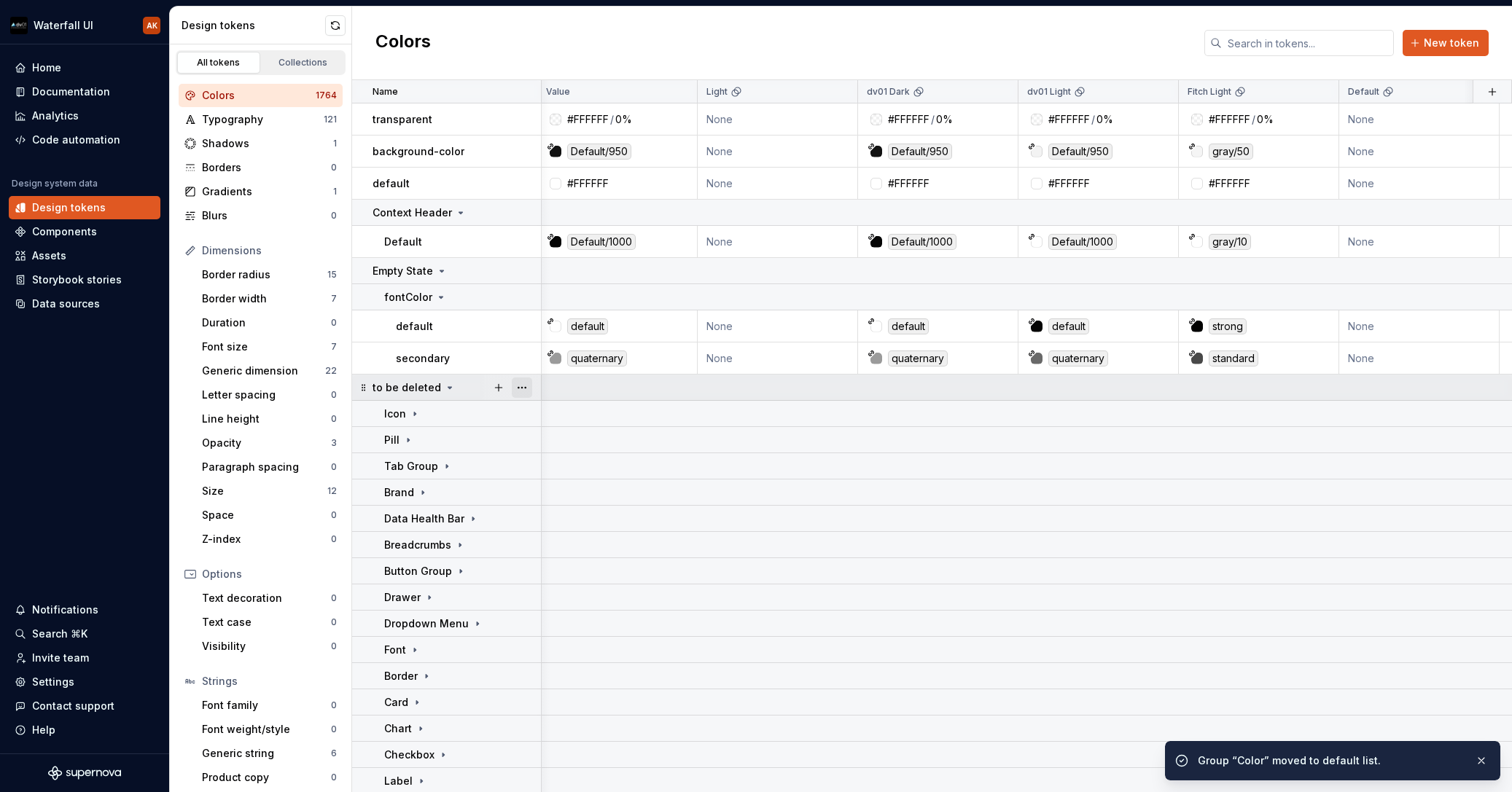
click at [520, 391] on button "button" at bounding box center [522, 388] width 20 height 20
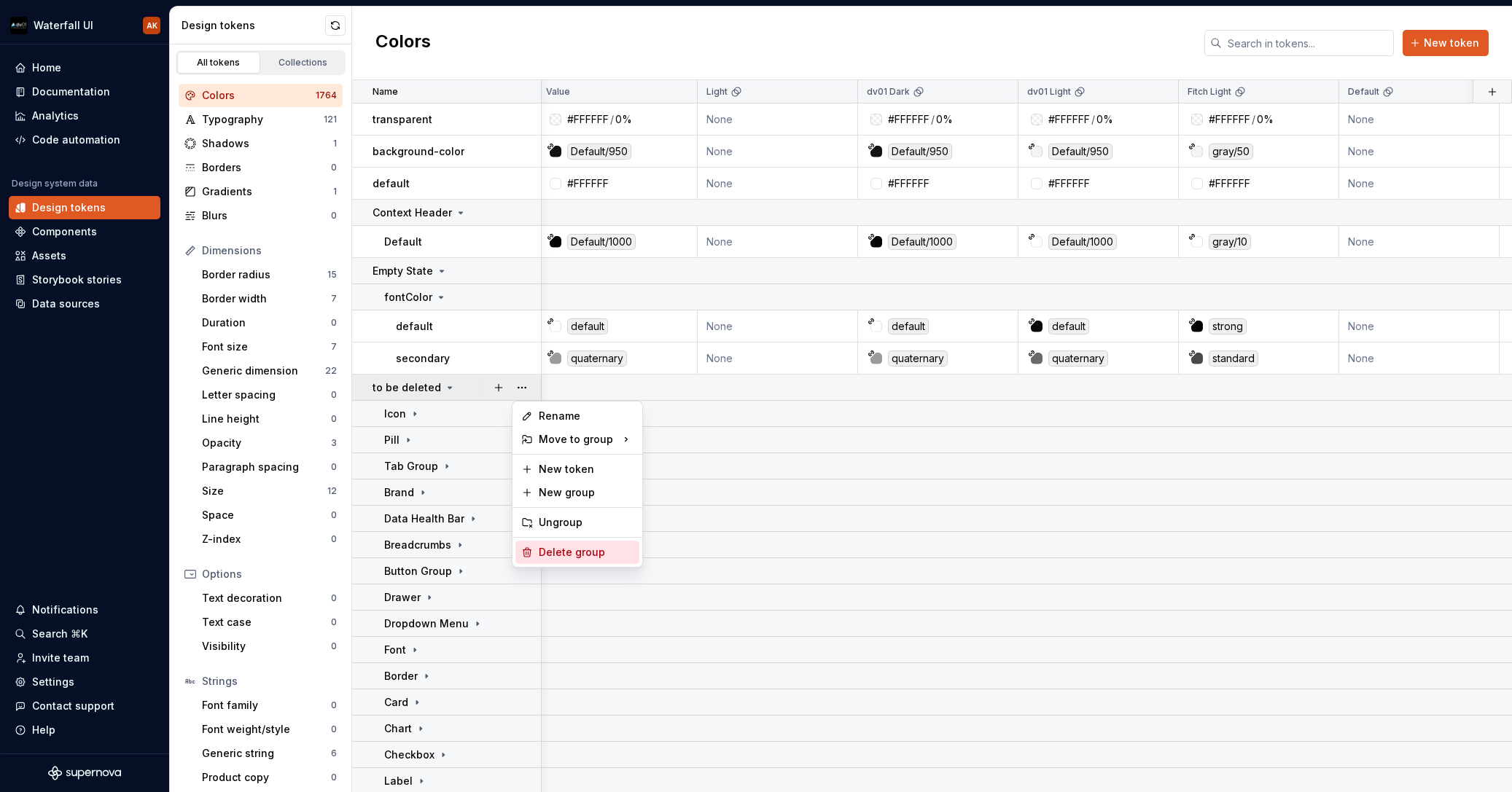
click at [572, 562] on div "Delete group" at bounding box center [577, 552] width 124 height 23
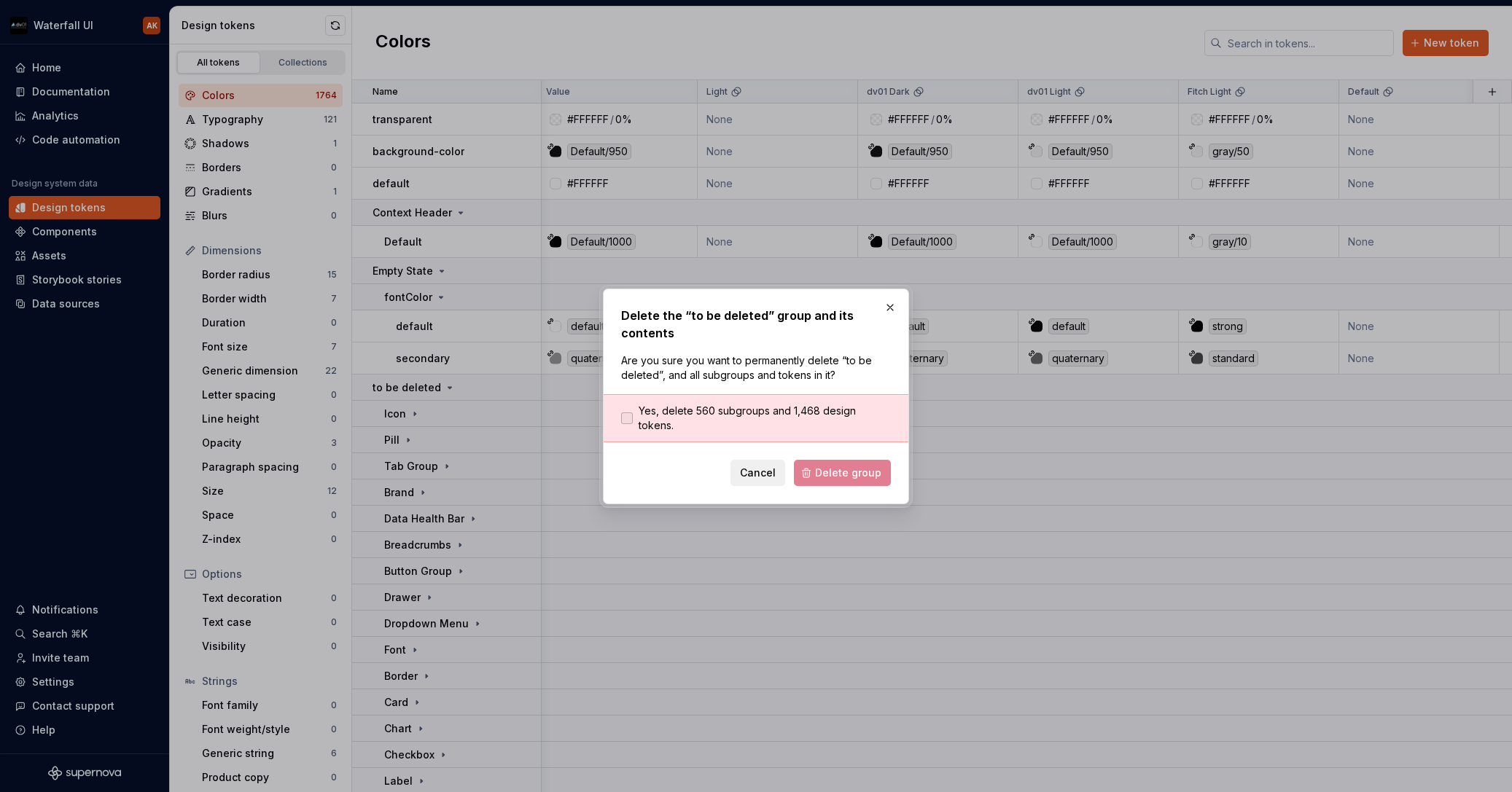
click at [727, 417] on span "Yes, delete 560 subgroups and 1,468 design tokens." at bounding box center [764, 417] width 252 height 29
click at [846, 470] on span "Delete group" at bounding box center [848, 472] width 67 height 15
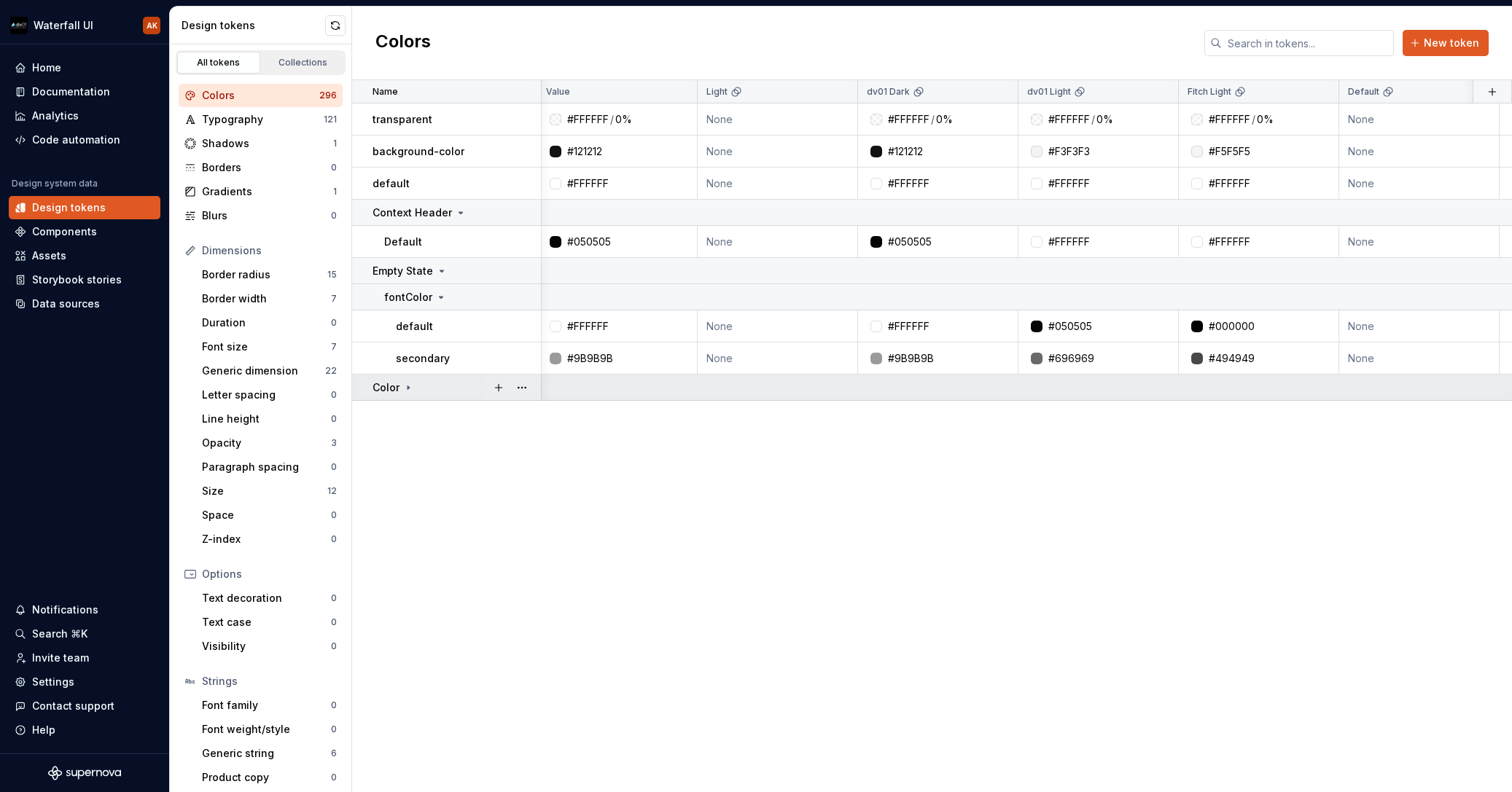
click at [406, 391] on icon at bounding box center [409, 388] width 12 height 12
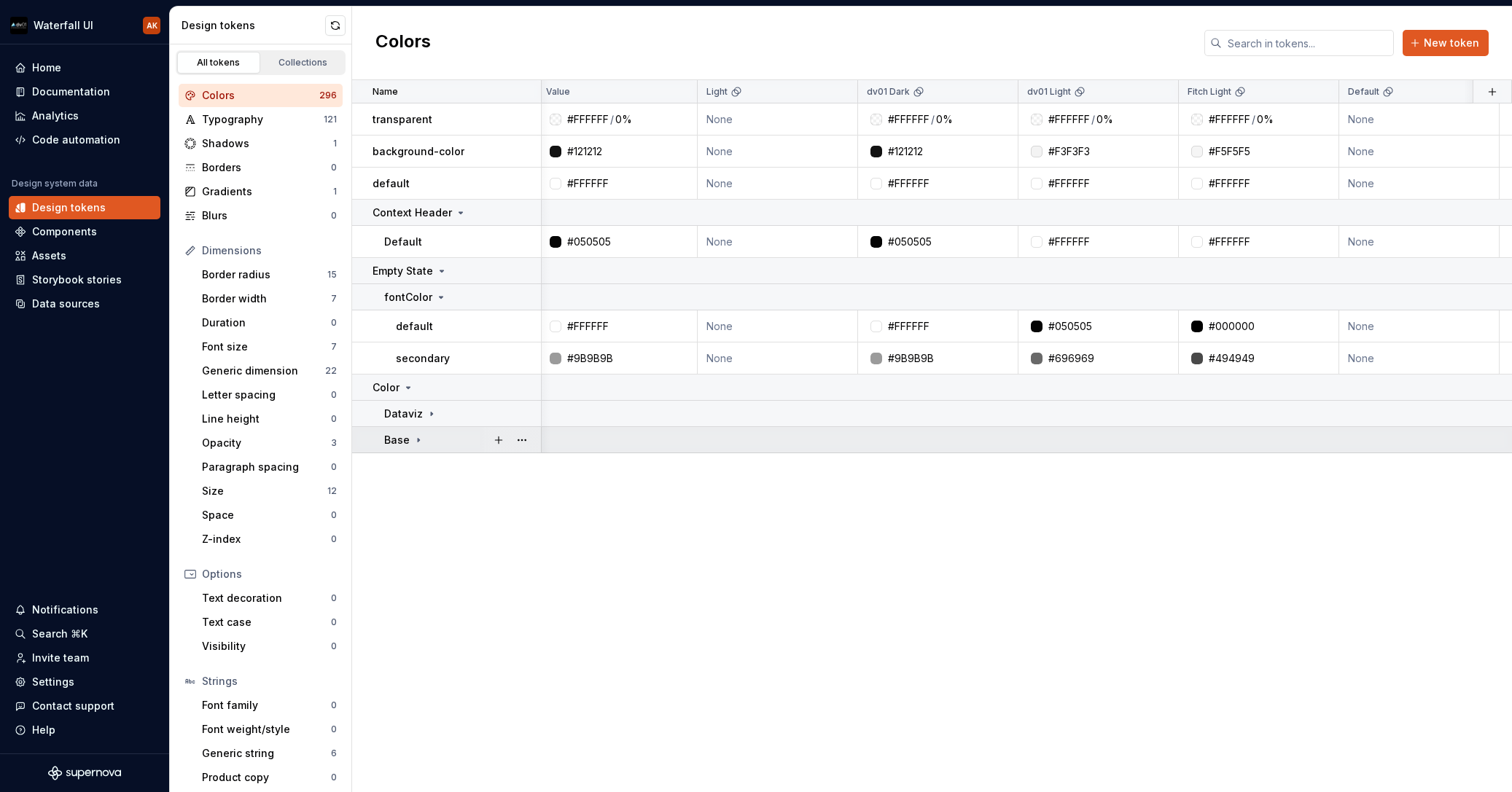
click at [439, 434] on div "Base" at bounding box center [462, 440] width 156 height 15
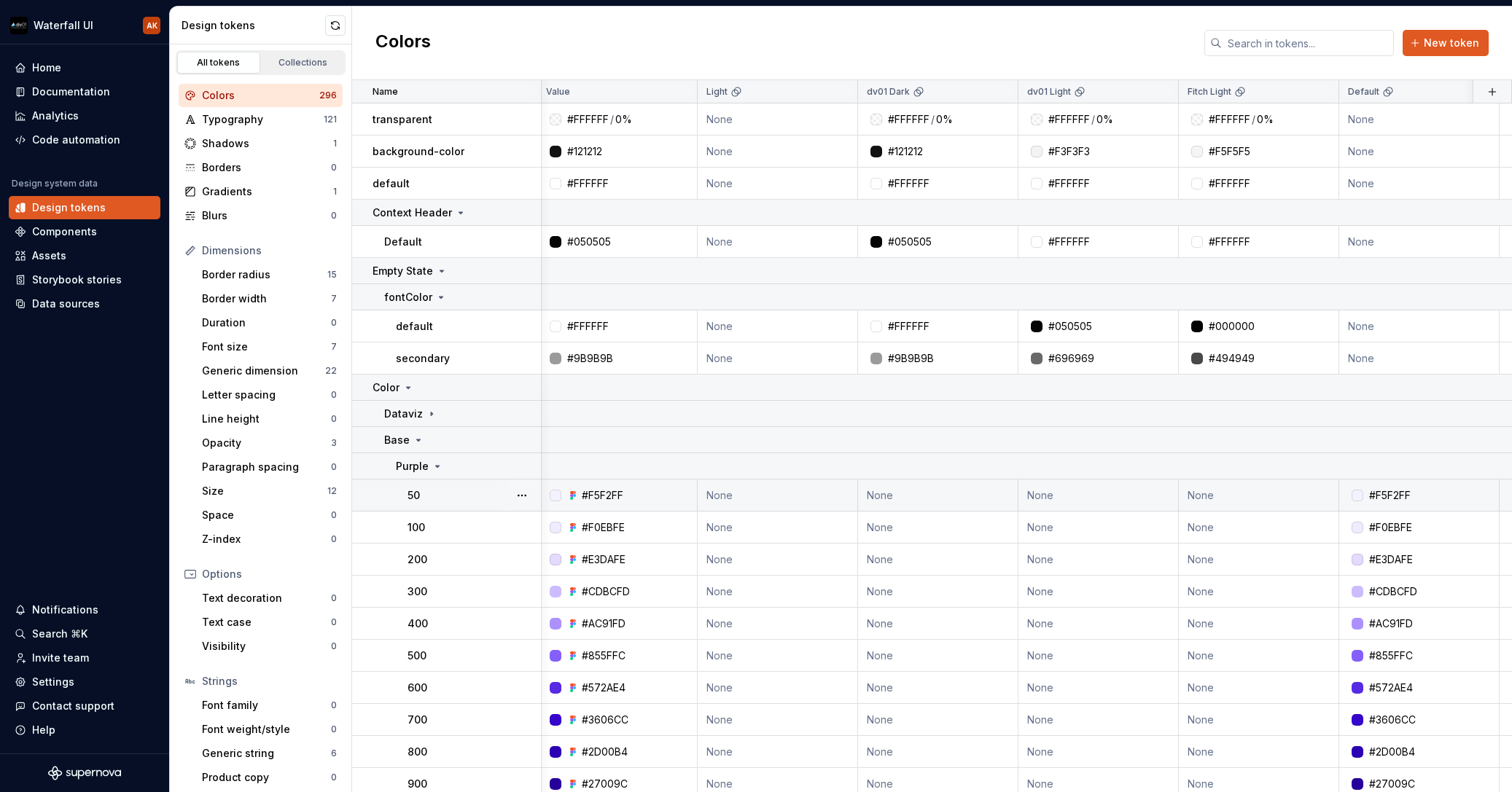
click at [438, 506] on td "50" at bounding box center [447, 495] width 189 height 32
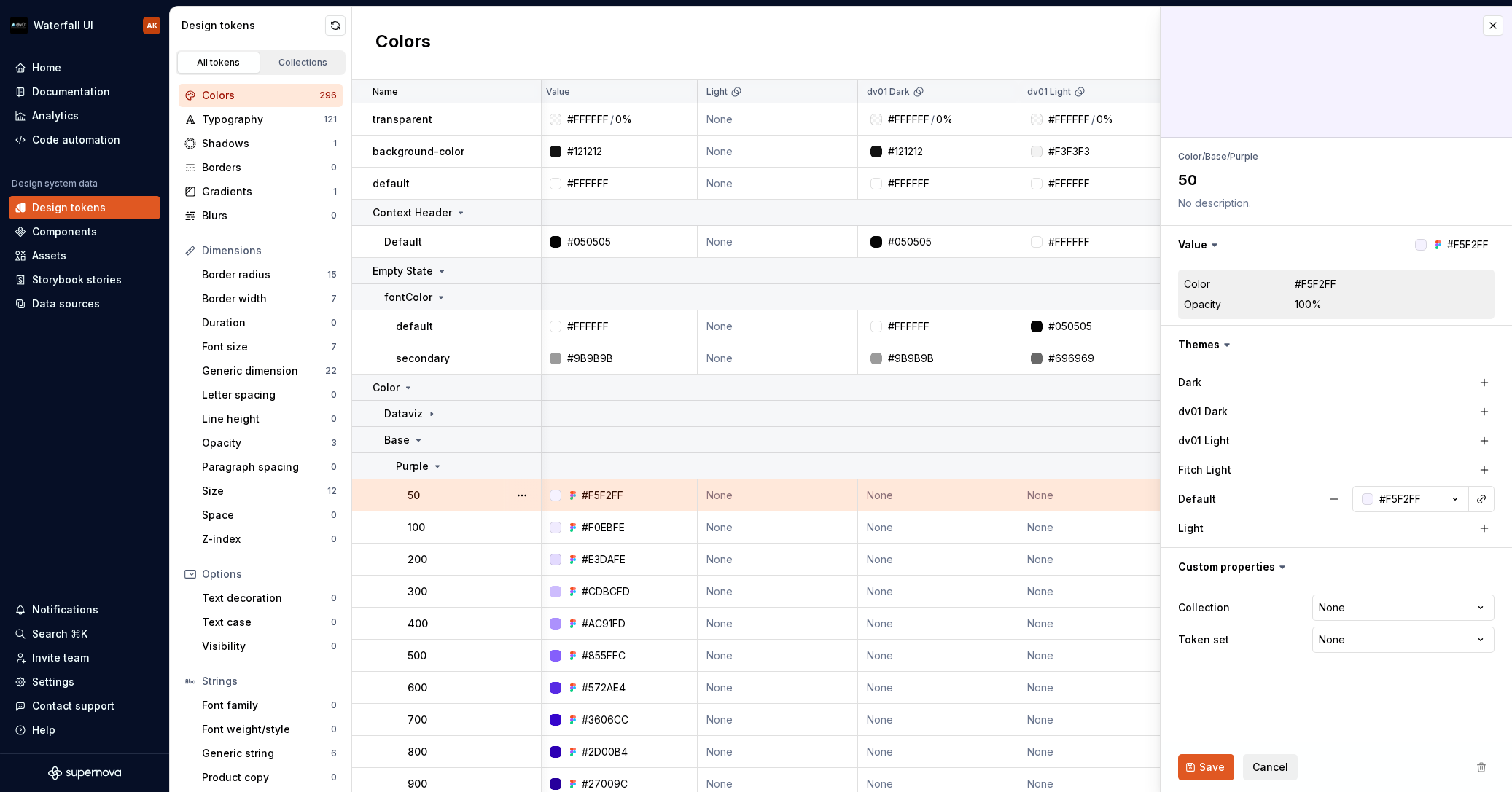
type textarea "*"
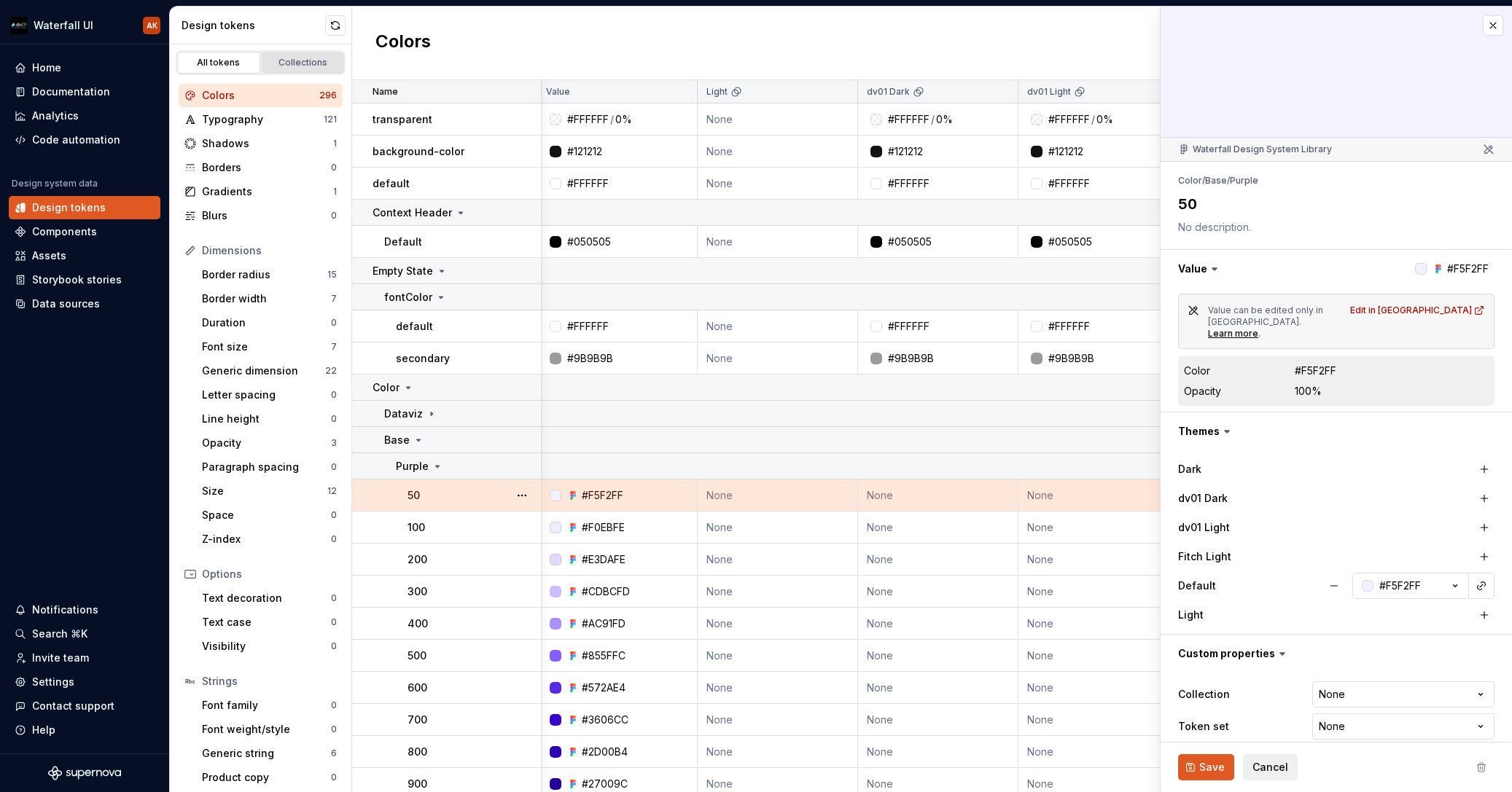
click at [297, 59] on div "Collections" at bounding box center [303, 63] width 73 height 12
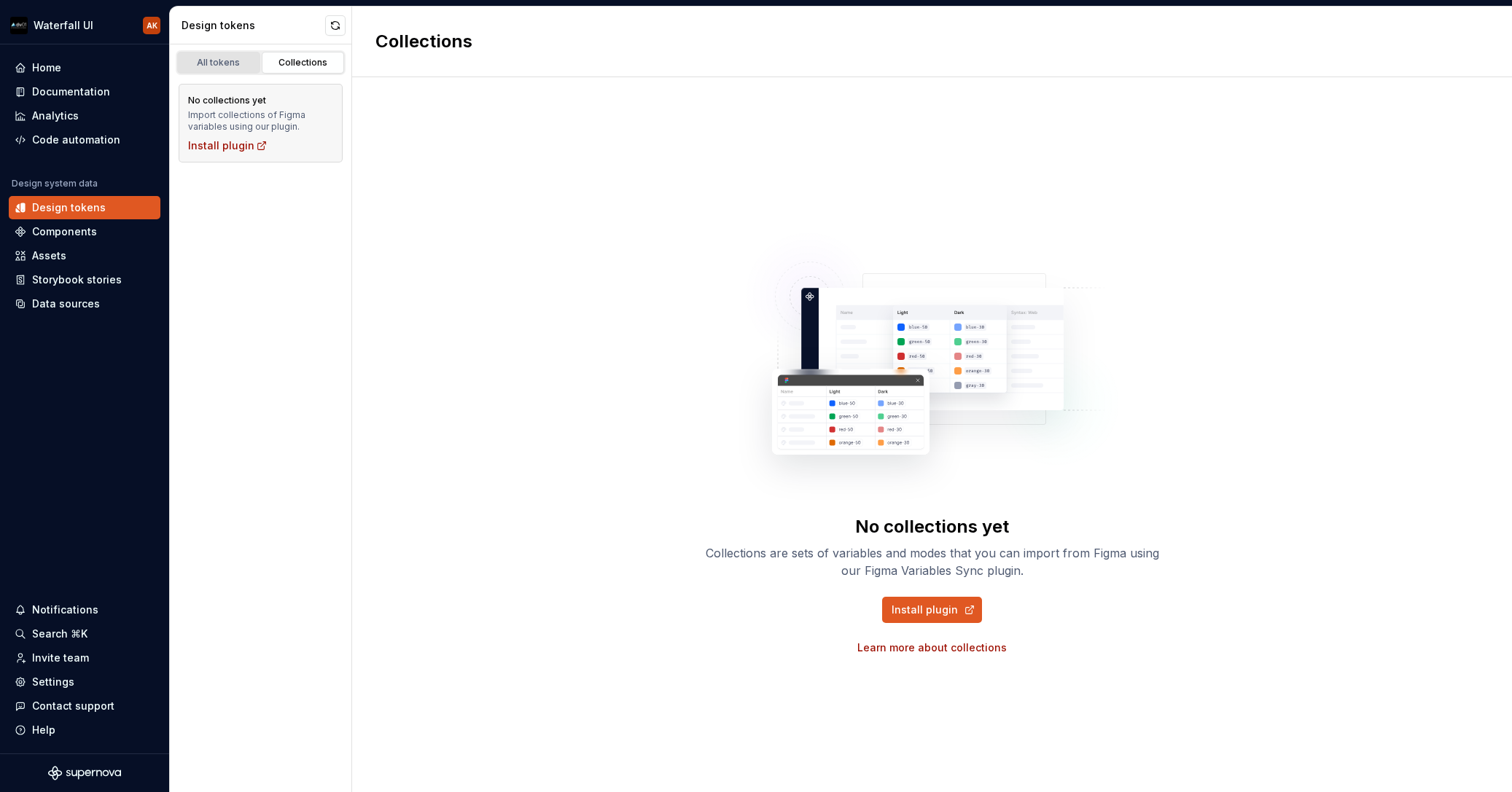
click at [223, 65] on div "All tokens" at bounding box center [218, 63] width 73 height 12
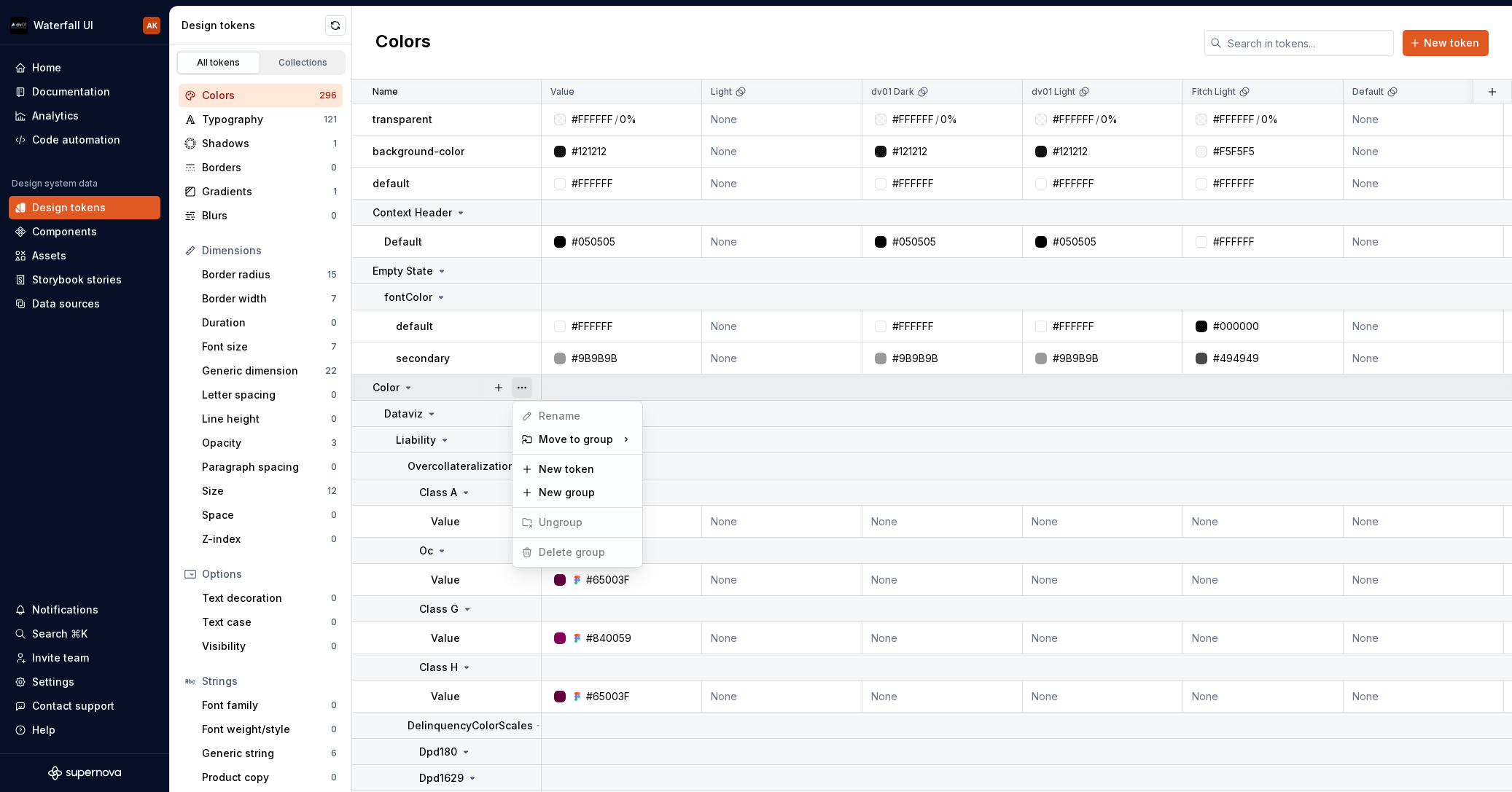
click at [522, 389] on button "button" at bounding box center [522, 388] width 20 height 20
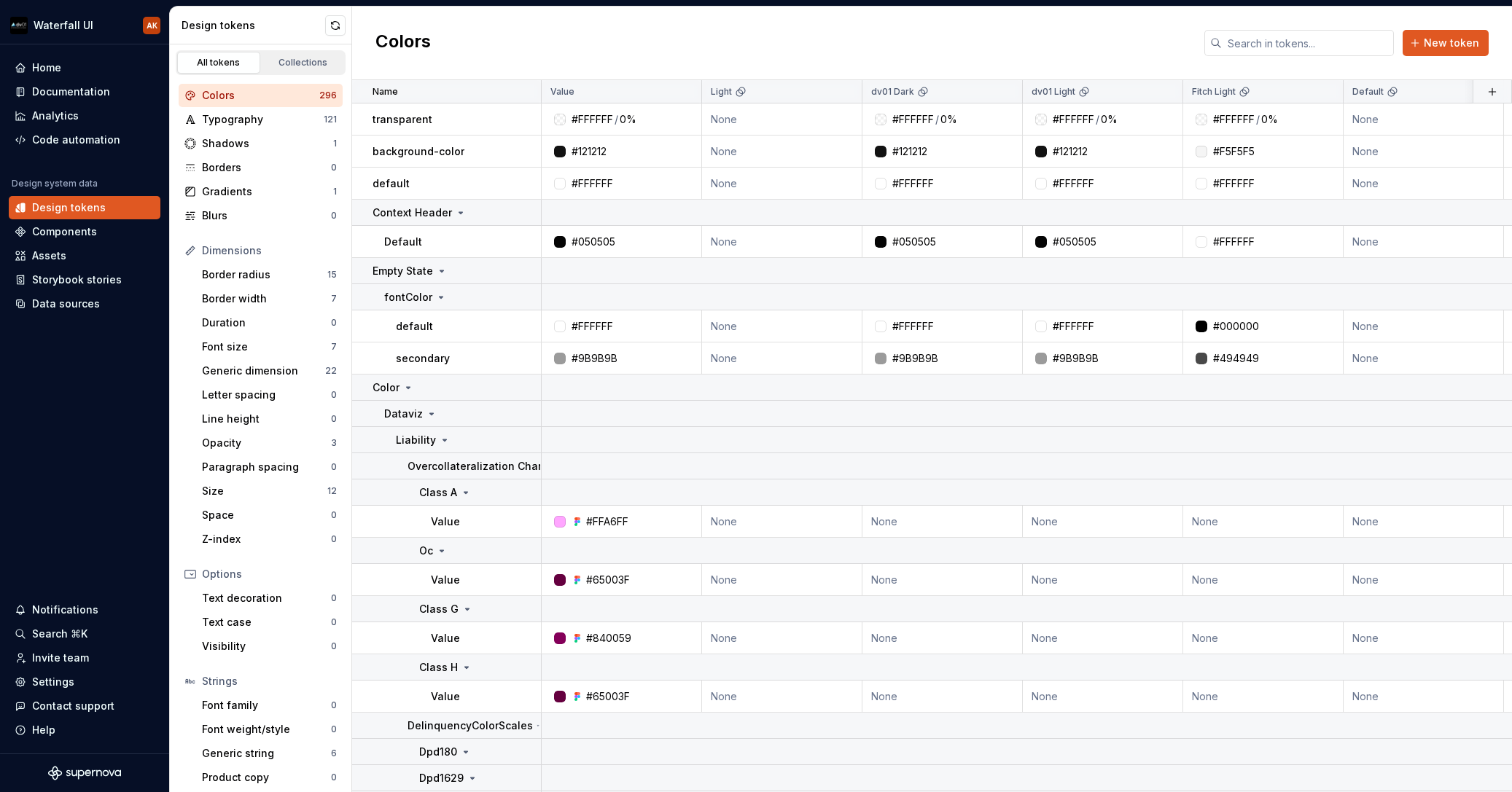
click at [449, 388] on html "Waterfall UI AK Home Documentation Analytics Code automation Design system data…" at bounding box center [756, 396] width 1512 height 792
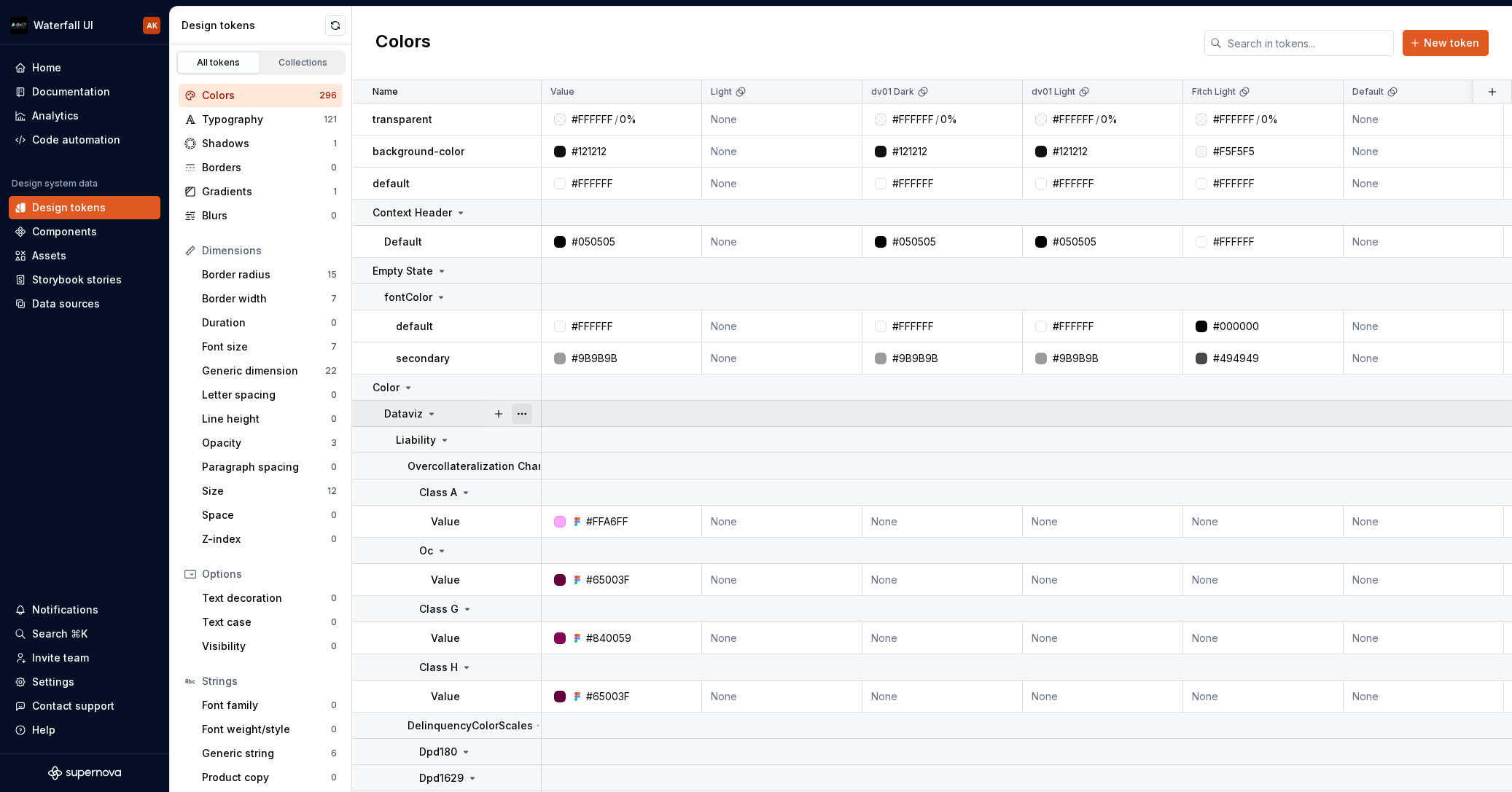
click at [517, 411] on button "button" at bounding box center [522, 413] width 20 height 20
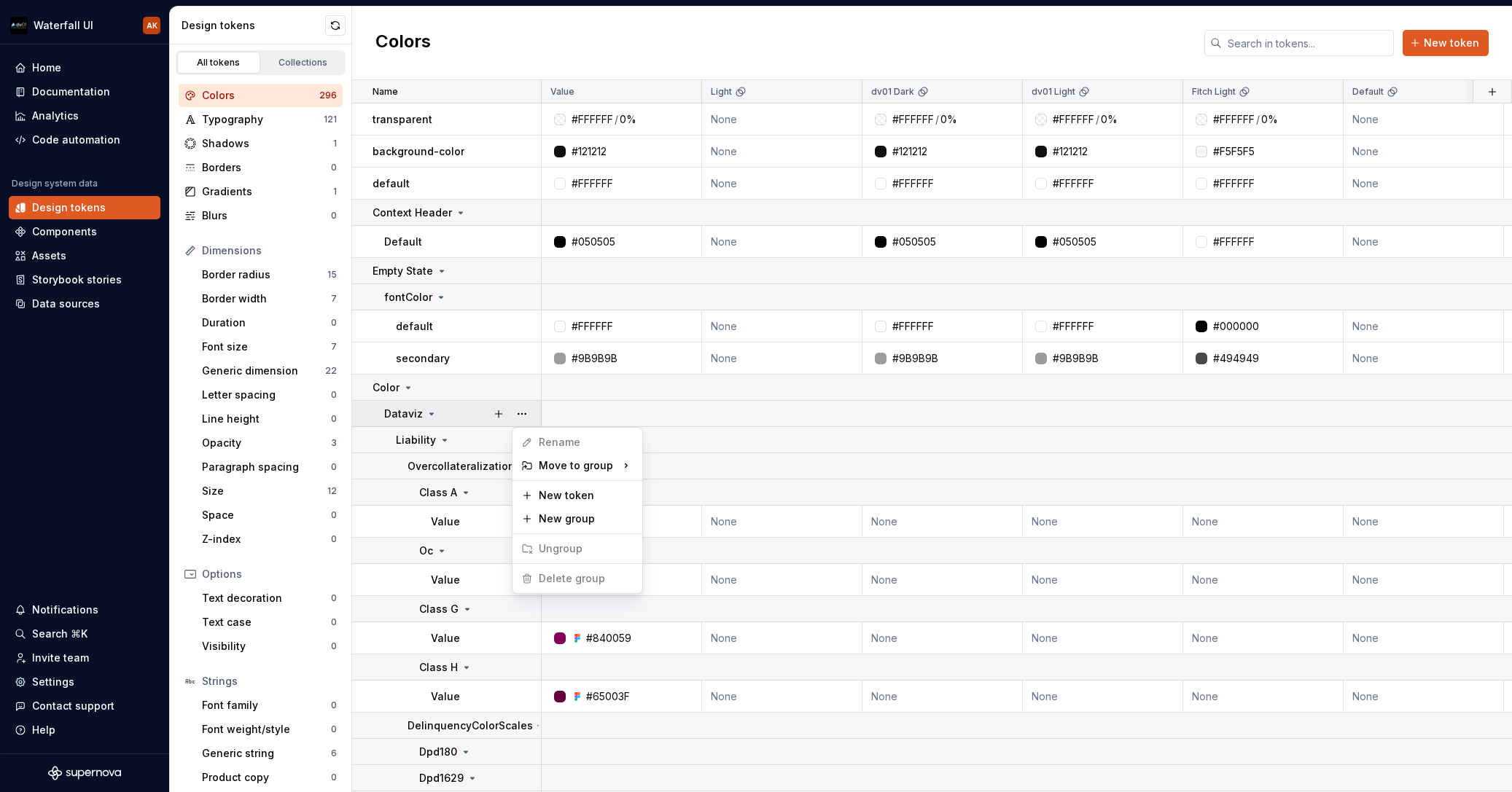
click at [455, 411] on html "Waterfall UI AK Home Documentation Analytics Code automation Design system data…" at bounding box center [756, 396] width 1512 height 792
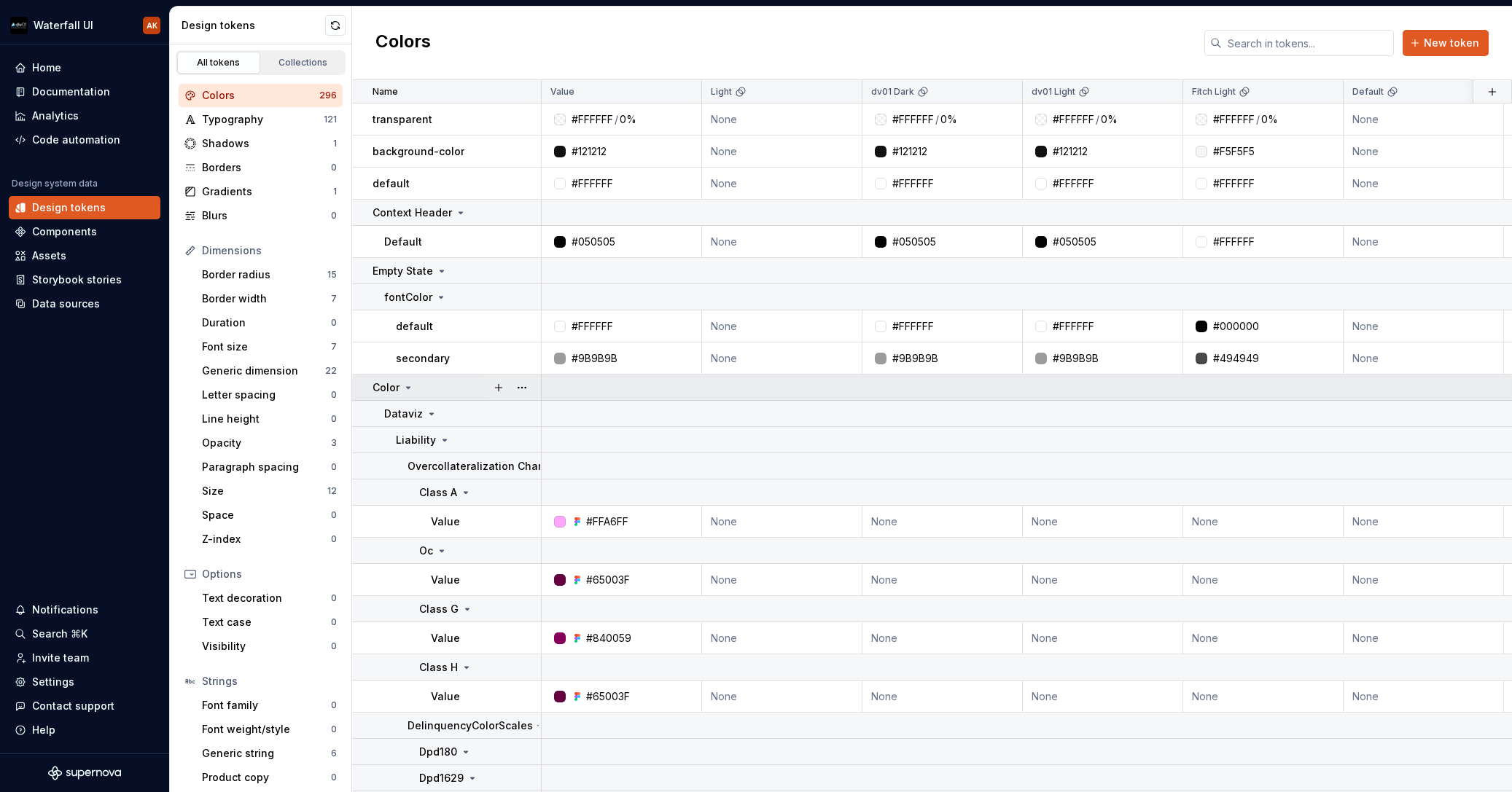
click at [409, 387] on icon at bounding box center [409, 387] width 4 height 1
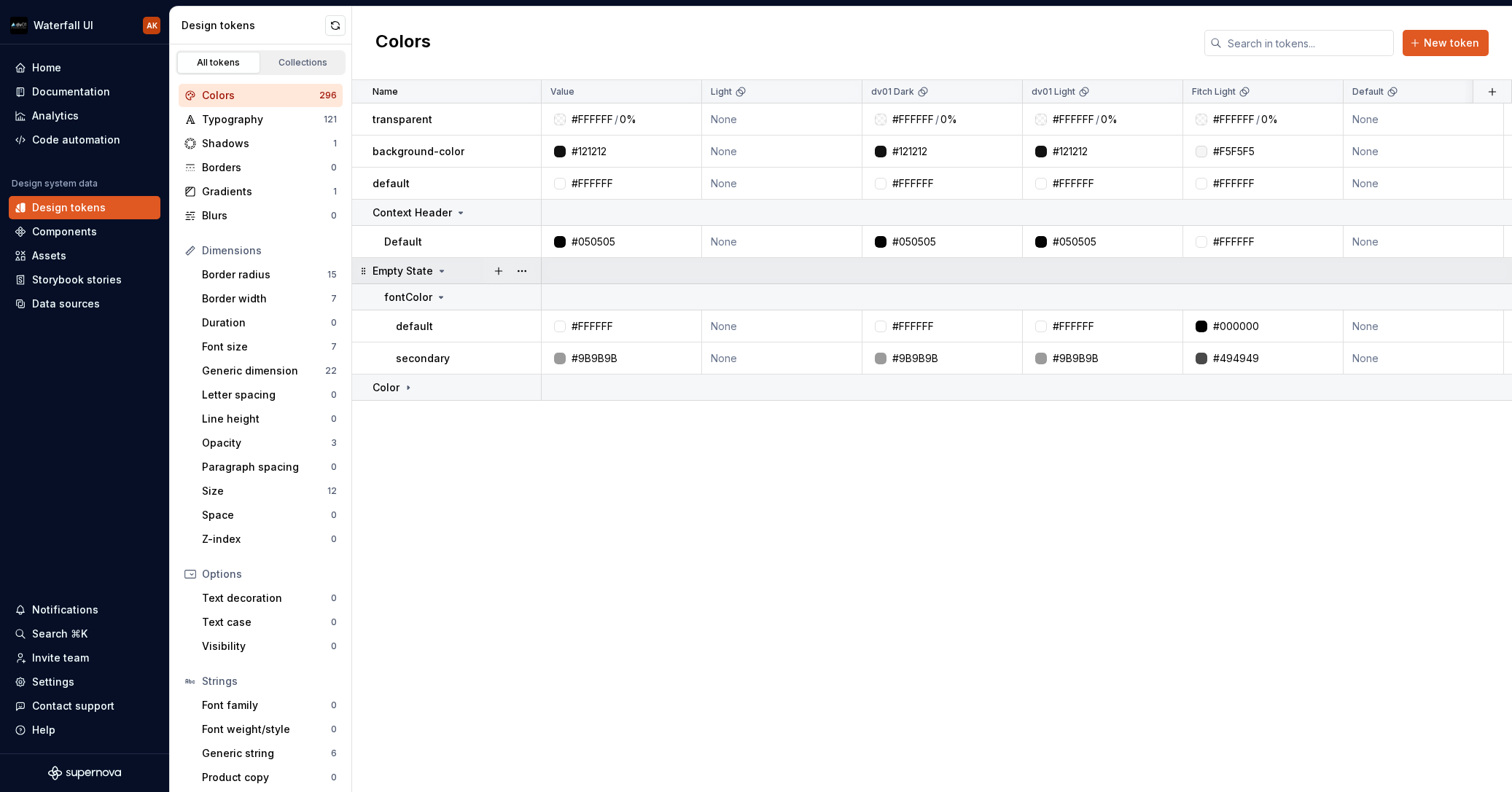
click at [533, 273] on div at bounding box center [509, 271] width 61 height 26
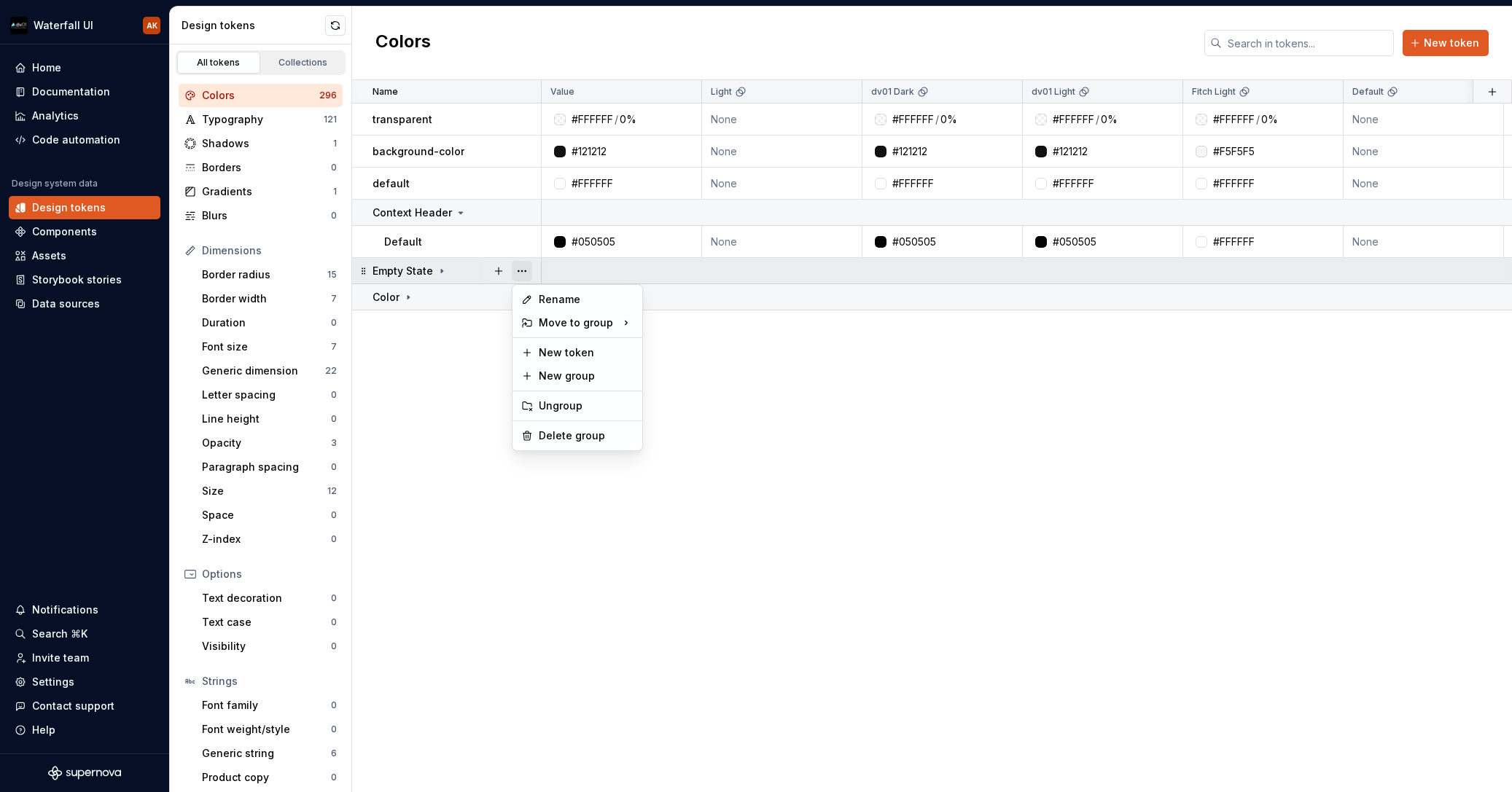
click at [528, 271] on button "button" at bounding box center [522, 271] width 20 height 20
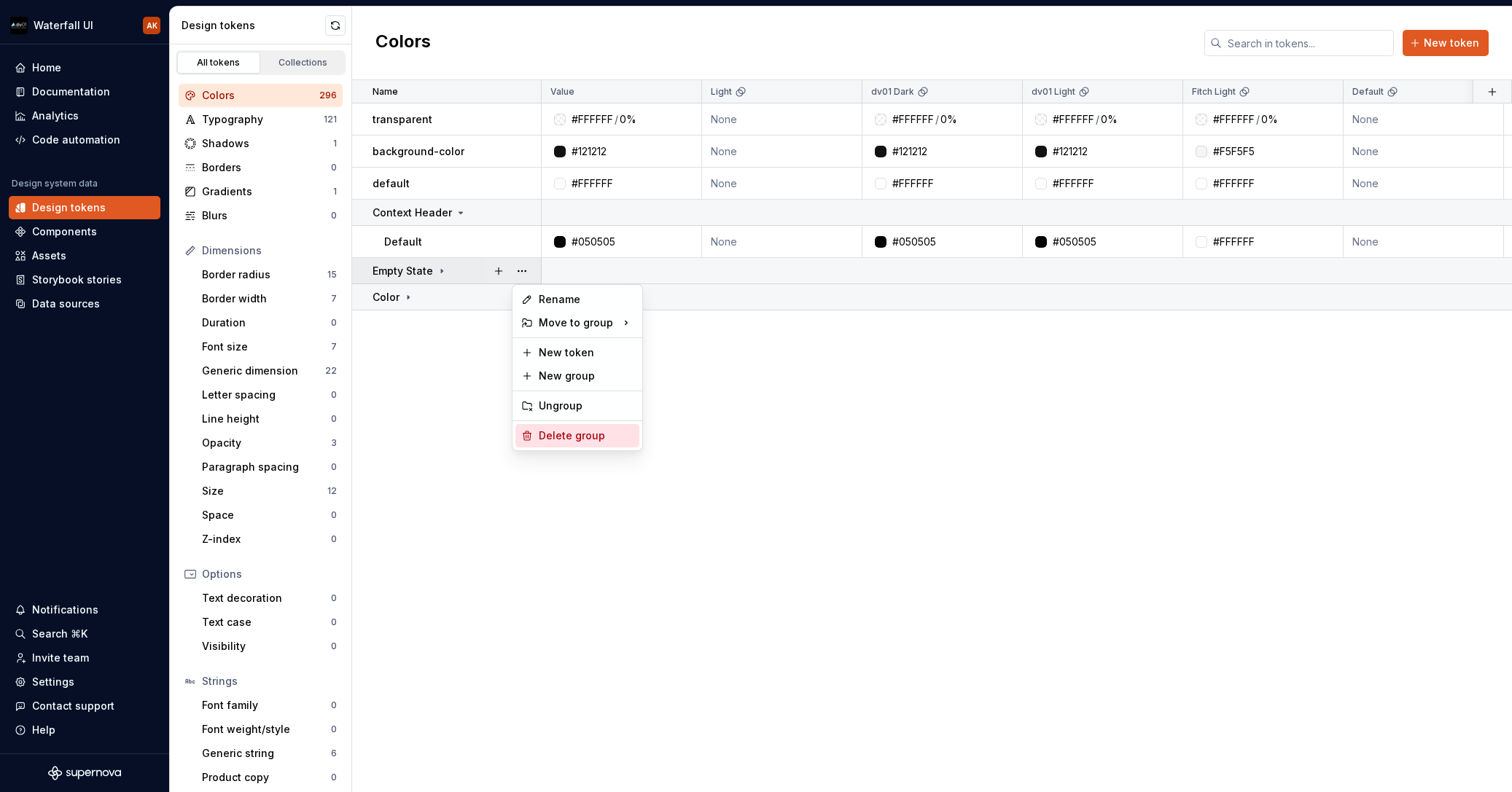
click at [584, 433] on div "Delete group" at bounding box center [586, 435] width 95 height 15
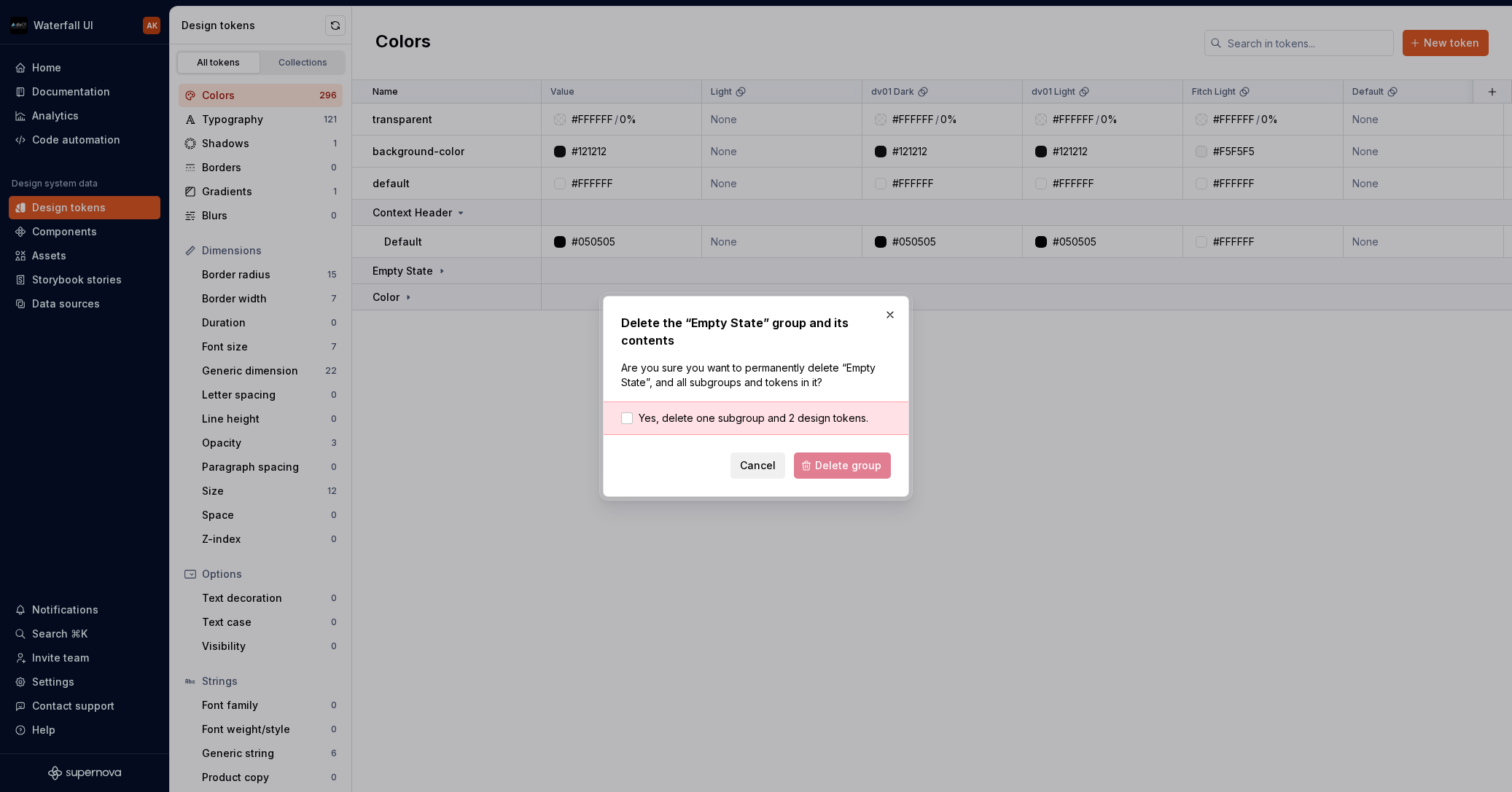
click at [772, 406] on div "Yes, delete one subgroup and 2 design tokens." at bounding box center [756, 418] width 305 height 34
drag, startPoint x: 772, startPoint y: 414, endPoint x: 790, endPoint y: 425, distance: 21.1
click at [772, 414] on span "Yes, delete one subgroup and 2 design tokens." at bounding box center [754, 418] width 229 height 15
click at [817, 470] on button "Delete group" at bounding box center [842, 465] width 97 height 26
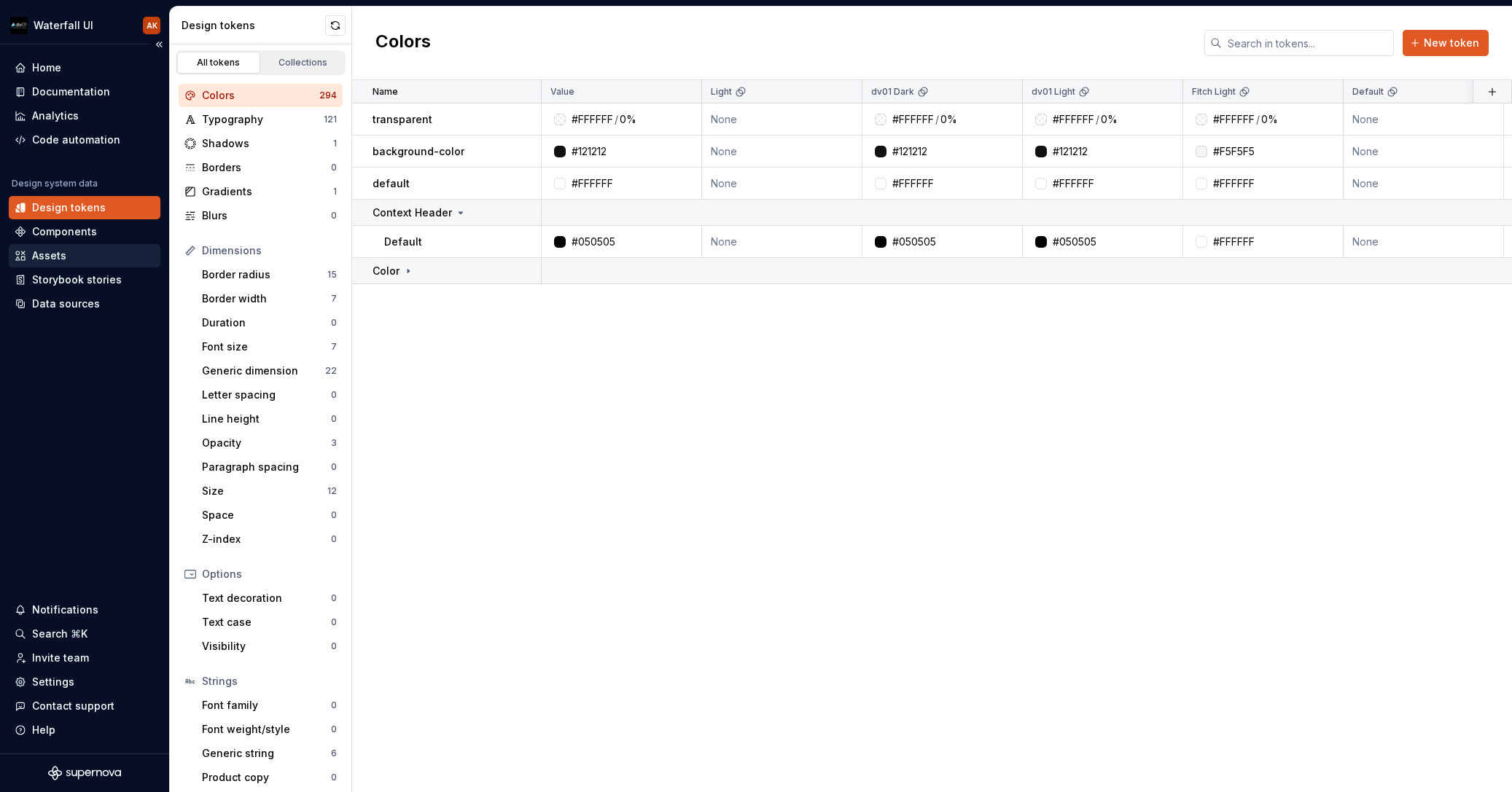
click at [83, 257] on div "Assets" at bounding box center [85, 255] width 140 height 15
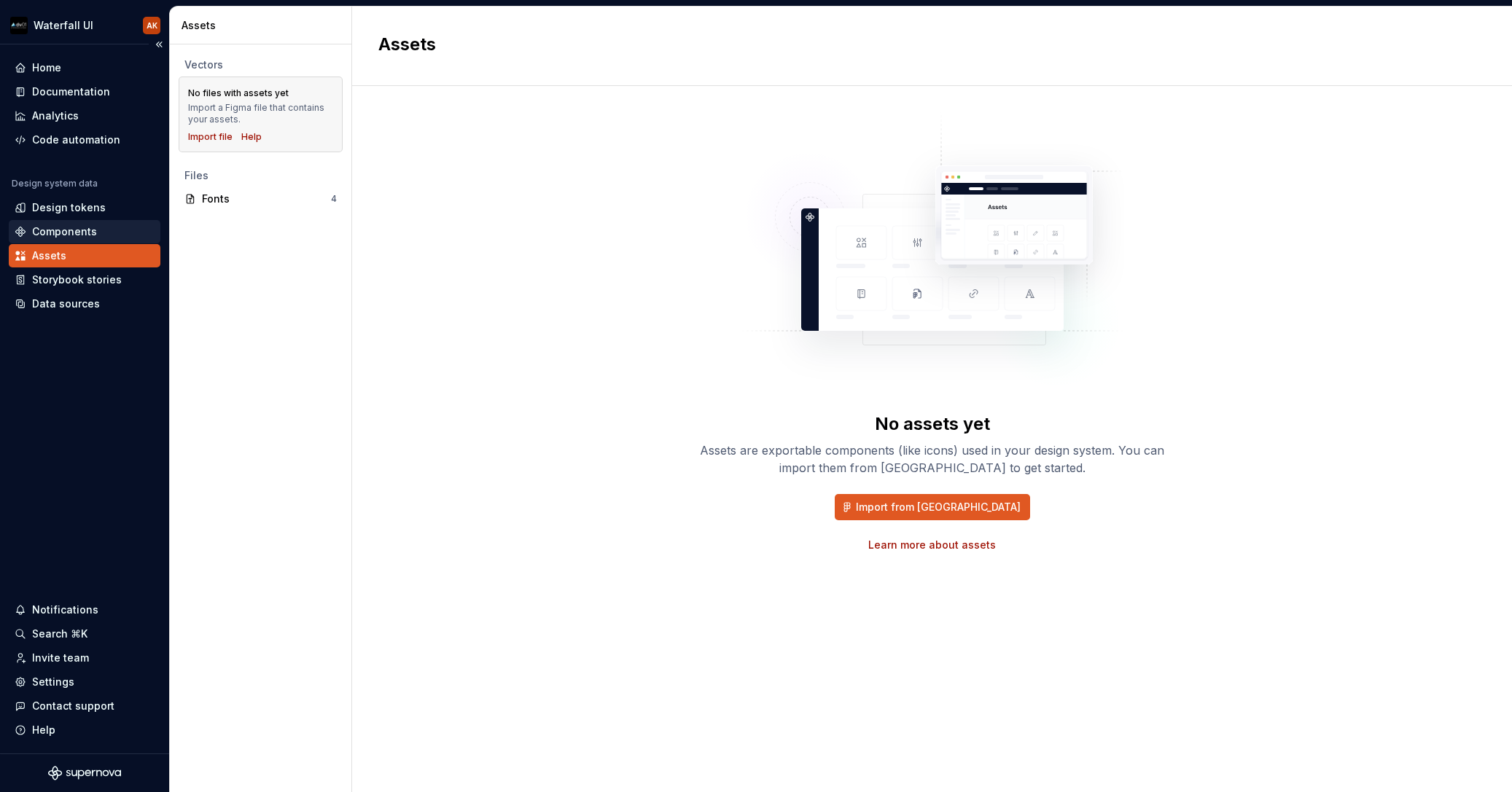
click at [78, 232] on div "Components" at bounding box center [64, 231] width 65 height 15
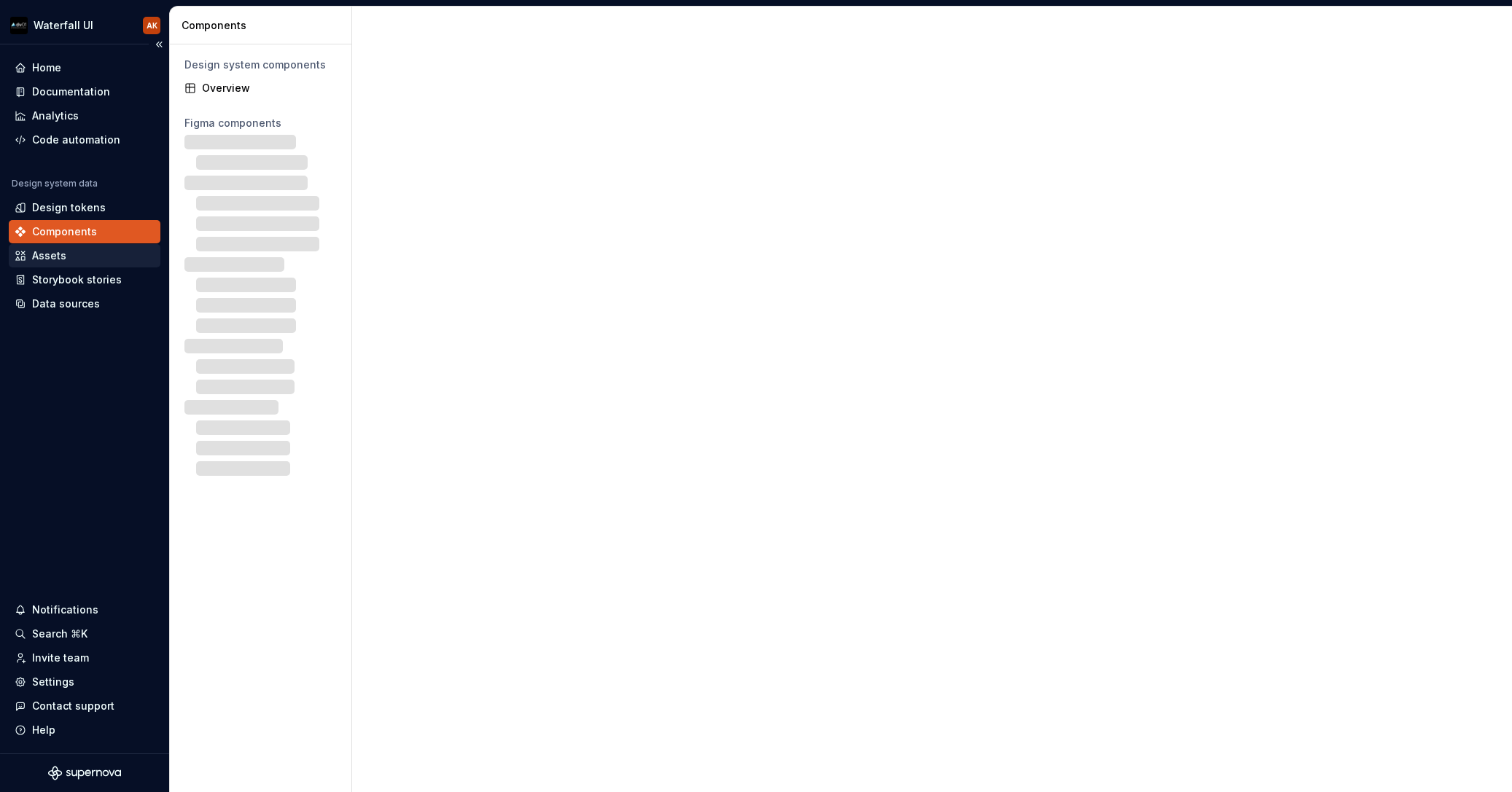
click at [77, 262] on div "Assets" at bounding box center [85, 255] width 140 height 15
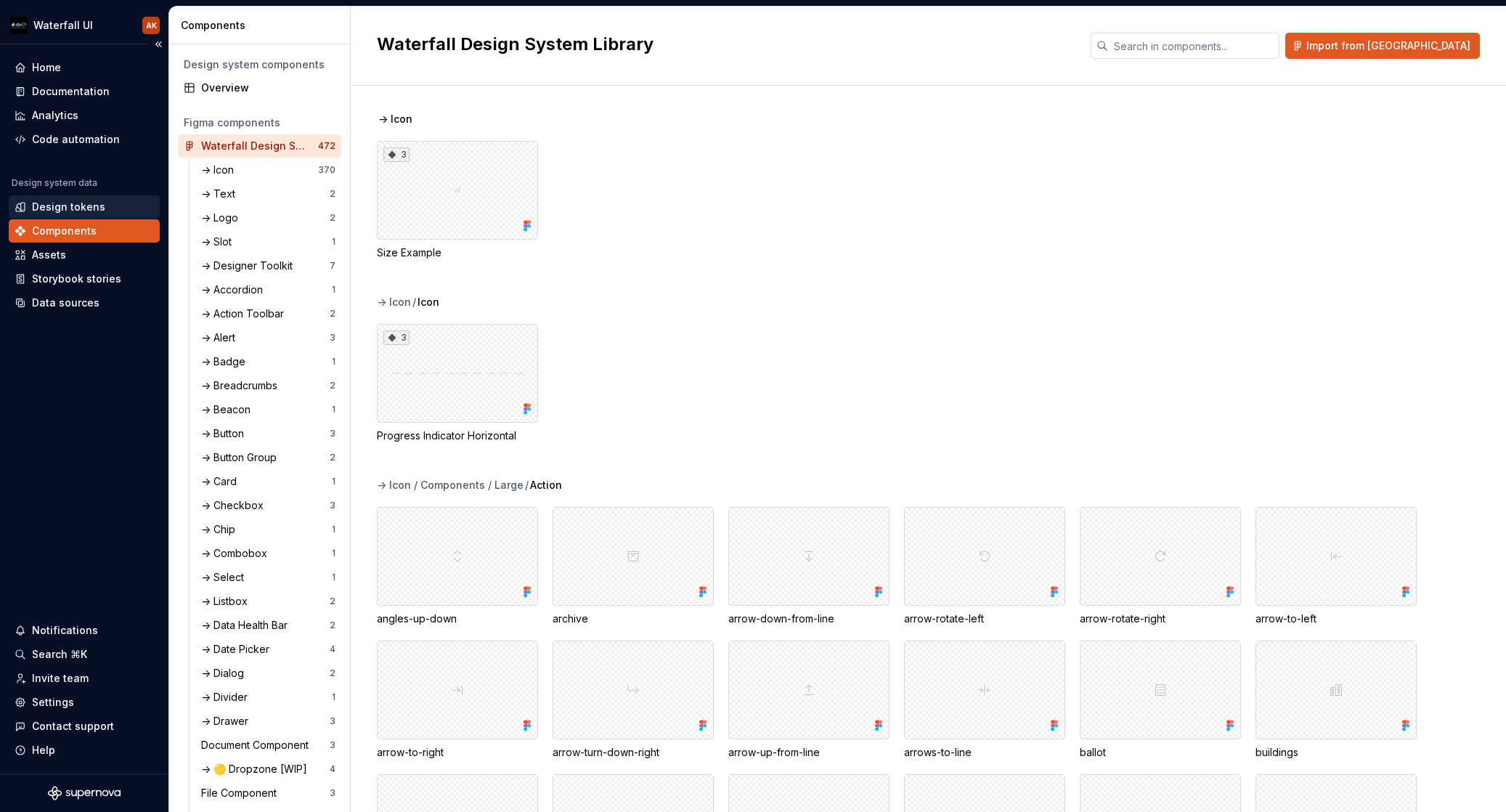
click at [64, 204] on div "Design tokens" at bounding box center [68, 206] width 73 height 15
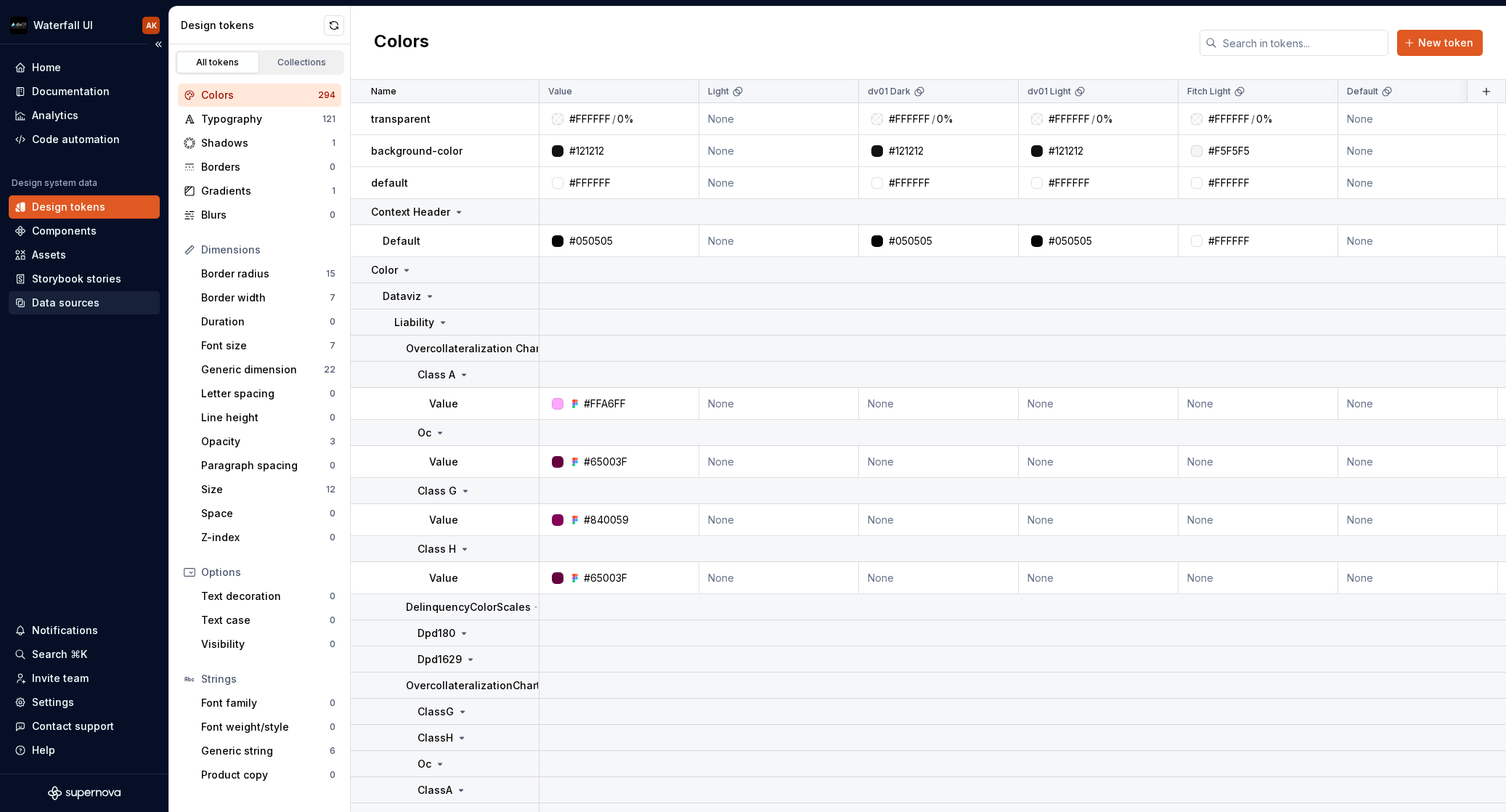
click at [64, 293] on div "Data sources" at bounding box center [84, 302] width 151 height 23
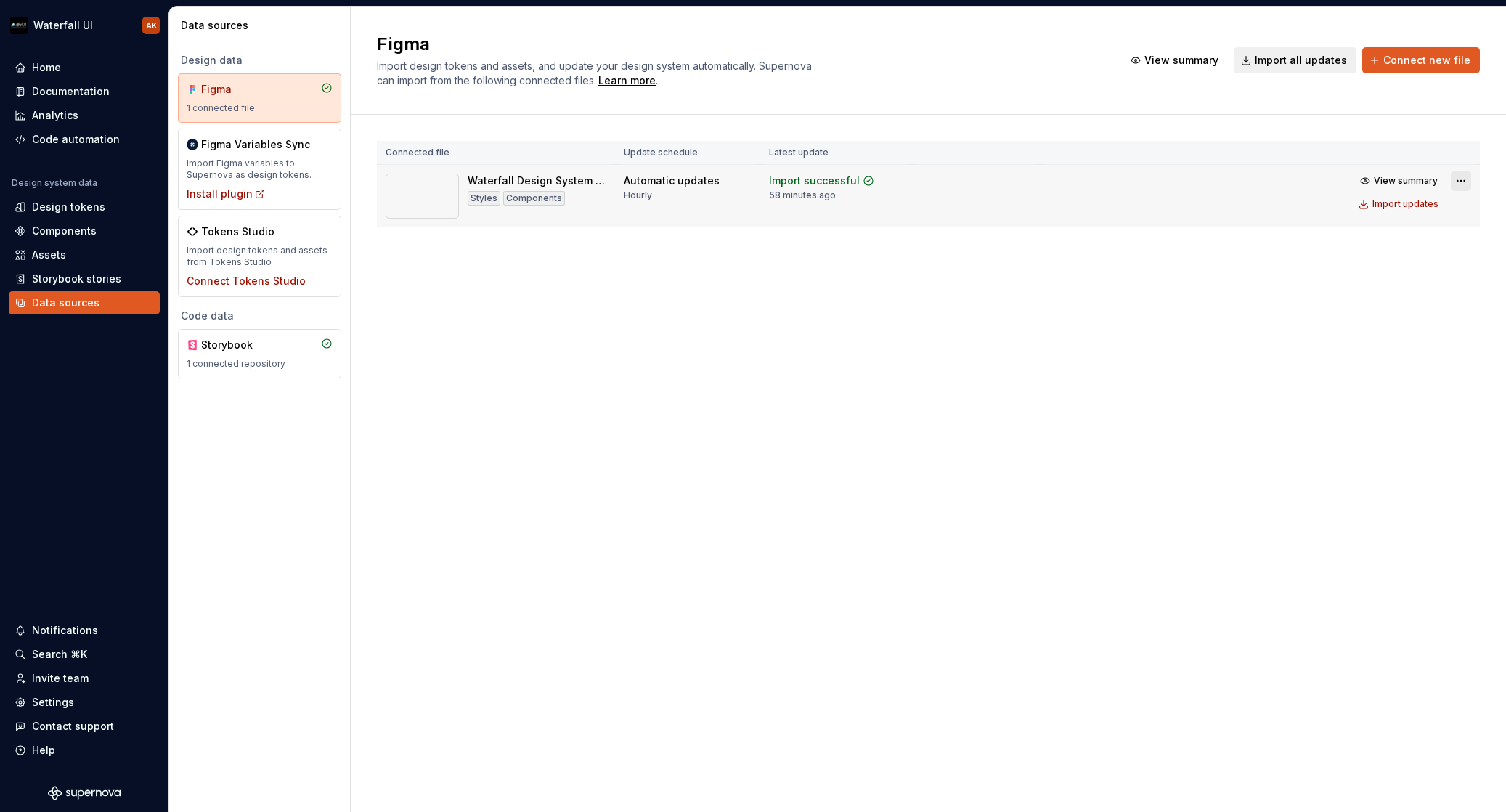
click at [1454, 184] on html "Waterfall UI AK Home Documentation Analytics Code automation Design system data…" at bounding box center [753, 406] width 1506 height 812
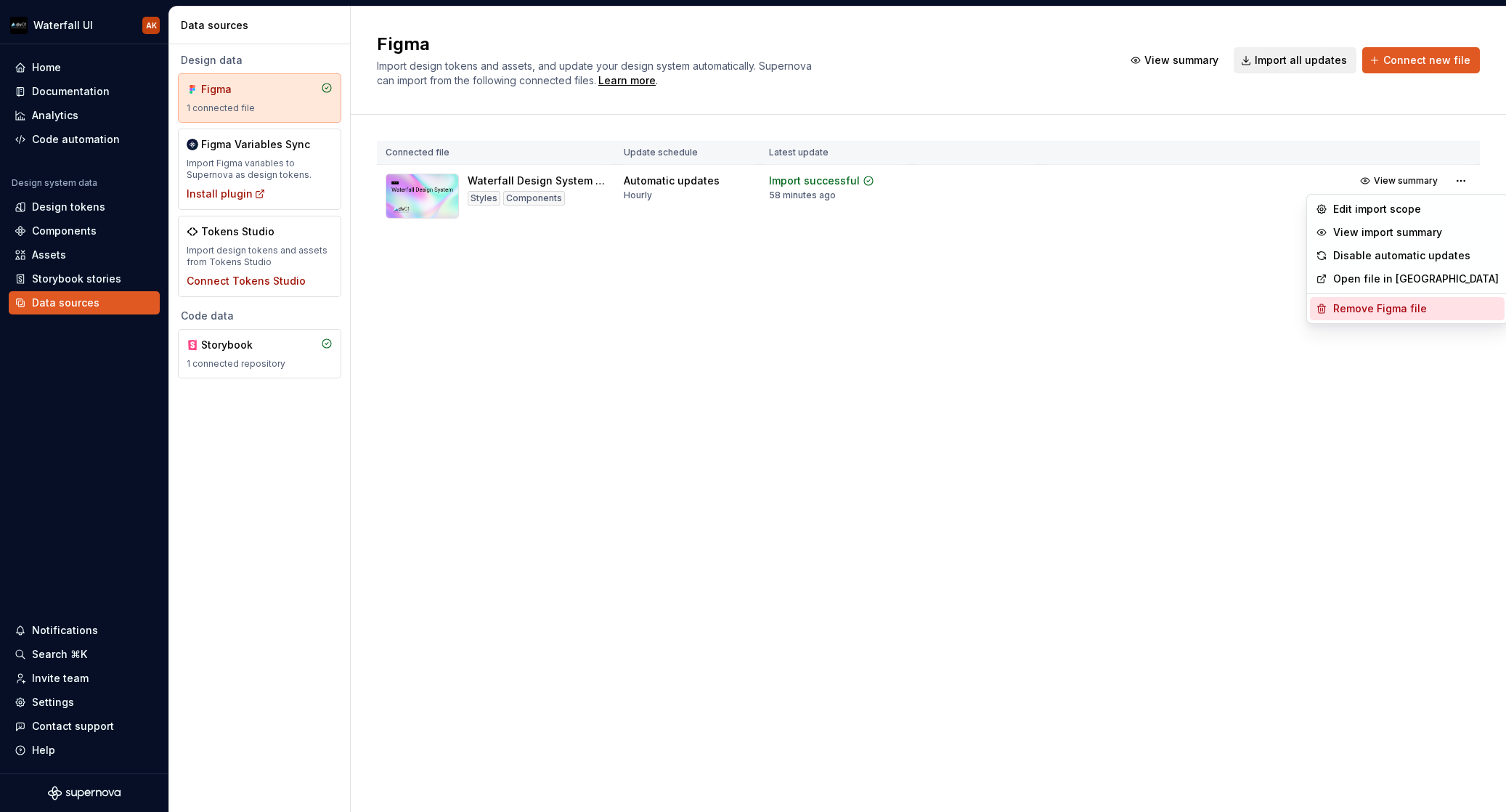
click at [1376, 307] on div "Remove Figma file" at bounding box center [1416, 309] width 166 height 15
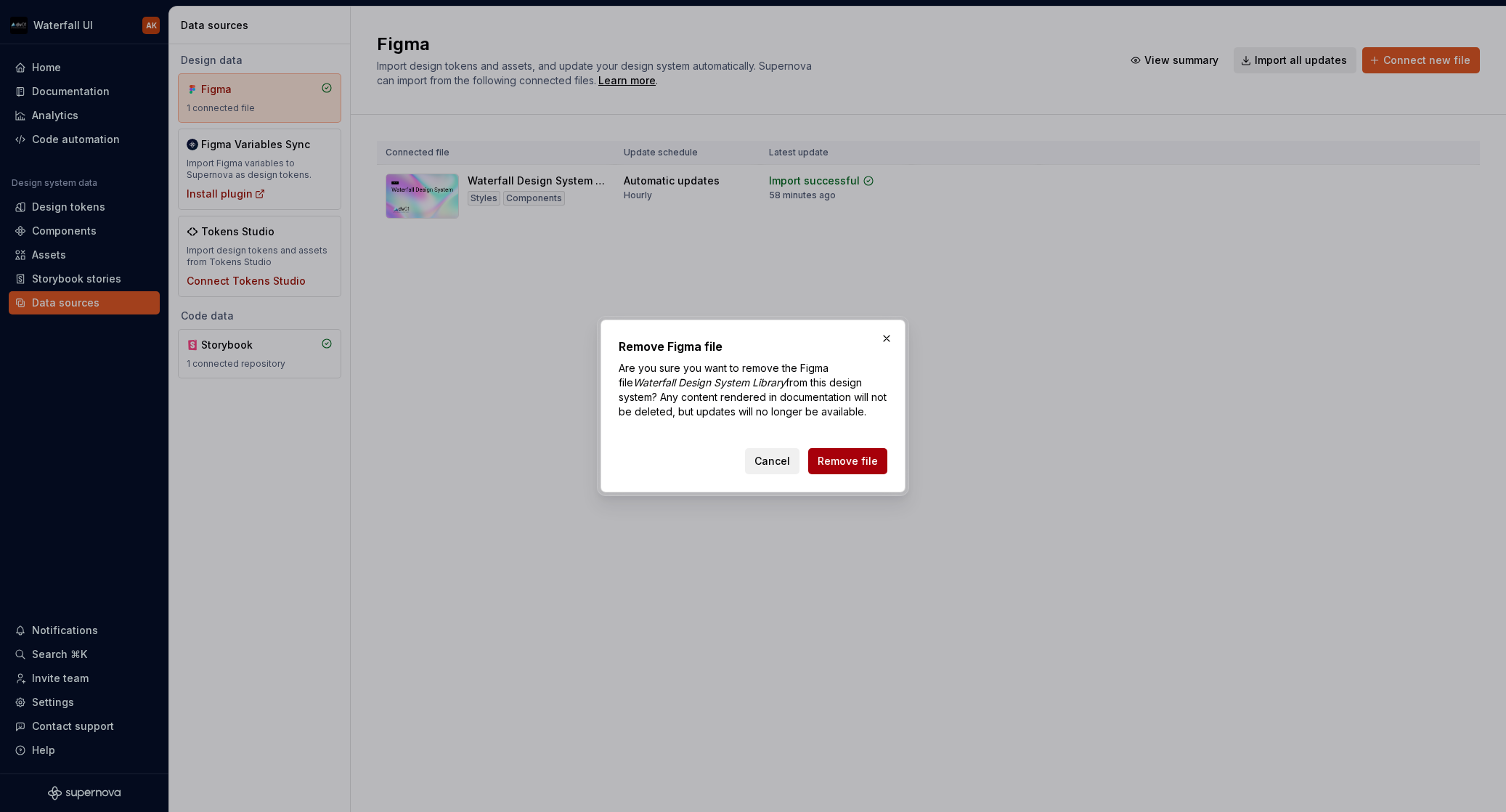
click at [847, 462] on span "Remove file" at bounding box center [848, 461] width 61 height 15
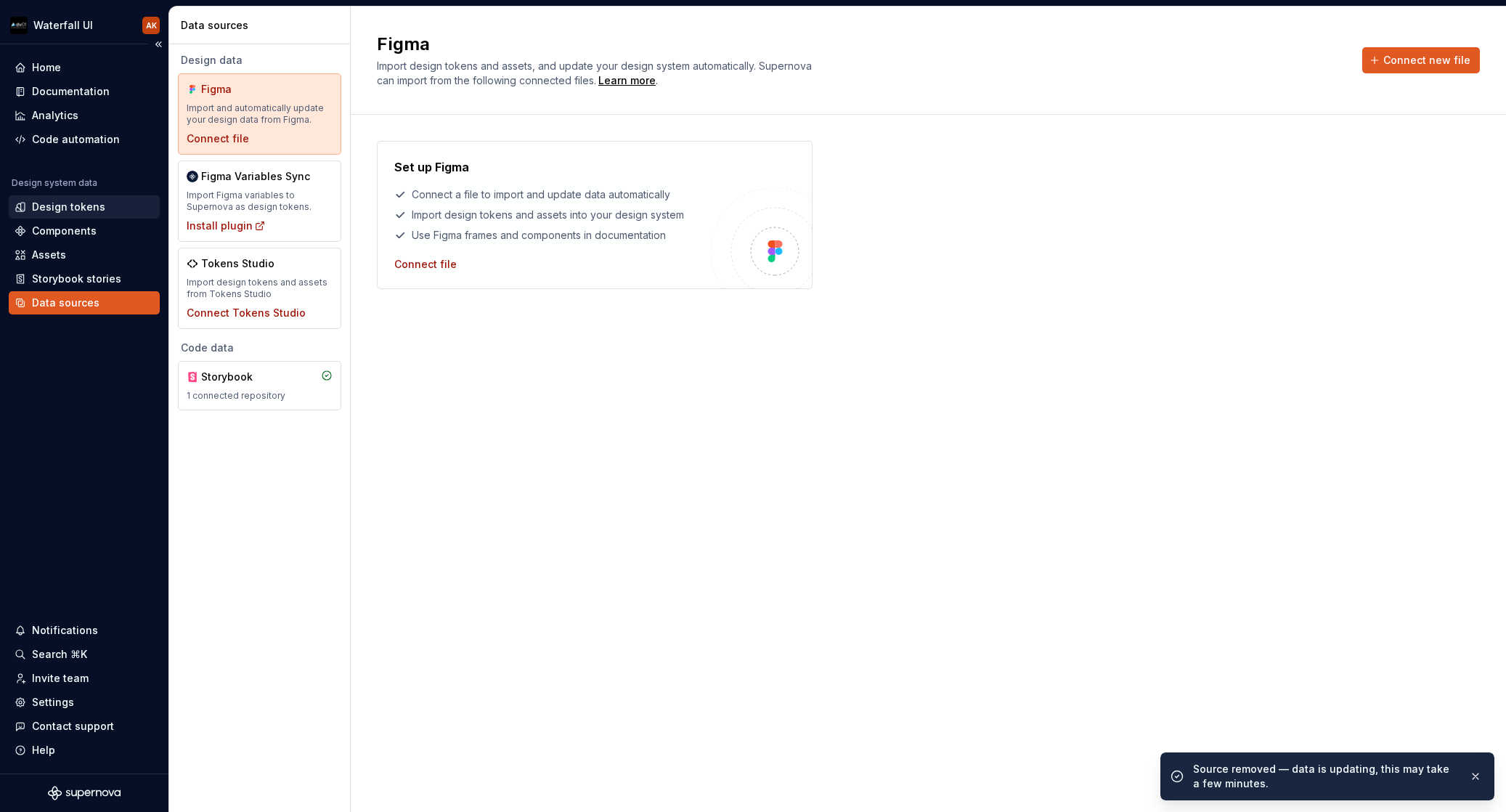
click at [60, 206] on div "Design tokens" at bounding box center [68, 206] width 73 height 15
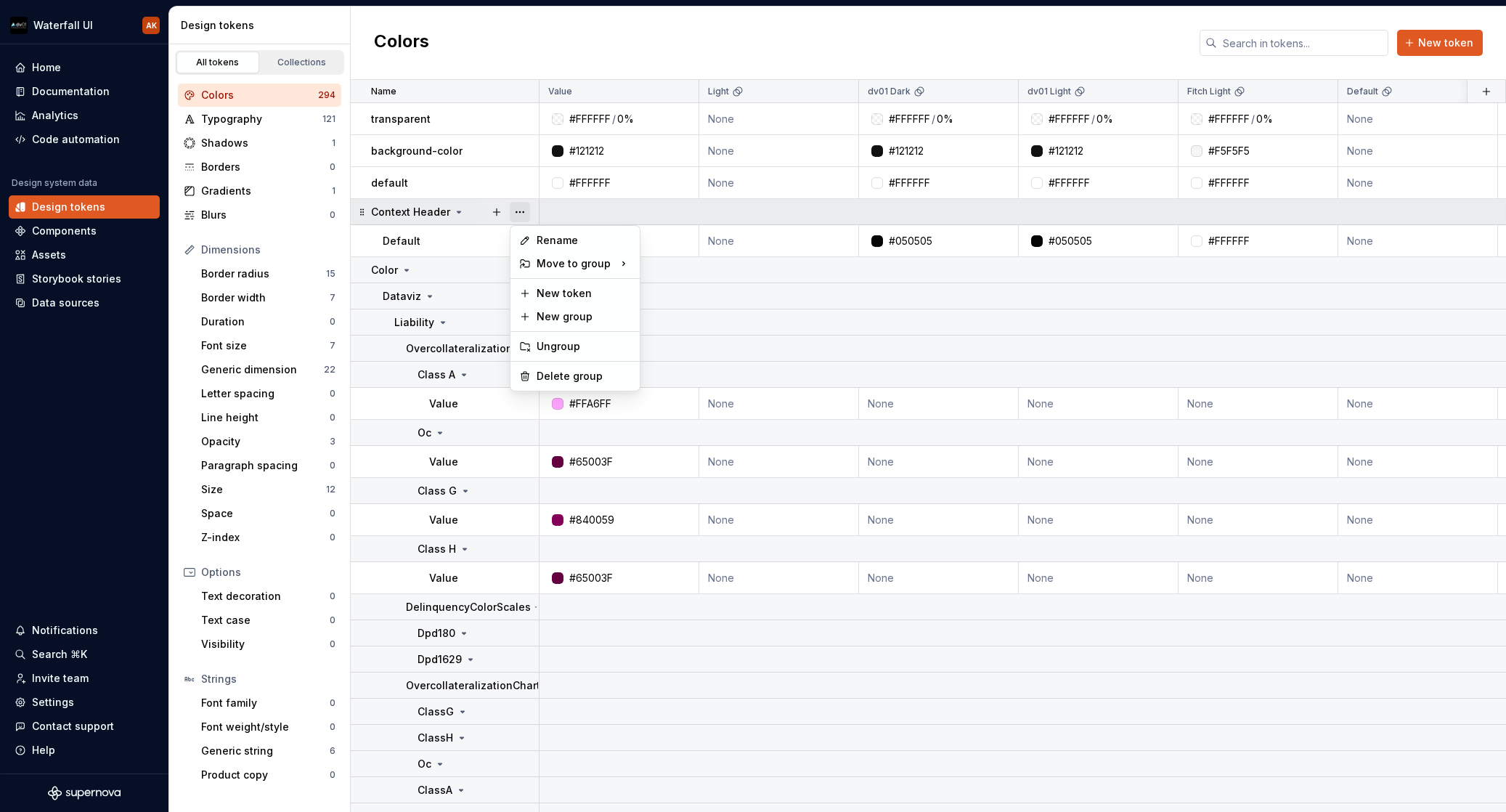
click at [526, 209] on button "button" at bounding box center [520, 211] width 20 height 20
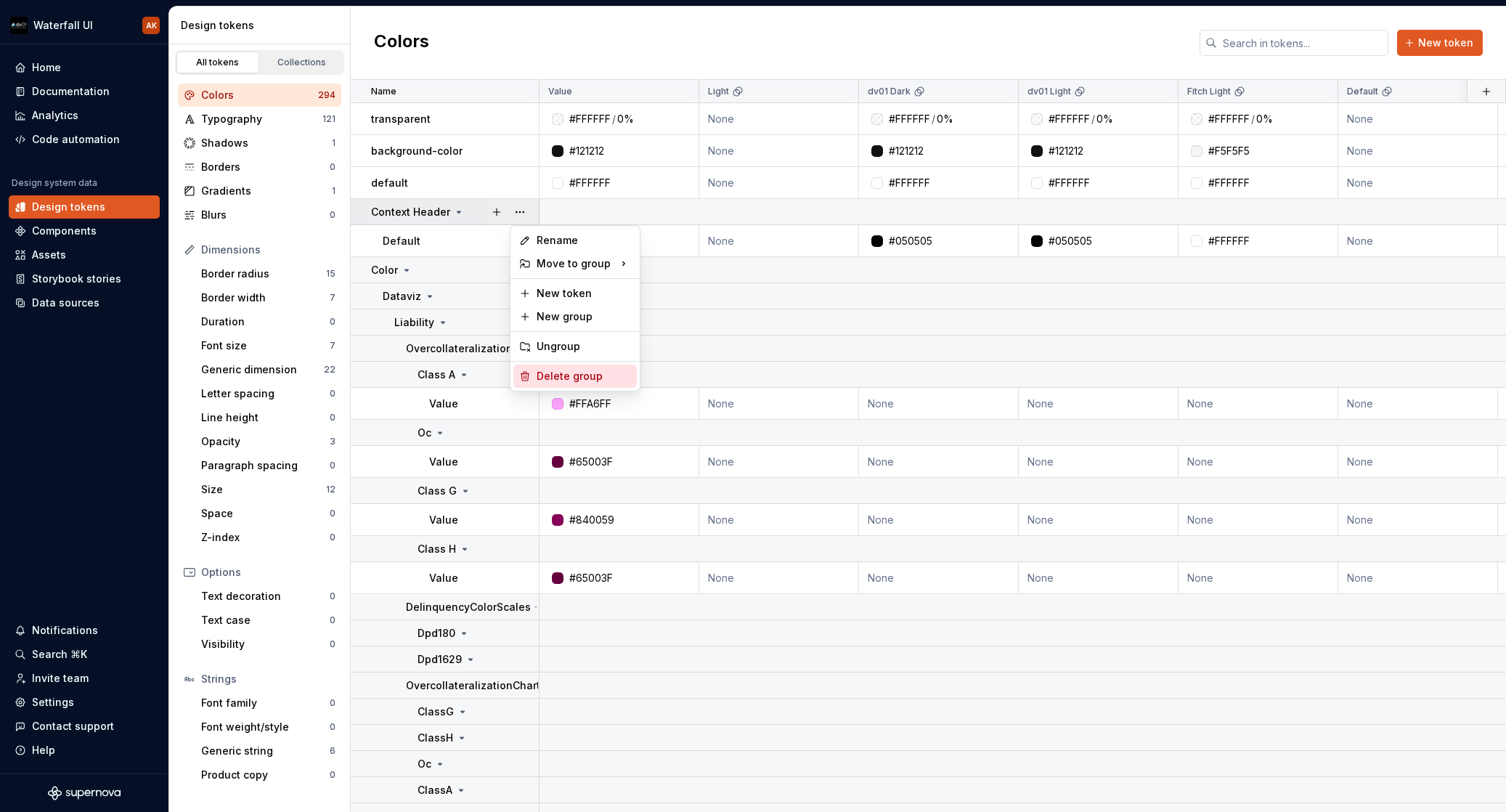
click at [540, 370] on div "Delete group" at bounding box center [584, 376] width 94 height 15
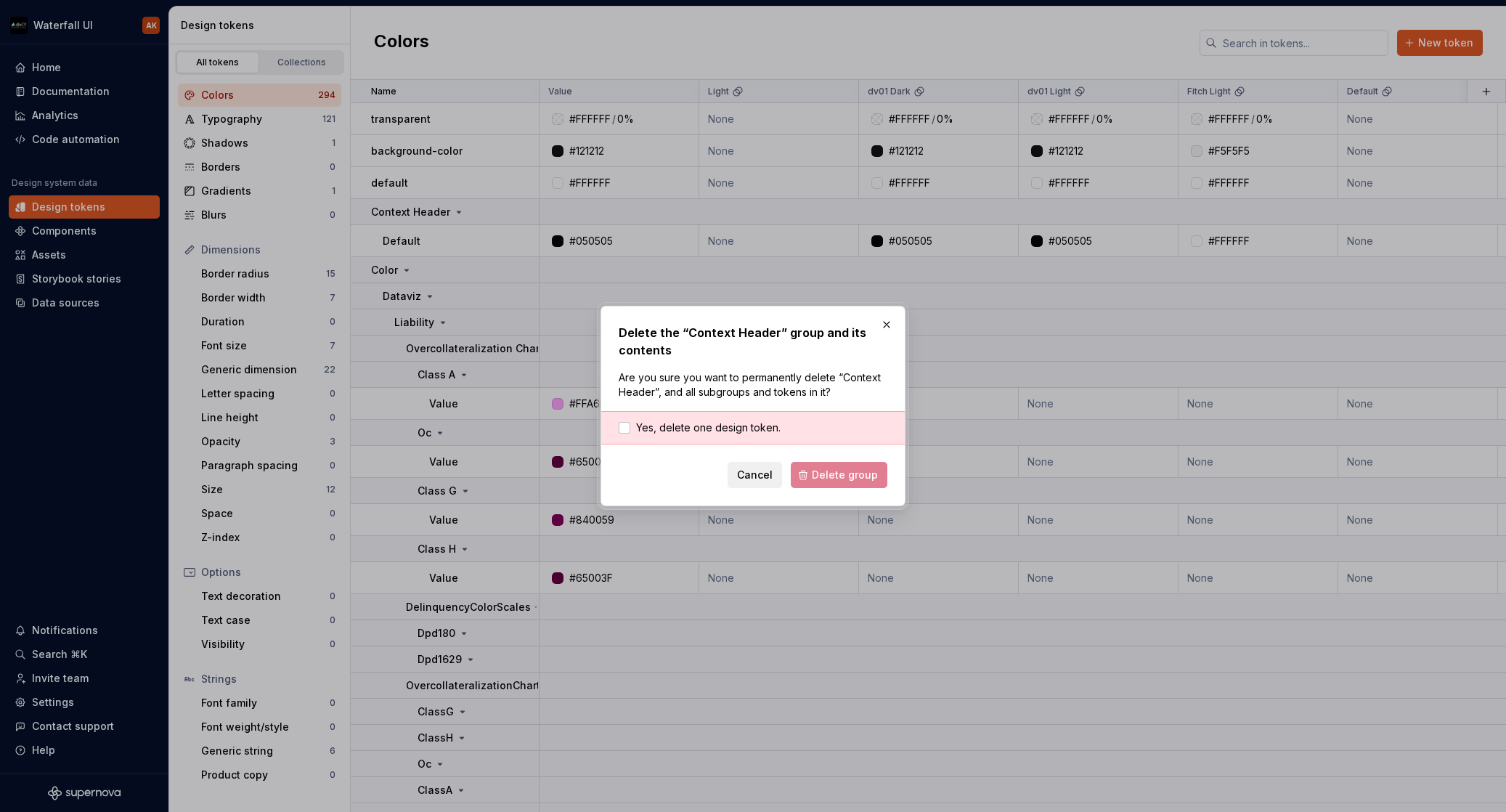
drag, startPoint x: 752, startPoint y: 433, endPoint x: 764, endPoint y: 442, distance: 15.0
click at [751, 433] on span "Yes, delete one design token." at bounding box center [709, 428] width 145 height 15
click at [804, 476] on button "Delete group" at bounding box center [839, 474] width 96 height 26
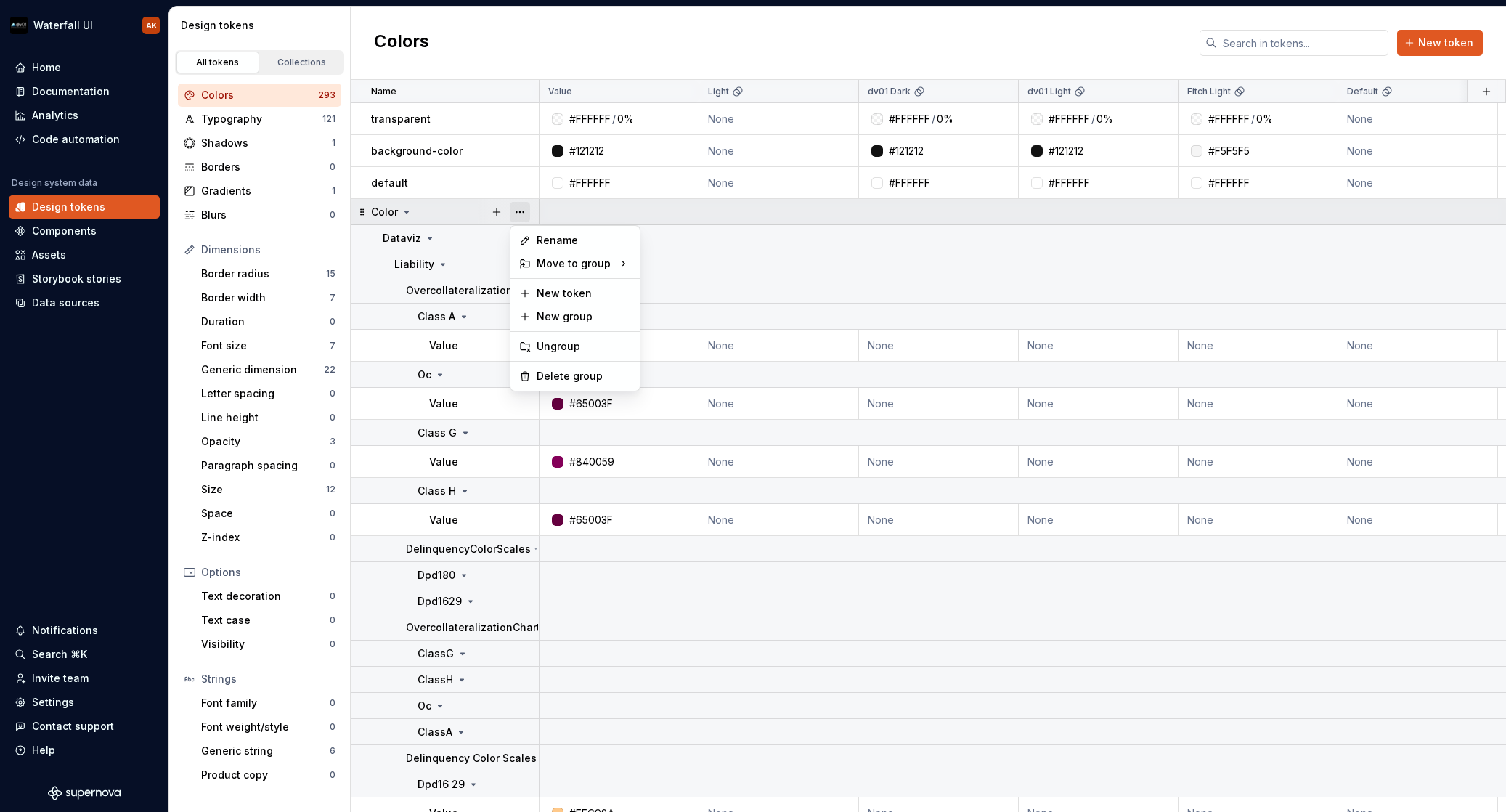
click at [520, 207] on button "button" at bounding box center [520, 211] width 20 height 20
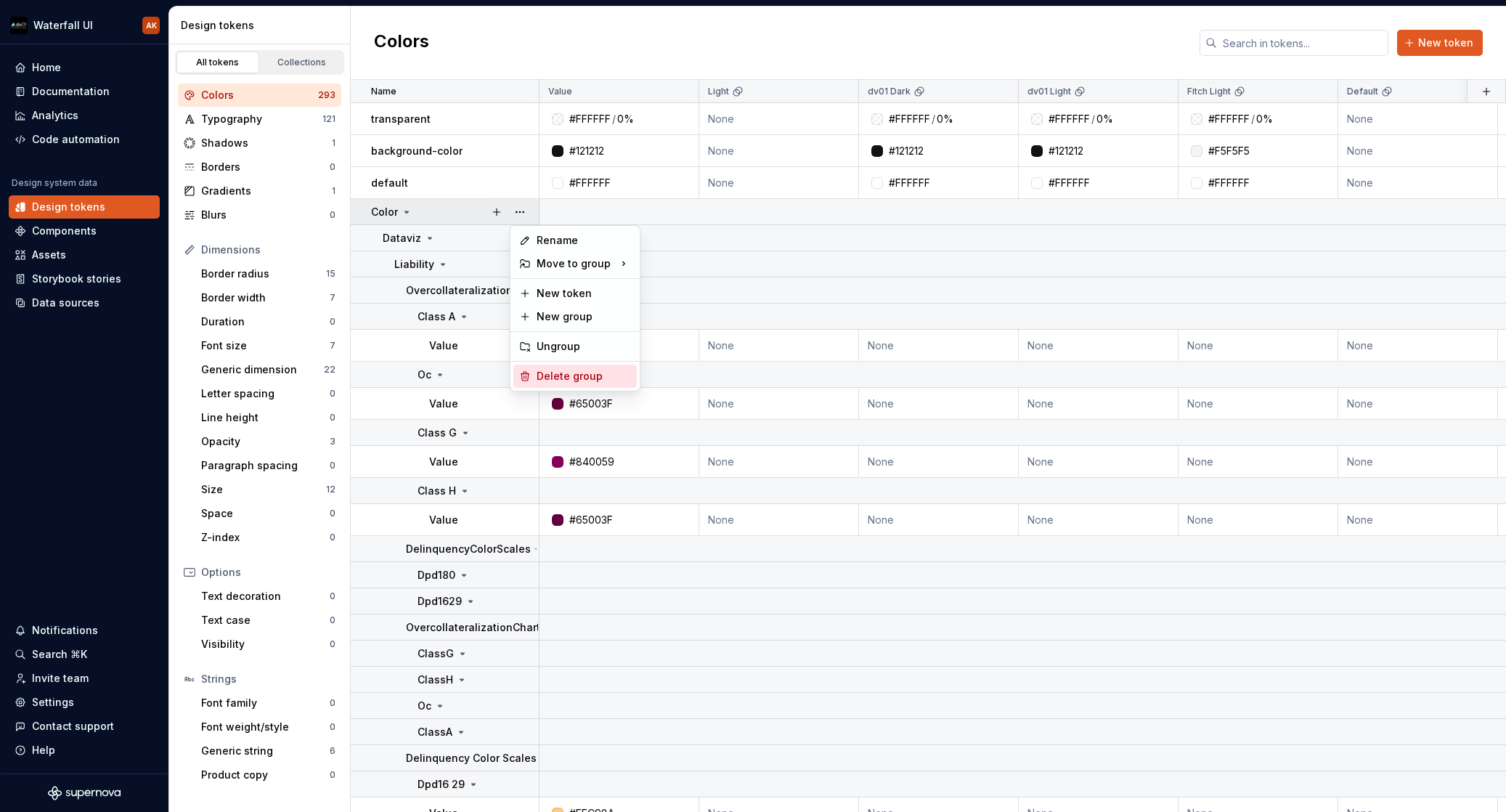
click at [575, 372] on div "Delete group" at bounding box center [584, 376] width 94 height 15
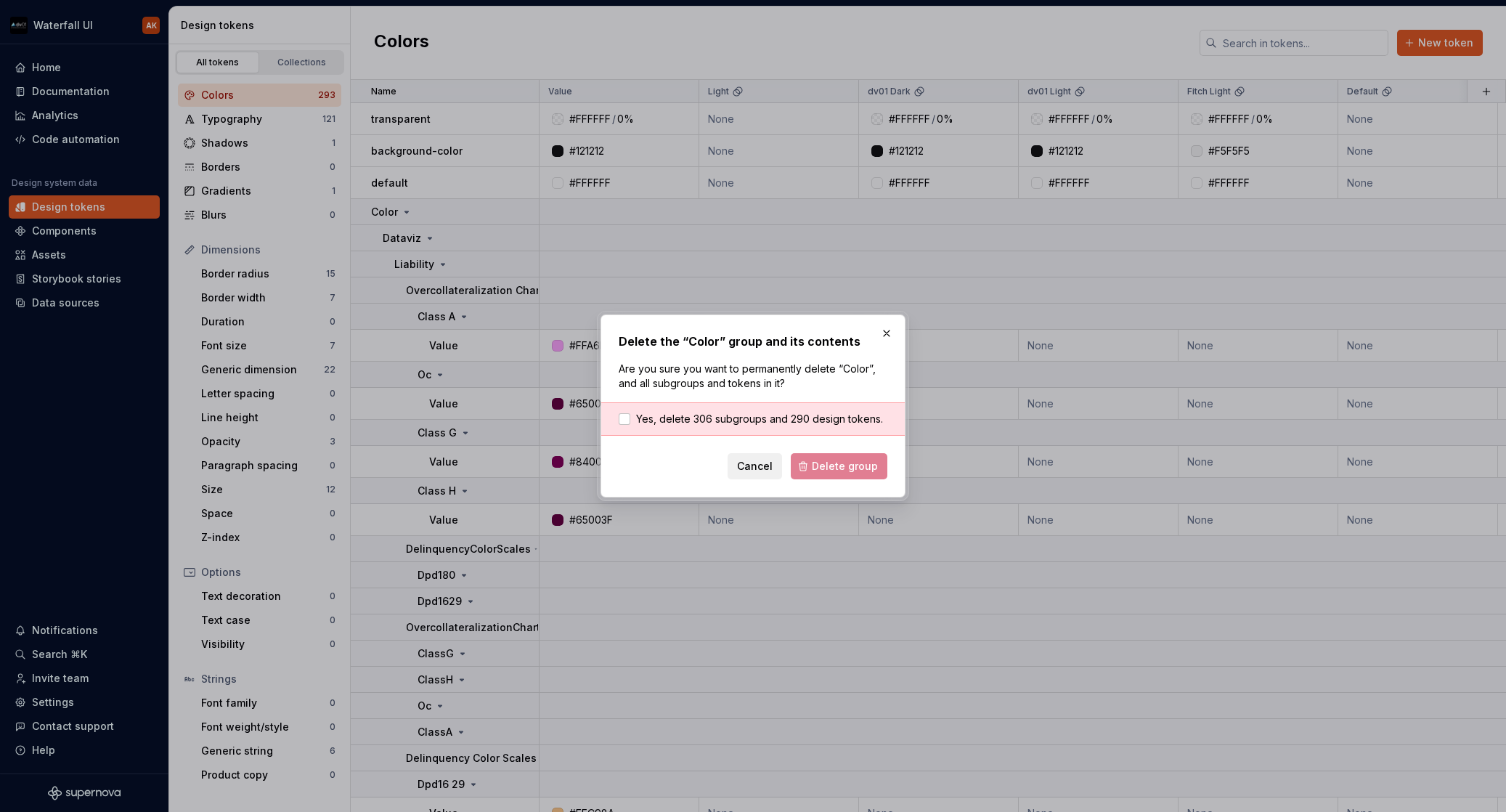
drag, startPoint x: 783, startPoint y: 422, endPoint x: 799, endPoint y: 438, distance: 22.6
click at [784, 422] on span "Yes, delete 306 subgroups and 290 design tokens." at bounding box center [759, 419] width 247 height 15
click at [828, 474] on button "Delete group" at bounding box center [839, 467] width 96 height 26
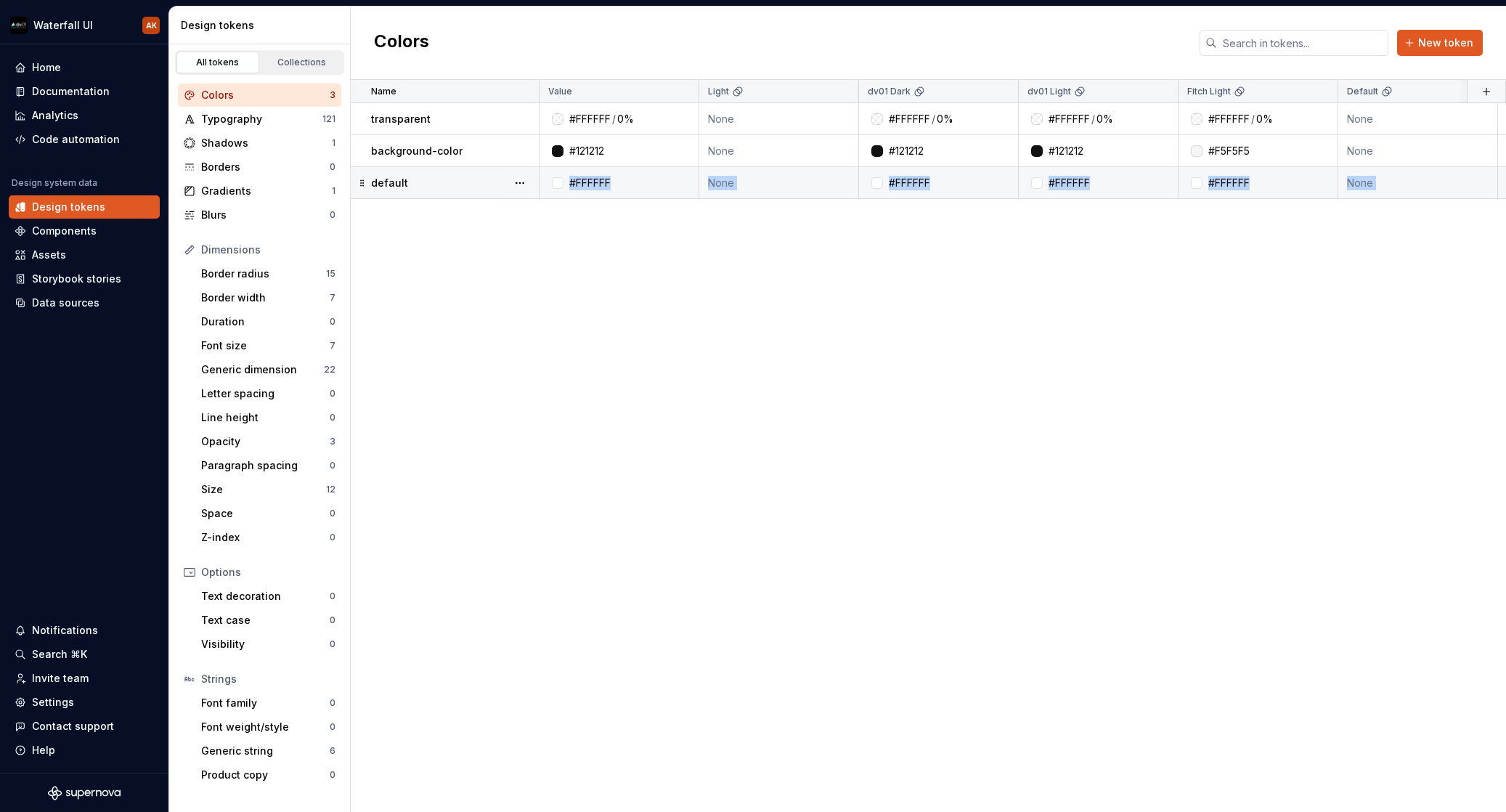
click at [485, 191] on td "default" at bounding box center [445, 183] width 189 height 32
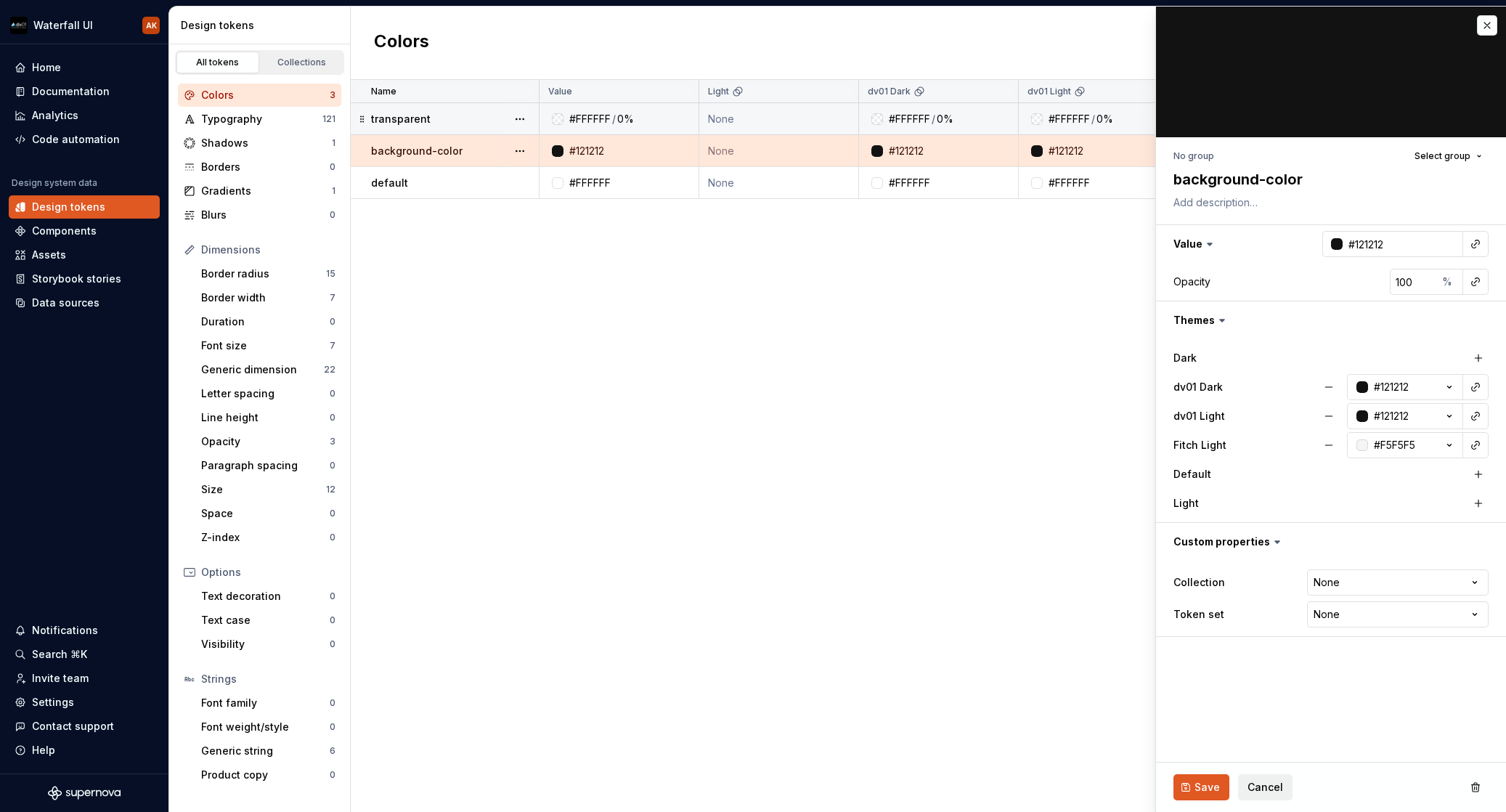
click at [528, 120] on button "button" at bounding box center [520, 119] width 20 height 20
click at [542, 200] on div "Delete token" at bounding box center [584, 201] width 94 height 15
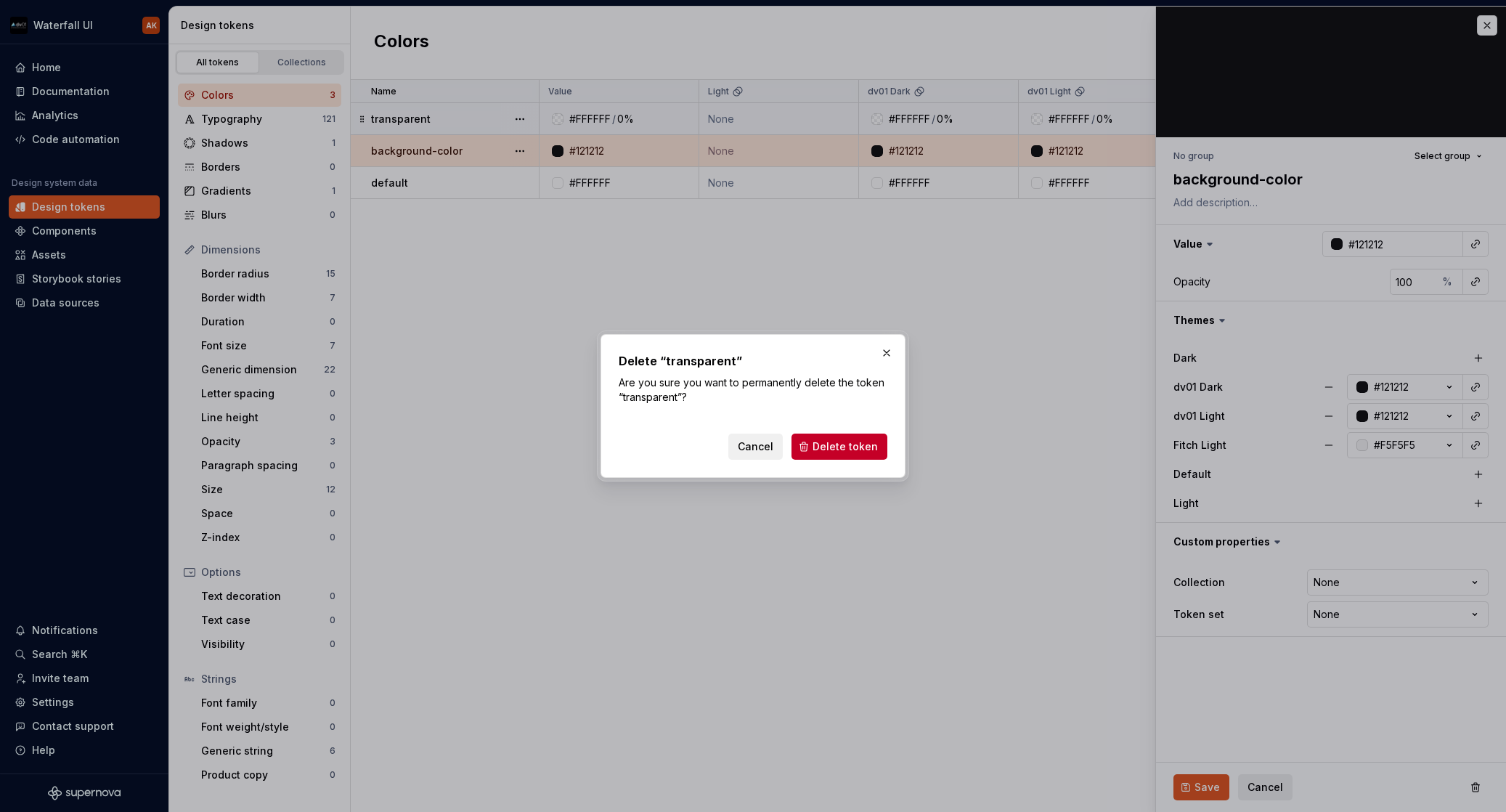
click at [841, 454] on button "Delete token" at bounding box center [839, 447] width 96 height 26
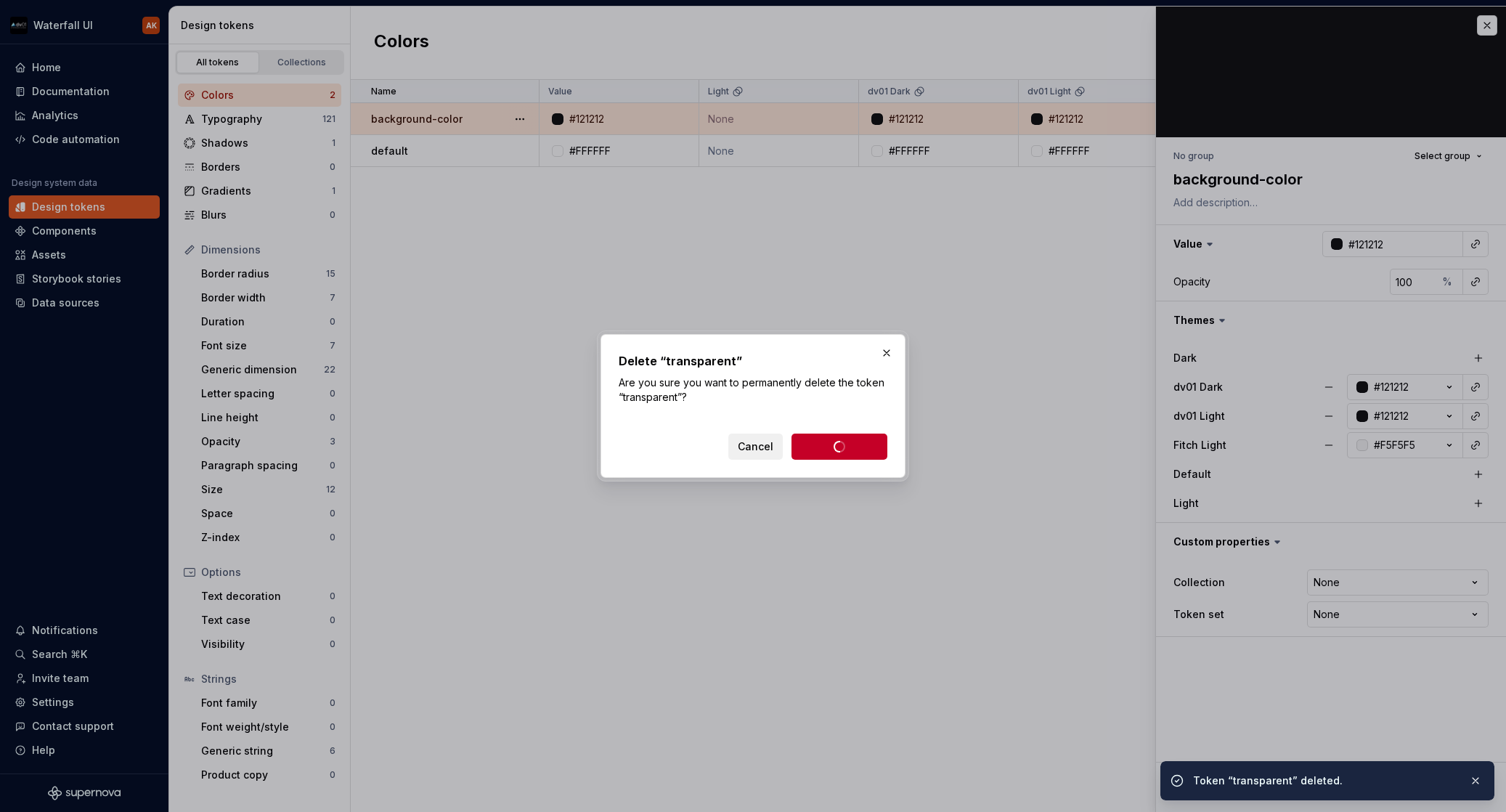
type textarea "*"
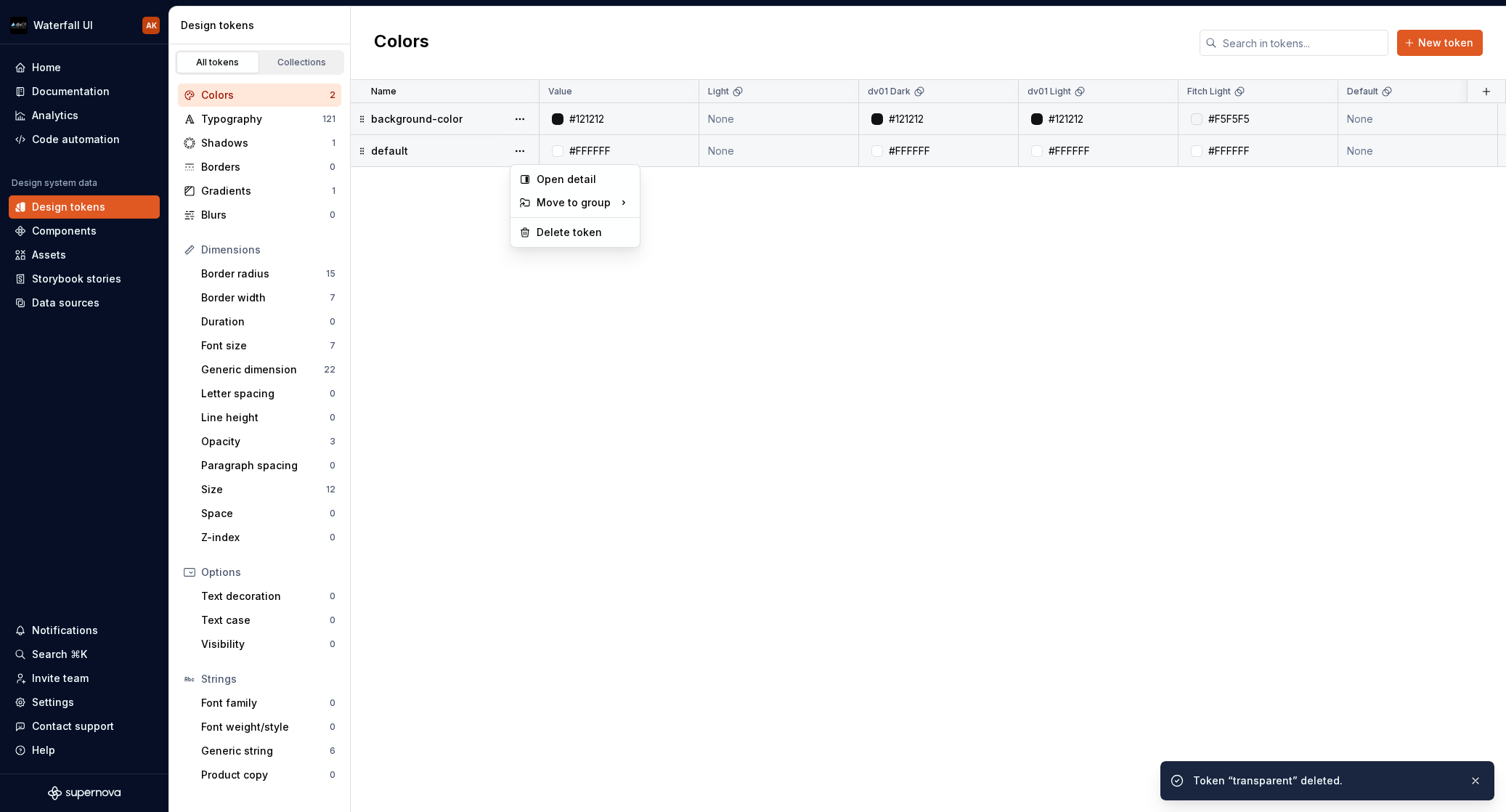
click at [524, 150] on button "button" at bounding box center [520, 151] width 20 height 20
click at [604, 231] on div "Delete token" at bounding box center [584, 232] width 94 height 15
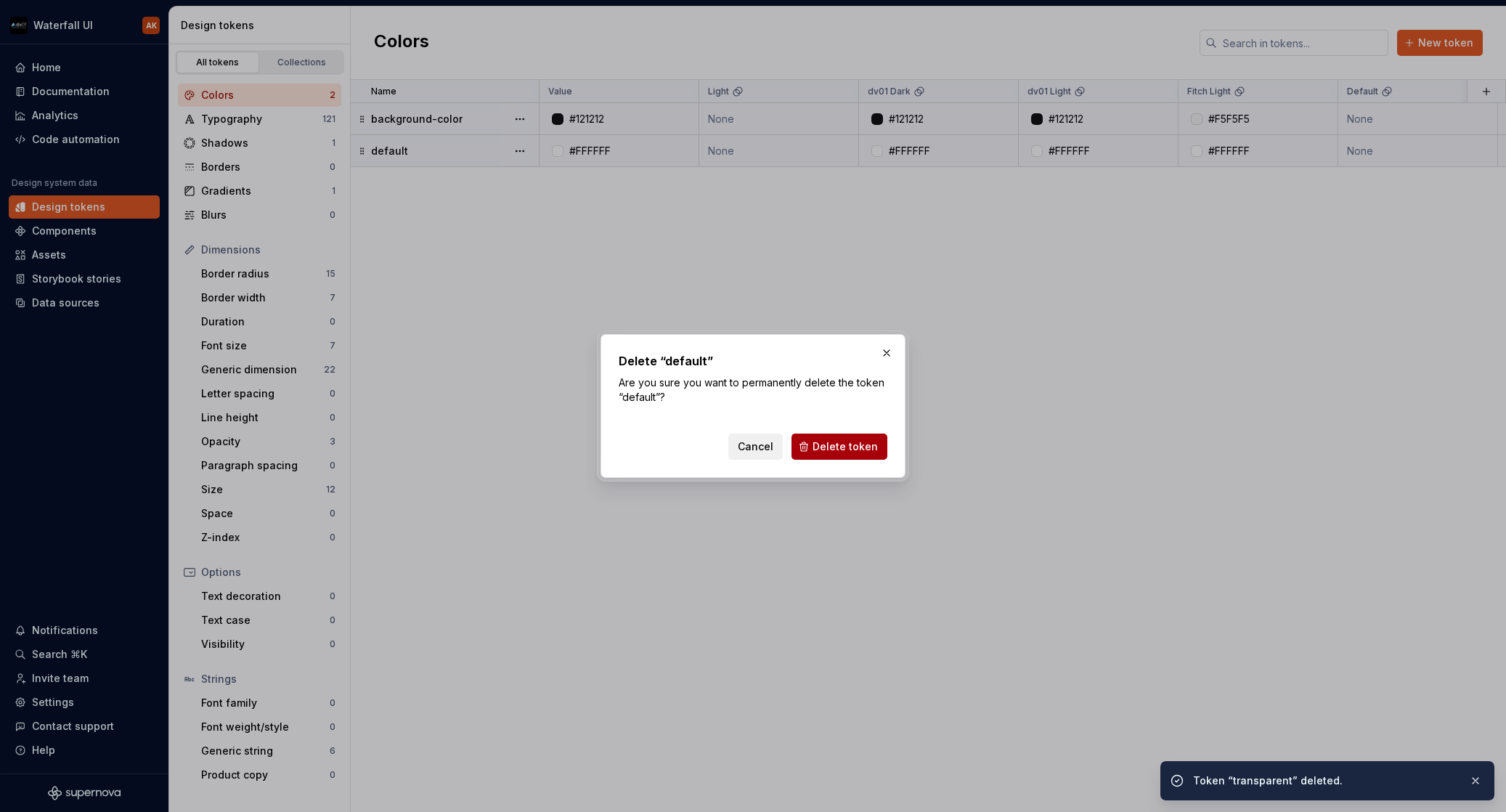
click at [868, 451] on span "Delete token" at bounding box center [846, 447] width 66 height 15
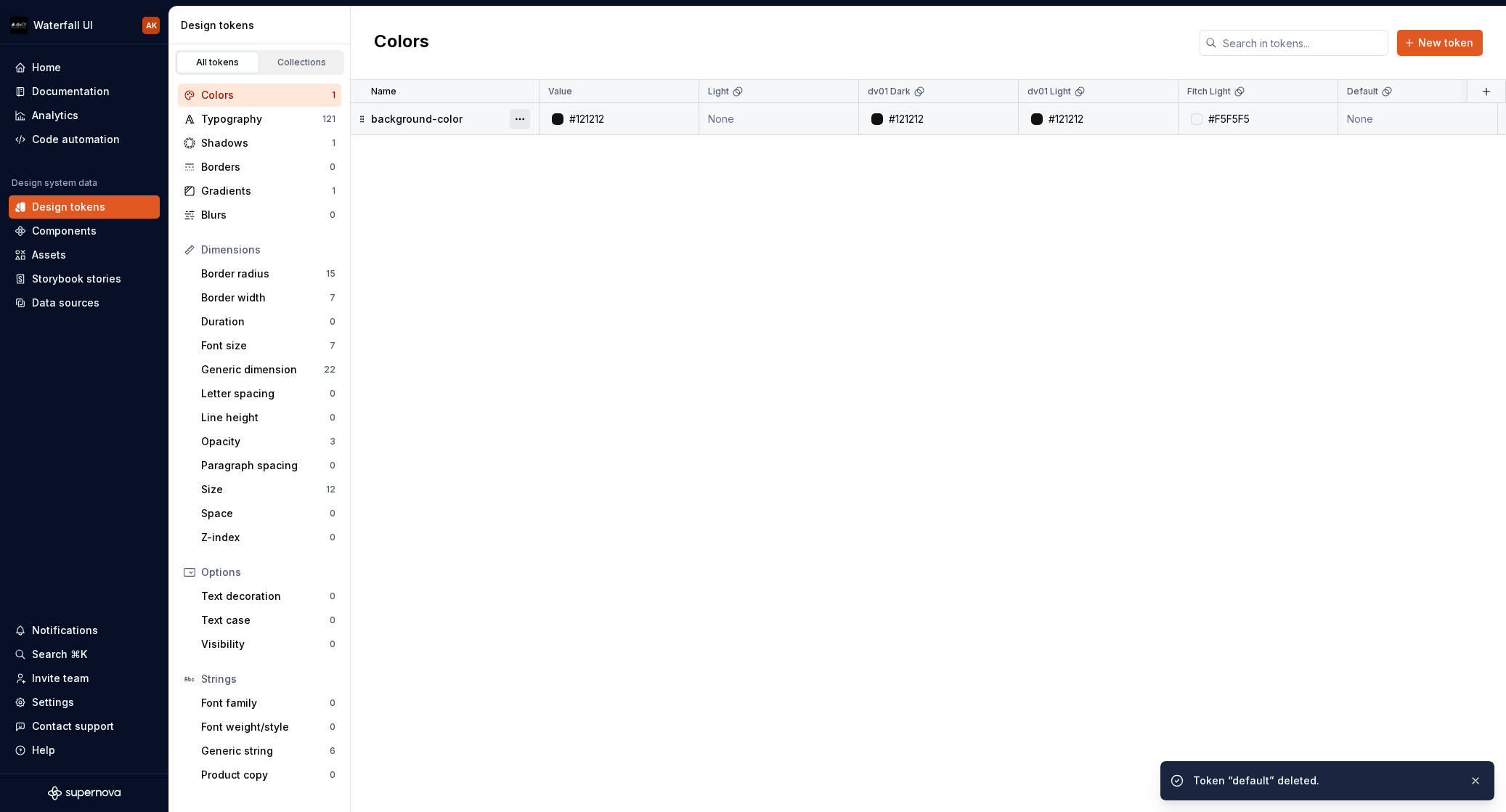
click at [526, 120] on button "button" at bounding box center [520, 119] width 20 height 20
click at [581, 200] on div "Delete token" at bounding box center [584, 201] width 94 height 15
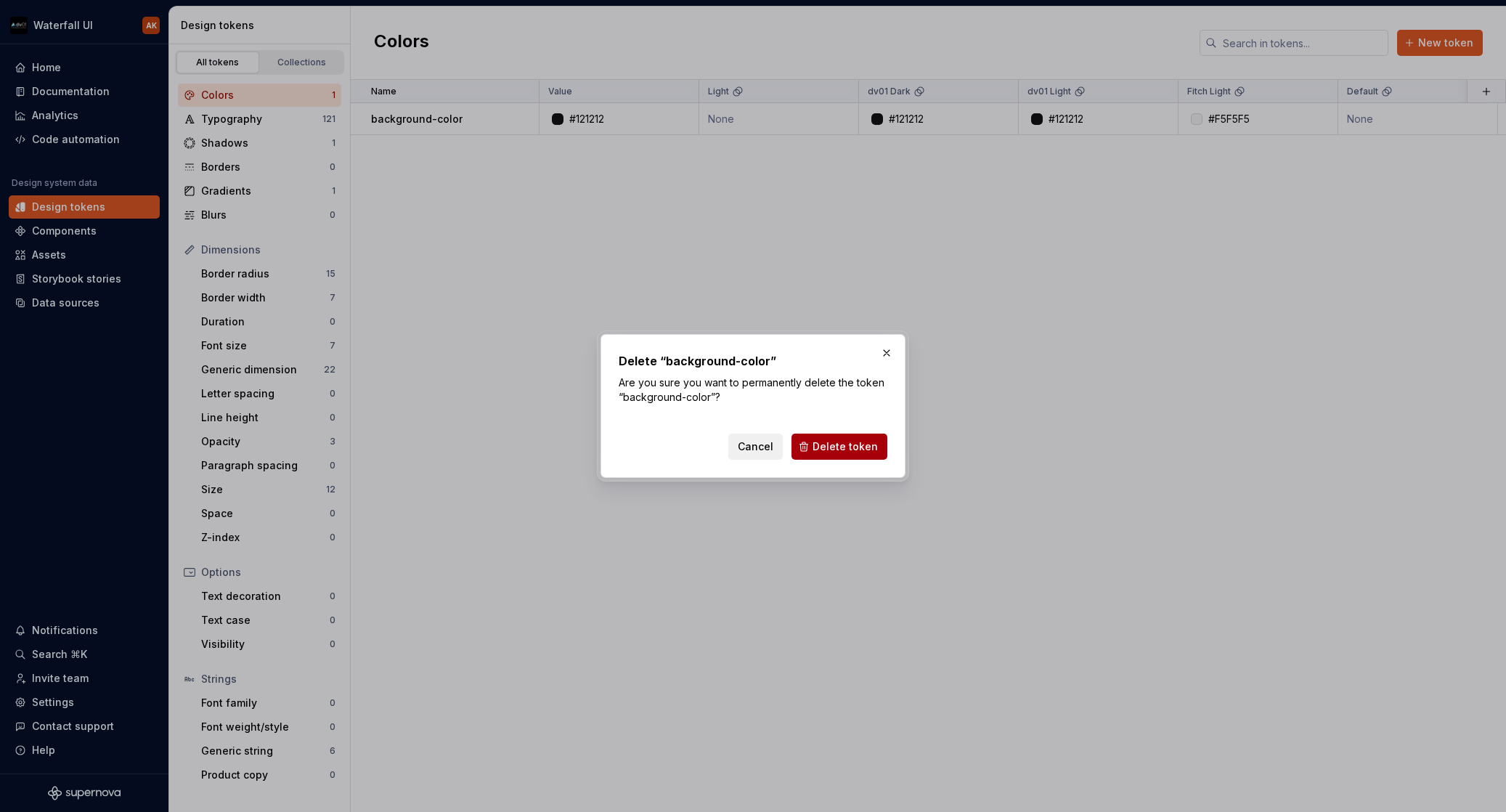
click at [857, 451] on span "Delete token" at bounding box center [846, 447] width 66 height 15
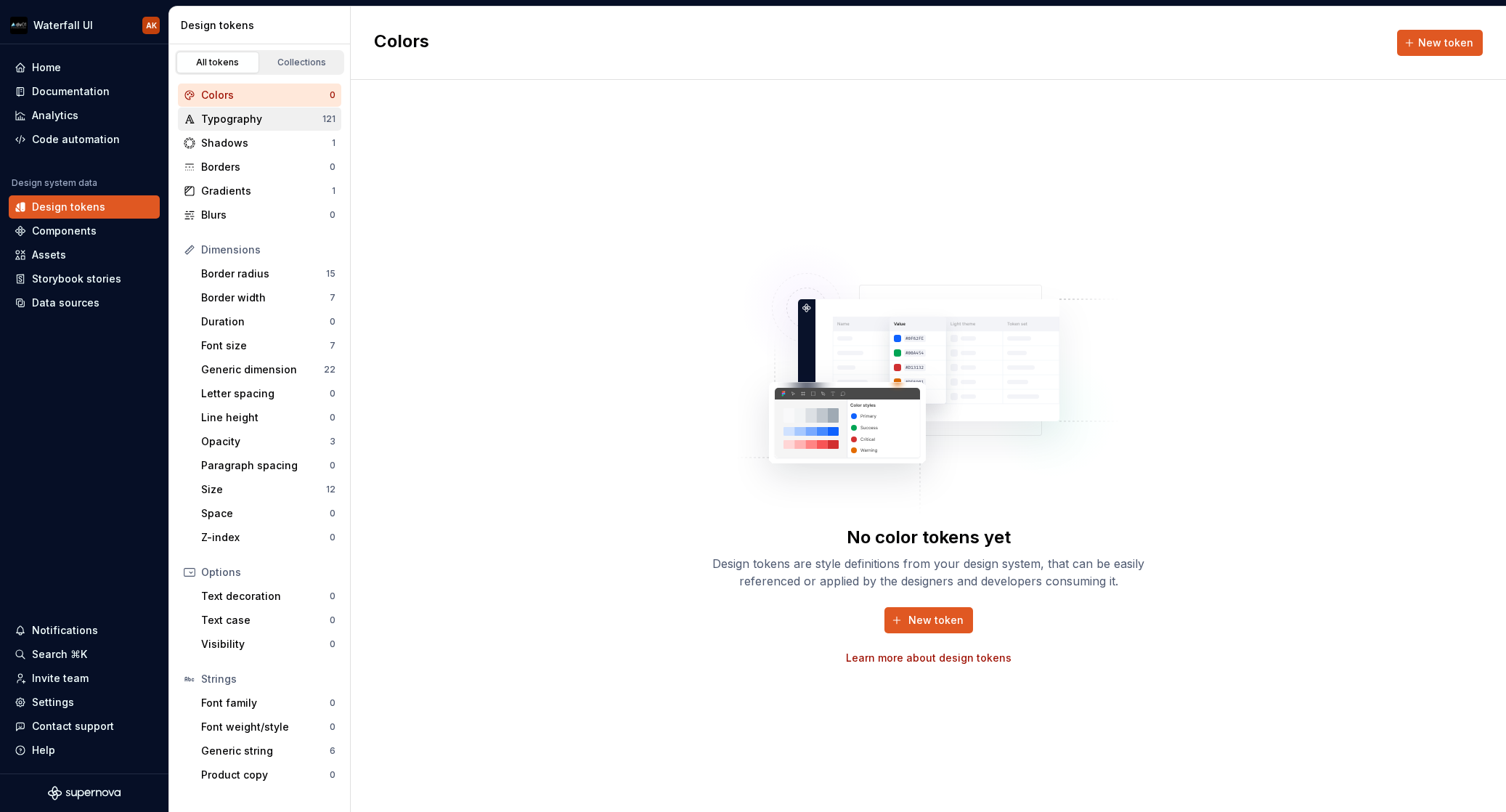
click at [205, 112] on div "Typography" at bounding box center [262, 119] width 121 height 15
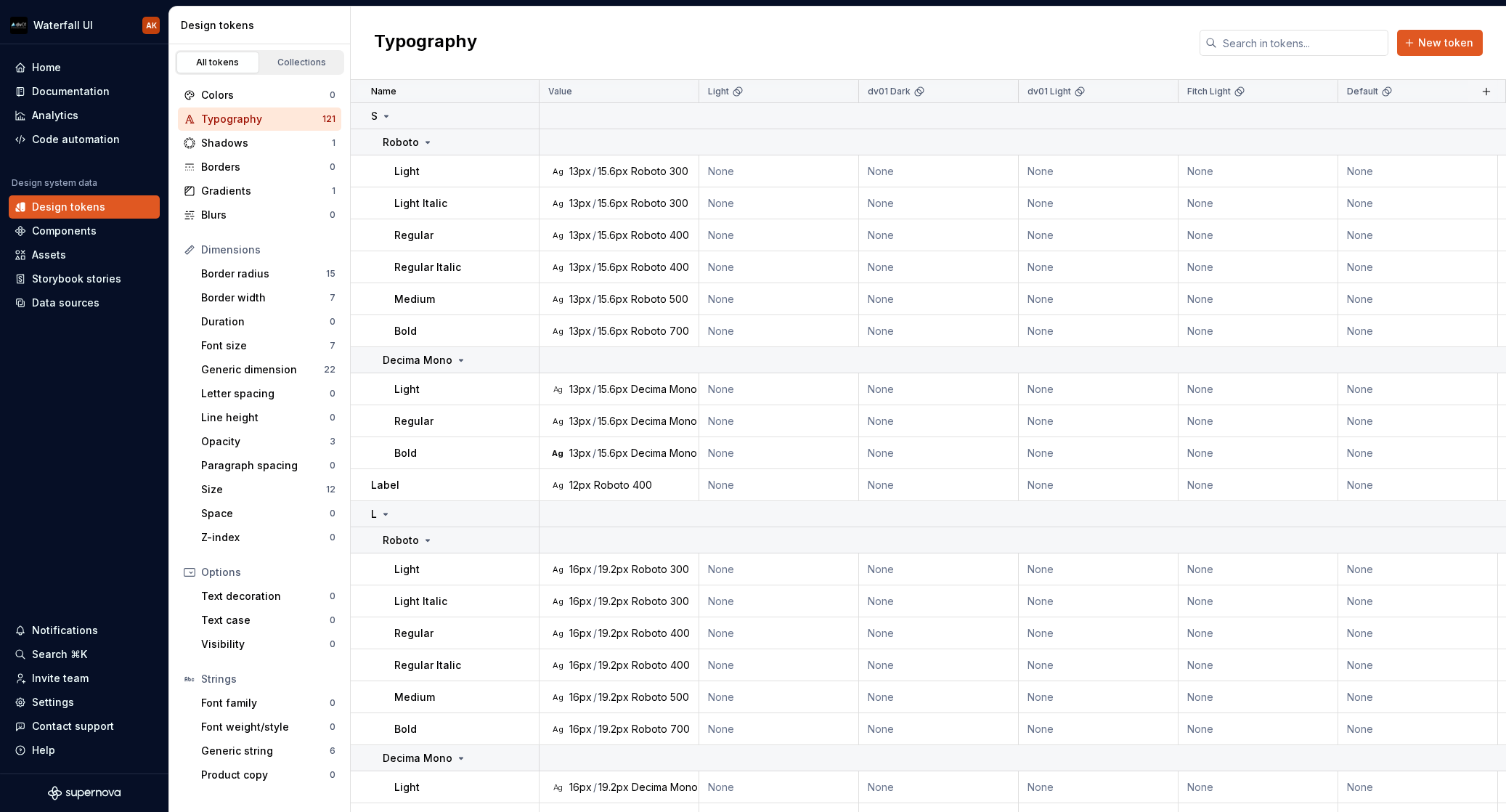
click at [214, 119] on div "Typography" at bounding box center [262, 119] width 121 height 15
click at [524, 115] on button "button" at bounding box center [520, 116] width 20 height 20
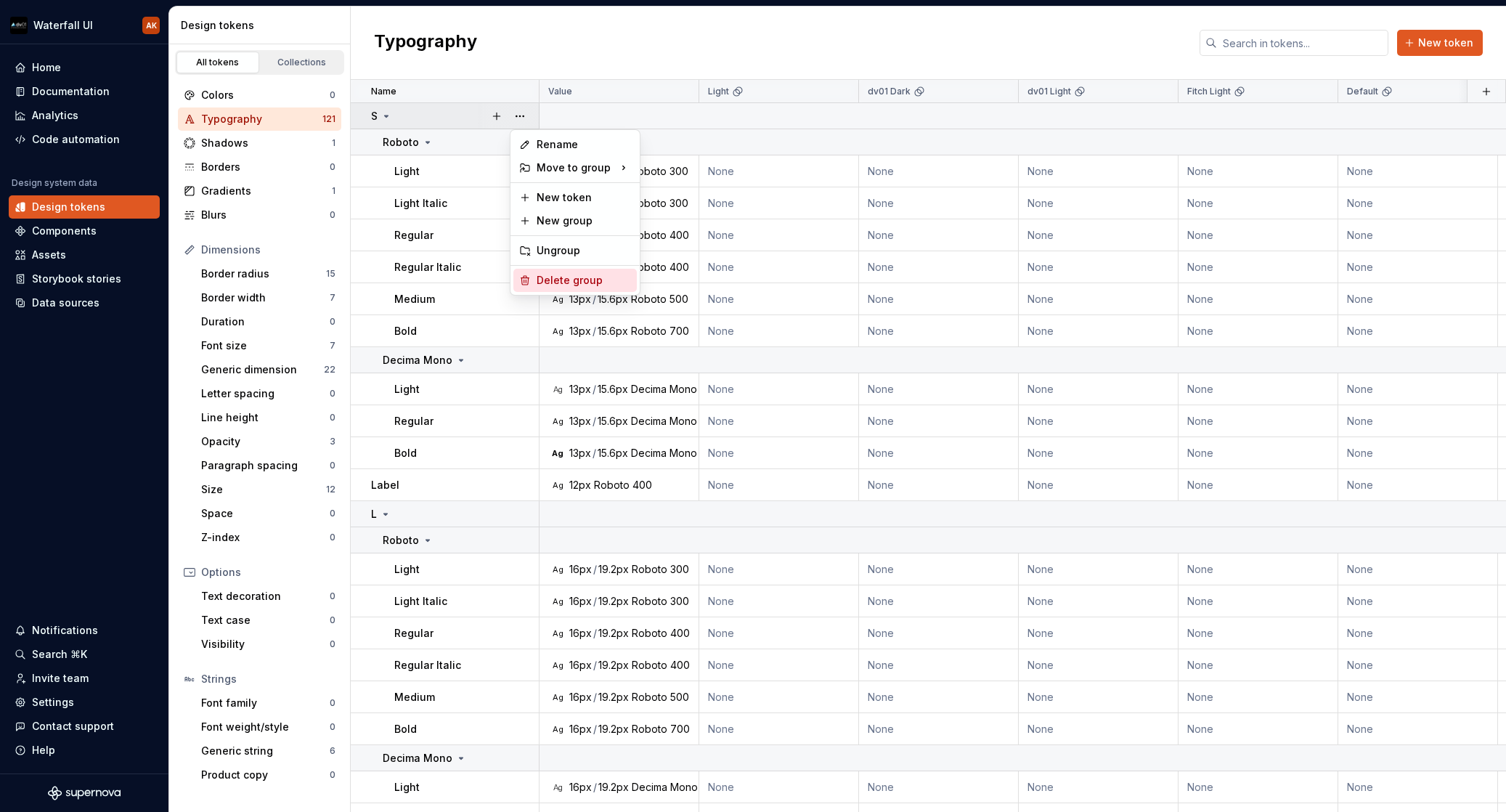
click at [559, 282] on div "Delete group" at bounding box center [584, 280] width 94 height 15
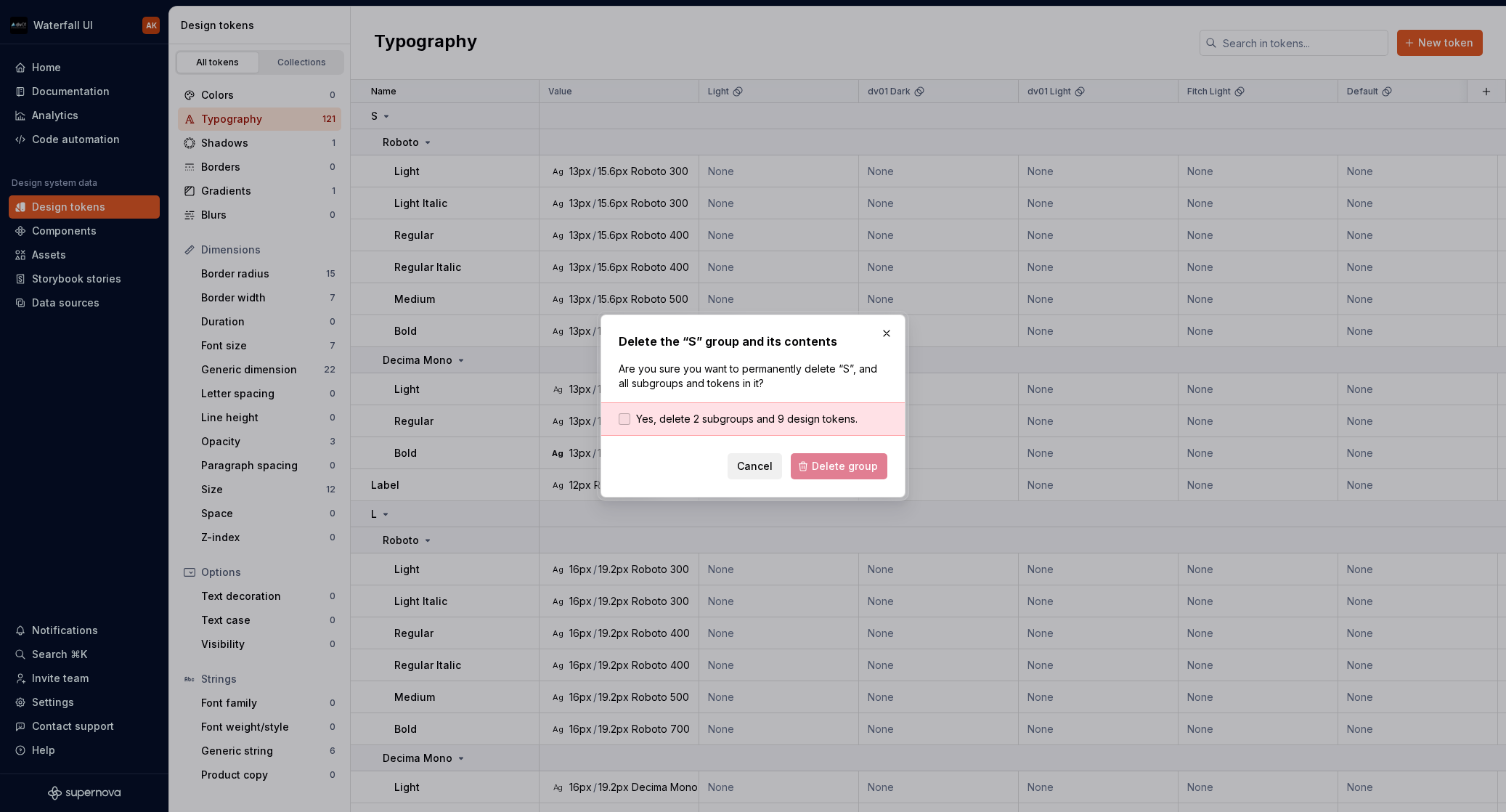
click at [737, 426] on span "Yes, delete 2 subgroups and 9 design tokens." at bounding box center [747, 419] width 221 height 15
click at [822, 467] on span "Delete group" at bounding box center [845, 466] width 67 height 15
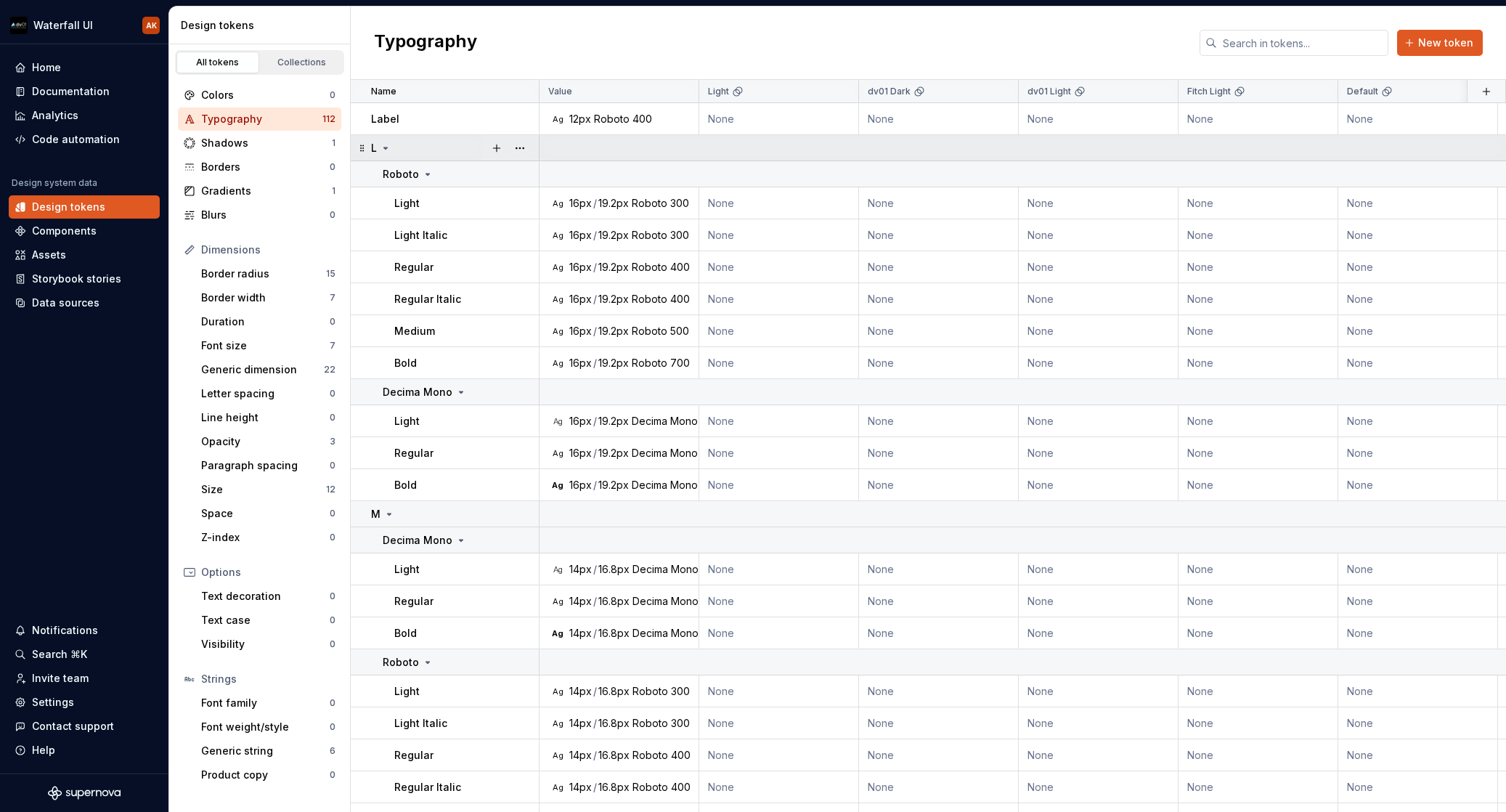
click at [413, 145] on div "L" at bounding box center [455, 148] width 167 height 15
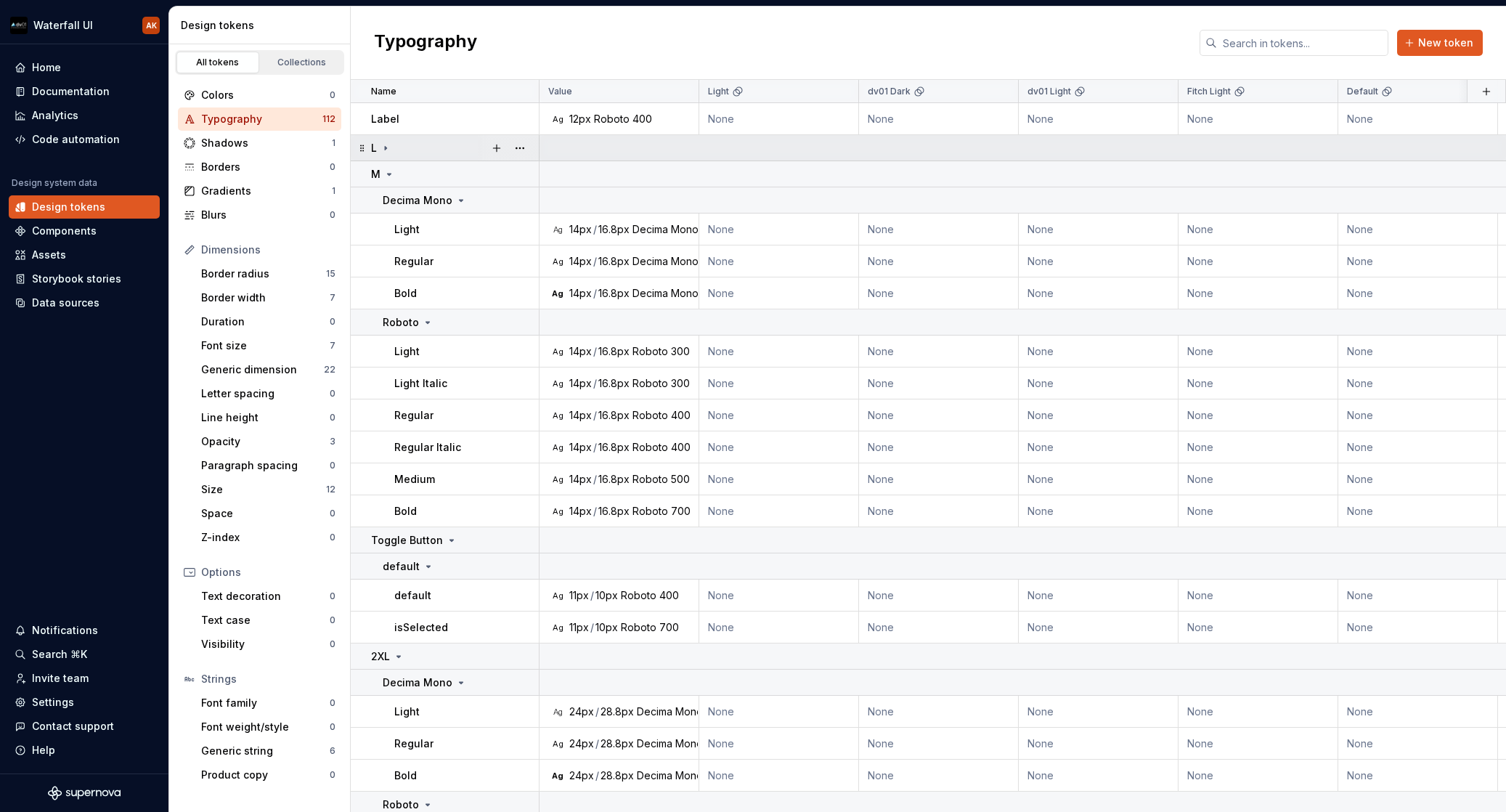
drag, startPoint x: 411, startPoint y: 145, endPoint x: 397, endPoint y: 147, distance: 14.1
click at [425, 154] on div "L" at bounding box center [455, 148] width 167 height 15
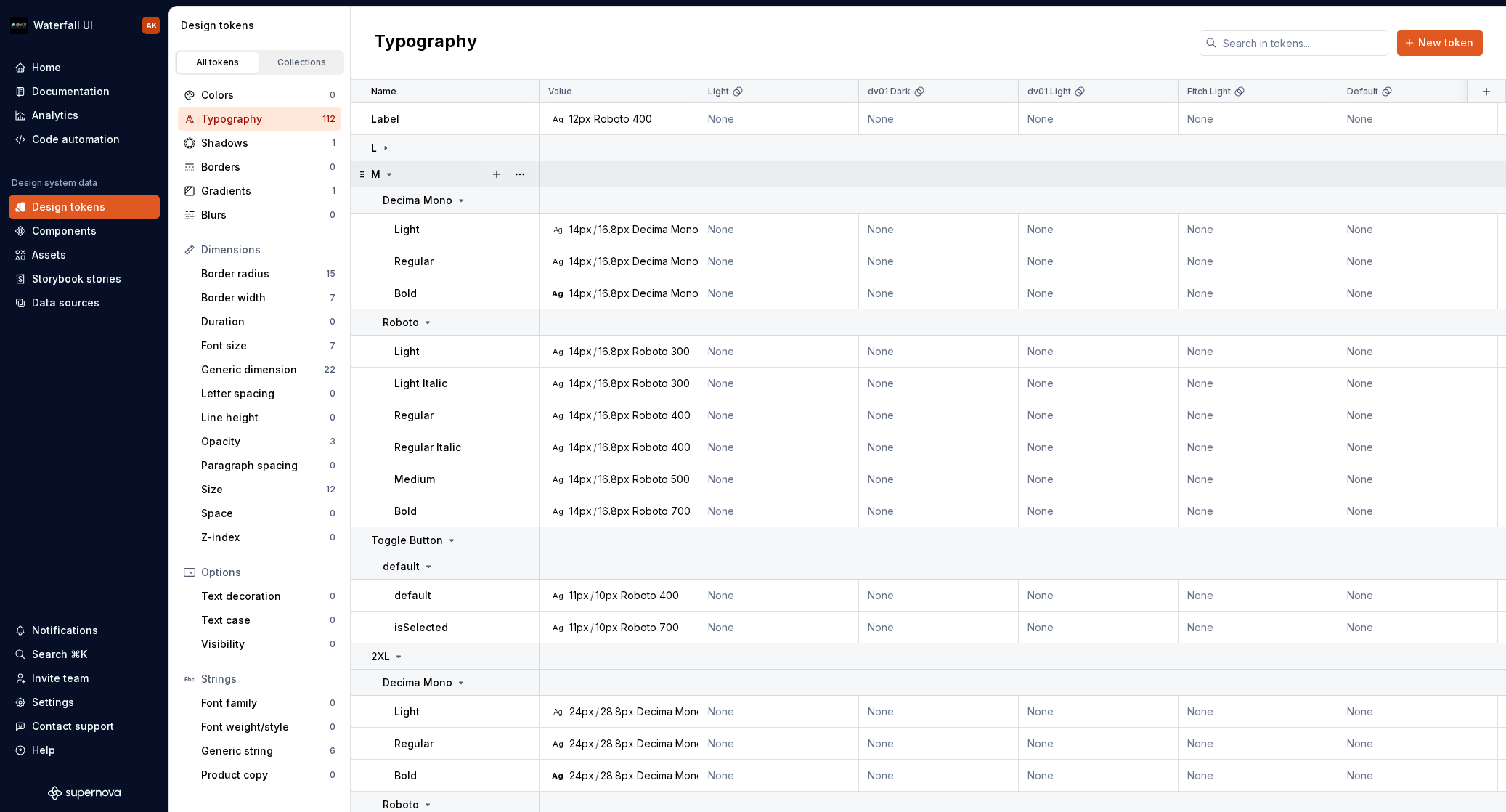
click at [391, 176] on icon at bounding box center [389, 175] width 12 height 12
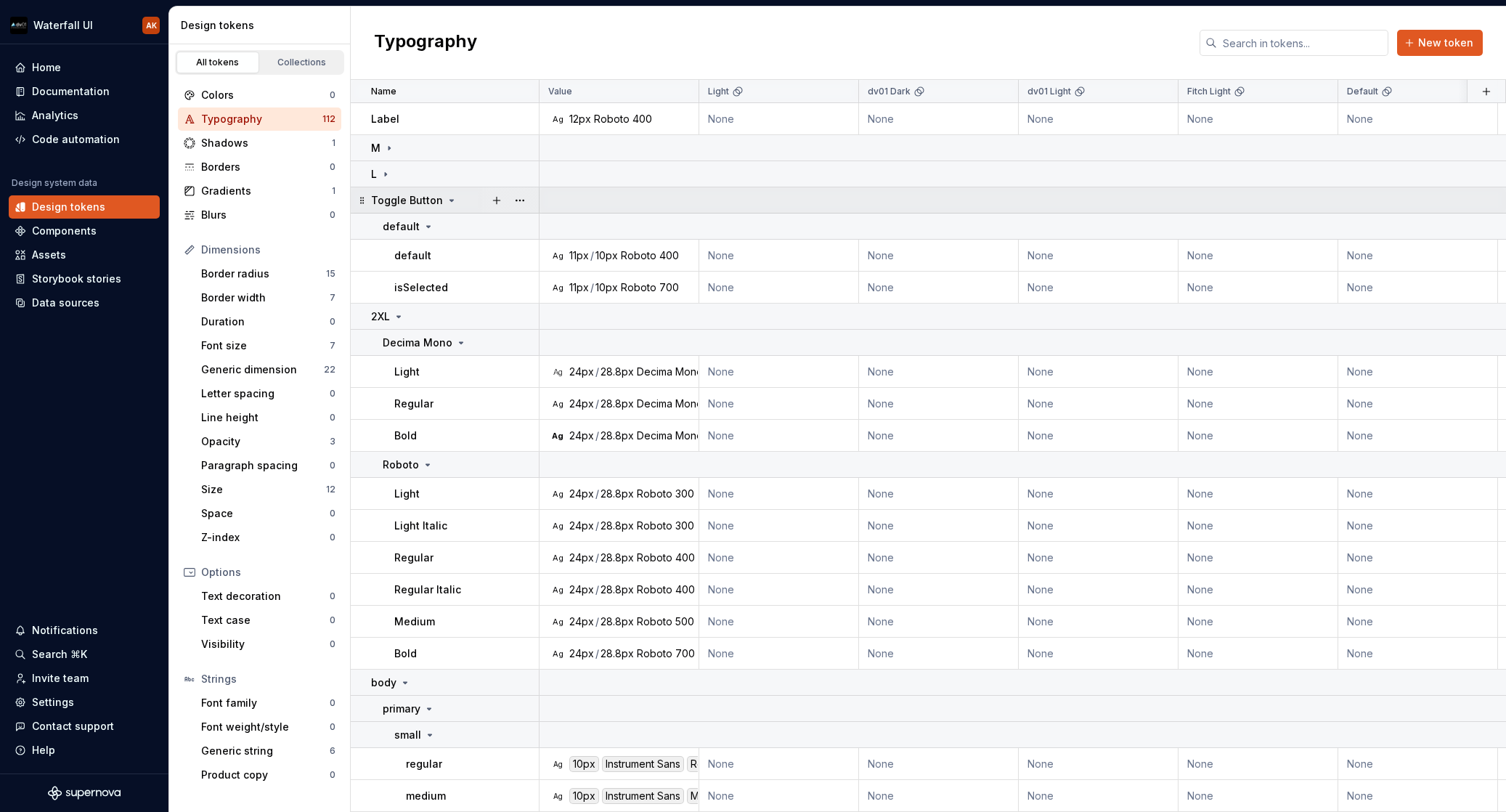
click at [361, 197] on icon at bounding box center [362, 201] width 12 height 12
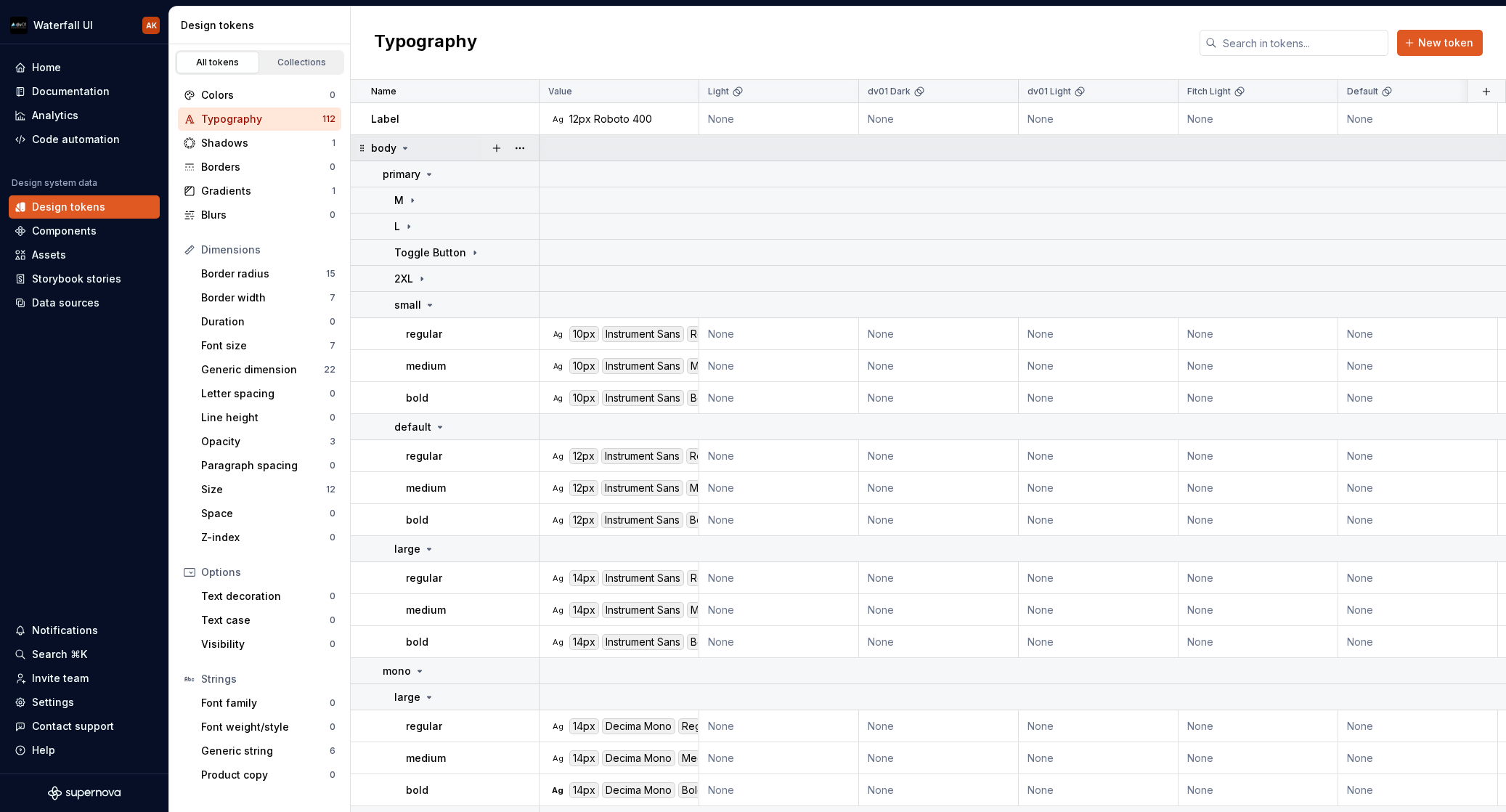
click at [442, 147] on div "body" at bounding box center [455, 148] width 167 height 15
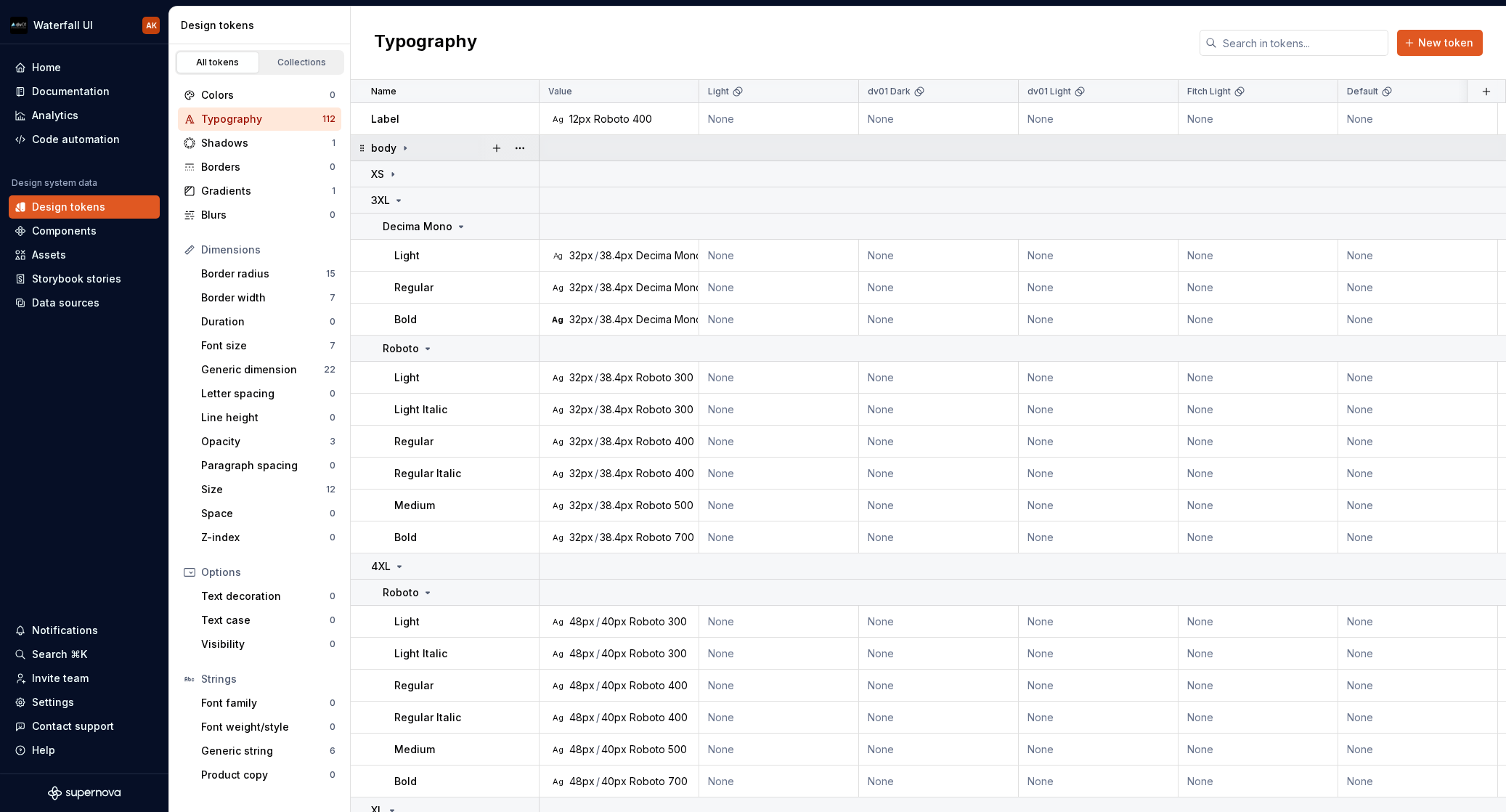
click at [400, 150] on icon at bounding box center [405, 148] width 12 height 12
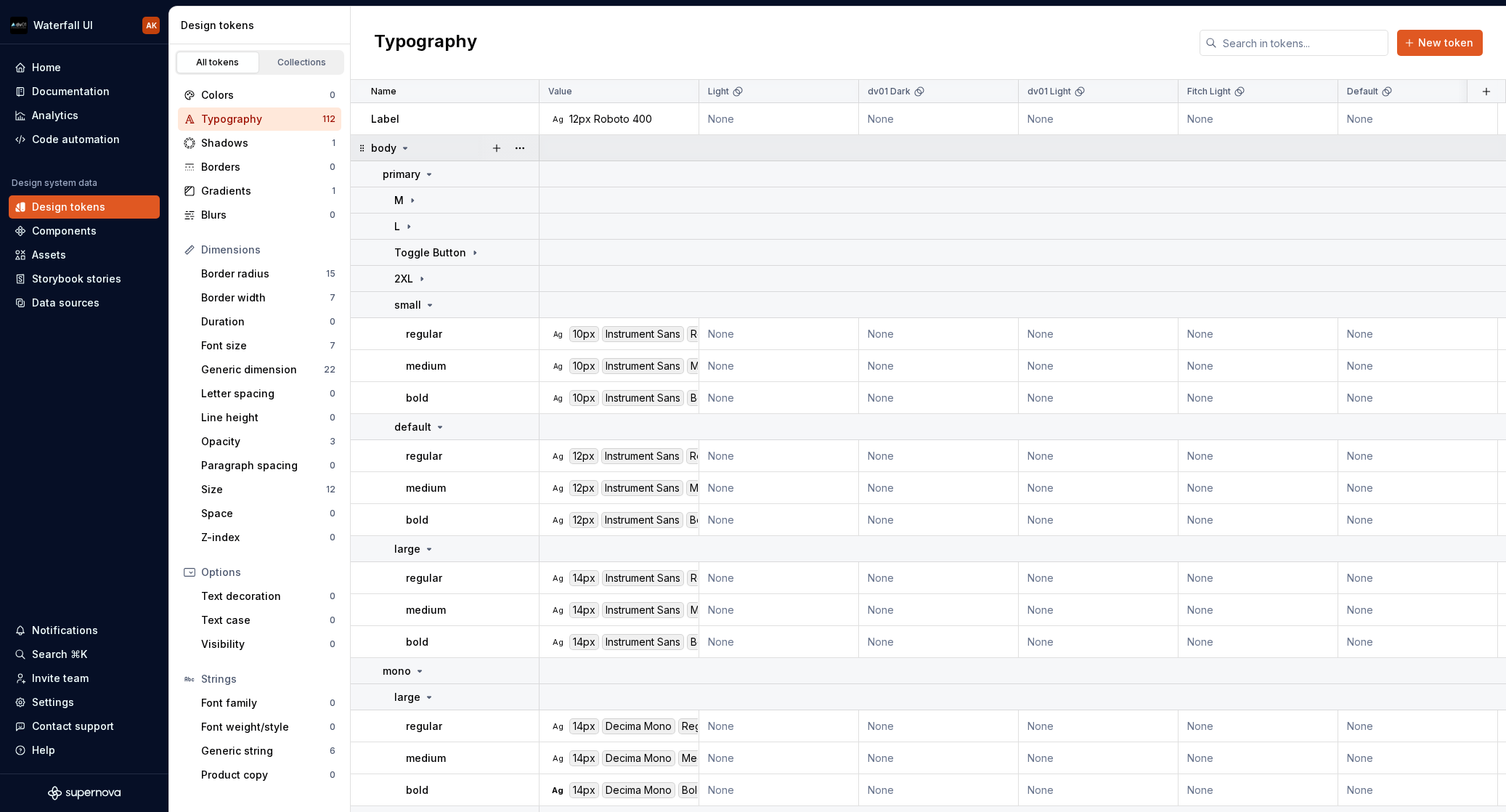
click at [404, 146] on icon at bounding box center [405, 148] width 12 height 12
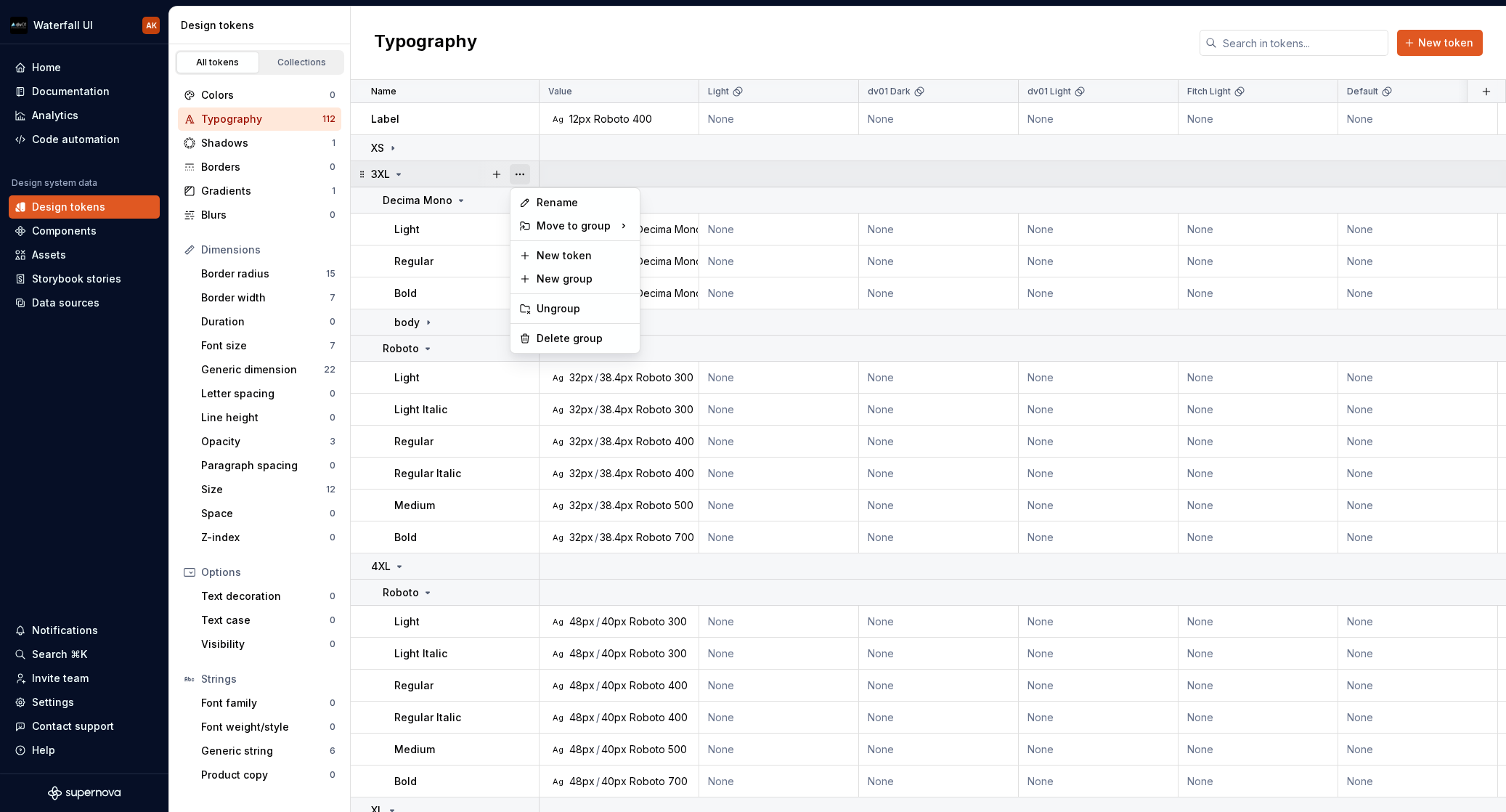
click at [522, 172] on button "button" at bounding box center [520, 174] width 20 height 20
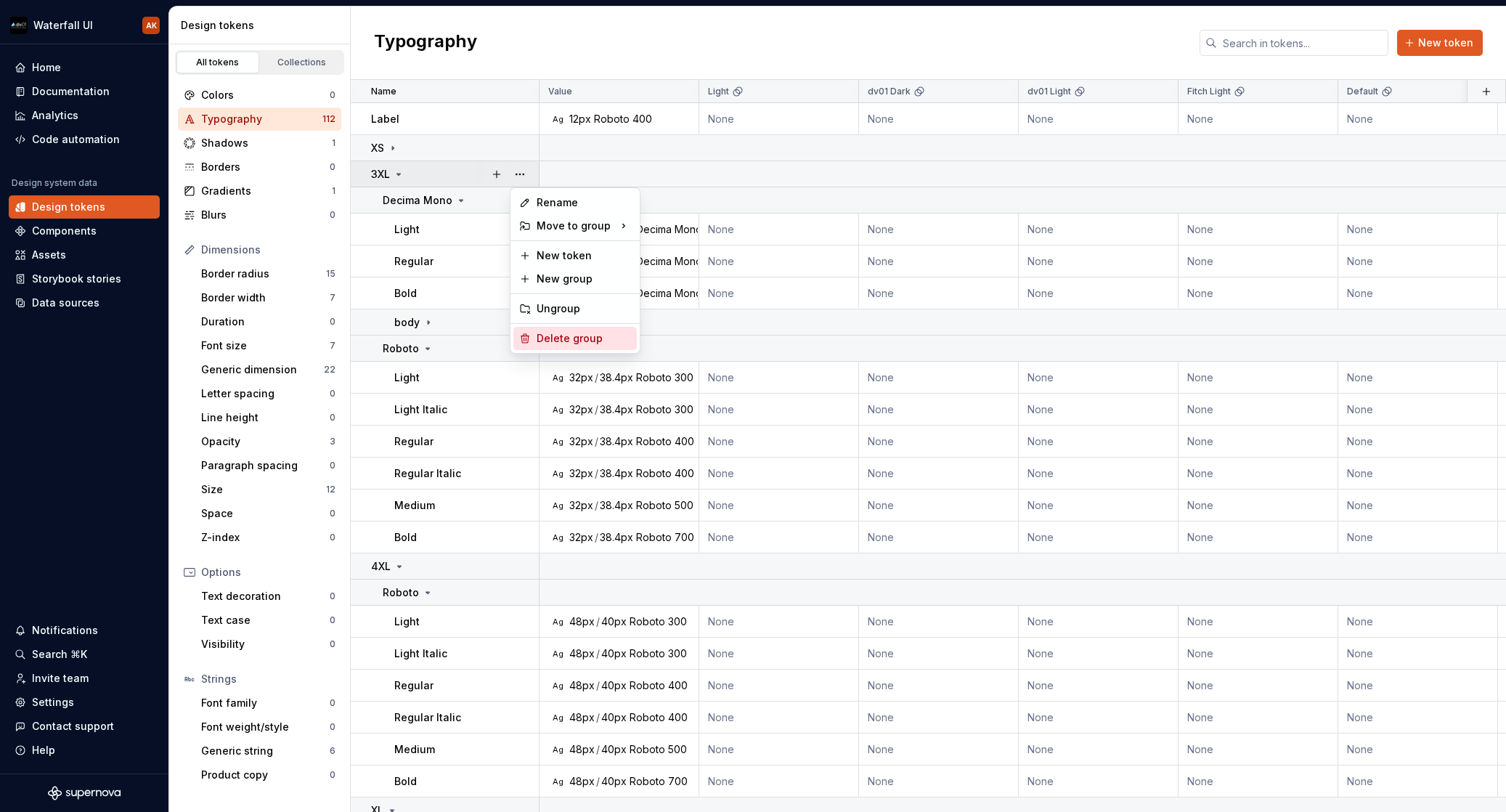
click at [563, 338] on div "Delete group" at bounding box center [584, 338] width 94 height 15
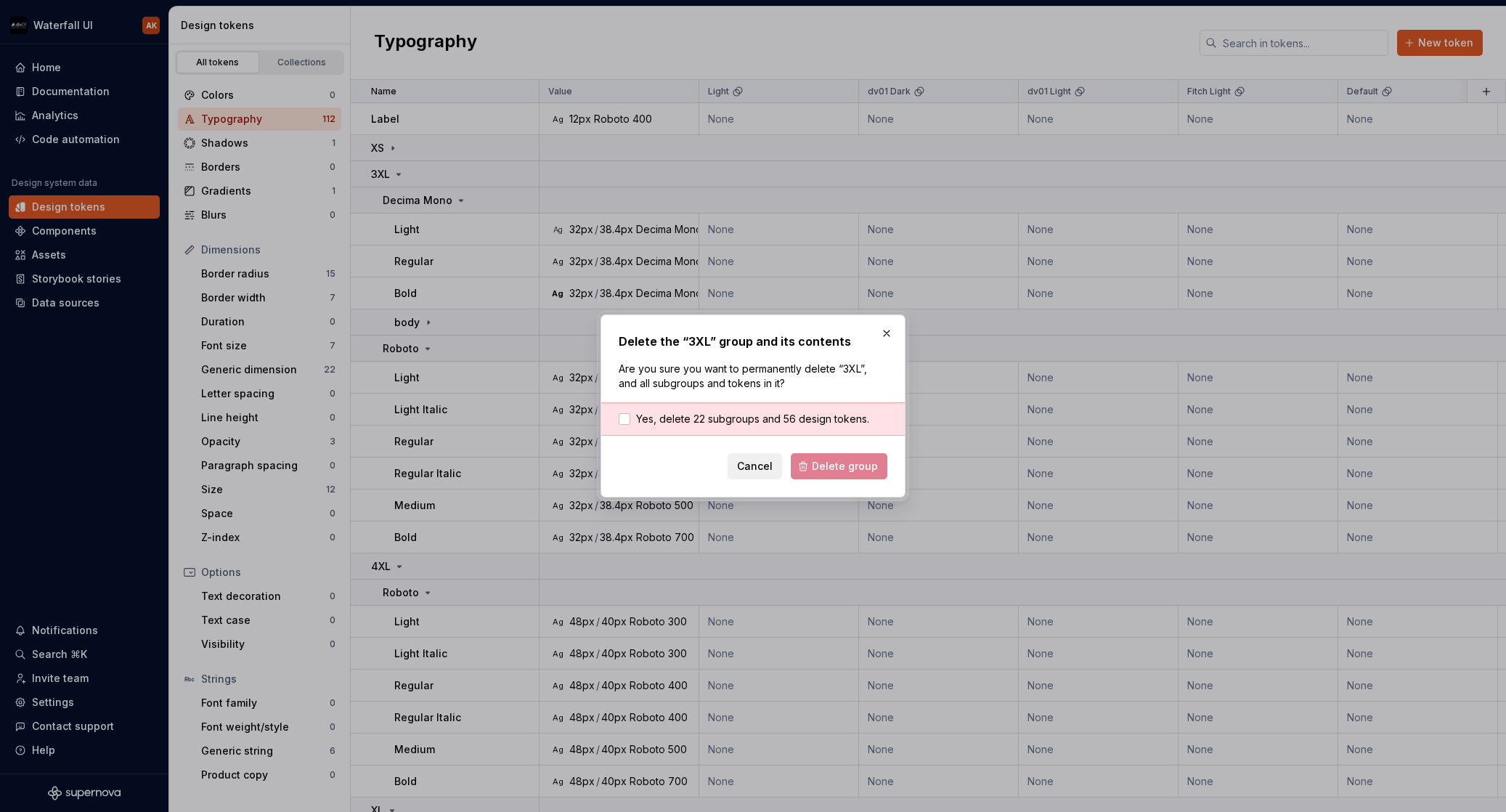
drag, startPoint x: 818, startPoint y: 426, endPoint x: 840, endPoint y: 459, distance: 39.7
click at [826, 433] on div "Yes, delete 22 subgroups and 56 design tokens." at bounding box center [753, 419] width 304 height 34
click at [840, 467] on div "Cancel Delete group" at bounding box center [753, 467] width 269 height 26
click at [672, 418] on span "Yes, delete 22 subgroups and 56 design tokens." at bounding box center [753, 419] width 233 height 15
click at [837, 461] on span "Delete group" at bounding box center [845, 466] width 67 height 15
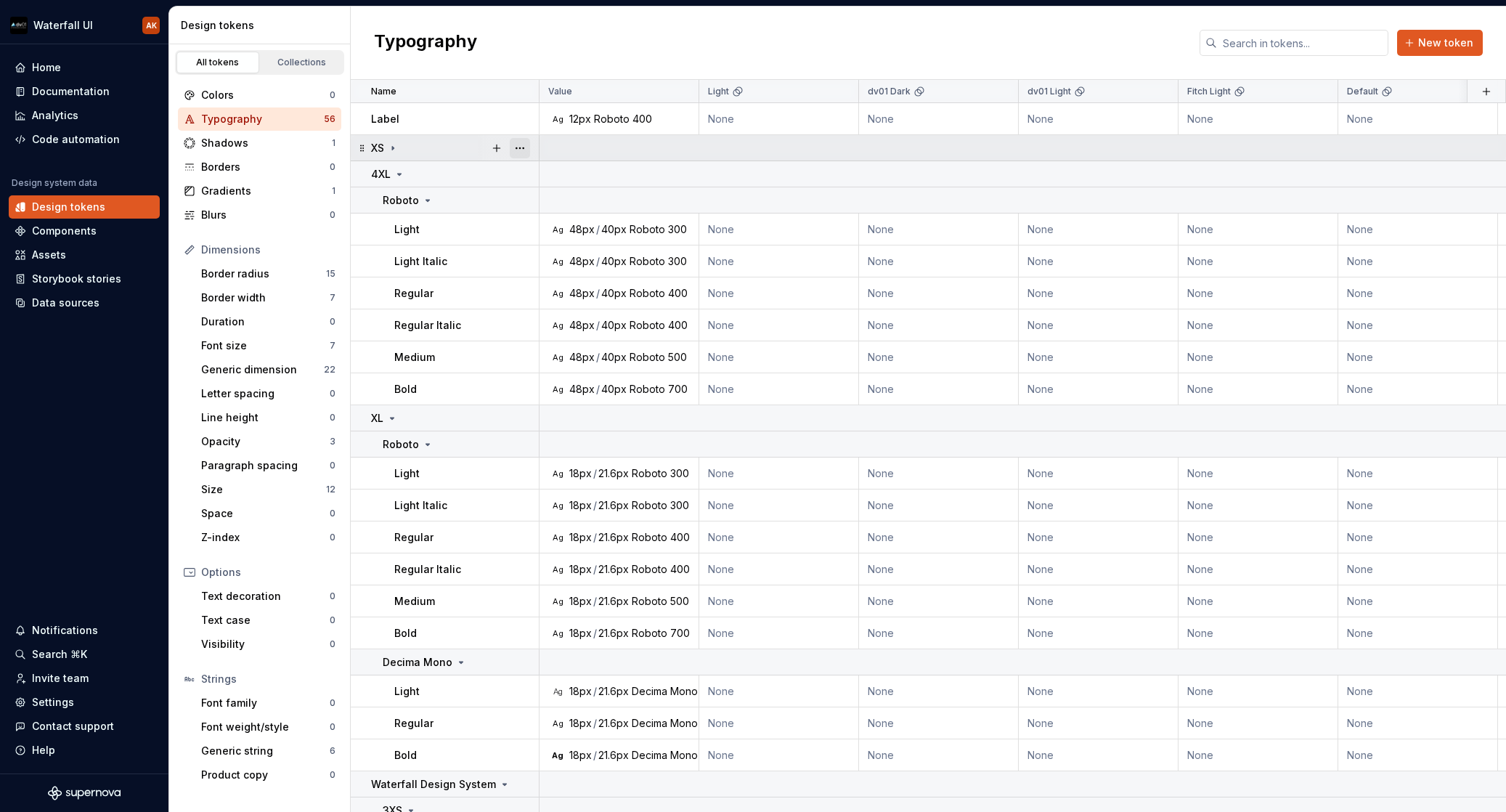
click at [517, 144] on button "button" at bounding box center [520, 148] width 20 height 20
click at [426, 151] on html "Waterfall UI AK Home Documentation Analytics Code automation Design system data…" at bounding box center [753, 406] width 1506 height 812
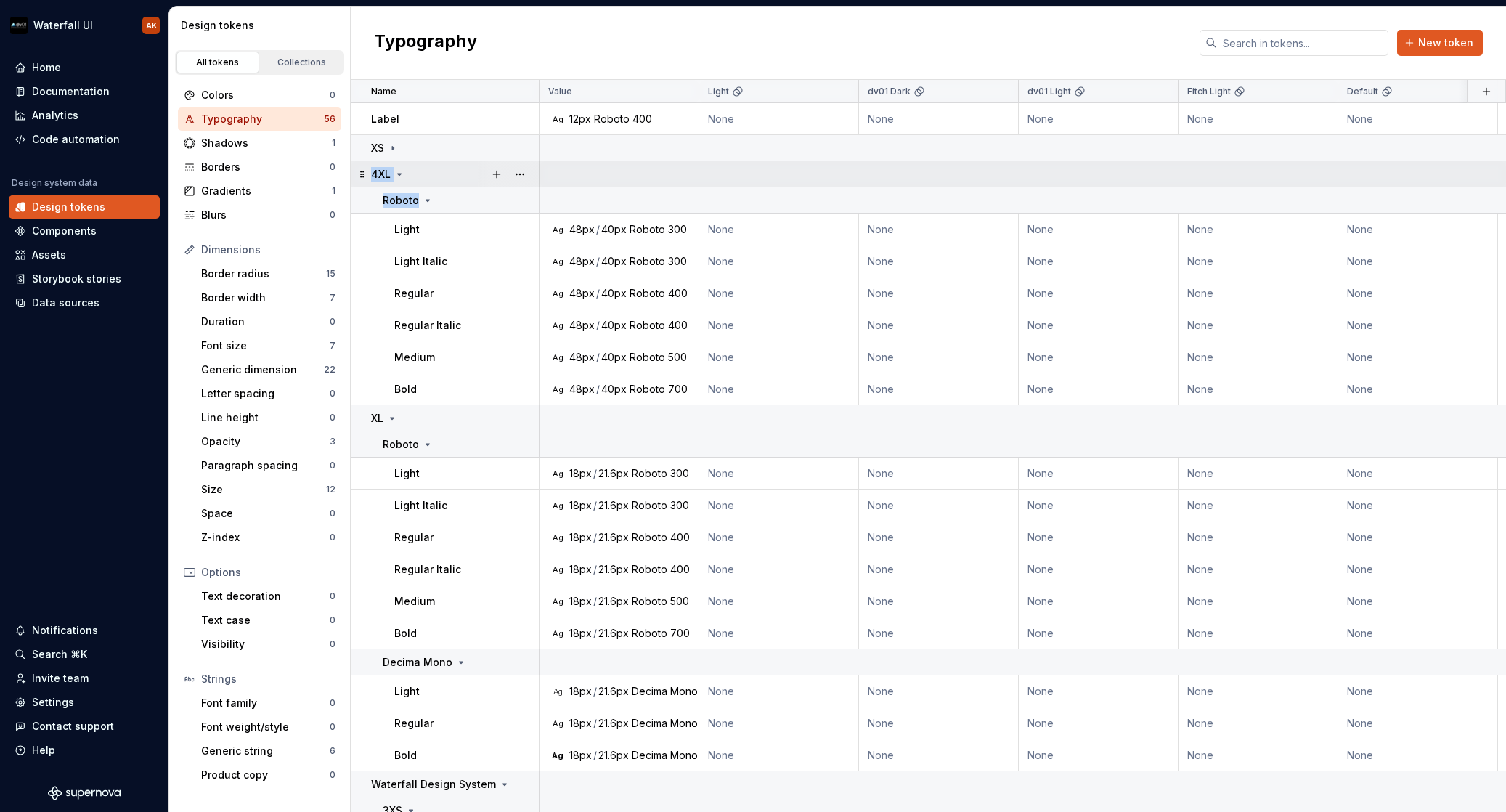
drag, startPoint x: 413, startPoint y: 147, endPoint x: 439, endPoint y: 169, distance: 34.1
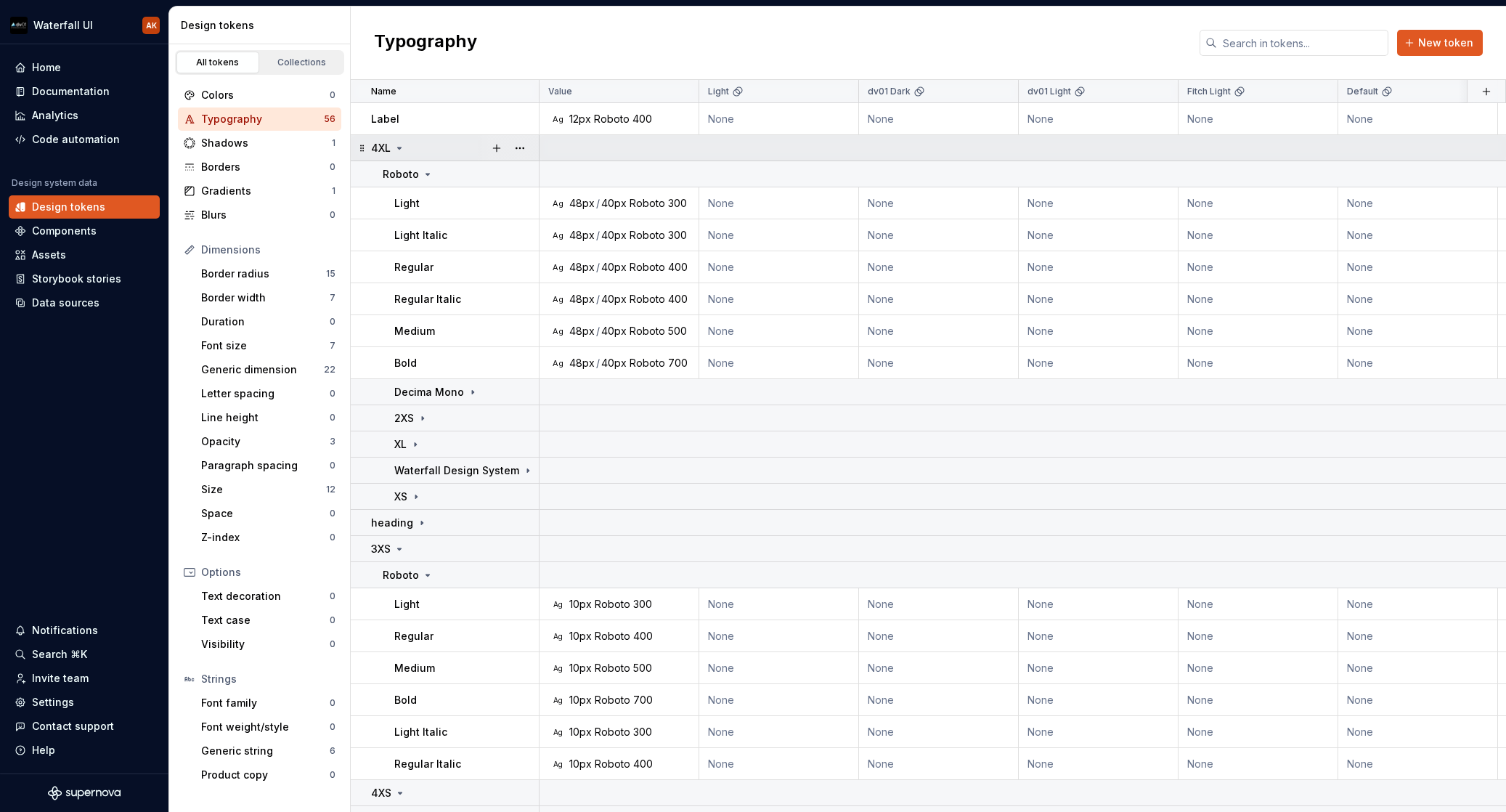
click at [400, 148] on icon at bounding box center [400, 148] width 4 height 1
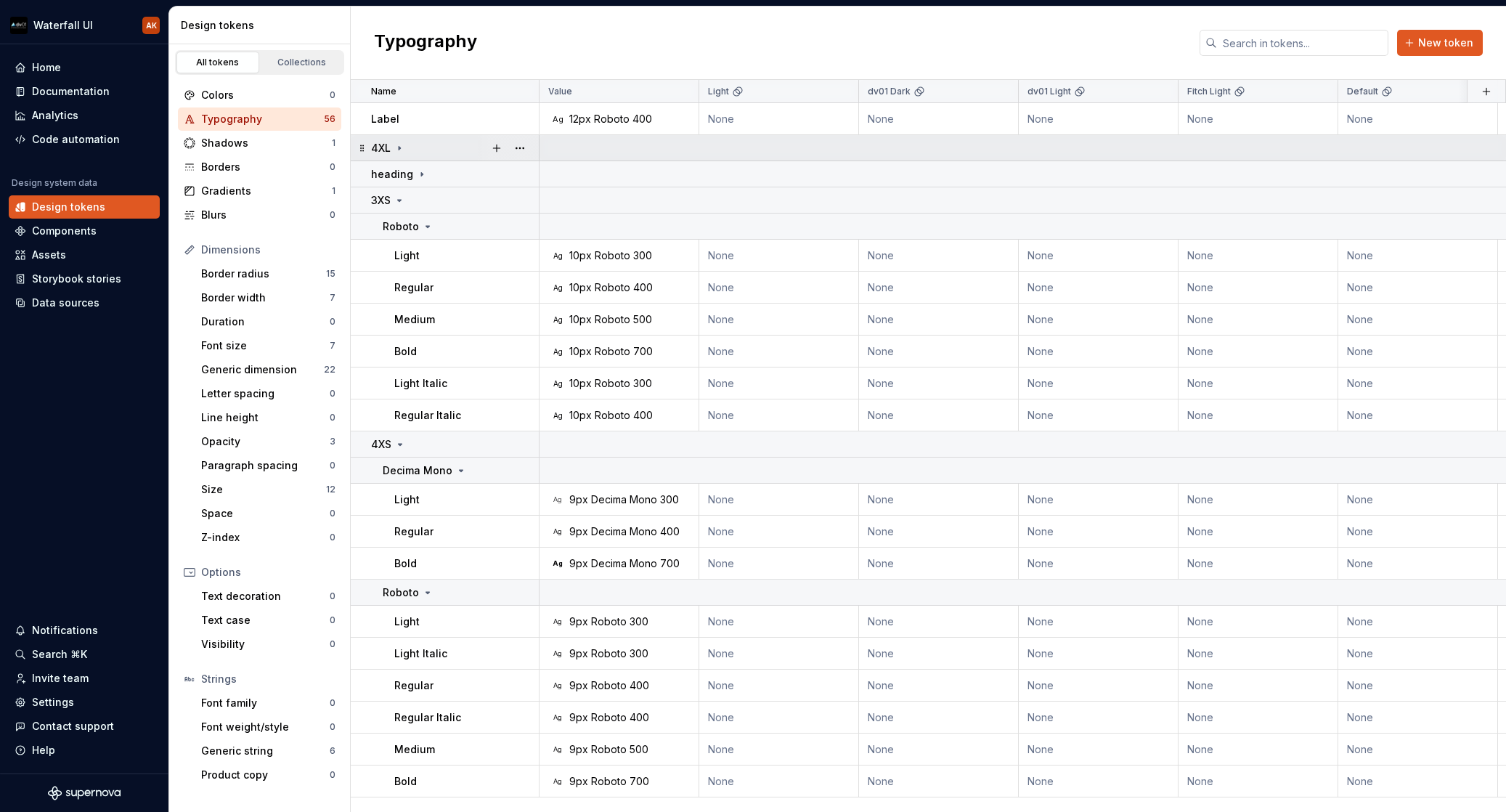
click at [400, 145] on icon at bounding box center [400, 148] width 12 height 12
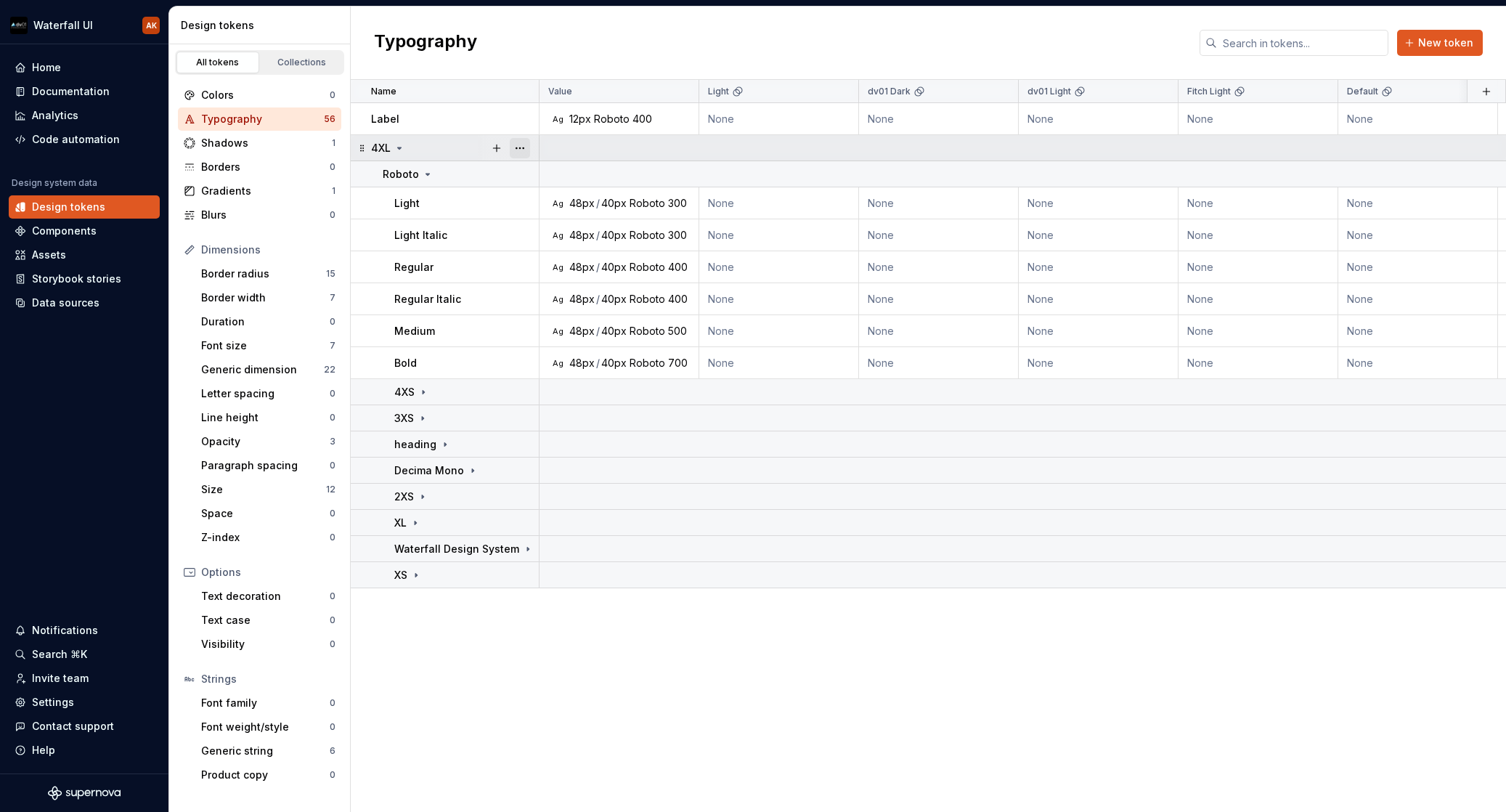
click at [520, 145] on button "button" at bounding box center [520, 148] width 20 height 20
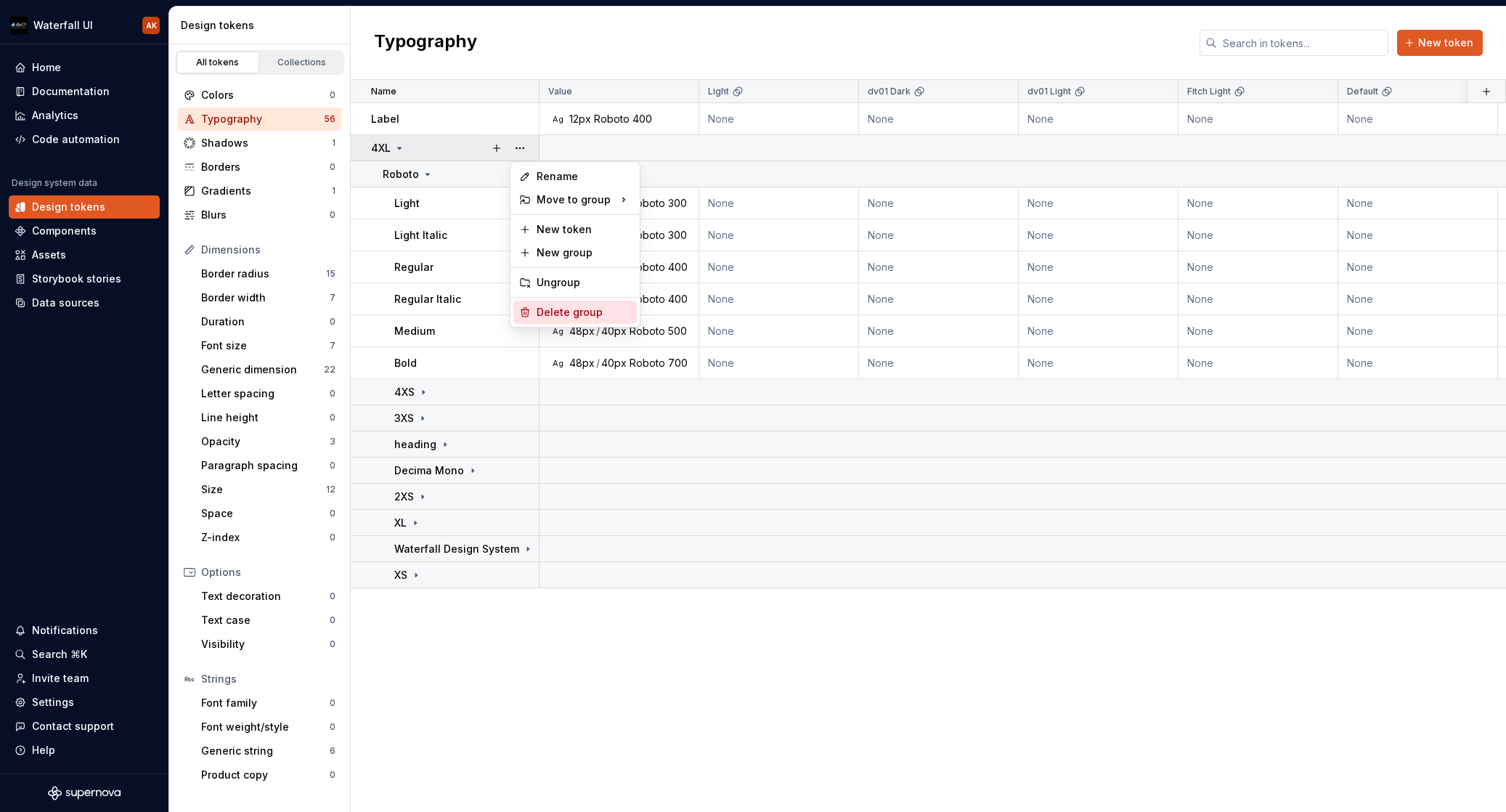
click at [589, 312] on div "Delete group" at bounding box center [584, 312] width 94 height 15
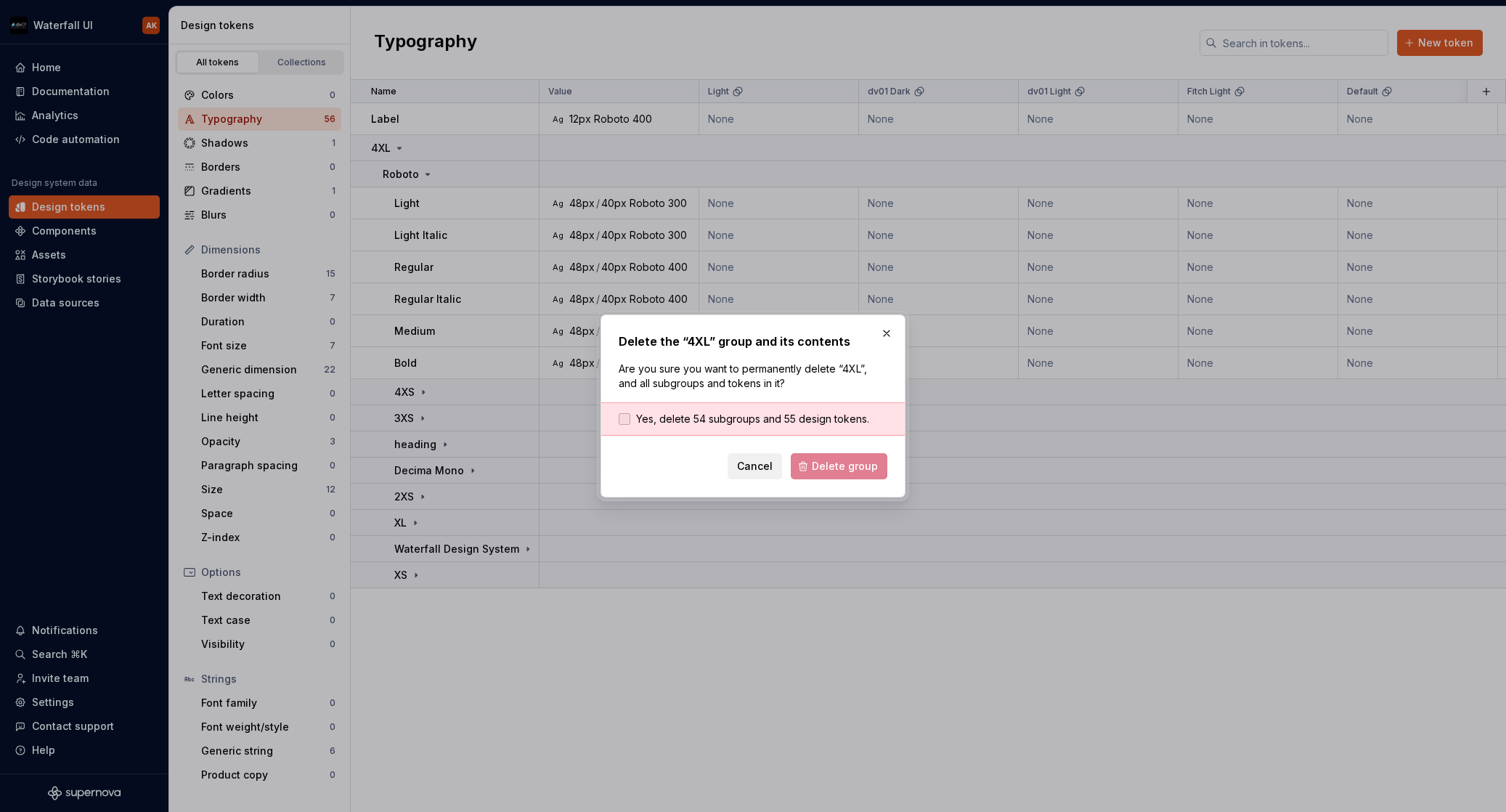
click at [662, 421] on span "Yes, delete 54 subgroups and 55 design tokens." at bounding box center [753, 419] width 233 height 15
click at [839, 482] on div "Delete the “4XL” group and its contents Are you sure you want to permanently de…" at bounding box center [753, 406] width 305 height 183
click at [838, 468] on span "Delete group" at bounding box center [845, 466] width 67 height 15
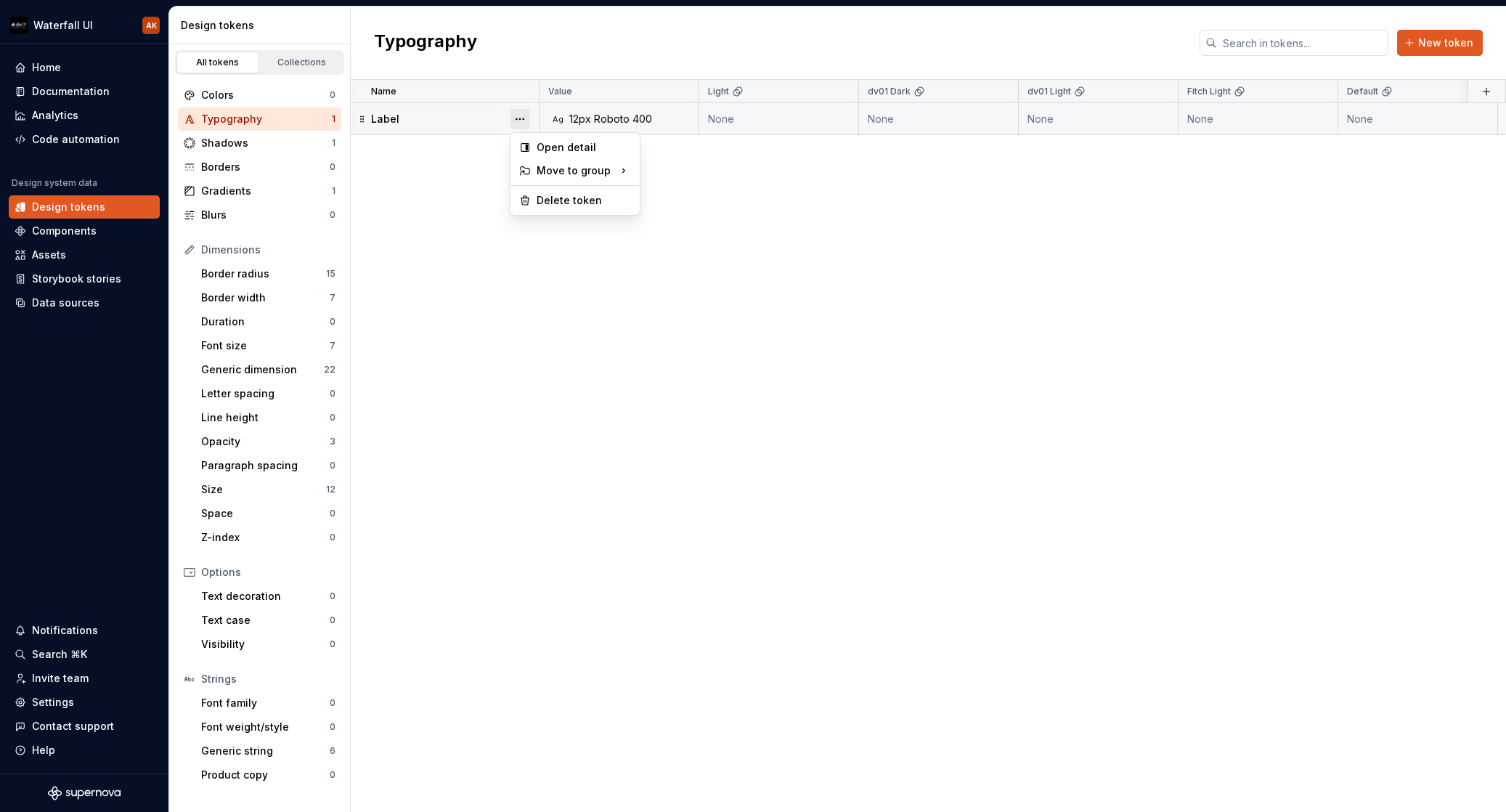
click at [512, 115] on button "button" at bounding box center [520, 119] width 20 height 20
click at [544, 197] on div "Delete token" at bounding box center [584, 201] width 94 height 15
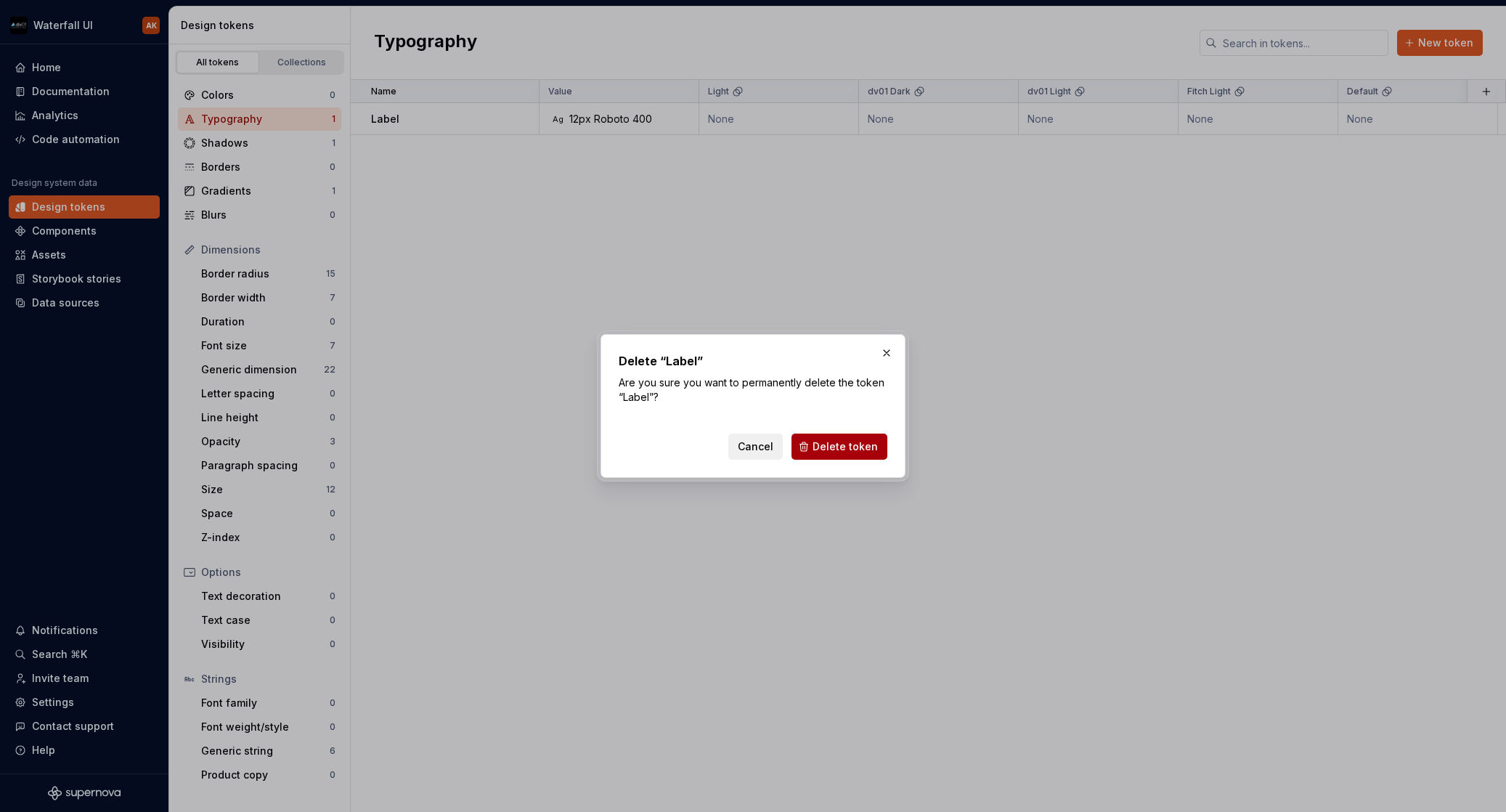
click at [851, 450] on span "Delete token" at bounding box center [846, 447] width 66 height 15
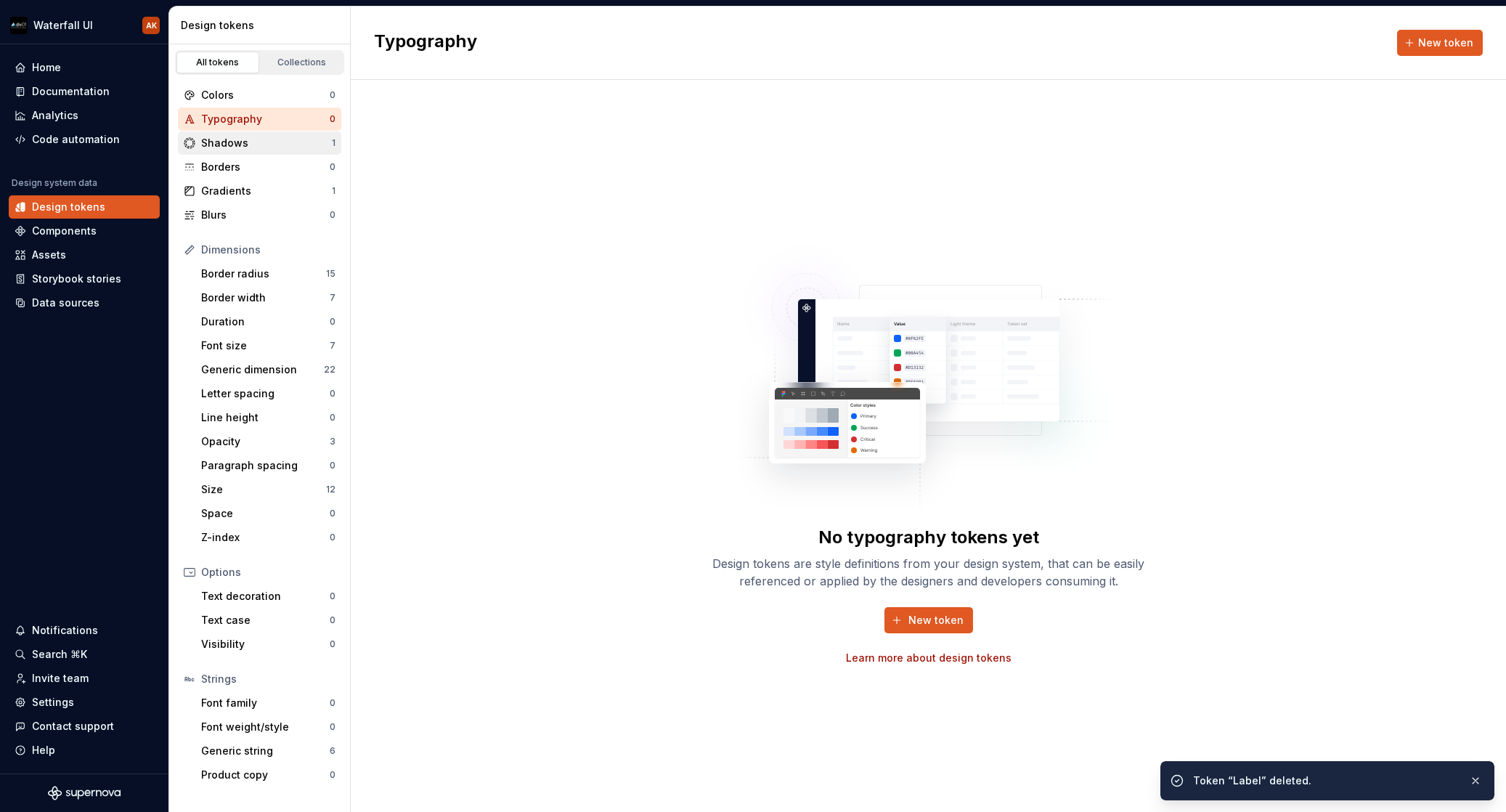
click at [274, 145] on div "Shadows" at bounding box center [267, 143] width 131 height 15
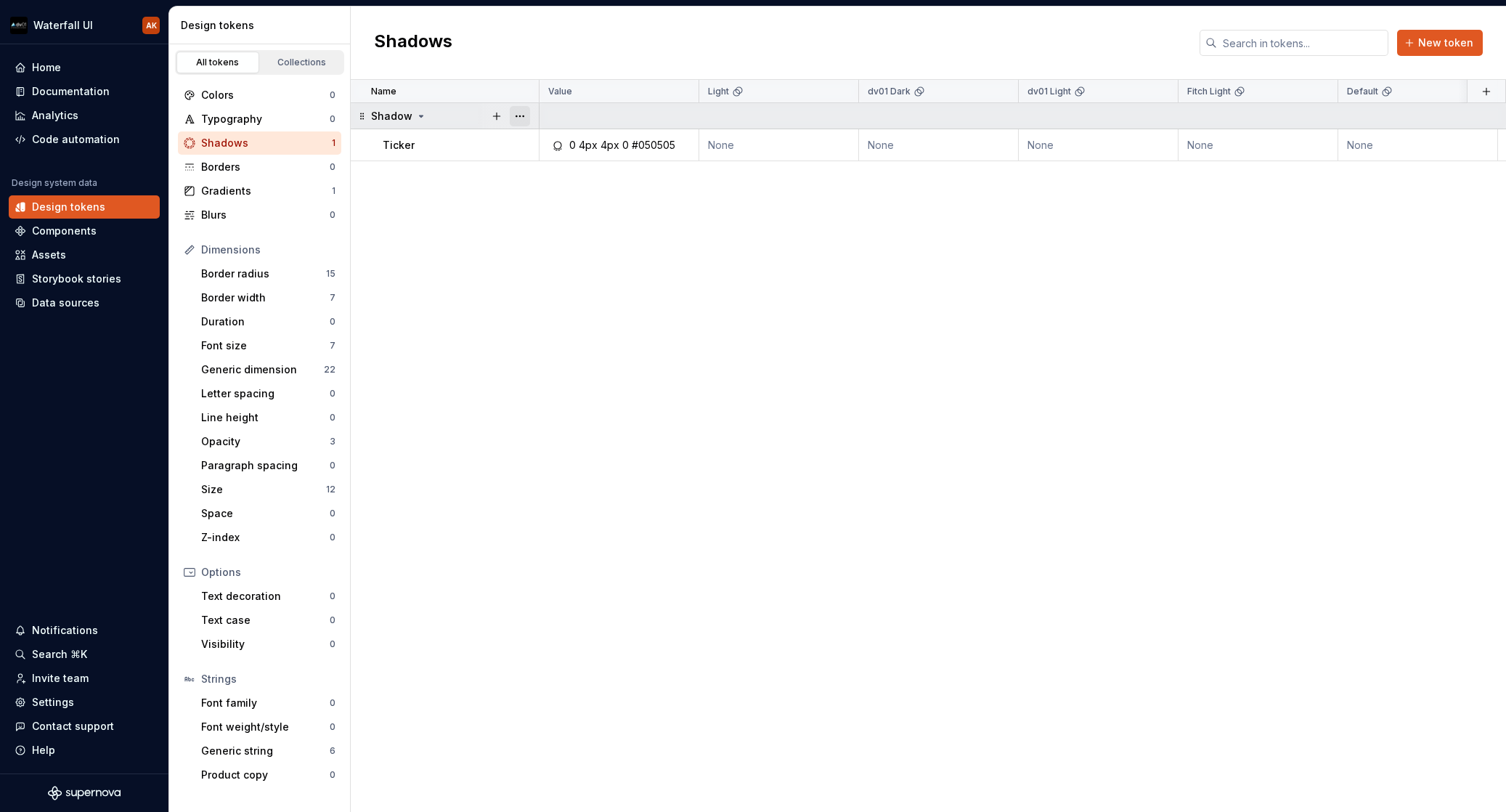
click at [520, 117] on button "button" at bounding box center [520, 116] width 20 height 20
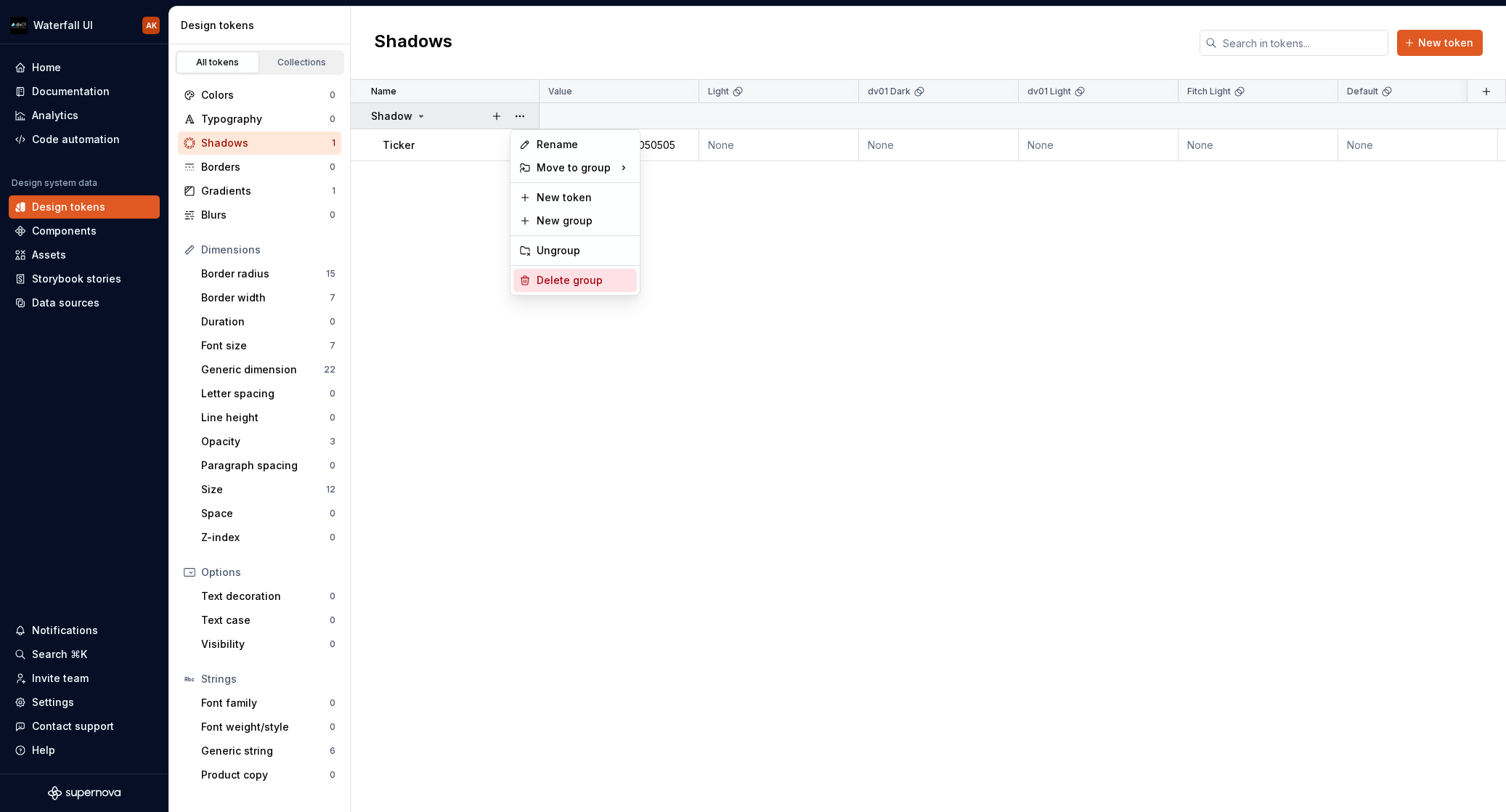
click at [583, 287] on div "Delete group" at bounding box center [584, 280] width 94 height 15
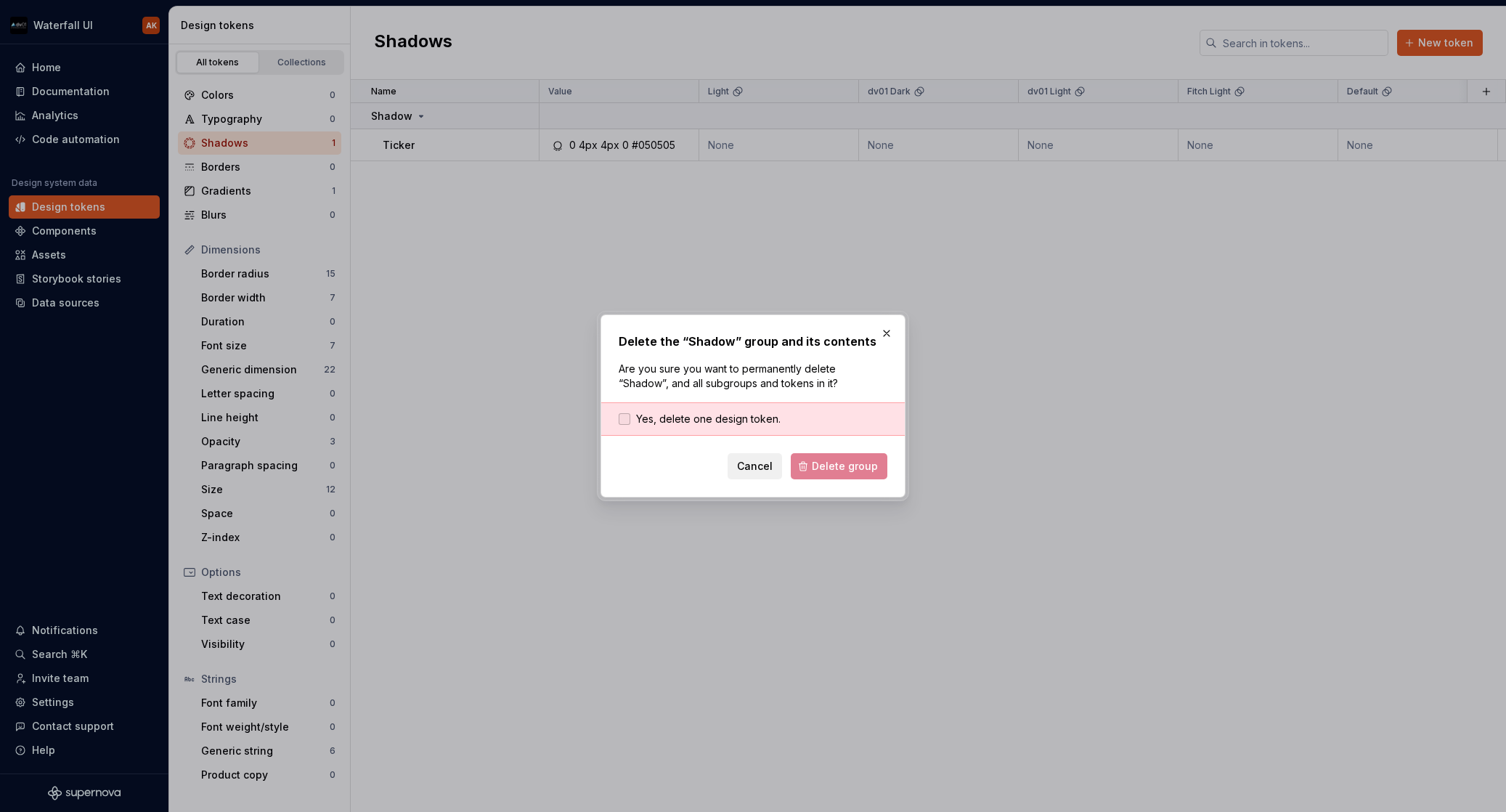
click at [747, 424] on span "Yes, delete one design token." at bounding box center [709, 419] width 145 height 15
click at [818, 469] on span "Delete group" at bounding box center [845, 466] width 67 height 15
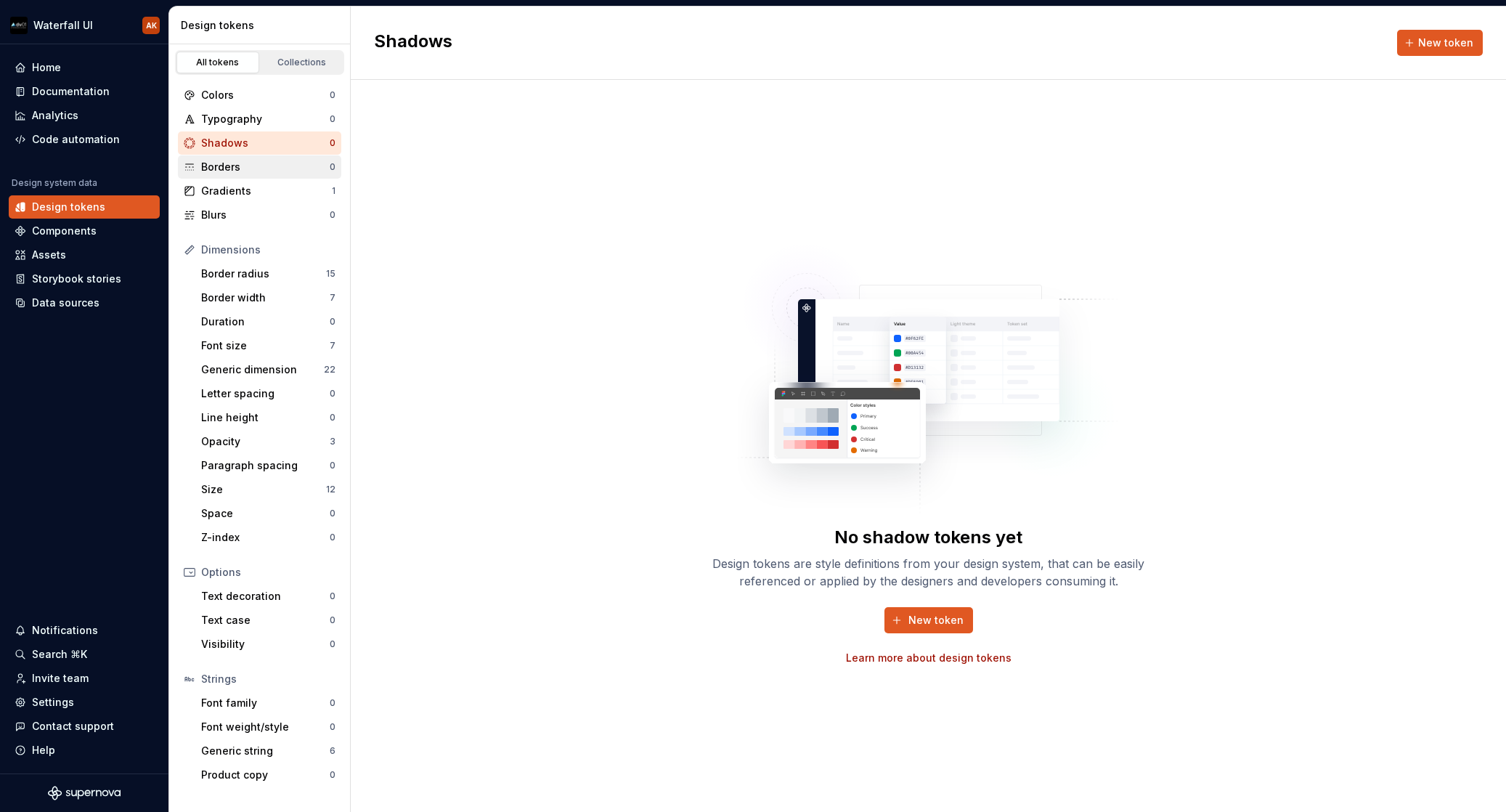
click at [245, 178] on div "Borders 0" at bounding box center [259, 167] width 164 height 23
click at [242, 193] on div "Gradients" at bounding box center [267, 191] width 131 height 15
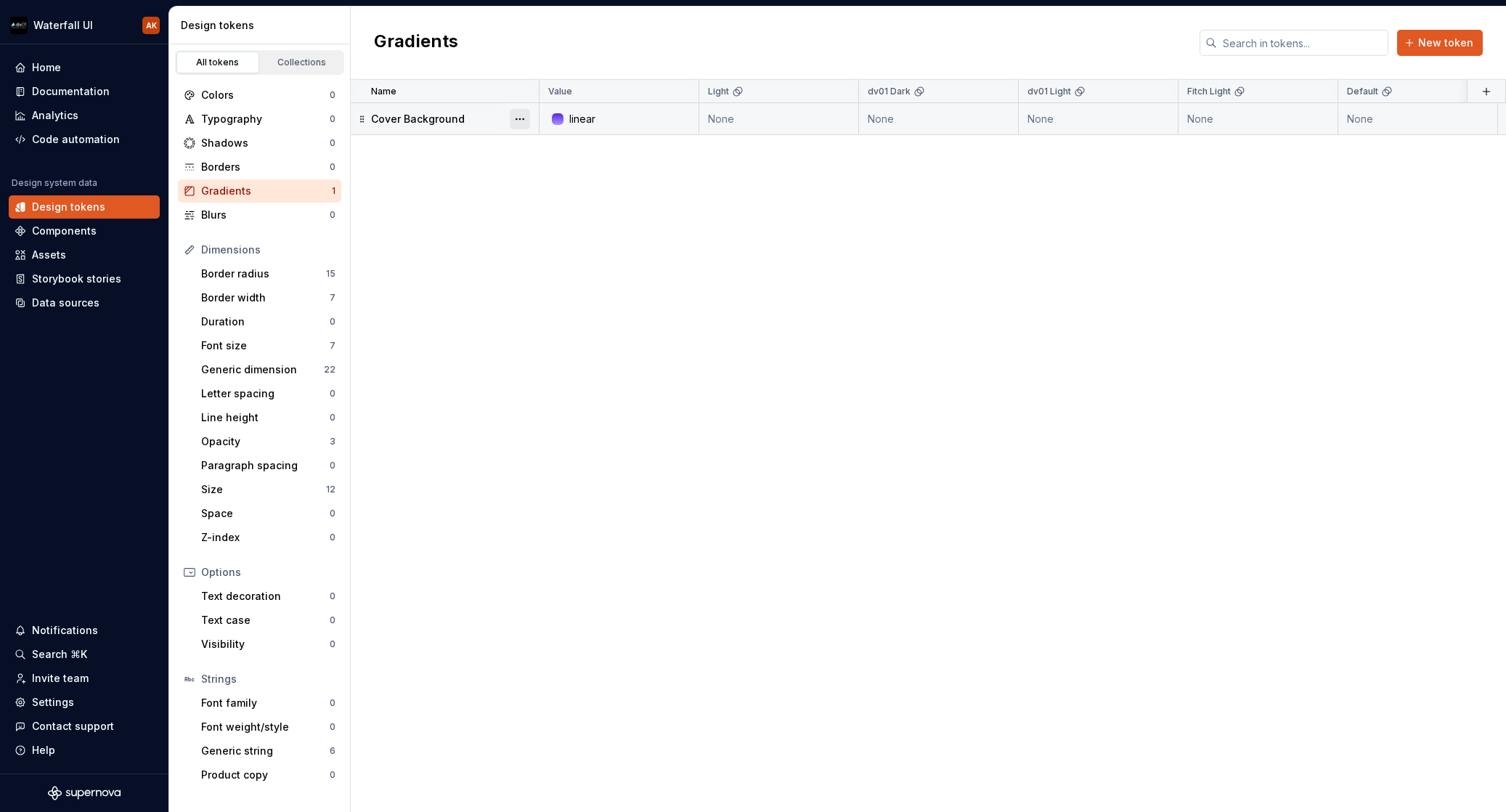
click at [520, 118] on button "button" at bounding box center [520, 119] width 20 height 20
click at [577, 194] on div "Delete token" at bounding box center [584, 201] width 94 height 15
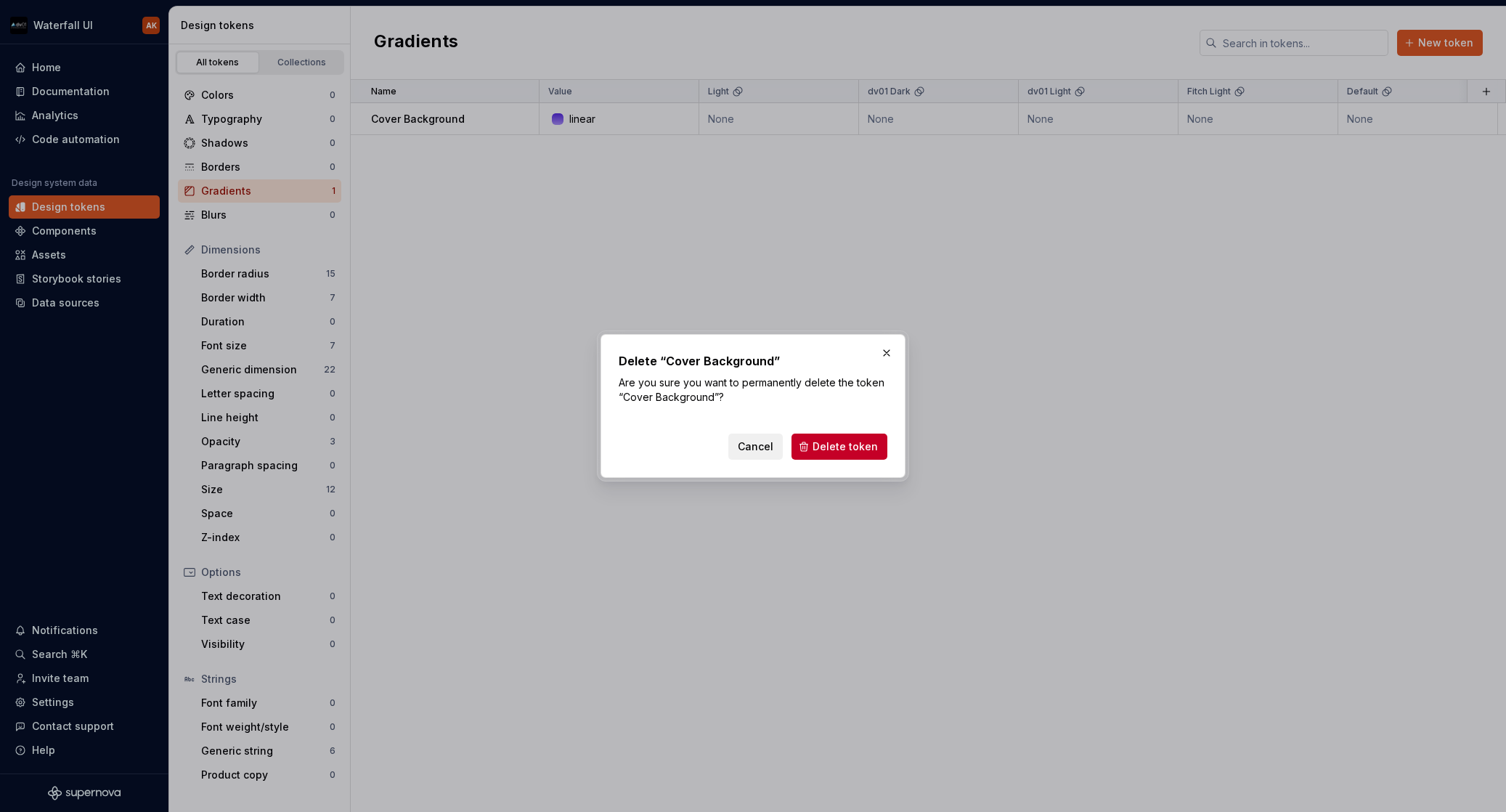
click at [857, 449] on span "Delete token" at bounding box center [846, 447] width 66 height 15
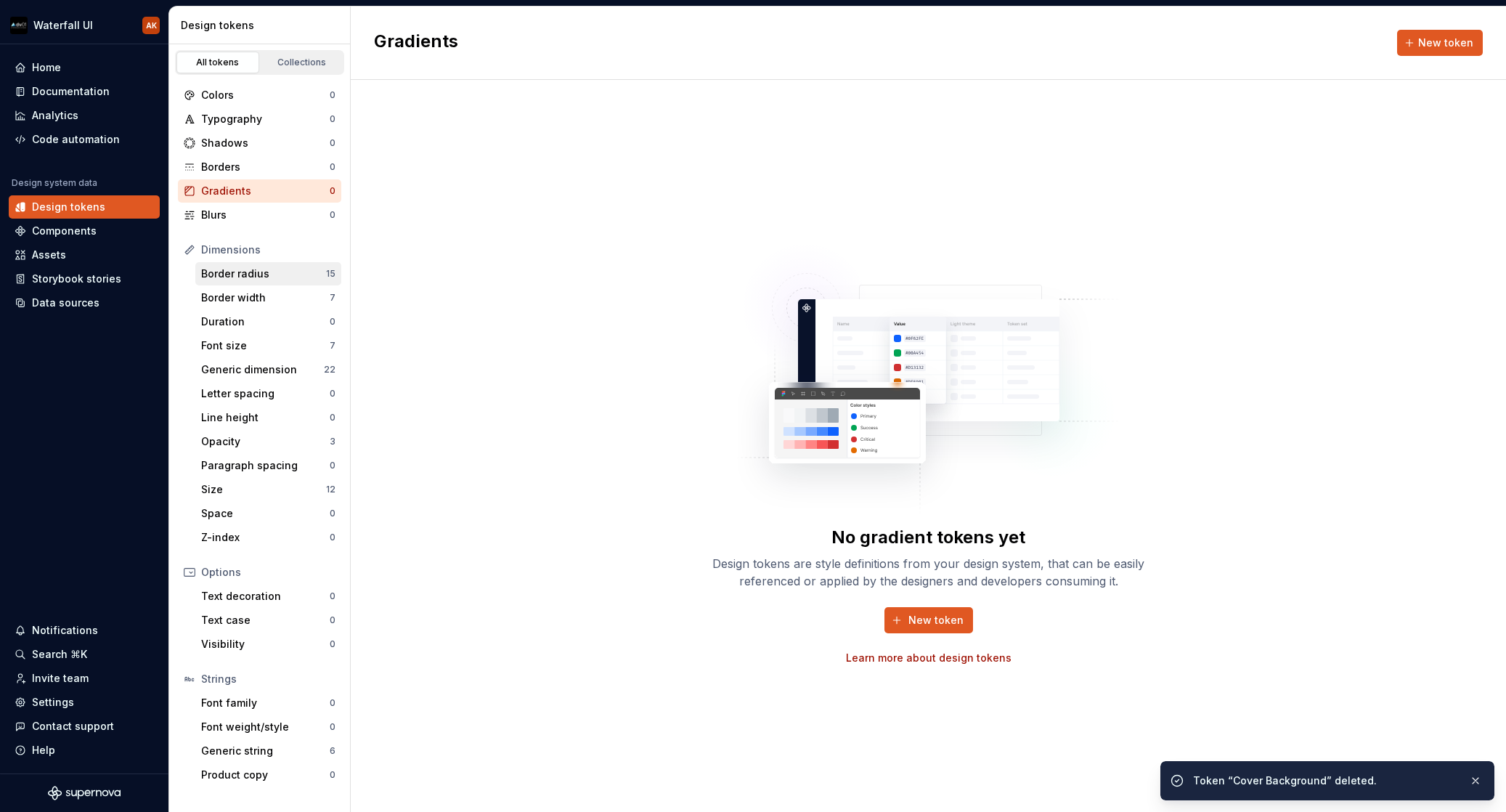
click at [234, 277] on div "Border radius" at bounding box center [264, 273] width 125 height 15
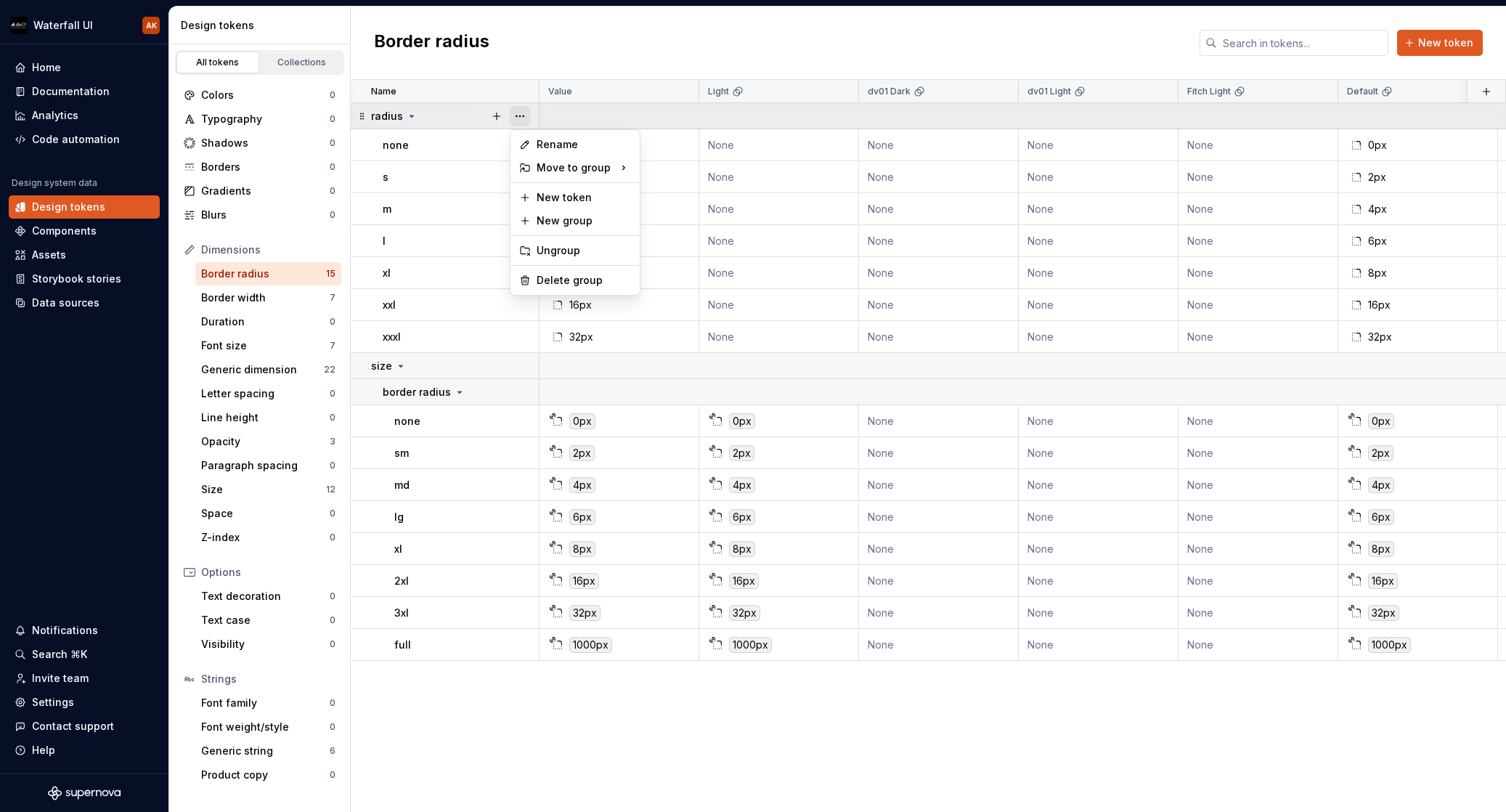
click at [513, 113] on button "button" at bounding box center [520, 116] width 20 height 20
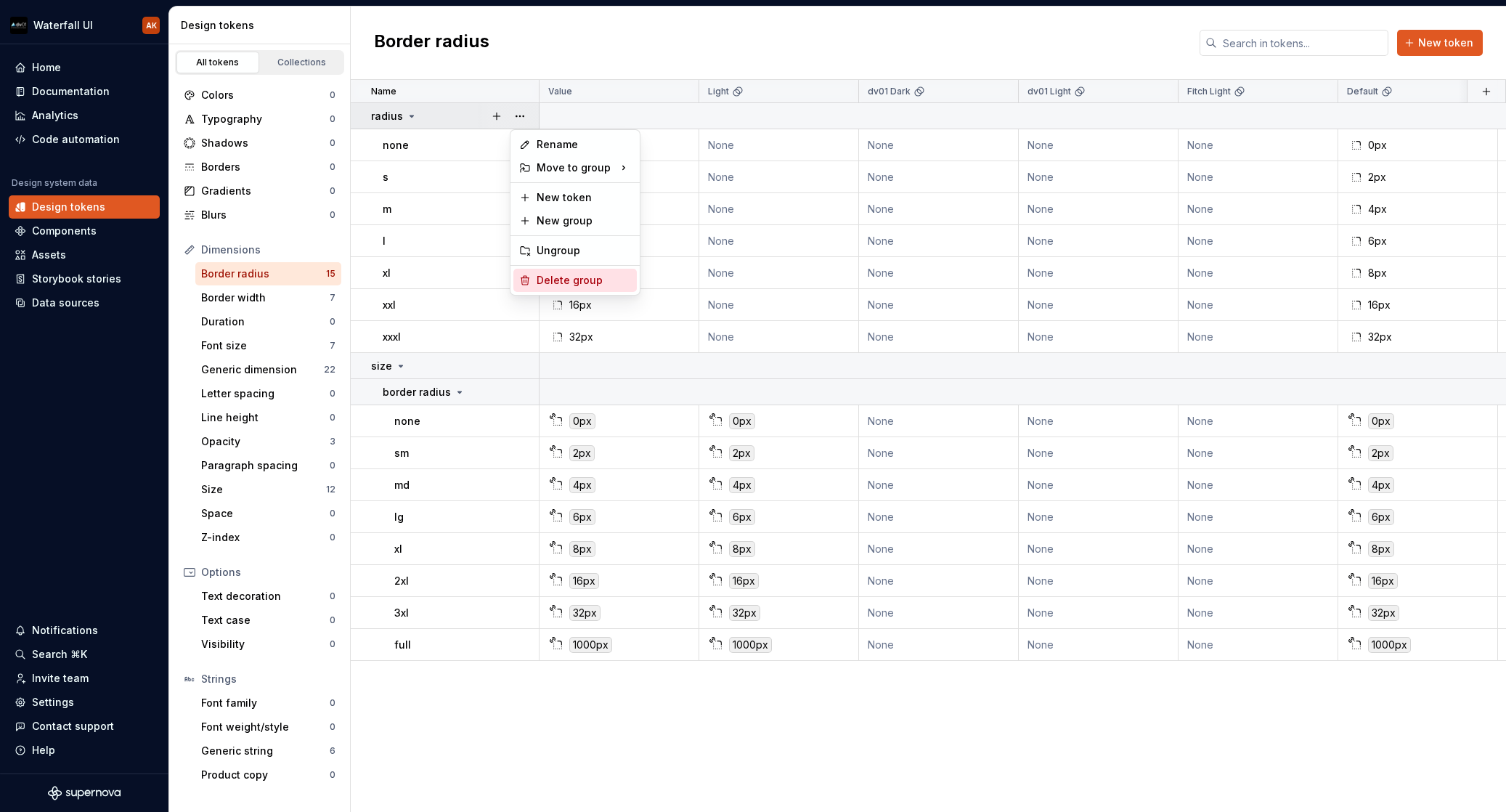
click at [600, 275] on div "Delete group" at bounding box center [584, 280] width 94 height 15
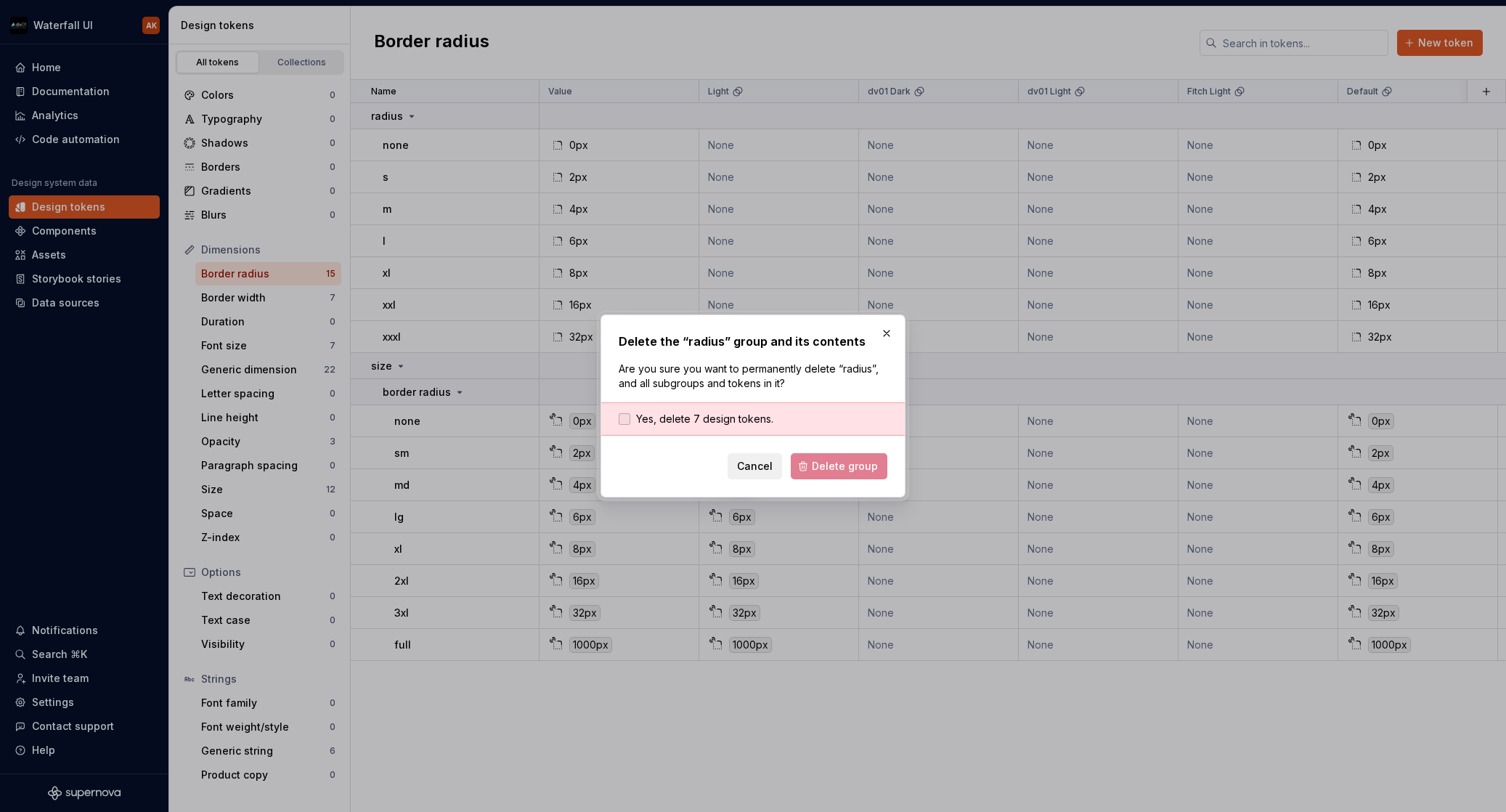
click at [752, 419] on span "Yes, delete 7 design tokens." at bounding box center [705, 419] width 137 height 15
click at [848, 474] on button "Delete group" at bounding box center [839, 467] width 96 height 26
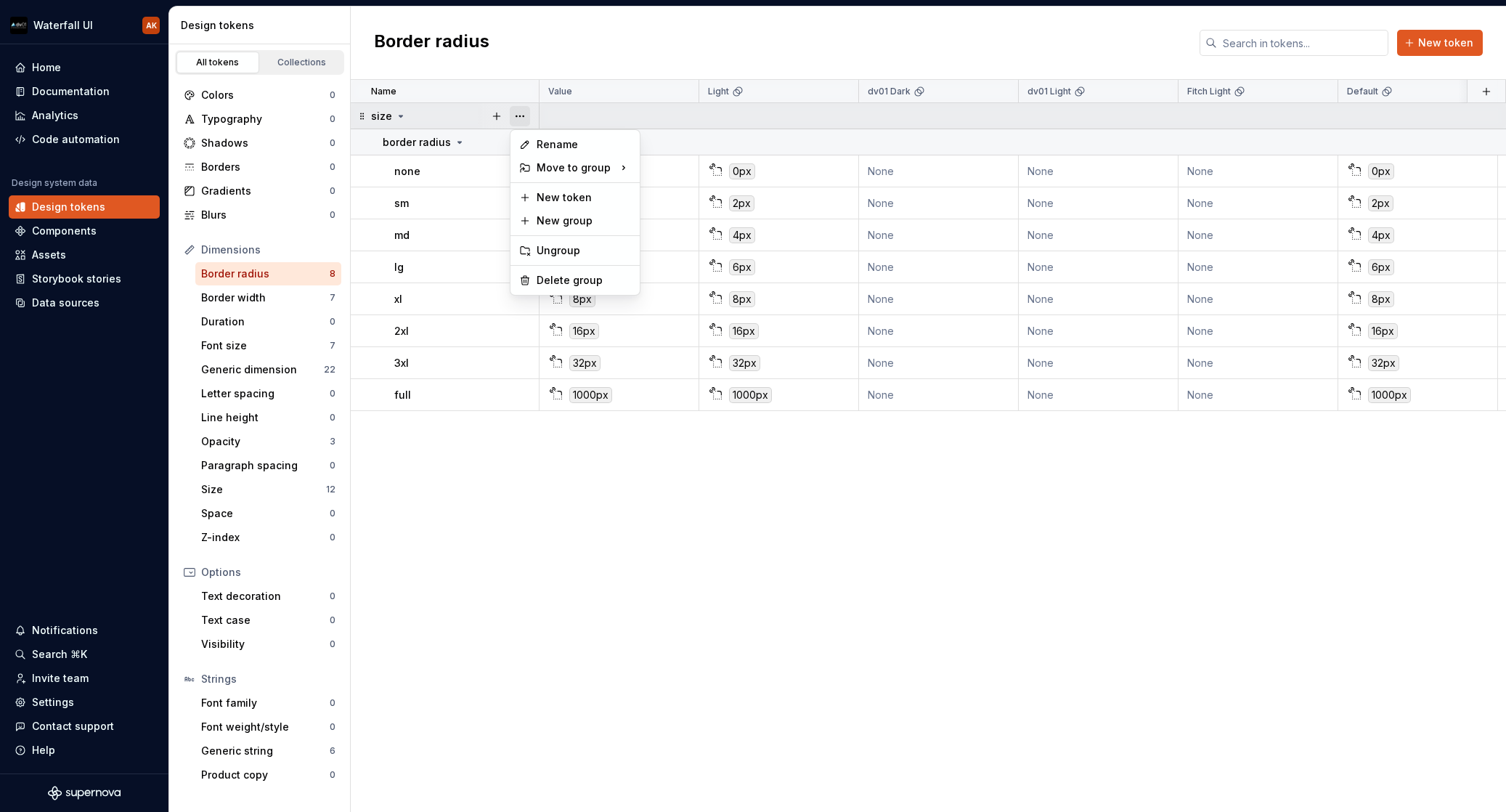
click at [519, 115] on button "button" at bounding box center [520, 116] width 20 height 20
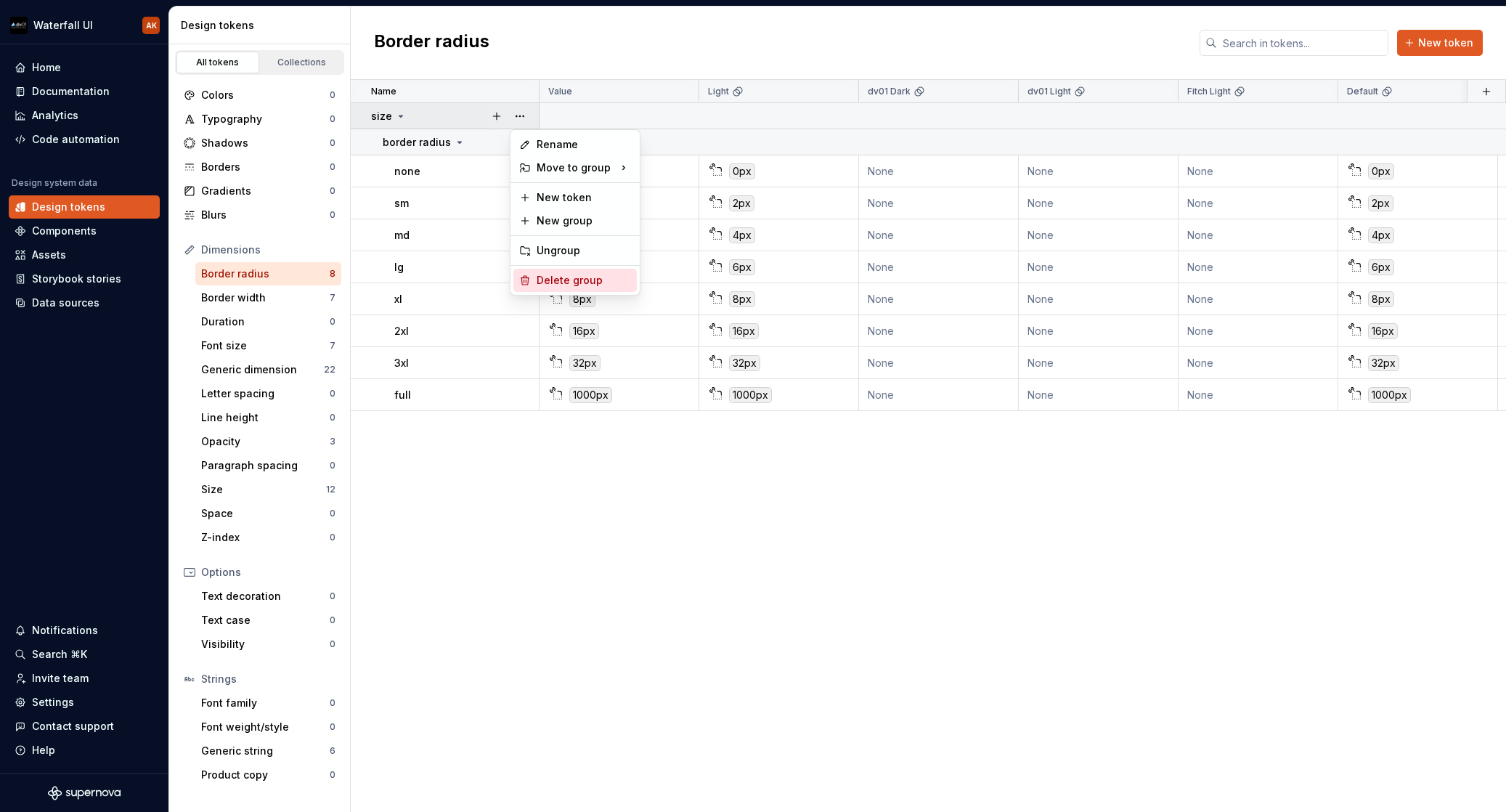
click at [573, 276] on div "Delete group" at bounding box center [584, 280] width 94 height 15
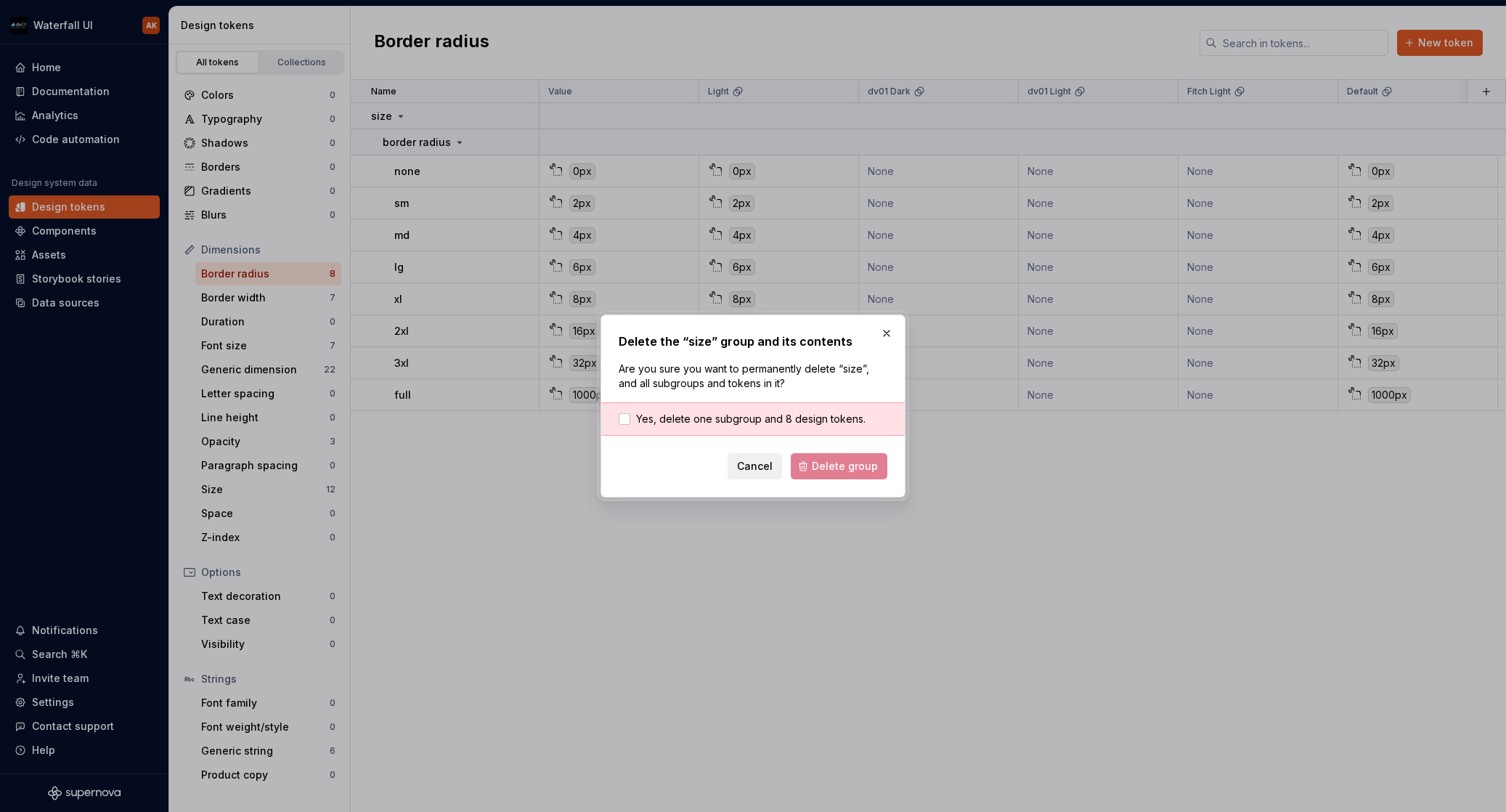
drag, startPoint x: 770, startPoint y: 422, endPoint x: 778, endPoint y: 432, distance: 12.8
click at [771, 424] on span "Yes, delete one subgroup and 8 design tokens." at bounding box center [751, 419] width 229 height 15
click at [817, 473] on span "Delete group" at bounding box center [845, 466] width 67 height 15
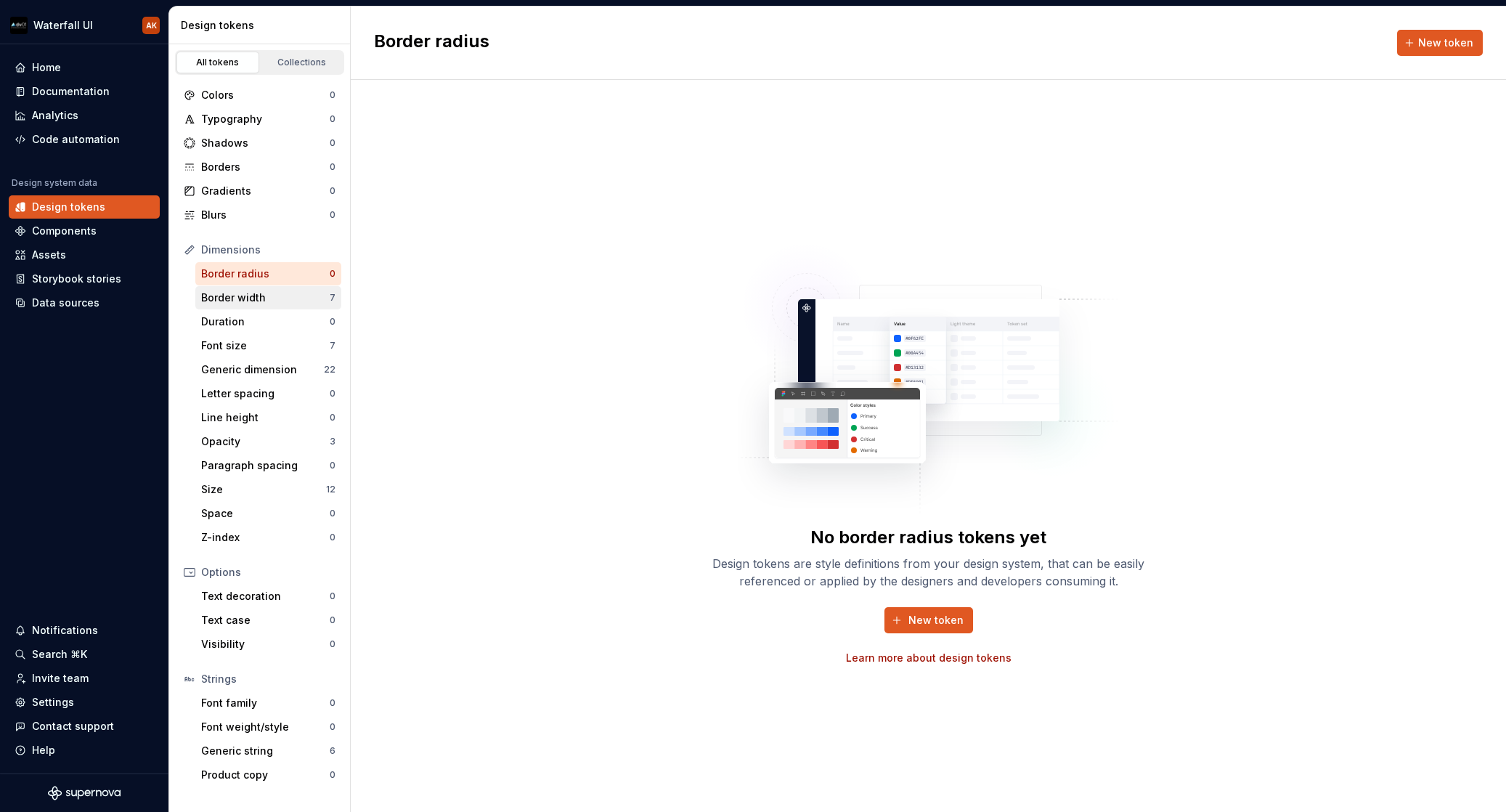
click at [286, 292] on div "Border width" at bounding box center [265, 298] width 128 height 15
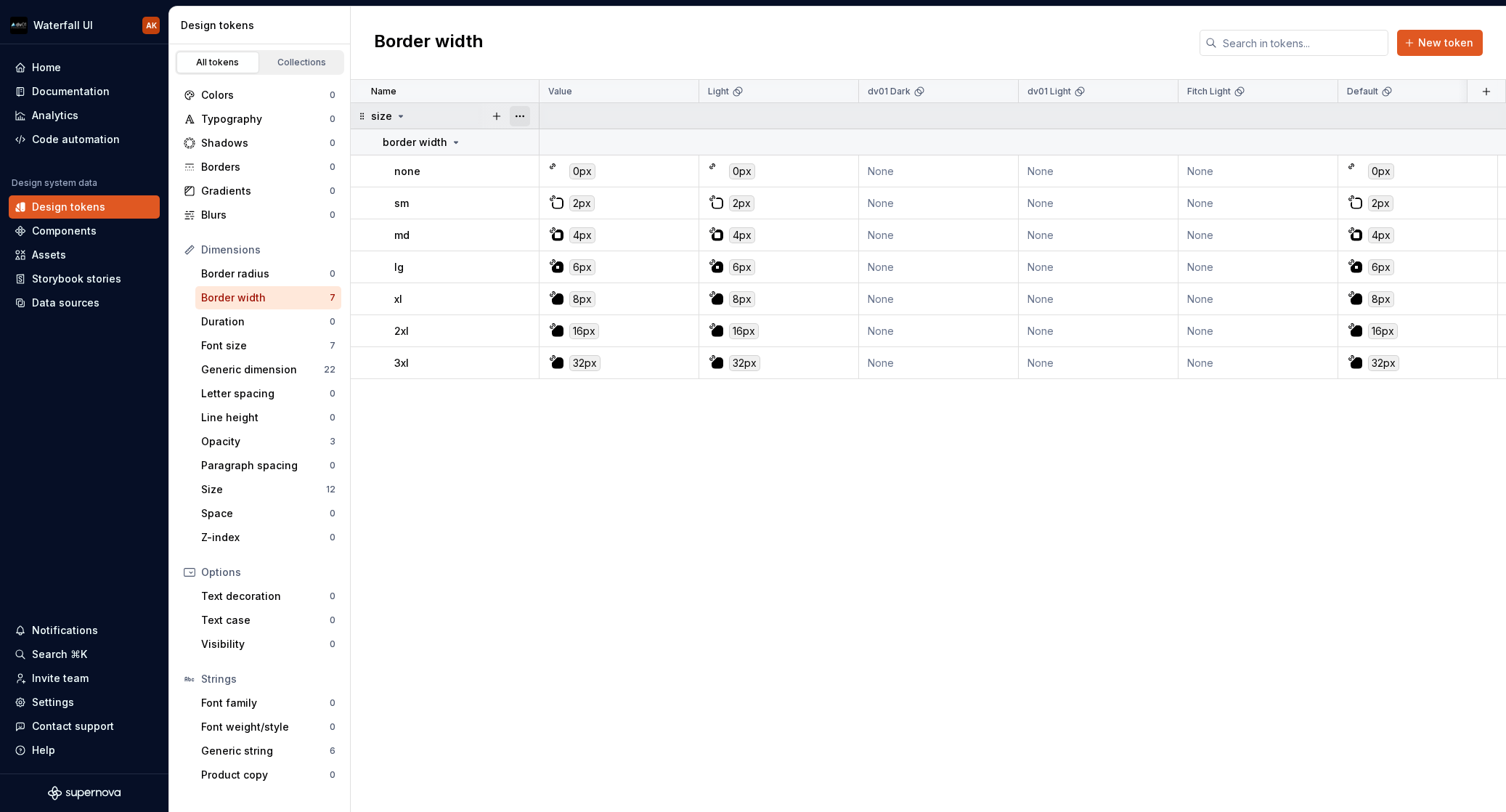
click at [518, 114] on button "button" at bounding box center [520, 116] width 20 height 20
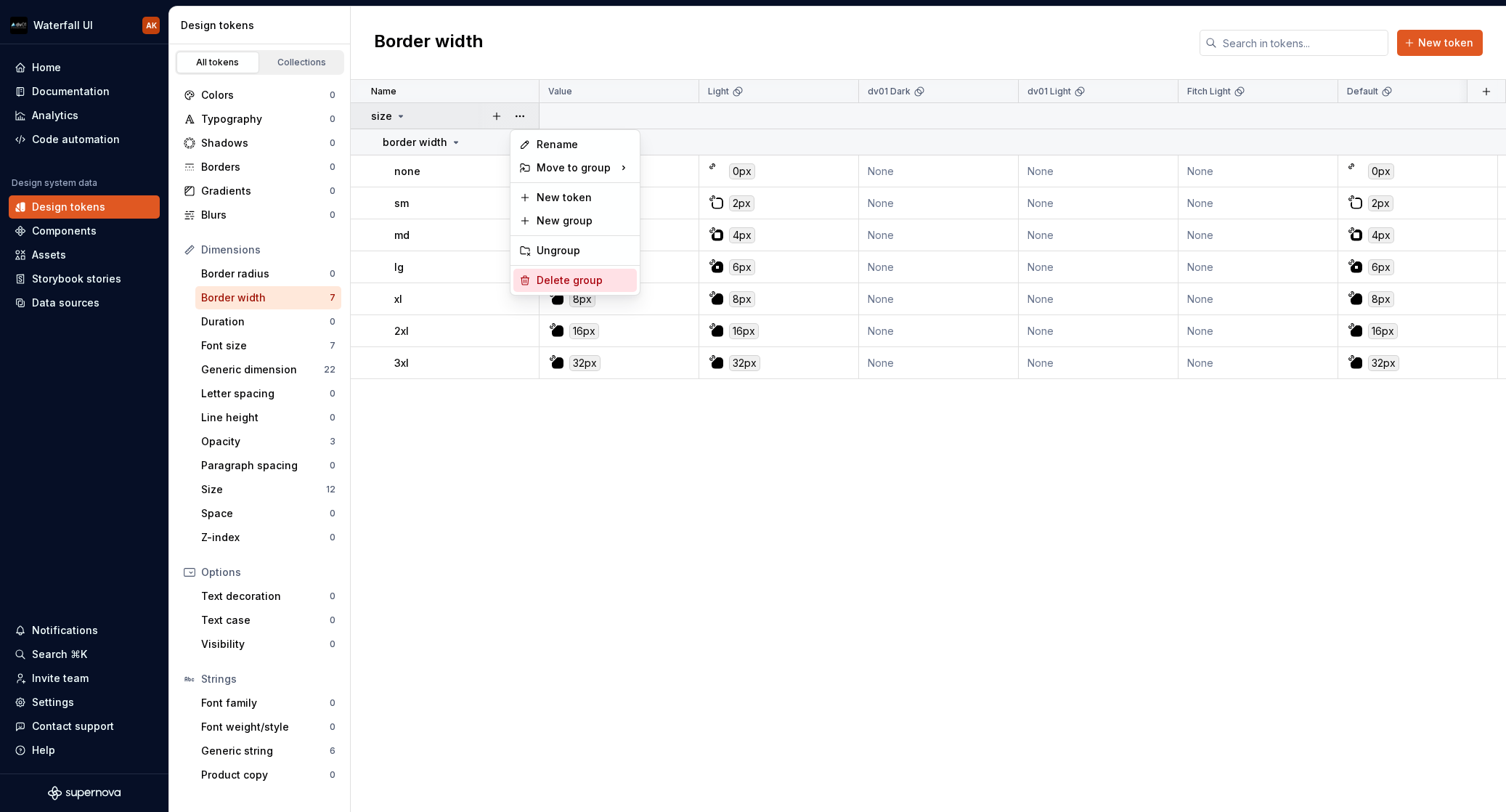
click at [580, 278] on div "Delete group" at bounding box center [584, 280] width 94 height 15
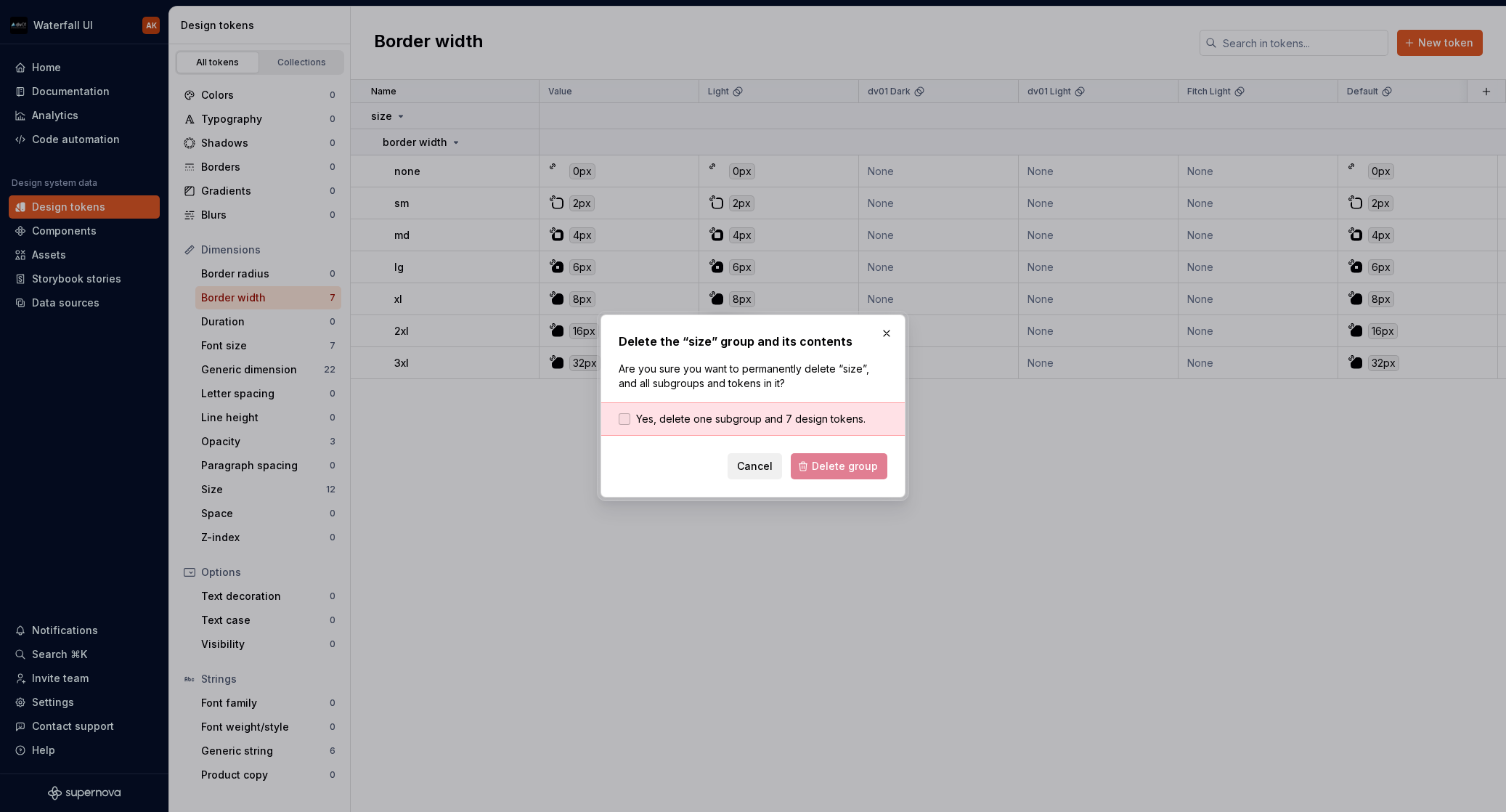
click at [783, 423] on span "Yes, delete one subgroup and 7 design tokens." at bounding box center [751, 419] width 229 height 15
click at [840, 470] on span "Delete group" at bounding box center [845, 466] width 67 height 15
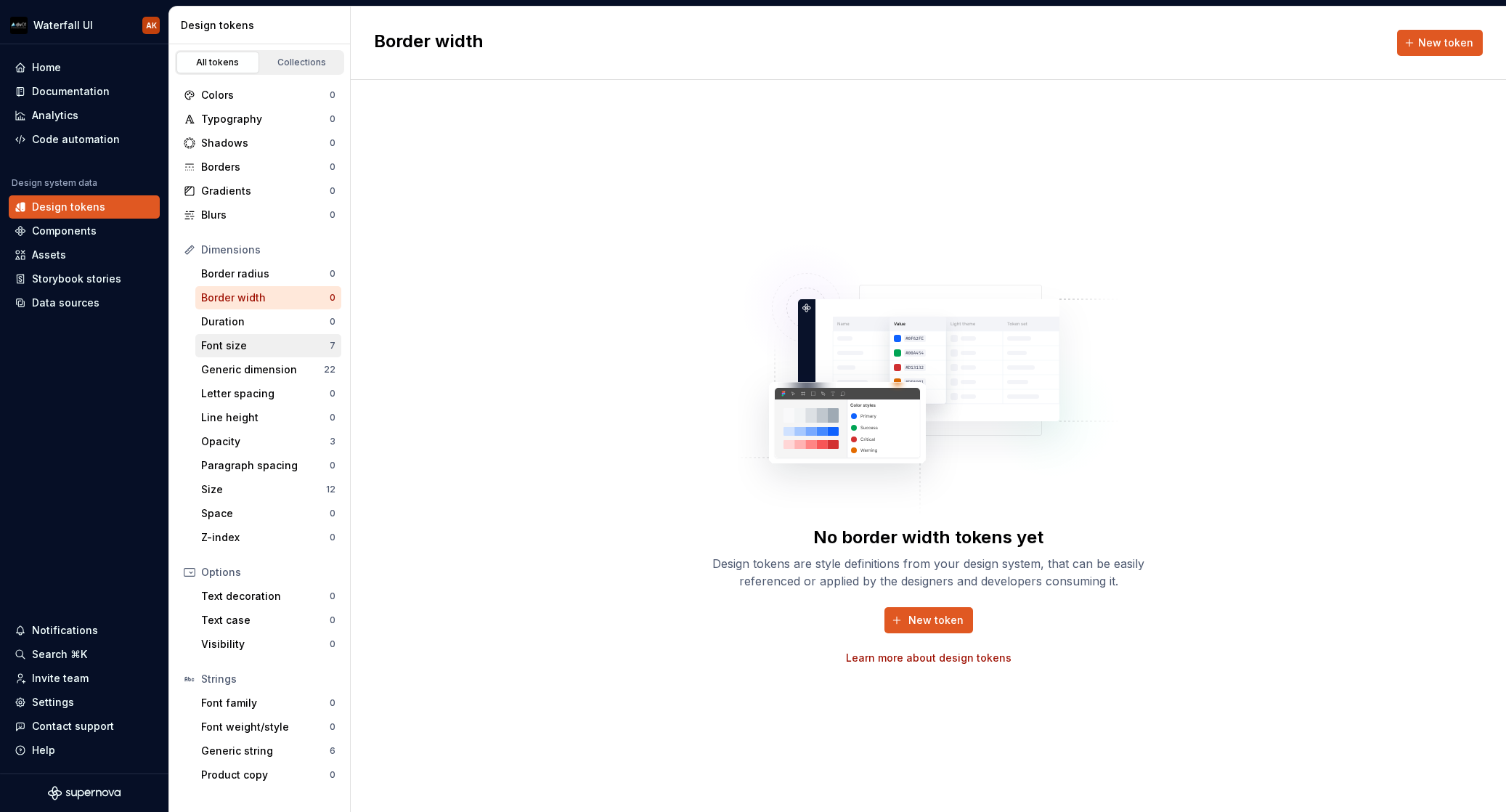
click at [277, 335] on div "Font size 7" at bounding box center [268, 345] width 146 height 23
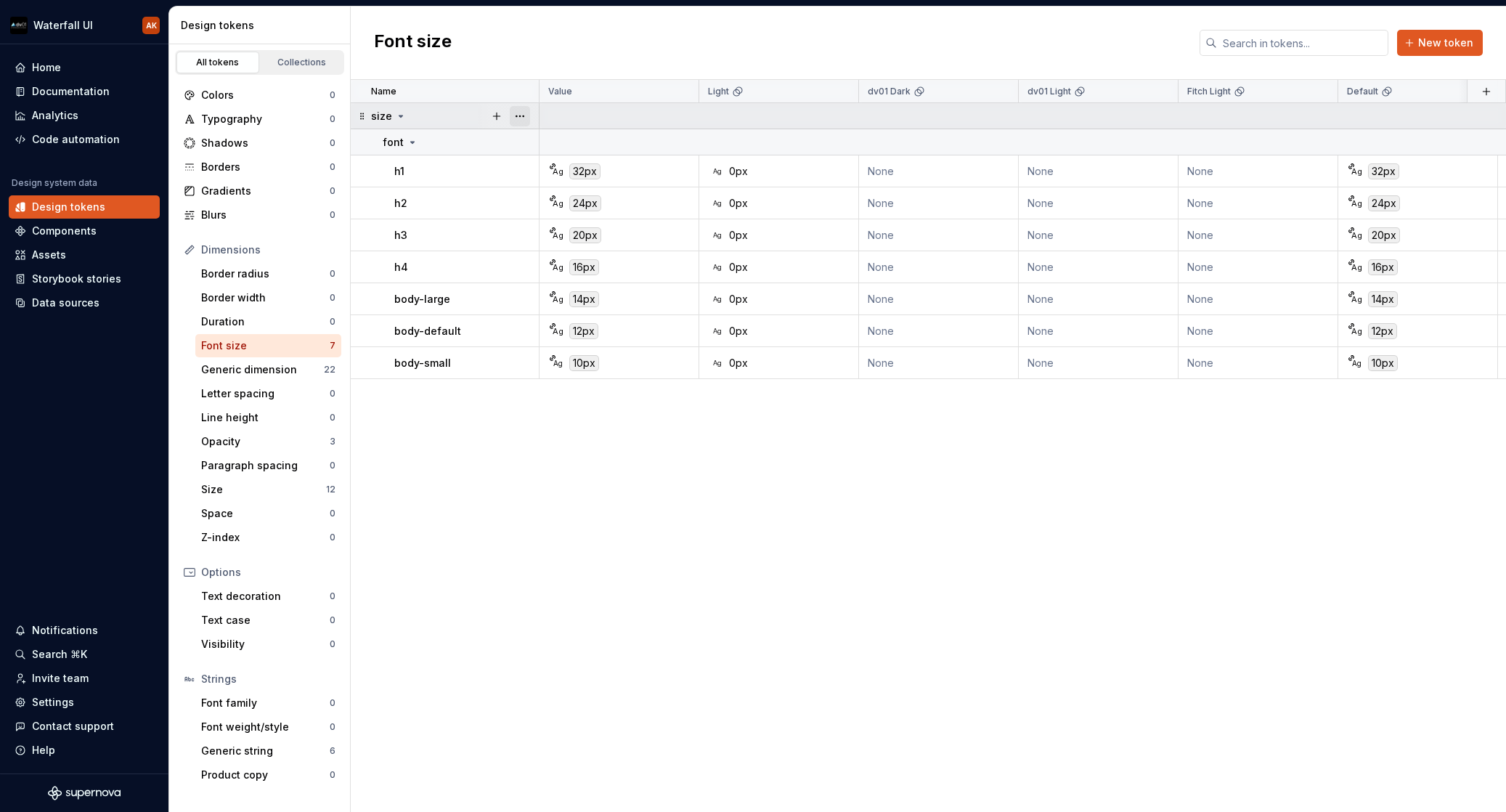
click at [520, 114] on button "button" at bounding box center [520, 116] width 20 height 20
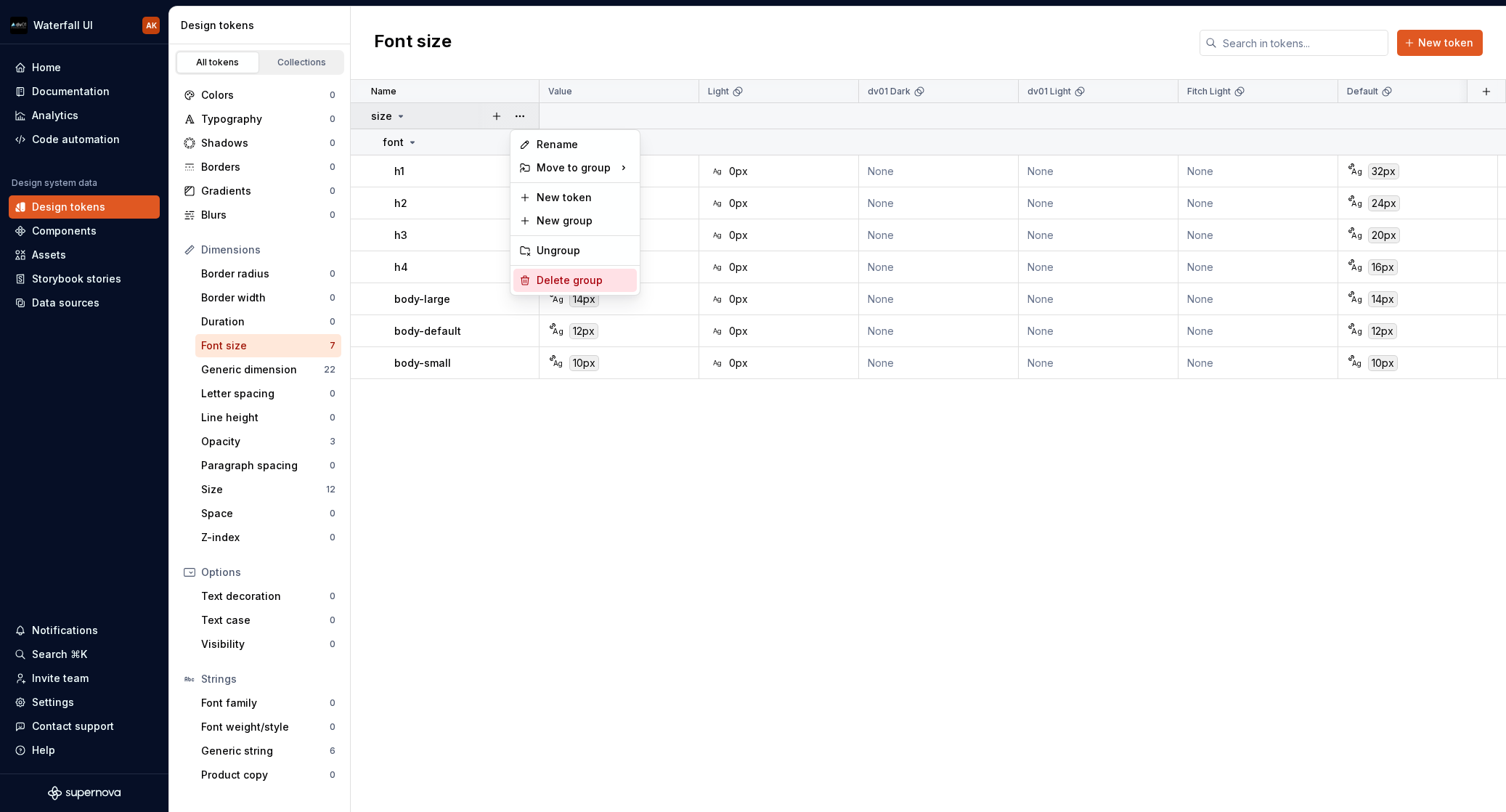
click at [566, 287] on div "Delete group" at bounding box center [584, 280] width 94 height 15
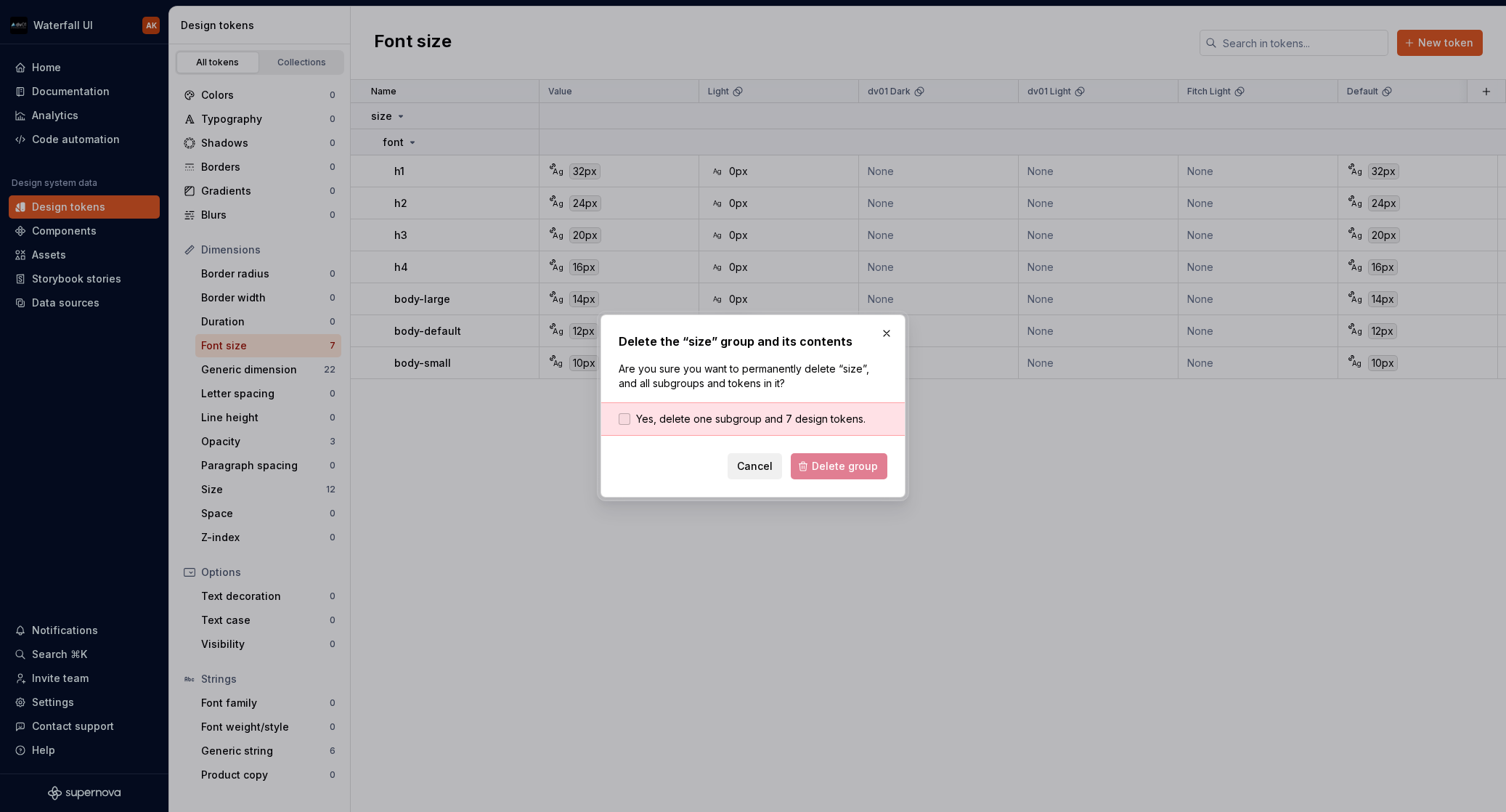
drag, startPoint x: 791, startPoint y: 410, endPoint x: 800, endPoint y: 416, distance: 10.8
click at [791, 411] on div "Yes, delete one subgroup and 7 design tokens." at bounding box center [753, 419] width 304 height 34
click at [761, 424] on span "Yes, delete one subgroup and 7 design tokens." at bounding box center [751, 419] width 229 height 15
click at [812, 456] on button "Delete group" at bounding box center [839, 467] width 96 height 26
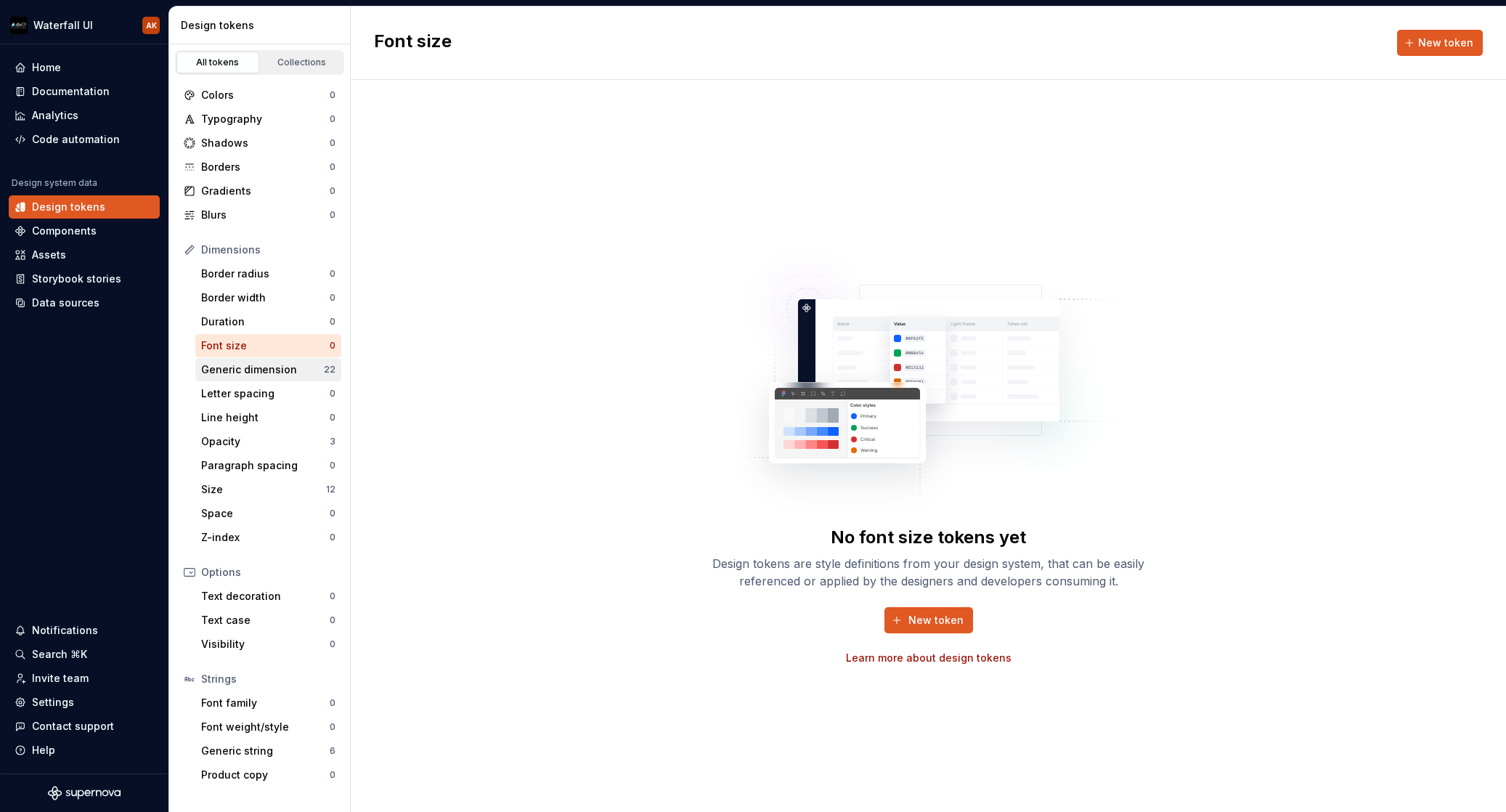
click at [275, 369] on div "Generic dimension" at bounding box center [263, 369] width 123 height 15
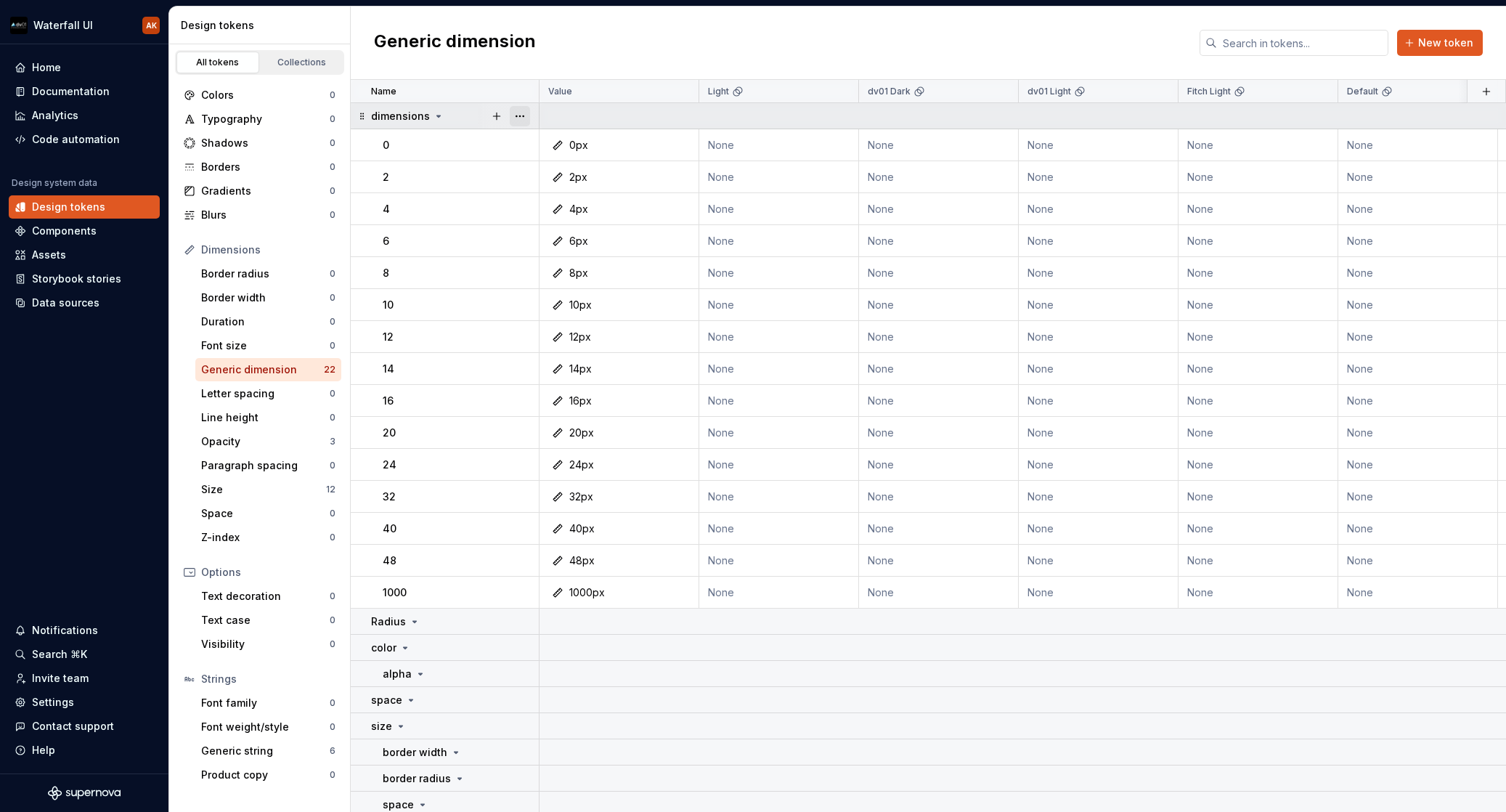
click at [524, 113] on button "button" at bounding box center [520, 116] width 20 height 20
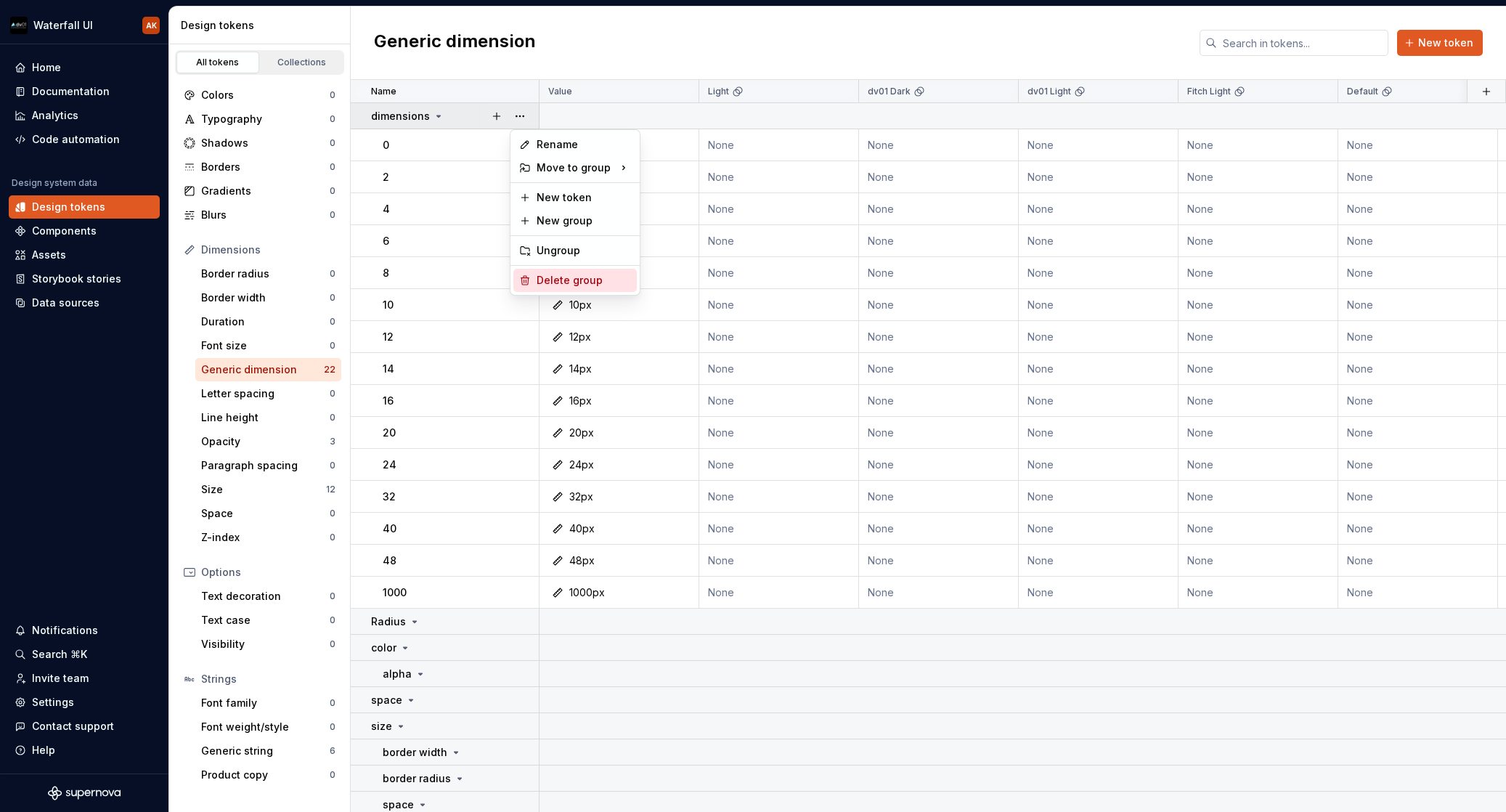
click at [594, 270] on div "Delete group" at bounding box center [575, 280] width 123 height 23
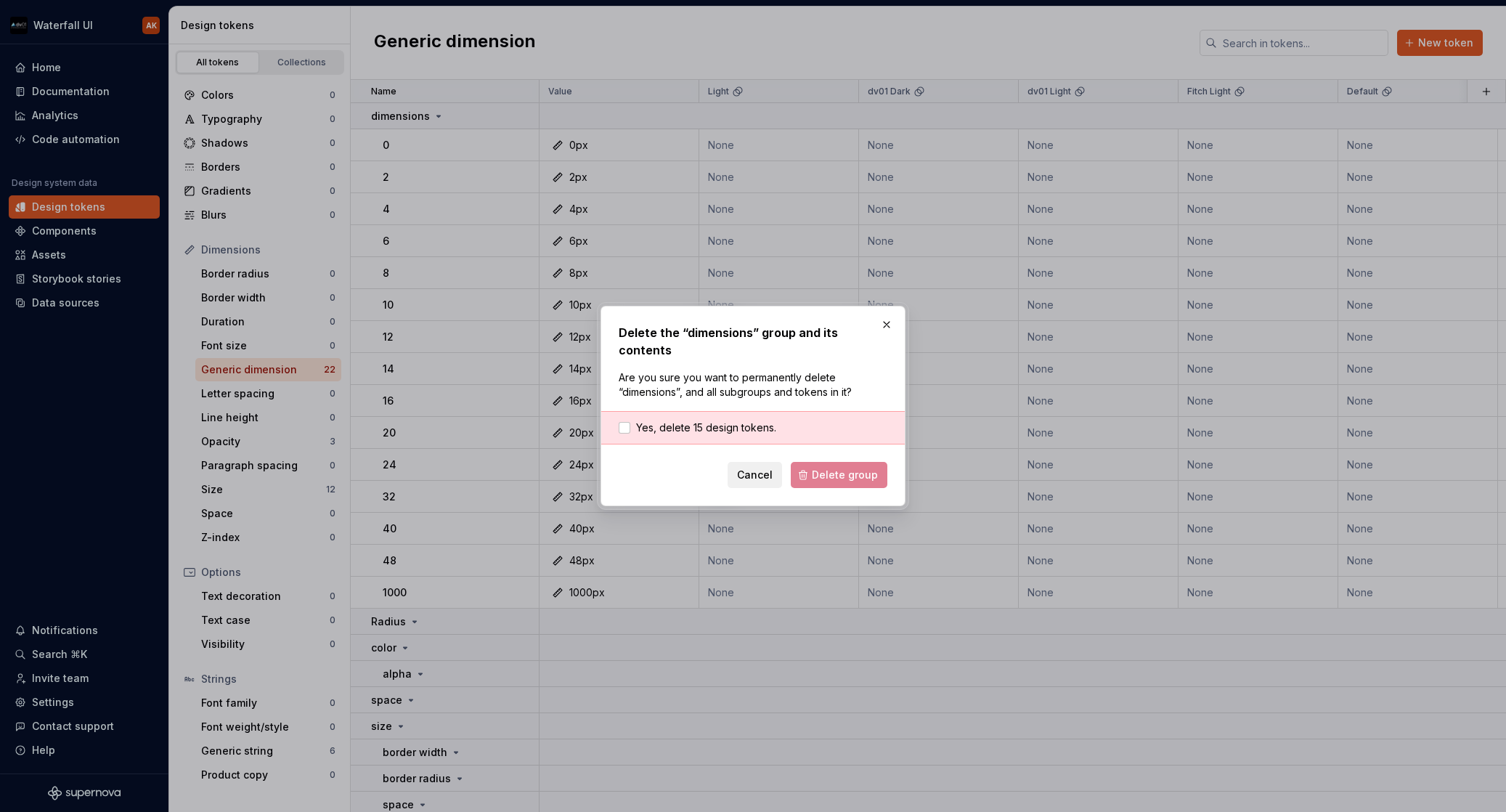
click at [732, 411] on div "Yes, delete 15 design tokens." at bounding box center [753, 428] width 304 height 34
drag, startPoint x: 731, startPoint y: 419, endPoint x: 745, endPoint y: 424, distance: 14.9
click at [732, 421] on span "Yes, delete 15 design tokens." at bounding box center [706, 428] width 140 height 15
click at [851, 473] on span "Delete group" at bounding box center [845, 474] width 67 height 15
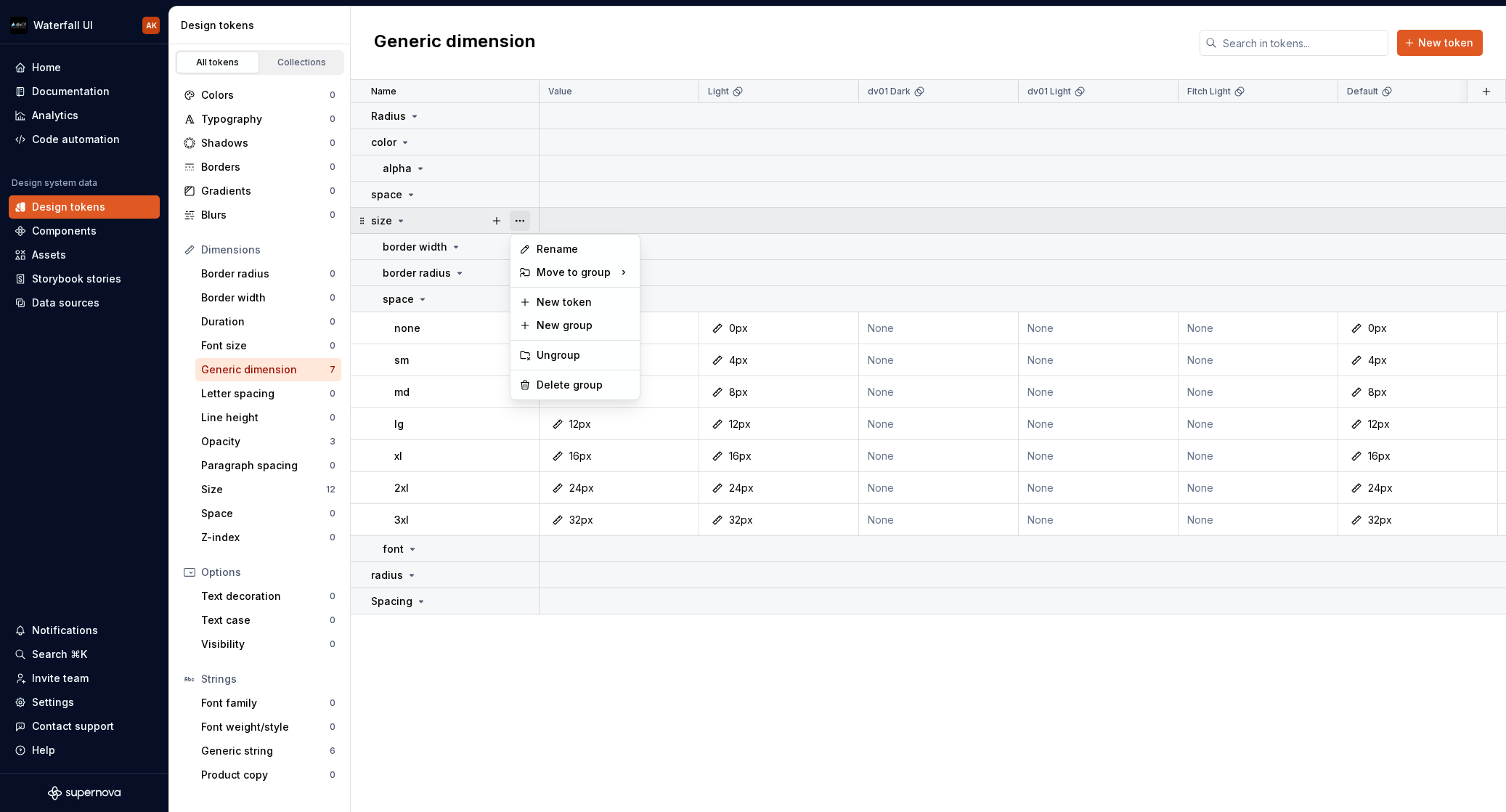
click at [521, 217] on button "button" at bounding box center [520, 220] width 20 height 20
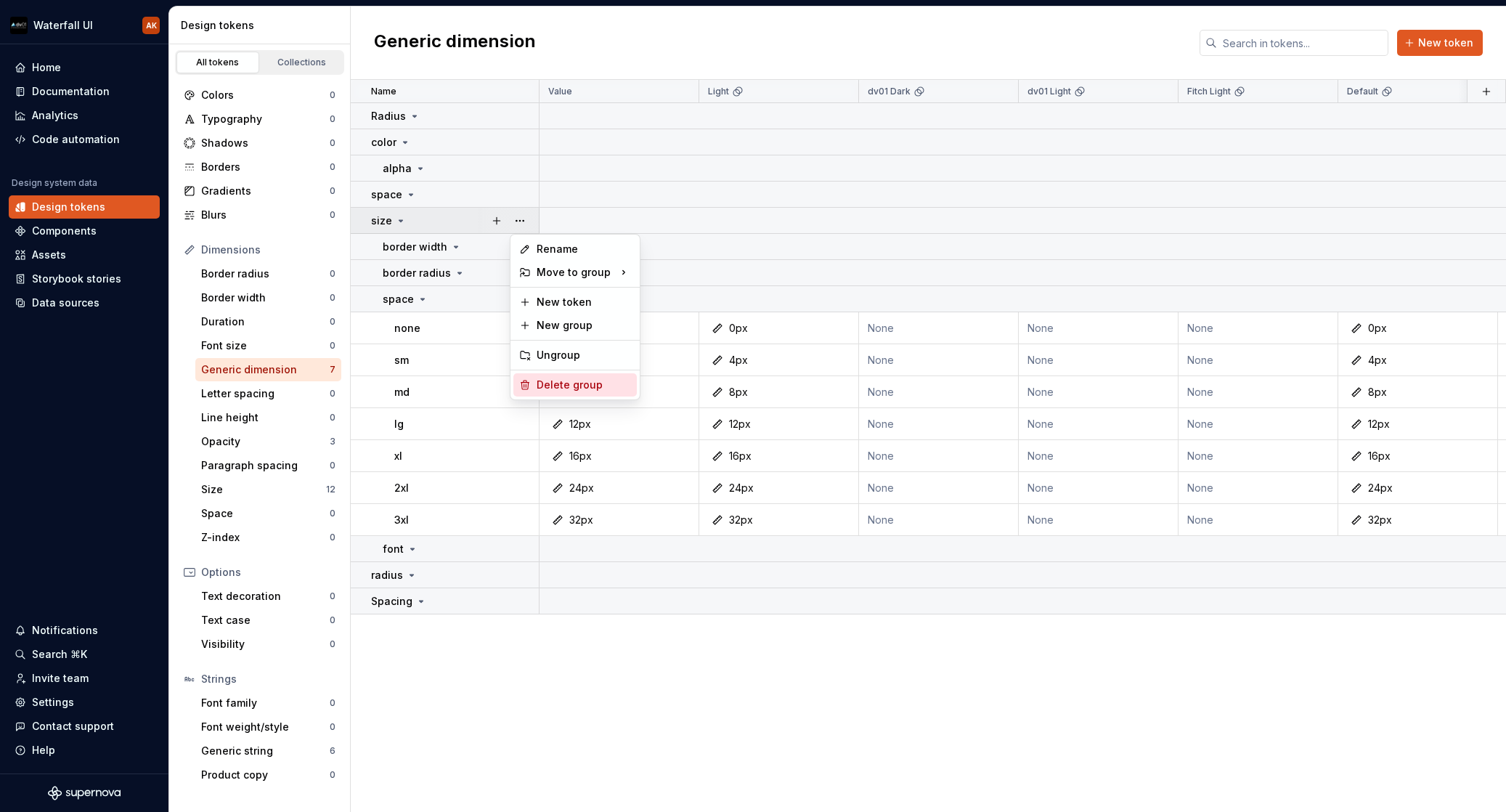
click at [563, 380] on div "Delete group" at bounding box center [584, 384] width 94 height 15
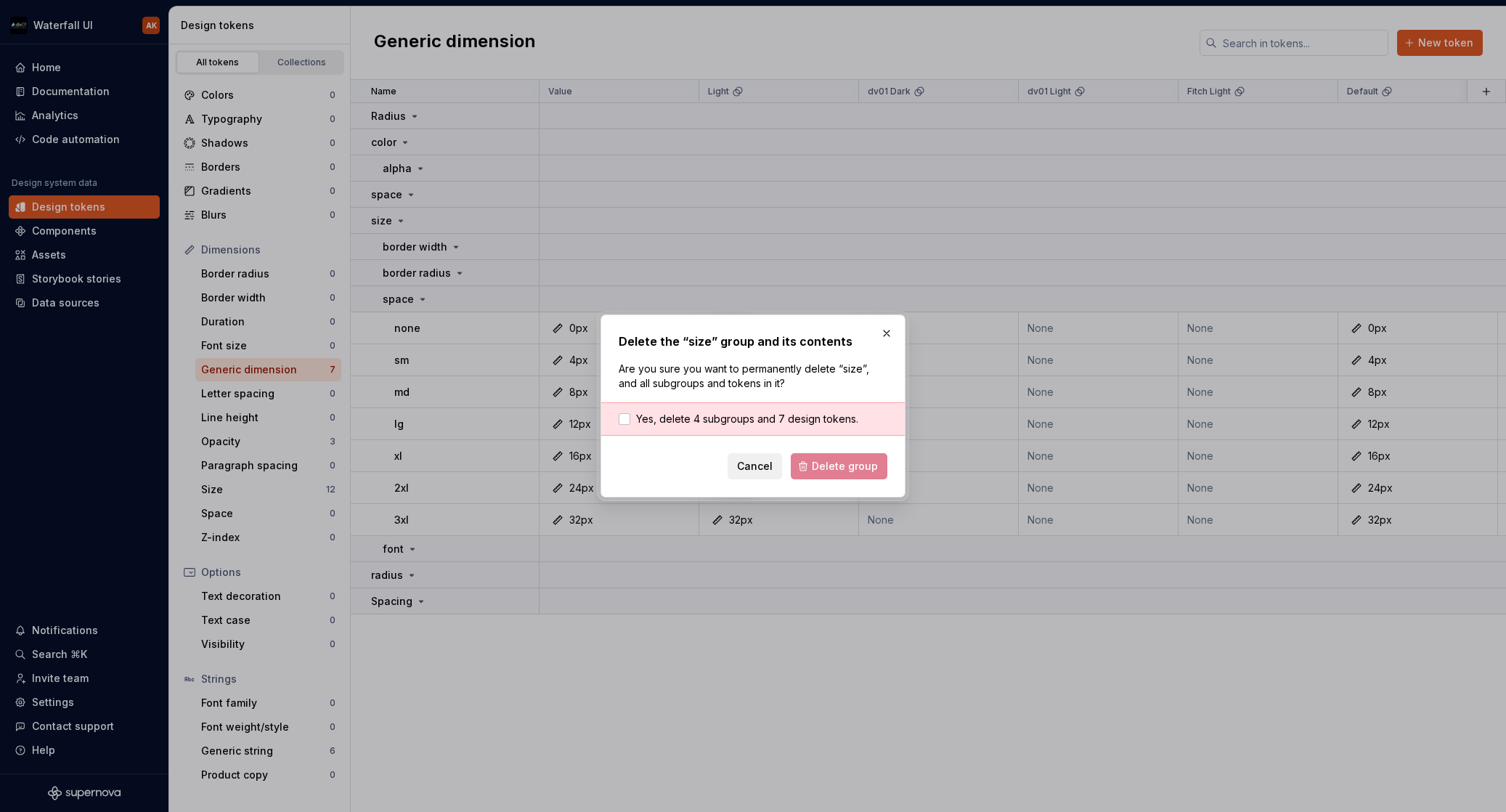
click at [684, 429] on div "Yes, delete 4 subgroups and 7 design tokens." at bounding box center [753, 419] width 304 height 34
click at [686, 425] on span "Yes, delete 4 subgroups and 7 design tokens." at bounding box center [748, 419] width 222 height 15
click at [827, 460] on span "Delete group" at bounding box center [845, 466] width 67 height 15
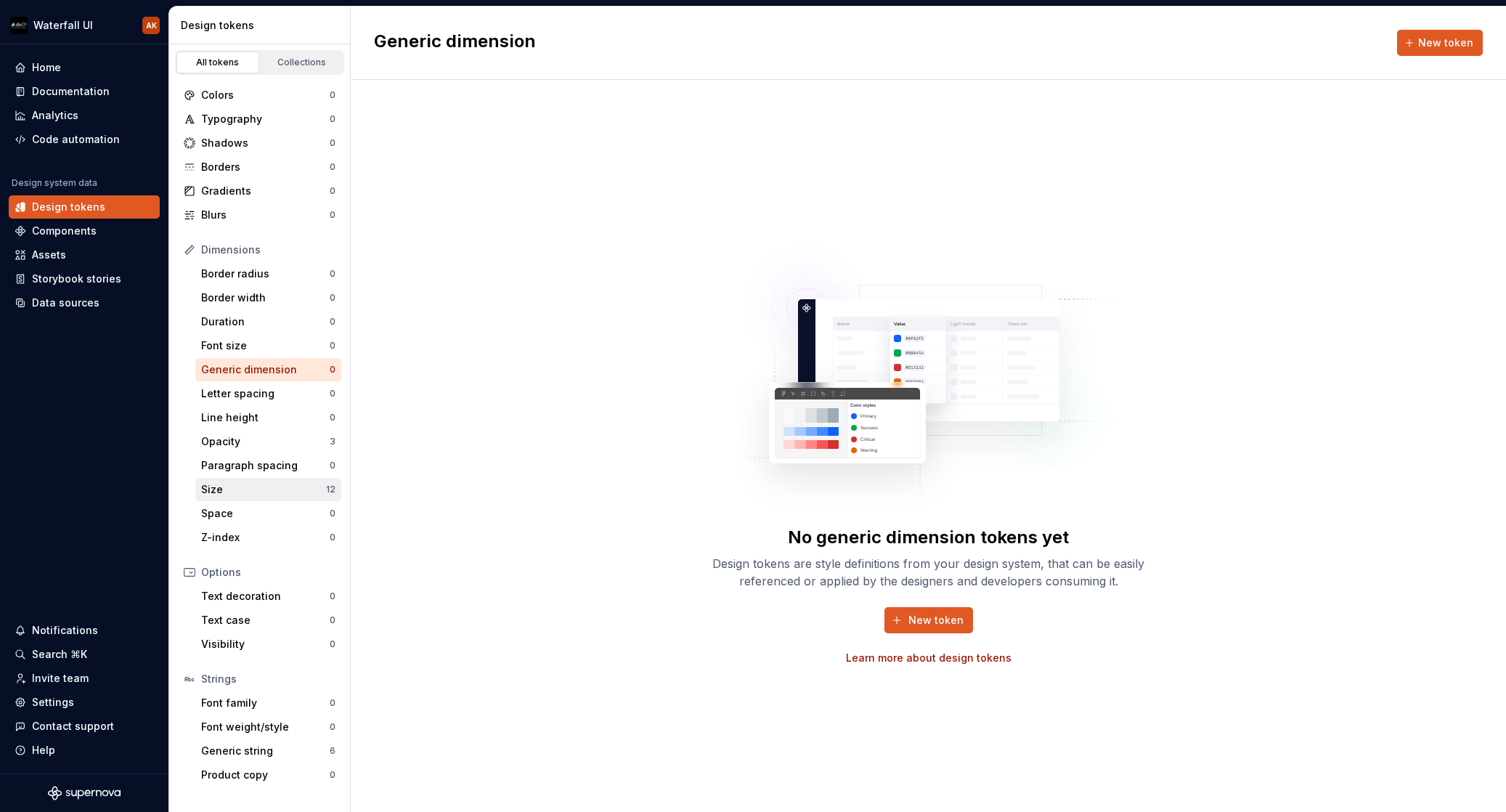
click at [243, 481] on div "Size 12" at bounding box center [268, 488] width 146 height 23
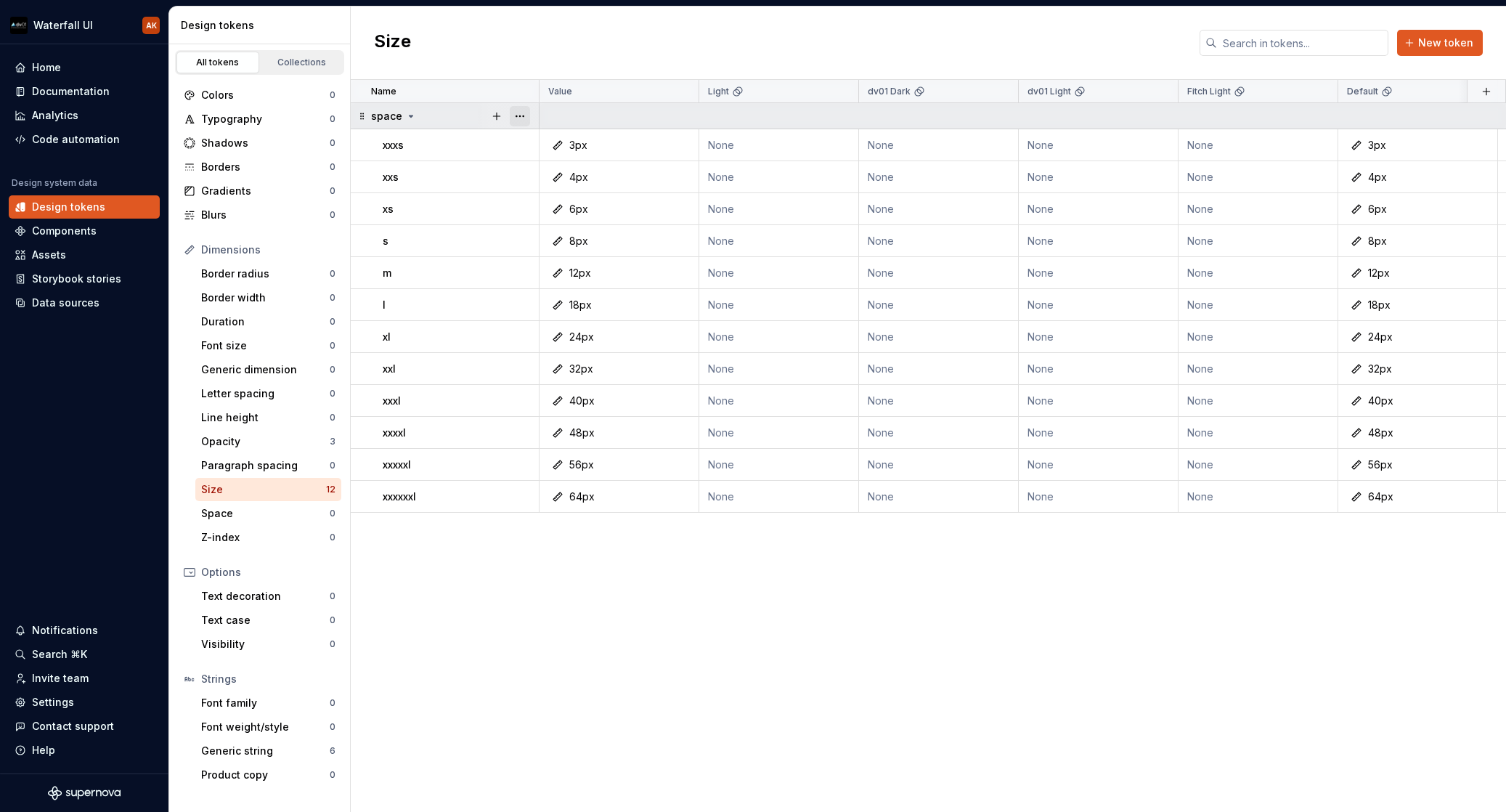
click at [517, 115] on button "button" at bounding box center [520, 116] width 20 height 20
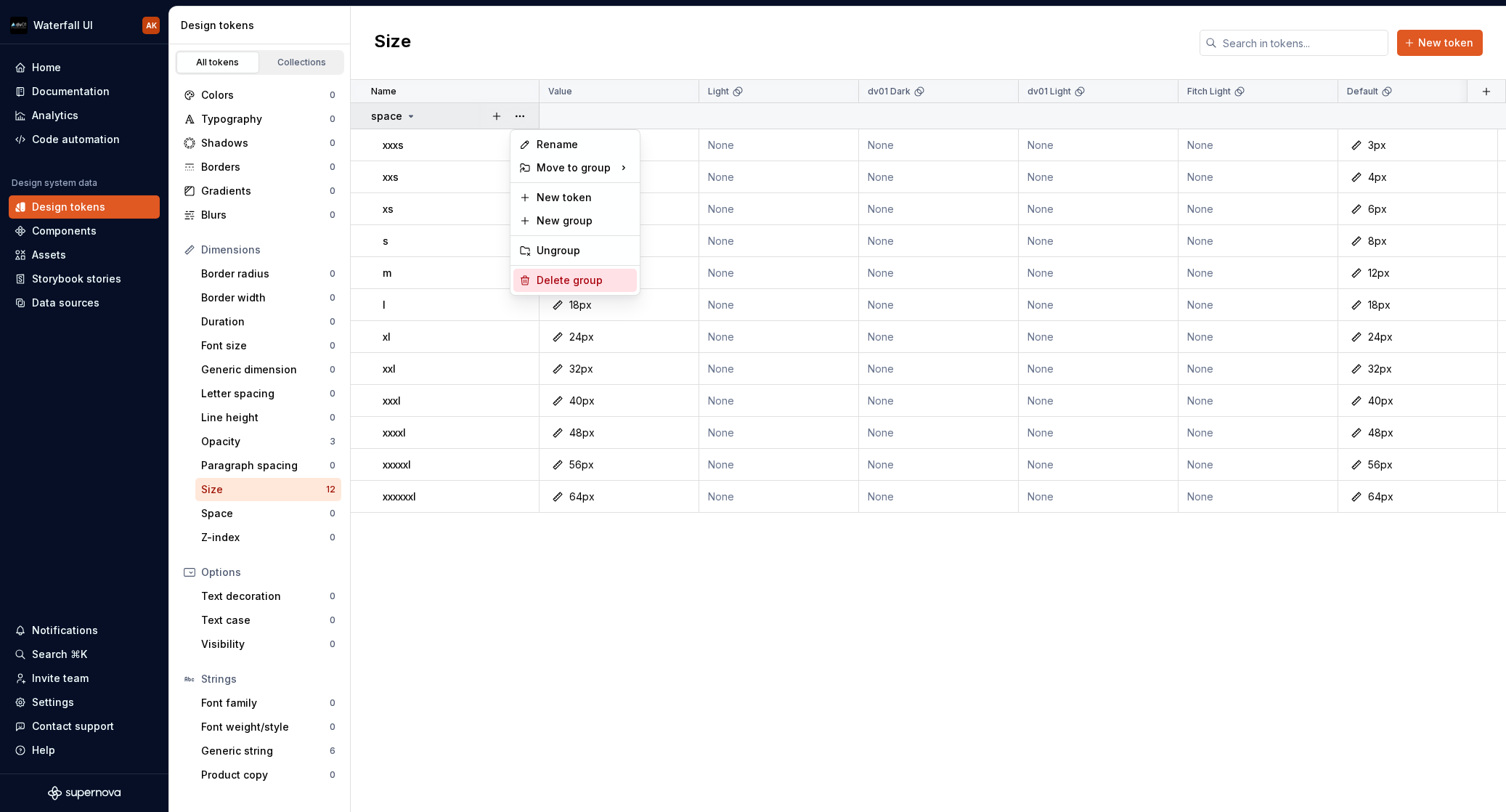
click at [595, 277] on div "Delete group" at bounding box center [584, 280] width 94 height 15
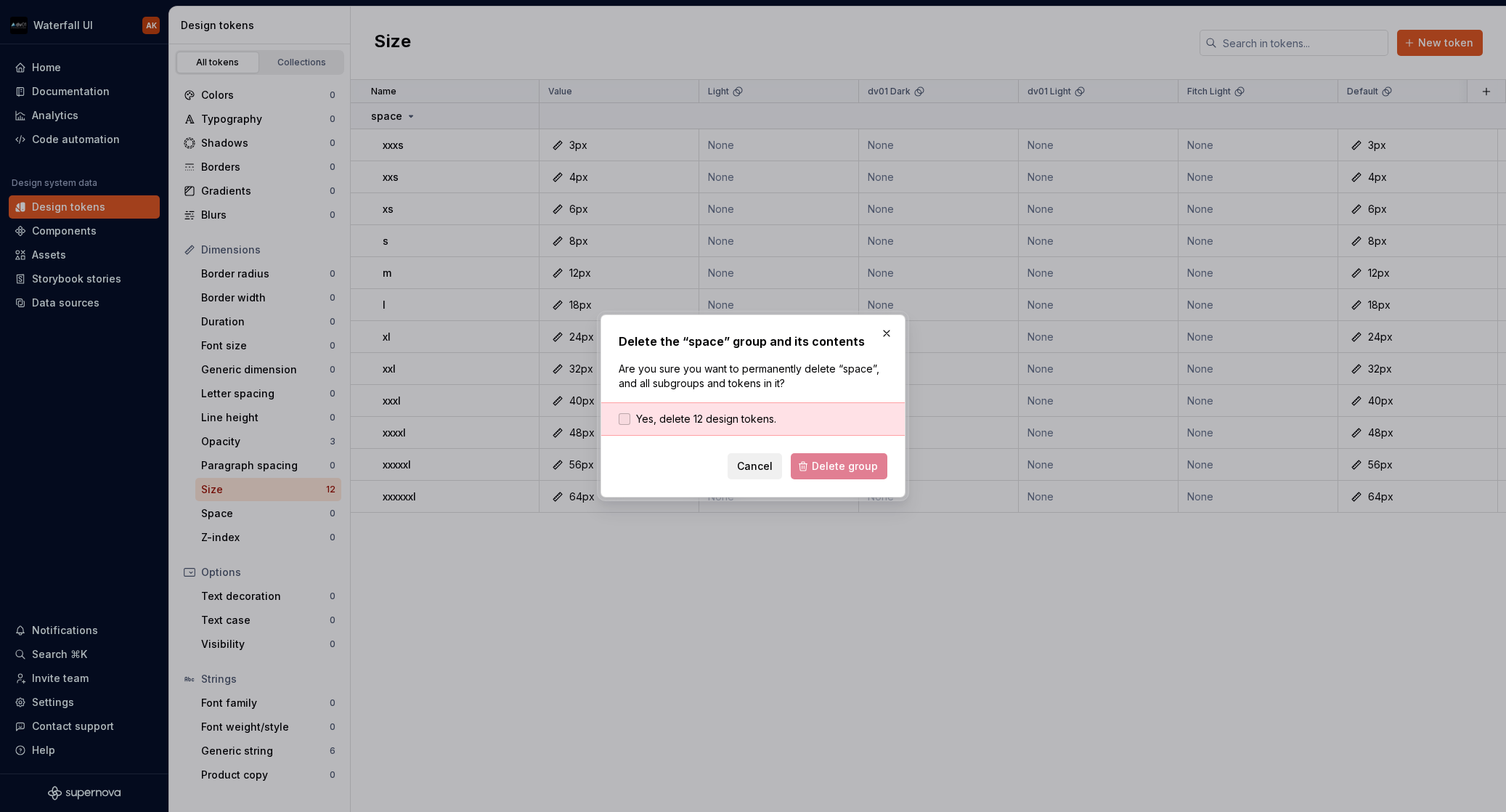
drag, startPoint x: 753, startPoint y: 418, endPoint x: 761, endPoint y: 422, distance: 8.9
click at [753, 418] on span "Yes, delete 12 design tokens." at bounding box center [706, 419] width 140 height 15
click at [848, 480] on div "Delete the “space” group and its contents Are you sure you want to permanently …" at bounding box center [753, 406] width 305 height 183
click at [848, 470] on span "Delete group" at bounding box center [845, 466] width 67 height 15
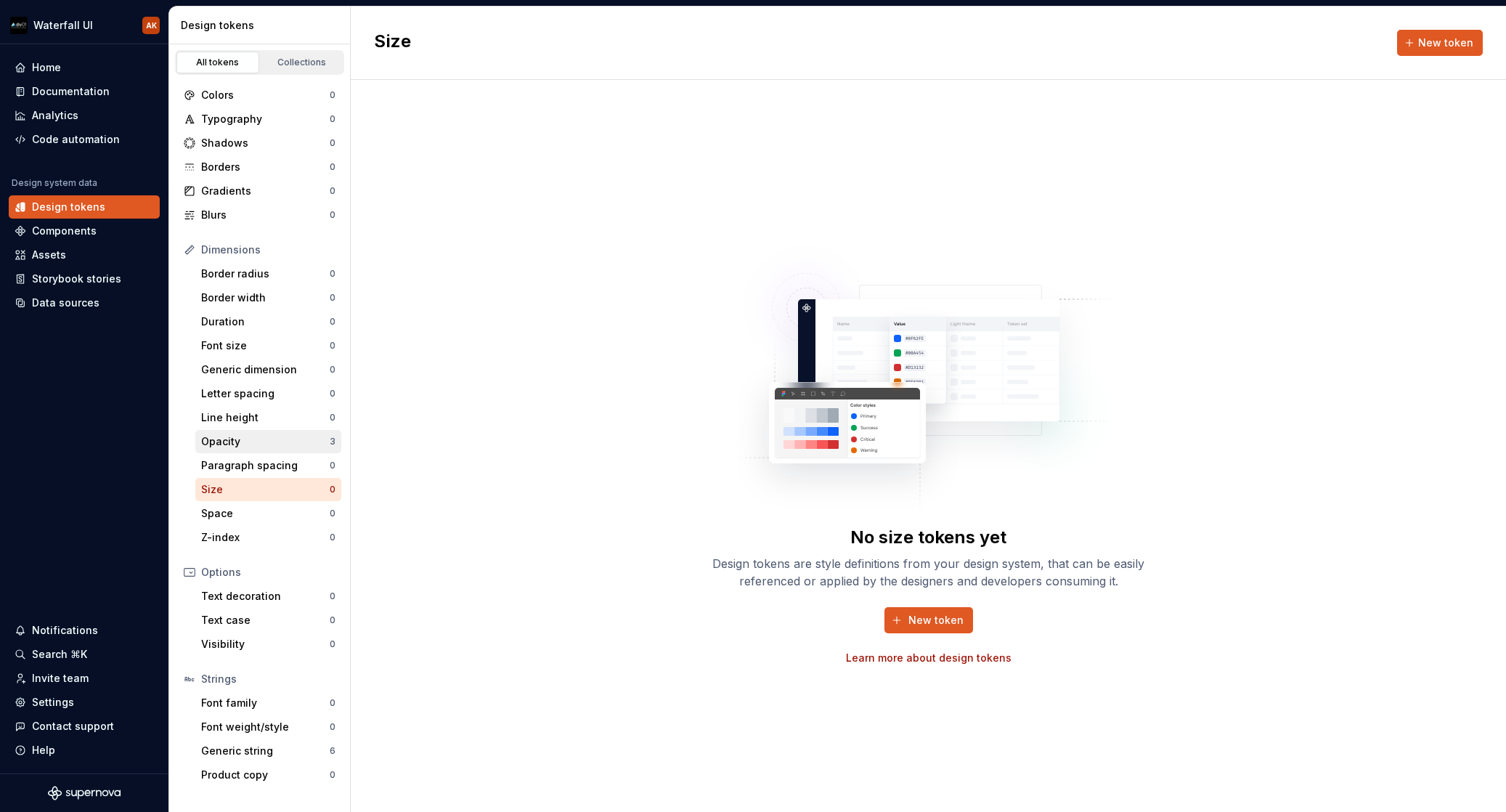
click at [256, 432] on div "Opacity 3" at bounding box center [268, 441] width 146 height 23
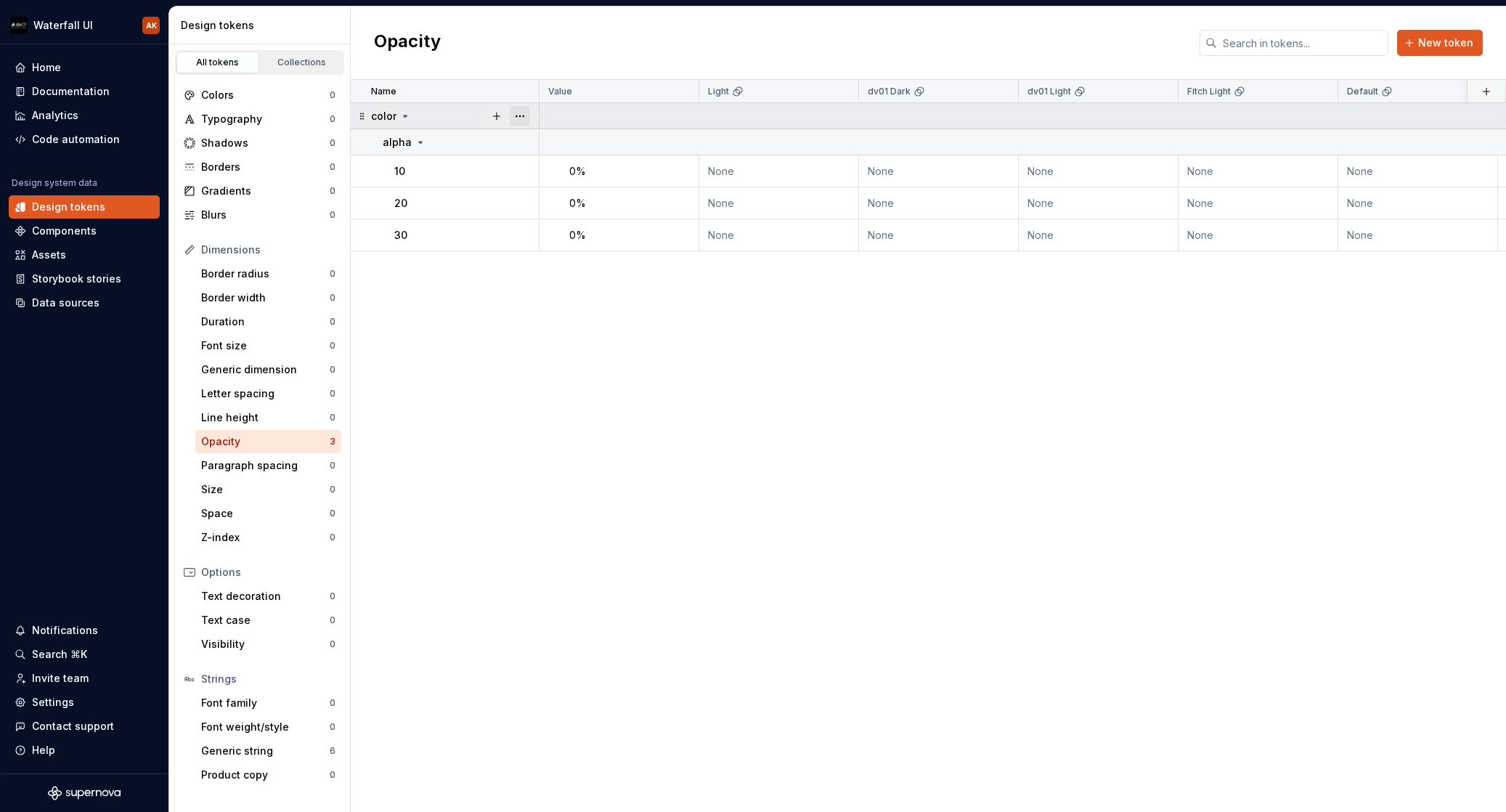
click at [523, 119] on button "button" at bounding box center [520, 116] width 20 height 20
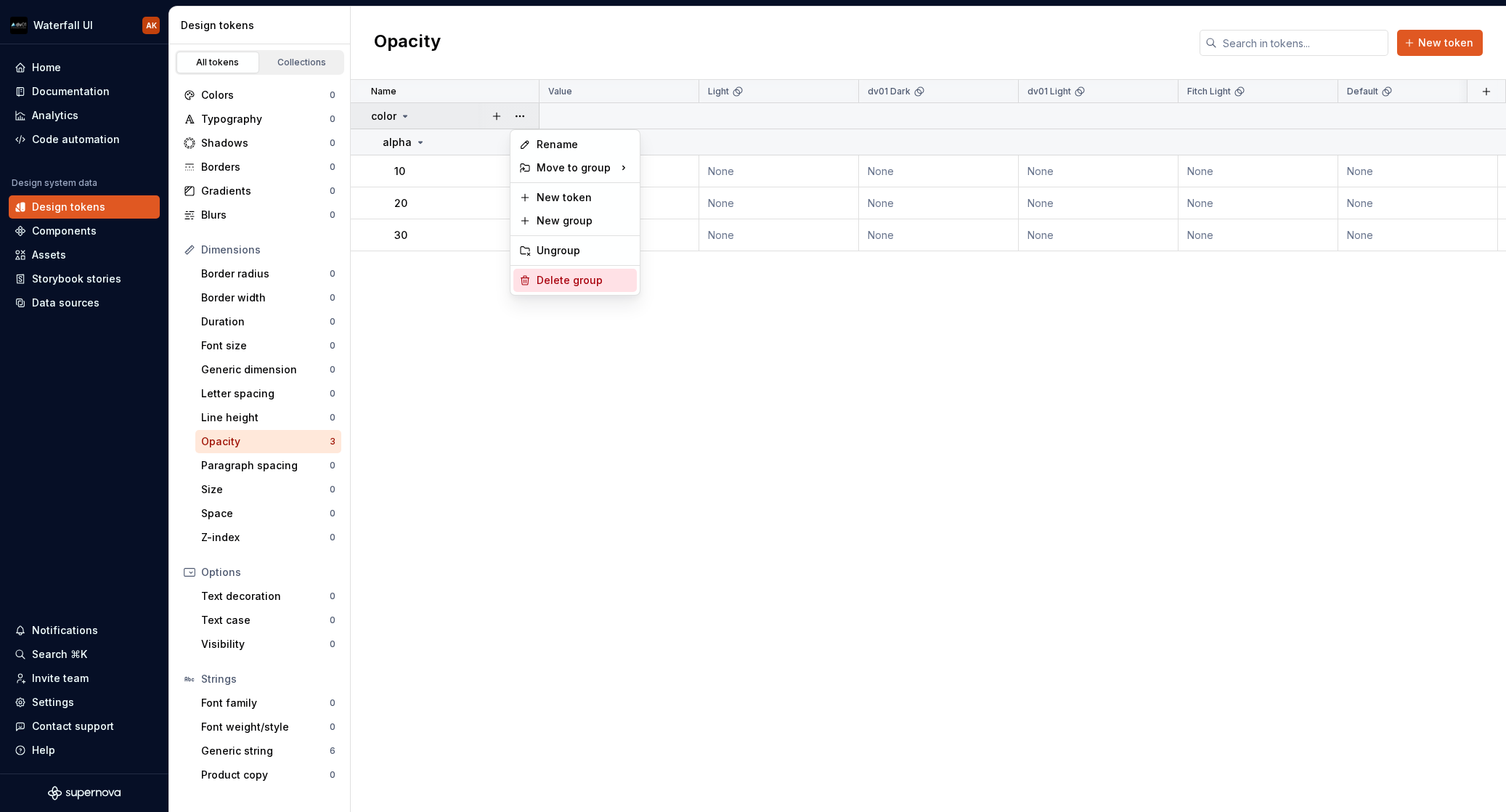
click at [594, 287] on div "Delete group" at bounding box center [584, 280] width 94 height 15
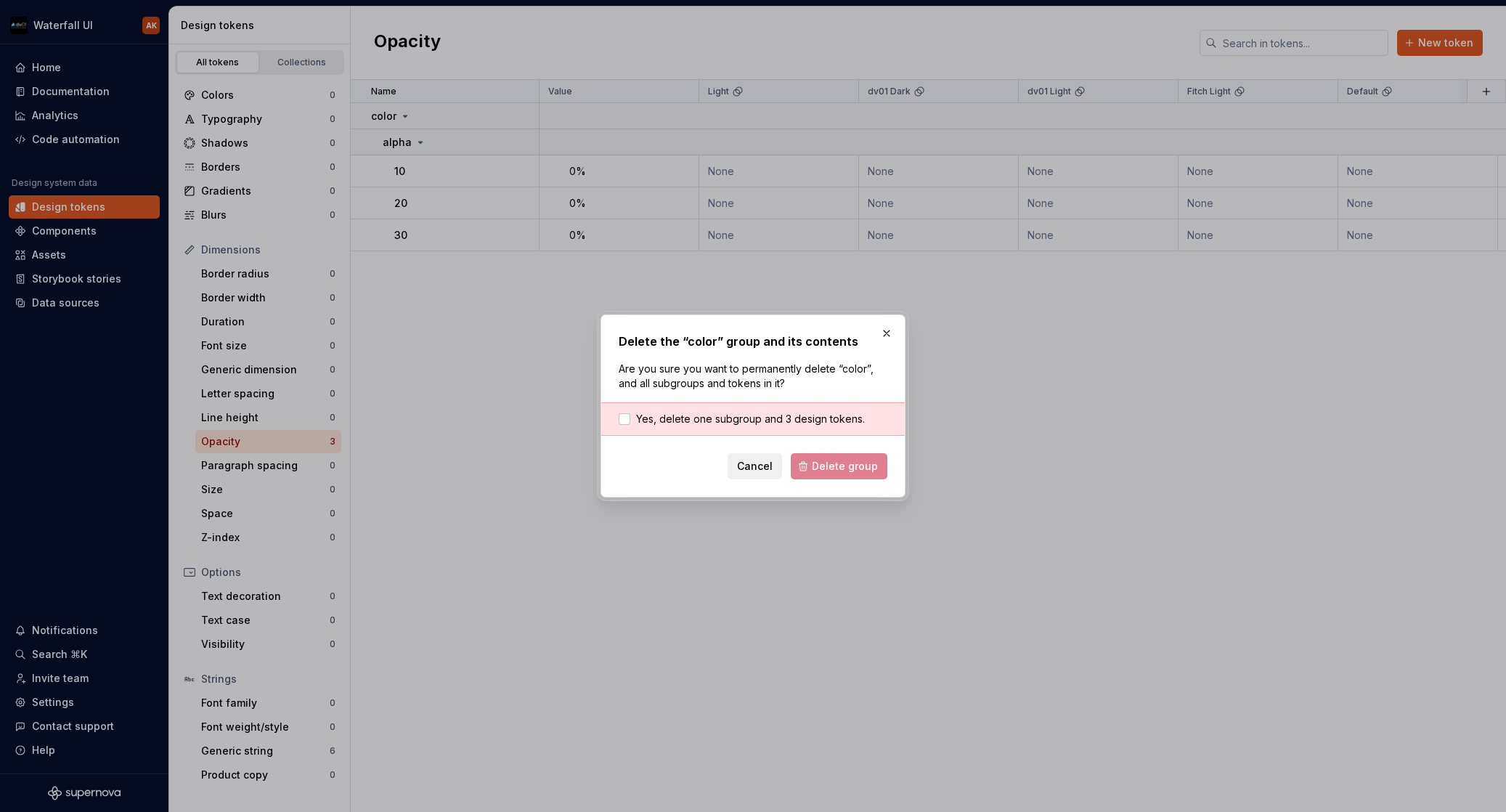
click at [783, 404] on div "Yes, delete one subgroup and 3 design tokens." at bounding box center [753, 419] width 304 height 34
click at [779, 418] on span "Yes, delete one subgroup and 3 design tokens." at bounding box center [751, 419] width 228 height 15
click at [836, 460] on span "Delete group" at bounding box center [845, 466] width 67 height 15
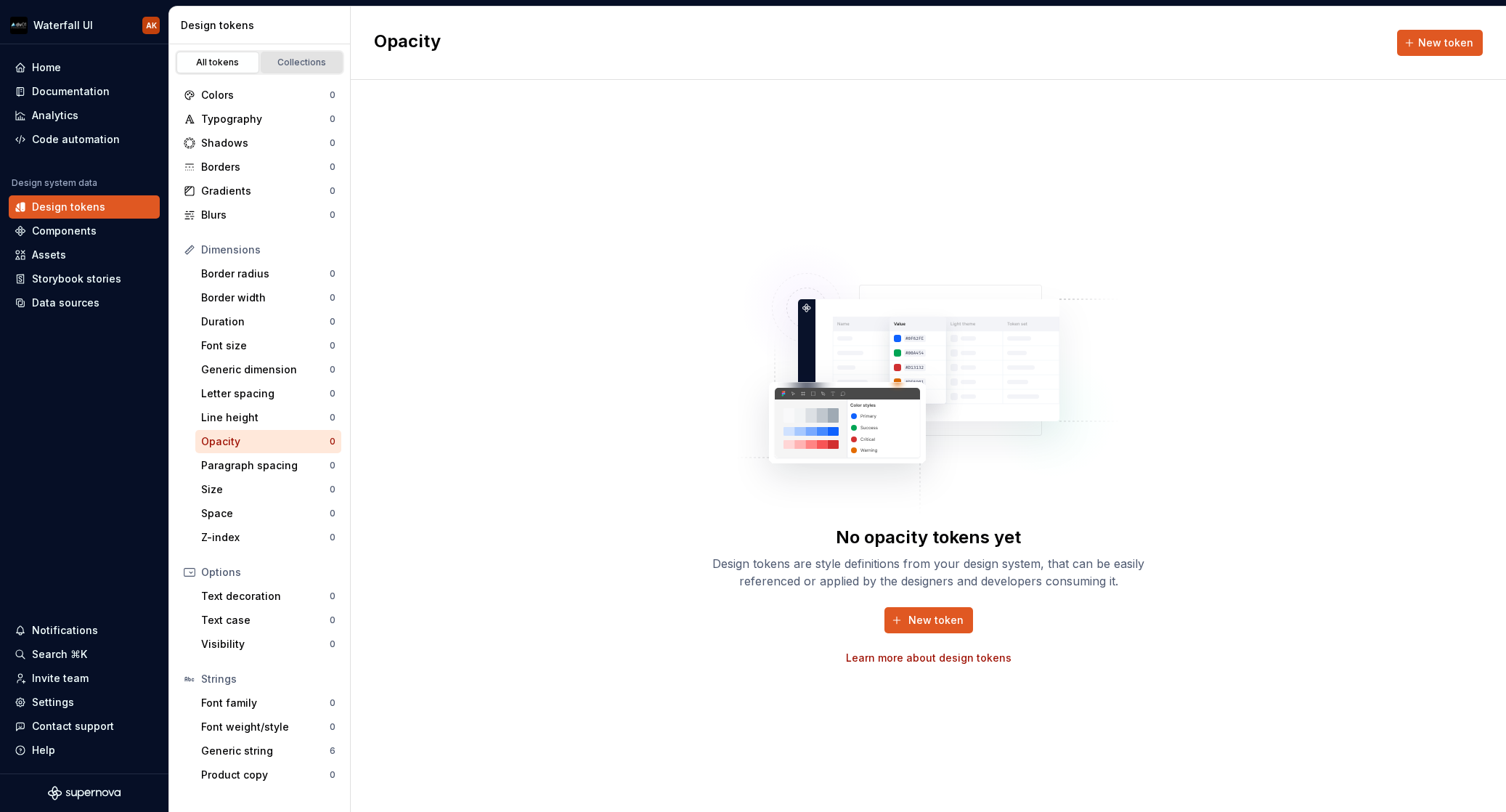
click at [307, 68] on link "Collections" at bounding box center [302, 63] width 82 height 22
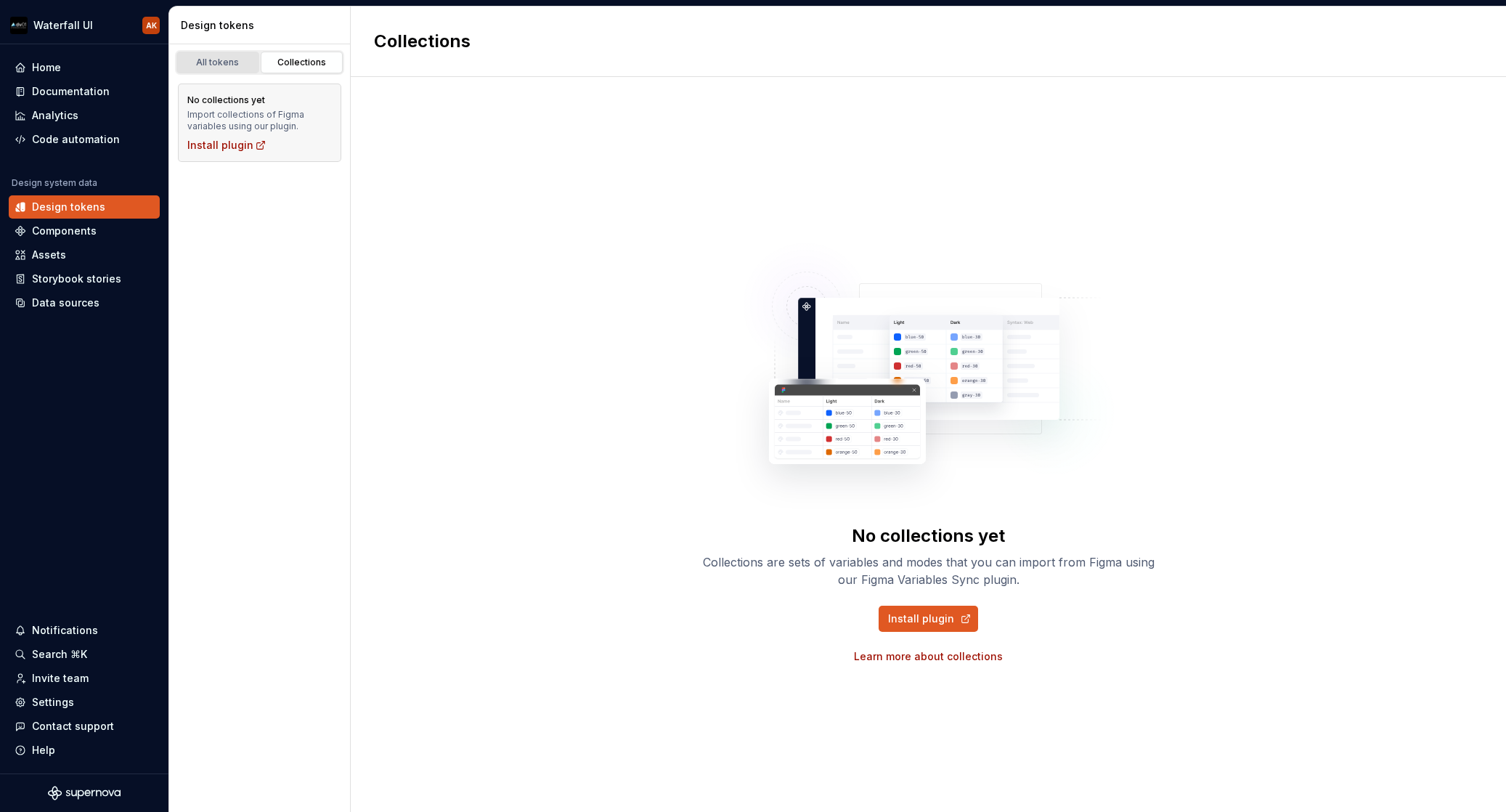
click at [232, 68] on link "All tokens" at bounding box center [217, 63] width 82 height 22
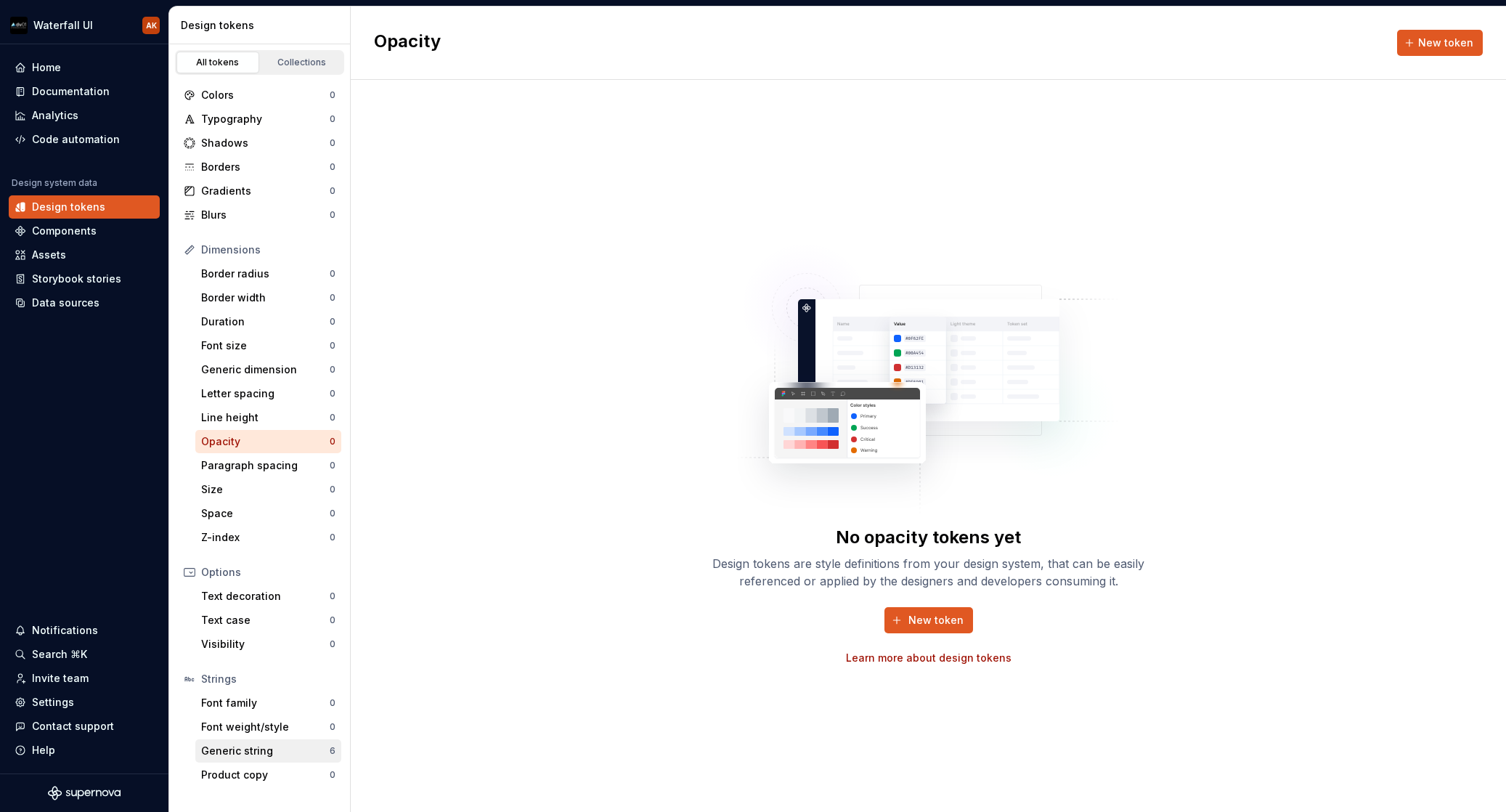
click at [249, 755] on div "Generic string" at bounding box center [265, 750] width 128 height 15
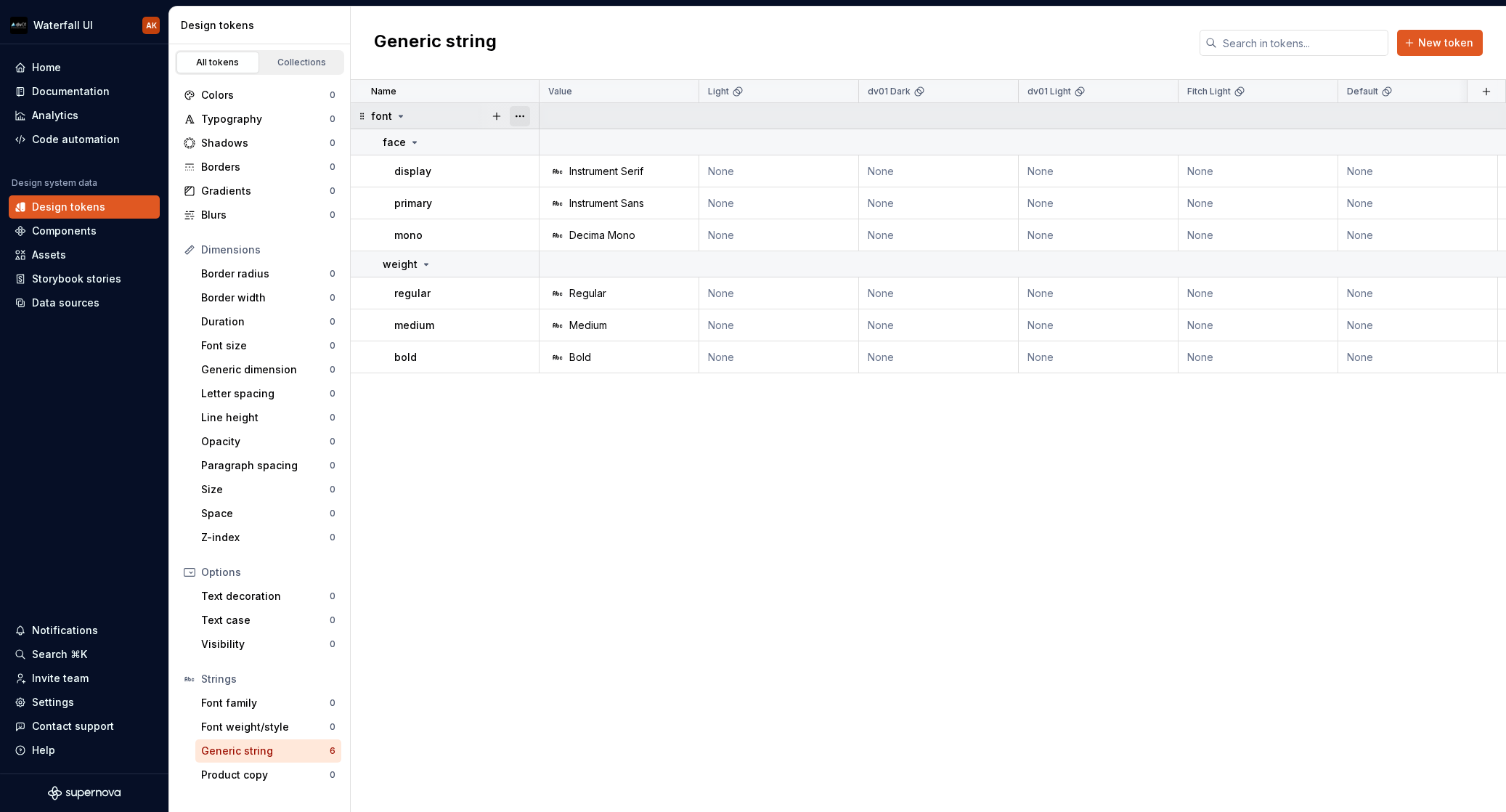
click at [523, 112] on button "button" at bounding box center [520, 116] width 20 height 20
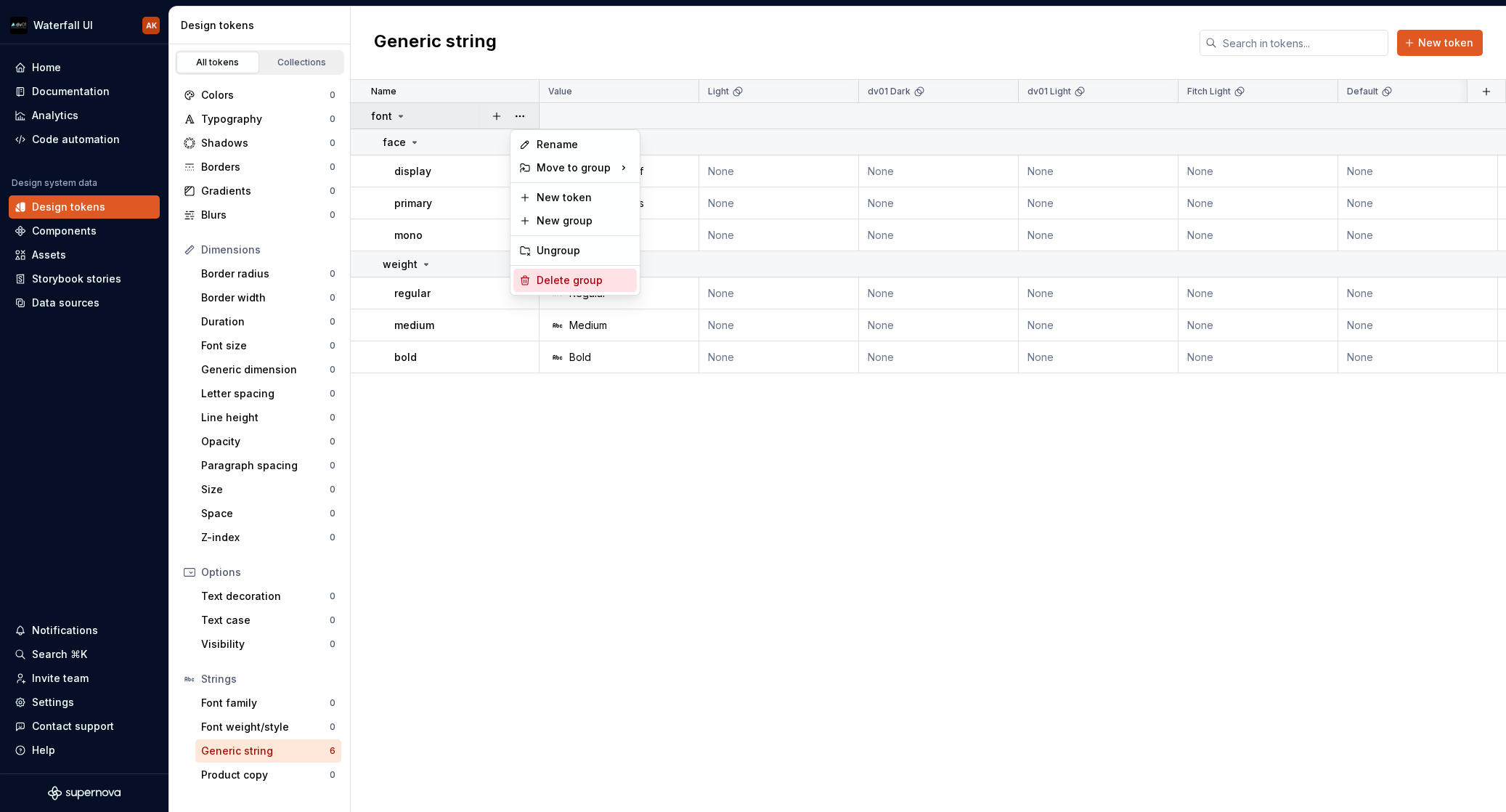
click at [569, 280] on div "Delete group" at bounding box center [584, 280] width 94 height 15
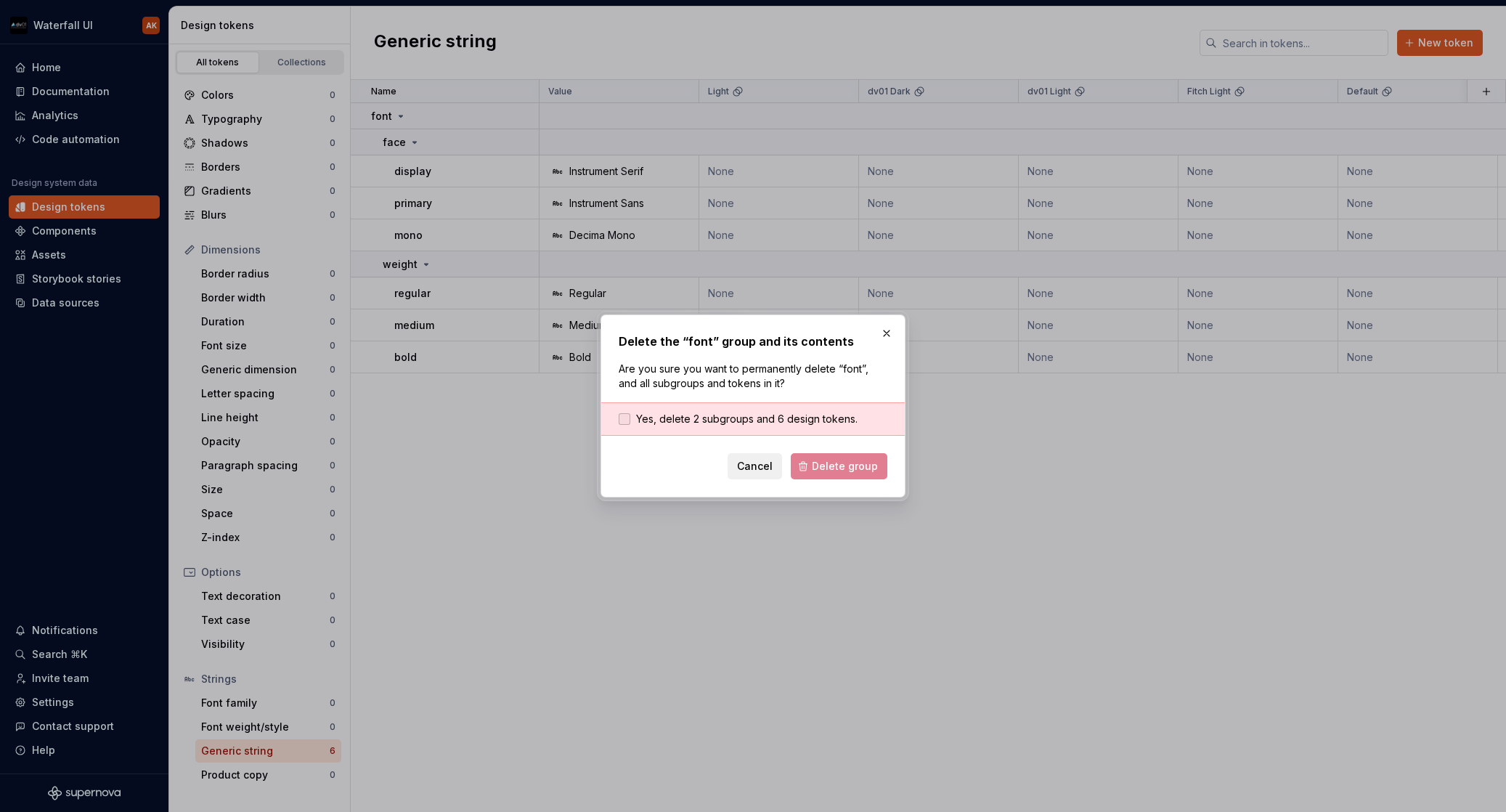
click at [711, 408] on div "Delete the “font” group and its contents Are you sure you want to permanently d…" at bounding box center [753, 406] width 269 height 147
drag, startPoint x: 712, startPoint y: 413, endPoint x: 711, endPoint y: 421, distance: 8.1
click at [711, 417] on span "Yes, delete 2 subgroups and 6 design tokens." at bounding box center [747, 419] width 221 height 15
click at [873, 482] on div "Delete the “font” group and its contents Are you sure you want to permanently d…" at bounding box center [753, 406] width 305 height 183
click at [868, 464] on span "Delete group" at bounding box center [845, 466] width 67 height 15
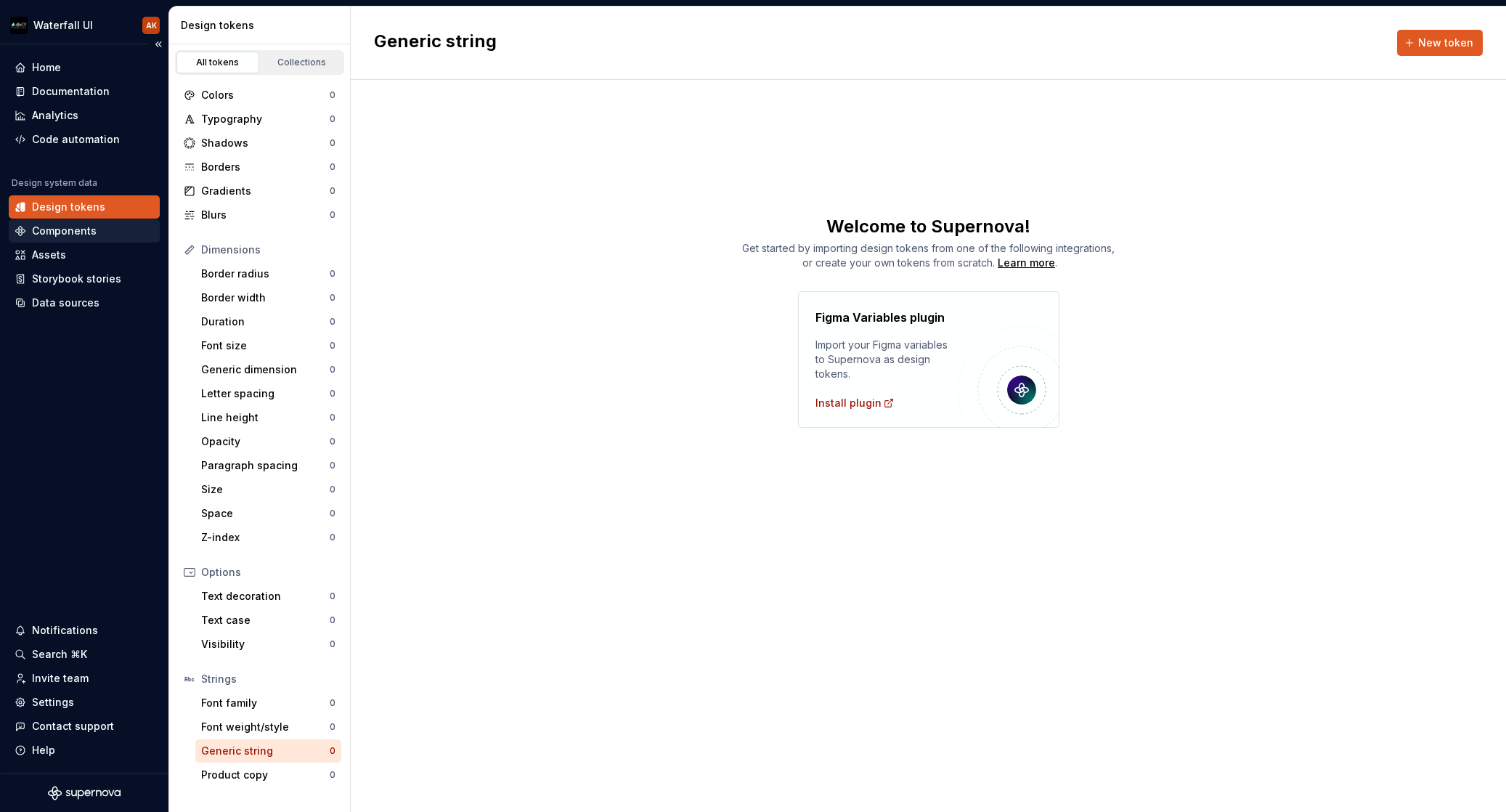
click at [66, 234] on div "Components" at bounding box center [64, 230] width 65 height 15
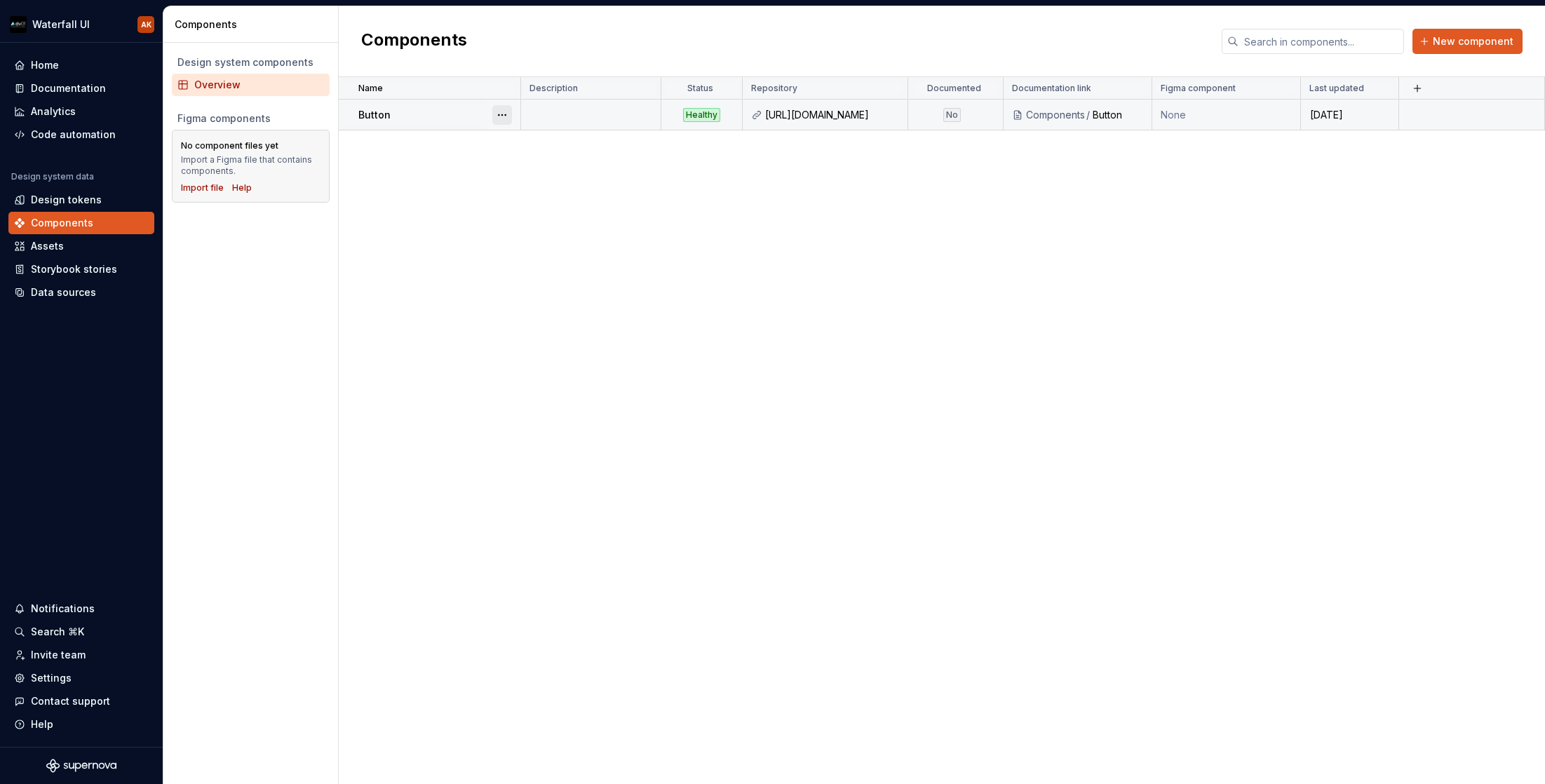
click at [509, 113] on button "button" at bounding box center [502, 115] width 19 height 19
click at [529, 171] on div "Delete component" at bounding box center [576, 171] width 116 height 14
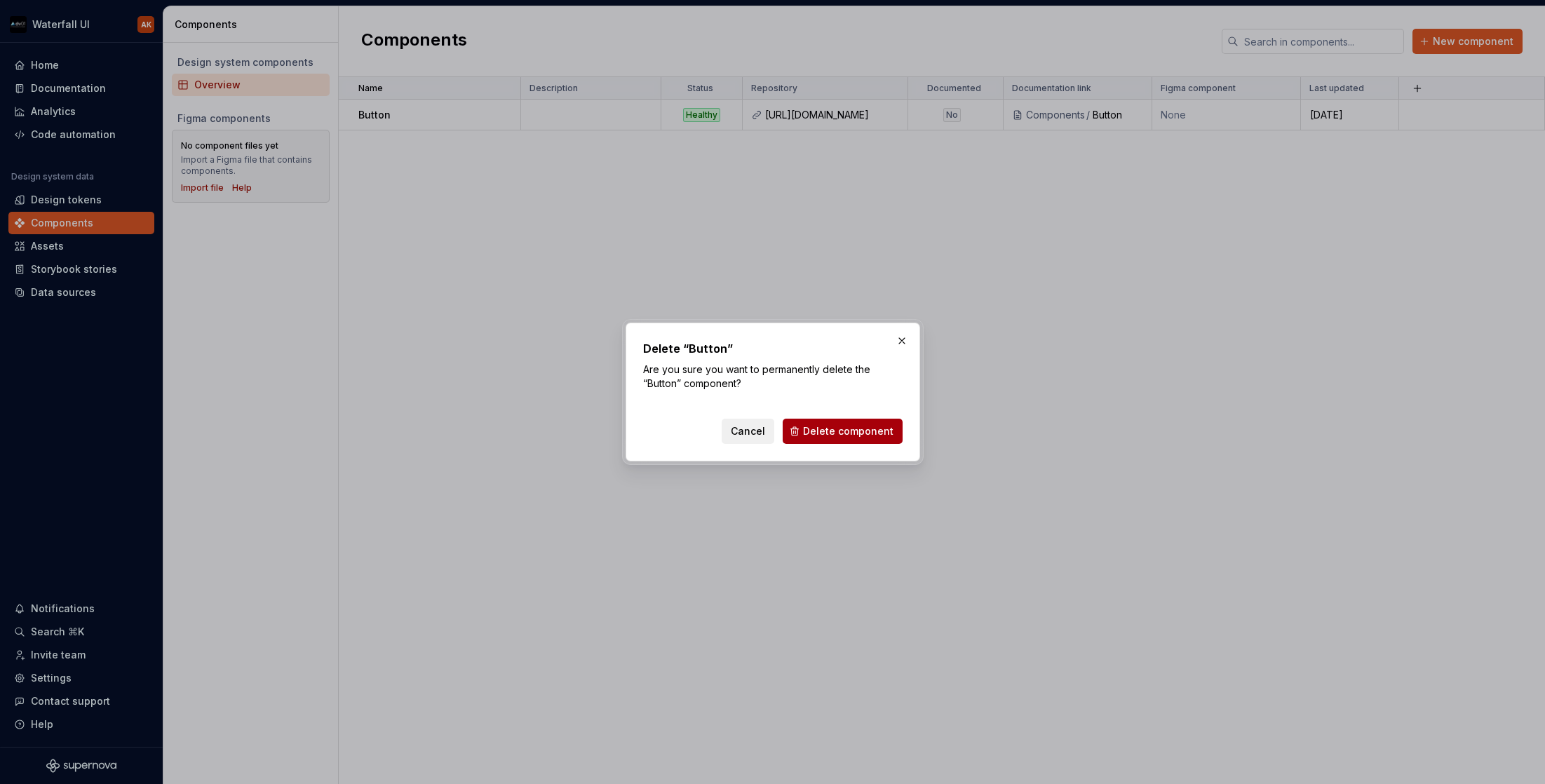
click at [841, 429] on span "Delete component" at bounding box center [848, 431] width 90 height 14
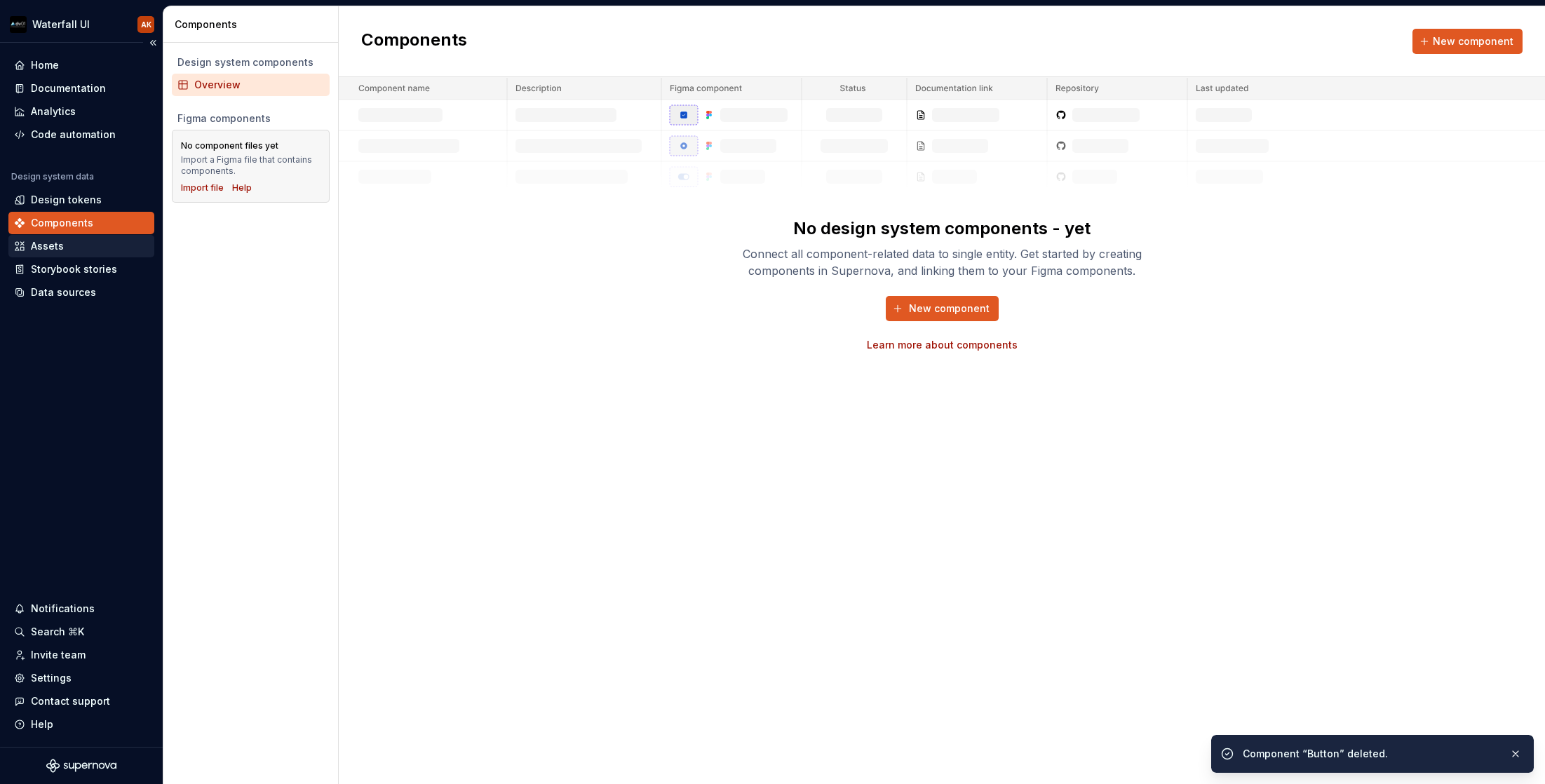
click at [95, 247] on div "Assets" at bounding box center [81, 245] width 134 height 14
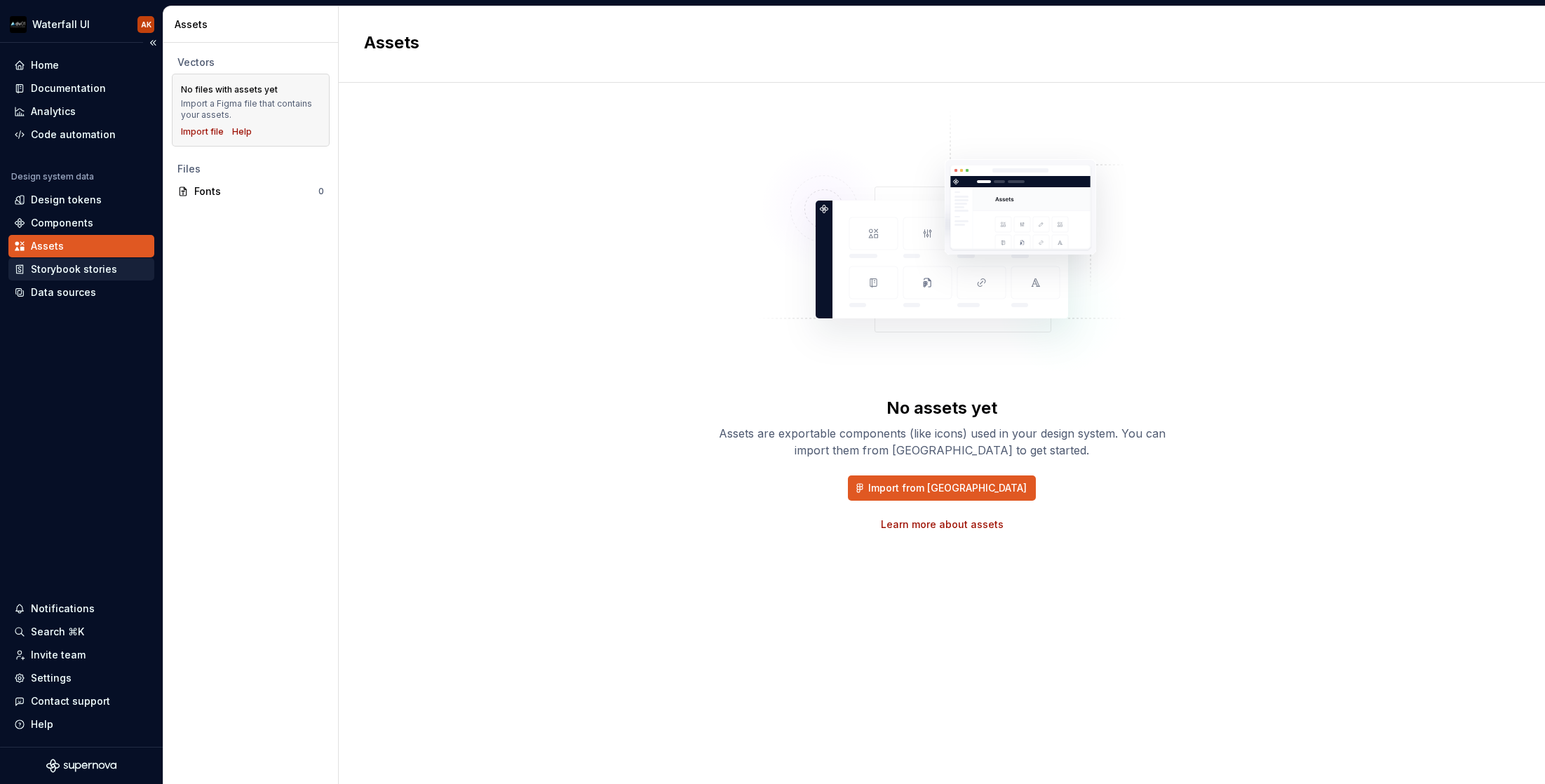
click at [87, 268] on div "Storybook stories" at bounding box center [74, 269] width 86 height 14
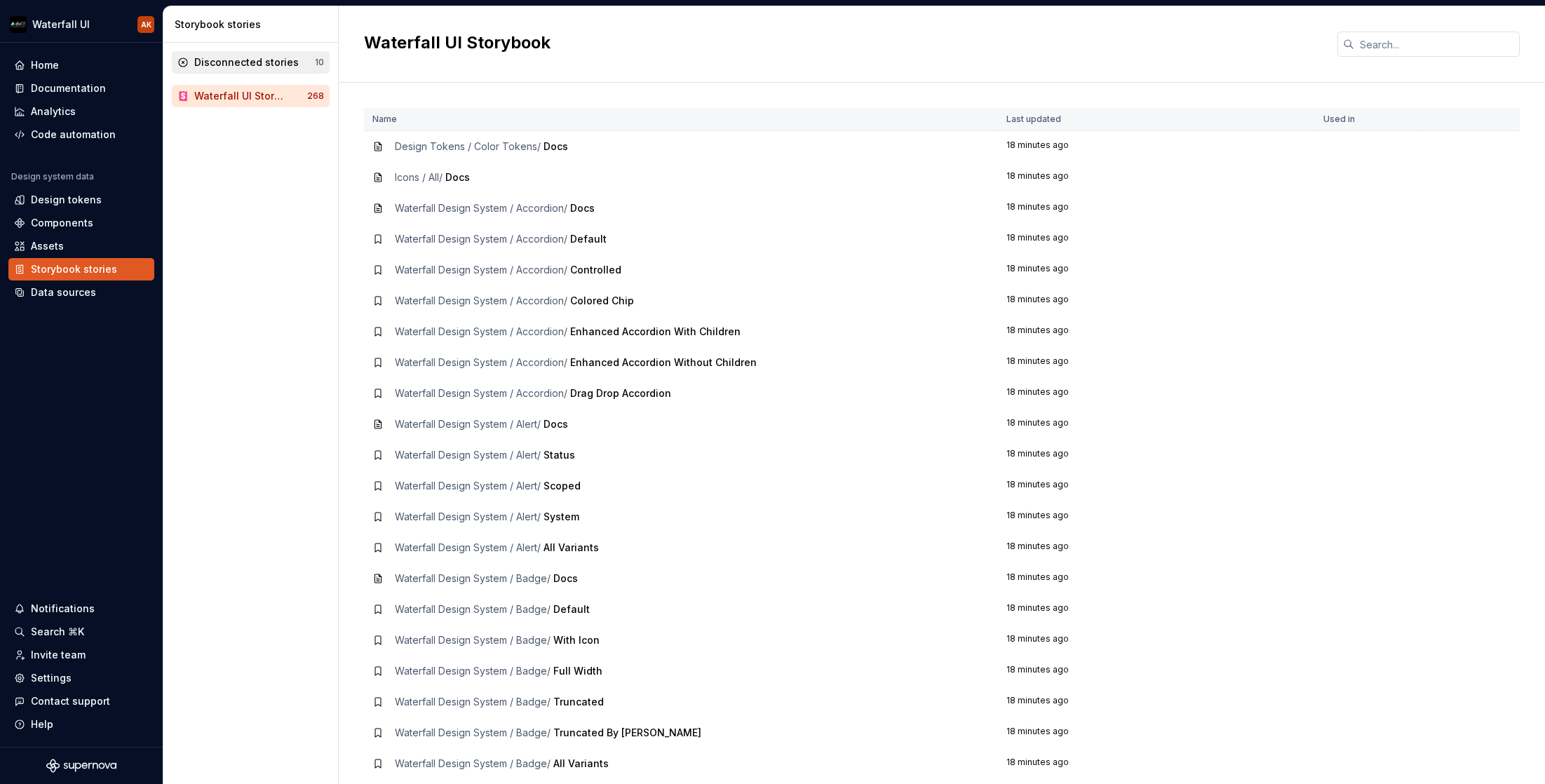
click at [244, 58] on div "Disconnected stories" at bounding box center [246, 62] width 104 height 14
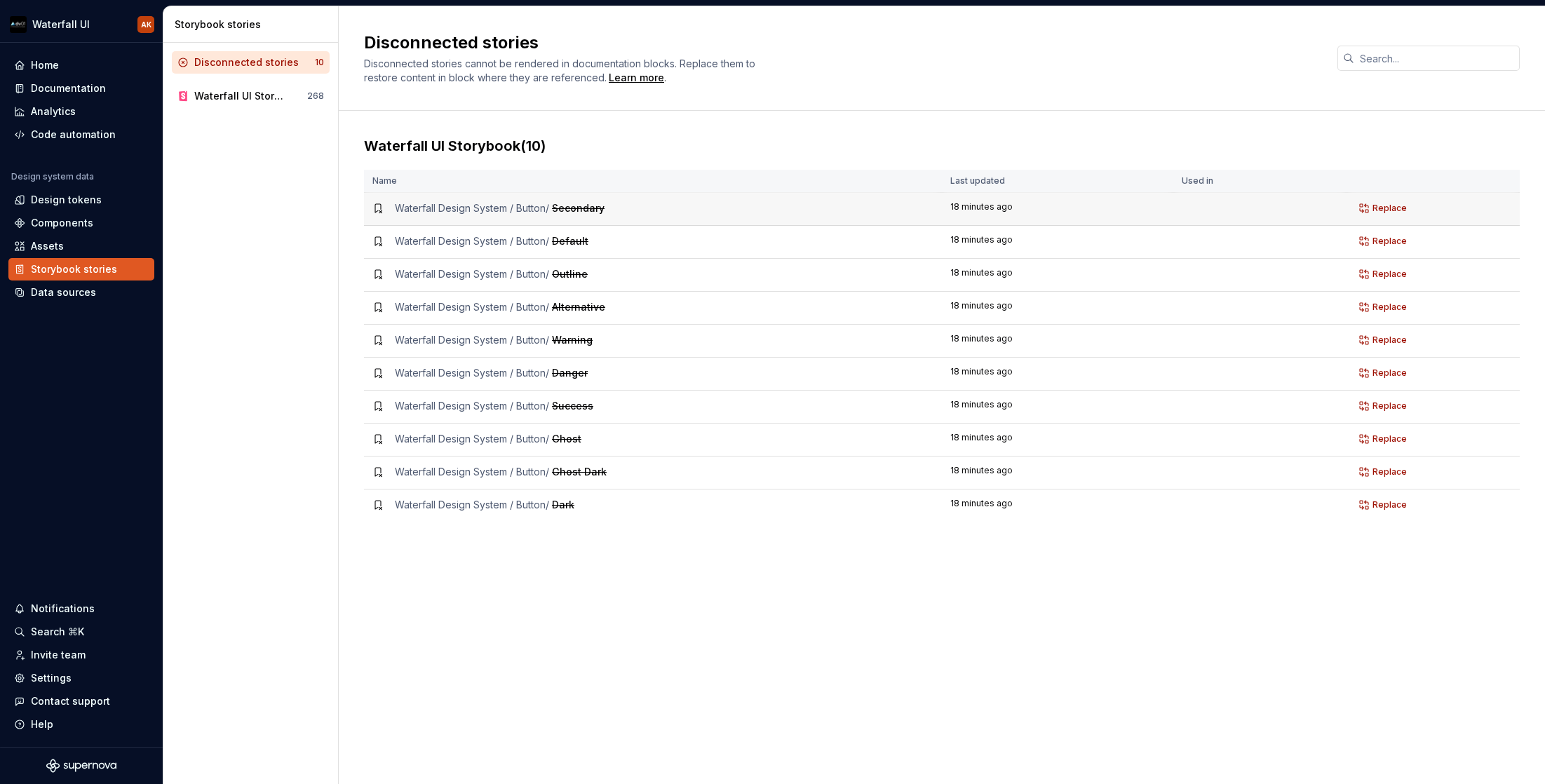
click at [709, 213] on div "Waterfall Design System / Button / Secondary" at bounding box center [652, 208] width 561 height 14
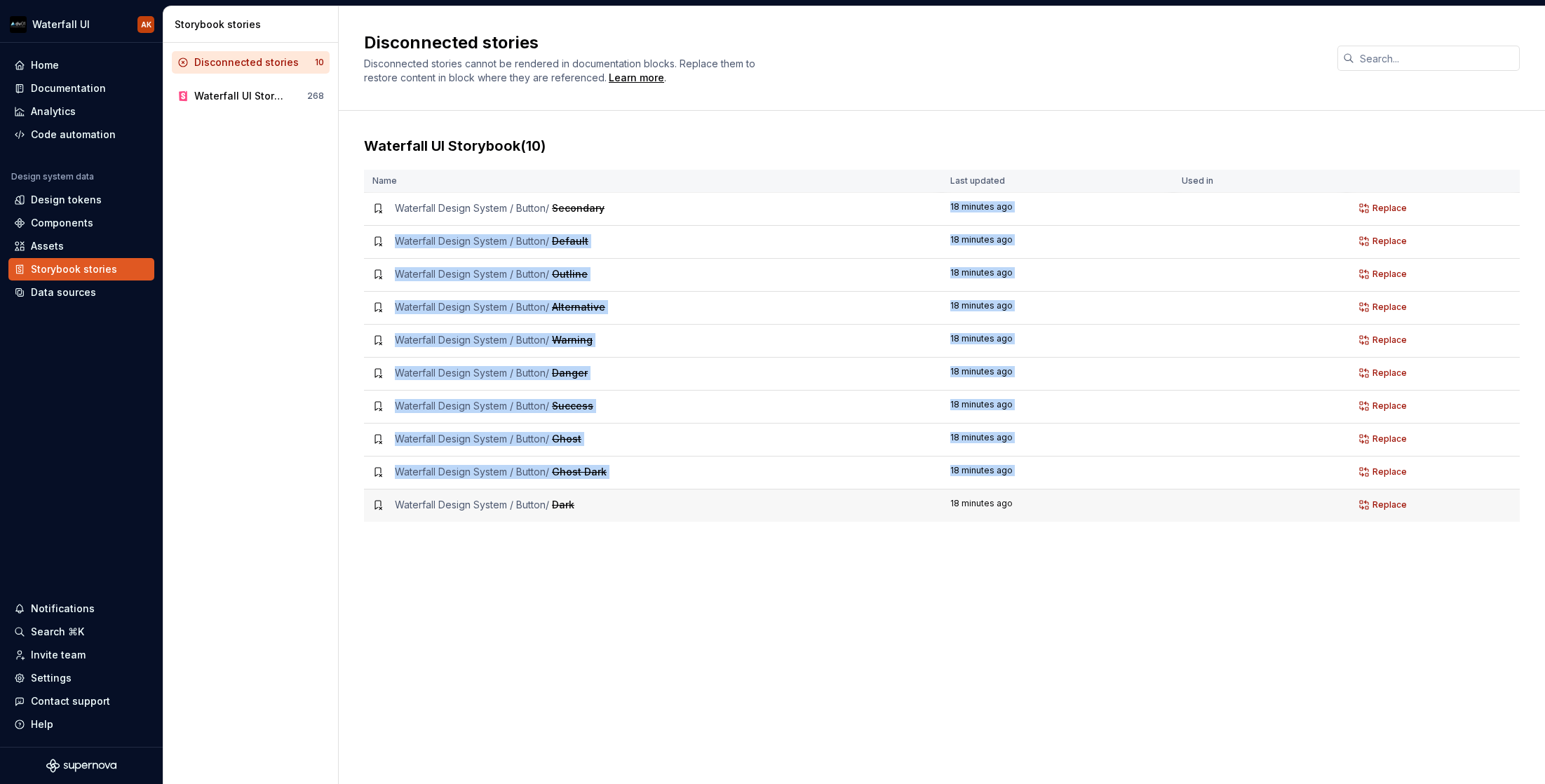
click at [654, 495] on td "Waterfall Design System / Button / Dark" at bounding box center [653, 506] width 578 height 33
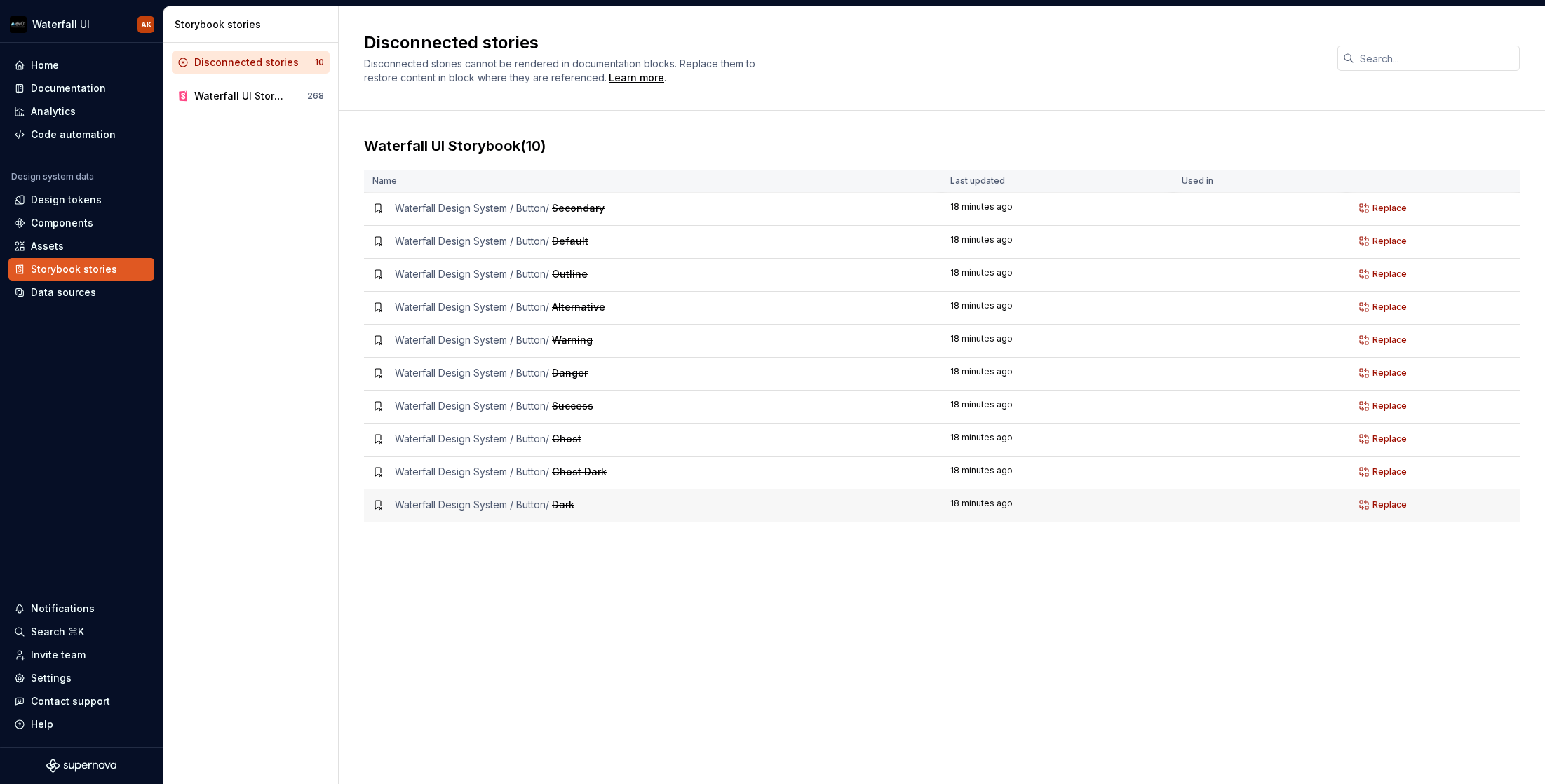
click at [652, 512] on td "Waterfall Design System / Button / Dark" at bounding box center [653, 506] width 578 height 33
click at [264, 96] on div "Waterfall UI Storybook" at bounding box center [240, 96] width 90 height 14
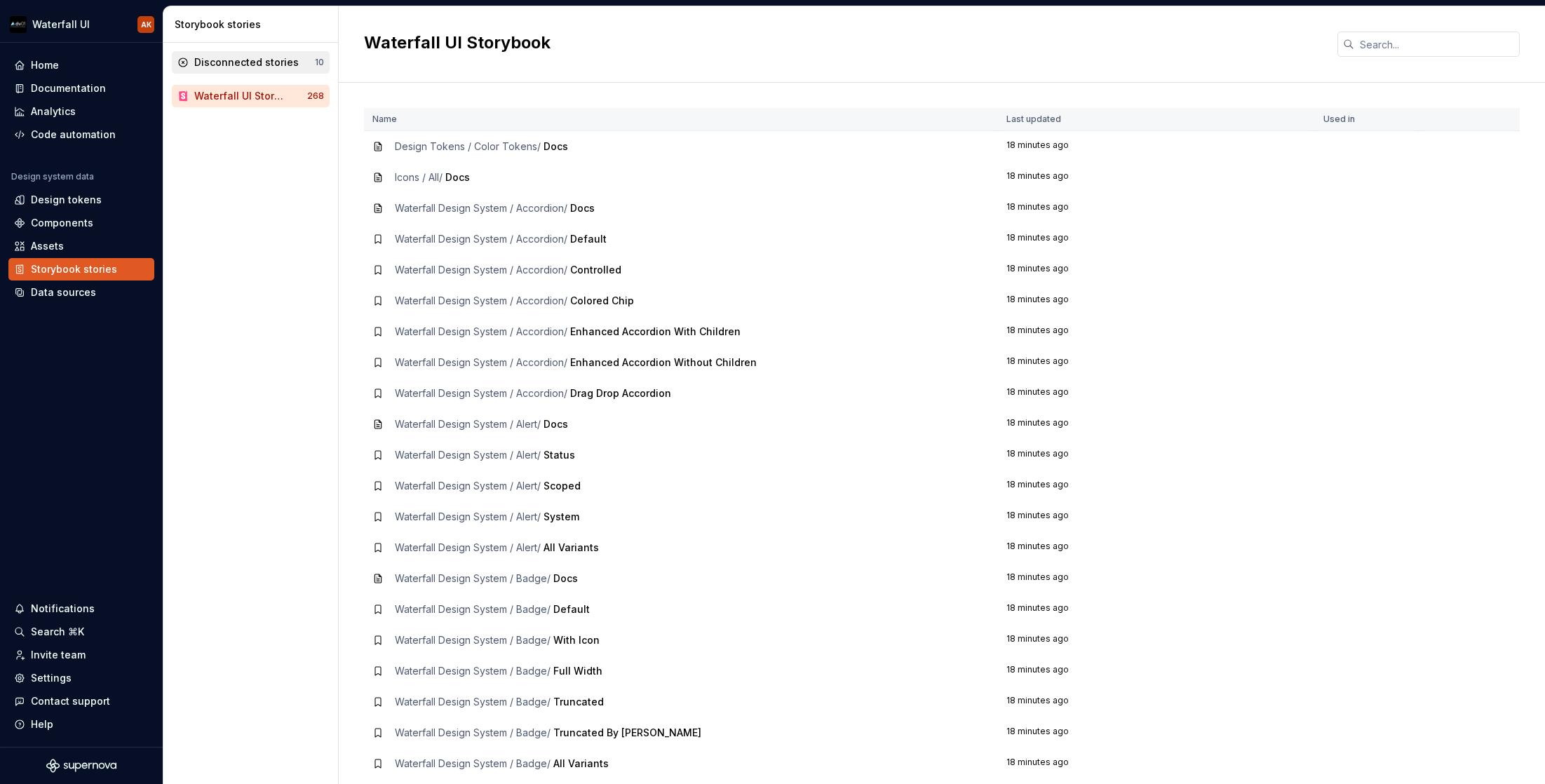
click at [265, 68] on div "Disconnected stories" at bounding box center [246, 62] width 104 height 14
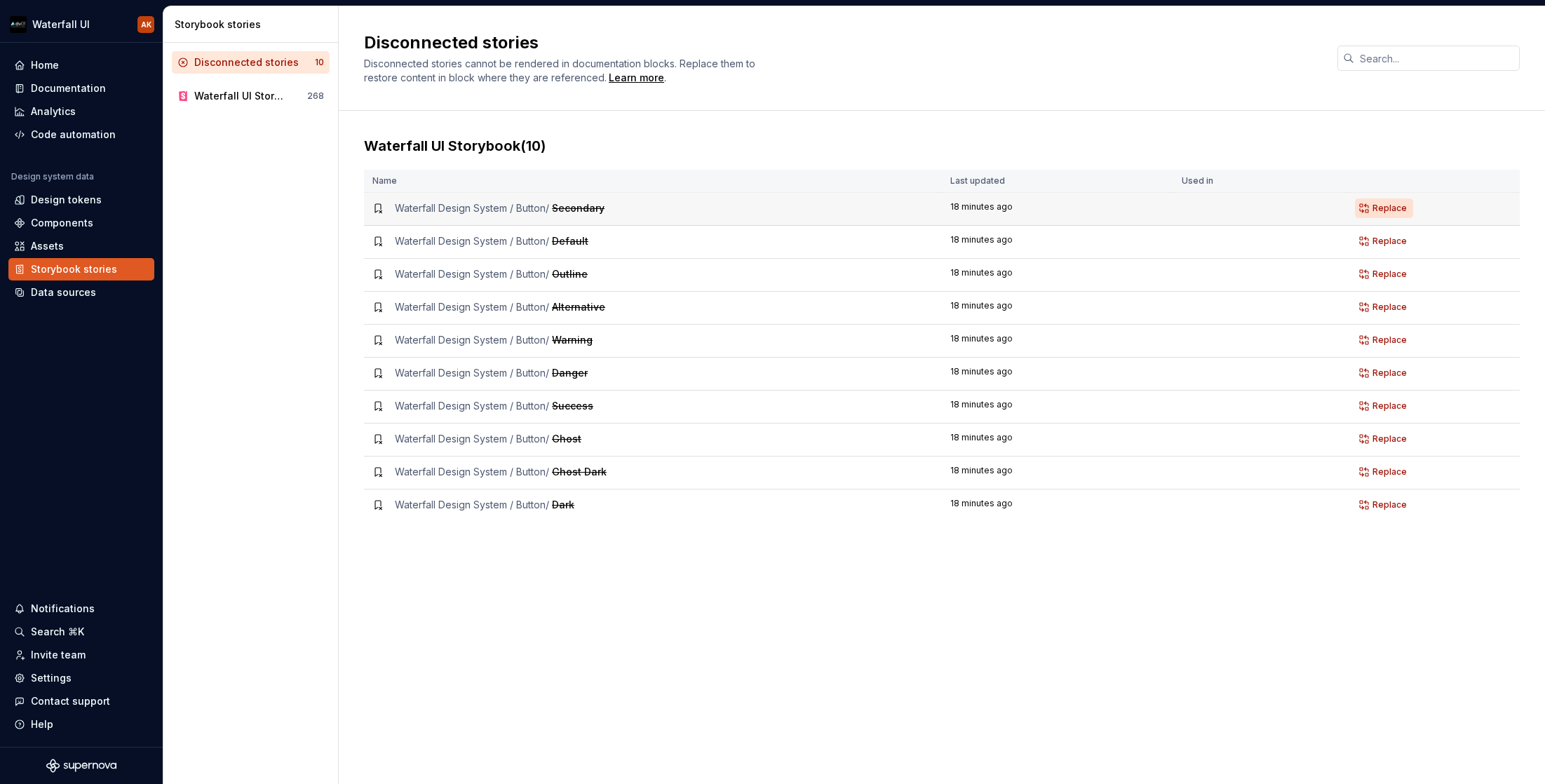
click at [1369, 199] on button "Replace" at bounding box center [1383, 208] width 58 height 19
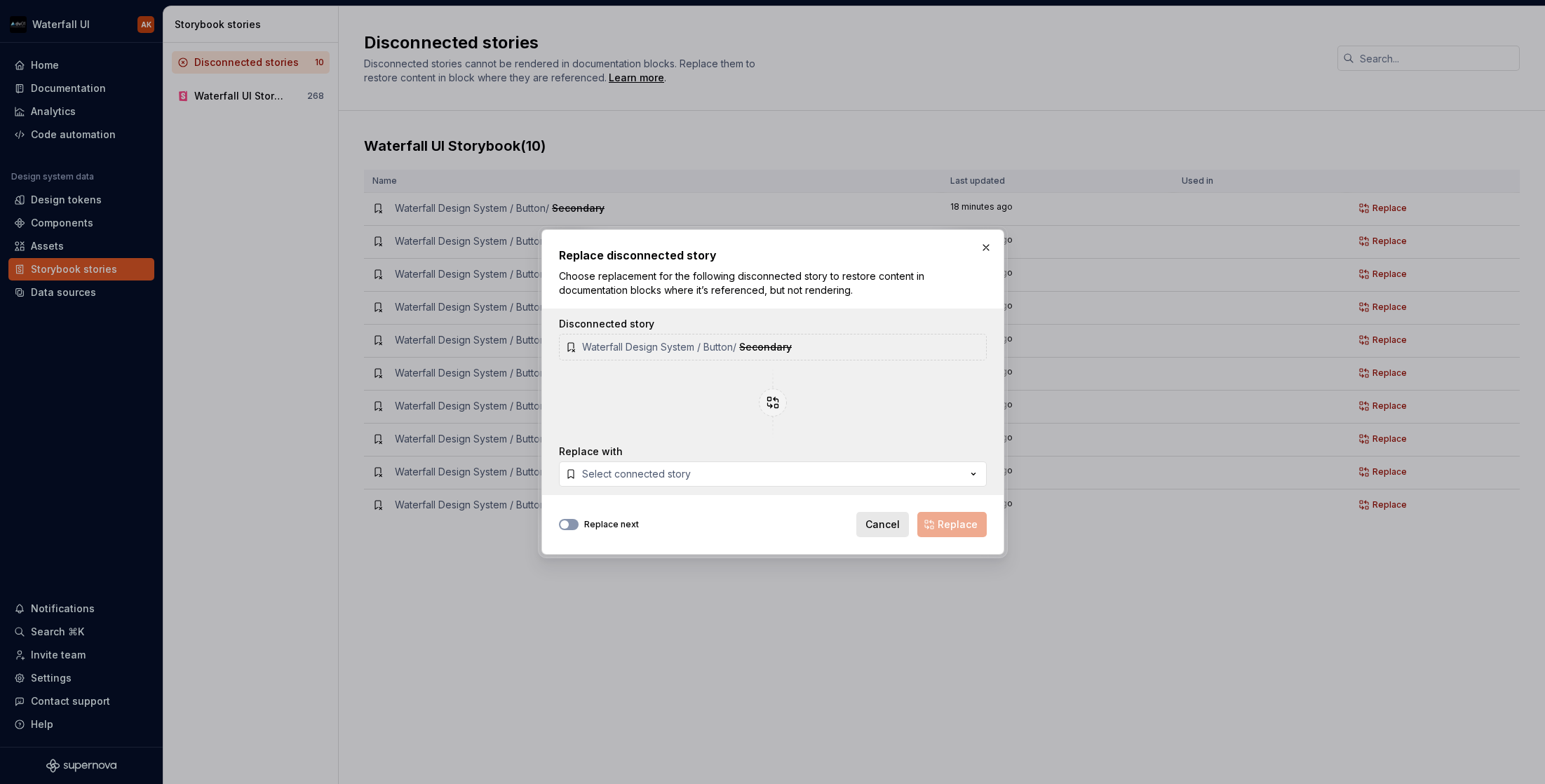
click at [881, 529] on span "Cancel" at bounding box center [883, 524] width 35 height 14
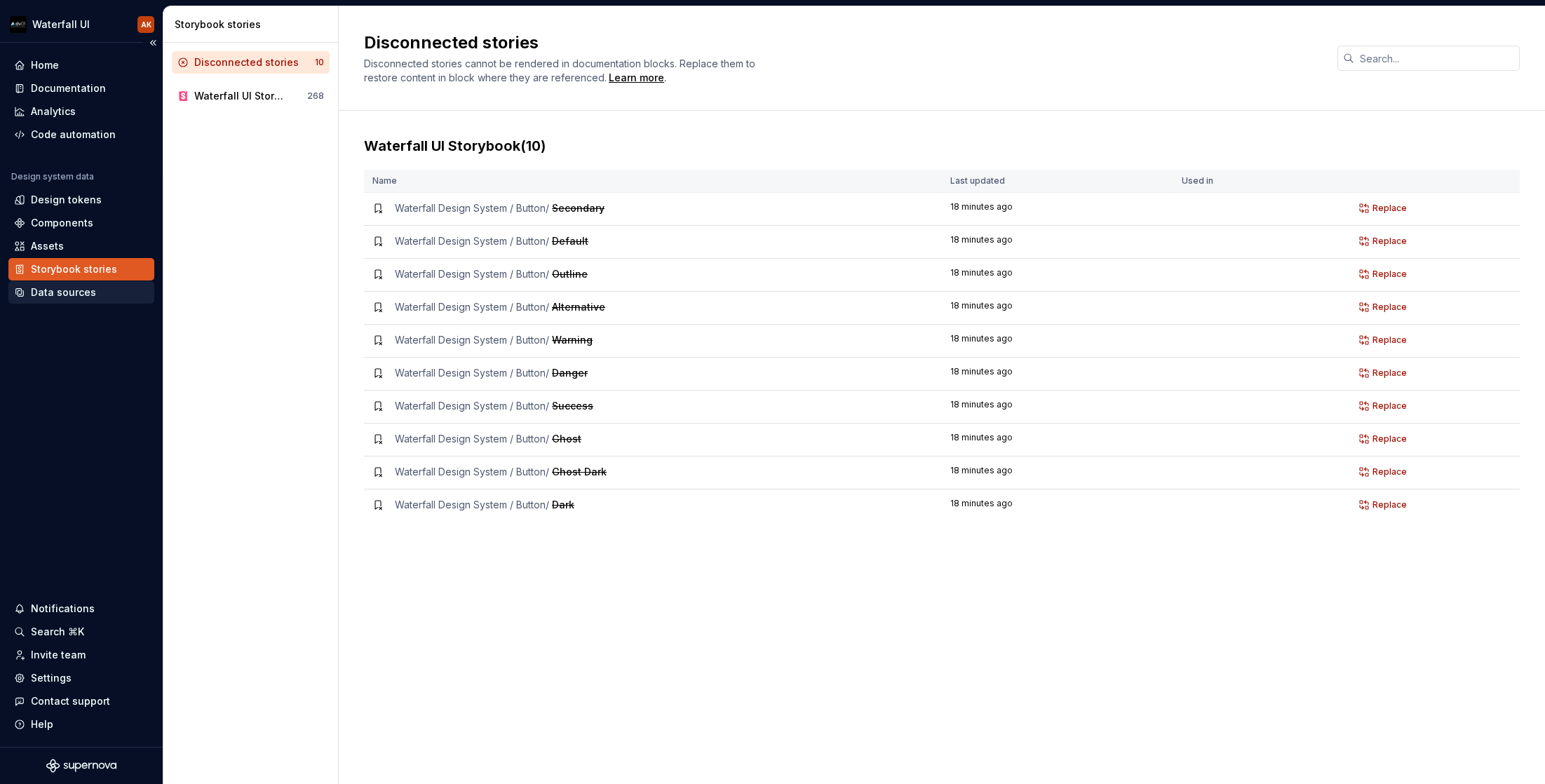
click at [75, 291] on div "Data sources" at bounding box center [63, 292] width 65 height 14
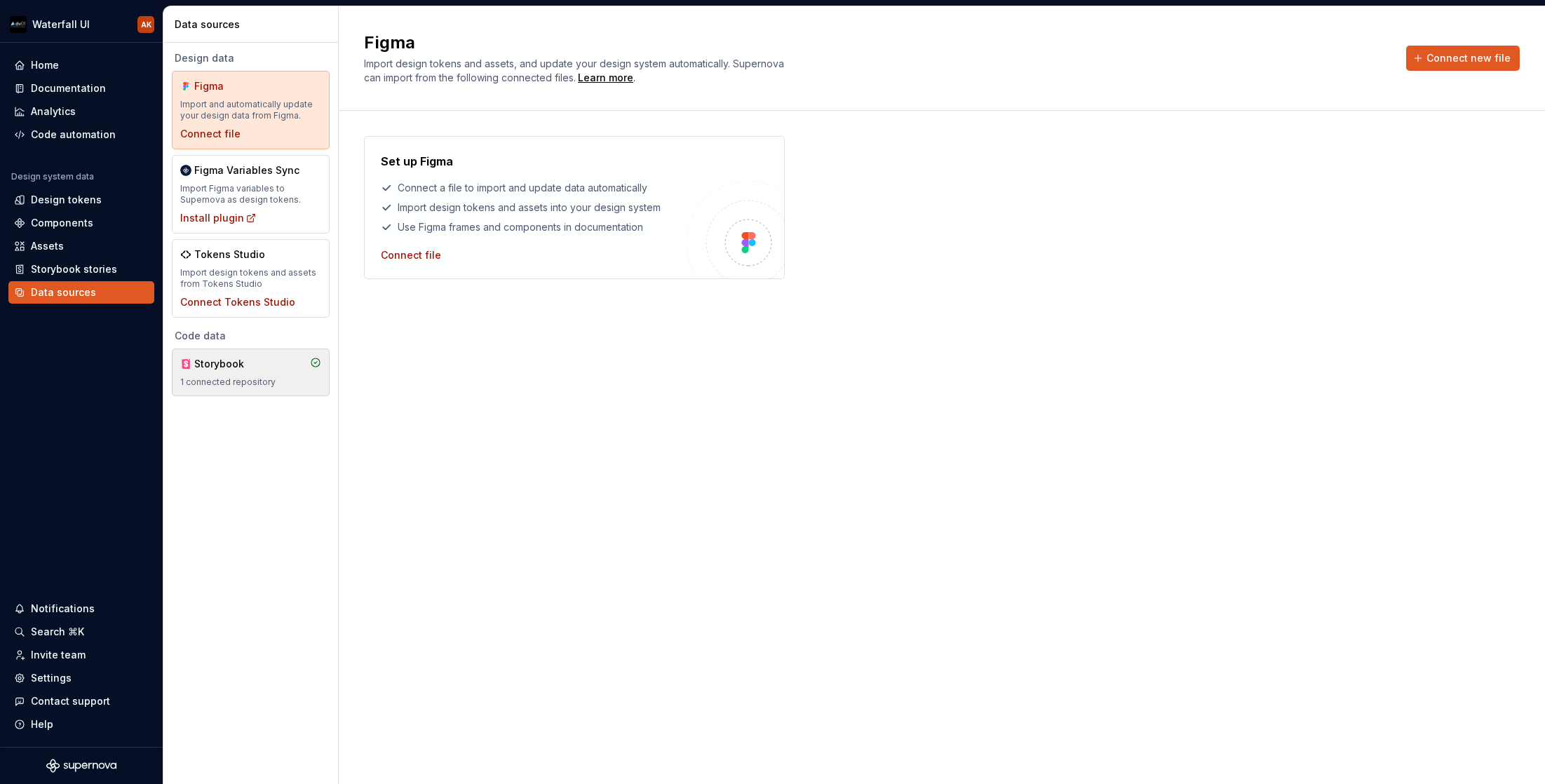
click at [234, 378] on div "1 connected repository" at bounding box center [250, 382] width 141 height 12
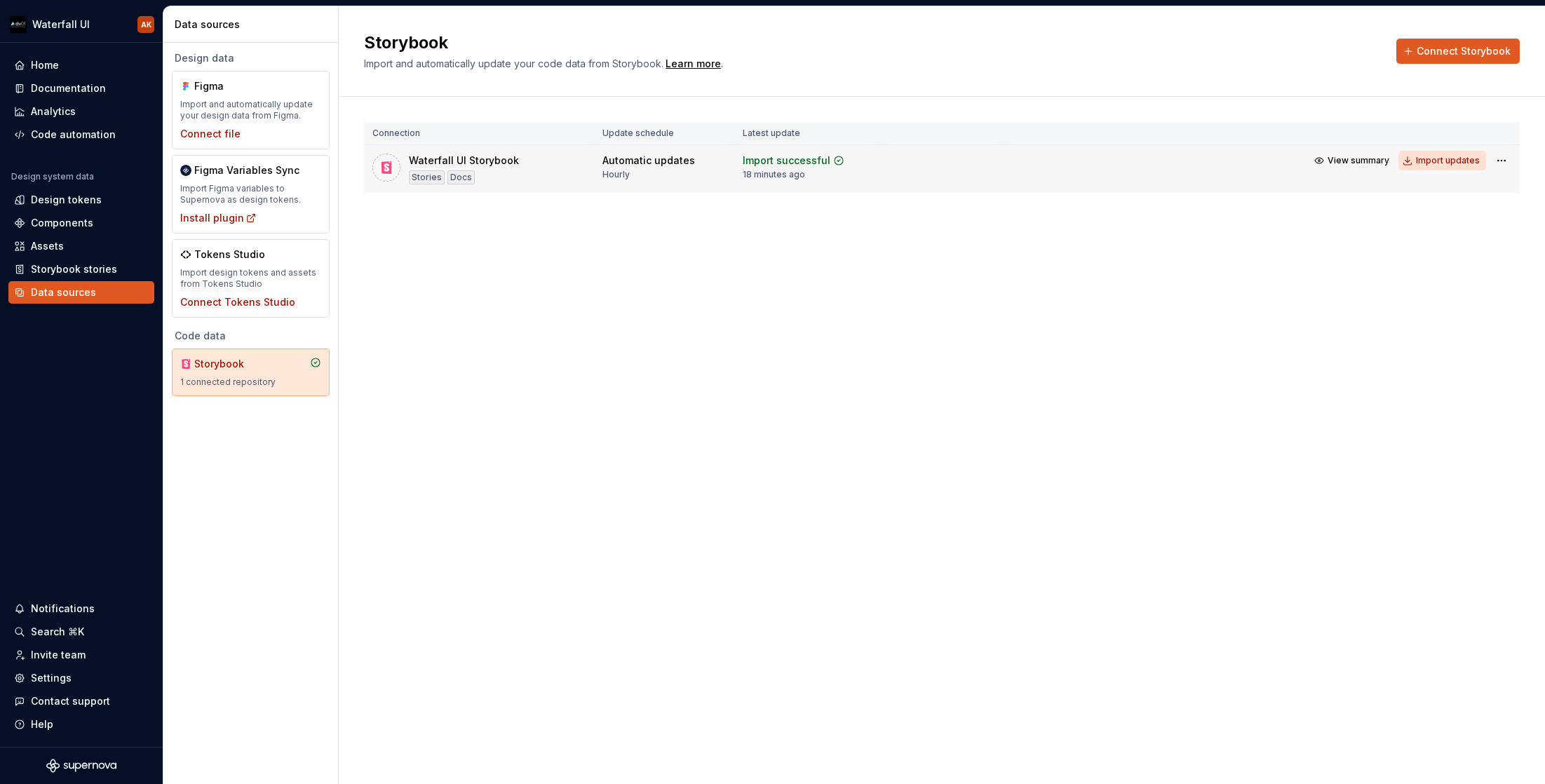
click at [1431, 164] on div "Import updates" at bounding box center [1447, 161] width 64 height 12
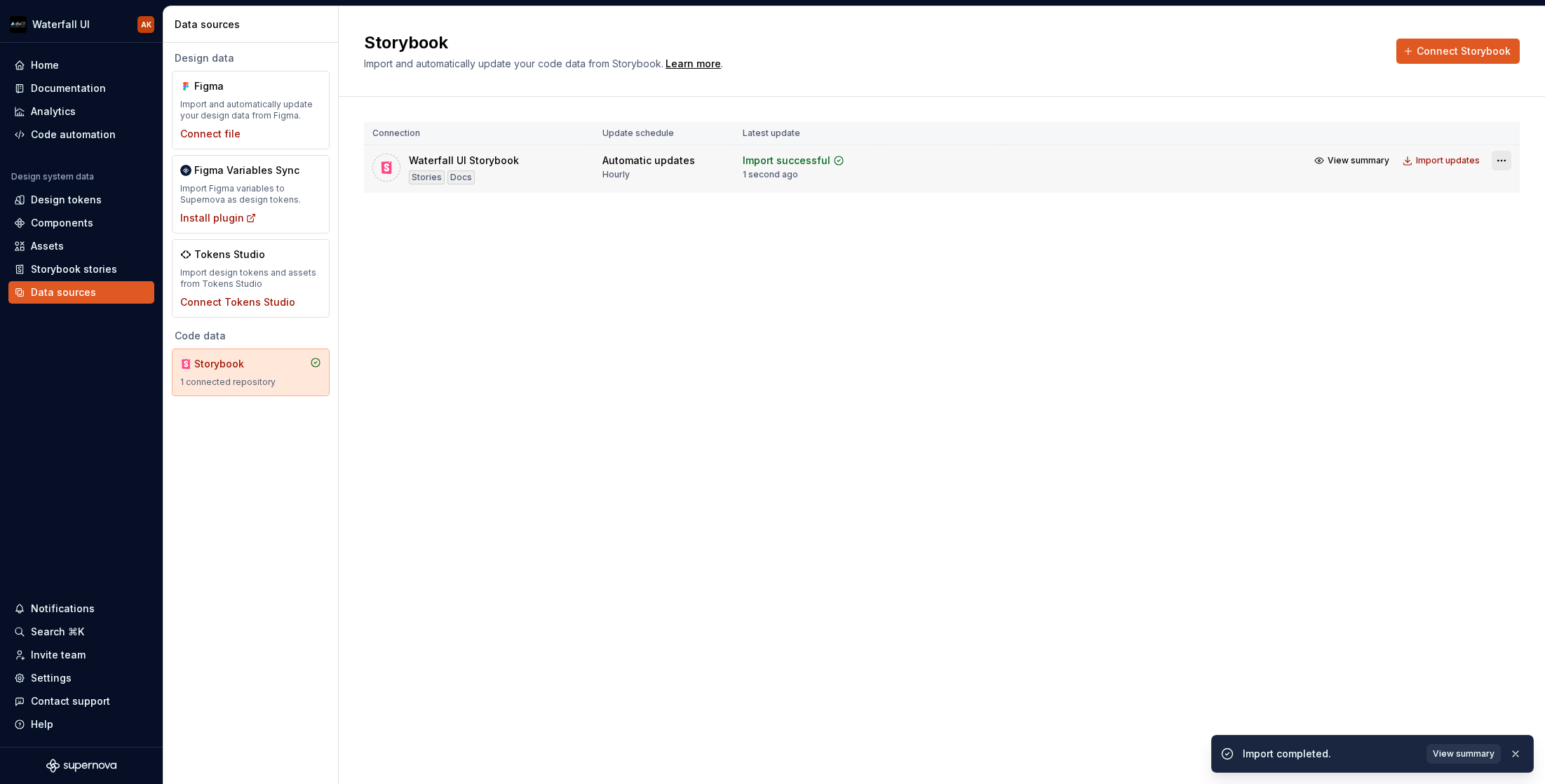
click at [1454, 161] on html "Waterfall UI AK Home Documentation Analytics Code automation Design system data…" at bounding box center [772, 392] width 1545 height 784
click at [1260, 190] on html "Waterfall UI AK Home Documentation Analytics Code automation Design system data…" at bounding box center [772, 392] width 1545 height 784
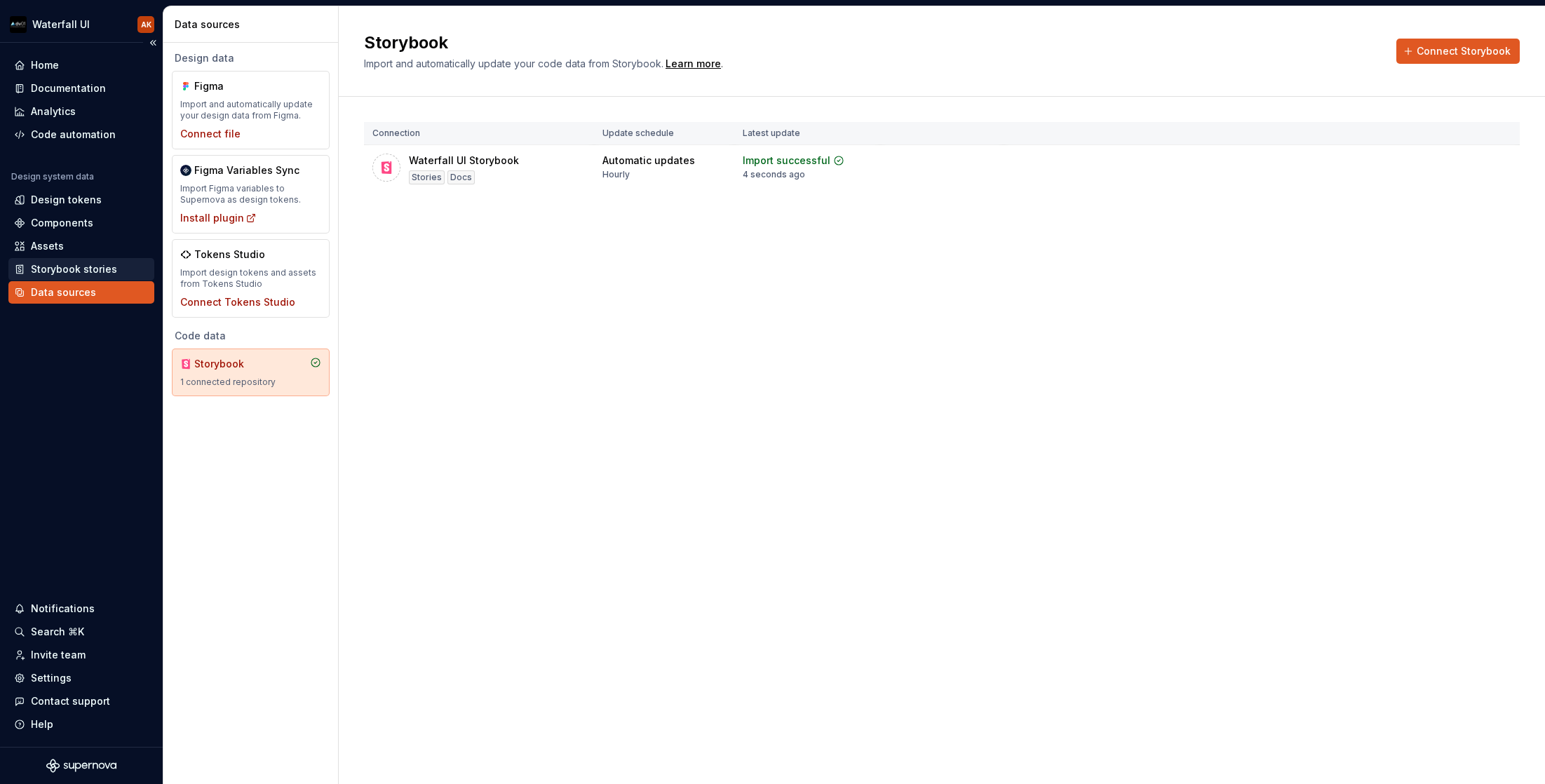
click at [52, 271] on div "Storybook stories" at bounding box center [74, 269] width 86 height 14
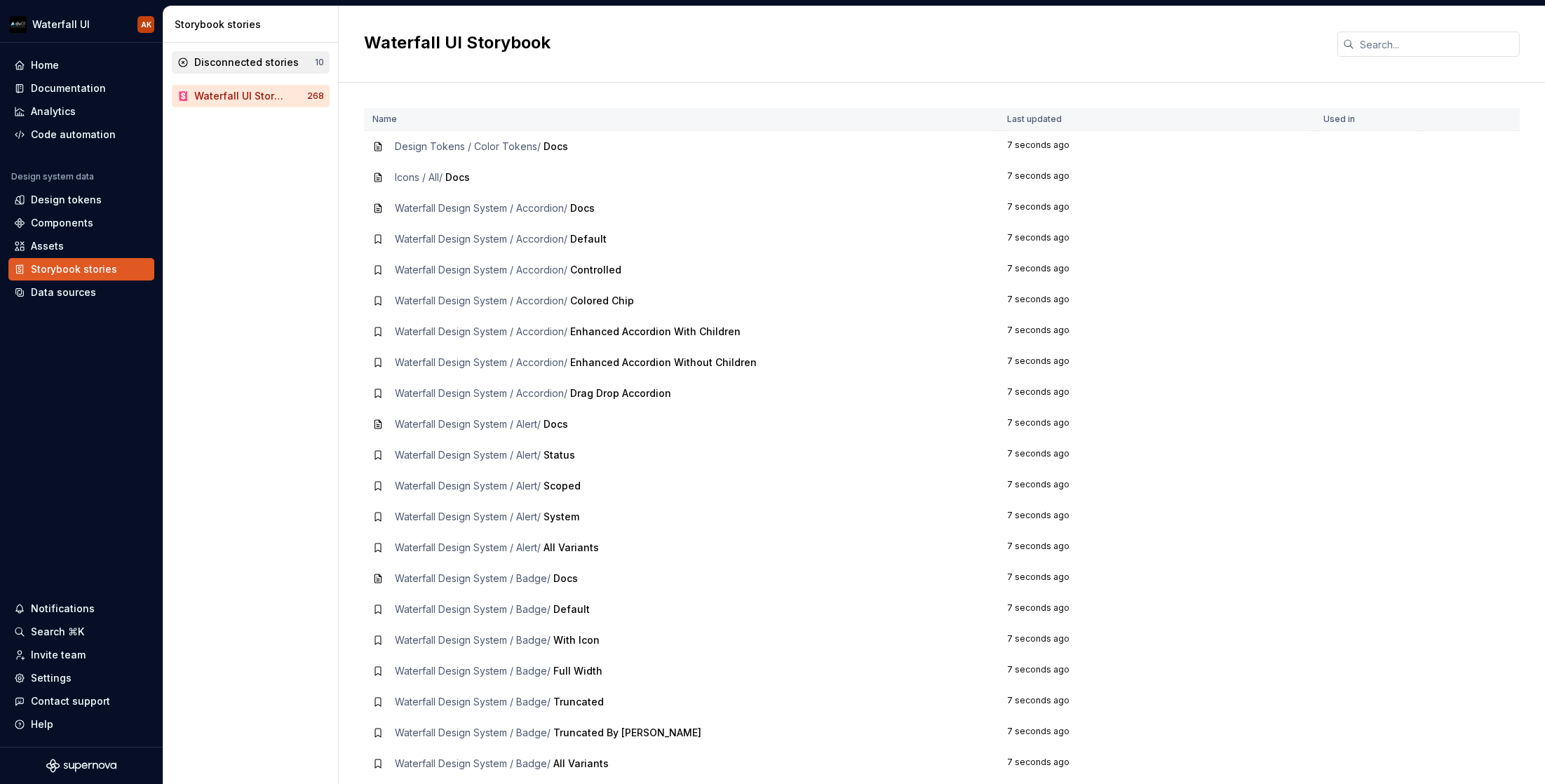
click at [234, 72] on div "Disconnected stories 10" at bounding box center [250, 61] width 158 height 22
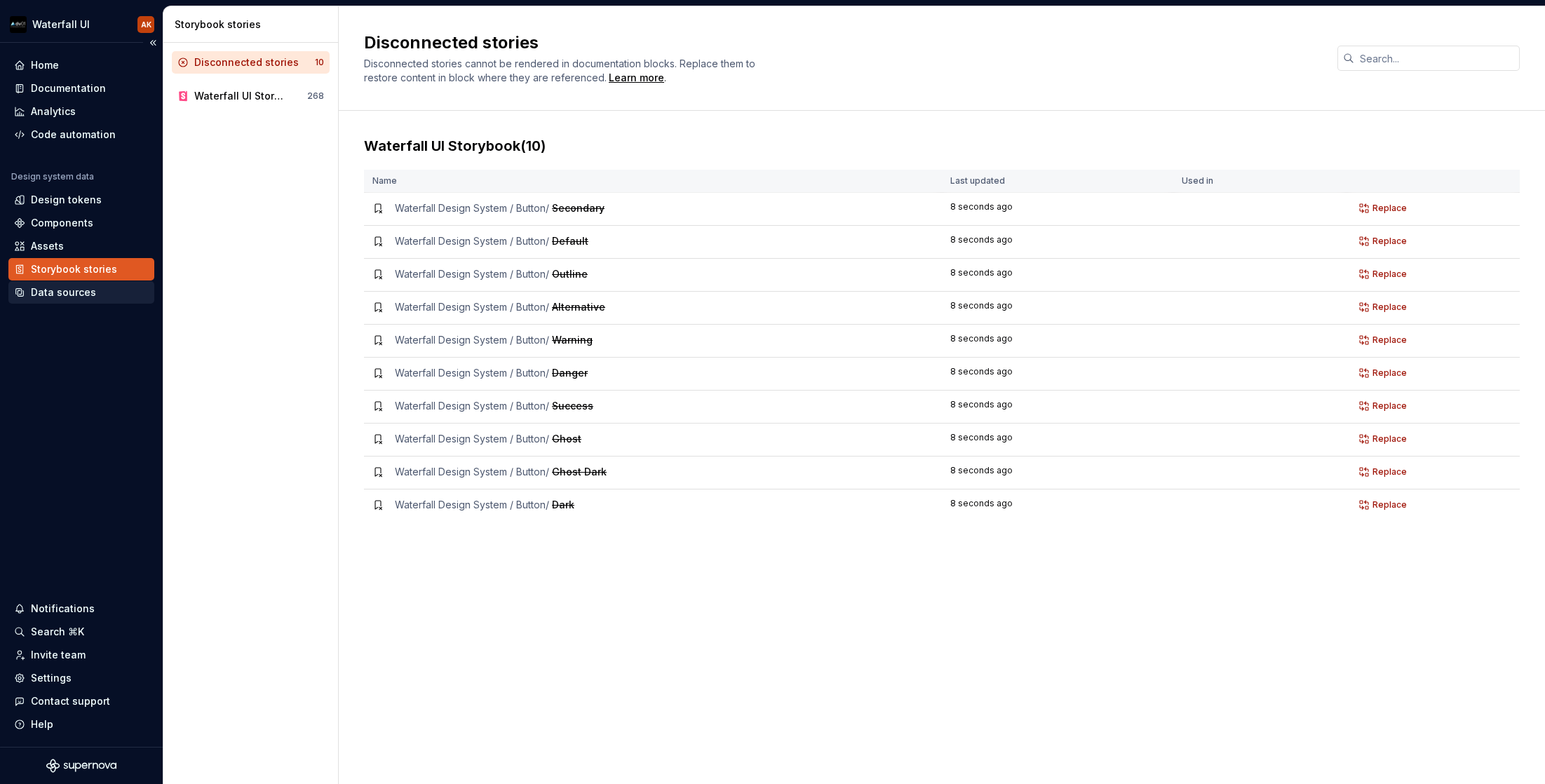
click at [40, 290] on div "Data sources" at bounding box center [63, 292] width 65 height 14
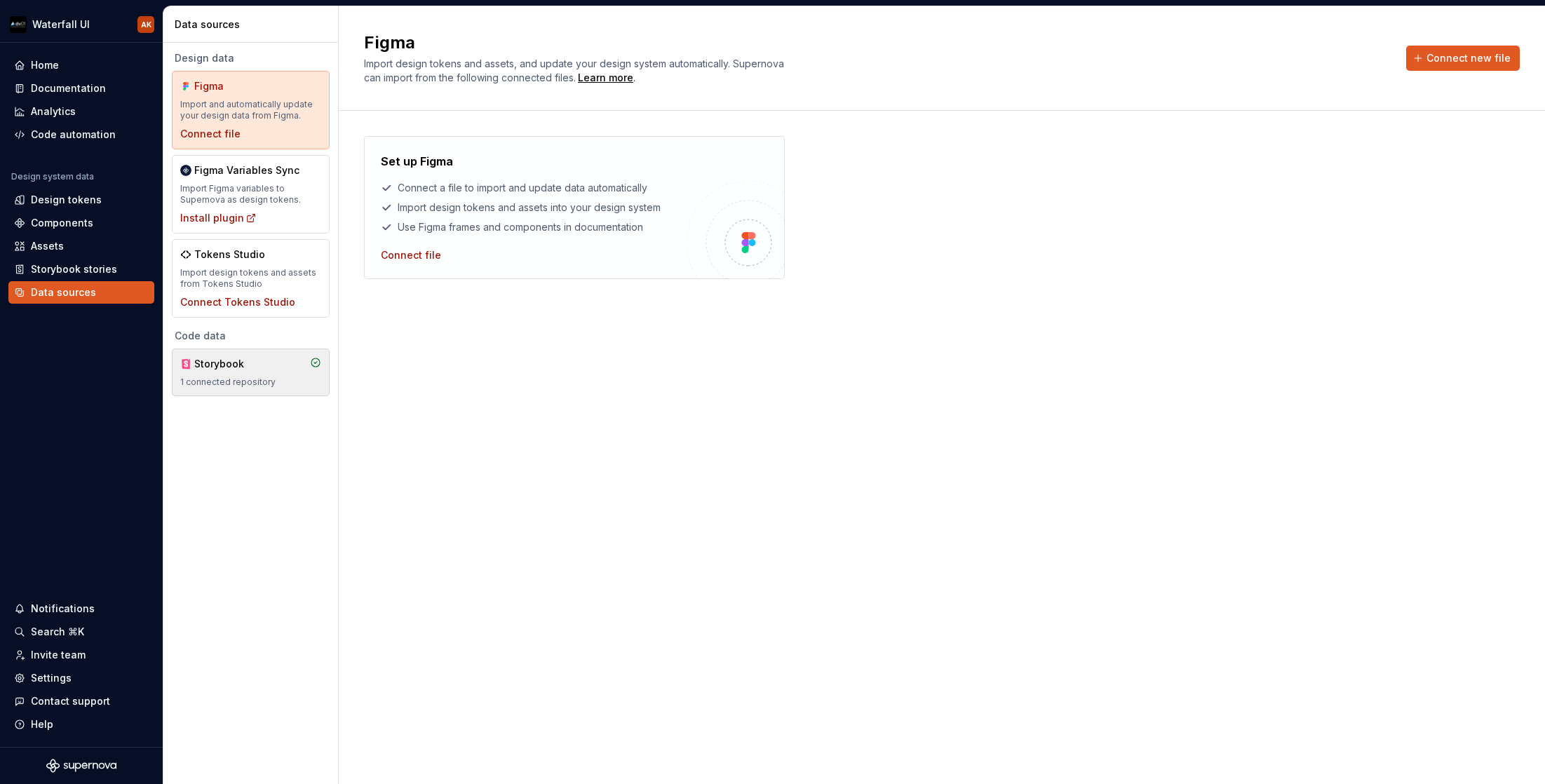
click at [236, 365] on div "Storybook" at bounding box center [228, 363] width 67 height 14
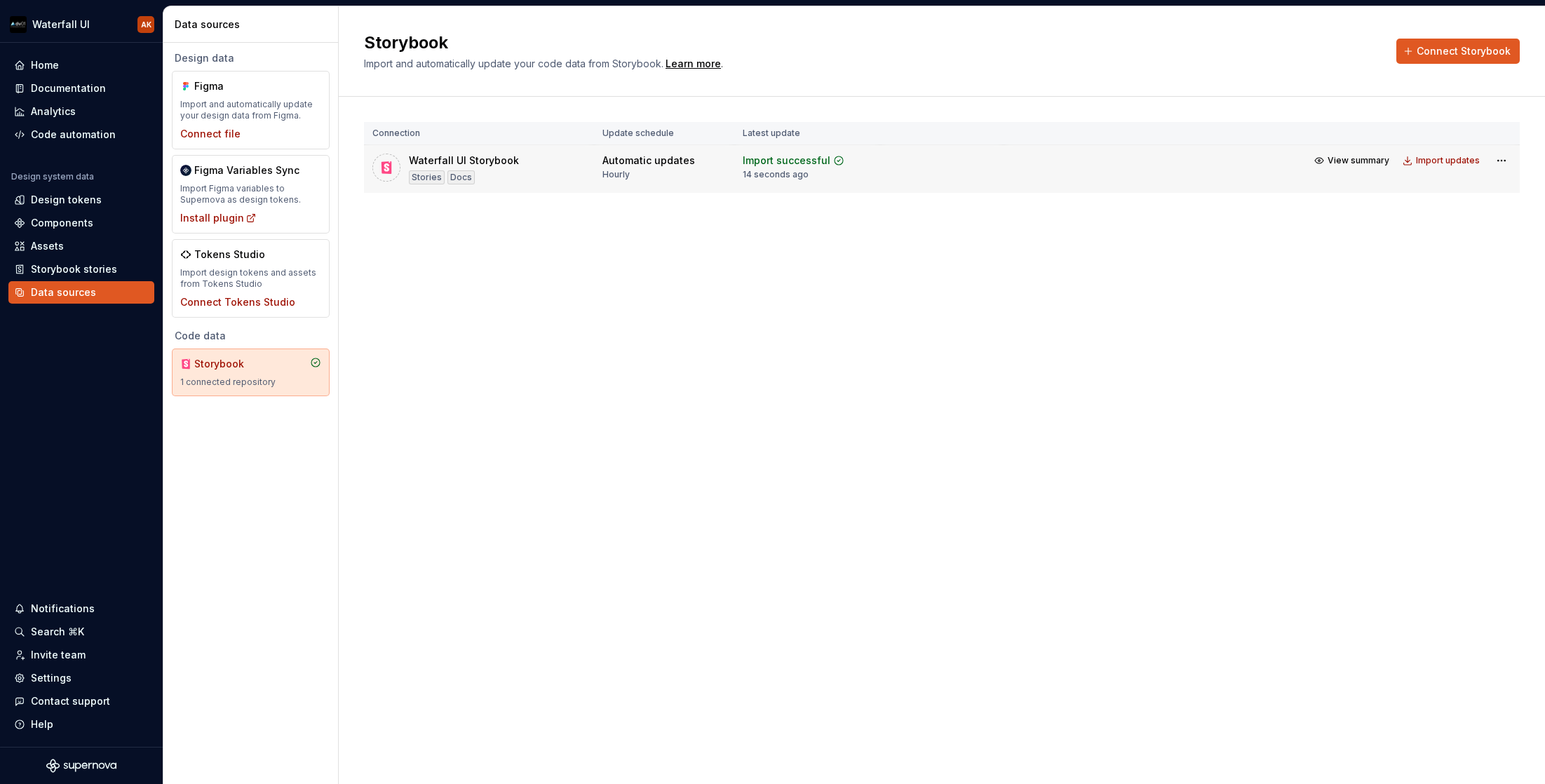
click at [529, 174] on div "Waterfall UI Storybook Stories Docs" at bounding box center [478, 169] width 213 height 31
click at [1378, 161] on span "View summary" at bounding box center [1358, 161] width 61 height 12
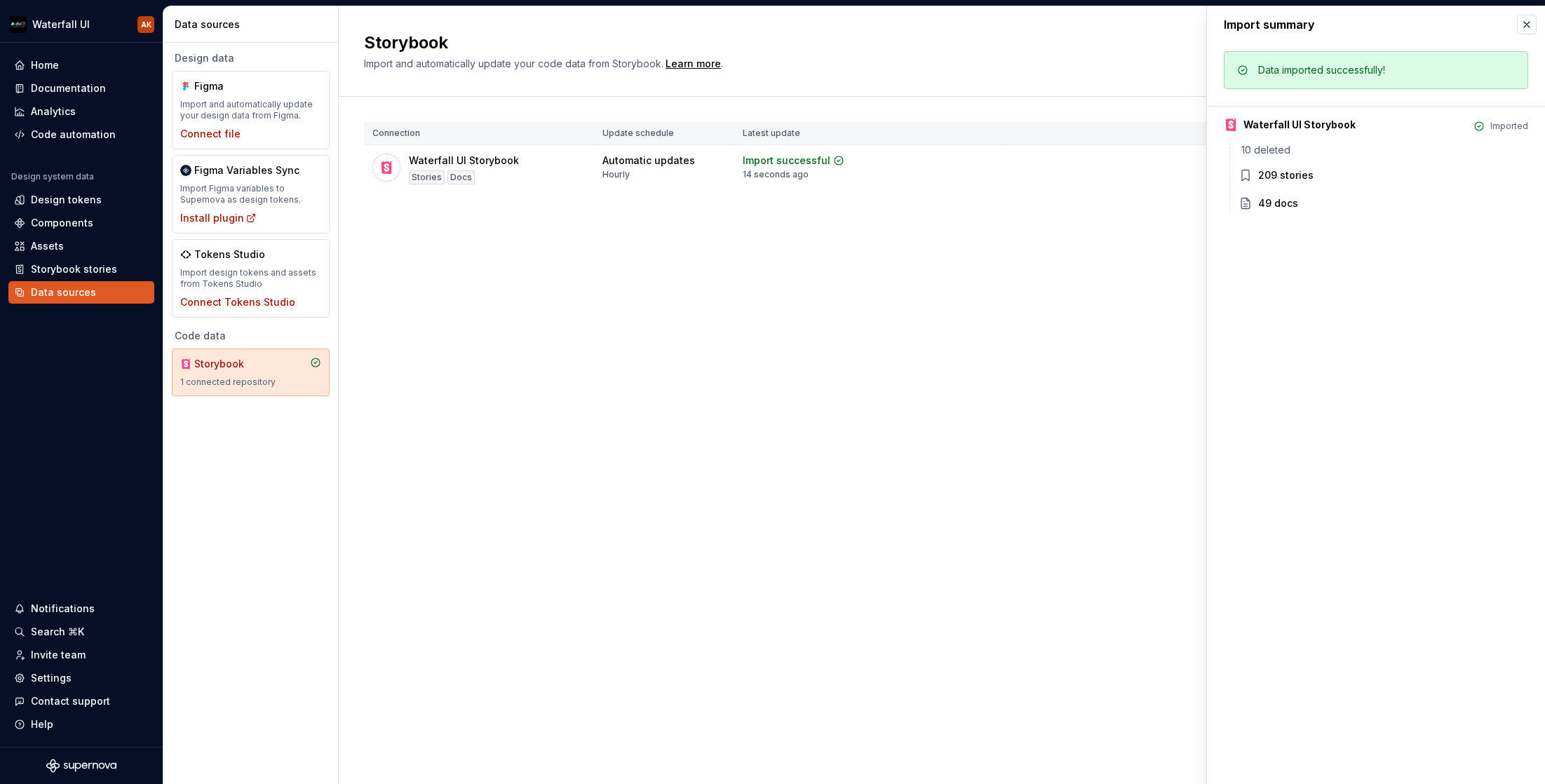
click at [1145, 226] on div "Connection Update schedule Latest update Waterfall UI Storybook Stories Docs Au…" at bounding box center [942, 172] width 1156 height 150
click at [1454, 22] on button "button" at bounding box center [1526, 24] width 19 height 19
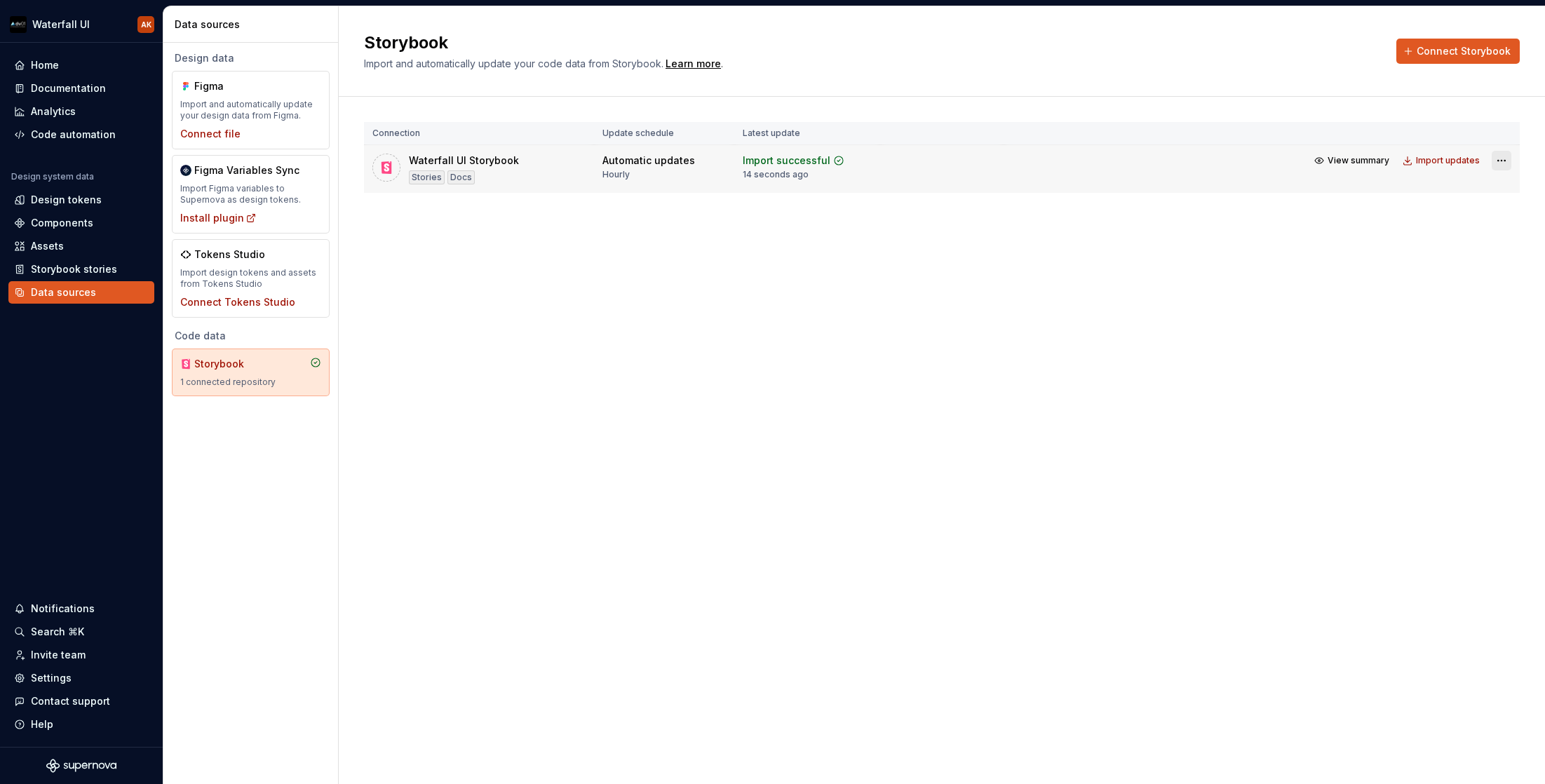
click at [1454, 162] on html "Waterfall UI AK Home Documentation Analytics Code automation Design system data…" at bounding box center [772, 392] width 1545 height 784
click at [1227, 195] on html "Waterfall UI AK Home Documentation Analytics Code automation Design system data…" at bounding box center [772, 392] width 1545 height 784
click at [58, 256] on div "Assets" at bounding box center [81, 245] width 146 height 22
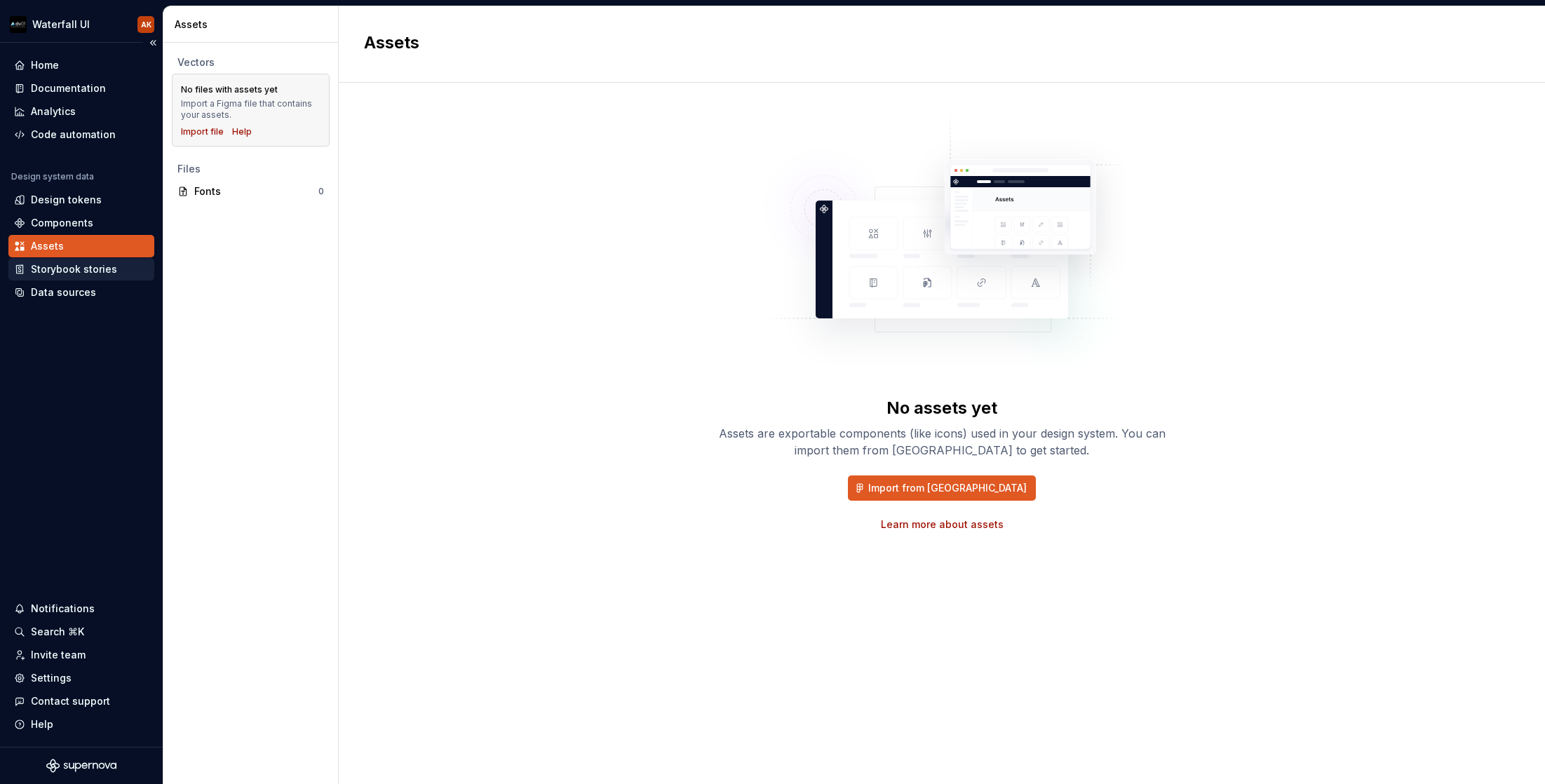
click at [58, 270] on div "Storybook stories" at bounding box center [74, 269] width 86 height 14
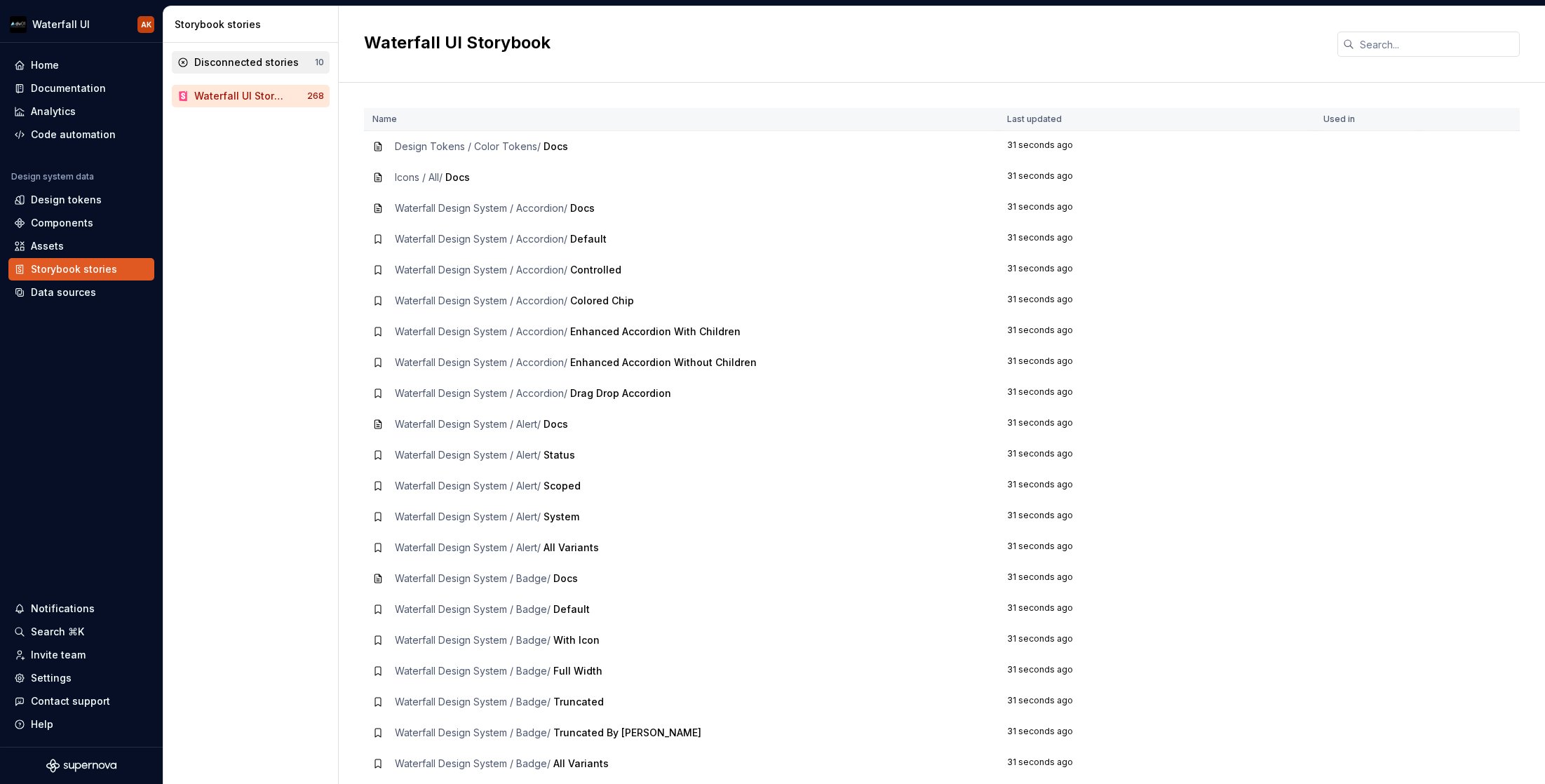
click at [183, 61] on icon at bounding box center [183, 62] width 12 height 12
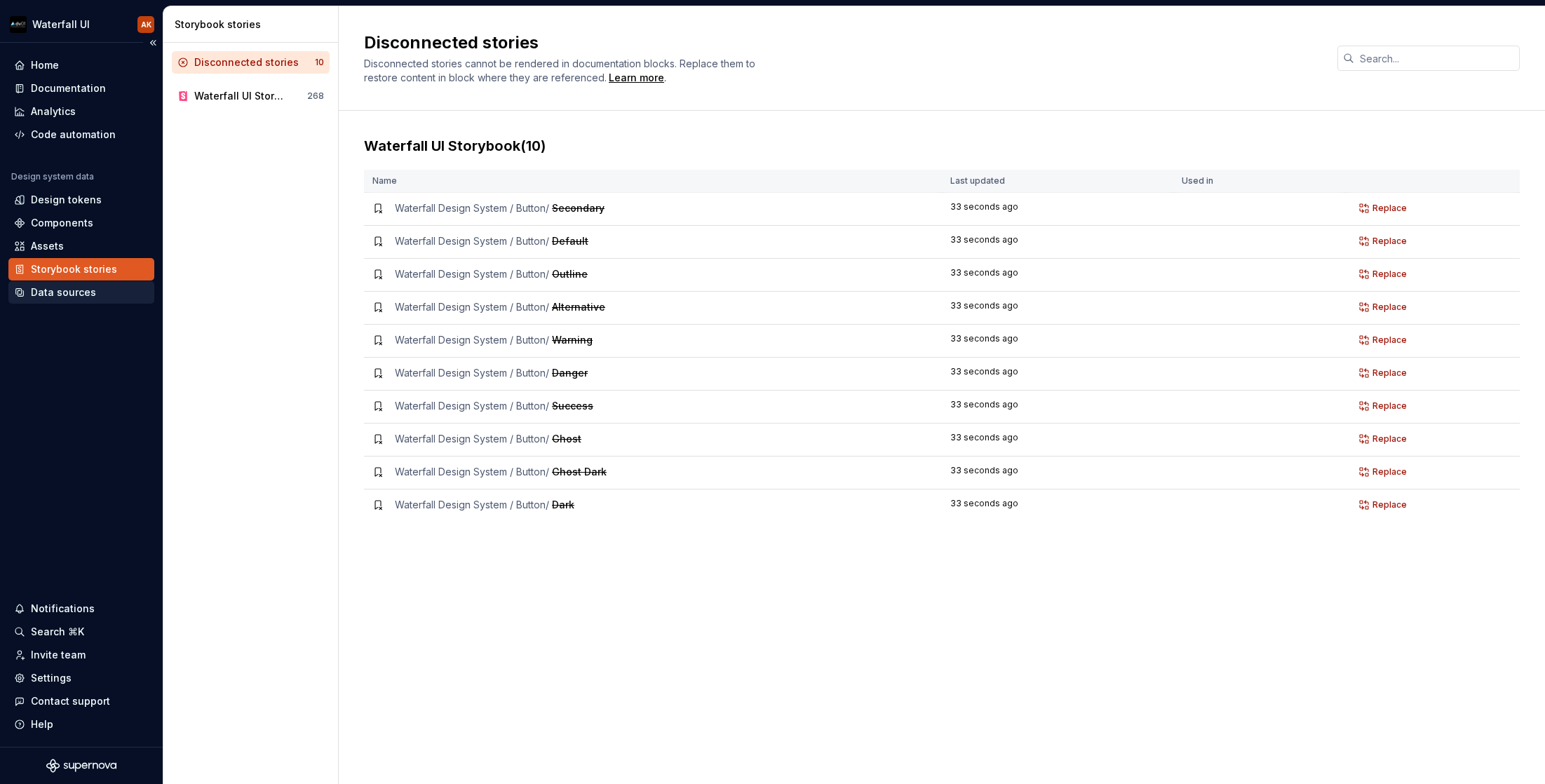
click at [58, 293] on div "Data sources" at bounding box center [63, 292] width 65 height 14
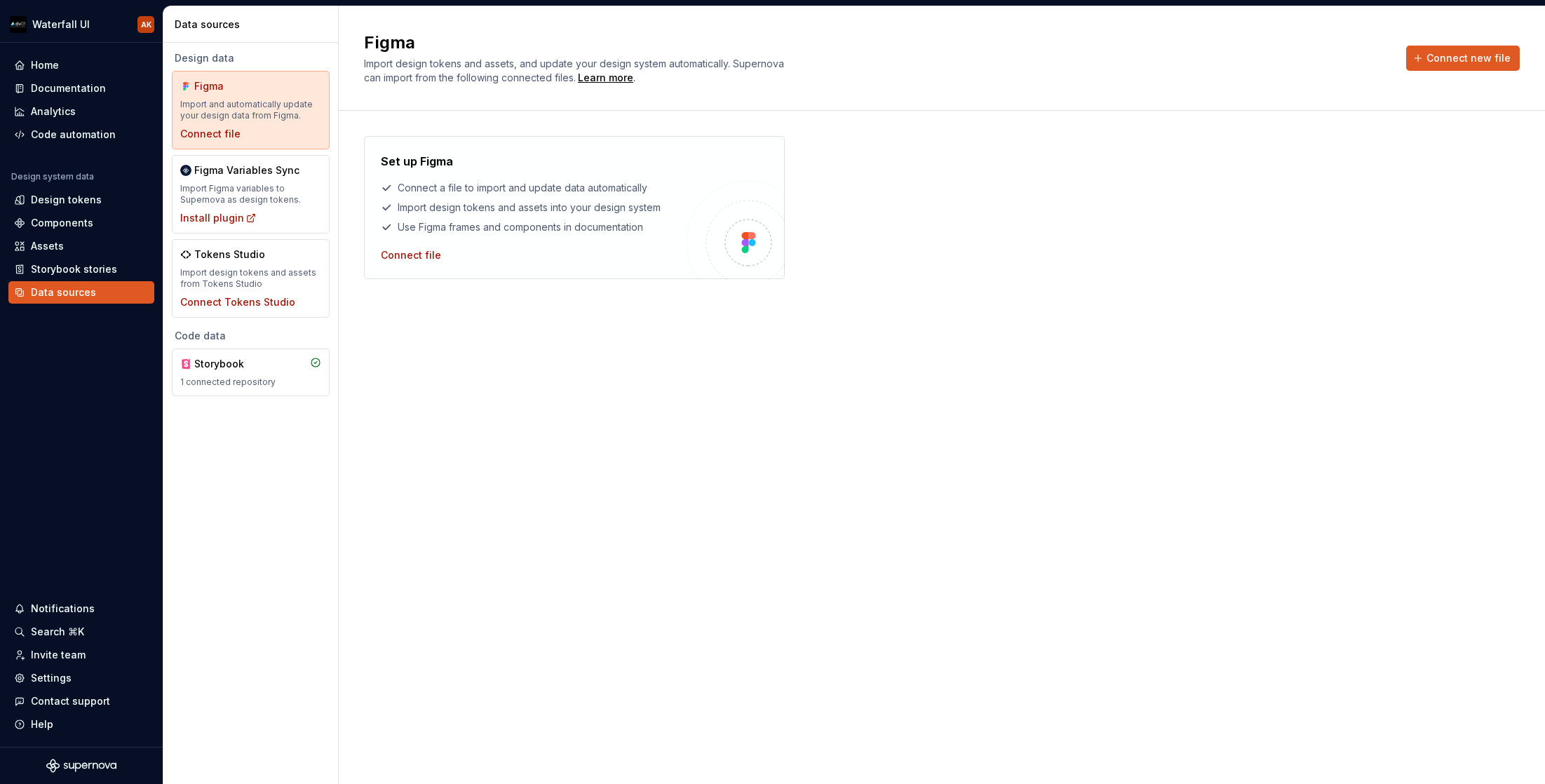
click at [257, 109] on div "Import and automatically update your design data from Figma." at bounding box center [250, 109] width 141 height 22
click at [401, 252] on div "Connect file" at bounding box center [410, 255] width 60 height 14
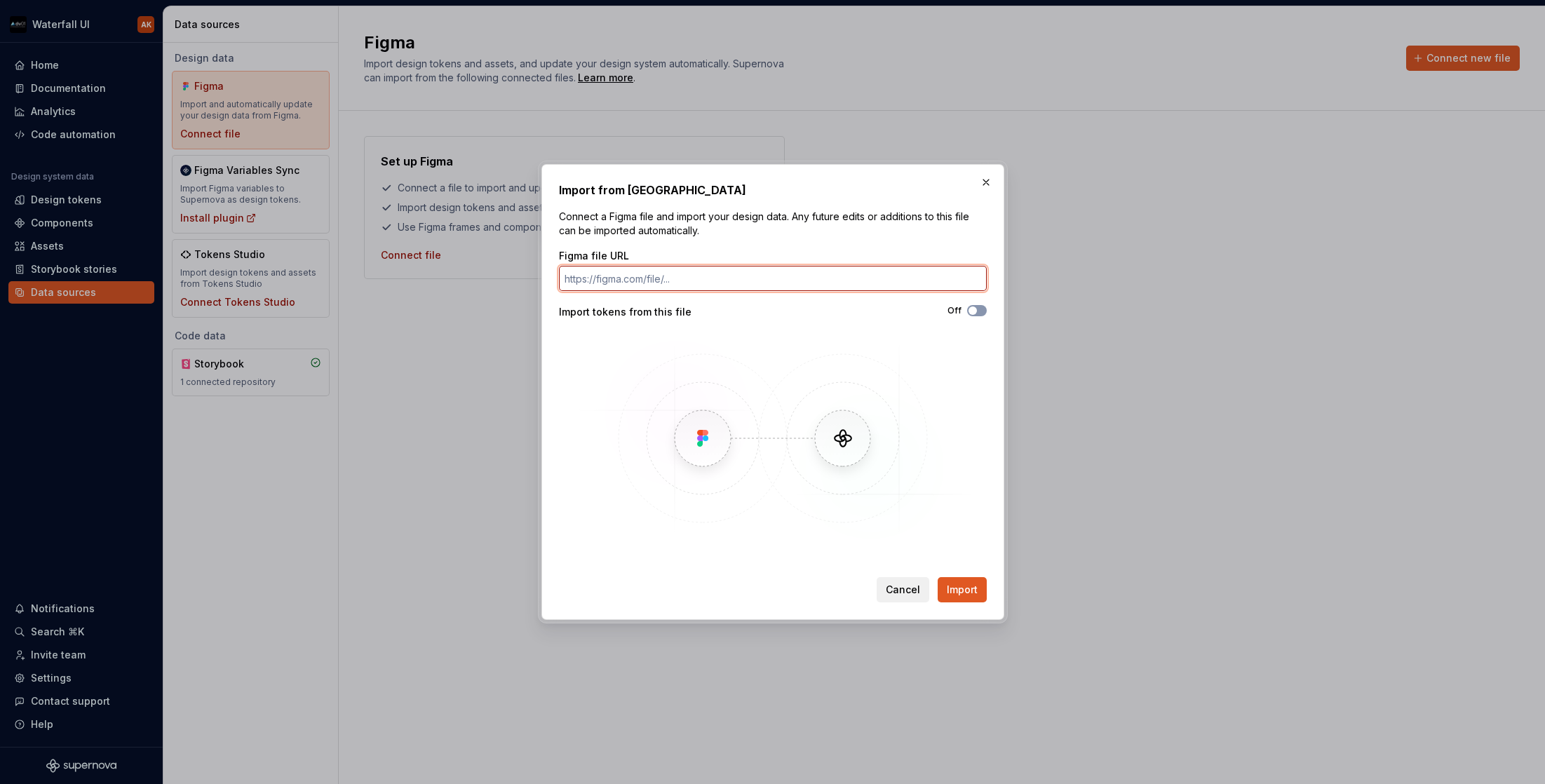
paste input "https://www.figma.com/design/lfcjIn71VEIXNAwhVOHlUl/Waterfall-Design-System-Lib…"
type input "https://www.figma.com/design/lfcjIn71VEIXNAwhVOHlUl/Waterfall-Design-System-Lib…"
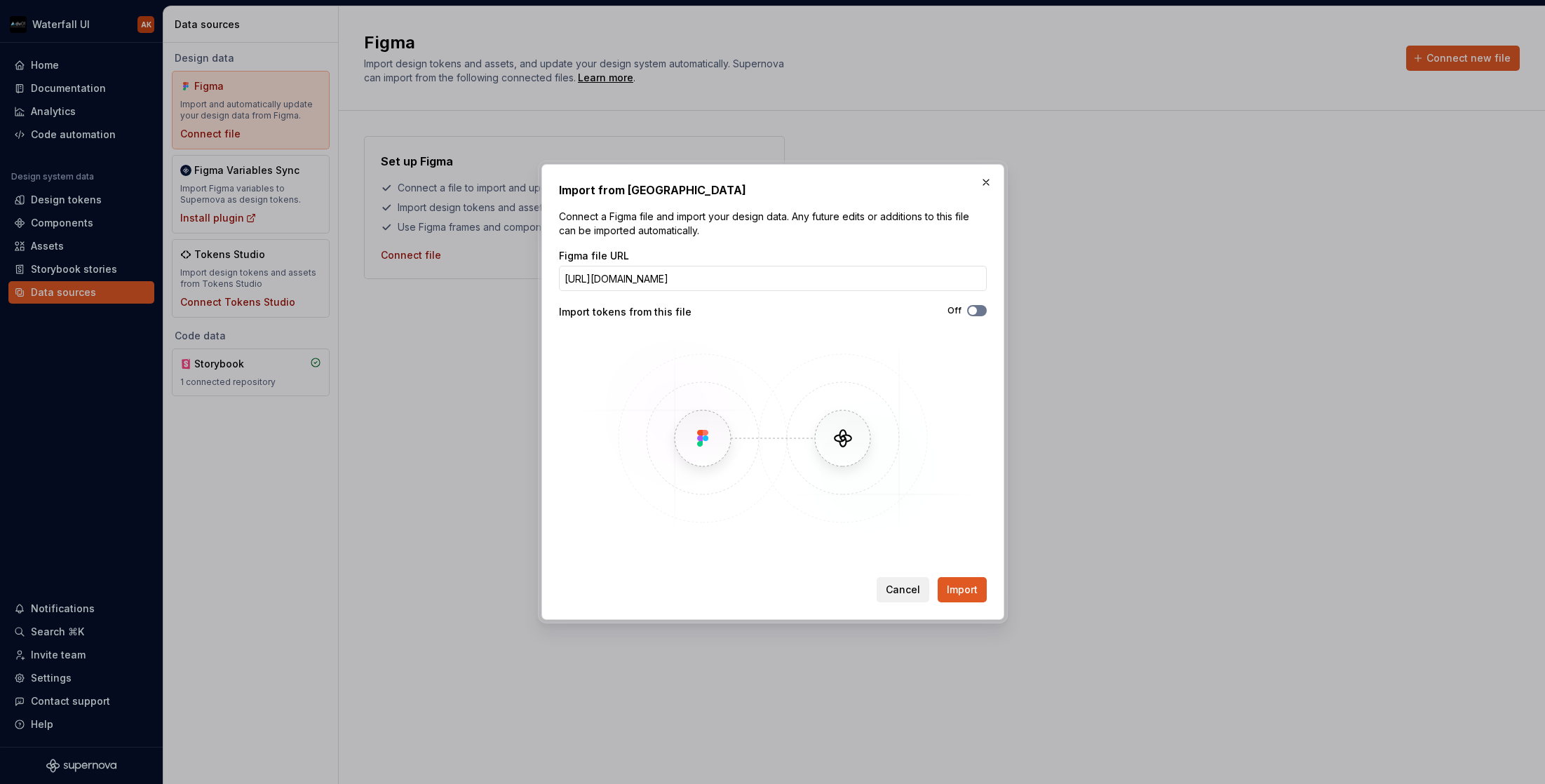
click at [974, 311] on span "button" at bounding box center [972, 311] width 9 height 9
click at [965, 594] on span "Import" at bounding box center [962, 589] width 31 height 14
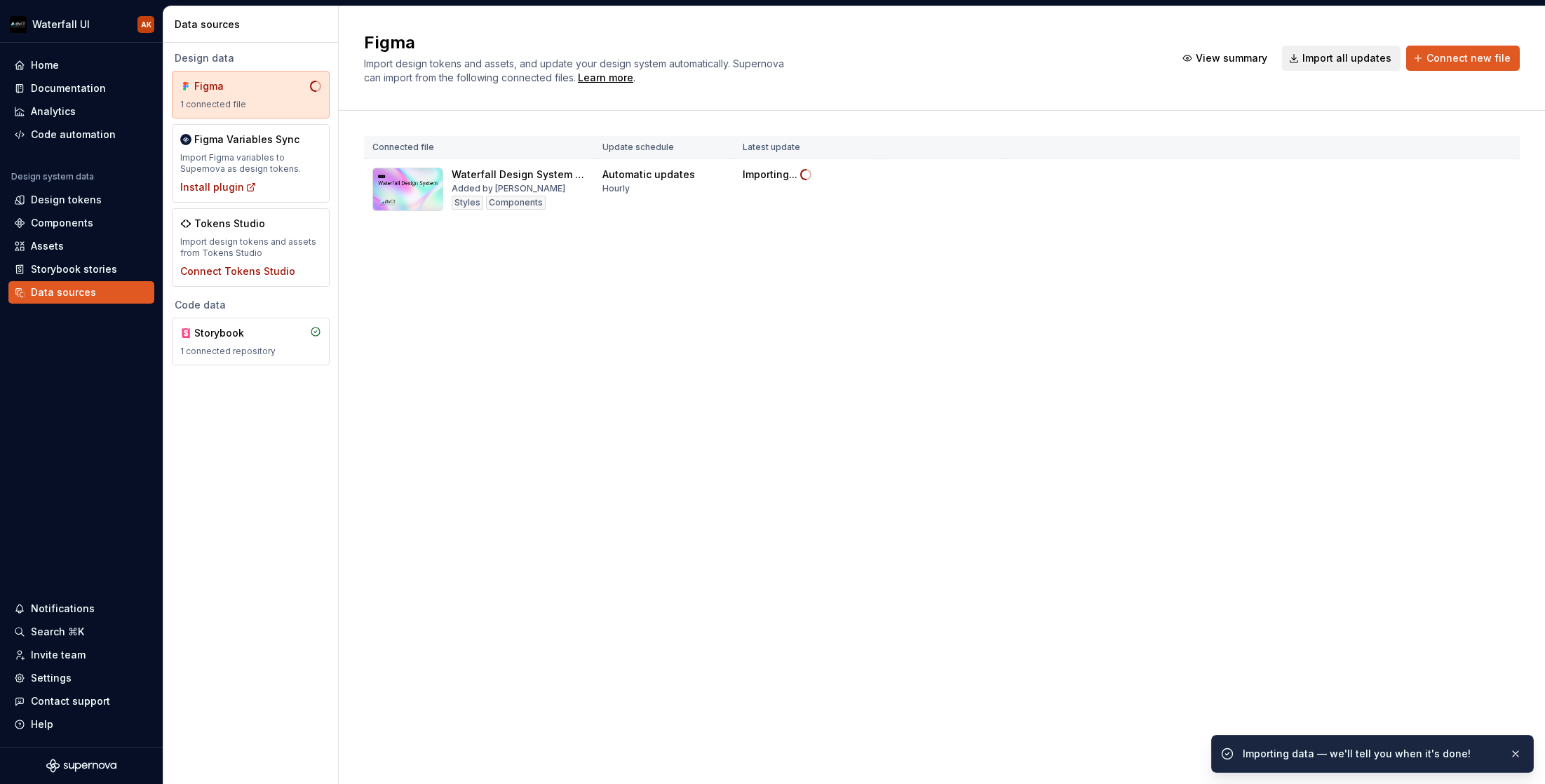
click at [220, 196] on div "Figma Variables Sync Import Figma variables to Supernova as design tokens. Inst…" at bounding box center [250, 163] width 158 height 79
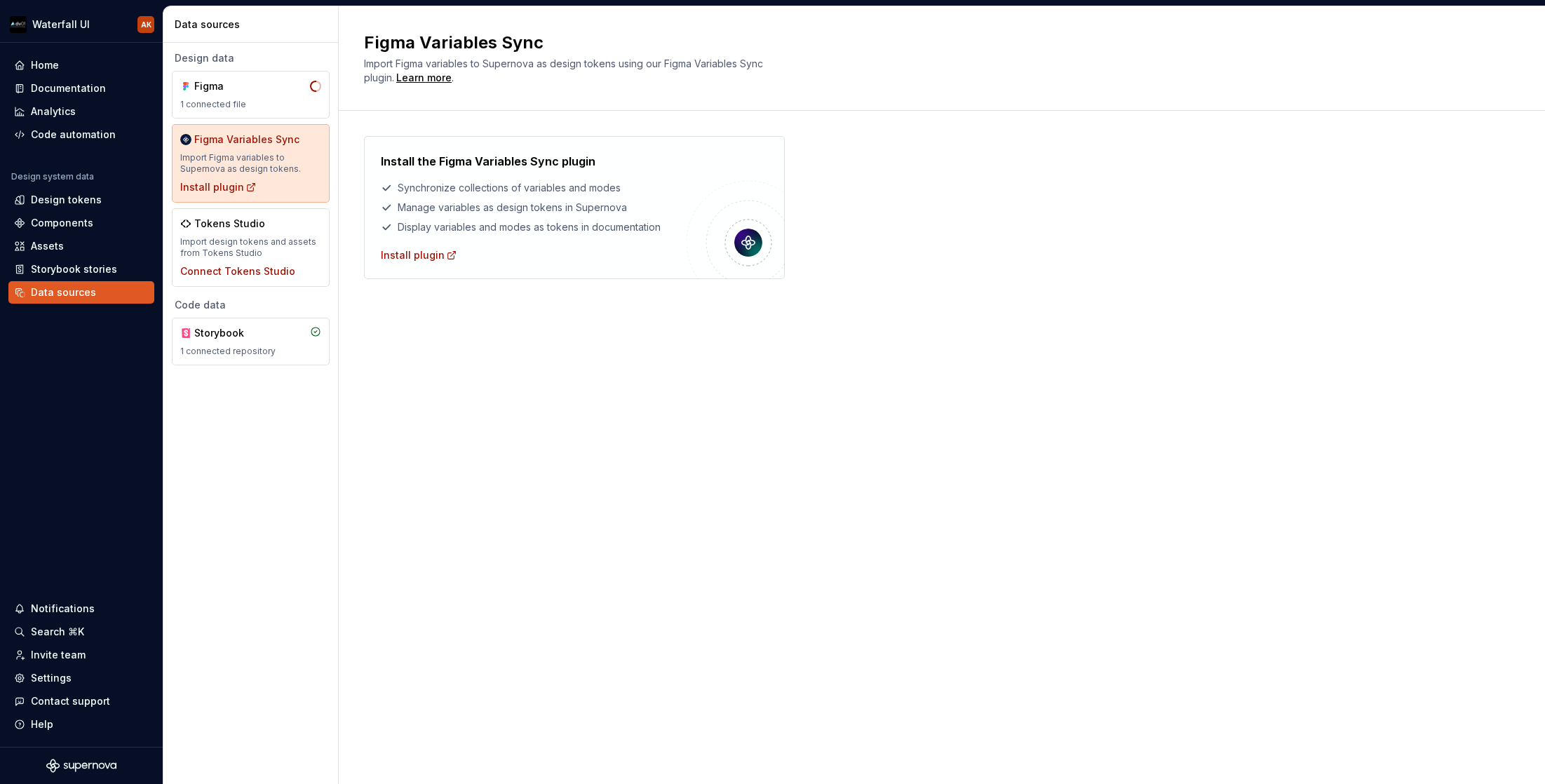
click at [413, 263] on div "Install the Figma Variables Sync plugin Synchronize collections of variables an…" at bounding box center [574, 207] width 421 height 143
click at [416, 256] on div "Install plugin" at bounding box center [419, 255] width 77 height 14
